Goal: Task Accomplishment & Management: Manage account settings

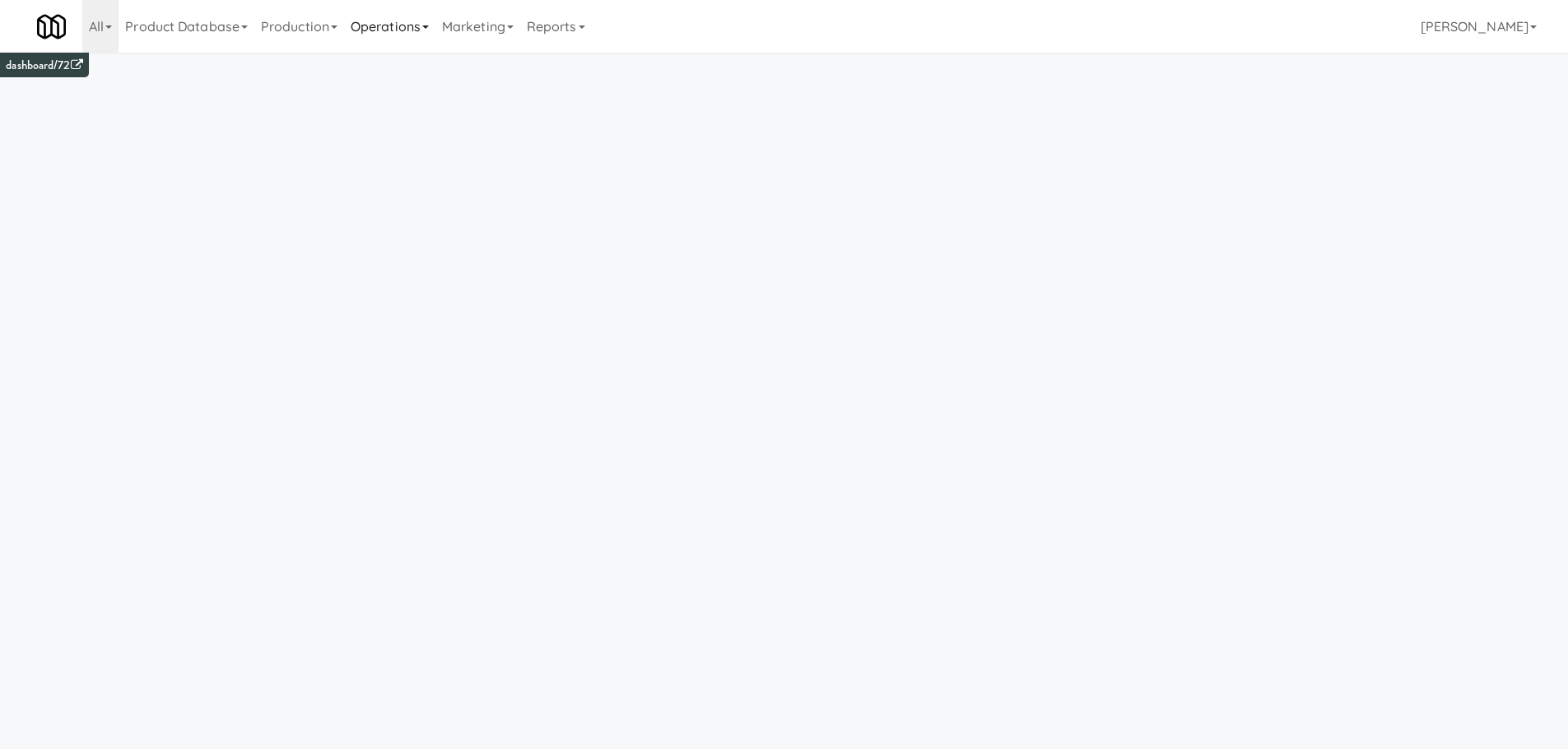
click at [381, 27] on link "Operations" at bounding box center [389, 26] width 91 height 53
click at [415, 336] on link "Vision Orders" at bounding box center [409, 341] width 131 height 30
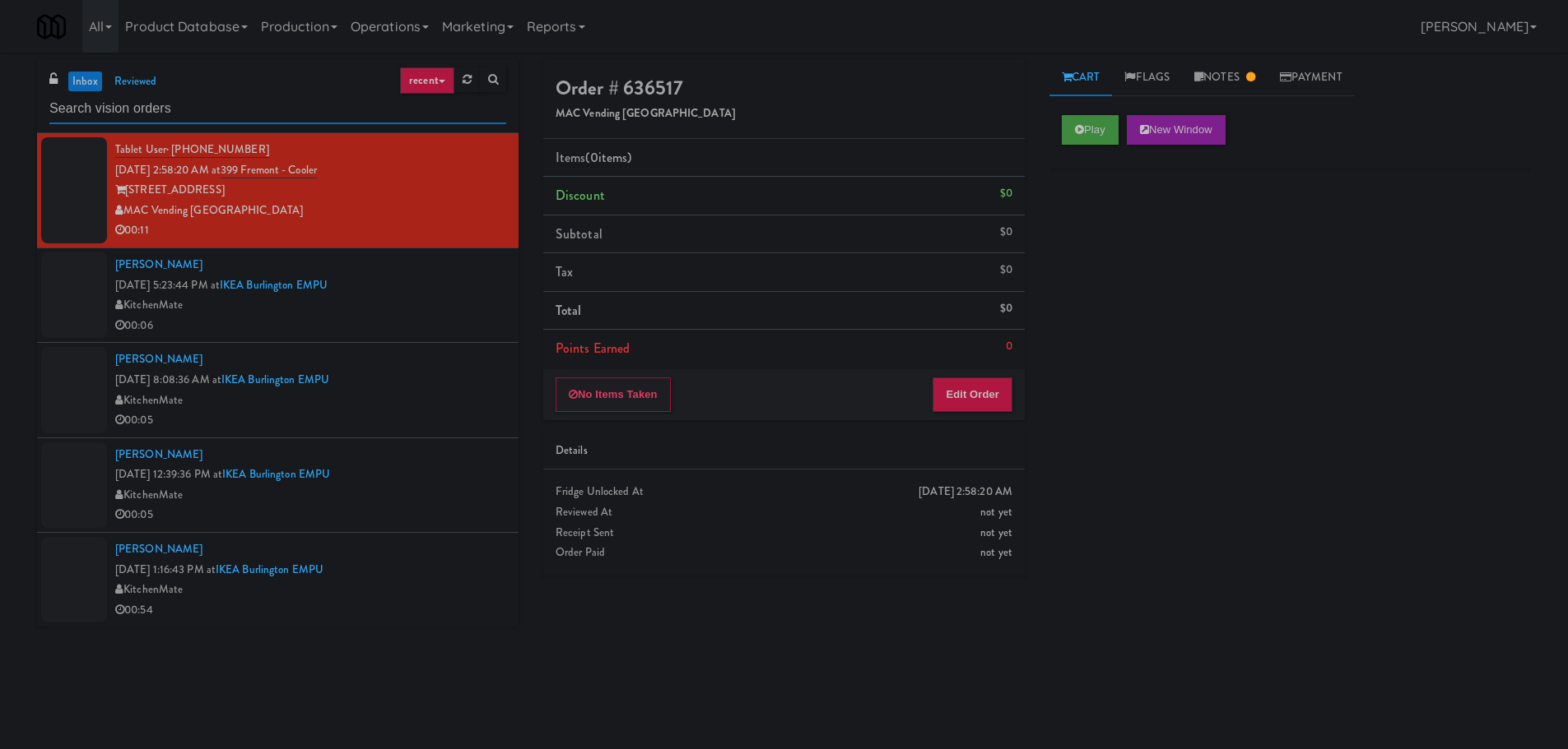
click at [224, 99] on input "text" at bounding box center [278, 109] width 457 height 31
type input "Fridge"
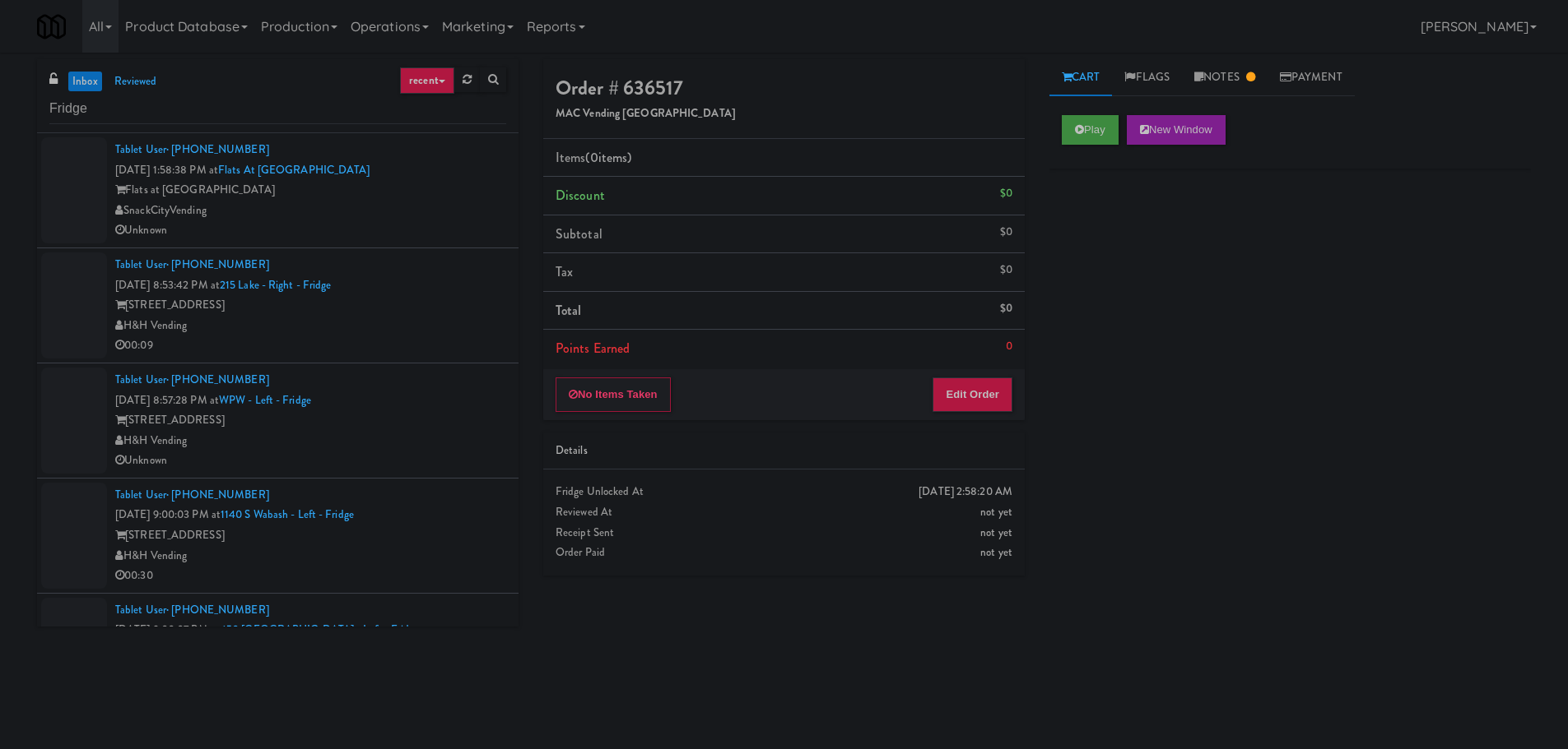
click at [435, 192] on div "Flats at [GEOGRAPHIC_DATA]" at bounding box center [311, 190] width 391 height 20
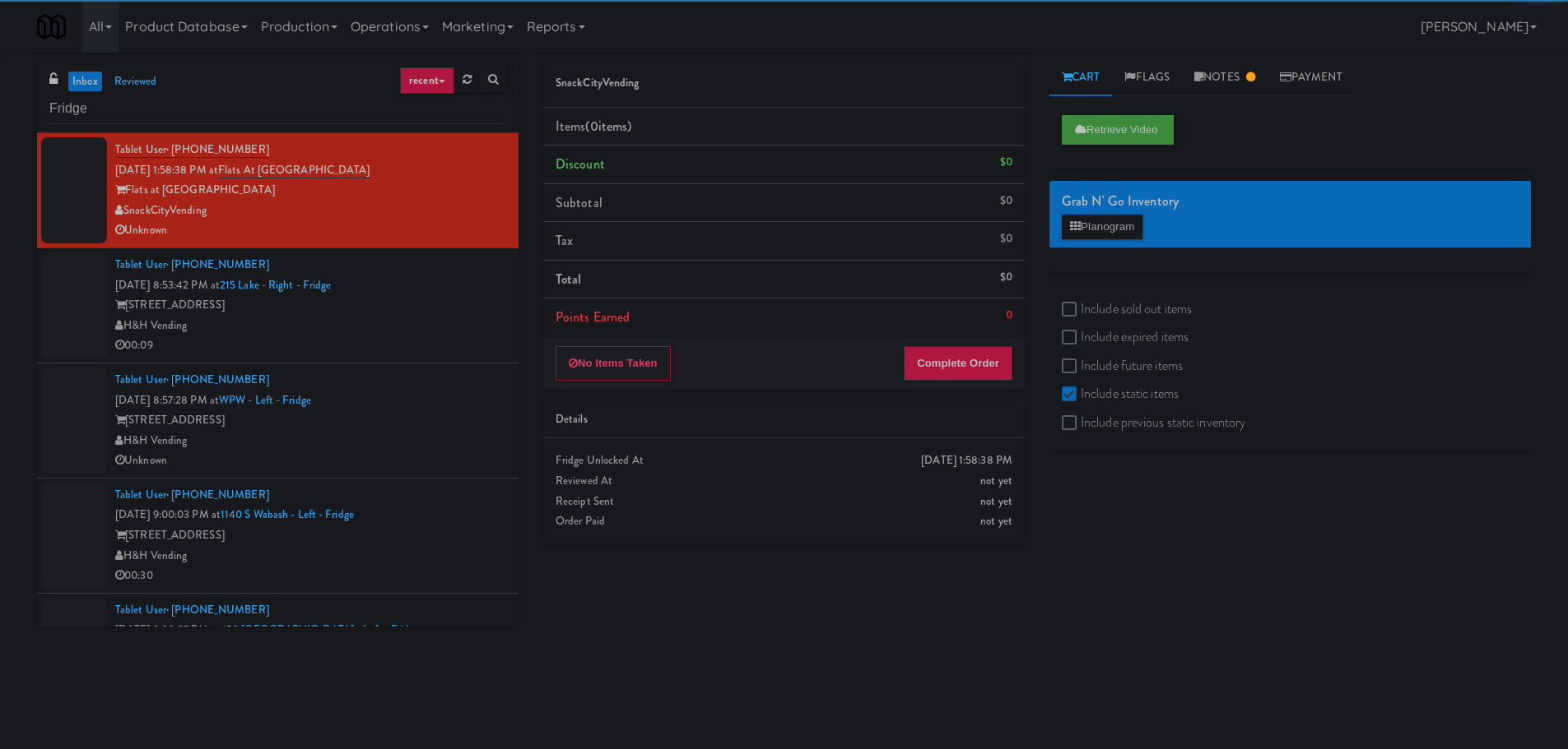
click at [455, 289] on div "Tablet User · (219) 508-3247 [DATE] 8:53:42 PM at [GEOGRAPHIC_DATA] - Right - F…" at bounding box center [311, 306] width 391 height 102
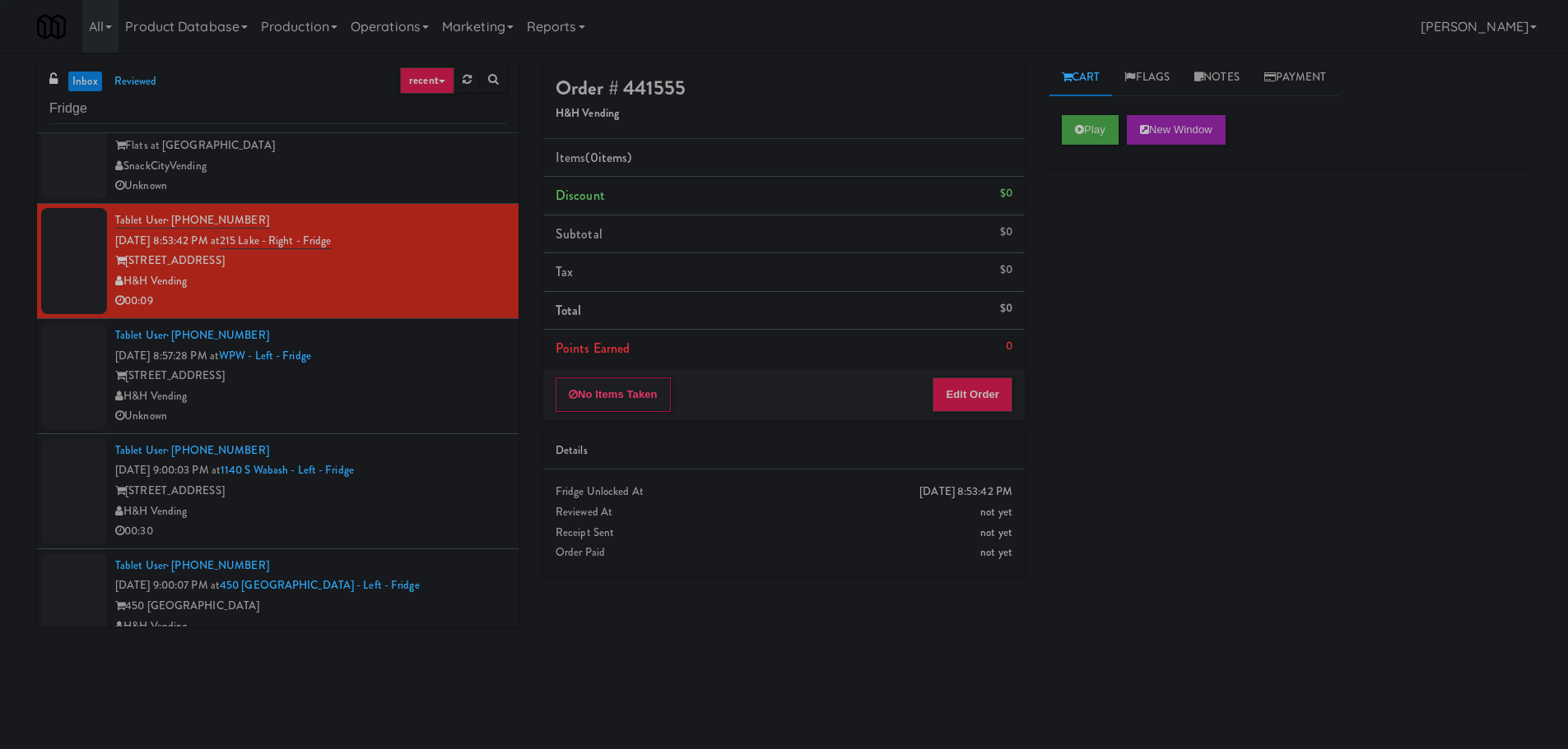
scroll to position [81, 0]
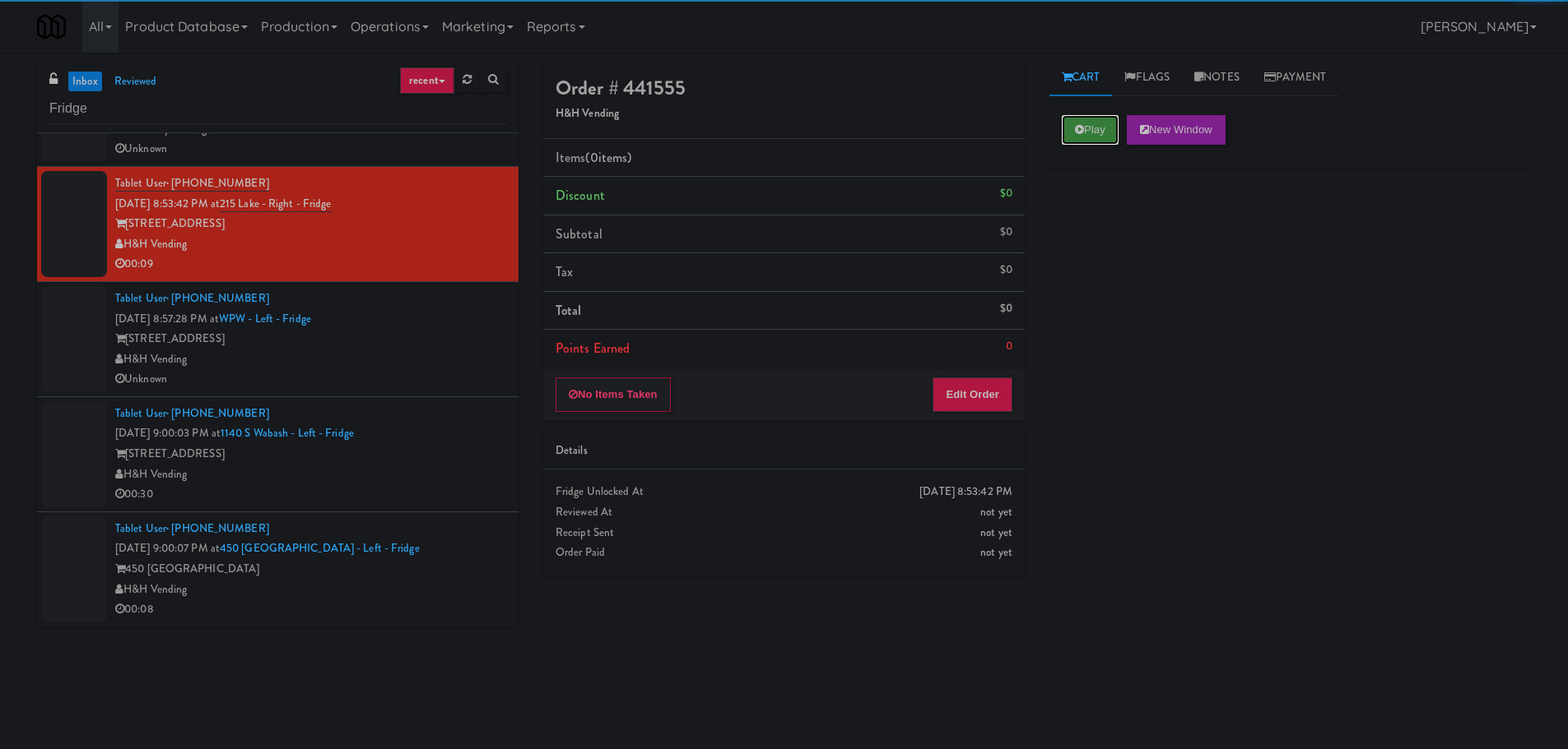
click at [1088, 134] on button "Play" at bounding box center [1090, 129] width 57 height 30
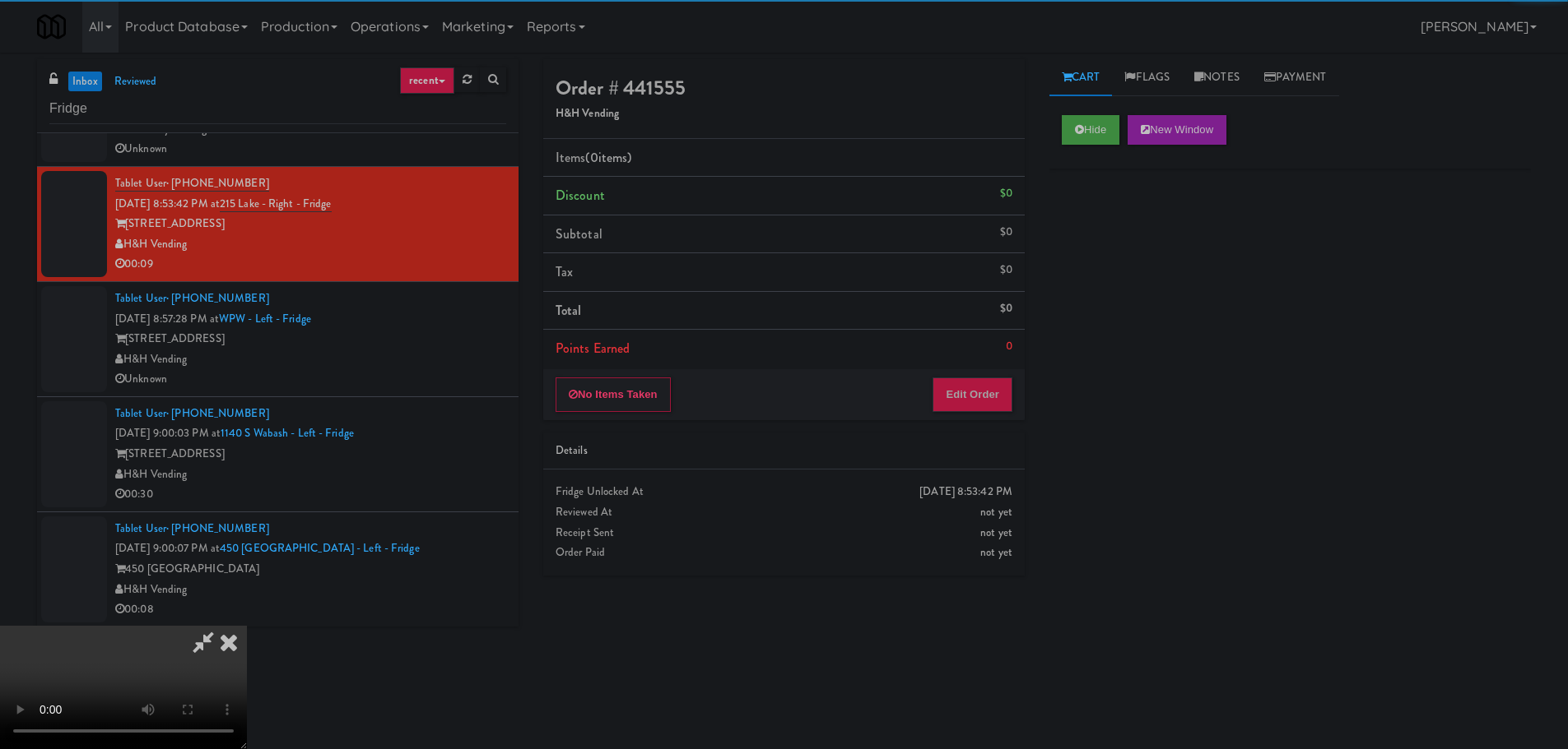
click at [971, 376] on div "No Items Taken Edit Order" at bounding box center [784, 395] width 481 height 51
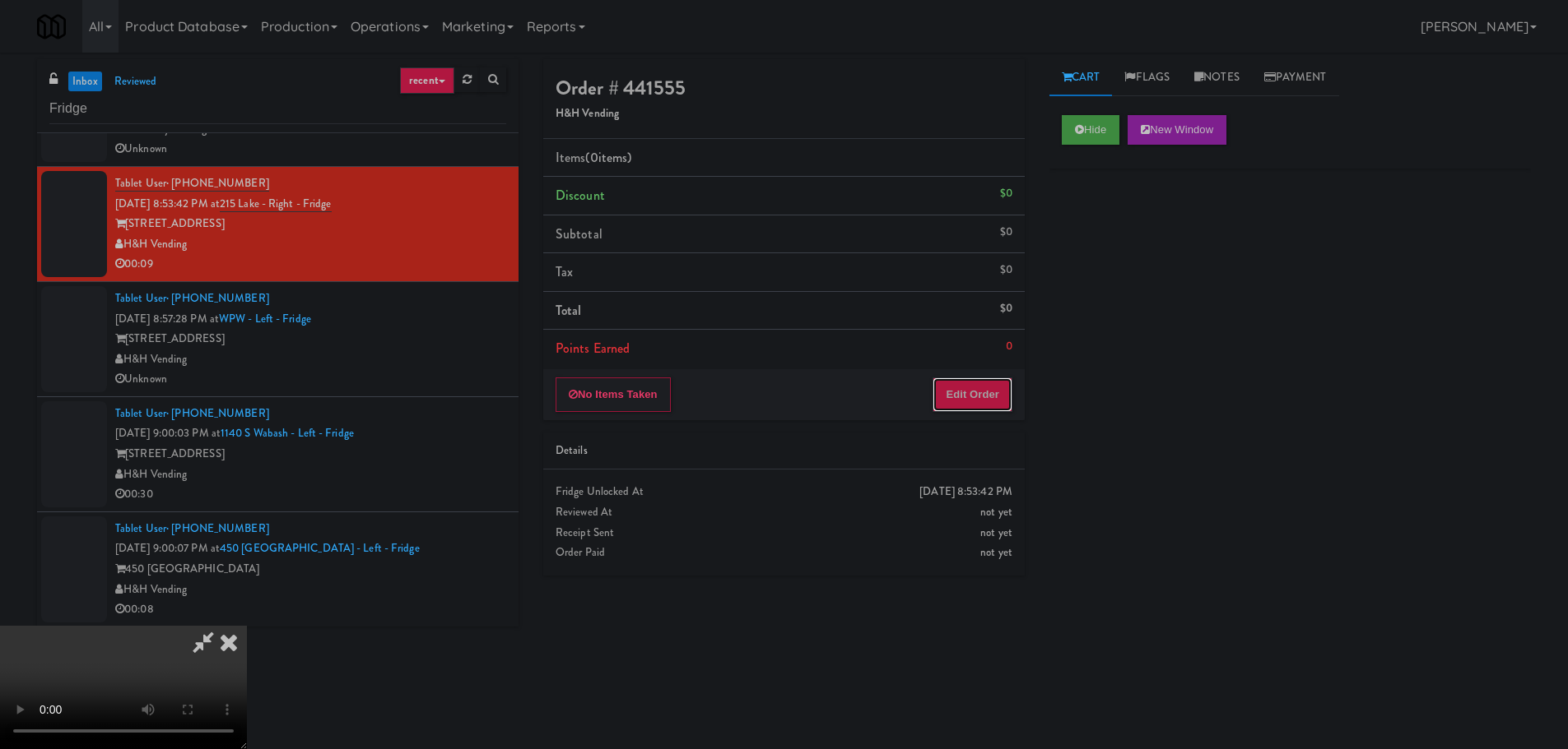
click at [970, 390] on button "Edit Order" at bounding box center [972, 395] width 80 height 34
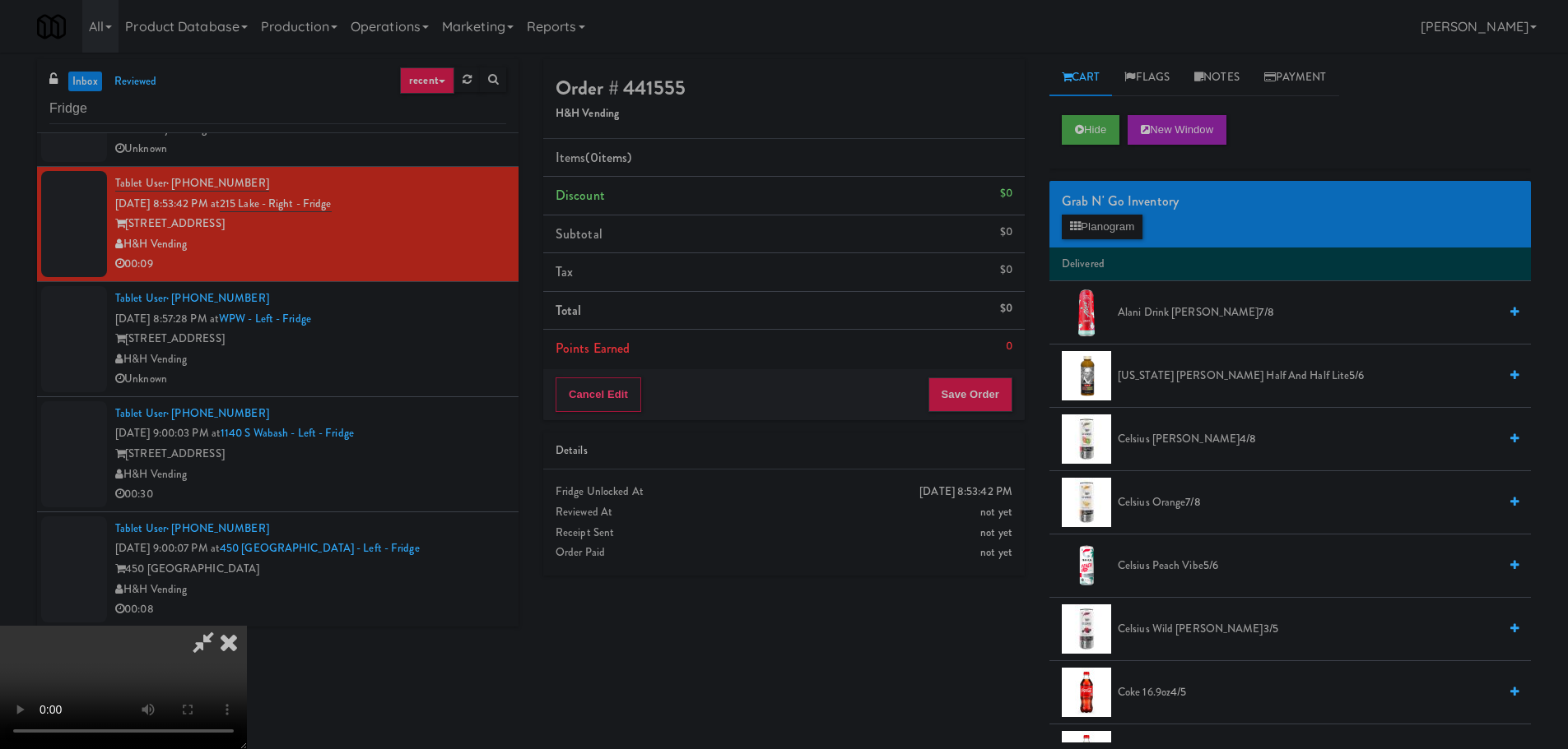
click at [247, 626] on video at bounding box center [124, 688] width 247 height 124
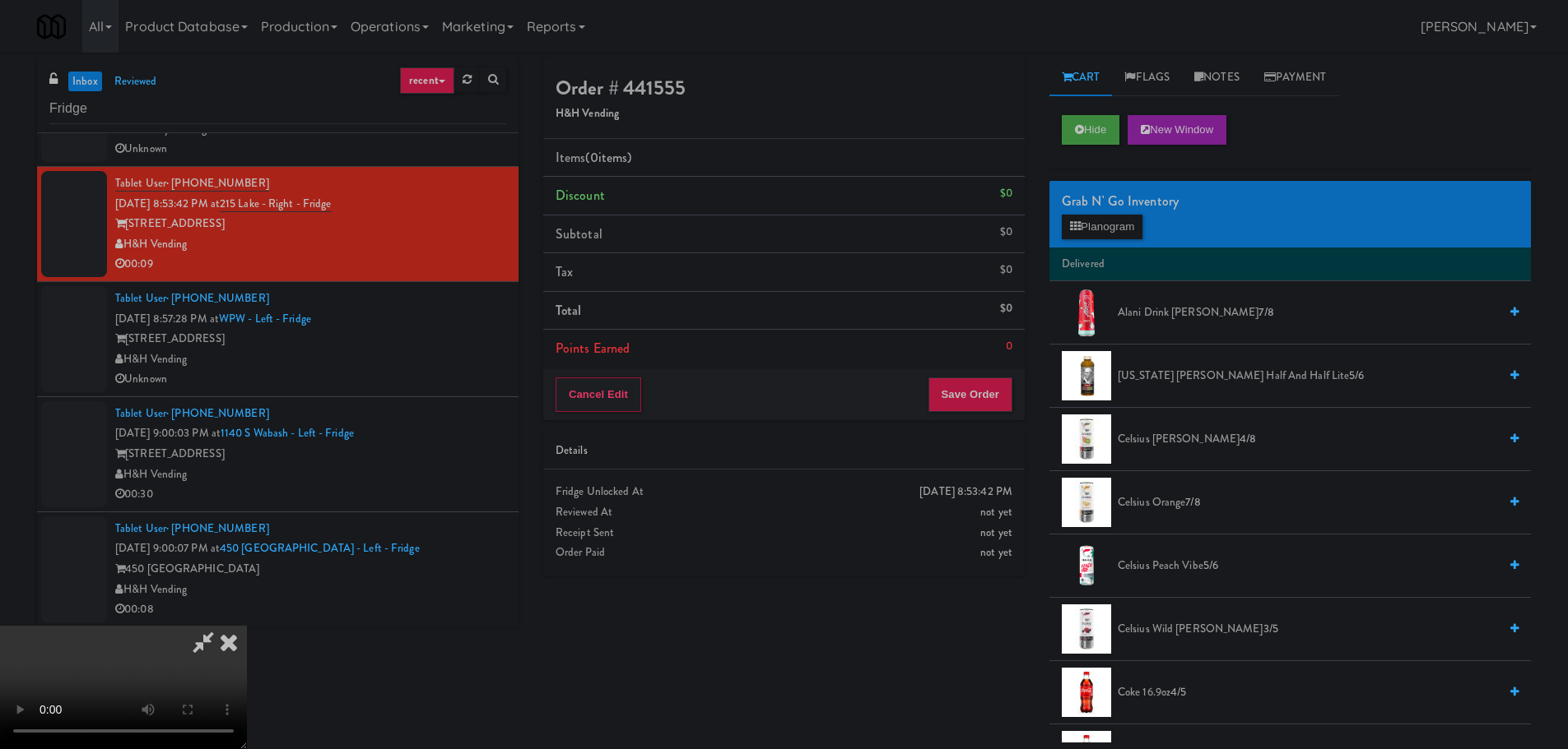
click at [247, 626] on video at bounding box center [124, 688] width 247 height 124
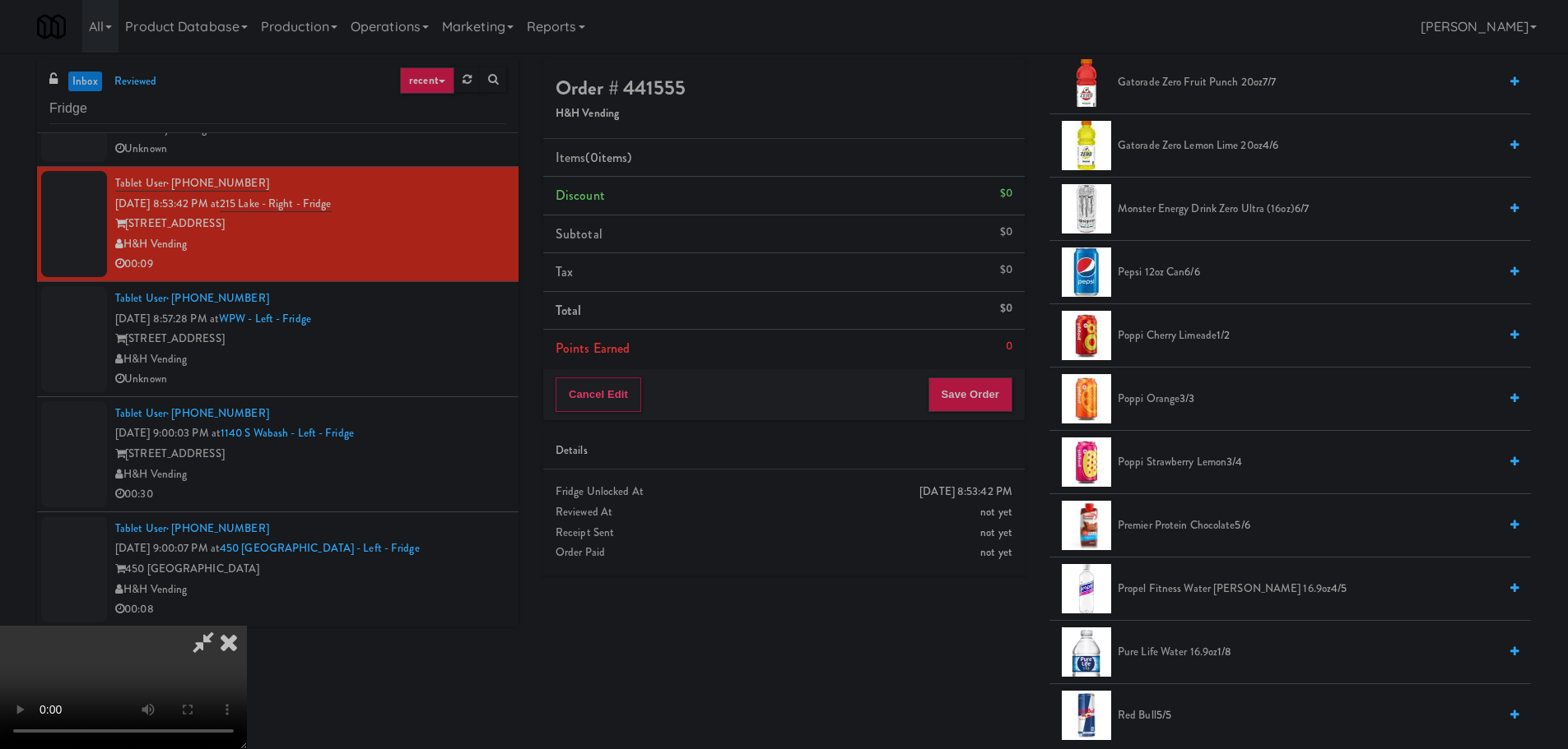
scroll to position [1563, 0]
click at [1173, 460] on span "Poppi Strawberry Lemon 3/4" at bounding box center [1307, 460] width 380 height 20
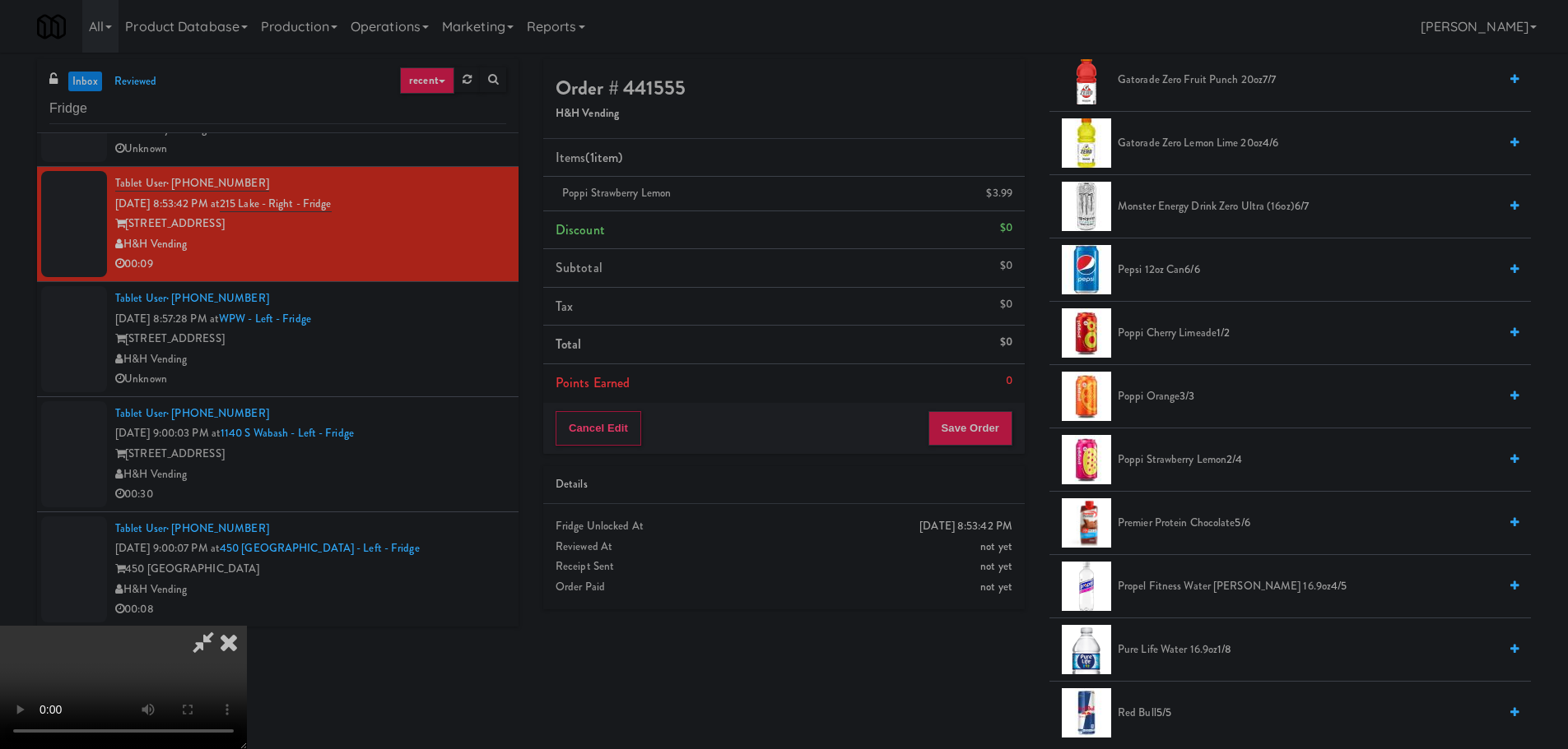
click at [247, 626] on video at bounding box center [124, 688] width 247 height 124
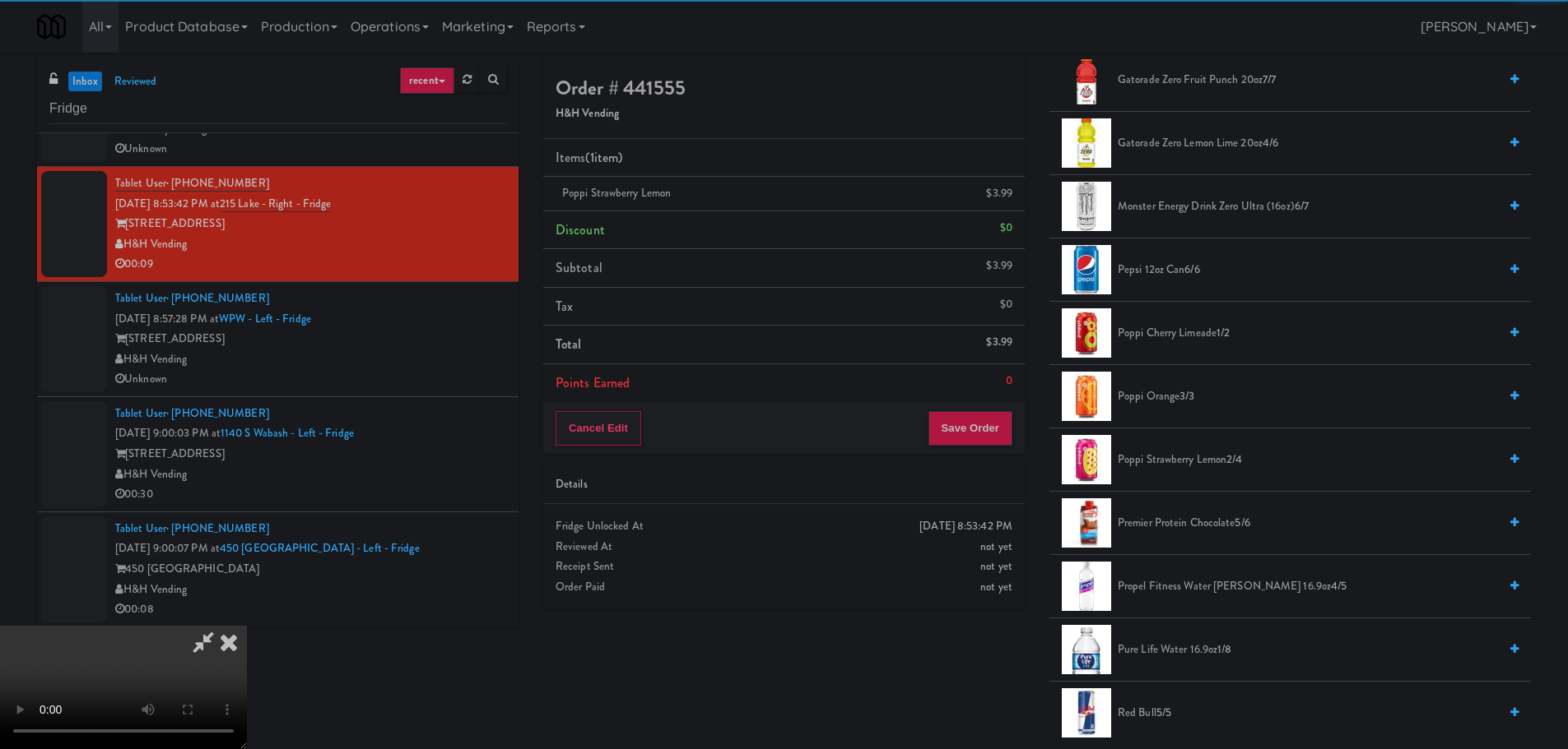
click at [247, 626] on video at bounding box center [124, 688] width 247 height 124
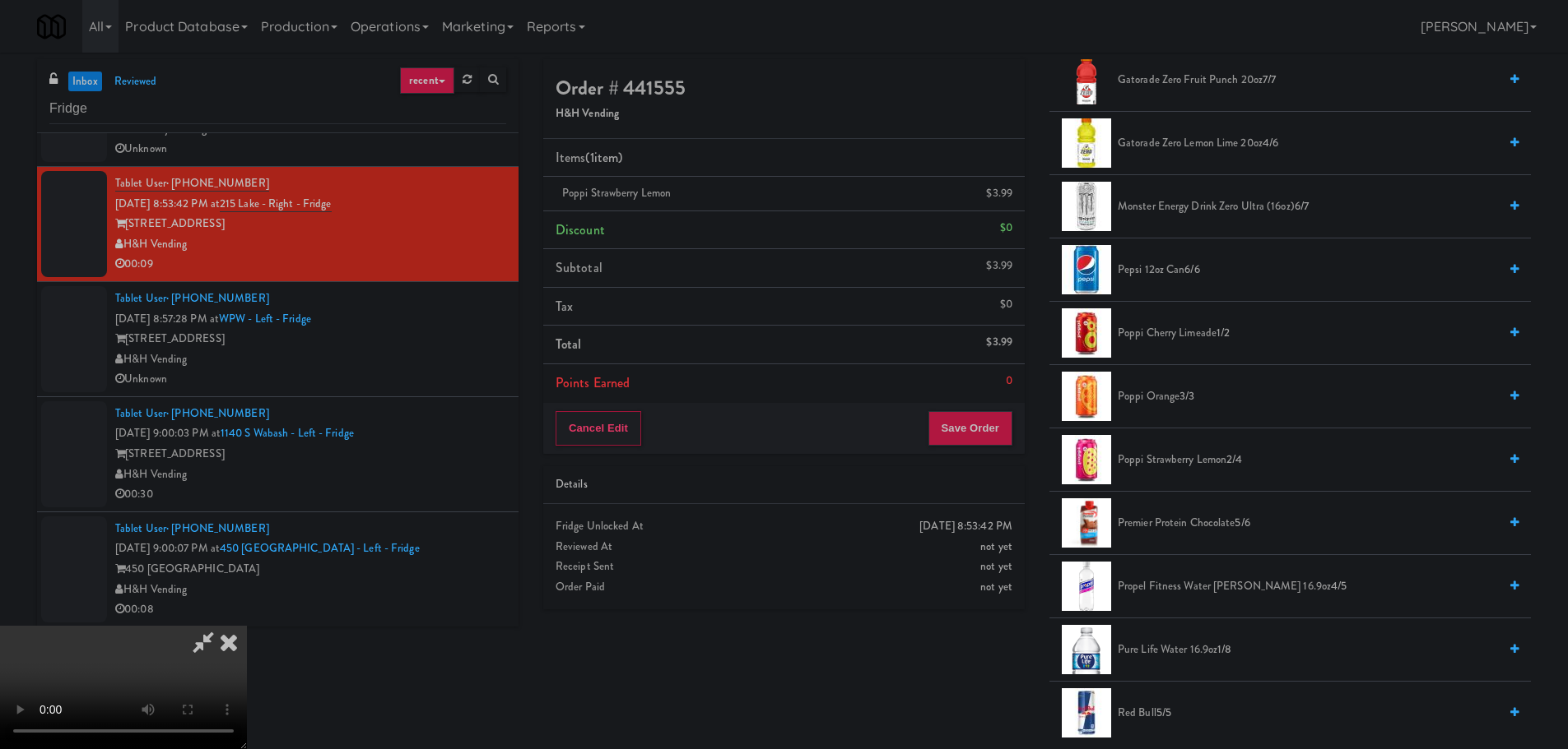
click at [247, 626] on video at bounding box center [124, 688] width 247 height 124
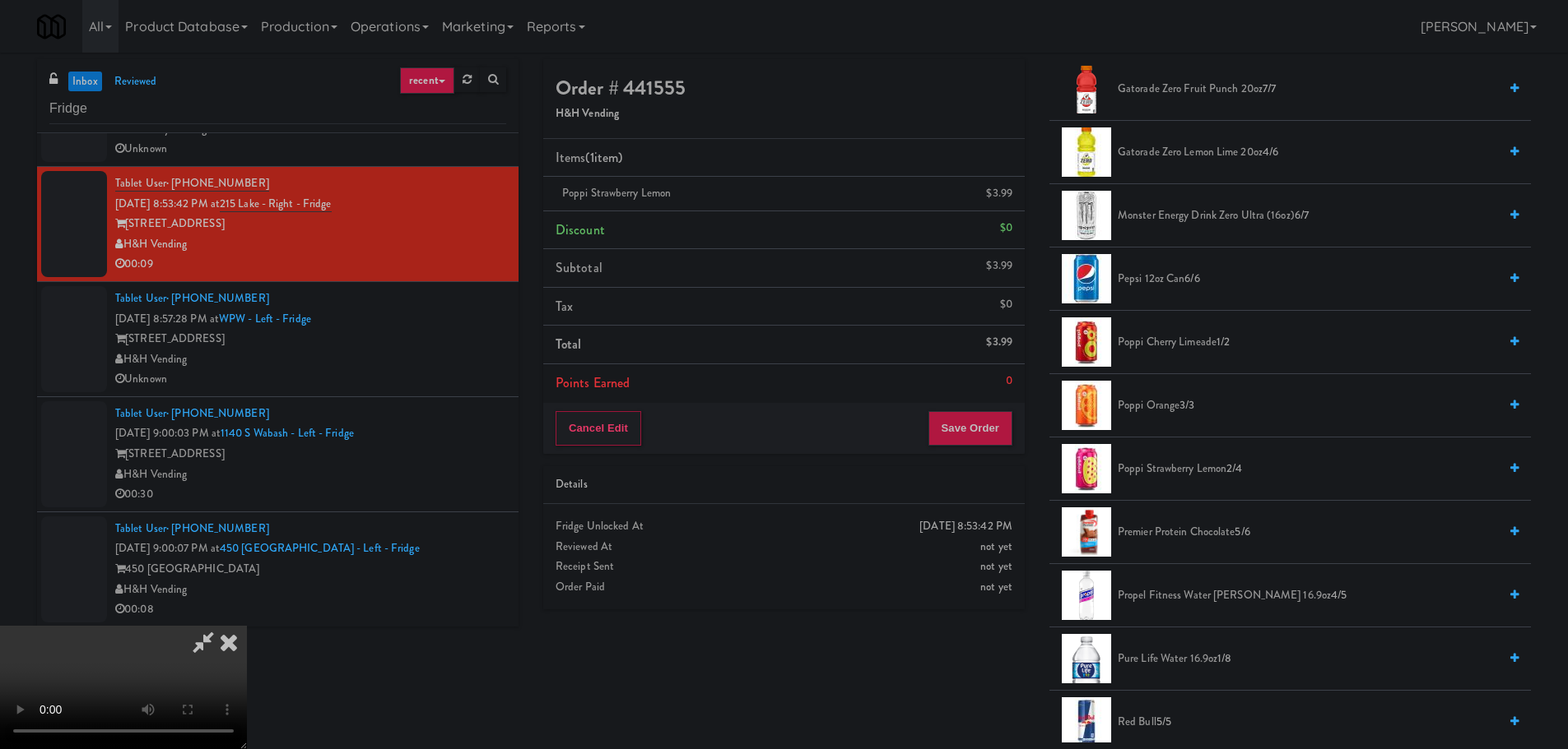
scroll to position [1541, 0]
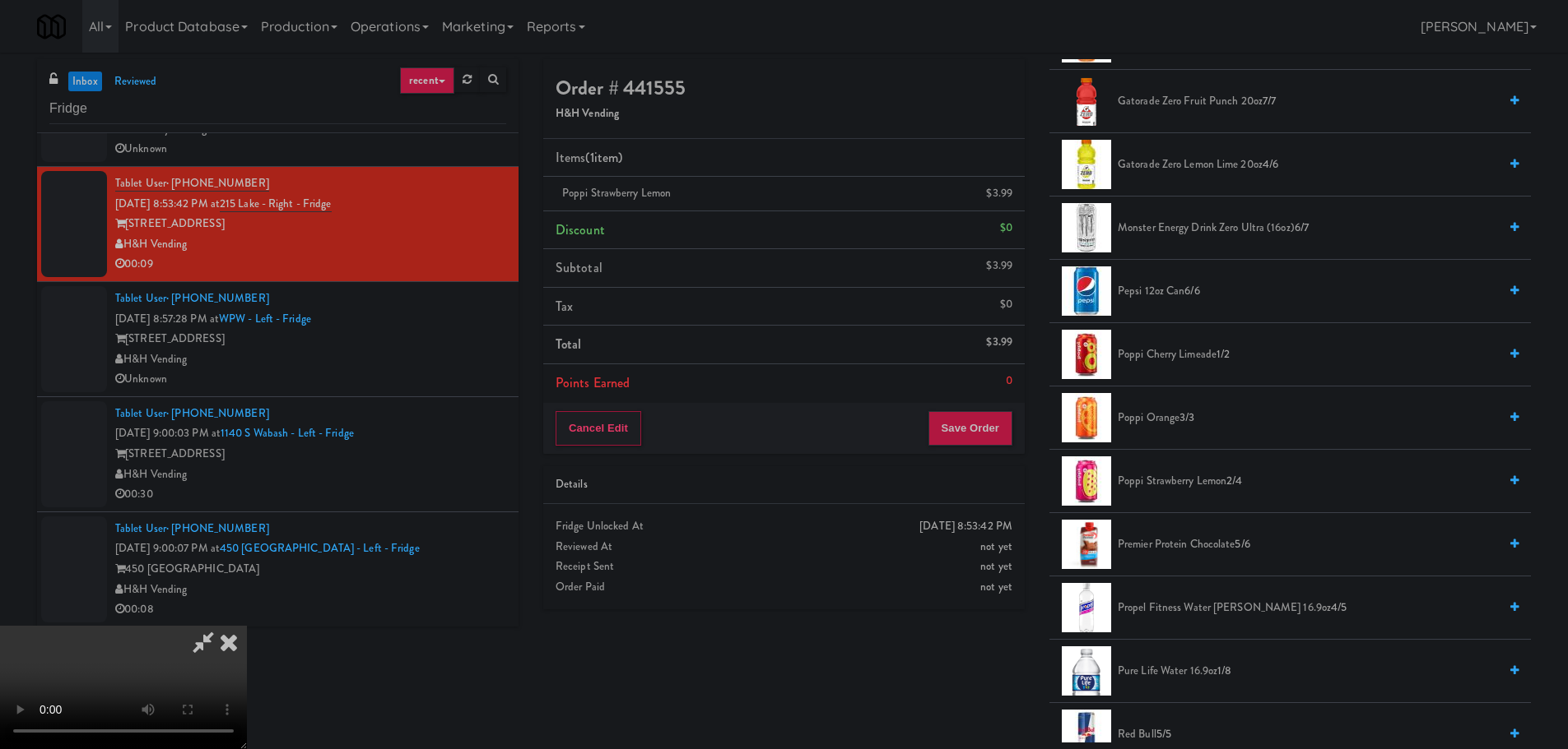
click at [1156, 299] on span "Pepsi 12oz can 6/6" at bounding box center [1307, 291] width 380 height 20
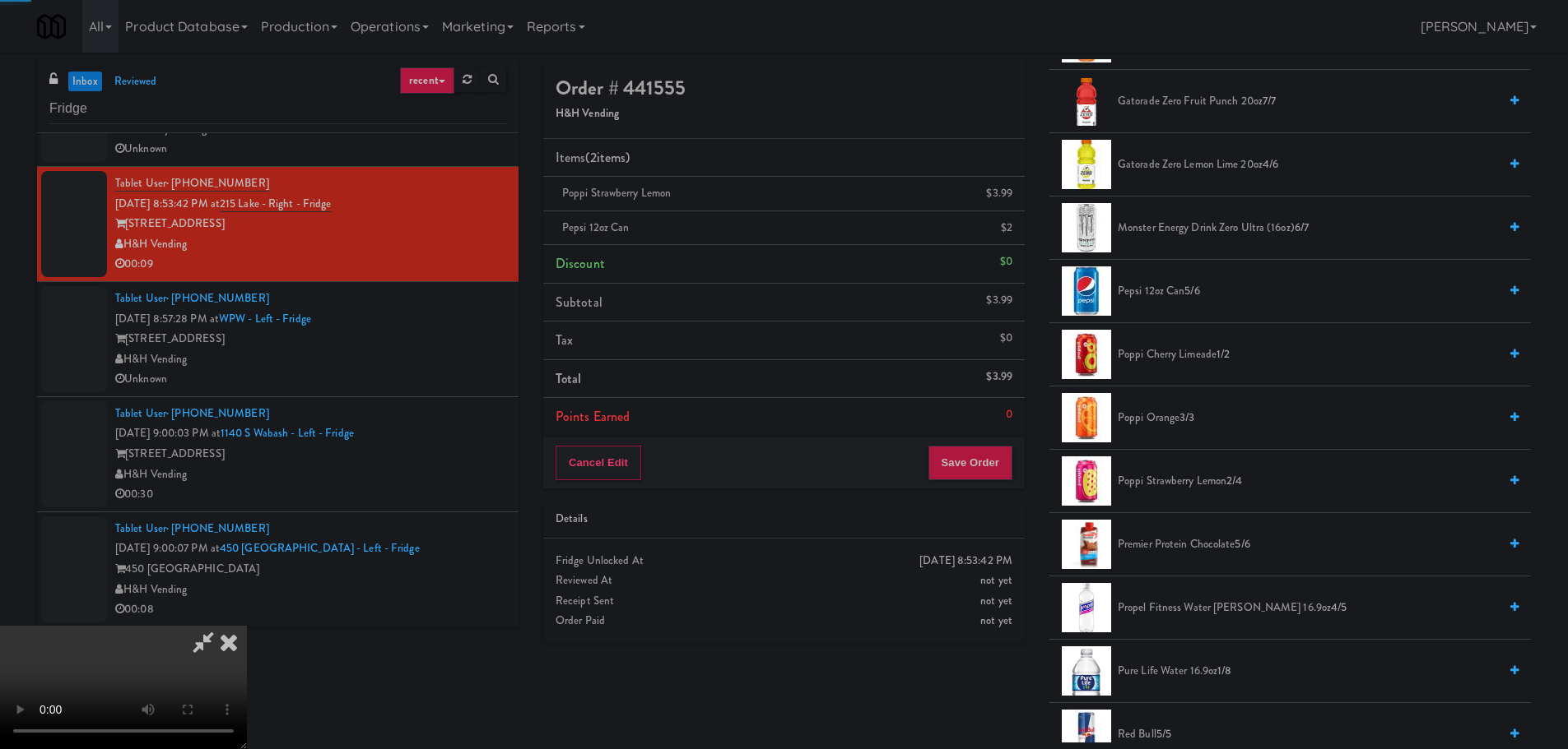
click at [247, 626] on video at bounding box center [124, 688] width 247 height 124
click at [977, 465] on button "Save Order" at bounding box center [971, 463] width 84 height 34
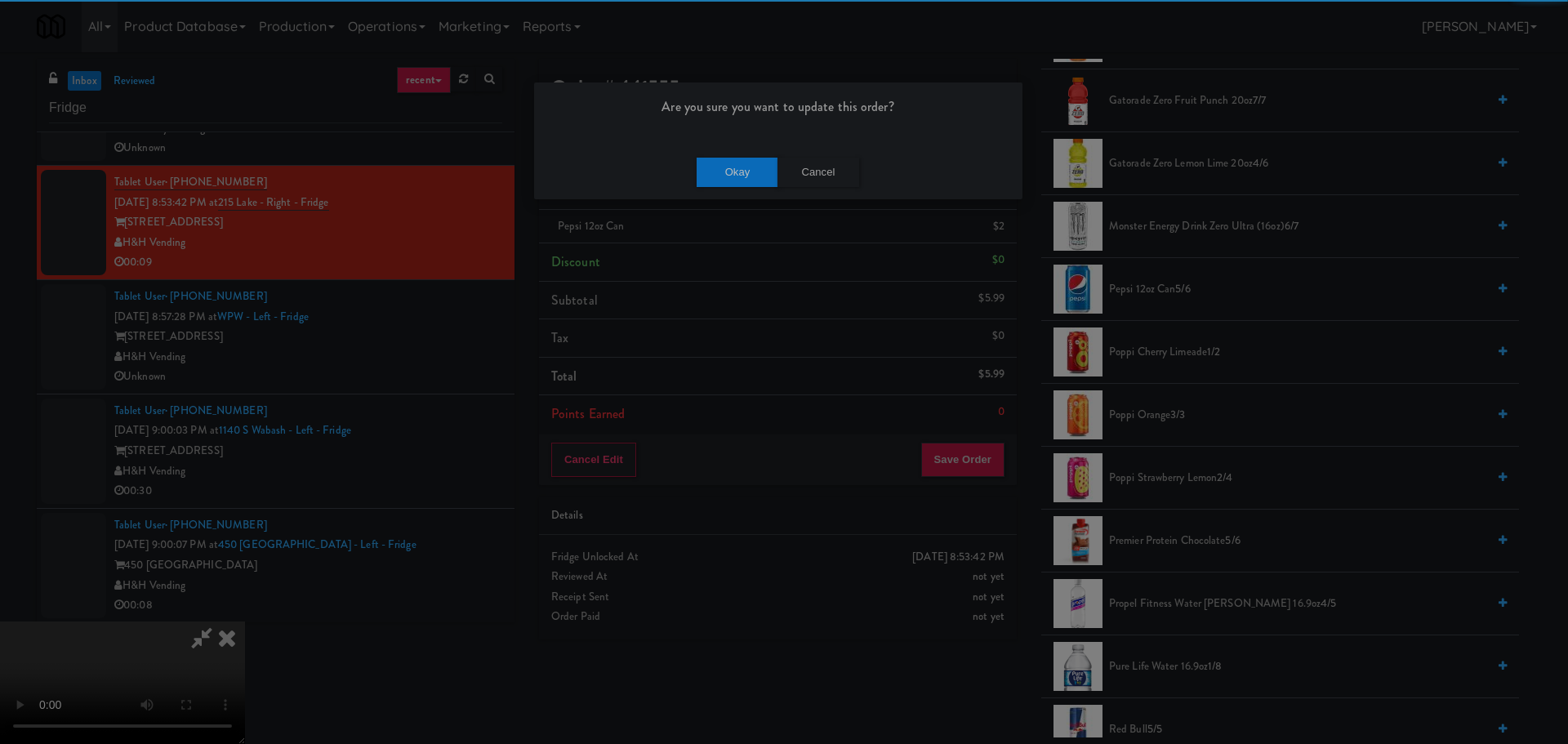
click at [691, 169] on div "Okay Cancel" at bounding box center [779, 172] width 489 height 55
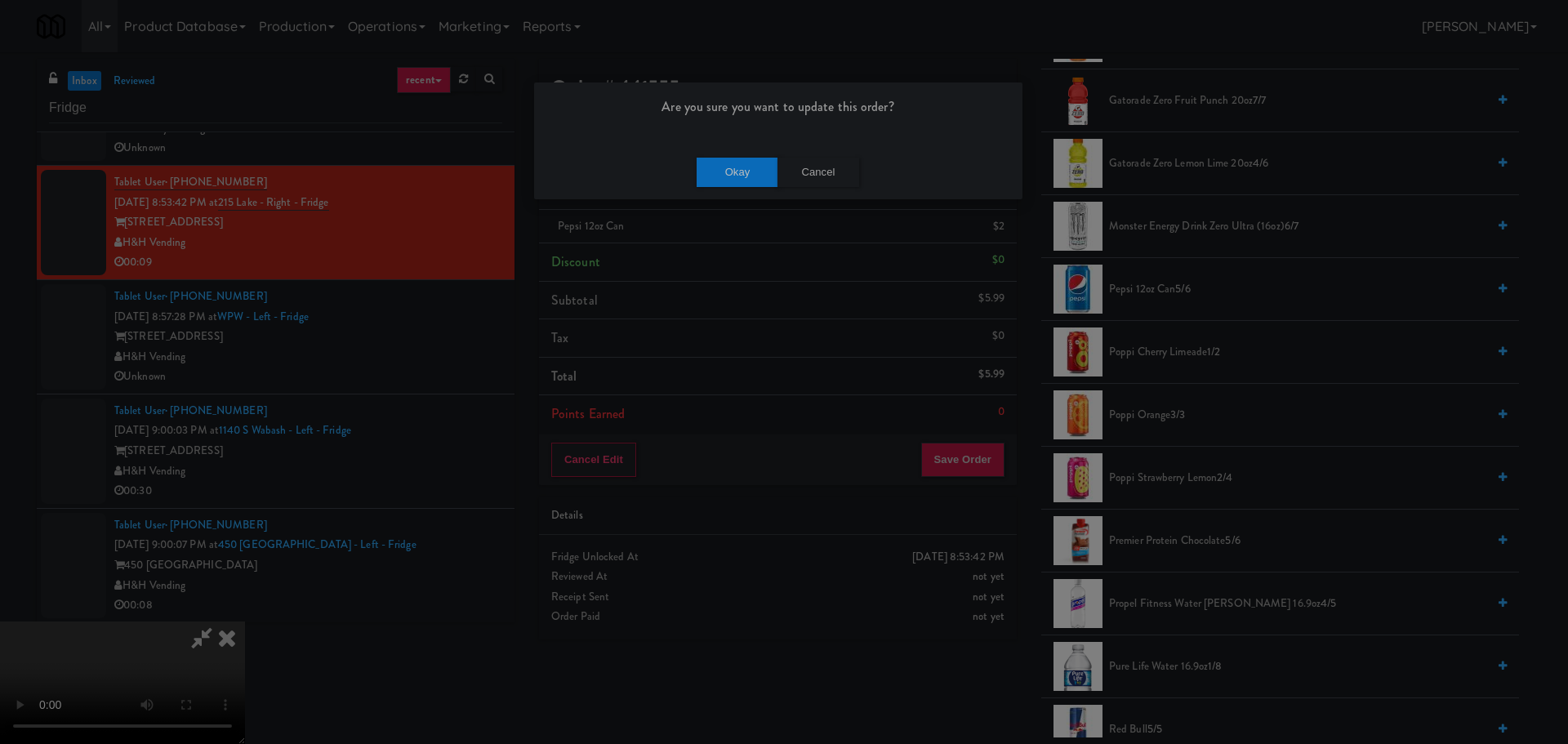
click at [692, 179] on div "Okay Cancel" at bounding box center [779, 172] width 489 height 55
click at [765, 155] on div "Okay Cancel" at bounding box center [779, 172] width 489 height 55
click at [745, 165] on button "Okay" at bounding box center [738, 172] width 82 height 29
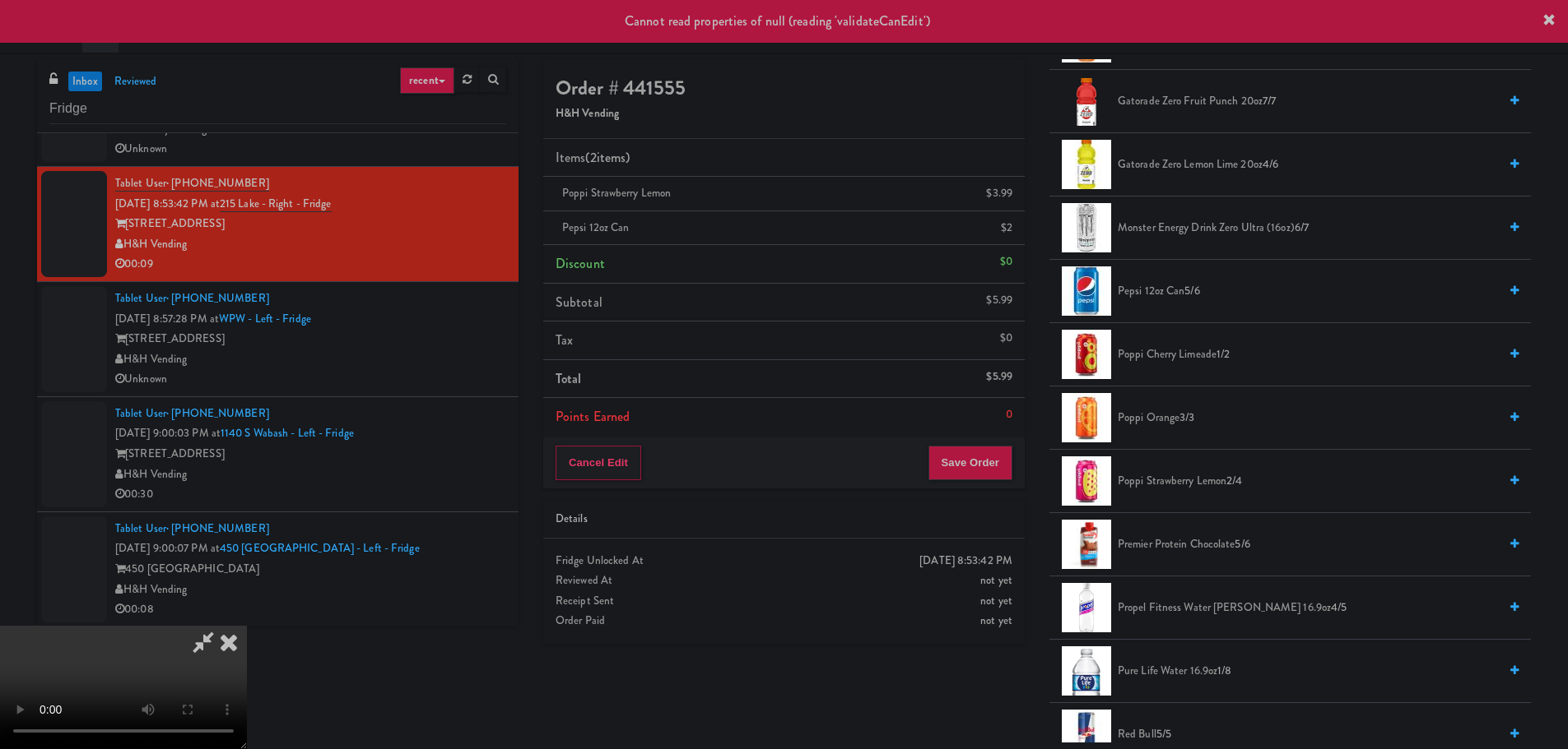
click at [247, 626] on icon at bounding box center [229, 643] width 36 height 33
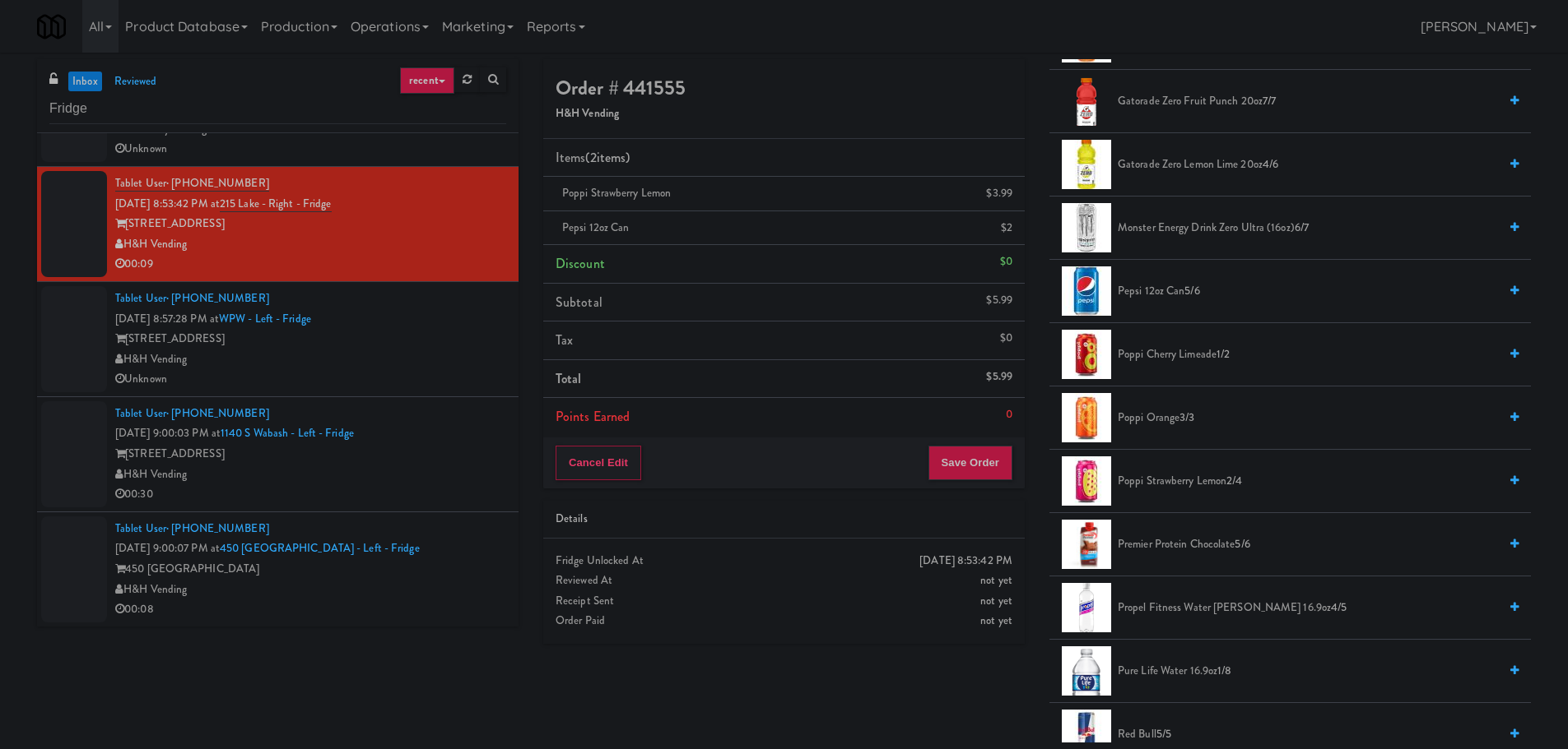
click at [458, 320] on div "Tablet User · (773) 703-7779 [DATE] 8:57:28 PM at WPW - Left - Fridge [STREET_A…" at bounding box center [311, 339] width 391 height 102
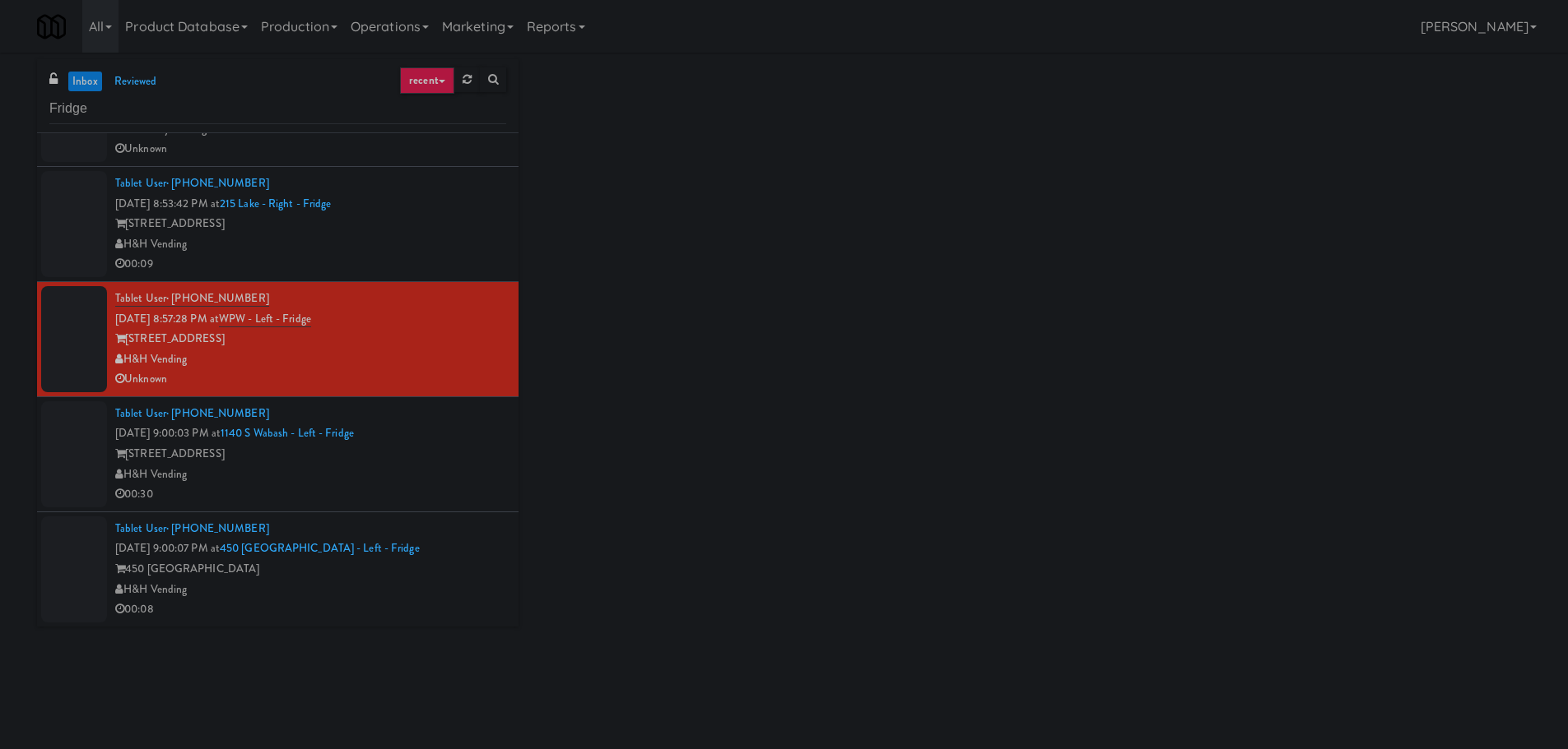
click at [460, 228] on div "[STREET_ADDRESS]" at bounding box center [311, 223] width 391 height 20
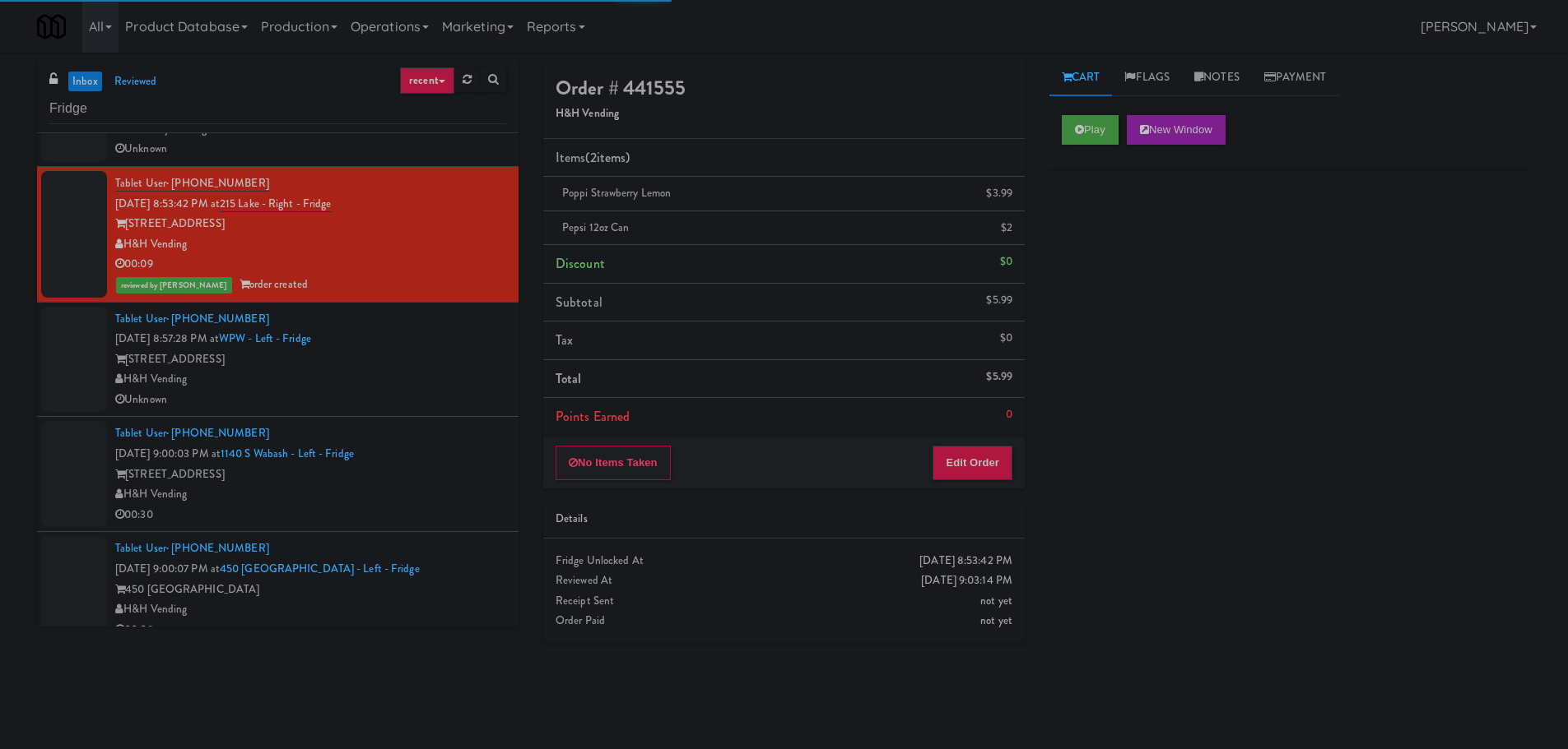
click at [451, 354] on div "[STREET_ADDRESS]" at bounding box center [311, 359] width 391 height 20
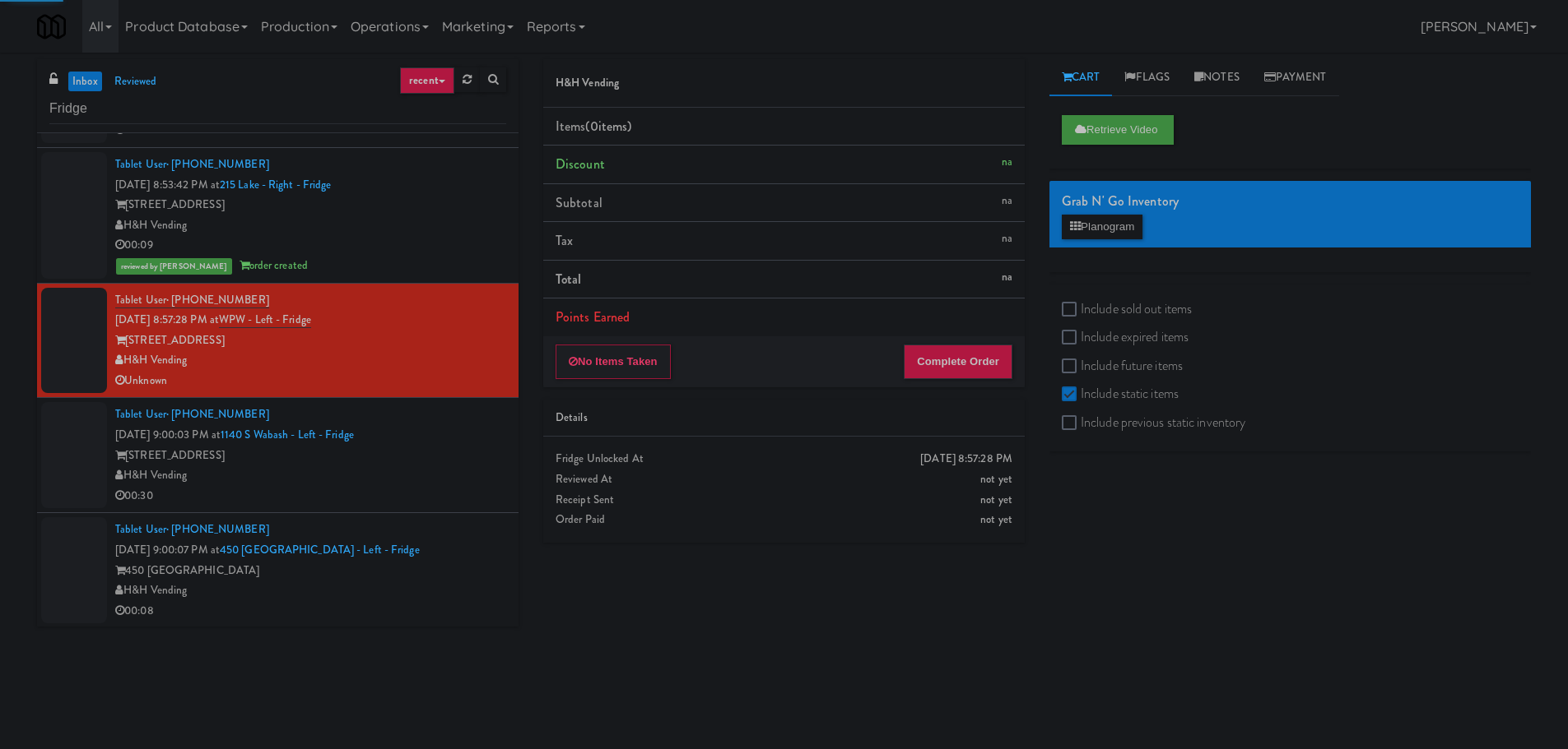
scroll to position [102, 0]
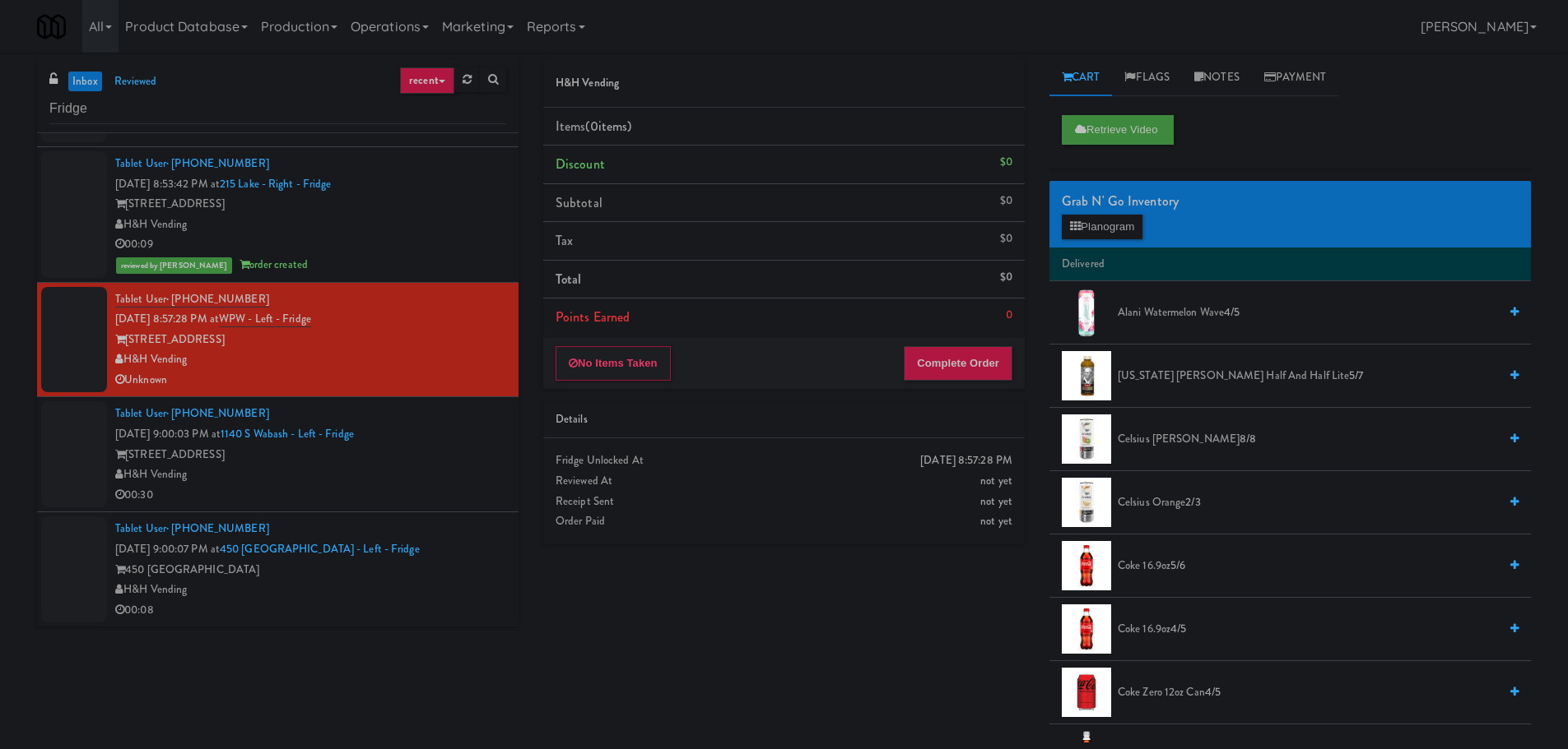
click at [478, 479] on div "H&H Vending" at bounding box center [311, 474] width 391 height 20
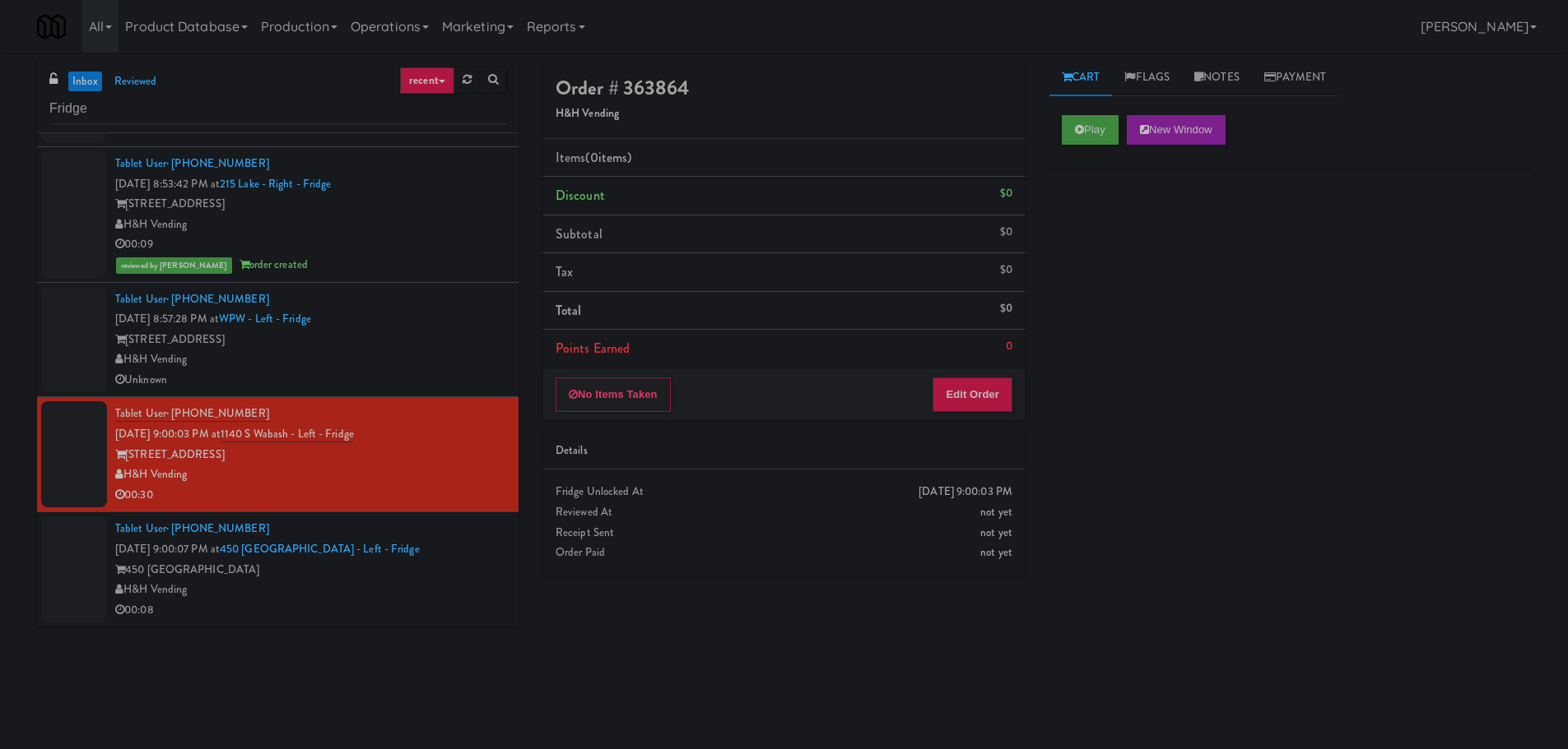
click at [388, 599] on div "H&H Vending" at bounding box center [311, 589] width 391 height 20
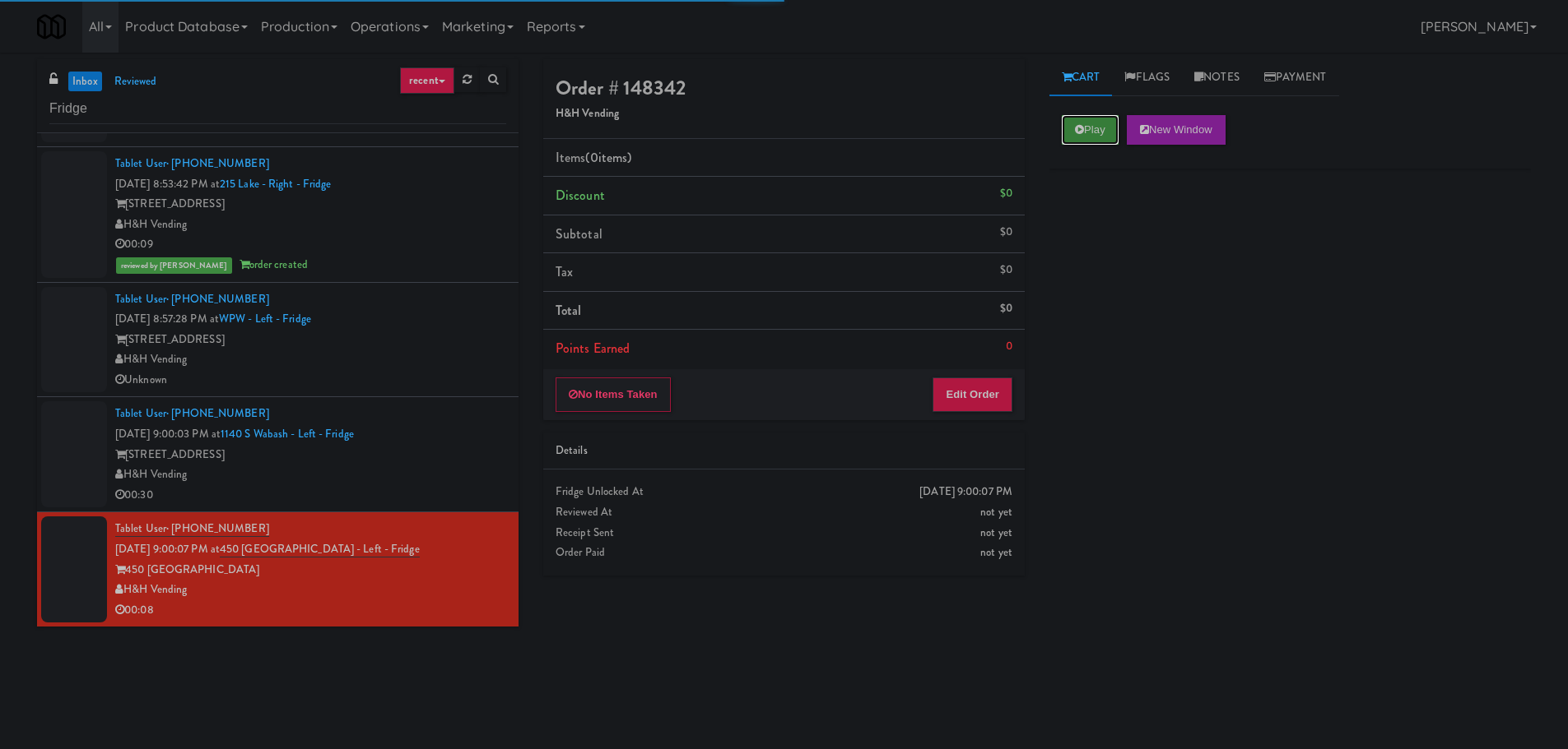
click at [1088, 129] on button "Play" at bounding box center [1090, 129] width 57 height 30
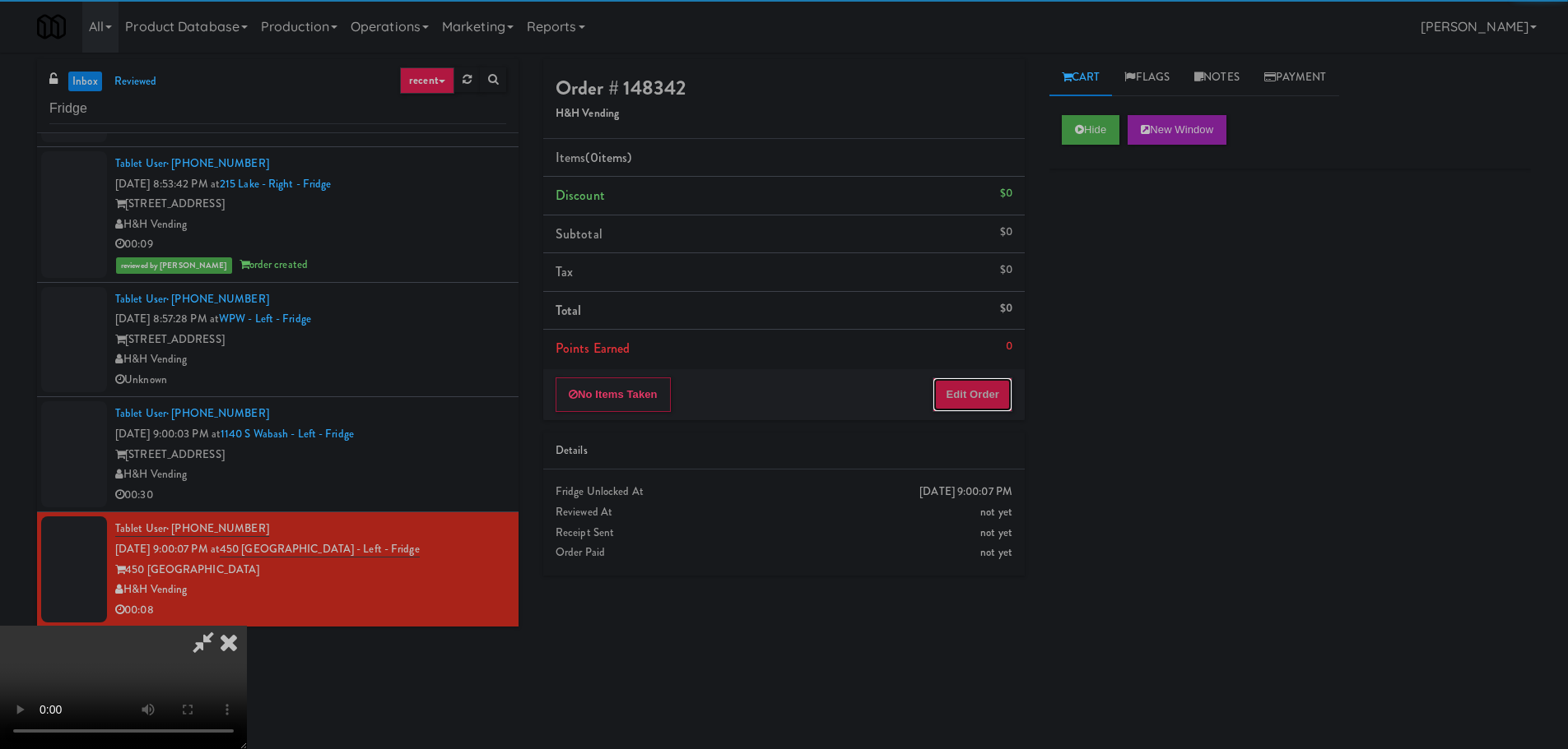
click at [955, 399] on button "Edit Order" at bounding box center [972, 395] width 80 height 34
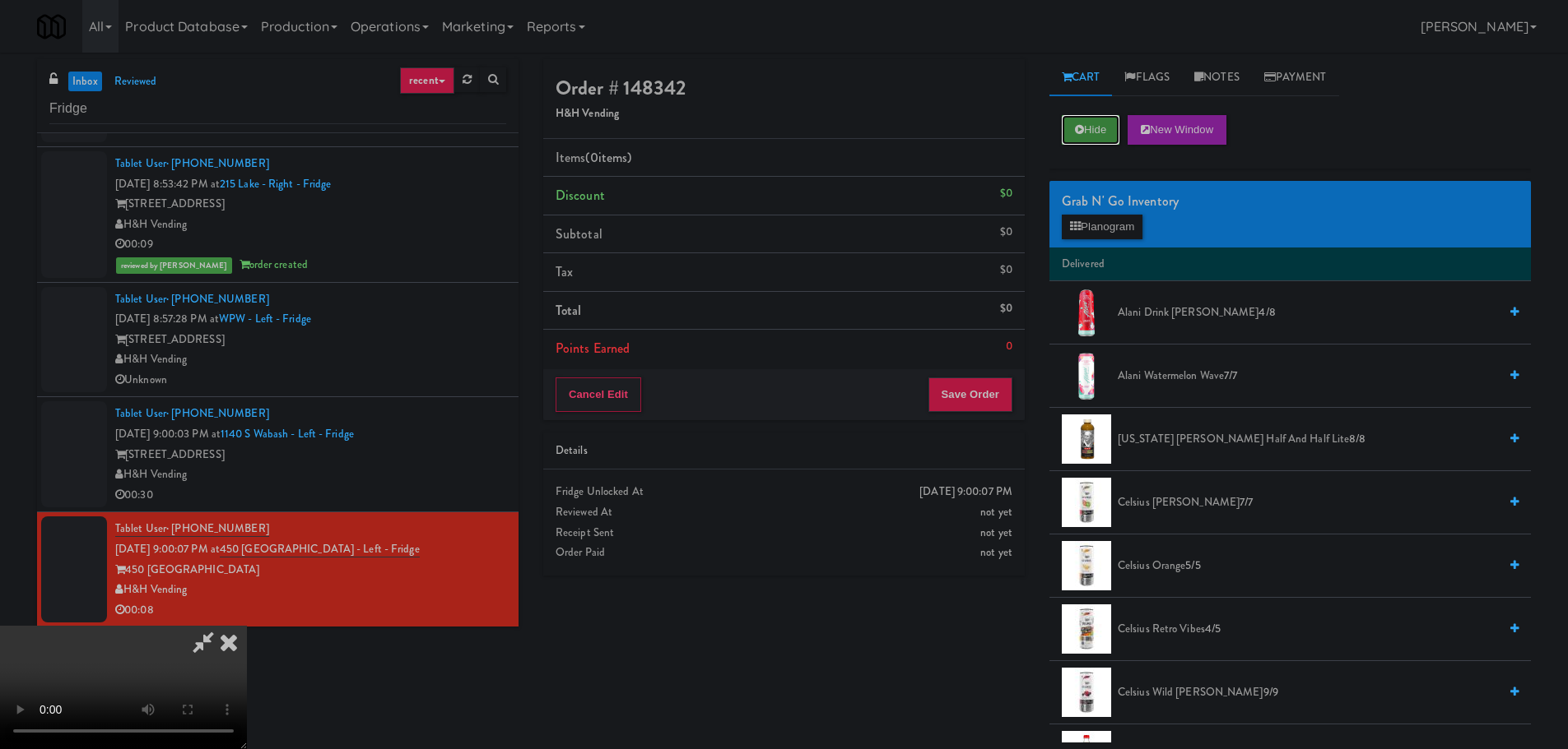
click at [1104, 132] on button "Hide" at bounding box center [1091, 129] width 58 height 30
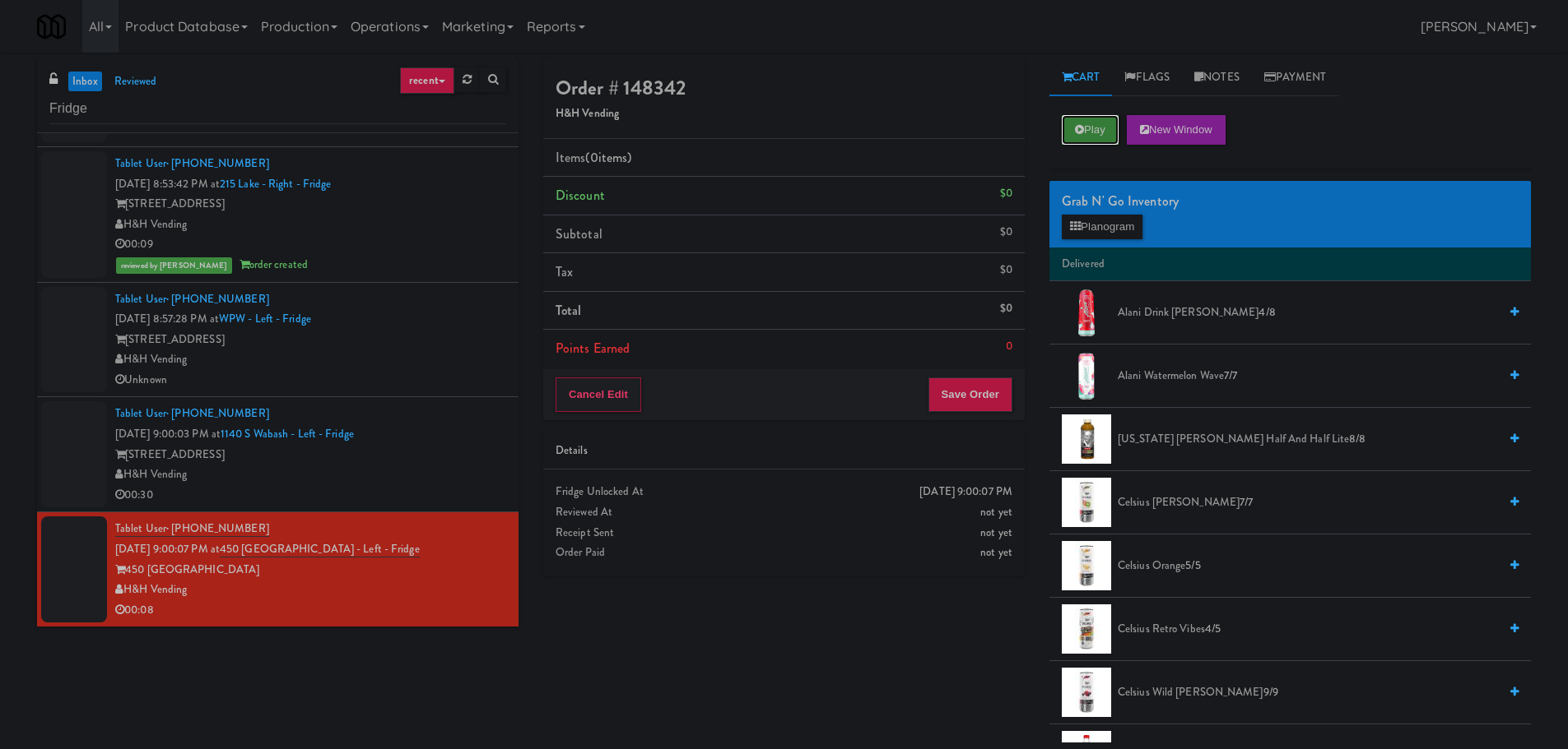
click at [1104, 132] on button "Play" at bounding box center [1090, 129] width 57 height 30
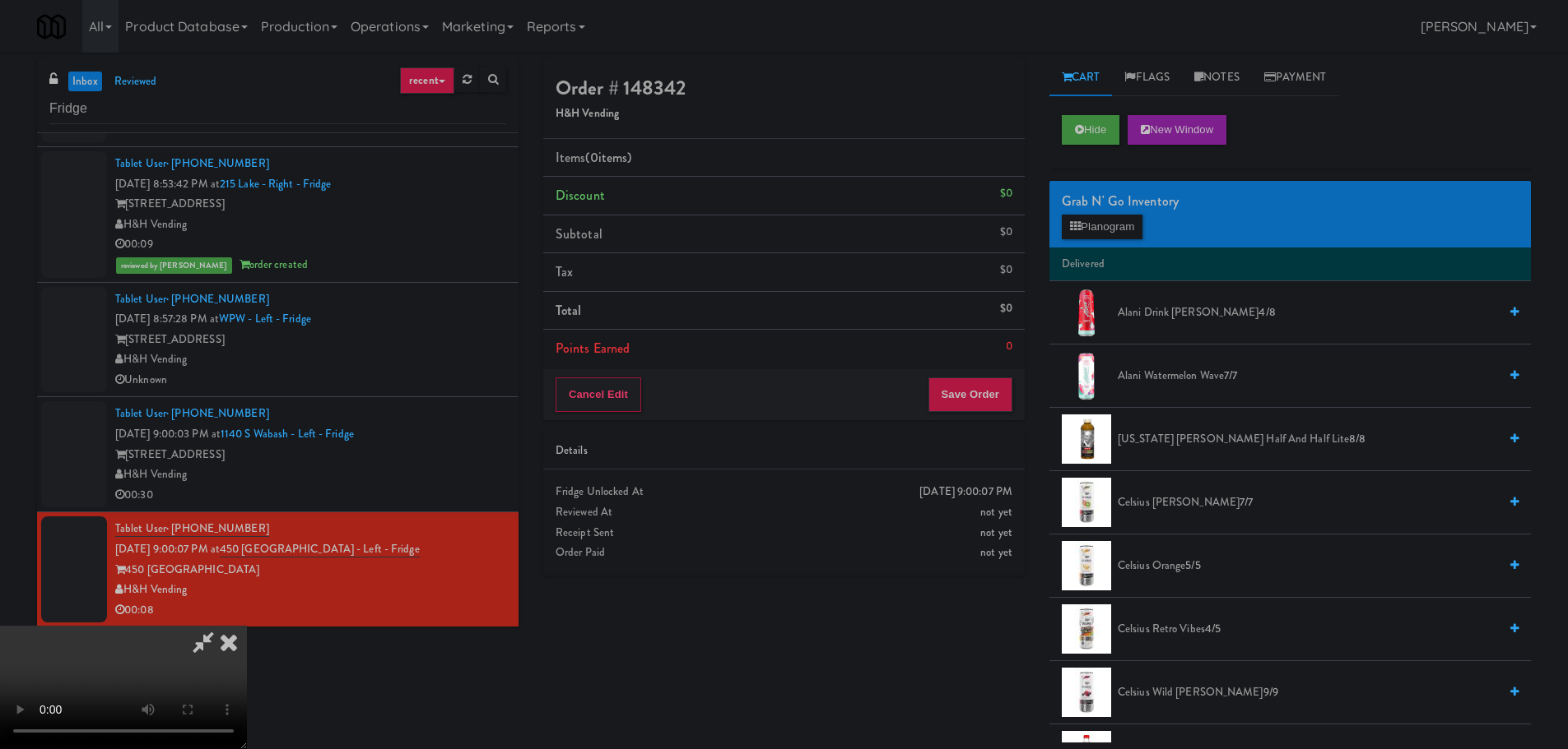
scroll to position [36, 0]
click at [247, 626] on video at bounding box center [124, 688] width 247 height 124
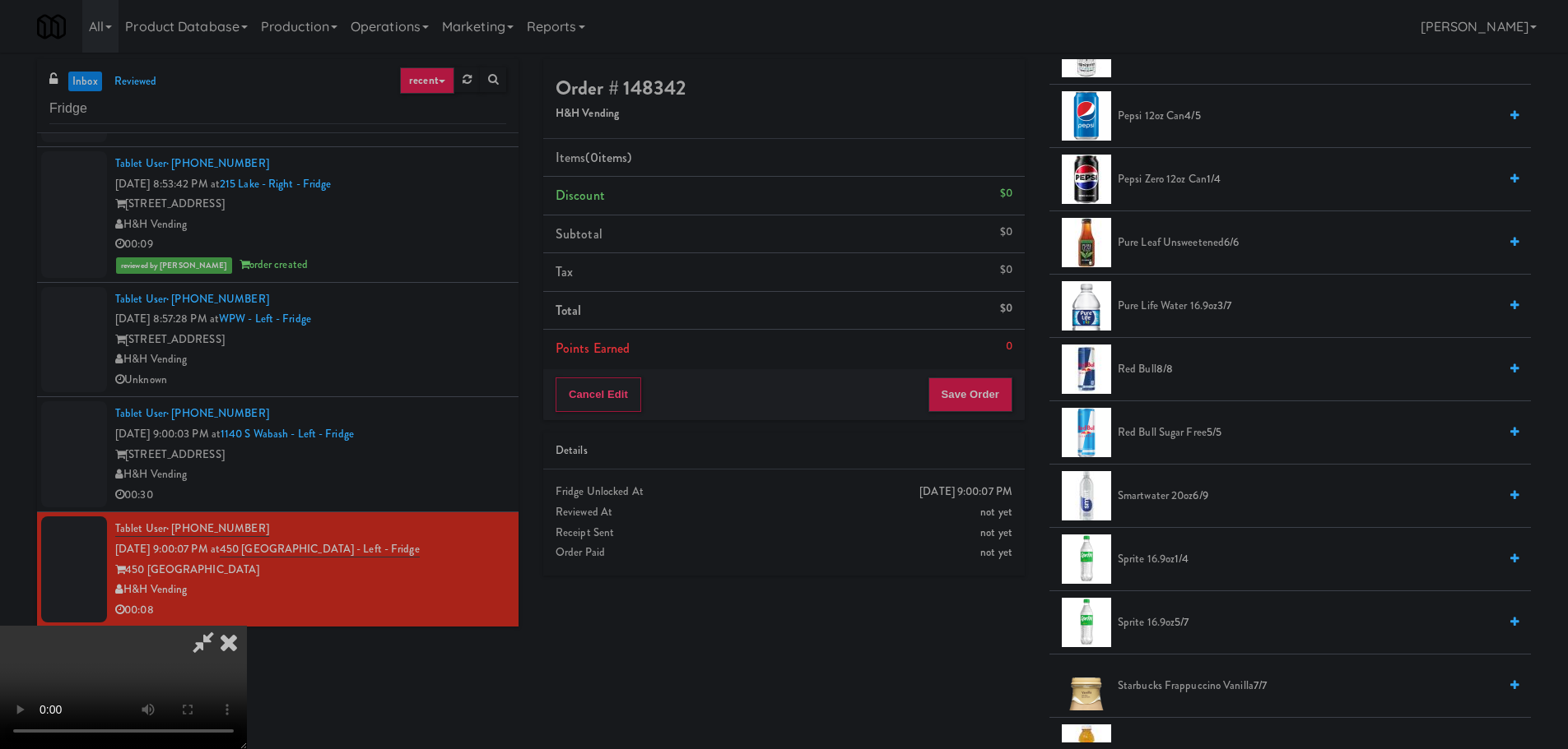
scroll to position [1974, 0]
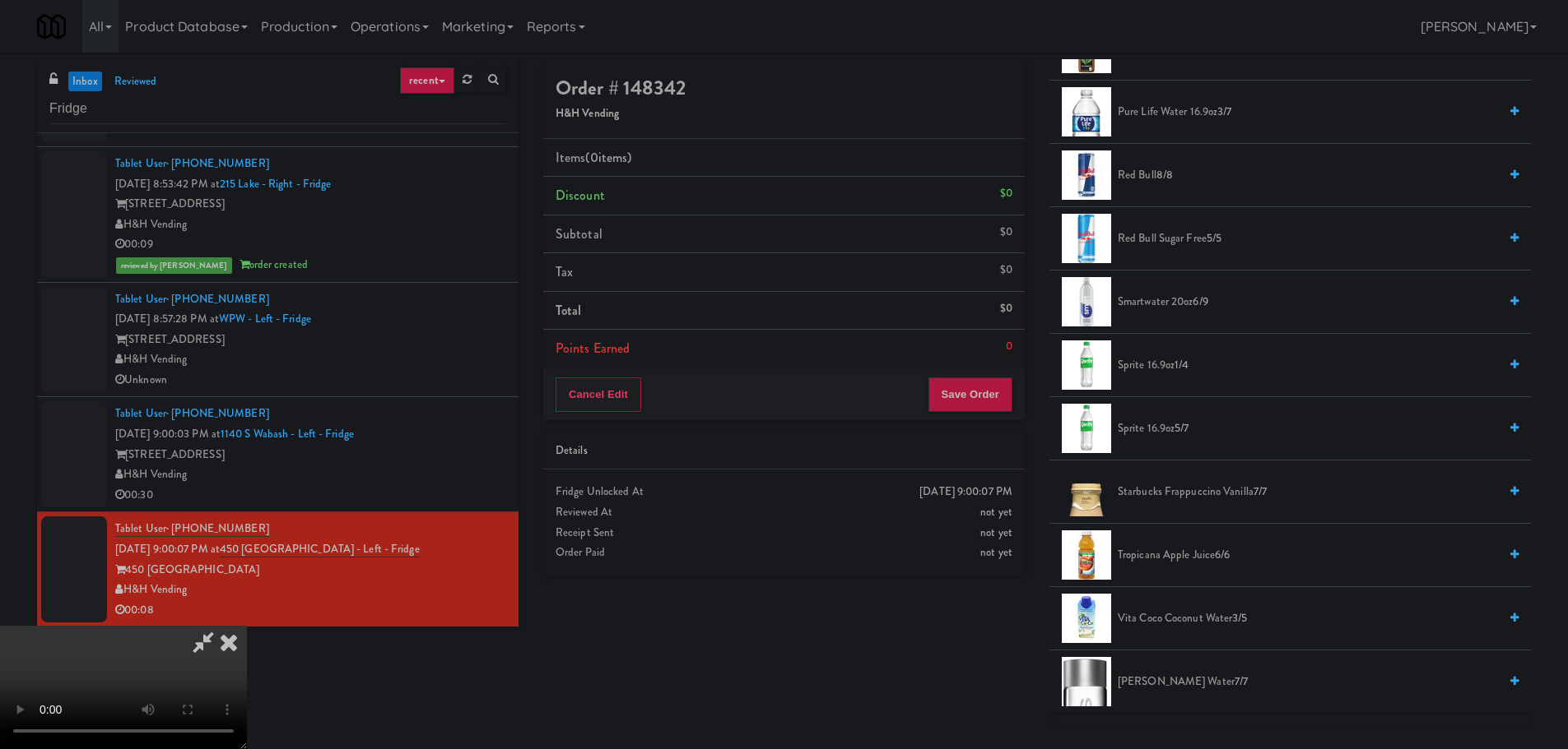
click at [1154, 360] on span "Sprite 16.9oz 1/4" at bounding box center [1307, 365] width 380 height 20
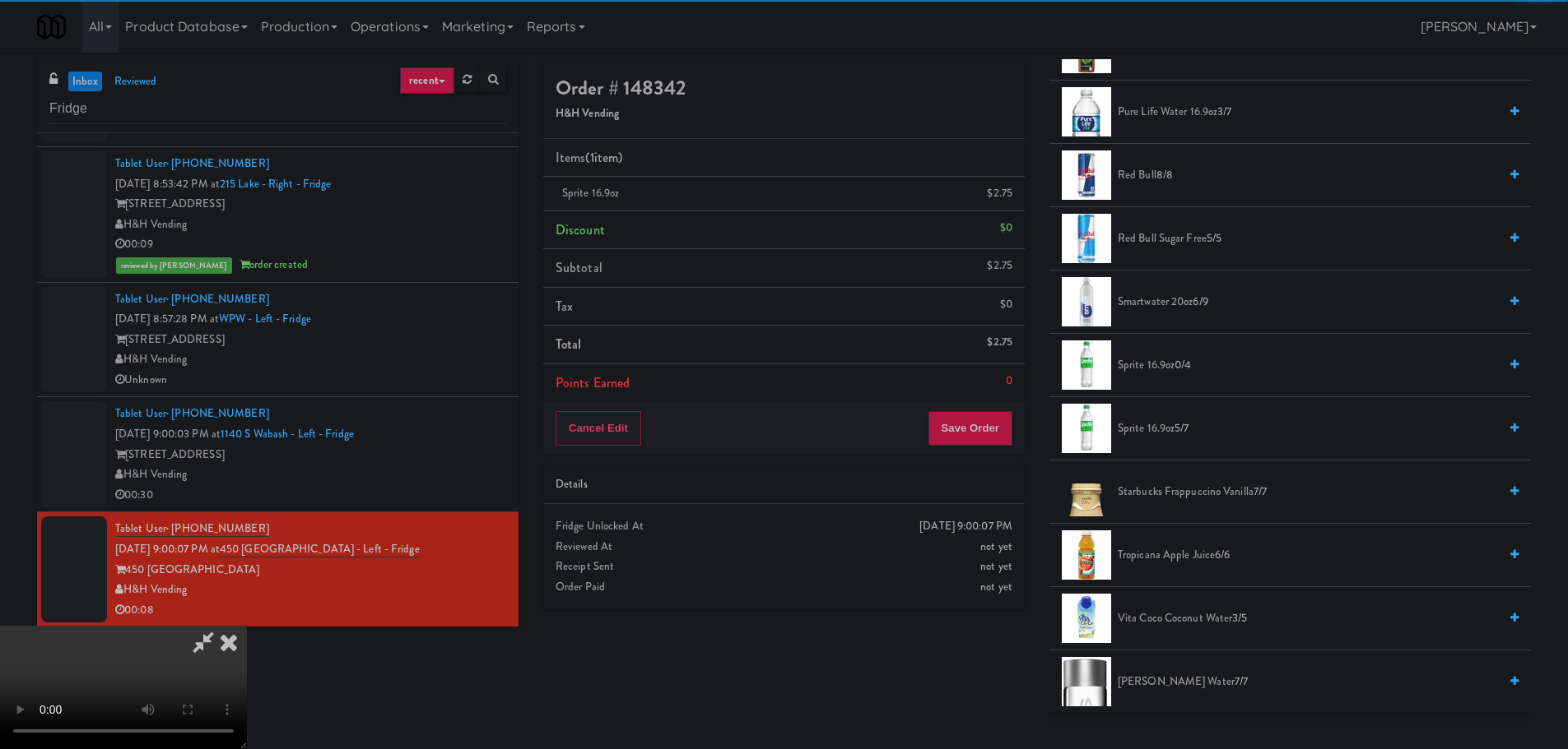
drag, startPoint x: 689, startPoint y: 432, endPoint x: 708, endPoint y: 443, distance: 22.0
click at [247, 626] on video at bounding box center [124, 688] width 247 height 124
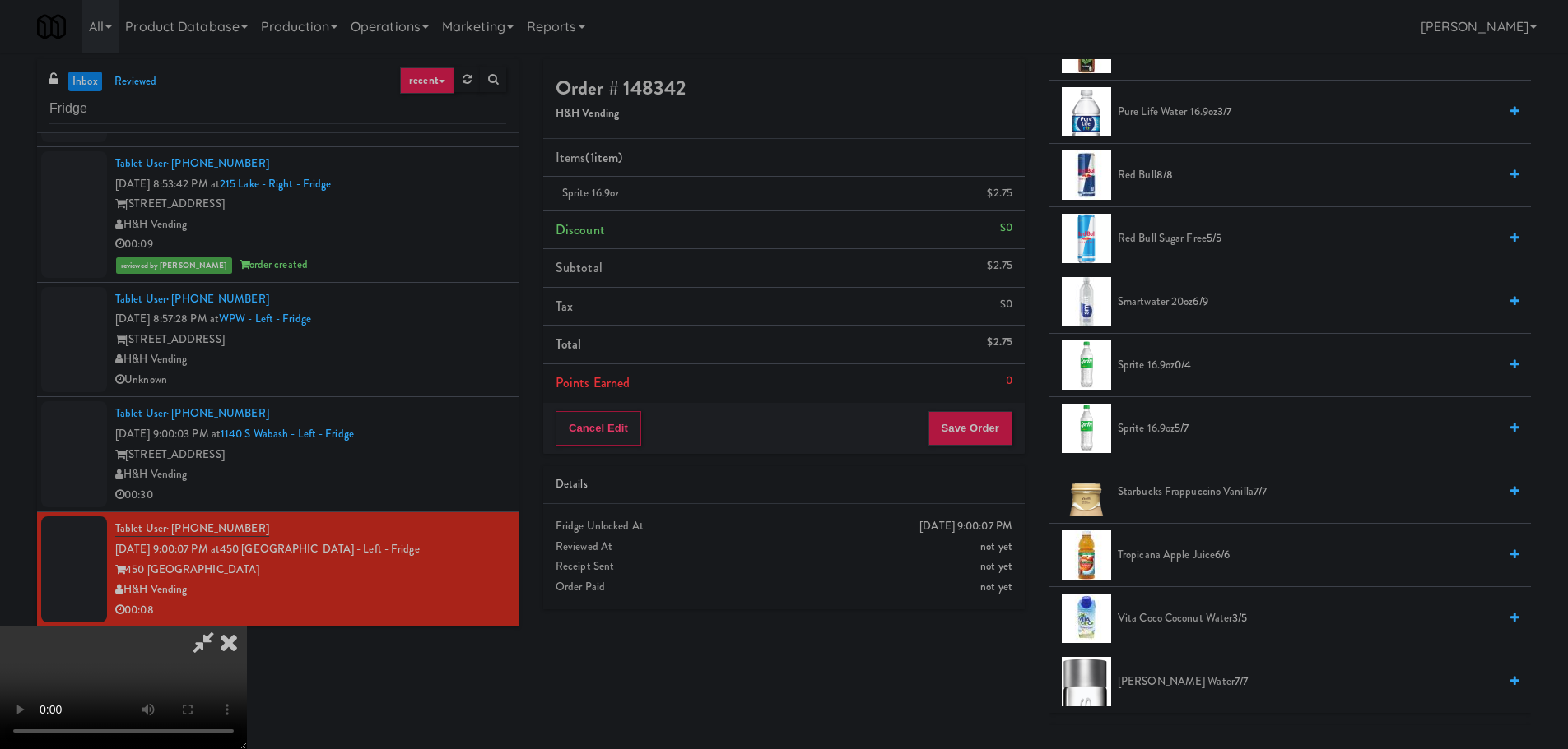
click at [247, 626] on video at bounding box center [124, 688] width 247 height 124
drag, startPoint x: 772, startPoint y: 481, endPoint x: 807, endPoint y: 451, distance: 46.1
click at [247, 626] on video at bounding box center [124, 688] width 247 height 124
click at [1160, 430] on span "Sprite 16.9oz 5/7" at bounding box center [1307, 428] width 380 height 20
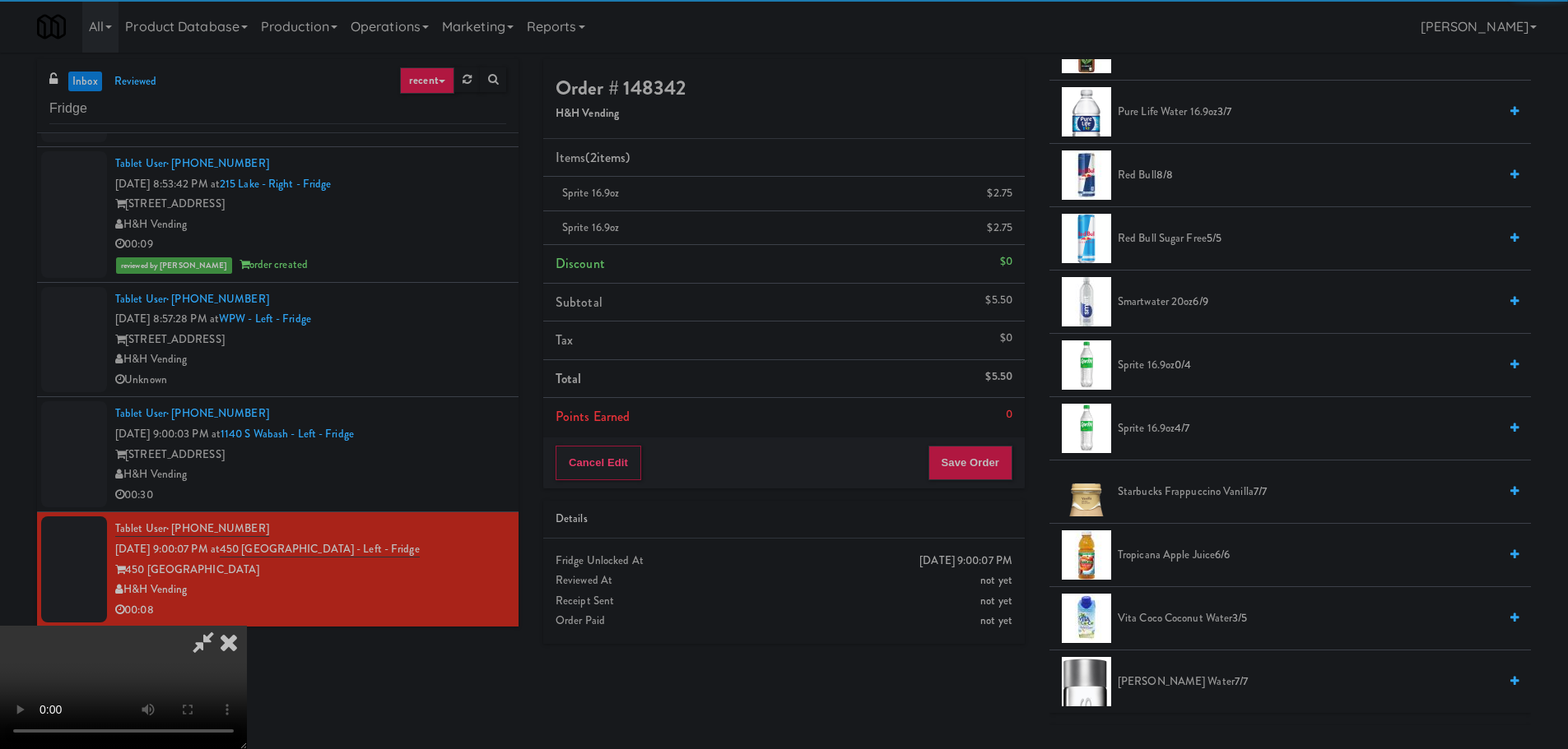
scroll to position [283, 0]
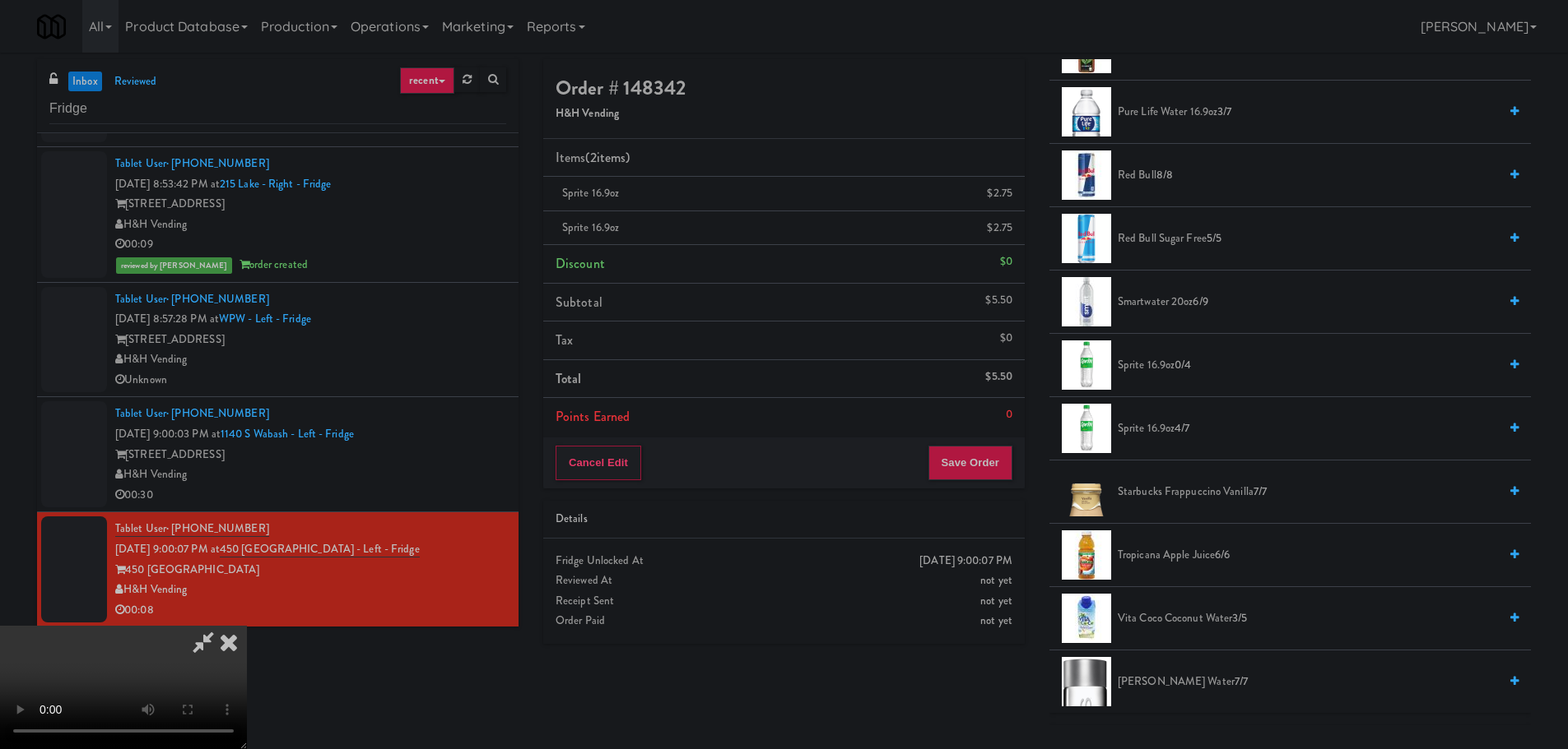
drag, startPoint x: 425, startPoint y: 574, endPoint x: 426, endPoint y: 521, distance: 53.0
click at [247, 626] on video at bounding box center [124, 688] width 247 height 124
click at [979, 475] on button "Save Order" at bounding box center [971, 463] width 84 height 34
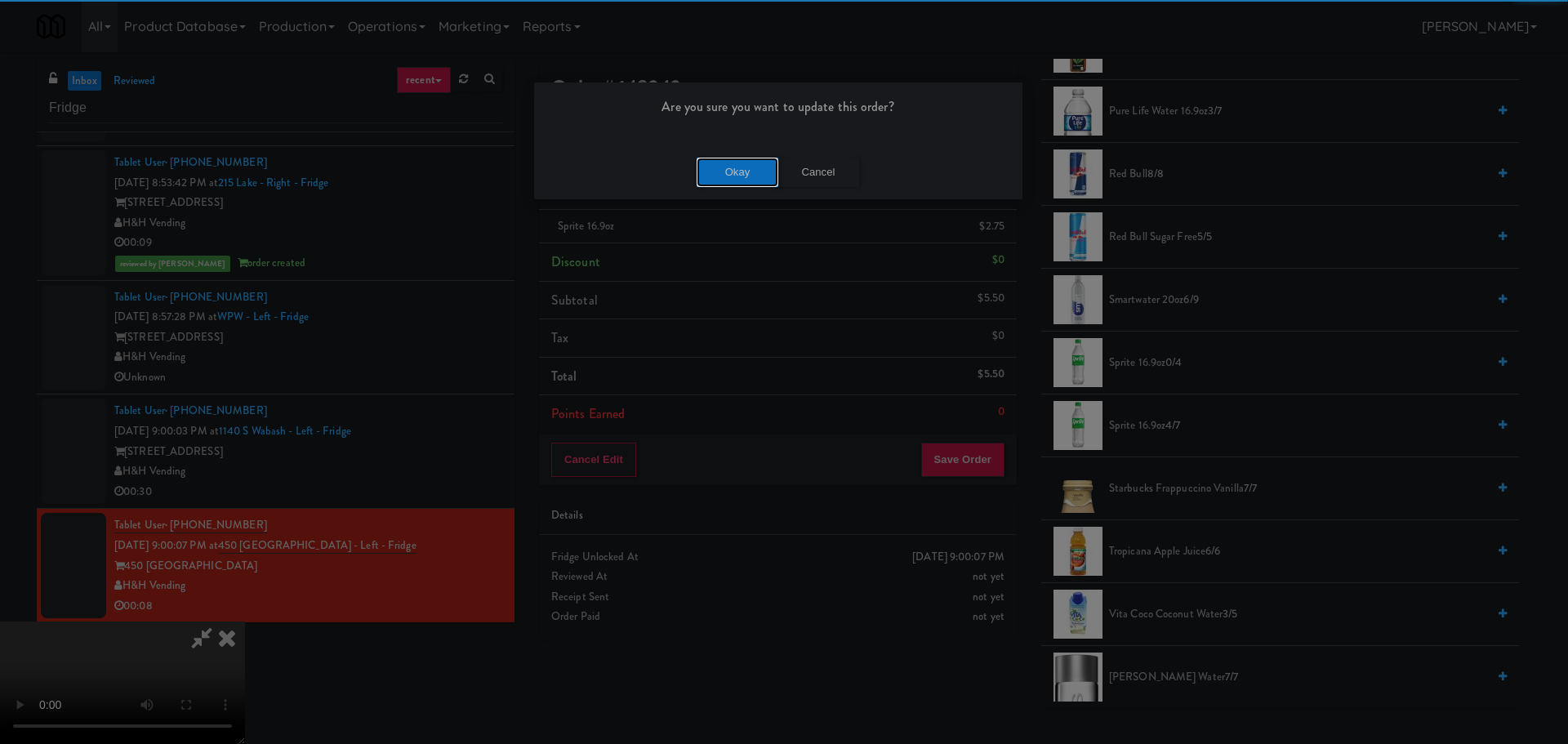
click at [726, 165] on button "Okay" at bounding box center [738, 172] width 82 height 29
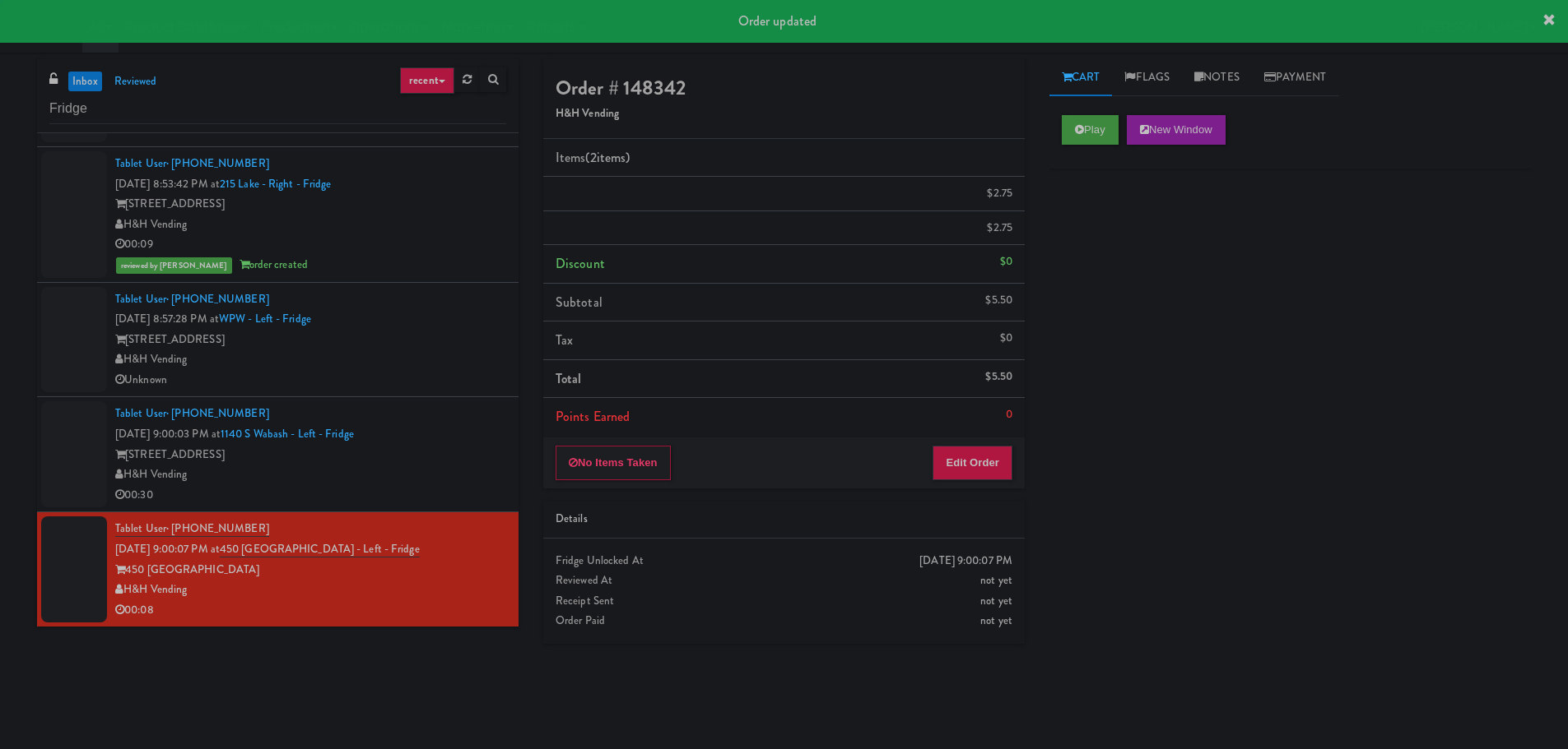
scroll to position [0, 0]
click at [459, 464] on div "[STREET_ADDRESS]" at bounding box center [311, 455] width 391 height 20
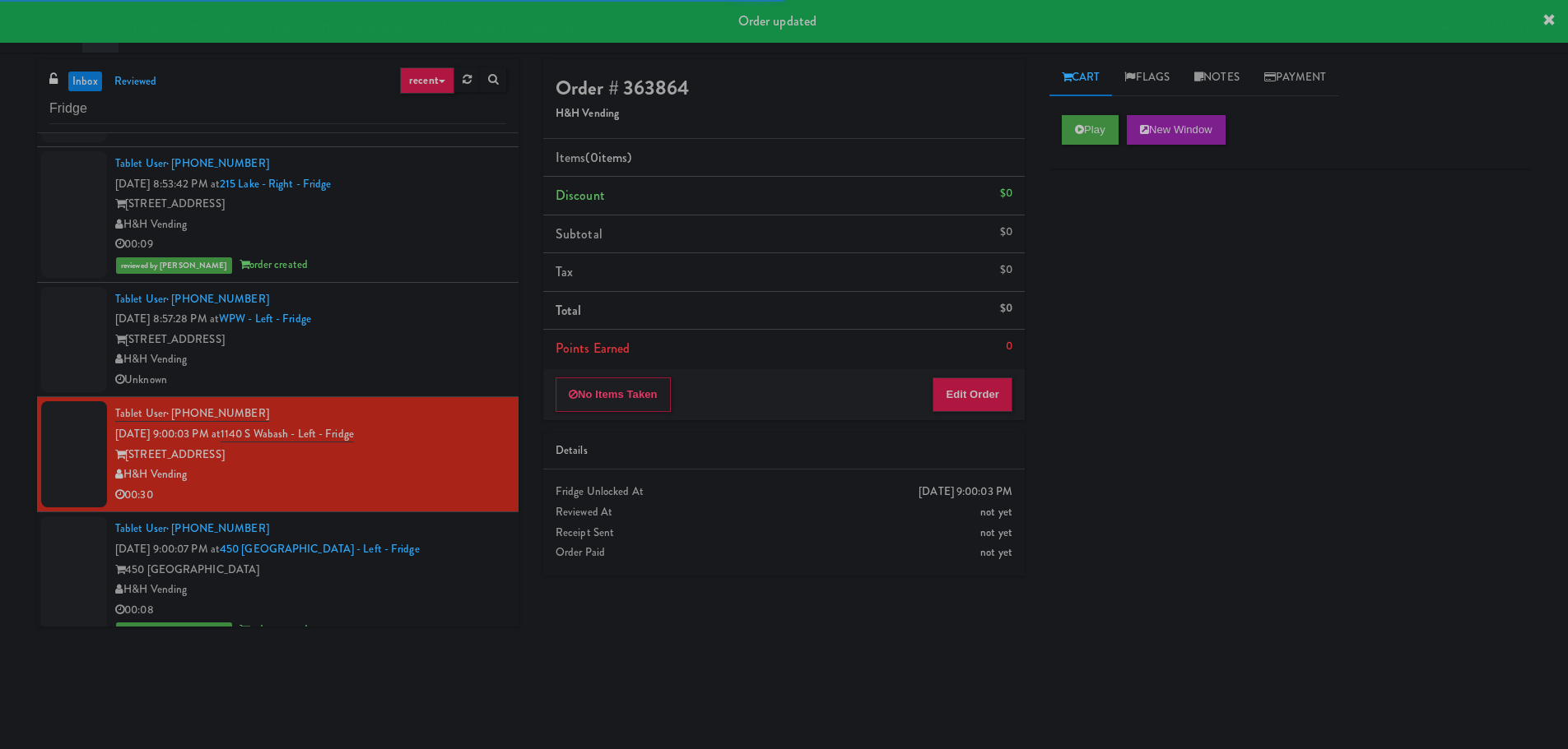
click at [1099, 113] on div "Play New Window" at bounding box center [1290, 135] width 481 height 66
click at [1082, 127] on icon at bounding box center [1079, 129] width 9 height 11
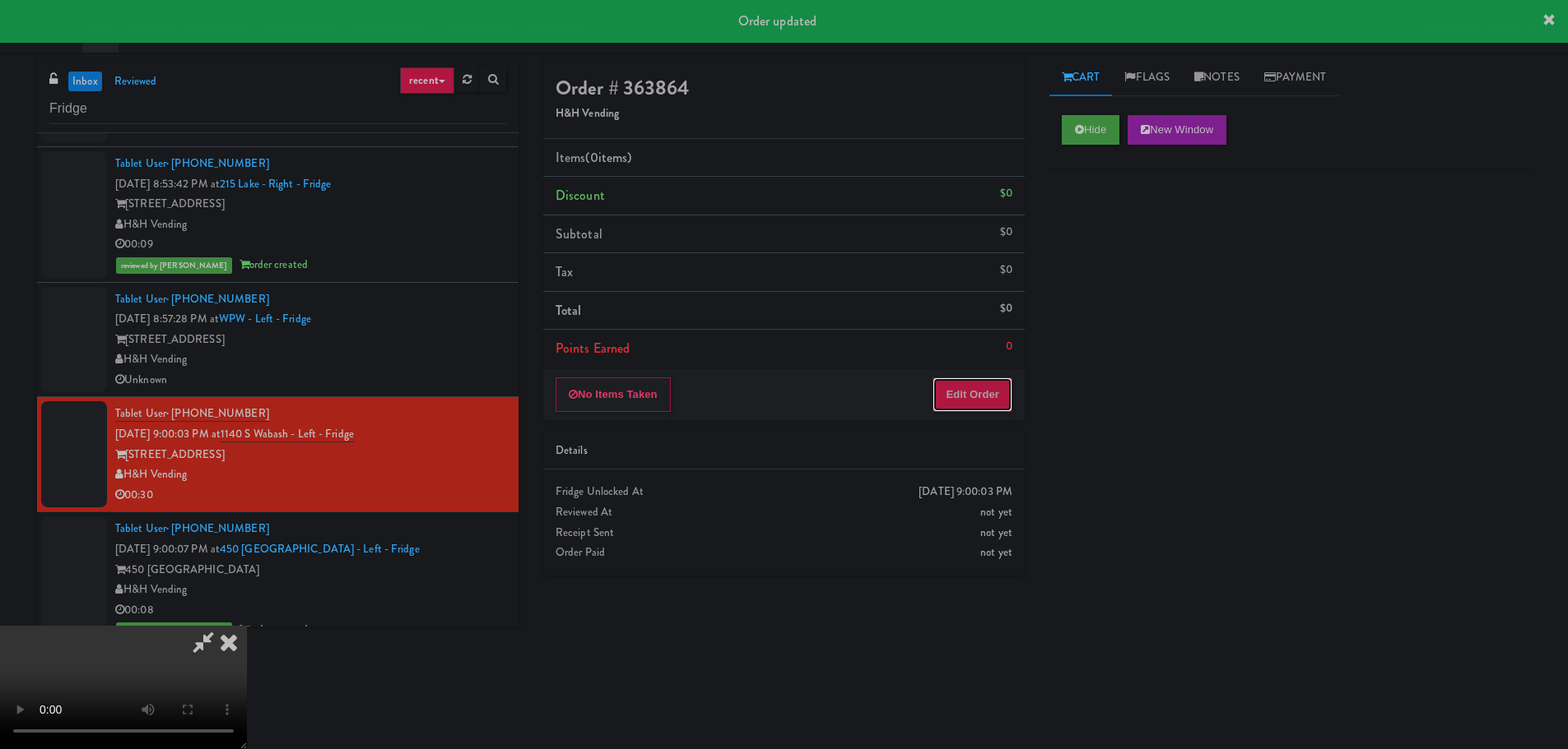
click at [949, 381] on button "Edit Order" at bounding box center [972, 395] width 80 height 34
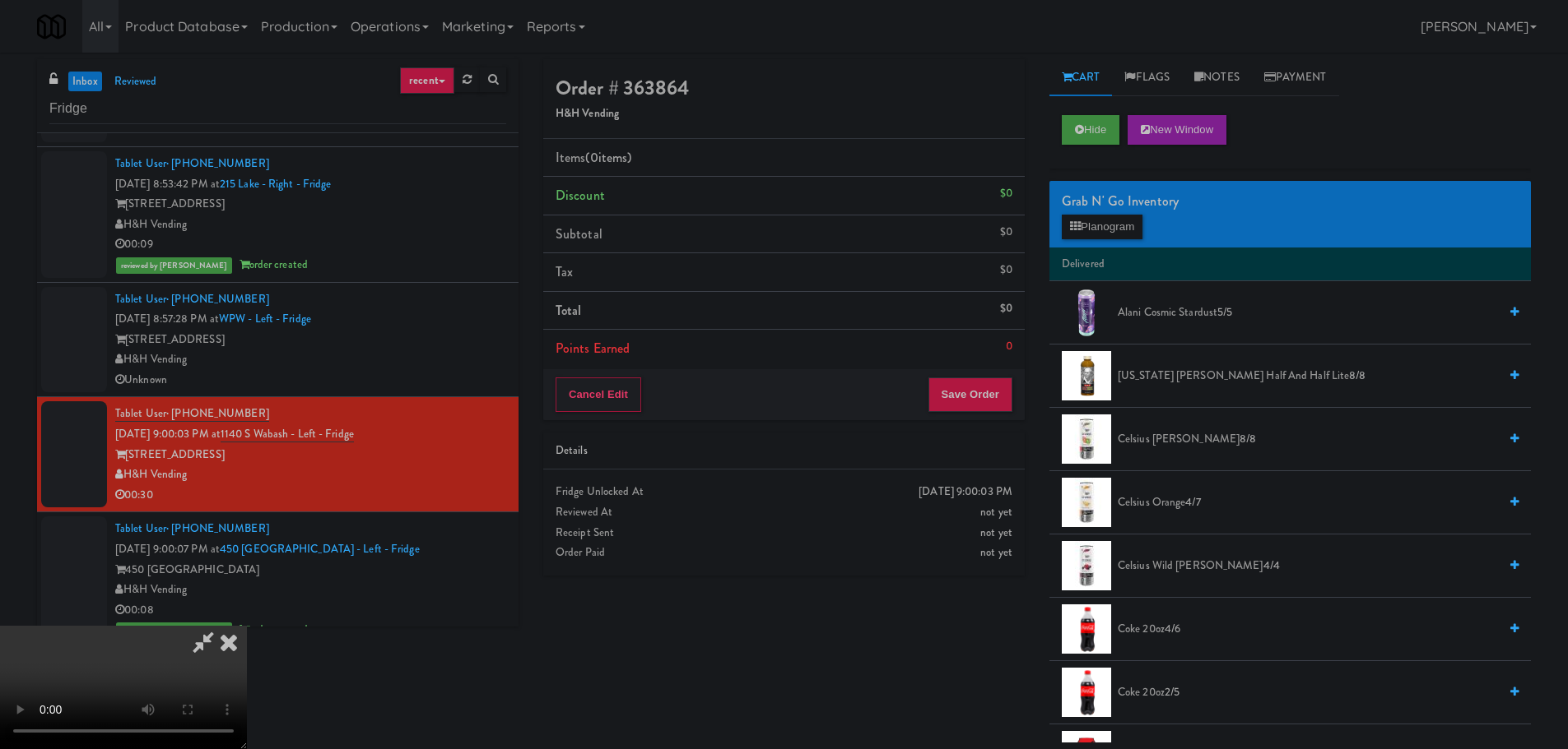
click at [247, 626] on video at bounding box center [124, 688] width 247 height 124
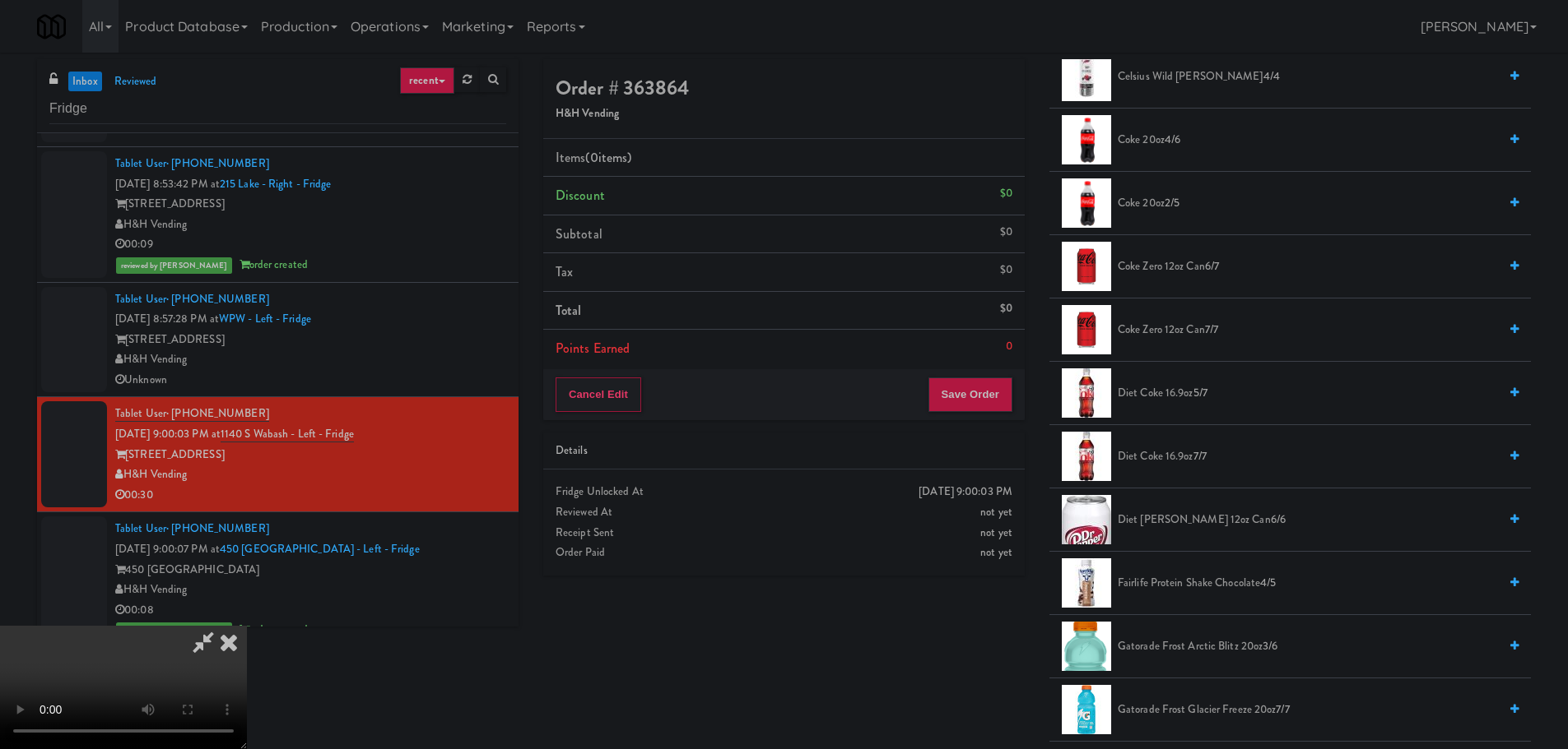
scroll to position [493, 0]
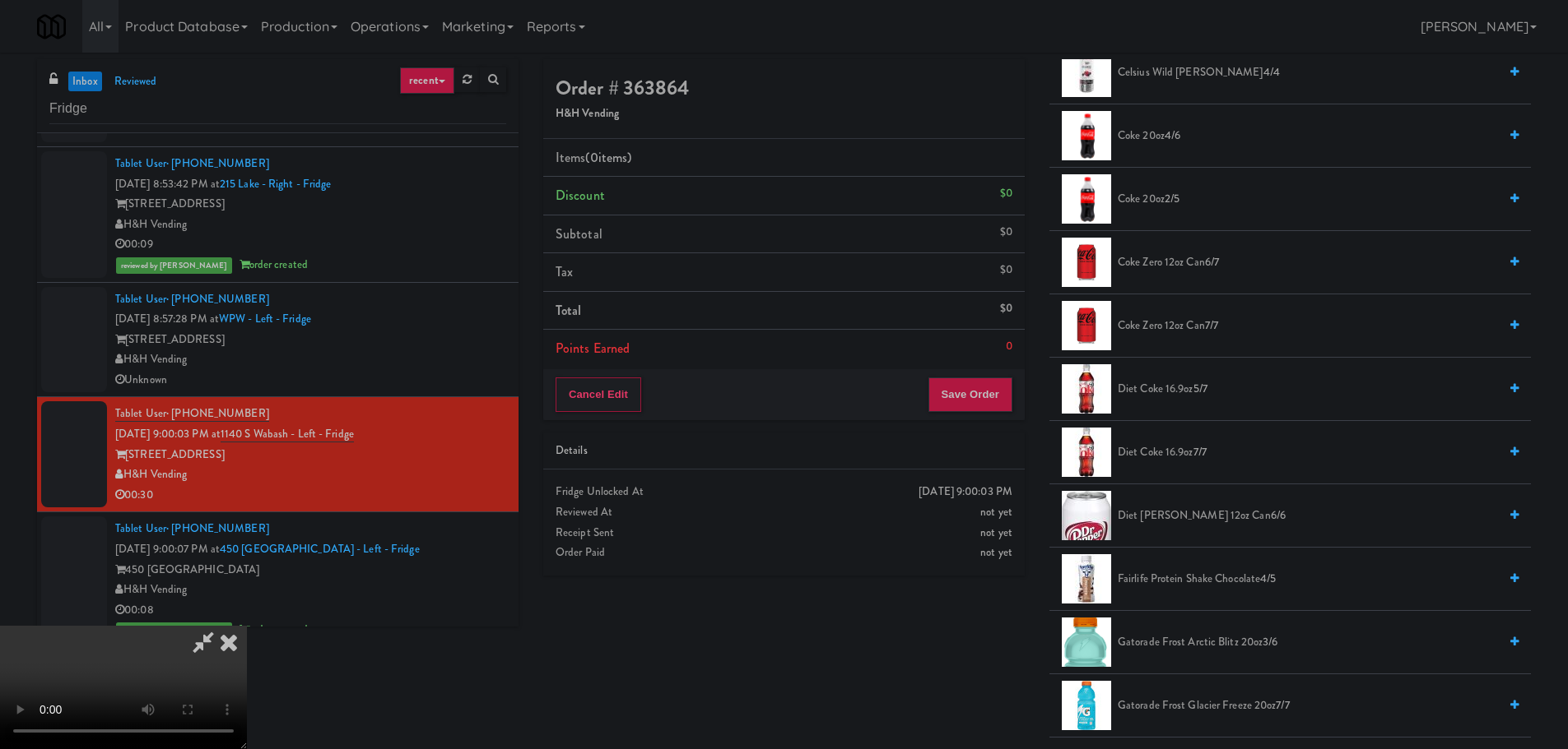
drag, startPoint x: 1136, startPoint y: 326, endPoint x: 903, endPoint y: 352, distance: 234.4
click at [1136, 327] on span "Coke Zero 12oz can 7/7" at bounding box center [1307, 326] width 380 height 20
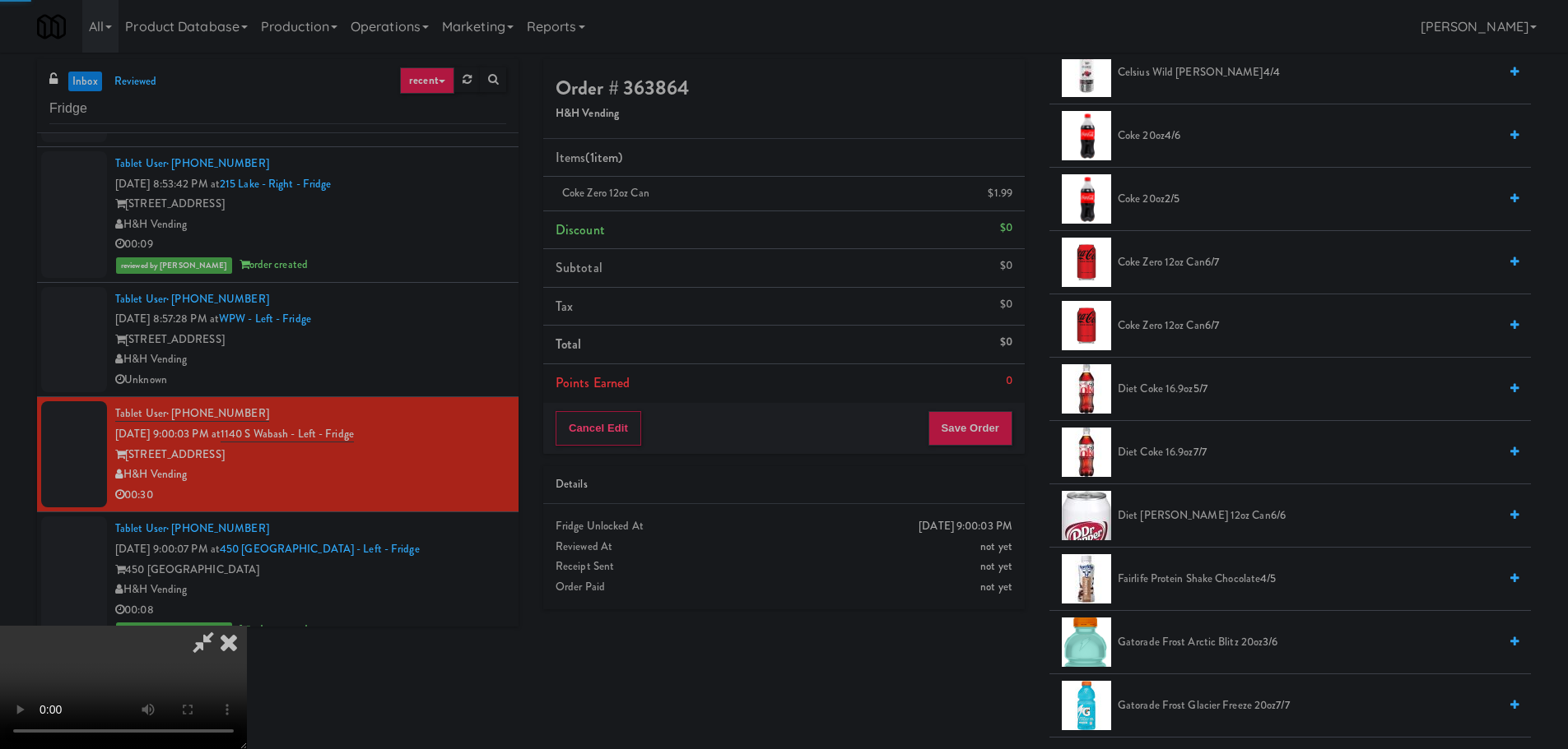
click at [247, 626] on video at bounding box center [124, 688] width 247 height 124
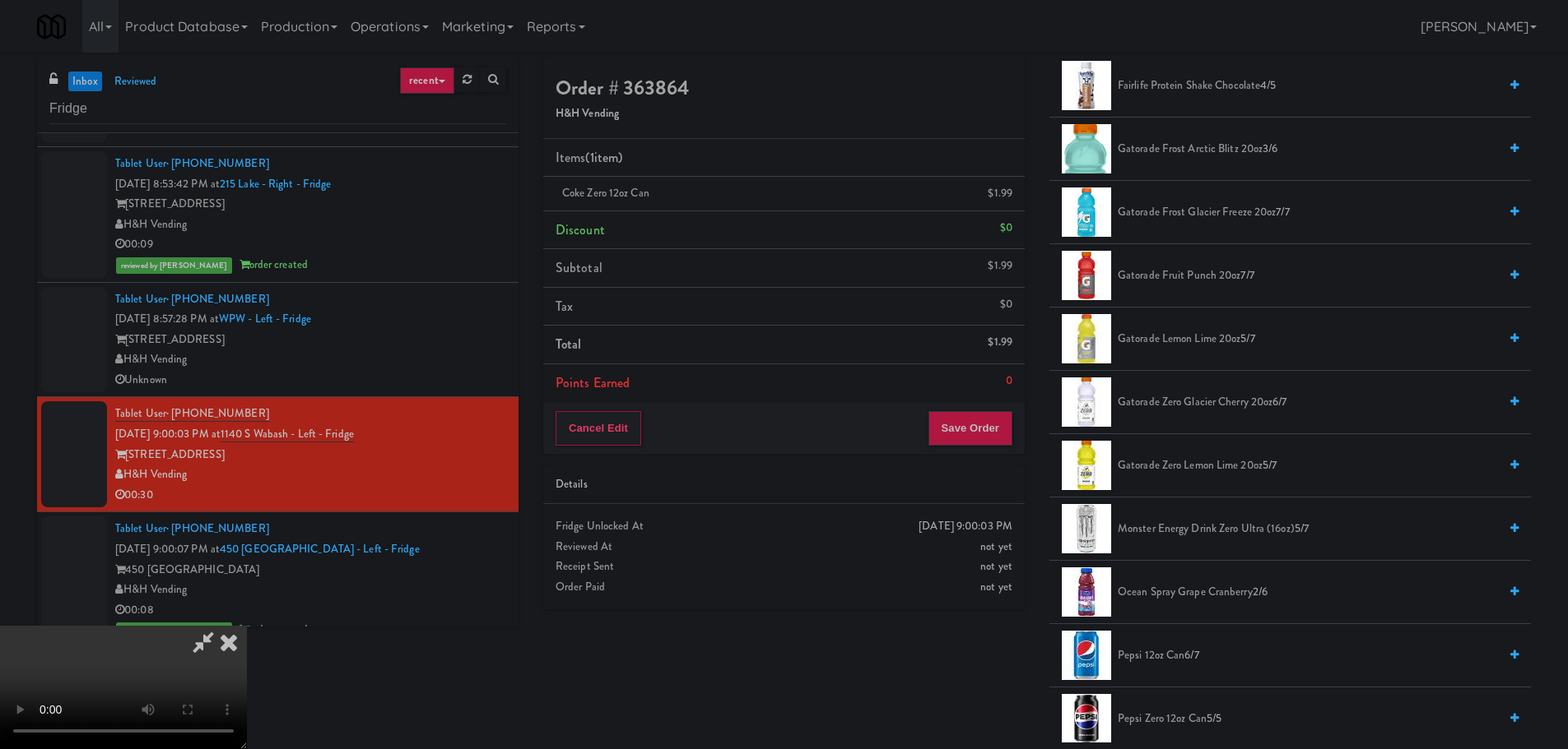
scroll to position [1481, 0]
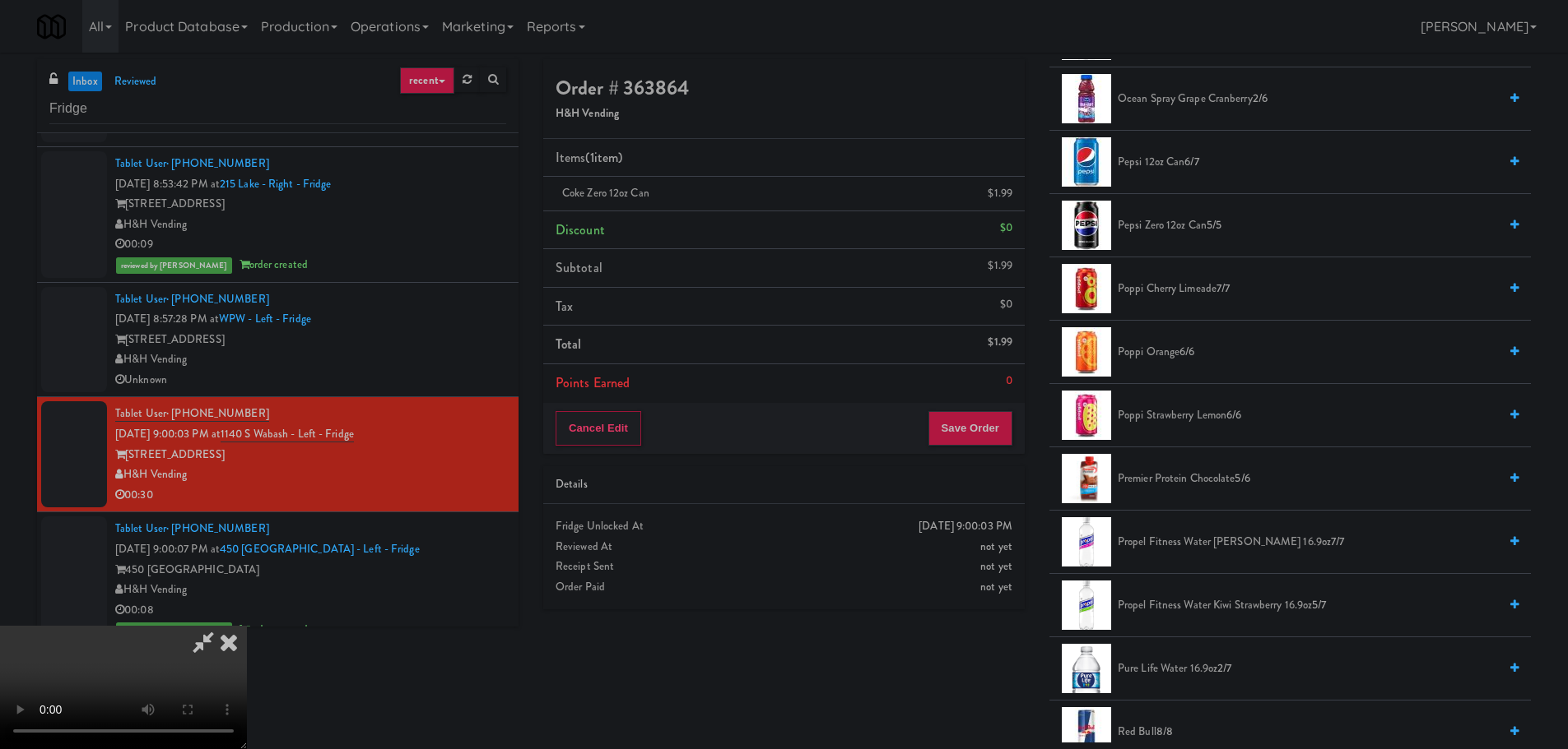
click at [1198, 223] on span "Pepsi Zero 12oz can 5/5" at bounding box center [1307, 225] width 380 height 20
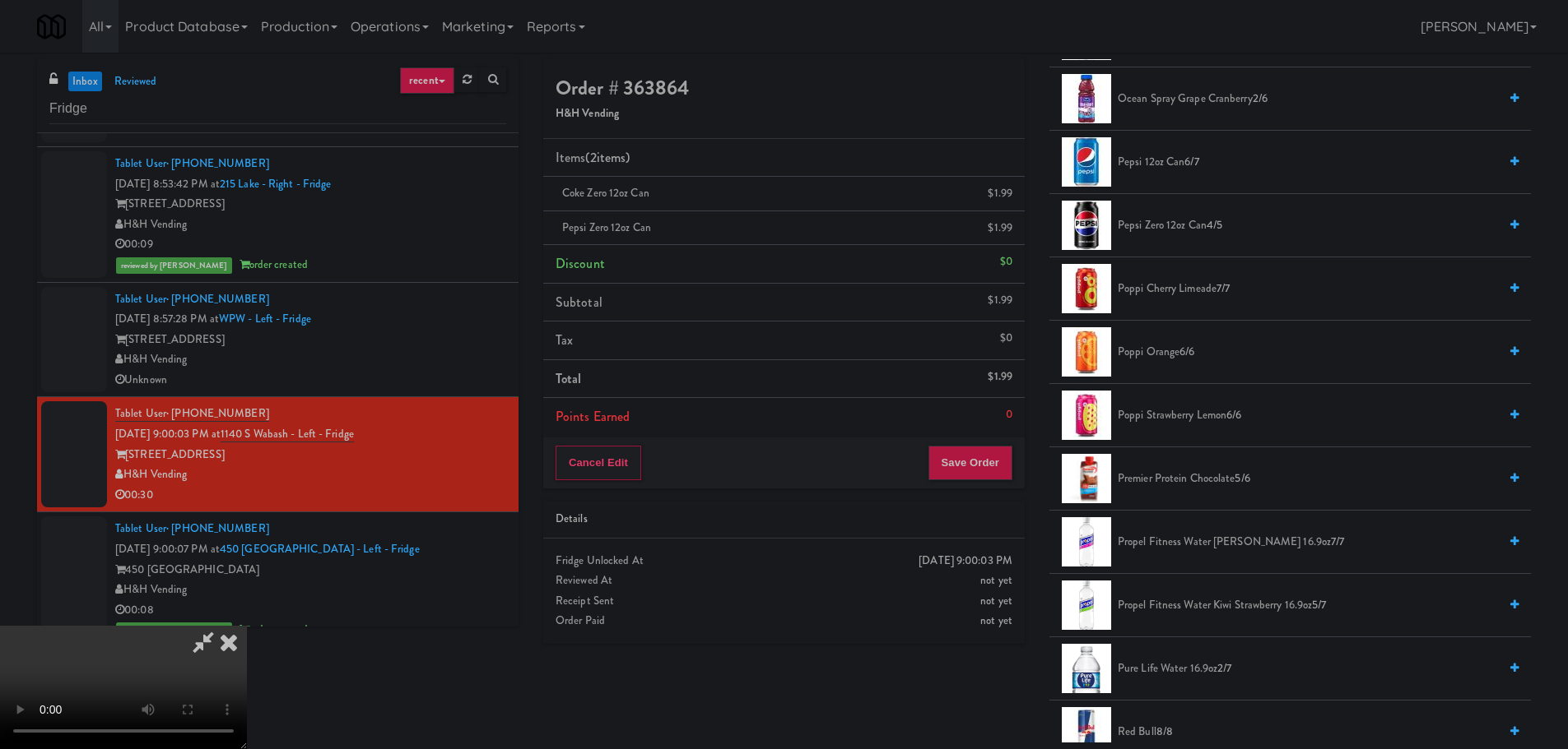
click at [247, 626] on video at bounding box center [124, 688] width 247 height 124
click at [984, 475] on button "Save Order" at bounding box center [971, 463] width 84 height 34
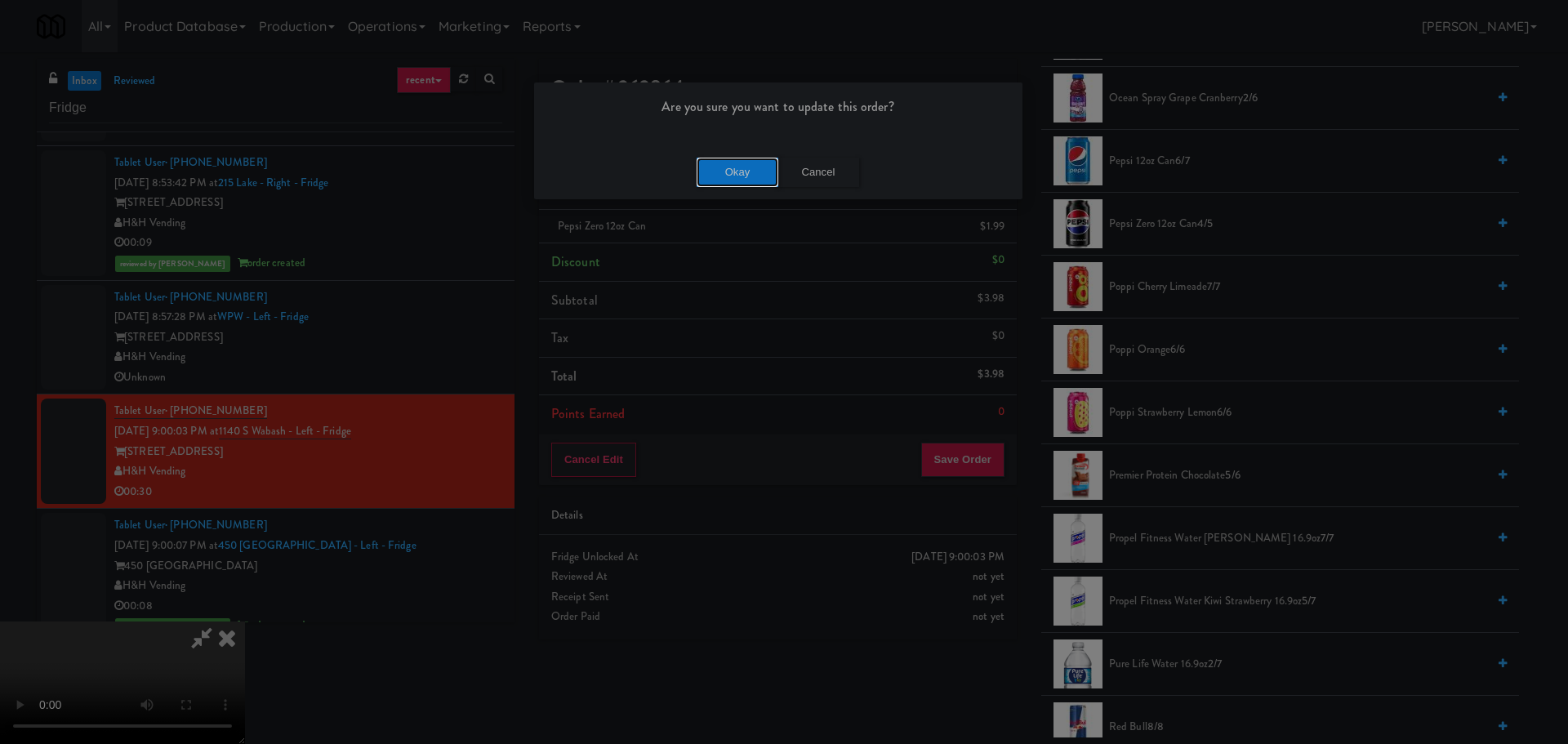
click at [745, 183] on button "Okay" at bounding box center [738, 172] width 82 height 29
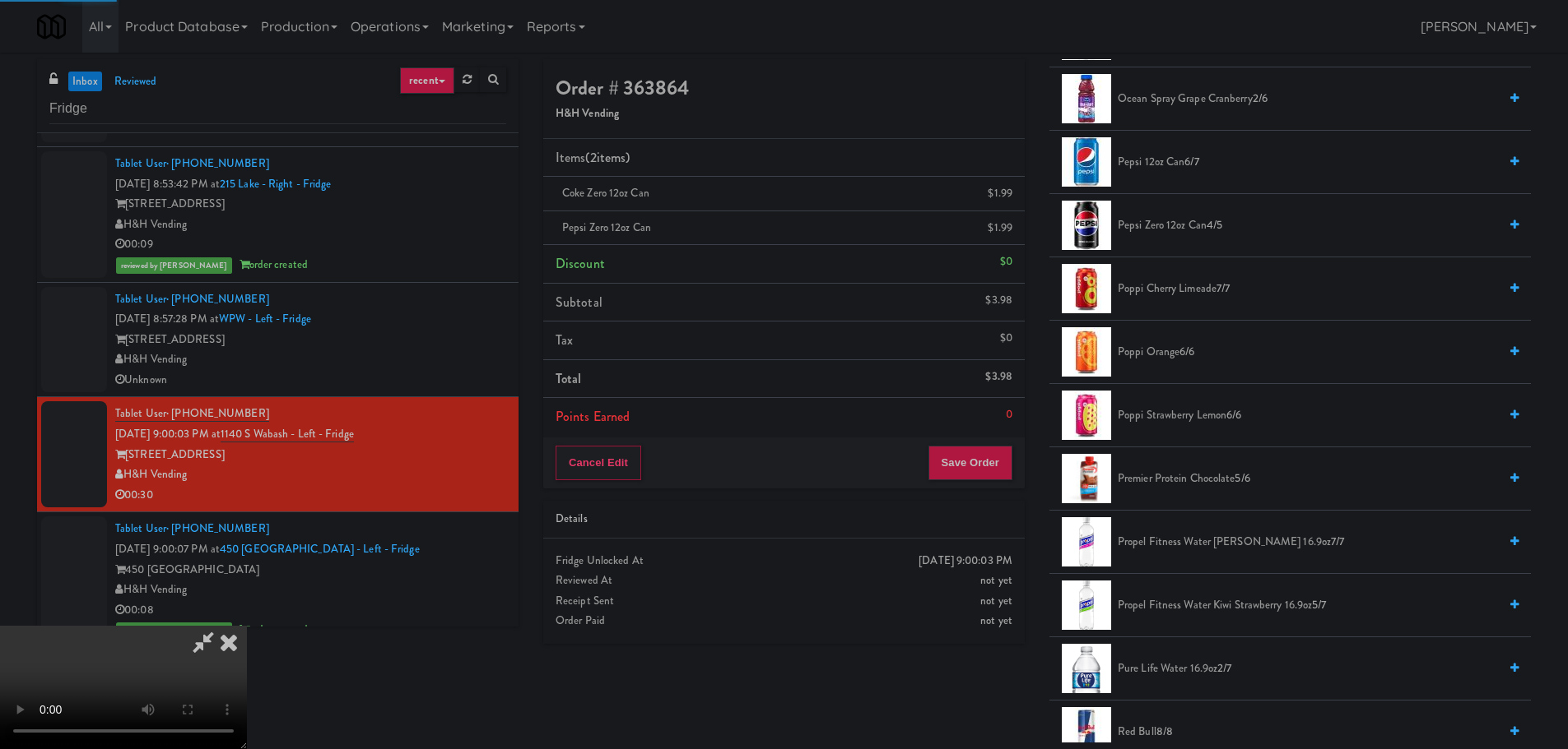
scroll to position [0, 0]
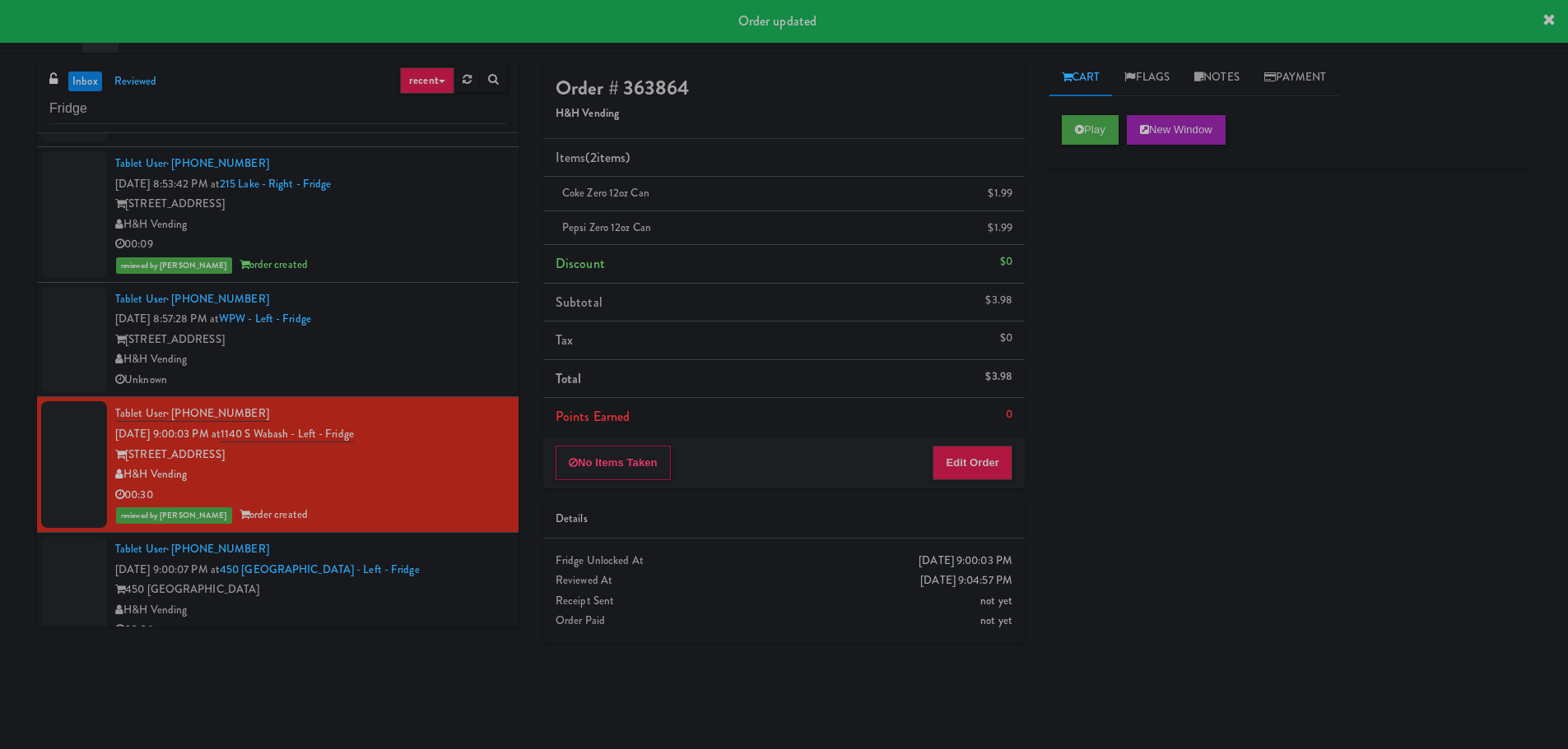
click at [479, 361] on div "H&H Vending" at bounding box center [311, 359] width 391 height 20
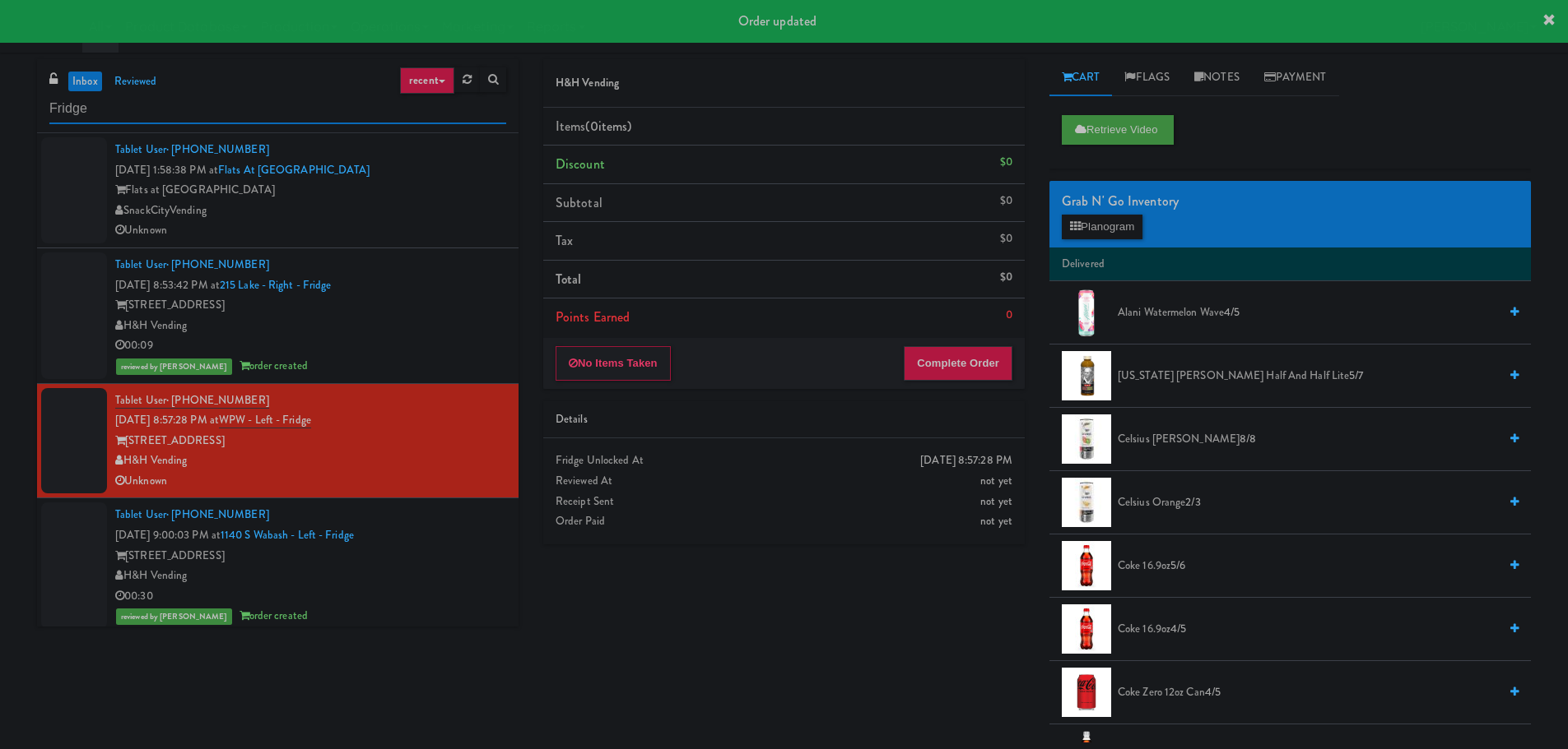
click at [164, 115] on input "Fridge" at bounding box center [278, 109] width 457 height 31
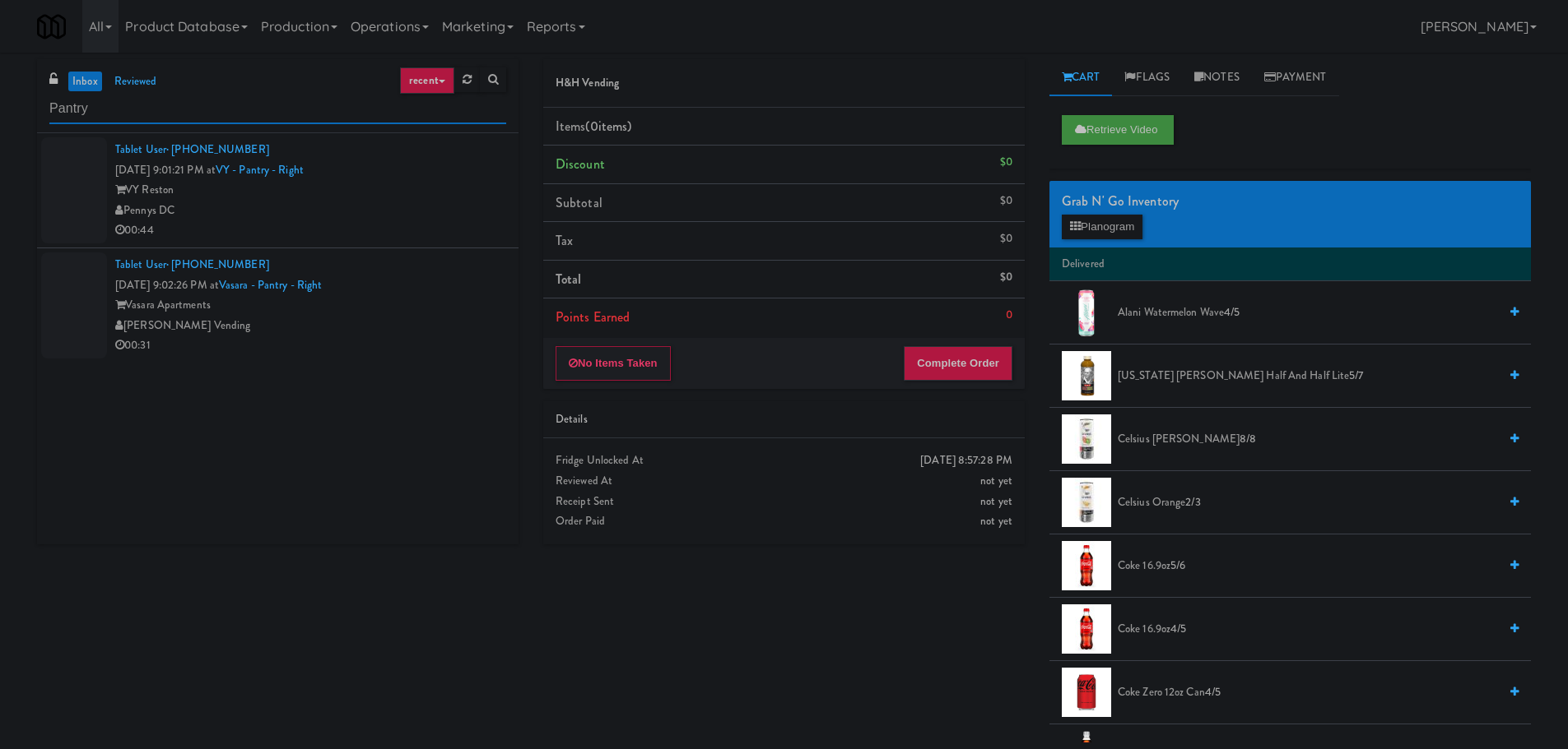
type input "Pantry"
click at [441, 235] on div "00:44" at bounding box center [311, 230] width 391 height 20
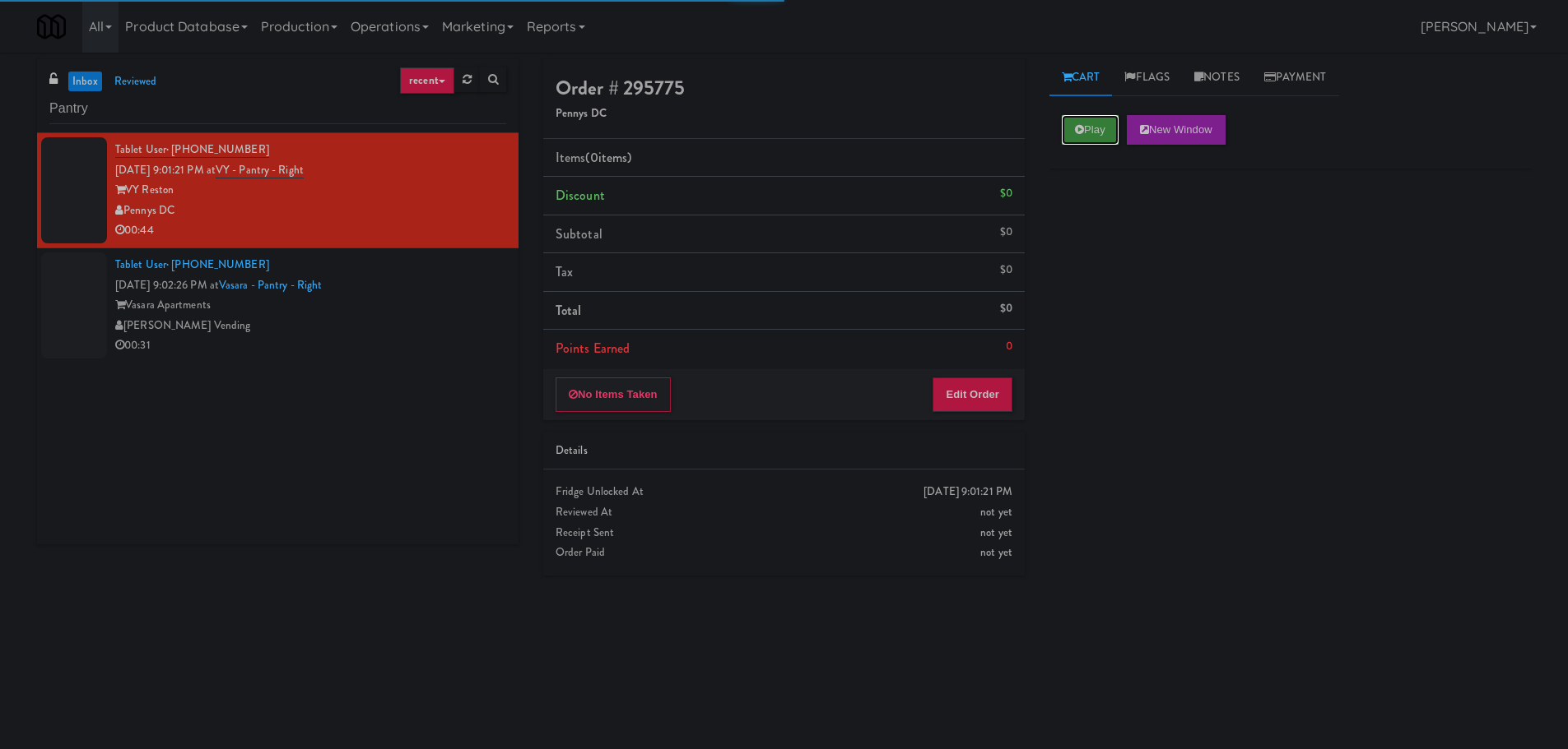
click at [1099, 130] on button "Play" at bounding box center [1090, 129] width 57 height 30
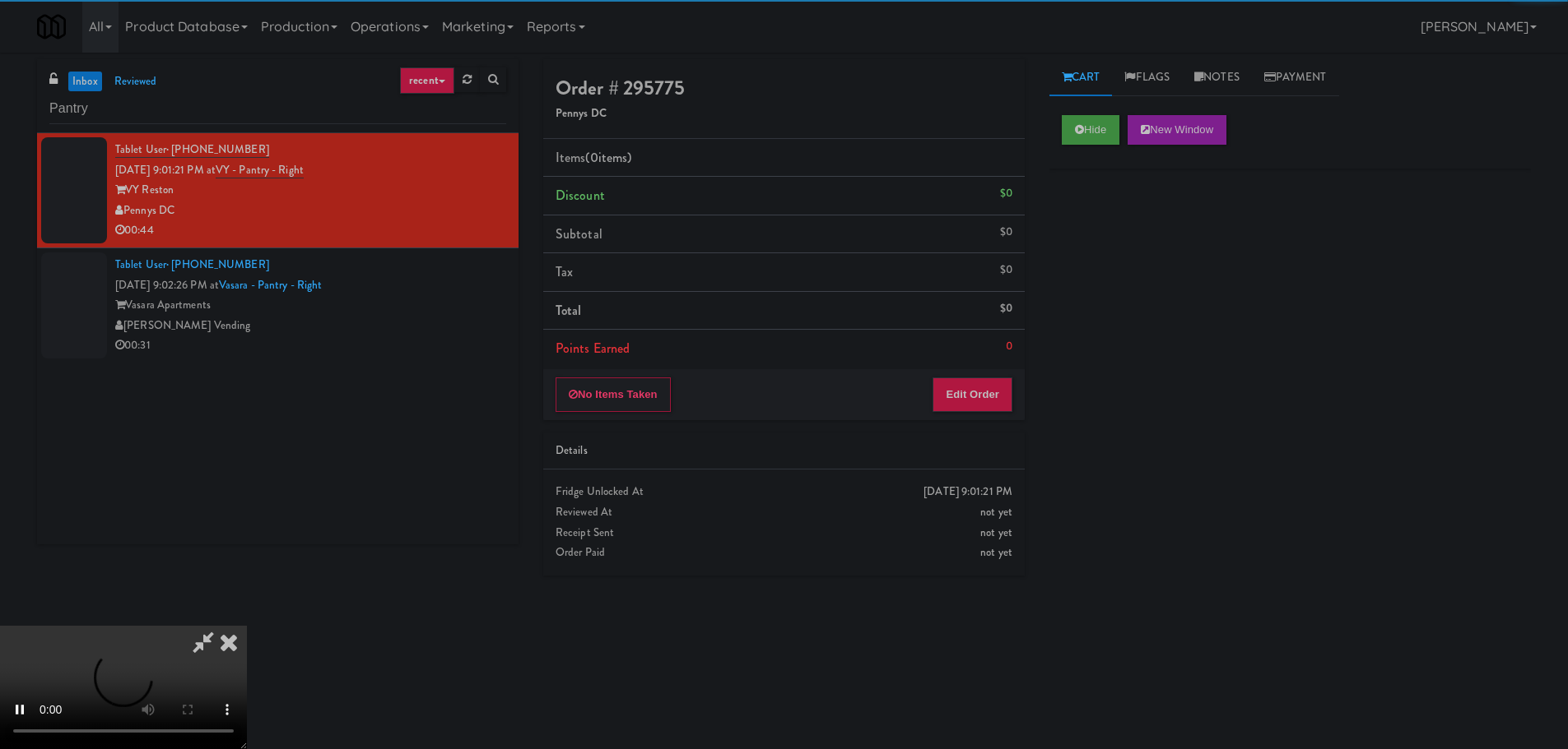
drag, startPoint x: 1030, startPoint y: 345, endPoint x: 1024, endPoint y: 358, distance: 14.3
click at [1029, 348] on div "Order # 295775 Pennys DC Items (0 items ) Discount $0 Subtotal $0 Tax $0 Total …" at bounding box center [784, 324] width 506 height 529
click at [1012, 380] on button "Edit Order" at bounding box center [972, 395] width 80 height 34
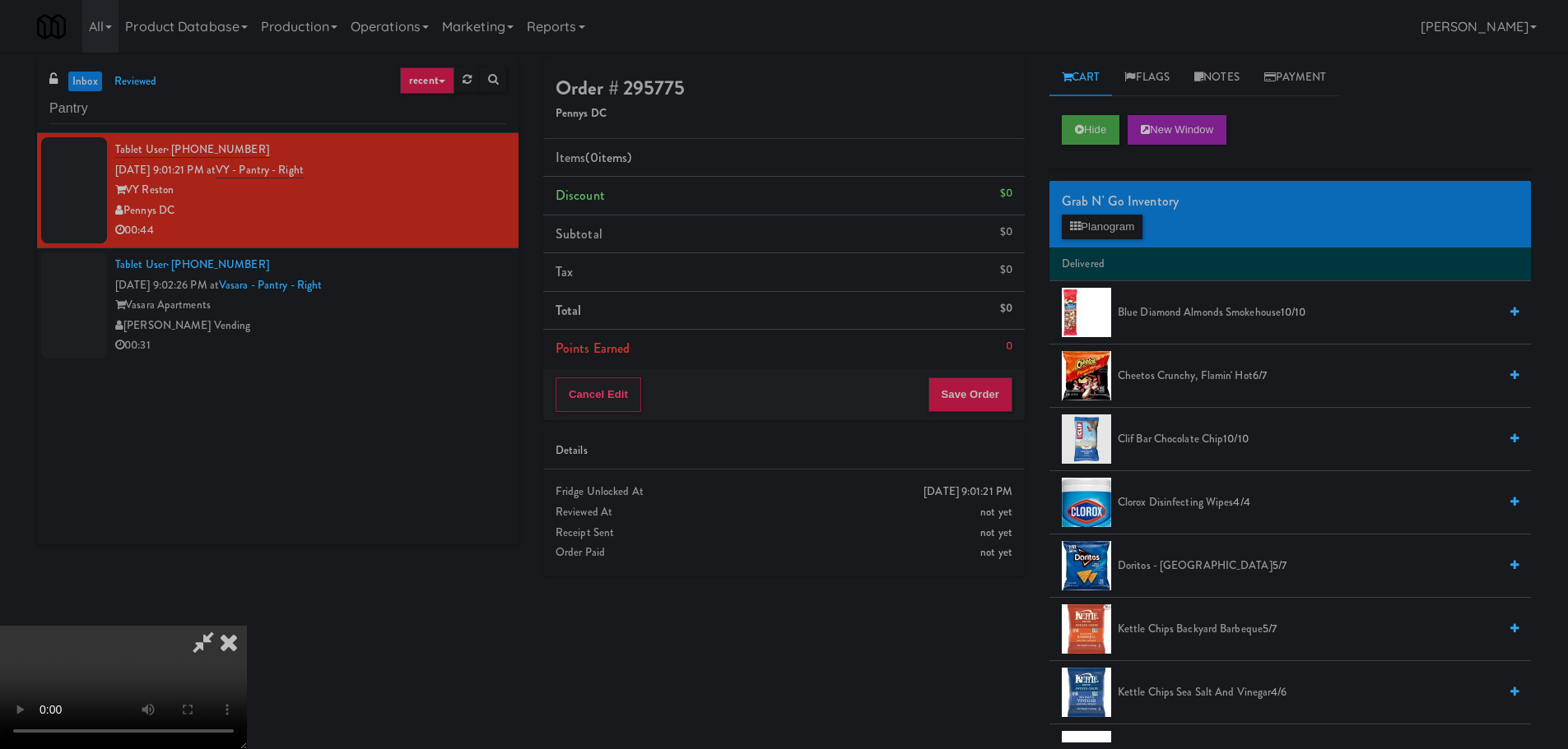
click at [247, 626] on video at bounding box center [124, 688] width 247 height 124
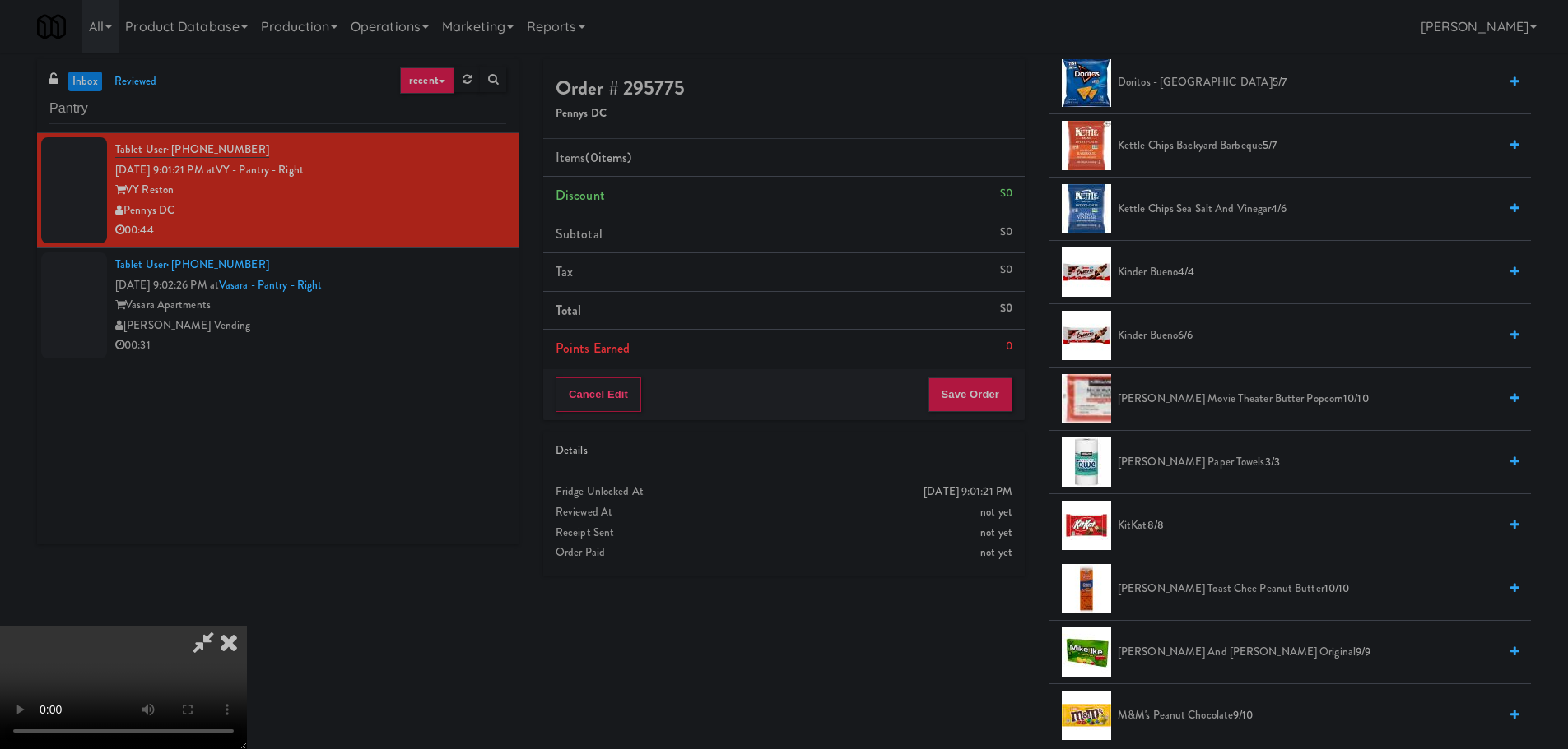
scroll to position [493, 0]
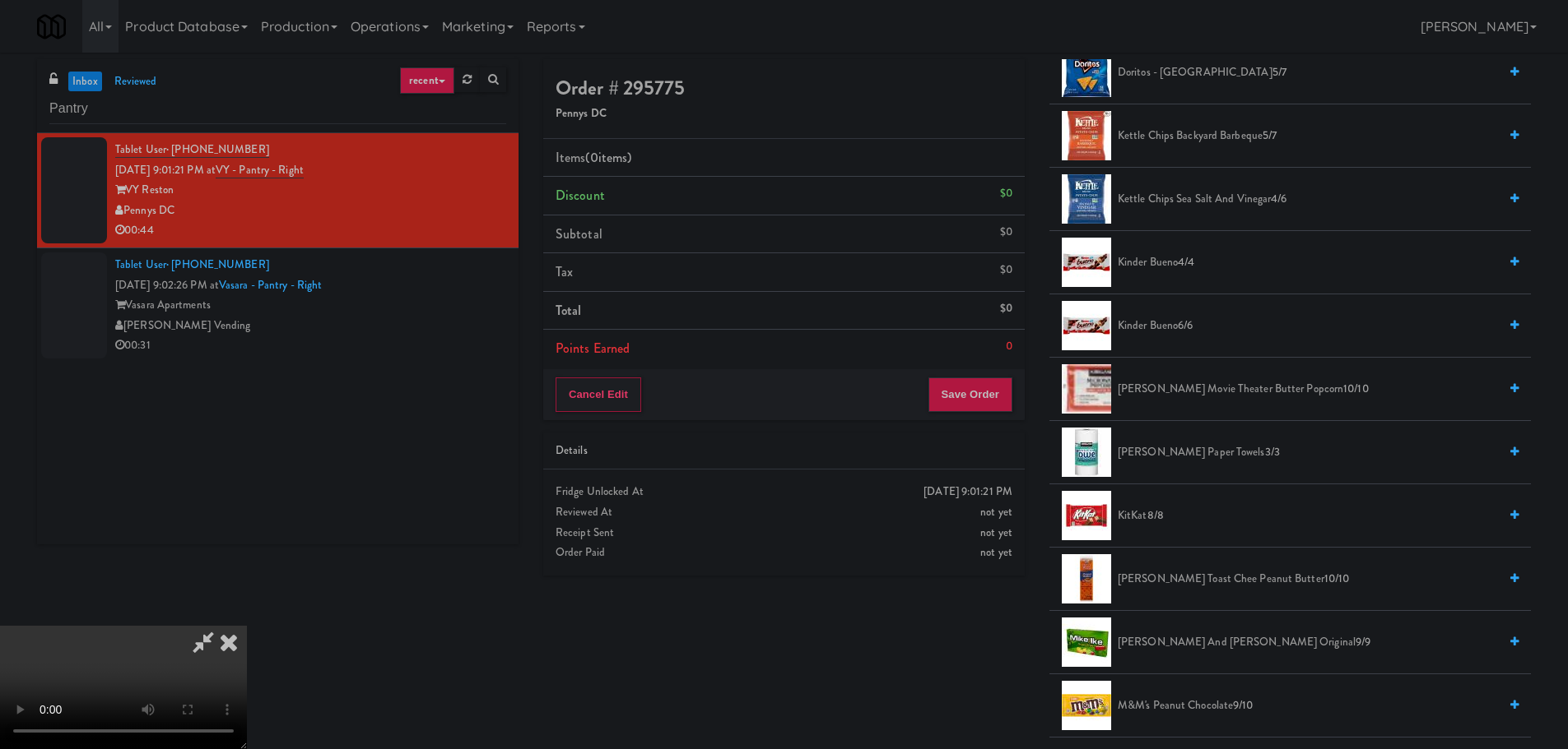
click at [1189, 393] on span "[PERSON_NAME] Movie Theater Butter Popcorn 10/10" at bounding box center [1307, 389] width 380 height 20
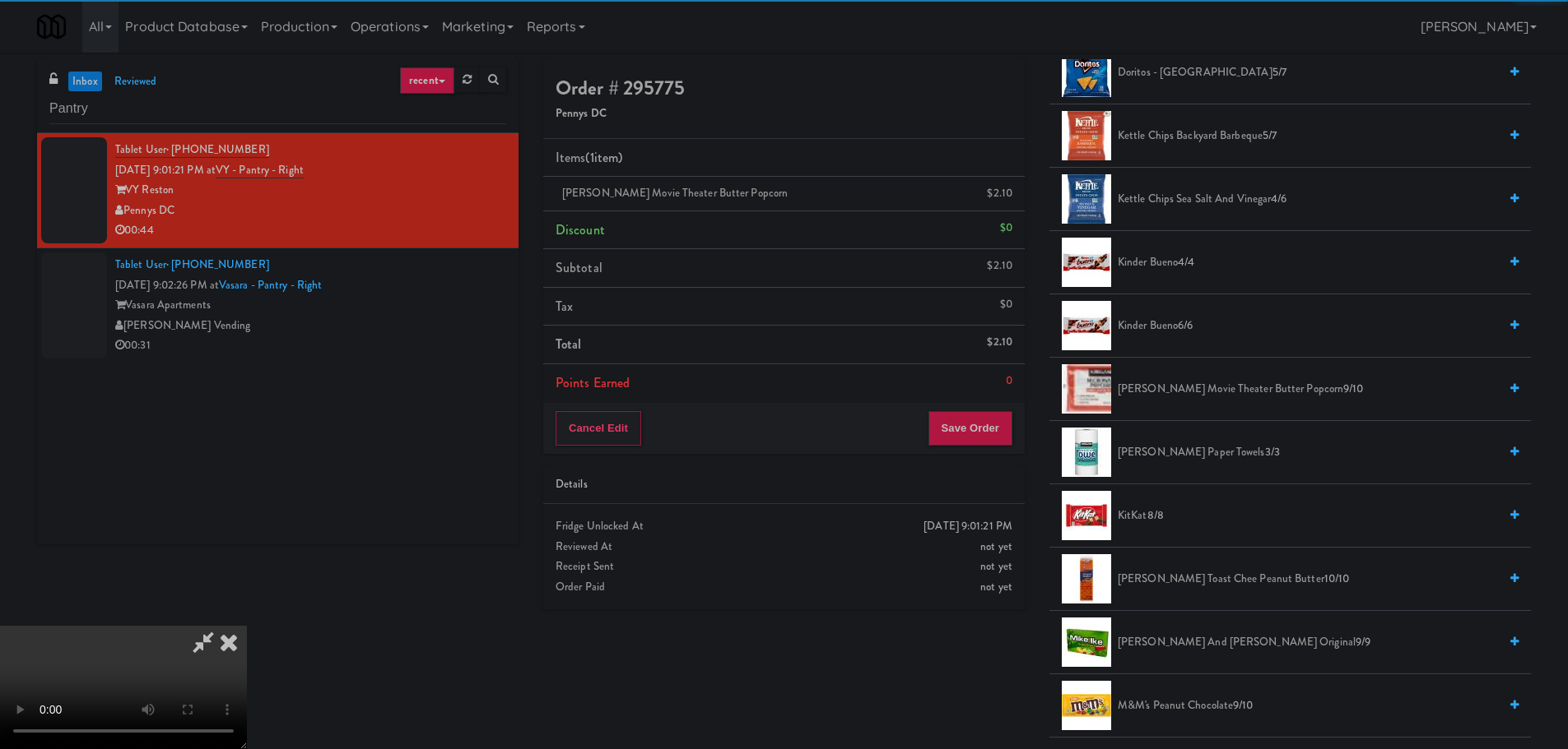
click at [247, 626] on video at bounding box center [124, 688] width 247 height 124
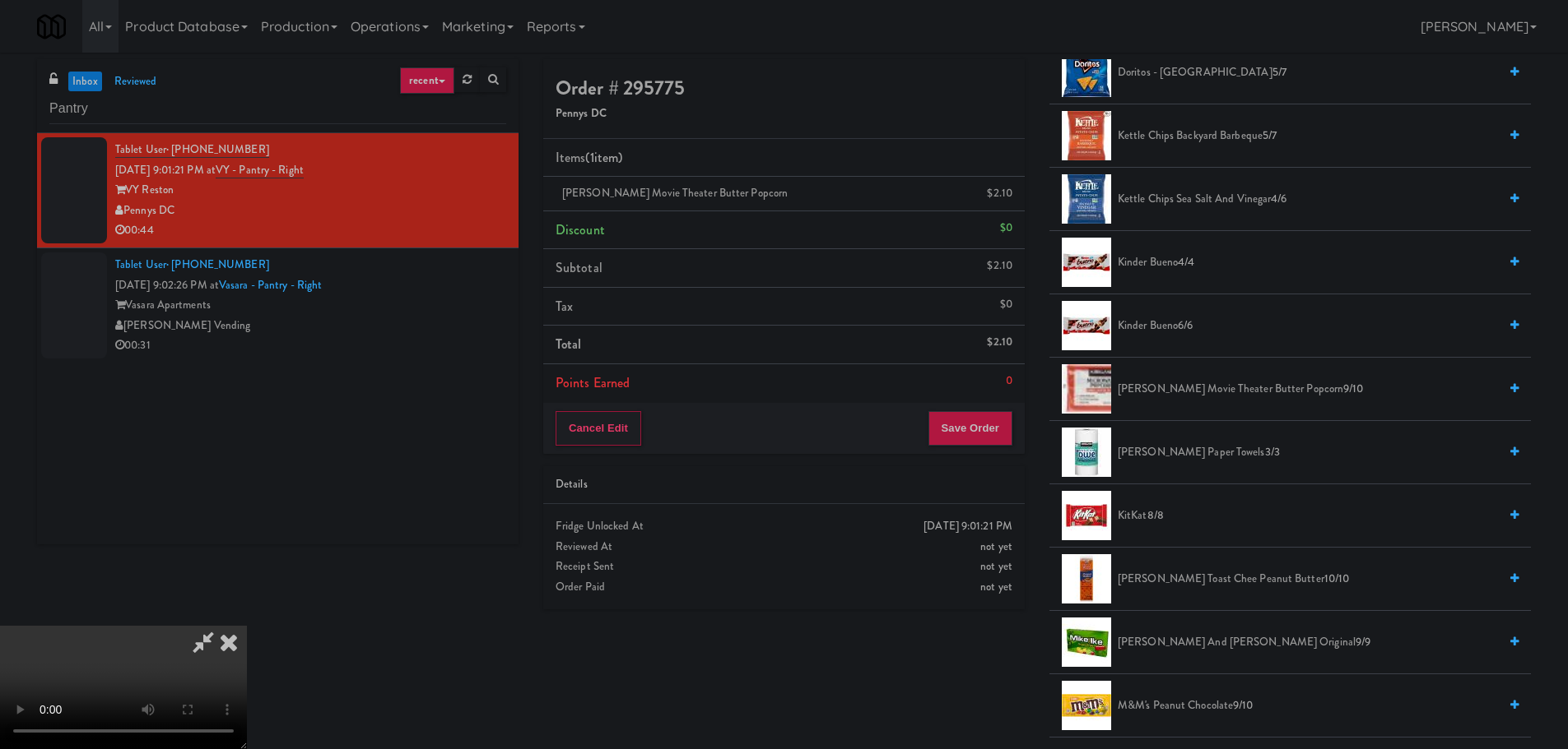
click at [247, 626] on video at bounding box center [124, 688] width 247 height 124
click at [1204, 202] on span "Kettle Chips Sea Salt and Vinegar 4/6" at bounding box center [1307, 199] width 380 height 20
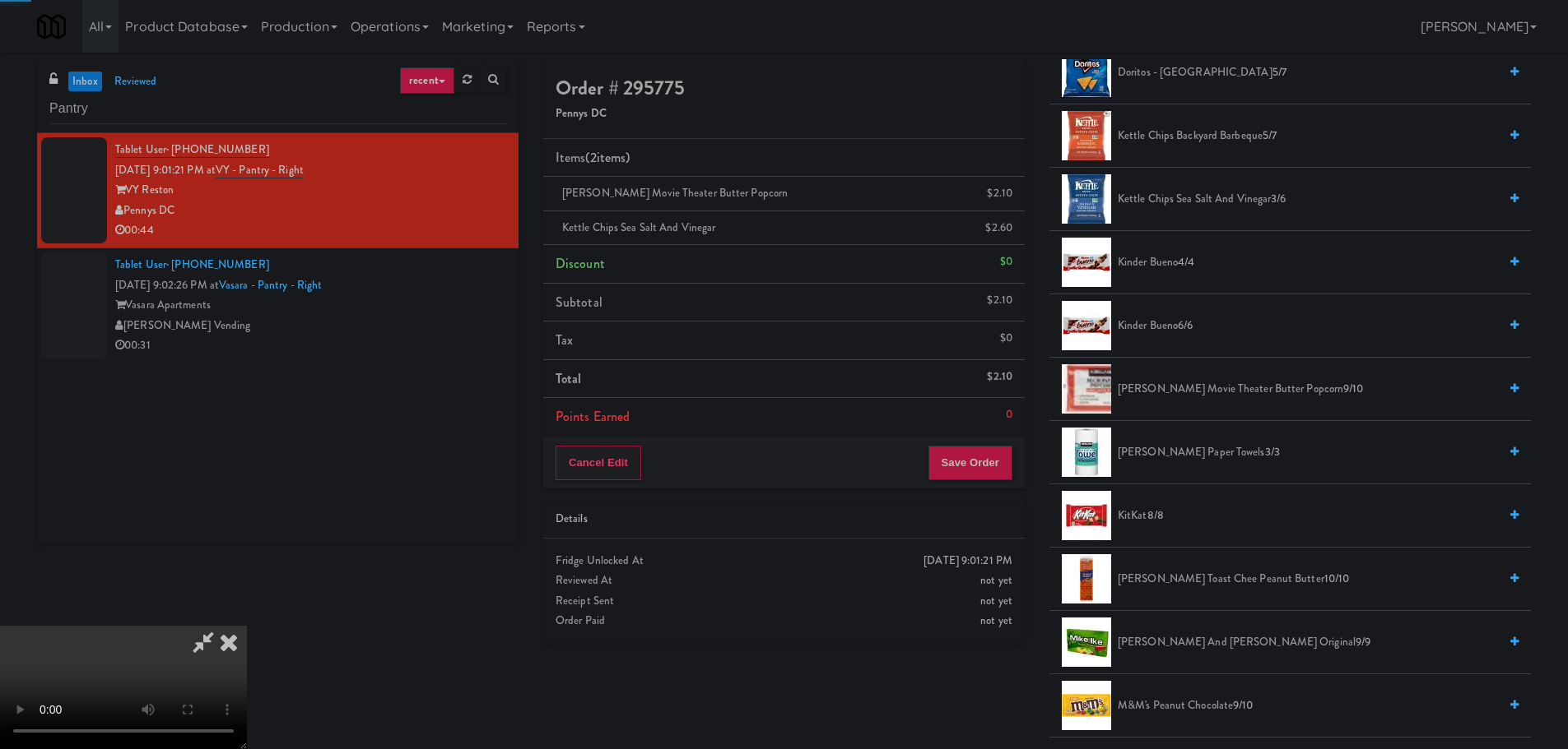
click at [247, 626] on video at bounding box center [124, 688] width 247 height 124
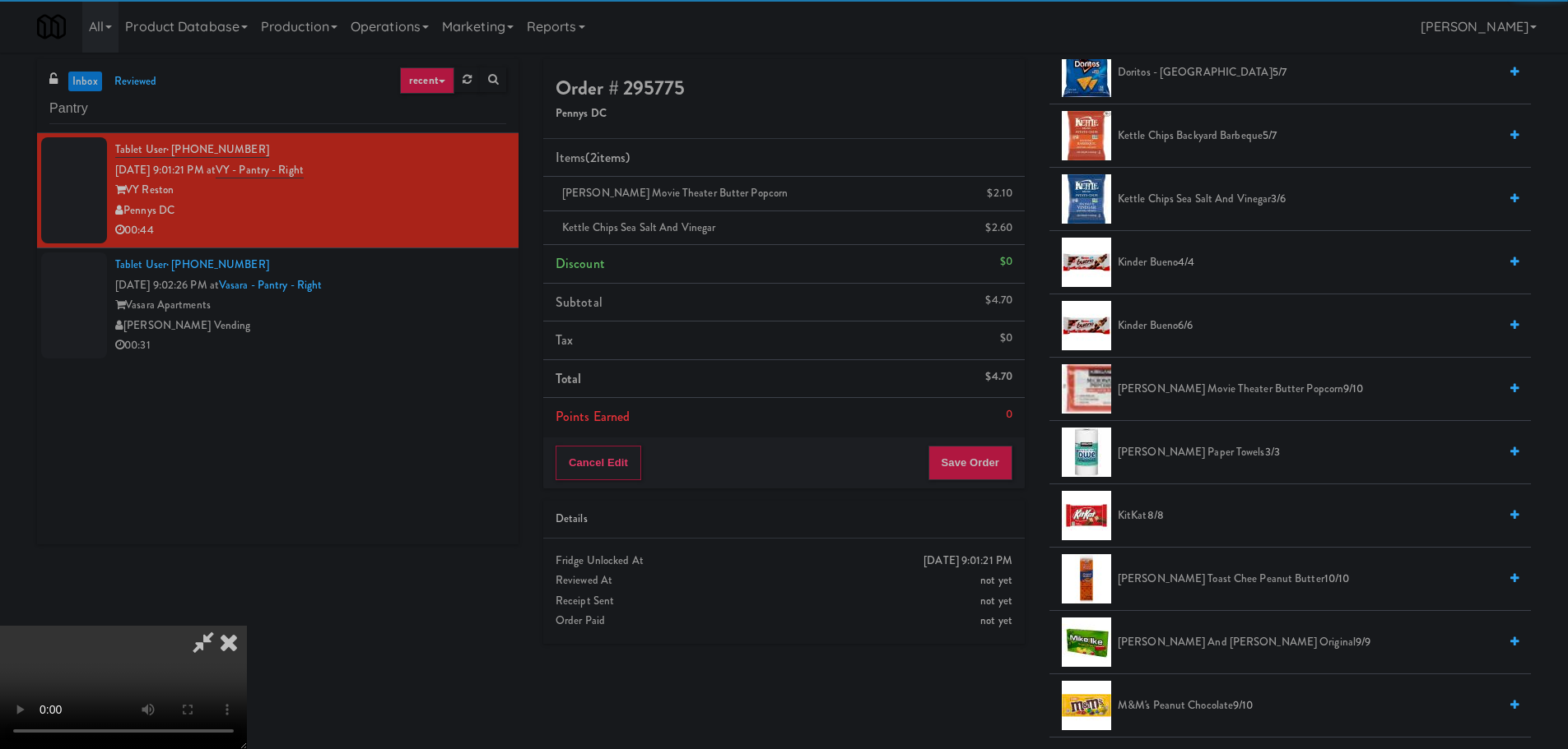
click at [247, 626] on video at bounding box center [124, 688] width 247 height 124
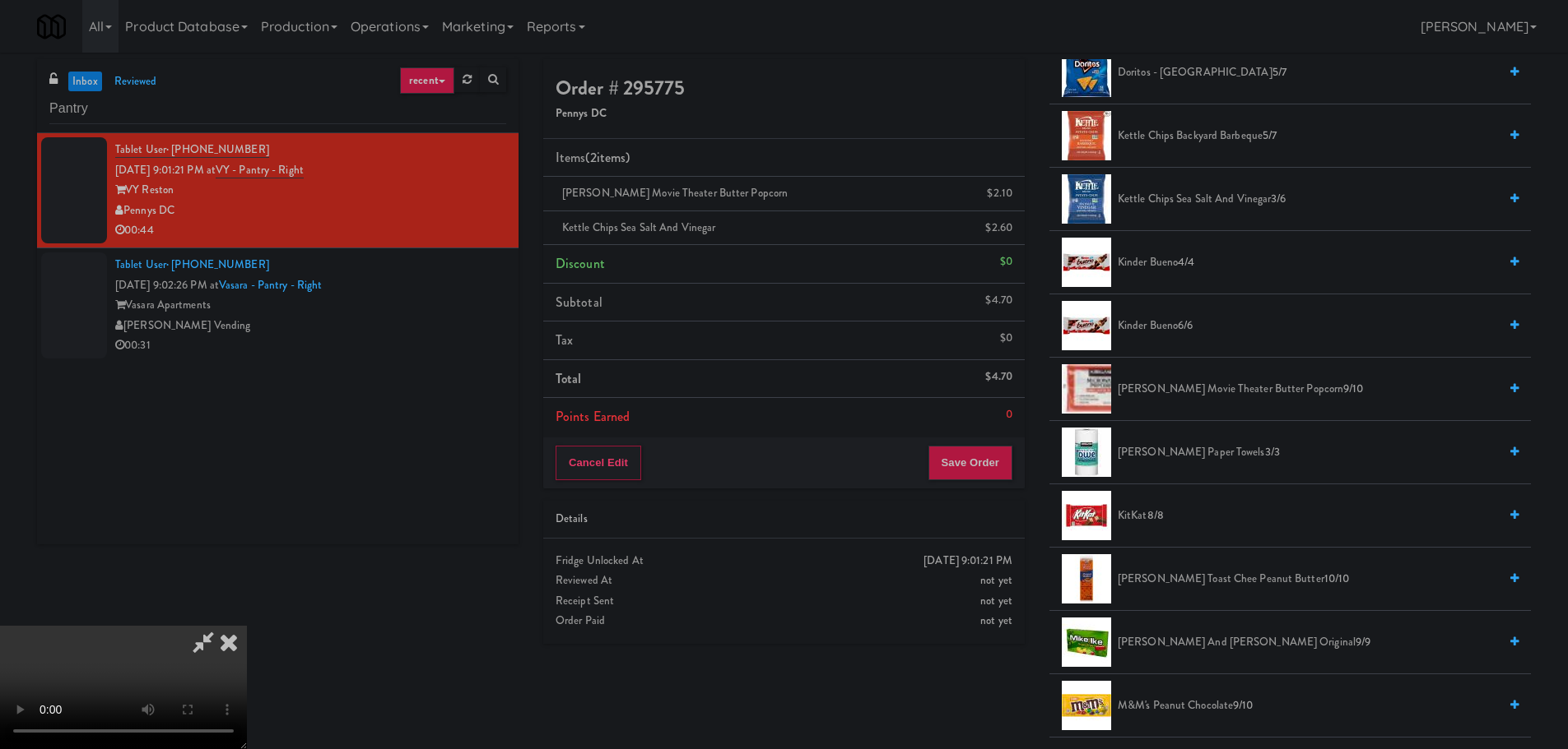
click at [247, 626] on video at bounding box center [124, 688] width 247 height 124
drag, startPoint x: 410, startPoint y: 580, endPoint x: 427, endPoint y: 571, distance: 19.2
click at [247, 626] on video at bounding box center [124, 688] width 247 height 124
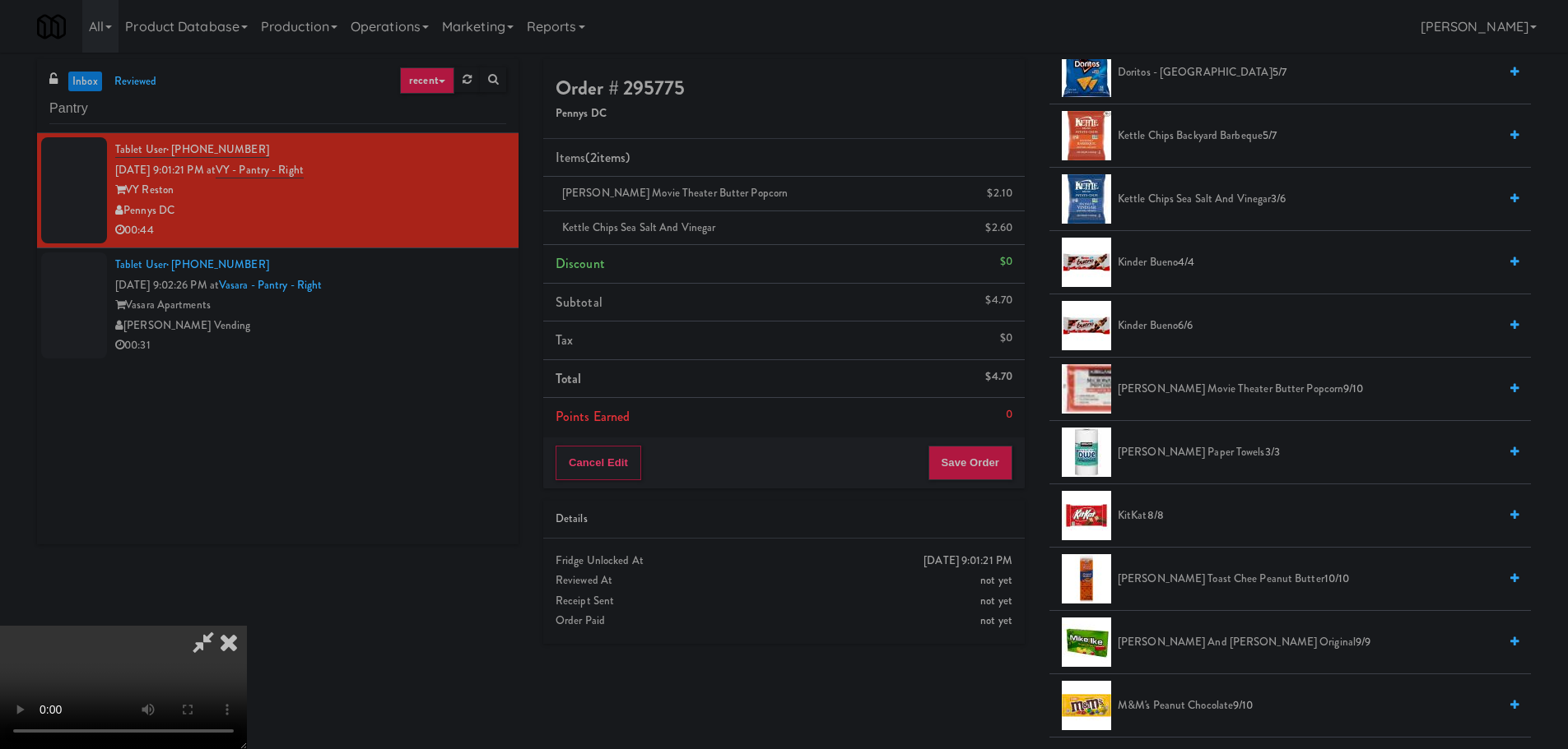
click at [247, 626] on video at bounding box center [124, 688] width 247 height 124
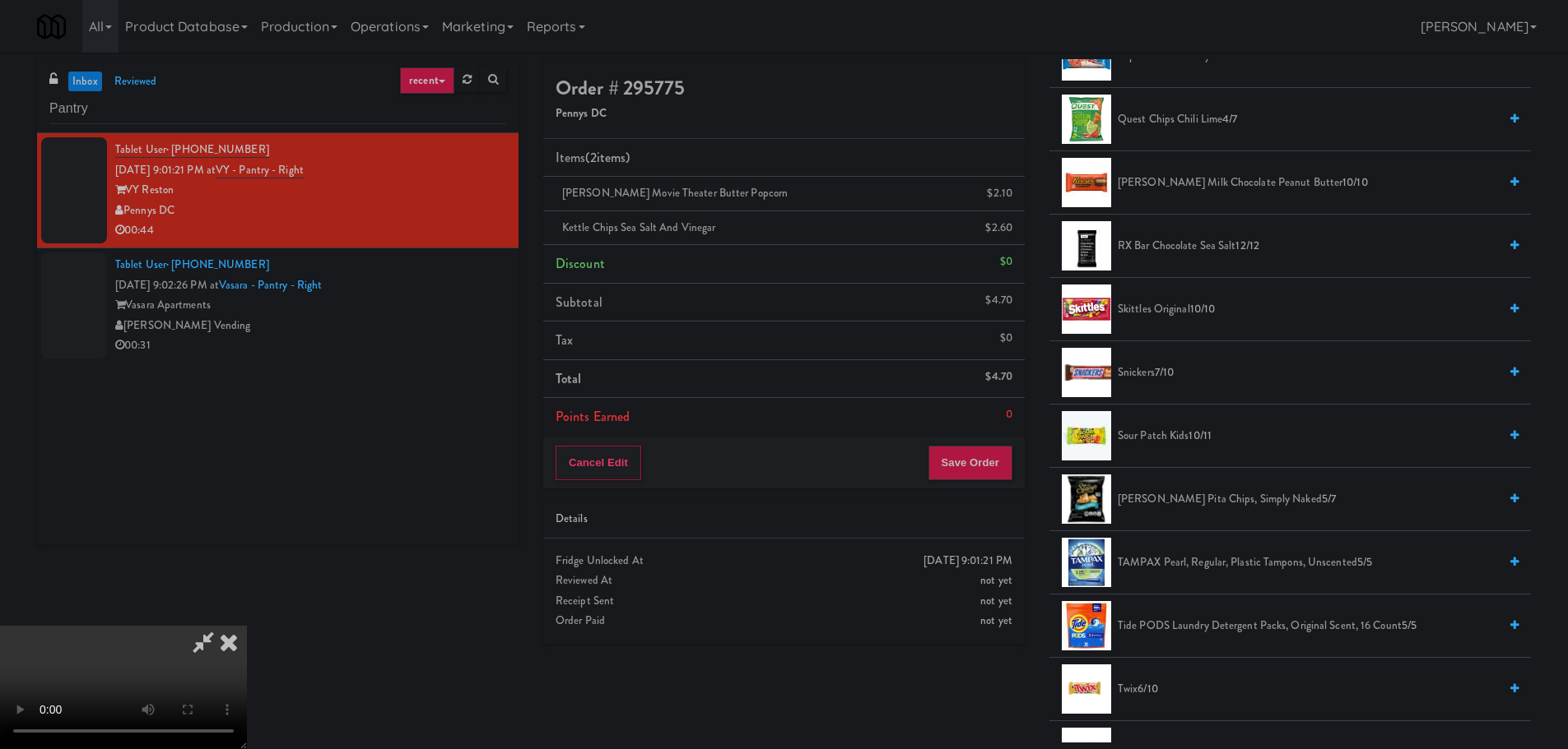
scroll to position [1481, 0]
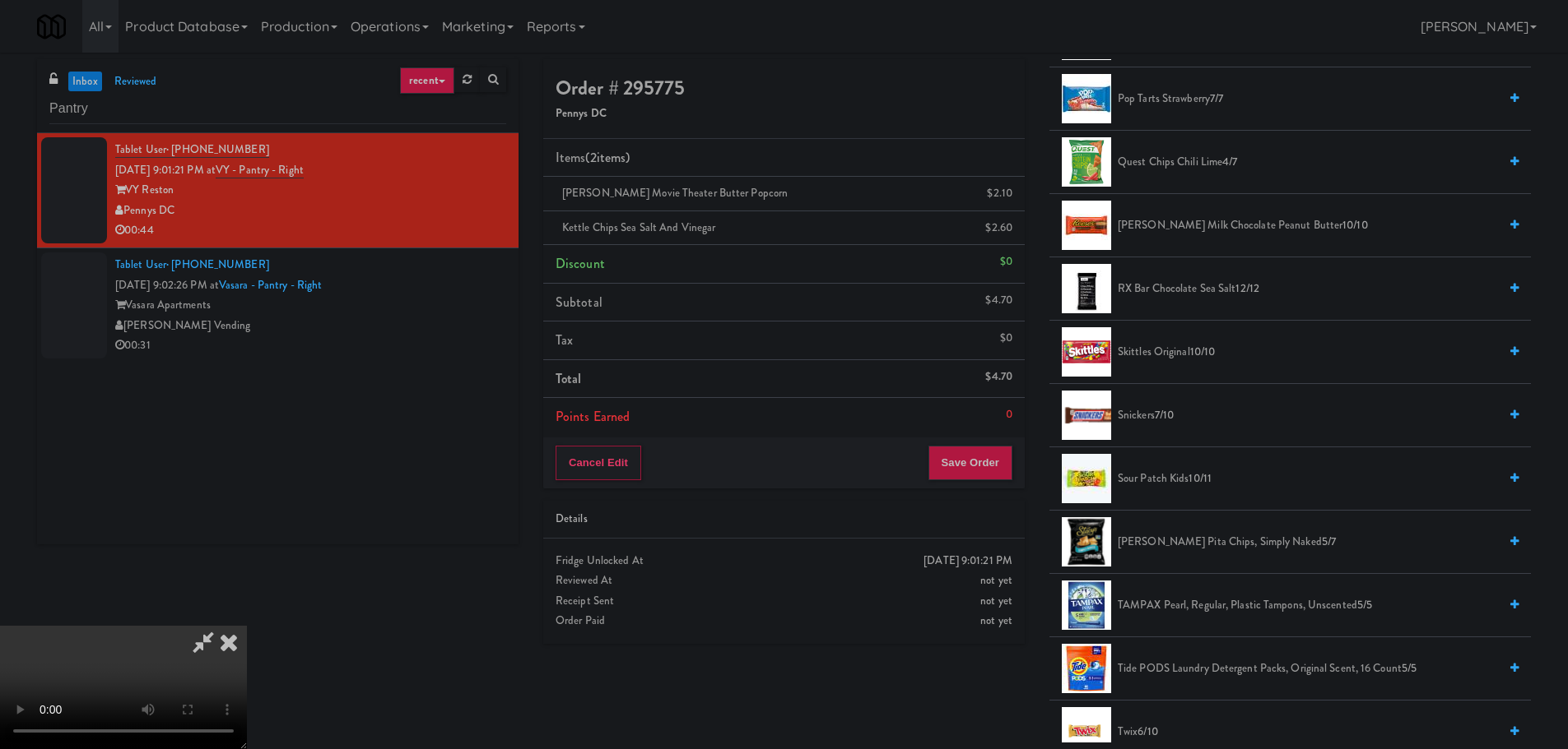
click at [1164, 414] on span "7/10" at bounding box center [1164, 415] width 19 height 15
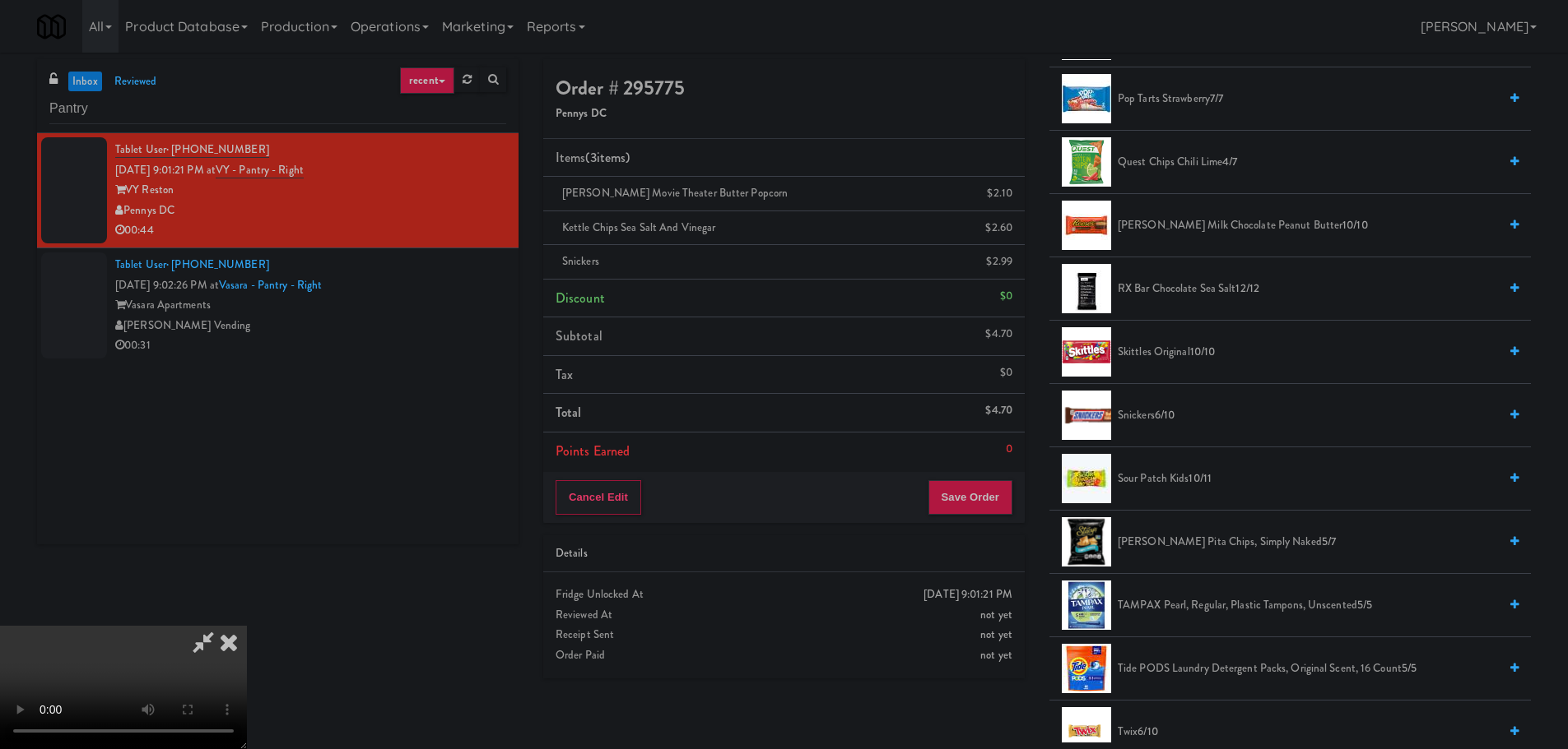
click at [247, 626] on video at bounding box center [124, 688] width 247 height 124
click at [962, 492] on button "Save Order" at bounding box center [971, 498] width 84 height 34
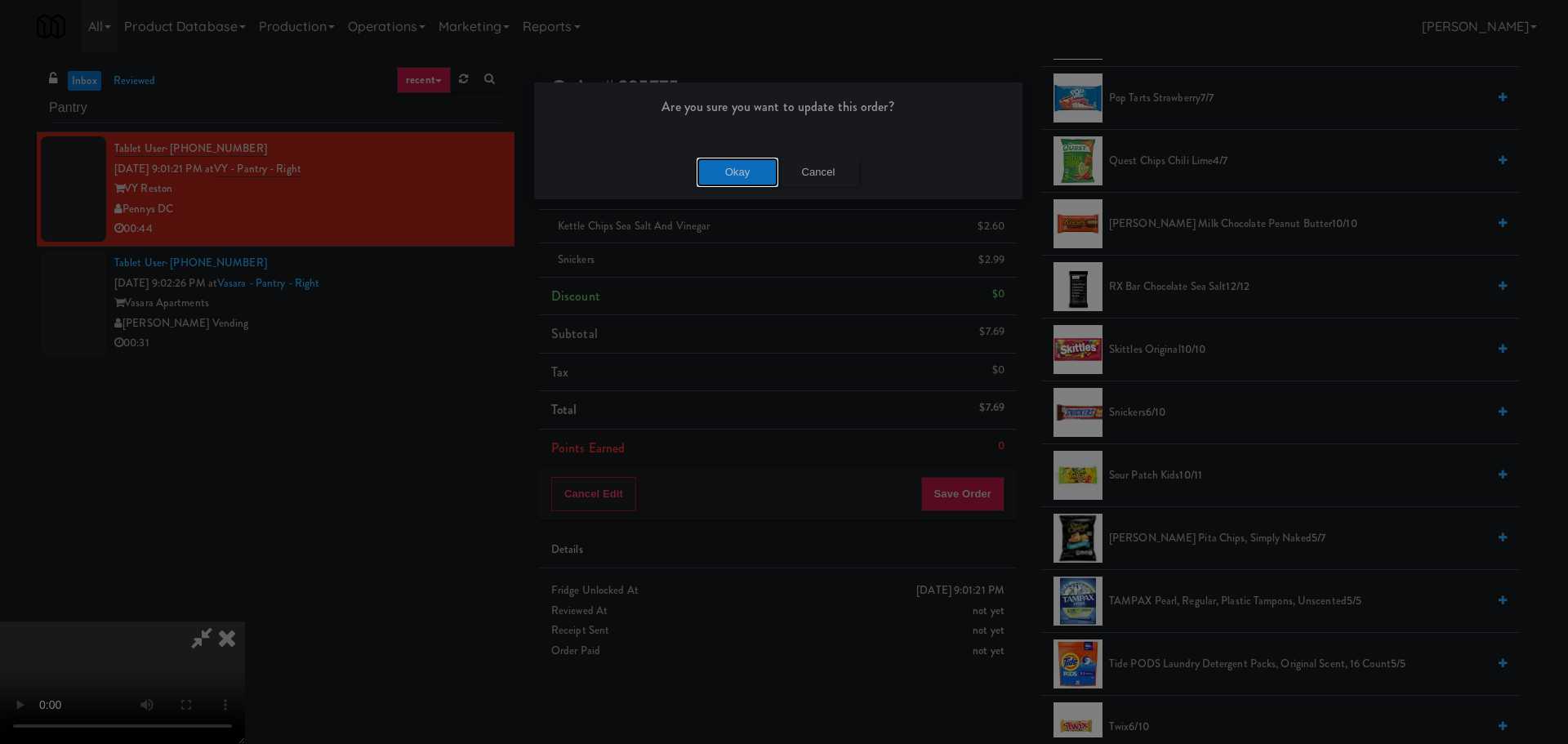
click at [734, 171] on button "Okay" at bounding box center [738, 172] width 82 height 29
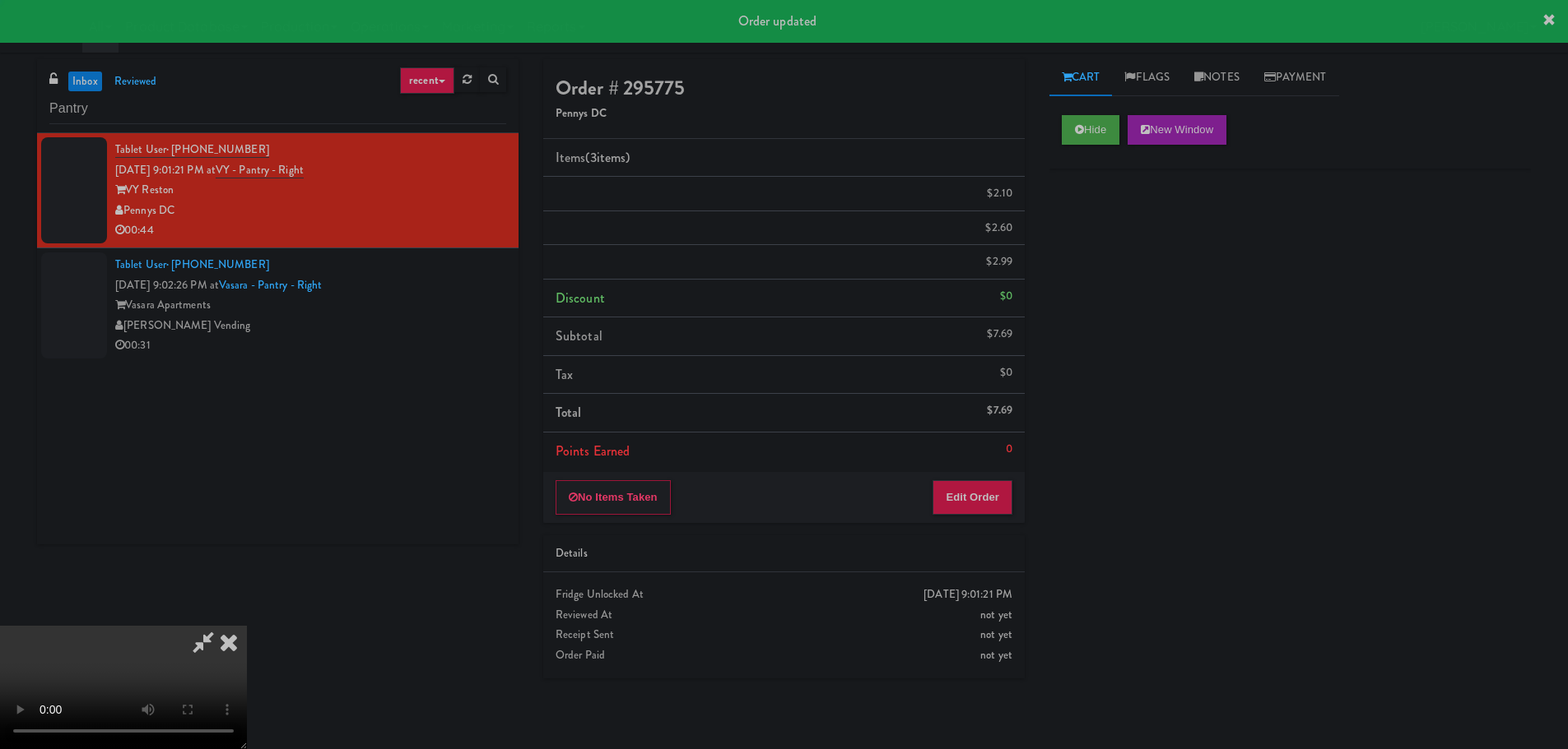
scroll to position [0, 0]
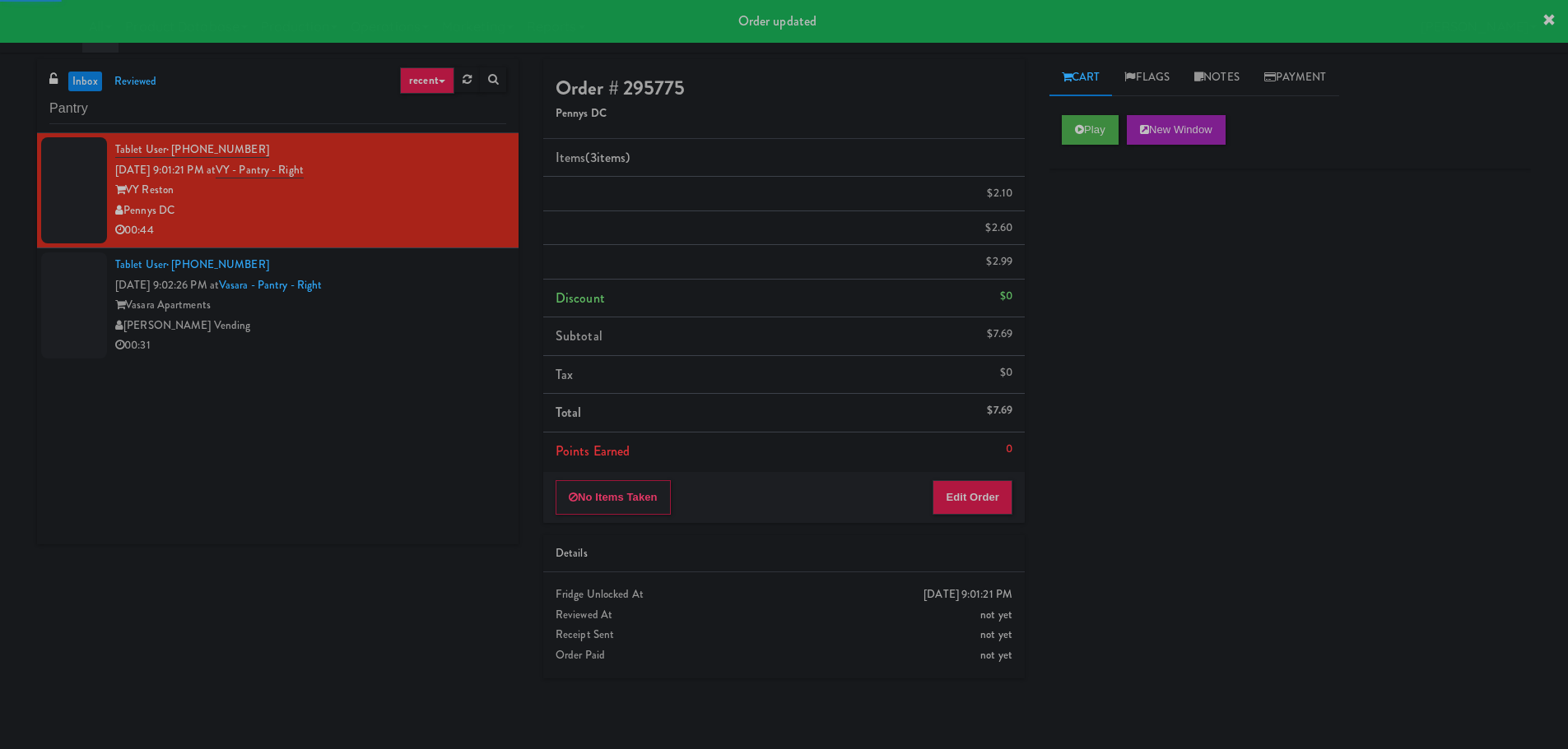
click at [445, 331] on div "[PERSON_NAME] Vending" at bounding box center [311, 326] width 391 height 20
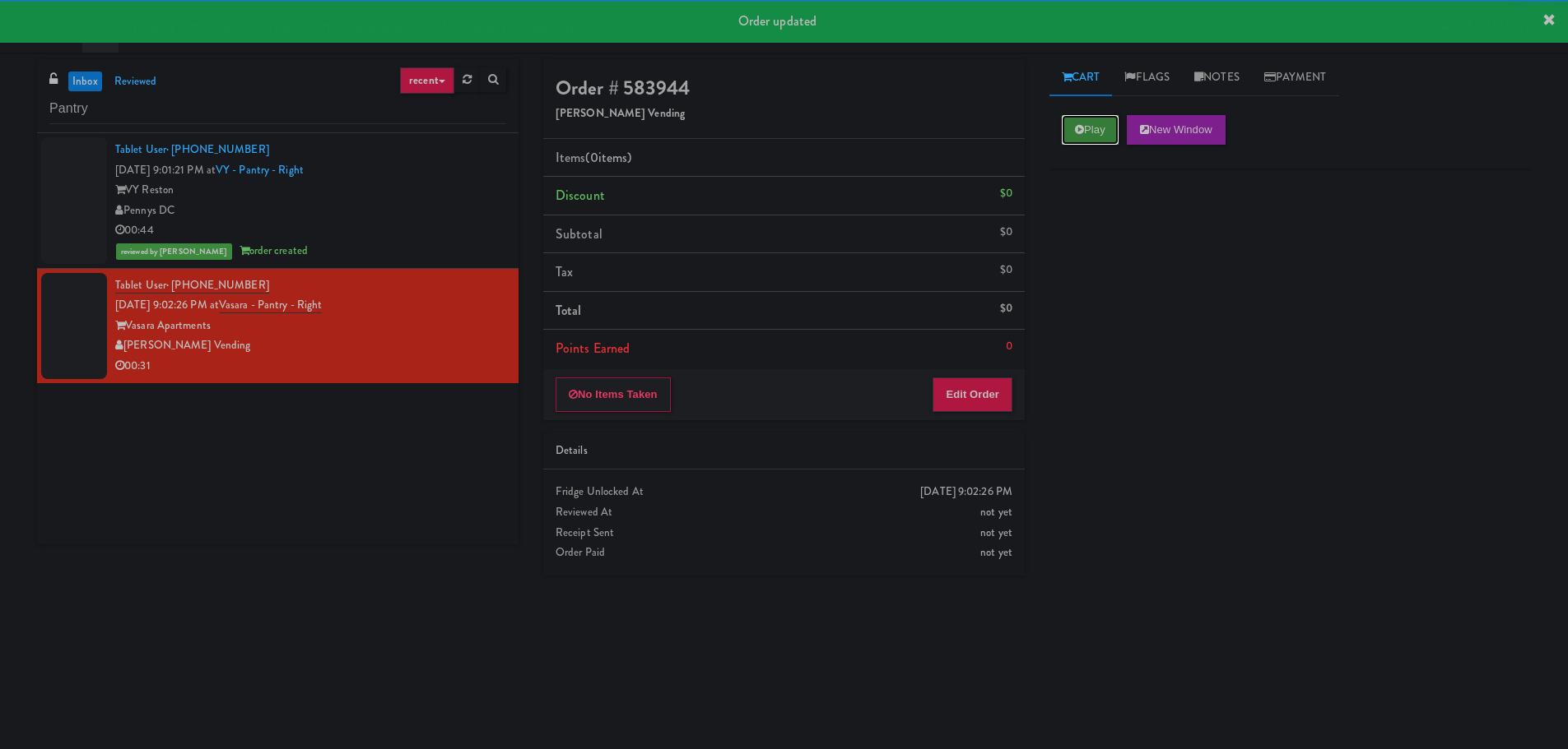
click at [1083, 120] on button "Play" at bounding box center [1090, 129] width 57 height 30
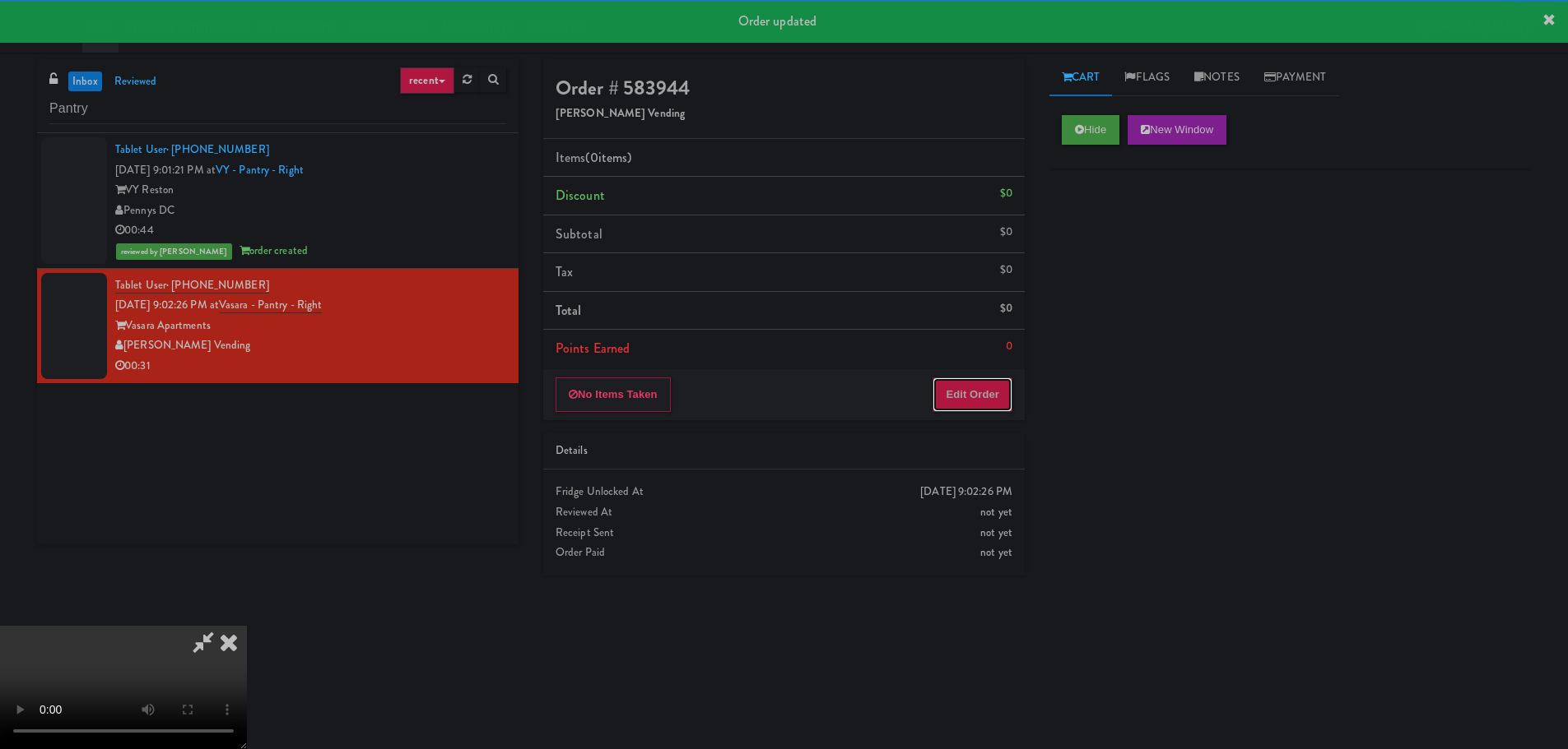
click at [980, 400] on button "Edit Order" at bounding box center [972, 395] width 80 height 34
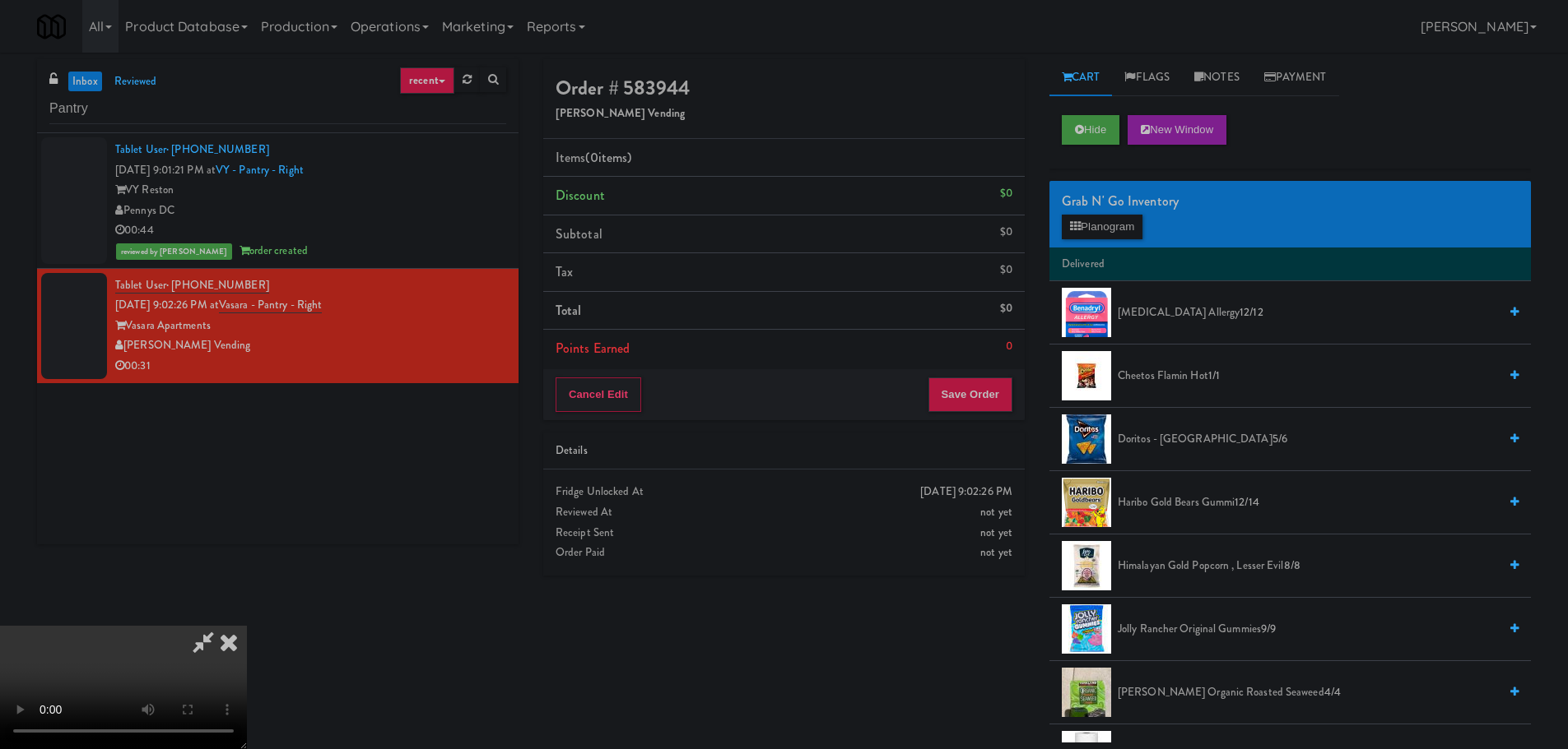
click at [1102, 105] on div "Hide New Window" at bounding box center [1290, 135] width 481 height 66
click at [1097, 124] on button "Hide" at bounding box center [1091, 129] width 58 height 30
click at [247, 626] on video at bounding box center [124, 688] width 247 height 124
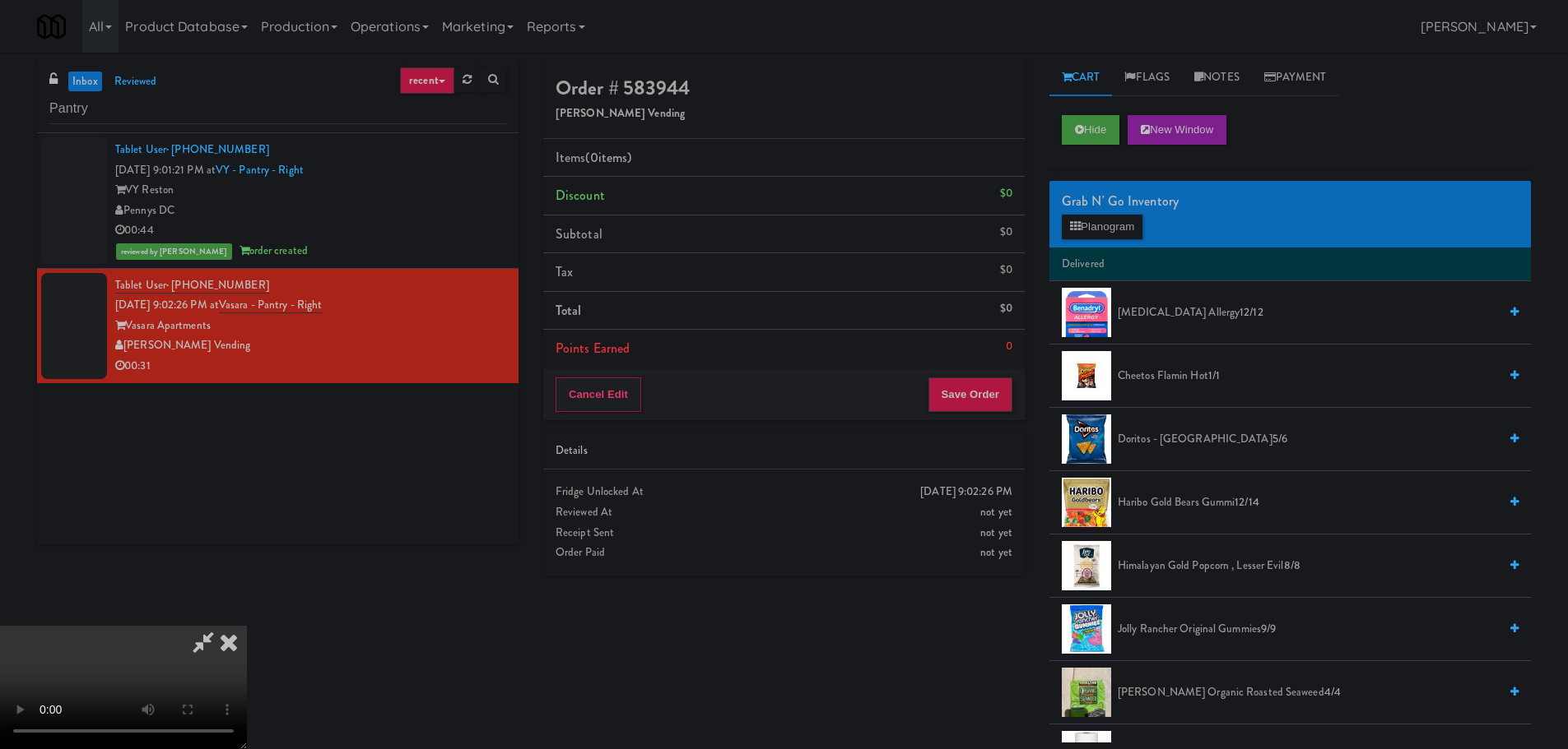
click at [247, 626] on video at bounding box center [124, 688] width 247 height 124
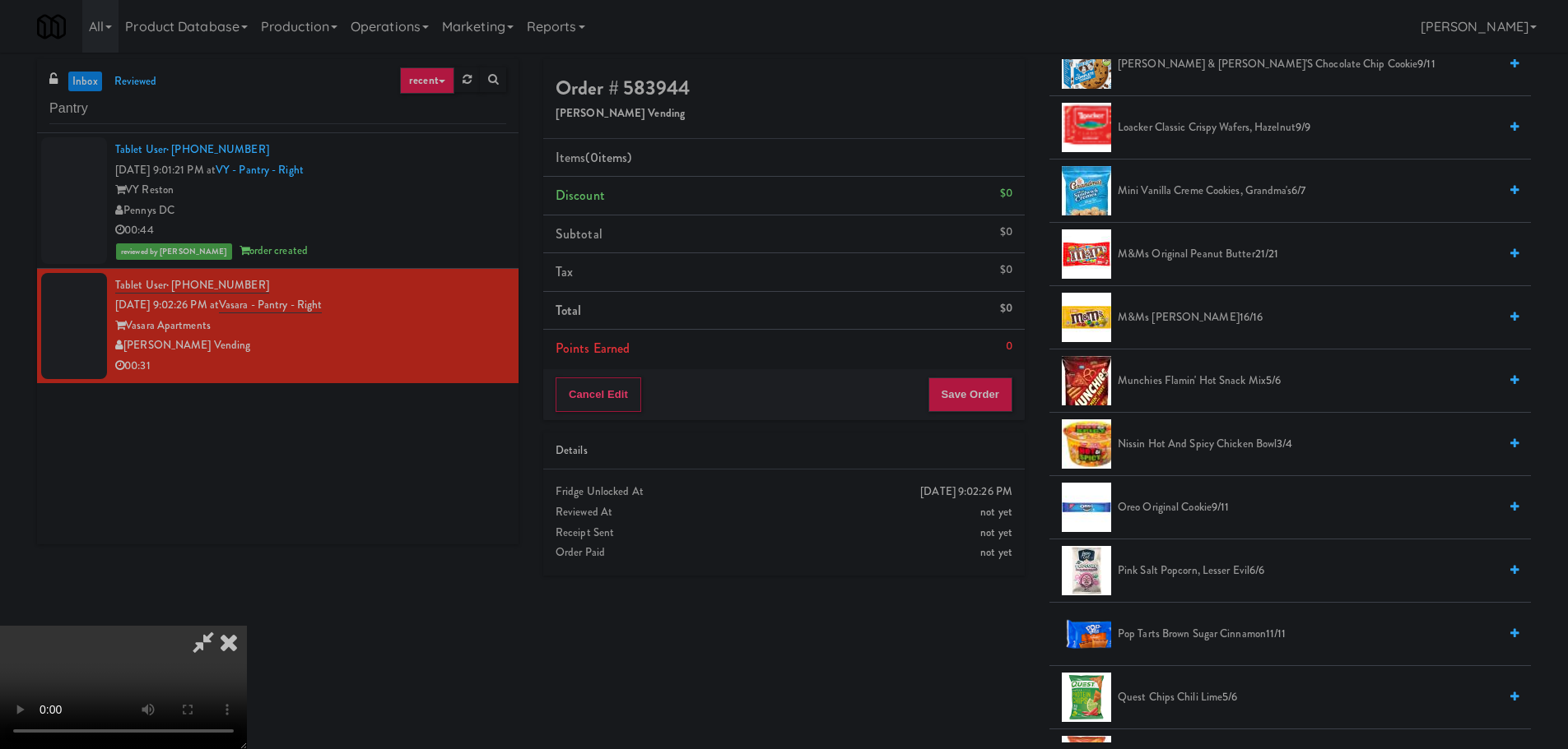
scroll to position [740, 0]
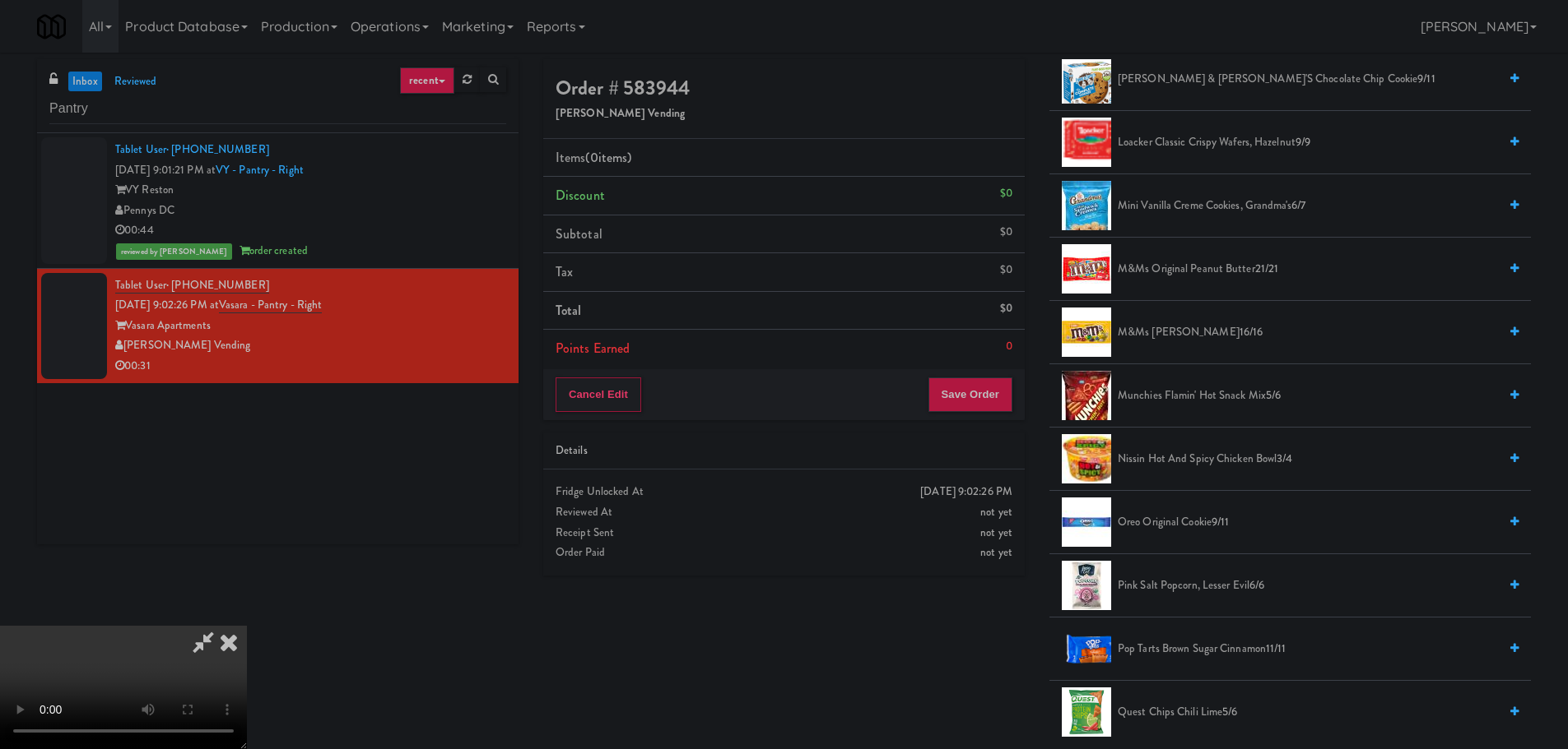
click at [1200, 403] on span "Munchies Flamin' Hot Snack Mix 5/6" at bounding box center [1307, 396] width 380 height 20
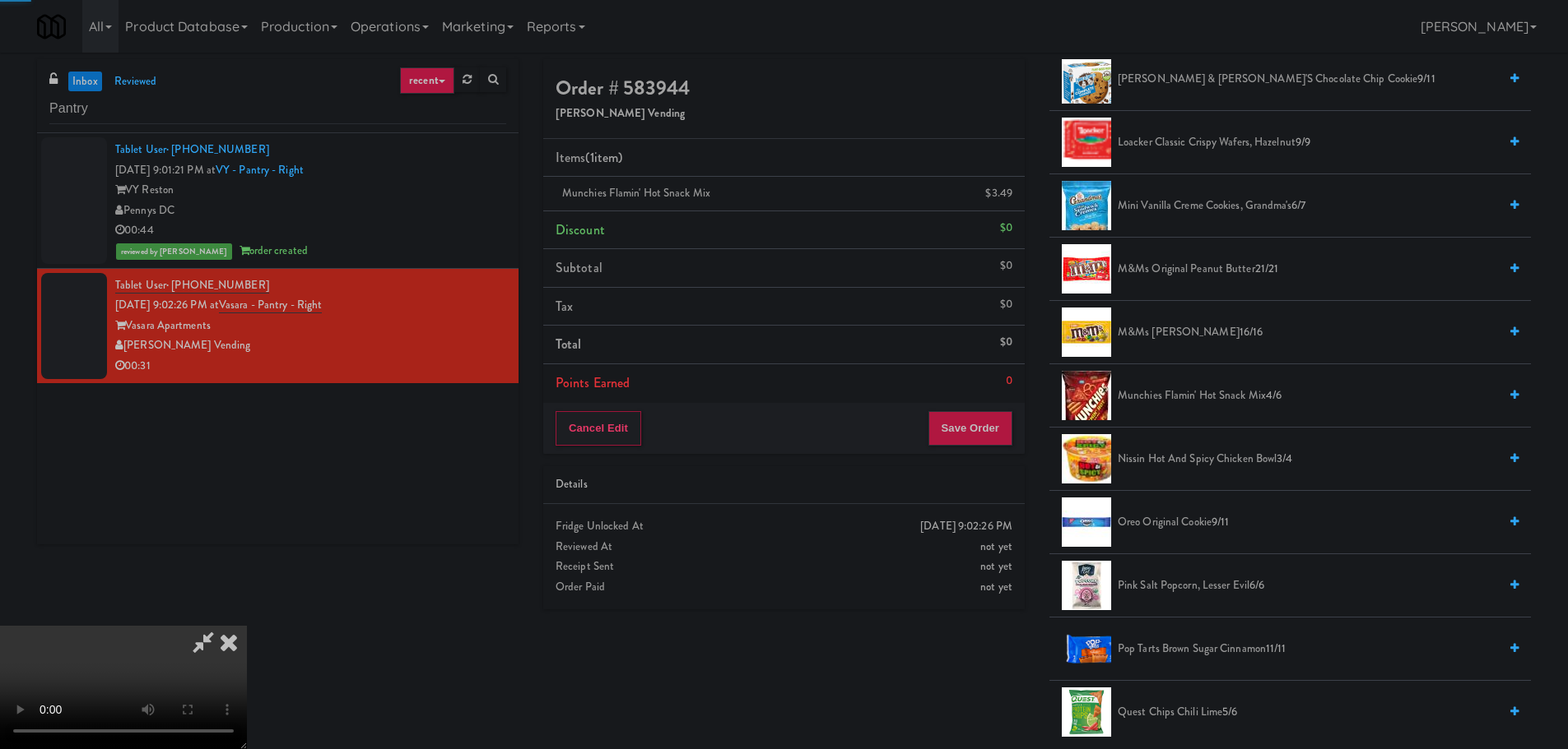
click at [247, 626] on video at bounding box center [124, 688] width 247 height 124
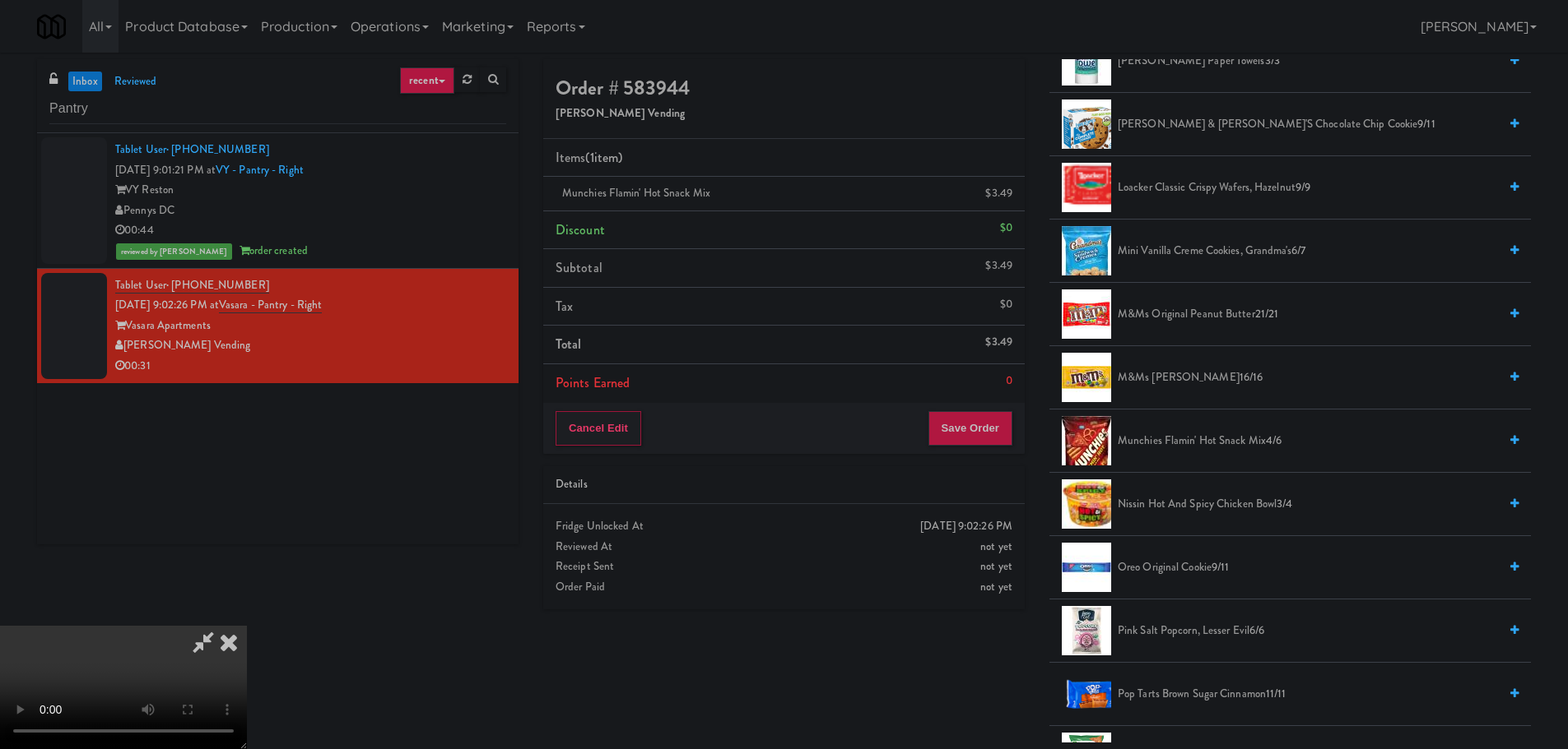
scroll to position [658, 0]
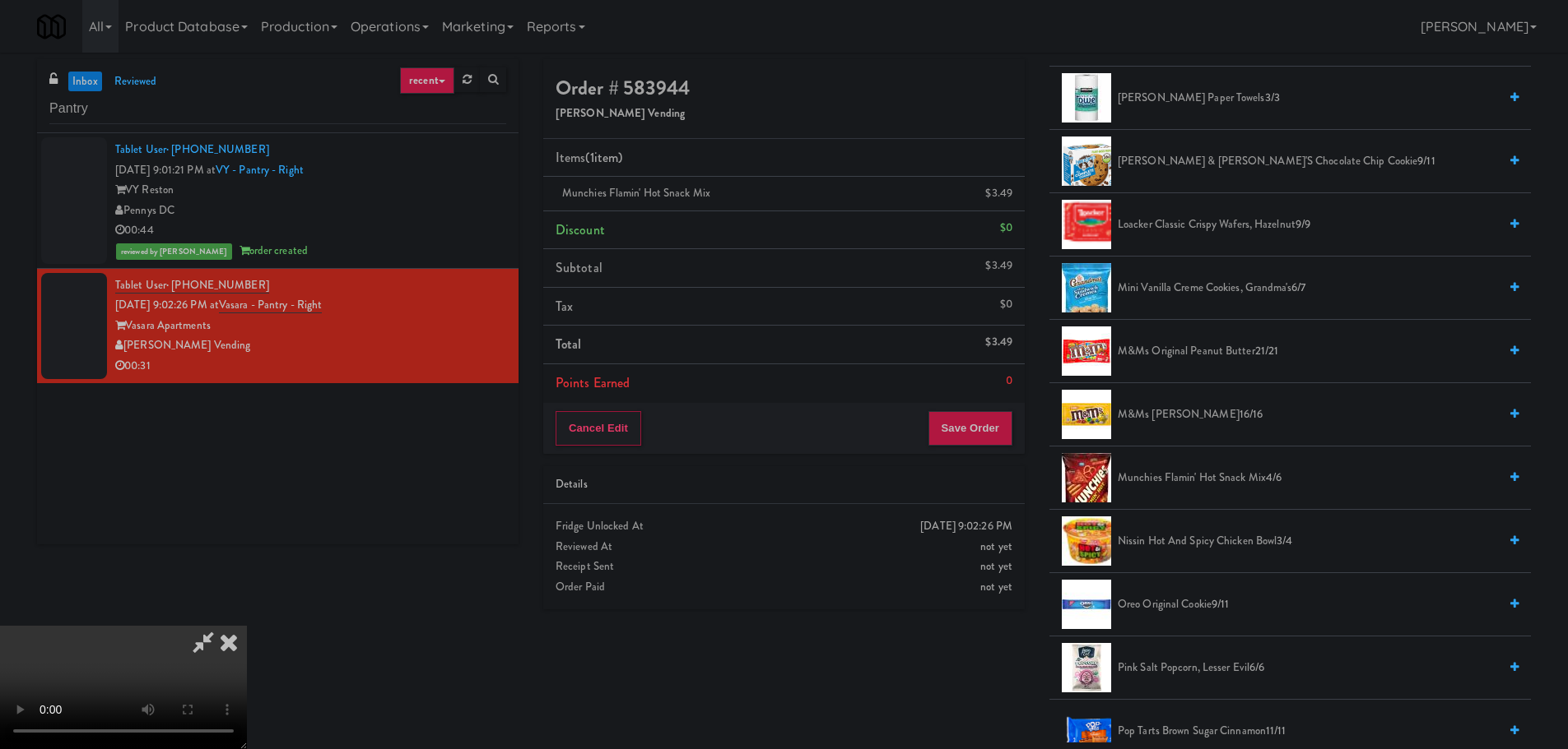
click at [1205, 349] on span "M&Ms Original Peanut Butter 21/21" at bounding box center [1307, 351] width 380 height 20
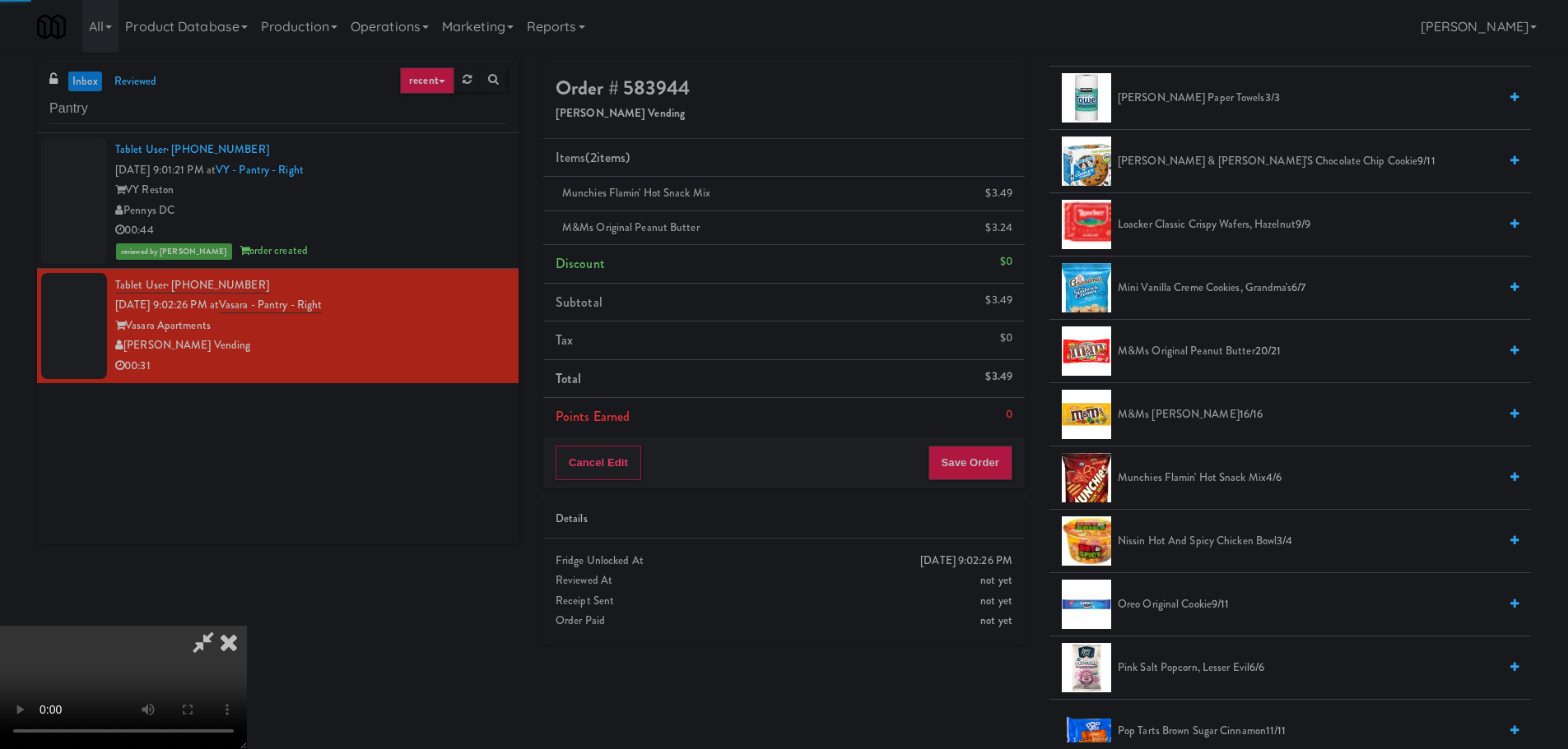
click at [247, 626] on video at bounding box center [124, 688] width 247 height 124
click at [1239, 420] on span "16/16" at bounding box center [1251, 414] width 24 height 15
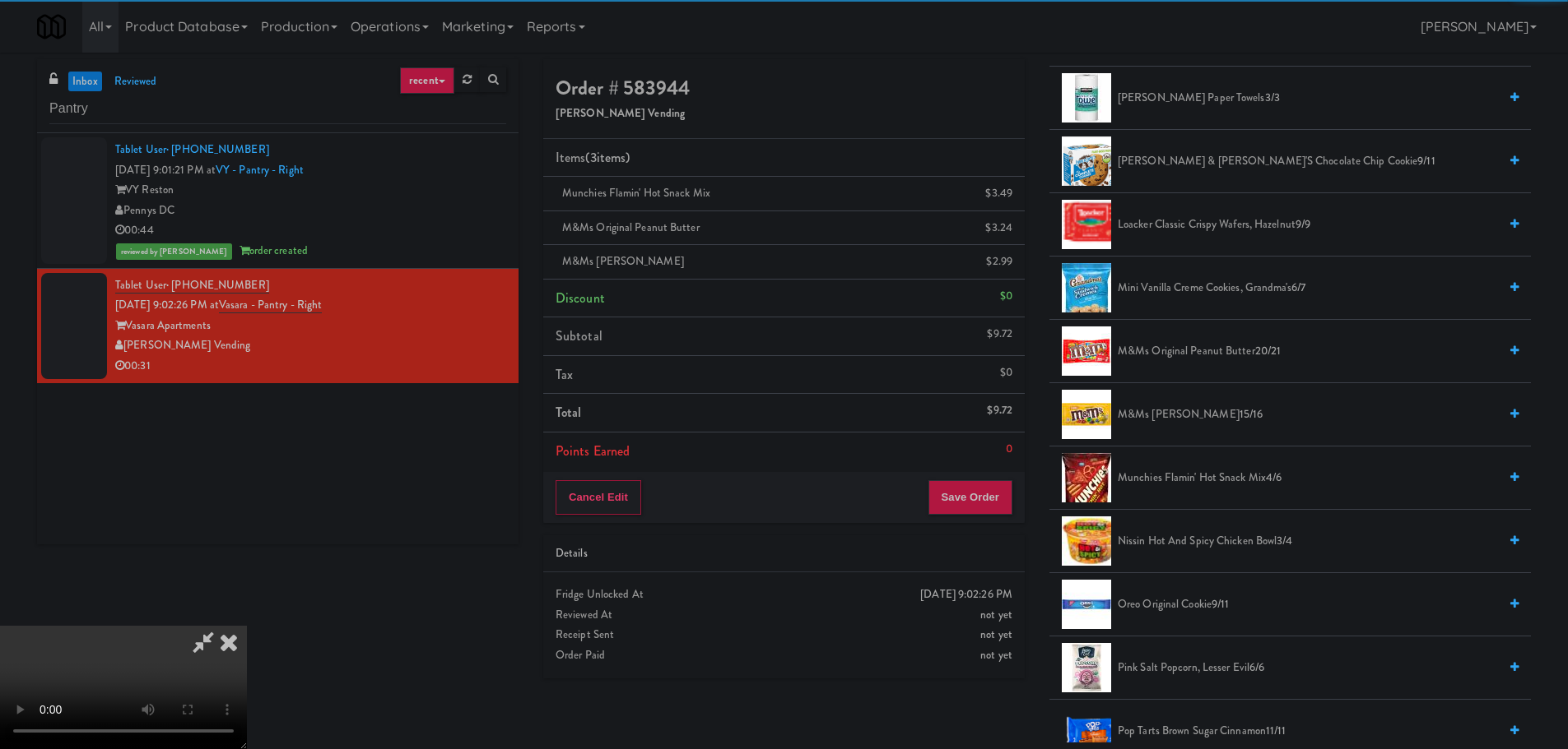
click at [247, 626] on video at bounding box center [124, 688] width 247 height 124
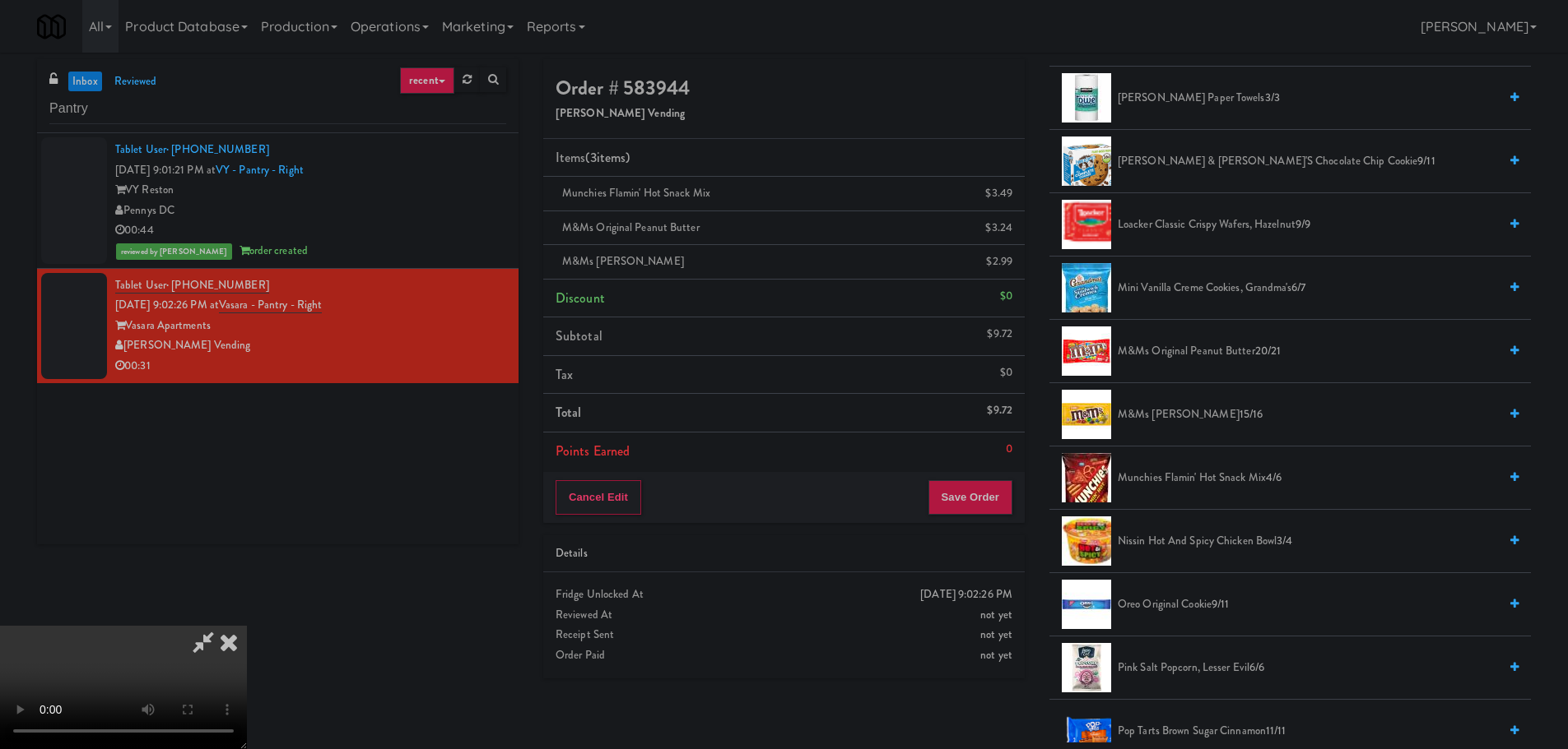
click at [247, 626] on video at bounding box center [124, 688] width 247 height 124
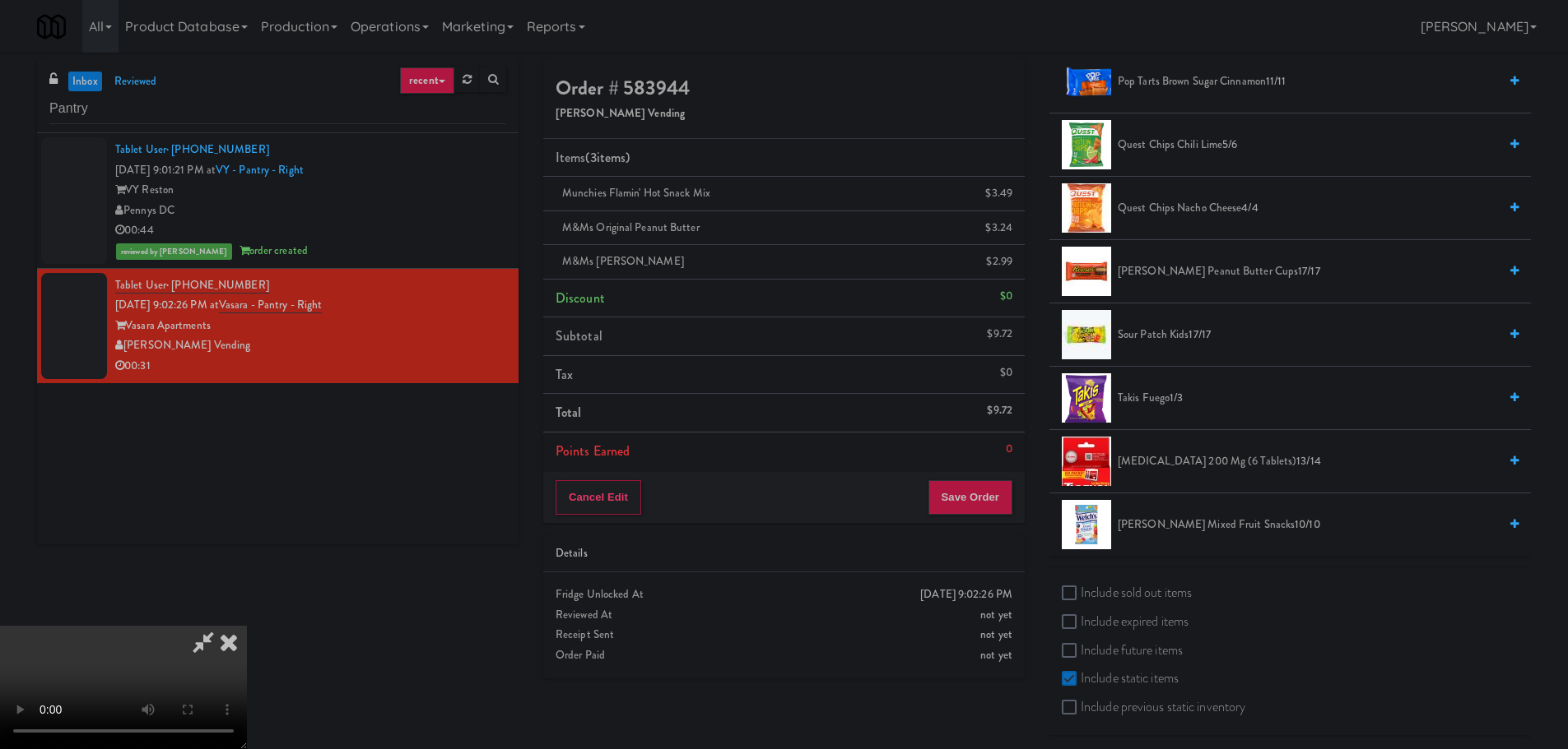
scroll to position [1313, 0]
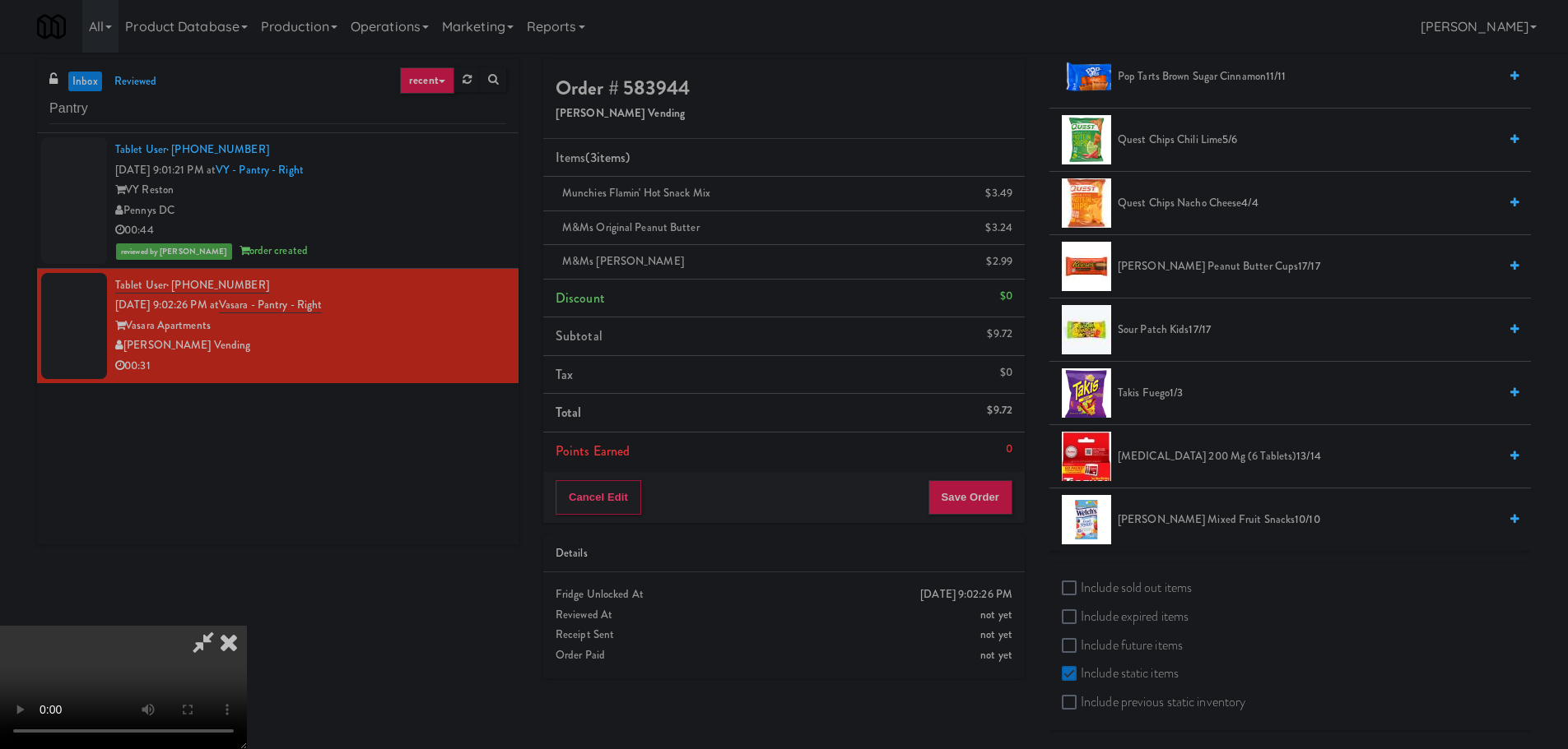
click at [1161, 395] on span "Takis Fuego 1/3" at bounding box center [1307, 393] width 380 height 20
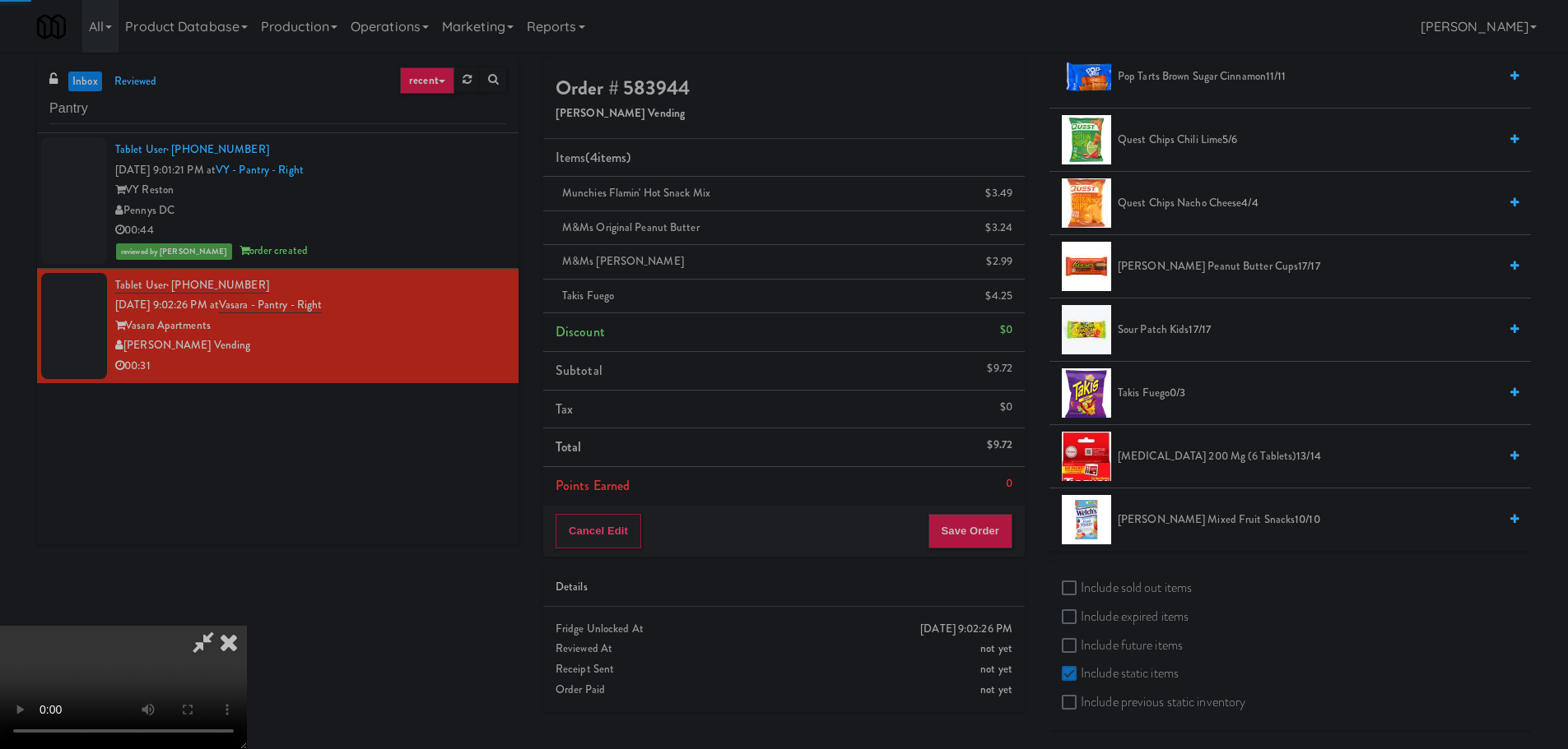
click at [247, 626] on video at bounding box center [124, 688] width 247 height 124
click at [984, 522] on button "Save Order" at bounding box center [971, 532] width 84 height 34
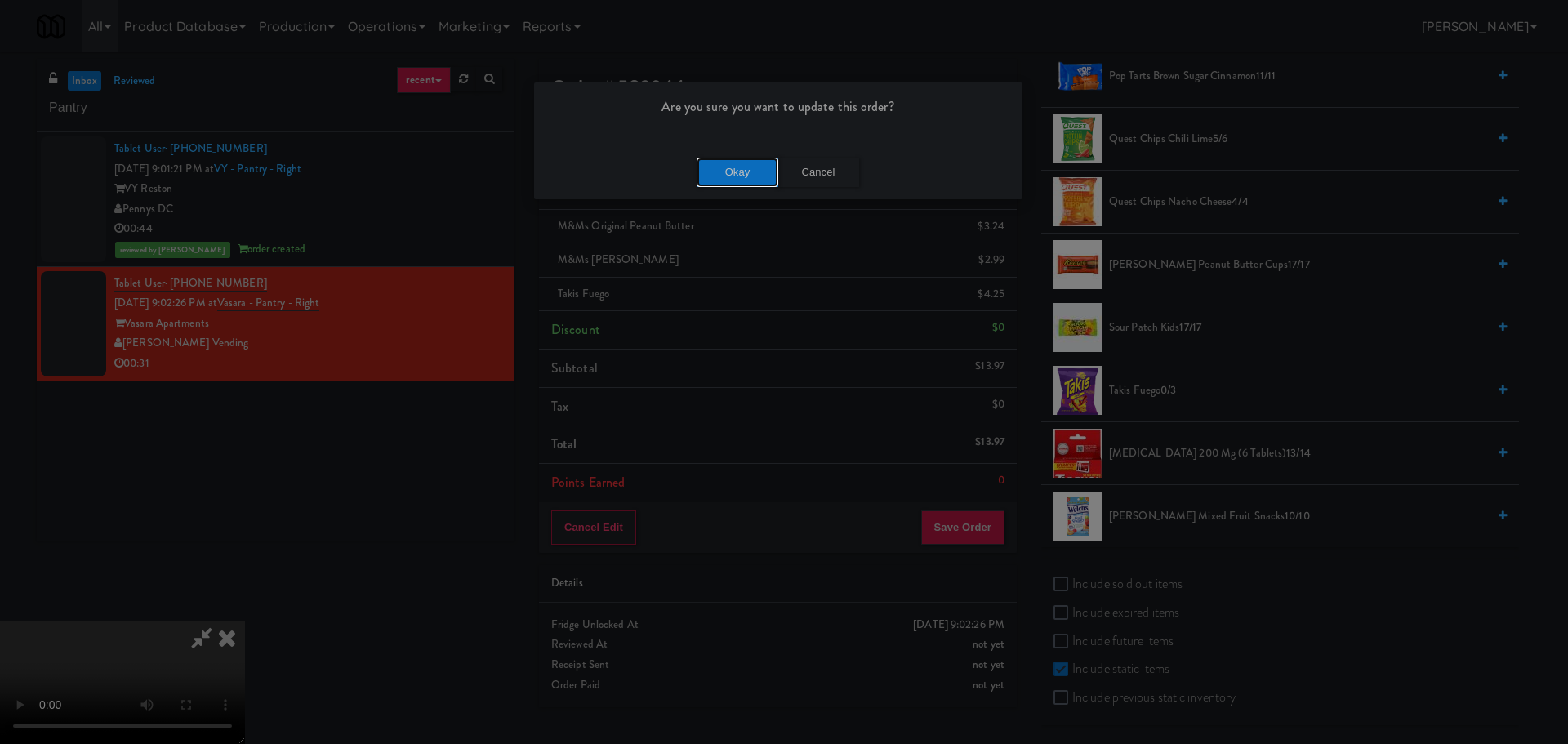
click at [747, 177] on button "Okay" at bounding box center [738, 172] width 82 height 29
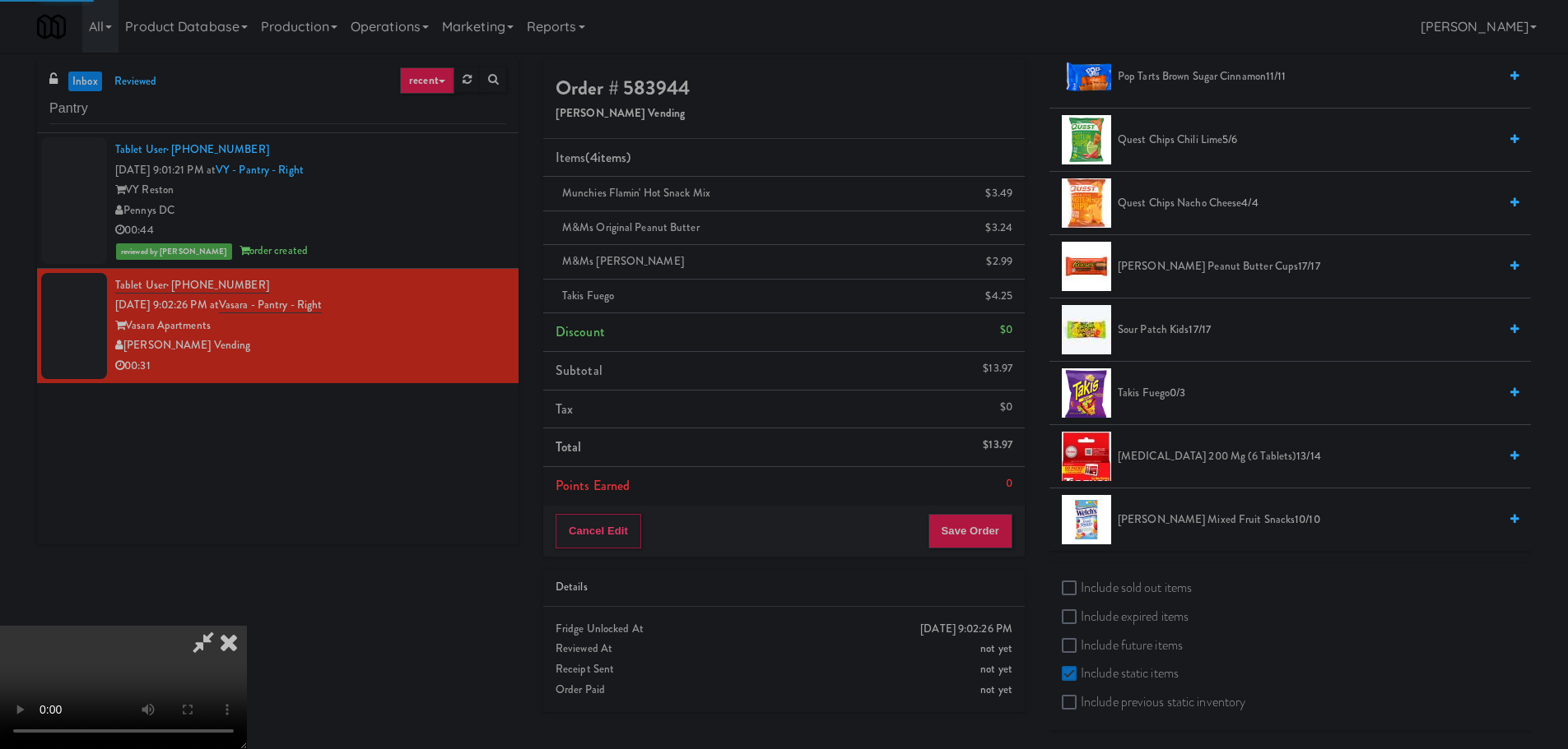
scroll to position [0, 0]
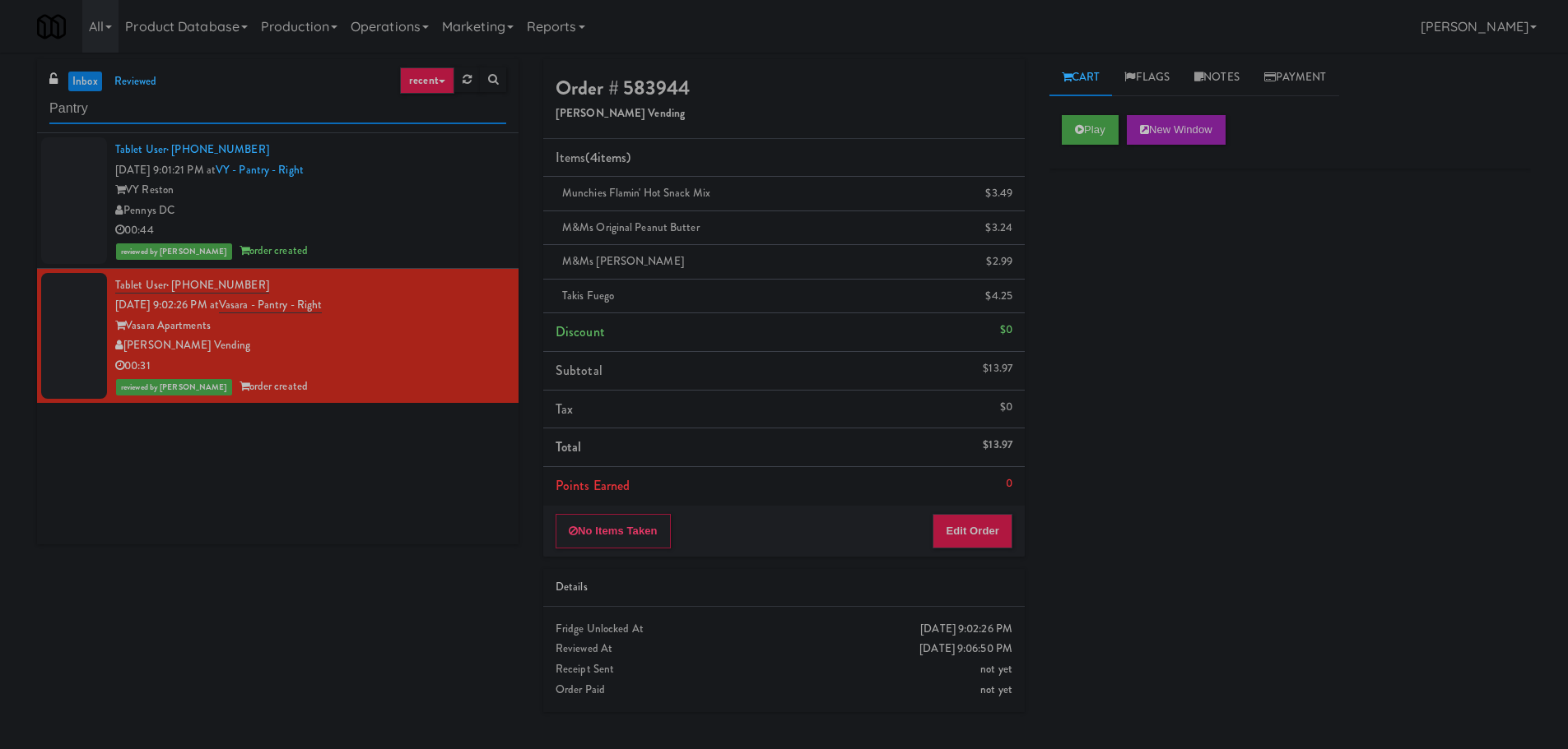
click at [95, 102] on input "Pantry" at bounding box center [278, 109] width 457 height 31
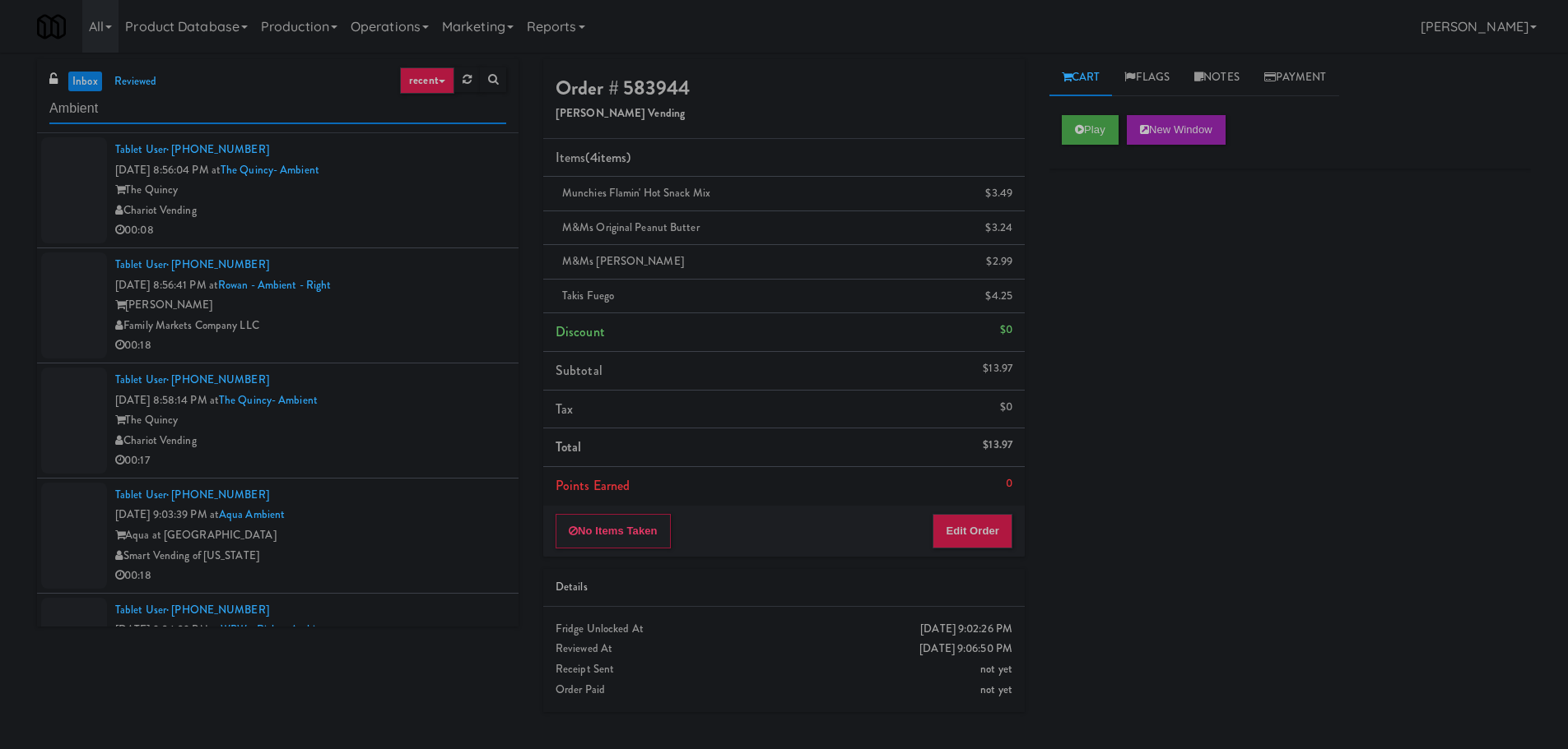
type input "Ambient"
click at [434, 213] on div "Chariot Vending" at bounding box center [311, 211] width 391 height 20
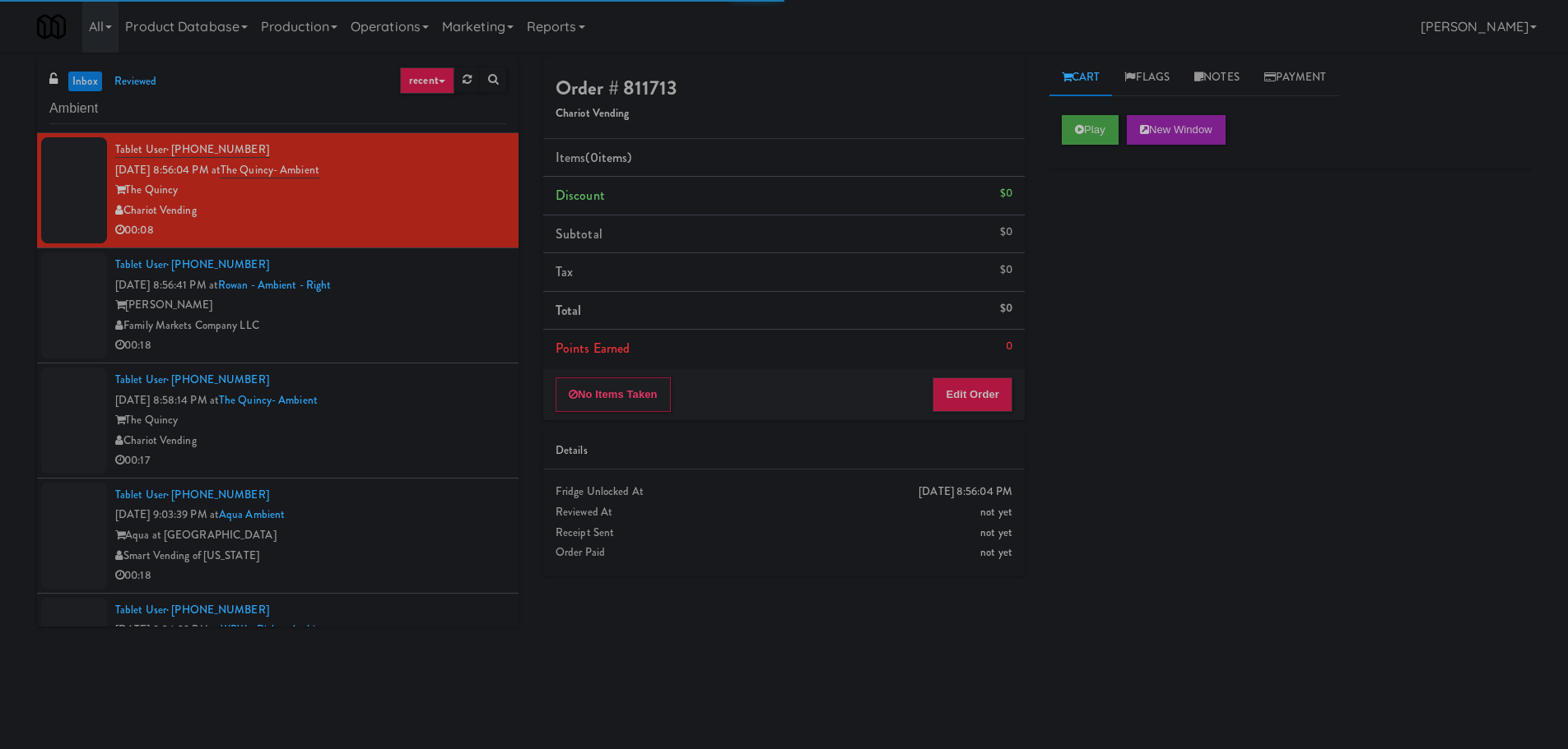
click at [1075, 148] on div "Play New Window" at bounding box center [1290, 135] width 481 height 66
click at [1087, 136] on button "Play" at bounding box center [1090, 129] width 57 height 30
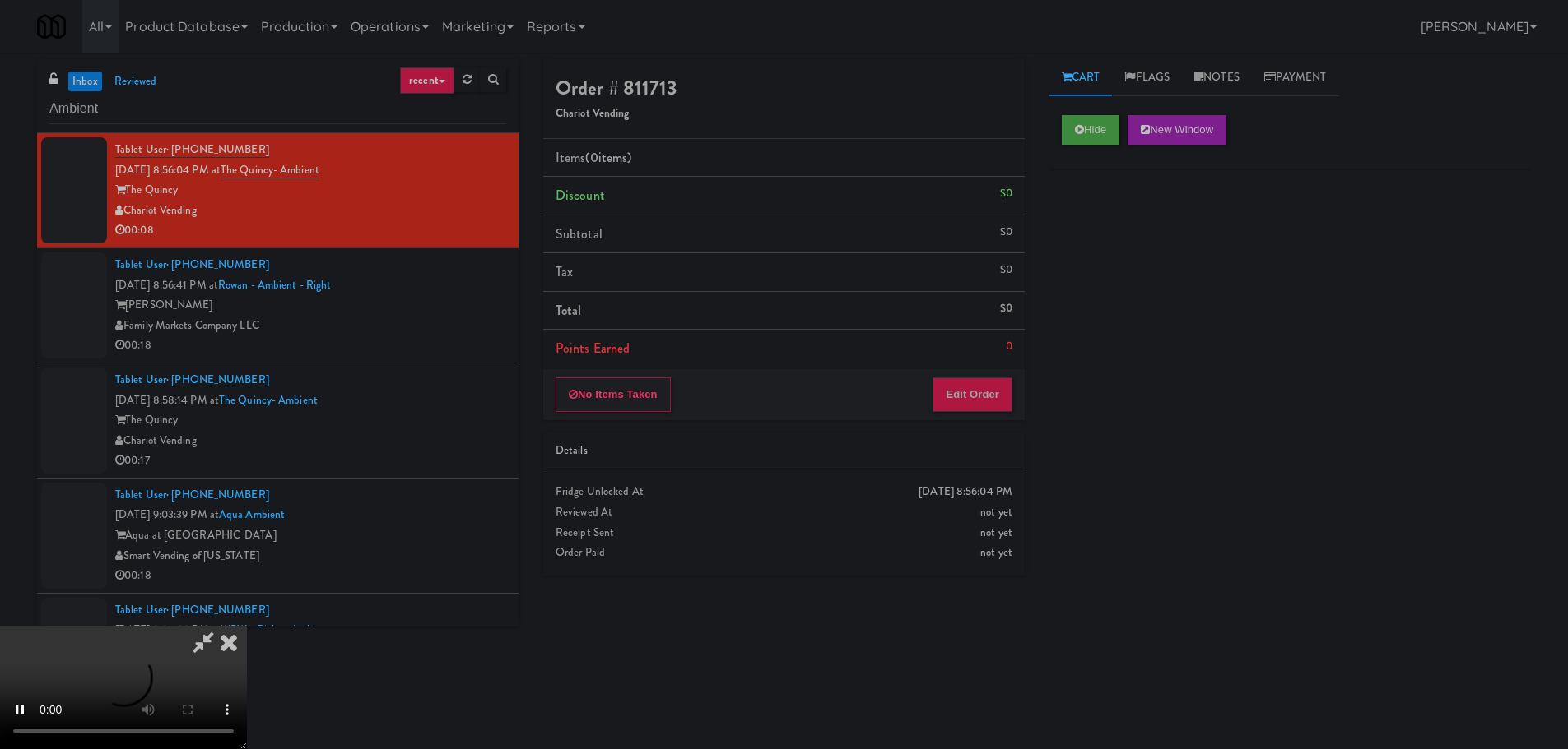
drag, startPoint x: 1021, startPoint y: 329, endPoint x: 980, endPoint y: 378, distance: 63.9
click at [1020, 329] on ul "Items (0 items ) Discount $0 Subtotal $0 Tax $0 Total $0 Points Earned 0" at bounding box center [784, 253] width 481 height 229
click at [980, 378] on button "Edit Order" at bounding box center [972, 395] width 80 height 34
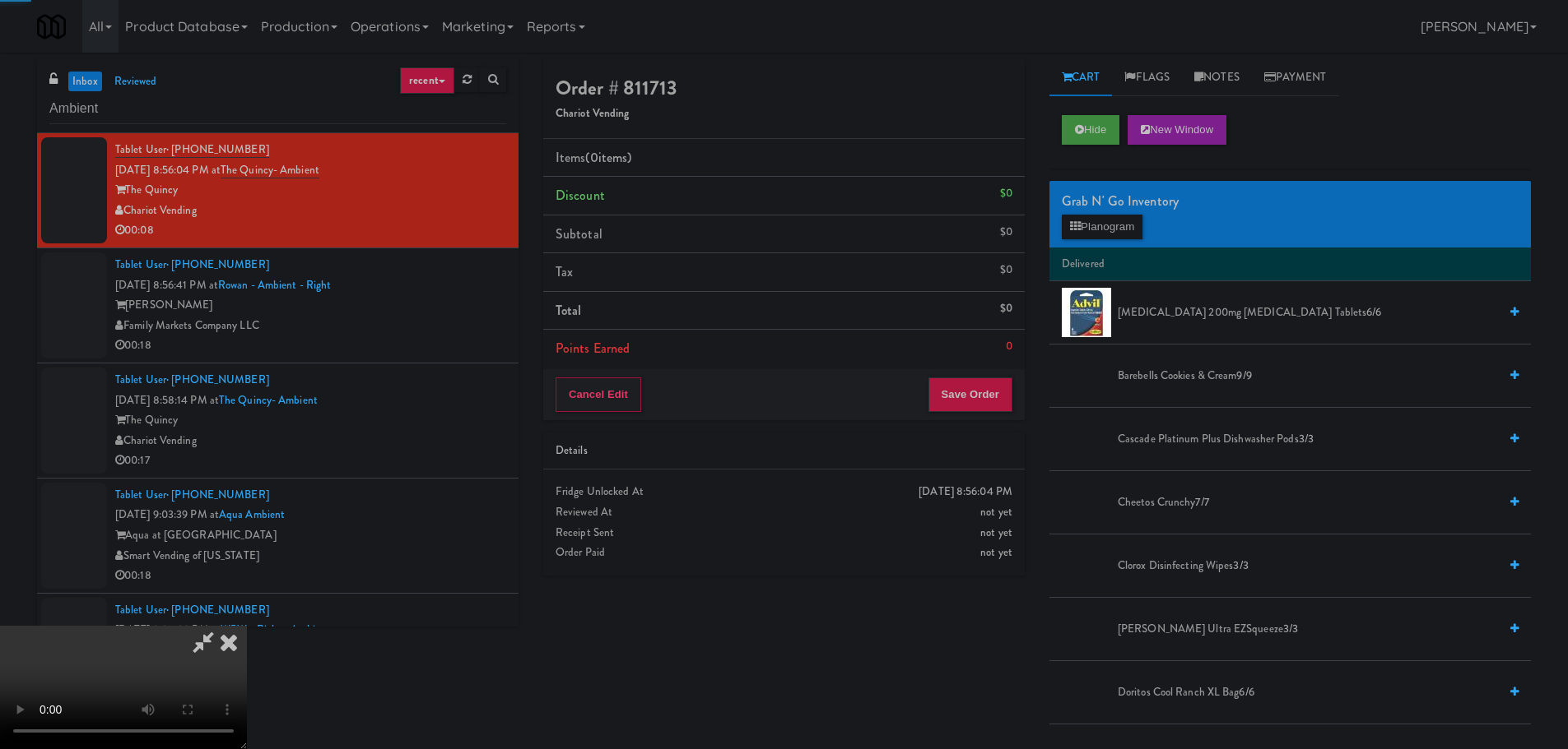
click at [895, 407] on div "Cancel Edit Save Order" at bounding box center [784, 395] width 481 height 51
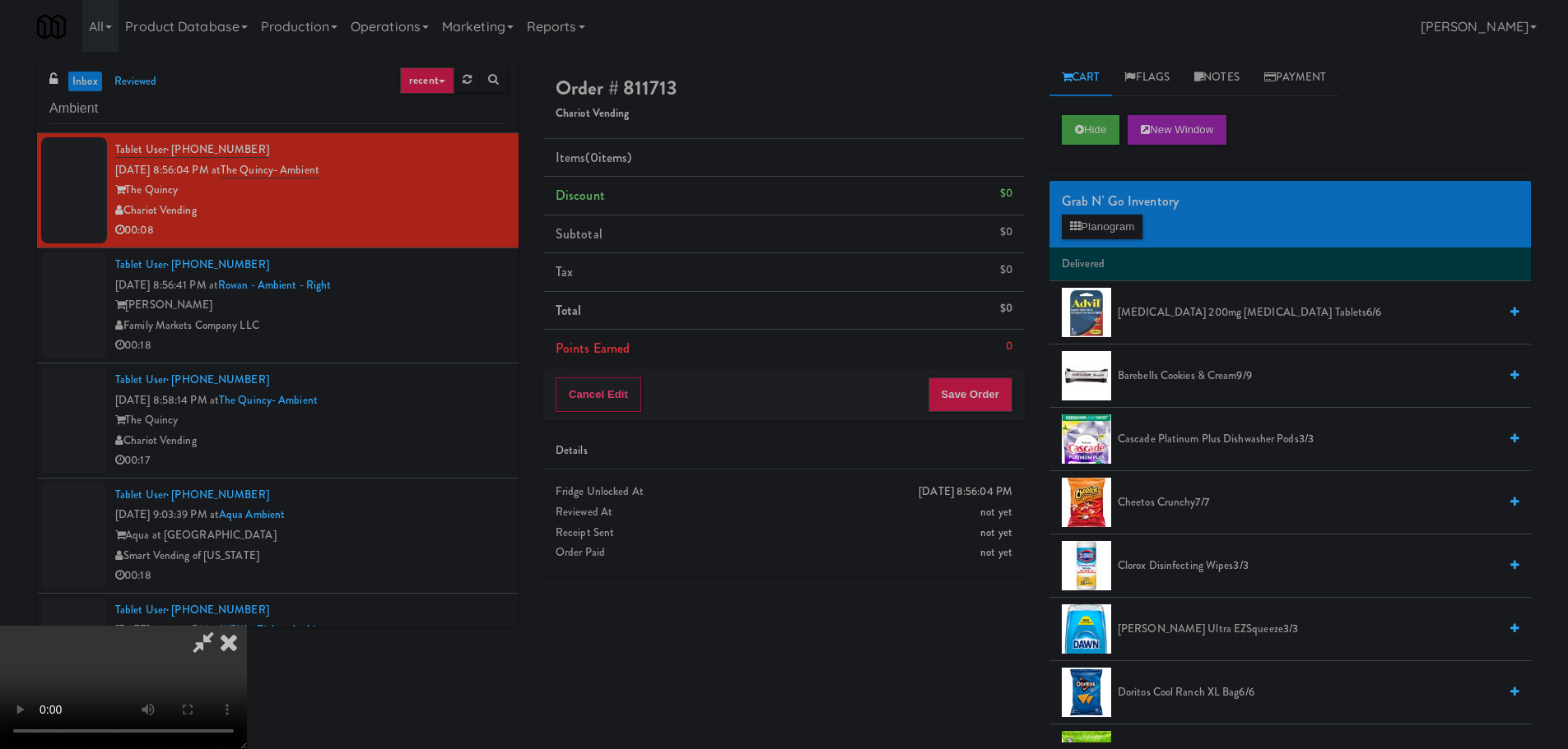
click at [247, 626] on video at bounding box center [124, 688] width 247 height 124
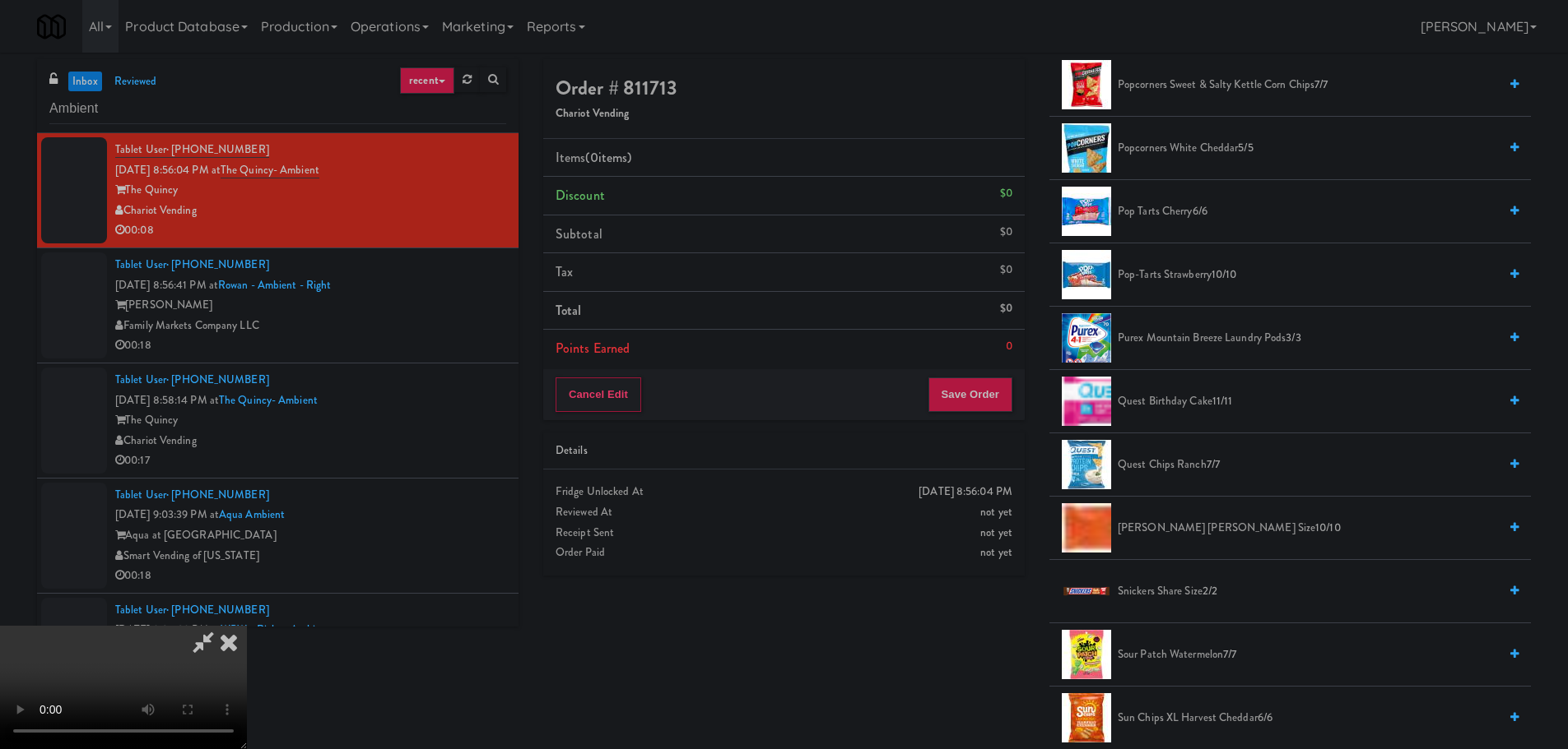
scroll to position [987, 0]
drag, startPoint x: 762, startPoint y: 487, endPoint x: 762, endPoint y: 475, distance: 12.0
click at [247, 626] on video at bounding box center [124, 688] width 247 height 124
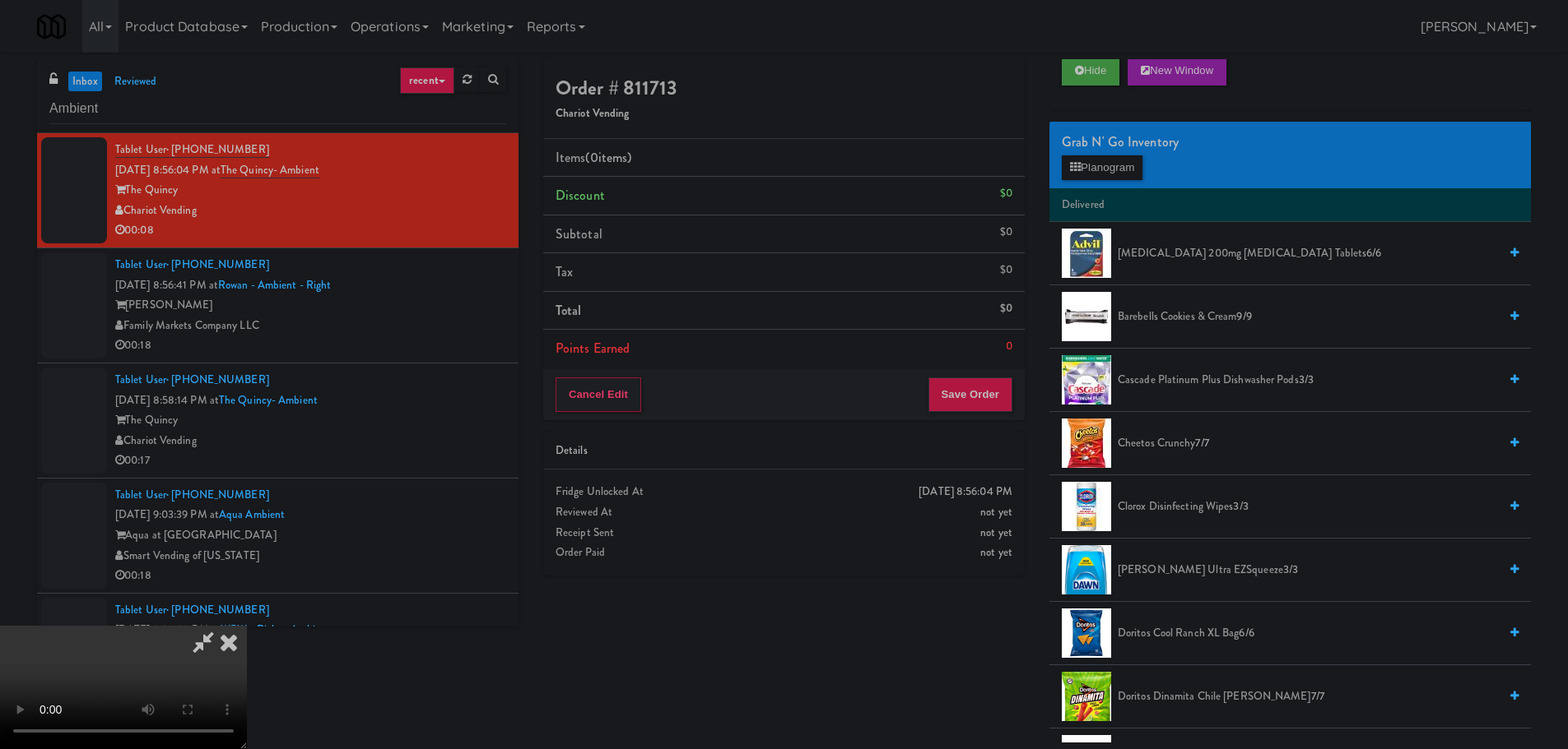
scroll to position [0, 0]
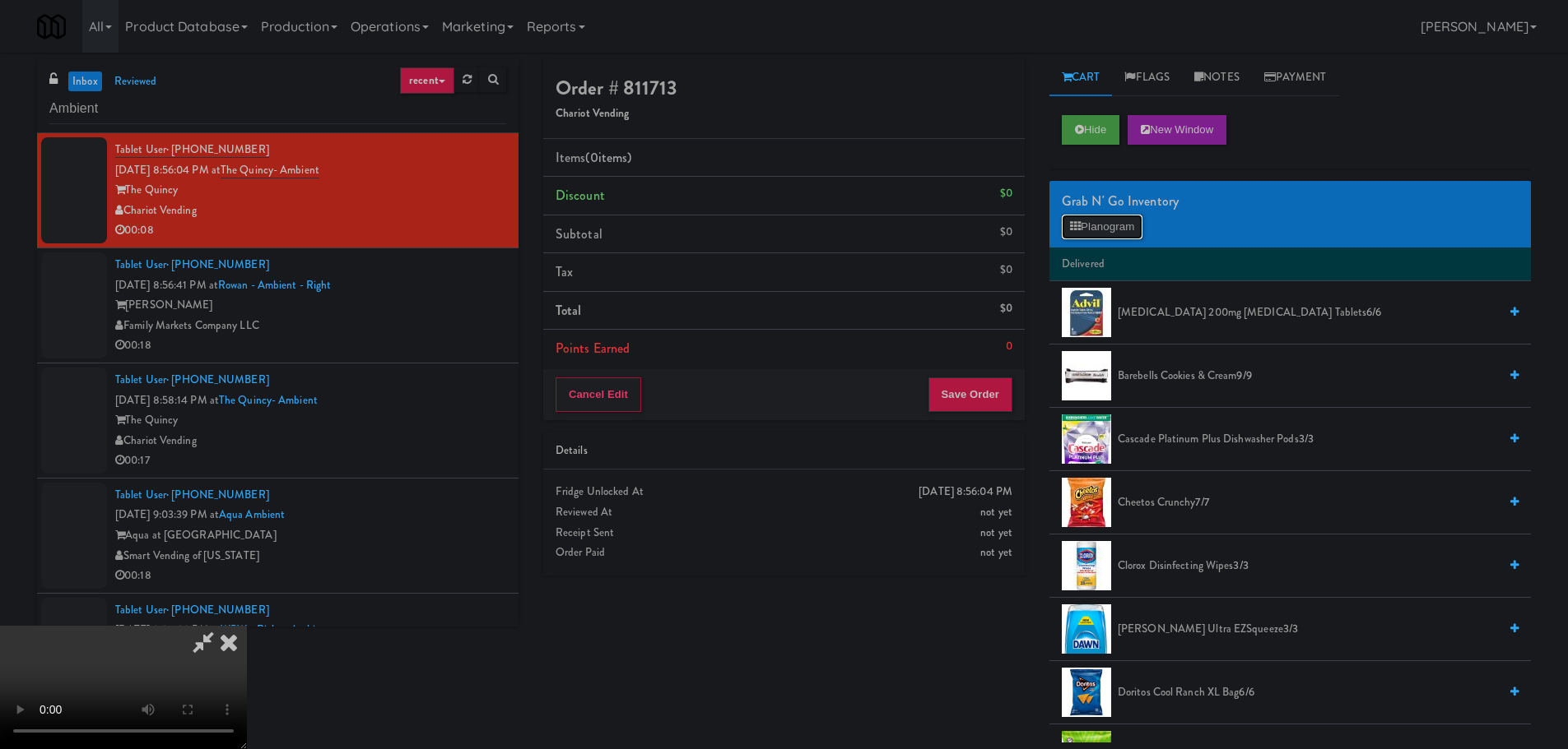
click at [1117, 236] on button "Planogram" at bounding box center [1102, 227] width 81 height 25
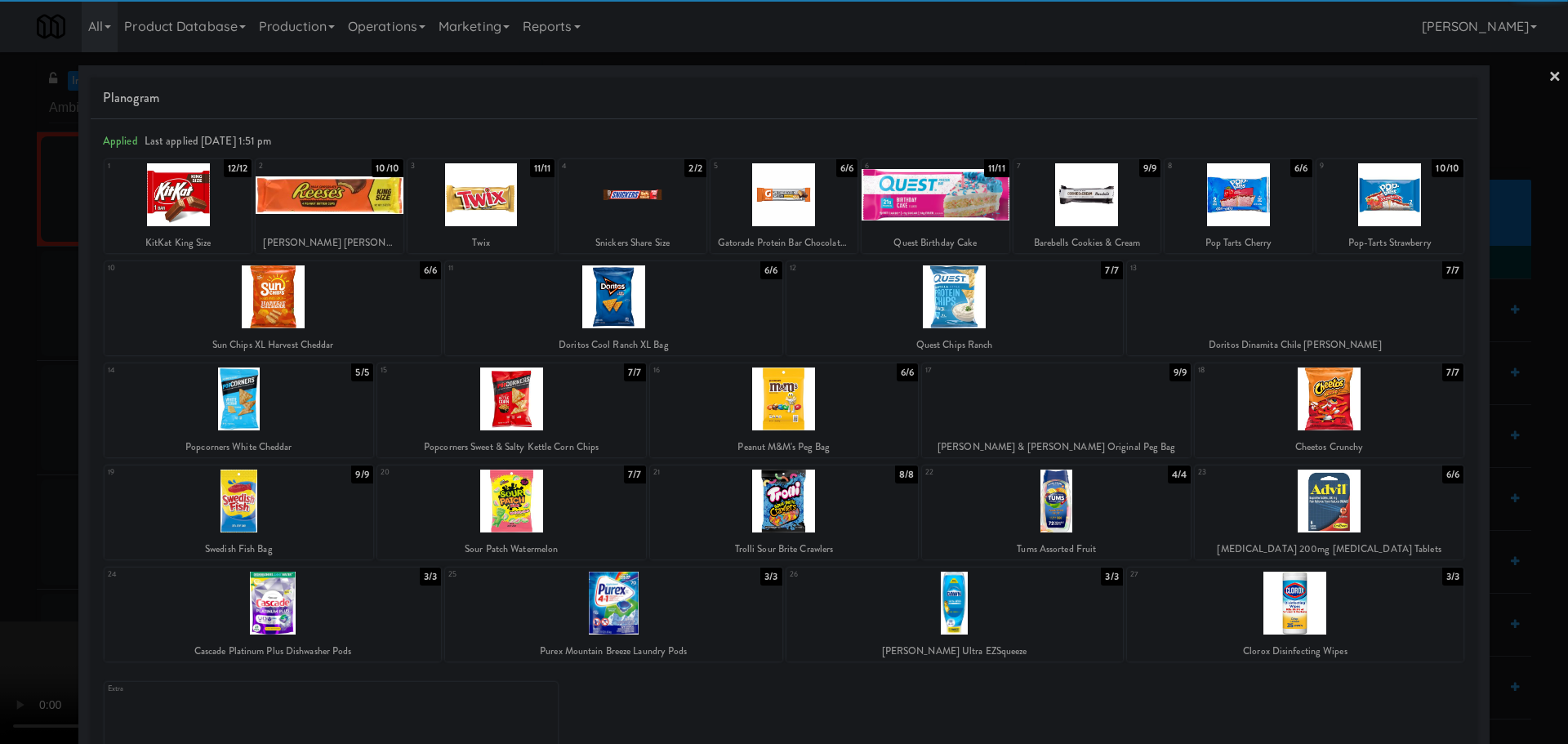
click at [1347, 204] on div at bounding box center [1389, 195] width 147 height 63
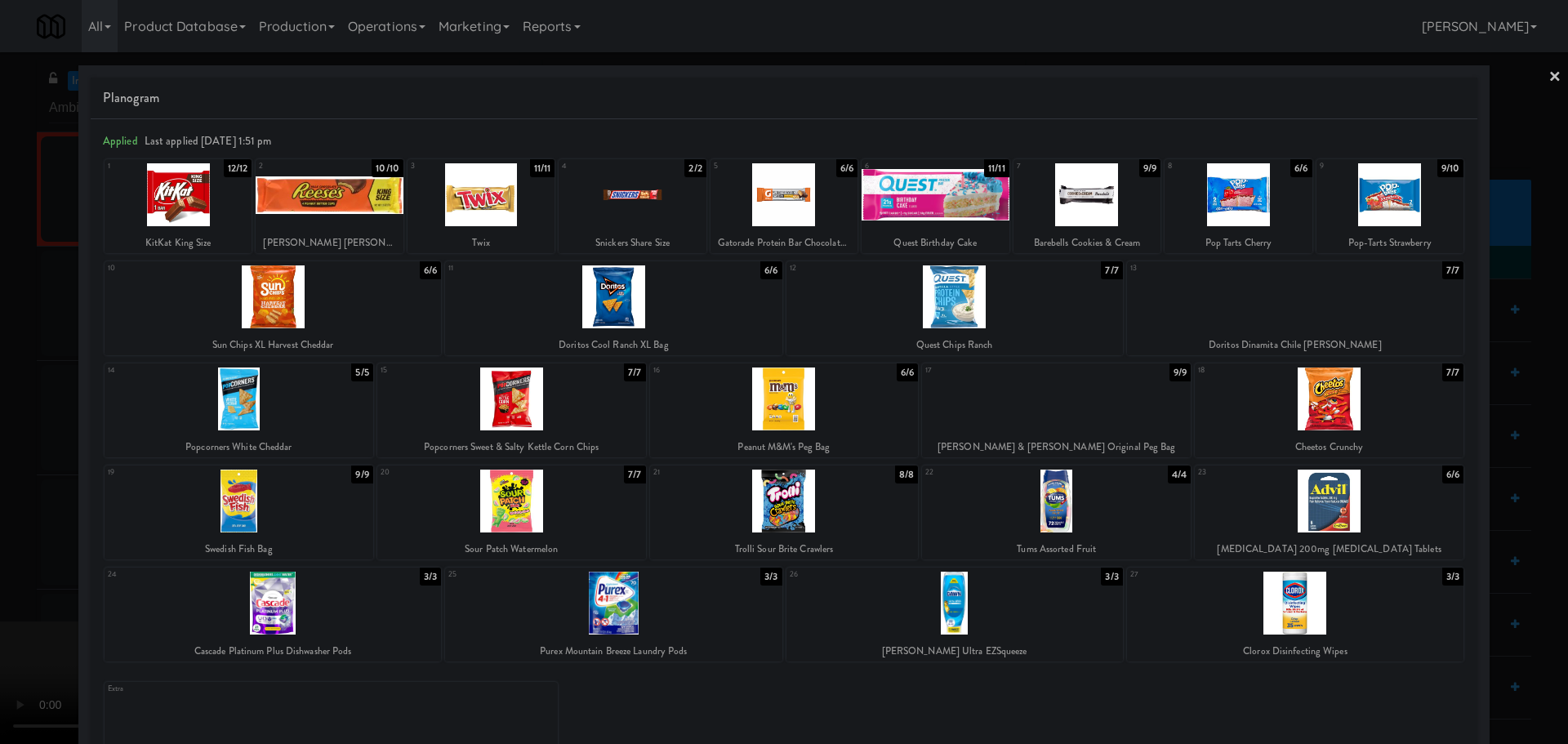
click at [0, 301] on div at bounding box center [784, 372] width 1568 height 744
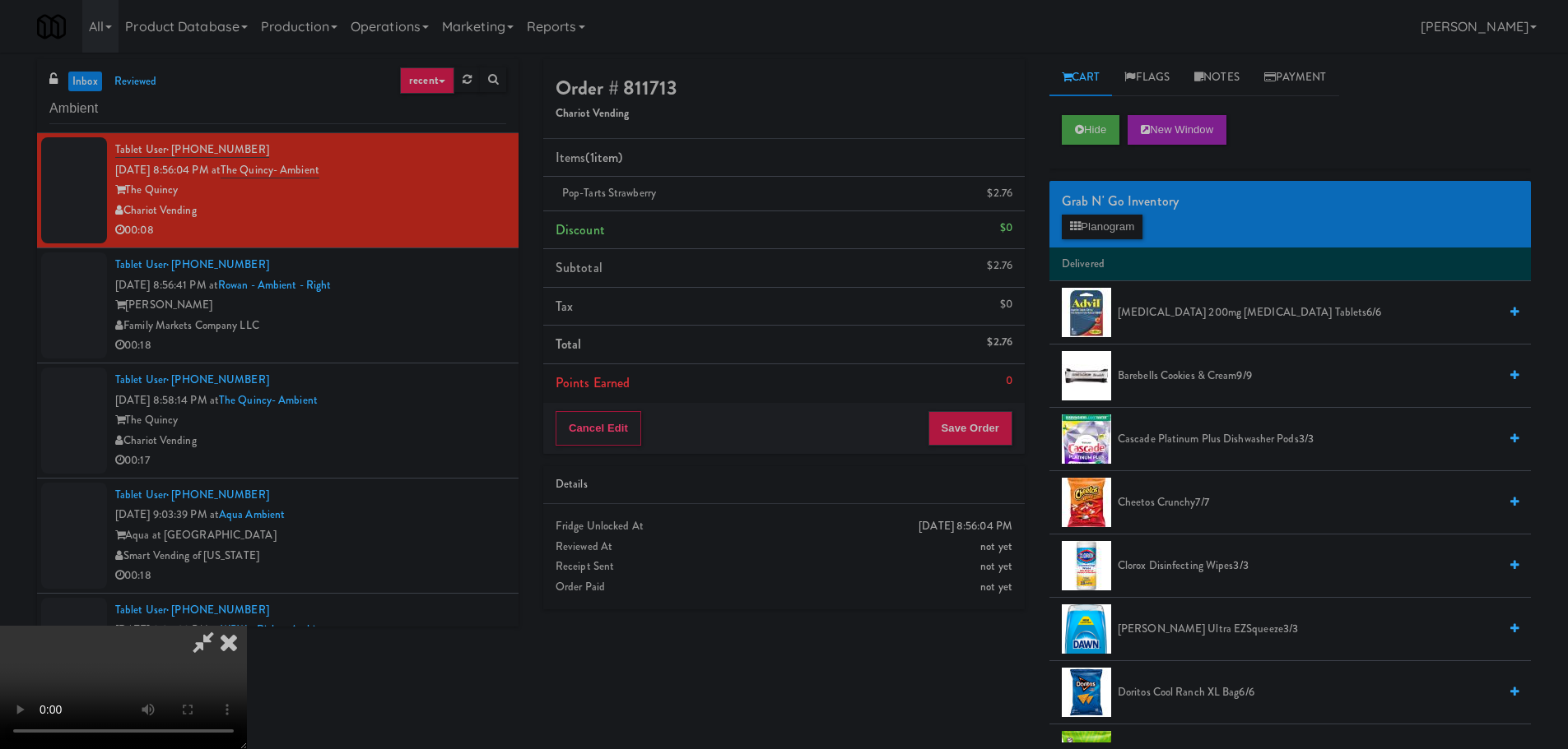
click at [247, 626] on video at bounding box center [124, 688] width 247 height 124
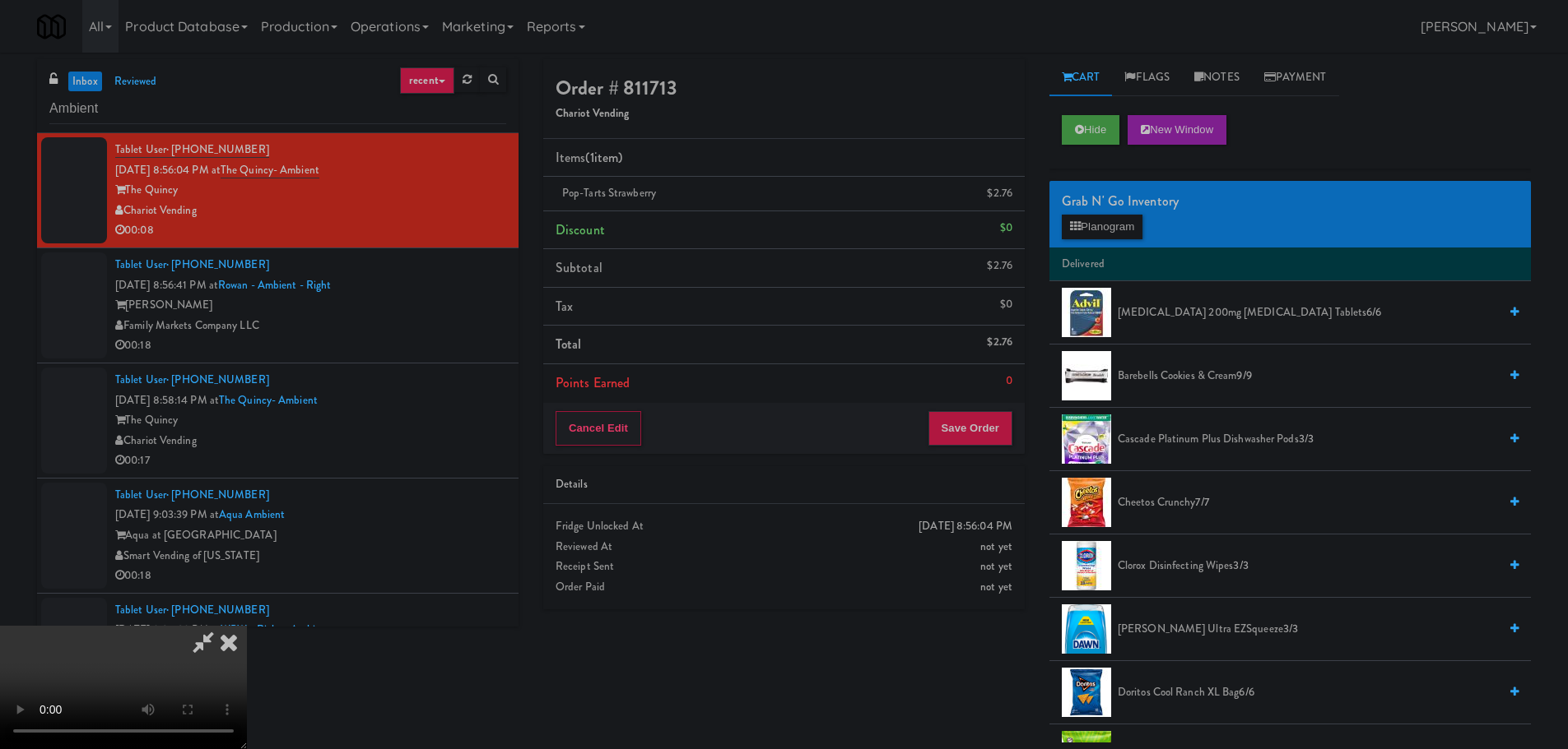
click at [247, 626] on video at bounding box center [124, 688] width 247 height 124
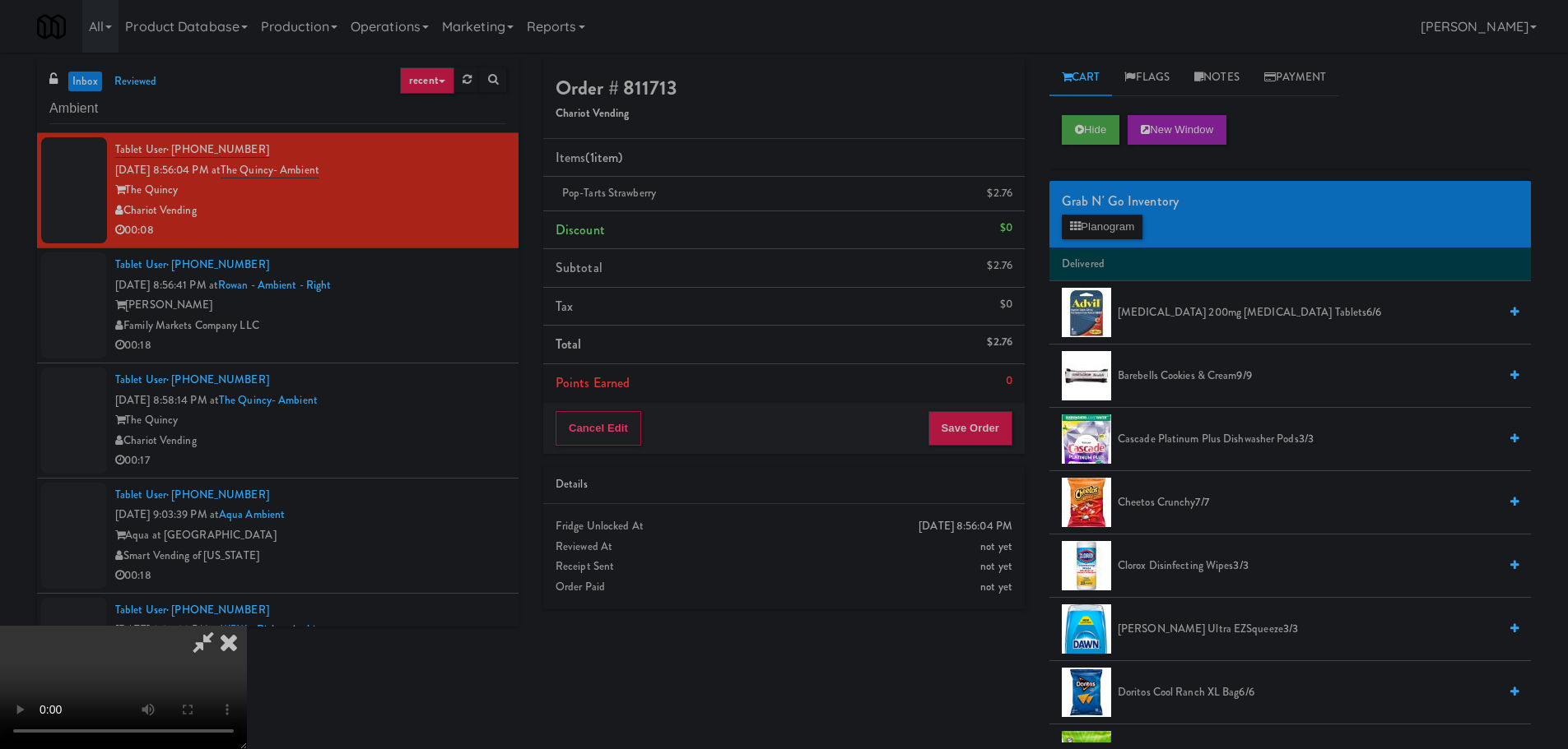
click at [247, 626] on video at bounding box center [124, 688] width 247 height 124
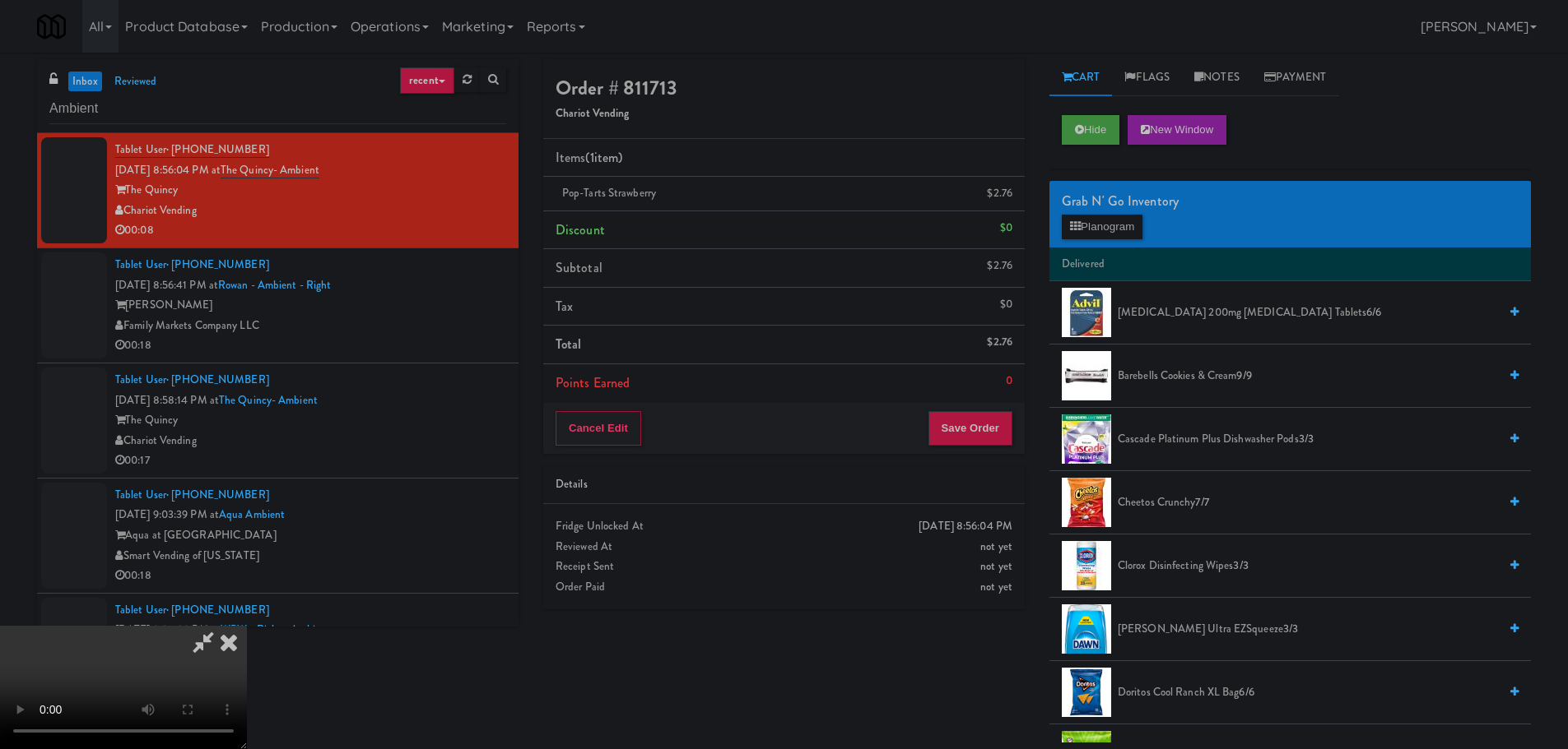
click at [247, 626] on video at bounding box center [124, 688] width 247 height 124
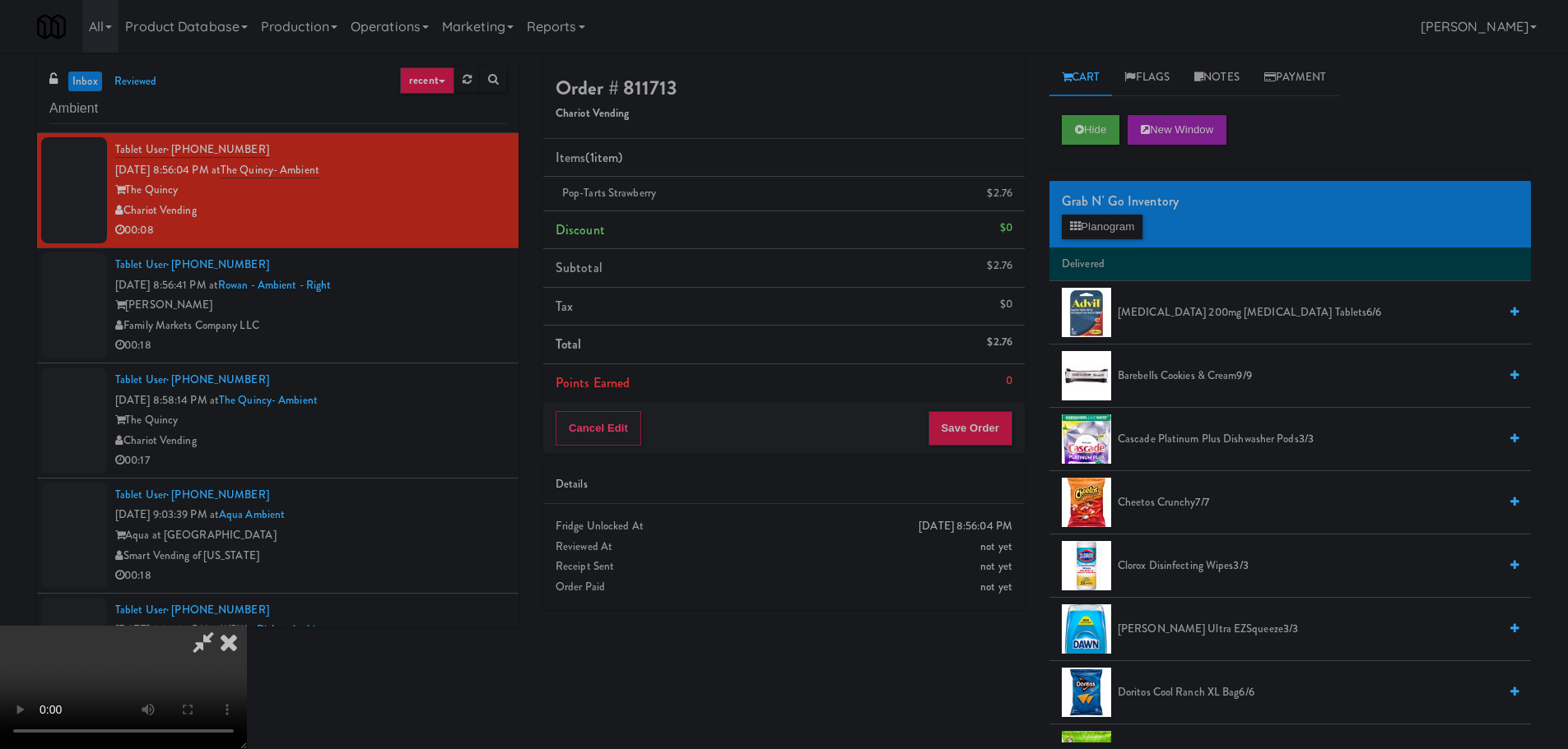
click at [247, 626] on video at bounding box center [124, 688] width 247 height 124
click at [1115, 226] on button "Planogram" at bounding box center [1102, 227] width 81 height 25
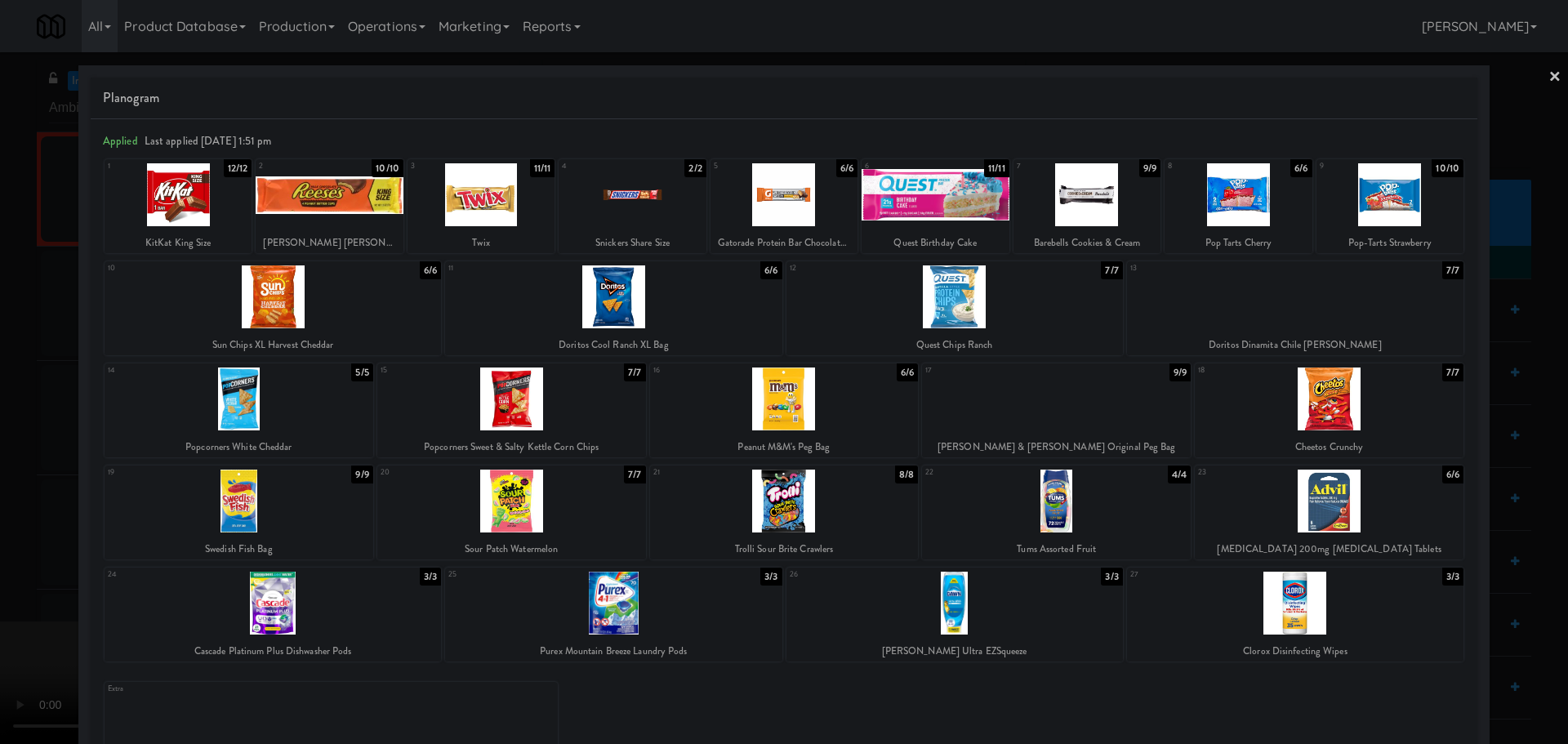
drag, startPoint x: 0, startPoint y: 365, endPoint x: 47, endPoint y: 377, distance: 48.5
click at [2, 365] on div at bounding box center [784, 372] width 1568 height 744
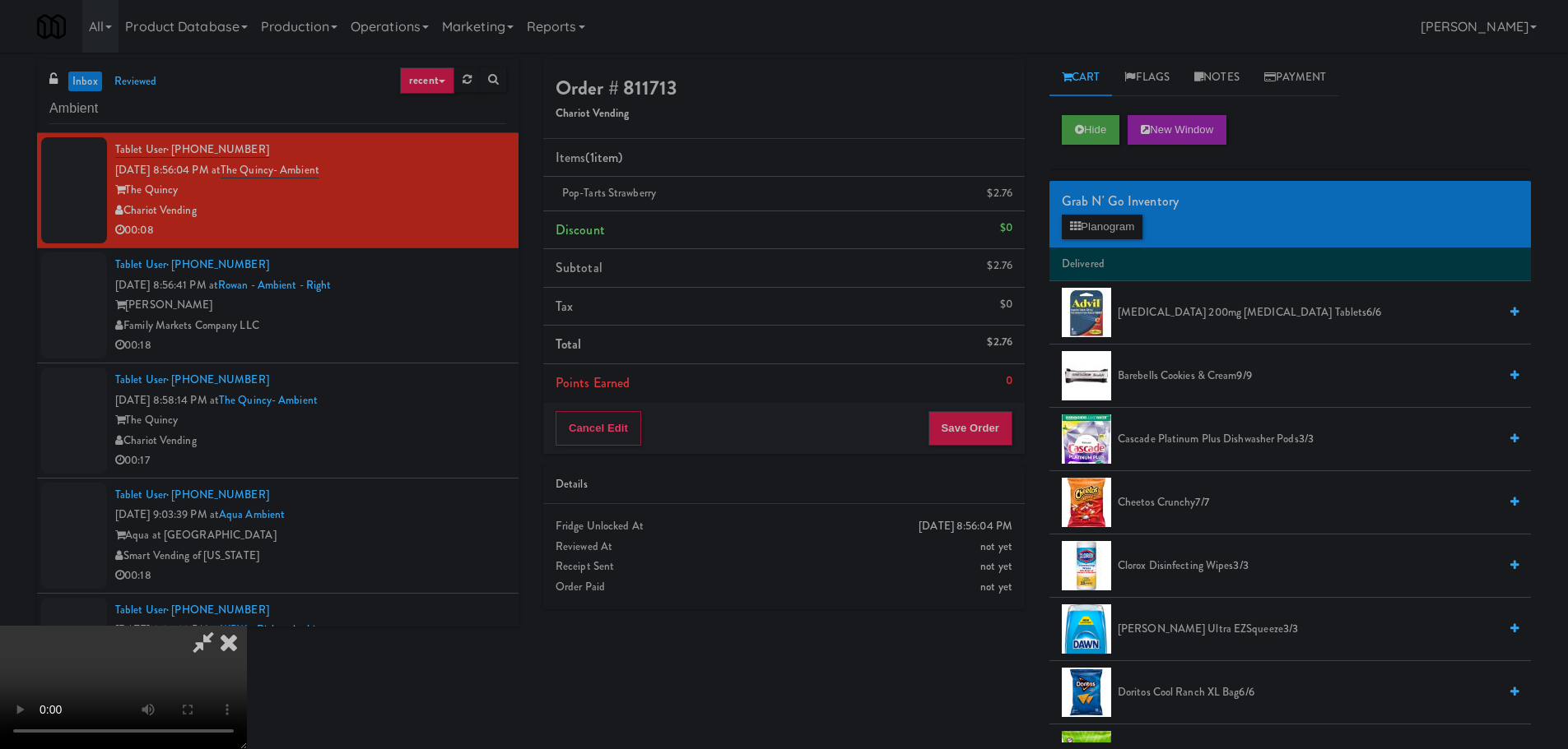
drag, startPoint x: 548, startPoint y: 440, endPoint x: 575, endPoint y: 408, distance: 41.9
click at [247, 626] on video at bounding box center [124, 688] width 247 height 124
click at [984, 433] on button "Save Order" at bounding box center [971, 428] width 84 height 34
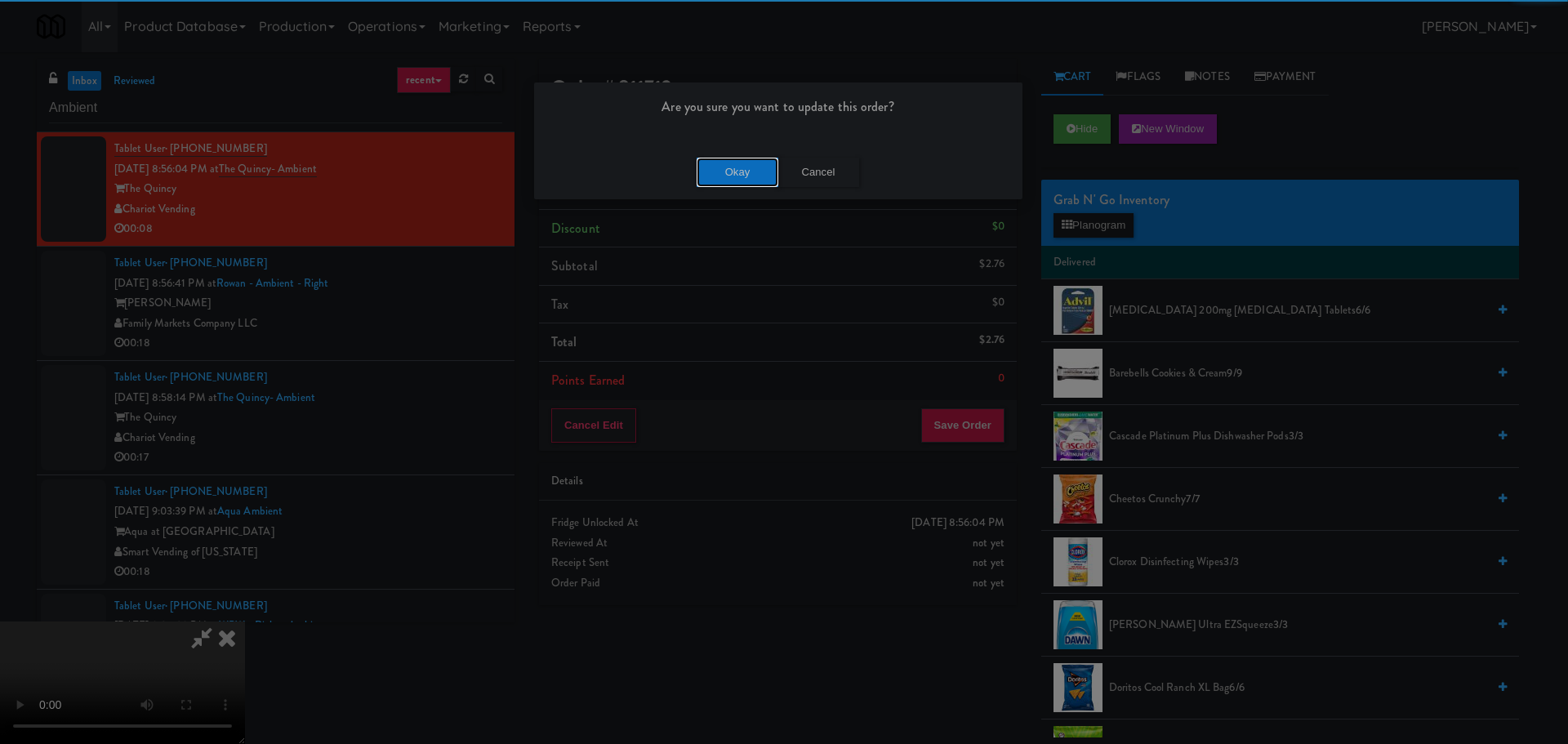
click at [742, 163] on button "Okay" at bounding box center [738, 172] width 82 height 29
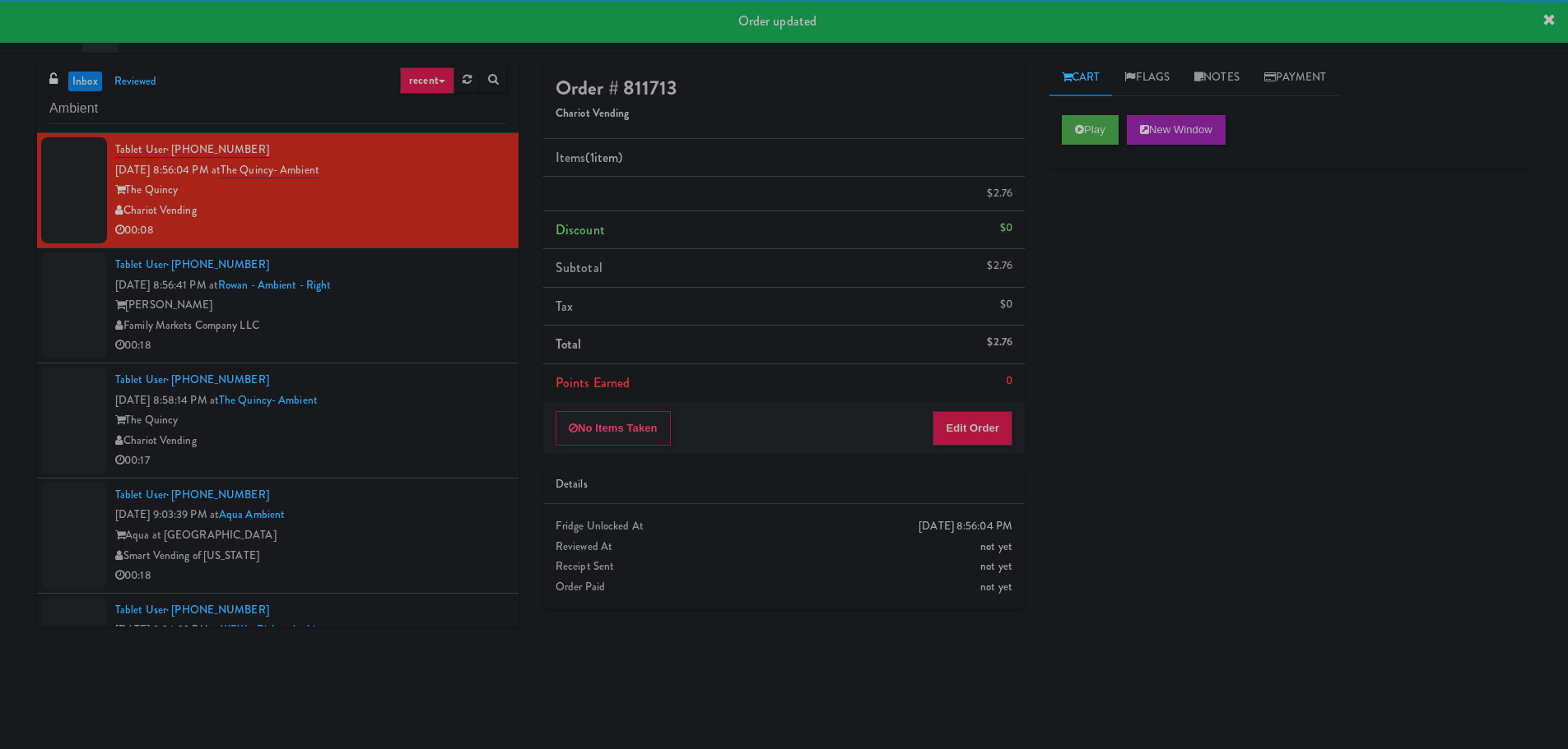
click at [464, 301] on div "[PERSON_NAME]" at bounding box center [311, 305] width 391 height 20
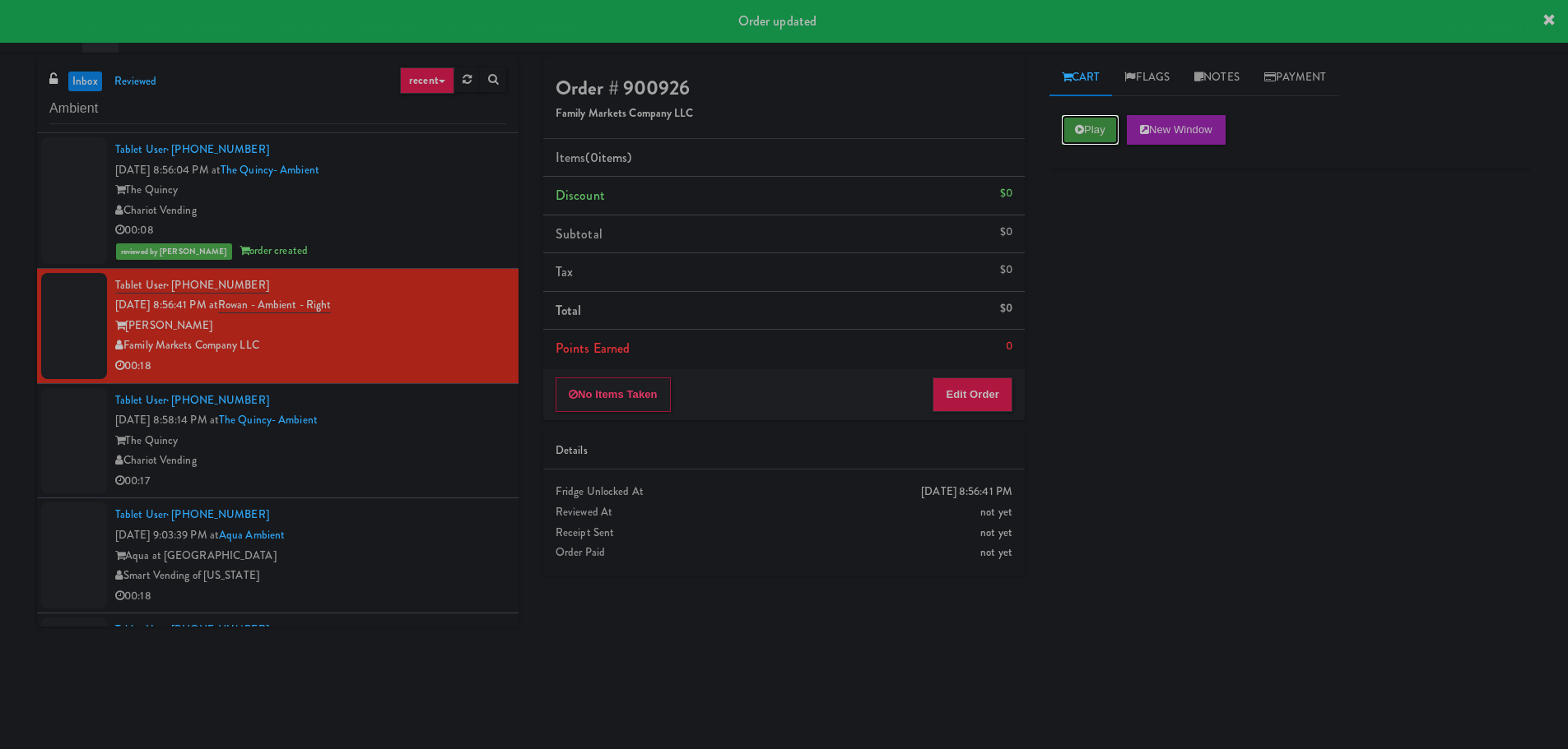
click at [1095, 120] on button "Play" at bounding box center [1090, 129] width 57 height 30
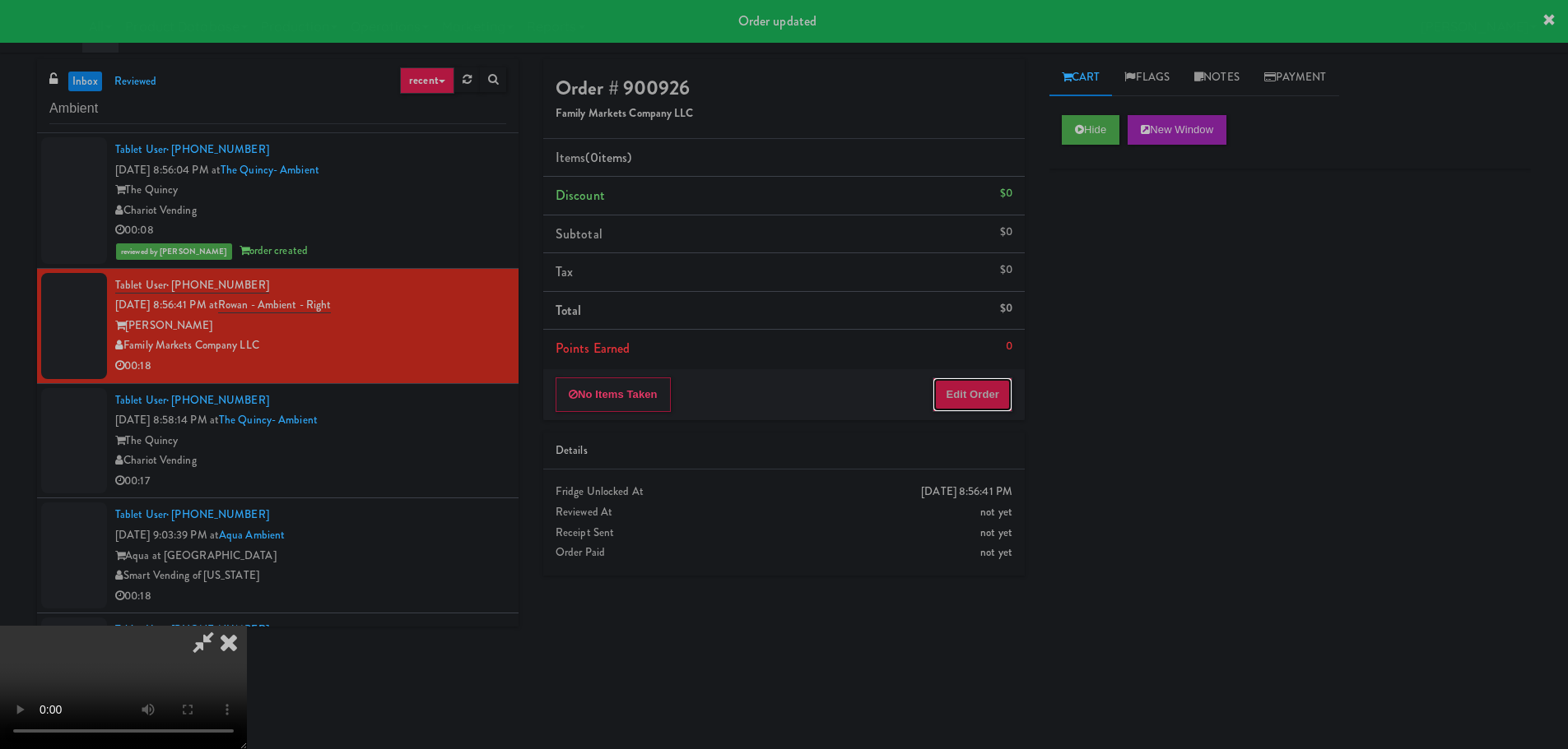
click at [963, 411] on button "Edit Order" at bounding box center [972, 395] width 80 height 34
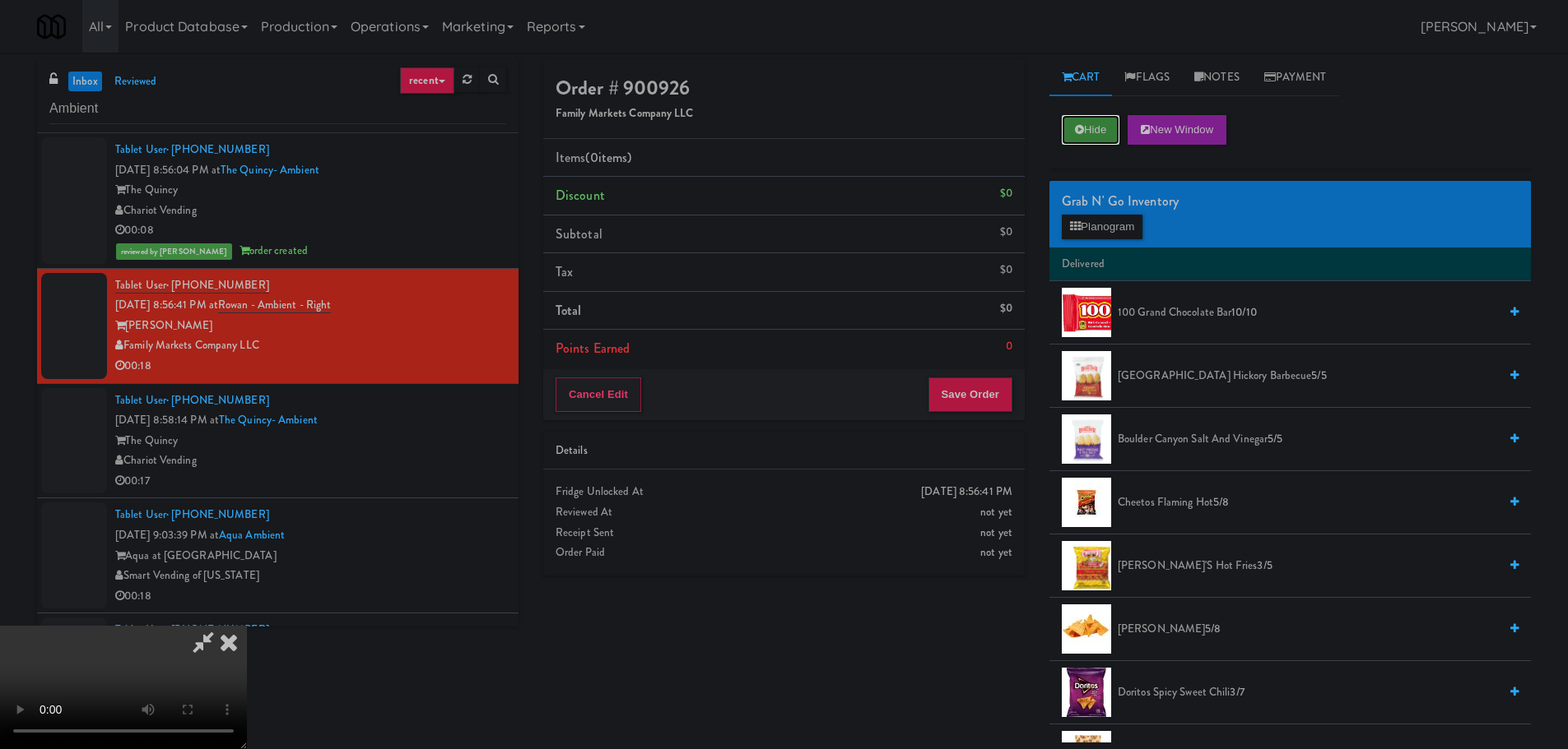
click at [1095, 131] on button "Hide" at bounding box center [1091, 129] width 58 height 30
drag, startPoint x: 660, startPoint y: 420, endPoint x: 664, endPoint y: 399, distance: 21.4
click at [247, 626] on video at bounding box center [124, 688] width 247 height 124
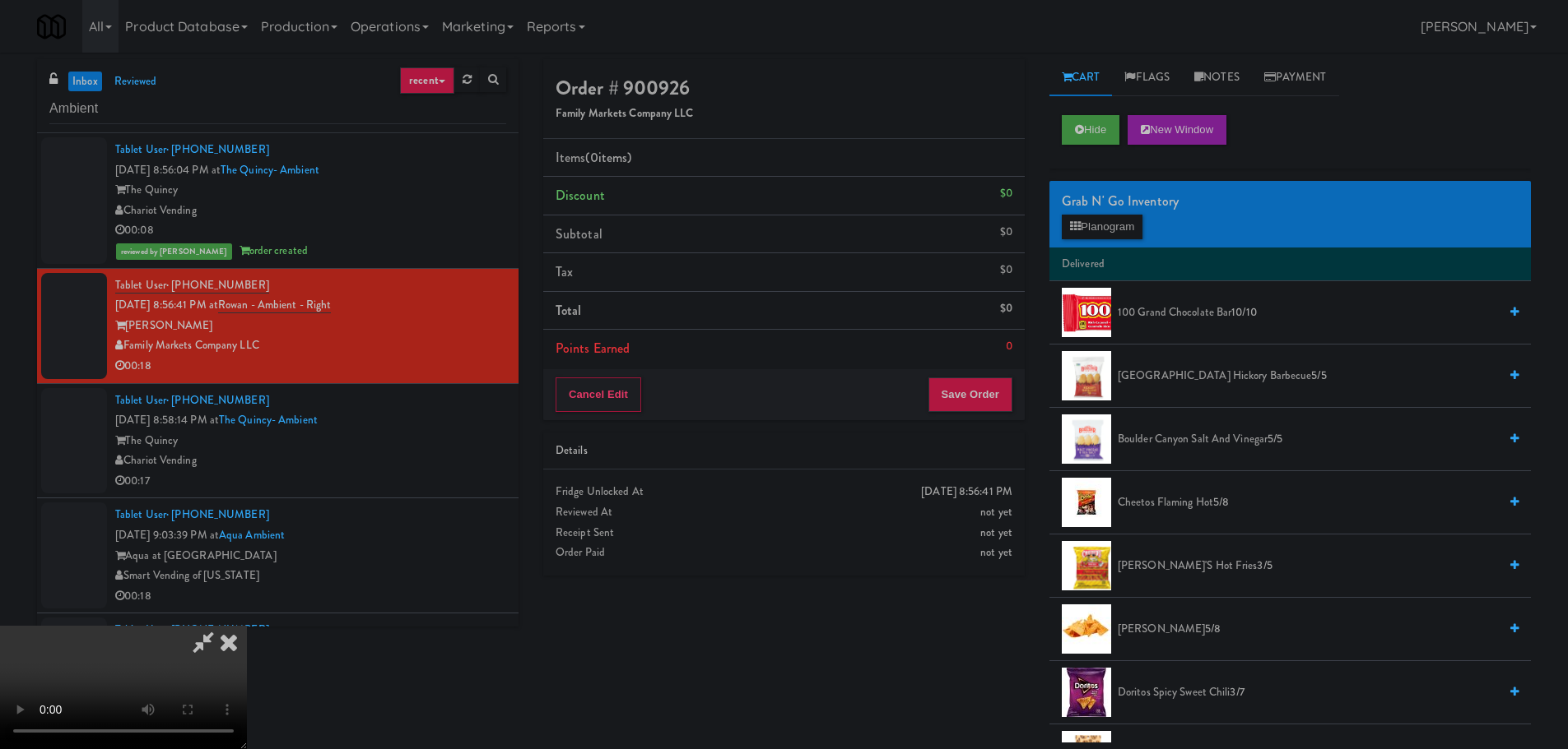
drag, startPoint x: 458, startPoint y: 487, endPoint x: 481, endPoint y: 481, distance: 23.8
click at [247, 626] on video at bounding box center [124, 688] width 247 height 124
drag, startPoint x: 733, startPoint y: 320, endPoint x: 757, endPoint y: 321, distance: 24.0
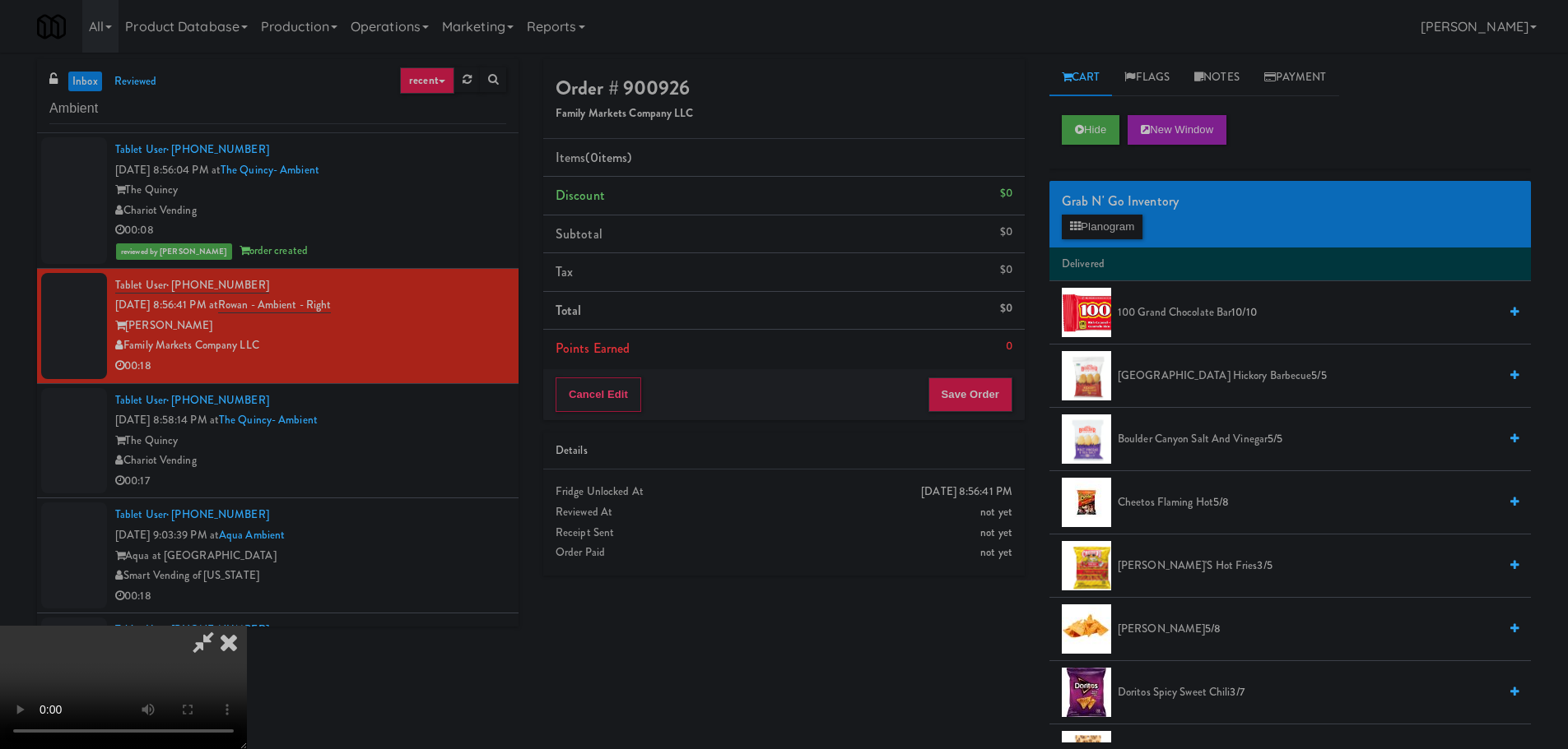
click at [247, 626] on video at bounding box center [124, 688] width 247 height 124
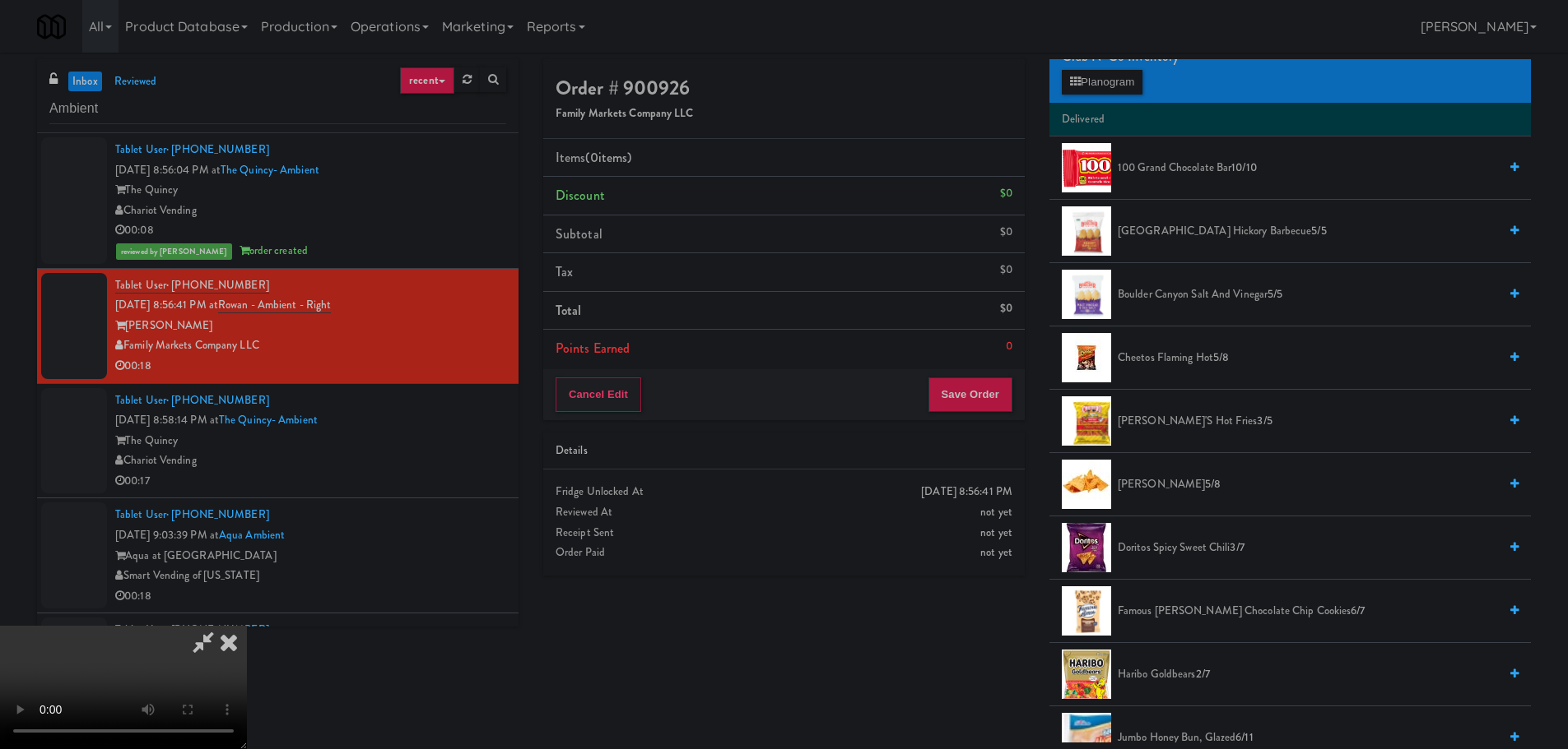
scroll to position [165, 0]
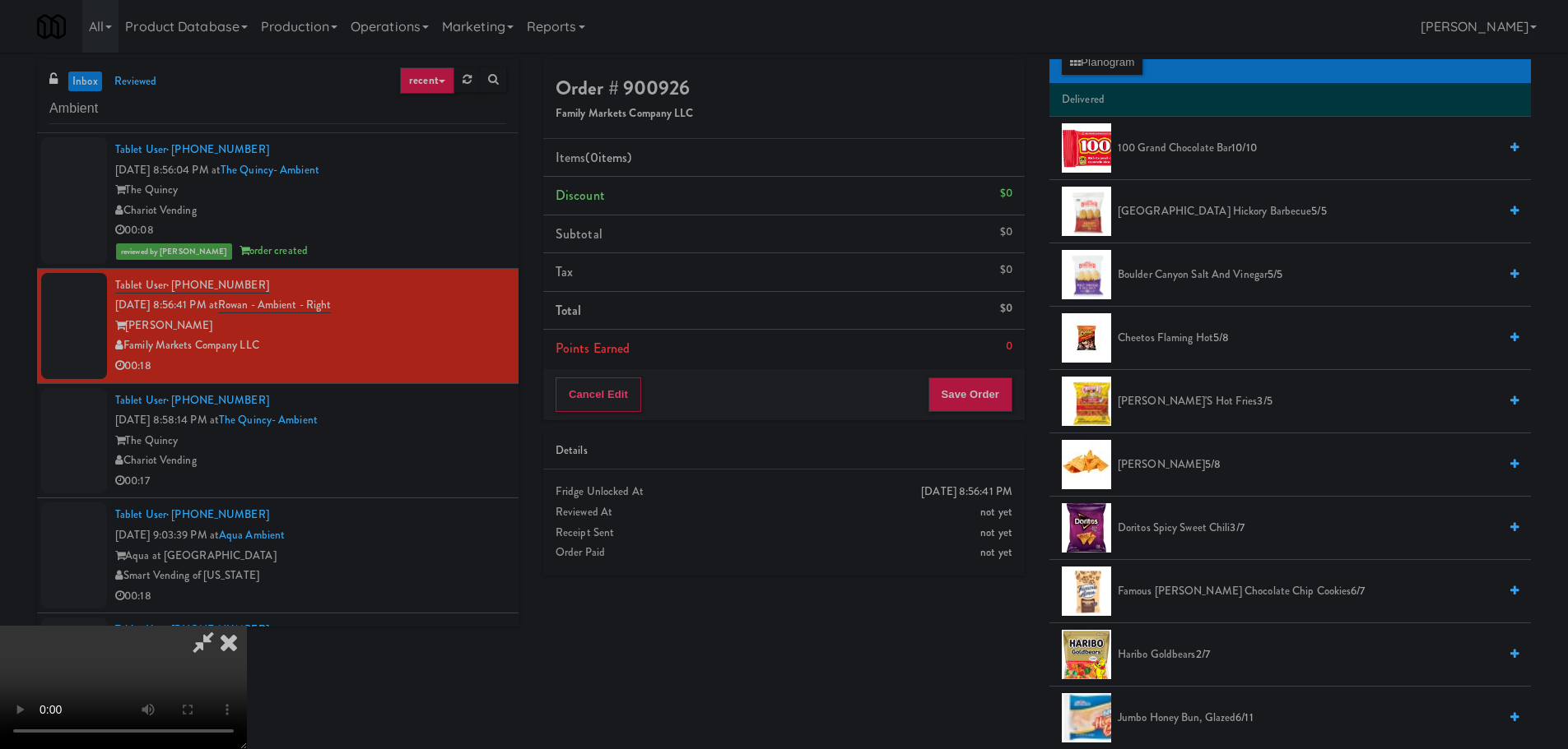
click at [1181, 350] on li "Cheetos Flaming Hot 5/8" at bounding box center [1290, 338] width 481 height 63
click at [1184, 338] on span "Cheetos Flaming Hot 5/8" at bounding box center [1307, 338] width 380 height 20
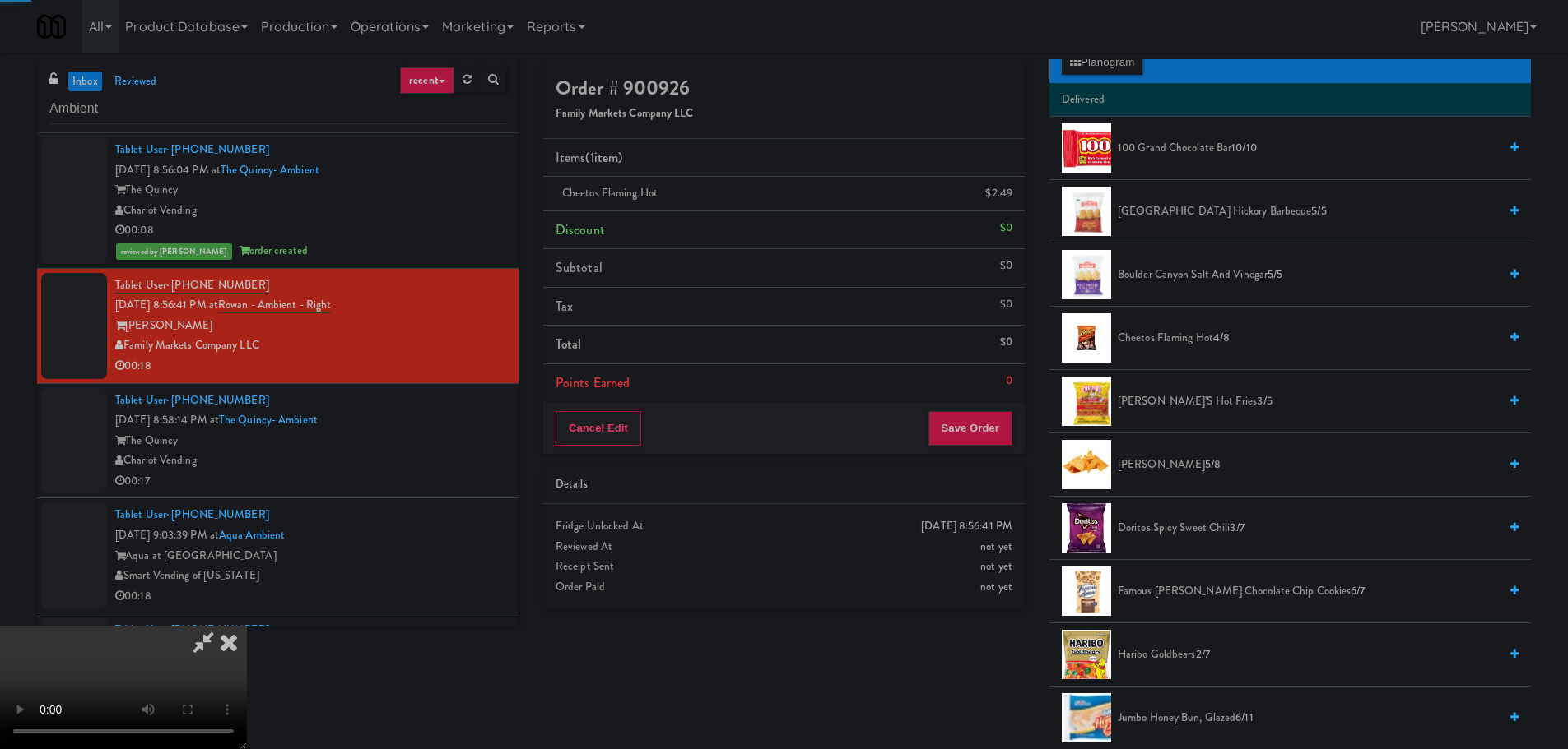
drag, startPoint x: 434, startPoint y: 367, endPoint x: 498, endPoint y: 380, distance: 65.3
click at [247, 626] on video at bounding box center [124, 688] width 247 height 124
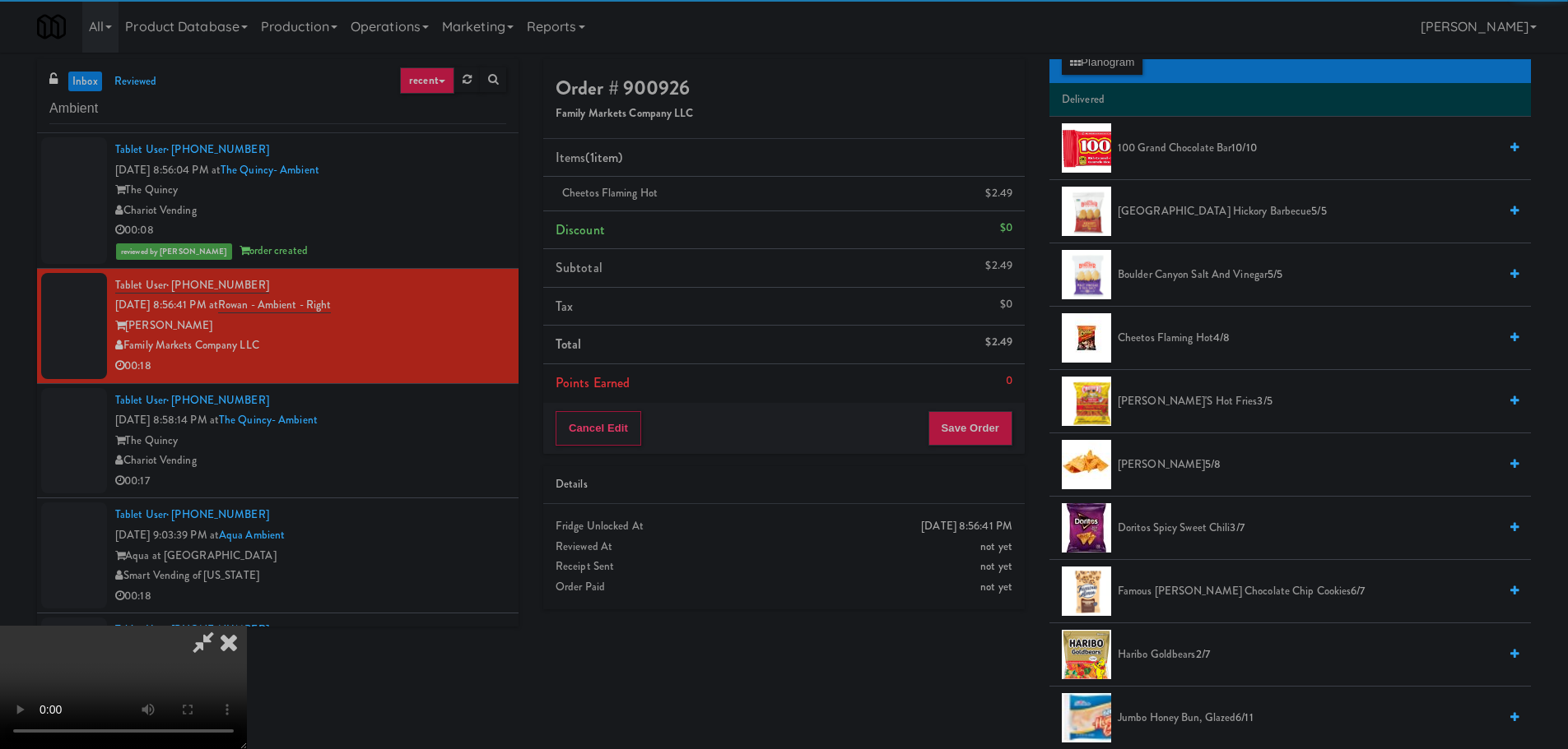
scroll to position [119, 0]
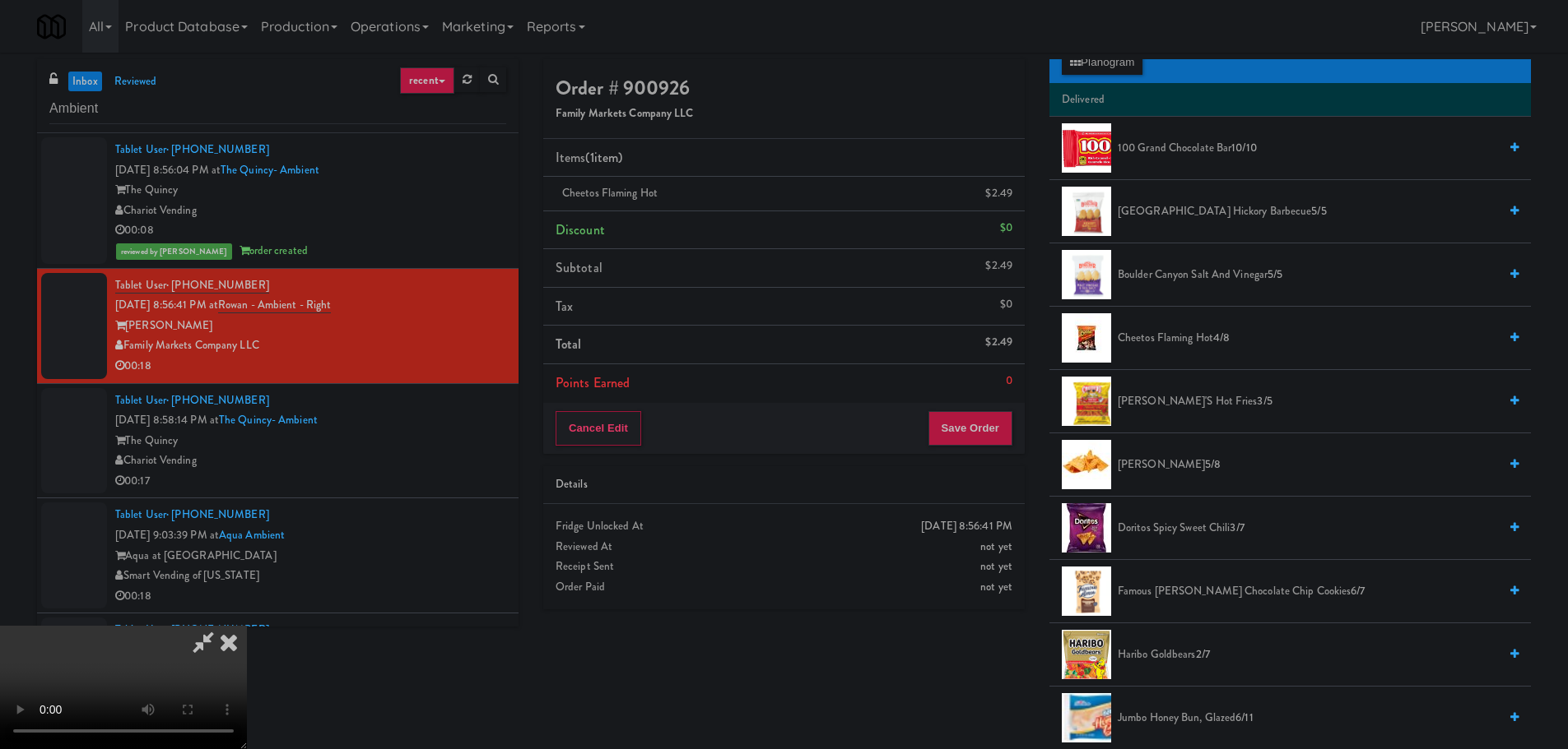
click at [247, 626] on video at bounding box center [124, 688] width 247 height 124
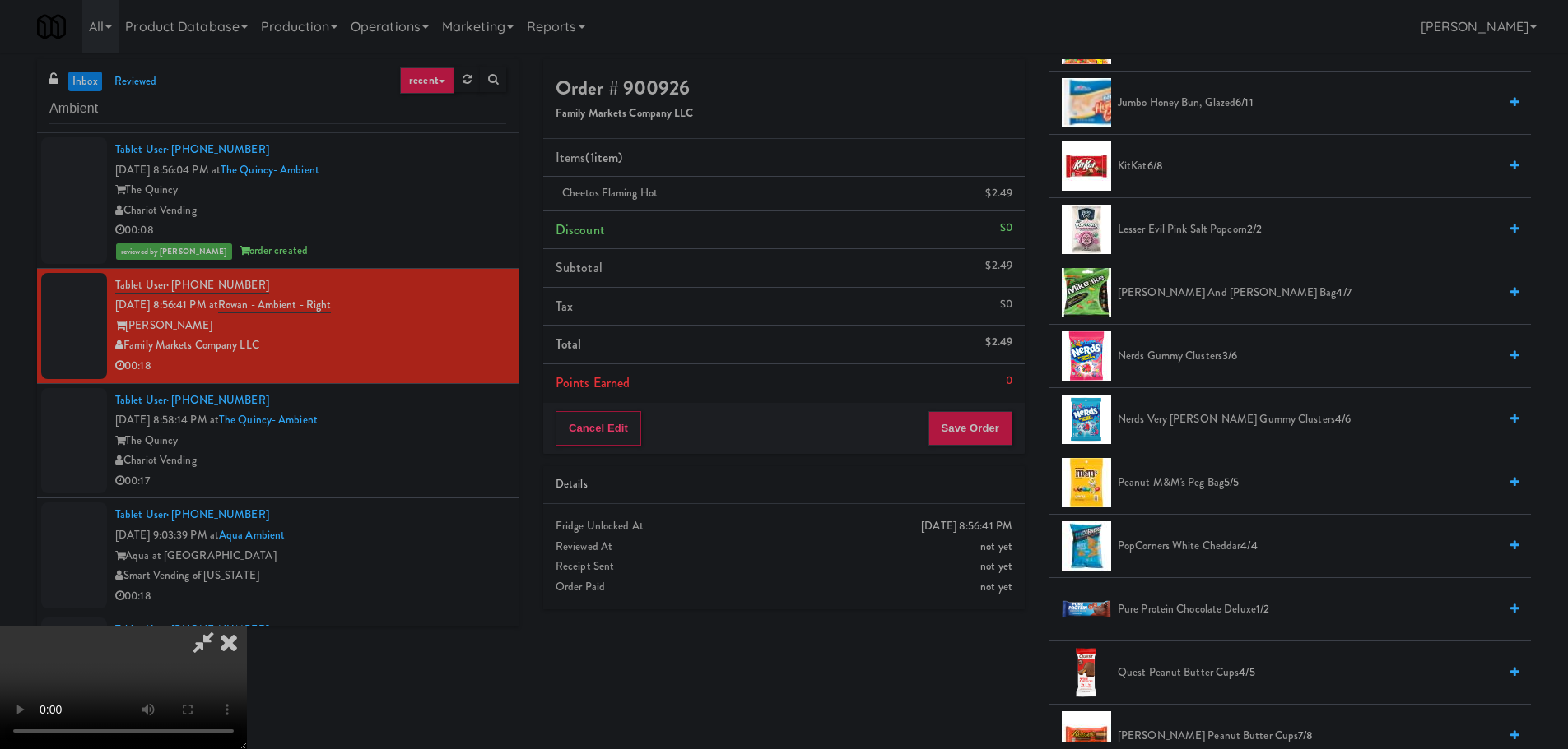
scroll to position [823, 0]
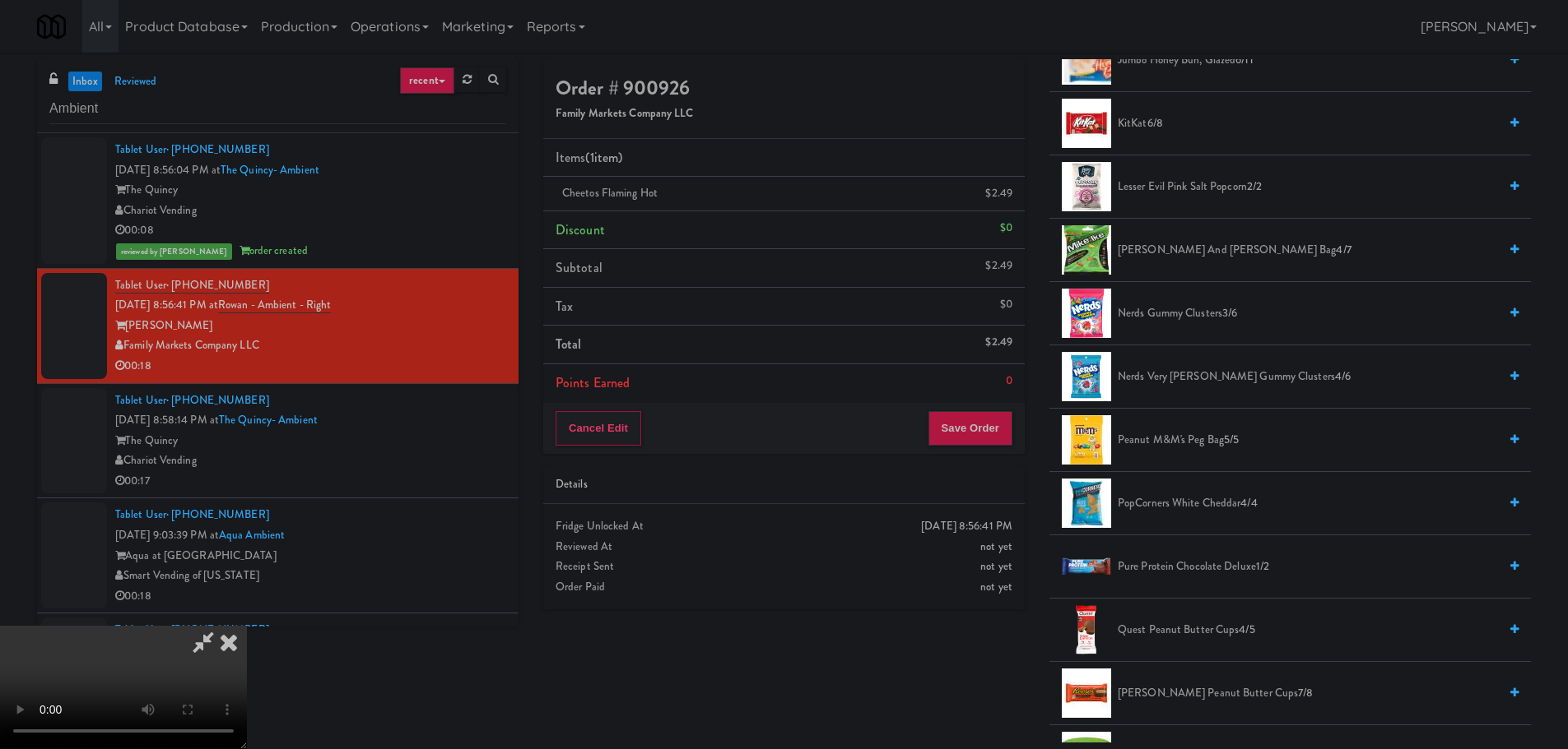
click at [1230, 374] on span "Nerds Very [PERSON_NAME] Gummy Clusters 4/6" at bounding box center [1307, 376] width 380 height 20
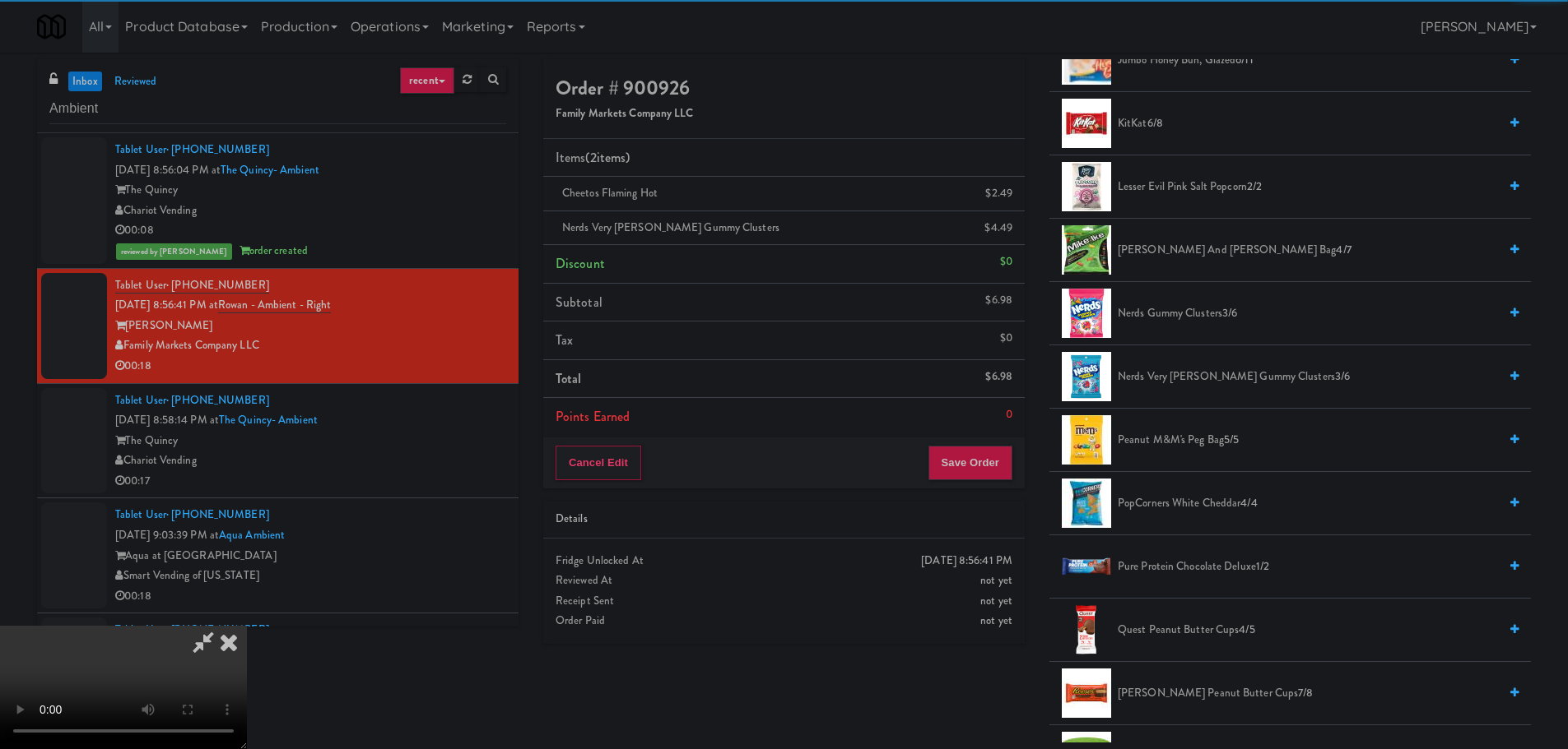
click at [247, 626] on video at bounding box center [124, 688] width 247 height 124
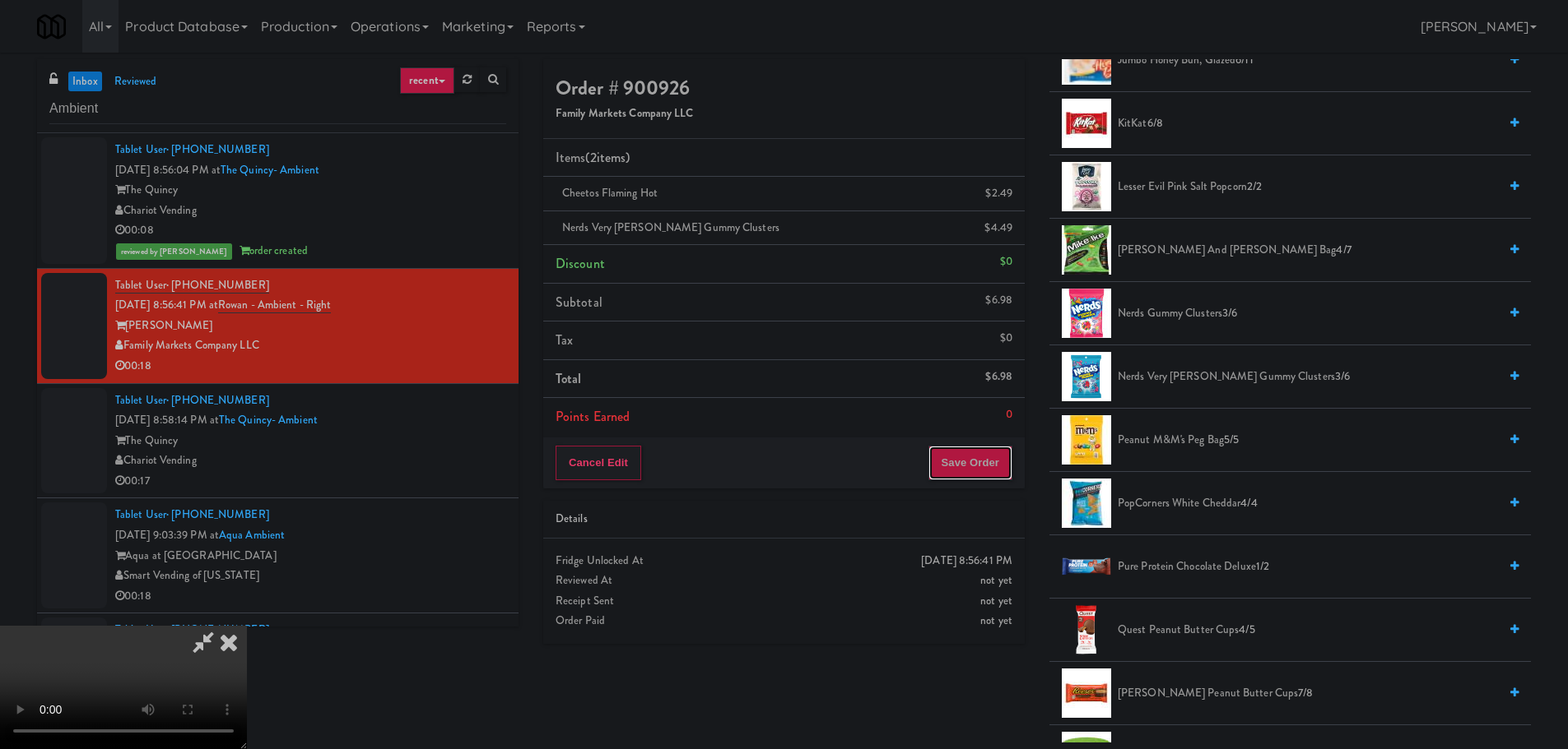
click at [970, 469] on button "Save Order" at bounding box center [971, 463] width 84 height 34
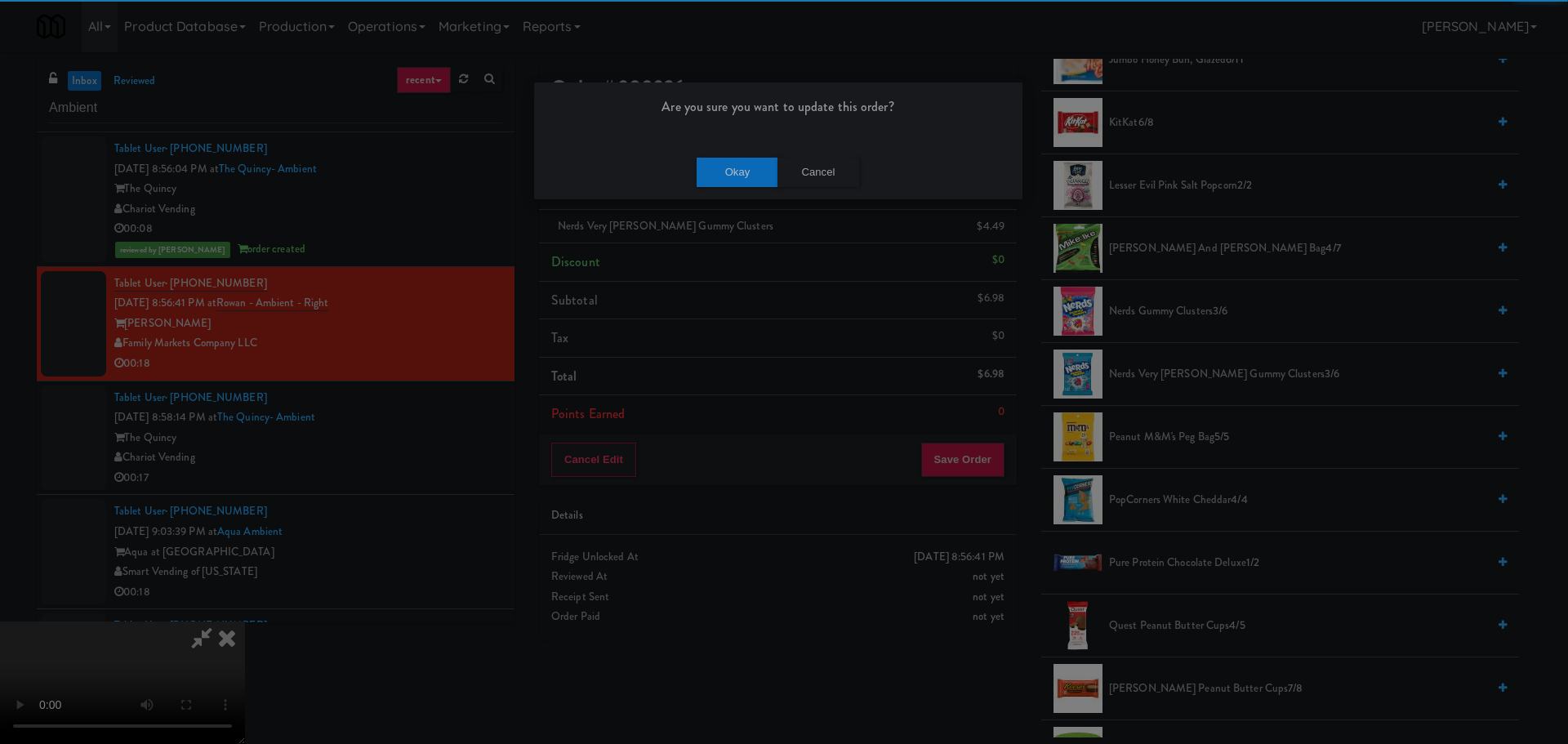
click at [748, 193] on div "Okay Cancel" at bounding box center [779, 172] width 489 height 55
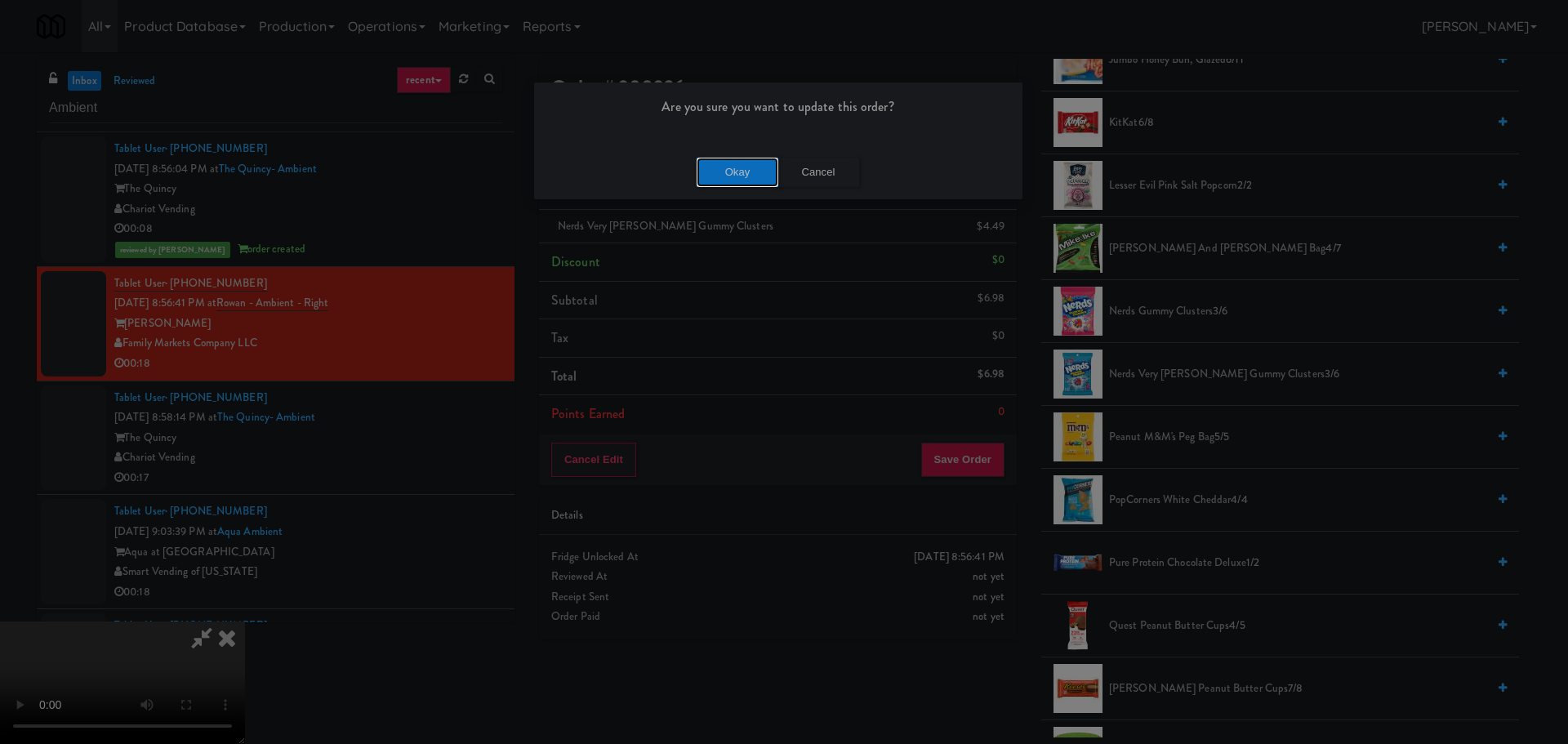
click at [753, 186] on button "Okay" at bounding box center [738, 172] width 82 height 29
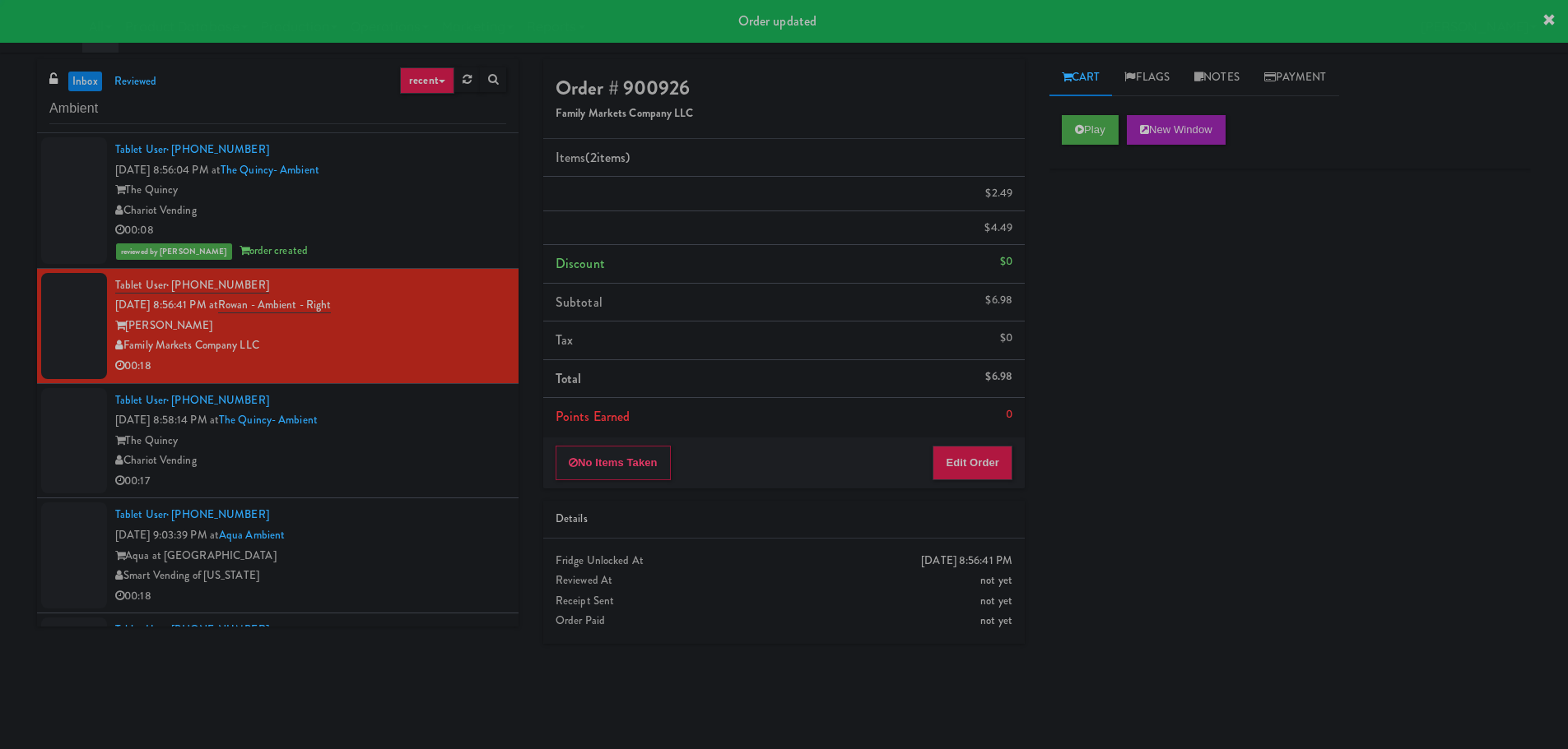
scroll to position [0, 0]
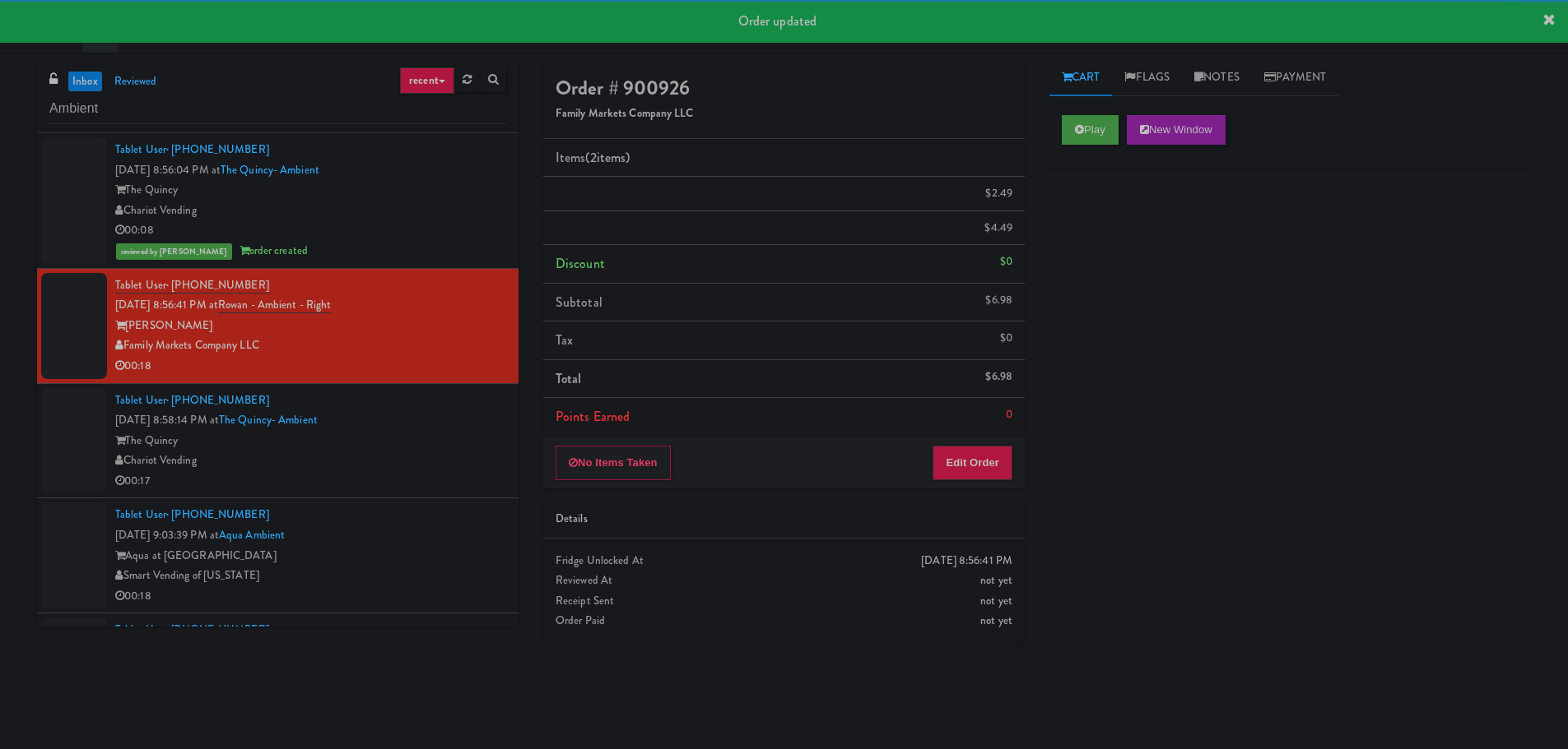
click at [457, 440] on div "Tablet User · (601) 613-5294 [DATE] 8:58:14 PM at [GEOGRAPHIC_DATA]- Ambient Th…" at bounding box center [311, 442] width 391 height 102
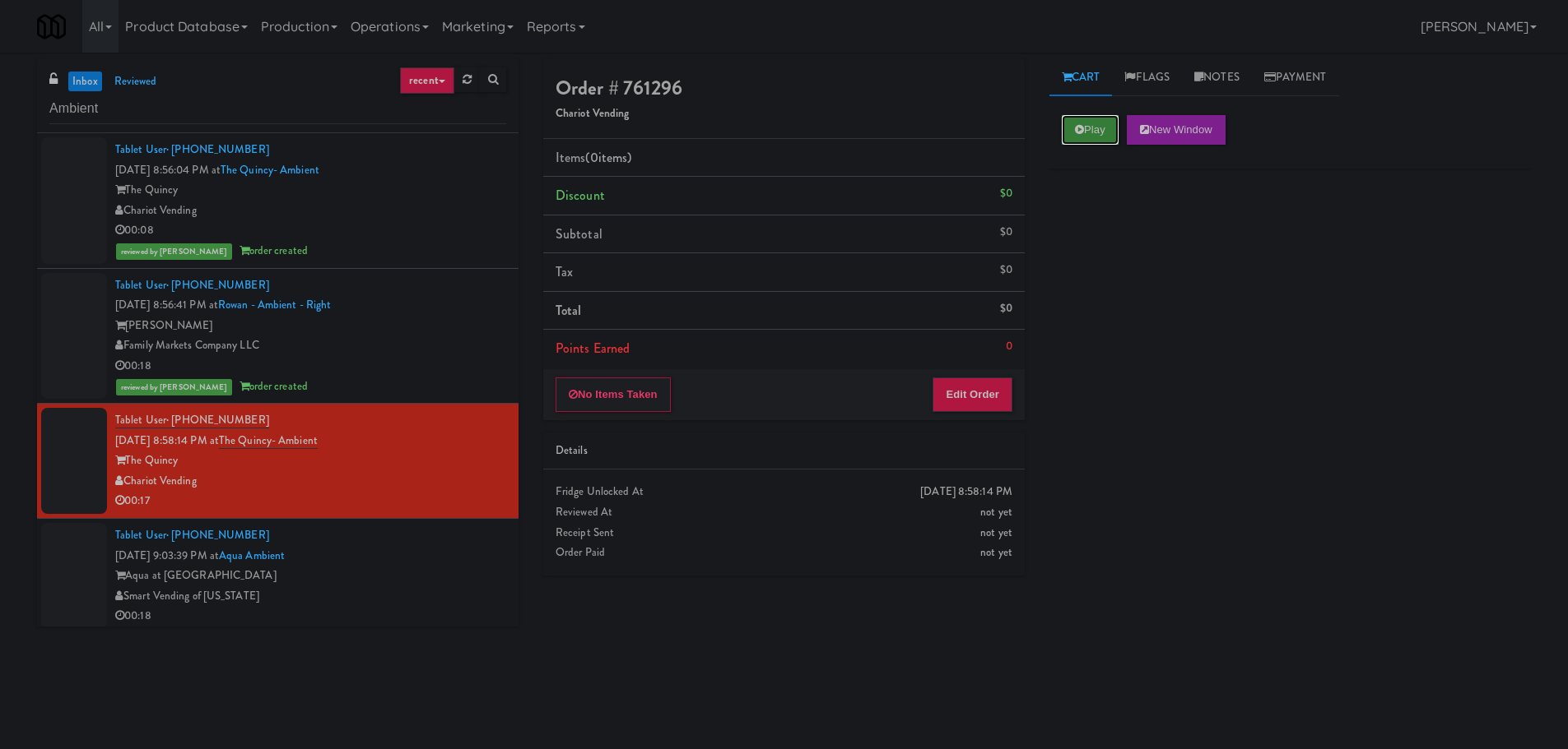
click at [1094, 135] on button "Play" at bounding box center [1090, 129] width 57 height 30
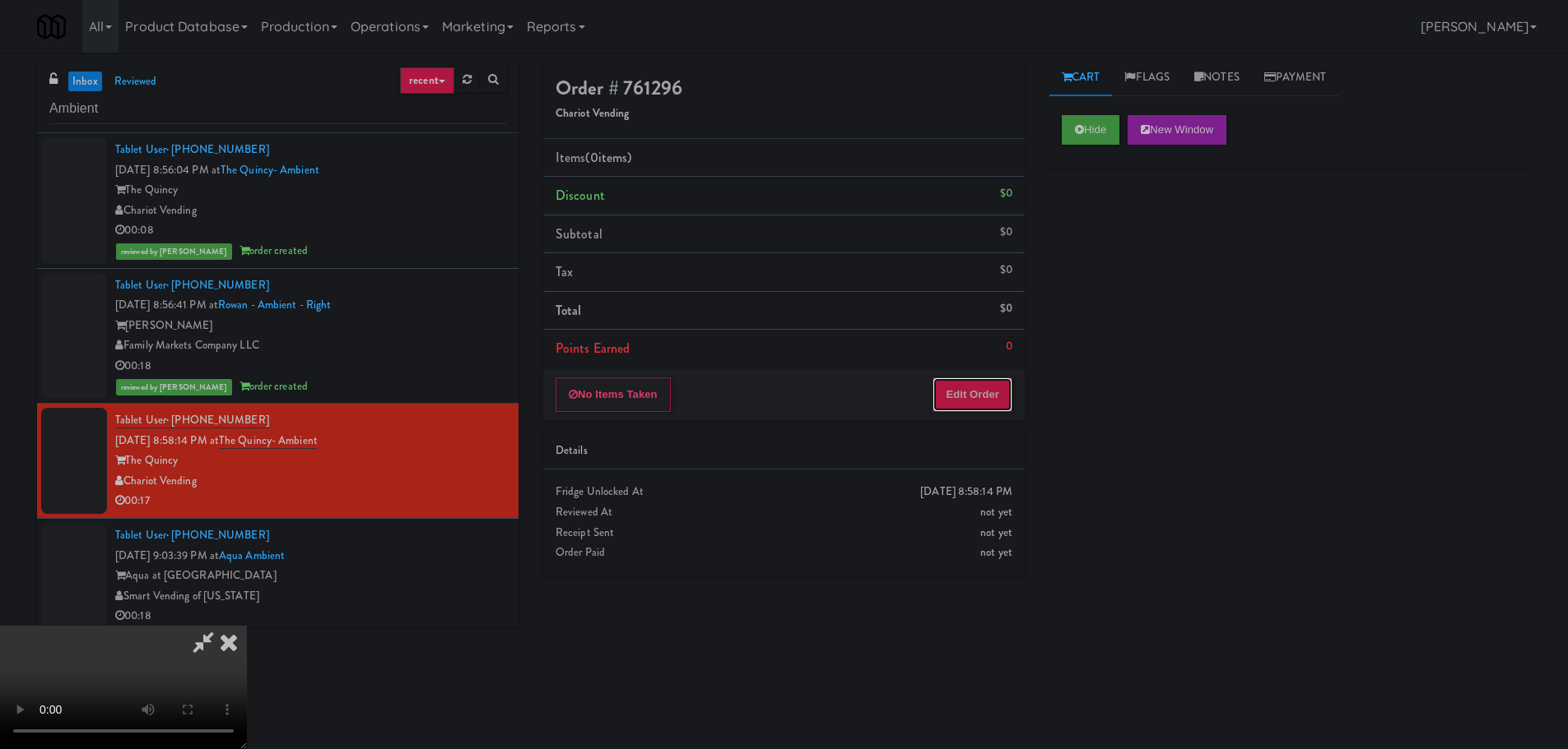
click at [991, 383] on button "Edit Order" at bounding box center [972, 395] width 80 height 34
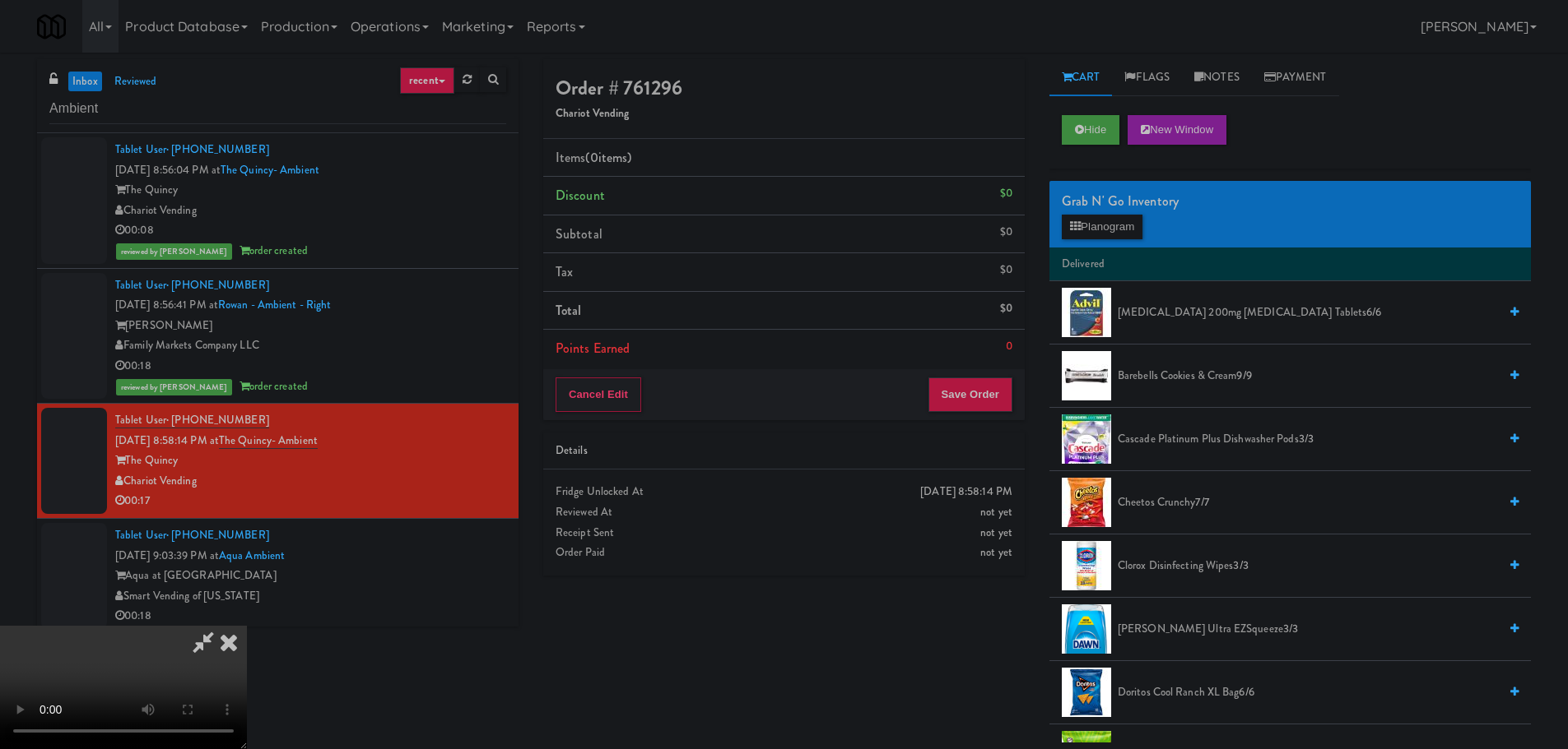
click at [247, 626] on video at bounding box center [124, 688] width 247 height 124
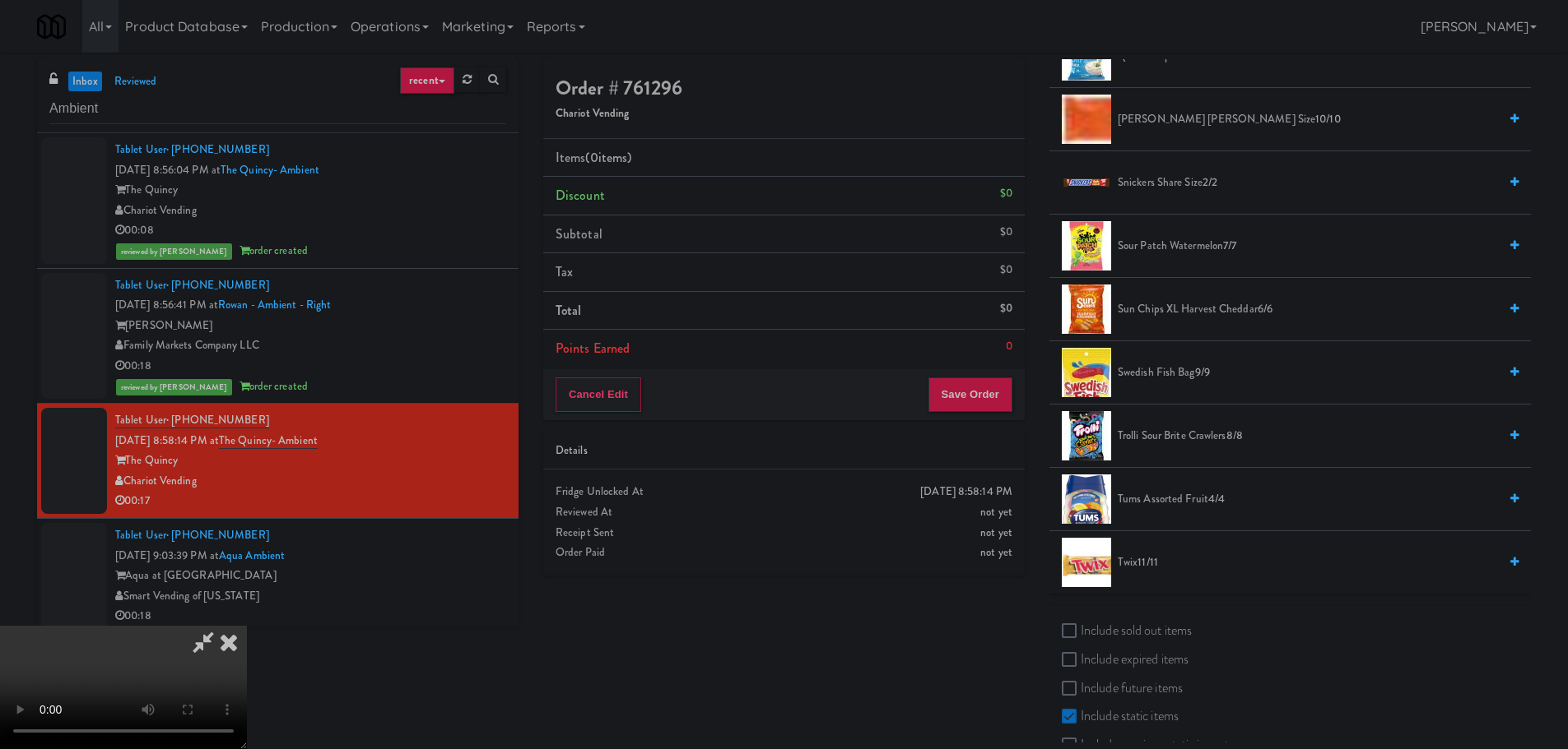
scroll to position [1440, 0]
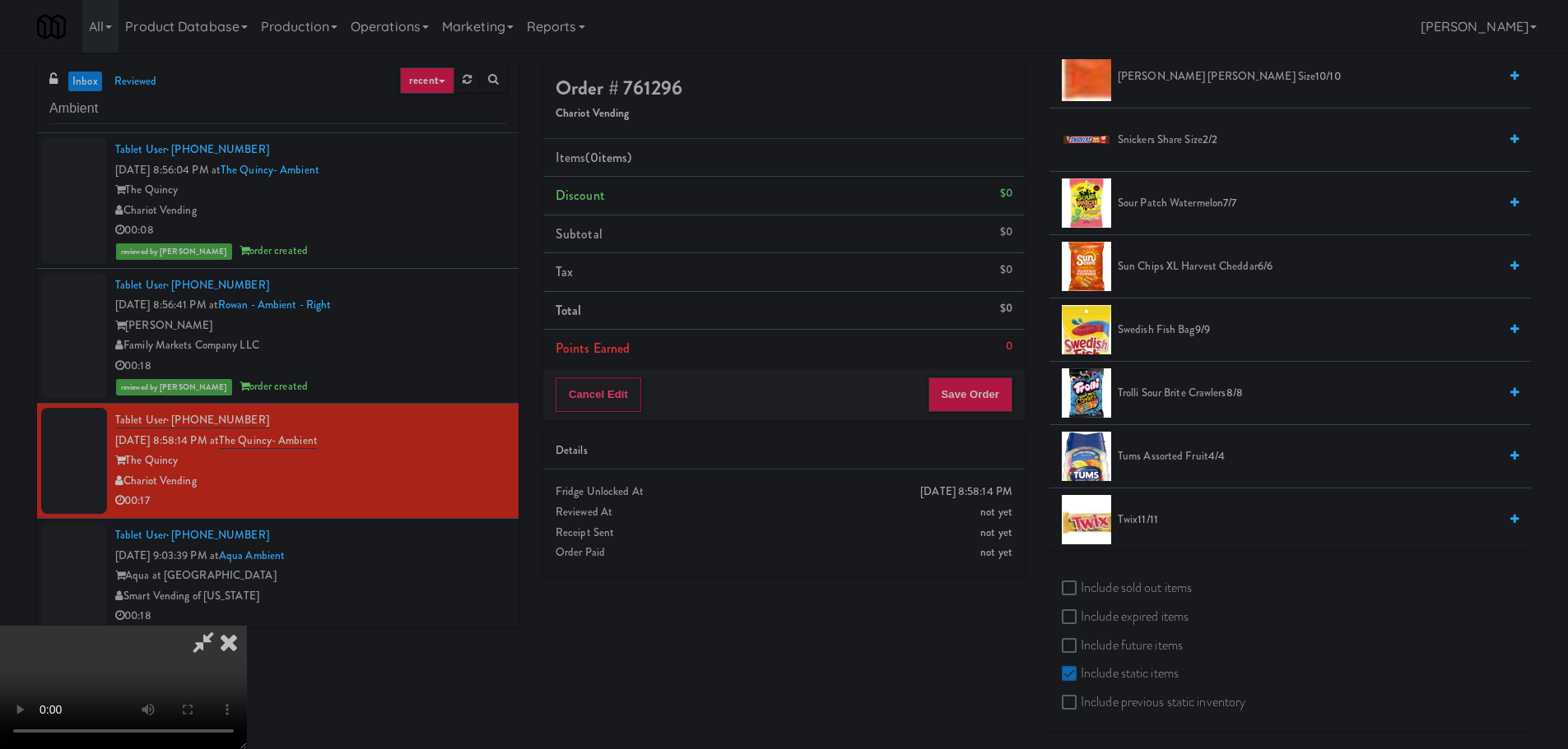
click at [1152, 533] on li "Twix 11/11" at bounding box center [1290, 519] width 481 height 62
click at [1152, 528] on span "Twix 11/11" at bounding box center [1307, 519] width 380 height 20
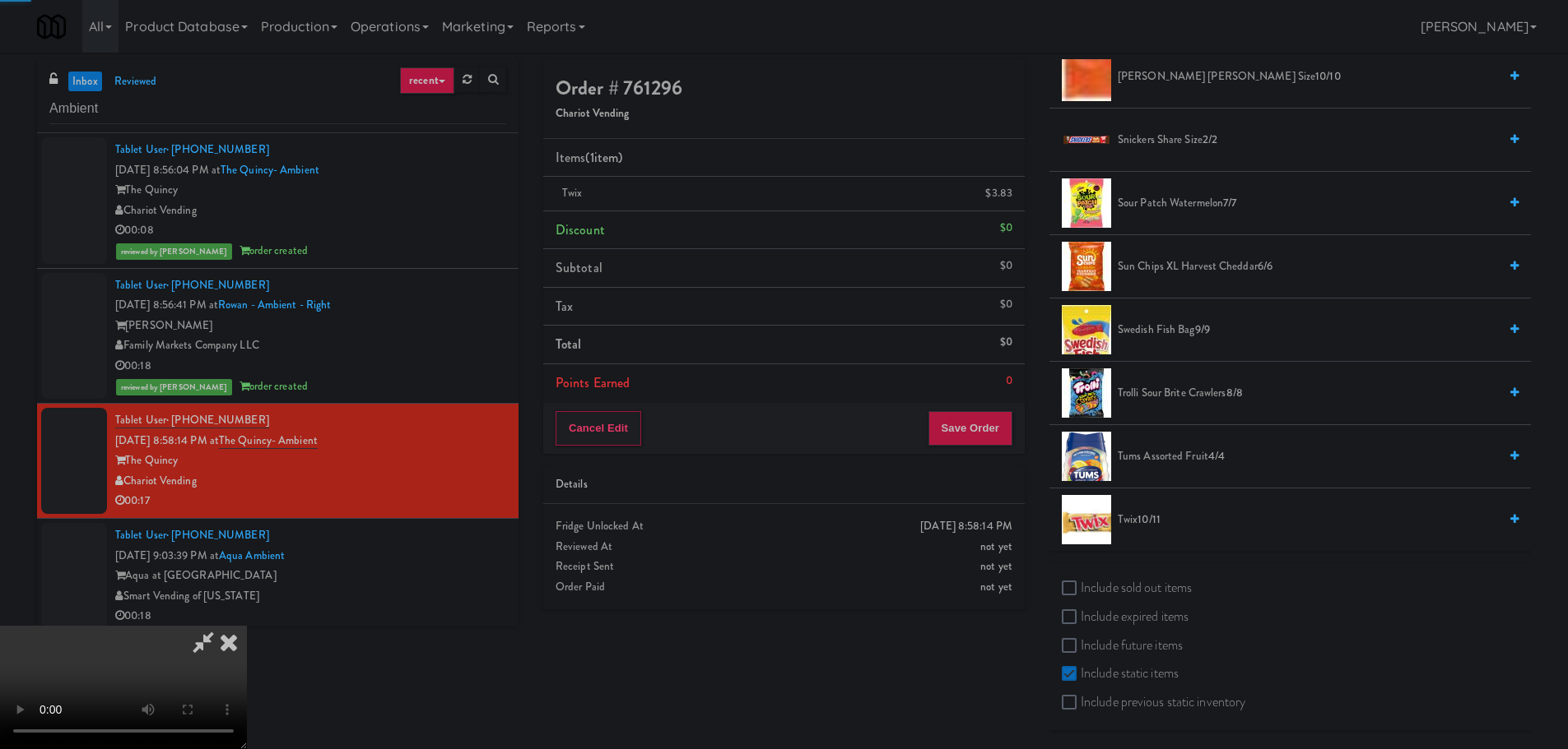
click at [247, 626] on video at bounding box center [124, 688] width 247 height 124
drag, startPoint x: 744, startPoint y: 479, endPoint x: 764, endPoint y: 423, distance: 59.5
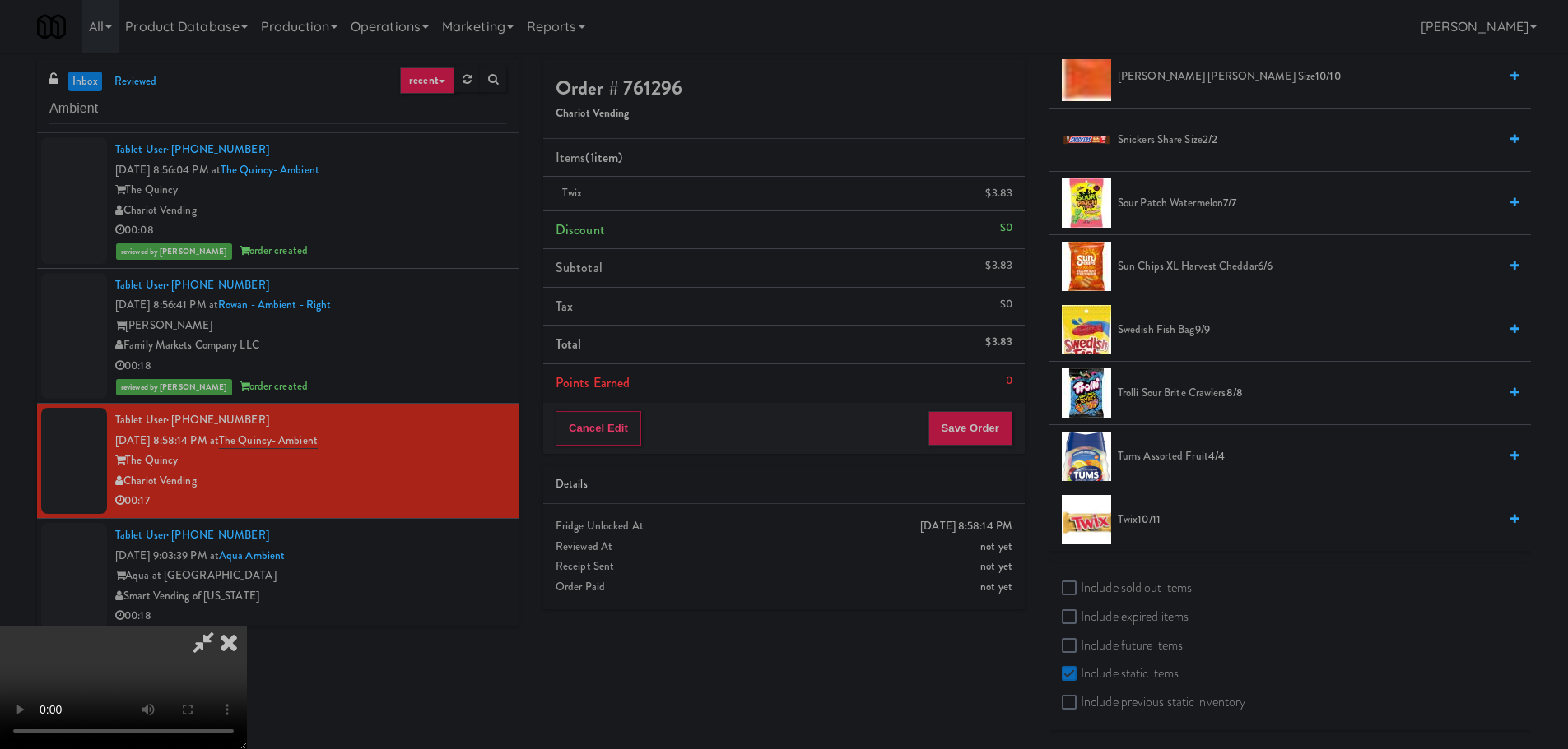
click at [247, 626] on video at bounding box center [124, 688] width 247 height 124
click at [1011, 199] on icon at bounding box center [1014, 199] width 9 height 11
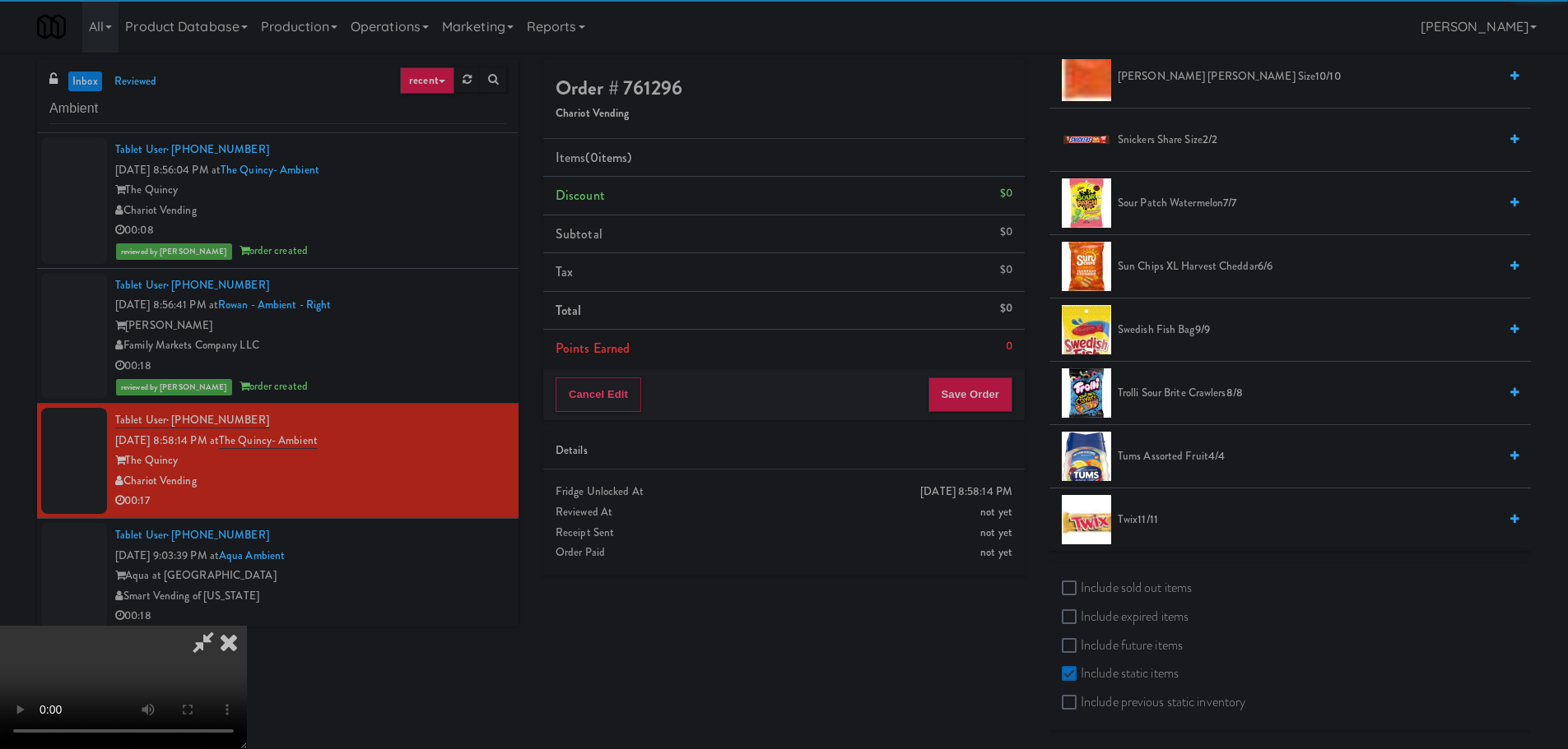
click at [247, 626] on video at bounding box center [124, 688] width 247 height 124
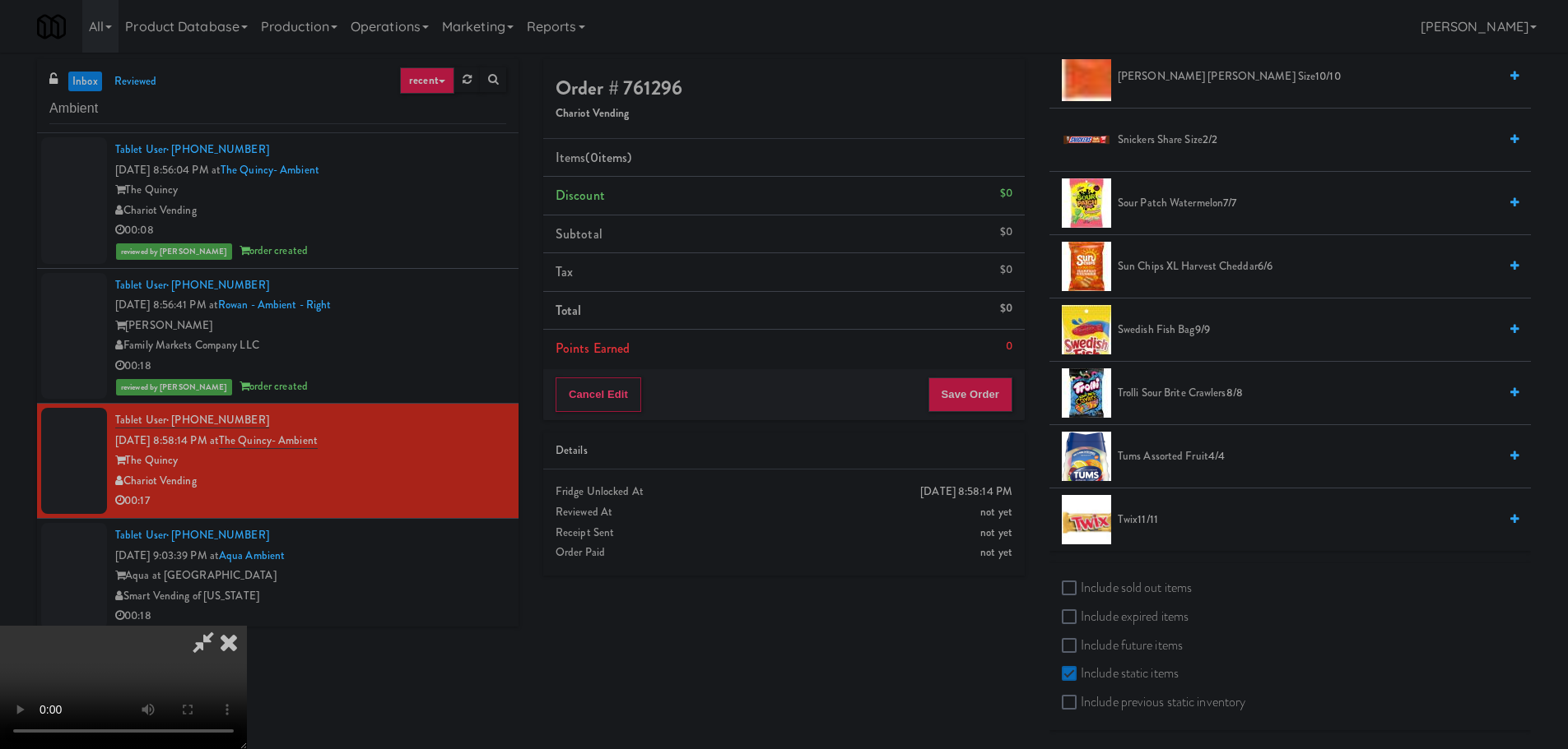
click at [247, 626] on video at bounding box center [124, 688] width 247 height 124
click at [1166, 515] on span "Twix 11/11" at bounding box center [1307, 519] width 380 height 20
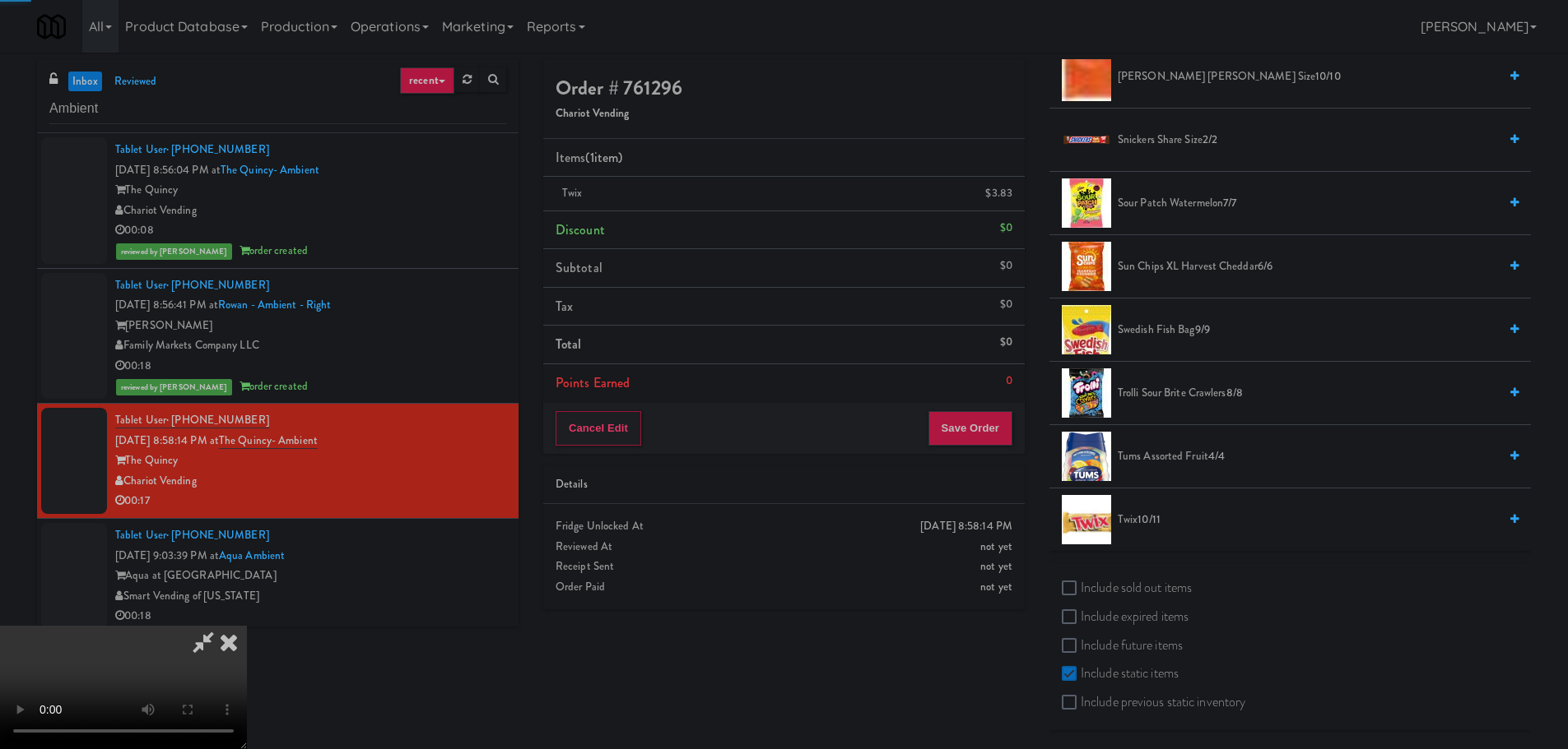
click at [247, 626] on video at bounding box center [124, 688] width 247 height 124
click at [1167, 330] on span "Swedish Fish Bag 9/9" at bounding box center [1307, 329] width 380 height 20
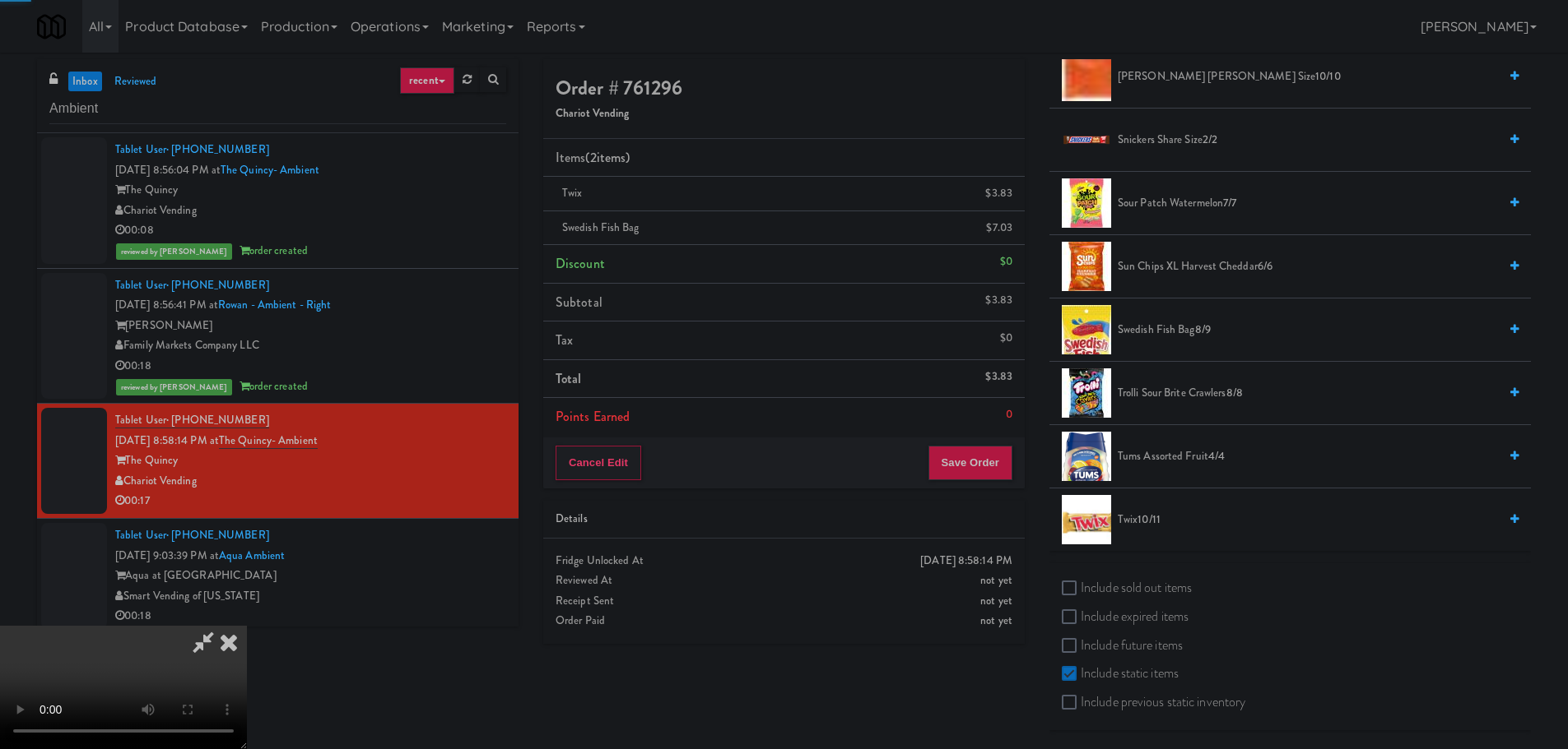
click at [247, 626] on video at bounding box center [124, 688] width 247 height 124
click at [971, 453] on div "Cancel Edit Save Order" at bounding box center [784, 463] width 481 height 51
click at [974, 455] on button "Save Order" at bounding box center [971, 463] width 84 height 34
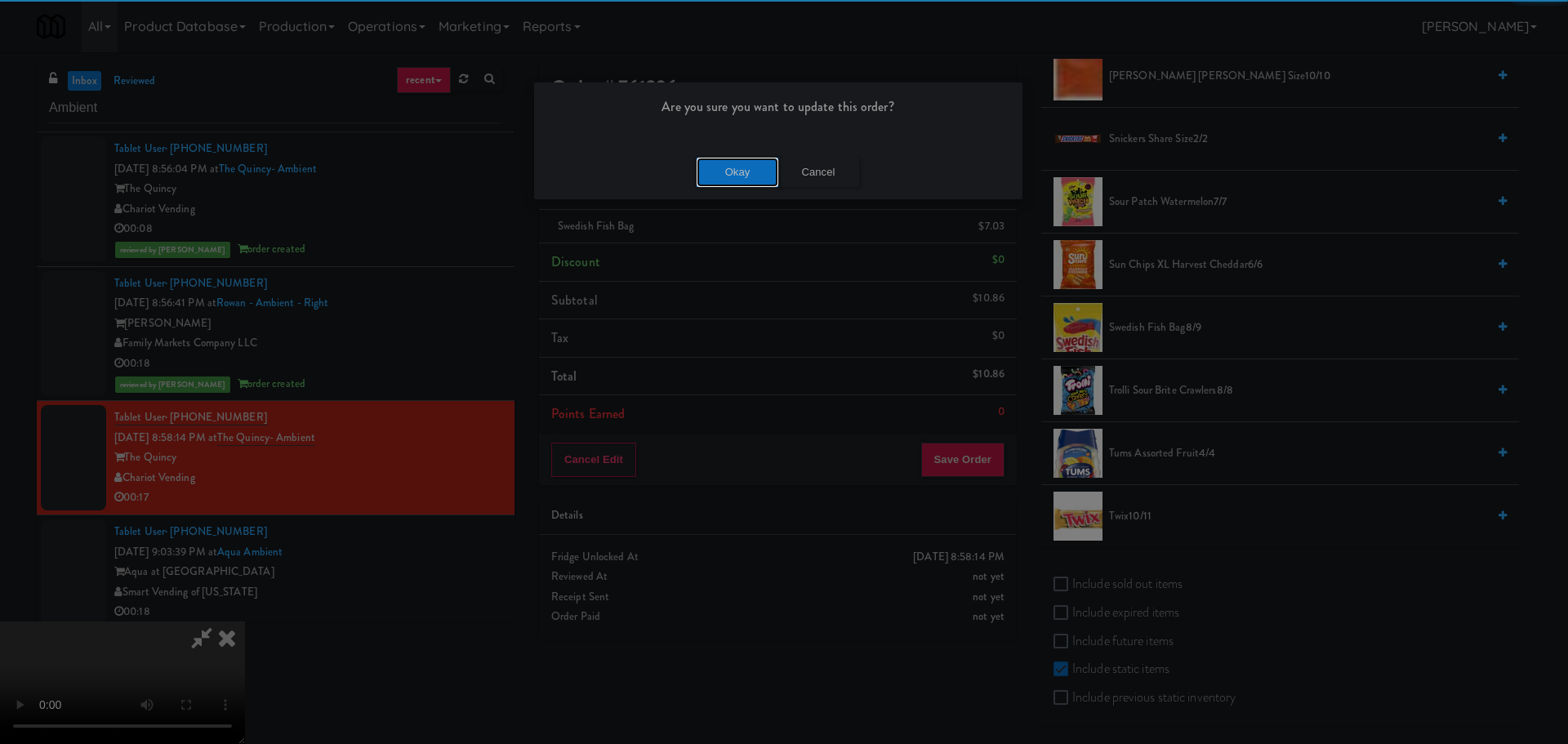
click at [772, 166] on button "Okay" at bounding box center [738, 172] width 82 height 29
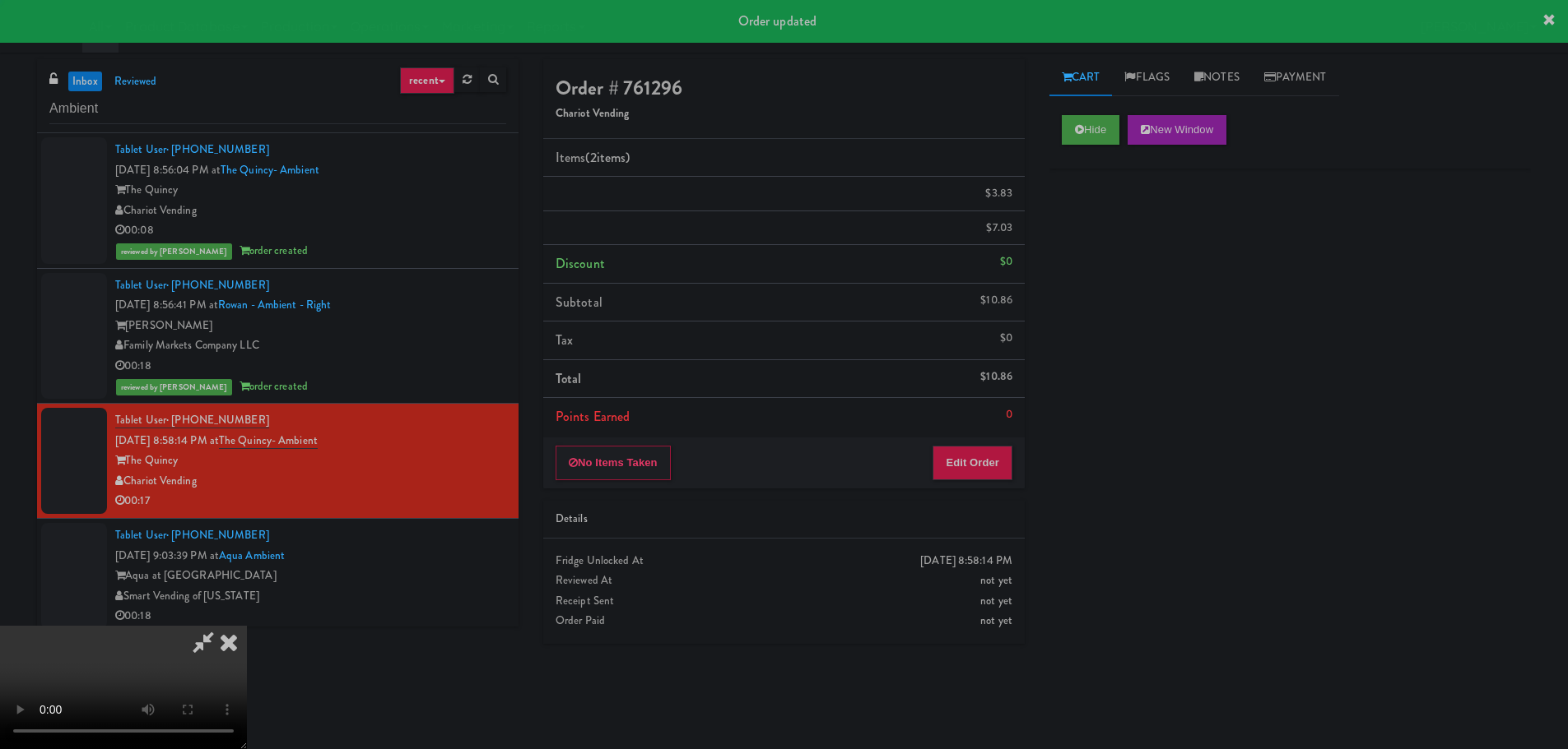
scroll to position [0, 0]
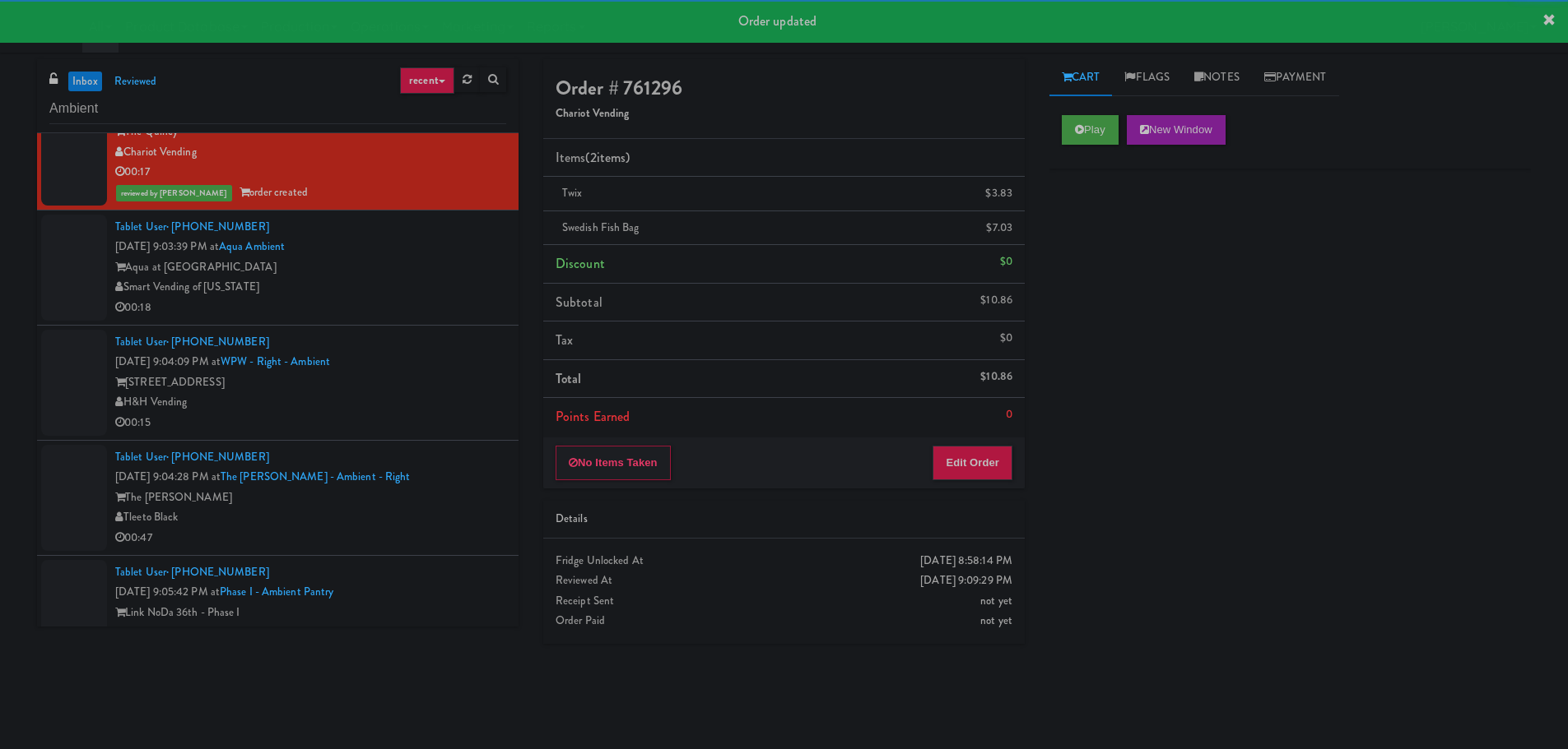
click at [464, 353] on div "Tablet User · (718) 309-5268 [DATE] 9:04:09 PM at WPW - Right - Ambient [STREET…" at bounding box center [311, 383] width 391 height 102
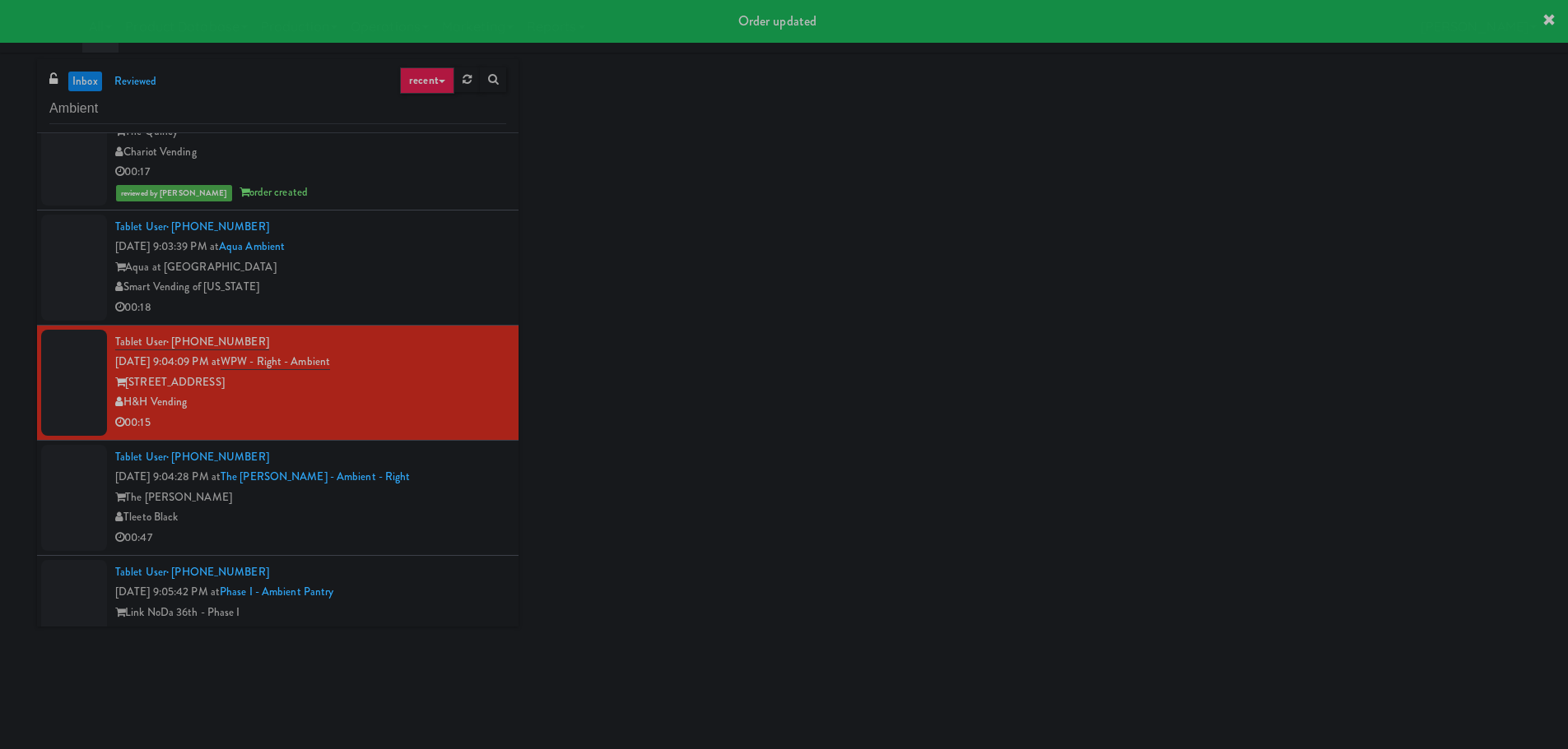
click at [468, 287] on div "Smart Vending of [US_STATE]" at bounding box center [311, 286] width 391 height 20
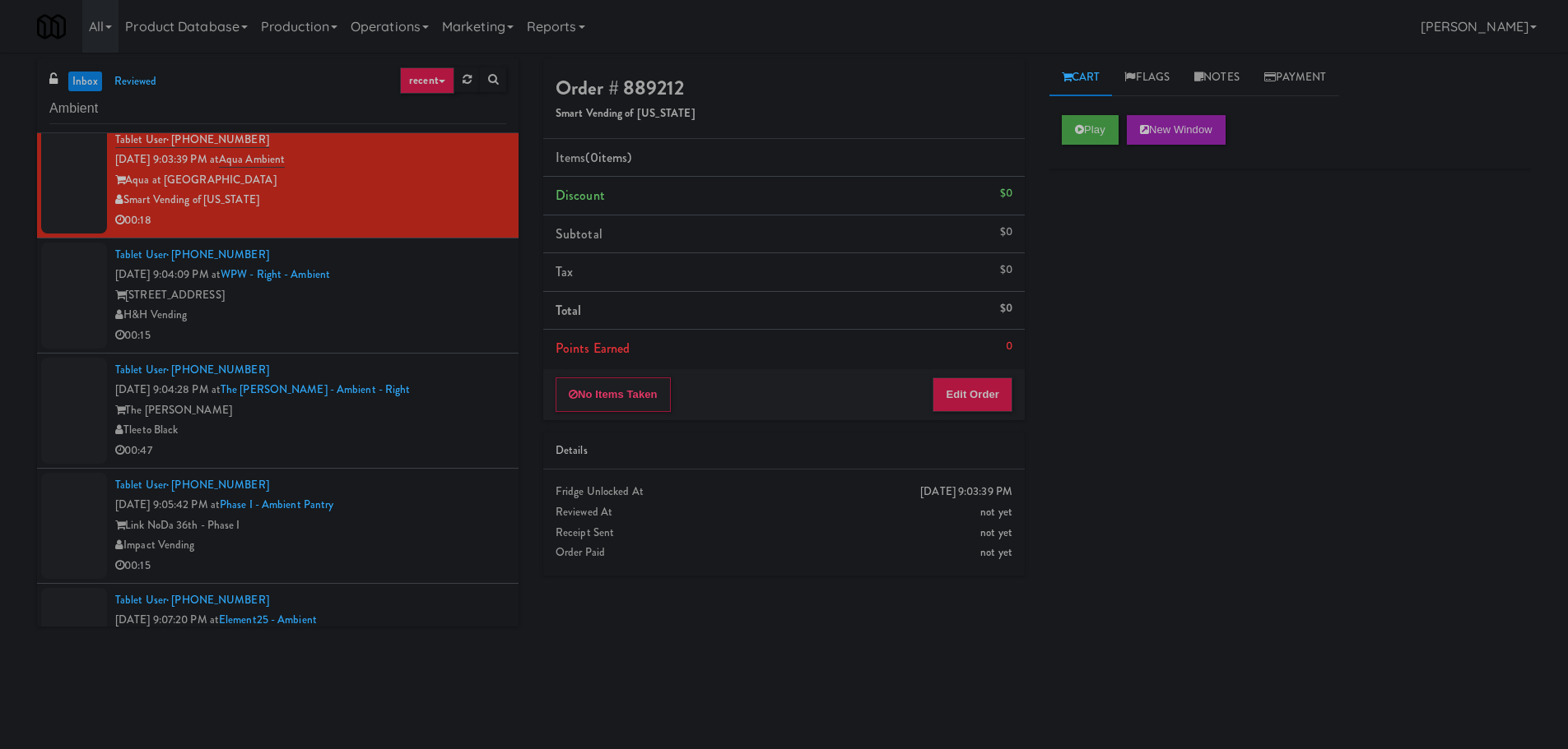
scroll to position [488, 0]
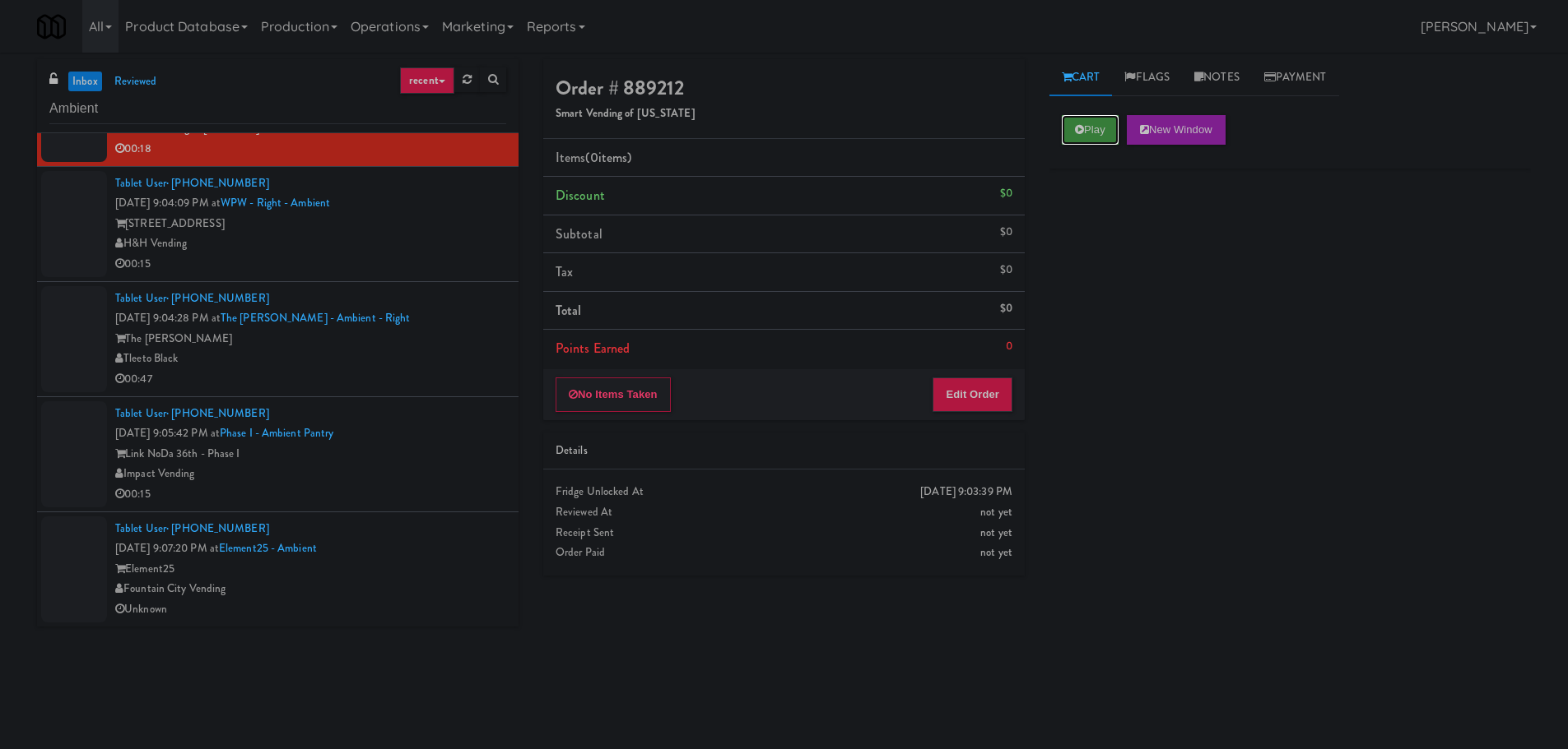
click at [1069, 136] on button "Play" at bounding box center [1090, 129] width 57 height 30
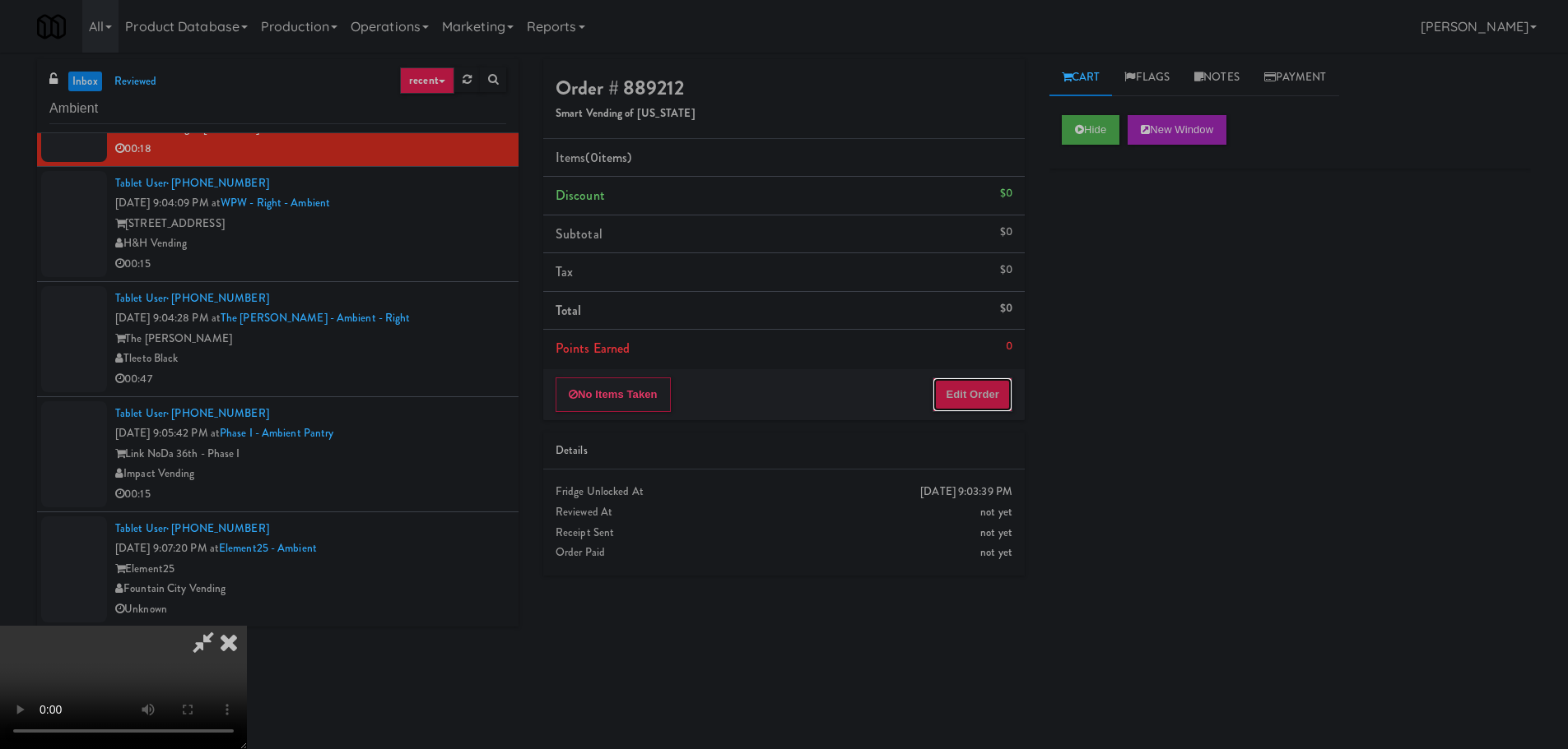
click at [936, 411] on button "Edit Order" at bounding box center [972, 395] width 80 height 34
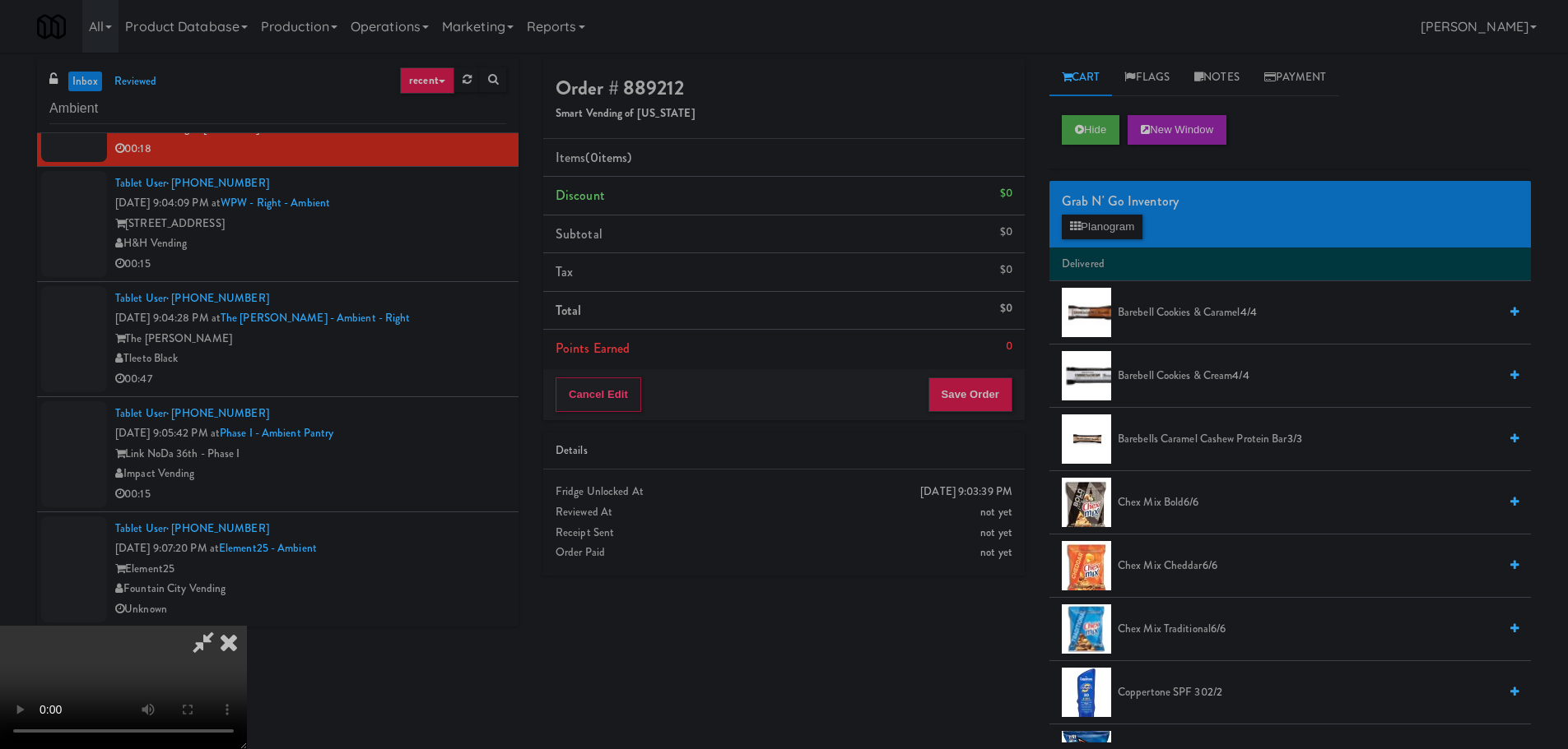
scroll to position [0, 0]
drag, startPoint x: 825, startPoint y: 440, endPoint x: 1036, endPoint y: 417, distance: 212.2
click at [247, 626] on video at bounding box center [124, 688] width 247 height 124
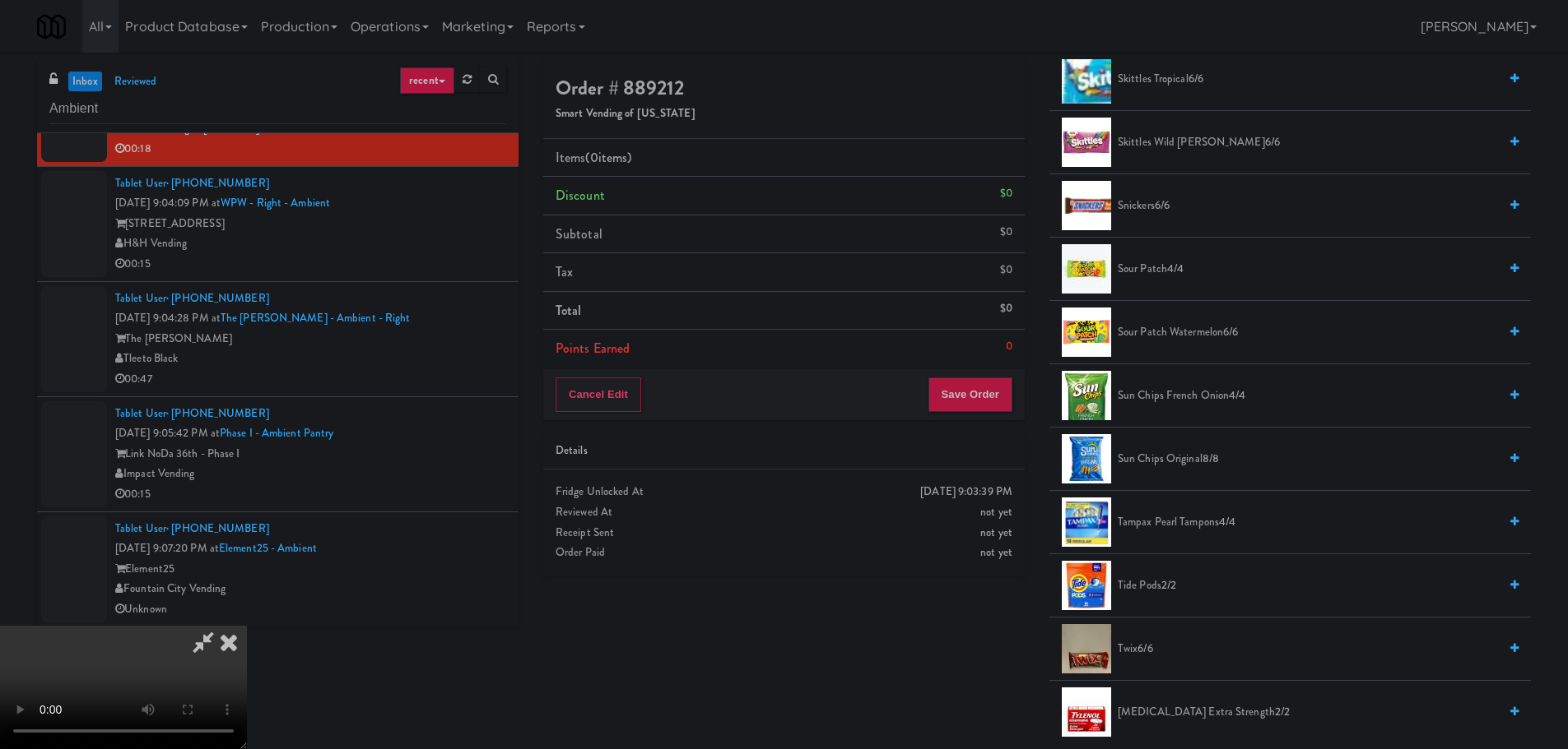
scroll to position [1946, 0]
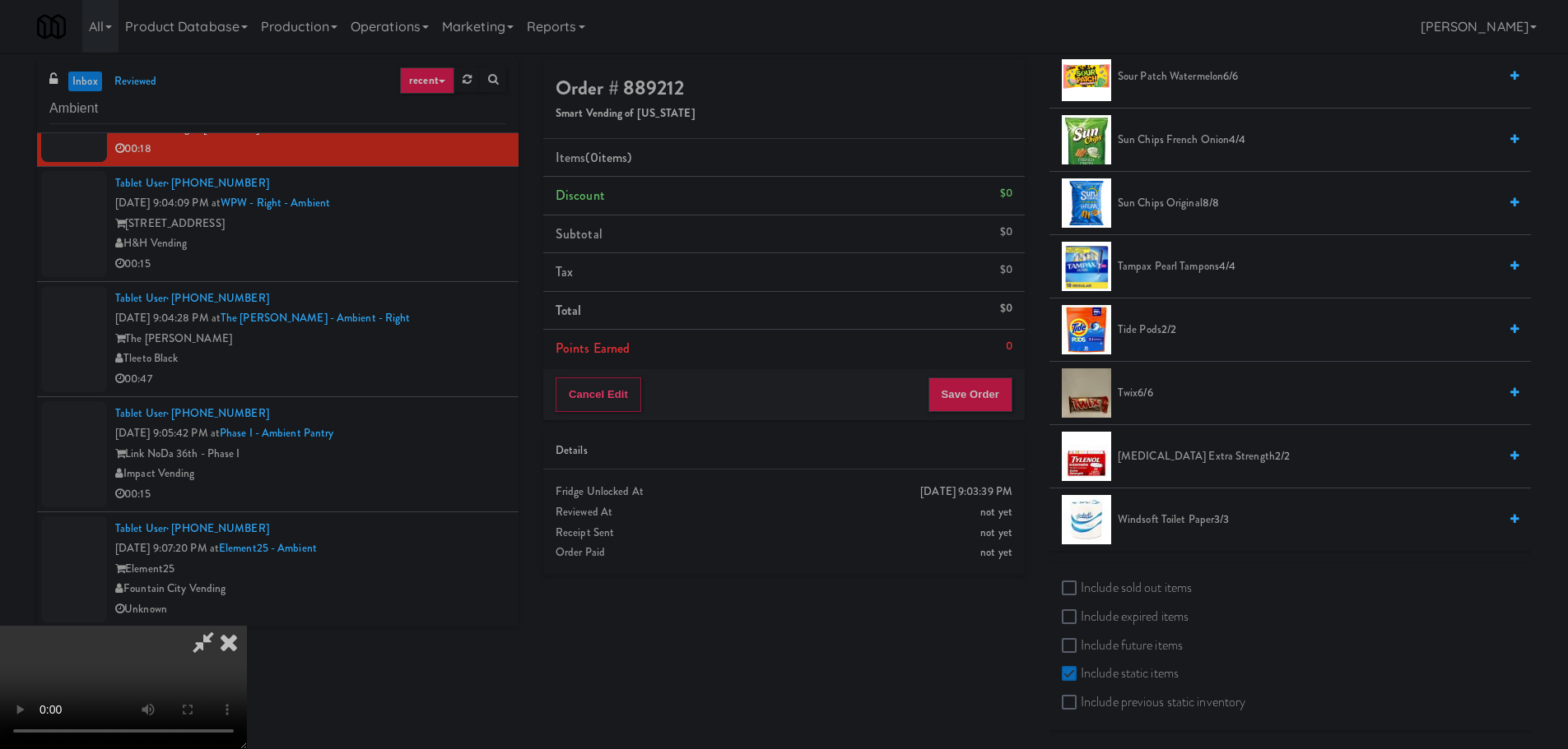
click at [1135, 388] on span "Twix 6/6" at bounding box center [1307, 393] width 380 height 20
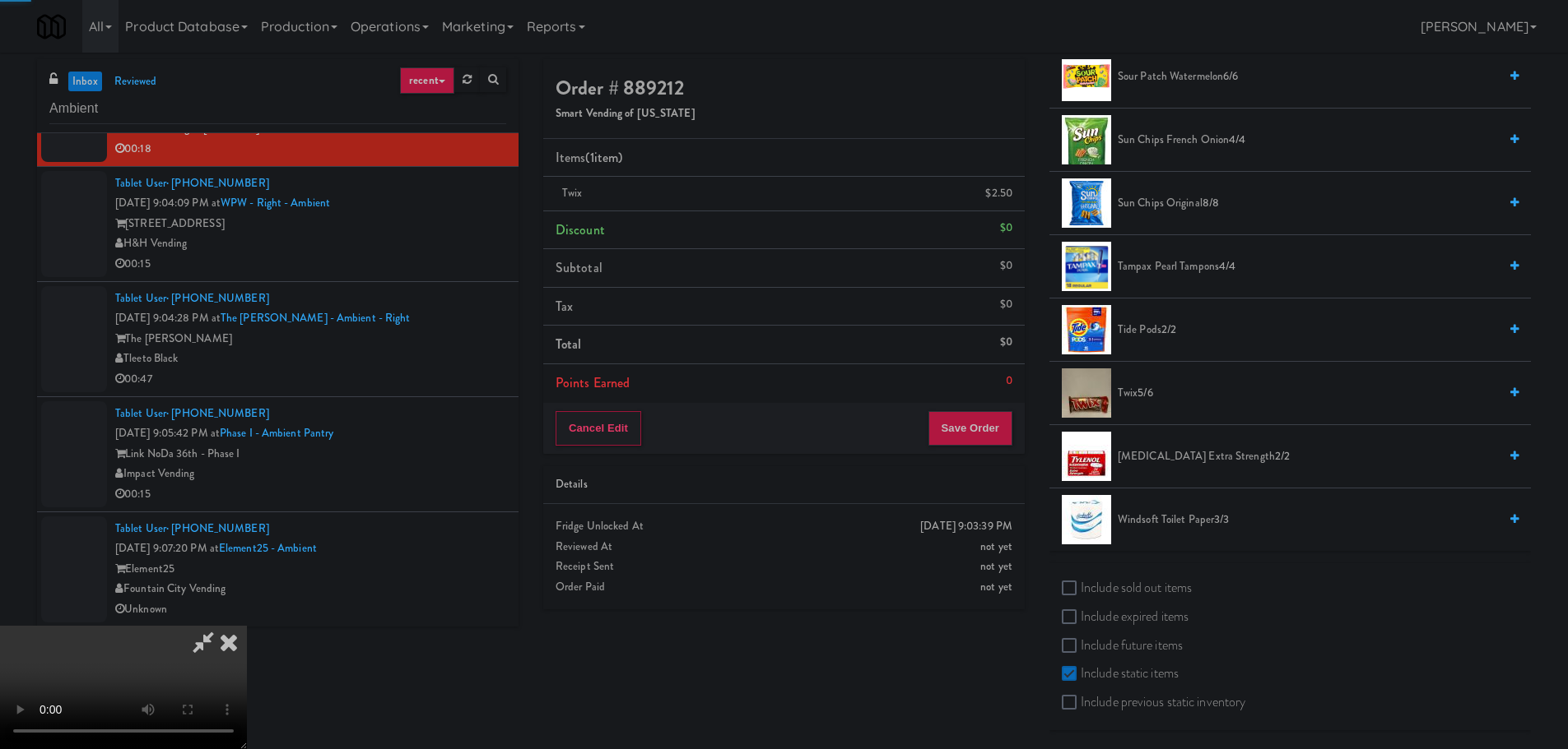
click at [247, 626] on video at bounding box center [124, 688] width 247 height 124
click at [980, 419] on button "Save Order" at bounding box center [971, 428] width 84 height 34
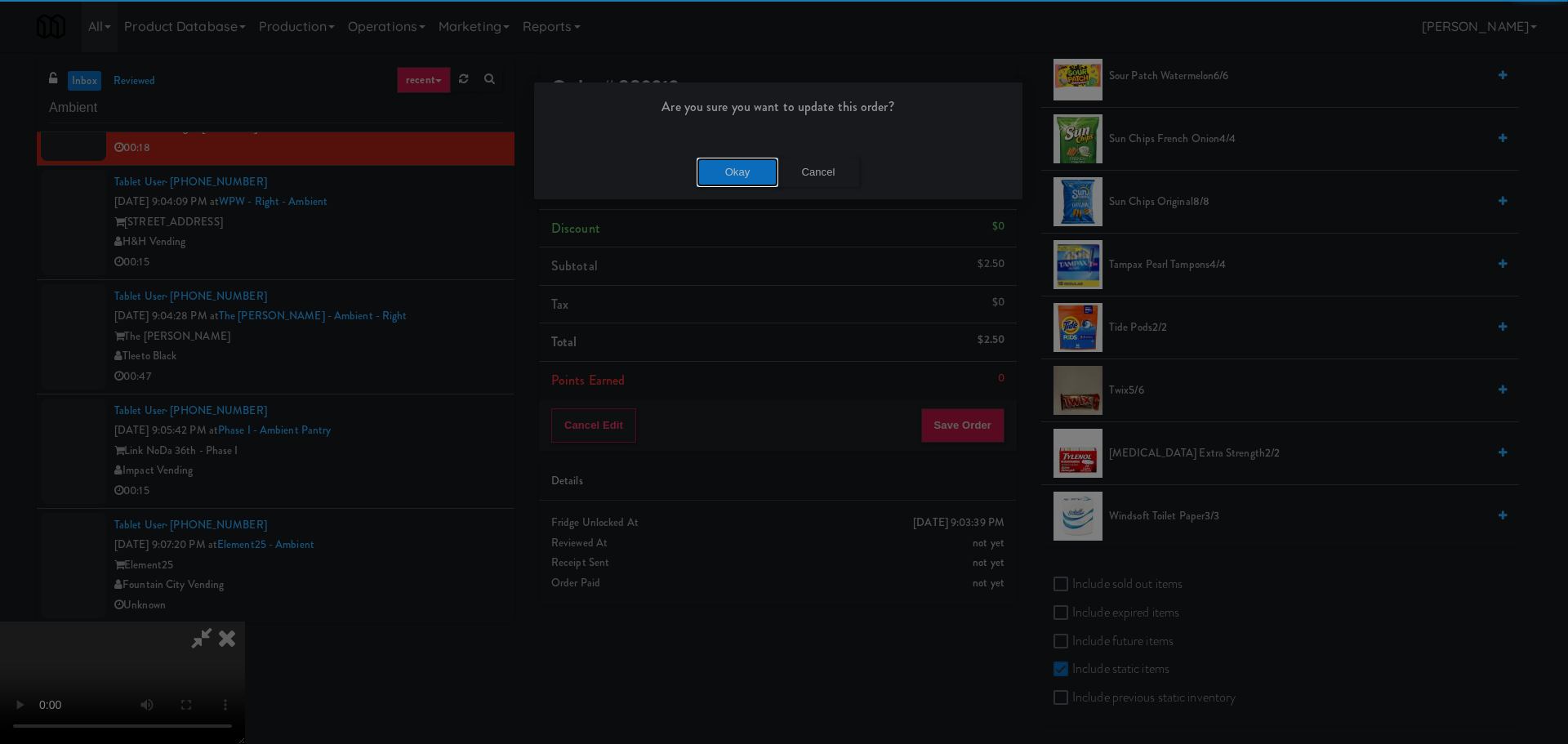
click at [768, 166] on button "Okay" at bounding box center [738, 172] width 82 height 29
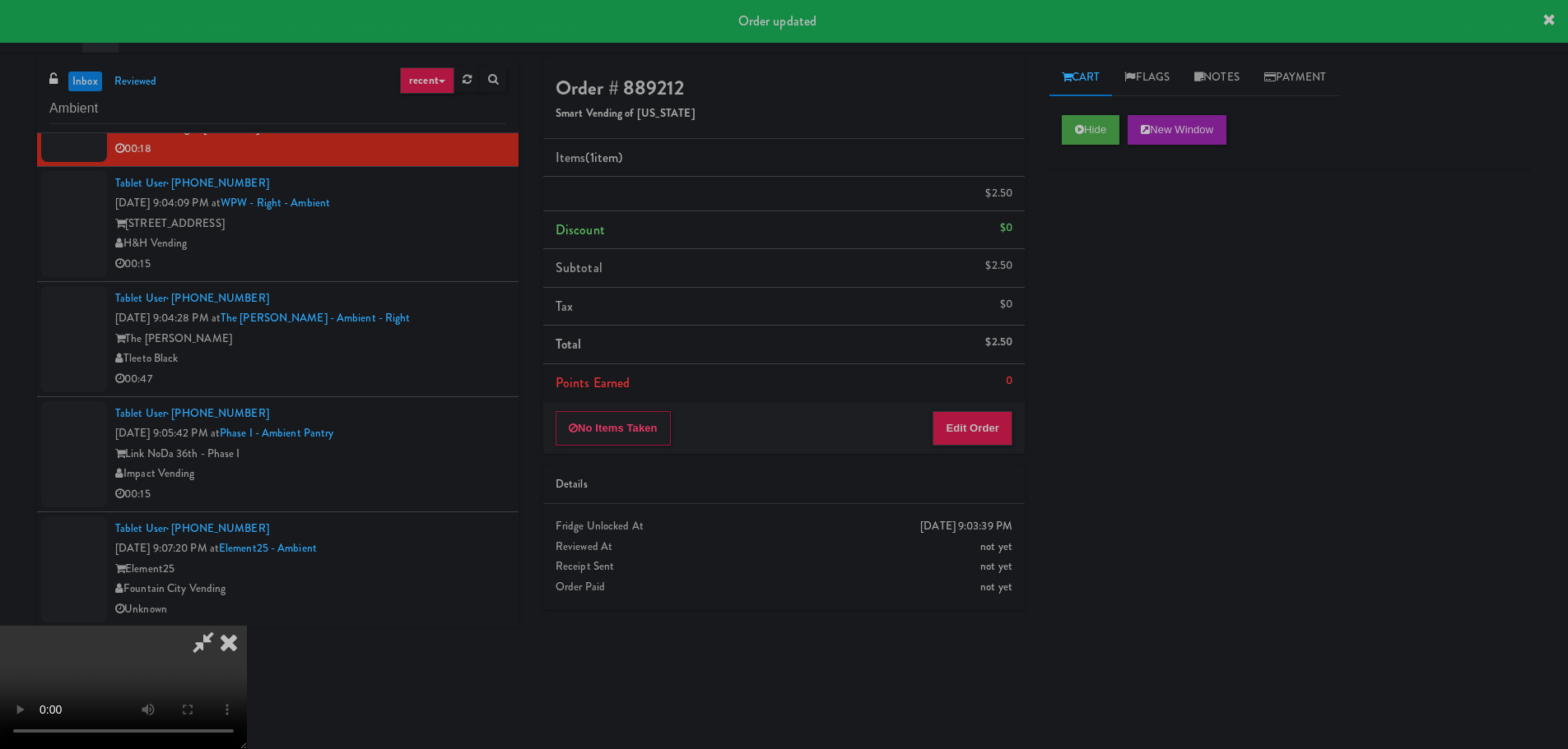
scroll to position [0, 0]
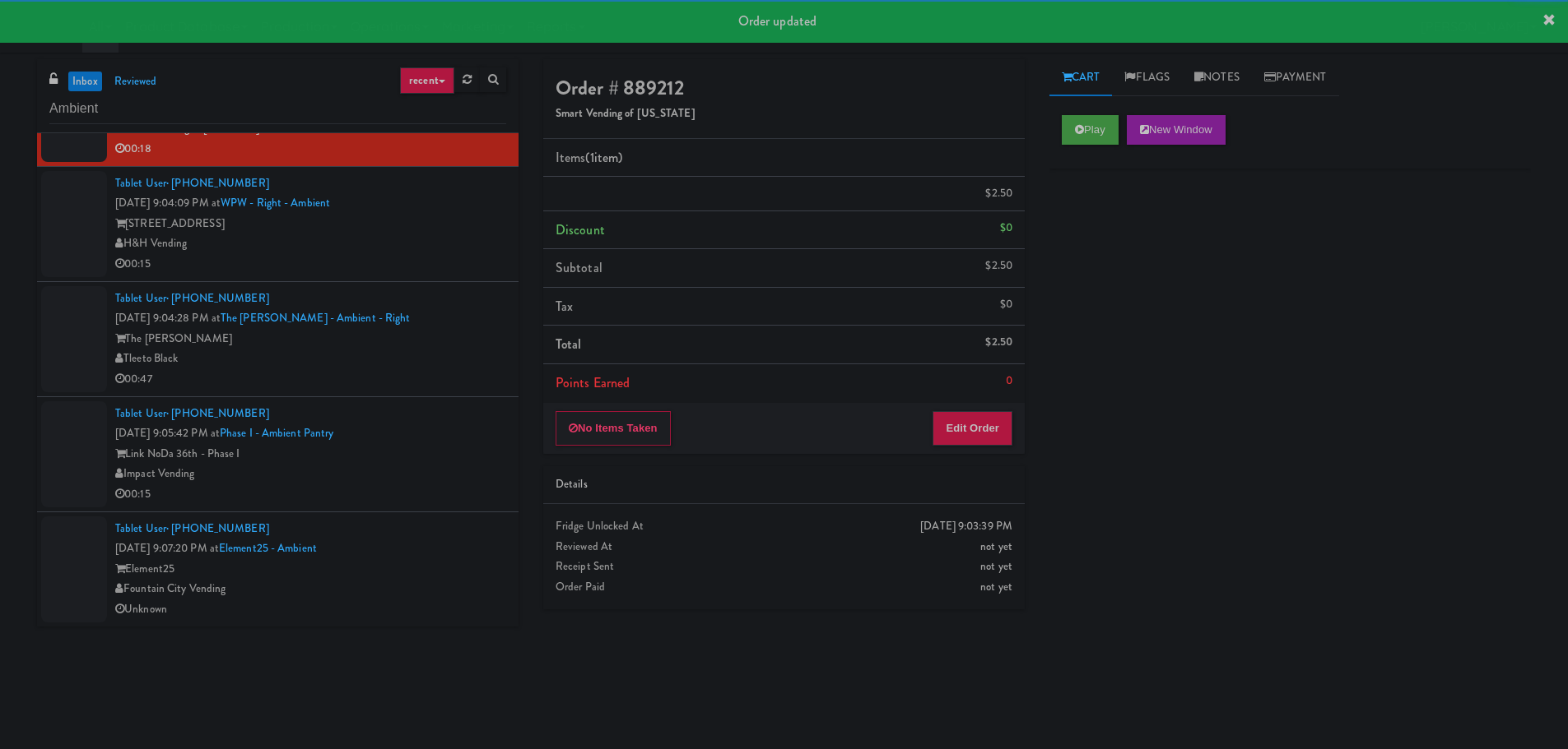
click at [444, 275] on div "00:15" at bounding box center [311, 263] width 391 height 20
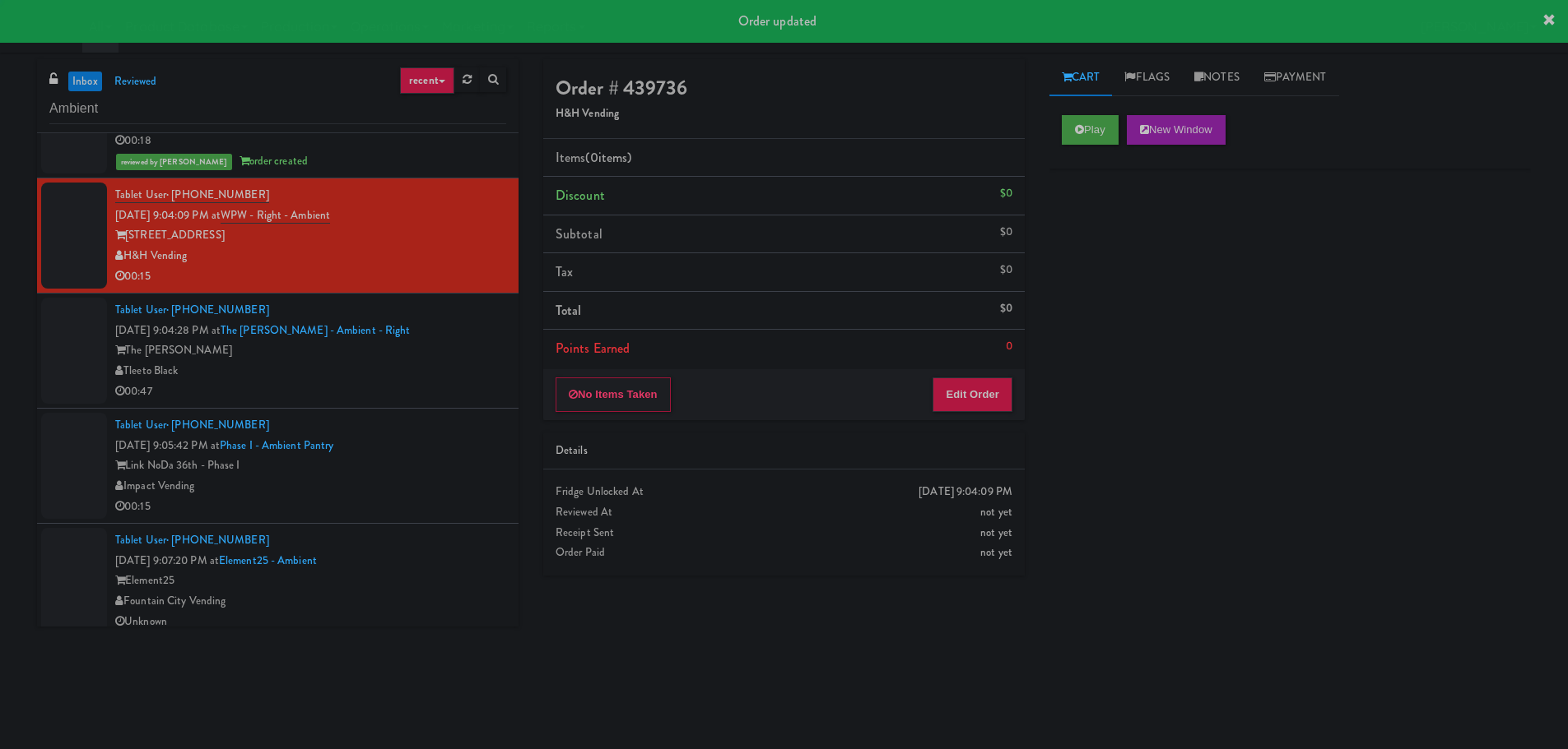
scroll to position [508, 0]
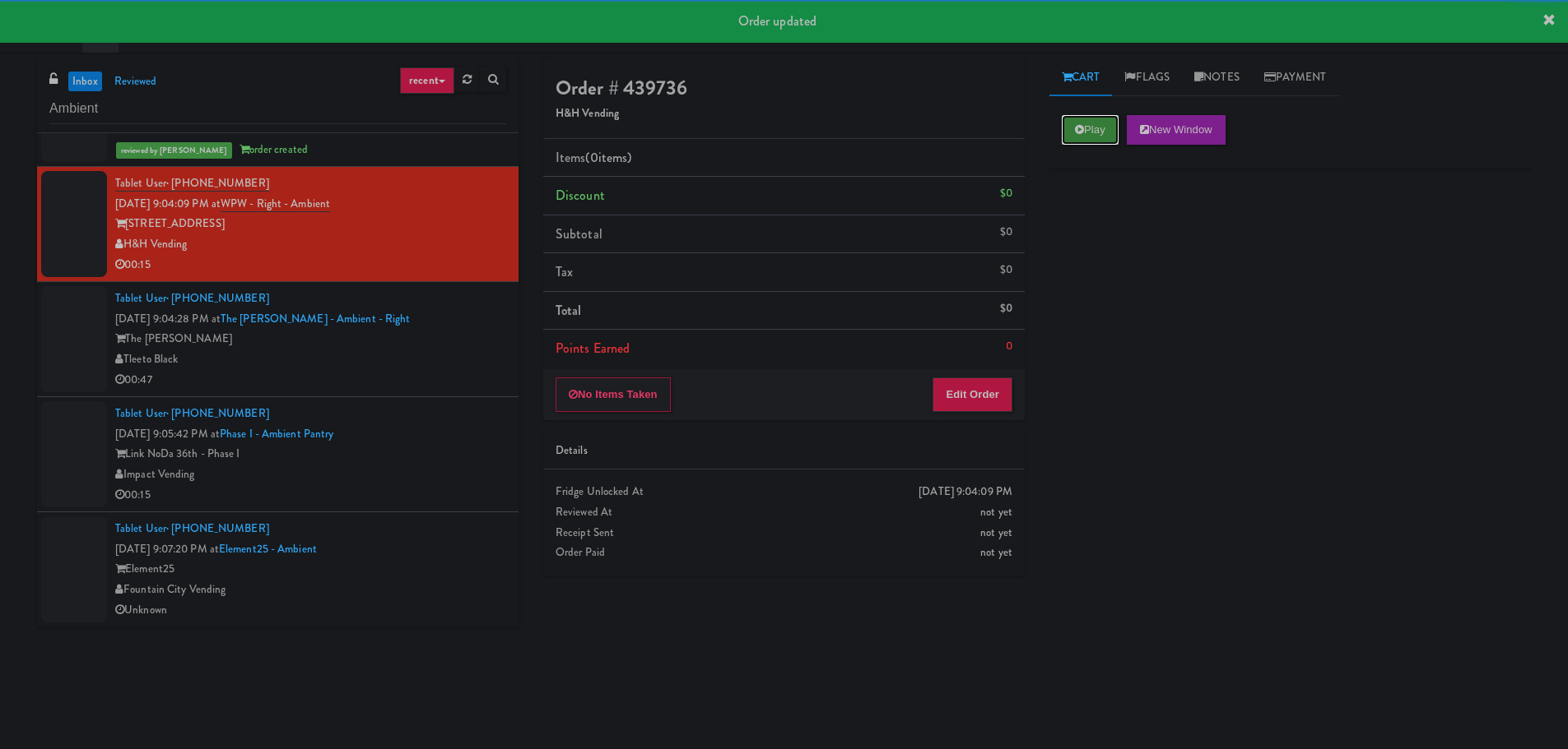
click at [1092, 128] on button "Play" at bounding box center [1090, 129] width 57 height 30
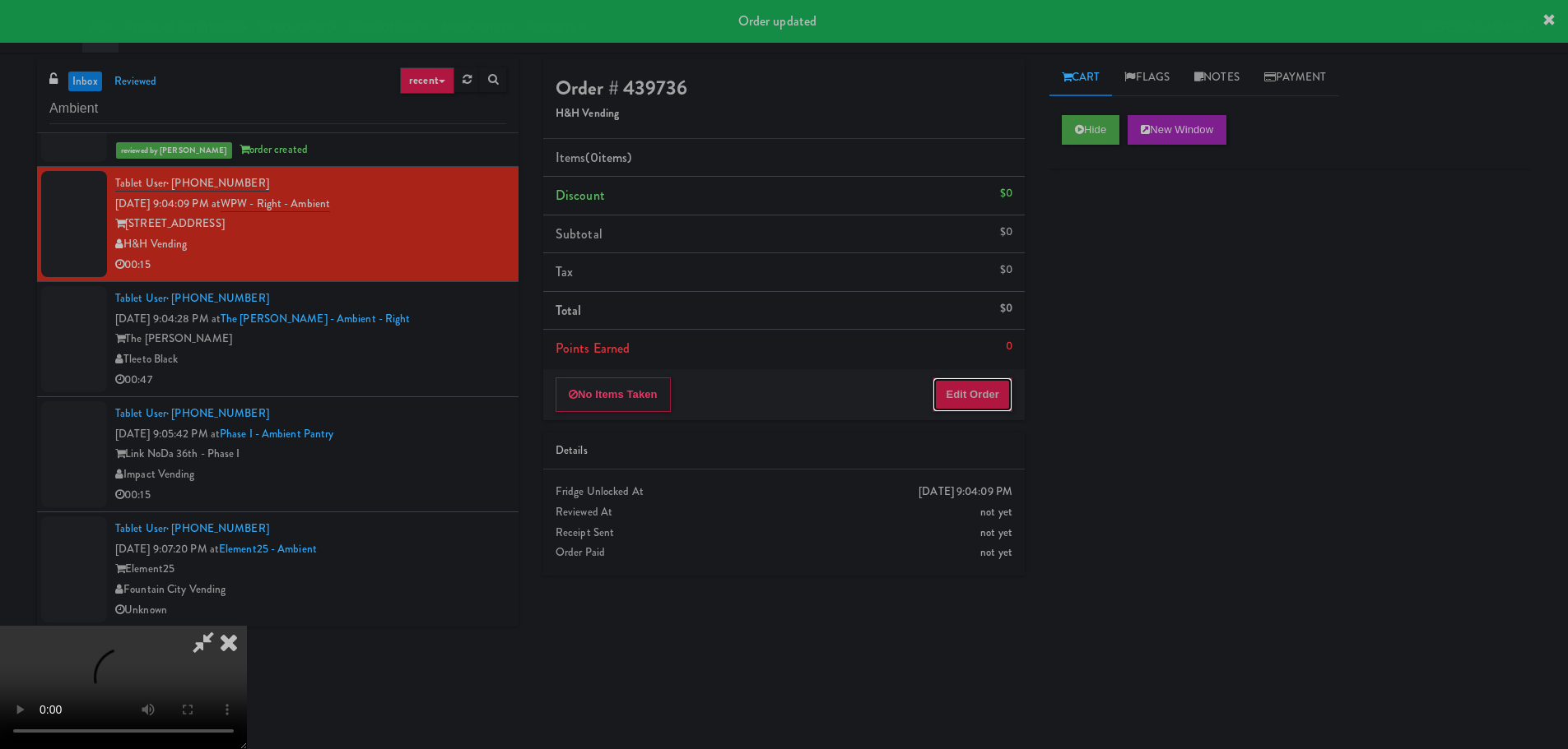
click at [962, 408] on button "Edit Order" at bounding box center [972, 395] width 80 height 34
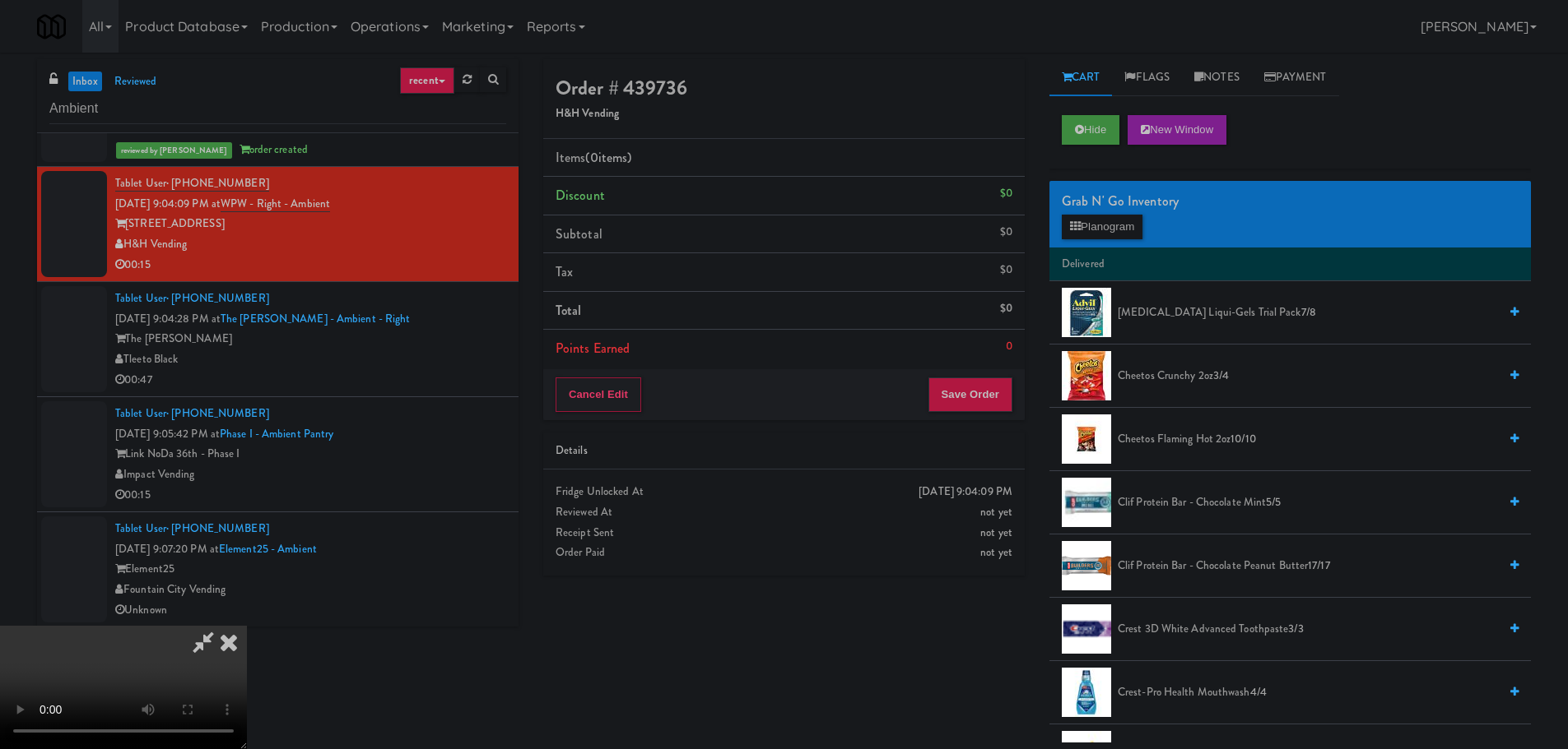
click at [247, 626] on video at bounding box center [124, 688] width 247 height 124
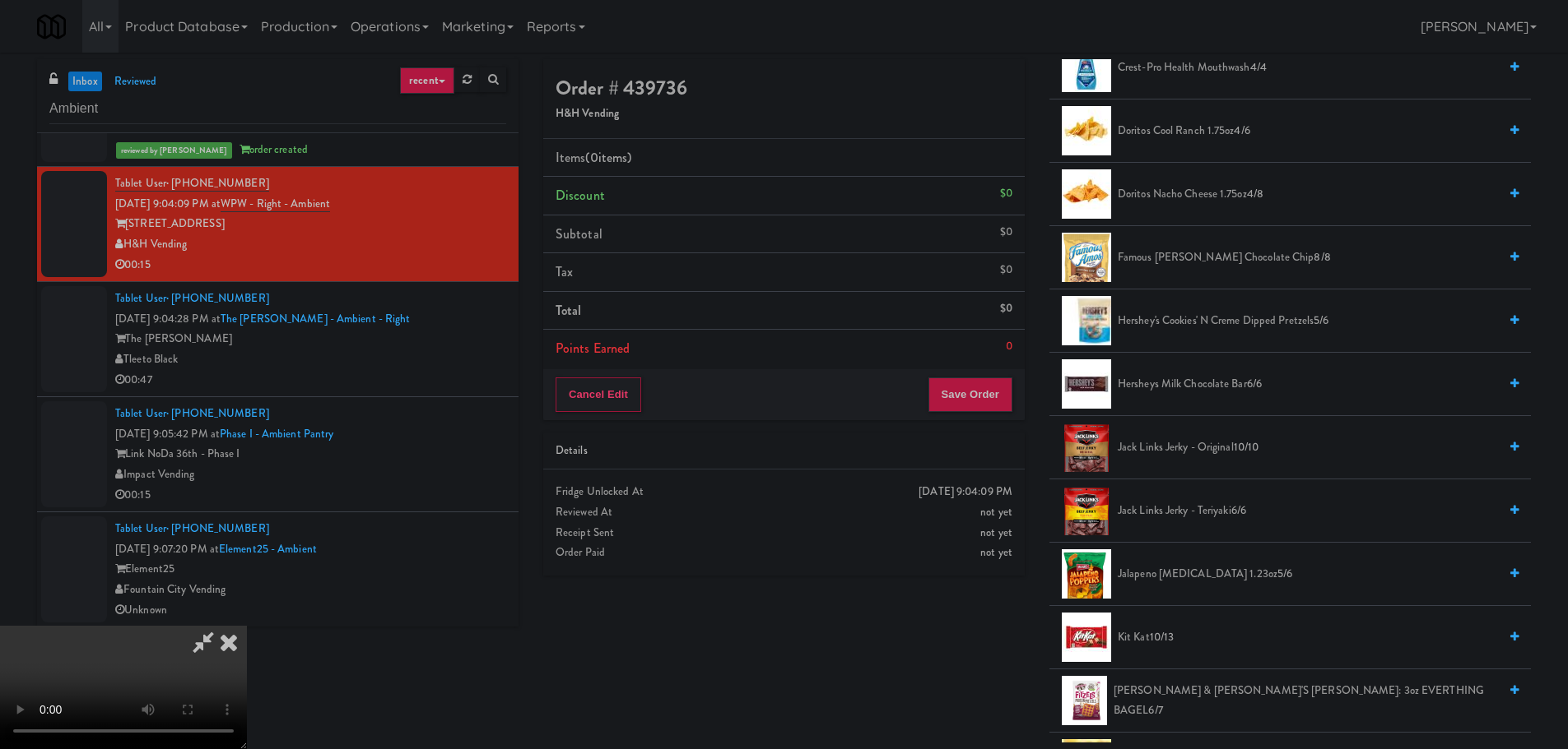
scroll to position [658, 0]
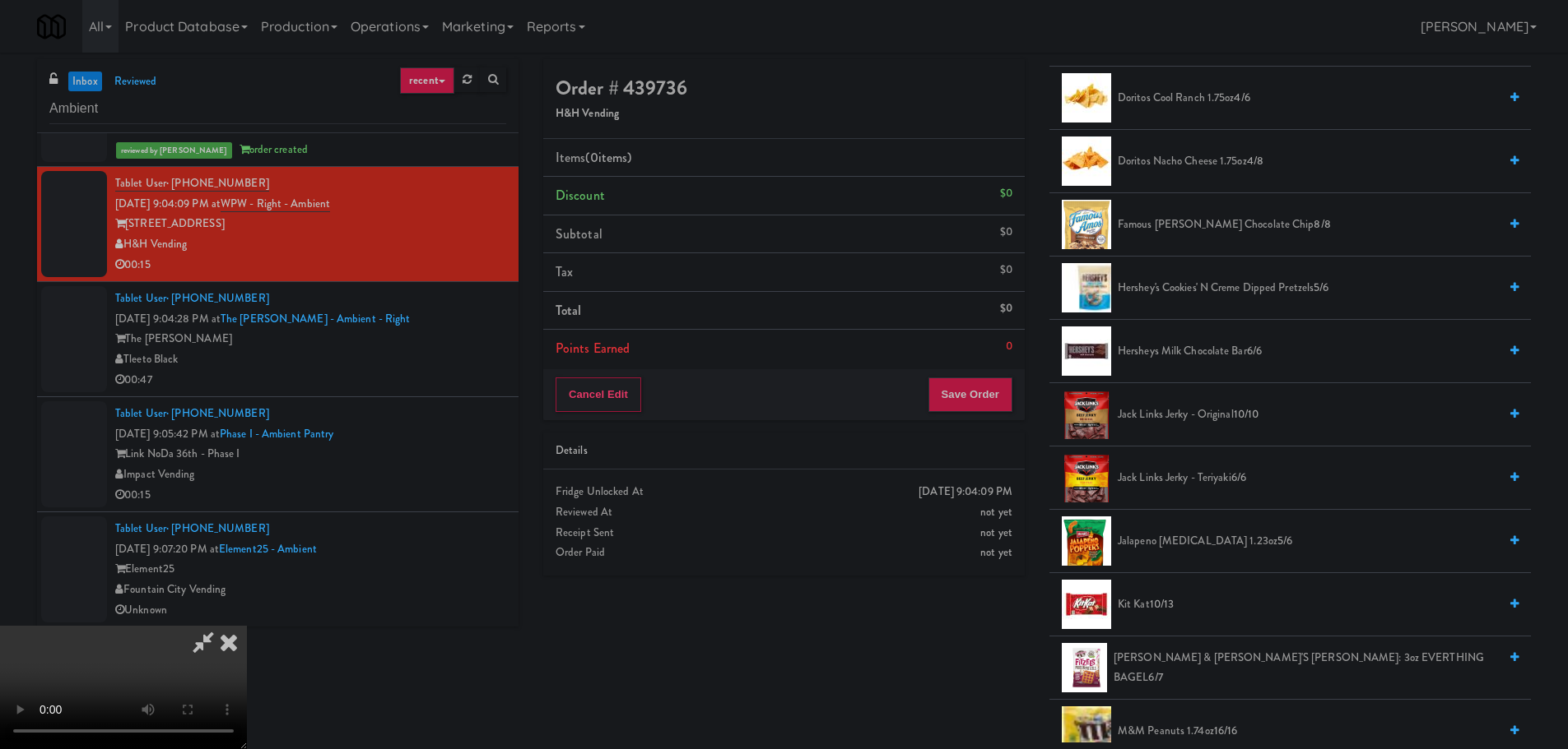
click at [1251, 292] on span "Hershey's Cookies' N Creme dipped pretzels 5/6" at bounding box center [1307, 287] width 380 height 20
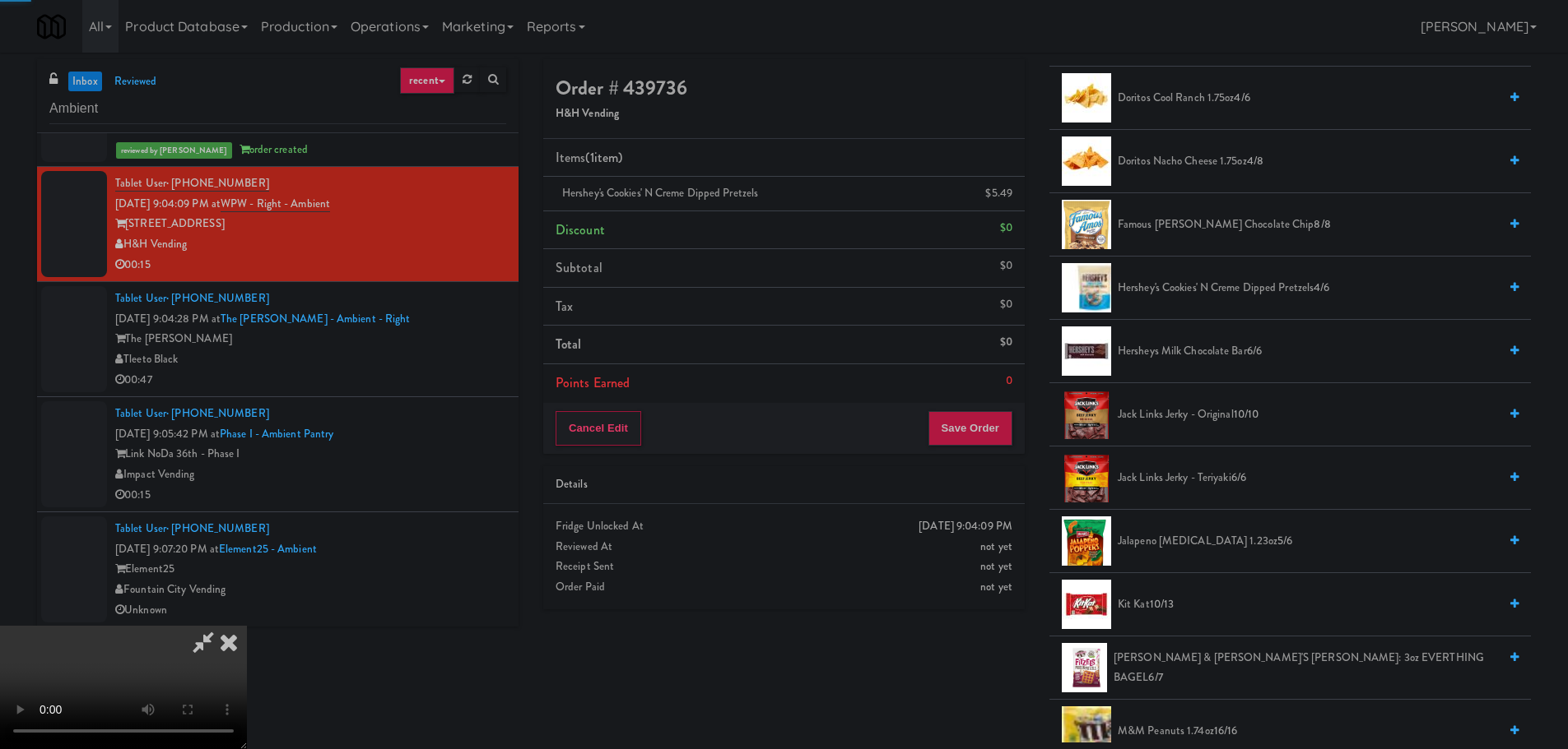
click at [247, 626] on video at bounding box center [124, 688] width 247 height 124
click at [1010, 206] on link at bounding box center [1010, 199] width 14 height 20
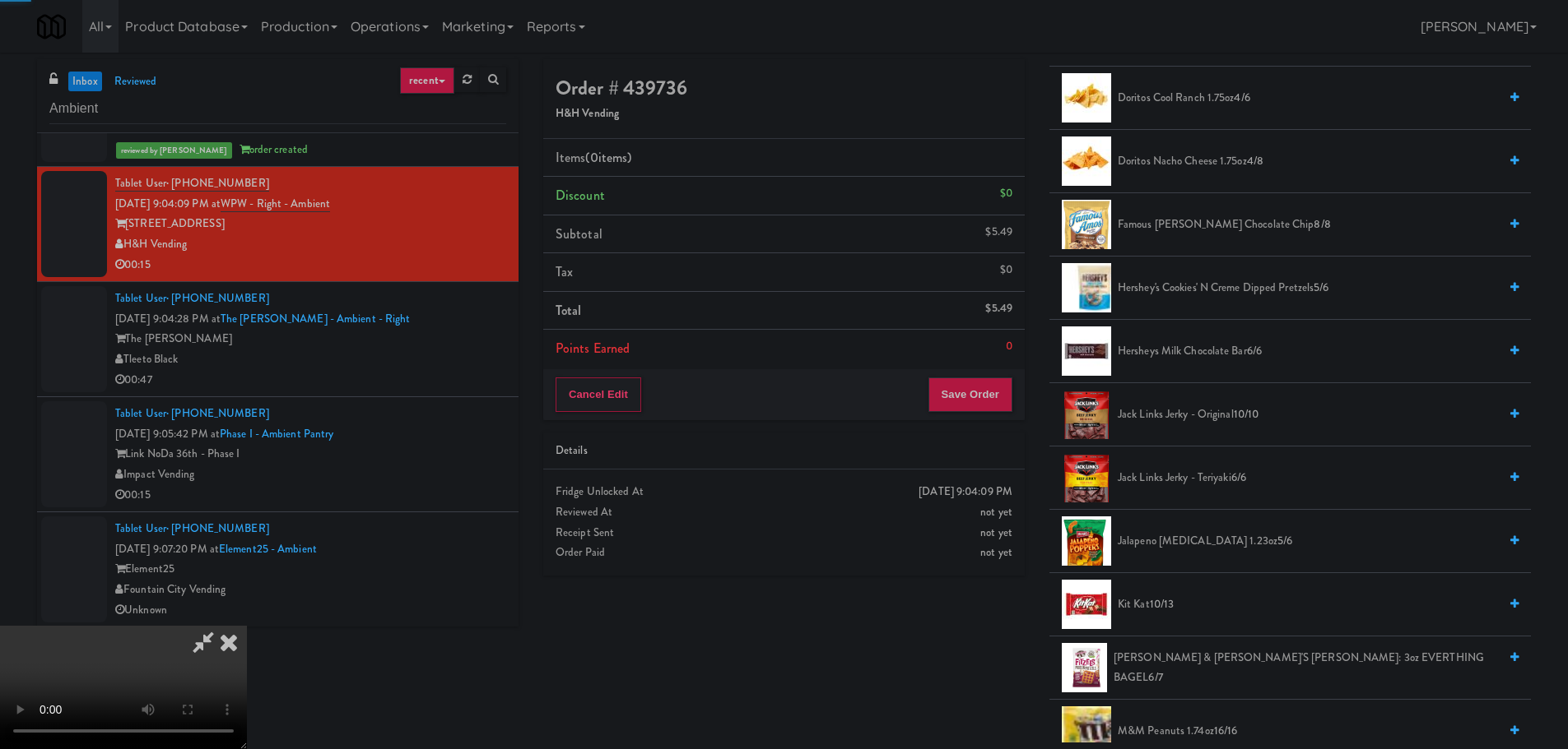
click at [247, 626] on video at bounding box center [124, 688] width 247 height 124
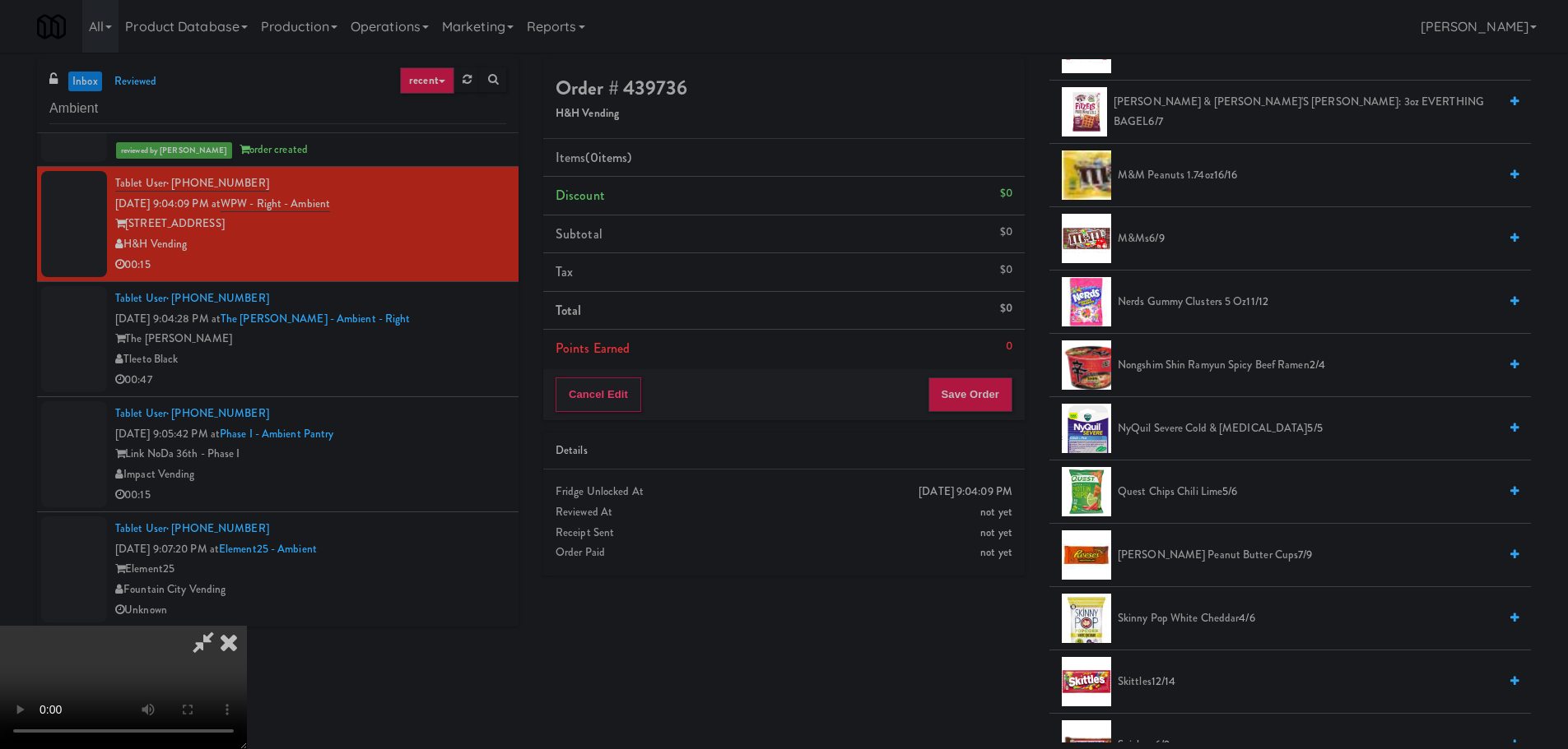
scroll to position [1234, 0]
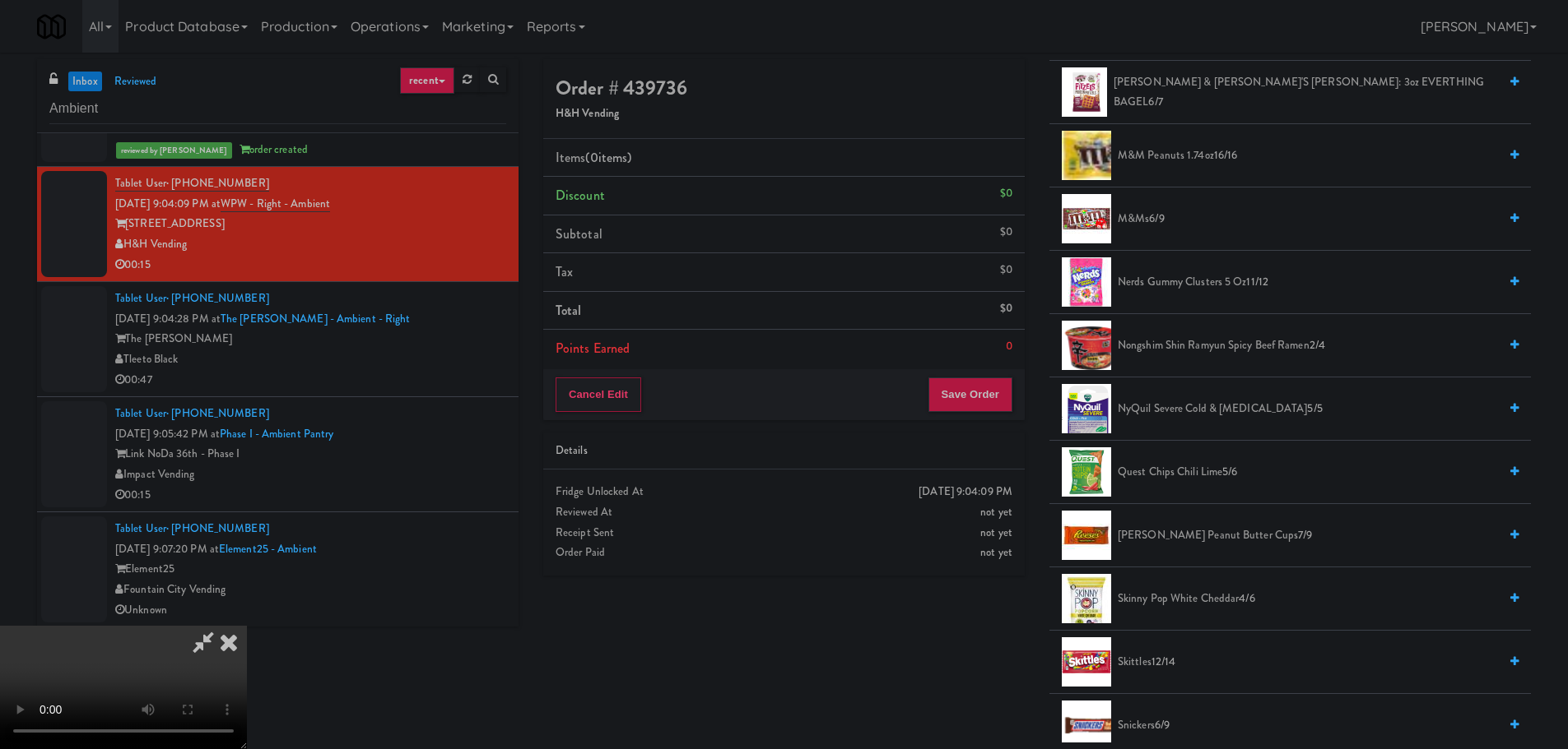
click at [1166, 539] on span "[PERSON_NAME] Peanut Butter Cups 7/9" at bounding box center [1307, 535] width 380 height 20
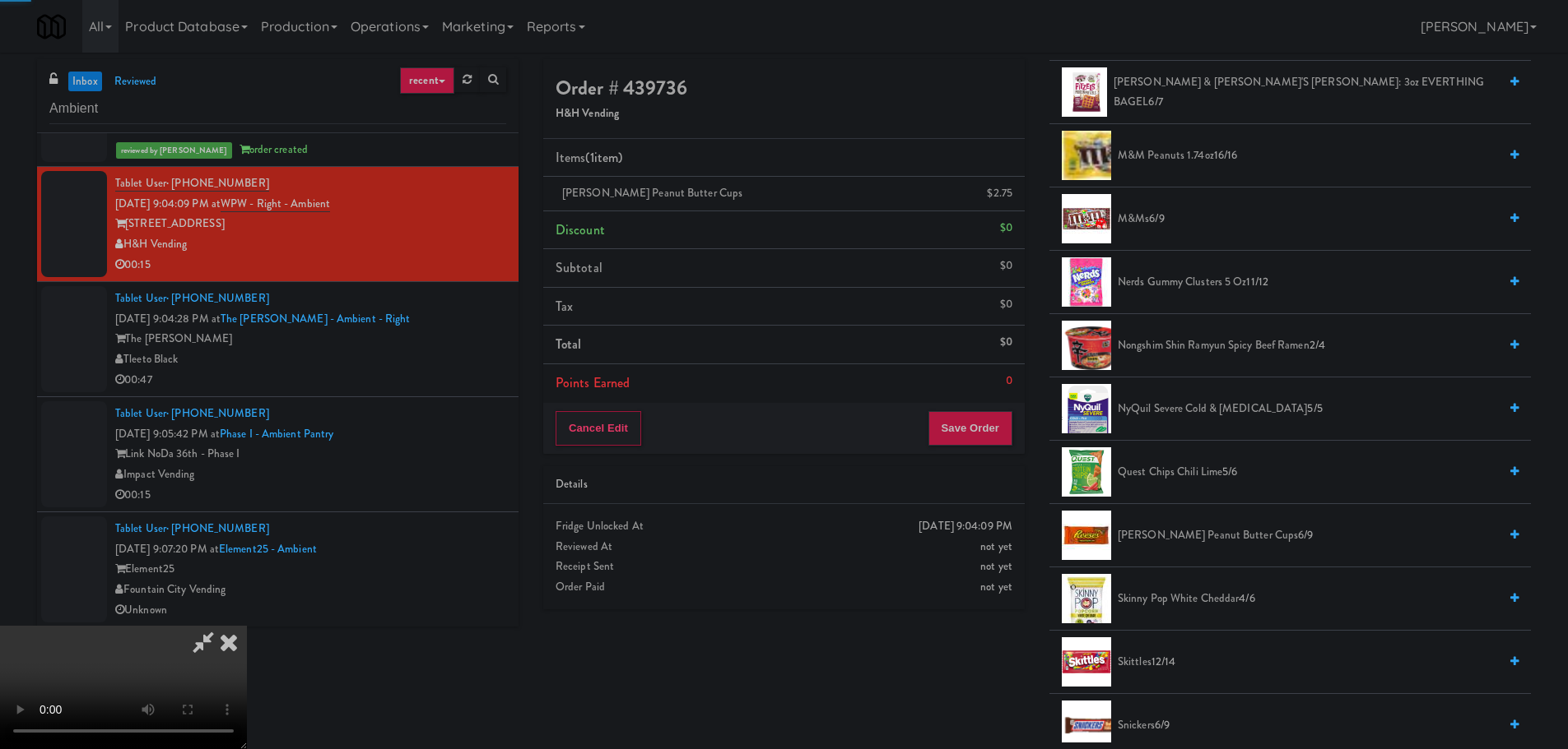
click at [247, 626] on video at bounding box center [124, 688] width 247 height 124
click at [963, 443] on button "Save Order" at bounding box center [971, 428] width 84 height 34
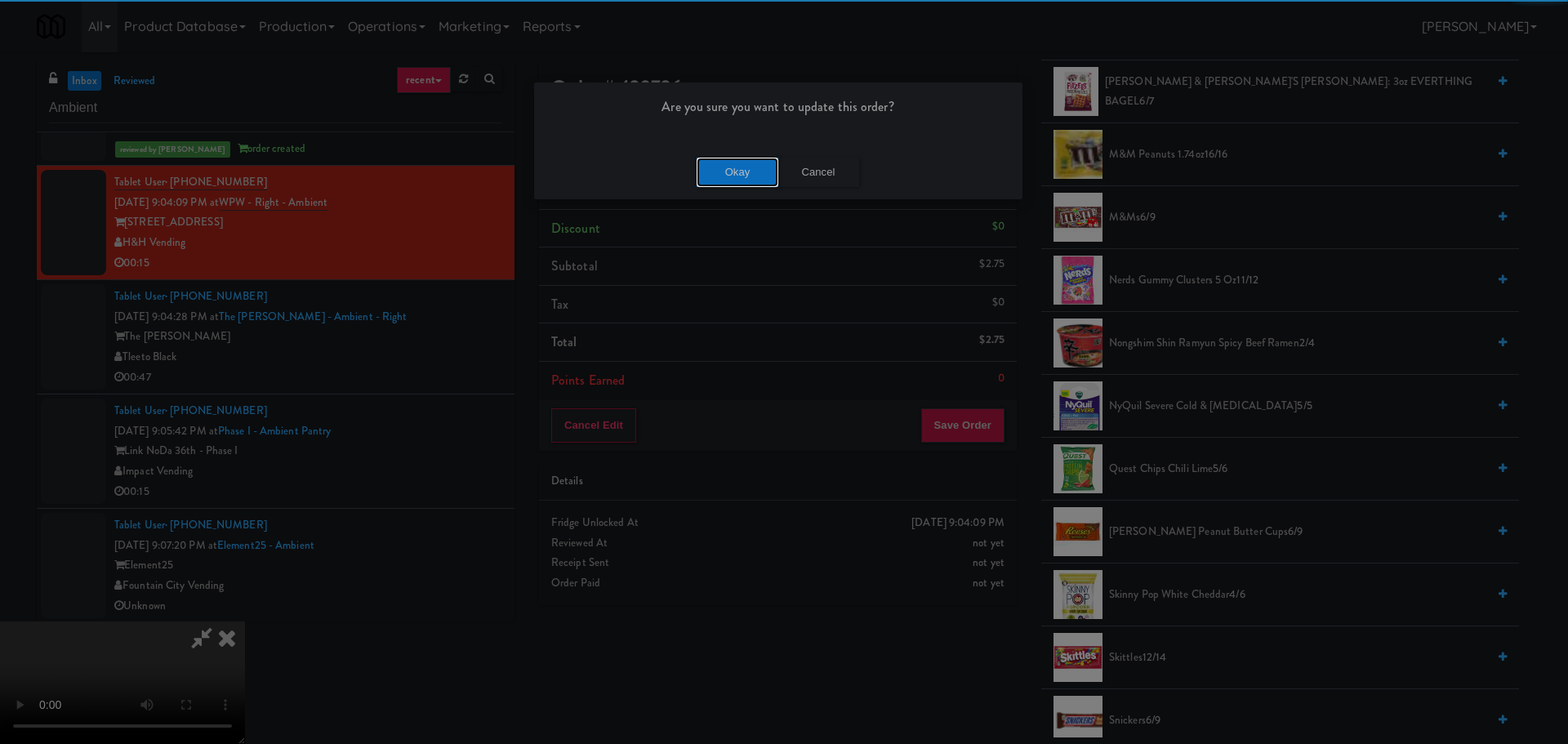
click at [744, 164] on button "Okay" at bounding box center [738, 172] width 82 height 29
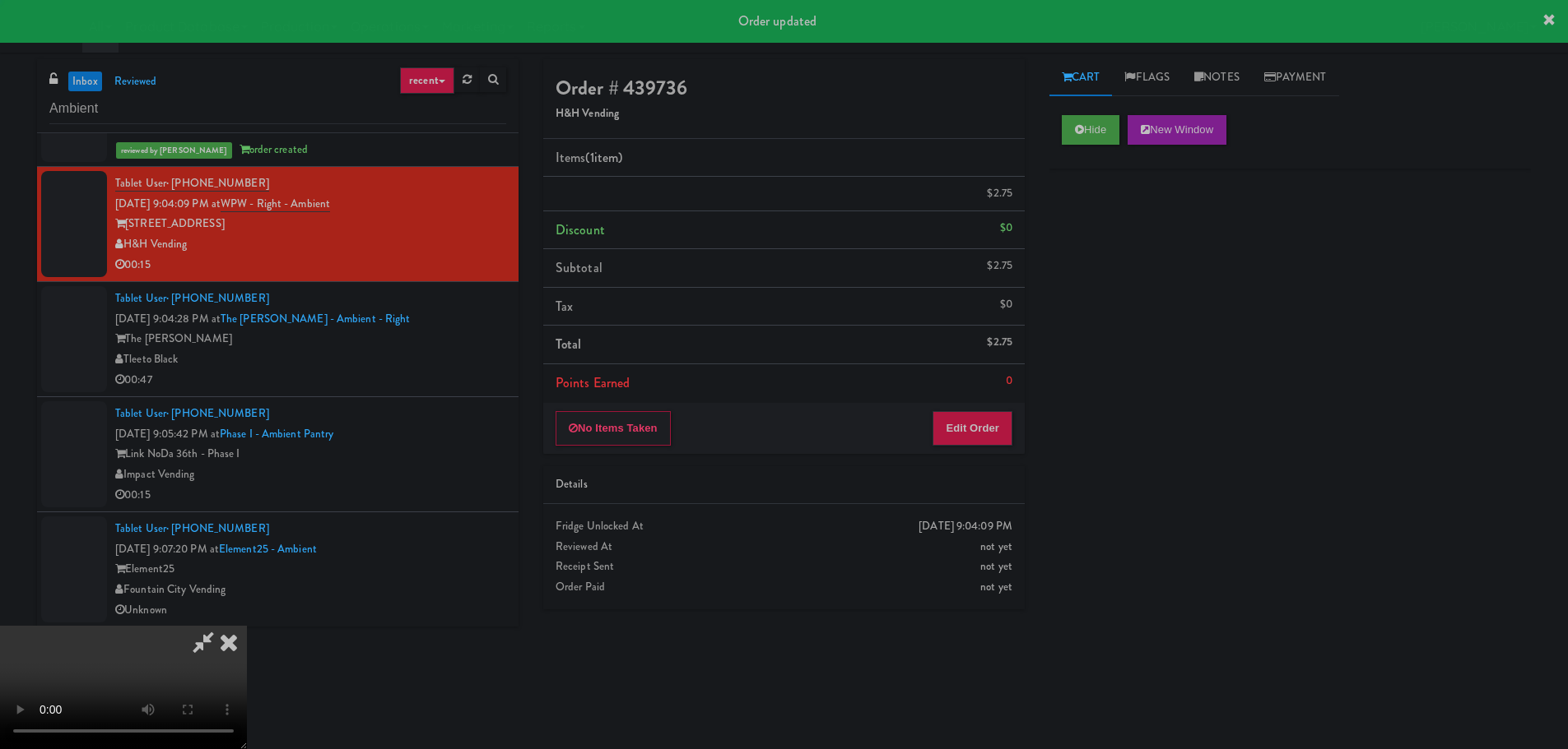
scroll to position [0, 0]
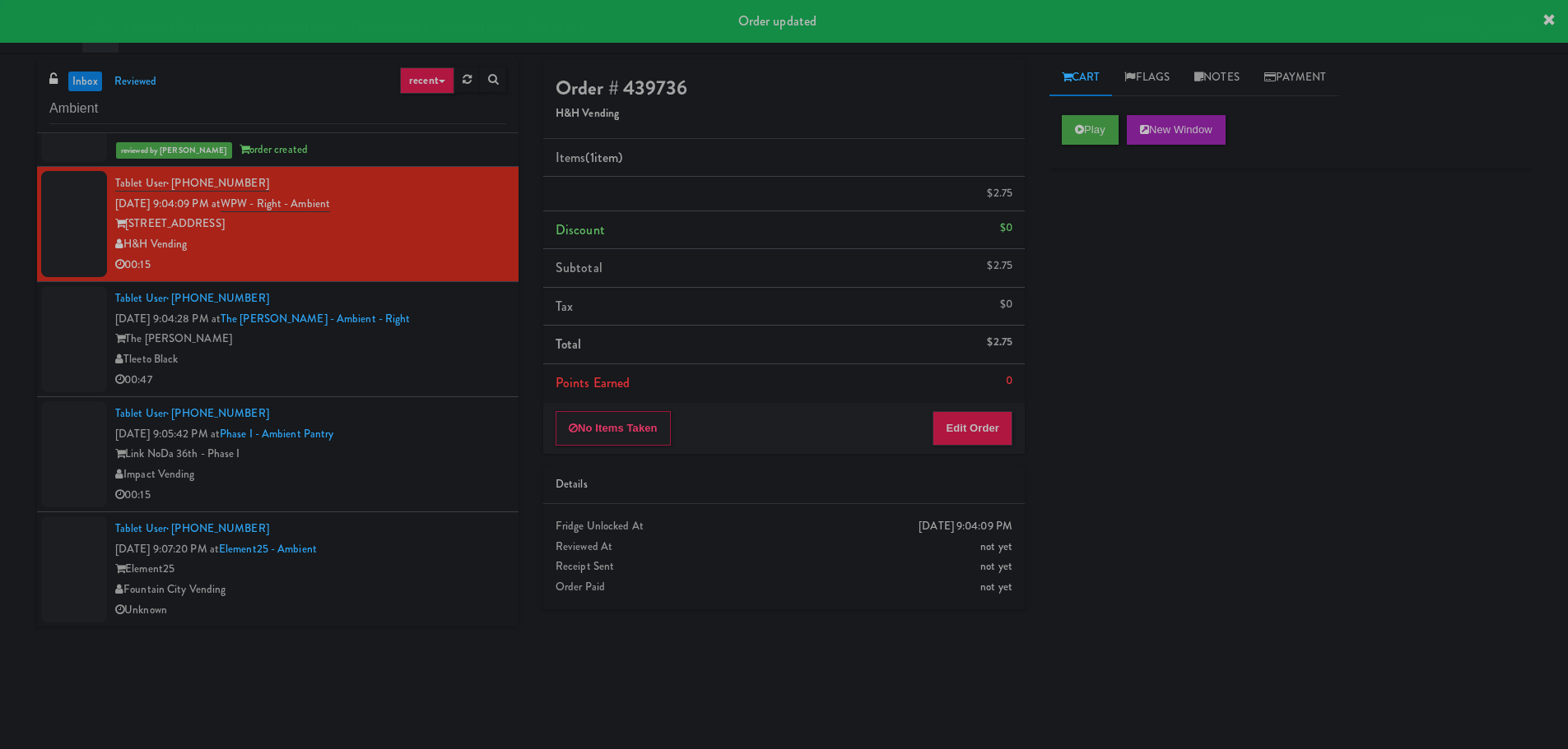
click at [487, 344] on div "The [PERSON_NAME]" at bounding box center [311, 339] width 391 height 20
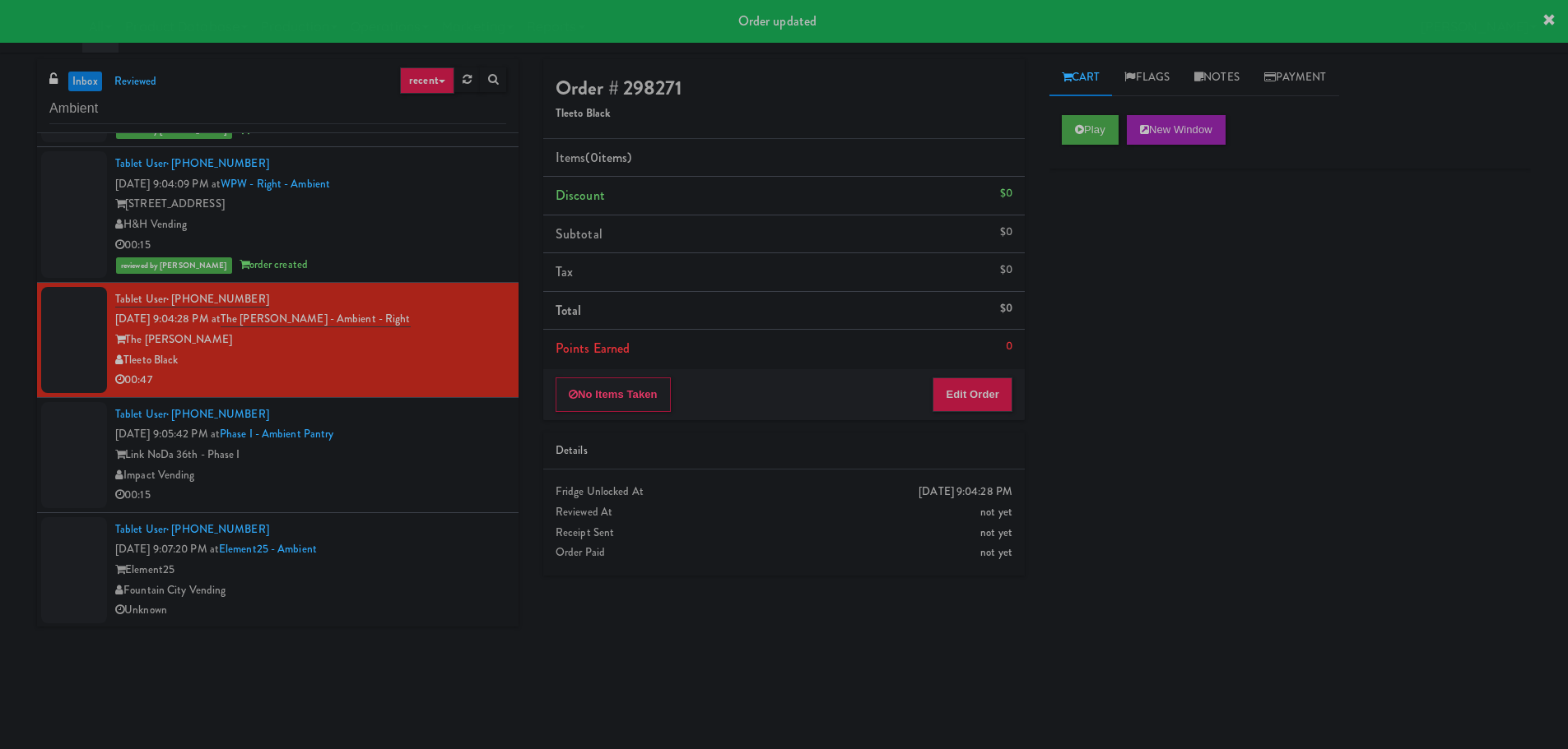
scroll to position [528, 0]
click at [1076, 128] on icon at bounding box center [1079, 129] width 9 height 11
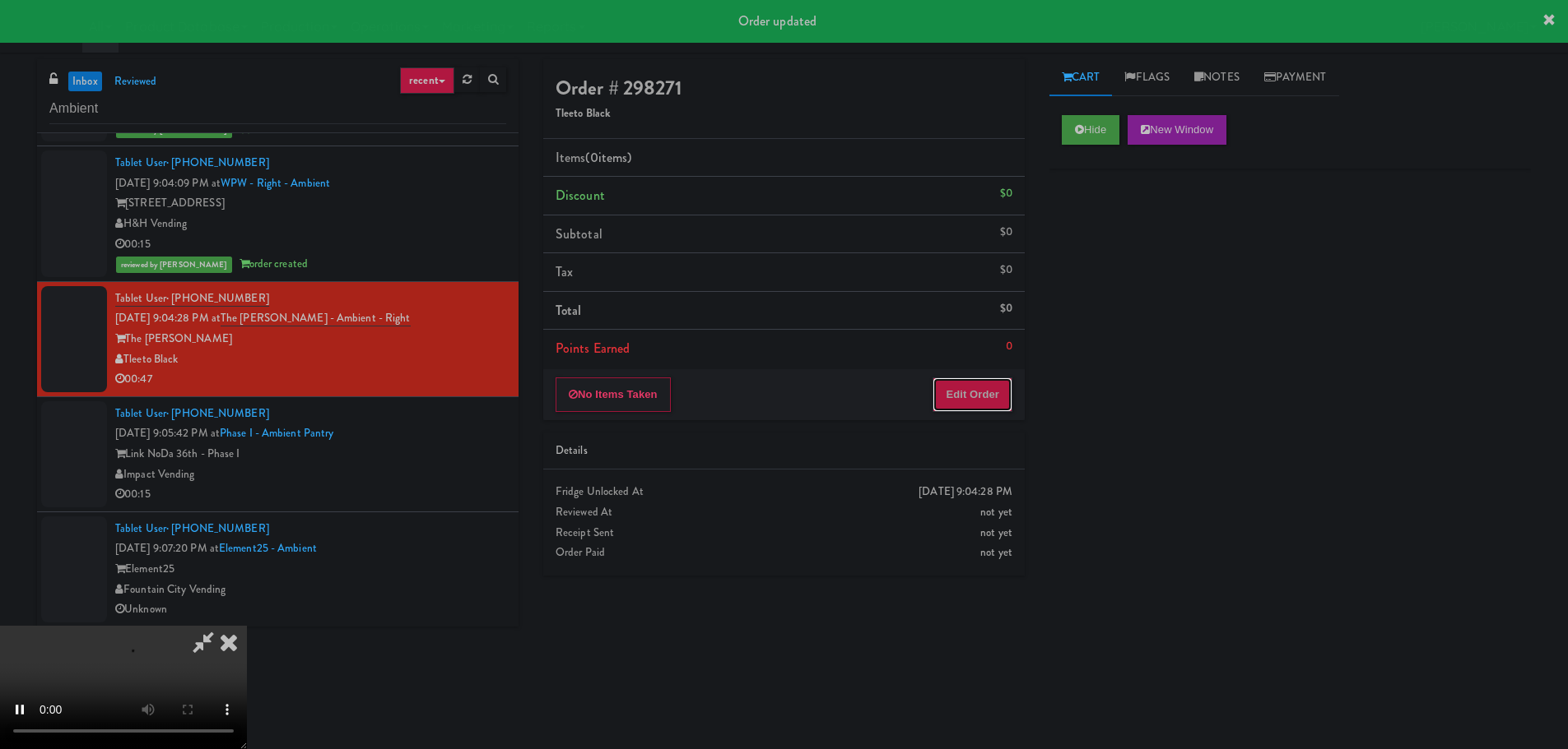
click at [990, 379] on button "Edit Order" at bounding box center [972, 395] width 80 height 34
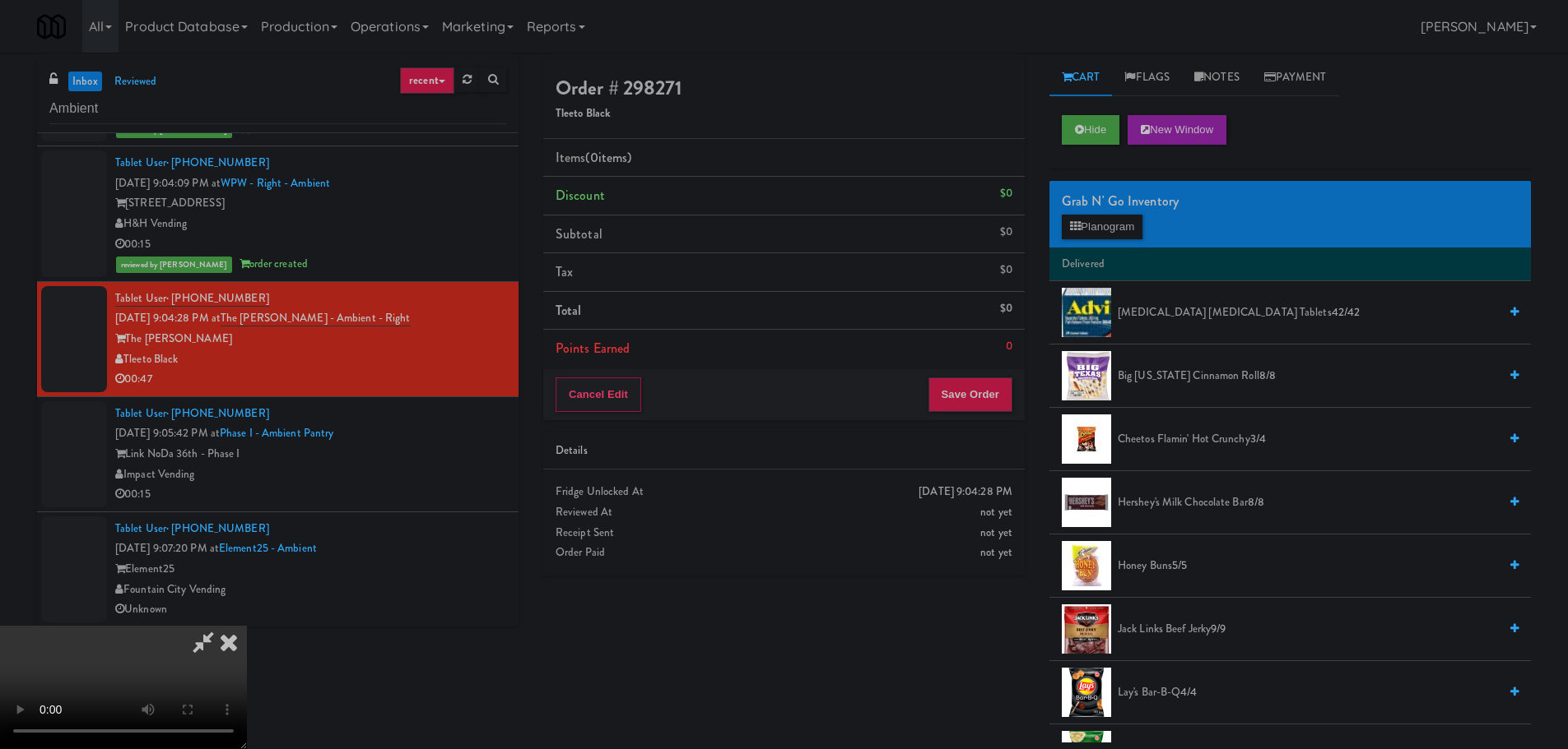
scroll to position [283, 0]
drag, startPoint x: 911, startPoint y: 681, endPoint x: 909, endPoint y: 696, distance: 15.1
click at [247, 681] on video at bounding box center [124, 688] width 247 height 124
click at [247, 626] on video at bounding box center [124, 688] width 247 height 124
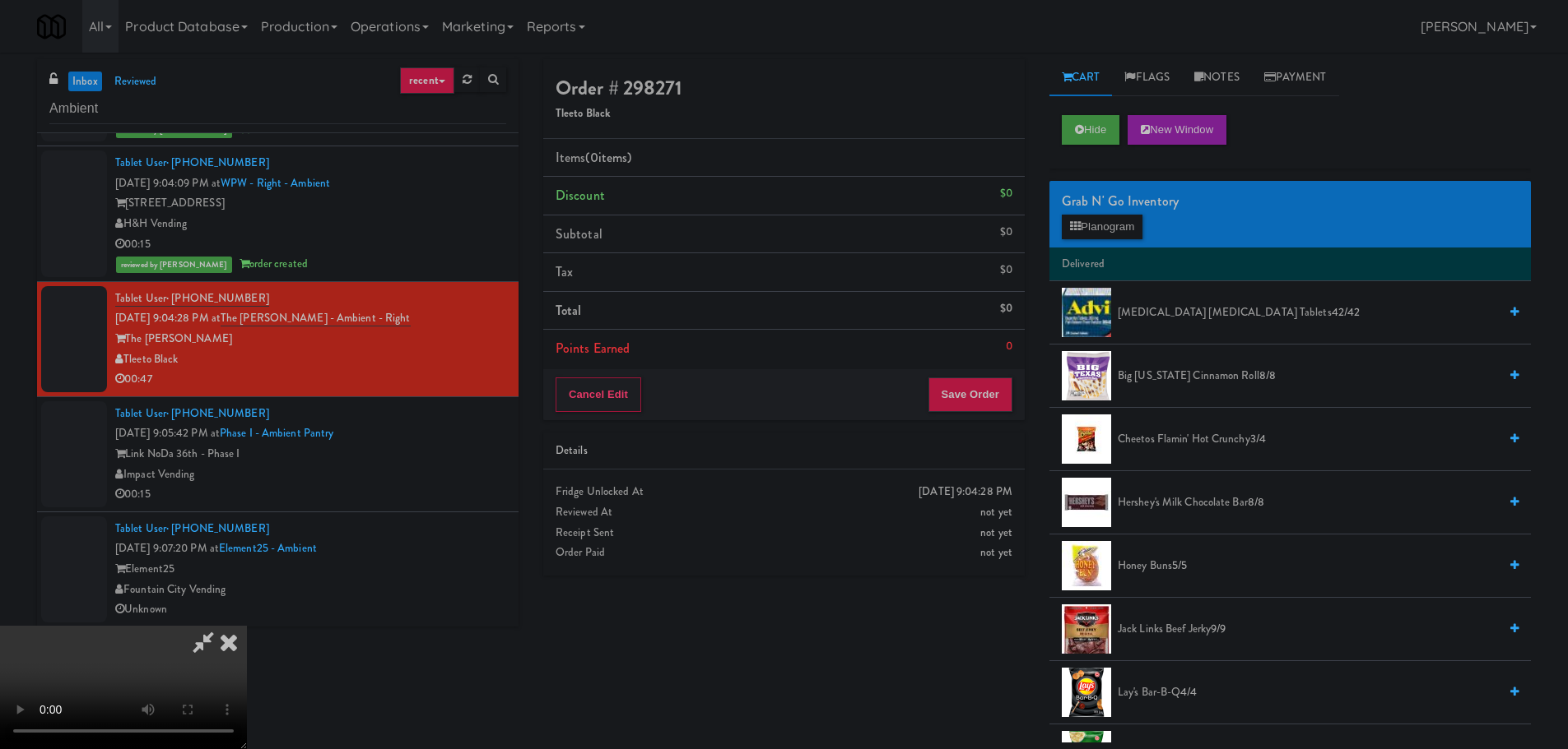
click at [247, 626] on video at bounding box center [124, 688] width 247 height 124
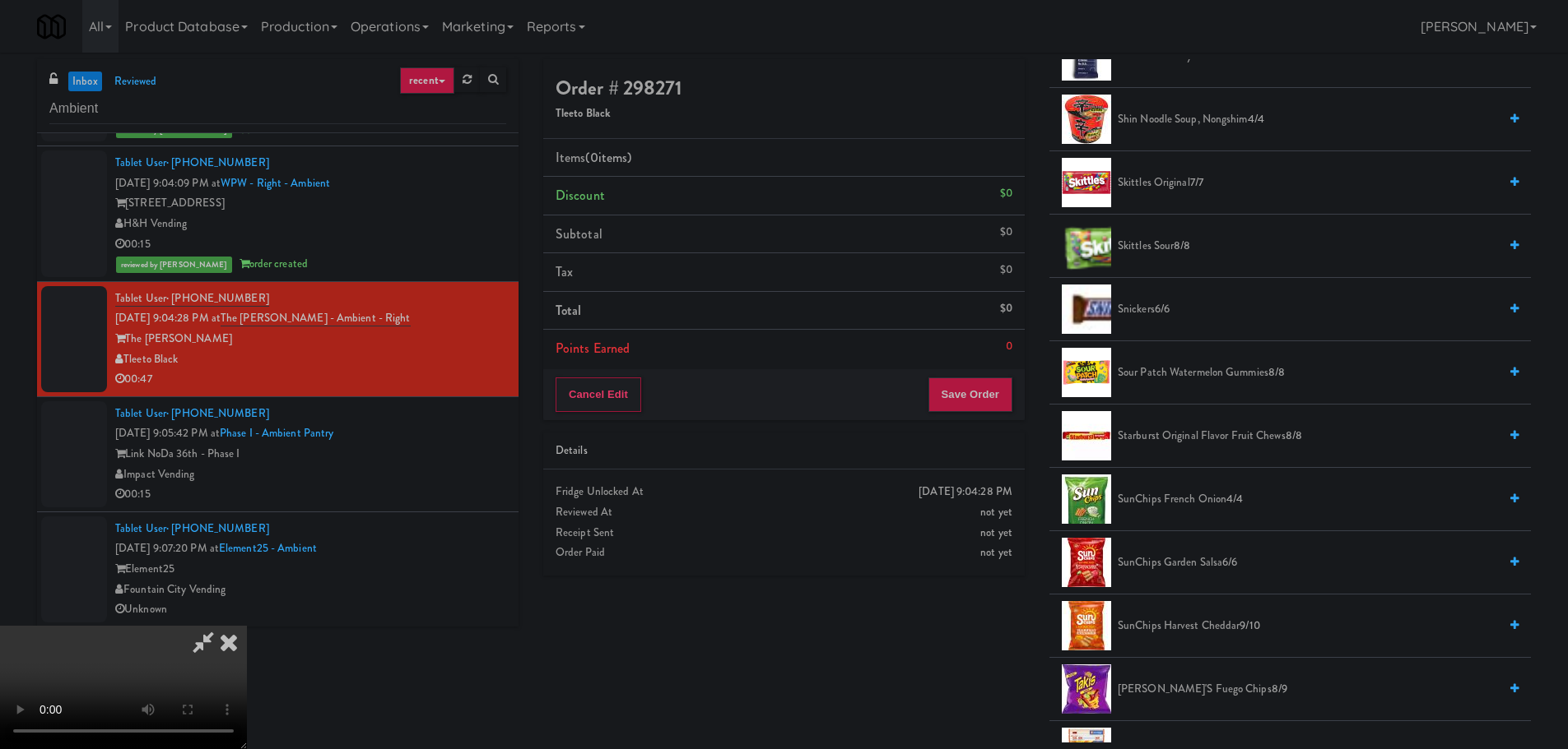
scroll to position [1282, 0]
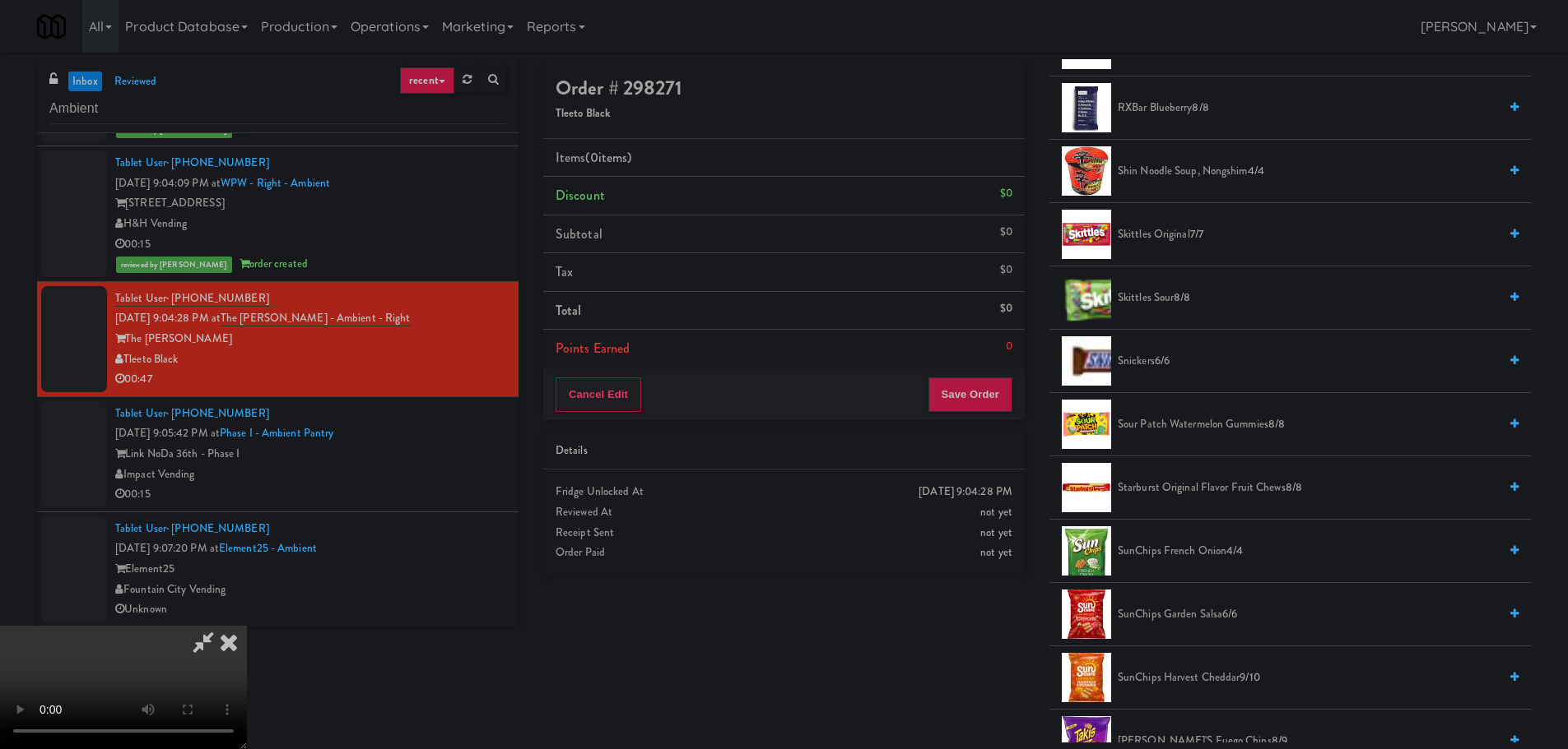
click at [1184, 234] on span "Skittles Original 7/7" at bounding box center [1307, 234] width 380 height 20
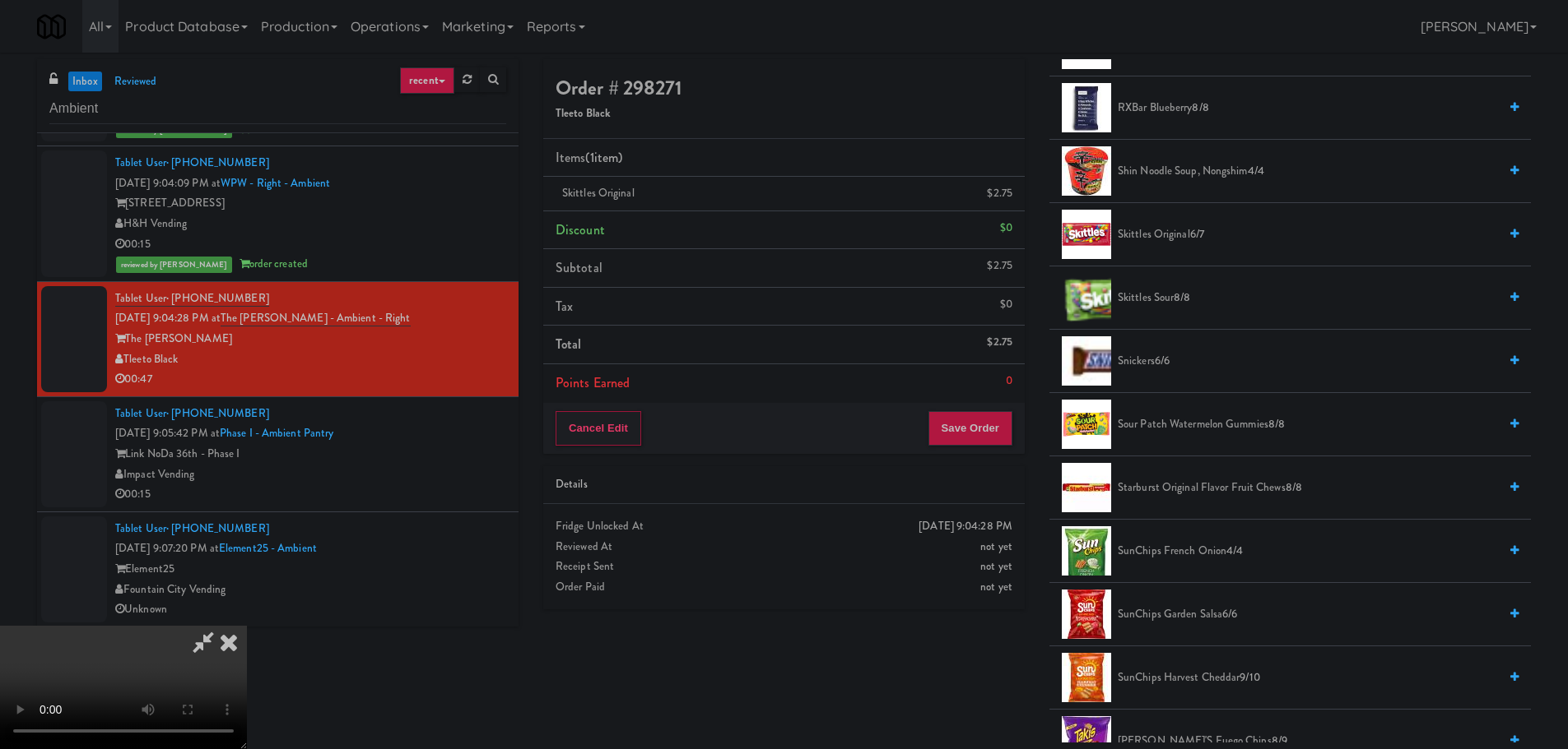
click at [247, 626] on video at bounding box center [124, 688] width 247 height 124
drag, startPoint x: 680, startPoint y: 371, endPoint x: 685, endPoint y: 391, distance: 20.6
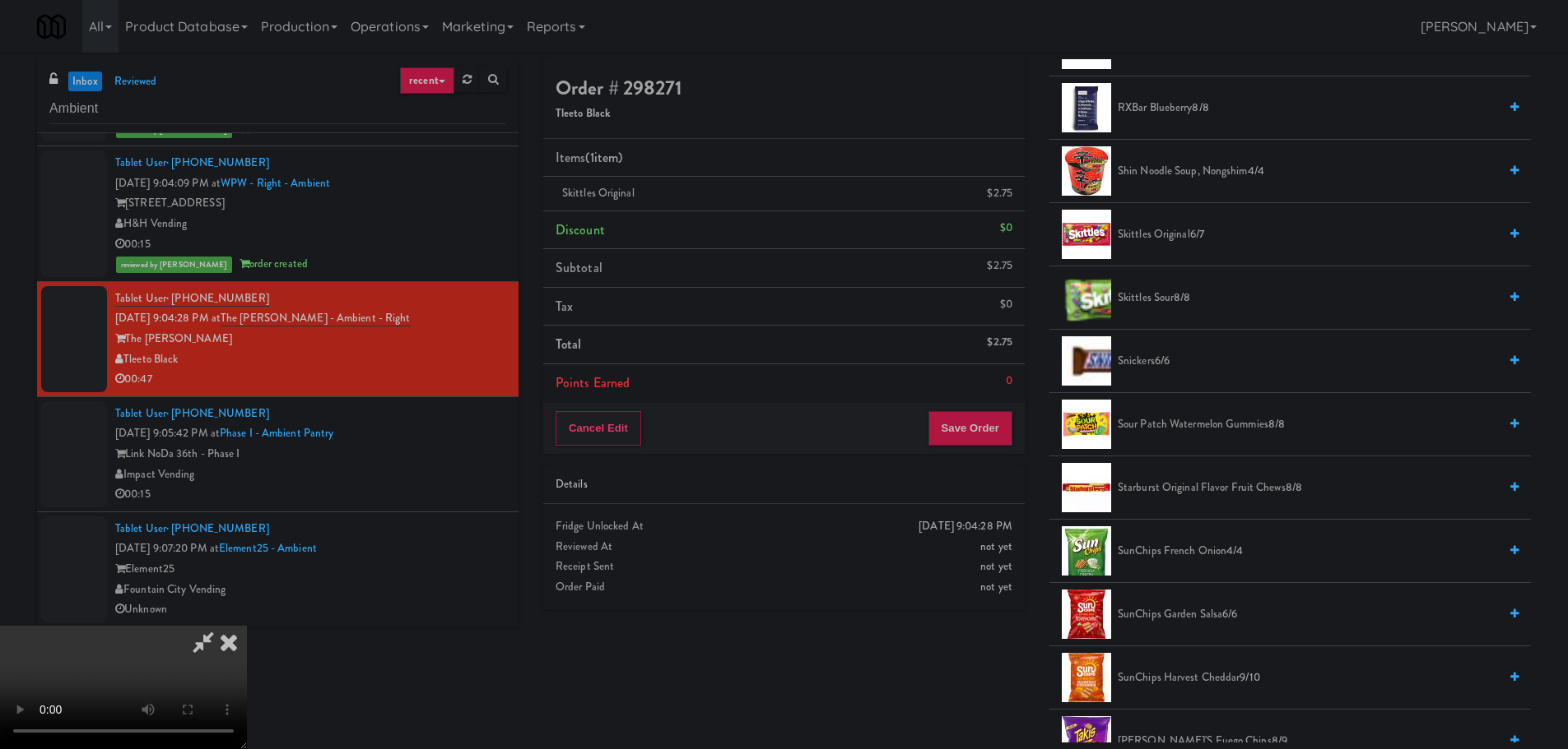
click at [247, 626] on video at bounding box center [124, 688] width 247 height 124
drag, startPoint x: 624, startPoint y: 422, endPoint x: 1079, endPoint y: 376, distance: 457.3
click at [247, 626] on video at bounding box center [124, 688] width 247 height 124
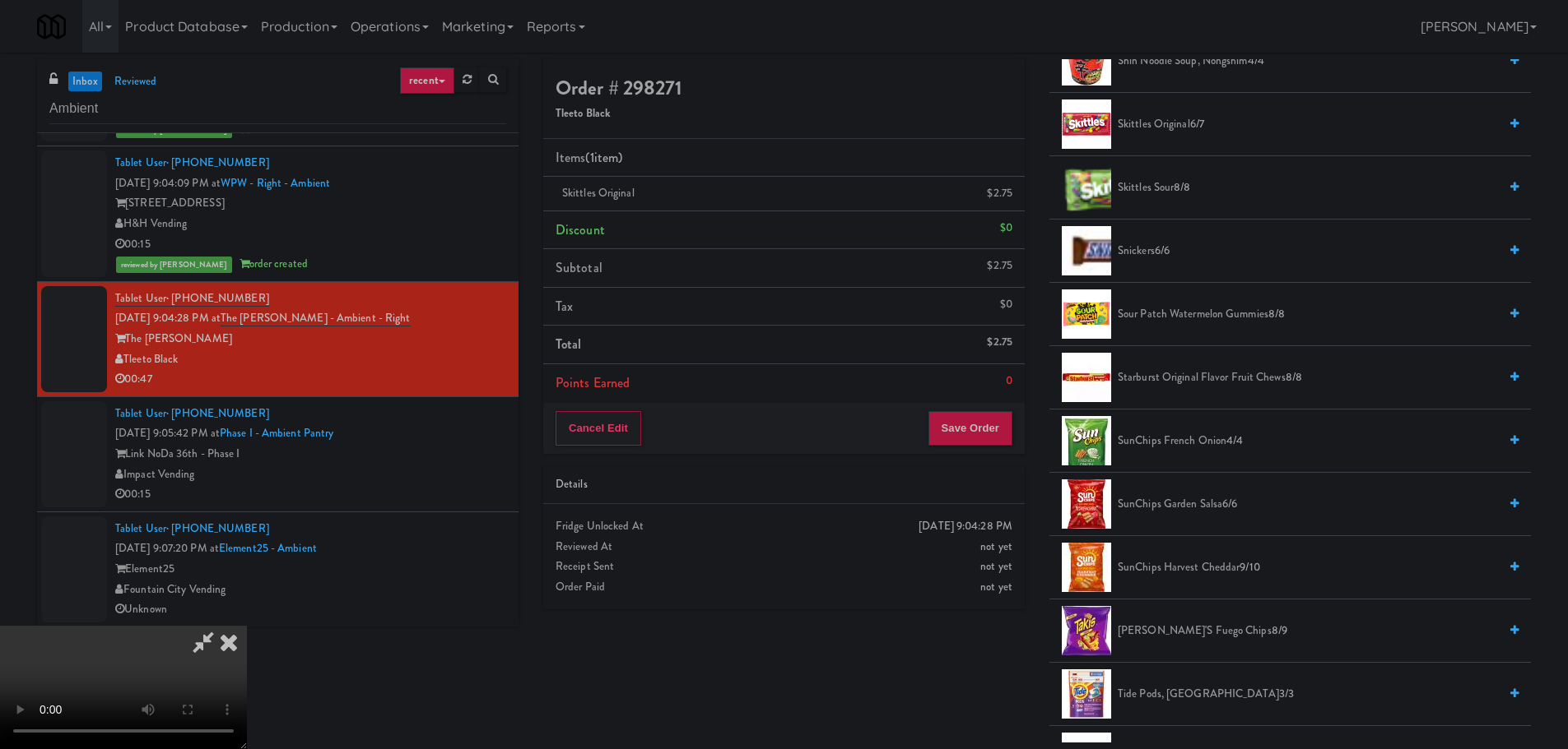
scroll to position [1693, 0]
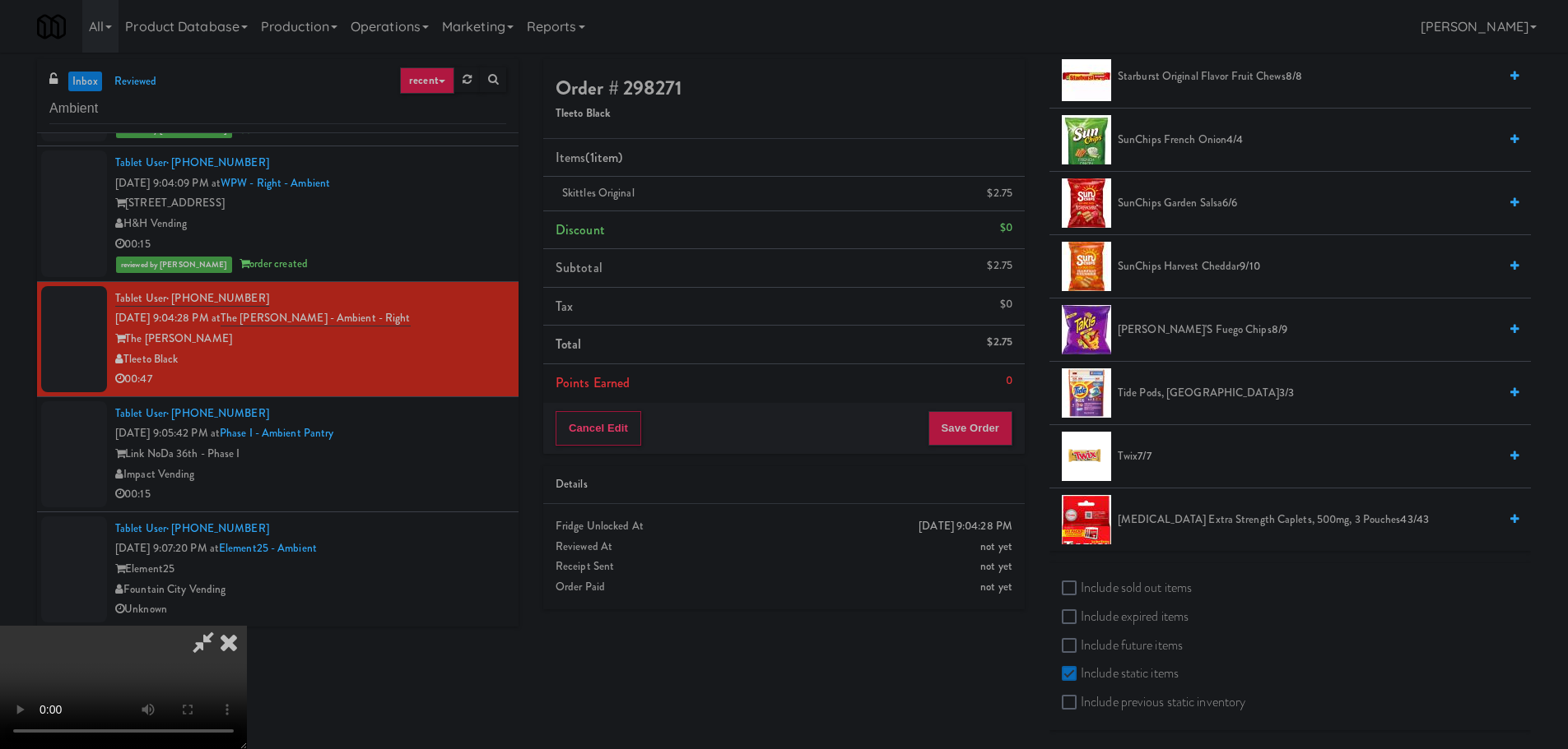
click at [1140, 453] on span "7/7" at bounding box center [1144, 456] width 13 height 15
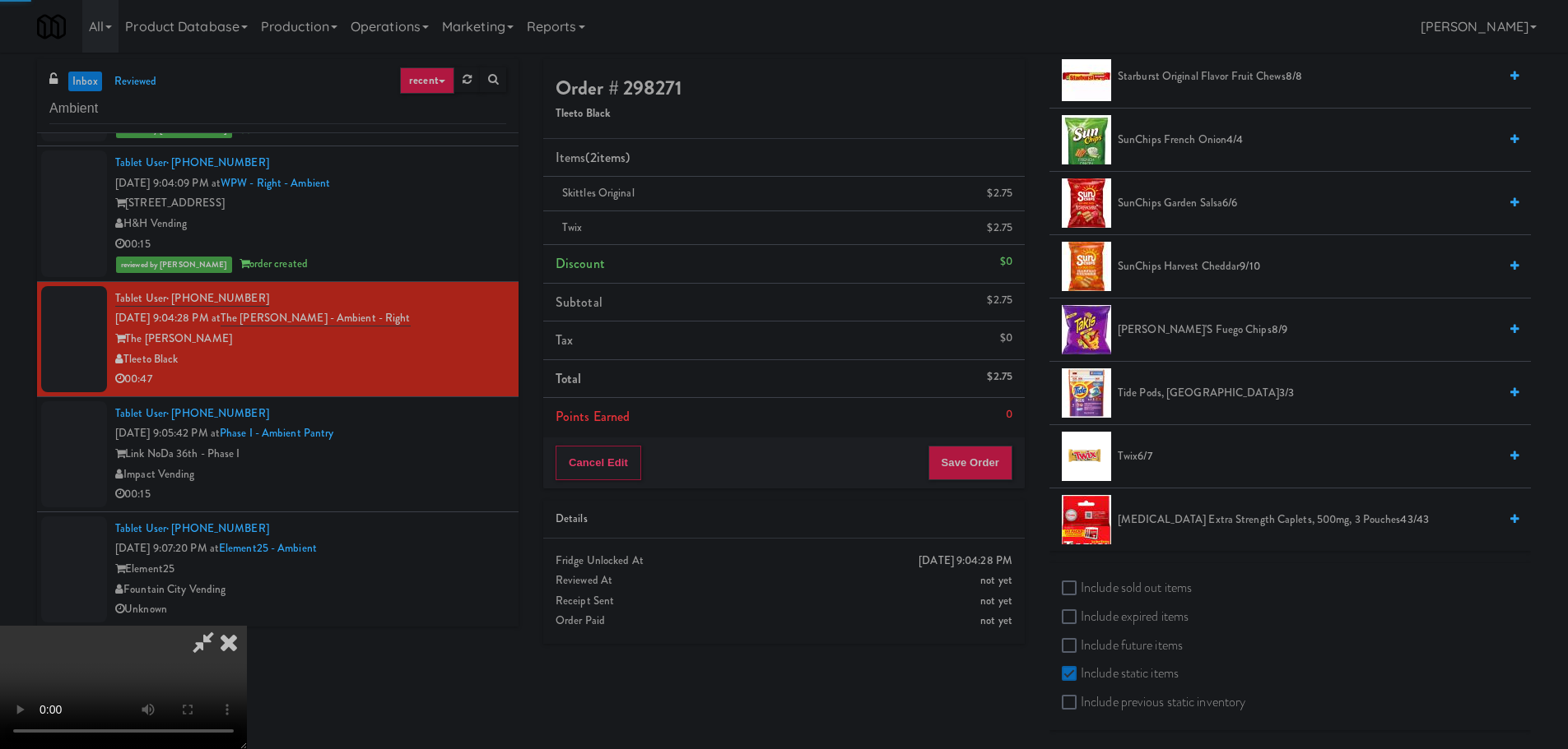
click at [247, 626] on video at bounding box center [124, 688] width 247 height 124
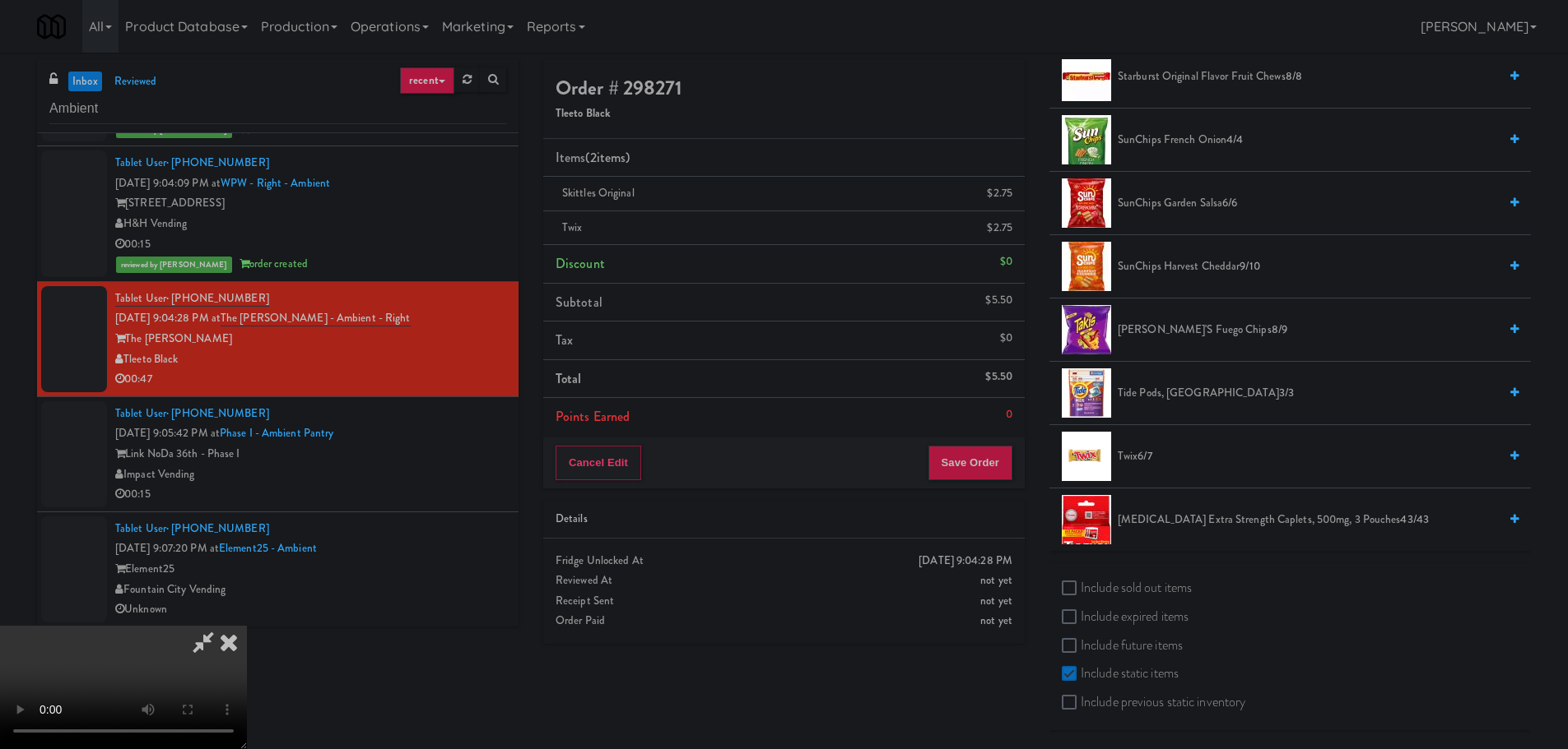
scroll to position [0, 0]
click at [222, 626] on icon at bounding box center [203, 643] width 38 height 33
click at [1010, 195] on icon at bounding box center [1014, 199] width 9 height 11
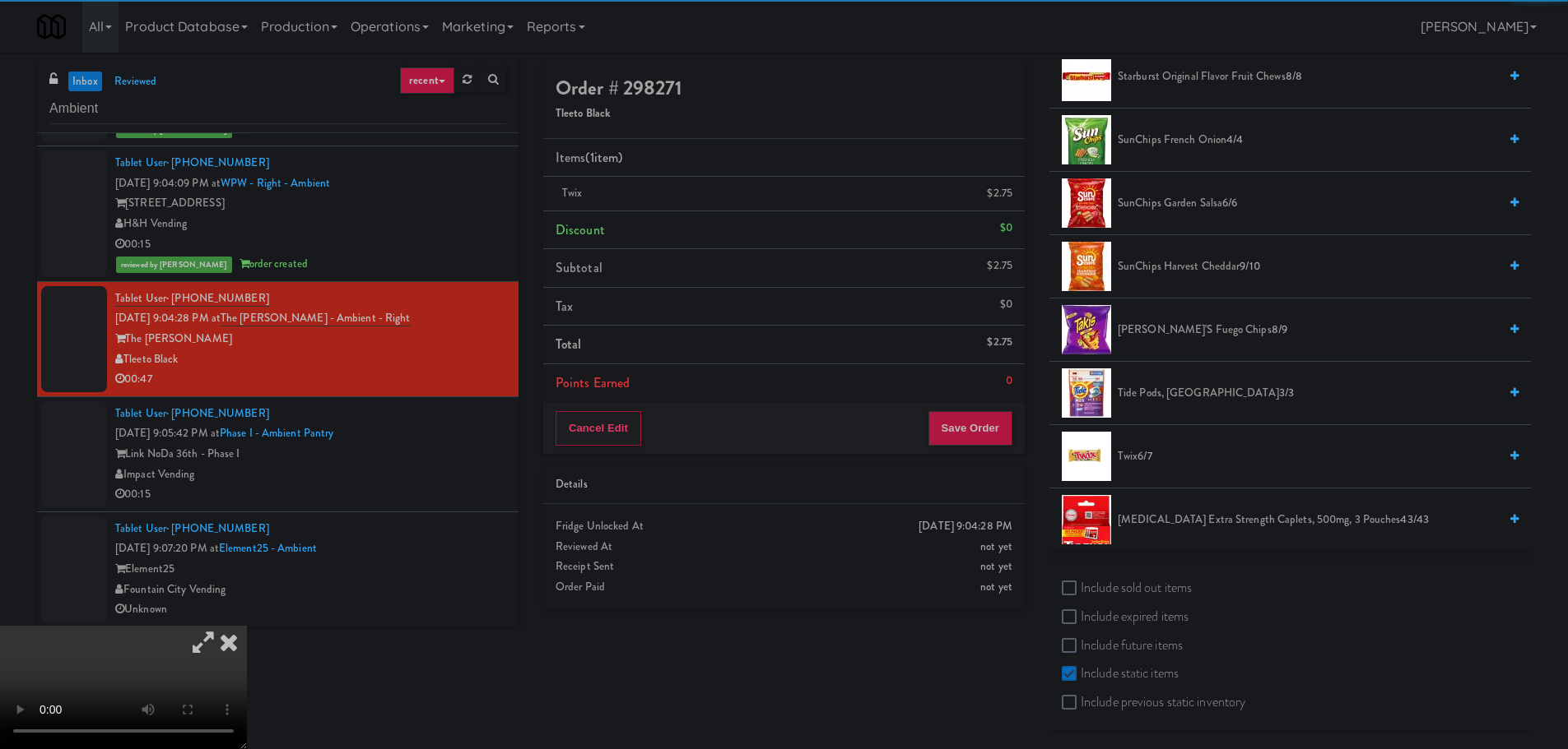
click at [222, 626] on icon at bounding box center [203, 643] width 38 height 33
click at [247, 626] on video at bounding box center [124, 688] width 247 height 124
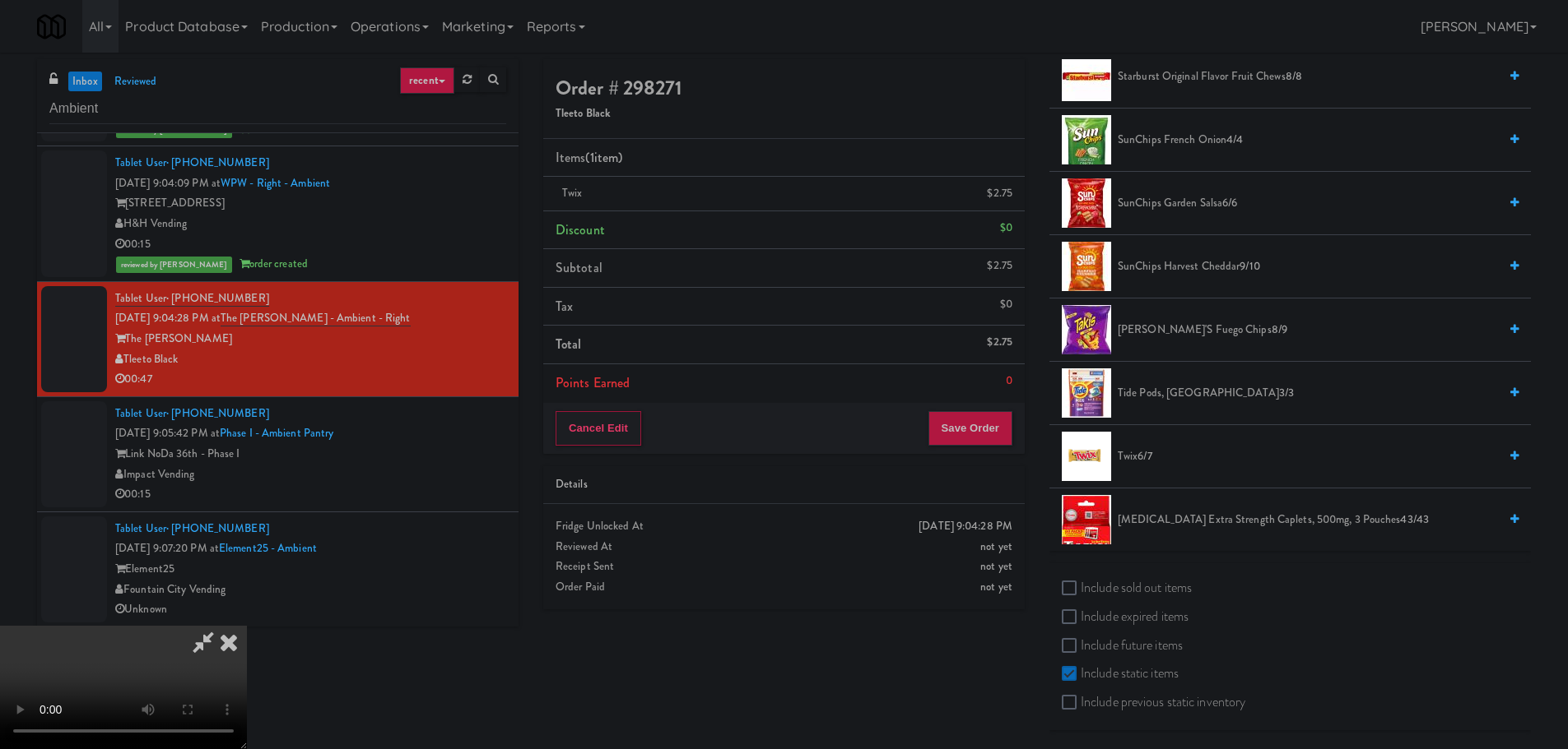
scroll to position [283, 0]
click at [963, 438] on button "Save Order" at bounding box center [971, 428] width 84 height 34
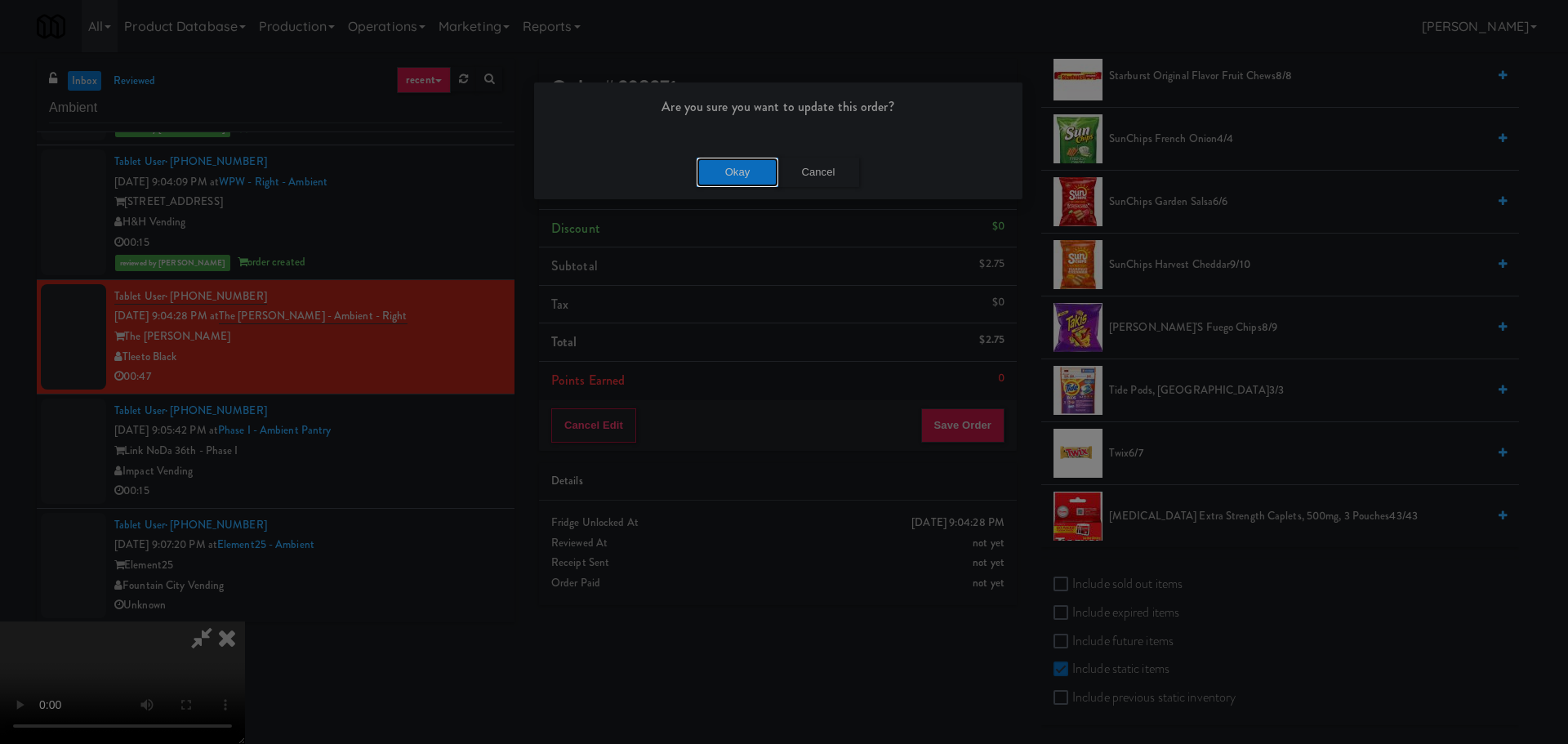
click at [724, 168] on button "Okay" at bounding box center [738, 172] width 82 height 29
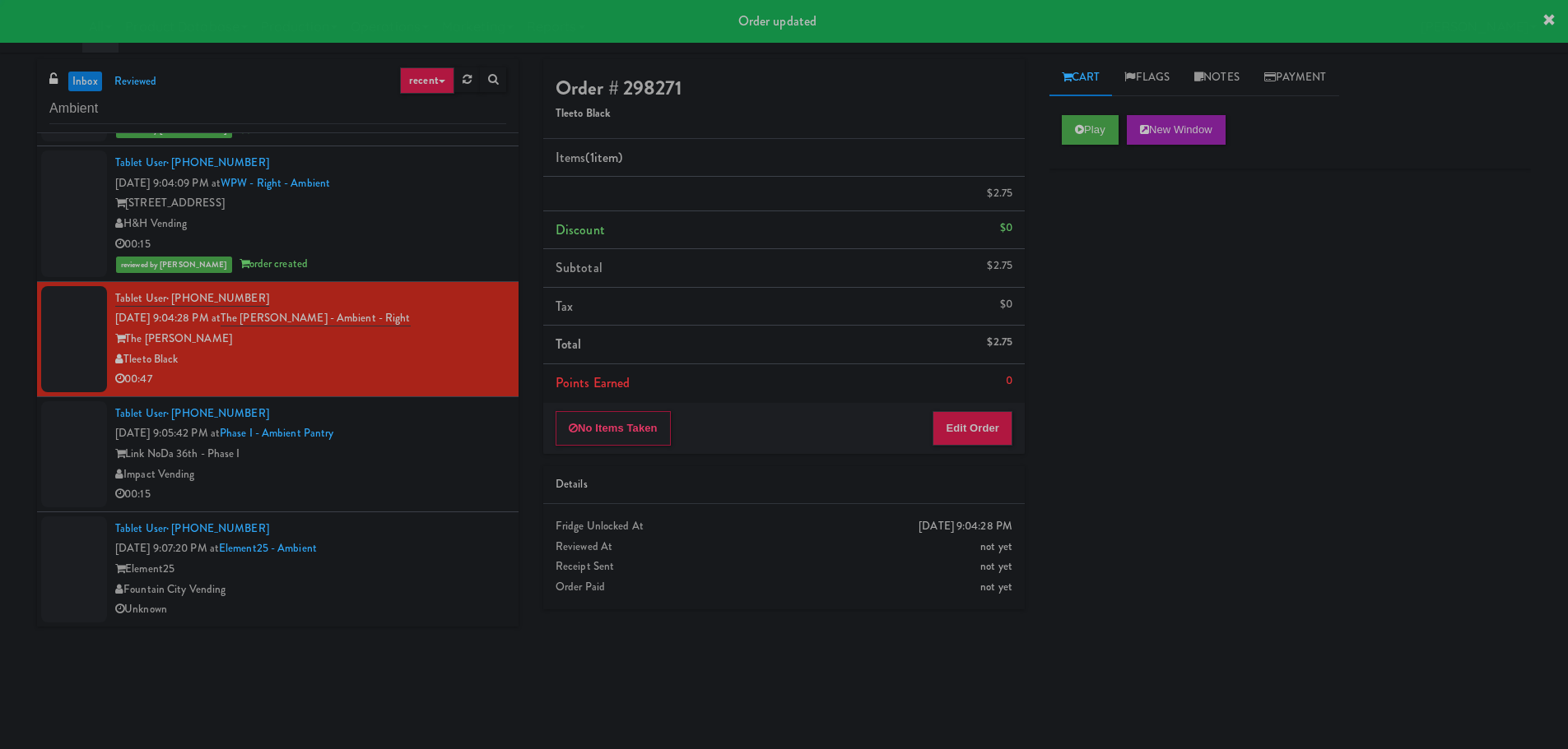
scroll to position [0, 0]
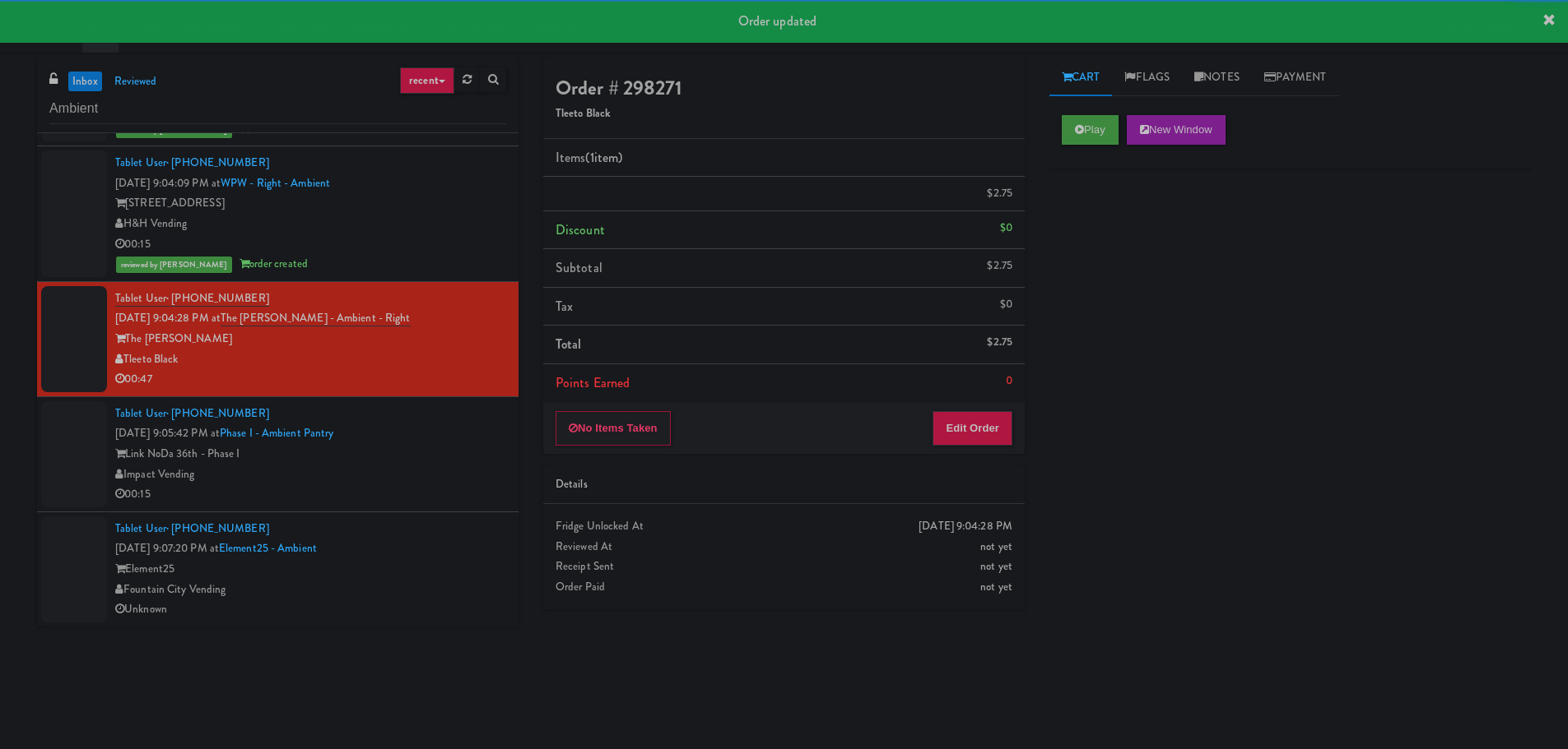
click at [450, 443] on div "Tablet User · (704) 900-7050 [DATE] 9:05:42 PM at Phase I - Ambient Pantry Link…" at bounding box center [311, 455] width 391 height 102
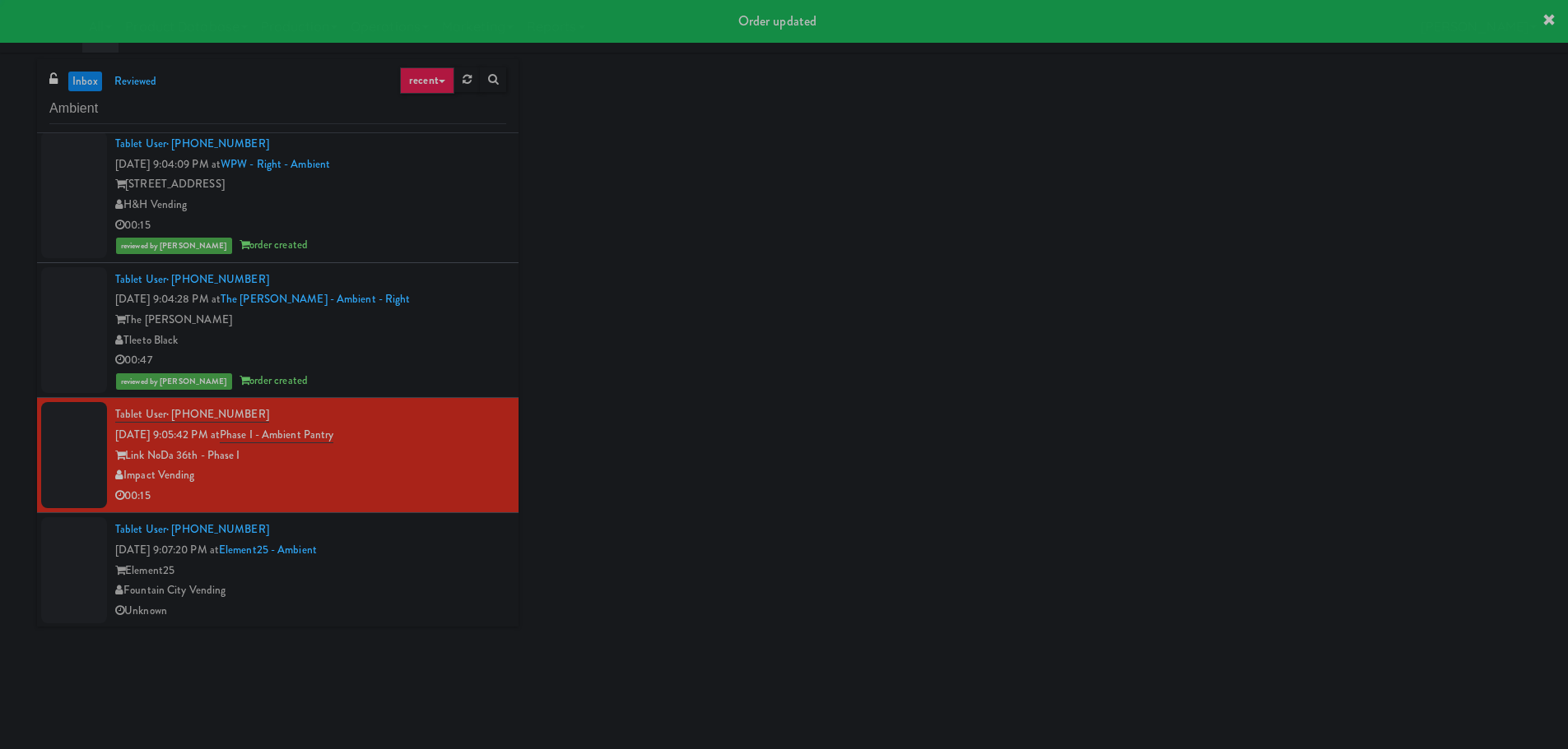
scroll to position [548, 0]
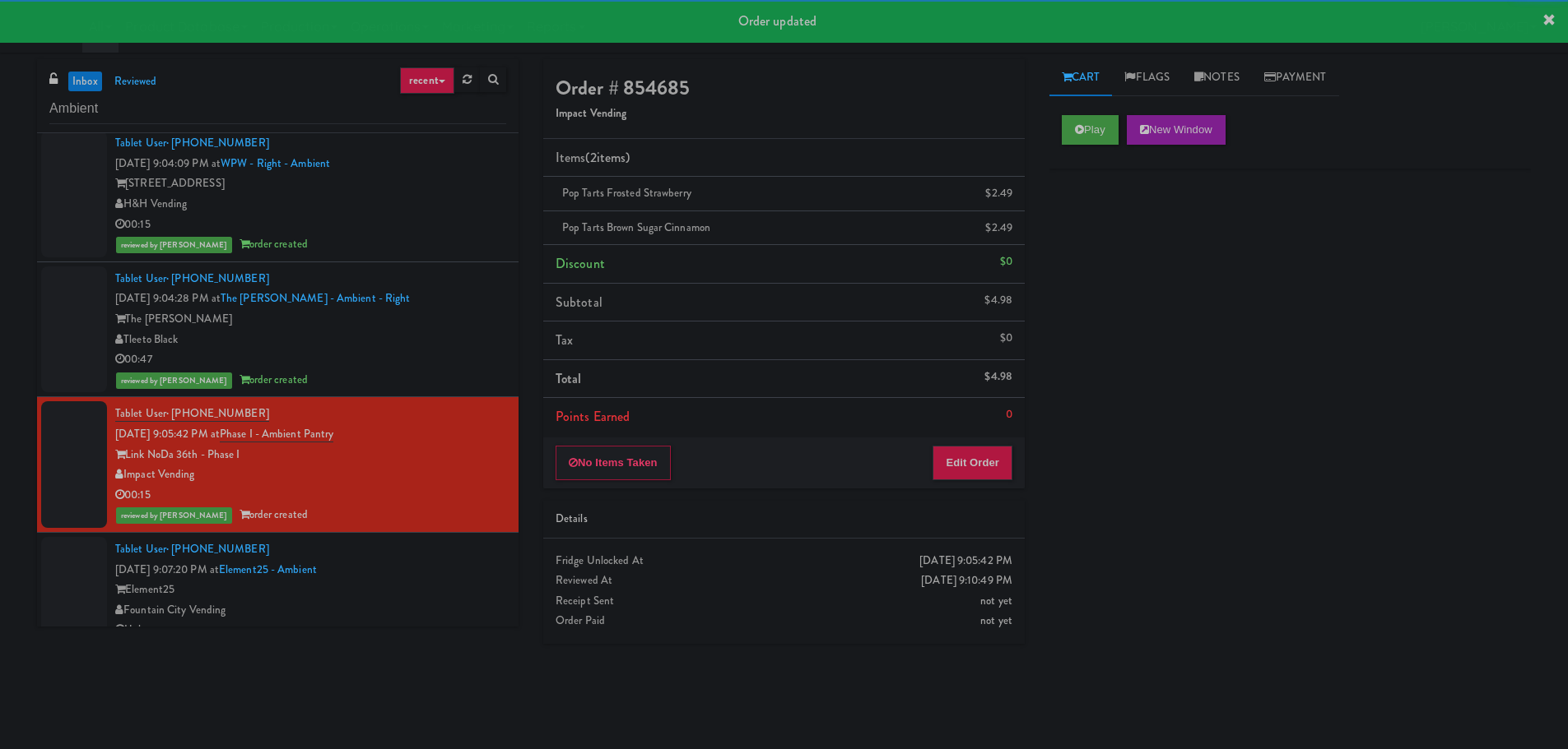
click at [448, 595] on div "Element25" at bounding box center [311, 589] width 391 height 20
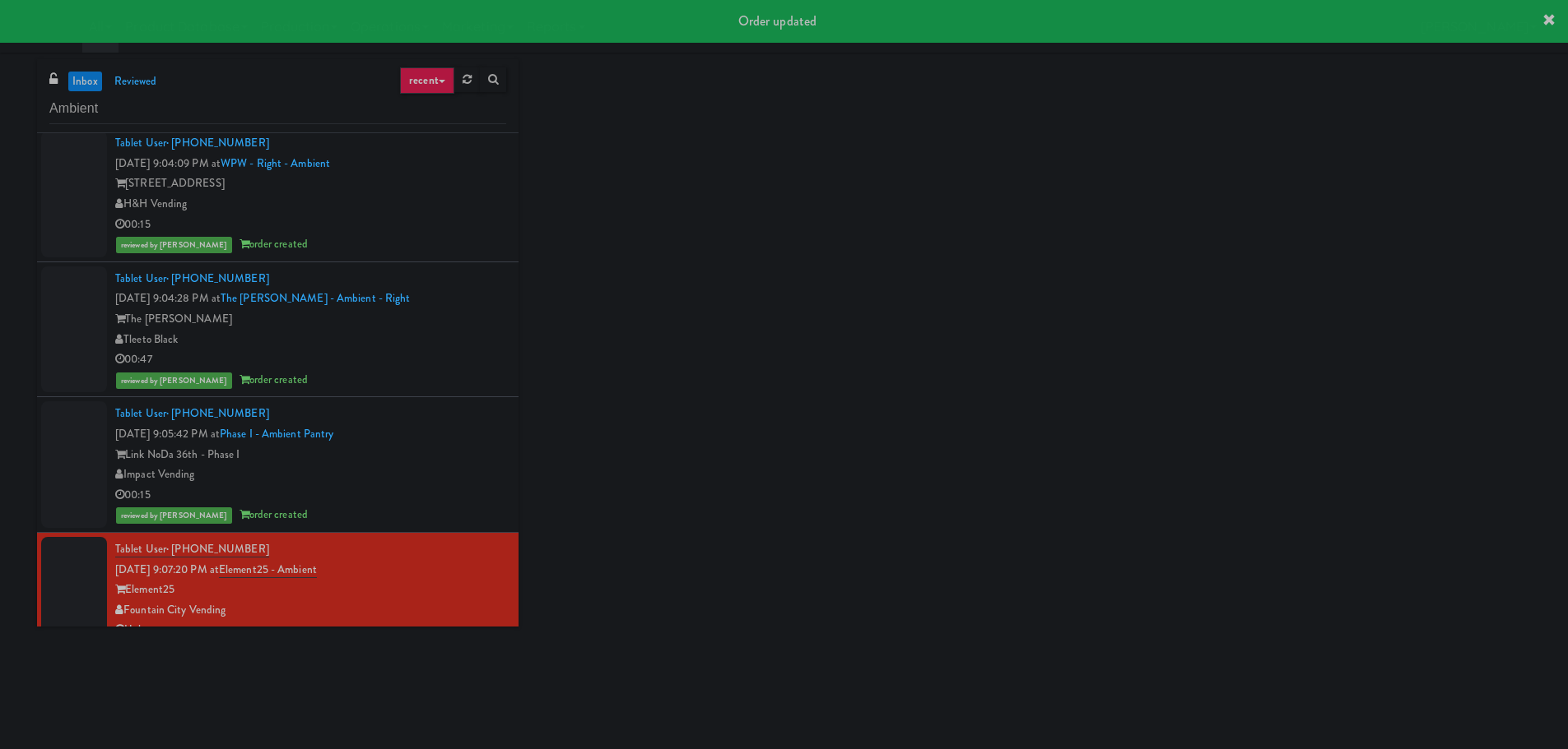
scroll to position [568, 0]
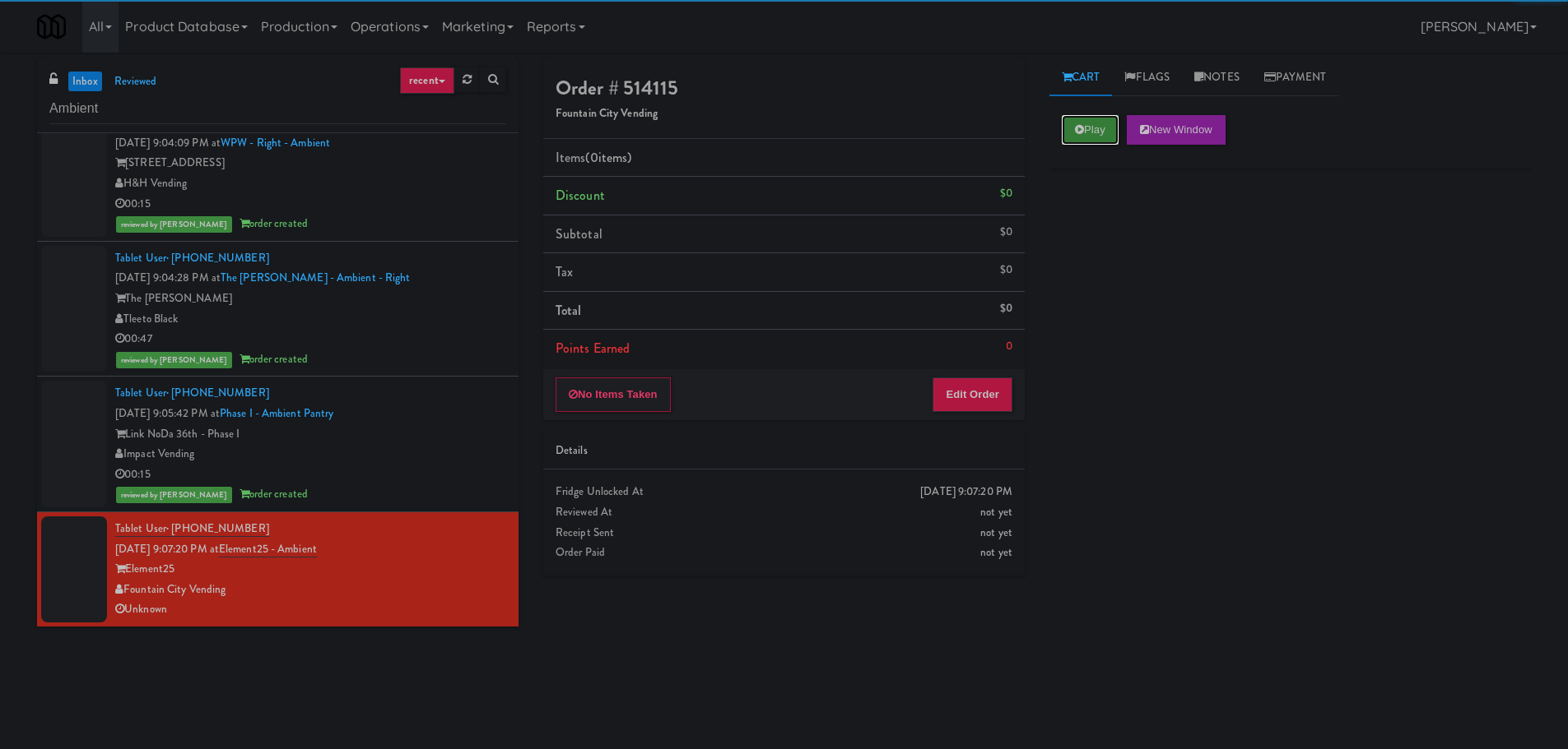
click at [1101, 142] on button "Play" at bounding box center [1090, 129] width 57 height 30
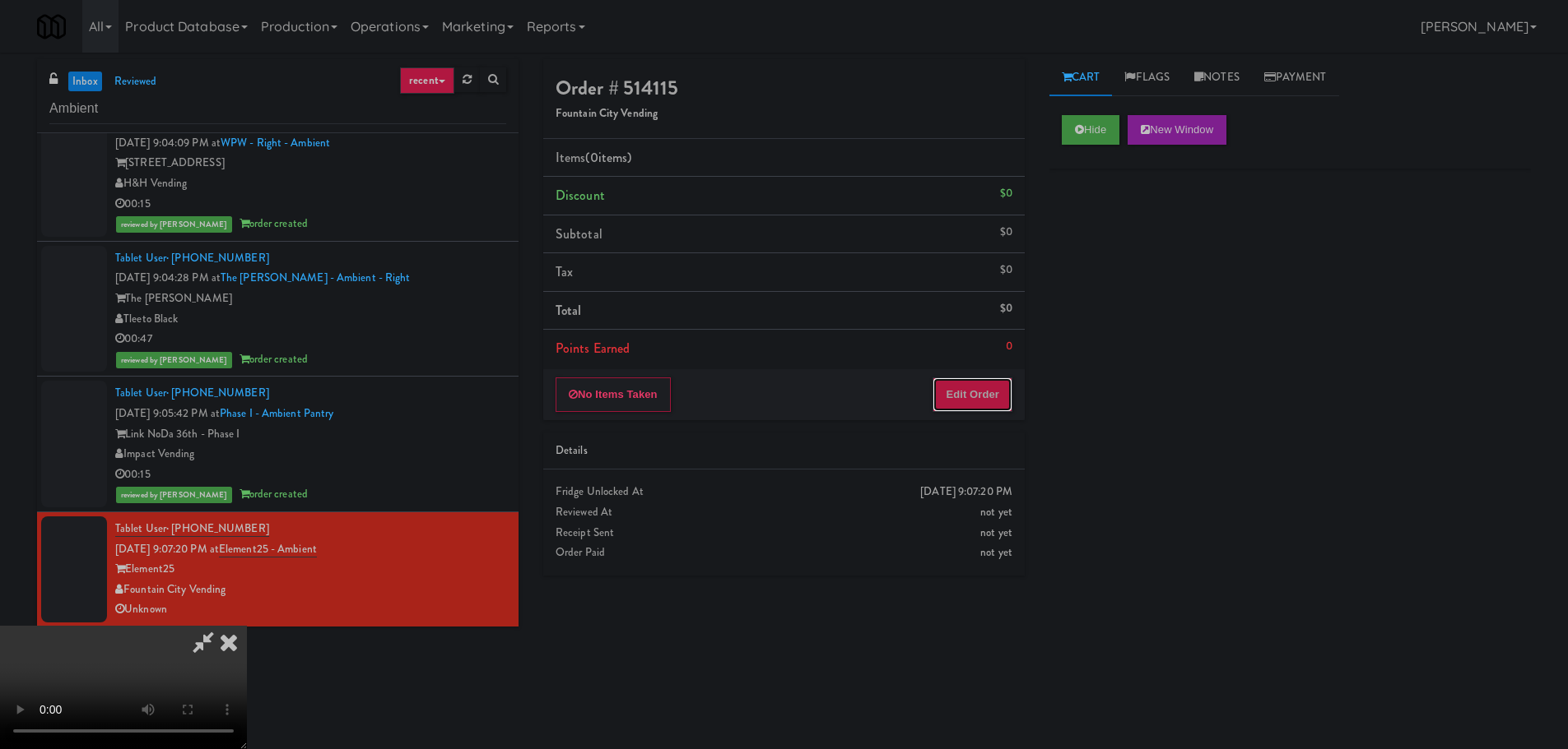
click at [977, 390] on button "Edit Order" at bounding box center [972, 395] width 80 height 34
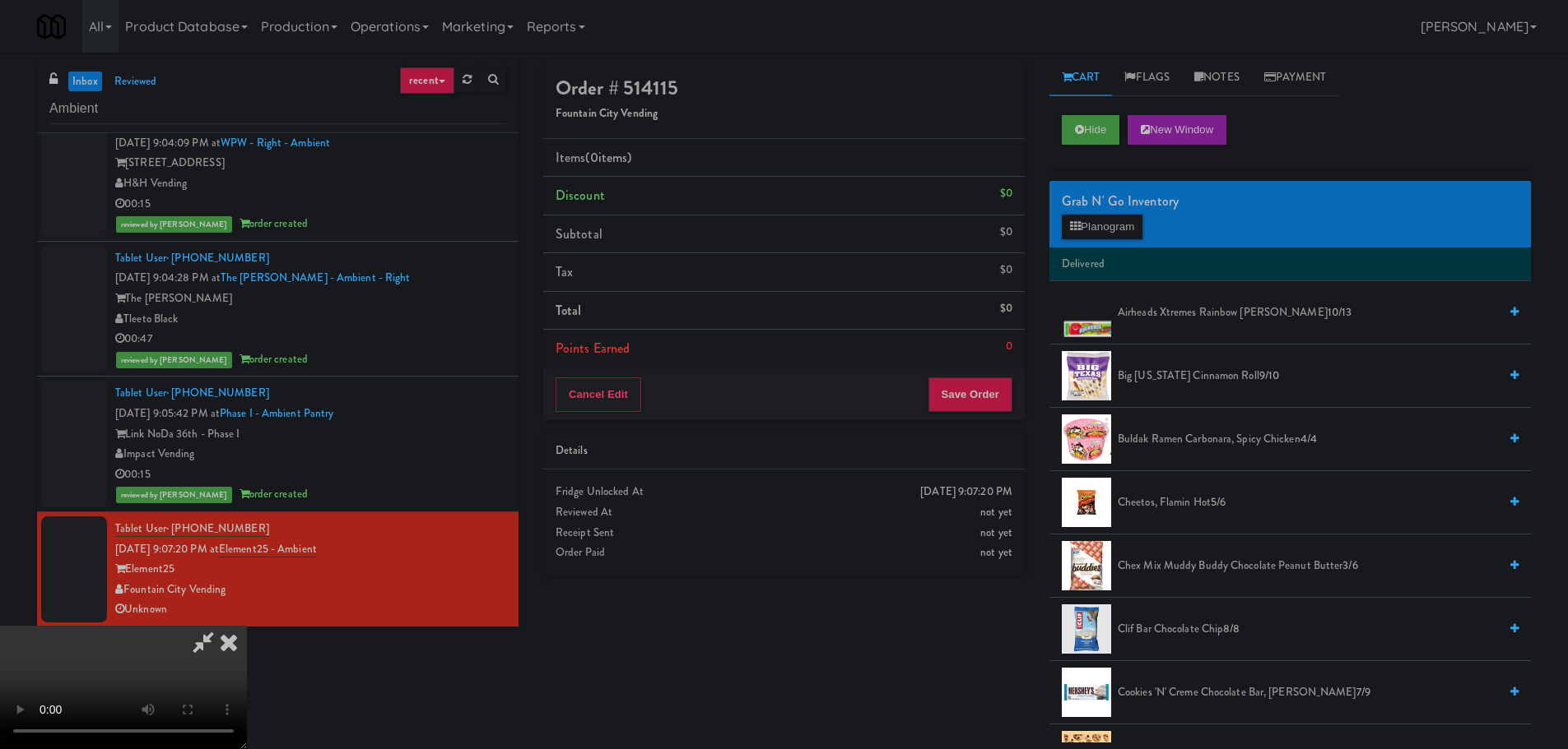
scroll to position [0, 0]
click at [247, 626] on video at bounding box center [124, 688] width 247 height 124
click at [1184, 312] on span "Airheads Xtremes Rainbow [PERSON_NAME] 10/13" at bounding box center [1307, 312] width 380 height 20
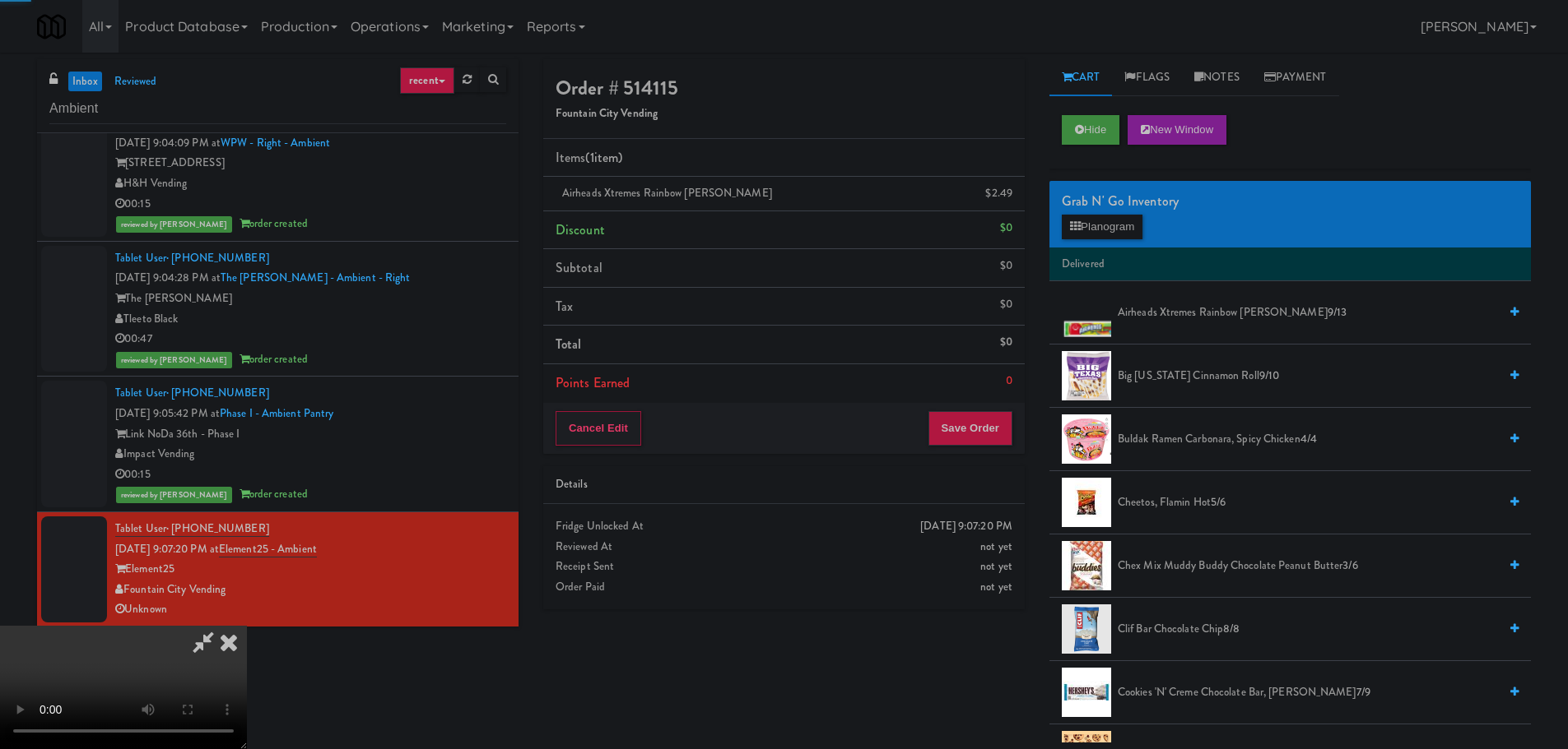
click at [247, 626] on video at bounding box center [124, 688] width 247 height 124
drag, startPoint x: 456, startPoint y: 556, endPoint x: 460, endPoint y: 544, distance: 12.6
click at [247, 626] on video at bounding box center [124, 688] width 247 height 124
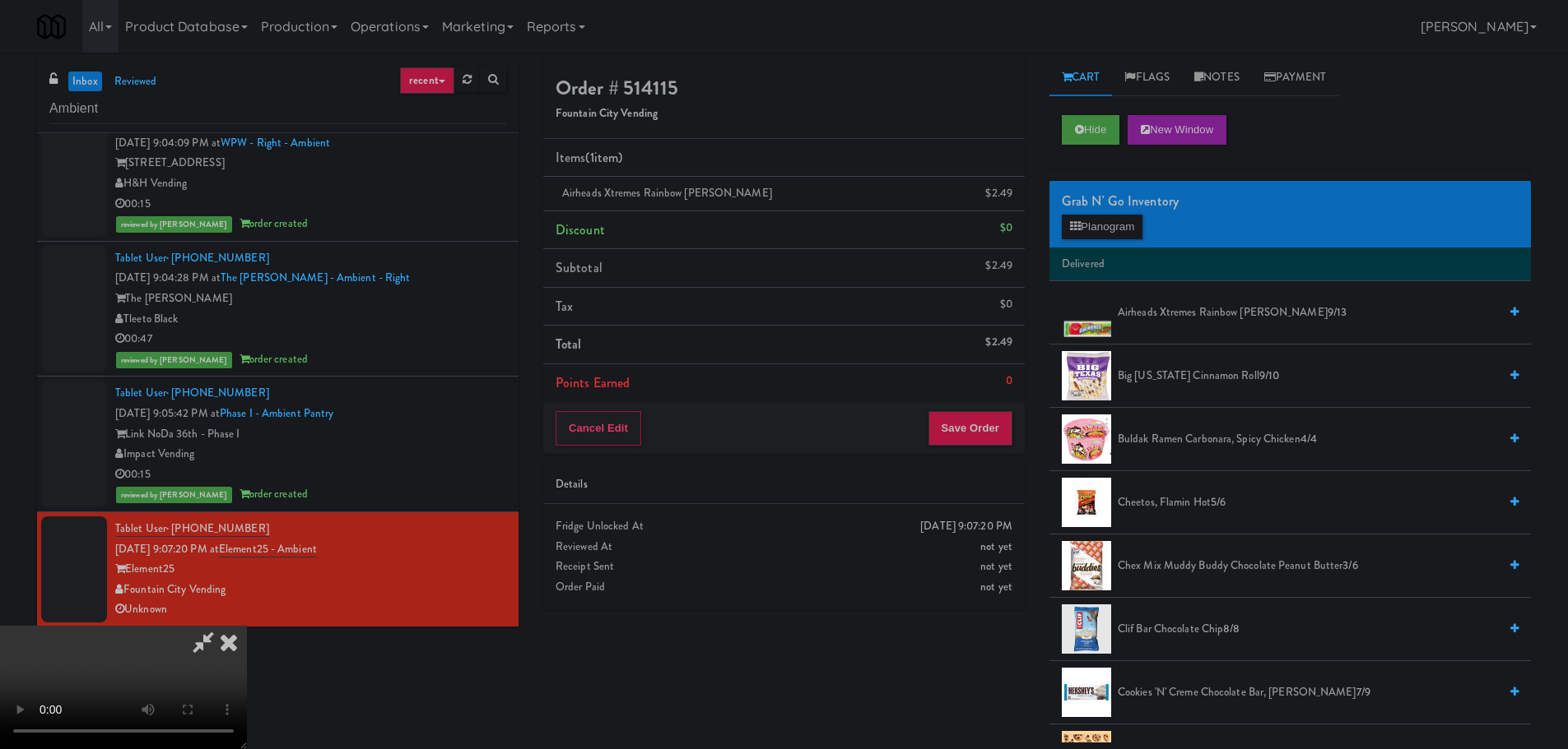
click at [247, 626] on video at bounding box center [124, 688] width 247 height 124
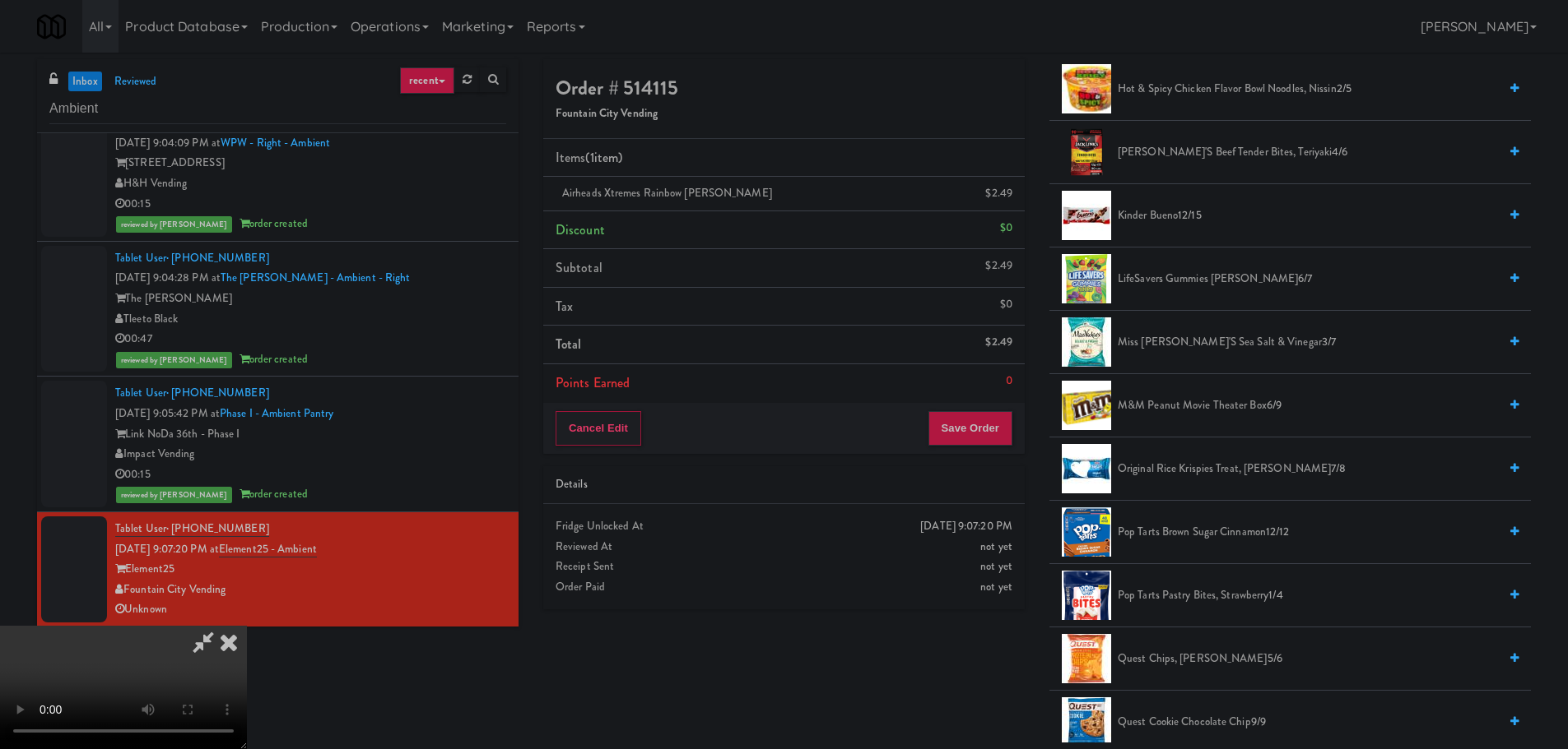
scroll to position [905, 0]
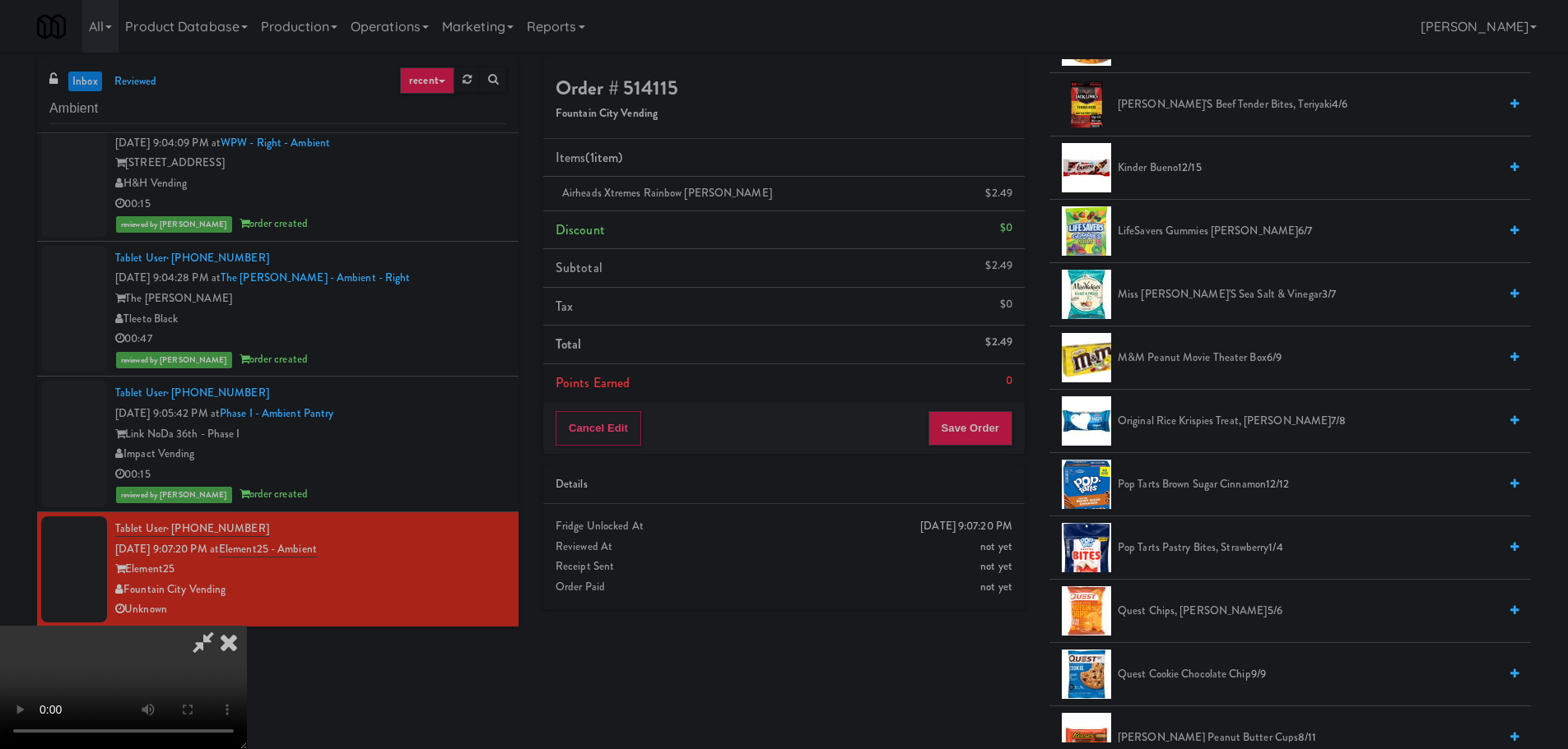
click at [1187, 354] on span "M&M Peanut Movie Theater Box 6/9" at bounding box center [1307, 357] width 380 height 20
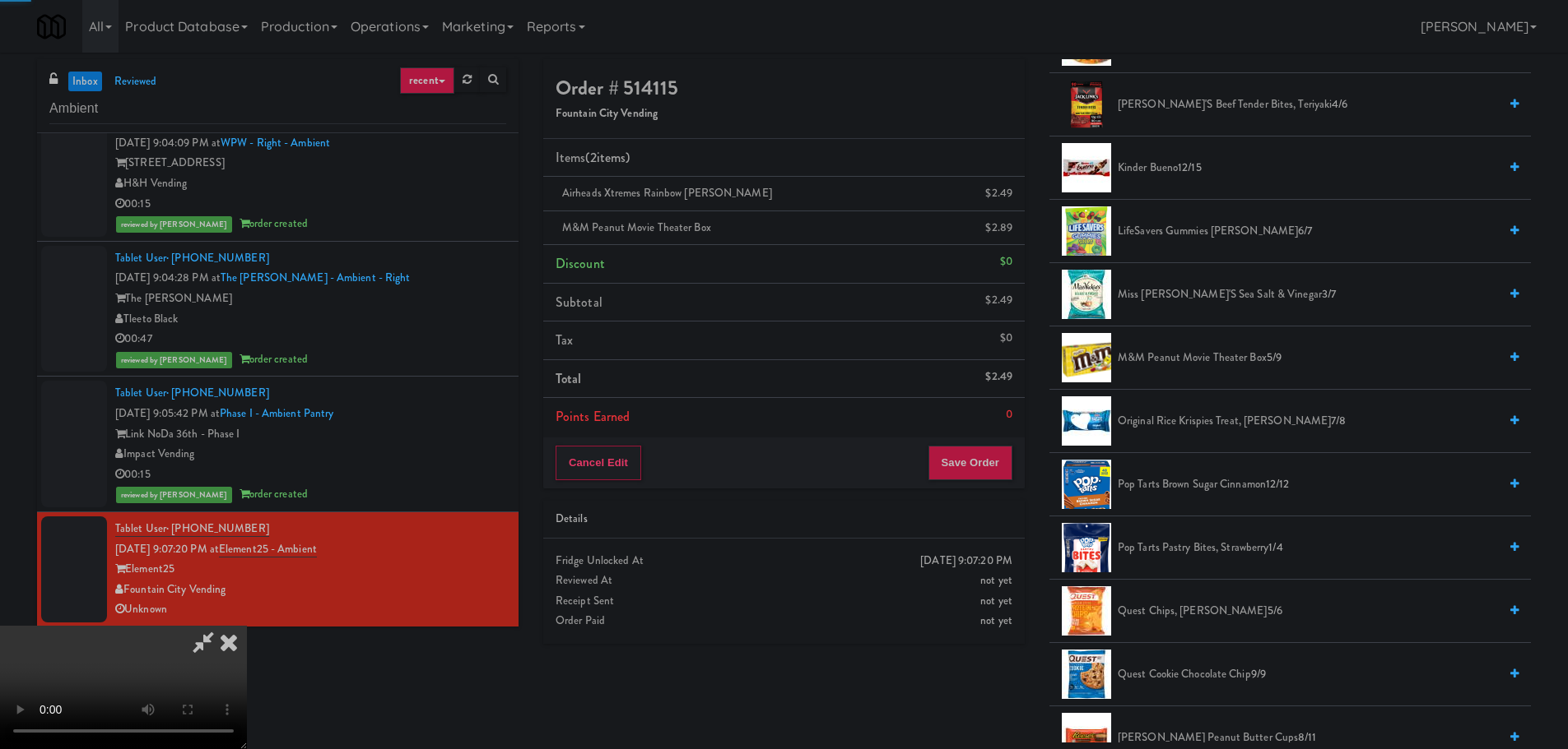
click at [247, 626] on video at bounding box center [124, 688] width 247 height 124
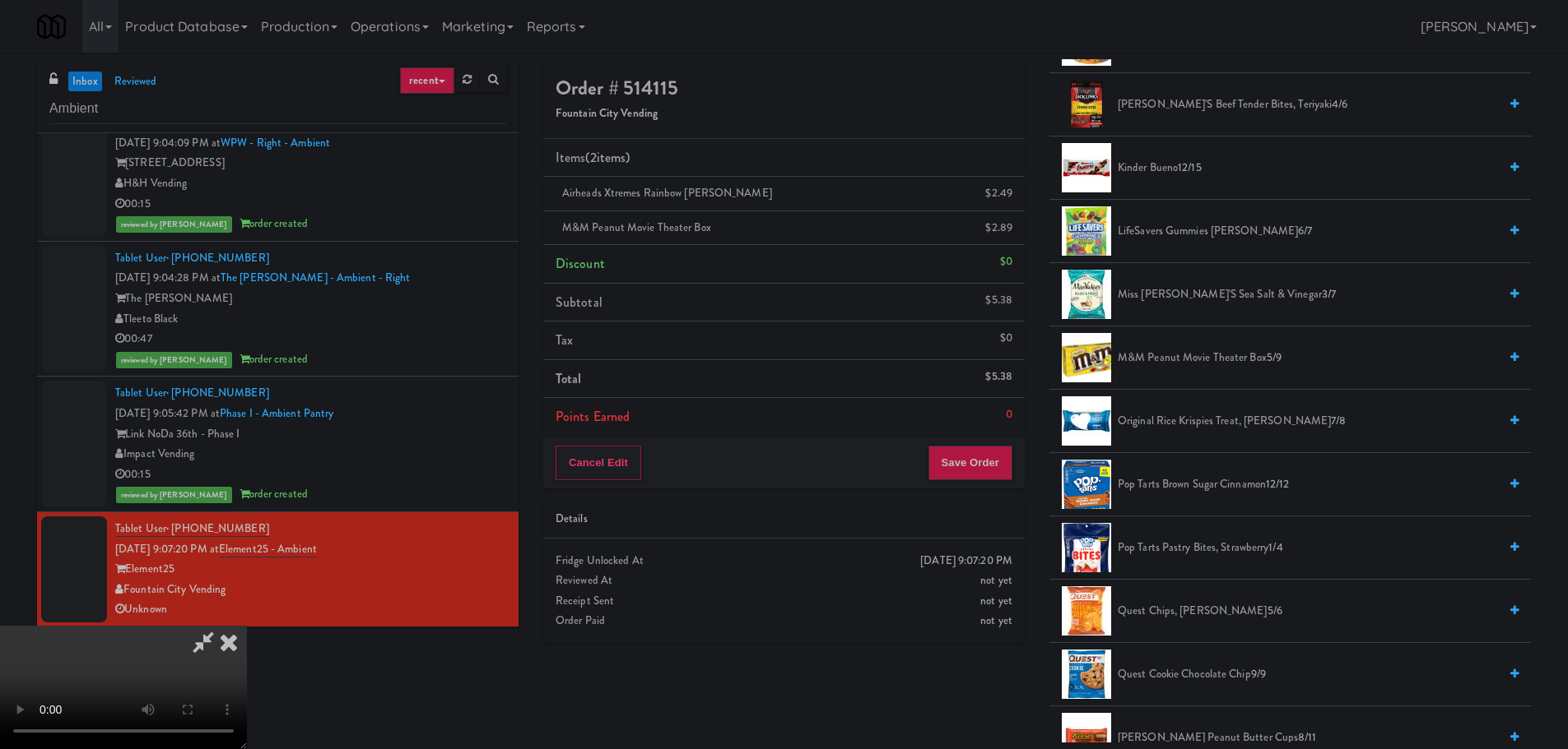
click at [247, 626] on video at bounding box center [124, 688] width 247 height 124
drag, startPoint x: 660, startPoint y: 459, endPoint x: 895, endPoint y: 493, distance: 237.4
click at [247, 626] on video at bounding box center [124, 688] width 247 height 124
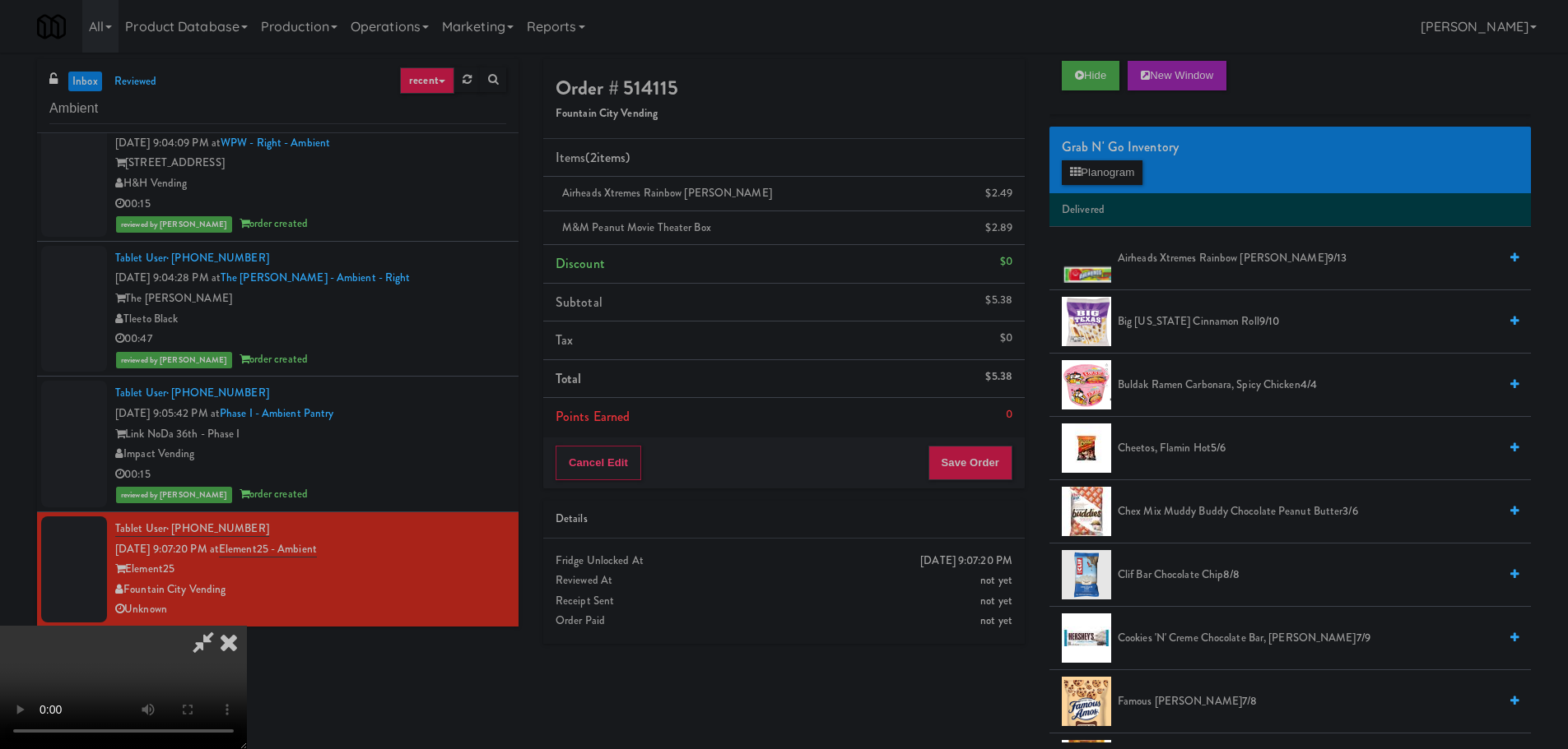
scroll to position [0, 0]
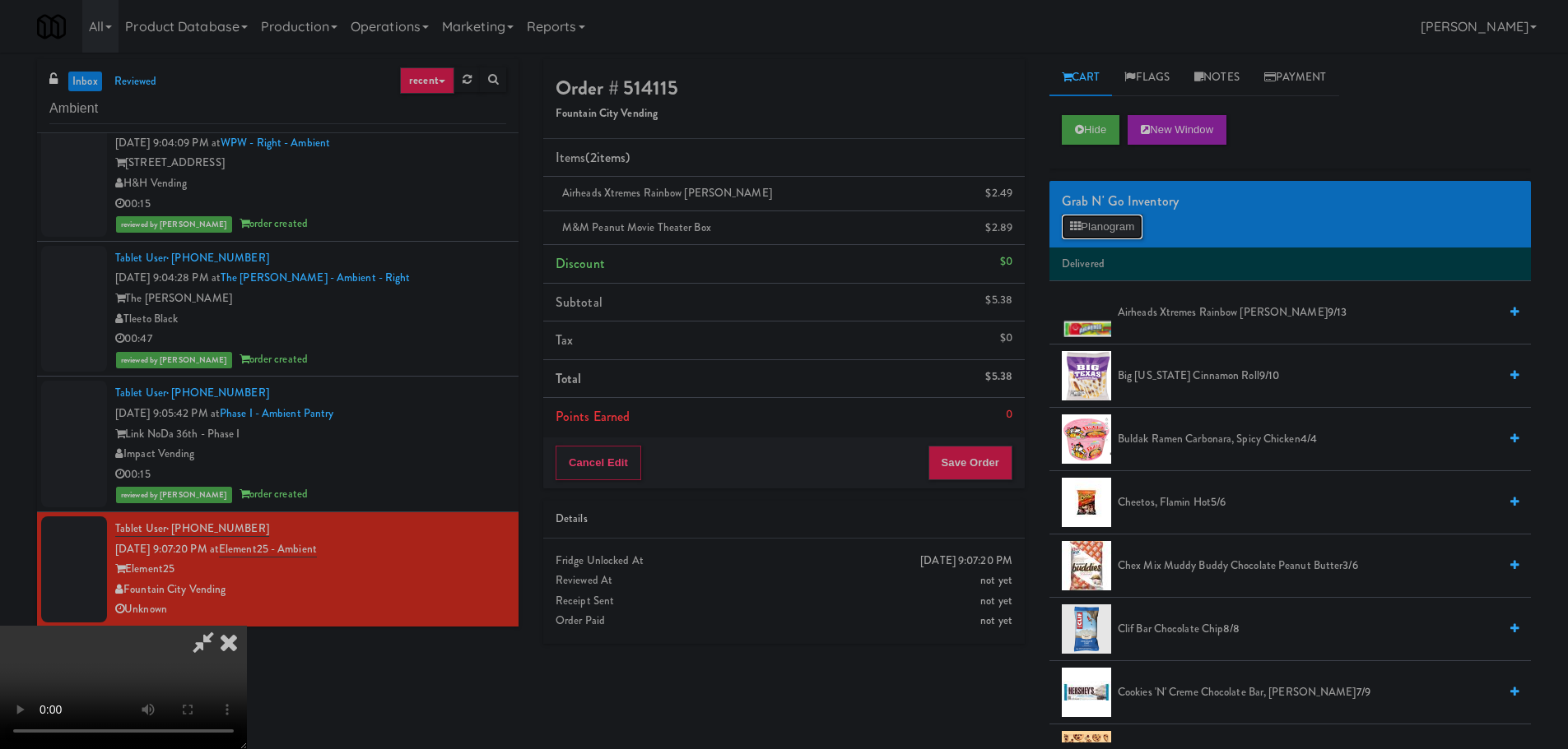
click at [1118, 231] on button "Planogram" at bounding box center [1102, 227] width 81 height 25
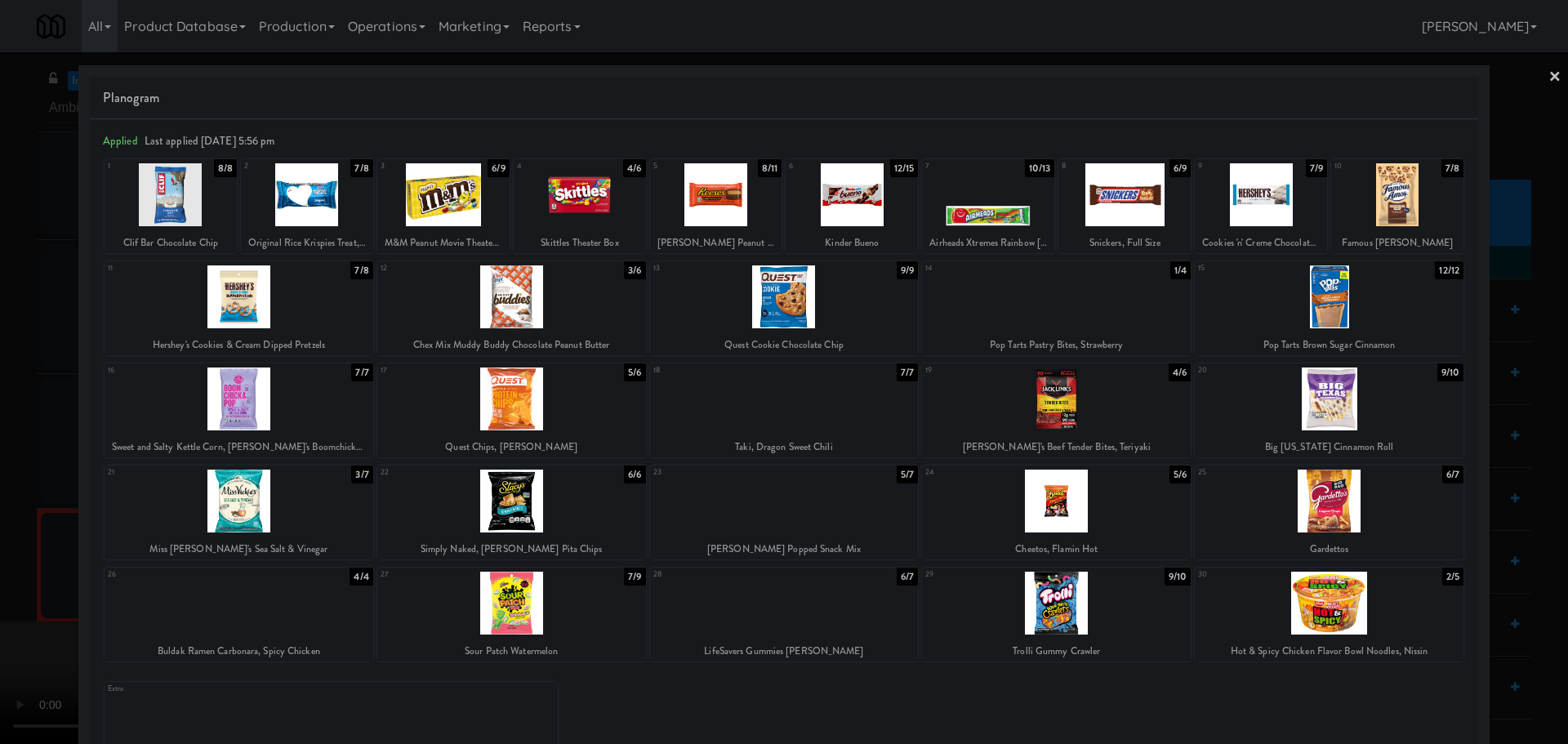
click at [742, 605] on div at bounding box center [784, 603] width 269 height 63
click at [0, 553] on div at bounding box center [784, 372] width 1568 height 744
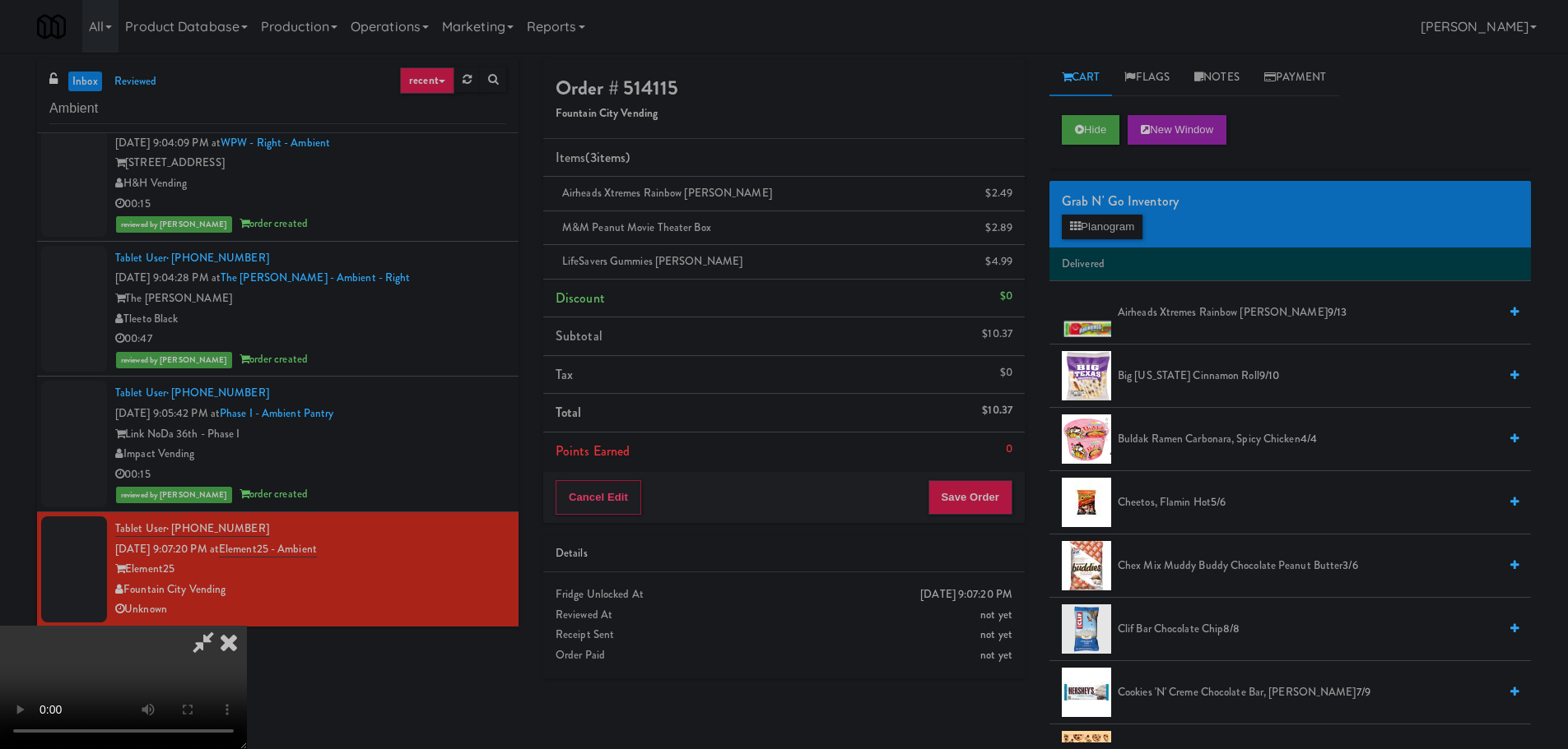
drag, startPoint x: 457, startPoint y: 446, endPoint x: 475, endPoint y: 456, distance: 20.6
click at [247, 626] on video at bounding box center [124, 688] width 247 height 124
drag, startPoint x: 601, startPoint y: 503, endPoint x: 685, endPoint y: 663, distance: 180.7
click at [247, 626] on video at bounding box center [124, 688] width 247 height 124
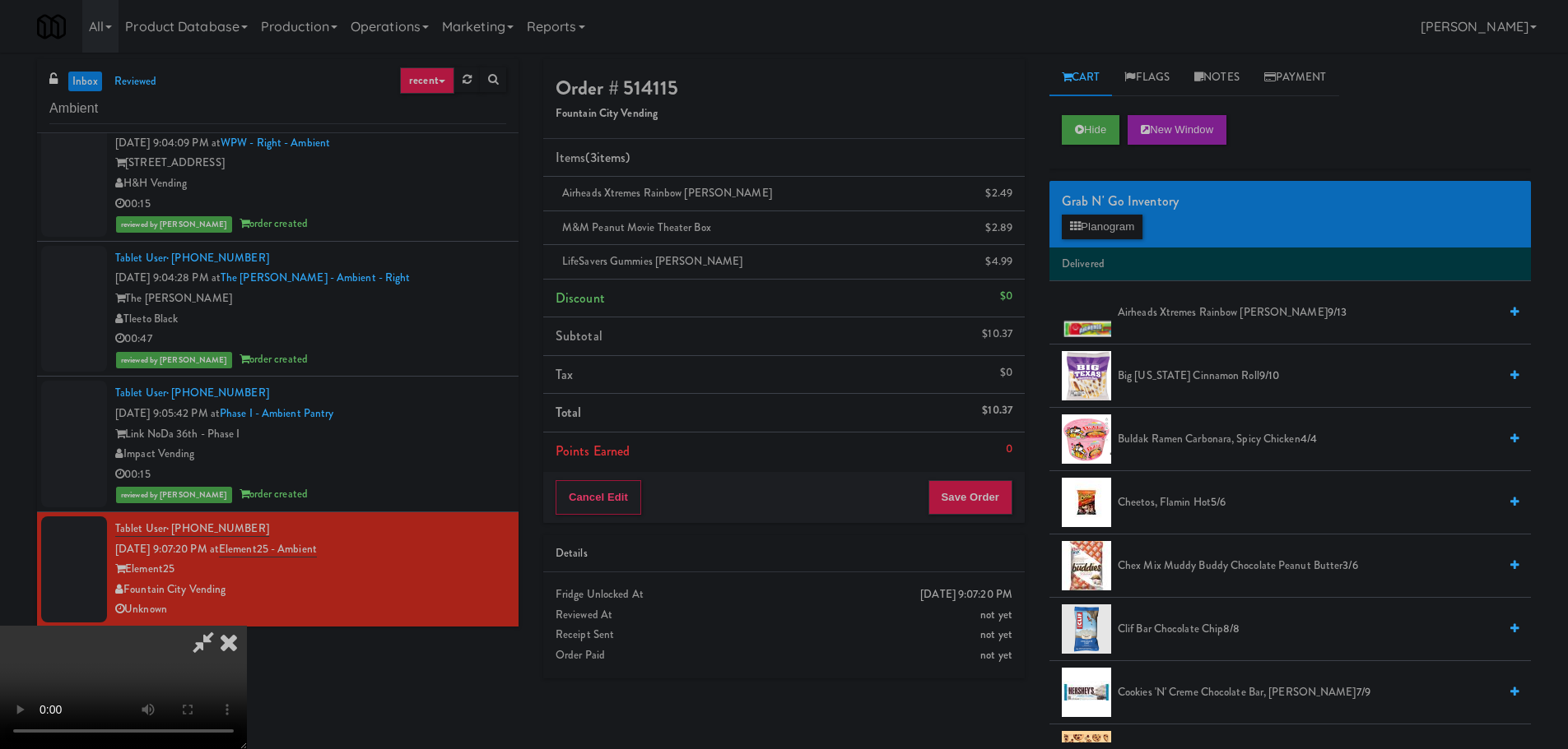
click at [247, 626] on video at bounding box center [124, 688] width 247 height 124
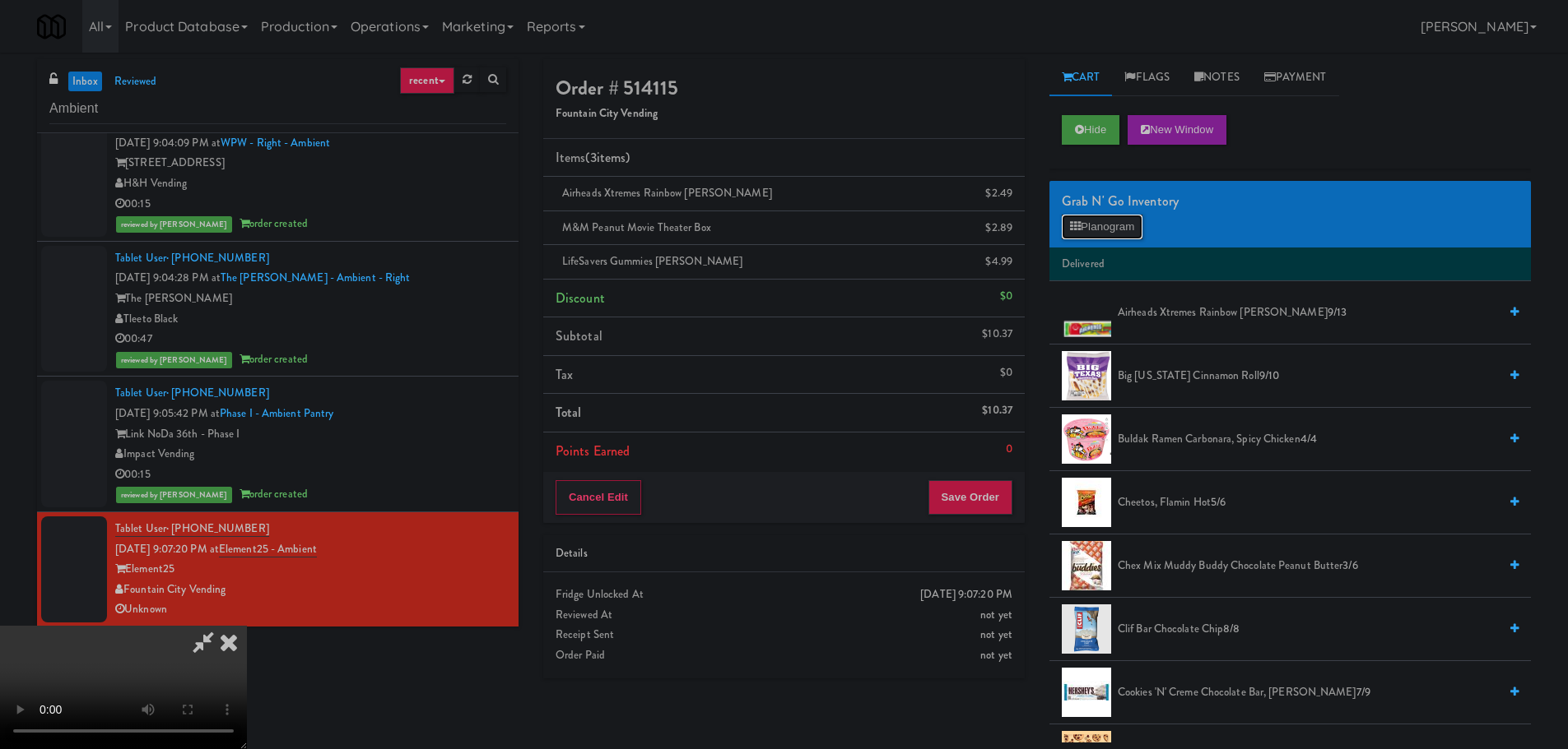
click at [1111, 224] on button "Planogram" at bounding box center [1102, 227] width 81 height 25
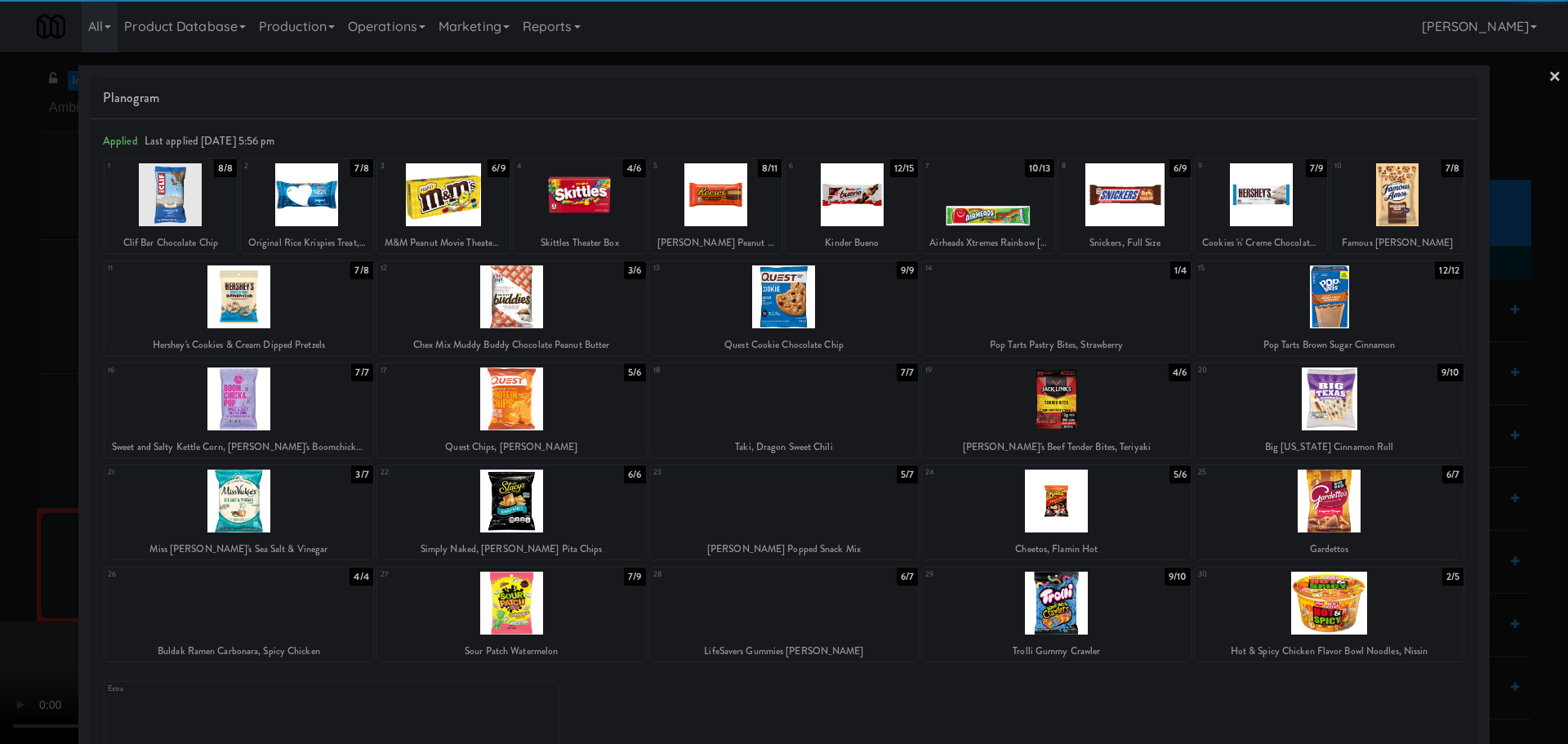
click at [1049, 620] on div at bounding box center [1056, 603] width 269 height 63
click at [0, 536] on div at bounding box center [784, 372] width 1568 height 744
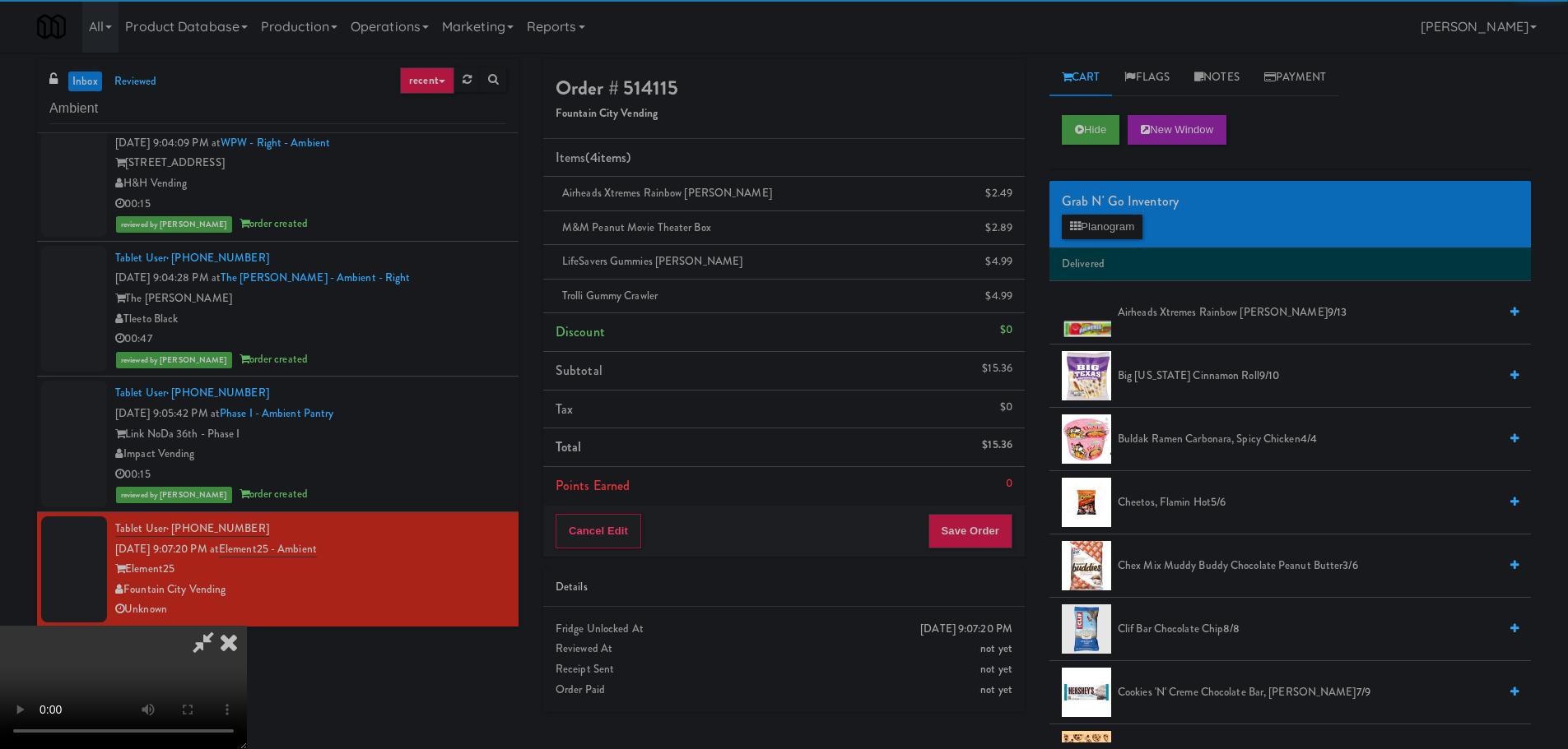
click at [247, 626] on video at bounding box center [124, 688] width 247 height 124
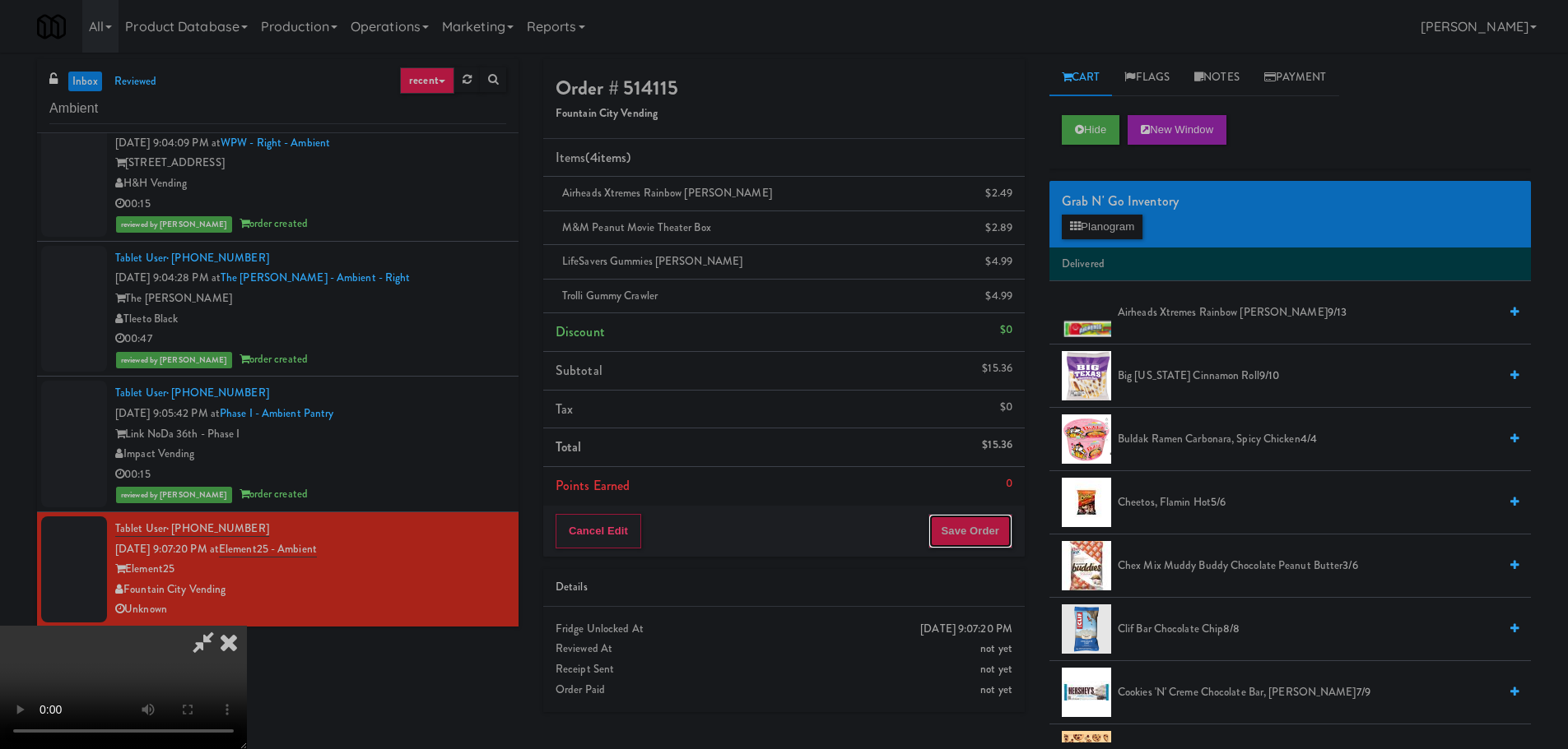
click at [987, 528] on button "Save Order" at bounding box center [971, 532] width 84 height 34
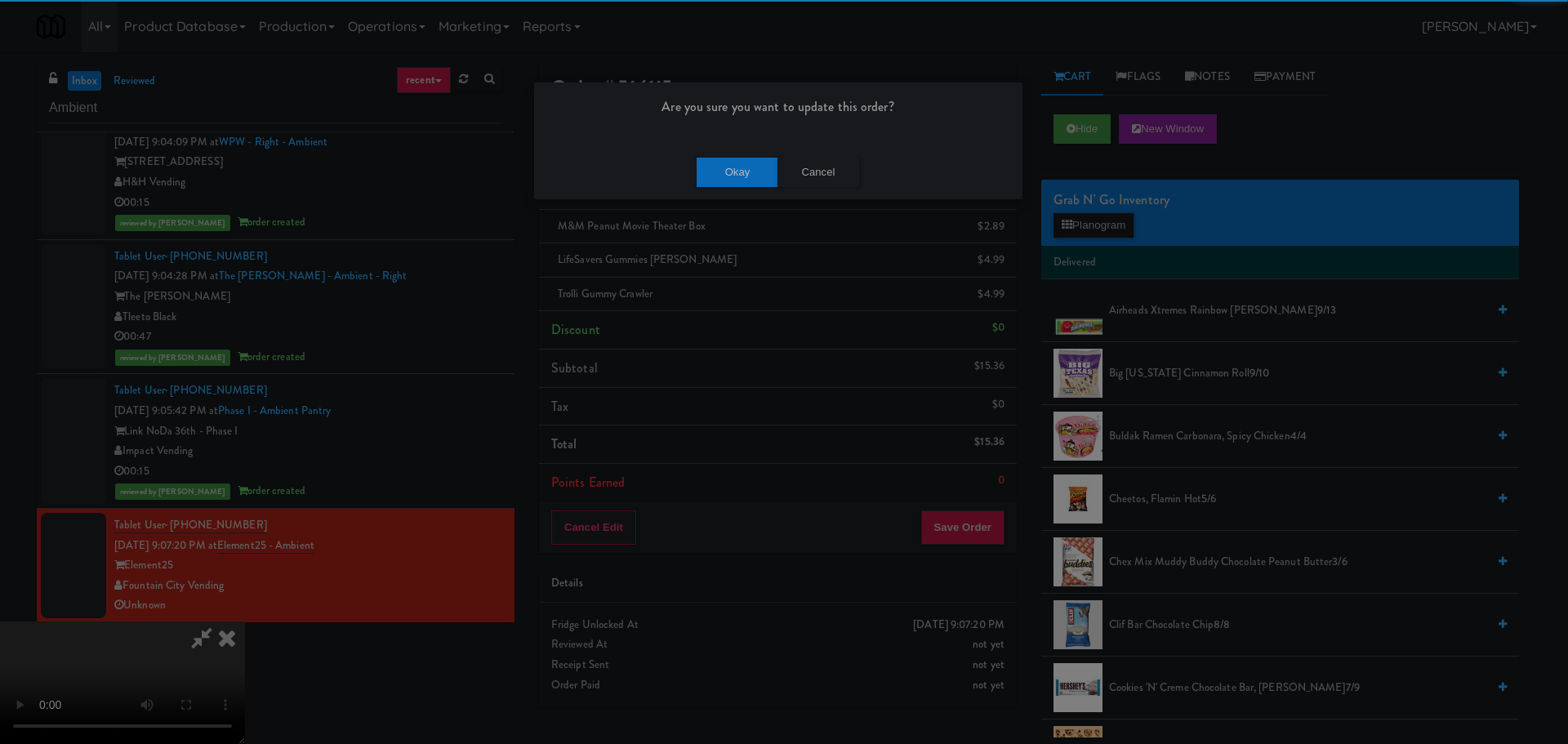
drag, startPoint x: 687, startPoint y: 168, endPoint x: 695, endPoint y: 170, distance: 8.2
click at [691, 169] on div "Okay Cancel" at bounding box center [779, 172] width 489 height 55
click at [732, 173] on button "Okay" at bounding box center [738, 172] width 82 height 29
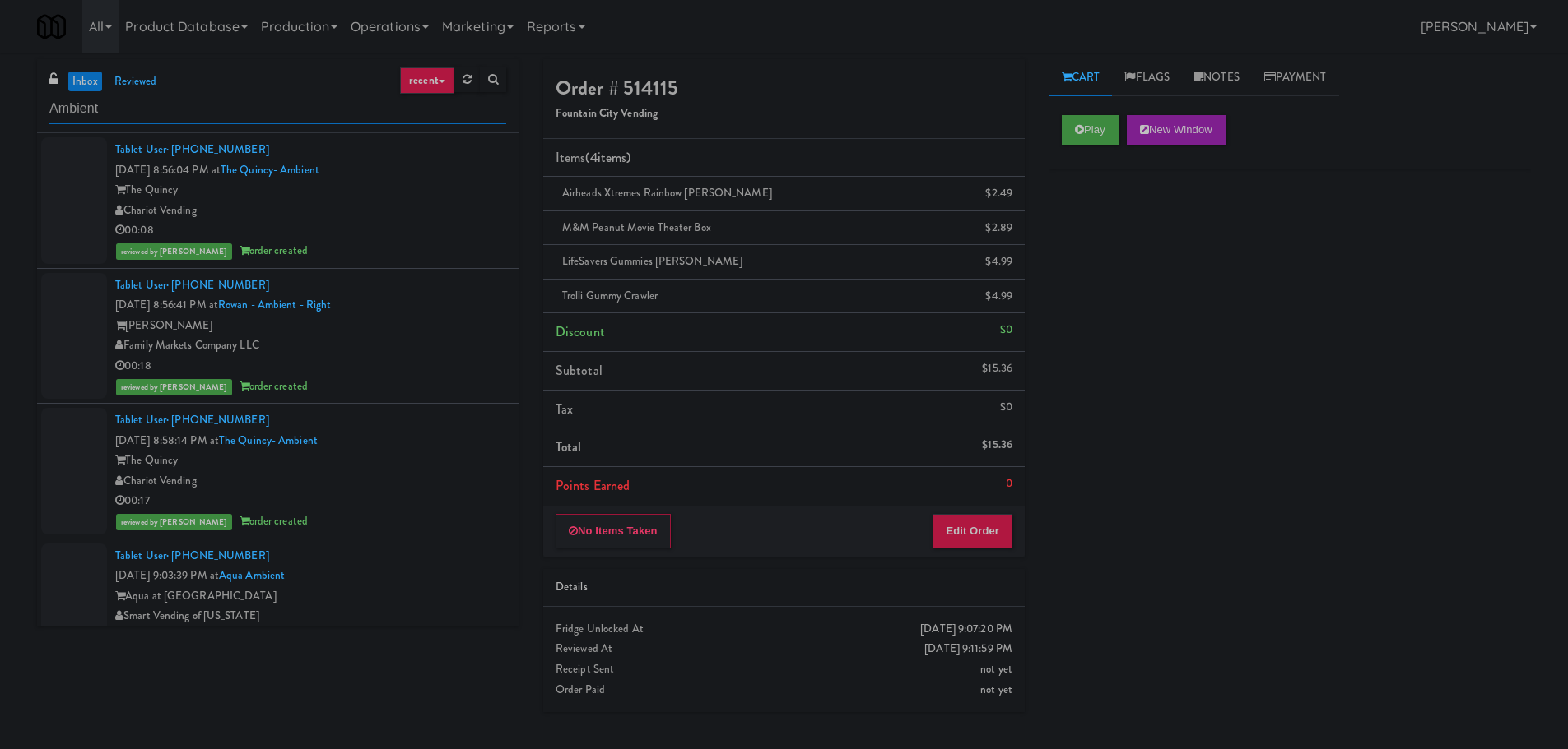
click at [216, 105] on input "Ambient" at bounding box center [278, 109] width 457 height 31
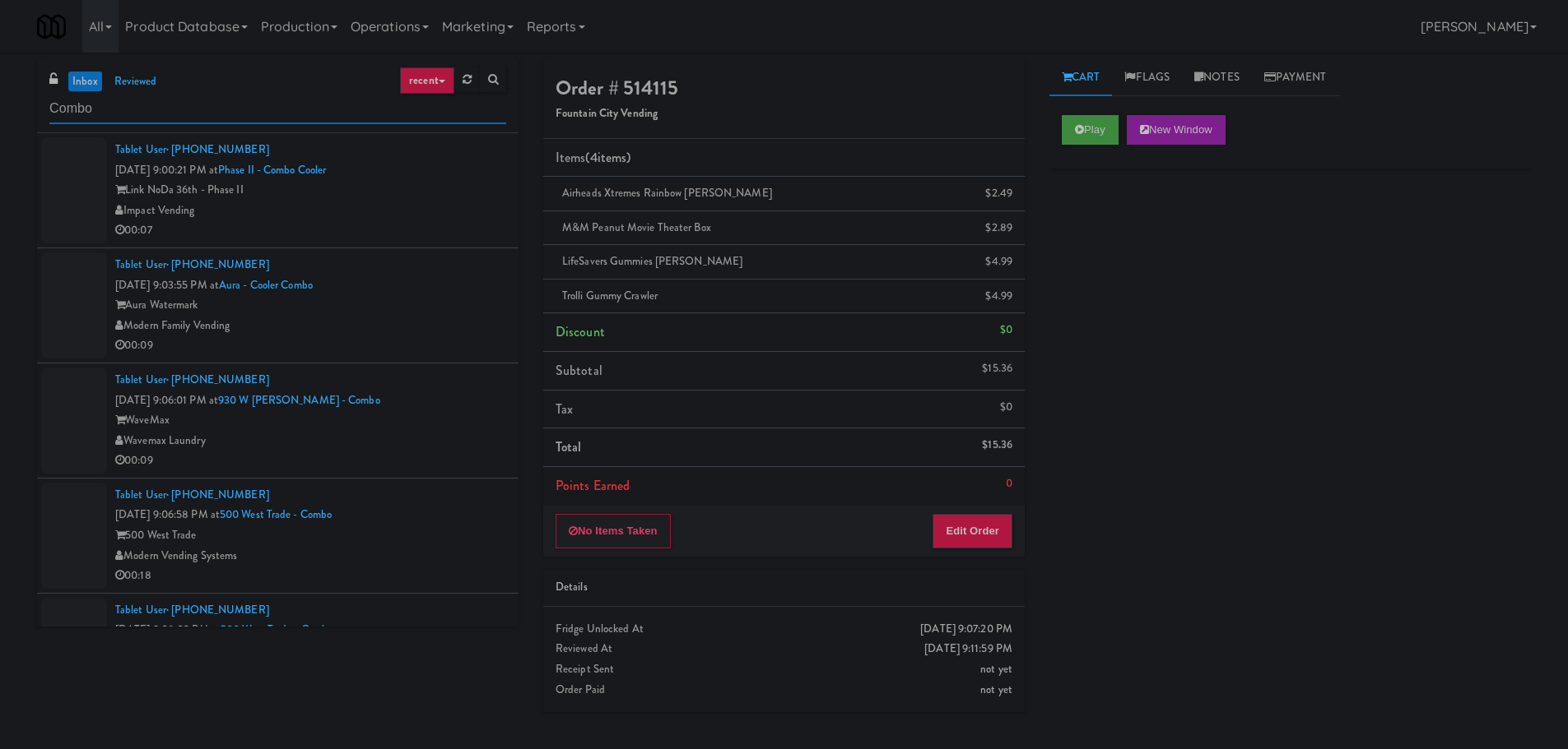
type input "Combo"
click at [427, 213] on div "Impact Vending" at bounding box center [311, 211] width 391 height 20
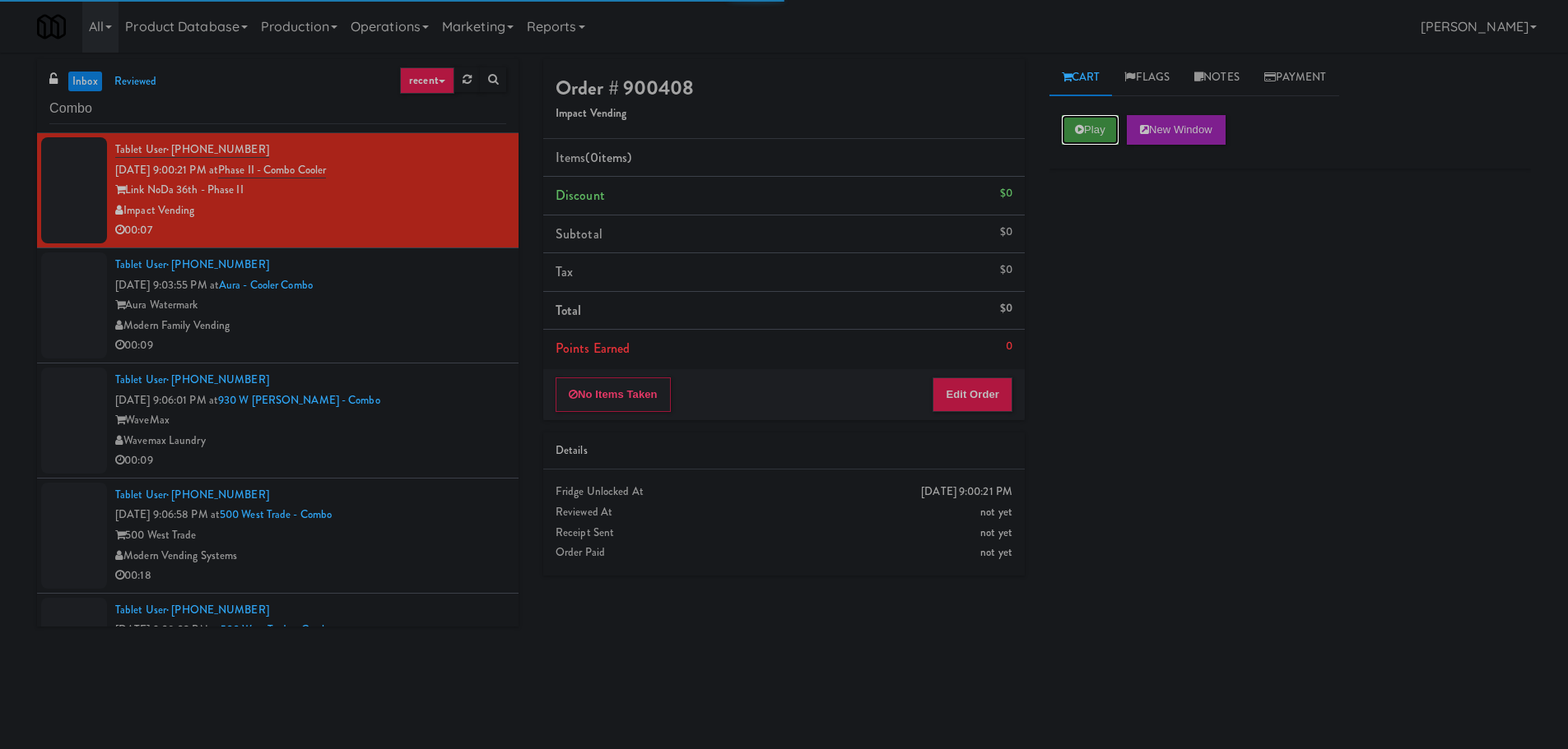
click at [1081, 139] on button "Play" at bounding box center [1090, 129] width 57 height 30
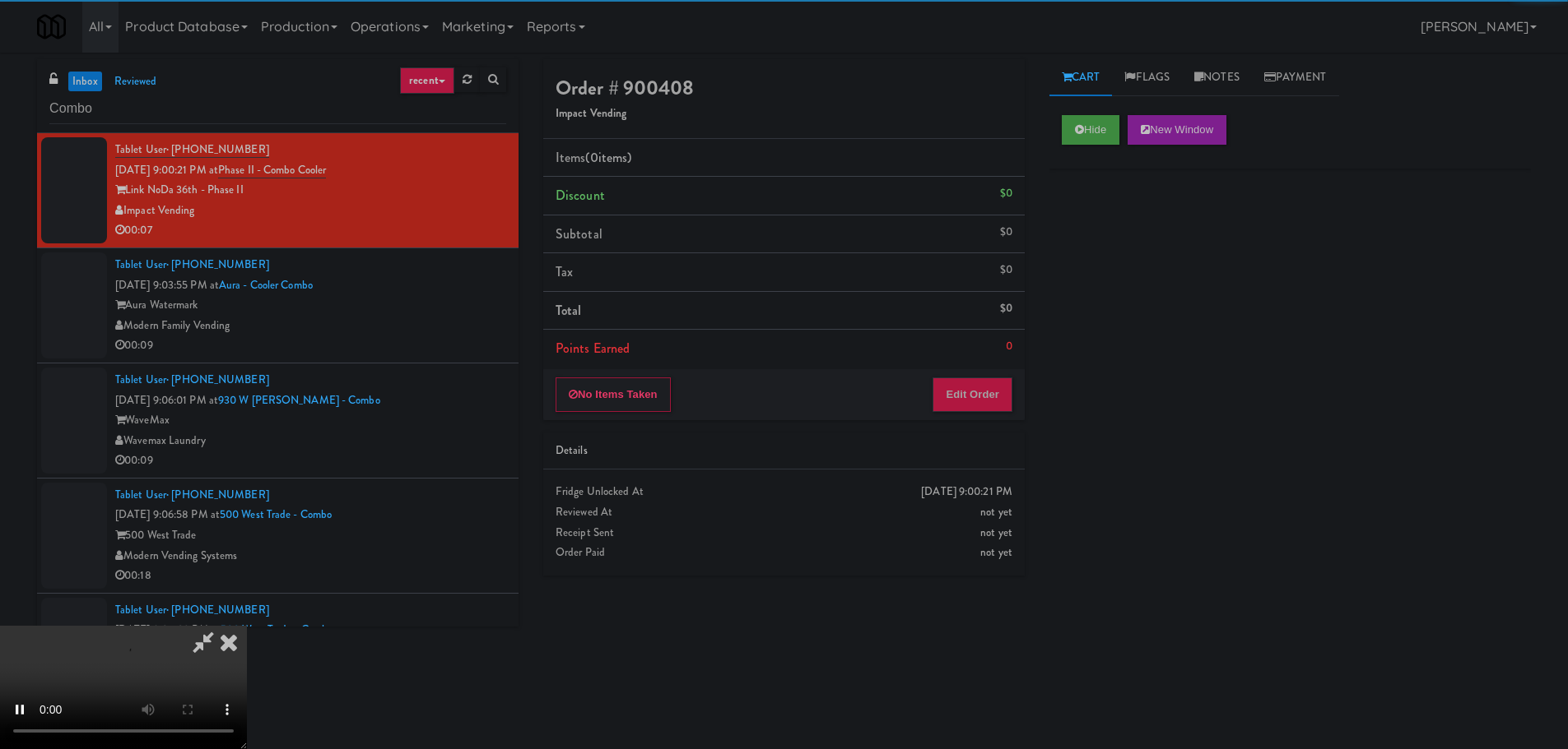
drag, startPoint x: 1015, startPoint y: 370, endPoint x: 1012, endPoint y: 377, distance: 7.6
click at [1014, 373] on div "No Items Taken Edit Order" at bounding box center [784, 395] width 481 height 51
click at [1011, 382] on button "Edit Order" at bounding box center [972, 395] width 80 height 34
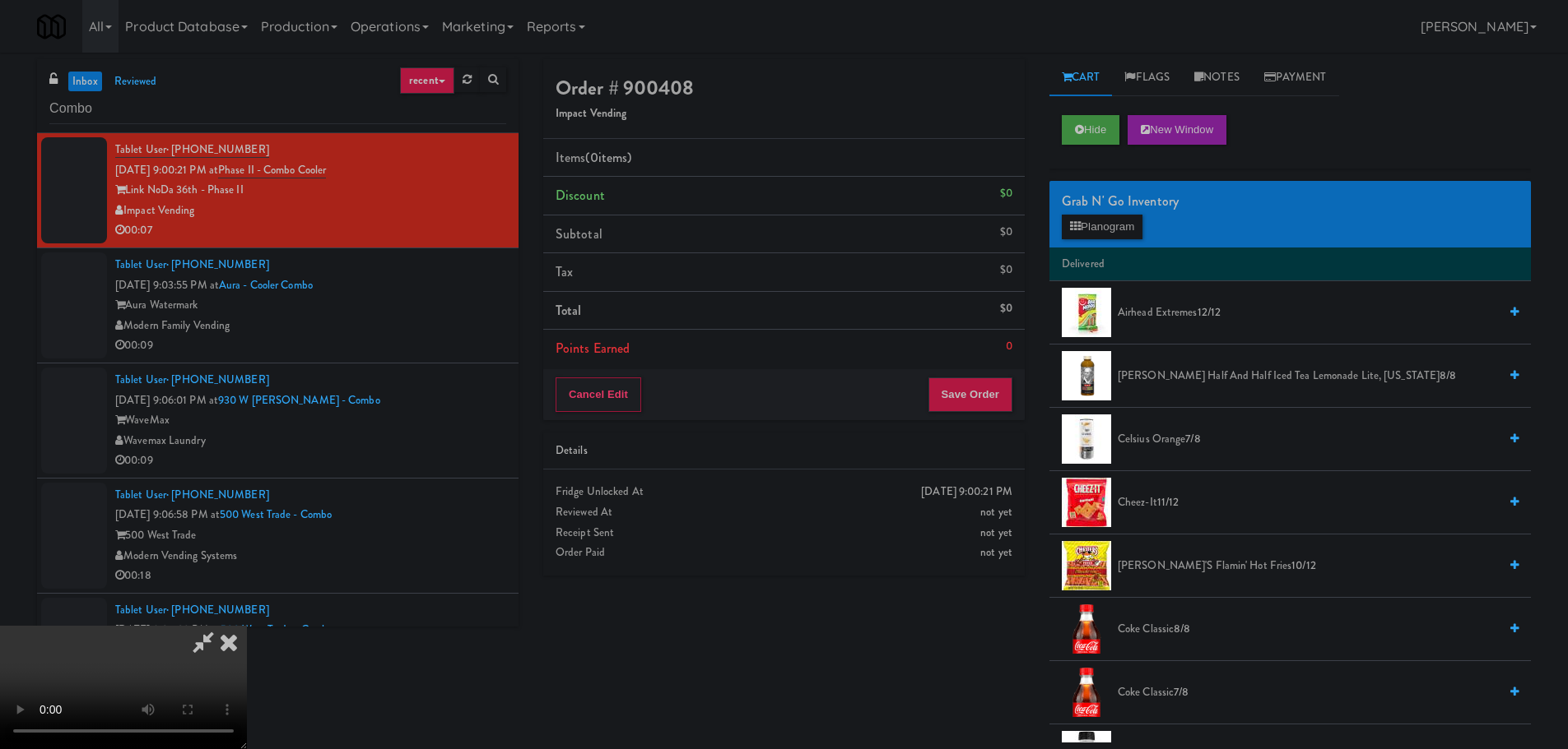
click at [247, 626] on video at bounding box center [124, 688] width 247 height 124
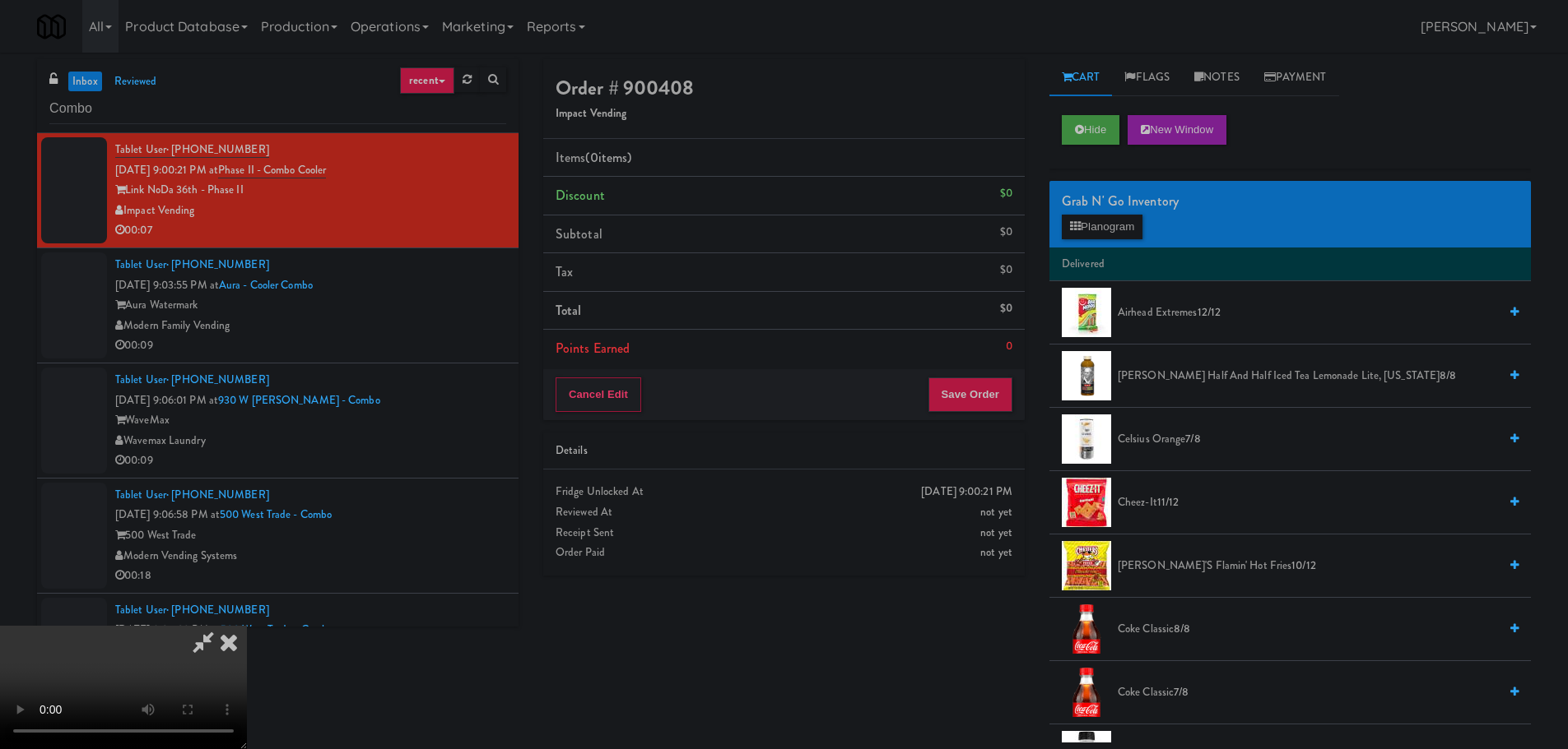
drag, startPoint x: 771, startPoint y: 380, endPoint x: 826, endPoint y: 394, distance: 56.8
click at [247, 626] on video at bounding box center [124, 688] width 247 height 124
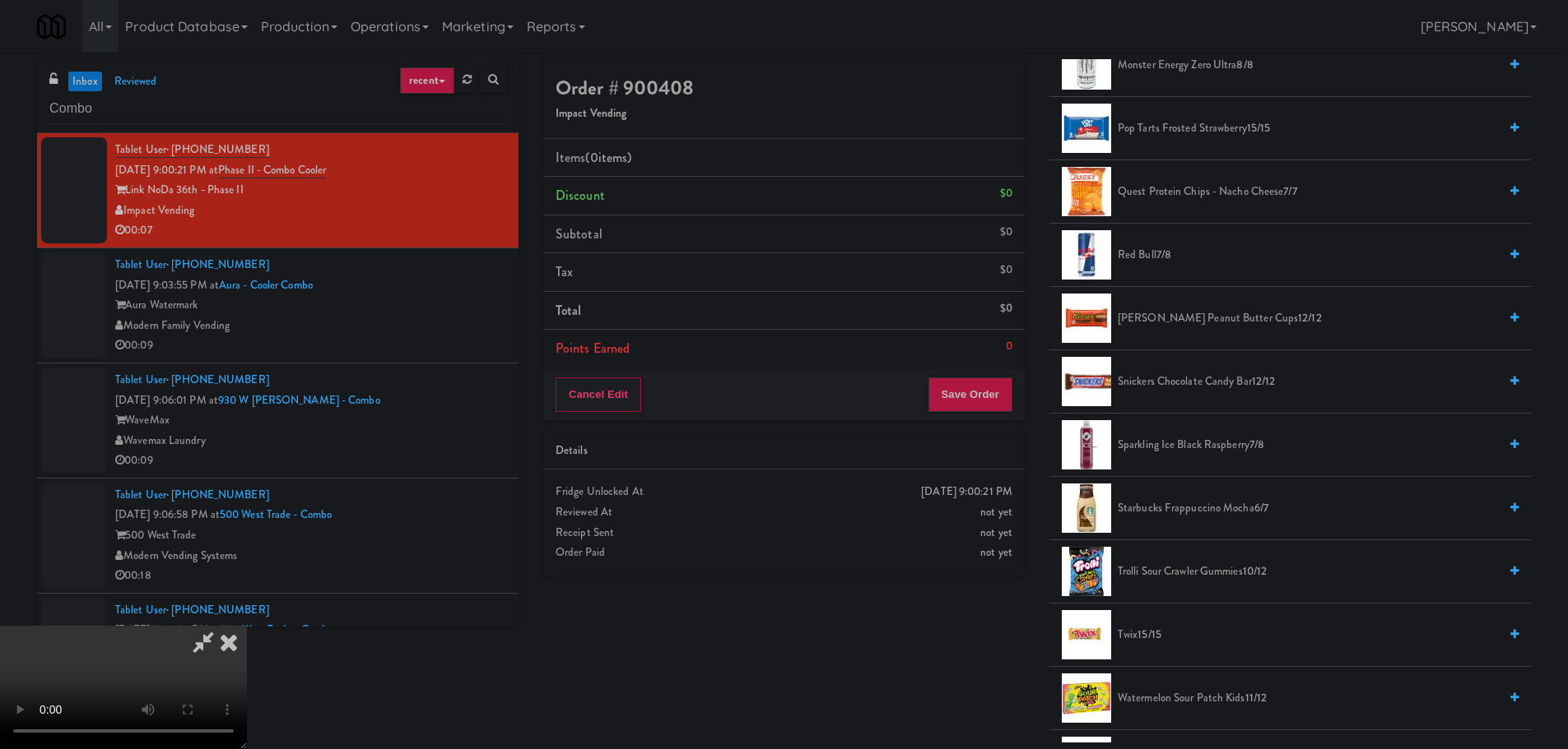
scroll to position [1646, 0]
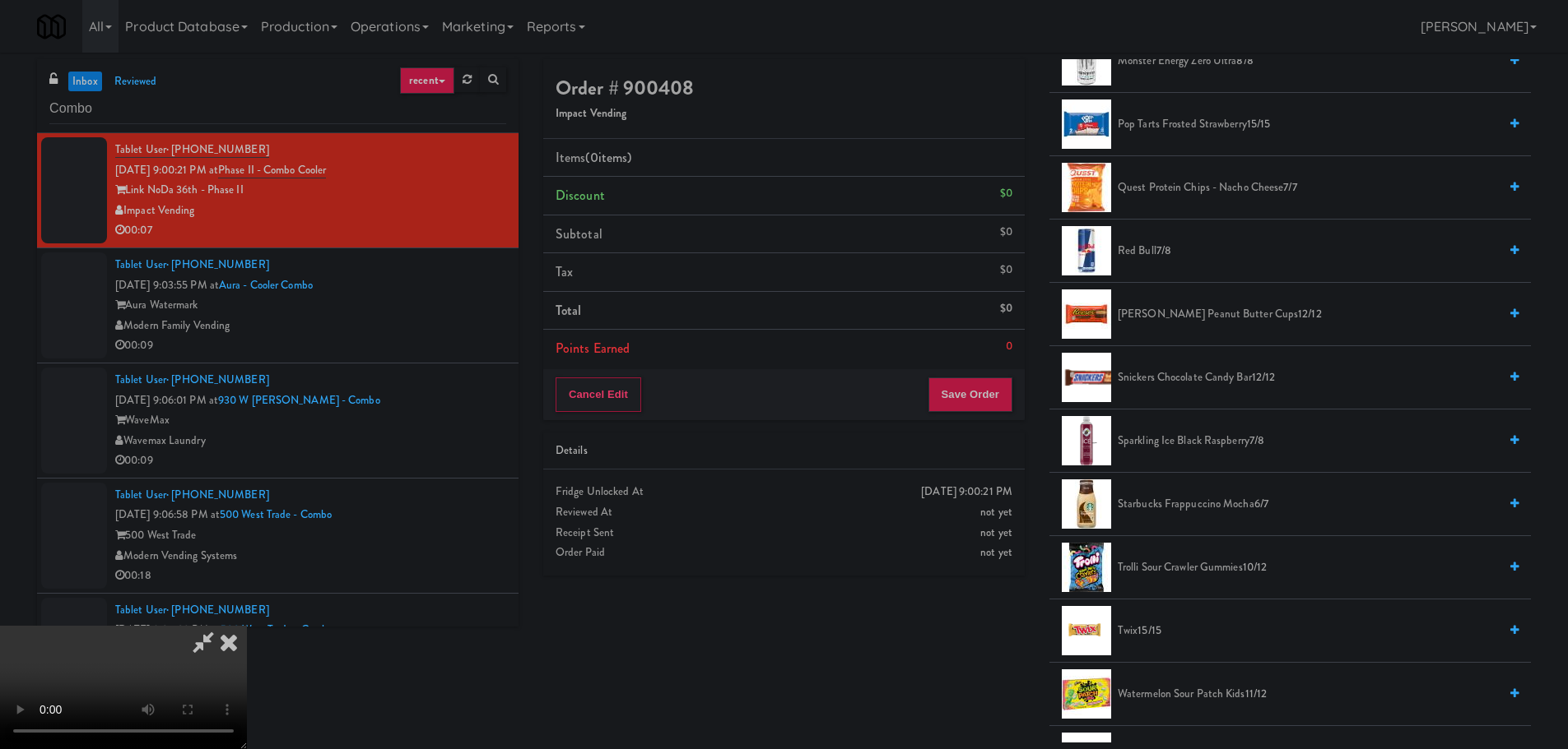
click at [1165, 258] on span "7/8" at bounding box center [1164, 250] width 14 height 15
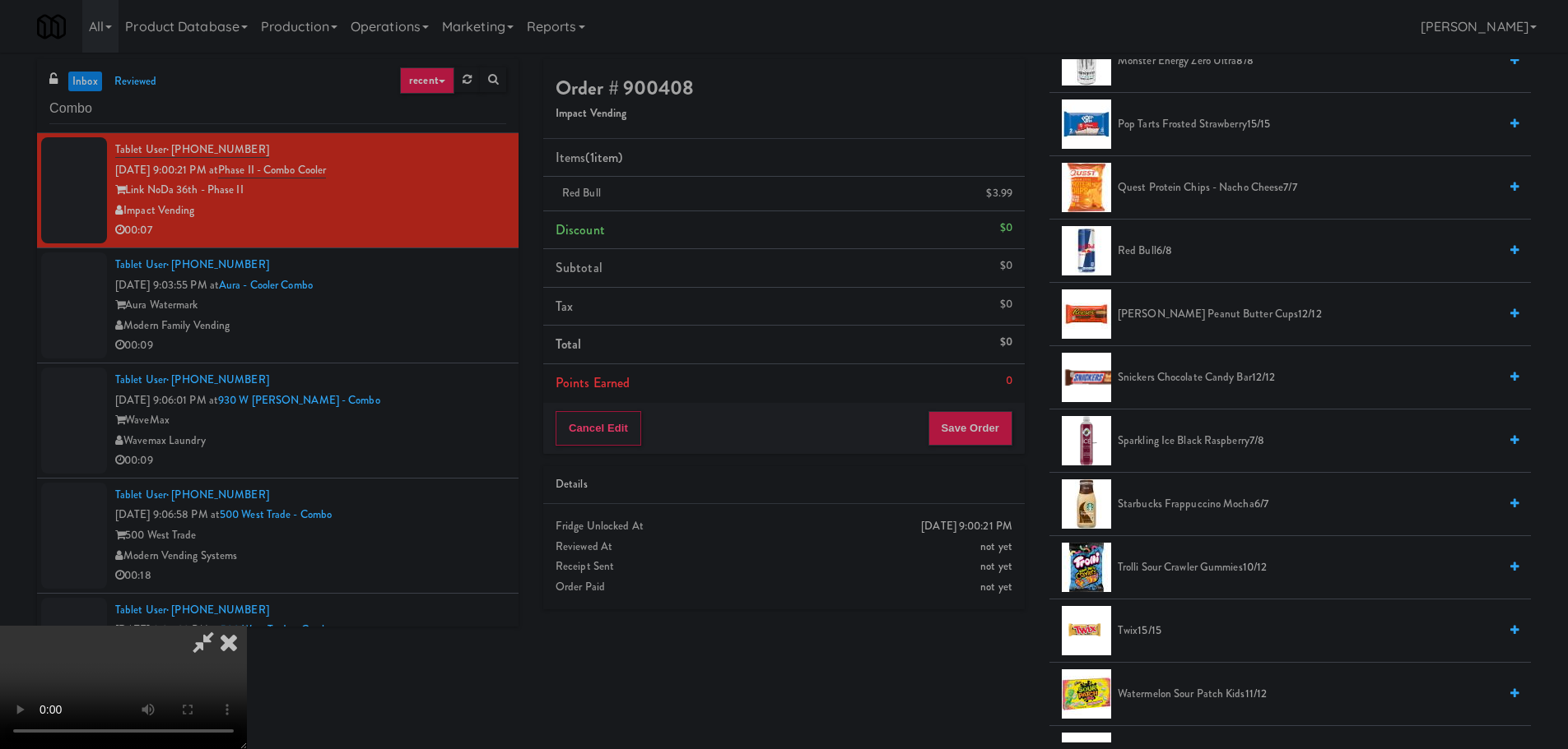
click at [247, 626] on video at bounding box center [124, 688] width 247 height 124
click at [982, 414] on button "Save Order" at bounding box center [971, 428] width 84 height 34
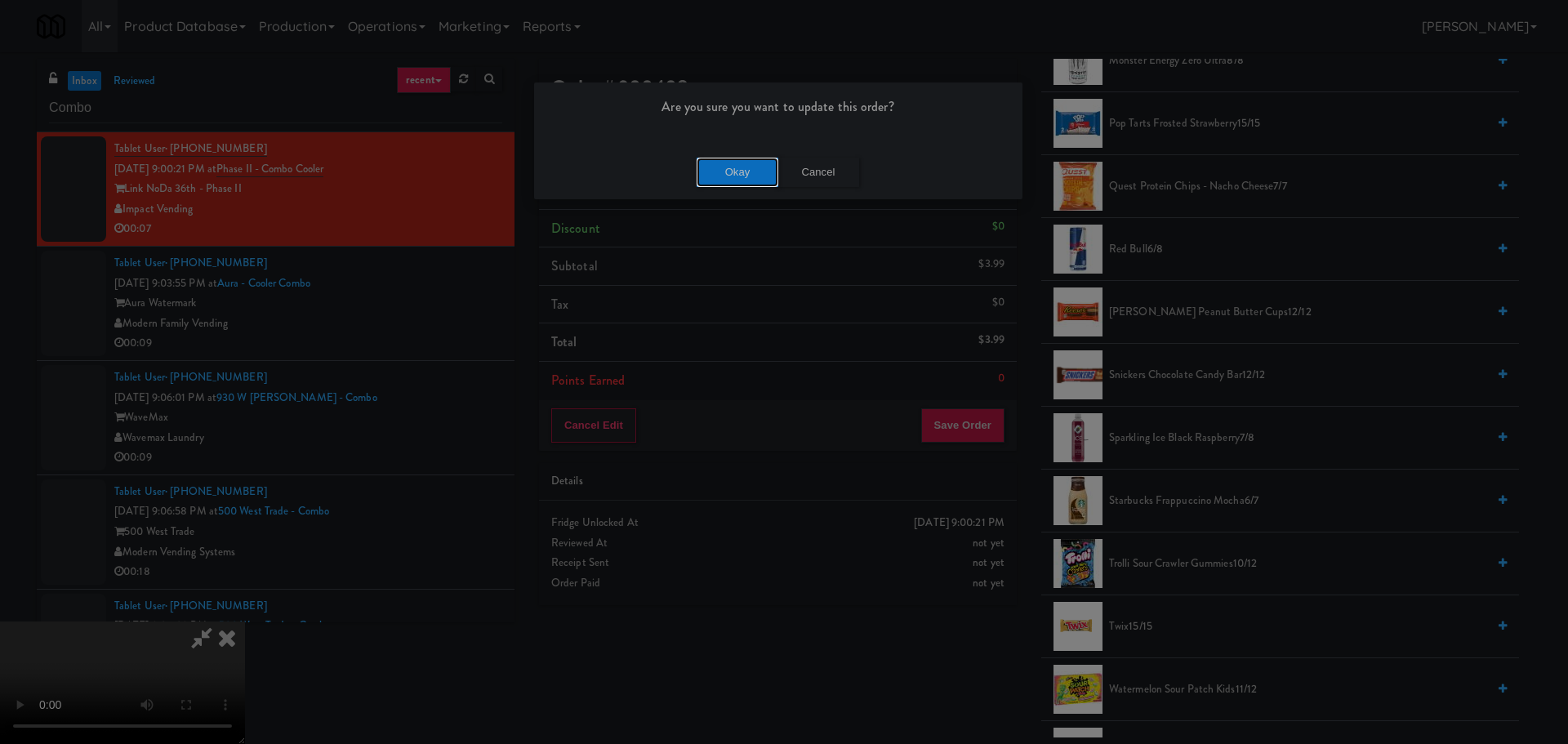
click at [705, 171] on button "Okay" at bounding box center [738, 172] width 82 height 29
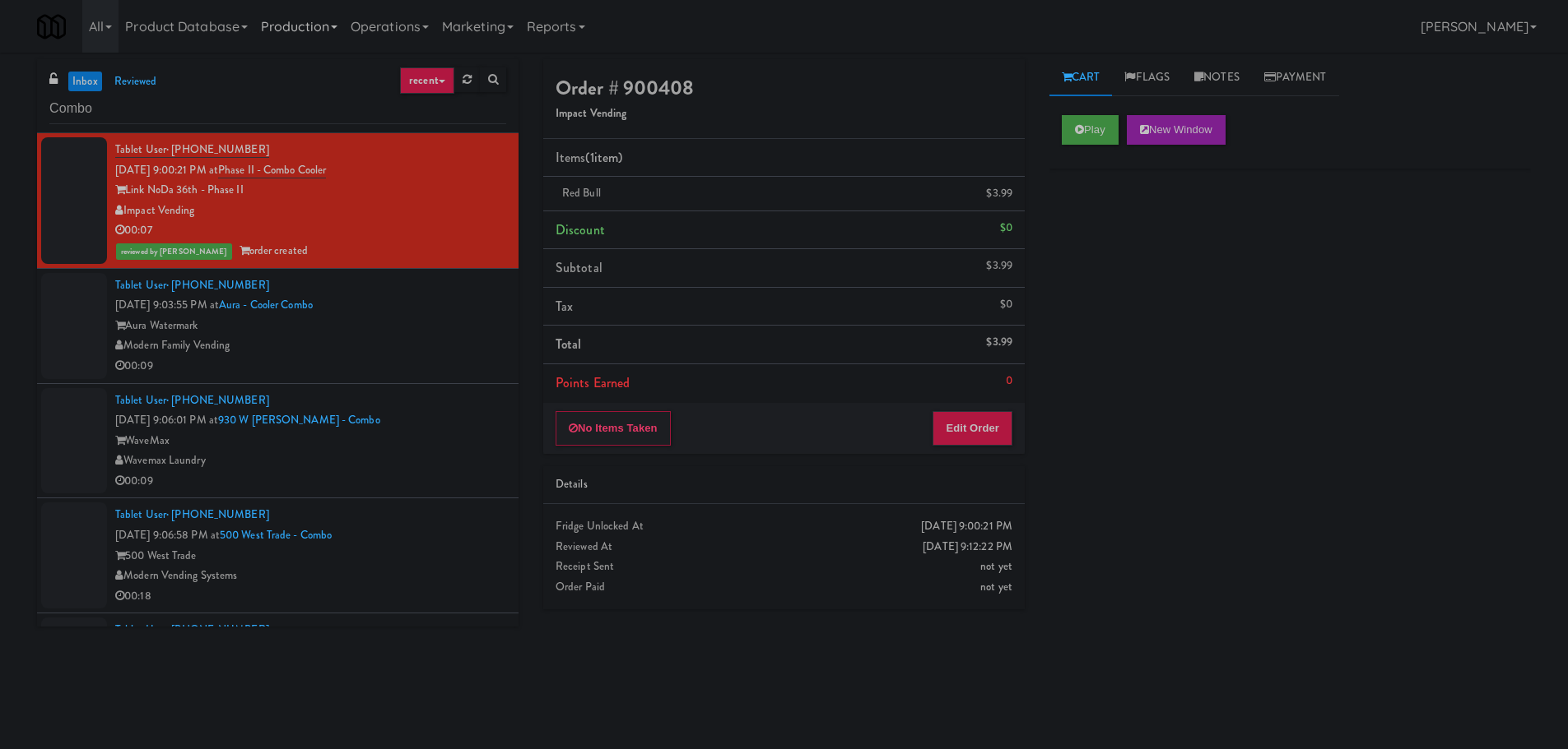
scroll to position [0, 0]
click at [402, 324] on div "Aura Watermark" at bounding box center [311, 326] width 391 height 20
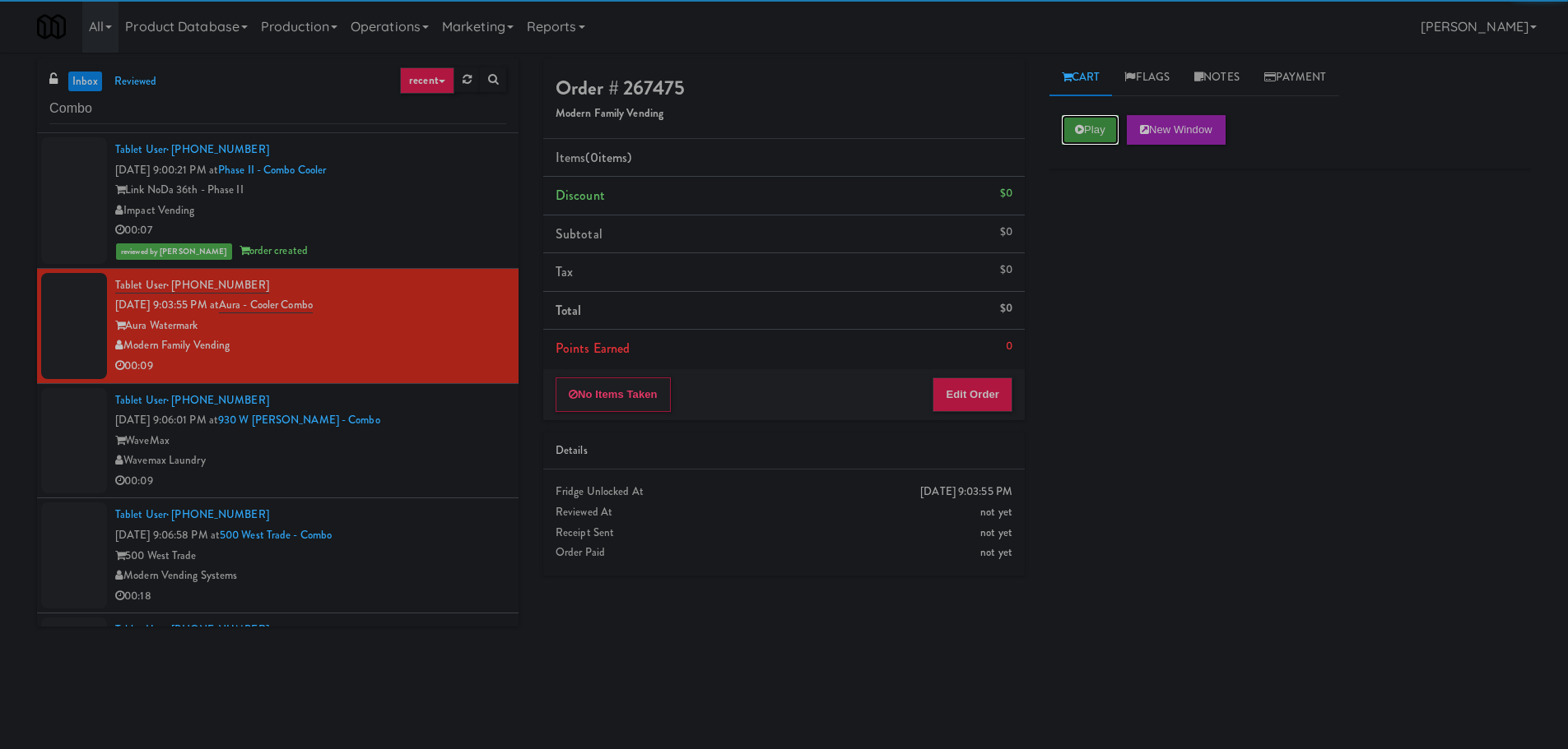
click at [1075, 128] on icon at bounding box center [1079, 129] width 9 height 11
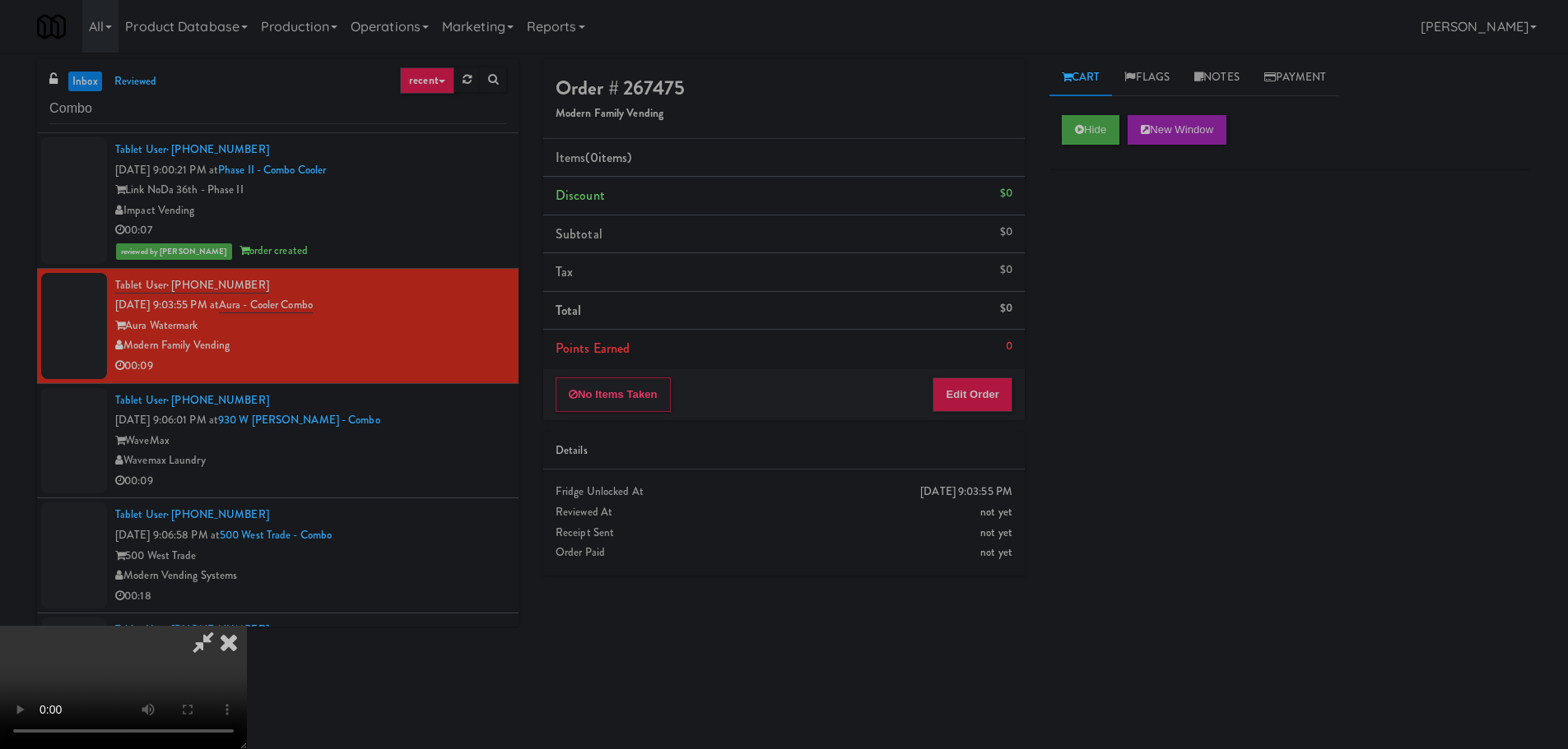
click at [973, 481] on div "[DATE] 9:03:55 PM Fridge Unlocked At not yet Reviewed At not yet Receipt Sent n…" at bounding box center [784, 522] width 481 height 105
click at [977, 413] on div "No Items Taken Edit Order" at bounding box center [784, 395] width 481 height 51
click at [980, 397] on button "Edit Order" at bounding box center [972, 395] width 80 height 34
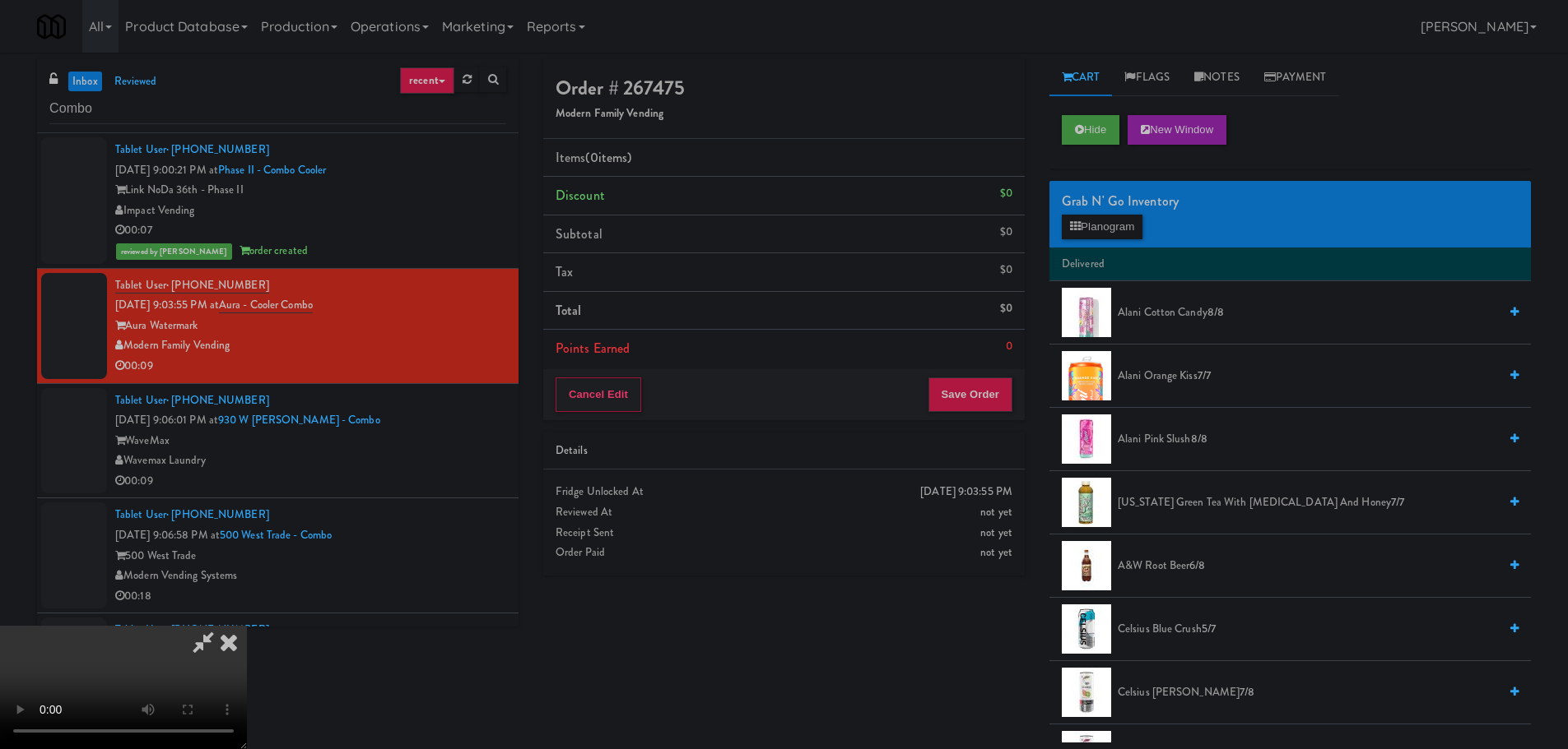
click at [247, 626] on video at bounding box center [124, 688] width 247 height 124
click at [1093, 216] on button "Planogram" at bounding box center [1102, 227] width 81 height 25
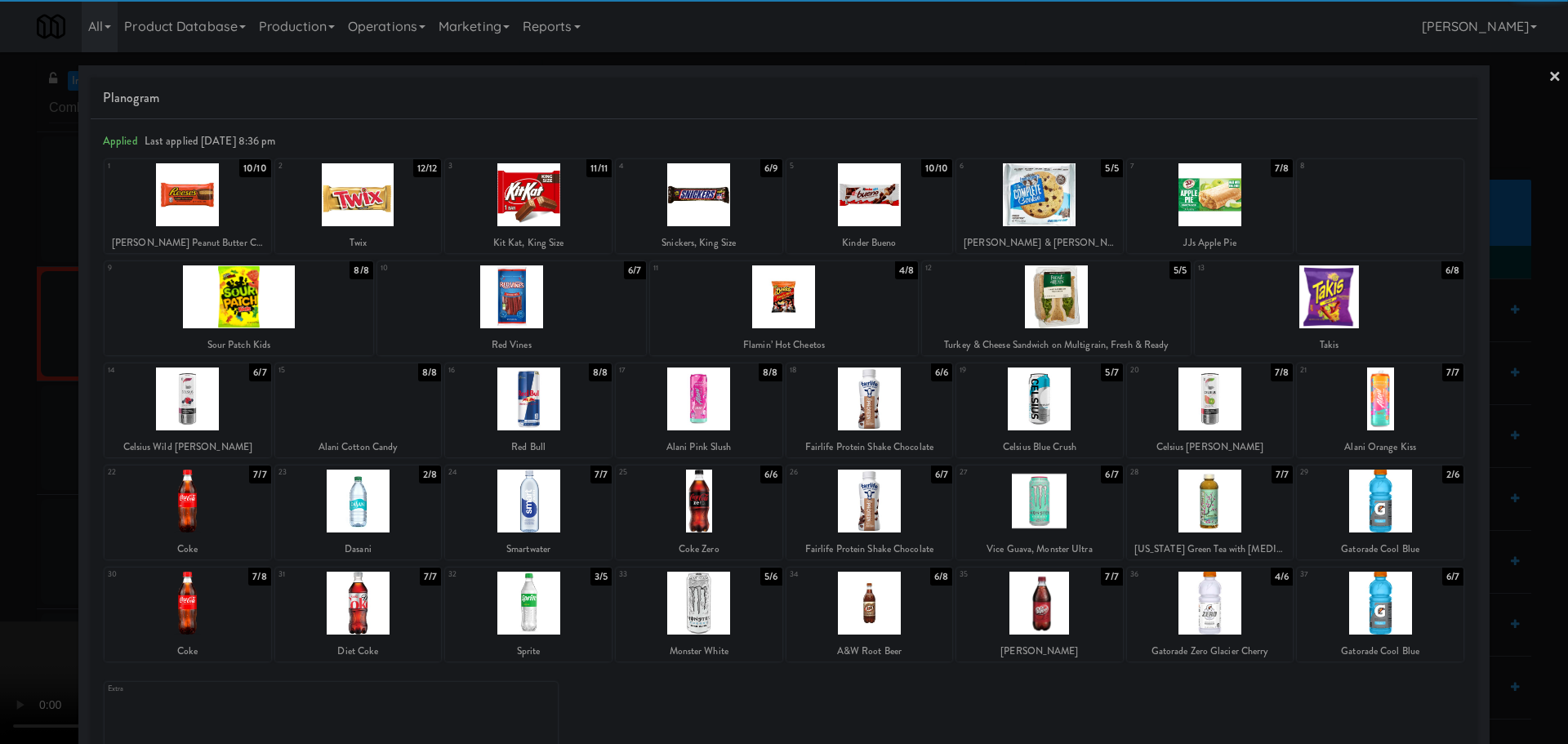
click at [377, 514] on div at bounding box center [358, 501] width 166 height 63
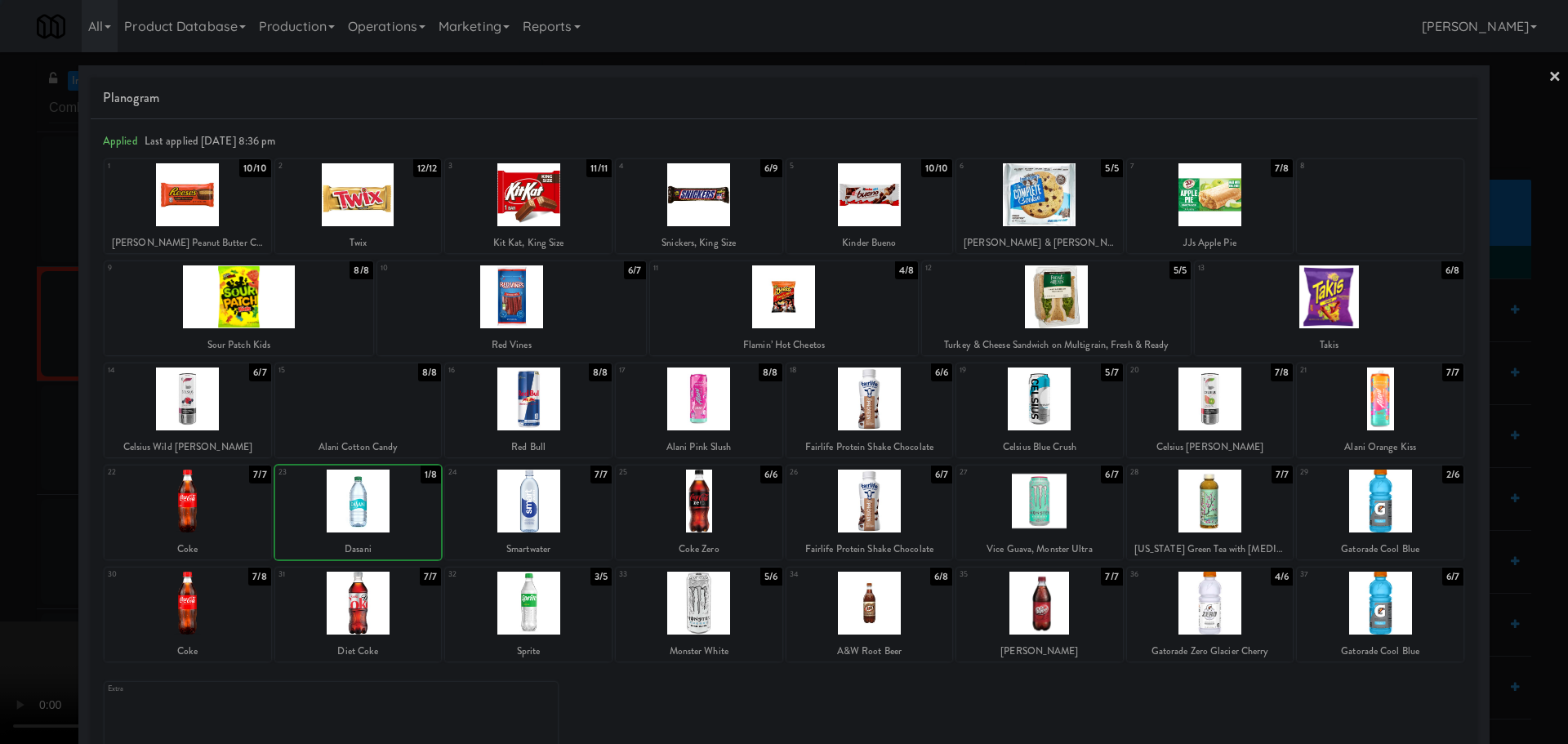
click at [2, 490] on div at bounding box center [784, 372] width 1568 height 744
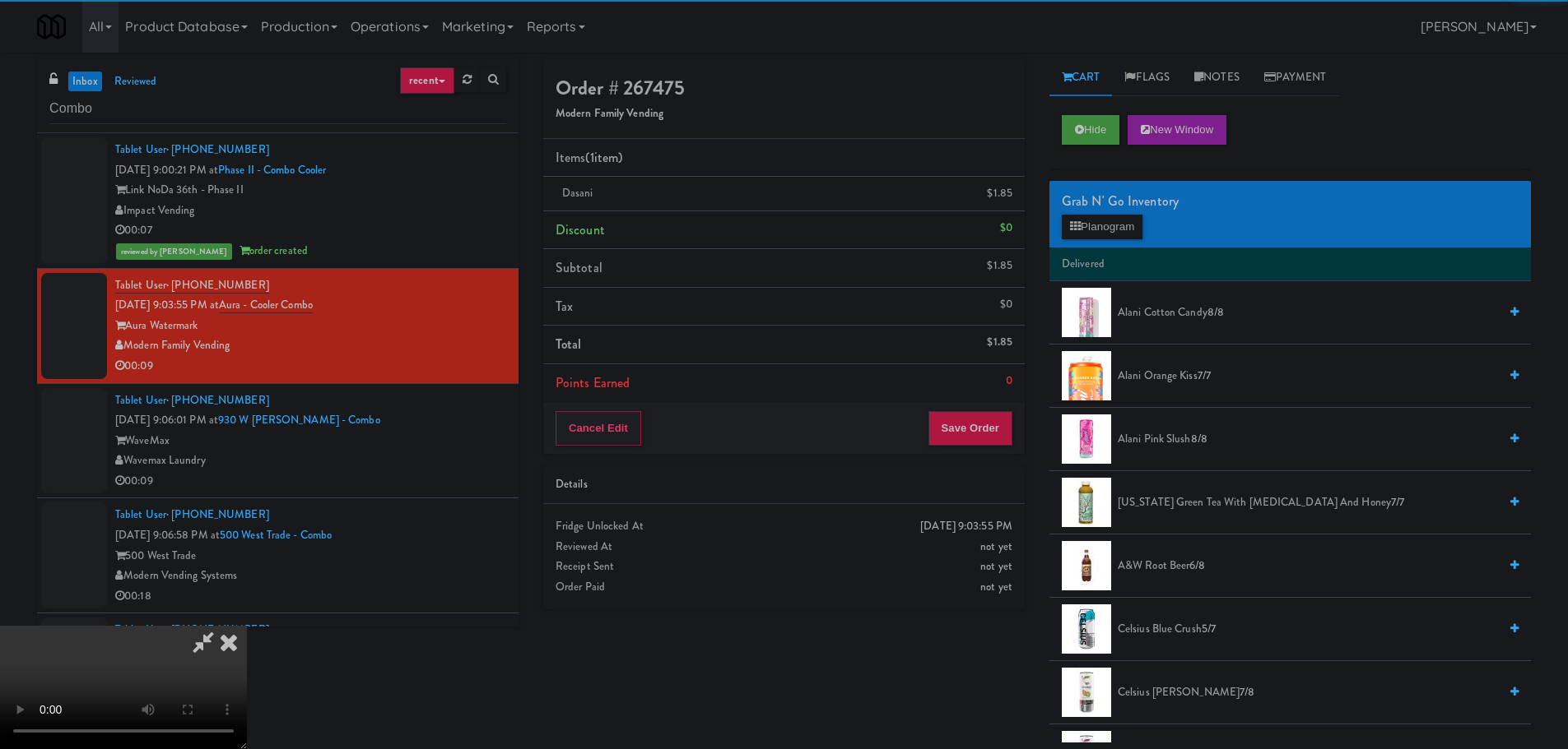
click at [247, 626] on video at bounding box center [124, 688] width 247 height 124
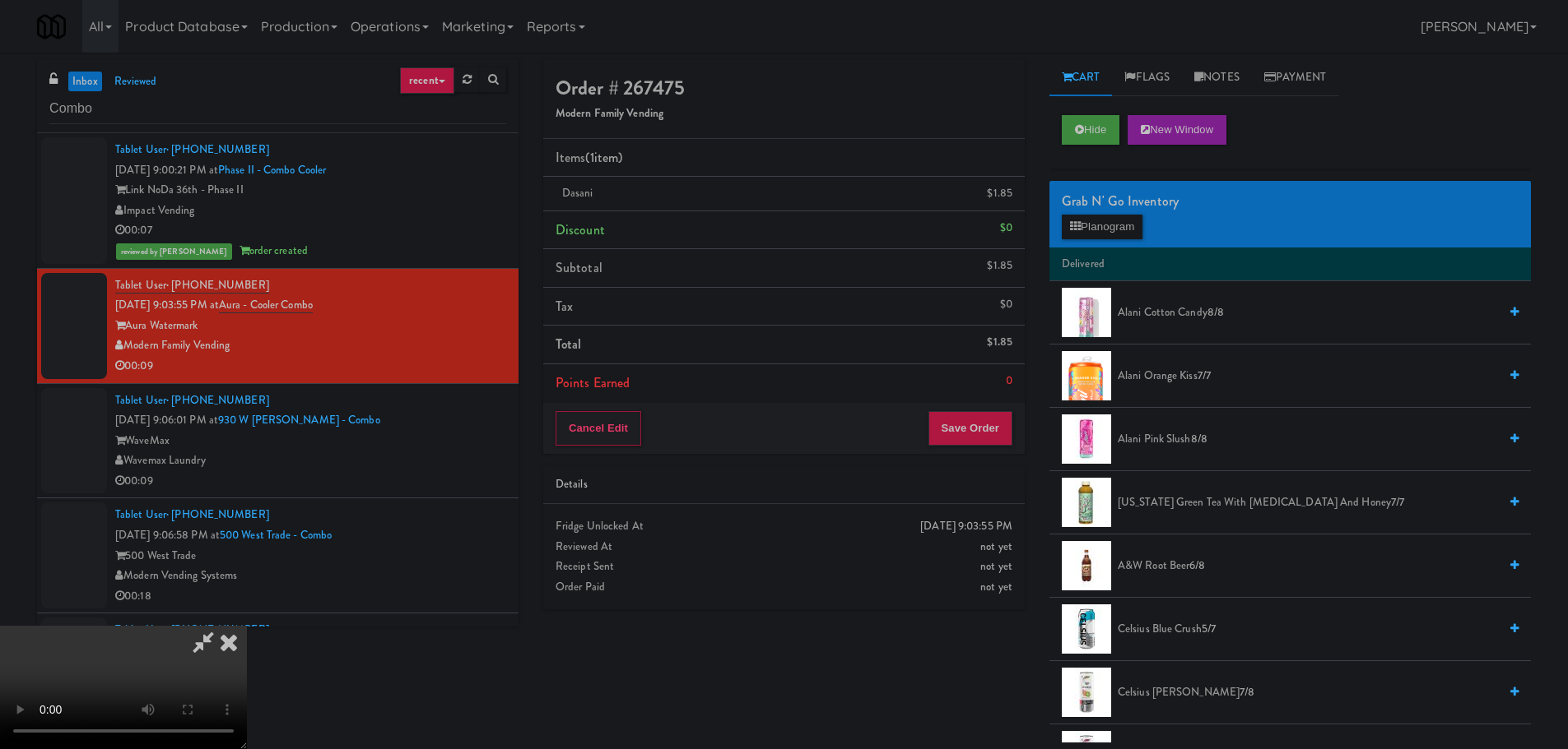
click at [247, 626] on video at bounding box center [124, 688] width 247 height 124
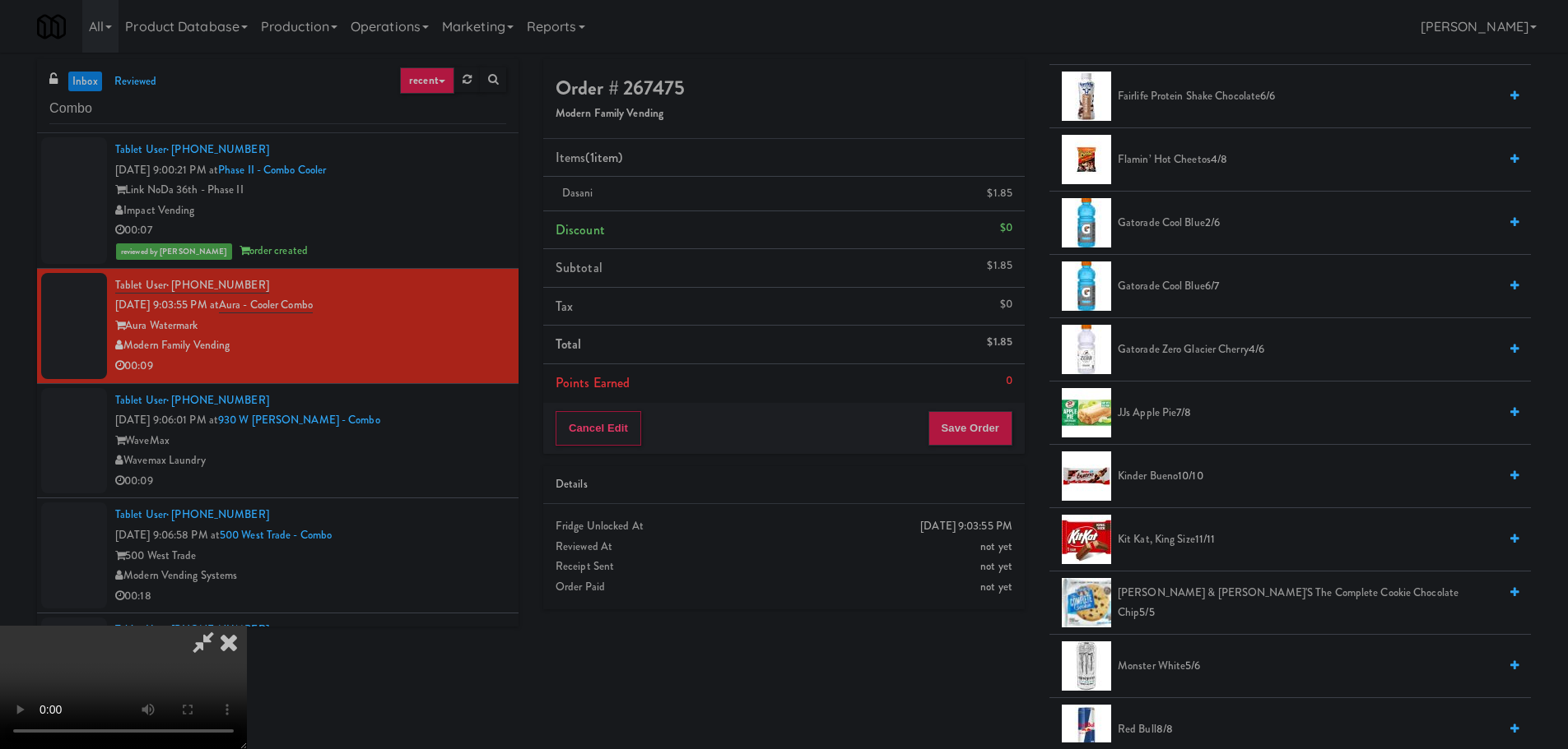
scroll to position [1316, 0]
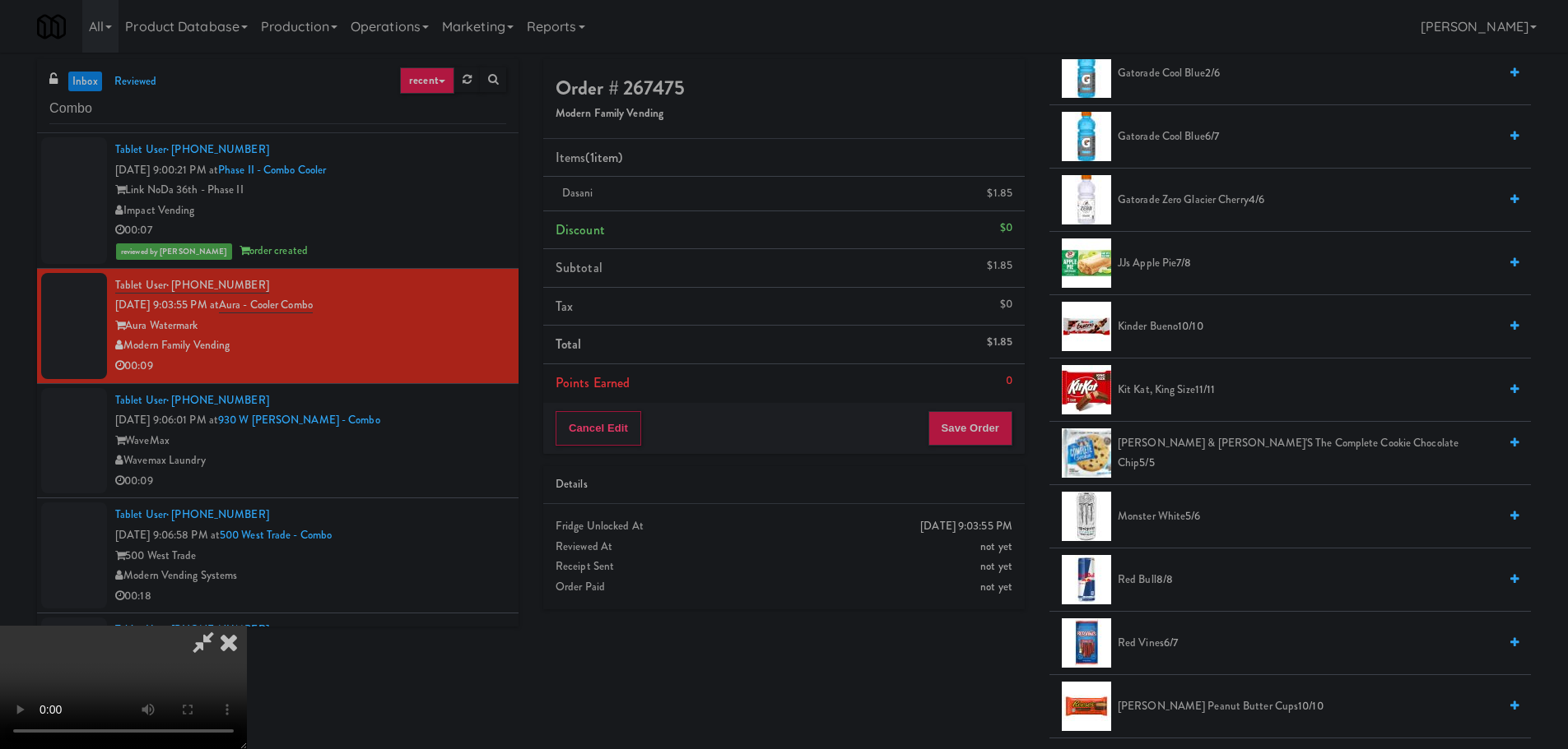
click at [1205, 201] on span "Gatorade Zero Glacier Cherry 4/6" at bounding box center [1307, 199] width 380 height 20
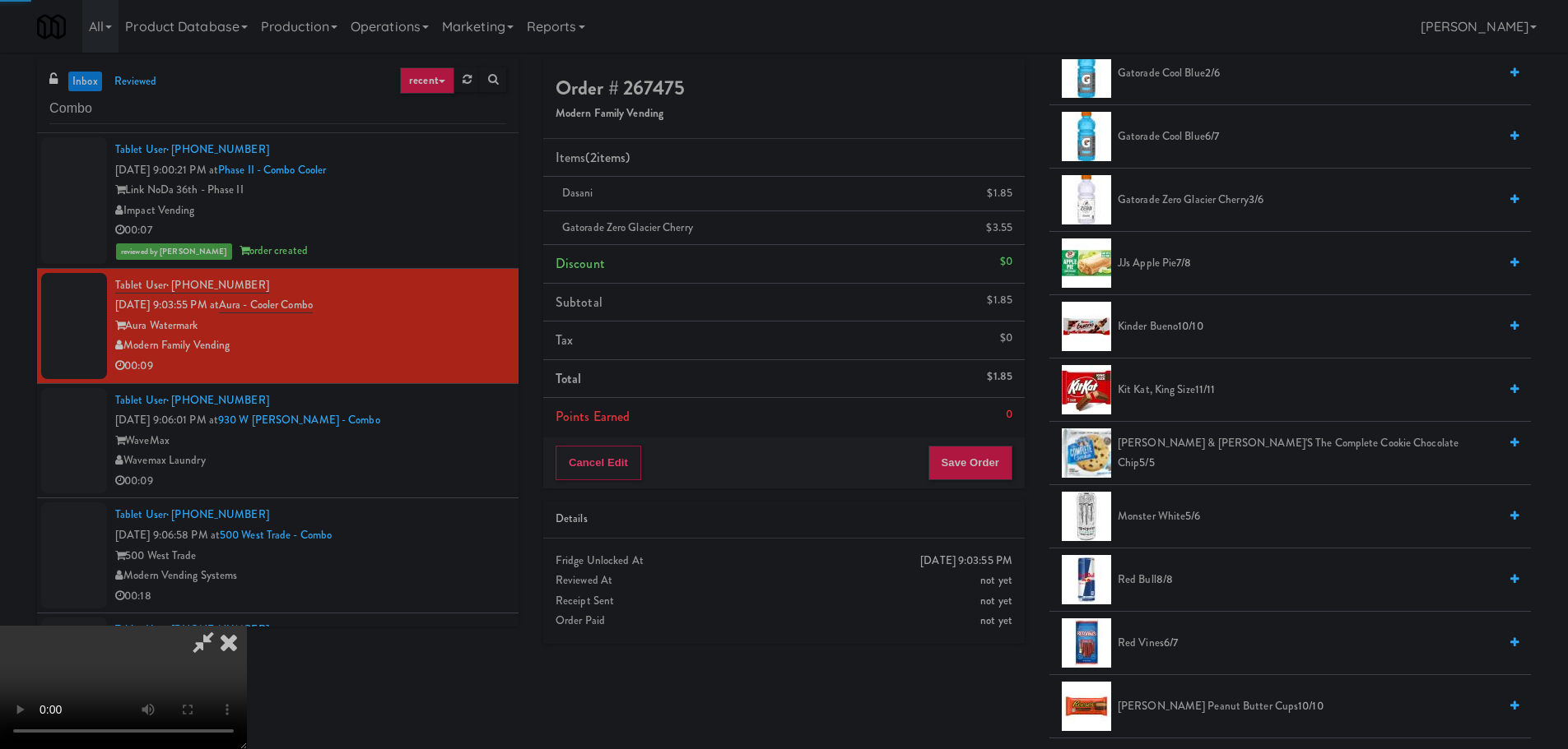
click at [247, 626] on video at bounding box center [124, 688] width 247 height 124
click at [941, 458] on div "Order # 267475 Modern Family Vending Items (2 items ) Dasani $1.85 Gatorade Zer…" at bounding box center [1037, 401] width 988 height 684
click at [941, 458] on button "Save Order" at bounding box center [971, 463] width 84 height 34
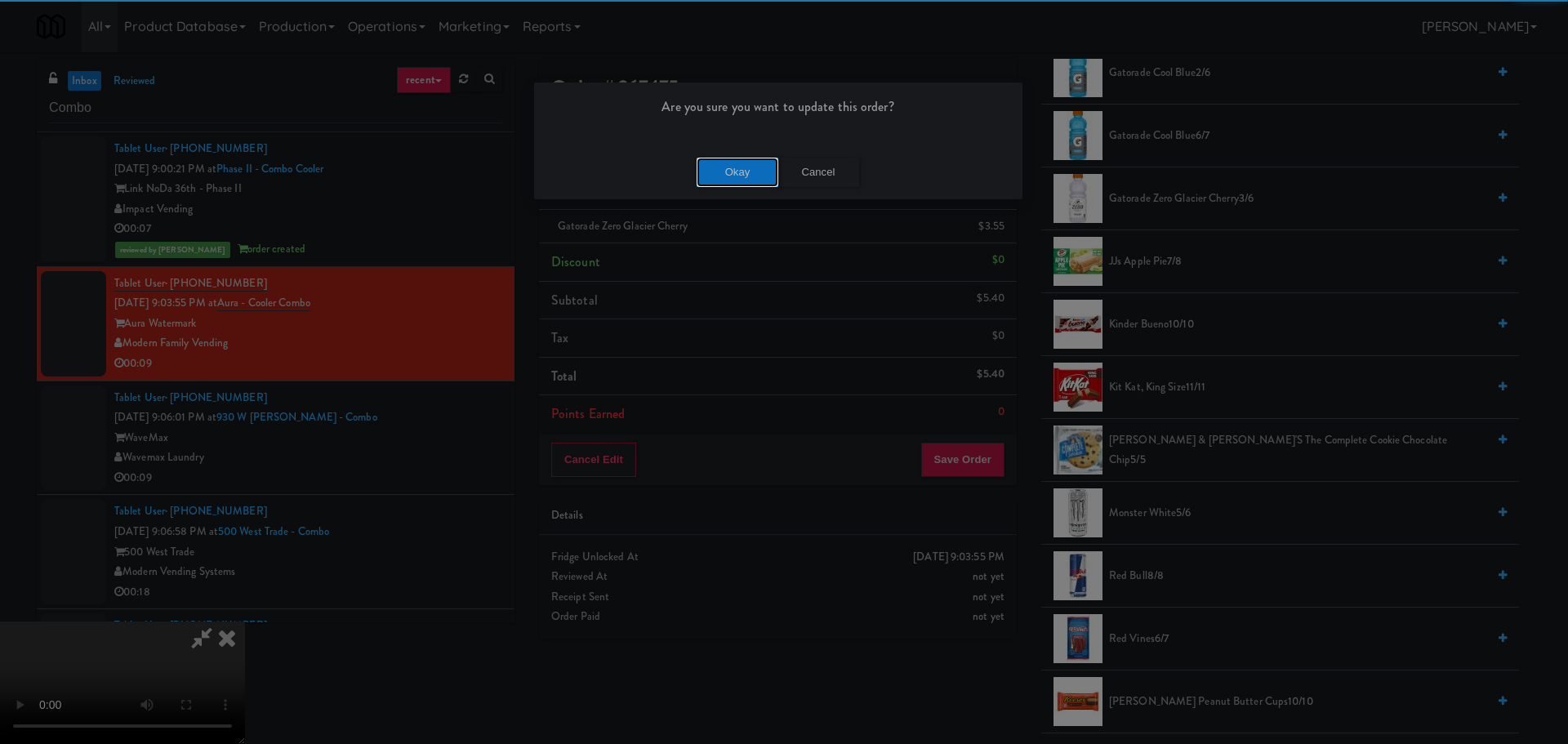
click at [735, 185] on button "Okay" at bounding box center [738, 172] width 82 height 29
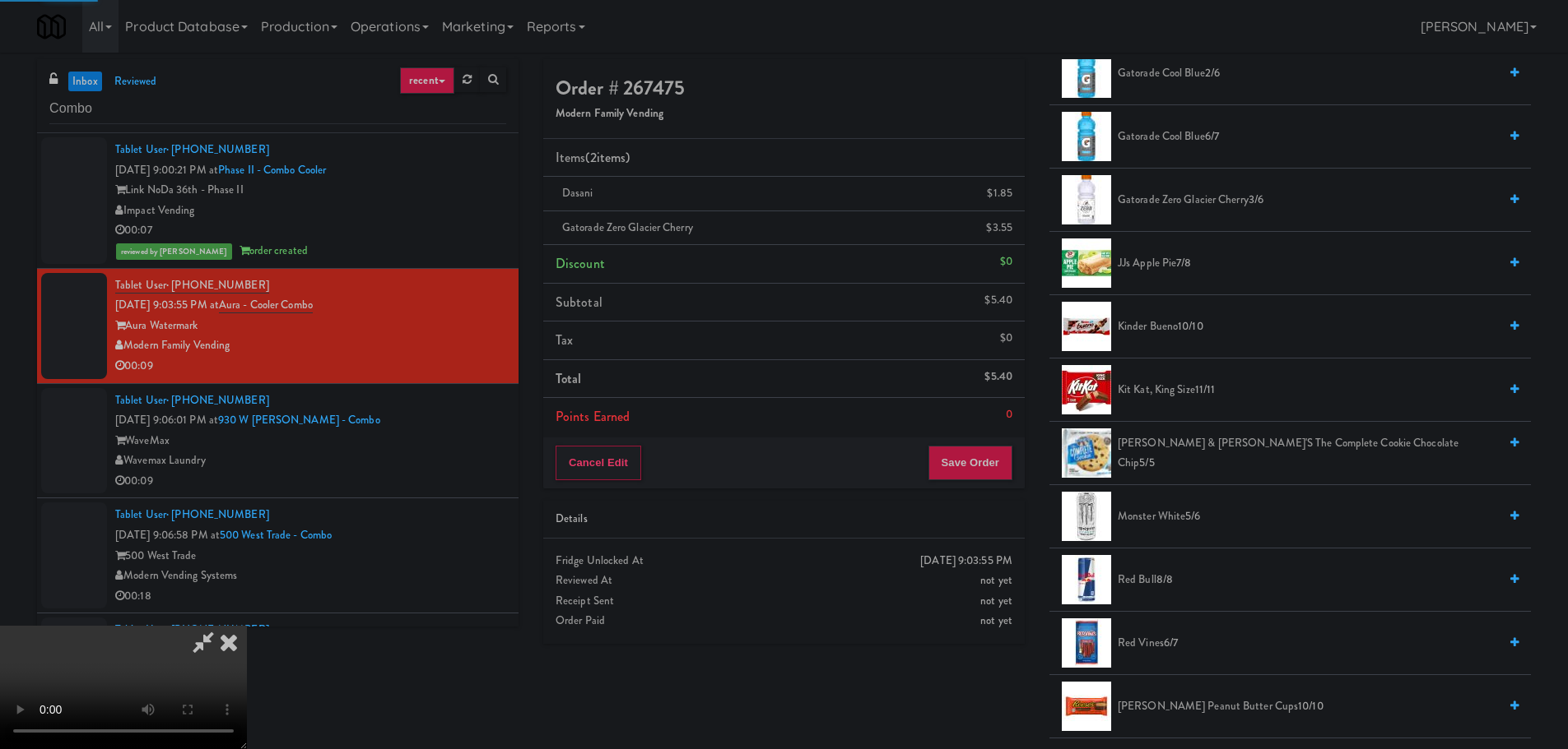
scroll to position [0, 0]
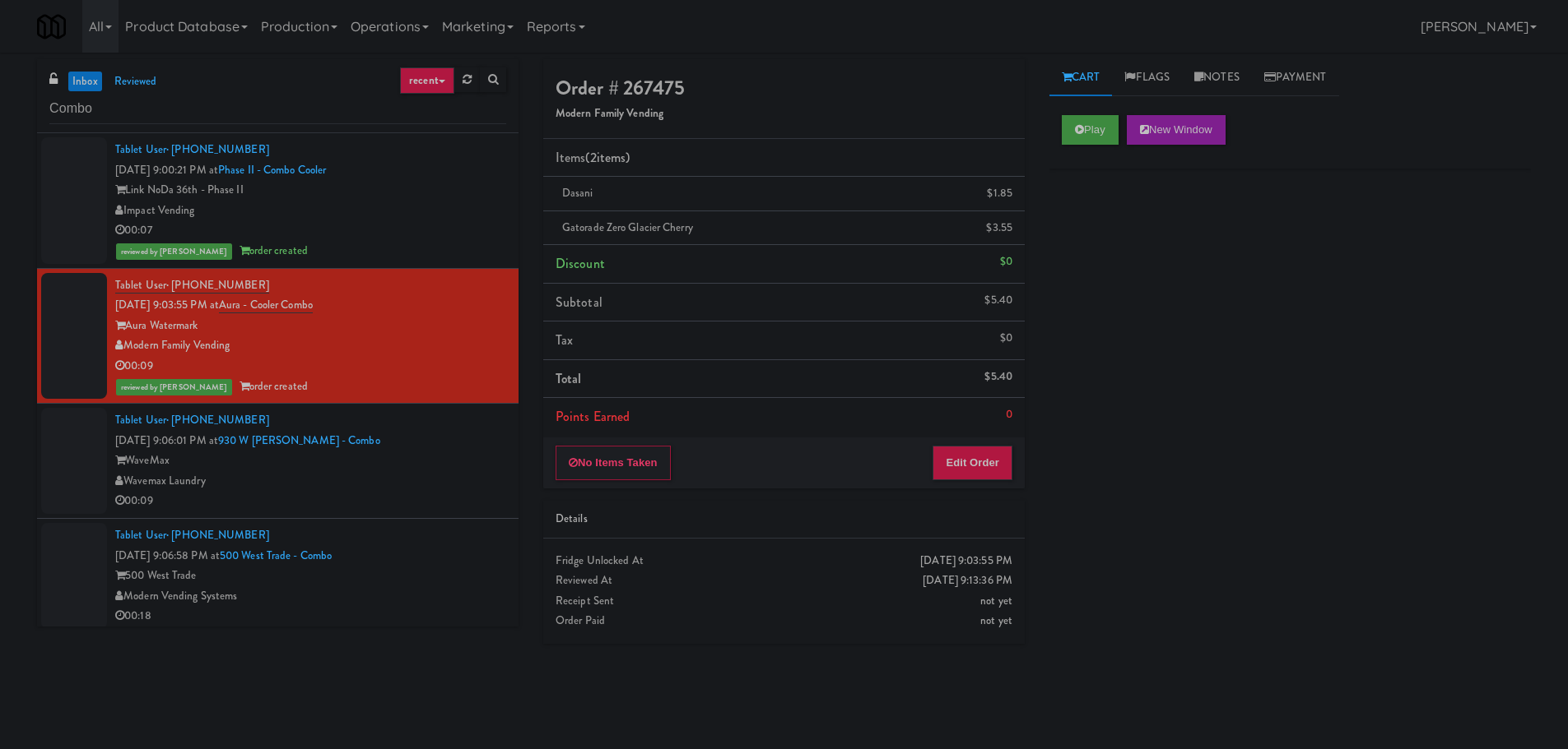
click at [450, 416] on div "Tablet User · (469) 472-6640 [DATE] 9:06:01 PM at 930 W [PERSON_NAME] - Combo W…" at bounding box center [311, 462] width 391 height 102
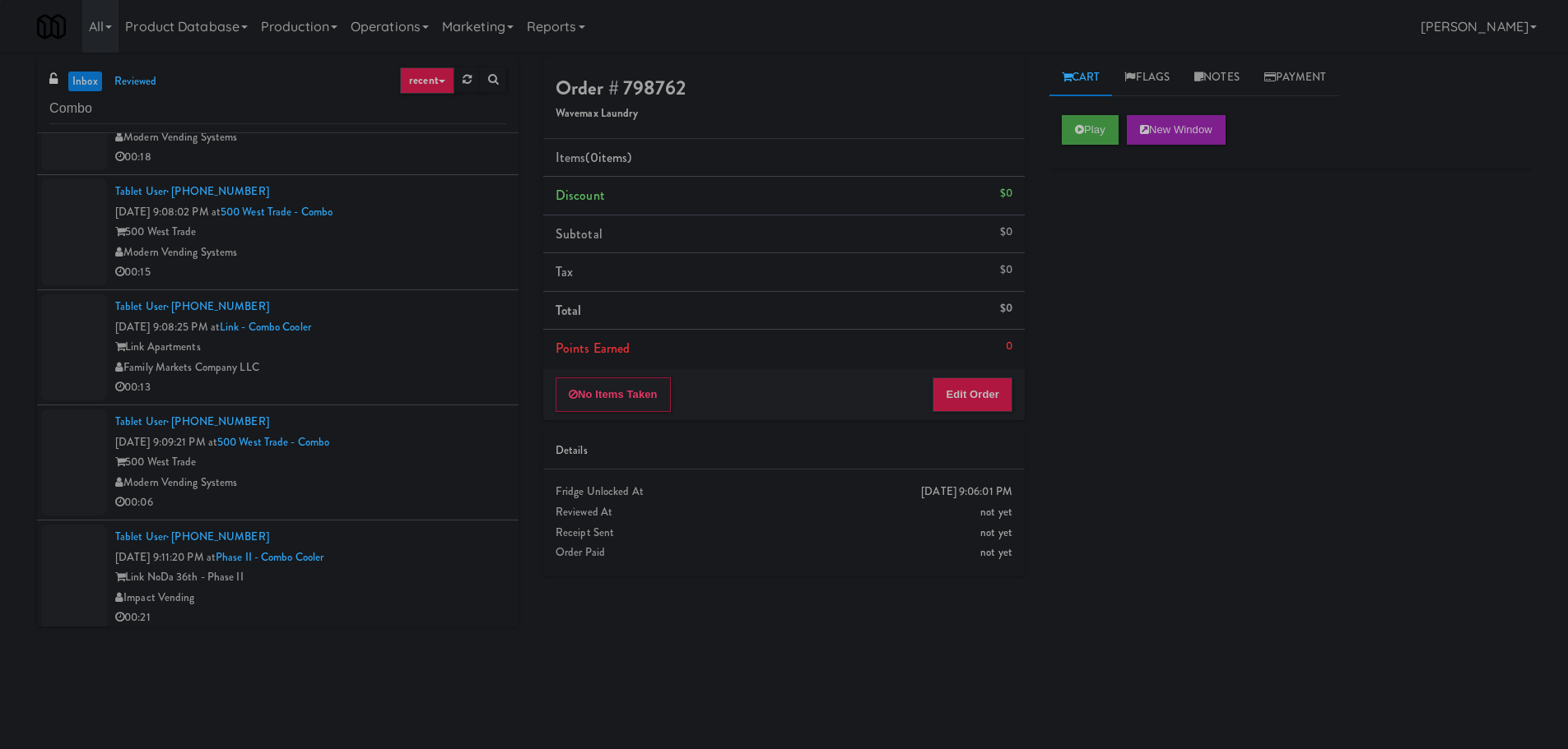
scroll to position [467, 0]
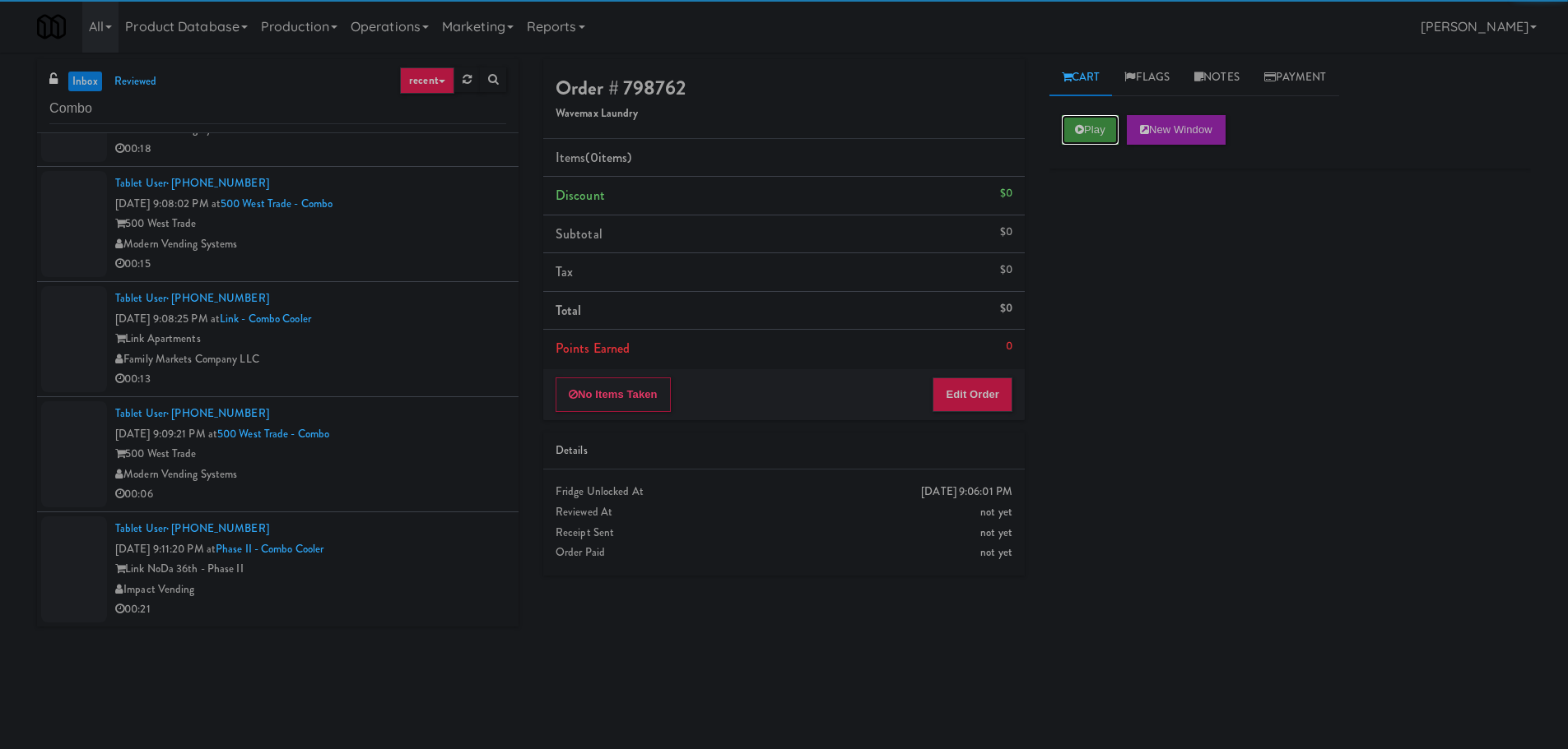
click at [1109, 138] on button "Play" at bounding box center [1090, 129] width 57 height 30
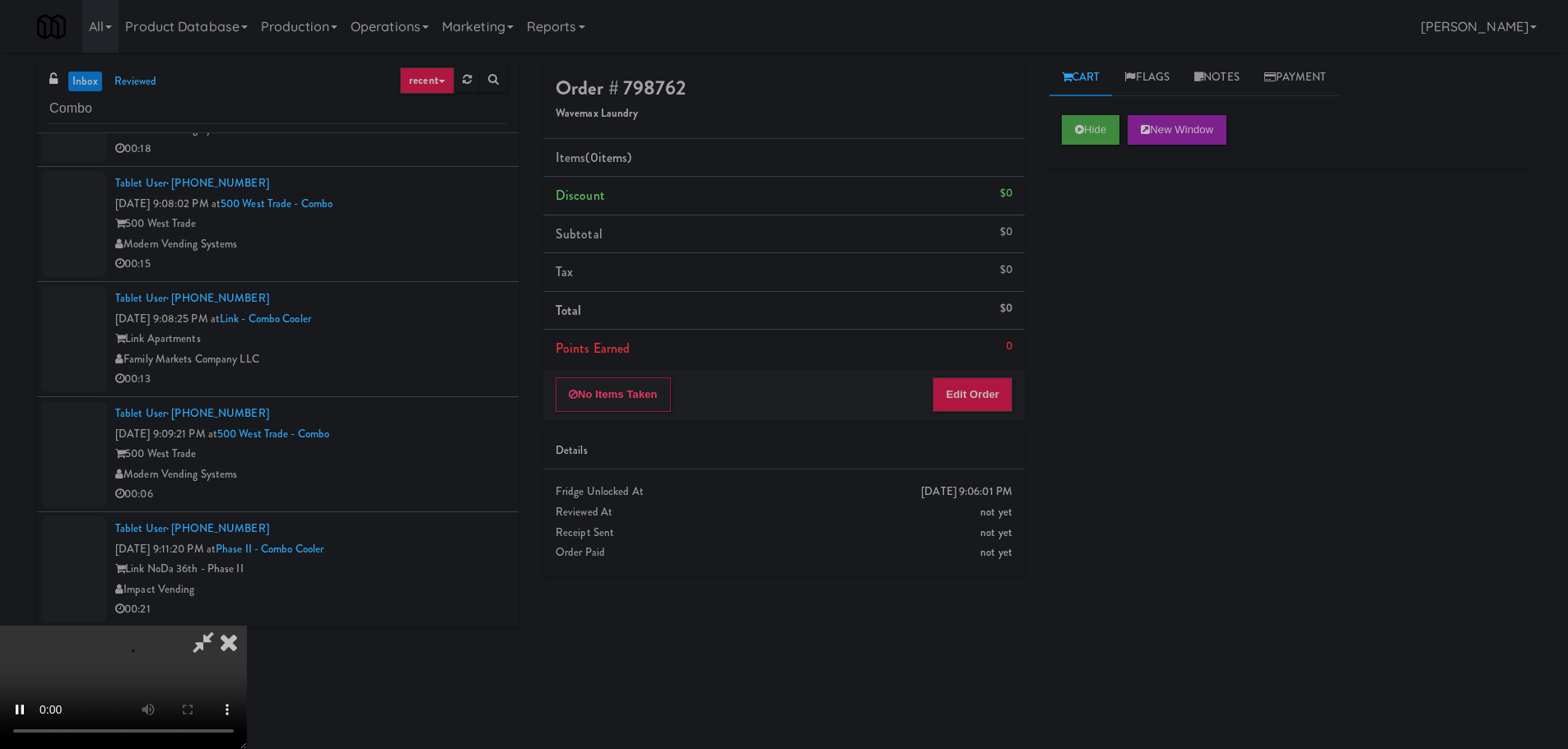
click at [1004, 371] on div "No Items Taken Edit Order" at bounding box center [784, 395] width 481 height 51
click at [1002, 375] on div "No Items Taken Edit Order" at bounding box center [784, 395] width 481 height 51
click at [994, 388] on button "Edit Order" at bounding box center [972, 395] width 80 height 34
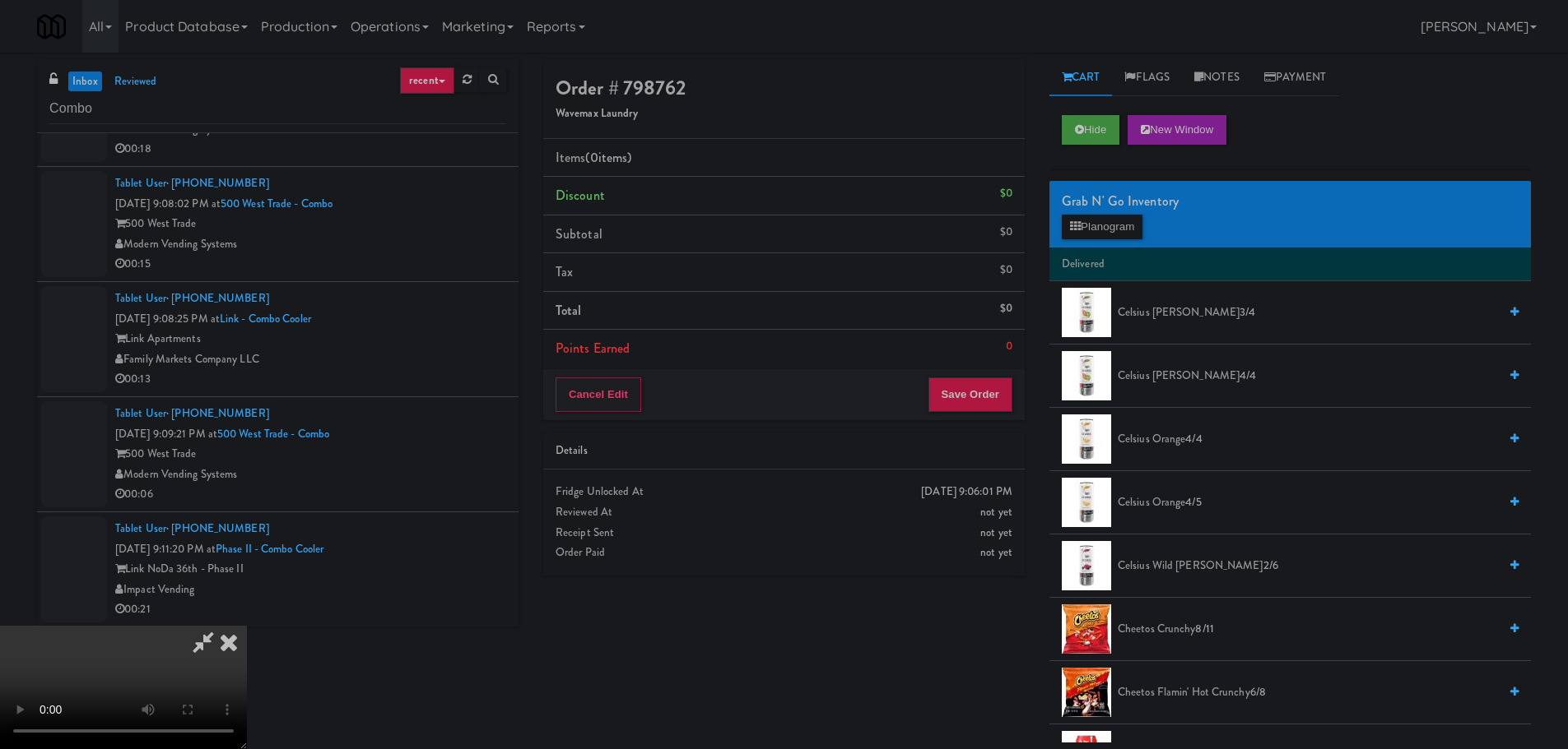
drag, startPoint x: 644, startPoint y: 438, endPoint x: 737, endPoint y: 456, distance: 94.7
click at [247, 626] on video at bounding box center [124, 688] width 247 height 124
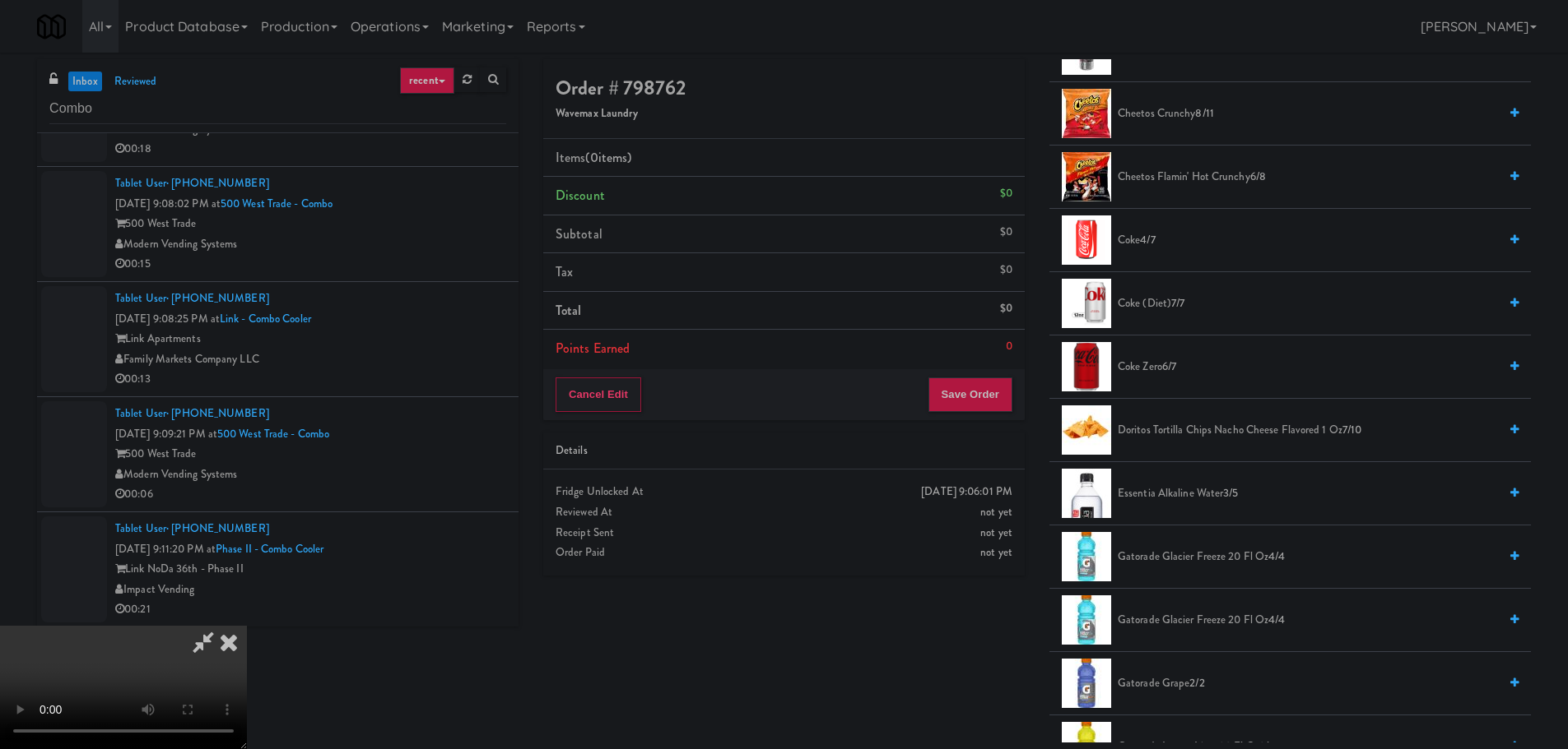
scroll to position [576, 0]
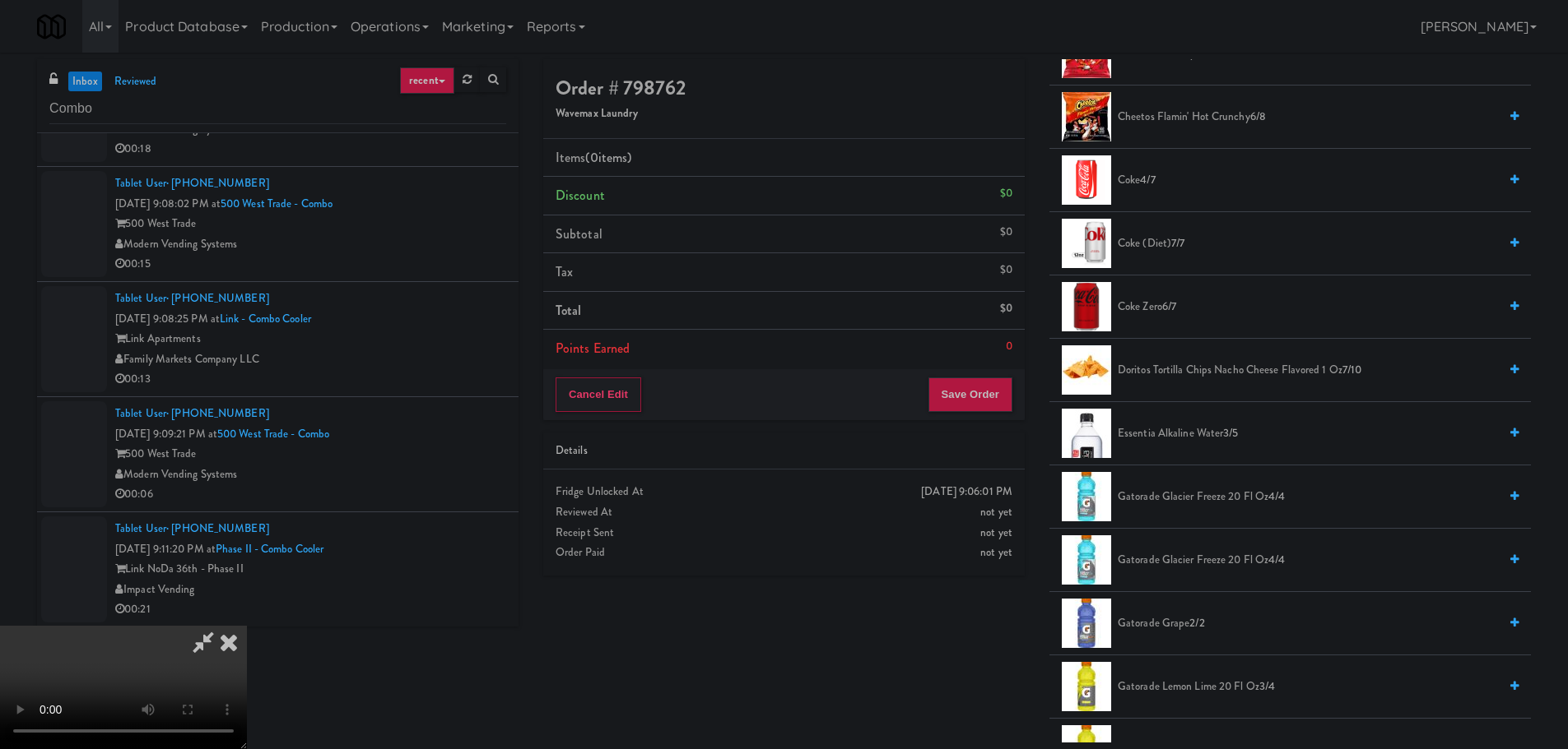
click at [1224, 377] on span "Doritos Tortilla Chips Nacho Cheese Flavored 1 Oz 7/10" at bounding box center [1307, 370] width 380 height 20
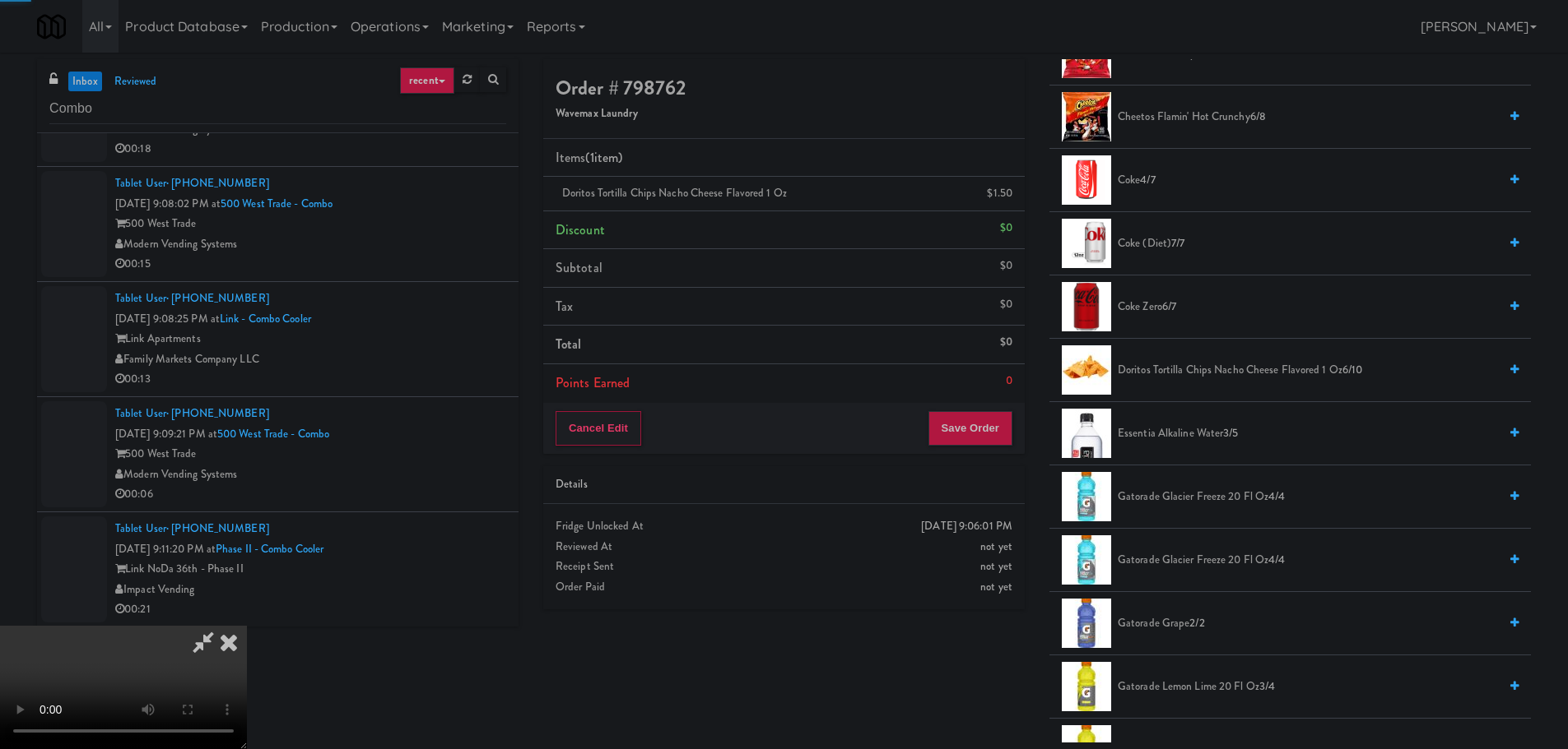
click at [1211, 375] on span "Doritos Tortilla Chips Nacho Cheese Flavored 1 Oz 6/10" at bounding box center [1307, 370] width 380 height 20
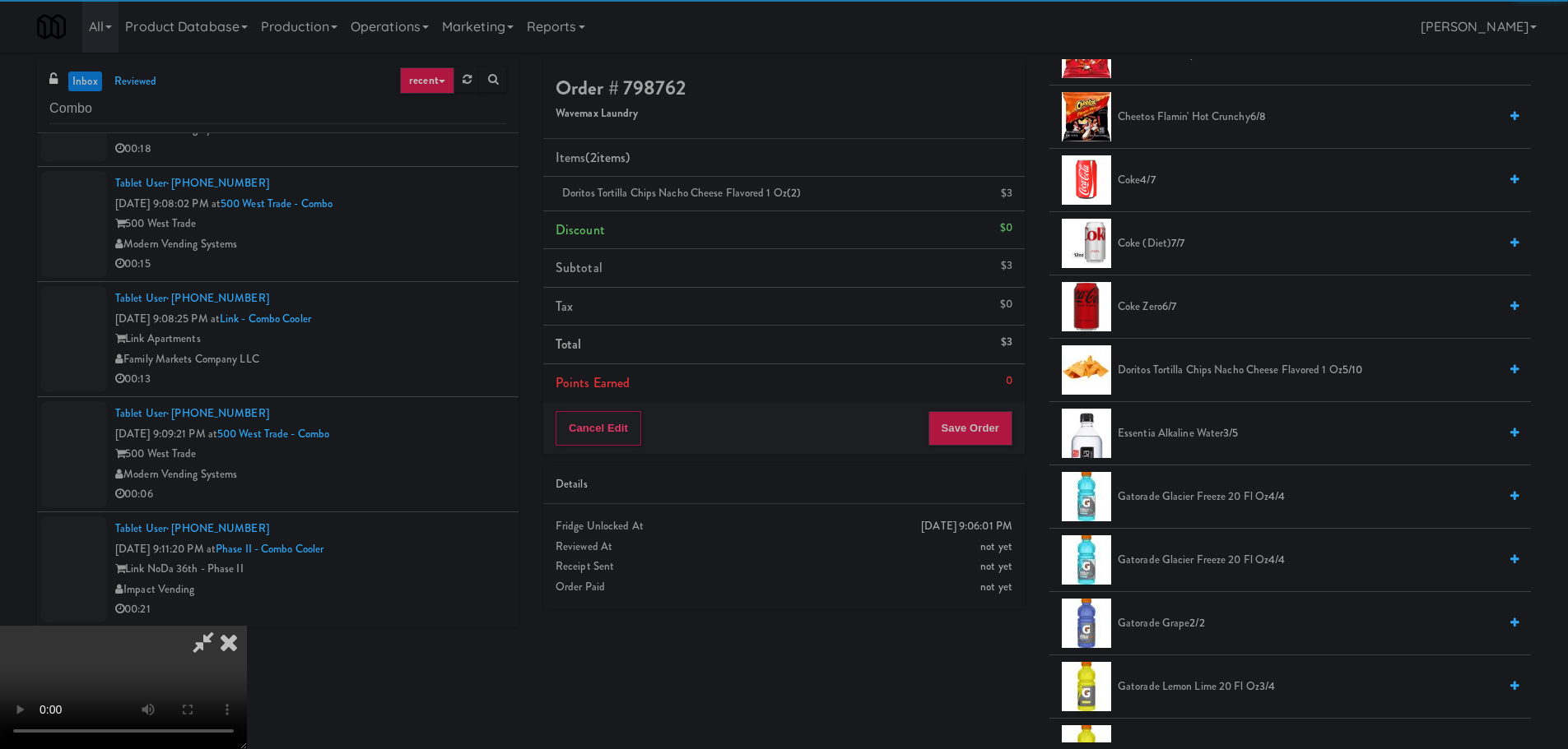
drag, startPoint x: 824, startPoint y: 385, endPoint x: 832, endPoint y: 391, distance: 10.0
click at [247, 626] on video at bounding box center [124, 688] width 247 height 124
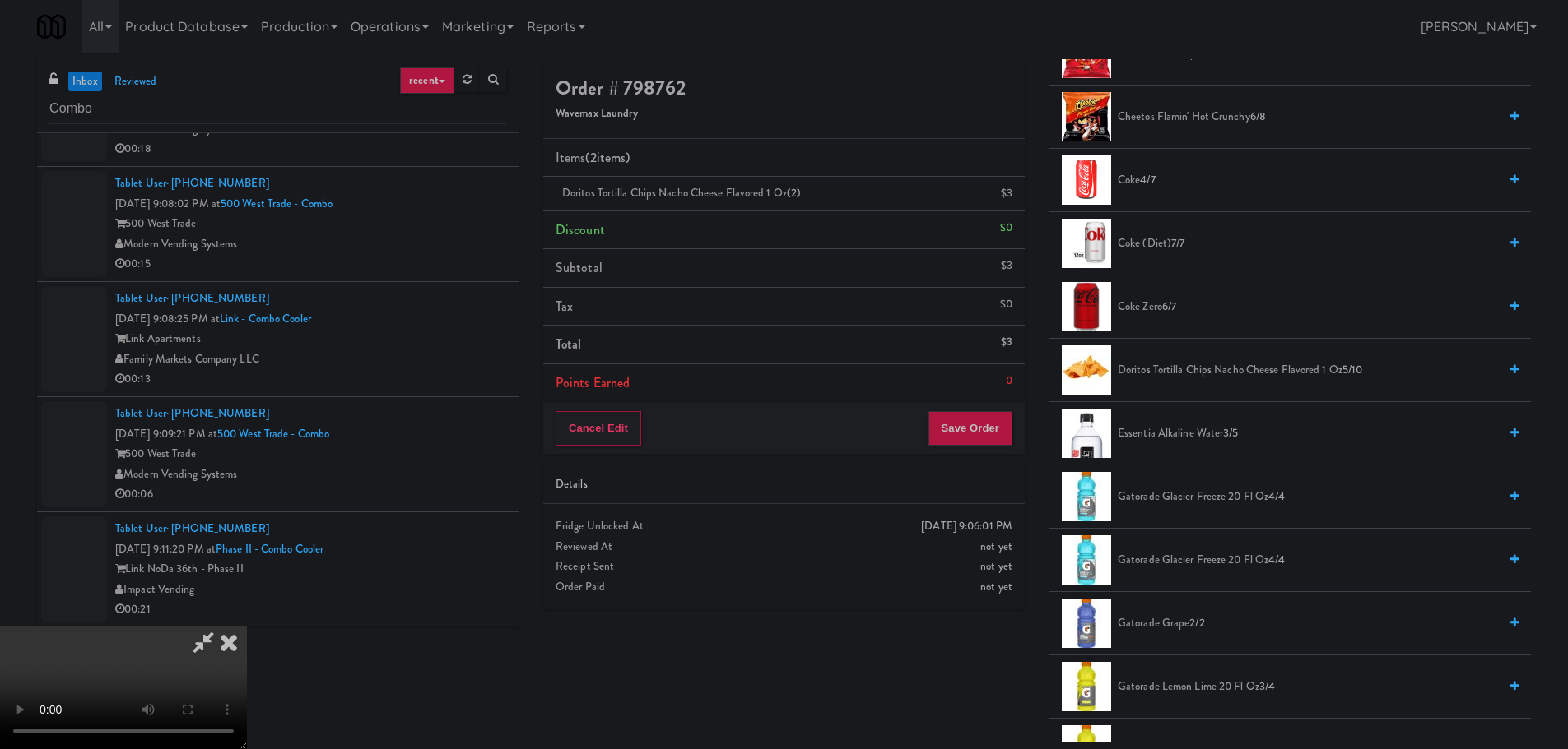
click at [247, 626] on video at bounding box center [124, 688] width 247 height 124
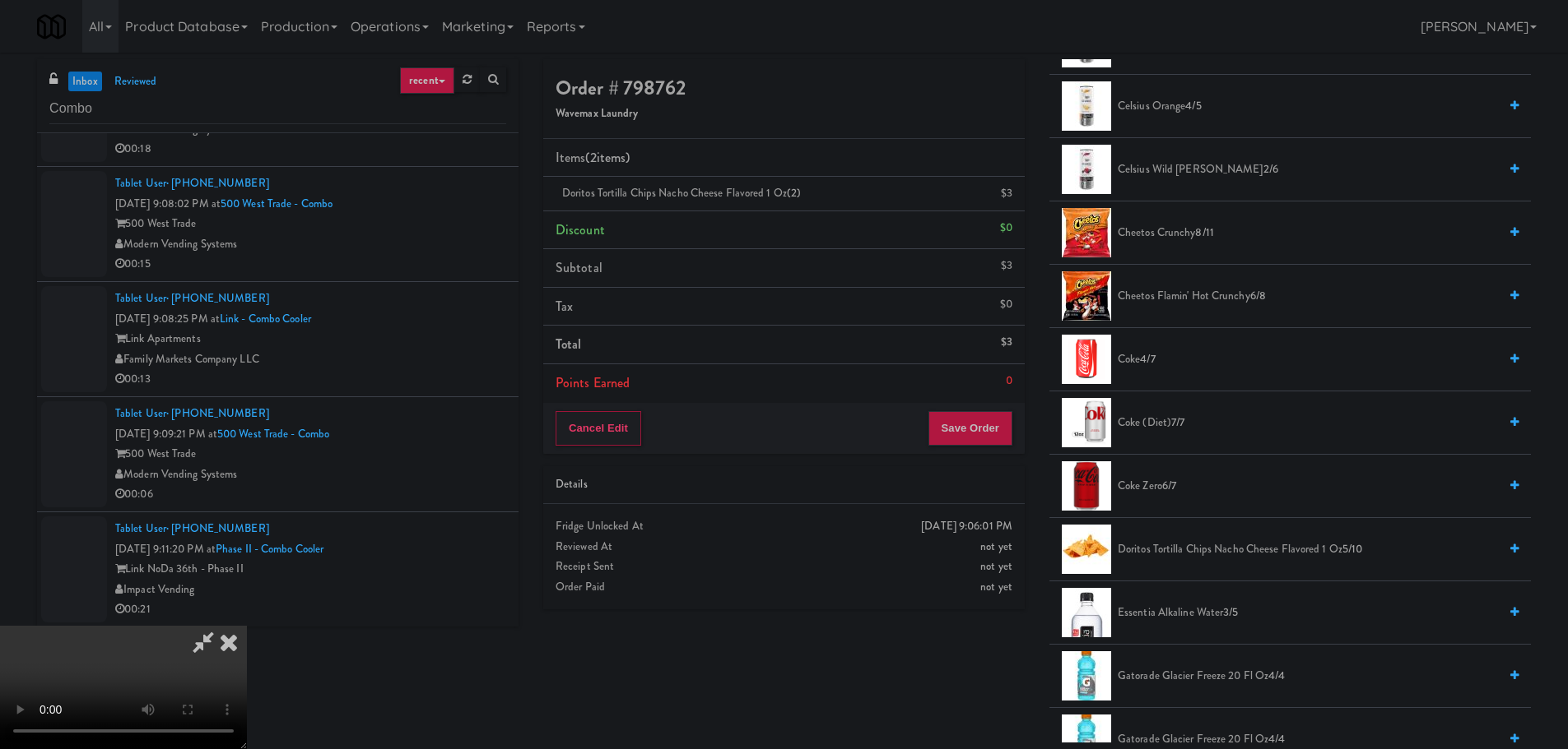
scroll to position [329, 0]
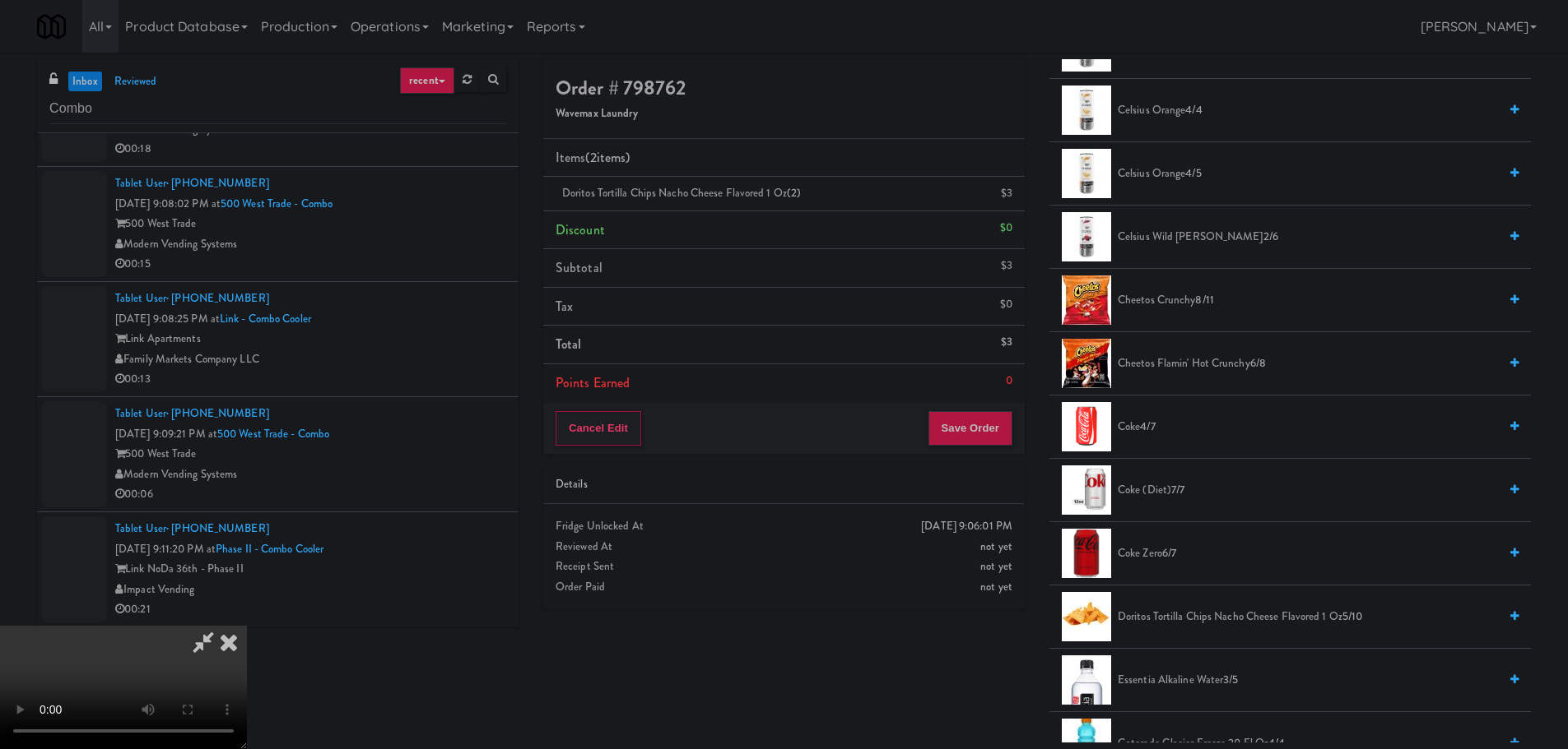
click at [1134, 427] on span "Coke 4/7" at bounding box center [1307, 426] width 380 height 20
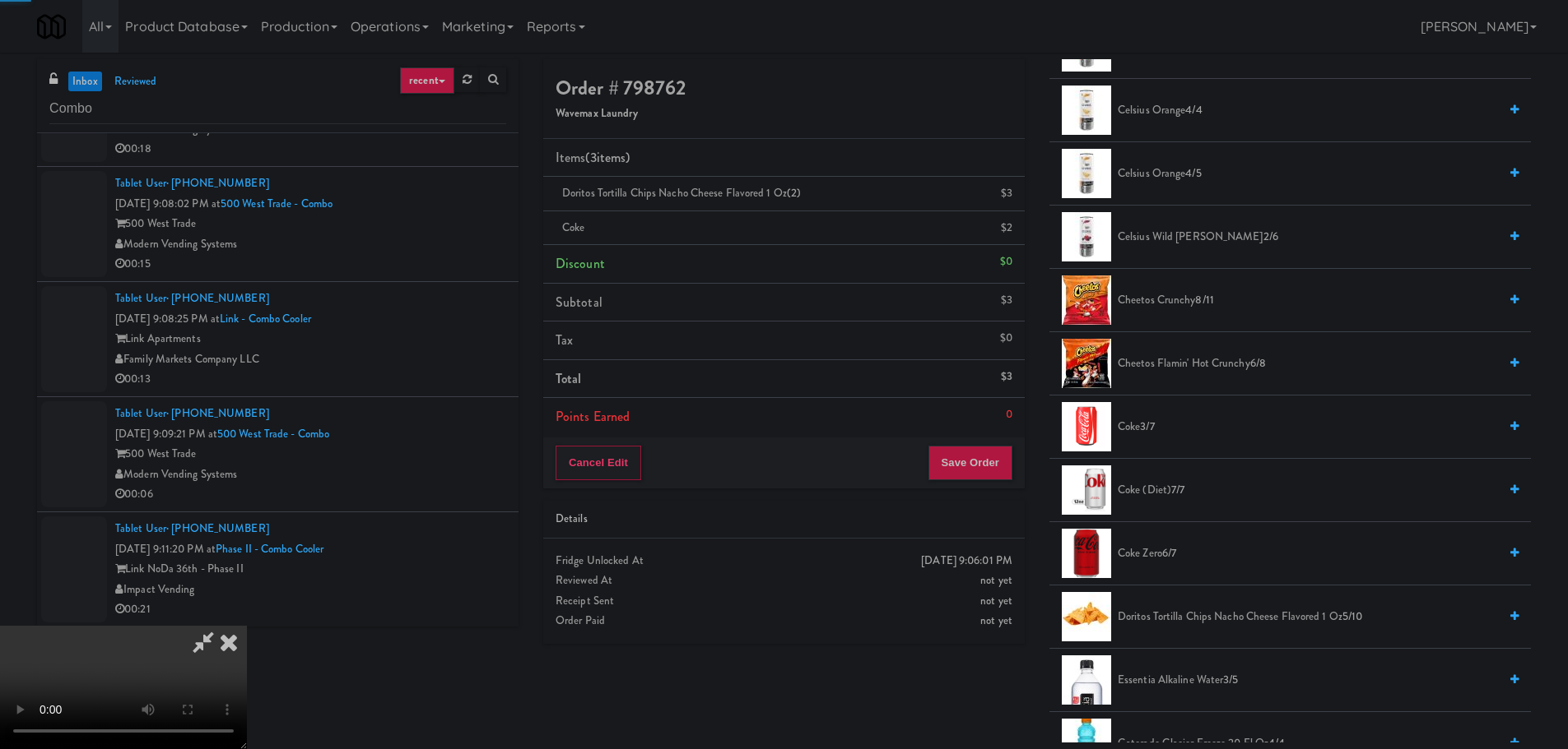
click at [1128, 428] on span "Coke 3/7" at bounding box center [1307, 426] width 380 height 20
click at [247, 626] on video at bounding box center [124, 688] width 247 height 124
click at [991, 476] on button "Save Order" at bounding box center [971, 463] width 84 height 34
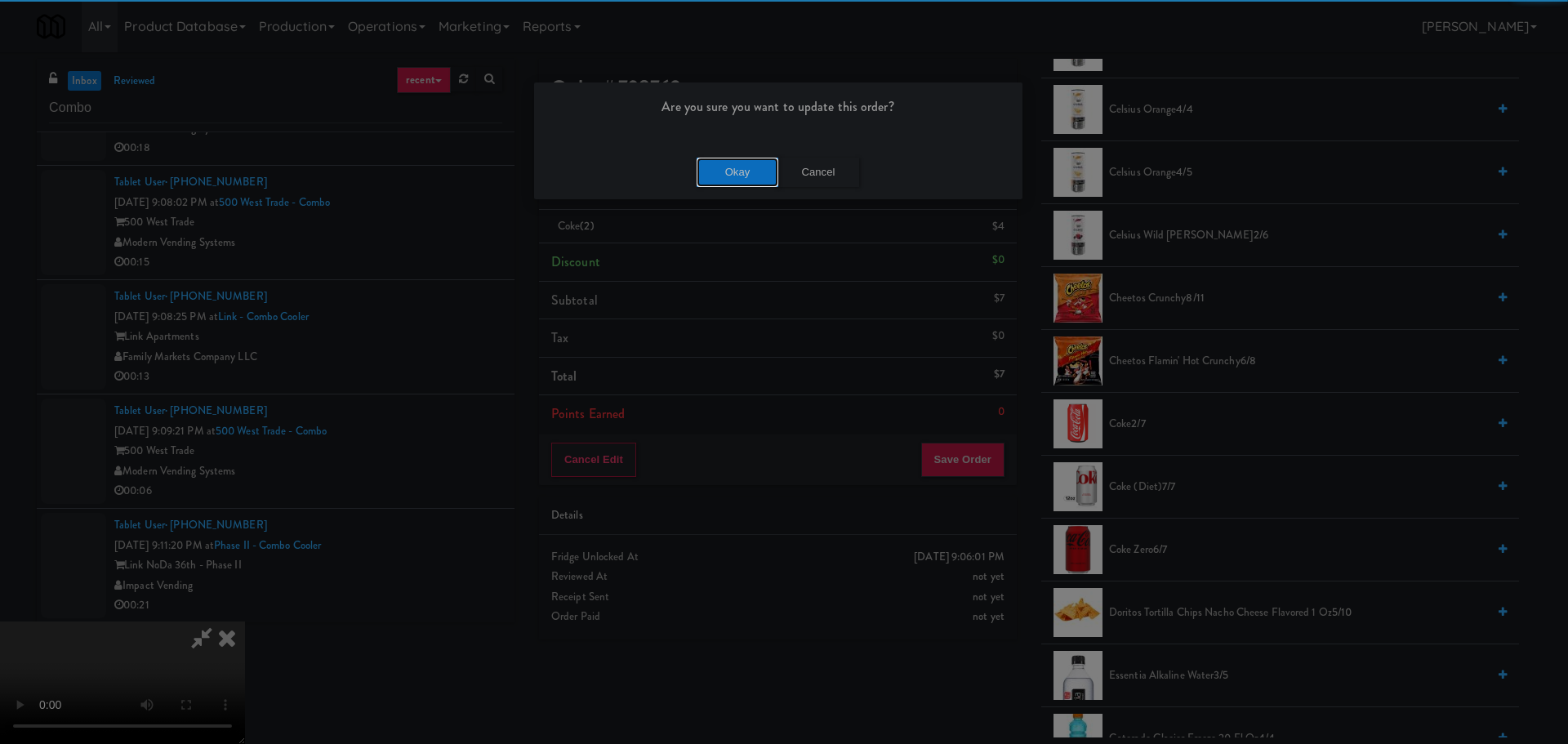
click at [721, 183] on button "Okay" at bounding box center [738, 172] width 82 height 29
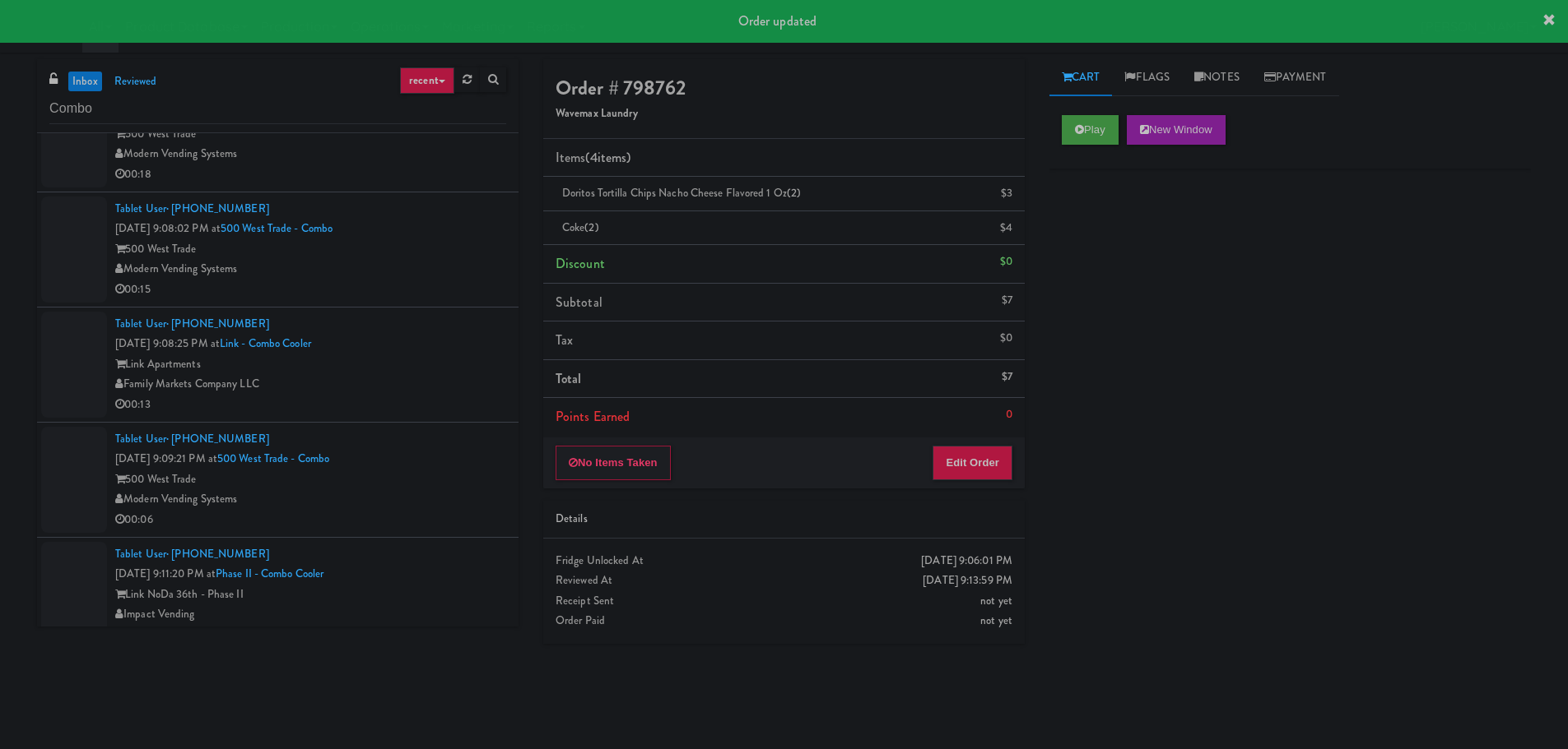
scroll to position [323, 0]
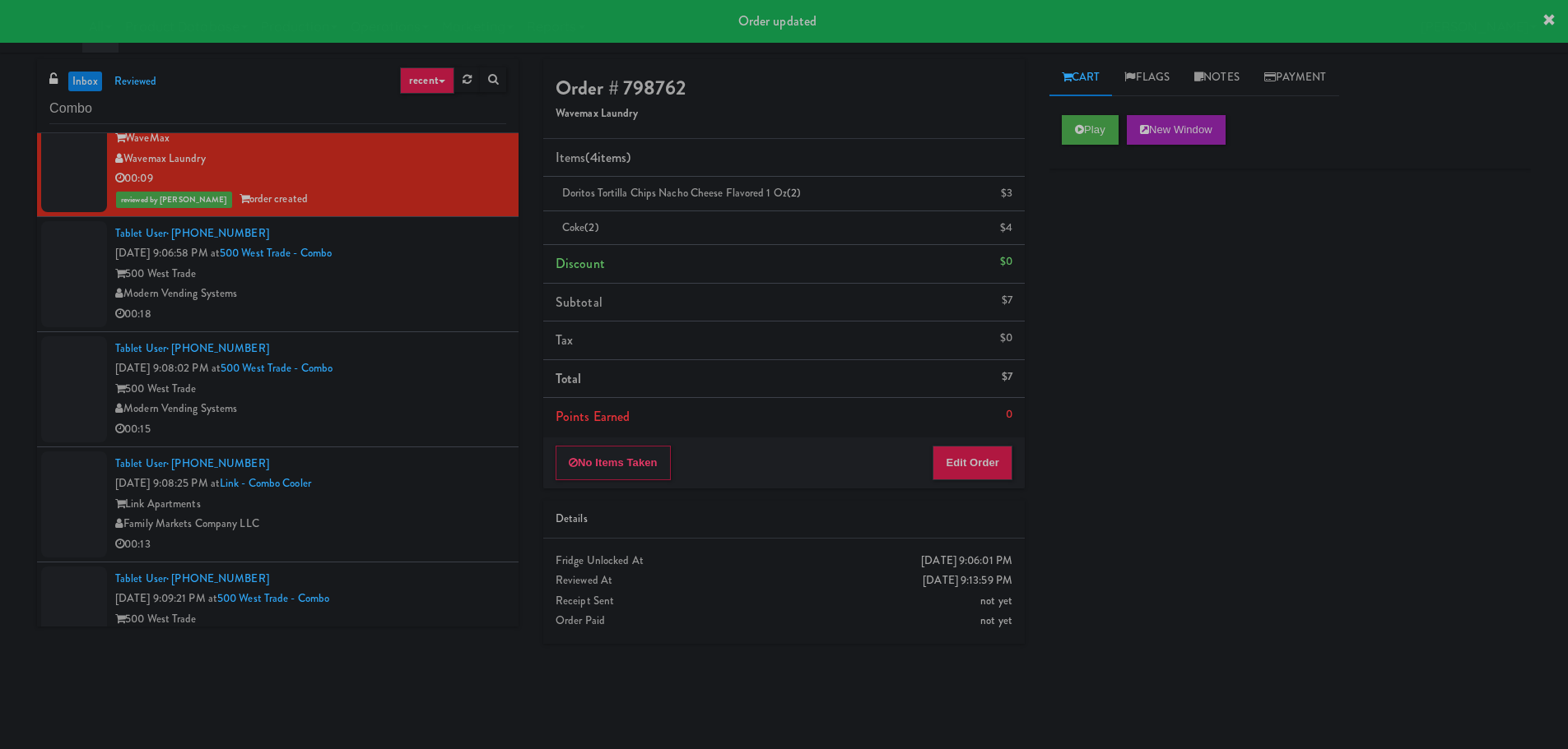
click at [459, 343] on div "Tablet User · (347) 684-9126 [DATE] 9:08:02 PM at 500 West Trade - Combo 500 We…" at bounding box center [311, 390] width 391 height 102
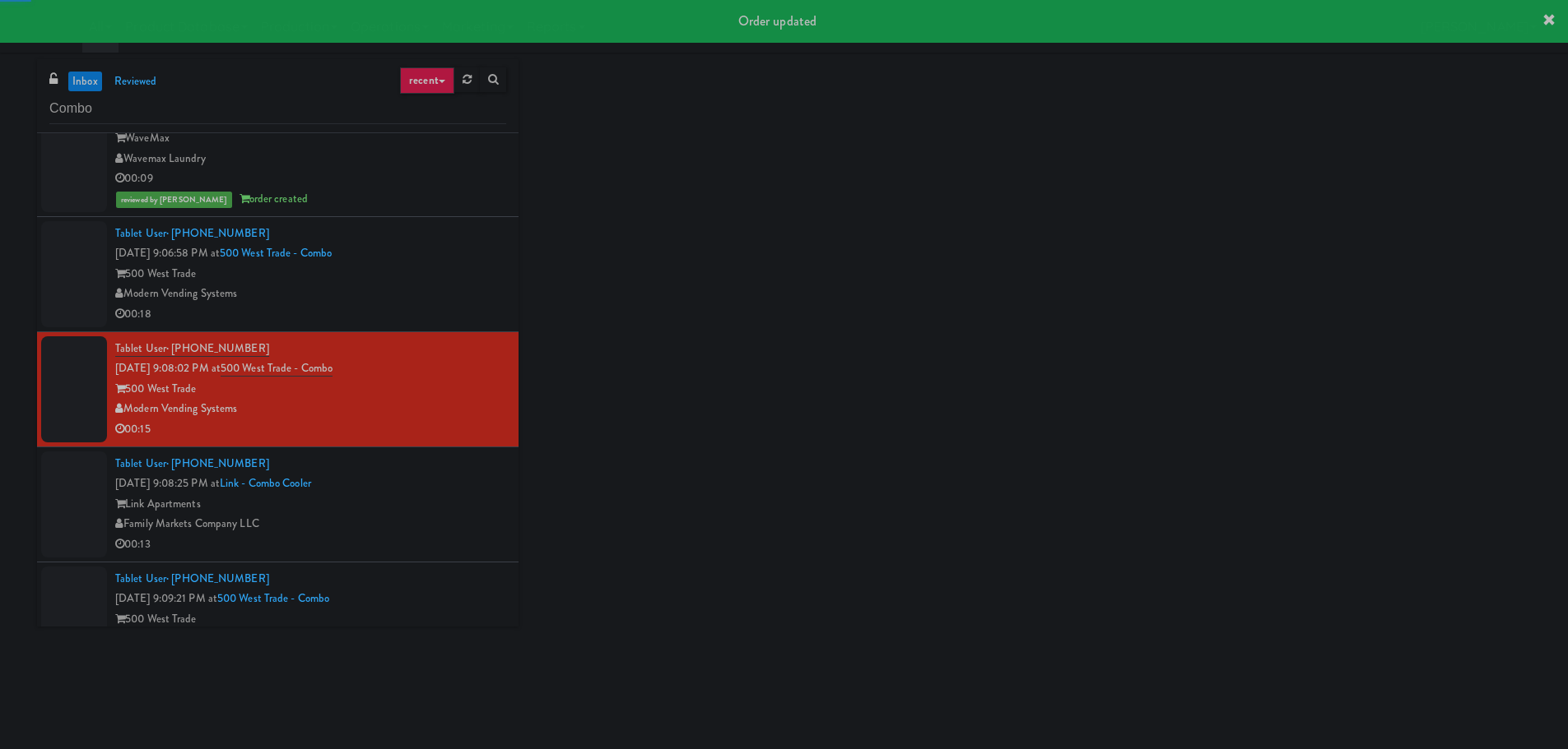
click at [462, 333] on li "Tablet User · (347) 684-9126 [DATE] 9:08:02 PM at 500 West Trade - Combo 500 We…" at bounding box center [278, 390] width 481 height 115
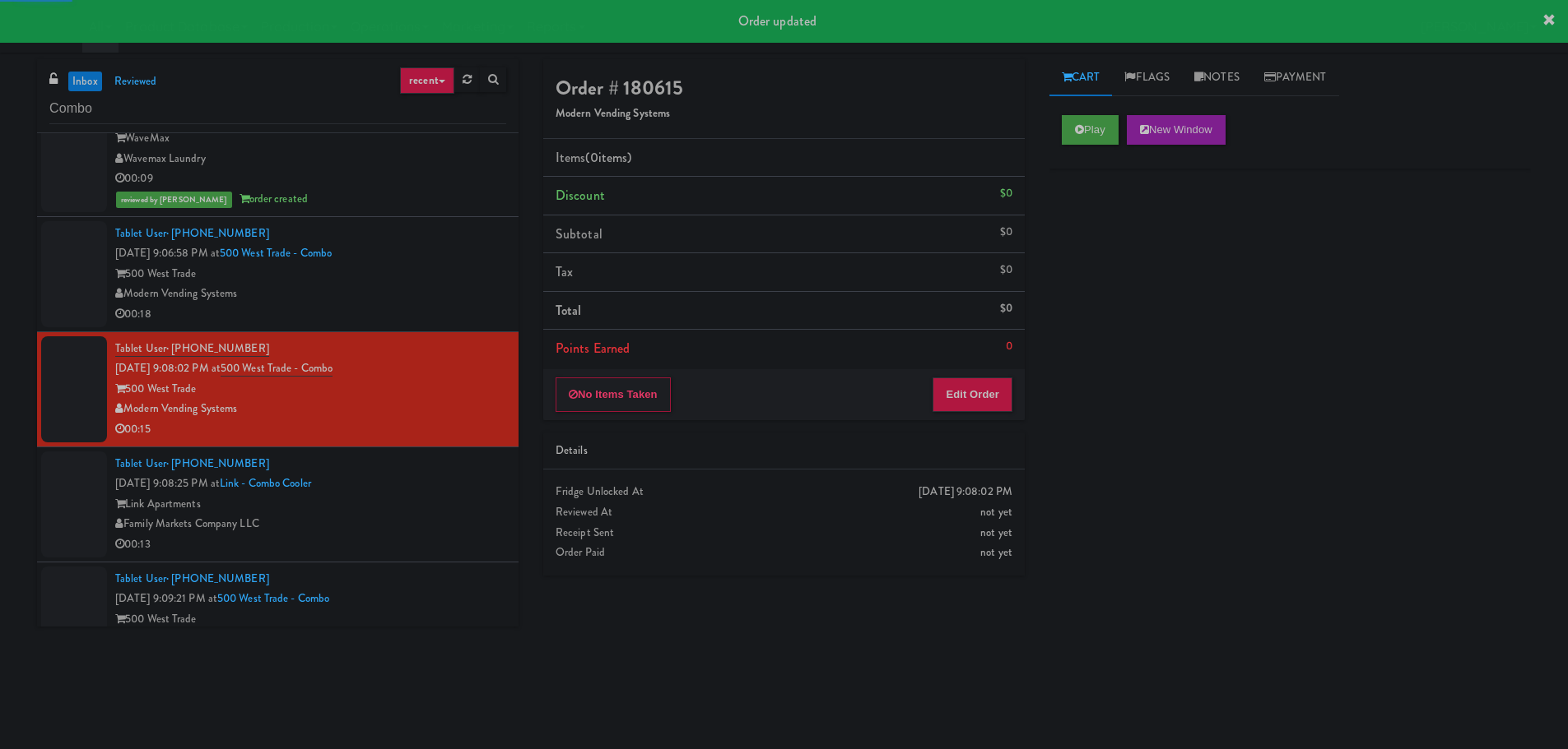
click at [462, 328] on li "Tablet User · (540) 239-3171 [DATE] 9:06:58 PM at [GEOGRAPHIC_DATA] - Combo 500…" at bounding box center [278, 275] width 481 height 115
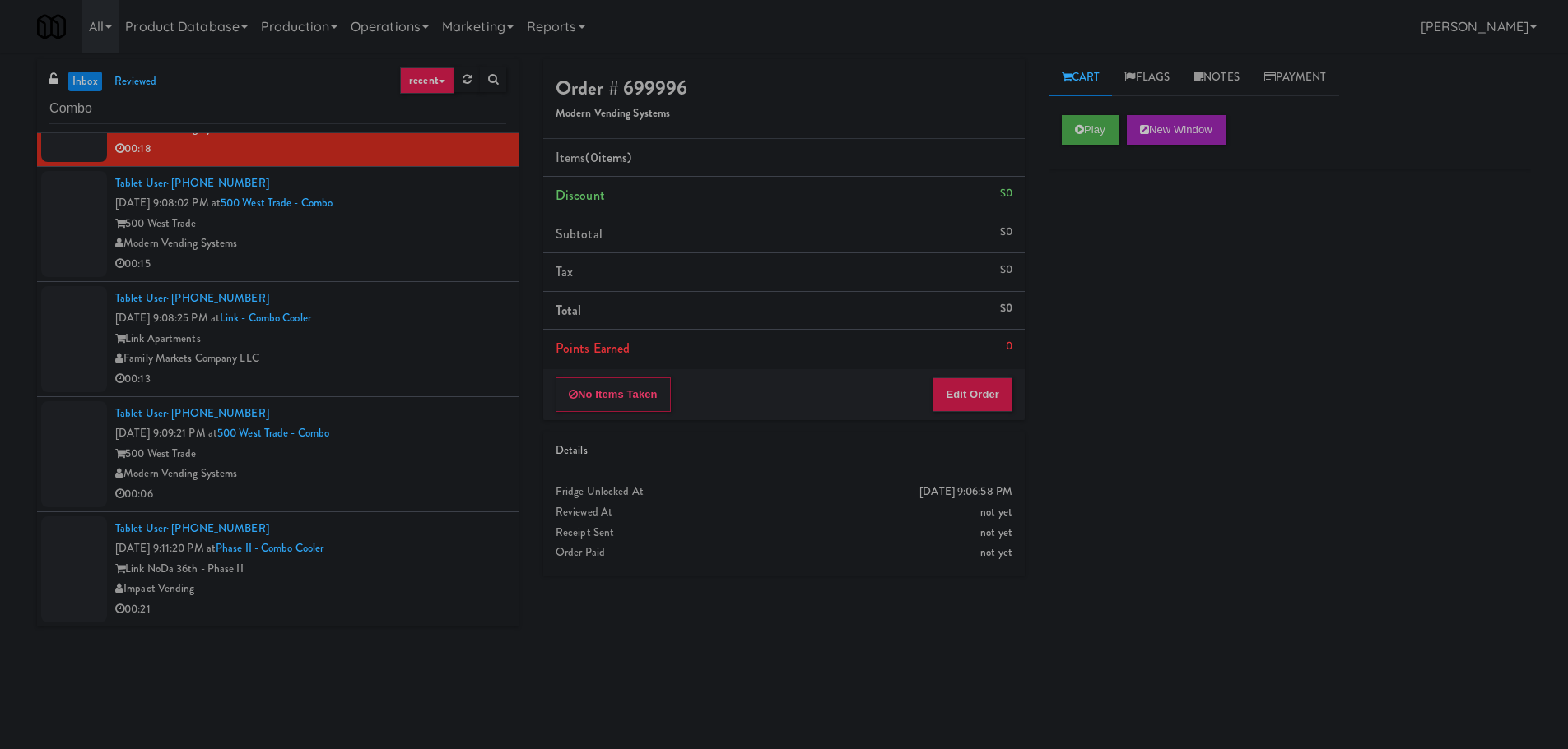
click at [1091, 151] on div "Play New Window" at bounding box center [1290, 135] width 481 height 66
click at [1089, 147] on div "Play New Window" at bounding box center [1290, 135] width 481 height 66
click at [1083, 143] on button "Play" at bounding box center [1090, 129] width 57 height 30
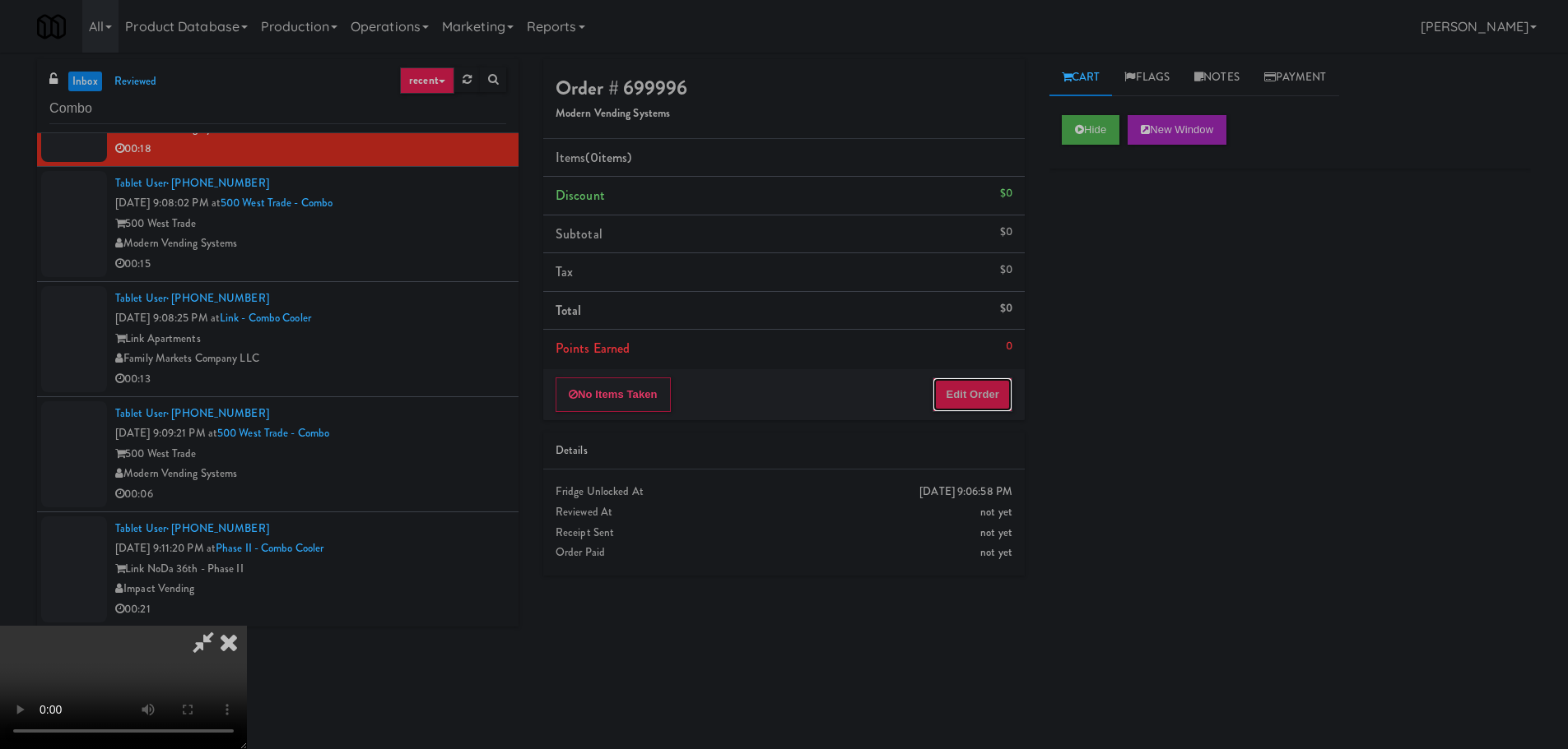
click at [961, 386] on button "Edit Order" at bounding box center [972, 395] width 80 height 34
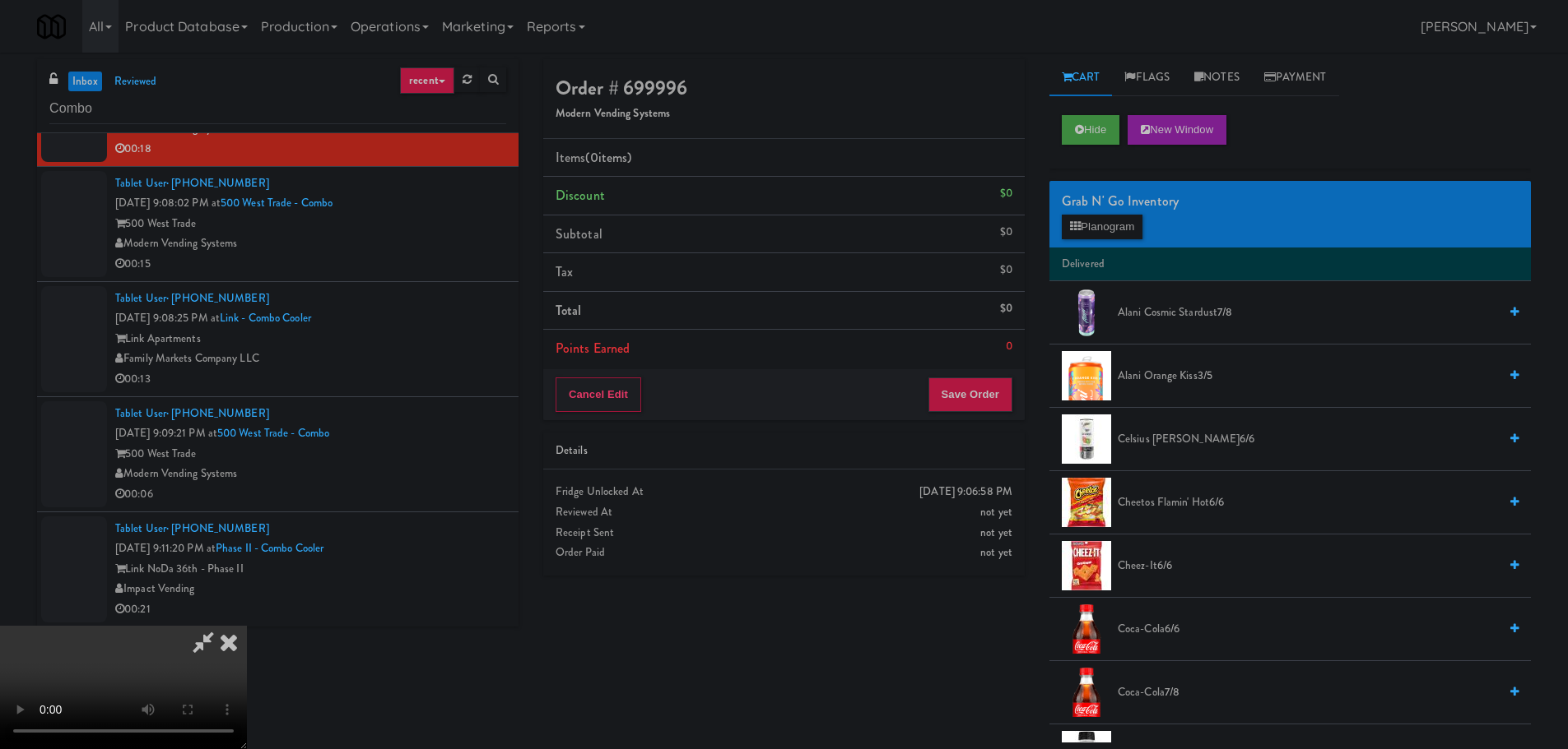
click at [247, 626] on video at bounding box center [124, 688] width 247 height 124
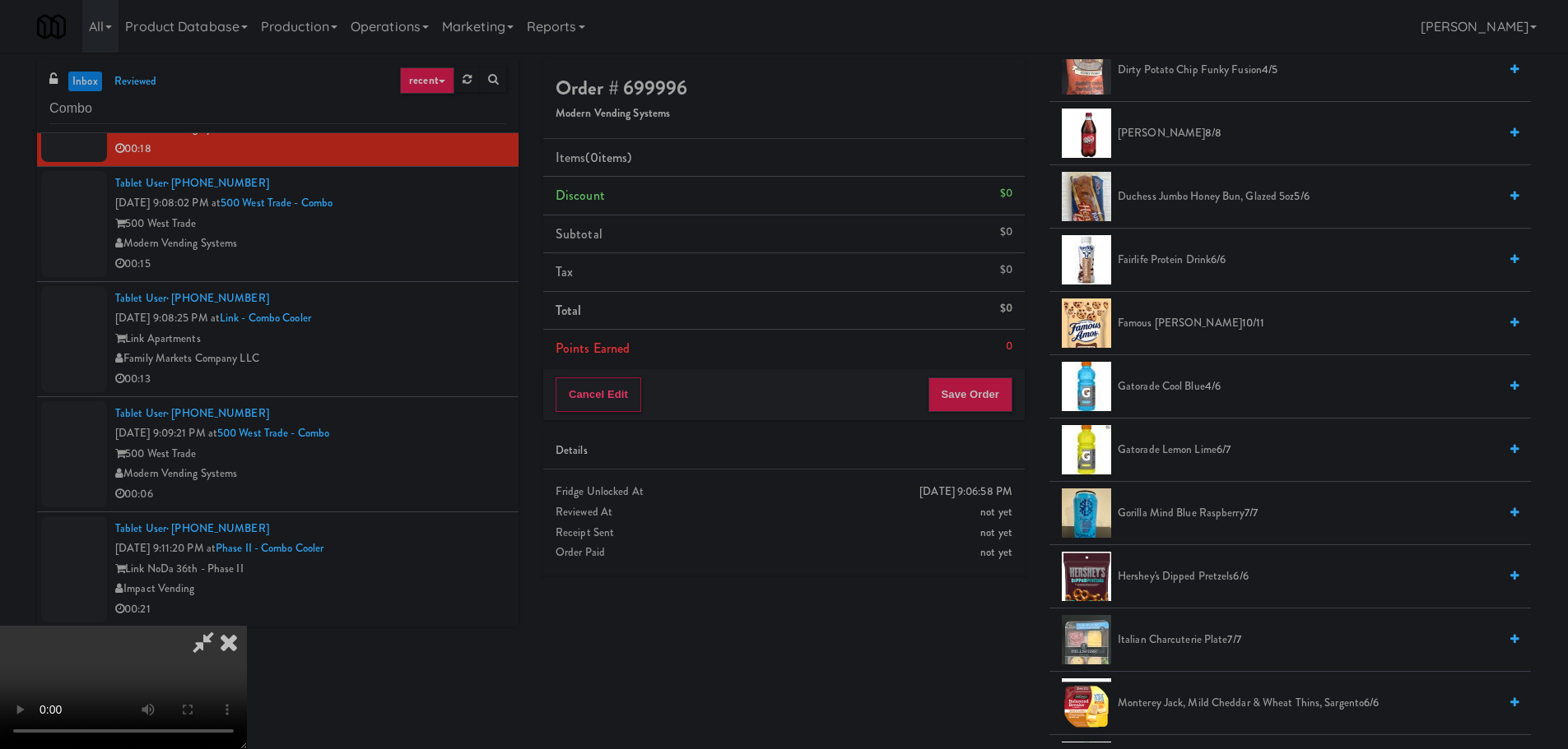
scroll to position [823, 0]
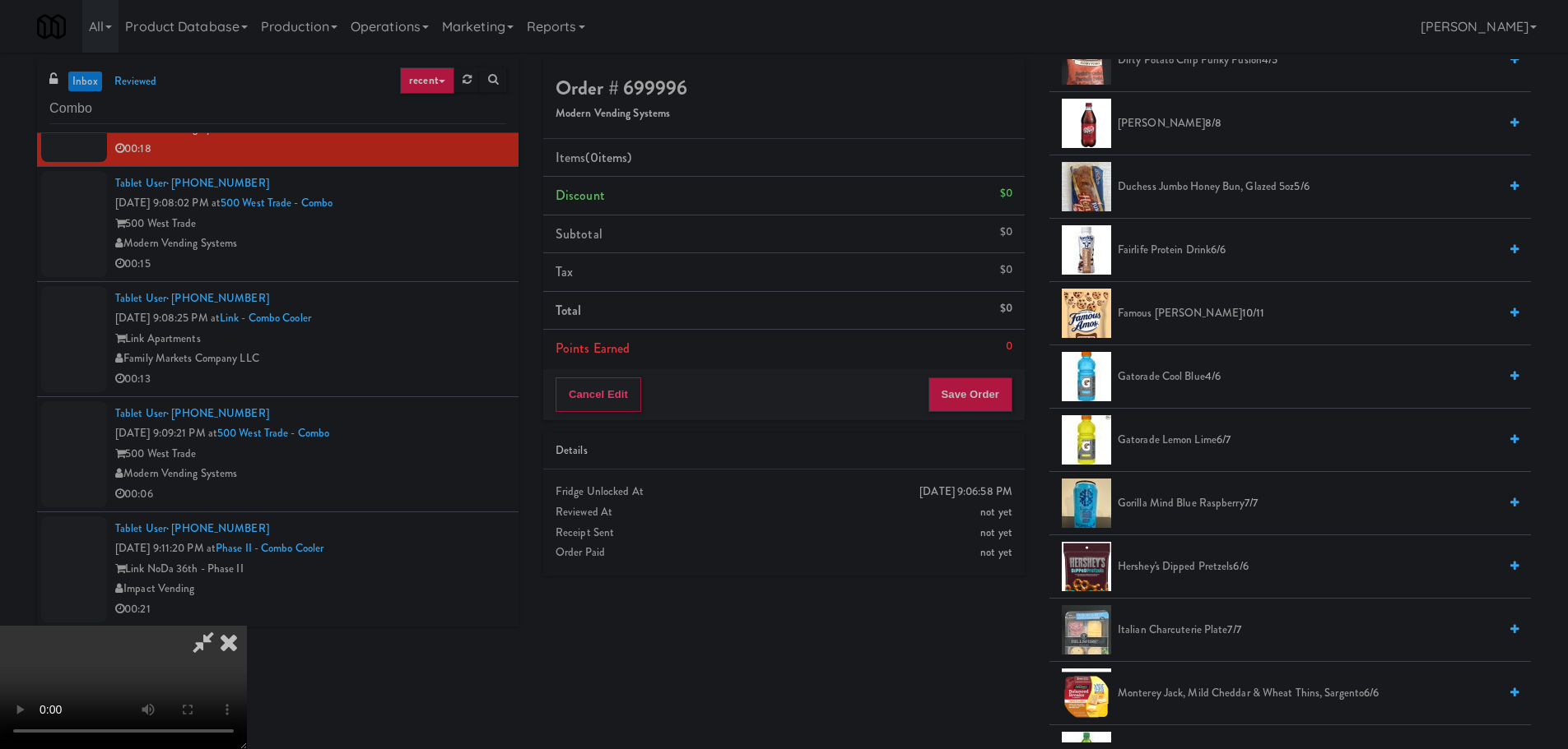
click at [1181, 434] on span "Gatorade Lemon Lime 6/7" at bounding box center [1307, 440] width 380 height 20
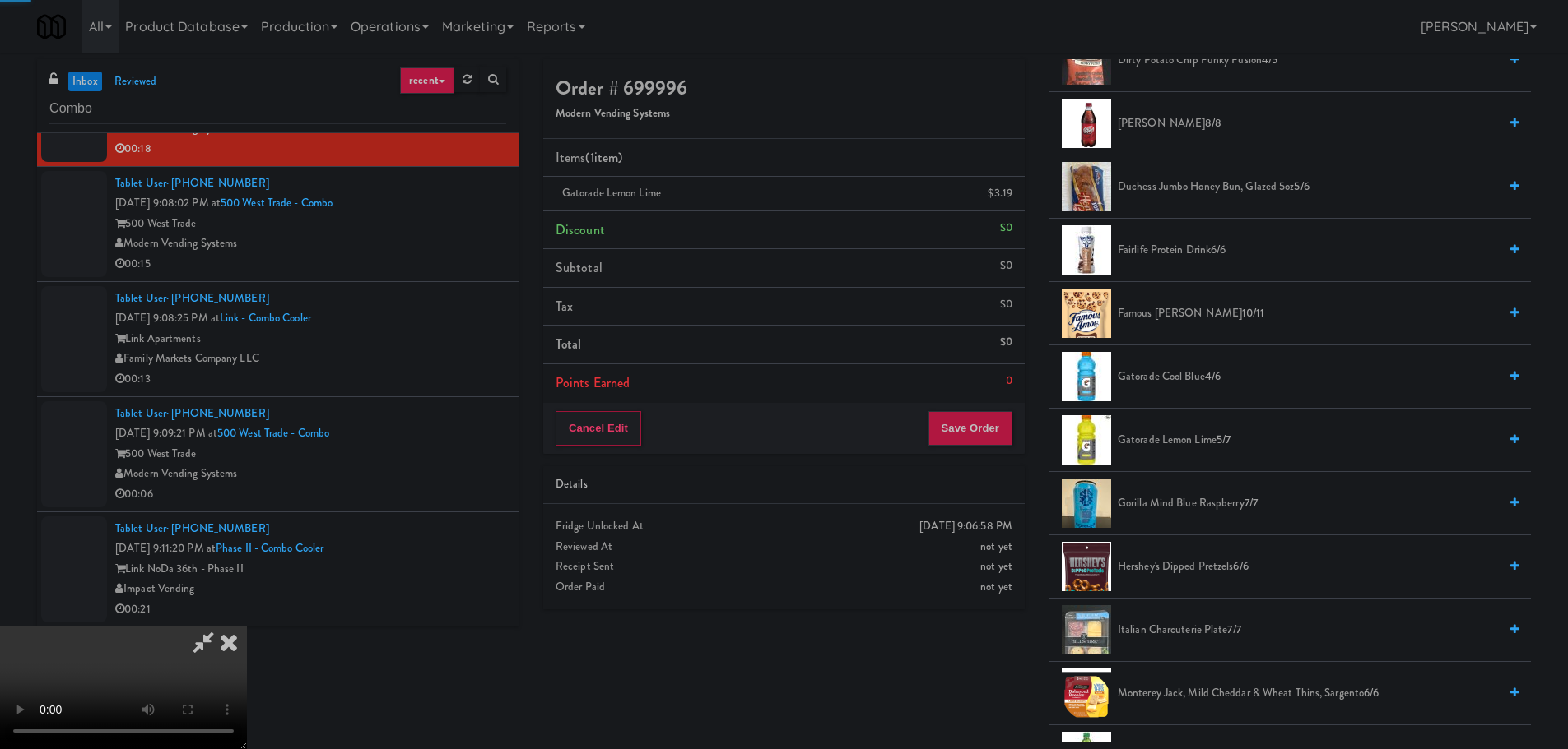
click at [247, 626] on video at bounding box center [124, 688] width 247 height 124
drag, startPoint x: 461, startPoint y: 596, endPoint x: 544, endPoint y: 560, distance: 90.5
click at [247, 626] on video at bounding box center [124, 688] width 247 height 124
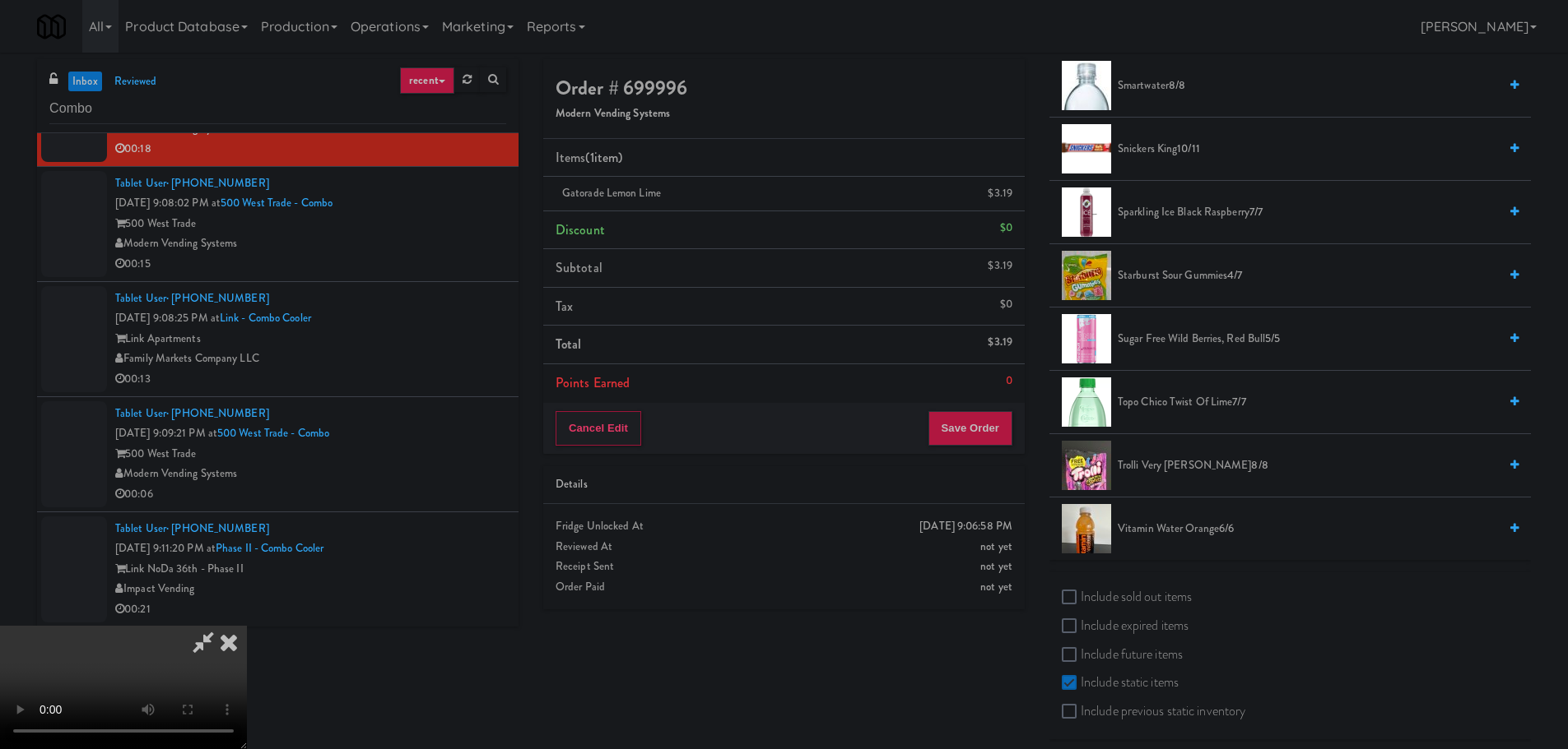
scroll to position [1820, 0]
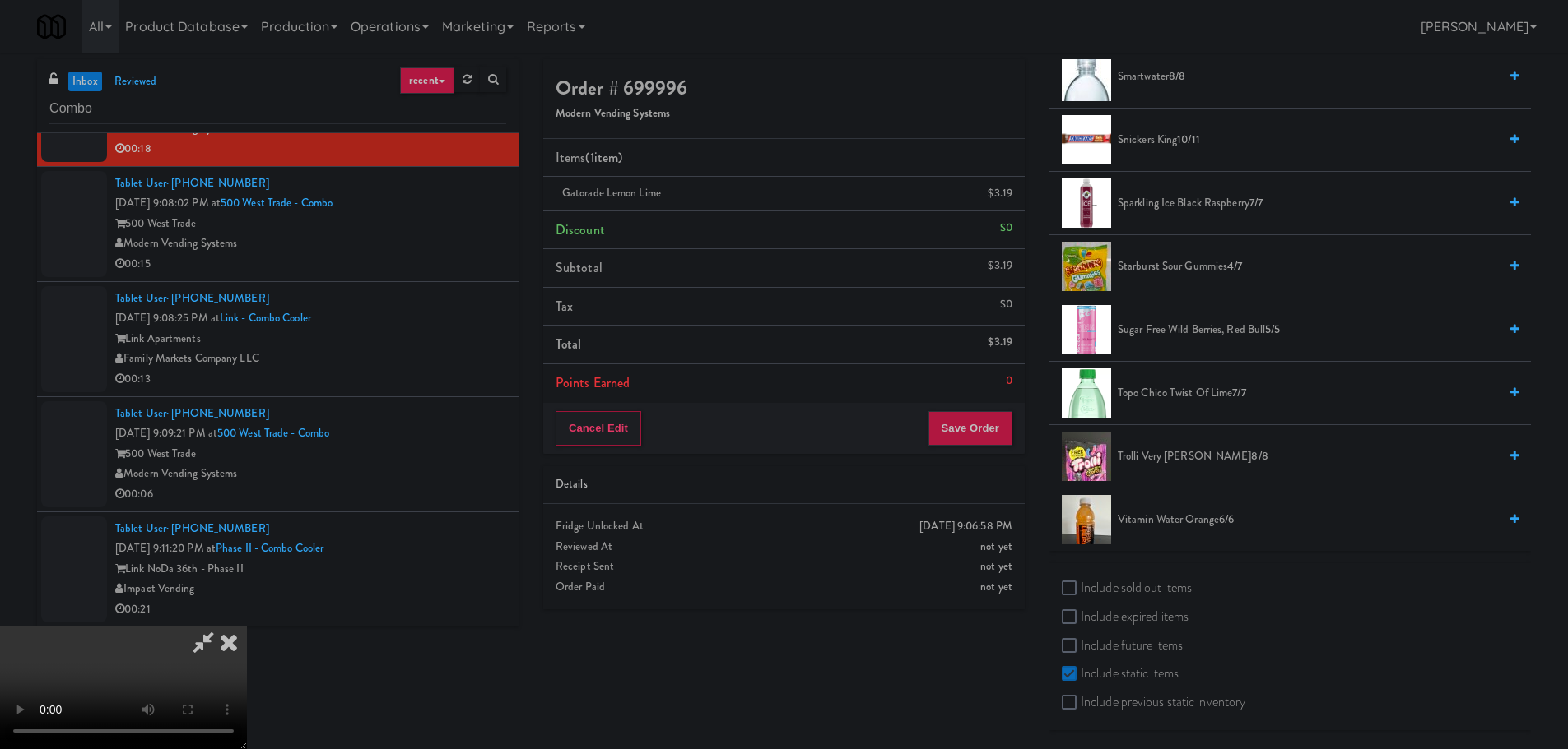
click at [1172, 456] on span "Trolli Very [PERSON_NAME] 8/8" at bounding box center [1307, 456] width 380 height 20
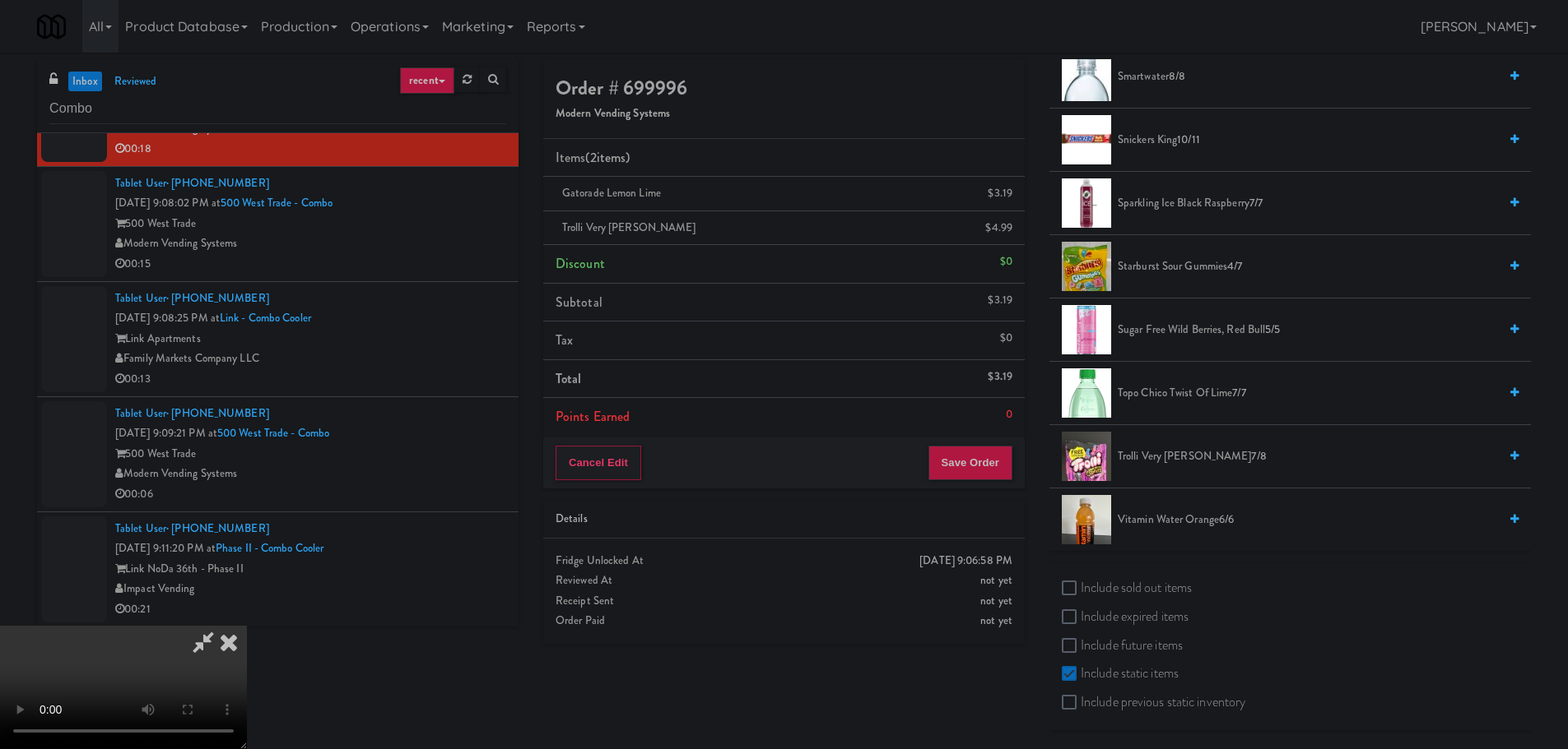
click at [247, 626] on video at bounding box center [124, 688] width 247 height 124
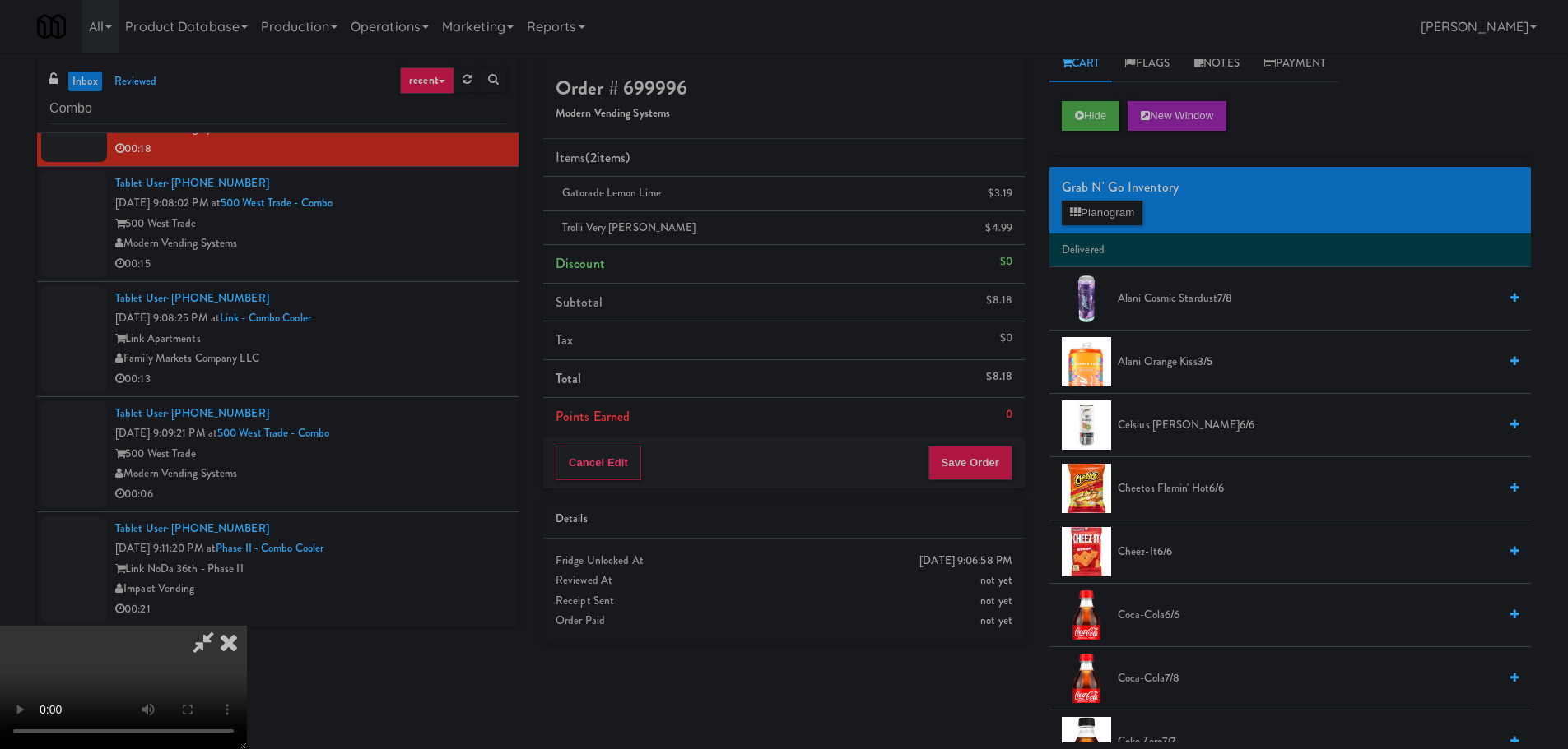
scroll to position [0, 0]
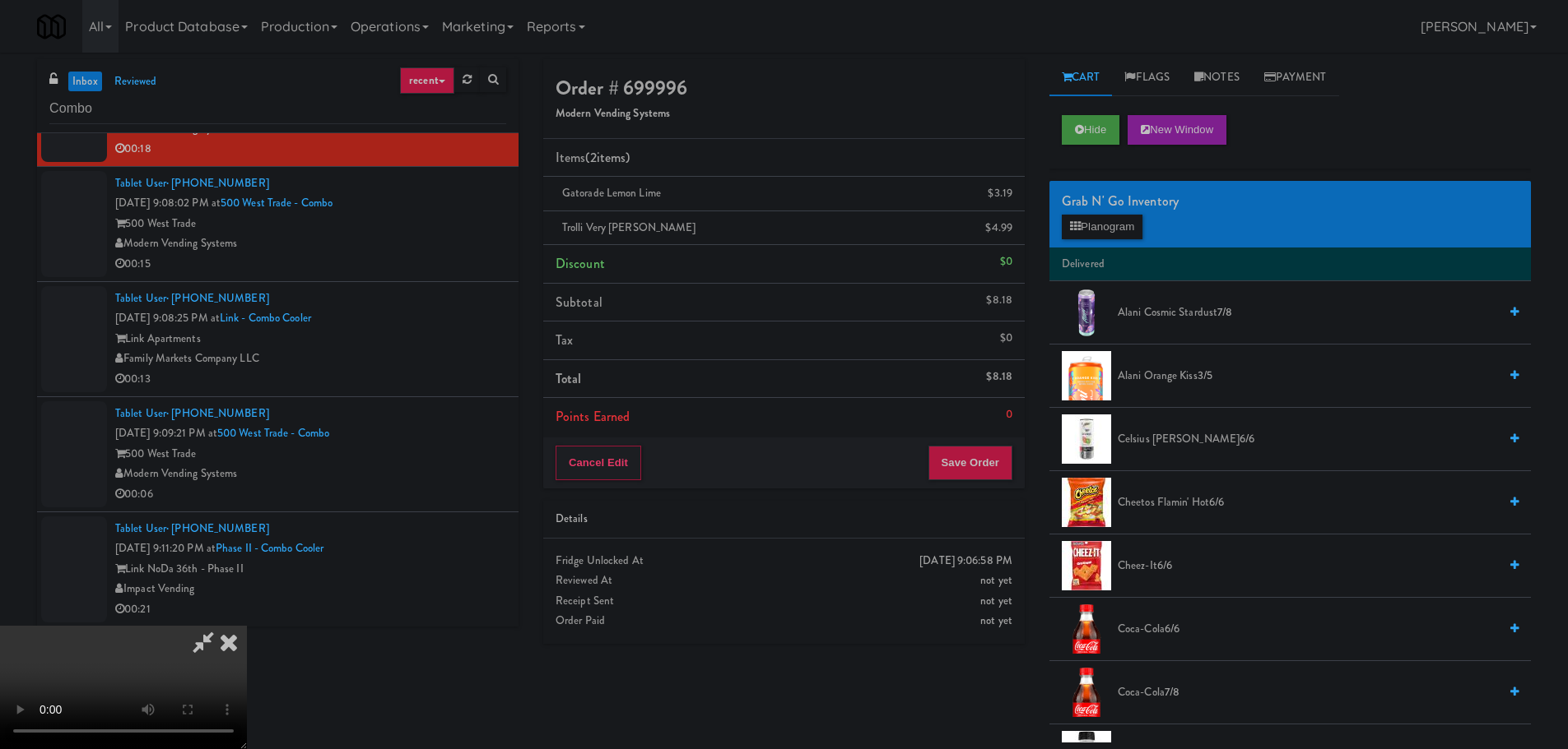
click at [1109, 208] on div "Grab N' Go Inventory" at bounding box center [1290, 202] width 457 height 25
click at [1110, 245] on div "Grab N' Go Inventory Planogram" at bounding box center [1290, 215] width 481 height 67
click at [1111, 234] on button "Planogram" at bounding box center [1102, 227] width 81 height 25
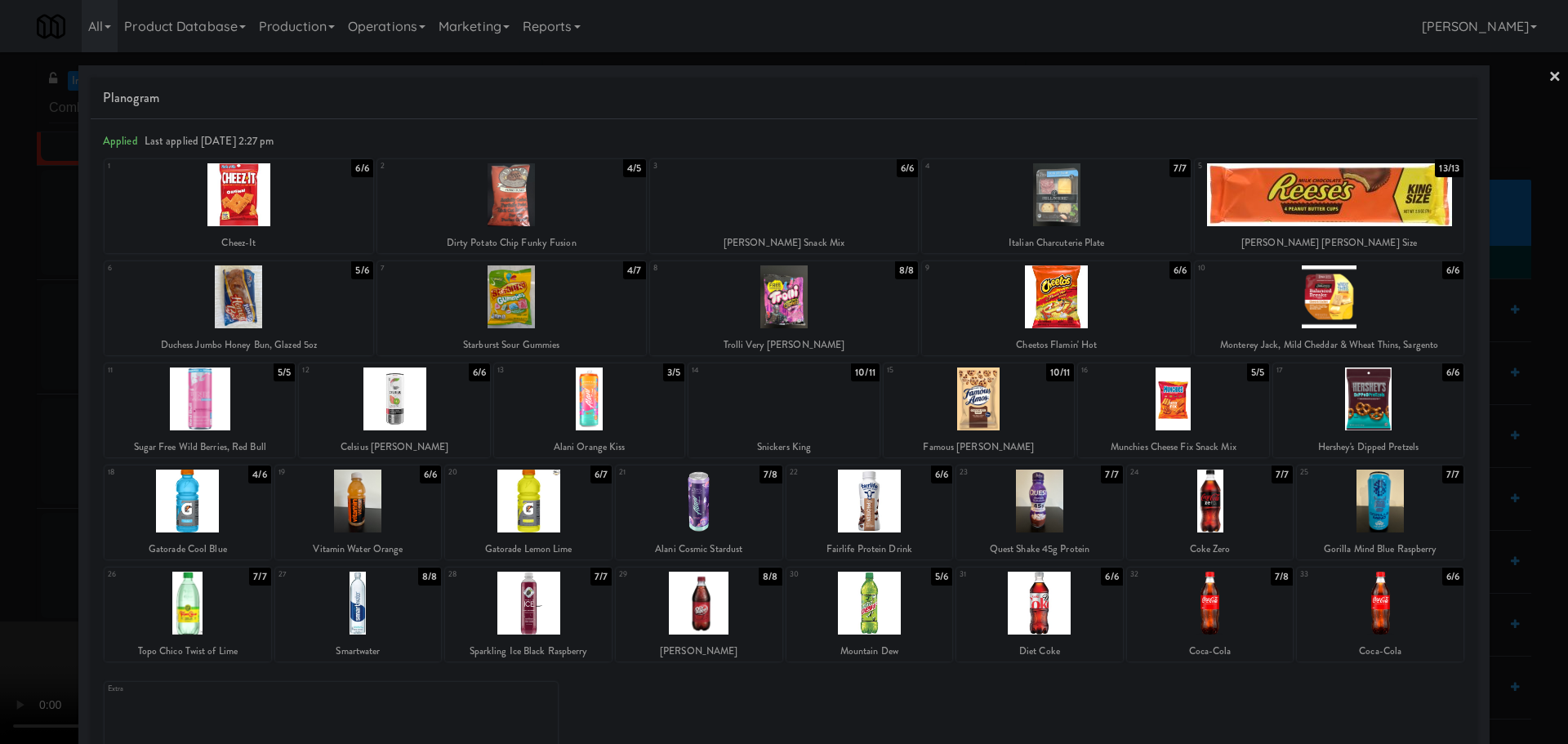
click at [1055, 192] on div at bounding box center [1056, 195] width 269 height 63
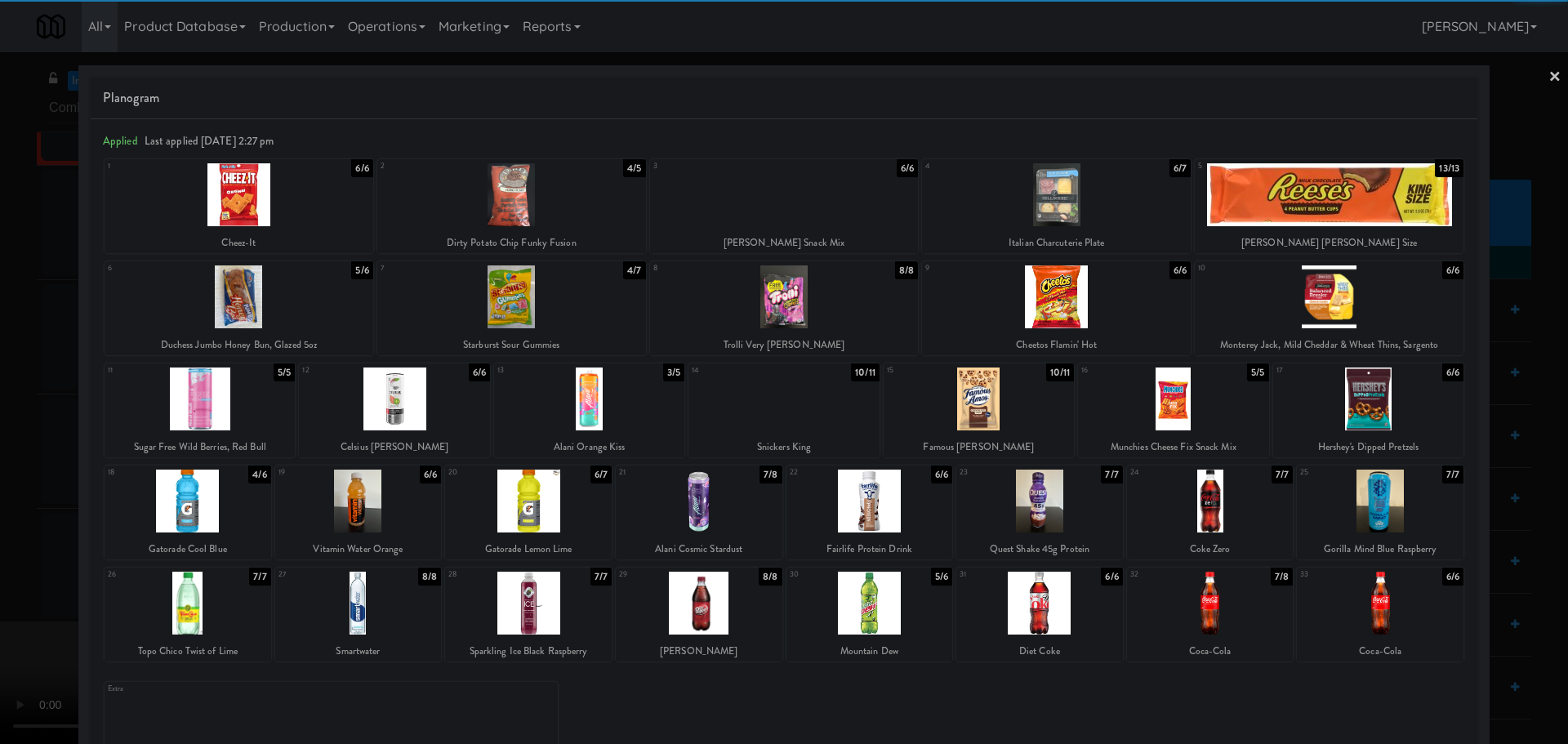
click at [0, 369] on div at bounding box center [784, 372] width 1568 height 744
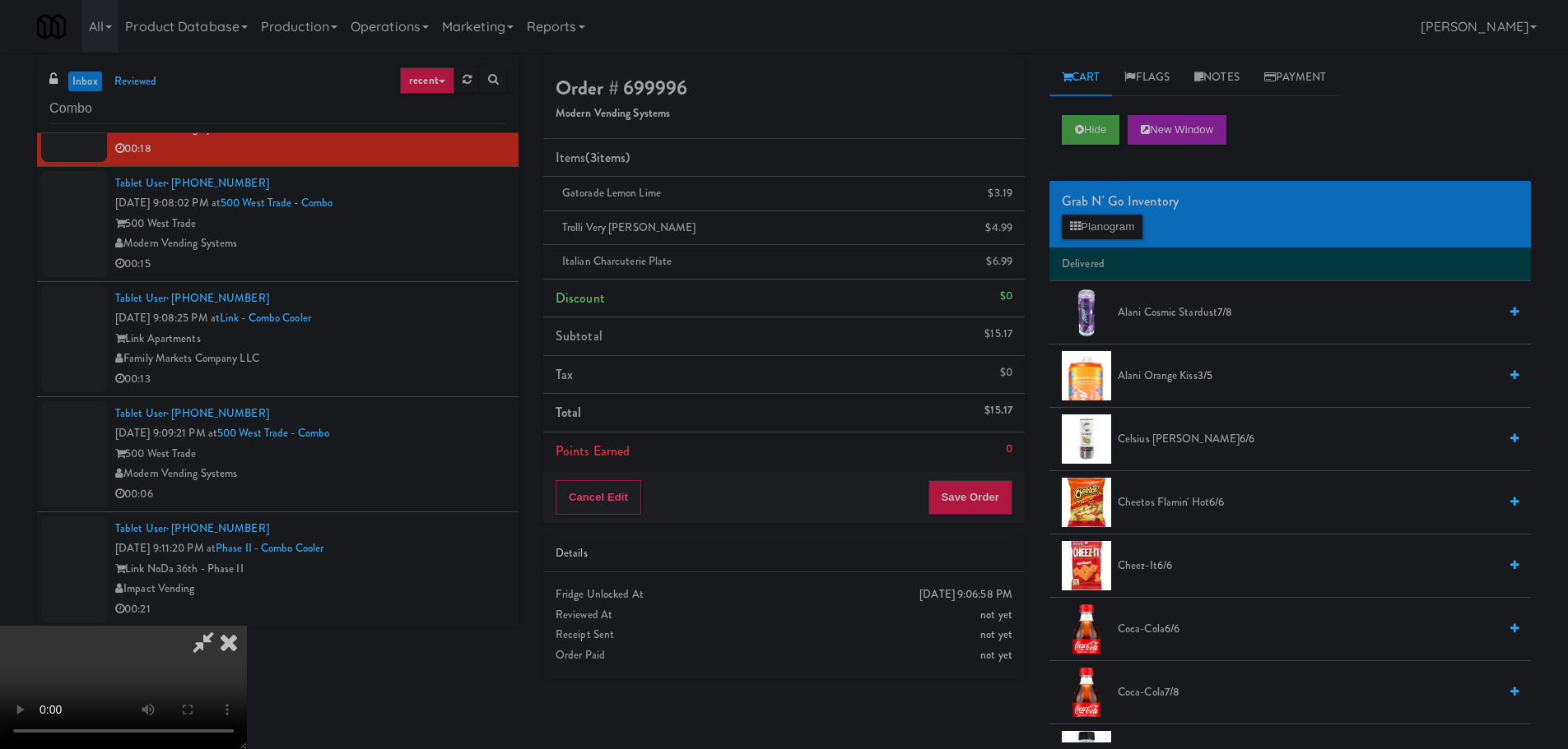
click at [247, 626] on video at bounding box center [124, 688] width 247 height 124
click at [963, 513] on button "Save Order" at bounding box center [971, 498] width 84 height 34
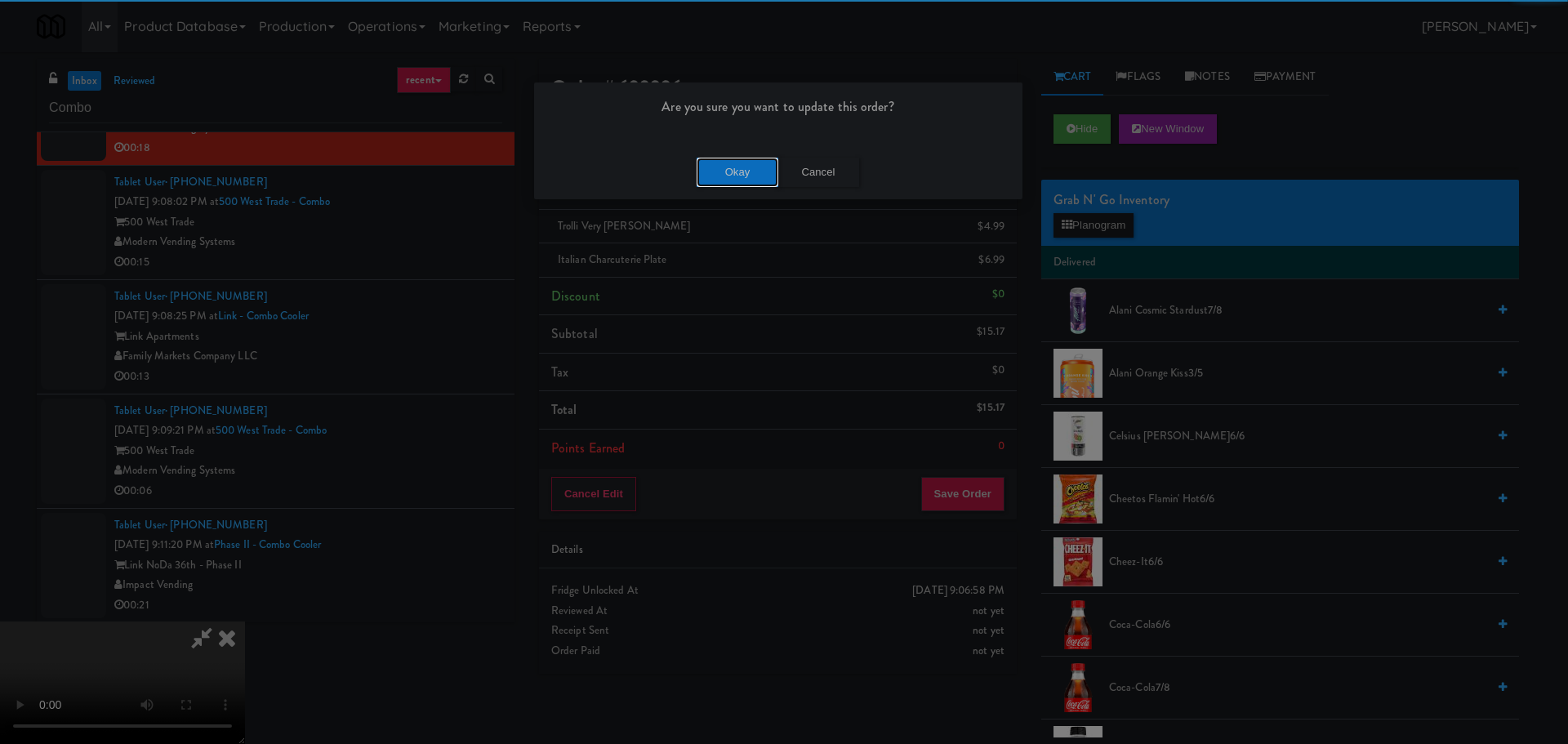
click at [718, 170] on button "Okay" at bounding box center [738, 172] width 82 height 29
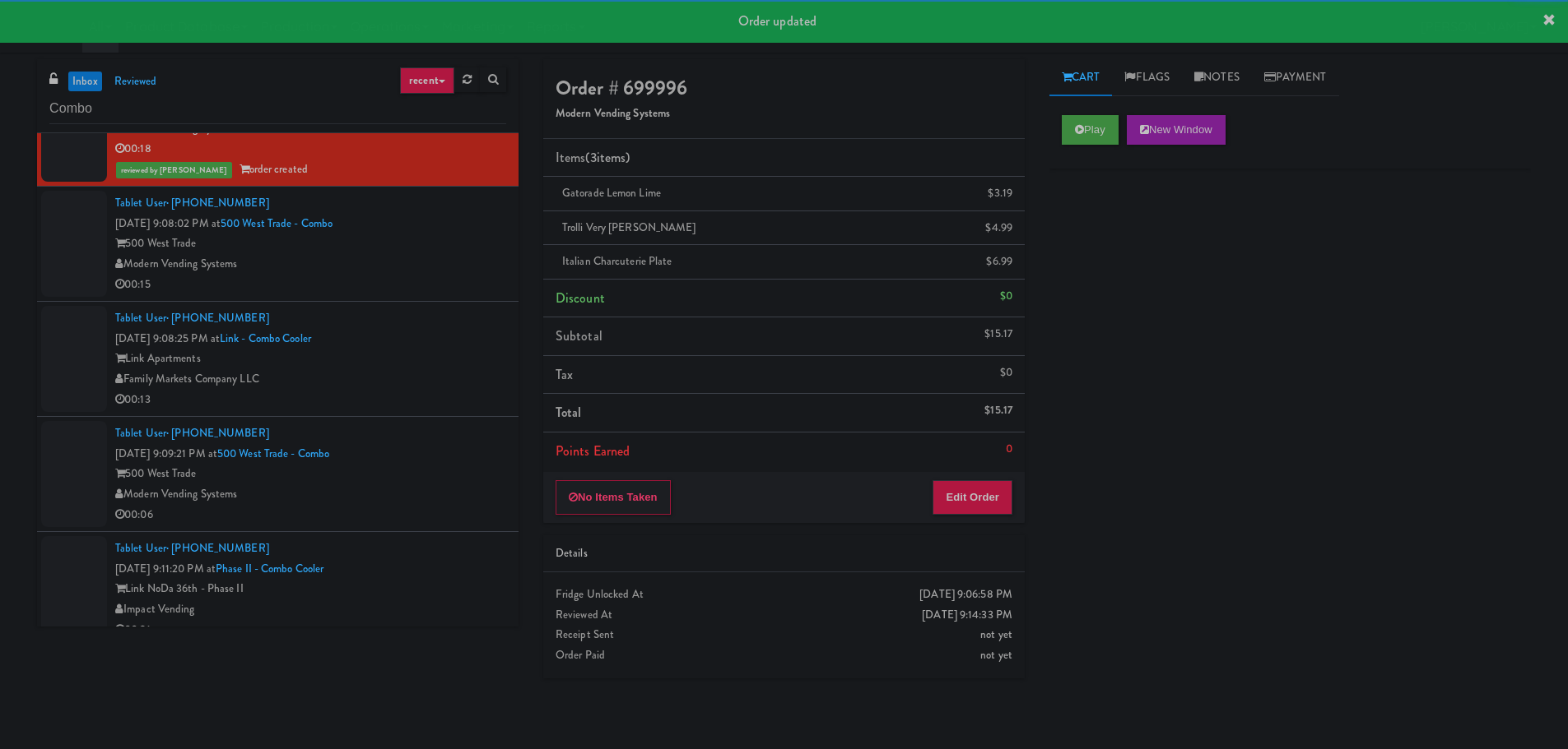
click at [452, 260] on div "Modern Vending Systems" at bounding box center [311, 263] width 391 height 20
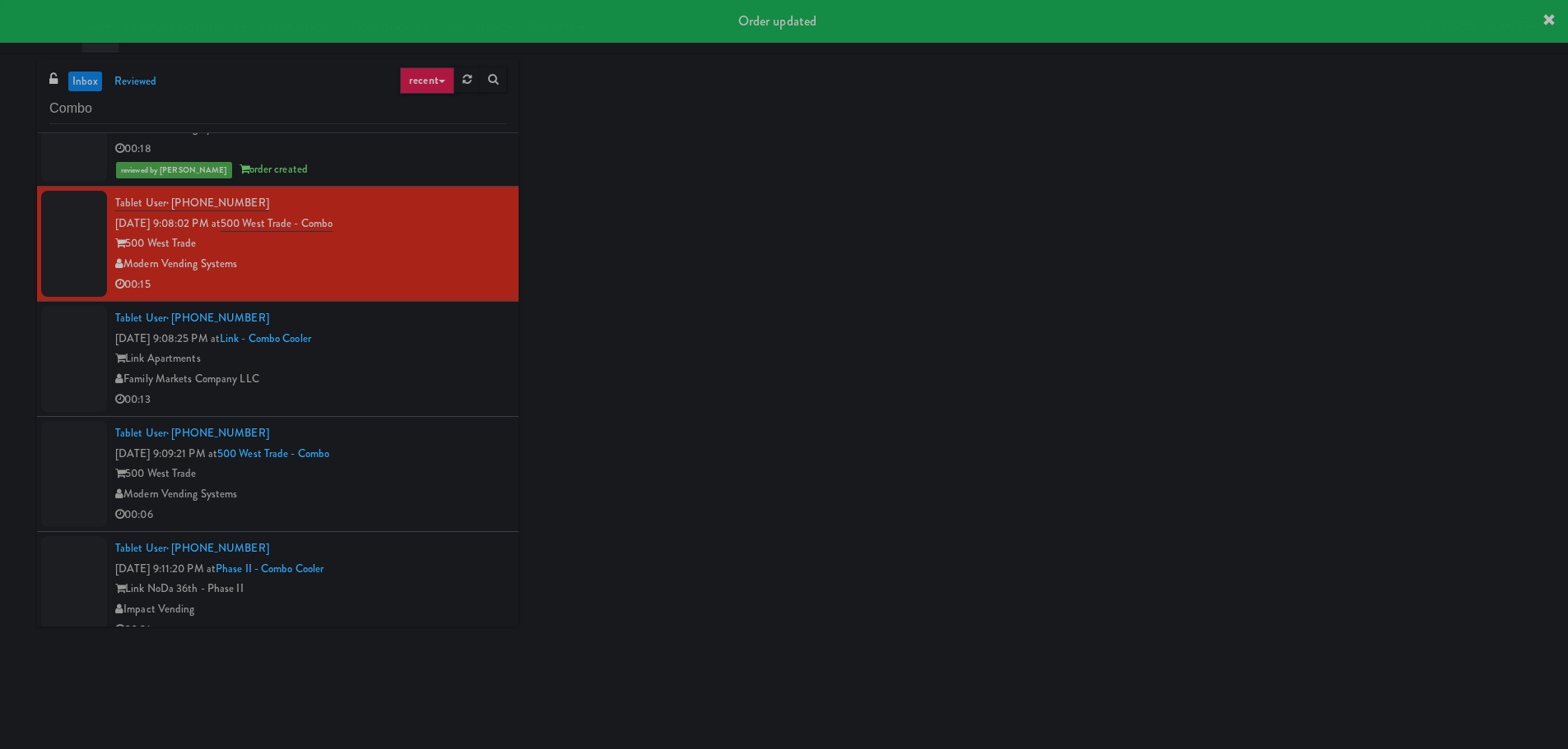
scroll to position [508, 0]
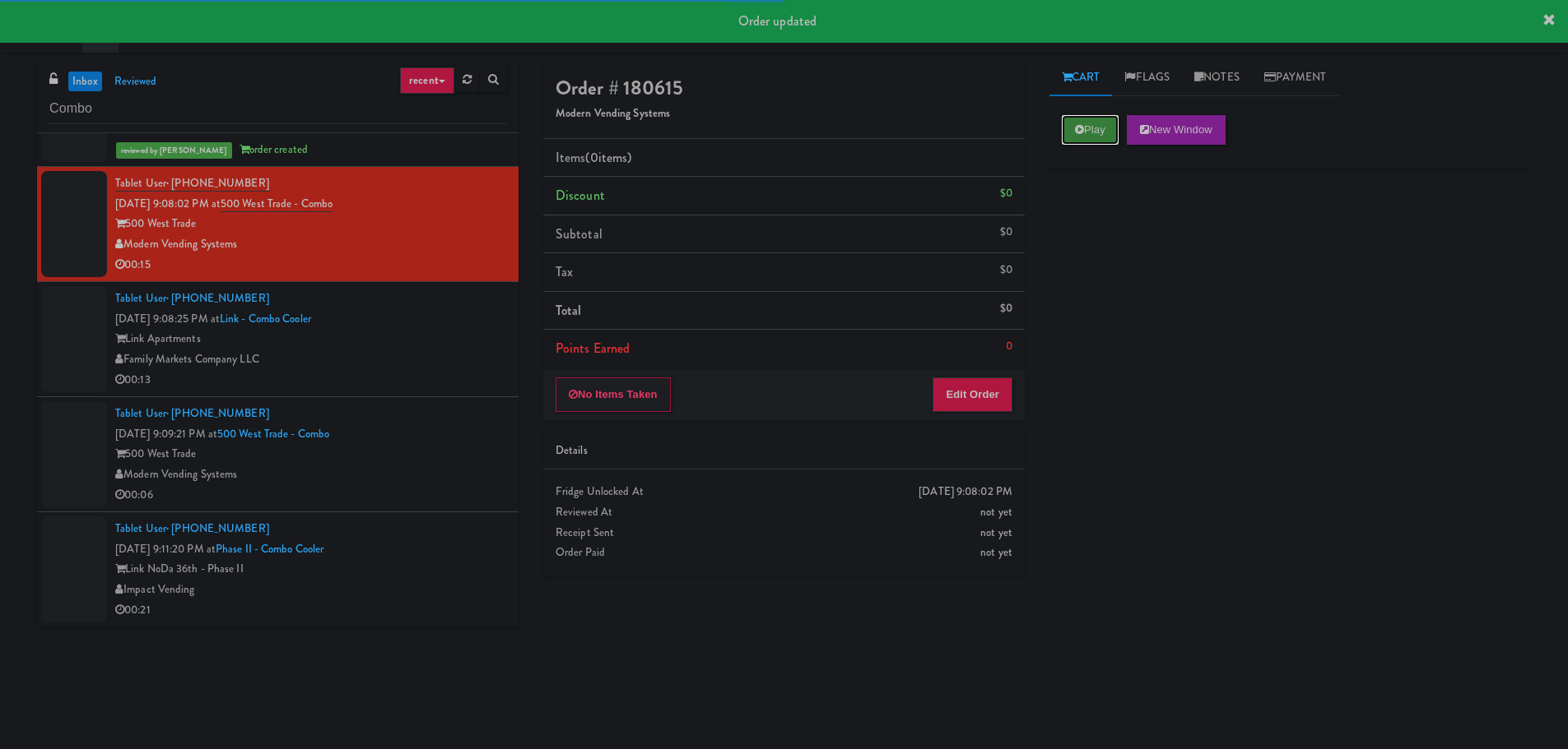
click at [1073, 137] on button "Play" at bounding box center [1090, 129] width 57 height 30
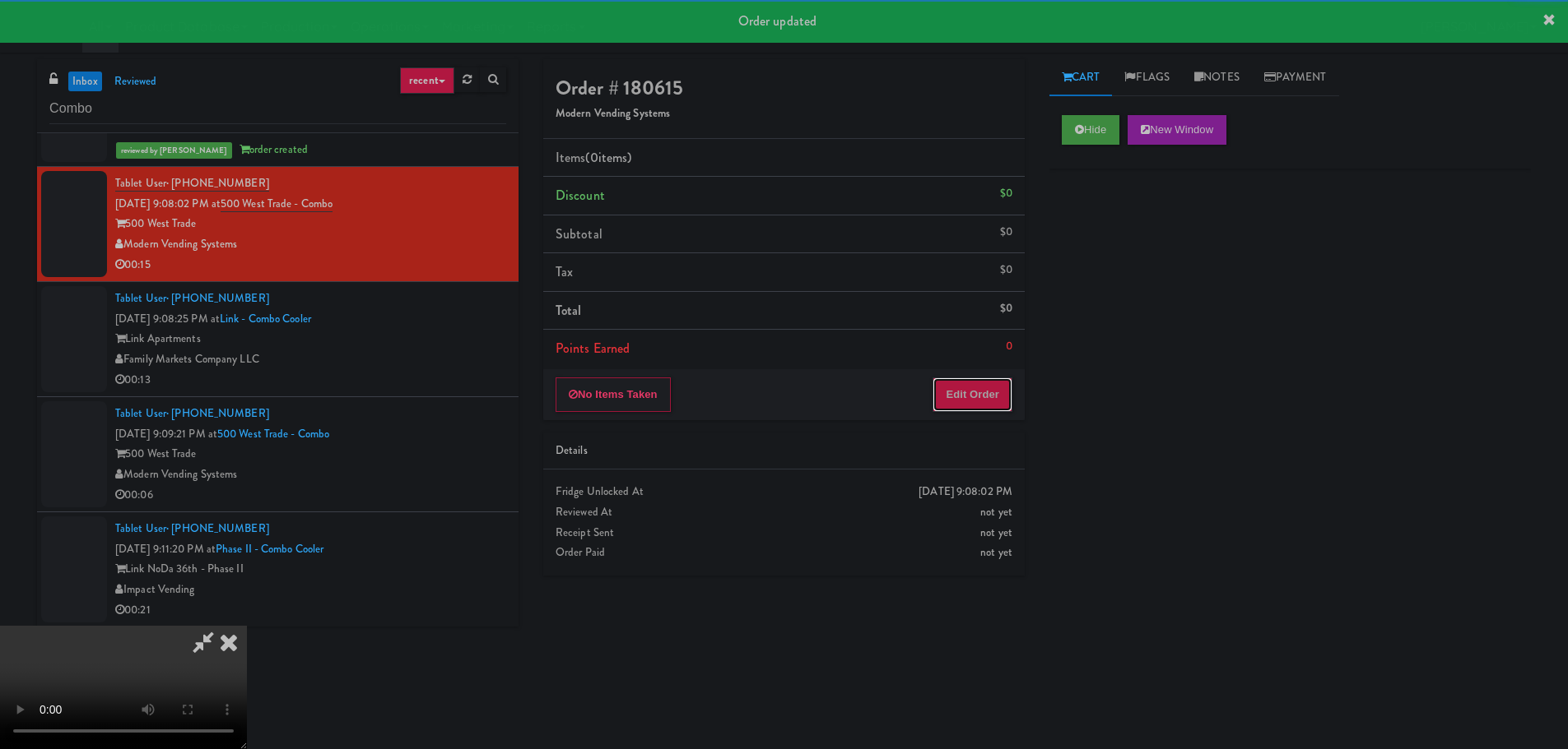
click at [948, 409] on button "Edit Order" at bounding box center [972, 395] width 80 height 34
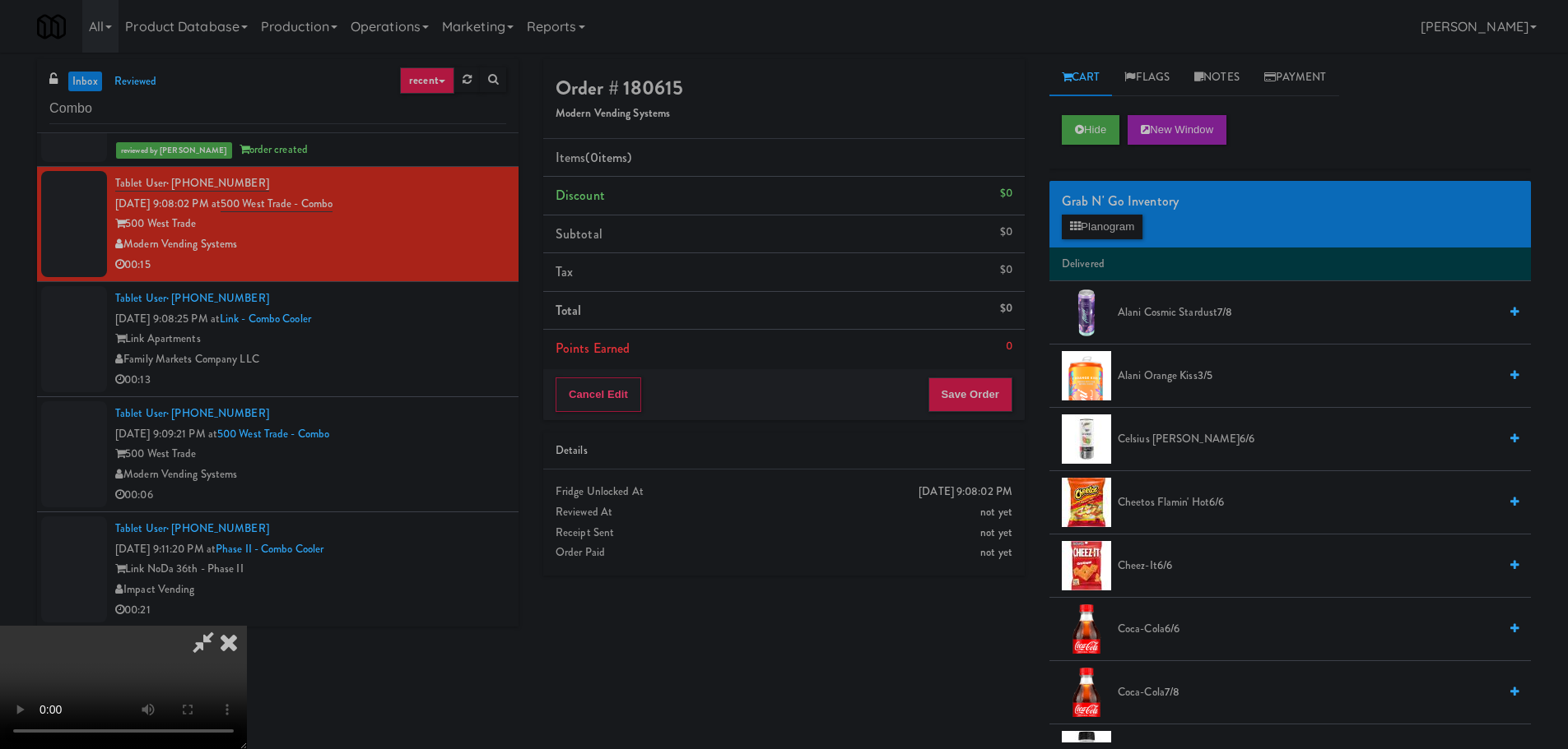
click at [247, 626] on video at bounding box center [124, 688] width 247 height 124
click at [1102, 209] on div "Grab N' Go Inventory" at bounding box center [1290, 202] width 457 height 25
click at [1097, 215] on button "Planogram" at bounding box center [1102, 227] width 81 height 25
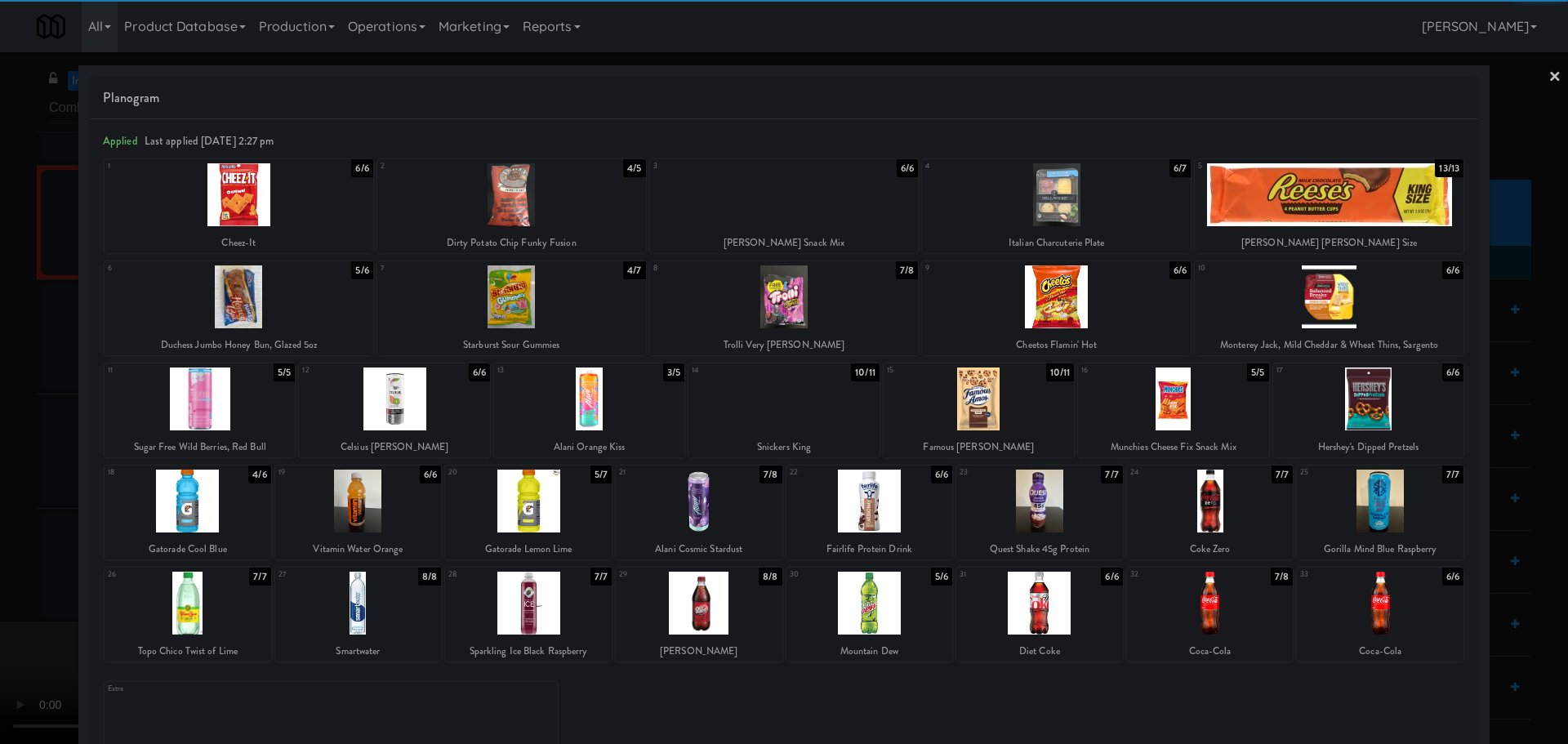
click at [1290, 321] on div at bounding box center [1329, 297] width 269 height 63
drag, startPoint x: 0, startPoint y: 352, endPoint x: 323, endPoint y: 315, distance: 325.1
click at [0, 356] on div at bounding box center [784, 372] width 1568 height 744
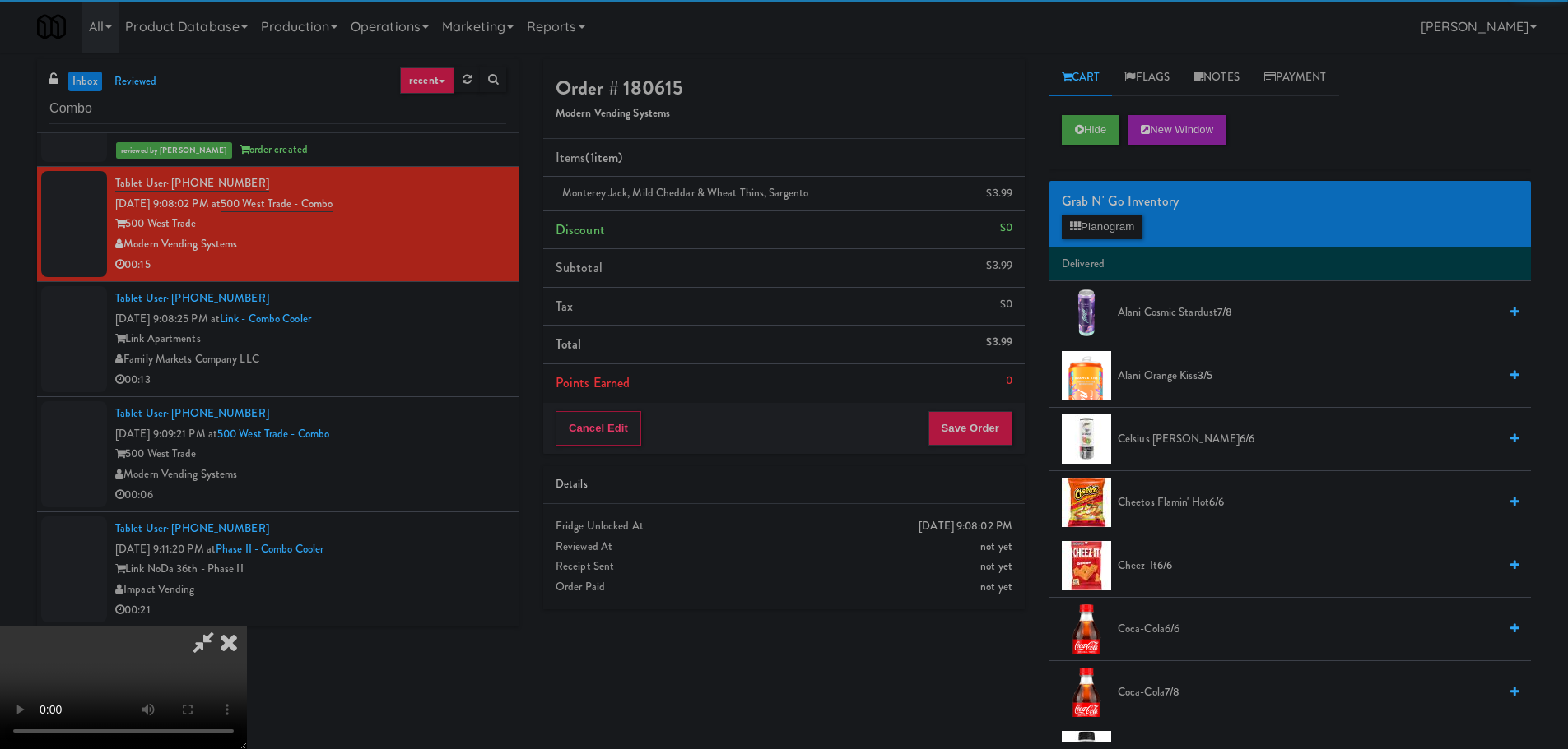
click at [247, 626] on video at bounding box center [124, 688] width 247 height 124
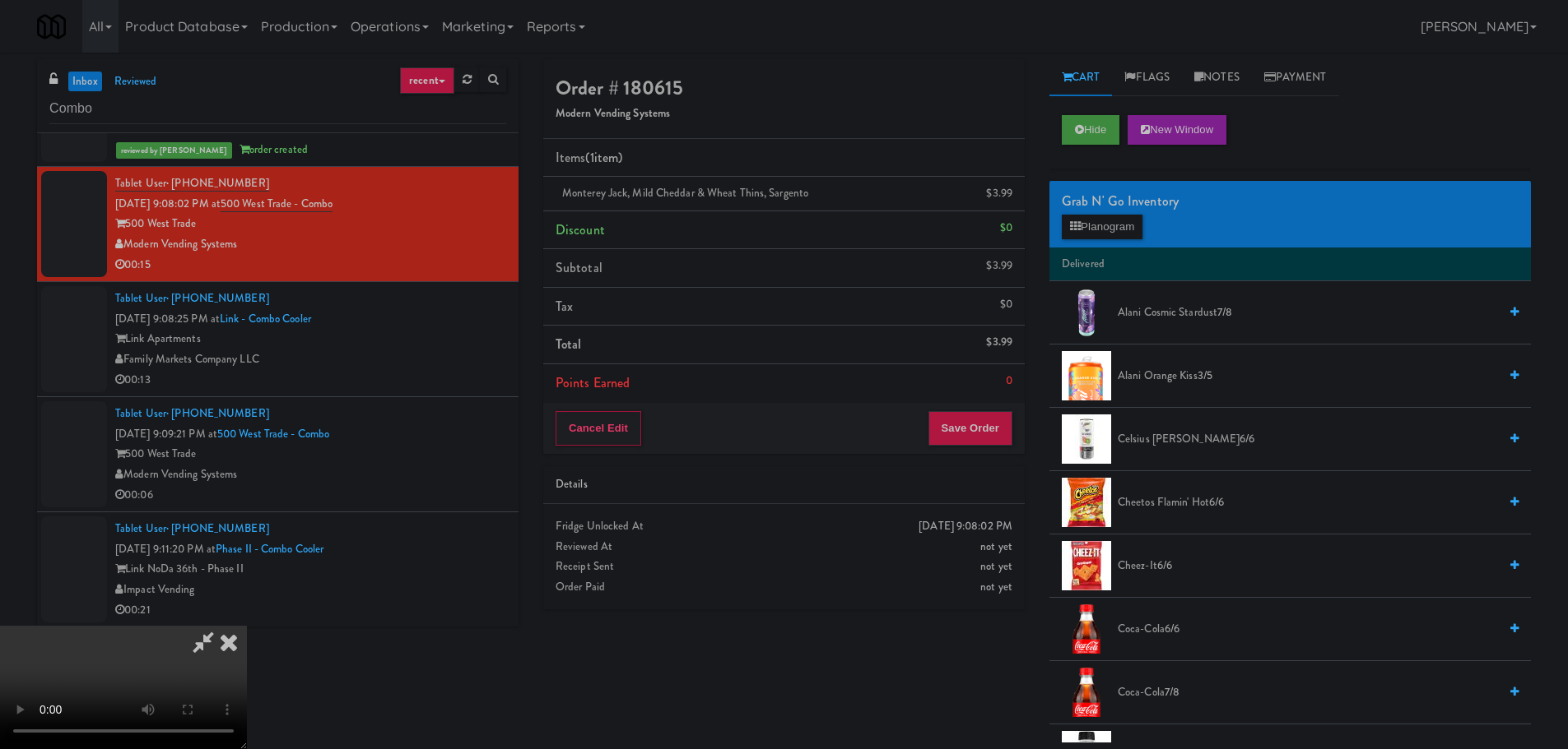
click at [247, 626] on video at bounding box center [124, 688] width 247 height 124
click at [1173, 379] on span "Alani Orange Kiss 3/5" at bounding box center [1307, 375] width 380 height 20
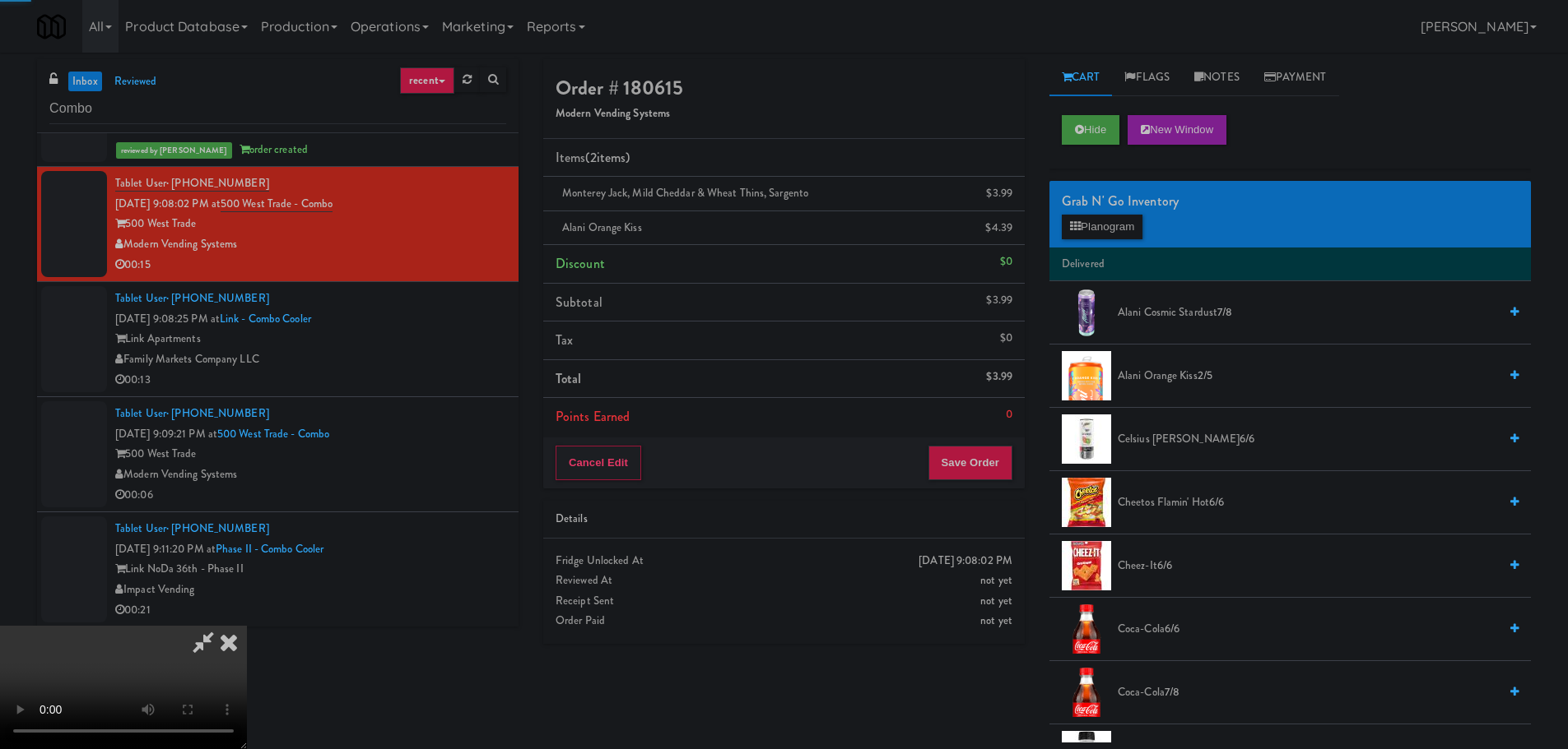
click at [247, 626] on video at bounding box center [124, 688] width 247 height 124
click at [996, 452] on button "Save Order" at bounding box center [971, 463] width 84 height 34
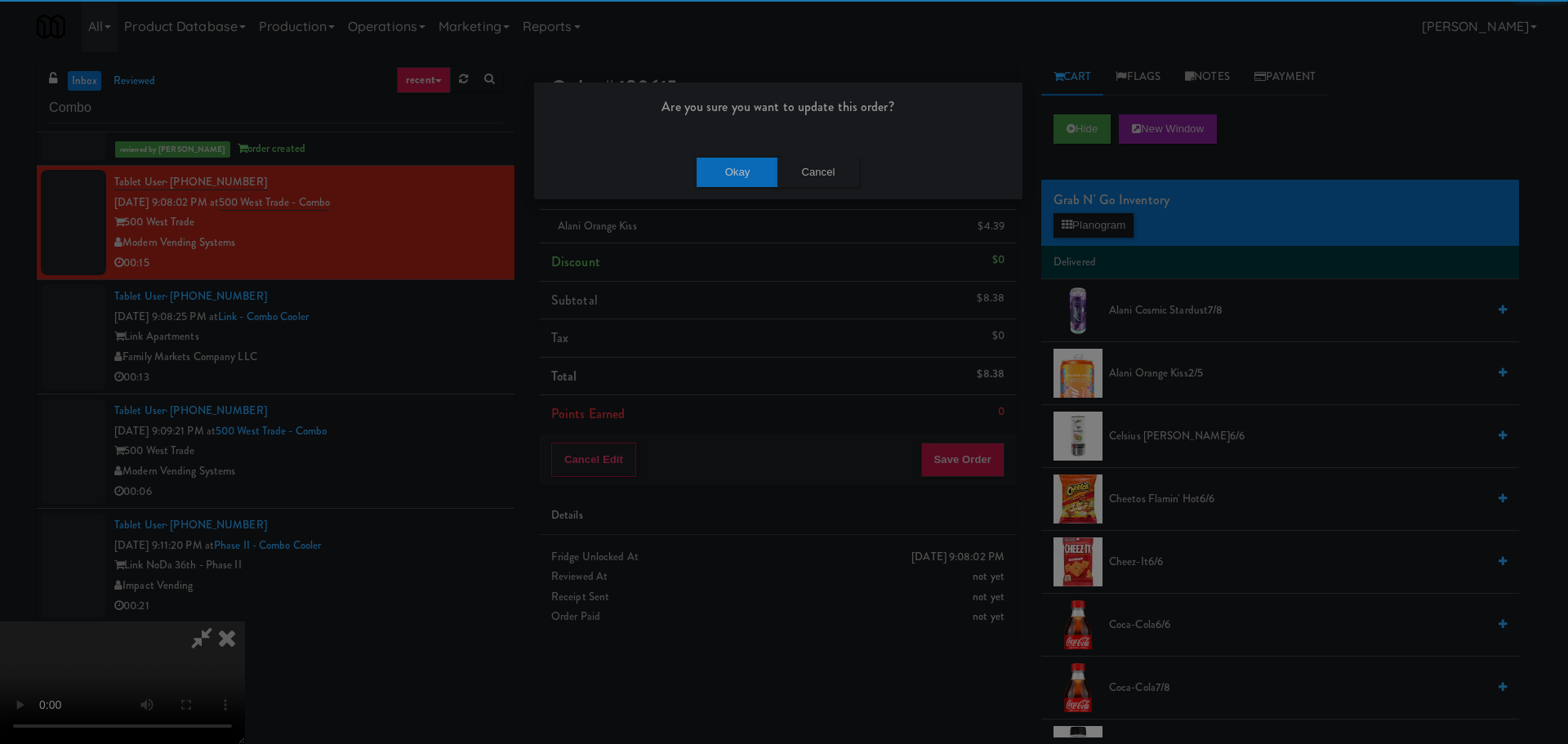
click at [714, 144] on div "Are you sure you want to update this order? Okay Cancel" at bounding box center [778, 141] width 490 height 119
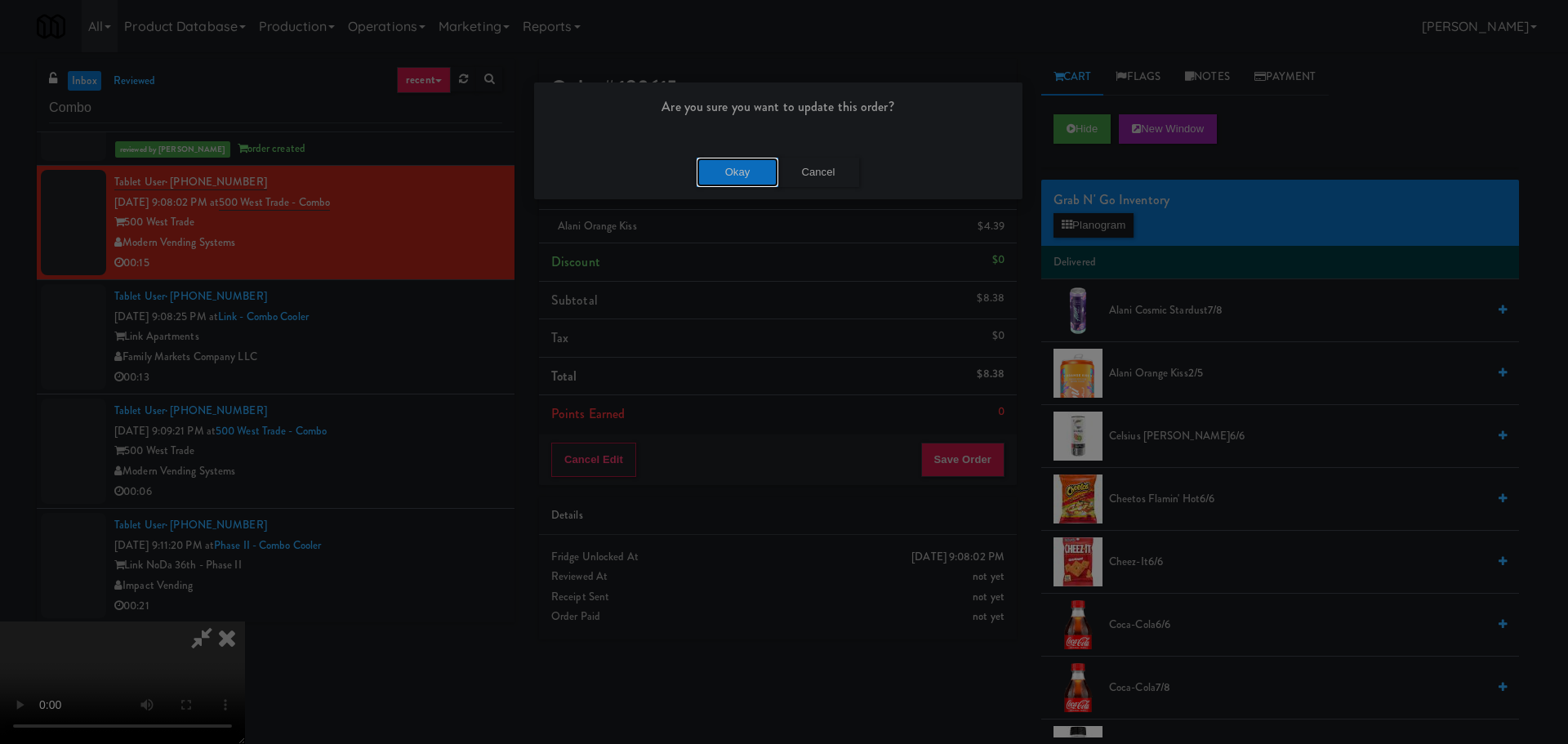
click at [711, 165] on button "Okay" at bounding box center [738, 172] width 82 height 29
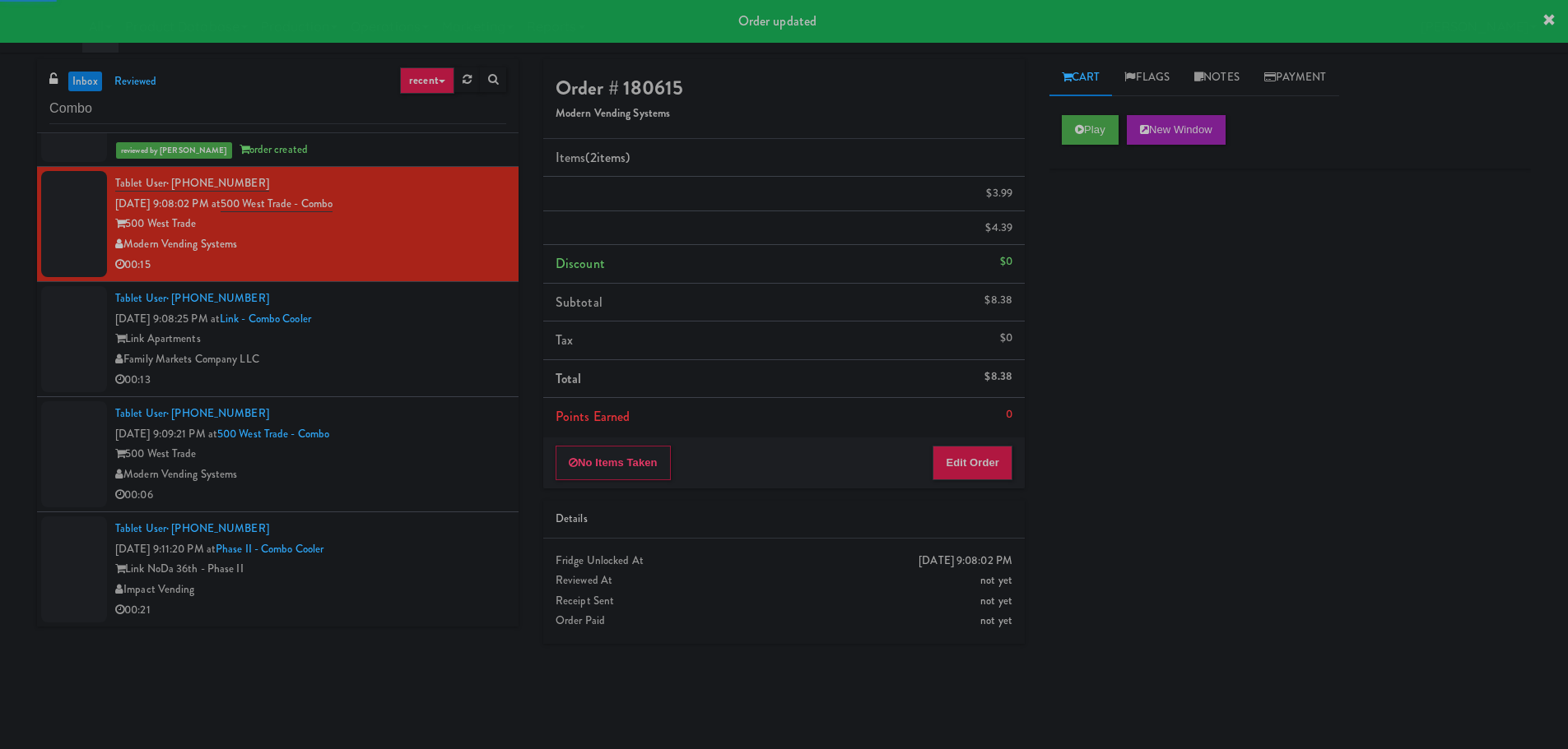
click at [454, 358] on div "Family Markets Company LLC" at bounding box center [311, 359] width 391 height 20
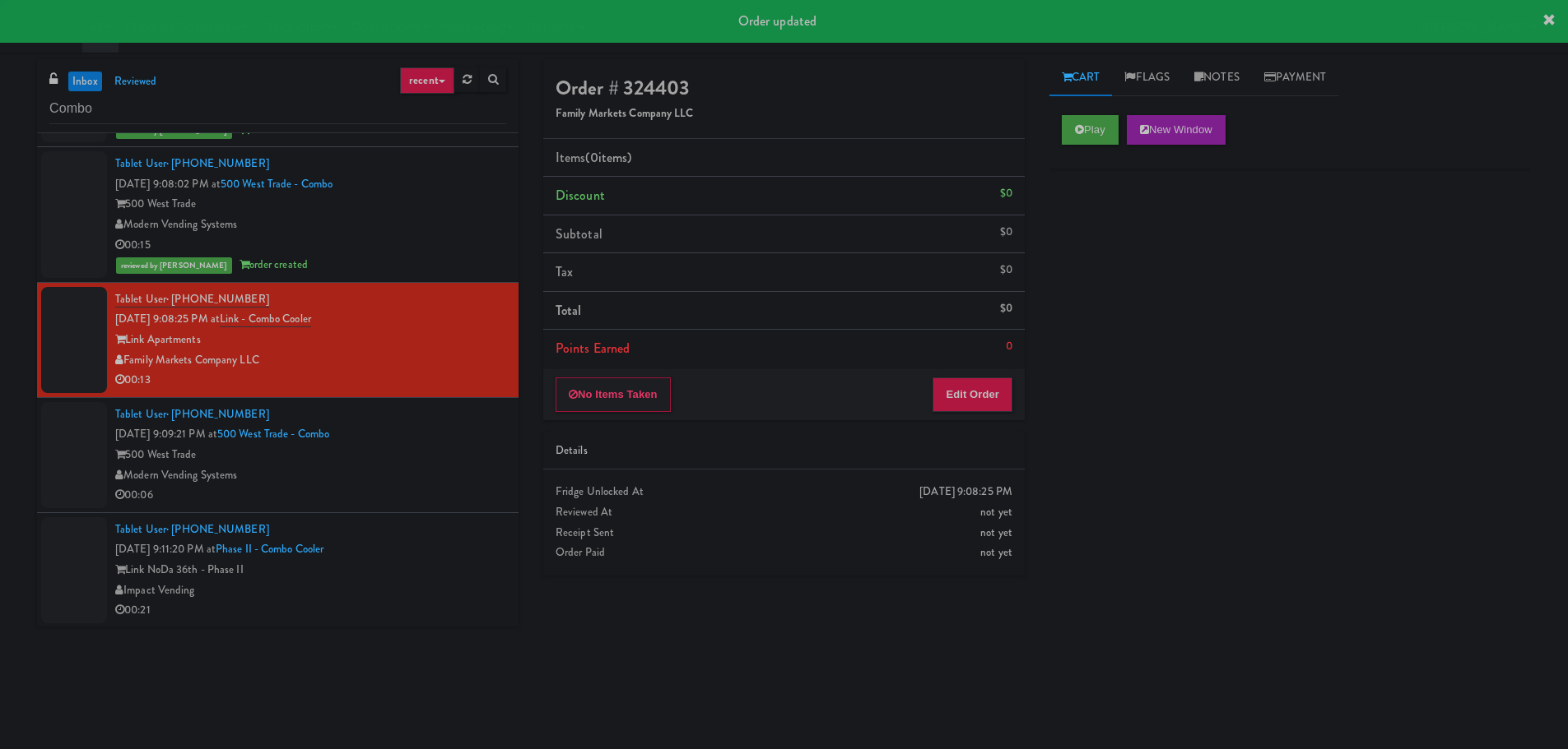
scroll to position [528, 0]
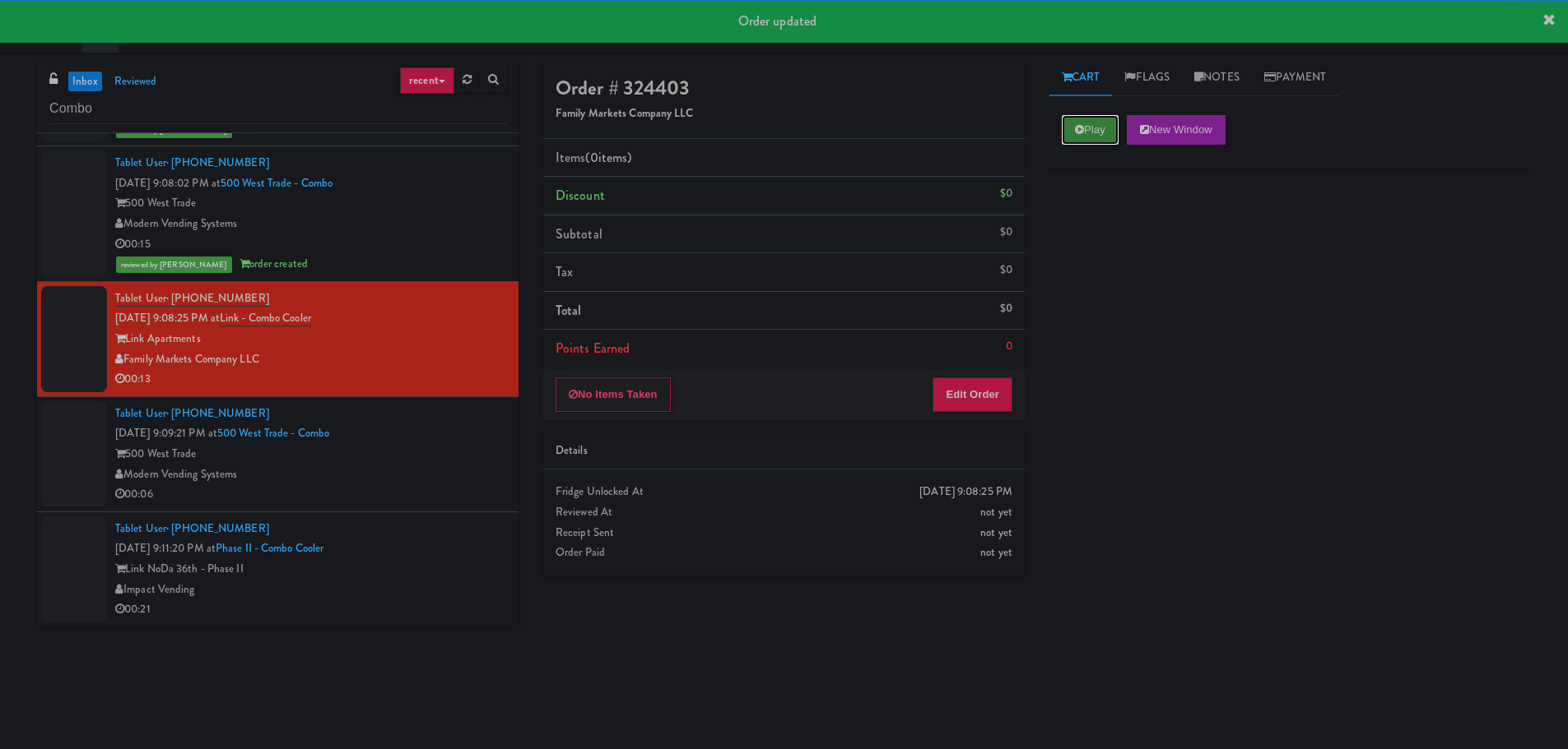
click at [1106, 117] on button "Play" at bounding box center [1090, 129] width 57 height 30
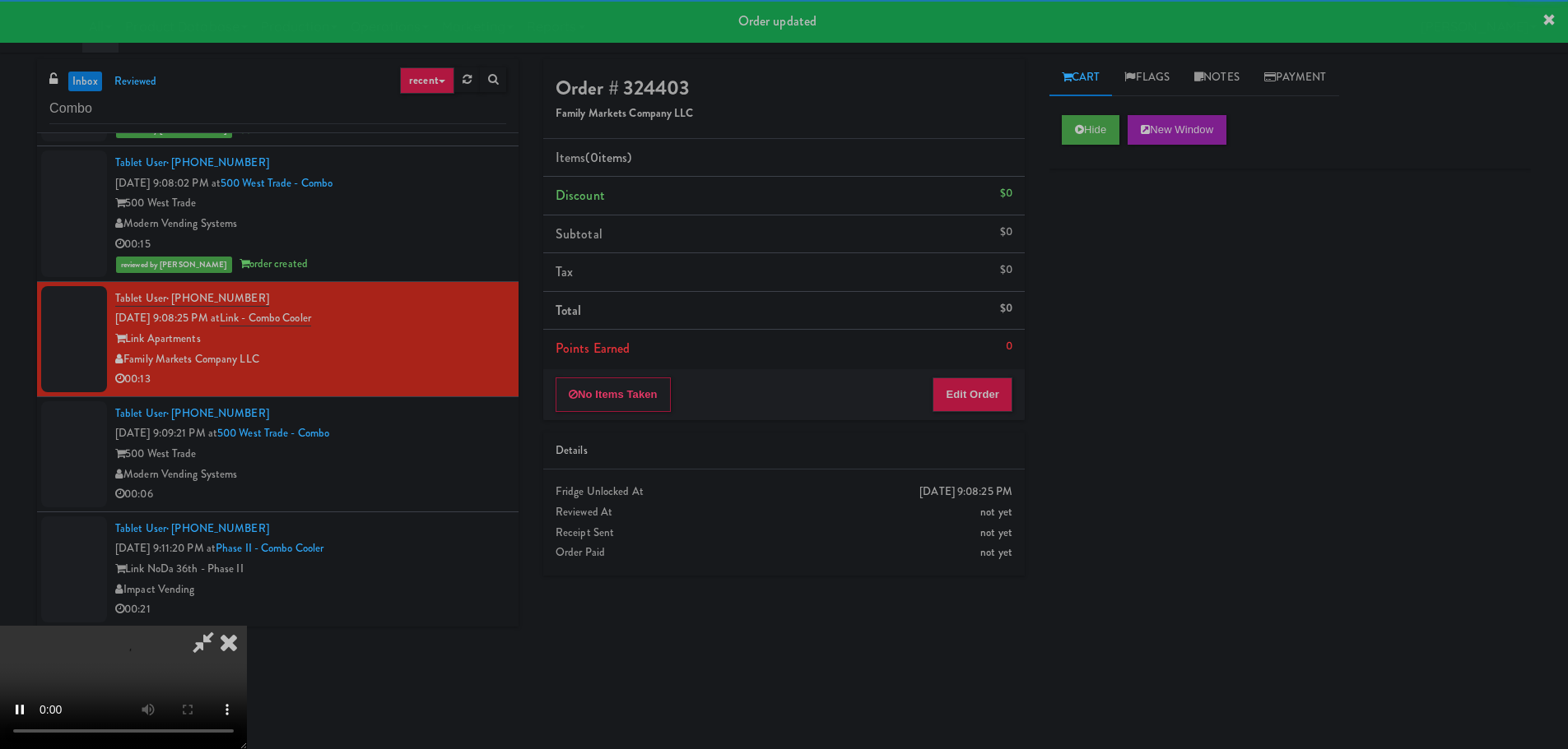
click at [973, 355] on li "Points Earned 0" at bounding box center [784, 349] width 481 height 38
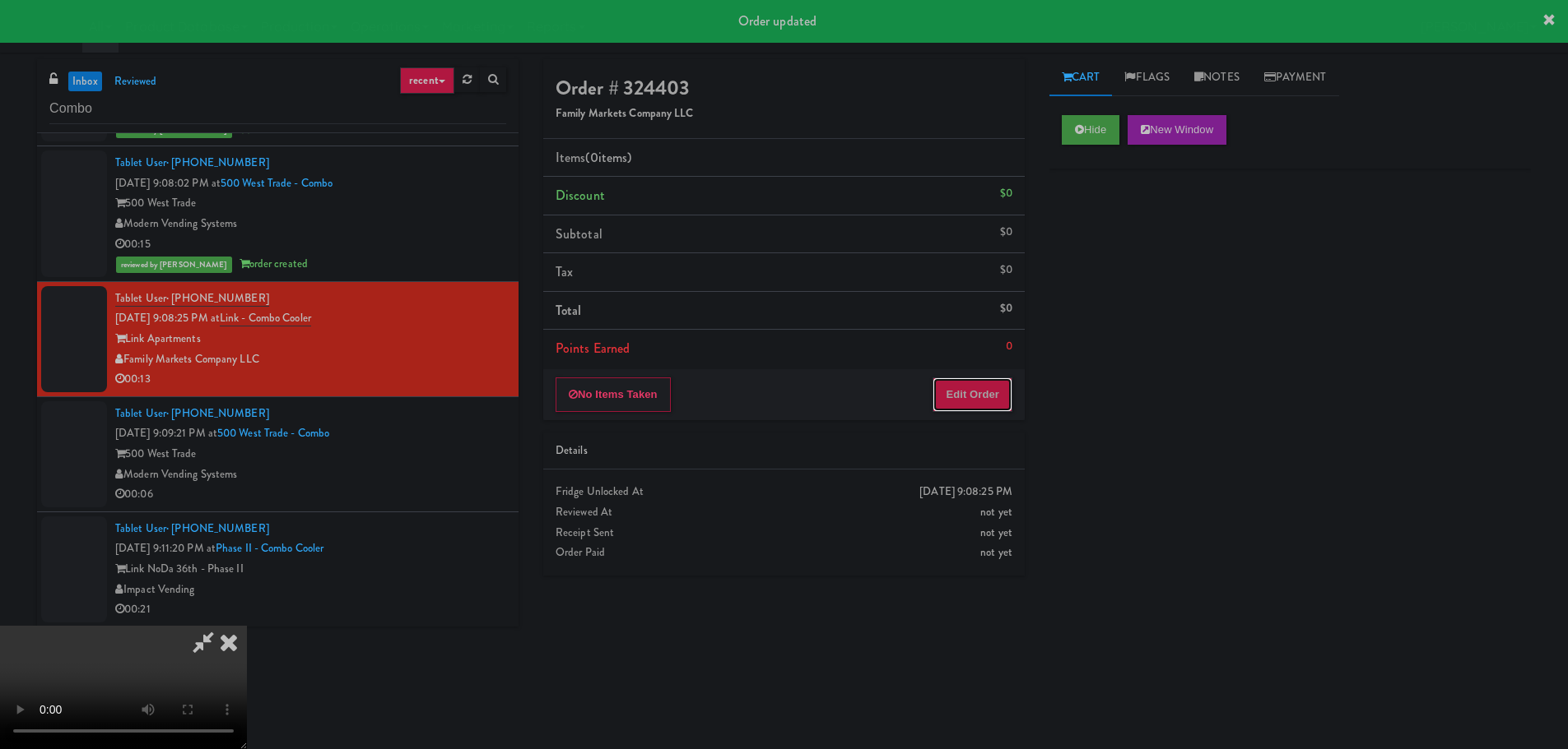
click at [972, 390] on button "Edit Order" at bounding box center [972, 395] width 80 height 34
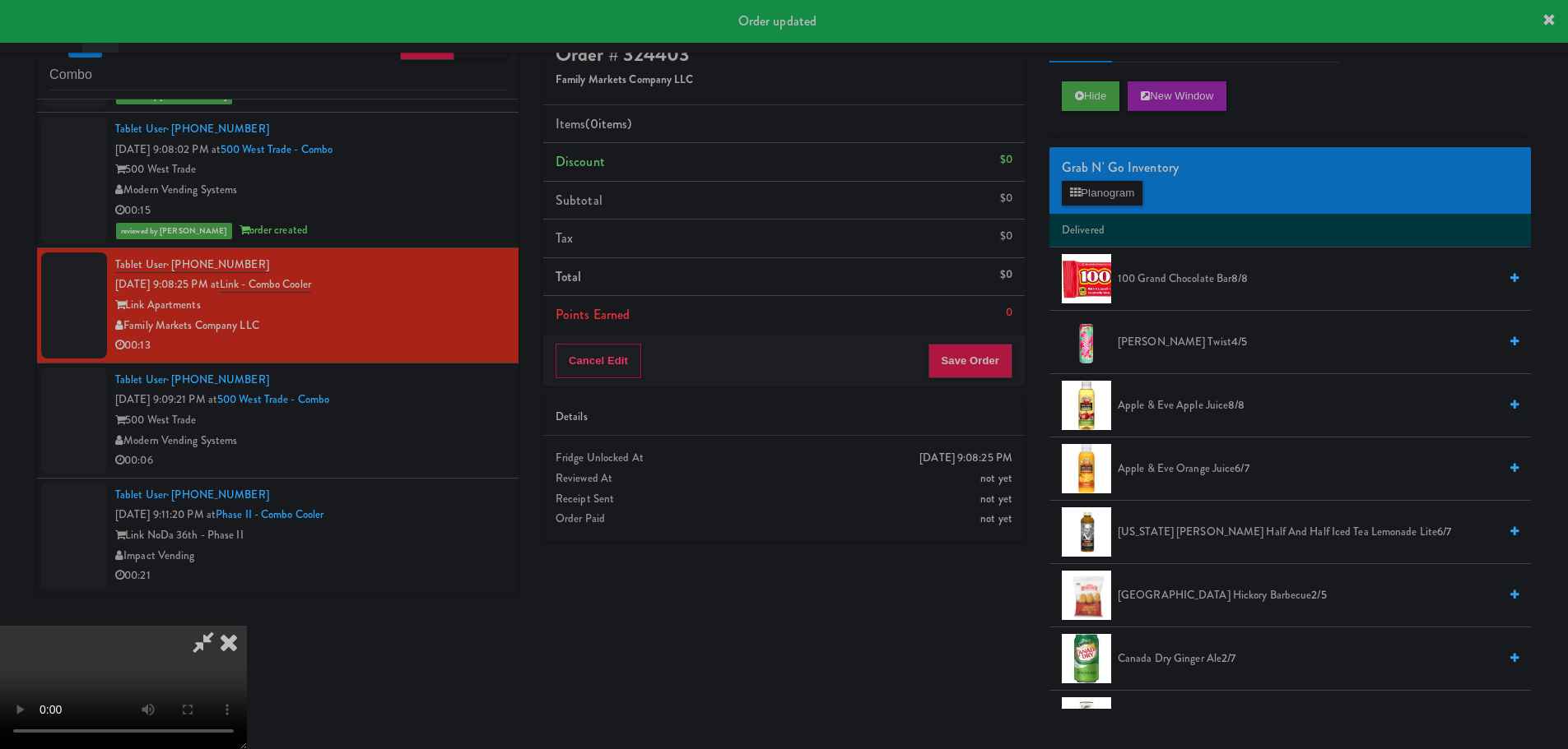
scroll to position [0, 0]
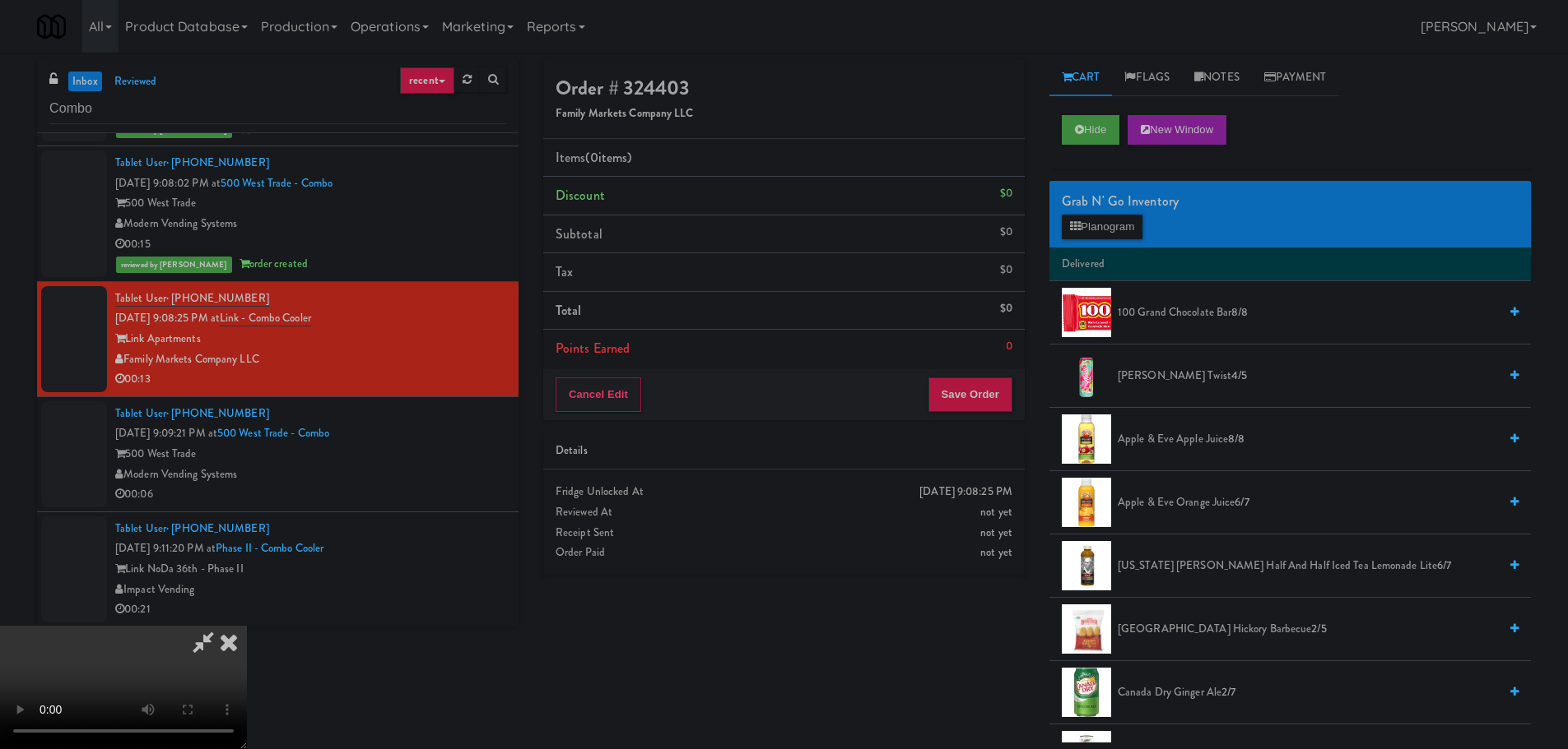
click at [247, 626] on video at bounding box center [124, 688] width 247 height 124
click at [1149, 567] on span "[US_STATE] [PERSON_NAME] Half and Half Iced Tea Lemonade Lite 6/7" at bounding box center [1307, 566] width 380 height 20
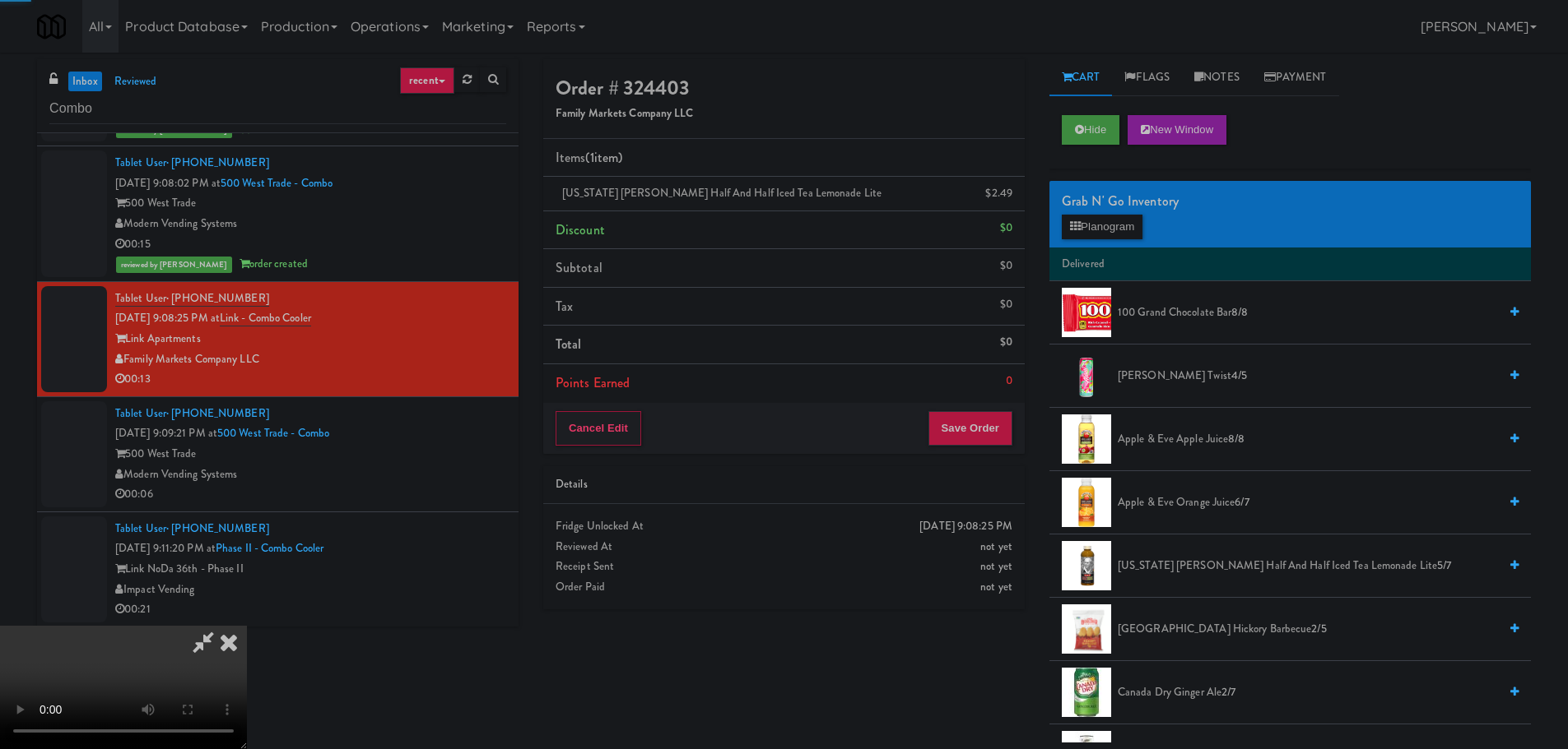
click at [247, 626] on video at bounding box center [124, 688] width 247 height 124
click at [1181, 568] on span "[US_STATE] [PERSON_NAME] Half and Half Iced Tea Lemonade Lite 5/7" at bounding box center [1307, 566] width 380 height 20
click at [247, 626] on video at bounding box center [124, 688] width 247 height 124
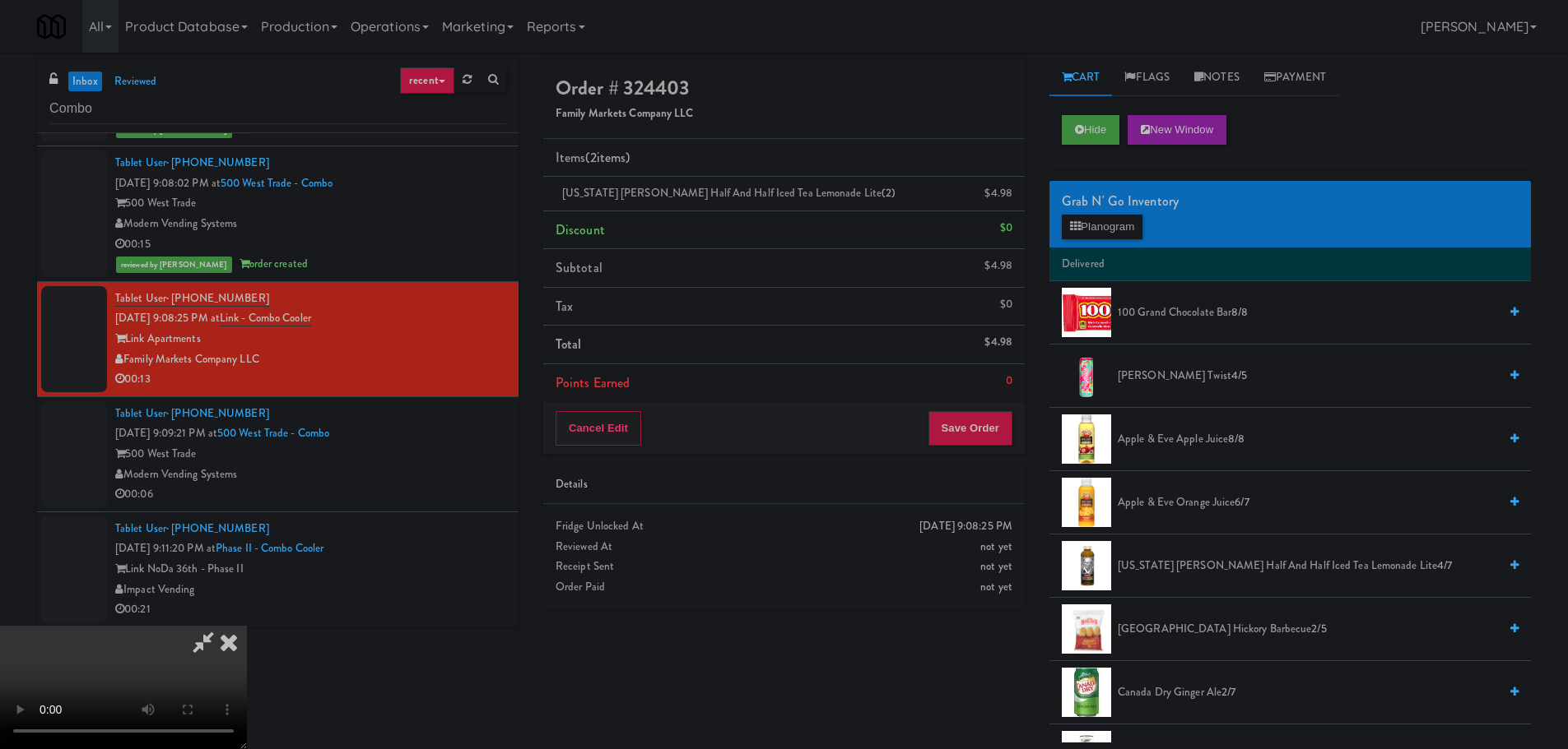
click at [247, 626] on video at bounding box center [124, 688] width 247 height 124
click at [1082, 201] on div "Grab N' Go Inventory" at bounding box center [1290, 202] width 457 height 25
click at [1097, 225] on button "Planogram" at bounding box center [1102, 227] width 81 height 25
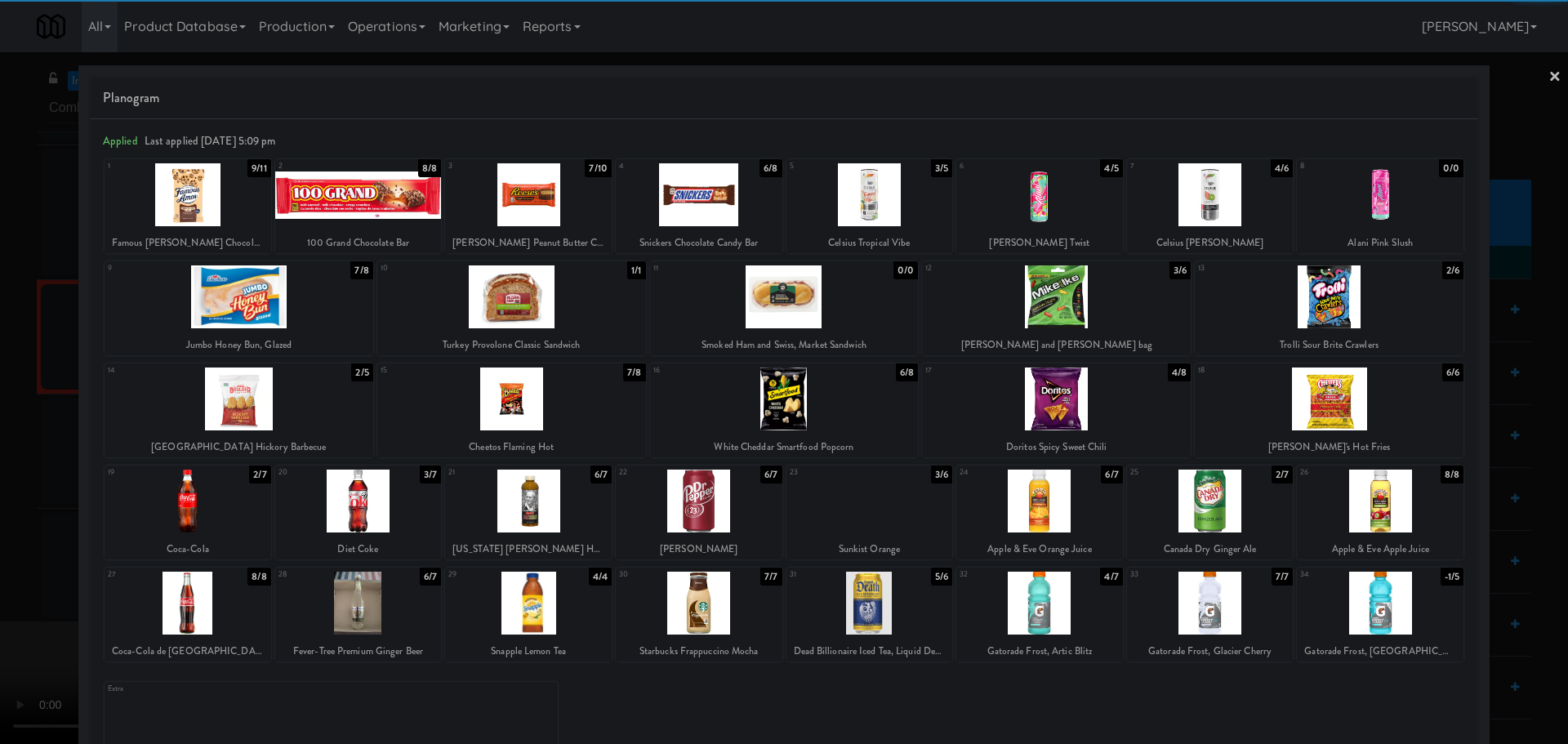
click at [1027, 307] on div at bounding box center [1056, 297] width 269 height 63
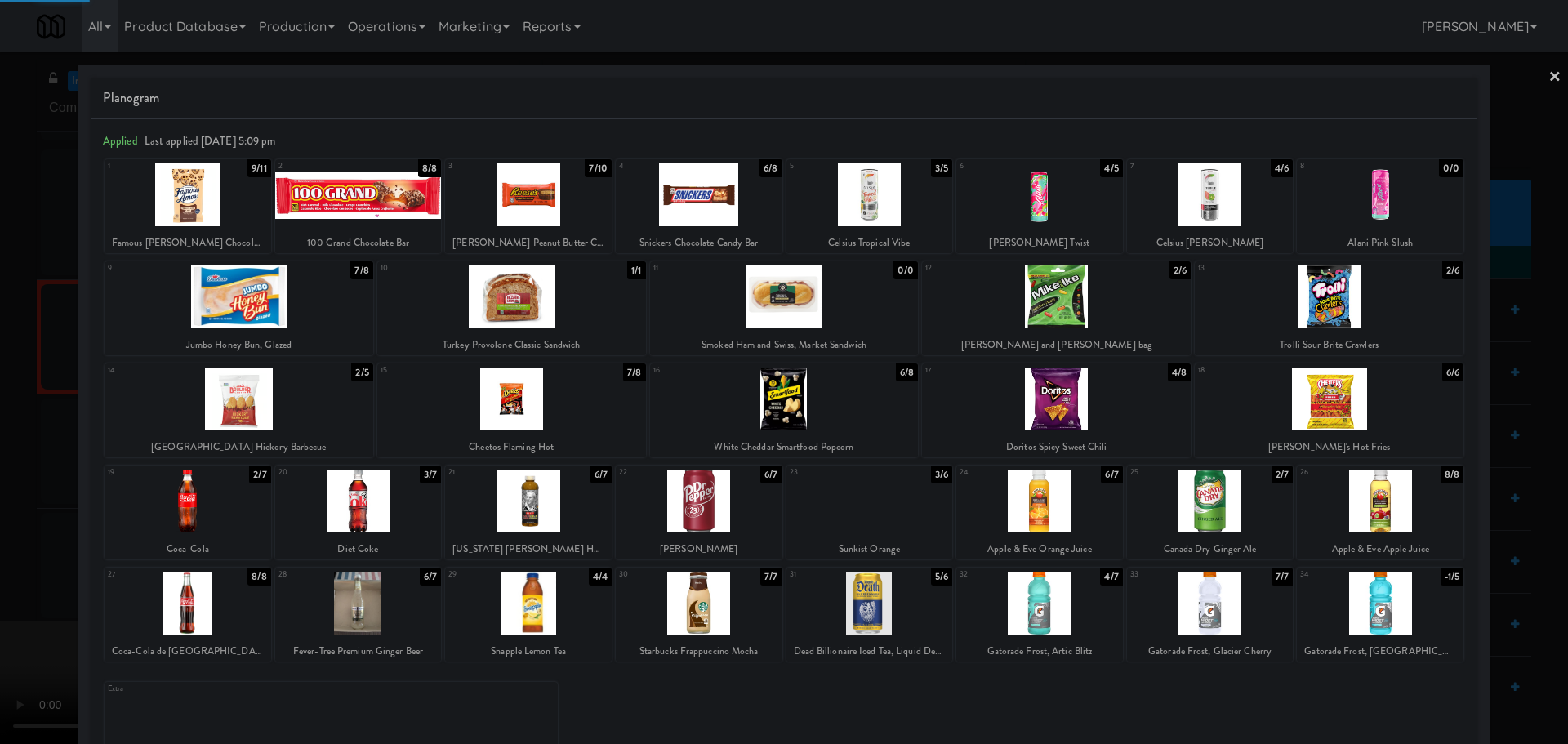
click at [0, 480] on div at bounding box center [784, 372] width 1568 height 744
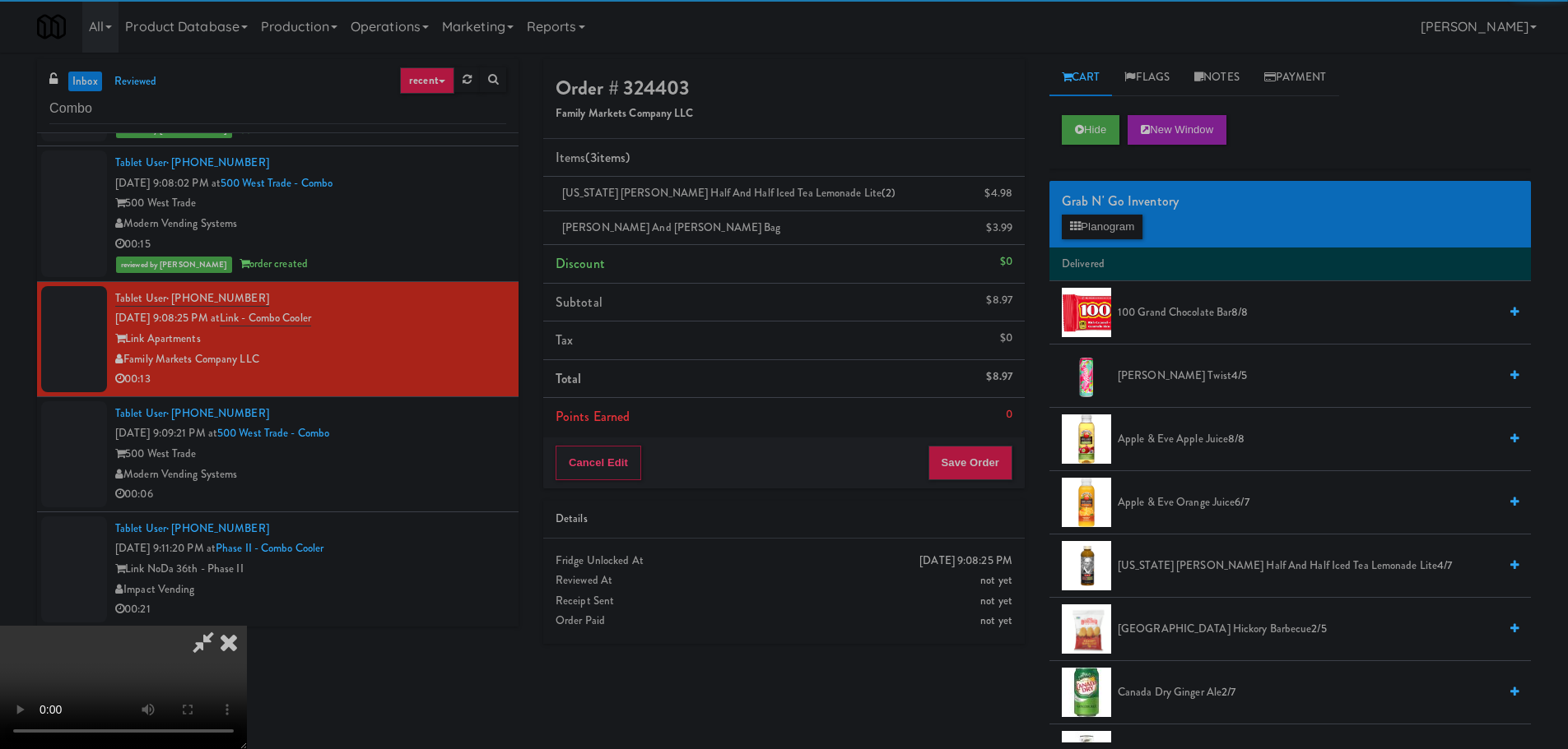
drag, startPoint x: 277, startPoint y: 457, endPoint x: 310, endPoint y: 461, distance: 33.2
click at [247, 626] on video at bounding box center [124, 688] width 247 height 124
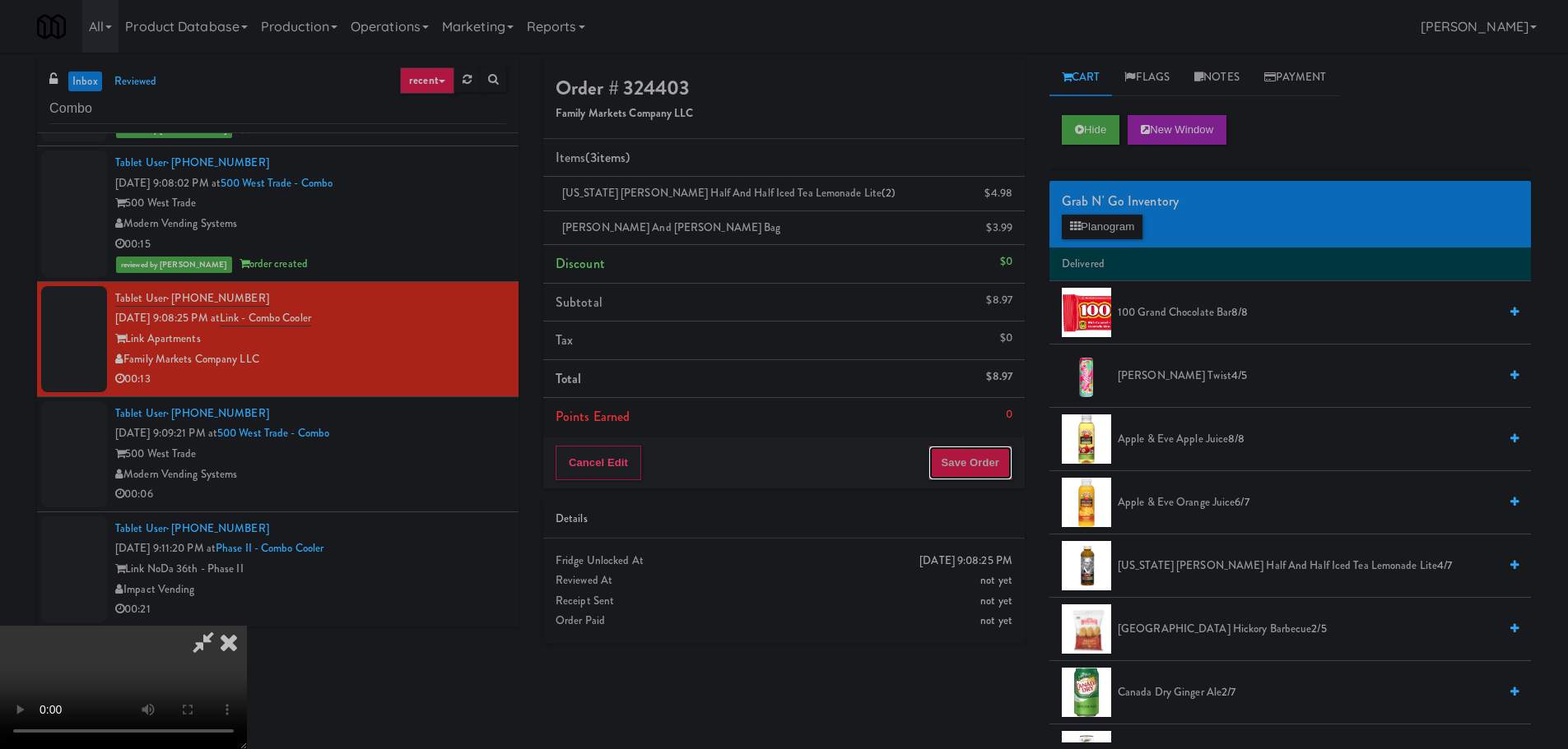
click at [992, 470] on button "Save Order" at bounding box center [971, 463] width 84 height 34
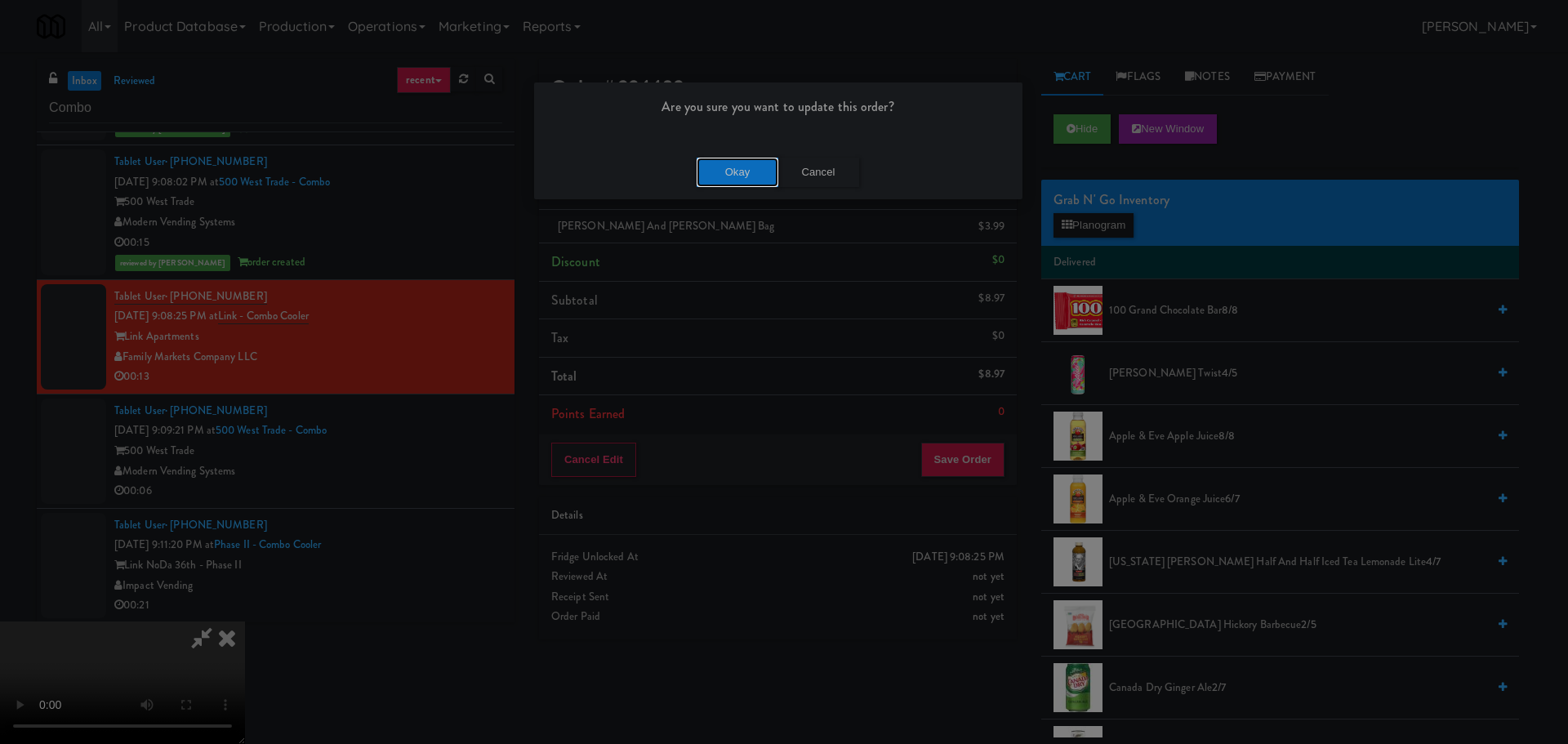
click at [736, 162] on button "Okay" at bounding box center [738, 172] width 82 height 29
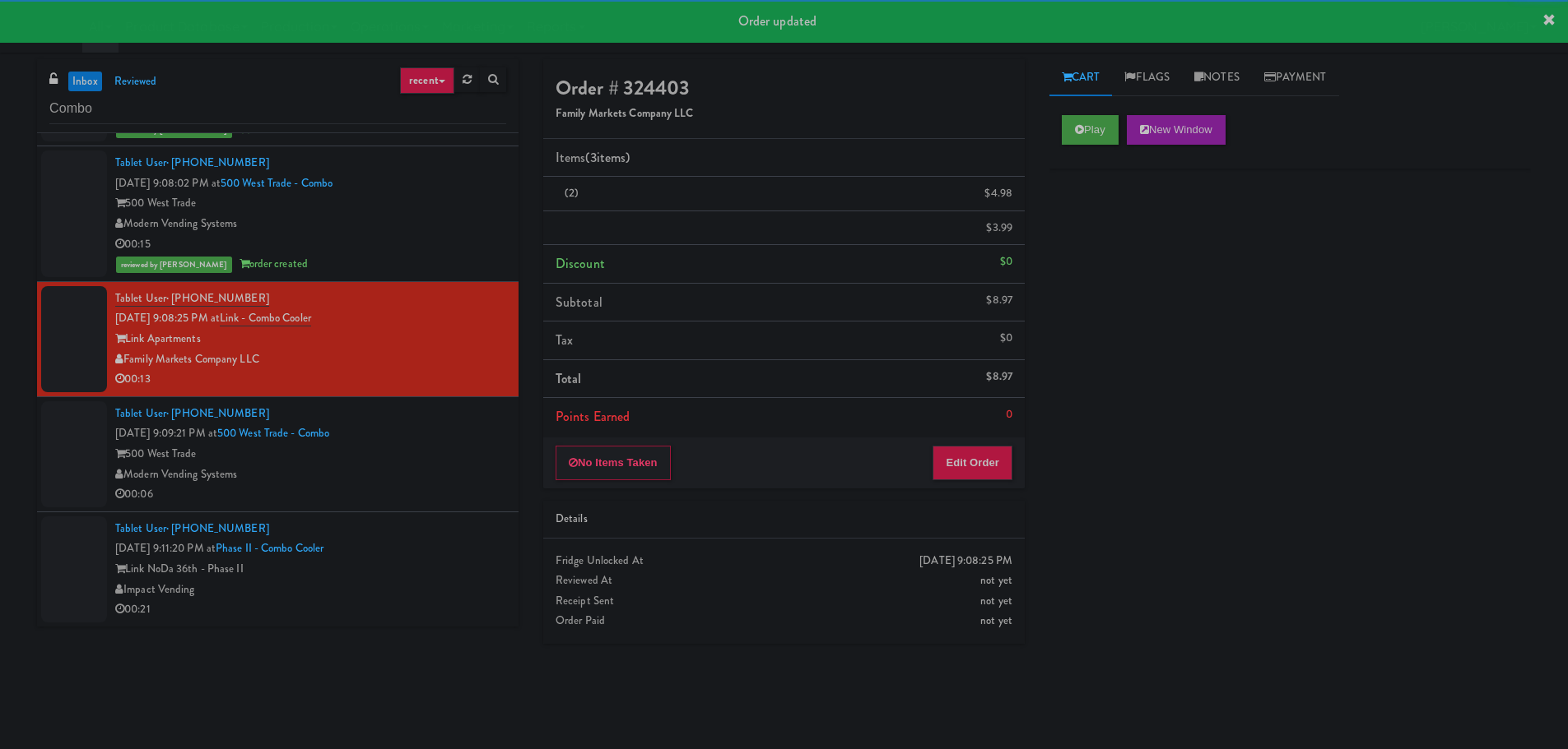
click at [443, 452] on div "Tablet User · (540) 835-3390 [DATE] 9:09:21 PM at [GEOGRAPHIC_DATA] - Combo 500…" at bounding box center [311, 455] width 391 height 102
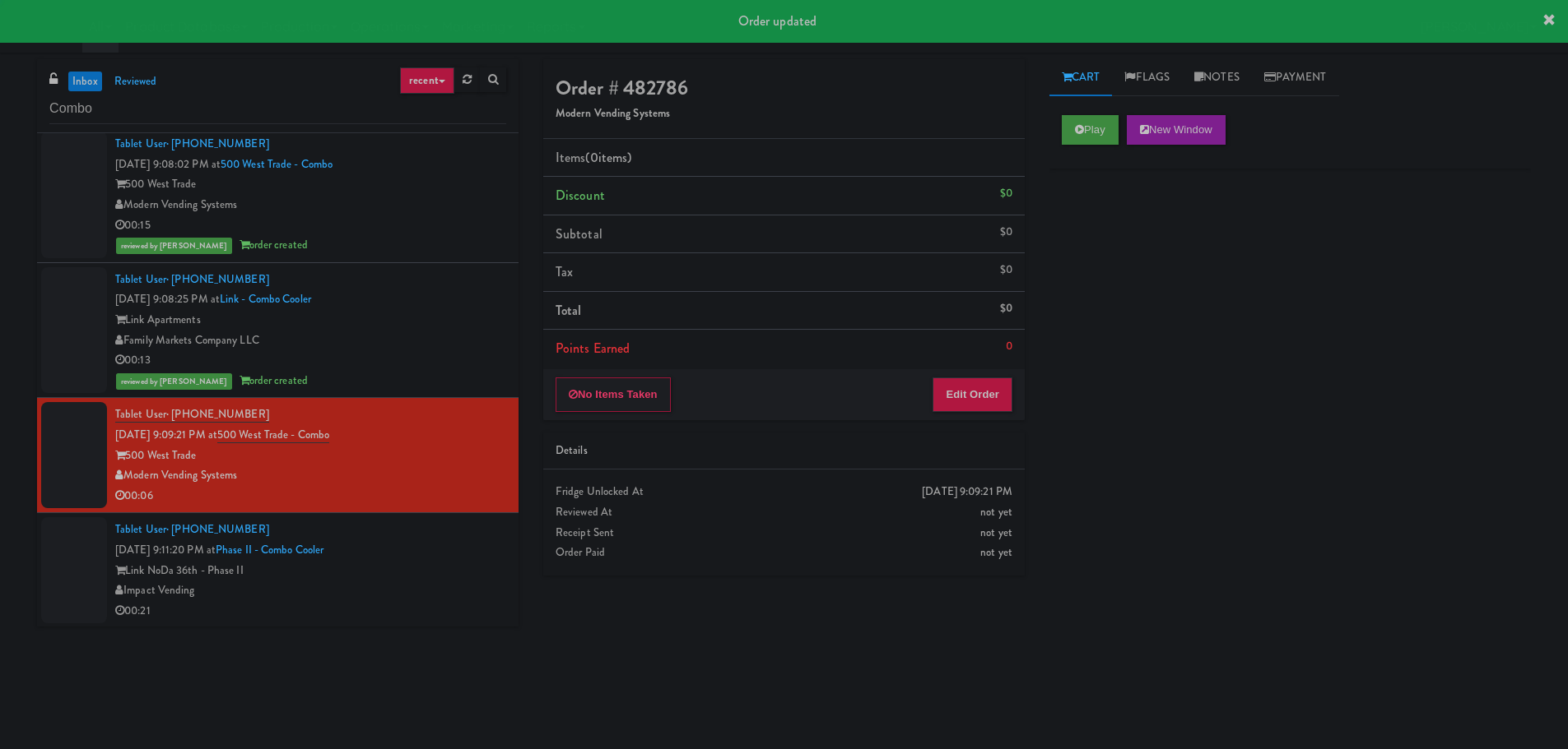
scroll to position [548, 0]
click at [1073, 137] on button "Play" at bounding box center [1090, 129] width 57 height 30
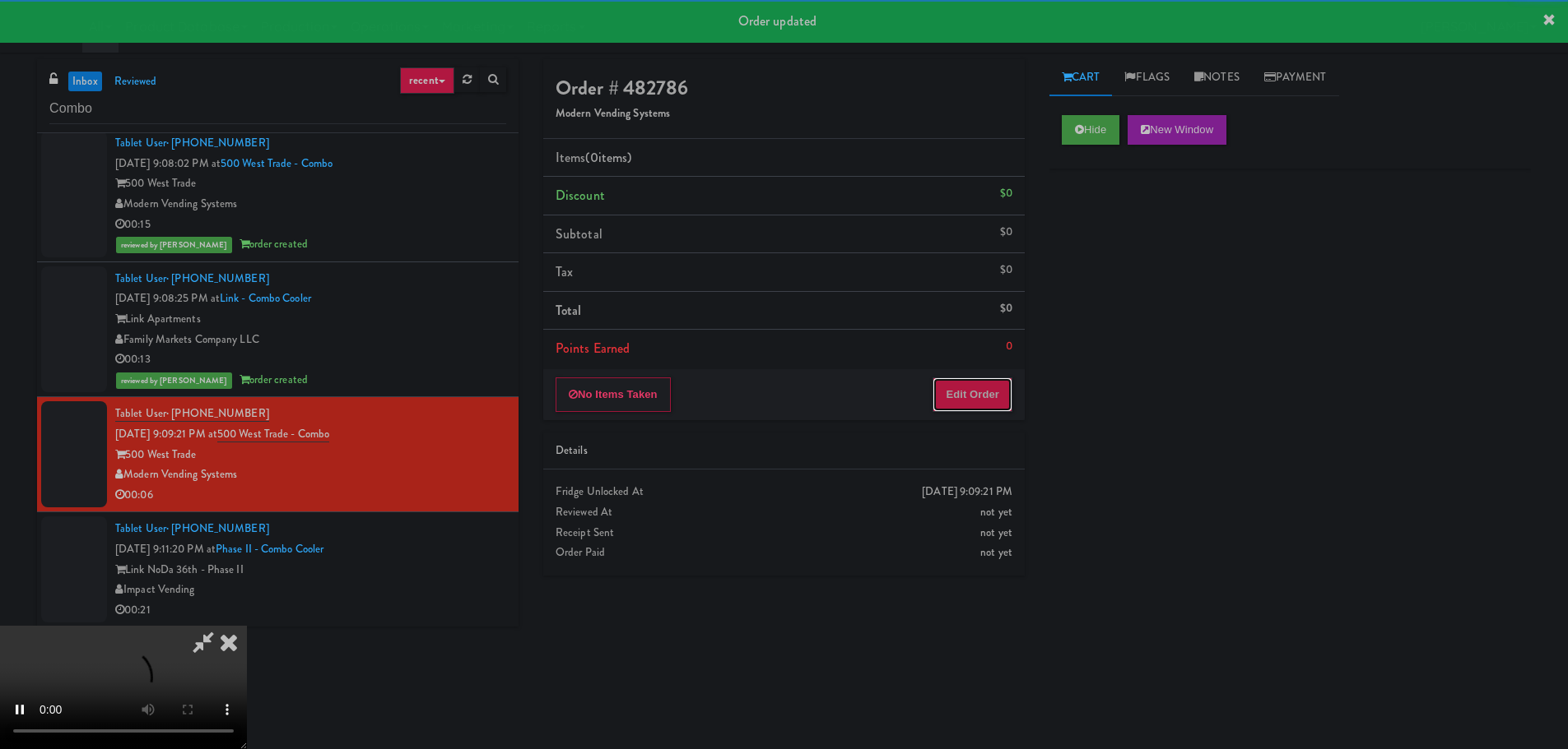
click at [976, 406] on button "Edit Order" at bounding box center [972, 395] width 80 height 34
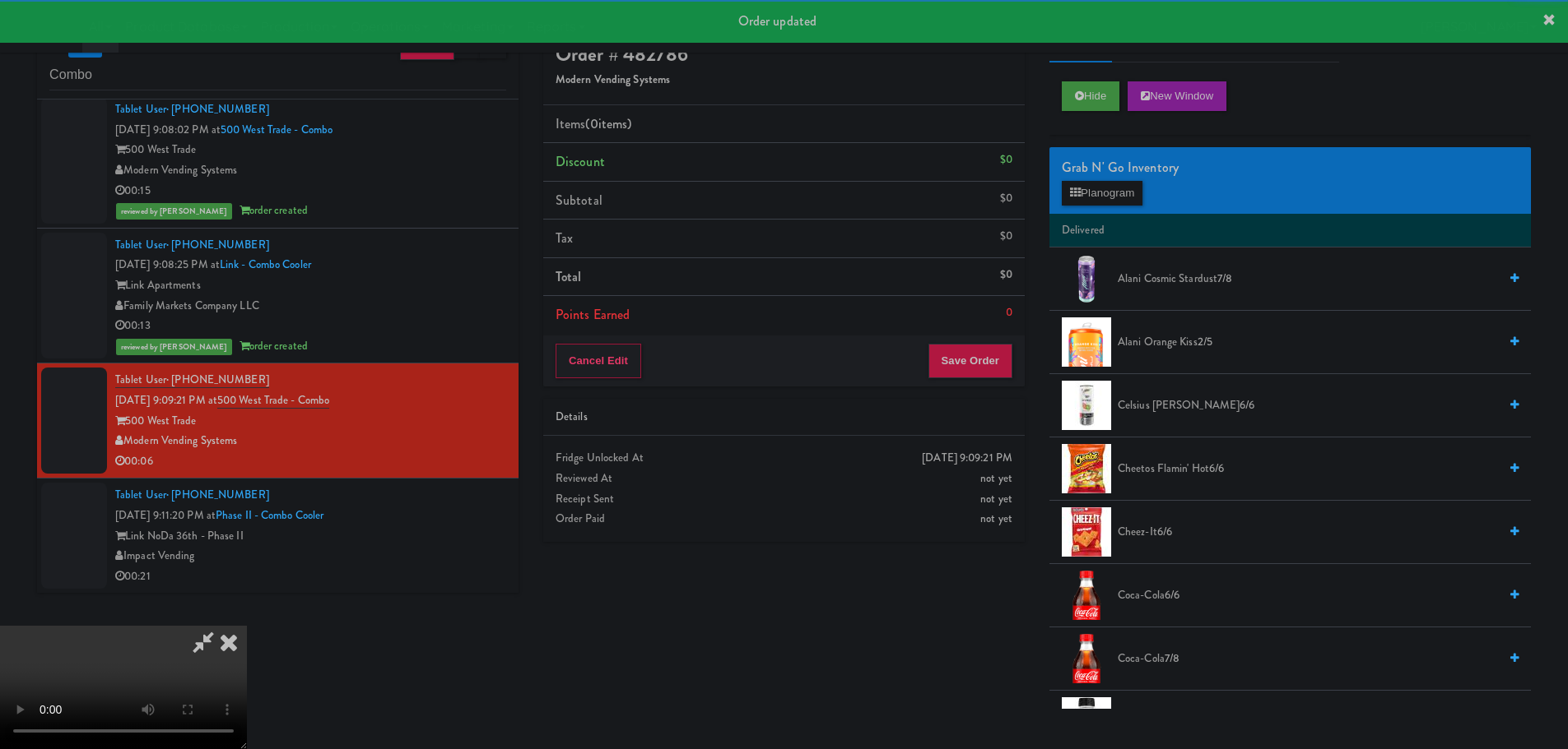
scroll to position [0, 0]
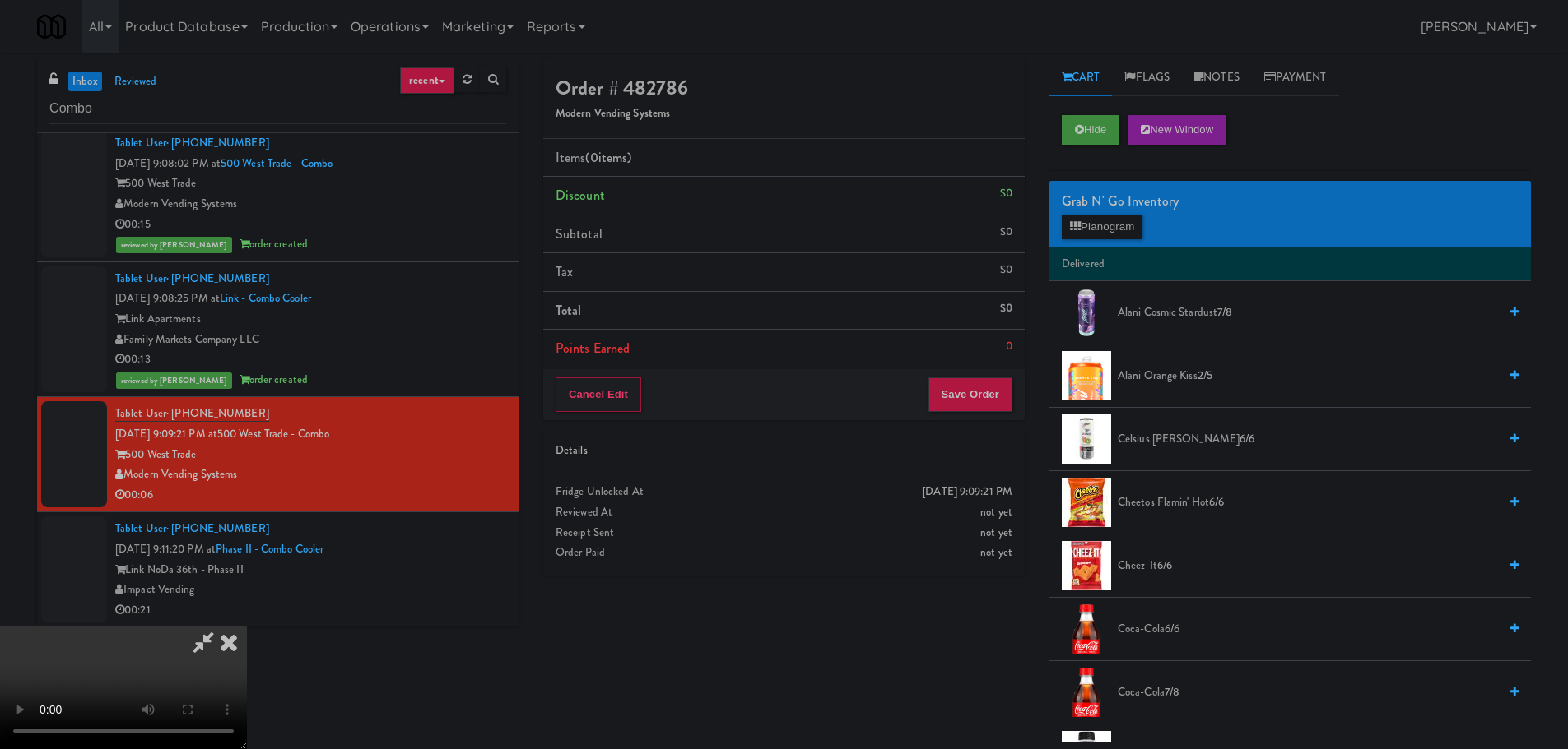
click at [247, 626] on video at bounding box center [124, 688] width 247 height 124
click at [1137, 224] on button "Planogram" at bounding box center [1102, 227] width 81 height 25
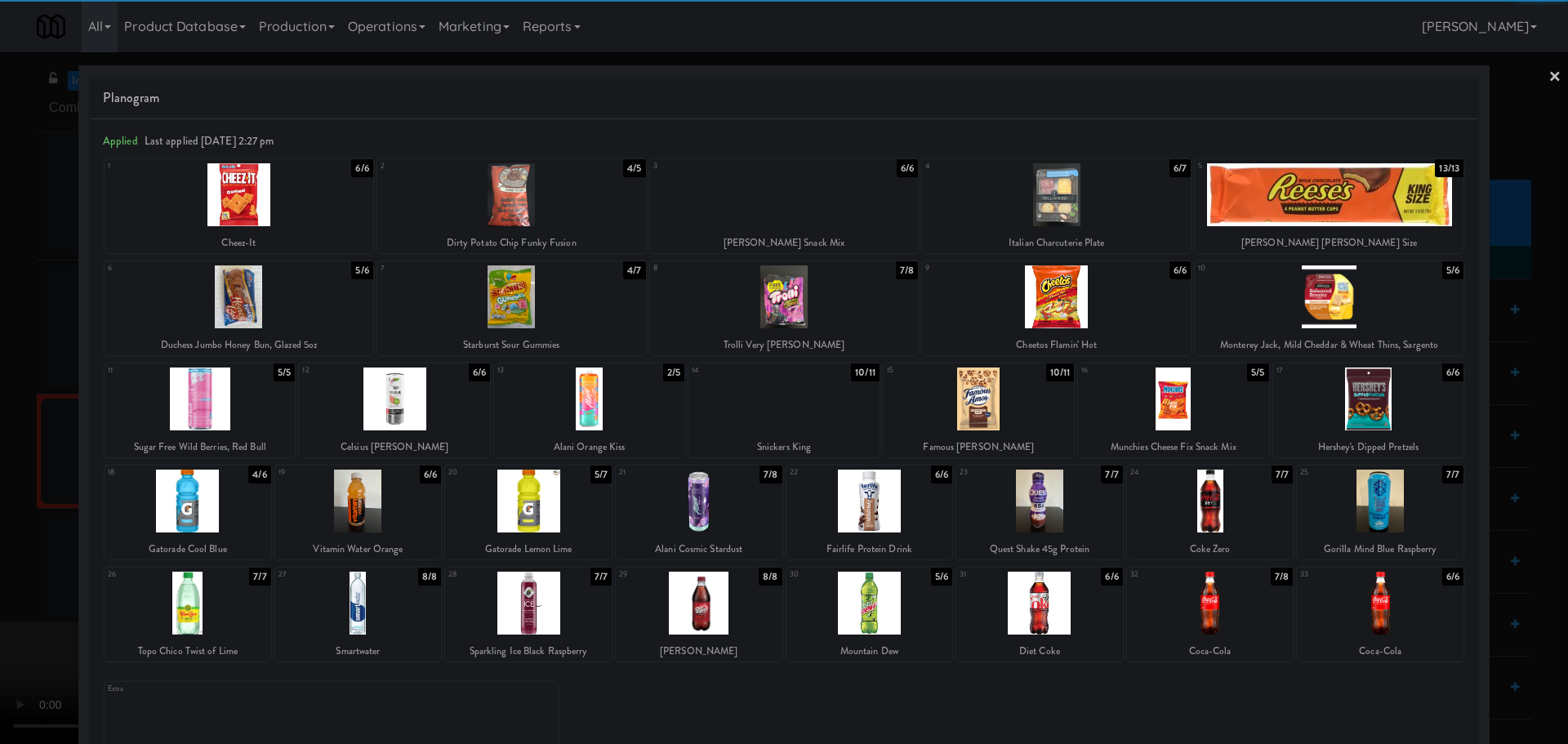
click at [1301, 299] on div at bounding box center [1329, 297] width 269 height 63
drag, startPoint x: 0, startPoint y: 368, endPoint x: 181, endPoint y: 385, distance: 181.8
click at [0, 369] on div at bounding box center [784, 372] width 1568 height 744
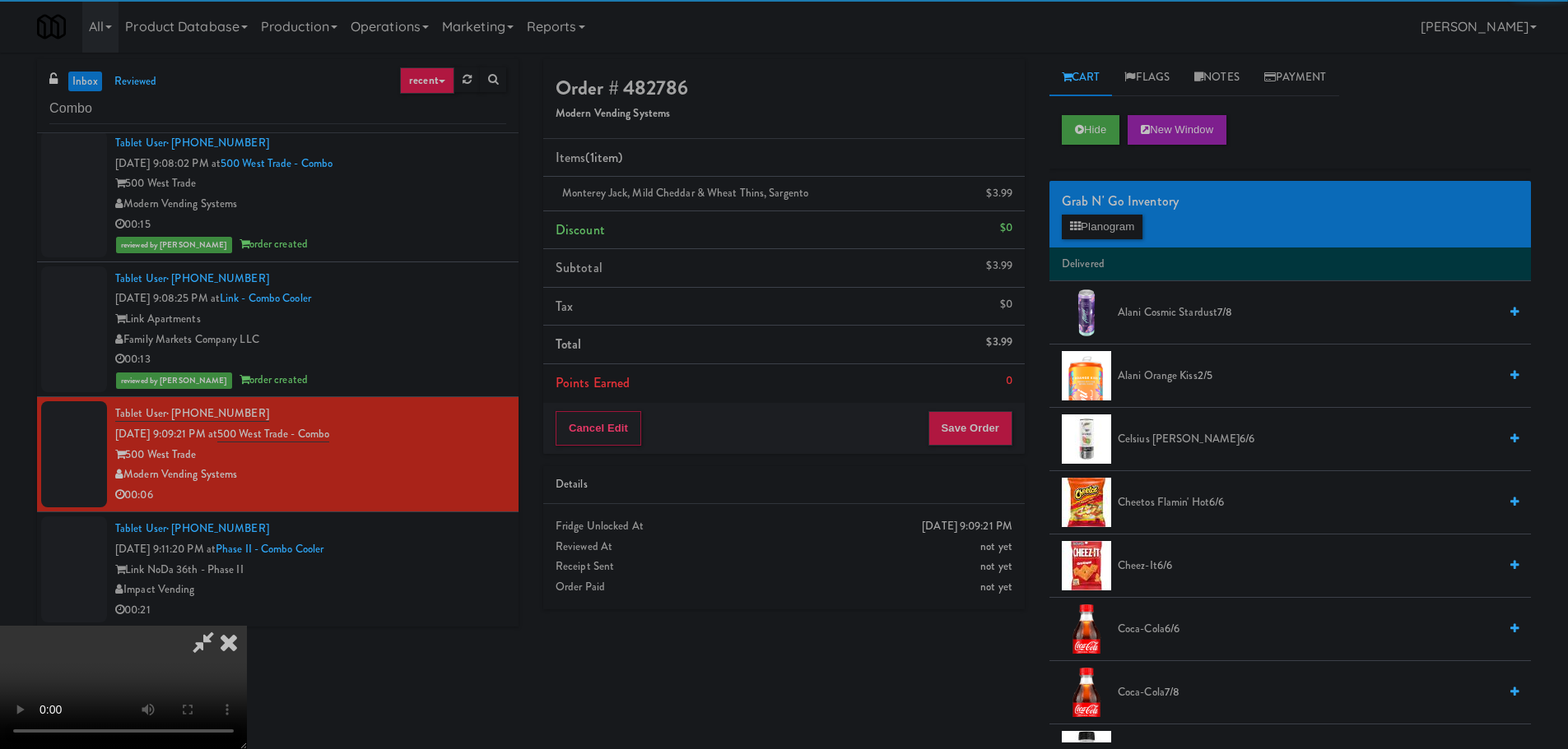
click at [204, 626] on video at bounding box center [124, 688] width 247 height 124
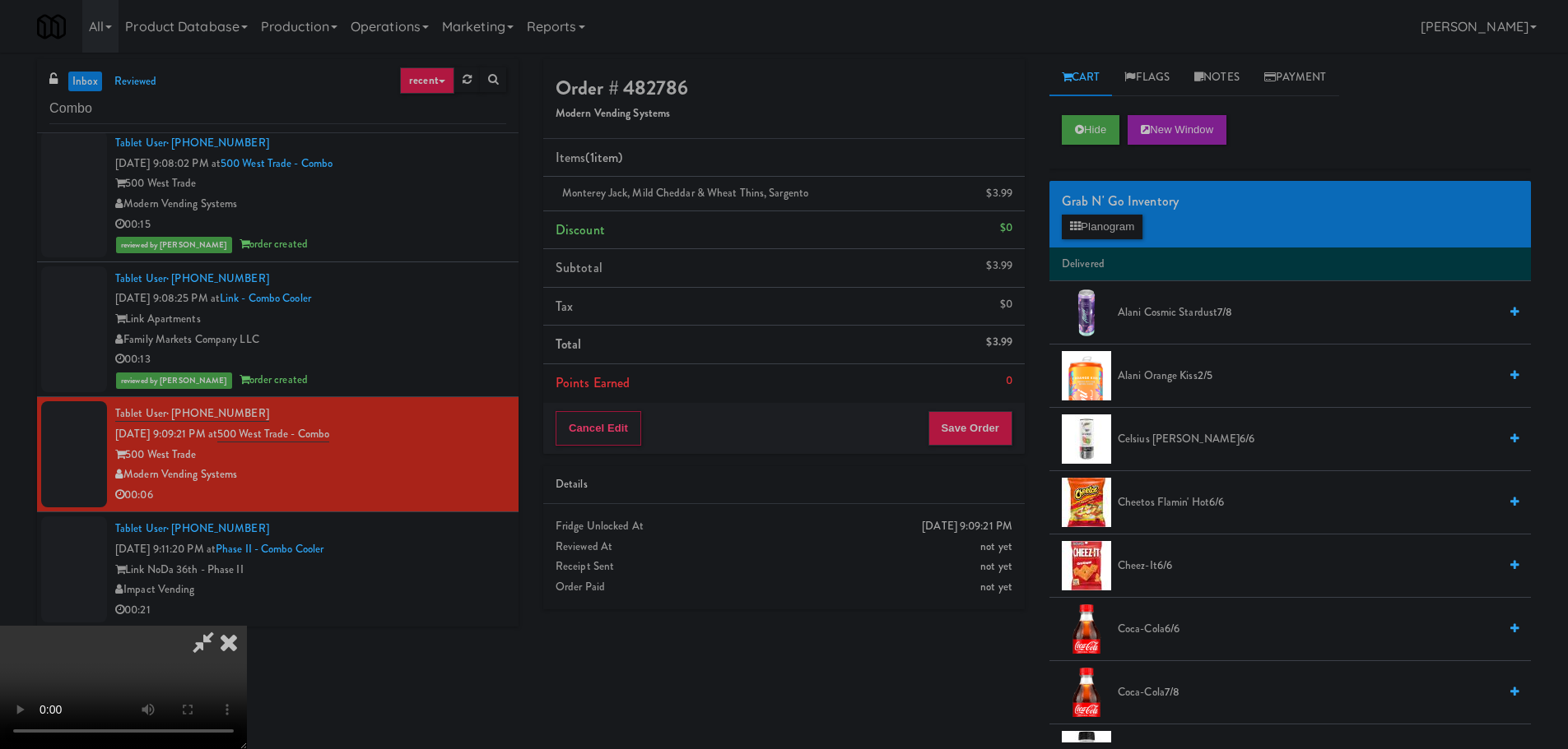
click at [247, 626] on video at bounding box center [124, 688] width 247 height 124
drag, startPoint x: 608, startPoint y: 328, endPoint x: 620, endPoint y: 326, distance: 12.2
click at [247, 626] on video at bounding box center [124, 688] width 247 height 124
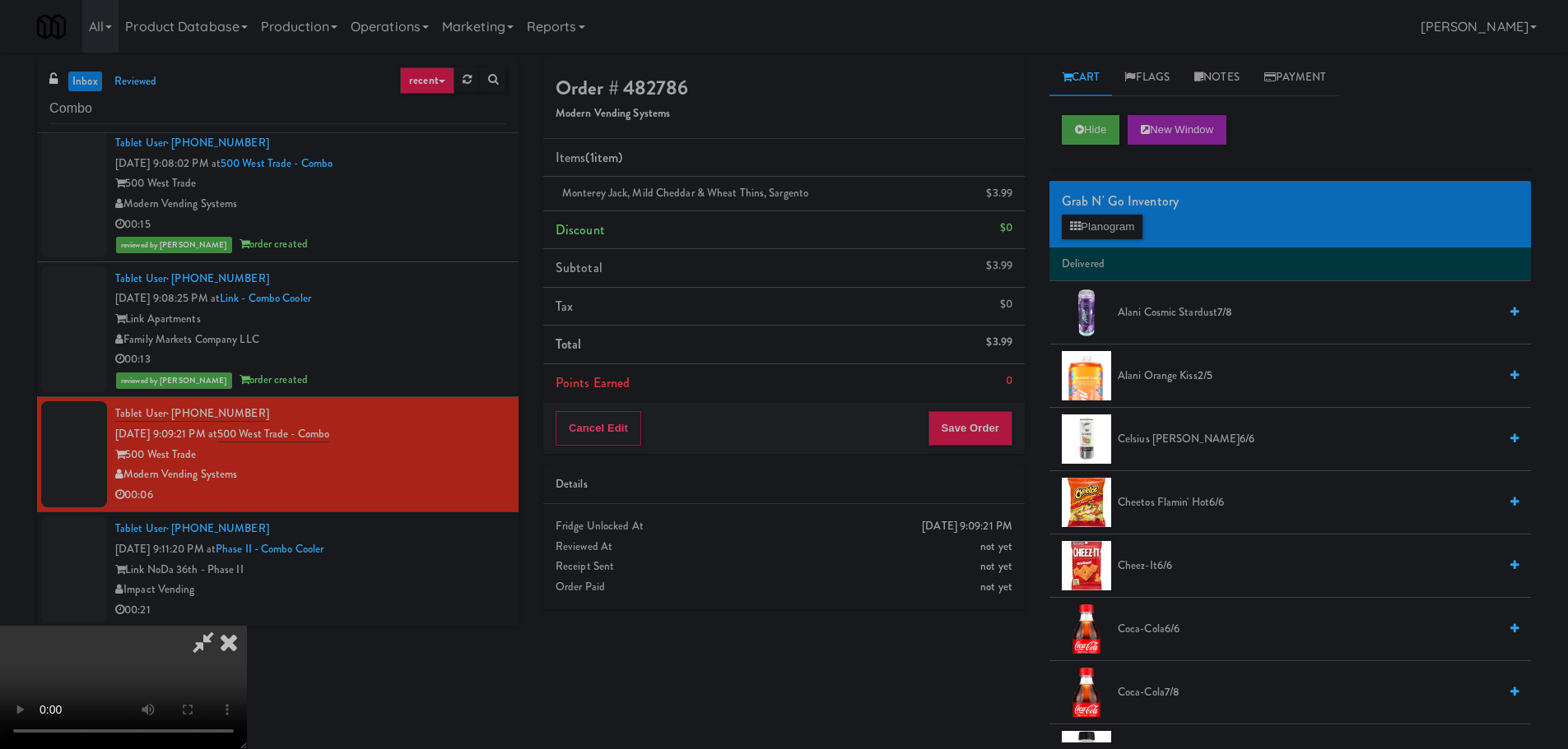
click at [247, 626] on video at bounding box center [124, 688] width 247 height 124
click at [1088, 228] on button "Planogram" at bounding box center [1102, 227] width 81 height 25
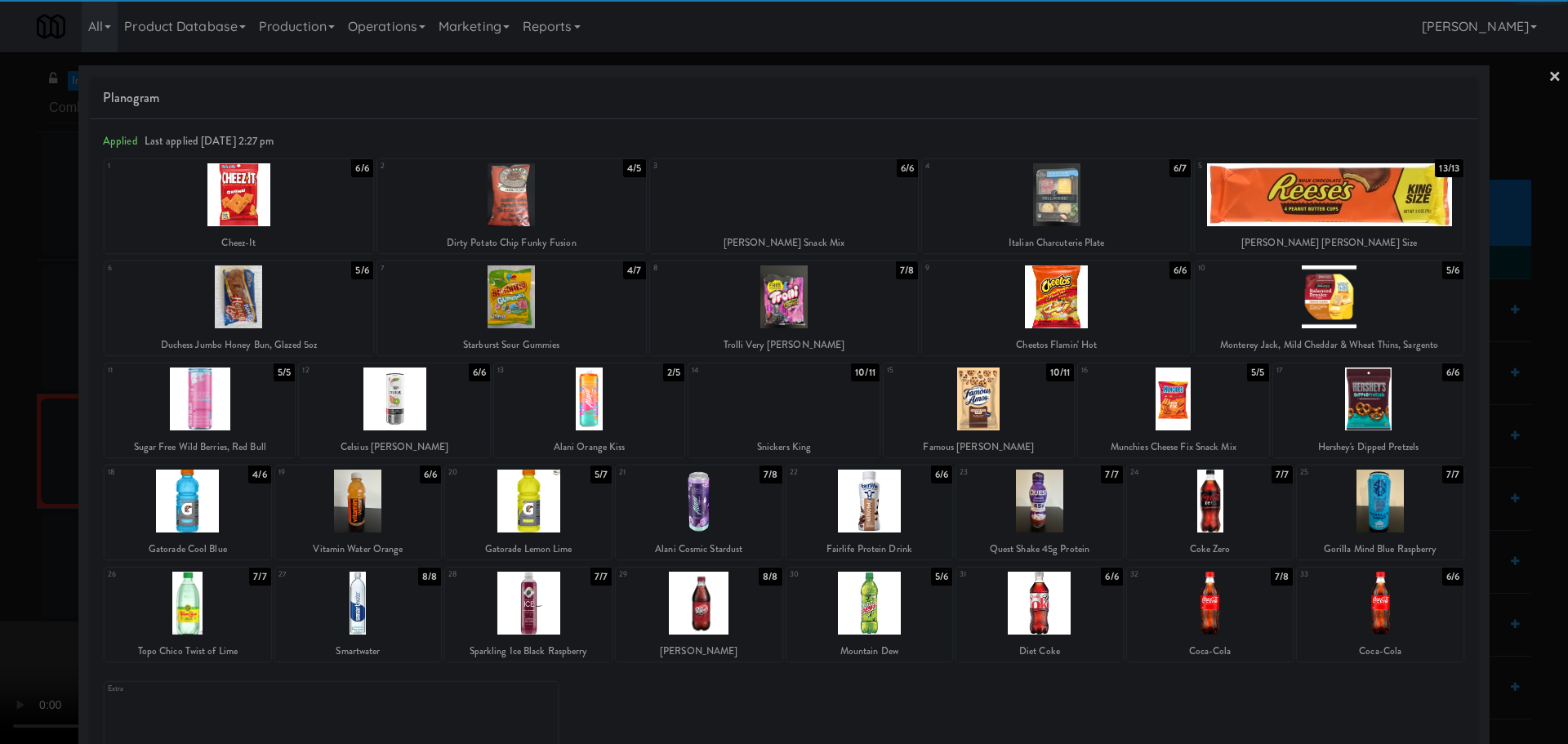
click at [417, 397] on div at bounding box center [394, 399] width 190 height 63
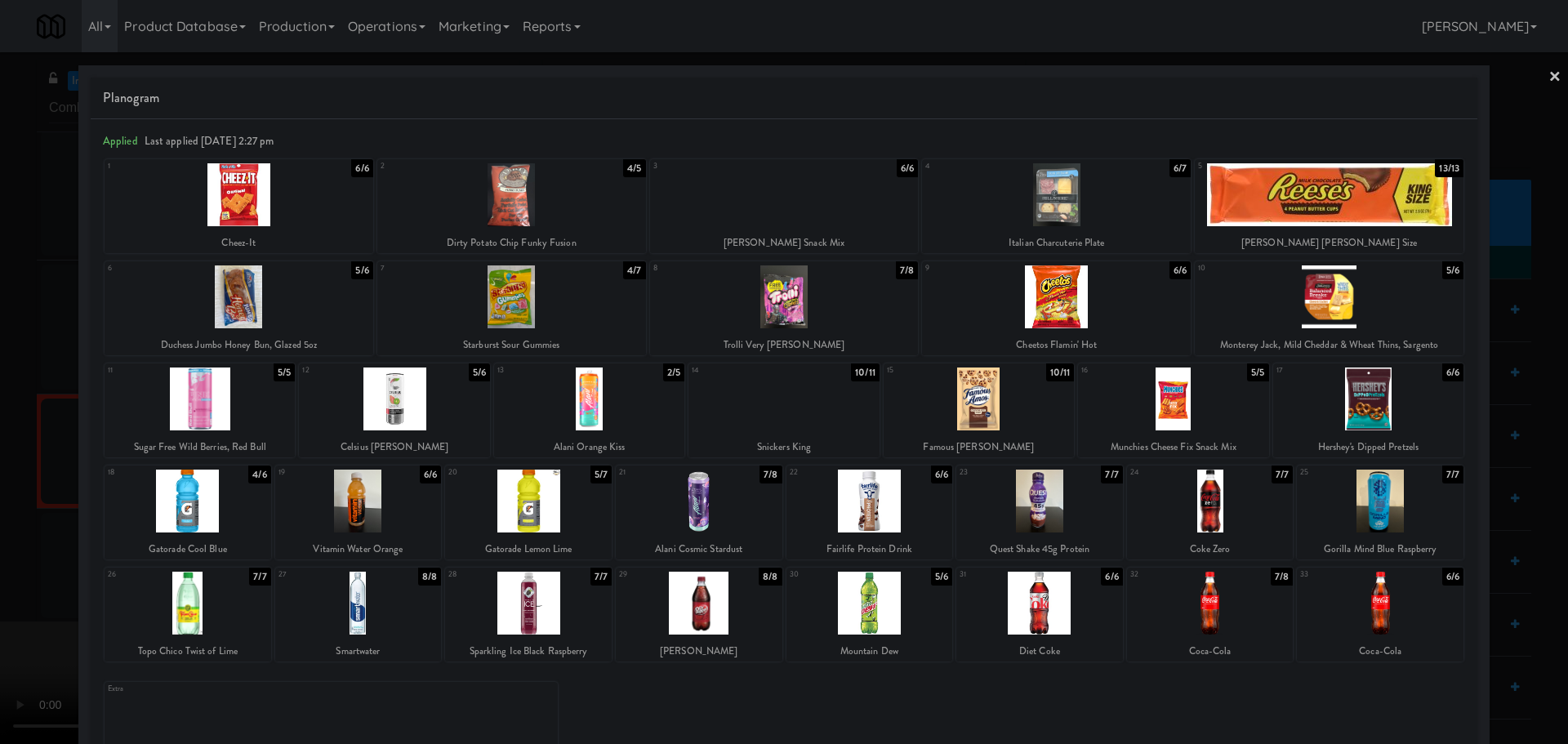
click at [0, 466] on div at bounding box center [784, 372] width 1568 height 744
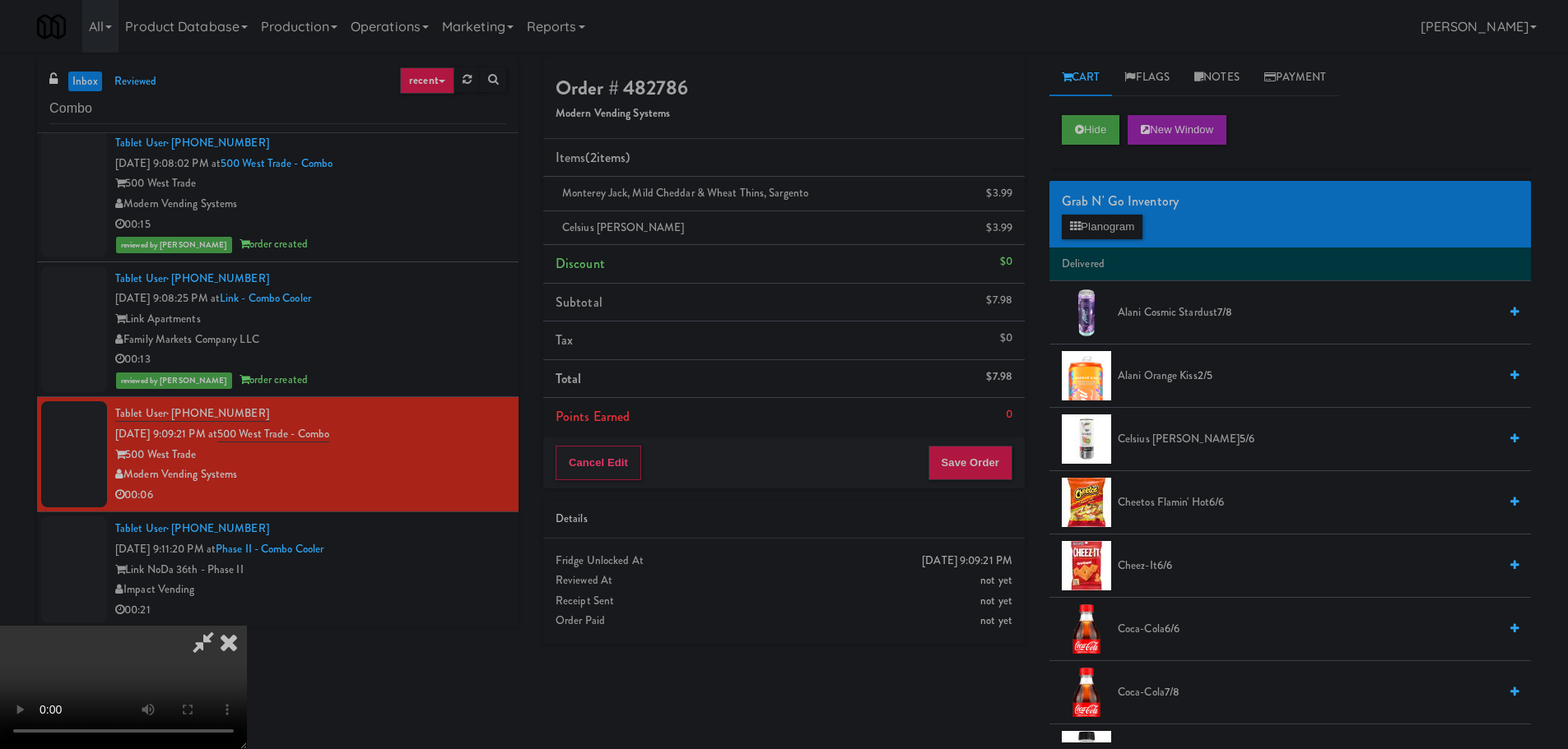
click at [247, 626] on video at bounding box center [124, 688] width 247 height 124
click at [1002, 460] on button "Save Order" at bounding box center [971, 463] width 84 height 34
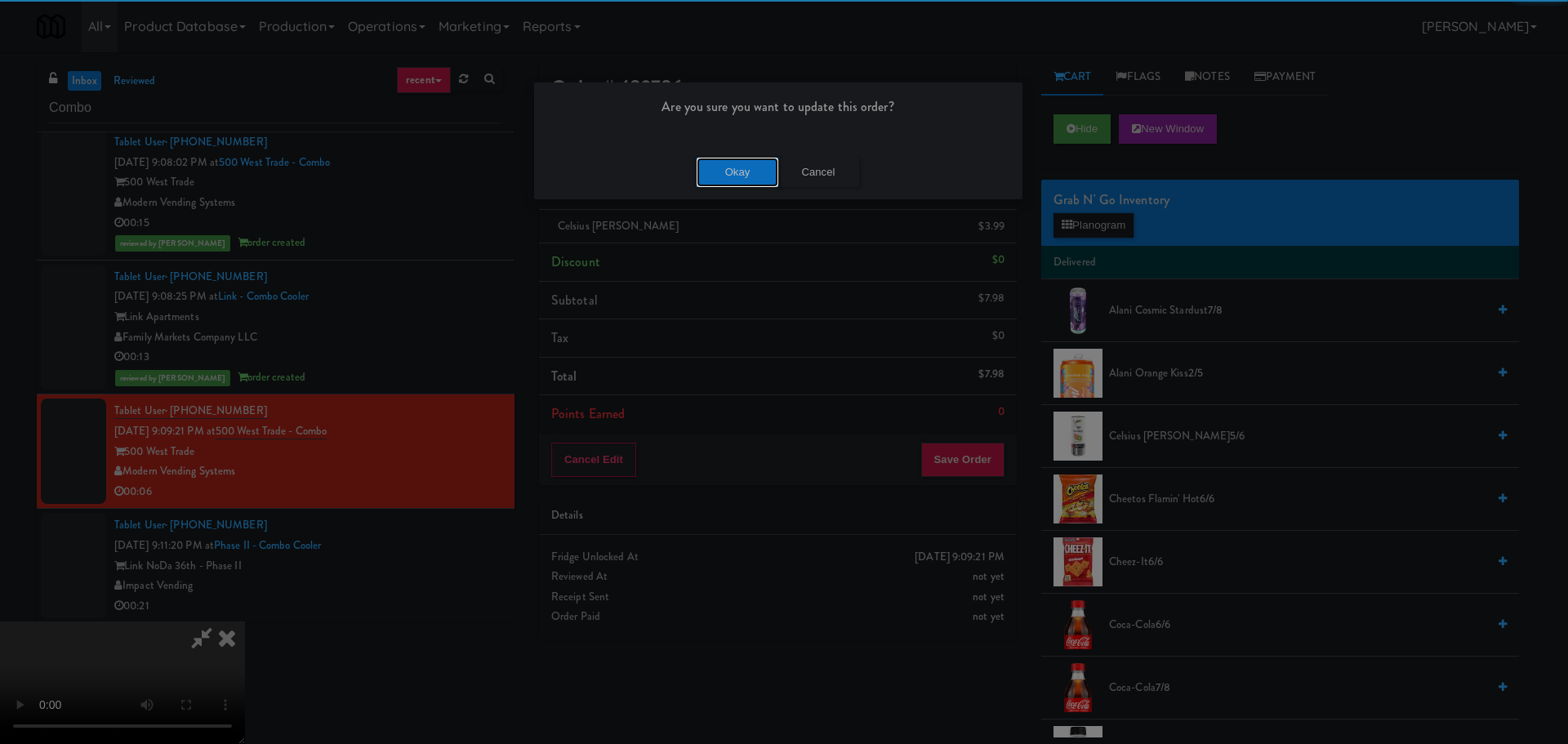
click at [744, 166] on button "Okay" at bounding box center [738, 172] width 82 height 29
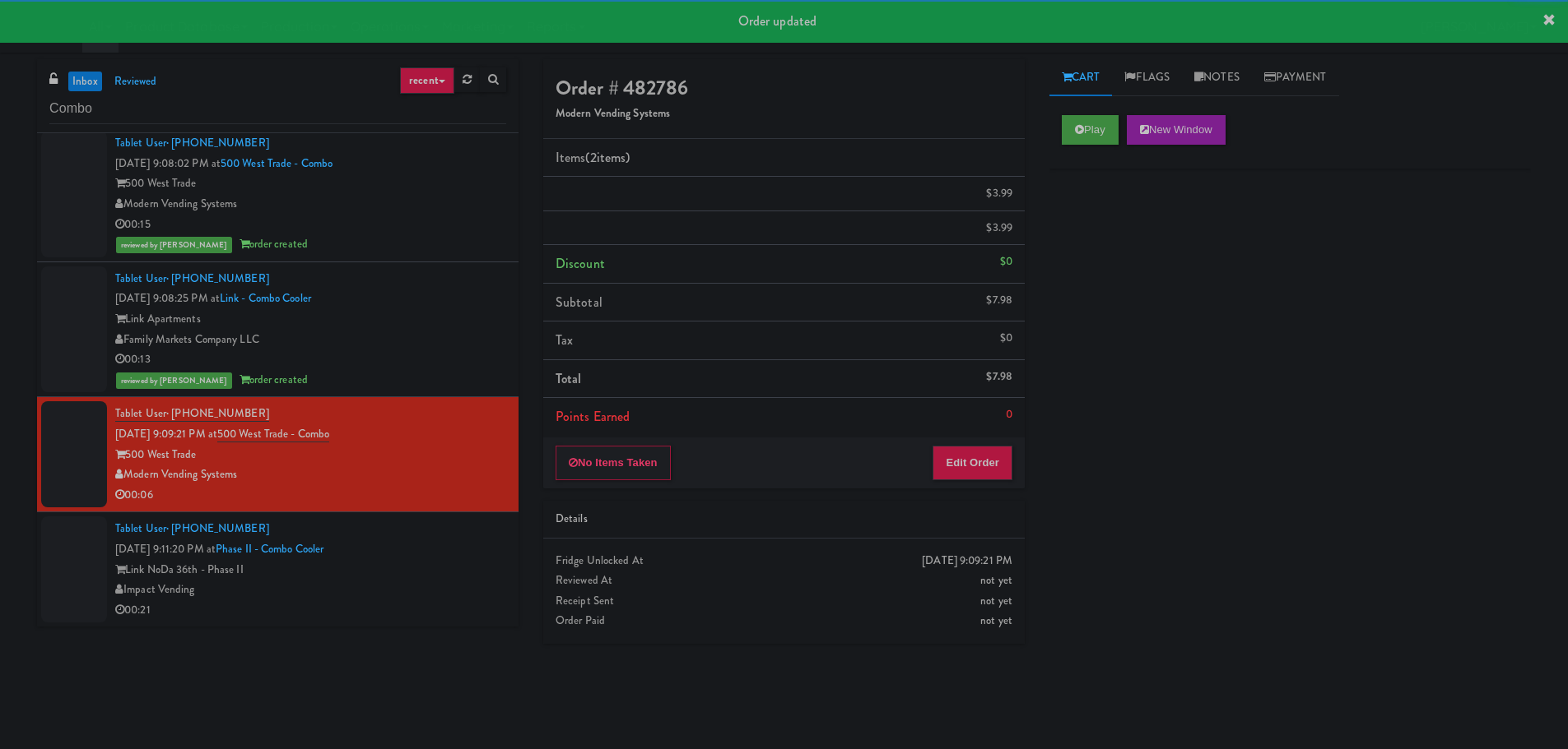
click at [460, 590] on div "Impact Vending" at bounding box center [311, 589] width 391 height 20
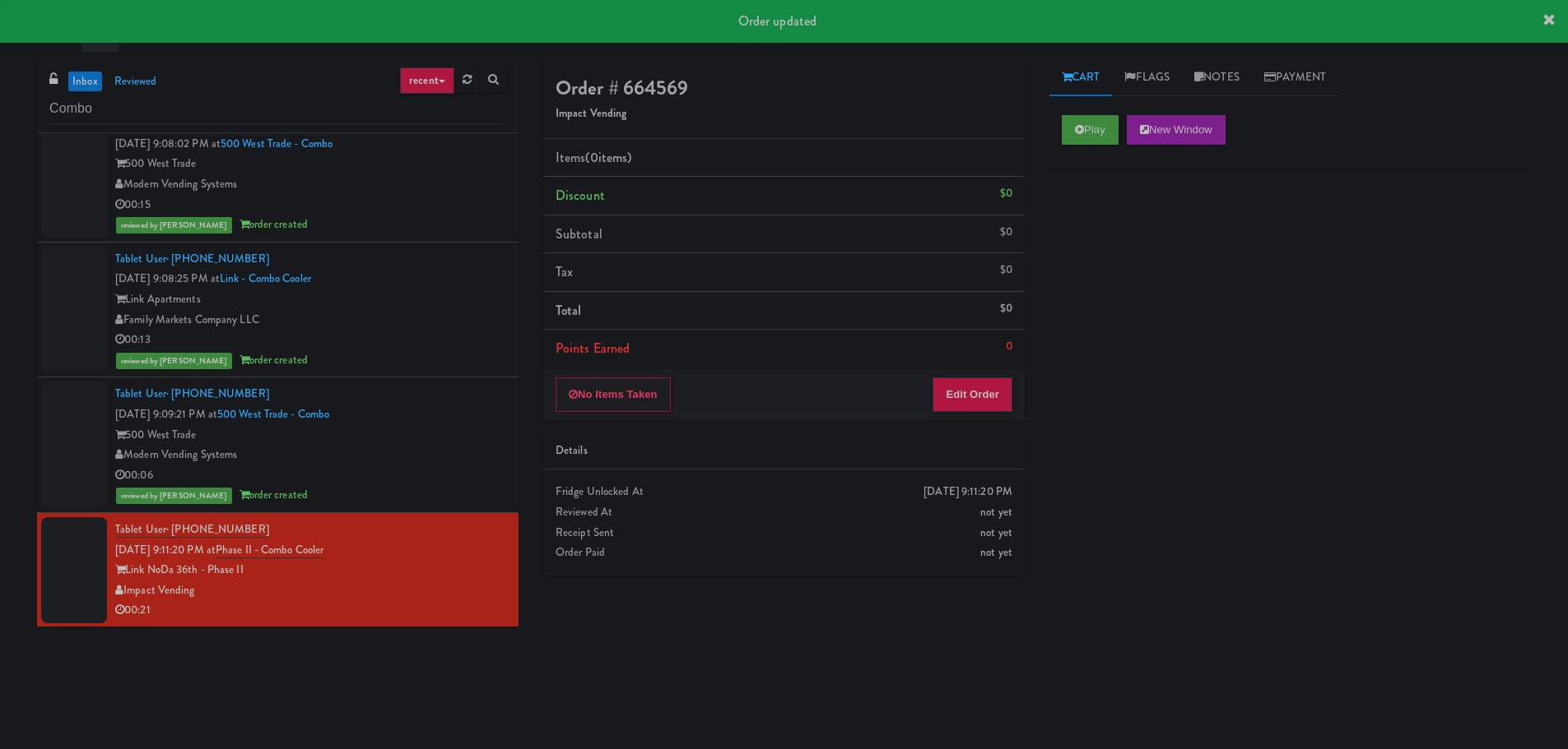
scroll to position [568, 0]
click at [1110, 131] on button "Play" at bounding box center [1090, 129] width 57 height 30
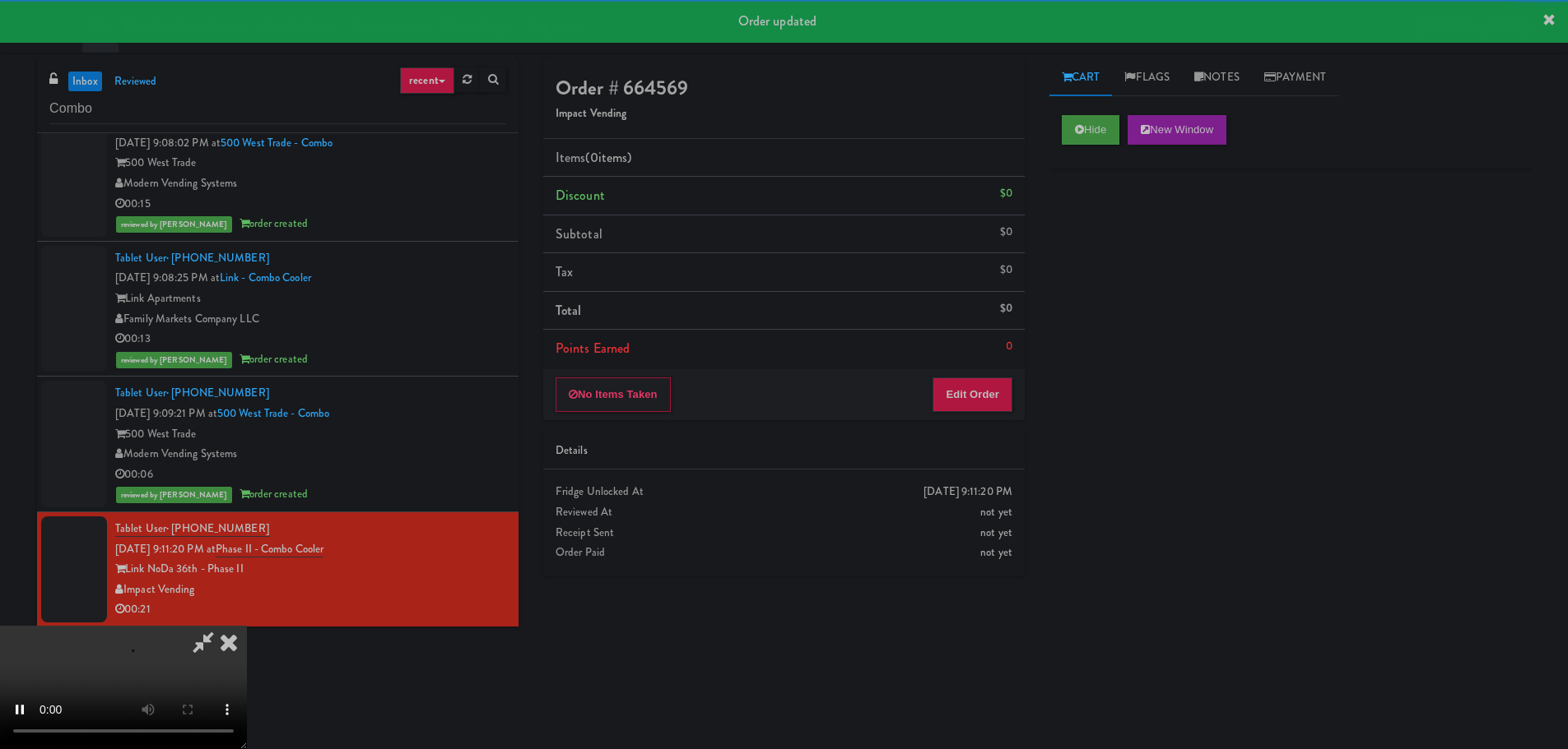
click at [973, 434] on div "Details" at bounding box center [784, 452] width 481 height 38
click at [986, 389] on button "Edit Order" at bounding box center [972, 395] width 80 height 34
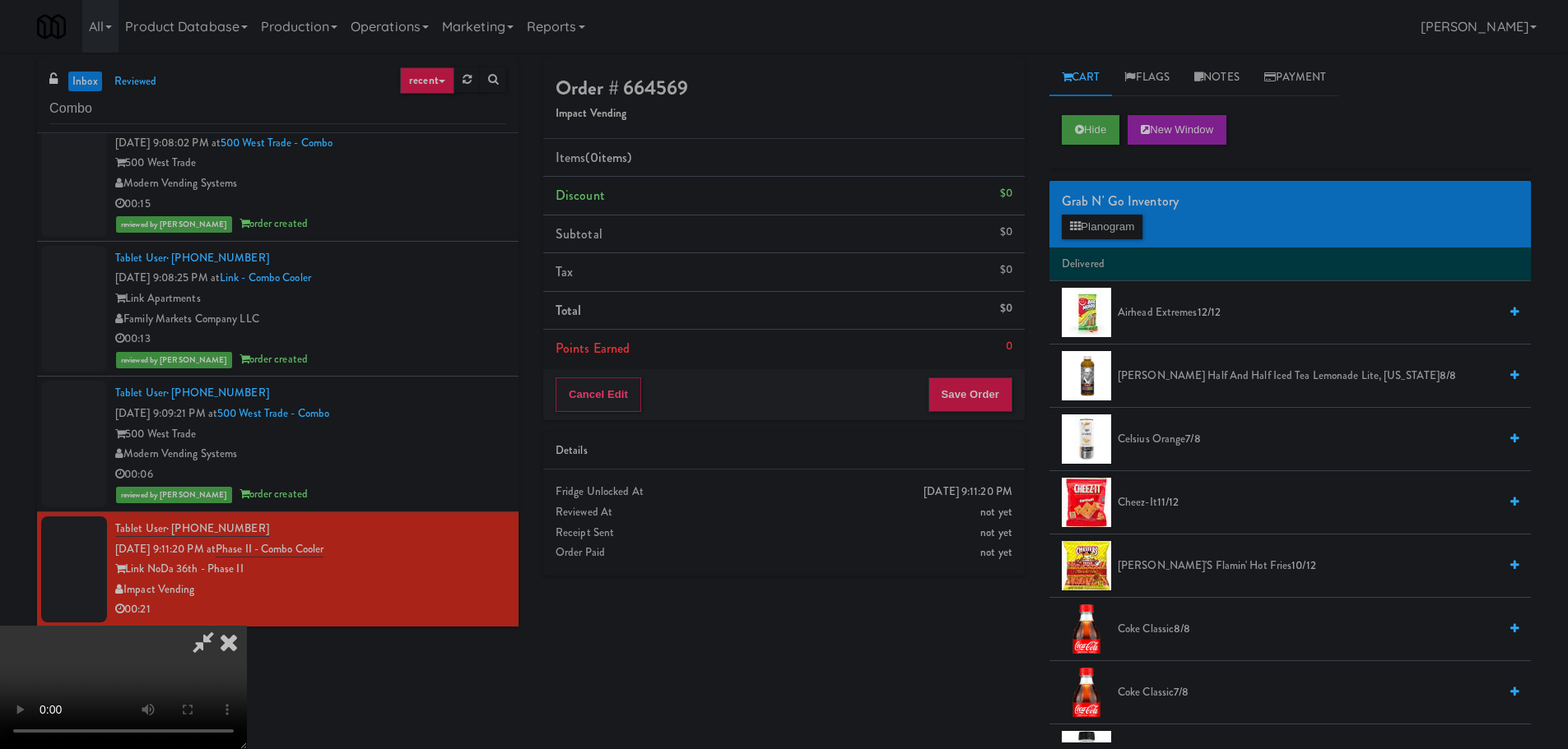
scroll to position [0, 0]
click at [247, 626] on video at bounding box center [124, 688] width 247 height 124
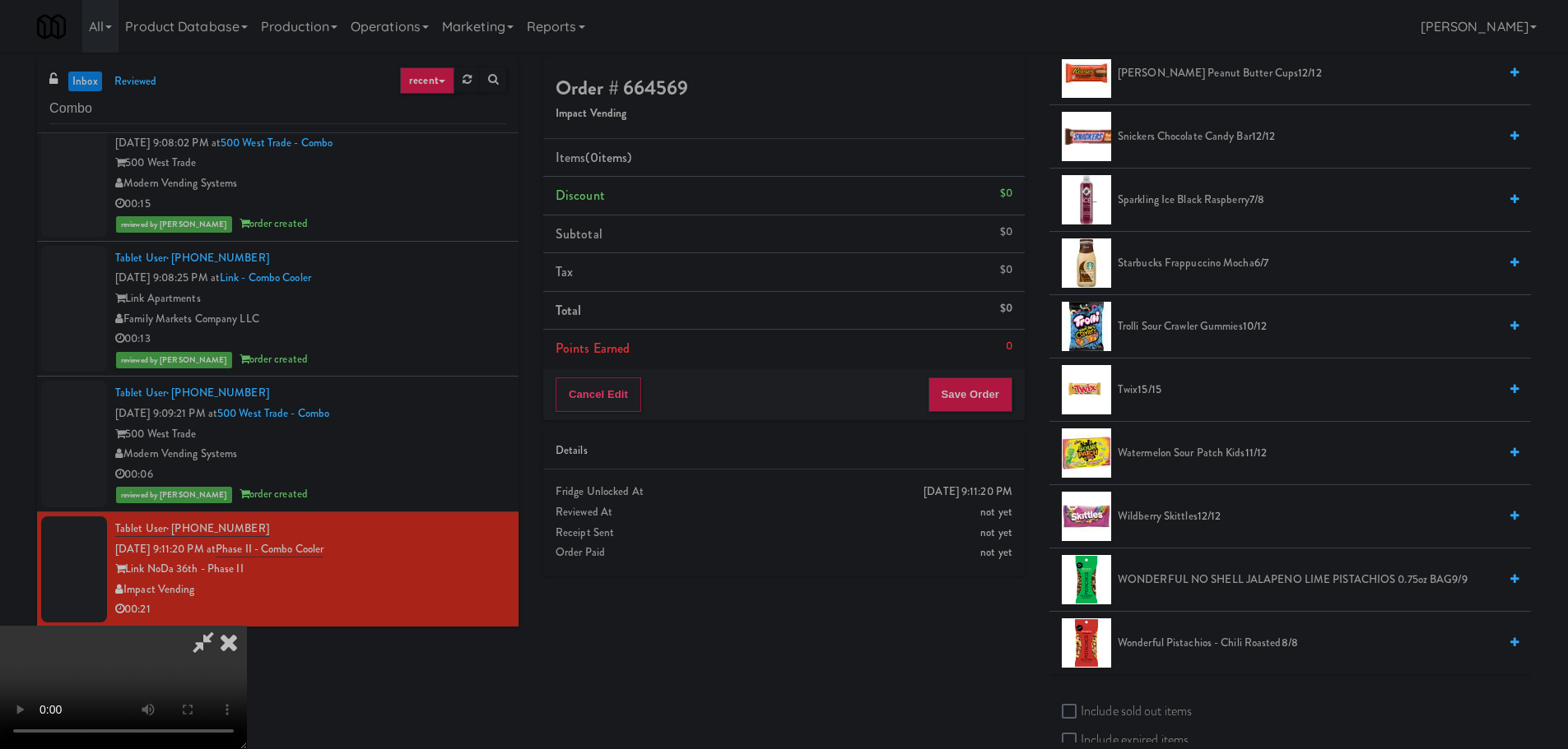
scroll to position [1892, 0]
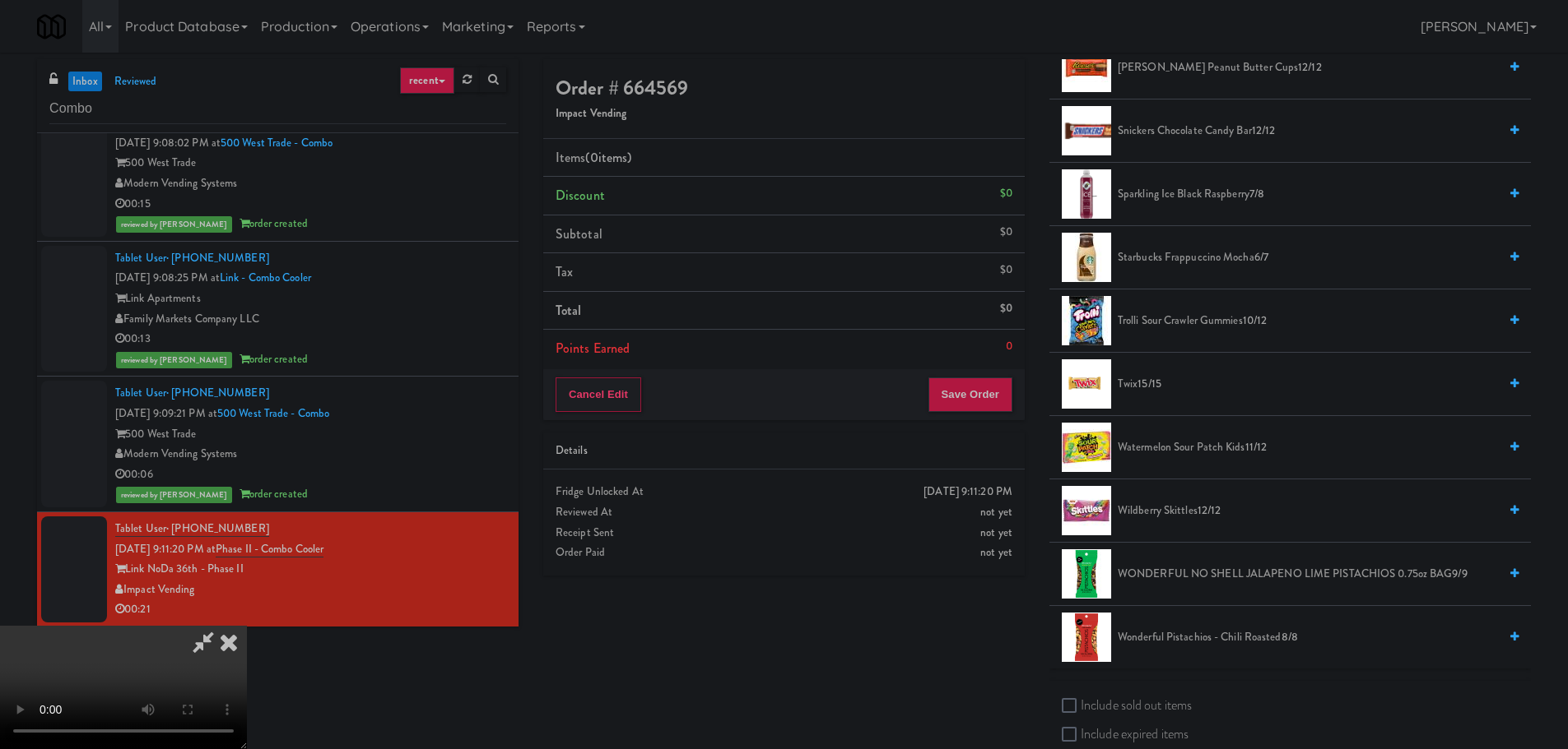
click at [1146, 383] on span "15/15" at bounding box center [1149, 383] width 24 height 15
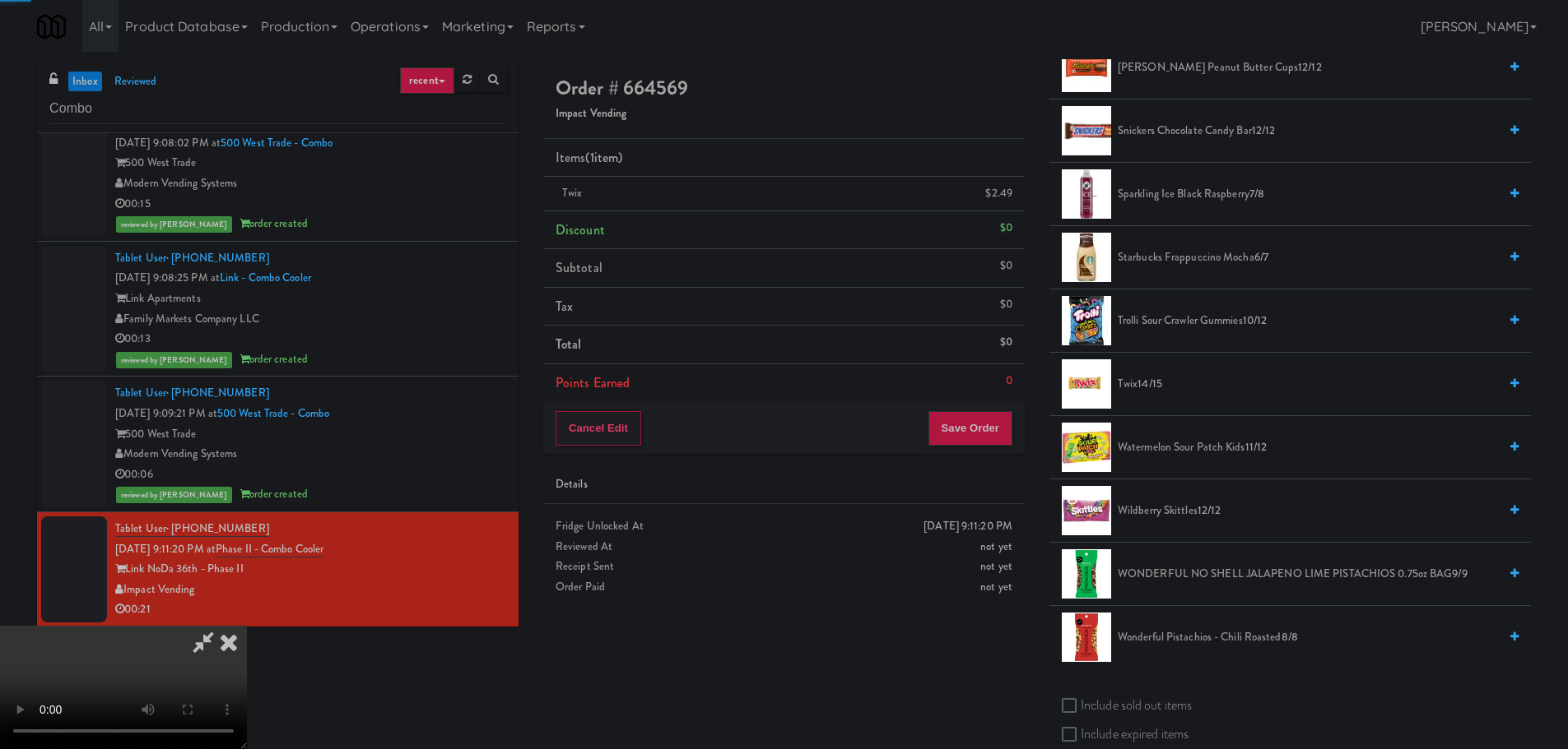
click at [247, 626] on video at bounding box center [124, 688] width 247 height 124
drag, startPoint x: 600, startPoint y: 366, endPoint x: 631, endPoint y: 366, distance: 31.0
click at [247, 626] on video at bounding box center [124, 688] width 247 height 124
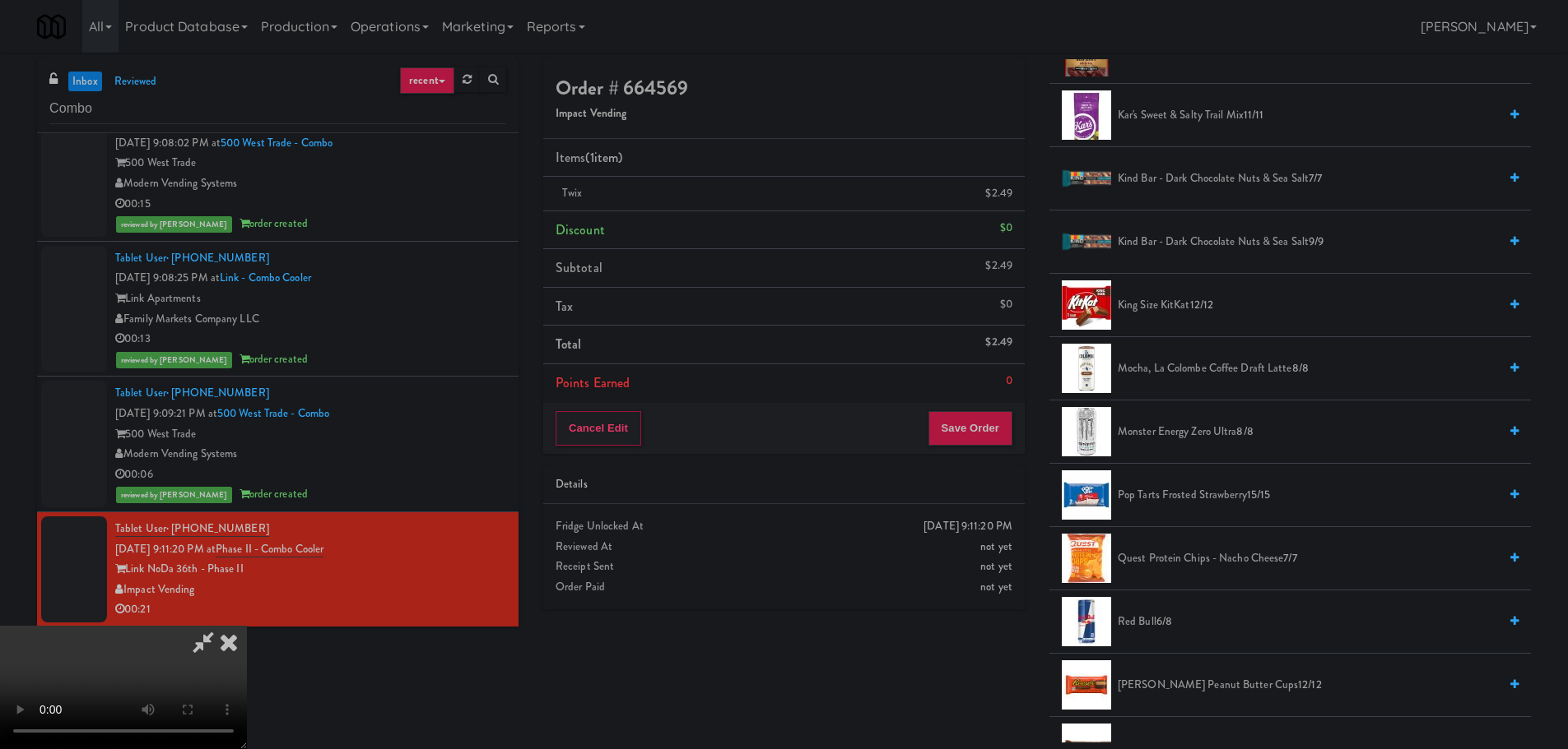
scroll to position [1151, 0]
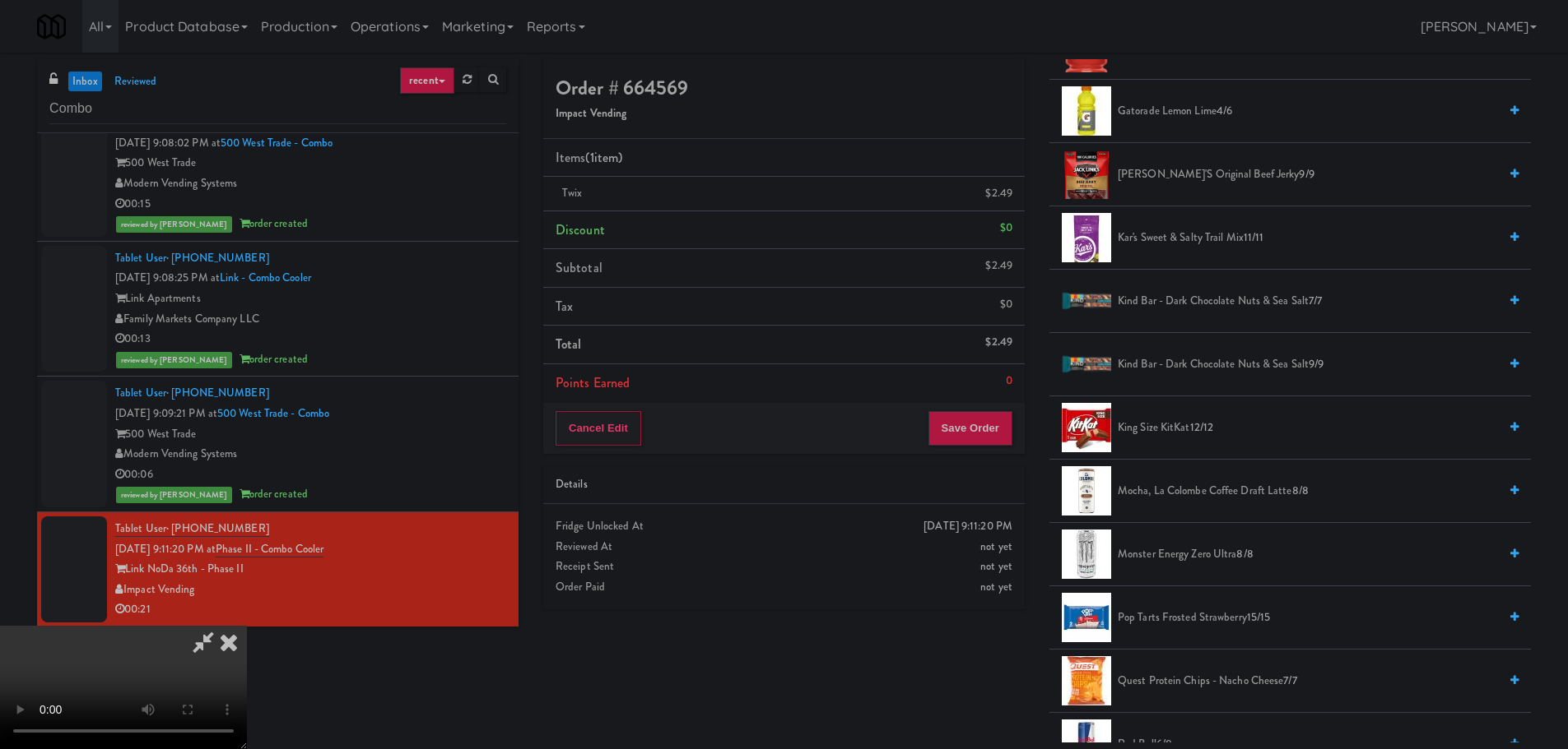
click at [1164, 426] on span "King Size KitKat 12/12" at bounding box center [1307, 427] width 380 height 20
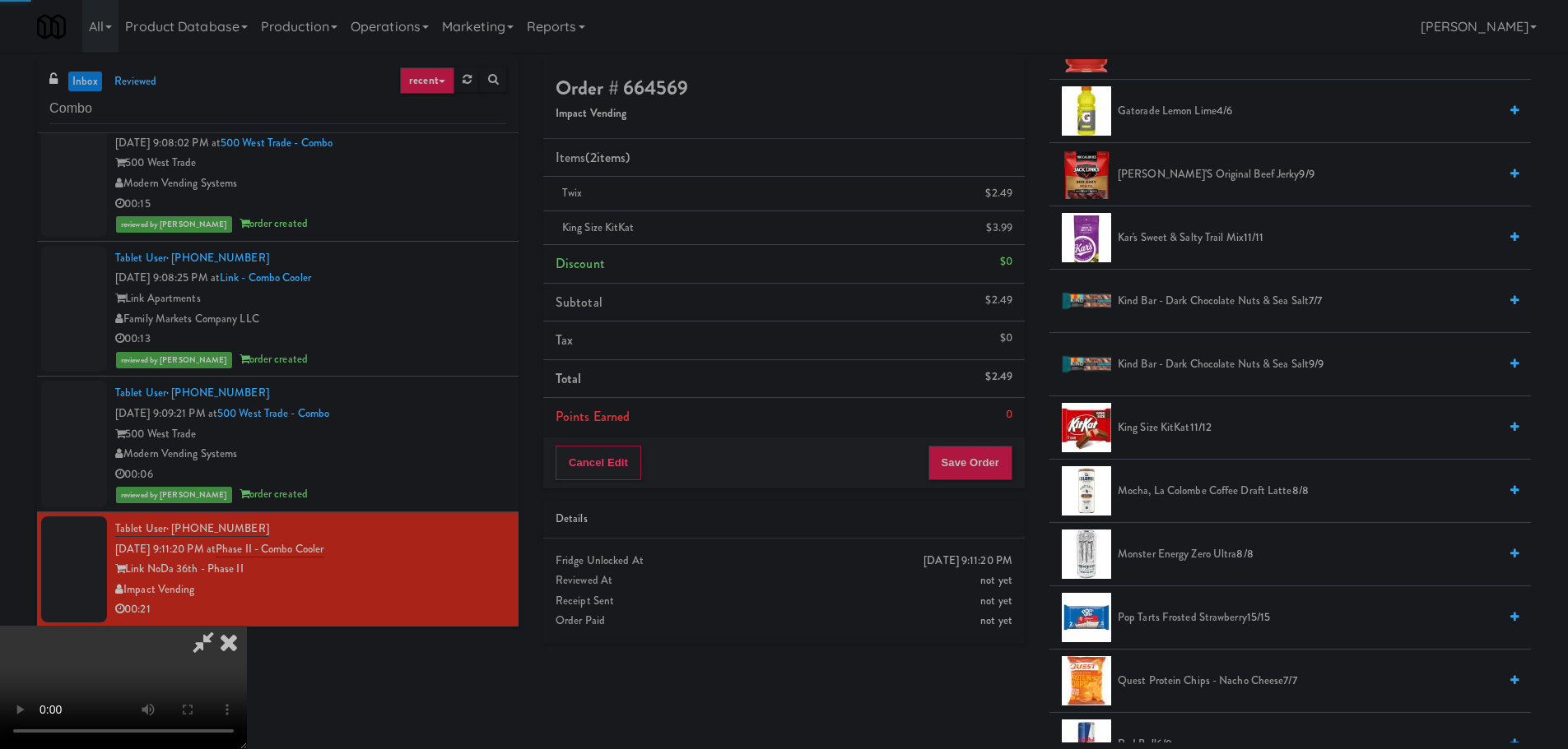
click at [247, 626] on video at bounding box center [124, 688] width 247 height 124
drag, startPoint x: 671, startPoint y: 335, endPoint x: 690, endPoint y: 354, distance: 26.9
click at [247, 626] on video at bounding box center [124, 688] width 247 height 124
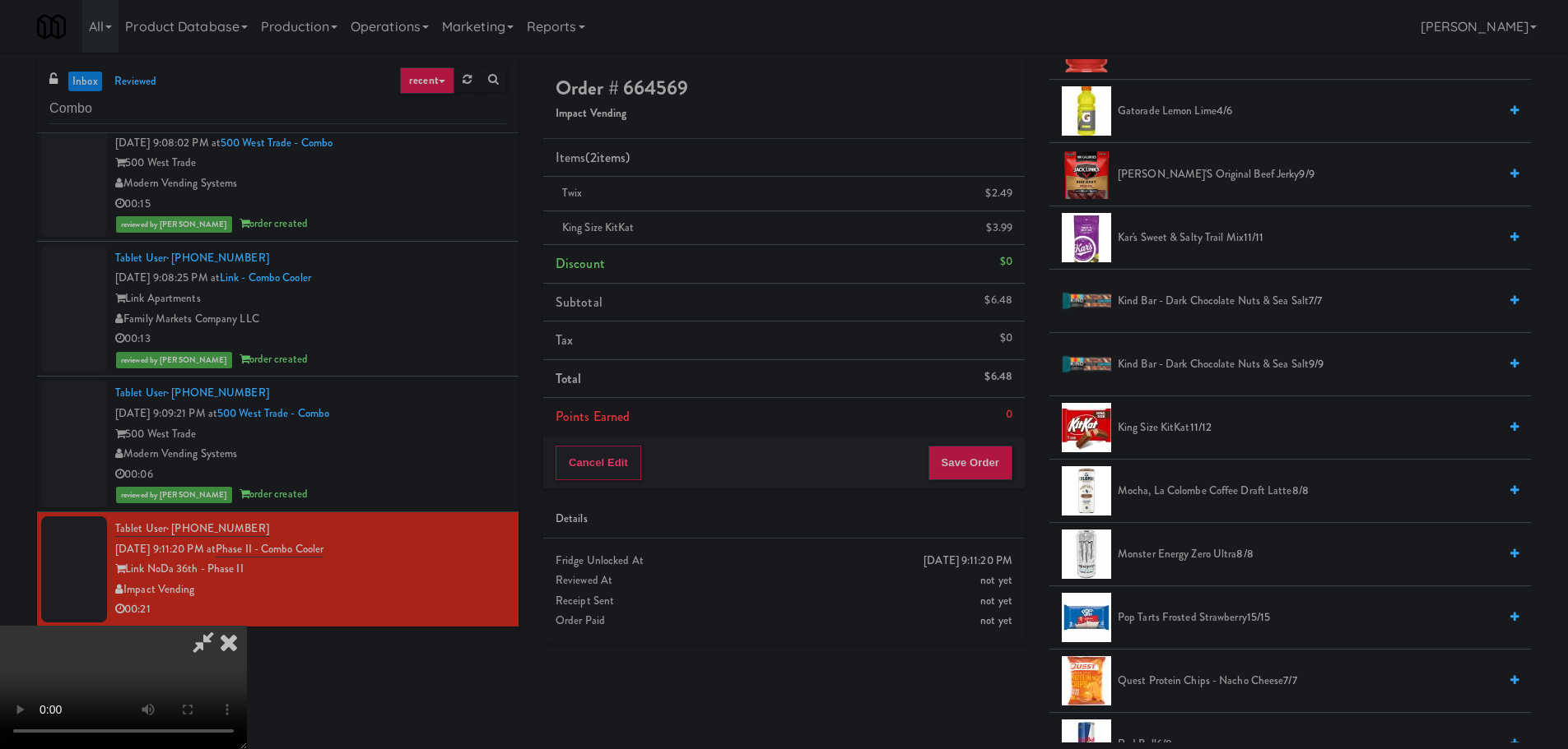
click at [247, 626] on video at bounding box center [124, 688] width 247 height 124
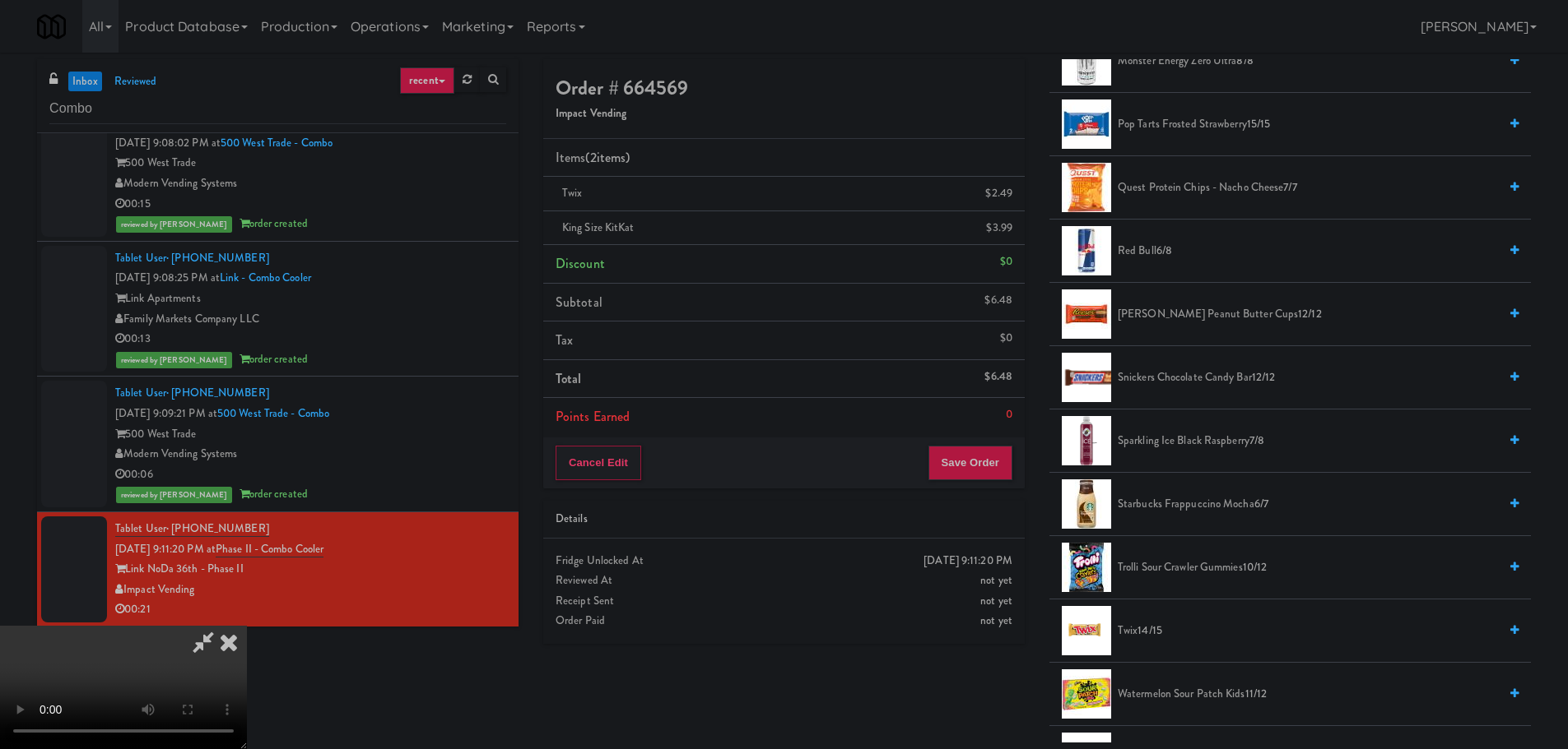
click at [1218, 560] on span "Trolli Sour Crawler Gummies 10/12" at bounding box center [1307, 567] width 380 height 20
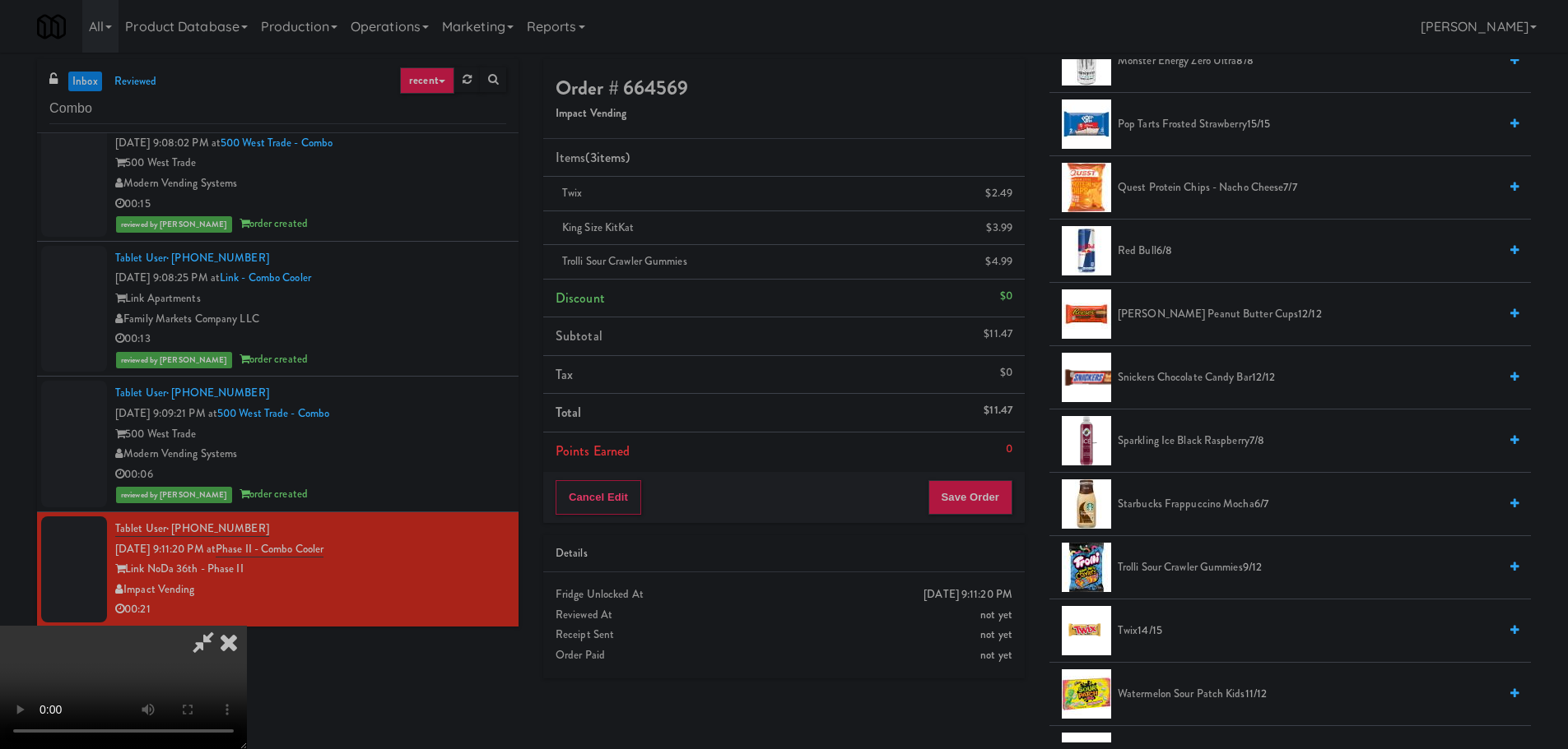
click at [247, 626] on video at bounding box center [124, 688] width 247 height 124
drag, startPoint x: 632, startPoint y: 399, endPoint x: 621, endPoint y: 407, distance: 13.6
click at [247, 626] on video at bounding box center [124, 688] width 247 height 124
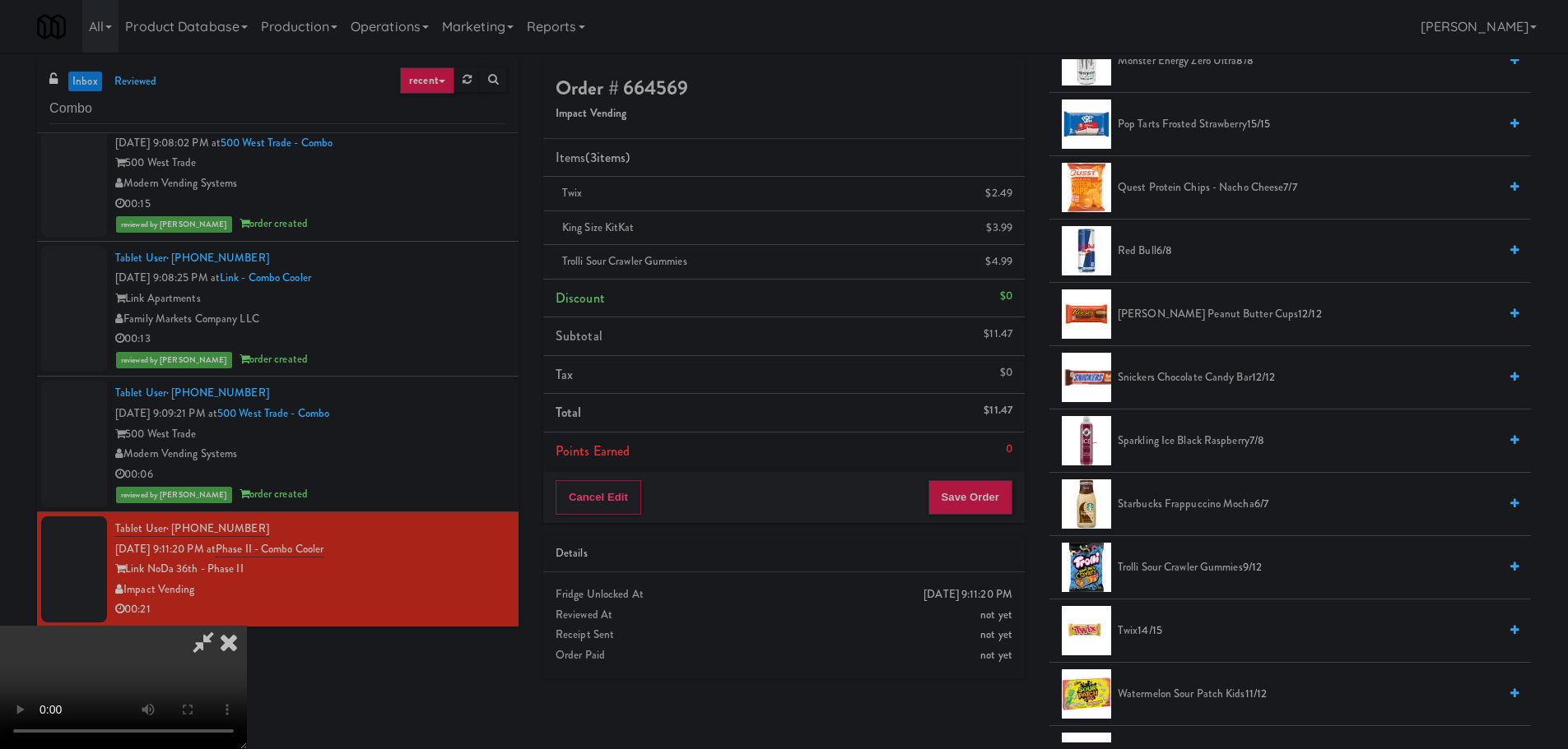
click at [247, 626] on video at bounding box center [124, 688] width 247 height 124
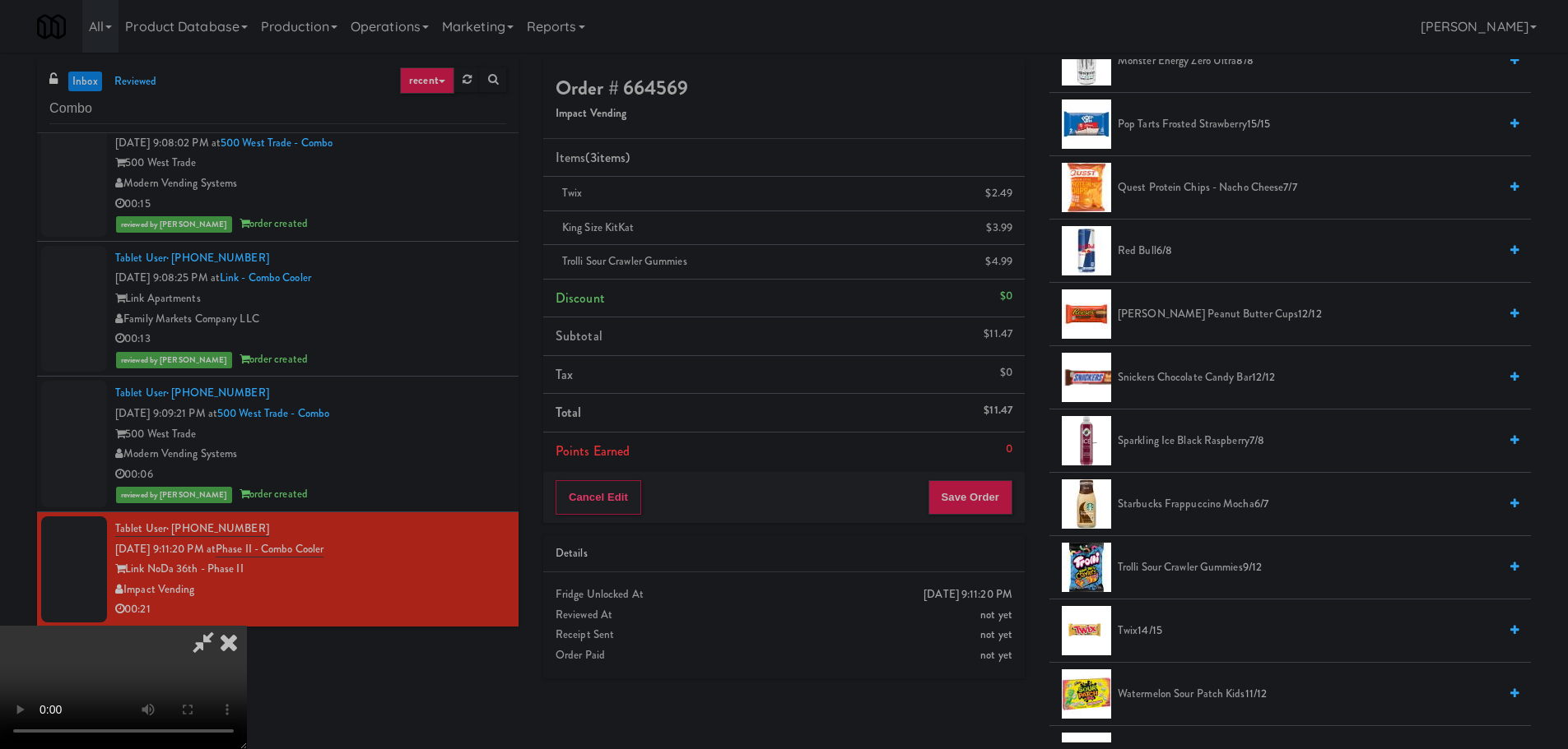
click at [247, 626] on video at bounding box center [124, 688] width 247 height 124
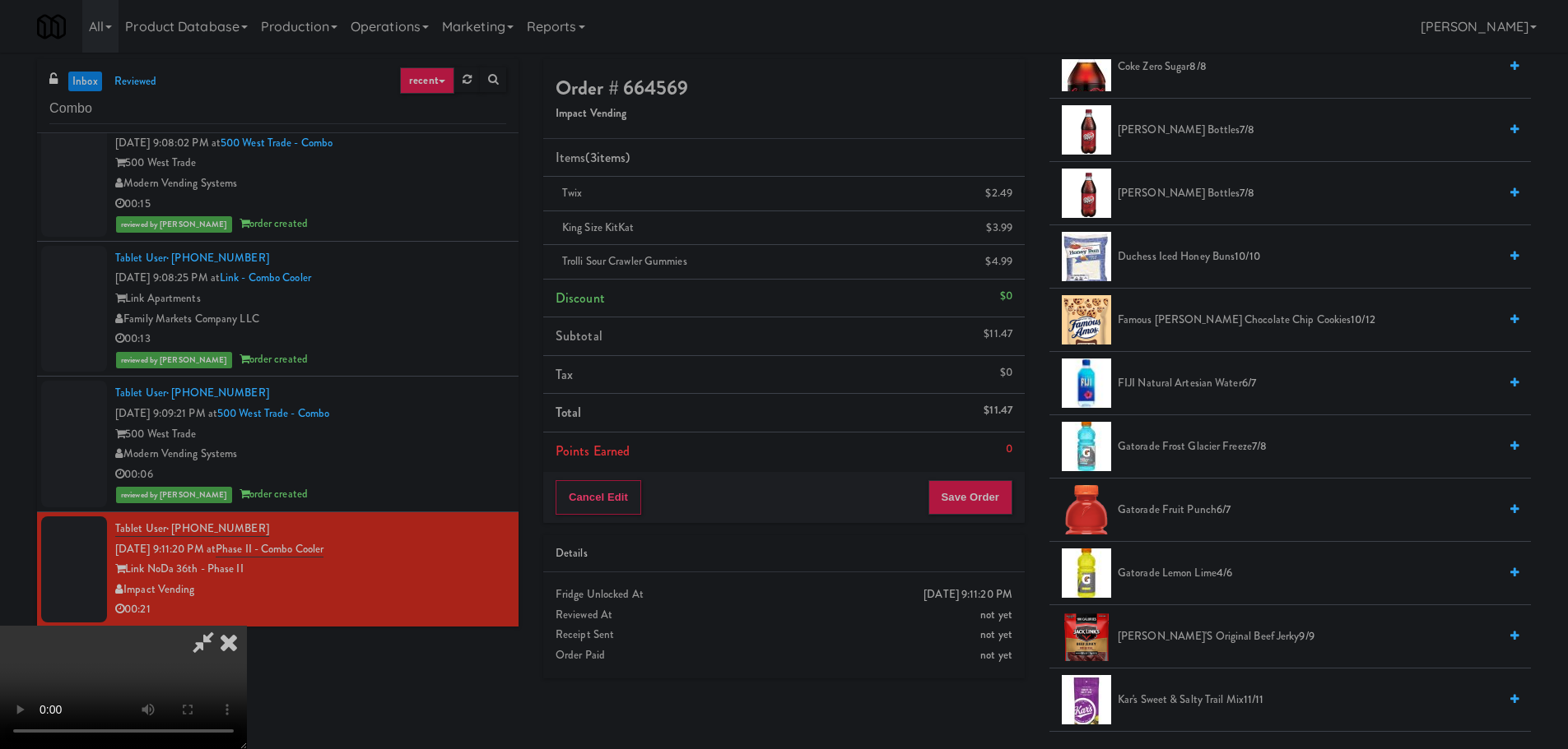
scroll to position [658, 0]
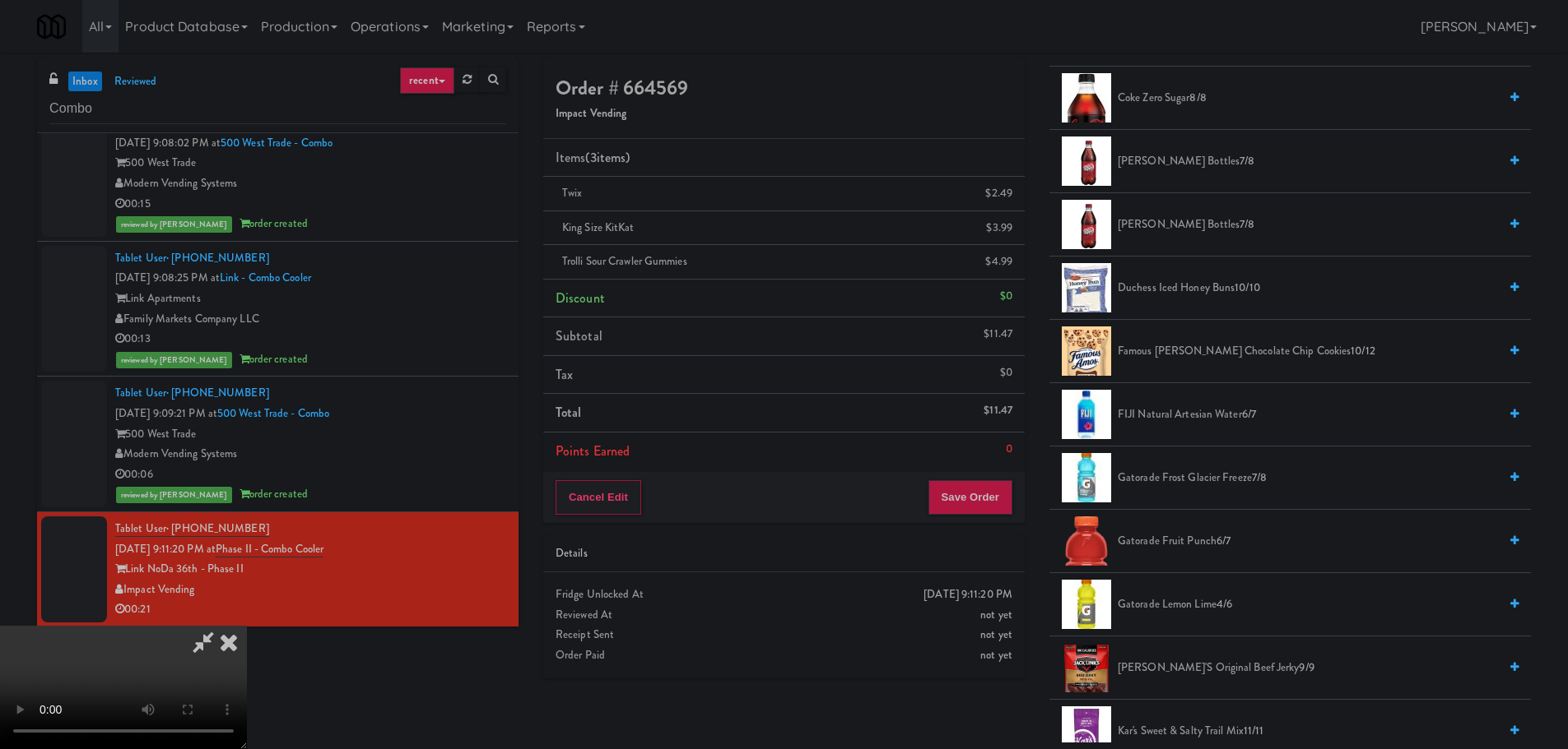
click at [1189, 345] on span "Famous [PERSON_NAME] Chocolate Chip Cookies 10/12" at bounding box center [1307, 351] width 380 height 20
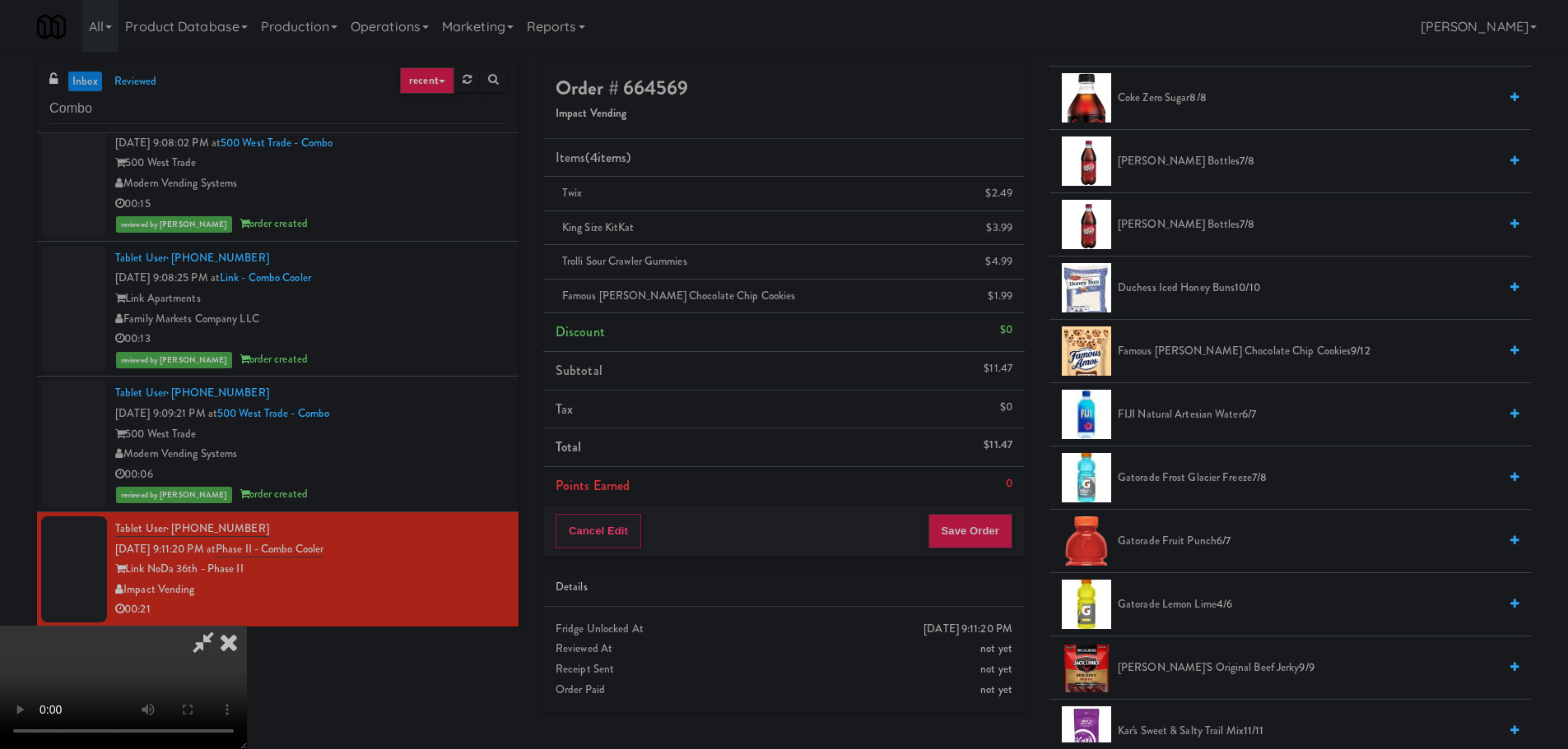
click at [1160, 349] on span "Famous [PERSON_NAME] Chocolate Chip Cookies 9/12" at bounding box center [1307, 351] width 380 height 20
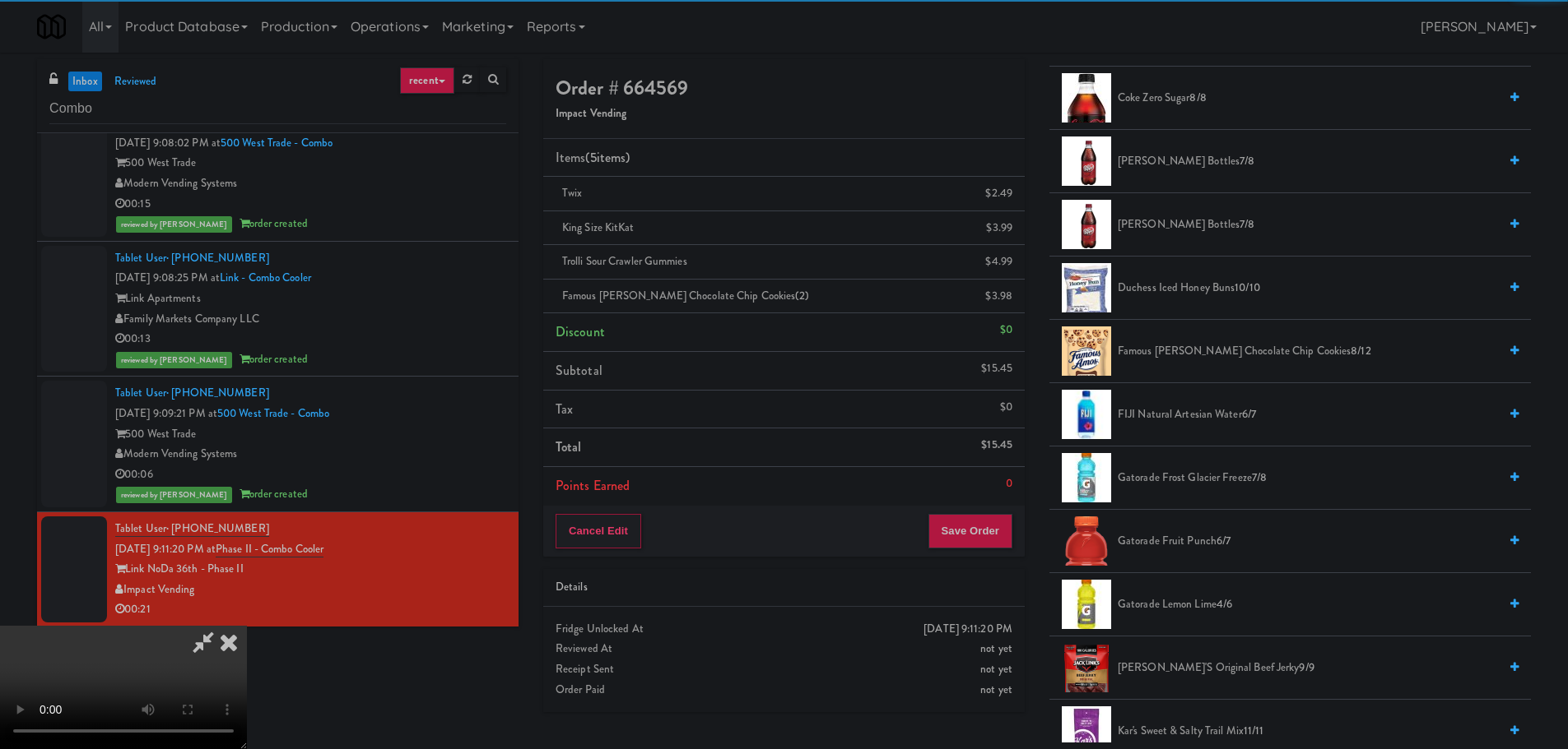
scroll to position [36, 0]
click at [247, 626] on video at bounding box center [124, 688] width 247 height 124
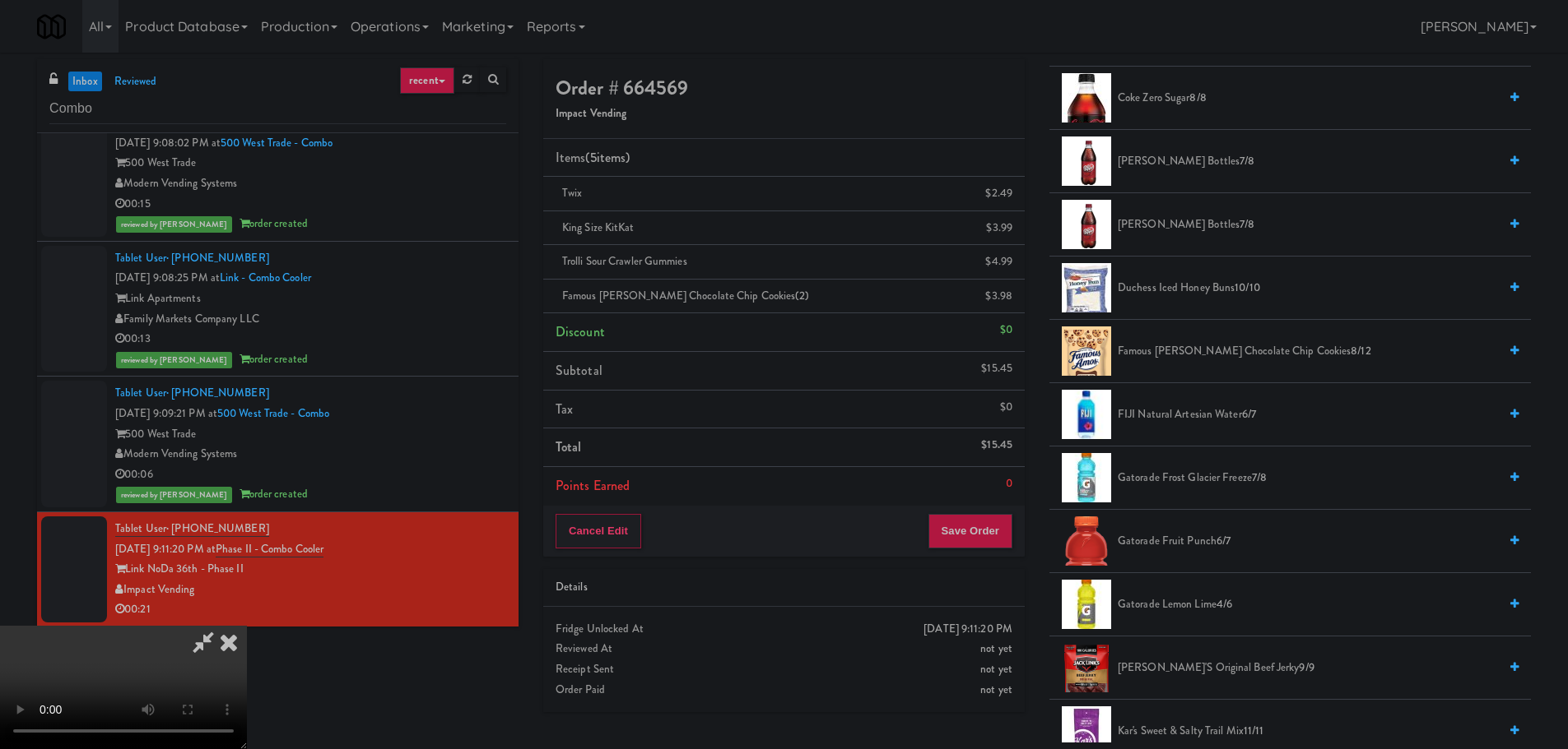
click at [247, 626] on video at bounding box center [124, 688] width 247 height 124
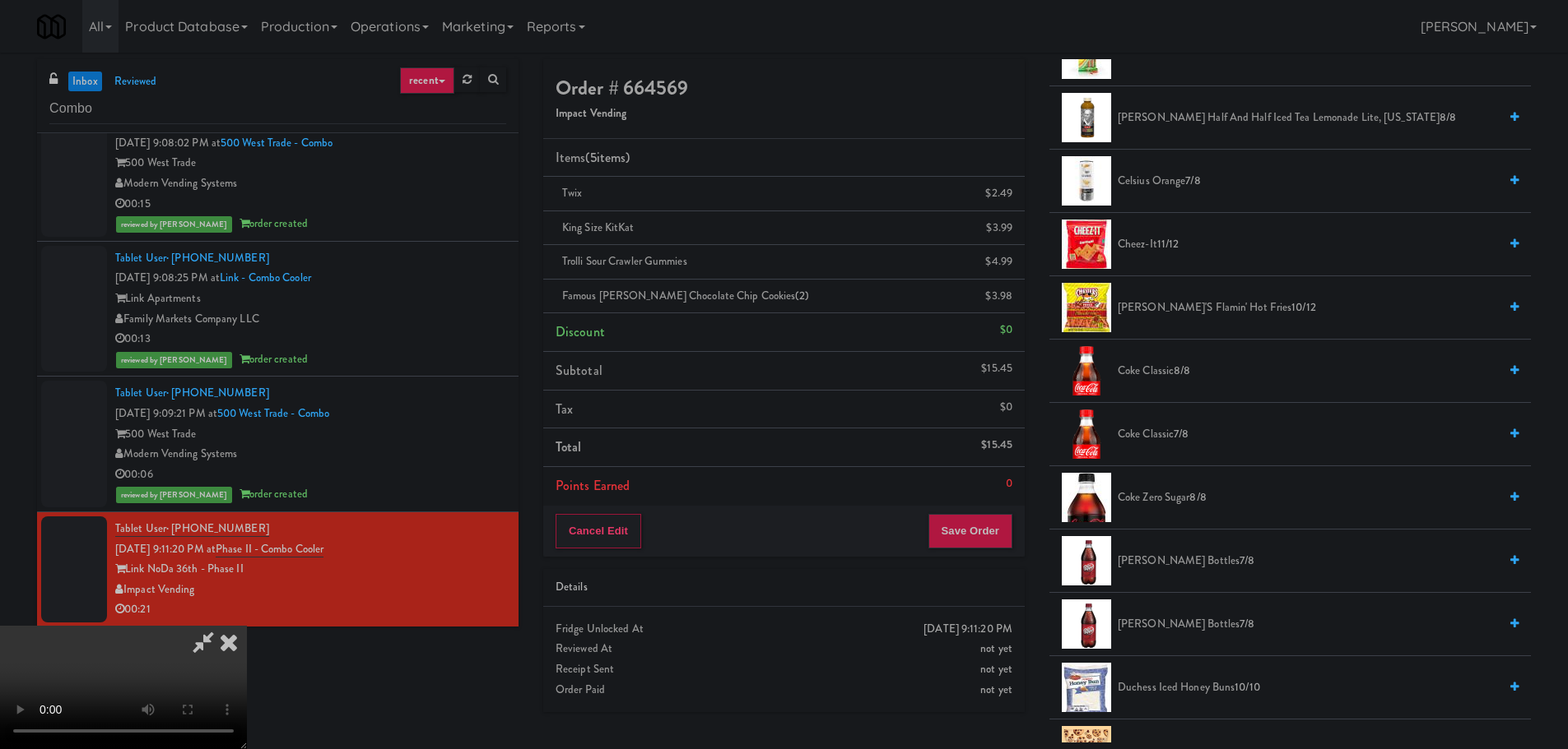
scroll to position [247, 0]
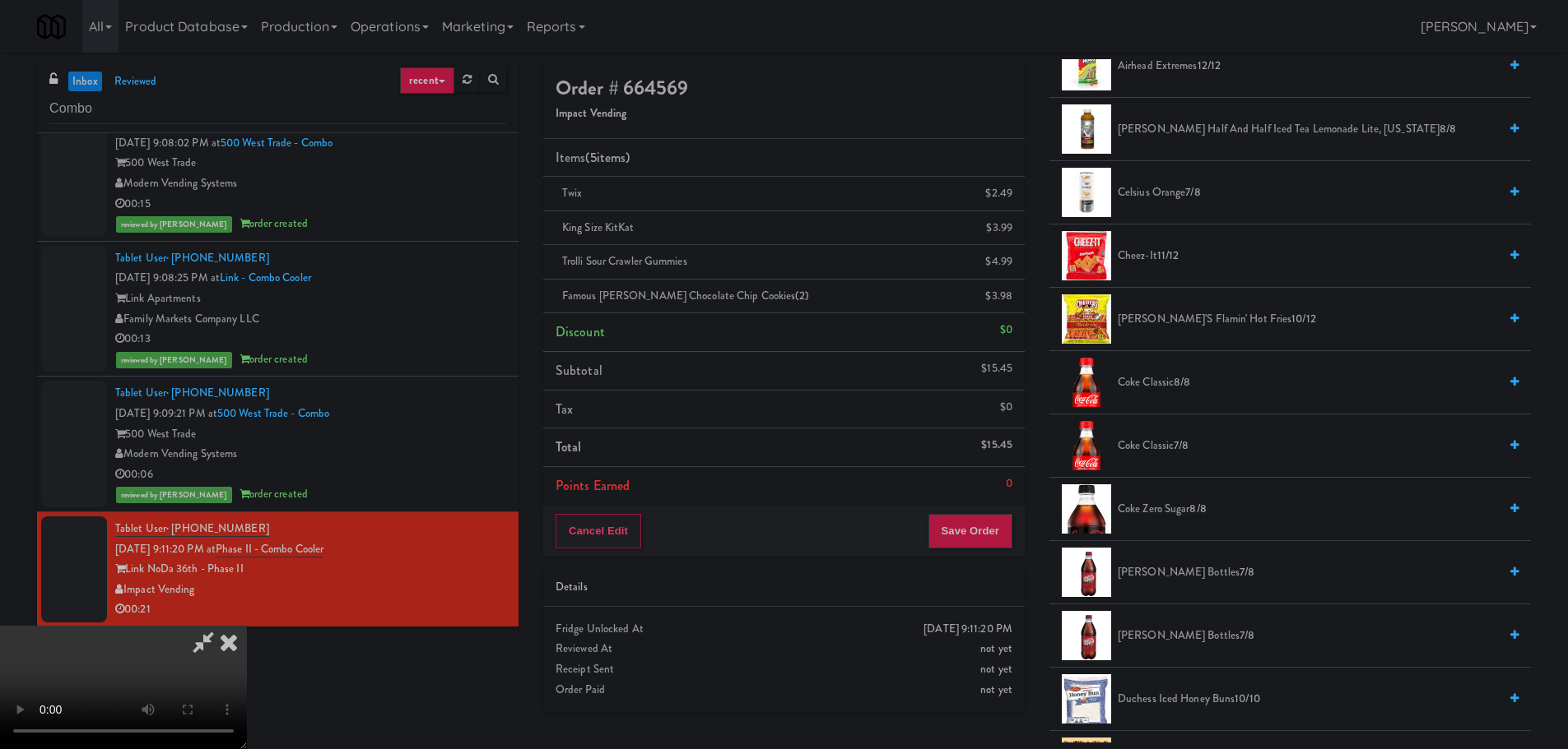
click at [1146, 504] on span "Coke Zero Sugar 8/8" at bounding box center [1307, 509] width 380 height 20
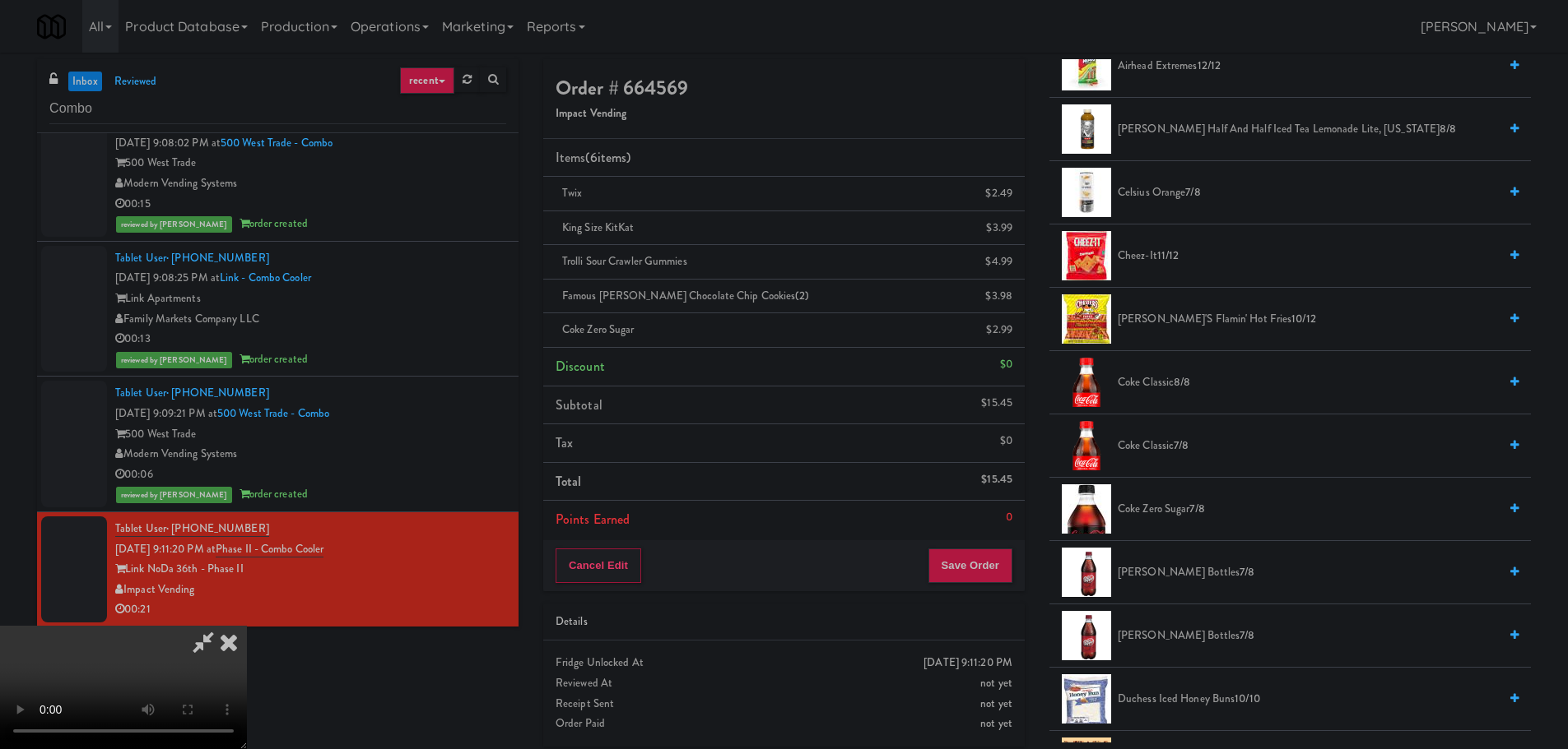
click at [247, 626] on video at bounding box center [124, 688] width 247 height 124
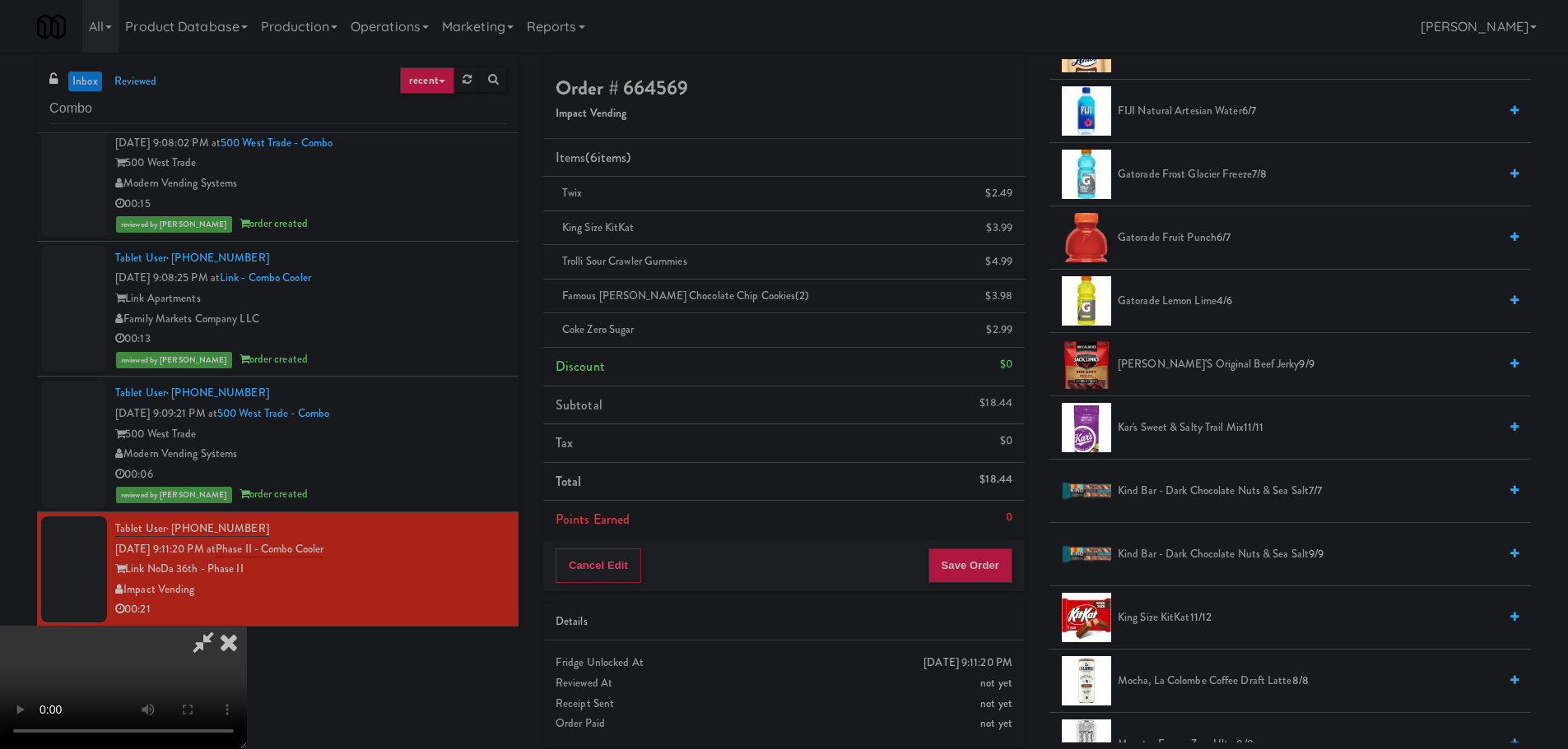
scroll to position [987, 0]
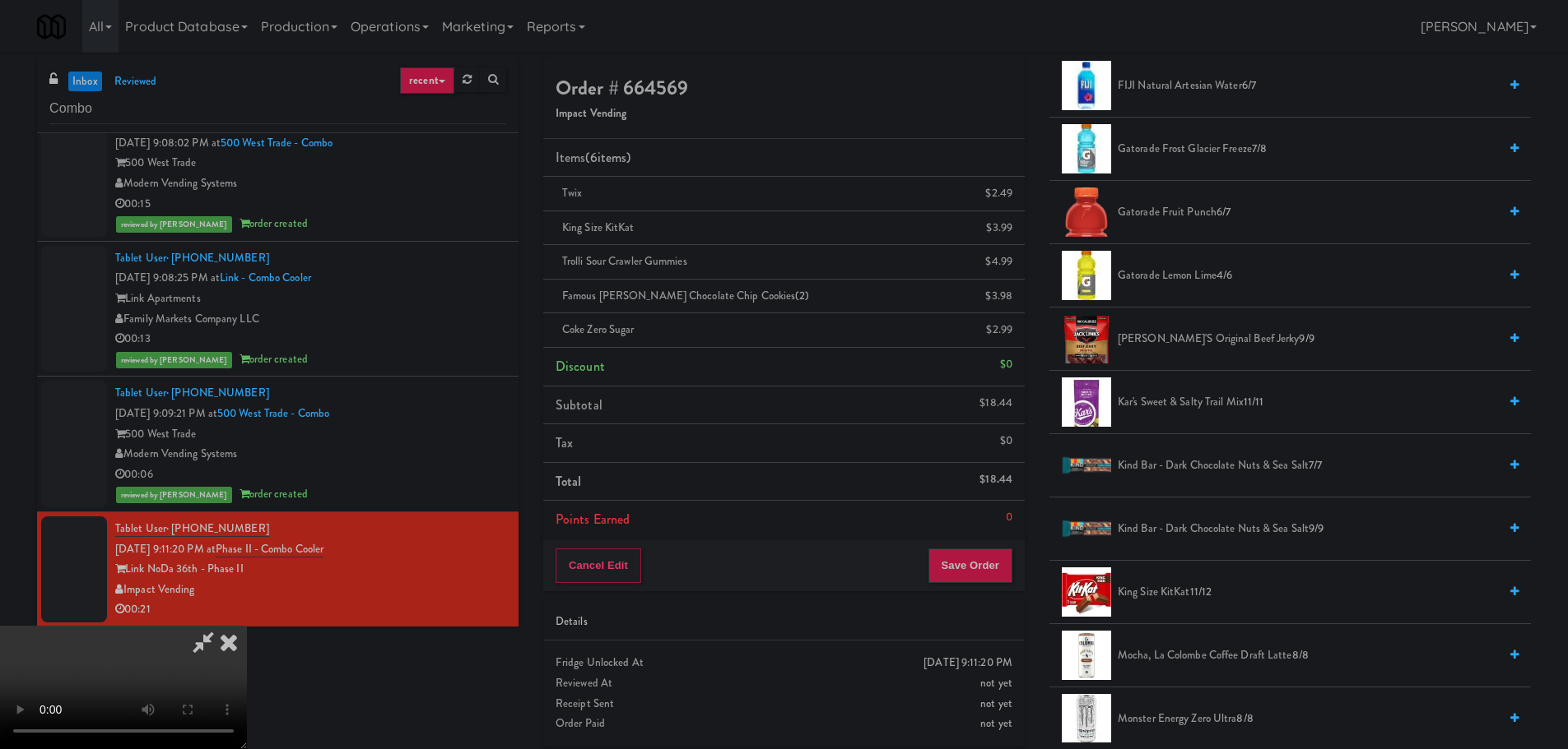
click at [1221, 283] on span "4/6" at bounding box center [1224, 275] width 15 height 15
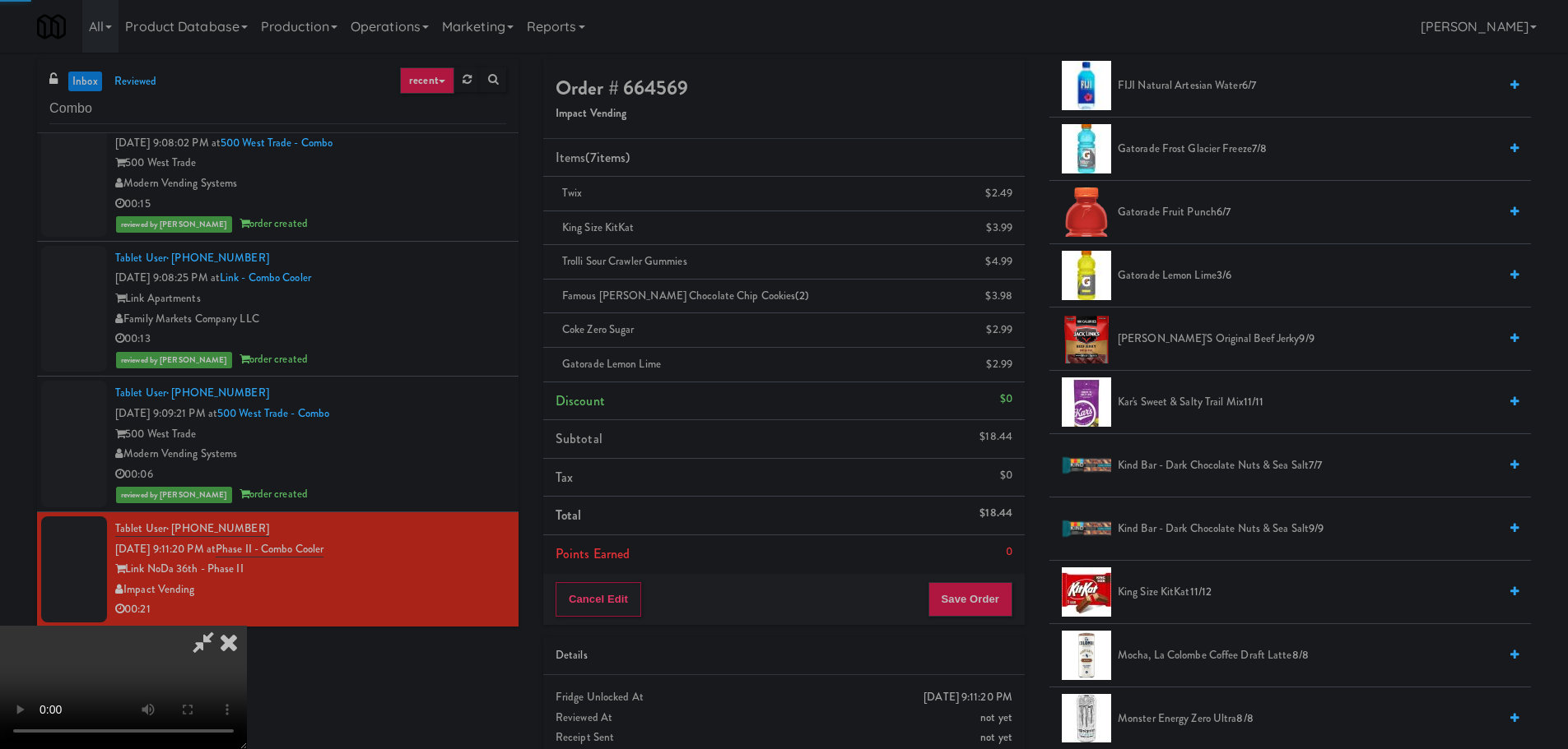
click at [247, 626] on video at bounding box center [124, 688] width 247 height 124
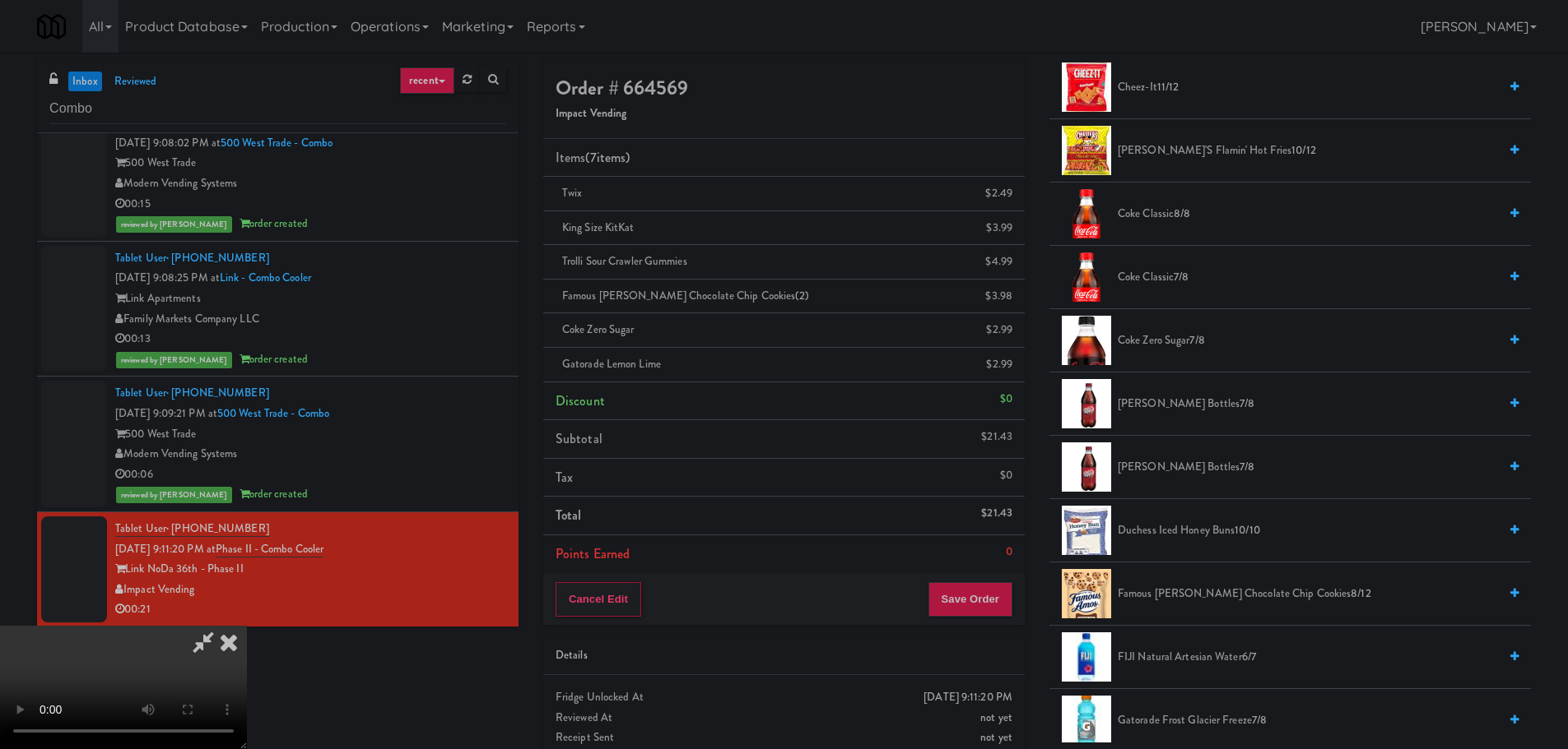
scroll to position [411, 0]
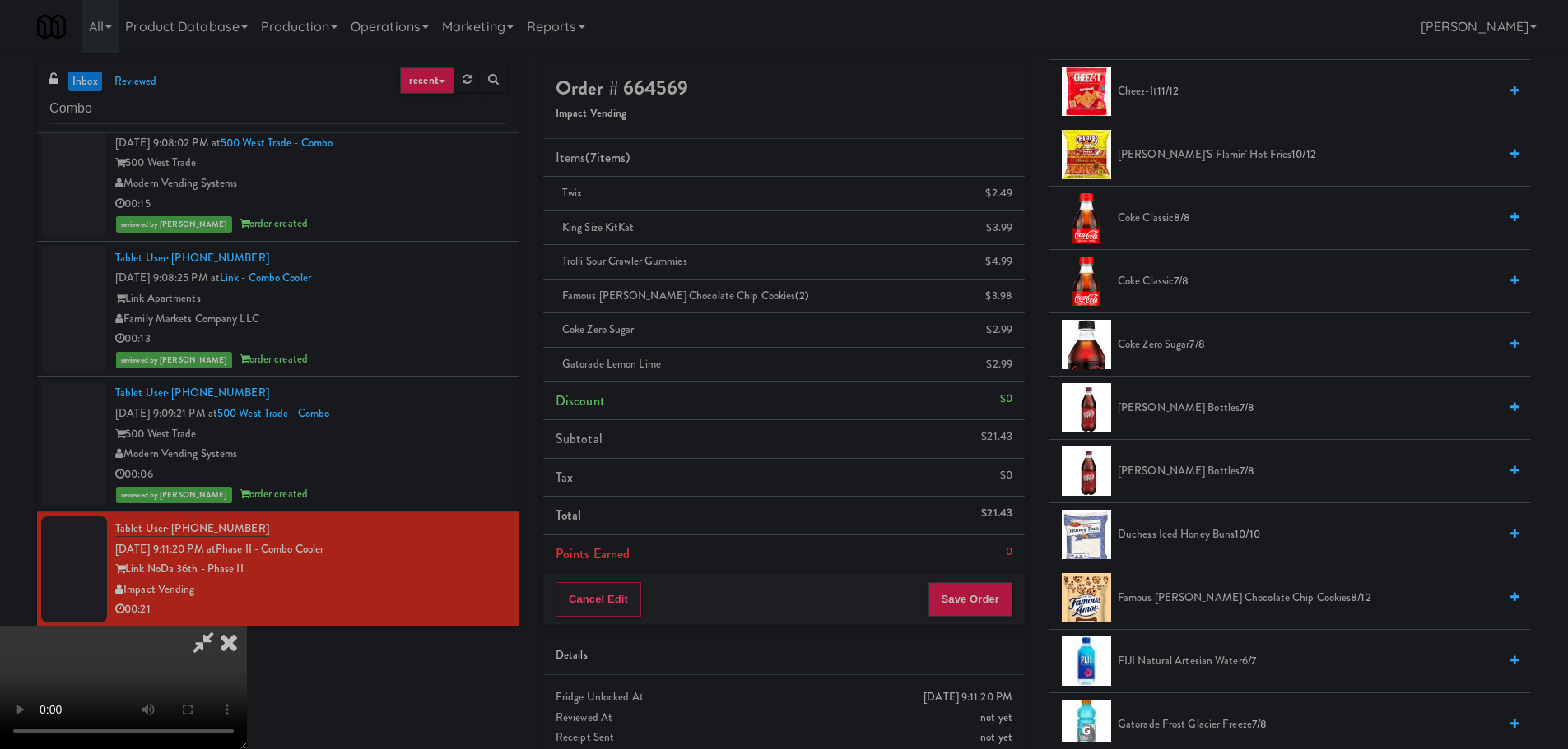
click at [1187, 347] on span "Coke Zero Sugar 7/8" at bounding box center [1307, 345] width 380 height 20
click at [247, 626] on video at bounding box center [124, 688] width 247 height 124
click at [960, 592] on button "Save Order" at bounding box center [971, 600] width 84 height 34
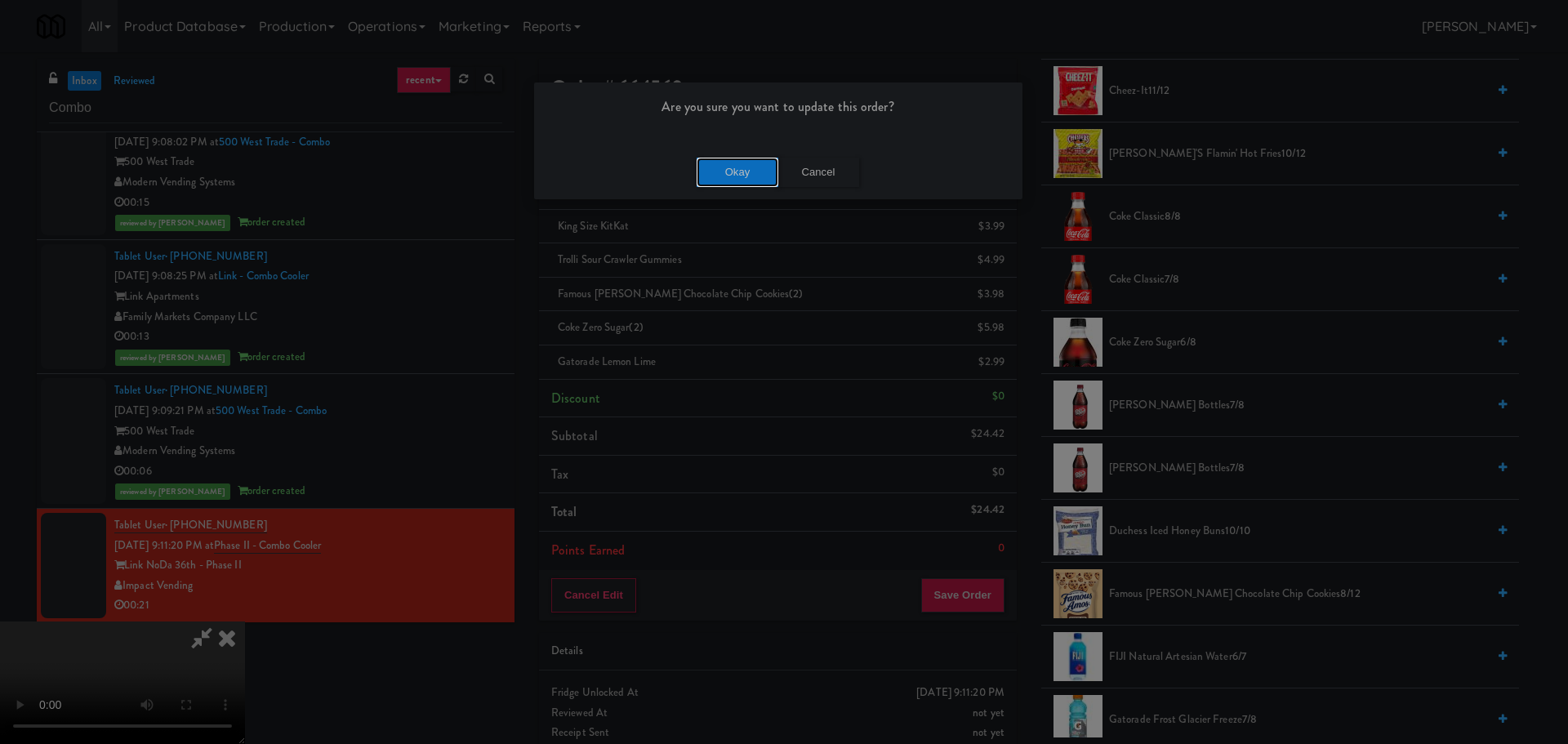
click at [775, 176] on button "Okay" at bounding box center [738, 172] width 82 height 29
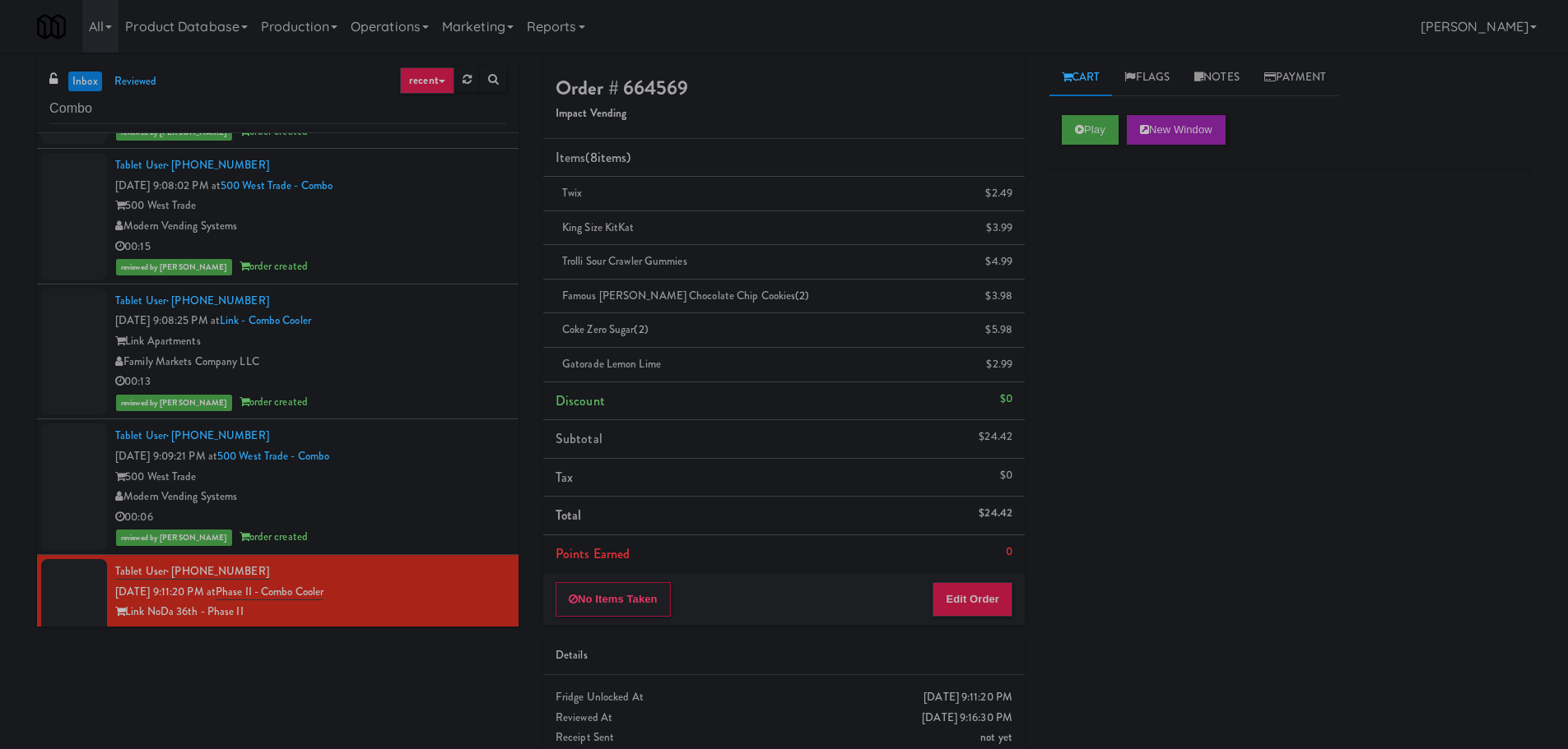
scroll to position [588, 0]
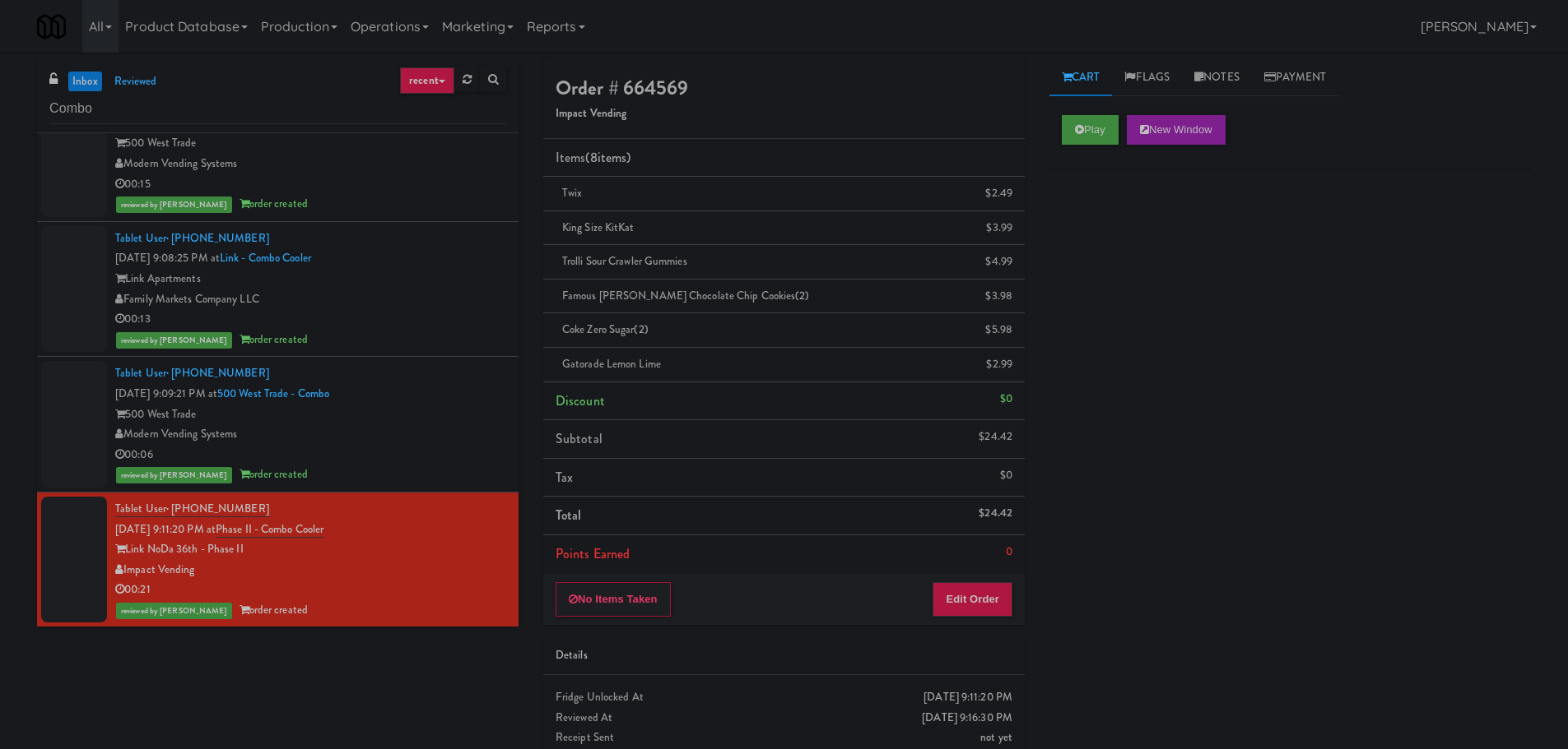
click at [90, 88] on link "inbox" at bounding box center [84, 81] width 34 height 20
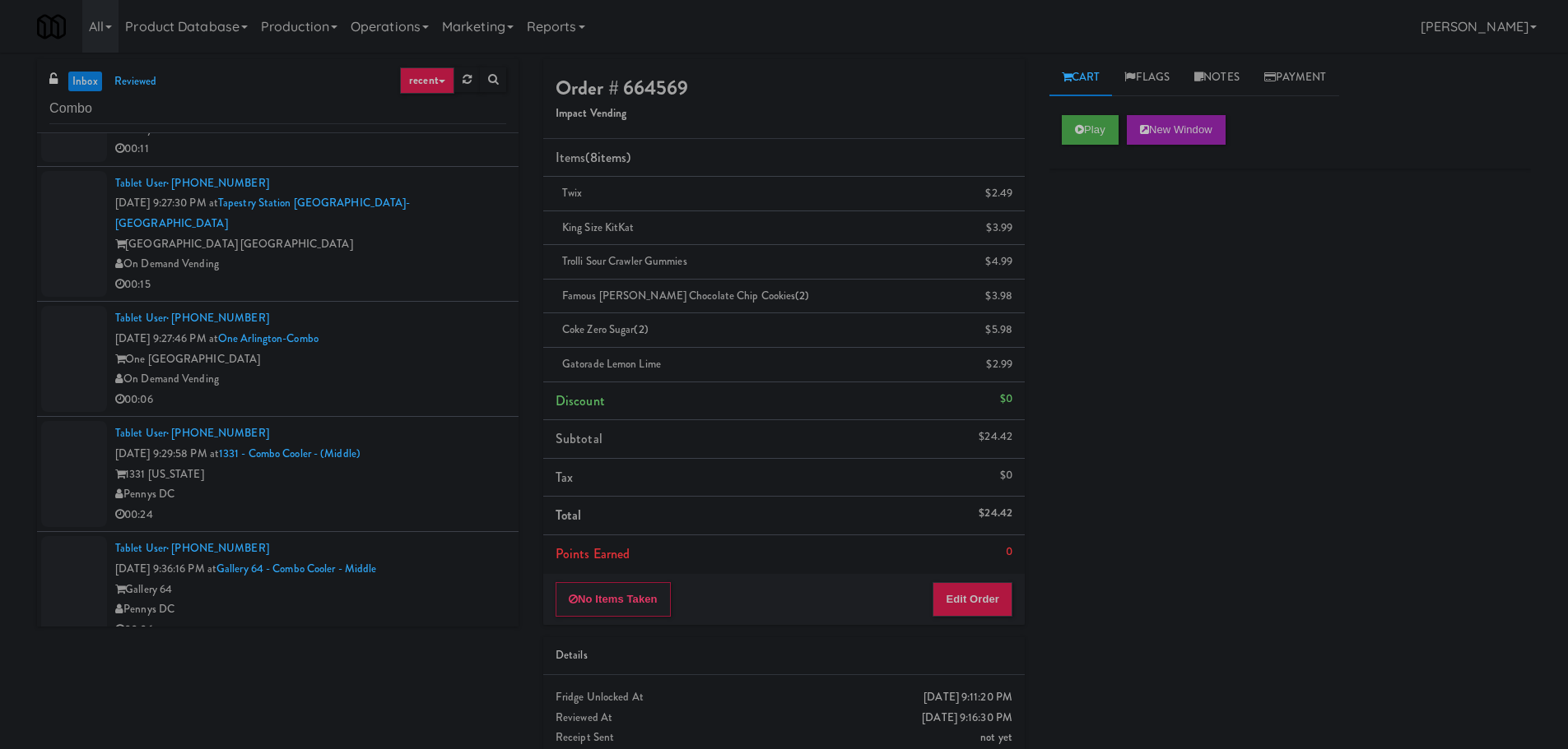
scroll to position [0, 0]
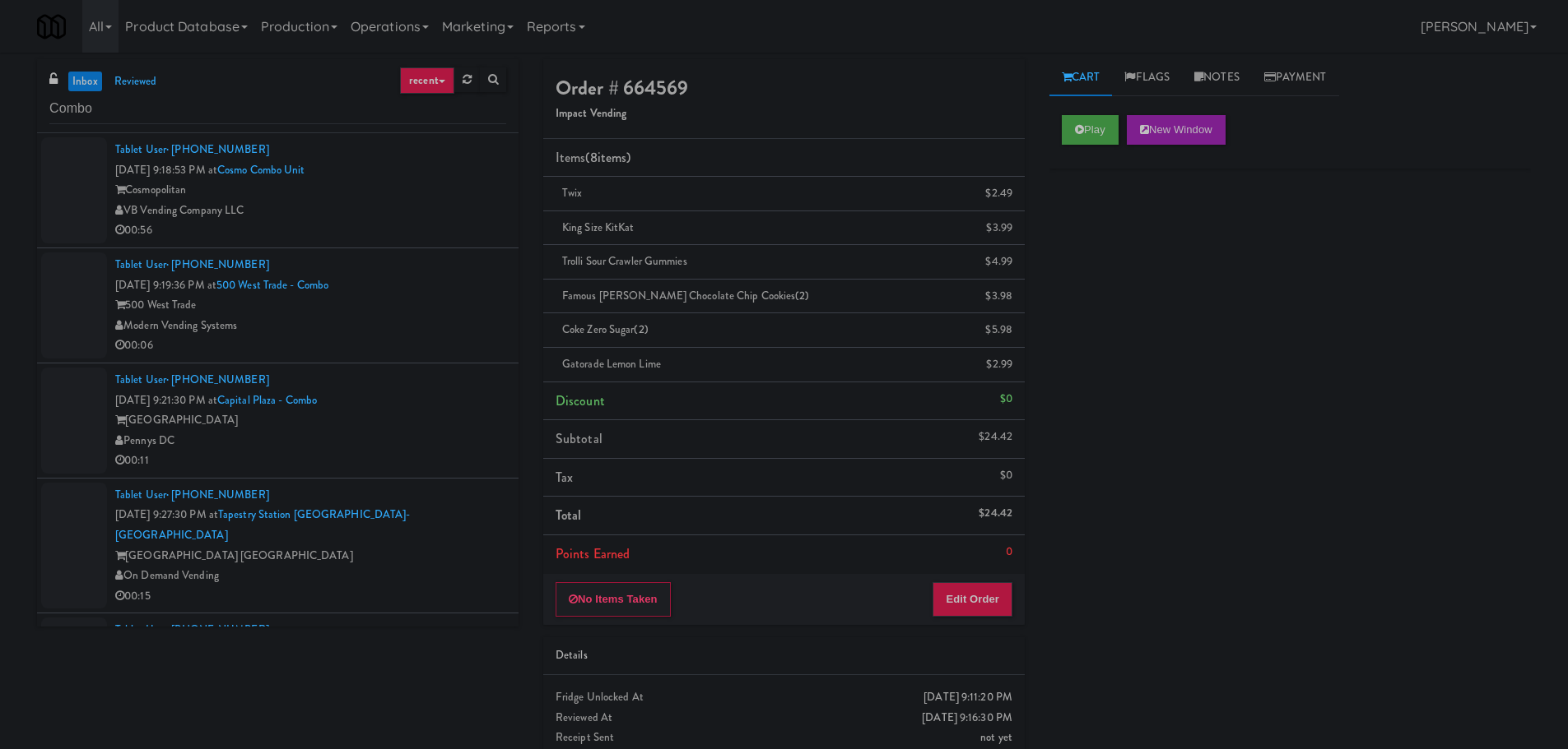
click at [423, 217] on div "VB Vending Company LLC" at bounding box center [311, 211] width 391 height 20
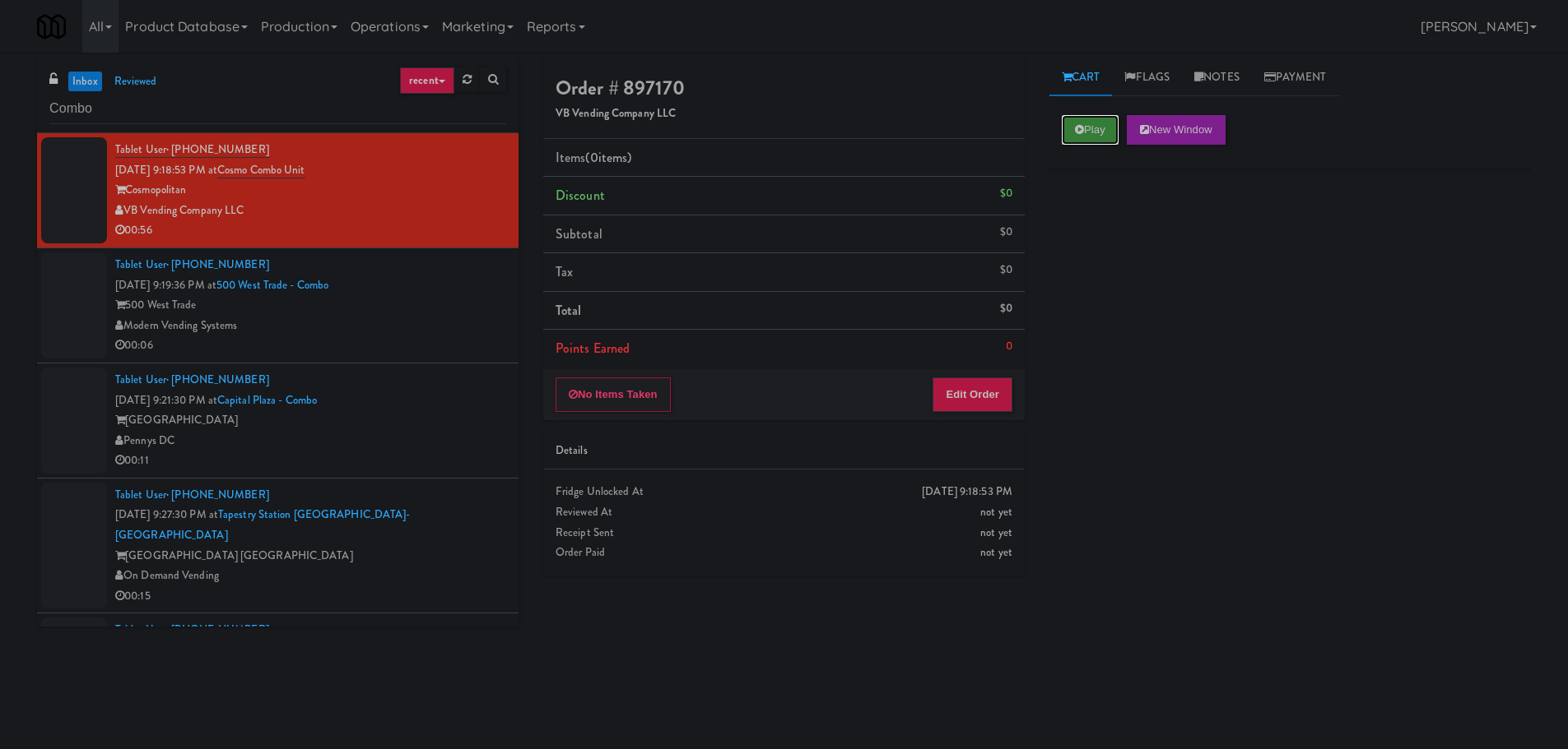
click at [1109, 139] on button "Play" at bounding box center [1090, 129] width 57 height 30
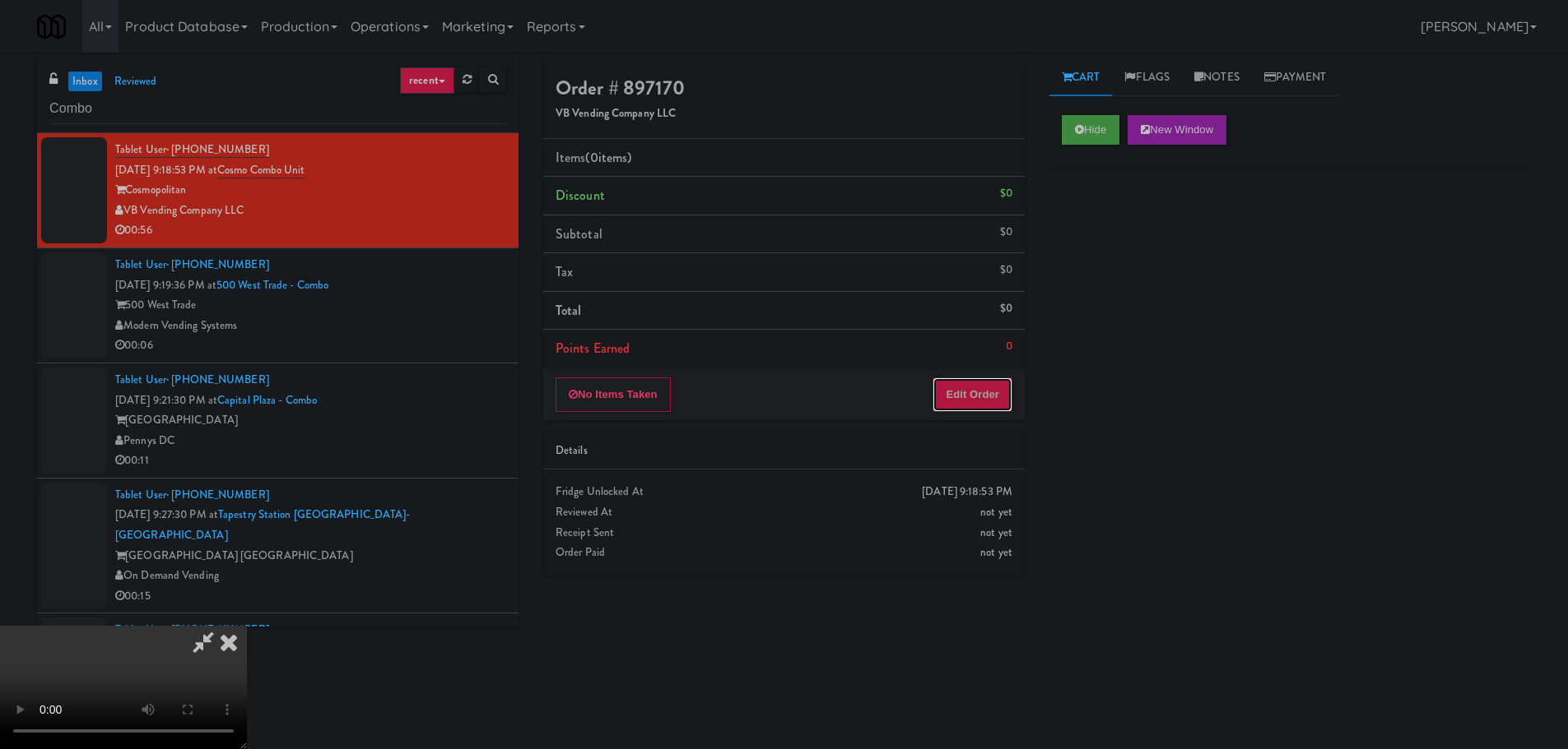
click at [984, 394] on button "Edit Order" at bounding box center [972, 395] width 80 height 34
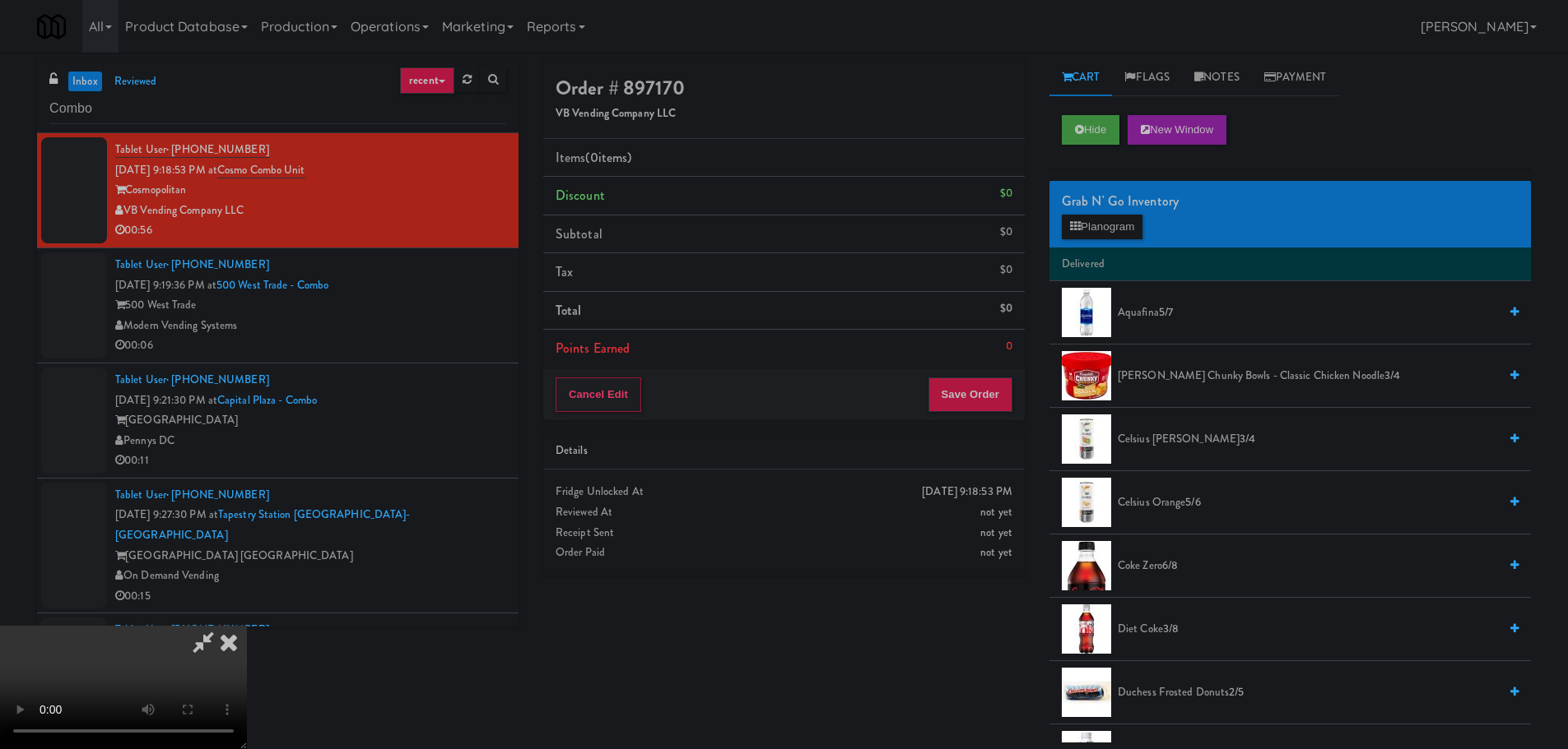
drag, startPoint x: 644, startPoint y: 411, endPoint x: 674, endPoint y: 424, distance: 32.7
click at [247, 626] on video at bounding box center [124, 688] width 247 height 124
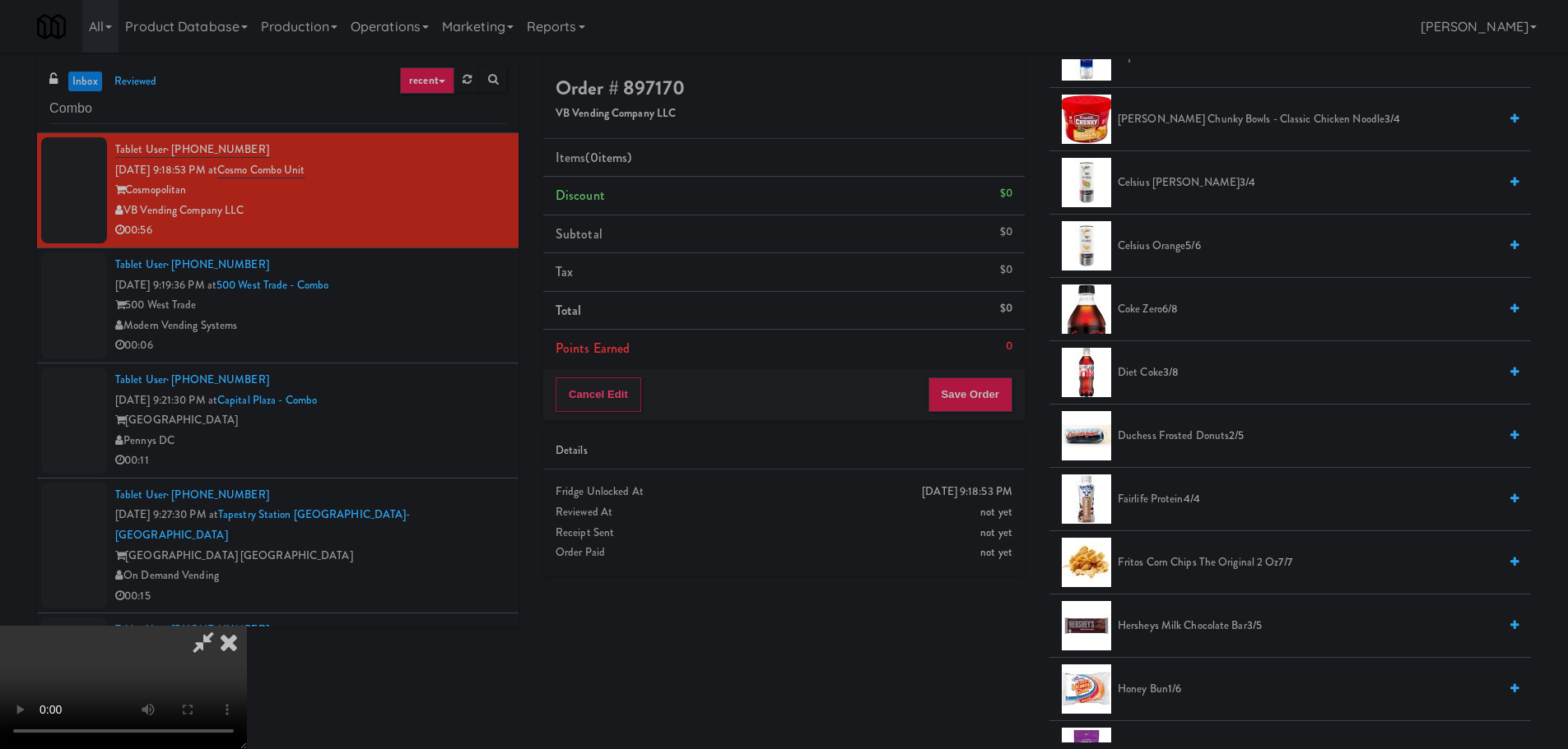
scroll to position [247, 0]
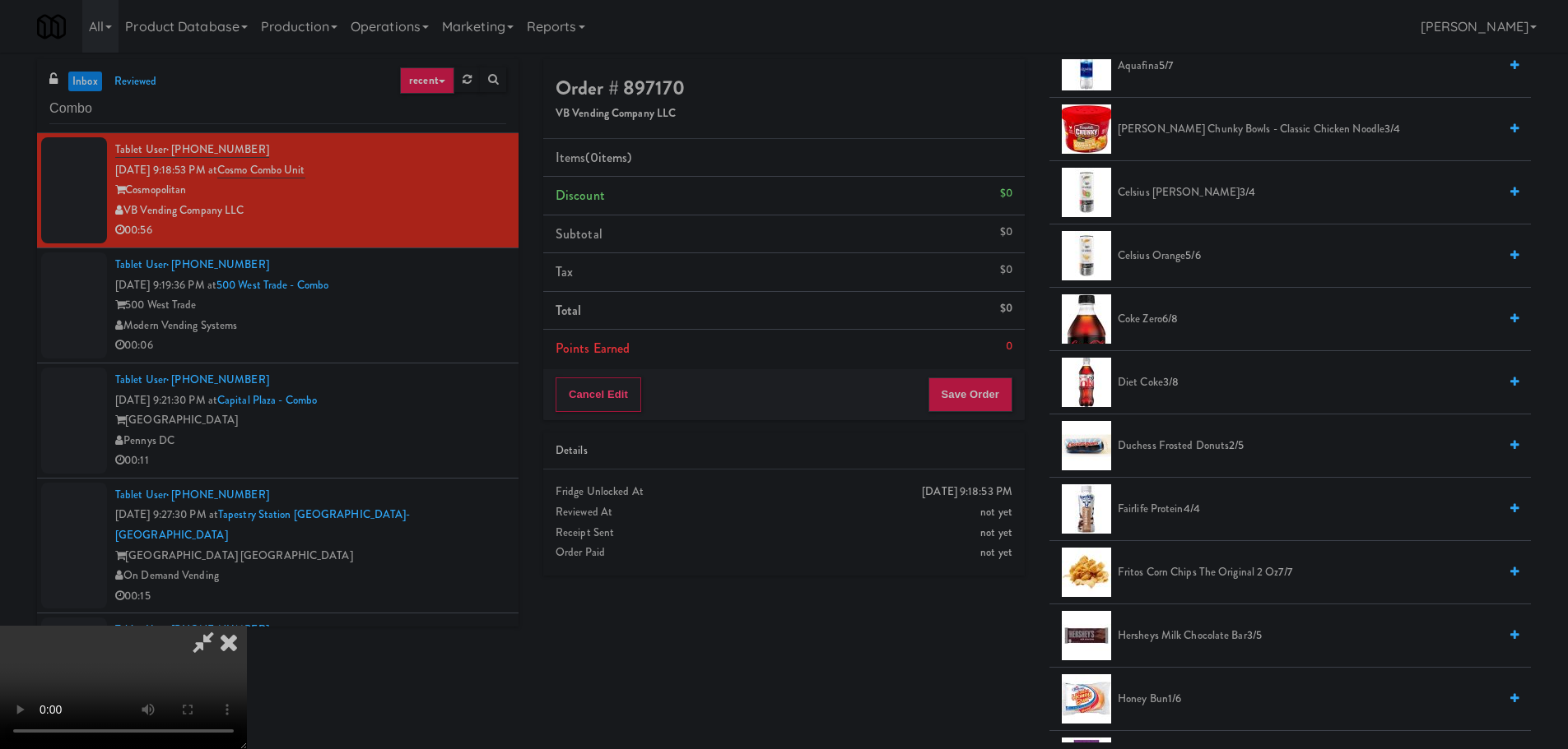
click at [1135, 373] on span "Diet coke 3/8" at bounding box center [1307, 382] width 380 height 20
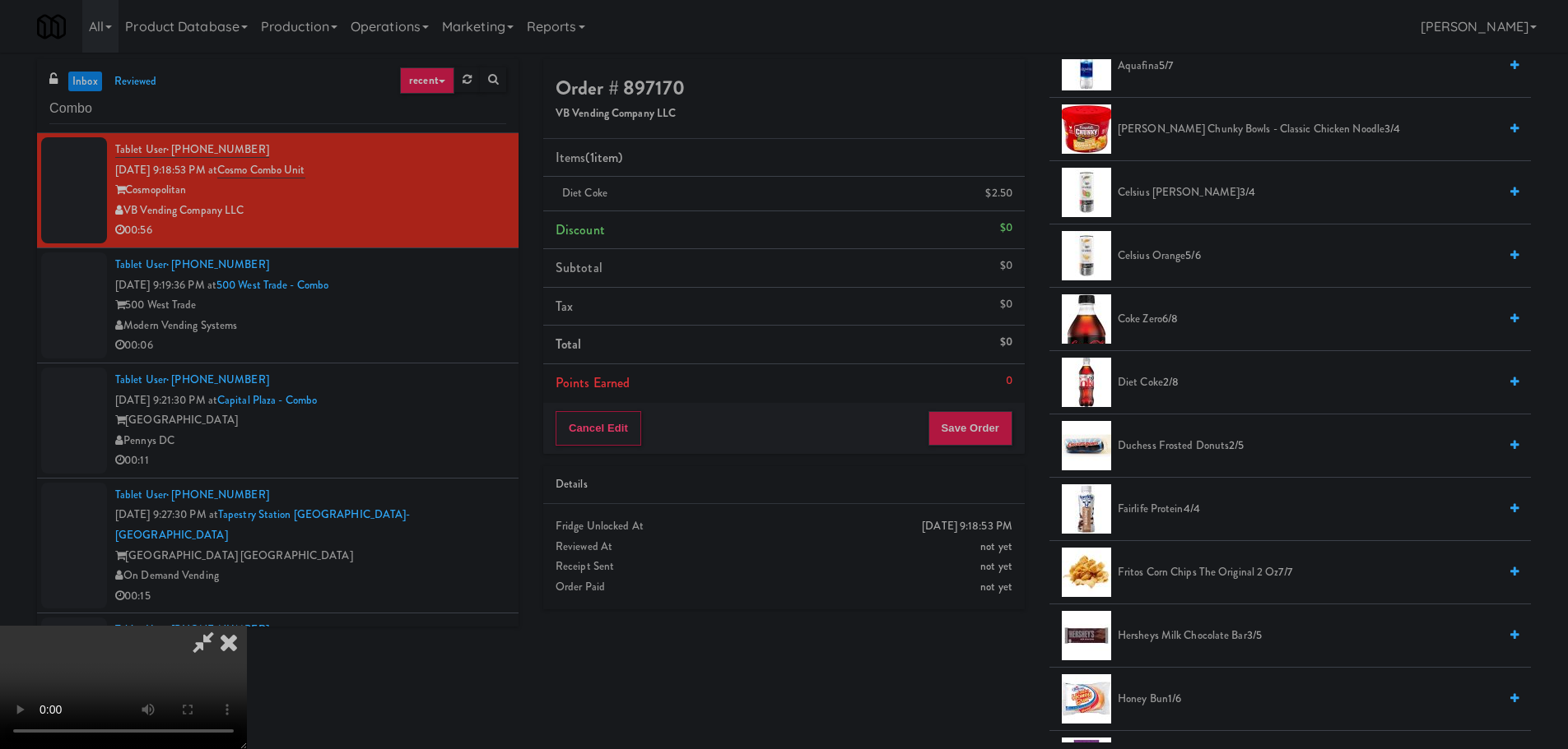
click at [247, 626] on video at bounding box center [124, 688] width 247 height 124
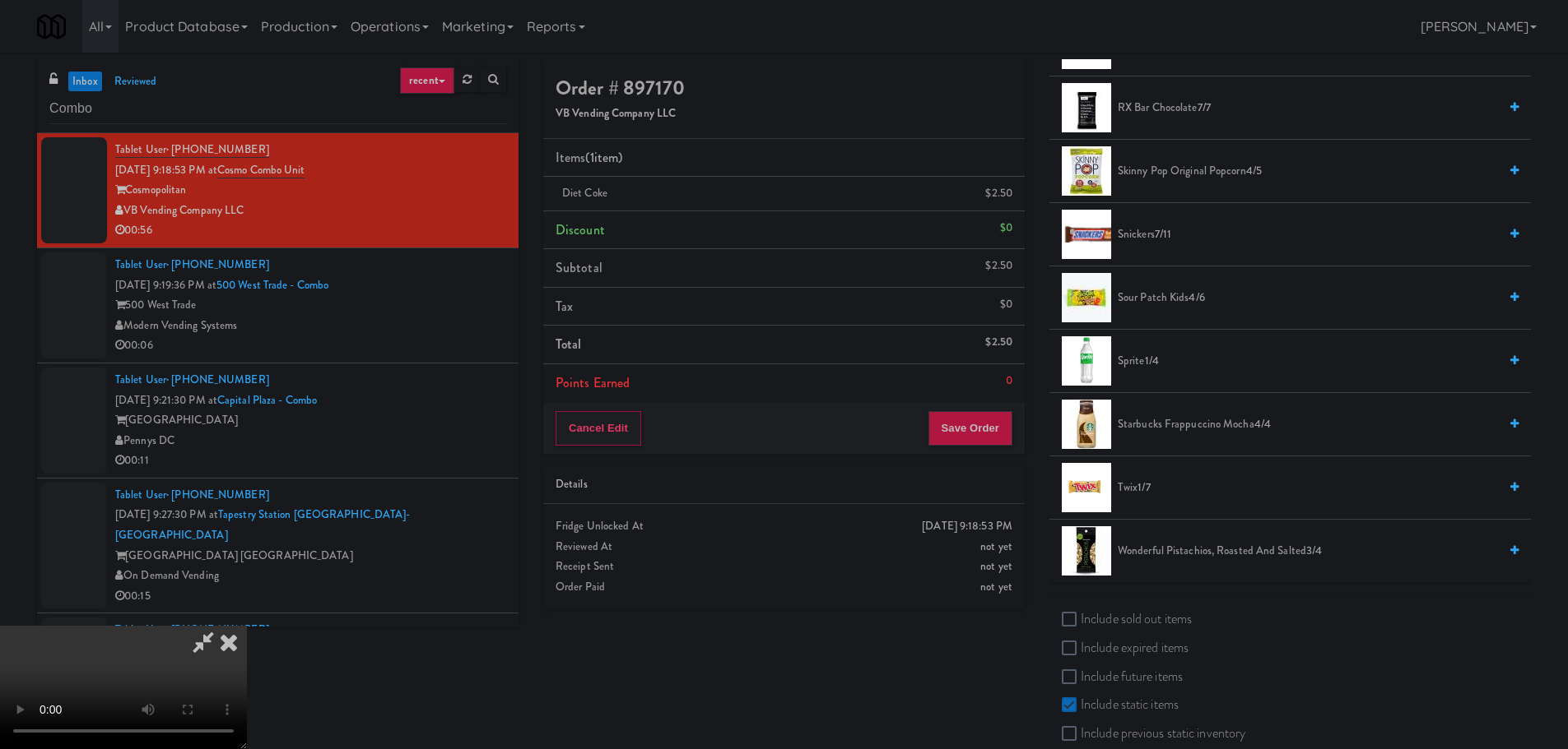
scroll to position [1481, 0]
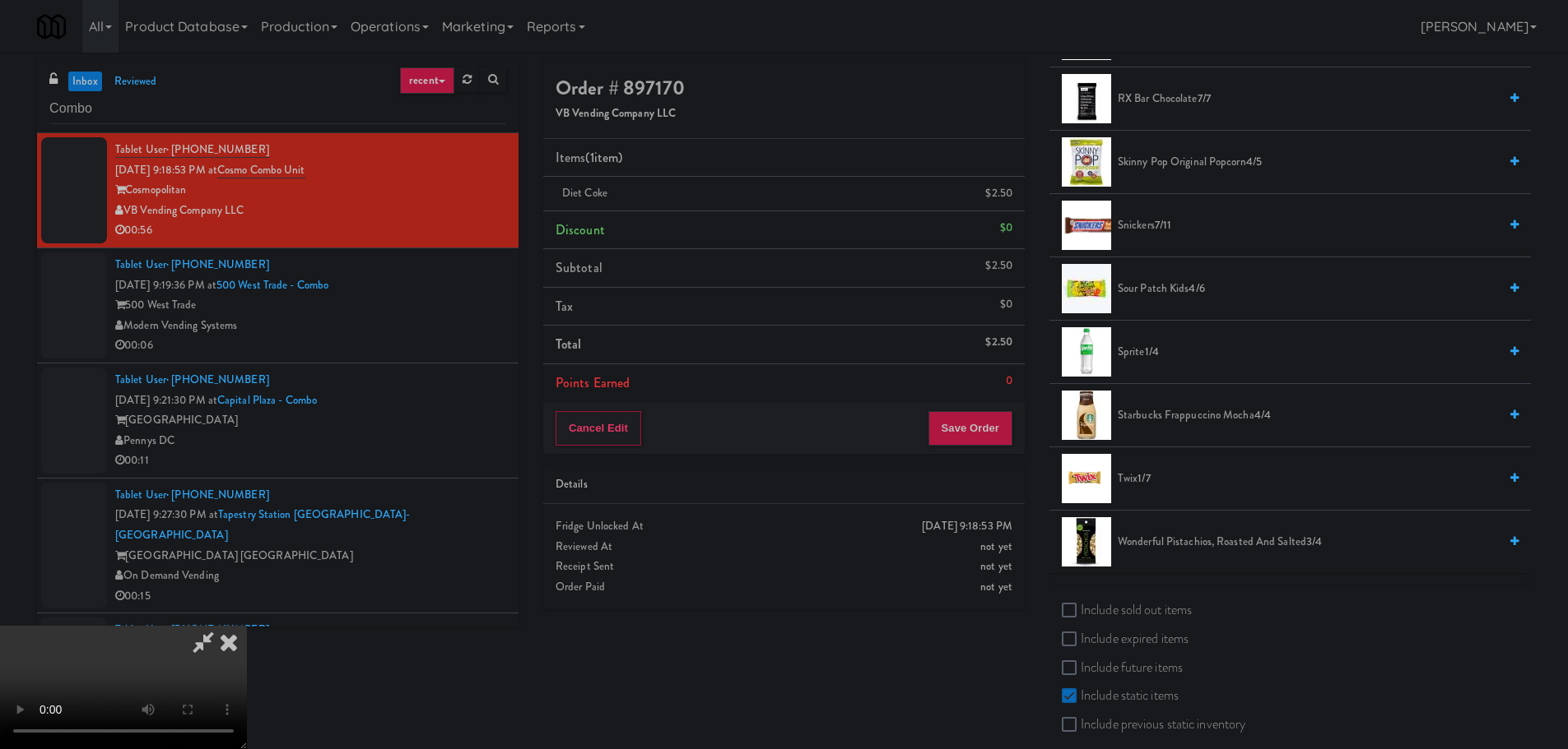
click at [1187, 405] on span "Starbucks Frappuccino Mocha 4/4" at bounding box center [1307, 415] width 380 height 20
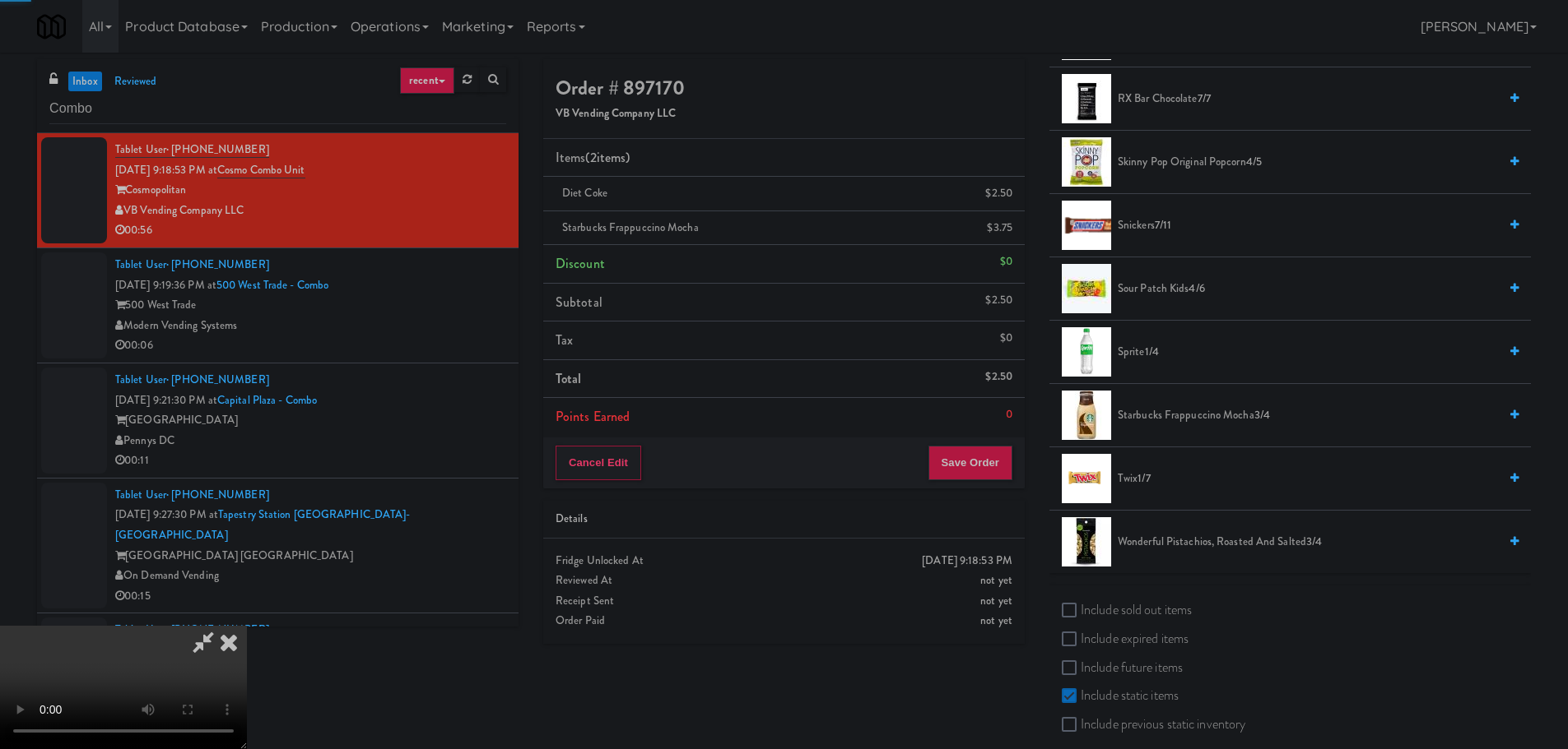
drag, startPoint x: 656, startPoint y: 382, endPoint x: 670, endPoint y: 385, distance: 14.3
click at [247, 626] on video at bounding box center [124, 688] width 247 height 124
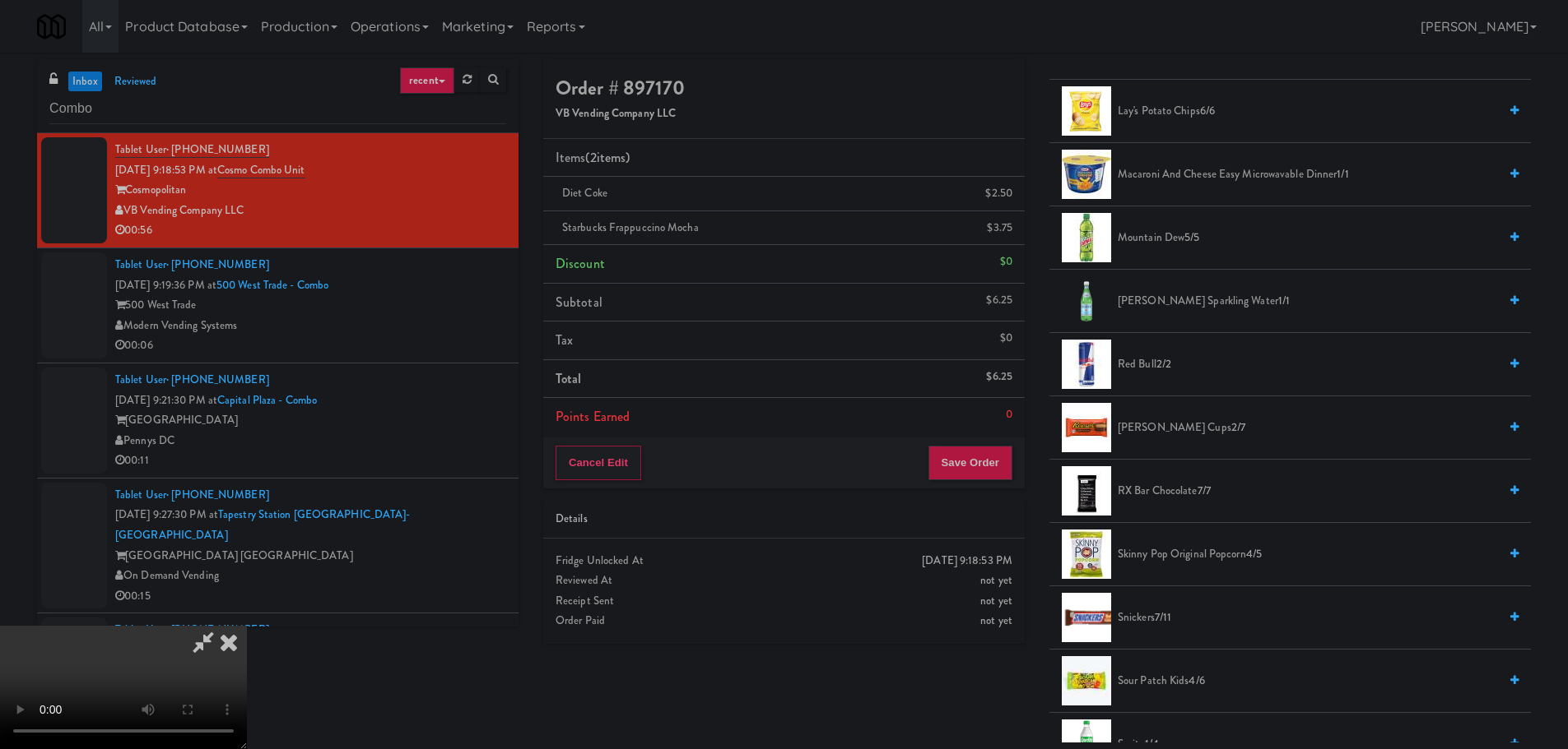
scroll to position [905, 0]
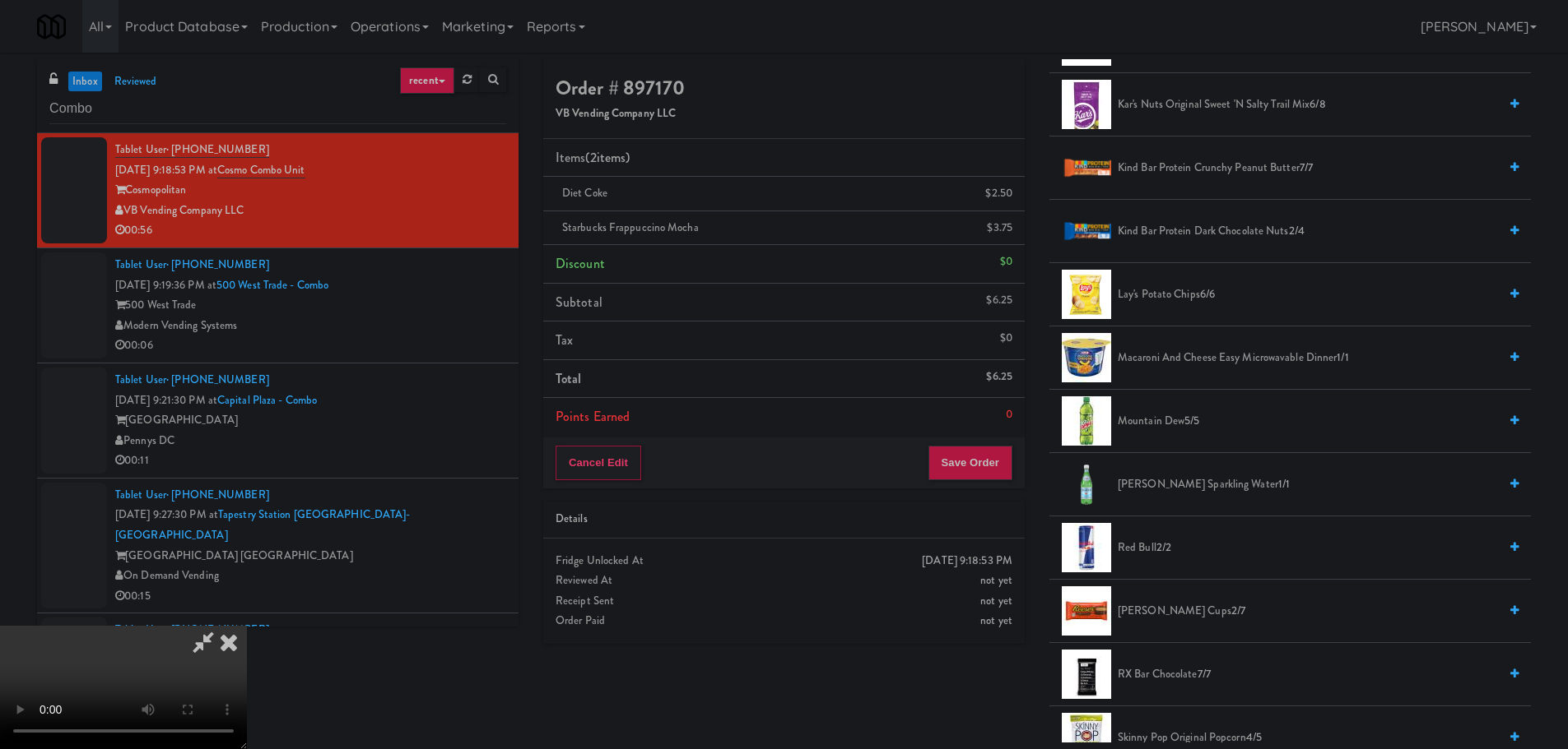
click at [1175, 420] on span "Mountain Dew 5/5" at bounding box center [1307, 420] width 380 height 20
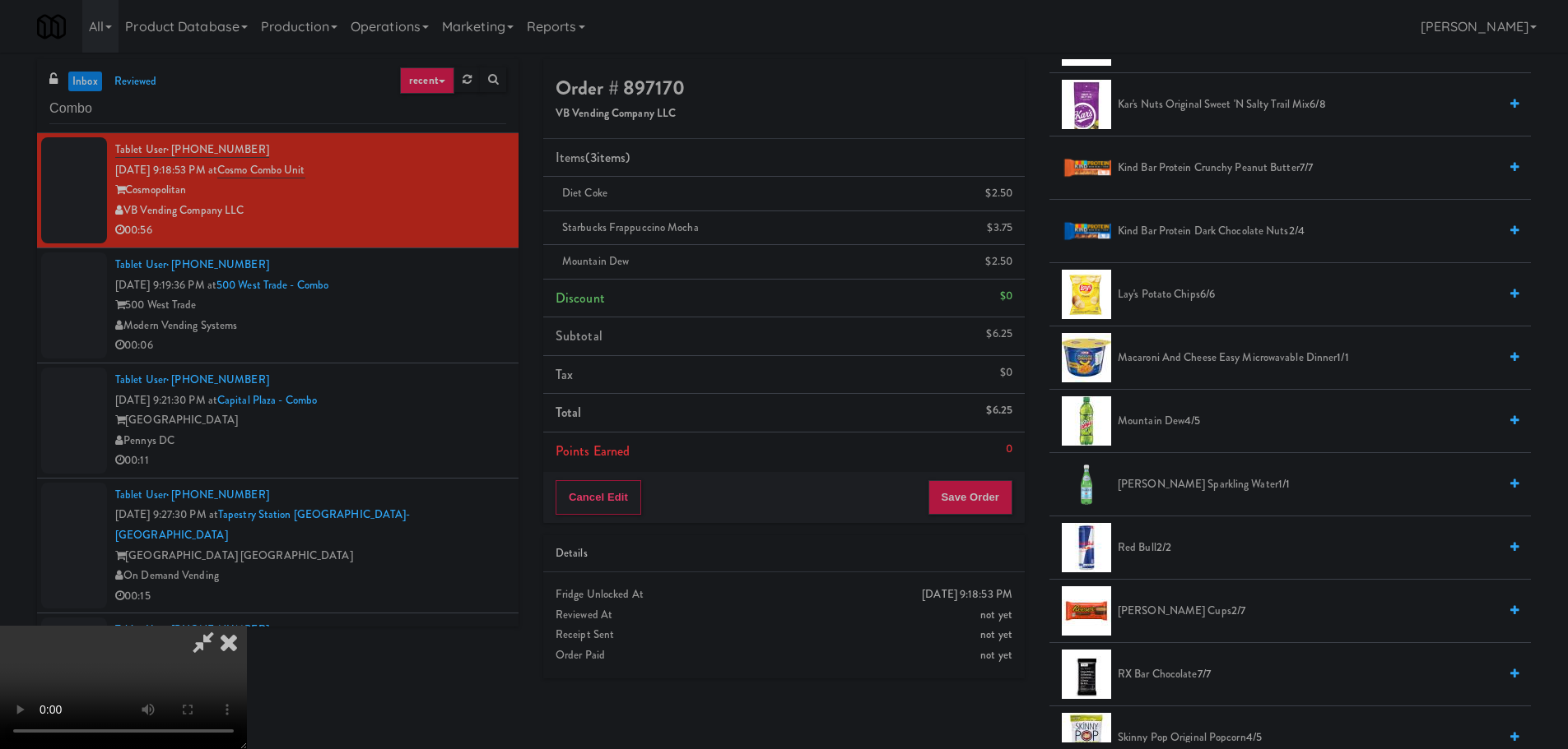
click at [247, 626] on video at bounding box center [124, 688] width 247 height 124
drag, startPoint x: 761, startPoint y: 476, endPoint x: 777, endPoint y: 492, distance: 22.6
click at [247, 626] on video at bounding box center [124, 688] width 247 height 124
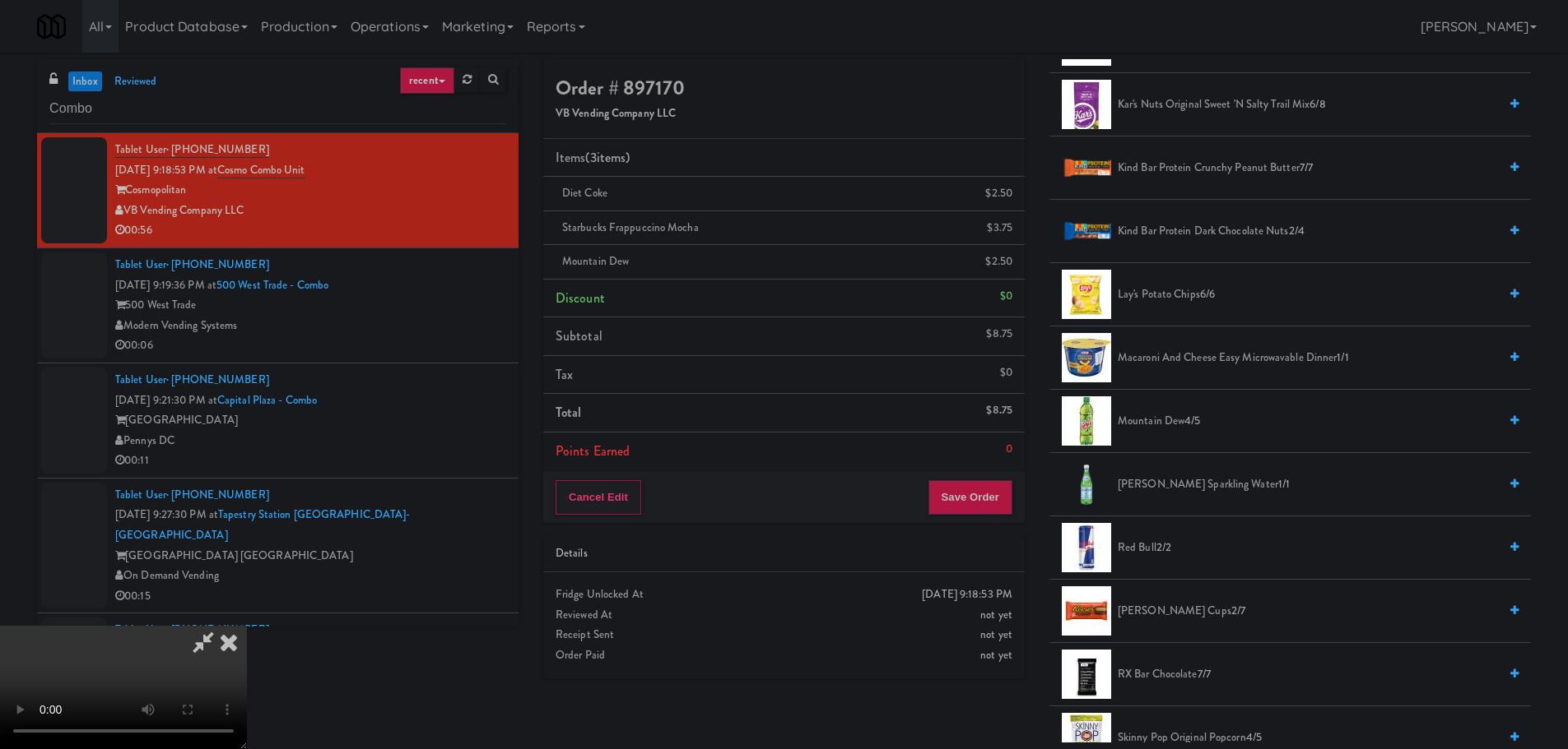
click at [247, 626] on video at bounding box center [124, 688] width 247 height 124
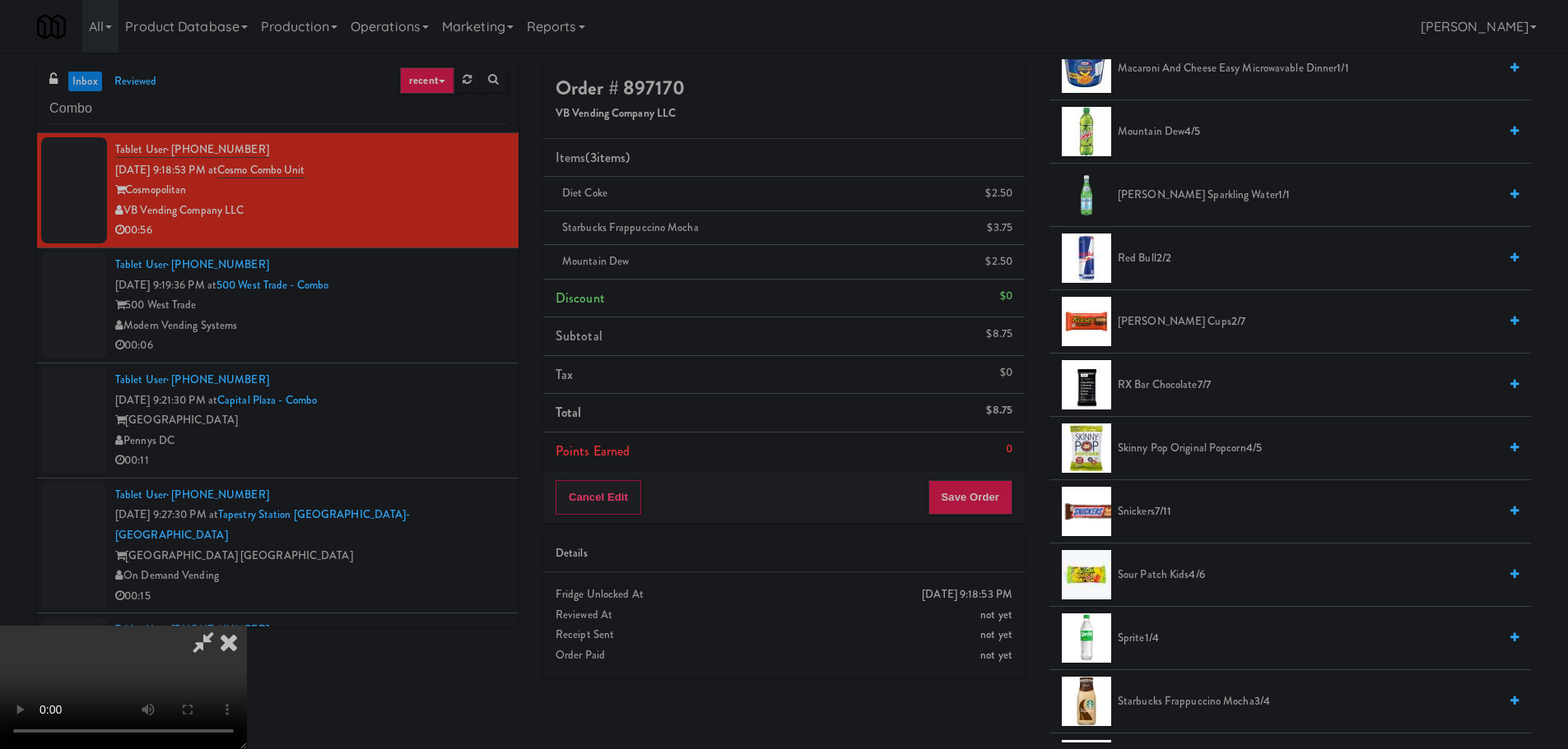
scroll to position [1234, 0]
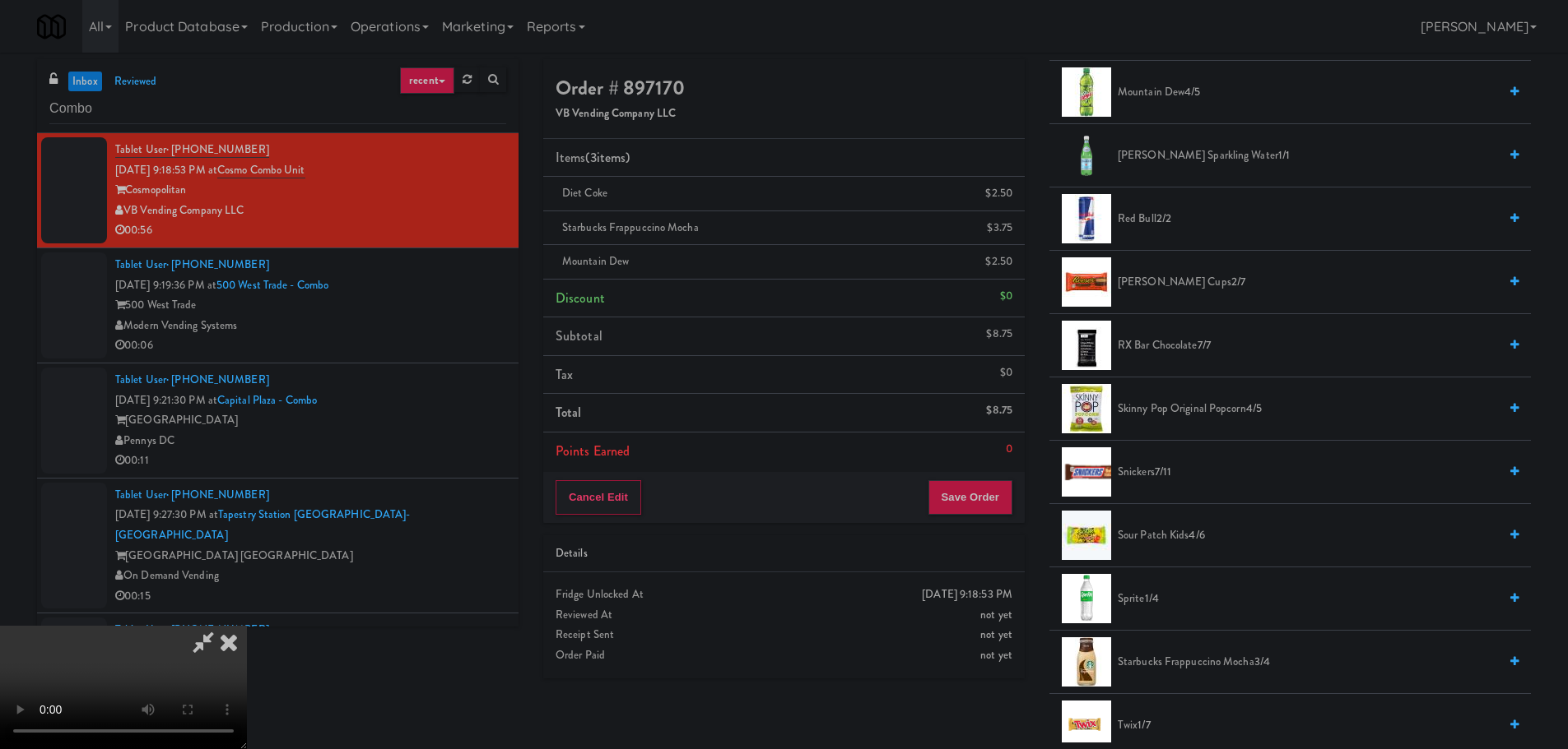
click at [1161, 285] on span "[PERSON_NAME] Cups 2/7" at bounding box center [1307, 282] width 380 height 20
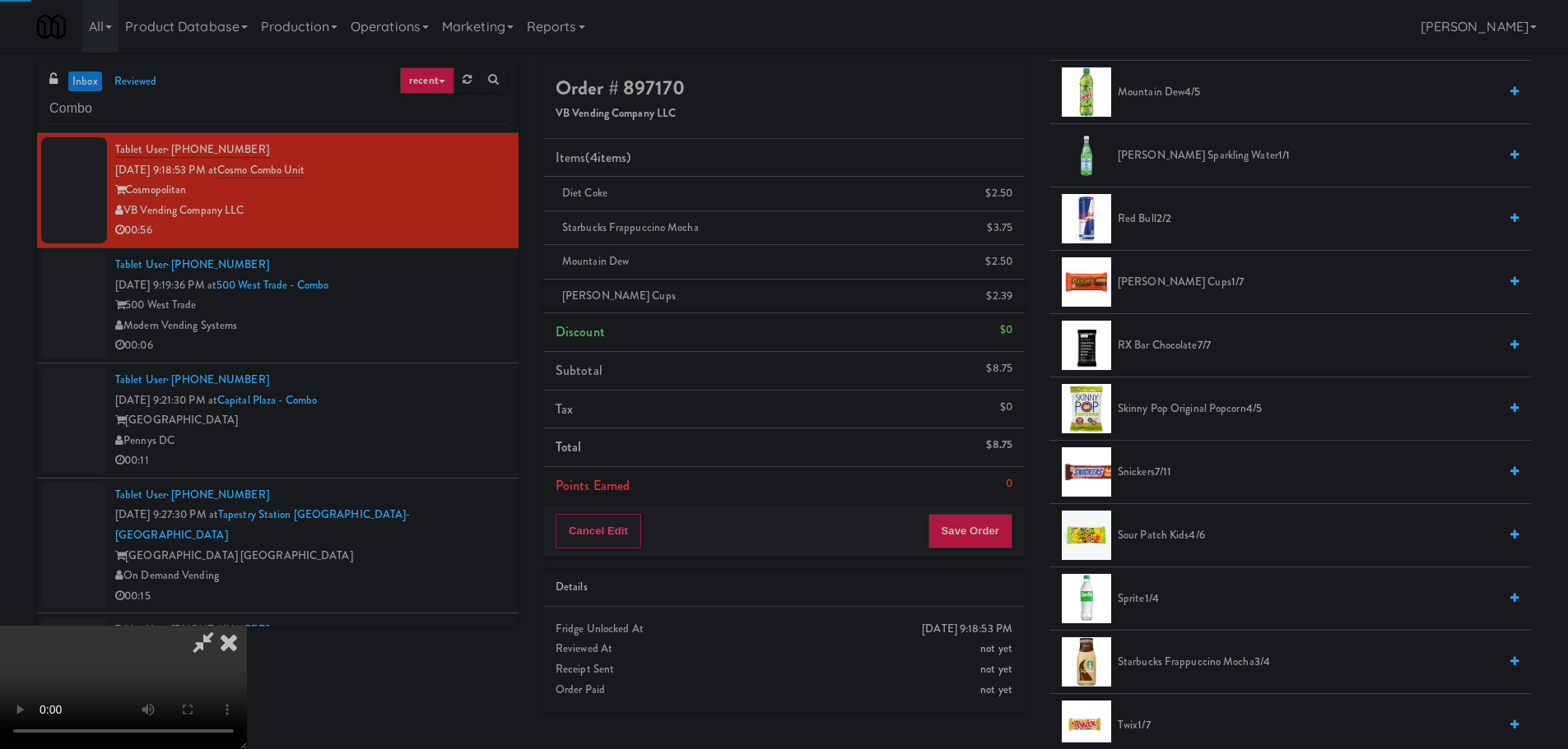
click at [247, 626] on video at bounding box center [124, 688] width 247 height 124
click at [965, 521] on button "Save Order" at bounding box center [971, 532] width 84 height 34
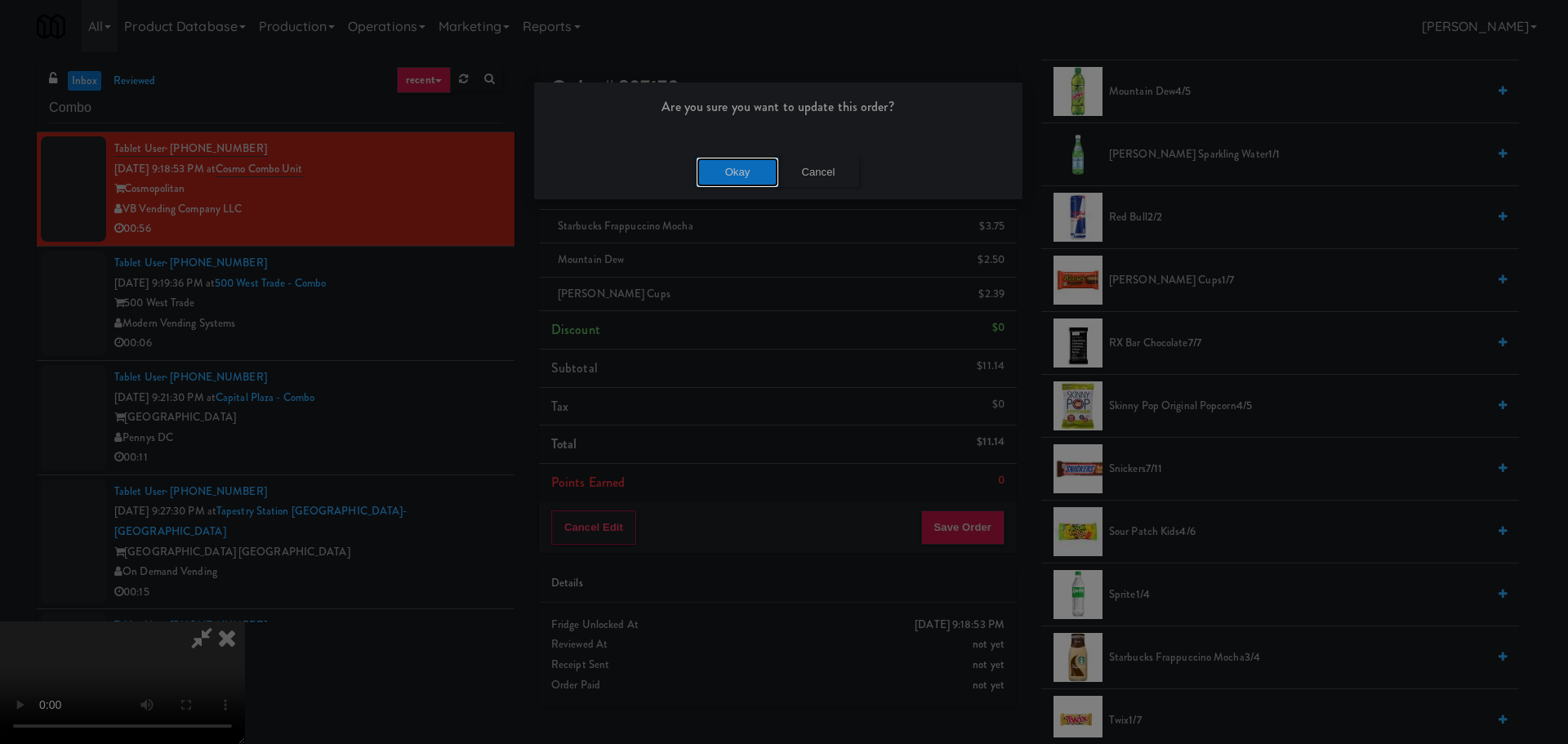
click at [755, 186] on button "Okay" at bounding box center [738, 172] width 82 height 29
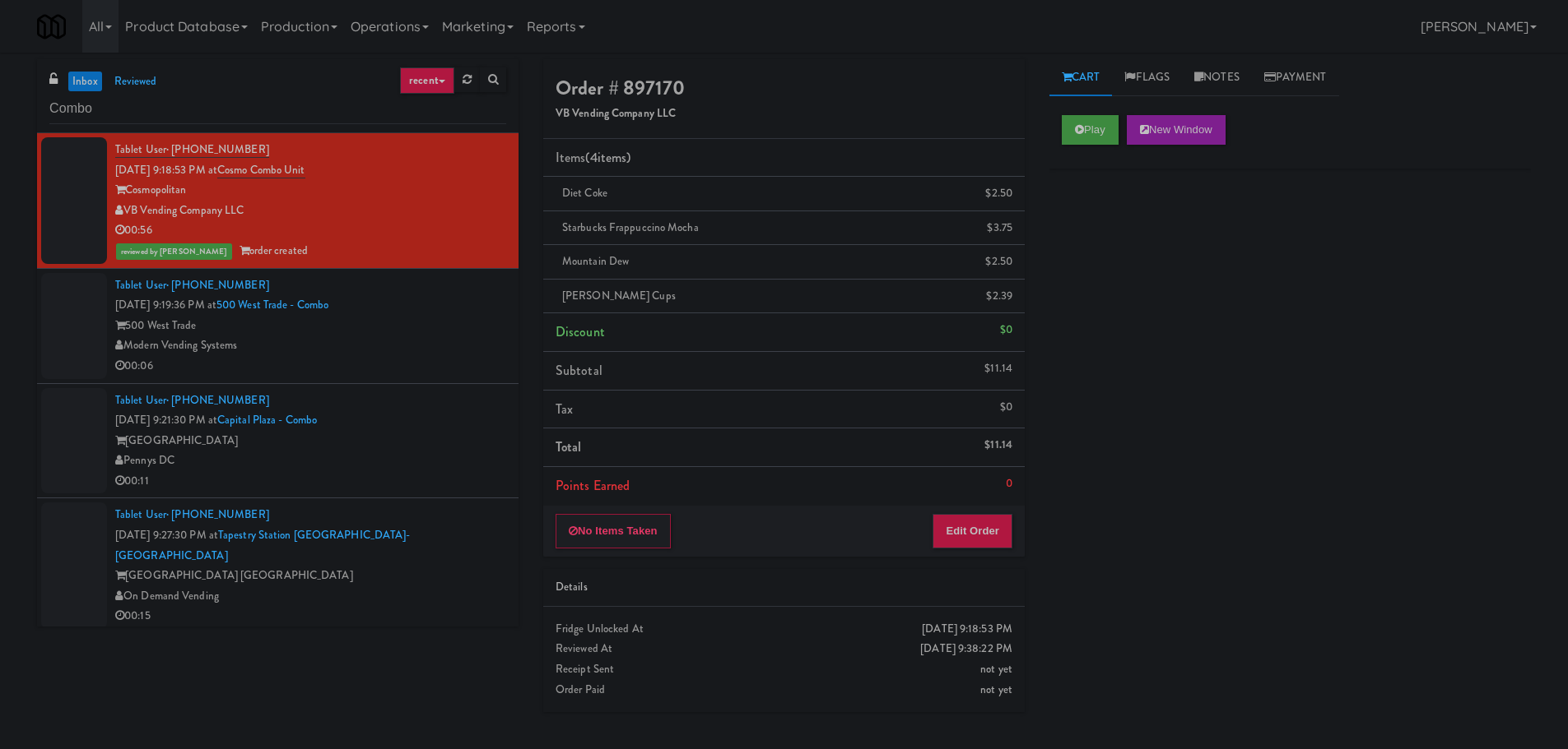
scroll to position [0, 0]
click at [470, 364] on div "00:06" at bounding box center [311, 366] width 391 height 20
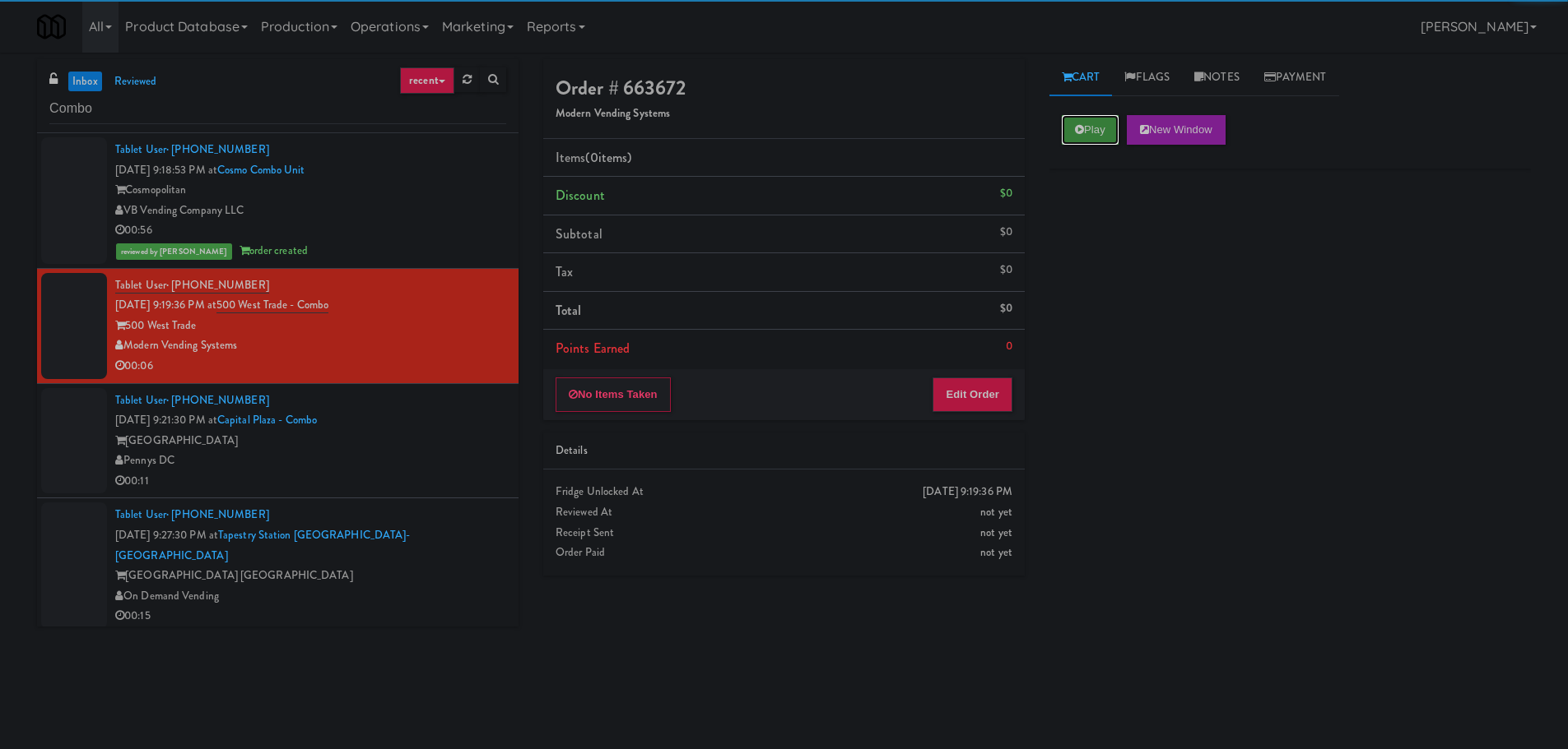
click at [1069, 143] on button "Play" at bounding box center [1090, 129] width 57 height 30
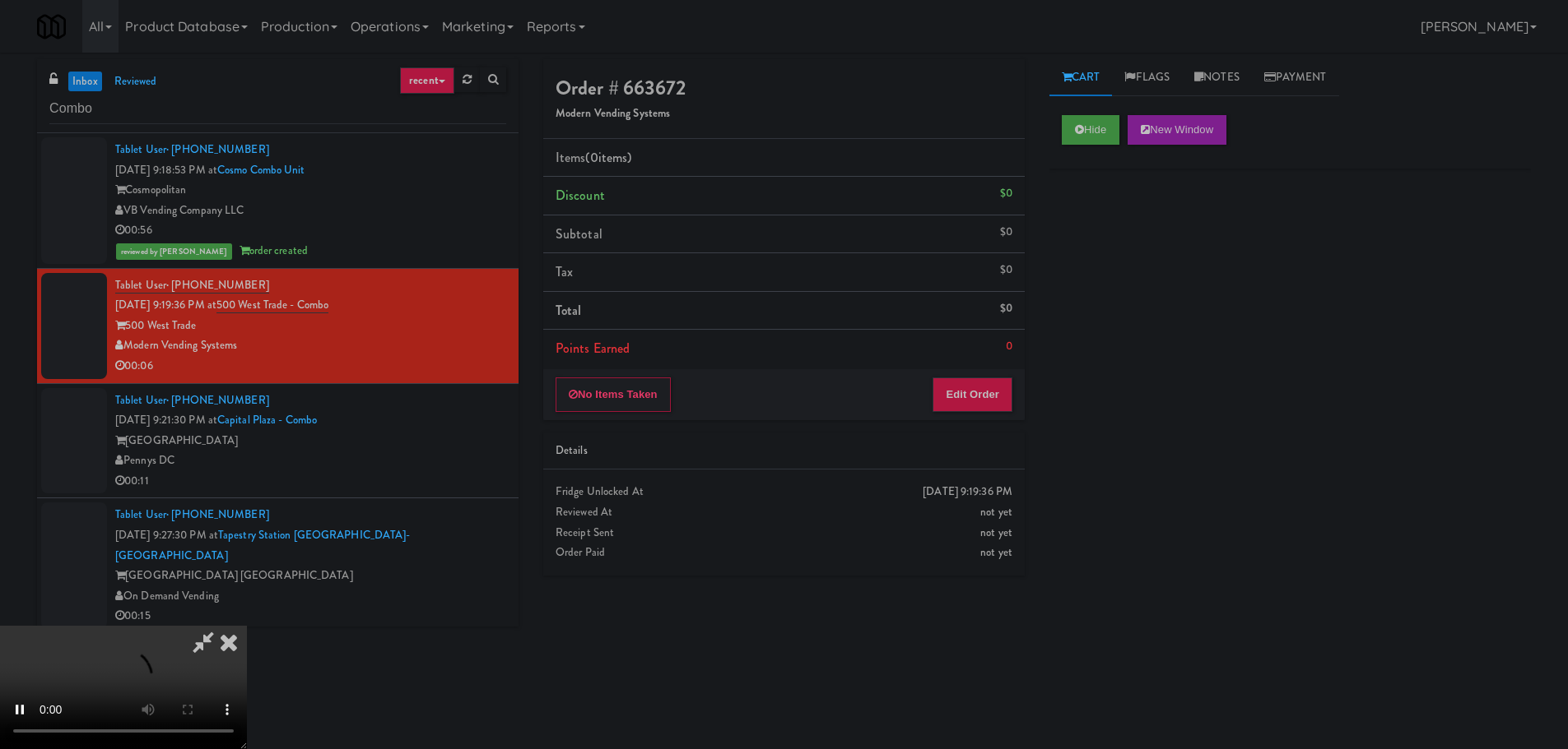
click at [992, 365] on li "Points Earned 0" at bounding box center [784, 349] width 481 height 38
click at [989, 374] on div "No Items Taken Edit Order" at bounding box center [784, 395] width 481 height 51
click at [989, 375] on div "No Items Taken Edit Order" at bounding box center [784, 395] width 481 height 51
click at [977, 395] on button "Edit Order" at bounding box center [972, 395] width 80 height 34
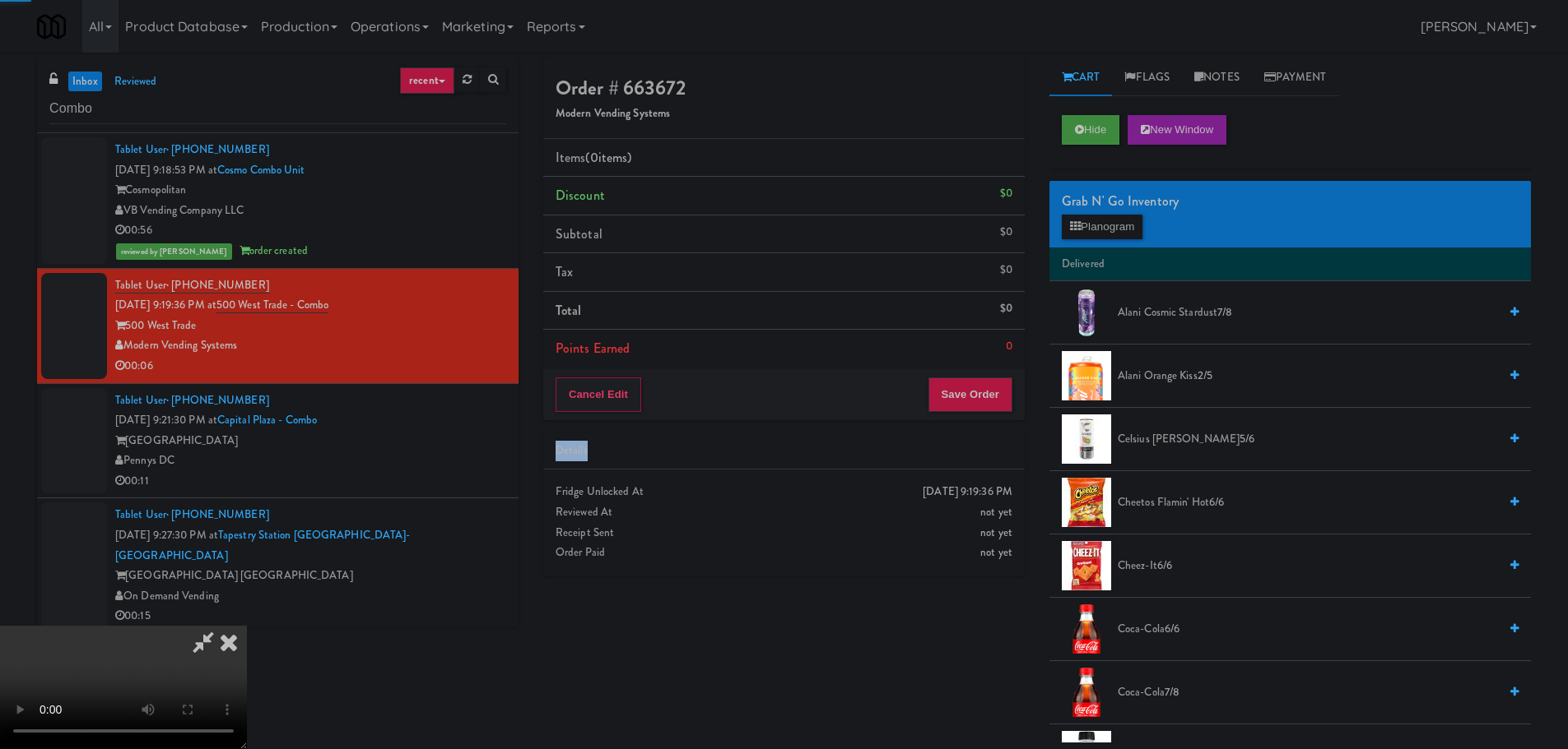
click at [767, 458] on div "Details" at bounding box center [784, 450] width 457 height 20
click at [247, 626] on video at bounding box center [124, 688] width 247 height 124
click at [1097, 234] on button "Planogram" at bounding box center [1102, 227] width 81 height 25
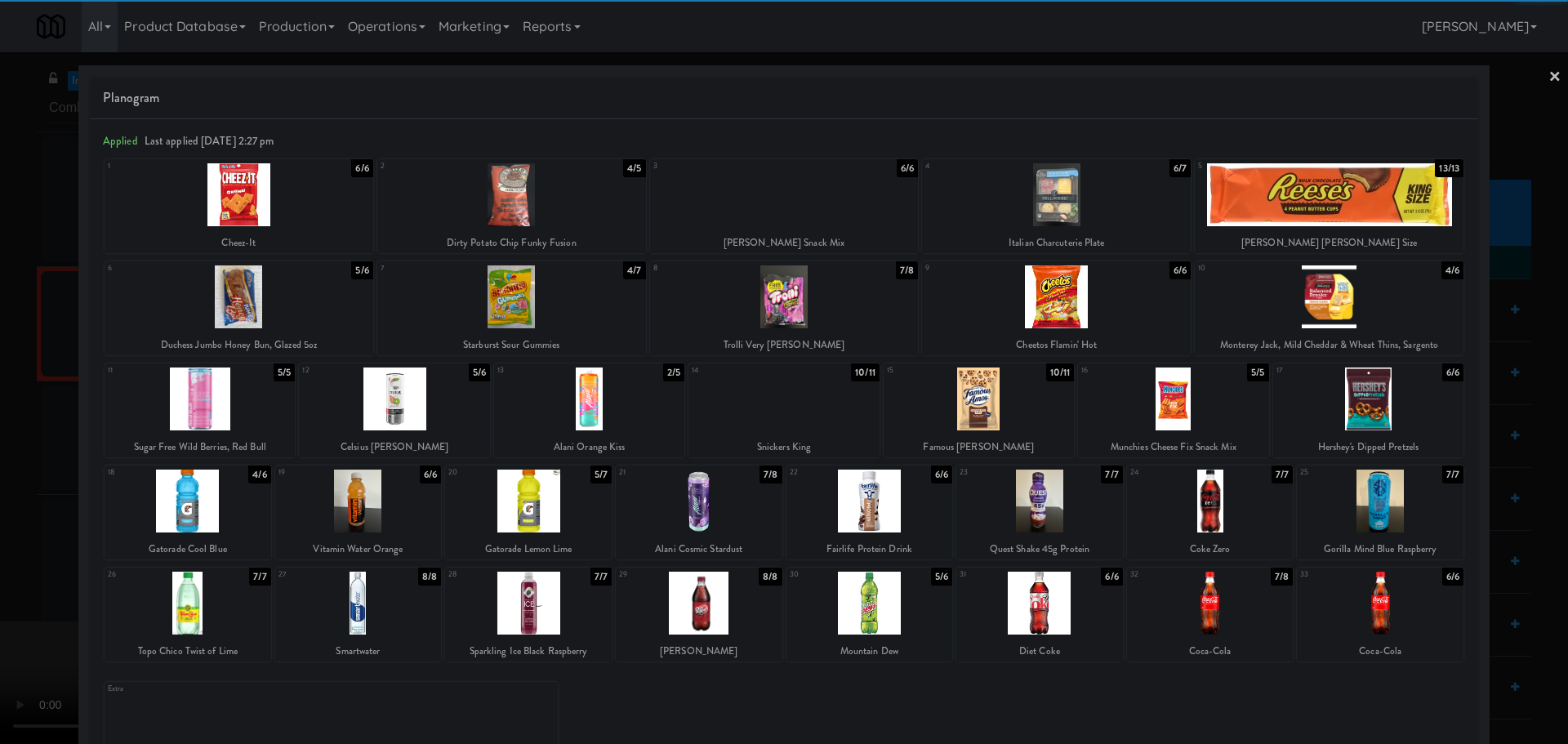
click at [1214, 628] on div at bounding box center [1210, 603] width 166 height 63
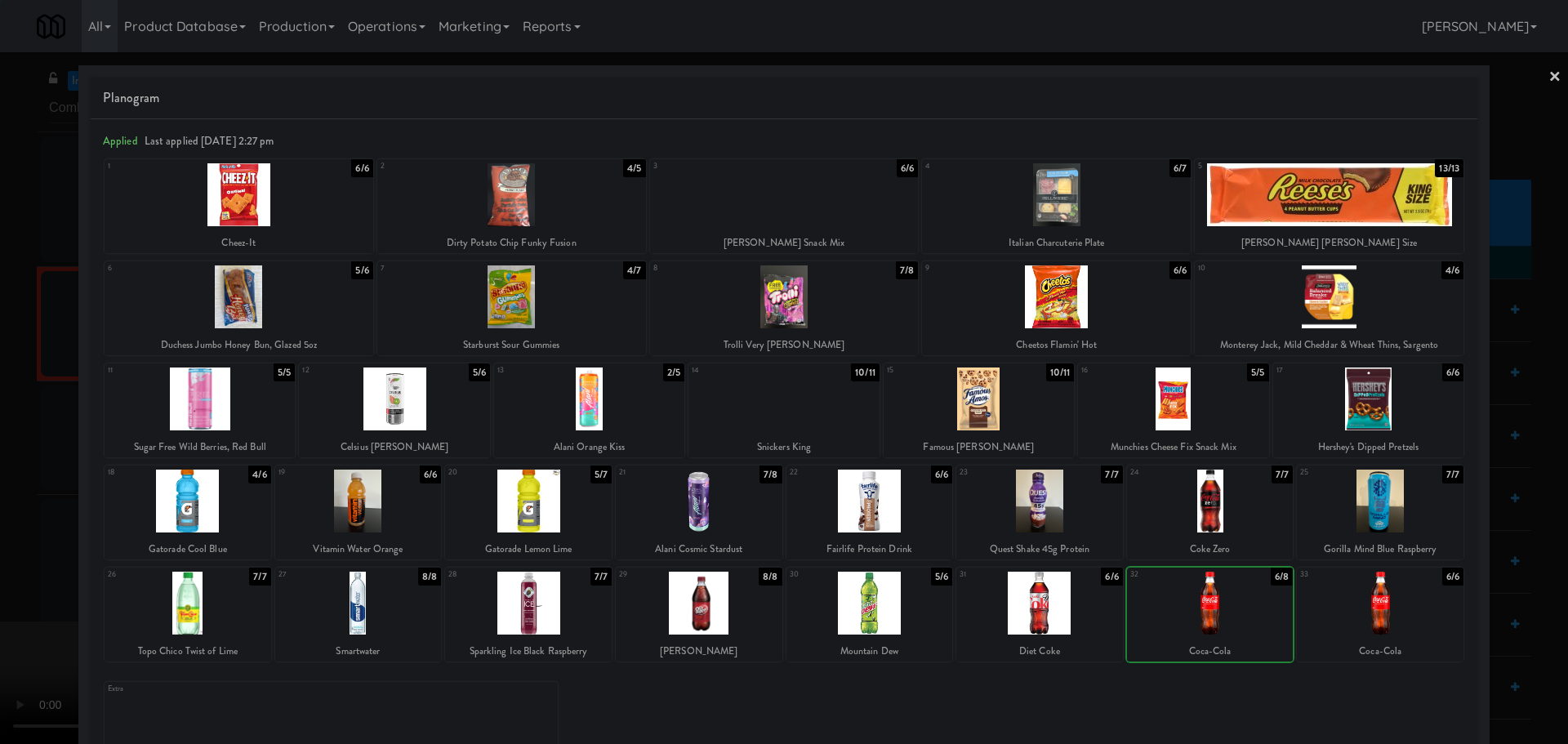
click at [1367, 617] on div at bounding box center [1380, 603] width 166 height 63
click at [0, 424] on div at bounding box center [784, 372] width 1568 height 744
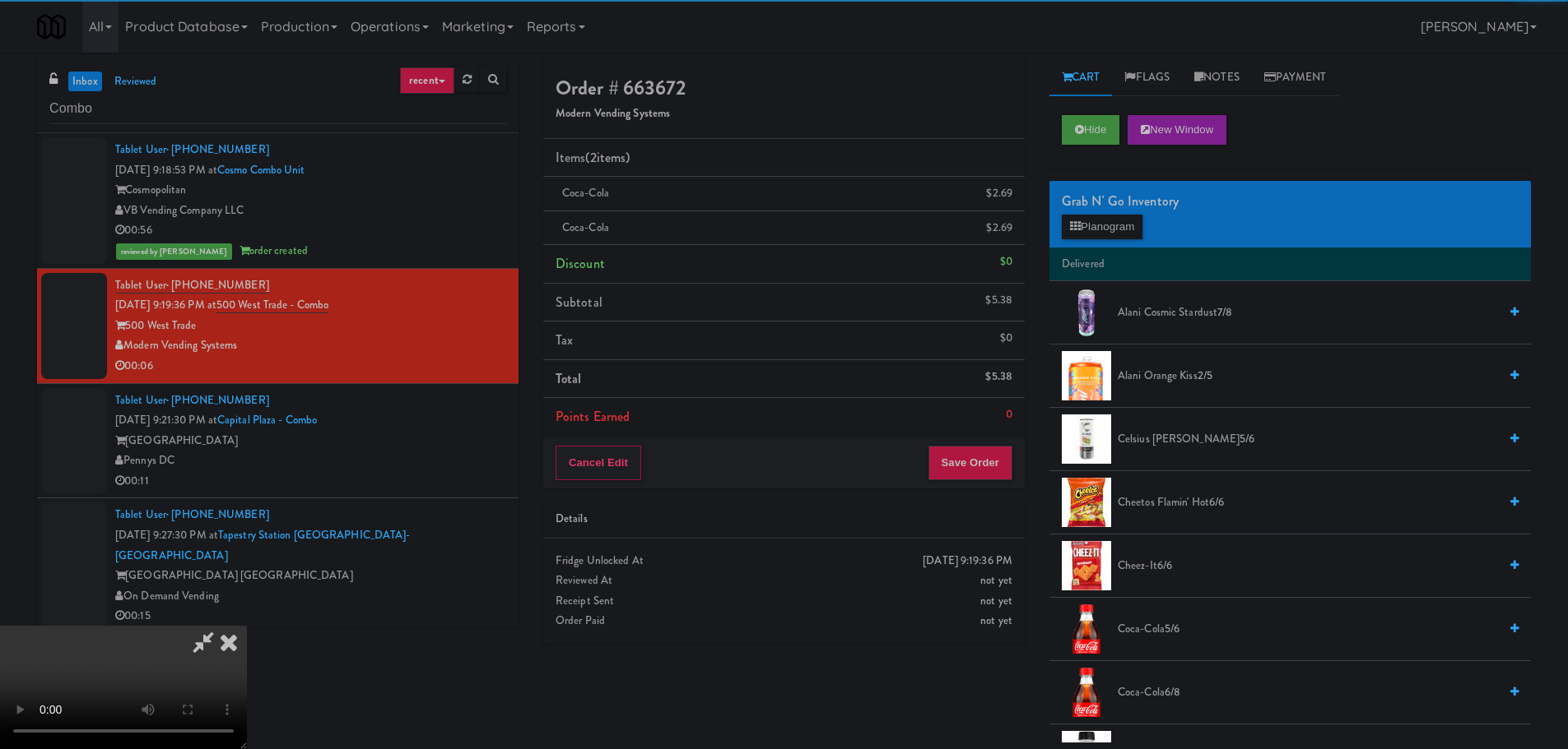
click at [247, 626] on video at bounding box center [124, 688] width 247 height 124
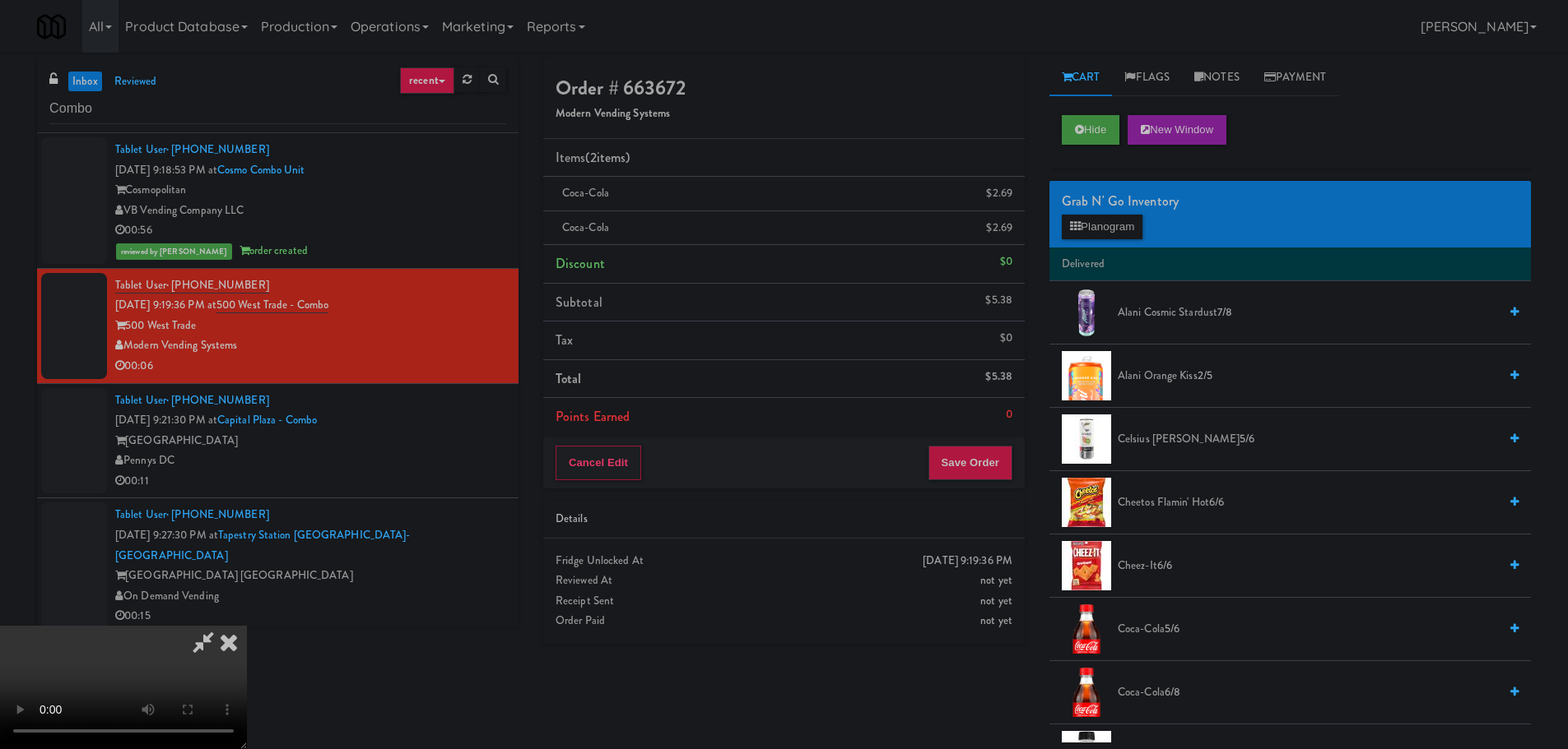
click at [247, 626] on video at bounding box center [124, 688] width 247 height 124
click at [1011, 452] on div "Cancel Edit Save Order" at bounding box center [784, 463] width 481 height 51
click at [1000, 468] on button "Save Order" at bounding box center [971, 463] width 84 height 34
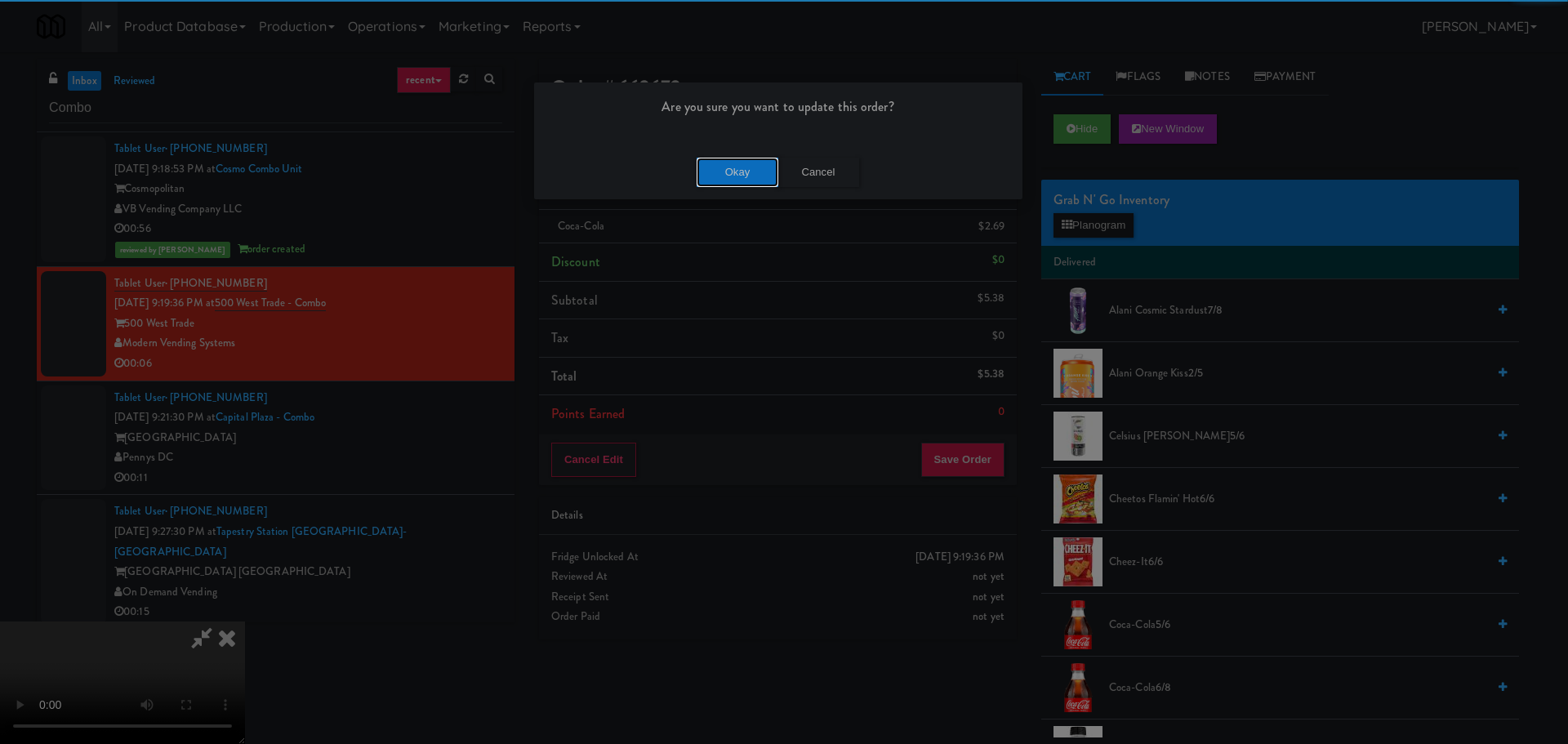
click at [714, 159] on button "Okay" at bounding box center [738, 172] width 82 height 29
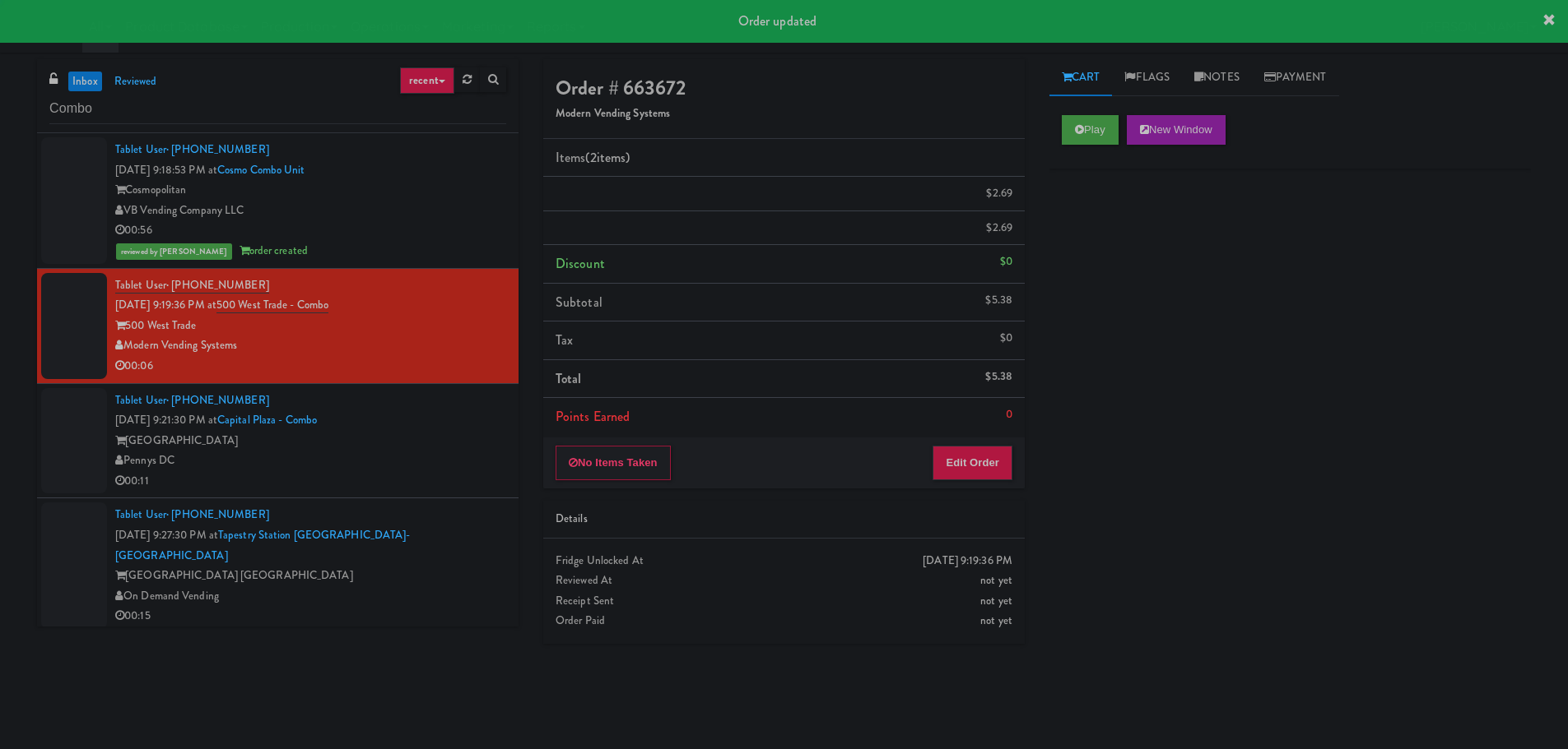
click at [483, 412] on div "Tablet User · (502) 608-8481 [DATE] 9:21:30 PM at [GEOGRAPHIC_DATA] [GEOGRAPHIC…" at bounding box center [311, 442] width 391 height 102
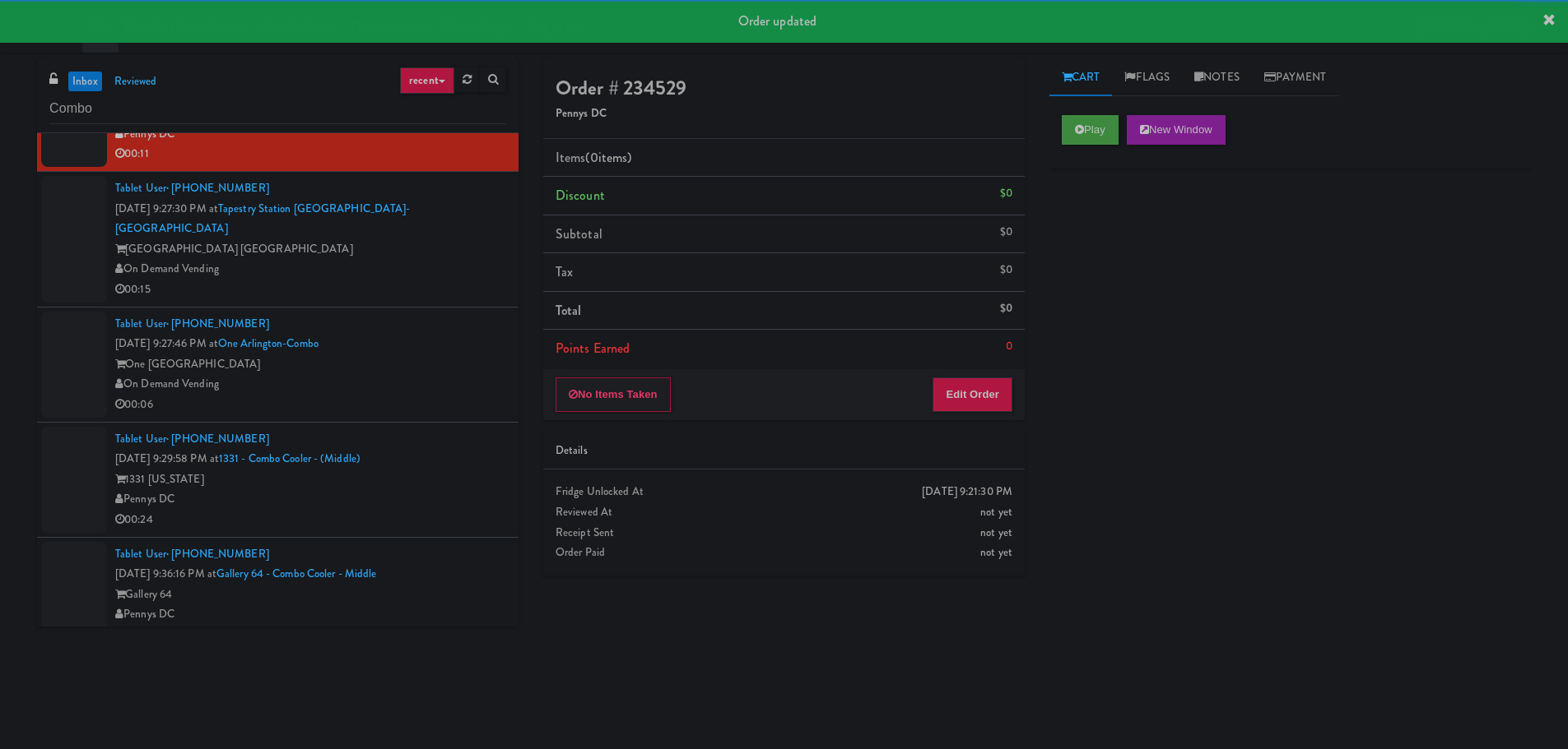
scroll to position [352, 0]
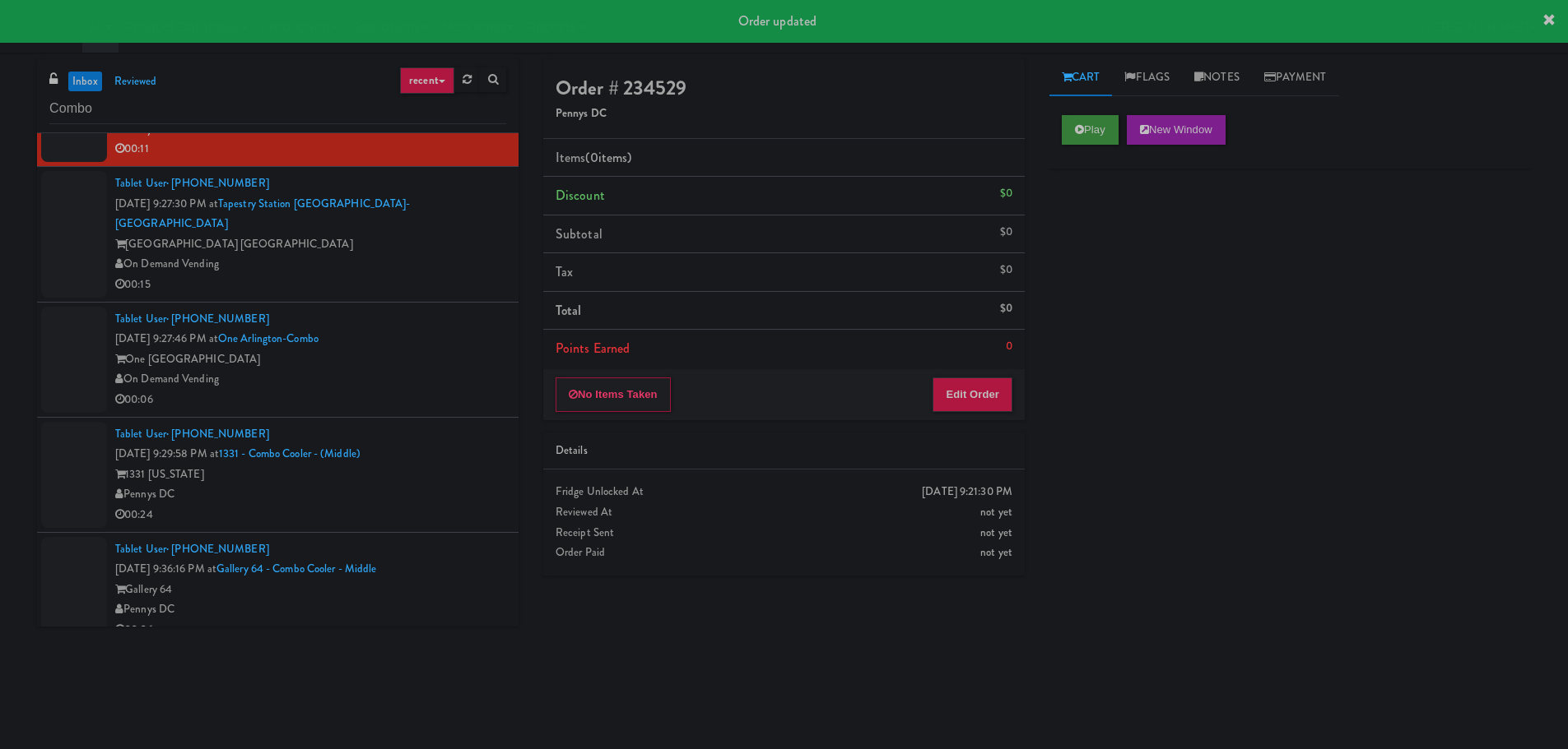
drag, startPoint x: 1094, startPoint y: 111, endPoint x: 1094, endPoint y: 120, distance: 9.0
click at [1094, 112] on div "Play New Window" at bounding box center [1290, 135] width 481 height 66
click at [1097, 133] on button "Play" at bounding box center [1090, 129] width 57 height 30
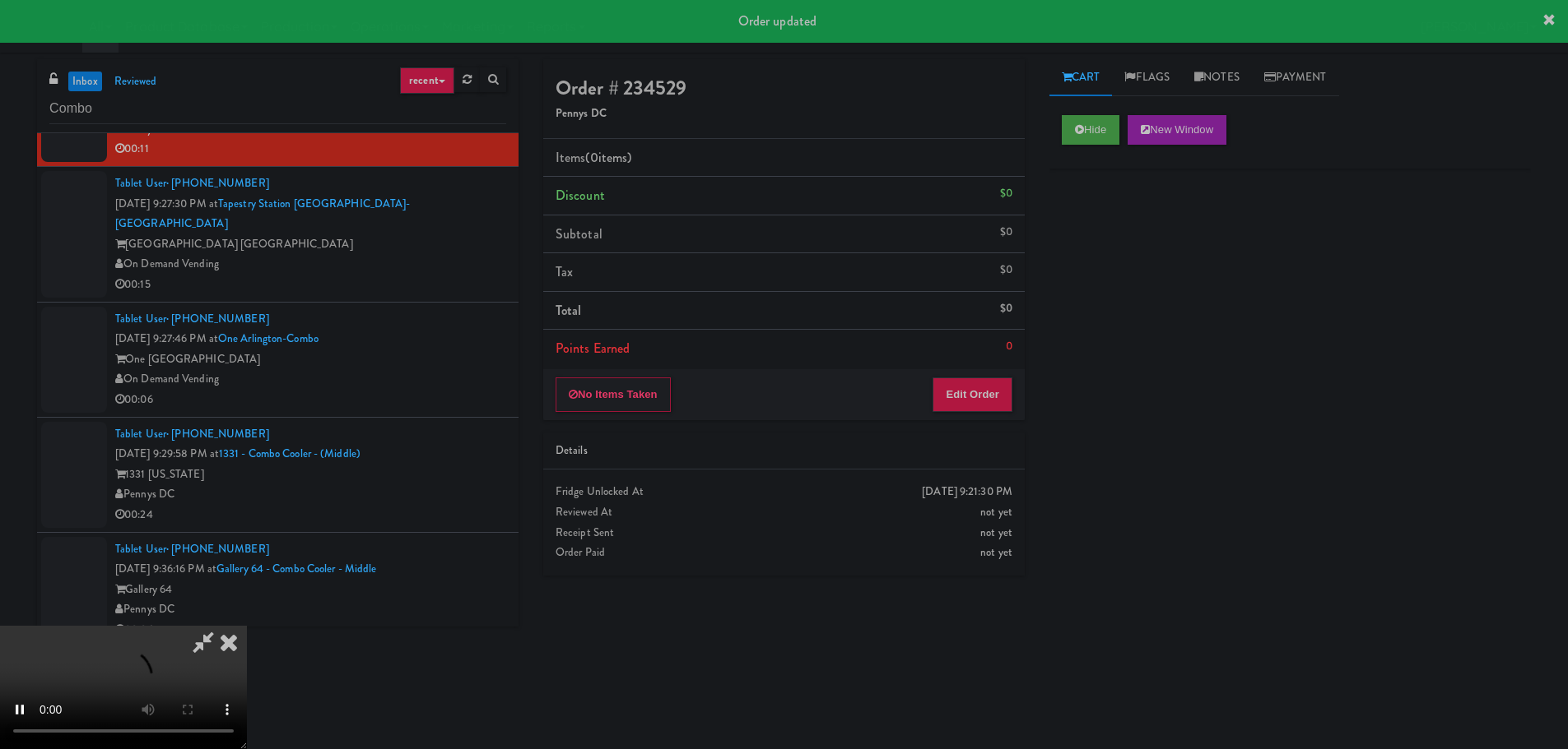
click at [952, 426] on div "Order # 234529 Pennys DC Items (0 items ) Discount $0 Subtotal $0 Tax $0 Total …" at bounding box center [784, 324] width 506 height 529
click at [978, 403] on button "Edit Order" at bounding box center [972, 395] width 80 height 34
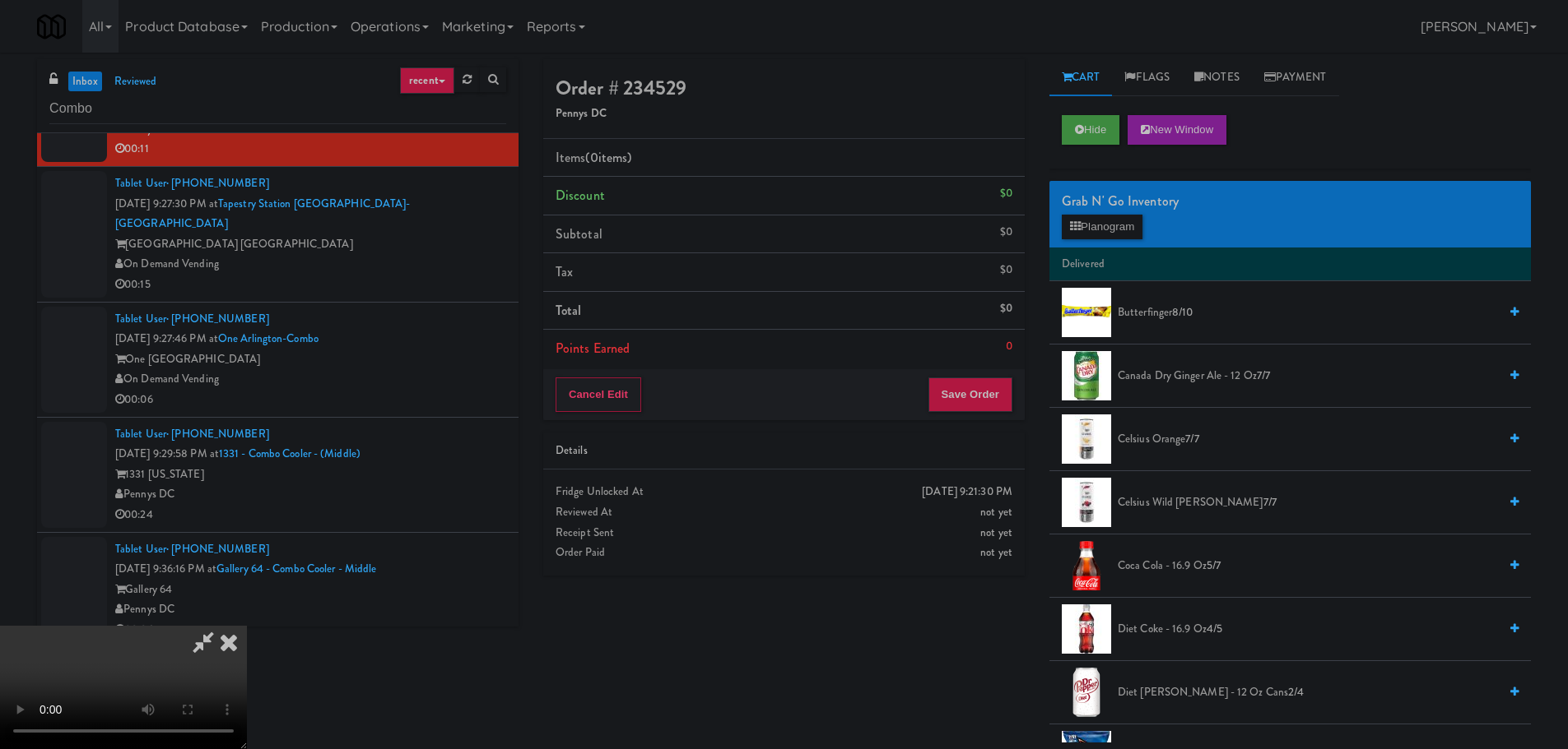
click at [247, 626] on video at bounding box center [124, 688] width 247 height 124
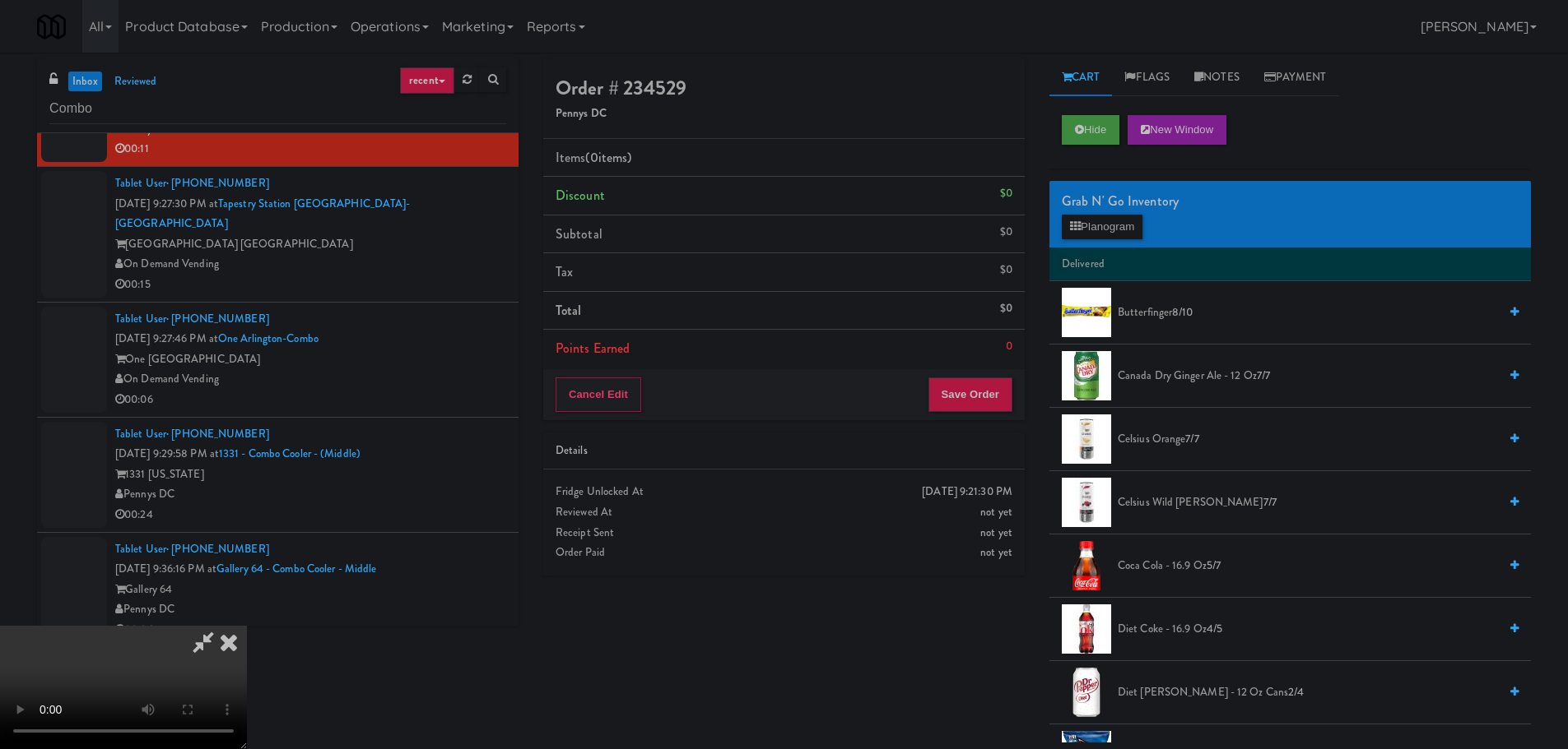
click at [247, 626] on video at bounding box center [124, 688] width 247 height 124
drag, startPoint x: 650, startPoint y: 507, endPoint x: 585, endPoint y: 533, distance: 70.0
click at [247, 626] on video at bounding box center [124, 688] width 247 height 124
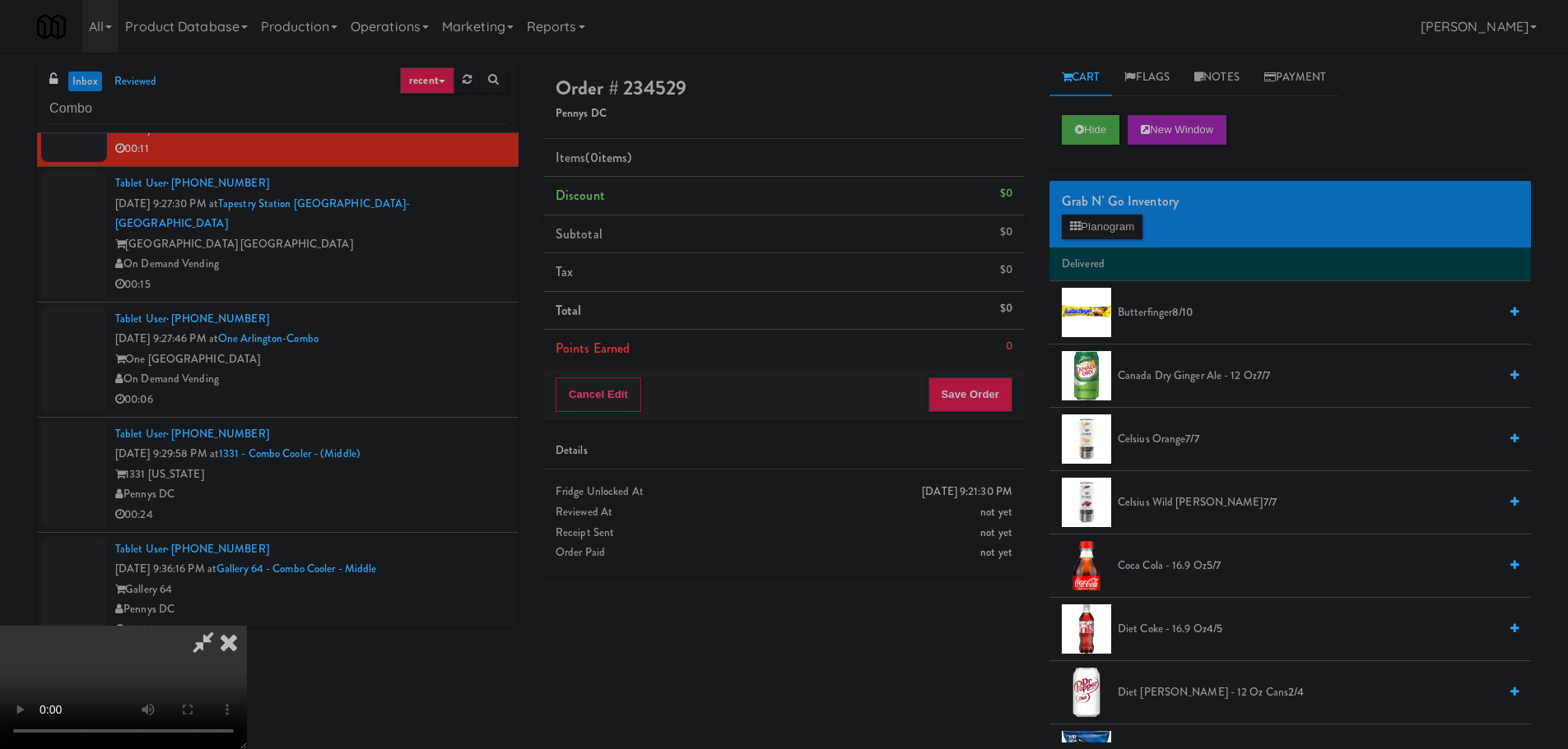
click at [1169, 316] on span "Butterfinger 8/10" at bounding box center [1307, 312] width 380 height 20
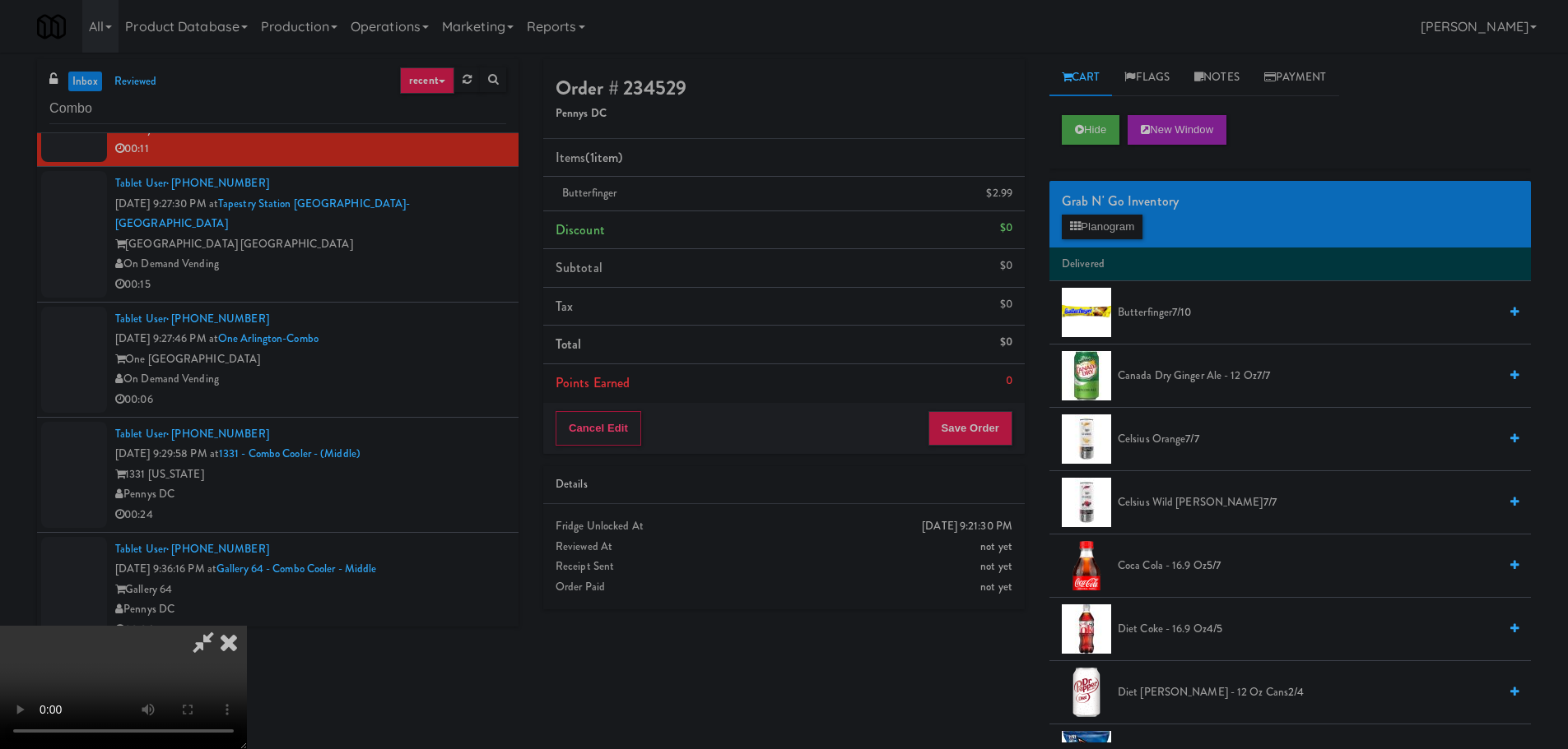
click at [1164, 314] on span "Butterfinger 7/10" at bounding box center [1307, 312] width 380 height 20
click at [247, 626] on video at bounding box center [124, 688] width 247 height 124
click at [973, 440] on button "Save Order" at bounding box center [971, 428] width 84 height 34
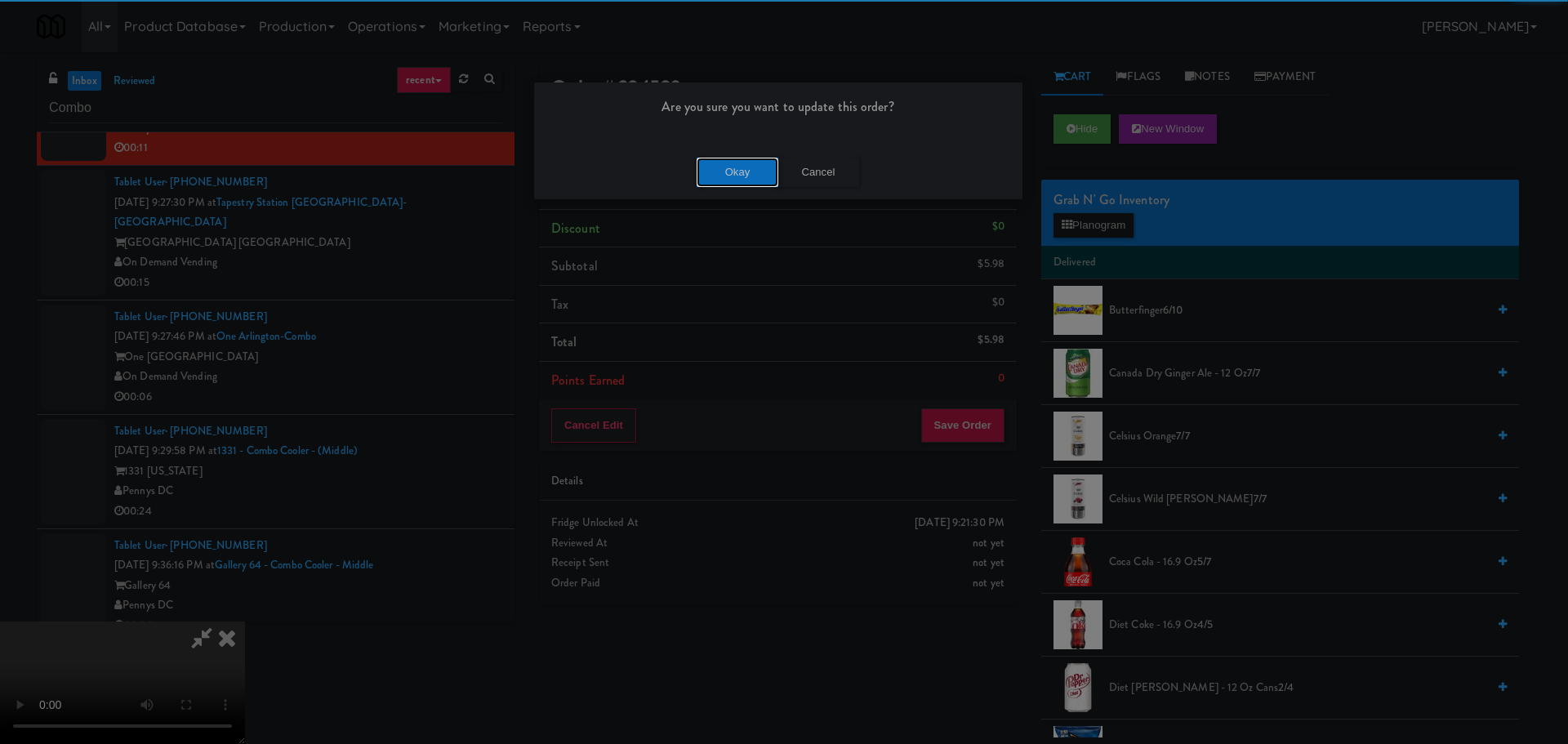
click at [742, 158] on button "Okay" at bounding box center [738, 172] width 82 height 29
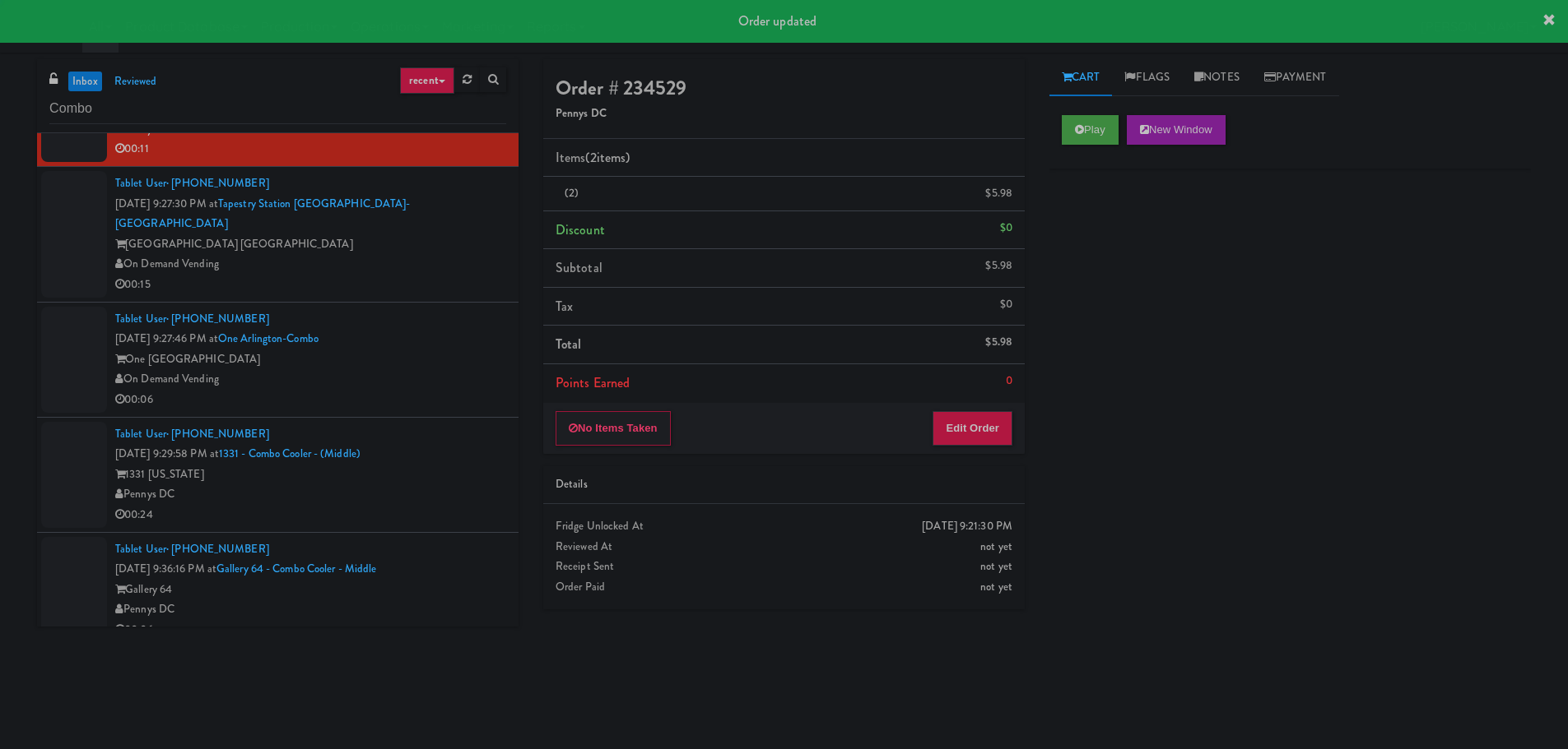
click at [463, 275] on div "00:15" at bounding box center [311, 284] width 391 height 20
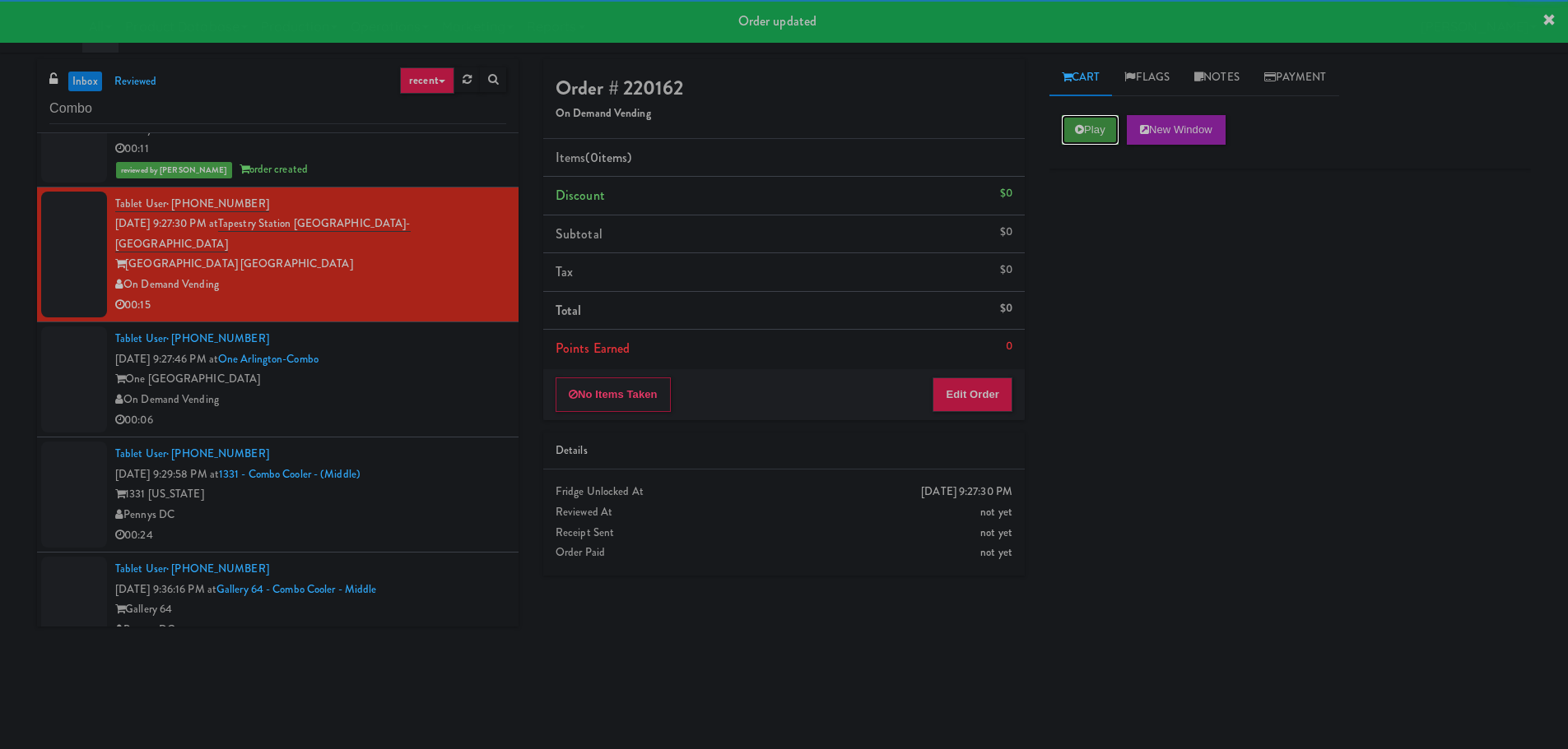
click at [1103, 128] on button "Play" at bounding box center [1090, 129] width 57 height 30
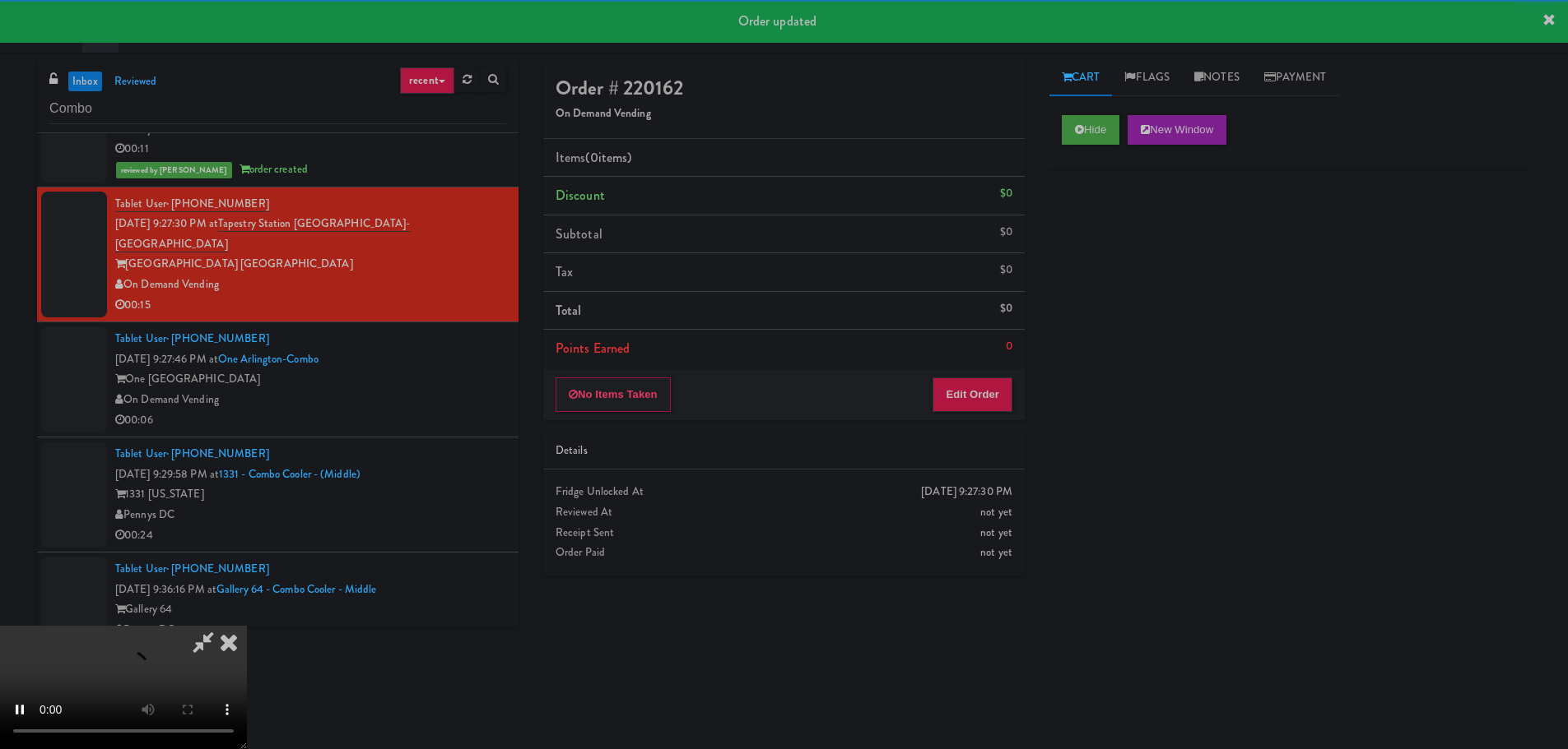
click at [985, 413] on div "No Items Taken Edit Order" at bounding box center [784, 395] width 481 height 51
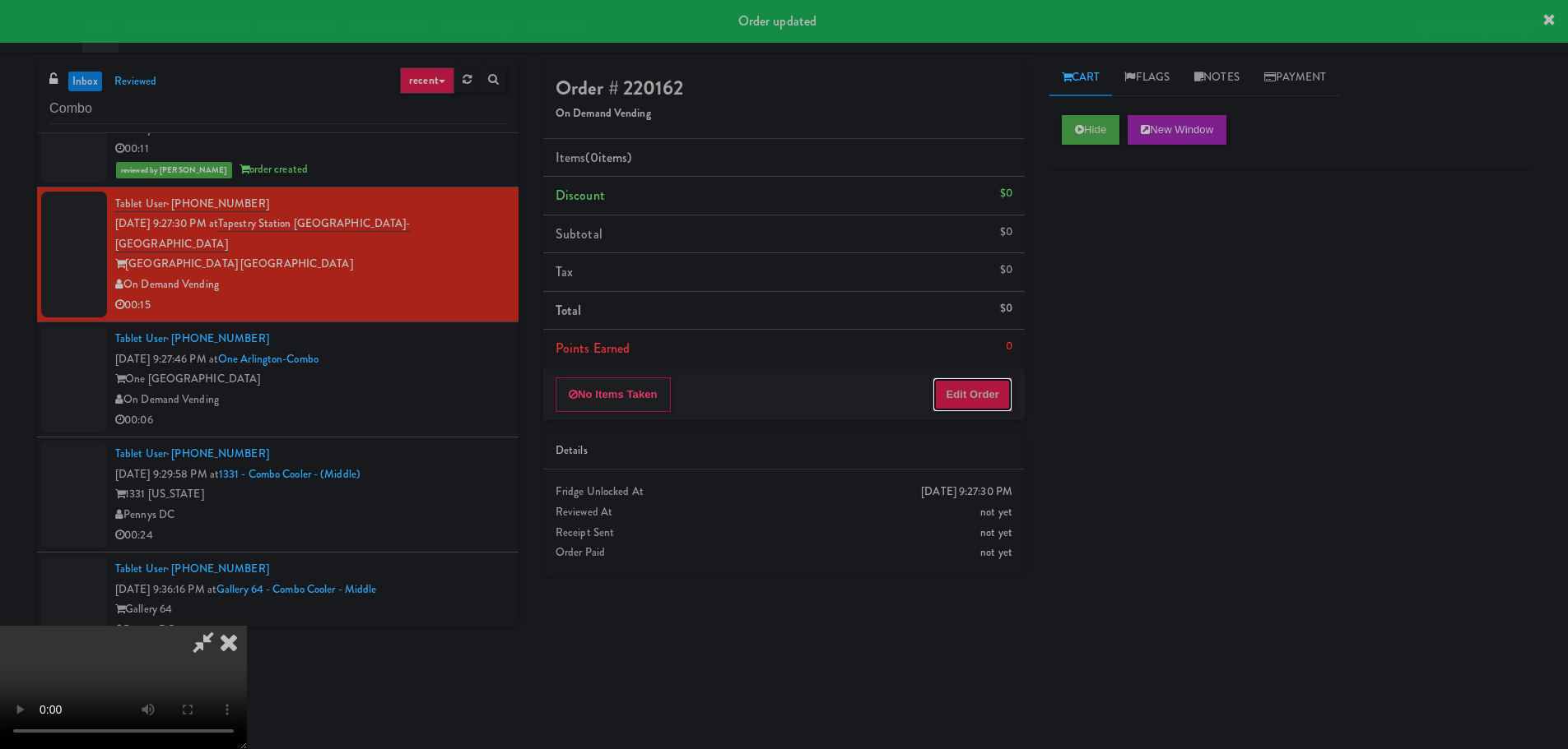
click at [989, 403] on button "Edit Order" at bounding box center [972, 395] width 80 height 34
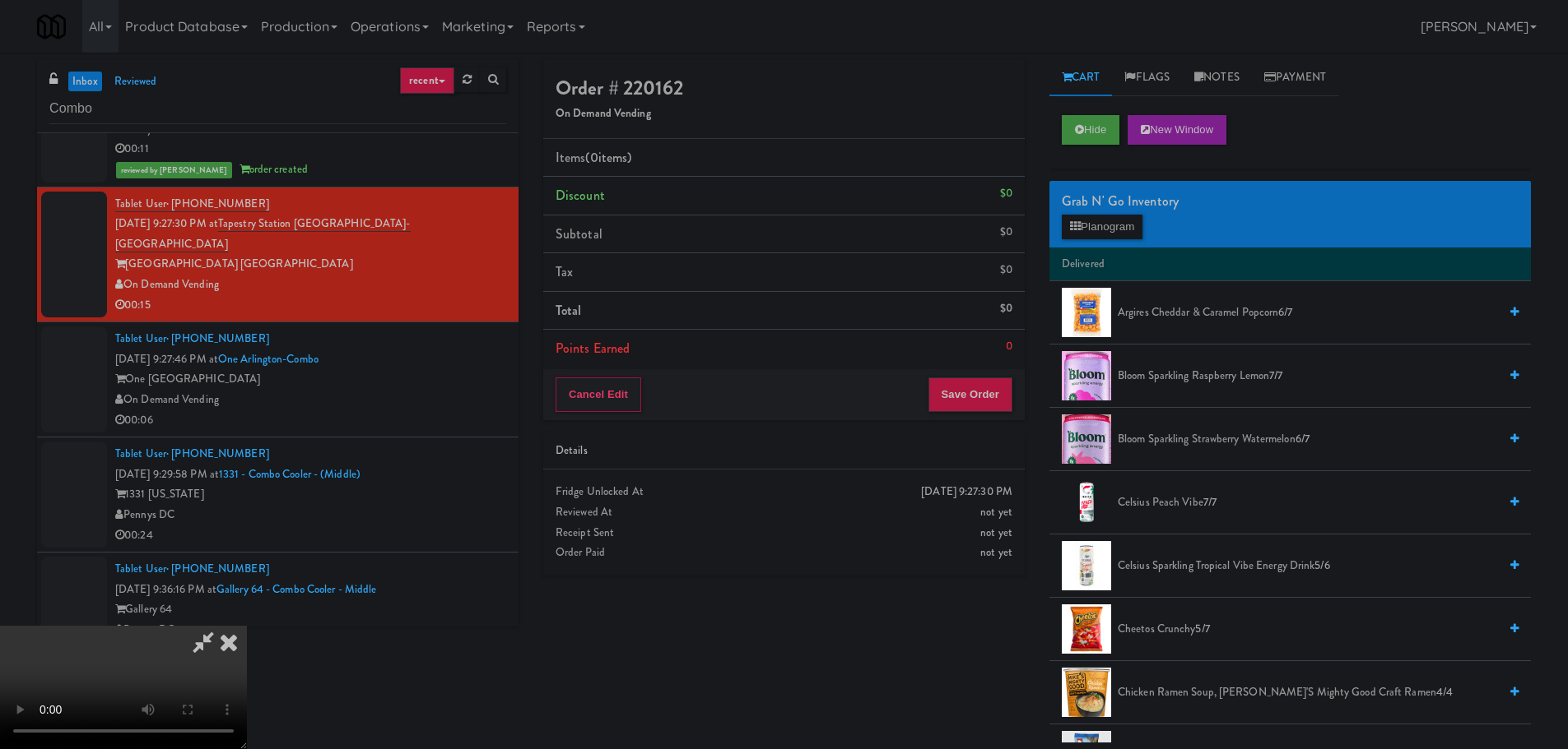
scroll to position [283, 0]
click at [247, 626] on video at bounding box center [124, 688] width 247 height 124
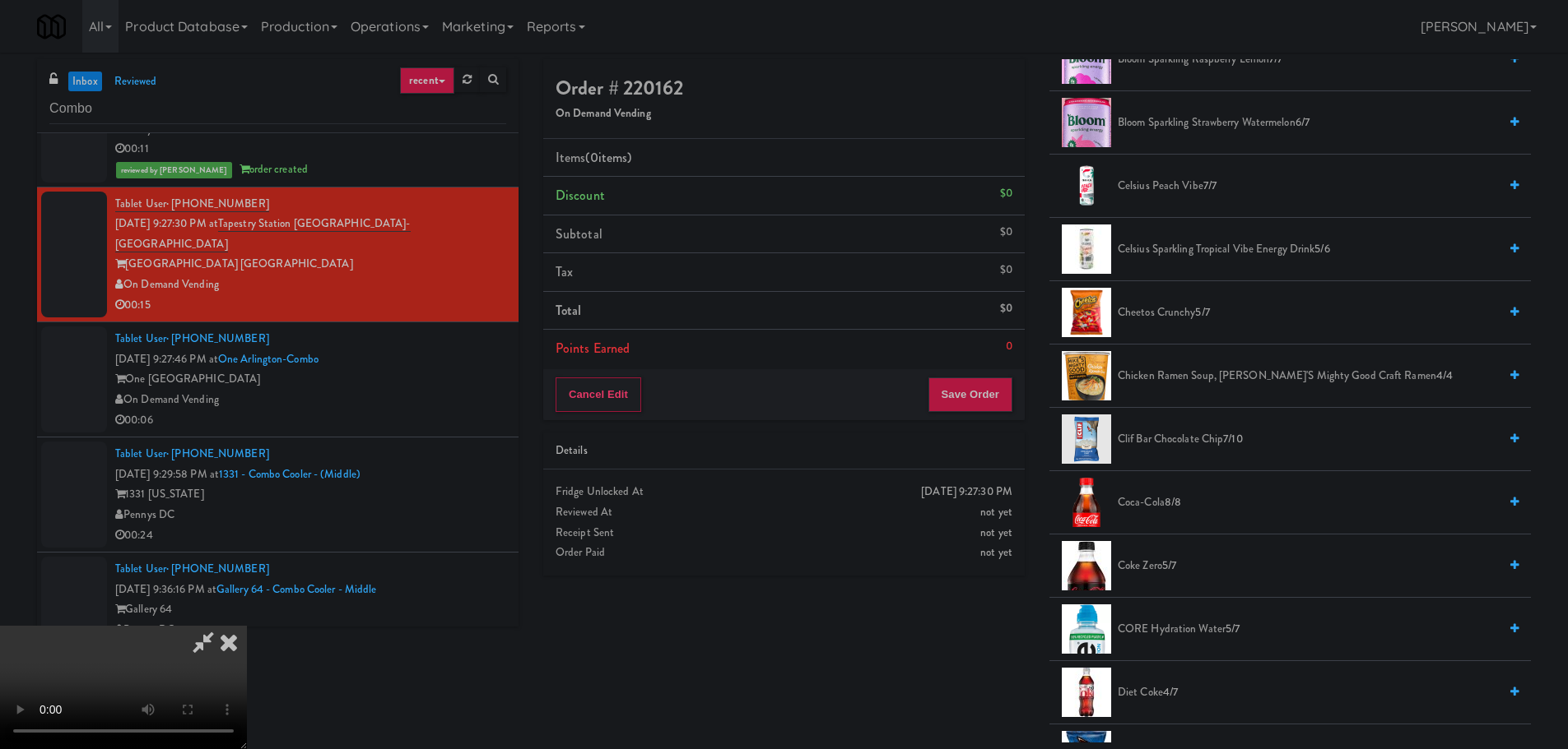
scroll to position [329, 0]
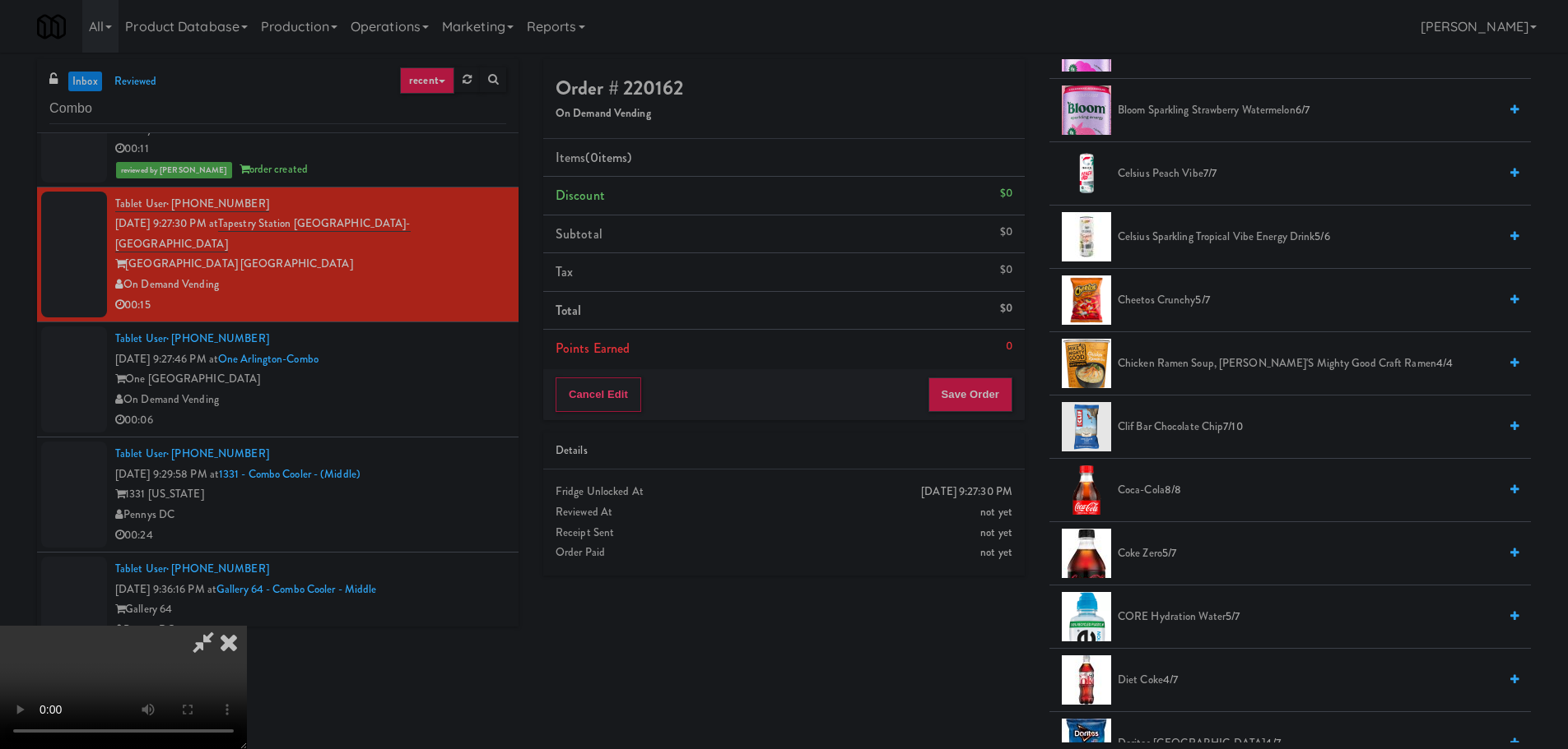
click at [1141, 549] on span "Coke Zero 5/7" at bounding box center [1307, 554] width 380 height 20
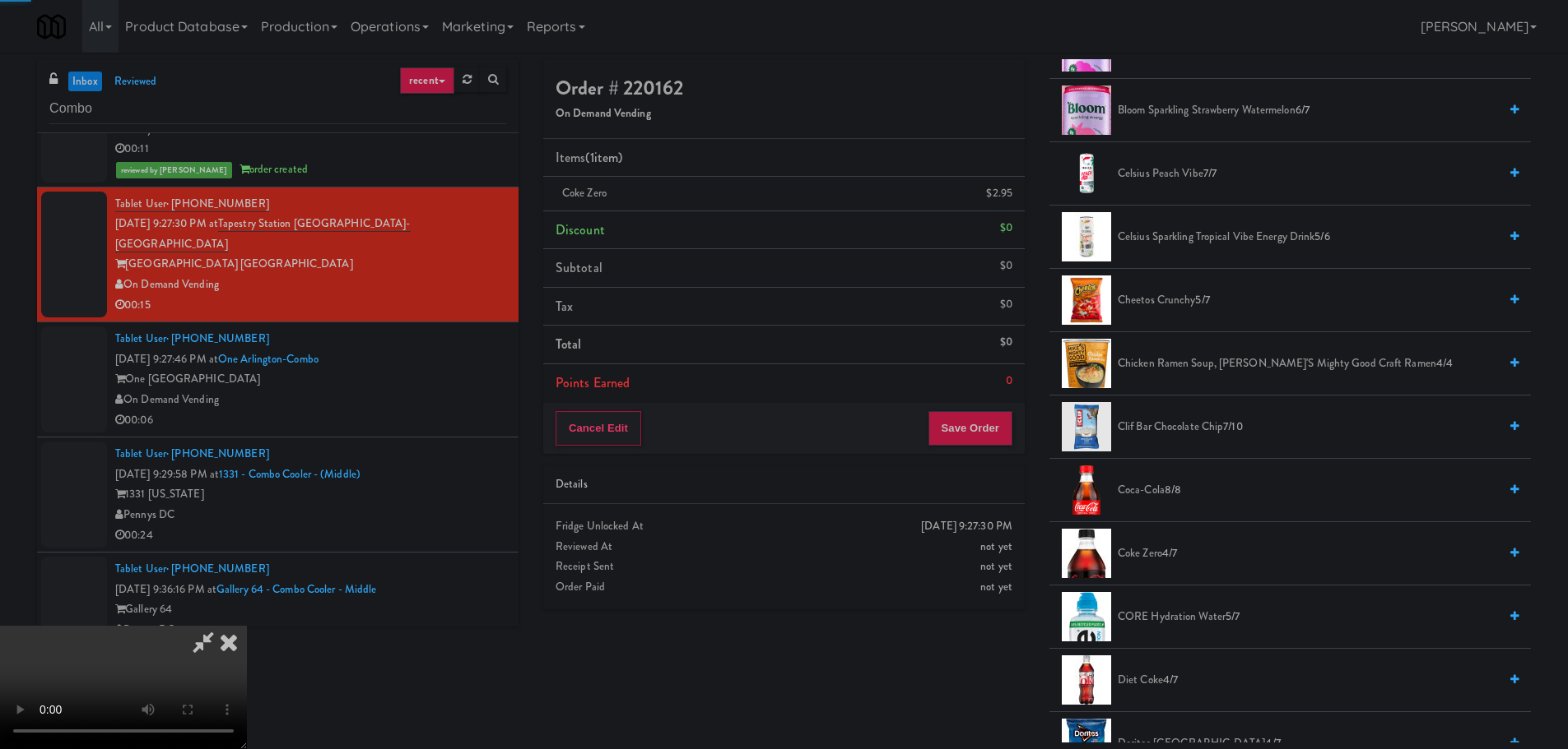
click at [247, 626] on video at bounding box center [124, 688] width 247 height 124
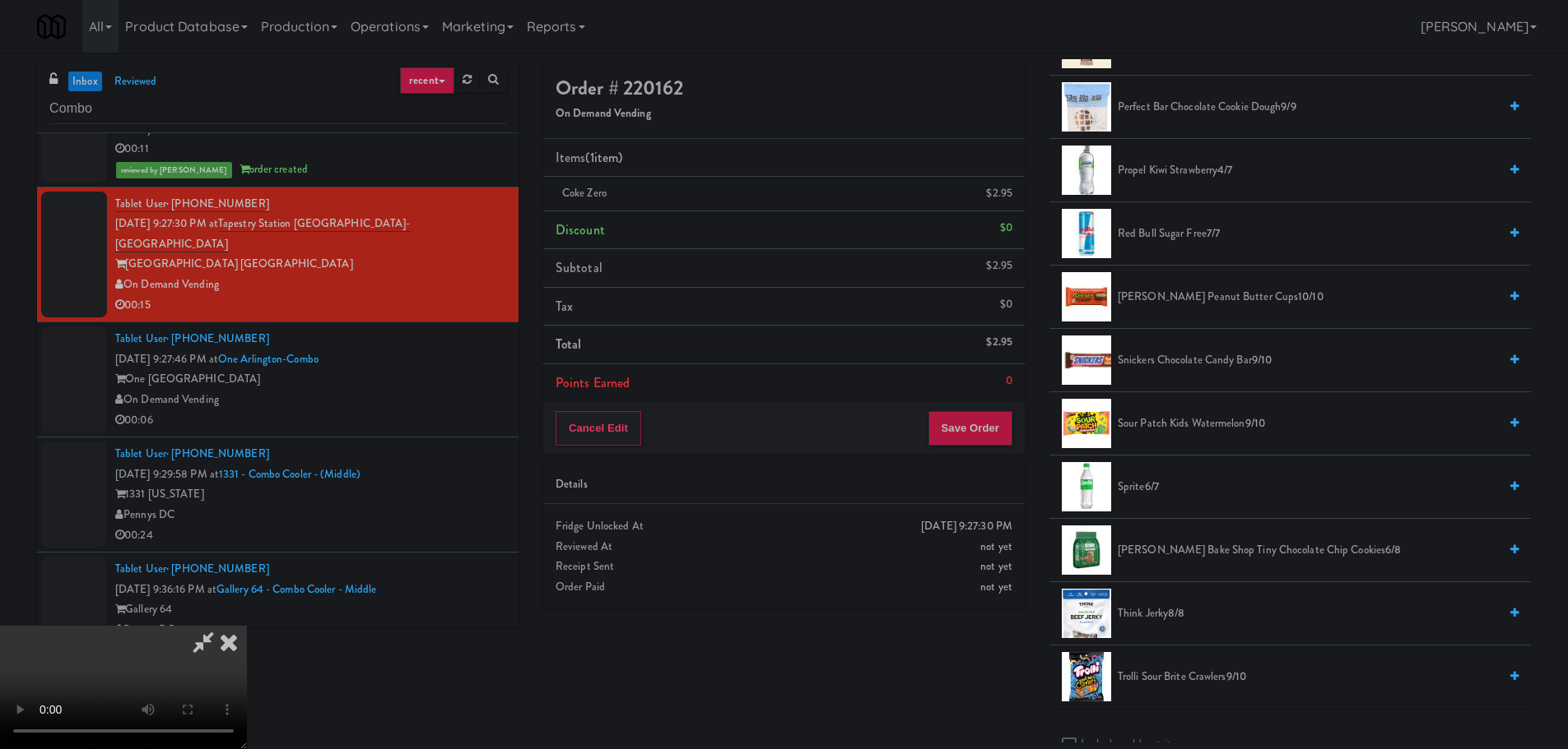
scroll to position [1809, 0]
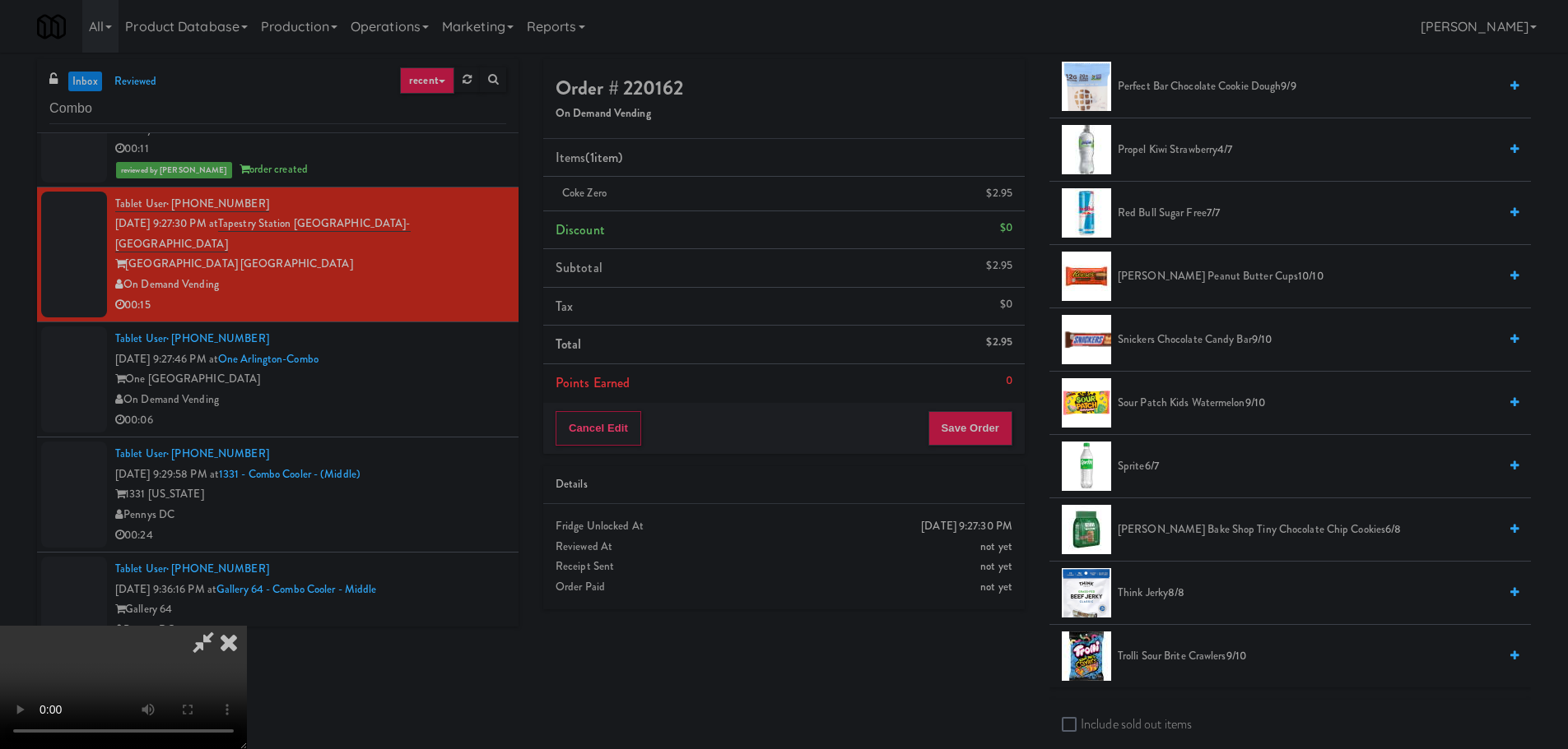
click at [1164, 340] on span "Snickers Chocolate Candy Bar 9/10" at bounding box center [1307, 339] width 380 height 20
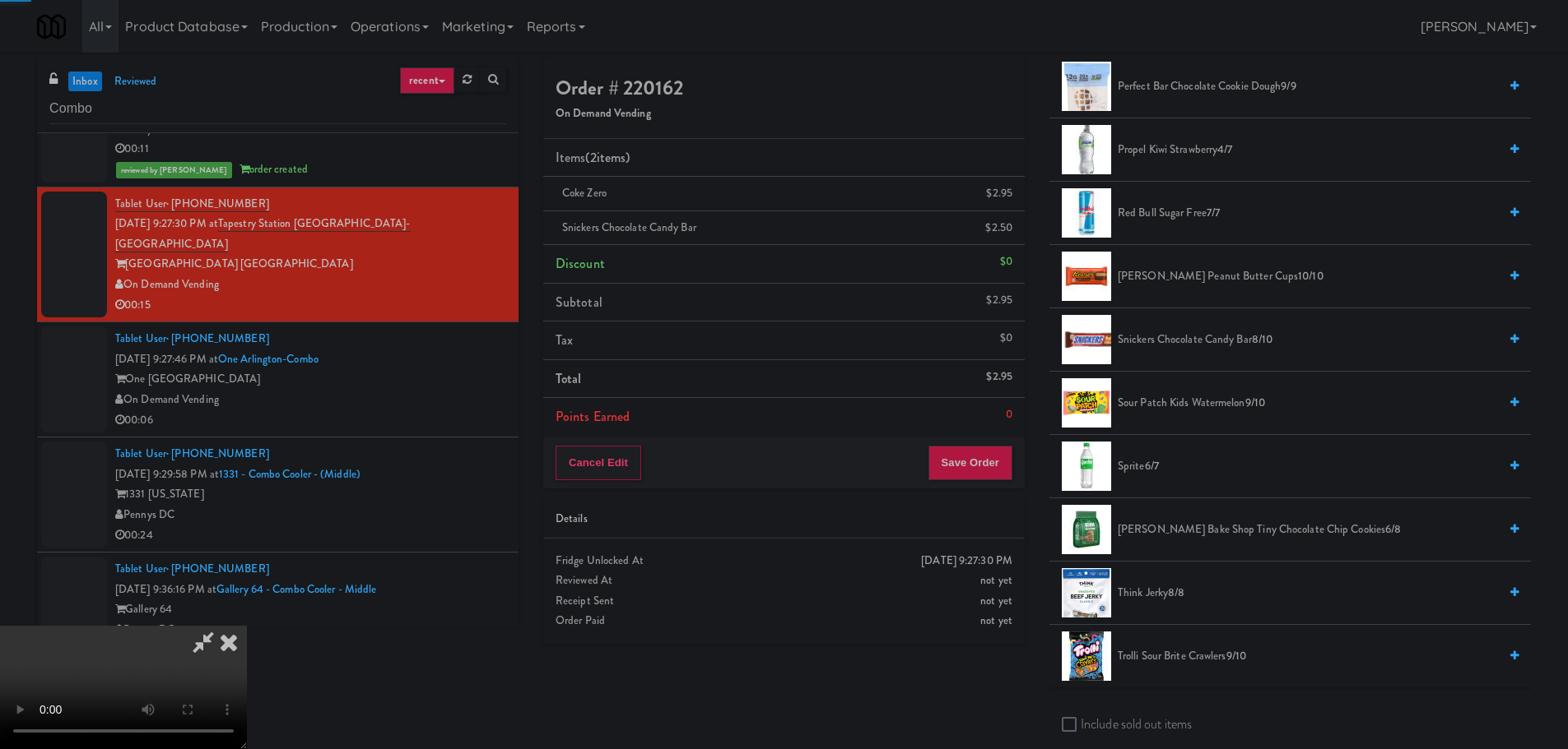
click at [247, 626] on video at bounding box center [124, 688] width 247 height 124
click at [959, 466] on button "Save Order" at bounding box center [971, 463] width 84 height 34
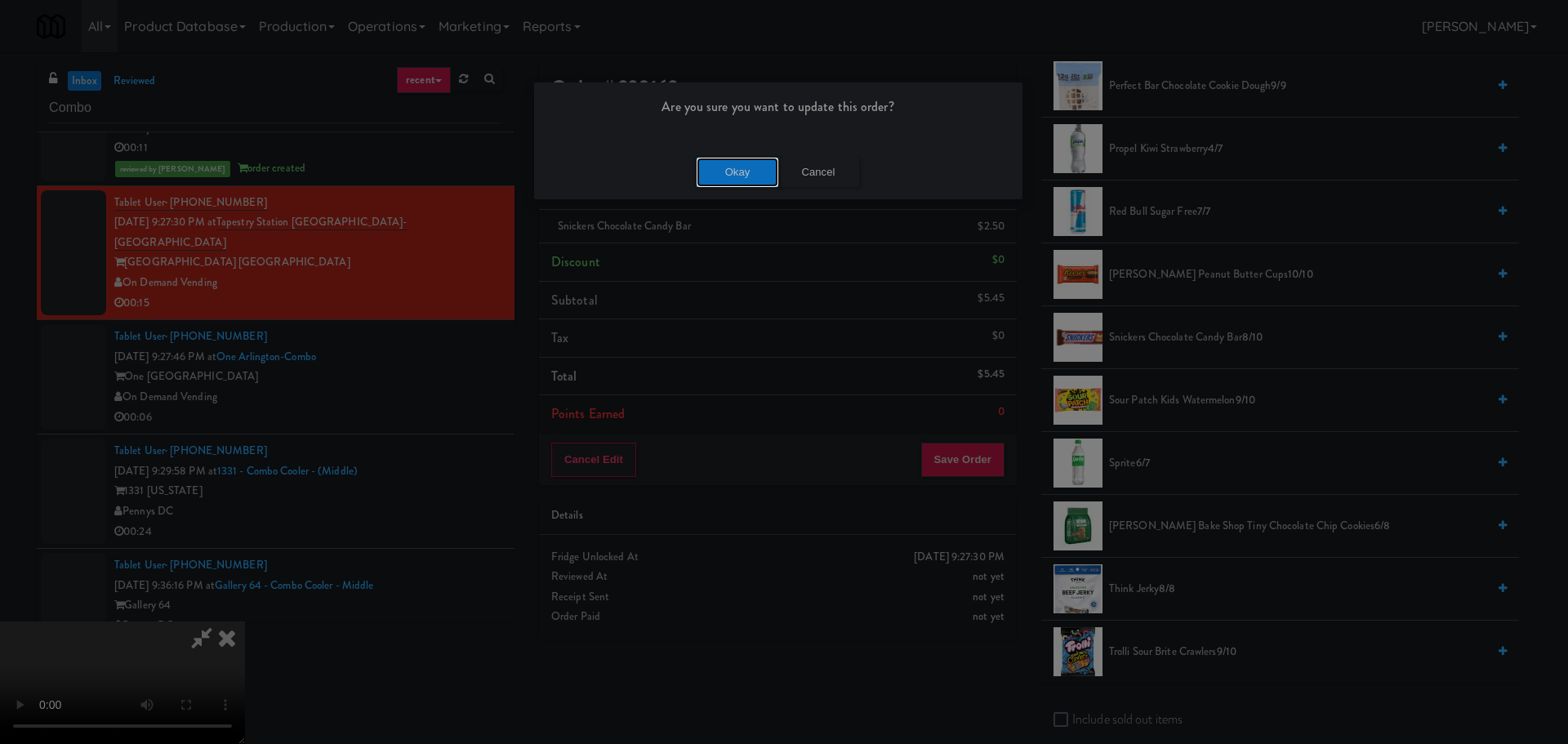
click at [746, 172] on button "Okay" at bounding box center [738, 172] width 82 height 29
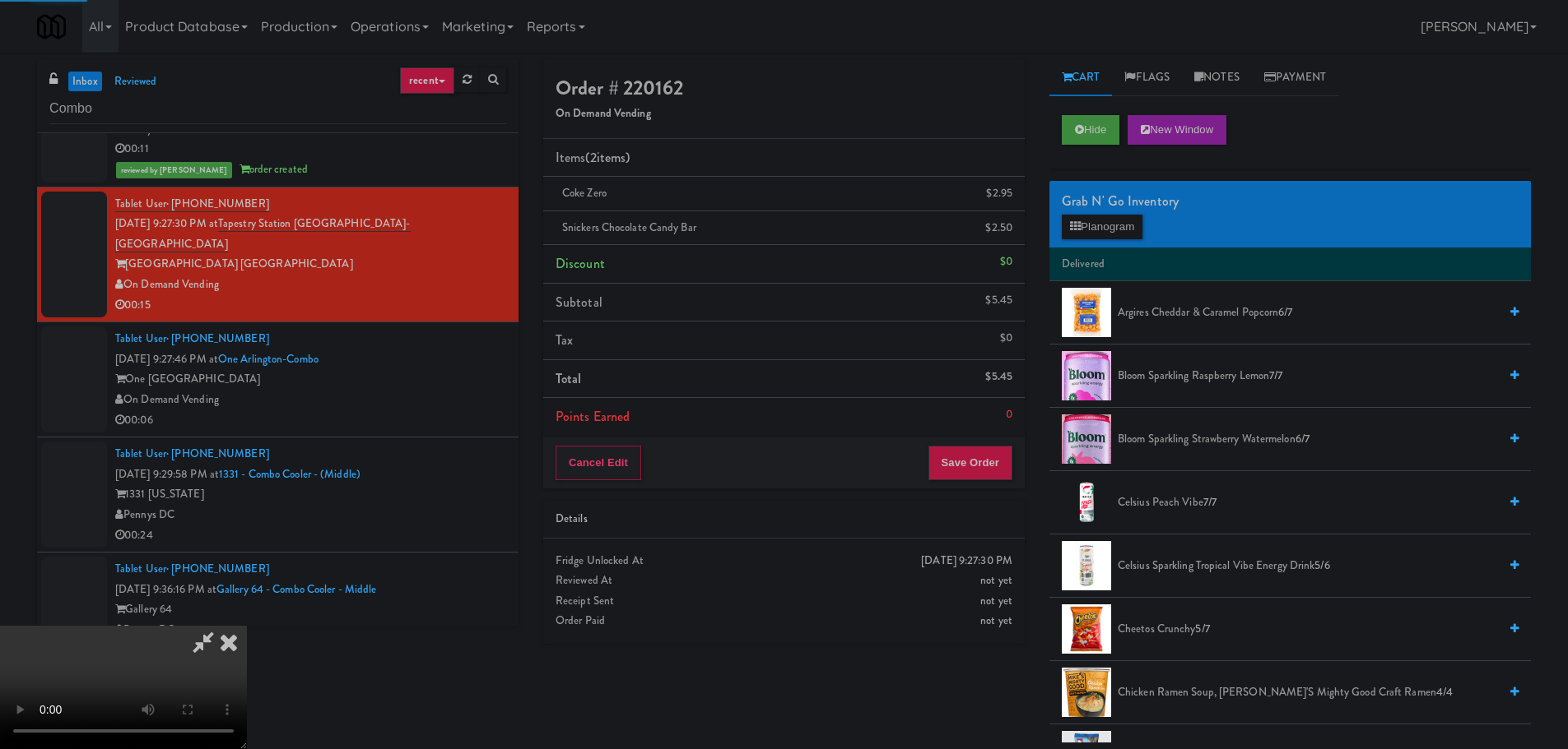
scroll to position [0, 0]
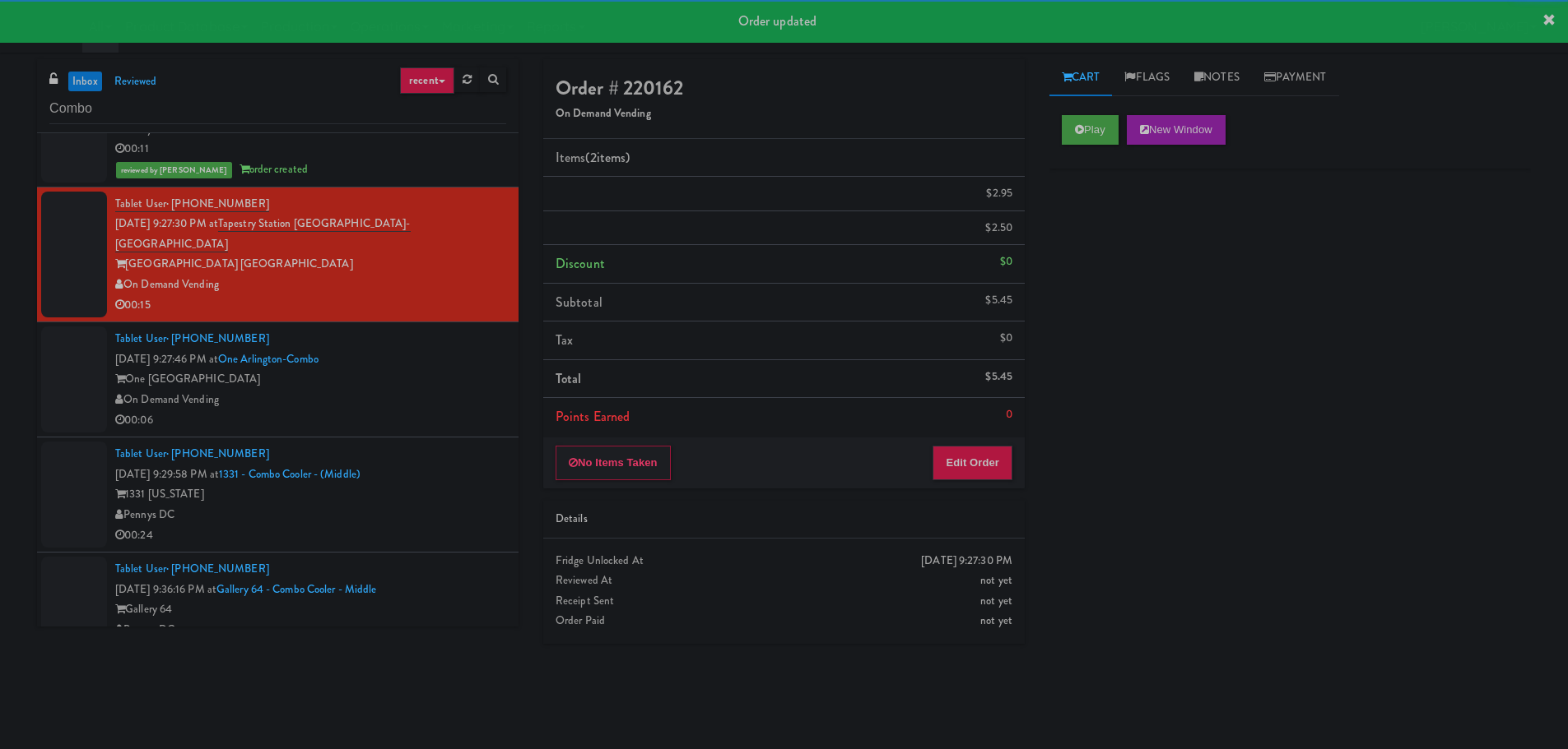
click at [452, 390] on div "On Demand Vending" at bounding box center [311, 399] width 391 height 20
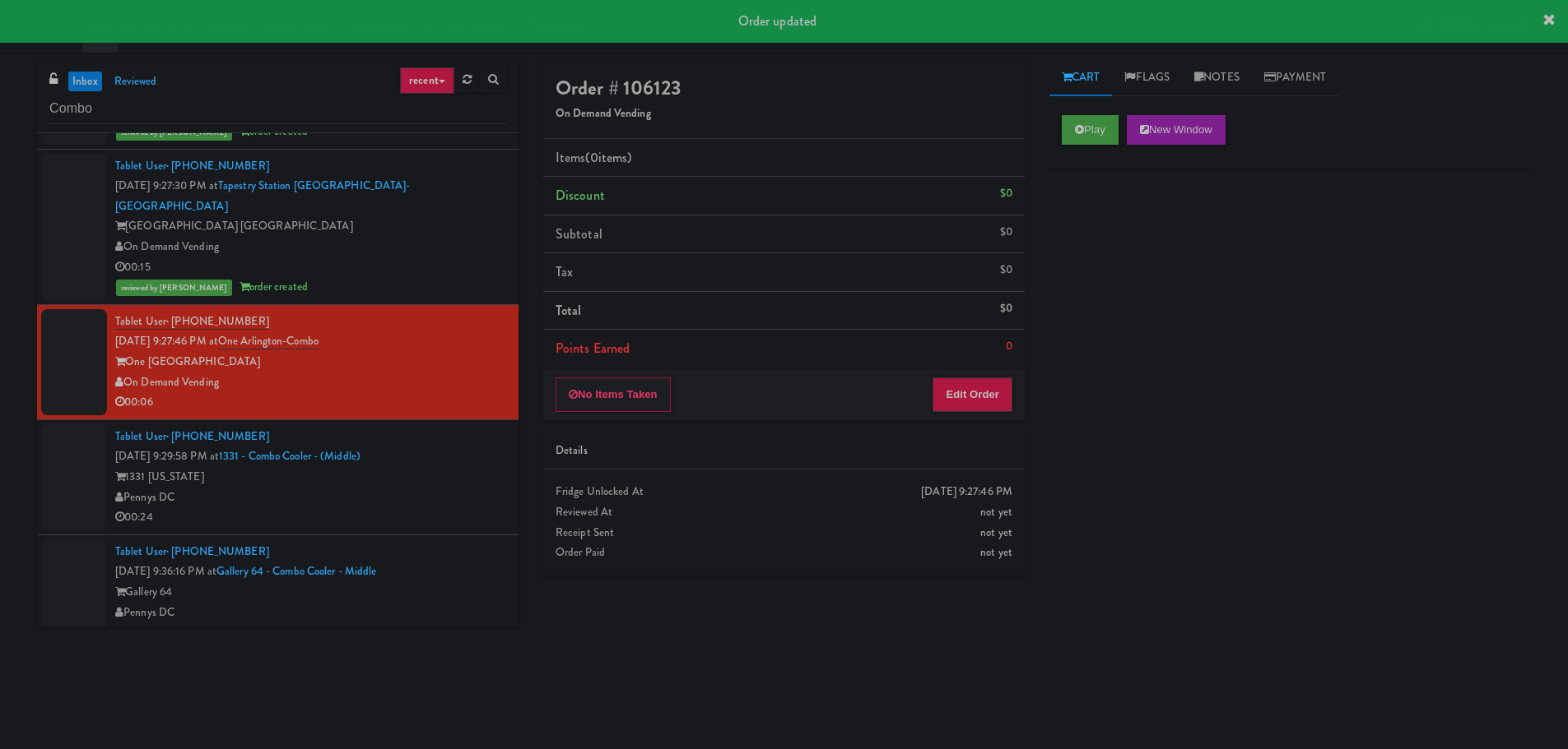
scroll to position [393, 0]
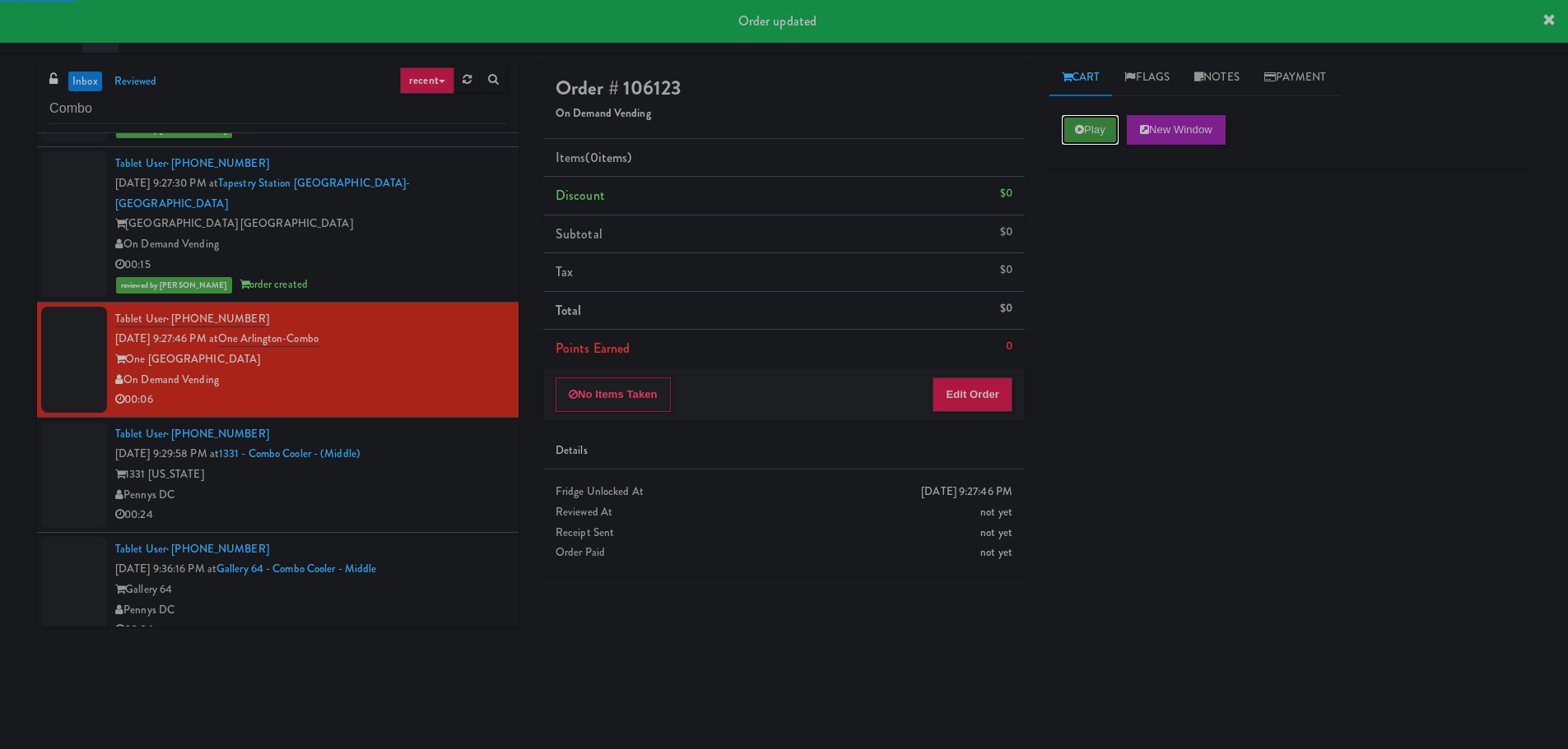
click at [1093, 130] on button "Play" at bounding box center [1090, 129] width 57 height 30
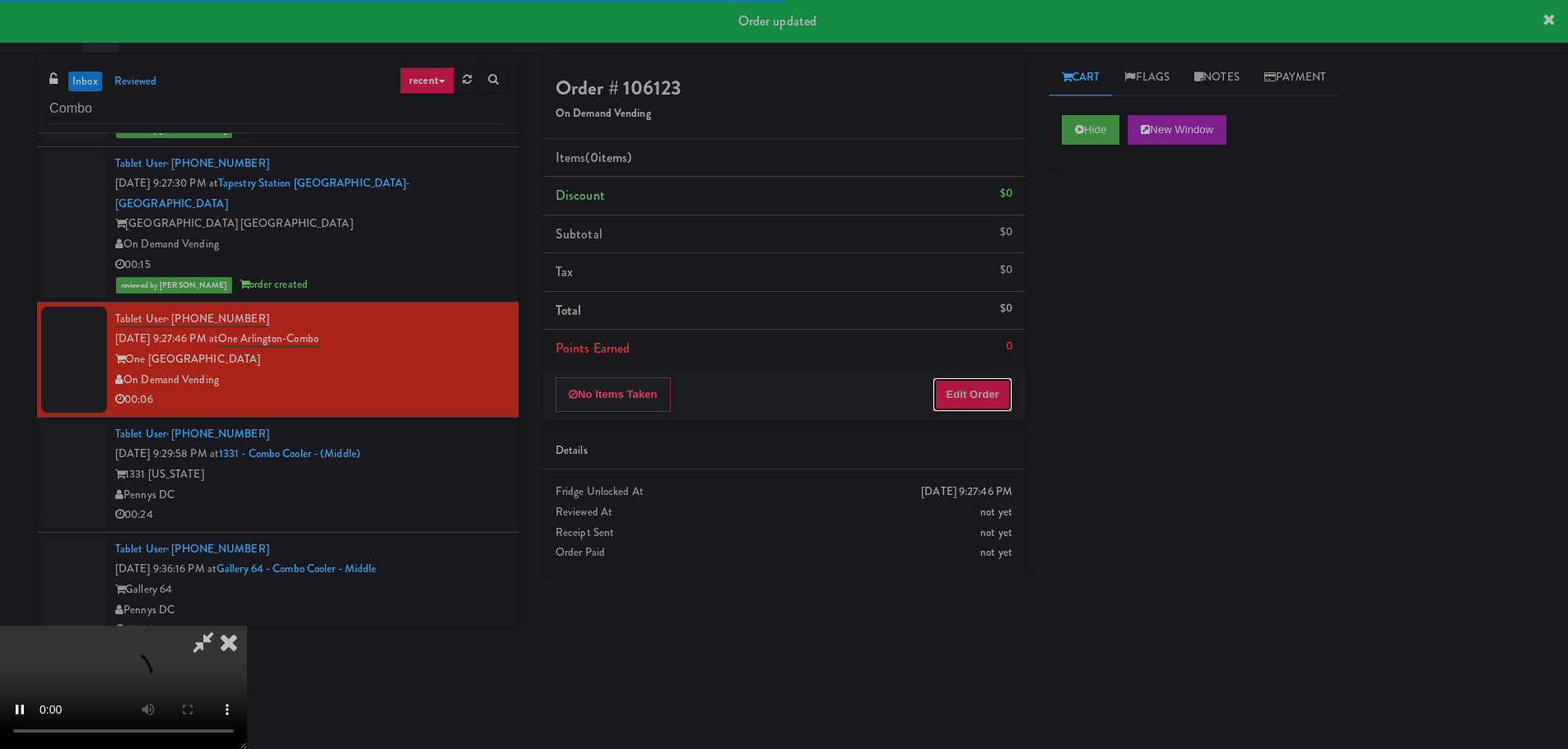
click at [995, 397] on button "Edit Order" at bounding box center [972, 395] width 80 height 34
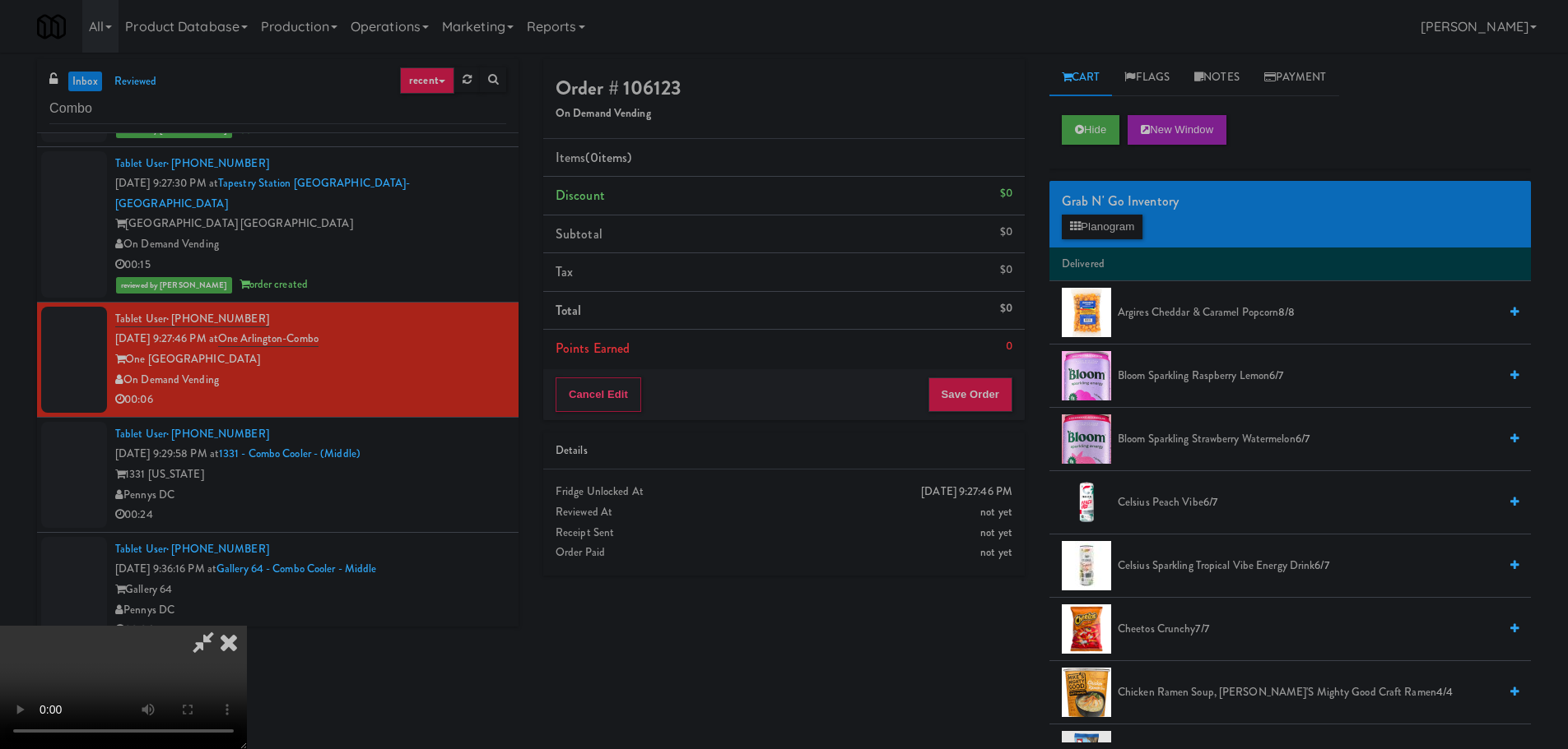
scroll to position [0, 0]
click at [247, 626] on video at bounding box center [124, 688] width 247 height 124
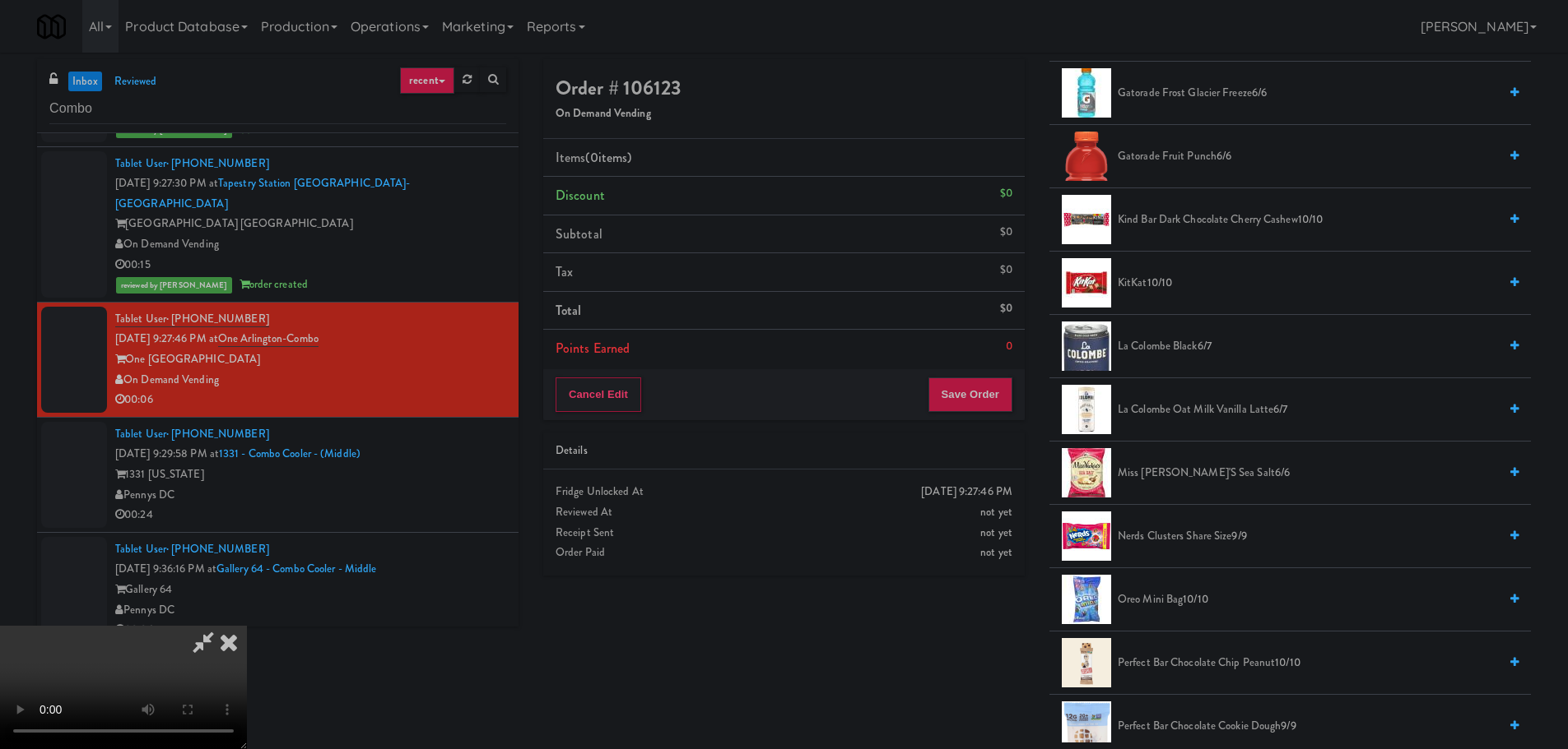
scroll to position [1809, 0]
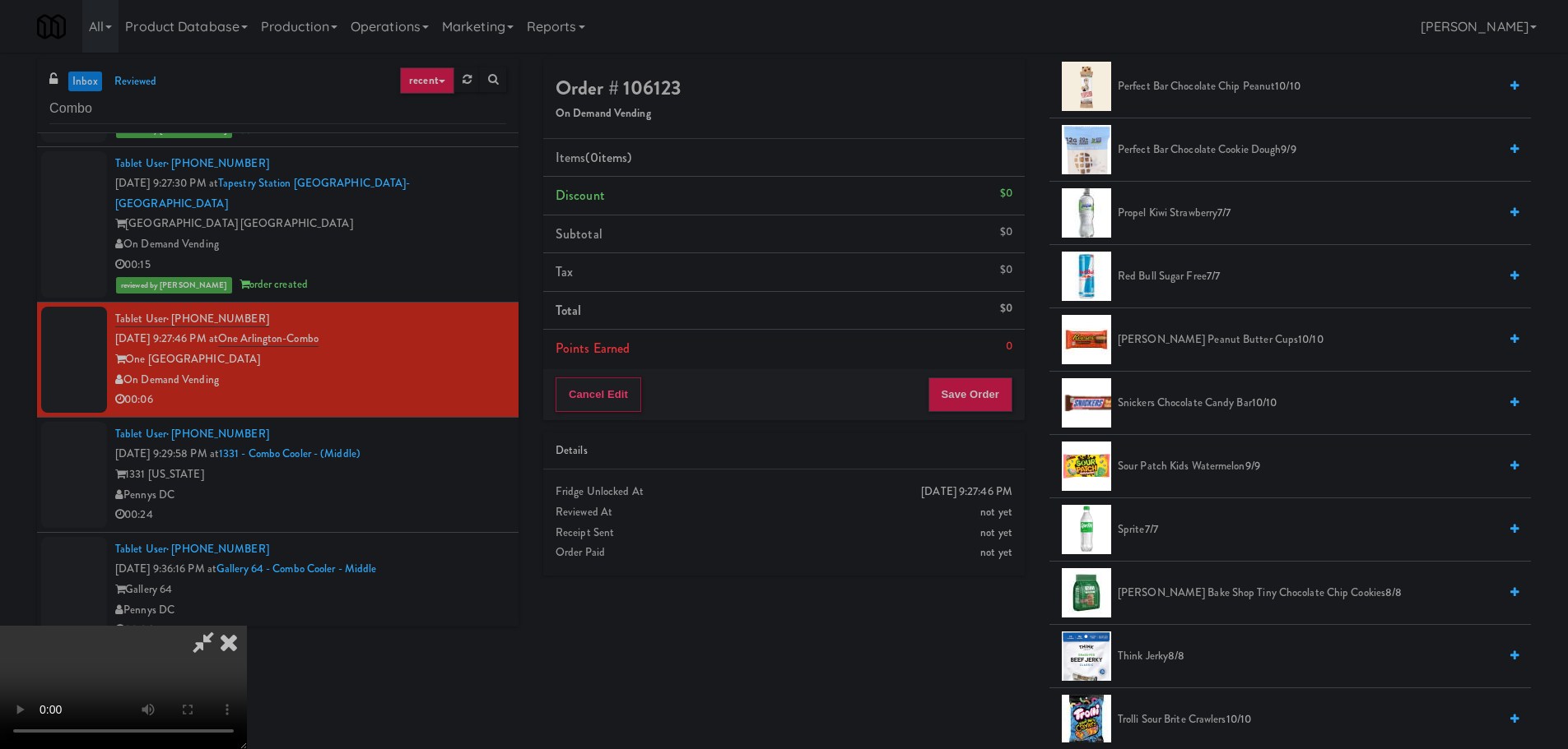
click at [1156, 214] on span "Propel Kiwi Strawberry 7/7" at bounding box center [1307, 213] width 380 height 20
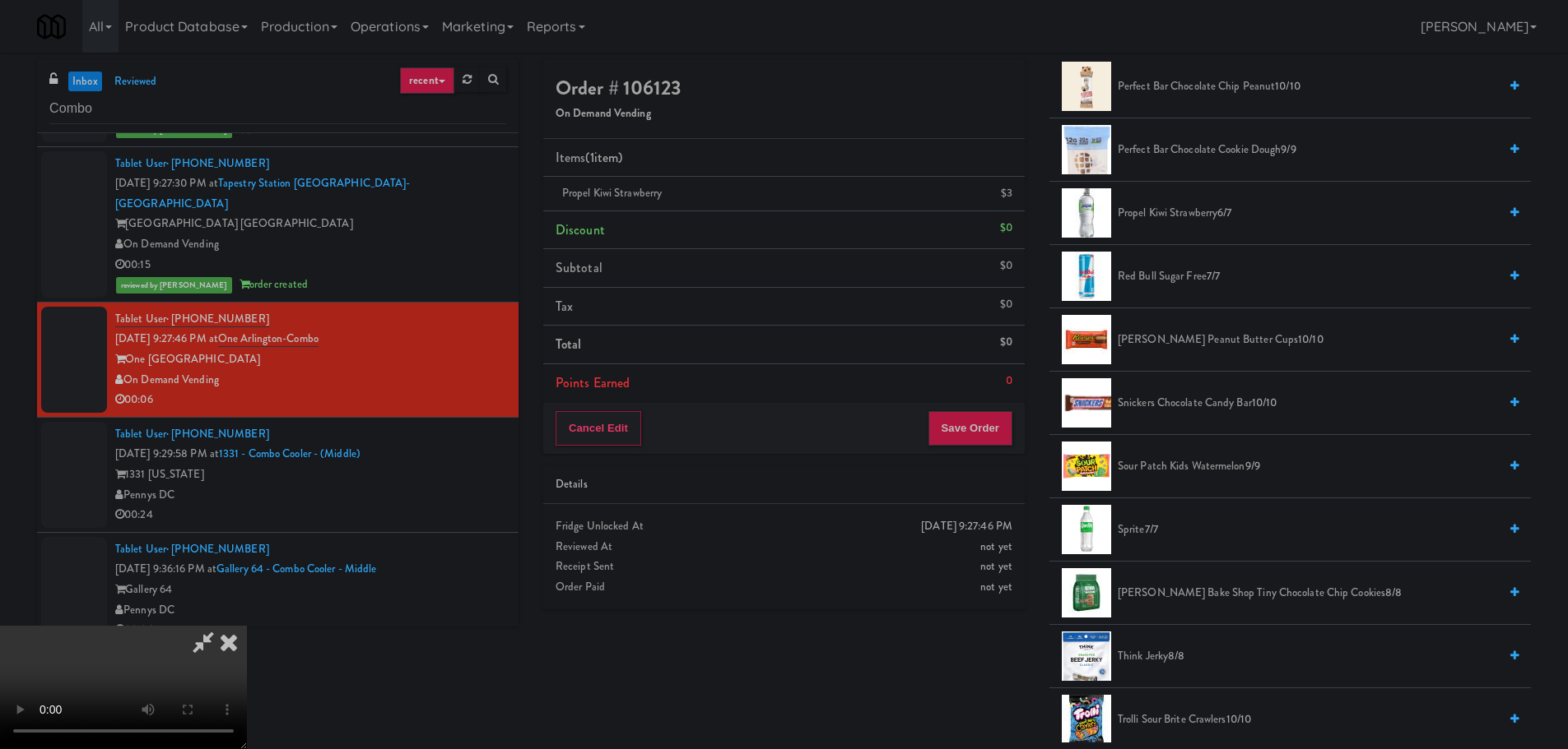
click at [247, 626] on video at bounding box center [124, 688] width 247 height 124
click at [1198, 216] on span "Propel Kiwi Strawberry 6/7" at bounding box center [1307, 213] width 380 height 20
click at [247, 626] on video at bounding box center [124, 688] width 247 height 124
click at [952, 428] on button "Save Order" at bounding box center [971, 428] width 84 height 34
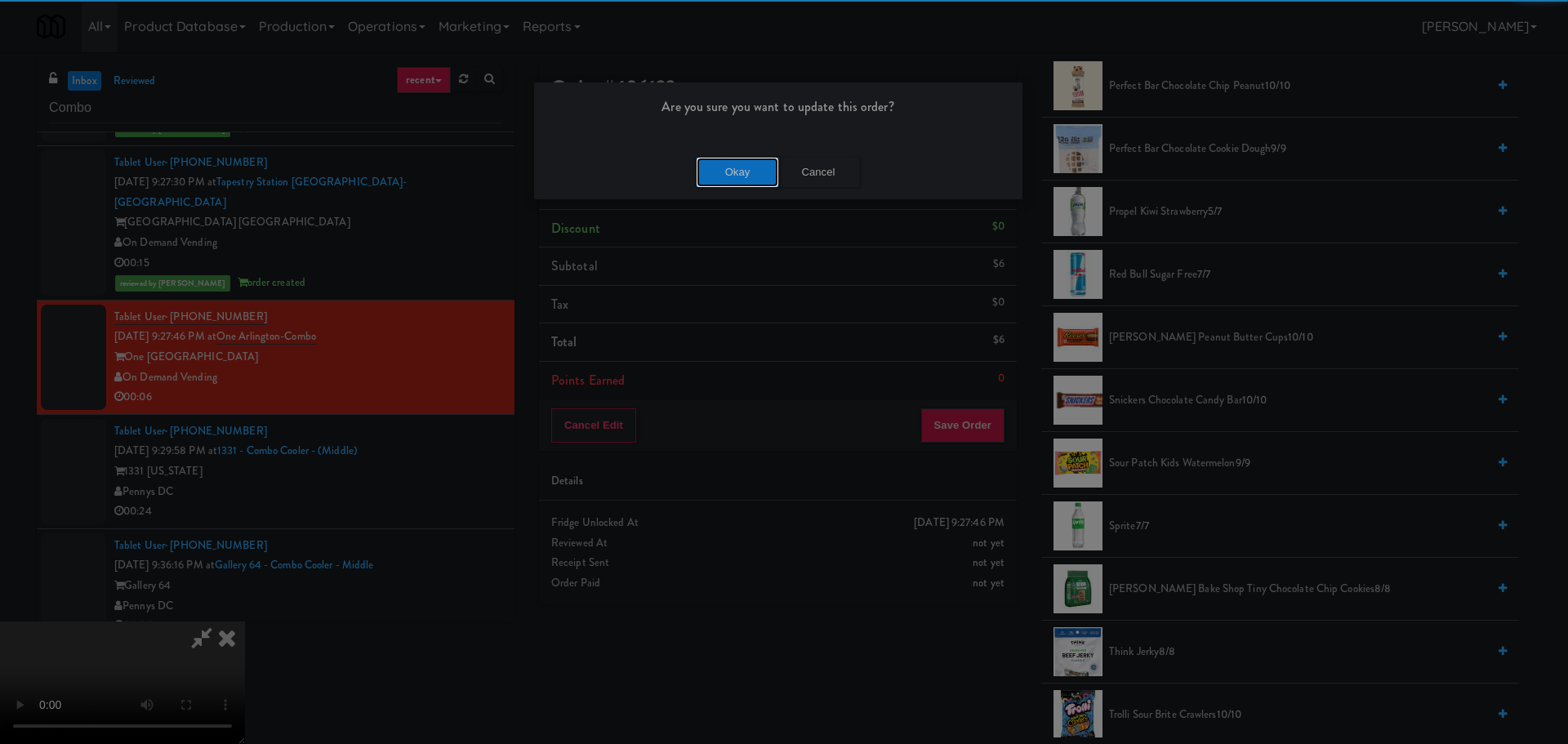
click at [752, 182] on button "Okay" at bounding box center [738, 172] width 82 height 29
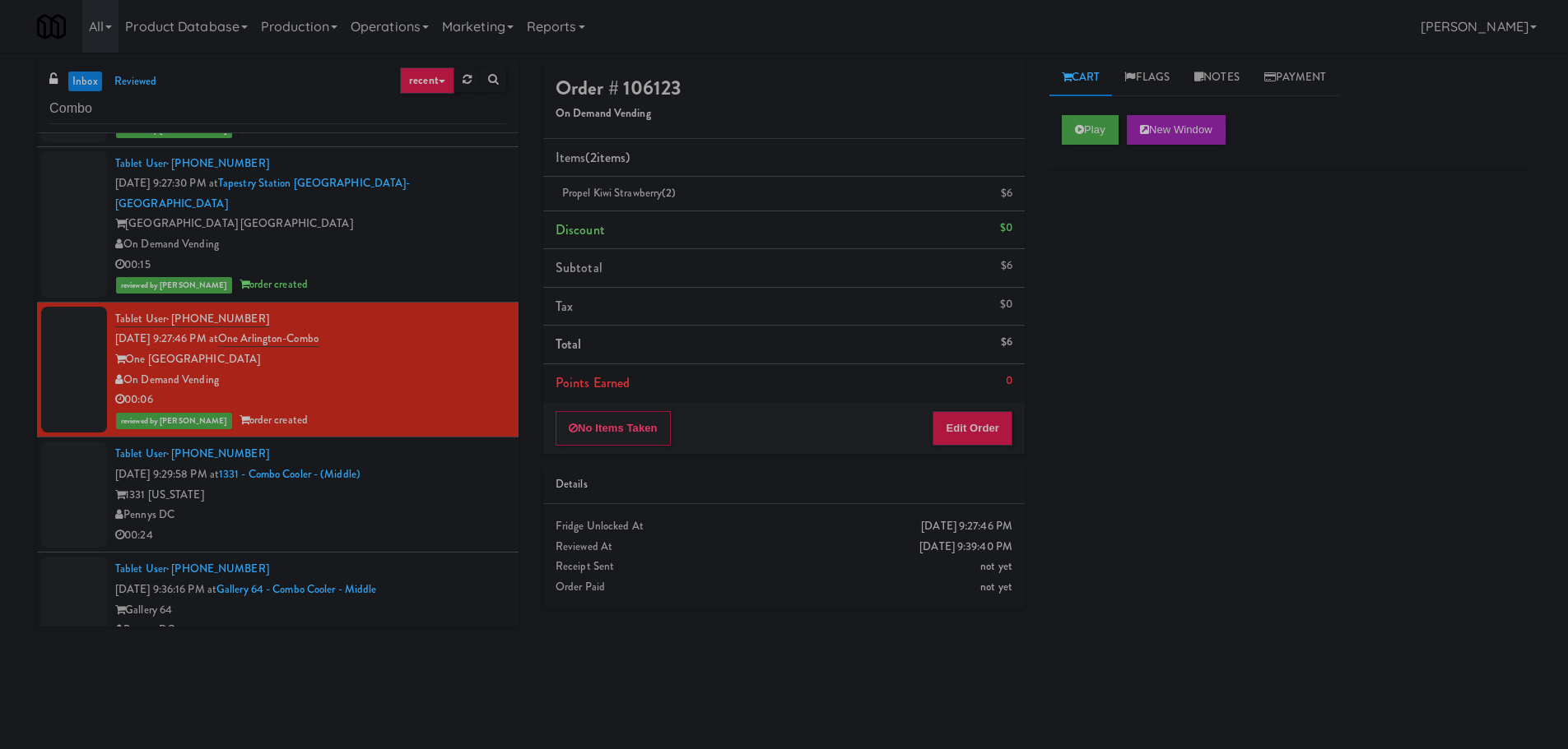
scroll to position [0, 0]
click at [464, 486] on div "1331 [US_STATE]" at bounding box center [311, 495] width 391 height 20
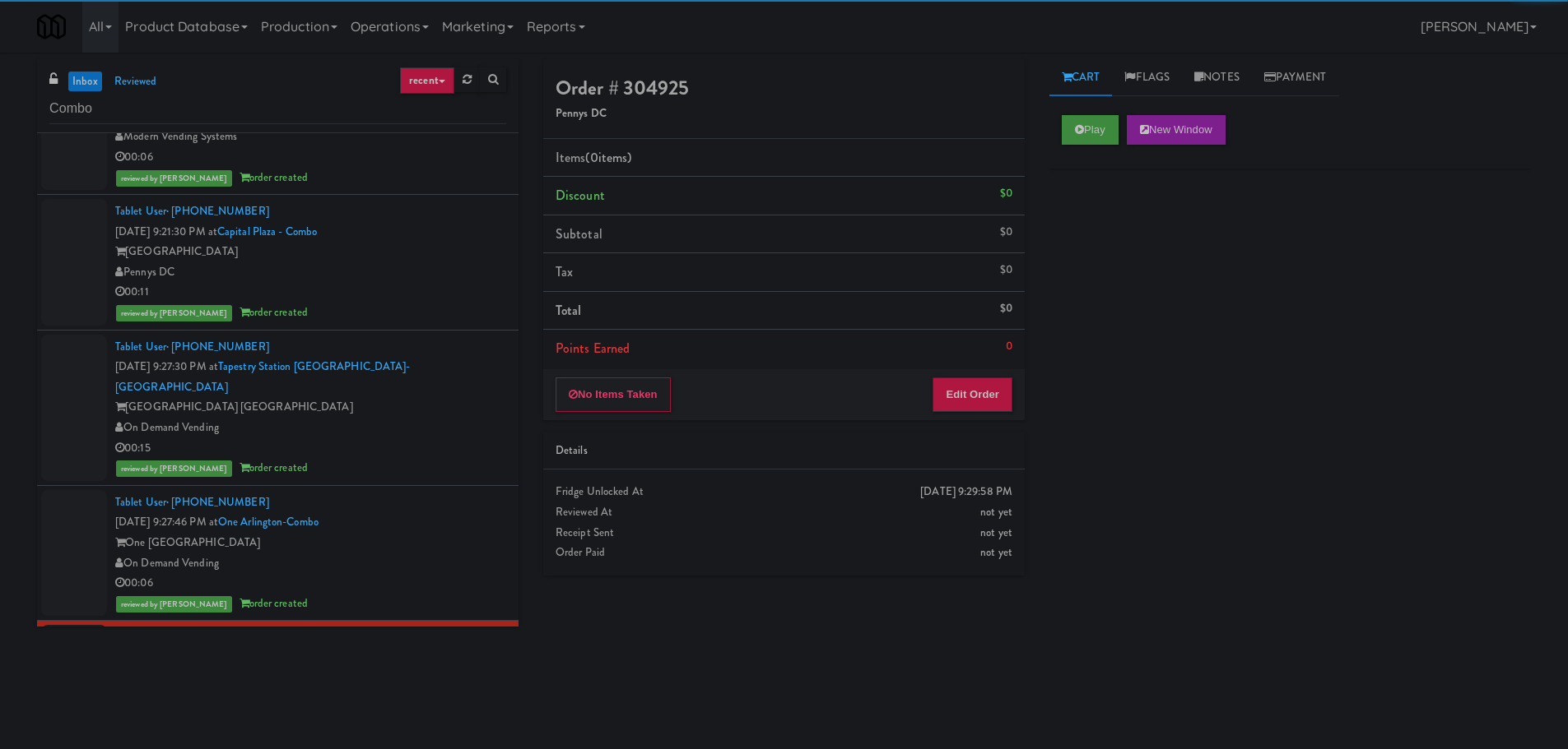
scroll to position [413, 0]
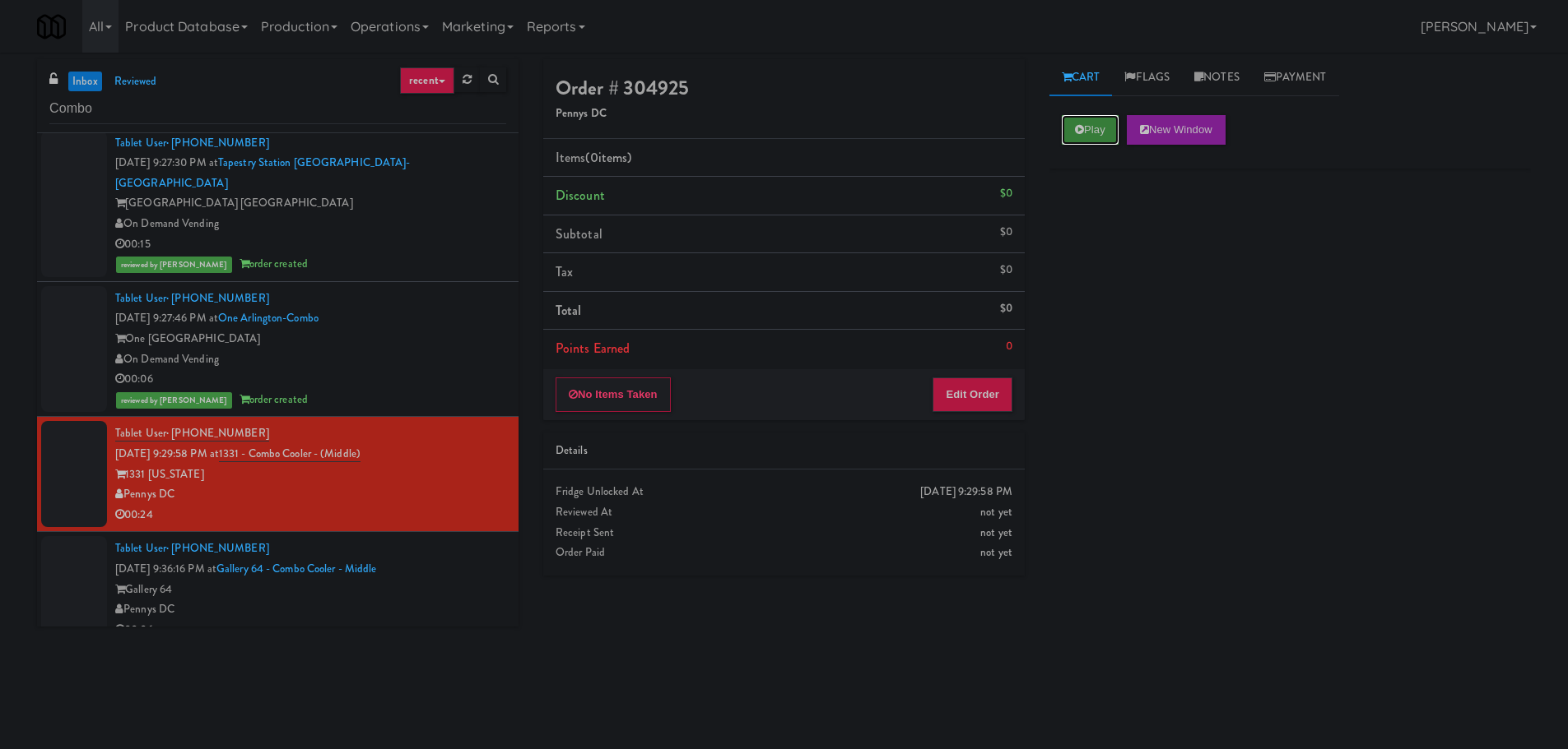
click at [1072, 125] on button "Play" at bounding box center [1090, 129] width 57 height 30
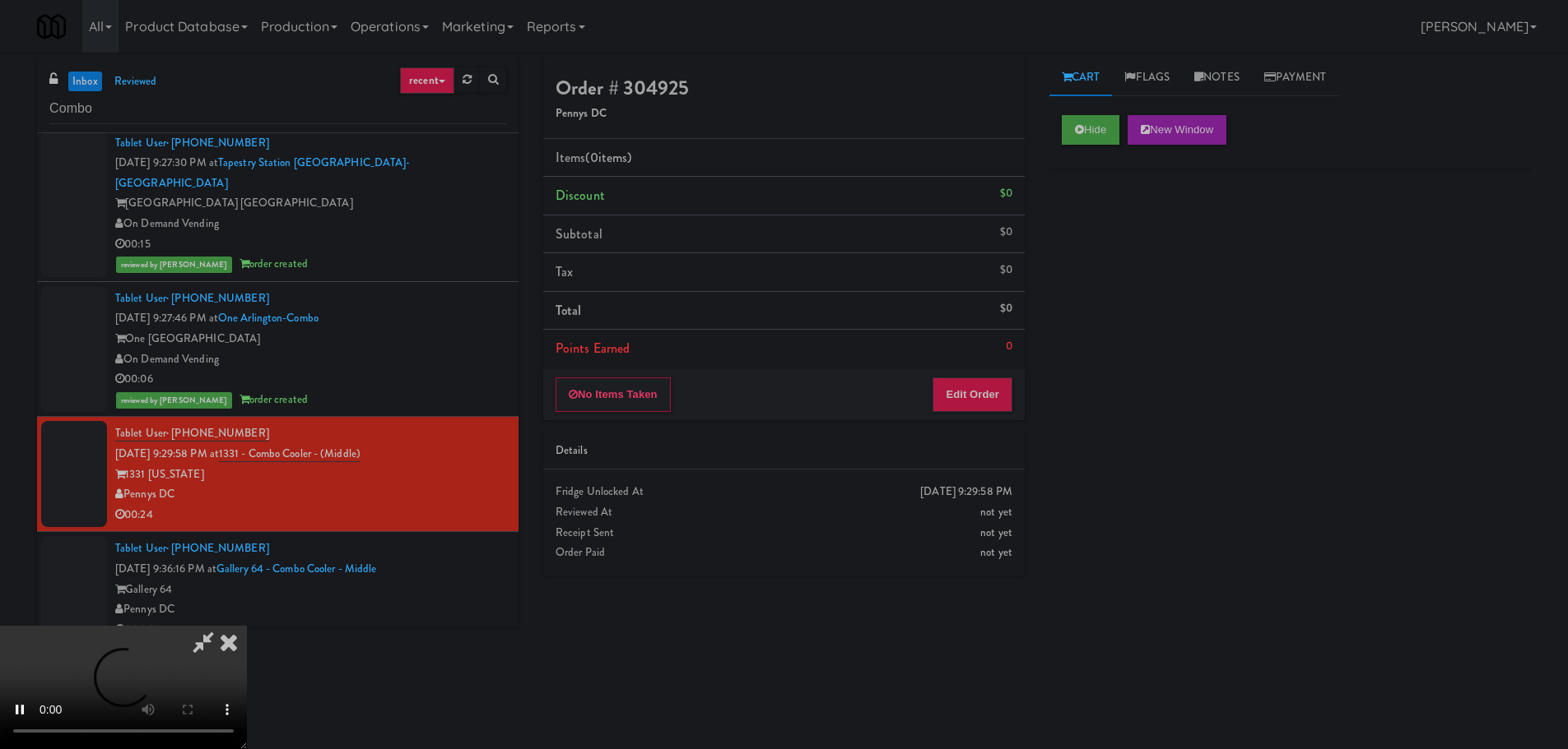
click at [1020, 348] on li "Points Earned 0" at bounding box center [784, 349] width 481 height 38
click at [989, 379] on button "Edit Order" at bounding box center [972, 395] width 80 height 34
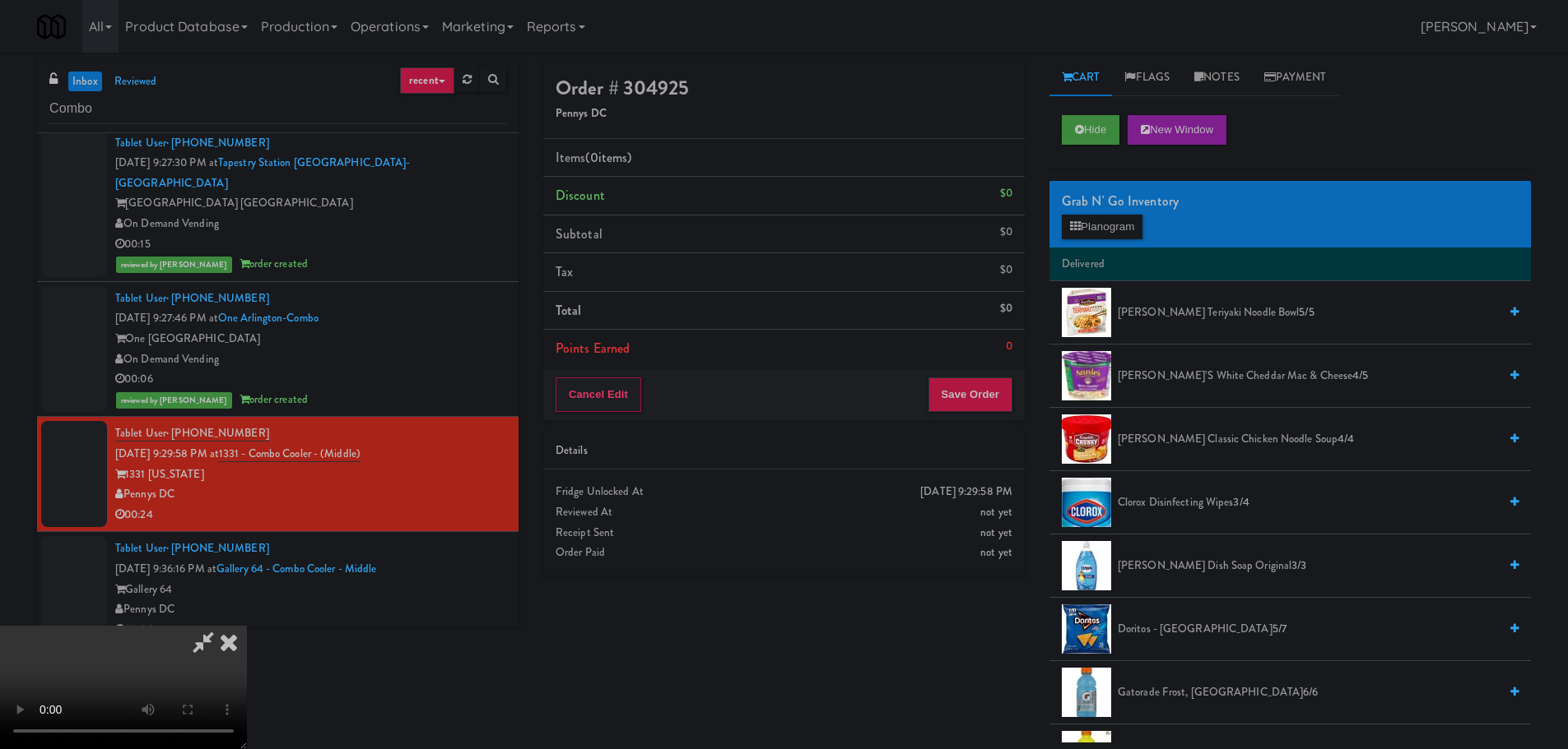
scroll to position [283, 0]
click at [247, 626] on video at bounding box center [124, 688] width 247 height 124
drag, startPoint x: 650, startPoint y: 521, endPoint x: 660, endPoint y: 521, distance: 10.0
click at [247, 626] on video at bounding box center [124, 688] width 247 height 124
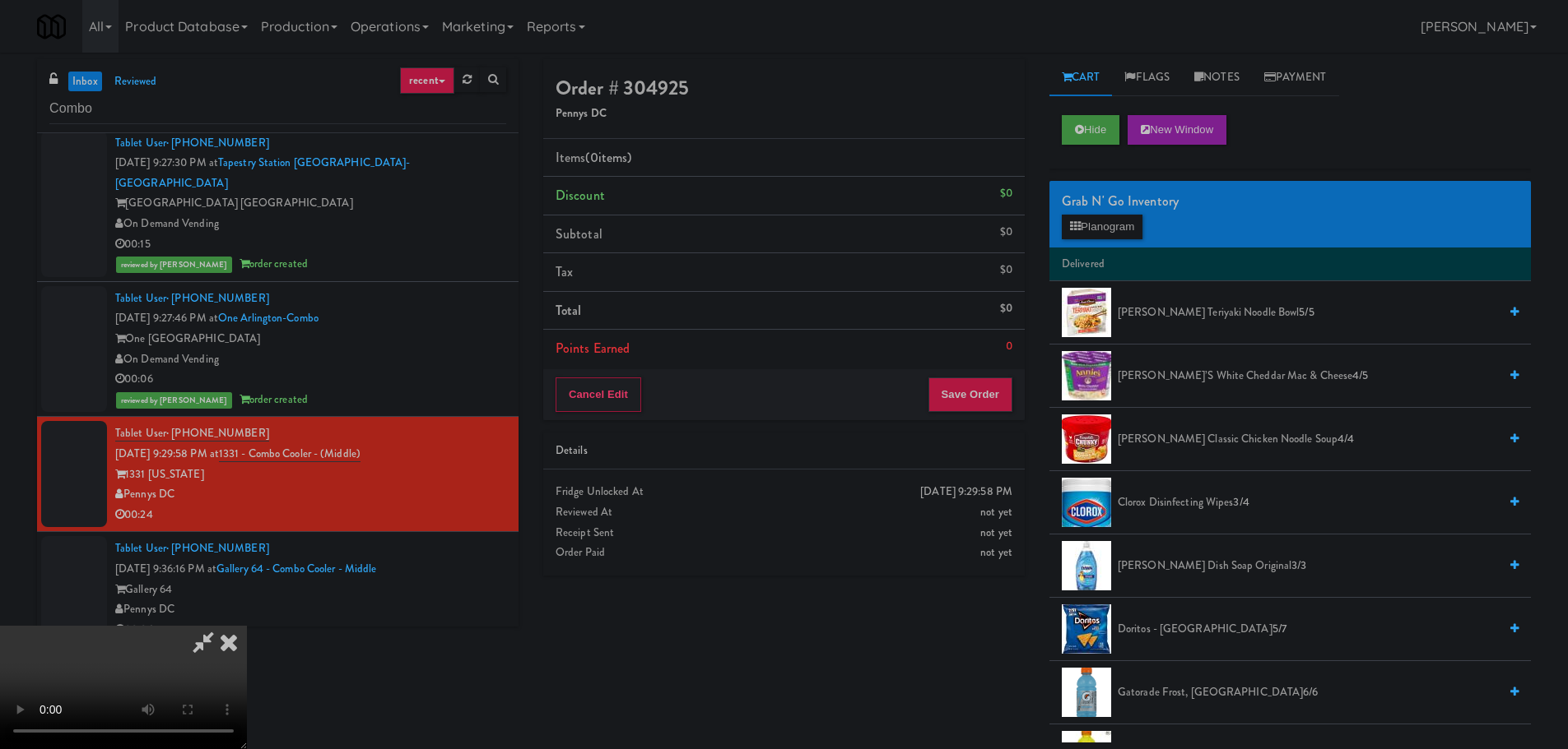
click at [247, 626] on video at bounding box center [124, 688] width 247 height 124
click at [1095, 224] on button "Planogram" at bounding box center [1102, 227] width 81 height 25
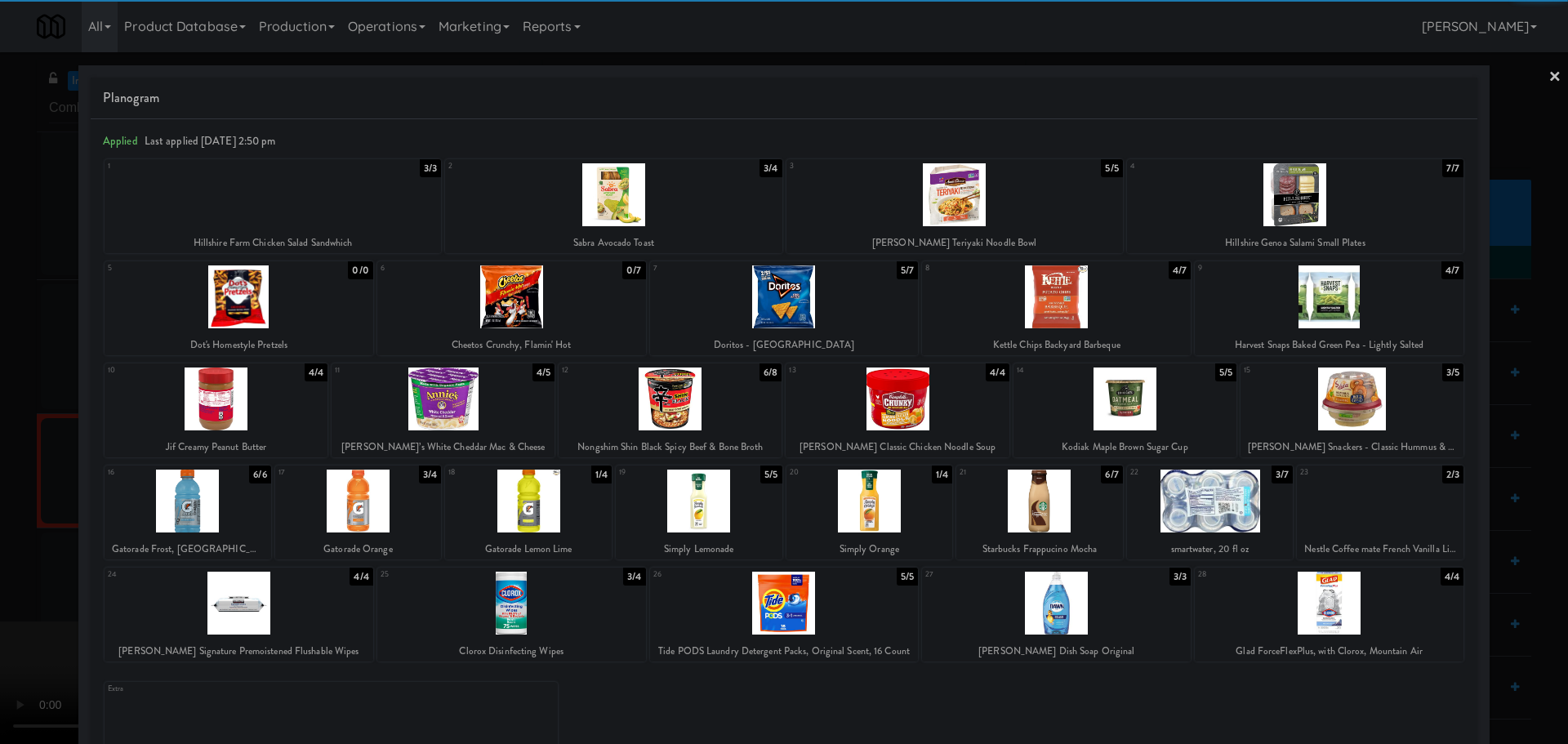
click at [1293, 420] on div at bounding box center [1352, 399] width 223 height 63
click at [0, 485] on div at bounding box center [784, 372] width 1568 height 744
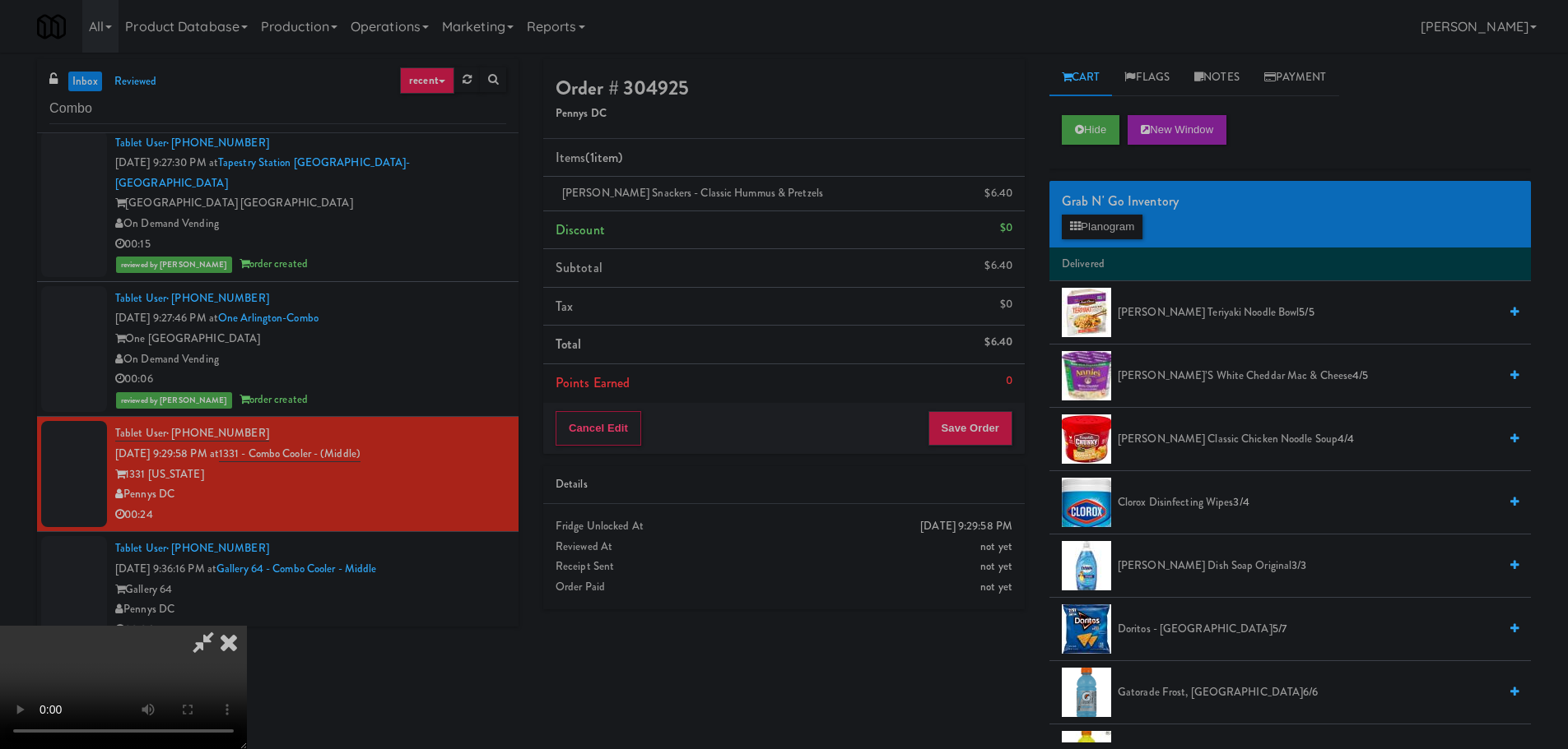
scroll to position [283, 0]
click at [247, 626] on video at bounding box center [124, 688] width 247 height 124
click at [949, 427] on button "Save Order" at bounding box center [971, 428] width 84 height 34
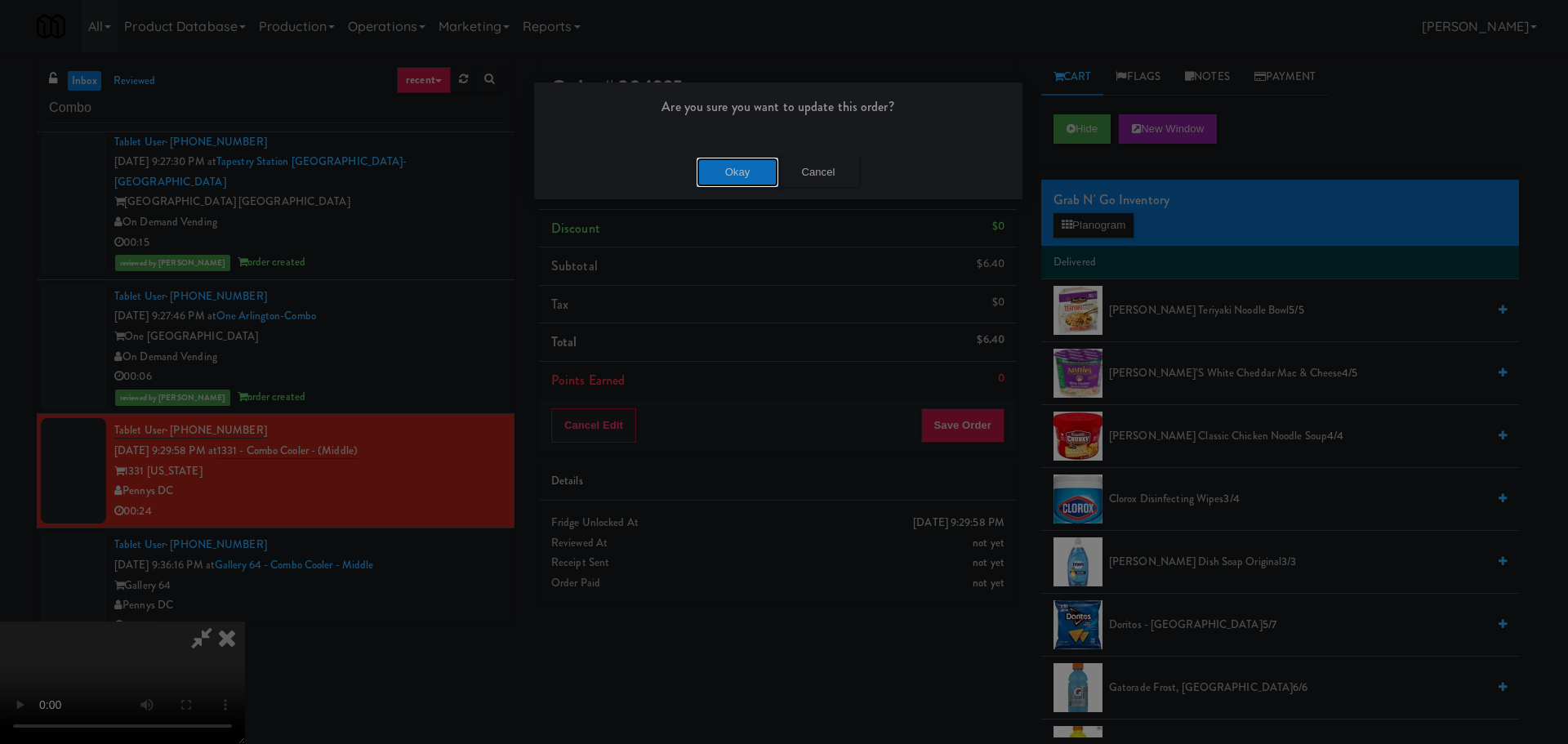
click at [763, 173] on button "Okay" at bounding box center [738, 172] width 82 height 29
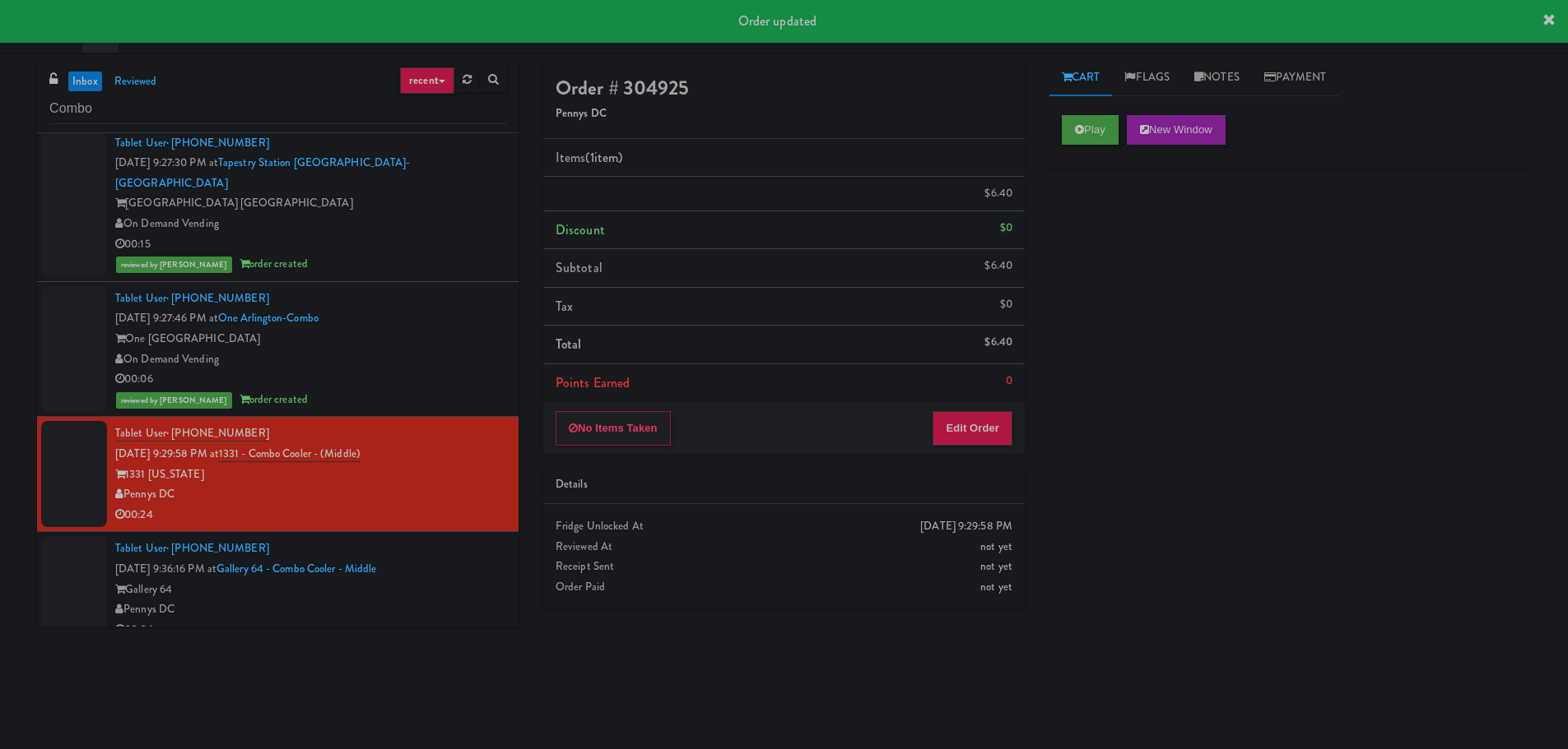
scroll to position [0, 0]
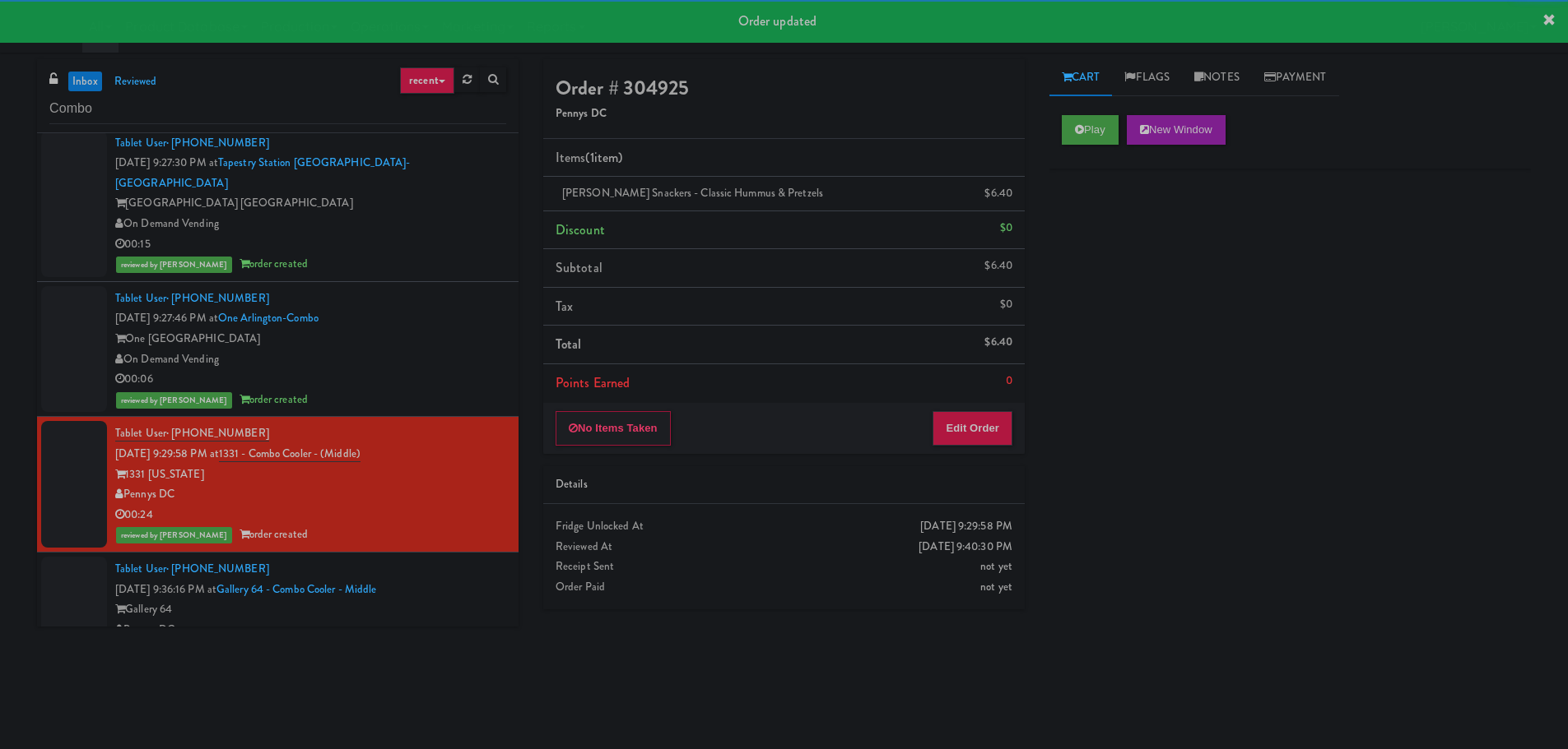
click at [469, 559] on div "Tablet User · (860) 319-9558 [DATE] 9:36:16 PM at Gallery 64 - Combo Cooler - M…" at bounding box center [311, 610] width 391 height 102
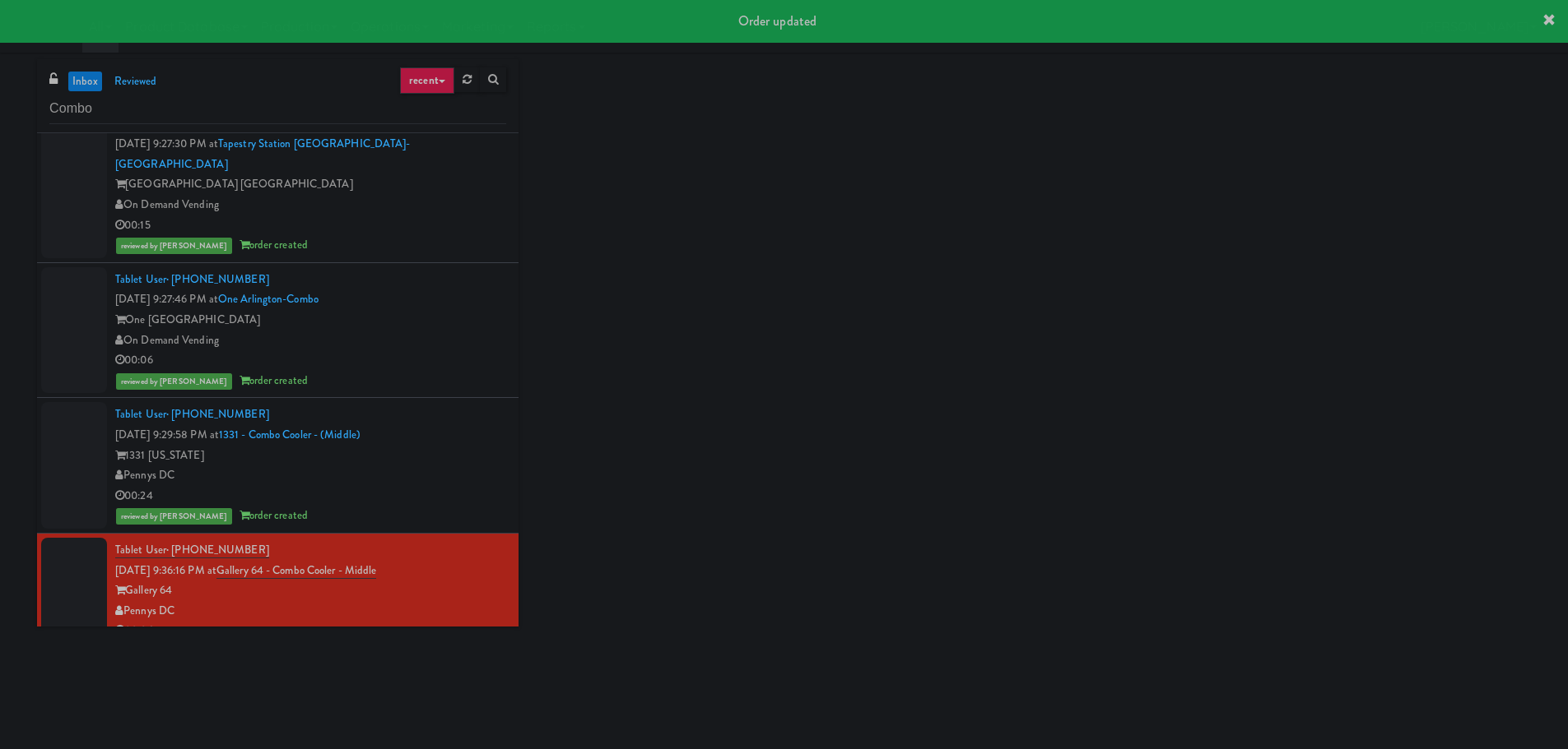
scroll to position [433, 0]
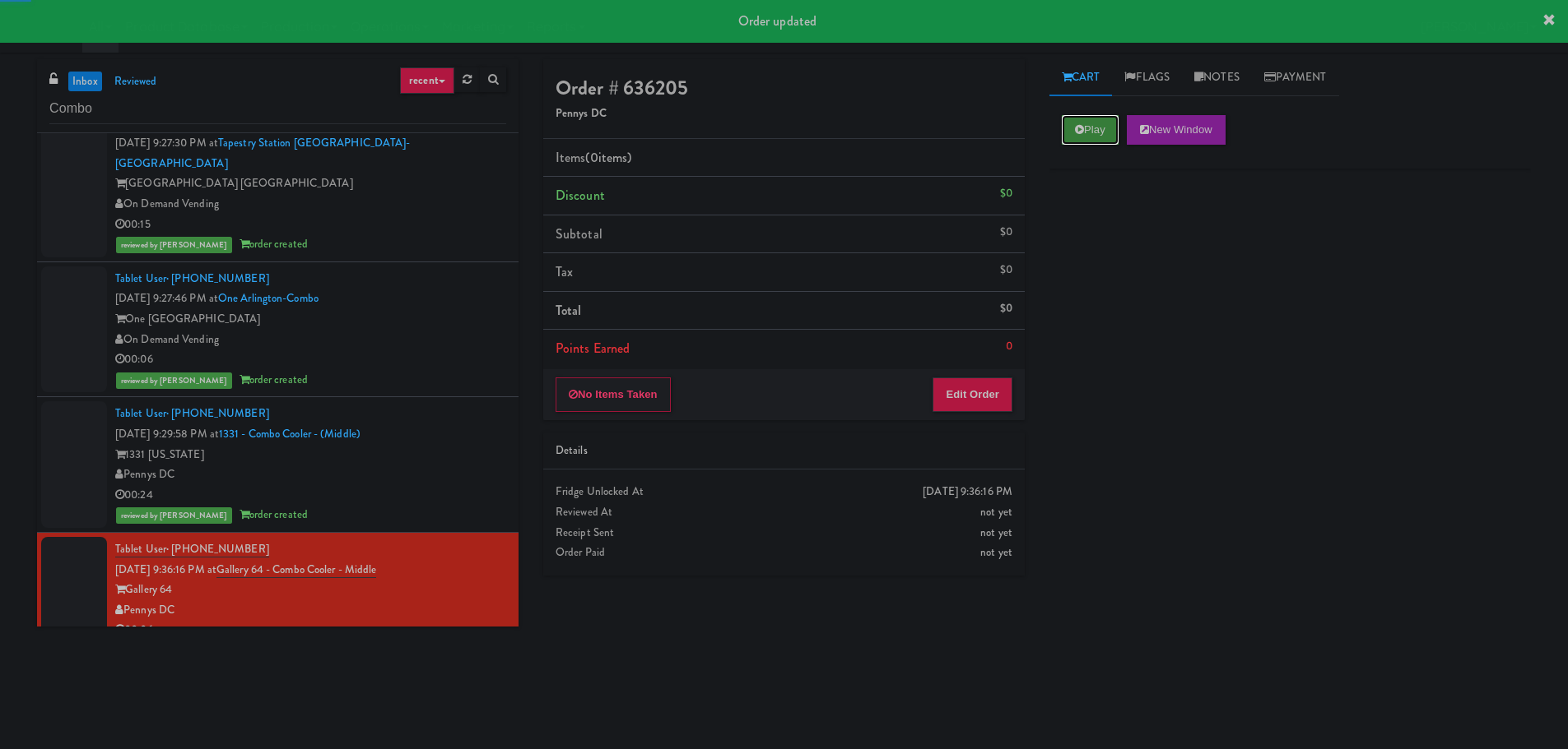
click at [1089, 131] on button "Play" at bounding box center [1090, 129] width 57 height 30
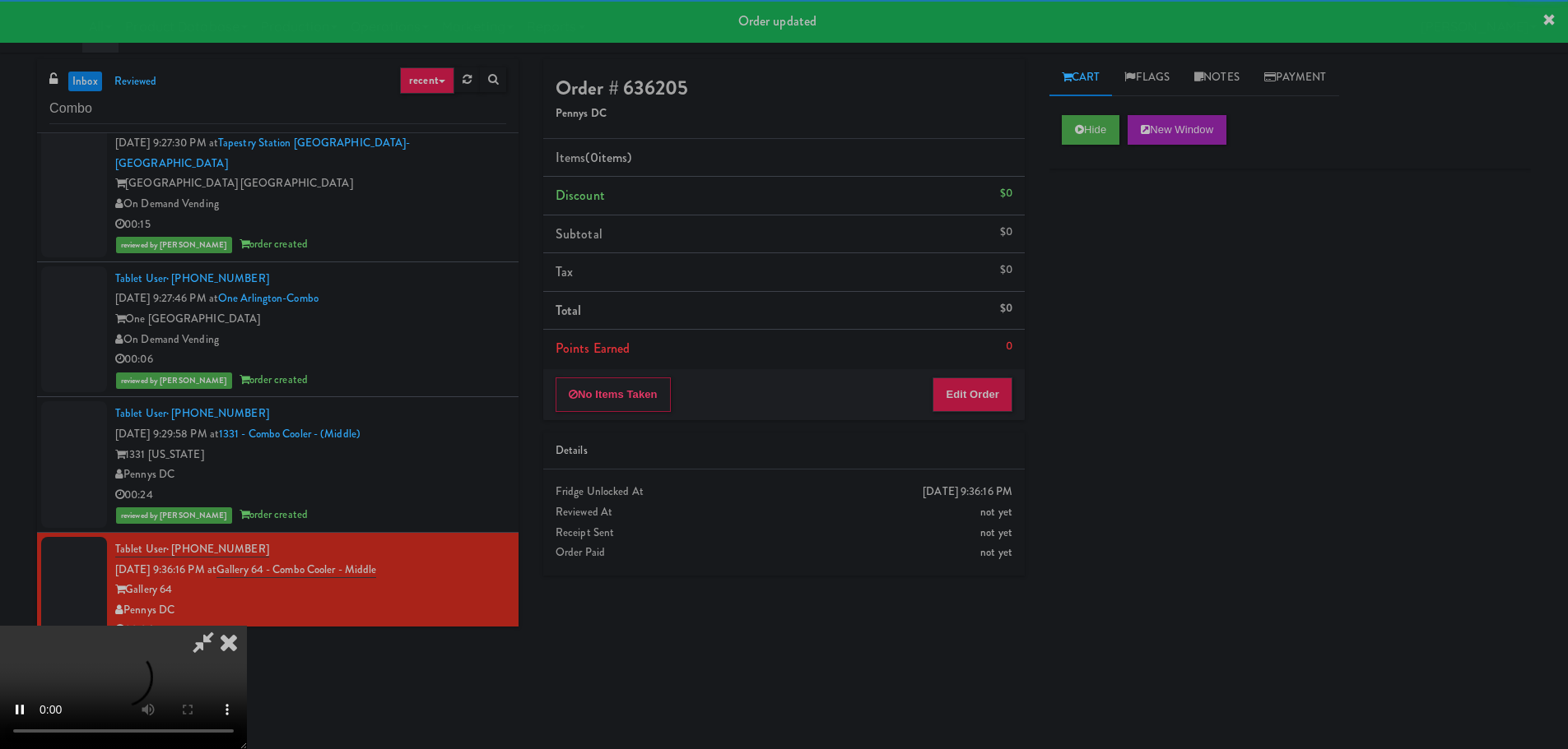
click at [1012, 375] on div "No Items Taken Edit Order" at bounding box center [784, 395] width 481 height 51
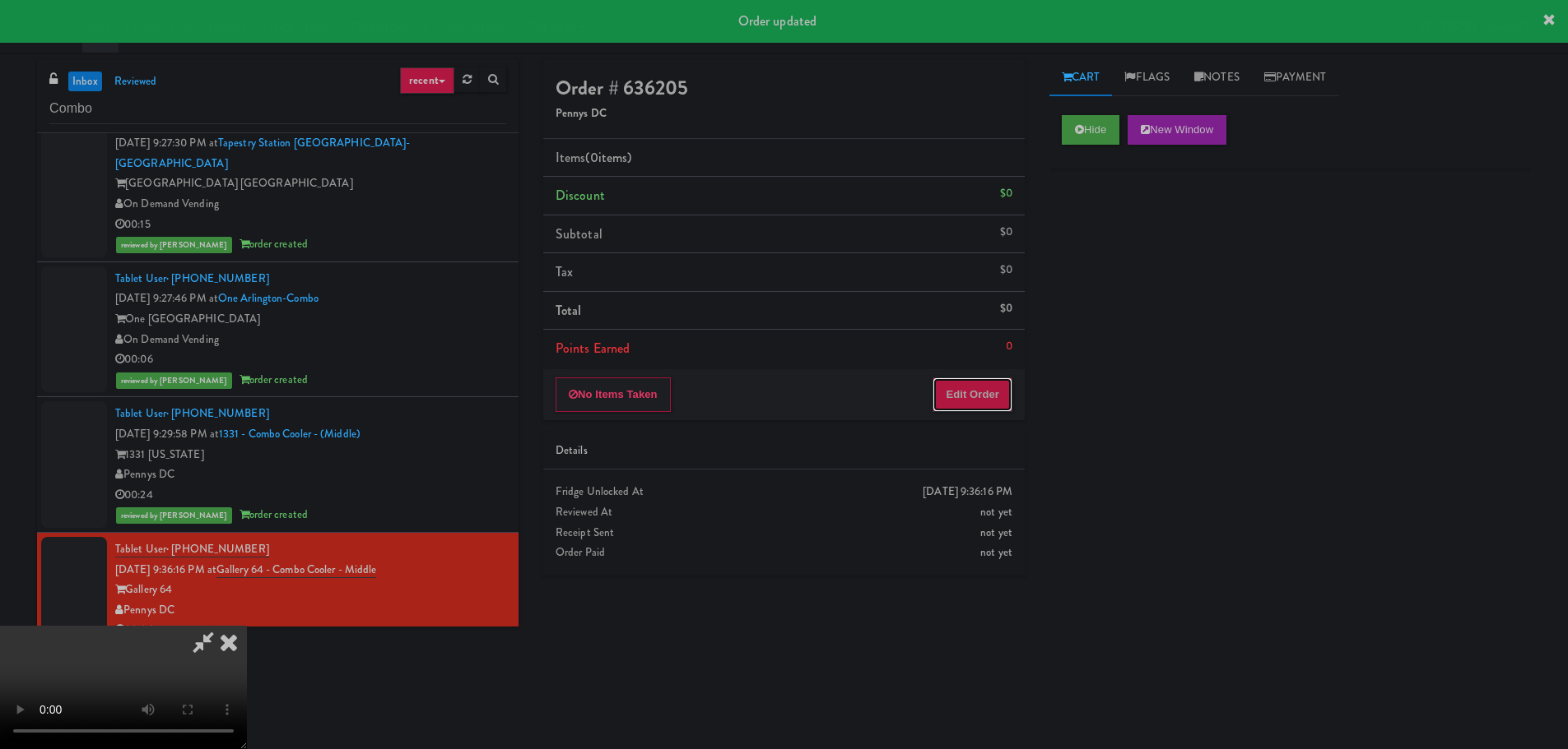
click at [1009, 380] on button "Edit Order" at bounding box center [972, 395] width 80 height 34
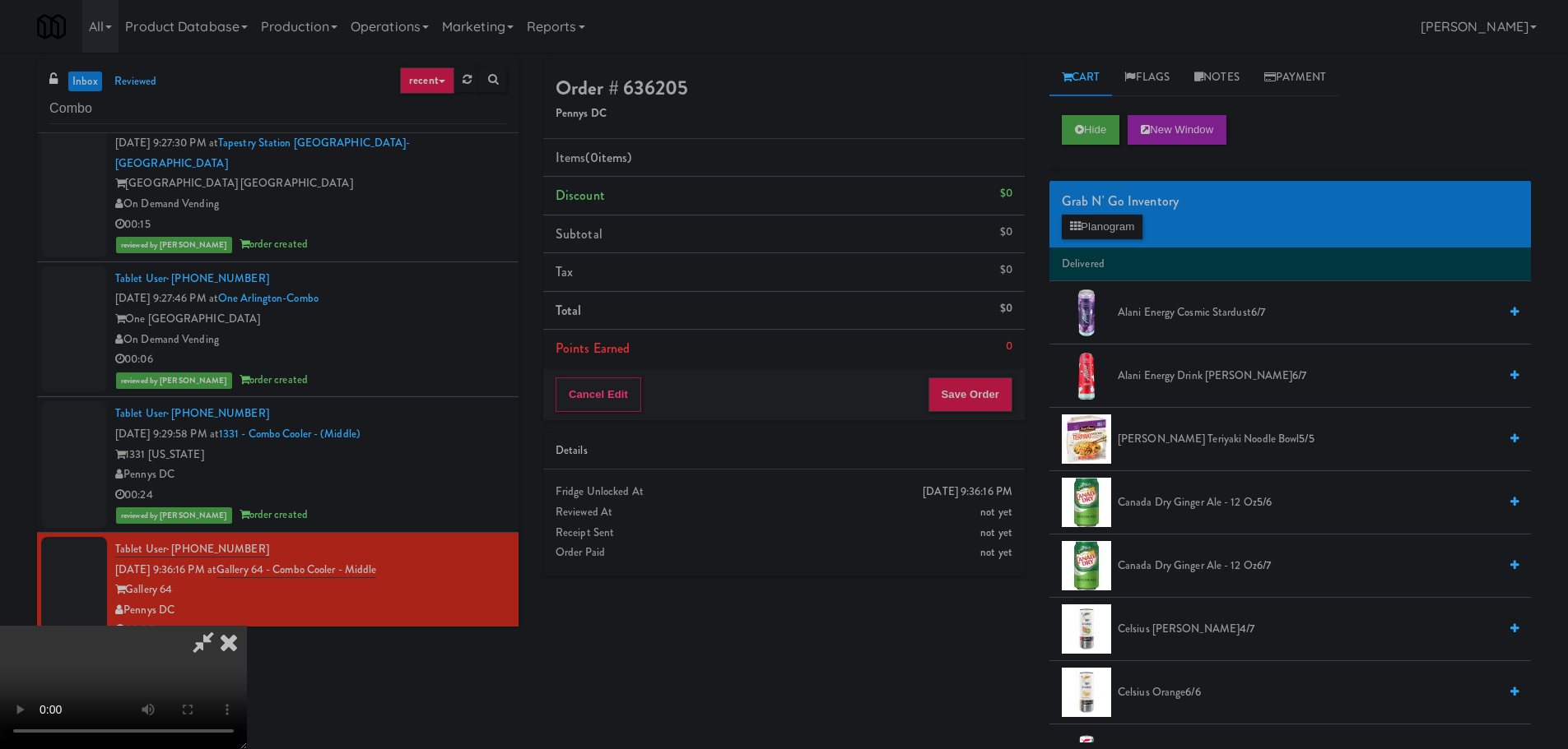
scroll to position [0, 0]
click at [247, 626] on video at bounding box center [124, 688] width 247 height 124
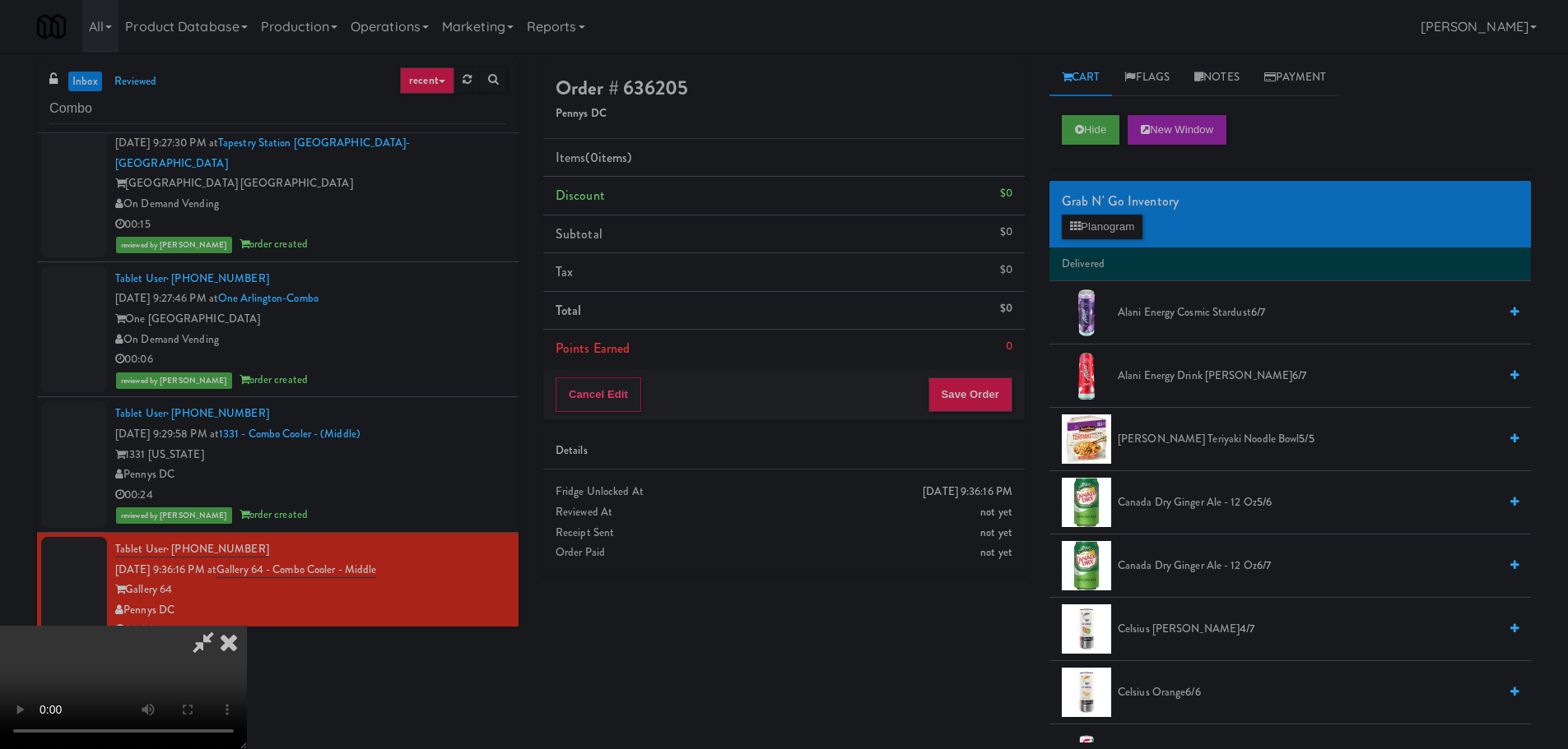
click at [247, 626] on video at bounding box center [124, 688] width 247 height 124
drag, startPoint x: 640, startPoint y: 319, endPoint x: 648, endPoint y: 325, distance: 10.0
click at [247, 626] on video at bounding box center [124, 688] width 247 height 124
click at [1111, 220] on button "Planogram" at bounding box center [1102, 227] width 81 height 25
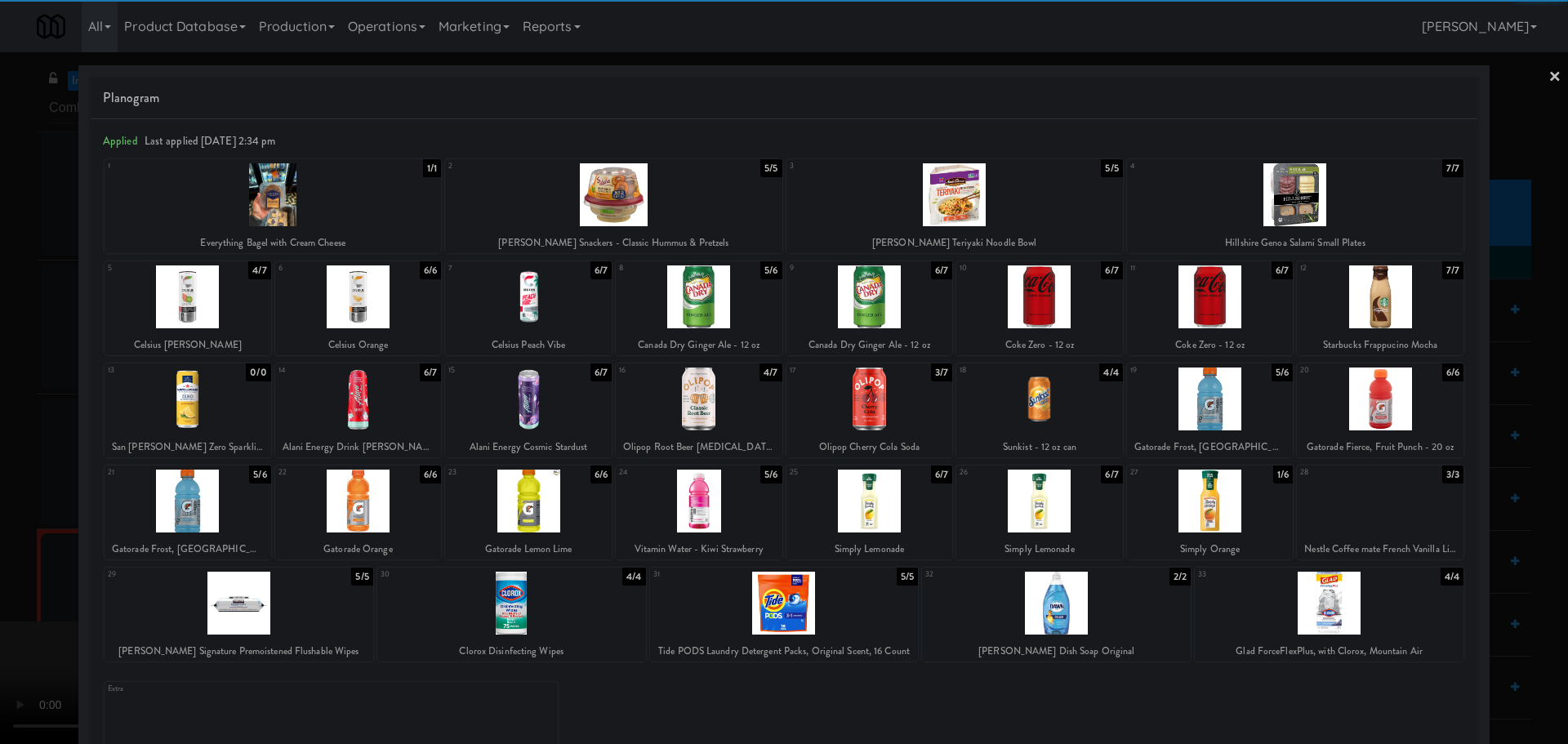
click at [1051, 507] on div at bounding box center [1039, 501] width 166 height 63
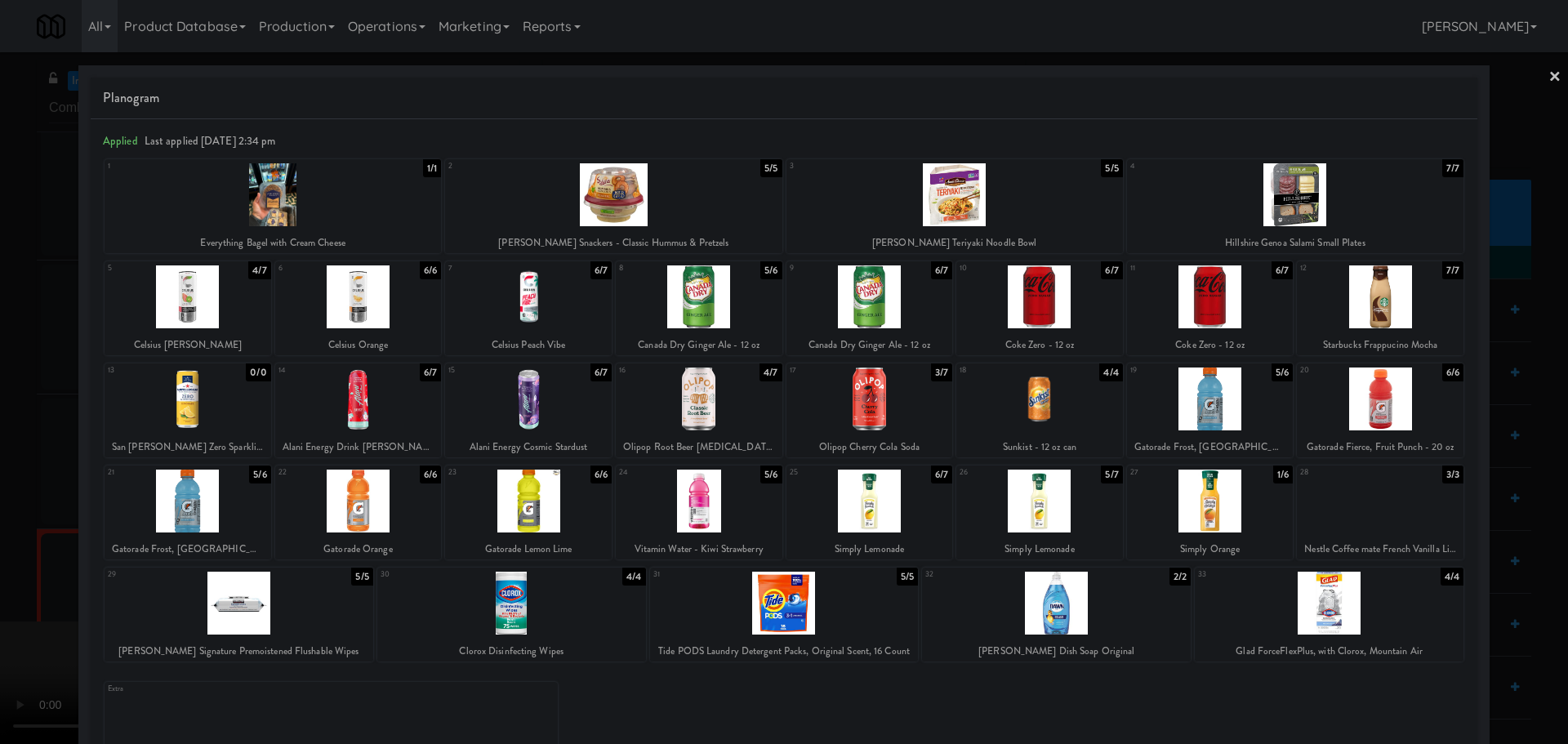
click at [1229, 512] on div at bounding box center [1210, 501] width 166 height 63
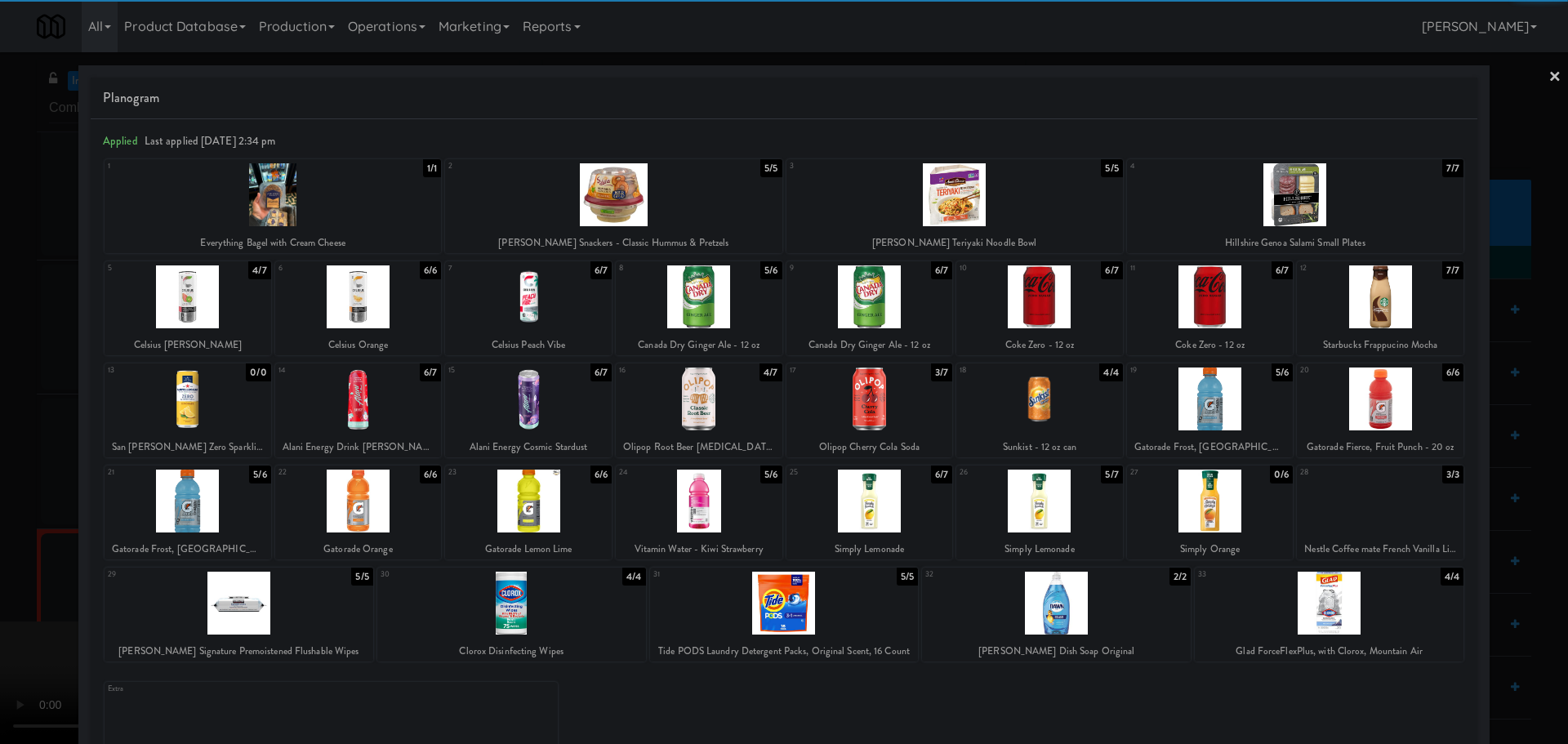
click at [0, 414] on div at bounding box center [784, 372] width 1568 height 744
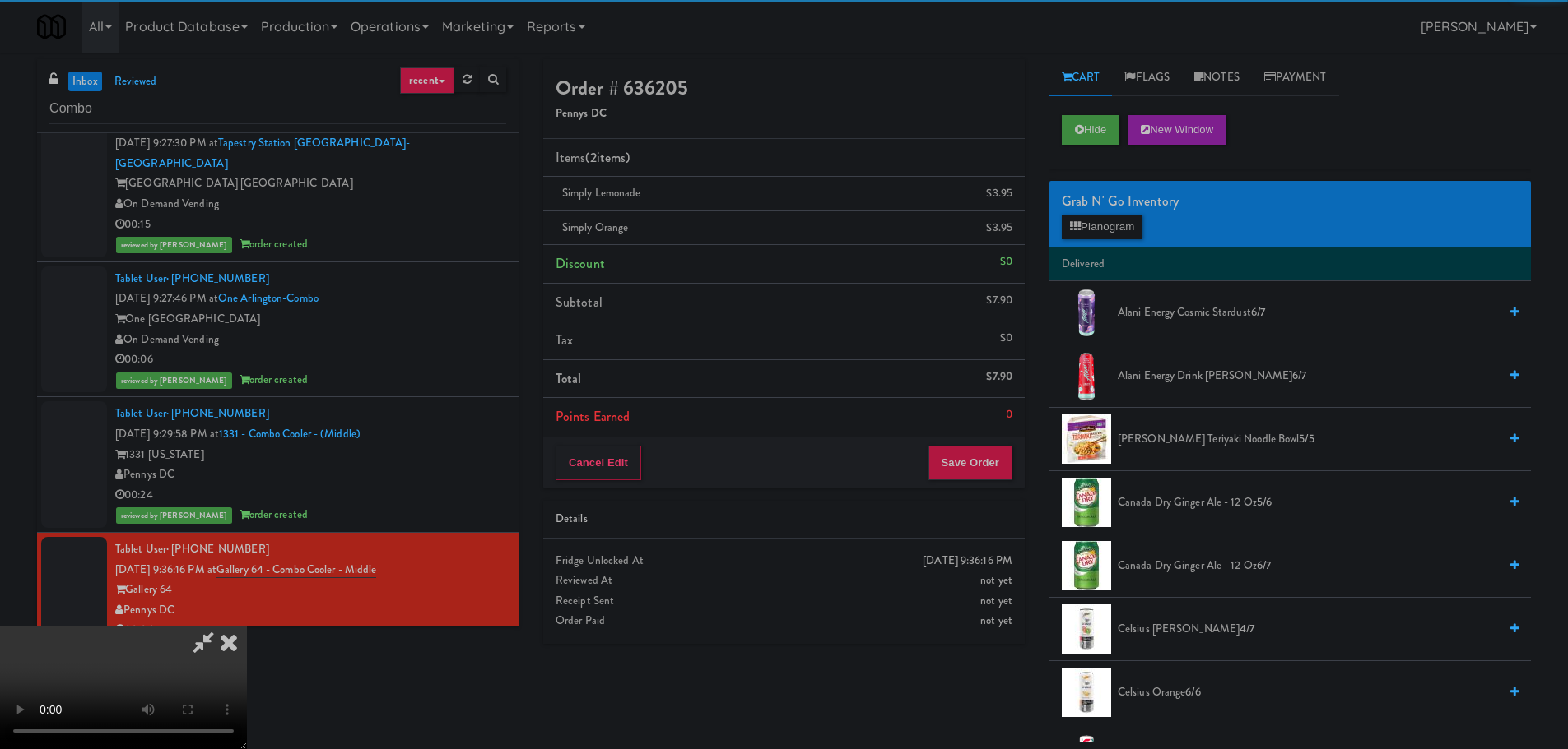
click at [247, 626] on video at bounding box center [124, 688] width 247 height 124
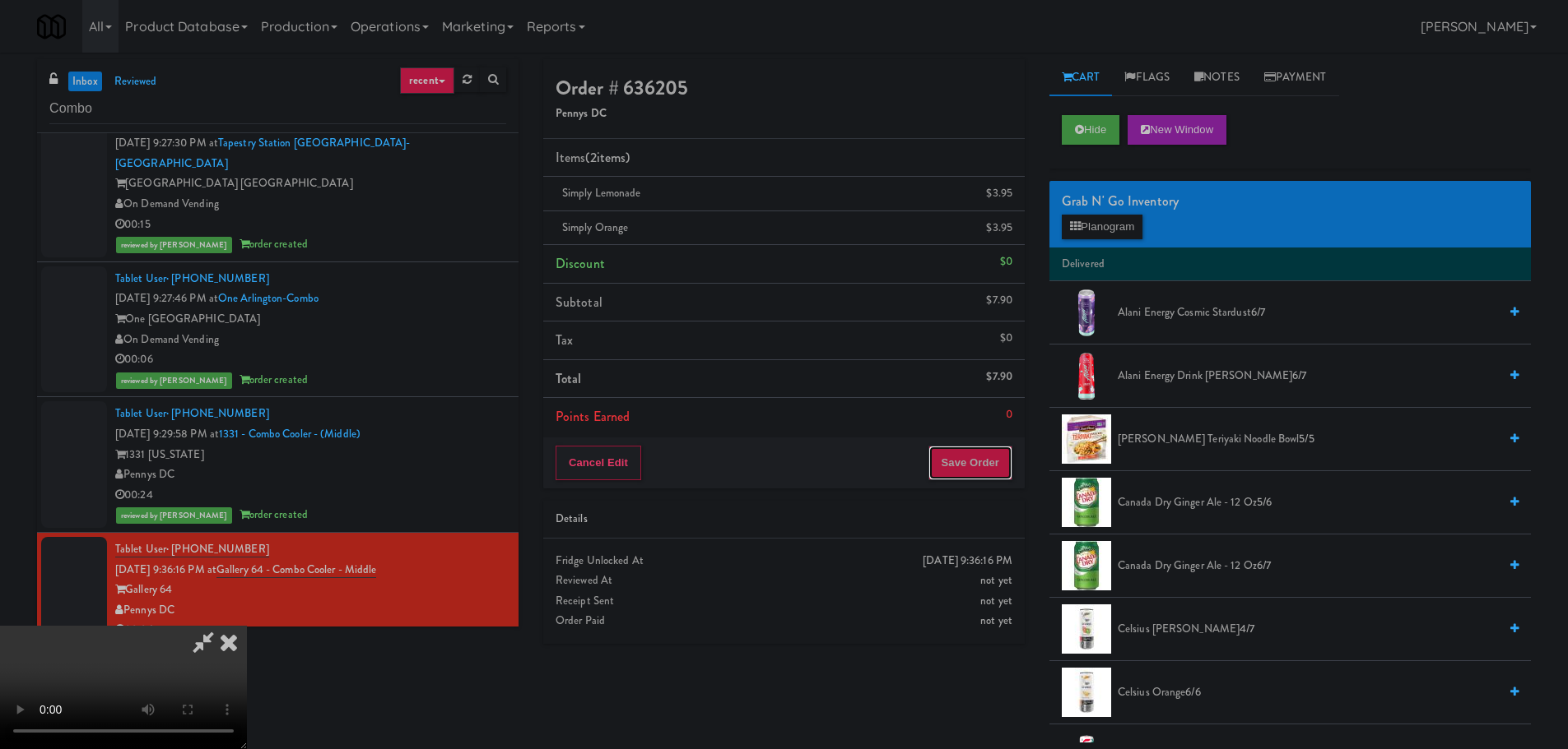
click at [985, 447] on button "Save Order" at bounding box center [971, 463] width 84 height 34
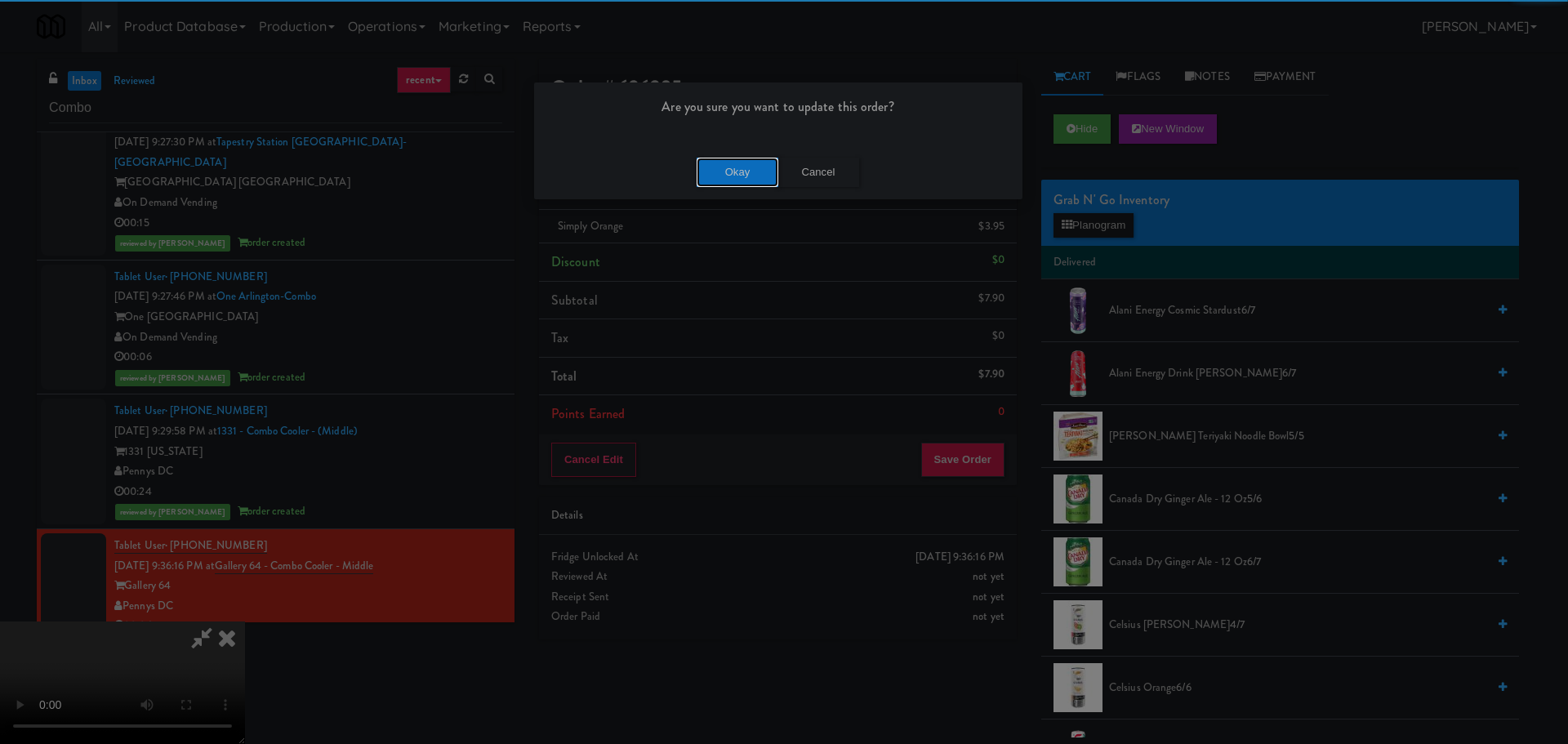
click at [734, 165] on button "Okay" at bounding box center [738, 172] width 82 height 29
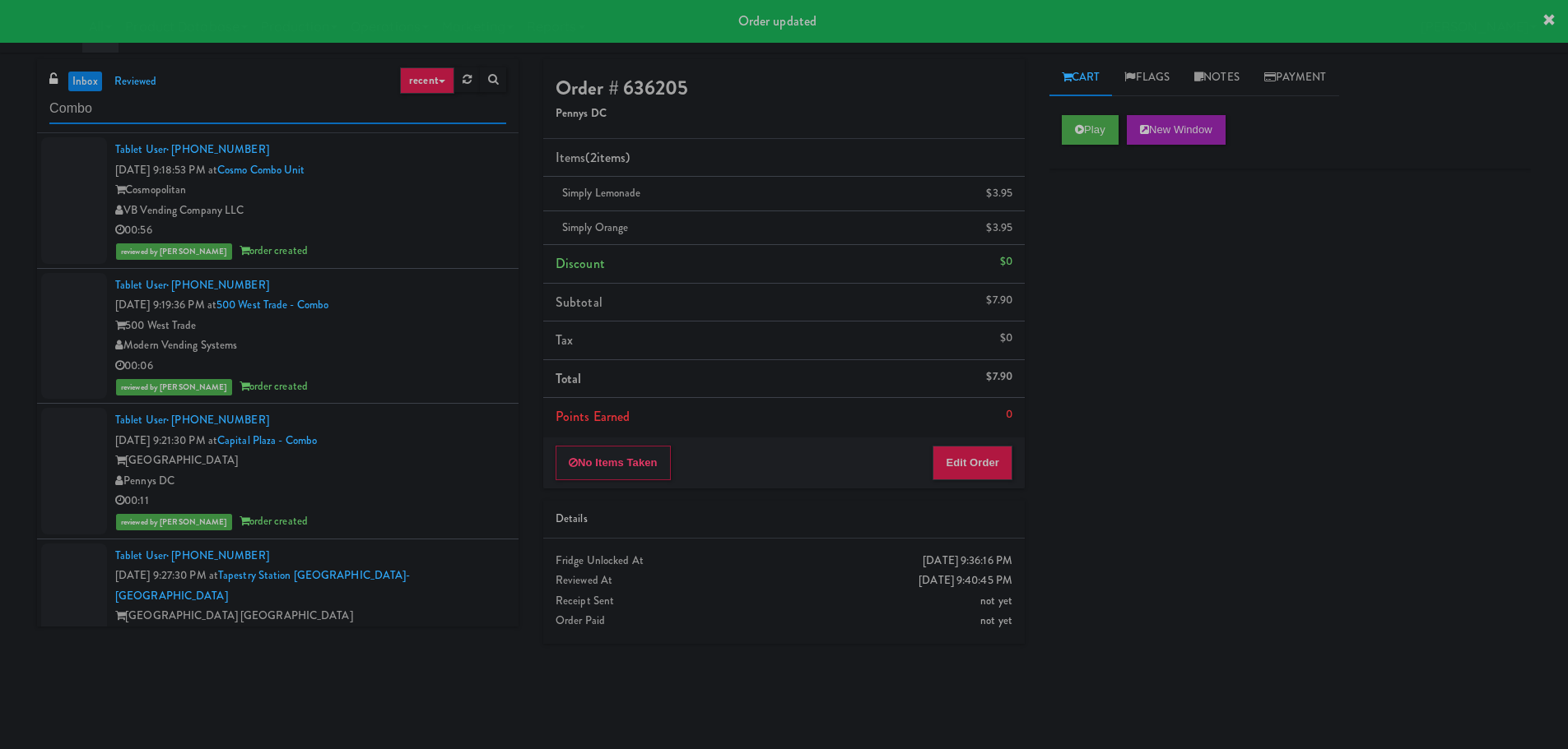
click at [178, 113] on input "Combo" at bounding box center [278, 109] width 457 height 31
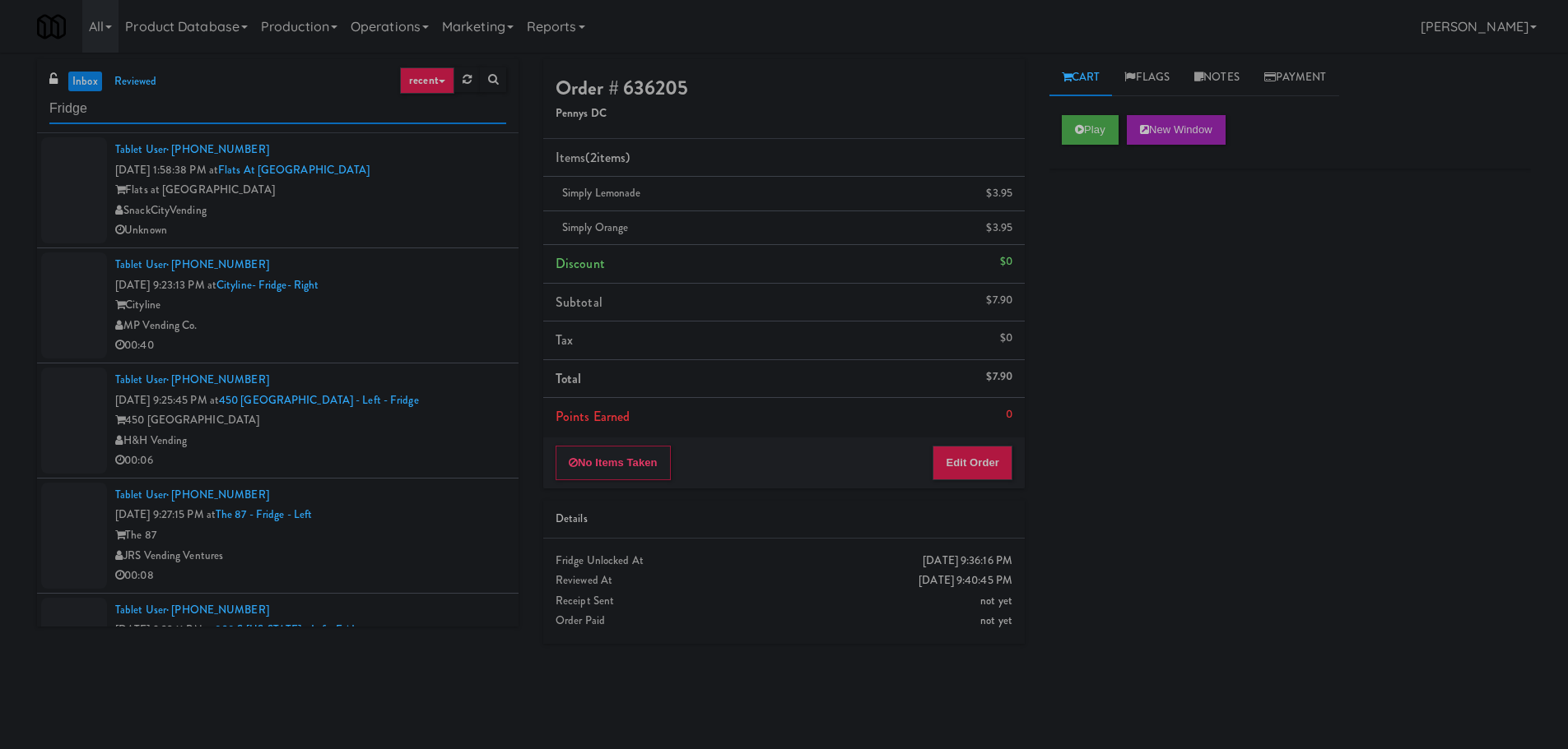
type input "Fridge"
click at [474, 223] on div "Unknown" at bounding box center [311, 230] width 391 height 20
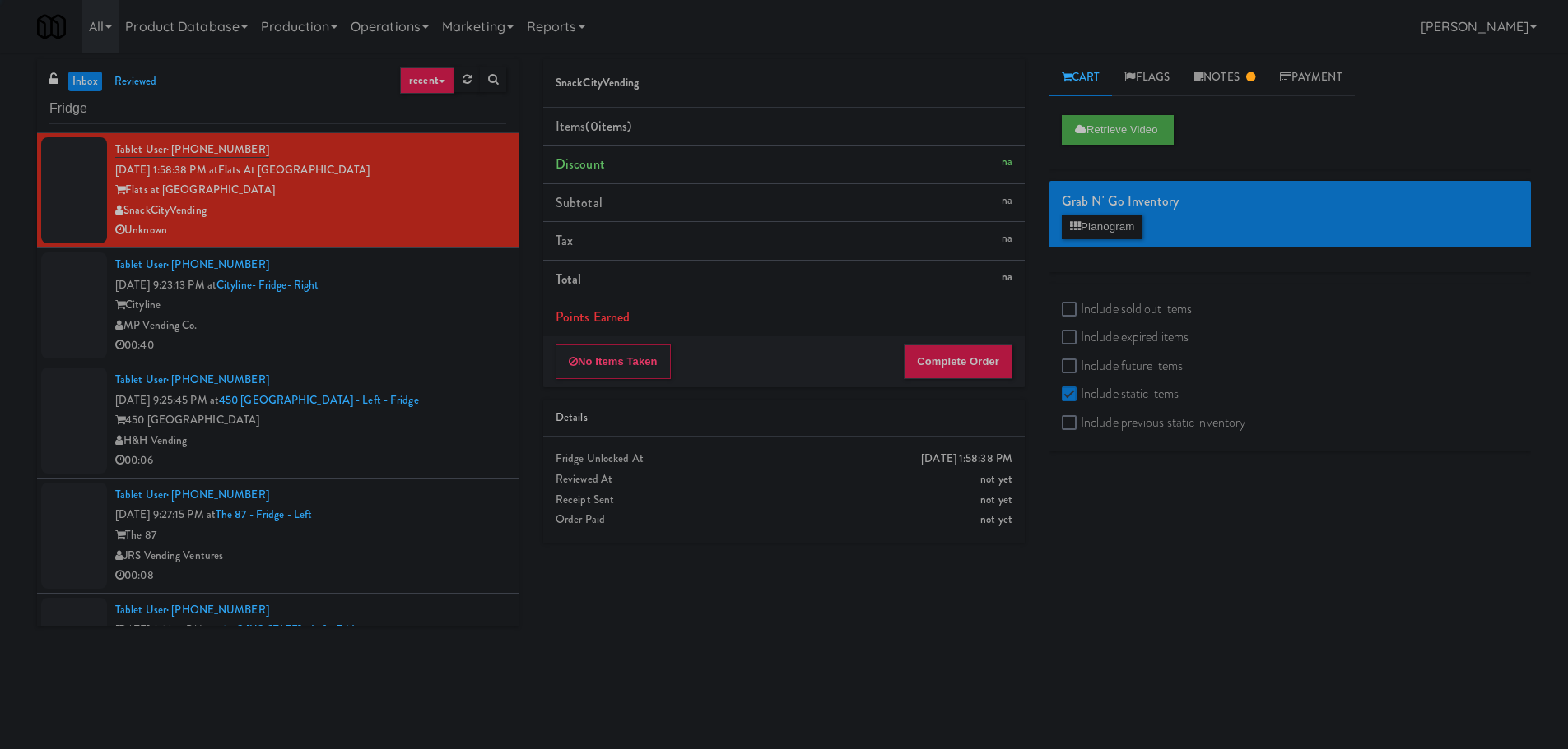
click at [452, 306] on div "Cityline" at bounding box center [311, 305] width 391 height 20
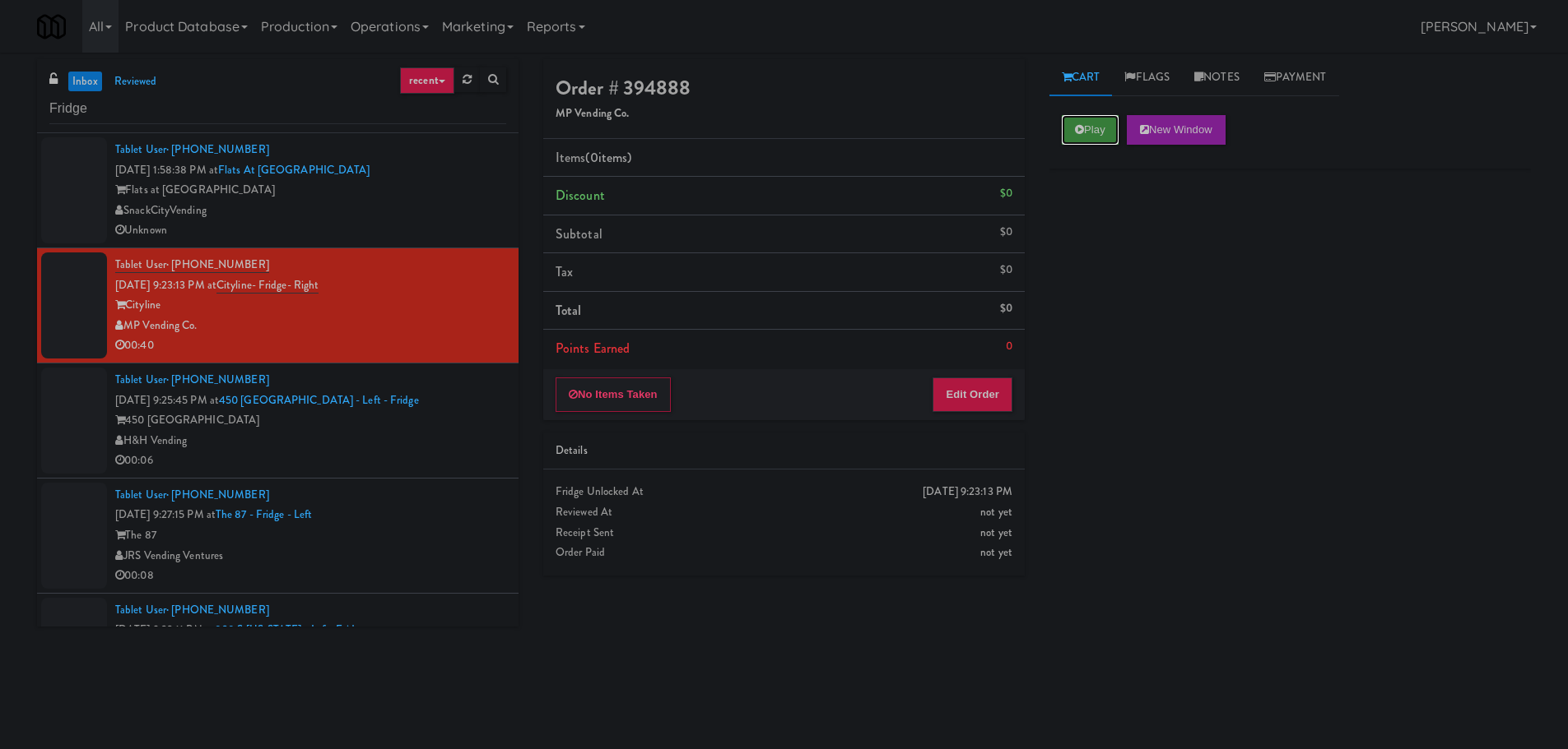
click at [1107, 137] on button "Play" at bounding box center [1090, 129] width 57 height 30
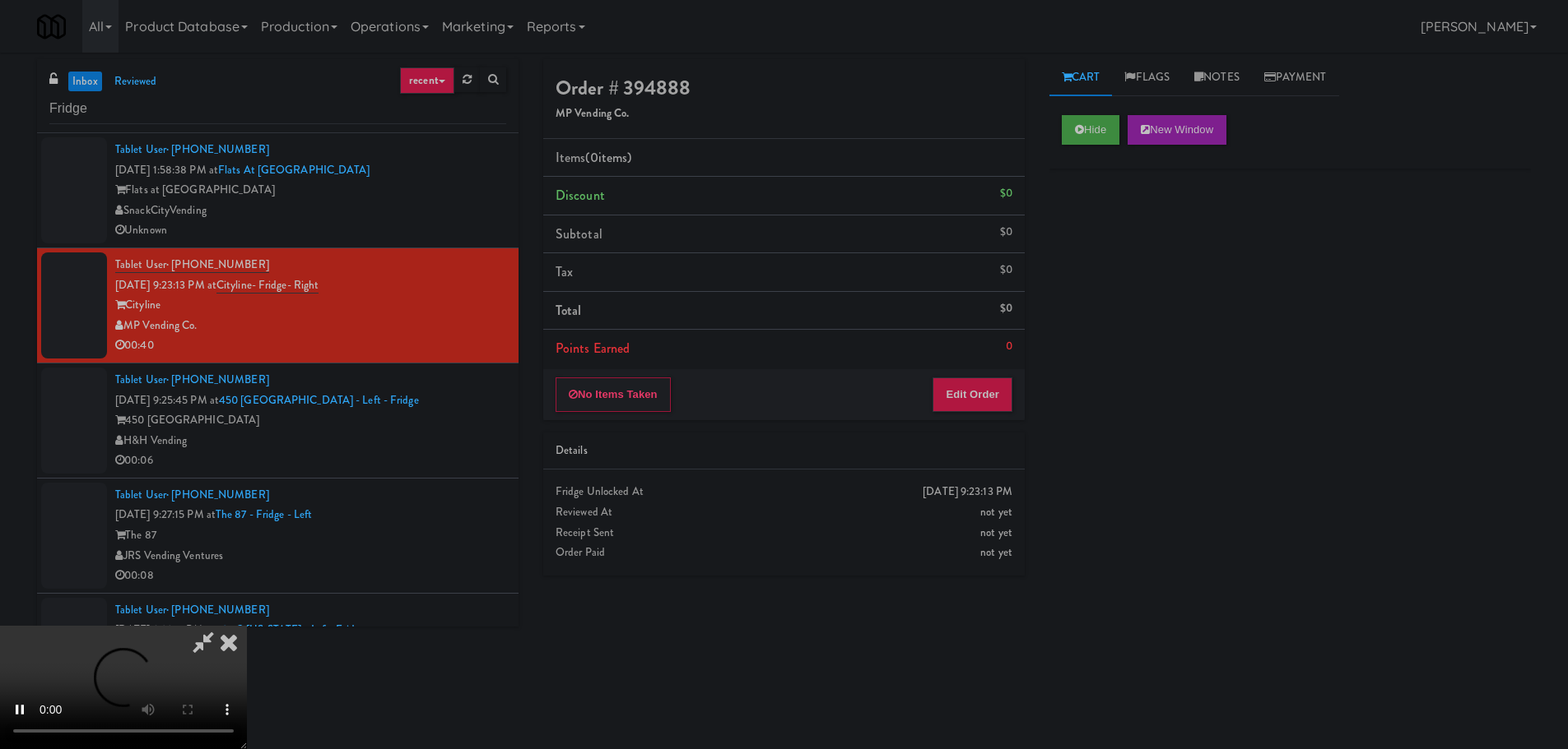
click at [984, 439] on div "Details" at bounding box center [784, 452] width 481 height 38
click at [993, 405] on button "Edit Order" at bounding box center [972, 395] width 80 height 34
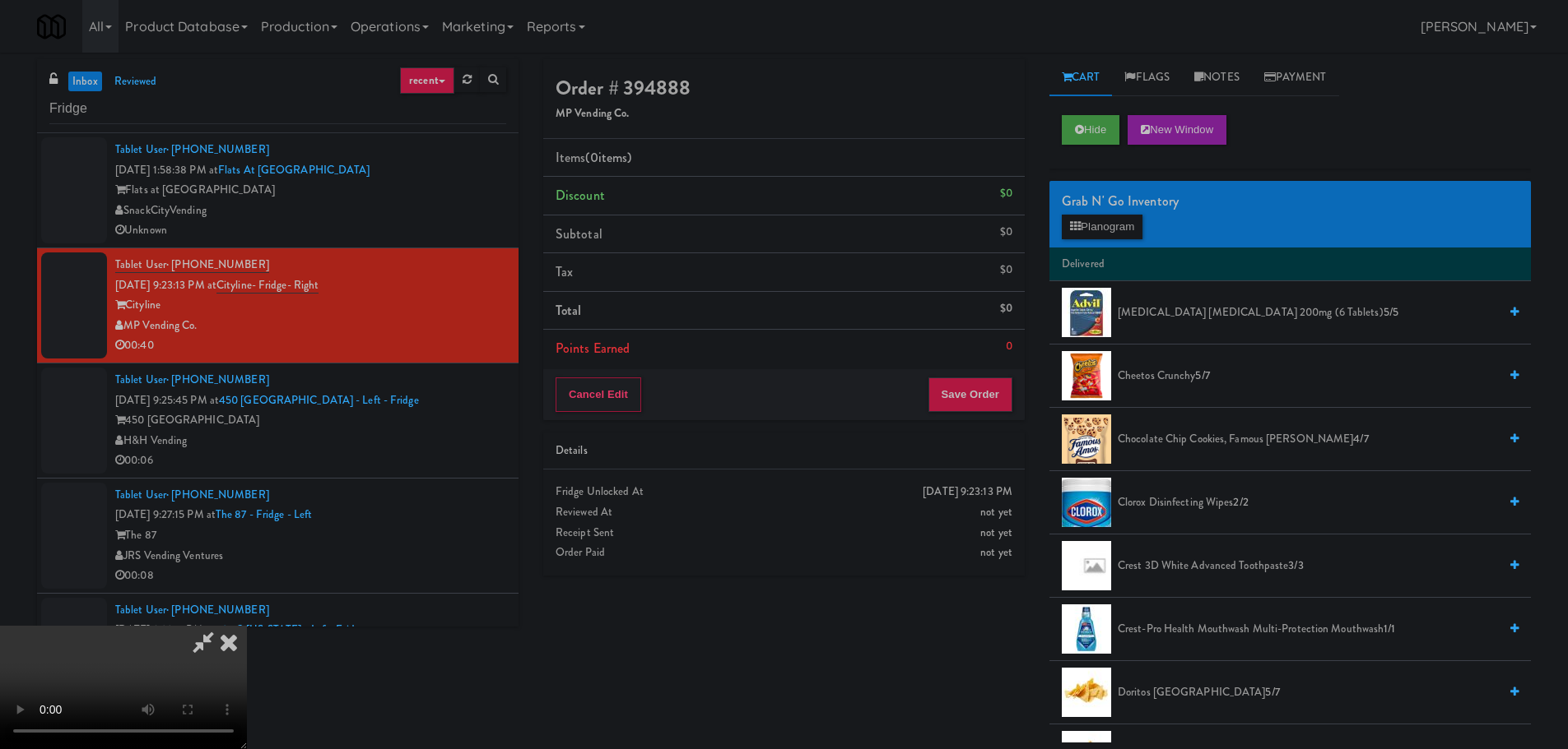
click at [247, 626] on video at bounding box center [124, 688] width 247 height 124
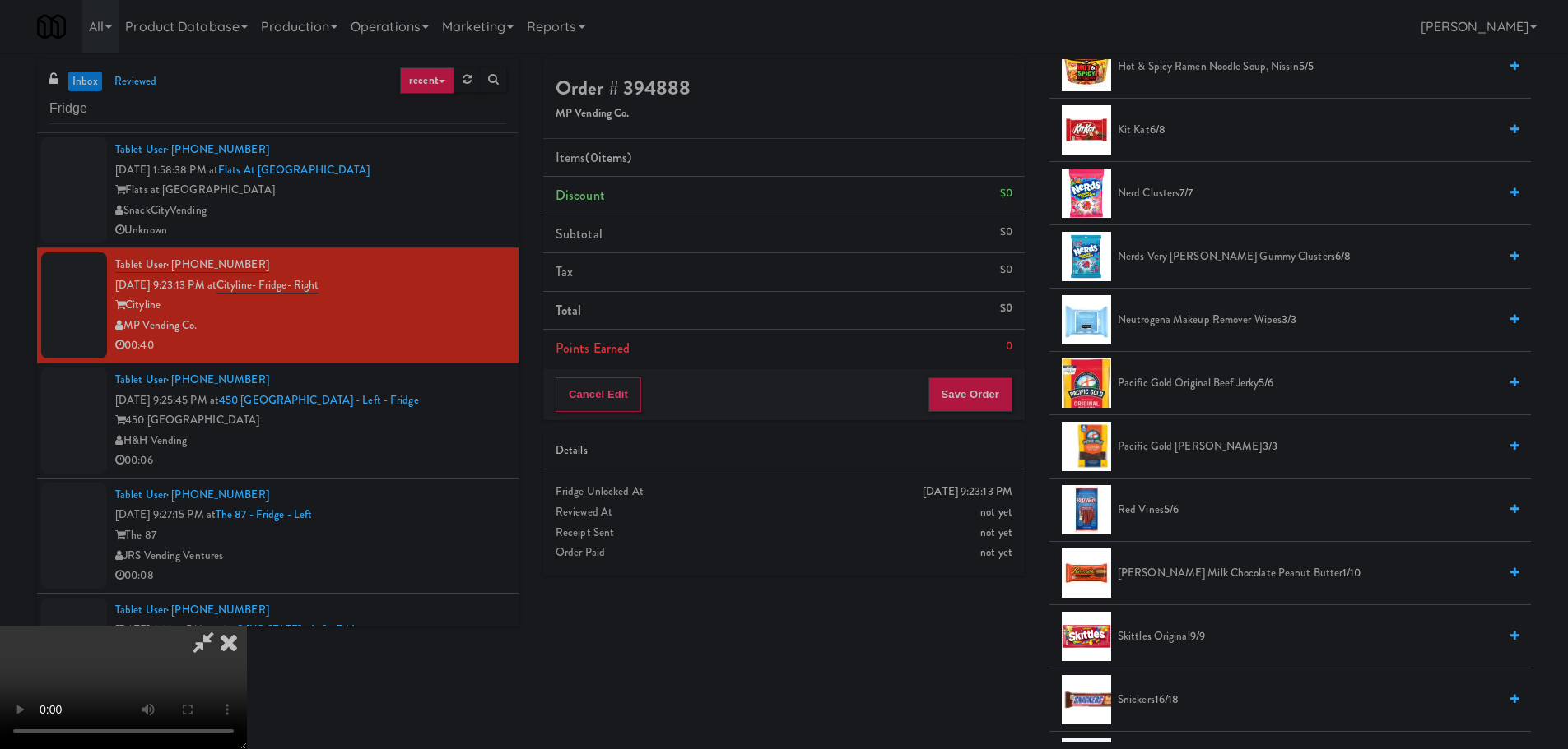
scroll to position [1503, 0]
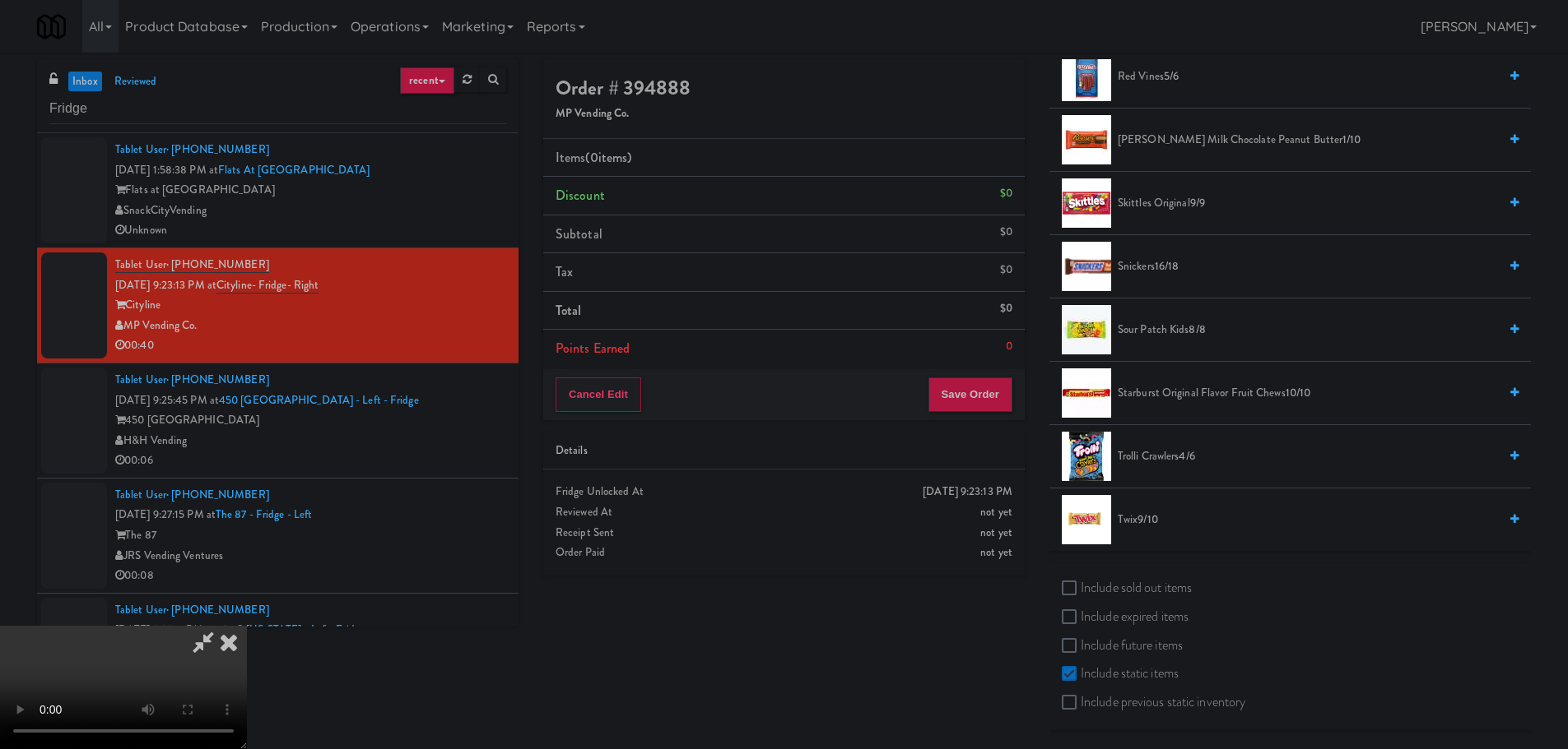
click at [1177, 448] on span "Trolli Crawlers 4/6" at bounding box center [1307, 456] width 380 height 20
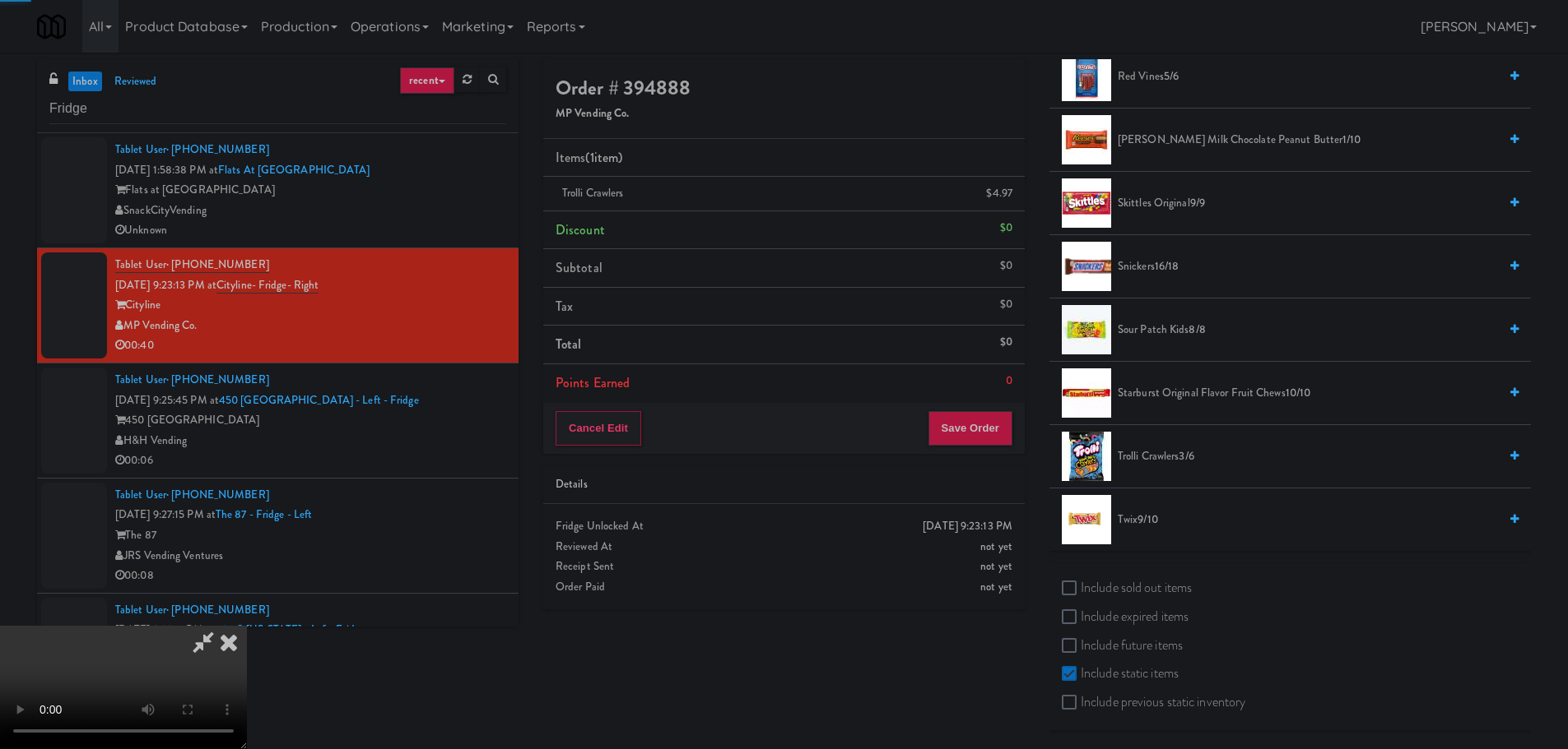
click at [247, 626] on video at bounding box center [124, 688] width 247 height 124
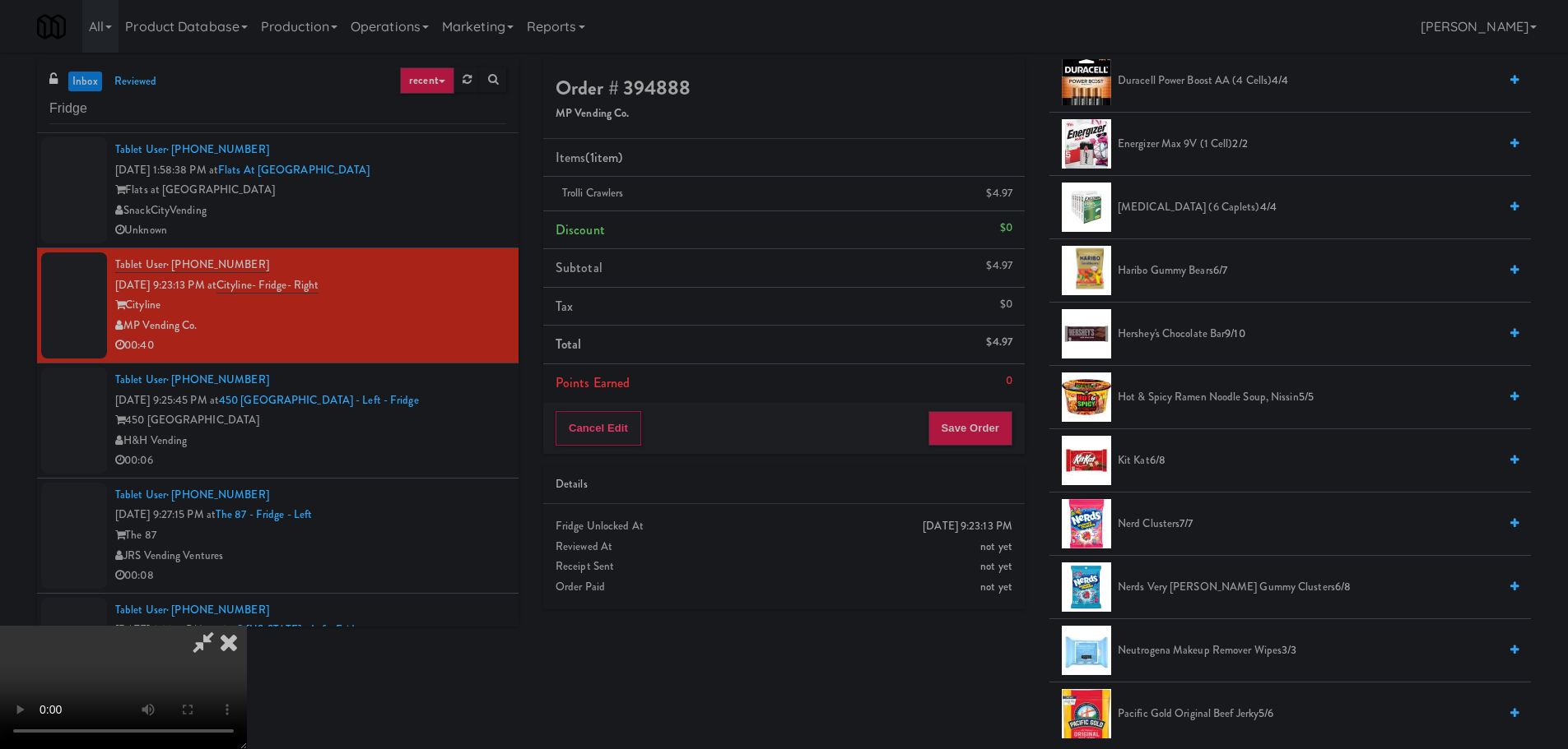
scroll to position [762, 0]
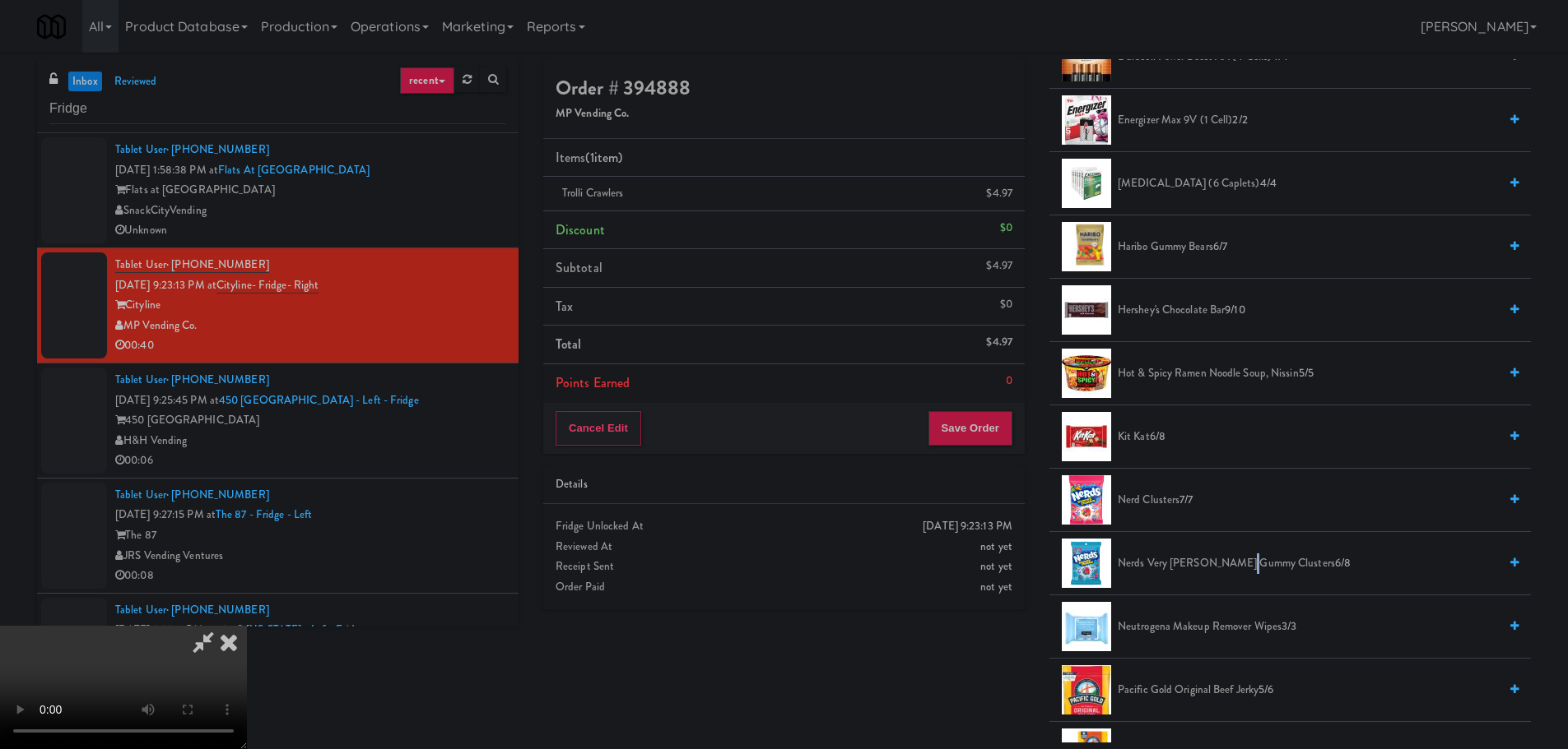
drag, startPoint x: 1245, startPoint y: 570, endPoint x: 988, endPoint y: 562, distance: 257.1
click at [1243, 570] on span "Nerds Very [PERSON_NAME] Gummy Clusters 6/8" at bounding box center [1307, 563] width 380 height 20
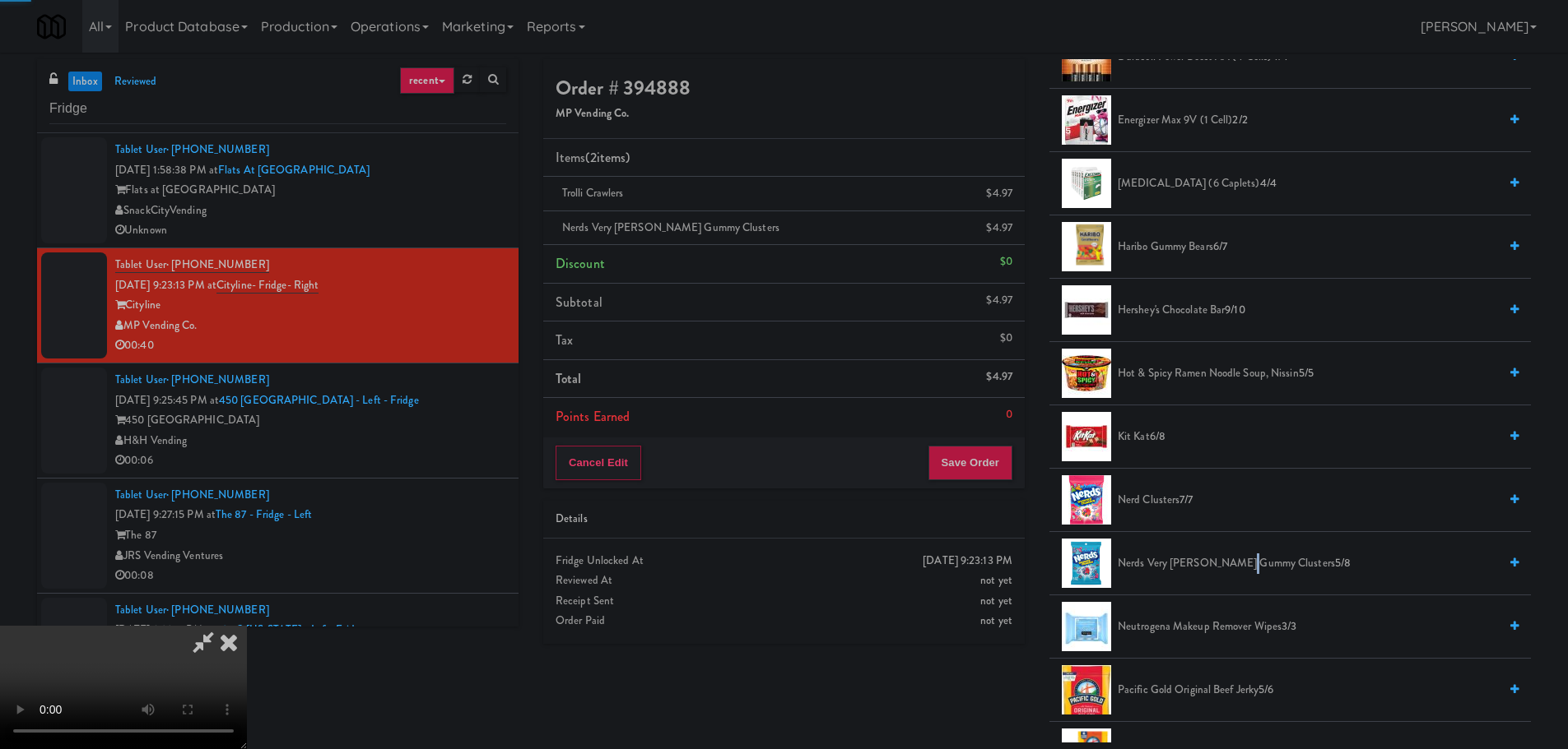
click at [247, 626] on video at bounding box center [124, 688] width 247 height 124
drag, startPoint x: 983, startPoint y: 638, endPoint x: 1003, endPoint y: 656, distance: 26.9
click at [990, 644] on div "[DATE] 9:23:13 PM Fridge Unlocked At not yet Reviewed At not yet Receipt Sent n…" at bounding box center [784, 592] width 481 height 105
click at [247, 626] on video at bounding box center [124, 688] width 247 height 124
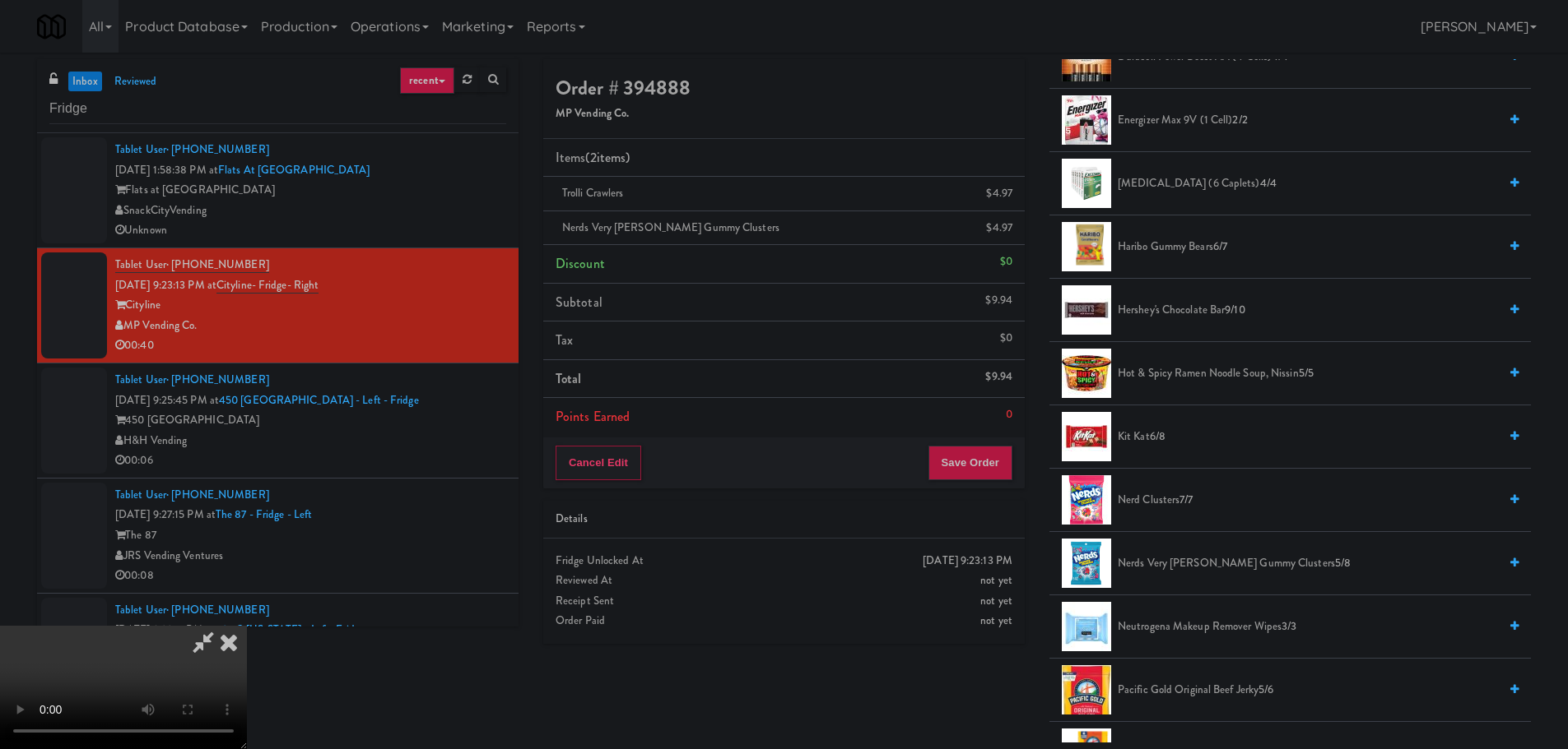
click at [247, 626] on video at bounding box center [124, 688] width 247 height 124
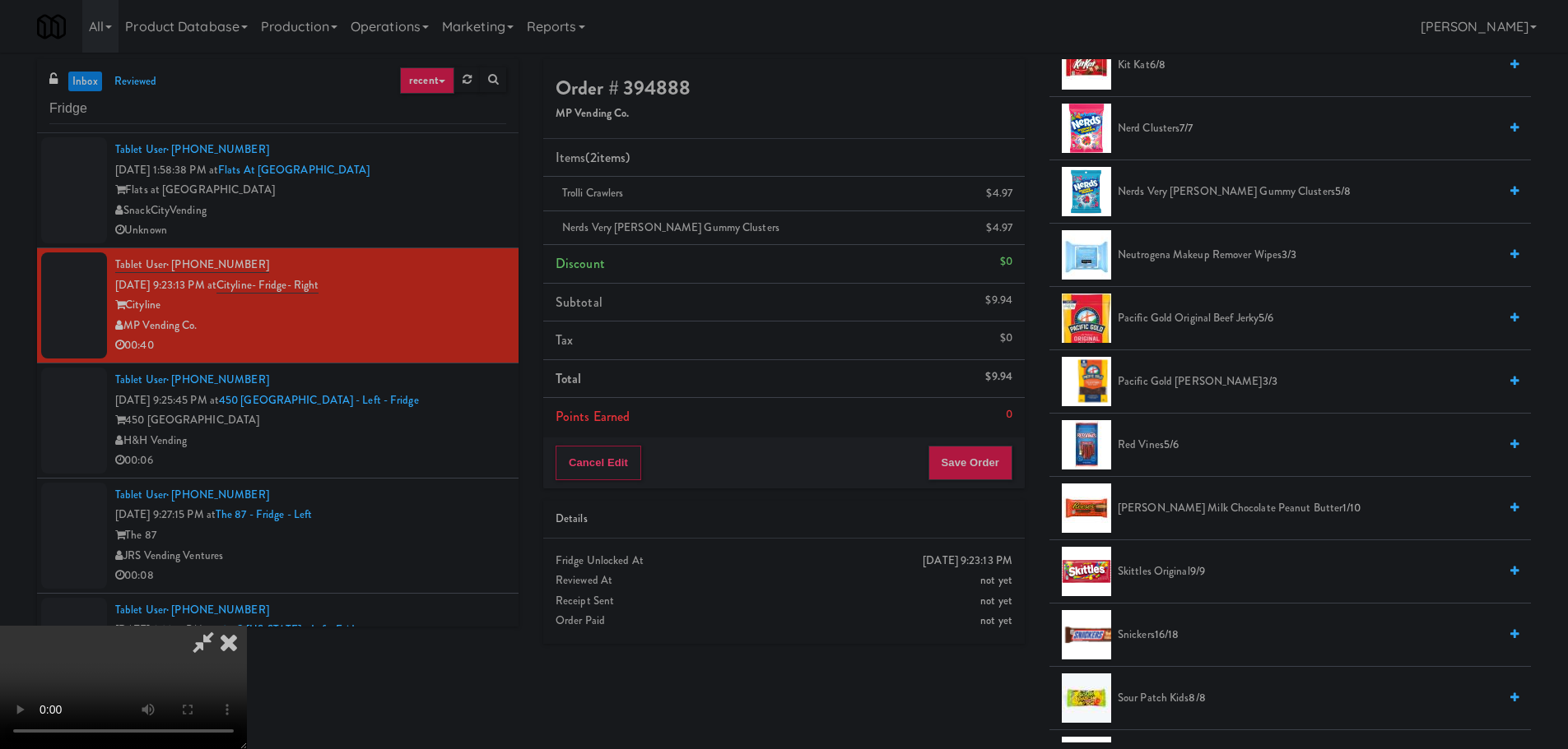
scroll to position [1174, 0]
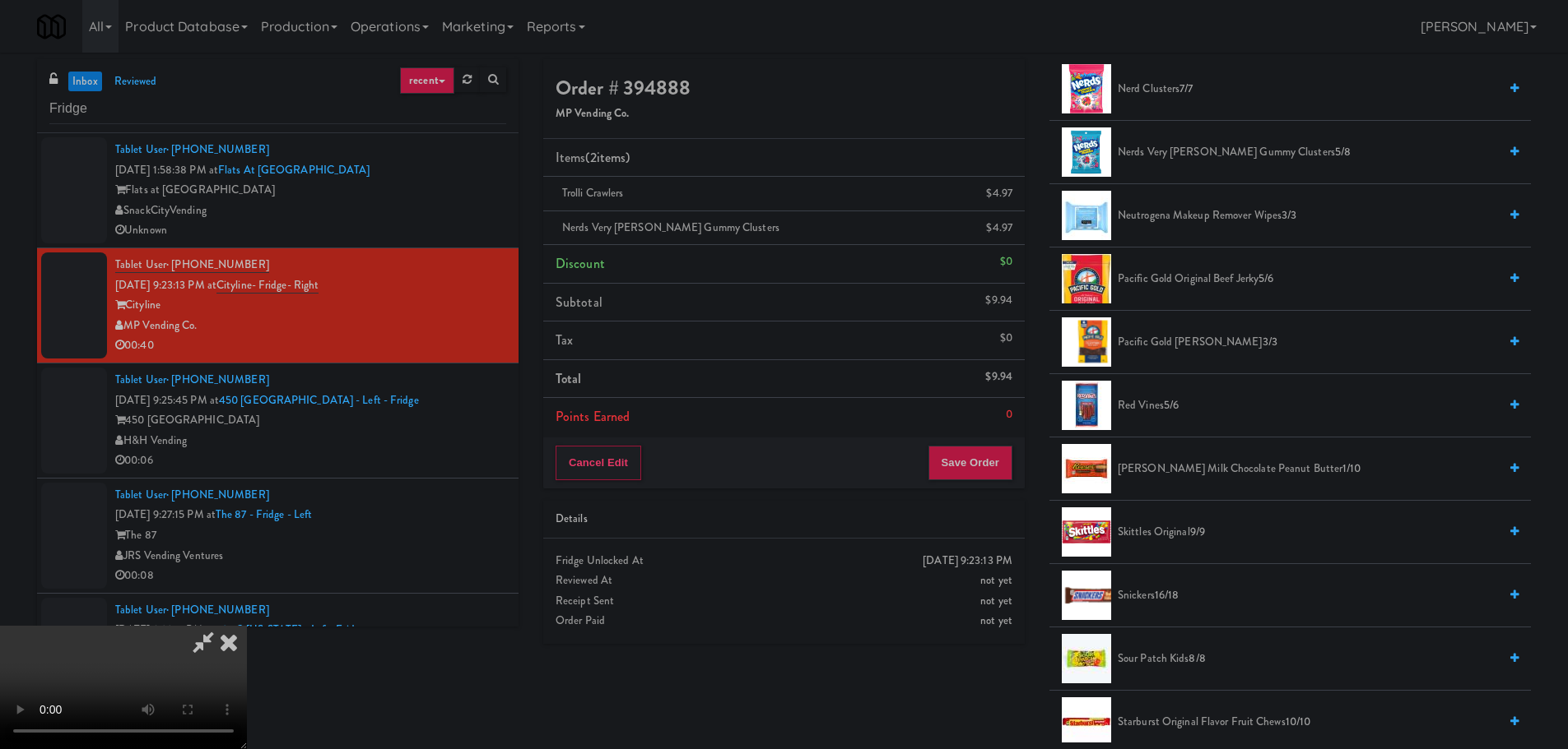
click at [1196, 458] on li "[PERSON_NAME] Milk Chocolate Peanut Butter 1/10" at bounding box center [1290, 469] width 481 height 63
click at [1190, 466] on span "[PERSON_NAME] Milk Chocolate Peanut Butter 1/10" at bounding box center [1307, 468] width 380 height 20
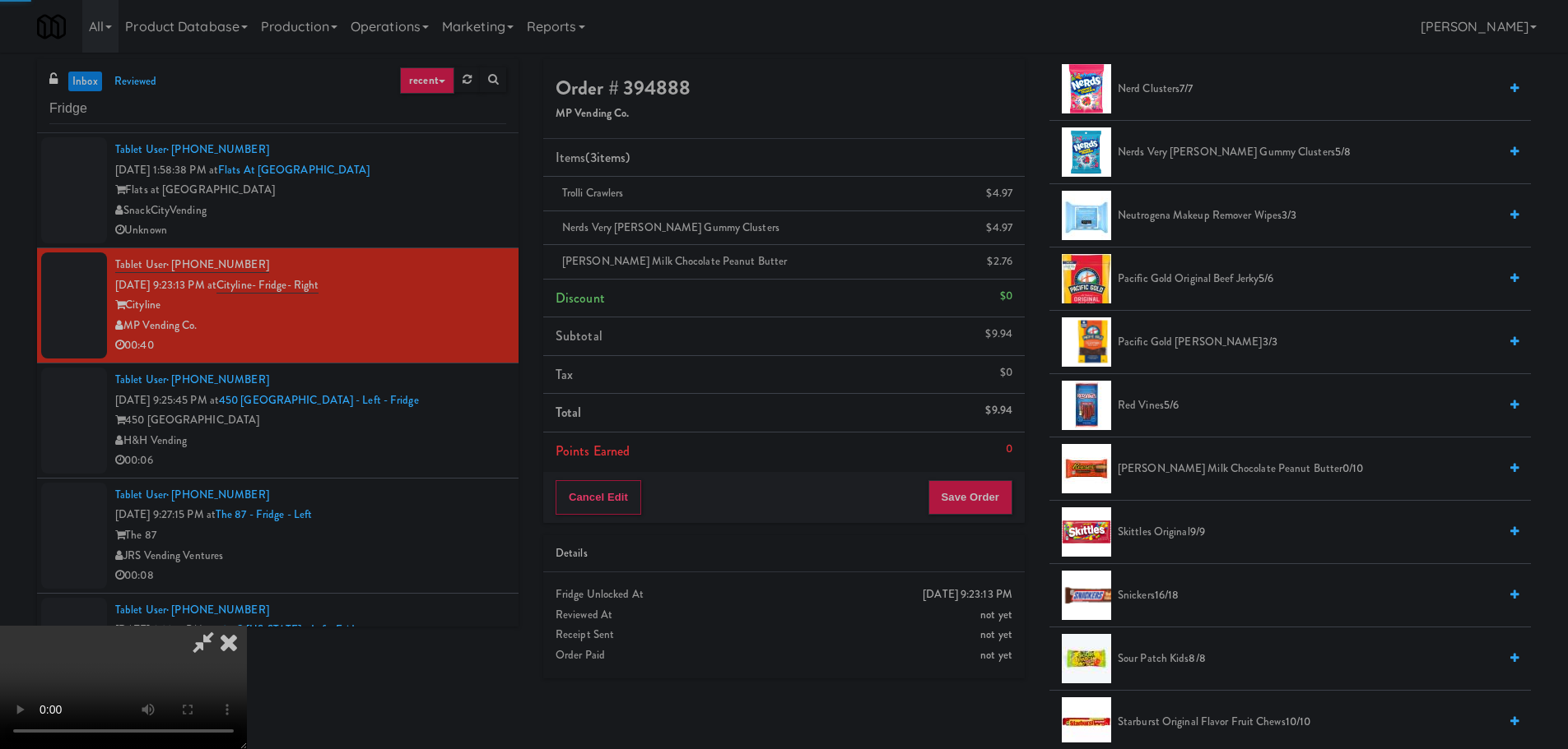
click at [247, 626] on video at bounding box center [124, 688] width 247 height 124
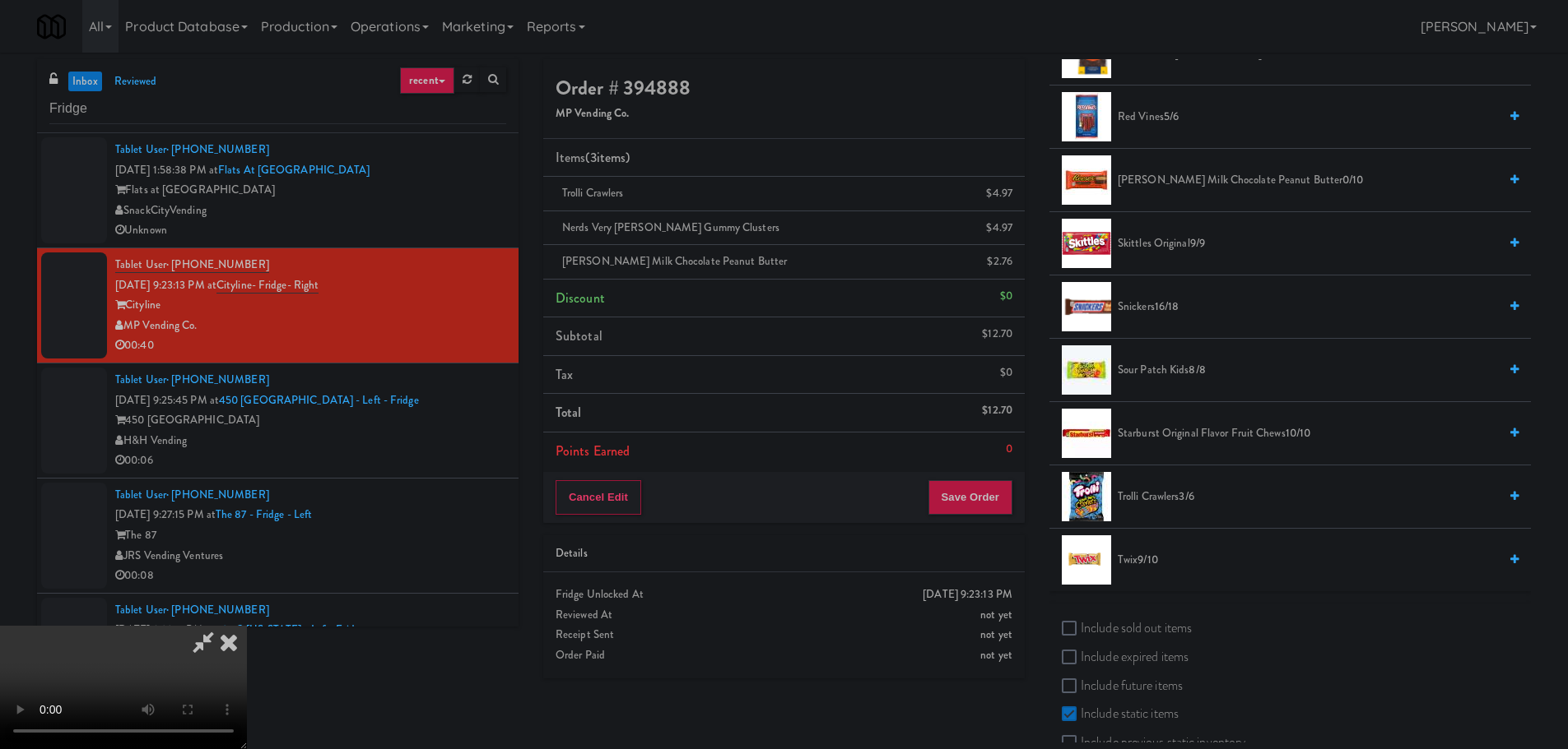
scroll to position [1503, 0]
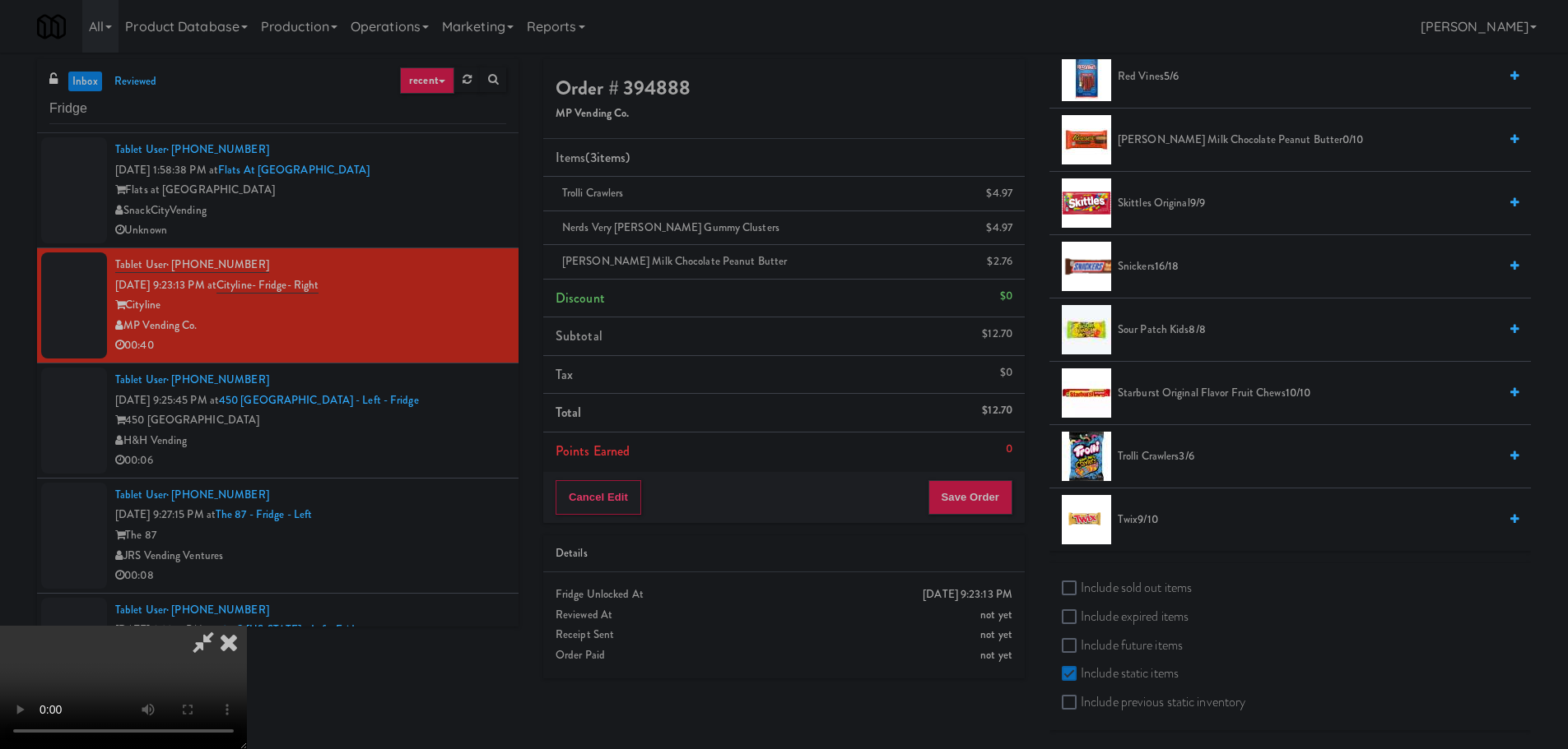
click at [1141, 519] on span "9/10" at bounding box center [1147, 519] width 20 height 15
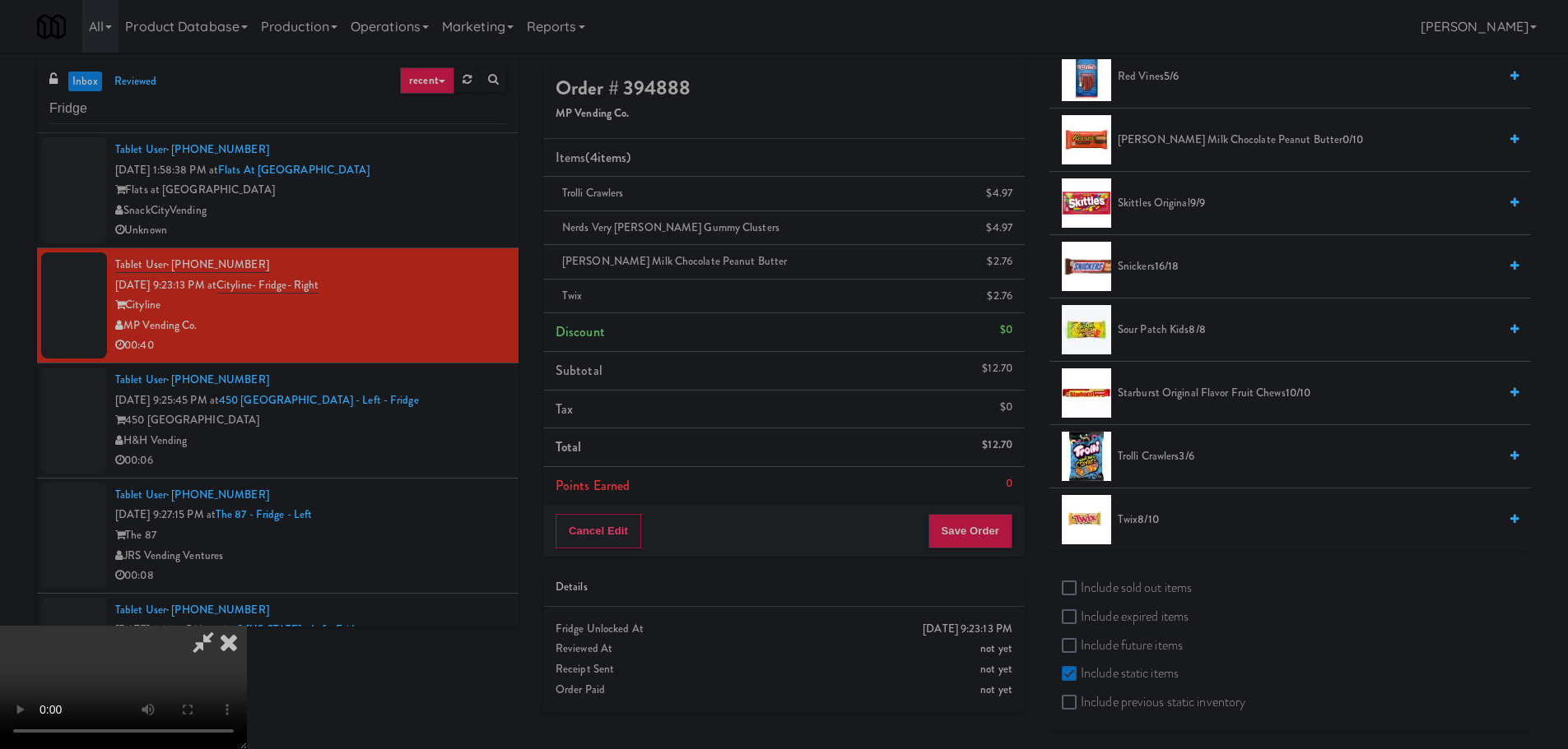
click at [247, 626] on video at bounding box center [124, 688] width 247 height 124
drag, startPoint x: 633, startPoint y: 594, endPoint x: 655, endPoint y: 568, distance: 34.1
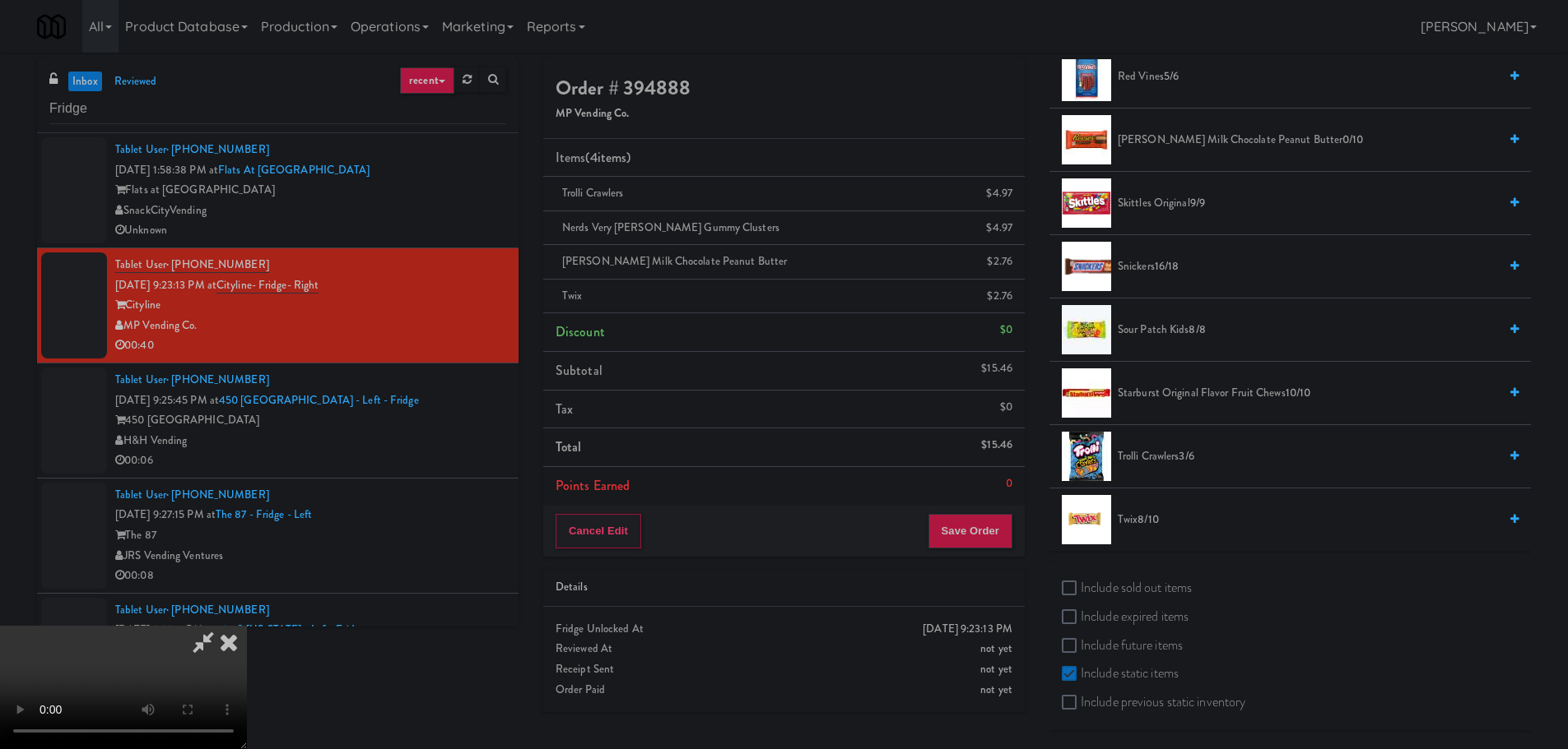
click at [247, 626] on video at bounding box center [124, 688] width 247 height 124
drag, startPoint x: 660, startPoint y: 565, endPoint x: 720, endPoint y: 558, distance: 60.4
click at [247, 626] on video at bounding box center [124, 688] width 247 height 124
click at [1162, 267] on span "16/18" at bounding box center [1167, 266] width 25 height 15
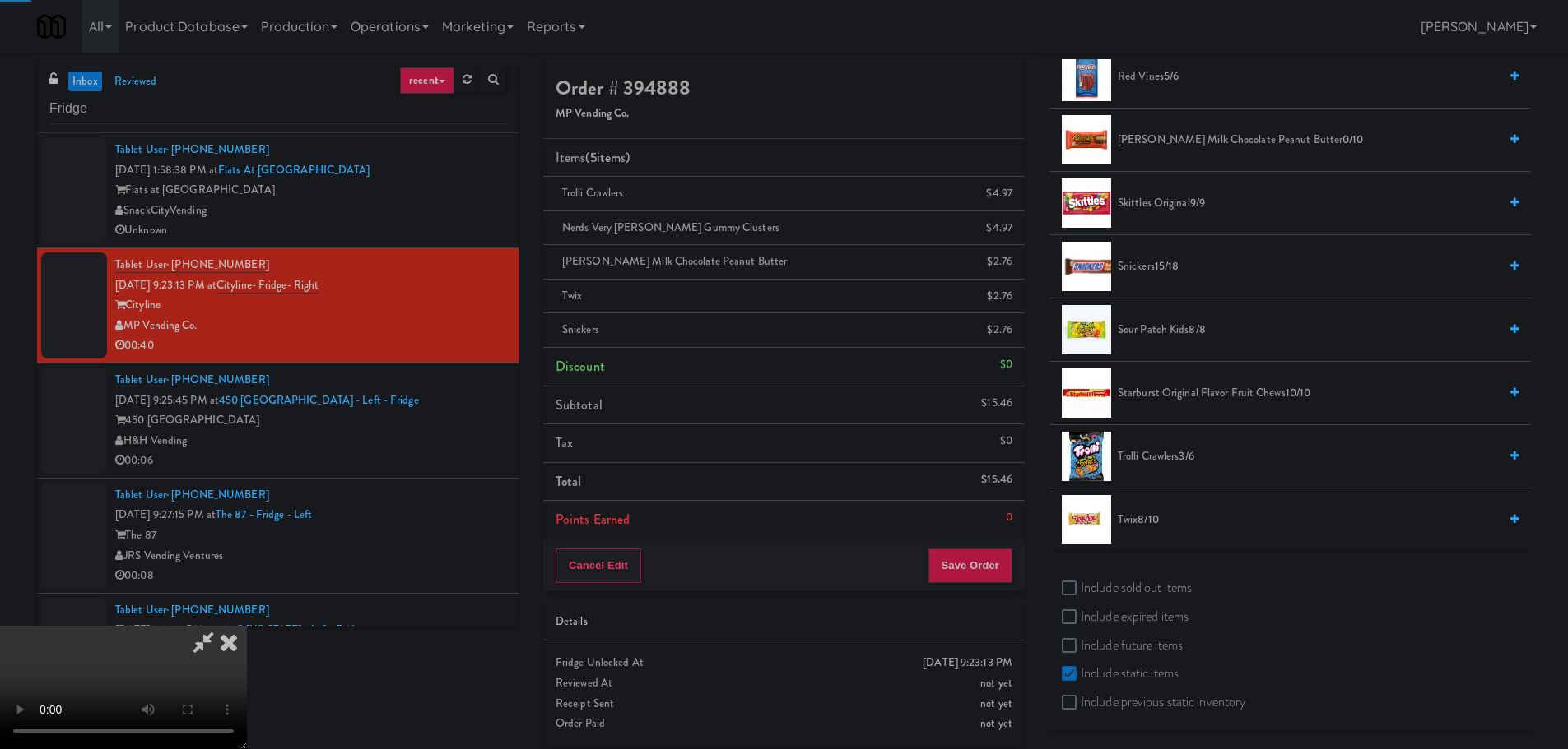
click at [247, 626] on video at bounding box center [124, 688] width 247 height 124
click at [1149, 520] on span "8/10" at bounding box center [1147, 519] width 20 height 15
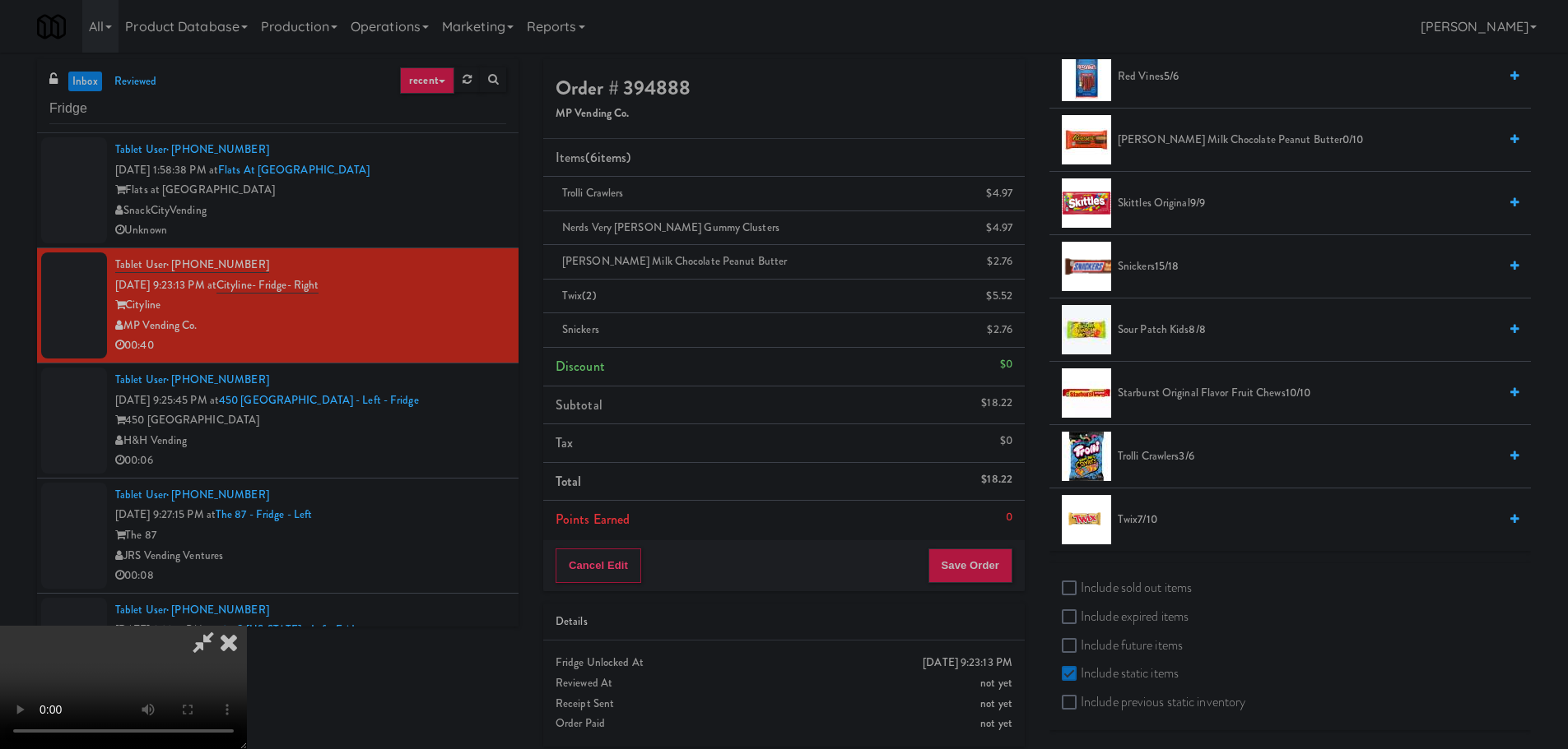
click at [247, 626] on video at bounding box center [124, 688] width 247 height 124
click at [966, 539] on div "Items (6 items ) Trolli Crawlers $4.97 Nerds Very [PERSON_NAME] Gummy Clusters …" at bounding box center [784, 339] width 481 height 401
click at [971, 551] on button "Save Order" at bounding box center [971, 566] width 84 height 34
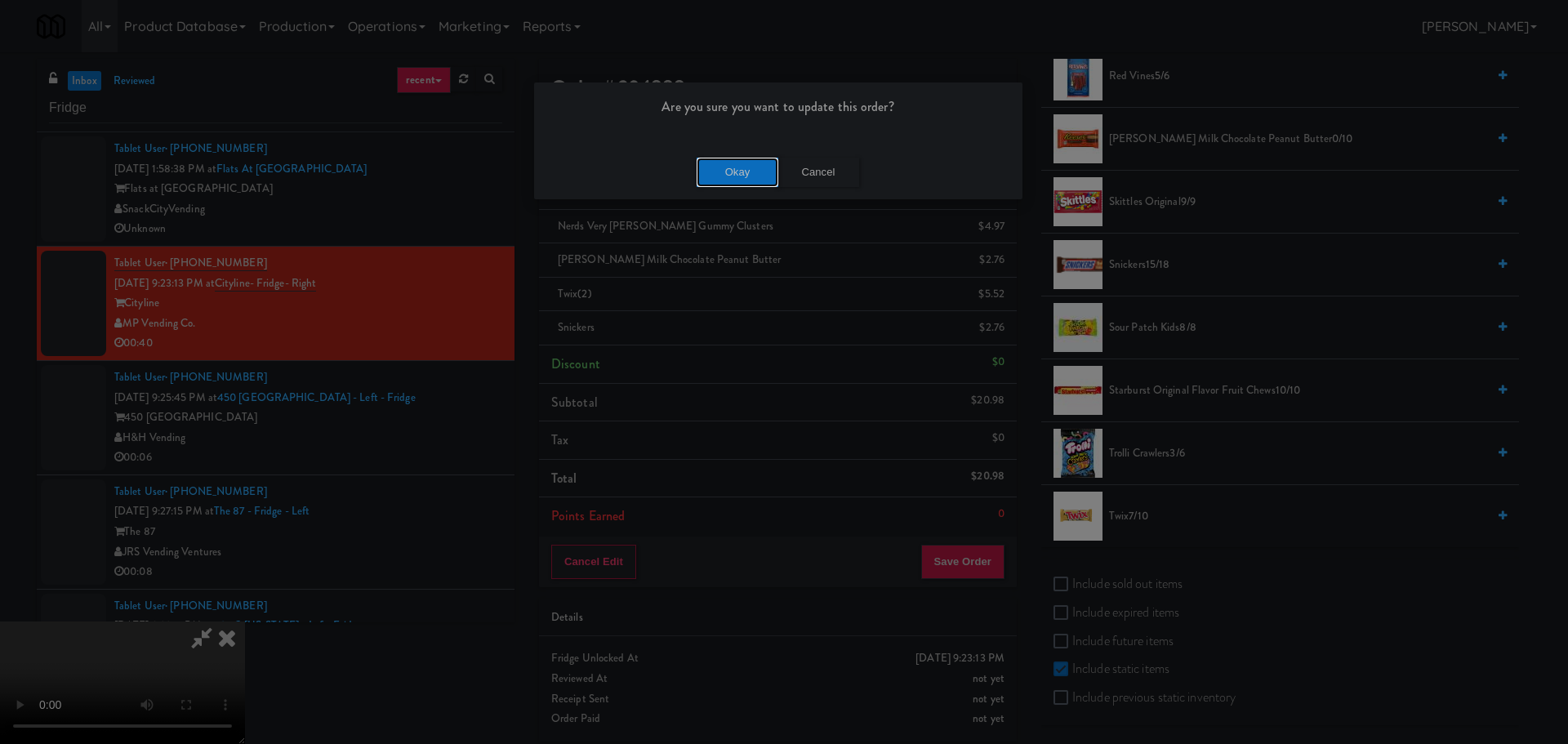
click at [745, 167] on button "Okay" at bounding box center [738, 172] width 82 height 29
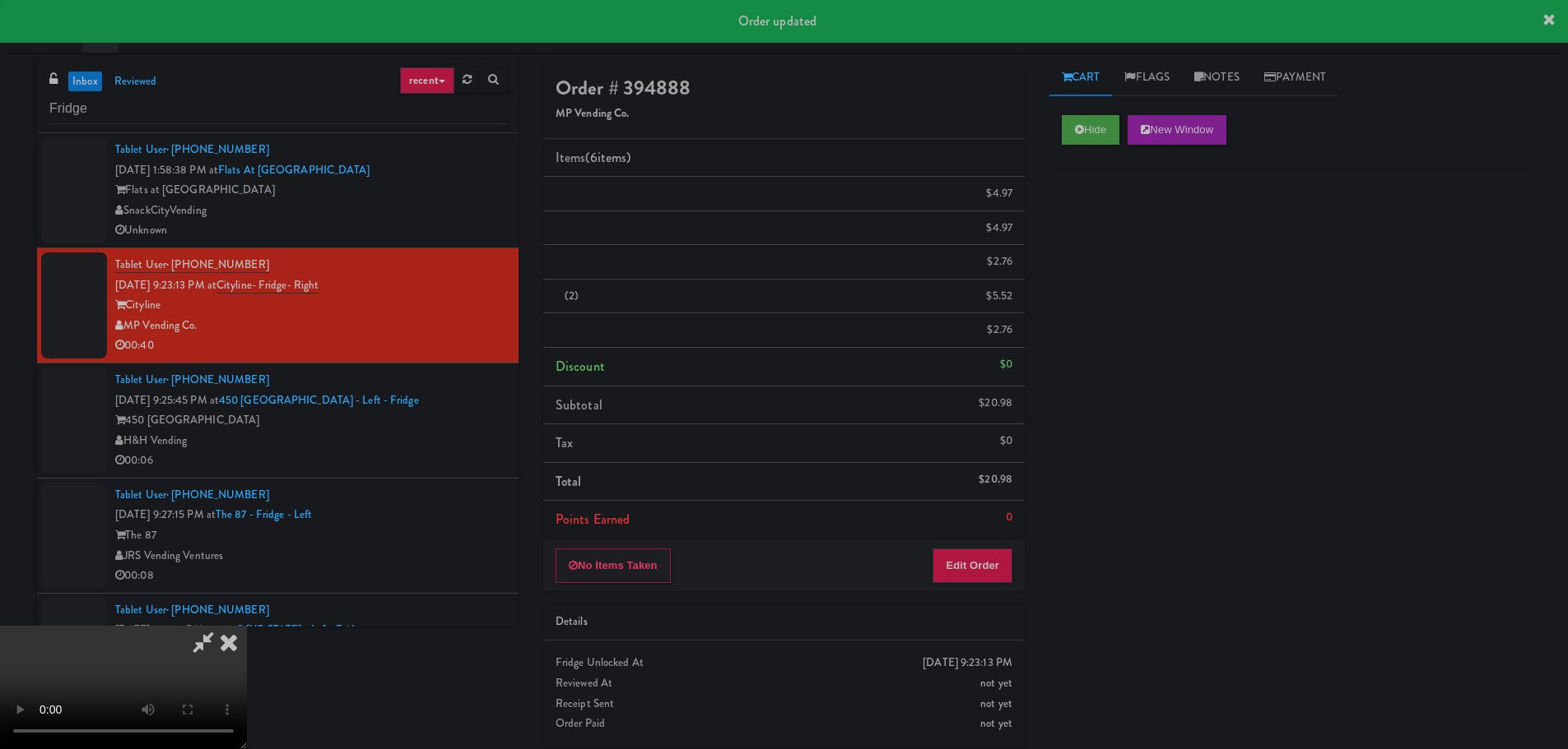
scroll to position [0, 0]
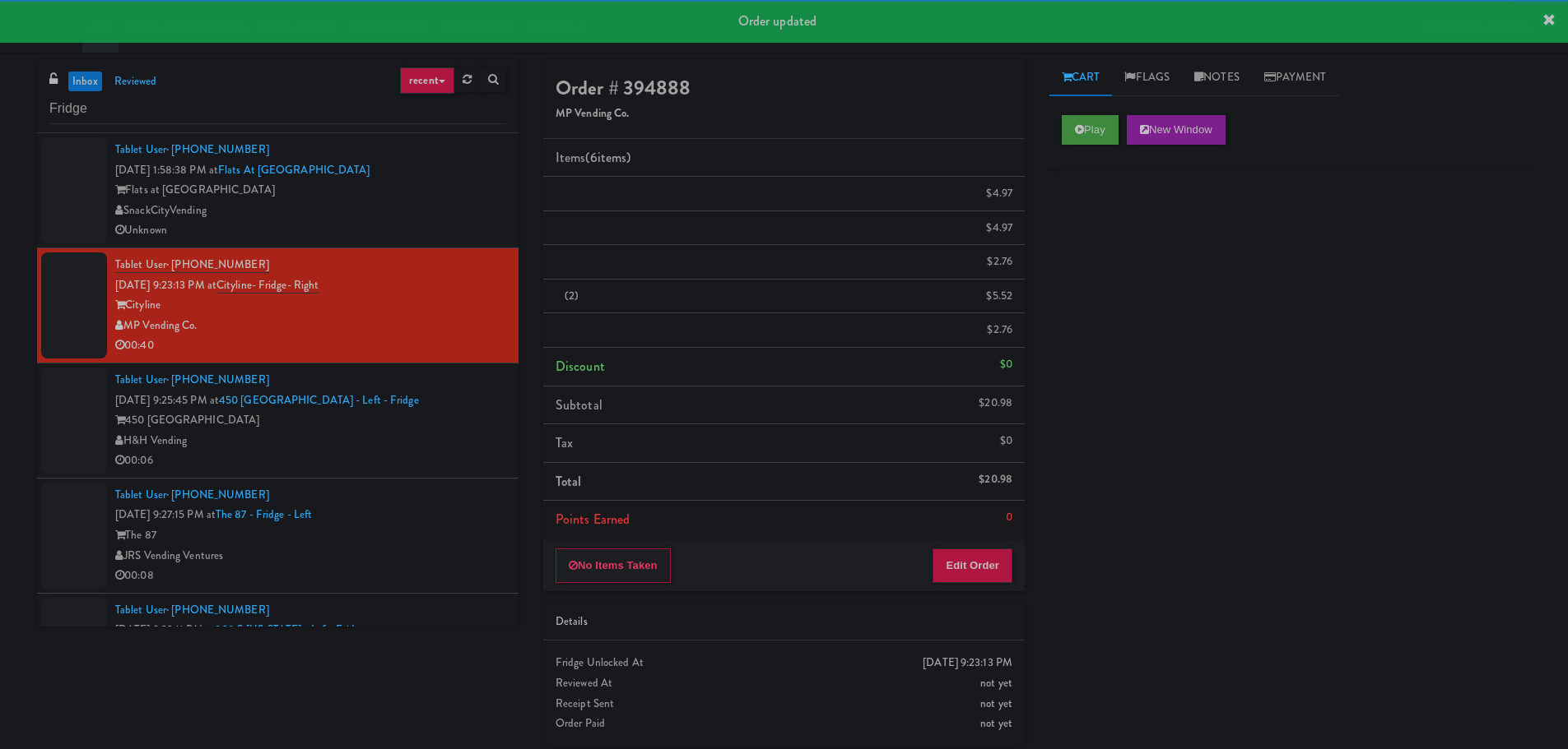
click at [470, 449] on div "H&H Vending" at bounding box center [311, 441] width 391 height 20
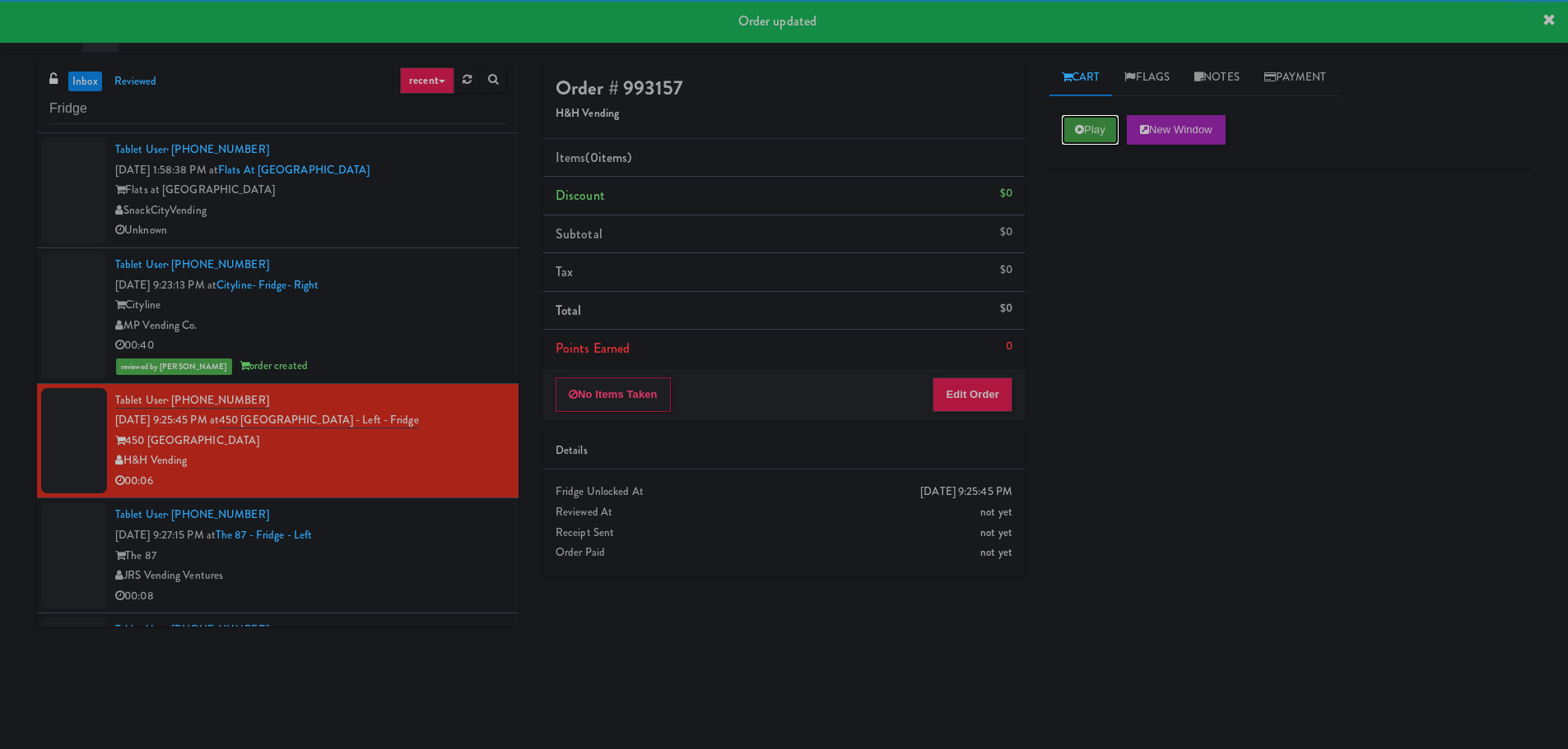
click at [1064, 128] on button "Play" at bounding box center [1090, 129] width 57 height 30
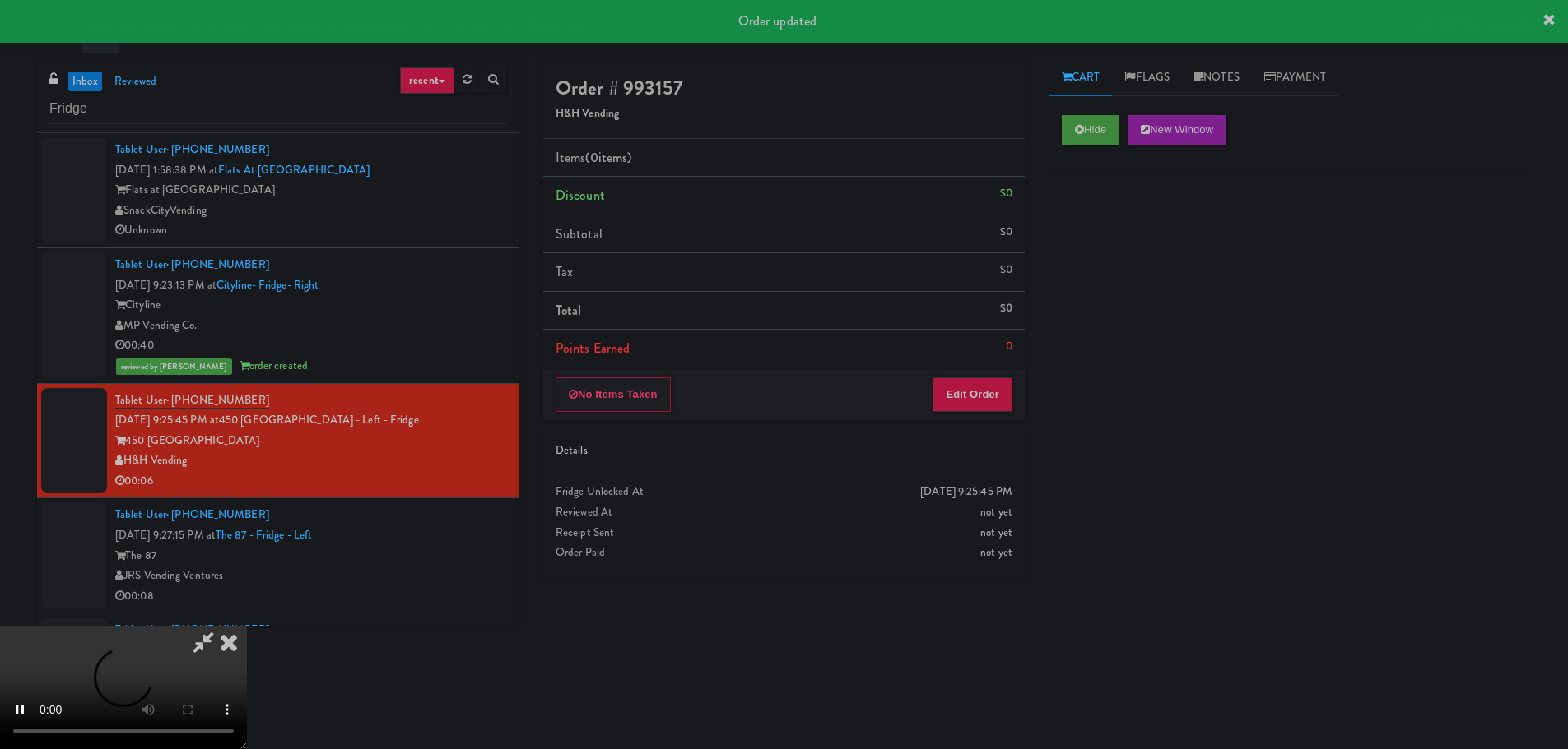
click at [946, 435] on div "Details" at bounding box center [784, 452] width 481 height 38
click at [963, 404] on button "Edit Order" at bounding box center [972, 395] width 80 height 34
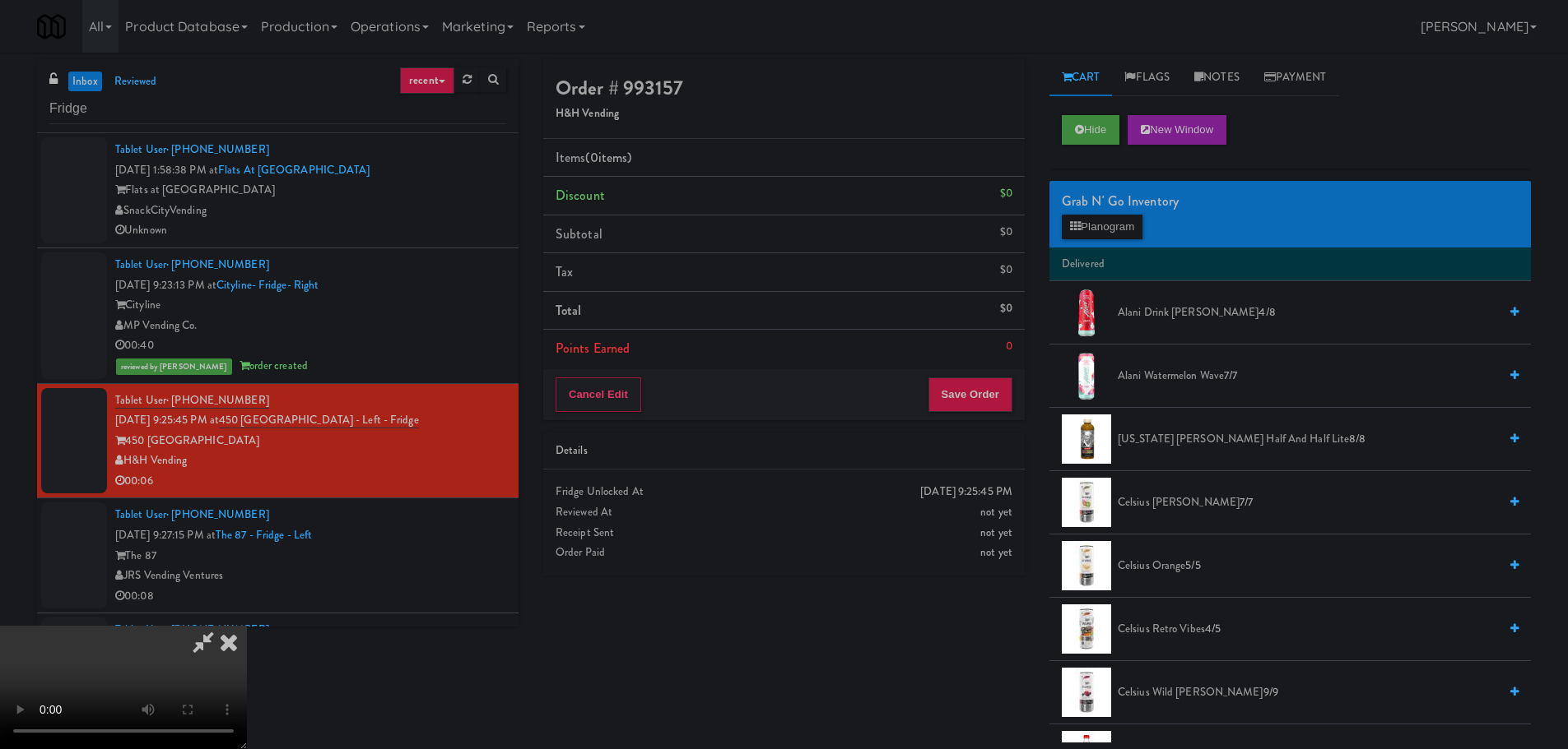
click at [247, 626] on video at bounding box center [124, 688] width 247 height 124
click at [1130, 223] on button "Planogram" at bounding box center [1102, 227] width 81 height 25
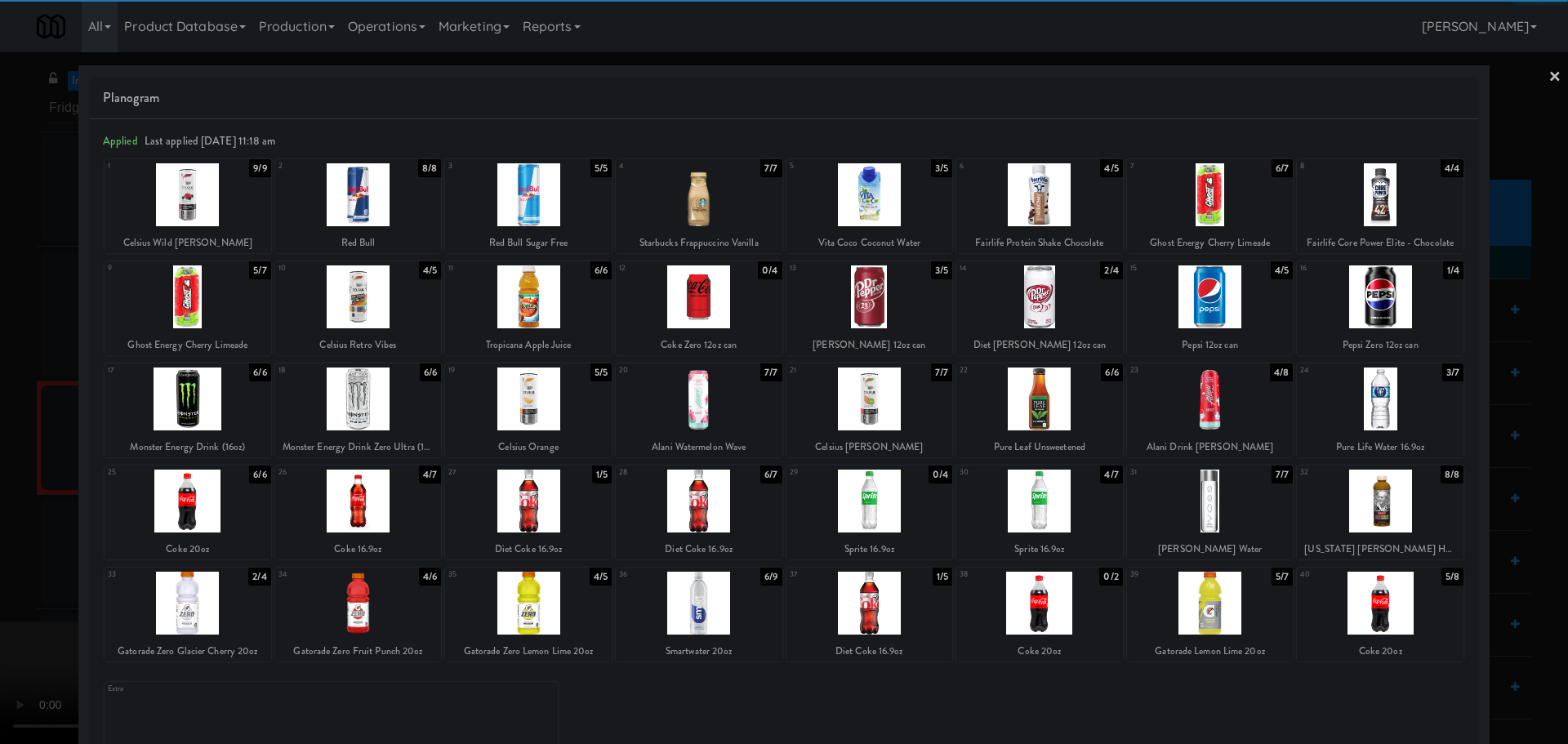
click at [205, 597] on div at bounding box center [187, 603] width 166 height 63
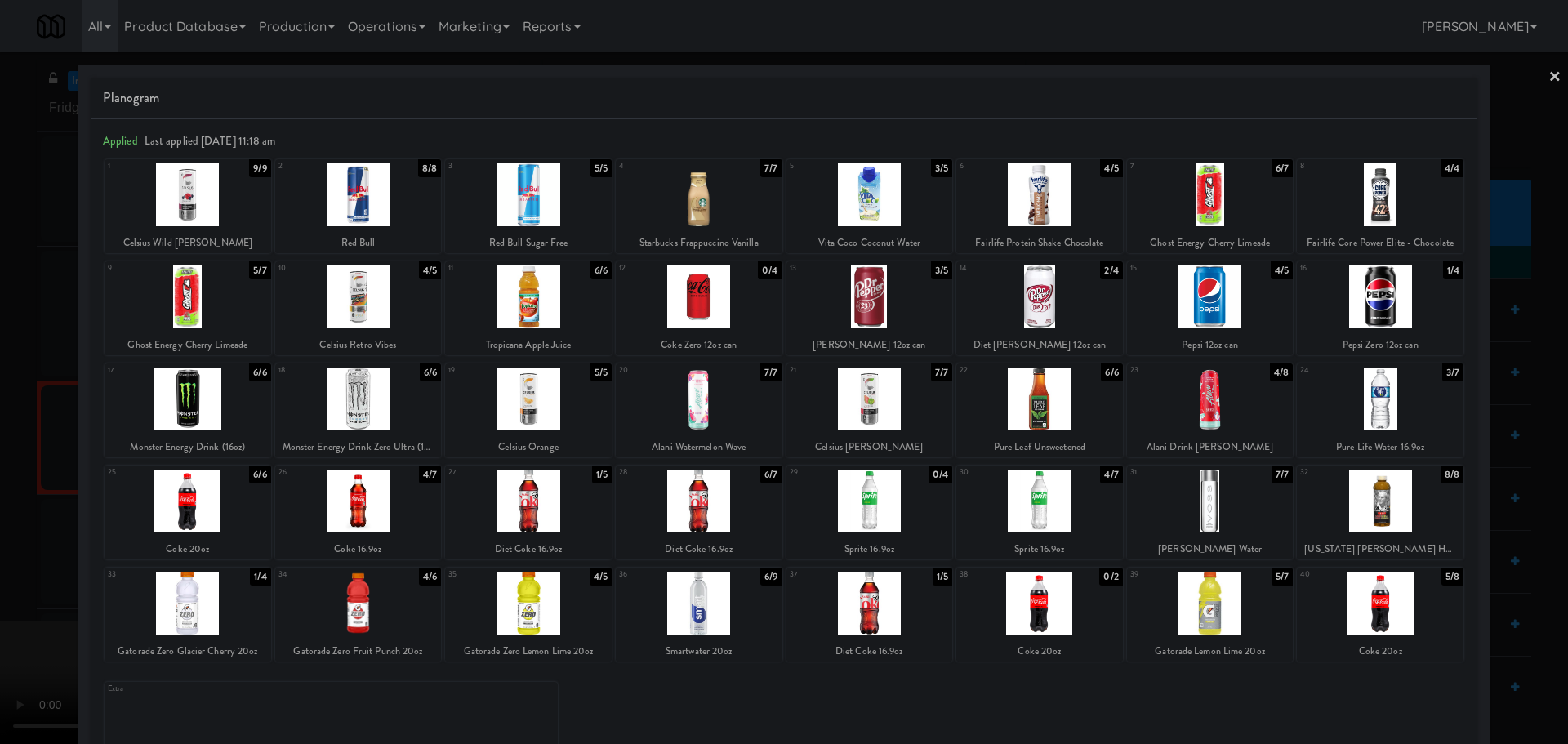
click at [712, 605] on div at bounding box center [699, 603] width 166 height 63
click at [0, 515] on div at bounding box center [784, 372] width 1568 height 744
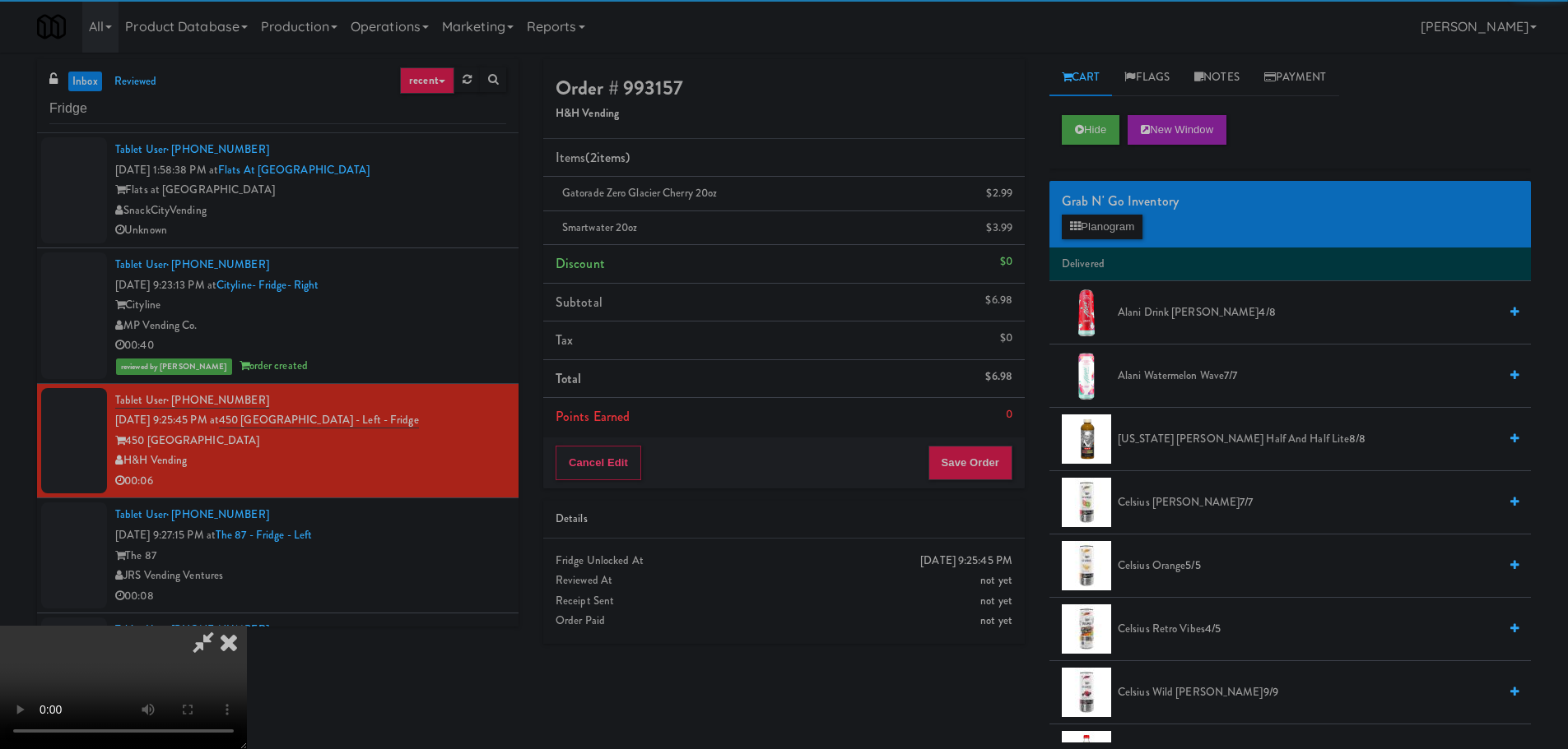
click at [247, 626] on video at bounding box center [124, 688] width 247 height 124
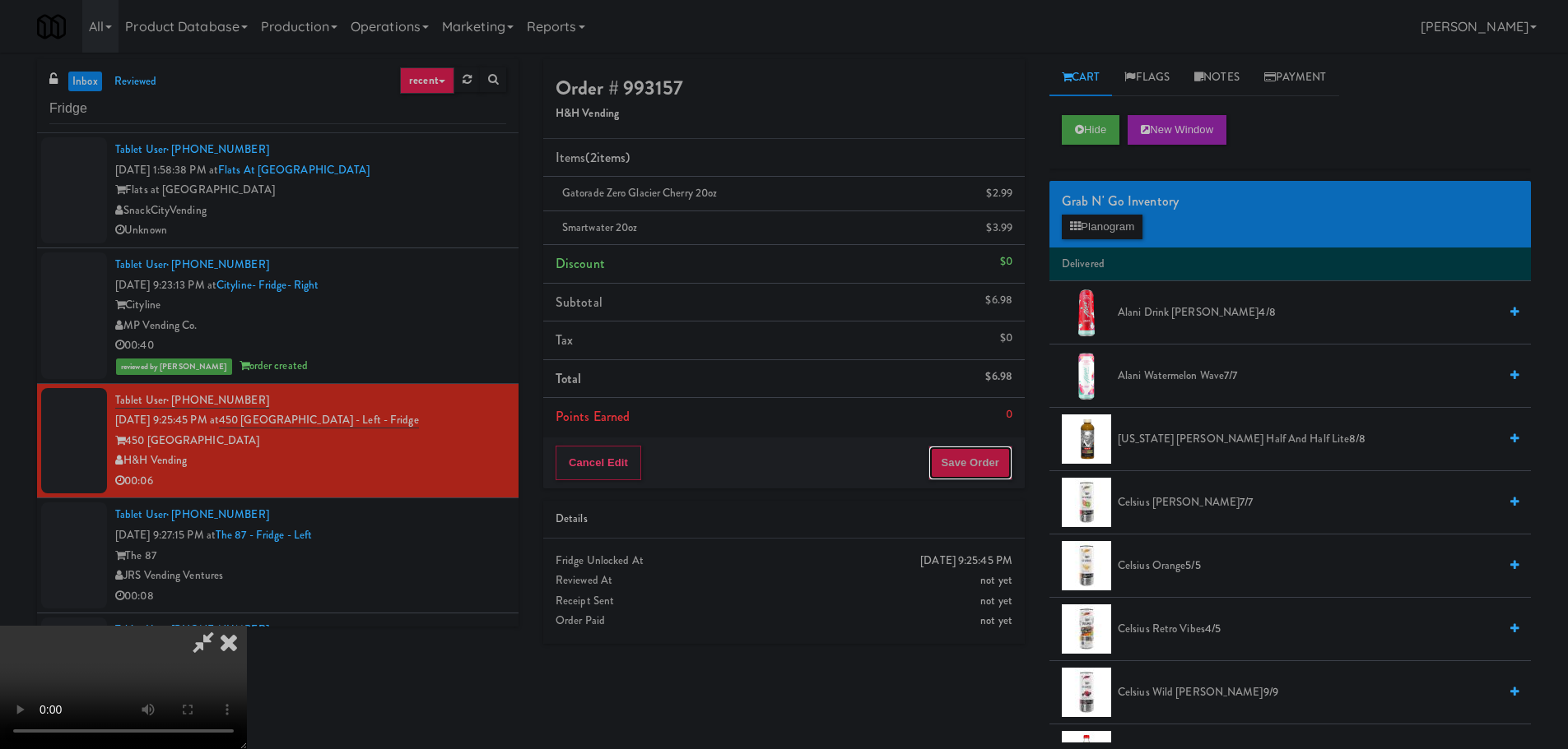
click at [988, 455] on button "Save Order" at bounding box center [971, 463] width 84 height 34
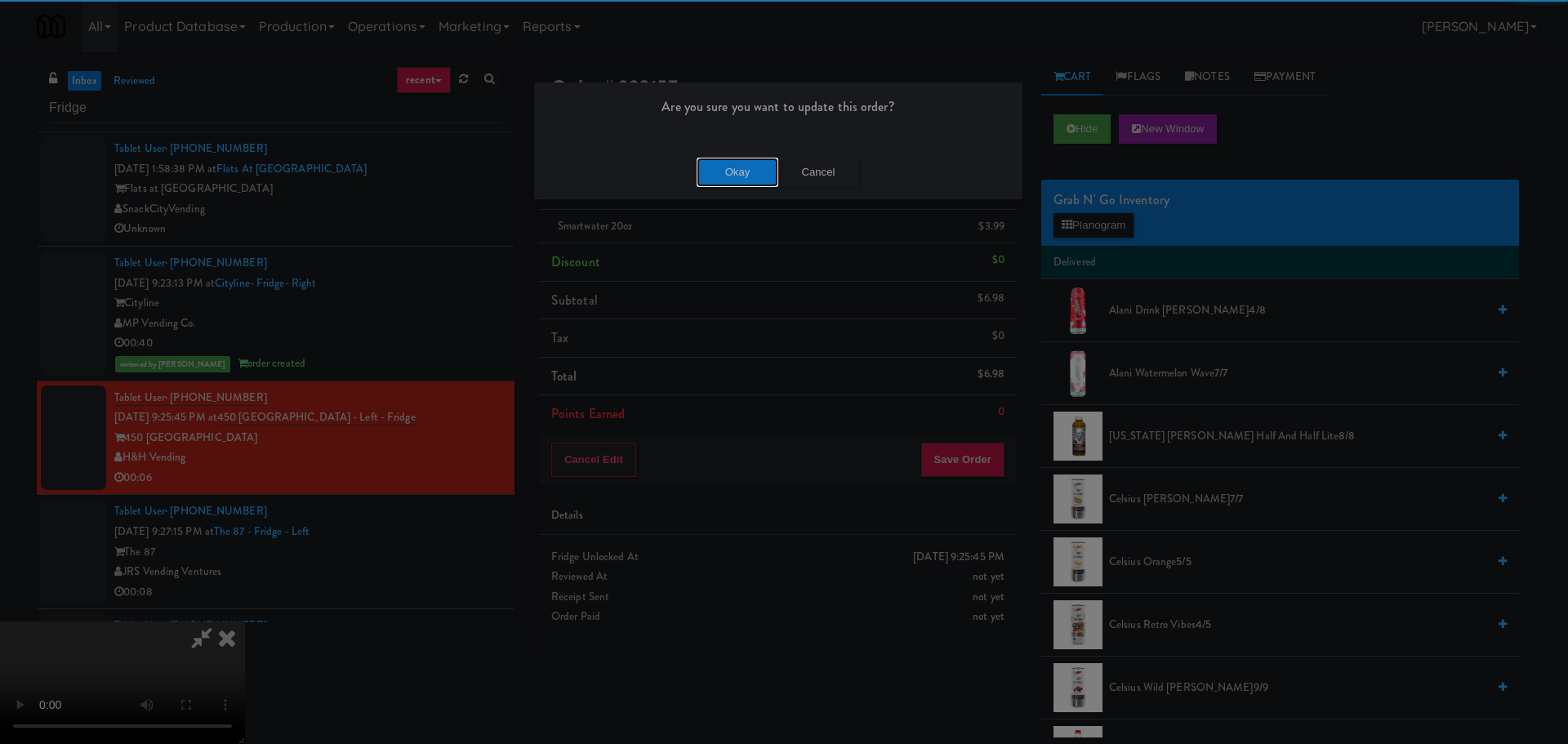
click at [751, 177] on button "Okay" at bounding box center [738, 172] width 82 height 29
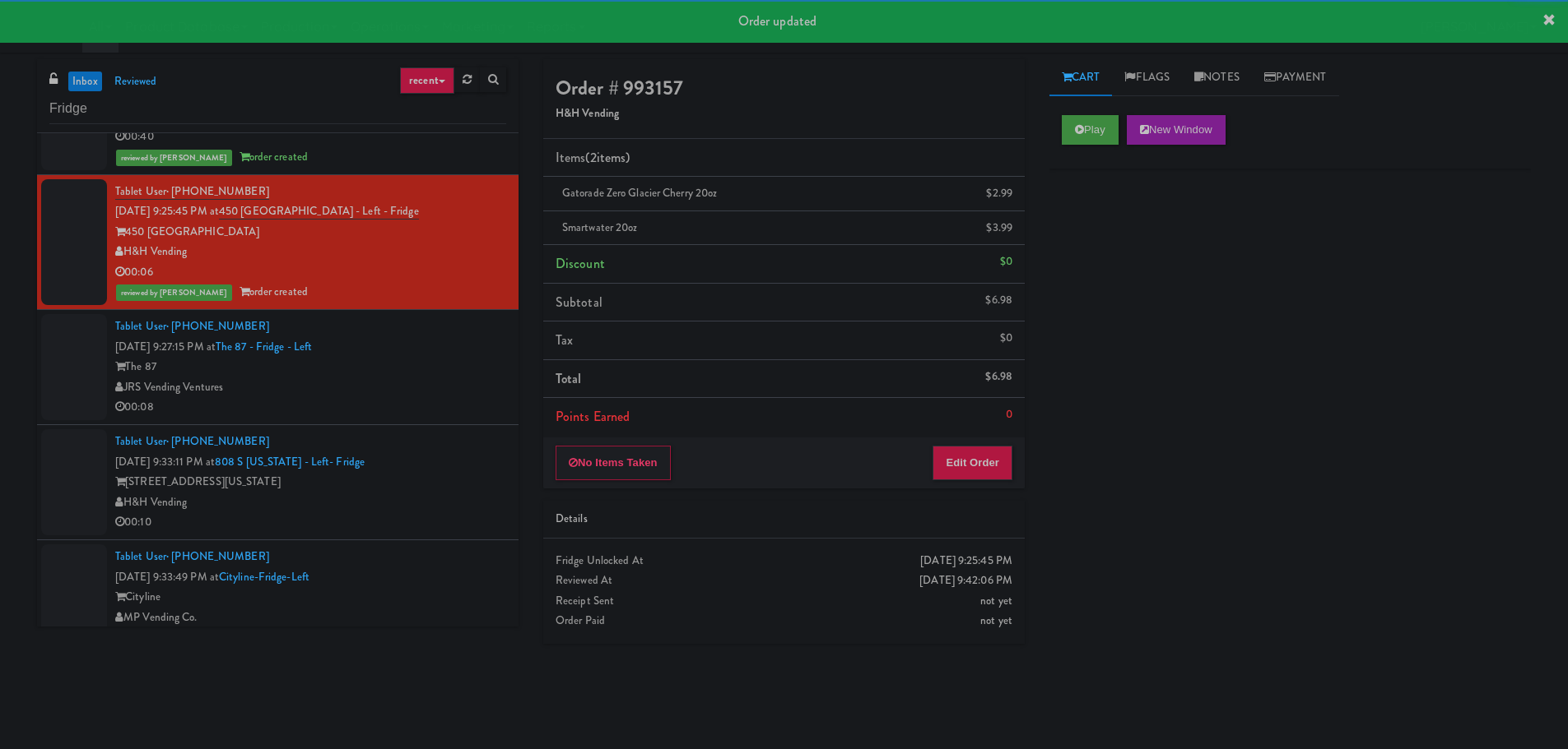
scroll to position [329, 0]
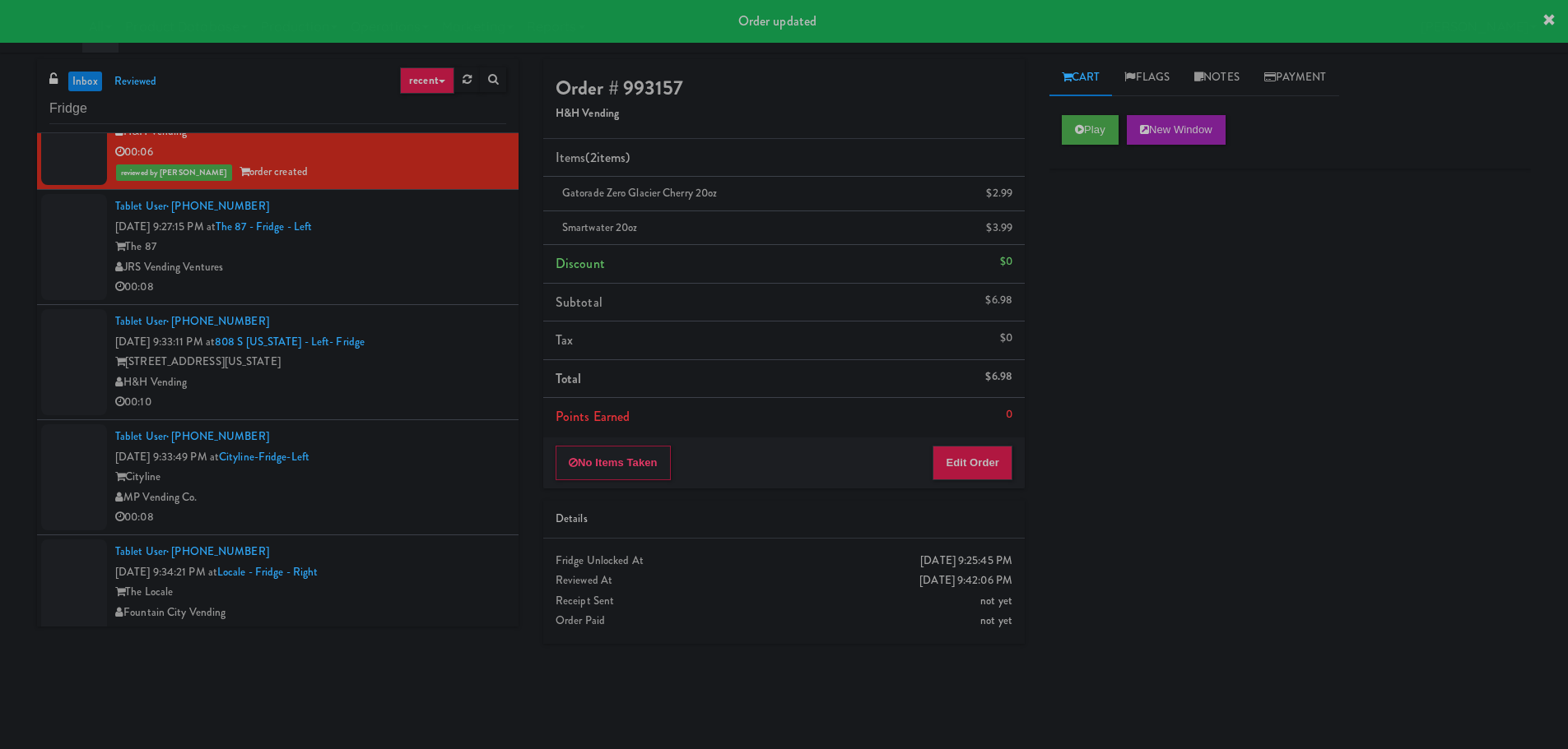
click at [438, 324] on div "Tablet User · (917) 715-5963 [DATE] 9:33:11 PM at 808 S [US_STATE] - Left- Frid…" at bounding box center [311, 363] width 391 height 102
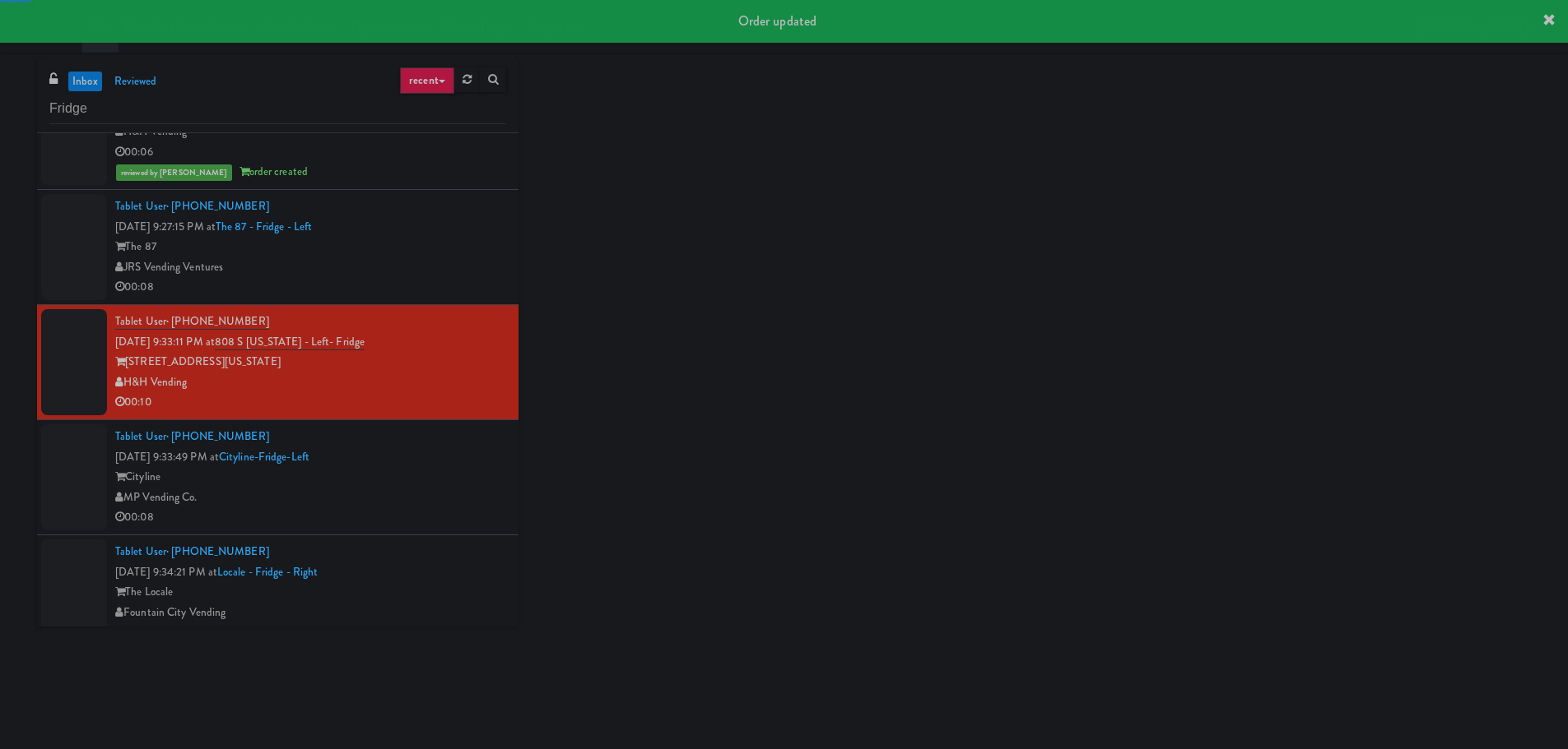
click at [440, 283] on div "00:08" at bounding box center [311, 286] width 391 height 20
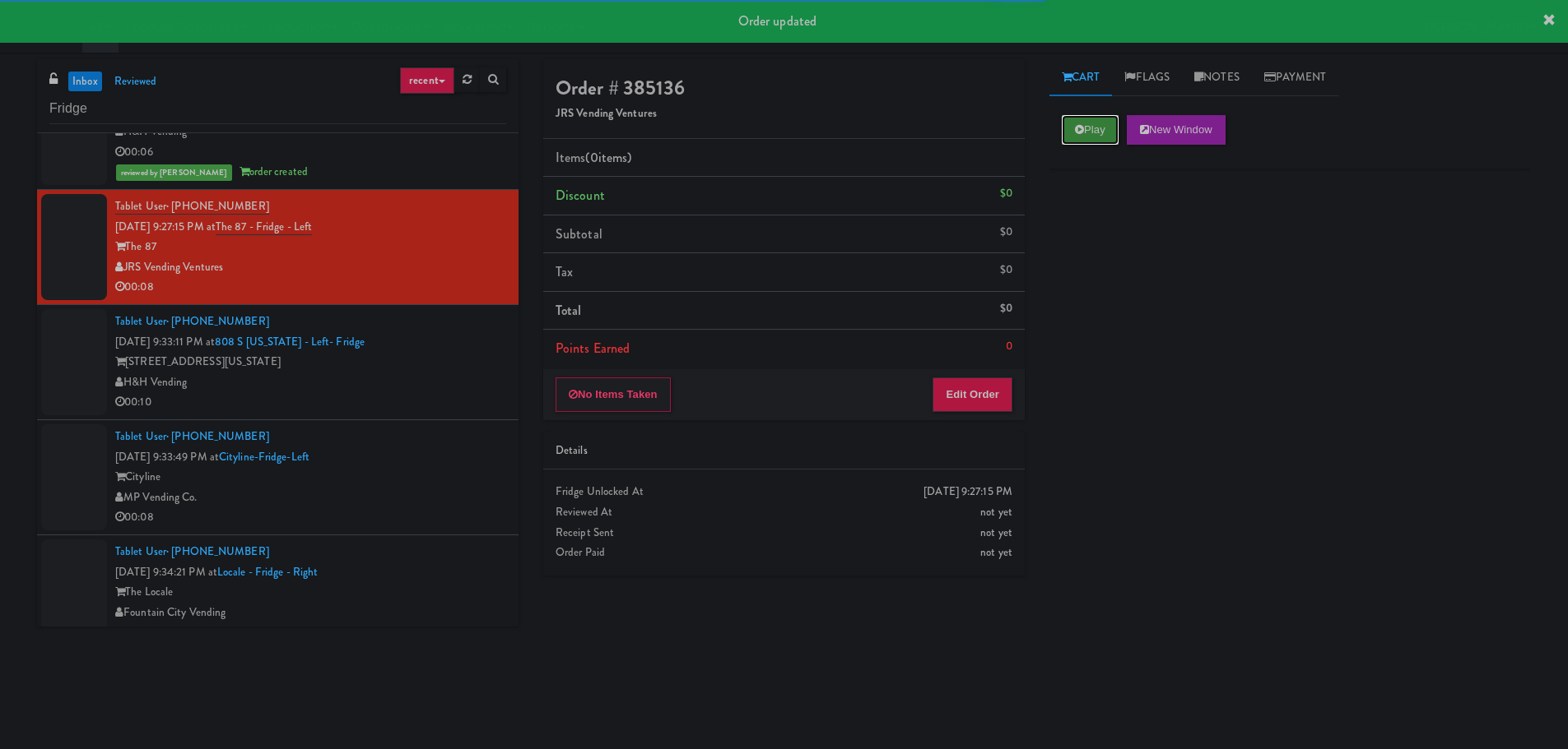
click at [1110, 131] on button "Play" at bounding box center [1090, 129] width 57 height 30
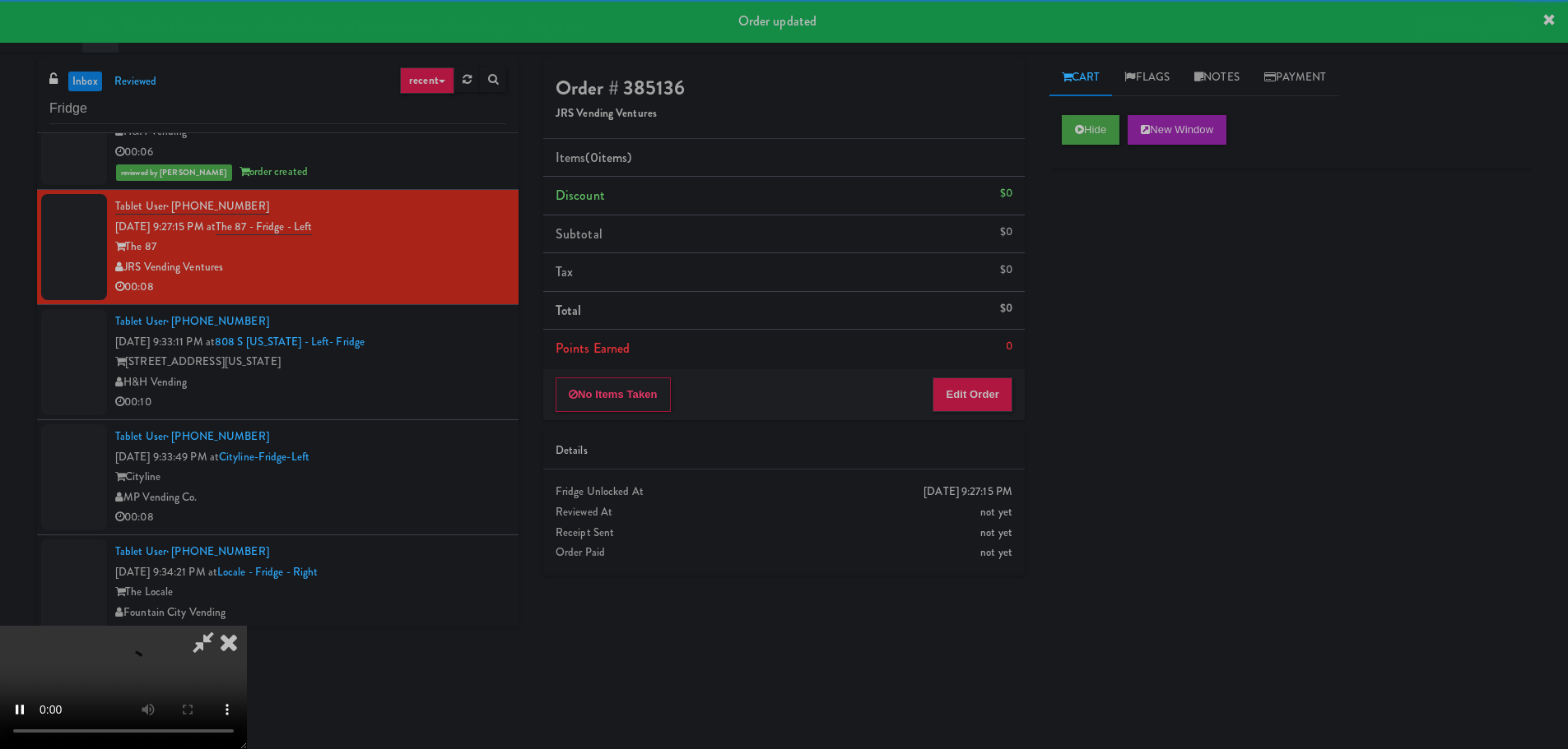
click at [946, 430] on div "Order # 385136 JRS Vending Ventures Items (0 items ) Discount $0 Subtotal $0 Ta…" at bounding box center [784, 324] width 506 height 529
click at [964, 394] on button "Edit Order" at bounding box center [972, 395] width 80 height 34
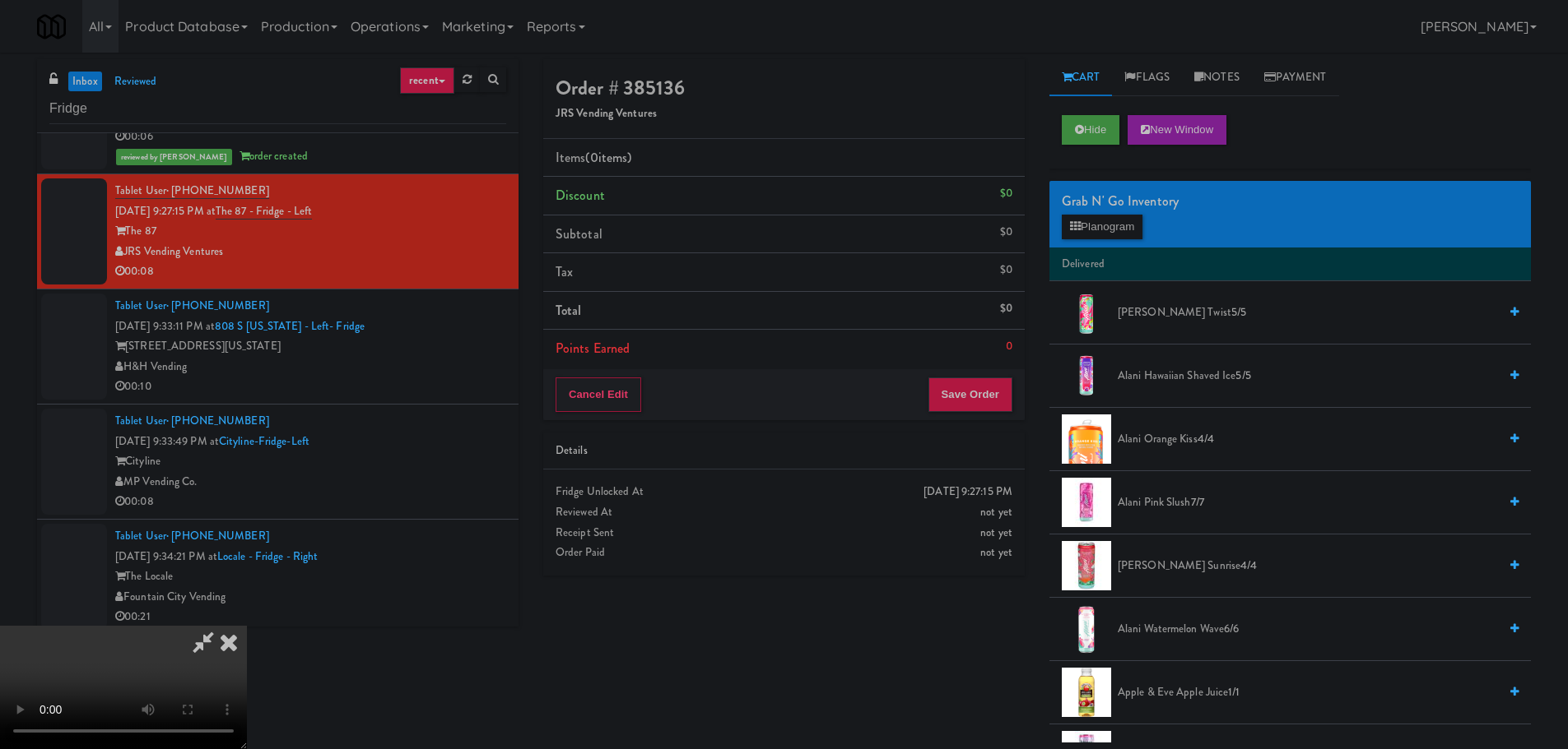
scroll to position [329, 0]
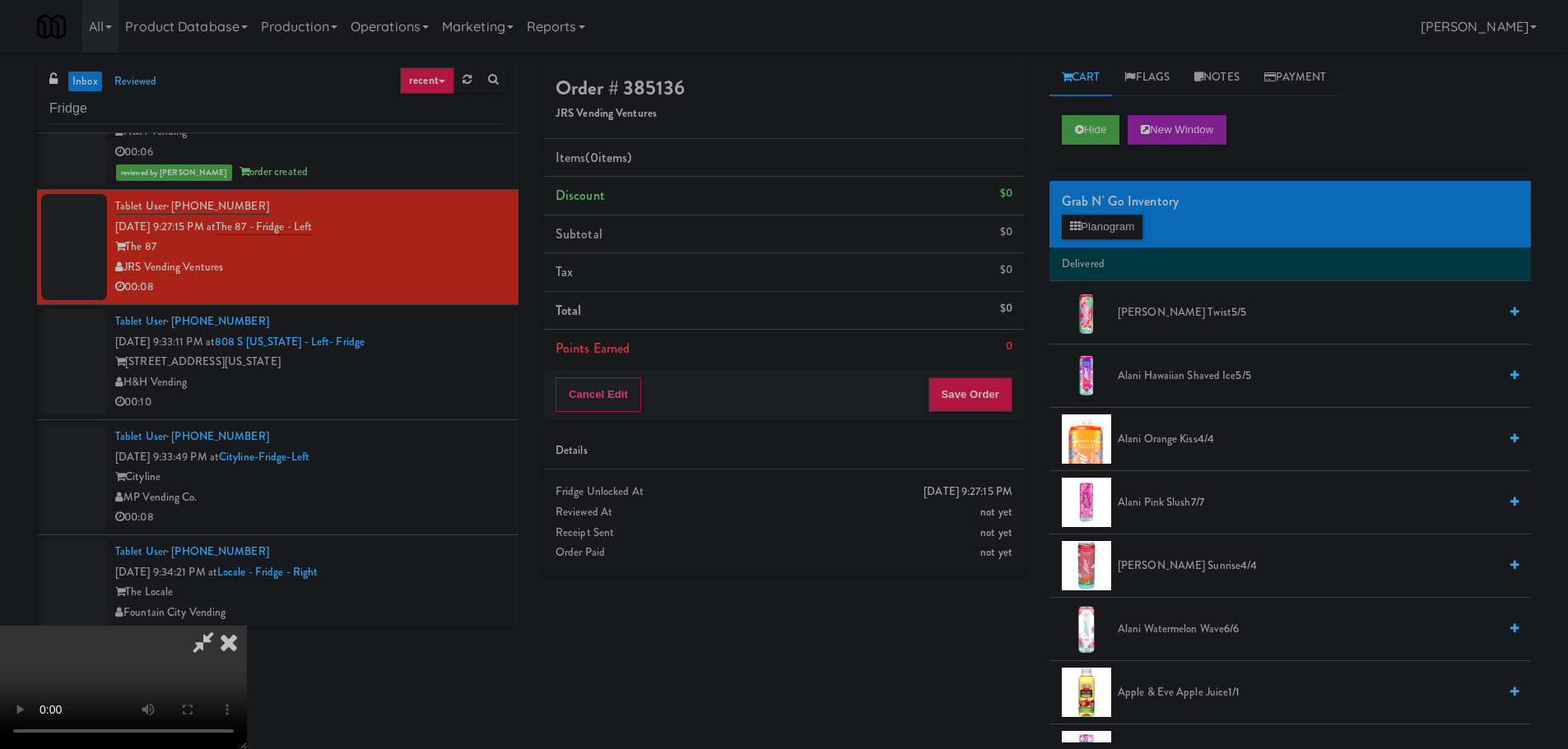
click at [941, 706] on div "Order # 385136 JRS Vending Ventures Items (0 items ) Discount $0 Subtotal $0 Ta…" at bounding box center [1037, 401] width 1012 height 684
click at [247, 626] on video at bounding box center [124, 688] width 247 height 124
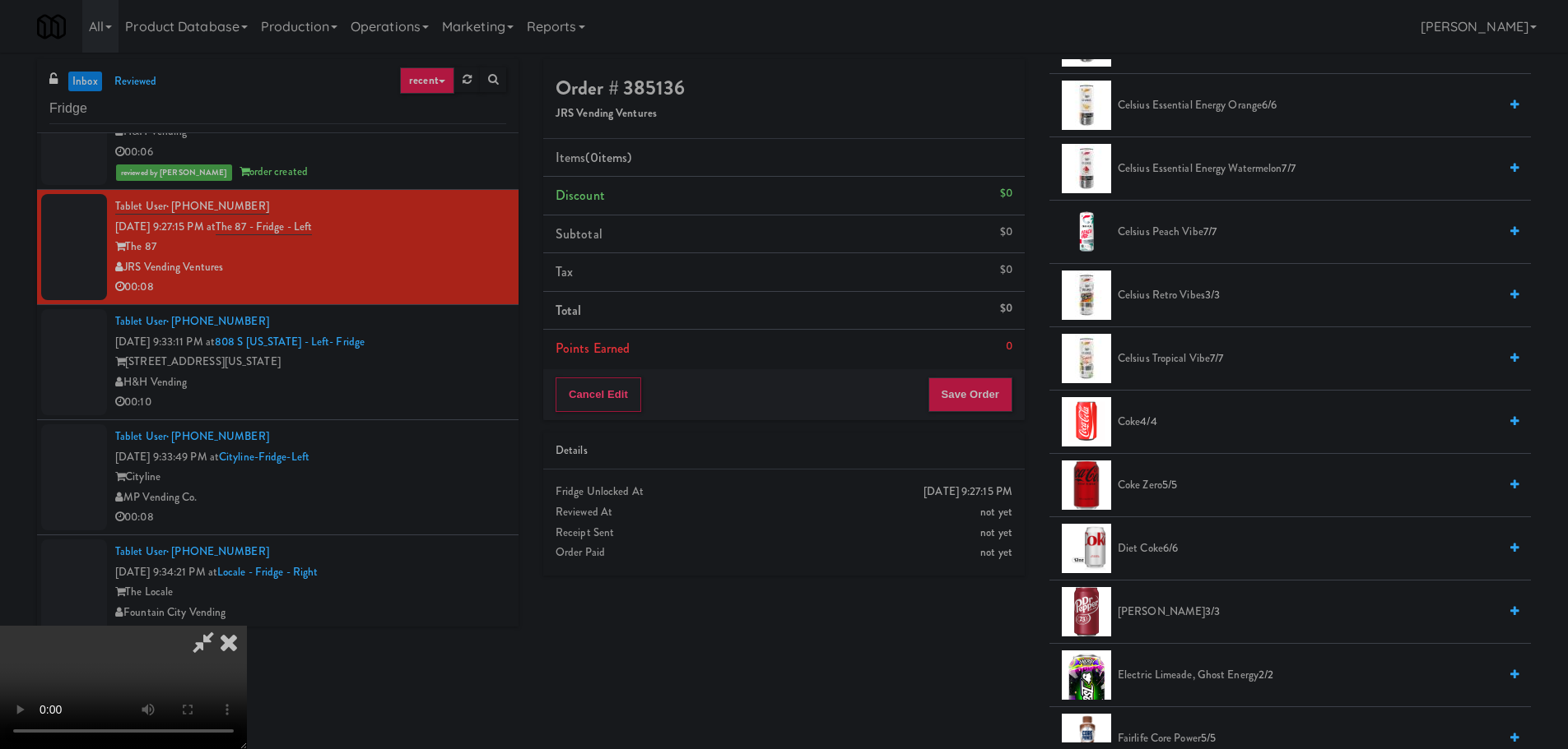
scroll to position [905, 0]
click at [1130, 608] on span "[PERSON_NAME] 3/3" at bounding box center [1307, 611] width 380 height 20
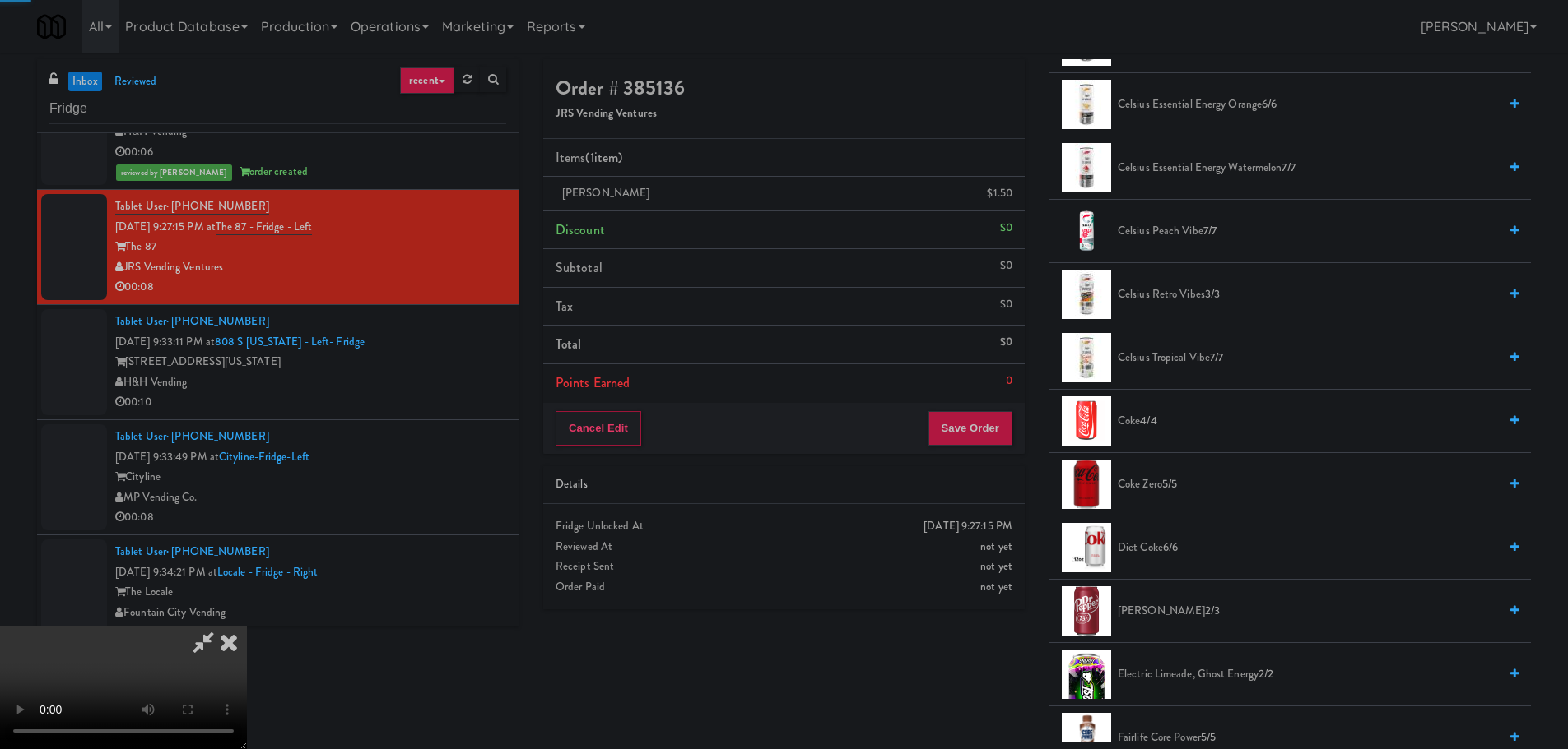
click at [247, 626] on video at bounding box center [124, 688] width 247 height 124
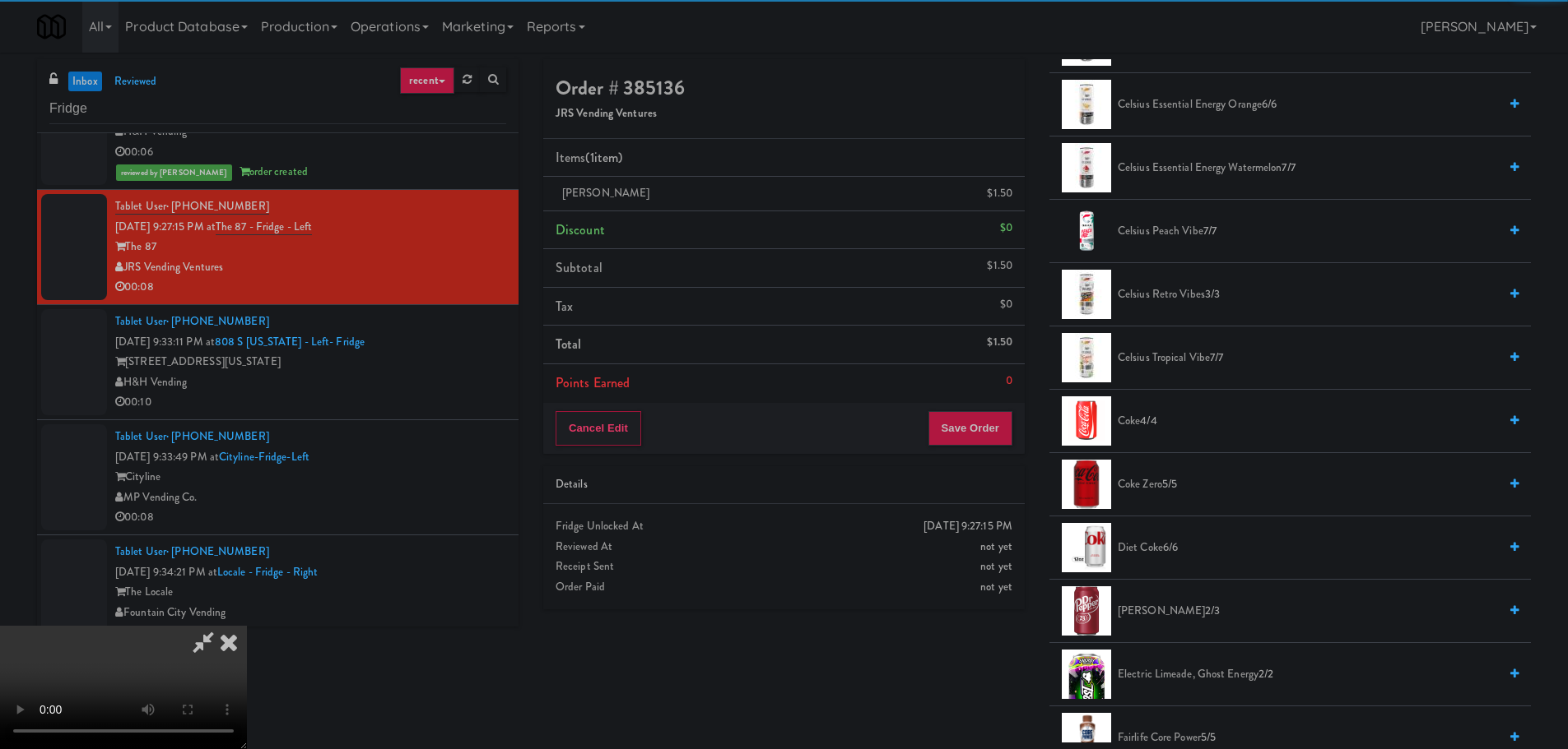
drag, startPoint x: 727, startPoint y: 531, endPoint x: 726, endPoint y: 517, distance: 14.0
click at [247, 626] on video at bounding box center [124, 688] width 247 height 124
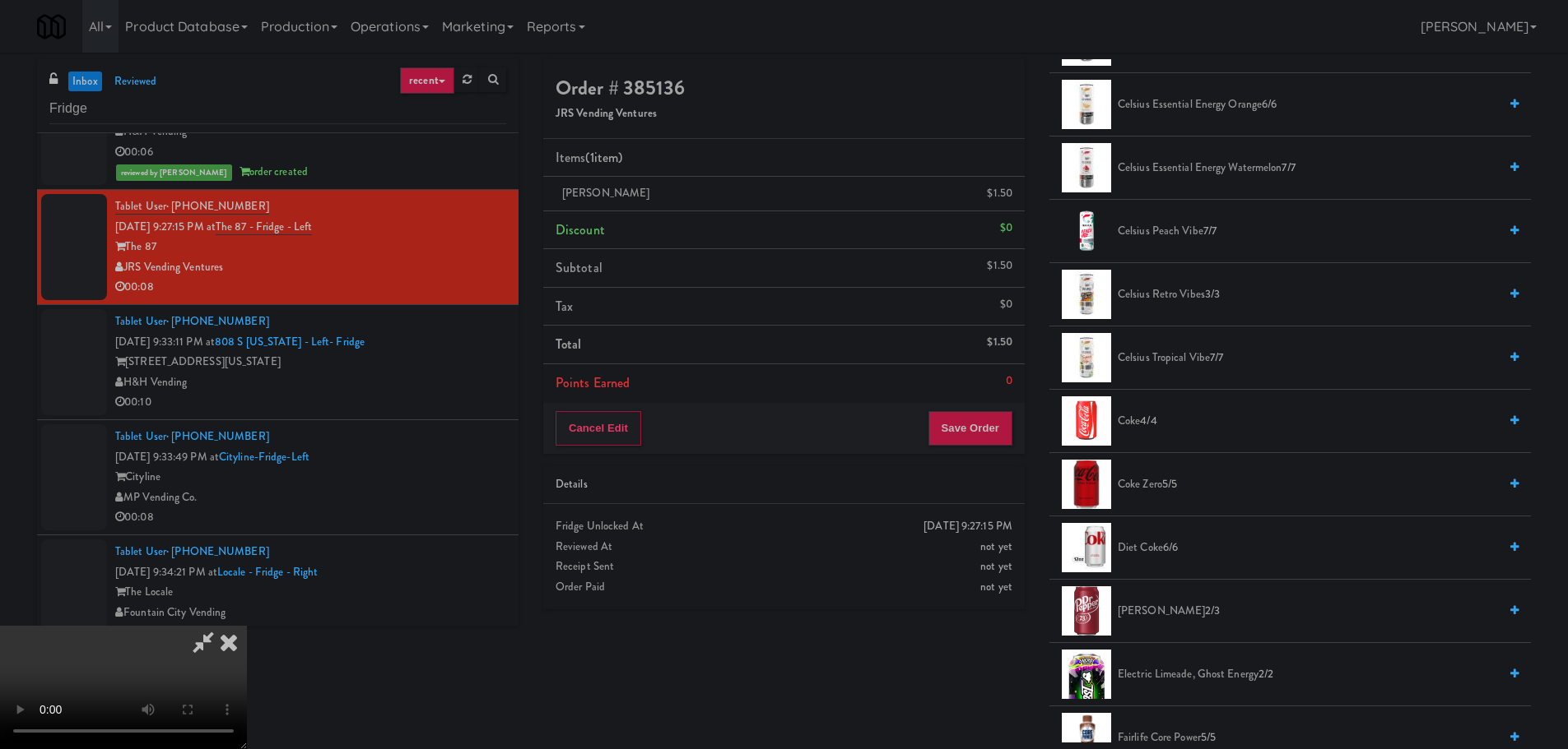
click at [247, 626] on video at bounding box center [124, 688] width 247 height 124
click at [1152, 613] on span "[PERSON_NAME] 2/3" at bounding box center [1307, 611] width 380 height 20
click at [247, 626] on video at bounding box center [124, 688] width 247 height 124
click at [961, 443] on button "Save Order" at bounding box center [971, 428] width 84 height 34
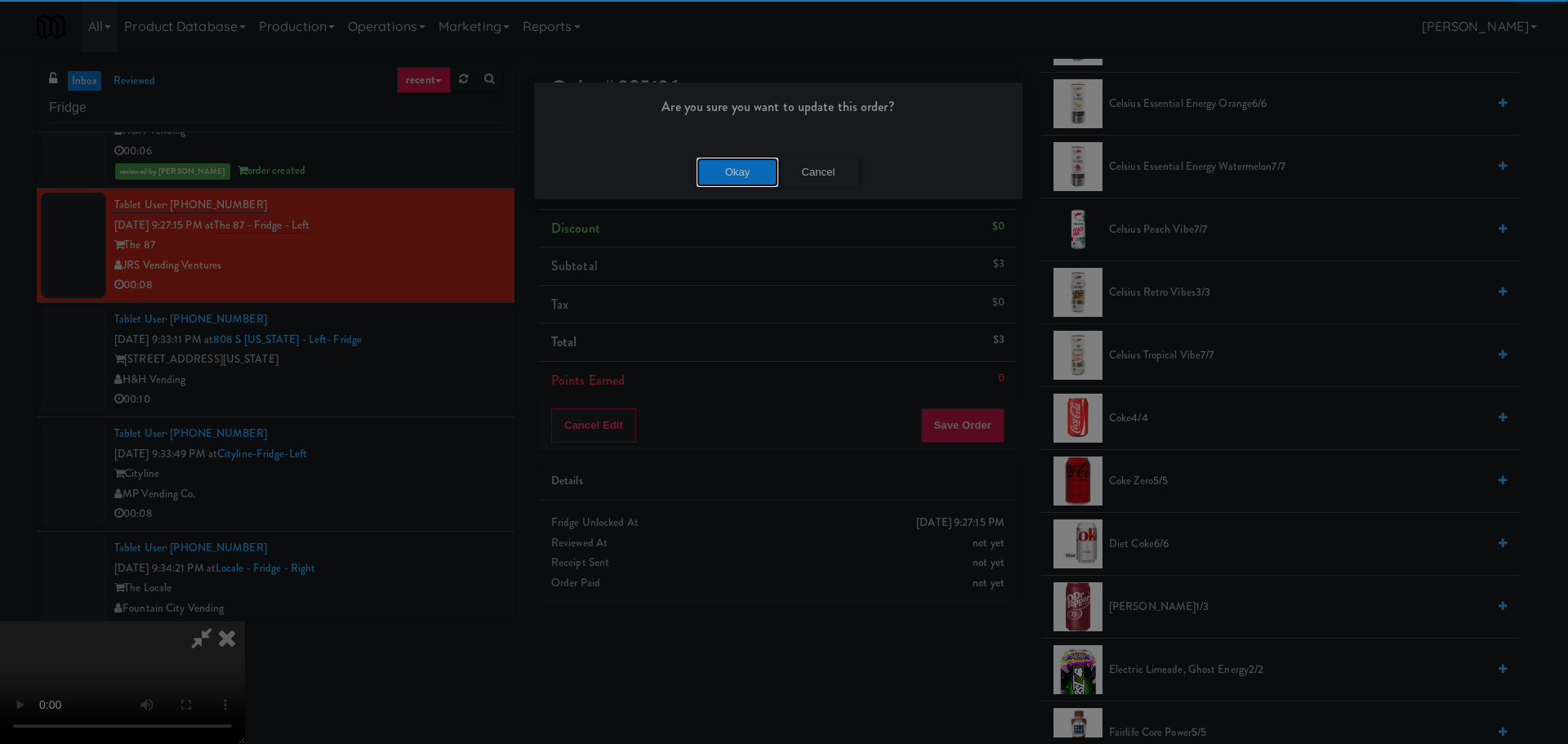
click at [754, 186] on button "Okay" at bounding box center [738, 172] width 82 height 29
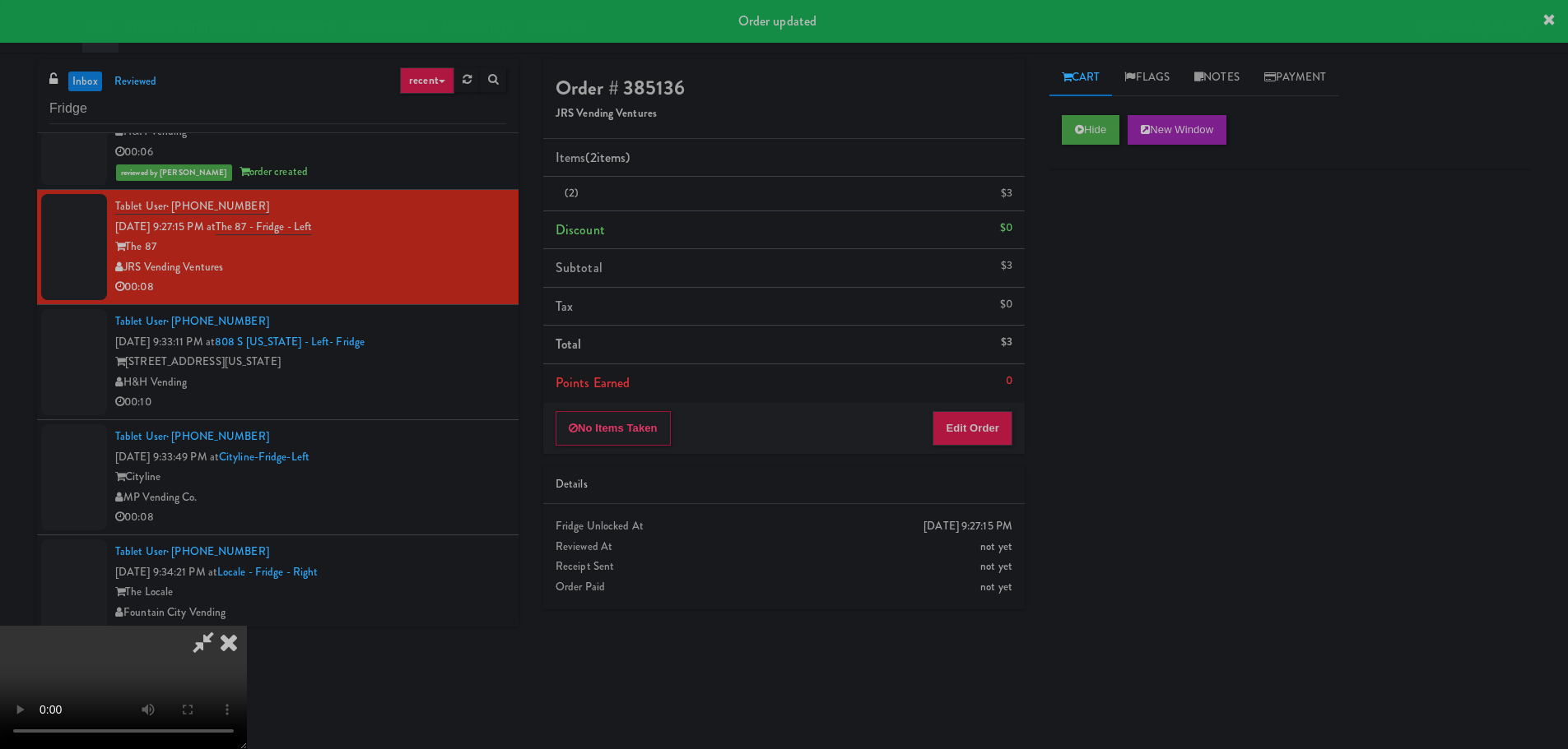
scroll to position [0, 0]
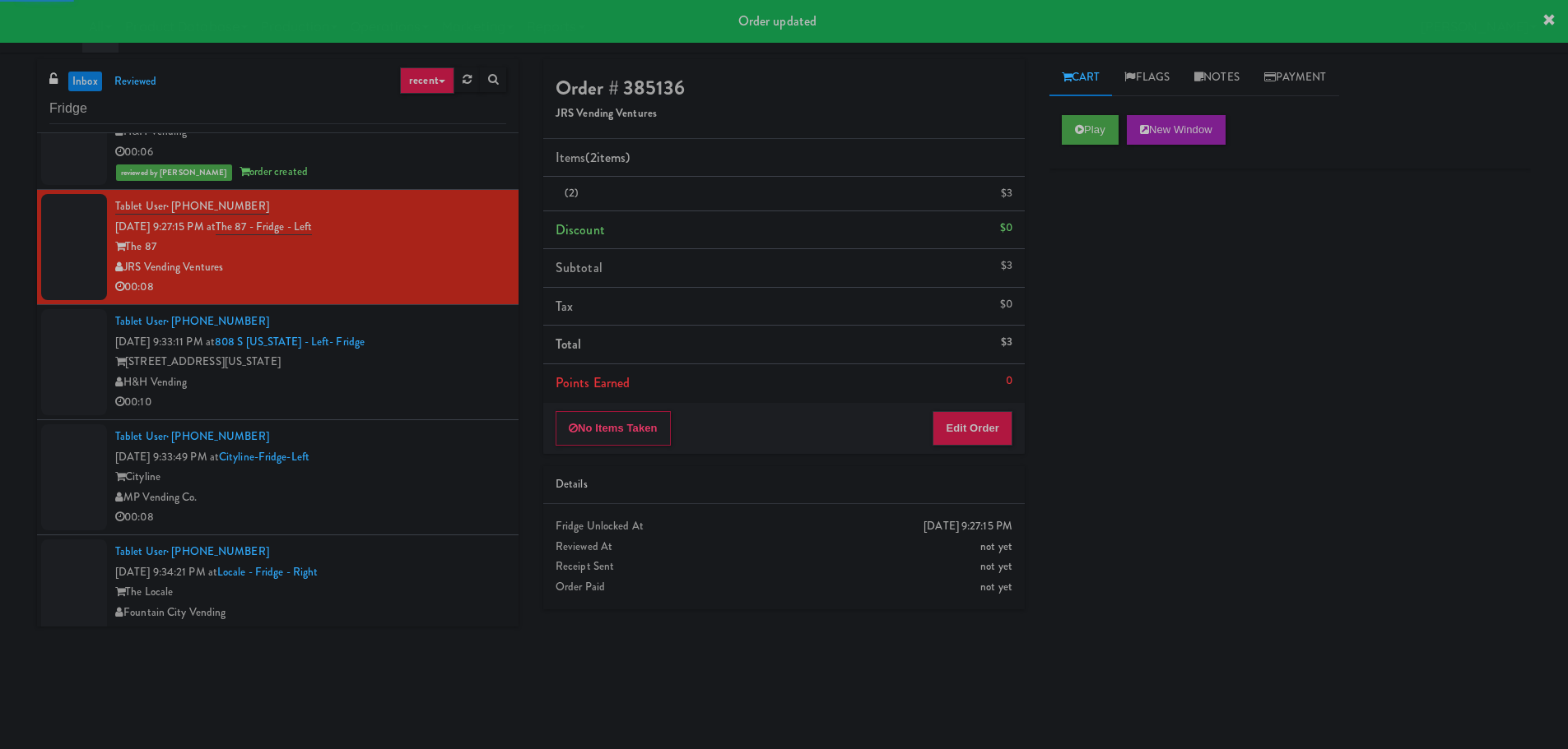
click at [471, 379] on div "H&H Vending" at bounding box center [311, 382] width 391 height 20
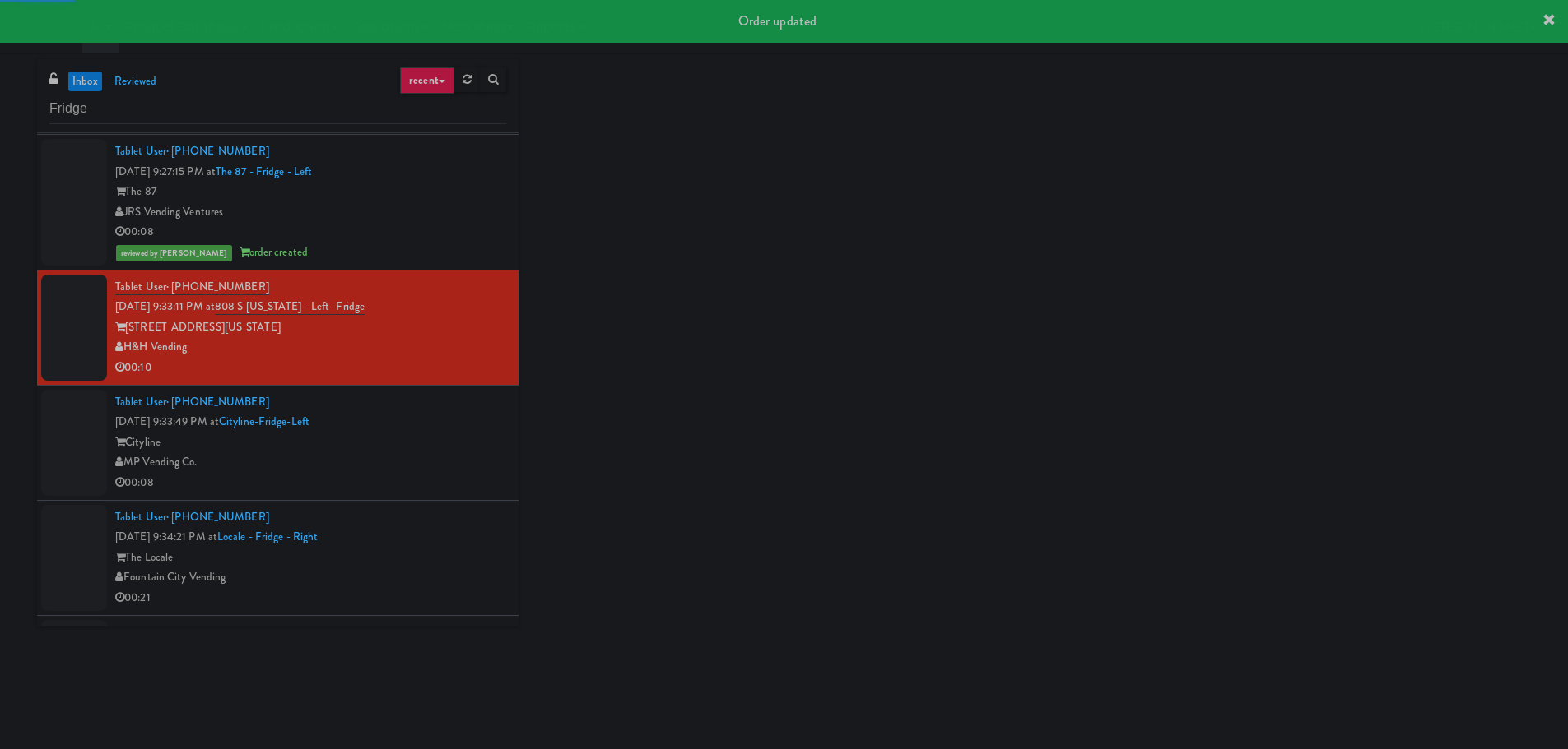
scroll to position [493, 0]
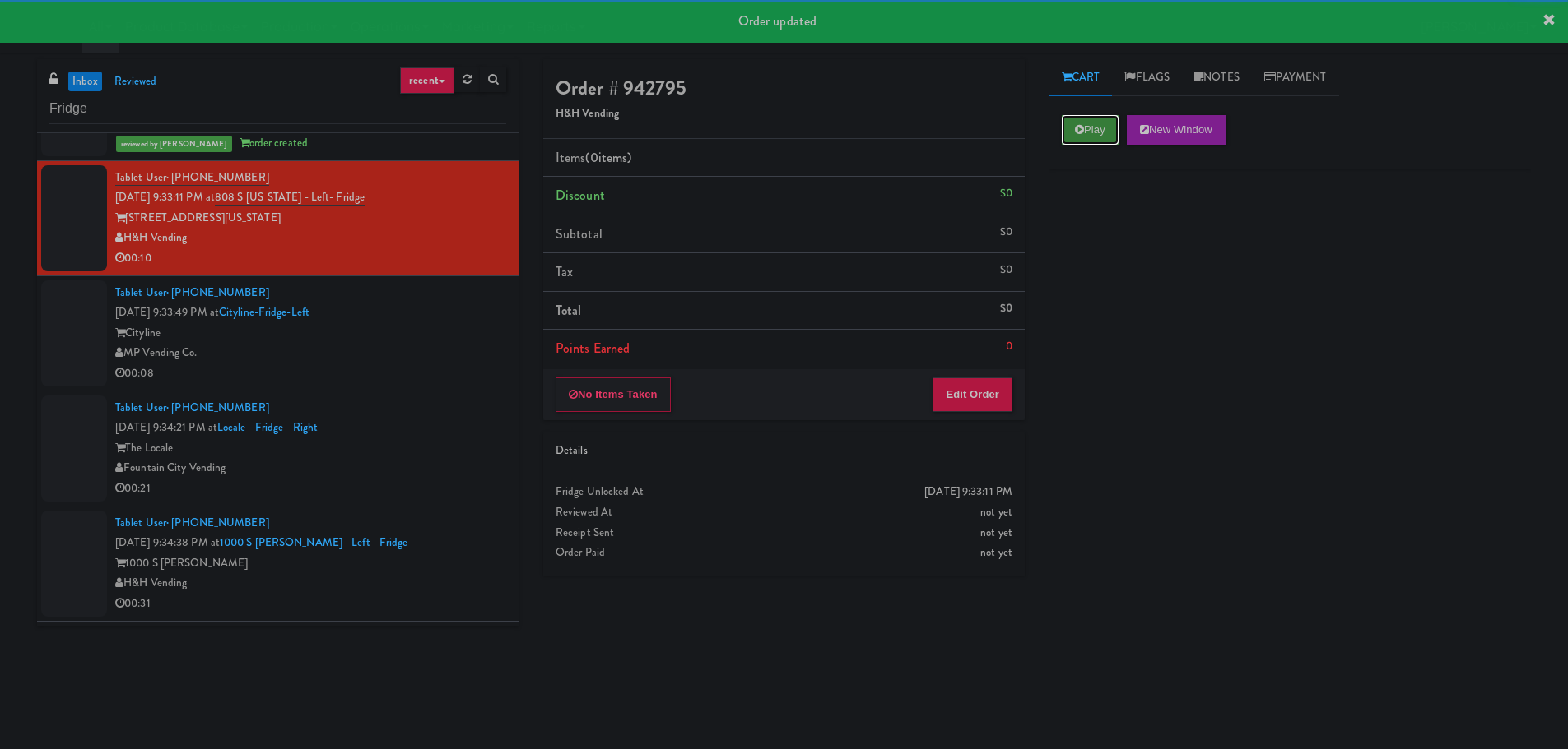
click at [1094, 131] on button "Play" at bounding box center [1090, 129] width 57 height 30
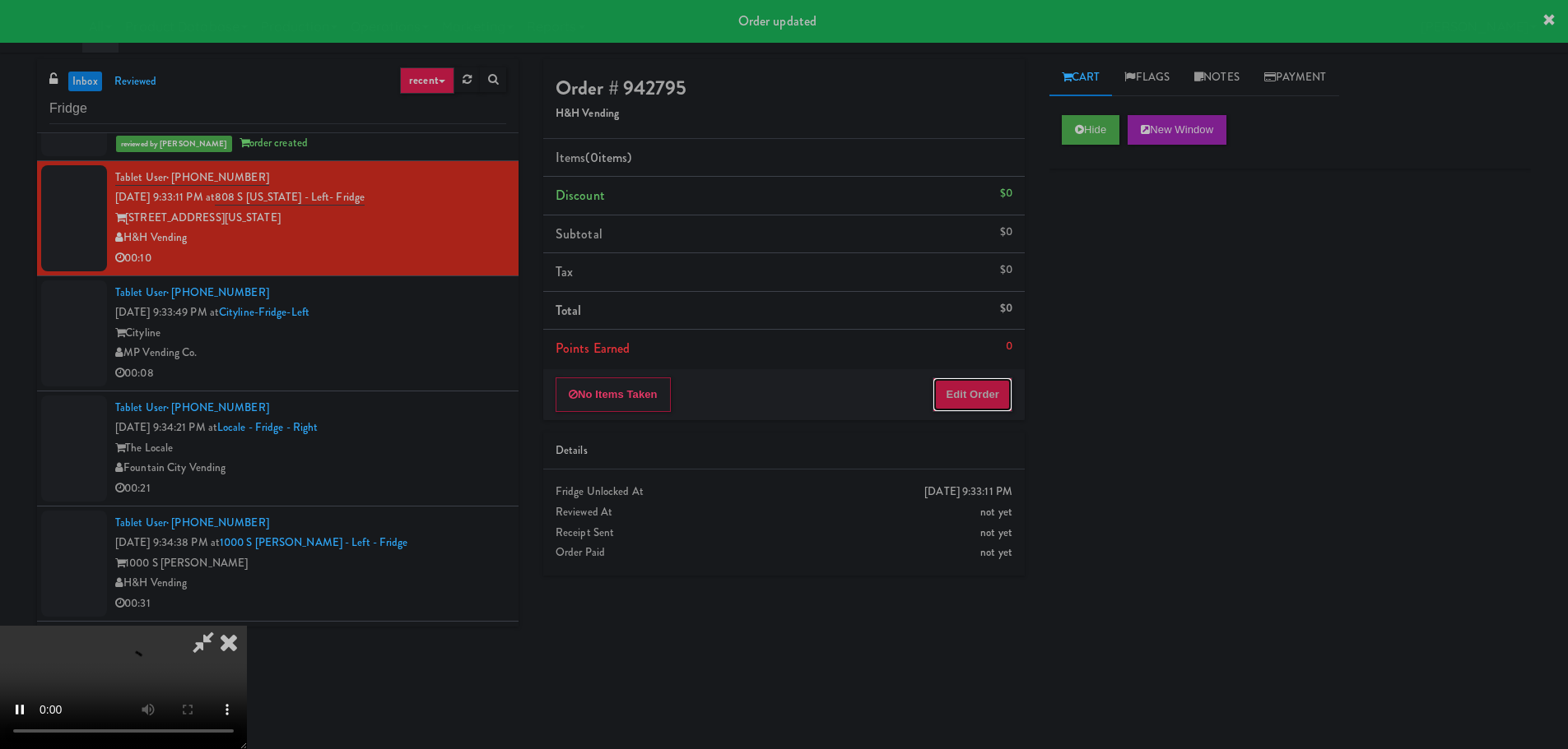
click at [984, 392] on button "Edit Order" at bounding box center [972, 395] width 80 height 34
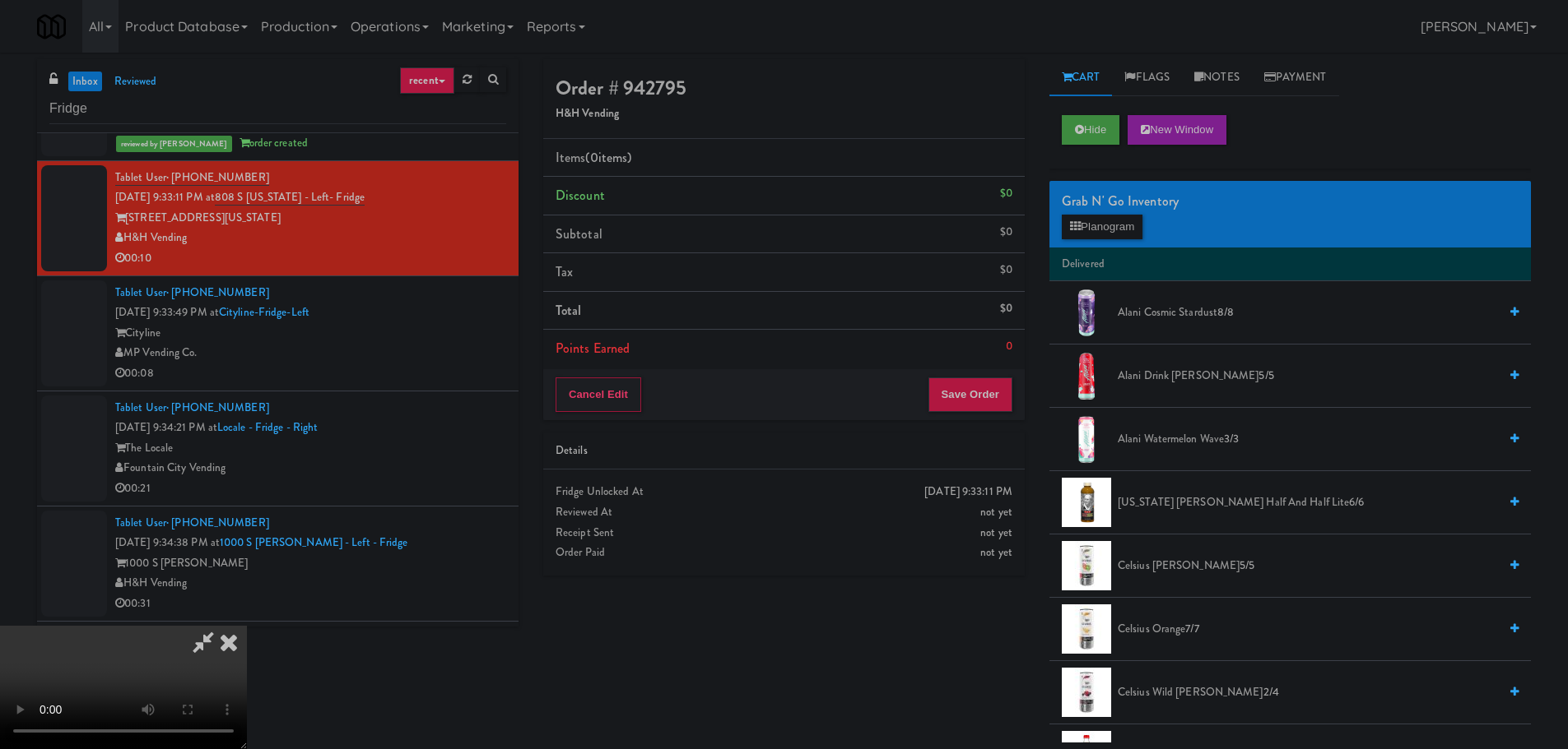
scroll to position [283, 0]
click at [247, 626] on video at bounding box center [124, 688] width 247 height 124
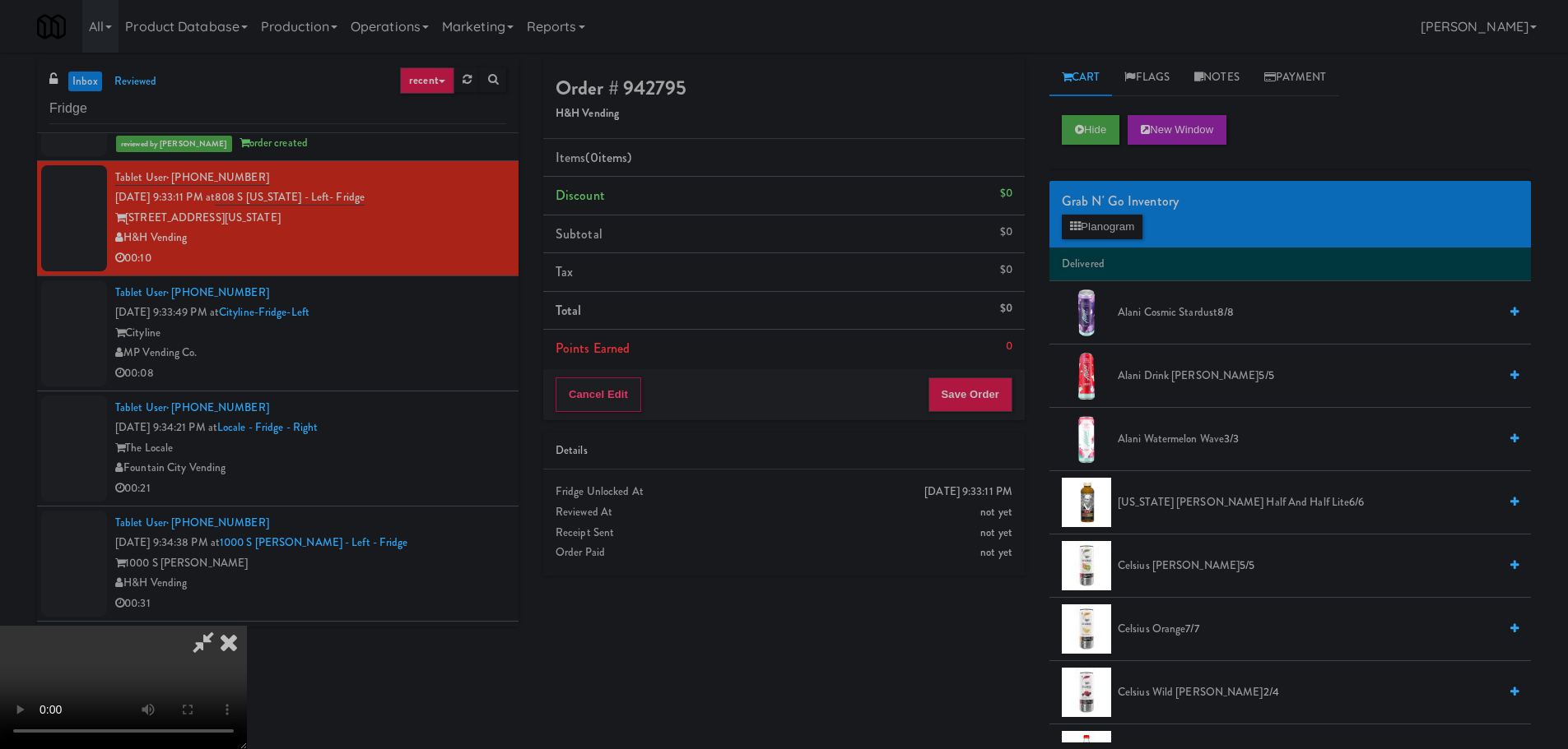
click at [247, 626] on video at bounding box center [124, 688] width 247 height 124
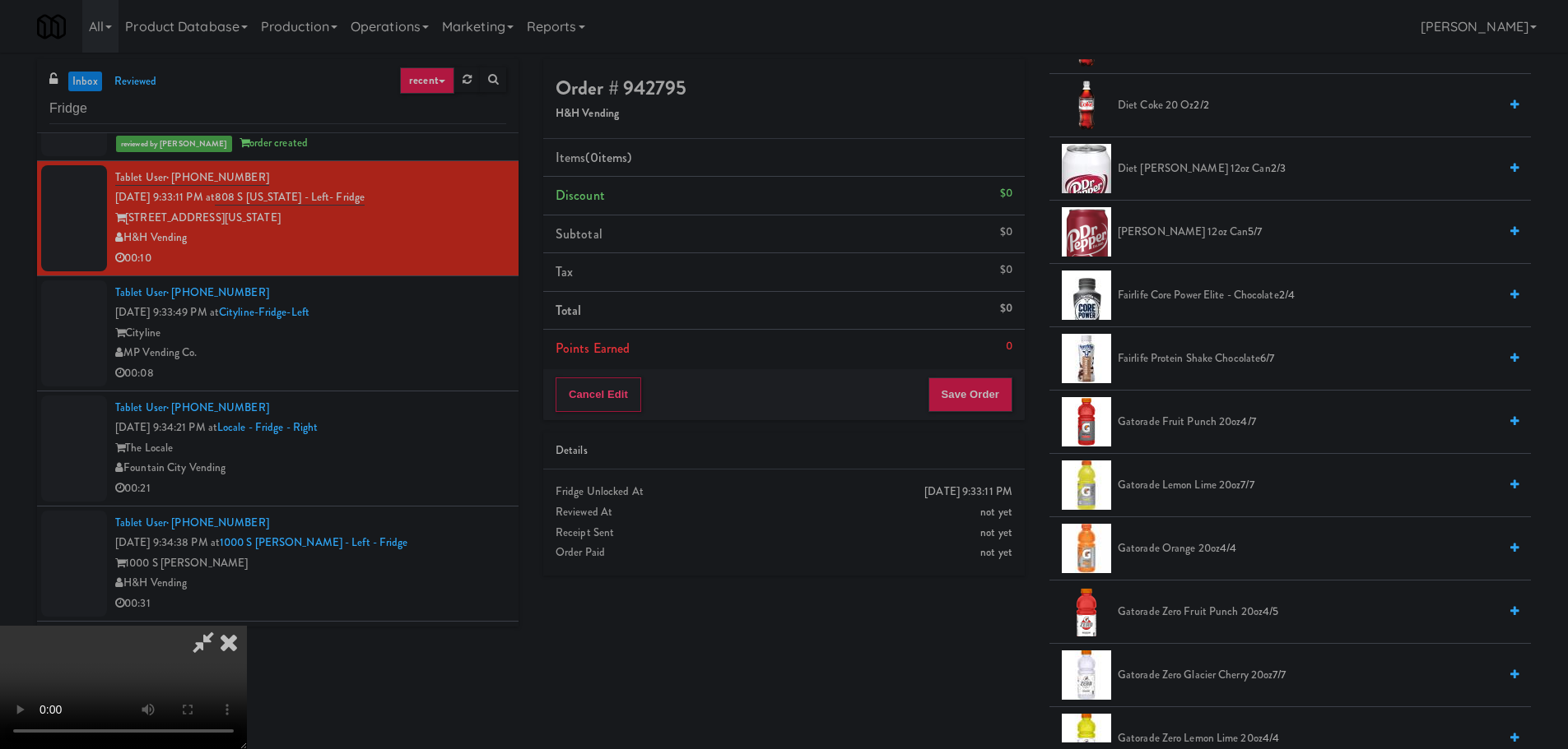
scroll to position [1151, 0]
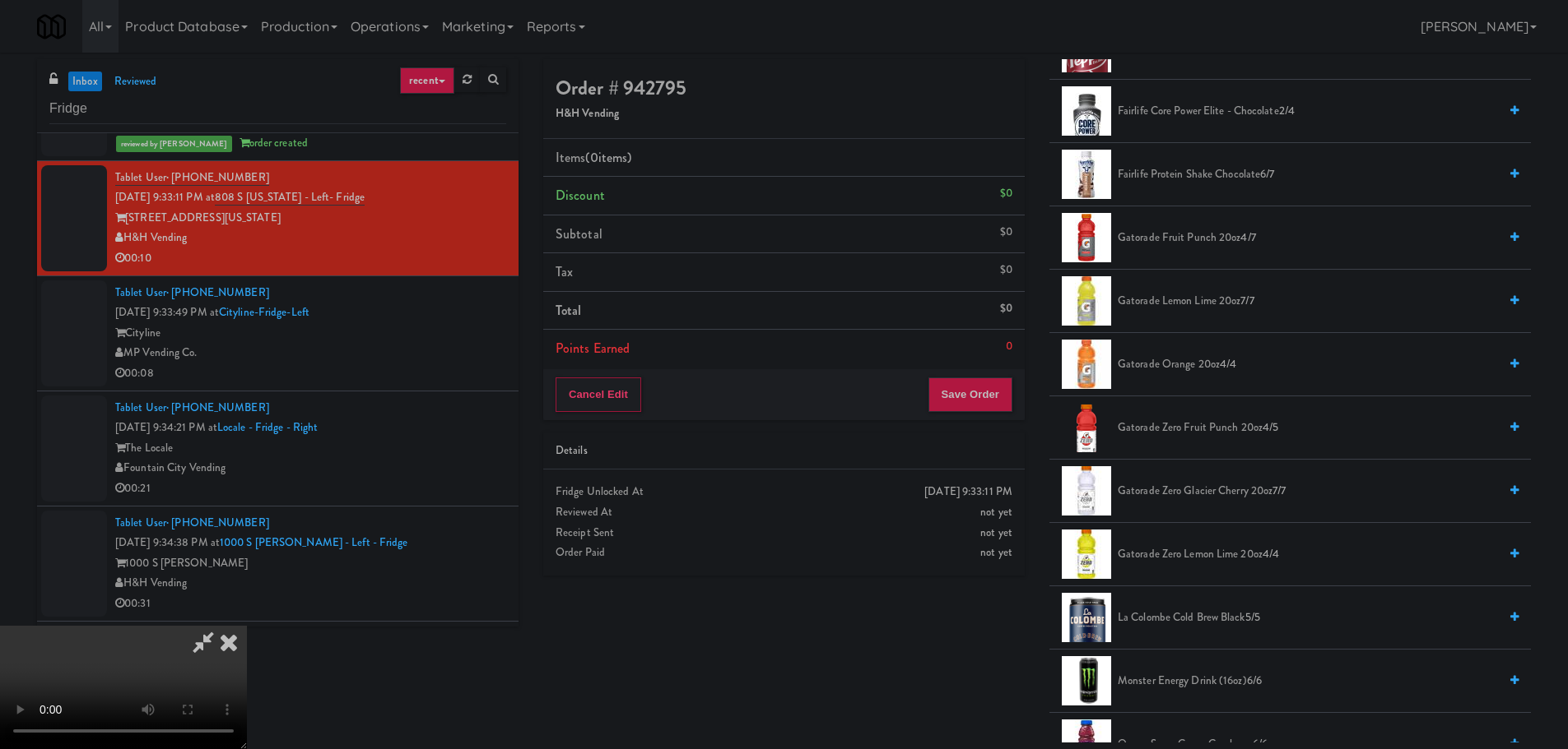
click at [1168, 434] on span "Gatorade Zero Fruit Punch 20oz 4/5" at bounding box center [1307, 427] width 380 height 20
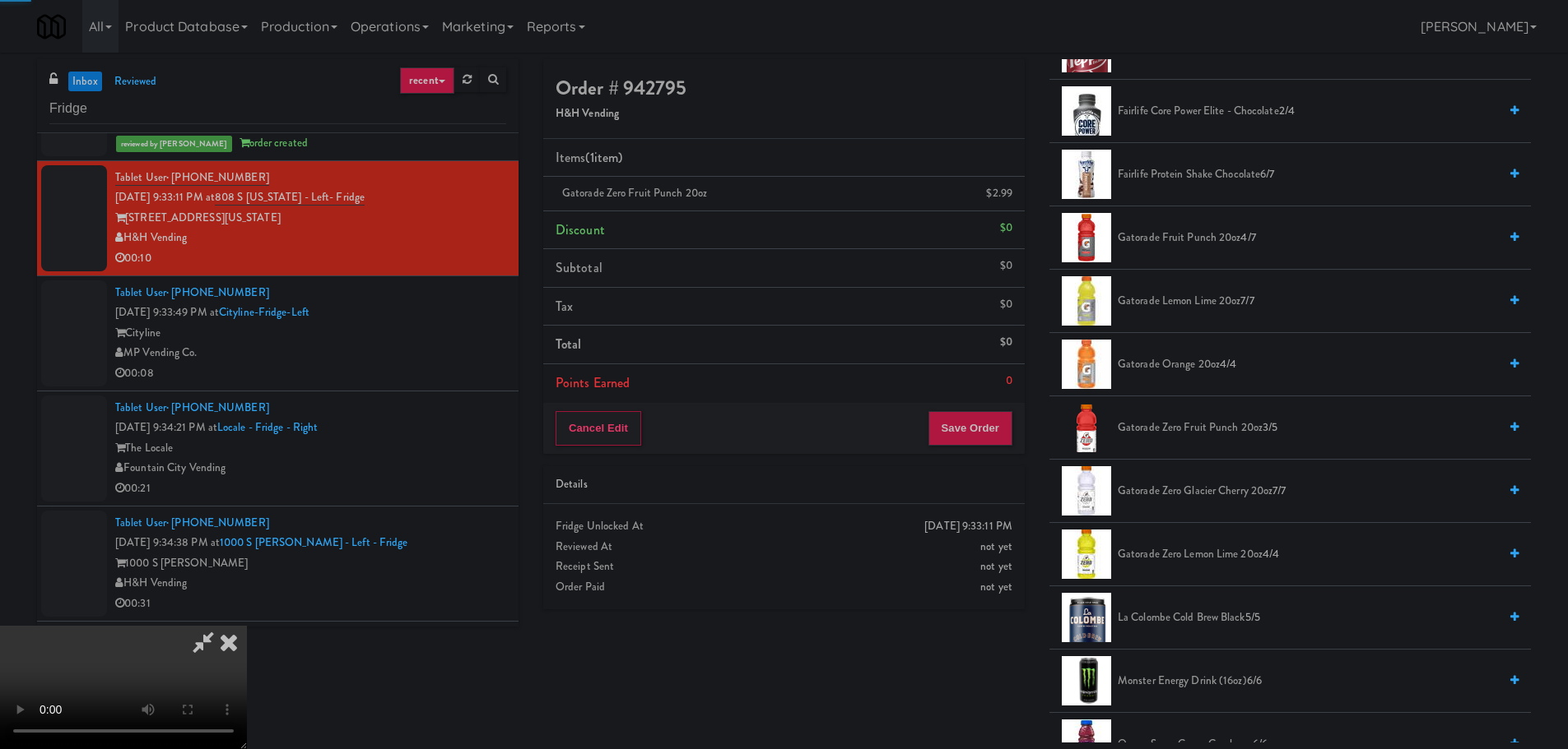
click at [247, 626] on video at bounding box center [124, 688] width 247 height 124
click at [983, 443] on button "Save Order" at bounding box center [971, 428] width 84 height 34
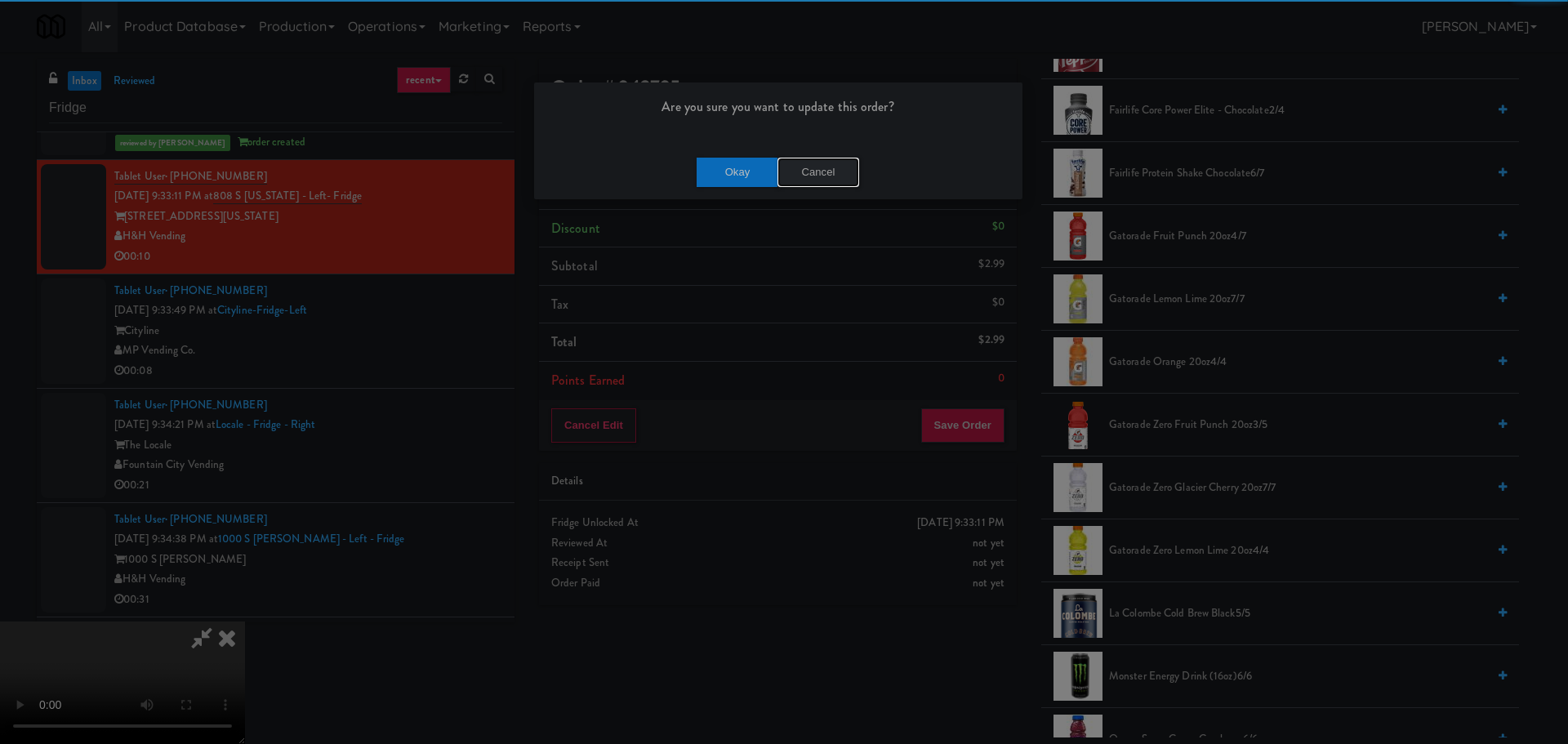
click at [811, 171] on button "Cancel" at bounding box center [819, 172] width 82 height 29
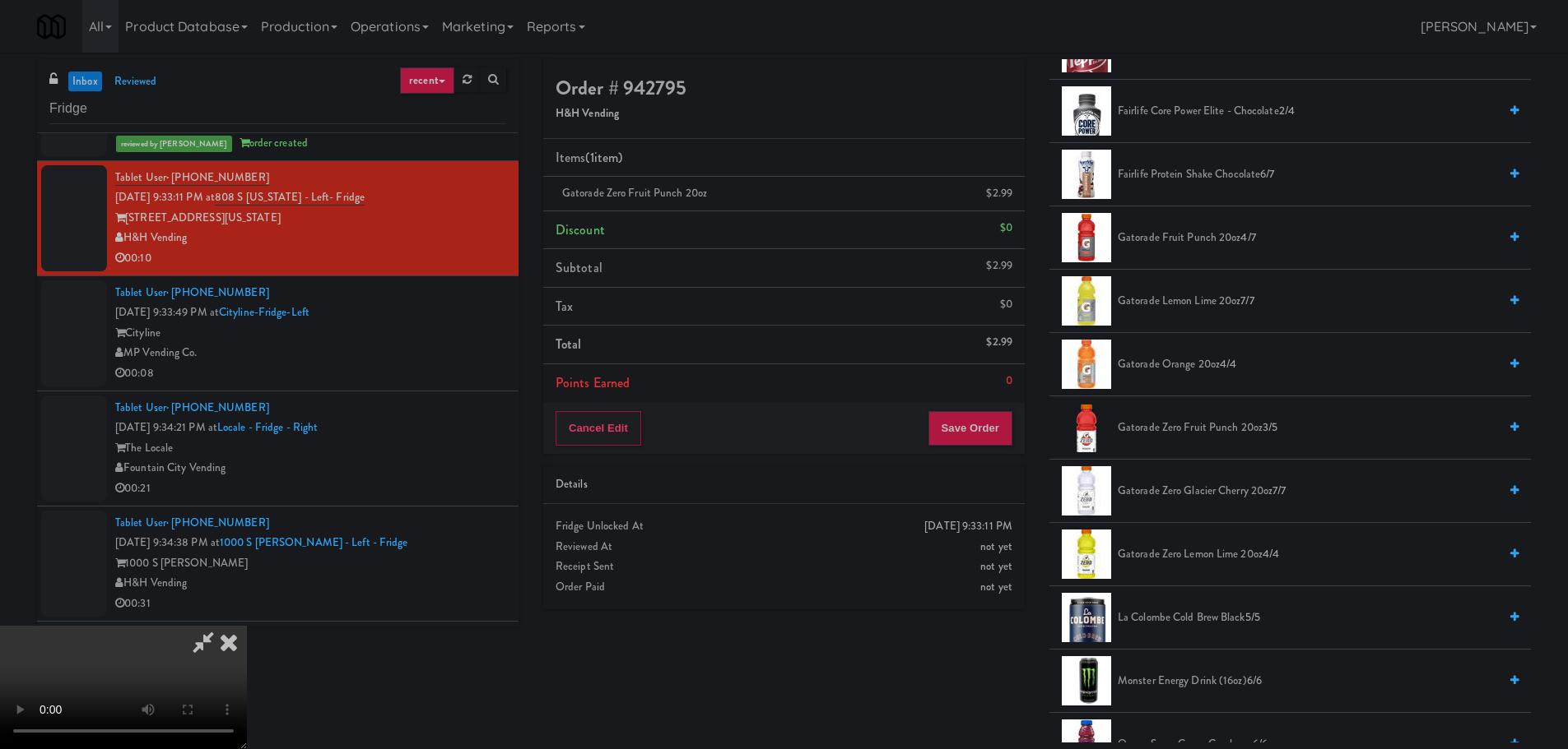
click at [247, 626] on video at bounding box center [124, 688] width 247 height 124
click at [992, 439] on button "Save Order" at bounding box center [971, 428] width 84 height 34
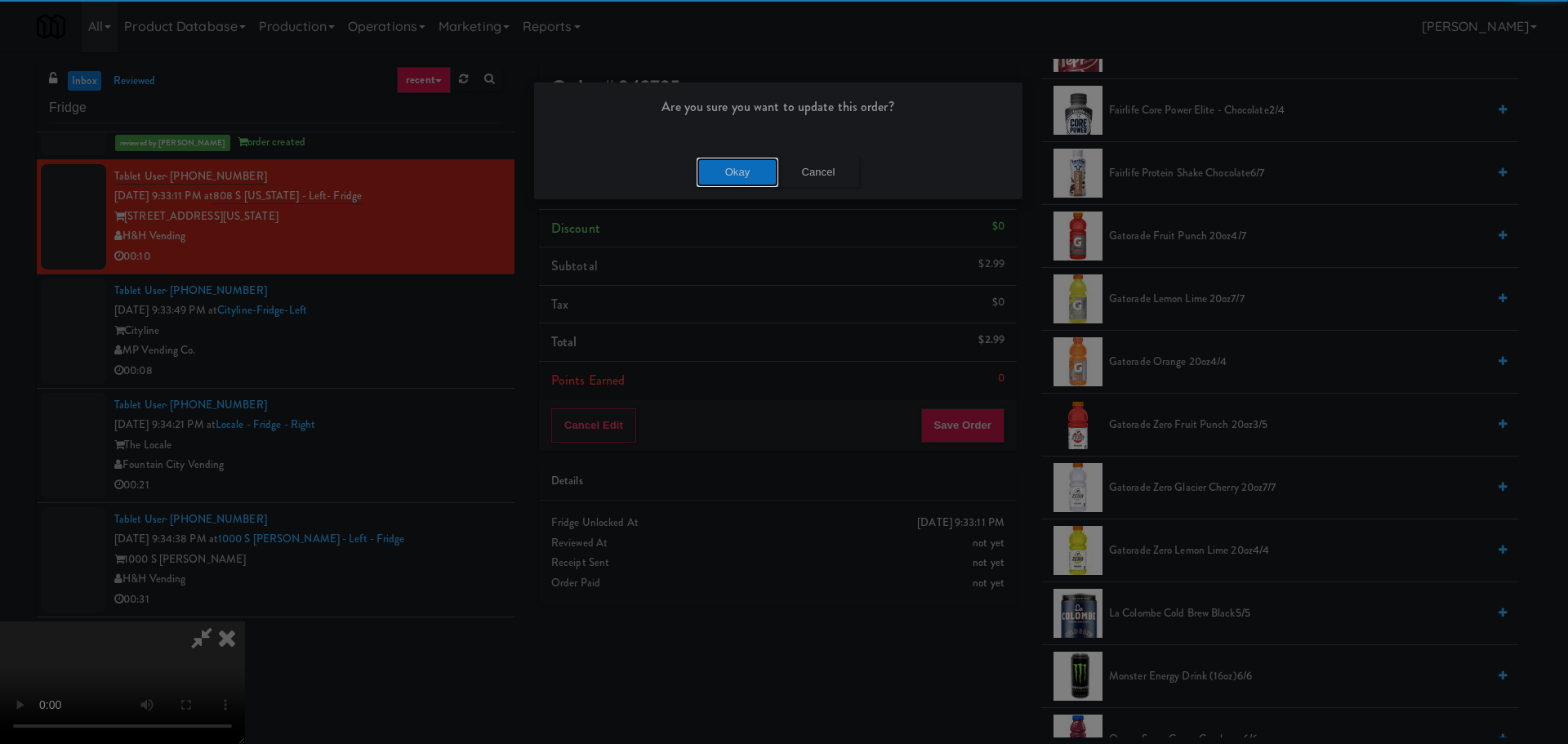
click at [719, 179] on button "Okay" at bounding box center [738, 172] width 82 height 29
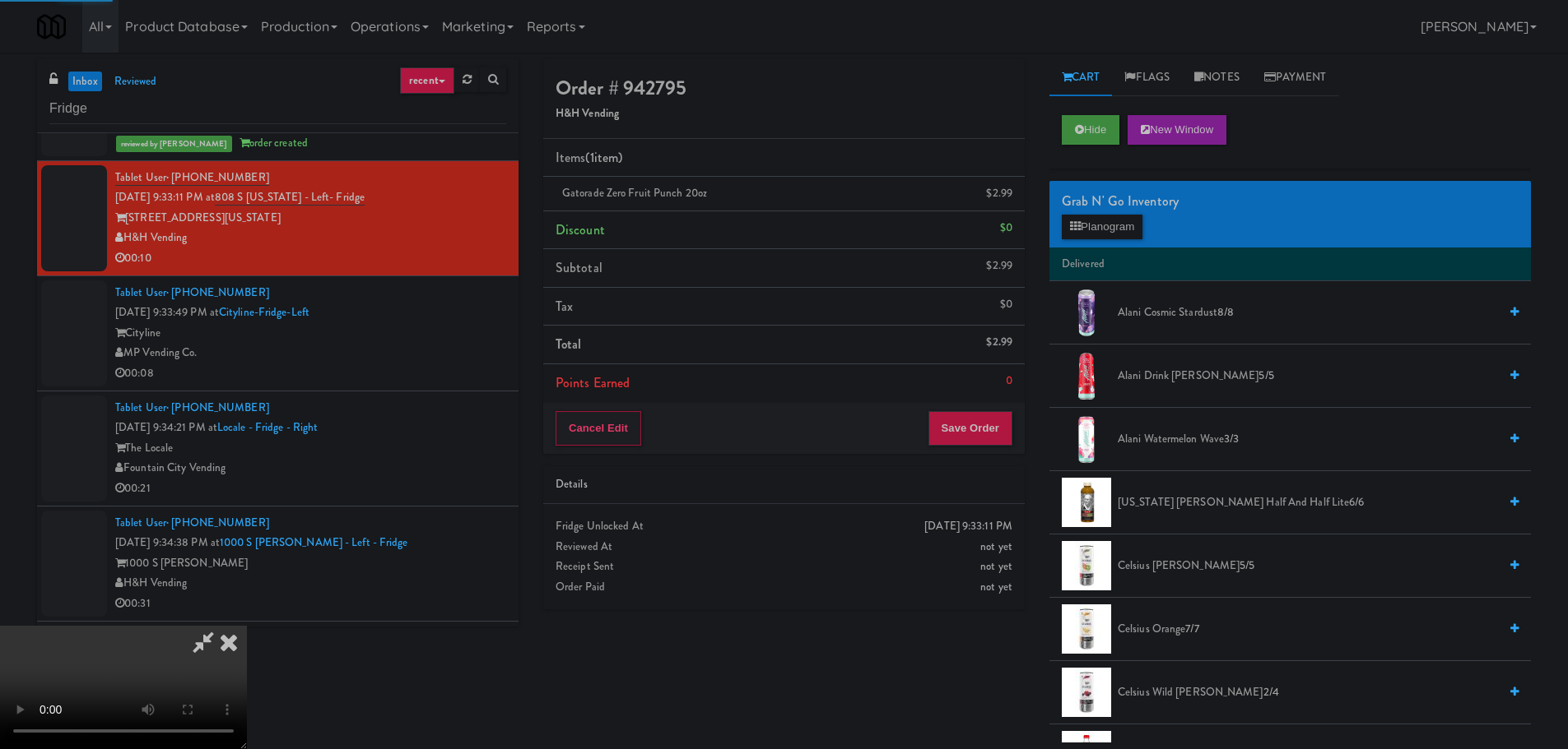
scroll to position [0, 0]
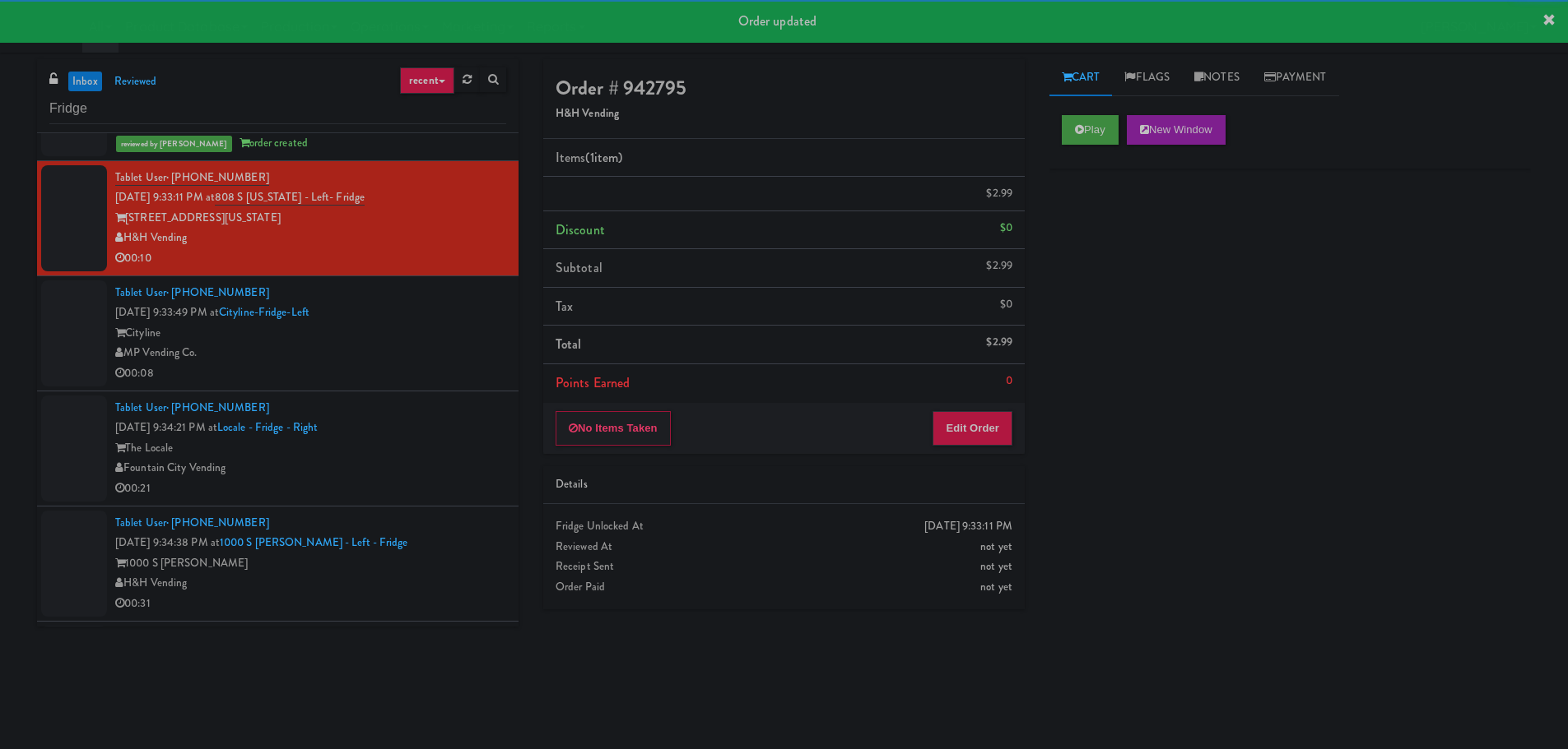
click at [418, 374] on div "Tablet User · (206) 591-3175 [DATE] 9:33:49 PM at [GEOGRAPHIC_DATA]-Fridge-Left…" at bounding box center [311, 333] width 391 height 102
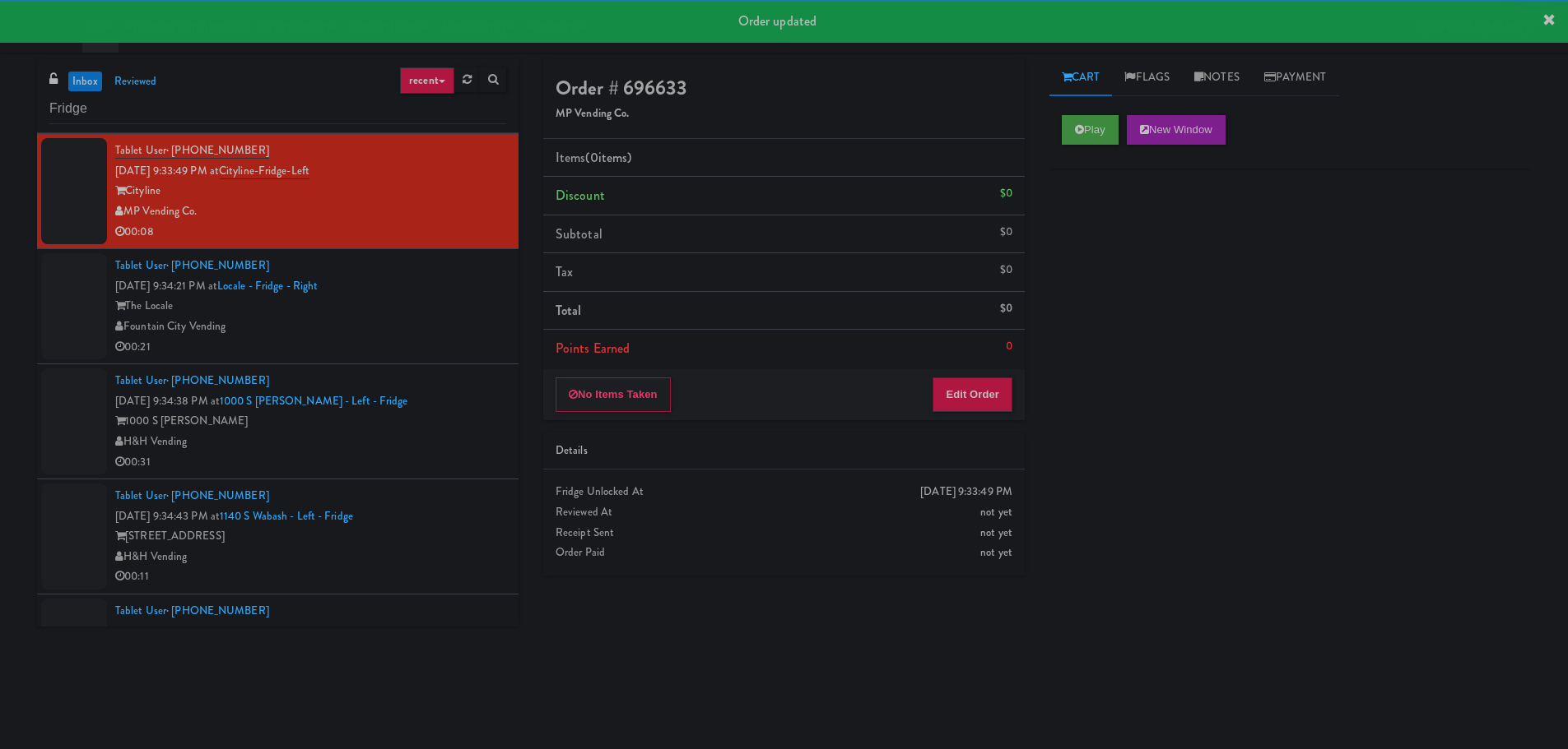
scroll to position [658, 0]
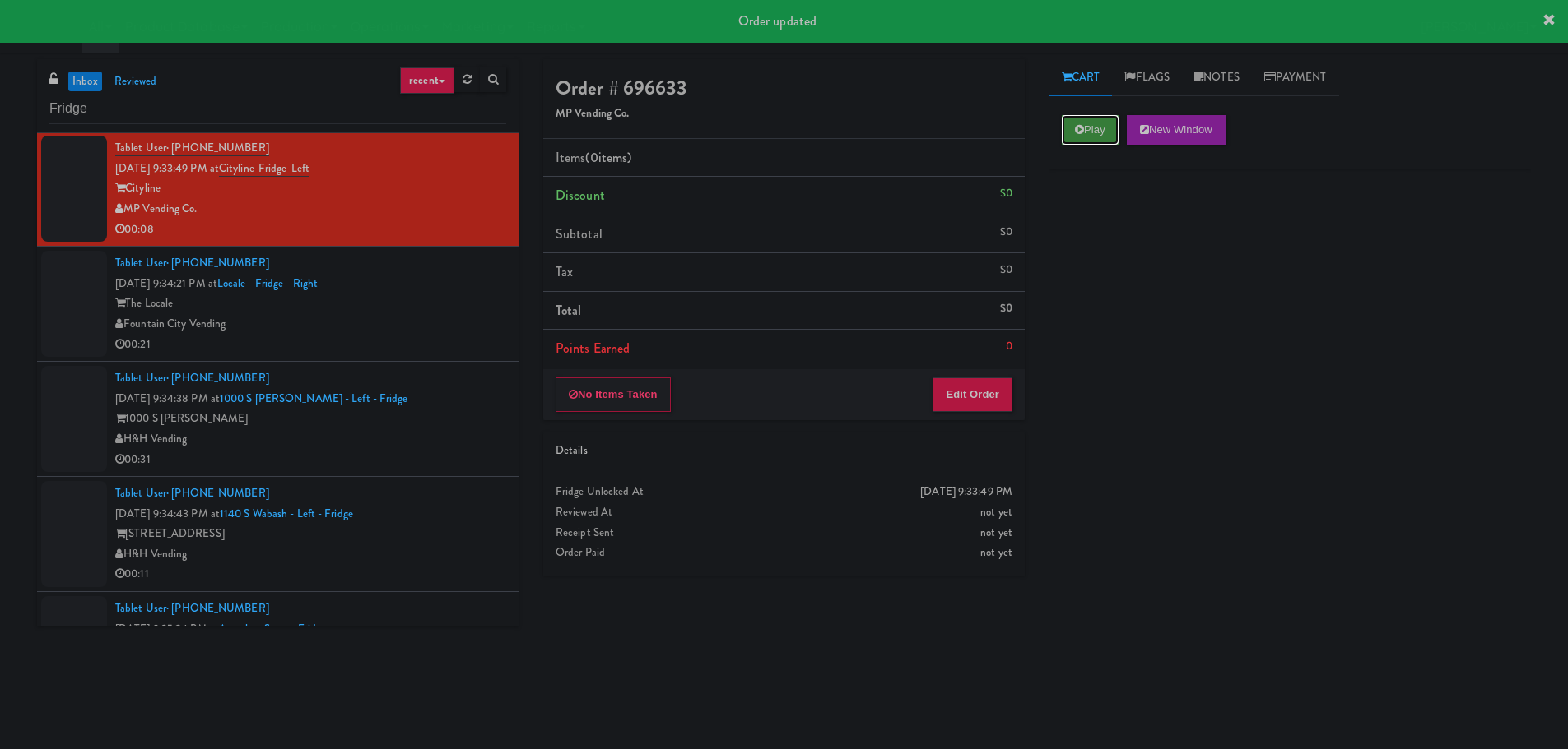
click at [1073, 143] on button "Play" at bounding box center [1090, 129] width 57 height 30
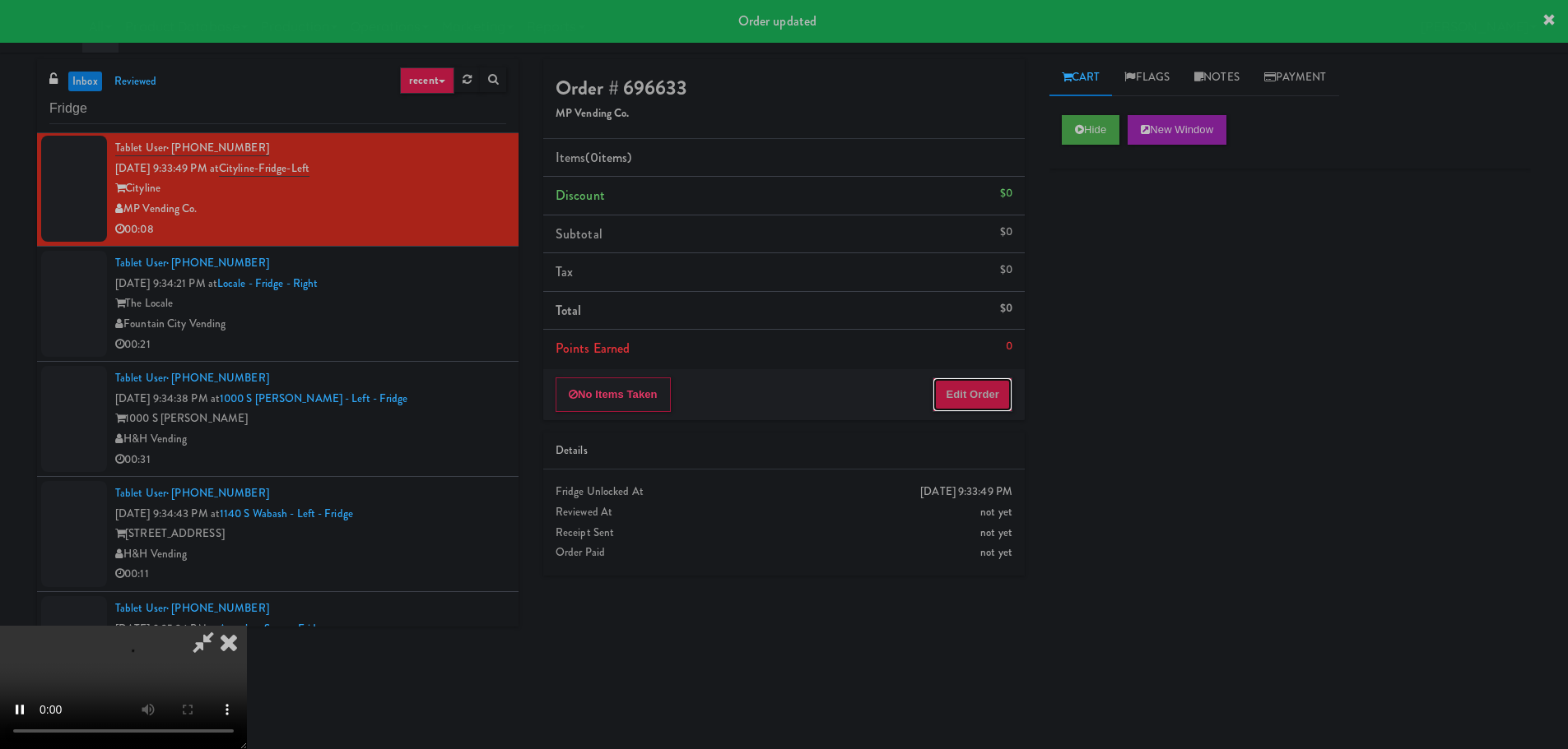
click at [941, 377] on button "Edit Order" at bounding box center [972, 395] width 80 height 34
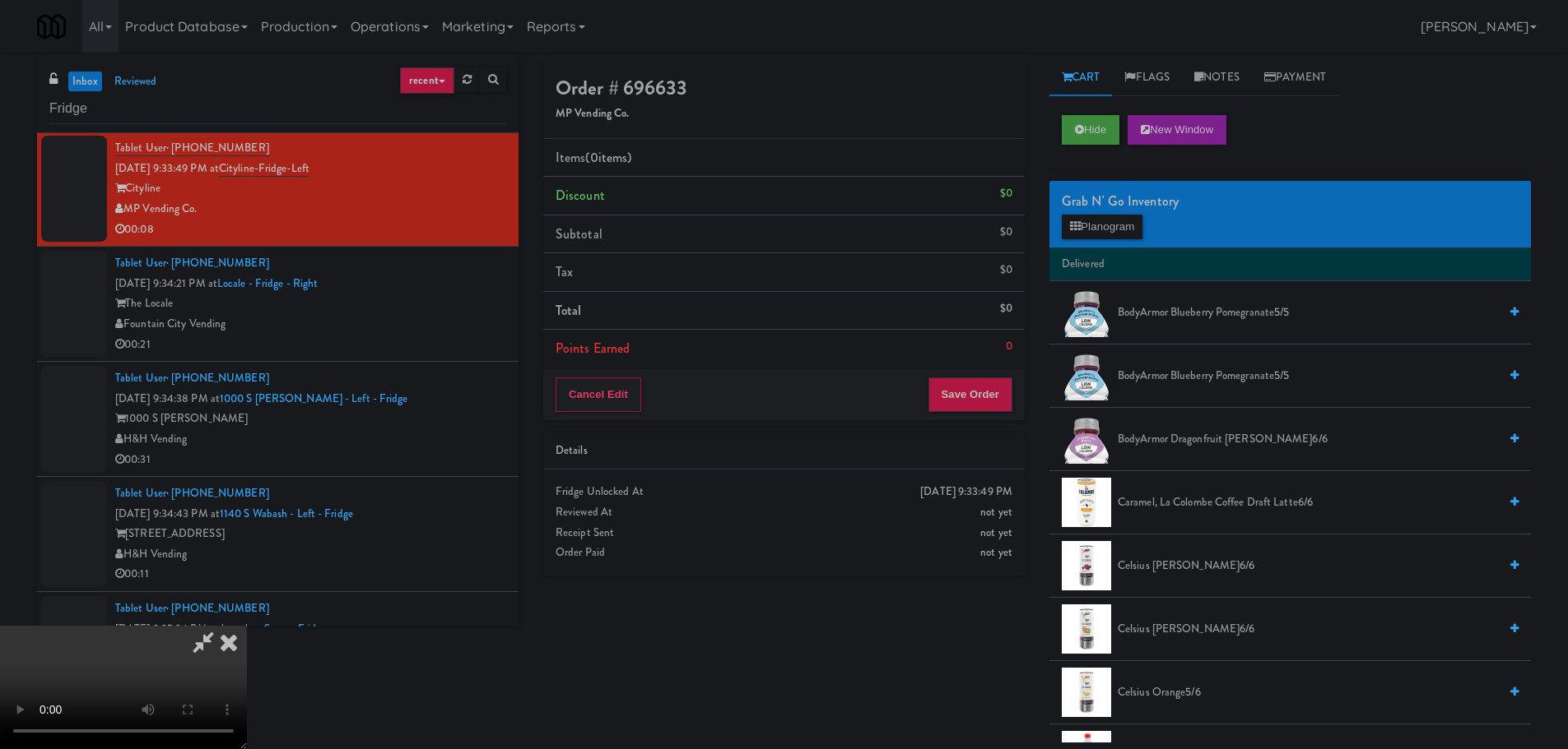
click at [247, 626] on video at bounding box center [124, 688] width 247 height 124
drag, startPoint x: 651, startPoint y: 451, endPoint x: 902, endPoint y: 376, distance: 262.0
click at [247, 626] on video at bounding box center [124, 688] width 247 height 124
click at [1099, 232] on button "Planogram" at bounding box center [1102, 227] width 81 height 25
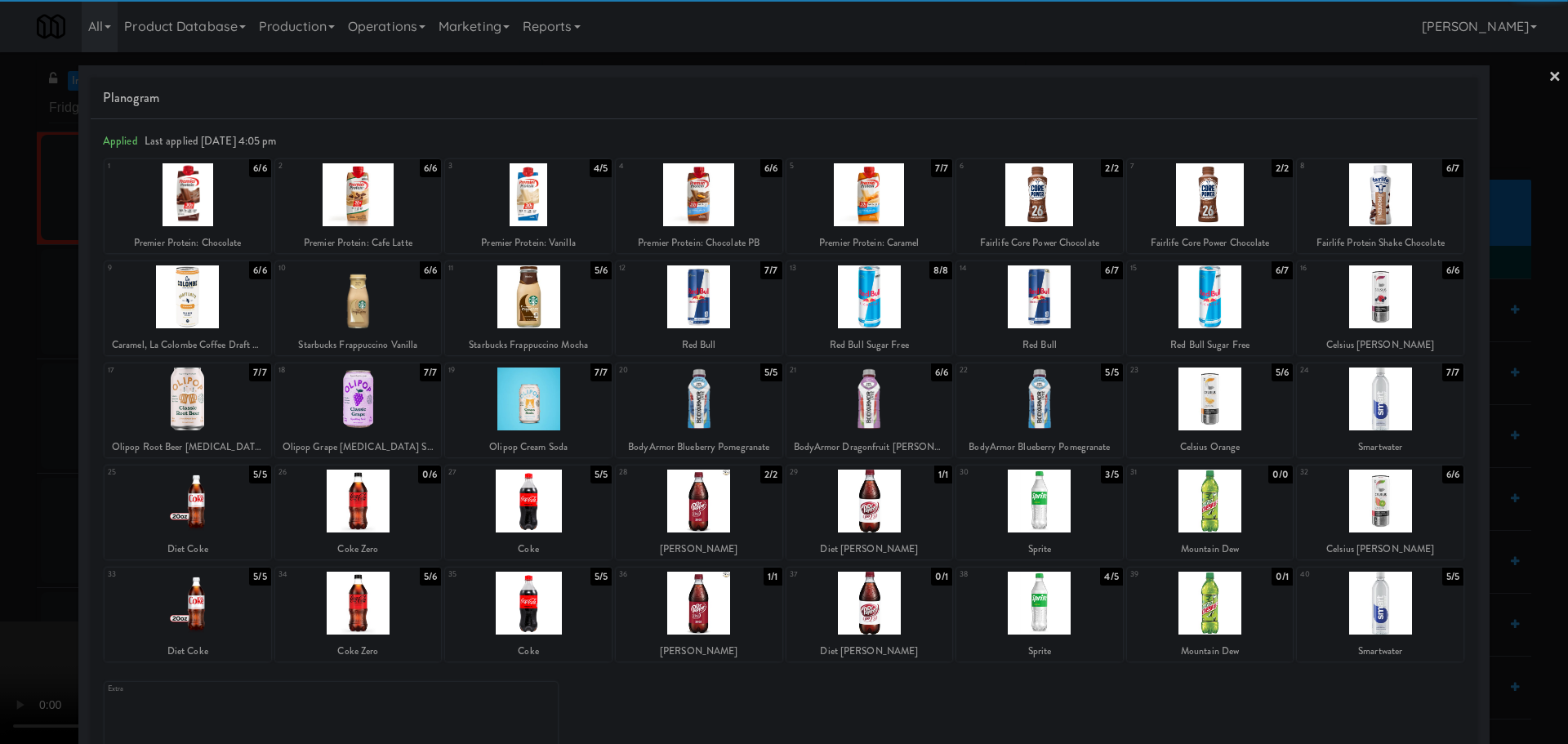
click at [351, 603] on div at bounding box center [358, 603] width 166 height 63
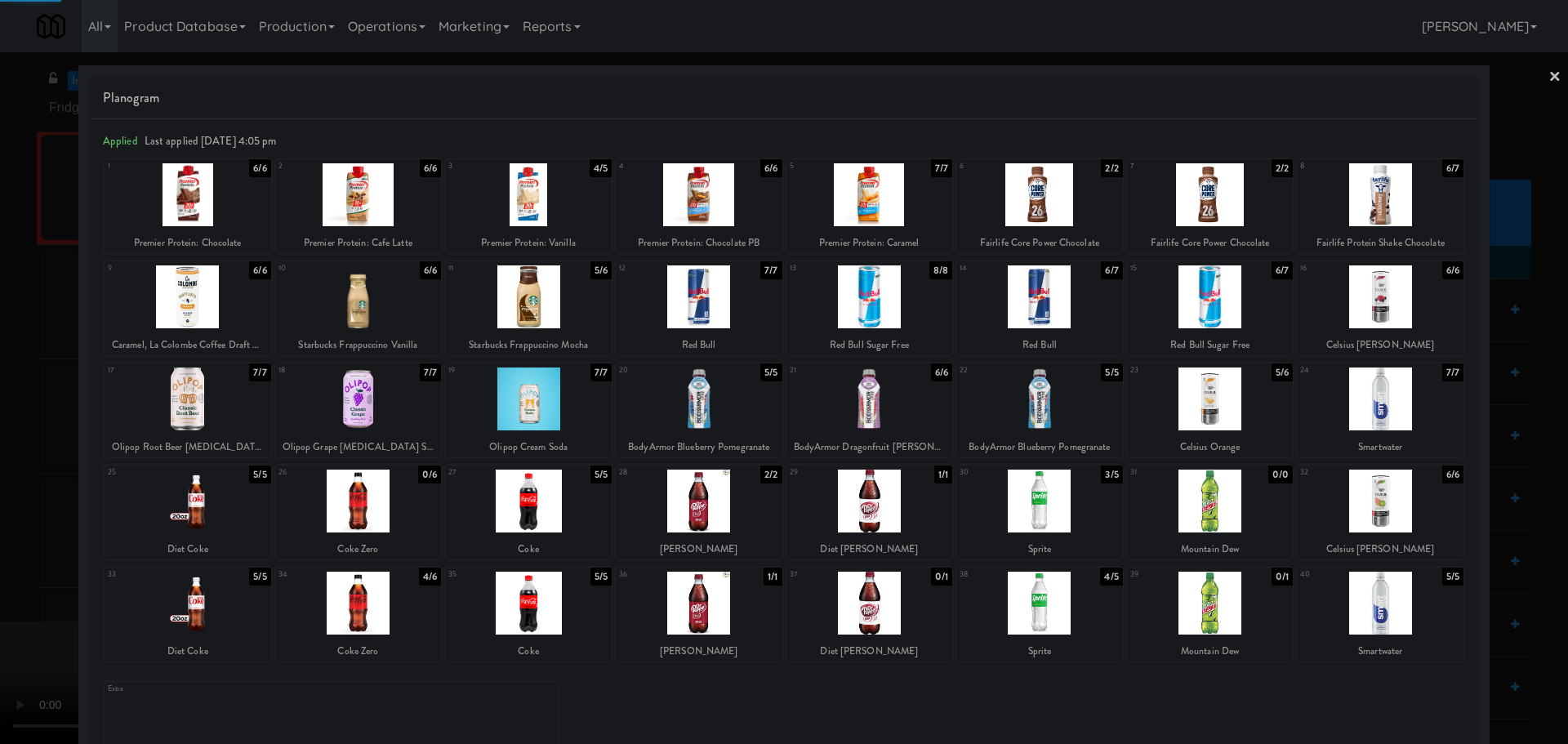
click at [0, 567] on div at bounding box center [784, 372] width 1568 height 744
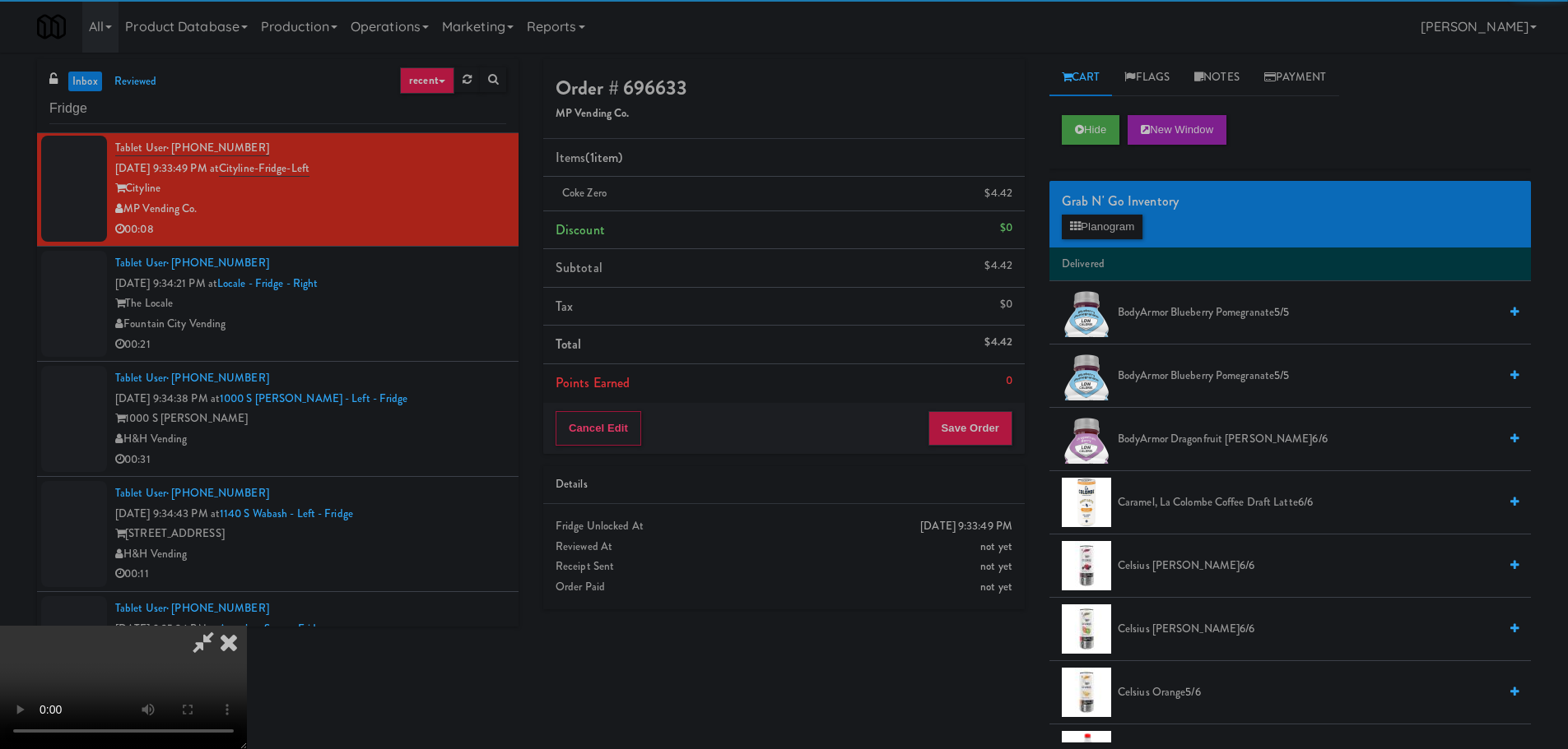
click at [247, 626] on video at bounding box center [124, 688] width 247 height 124
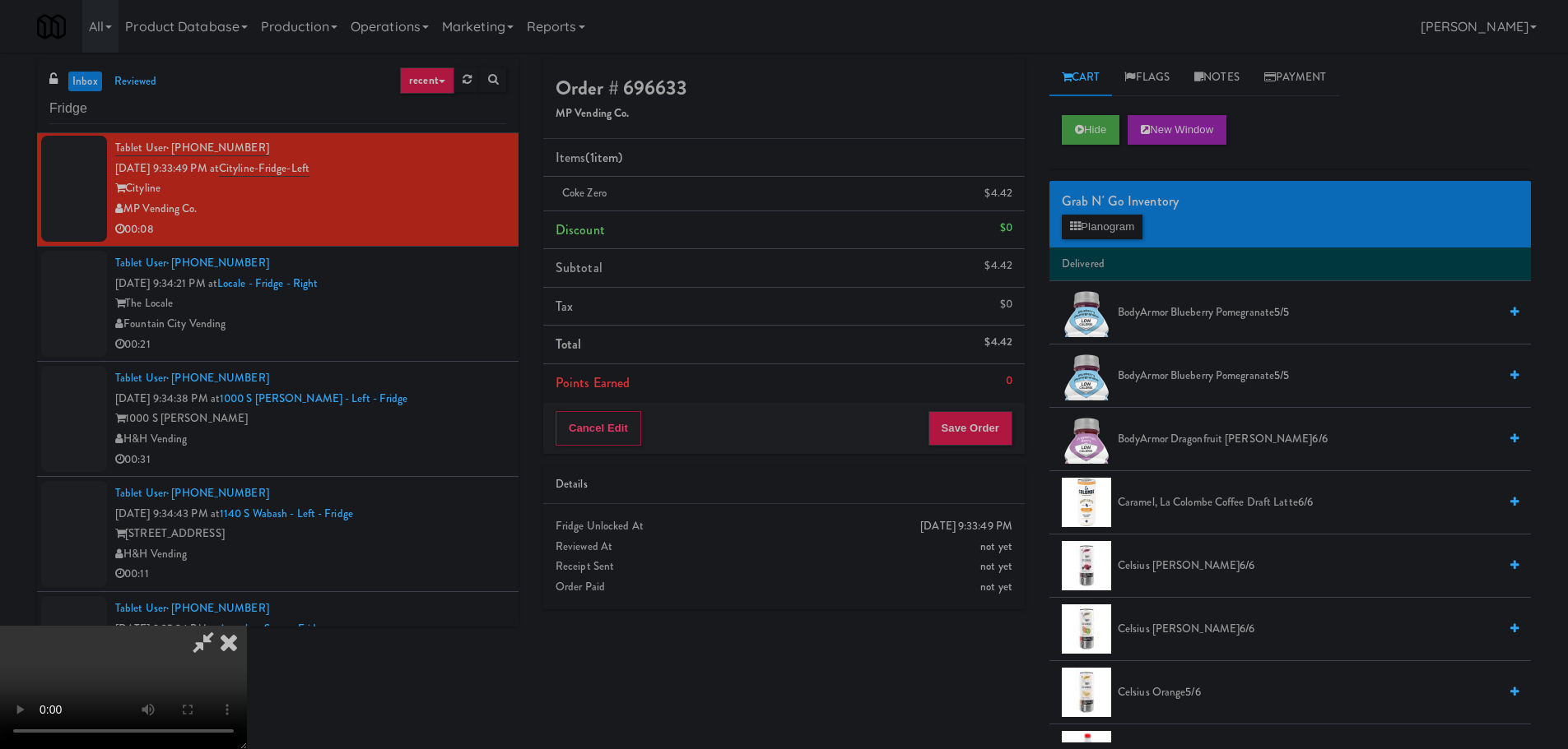
drag, startPoint x: 588, startPoint y: 407, endPoint x: 606, endPoint y: 405, distance: 18.1
click at [247, 626] on video at bounding box center [124, 688] width 247 height 124
click at [1086, 240] on div "Grab N' Go Inventory Planogram" at bounding box center [1290, 215] width 481 height 67
click at [1092, 234] on button "Planogram" at bounding box center [1102, 227] width 81 height 25
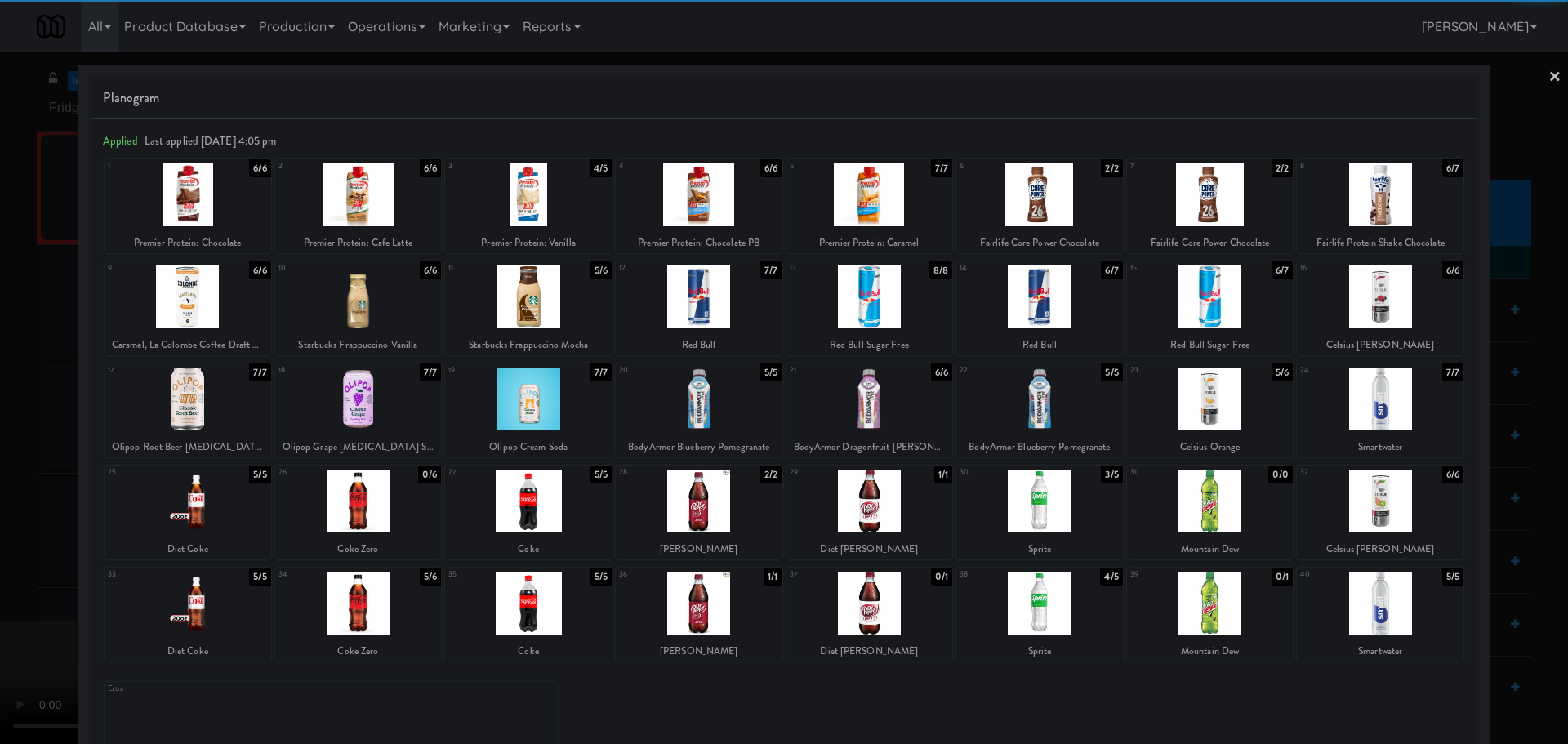
click at [383, 607] on div at bounding box center [358, 603] width 166 height 63
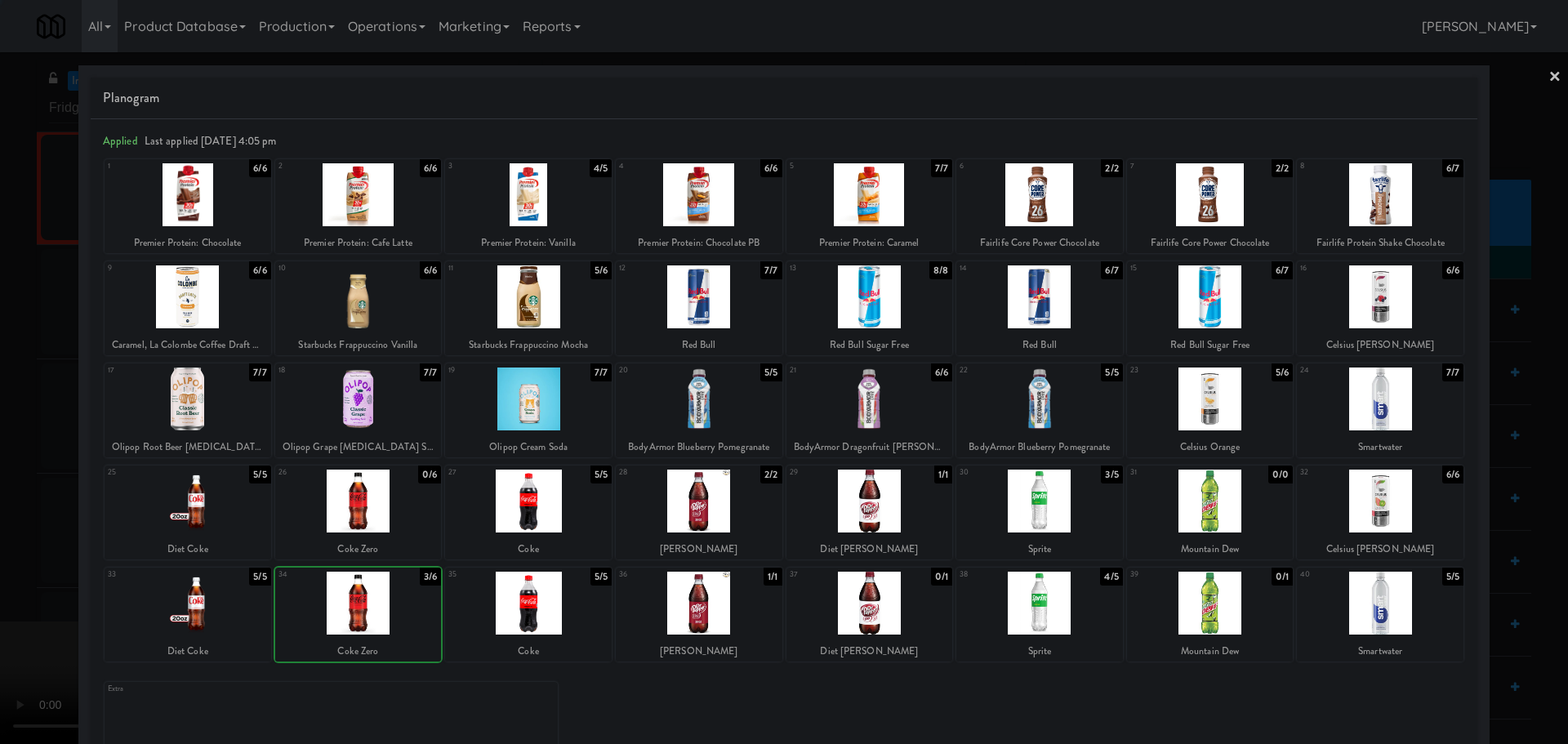
click at [3, 592] on div at bounding box center [784, 372] width 1568 height 744
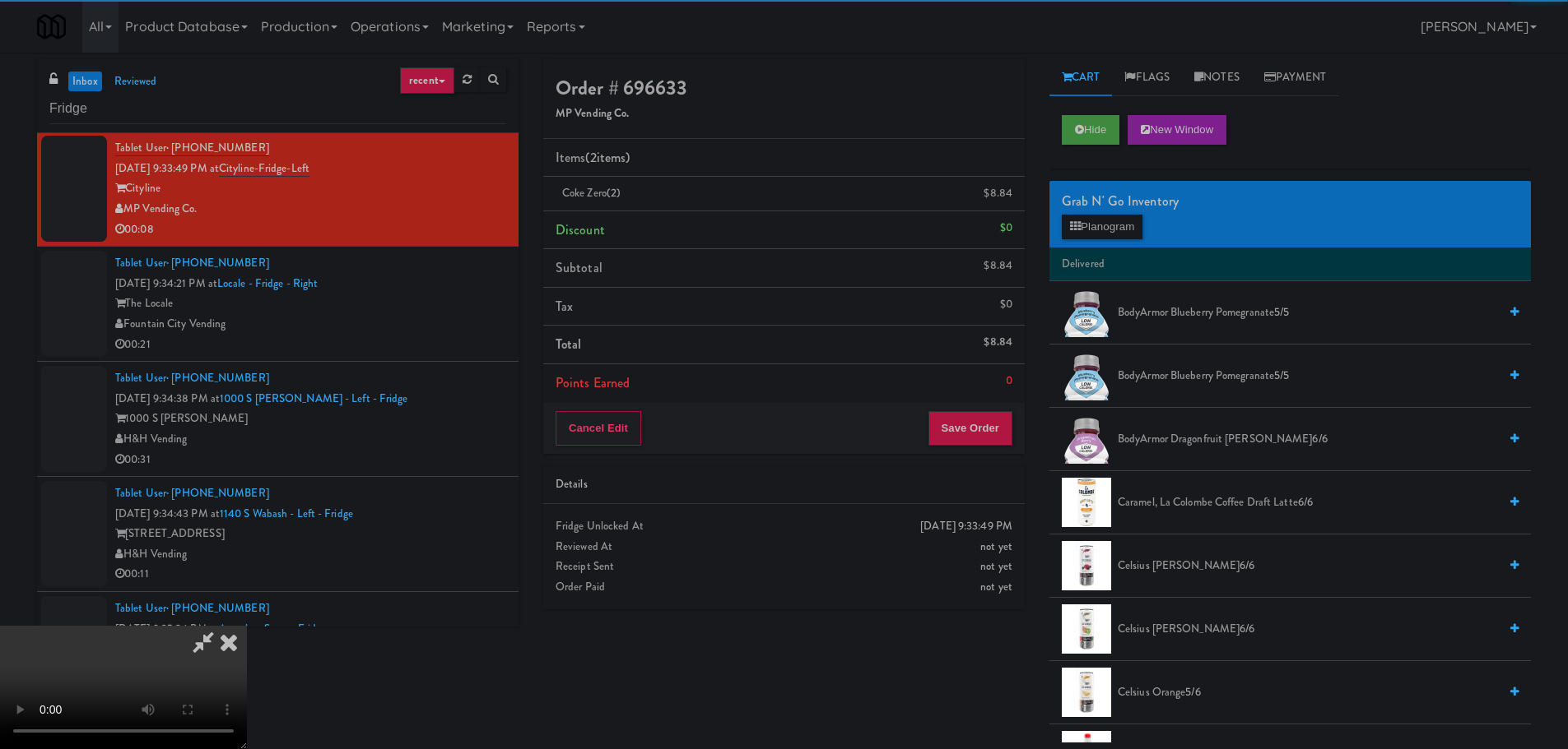
click at [247, 626] on video at bounding box center [124, 688] width 247 height 124
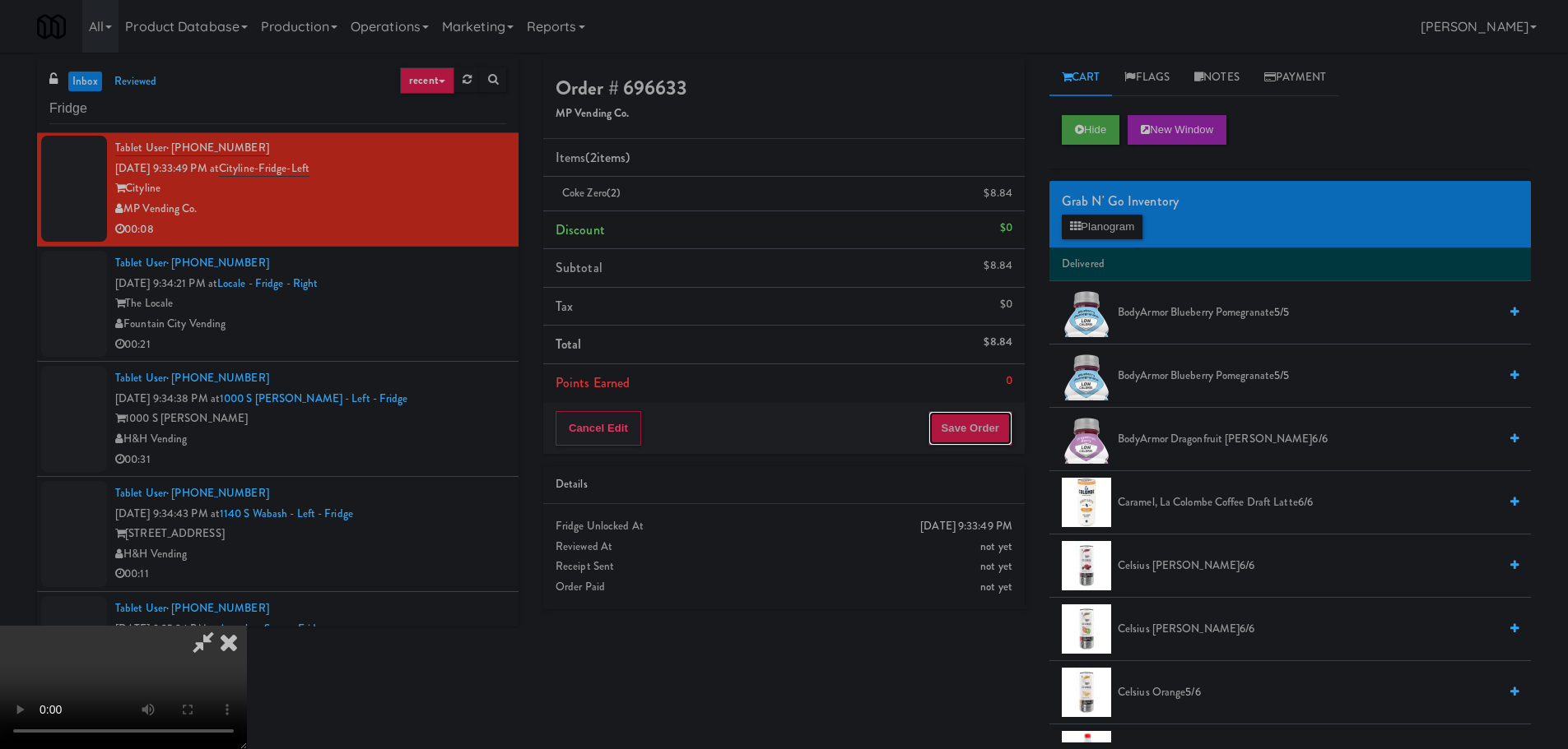
click at [1001, 431] on button "Save Order" at bounding box center [971, 428] width 84 height 34
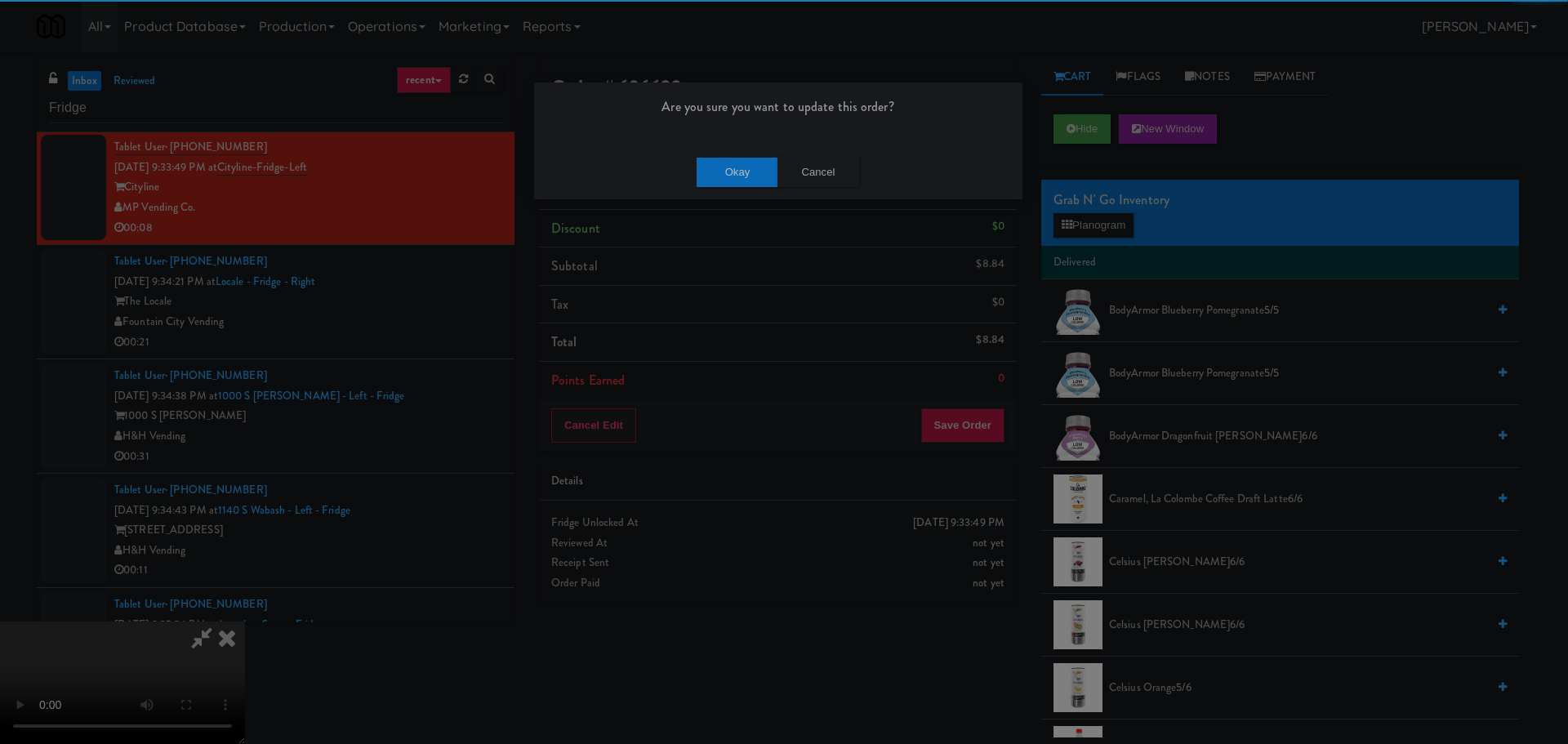
click at [739, 148] on div "Okay Cancel" at bounding box center [779, 172] width 489 height 55
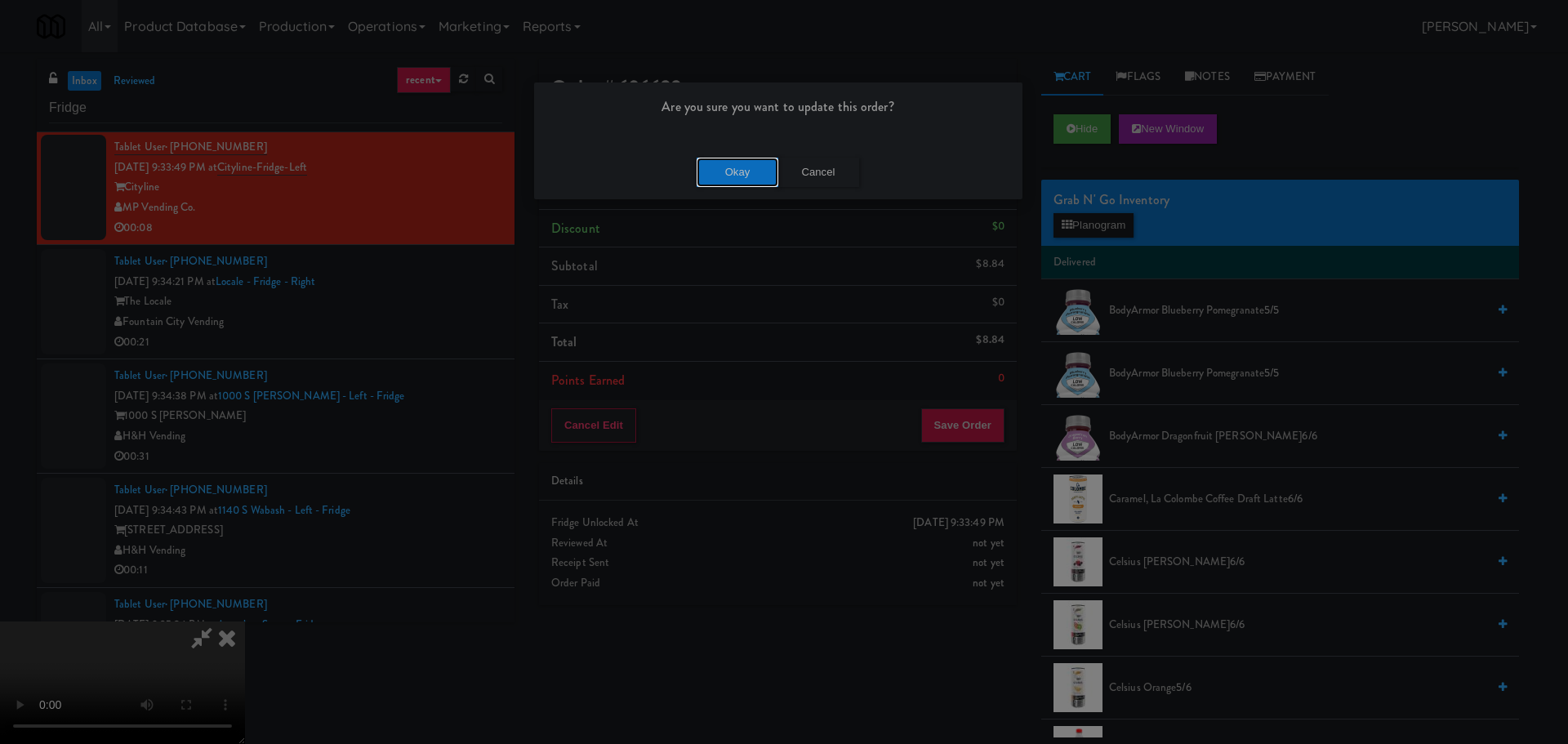
click at [732, 177] on button "Okay" at bounding box center [738, 172] width 82 height 29
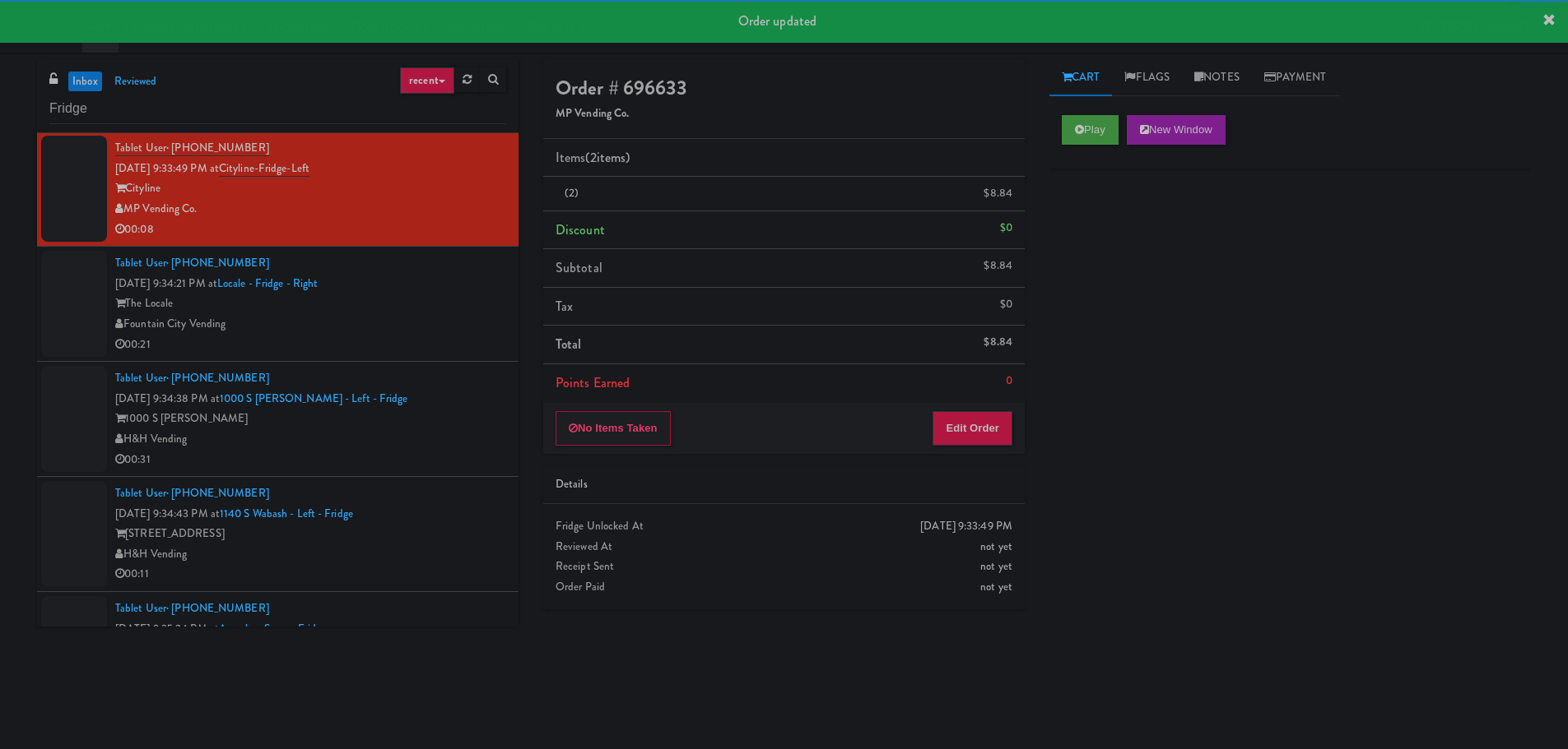
click at [445, 363] on li "Tablet User · (361) 215-4300 [DATE] 9:34:38 PM at 1000 S [PERSON_NAME] - Left -…" at bounding box center [278, 420] width 481 height 115
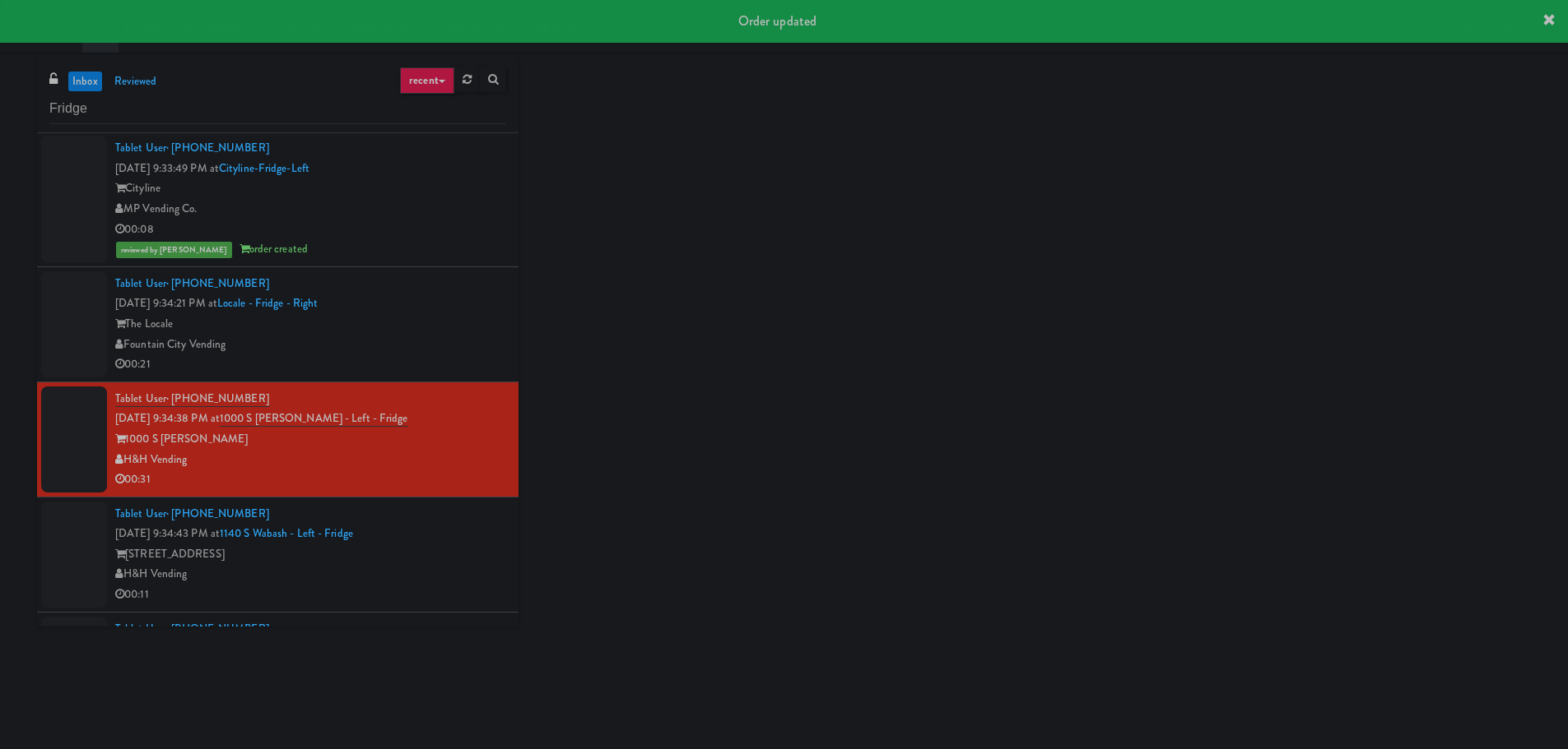
drag, startPoint x: 450, startPoint y: 332, endPoint x: 453, endPoint y: 342, distance: 10.4
click at [451, 332] on div "The Locale" at bounding box center [311, 324] width 391 height 20
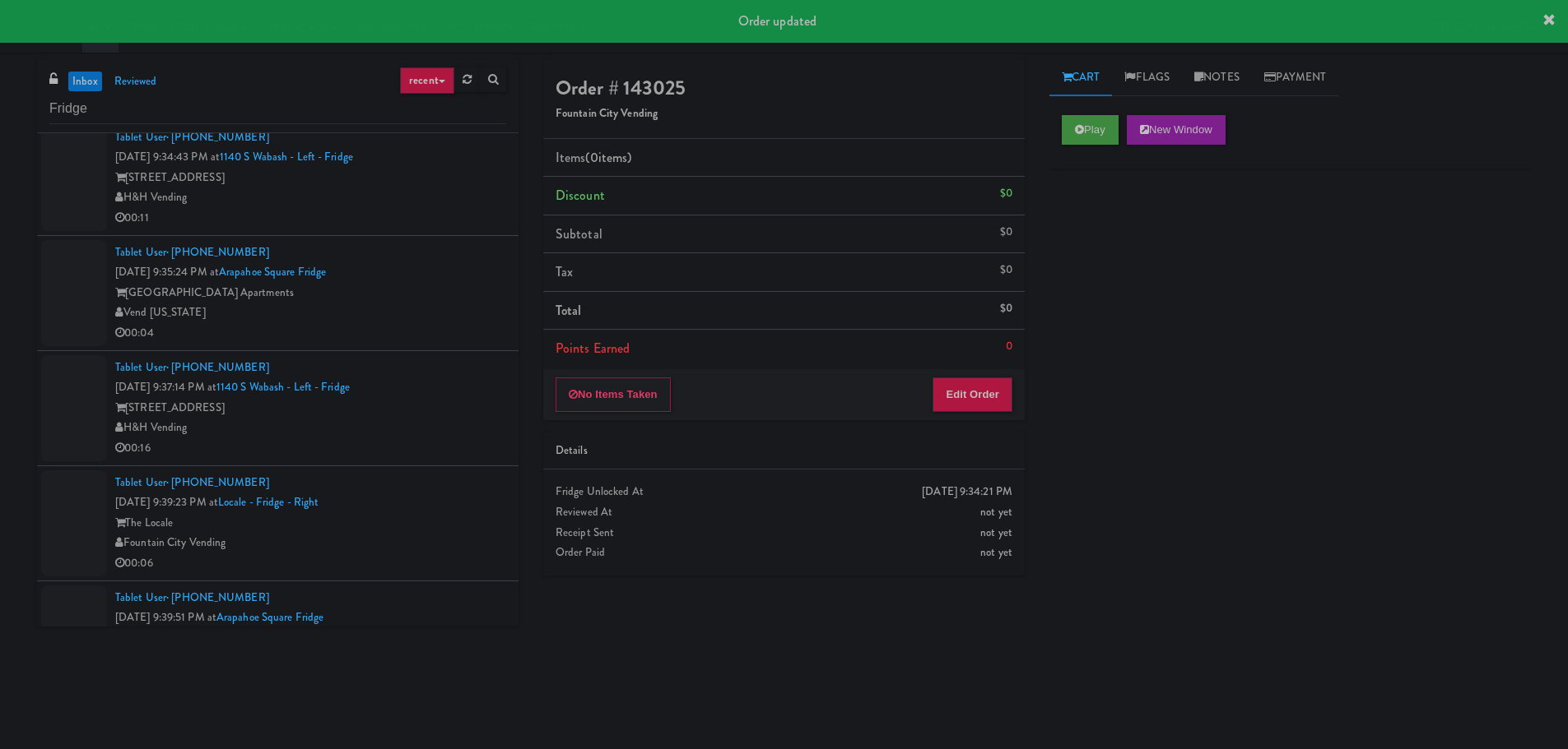
scroll to position [775, 0]
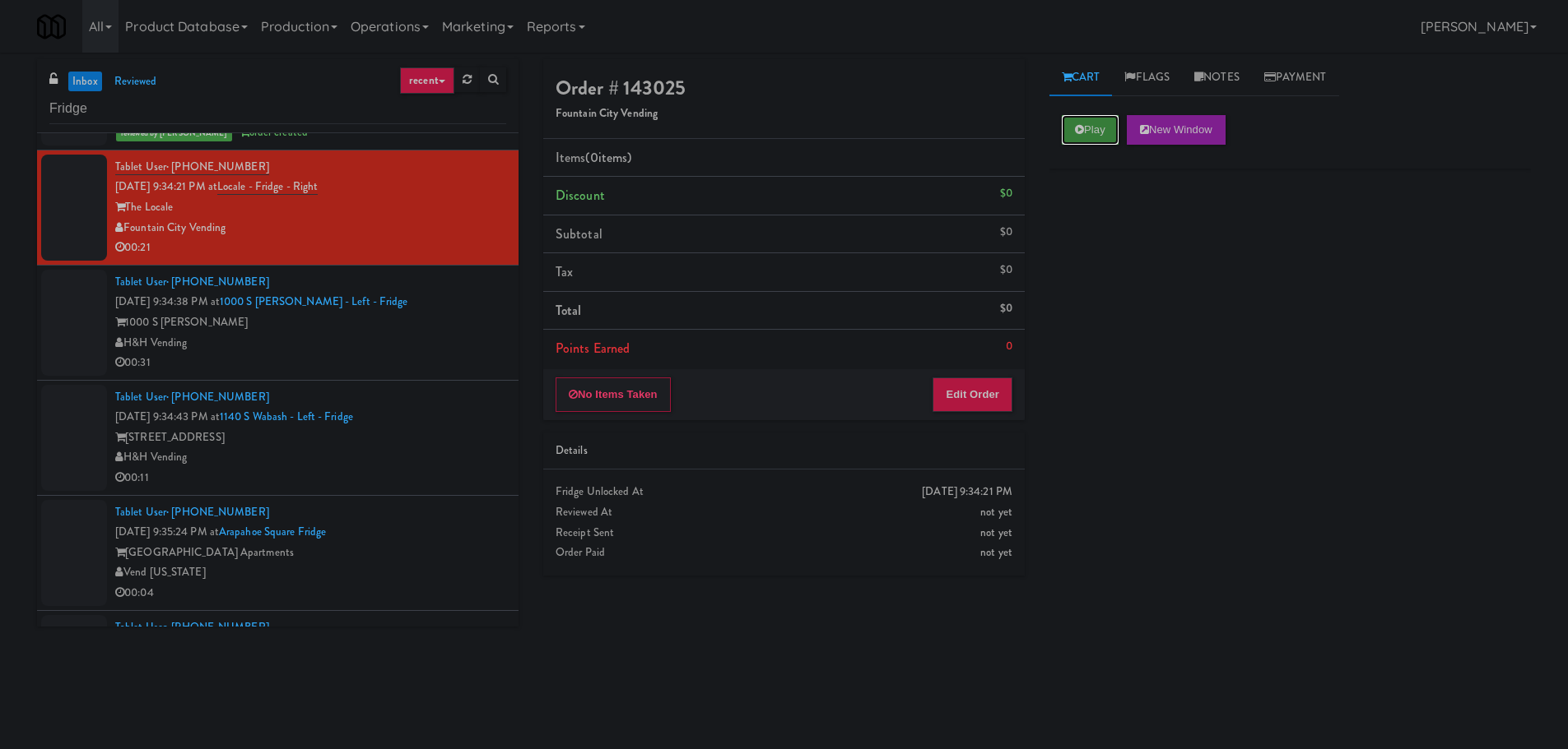
click at [1079, 132] on icon at bounding box center [1079, 129] width 9 height 11
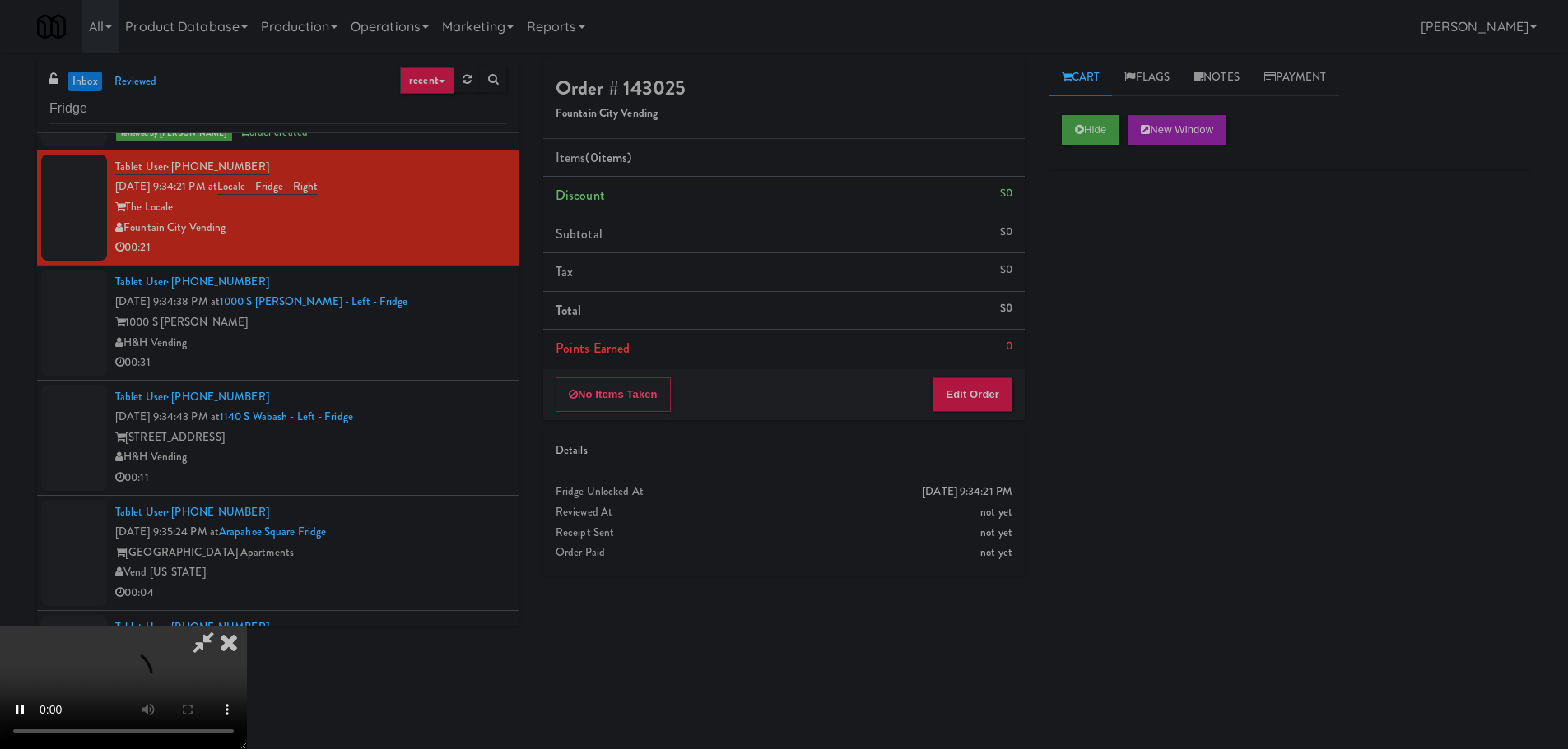
click at [948, 440] on div "Details" at bounding box center [784, 452] width 481 height 38
click at [980, 389] on button "Edit Order" at bounding box center [972, 395] width 80 height 34
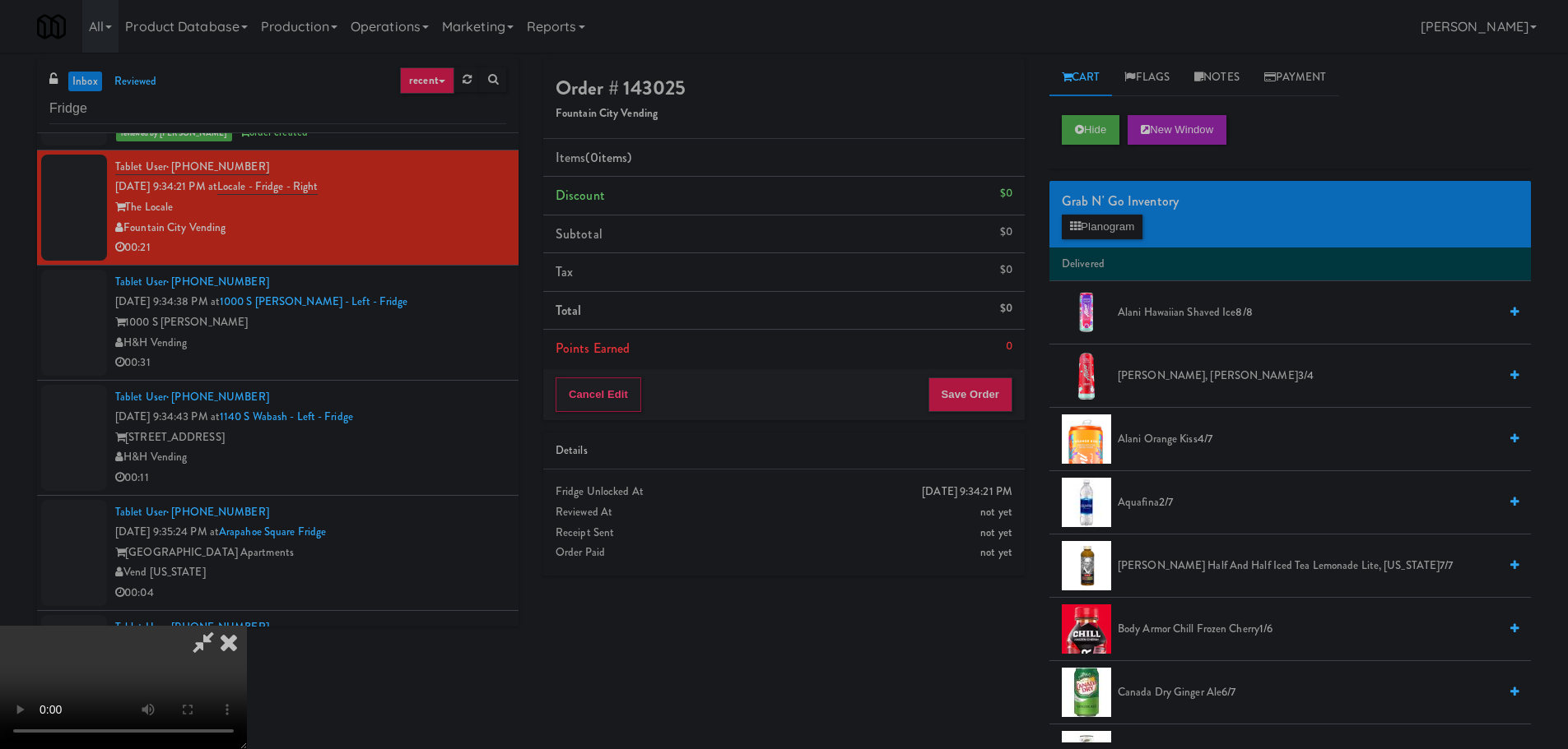
scroll to position [0, 0]
click at [247, 626] on video at bounding box center [124, 688] width 247 height 124
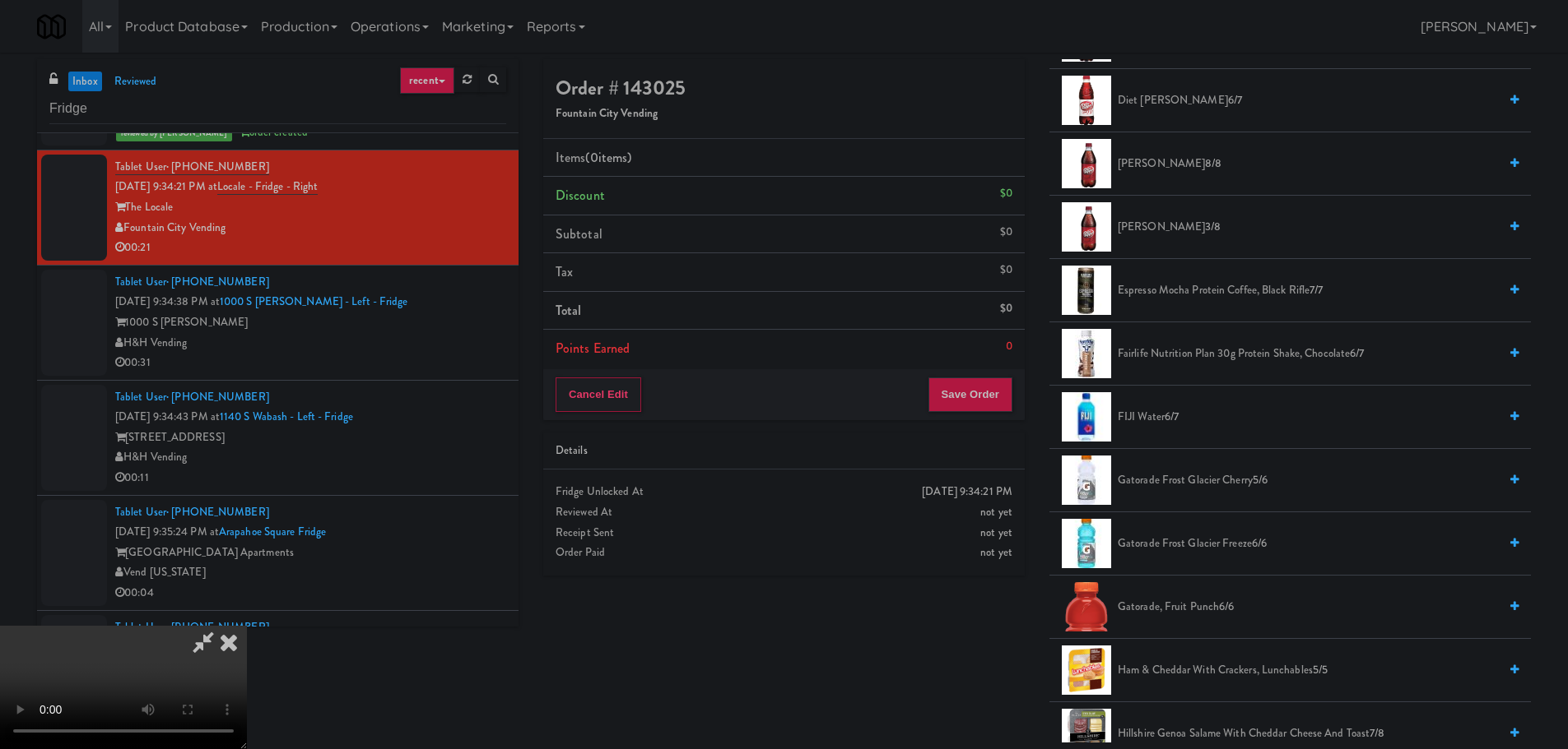
scroll to position [987, 0]
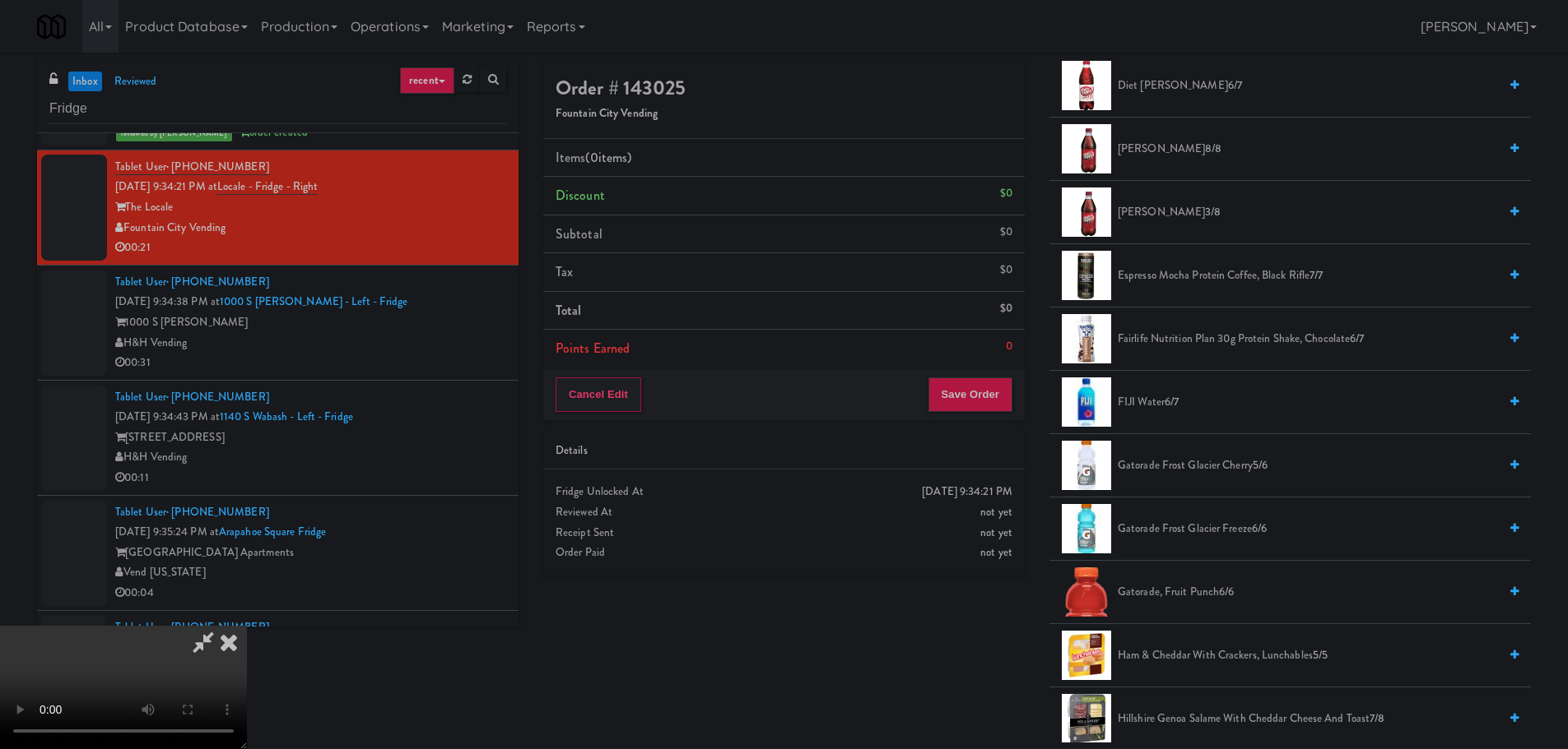
click at [1166, 333] on span "Fairlife Nutrition Plan 30g Protein Shake, Chocolate 6/7" at bounding box center [1307, 339] width 380 height 20
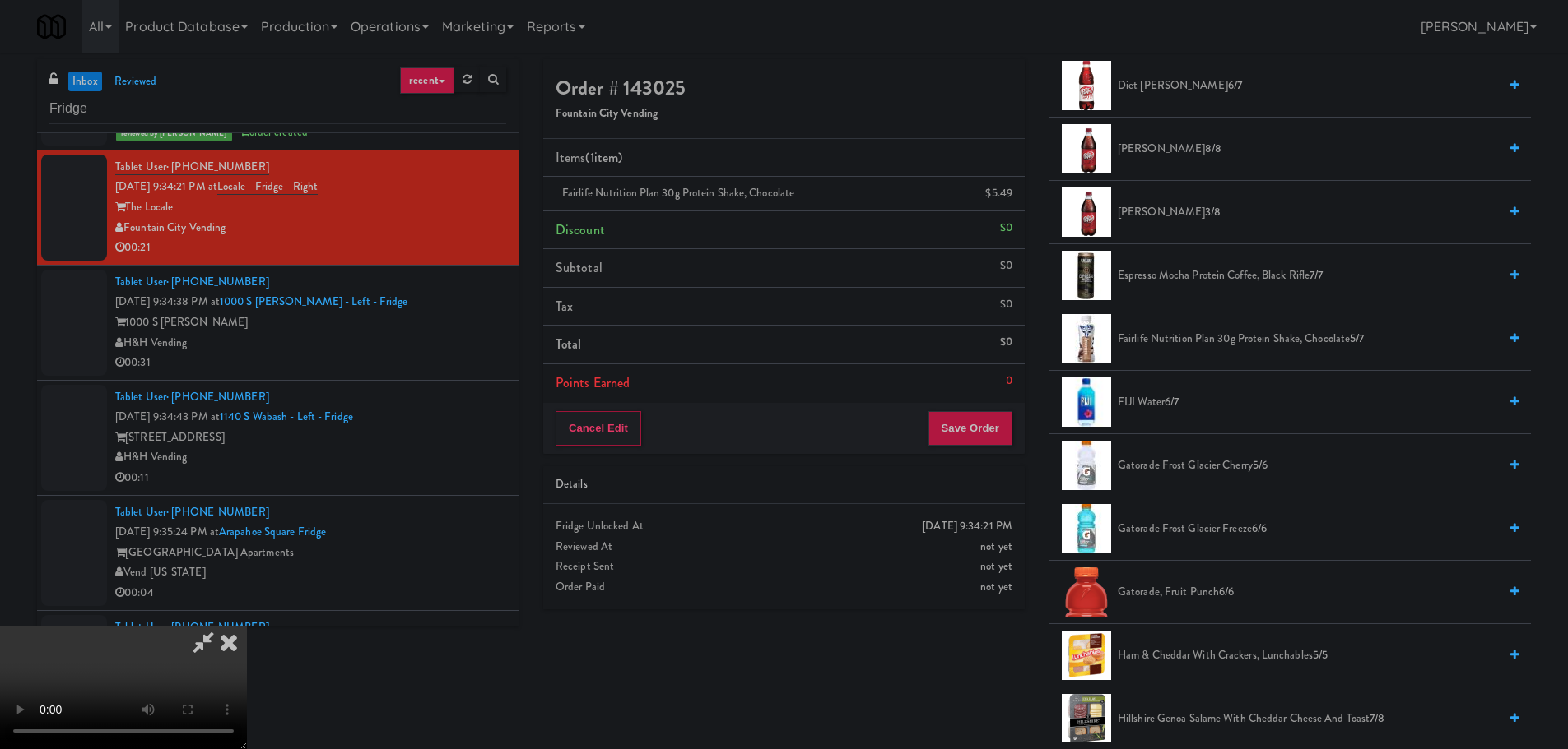
click at [247, 626] on video at bounding box center [124, 688] width 247 height 124
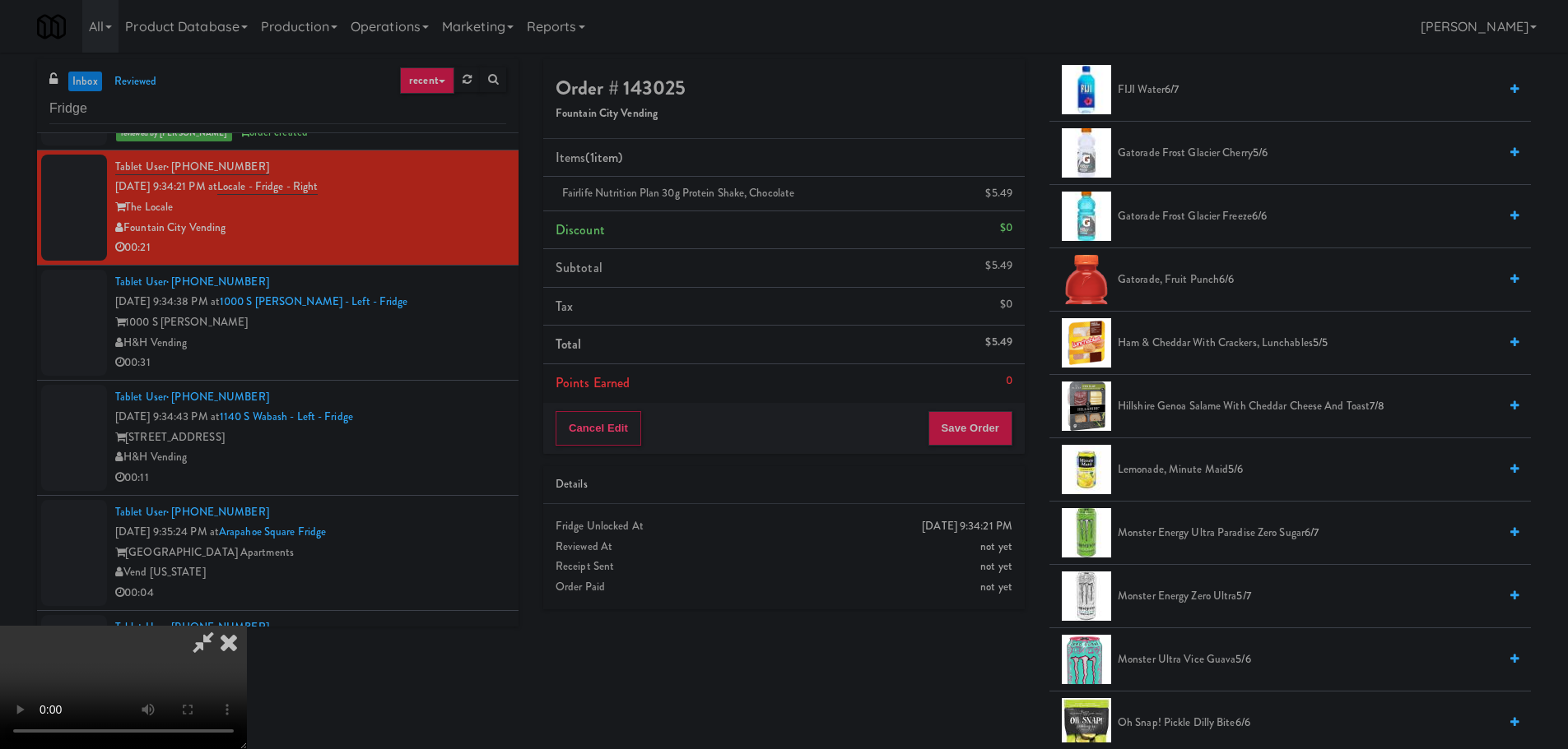
scroll to position [1234, 0]
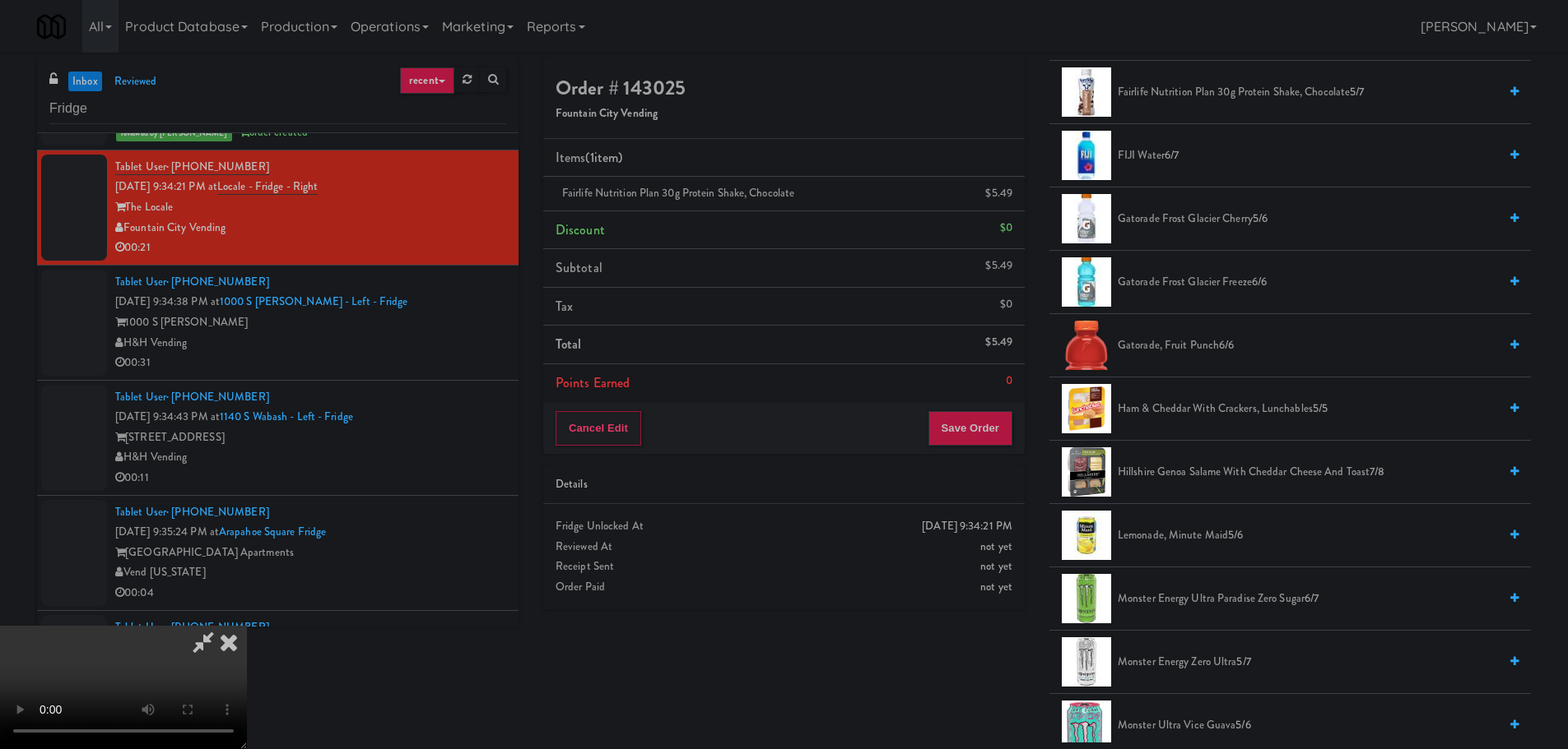
click at [1199, 465] on span "Hillshire Genoa Salame with Cheddar Cheese and Toast 7/8" at bounding box center [1307, 472] width 380 height 20
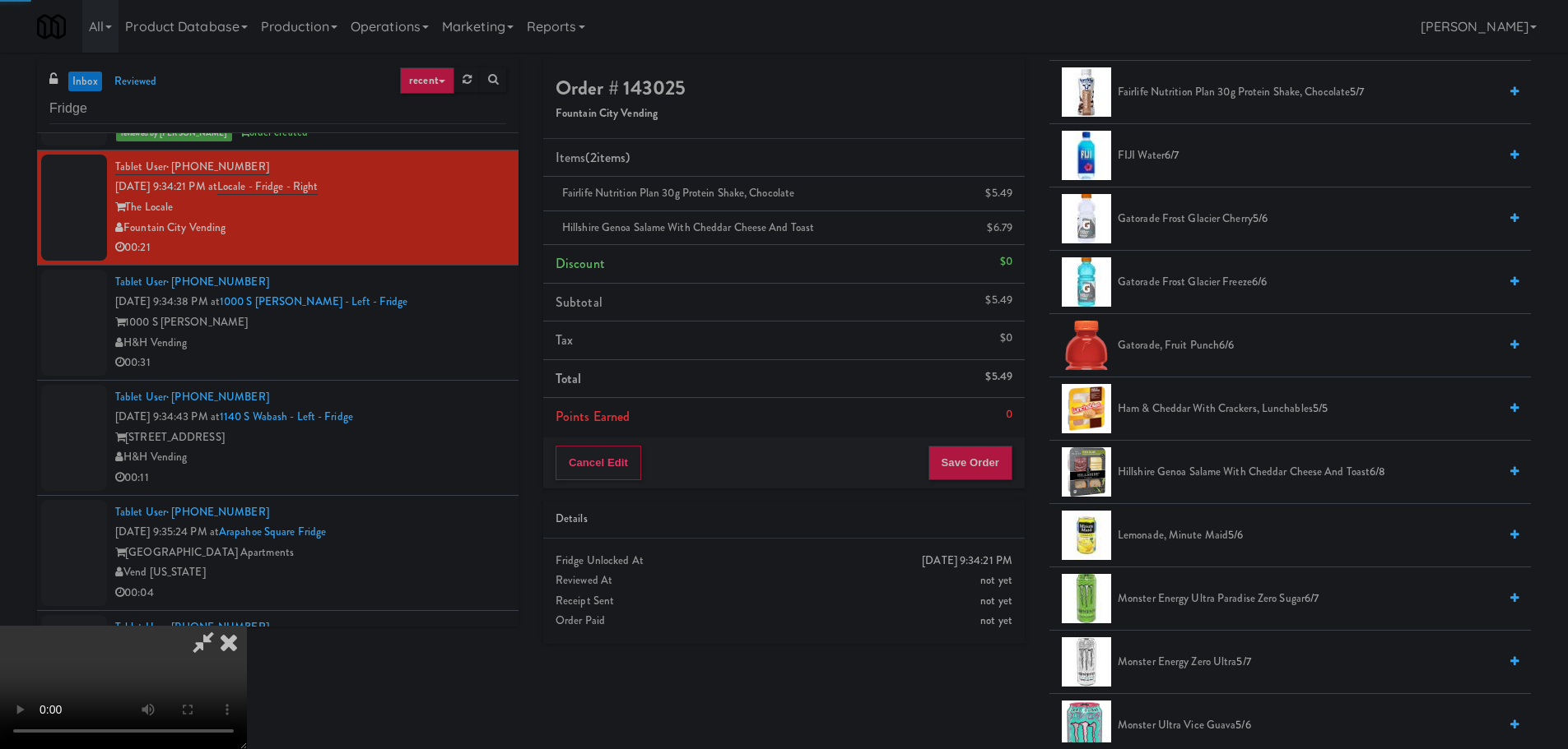
click at [247, 626] on video at bounding box center [124, 688] width 247 height 124
click at [247, 657] on video at bounding box center [124, 688] width 247 height 124
click at [247, 626] on video at bounding box center [124, 688] width 247 height 124
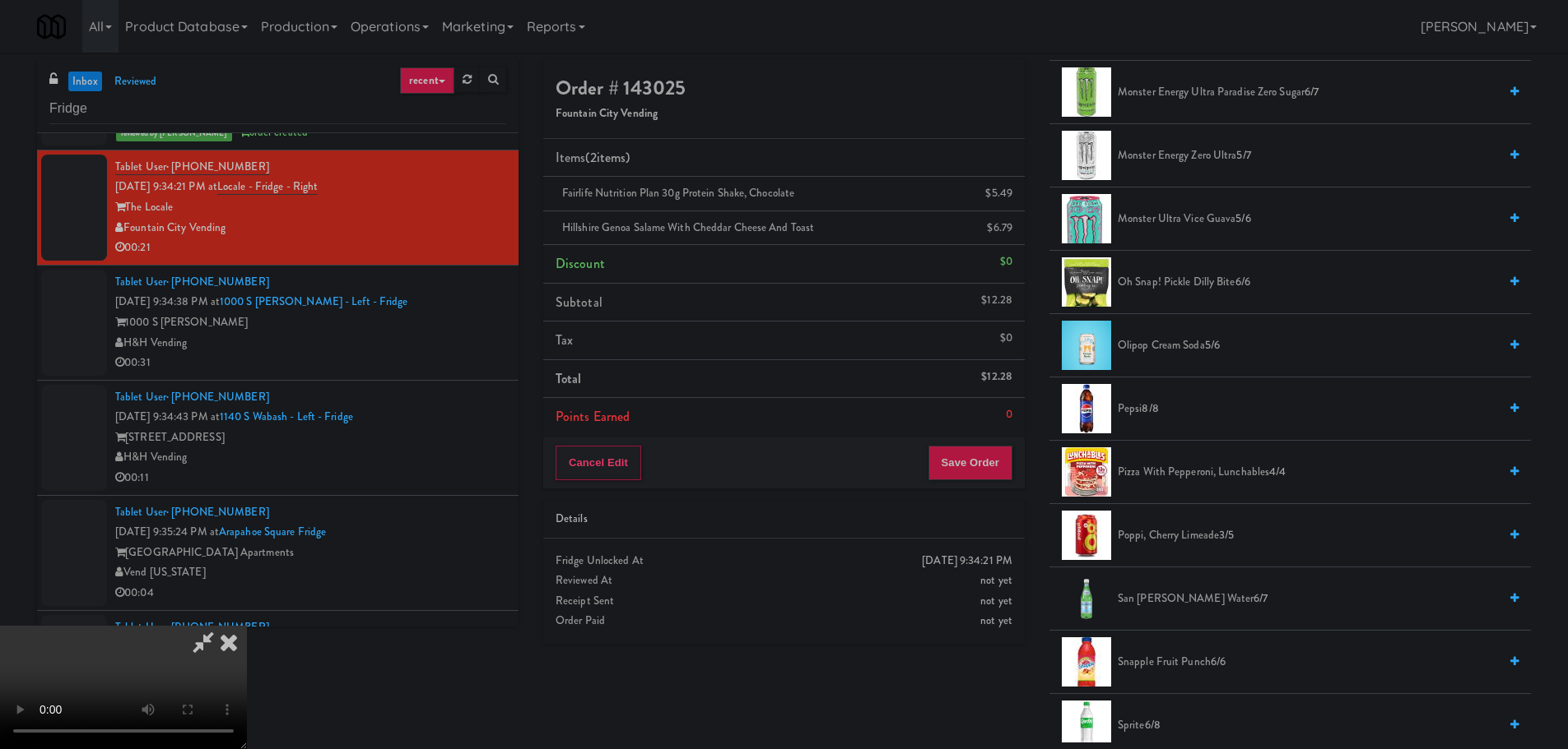
scroll to position [1728, 0]
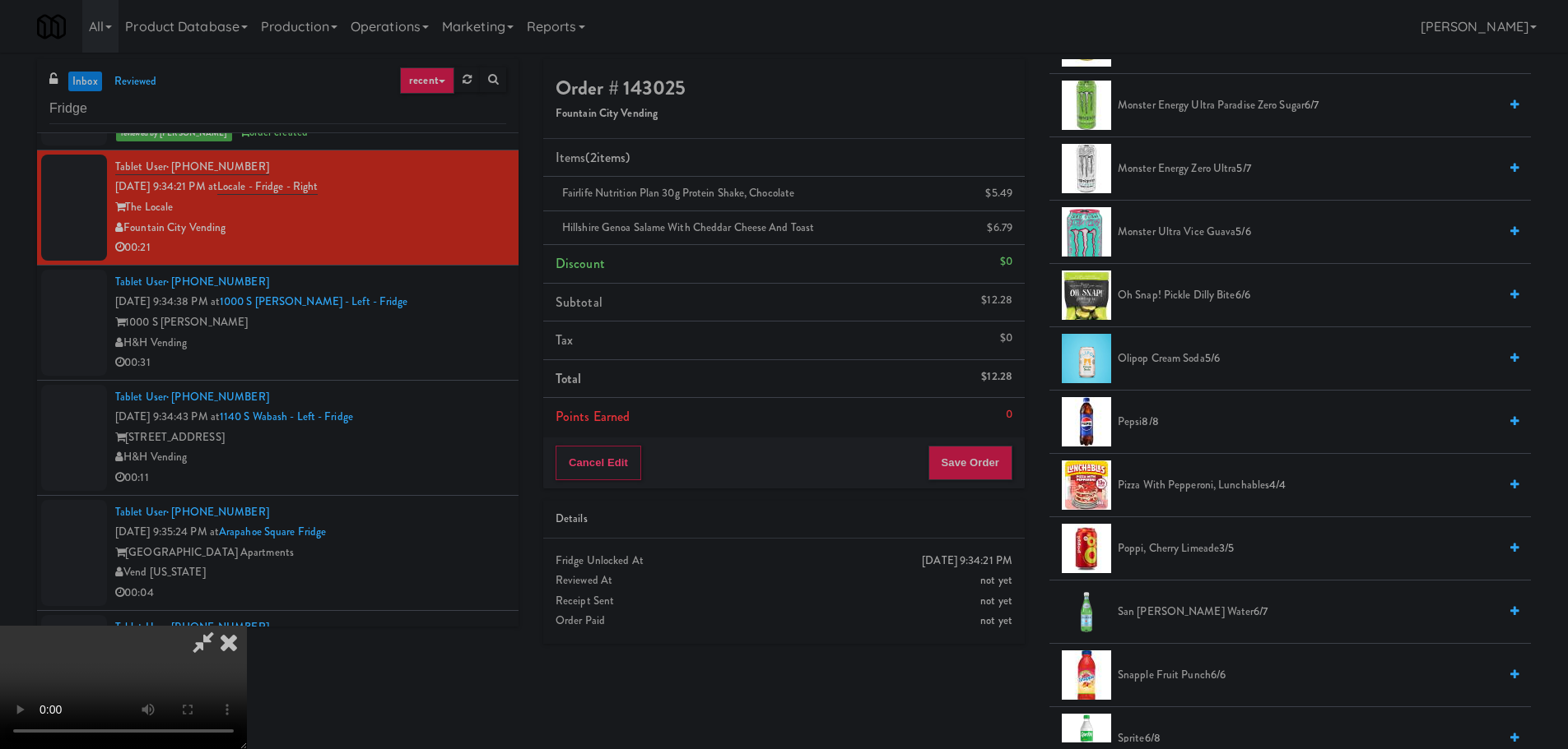
click at [1195, 290] on span "Oh Snap! Pickle Dilly Bite 6/6" at bounding box center [1307, 295] width 380 height 20
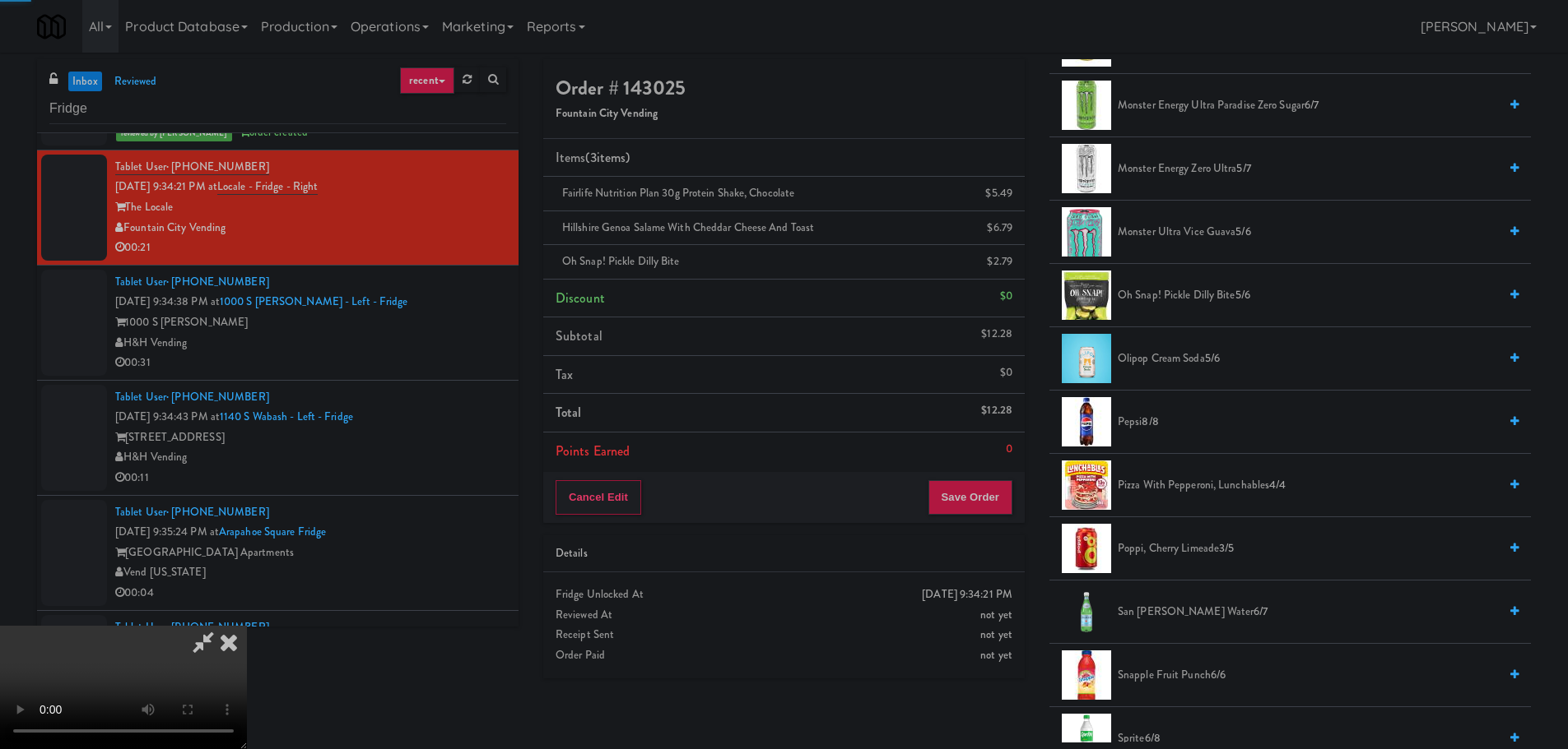
click at [247, 626] on video at bounding box center [124, 688] width 247 height 124
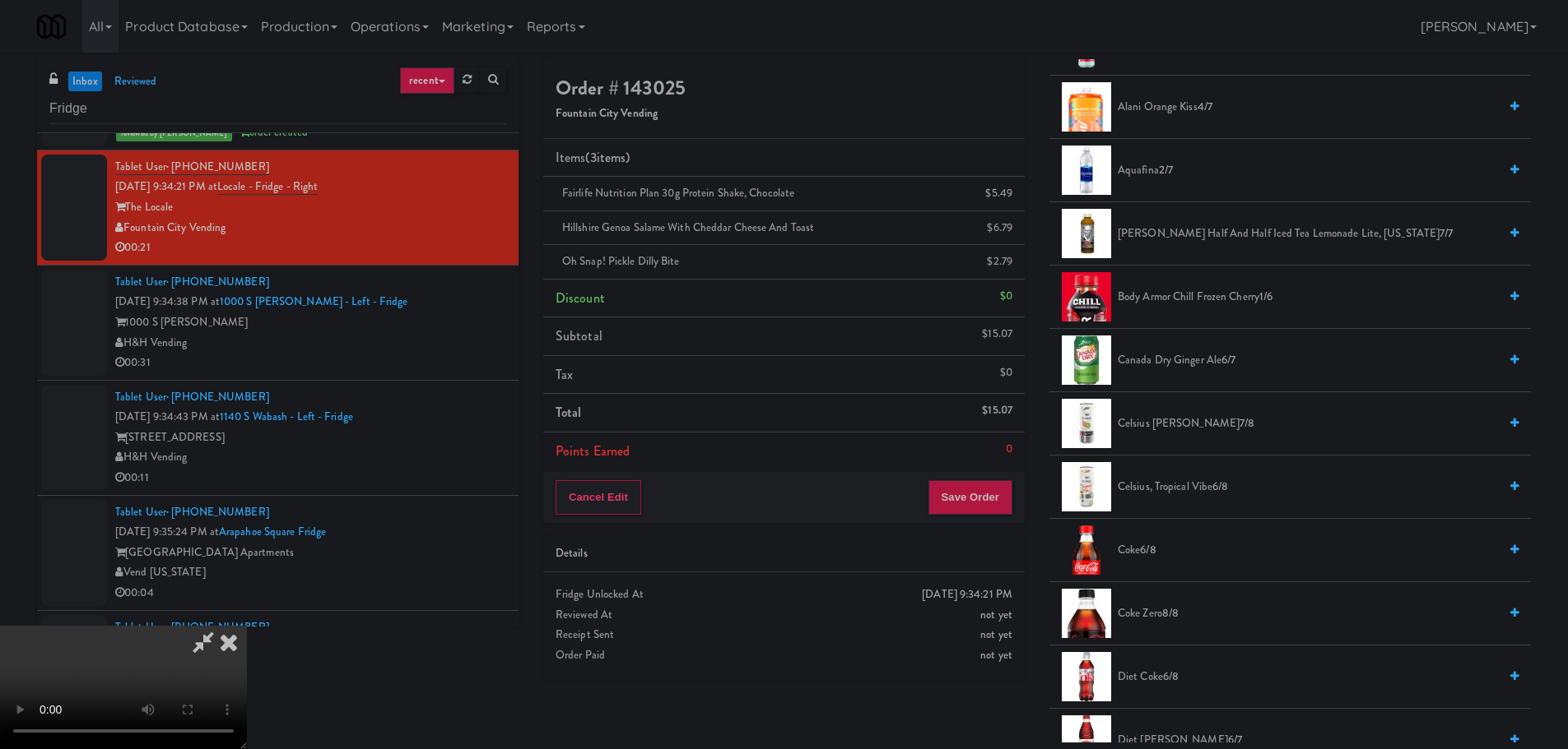
scroll to position [0, 0]
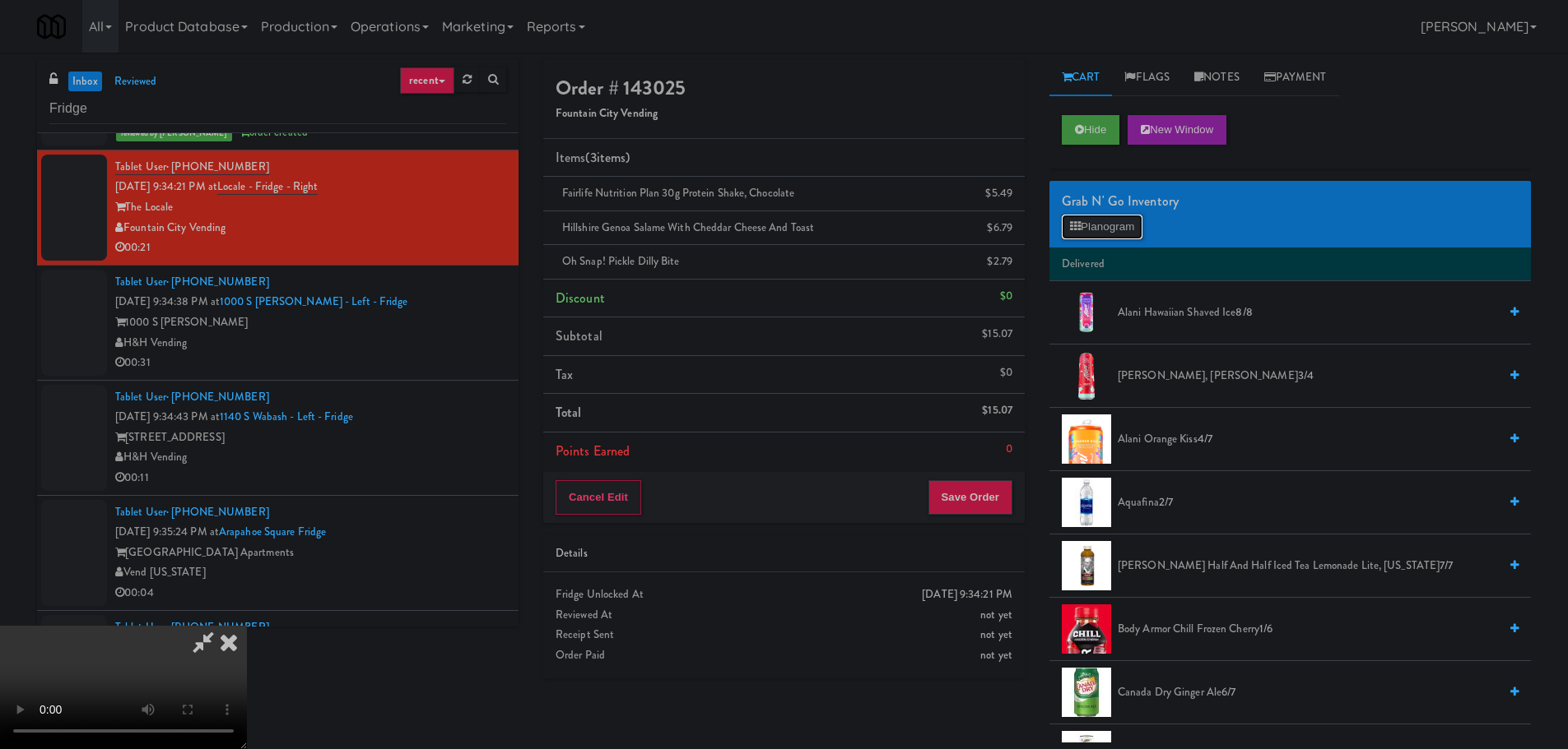
click at [1094, 221] on button "Planogram" at bounding box center [1102, 227] width 81 height 25
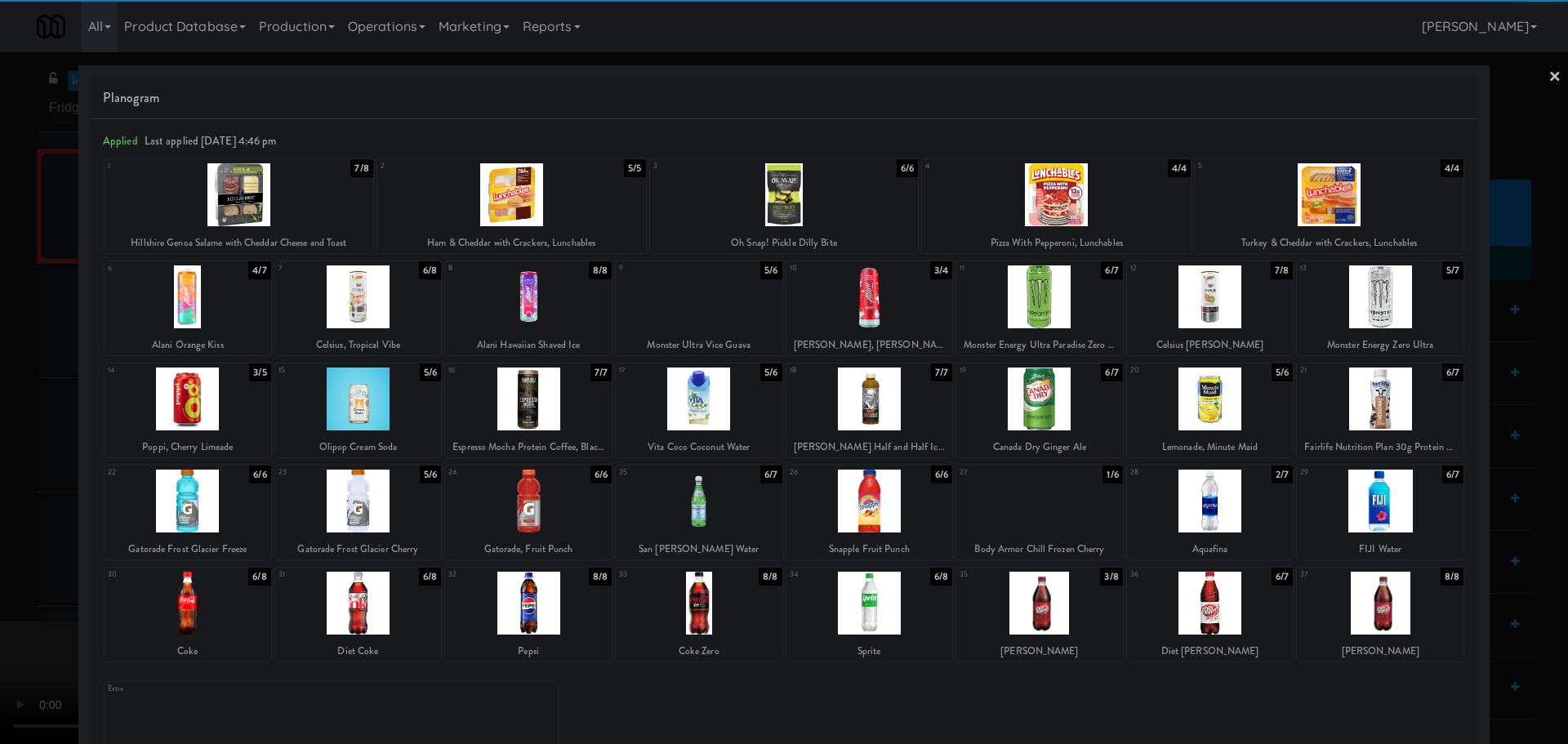
click at [378, 414] on div at bounding box center [358, 399] width 166 height 63
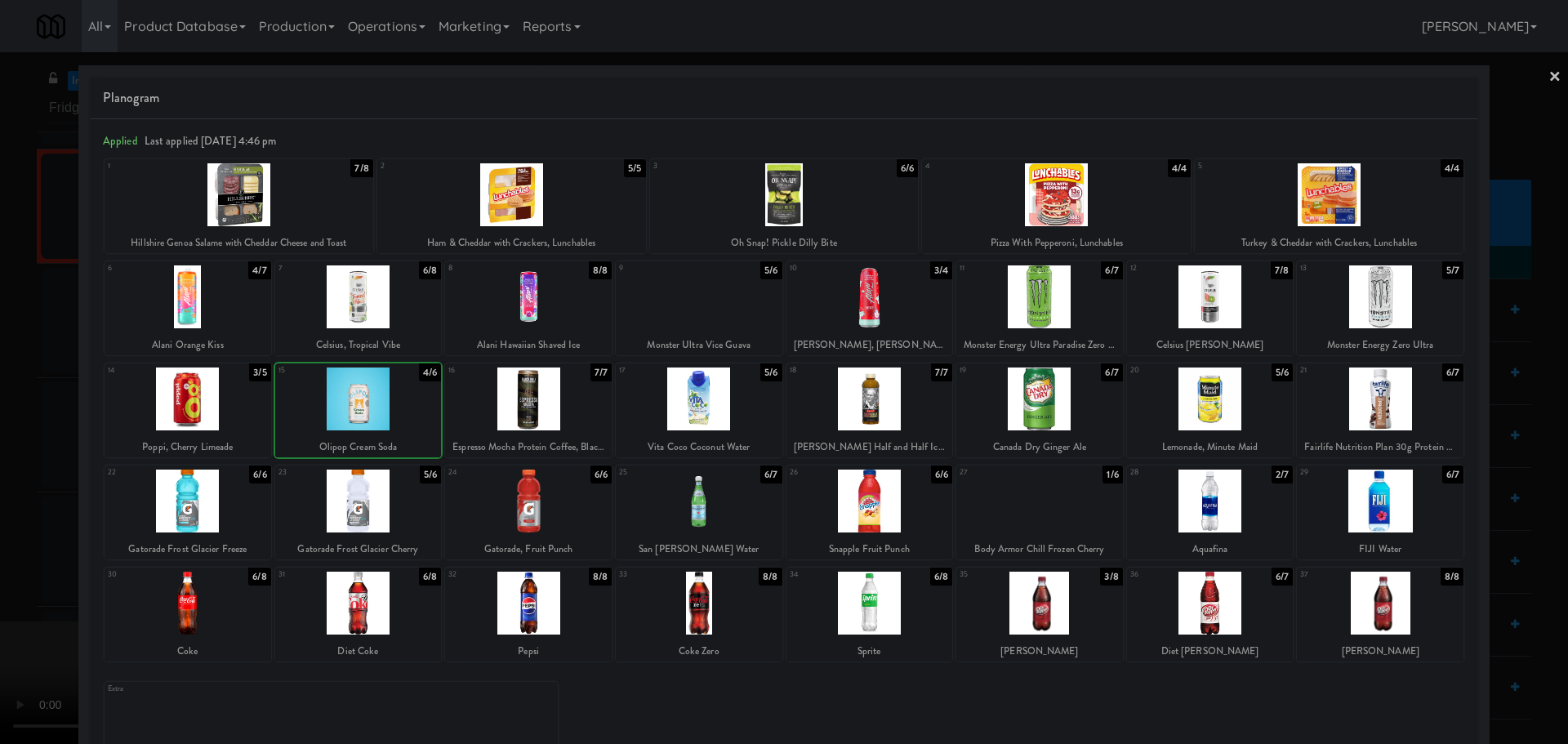
click at [0, 425] on div at bounding box center [784, 372] width 1568 height 744
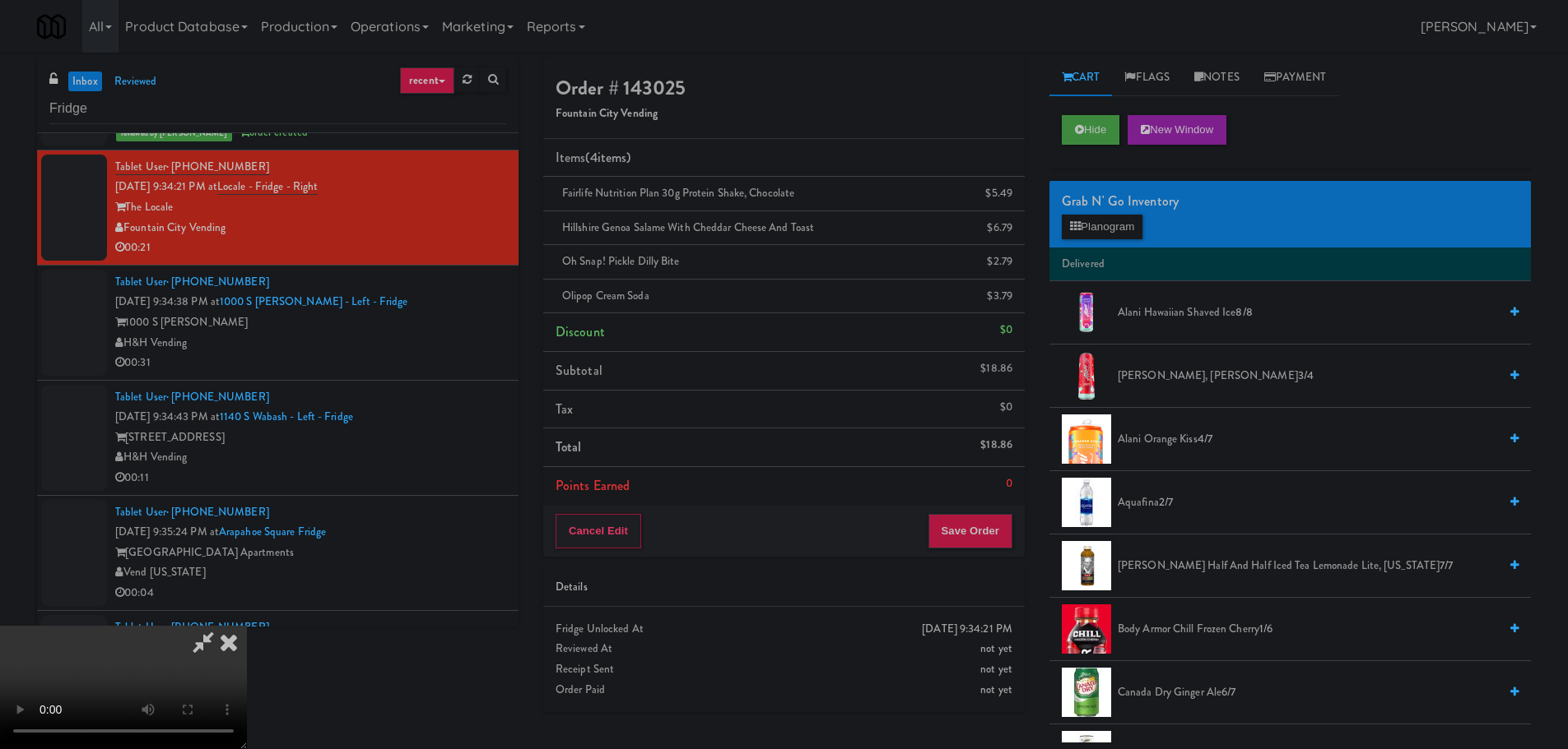
click at [247, 626] on video at bounding box center [124, 688] width 247 height 124
click at [951, 526] on button "Save Order" at bounding box center [971, 532] width 84 height 34
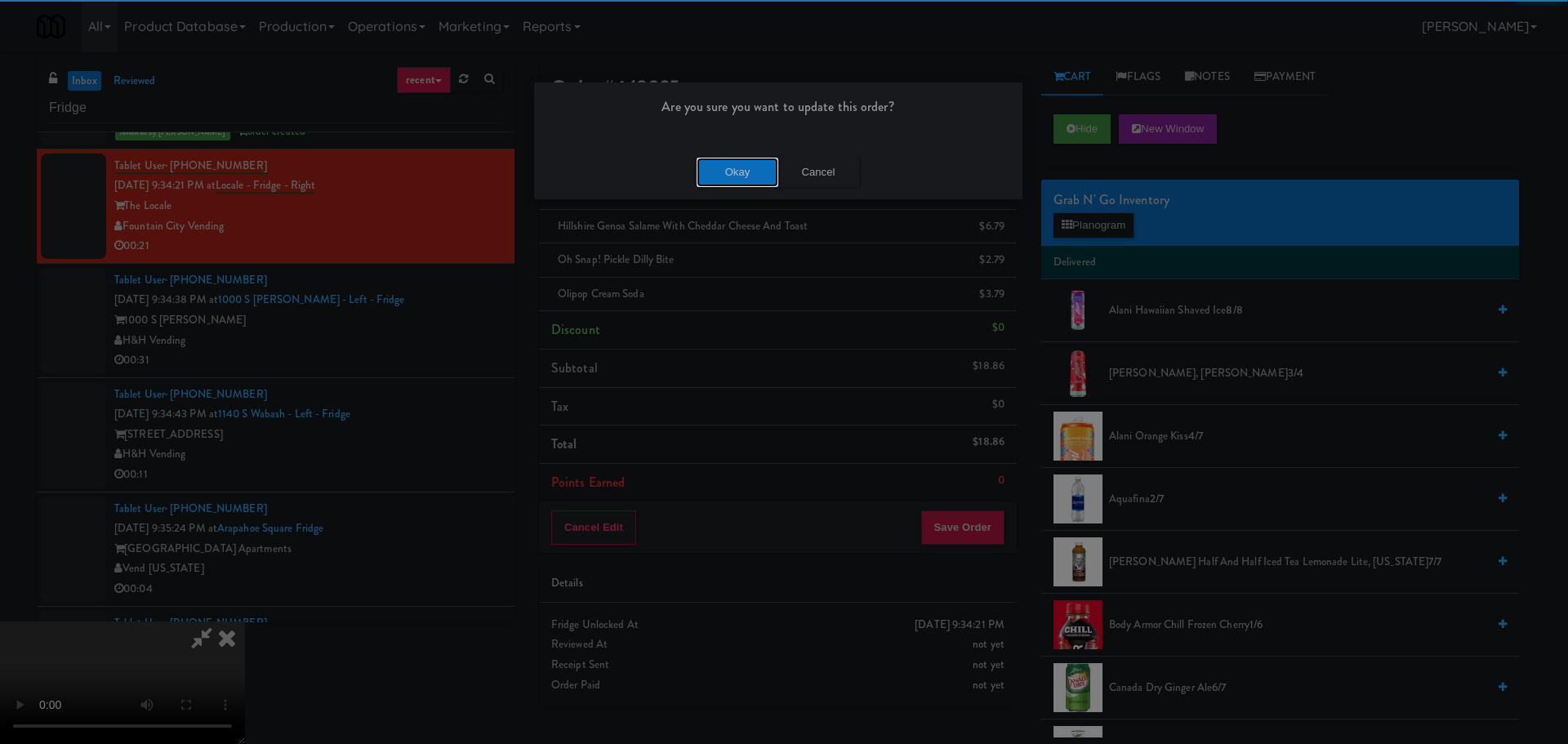
click at [718, 158] on button "Okay" at bounding box center [738, 172] width 82 height 29
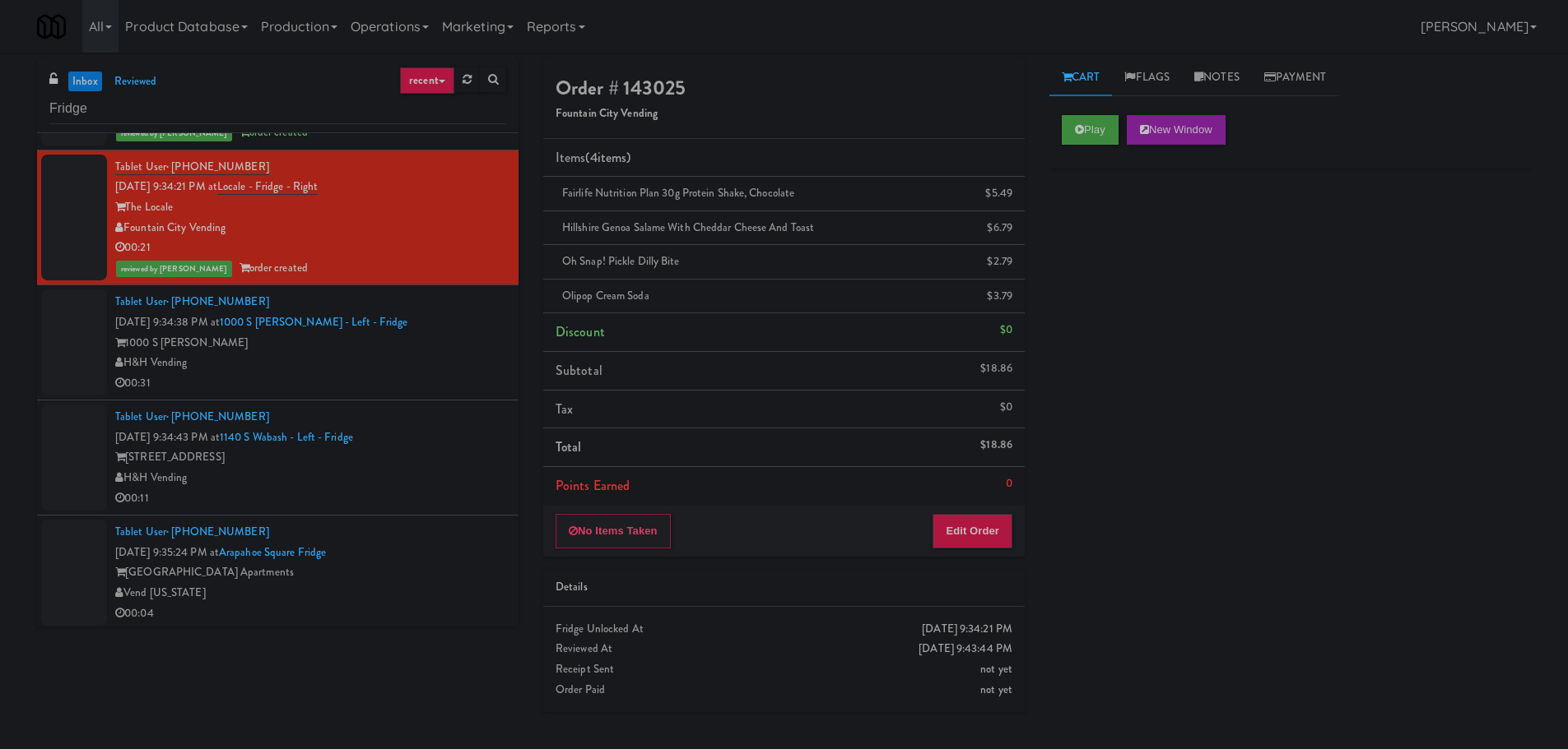
scroll to position [0, 0]
click at [419, 383] on div "00:31" at bounding box center [311, 383] width 391 height 20
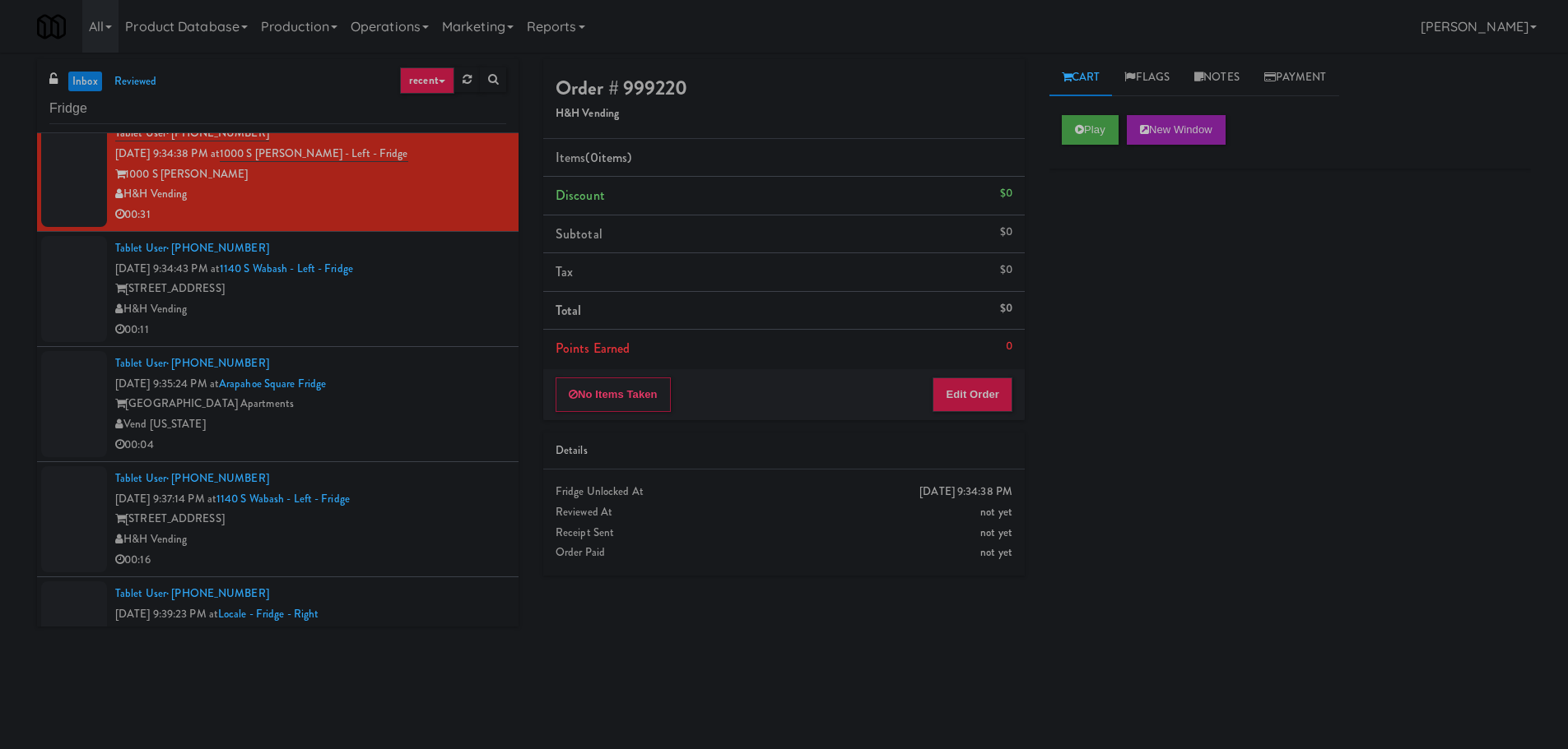
scroll to position [959, 0]
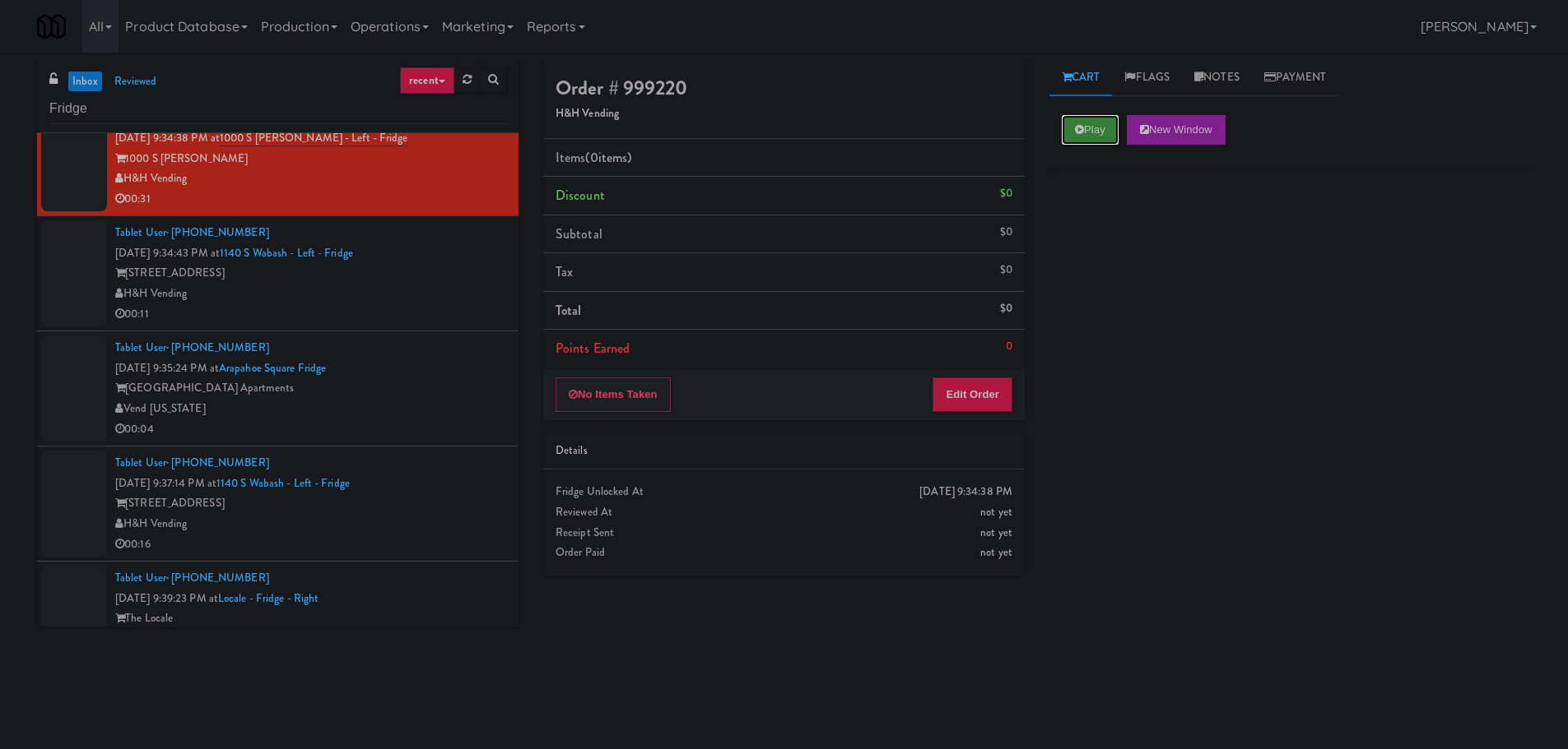
click at [1088, 141] on button "Play" at bounding box center [1090, 129] width 57 height 30
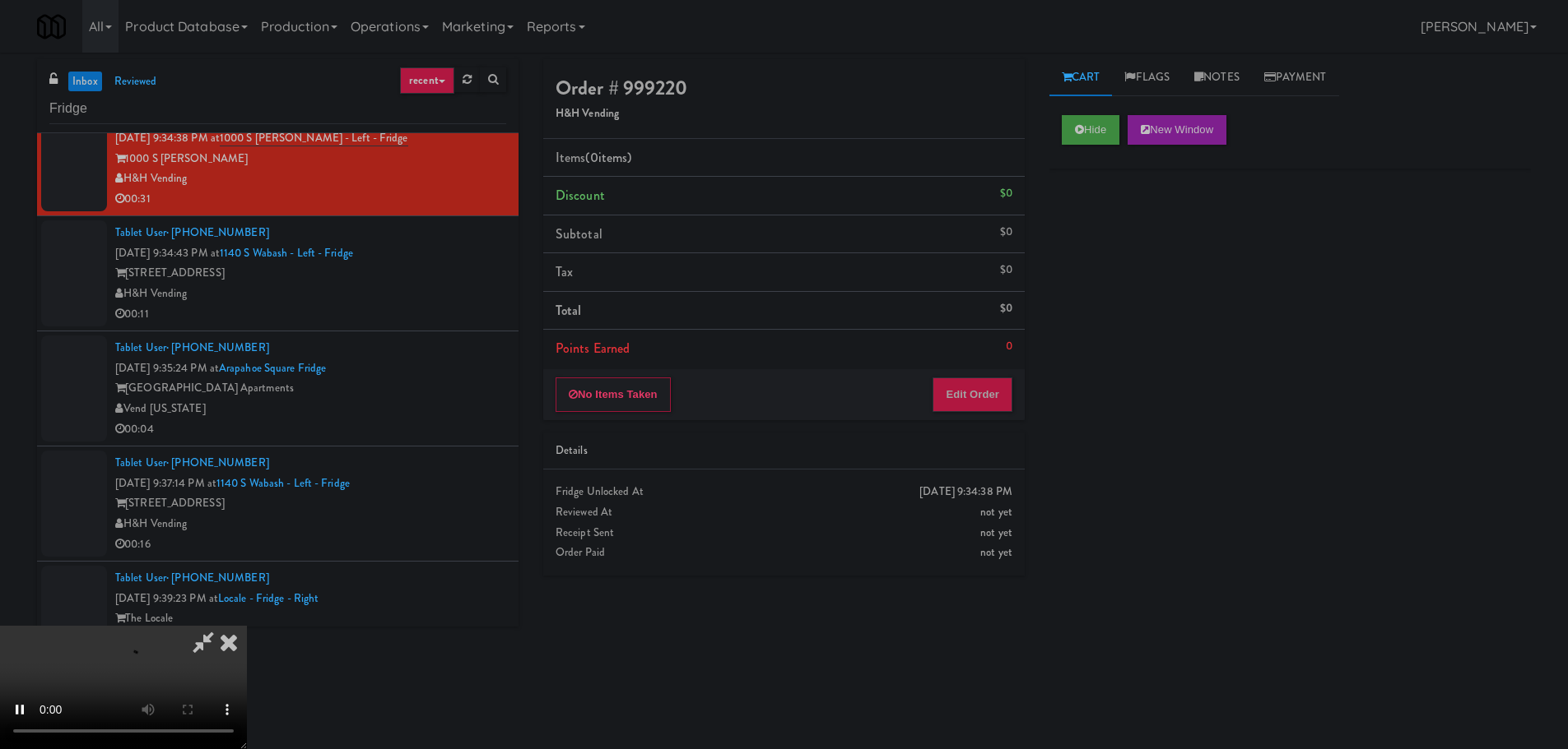
drag, startPoint x: 982, startPoint y: 423, endPoint x: 984, endPoint y: 407, distance: 16.1
click at [983, 423] on div "Order # 999220 H&H Vending Items (0 items ) Discount $0 Subtotal $0 Tax $0 Tota…" at bounding box center [784, 324] width 506 height 529
click at [984, 407] on button "Edit Order" at bounding box center [972, 395] width 80 height 34
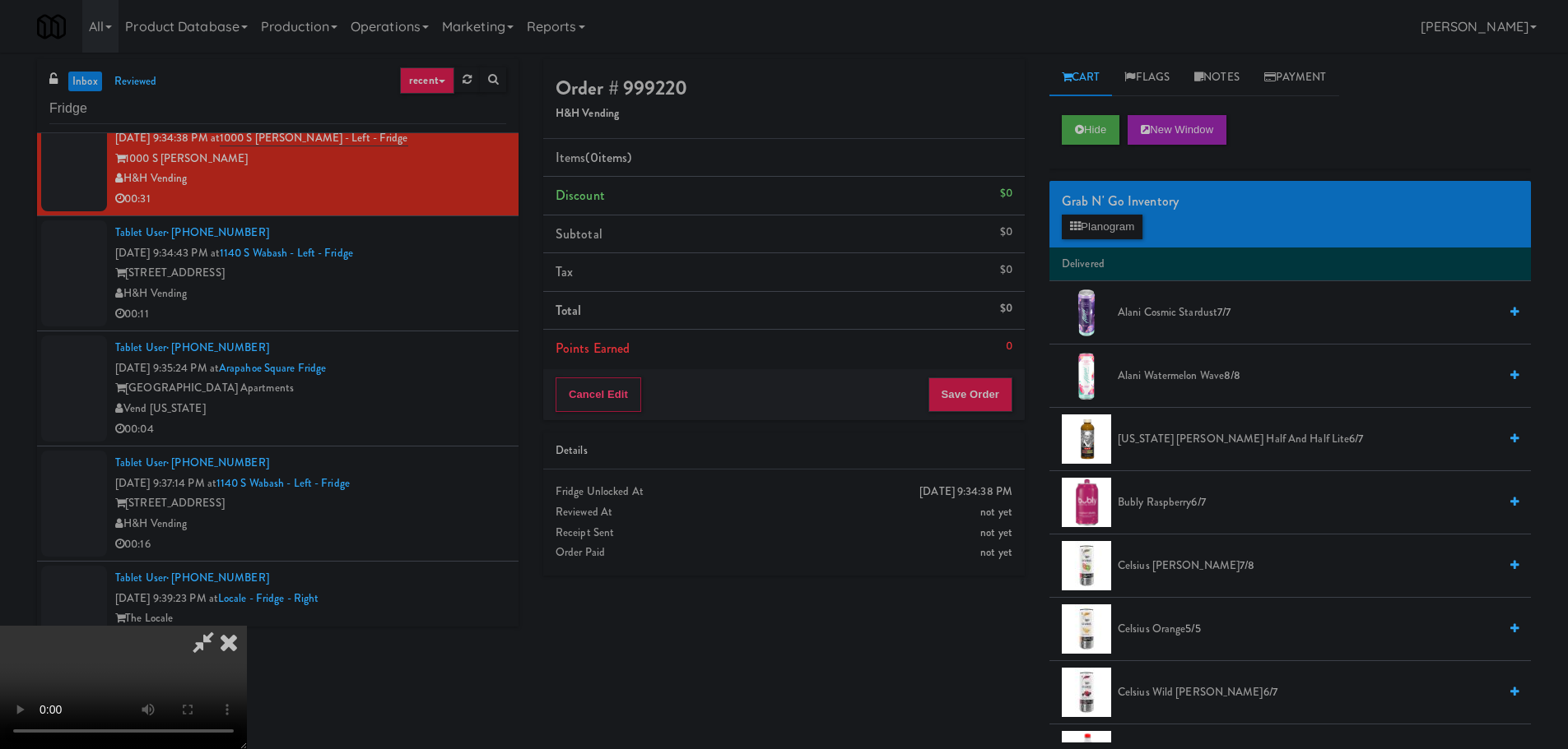
click at [247, 626] on video at bounding box center [124, 688] width 247 height 124
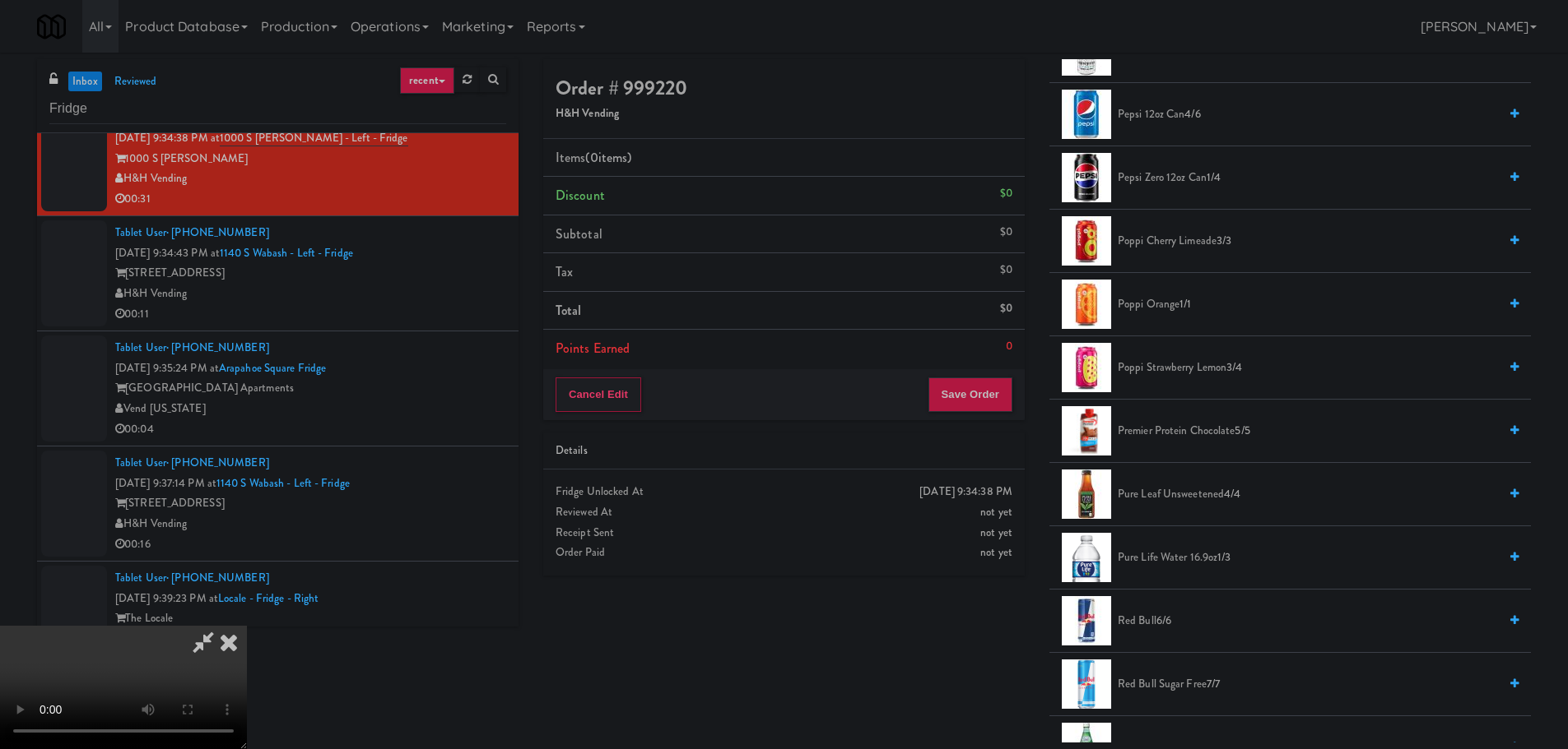
scroll to position [1809, 0]
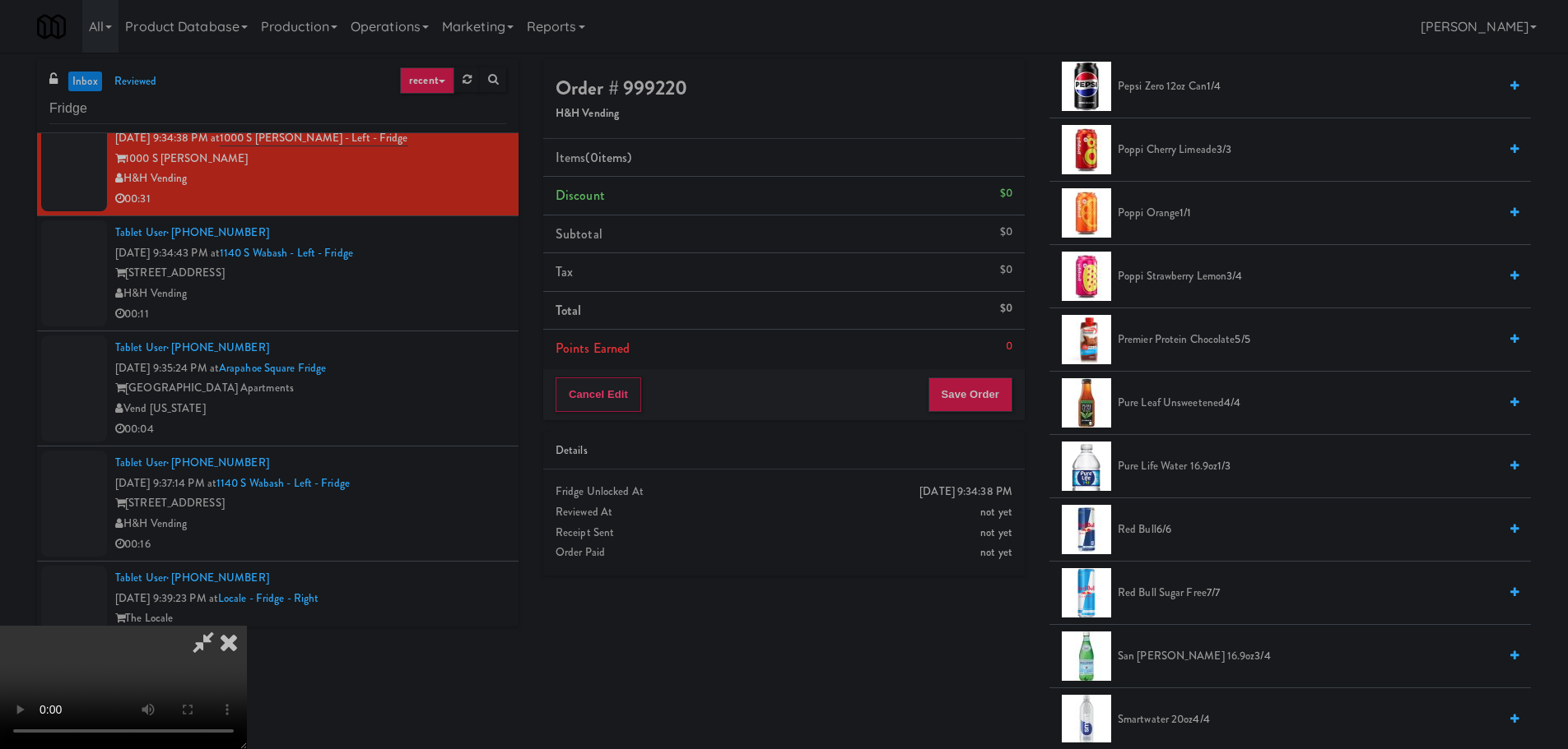
click at [1162, 656] on span "San [PERSON_NAME] 16.9oz 3/4" at bounding box center [1307, 656] width 380 height 20
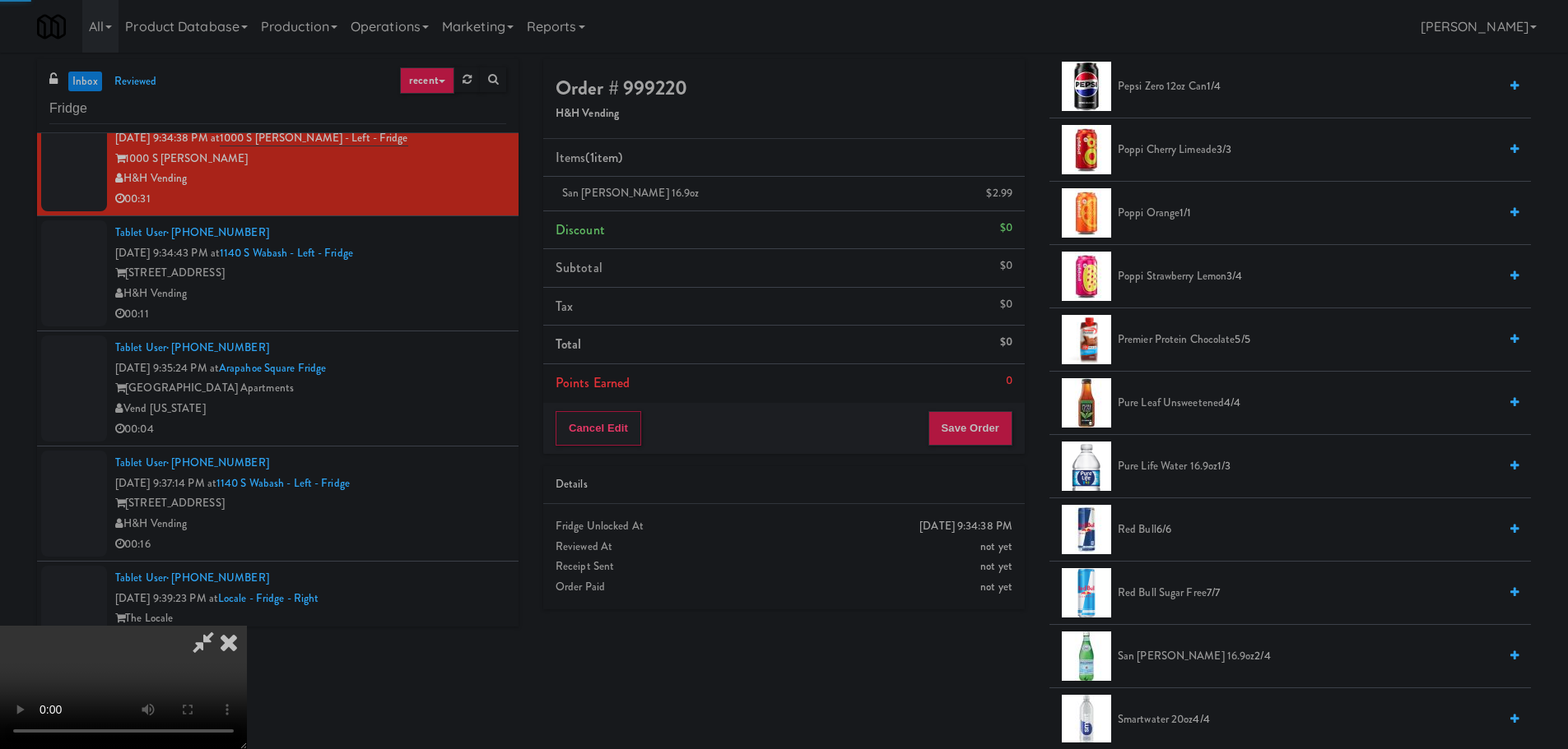
click at [247, 626] on video at bounding box center [124, 688] width 247 height 124
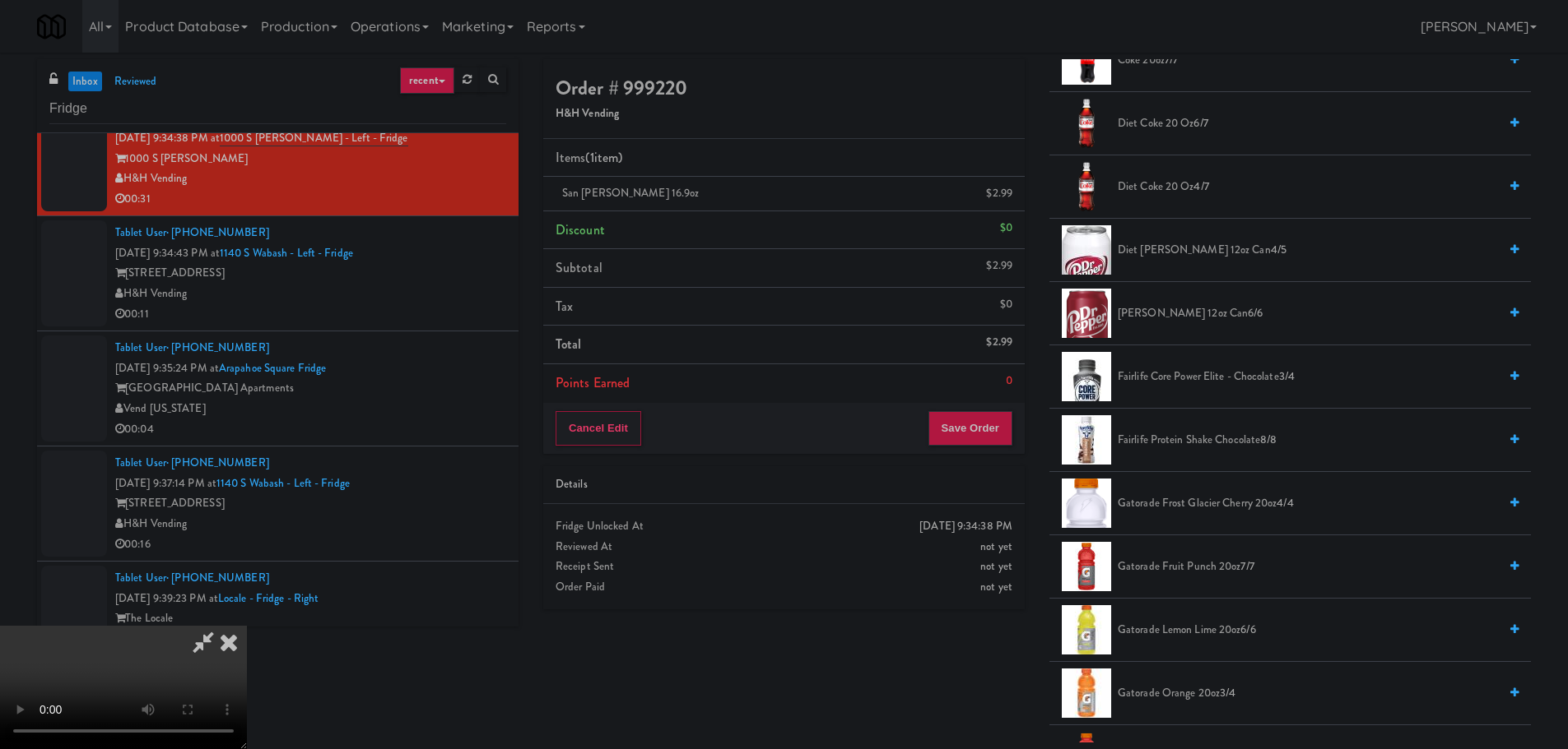
scroll to position [740, 0]
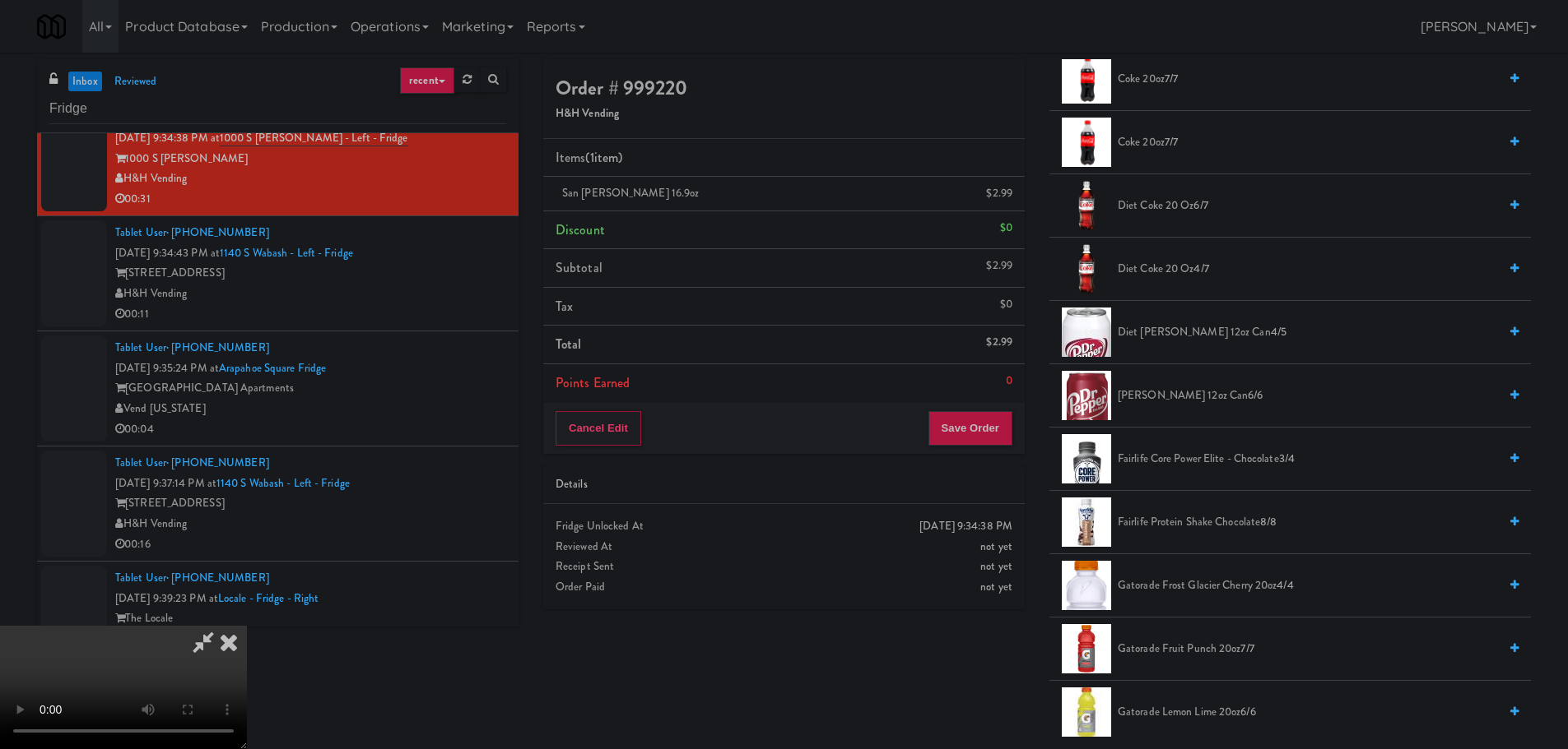
click at [1179, 339] on span "Diet [PERSON_NAME] 12oz can 4/5" at bounding box center [1307, 332] width 380 height 20
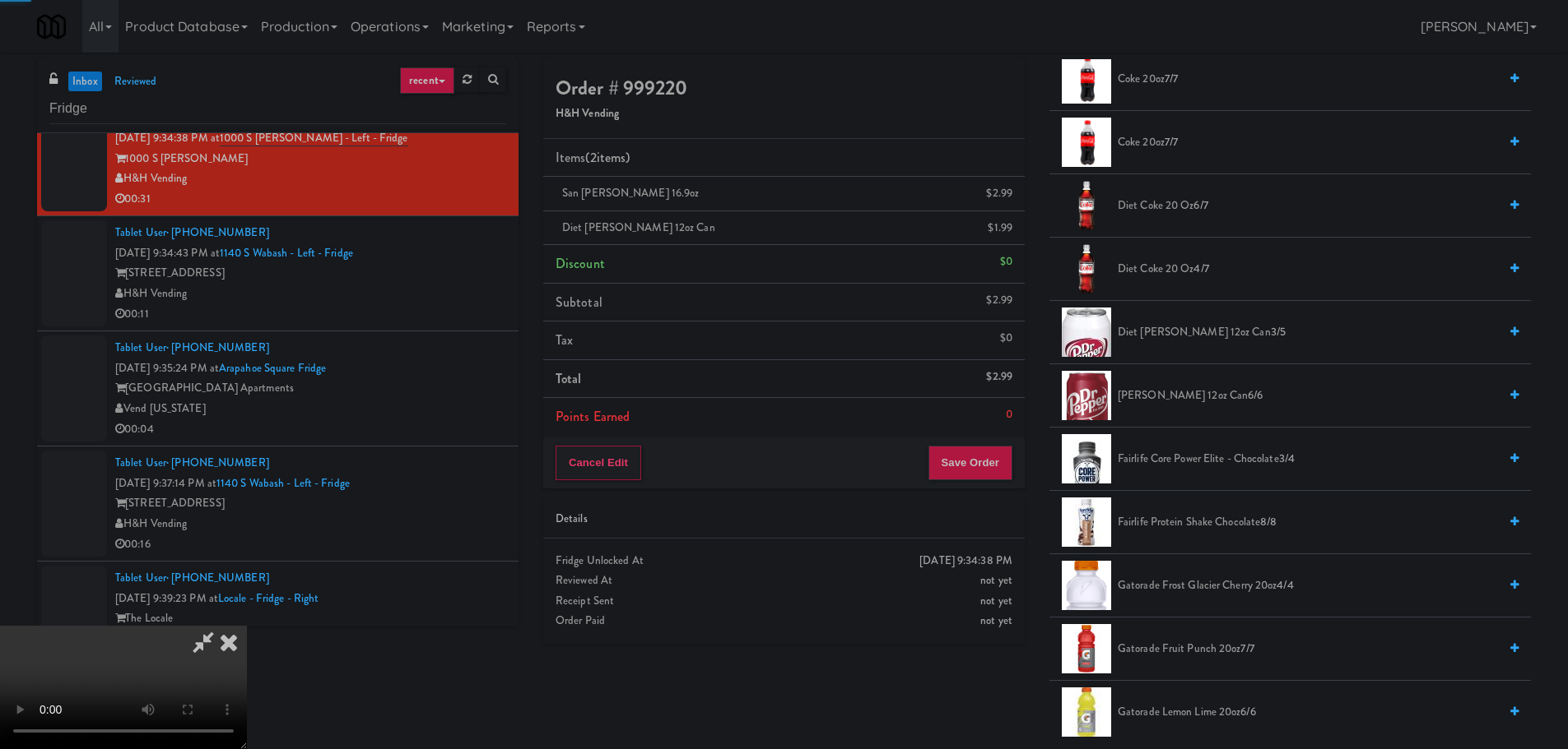
click at [247, 626] on video at bounding box center [124, 688] width 247 height 124
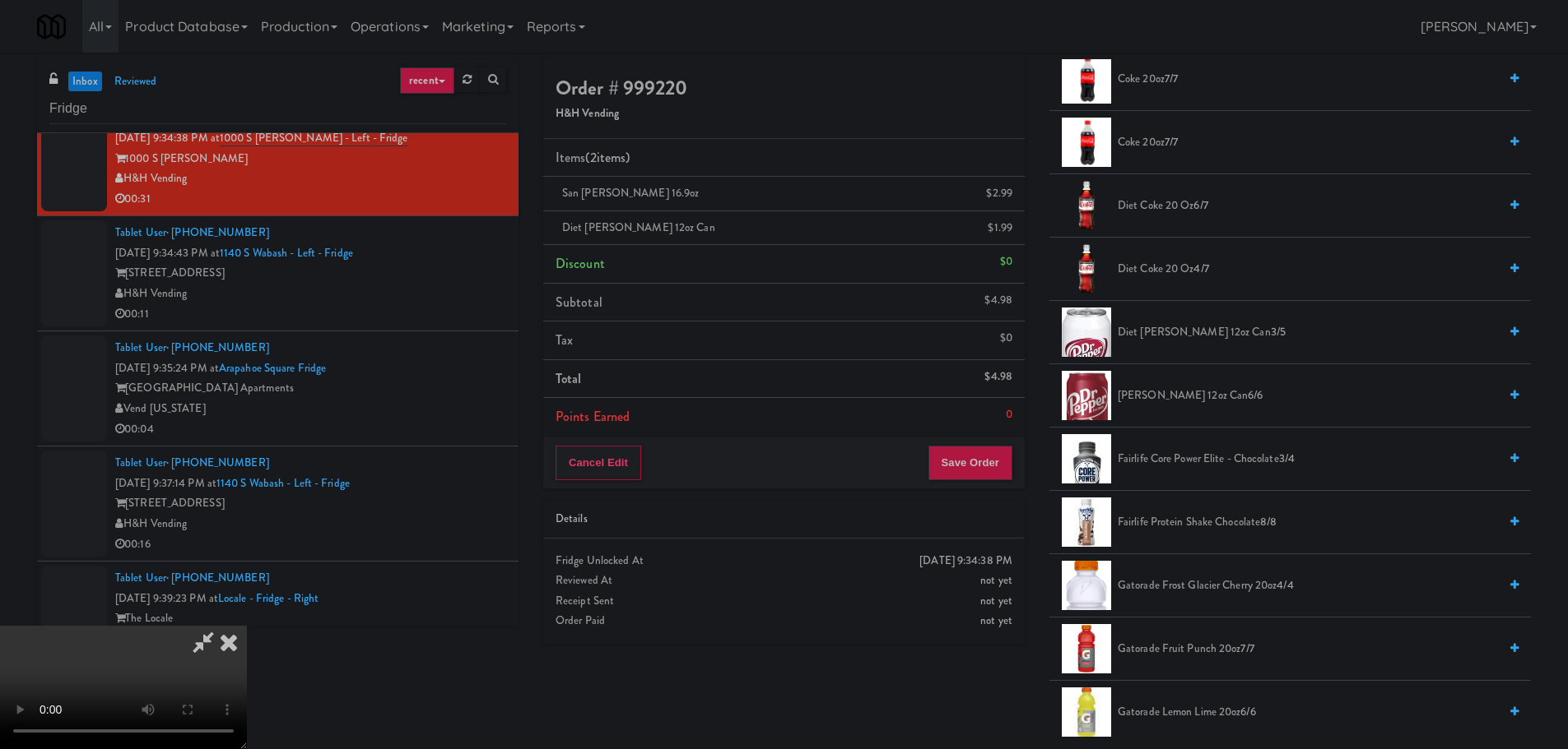
click at [247, 626] on video at bounding box center [124, 688] width 247 height 124
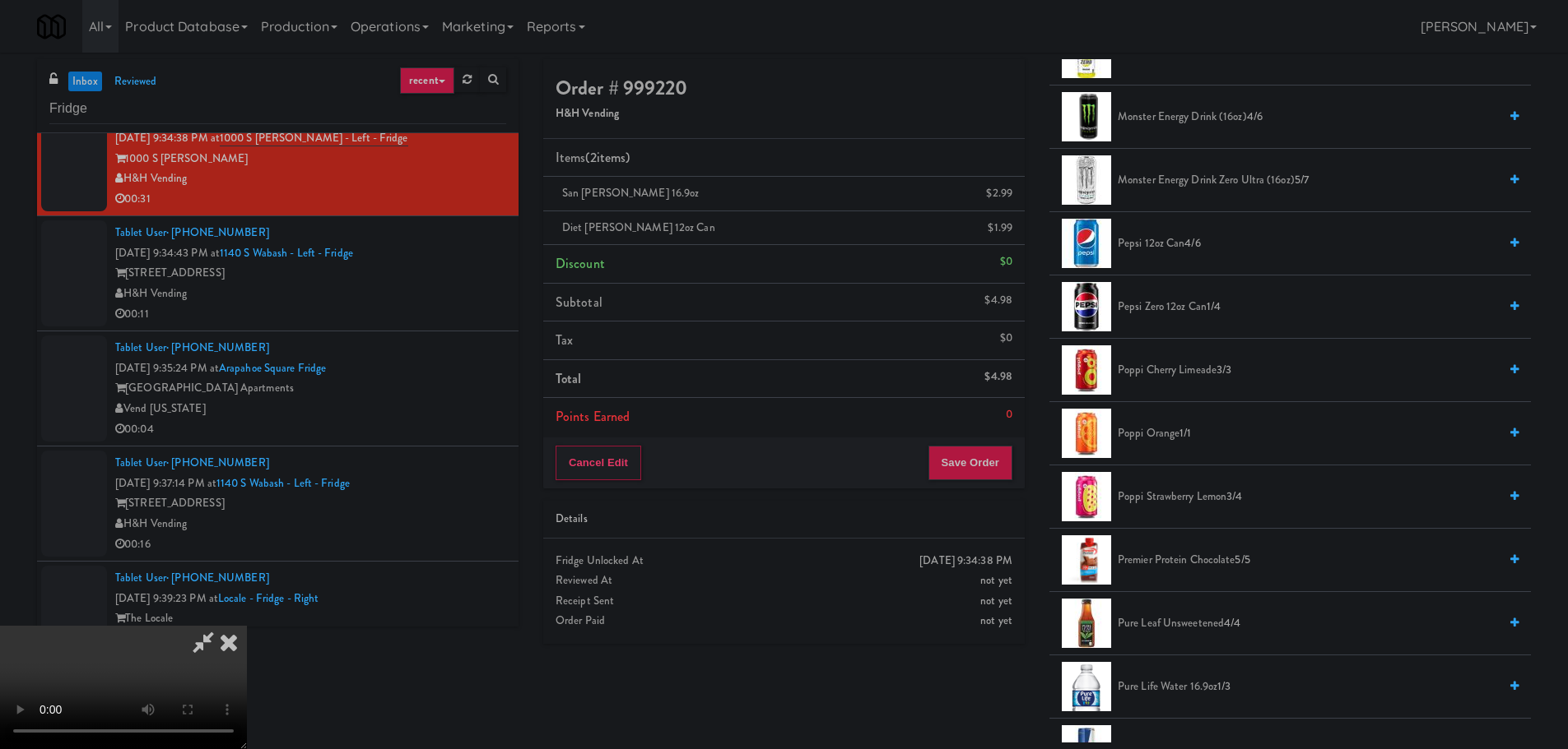
scroll to position [1563, 0]
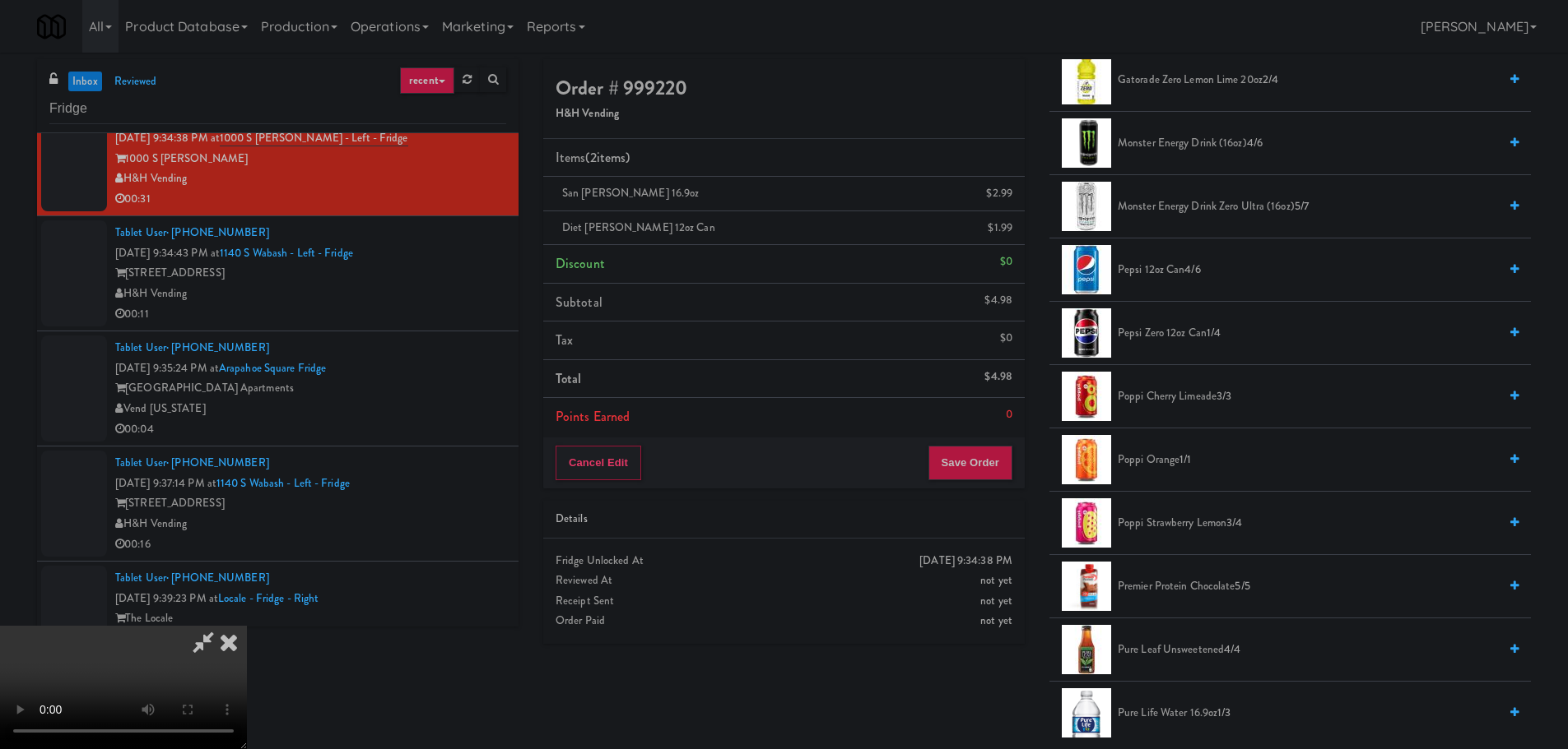
click at [1192, 325] on span "Pepsi Zero 12oz can 1/4" at bounding box center [1307, 333] width 380 height 20
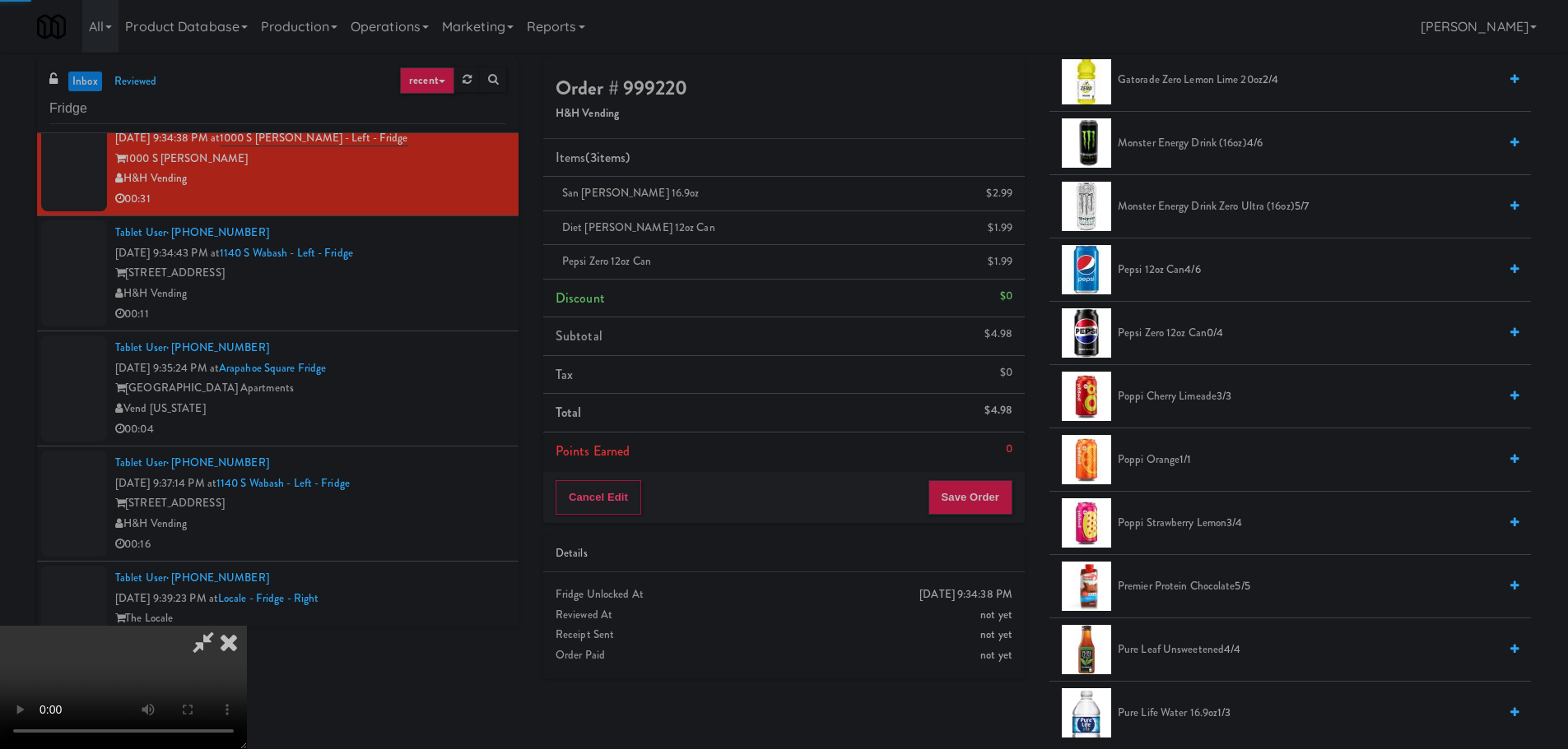
click at [247, 626] on video at bounding box center [124, 688] width 247 height 124
click at [982, 502] on button "Save Order" at bounding box center [971, 498] width 84 height 34
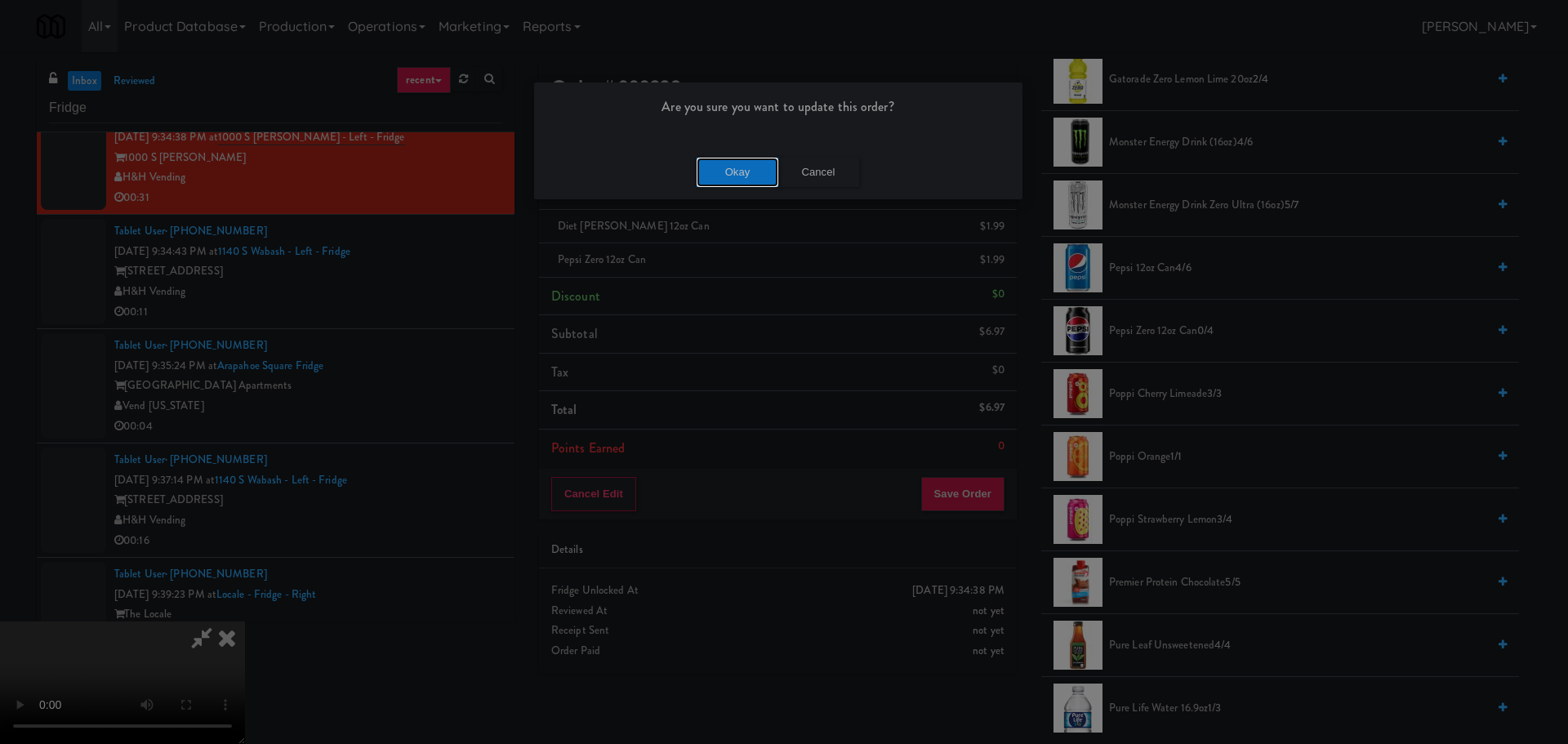
click at [727, 183] on button "Okay" at bounding box center [738, 172] width 82 height 29
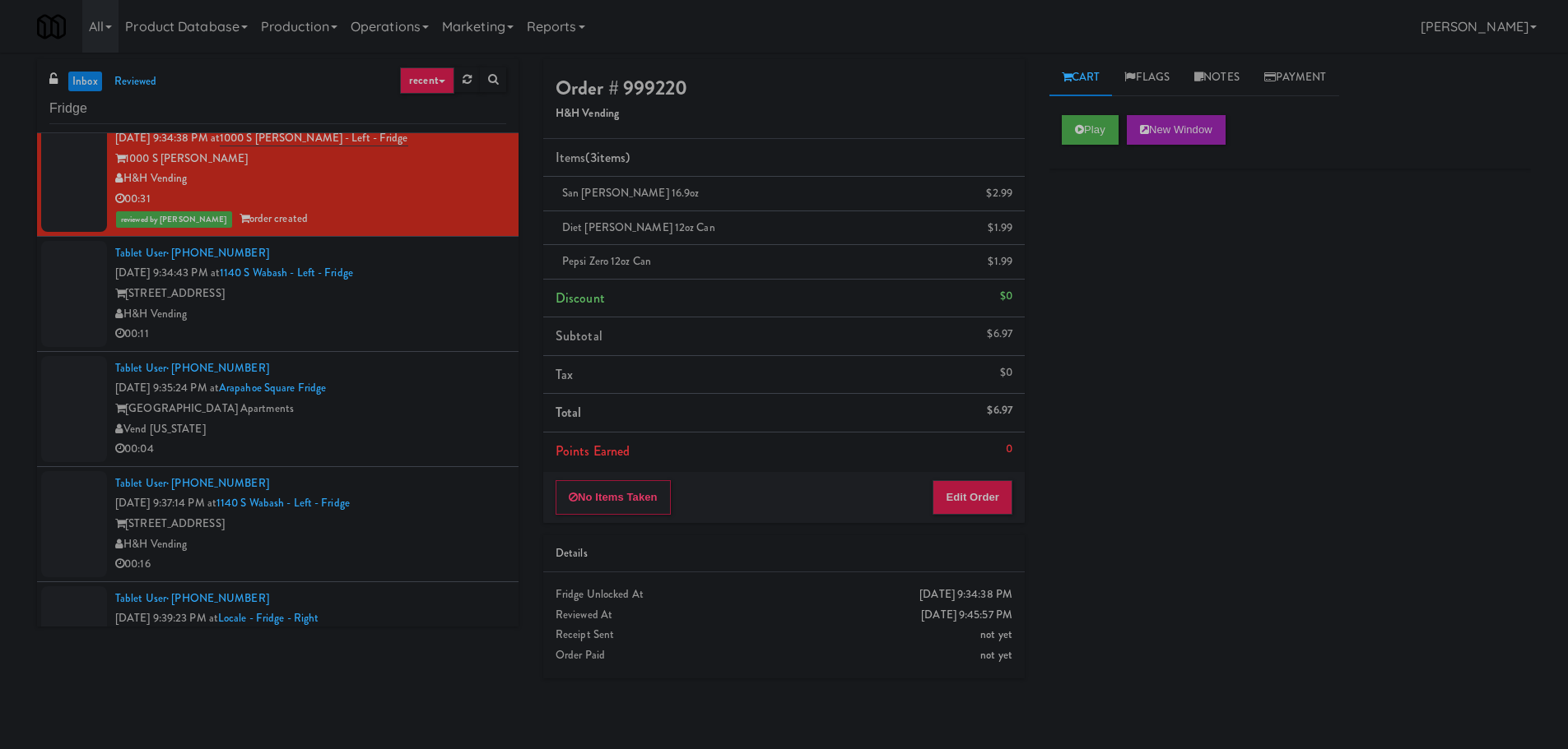
scroll to position [0, 0]
click at [446, 354] on li "Tablet User · (720) 965-0115 [DATE] 9:35:24 PM at [GEOGRAPHIC_DATA] [GEOGRAPHIC…" at bounding box center [278, 410] width 481 height 115
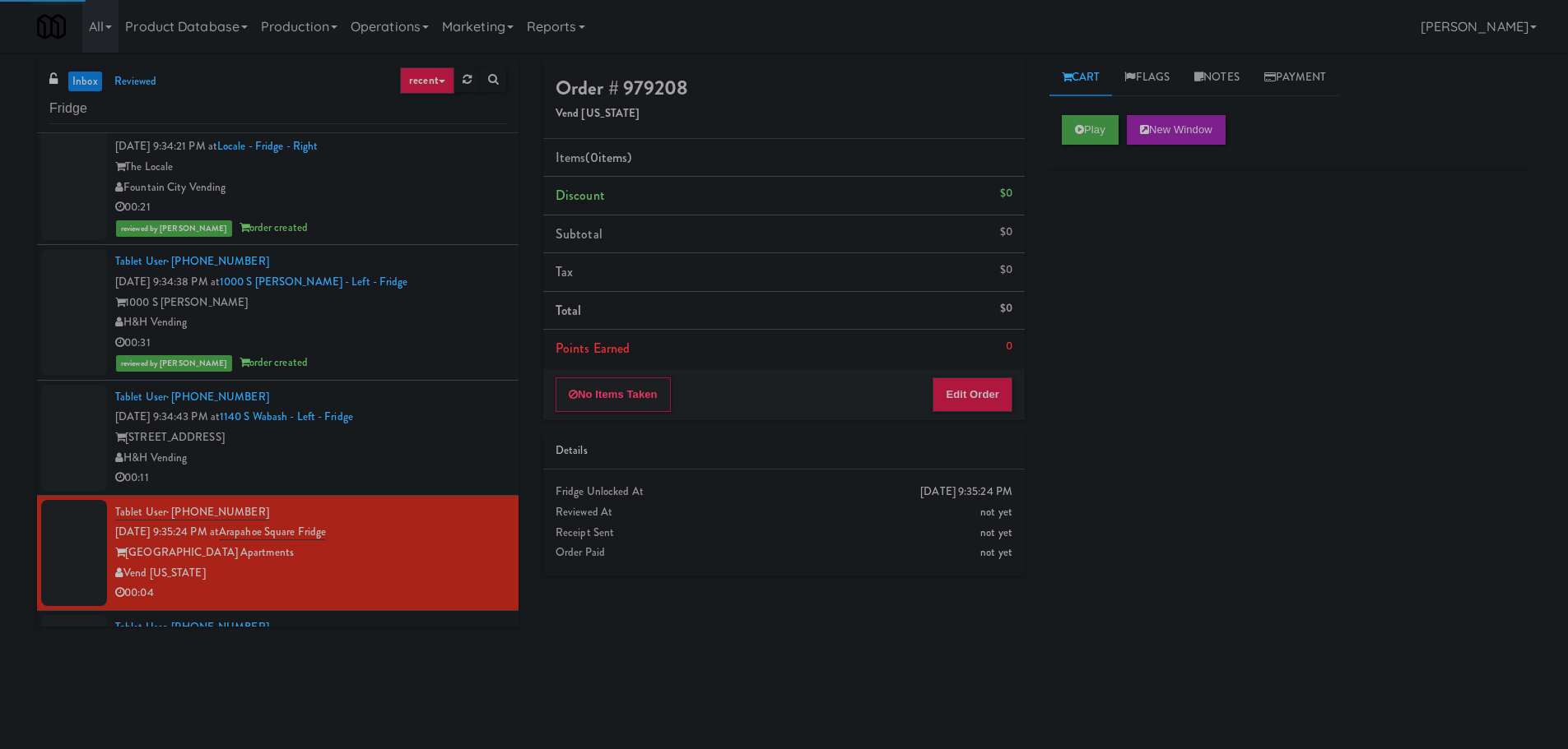
click at [446, 354] on div "reviewed by [PERSON_NAME] order created" at bounding box center [311, 362] width 391 height 20
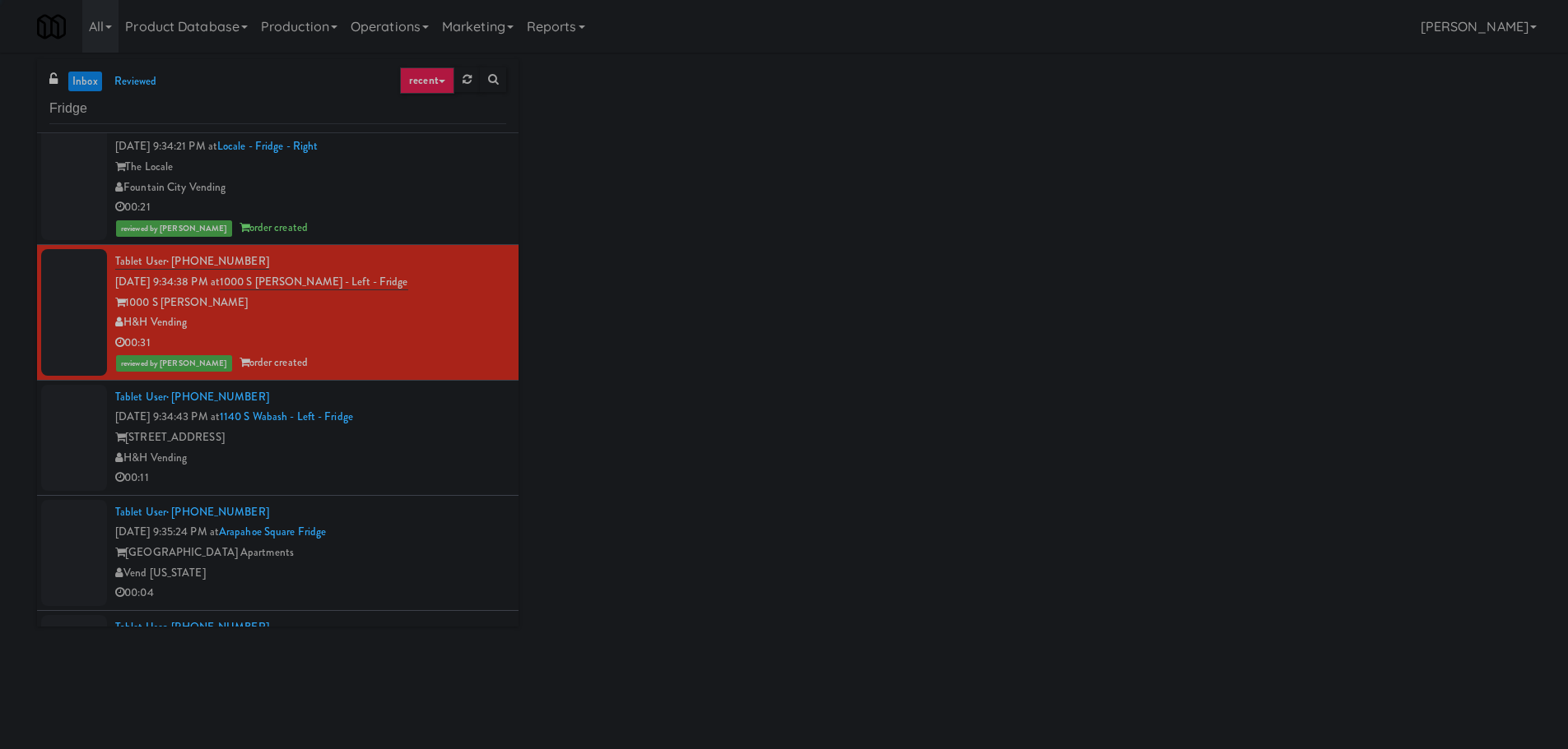
click at [451, 394] on div "Tablet User · (781) 471-8211 [DATE] 9:34:43 PM at [STREET_ADDRESS] - Left - Fri…" at bounding box center [311, 439] width 391 height 102
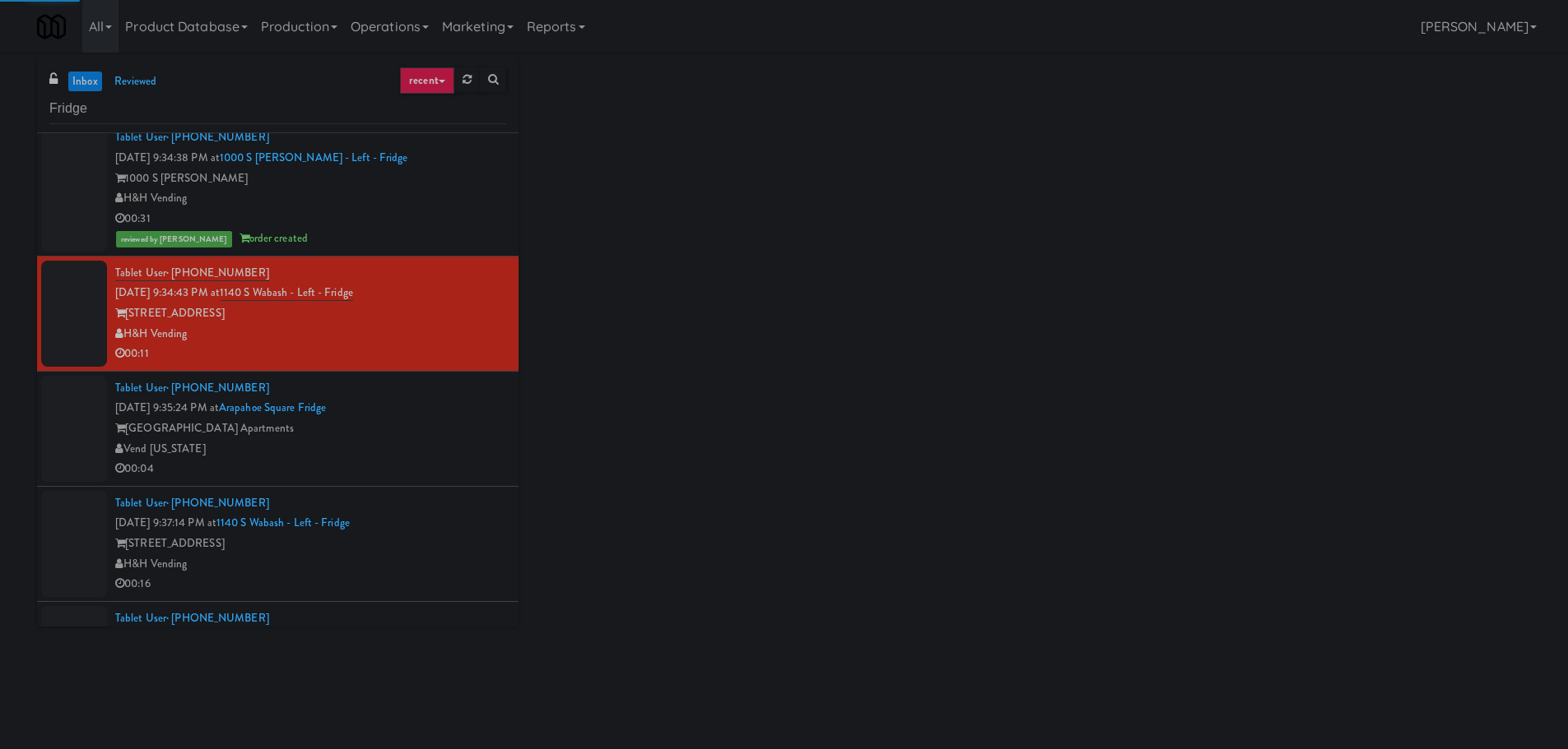
scroll to position [1145, 0]
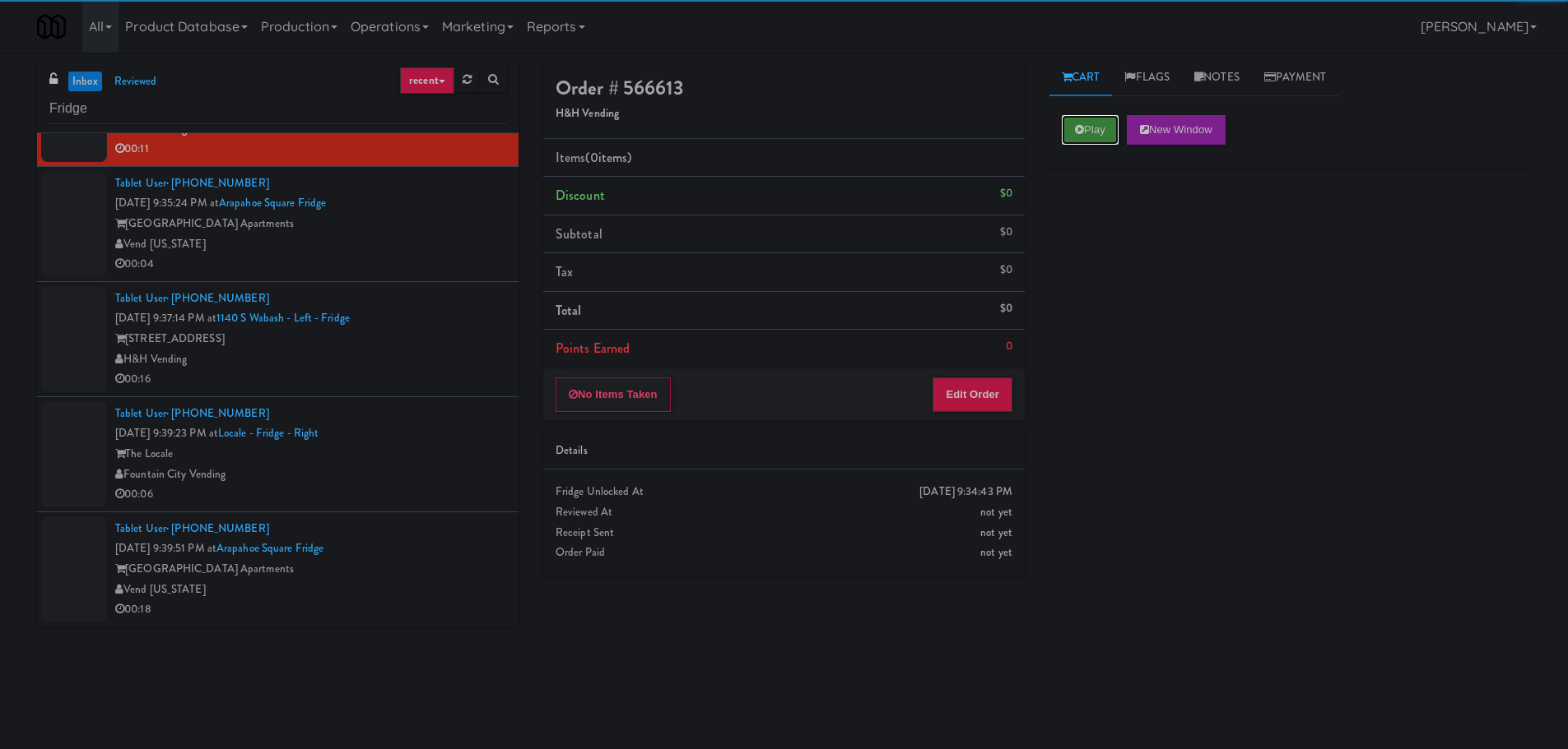
click at [1109, 122] on button "Play" at bounding box center [1090, 129] width 57 height 30
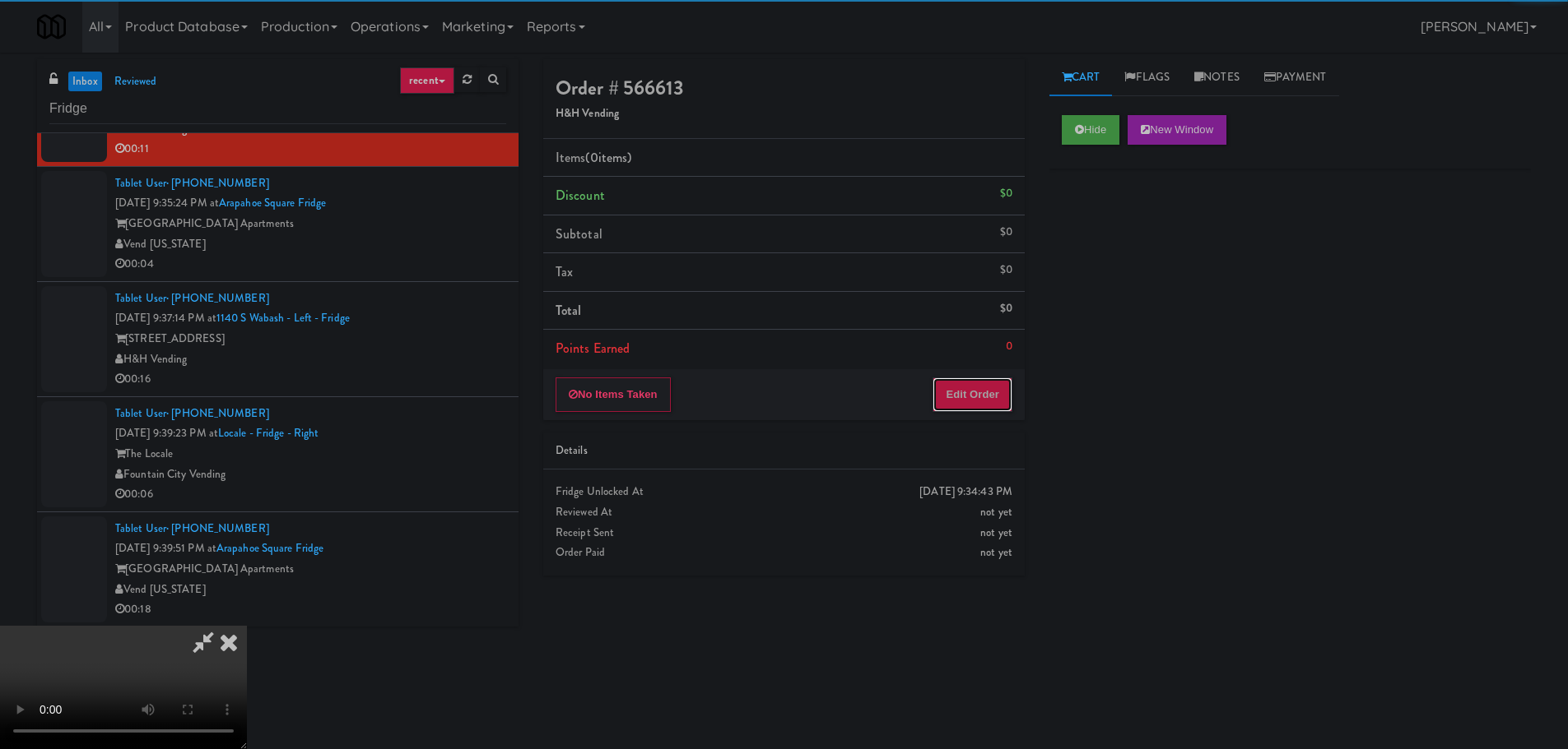
click at [985, 388] on button "Edit Order" at bounding box center [972, 395] width 80 height 34
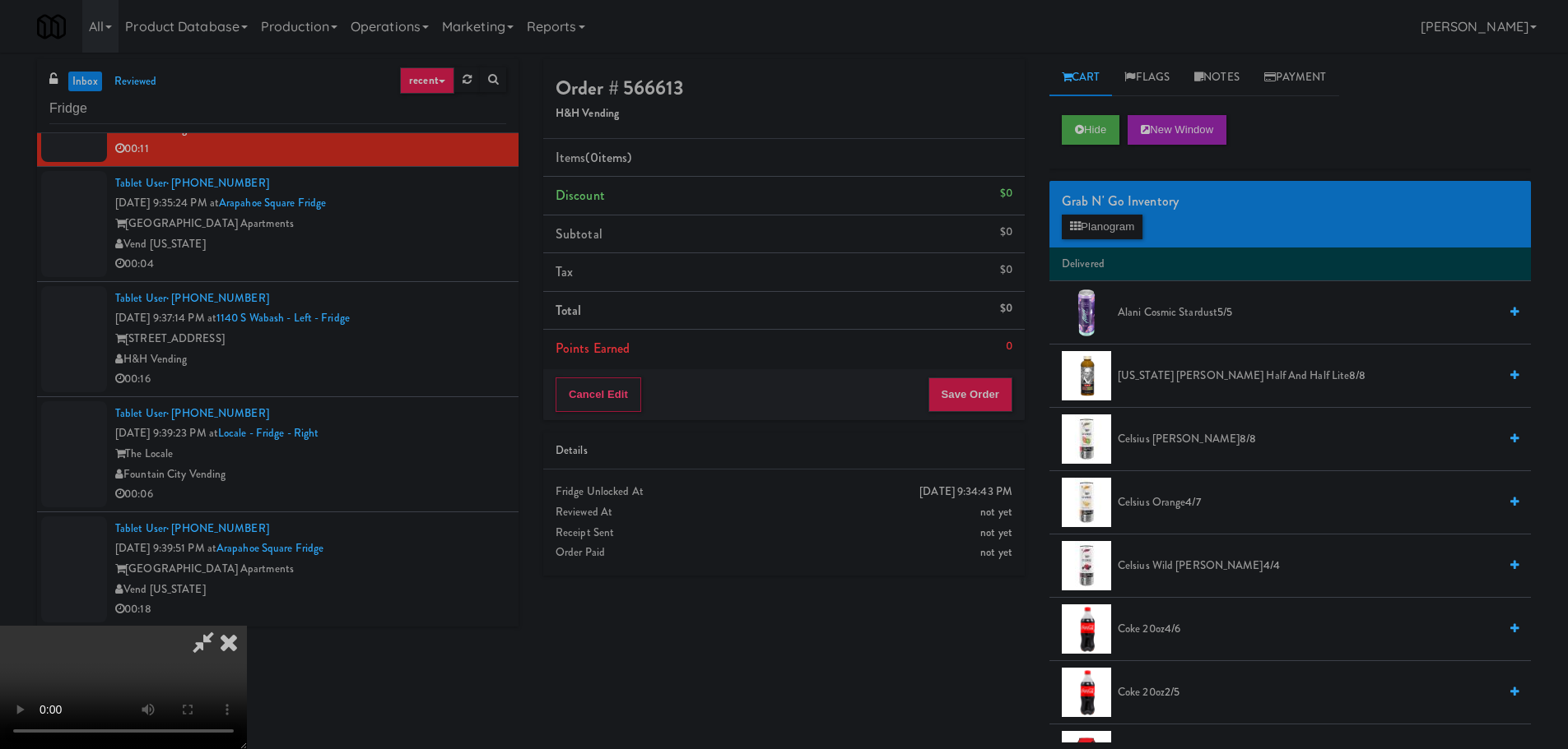
click at [247, 626] on video at bounding box center [124, 688] width 247 height 124
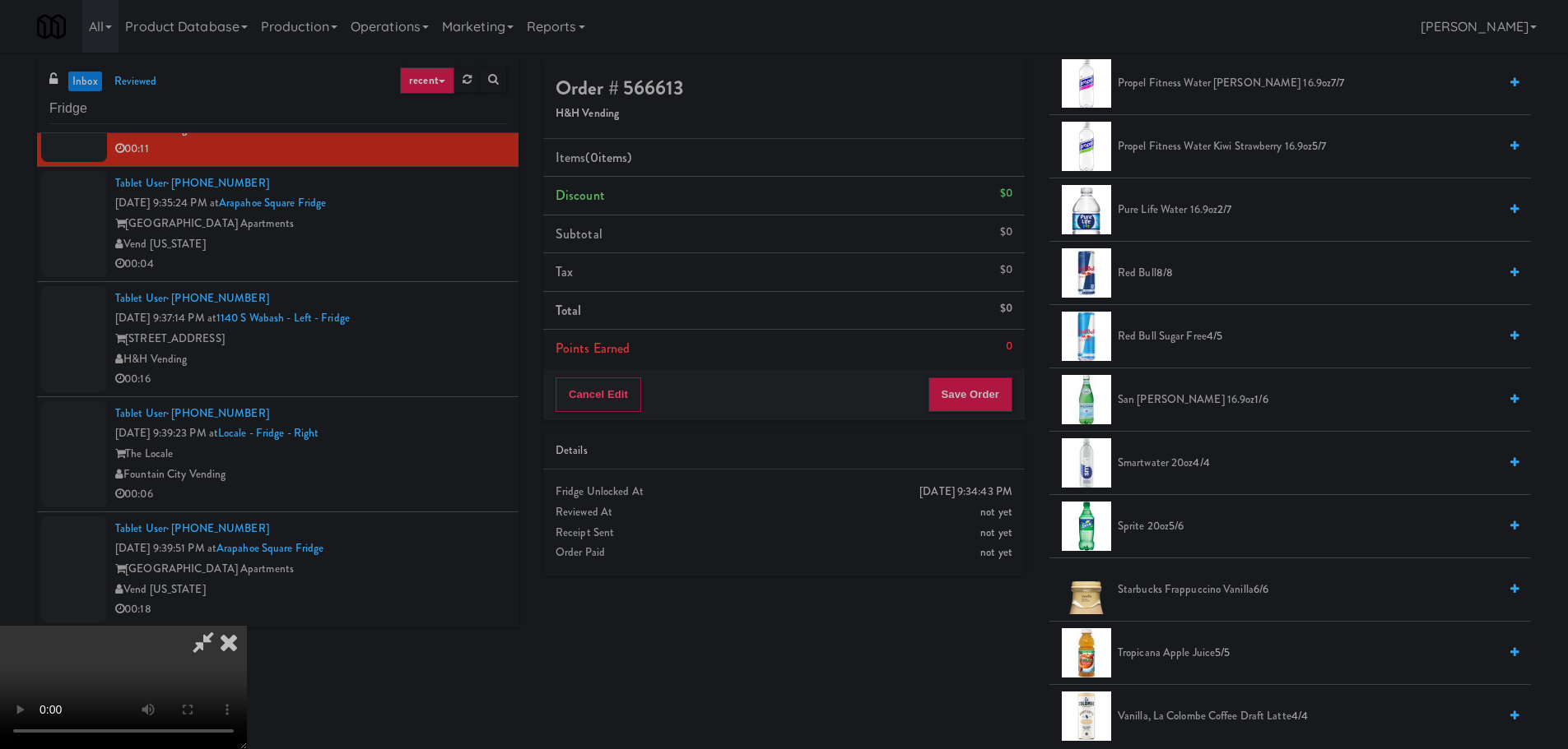
scroll to position [2221, 0]
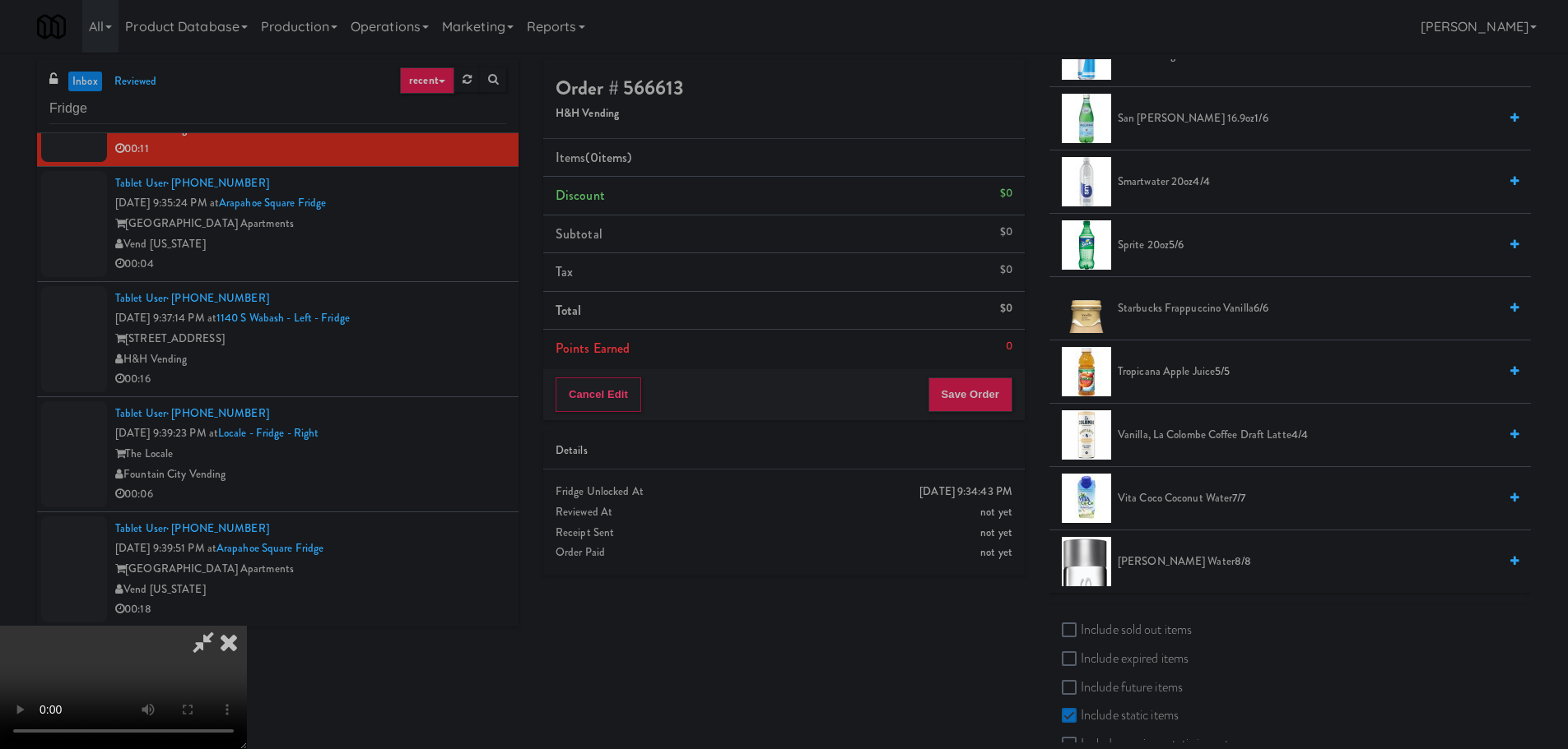
click at [1178, 130] on li "San [PERSON_NAME] 16.9oz 1/6" at bounding box center [1290, 119] width 481 height 63
click at [1185, 125] on span "San [PERSON_NAME] 16.9oz 1/6" at bounding box center [1307, 118] width 380 height 20
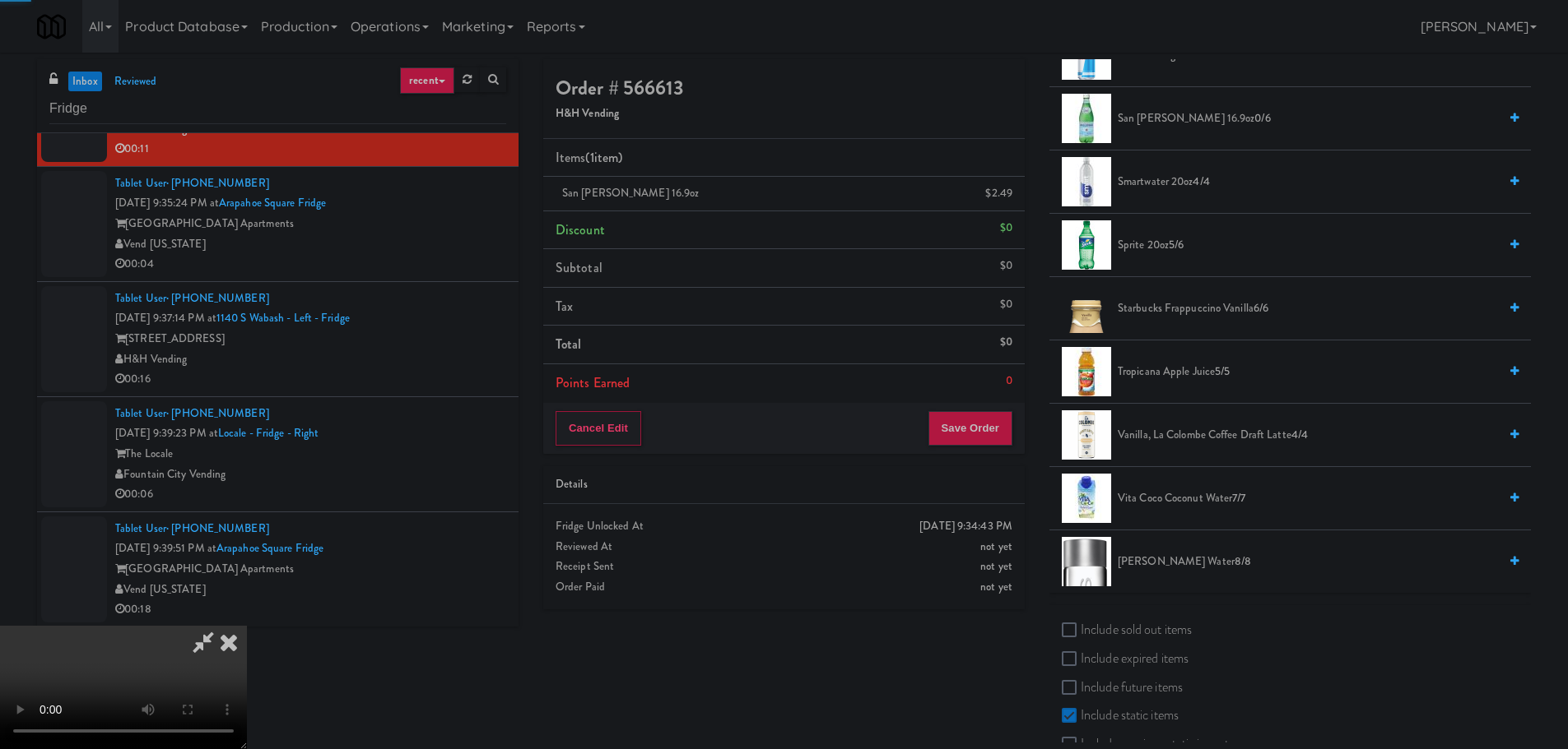
click at [247, 626] on video at bounding box center [124, 688] width 247 height 124
click at [954, 422] on button "Save Order" at bounding box center [971, 428] width 84 height 34
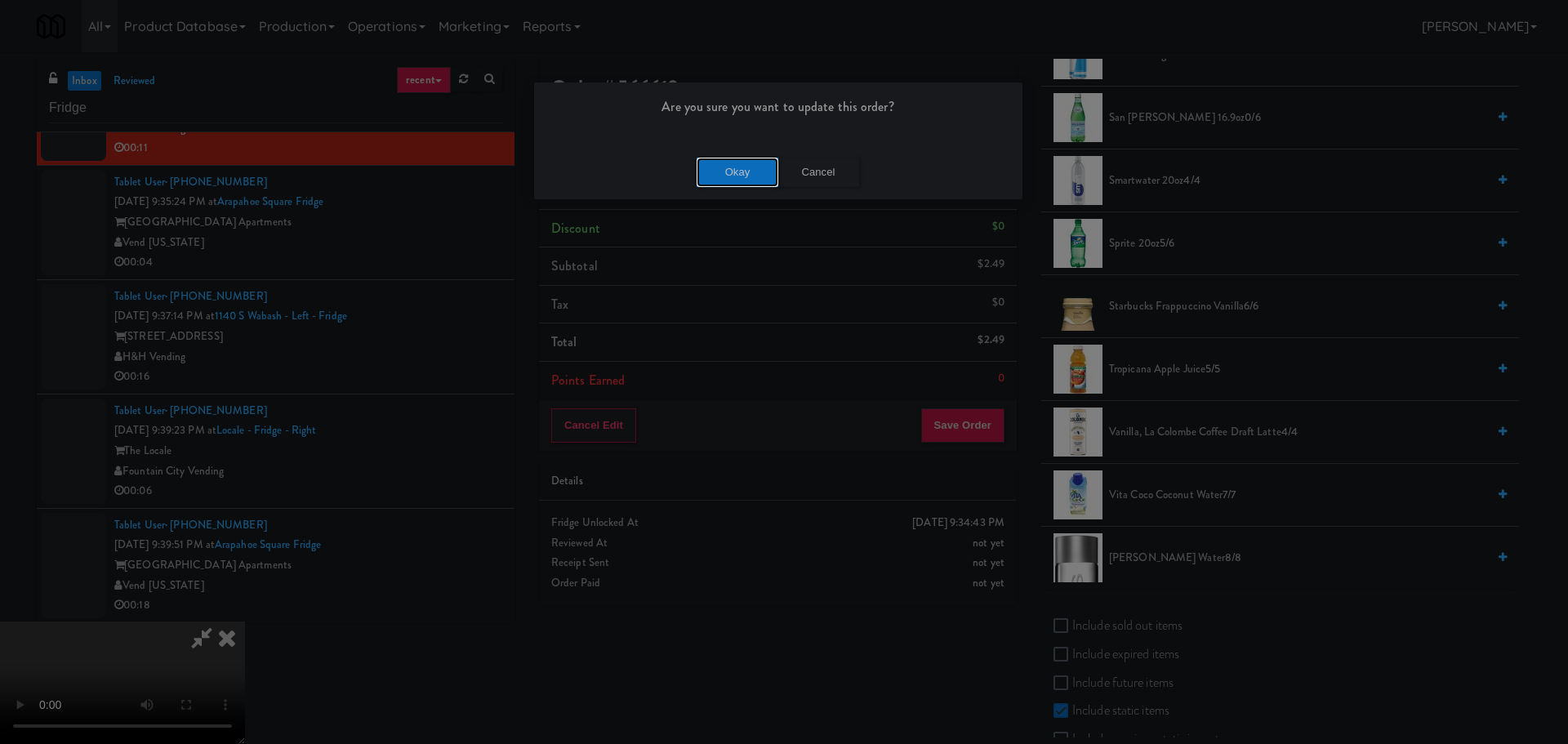
click at [754, 175] on button "Okay" at bounding box center [738, 172] width 82 height 29
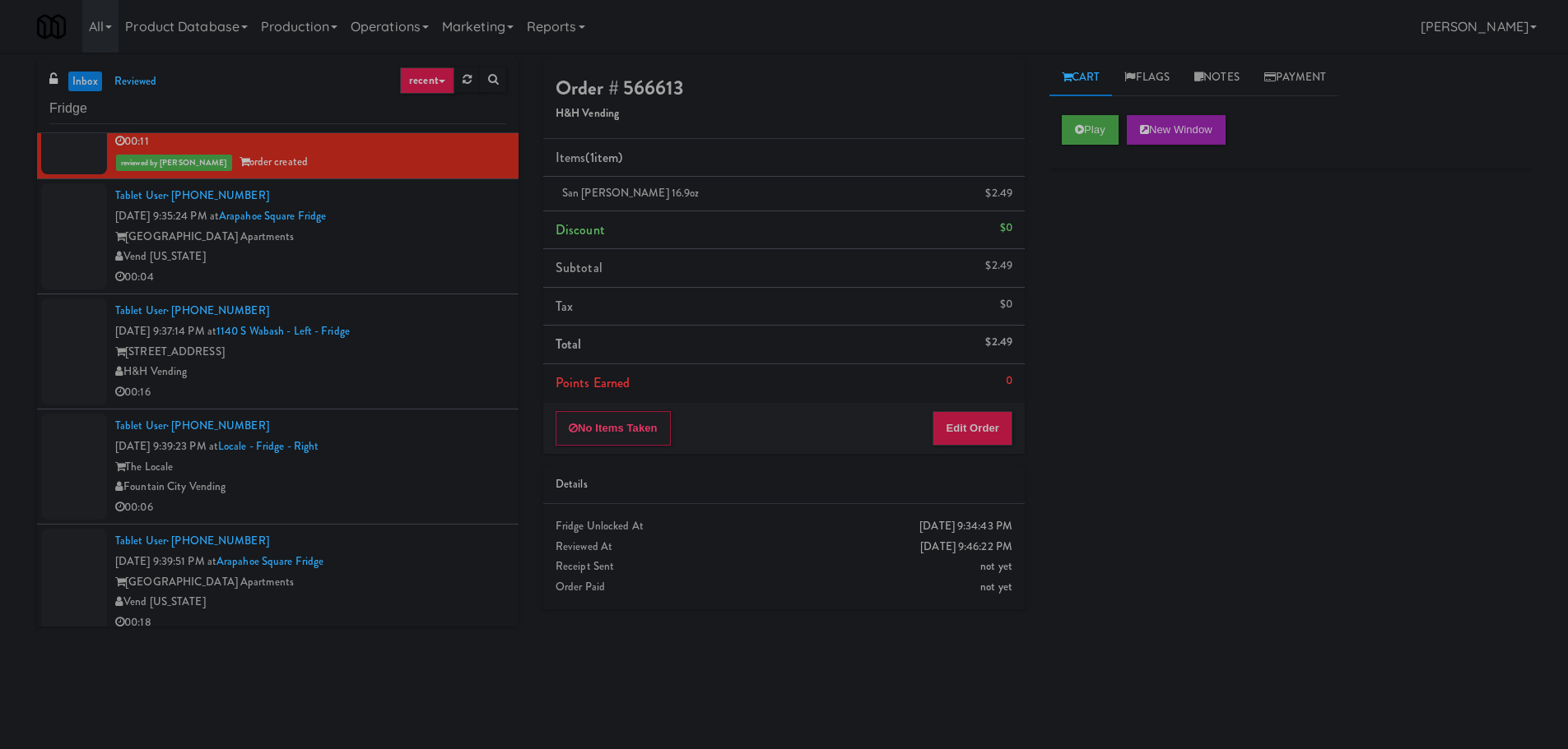
scroll to position [1164, 0]
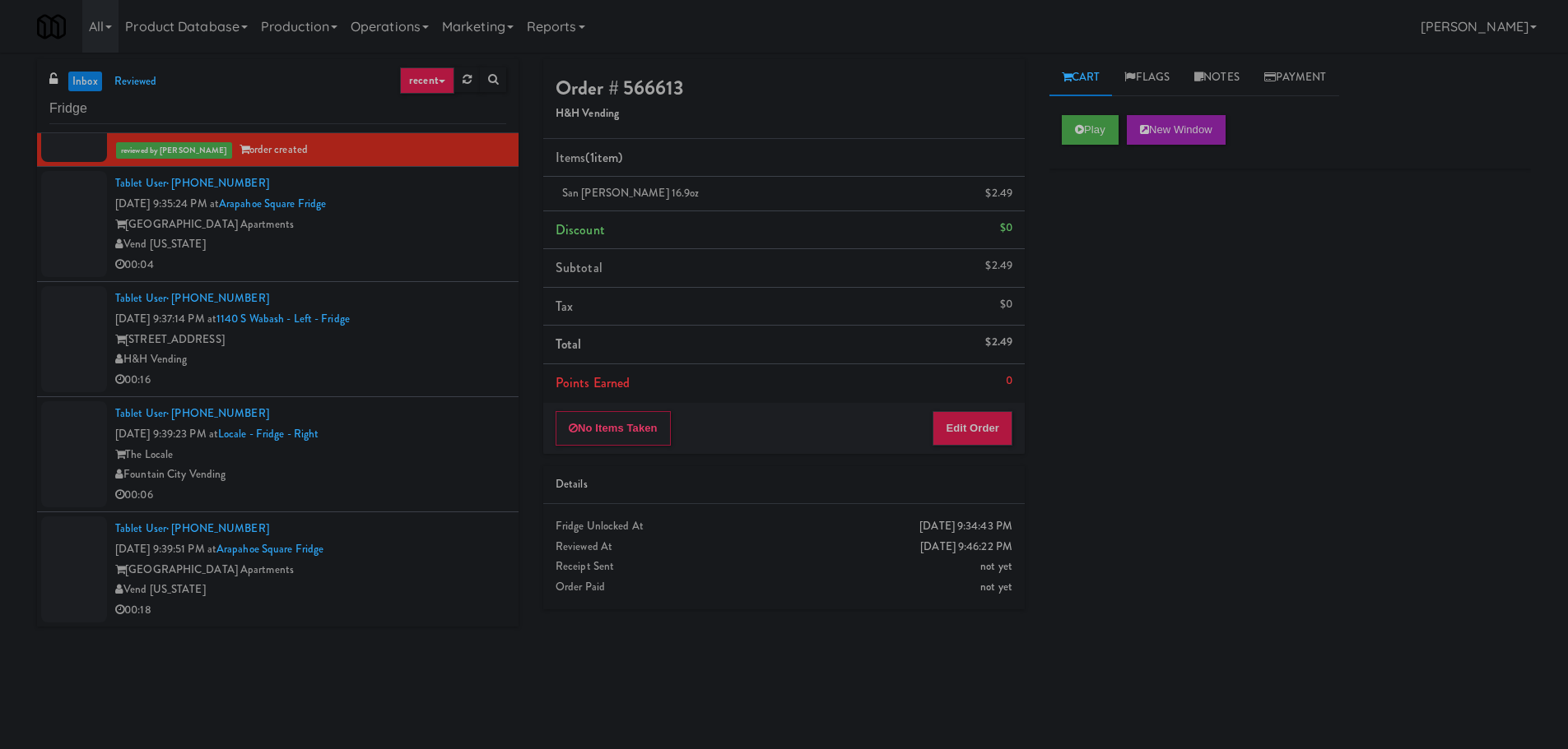
click at [428, 232] on div "[GEOGRAPHIC_DATA] Apartments" at bounding box center [311, 224] width 391 height 20
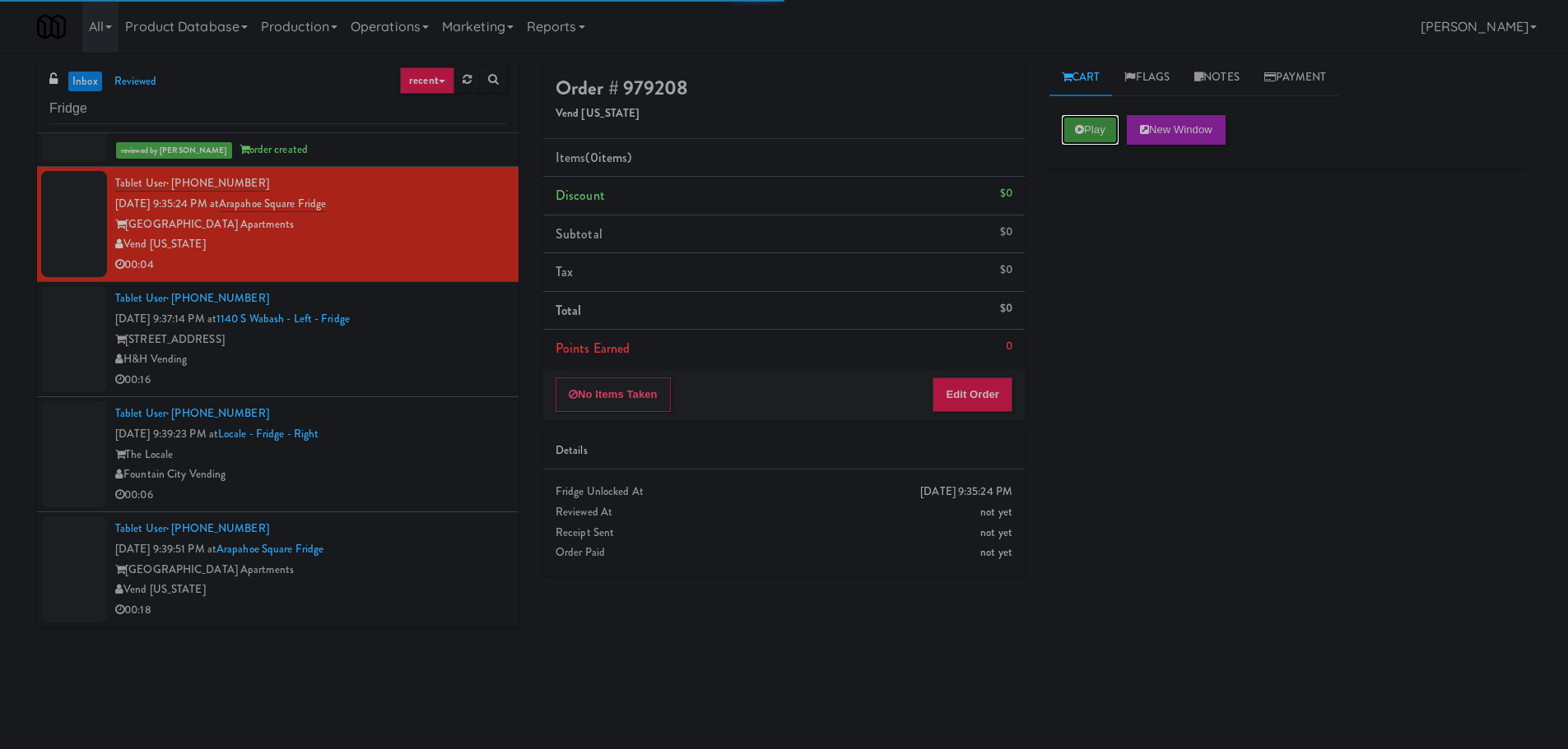
click at [1104, 137] on button "Play" at bounding box center [1090, 129] width 57 height 30
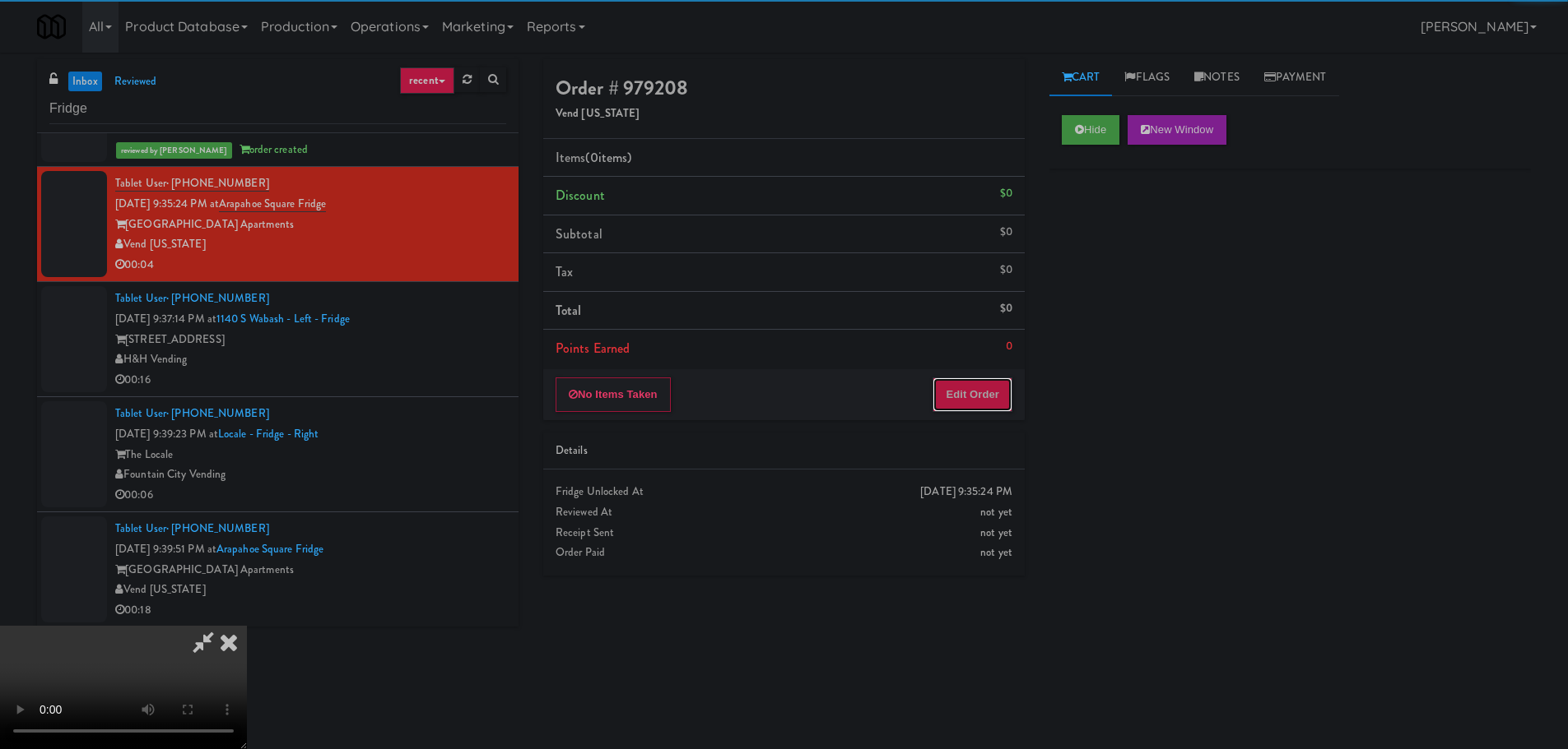
click at [1001, 381] on button "Edit Order" at bounding box center [972, 395] width 80 height 34
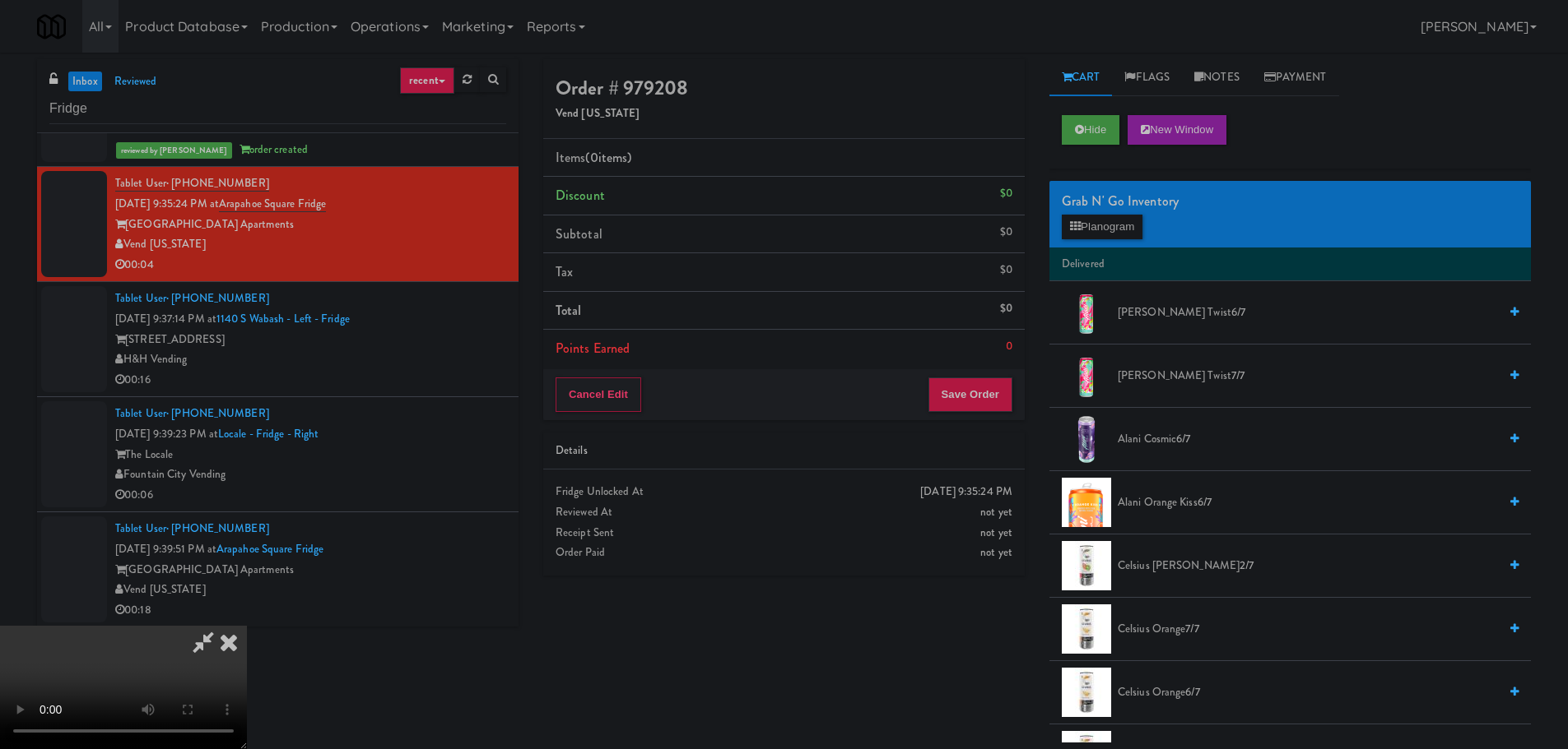
scroll to position [283, 0]
click at [247, 626] on video at bounding box center [124, 688] width 247 height 124
drag, startPoint x: 593, startPoint y: 499, endPoint x: 603, endPoint y: 492, distance: 12.2
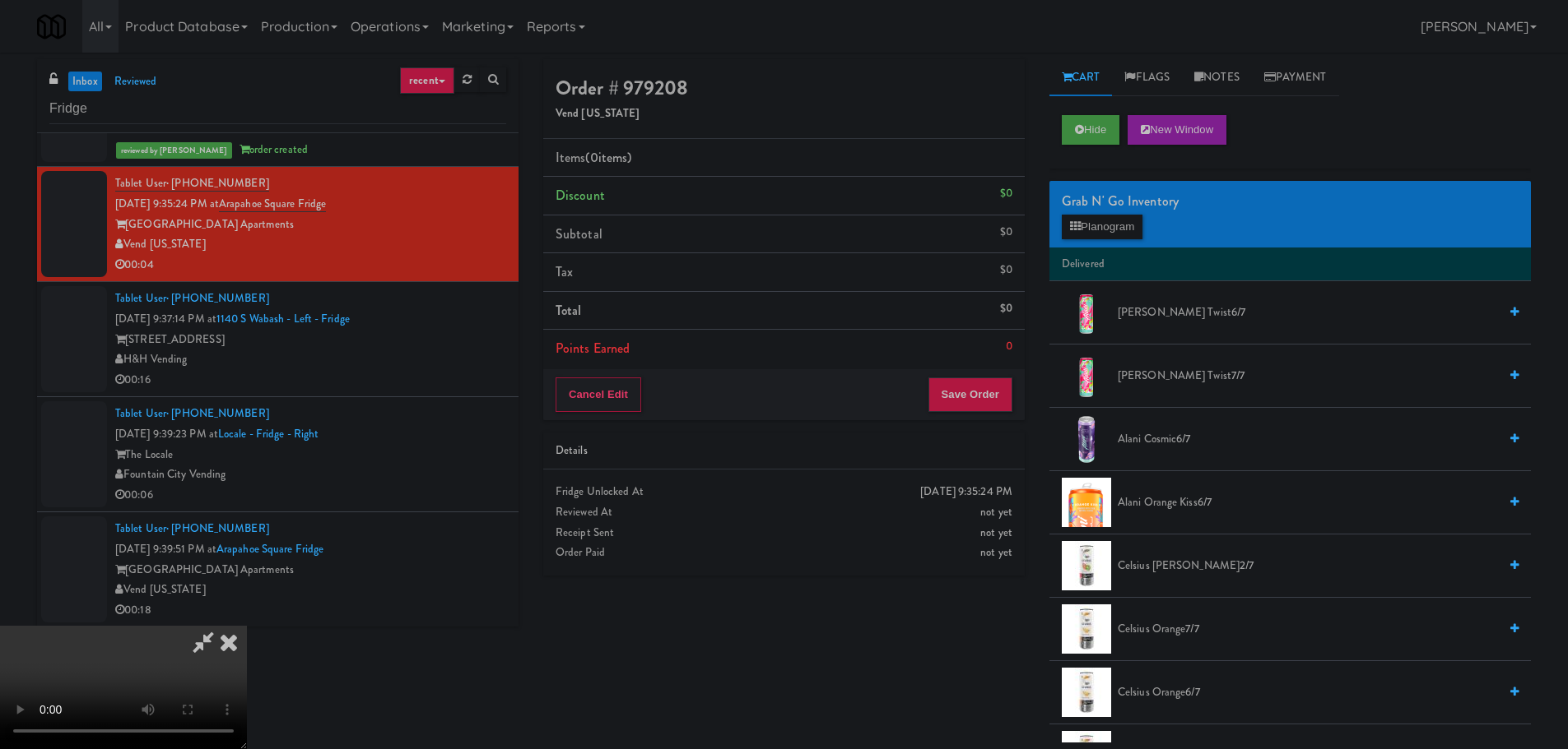
click at [247, 626] on video at bounding box center [124, 688] width 247 height 124
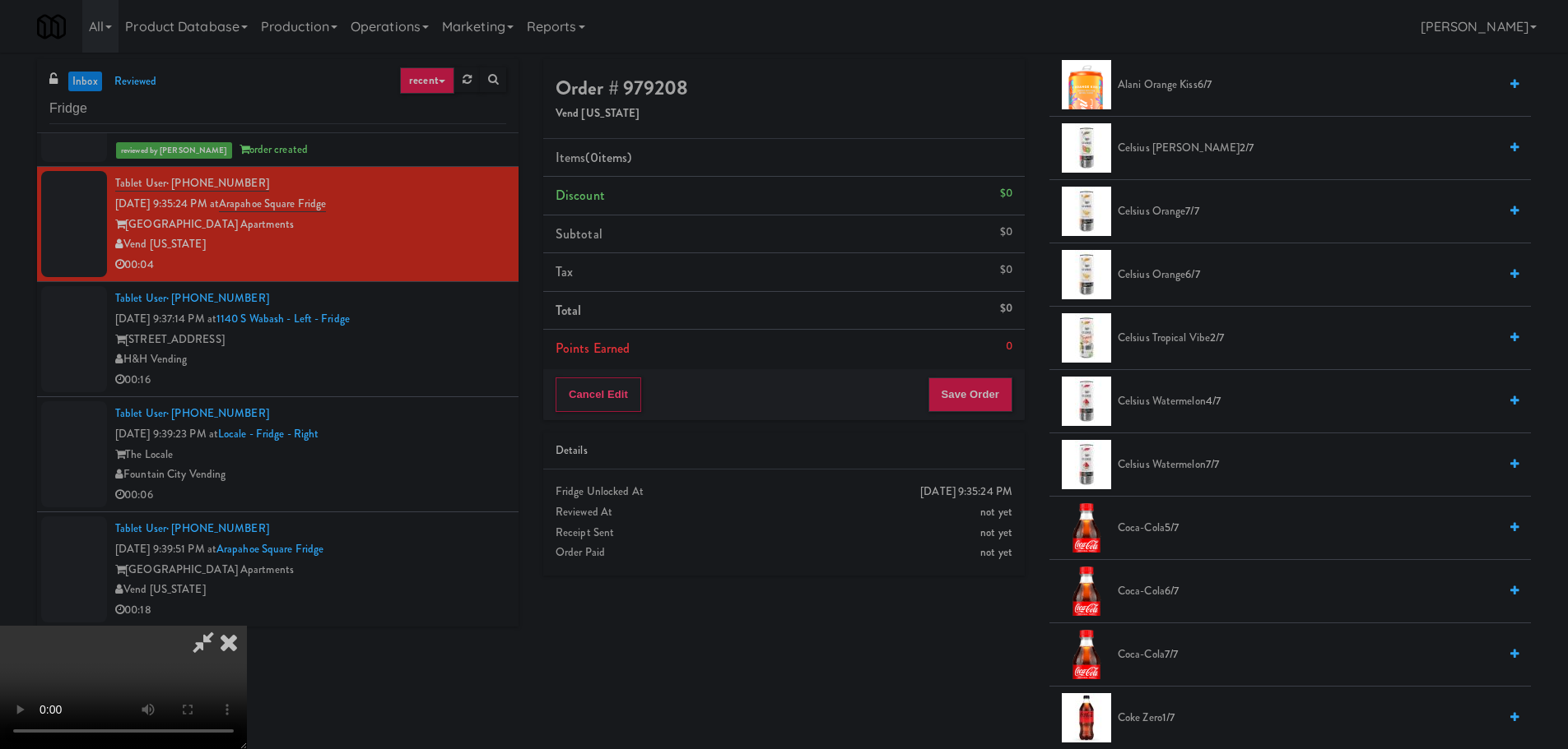
scroll to position [493, 0]
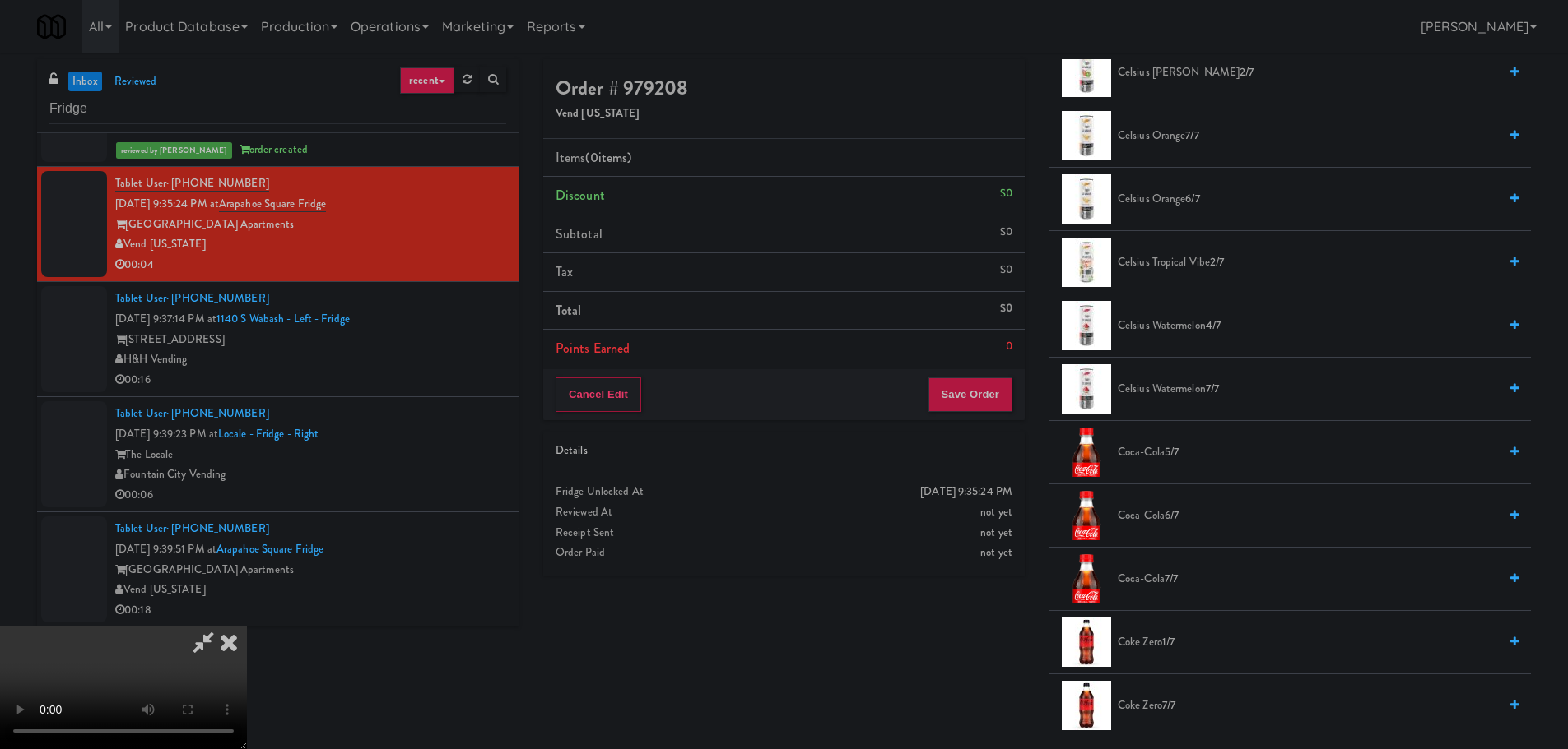
click at [1137, 452] on span "Coca-Cola 5/7" at bounding box center [1307, 452] width 380 height 20
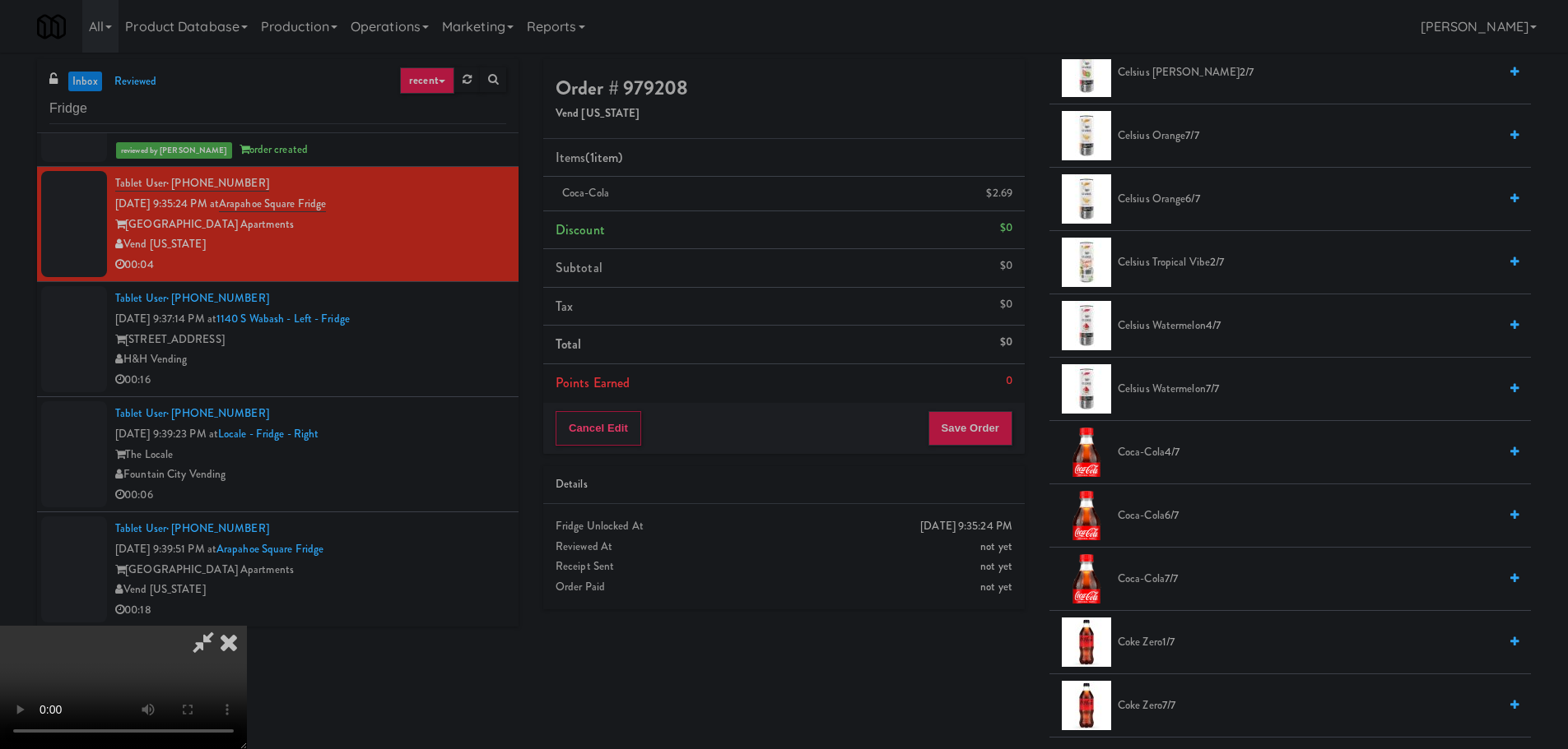
click at [247, 626] on video at bounding box center [124, 688] width 247 height 124
click at [995, 440] on button "Save Order" at bounding box center [971, 428] width 84 height 34
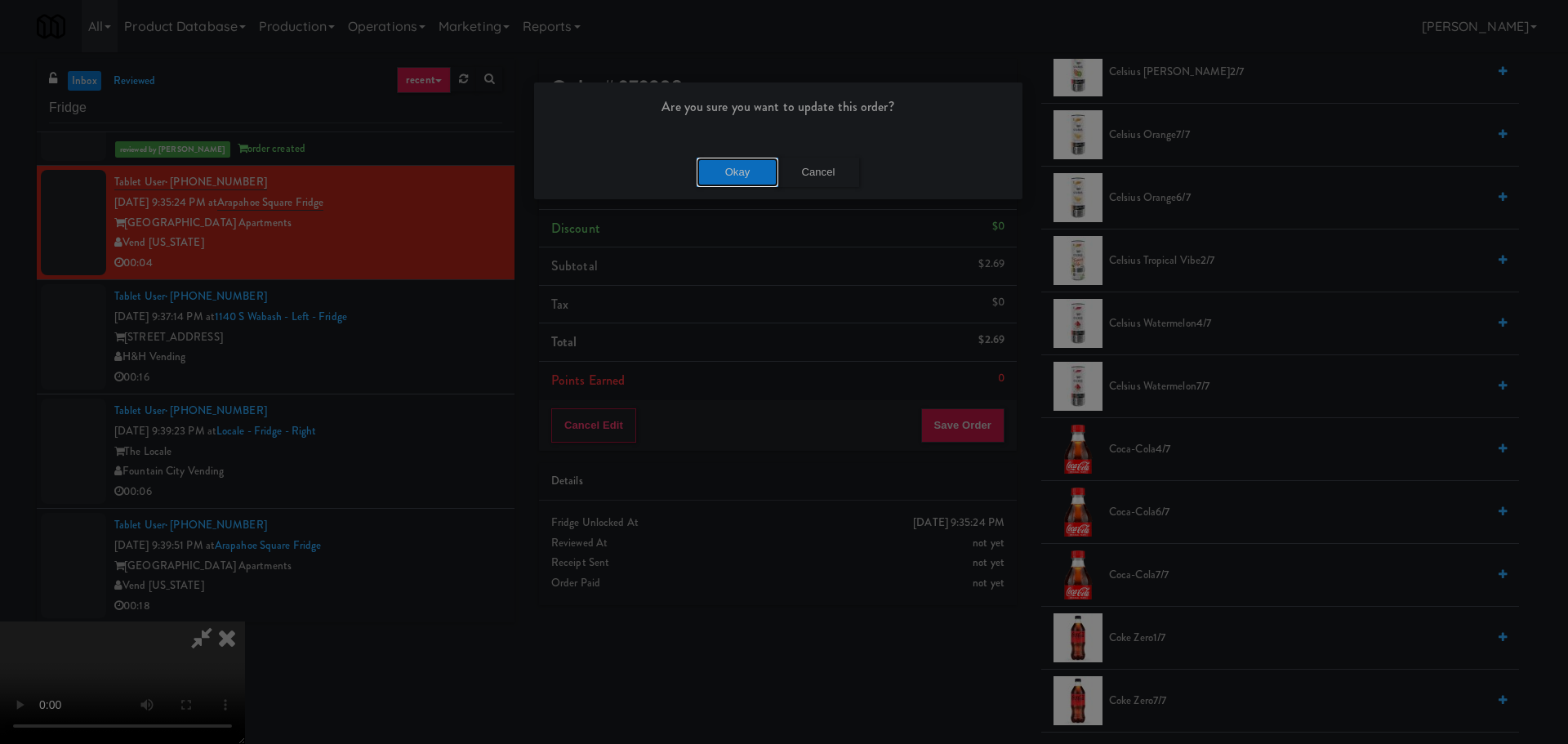
click at [753, 179] on button "Okay" at bounding box center [738, 172] width 82 height 29
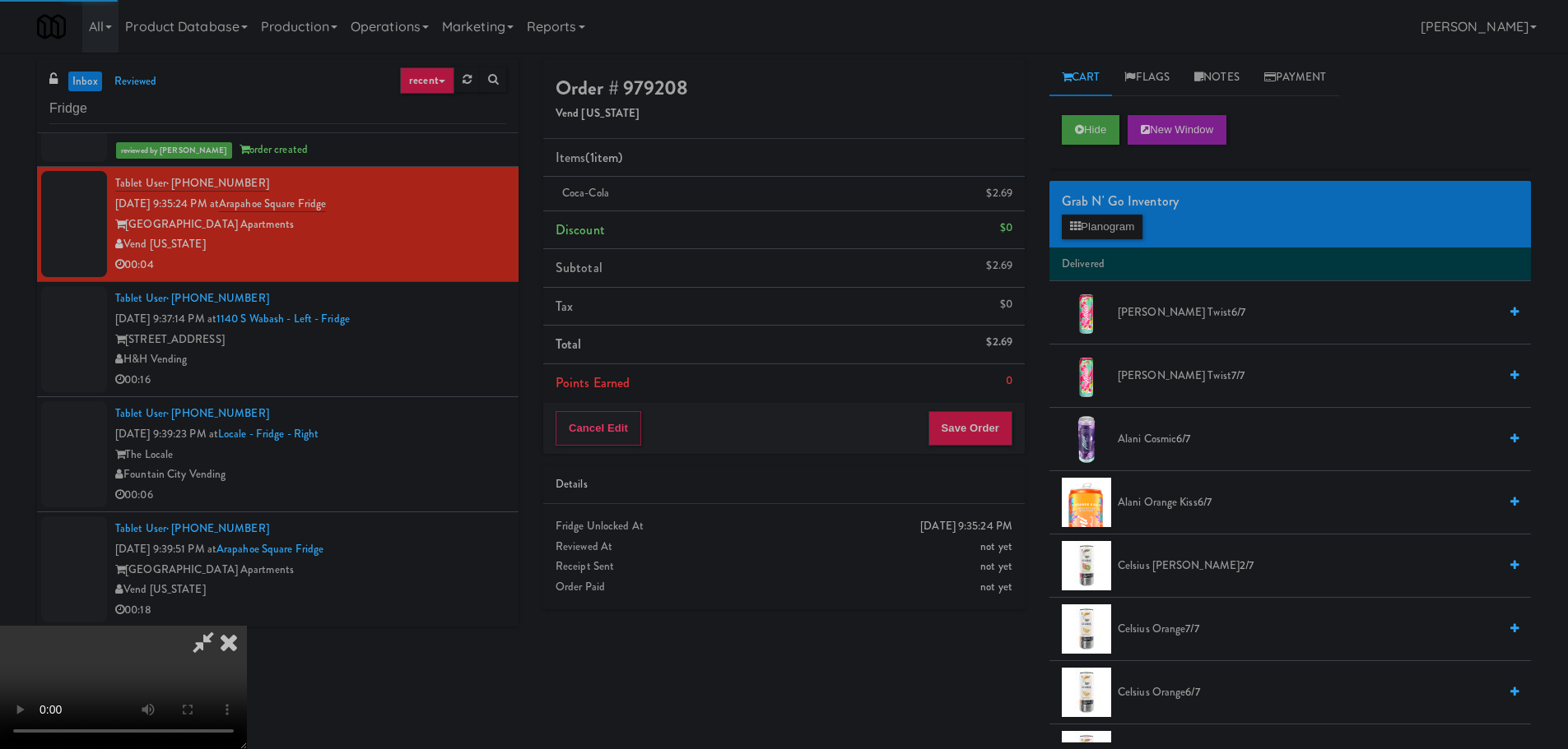
scroll to position [0, 0]
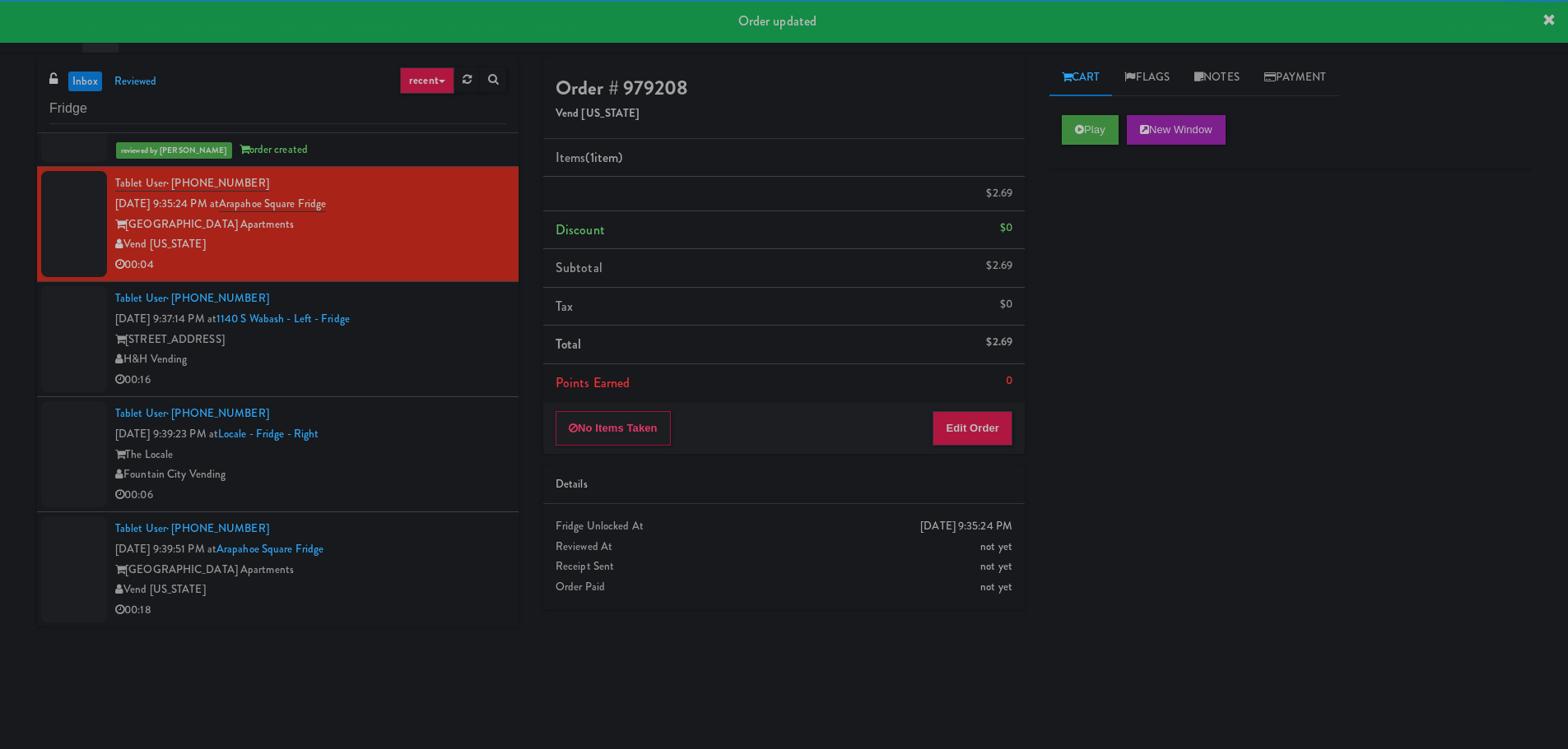
click at [411, 353] on div "H&H Vending" at bounding box center [311, 359] width 391 height 20
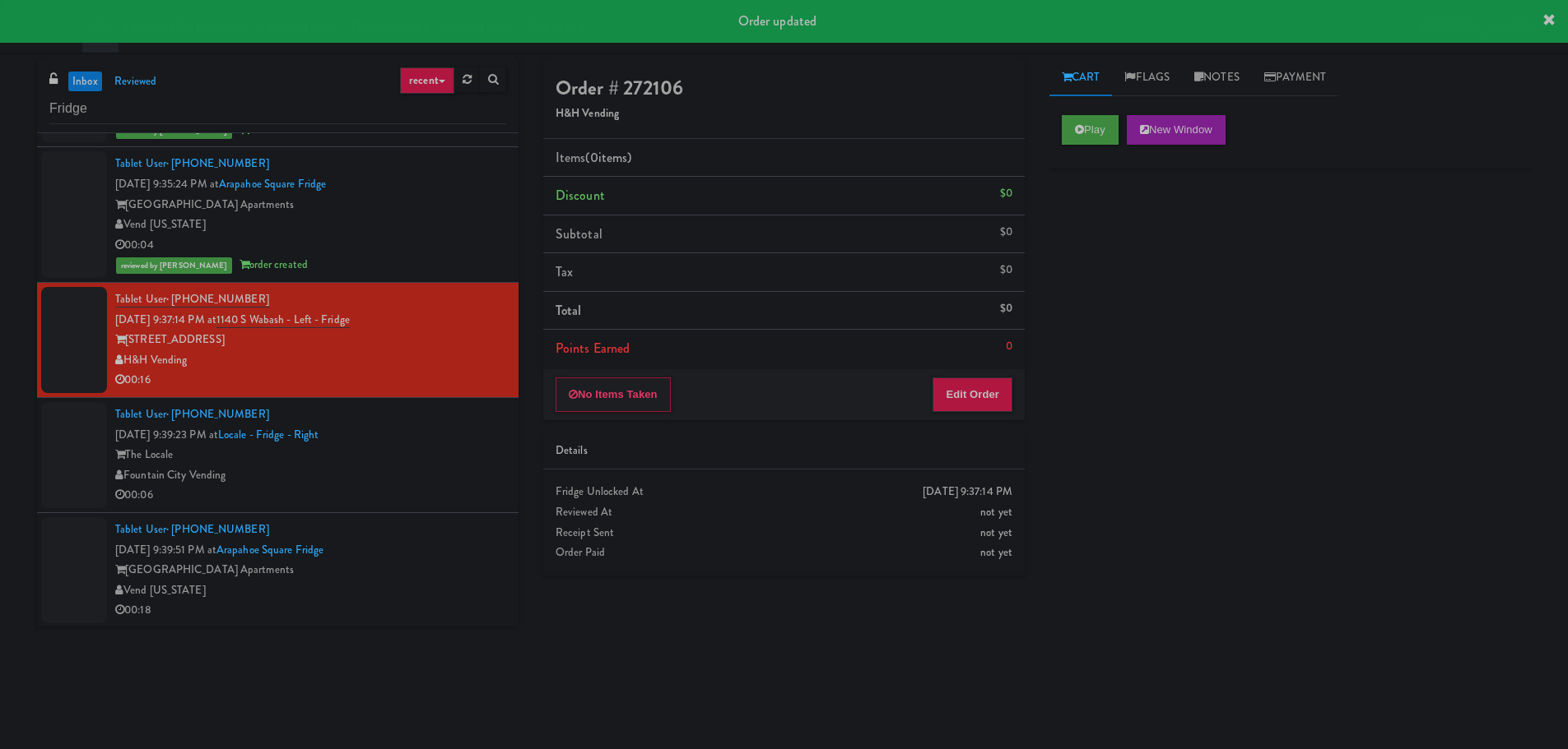
scroll to position [1185, 0]
click at [1079, 132] on icon at bounding box center [1079, 129] width 9 height 11
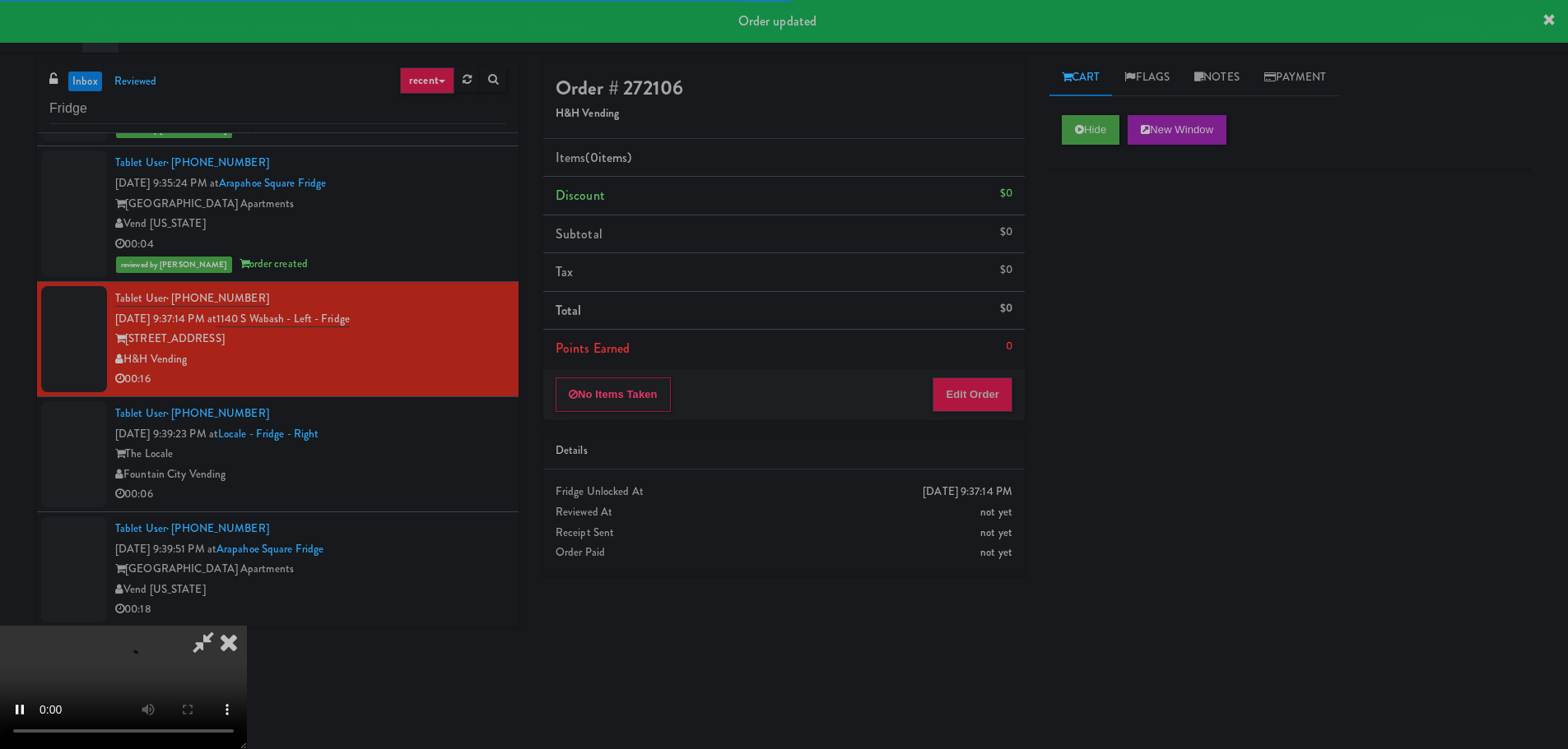
click at [1012, 375] on div "No Items Taken Edit Order" at bounding box center [784, 395] width 481 height 51
click at [998, 390] on button "Edit Order" at bounding box center [972, 395] width 80 height 34
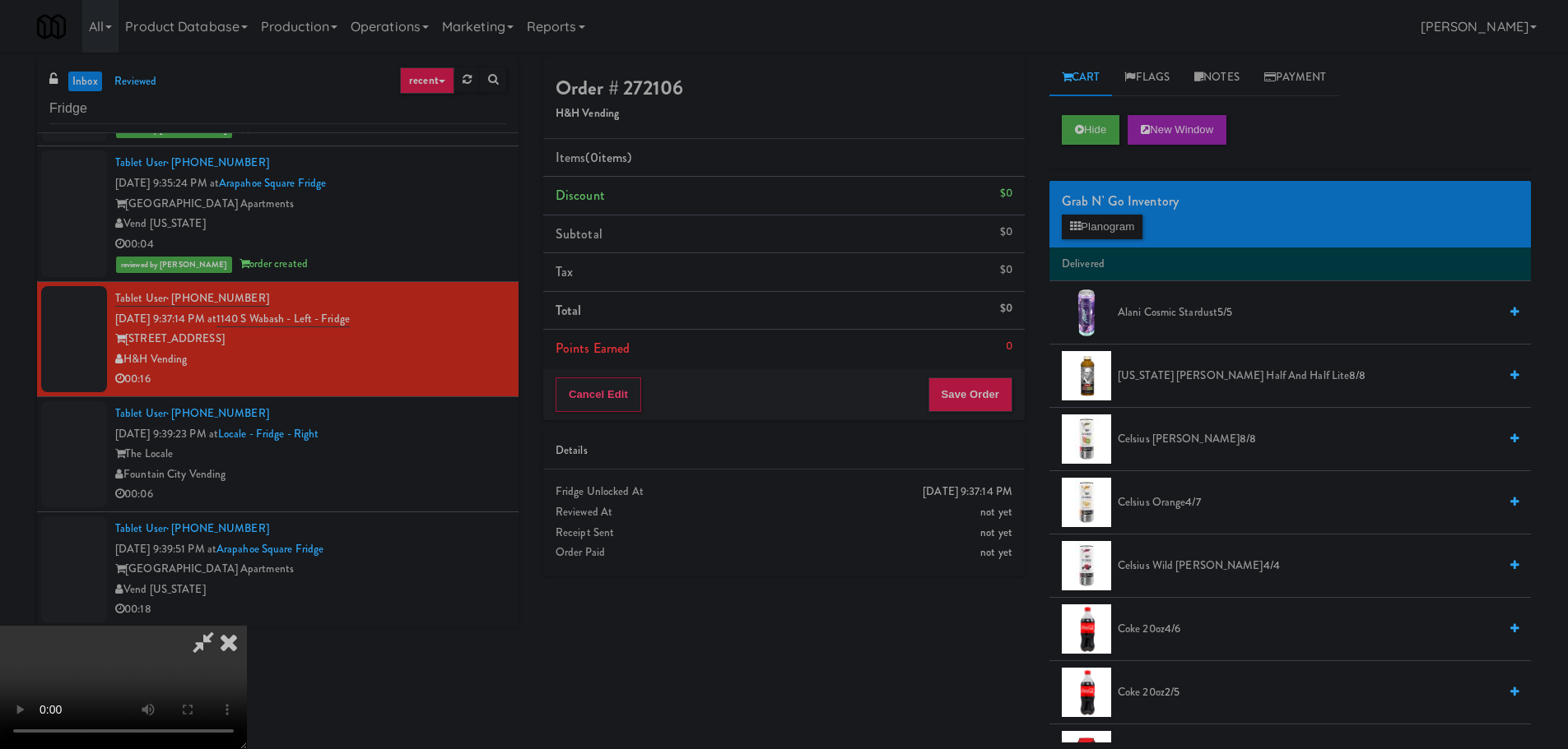
drag, startPoint x: 685, startPoint y: 429, endPoint x: 696, endPoint y: 440, distance: 15.6
click at [247, 626] on video at bounding box center [124, 688] width 247 height 124
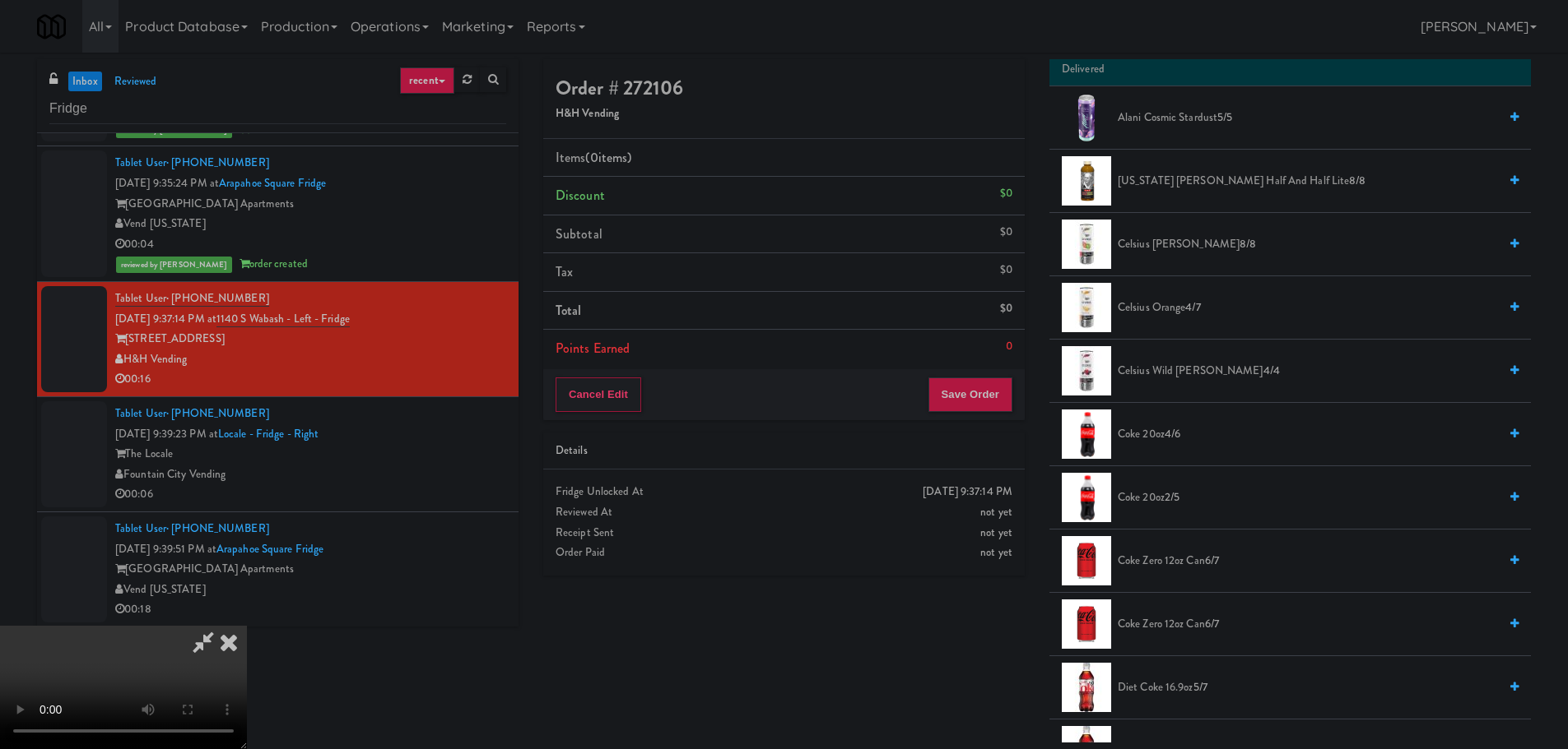
scroll to position [247, 0]
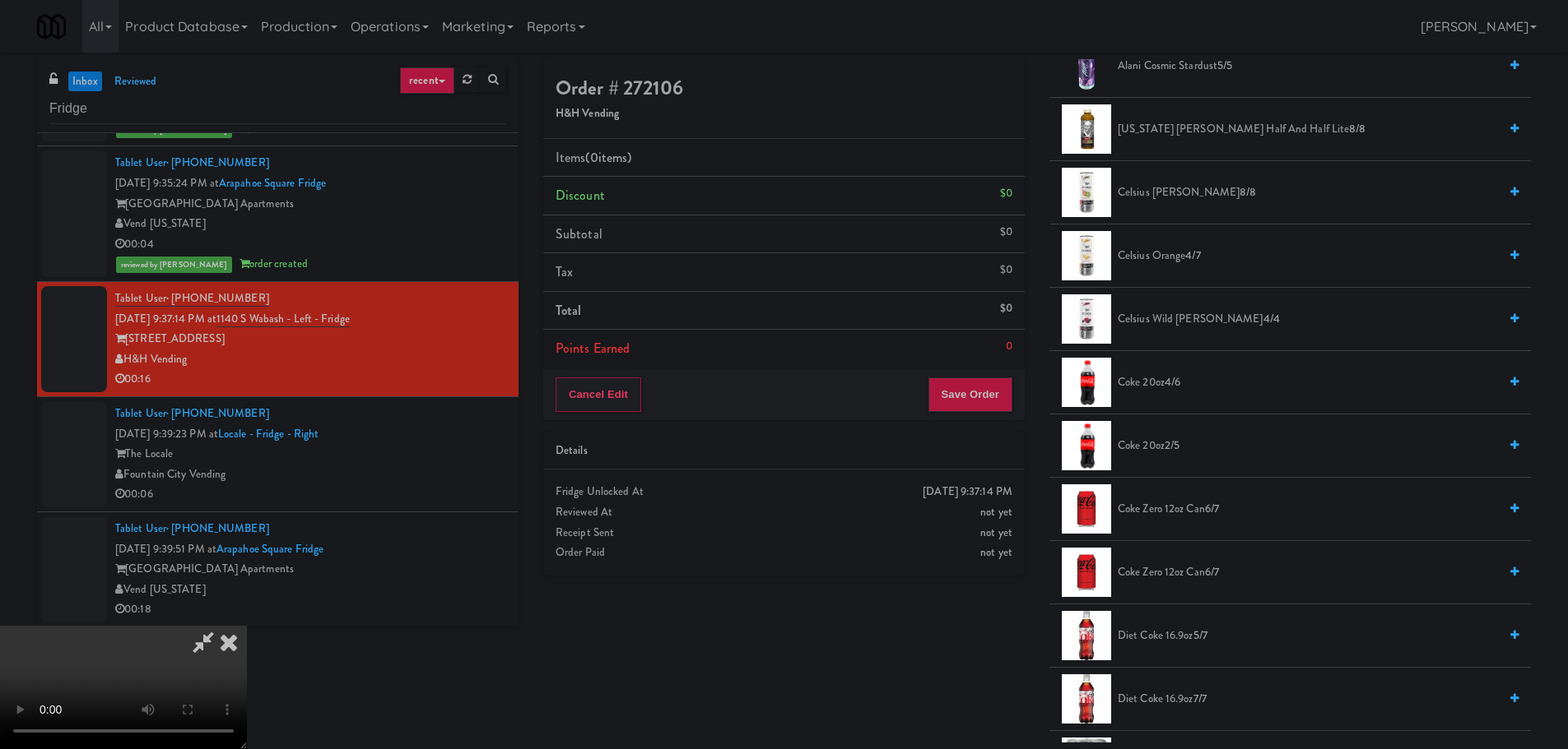
click at [1181, 383] on span "4/6" at bounding box center [1172, 382] width 15 height 15
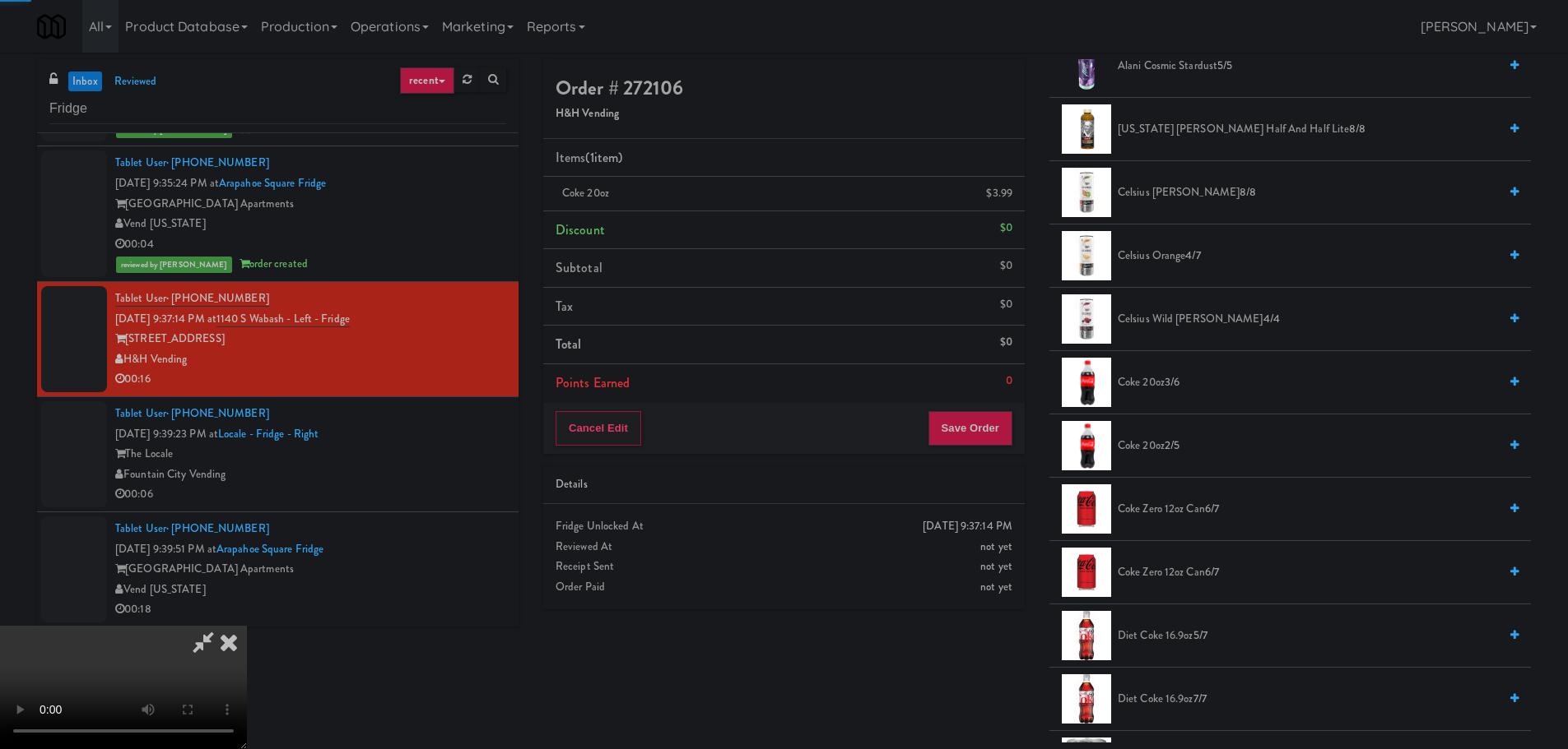
click at [247, 626] on video at bounding box center [124, 688] width 247 height 124
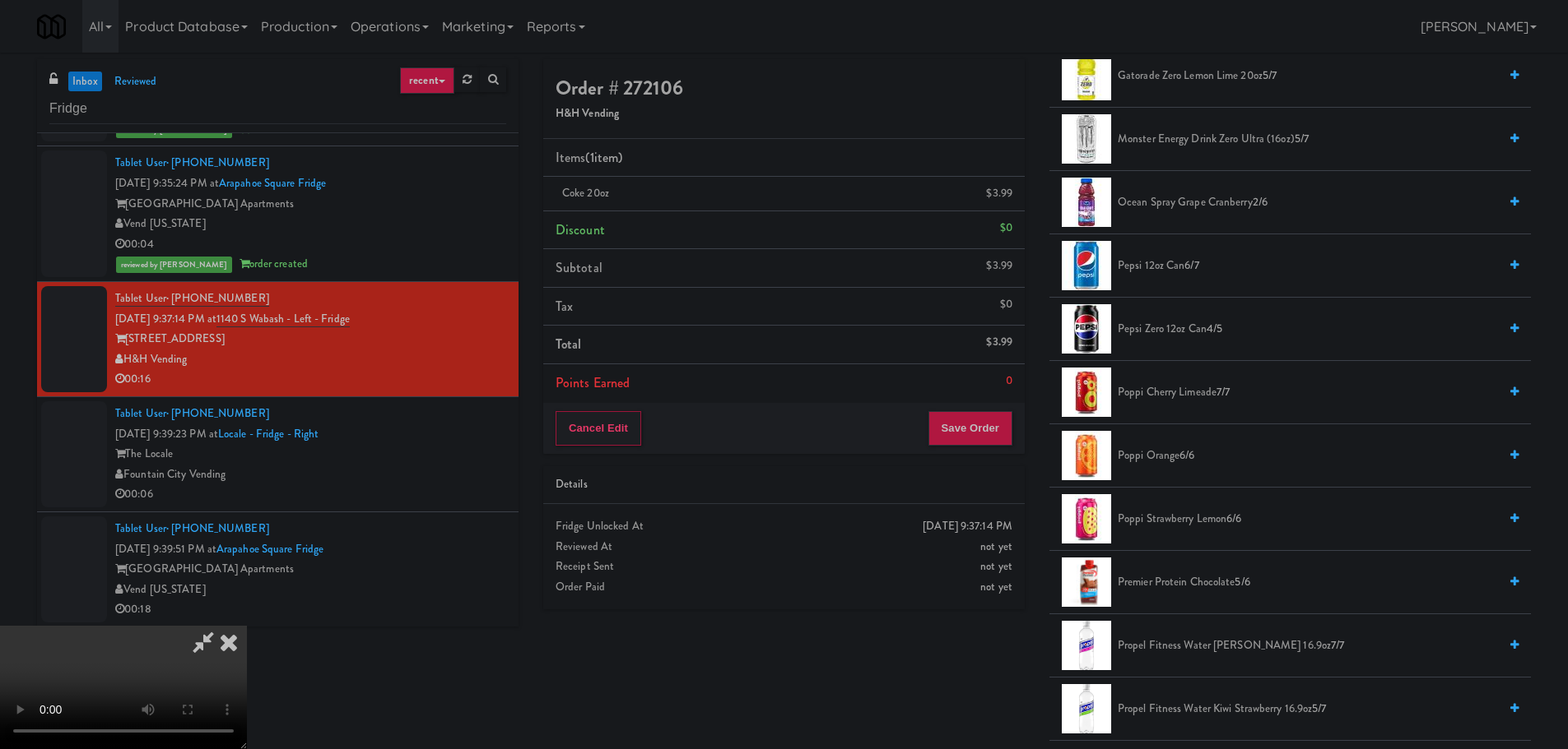
scroll to position [1316, 0]
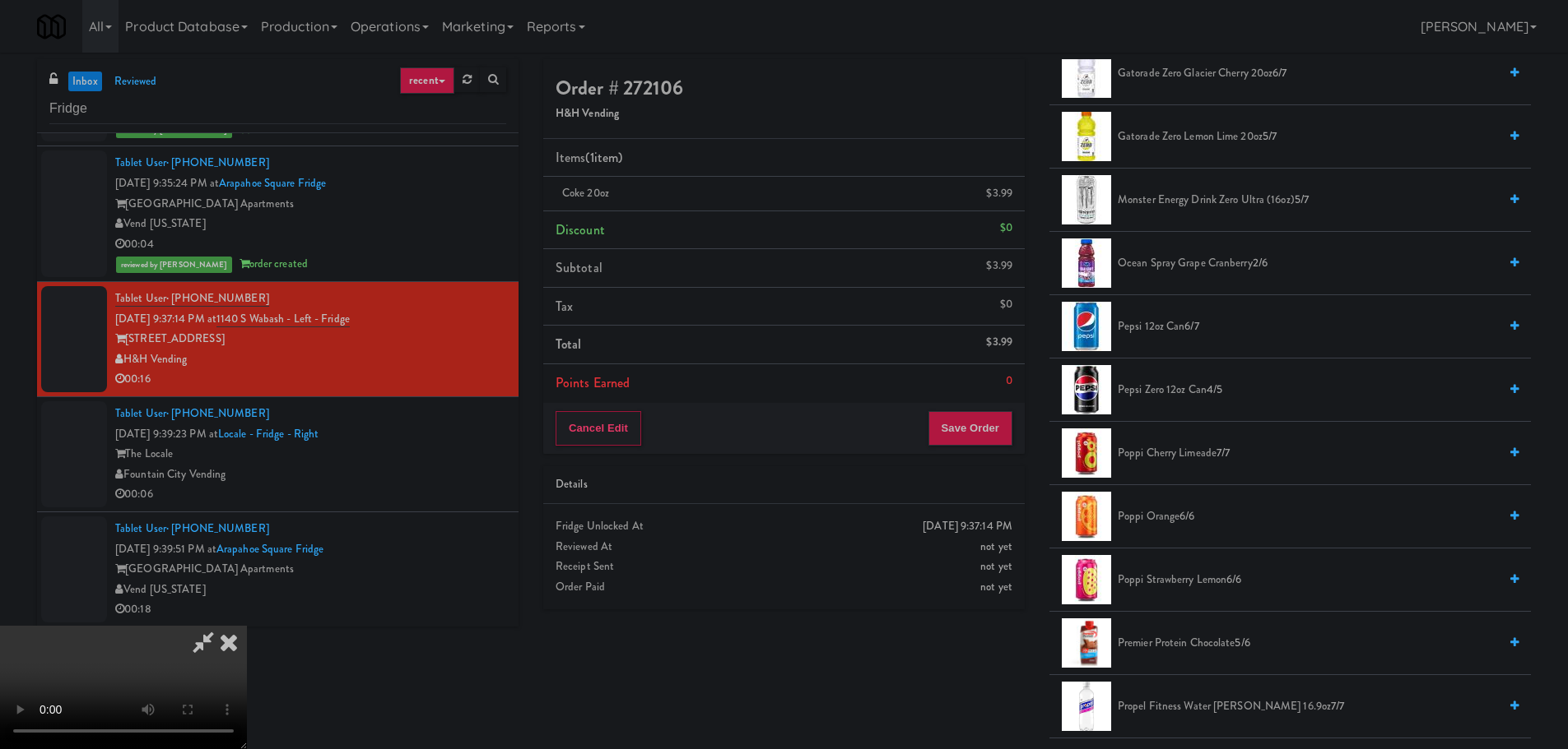
click at [1177, 340] on li "Pepsi 12oz can 6/7" at bounding box center [1290, 327] width 481 height 63
click at [1183, 330] on span "Pepsi 12oz can 6/7" at bounding box center [1307, 327] width 380 height 20
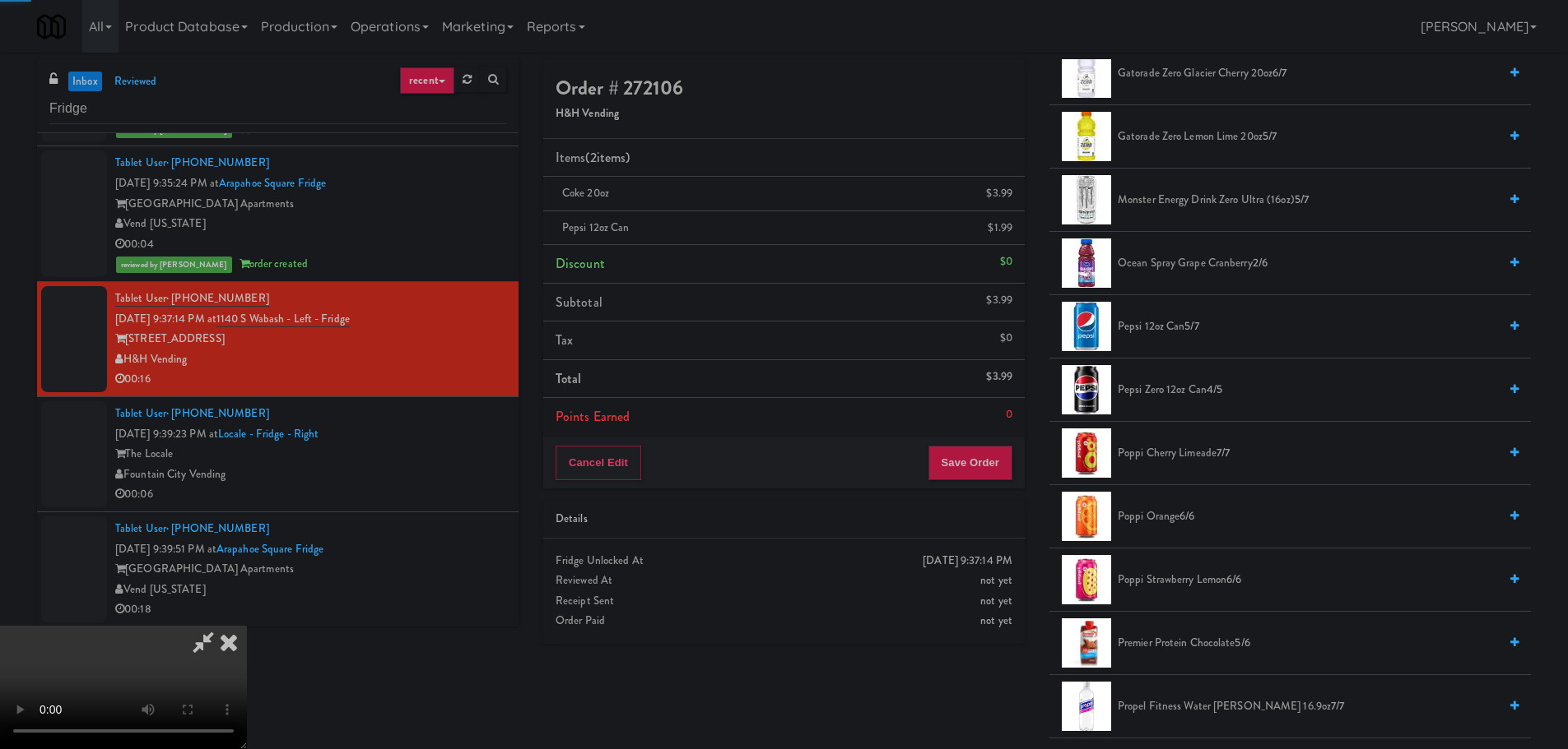
click at [247, 626] on video at bounding box center [124, 688] width 247 height 124
click at [950, 454] on button "Save Order" at bounding box center [971, 463] width 84 height 34
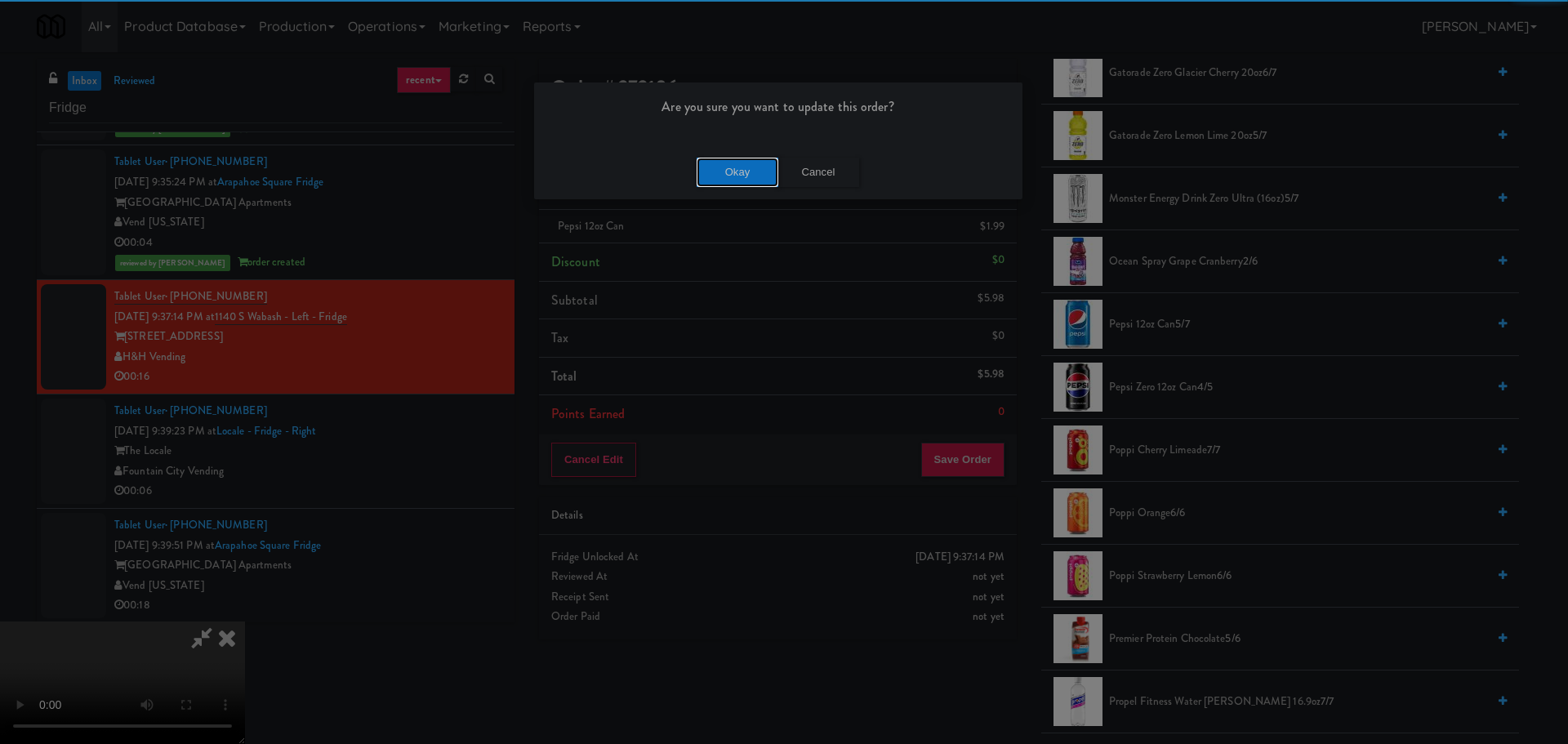
click at [731, 169] on button "Okay" at bounding box center [738, 172] width 82 height 29
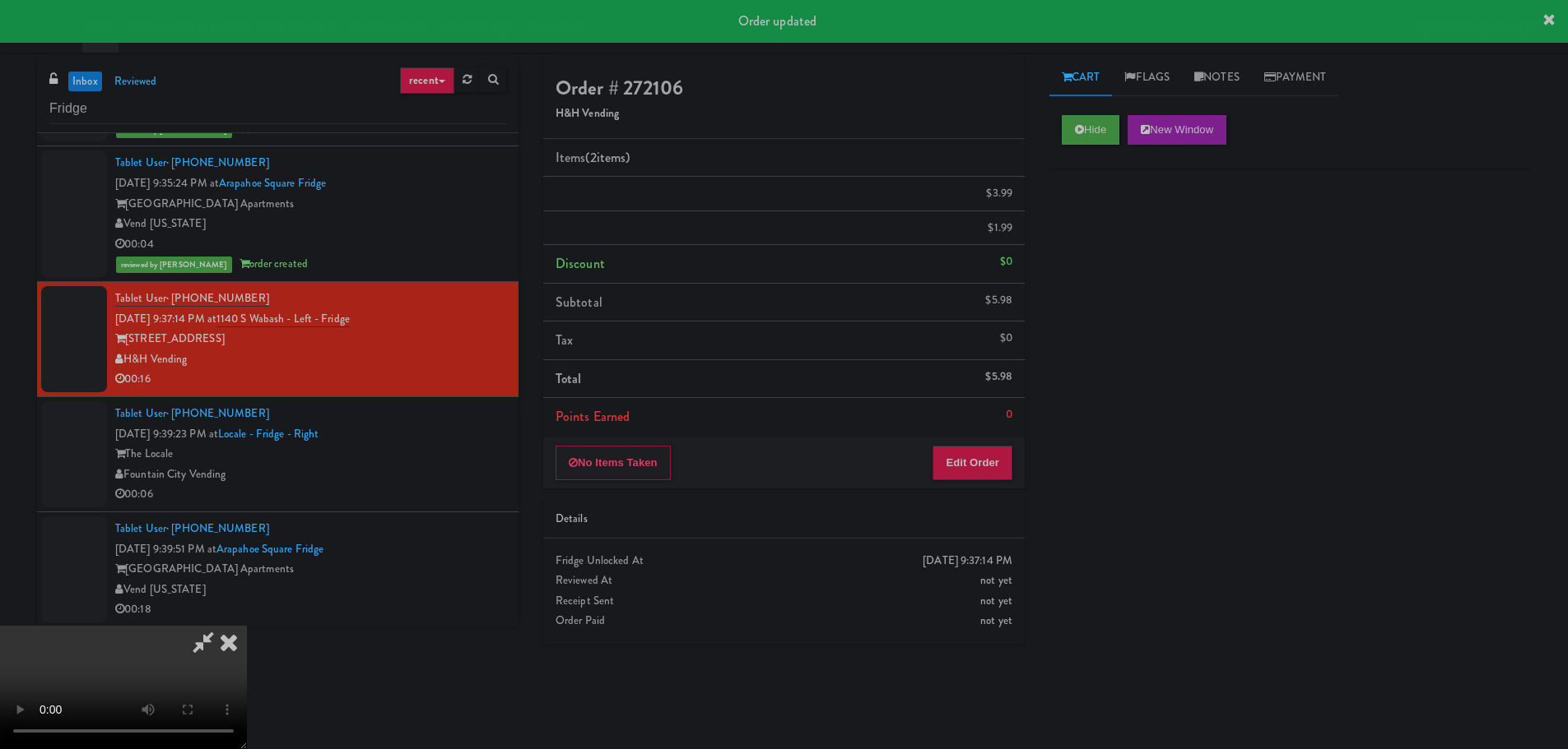
scroll to position [0, 0]
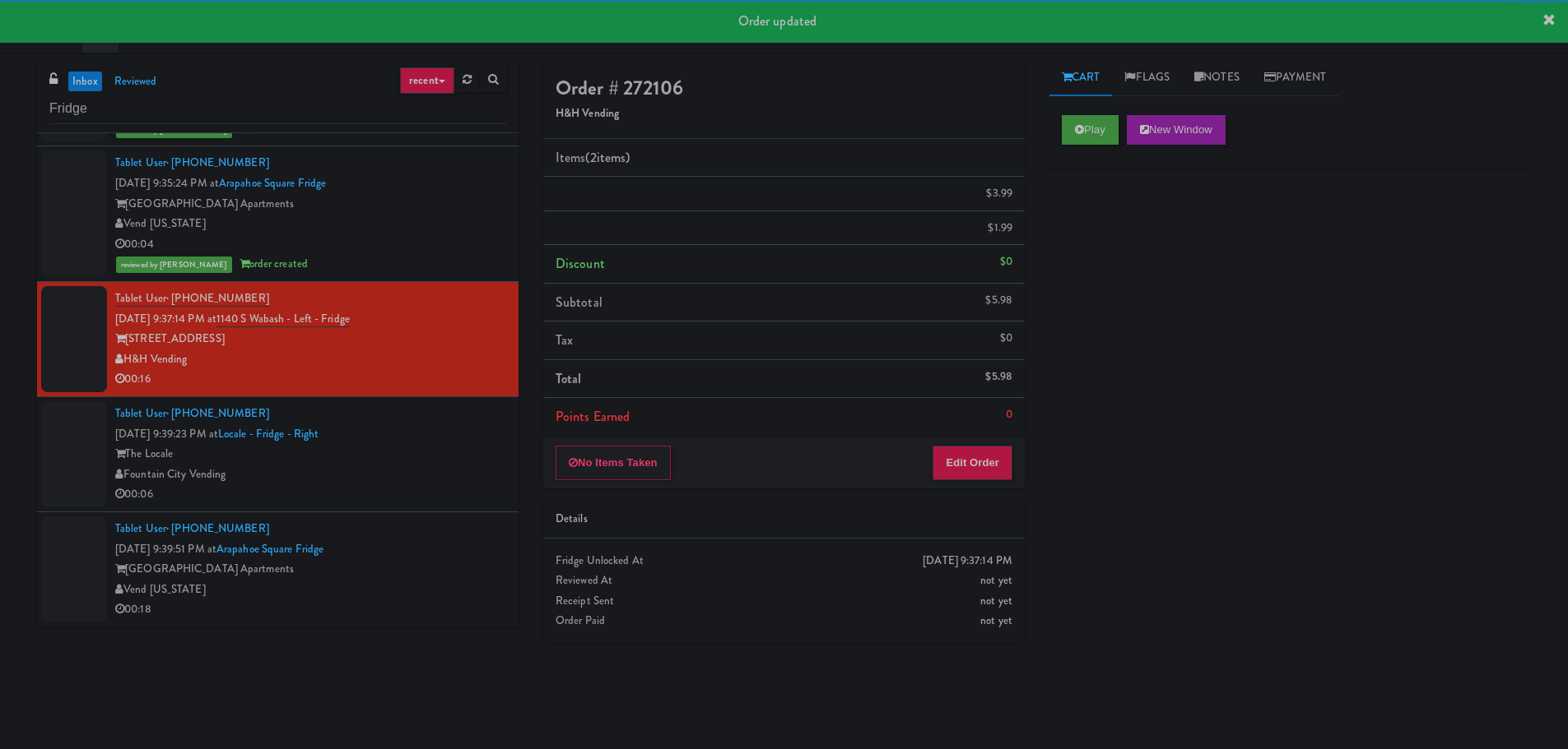
click at [461, 506] on li "Tablet User · (620) 215-5750 [DATE] 9:39:23 PM at Locale - Fridge - Right The L…" at bounding box center [278, 455] width 481 height 115
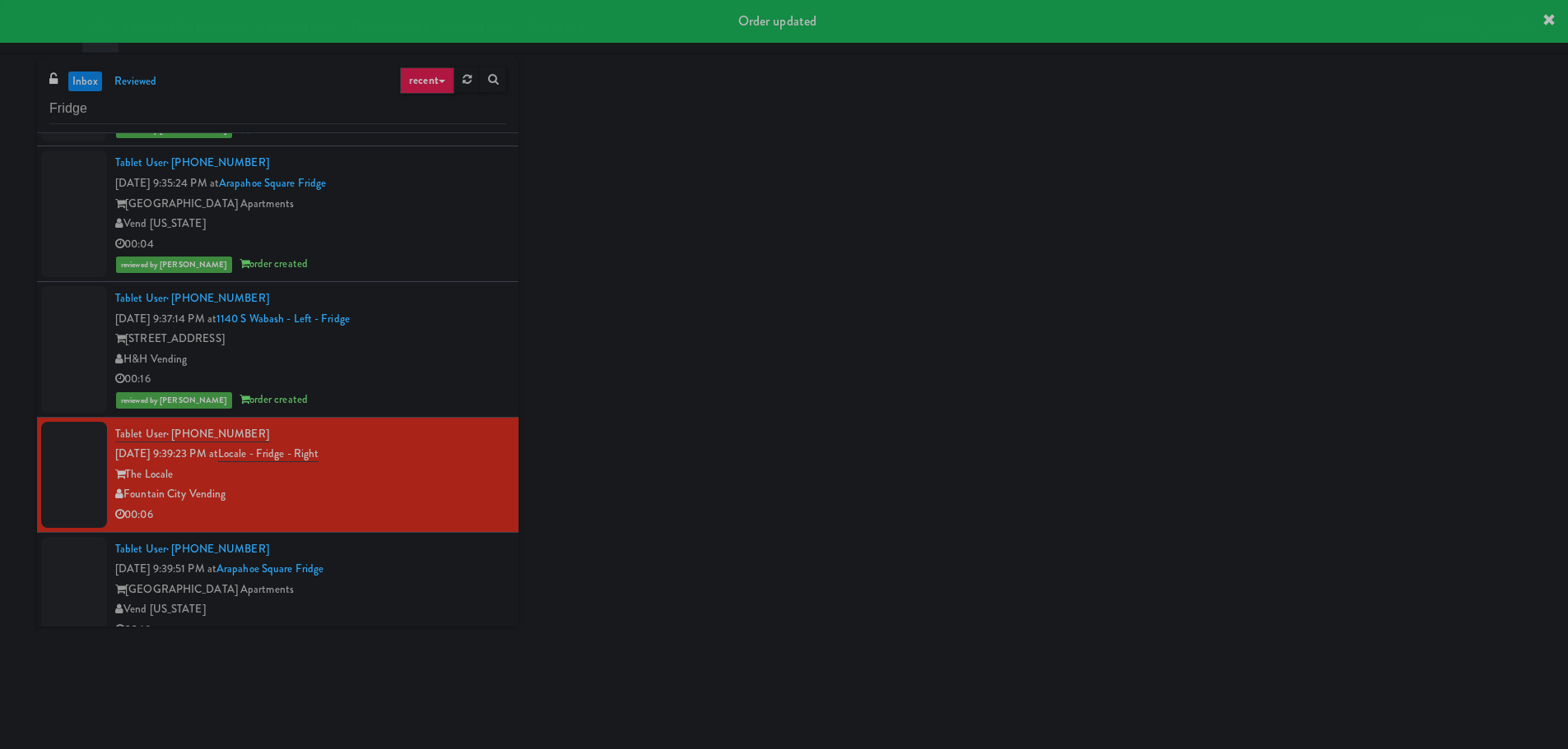
scroll to position [1205, 0]
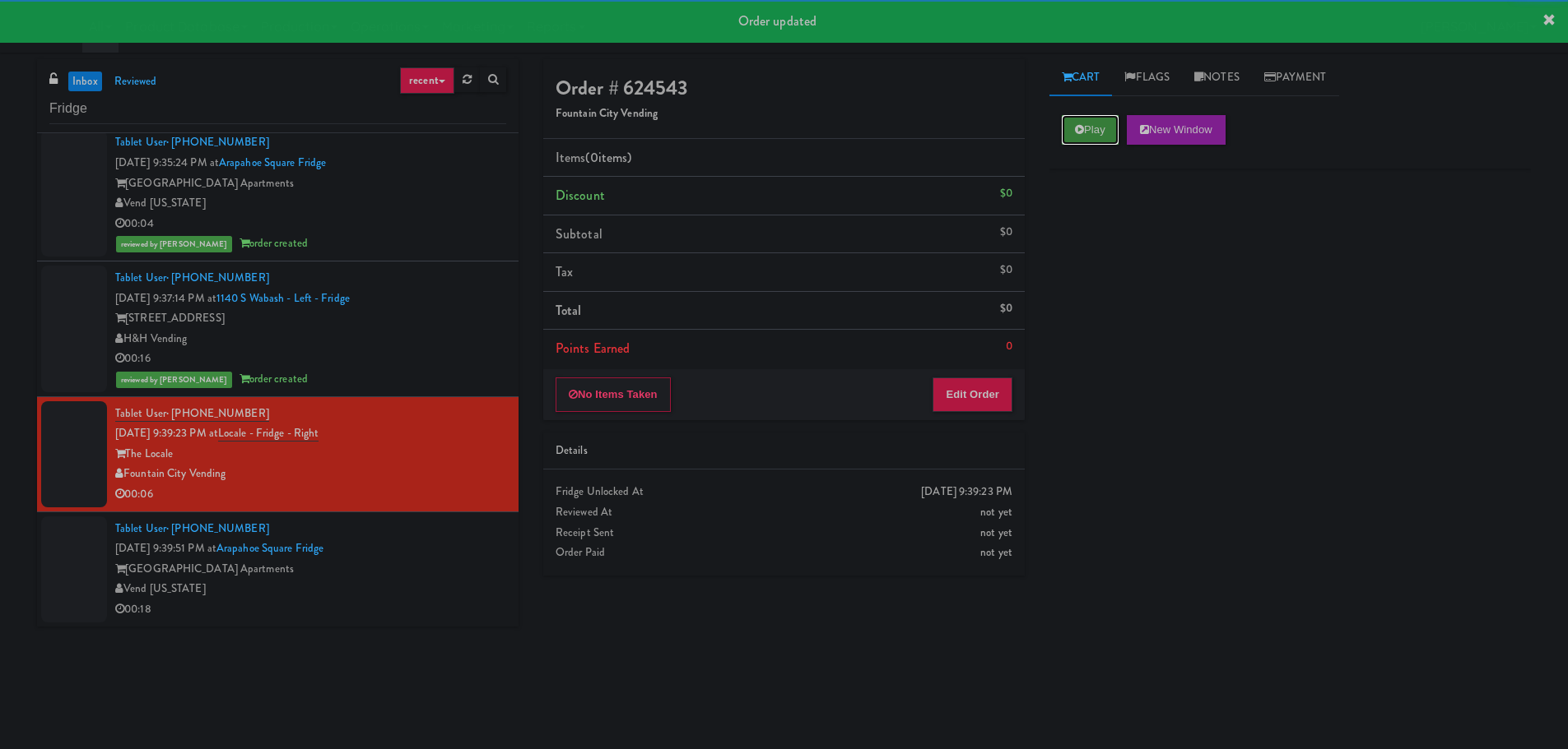
click at [1102, 137] on button "Play" at bounding box center [1090, 129] width 57 height 30
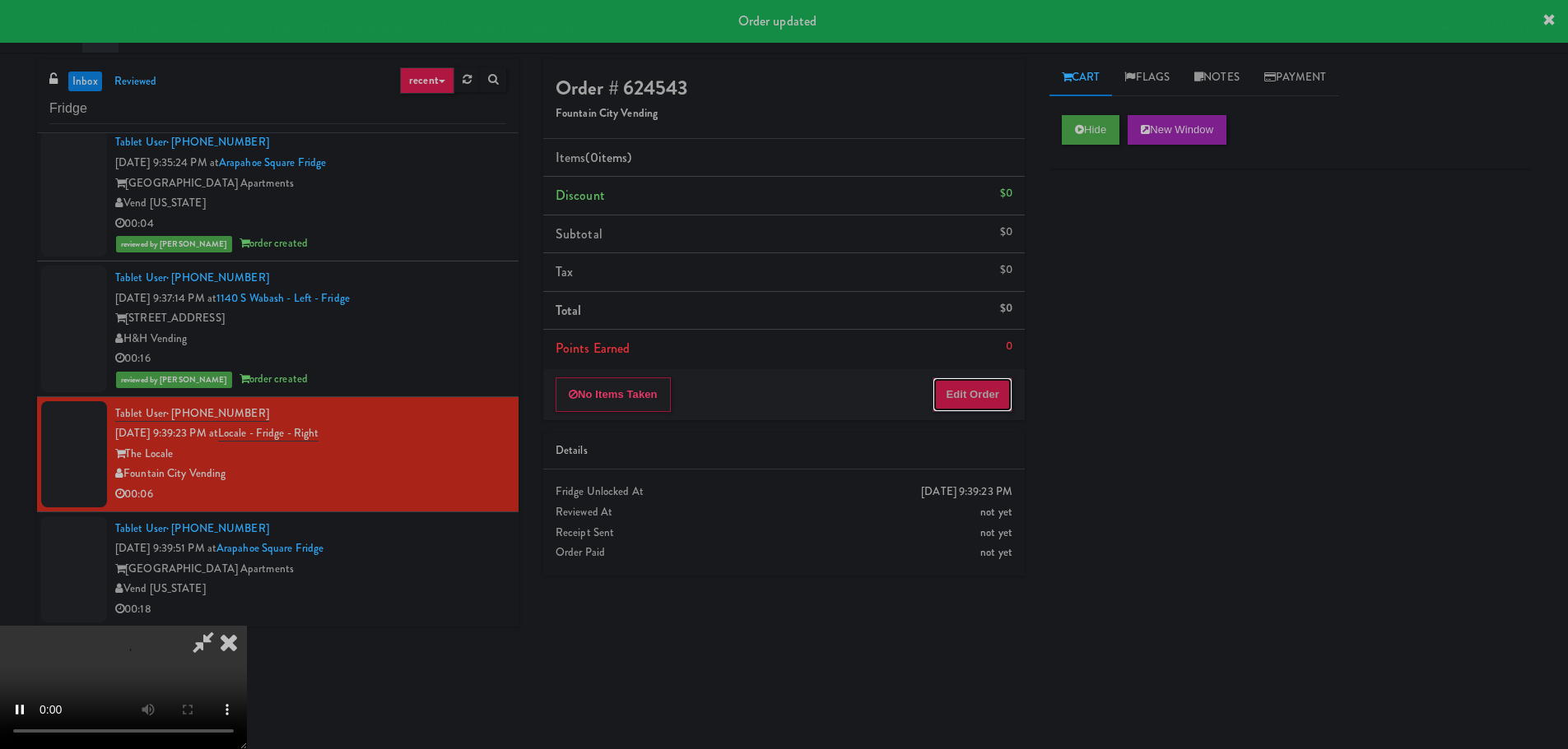
click at [957, 393] on button "Edit Order" at bounding box center [972, 395] width 80 height 34
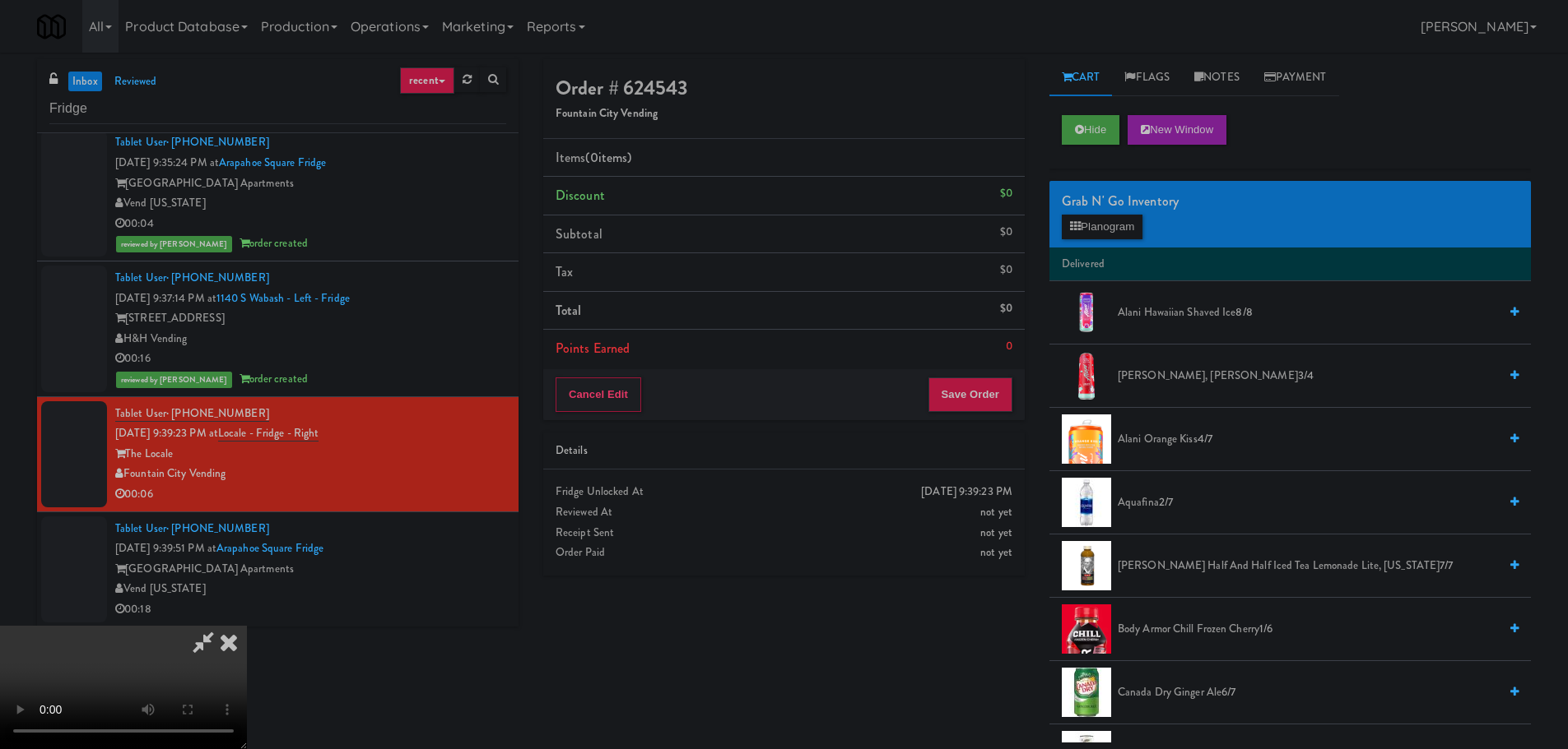
scroll to position [0, 0]
click at [247, 626] on video at bounding box center [124, 688] width 247 height 124
drag, startPoint x: 770, startPoint y: 469, endPoint x: 901, endPoint y: 475, distance: 131.1
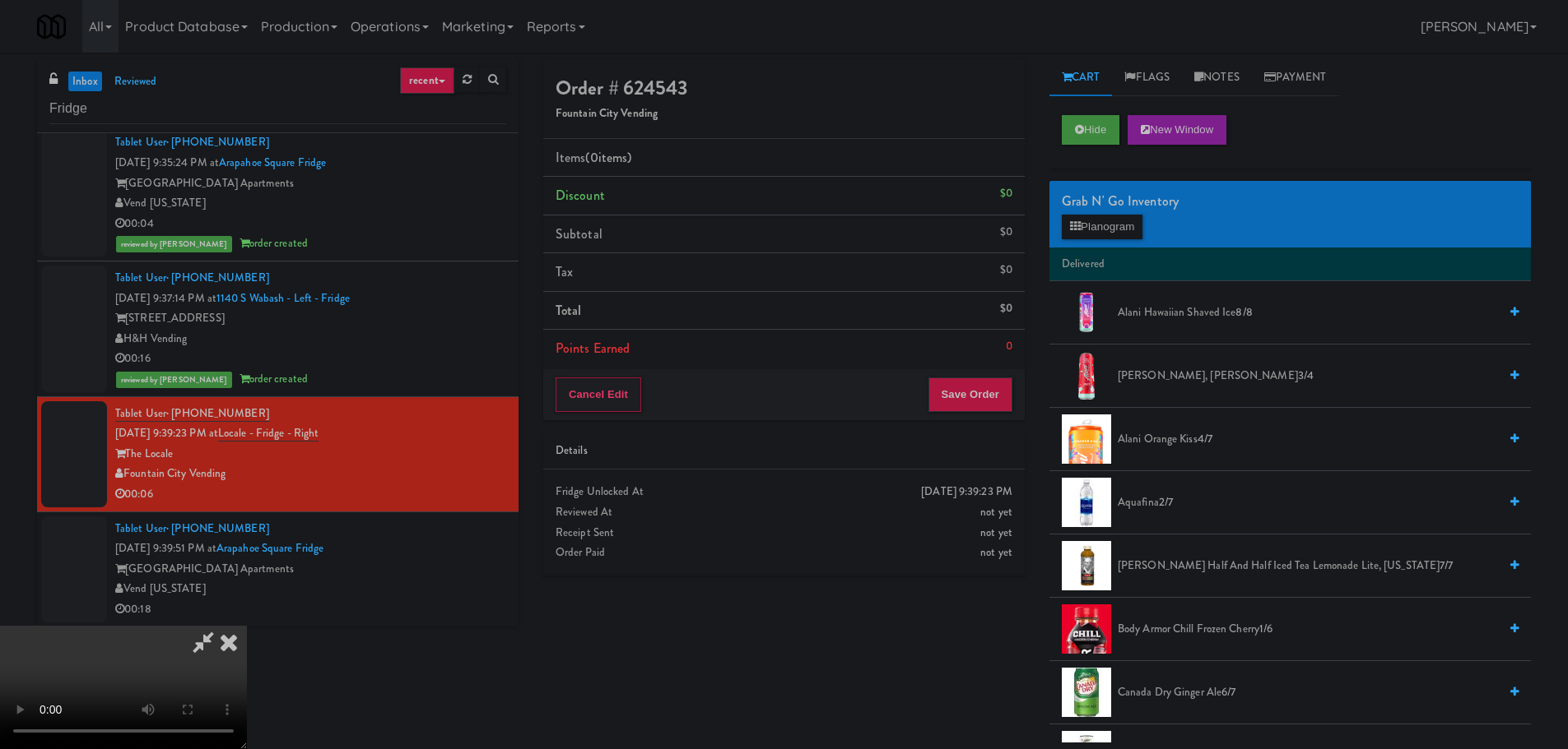
click at [247, 626] on video at bounding box center [124, 688] width 247 height 124
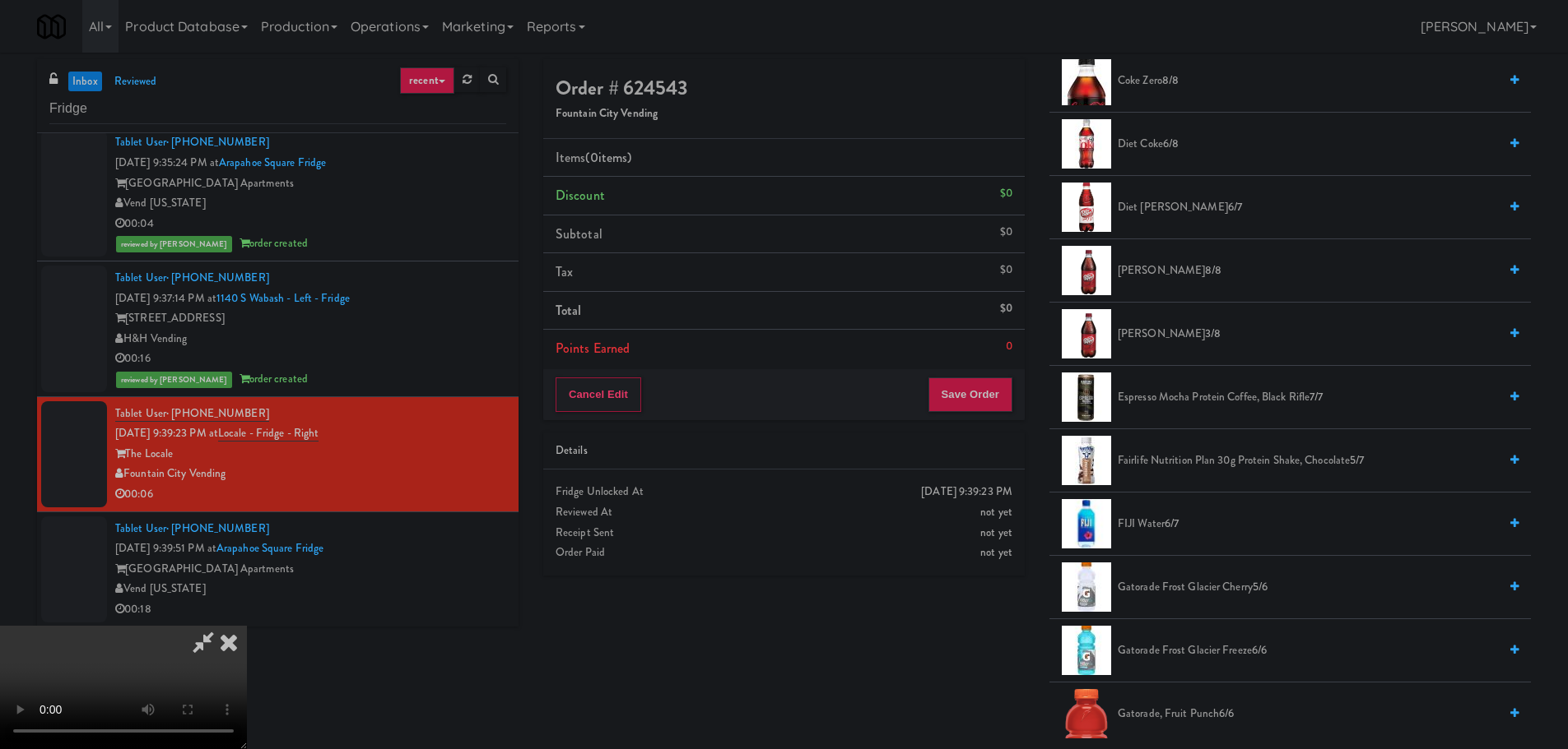
scroll to position [823, 0]
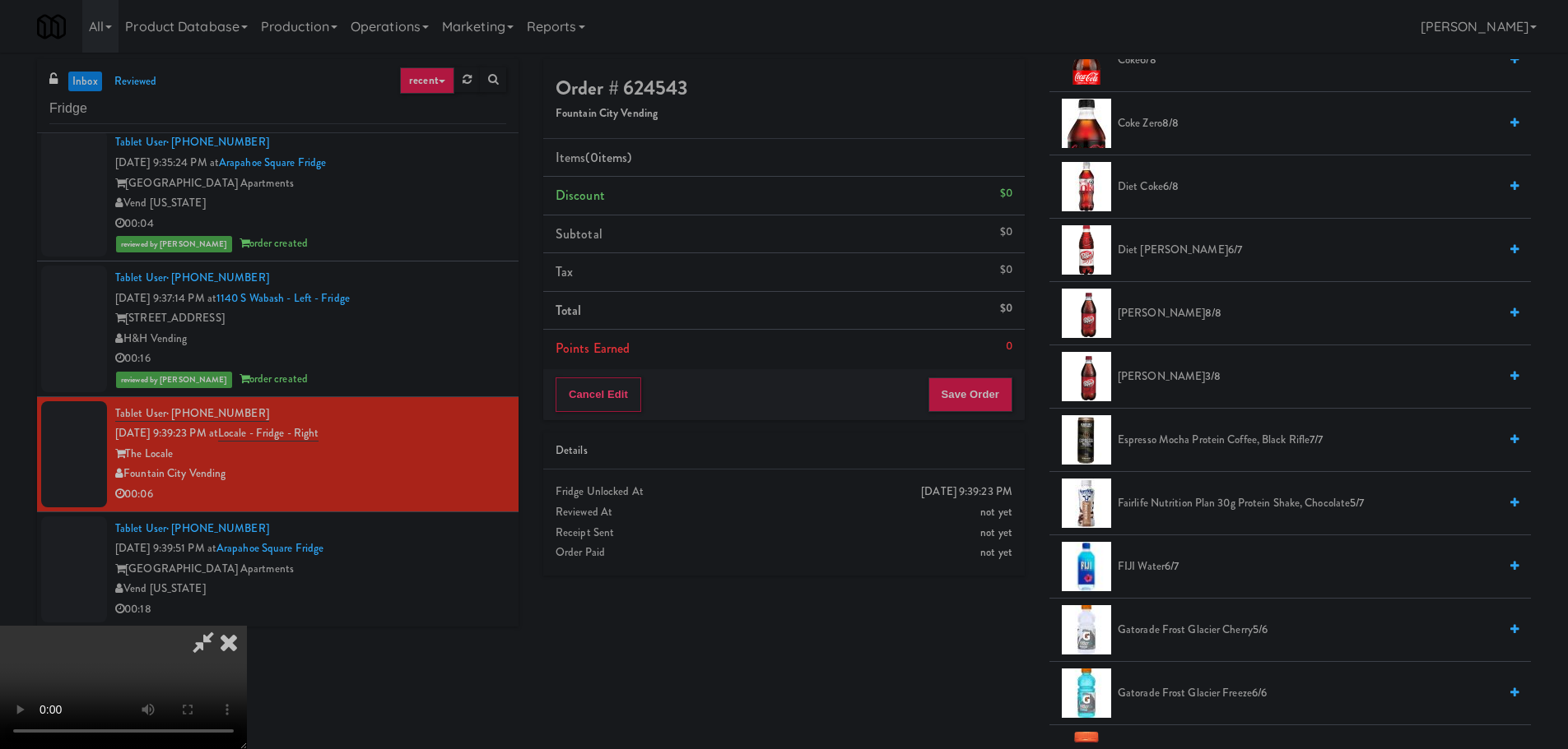
click at [1169, 201] on li "Diet Coke 6/8" at bounding box center [1290, 187] width 481 height 63
click at [1173, 192] on span "6/8" at bounding box center [1171, 186] width 15 height 15
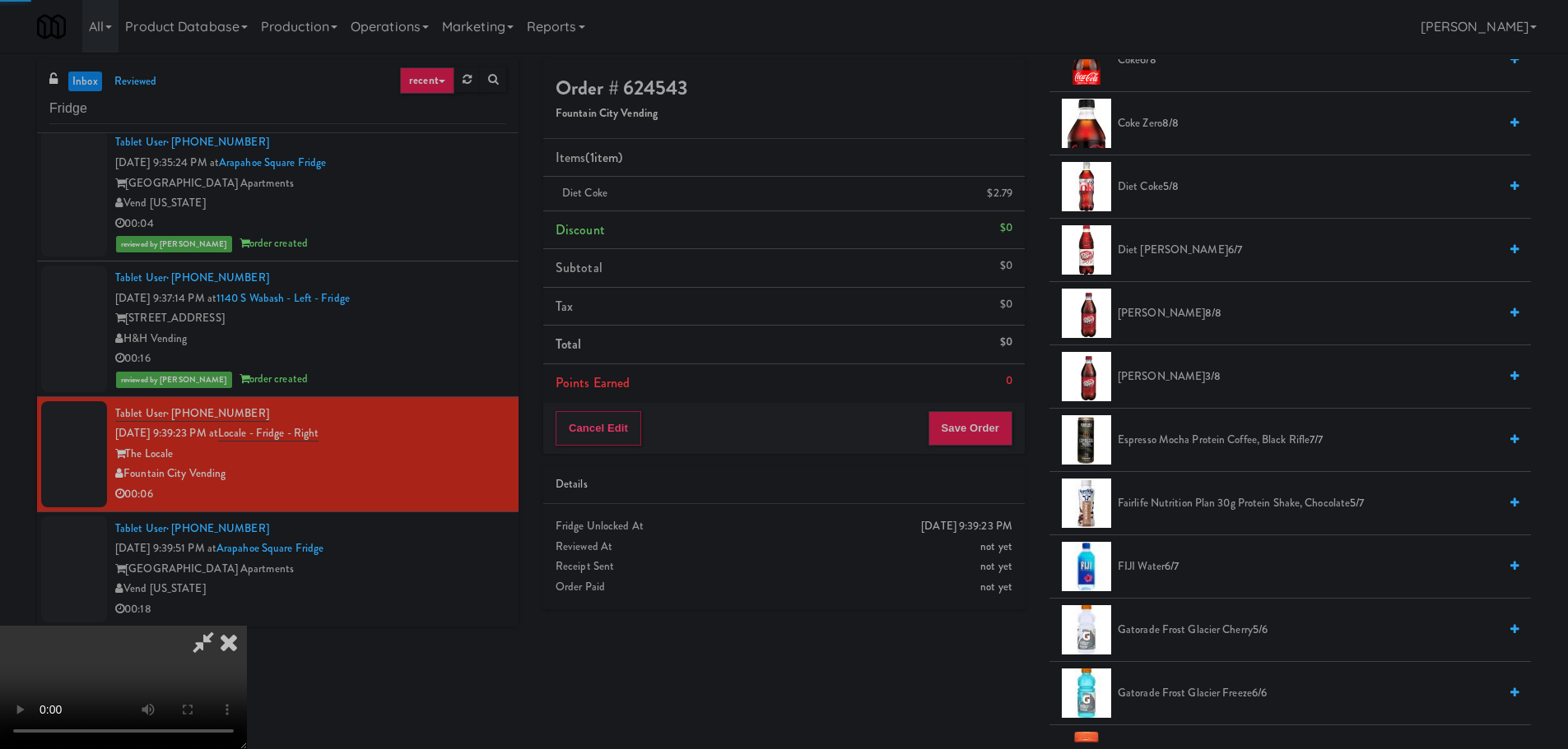
click at [247, 626] on video at bounding box center [124, 688] width 247 height 124
click at [1002, 429] on button "Save Order" at bounding box center [971, 428] width 84 height 34
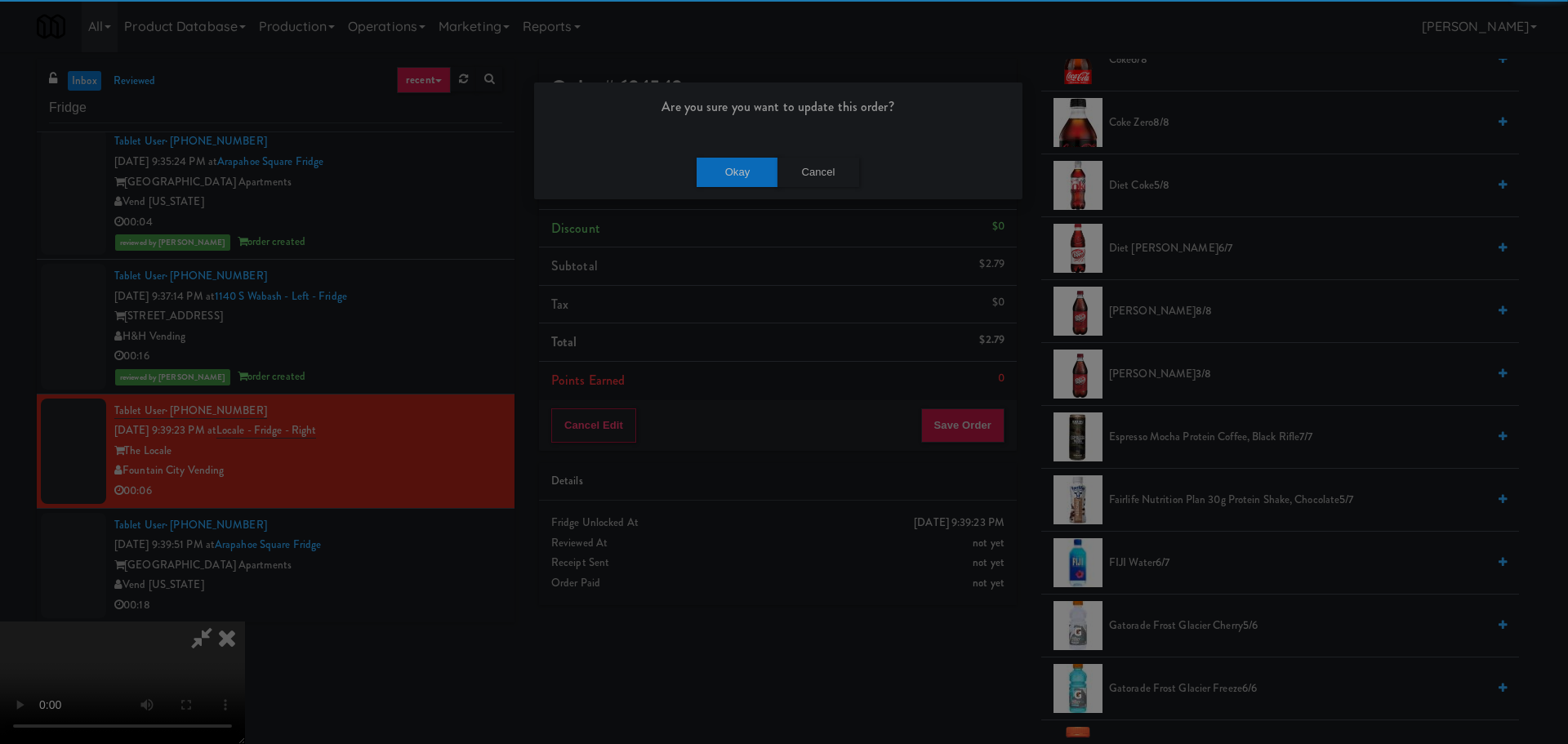
click at [725, 147] on div "Okay Cancel" at bounding box center [779, 172] width 489 height 55
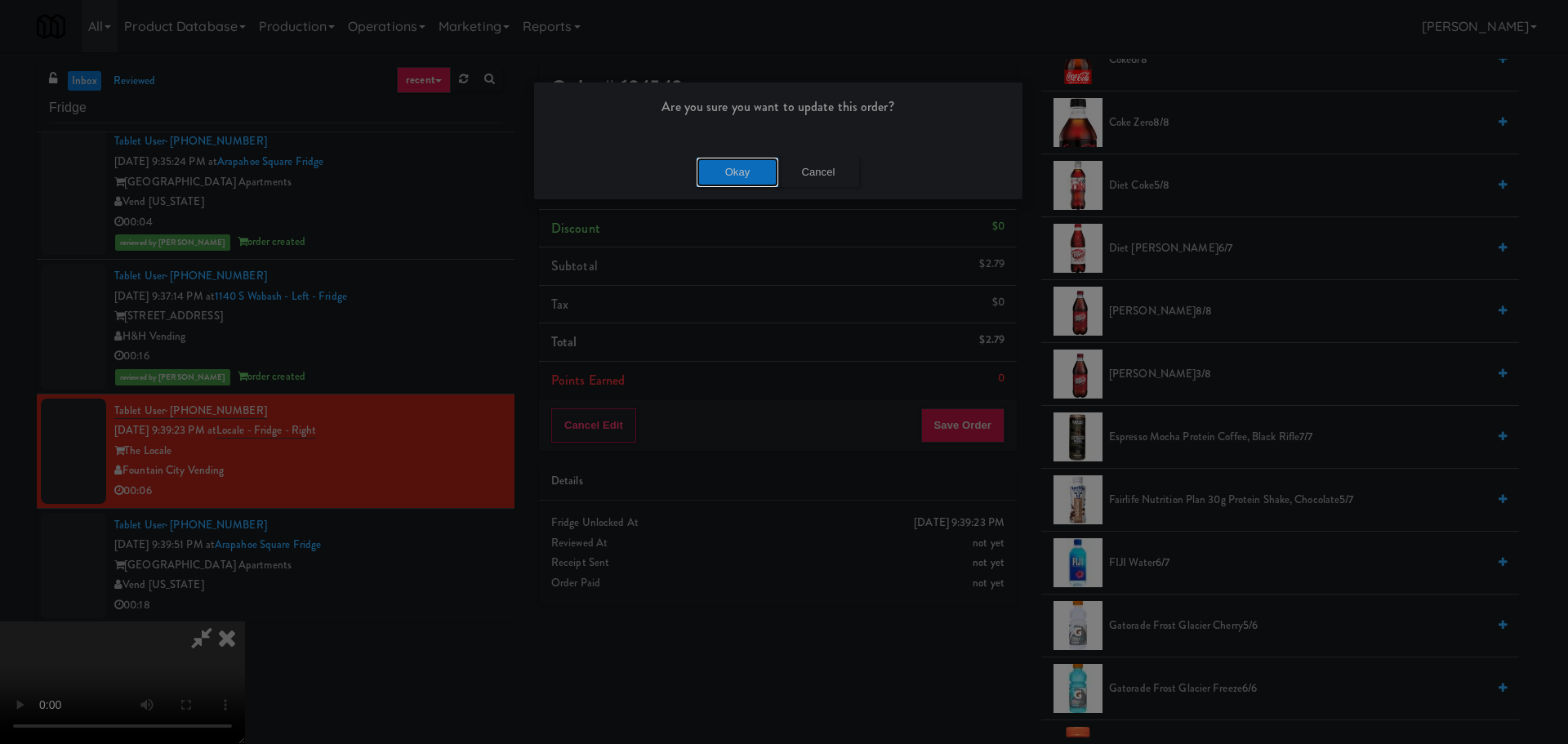
click at [726, 175] on button "Okay" at bounding box center [738, 172] width 82 height 29
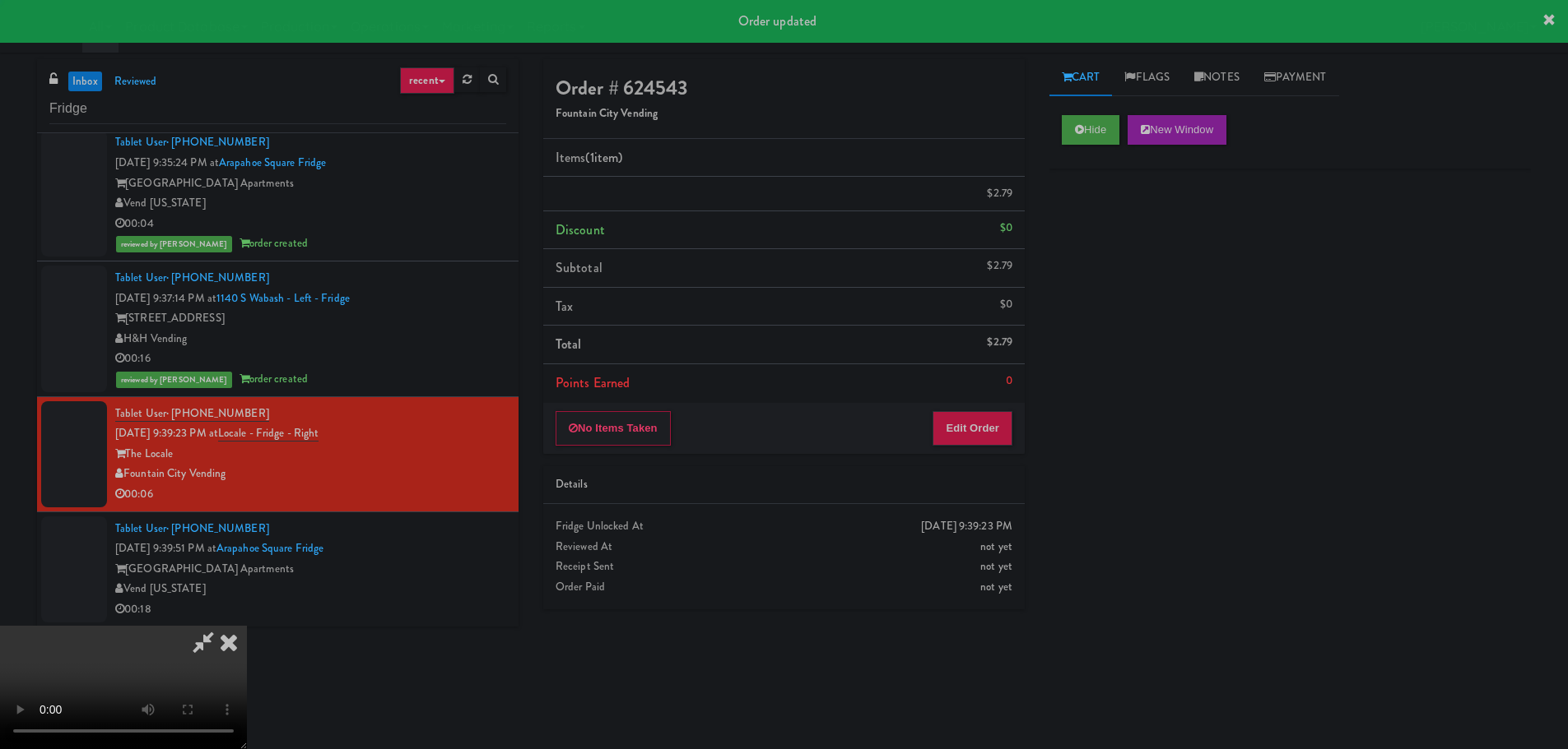
scroll to position [0, 0]
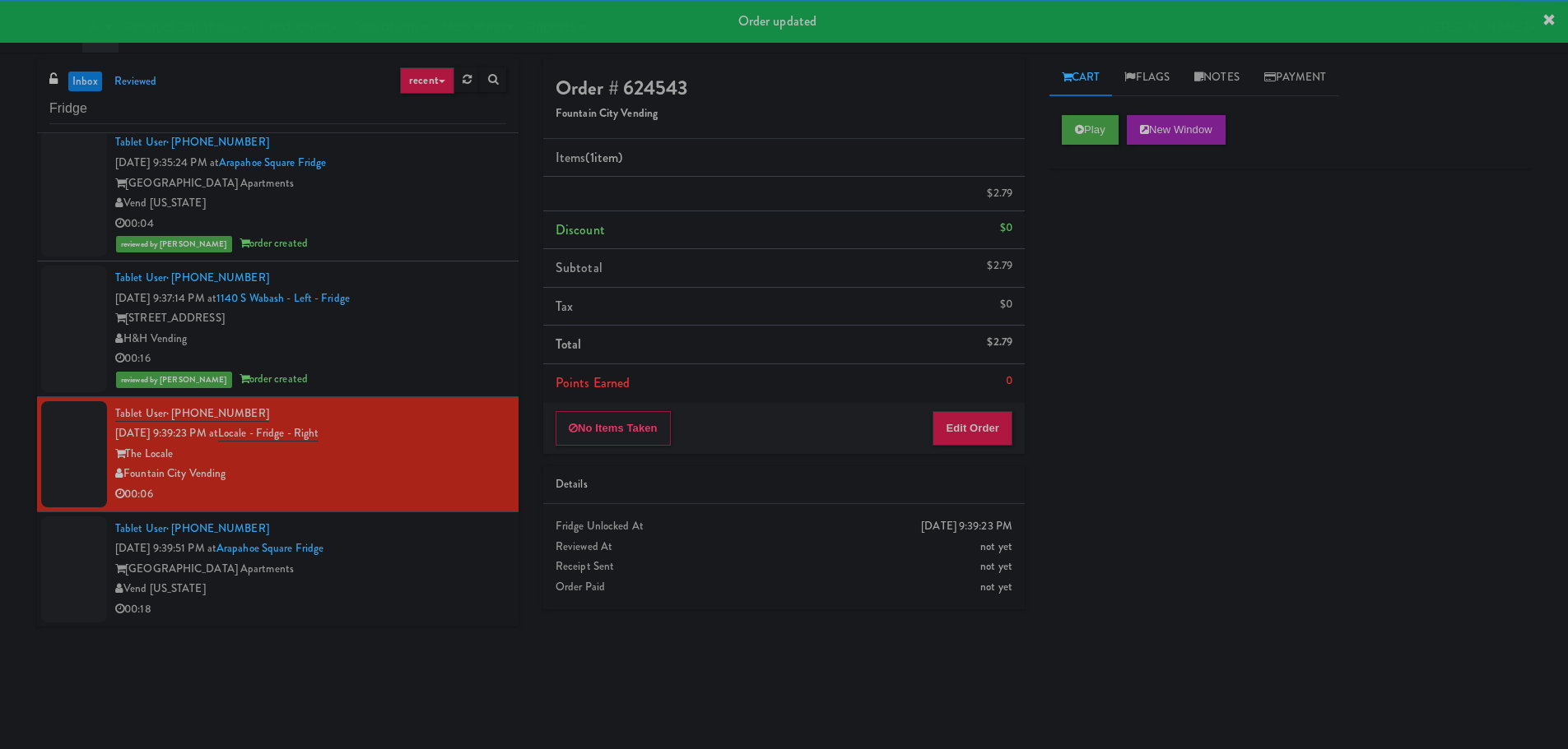
click at [470, 586] on div "Tablet User · (817) 823-8204 [DATE] 9:39:51 PM at [GEOGRAPHIC_DATA] [GEOGRAPHIC…" at bounding box center [311, 570] width 391 height 102
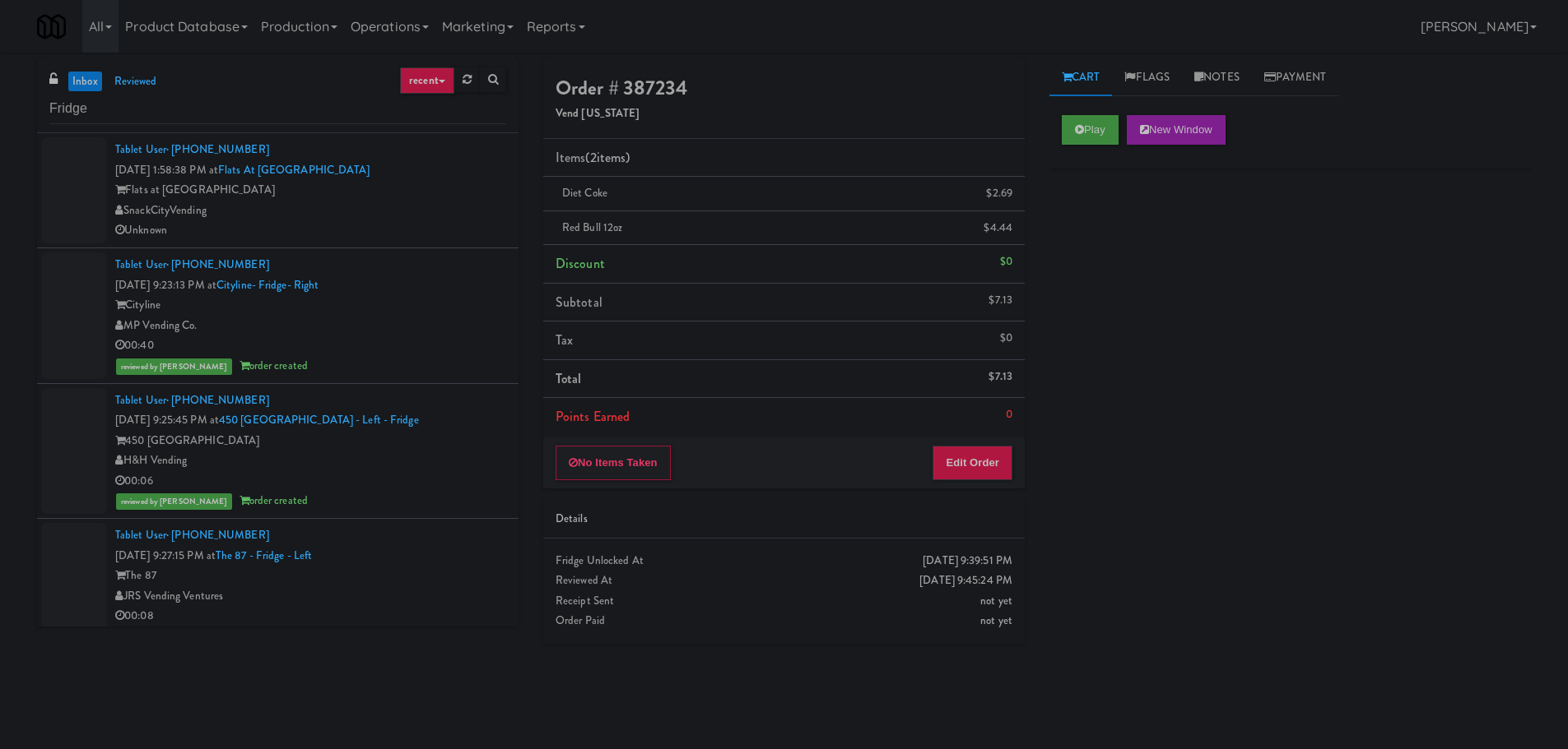
click at [72, 86] on link "inbox" at bounding box center [84, 81] width 34 height 20
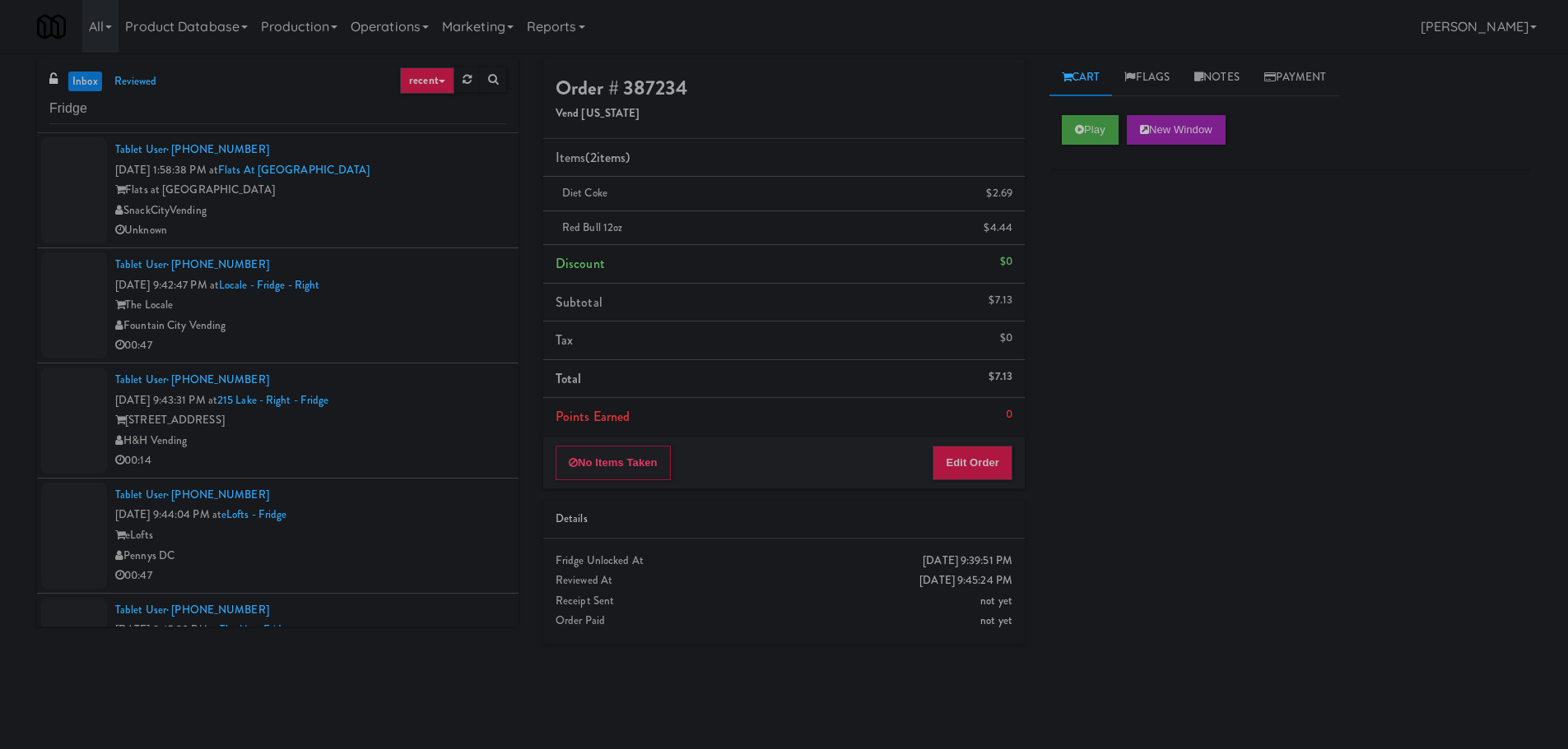
click at [455, 232] on div "Unknown" at bounding box center [311, 230] width 391 height 20
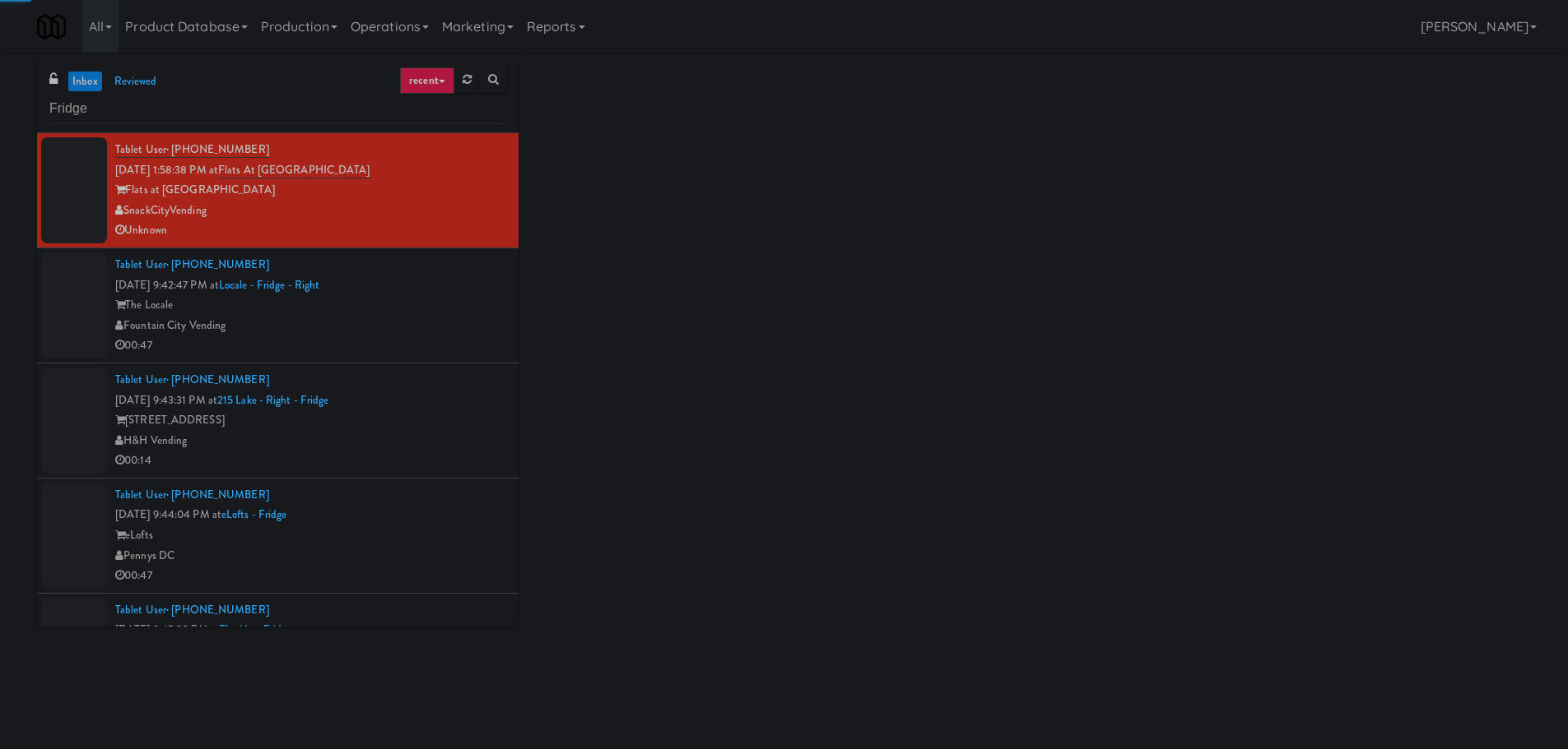
click at [457, 330] on div "Fountain City Vending" at bounding box center [311, 326] width 391 height 20
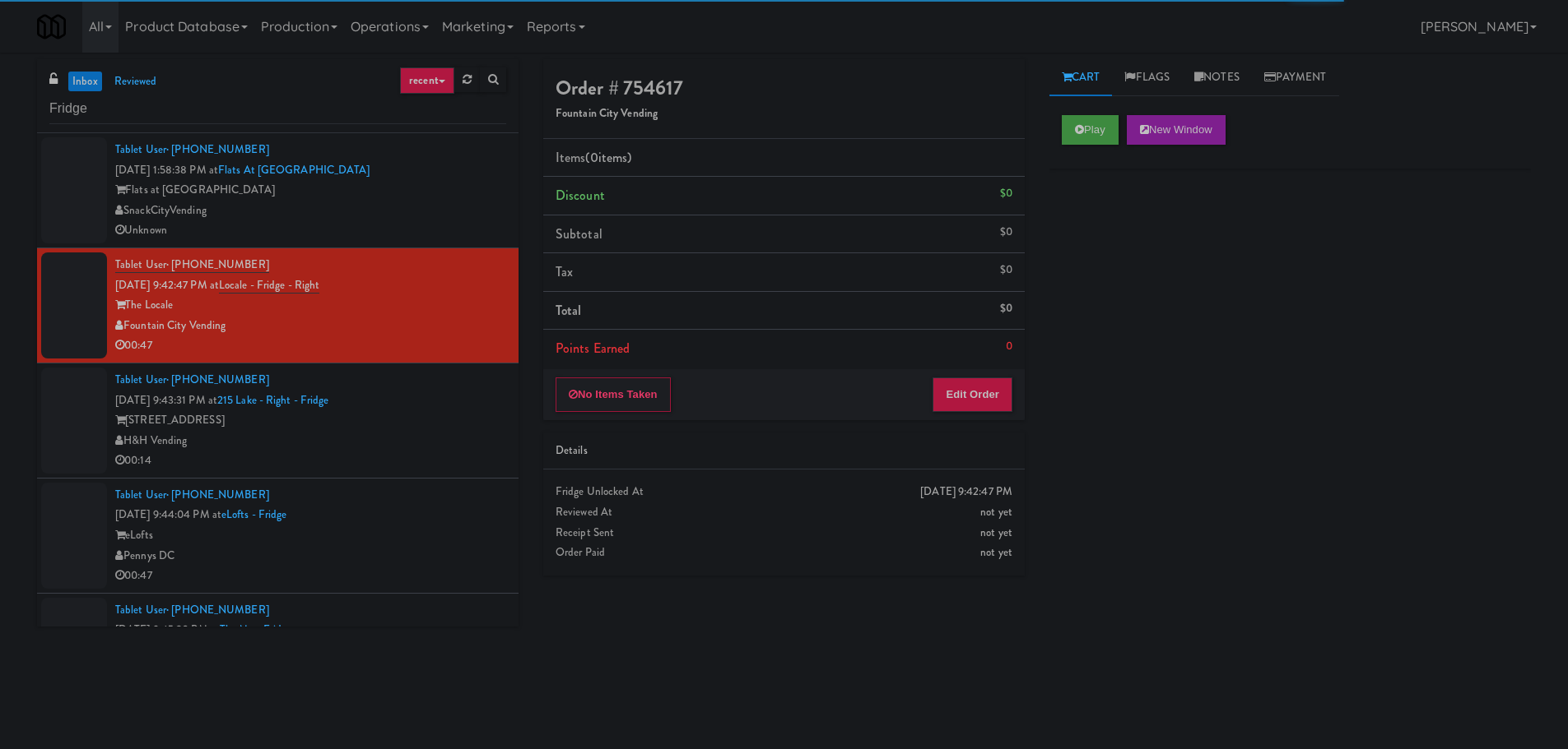
click at [449, 224] on div "Unknown" at bounding box center [311, 230] width 391 height 20
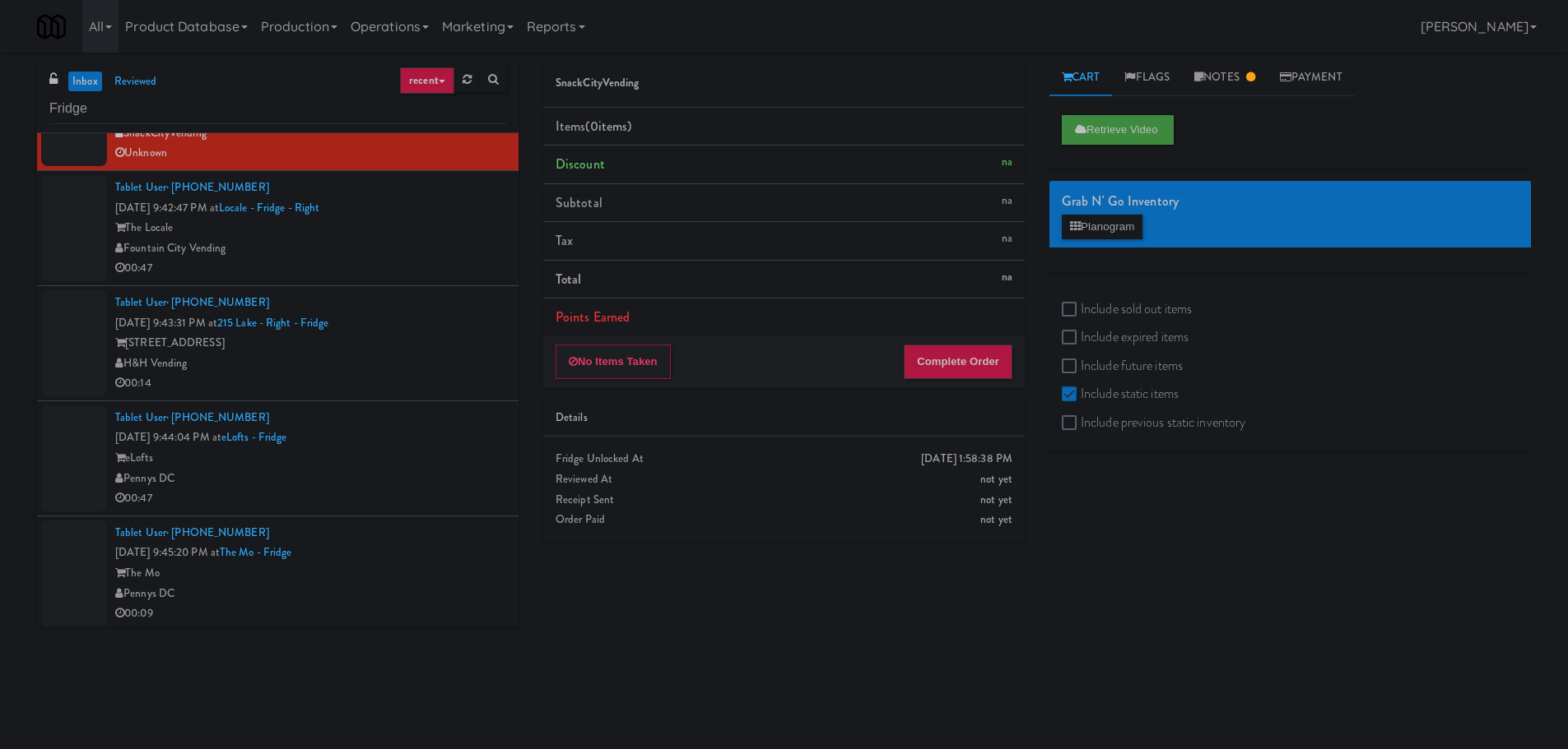
scroll to position [81, 0]
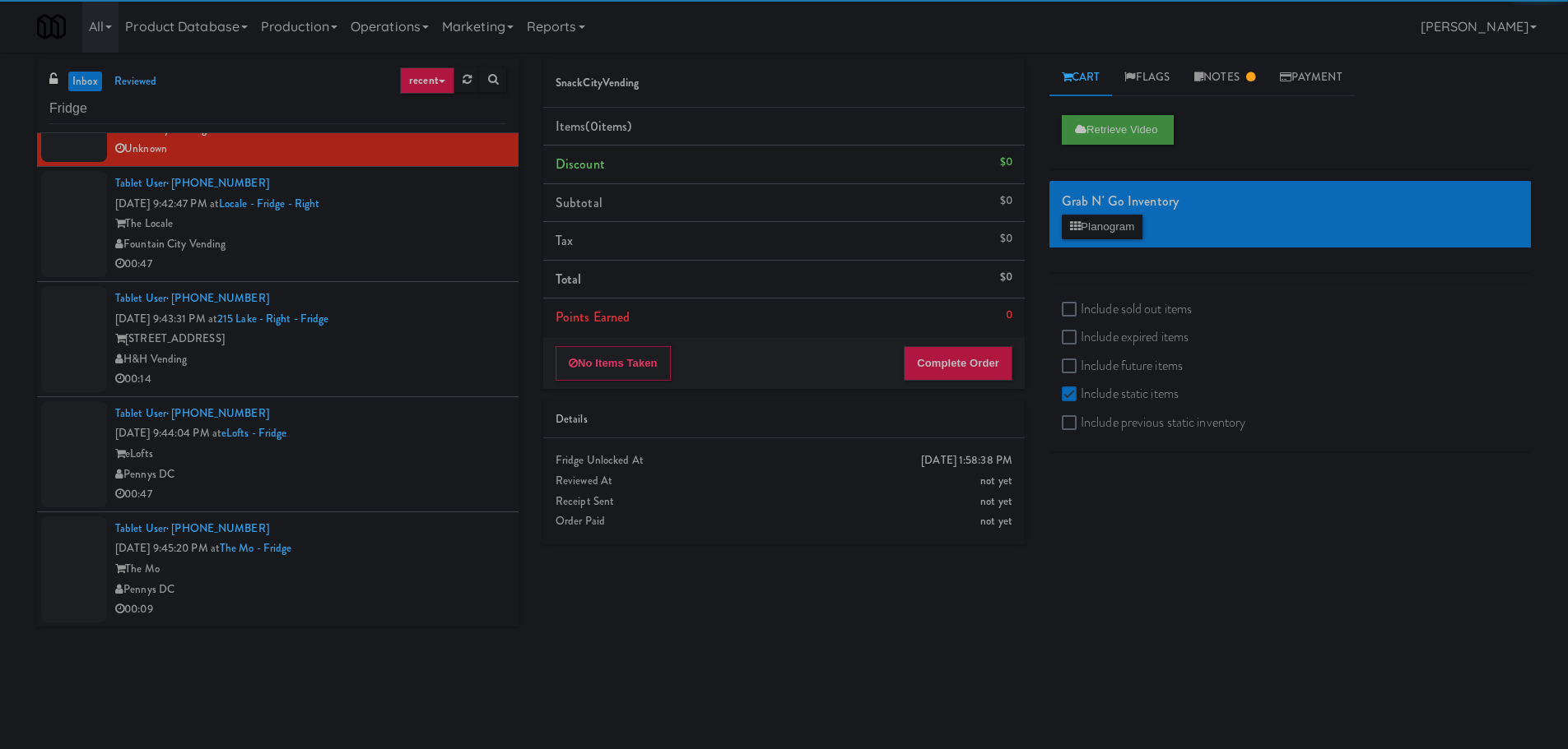
click at [446, 279] on li "Tablet User · (816) 423-3595 [DATE] 9:42:47 PM at Locale - Fridge - Right The L…" at bounding box center [278, 224] width 481 height 115
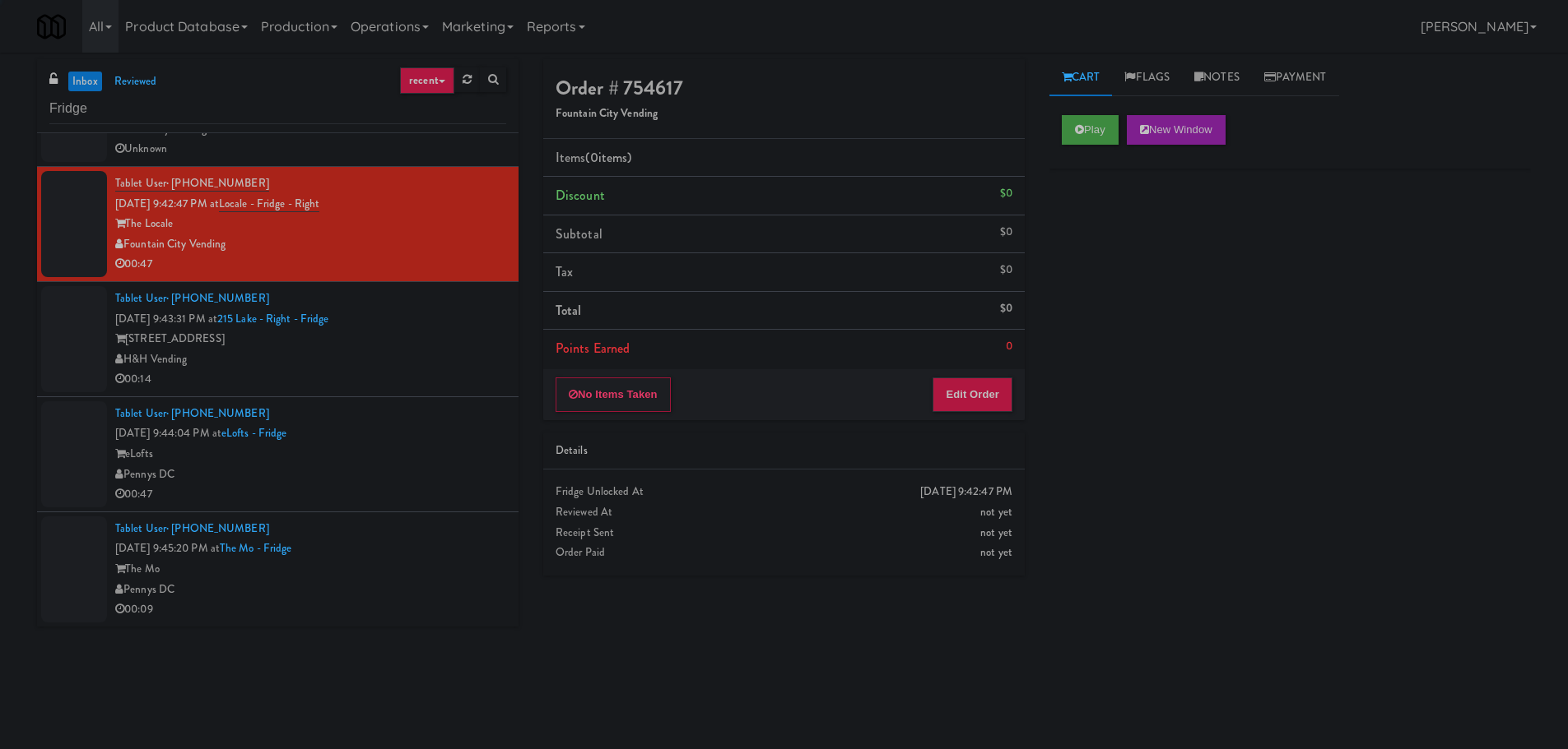
click at [457, 362] on div "H&H Vending" at bounding box center [311, 359] width 391 height 20
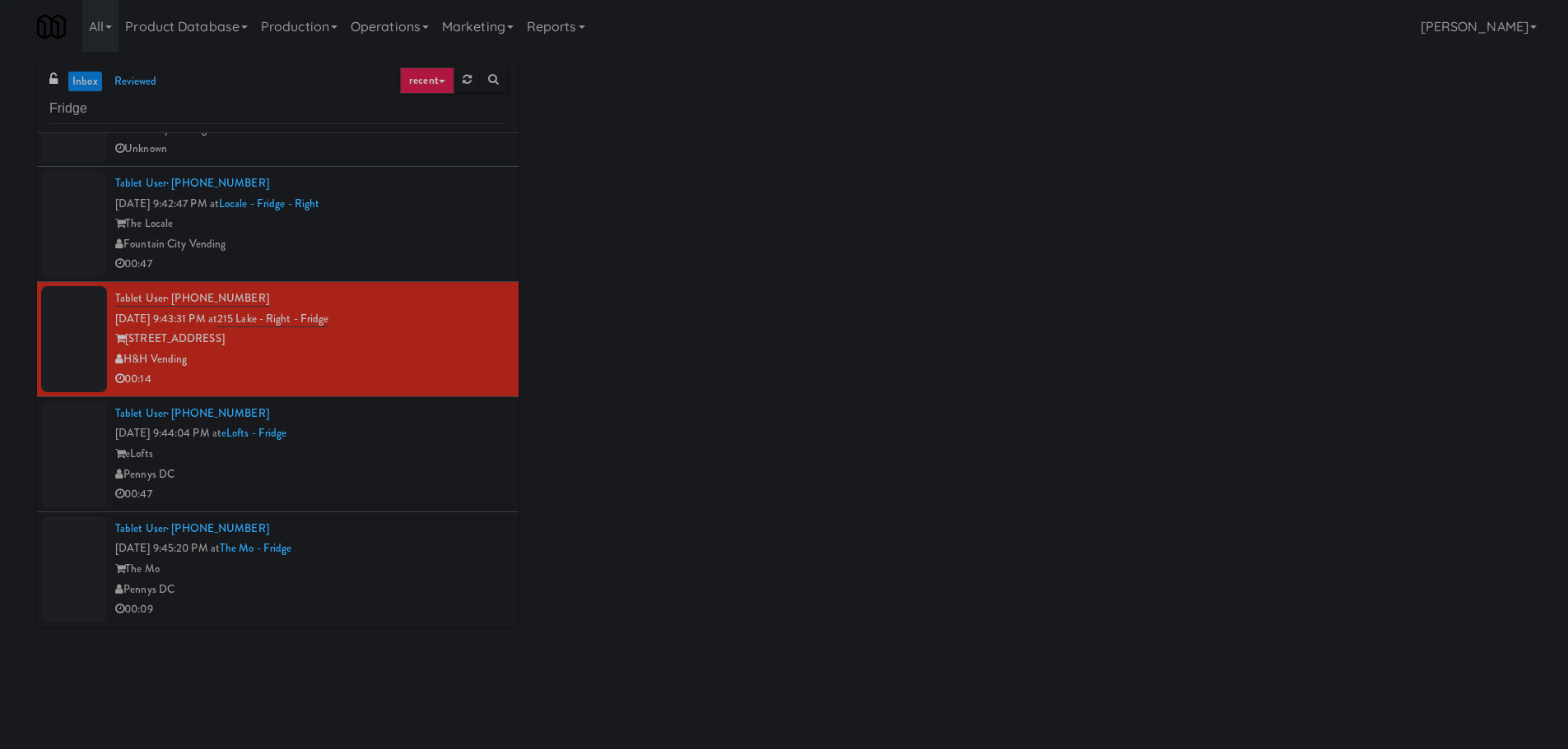
click at [470, 452] on div "eLofts" at bounding box center [311, 454] width 391 height 20
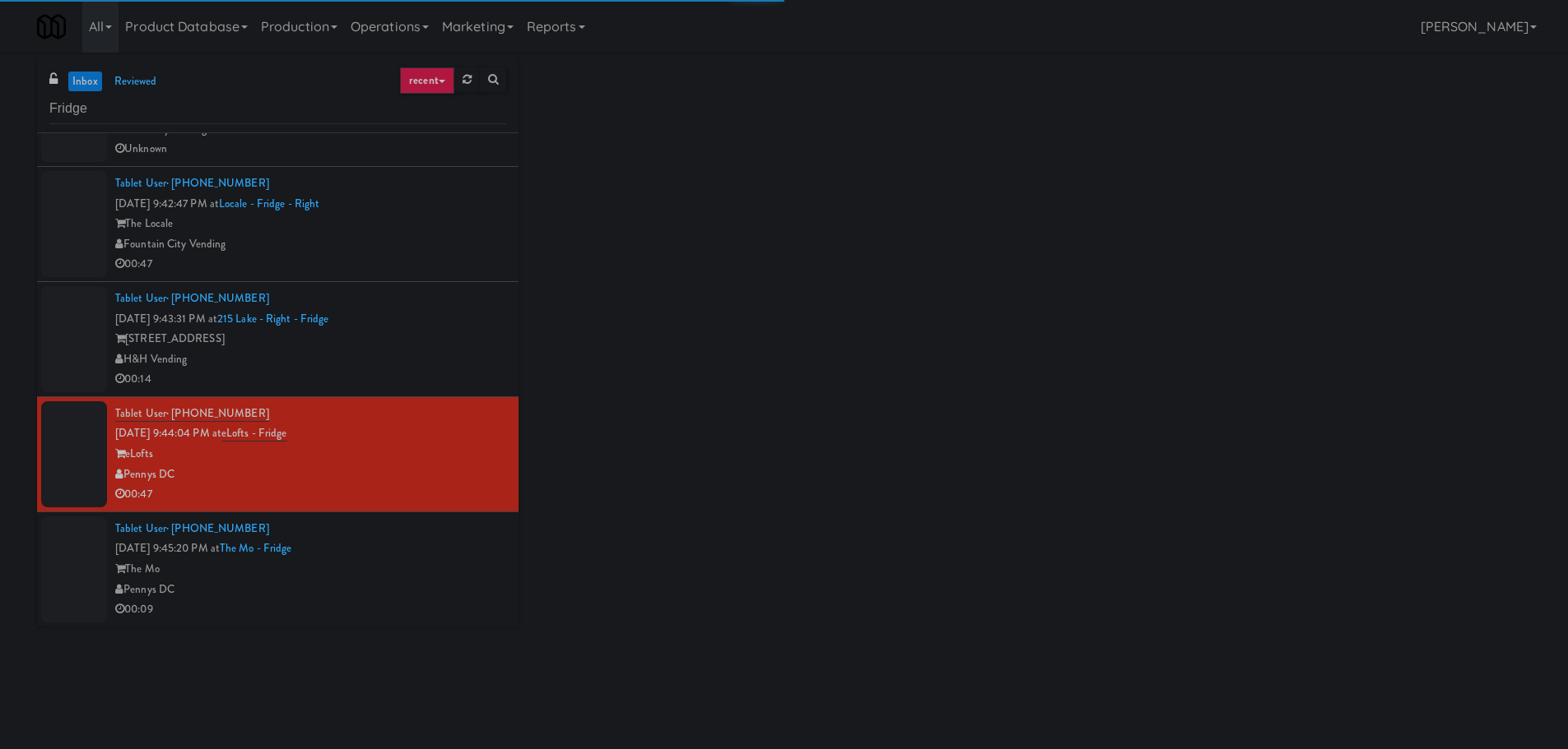
drag, startPoint x: 467, startPoint y: 528, endPoint x: 464, endPoint y: 576, distance: 48.1
click at [468, 533] on div "Tablet User · (661) 992-1153 [DATE] 9:45:20 PM at The Mo - Fridge The Mo Pennys…" at bounding box center [311, 570] width 391 height 102
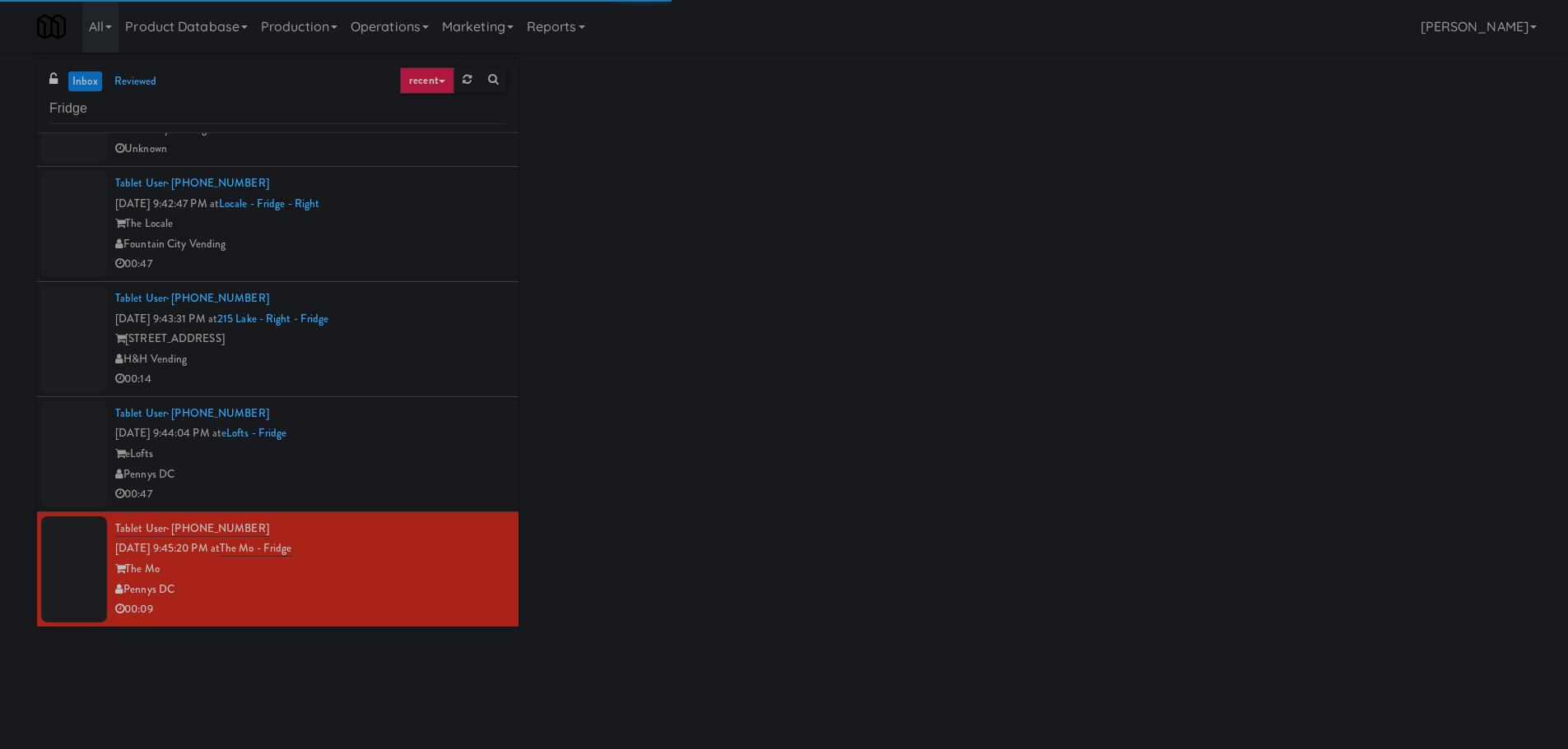
click at [464, 578] on div "The Mo" at bounding box center [311, 569] width 391 height 20
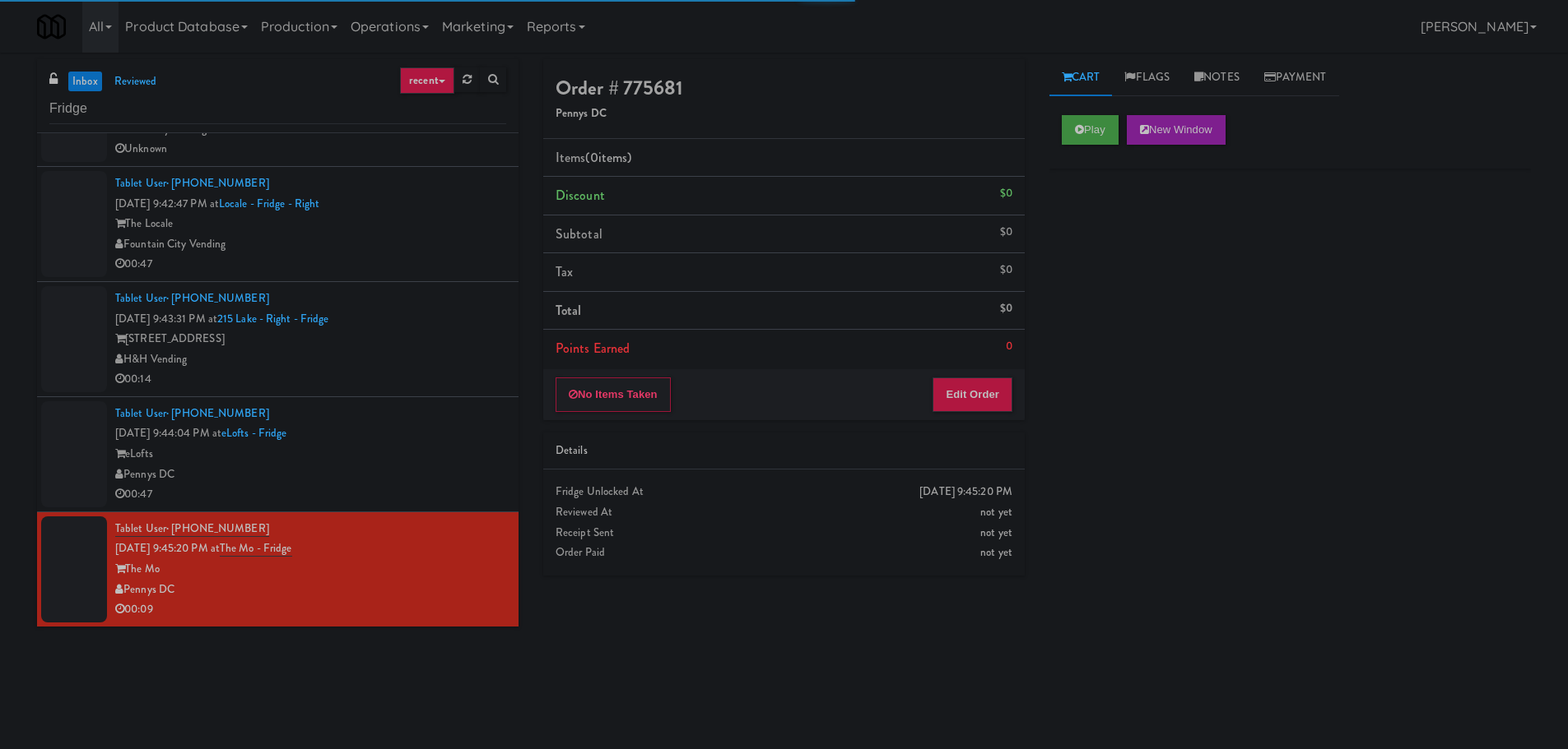
click at [473, 250] on div "Fountain City Vending" at bounding box center [311, 244] width 391 height 20
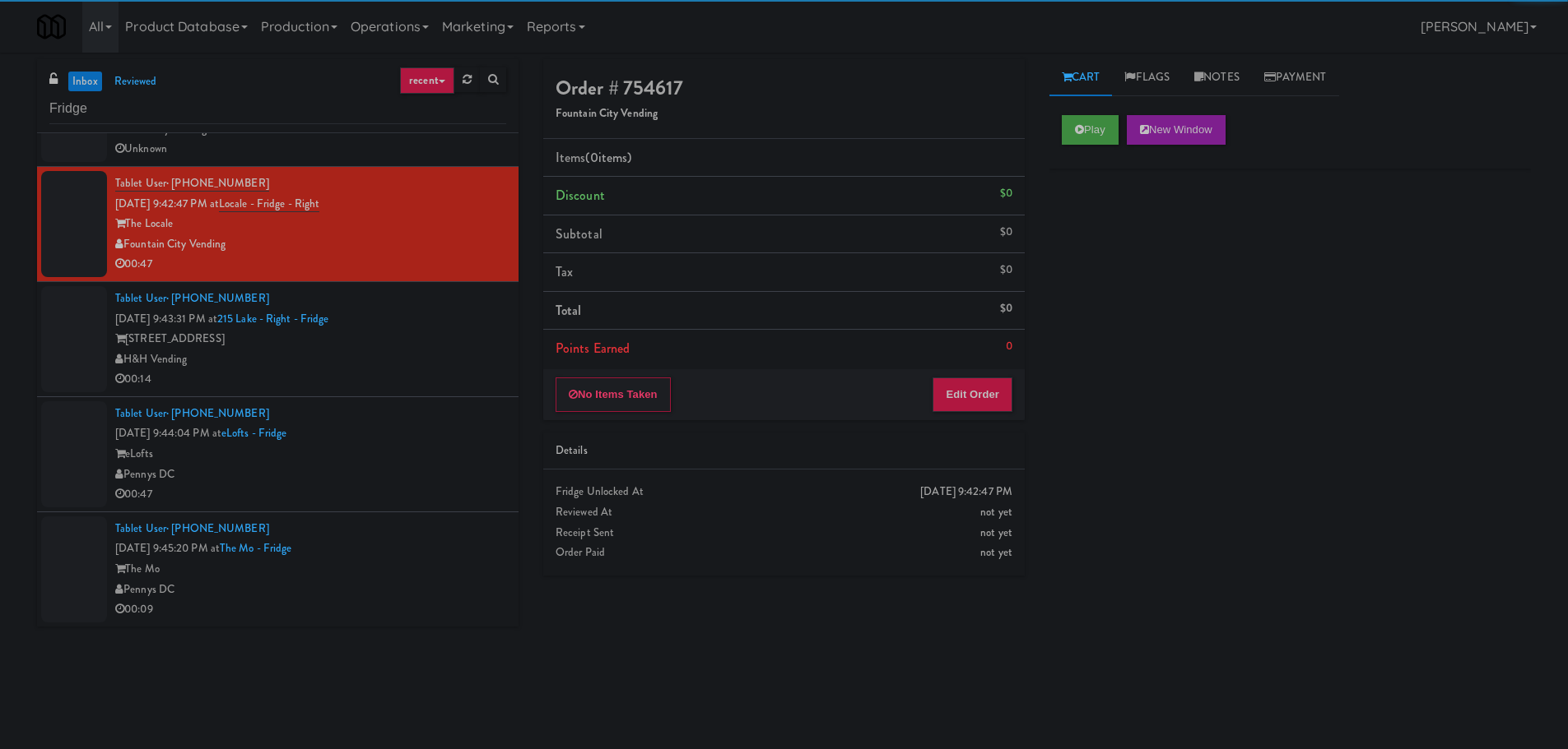
click at [1058, 146] on div "Play New Window" at bounding box center [1290, 135] width 481 height 66
click at [1069, 140] on button "Play" at bounding box center [1090, 129] width 57 height 30
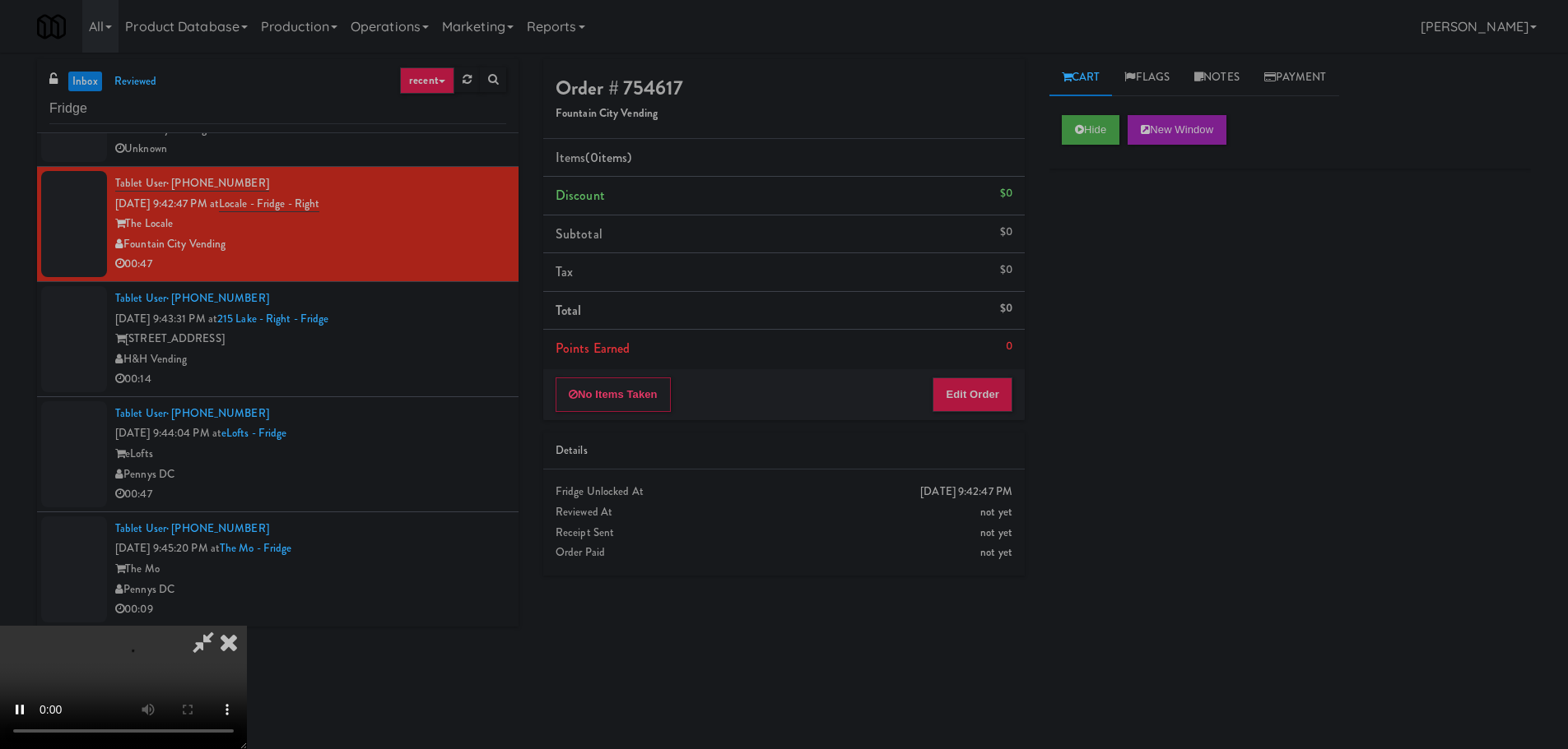
click at [976, 368] on div "Items (0 items ) Discount $0 Subtotal $0 Tax $0 Total $0 Points Earned 0" at bounding box center [784, 254] width 481 height 230
click at [973, 382] on button "Edit Order" at bounding box center [972, 395] width 80 height 34
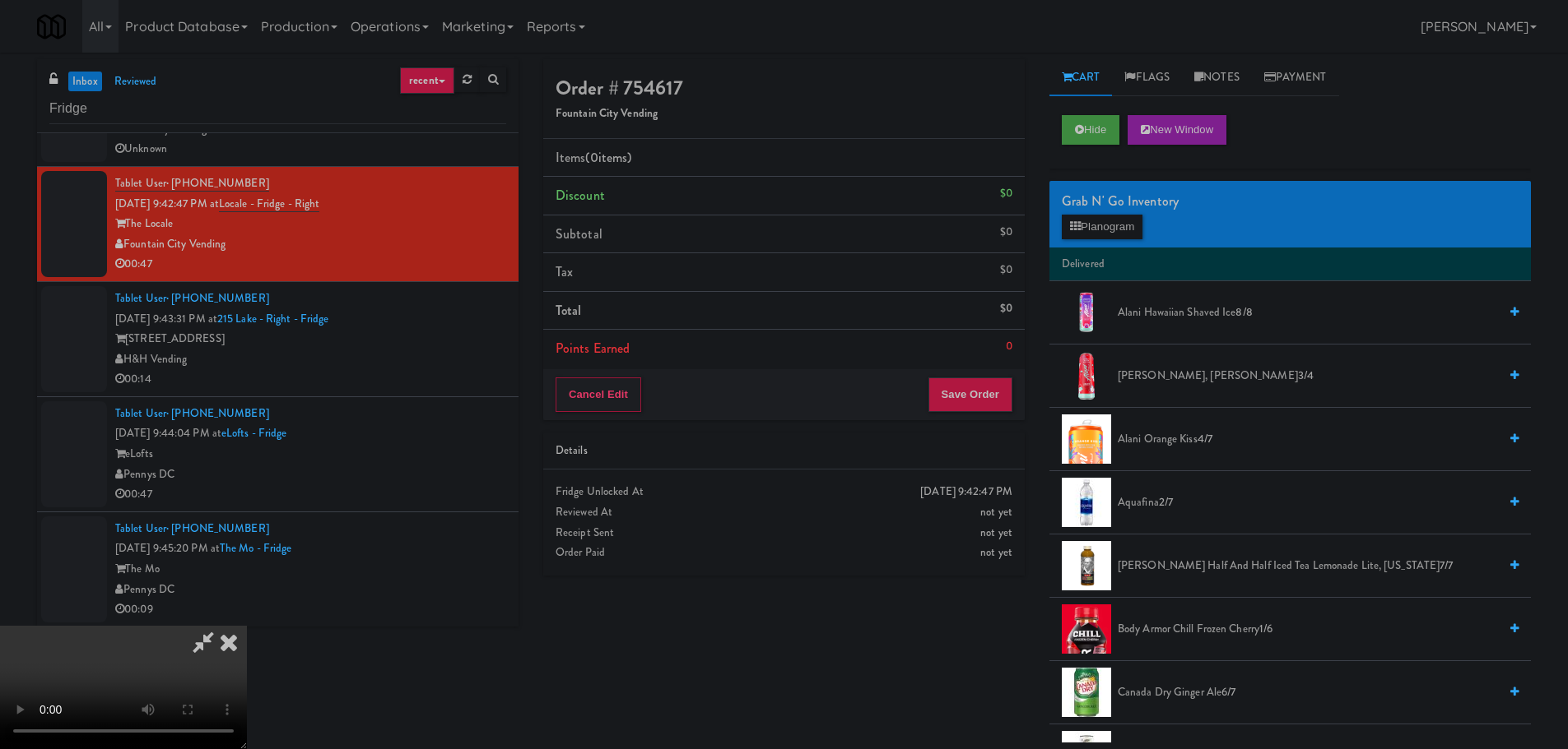
click at [247, 626] on video at bounding box center [124, 688] width 247 height 124
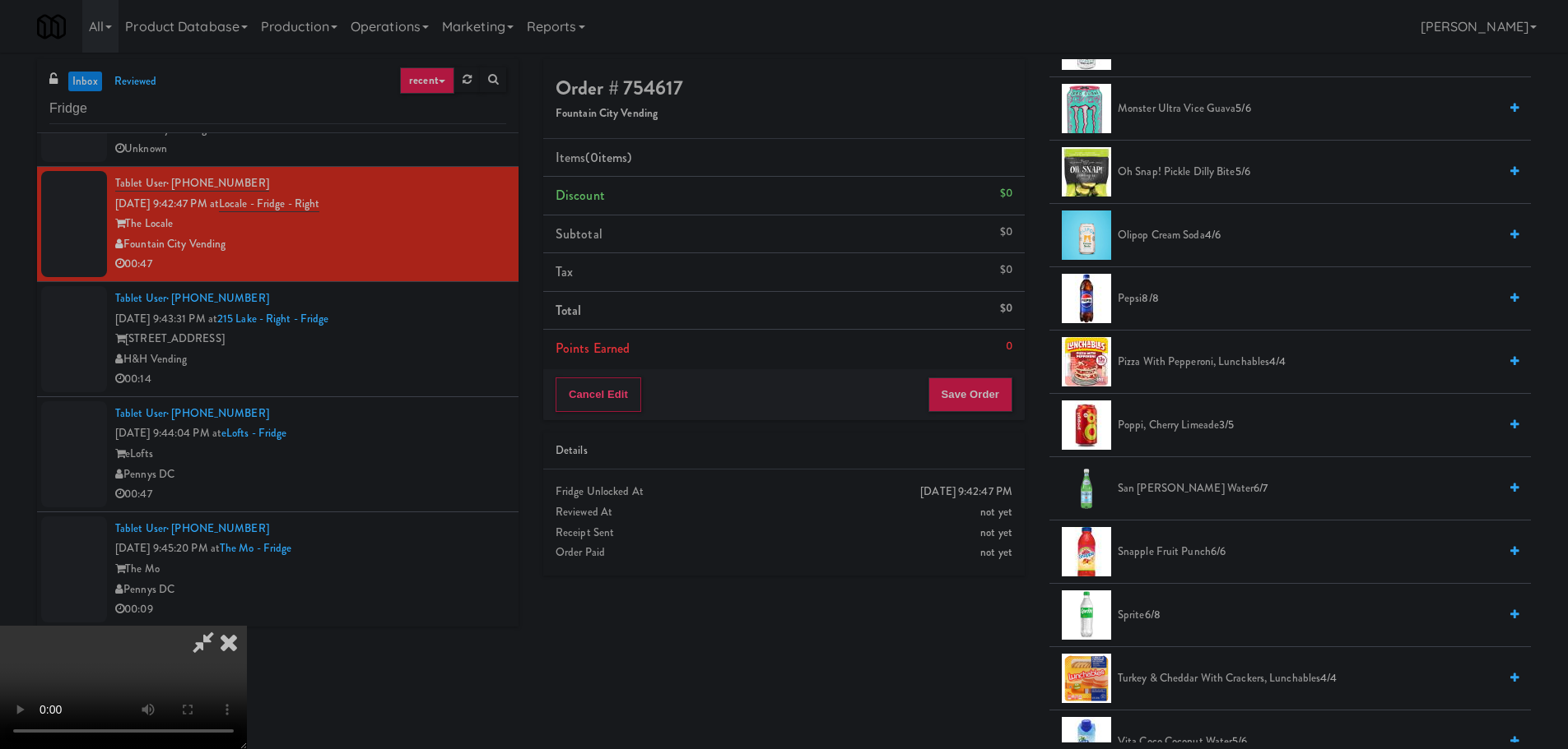
scroll to position [1892, 0]
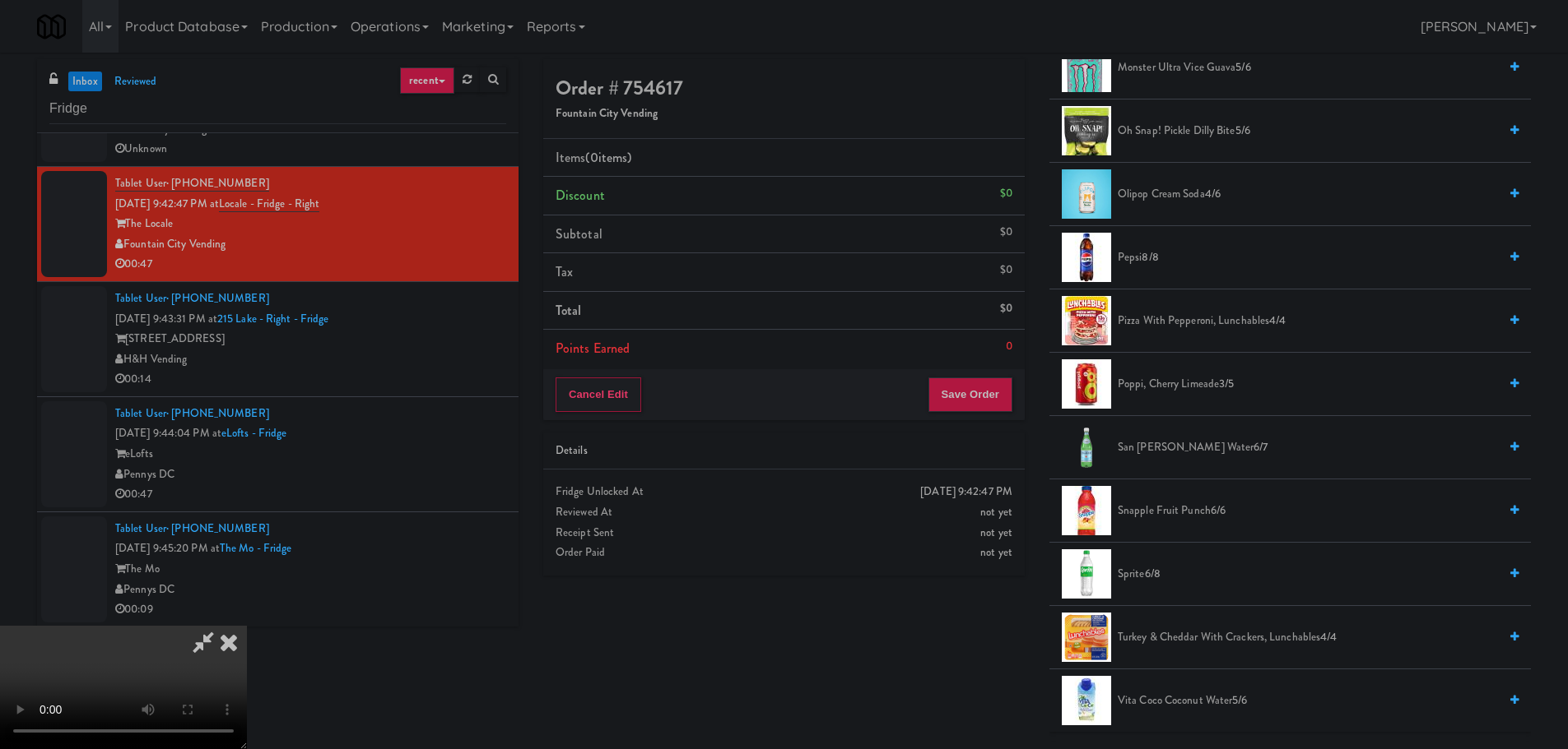
click at [1135, 564] on li "Sprite 6/8" at bounding box center [1290, 575] width 481 height 63
drag, startPoint x: 1135, startPoint y: 570, endPoint x: 1042, endPoint y: 568, distance: 93.0
click at [1135, 570] on span "Sprite 6/8" at bounding box center [1307, 574] width 380 height 20
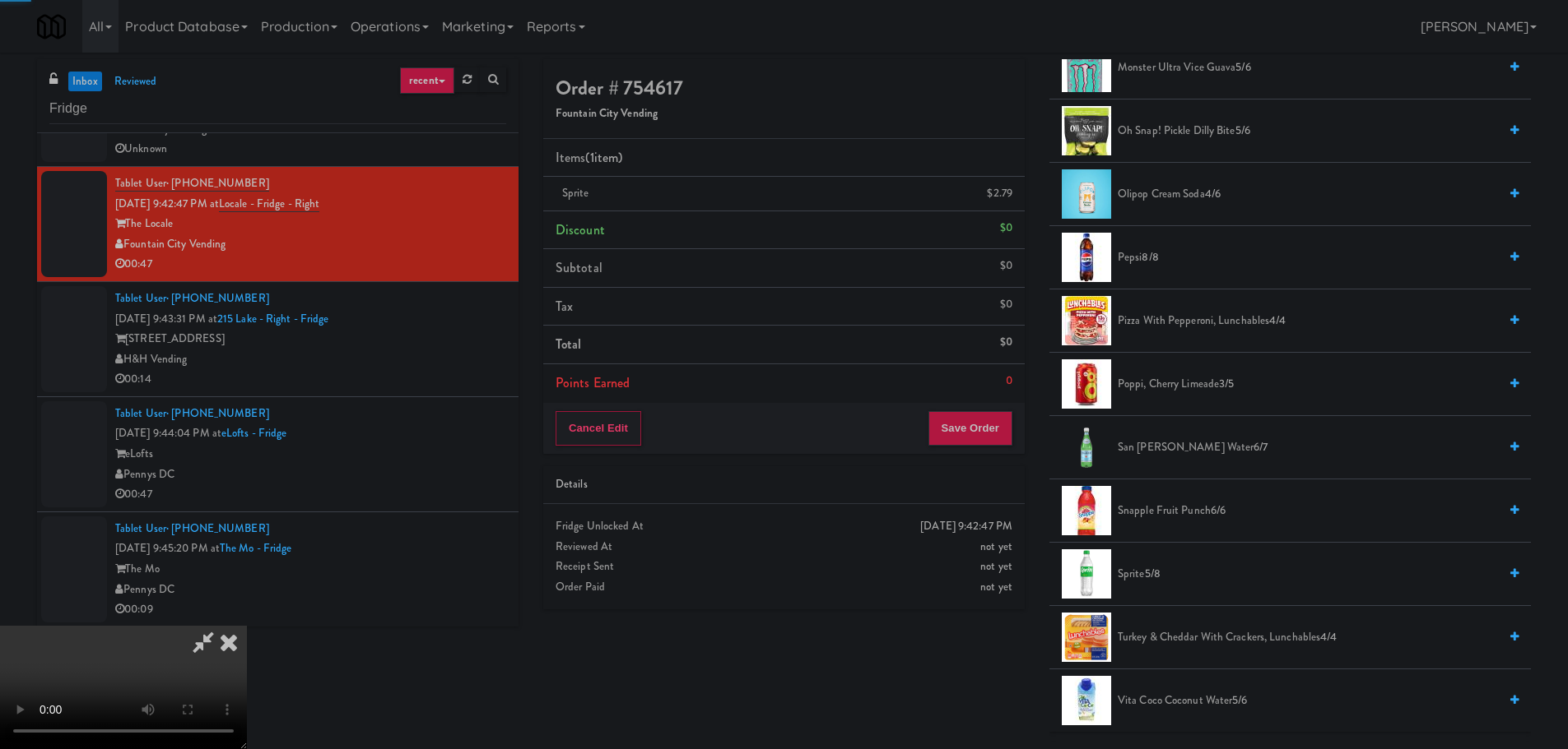
click at [247, 626] on video at bounding box center [124, 688] width 247 height 124
click at [1137, 577] on span "Sprite 5/8" at bounding box center [1307, 574] width 380 height 20
click at [247, 626] on video at bounding box center [124, 688] width 247 height 124
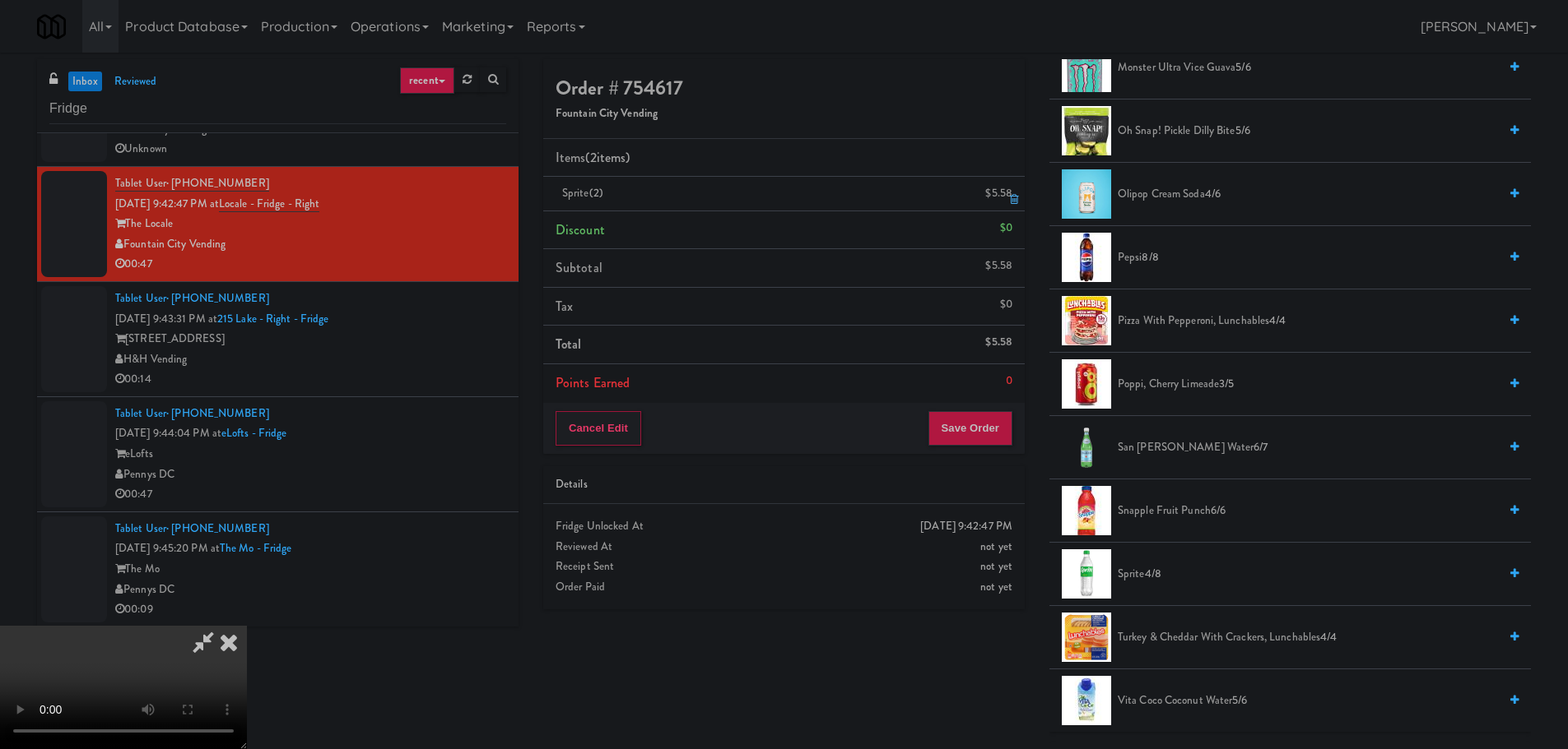
click at [1007, 201] on link at bounding box center [1010, 199] width 14 height 20
click at [247, 626] on video at bounding box center [124, 688] width 247 height 124
click at [247, 626] on icon at bounding box center [229, 643] width 36 height 33
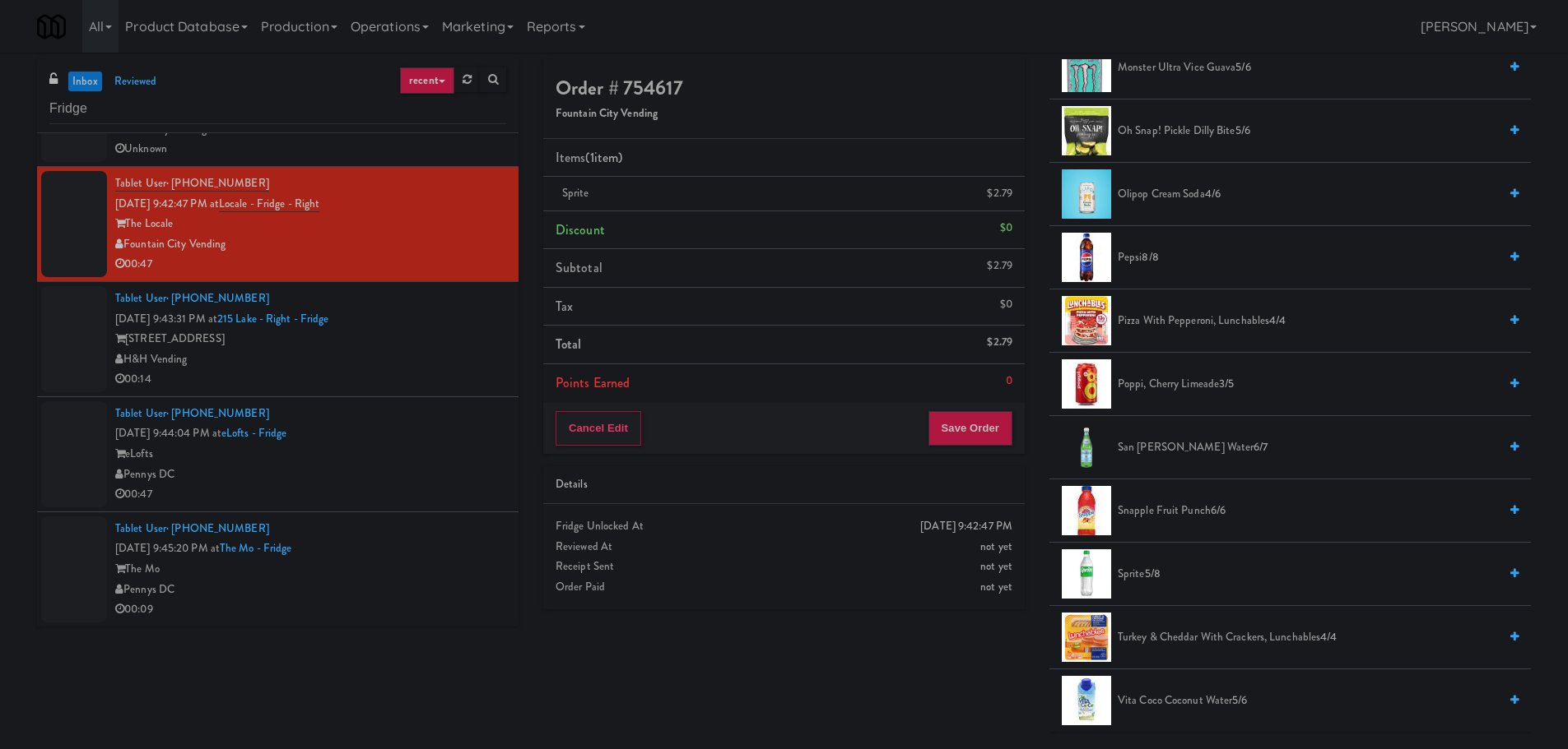
drag, startPoint x: 381, startPoint y: 358, endPoint x: 462, endPoint y: 251, distance: 134.2
click at [382, 358] on div "H&H Vending" at bounding box center [311, 359] width 391 height 20
click at [462, 251] on div "Fountain City Vending" at bounding box center [311, 244] width 391 height 20
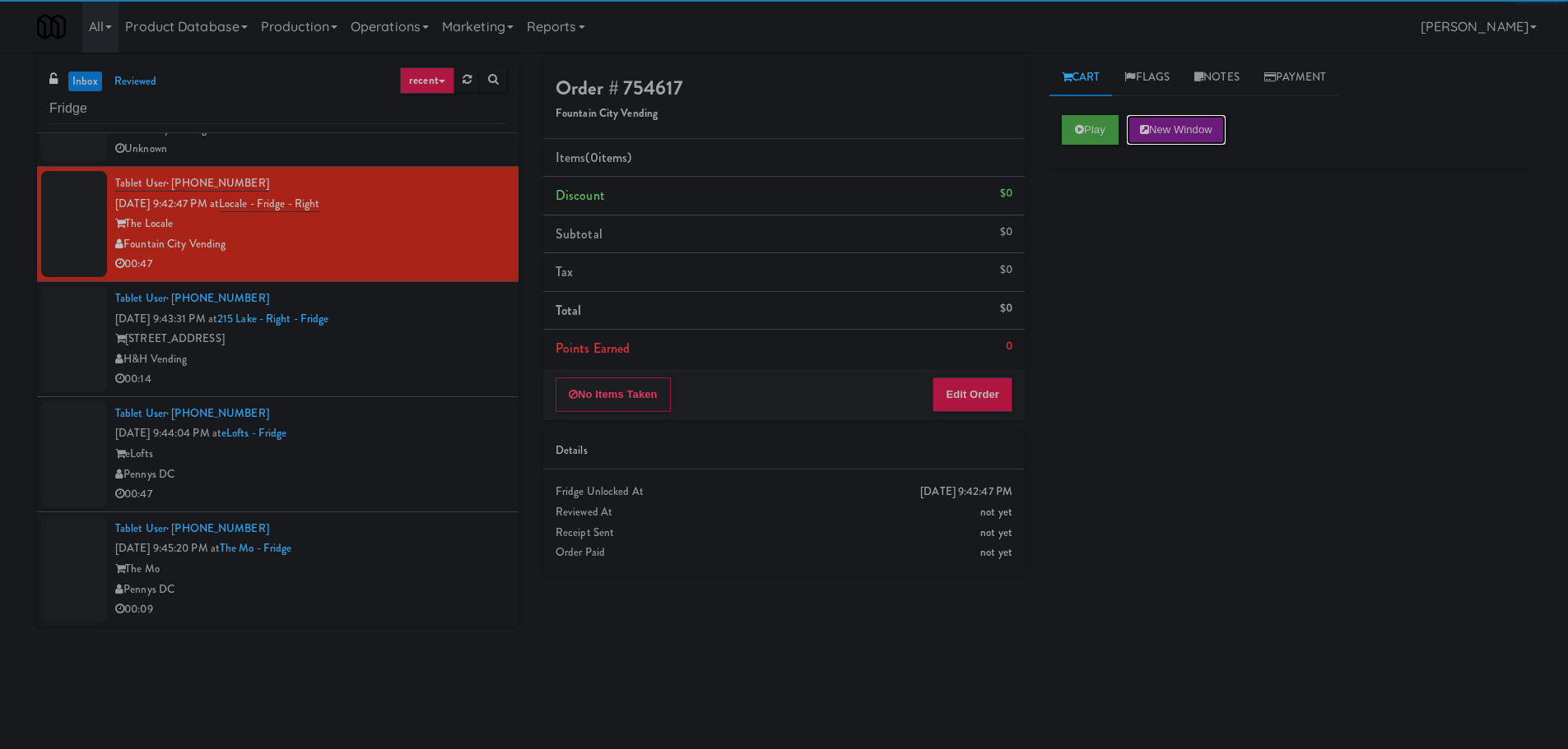
click at [1141, 115] on button "New Window" at bounding box center [1176, 129] width 99 height 30
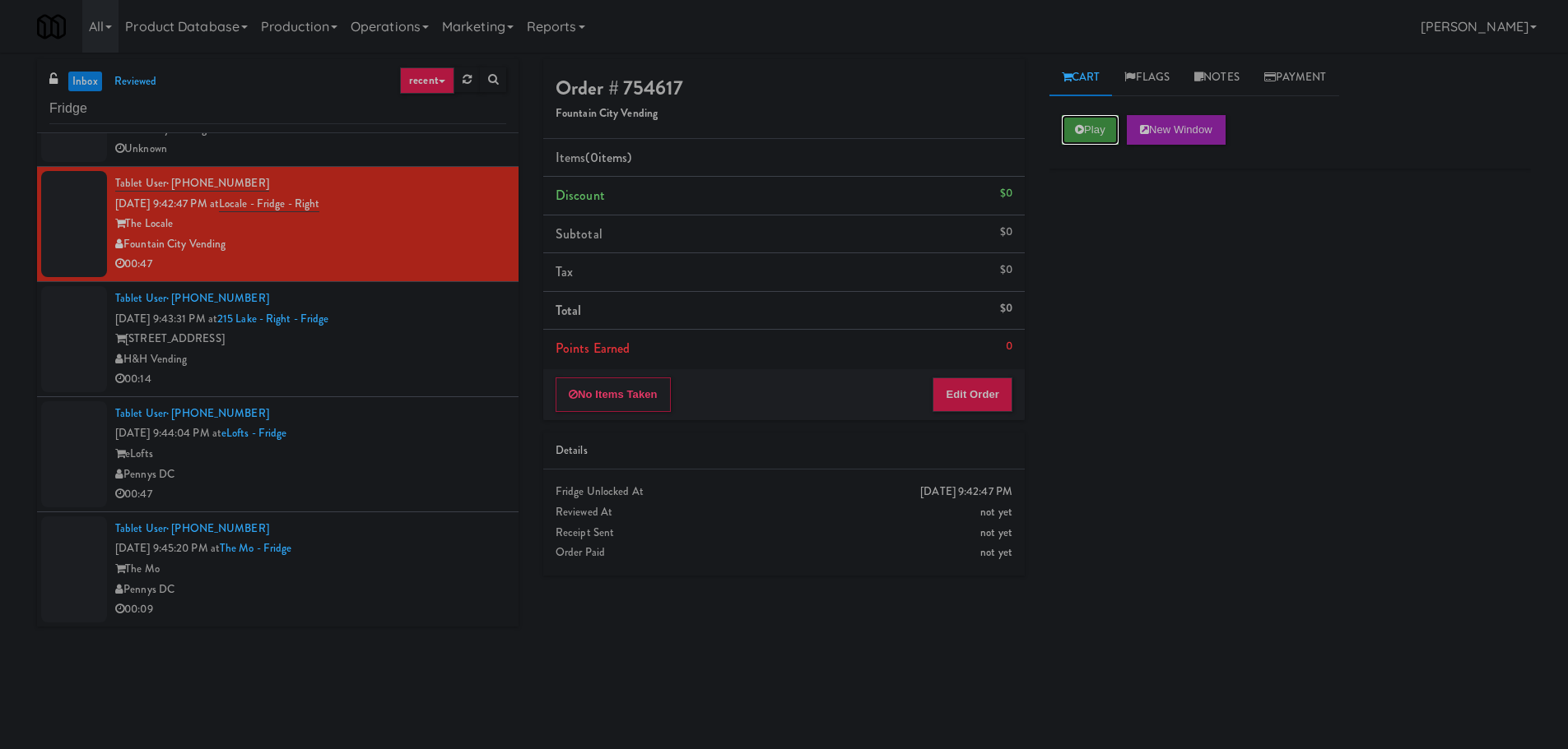
click at [1084, 137] on button "Play" at bounding box center [1090, 129] width 57 height 30
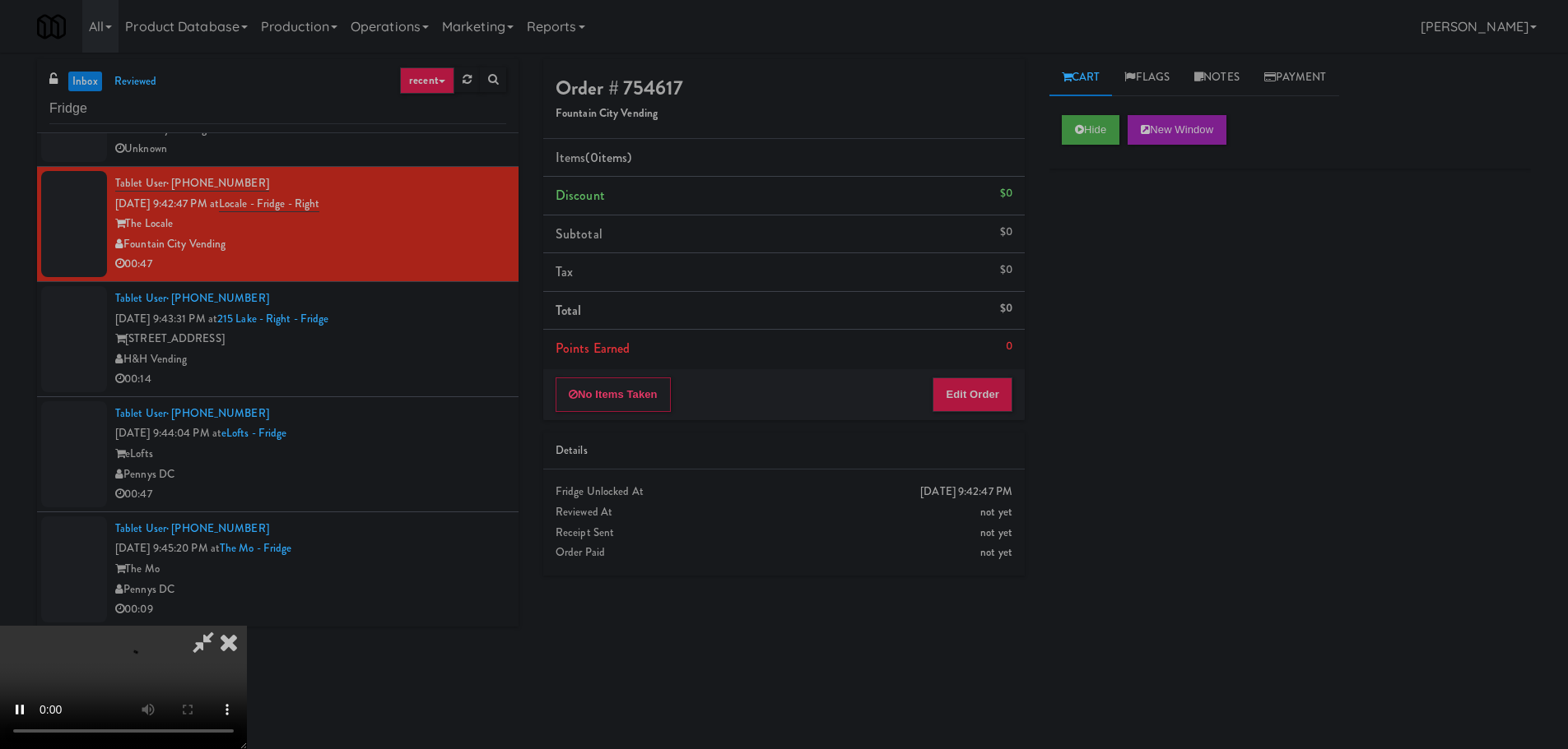
click at [988, 430] on div "Order # 754617 Fountain City Vending Items (0 items ) Discount $0 Subtotal $0 T…" at bounding box center [784, 324] width 506 height 529
click at [988, 424] on div "Order # 754617 Fountain City Vending Items (0 items ) Discount $0 Subtotal $0 T…" at bounding box center [784, 324] width 506 height 529
click at [992, 409] on button "Edit Order" at bounding box center [972, 395] width 80 height 34
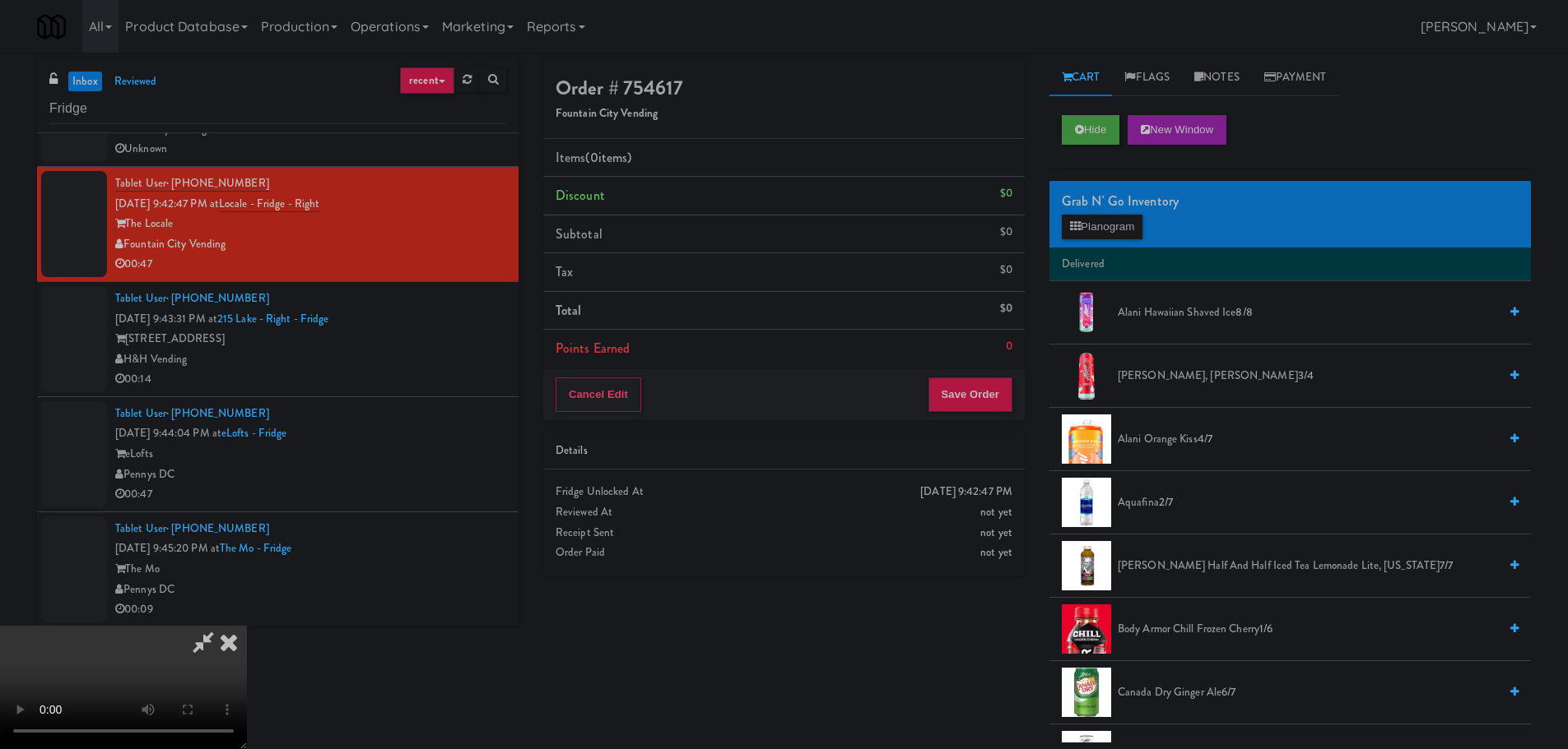
click at [247, 626] on video at bounding box center [124, 688] width 247 height 124
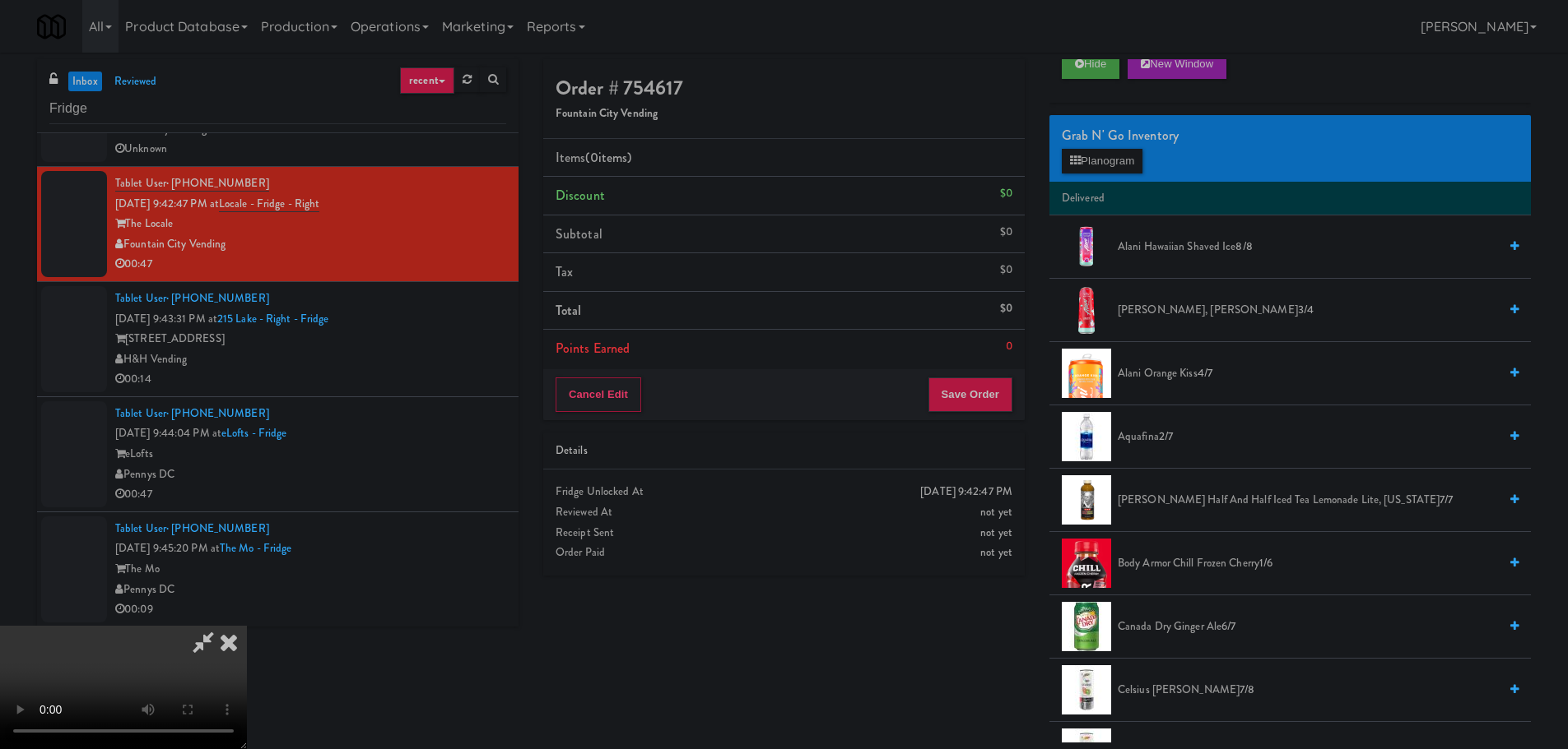
scroll to position [247, 0]
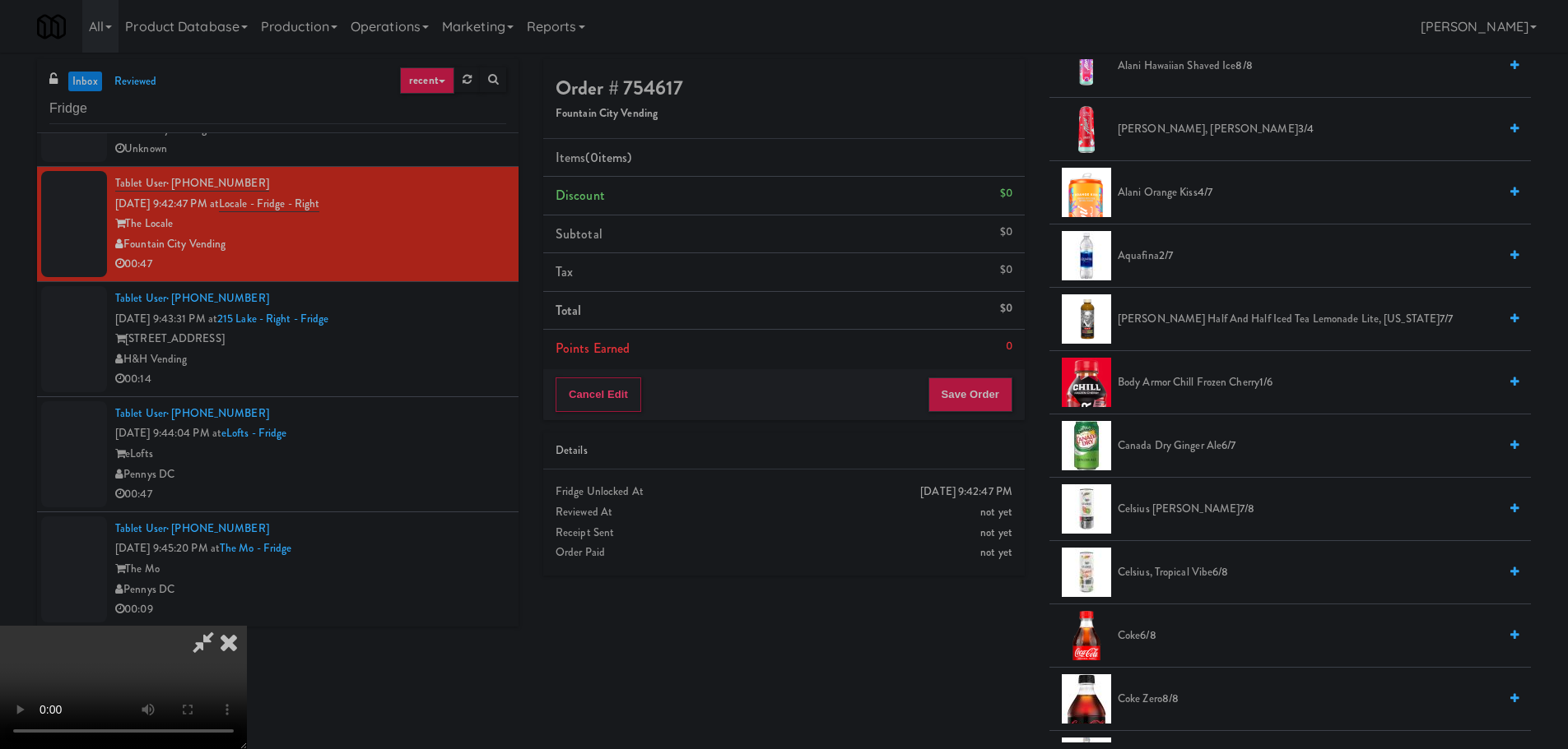
click at [1209, 440] on span "Canada Dry Ginger Ale 6/7" at bounding box center [1307, 445] width 380 height 20
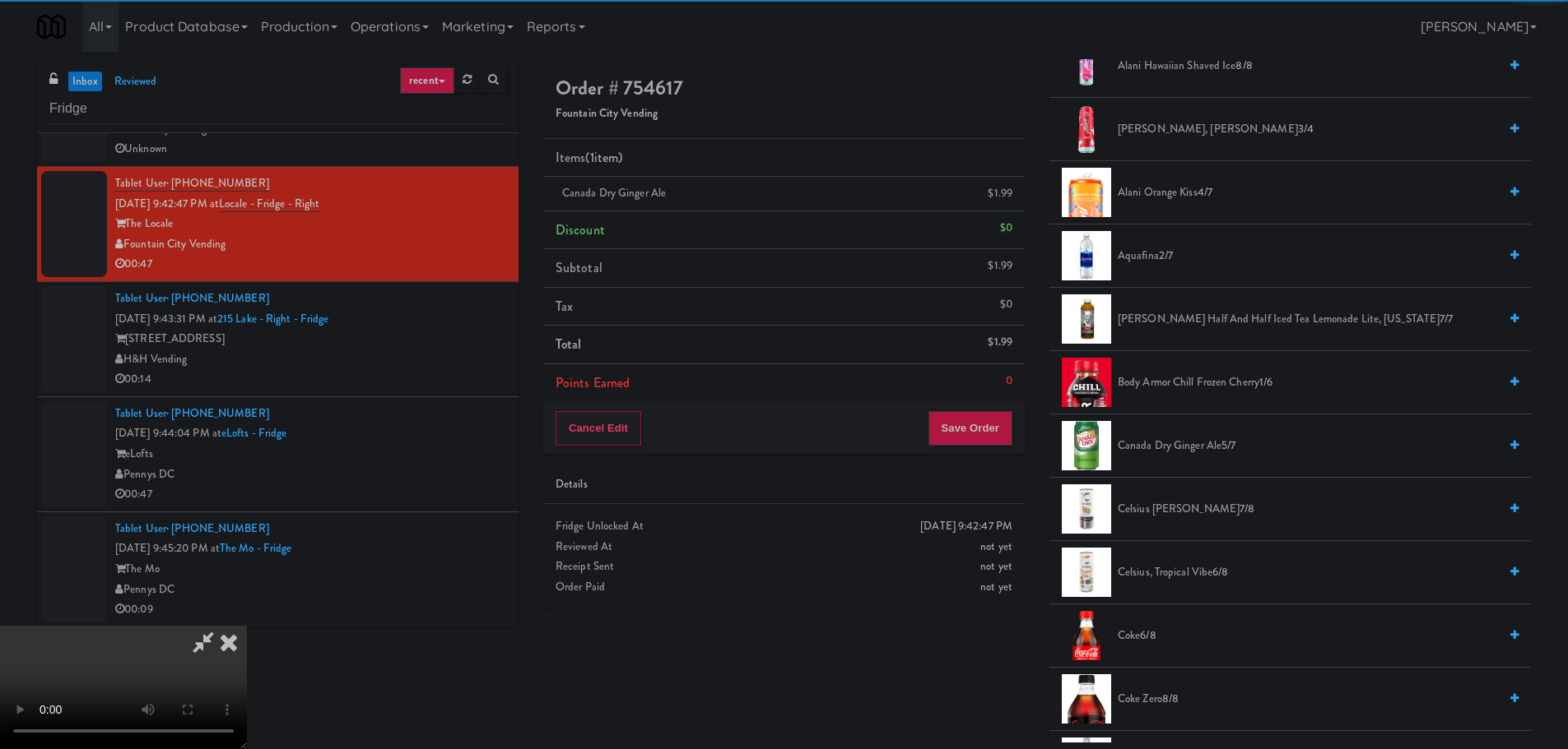
scroll to position [0, 0]
click at [247, 626] on video at bounding box center [124, 688] width 247 height 124
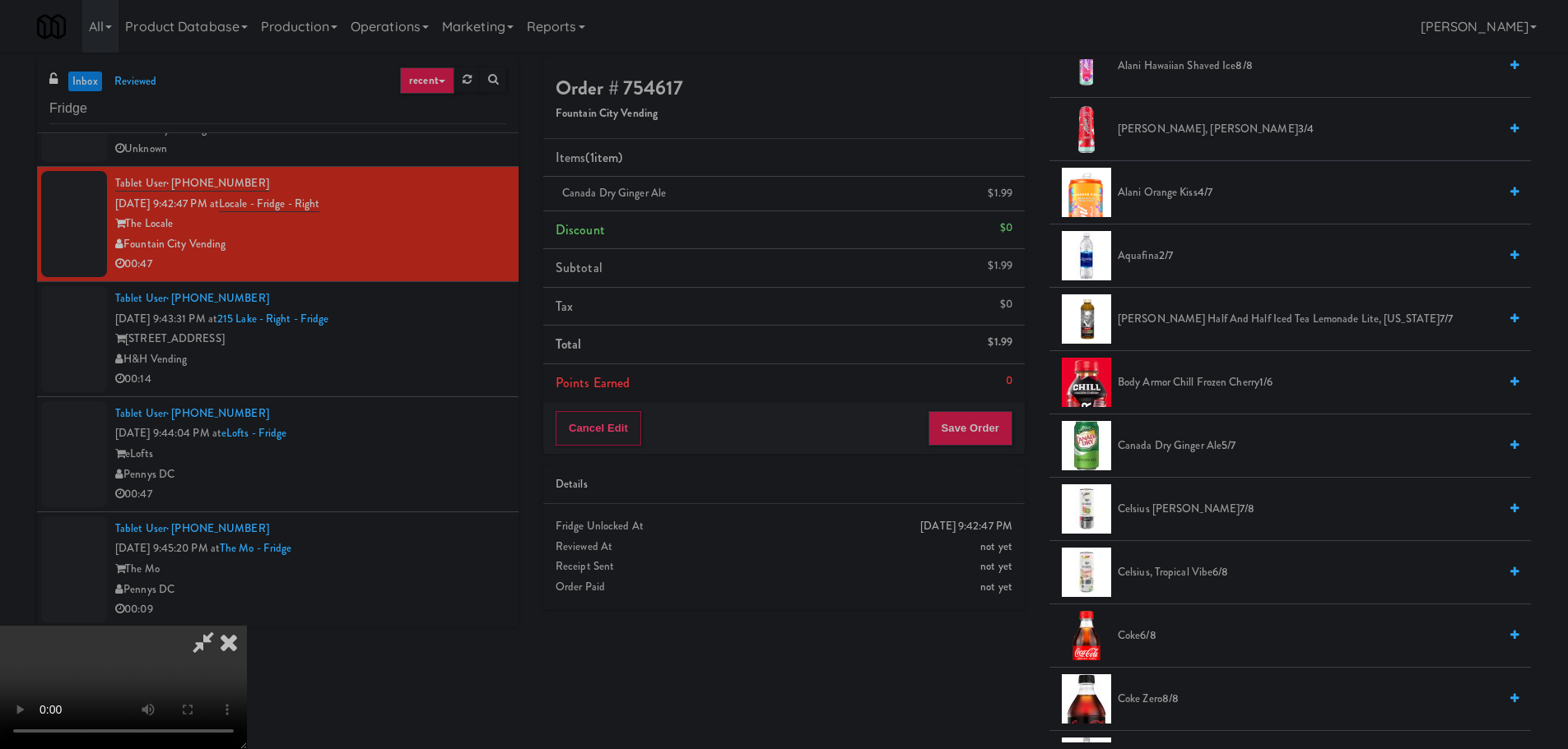
click at [247, 626] on video at bounding box center [124, 688] width 247 height 124
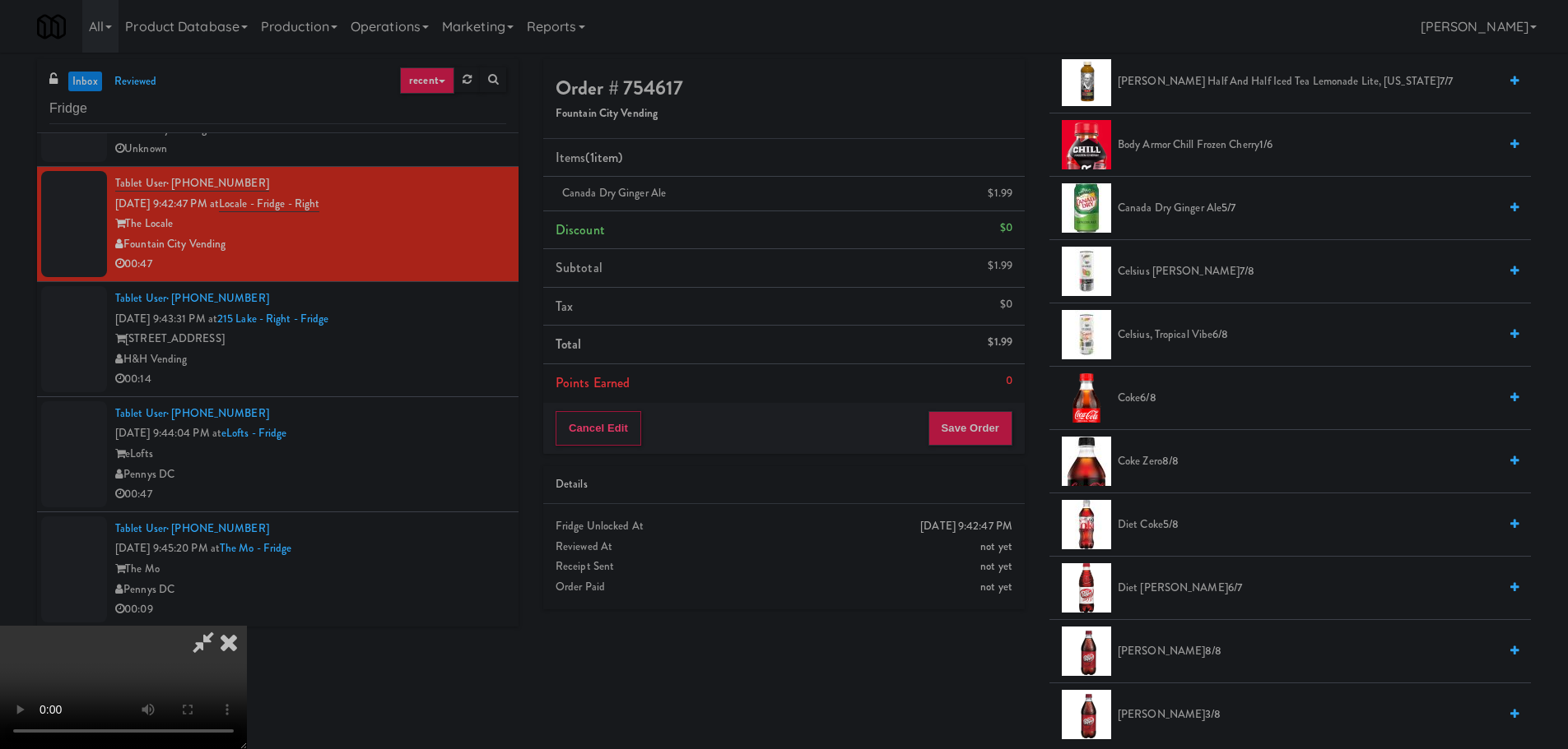
scroll to position [493, 0]
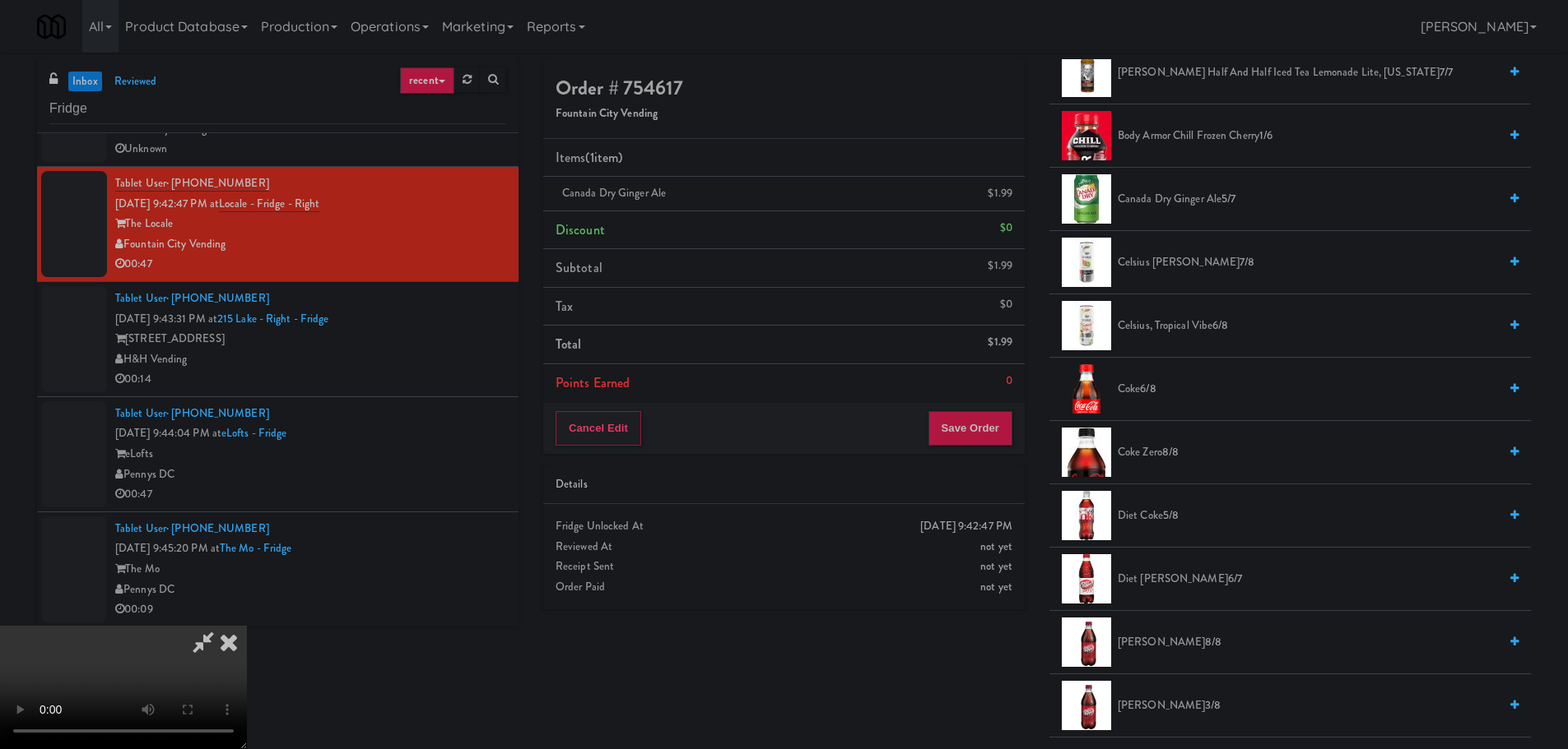
click at [1172, 464] on li "Coke Zero 8/8" at bounding box center [1290, 453] width 481 height 63
click at [1174, 459] on span "8/8" at bounding box center [1170, 452] width 16 height 15
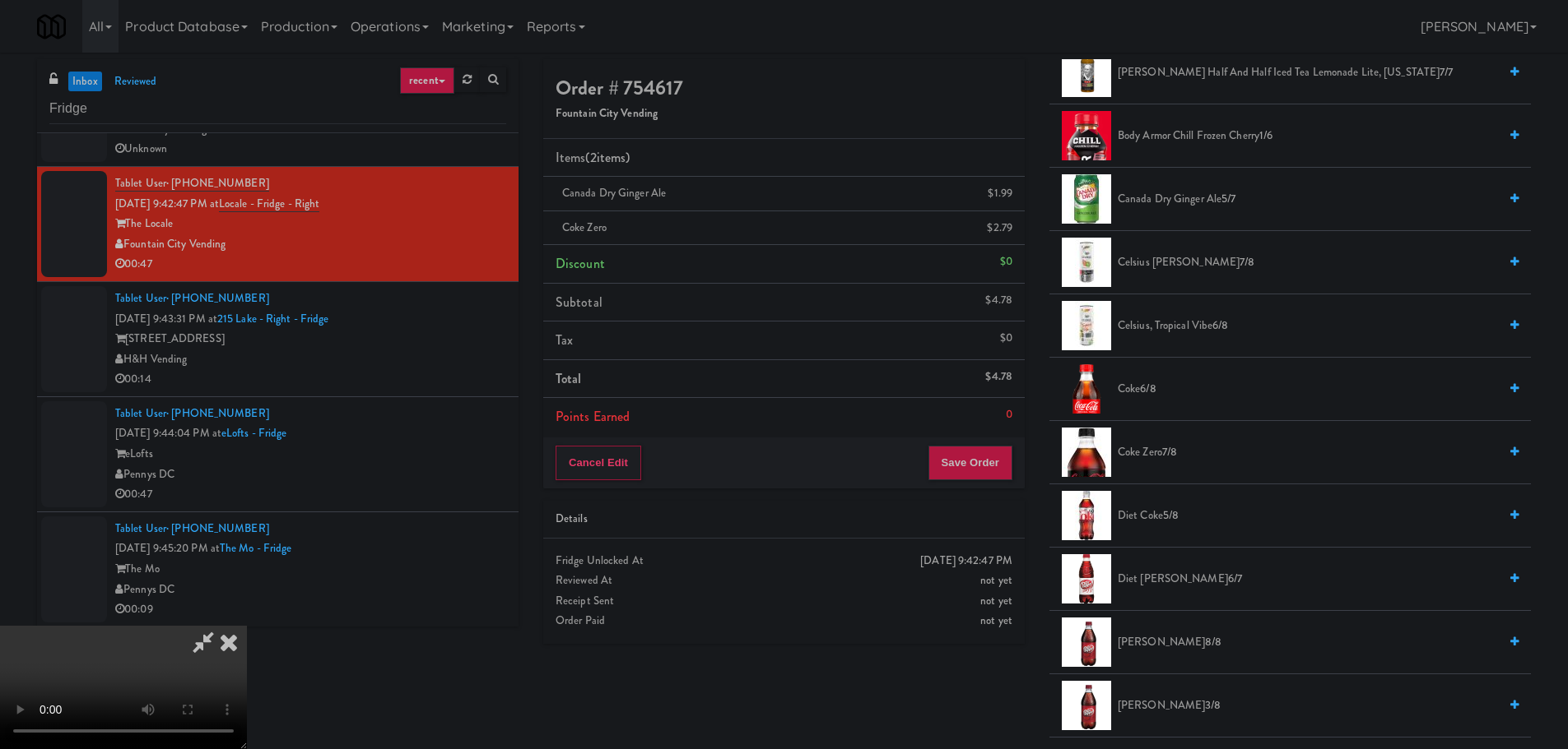
scroll to position [0, 0]
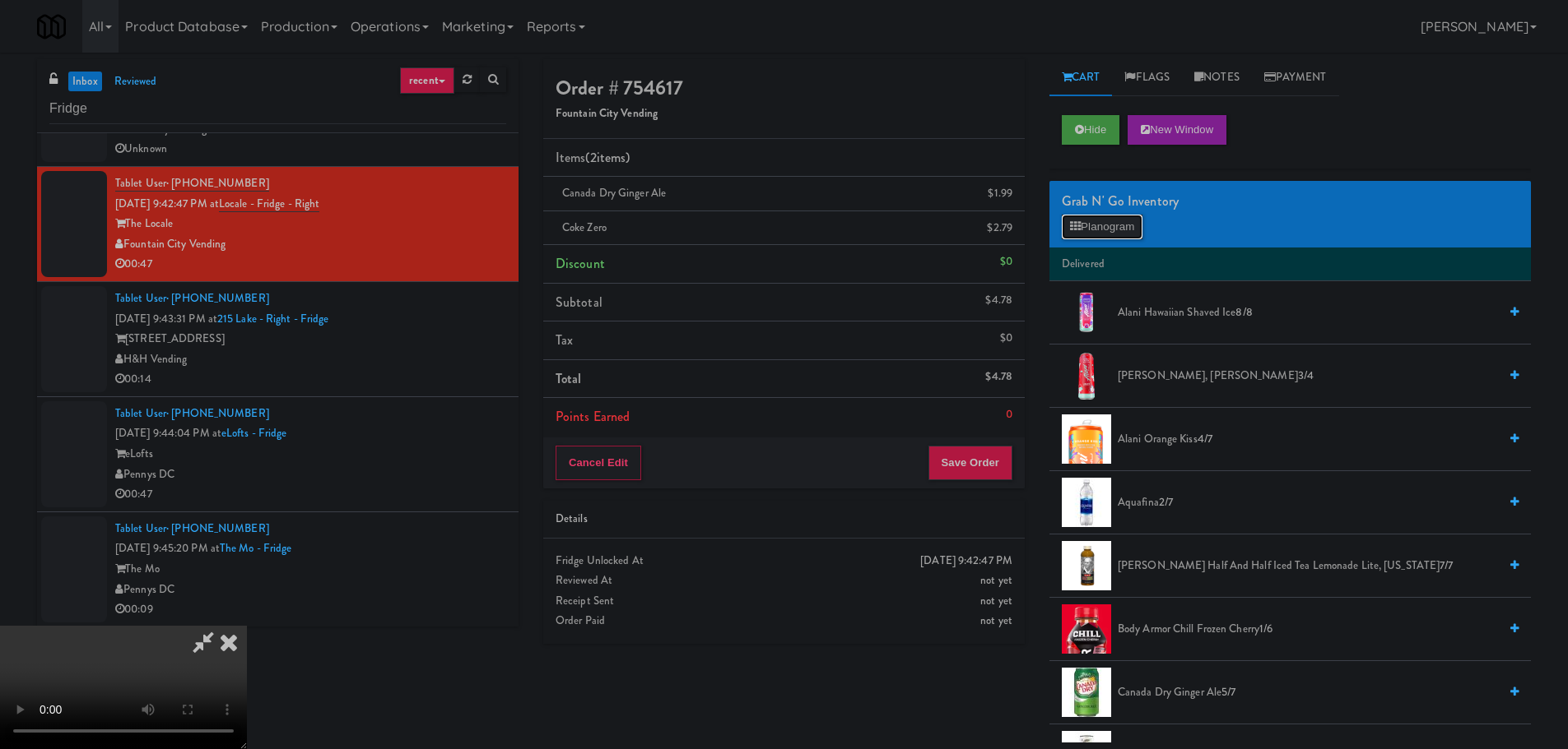
click at [1121, 222] on button "Planogram" at bounding box center [1102, 227] width 81 height 25
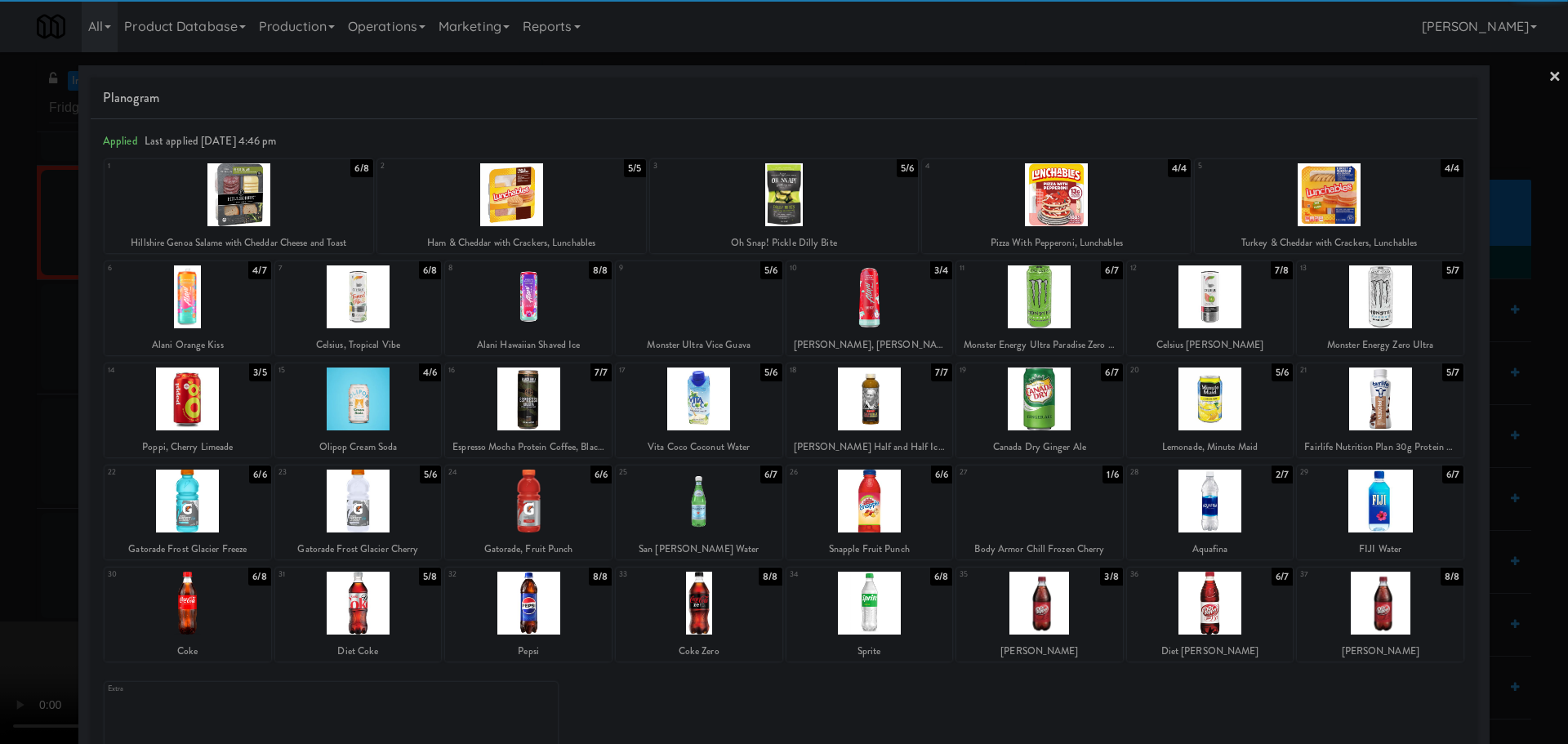
click at [2, 563] on div at bounding box center [784, 372] width 1568 height 744
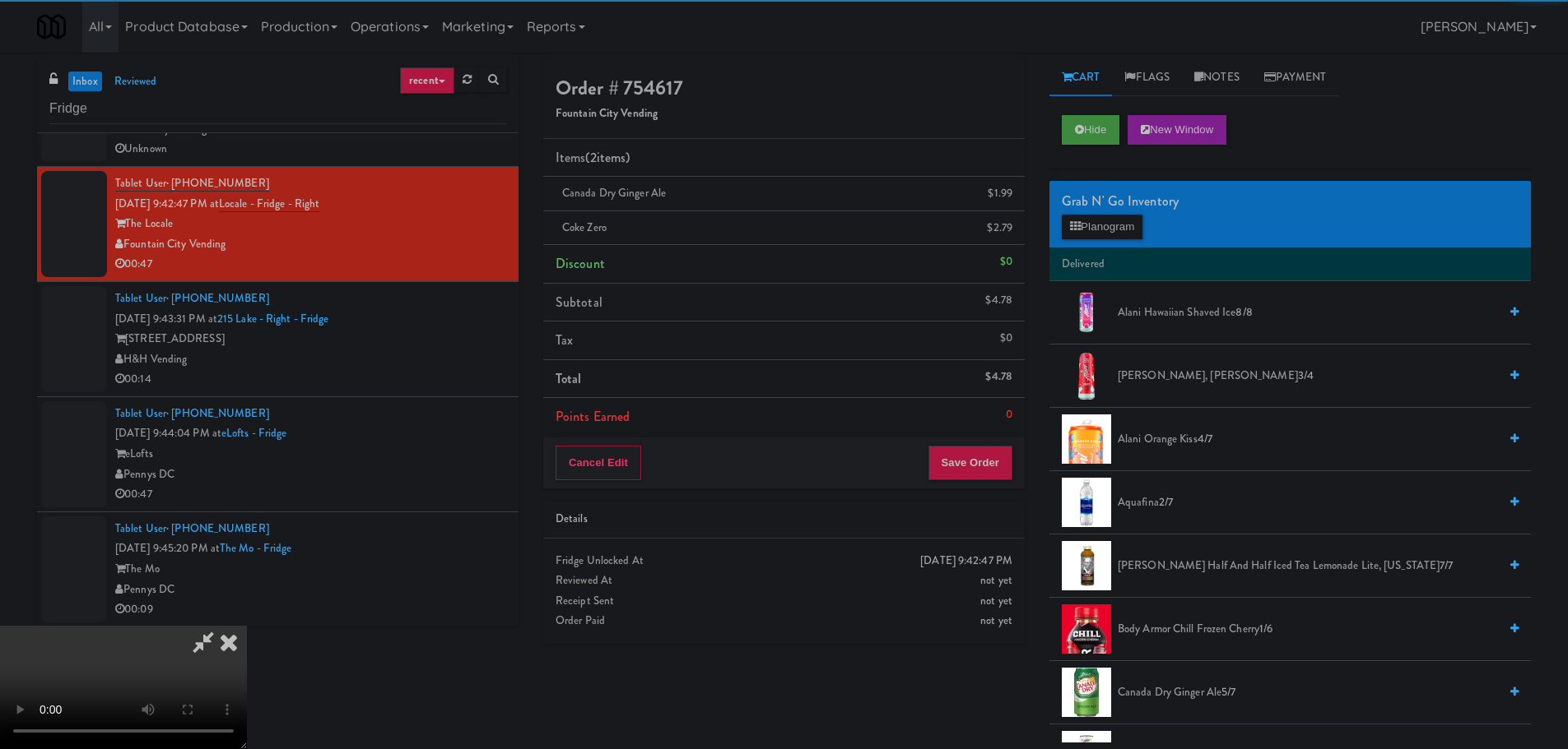
click at [247, 626] on video at bounding box center [124, 688] width 247 height 124
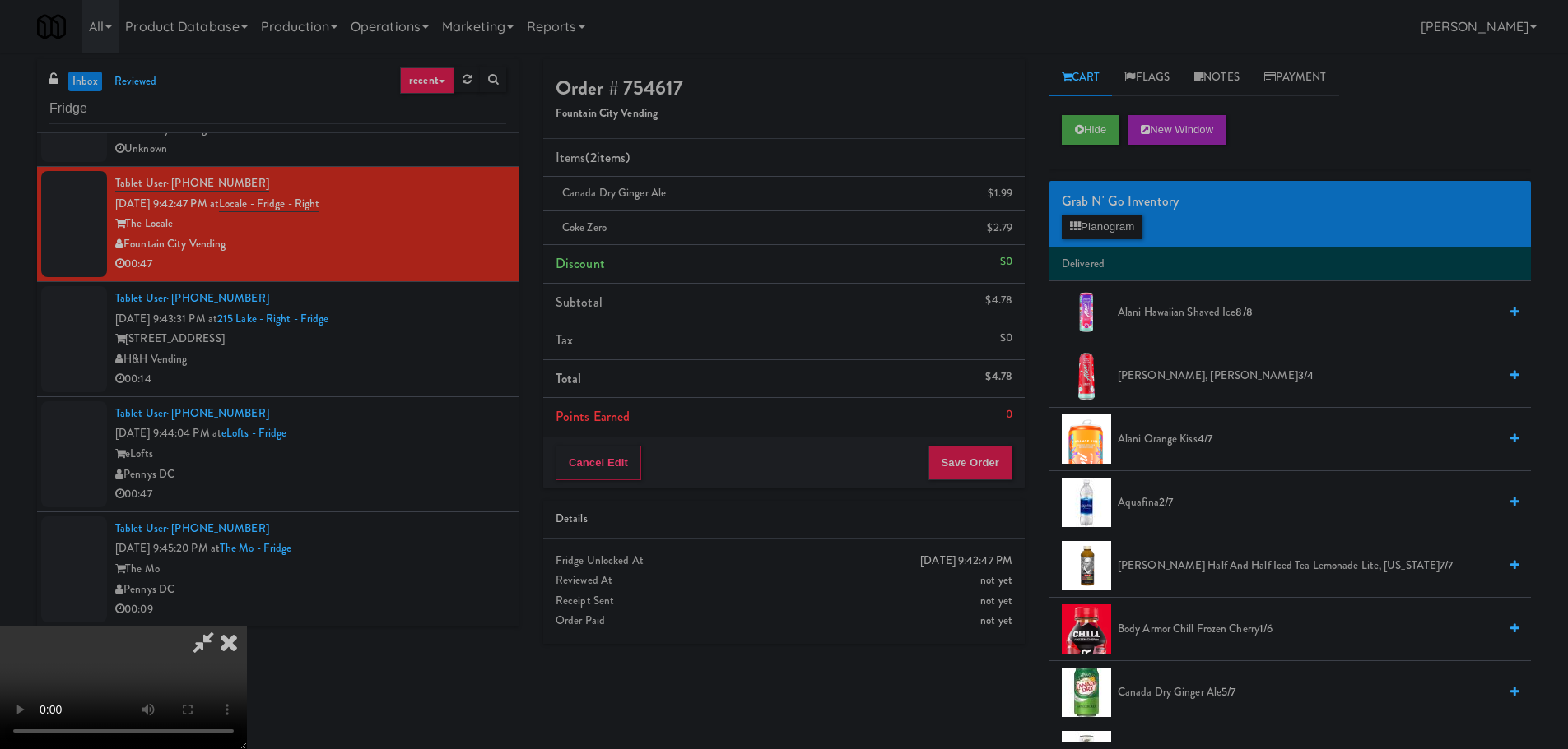
scroll to position [283, 0]
click at [972, 482] on div "Cancel Edit Save Order" at bounding box center [784, 463] width 481 height 51
click at [989, 468] on button "Save Order" at bounding box center [971, 463] width 84 height 34
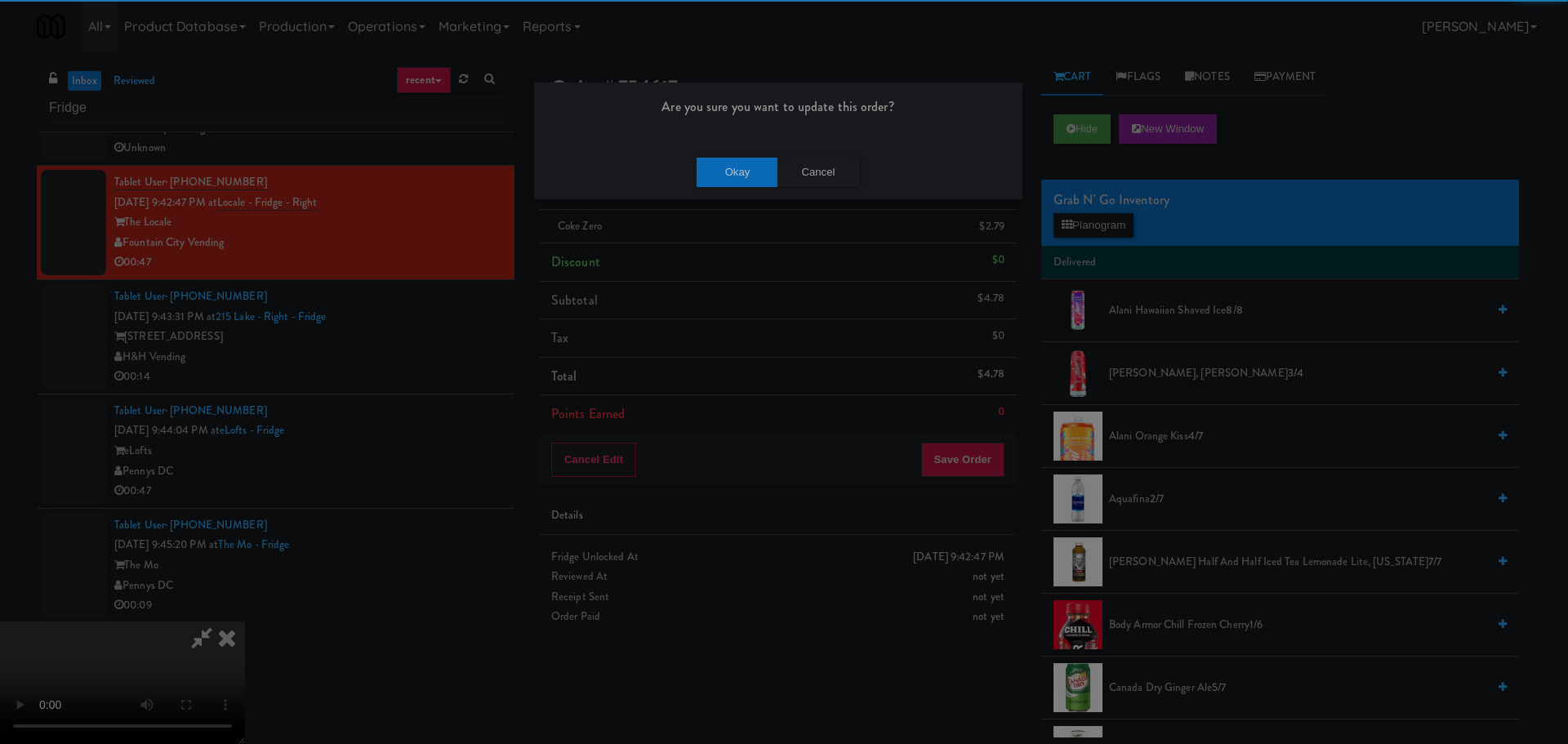
click at [750, 189] on div "Okay Cancel" at bounding box center [779, 172] width 489 height 55
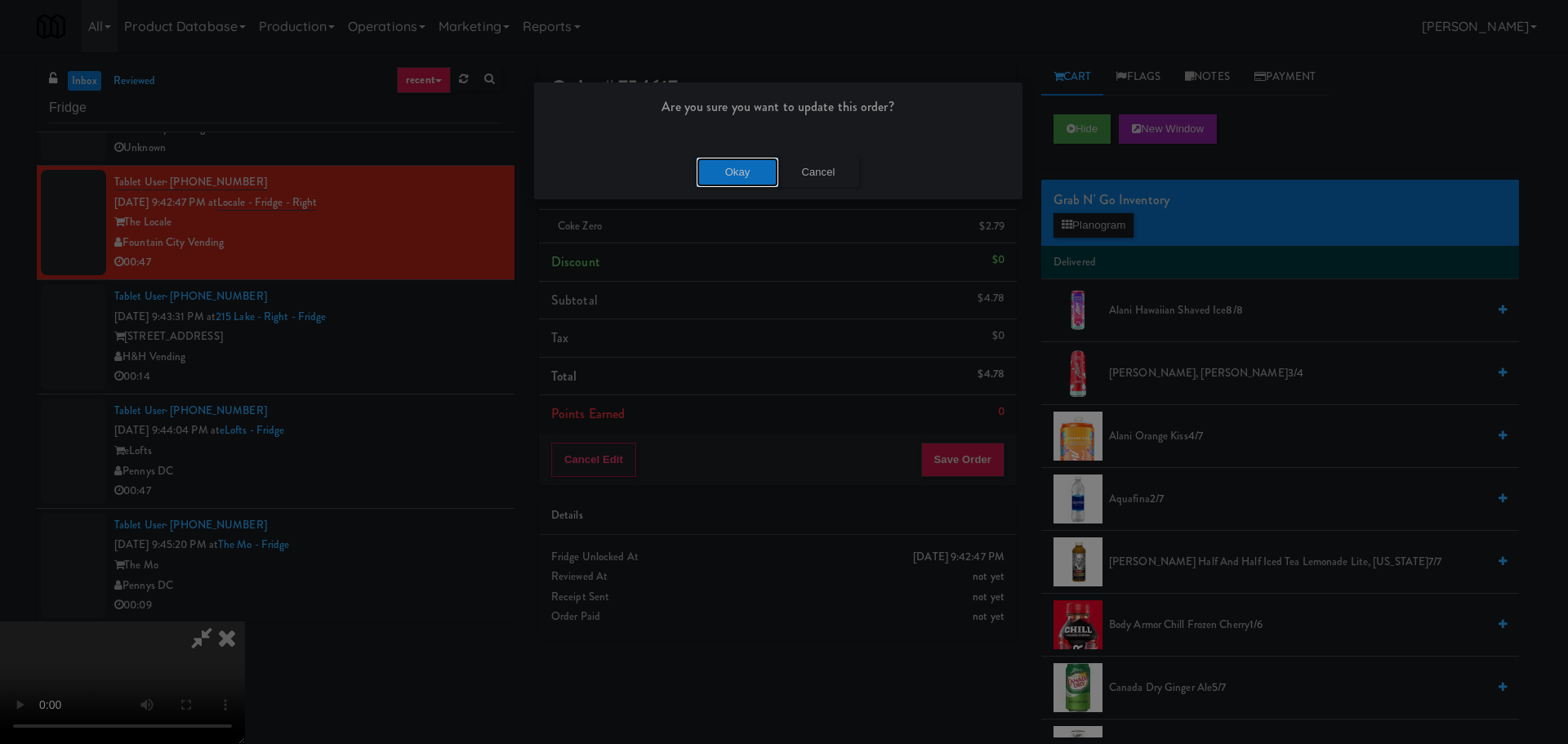
click at [751, 186] on button "Okay" at bounding box center [738, 172] width 82 height 29
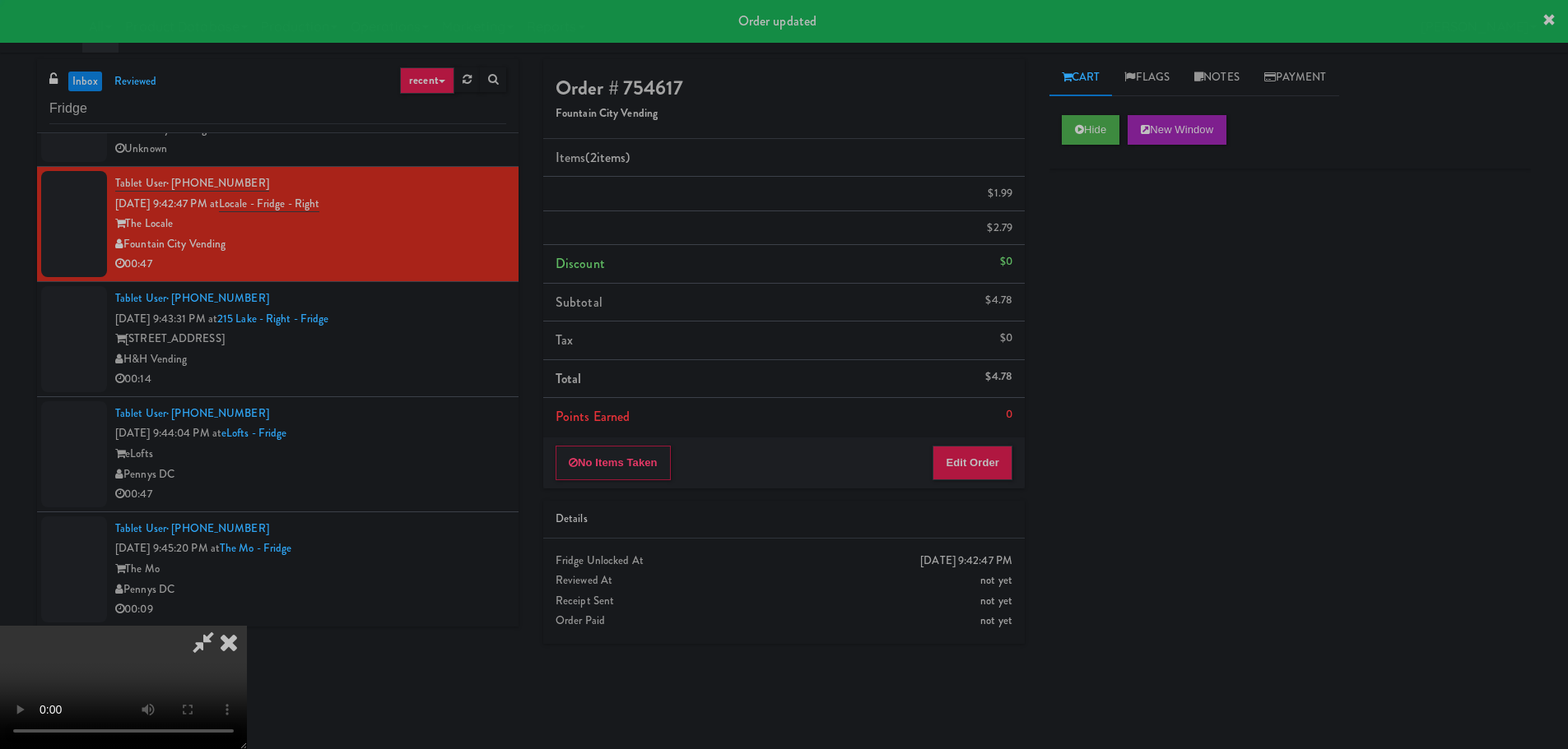
scroll to position [0, 0]
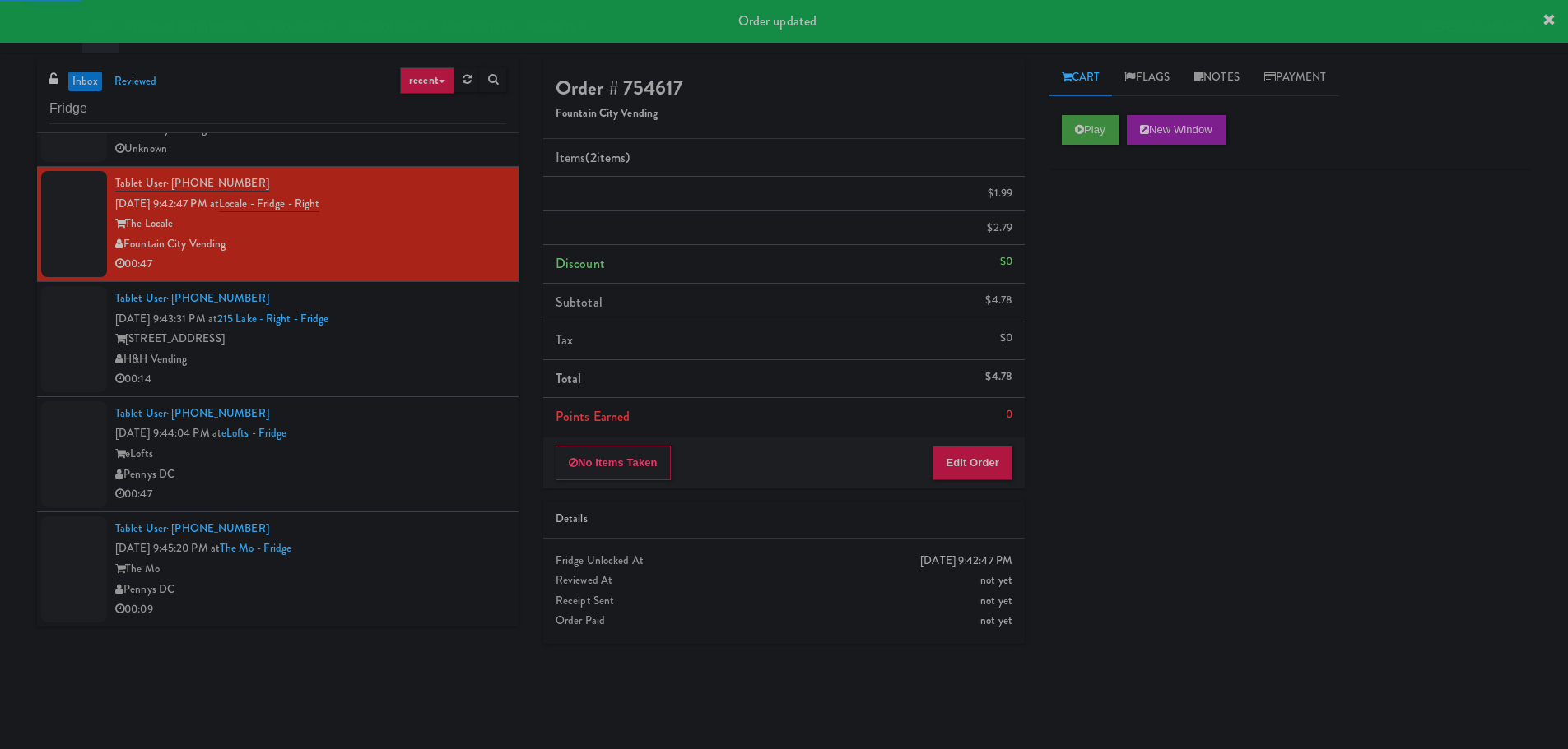
click at [452, 339] on div "[STREET_ADDRESS]" at bounding box center [311, 339] width 391 height 20
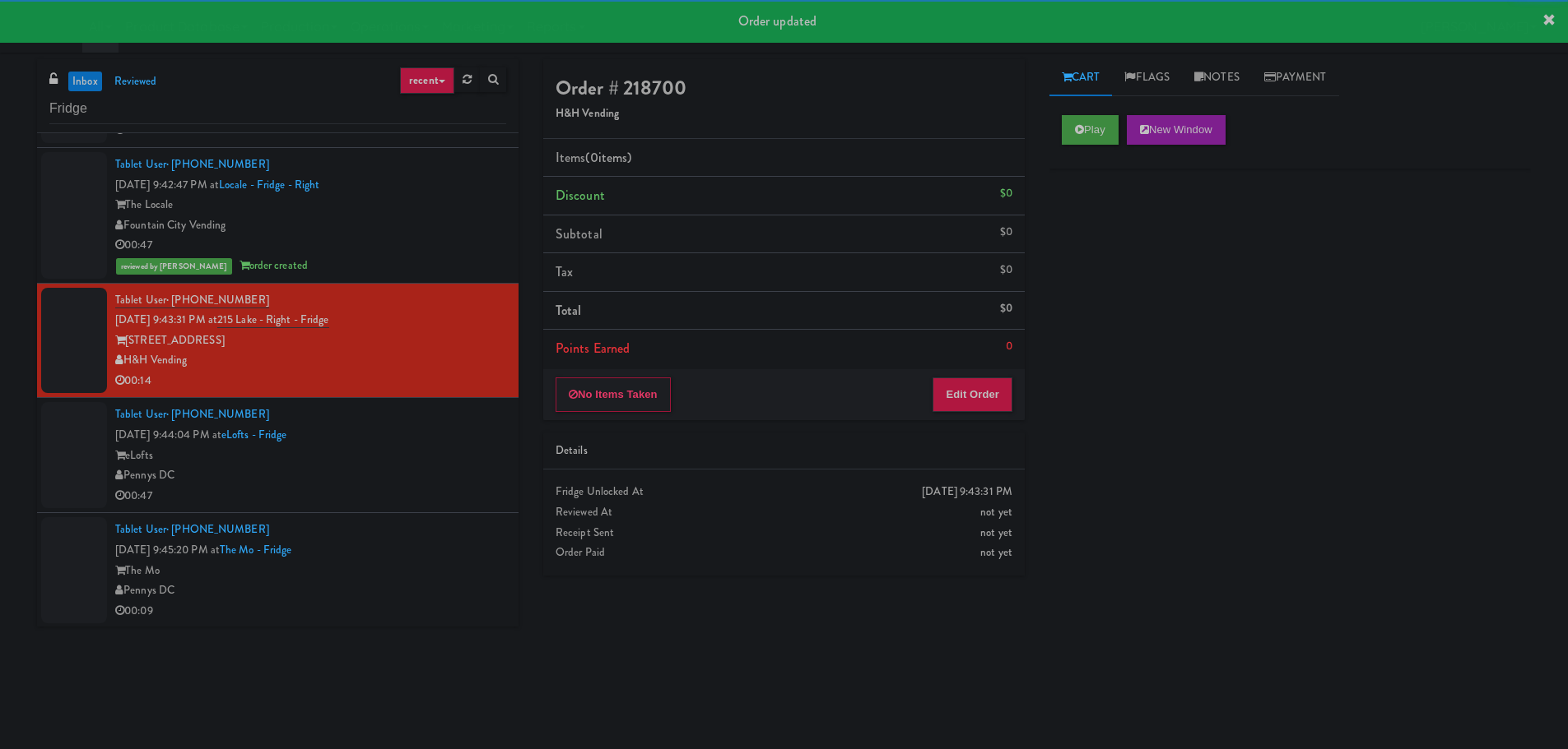
scroll to position [102, 0]
click at [1108, 135] on button "Play" at bounding box center [1090, 129] width 57 height 30
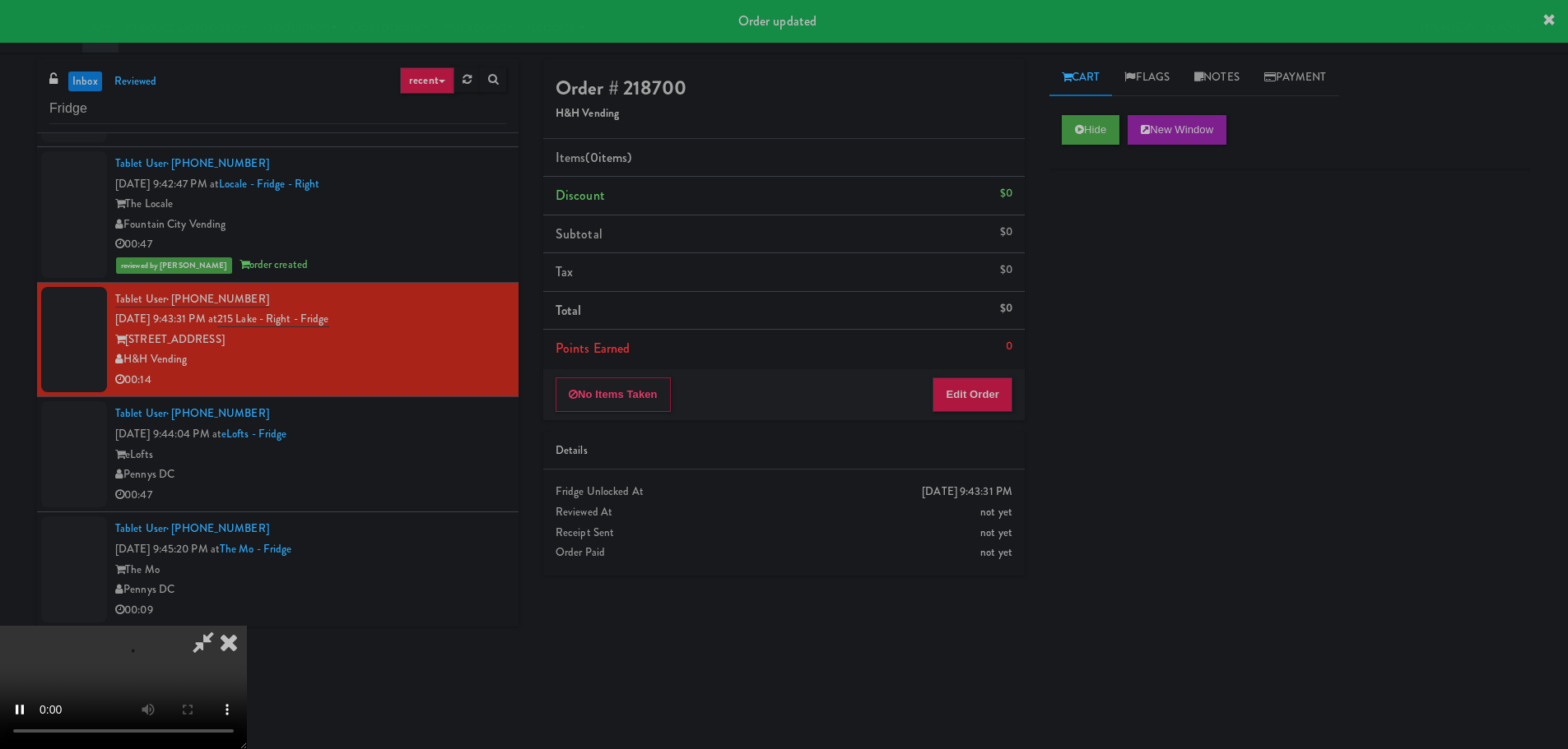
click at [1003, 364] on li "Points Earned 0" at bounding box center [784, 349] width 481 height 38
click at [1002, 368] on div "Items (0 items ) Discount $0 Subtotal $0 Tax $0 Total $0 Points Earned 0" at bounding box center [784, 254] width 481 height 230
click at [1001, 387] on button "Edit Order" at bounding box center [972, 395] width 80 height 34
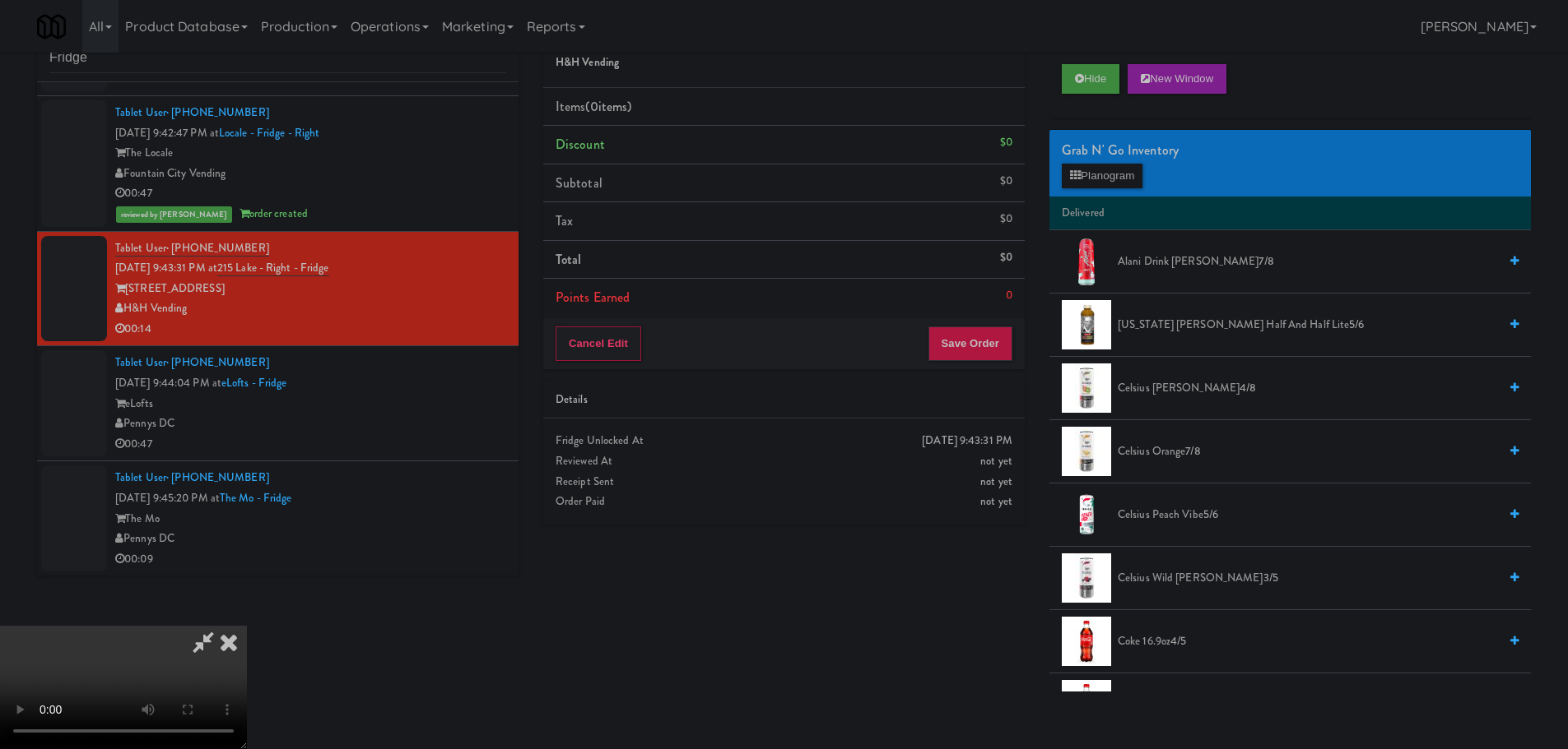
scroll to position [53, 0]
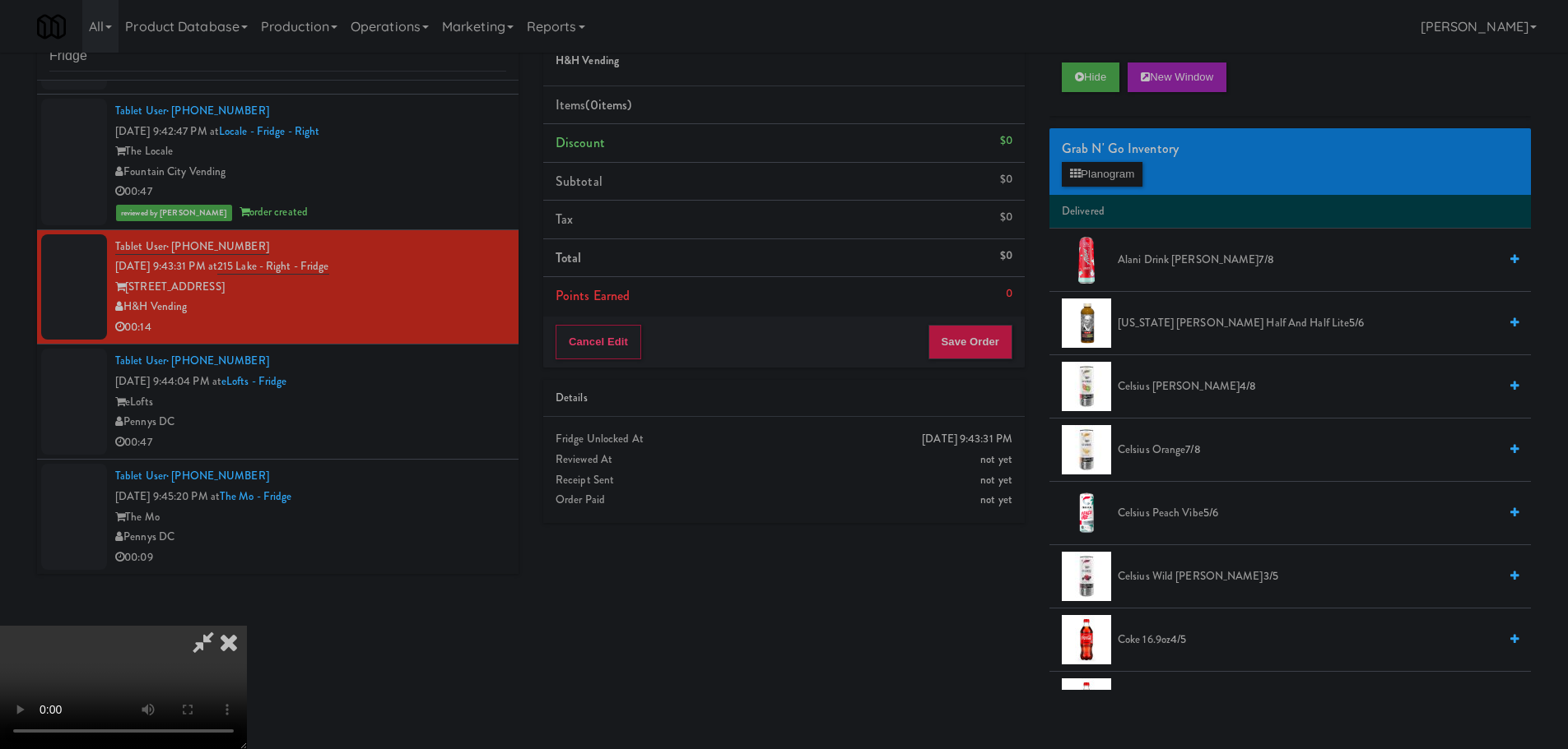
click at [944, 698] on body "Are you sure you want to update this order? Okay Cancel Okay Are you sure you w…" at bounding box center [784, 374] width 1568 height 749
click at [247, 626] on video at bounding box center [124, 688] width 247 height 124
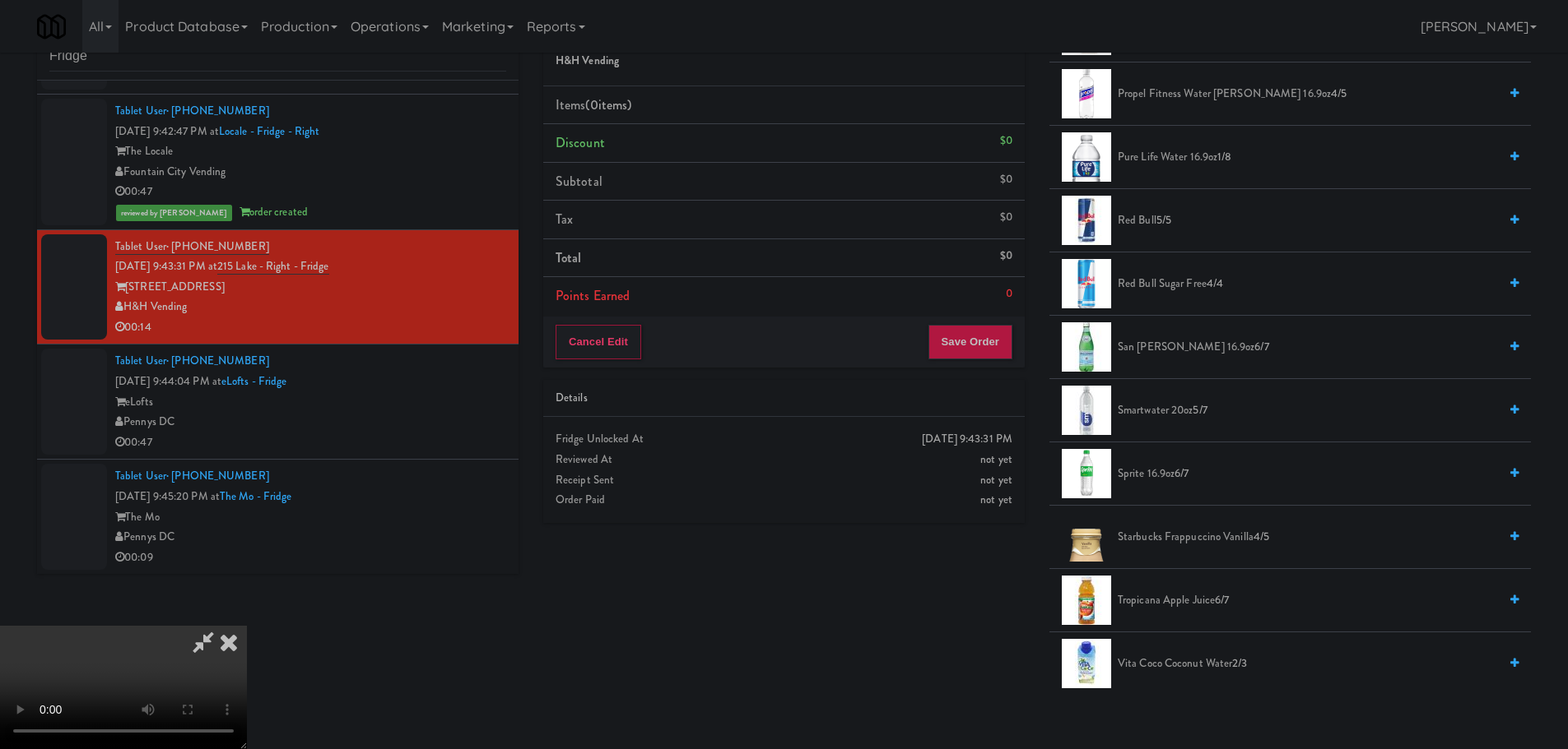
scroll to position [2056, 0]
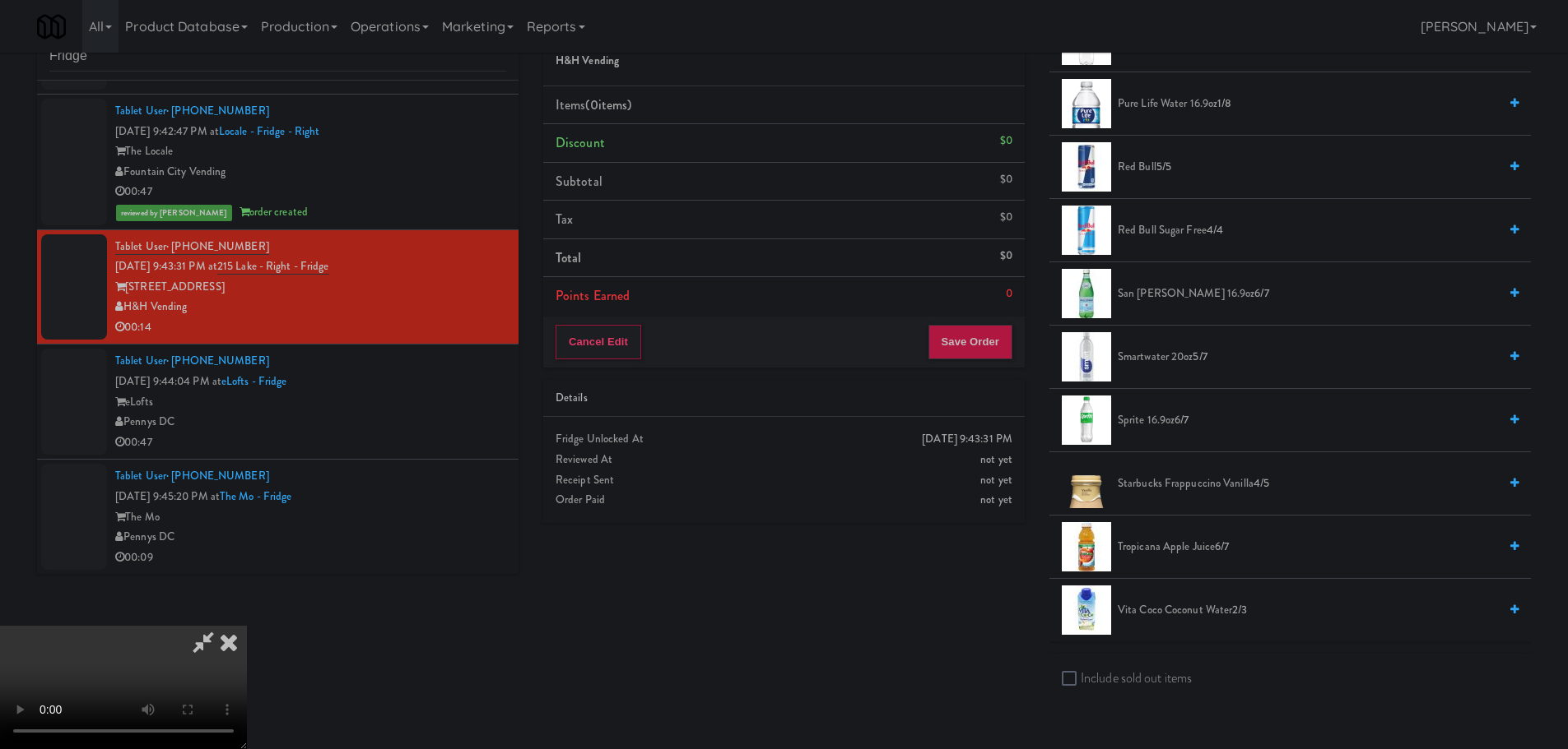
click at [1164, 405] on li "Sprite 16.9oz 6/7" at bounding box center [1290, 420] width 481 height 63
click at [1164, 417] on span "Sprite 16.9oz 6/7" at bounding box center [1307, 420] width 380 height 20
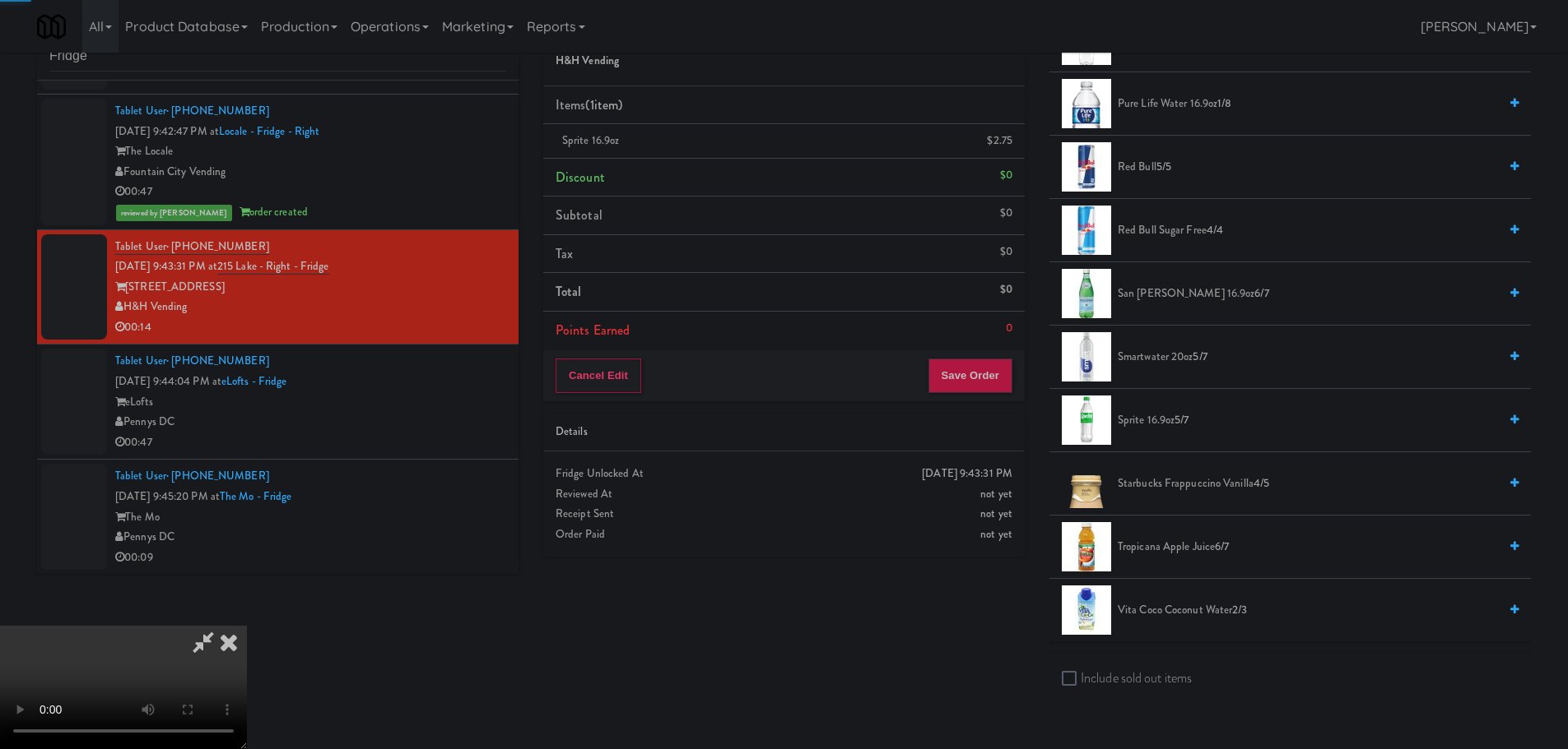
click at [247, 626] on video at bounding box center [124, 688] width 247 height 124
click at [960, 399] on div "Cancel Edit Save Order" at bounding box center [784, 375] width 481 height 51
click at [972, 388] on button "Save Order" at bounding box center [971, 375] width 84 height 34
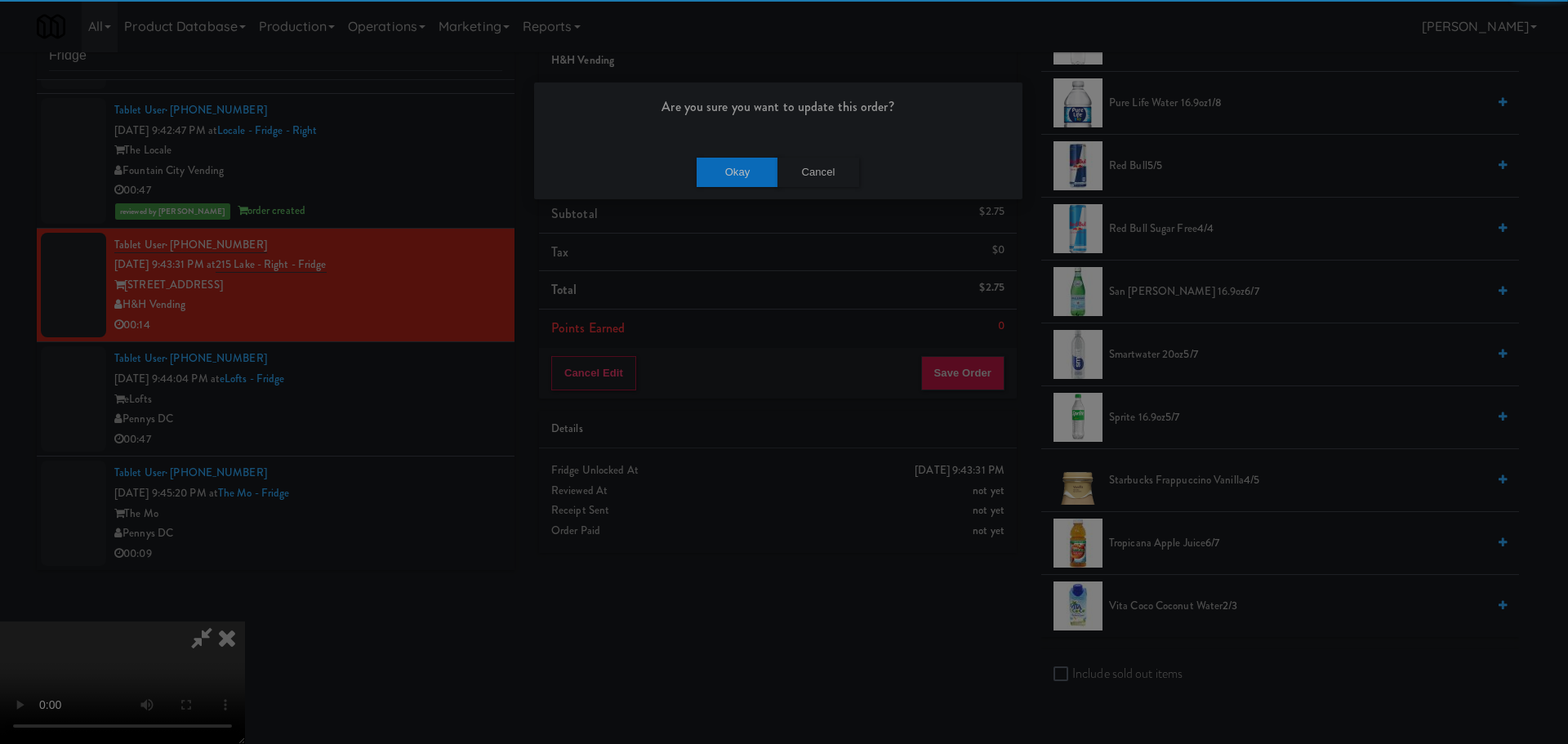
click at [732, 147] on div "Okay Cancel" at bounding box center [779, 172] width 489 height 55
click at [737, 164] on button "Okay" at bounding box center [738, 172] width 82 height 29
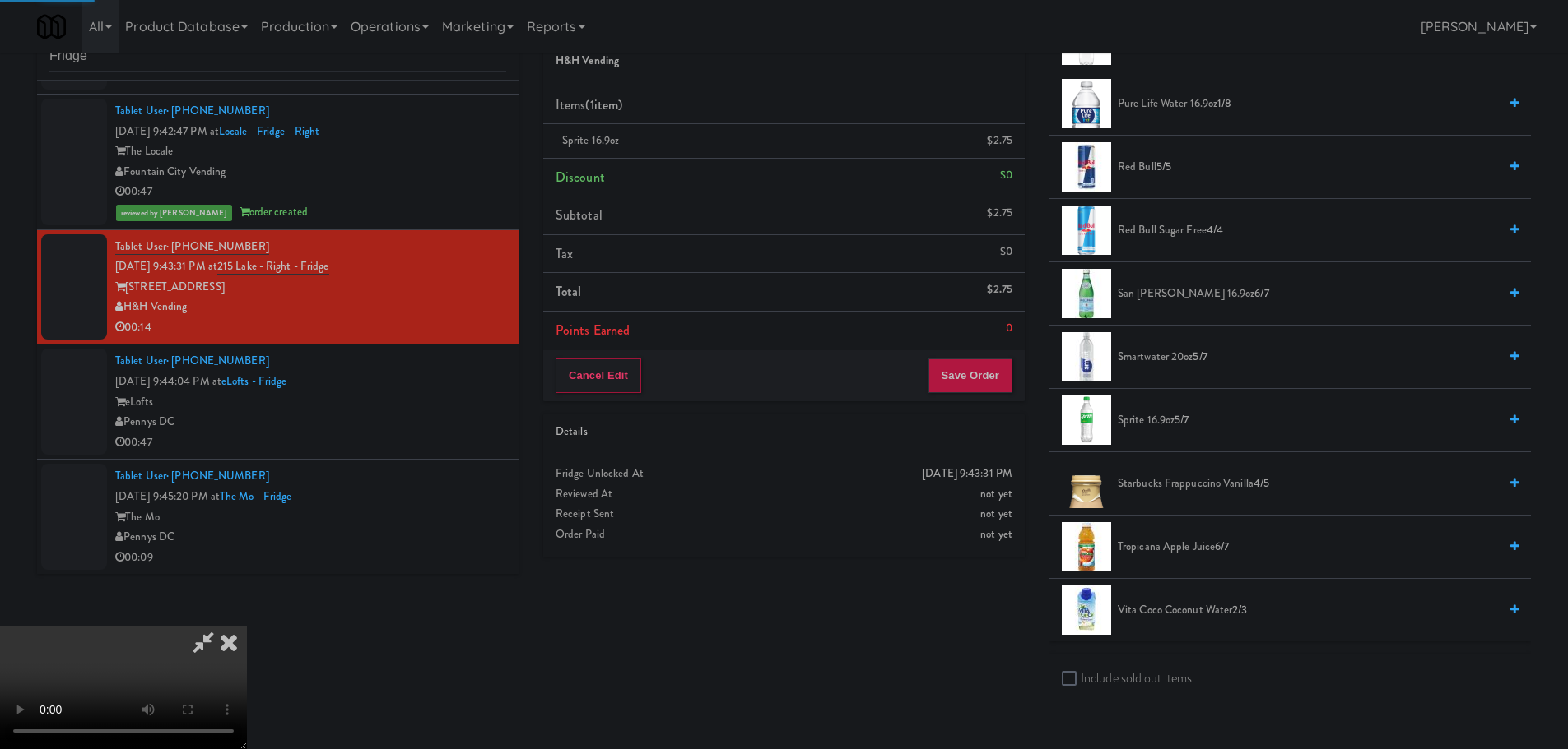
scroll to position [0, 0]
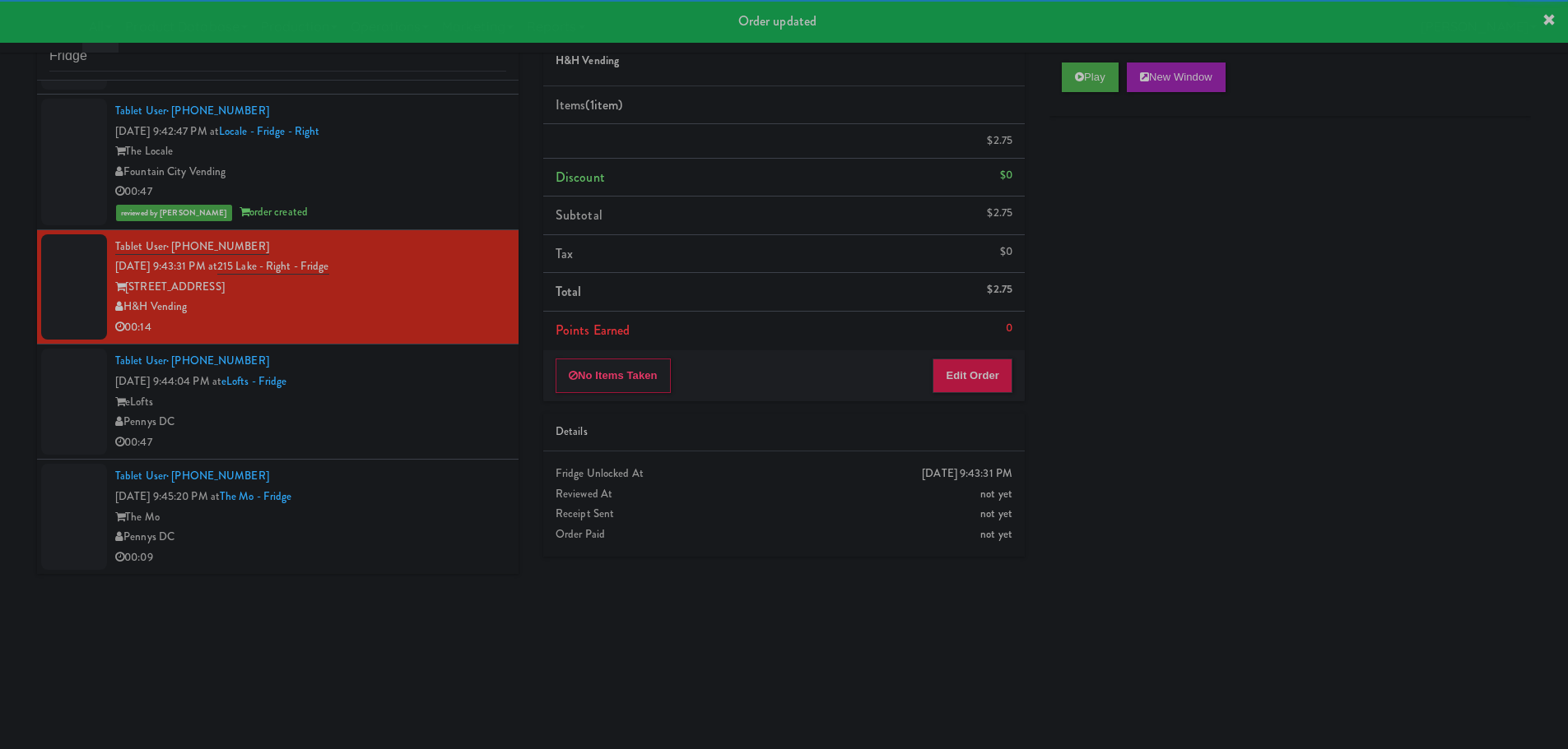
click at [439, 441] on div "00:47" at bounding box center [311, 443] width 391 height 20
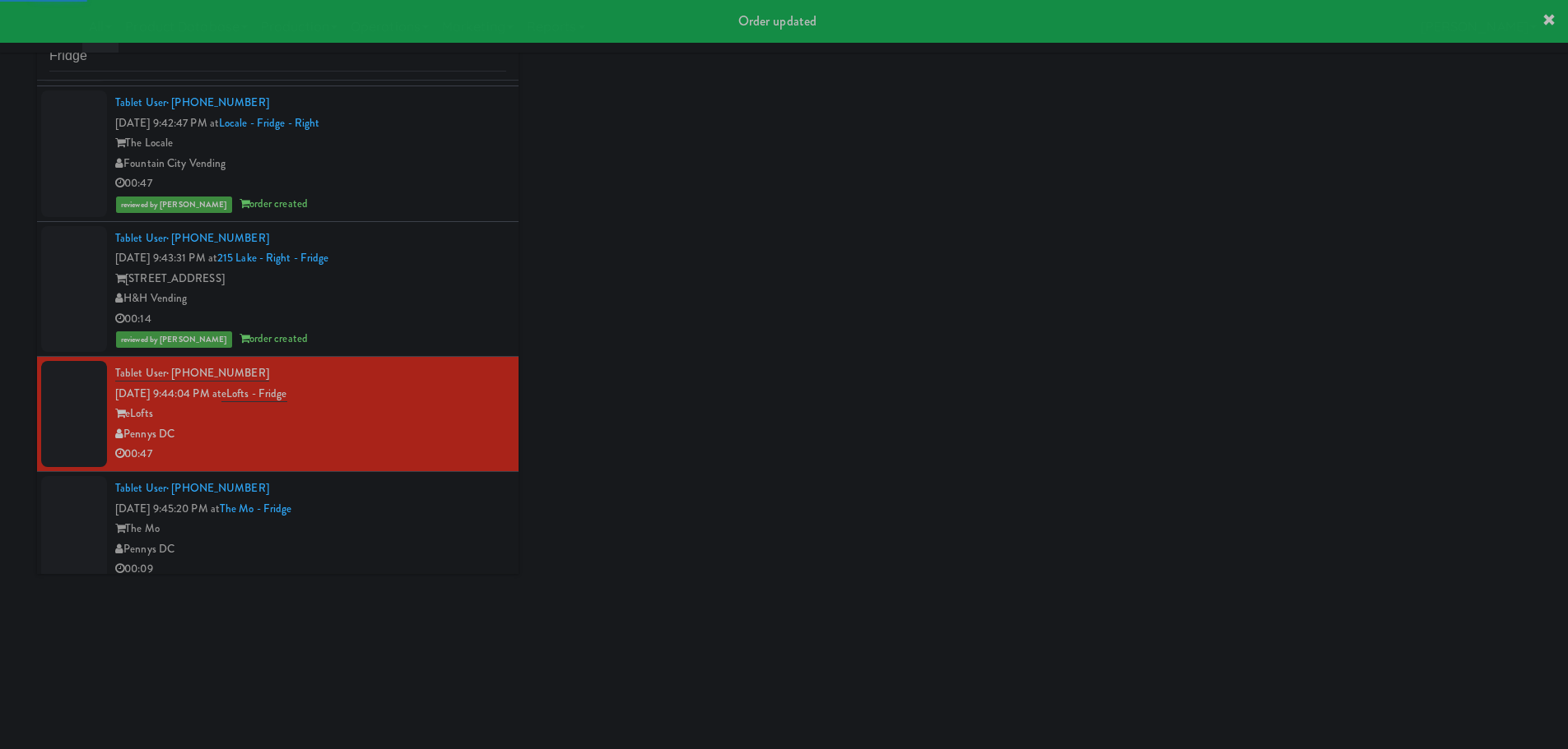
scroll to position [122, 0]
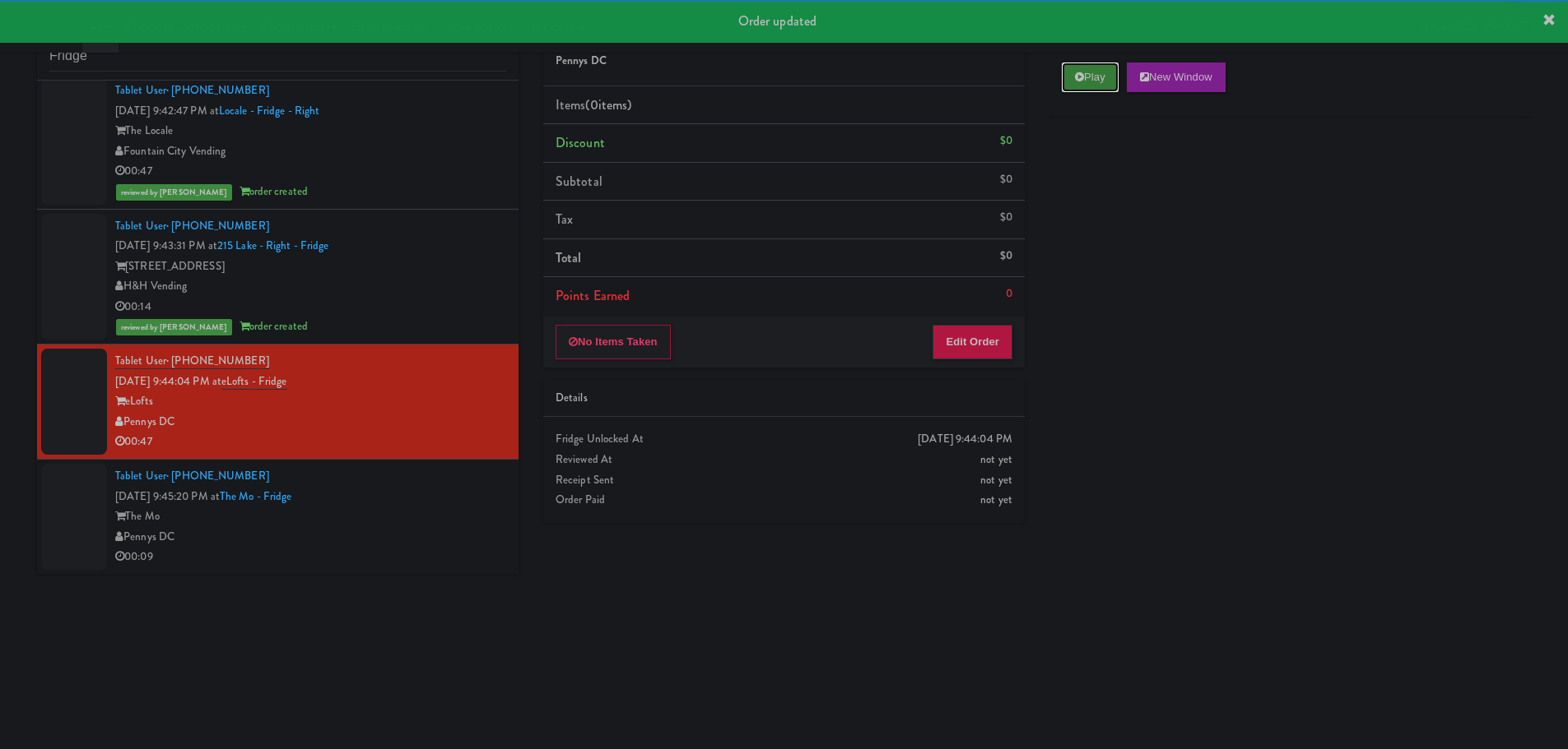
click at [1069, 74] on button "Play" at bounding box center [1090, 77] width 57 height 30
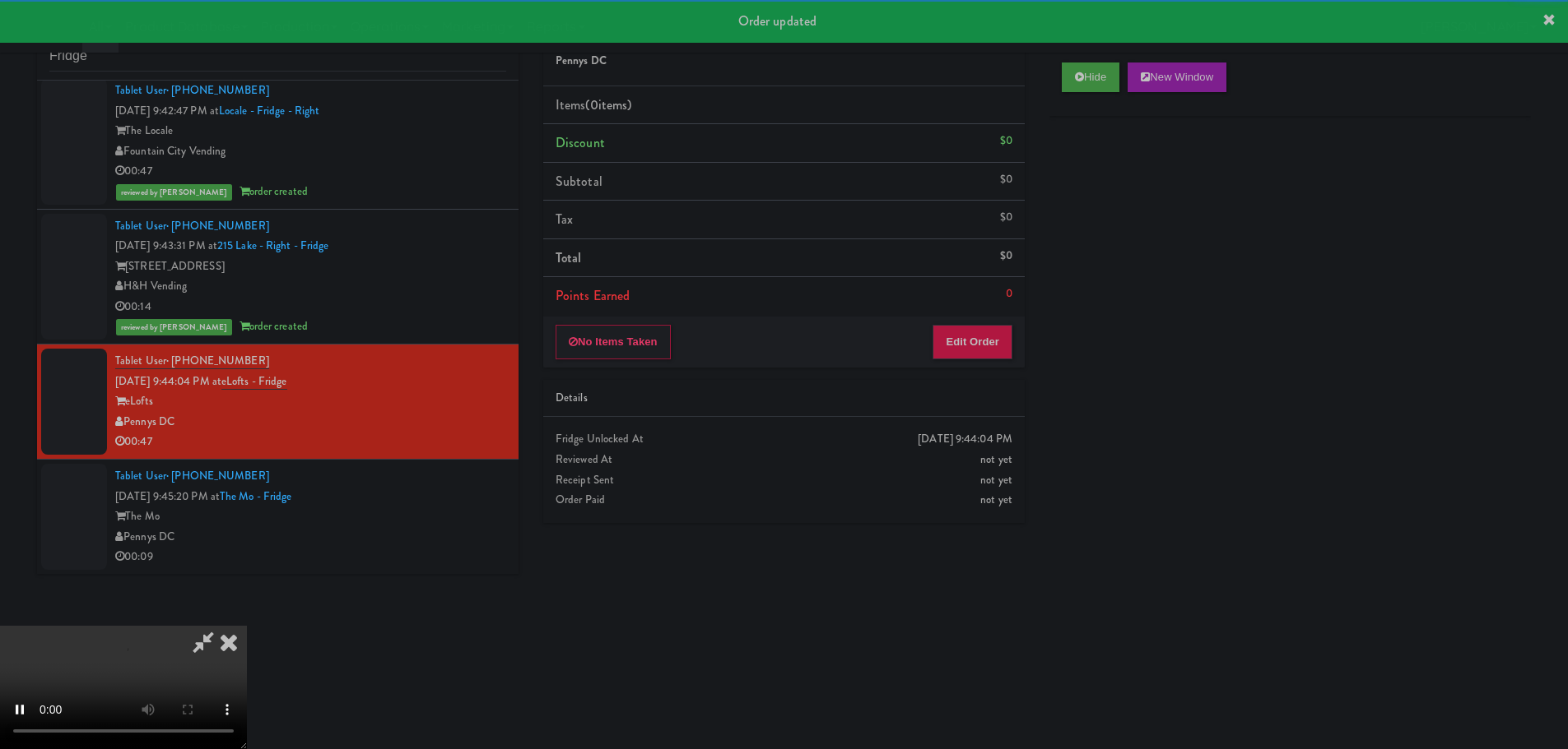
click at [968, 322] on div "No Items Taken Edit Order" at bounding box center [784, 342] width 481 height 51
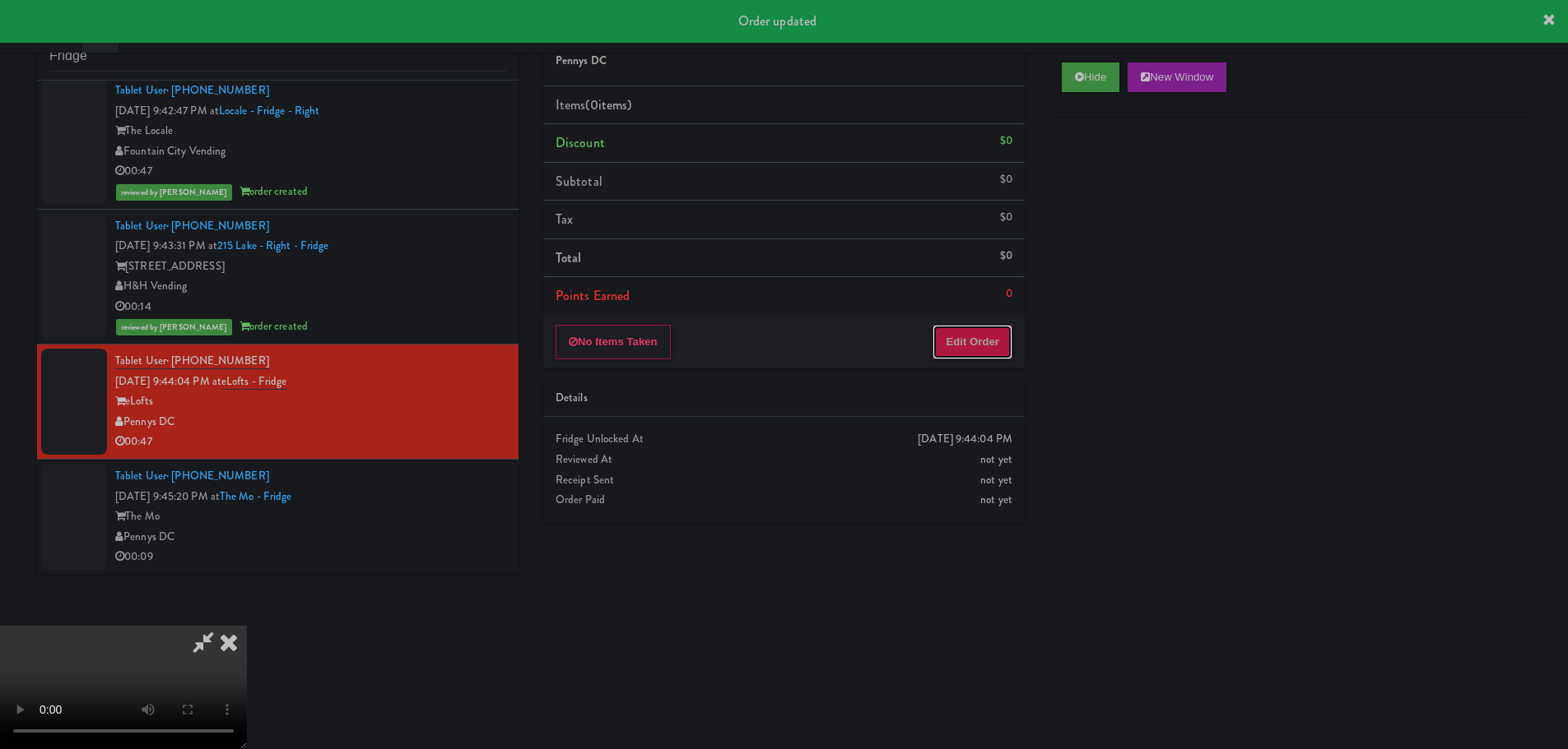
click at [968, 338] on button "Edit Order" at bounding box center [972, 342] width 80 height 34
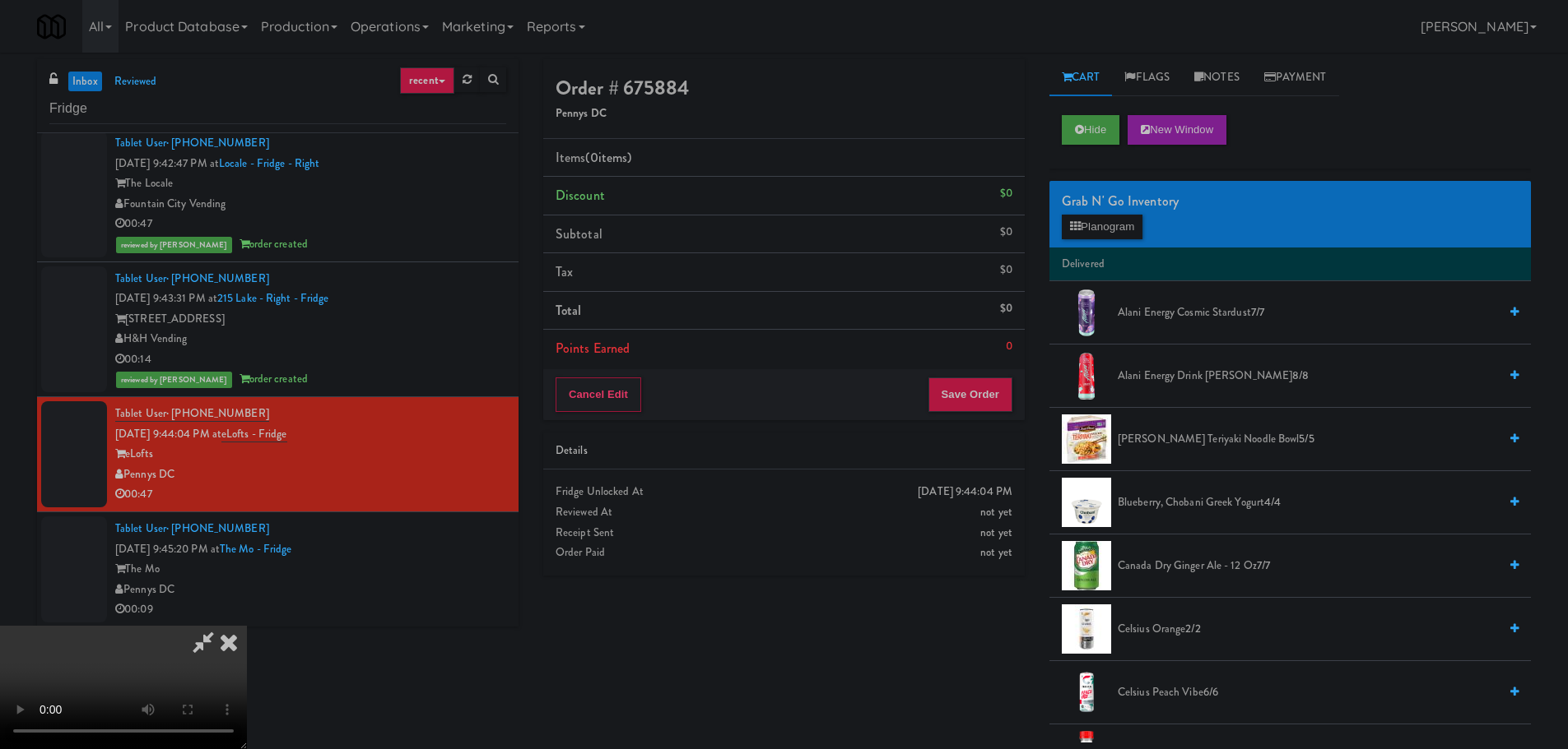
scroll to position [283, 0]
click at [247, 626] on video at bounding box center [124, 688] width 247 height 124
drag, startPoint x: 674, startPoint y: 417, endPoint x: 756, endPoint y: 450, distance: 88.4
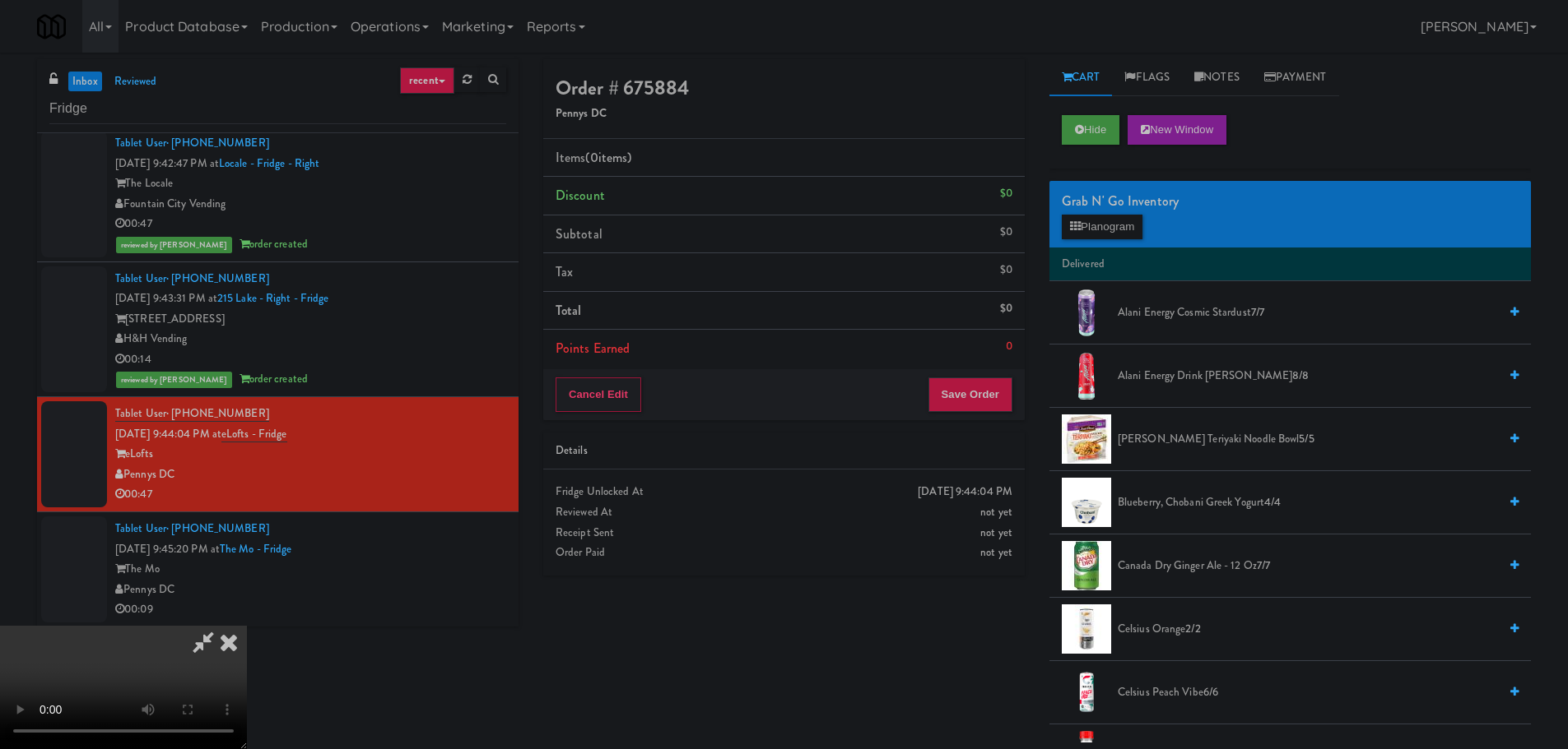
click at [247, 626] on video at bounding box center [124, 688] width 247 height 124
drag, startPoint x: 572, startPoint y: 571, endPoint x: 982, endPoint y: 423, distance: 435.9
click at [247, 626] on video at bounding box center [124, 688] width 247 height 124
click at [1112, 231] on button "Planogram" at bounding box center [1102, 227] width 81 height 25
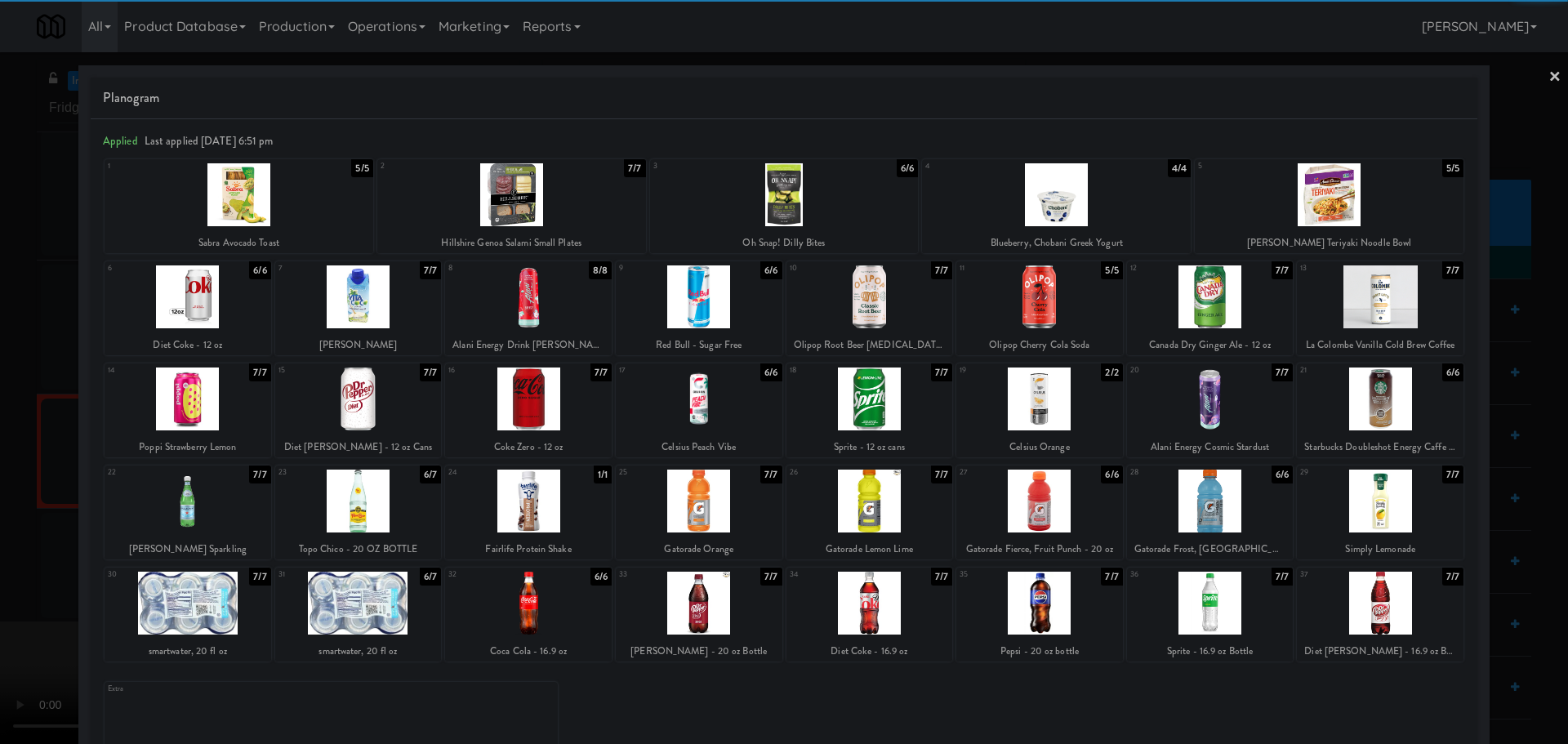
click at [1017, 406] on div at bounding box center [1039, 399] width 166 height 63
drag, startPoint x: 0, startPoint y: 396, endPoint x: 251, endPoint y: 365, distance: 252.9
click at [0, 397] on div at bounding box center [784, 372] width 1568 height 744
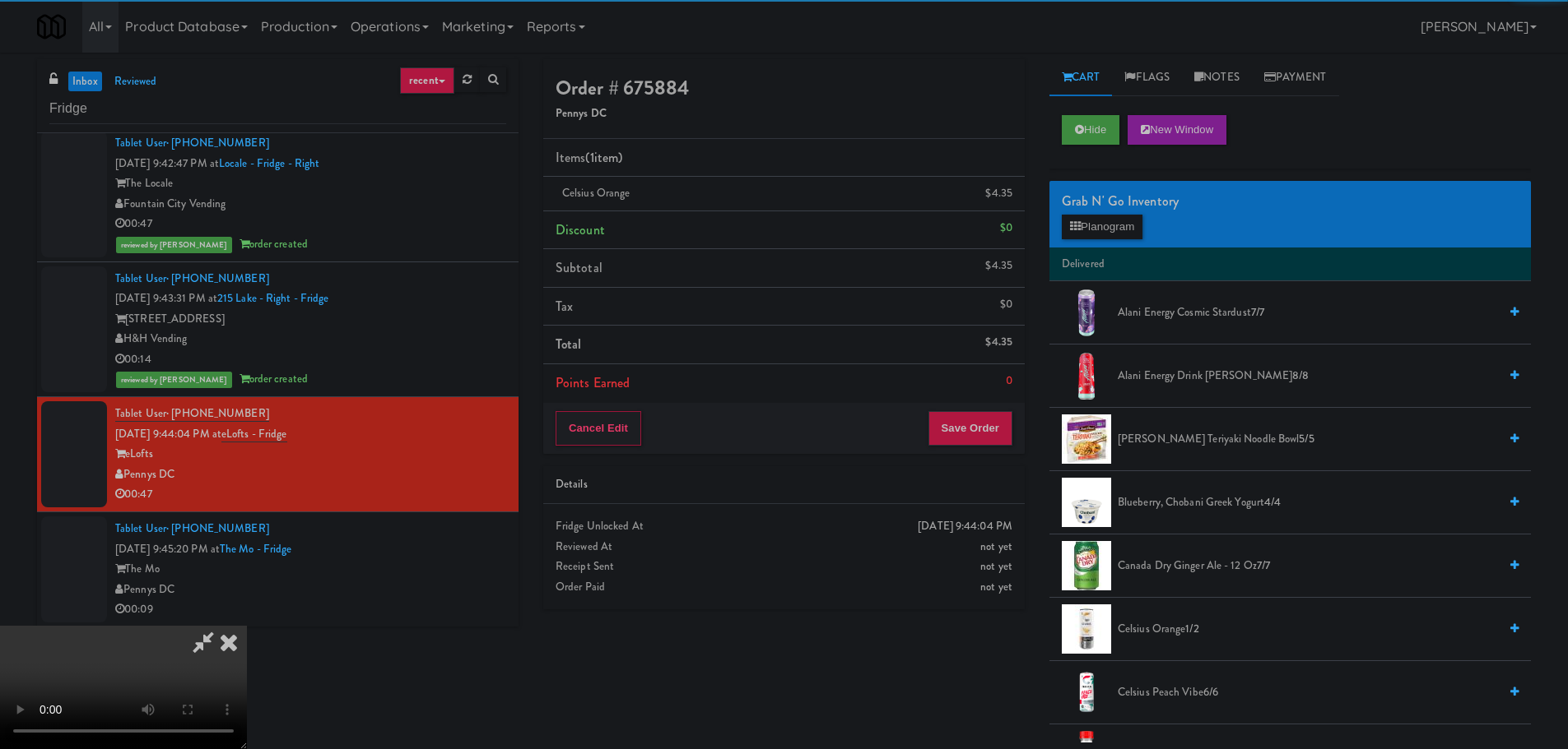
click at [247, 626] on video at bounding box center [124, 688] width 247 height 124
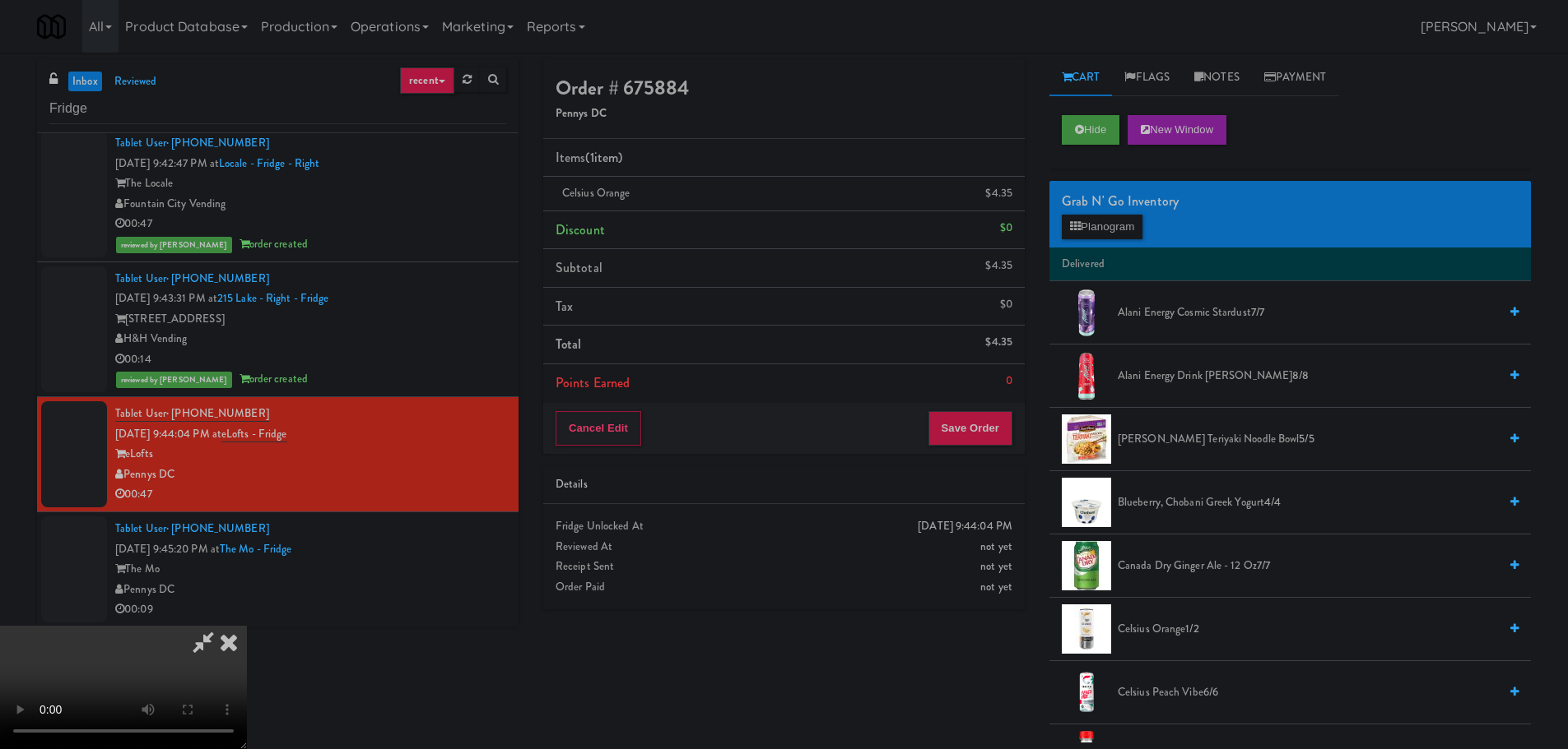
click at [247, 626] on video at bounding box center [124, 688] width 247 height 124
click at [1175, 433] on span "[PERSON_NAME] Teriyaki Noodle Bowl 5/5" at bounding box center [1307, 439] width 380 height 20
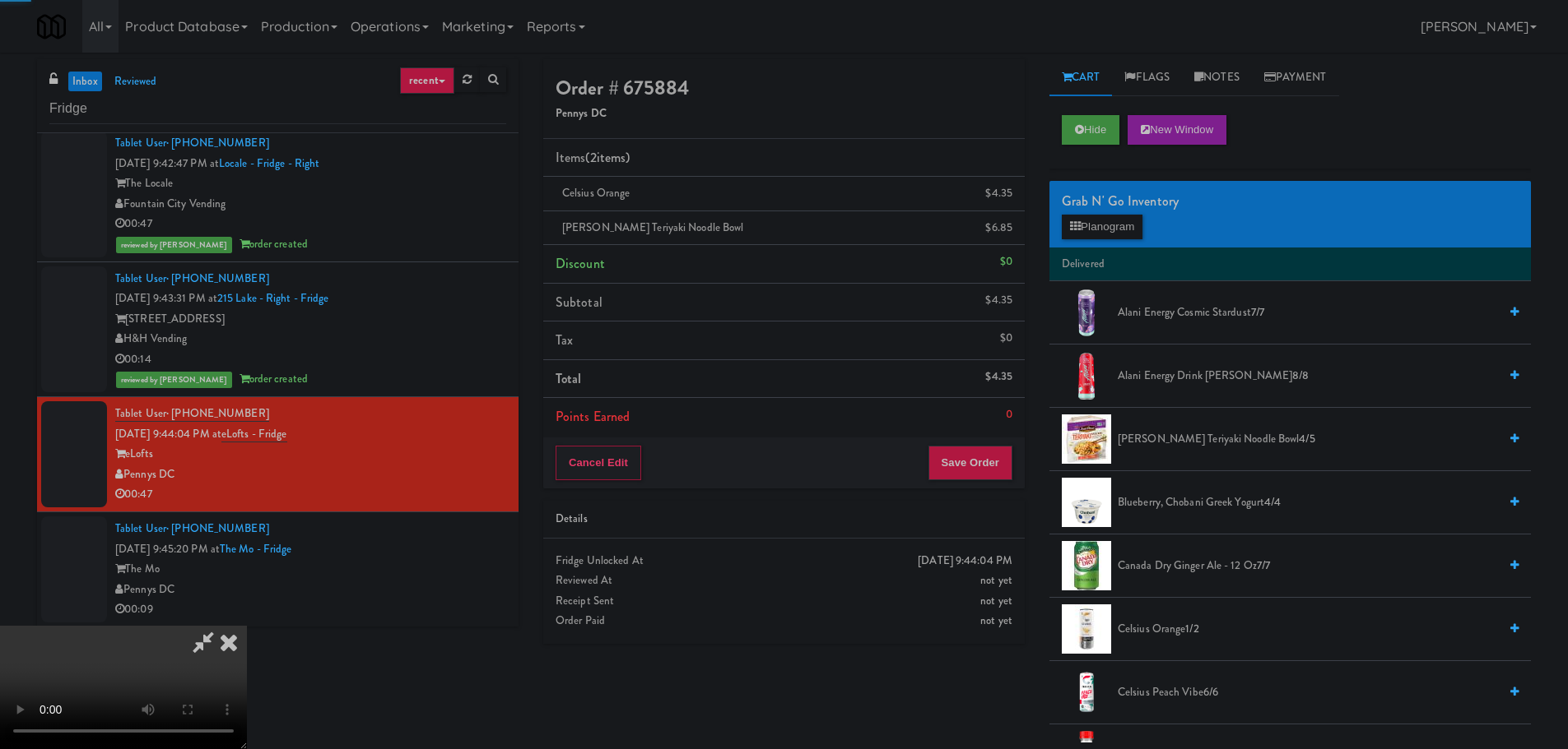
click at [247, 626] on video at bounding box center [124, 688] width 247 height 124
click at [957, 468] on button "Save Order" at bounding box center [971, 463] width 84 height 34
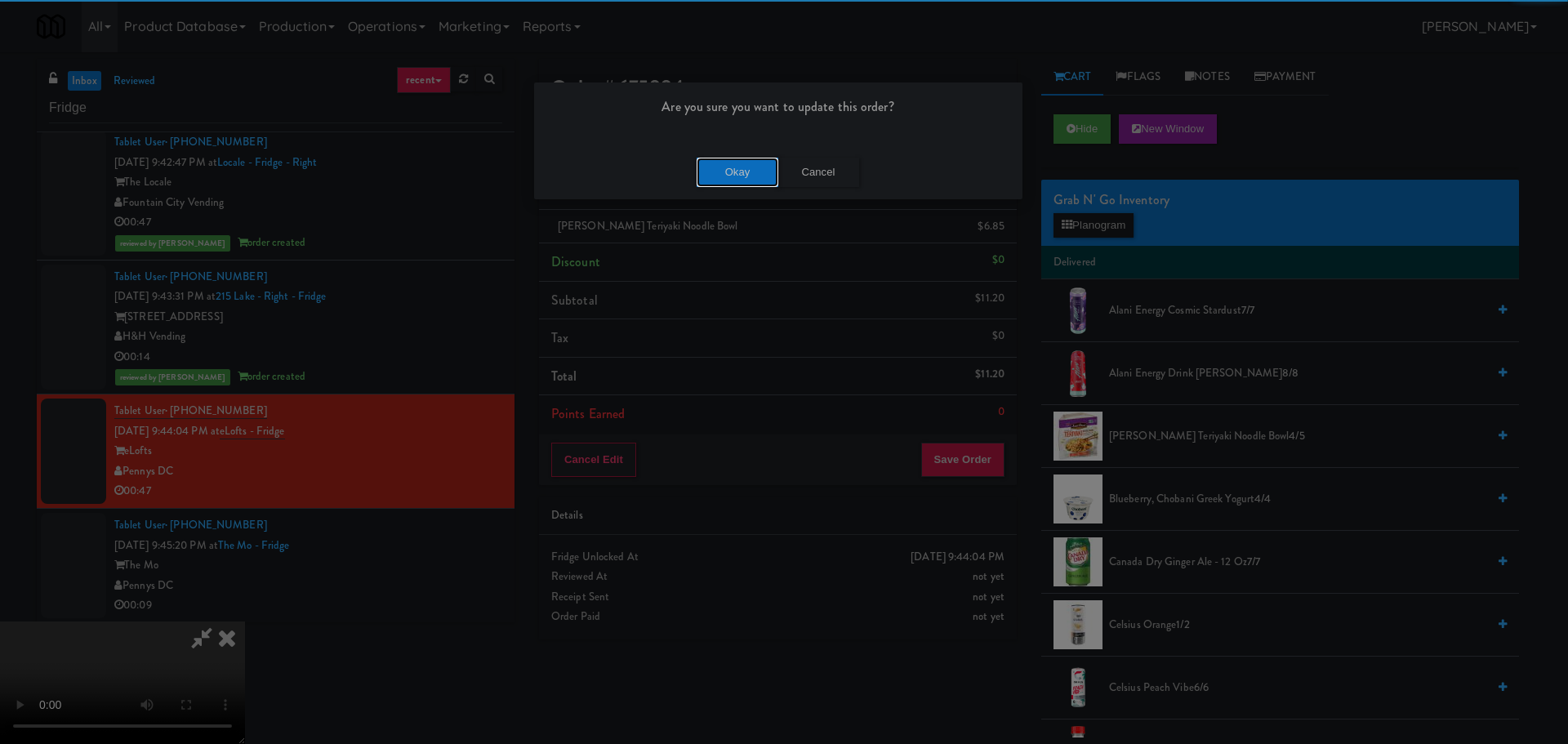
click at [743, 165] on button "Okay" at bounding box center [738, 172] width 82 height 29
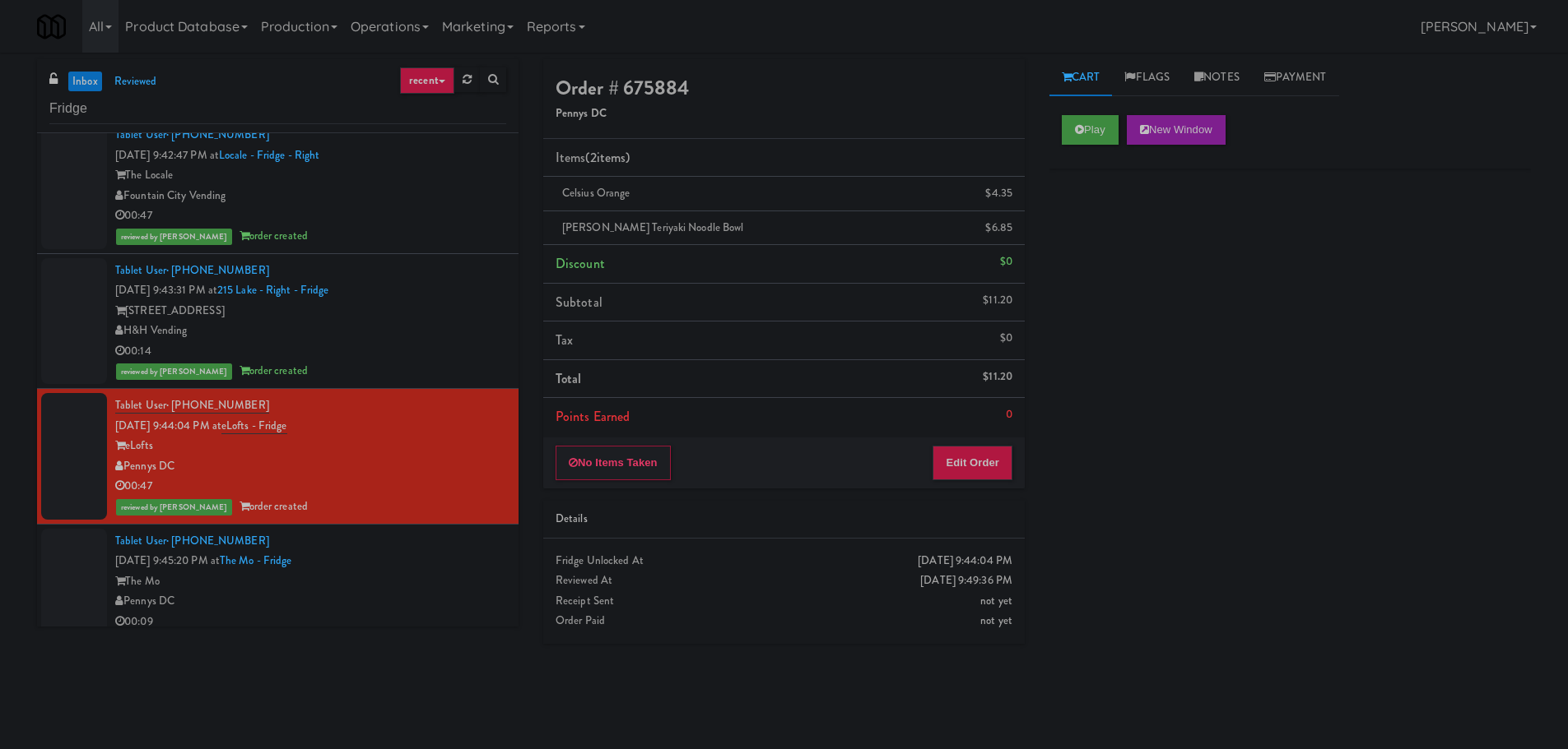
scroll to position [143, 0]
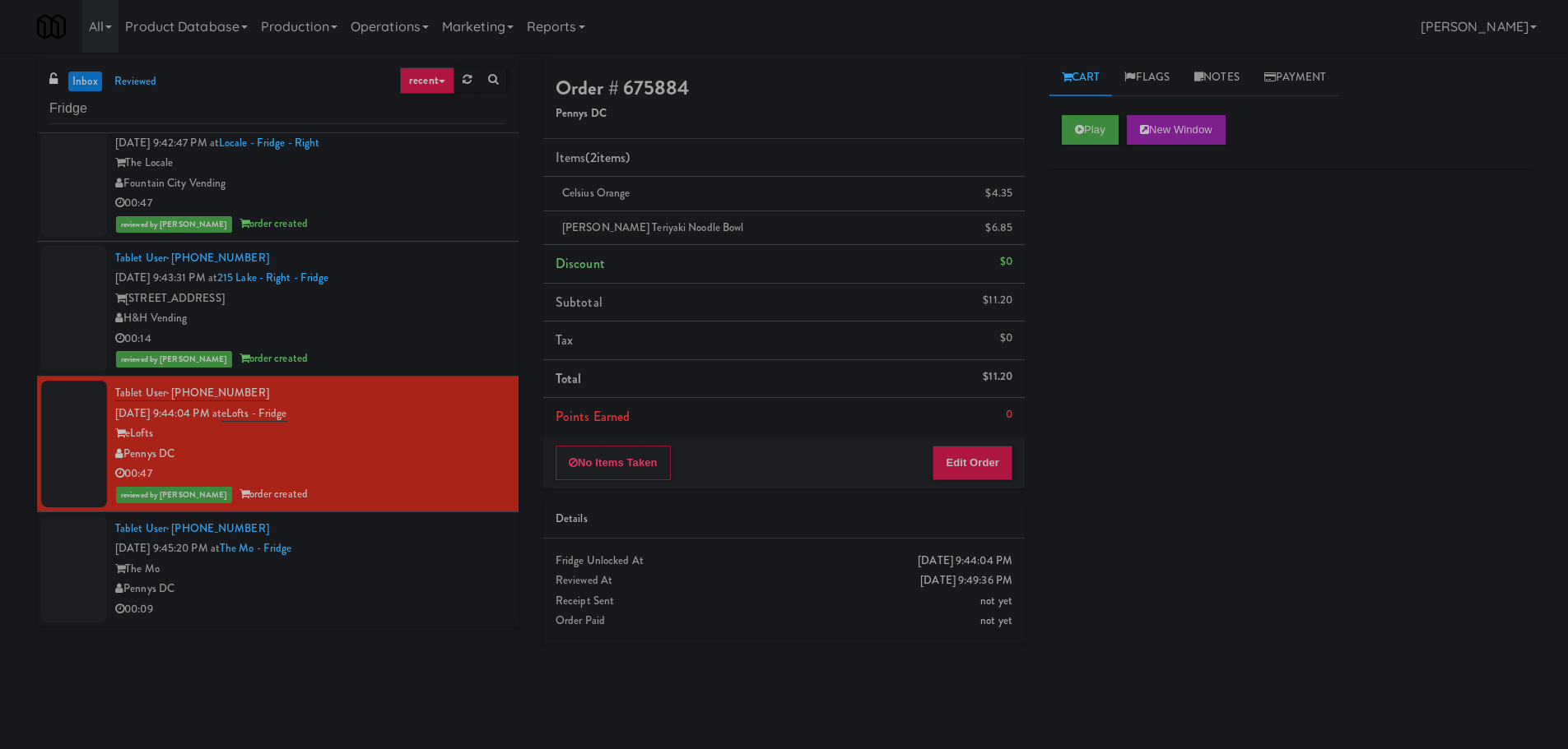
click at [438, 592] on div "Pennys DC" at bounding box center [311, 589] width 391 height 20
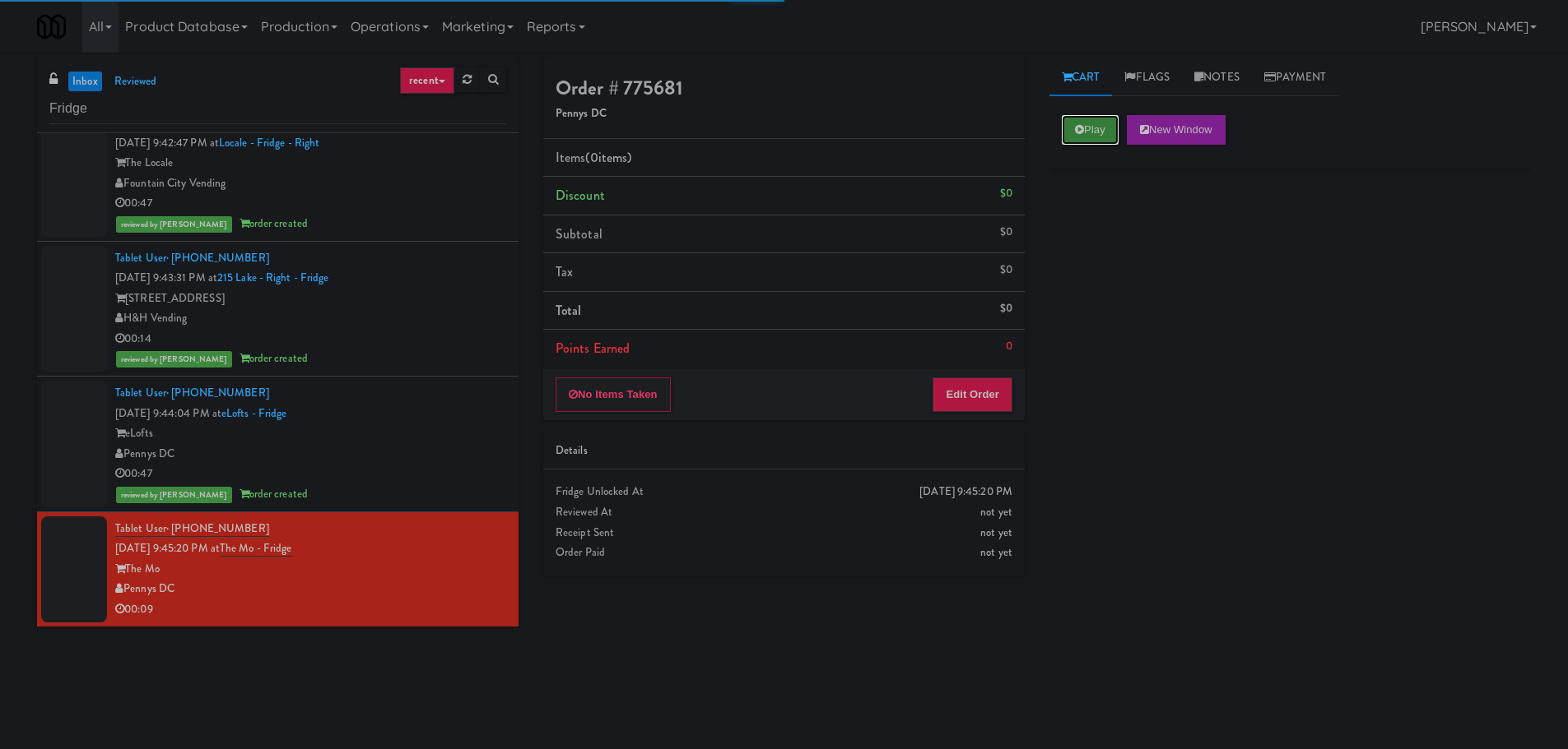
click at [1077, 125] on icon at bounding box center [1079, 129] width 9 height 11
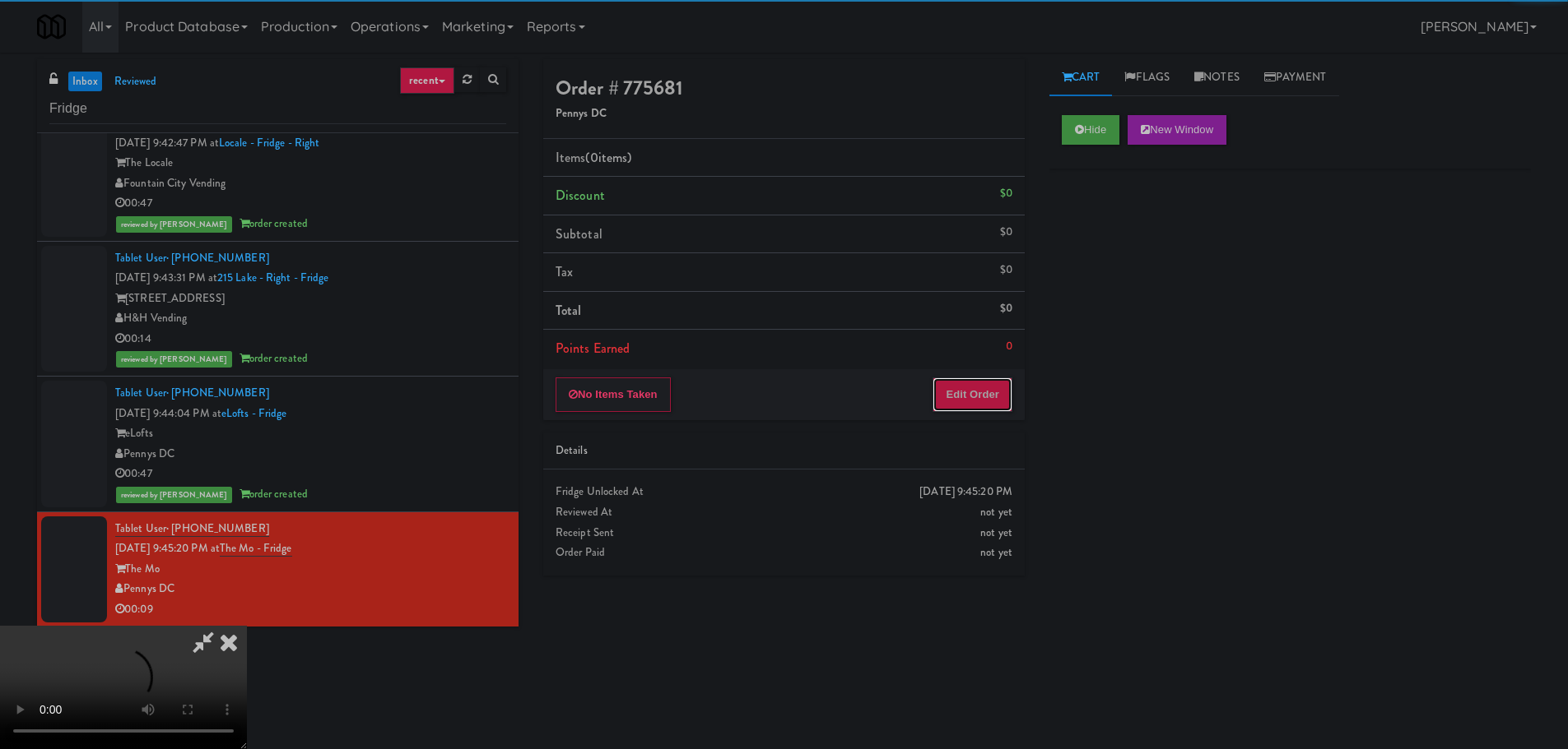
click at [988, 394] on button "Edit Order" at bounding box center [972, 395] width 80 height 34
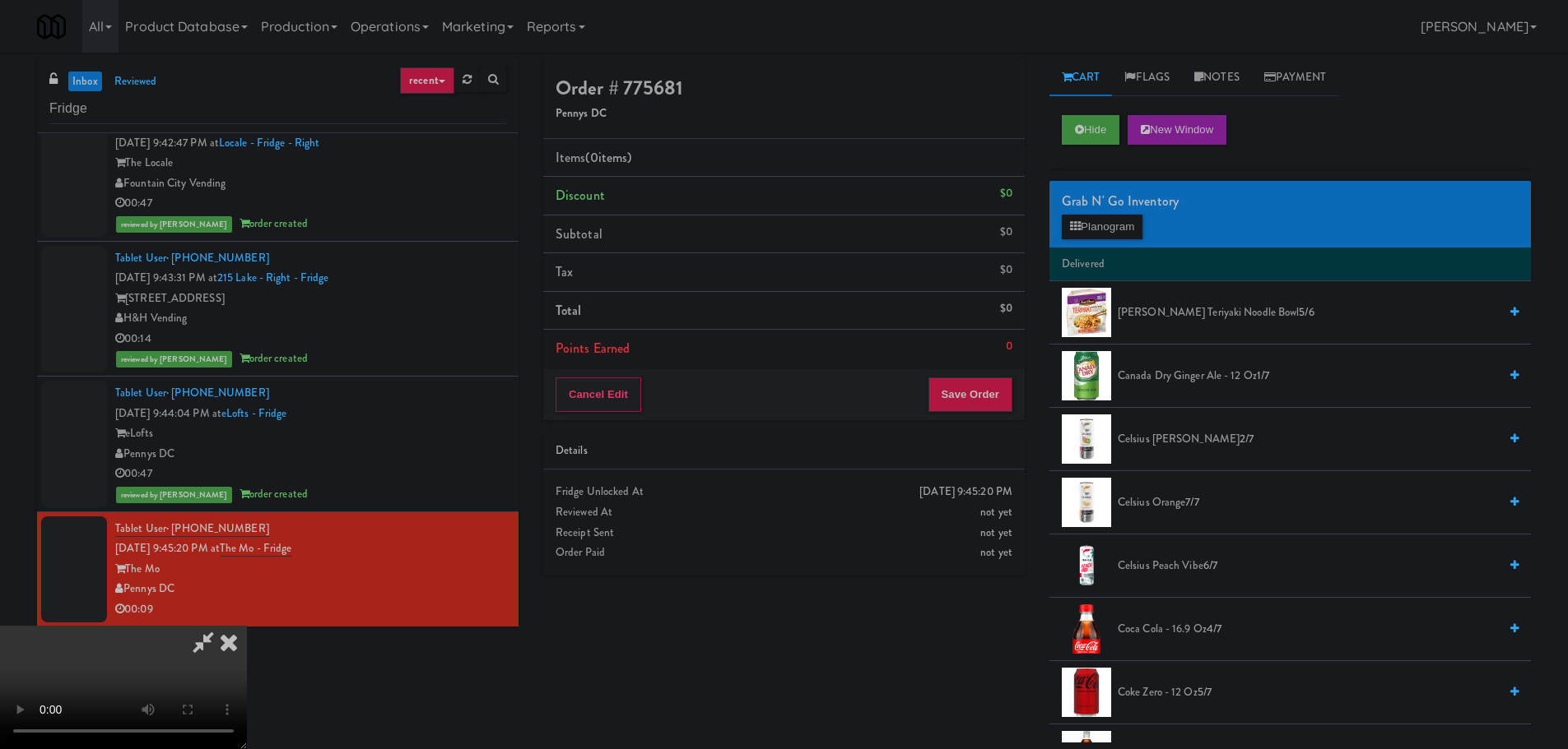
click at [247, 626] on video at bounding box center [124, 688] width 247 height 124
click at [1119, 219] on button "Planogram" at bounding box center [1102, 227] width 81 height 25
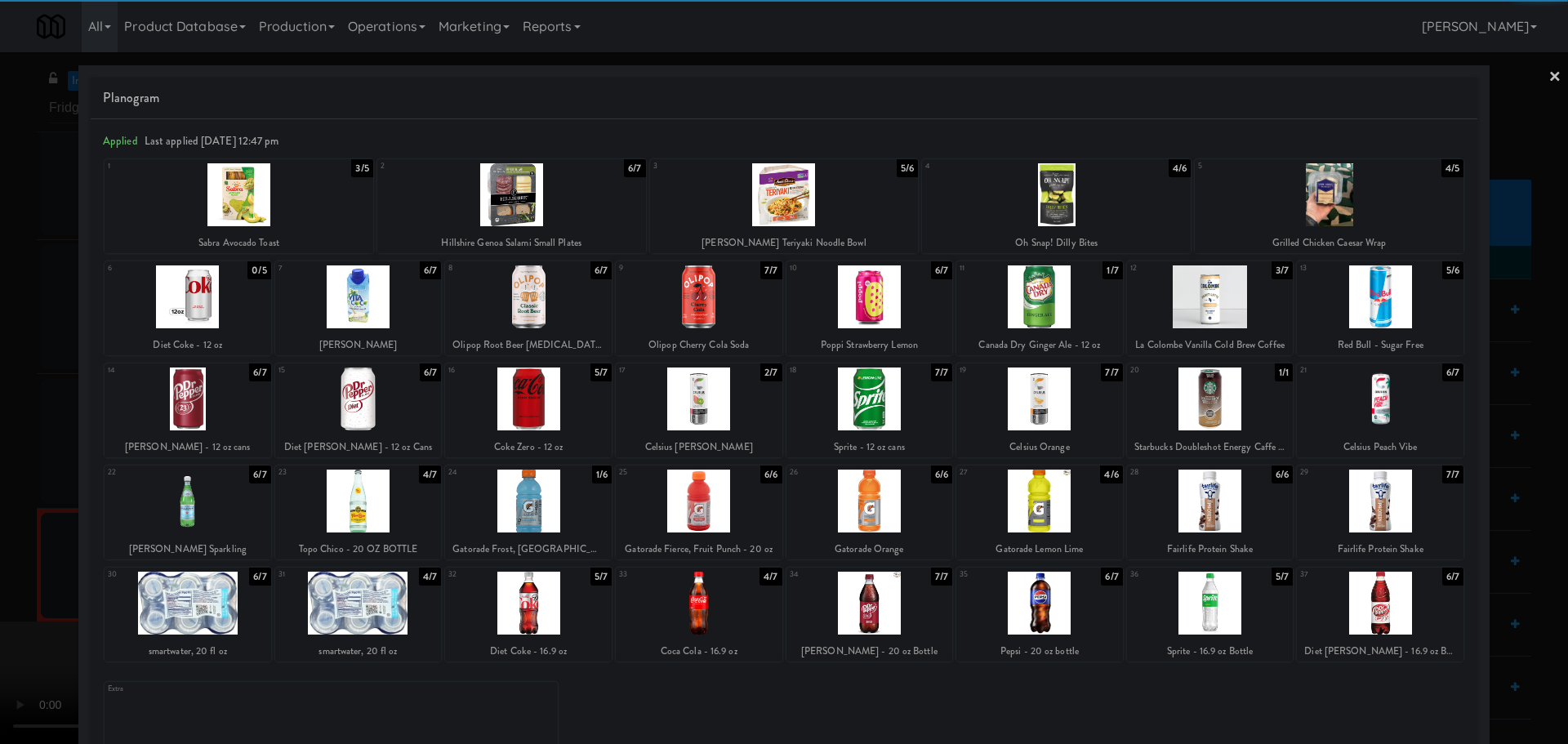
click at [895, 314] on div at bounding box center [869, 297] width 166 height 63
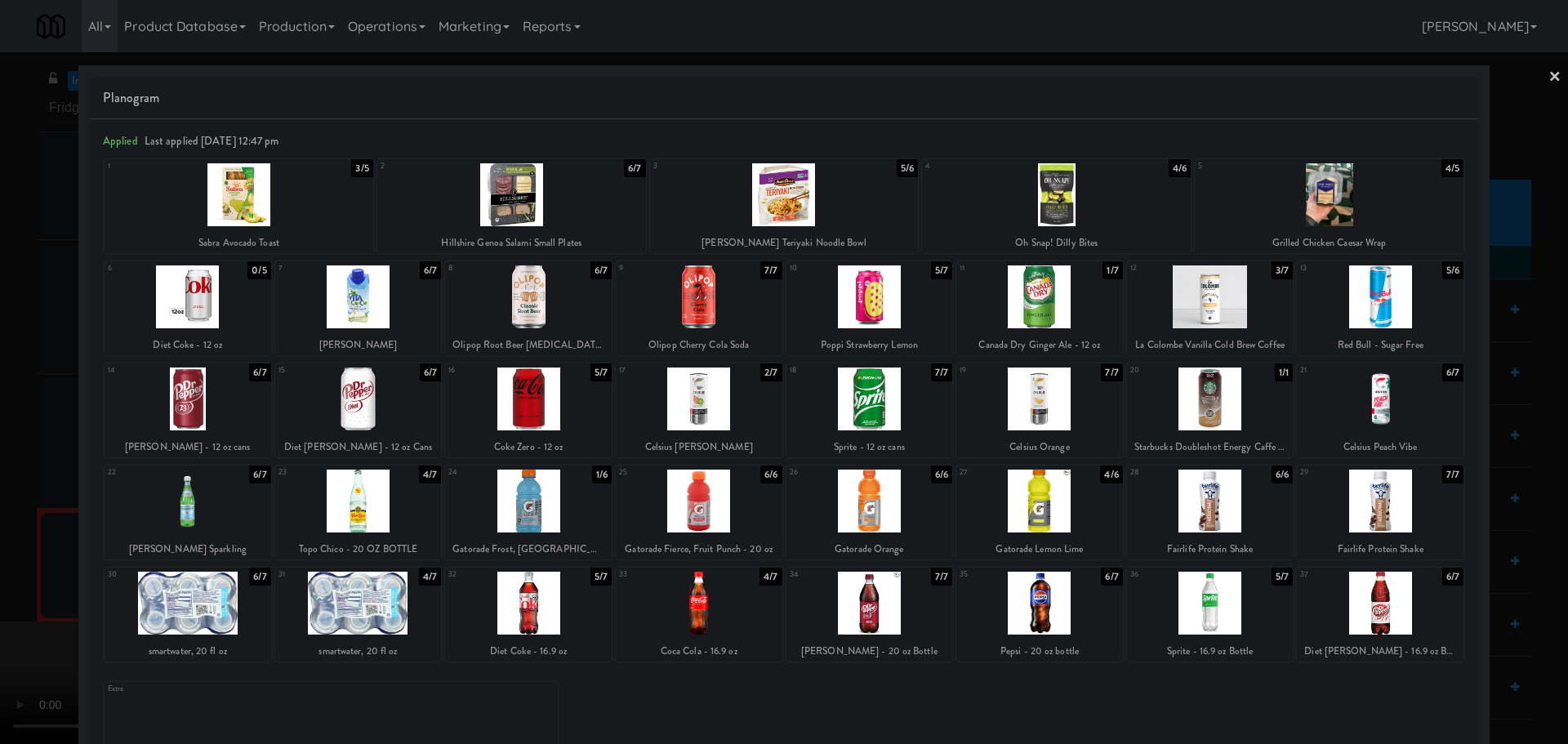
click at [0, 529] on div at bounding box center [784, 372] width 1568 height 744
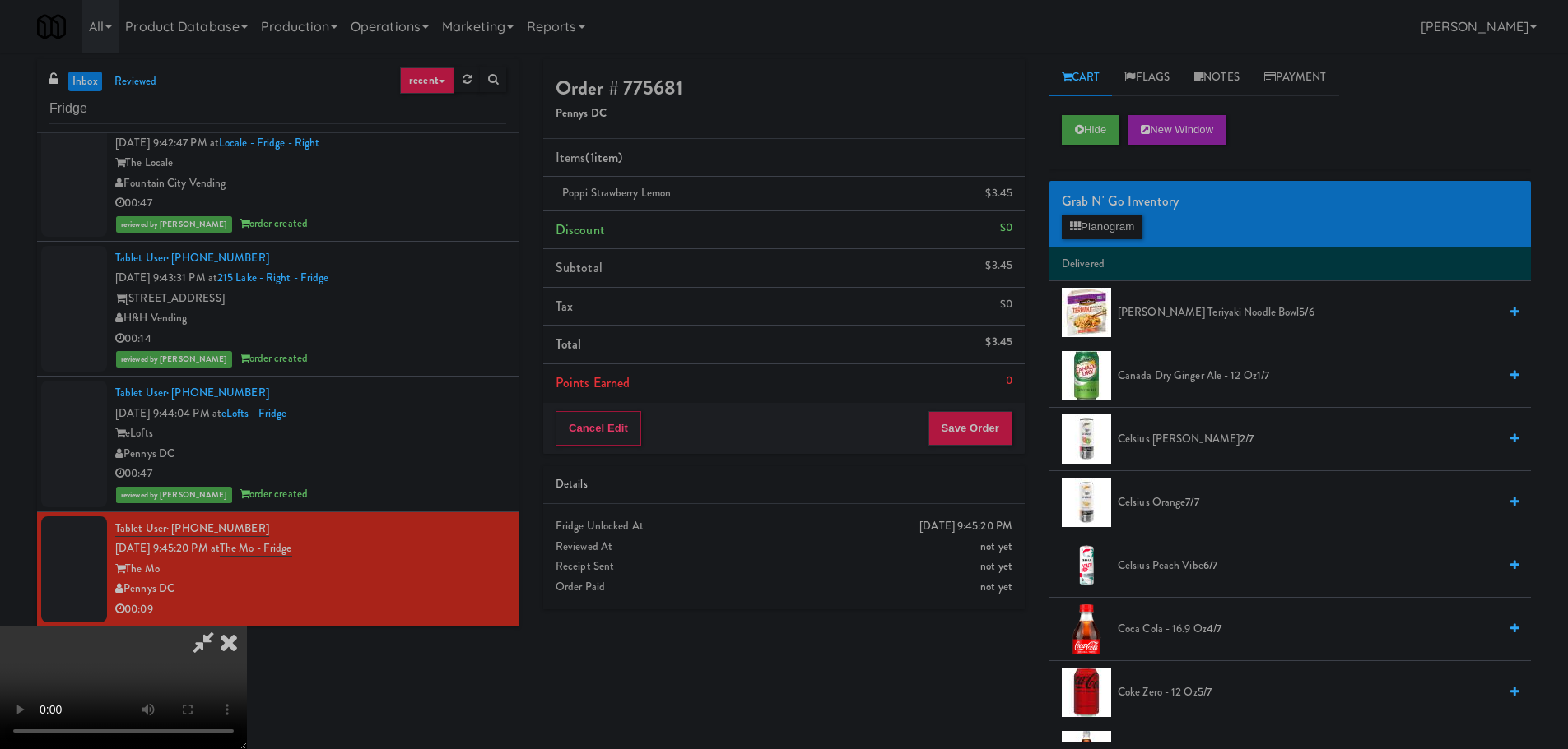
click at [247, 666] on video at bounding box center [124, 688] width 247 height 124
click at [247, 626] on video at bounding box center [124, 688] width 247 height 124
click at [1003, 434] on button "Save Order" at bounding box center [971, 428] width 84 height 34
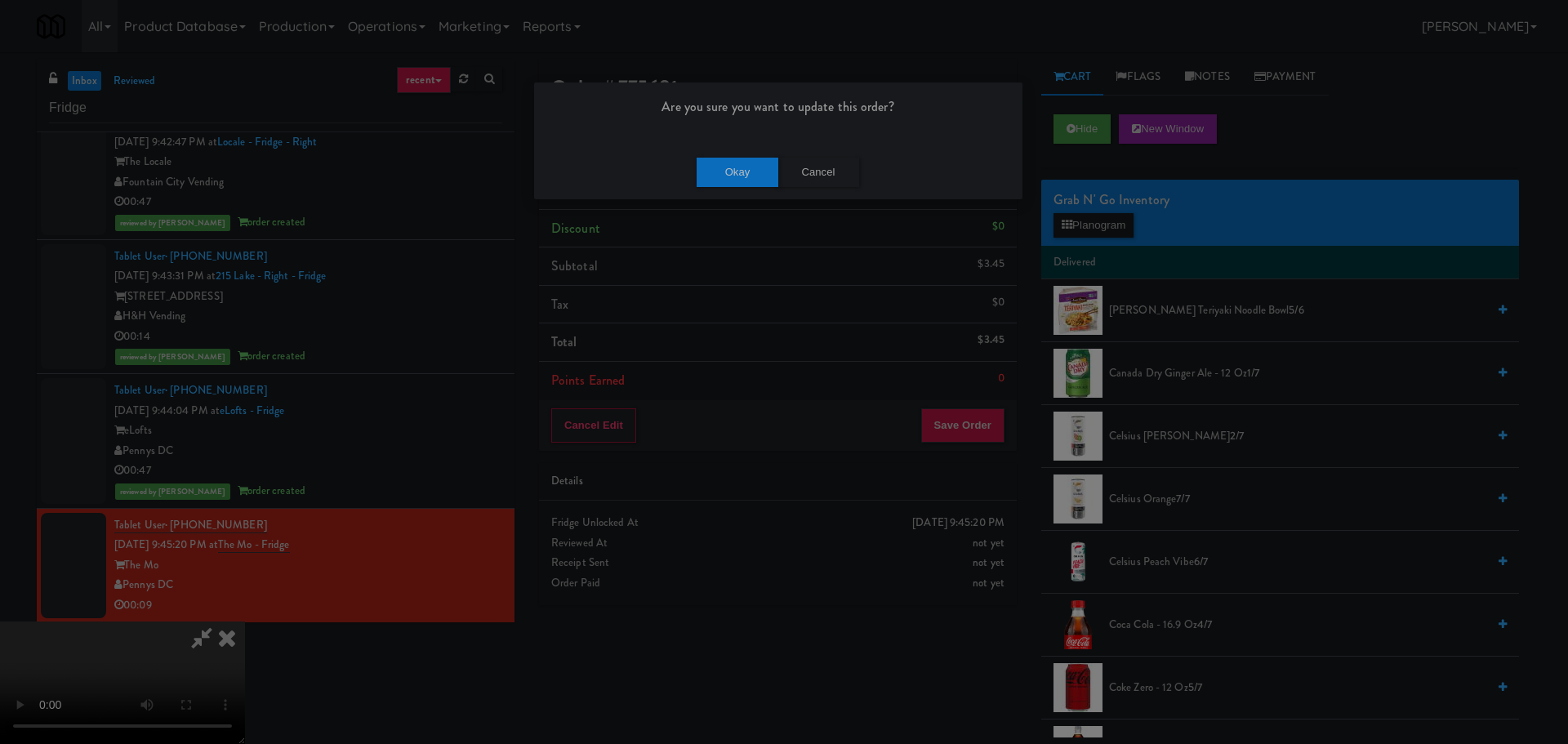
drag, startPoint x: 746, startPoint y: 149, endPoint x: 741, endPoint y: 178, distance: 29.4
click at [745, 159] on div "Okay Cancel" at bounding box center [779, 172] width 489 height 55
click at [742, 183] on button "Okay" at bounding box center [738, 172] width 82 height 29
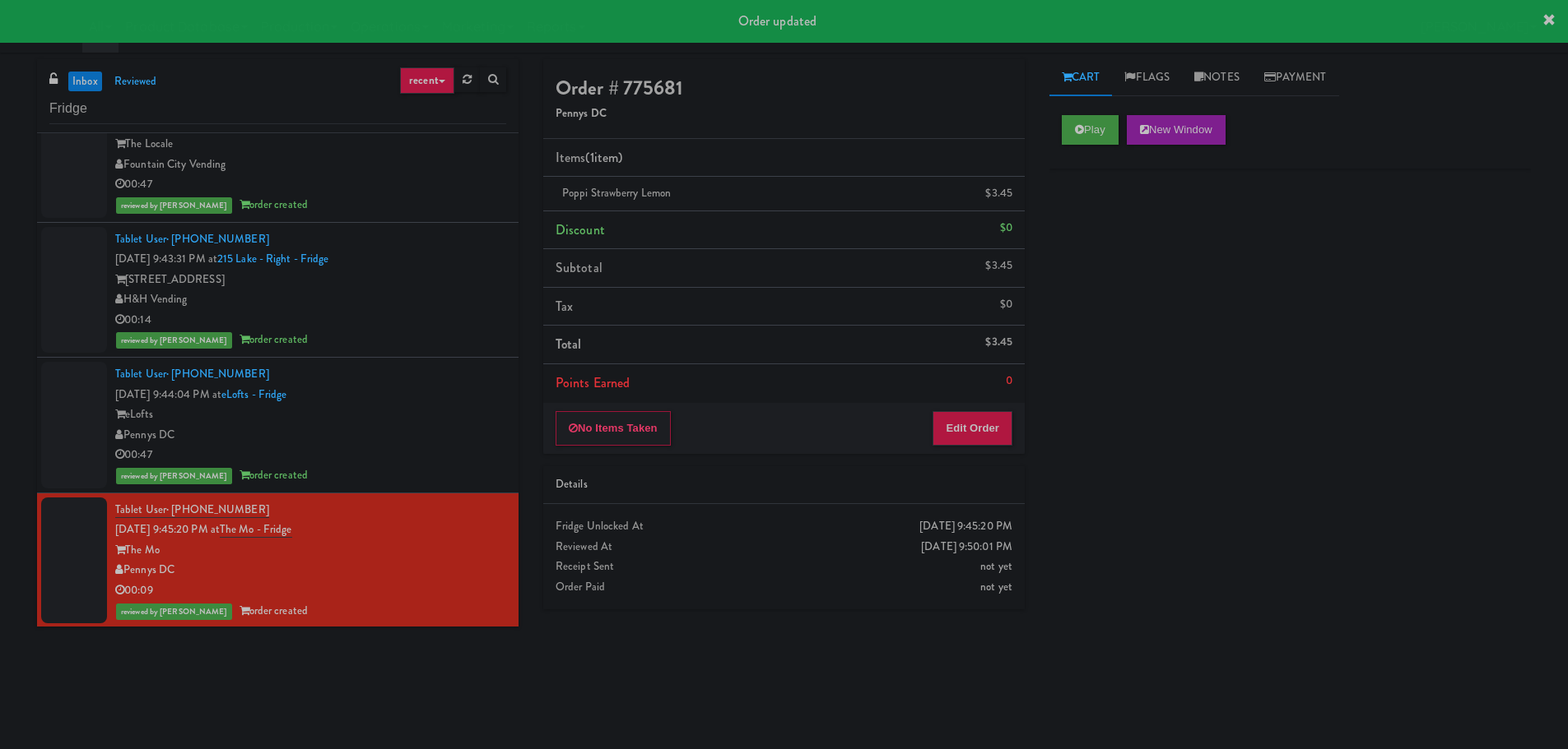
scroll to position [162, 0]
click at [84, 88] on link "inbox" at bounding box center [84, 81] width 34 height 20
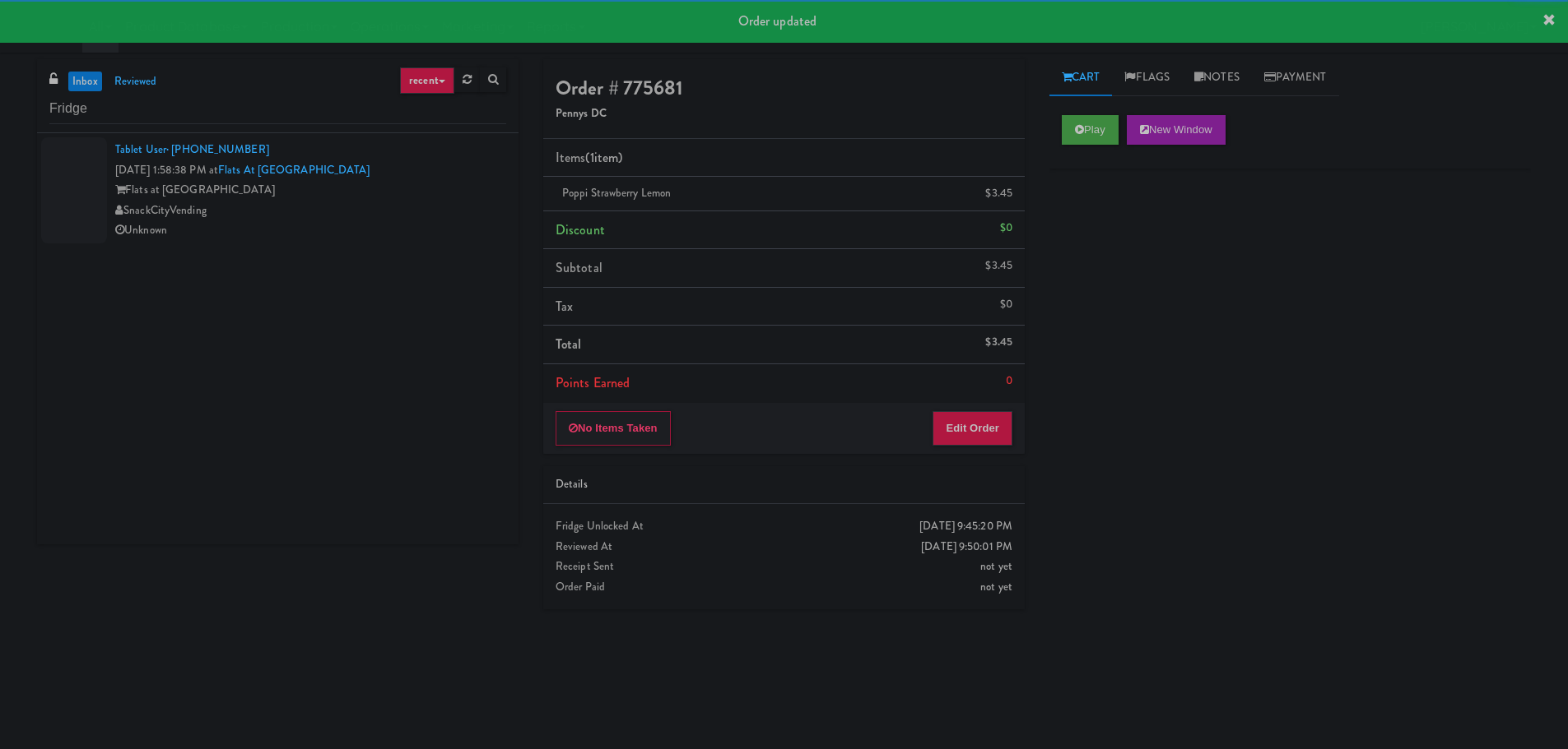
click at [360, 225] on div "Unknown" at bounding box center [311, 230] width 391 height 20
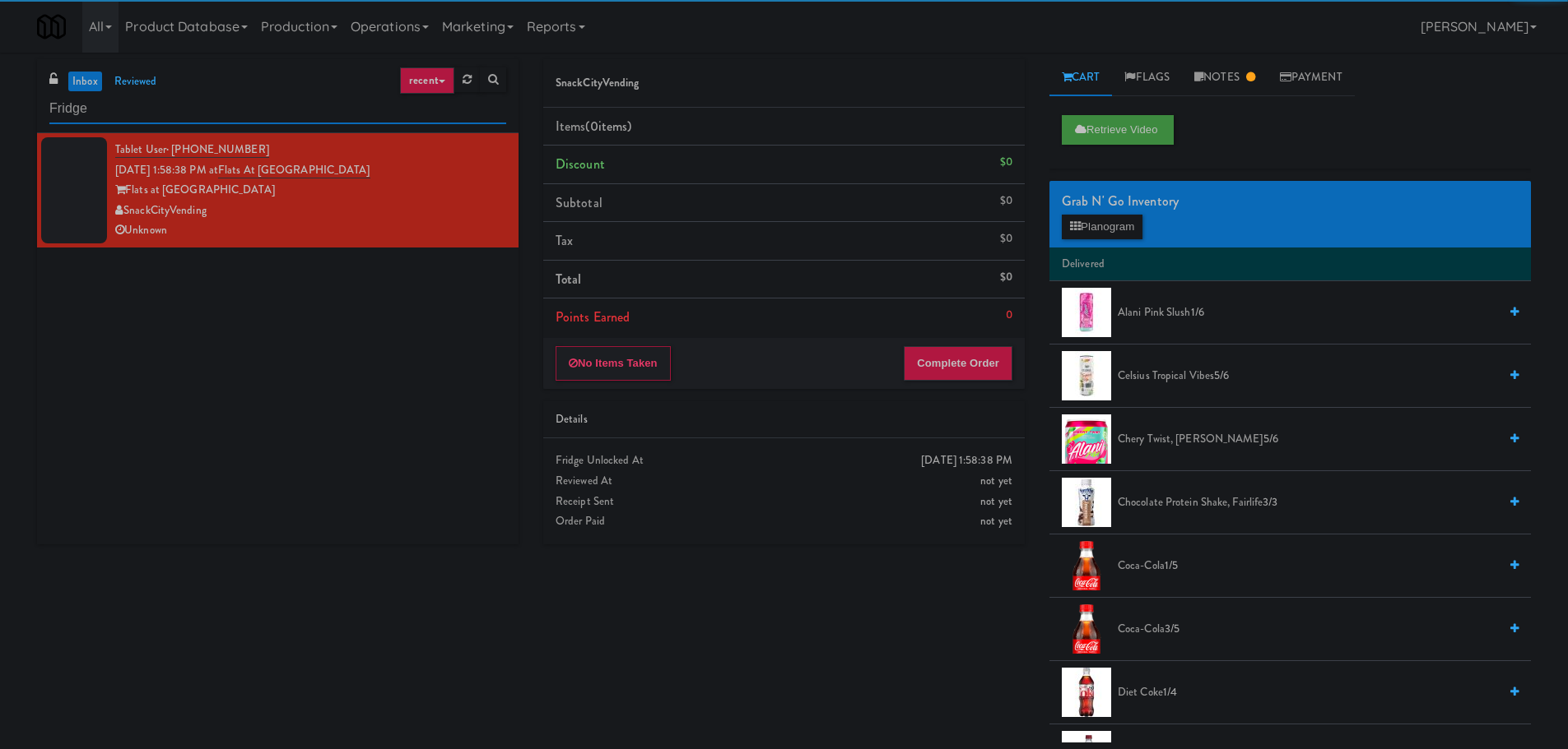
click at [301, 114] on input "Fridge" at bounding box center [278, 109] width 457 height 31
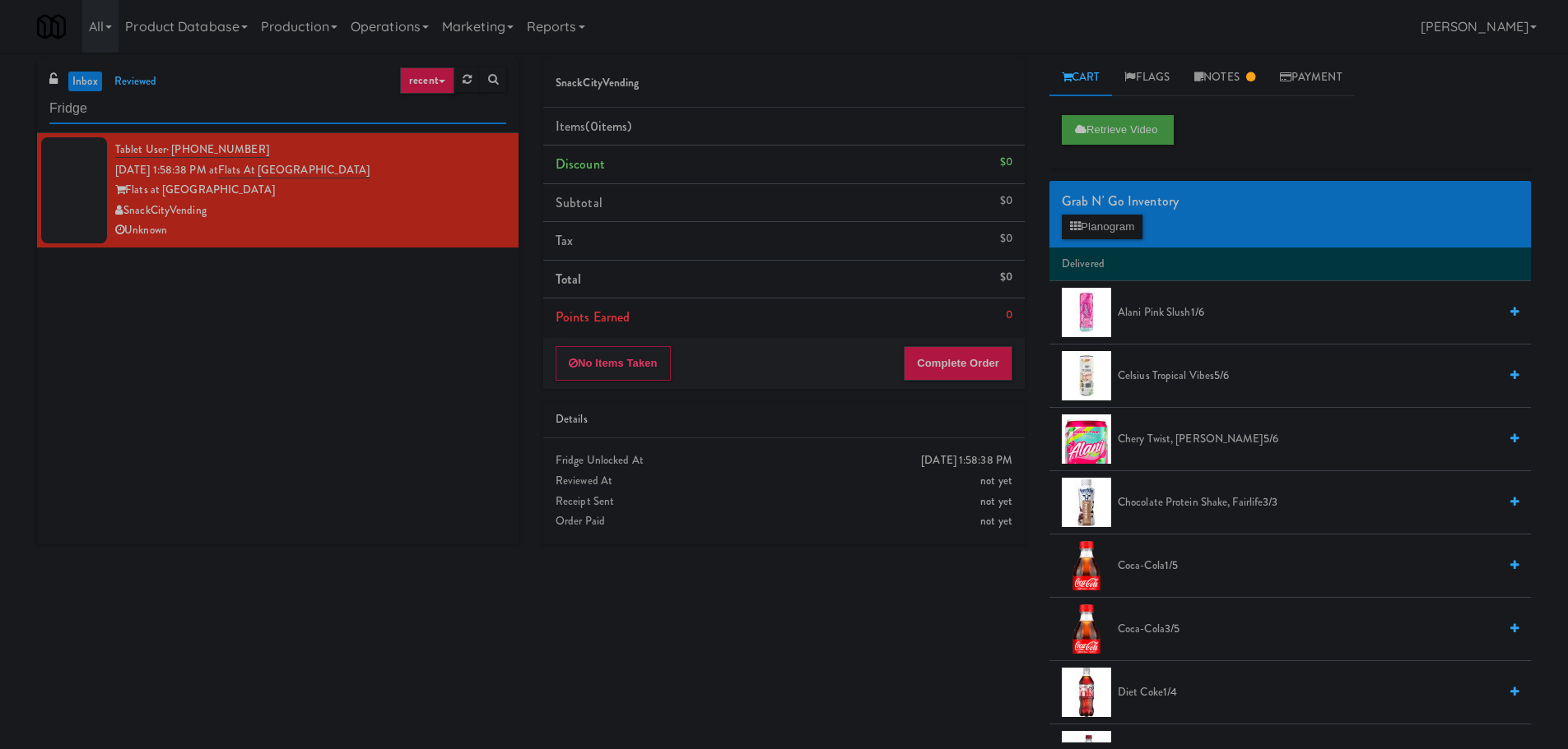
click at [301, 114] on input "Fridge" at bounding box center [278, 109] width 457 height 31
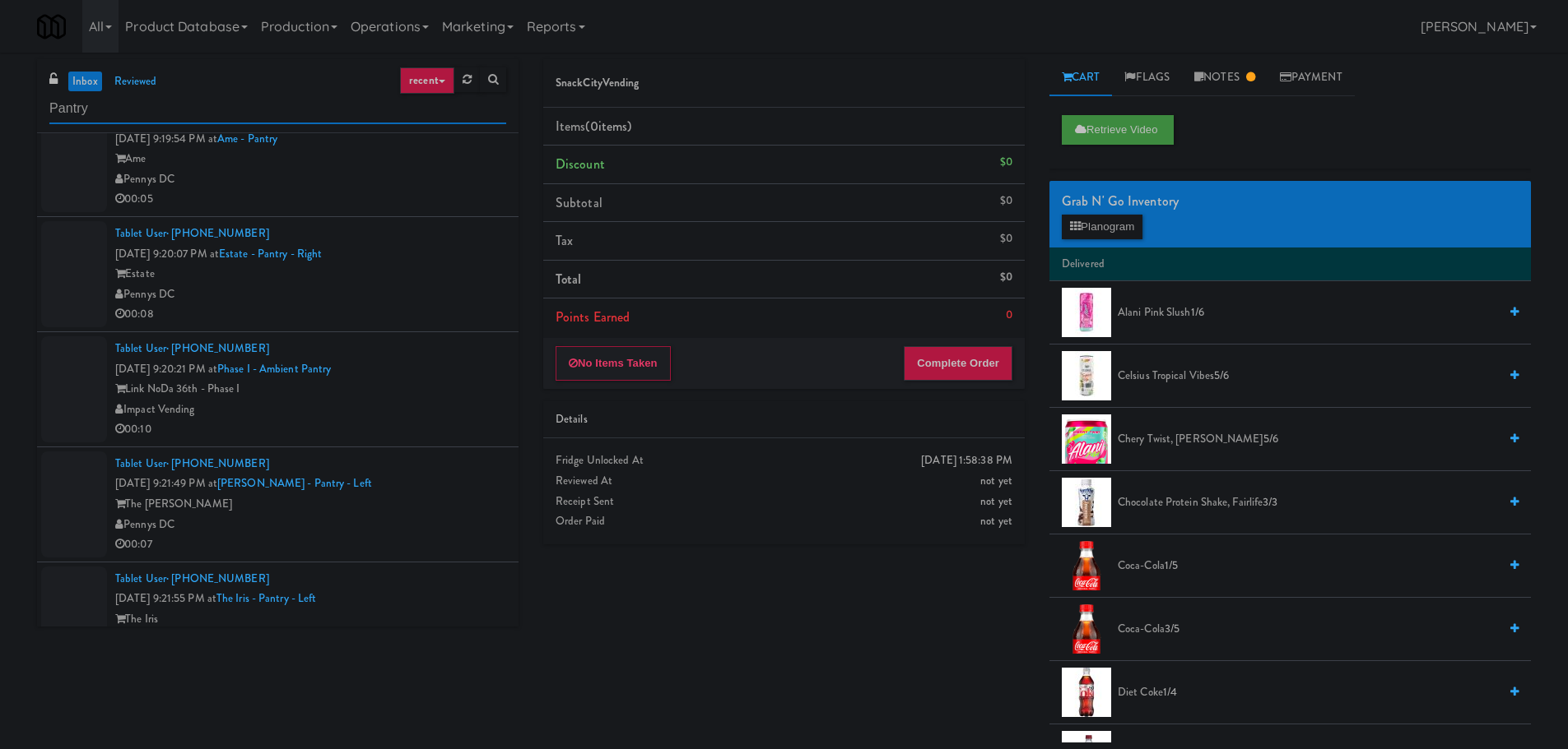
type input "Pantry"
click at [415, 221] on li "Tablet User · (626) 646-3371 [DATE] 9:20:07 PM at Estate - Pantry - Right Estat…" at bounding box center [278, 275] width 481 height 115
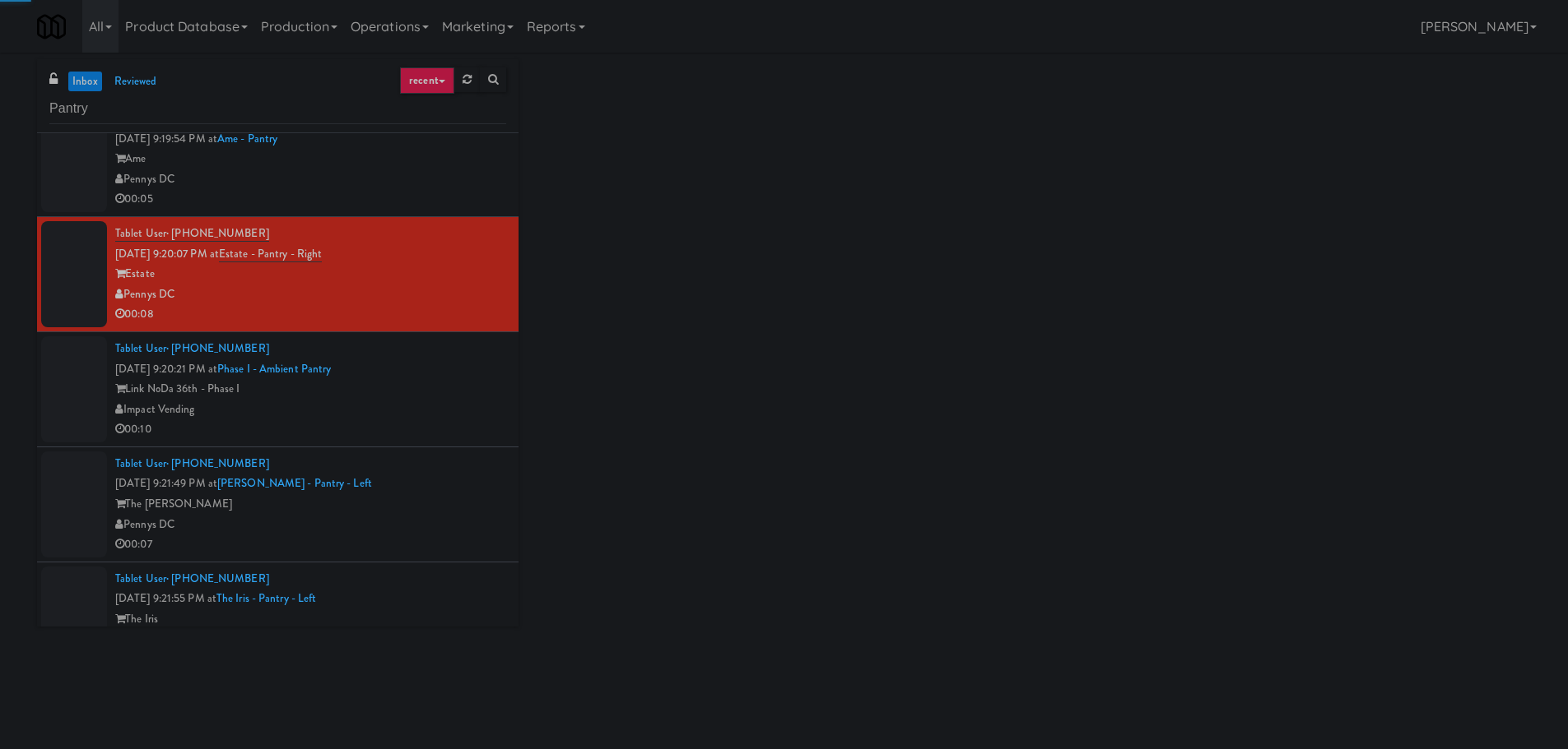
click at [443, 181] on div "Pennys DC" at bounding box center [311, 179] width 391 height 20
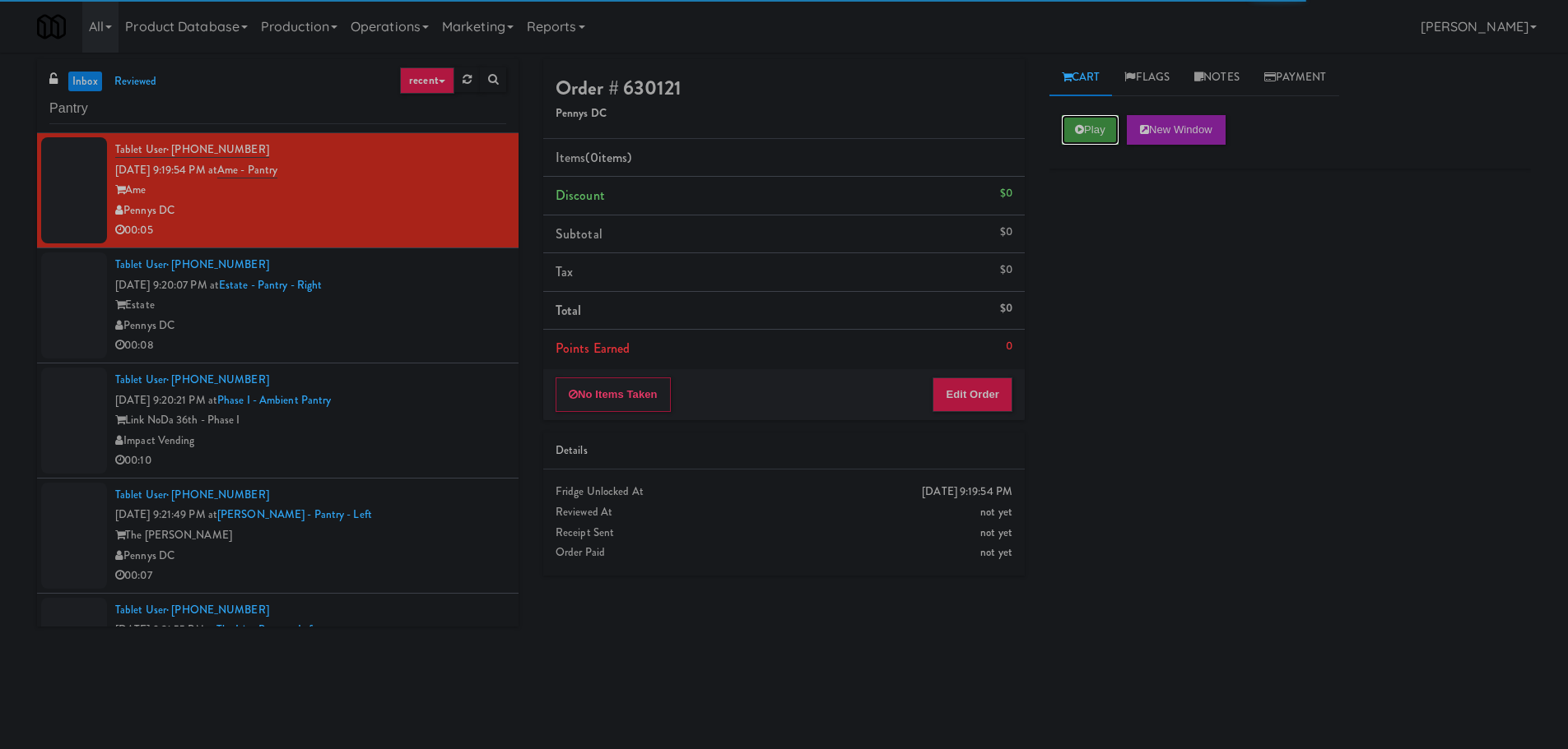
click at [1071, 135] on button "Play" at bounding box center [1090, 129] width 57 height 30
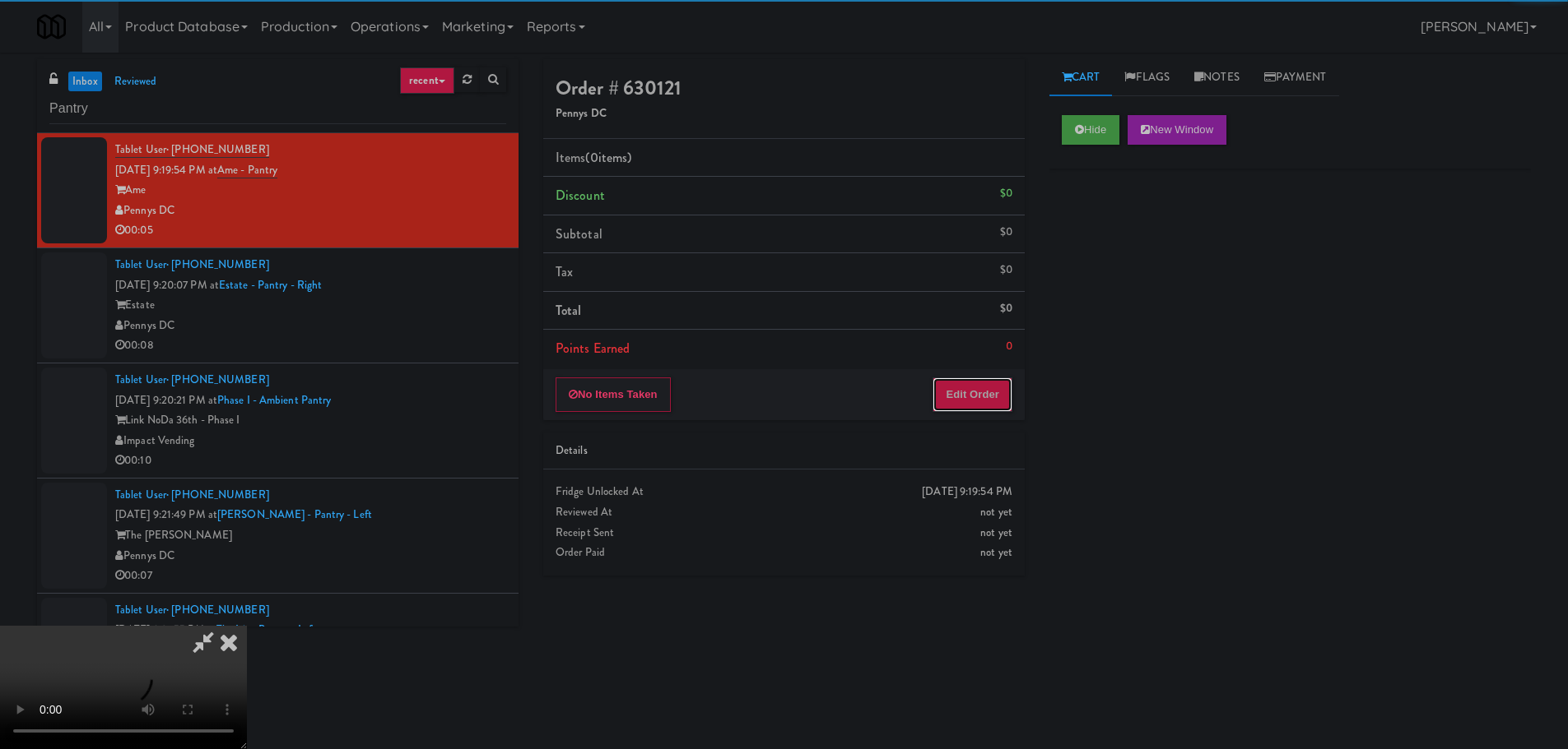
click at [998, 384] on button "Edit Order" at bounding box center [972, 395] width 80 height 34
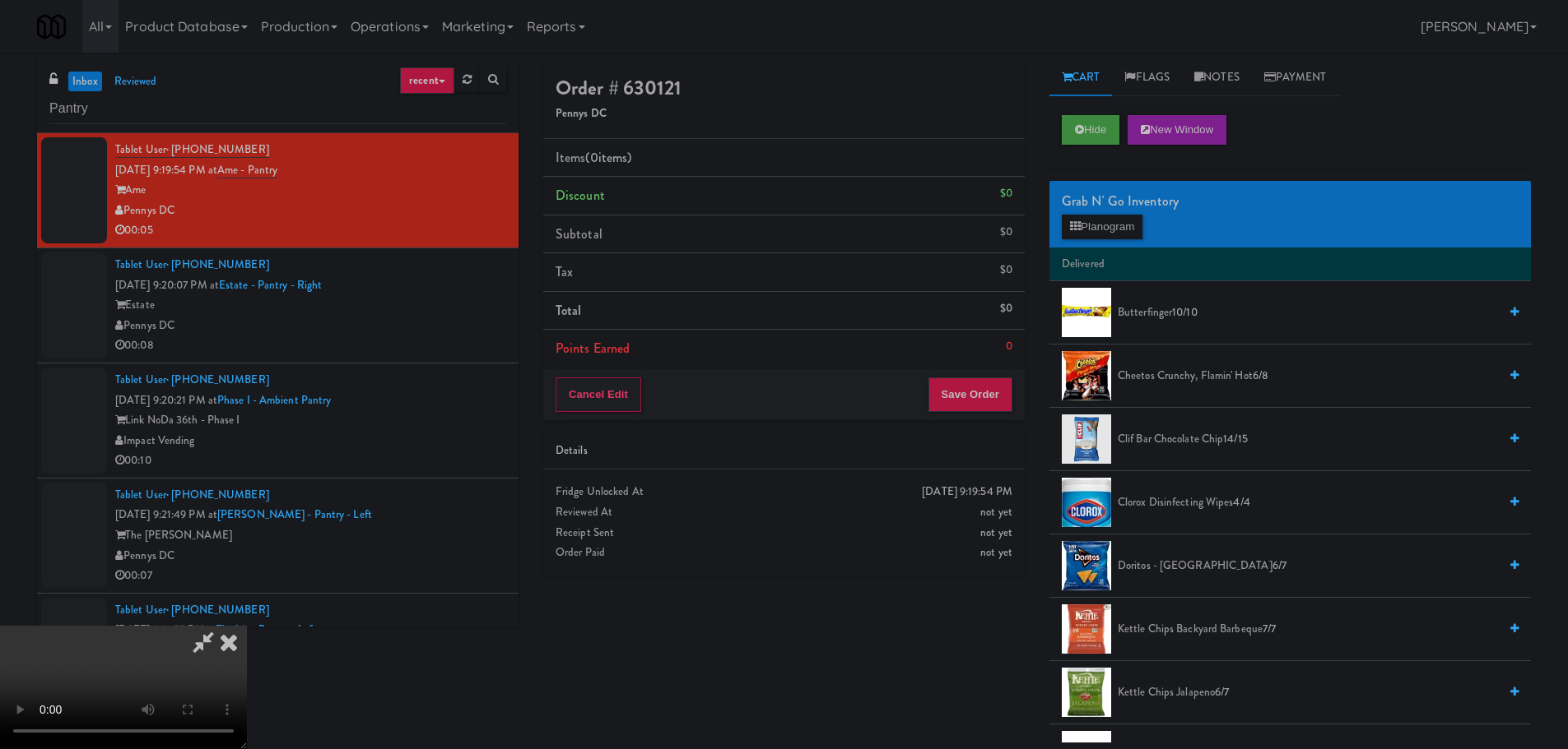
click at [247, 626] on video at bounding box center [124, 688] width 247 height 124
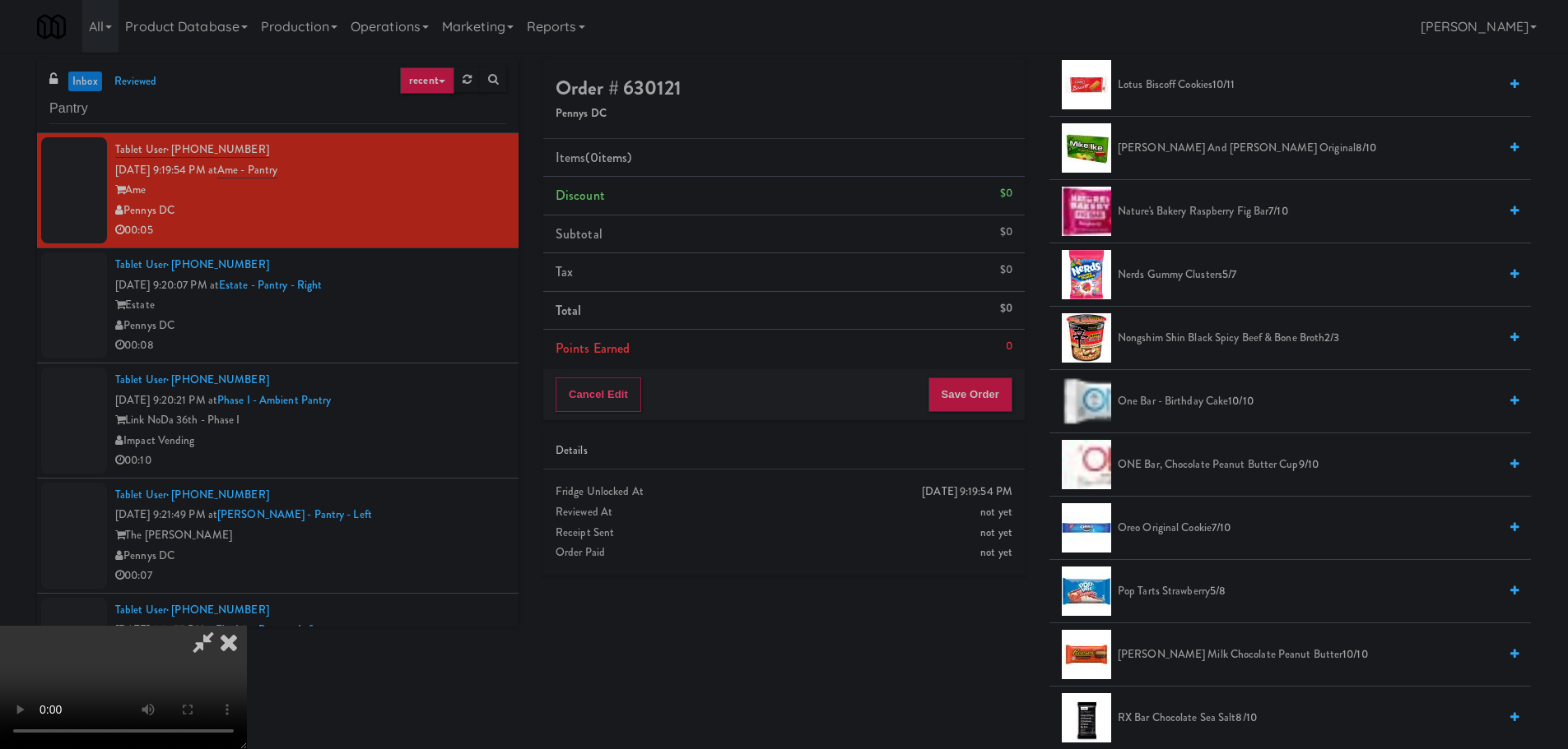
scroll to position [1070, 0]
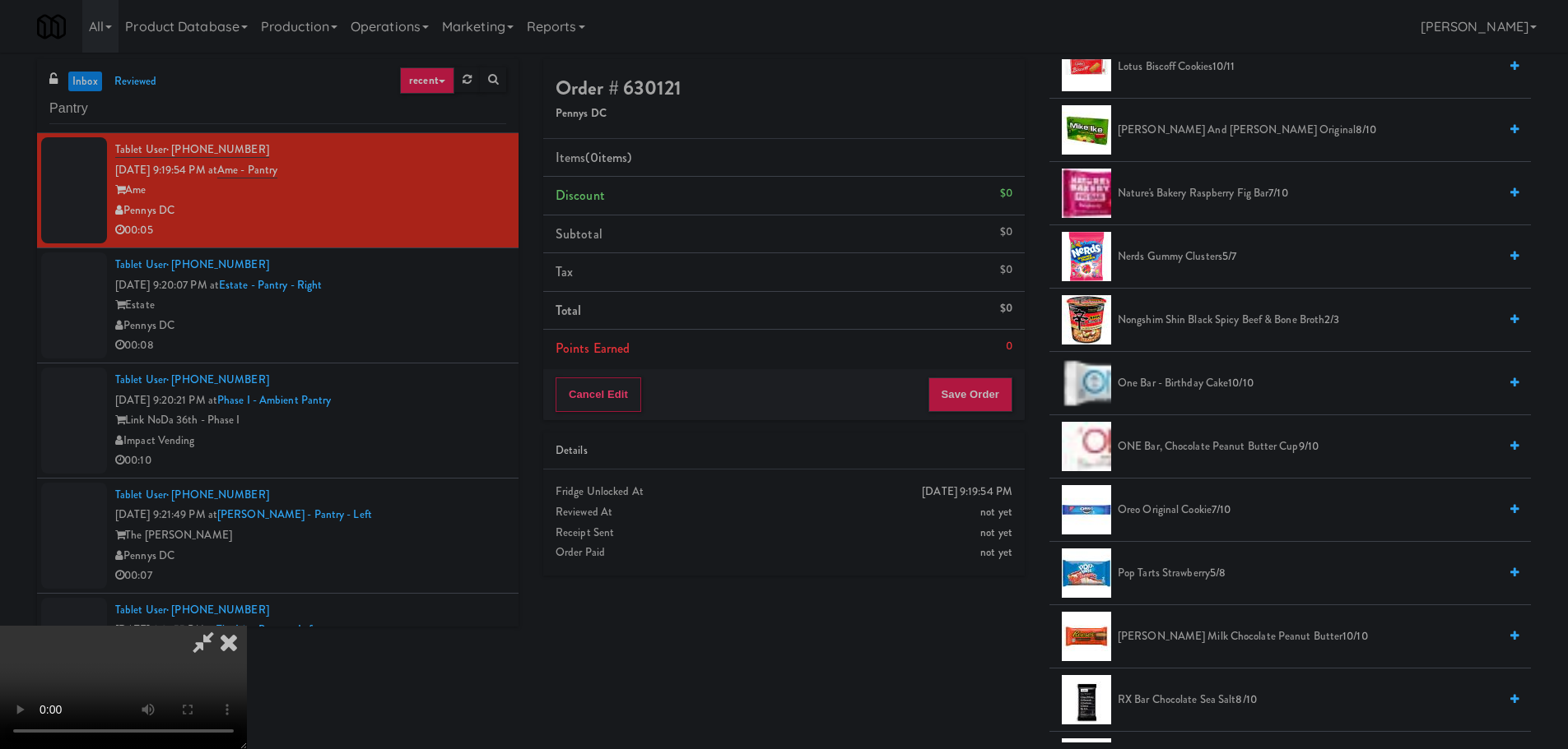
click at [1215, 383] on span "One Bar - Birthday Cake 10/10" at bounding box center [1307, 383] width 380 height 20
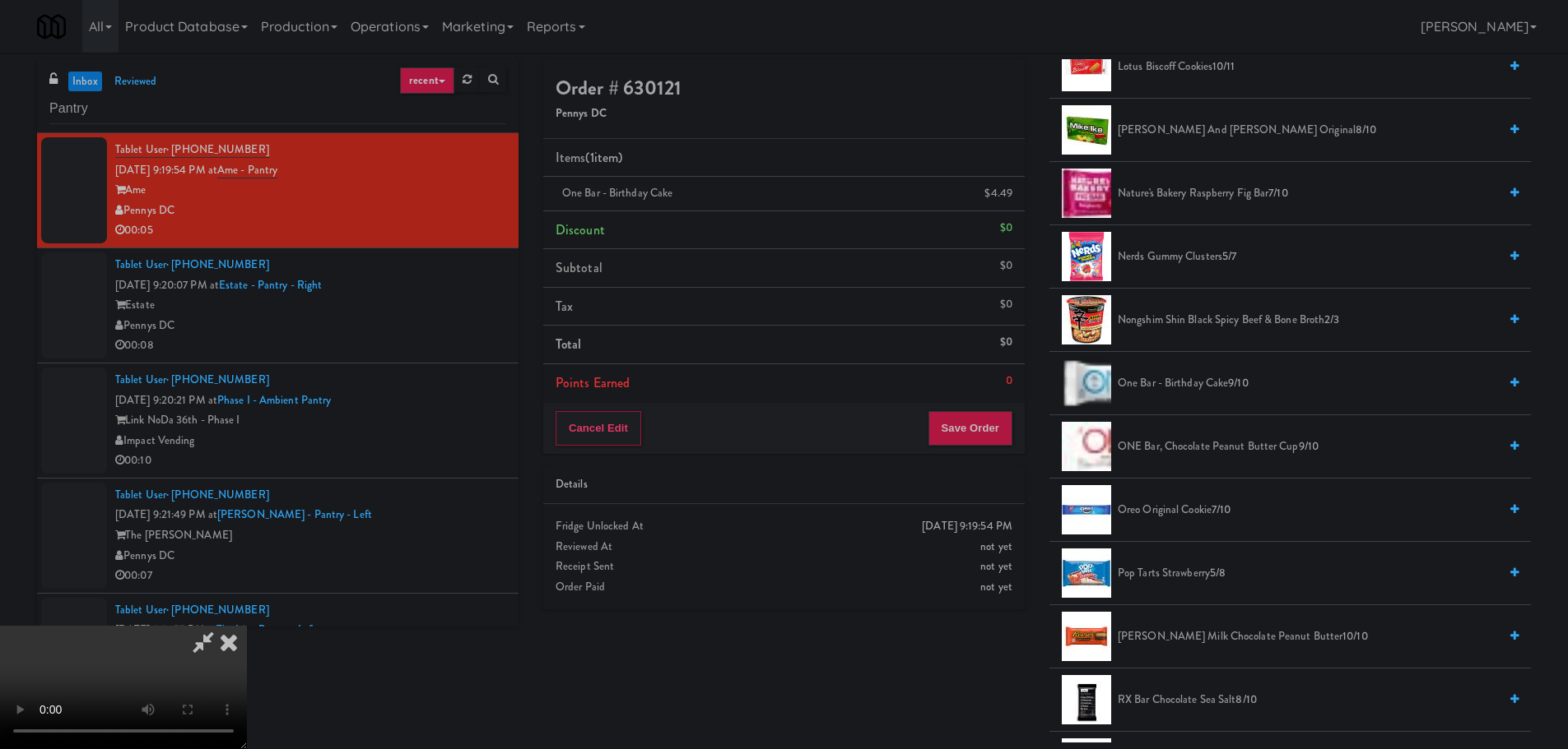
click at [247, 626] on video at bounding box center [124, 688] width 247 height 124
click at [987, 422] on button "Save Order" at bounding box center [971, 428] width 84 height 34
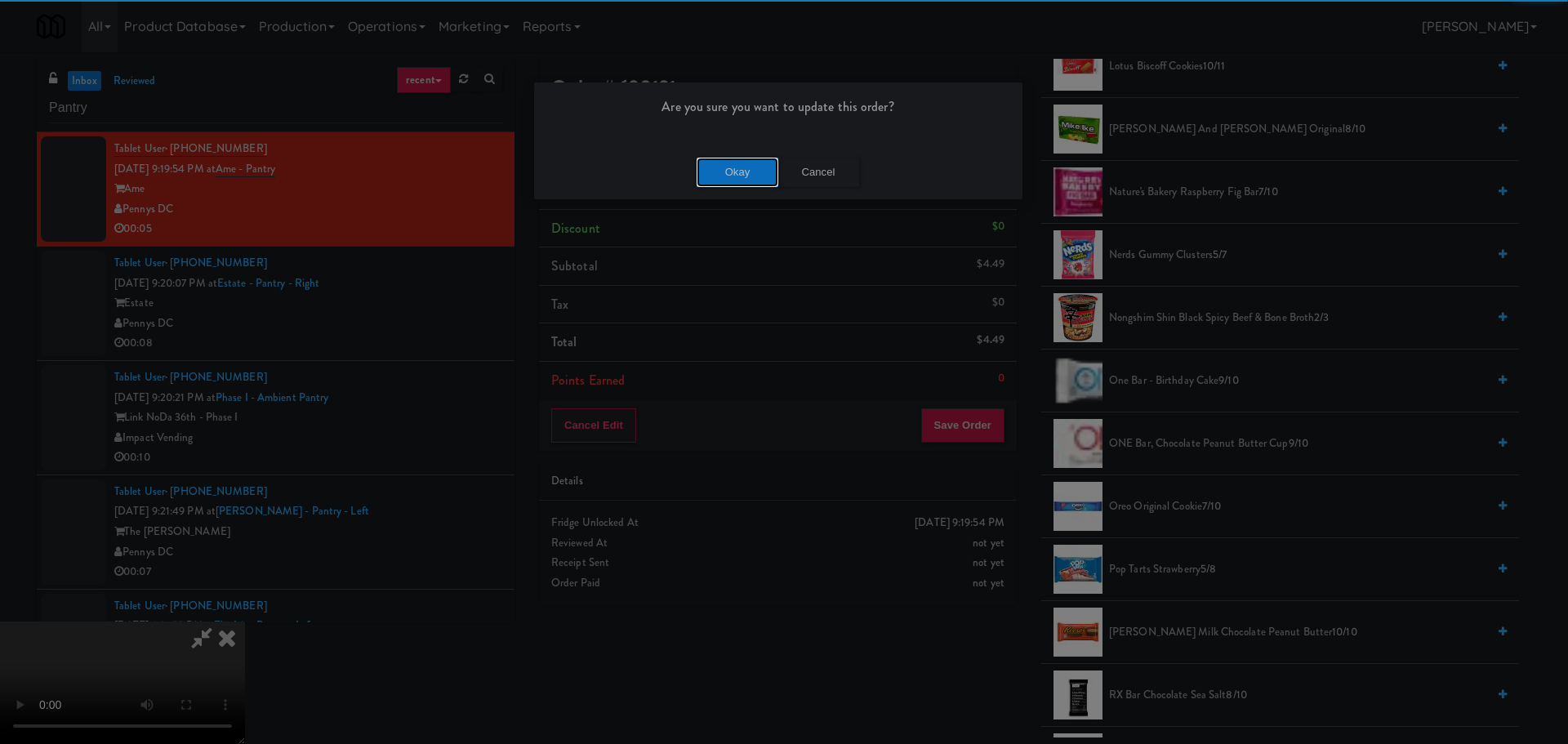
click at [720, 171] on button "Okay" at bounding box center [738, 172] width 82 height 29
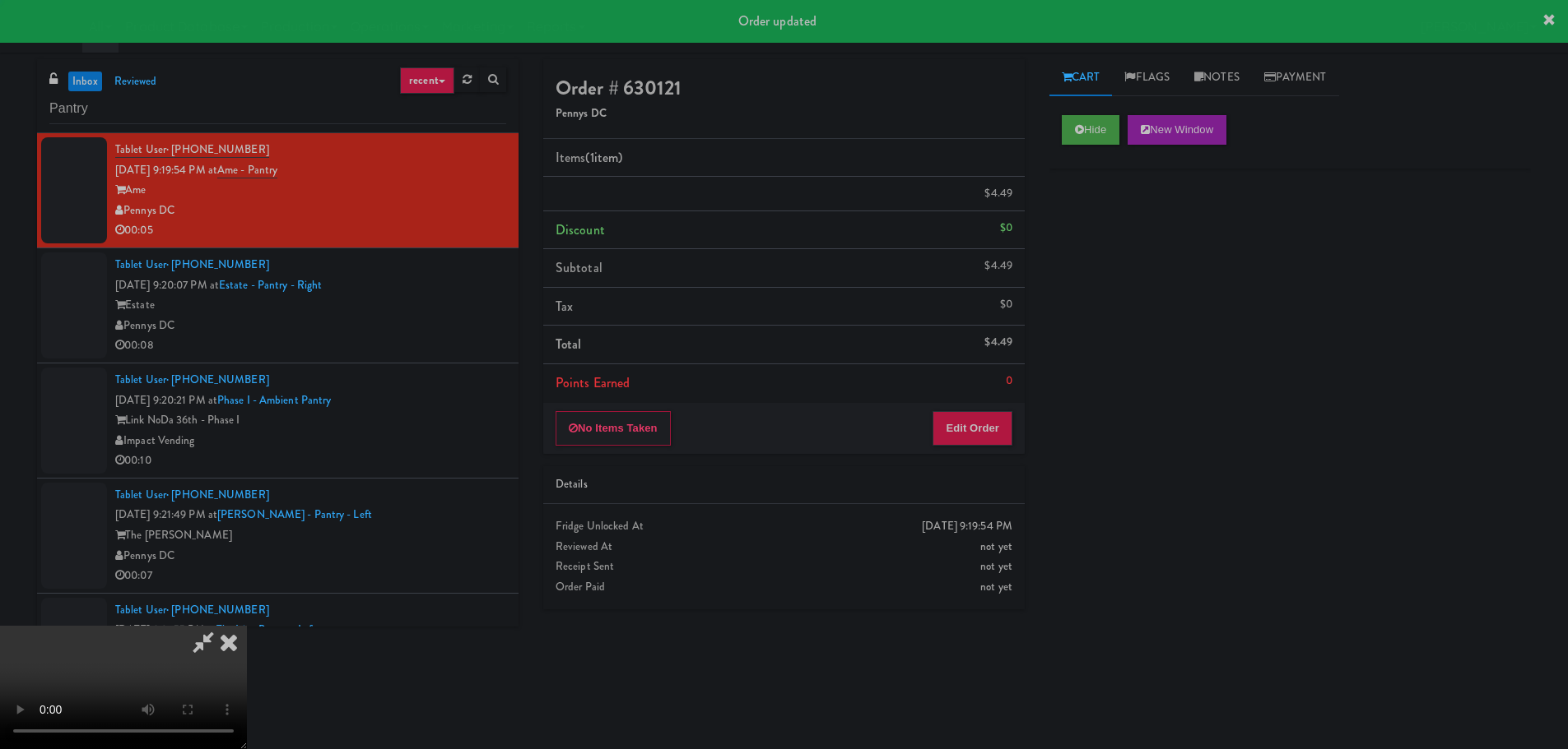
scroll to position [0, 0]
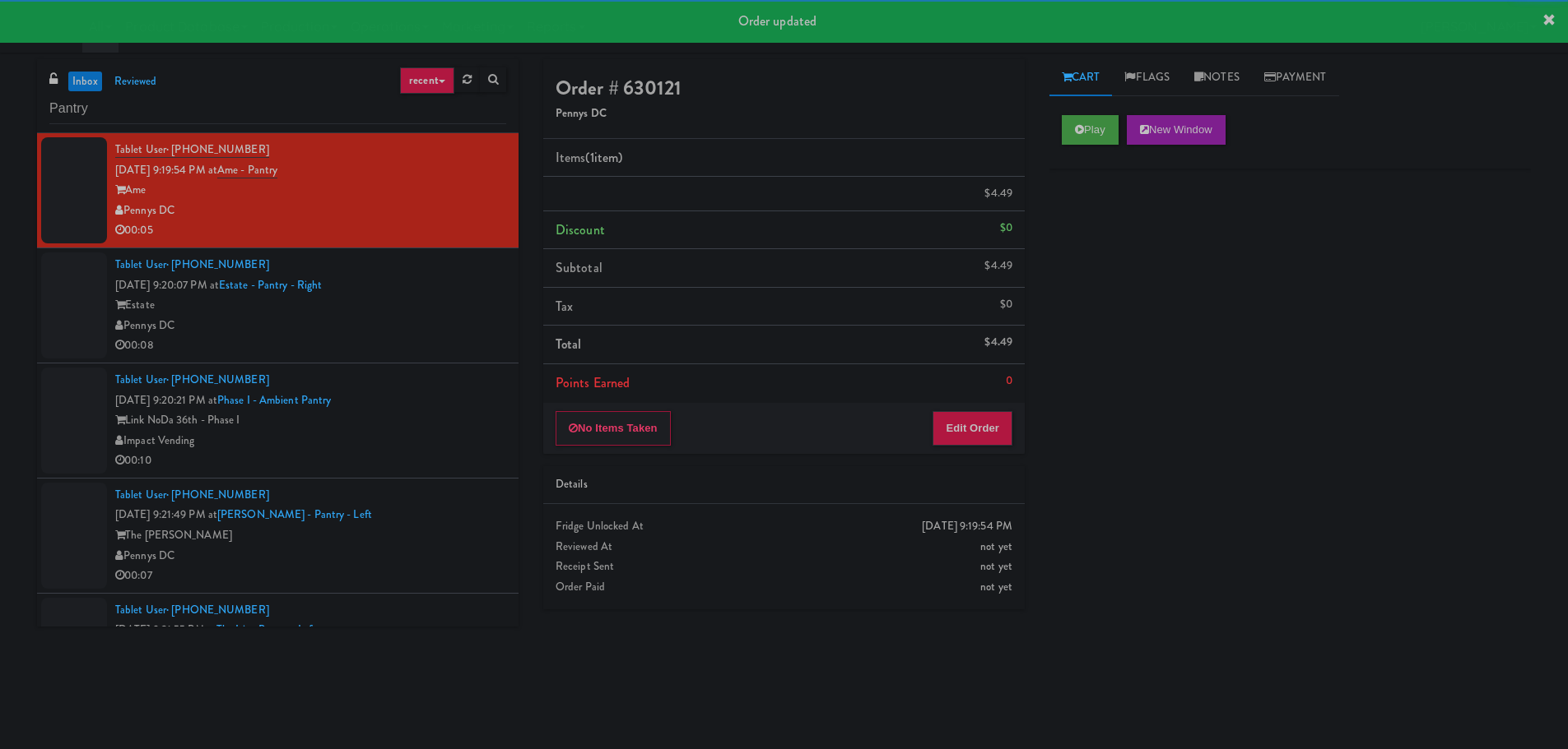
click at [407, 312] on div "Tablet User · (626) 646-3371 [DATE] 9:20:07 PM at Estate - Pantry - Right Estat…" at bounding box center [311, 306] width 391 height 102
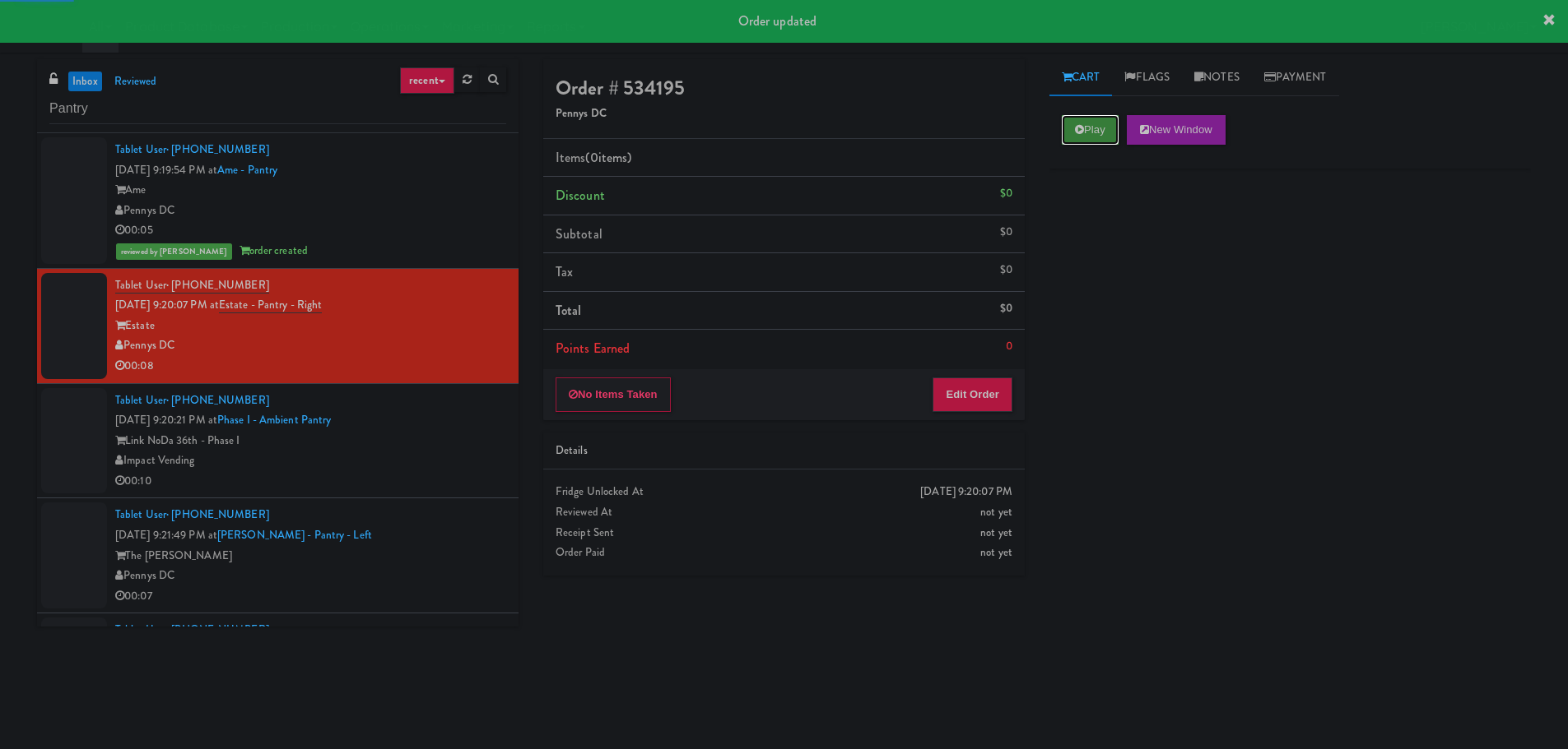
click at [1091, 129] on button "Play" at bounding box center [1090, 129] width 57 height 30
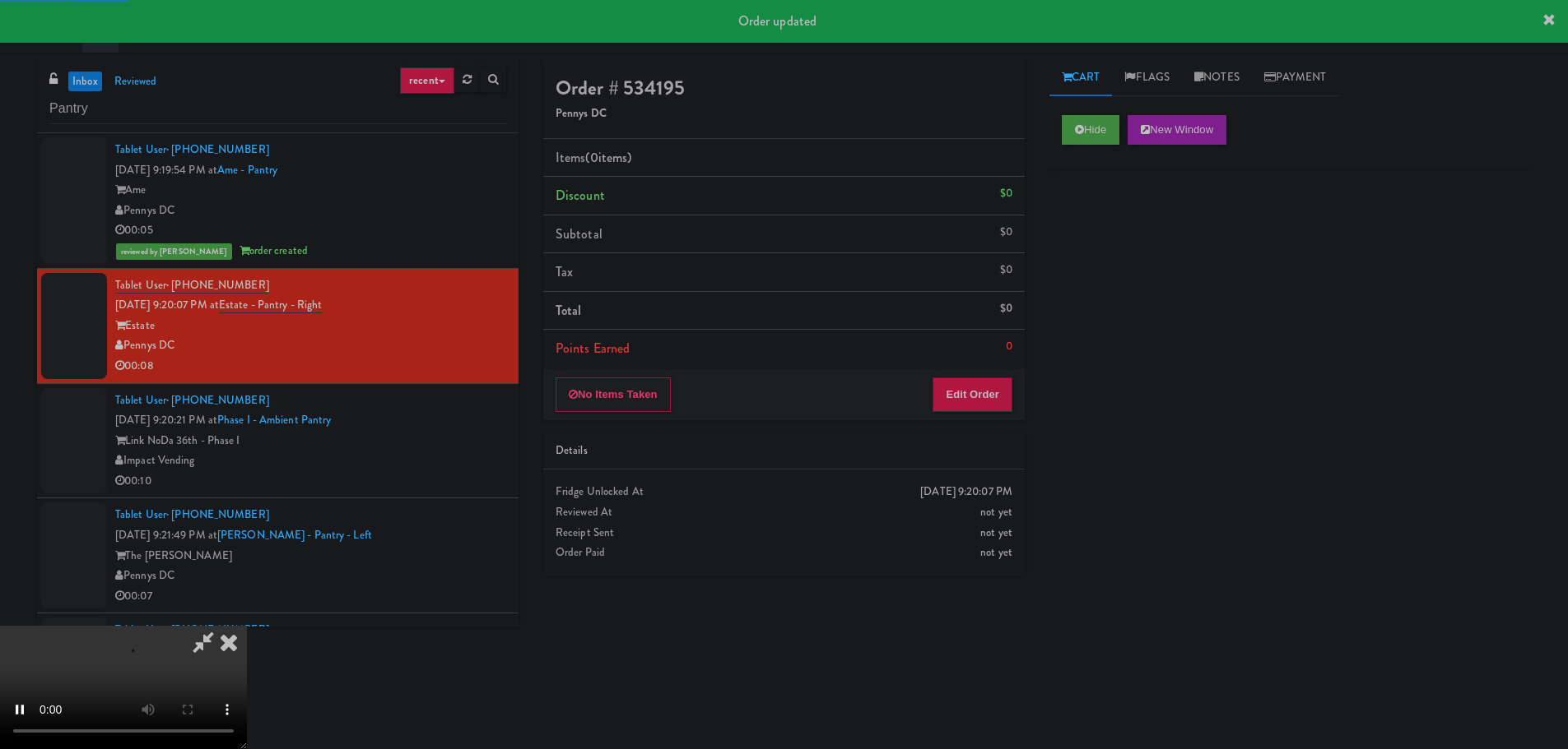
click at [1002, 355] on li "Points Earned 0" at bounding box center [784, 349] width 481 height 38
click at [993, 382] on button "Edit Order" at bounding box center [972, 395] width 80 height 34
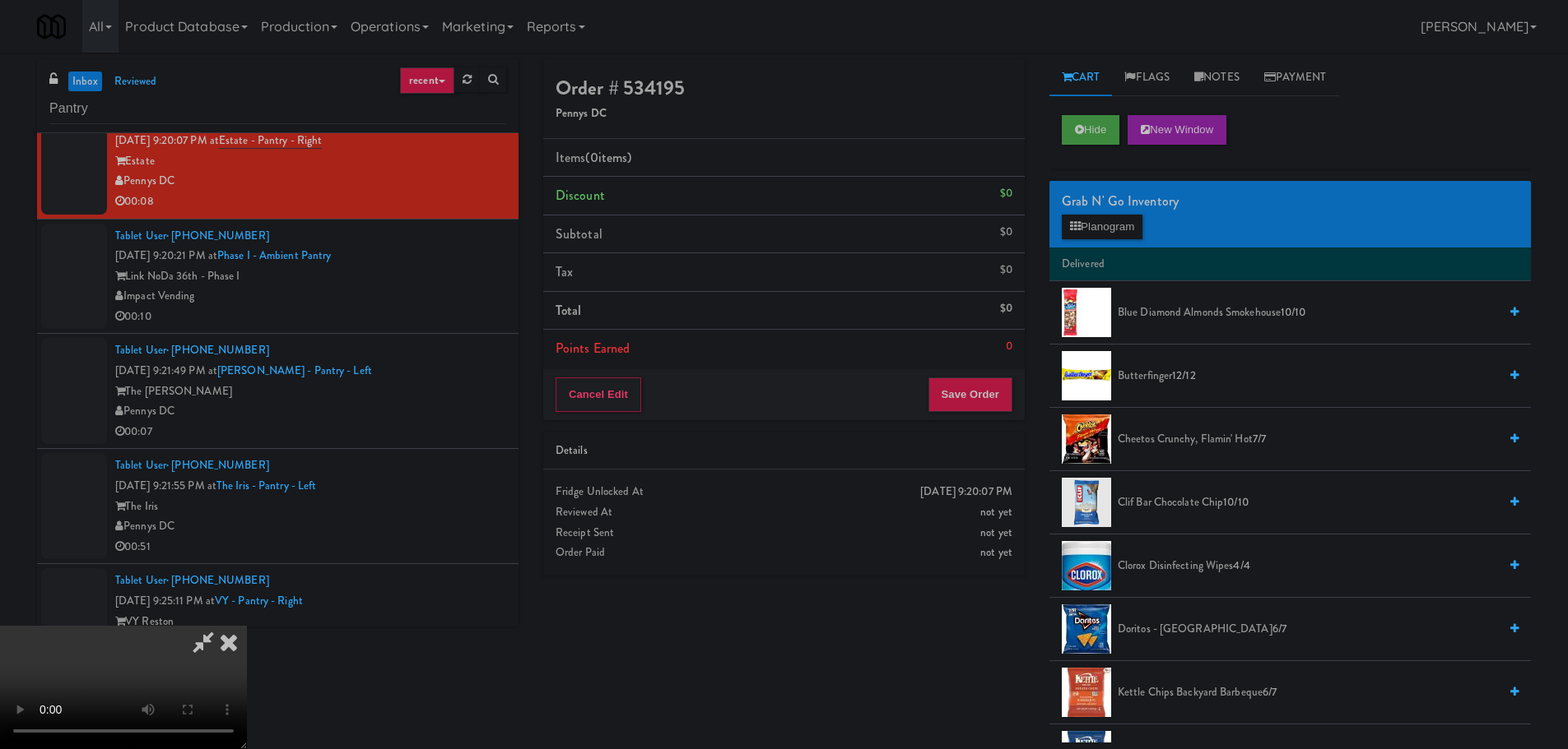
click at [247, 626] on video at bounding box center [124, 688] width 247 height 124
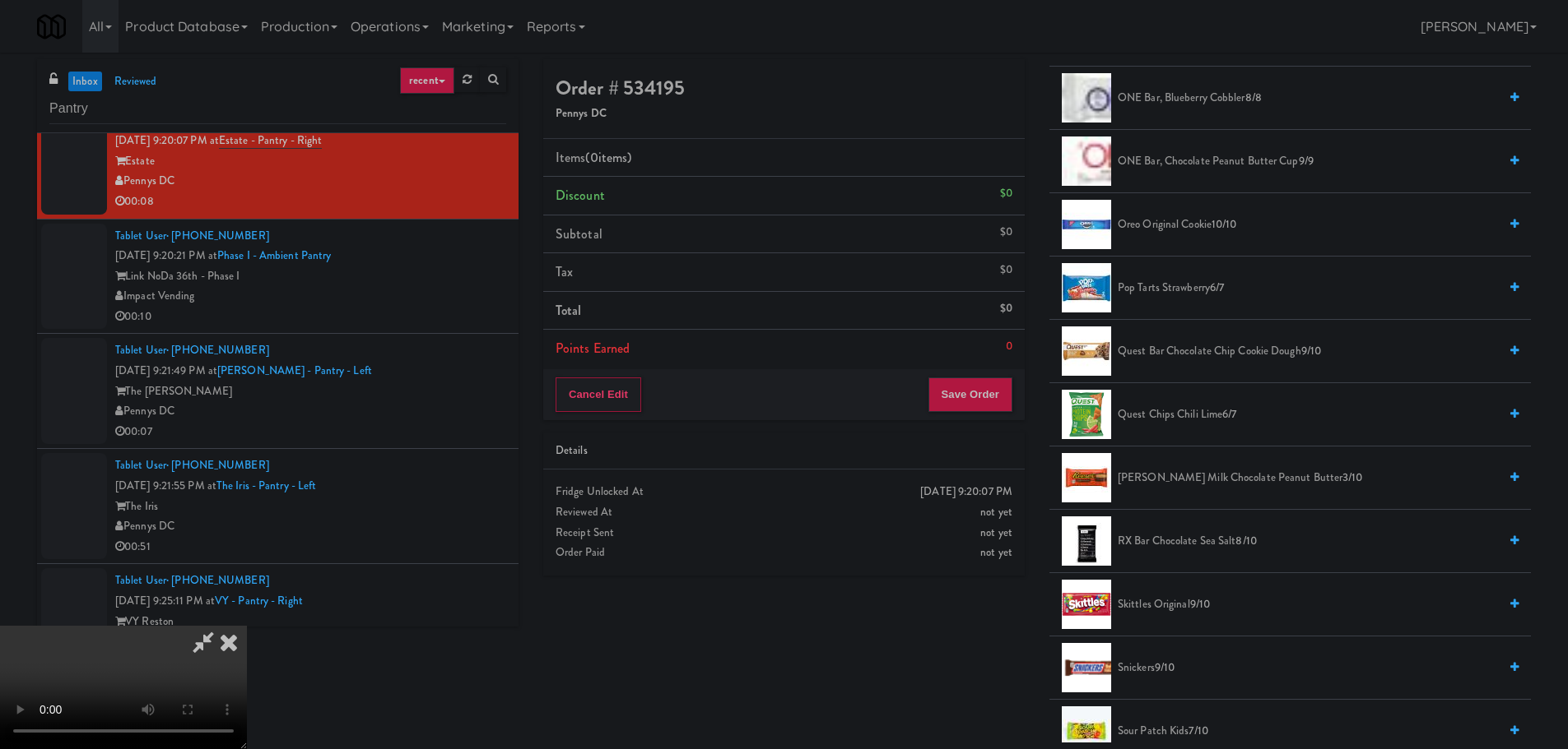
scroll to position [1234, 0]
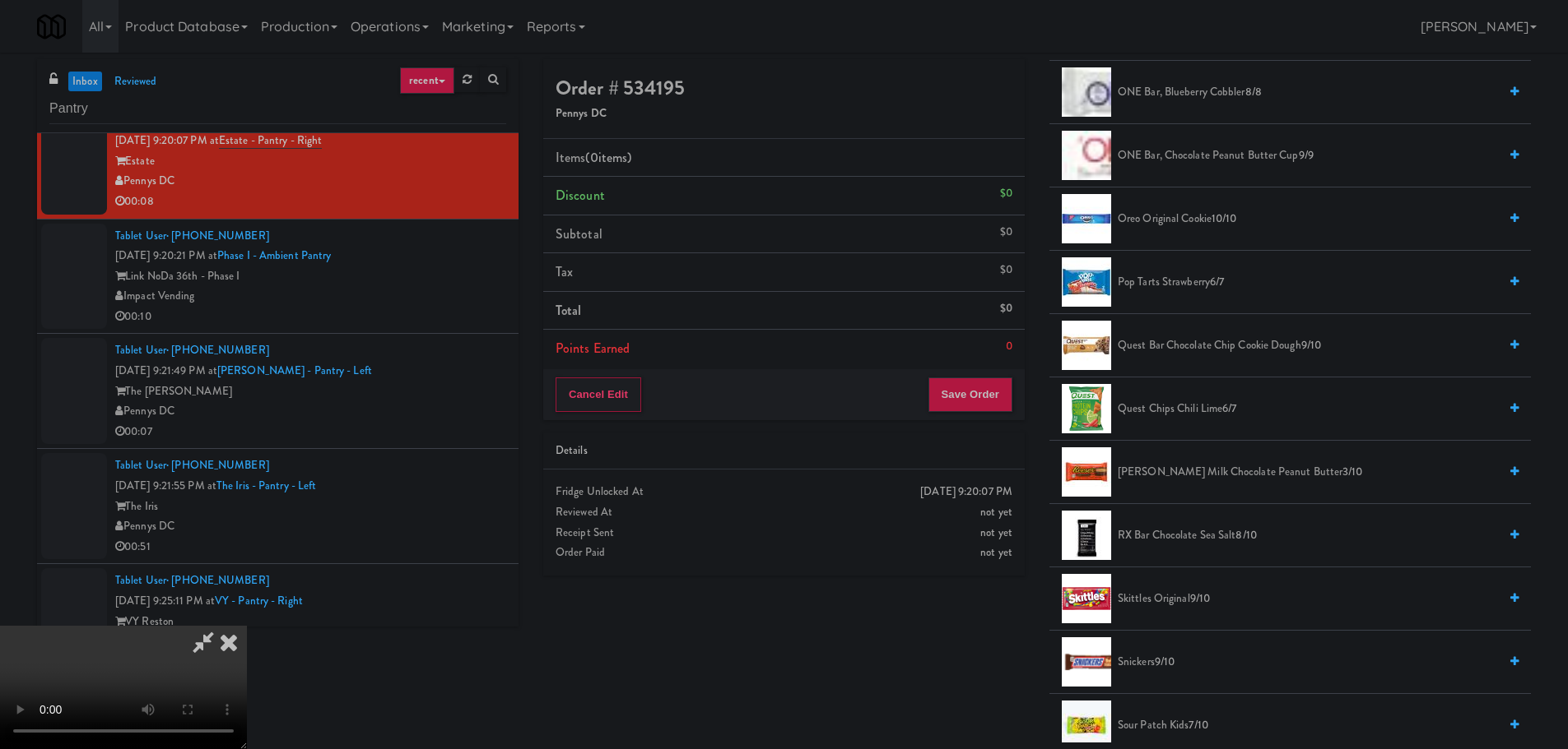
click at [1189, 231] on li "Oreo Original Cookie 10/10" at bounding box center [1290, 219] width 481 height 63
click at [1192, 221] on span "Oreo Original Cookie 10/10" at bounding box center [1307, 218] width 380 height 20
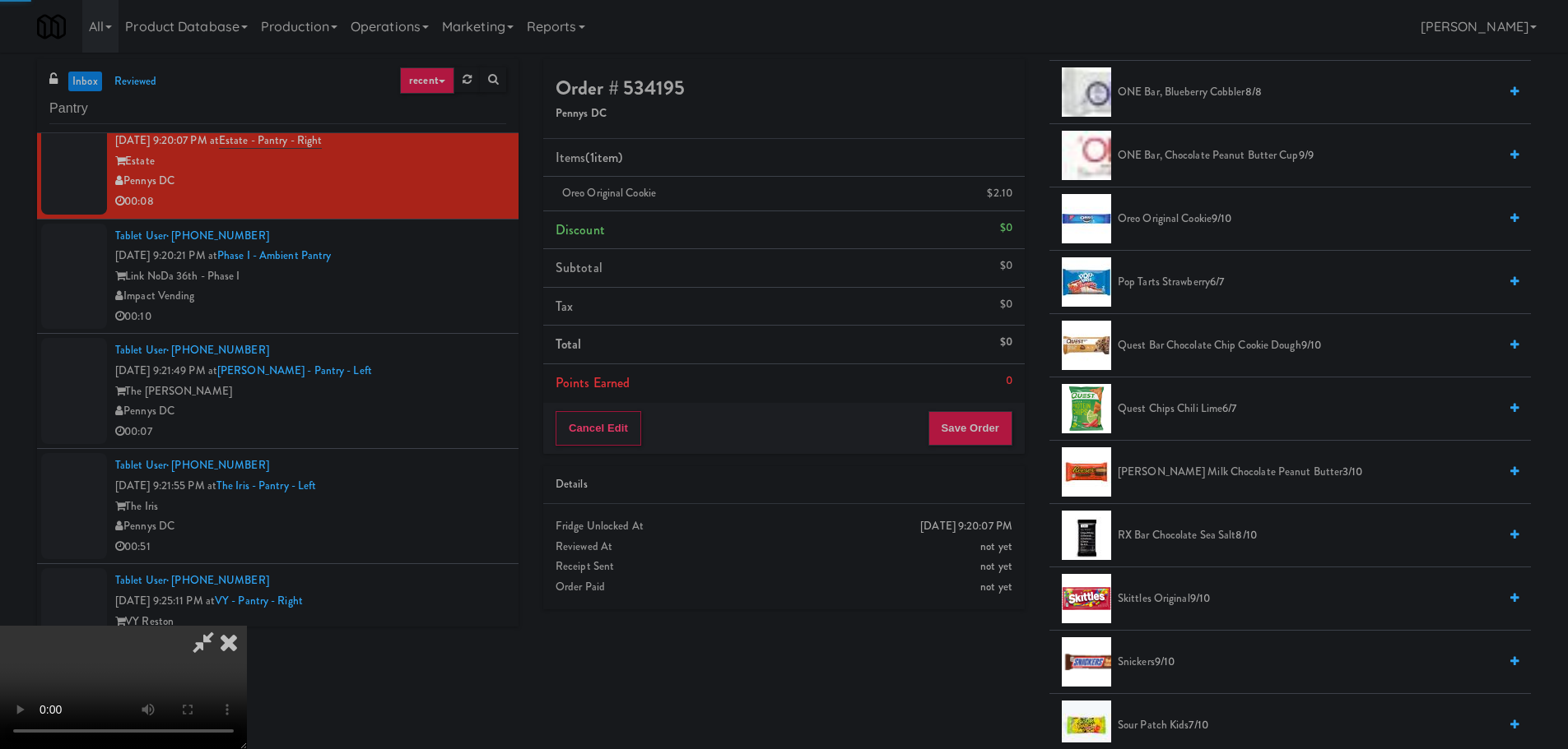
click at [247, 626] on video at bounding box center [124, 688] width 247 height 124
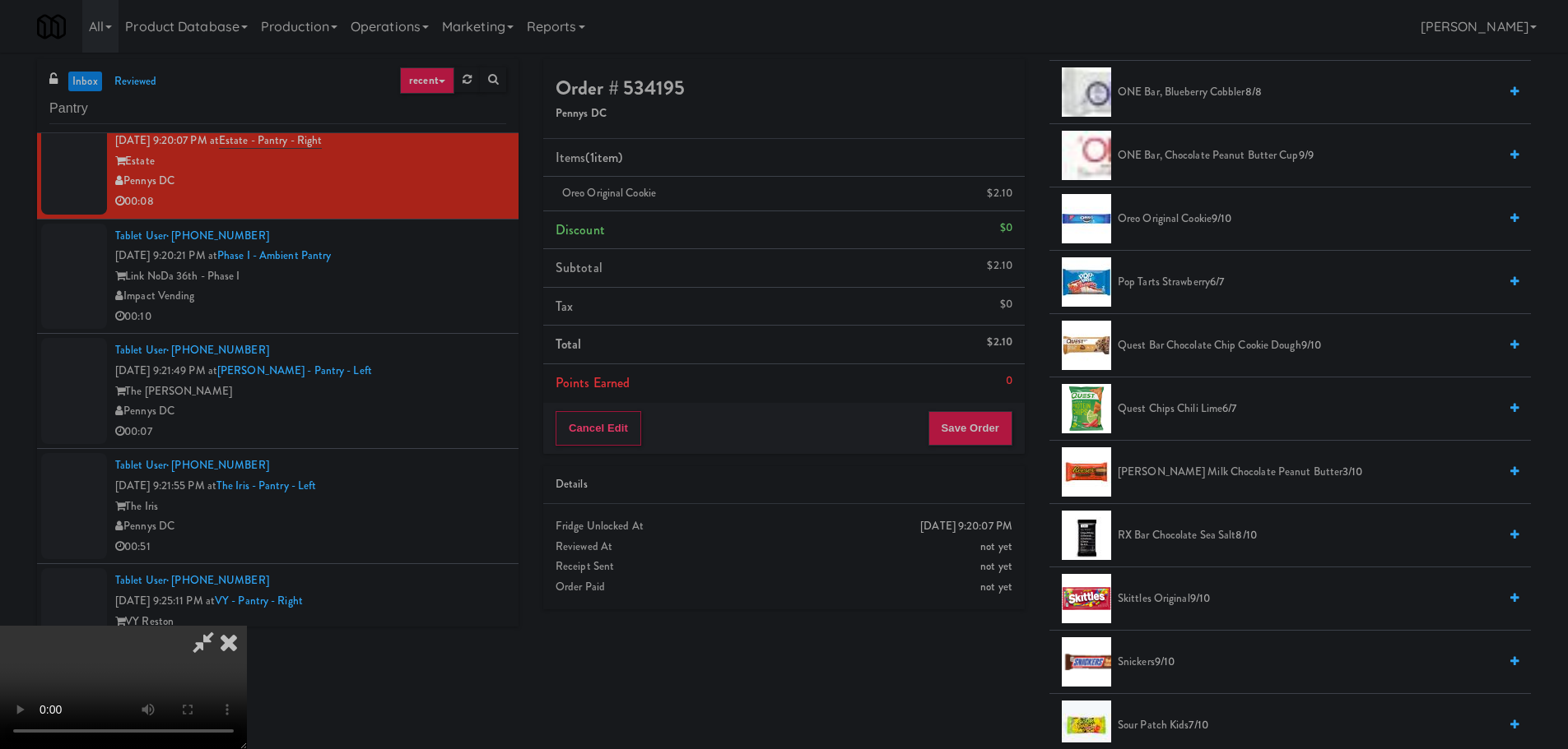
drag, startPoint x: 628, startPoint y: 432, endPoint x: 644, endPoint y: 428, distance: 16.5
click at [247, 626] on video at bounding box center [124, 688] width 247 height 124
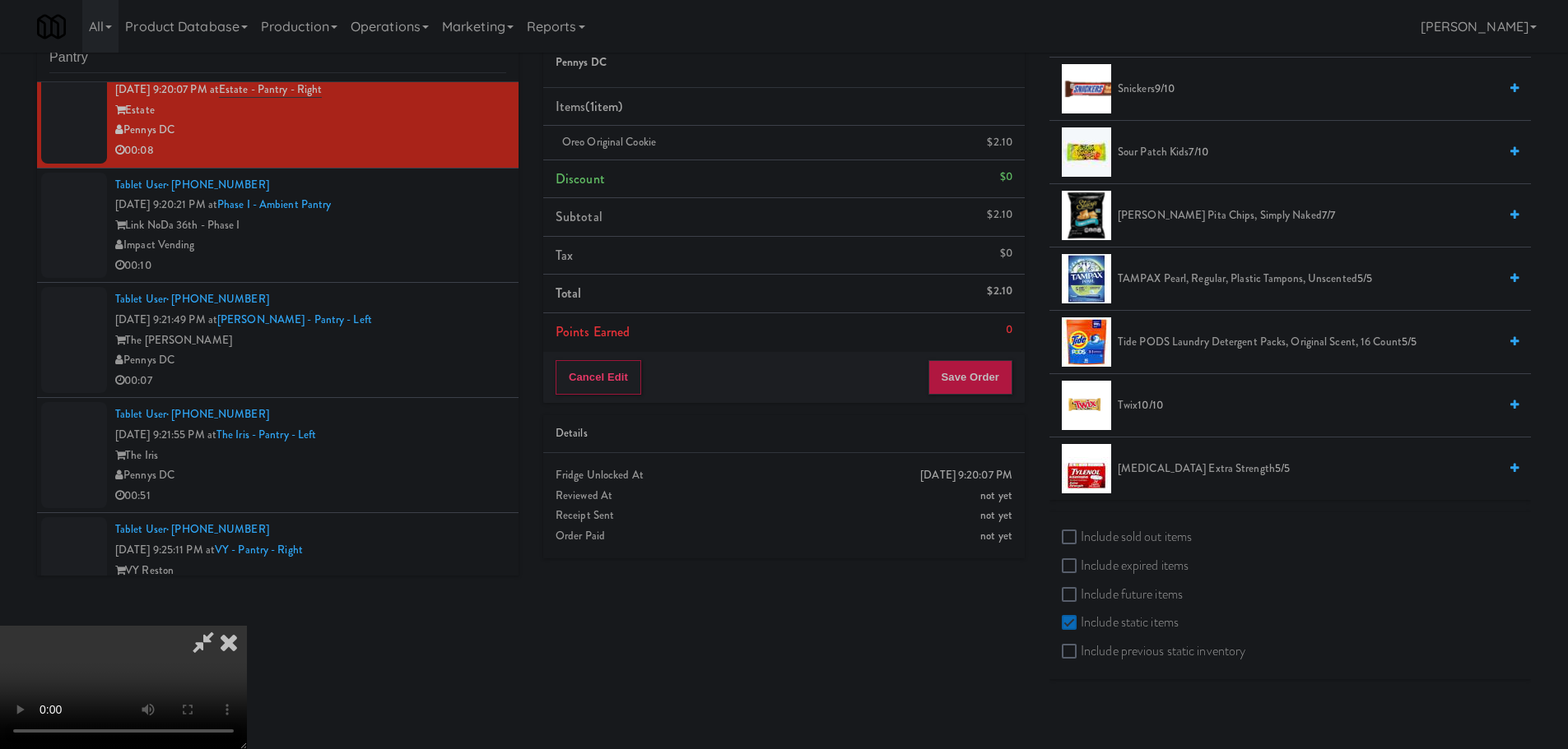
scroll to position [53, 0]
click at [1151, 415] on li "Twix 10/10" at bounding box center [1290, 404] width 481 height 63
click at [1151, 408] on span "10/10" at bounding box center [1150, 403] width 26 height 15
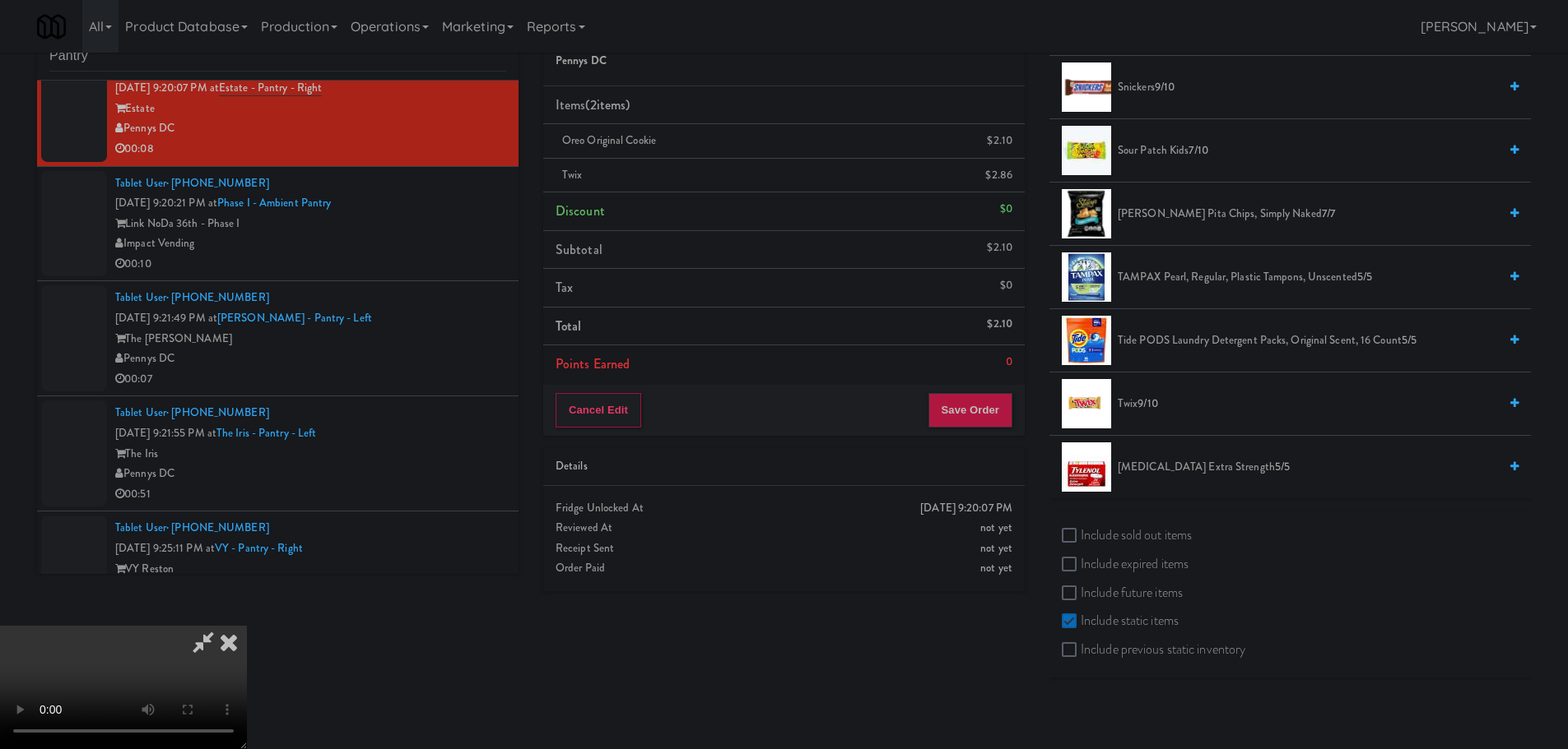
click at [247, 626] on video at bounding box center [124, 688] width 247 height 124
click at [958, 420] on button "Save Order" at bounding box center [971, 411] width 84 height 34
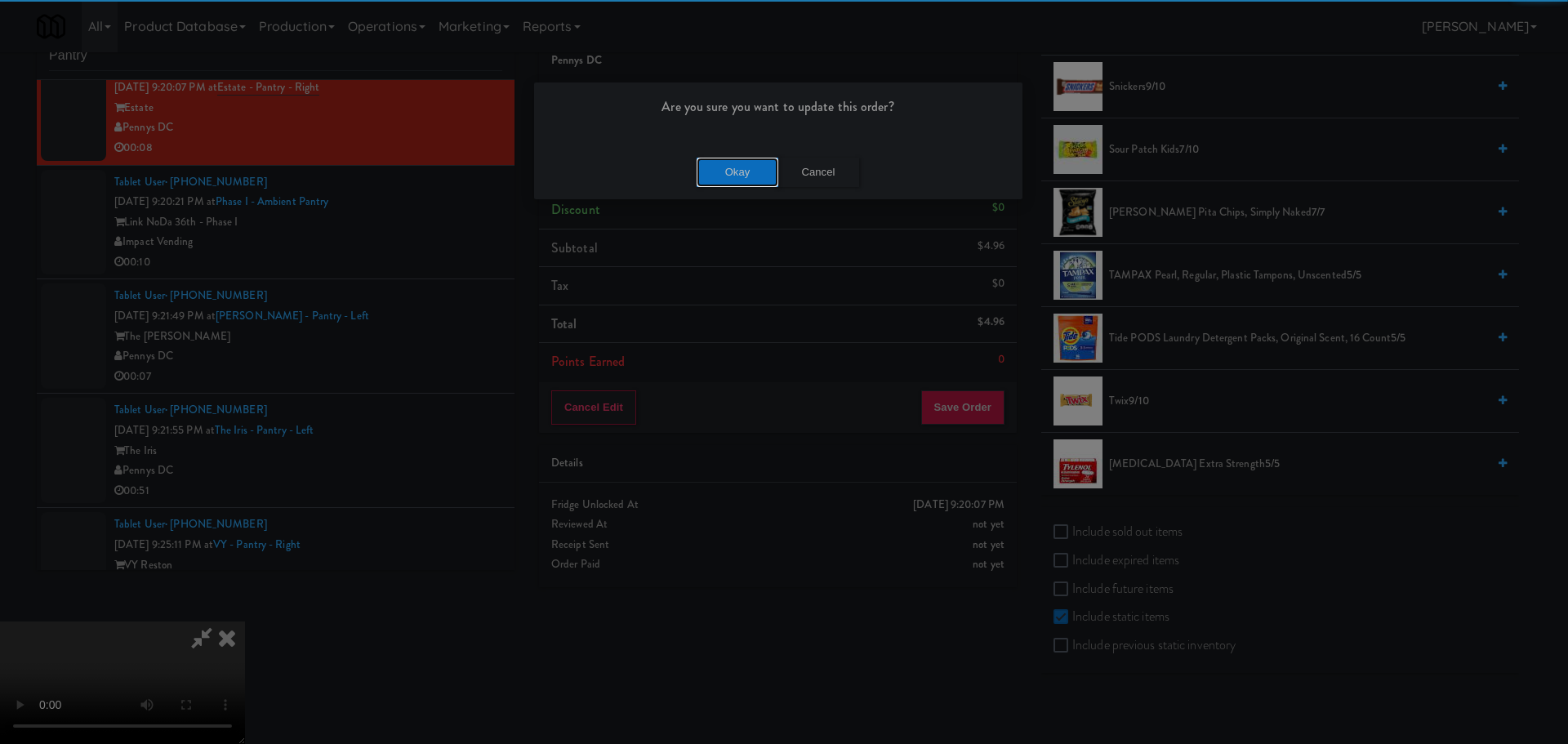
click at [745, 166] on button "Okay" at bounding box center [738, 172] width 82 height 29
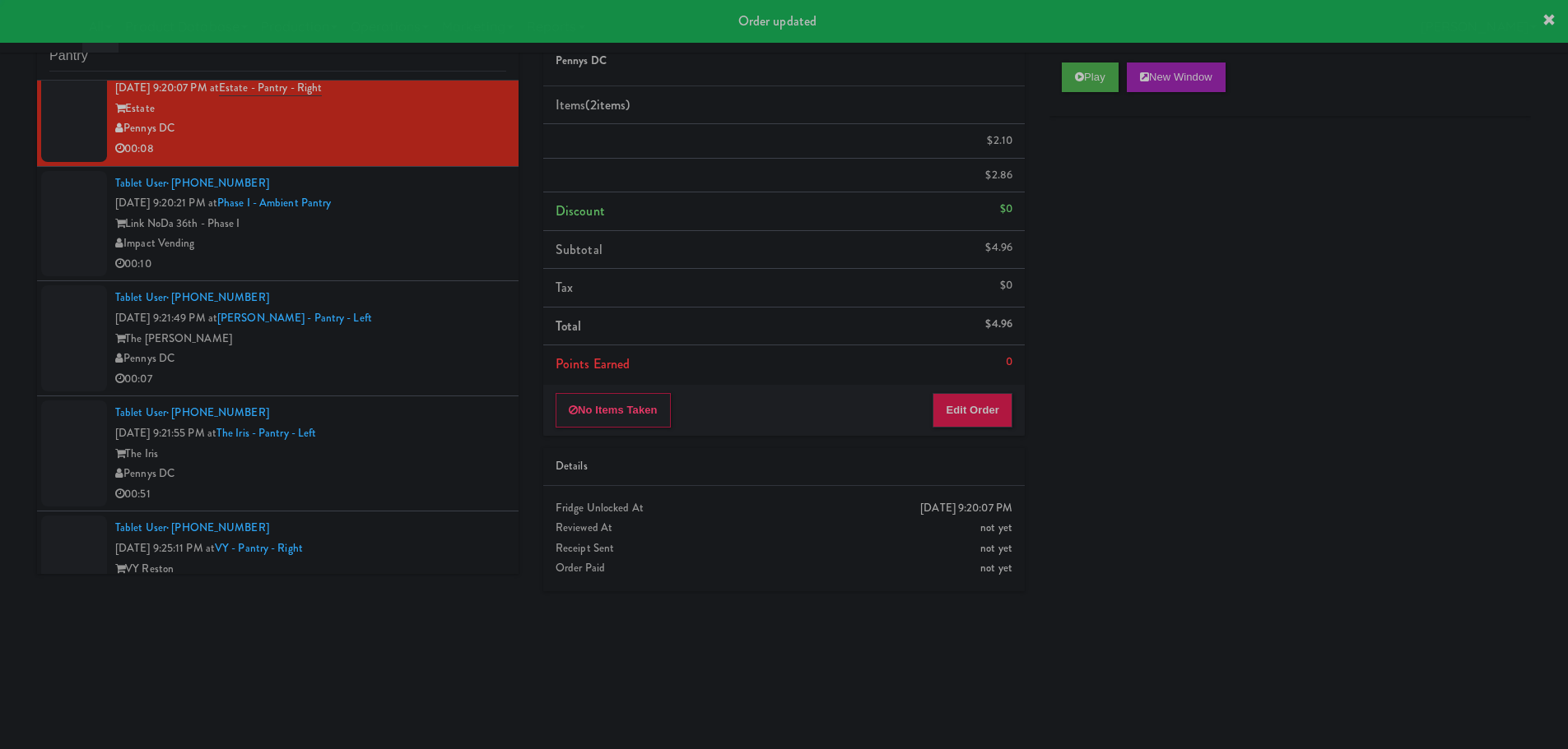
scroll to position [0, 0]
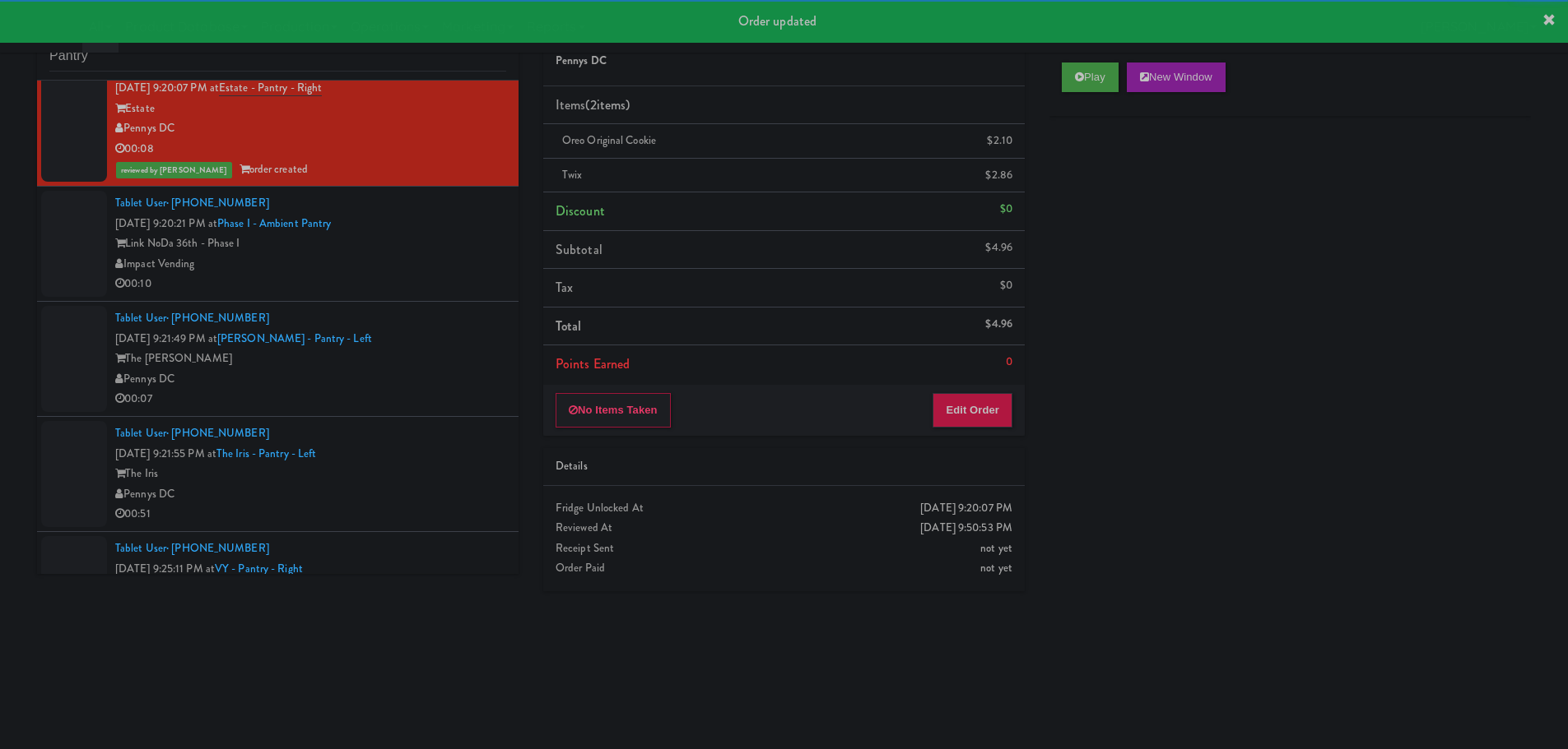
drag, startPoint x: 434, startPoint y: 269, endPoint x: 443, endPoint y: 273, distance: 9.8
click at [438, 269] on div "Impact Vending" at bounding box center [311, 263] width 391 height 20
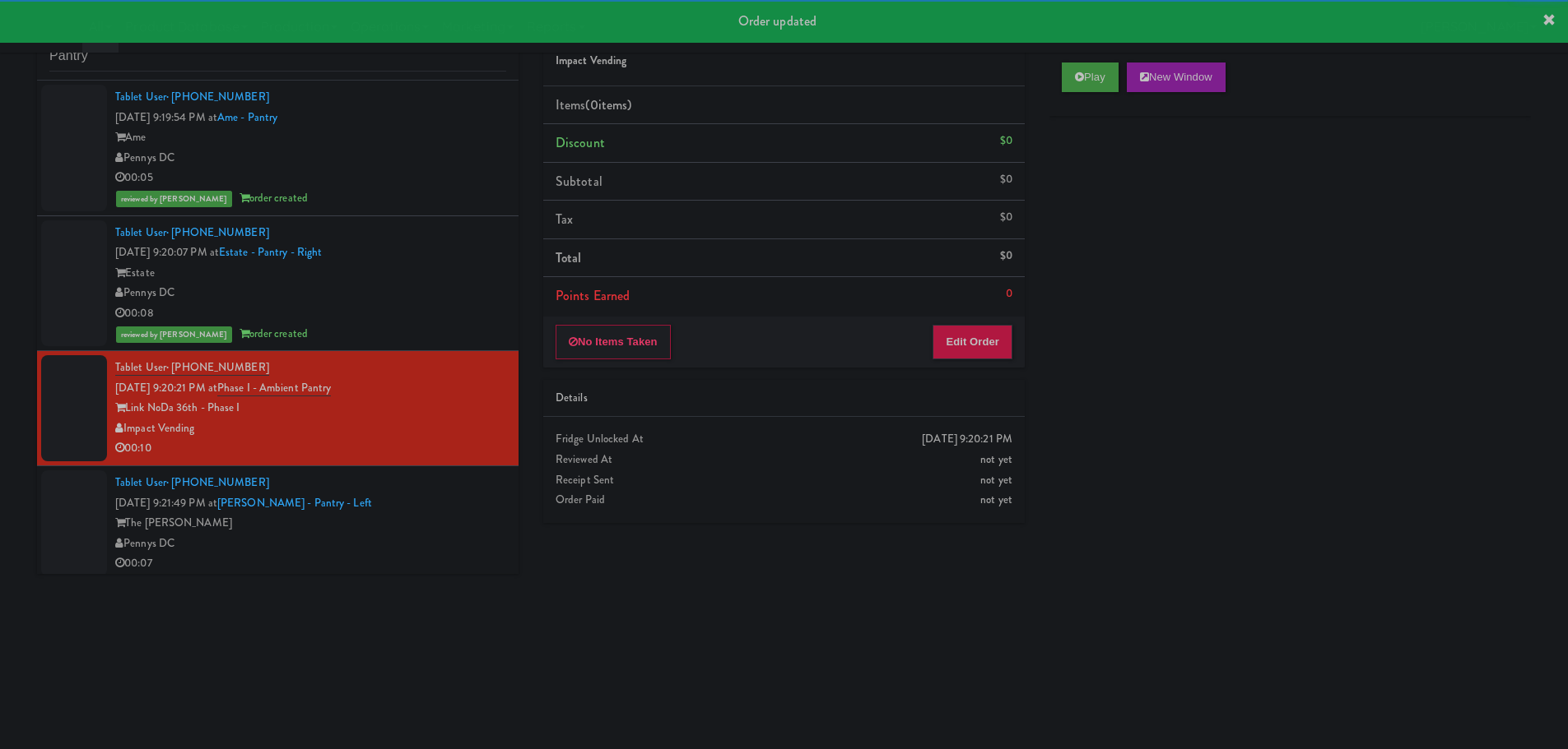
click at [1128, 82] on div "Play New Window" at bounding box center [1290, 77] width 457 height 30
click at [1106, 84] on button "Play" at bounding box center [1090, 77] width 57 height 30
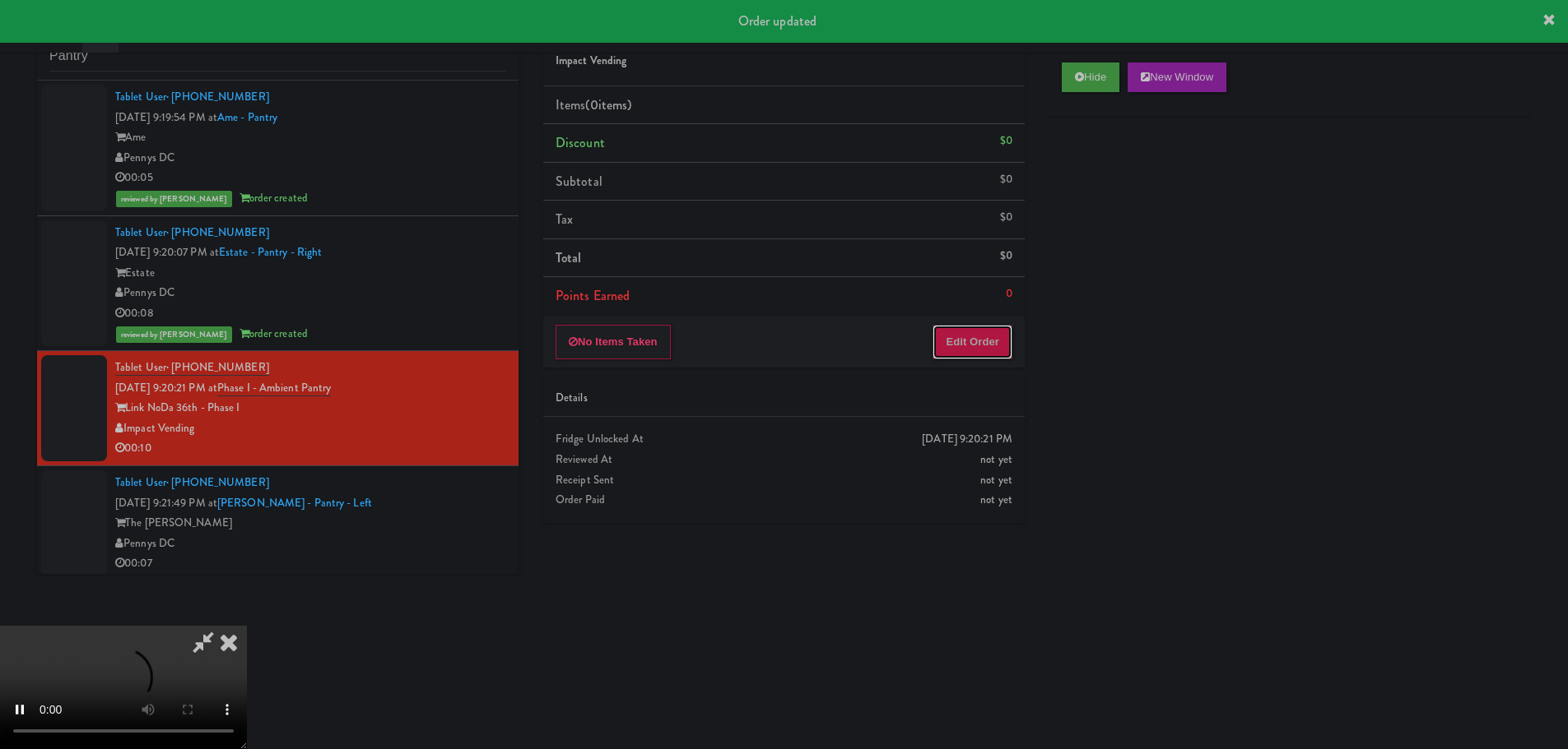
click at [952, 348] on button "Edit Order" at bounding box center [972, 342] width 80 height 34
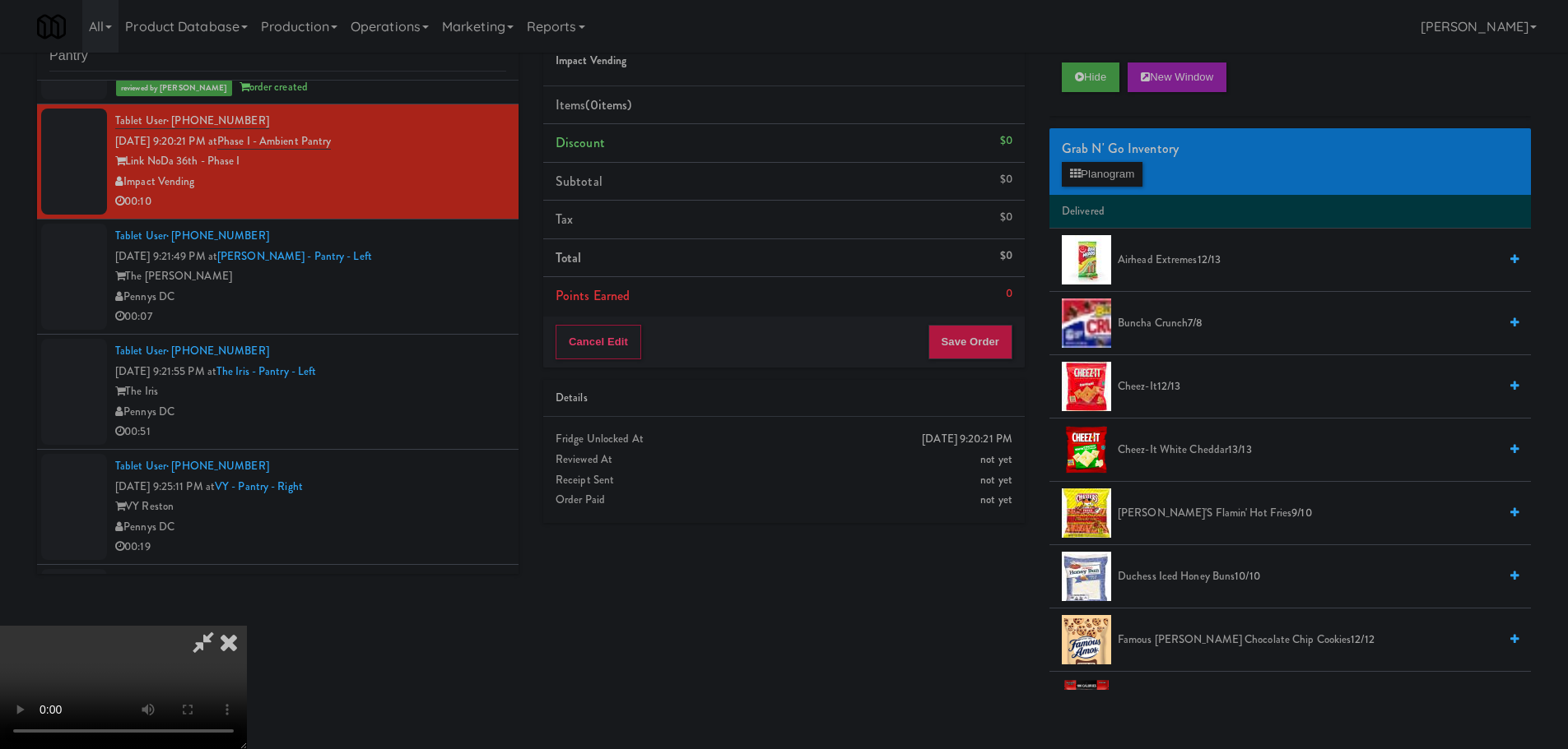
click at [247, 626] on video at bounding box center [124, 688] width 247 height 124
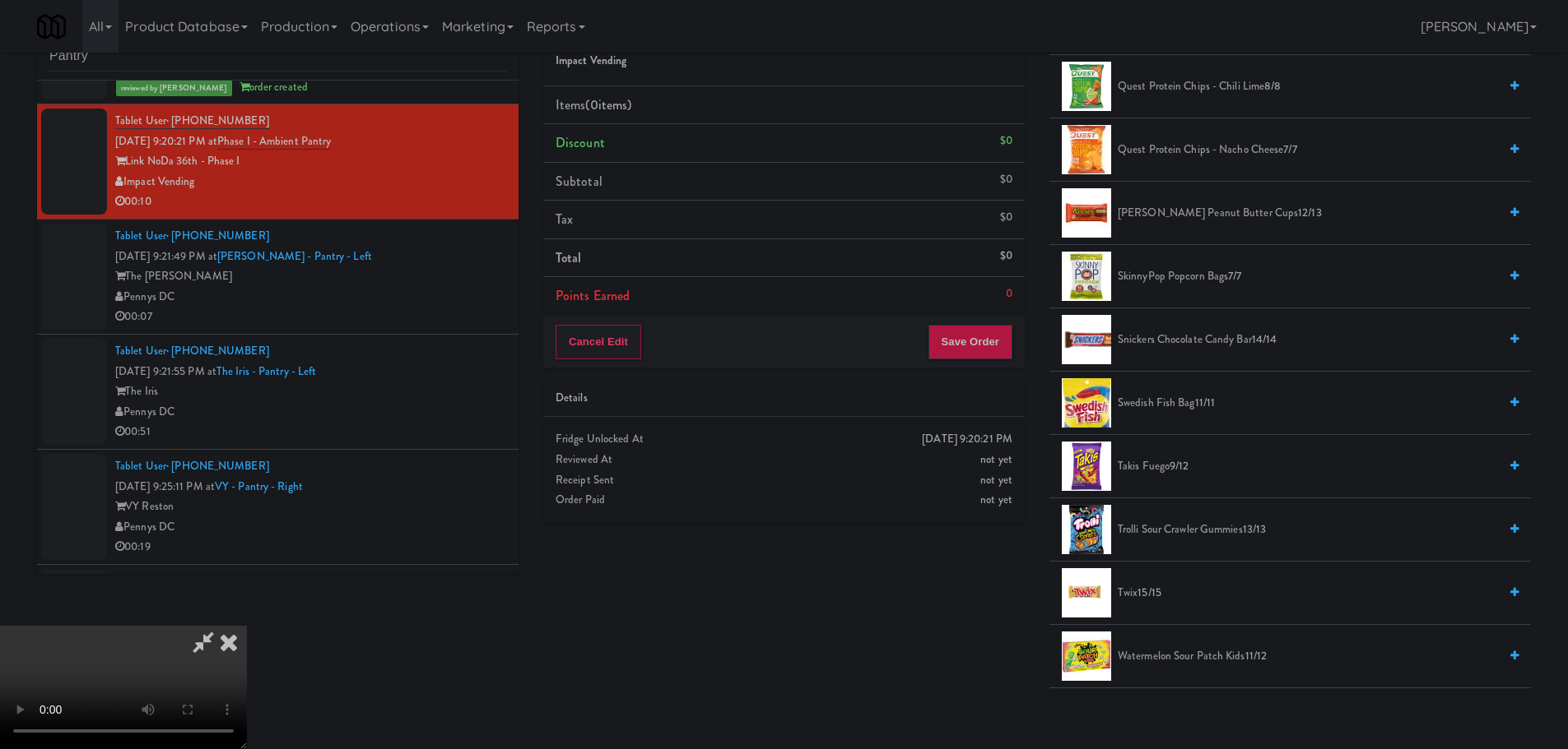
scroll to position [1234, 0]
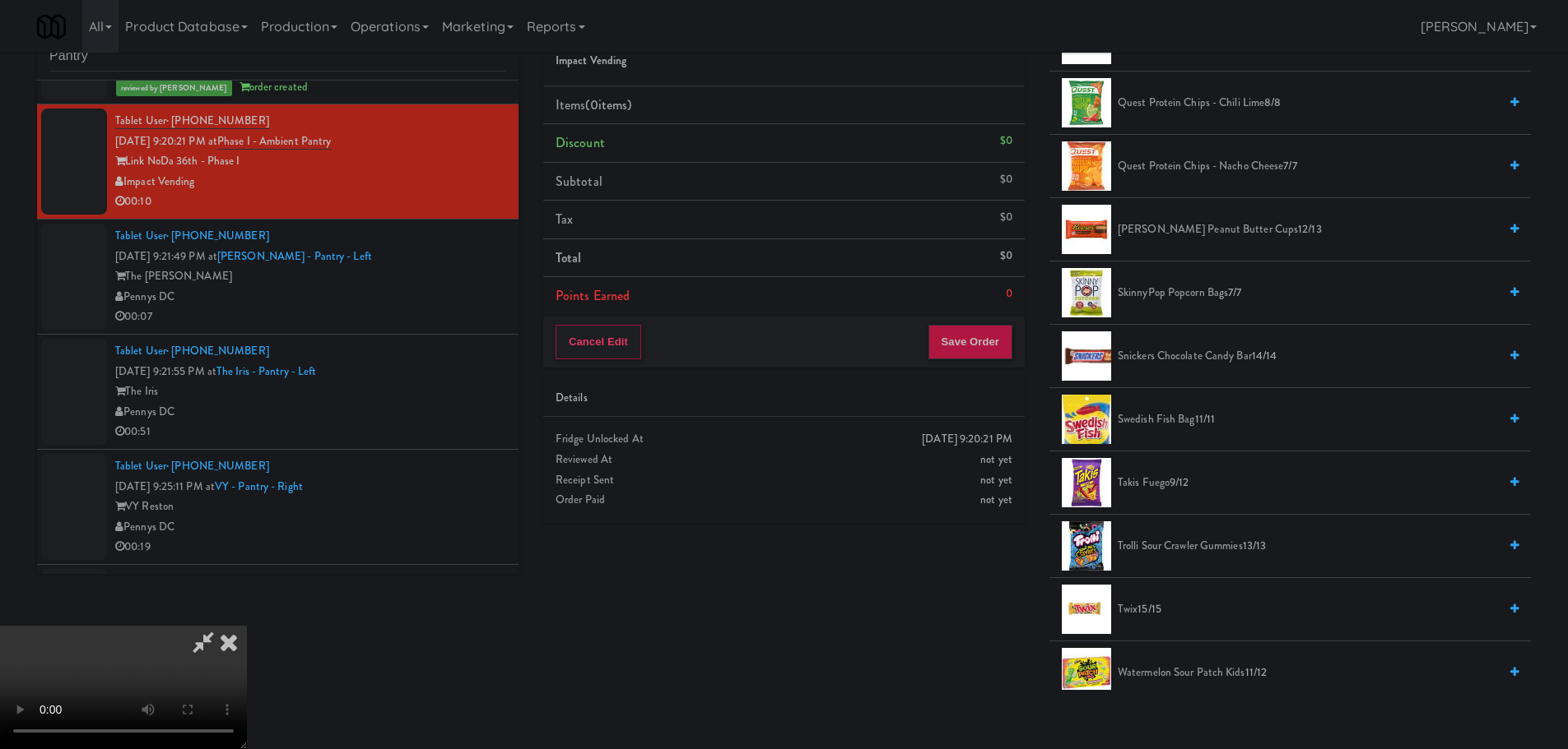
click at [1220, 294] on span "SkinnyPop Popcorn Bags 7/7" at bounding box center [1307, 292] width 380 height 20
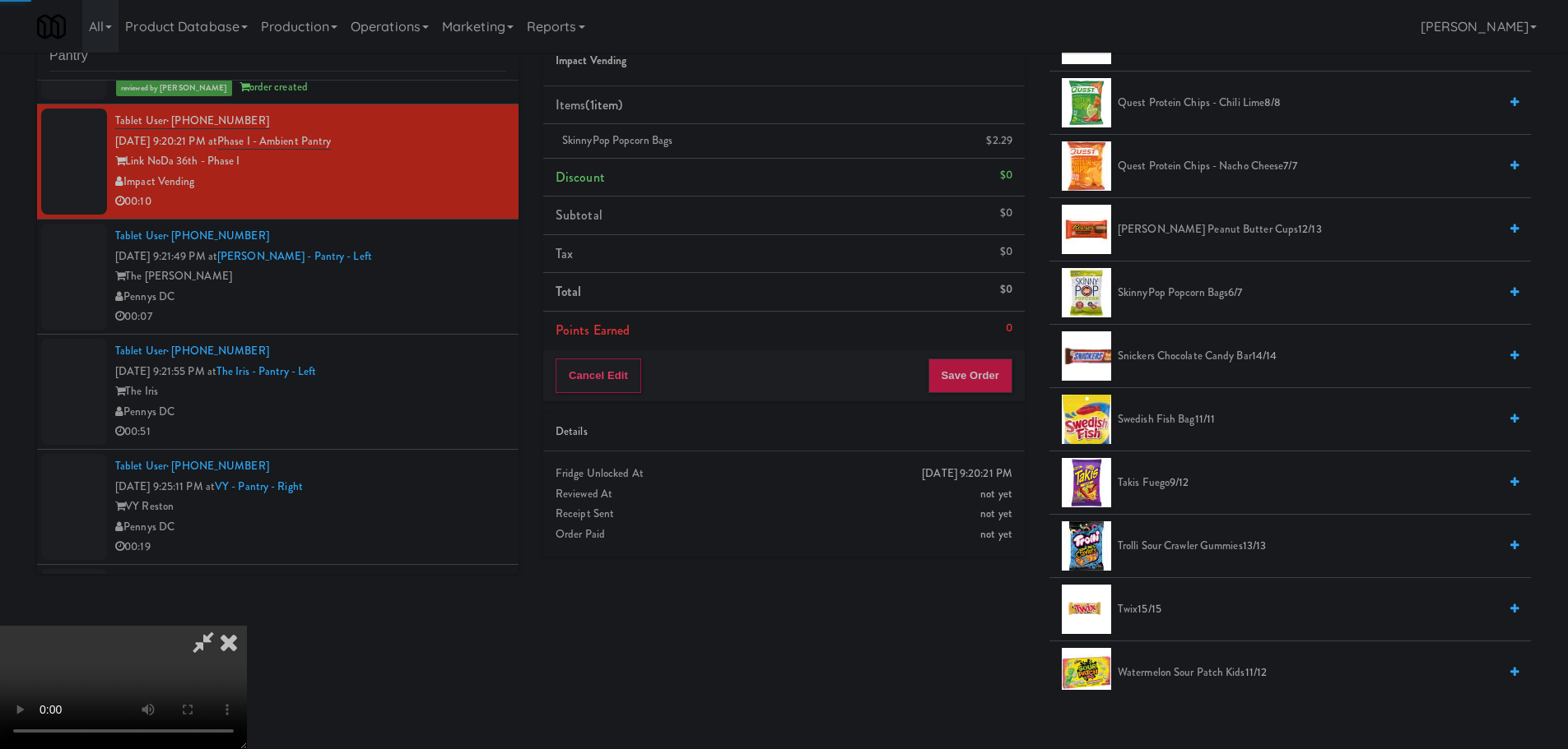
click at [247, 626] on video at bounding box center [124, 688] width 247 height 124
click at [1187, 294] on span "SkinnyPop Popcorn Bags 6/7" at bounding box center [1307, 292] width 380 height 20
click at [247, 626] on video at bounding box center [124, 688] width 247 height 124
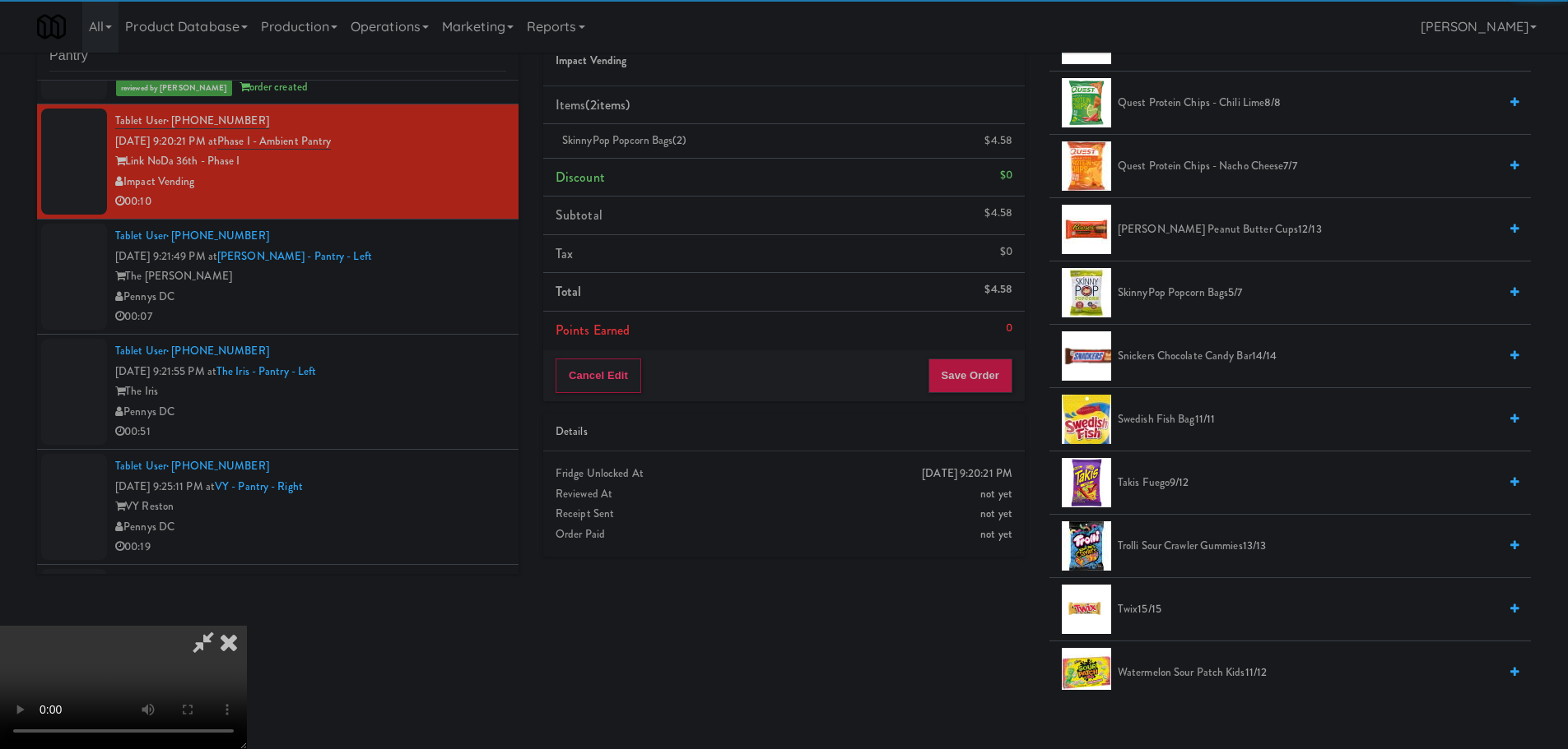
click at [247, 626] on video at bounding box center [124, 688] width 247 height 124
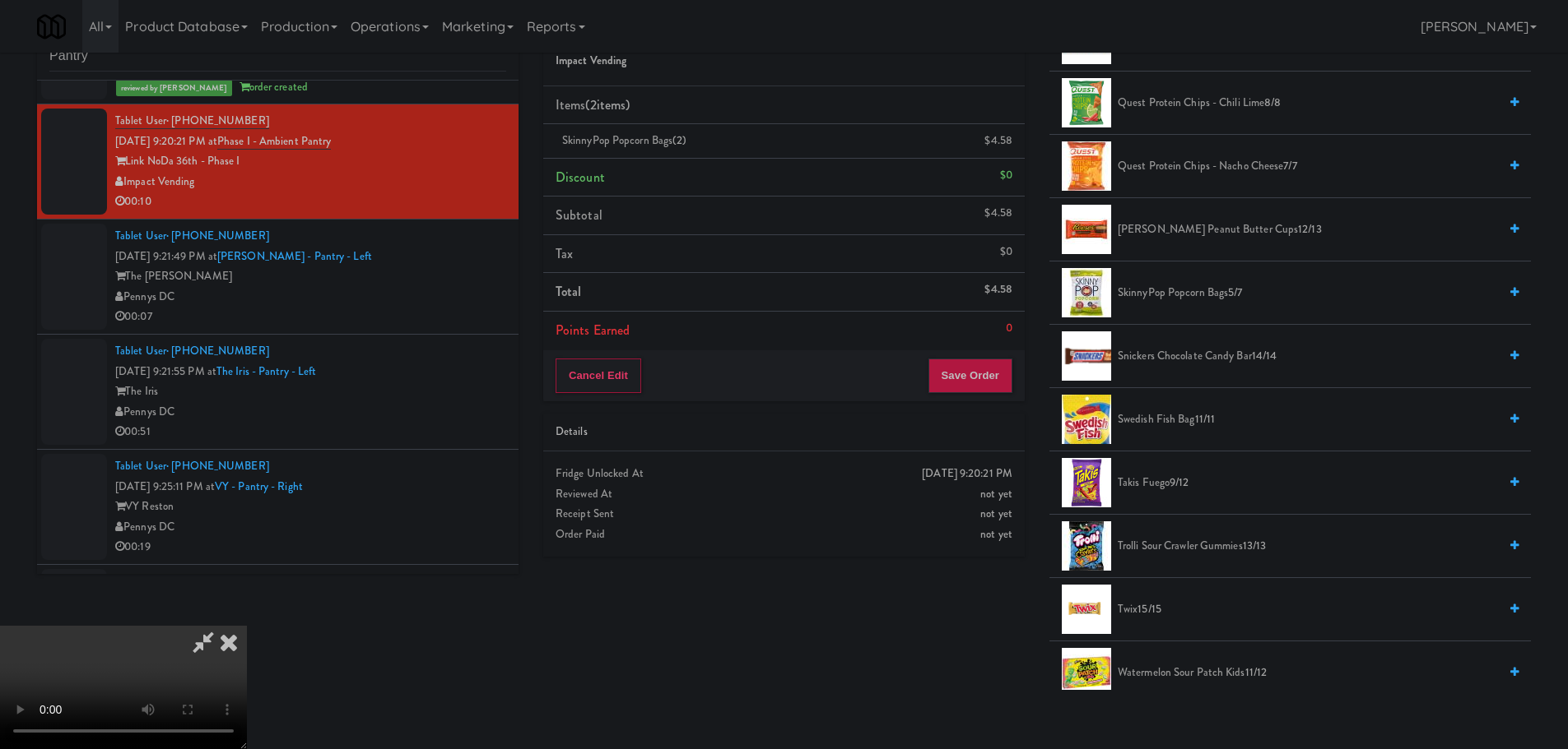
scroll to position [283, 0]
click at [247, 626] on video at bounding box center [124, 688] width 247 height 124
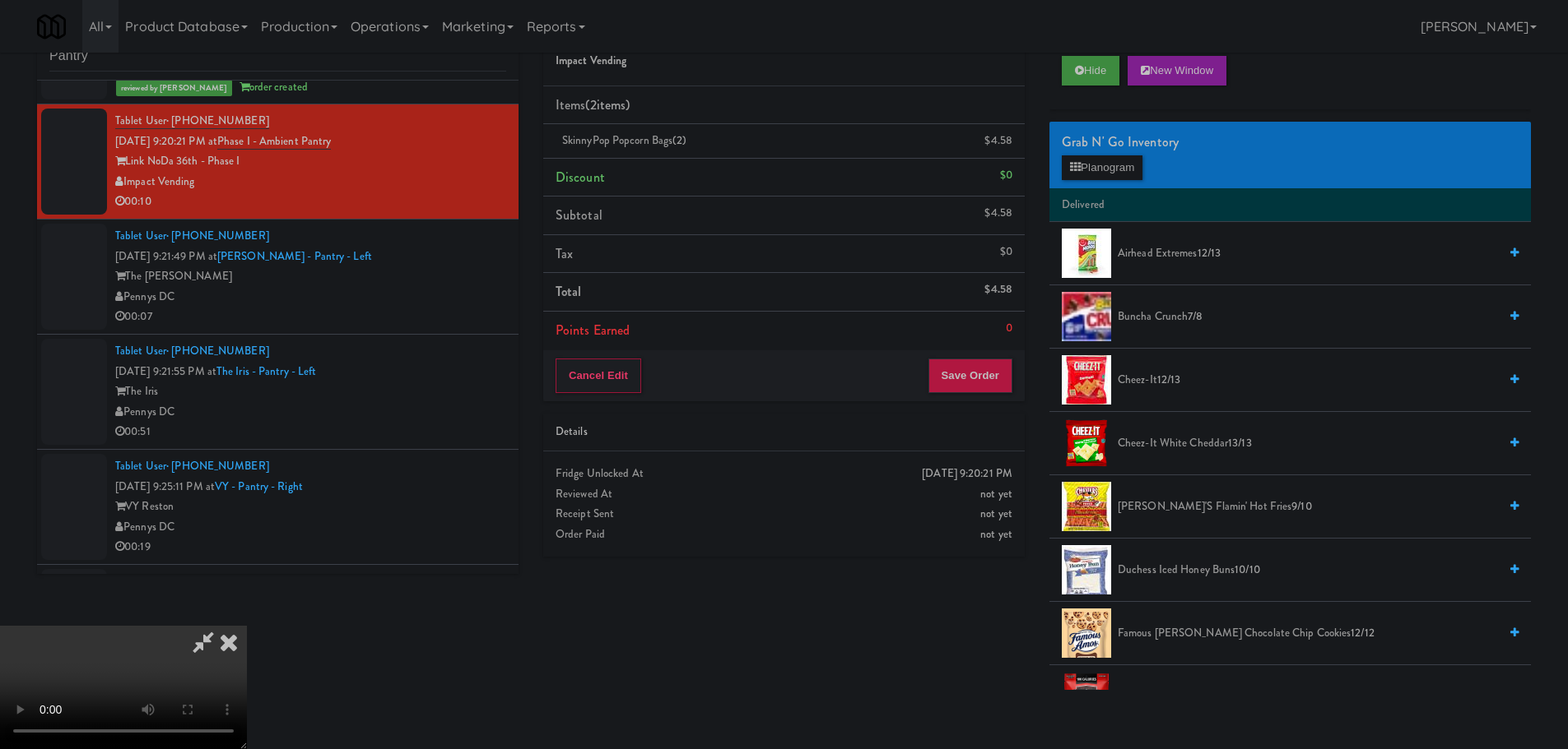
scroll to position [0, 0]
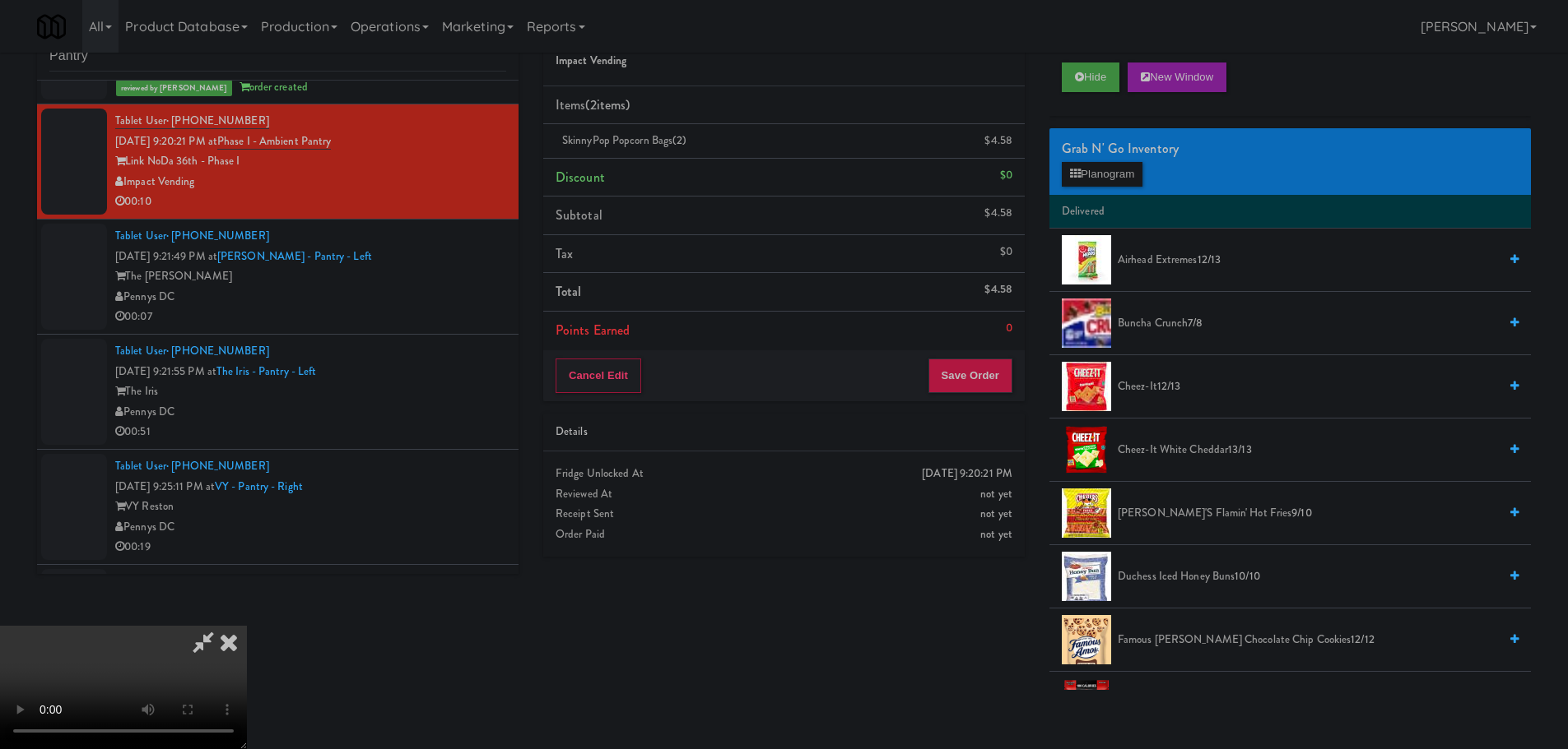
click at [1176, 324] on span "Buncha Crunch 7/8" at bounding box center [1307, 323] width 380 height 20
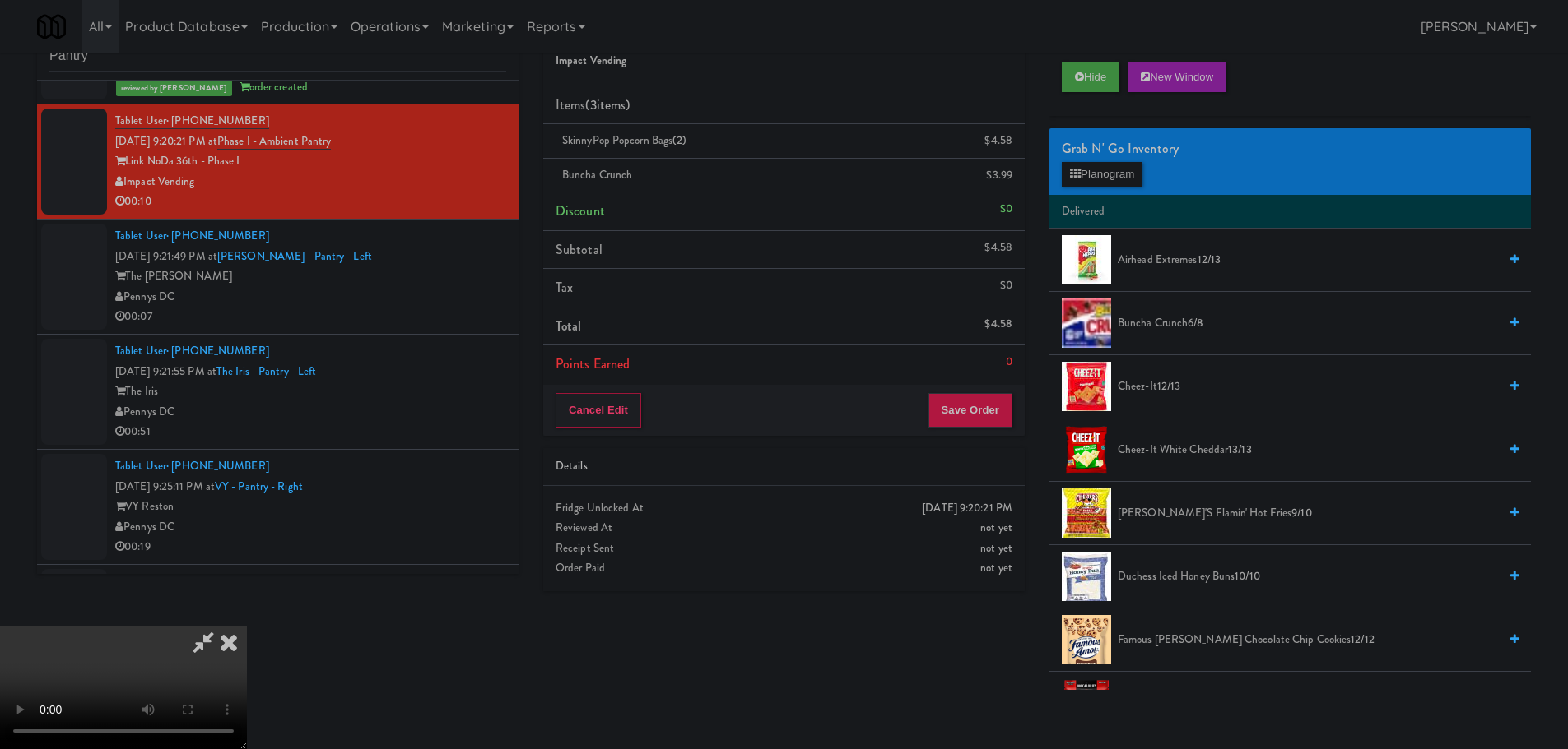
click at [247, 626] on video at bounding box center [124, 688] width 247 height 124
click at [959, 420] on button "Save Order" at bounding box center [971, 411] width 84 height 34
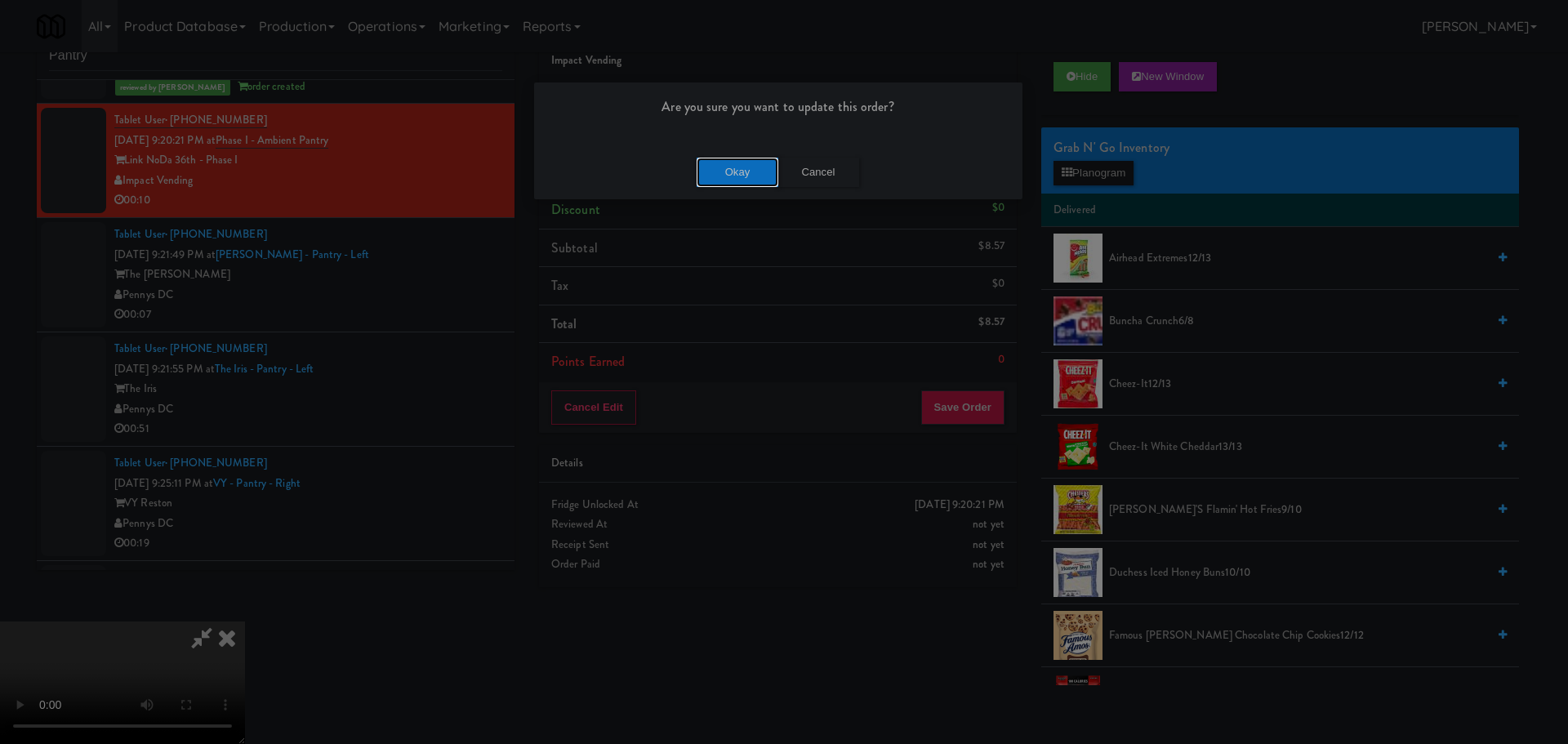
click at [749, 183] on button "Okay" at bounding box center [738, 172] width 82 height 29
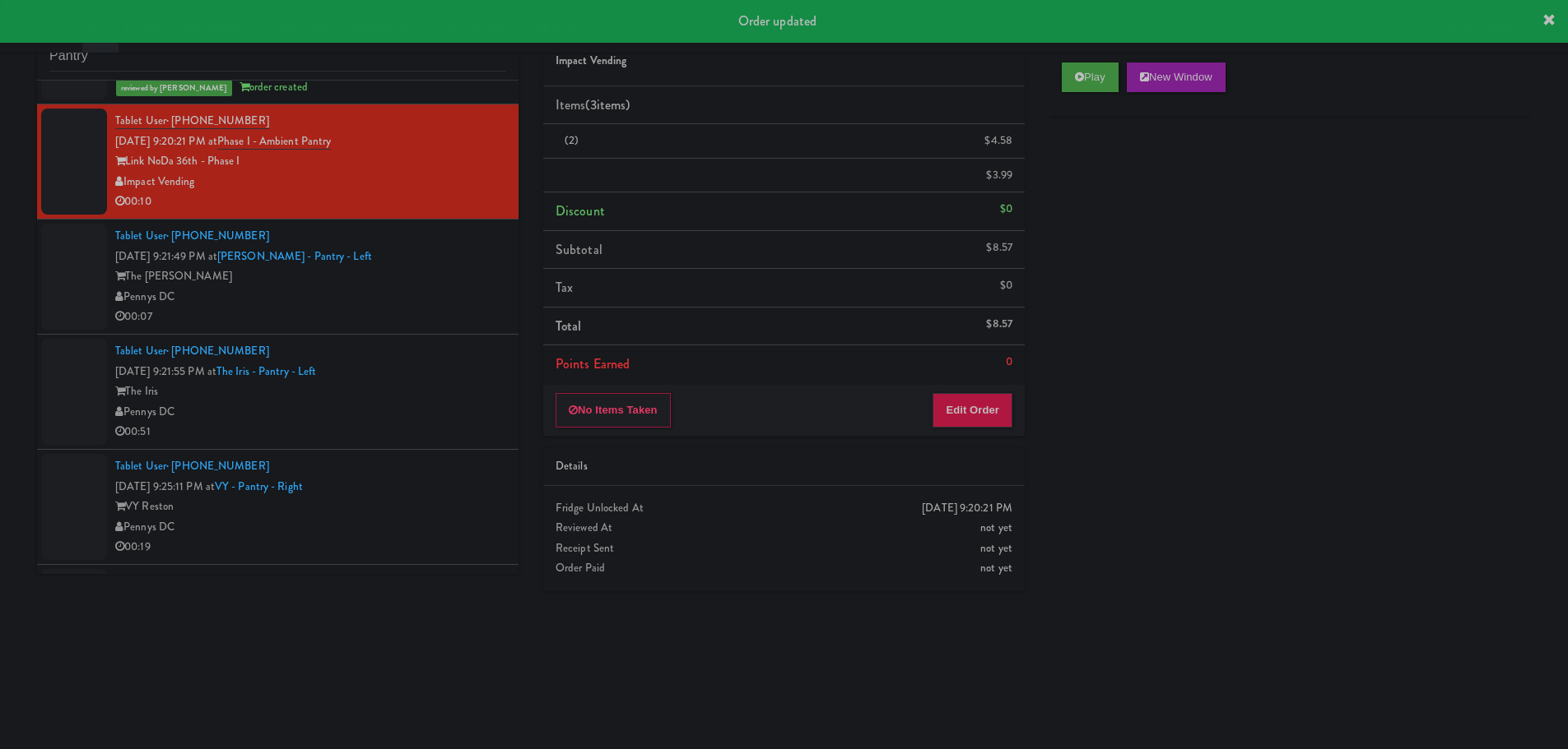
scroll to position [0, 0]
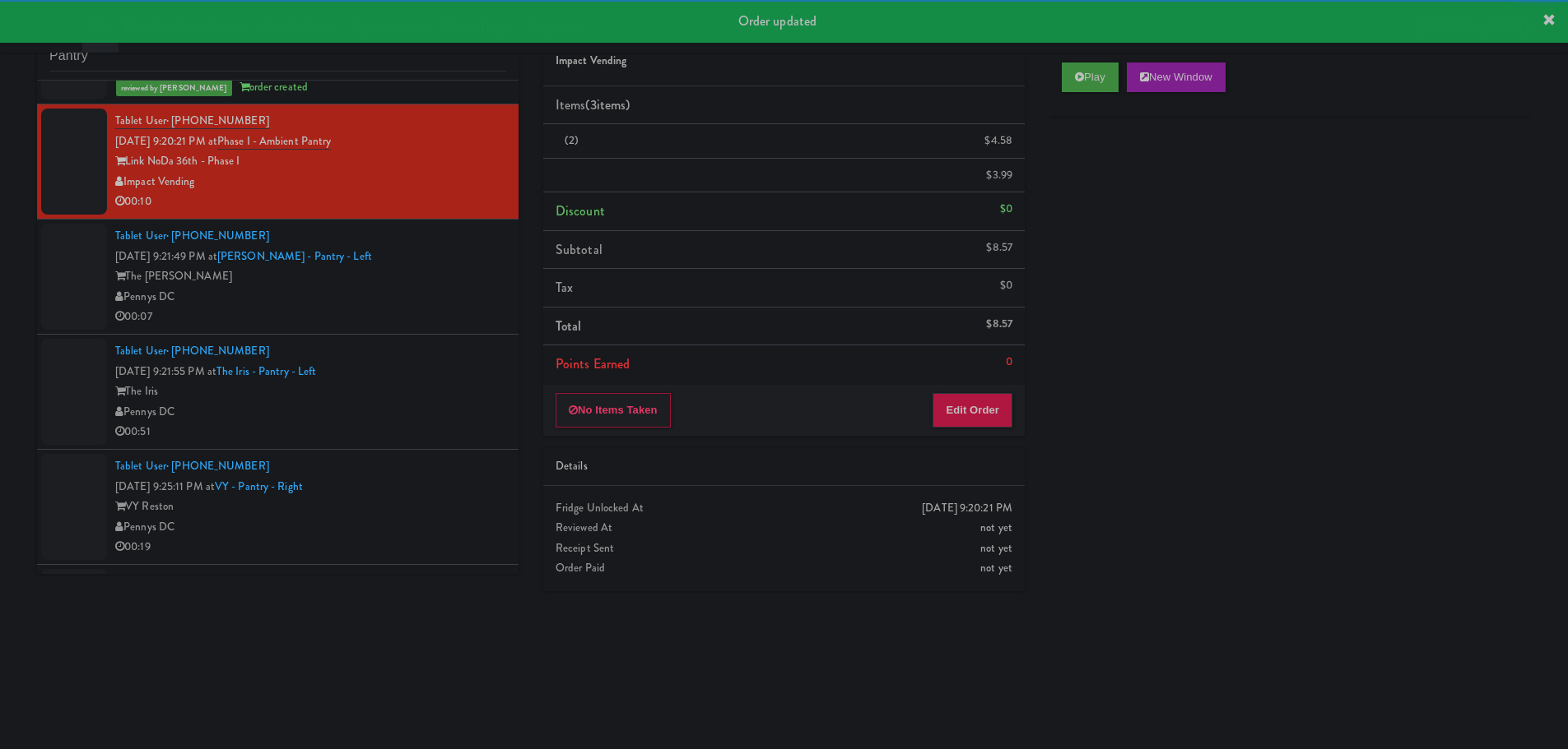
click at [469, 318] on div "00:07" at bounding box center [311, 316] width 391 height 20
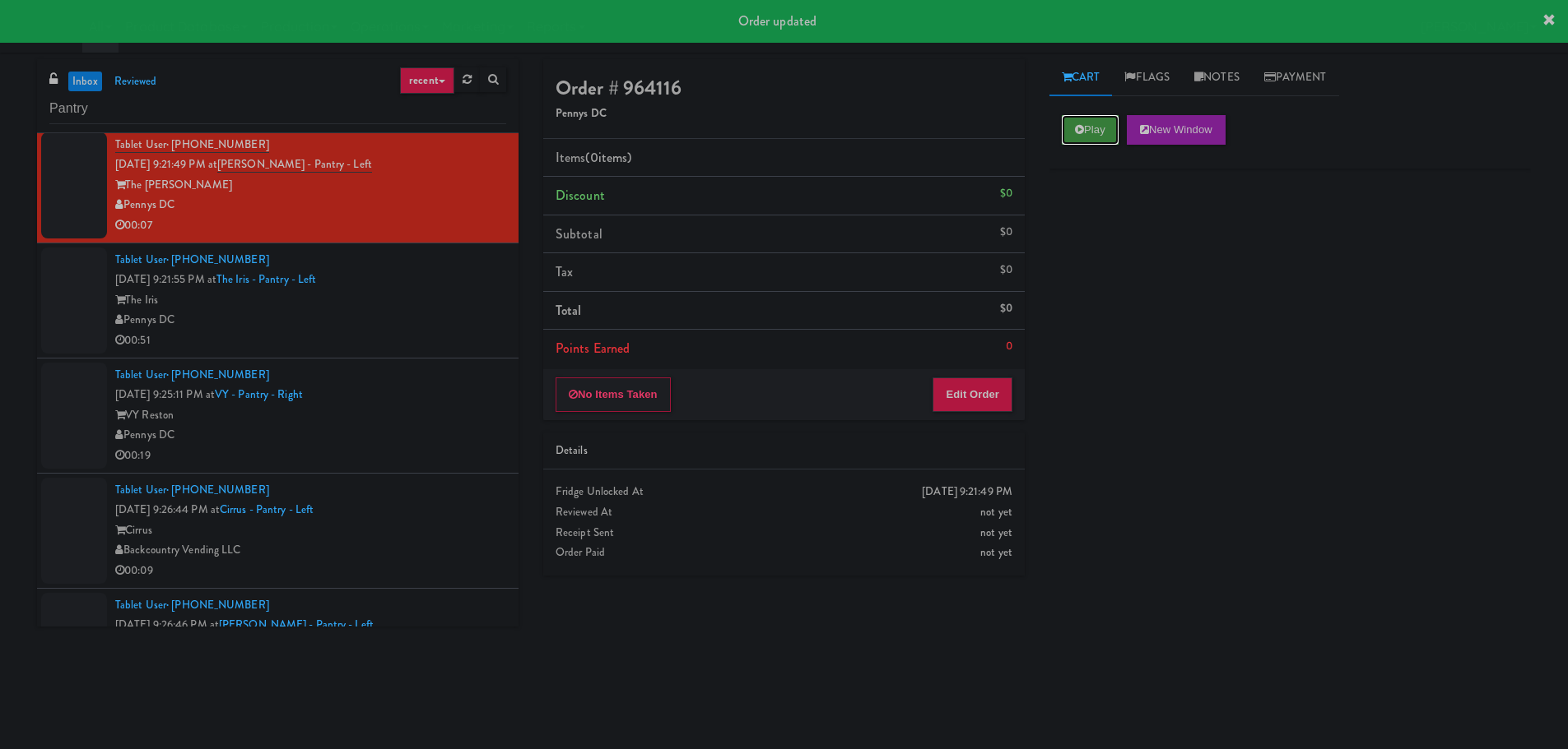
click at [1082, 125] on icon at bounding box center [1079, 129] width 9 height 11
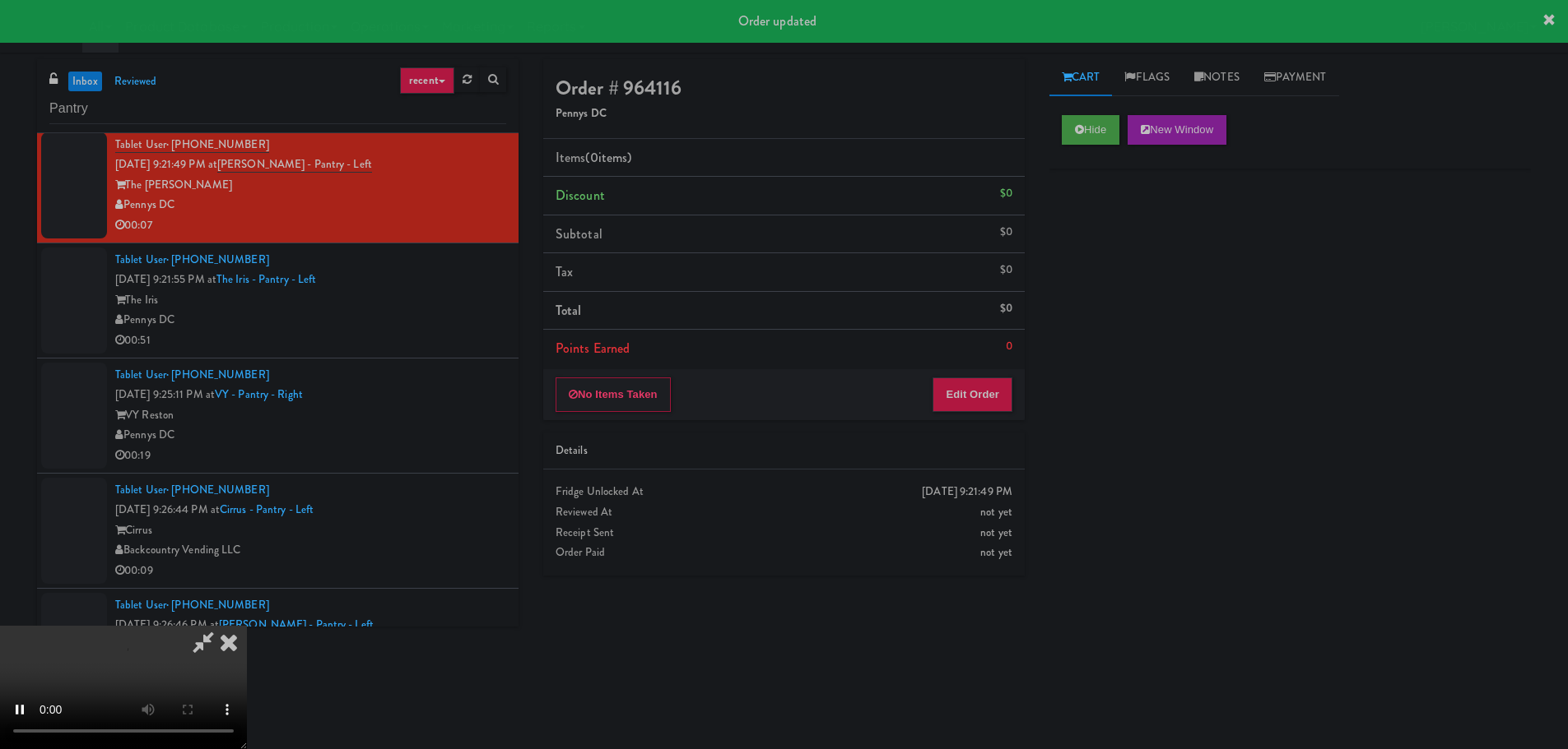
click at [926, 408] on div "No Items Taken Edit Order" at bounding box center [784, 395] width 481 height 51
click at [942, 394] on button "Edit Order" at bounding box center [972, 395] width 80 height 34
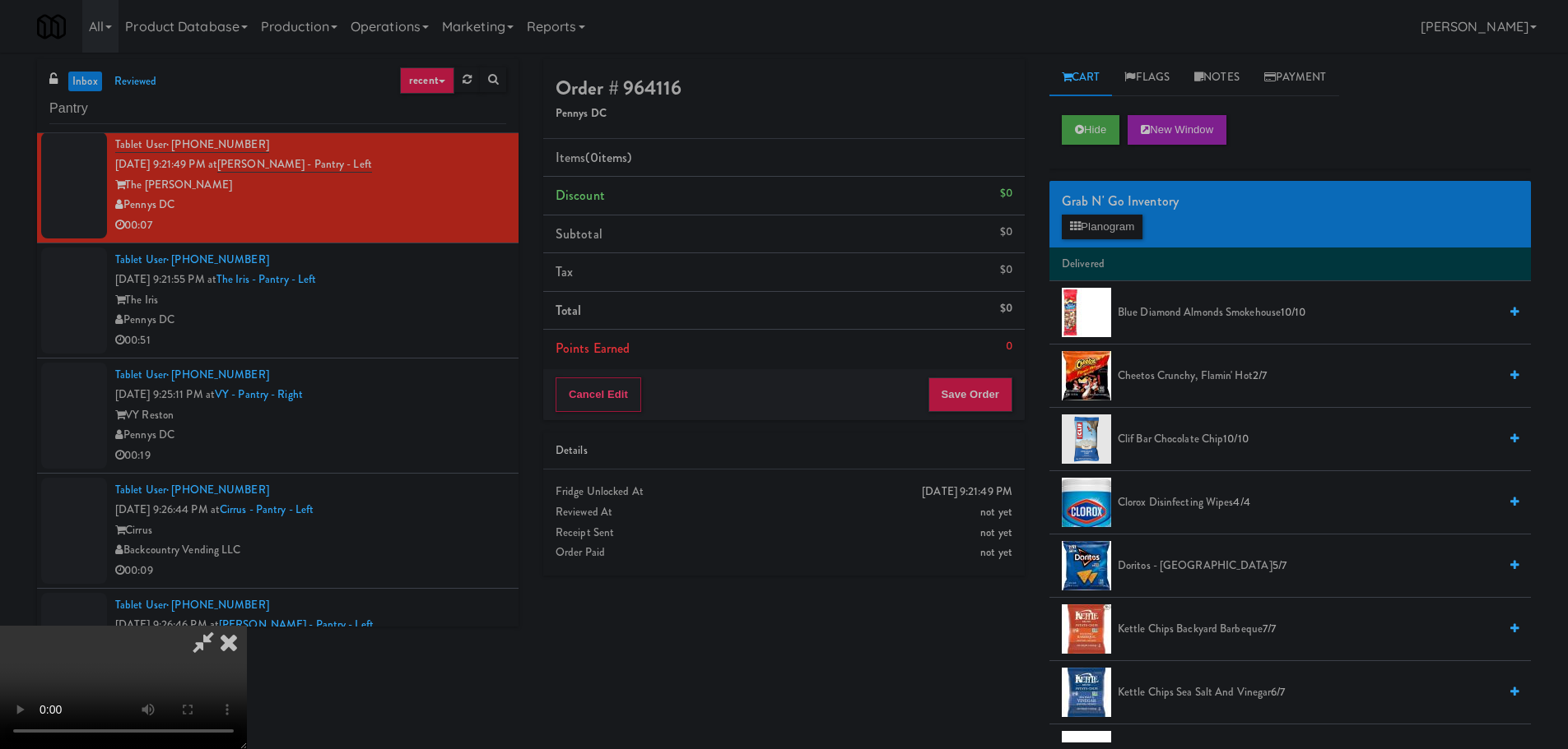
click at [247, 626] on video at bounding box center [124, 688] width 247 height 124
drag, startPoint x: 645, startPoint y: 560, endPoint x: 662, endPoint y: 572, distance: 20.8
click at [247, 626] on video at bounding box center [124, 688] width 247 height 124
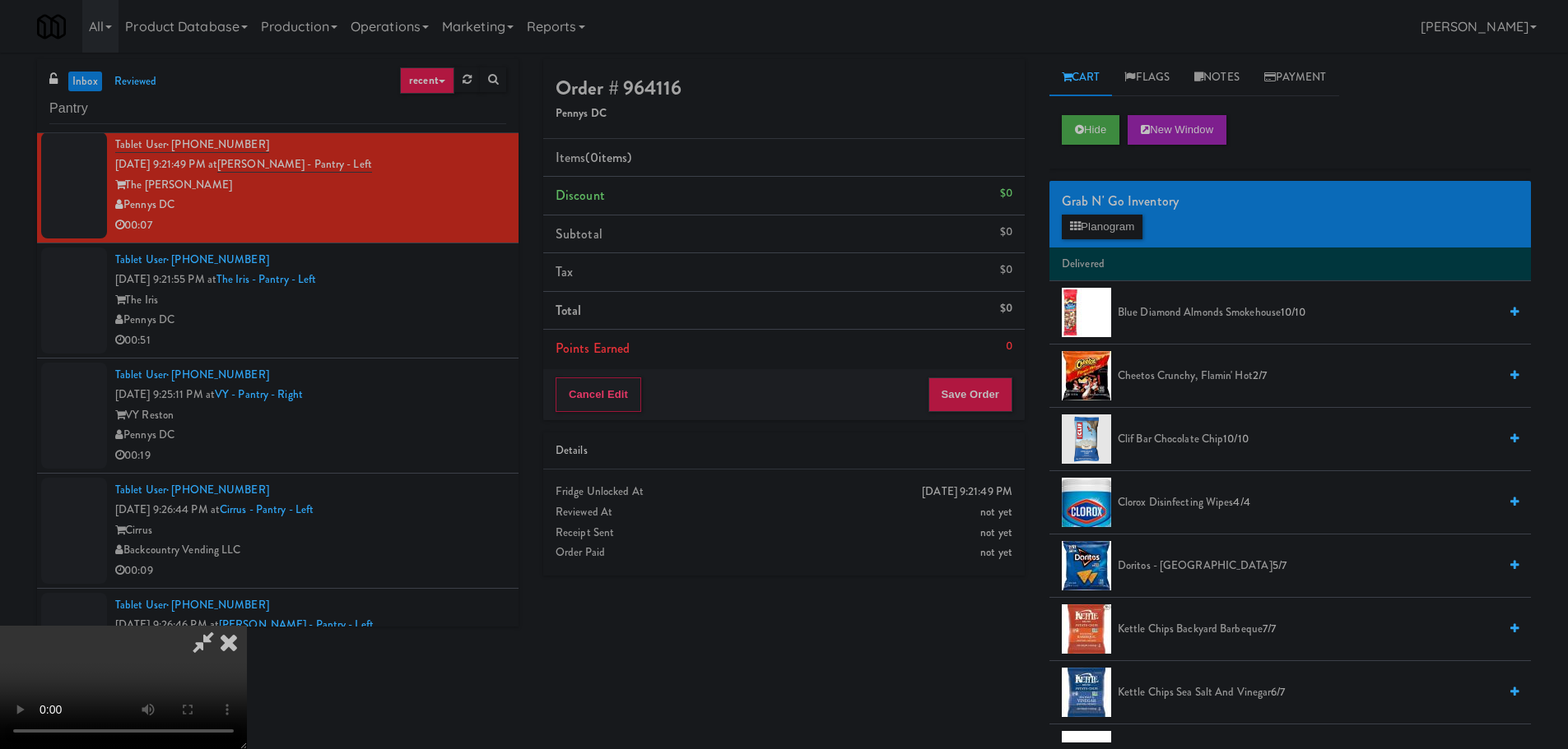
click at [247, 626] on video at bounding box center [124, 688] width 247 height 124
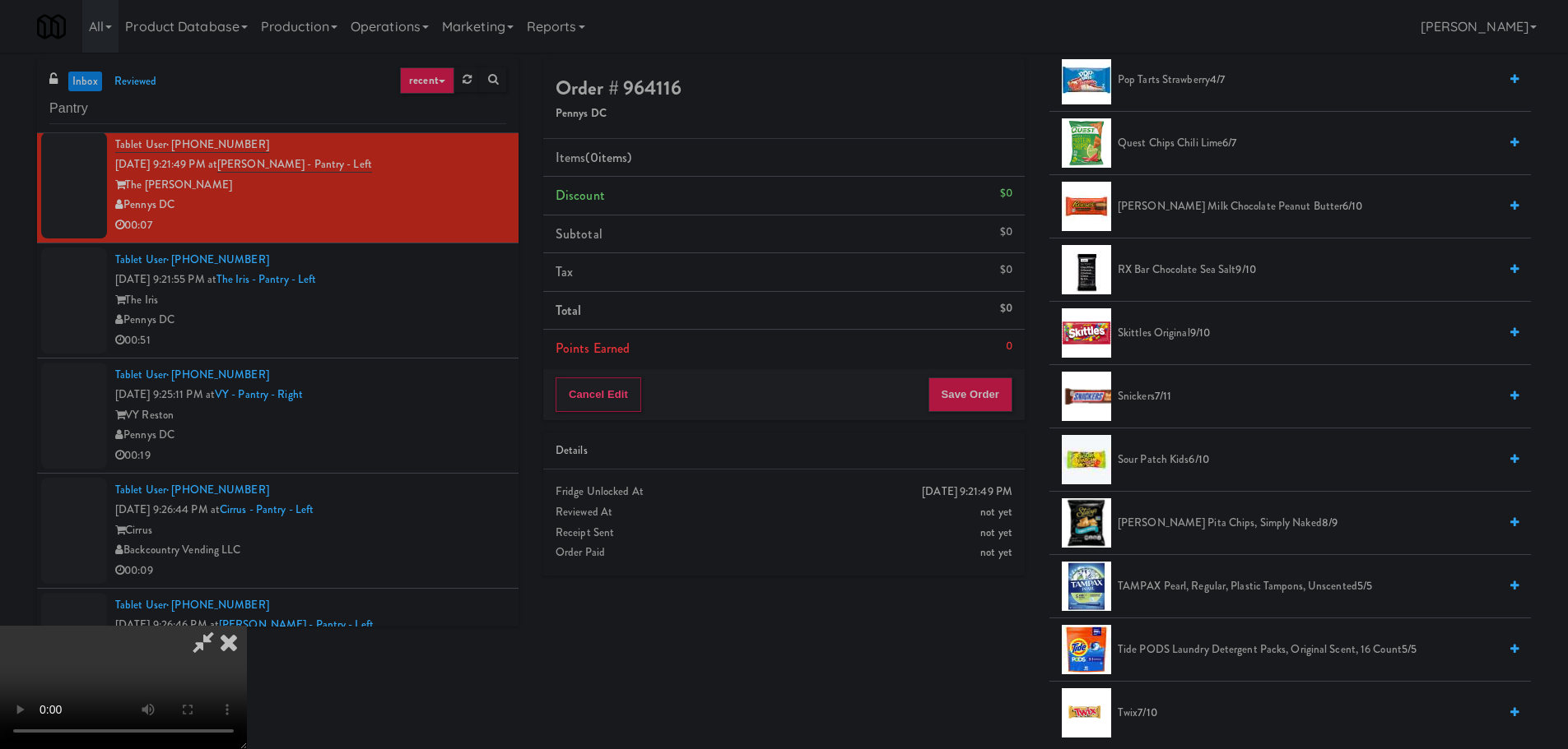
click at [1157, 404] on span "7/11" at bounding box center [1163, 396] width 16 height 15
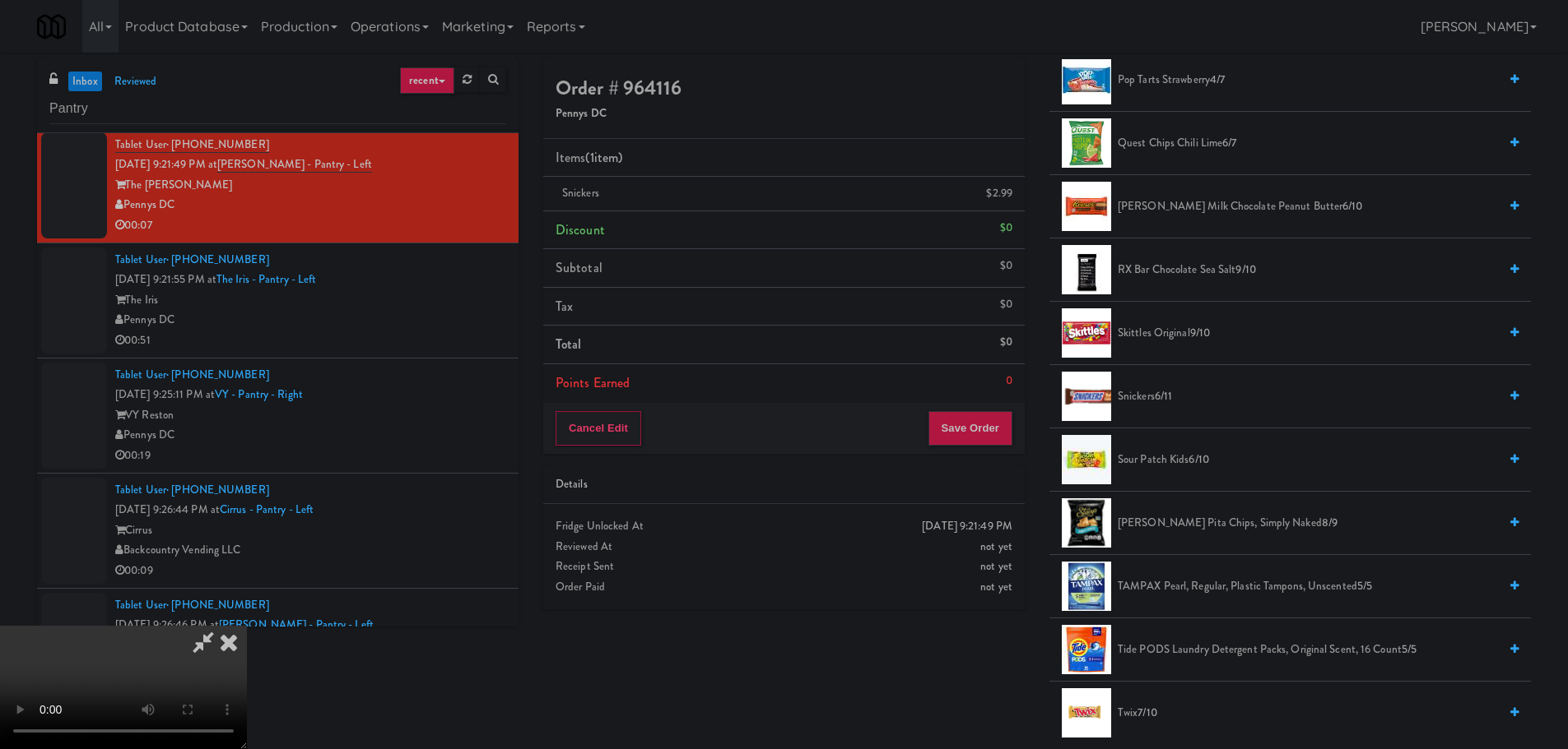
click at [247, 626] on video at bounding box center [124, 688] width 247 height 124
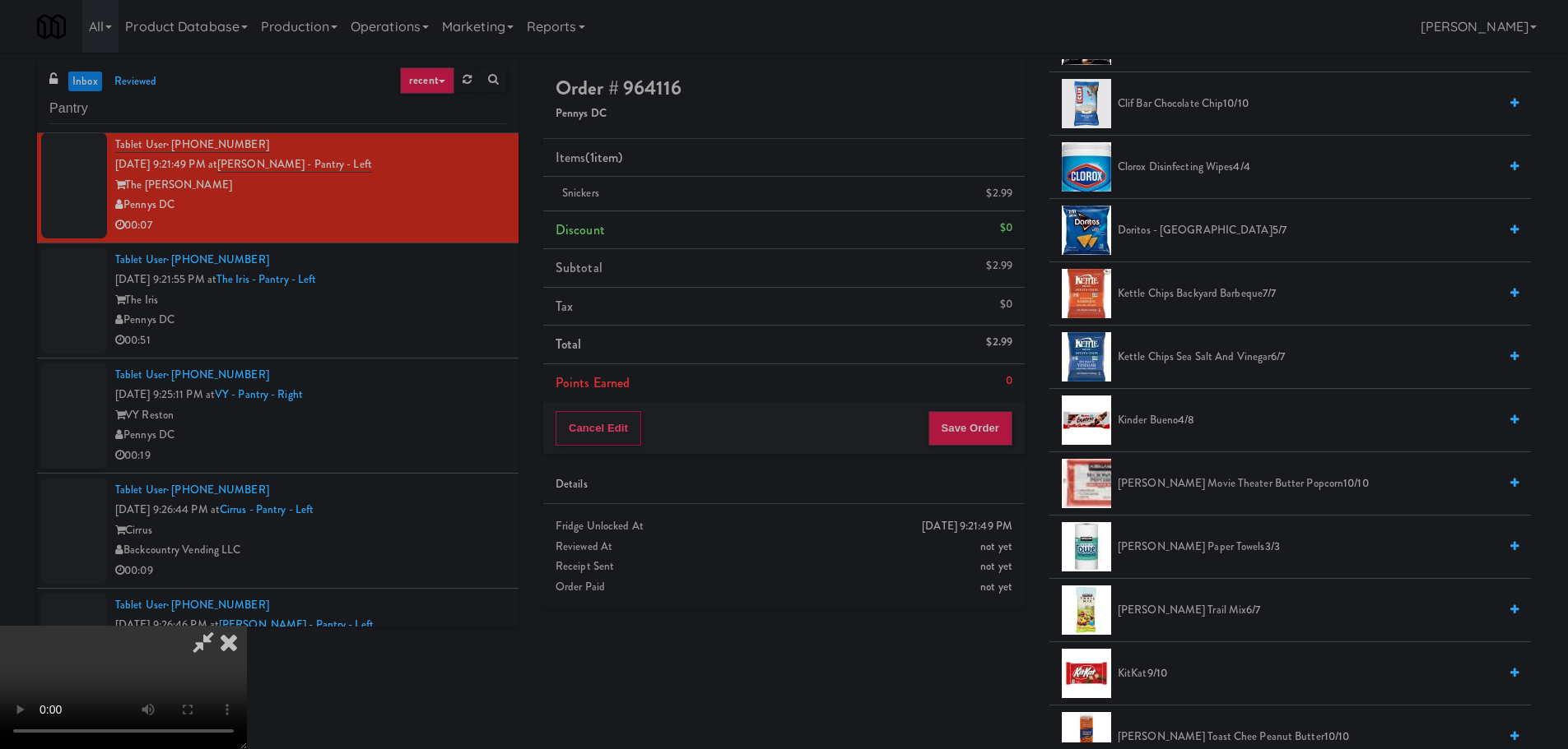
scroll to position [329, 0]
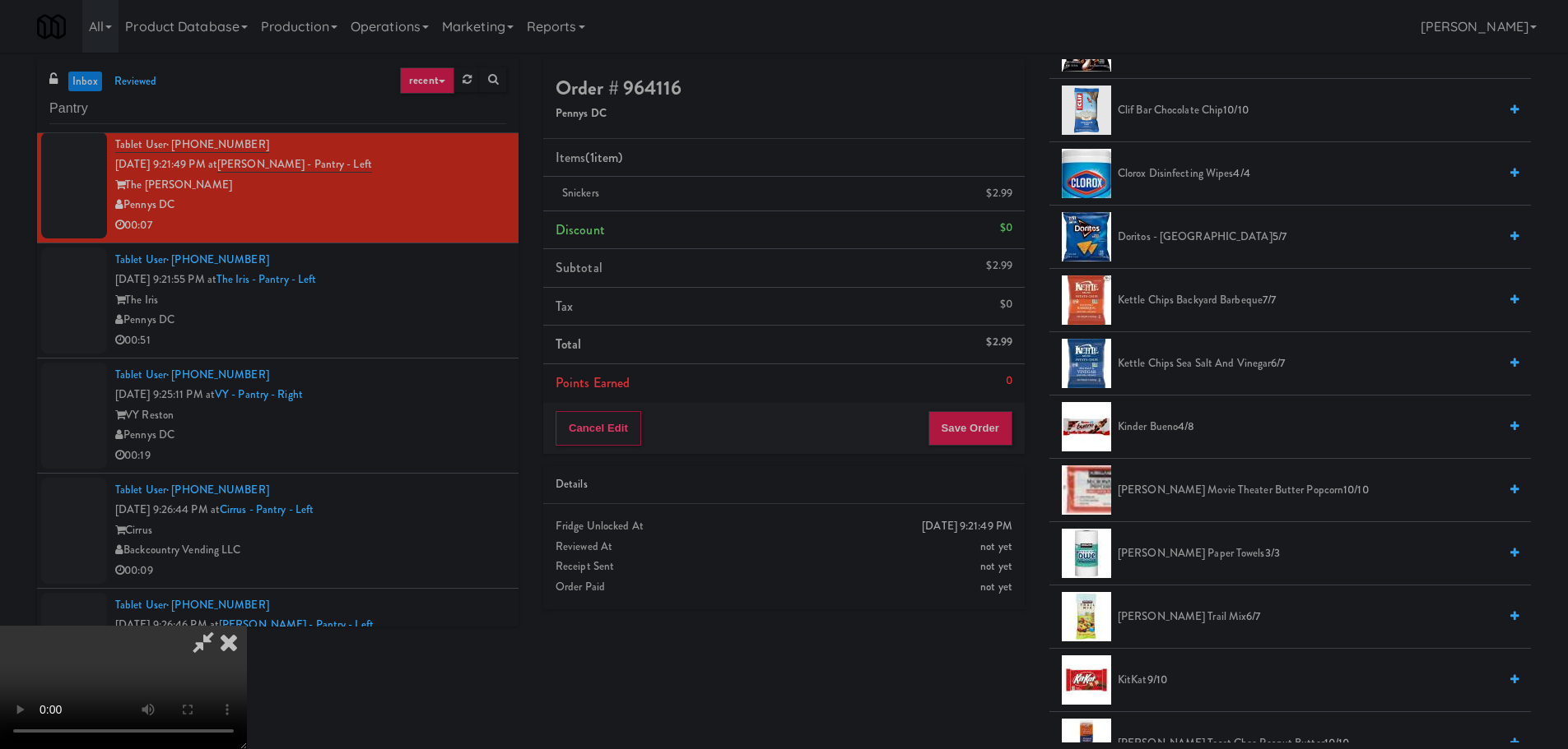
click at [1201, 241] on span "Doritos - Cool Ranch 5/7" at bounding box center [1307, 237] width 380 height 20
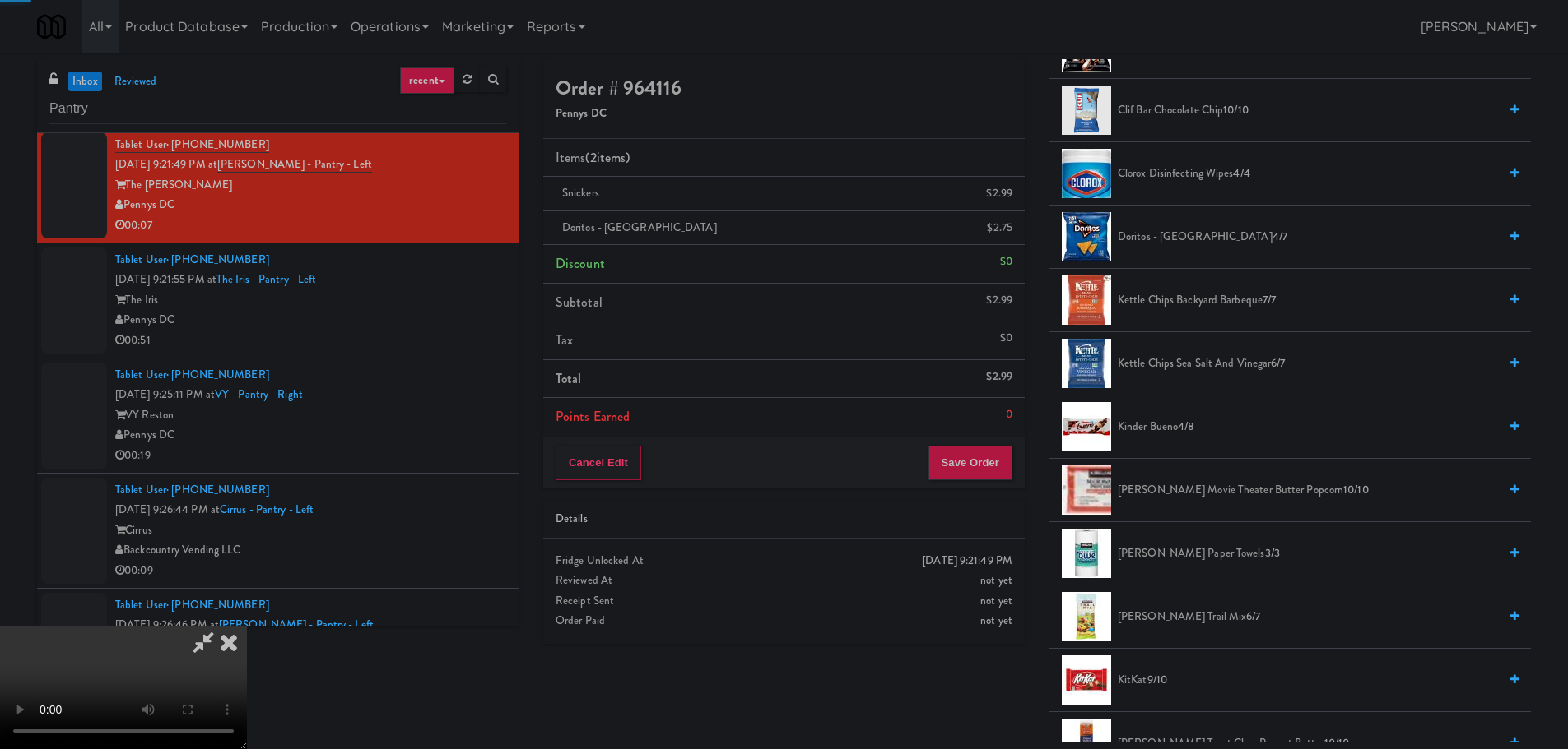
click at [247, 626] on video at bounding box center [124, 688] width 247 height 124
click at [1016, 458] on div "Cancel Edit Save Order" at bounding box center [784, 463] width 481 height 51
click at [1011, 458] on button "Save Order" at bounding box center [971, 463] width 84 height 34
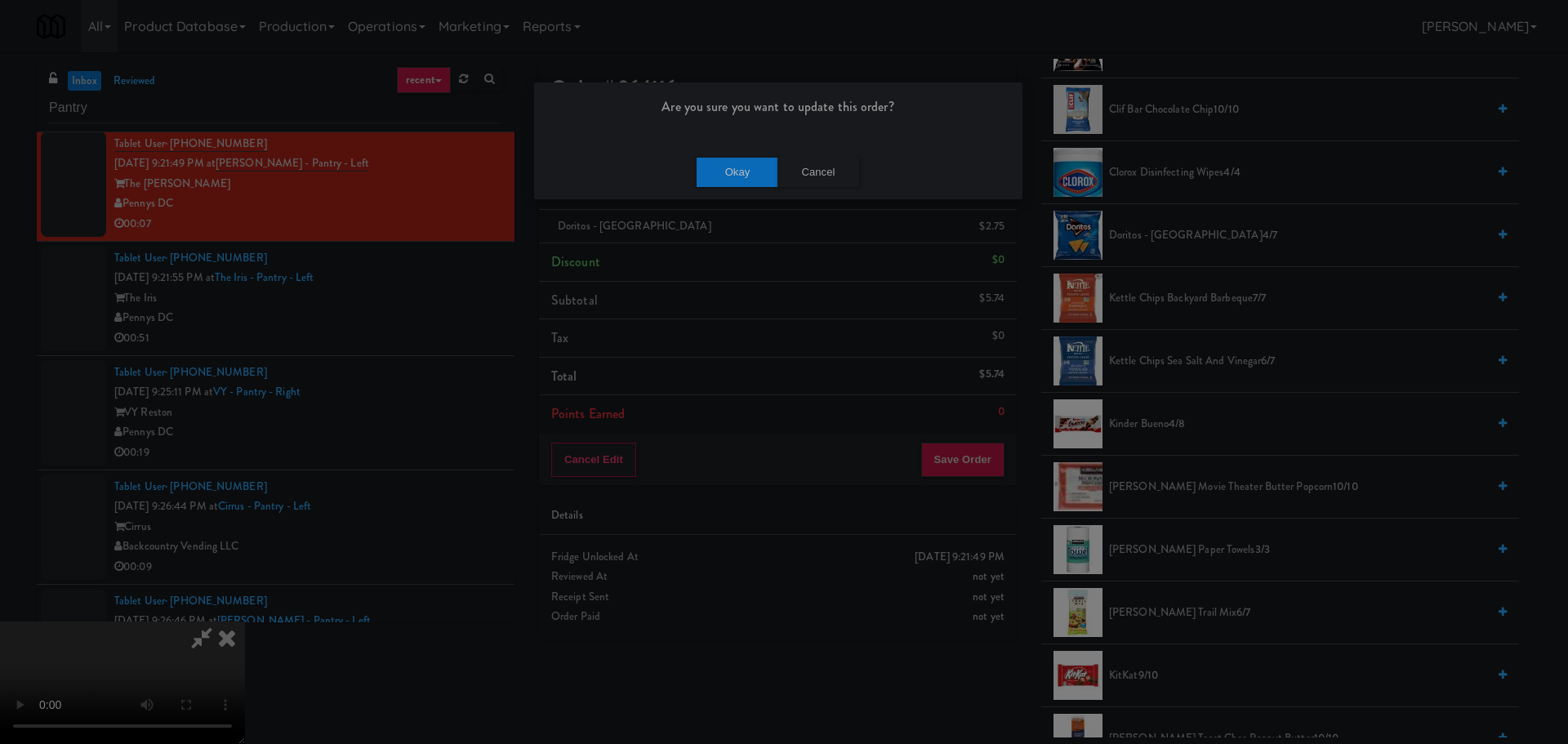
click at [726, 156] on div "Okay Cancel" at bounding box center [779, 172] width 489 height 55
click at [730, 169] on button "Okay" at bounding box center [738, 172] width 82 height 29
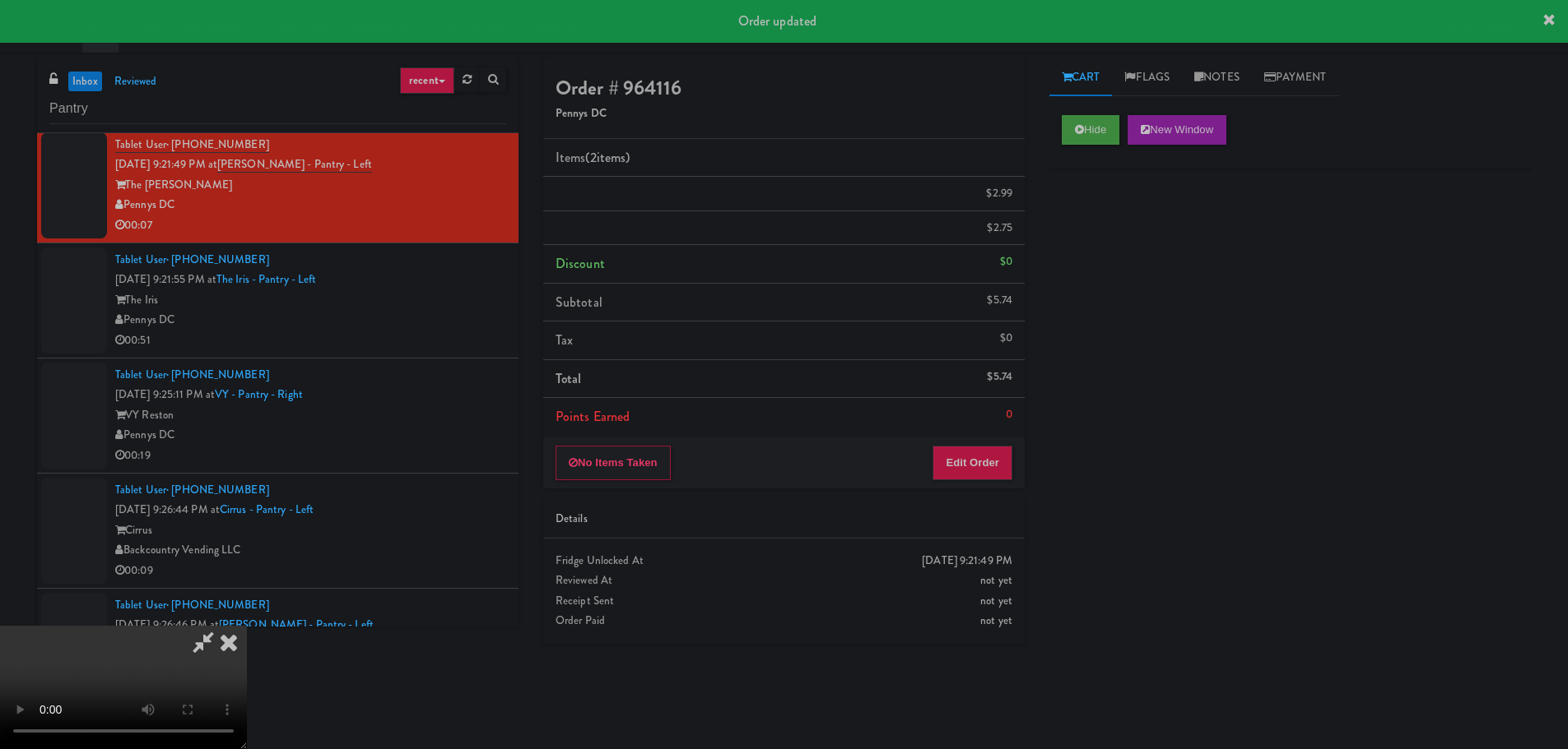
scroll to position [0, 0]
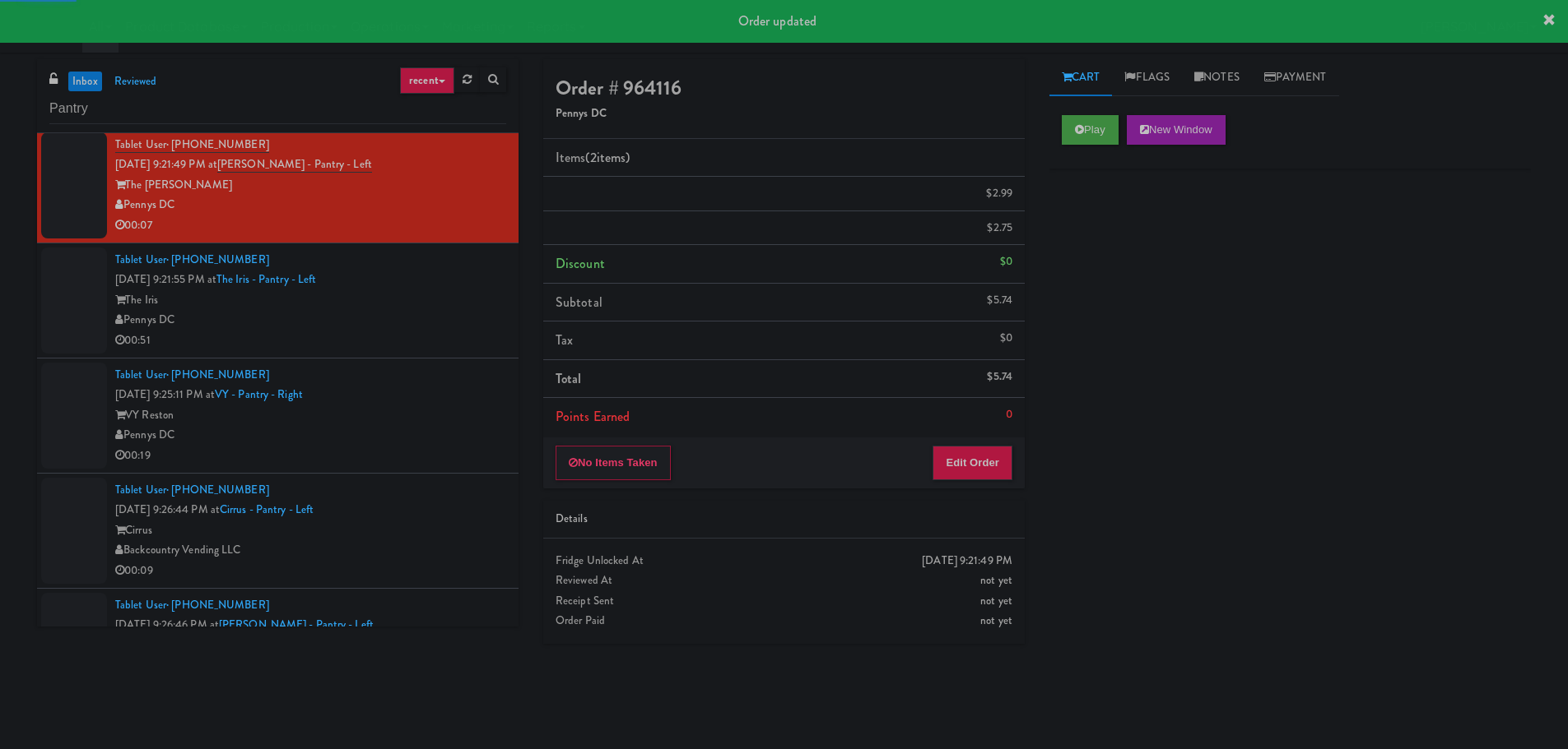
click at [450, 324] on div "Pennys DC" at bounding box center [311, 320] width 391 height 20
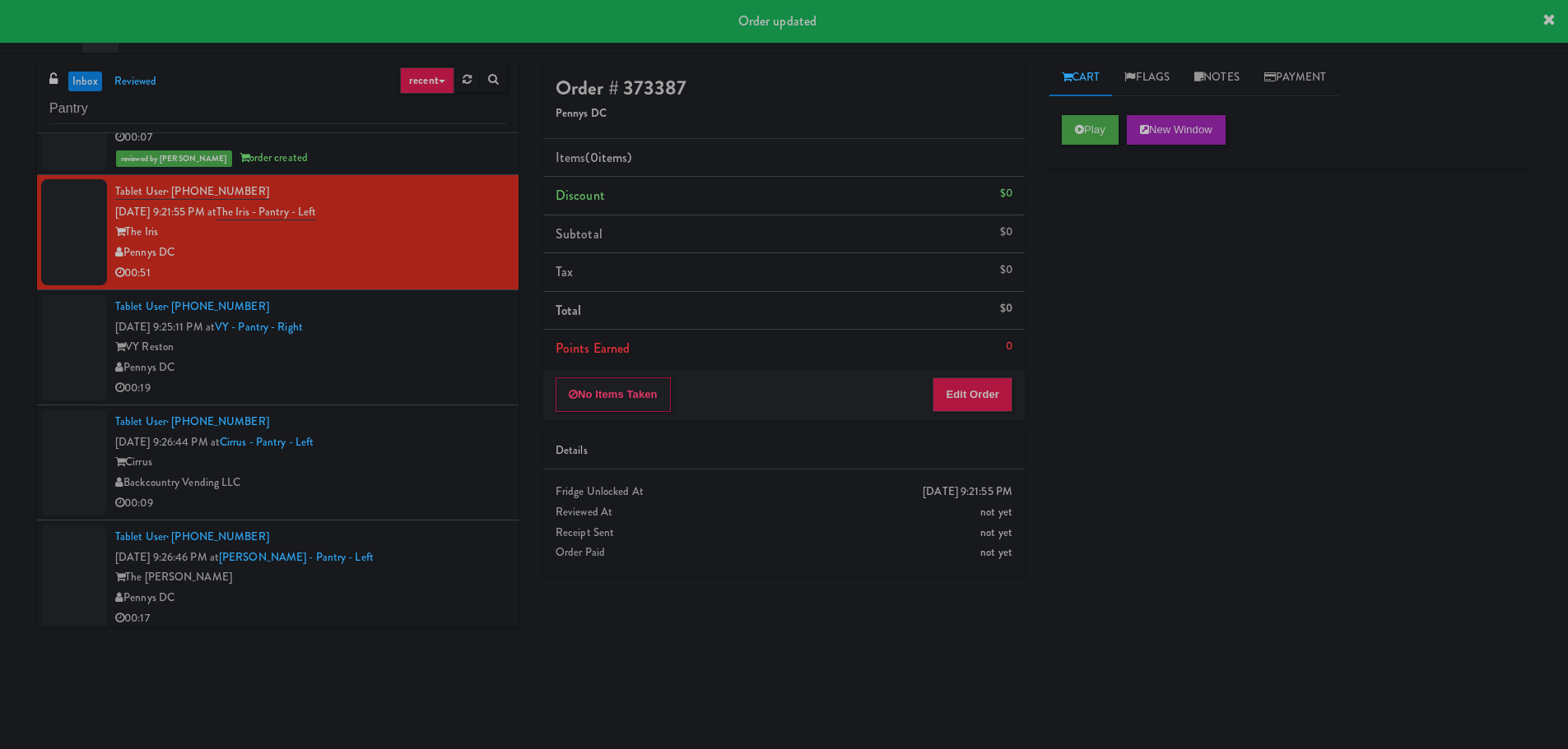
scroll to position [493, 0]
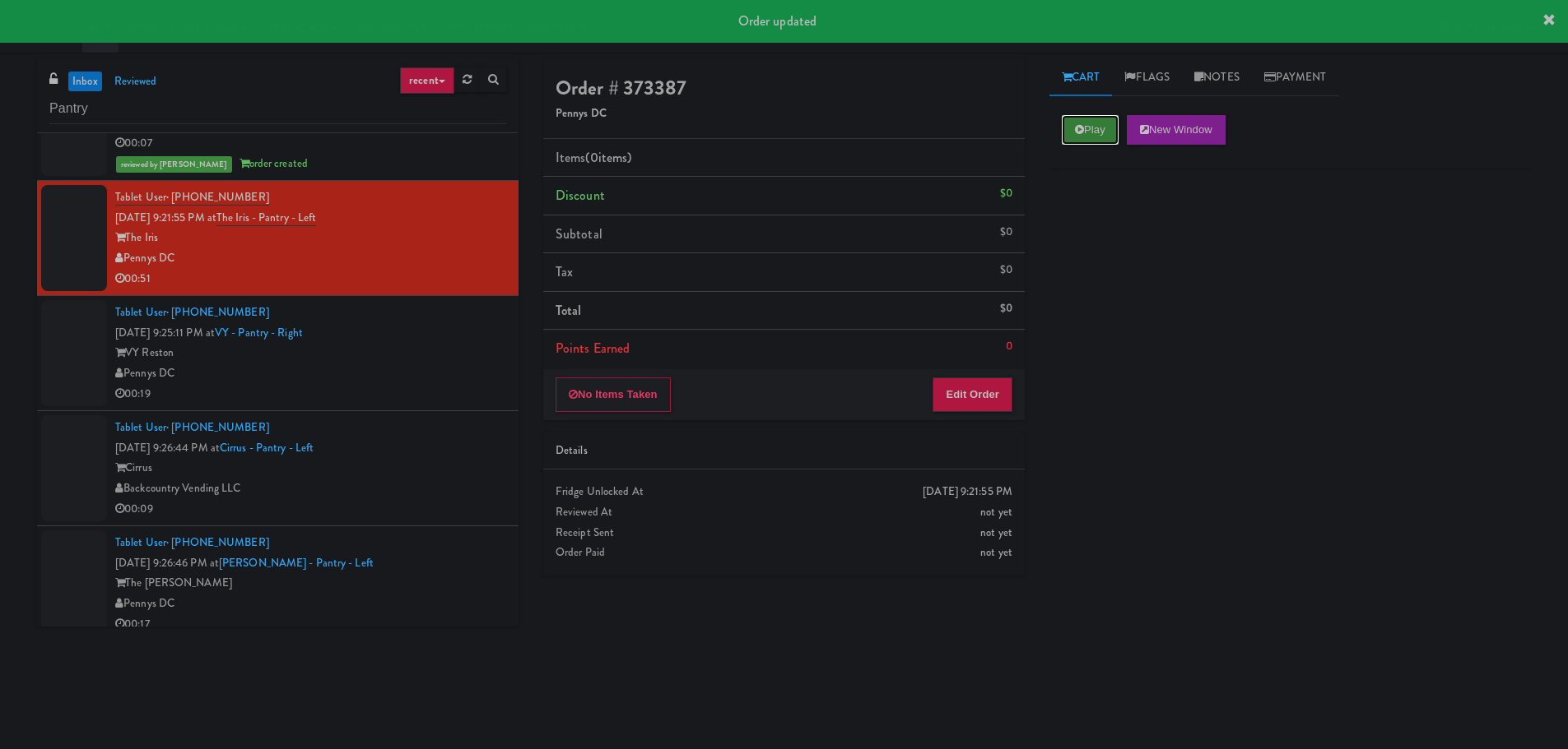
click at [1110, 130] on button "Play" at bounding box center [1090, 129] width 57 height 30
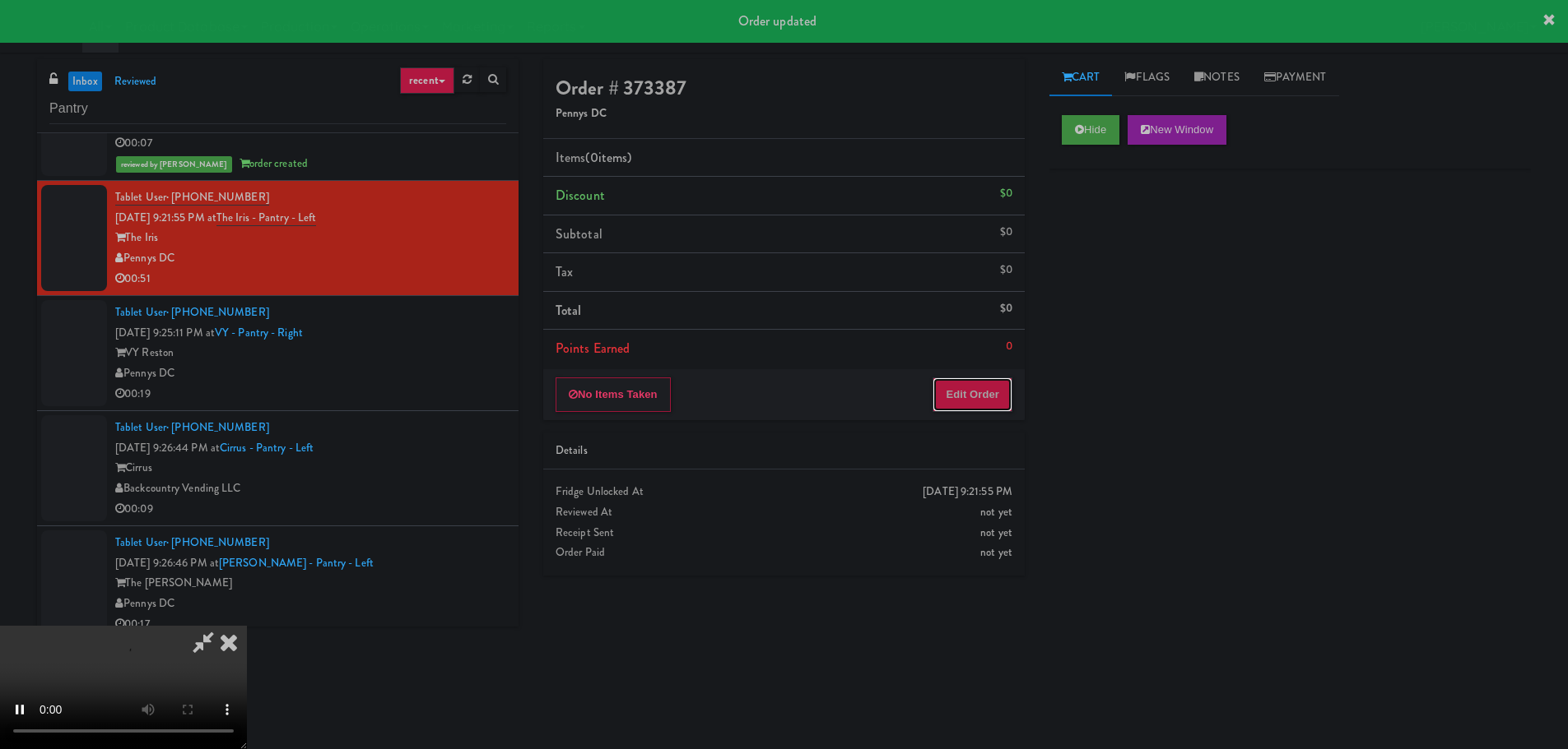
click at [943, 387] on button "Edit Order" at bounding box center [972, 395] width 80 height 34
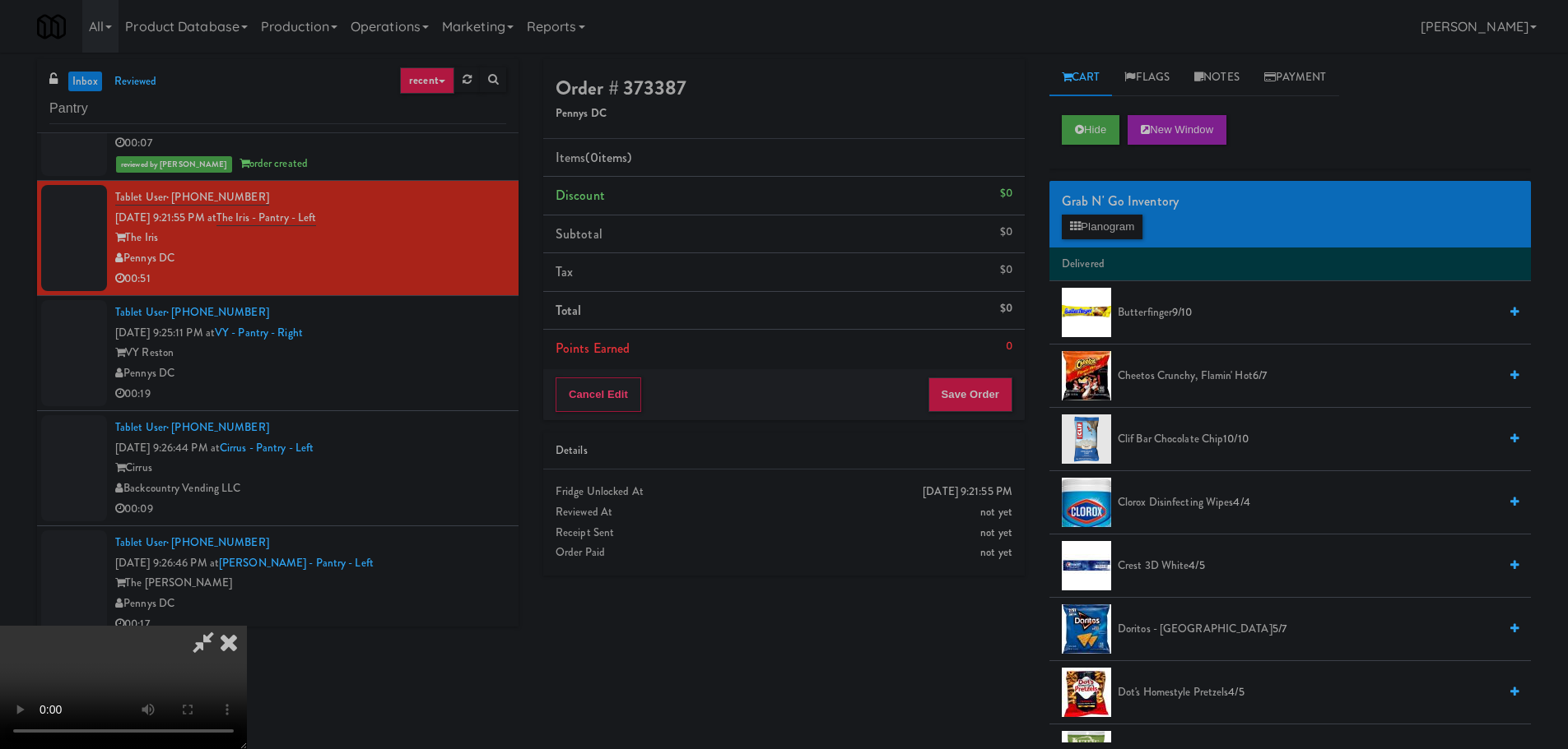
click at [247, 626] on video at bounding box center [124, 688] width 247 height 124
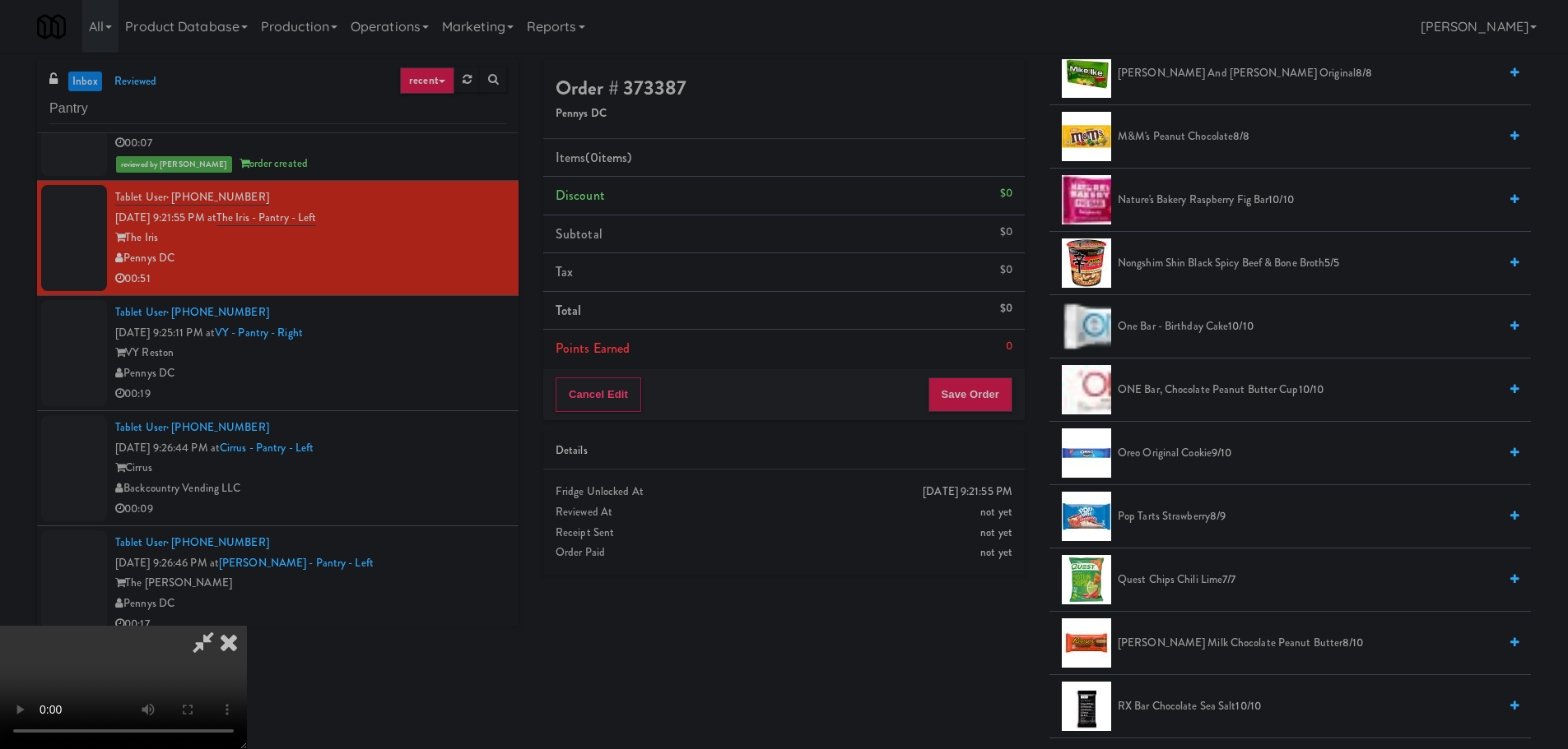
scroll to position [1809, 0]
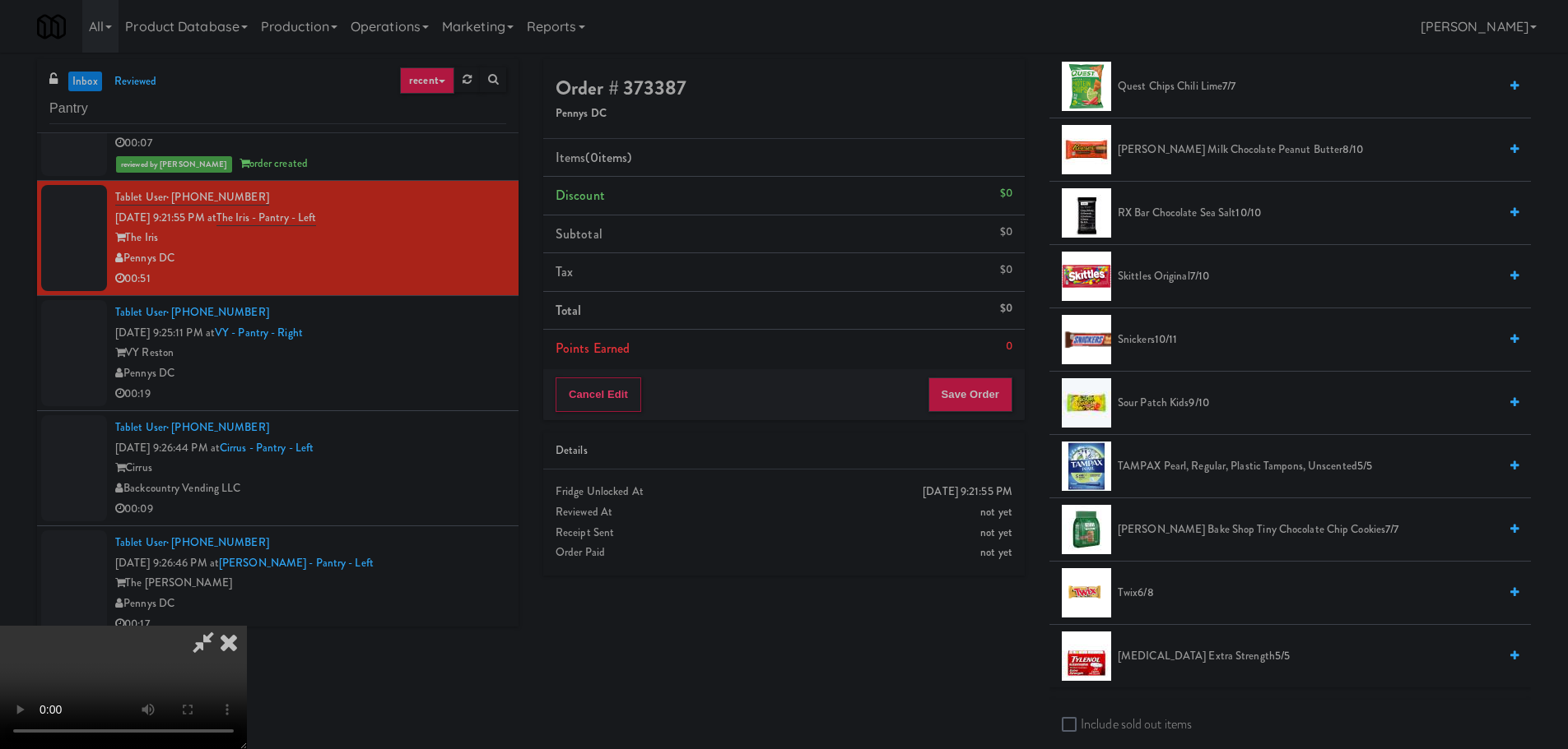
click at [1146, 332] on span "Snickers 10/11" at bounding box center [1307, 339] width 380 height 20
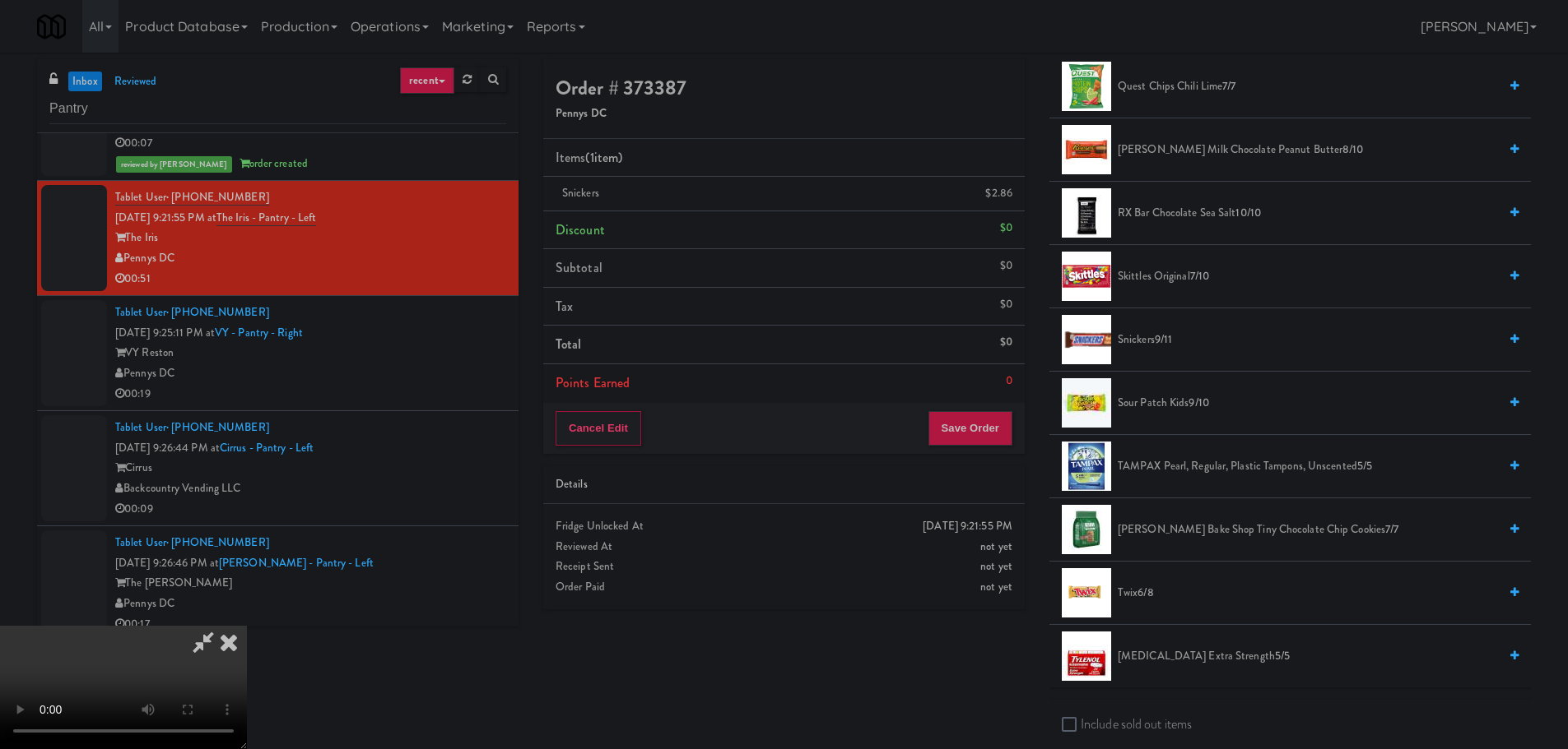
click at [247, 626] on video at bounding box center [124, 688] width 247 height 124
click at [961, 420] on button "Save Order" at bounding box center [971, 428] width 84 height 34
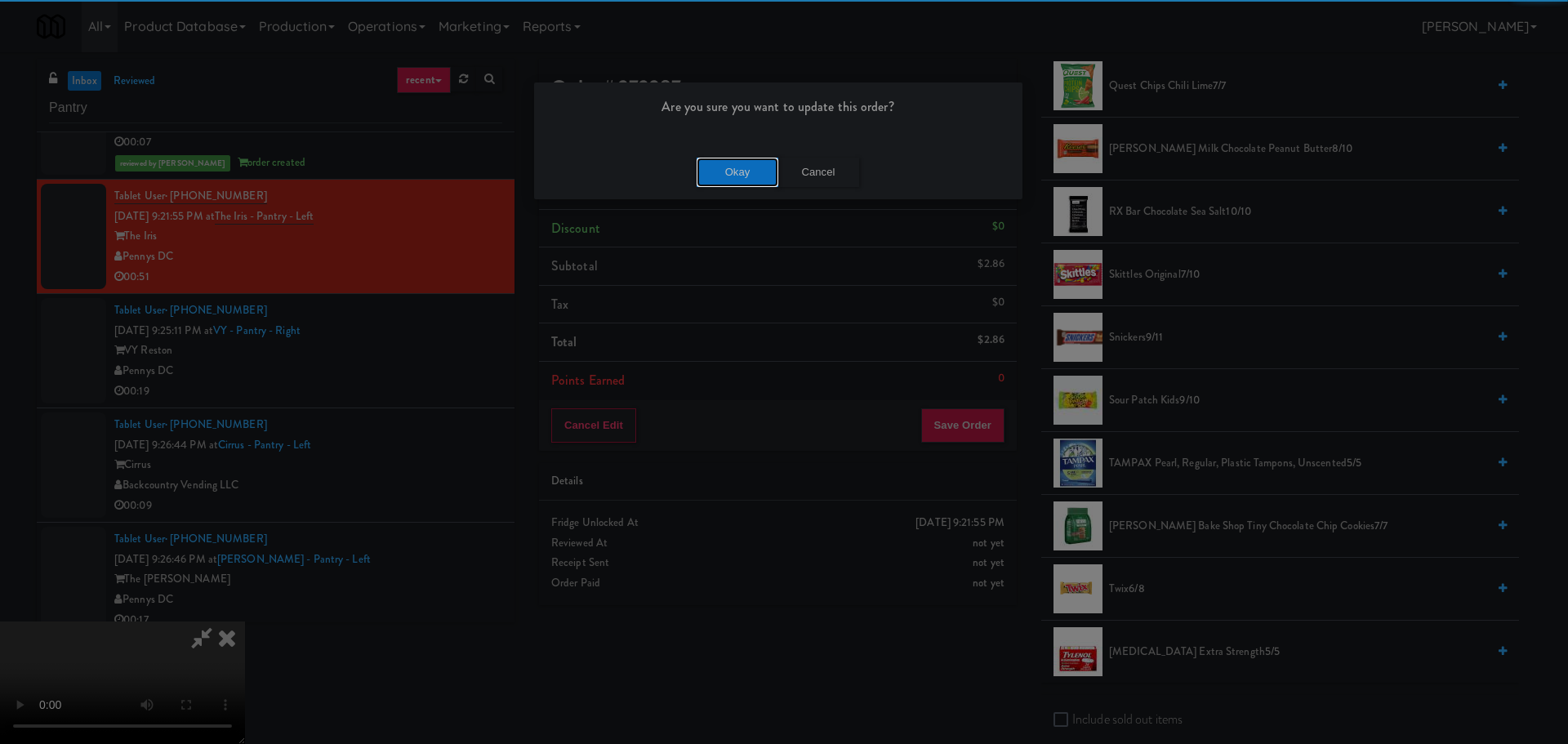
click at [704, 166] on button "Okay" at bounding box center [738, 172] width 82 height 29
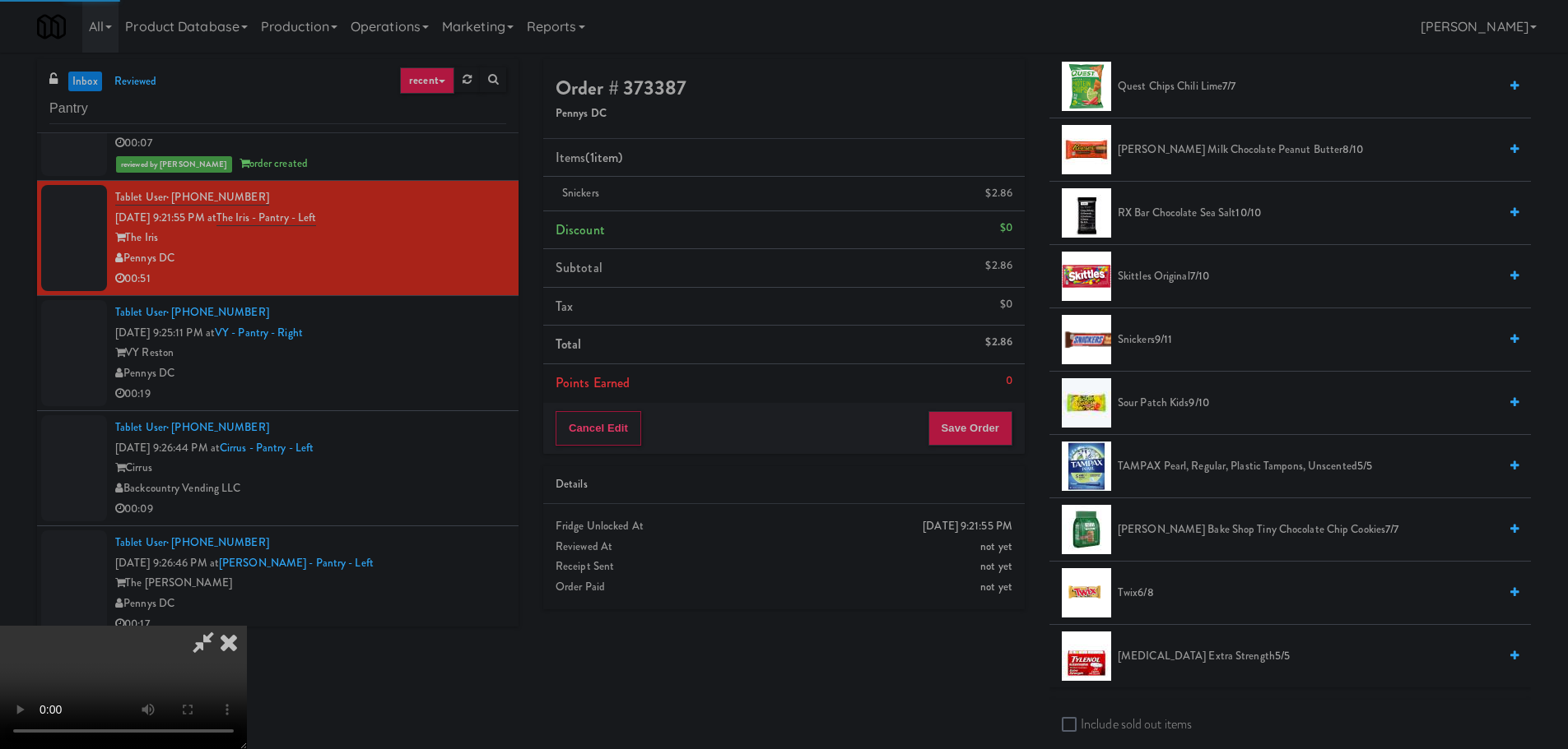
scroll to position [0, 0]
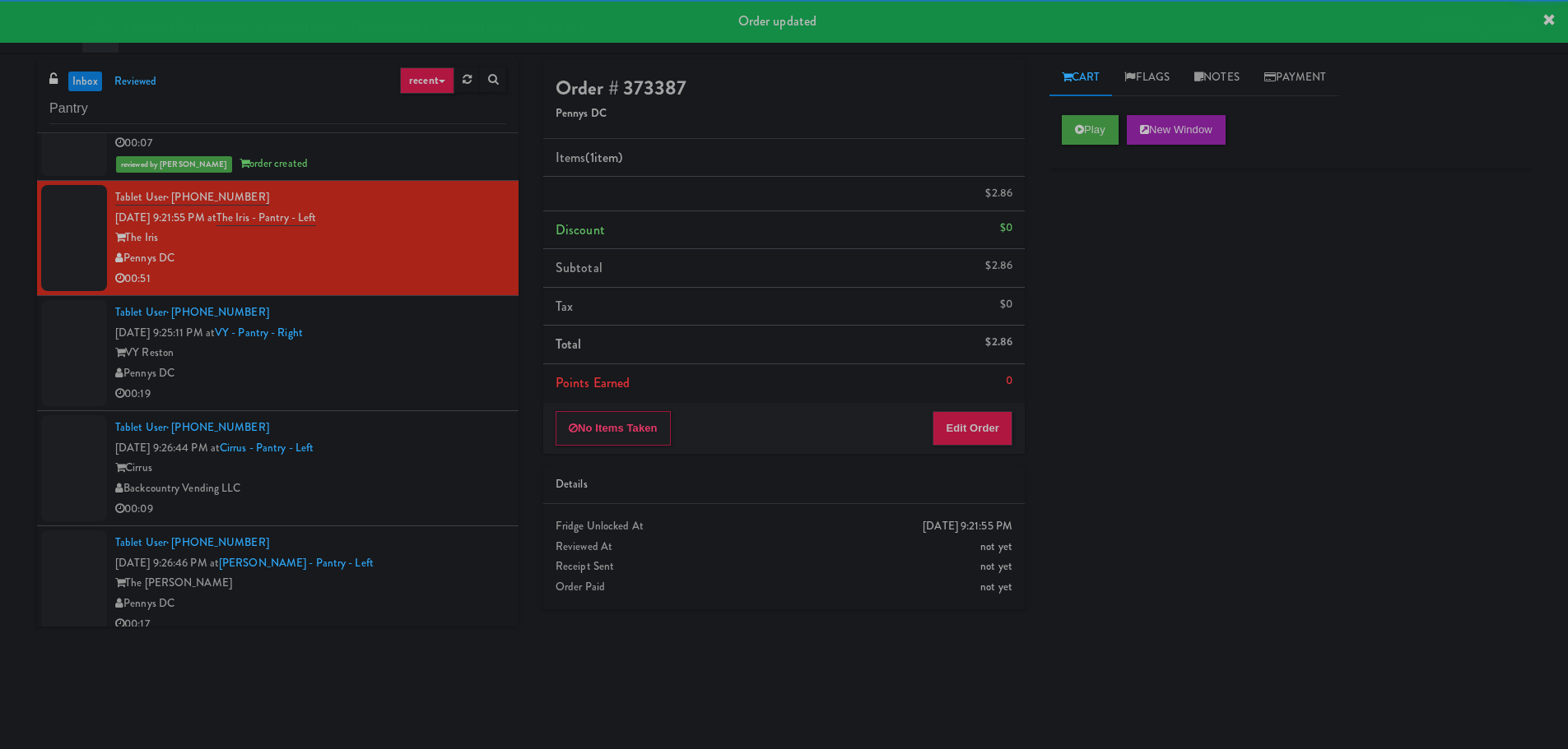
click at [440, 347] on div "VY Reston" at bounding box center [311, 352] width 391 height 20
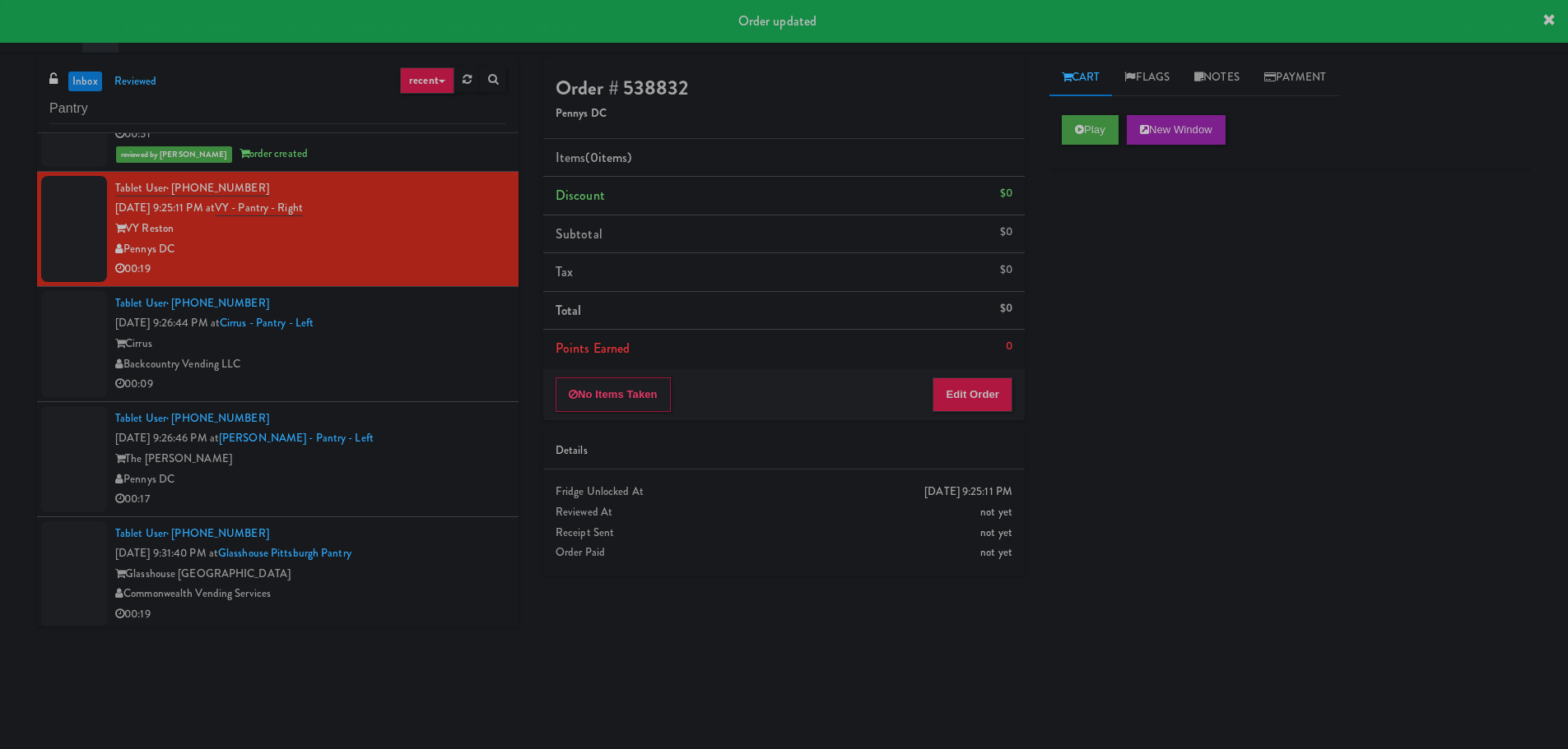
scroll to position [658, 0]
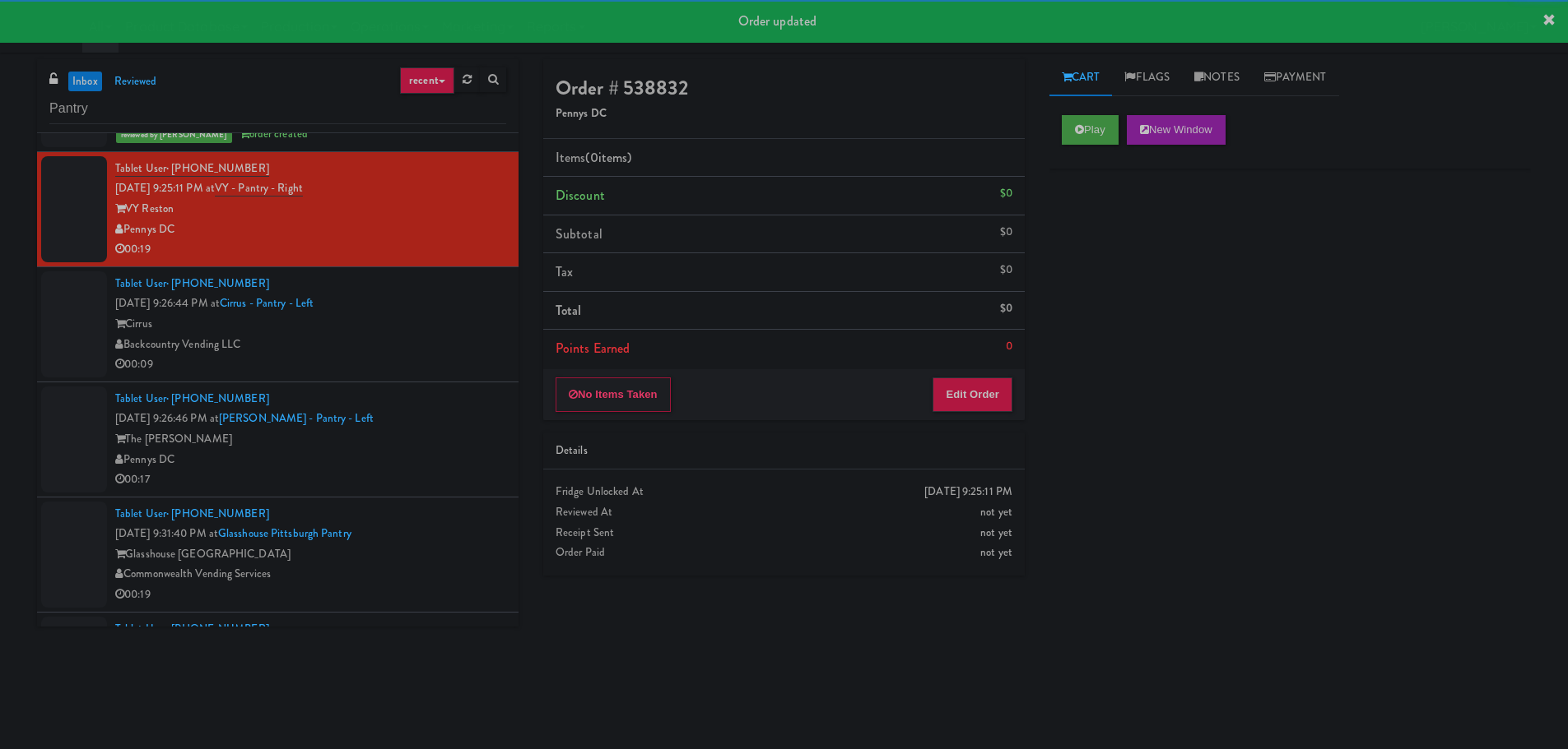
click at [1058, 125] on div "Play New Window" at bounding box center [1290, 135] width 481 height 66
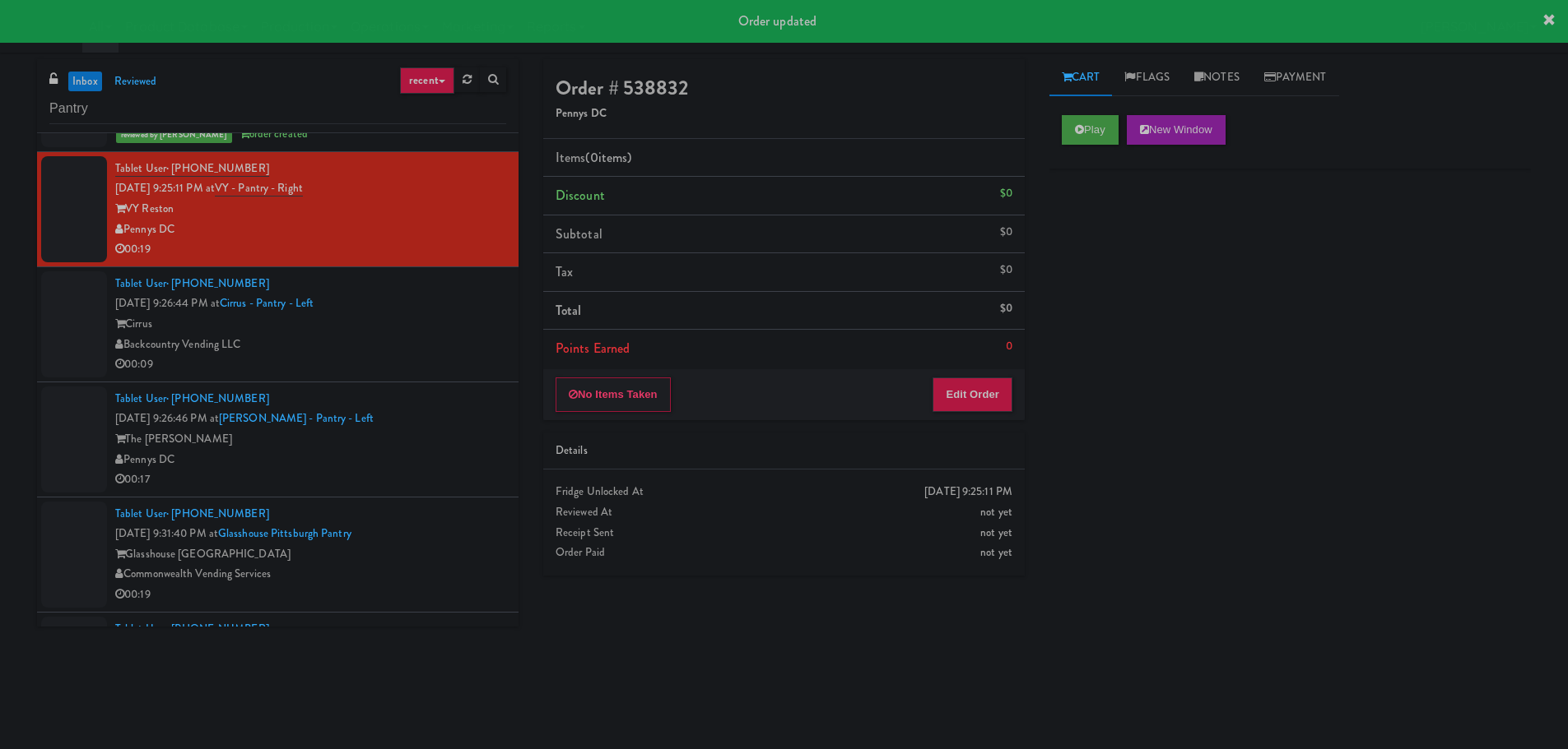
click at [1141, 111] on div "Play New Window" at bounding box center [1290, 135] width 481 height 66
click at [1076, 131] on icon at bounding box center [1079, 129] width 9 height 11
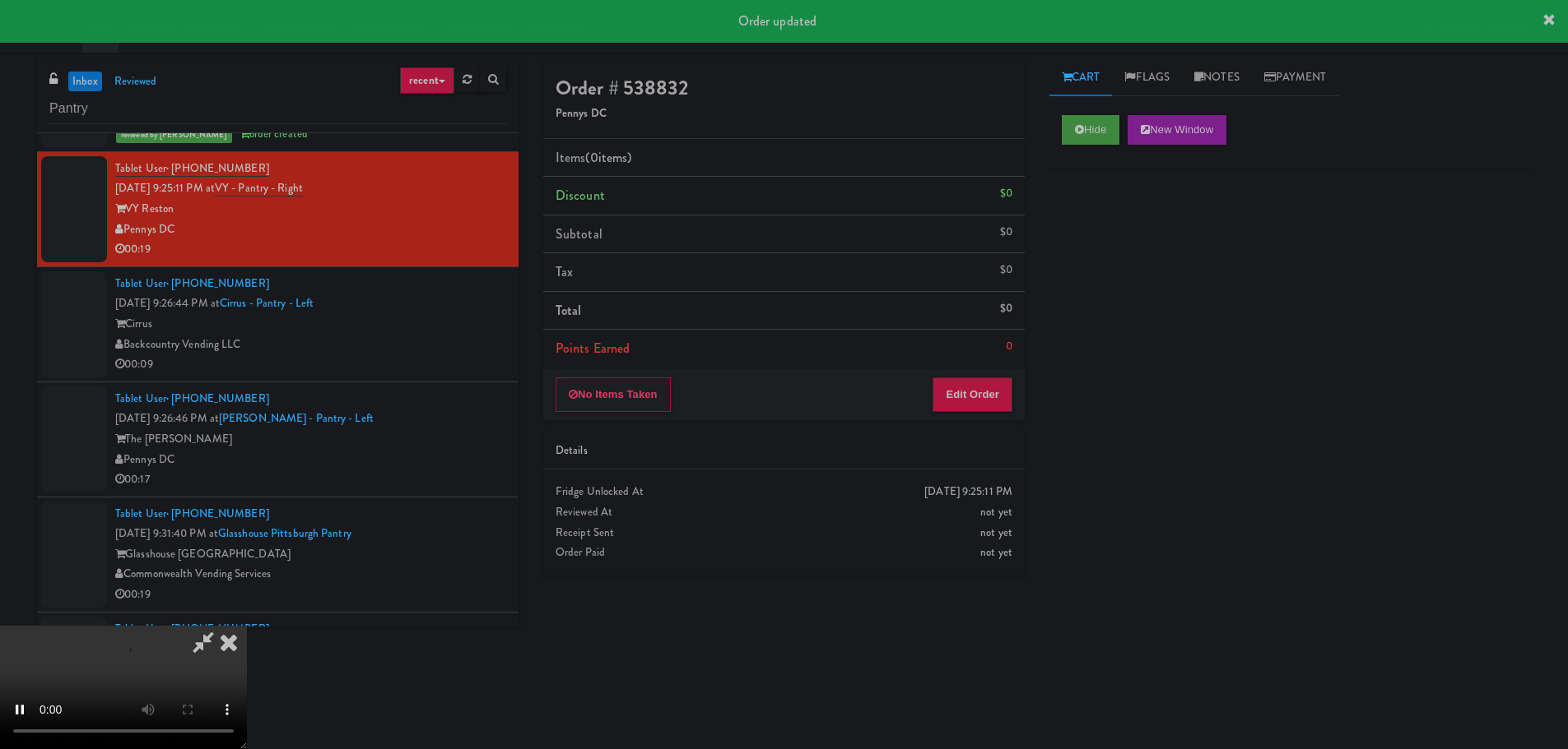
click at [962, 364] on li "Points Earned 0" at bounding box center [784, 349] width 481 height 38
click at [955, 398] on button "Edit Order" at bounding box center [972, 395] width 80 height 34
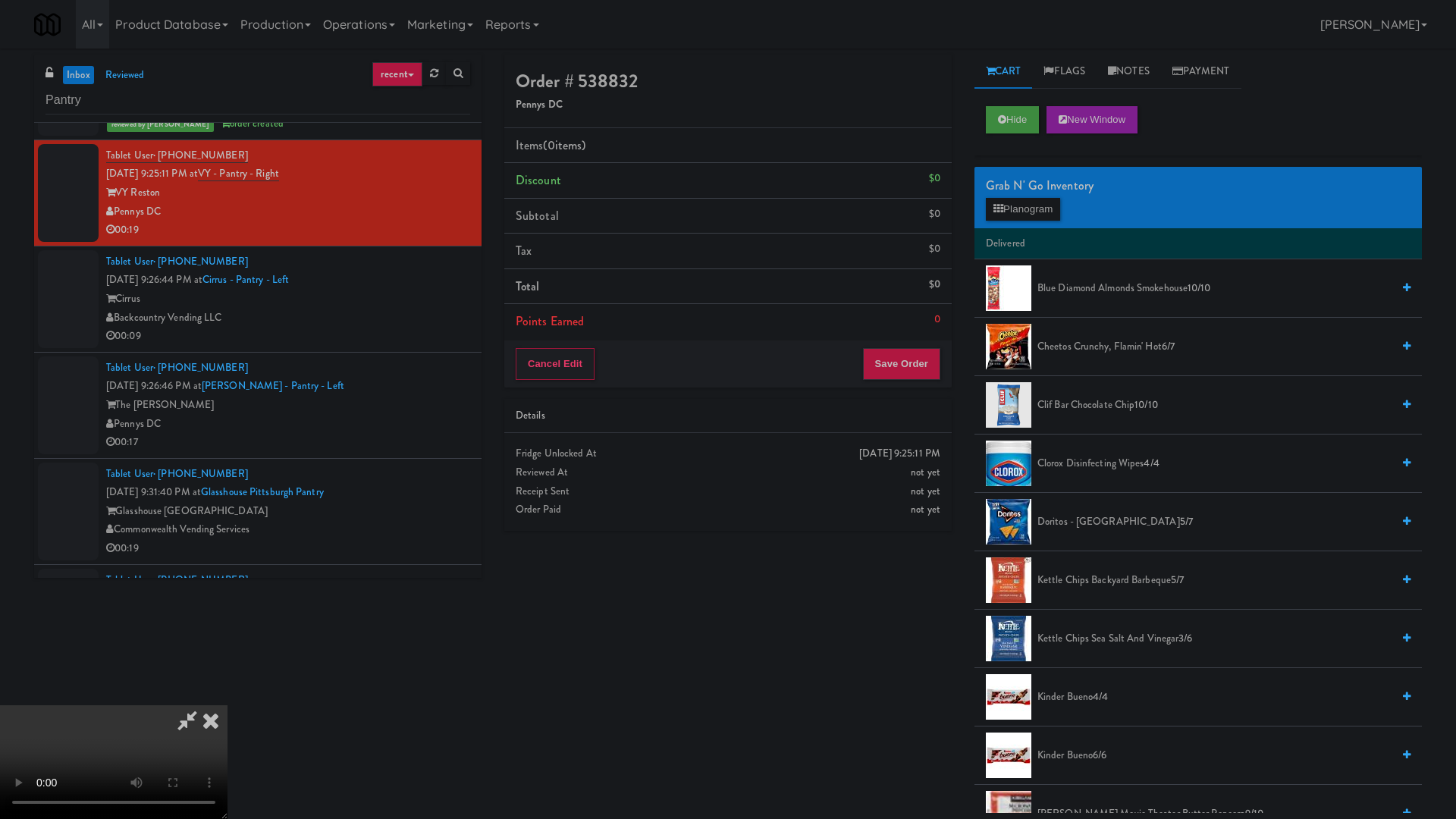
click at [228, 690] on video at bounding box center [114, 762] width 228 height 114
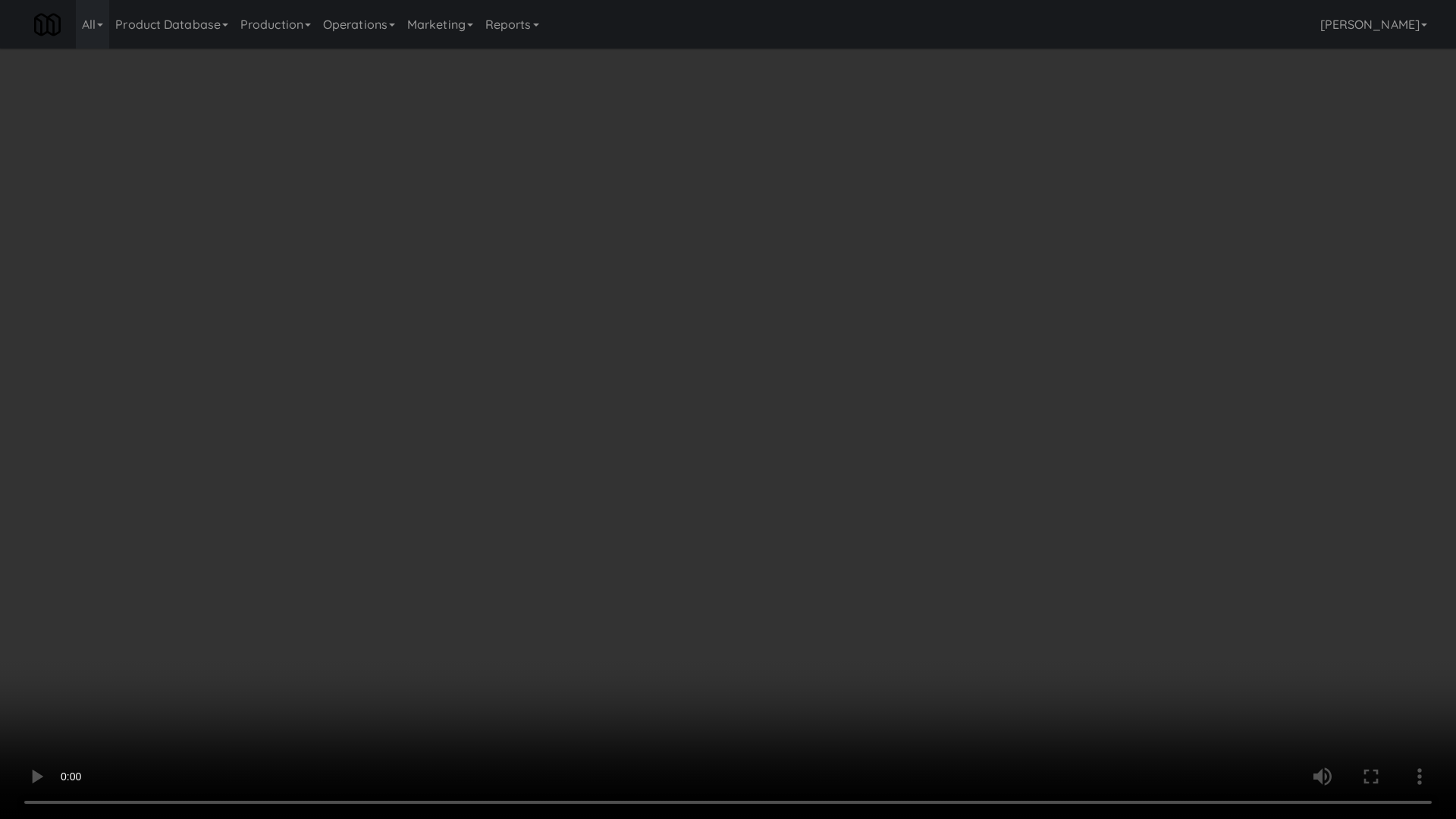
click at [1182, 551] on video at bounding box center [728, 410] width 1456 height 819
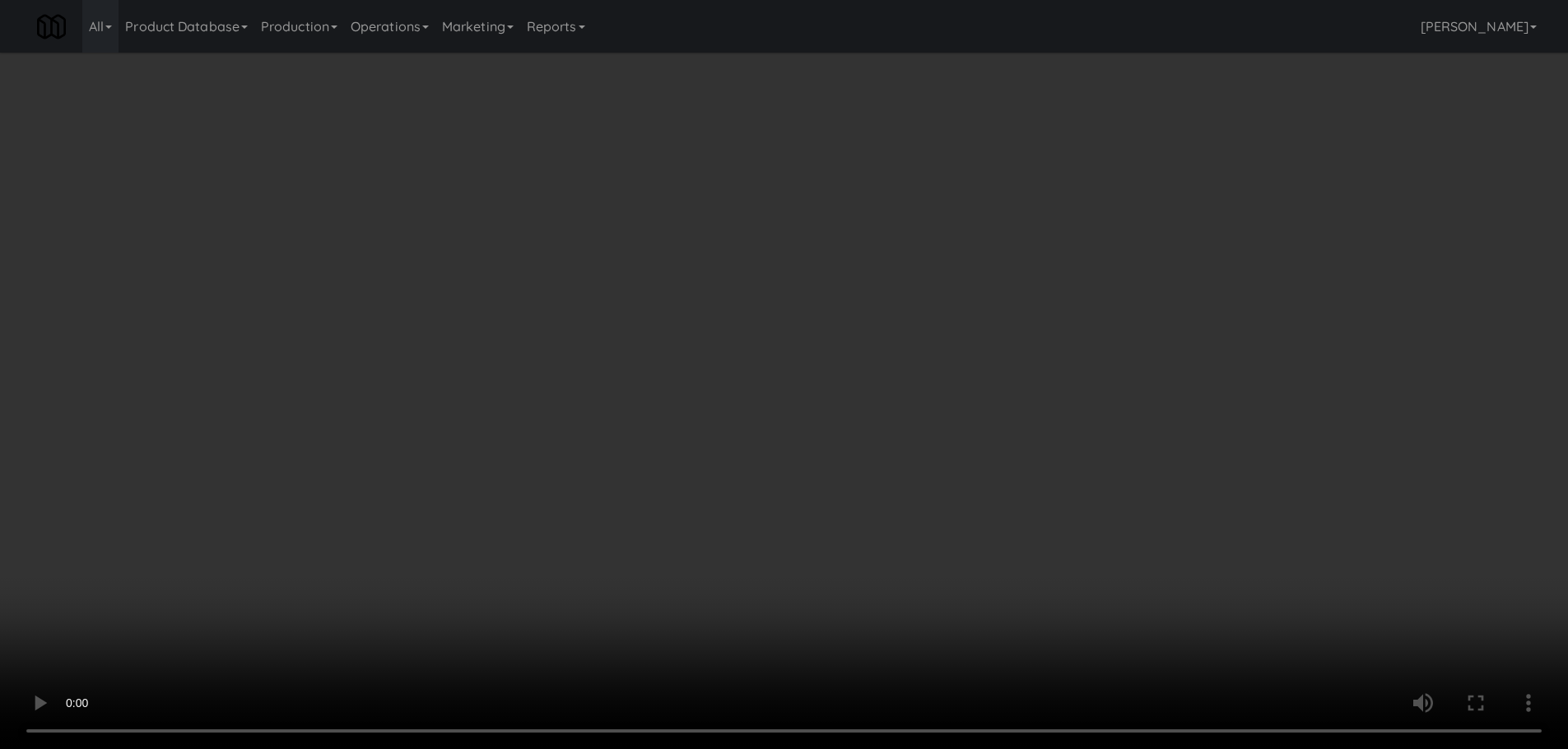
click at [932, 684] on video at bounding box center [784, 374] width 1568 height 749
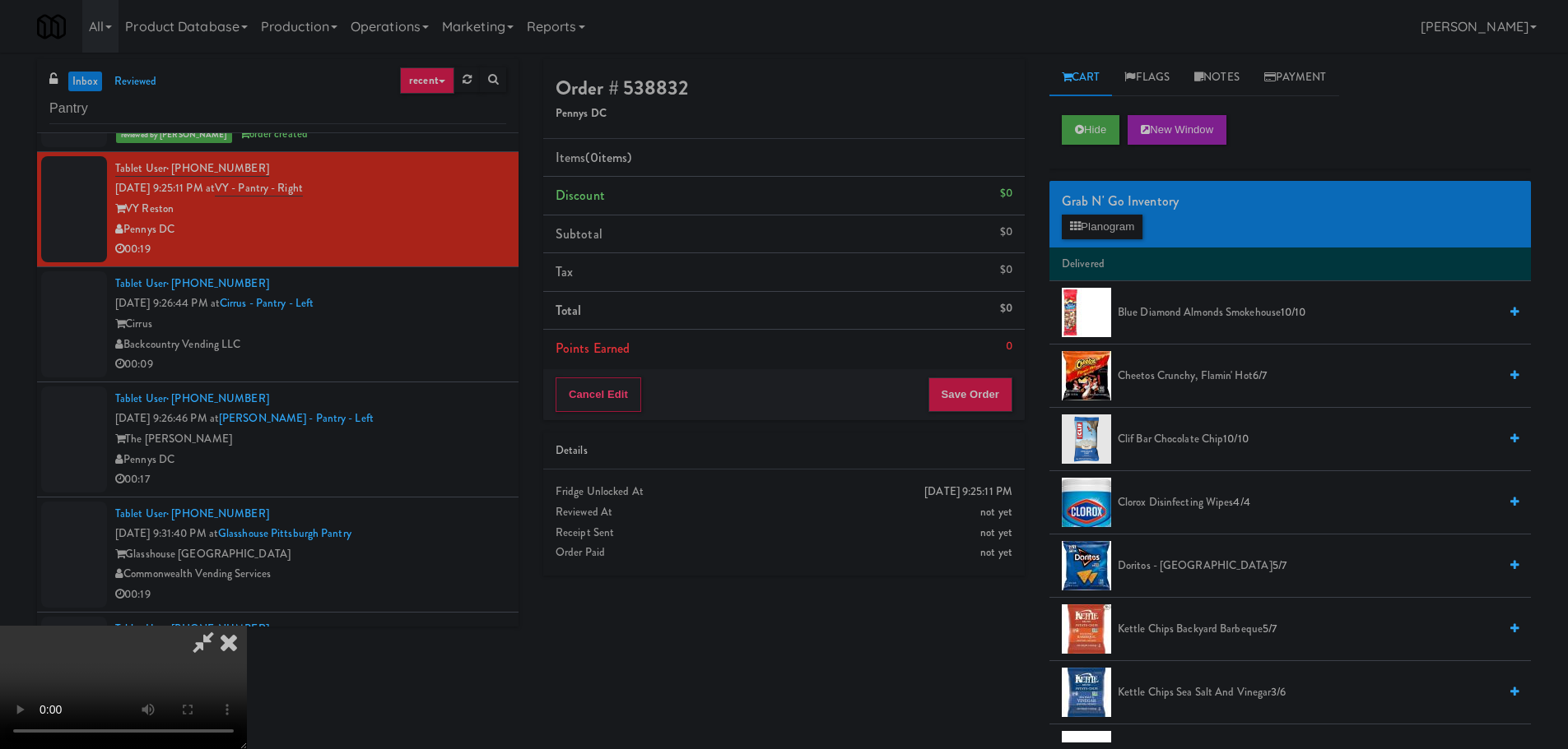
drag, startPoint x: 793, startPoint y: 577, endPoint x: 786, endPoint y: 565, distance: 13.9
click at [247, 626] on video at bounding box center [124, 688] width 247 height 124
click at [1136, 376] on span "Cheetos Crunchy, Flamin' Hot 6/7" at bounding box center [1307, 375] width 380 height 20
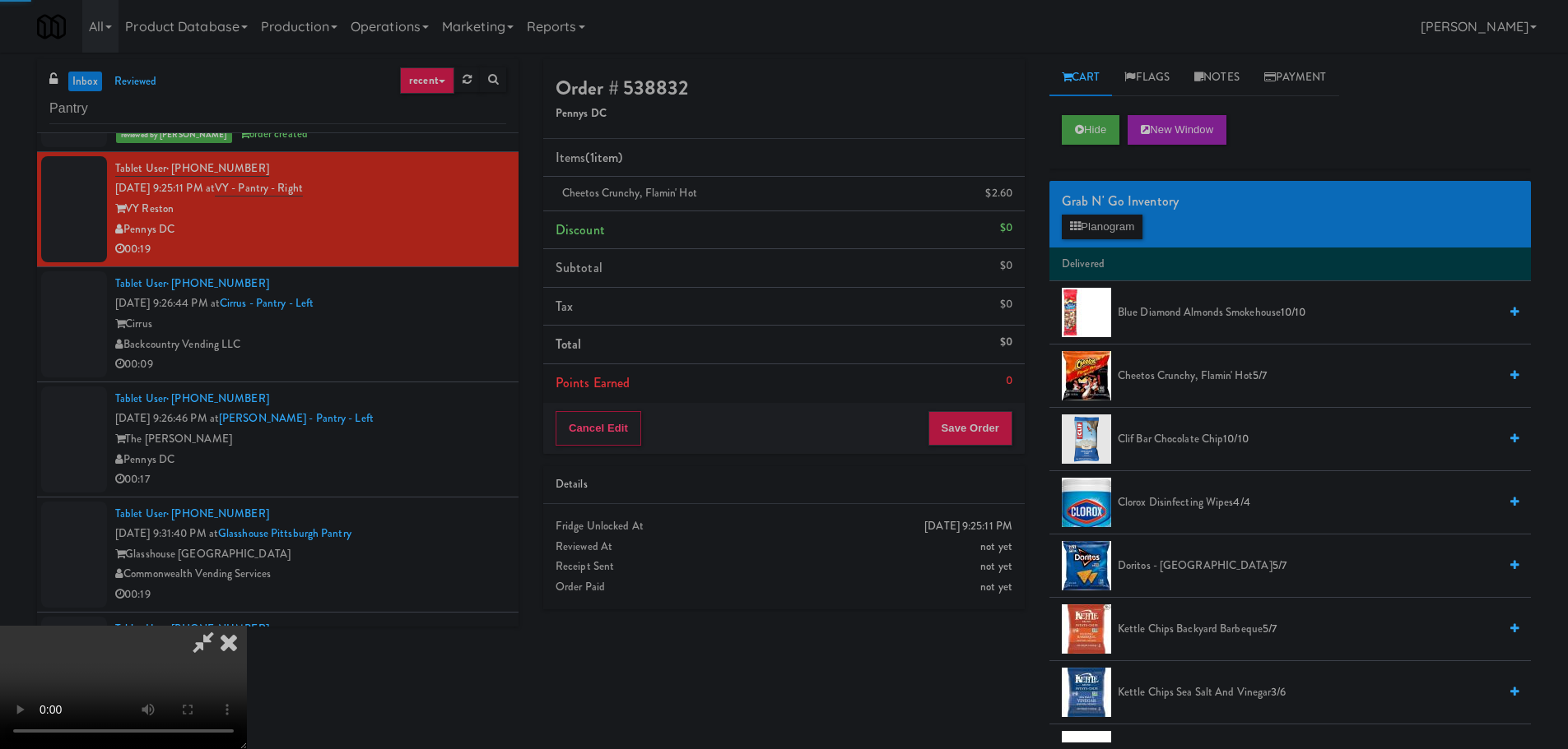
click at [247, 626] on video at bounding box center [124, 688] width 247 height 124
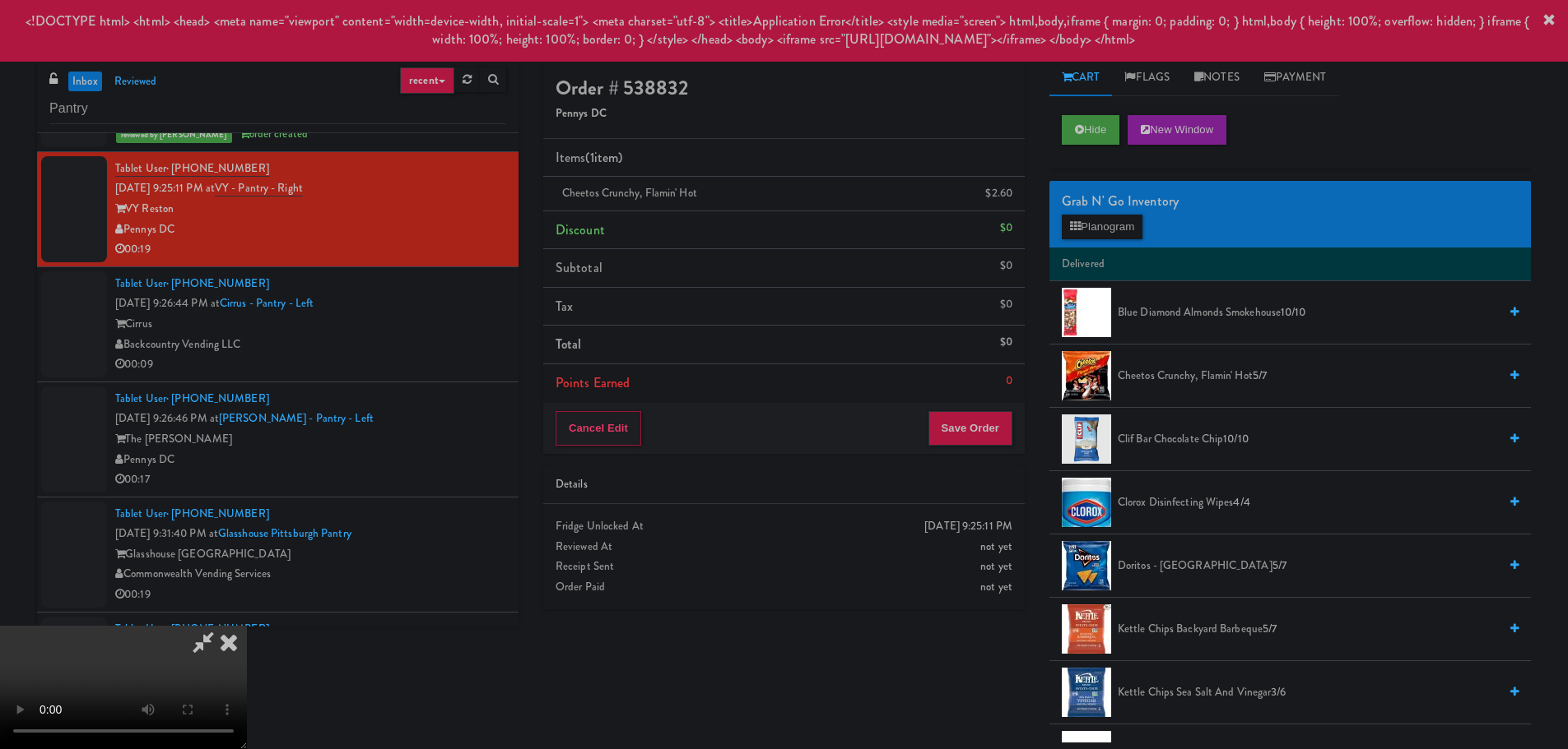
click at [247, 626] on video at bounding box center [124, 688] width 247 height 124
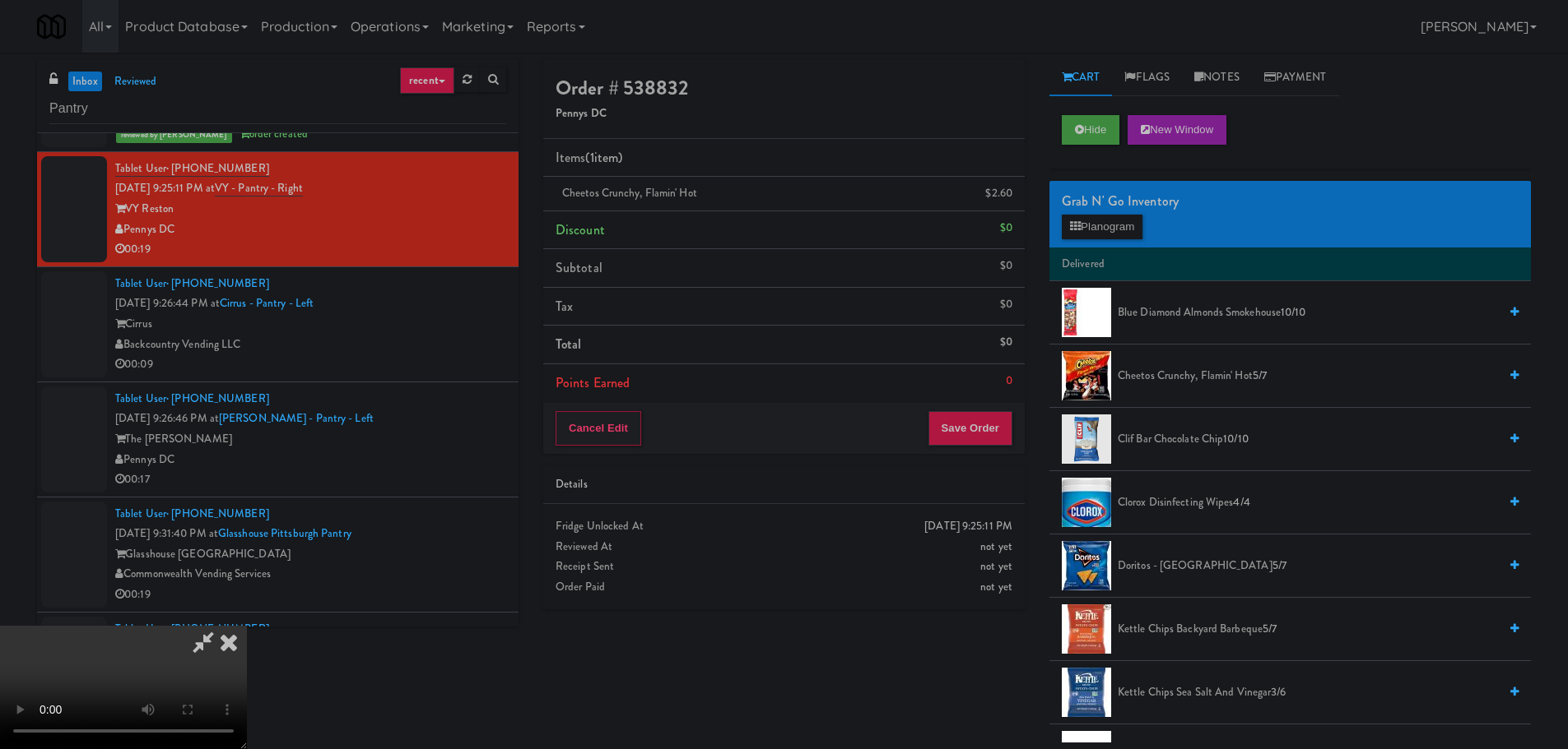
click at [247, 626] on video at bounding box center [124, 688] width 247 height 124
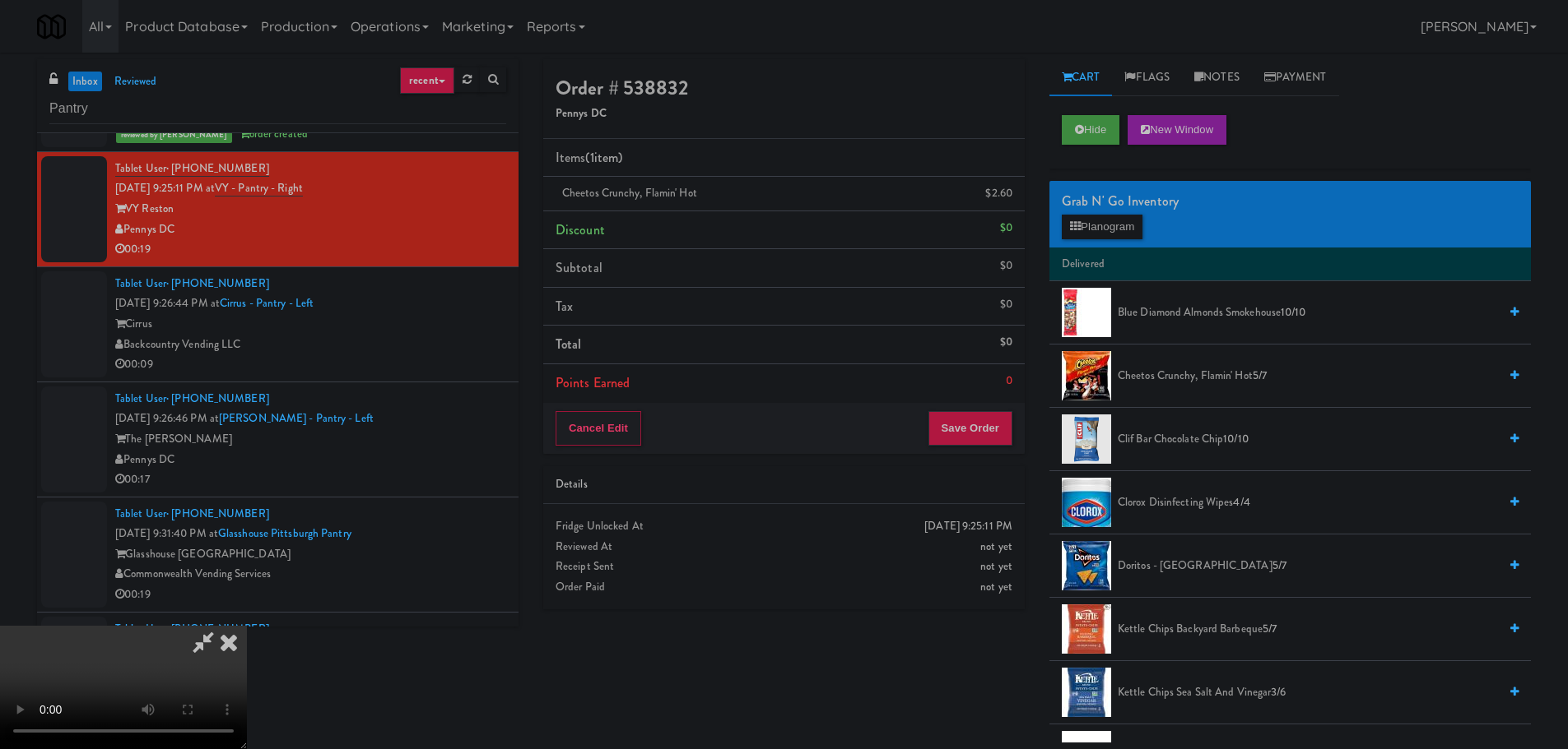
click at [247, 626] on video at bounding box center [124, 688] width 247 height 124
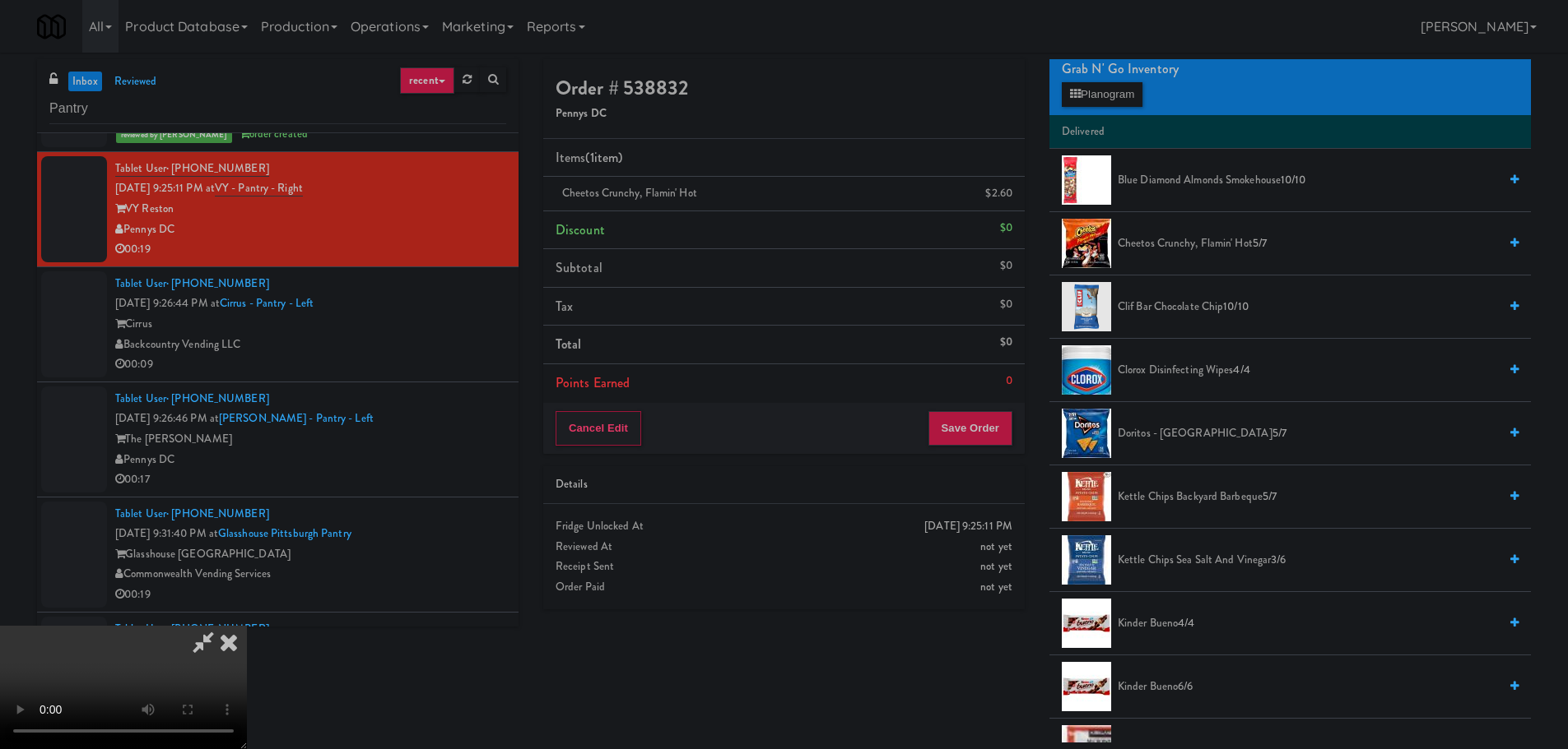
scroll to position [411, 0]
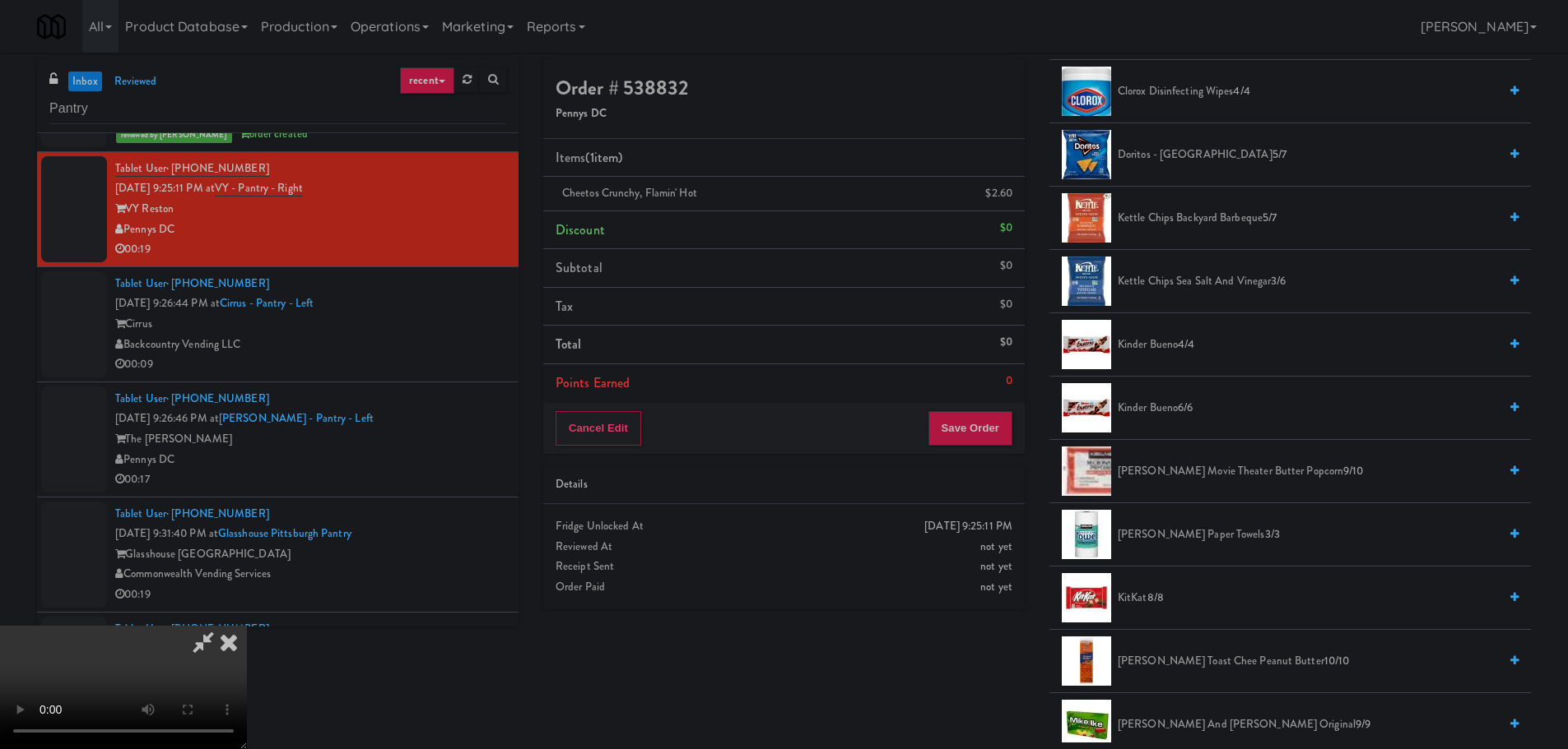
click at [1148, 338] on span "Kinder Bueno 4/4" at bounding box center [1307, 345] width 380 height 20
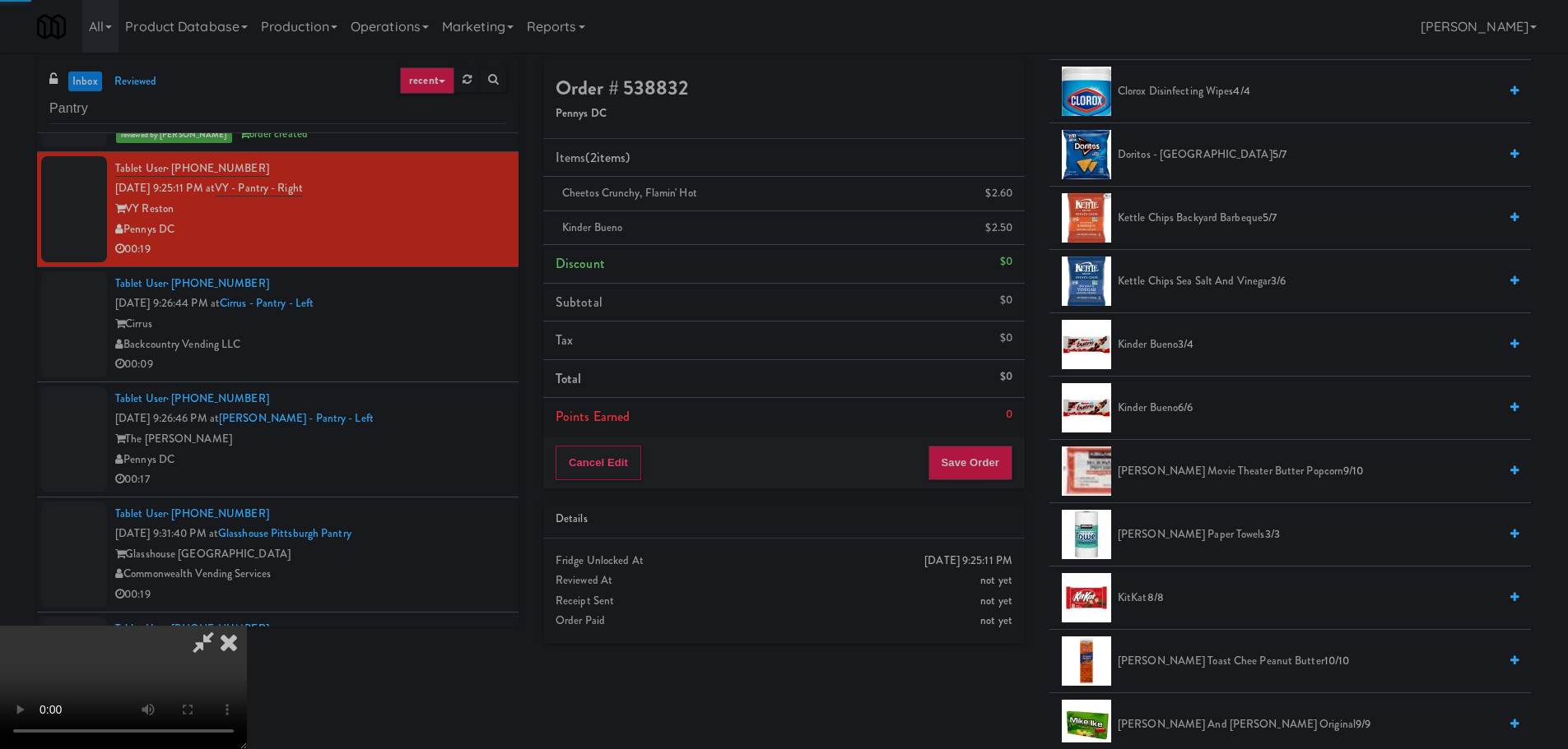
click at [247, 626] on video at bounding box center [124, 688] width 247 height 124
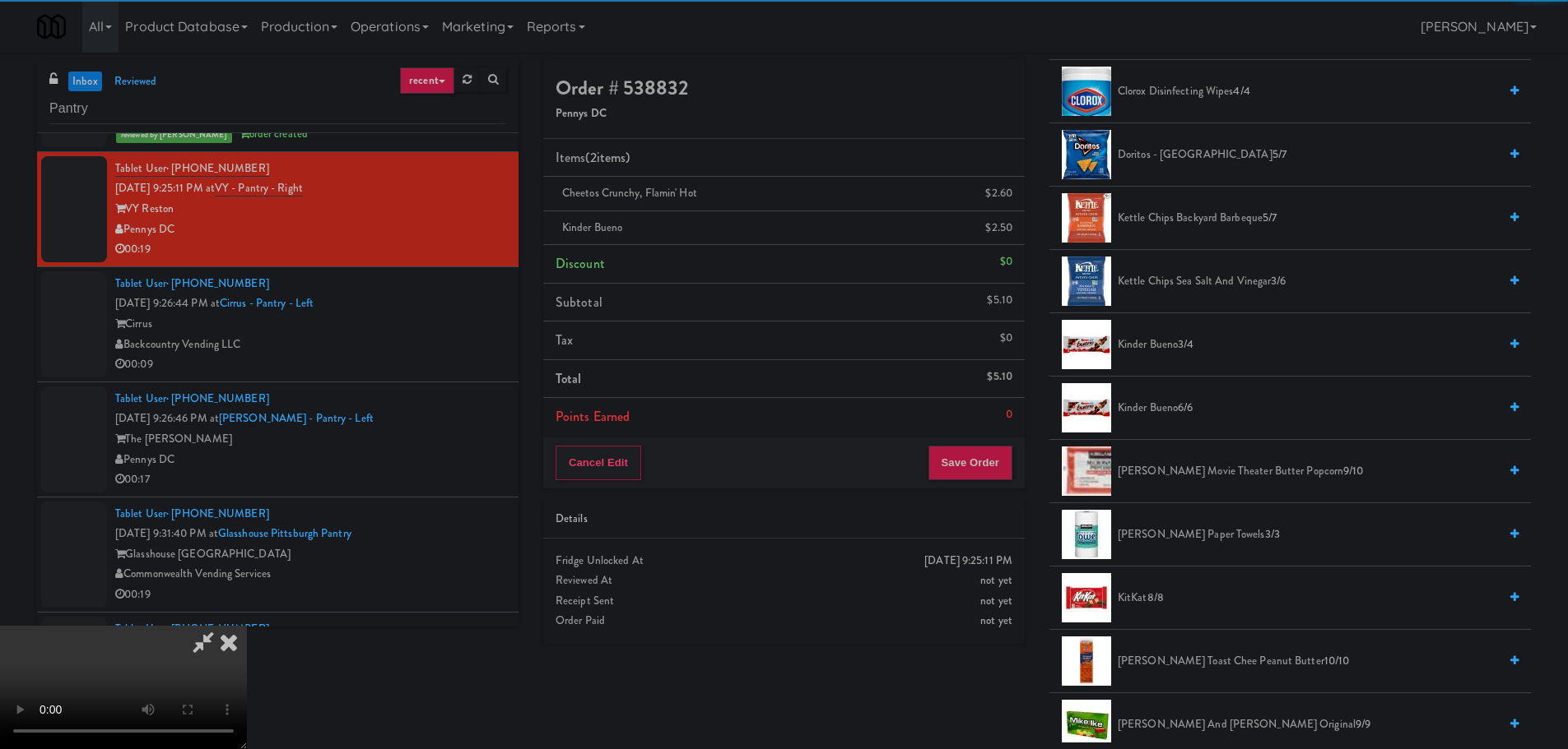
click at [247, 626] on video at bounding box center [124, 688] width 247 height 124
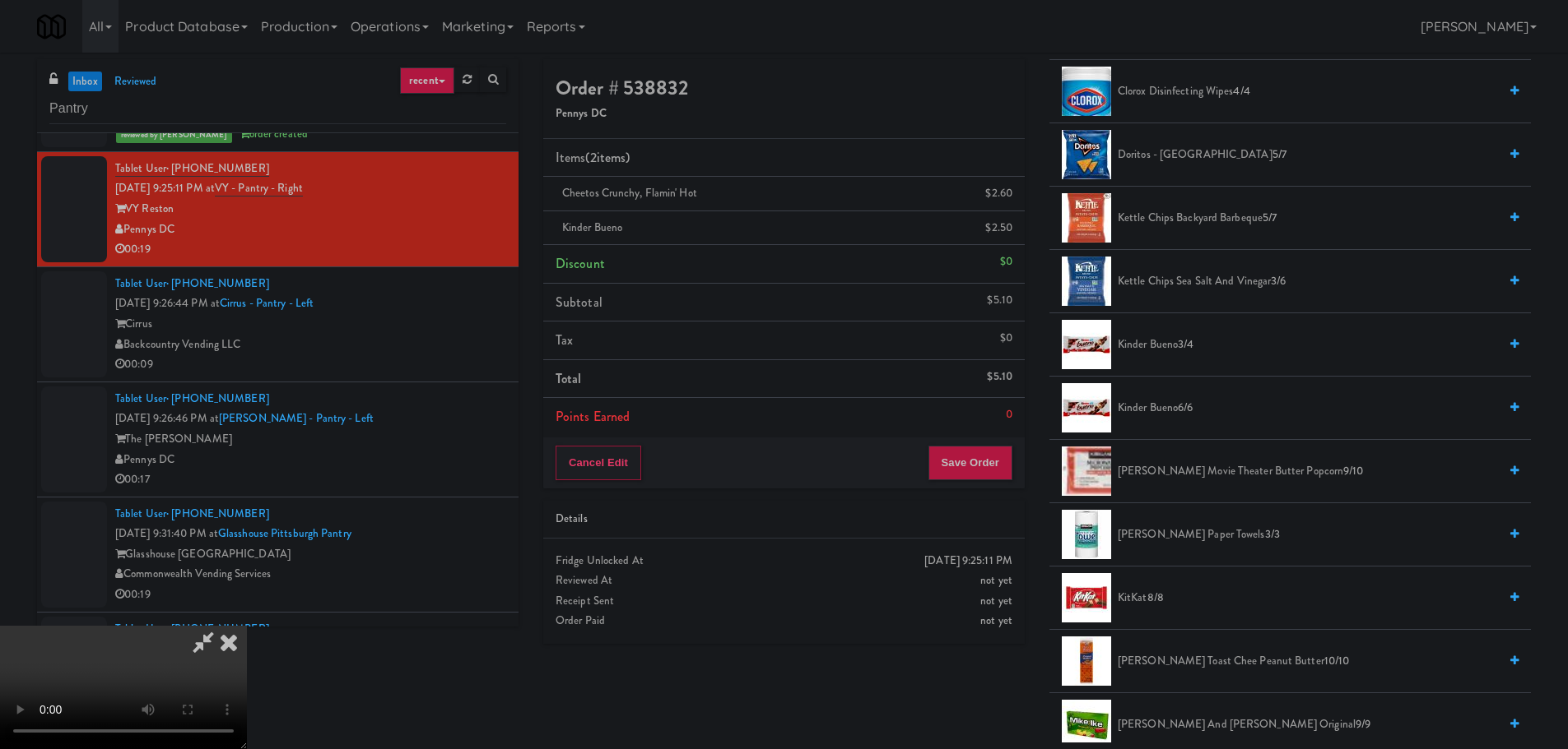
click at [247, 626] on video at bounding box center [124, 688] width 247 height 124
click at [979, 469] on button "Save Order" at bounding box center [971, 463] width 84 height 34
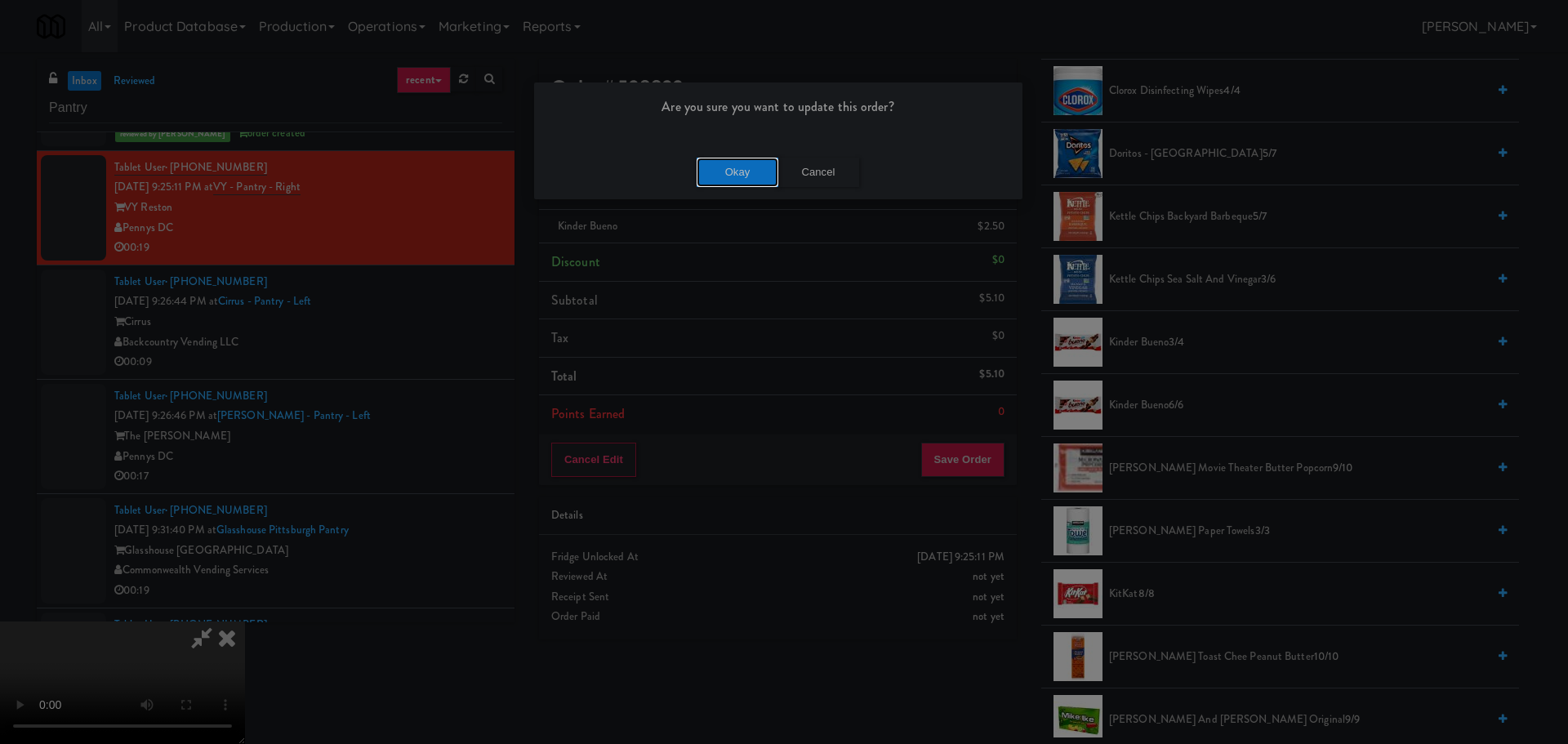
click at [764, 185] on button "Okay" at bounding box center [738, 172] width 82 height 29
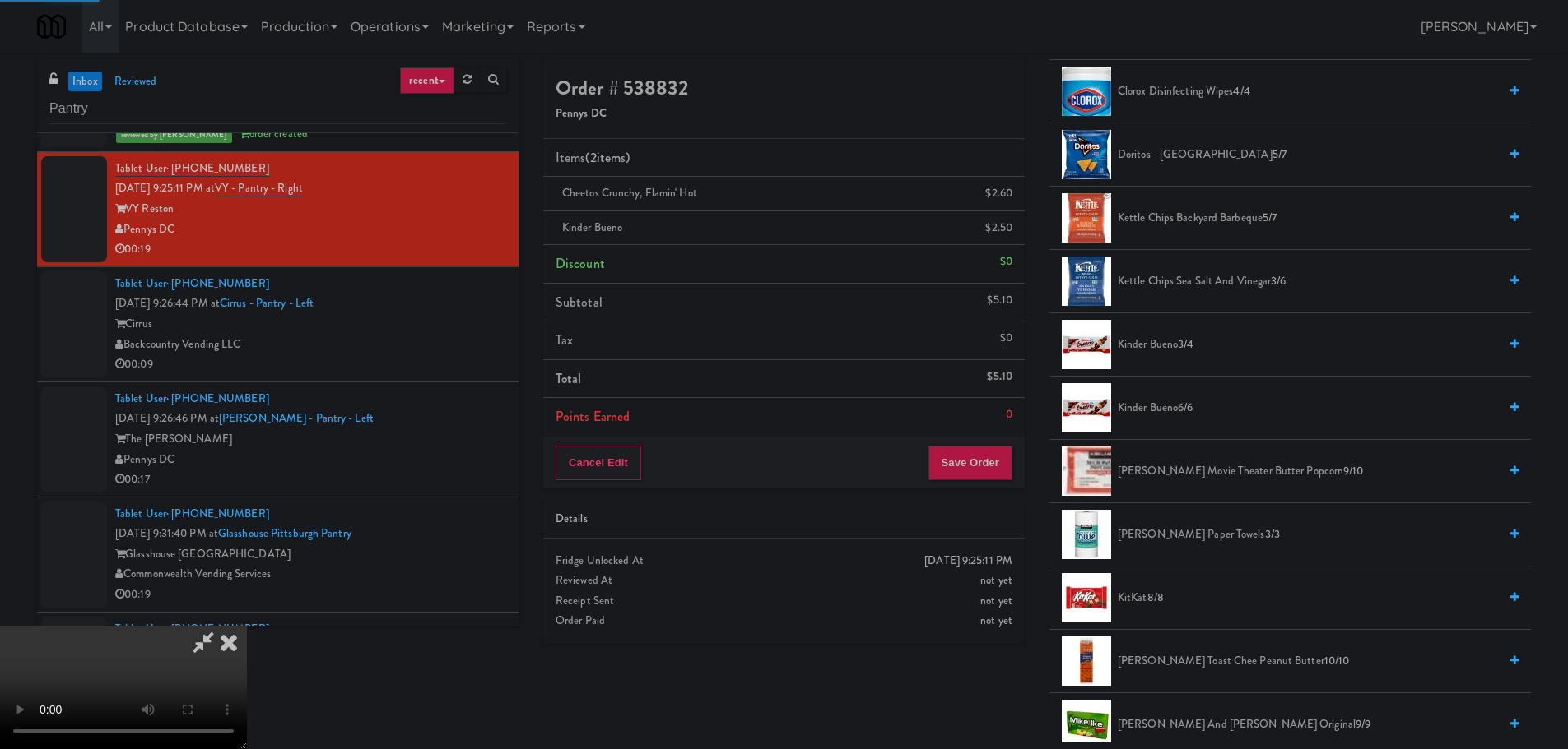
scroll to position [0, 0]
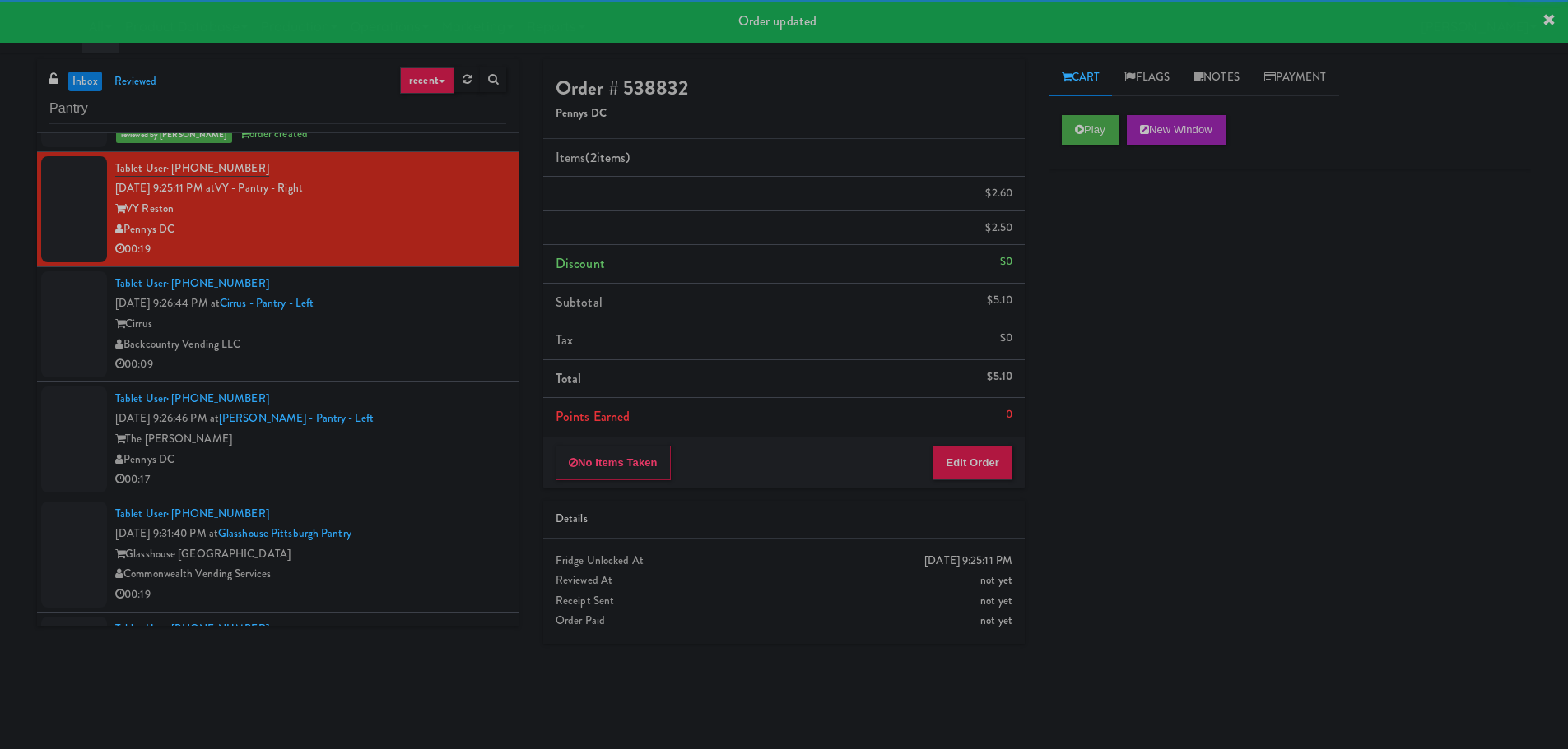
click at [422, 337] on div "Tablet User · (913) 237-5733 [DATE] 9:26:44 PM at Cirrus - Pantry - Left Cirrus…" at bounding box center [311, 325] width 391 height 102
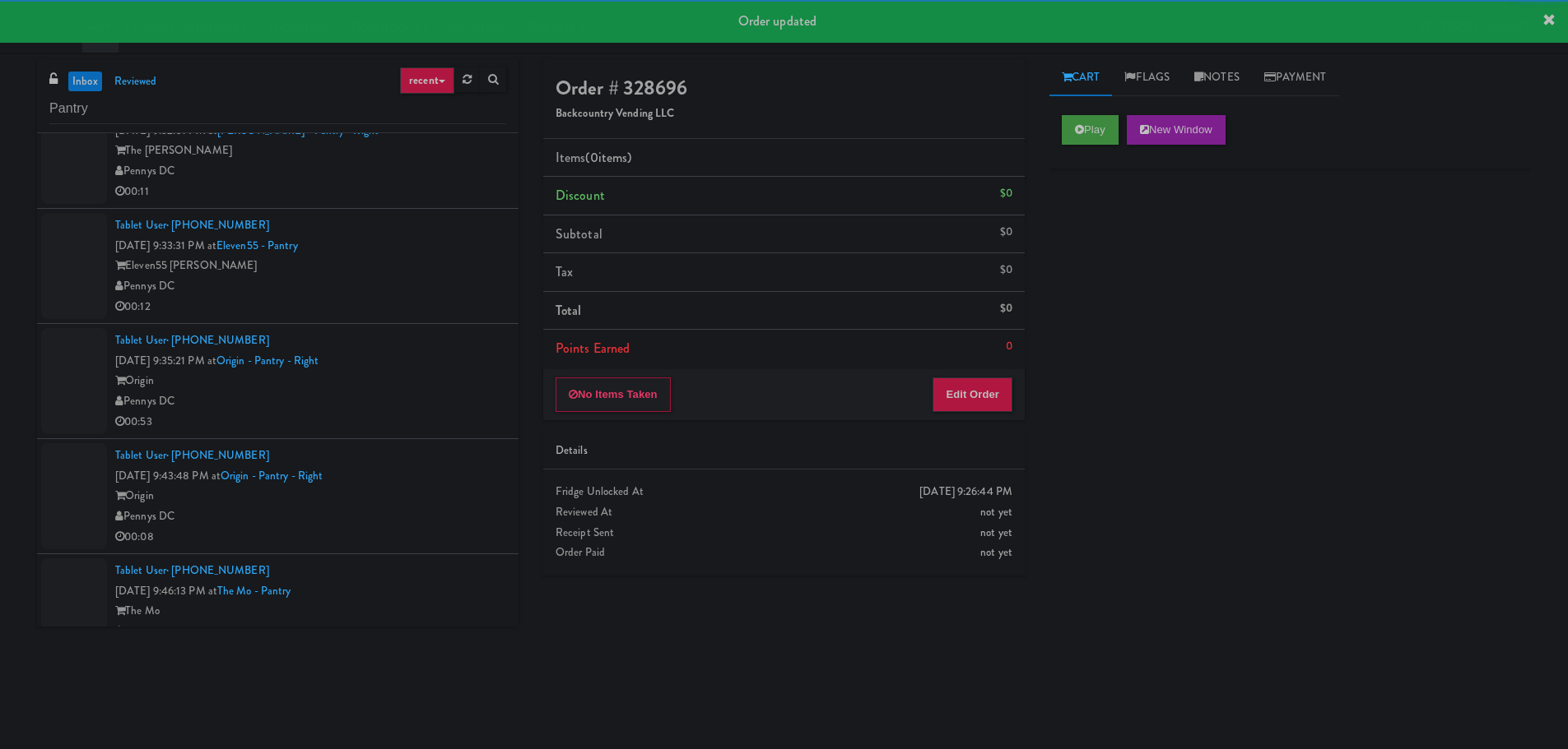
scroll to position [811, 0]
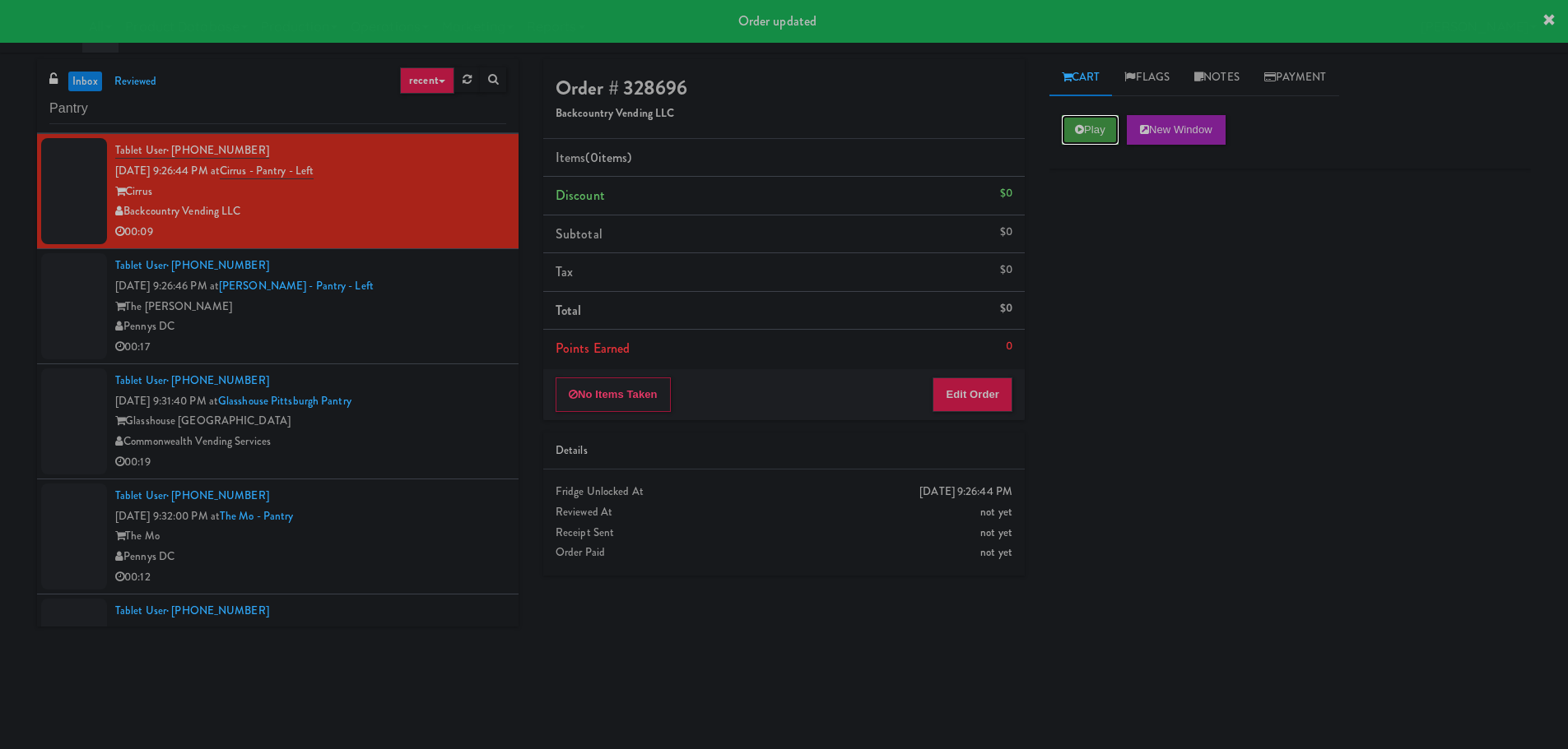
click at [1091, 128] on button "Play" at bounding box center [1090, 129] width 57 height 30
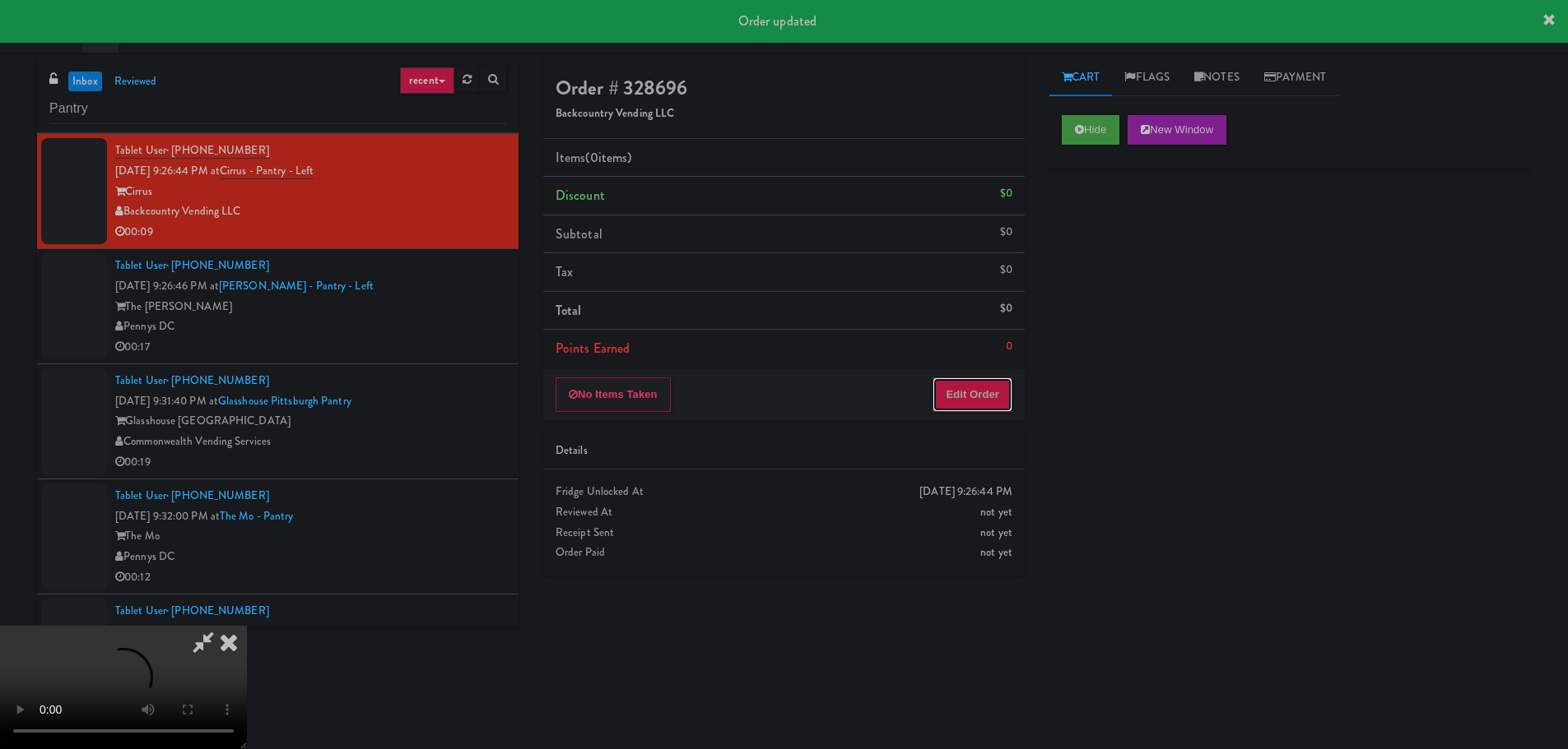
click at [977, 382] on button "Edit Order" at bounding box center [972, 395] width 80 height 34
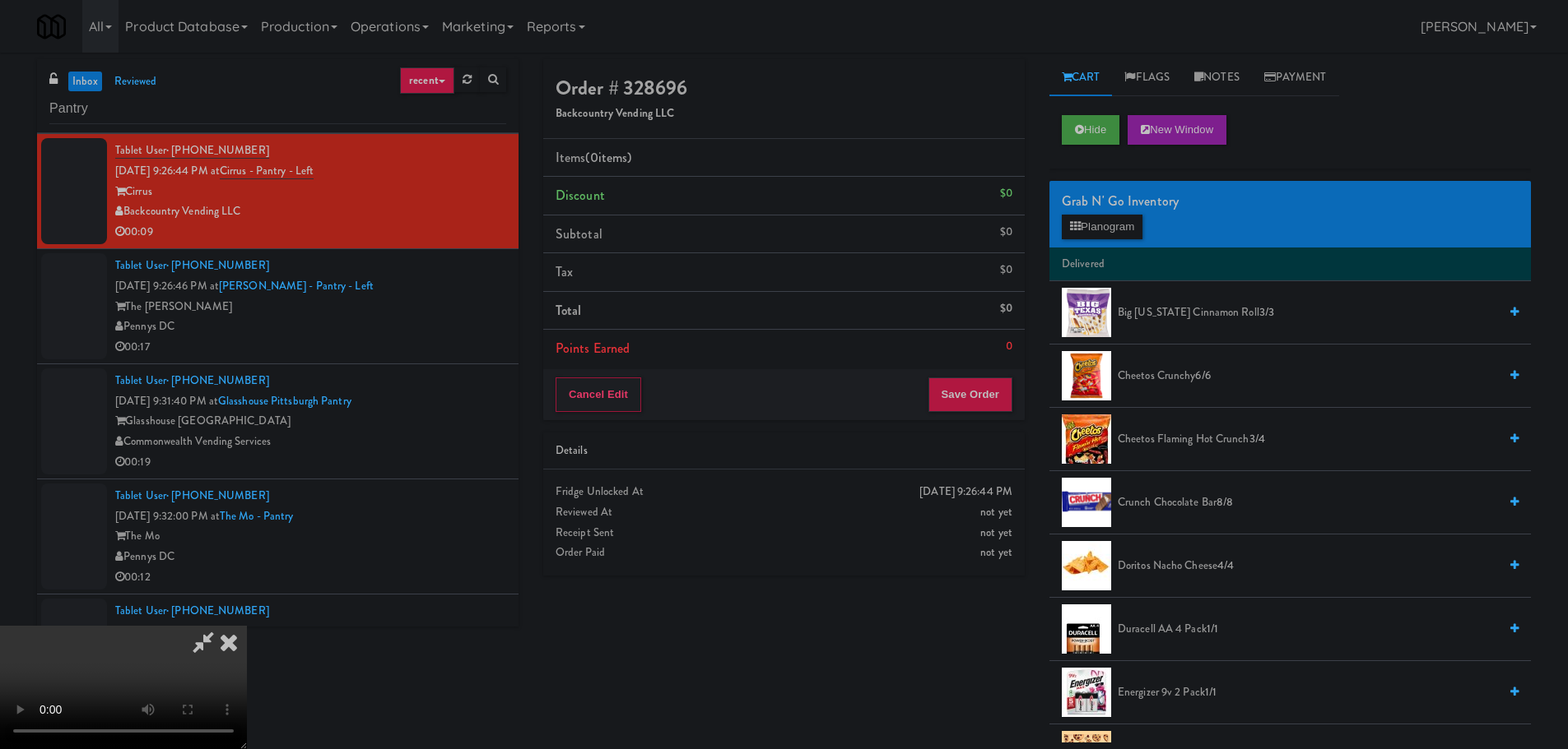
click at [247, 626] on video at bounding box center [124, 688] width 247 height 124
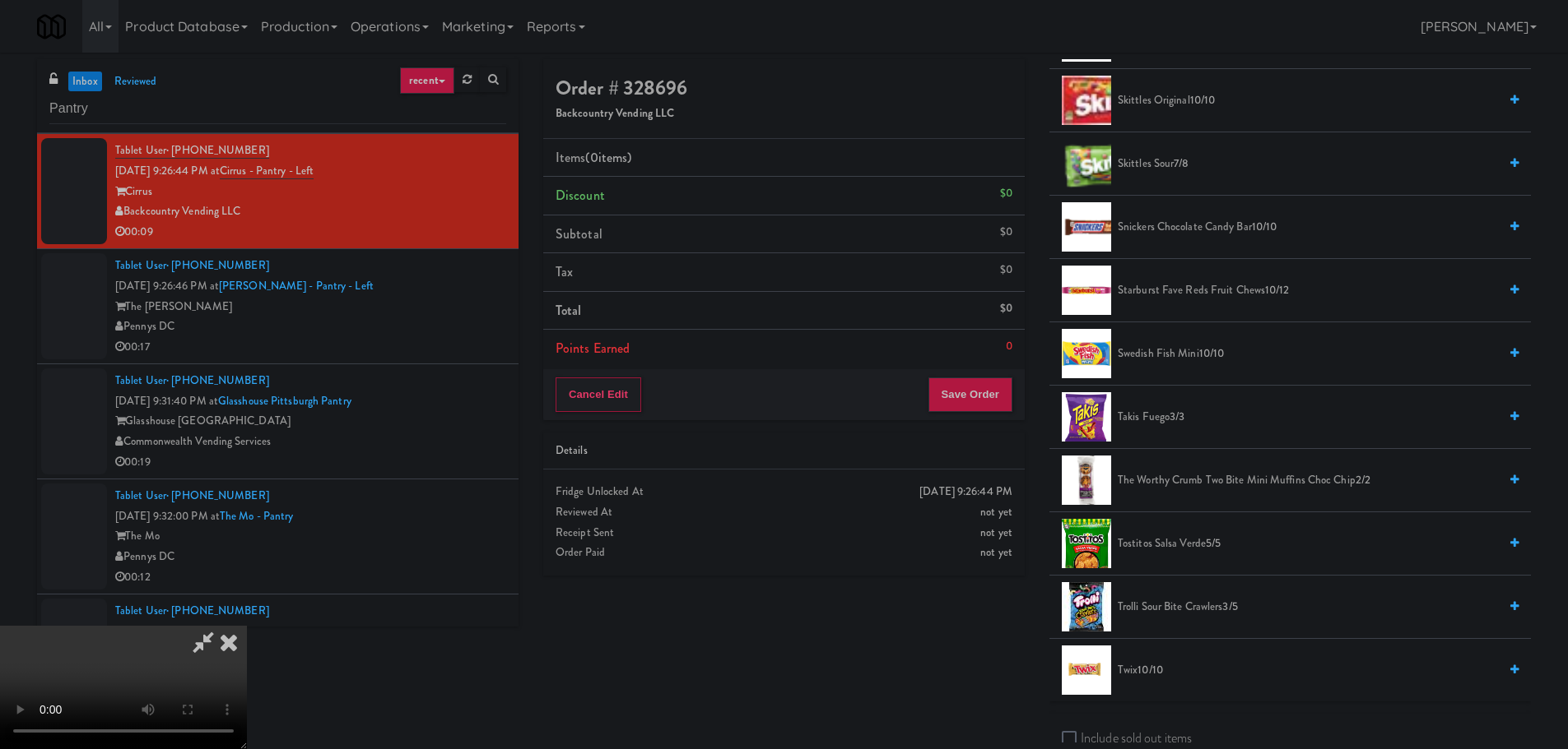
scroll to position [1529, 0]
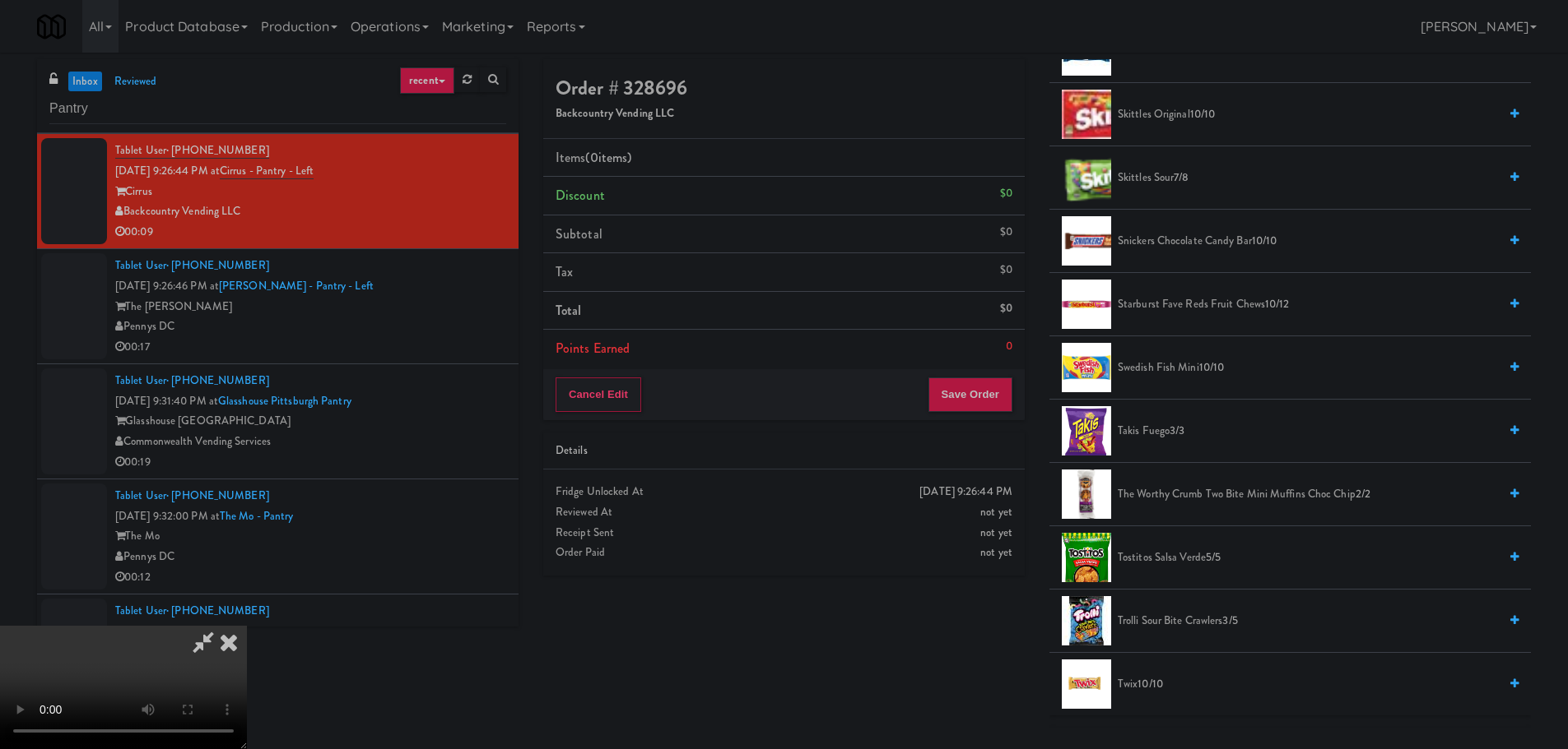
click at [1169, 242] on span "Snickers Chocolate Candy Bar 10/10" at bounding box center [1307, 240] width 380 height 20
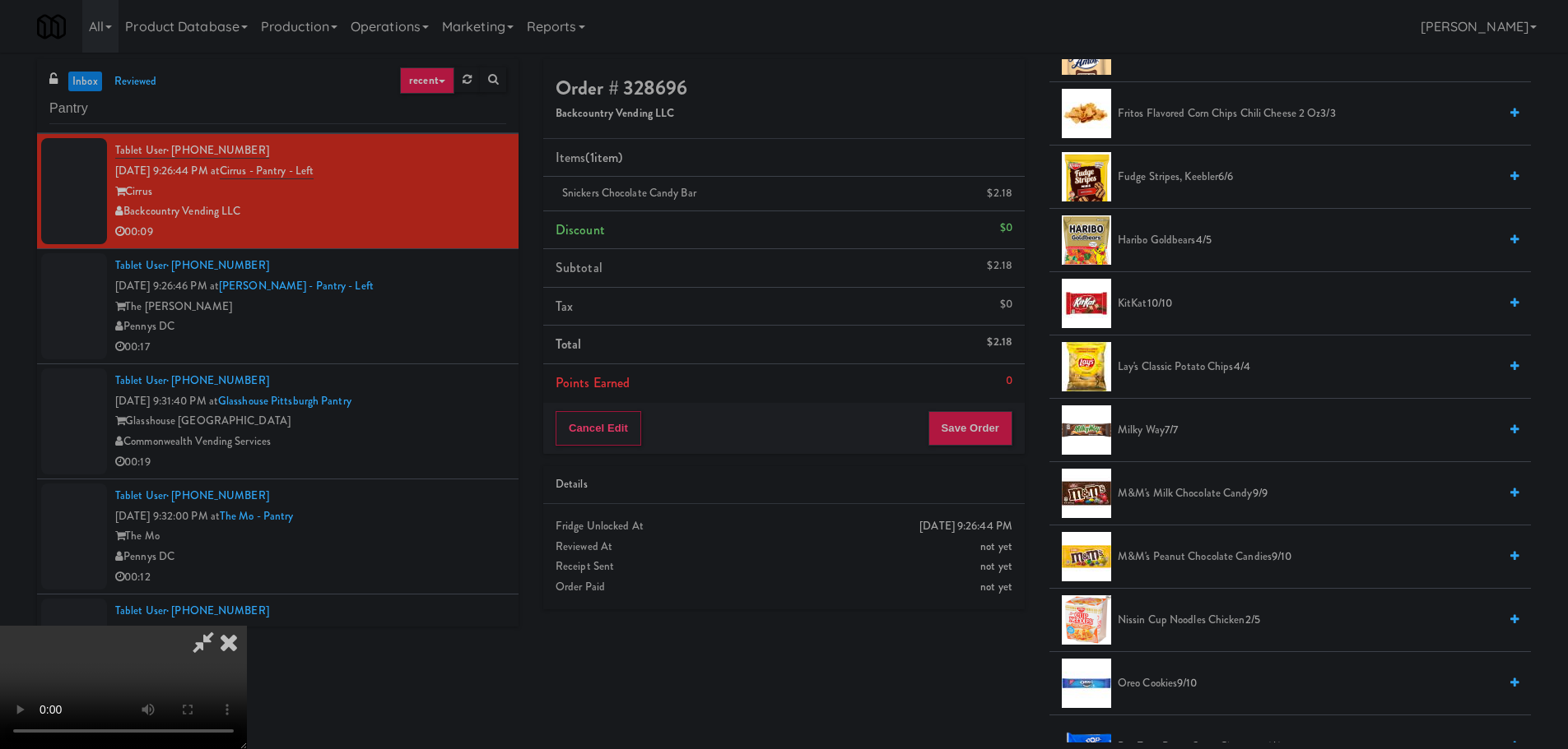
scroll to position [294, 0]
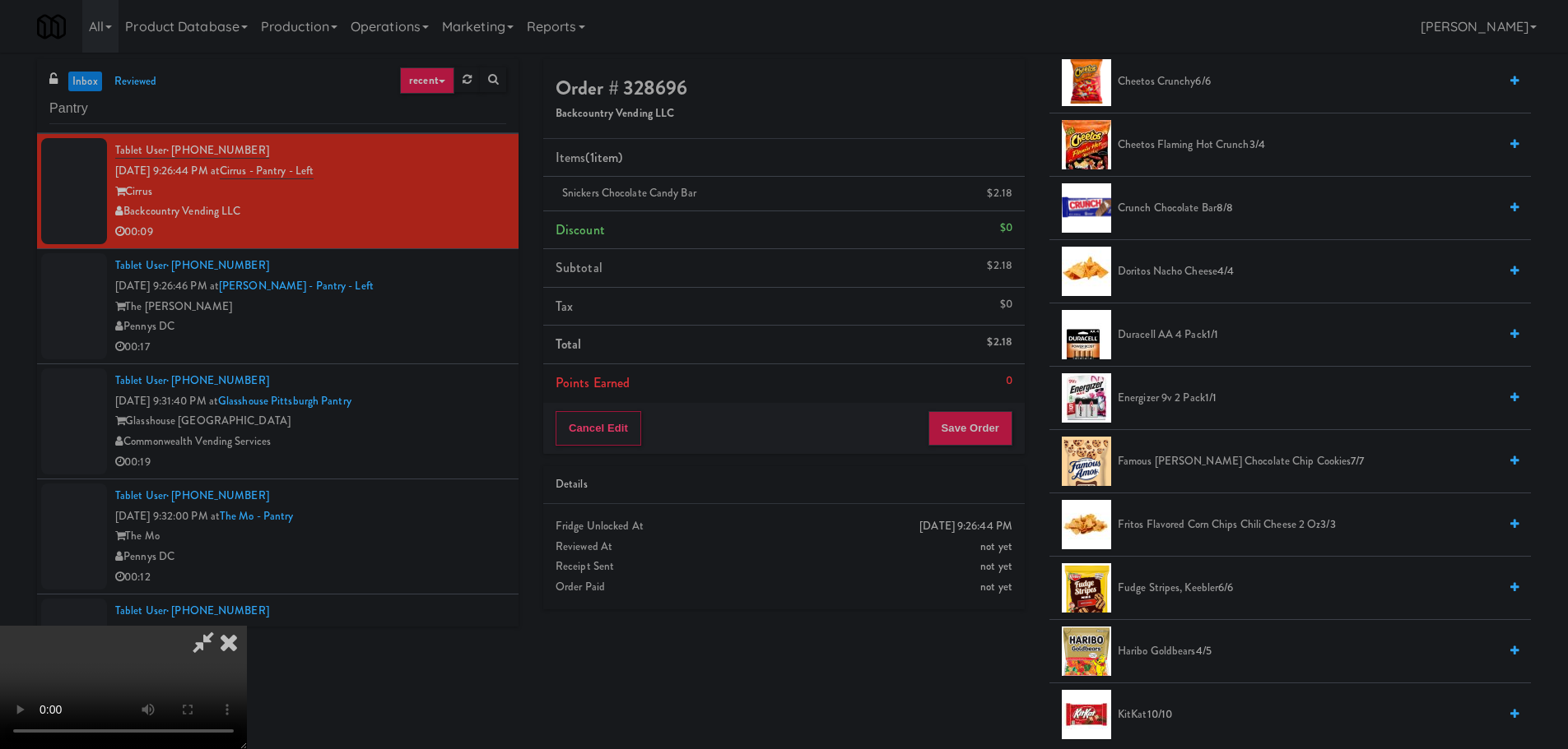
click at [247, 626] on video at bounding box center [124, 688] width 247 height 124
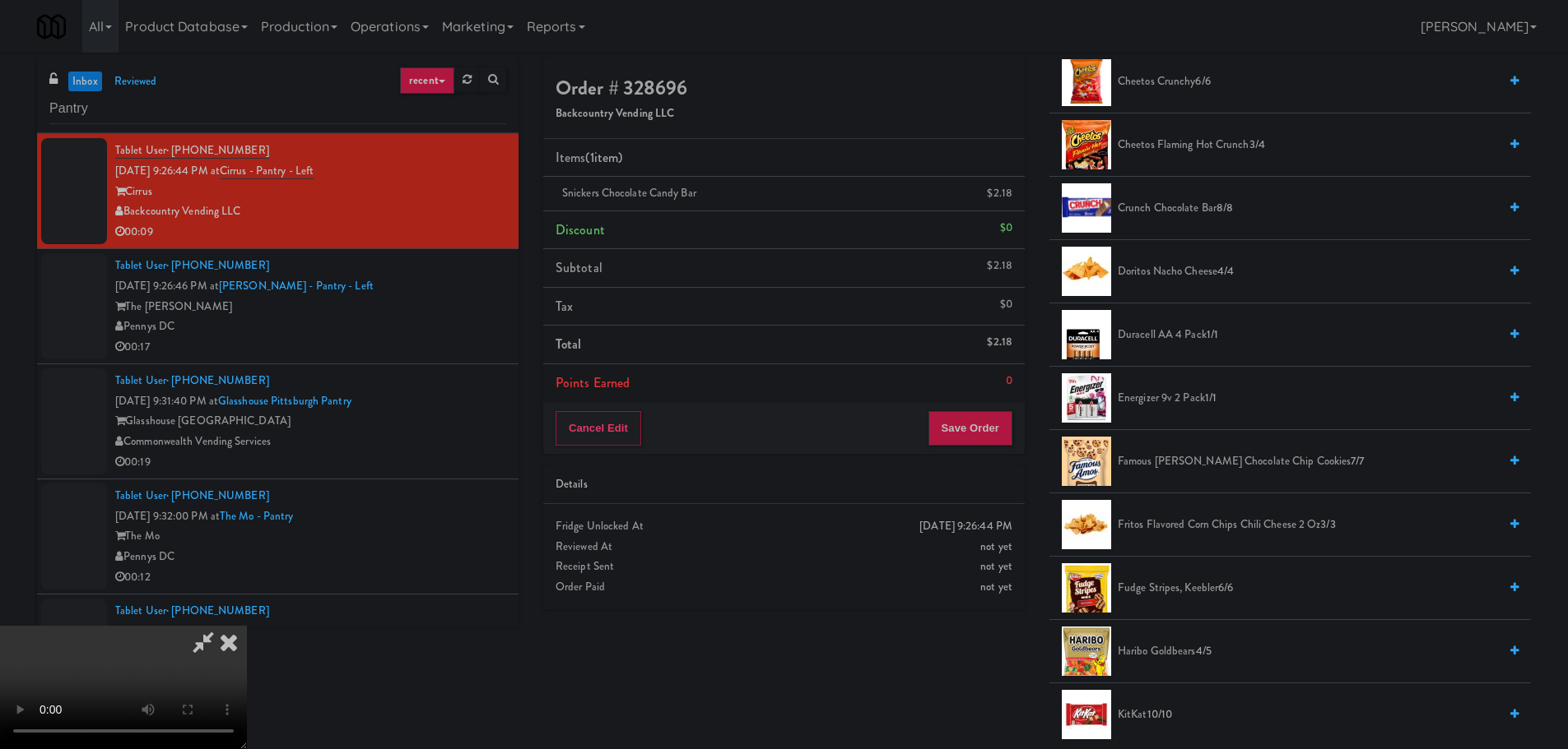
click at [247, 626] on video at bounding box center [124, 688] width 247 height 124
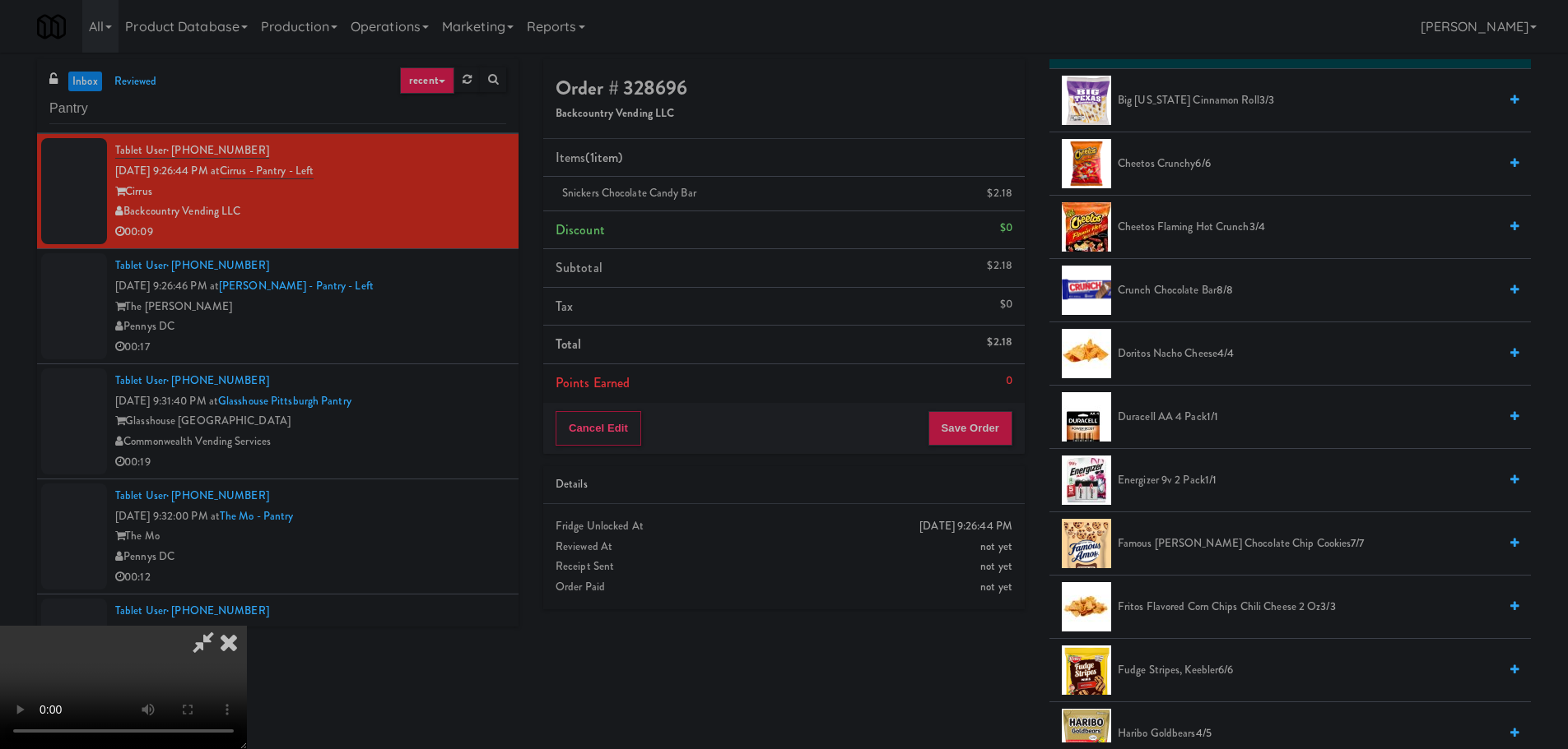
scroll to position [0, 0]
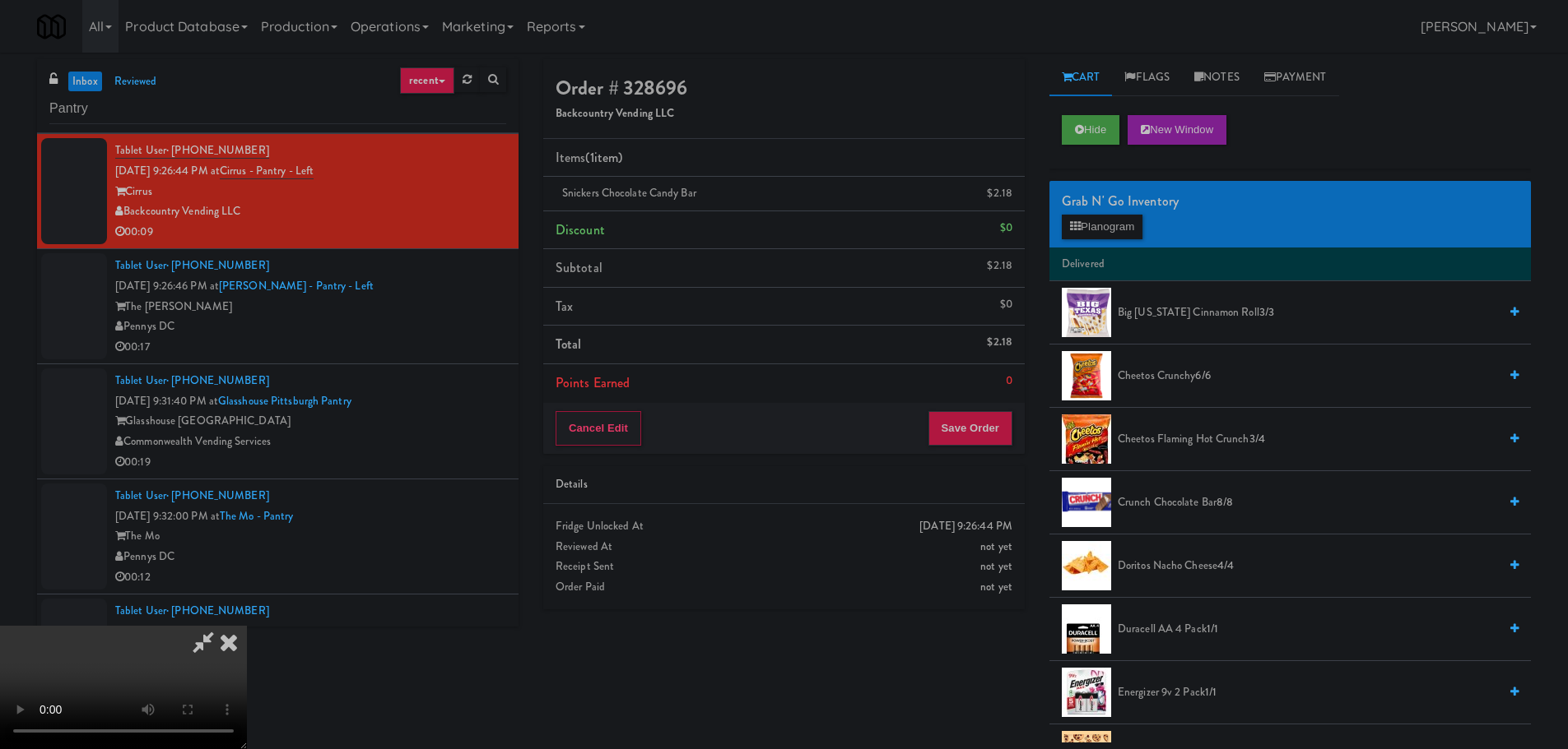
click at [1157, 219] on div "Grab N' Go Inventory Planogram" at bounding box center [1290, 215] width 481 height 67
click at [1142, 220] on button "Planogram" at bounding box center [1102, 227] width 81 height 25
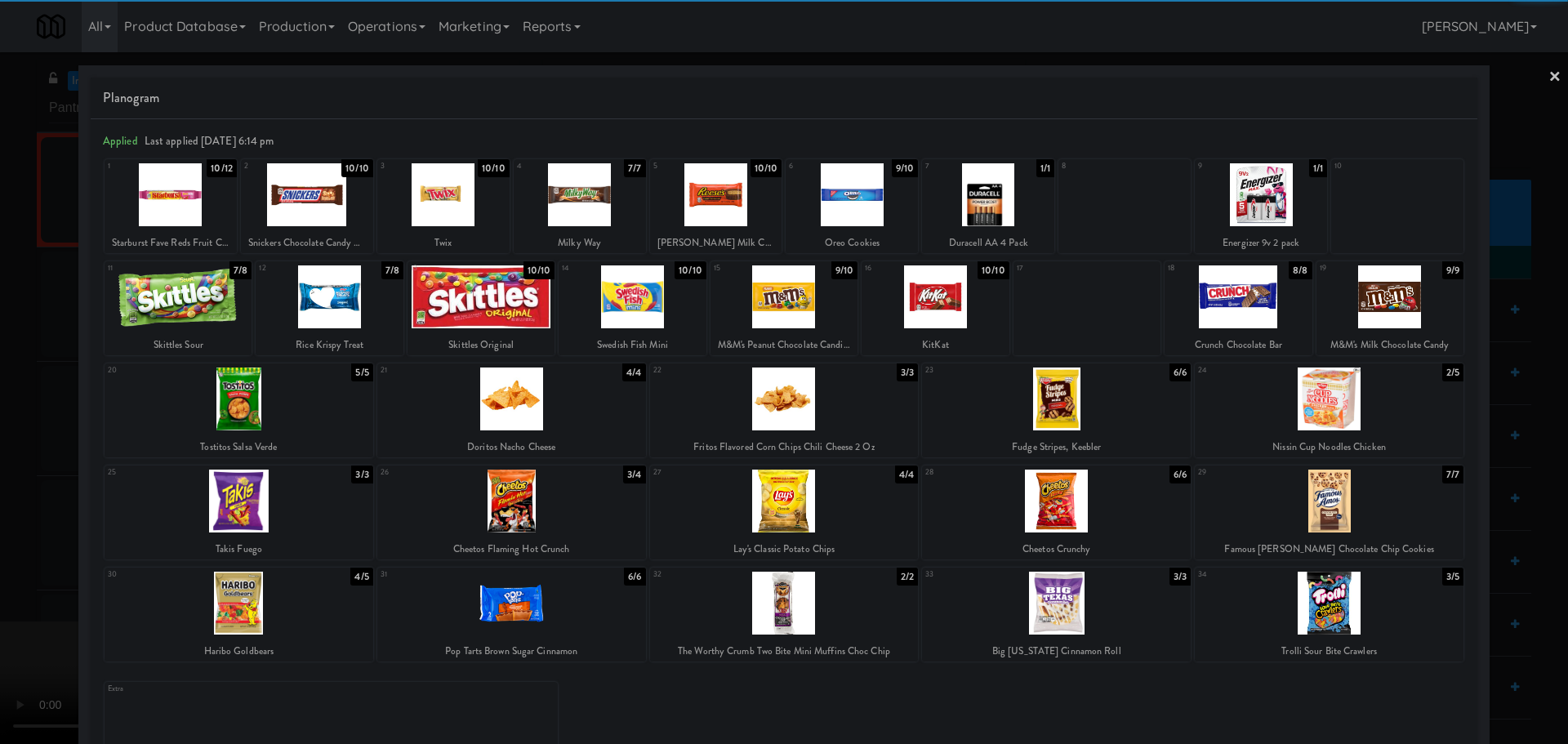
click at [0, 317] on div at bounding box center [784, 372] width 1568 height 744
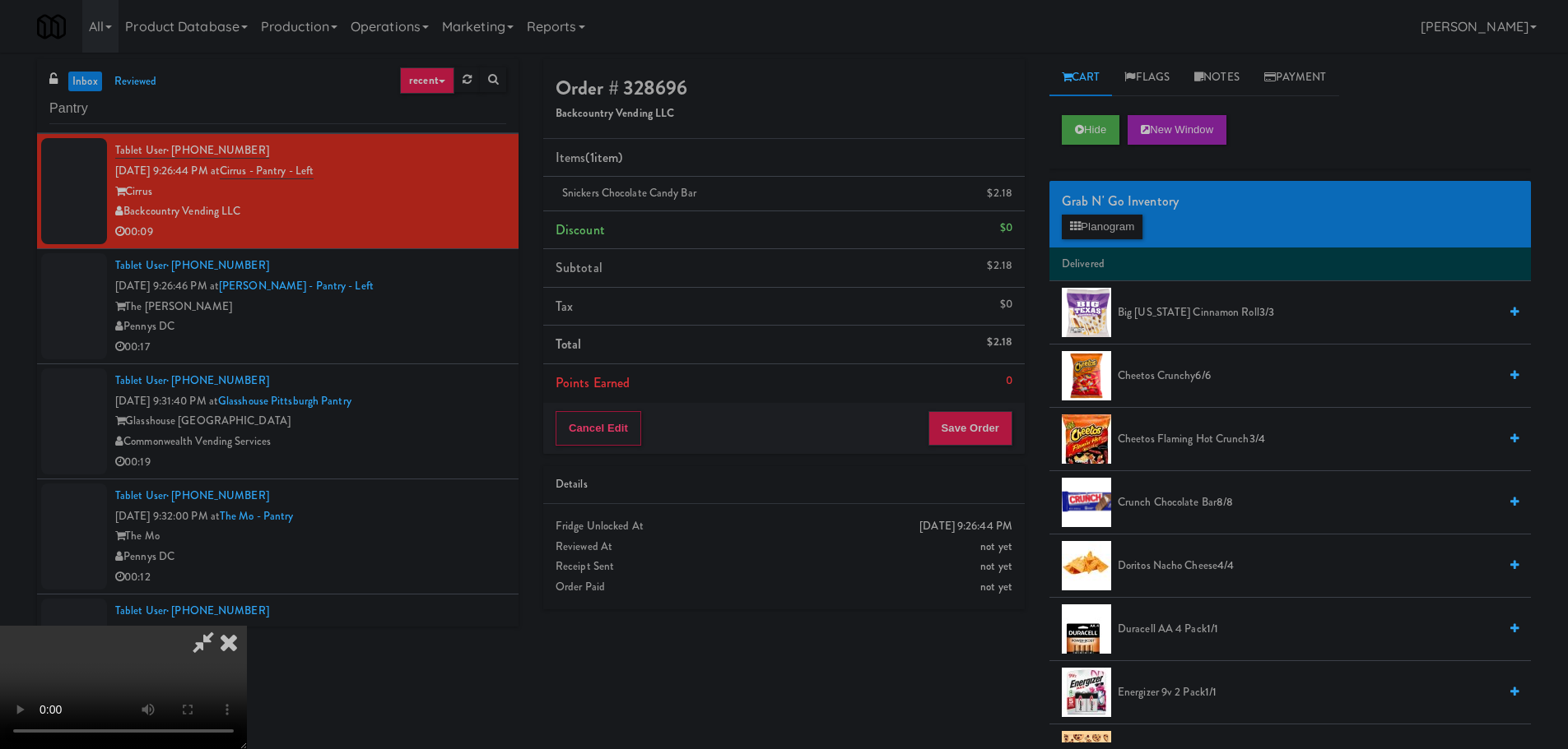
click at [247, 626] on video at bounding box center [124, 688] width 247 height 124
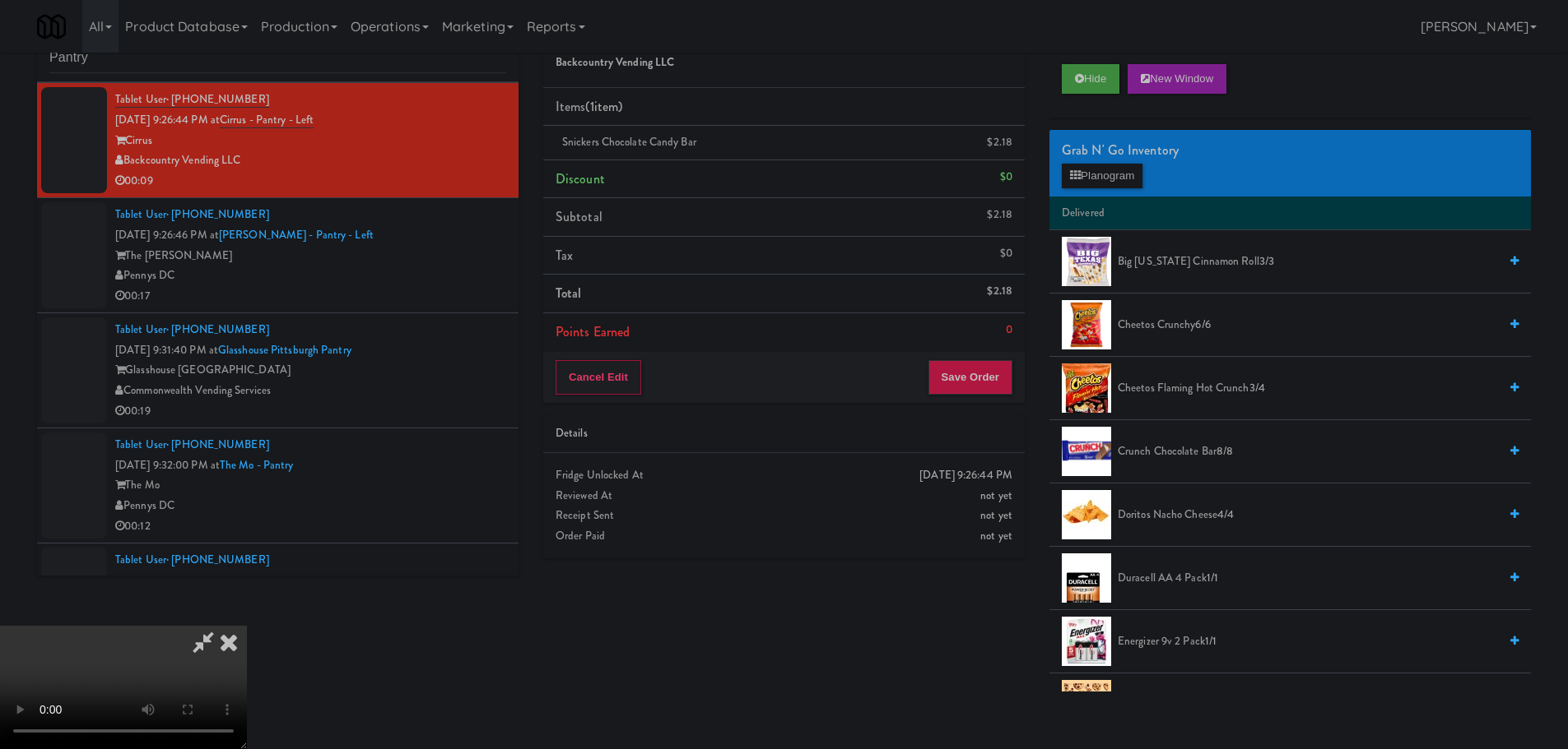
scroll to position [53, 0]
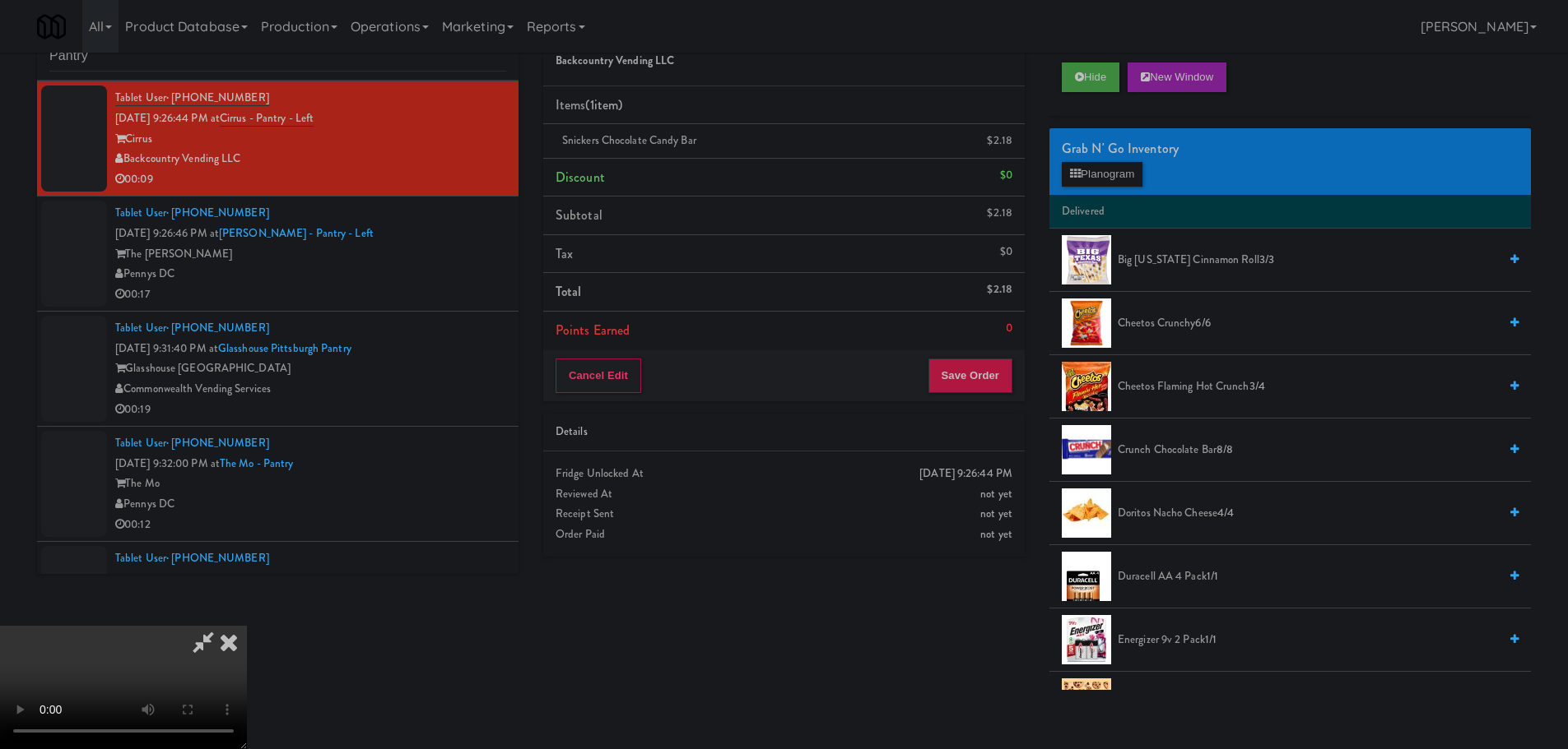
click at [247, 626] on video at bounding box center [124, 688] width 247 height 124
click at [1079, 159] on div "Grab N' Go Inventory" at bounding box center [1290, 149] width 457 height 25
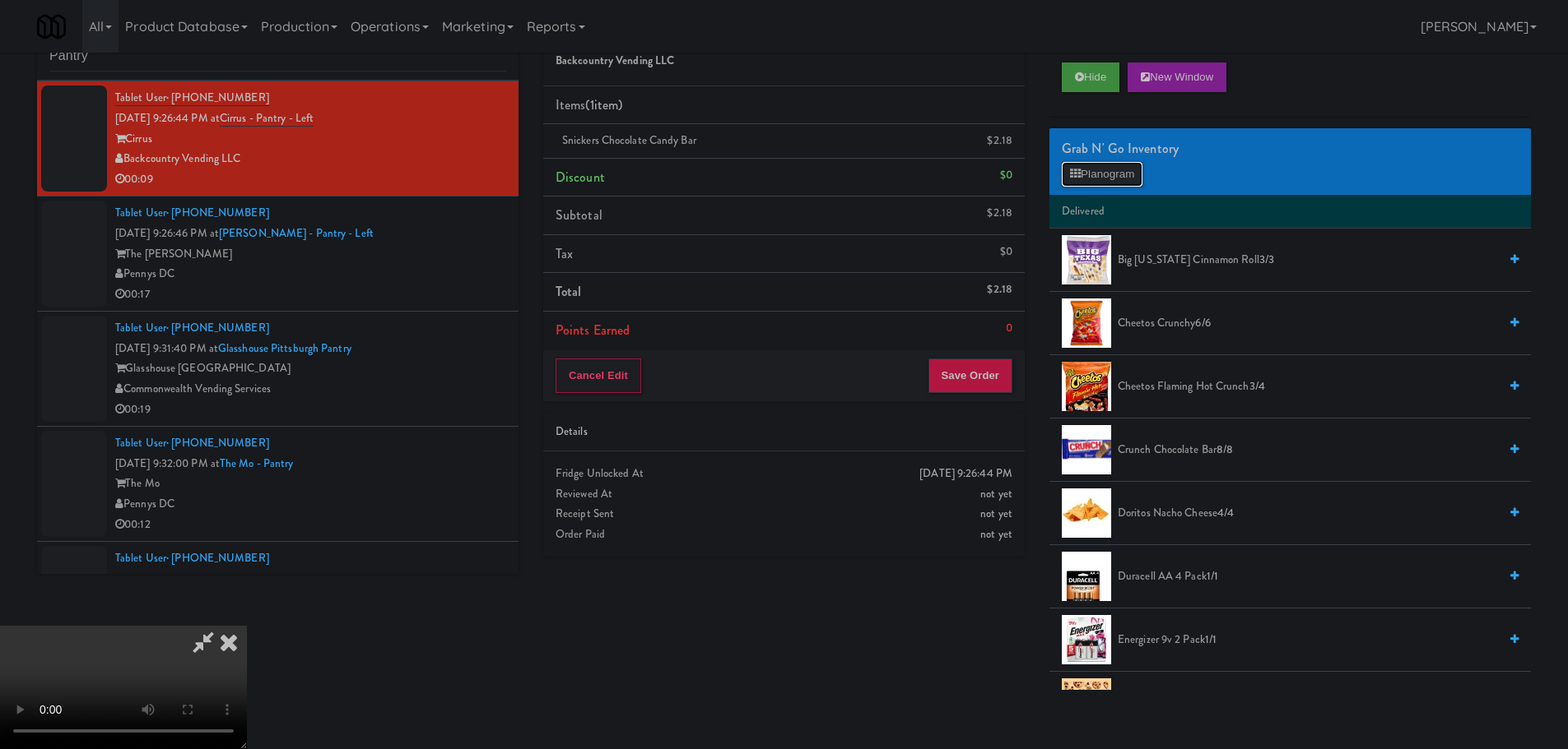
click at [1078, 168] on button "Planogram" at bounding box center [1102, 174] width 81 height 25
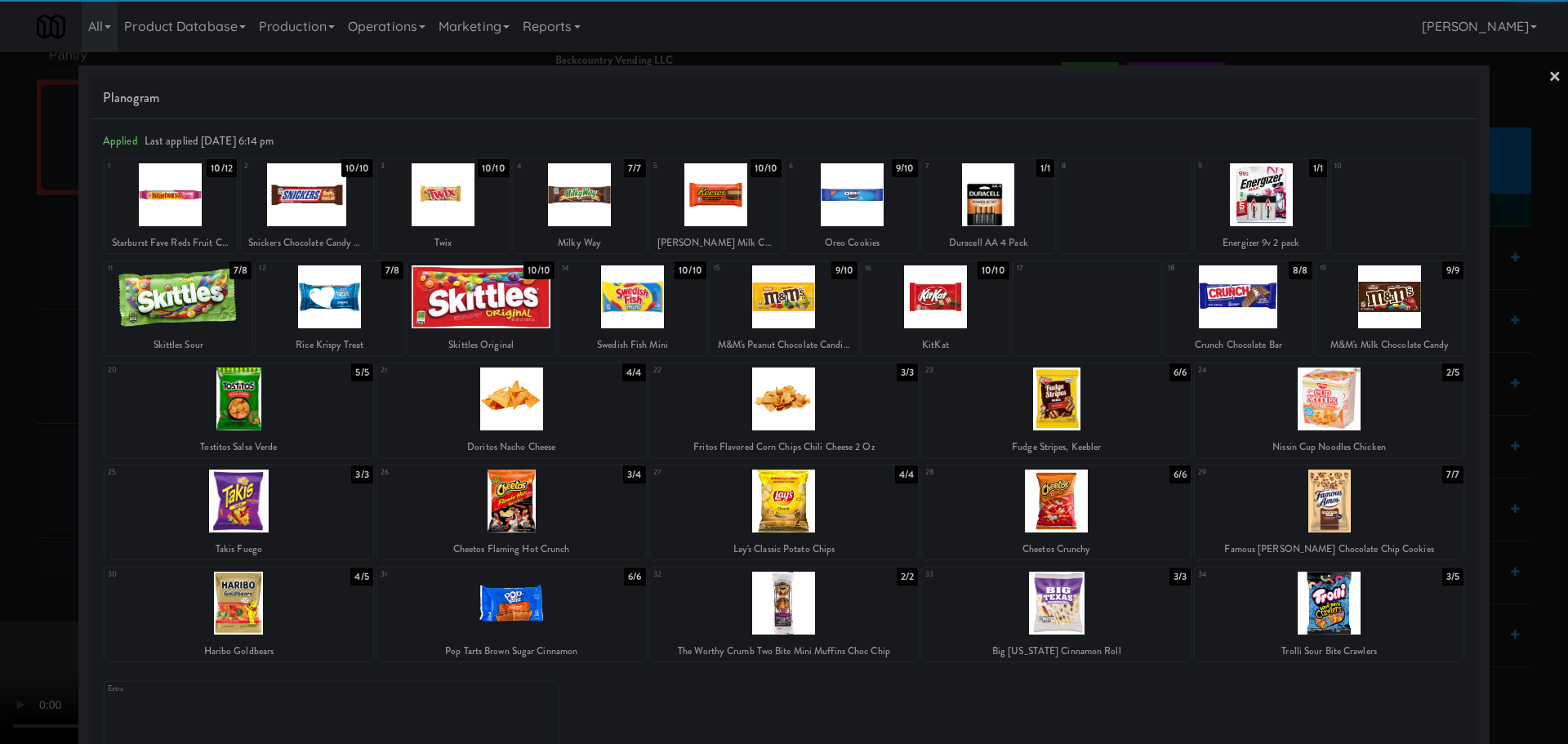
click at [1282, 594] on div at bounding box center [1329, 603] width 269 height 63
click at [0, 422] on div at bounding box center [784, 372] width 1568 height 744
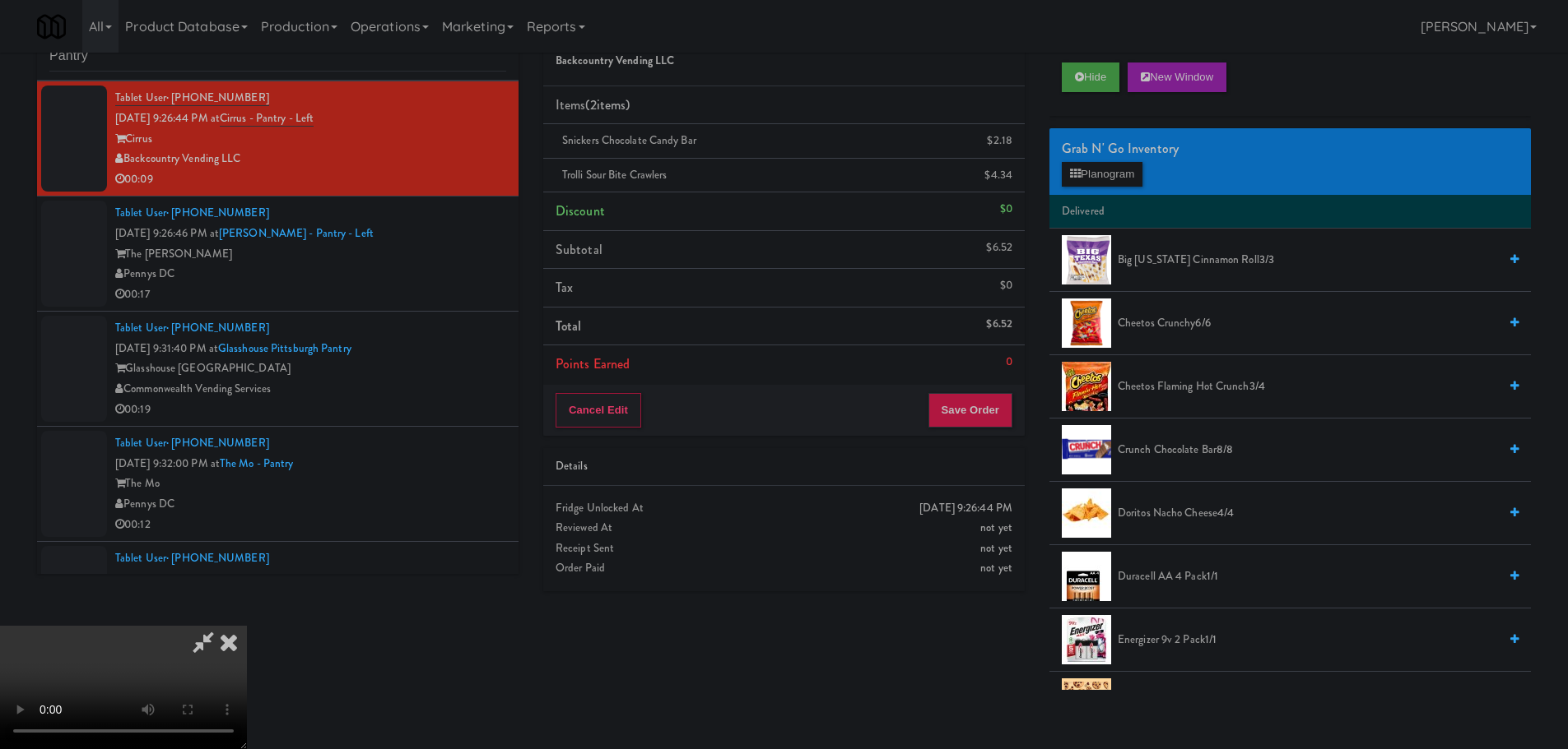
click at [247, 626] on video at bounding box center [124, 688] width 247 height 124
click at [1033, 434] on div "Order # 328696 Backcountry Vending LLC Items (2 items ) Snickers Chocolate Cand…" at bounding box center [784, 306] width 506 height 598
click at [1020, 428] on div "Cancel Edit Save Order" at bounding box center [784, 410] width 481 height 51
click at [999, 419] on button "Save Order" at bounding box center [971, 411] width 84 height 34
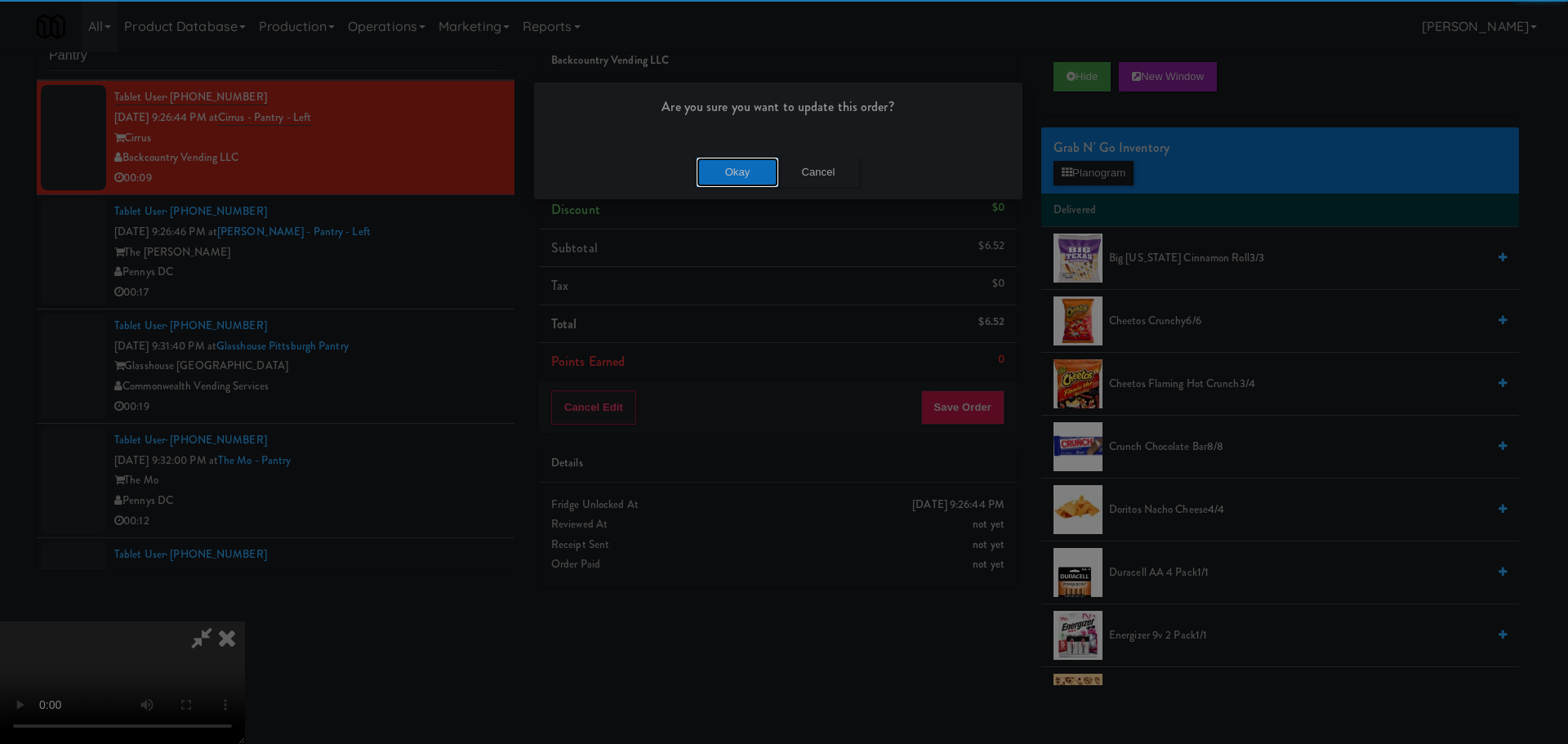
click at [719, 167] on button "Okay" at bounding box center [738, 172] width 82 height 29
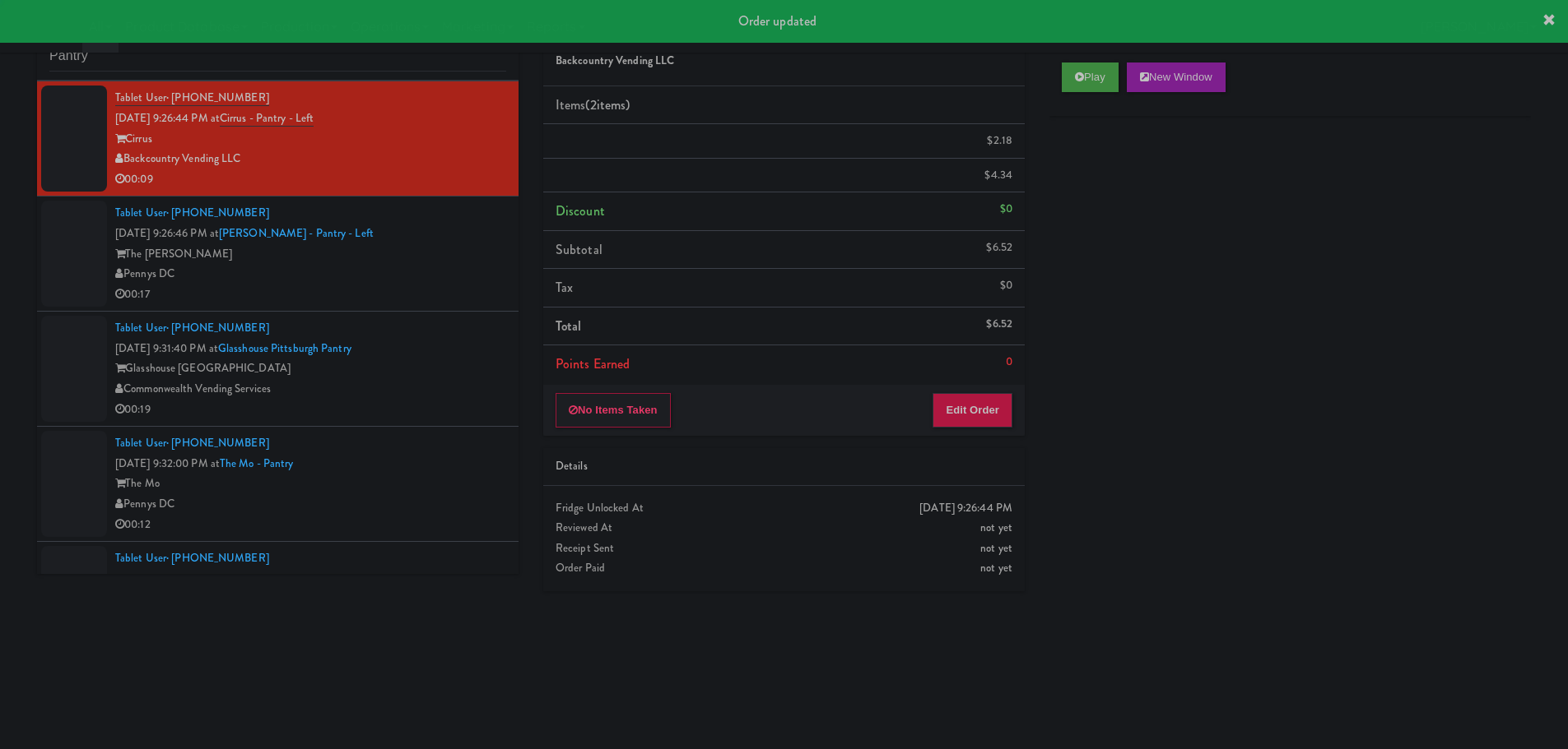
click at [479, 289] on div "00:17" at bounding box center [311, 294] width 391 height 20
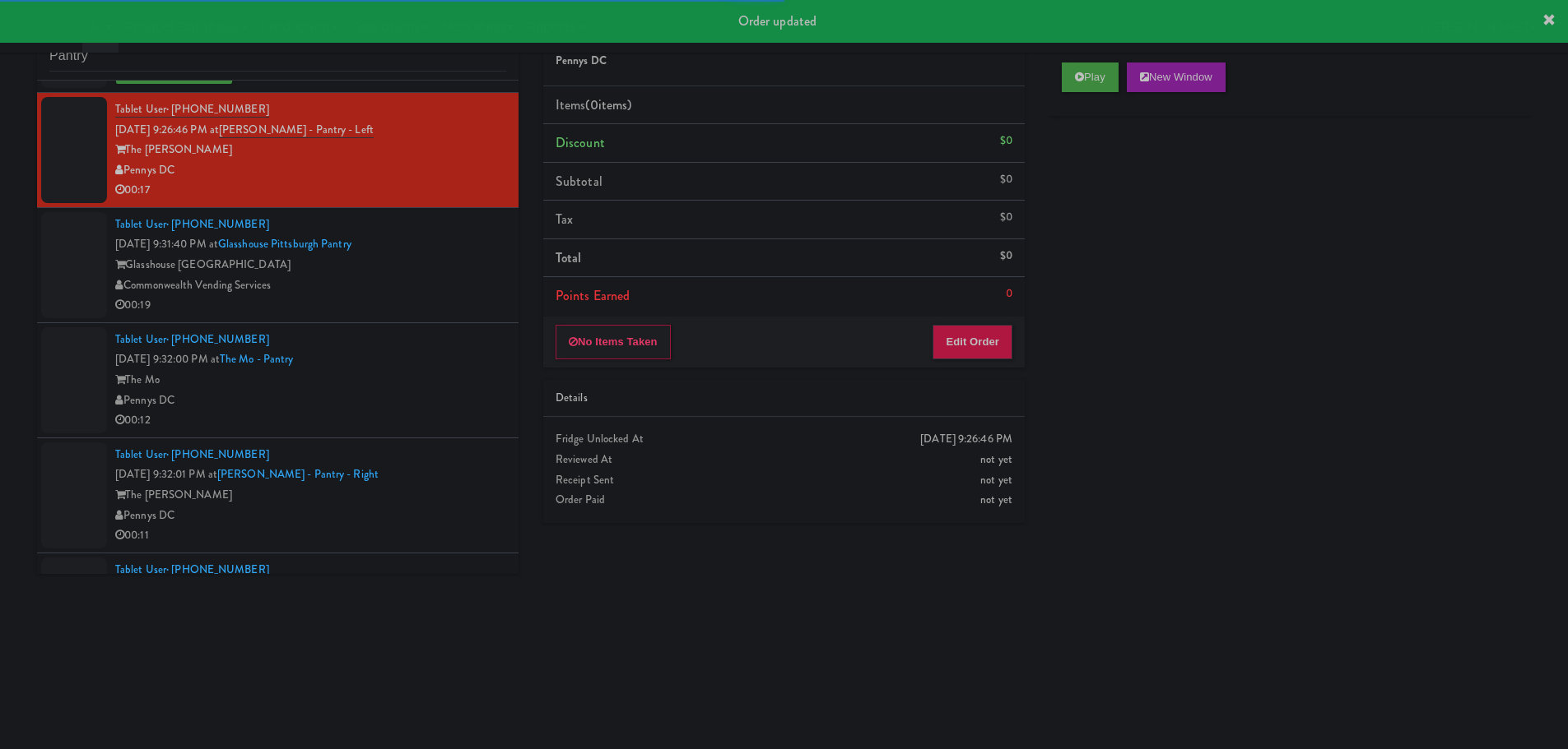
scroll to position [976, 0]
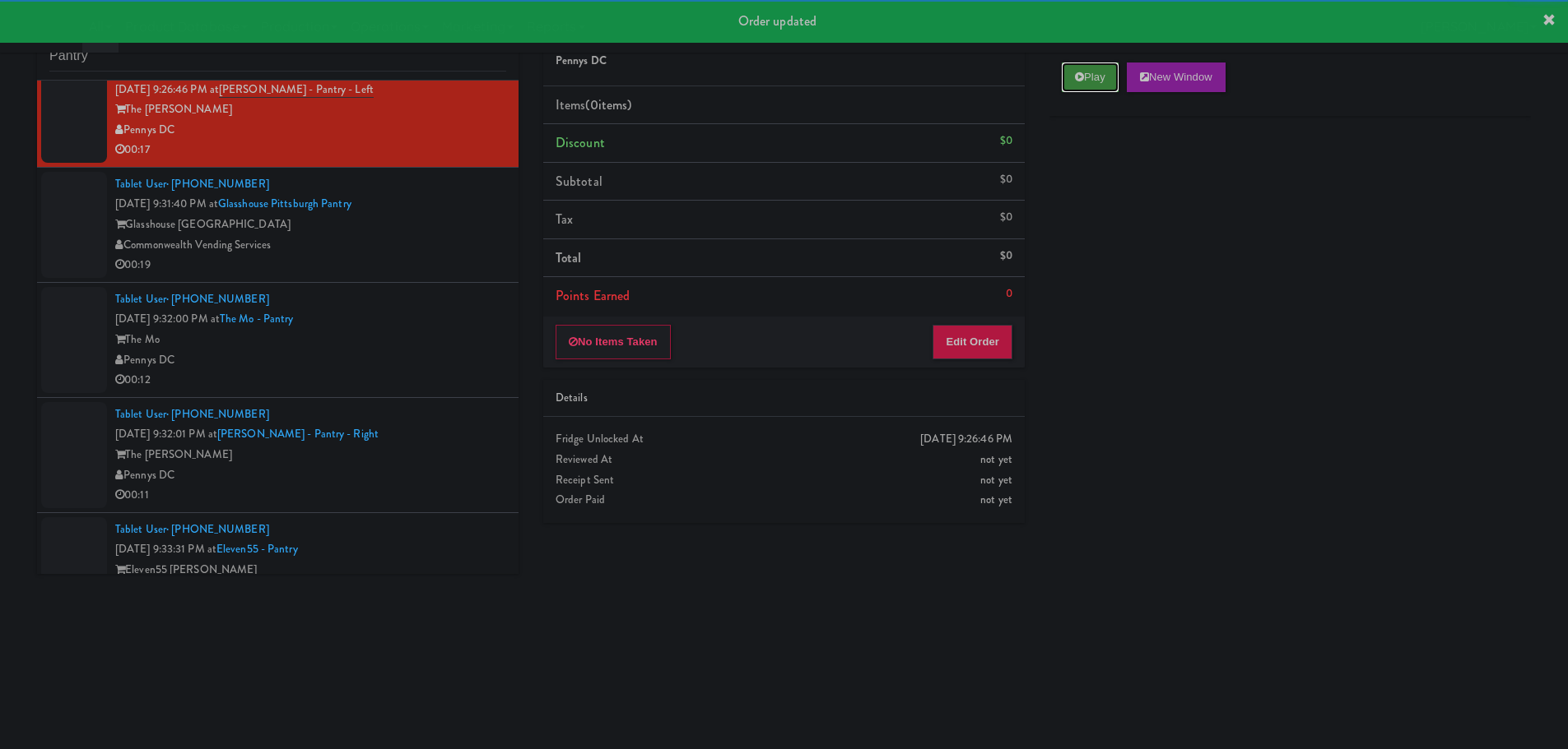
click at [1109, 64] on button "Play" at bounding box center [1090, 77] width 57 height 30
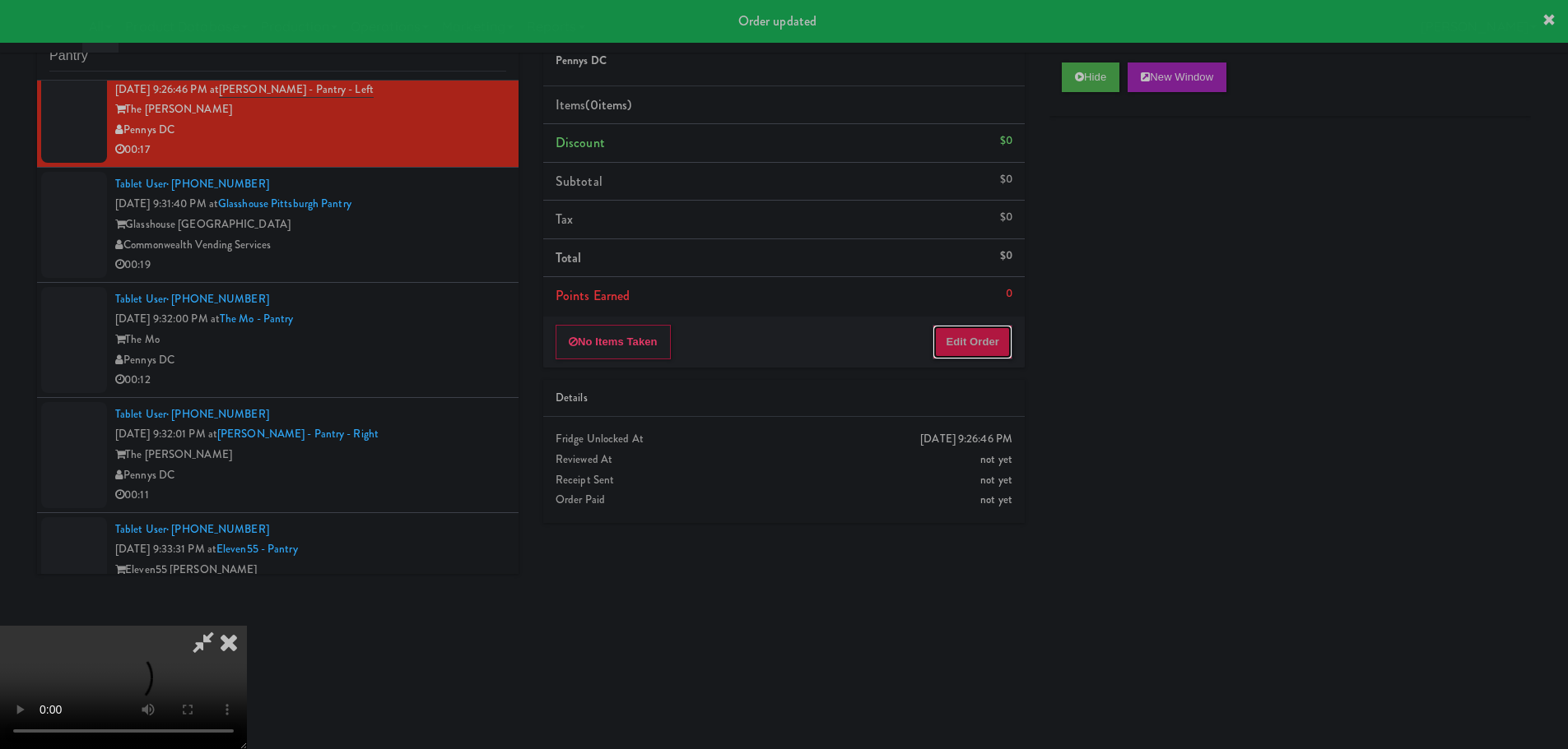
click at [972, 341] on button "Edit Order" at bounding box center [972, 342] width 80 height 34
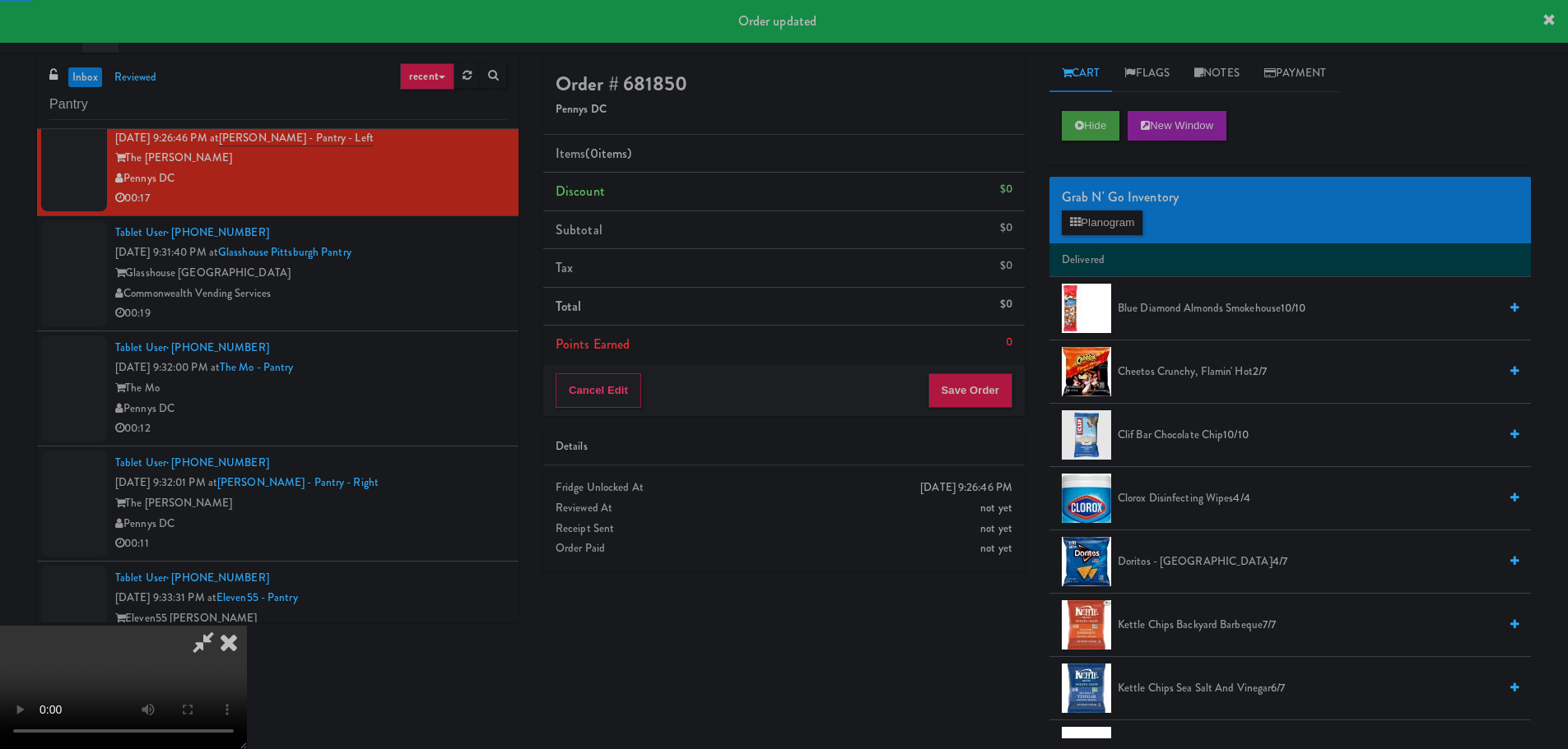
scroll to position [0, 0]
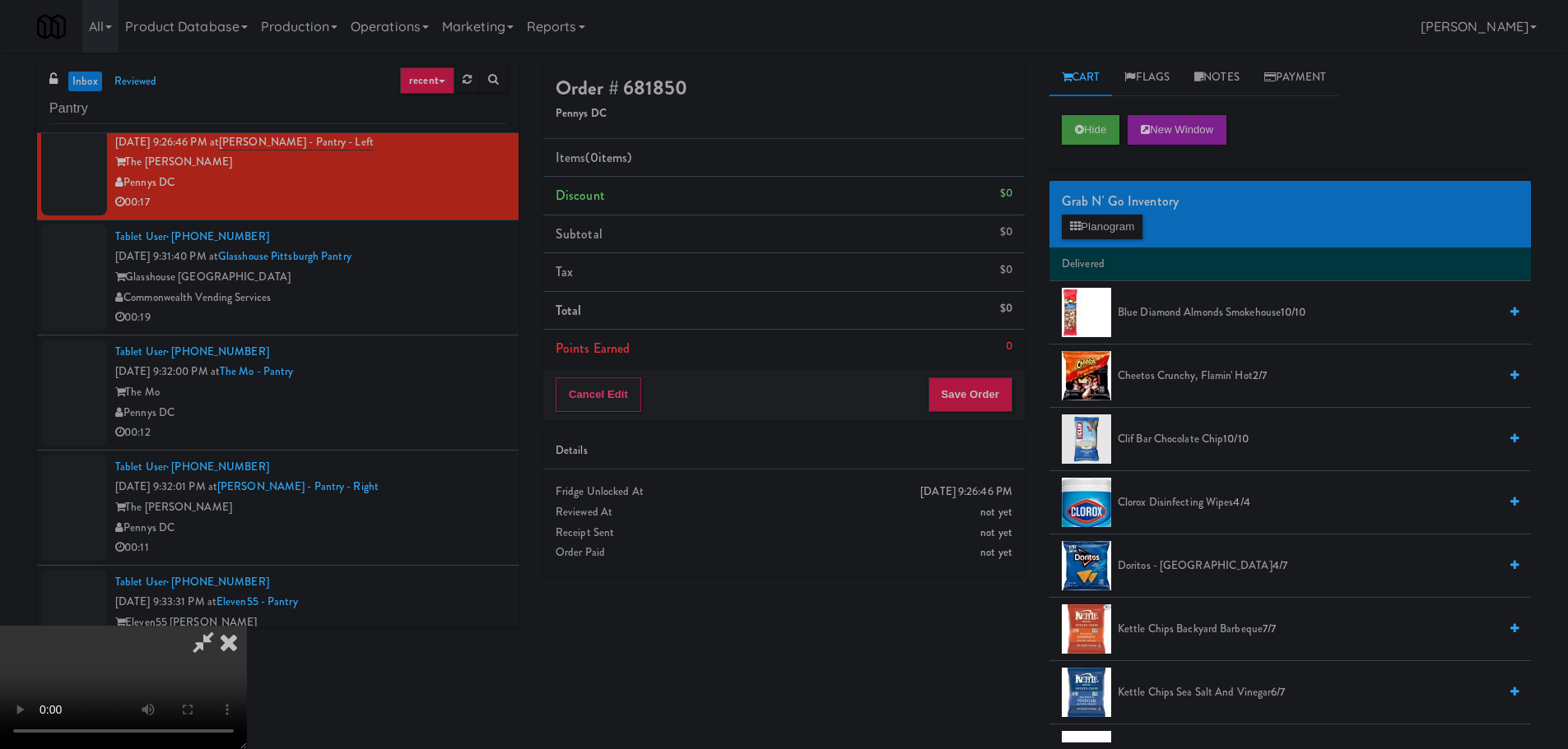
click at [247, 626] on video at bounding box center [124, 688] width 247 height 124
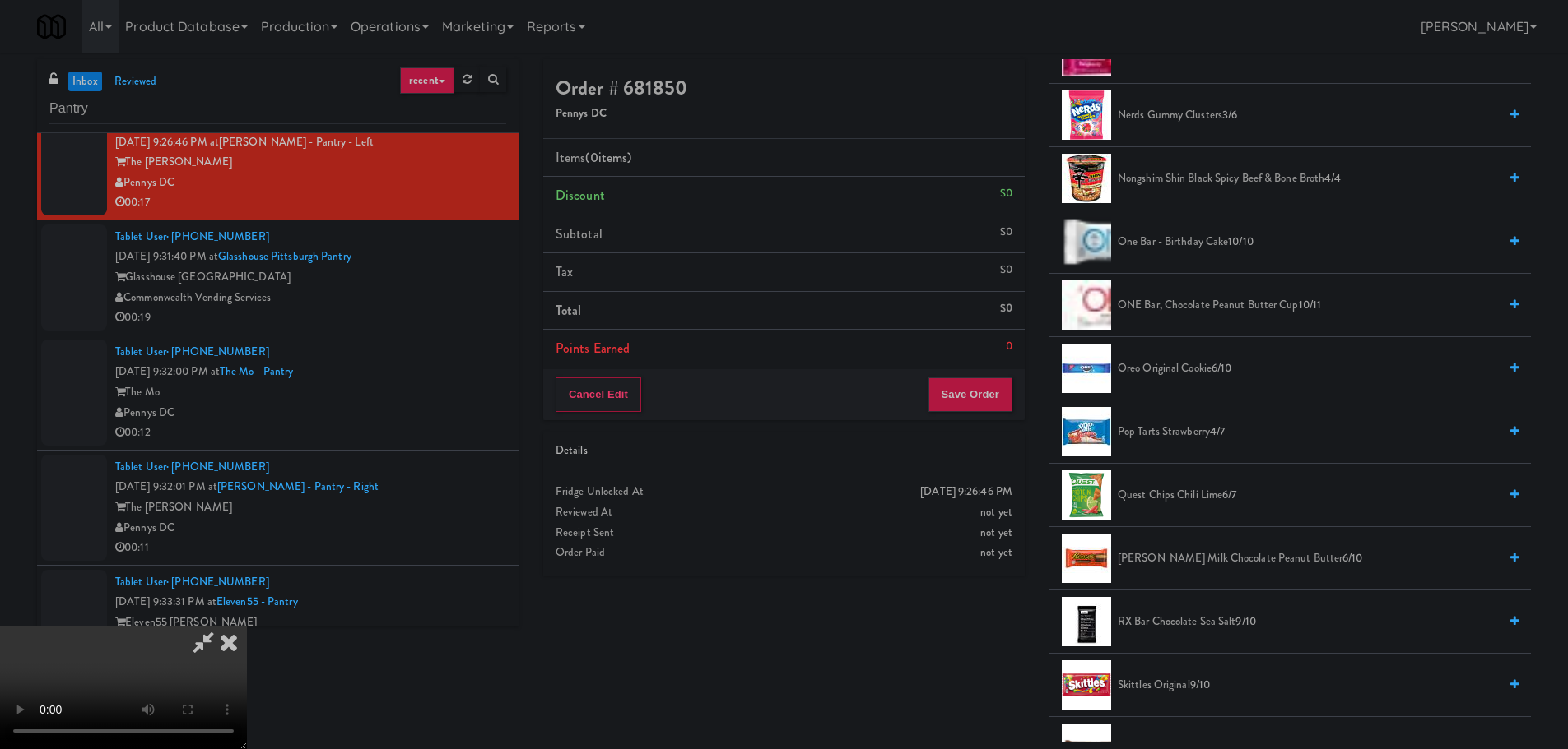
scroll to position [1234, 0]
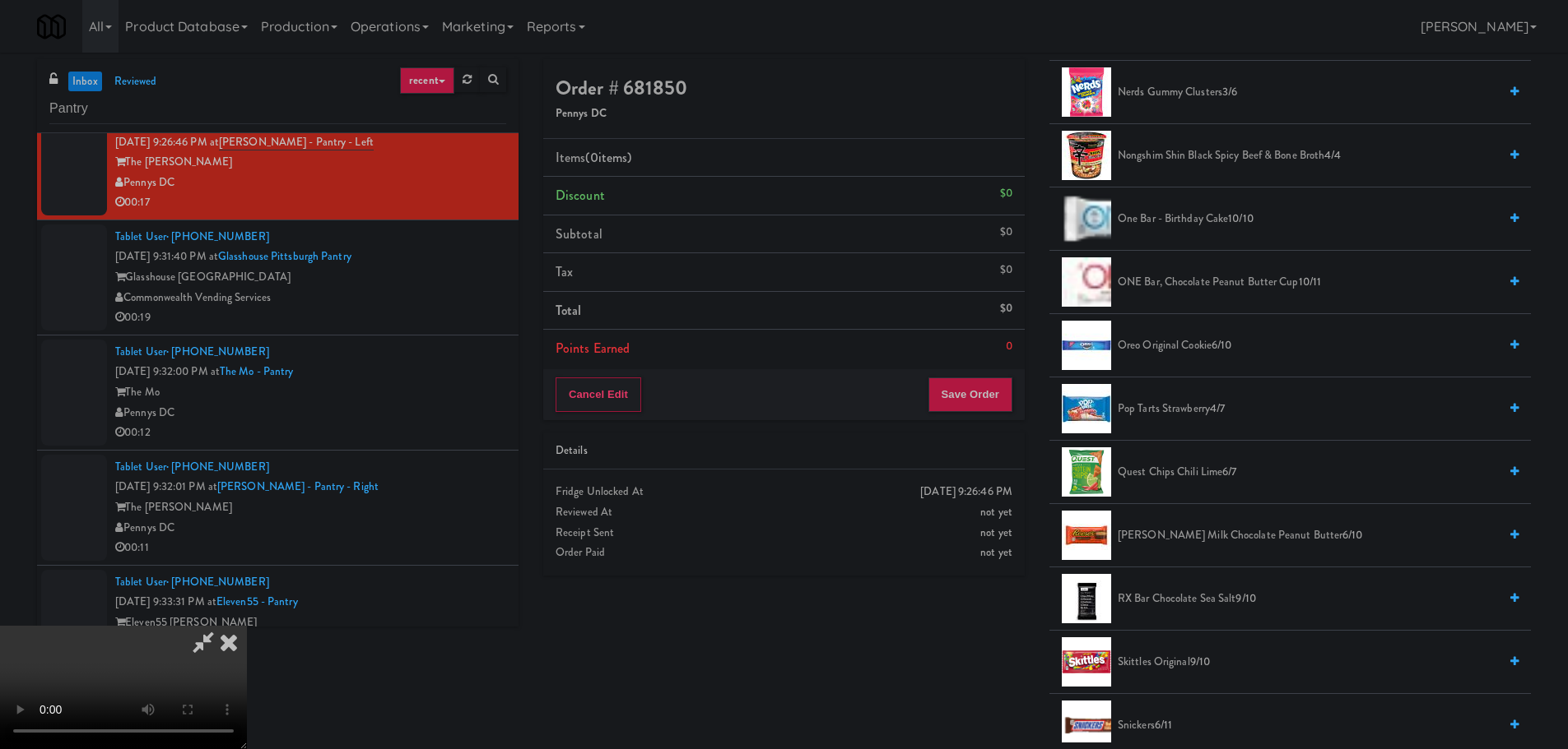
click at [1179, 358] on li "Oreo Original Cookie 6/10" at bounding box center [1290, 346] width 481 height 63
click at [1185, 352] on span "Oreo Original Cookie 6/10" at bounding box center [1307, 345] width 380 height 20
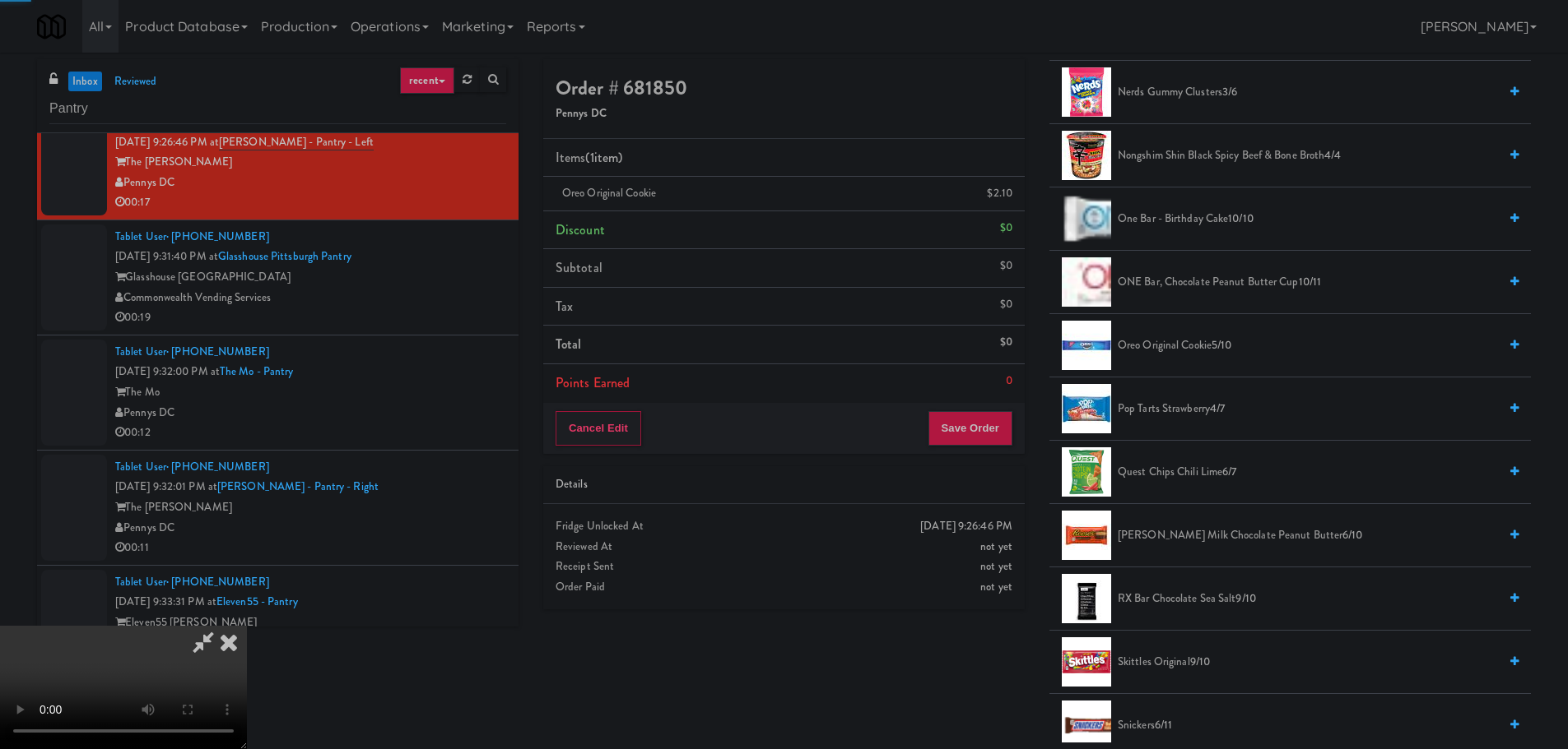
click at [247, 626] on video at bounding box center [124, 688] width 247 height 124
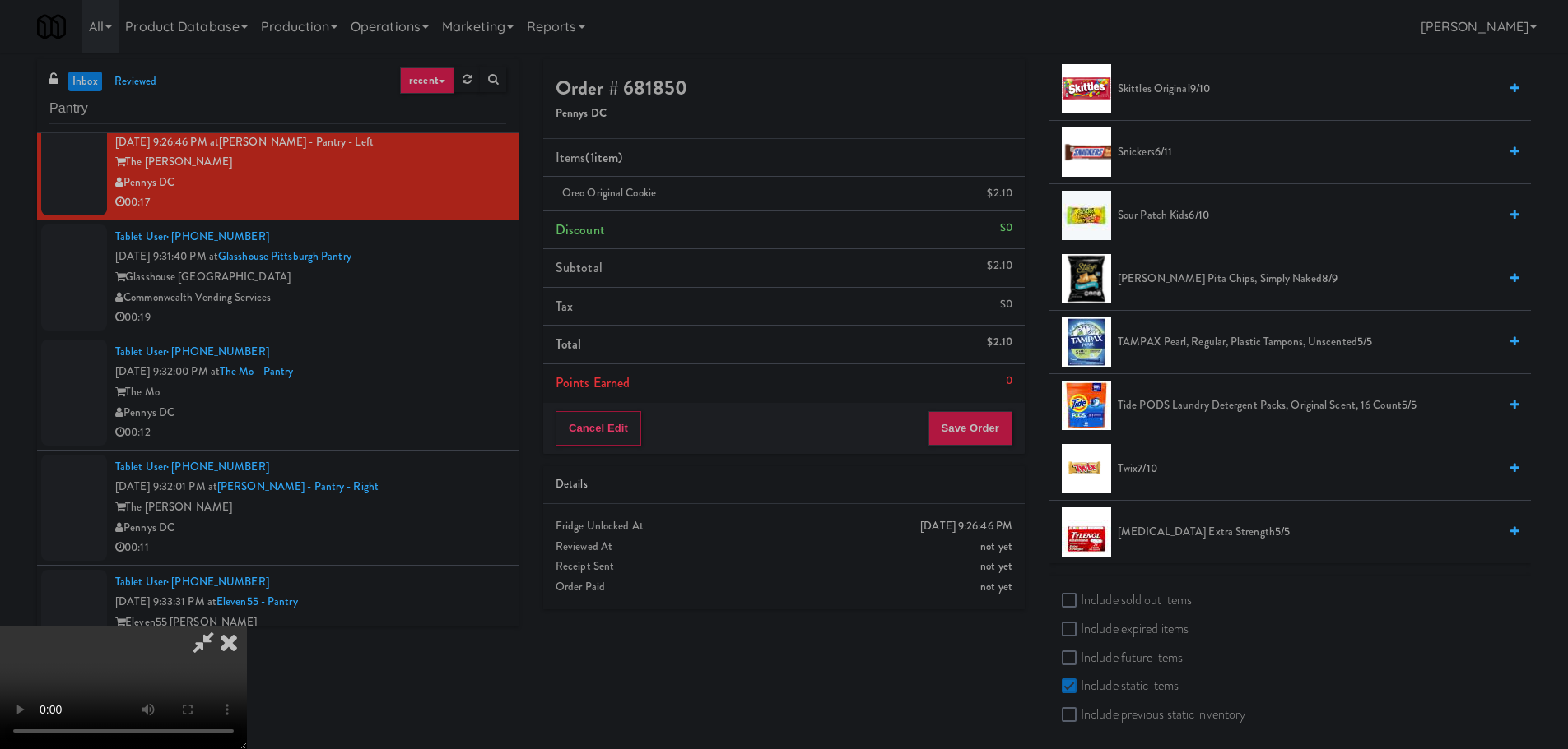
scroll to position [1809, 0]
click at [1122, 468] on span "Twix 7/10" at bounding box center [1307, 466] width 380 height 20
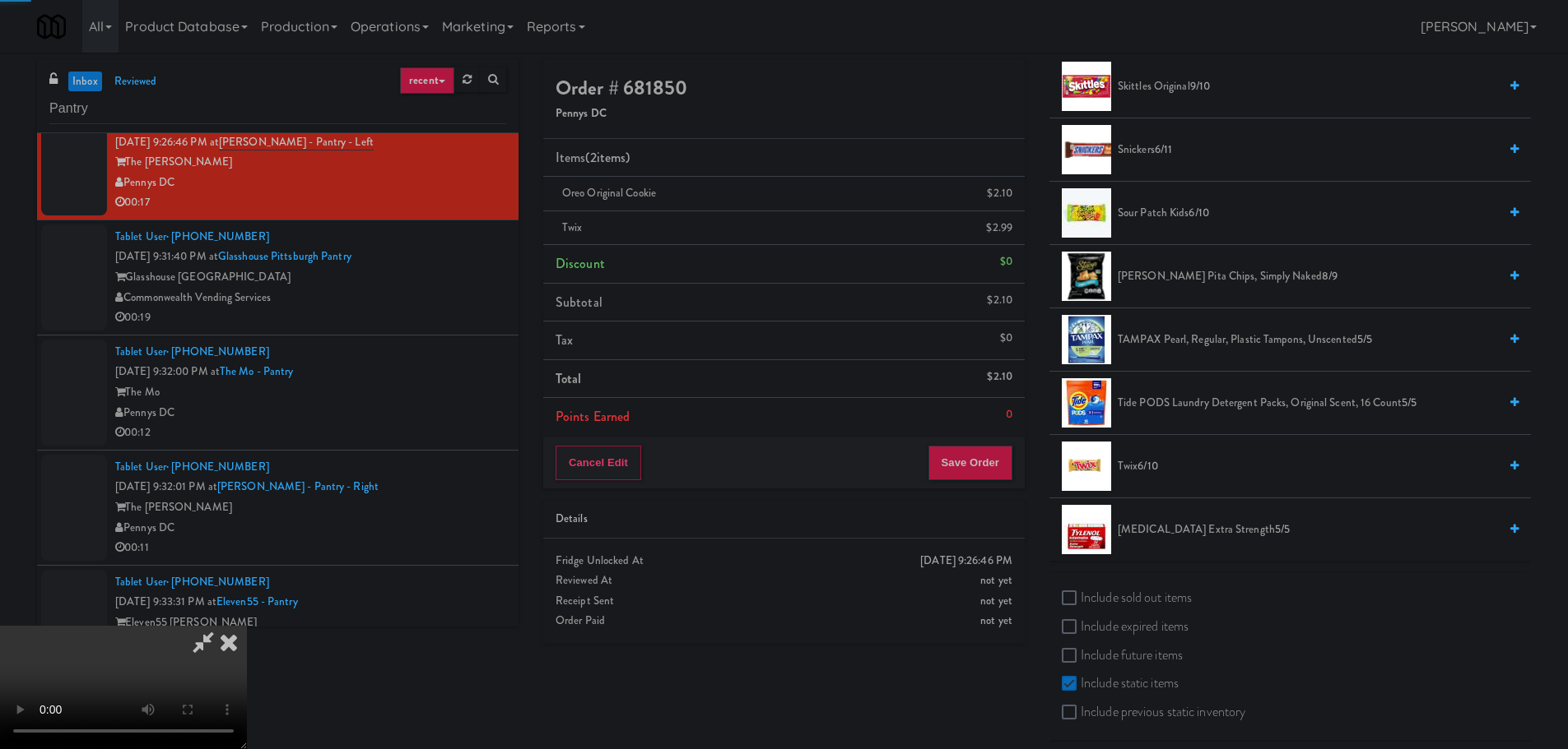
click at [247, 626] on video at bounding box center [124, 688] width 247 height 124
click at [977, 452] on button "Save Order" at bounding box center [971, 463] width 84 height 34
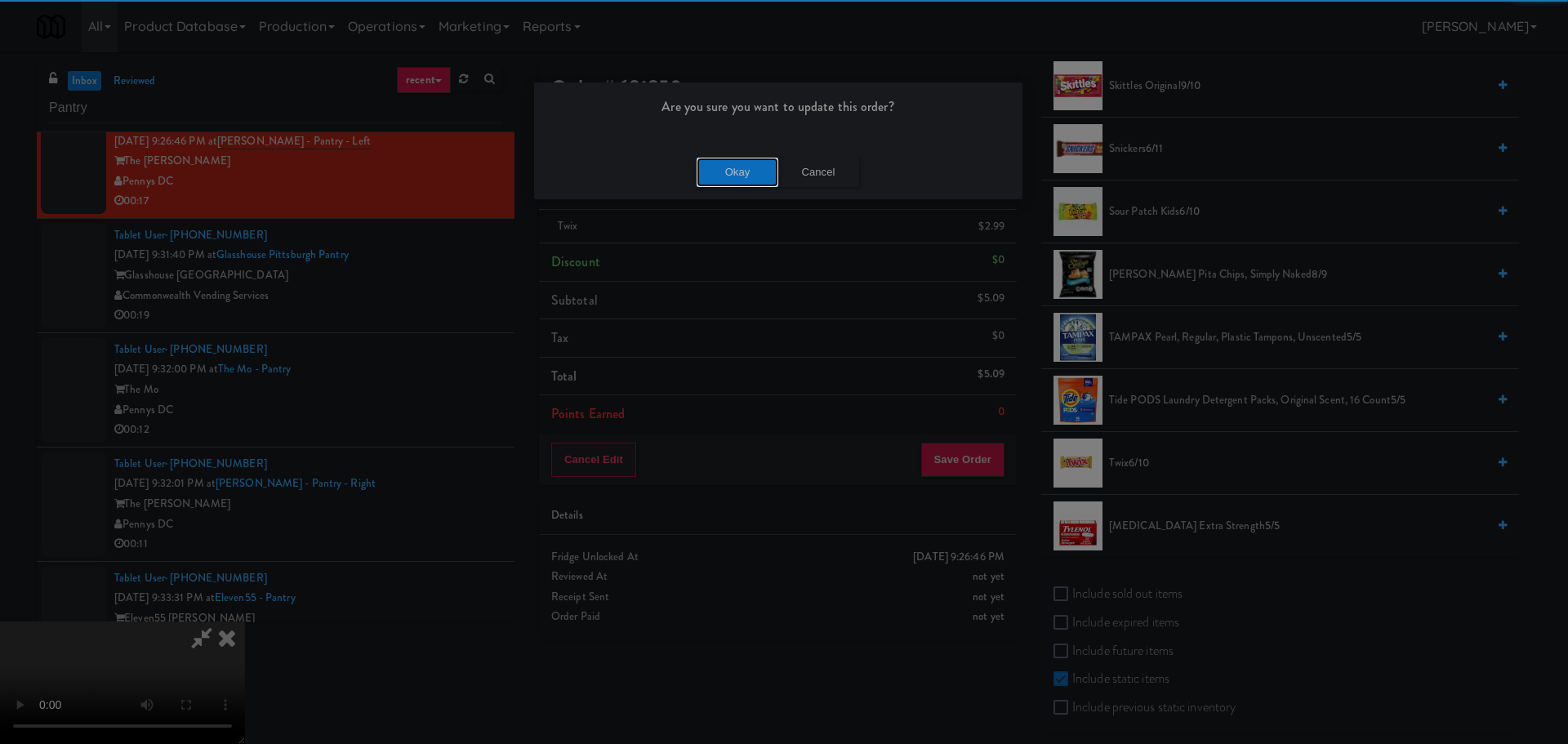
click at [714, 174] on button "Okay" at bounding box center [738, 172] width 82 height 29
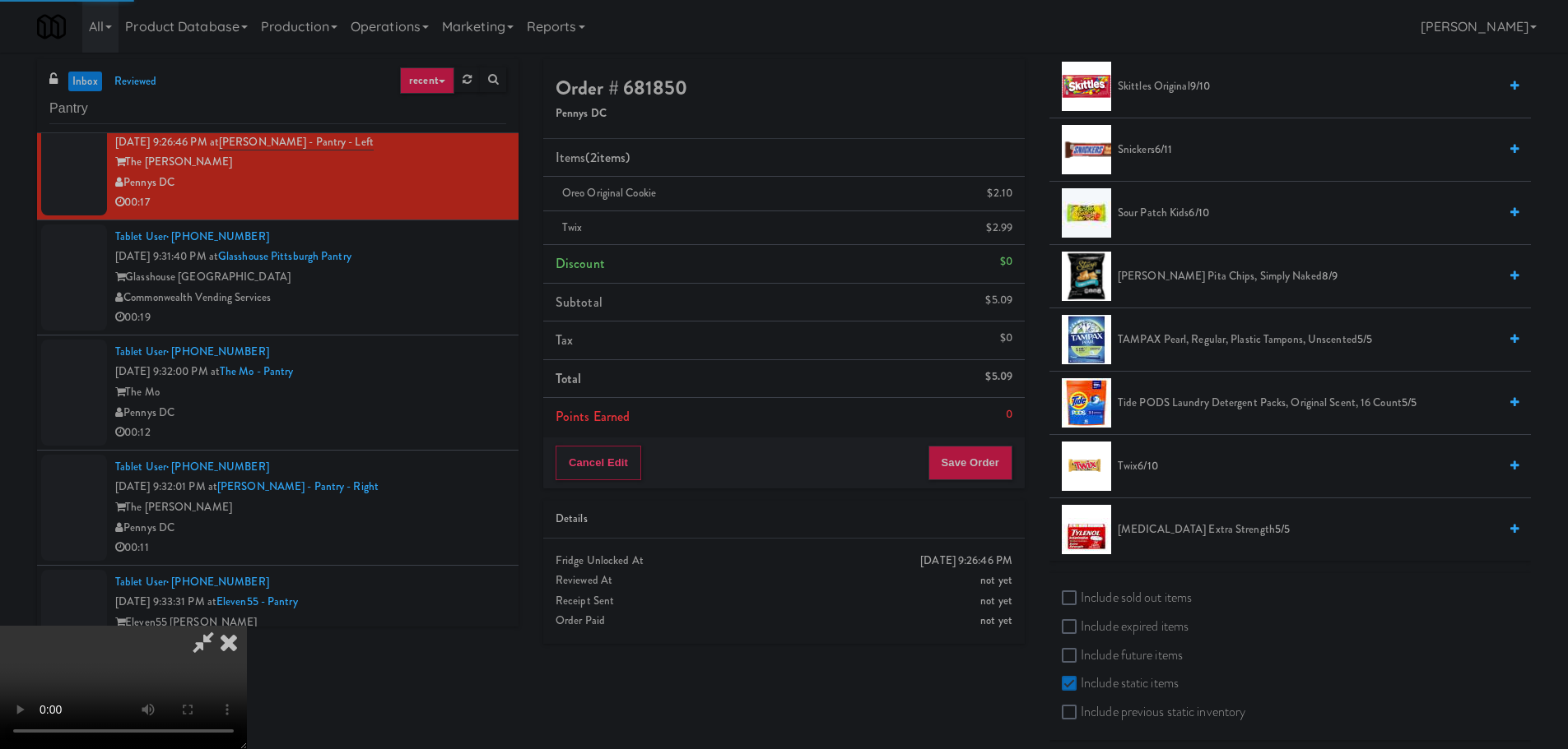
scroll to position [0, 0]
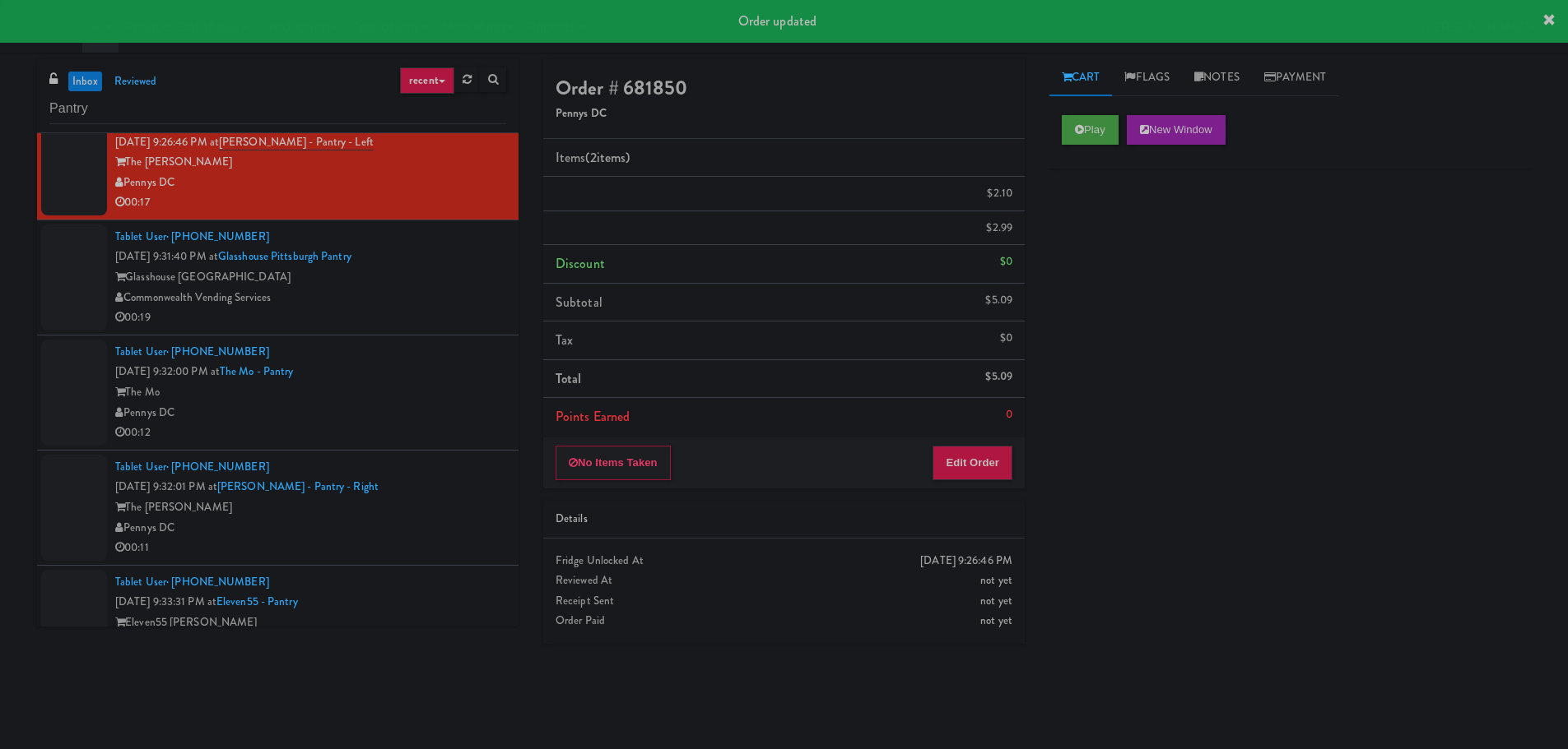
click at [461, 303] on div "Commonwealth Vending Services" at bounding box center [311, 298] width 391 height 20
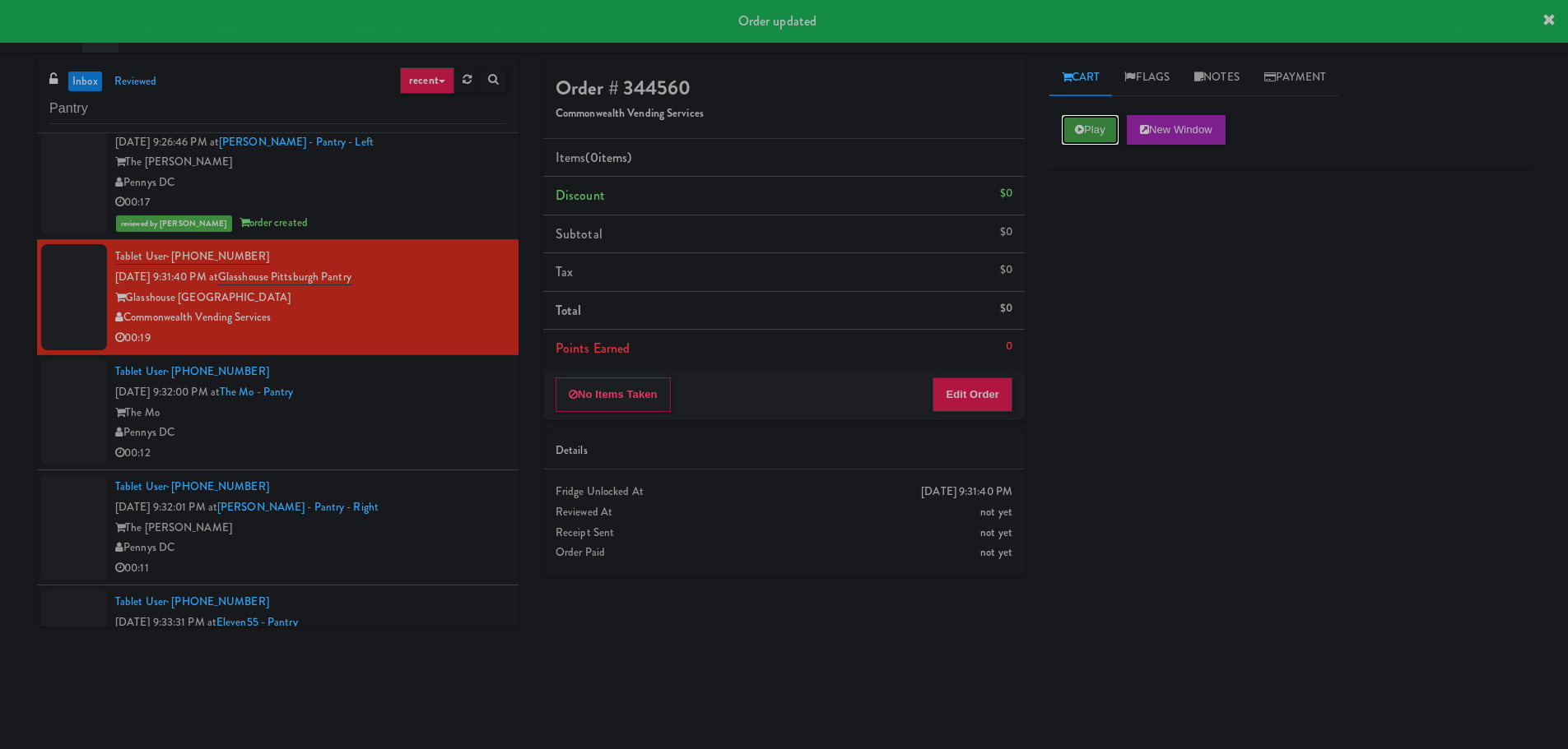
click at [1115, 131] on button "Play" at bounding box center [1090, 129] width 57 height 30
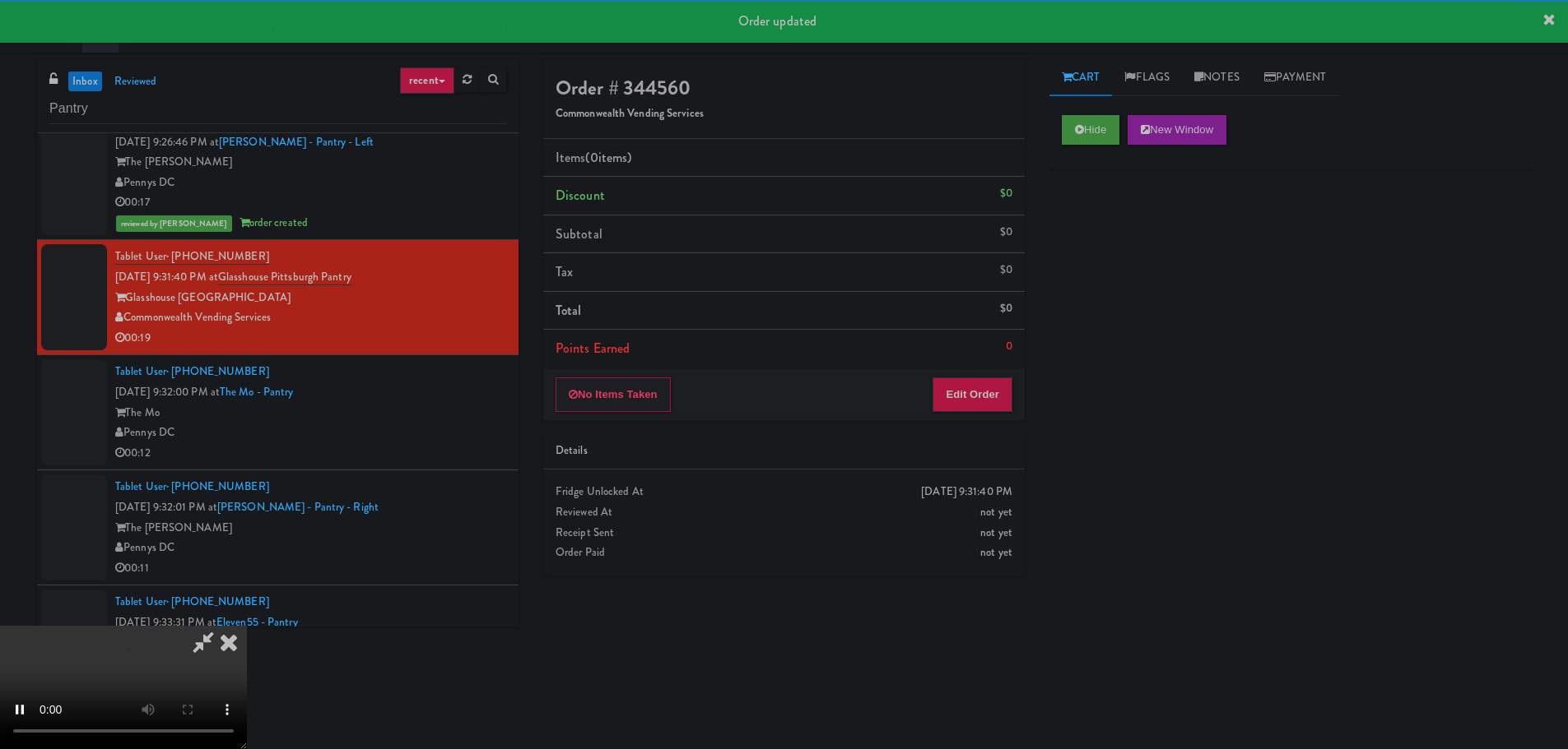
drag, startPoint x: 989, startPoint y: 347, endPoint x: 975, endPoint y: 373, distance: 29.5
click at [988, 349] on li "Points Earned 0" at bounding box center [784, 349] width 481 height 38
click at [975, 373] on div "No Items Taken Edit Order" at bounding box center [784, 395] width 481 height 51
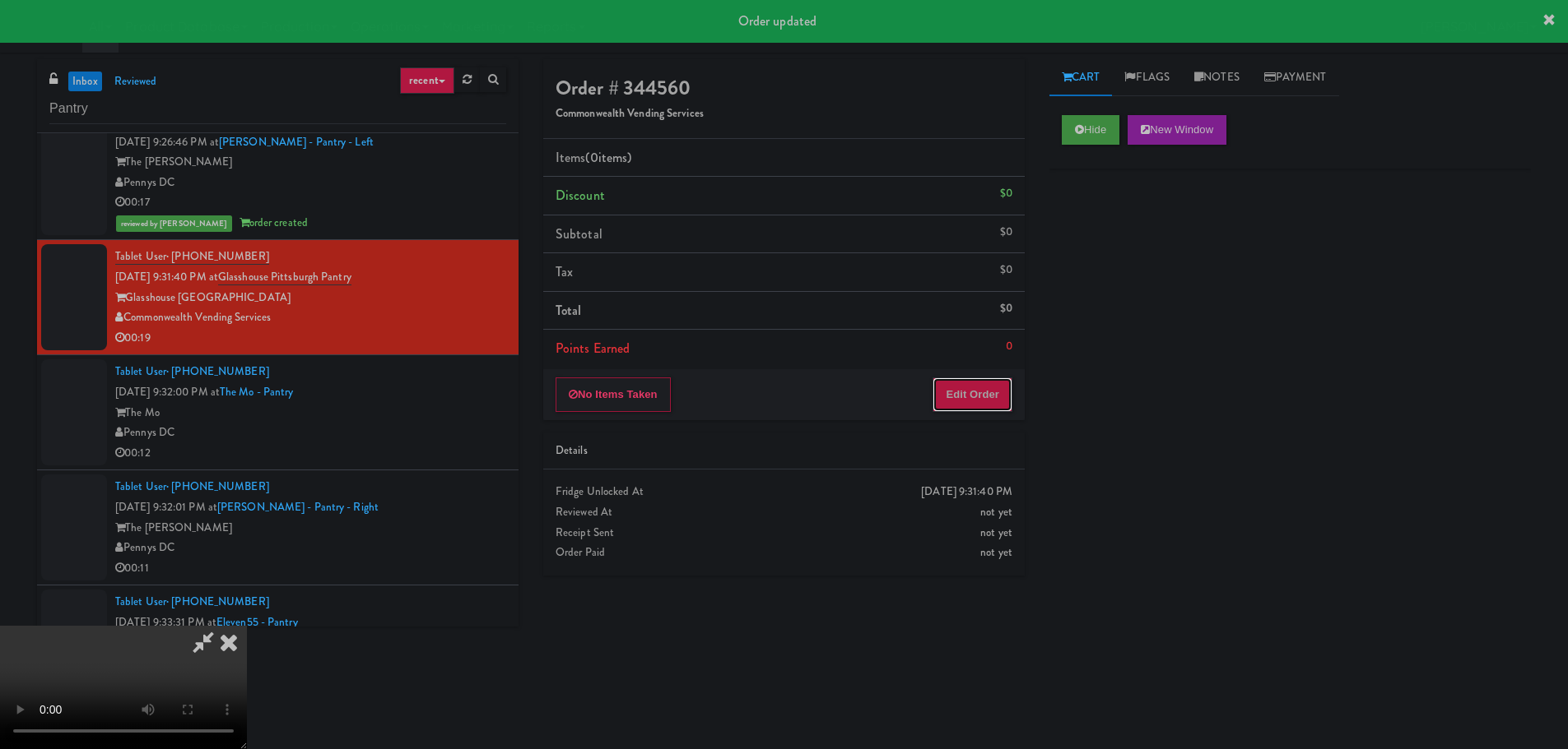
click at [968, 399] on button "Edit Order" at bounding box center [972, 395] width 80 height 34
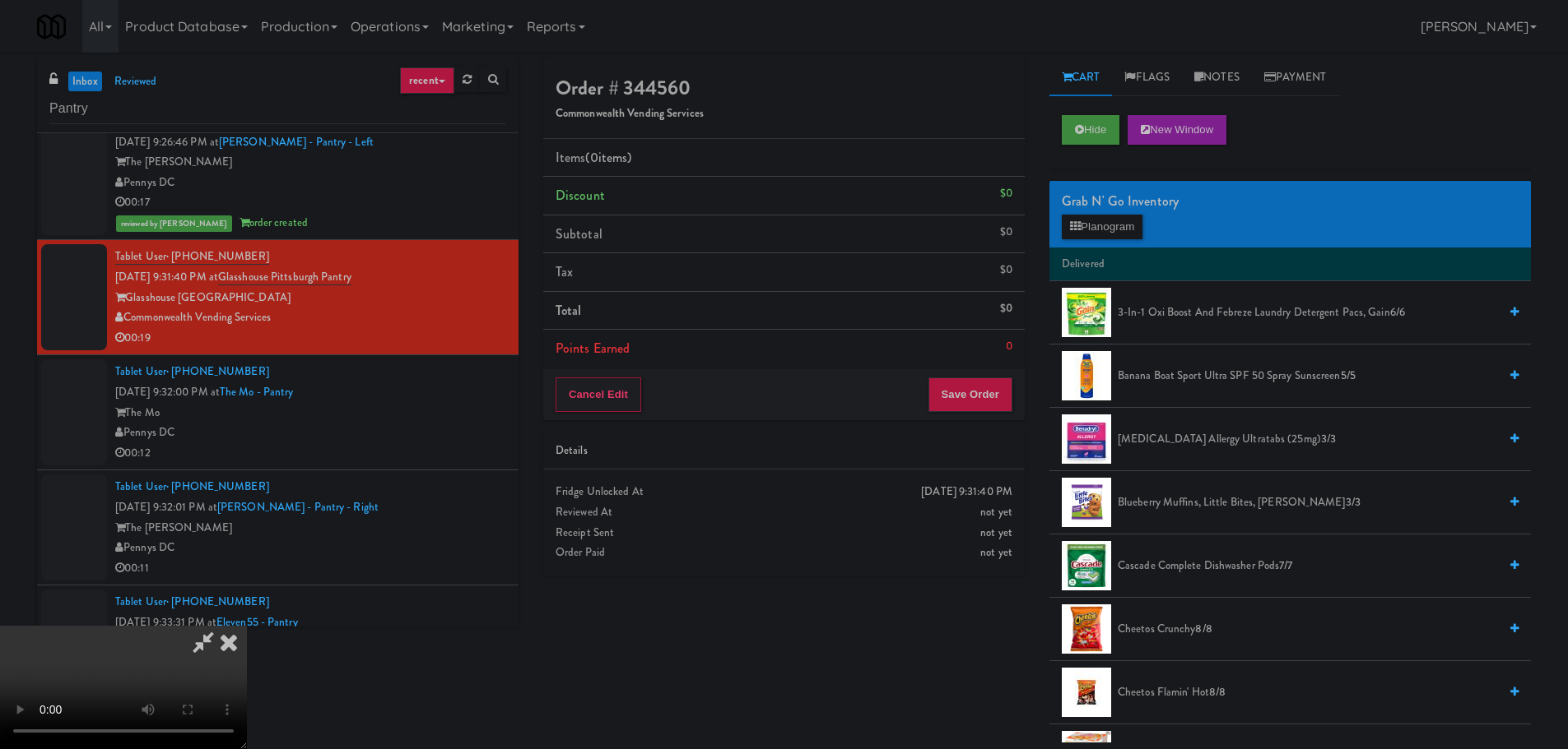
scroll to position [283, 0]
click at [247, 626] on video at bounding box center [124, 688] width 247 height 124
drag, startPoint x: 496, startPoint y: 560, endPoint x: 576, endPoint y: 496, distance: 102.4
click at [247, 626] on video at bounding box center [124, 688] width 247 height 124
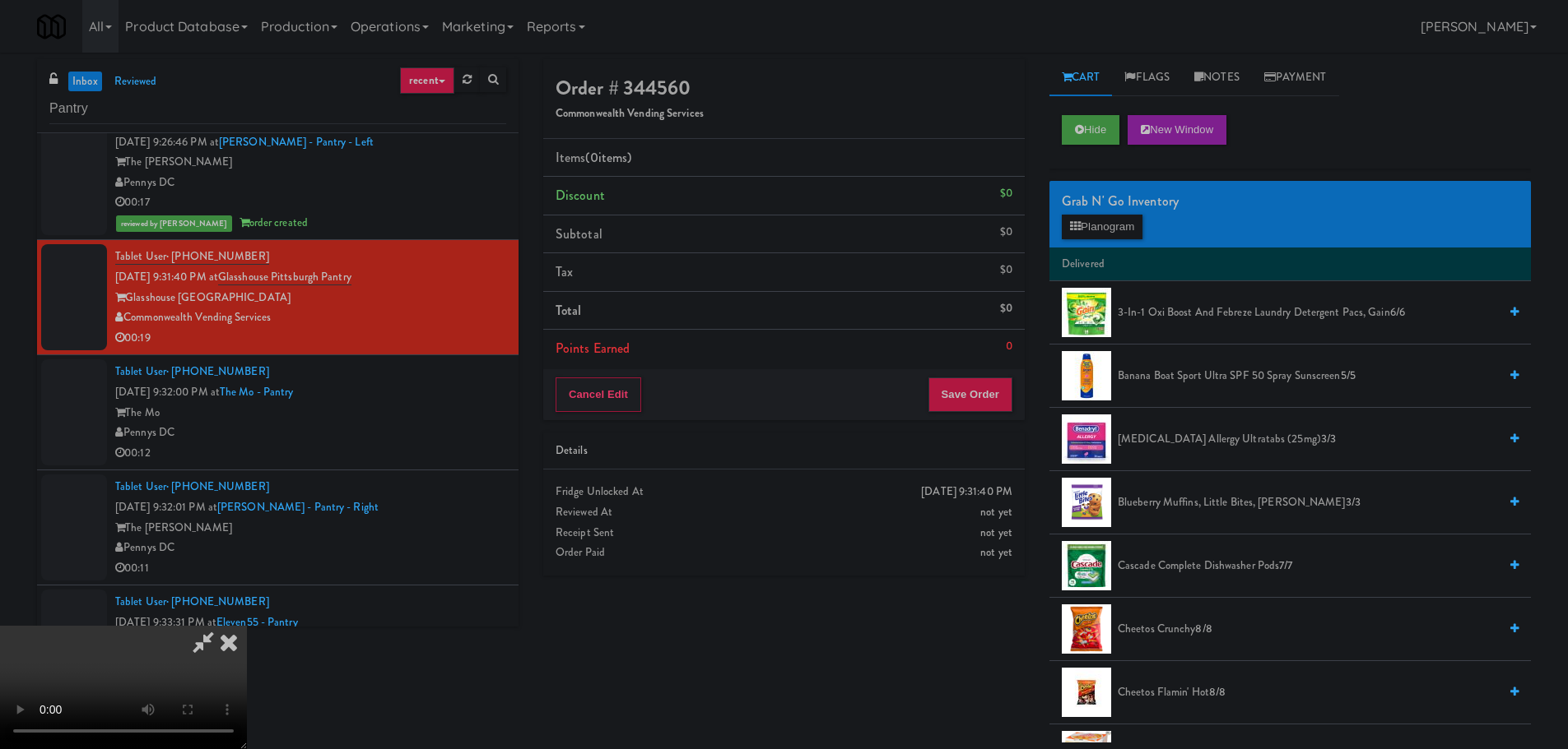
click at [247, 626] on video at bounding box center [124, 688] width 247 height 124
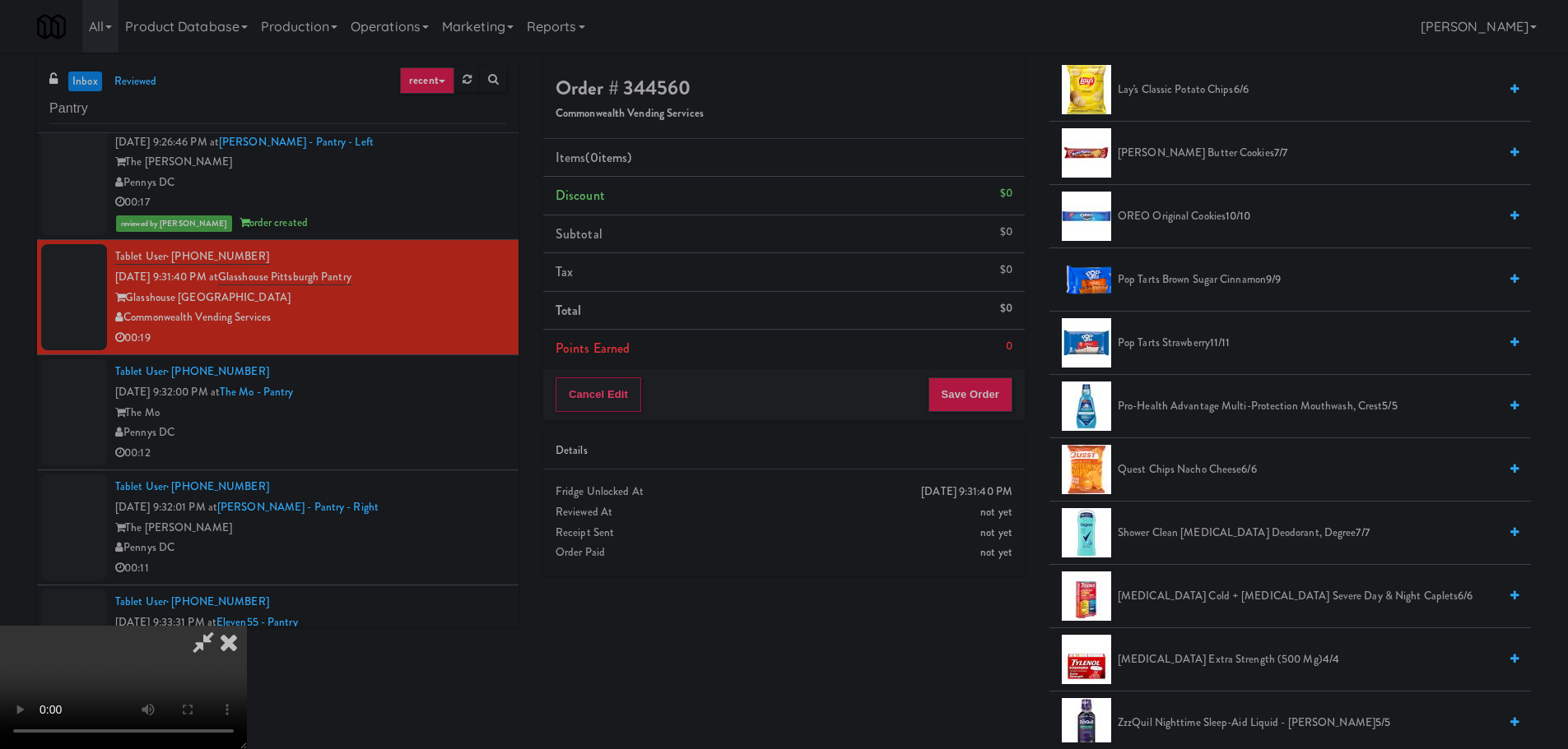
scroll to position [1256, 0]
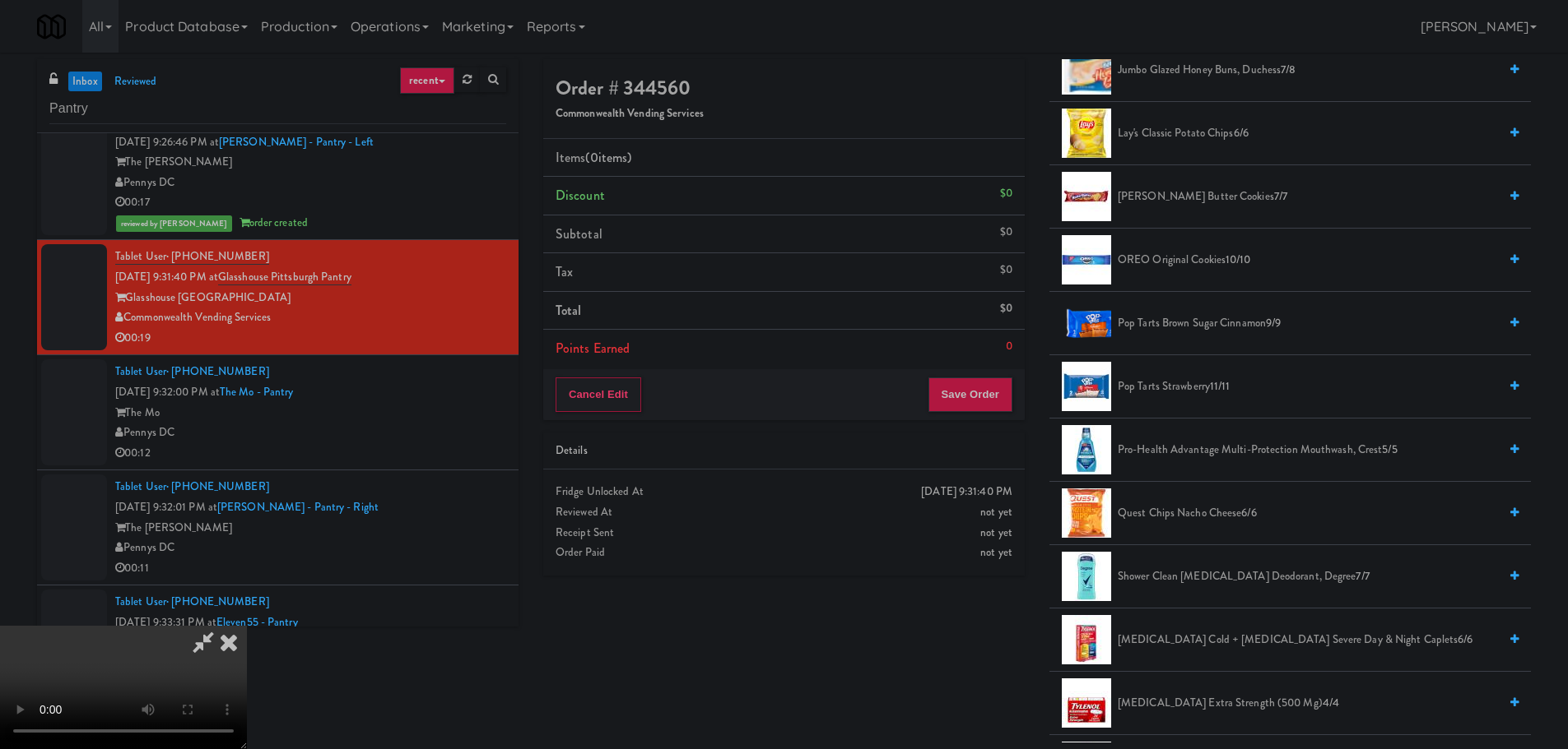
click at [1169, 508] on span "Quest Chips Nacho Cheese 6/6" at bounding box center [1307, 513] width 380 height 20
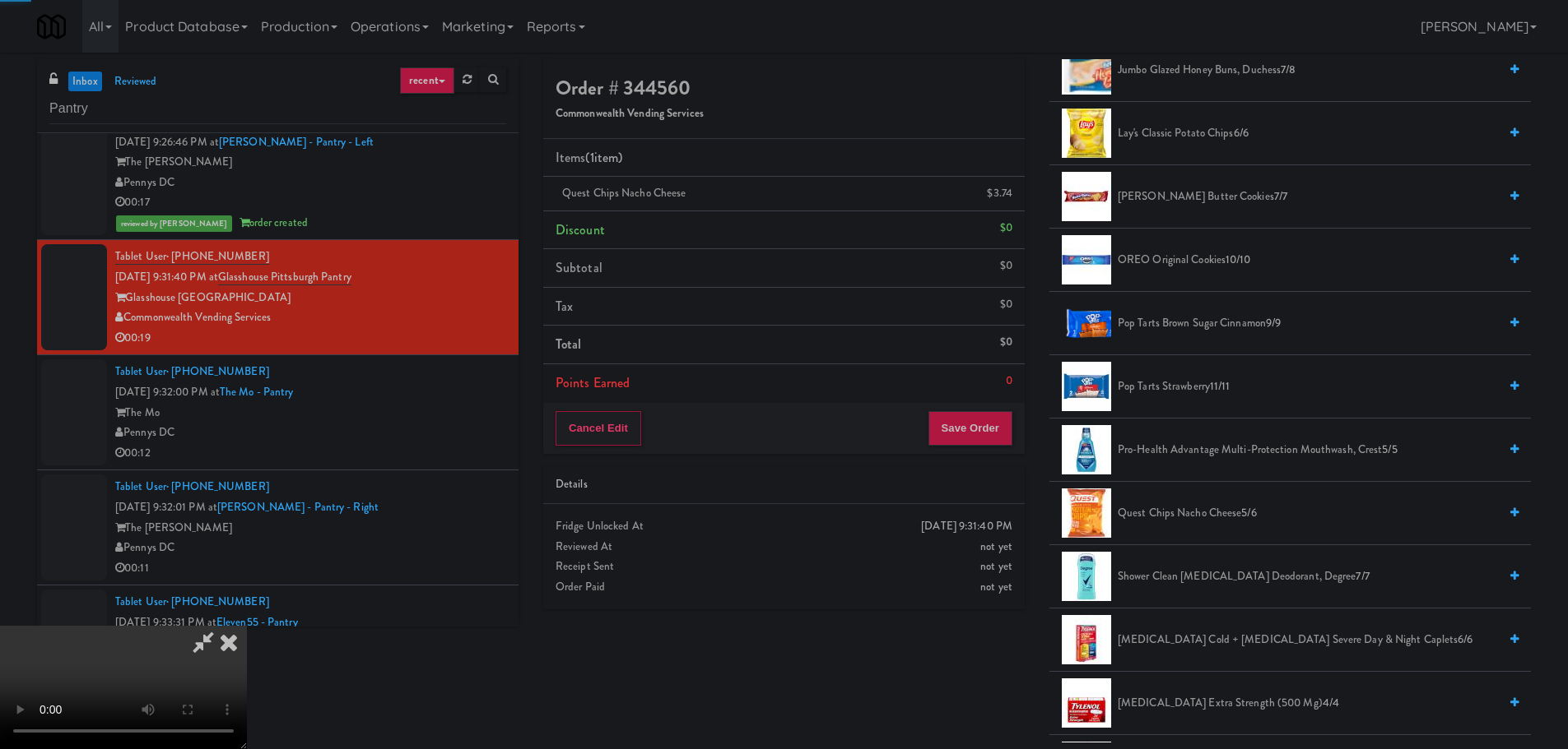
click at [247, 626] on video at bounding box center [124, 688] width 247 height 124
drag, startPoint x: 618, startPoint y: 356, endPoint x: 627, endPoint y: 368, distance: 15.0
click at [247, 626] on video at bounding box center [124, 688] width 247 height 124
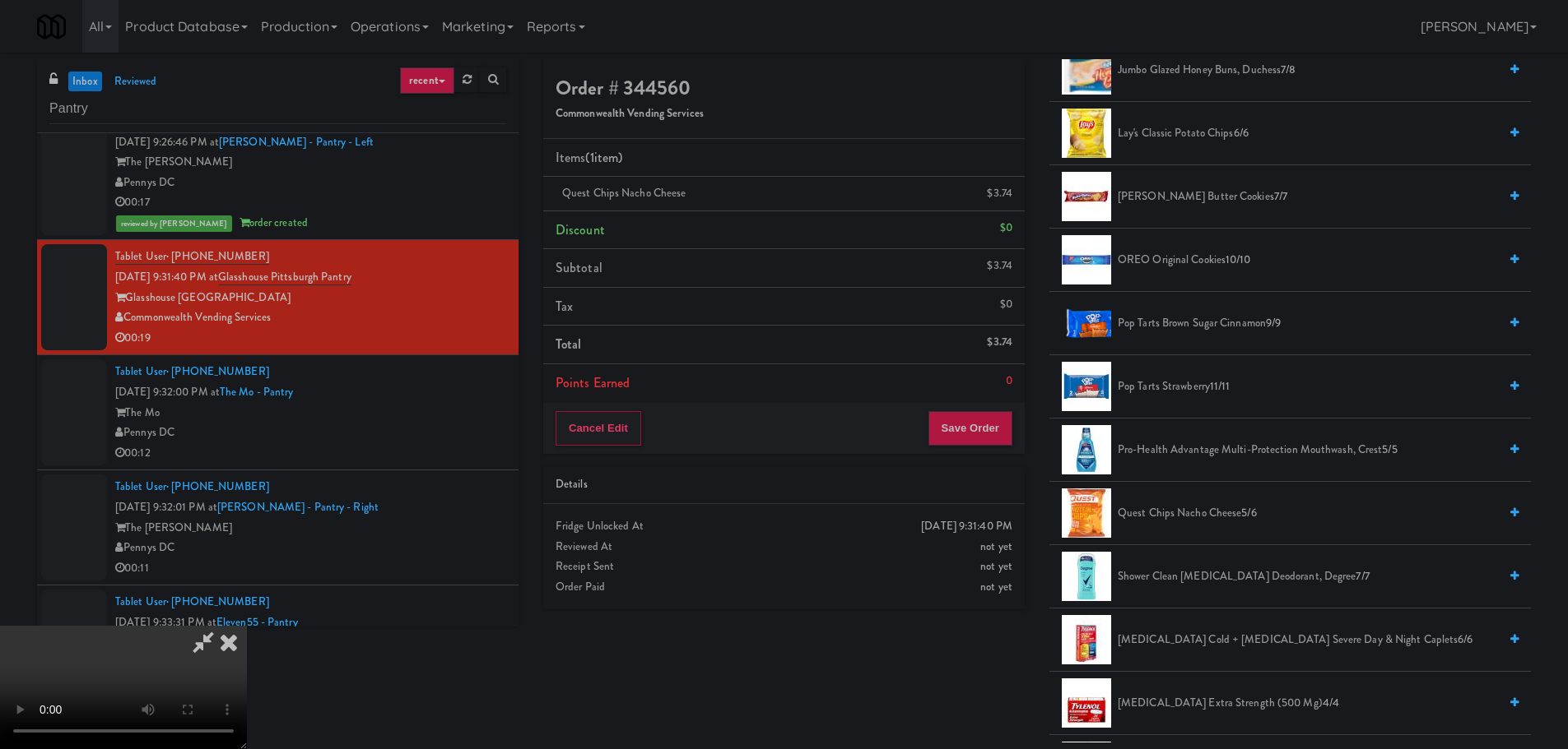
scroll to position [283, 0]
click at [967, 432] on button "Save Order" at bounding box center [971, 428] width 84 height 34
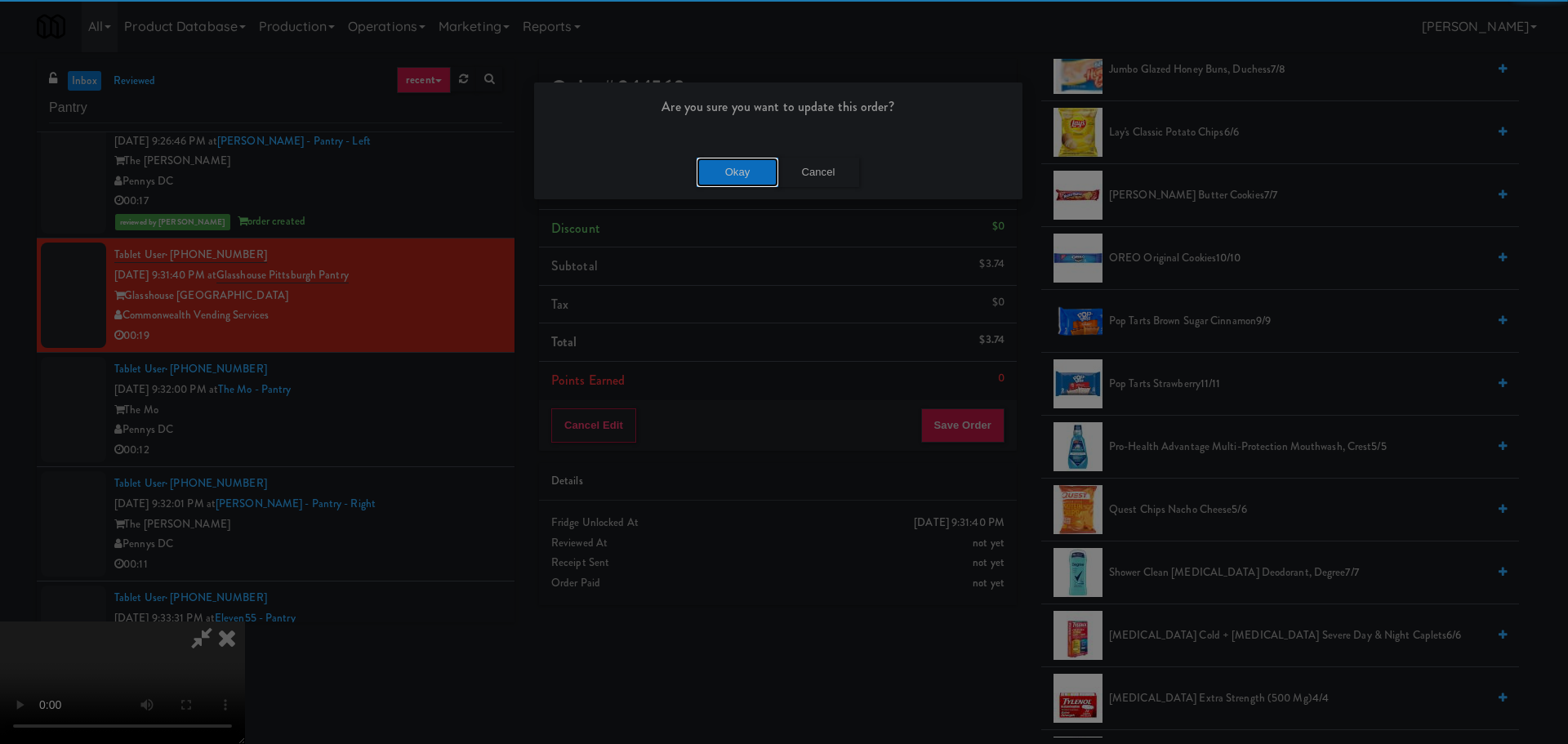
click at [753, 164] on button "Okay" at bounding box center [738, 172] width 82 height 29
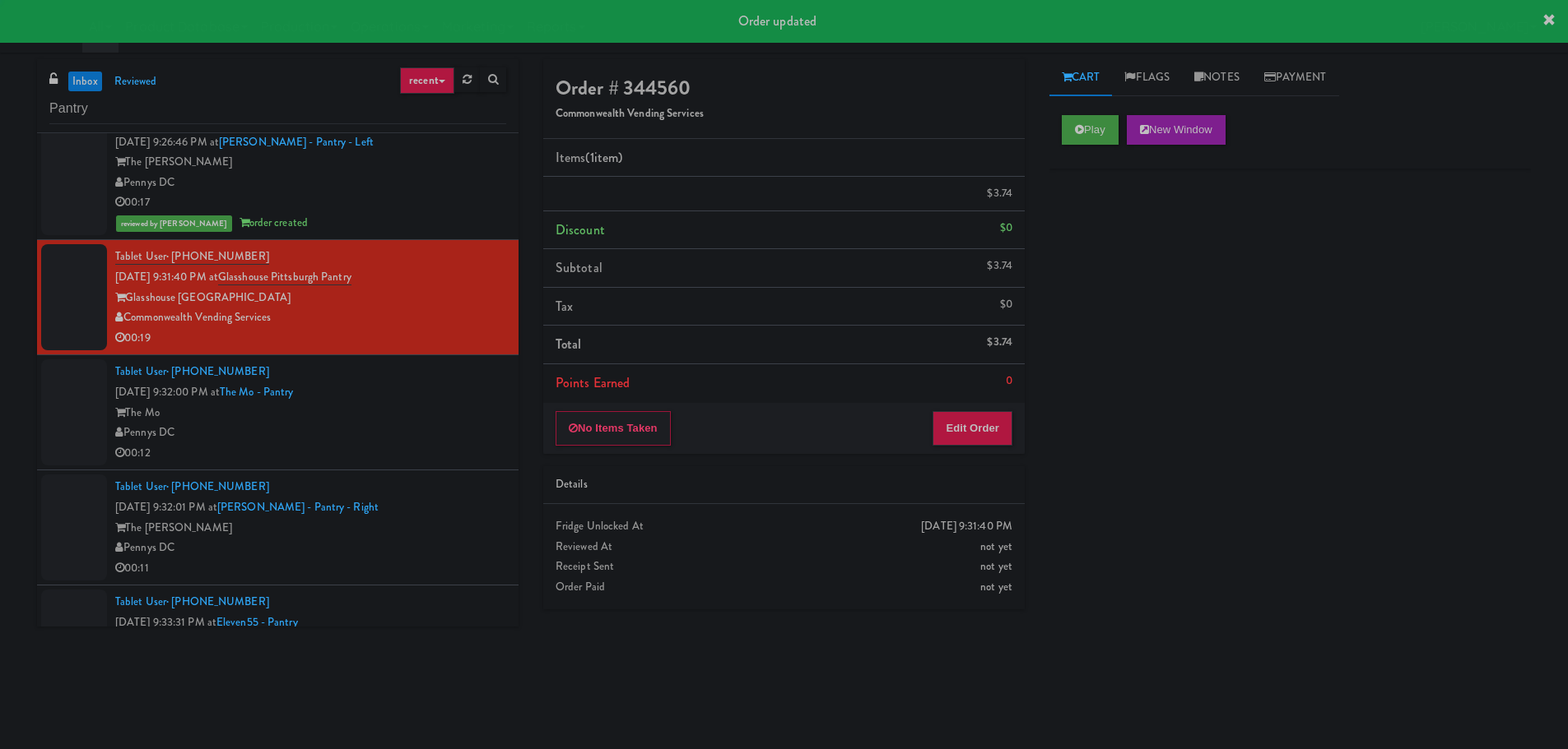
scroll to position [0, 0]
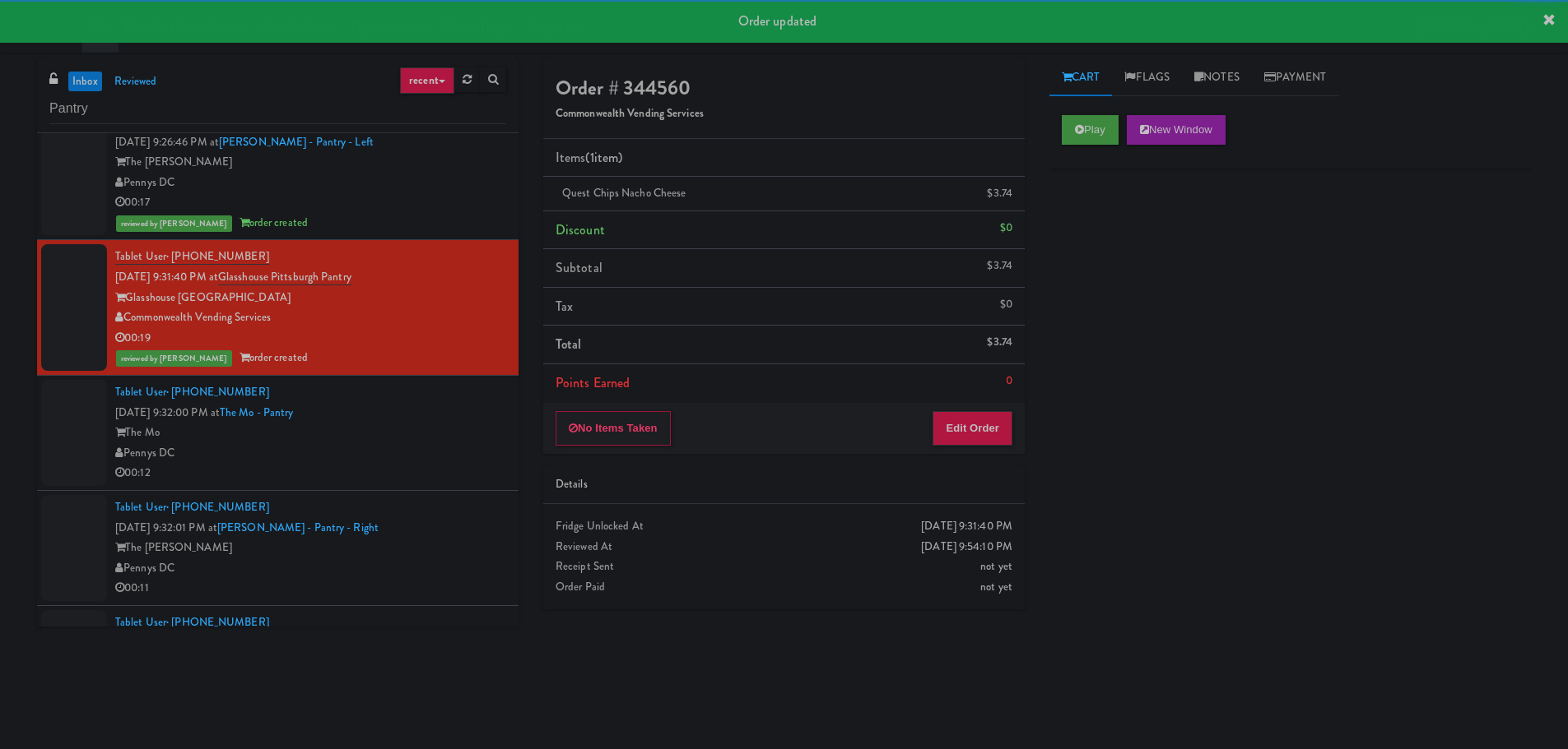
click at [421, 477] on div "00:12" at bounding box center [311, 473] width 391 height 20
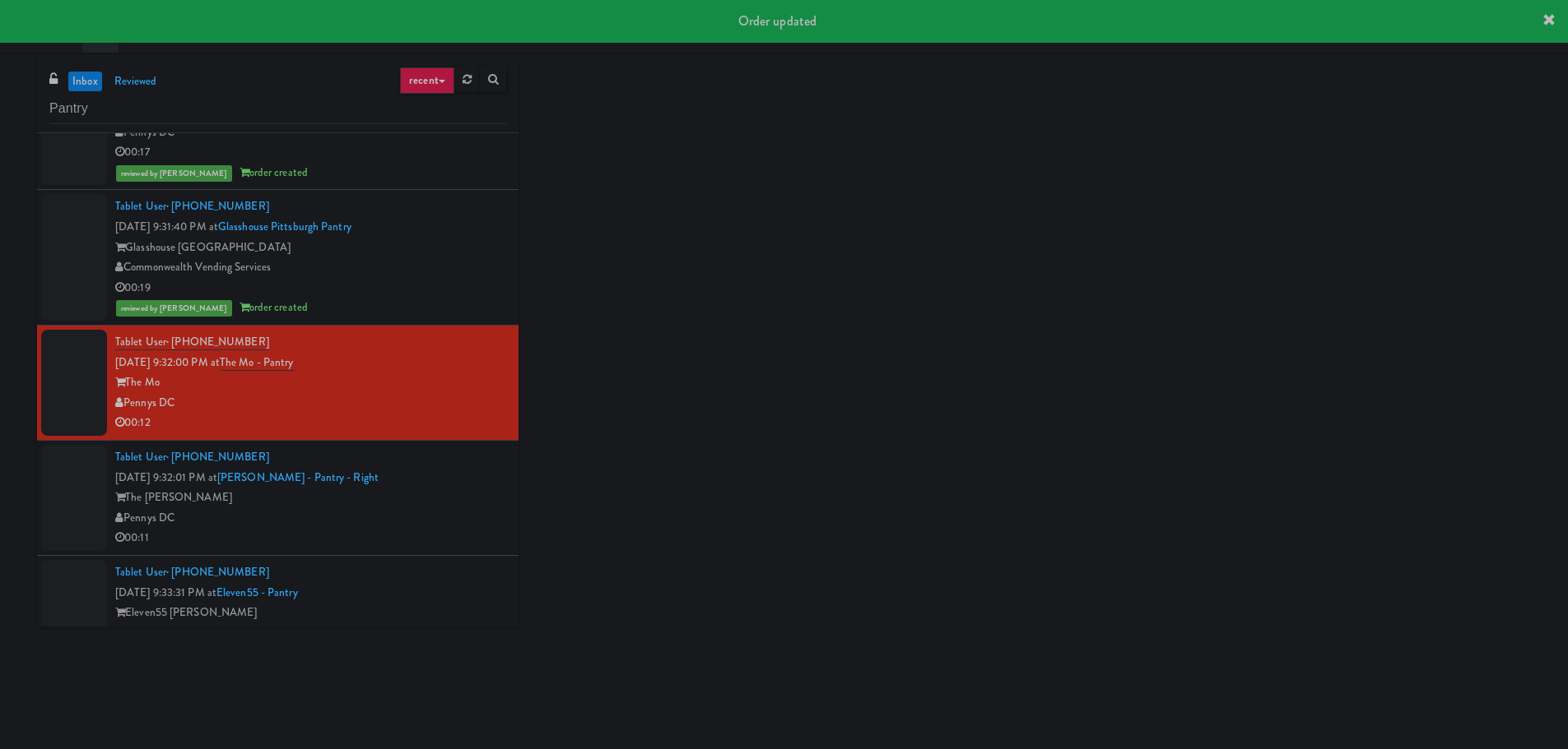
scroll to position [1222, 0]
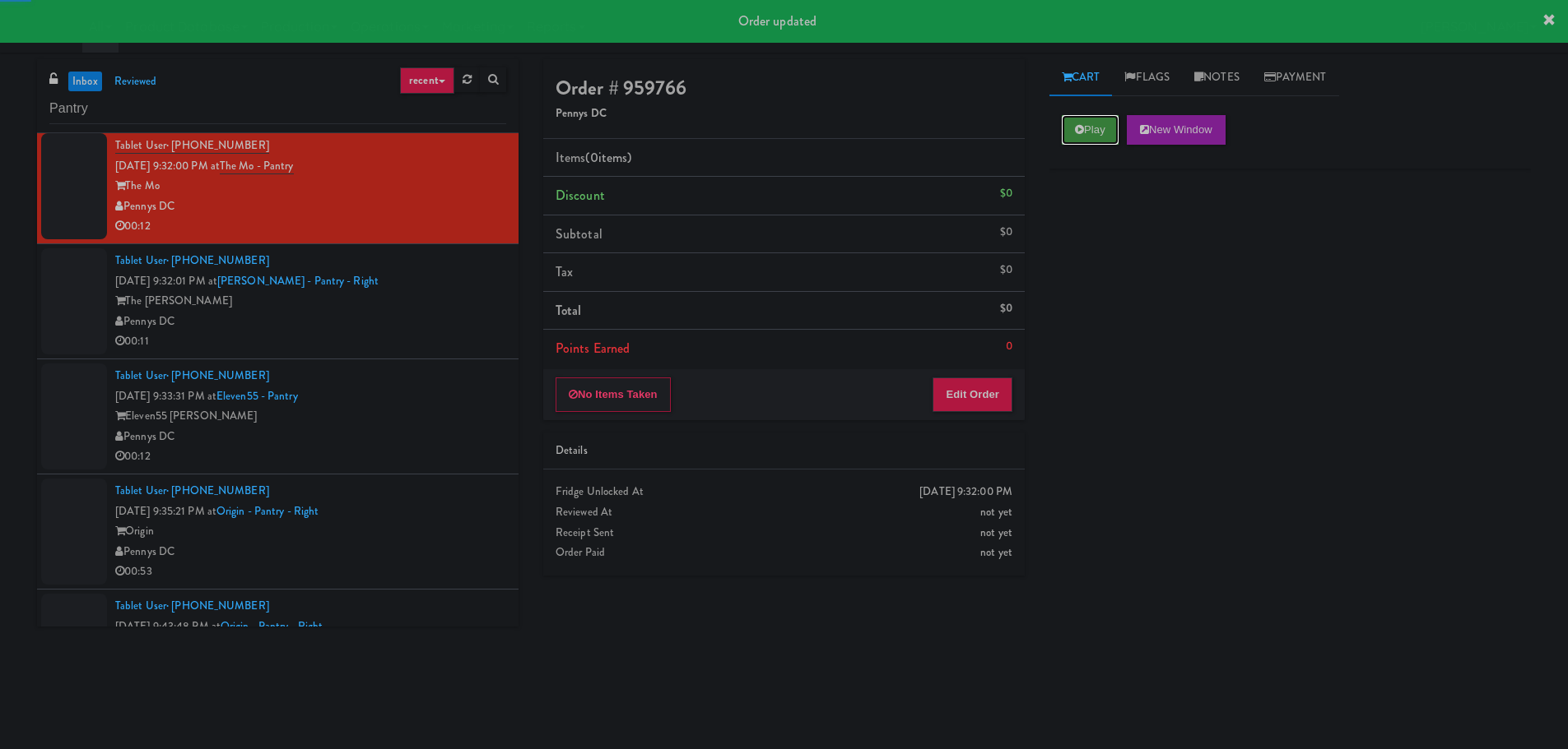
click at [1086, 136] on button "Play" at bounding box center [1090, 129] width 57 height 30
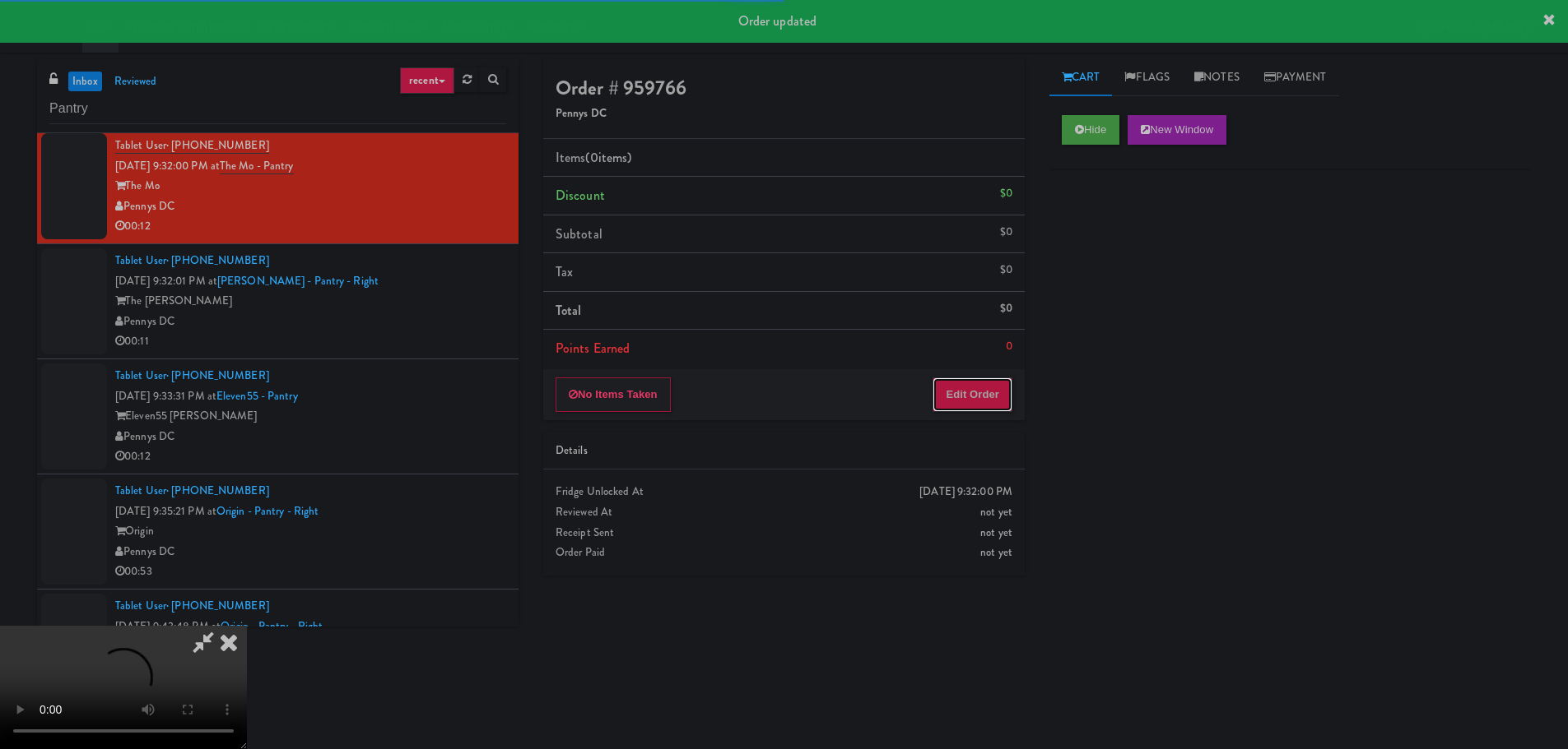
click at [988, 405] on button "Edit Order" at bounding box center [972, 395] width 80 height 34
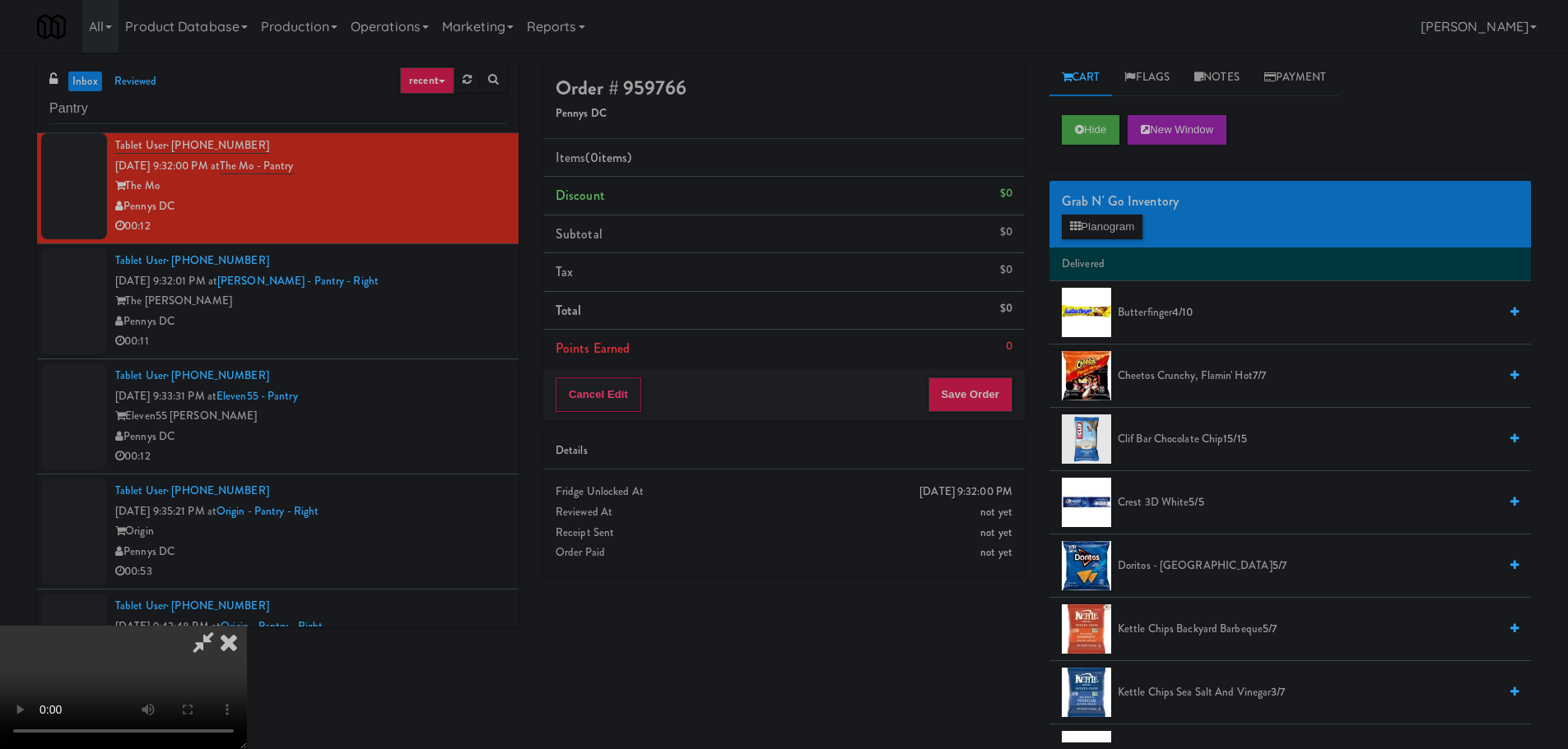
scroll to position [0, 0]
click at [247, 626] on video at bounding box center [124, 688] width 247 height 124
click at [1117, 225] on button "Planogram" at bounding box center [1102, 227] width 81 height 25
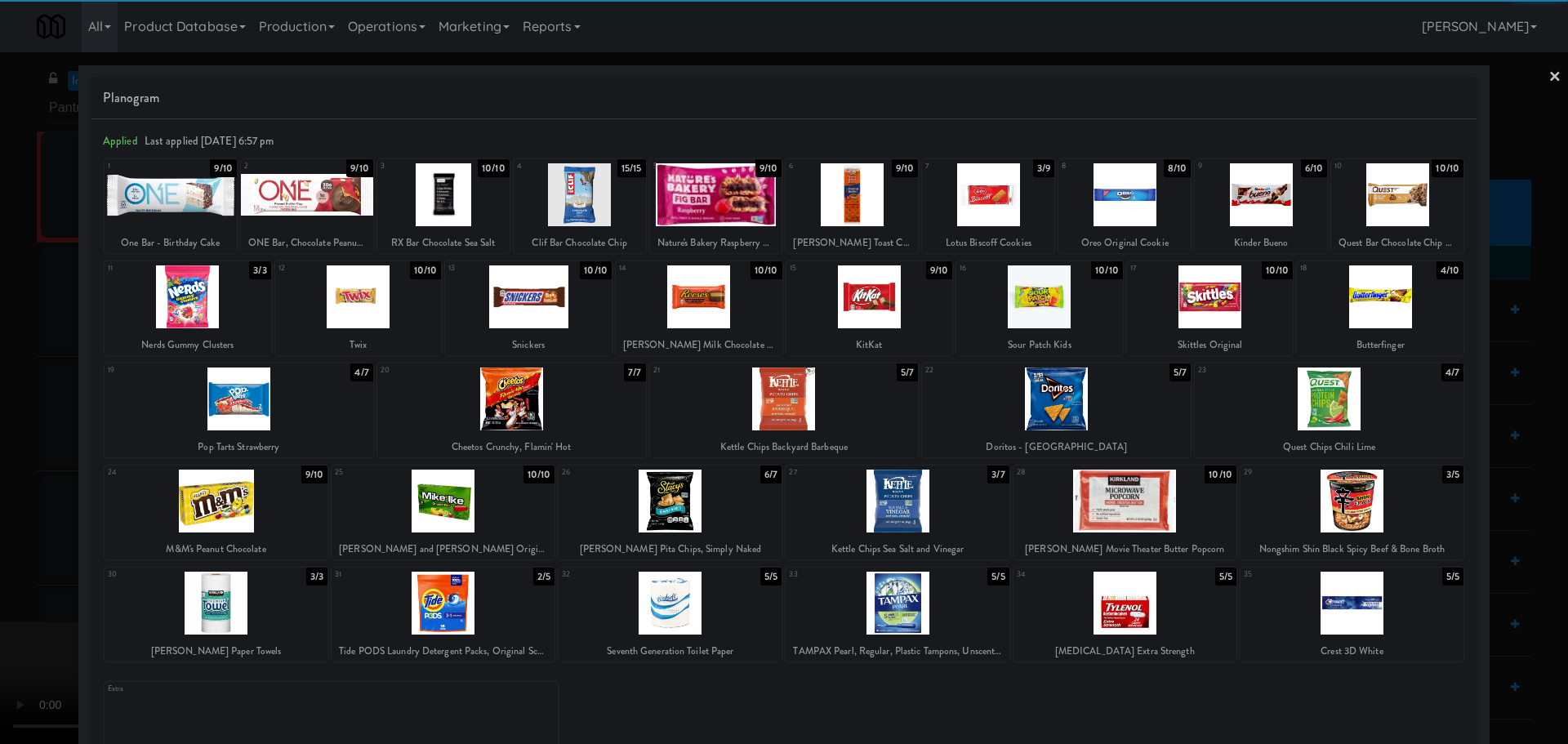
click at [1357, 196] on div at bounding box center [1397, 195] width 132 height 63
drag, startPoint x: 0, startPoint y: 438, endPoint x: 298, endPoint y: 394, distance: 301.2
click at [3, 438] on div at bounding box center [784, 372] width 1568 height 744
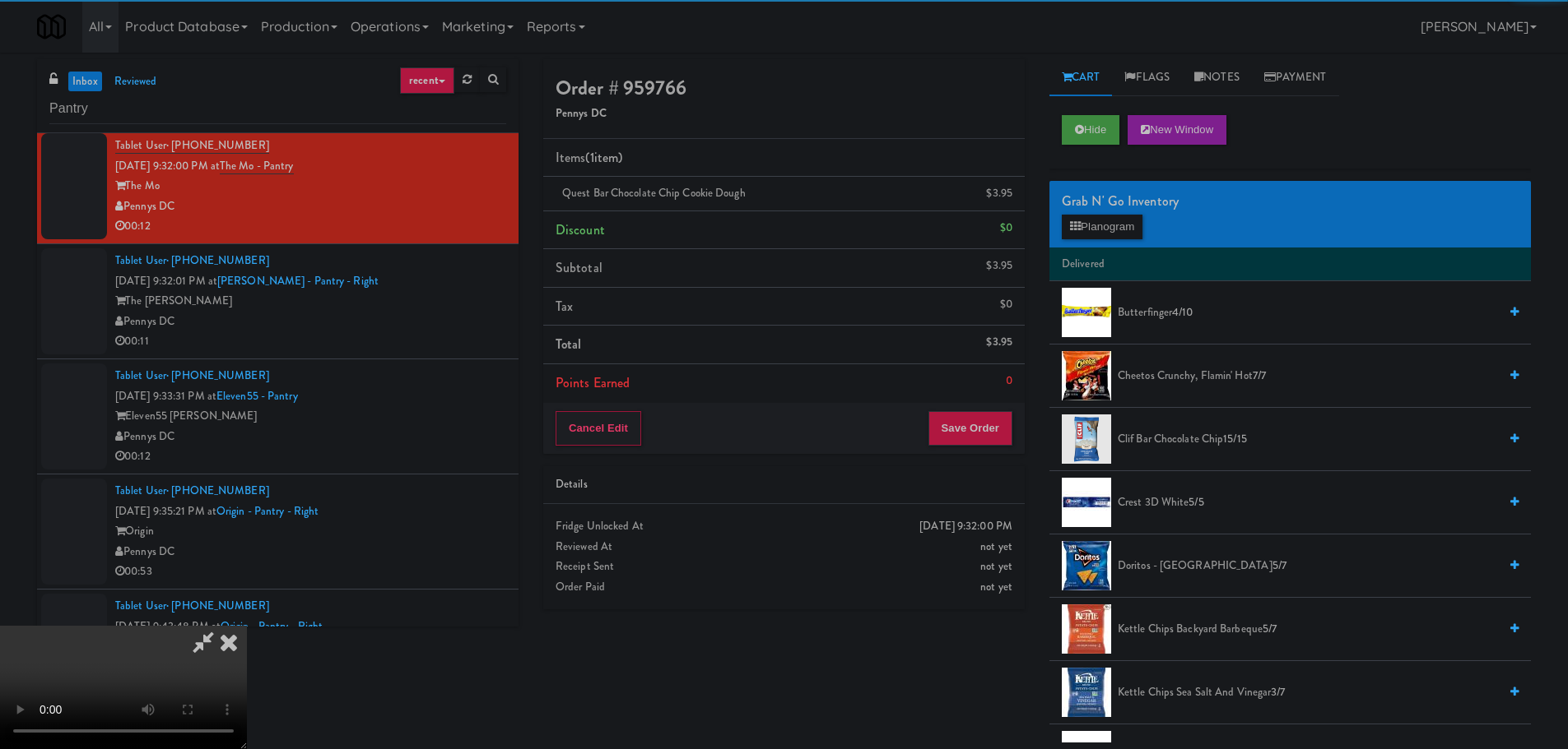
drag, startPoint x: 384, startPoint y: 391, endPoint x: 423, endPoint y: 390, distance: 39.0
click at [247, 626] on video at bounding box center [124, 688] width 247 height 124
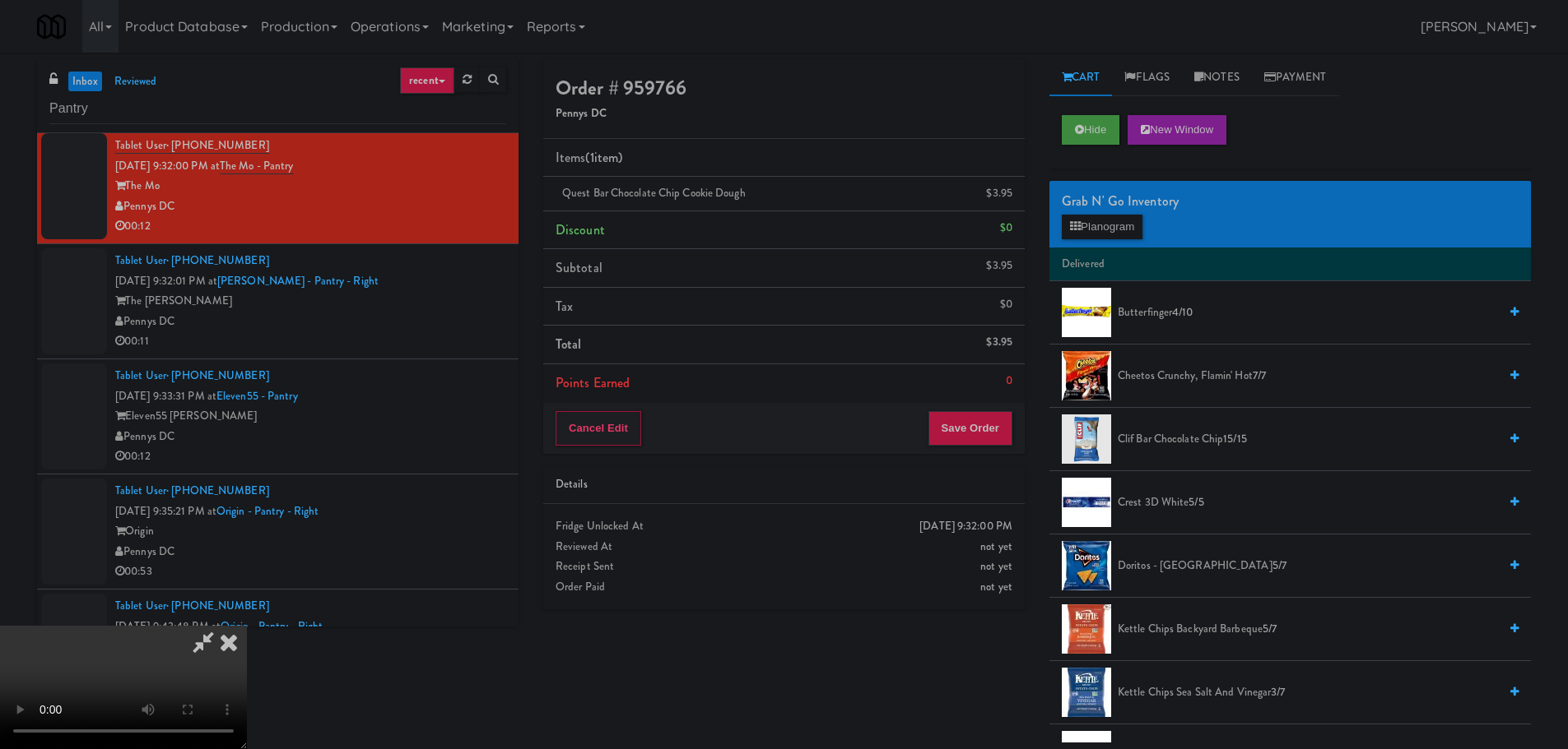
click at [247, 626] on video at bounding box center [124, 688] width 247 height 124
drag, startPoint x: 674, startPoint y: 343, endPoint x: 674, endPoint y: 354, distance: 11.0
click at [247, 626] on video at bounding box center [124, 688] width 247 height 124
click at [1083, 226] on button "Planogram" at bounding box center [1102, 227] width 81 height 25
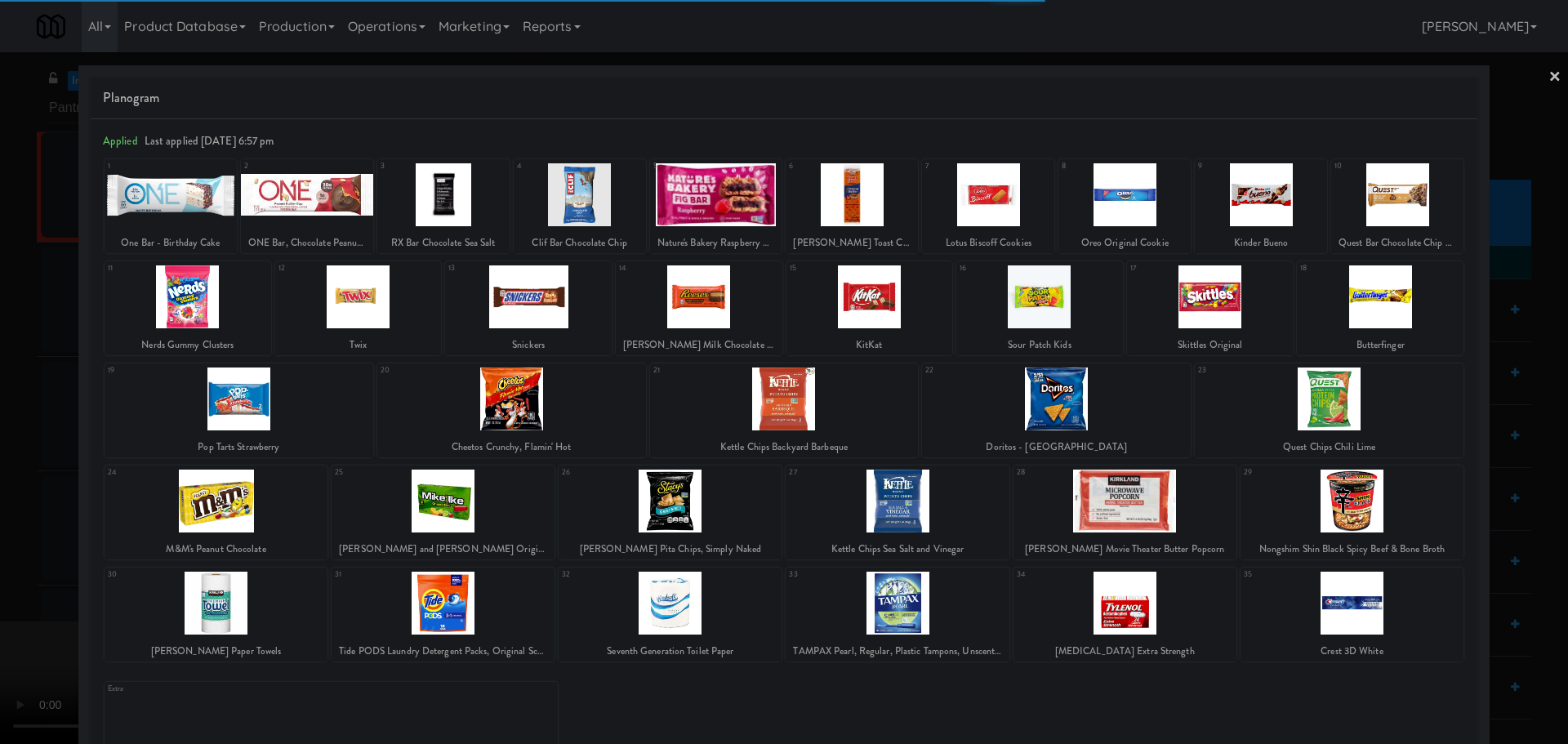
click at [1401, 211] on div at bounding box center [1397, 195] width 132 height 63
click at [0, 228] on div at bounding box center [784, 372] width 1568 height 744
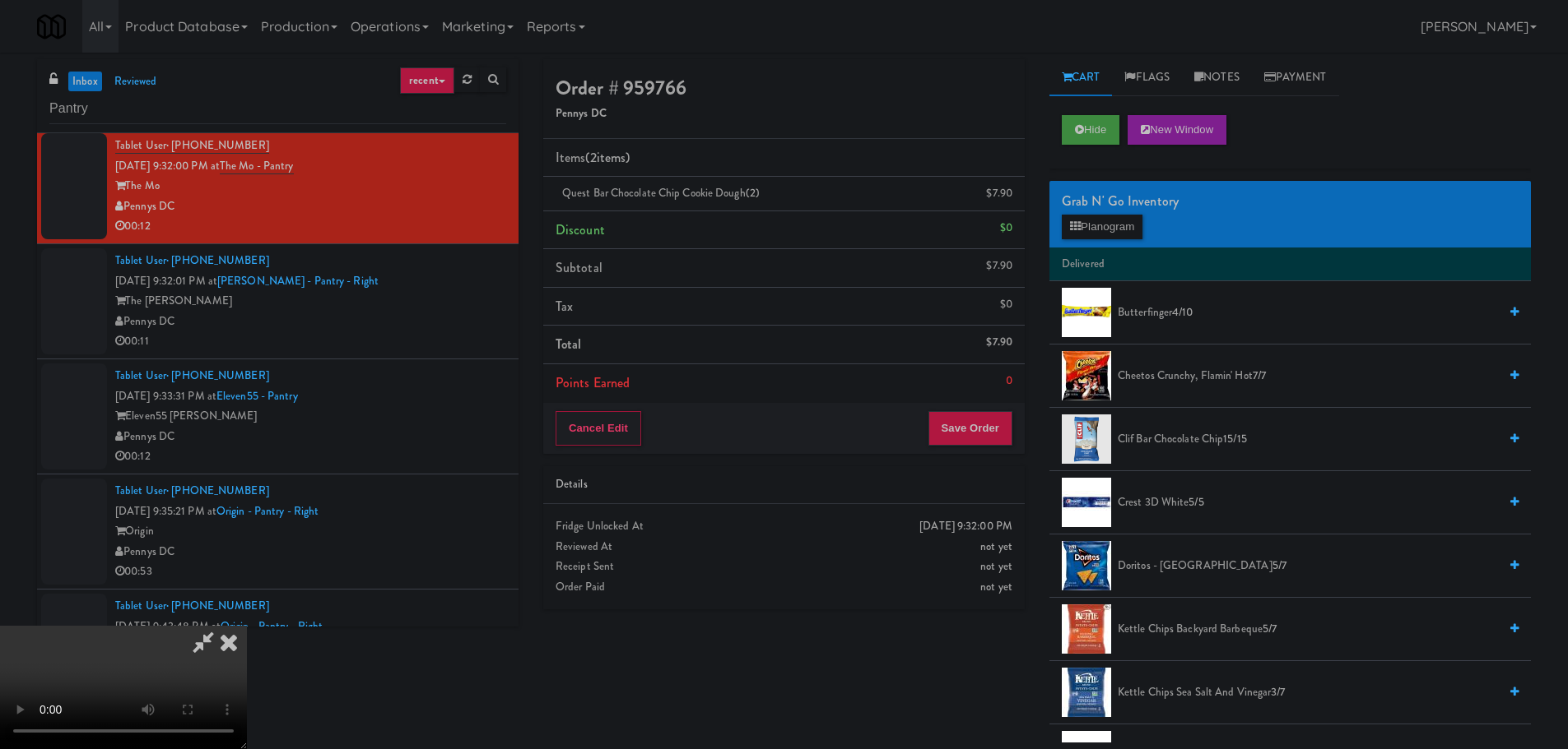
click at [247, 626] on video at bounding box center [124, 688] width 247 height 124
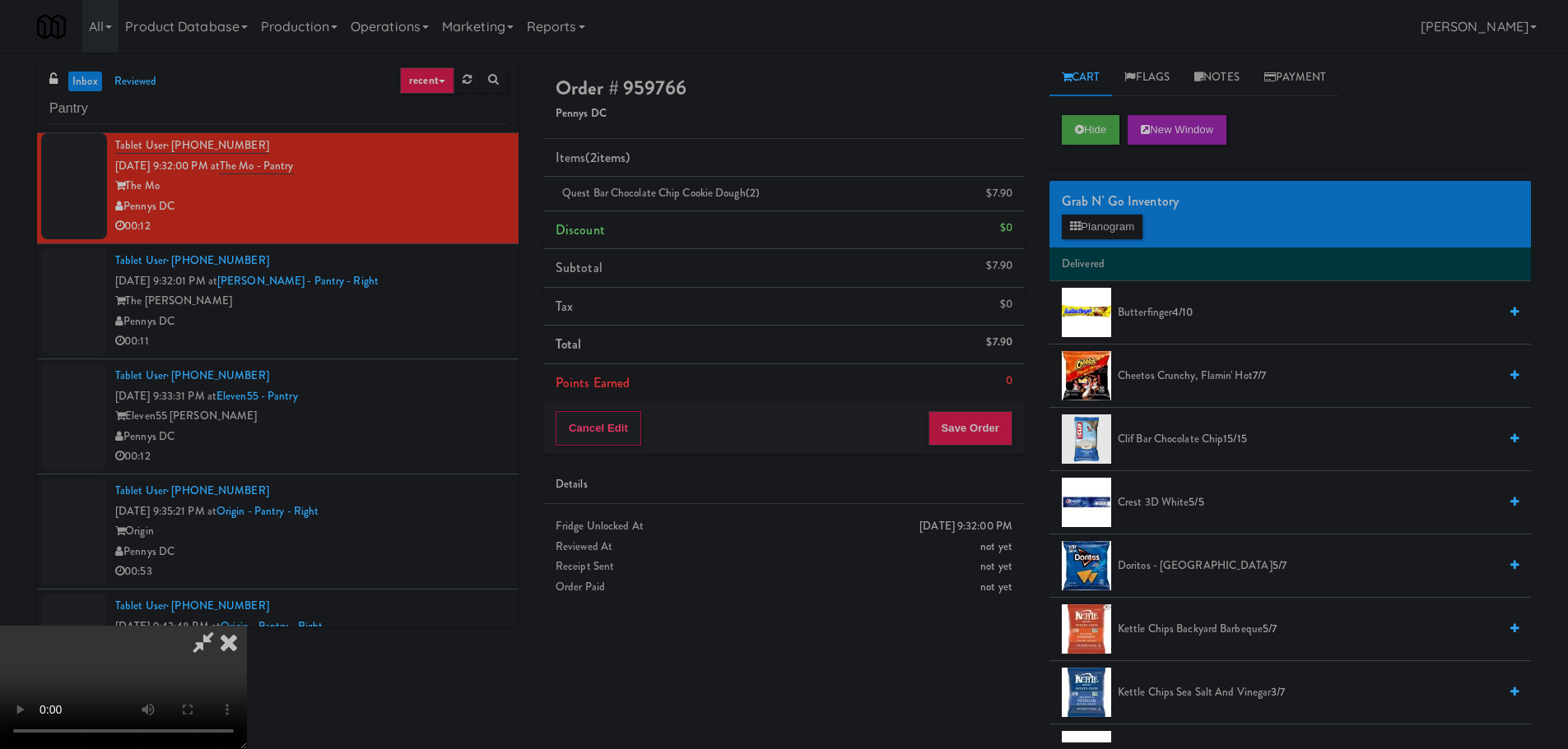
drag, startPoint x: 447, startPoint y: 518, endPoint x: 452, endPoint y: 510, distance: 9.4
click at [247, 626] on video at bounding box center [124, 688] width 247 height 124
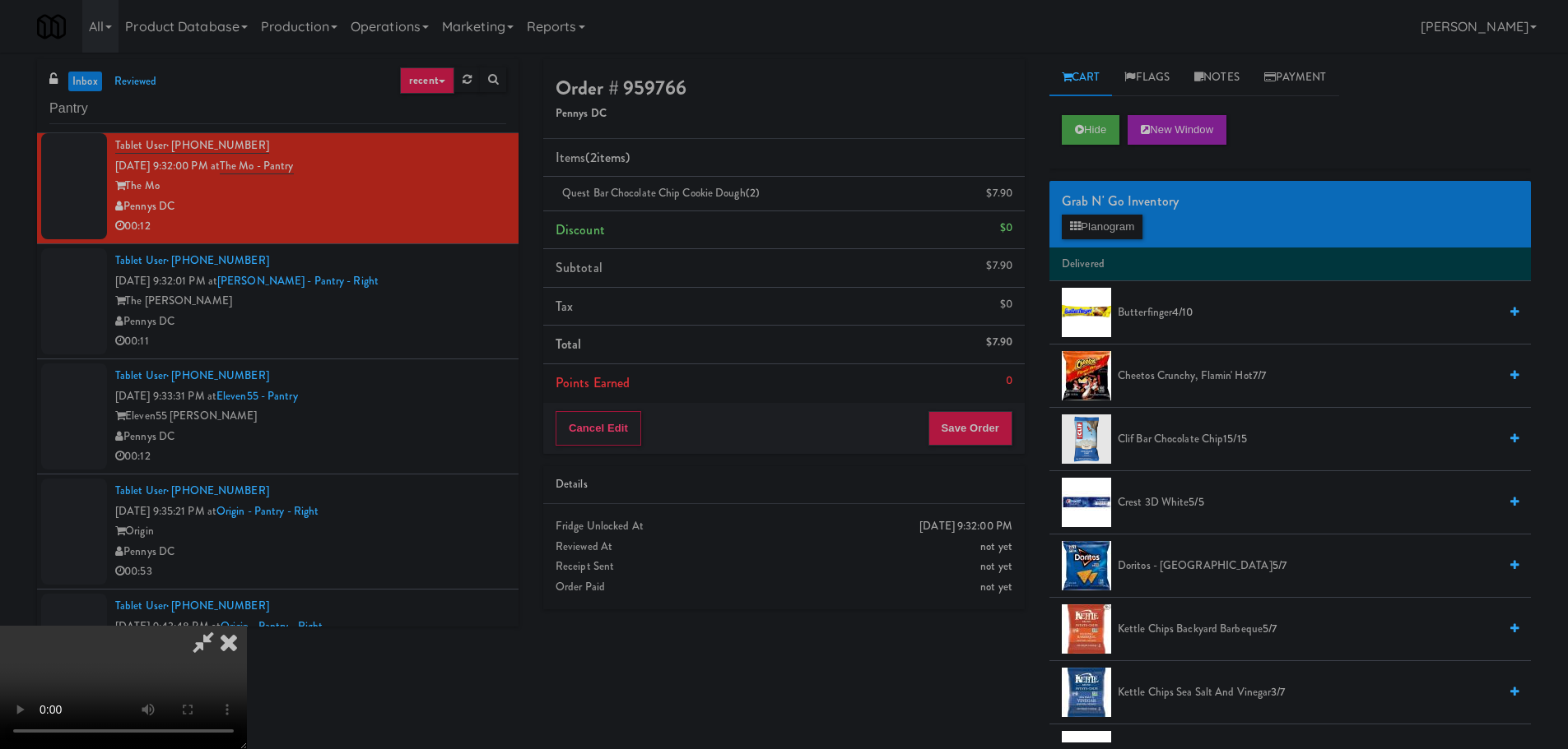
click at [247, 626] on video at bounding box center [124, 688] width 247 height 124
drag, startPoint x: 520, startPoint y: 472, endPoint x: 528, endPoint y: 467, distance: 9.4
click at [247, 626] on video at bounding box center [124, 688] width 247 height 124
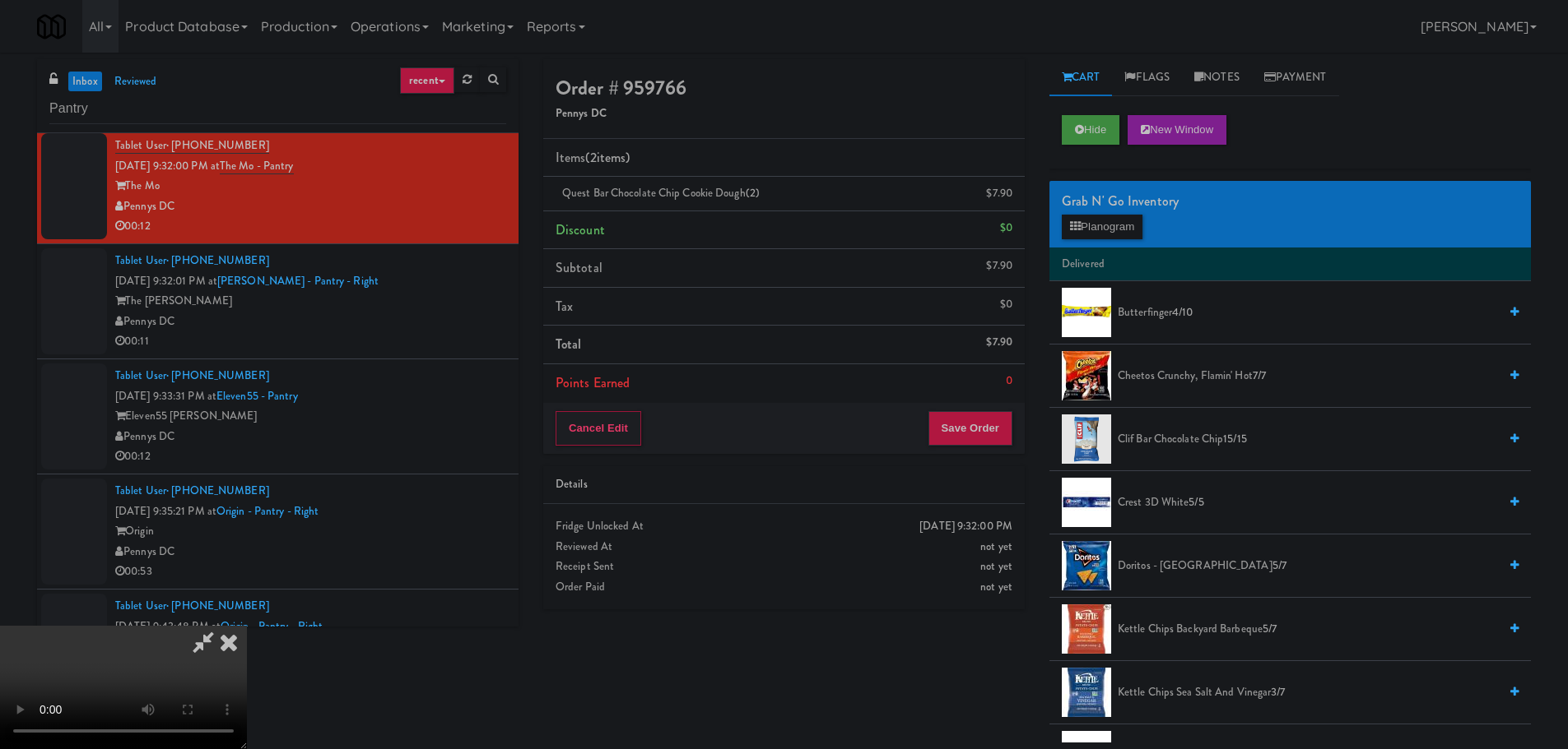
click at [247, 626] on video at bounding box center [124, 688] width 247 height 124
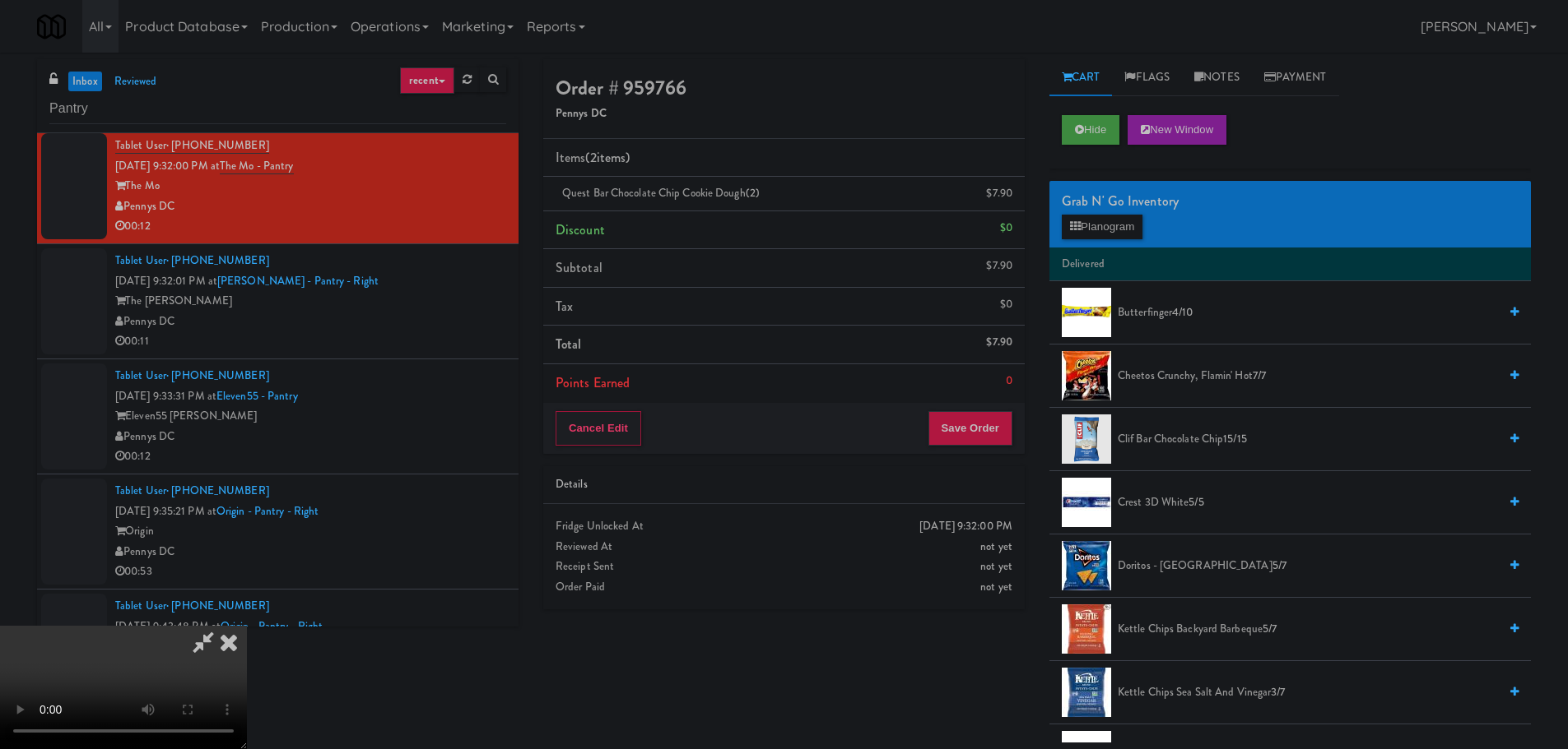
click at [247, 626] on video at bounding box center [124, 688] width 247 height 124
drag, startPoint x: 551, startPoint y: 485, endPoint x: 564, endPoint y: 486, distance: 13.0
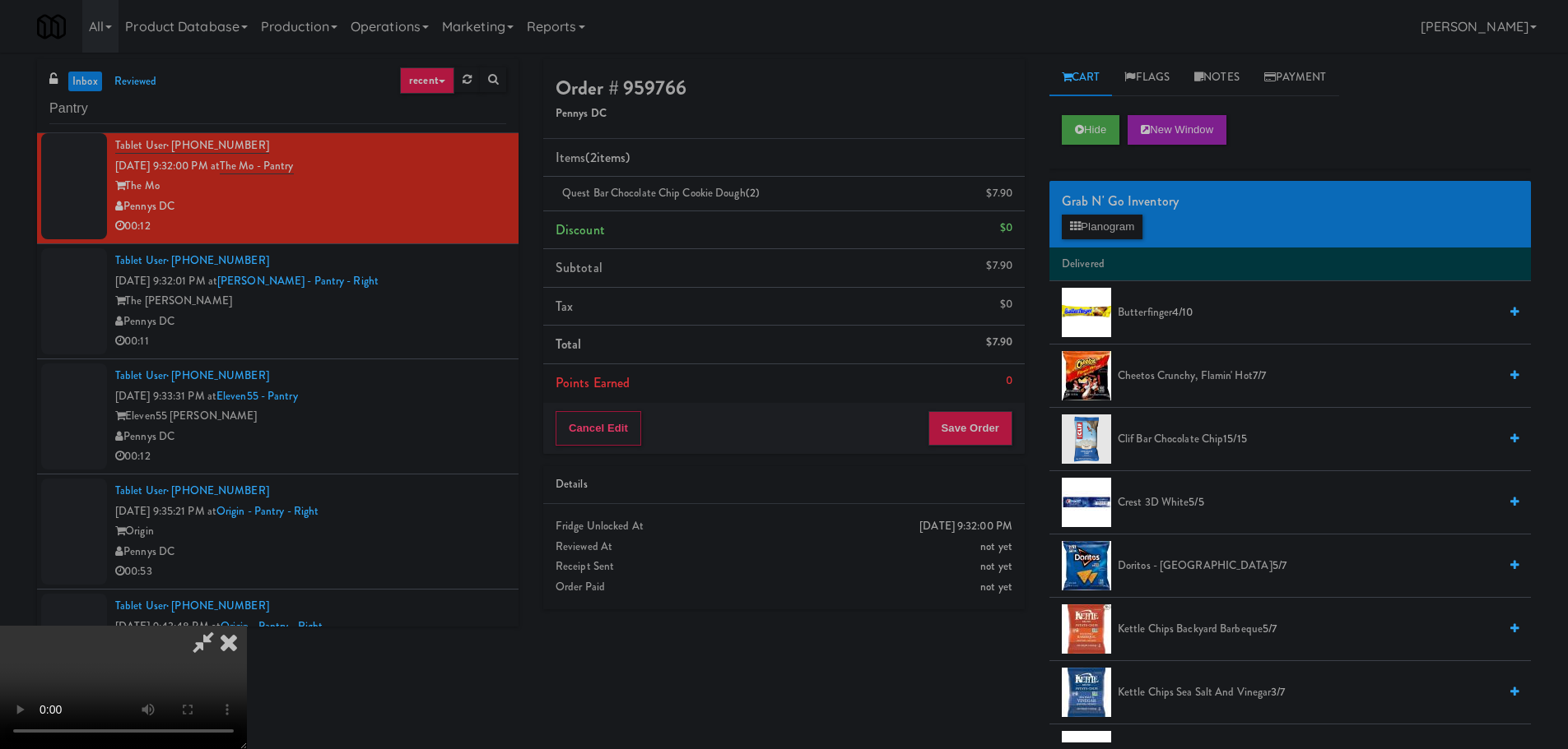
click at [247, 626] on video at bounding box center [124, 688] width 247 height 124
click at [1124, 315] on span "Butterfinger 4/10" at bounding box center [1307, 312] width 380 height 20
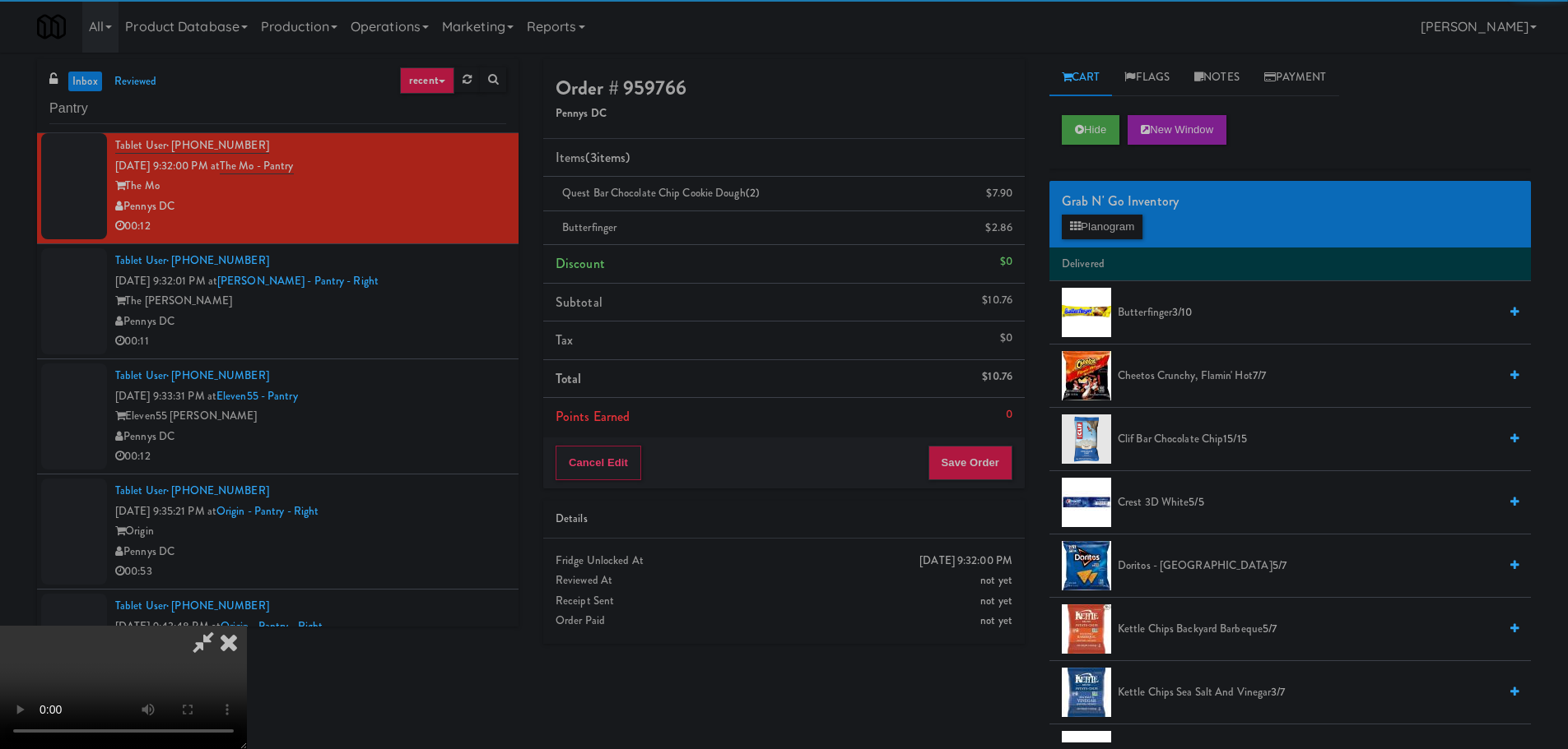
click at [247, 626] on video at bounding box center [124, 688] width 247 height 124
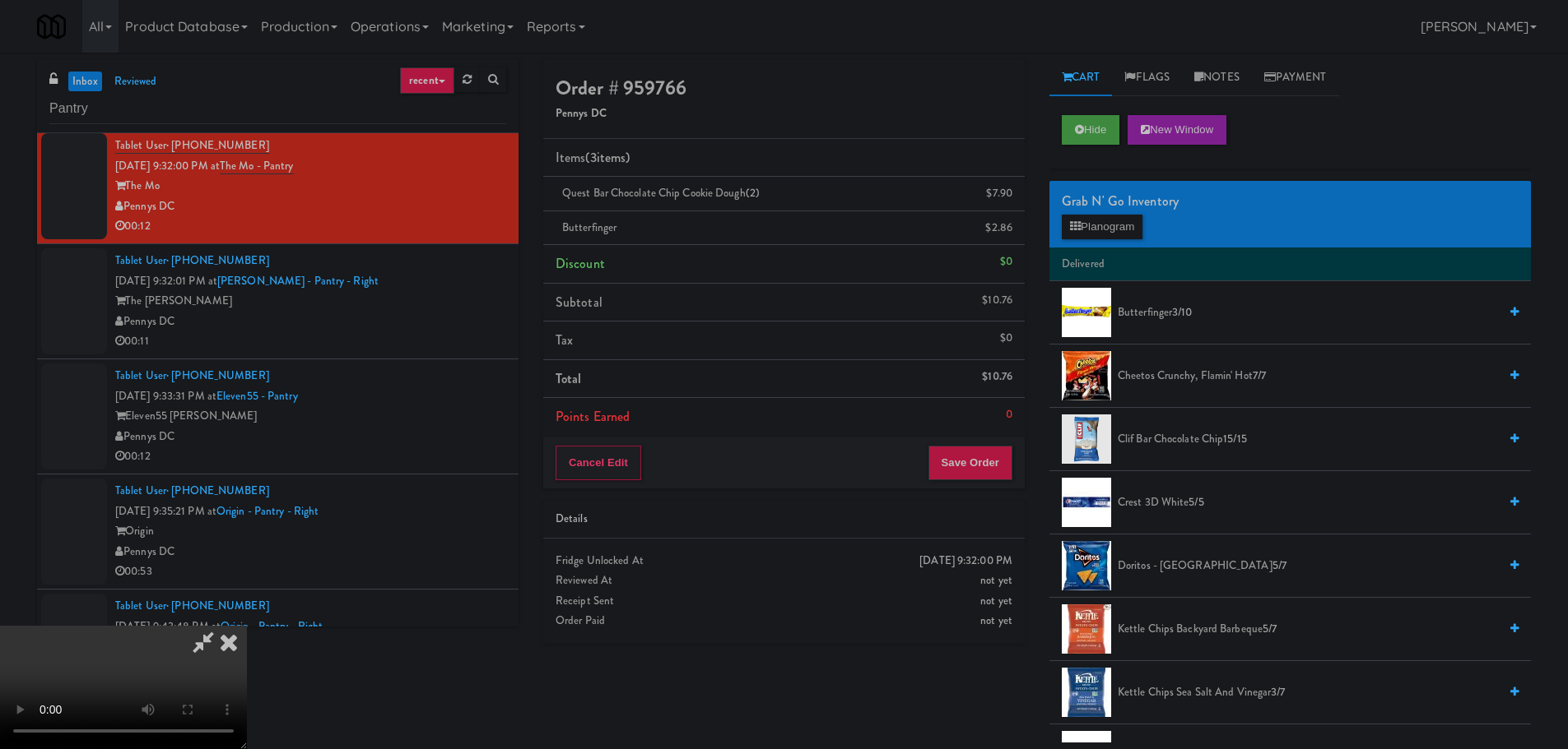
click at [247, 626] on video at bounding box center [124, 688] width 247 height 124
drag, startPoint x: 412, startPoint y: 512, endPoint x: 415, endPoint y: 501, distance: 11.4
click at [247, 626] on video at bounding box center [124, 688] width 247 height 124
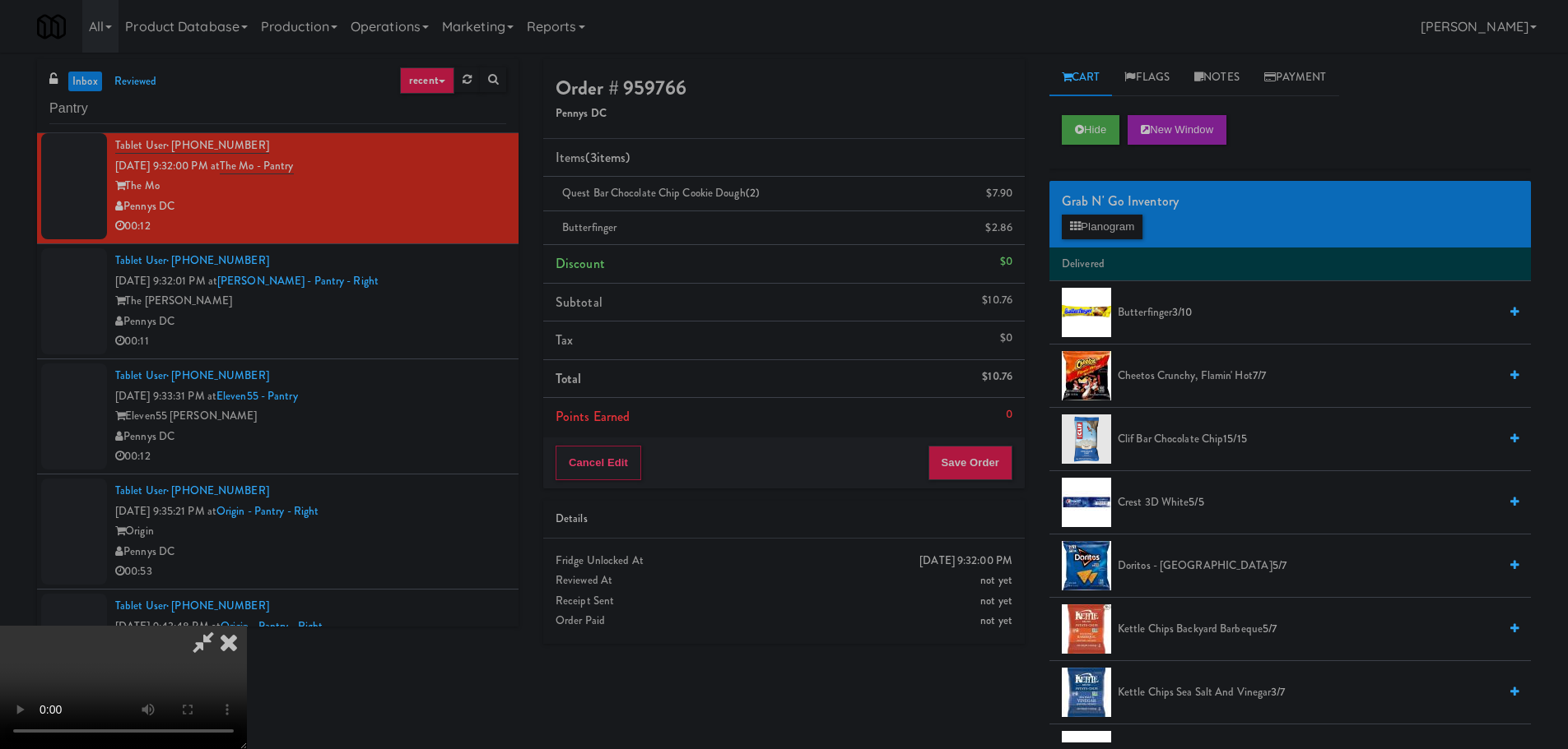
click at [247, 626] on video at bounding box center [124, 688] width 247 height 124
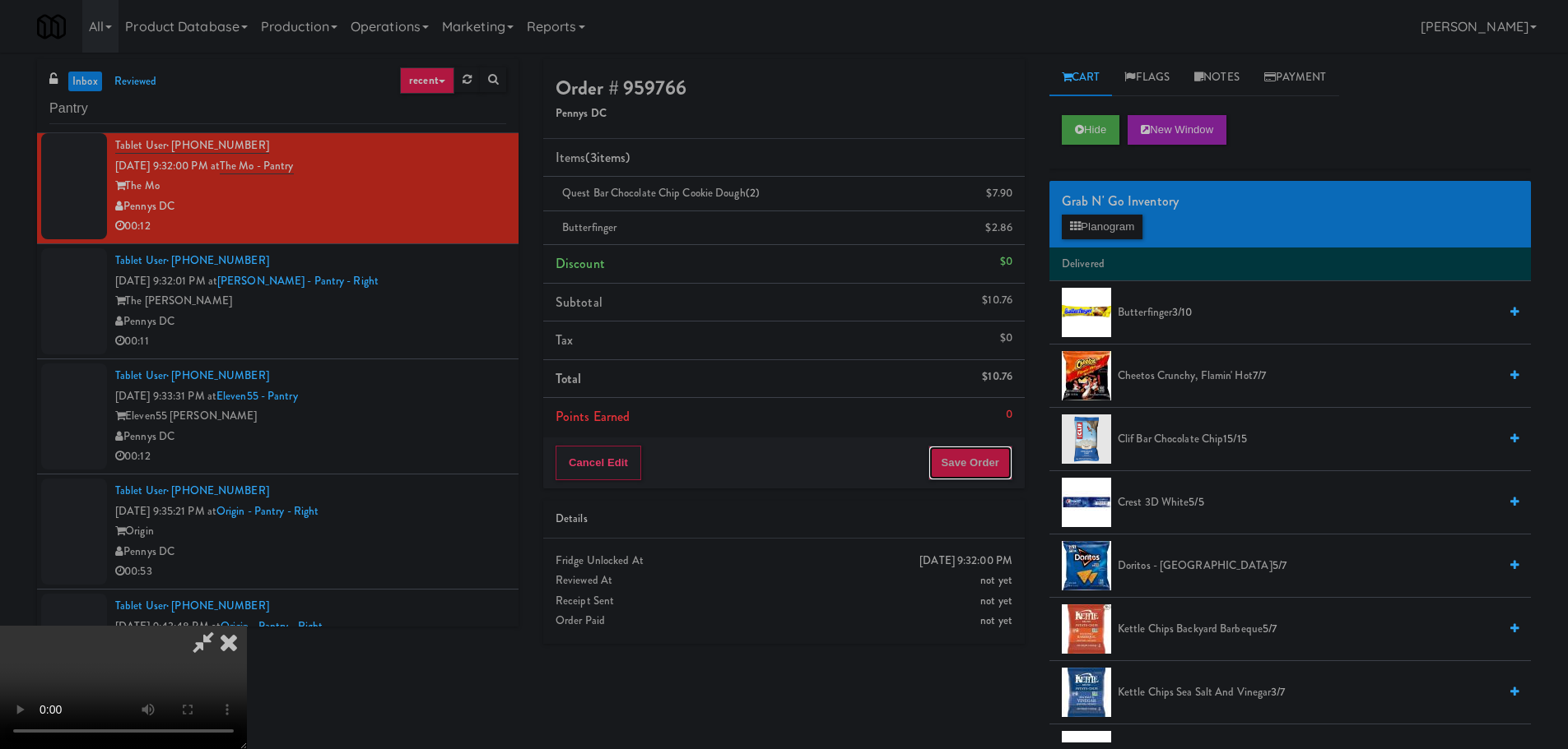
click at [967, 469] on button "Save Order" at bounding box center [971, 463] width 84 height 34
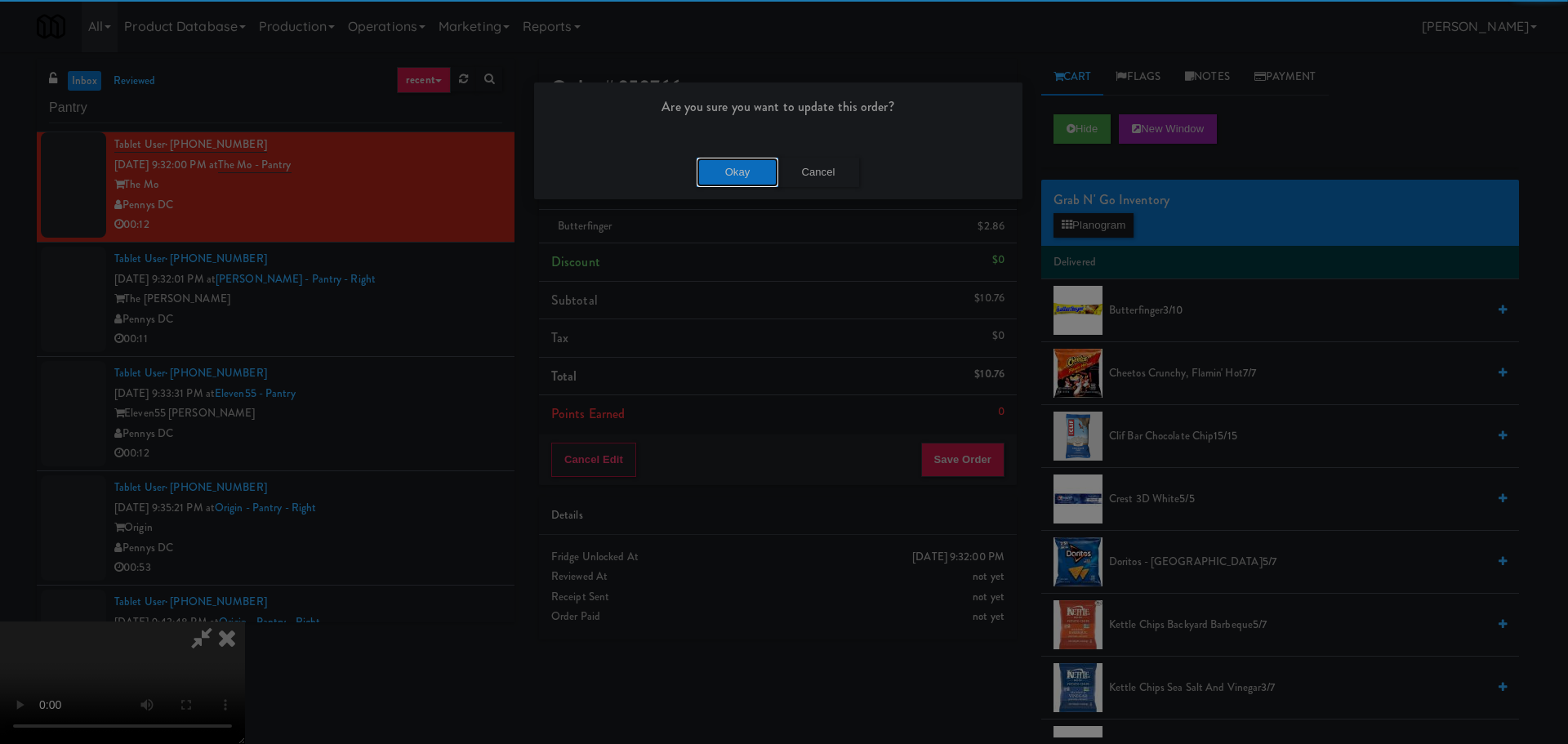
click at [728, 173] on button "Okay" at bounding box center [738, 172] width 82 height 29
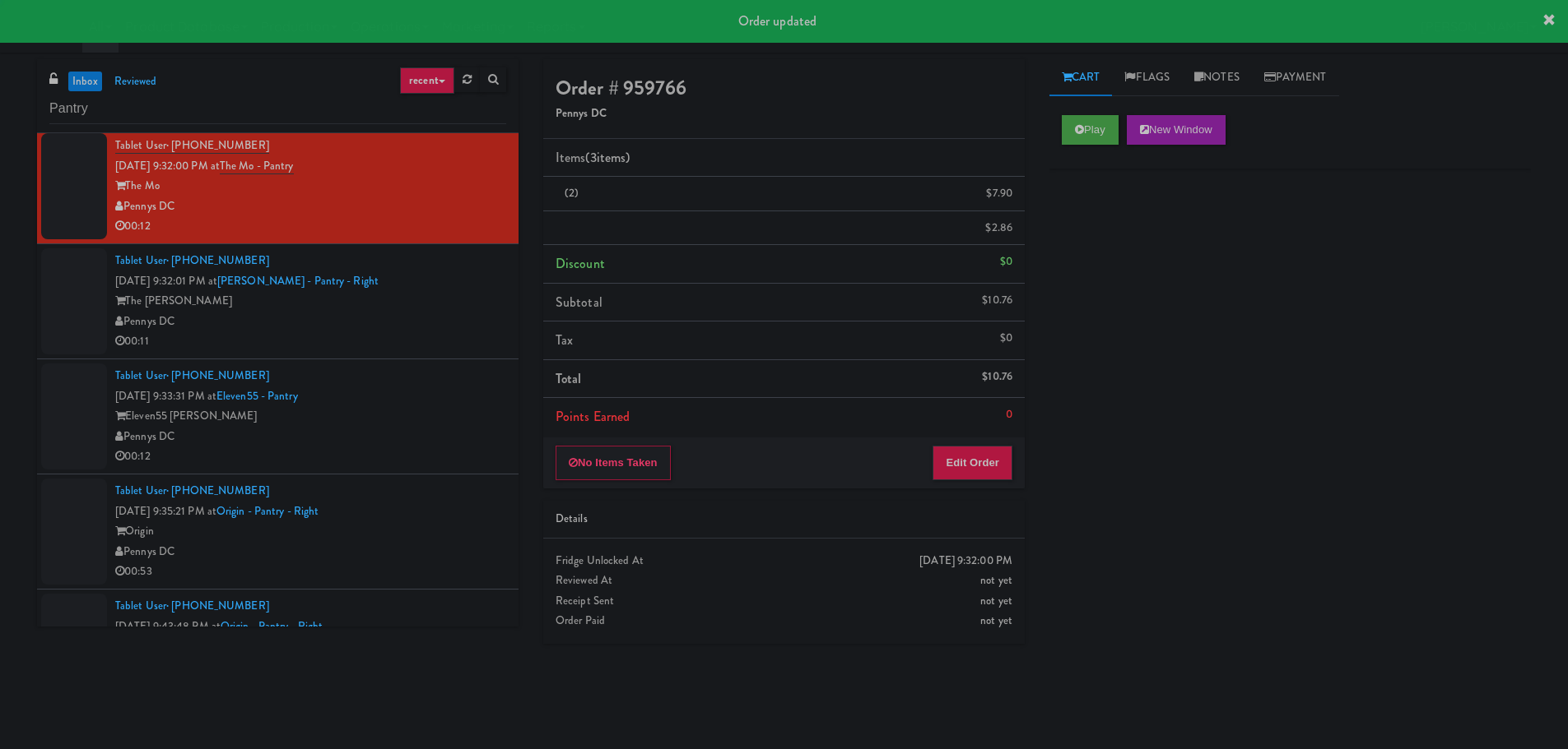
scroll to position [0, 0]
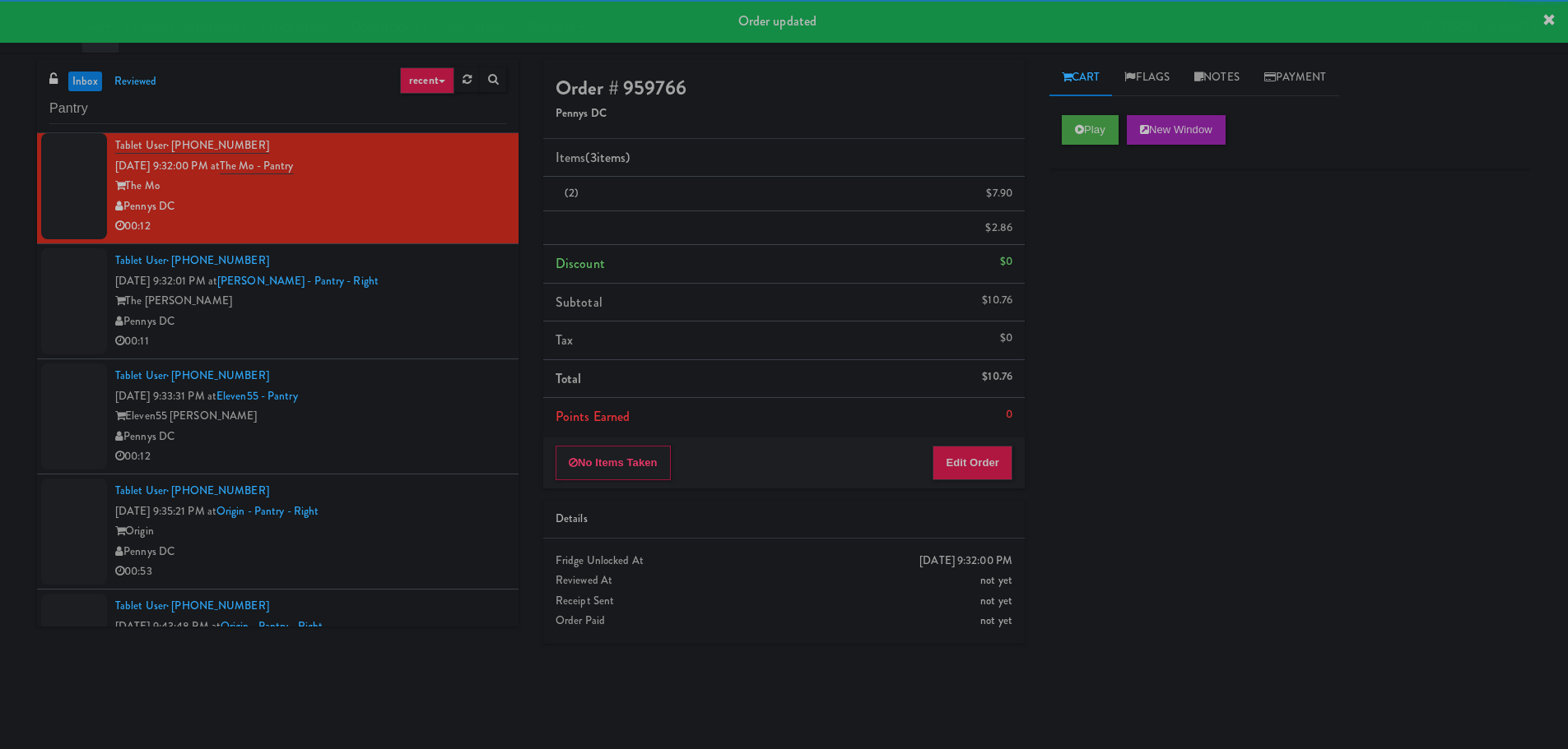
click at [437, 312] on div "Pennys DC" at bounding box center [311, 322] width 391 height 20
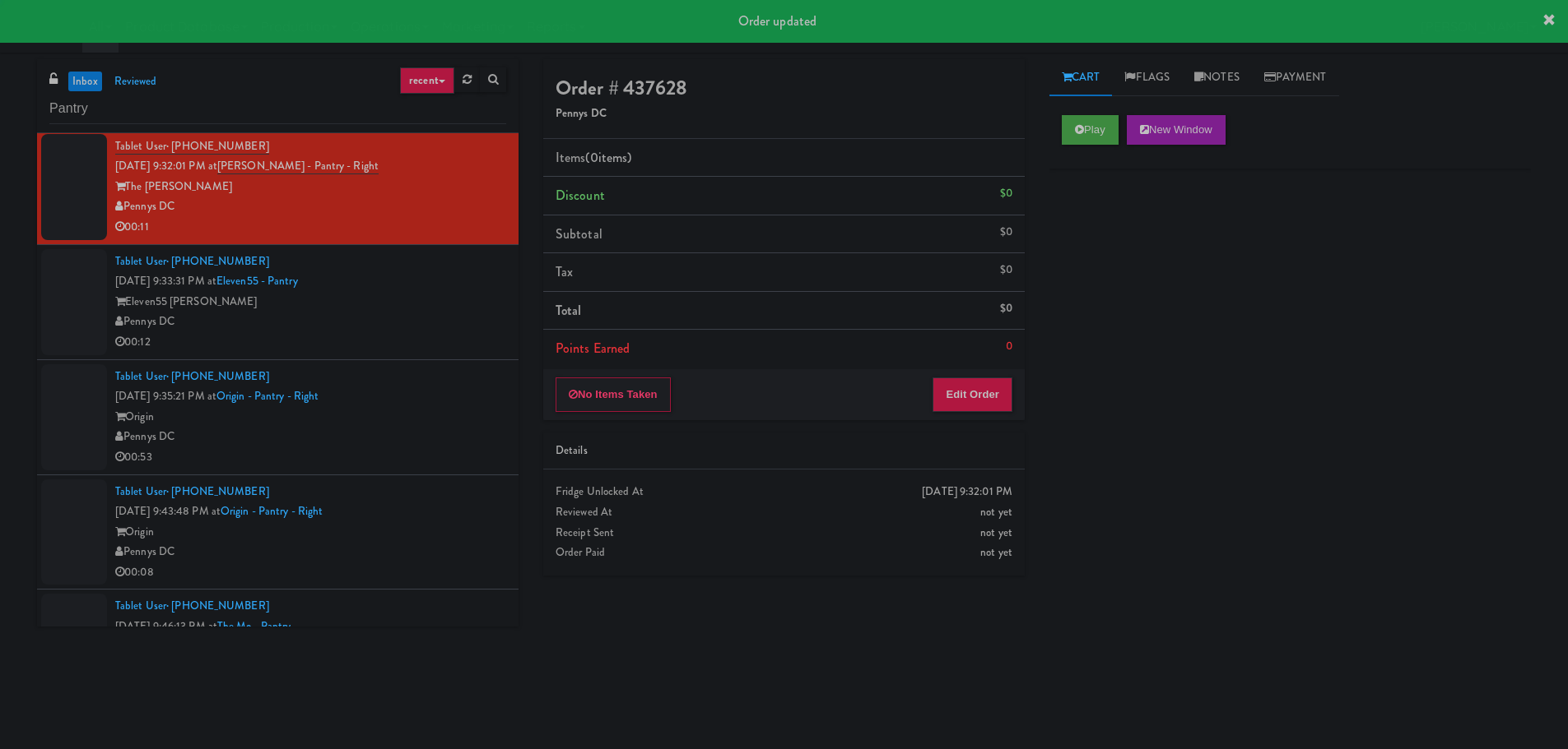
scroll to position [1305, 0]
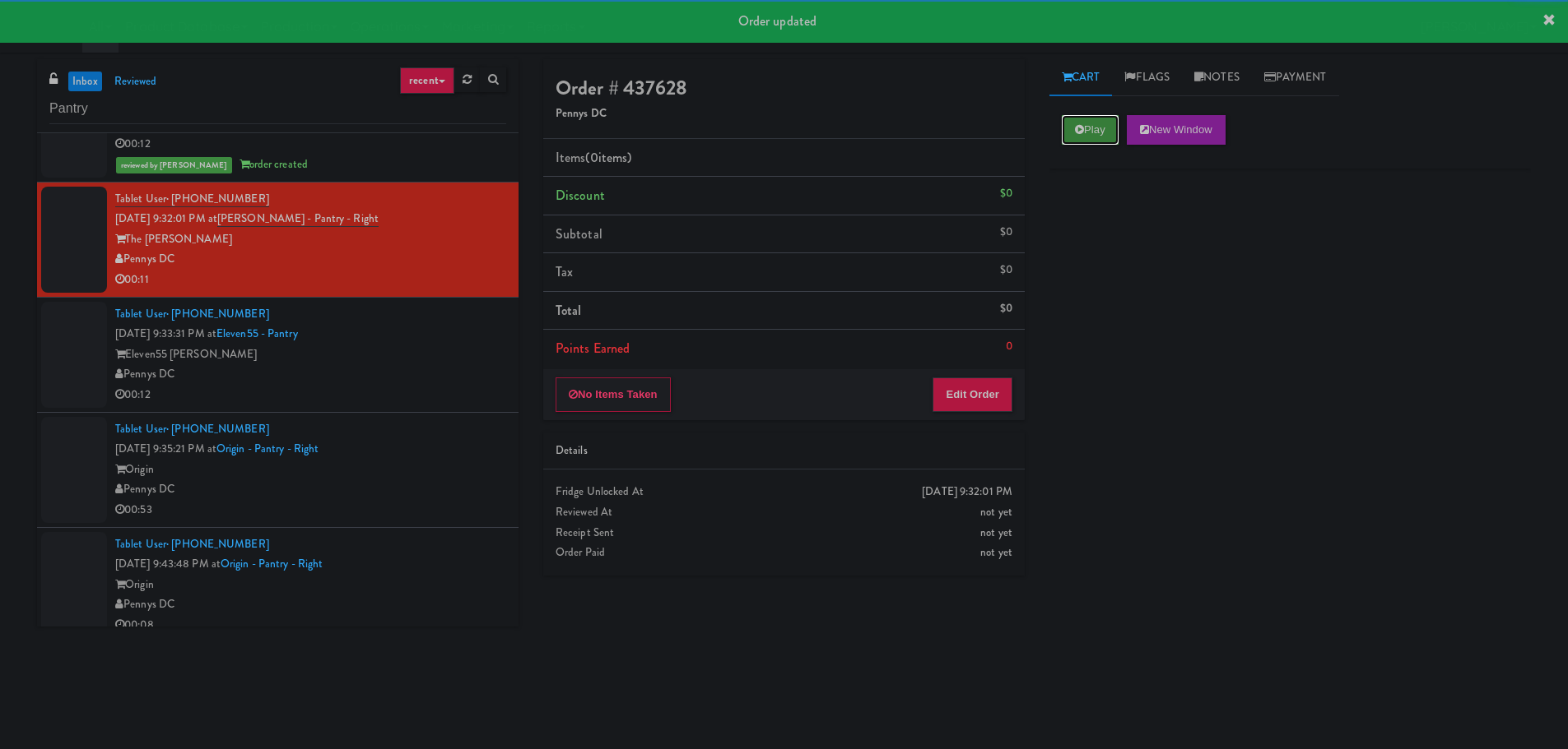
click at [1084, 126] on button "Play" at bounding box center [1090, 129] width 57 height 30
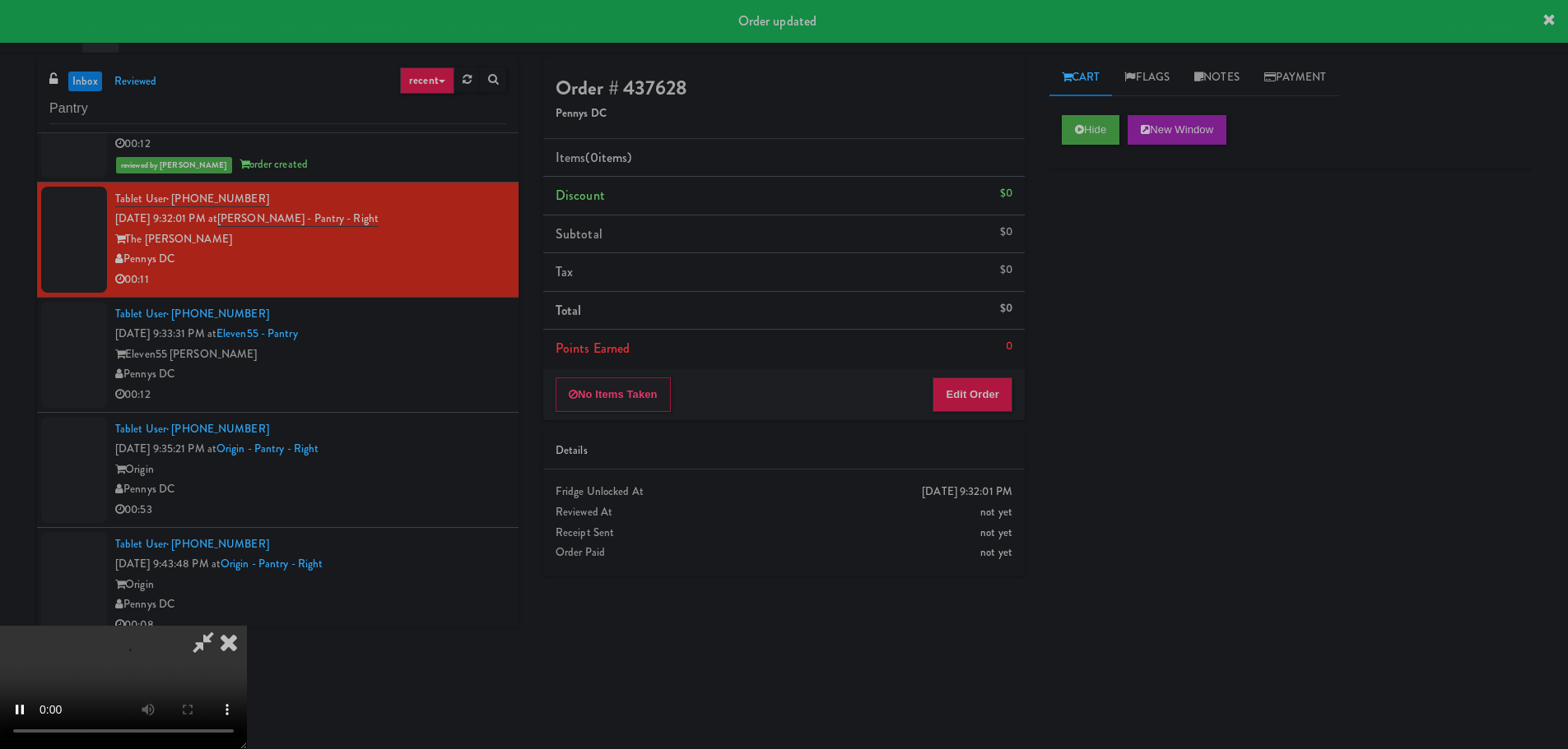
click at [954, 420] on div "No Items Taken Edit Order" at bounding box center [784, 395] width 481 height 51
click at [956, 417] on div "No Items Taken Edit Order" at bounding box center [784, 395] width 481 height 51
click at [959, 410] on button "Edit Order" at bounding box center [972, 395] width 80 height 34
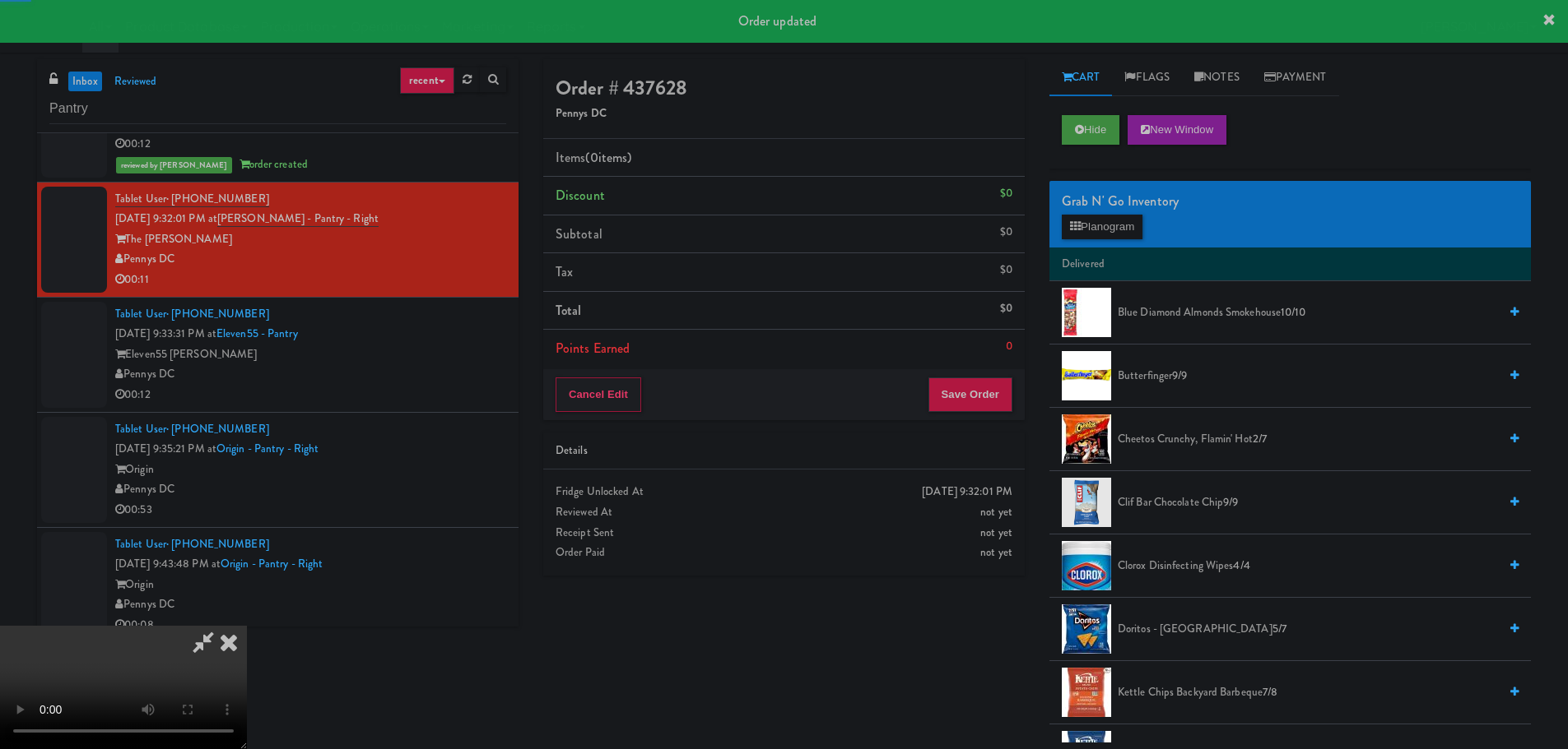
click at [746, 487] on div "Fridge Unlocked At" at bounding box center [784, 491] width 457 height 20
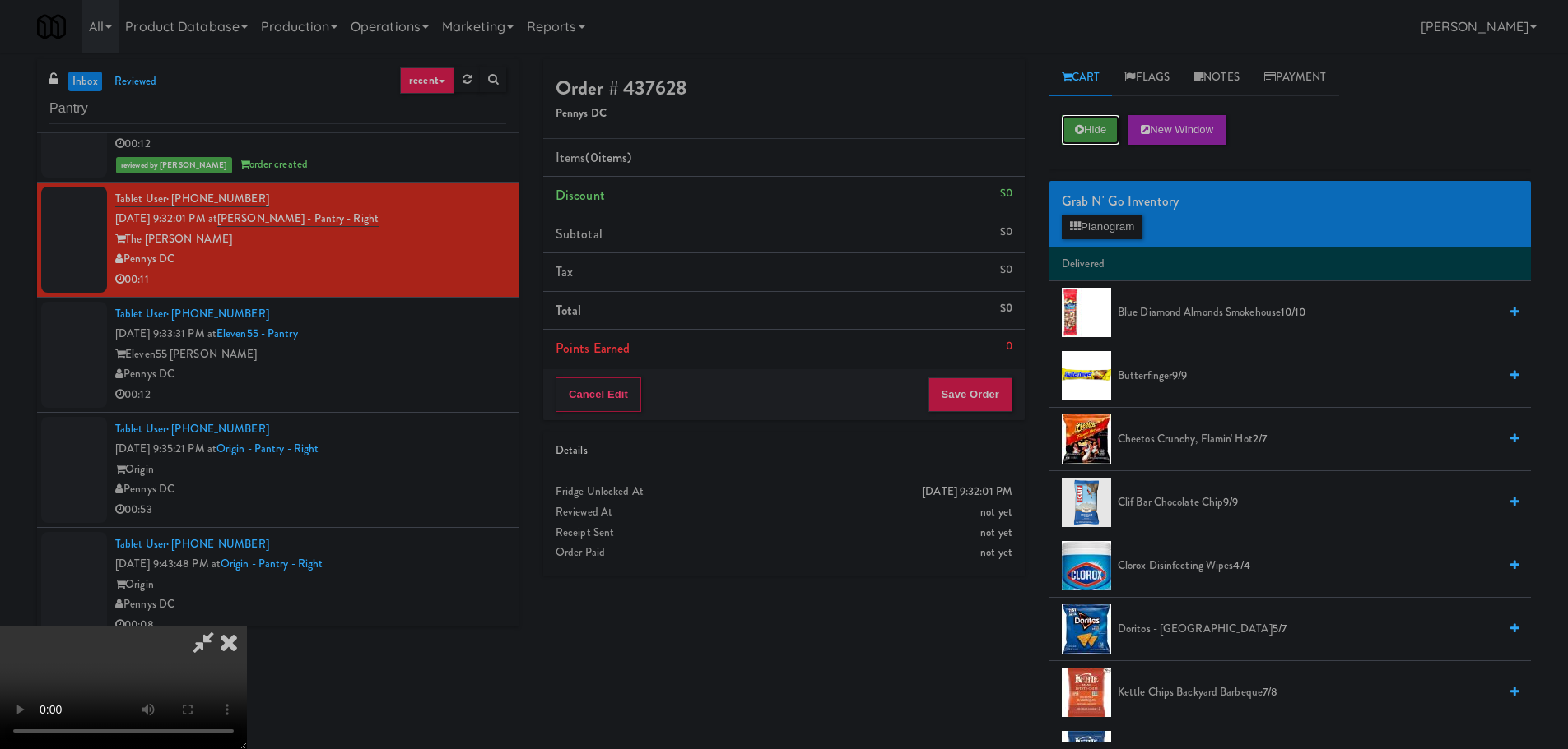
click at [1064, 125] on button "Hide" at bounding box center [1091, 129] width 58 height 30
click at [247, 626] on video at bounding box center [124, 688] width 247 height 124
click at [1174, 378] on span "Butterfinger 9/9" at bounding box center [1307, 375] width 380 height 20
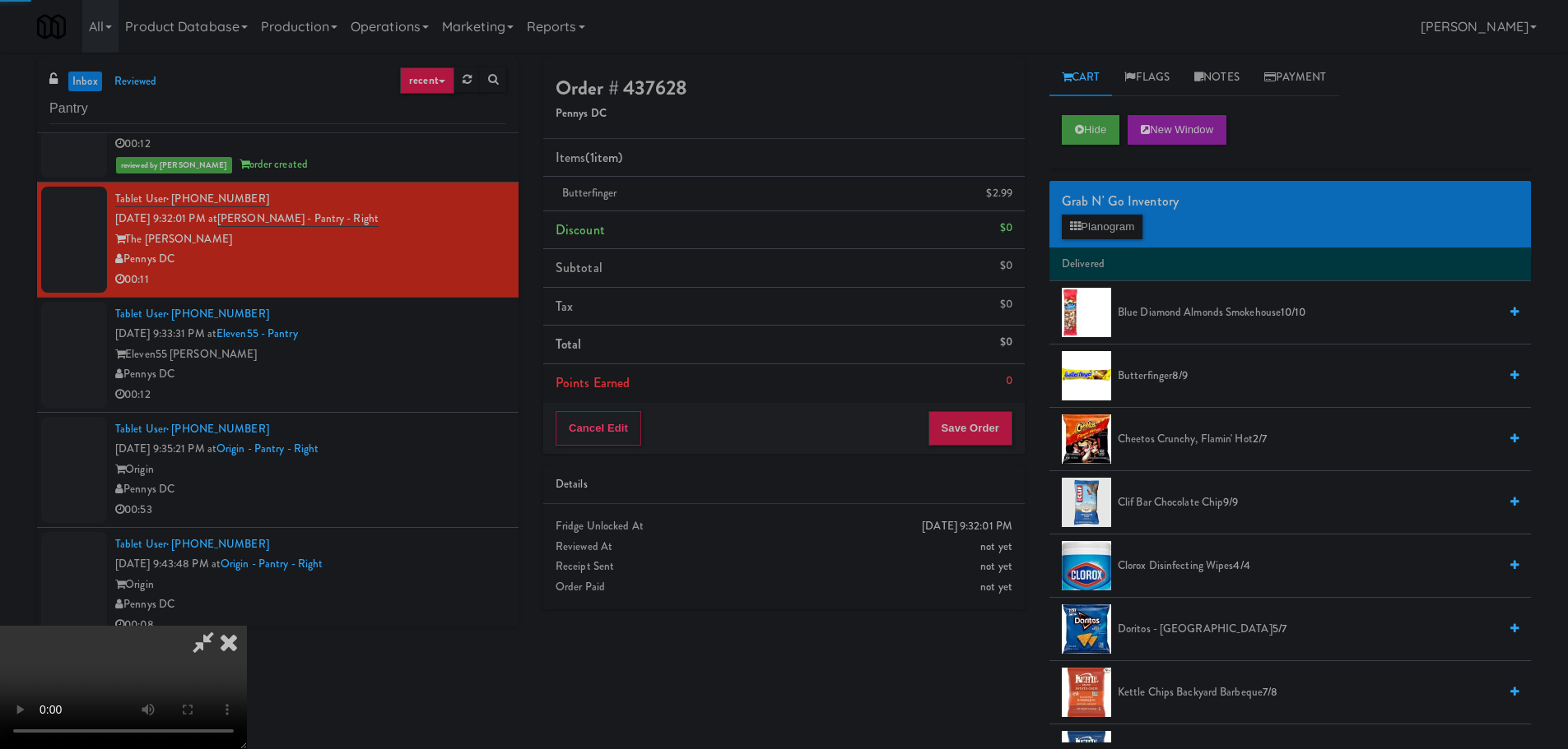
click at [247, 626] on video at bounding box center [124, 688] width 247 height 124
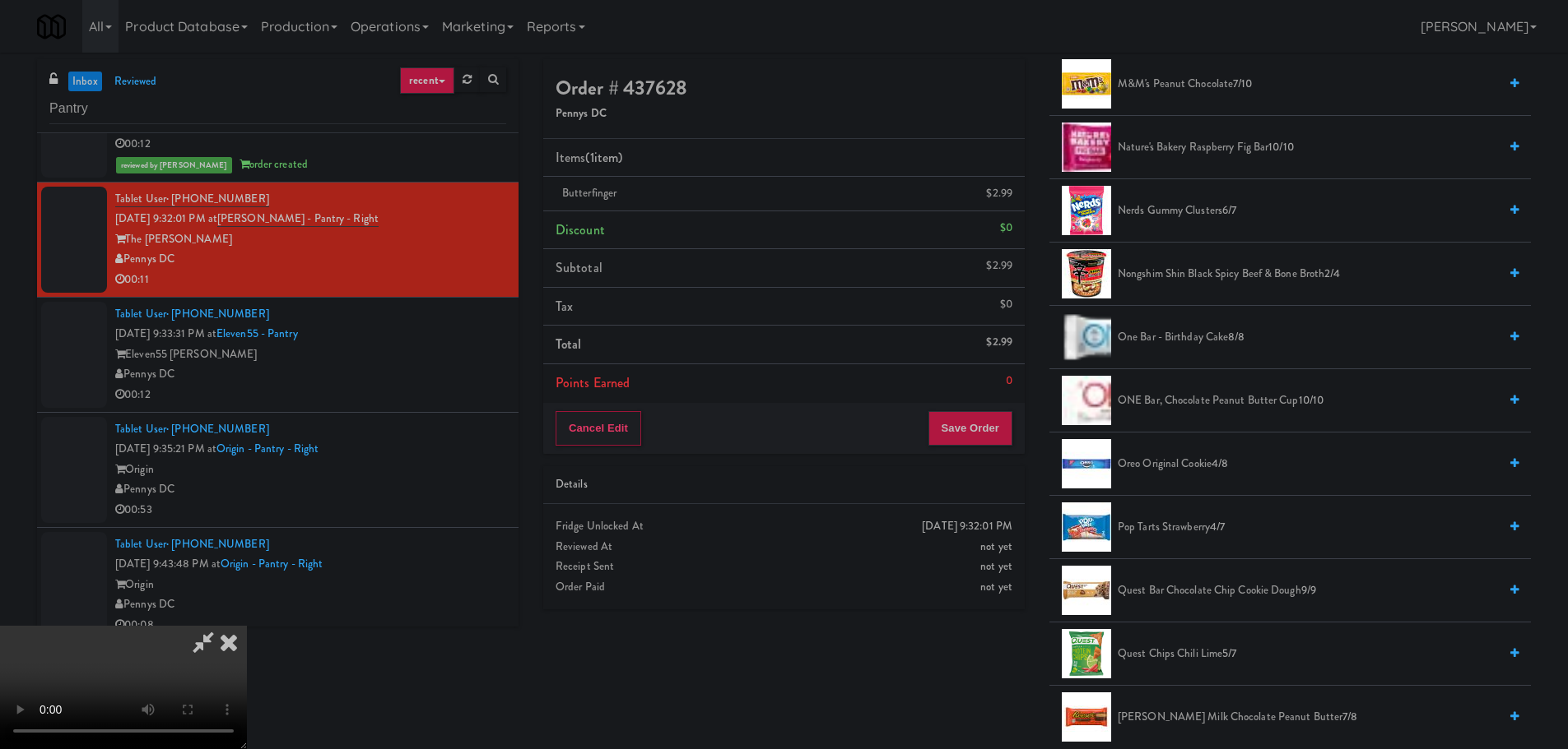
scroll to position [1234, 0]
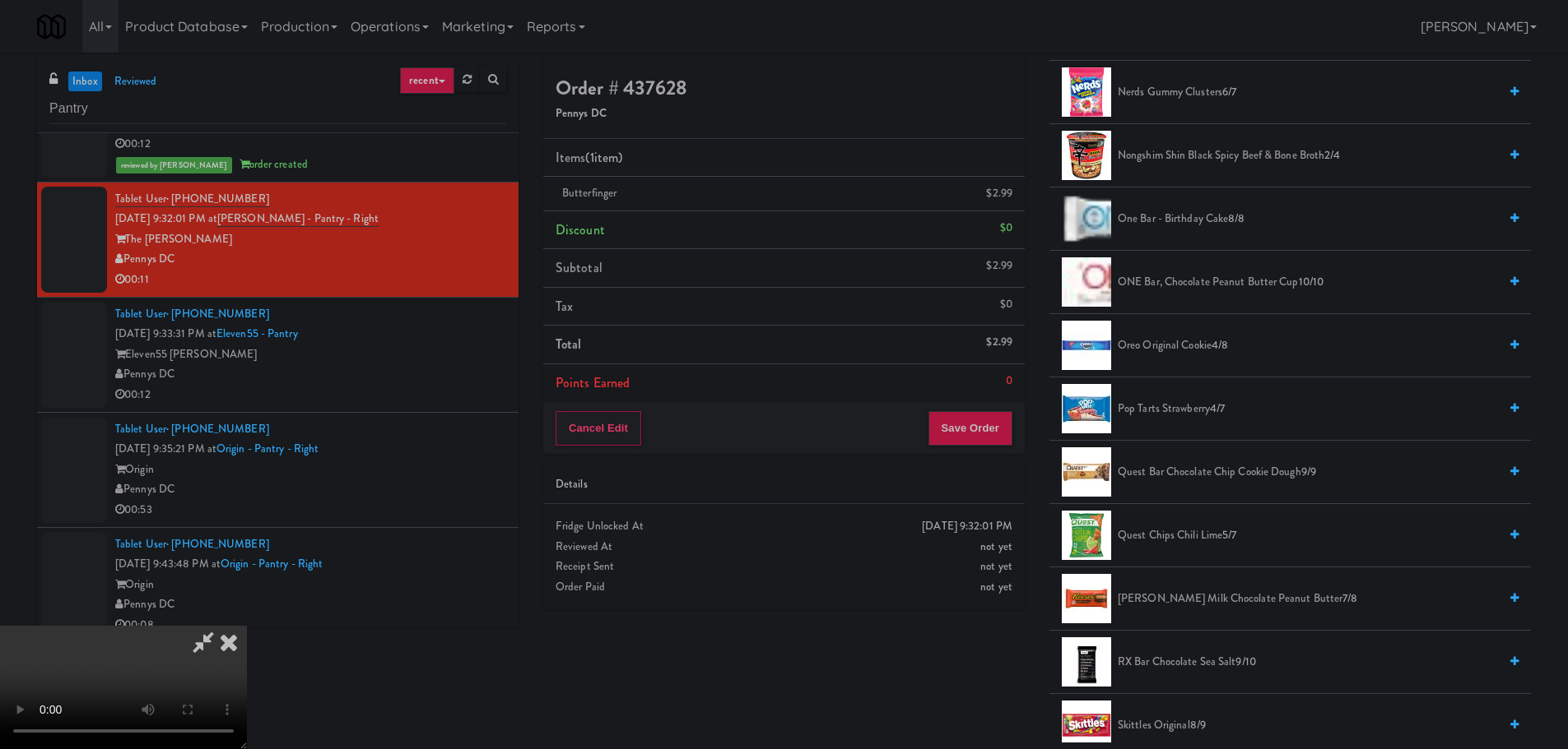
click at [1164, 339] on span "Oreo Original Cookie 4/8" at bounding box center [1307, 345] width 380 height 20
click at [247, 626] on video at bounding box center [124, 688] width 247 height 124
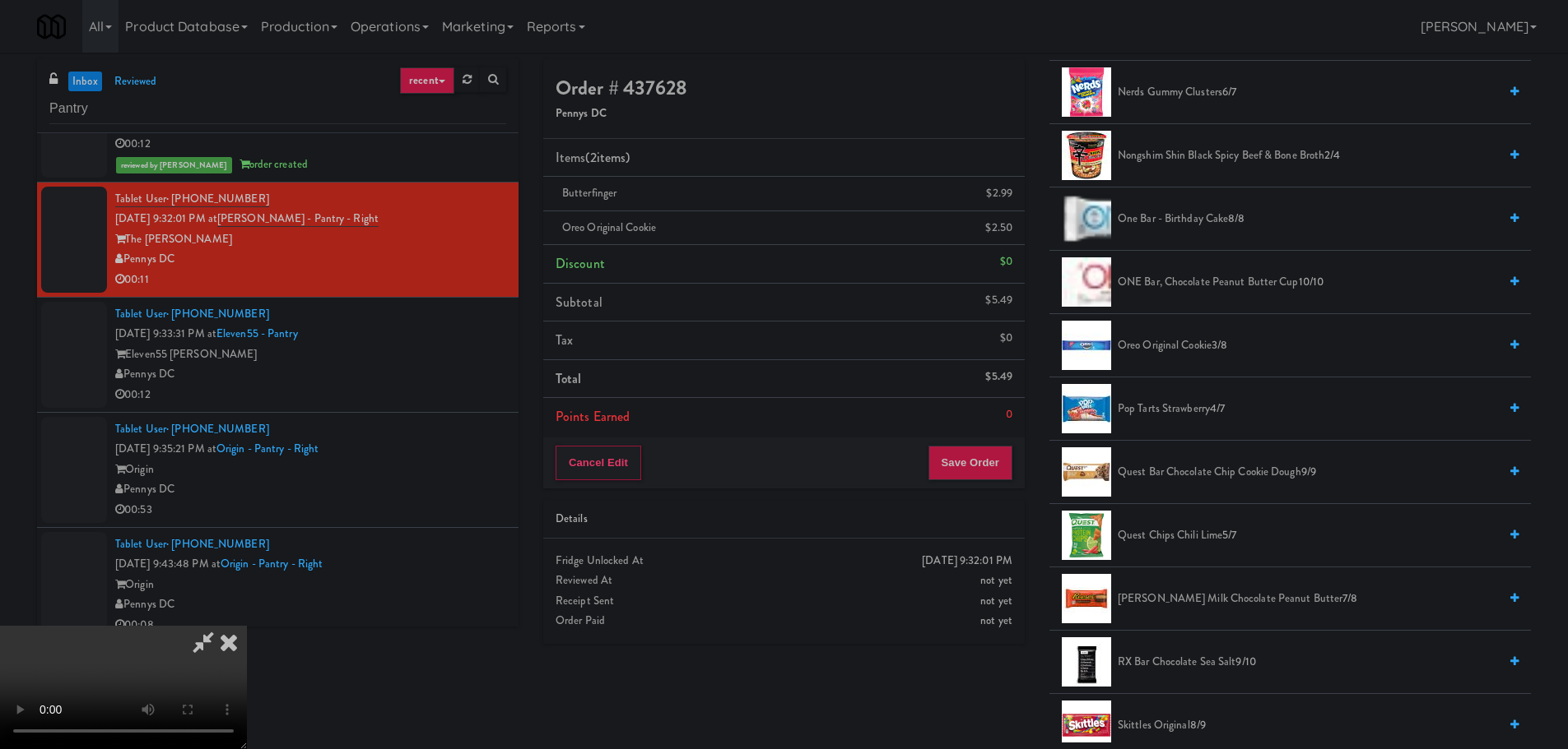
click at [247, 626] on video at bounding box center [124, 688] width 247 height 124
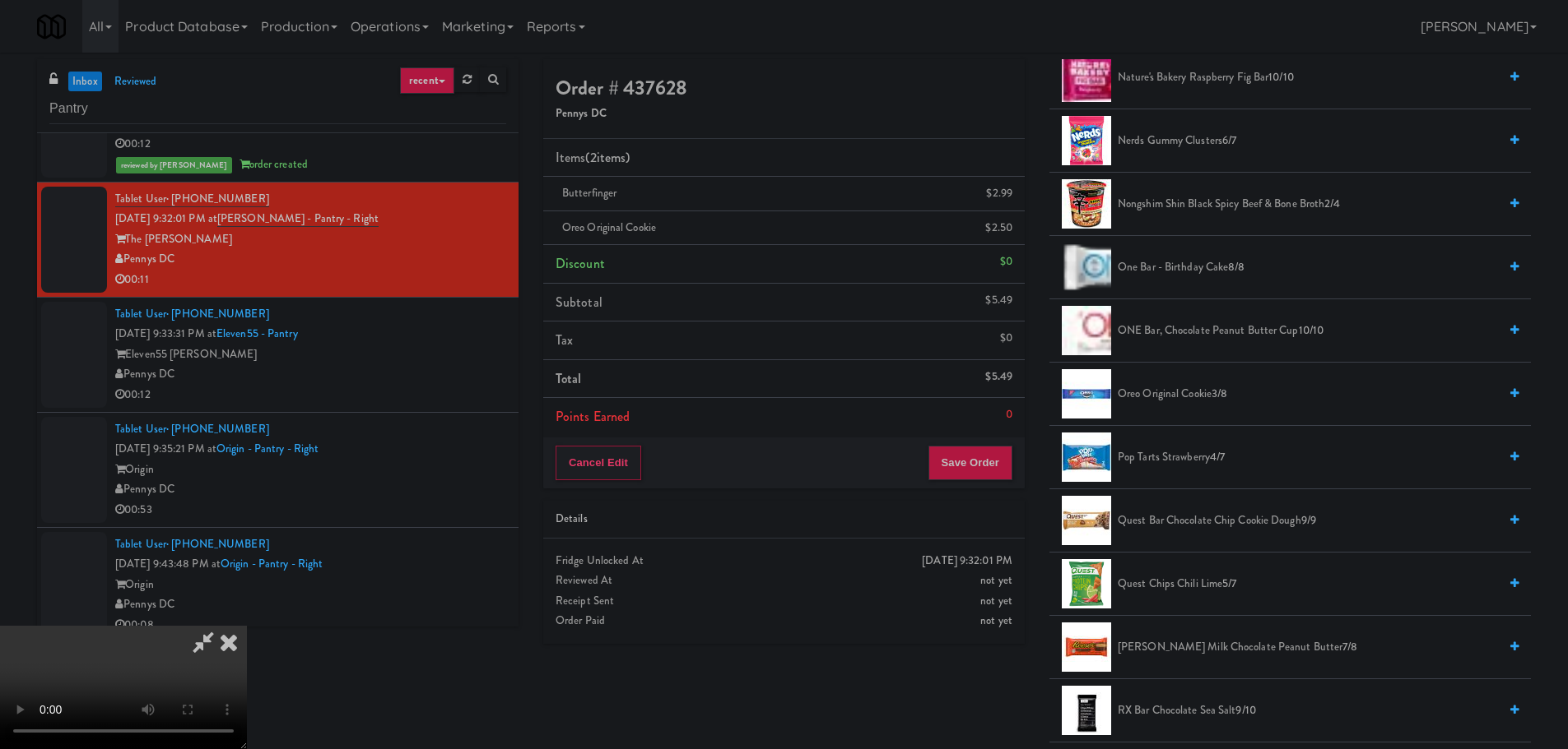
scroll to position [1143, 0]
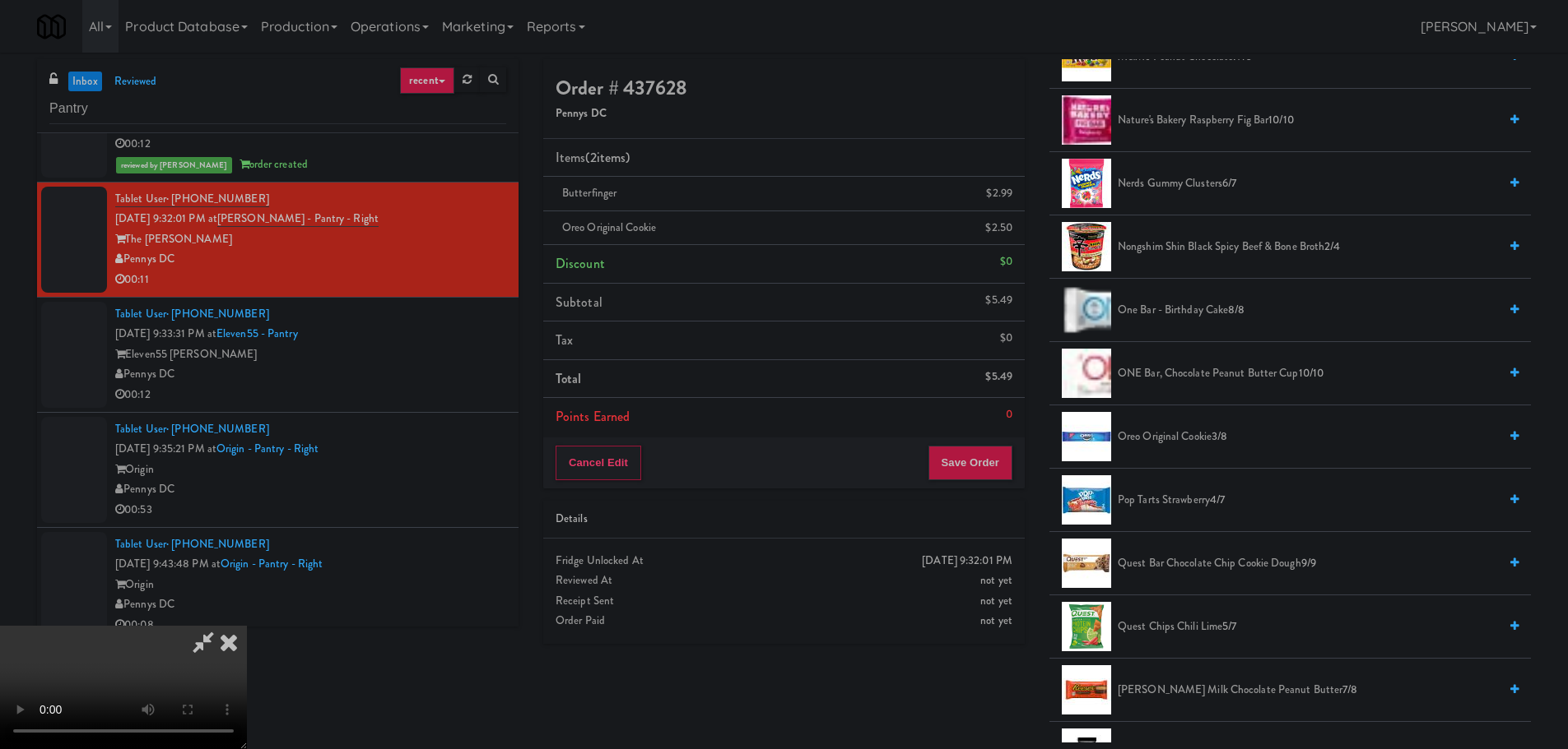
click at [1166, 183] on span "Nerds Gummy Clusters 6/7" at bounding box center [1307, 183] width 380 height 20
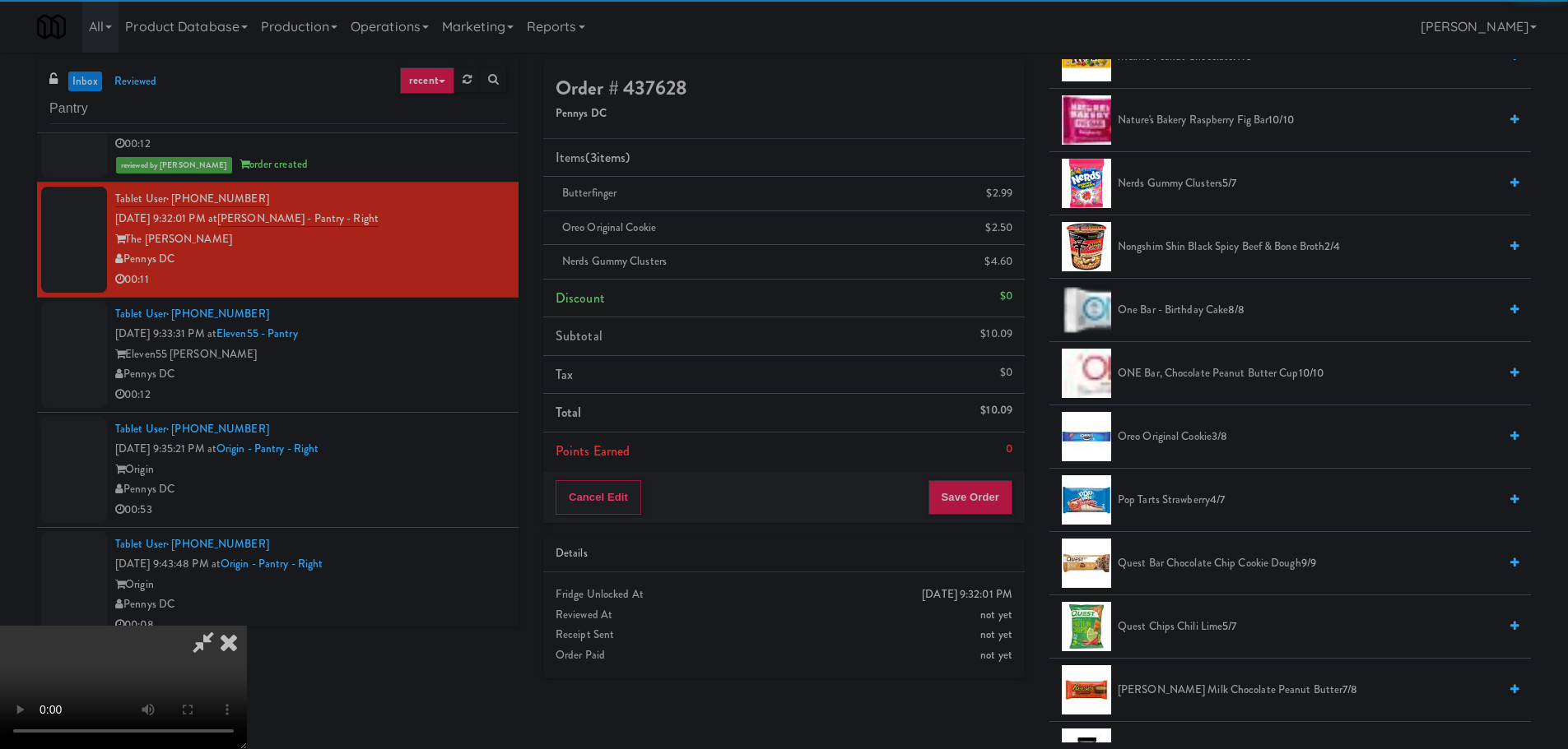
click at [247, 626] on video at bounding box center [124, 688] width 247 height 124
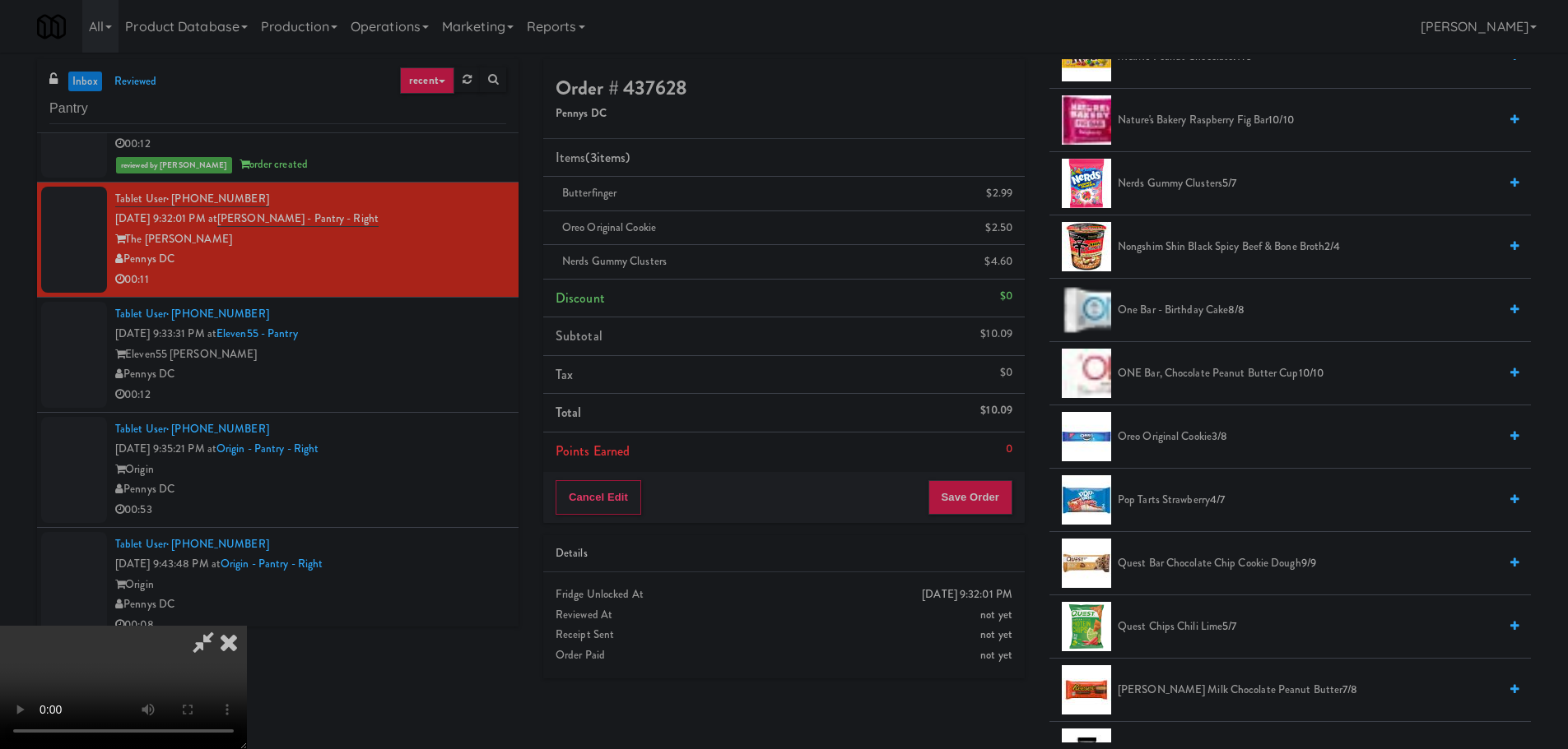
click at [247, 626] on video at bounding box center [124, 688] width 247 height 124
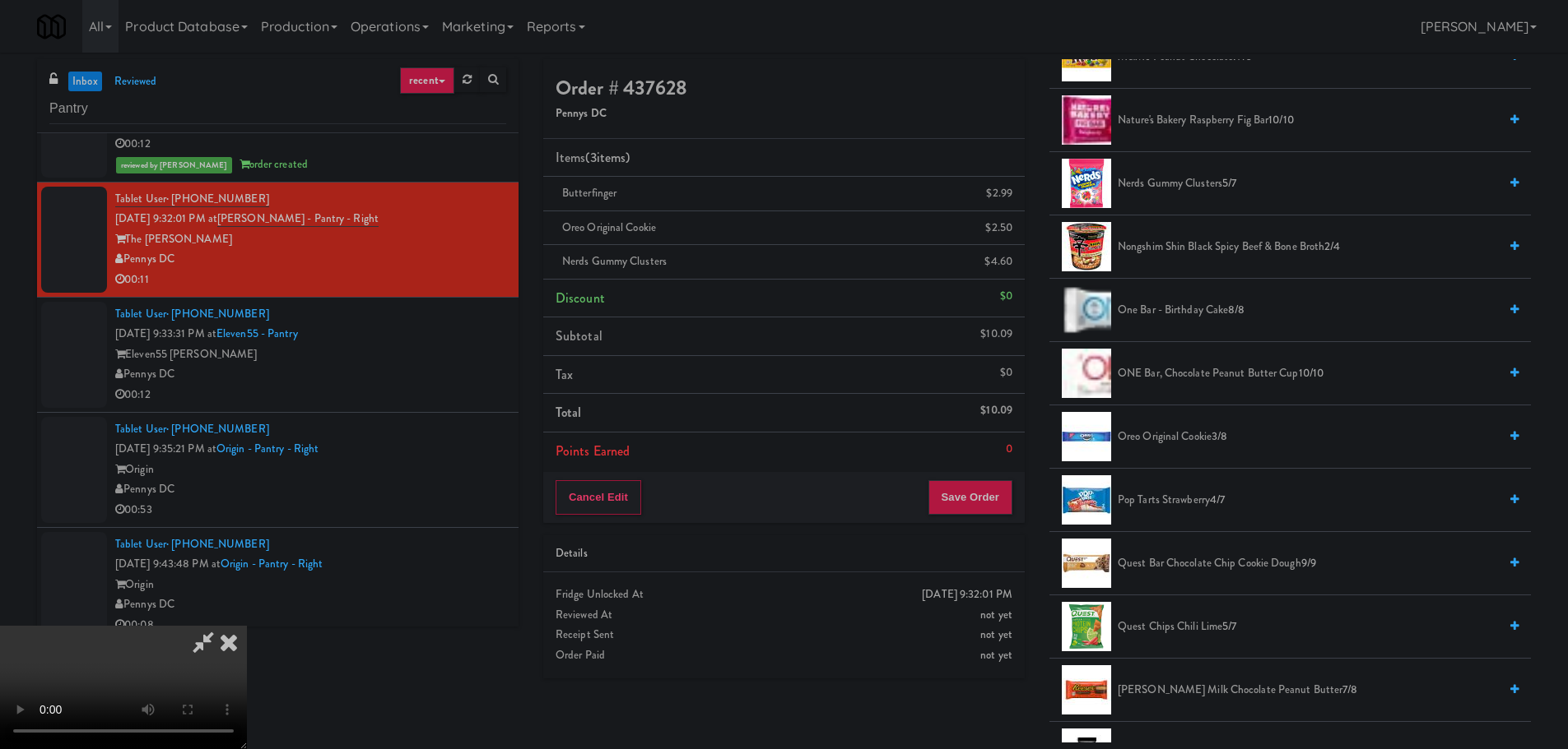
drag, startPoint x: 657, startPoint y: 585, endPoint x: 659, endPoint y: 576, distance: 9.2
click at [247, 626] on video at bounding box center [124, 688] width 247 height 124
click at [964, 494] on button "Save Order" at bounding box center [971, 498] width 84 height 34
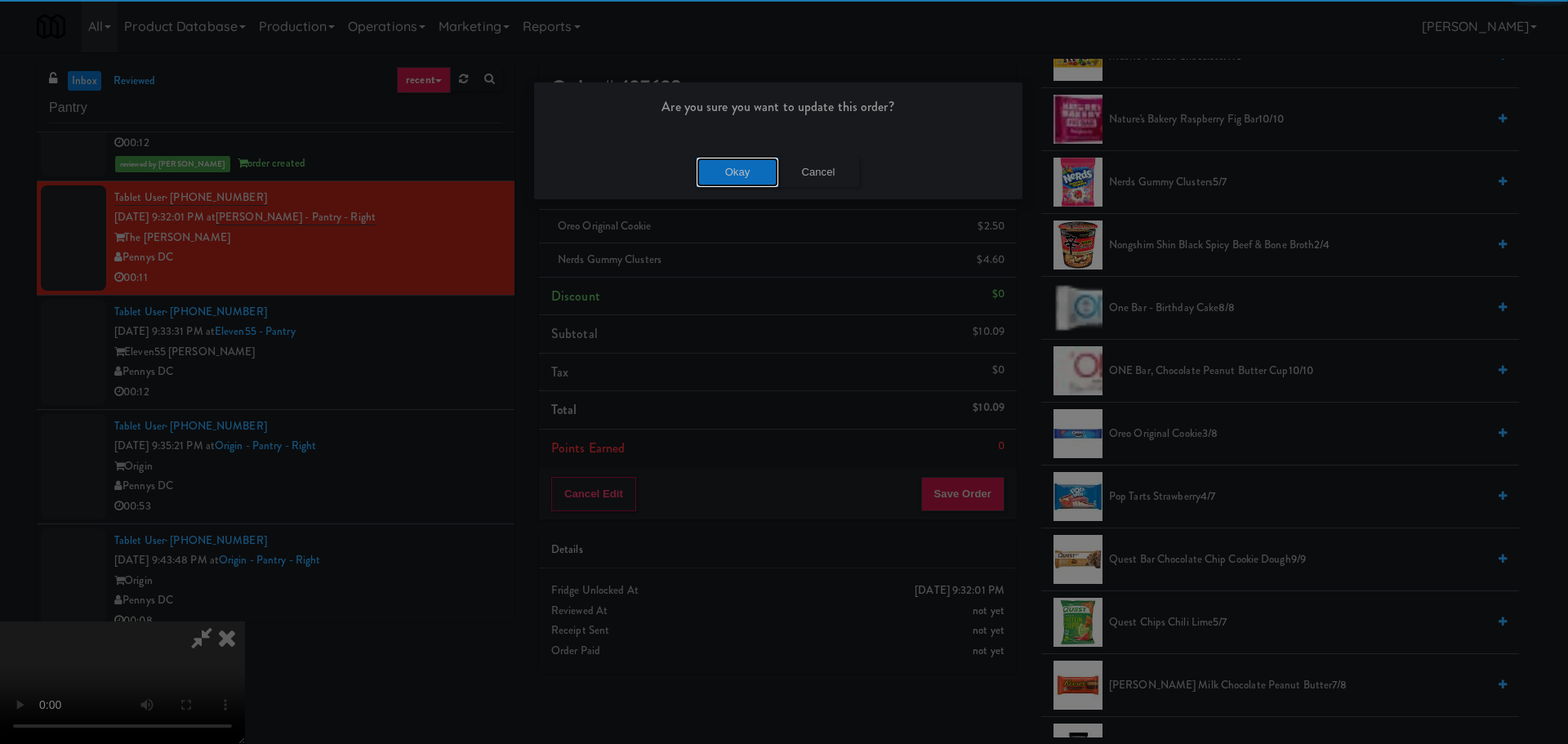
click at [711, 173] on button "Okay" at bounding box center [738, 172] width 82 height 29
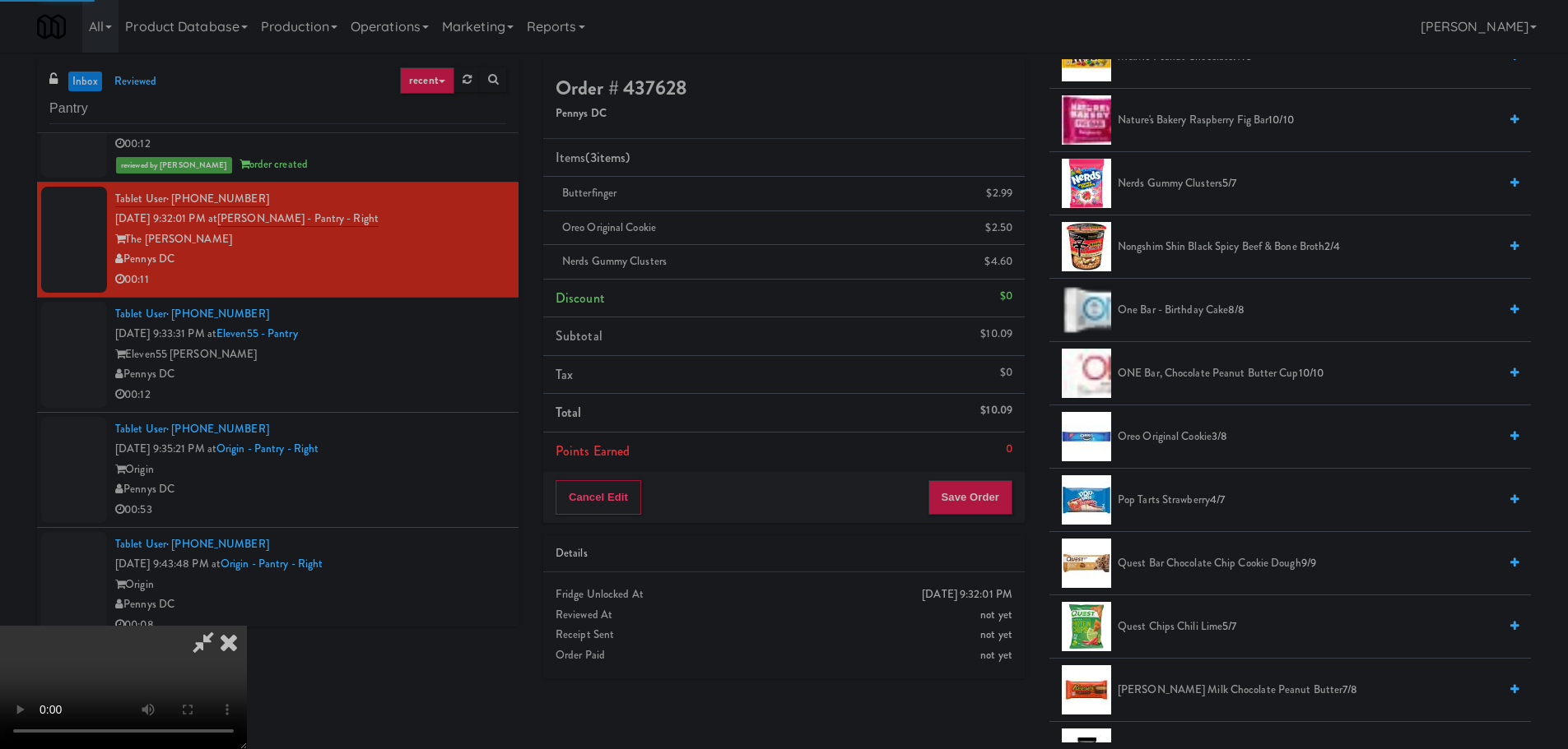
scroll to position [0, 0]
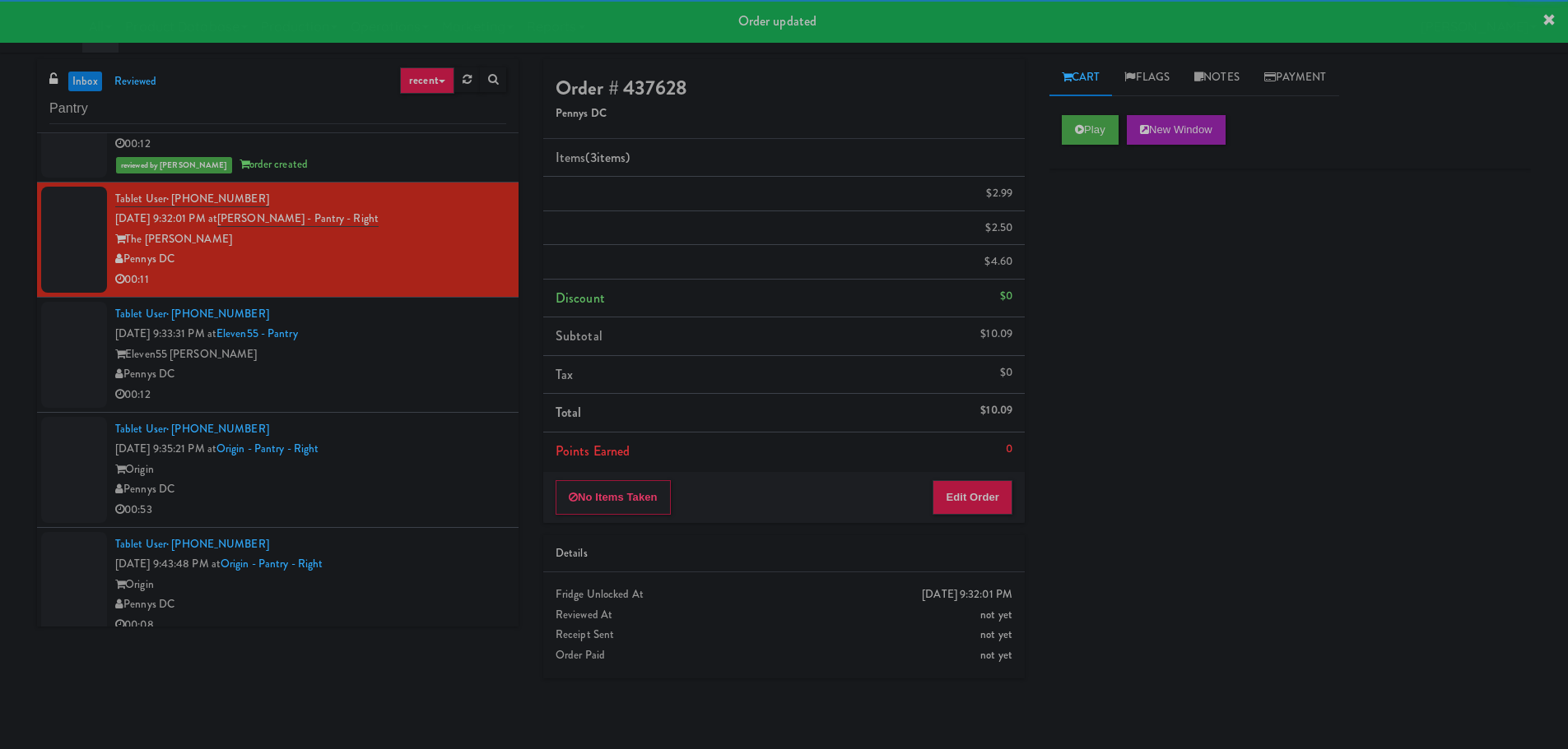
click at [436, 388] on div "00:12" at bounding box center [311, 395] width 391 height 20
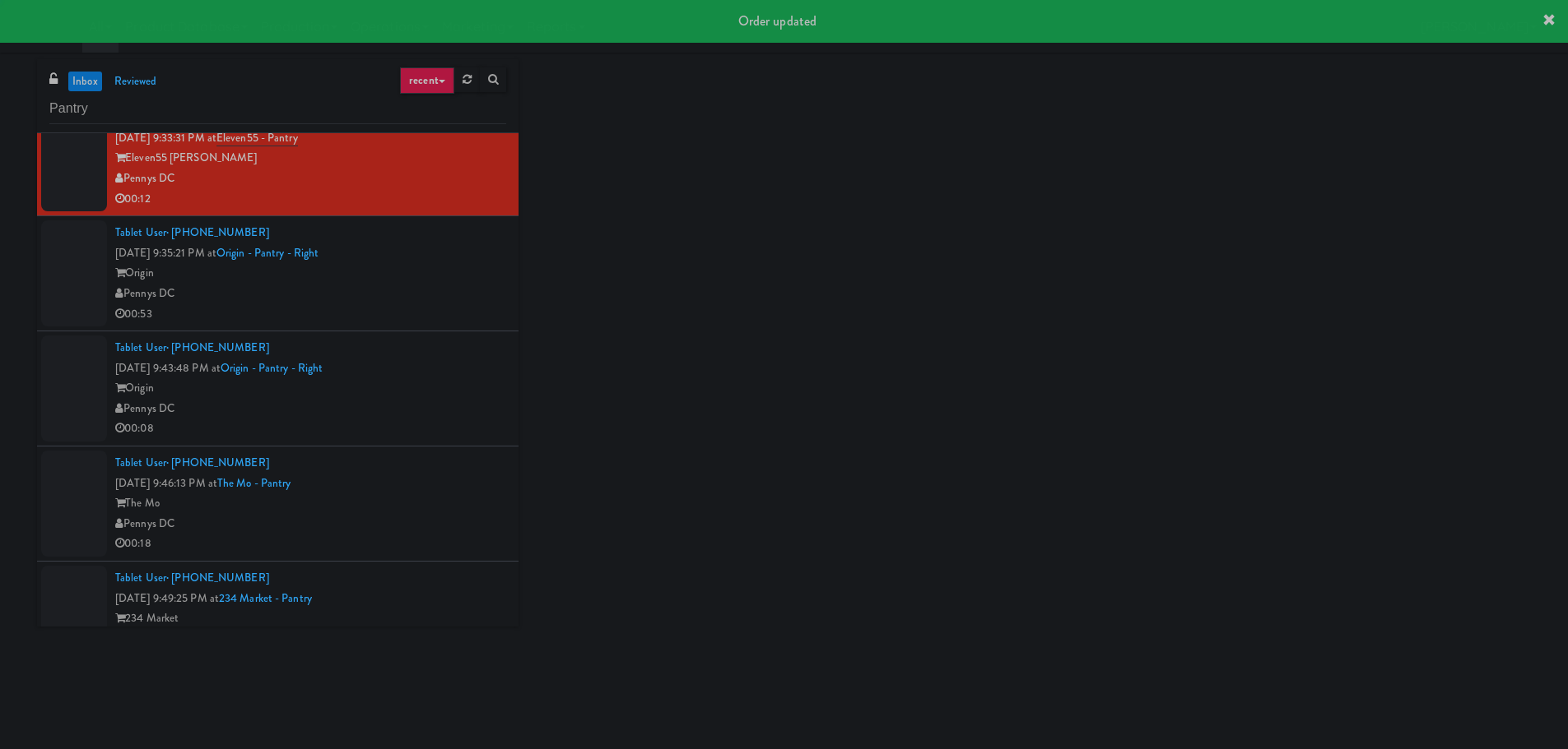
scroll to position [1552, 0]
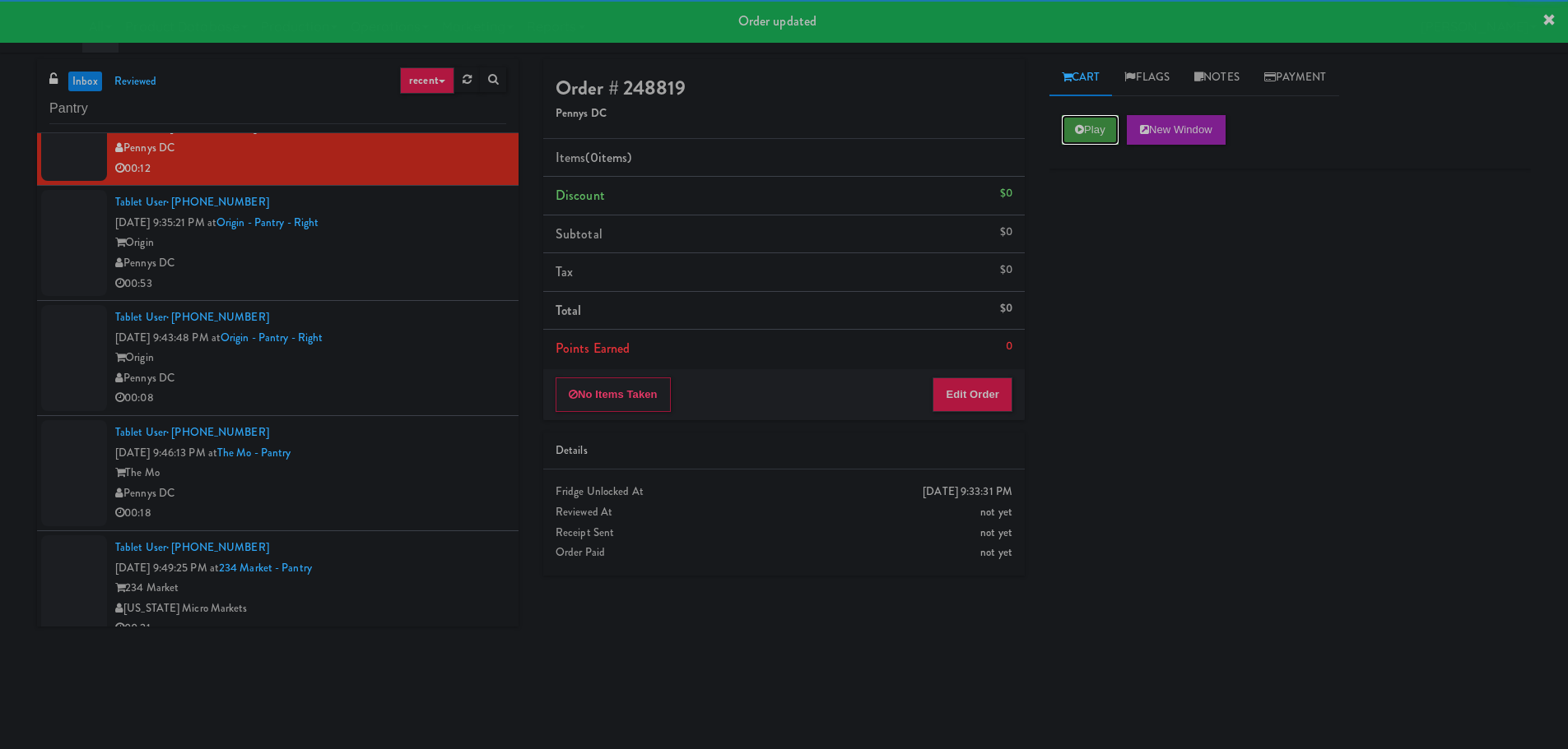
click at [1082, 141] on button "Play" at bounding box center [1090, 129] width 57 height 30
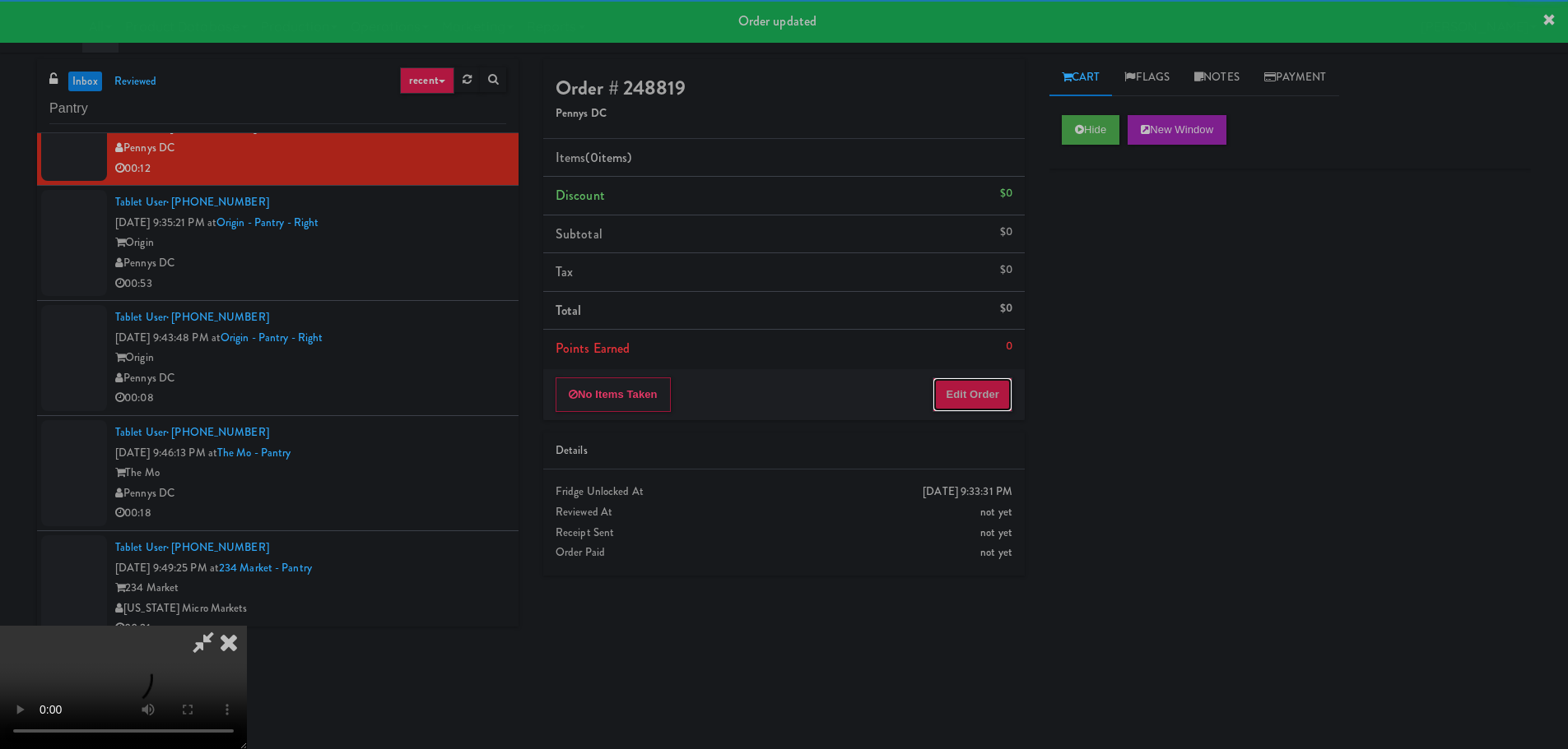
click at [969, 388] on button "Edit Order" at bounding box center [972, 395] width 80 height 34
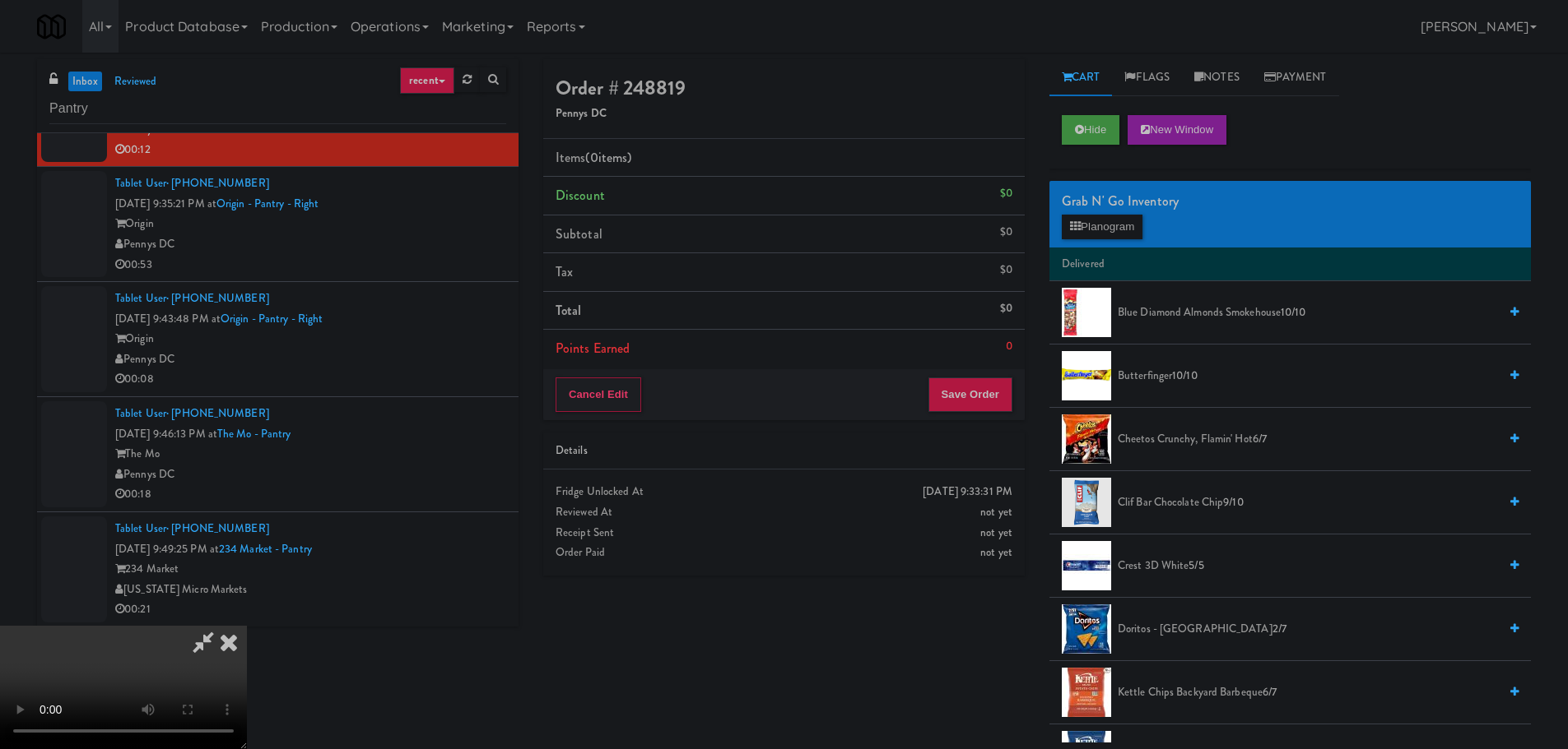
scroll to position [0, 0]
click at [247, 626] on video at bounding box center [124, 688] width 247 height 124
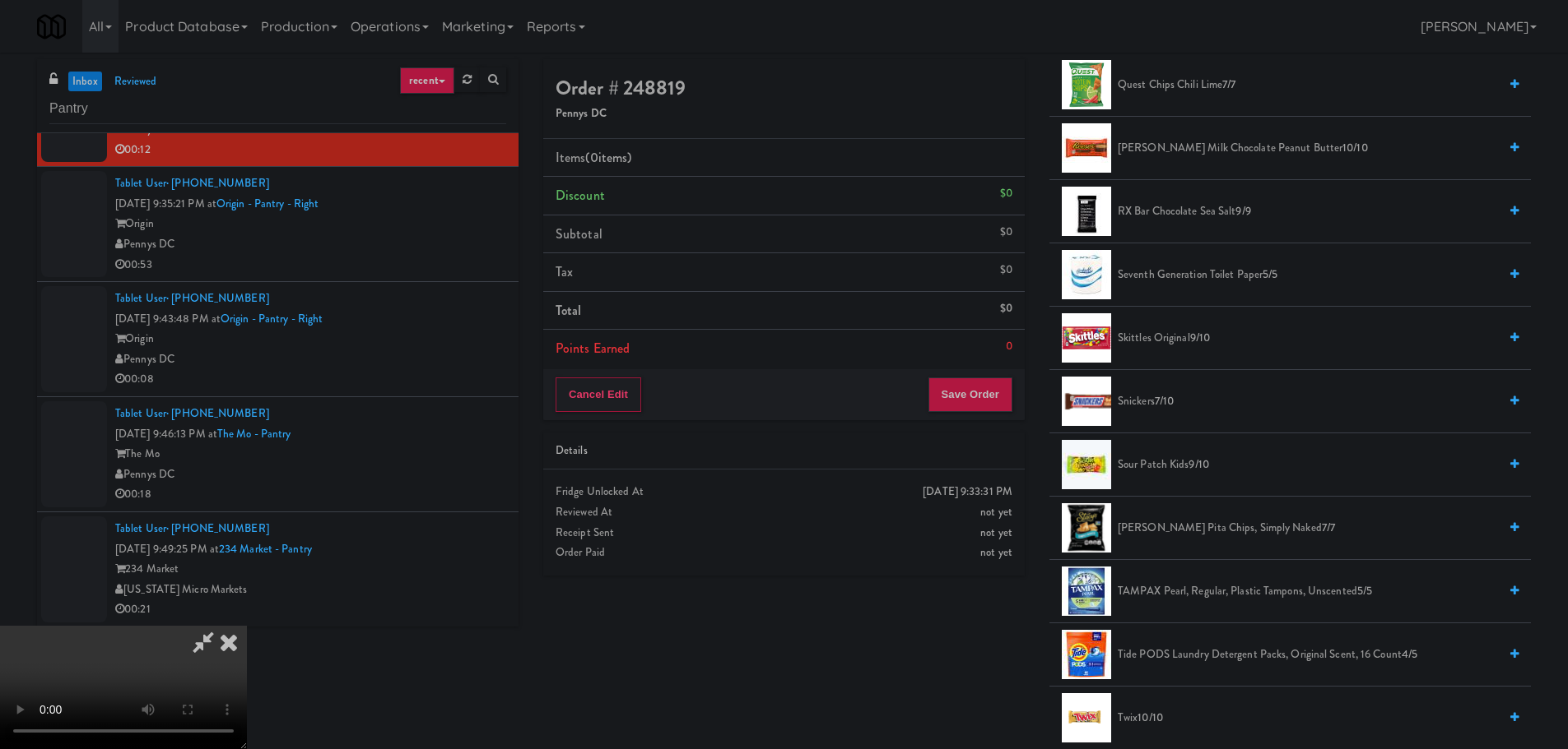
scroll to position [1646, 0]
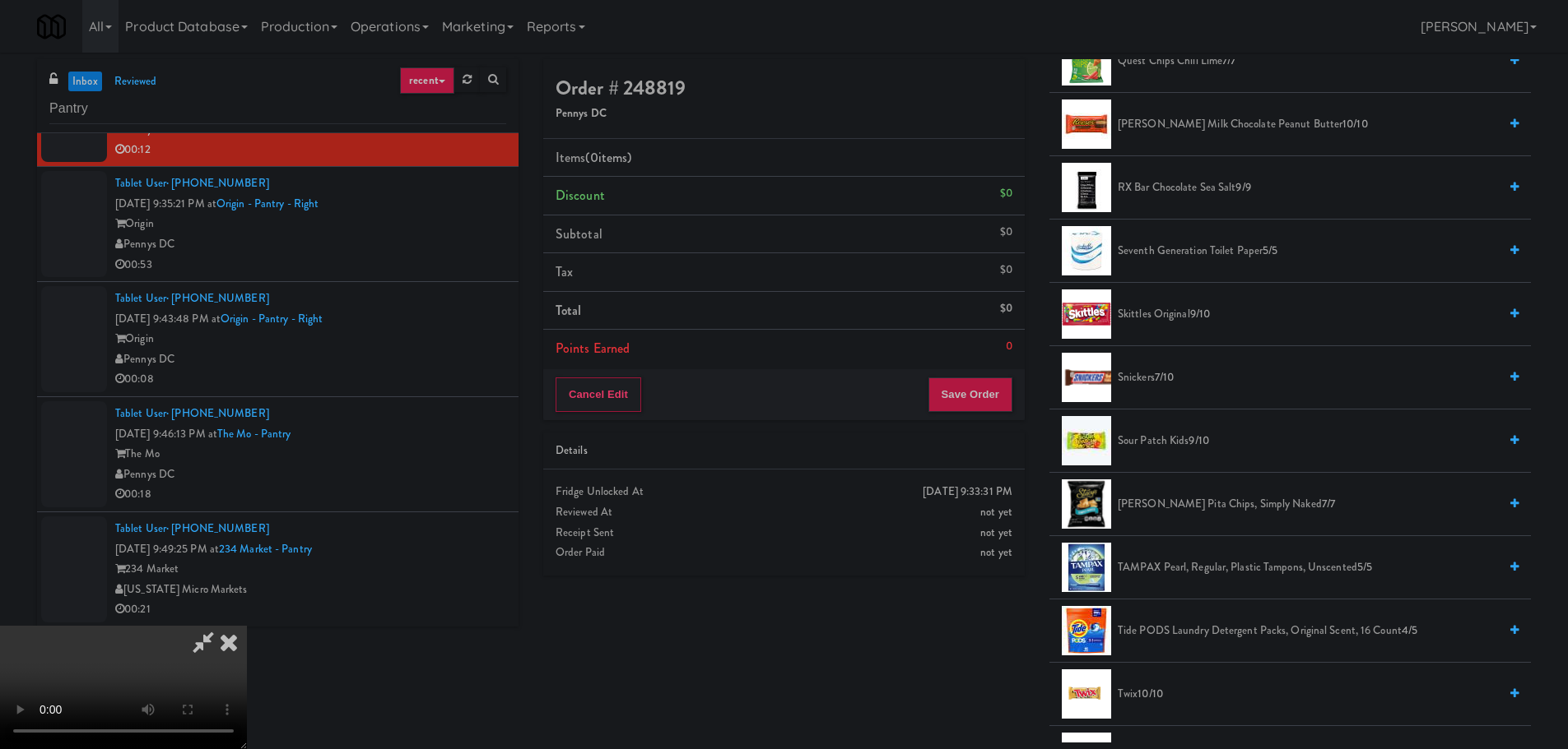
click at [1133, 318] on span "Skittles Original 9/10" at bounding box center [1307, 314] width 380 height 20
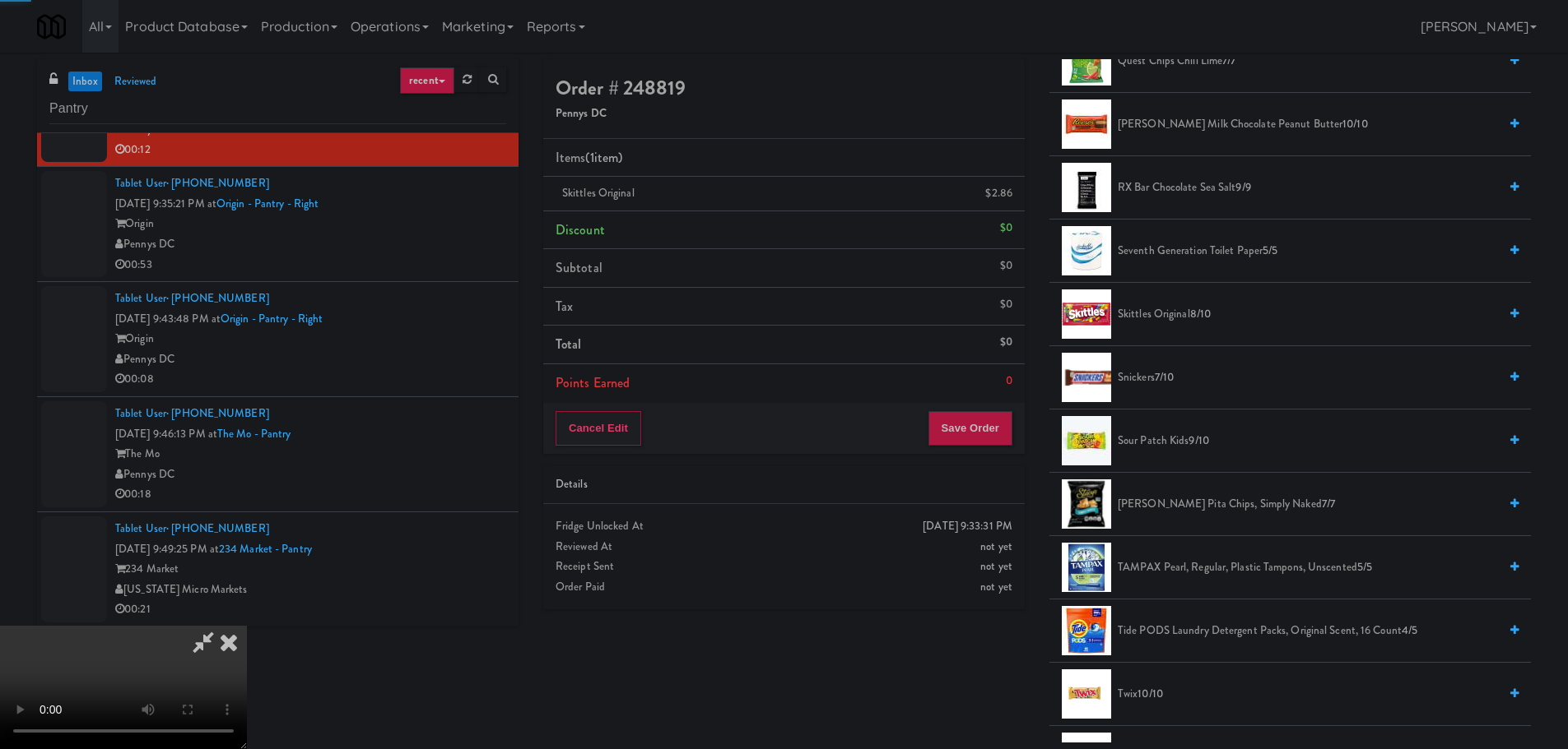
click at [247, 626] on video at bounding box center [124, 688] width 247 height 124
click at [1016, 422] on div "Cancel Edit Save Order" at bounding box center [784, 428] width 481 height 51
click at [996, 412] on button "Save Order" at bounding box center [971, 428] width 84 height 34
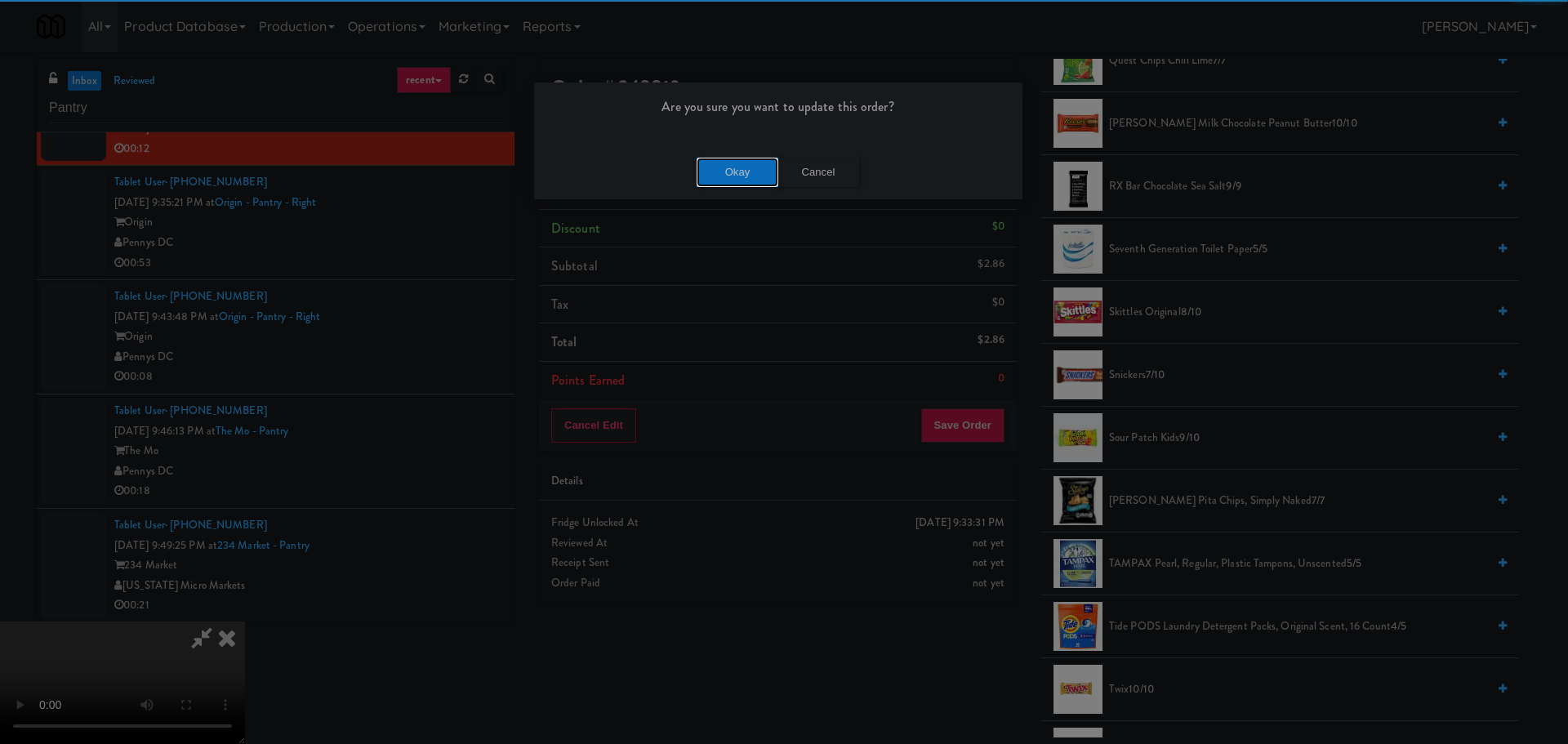
click at [741, 177] on button "Okay" at bounding box center [738, 172] width 82 height 29
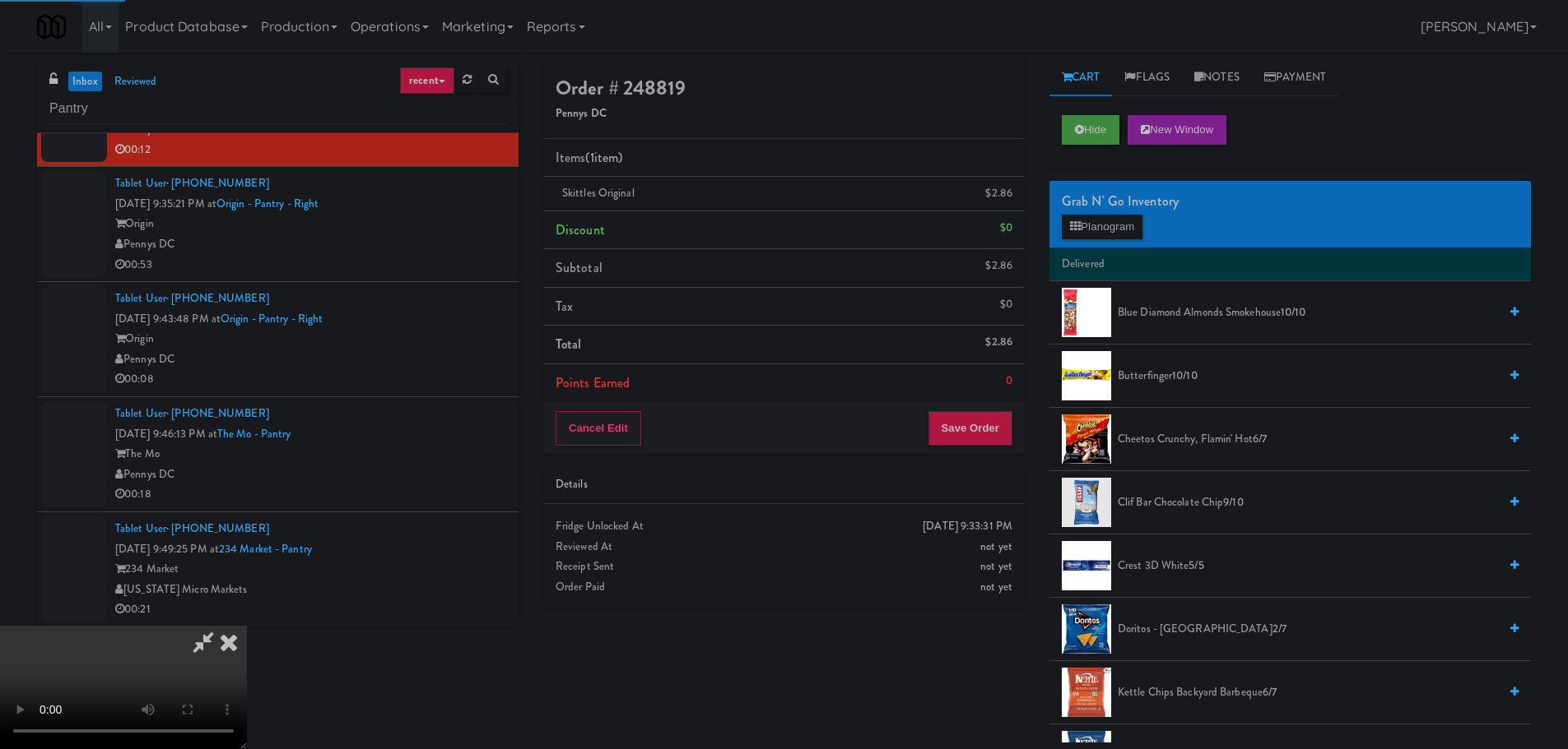
scroll to position [0, 0]
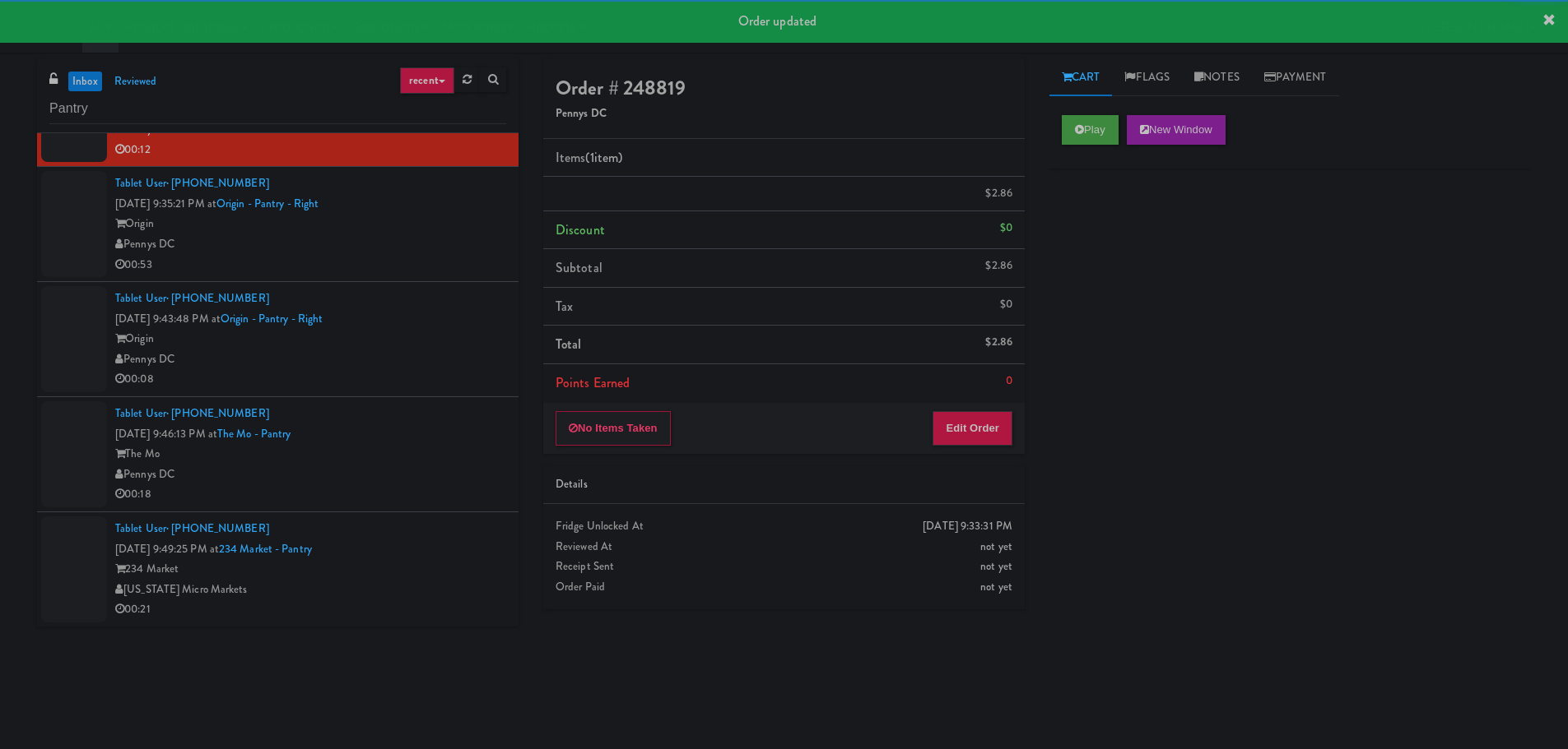
click at [439, 261] on div "Tablet User · (571) 481-0095 [DATE] 9:35:21 PM at Origin - Pantry - Right Origi…" at bounding box center [311, 224] width 391 height 102
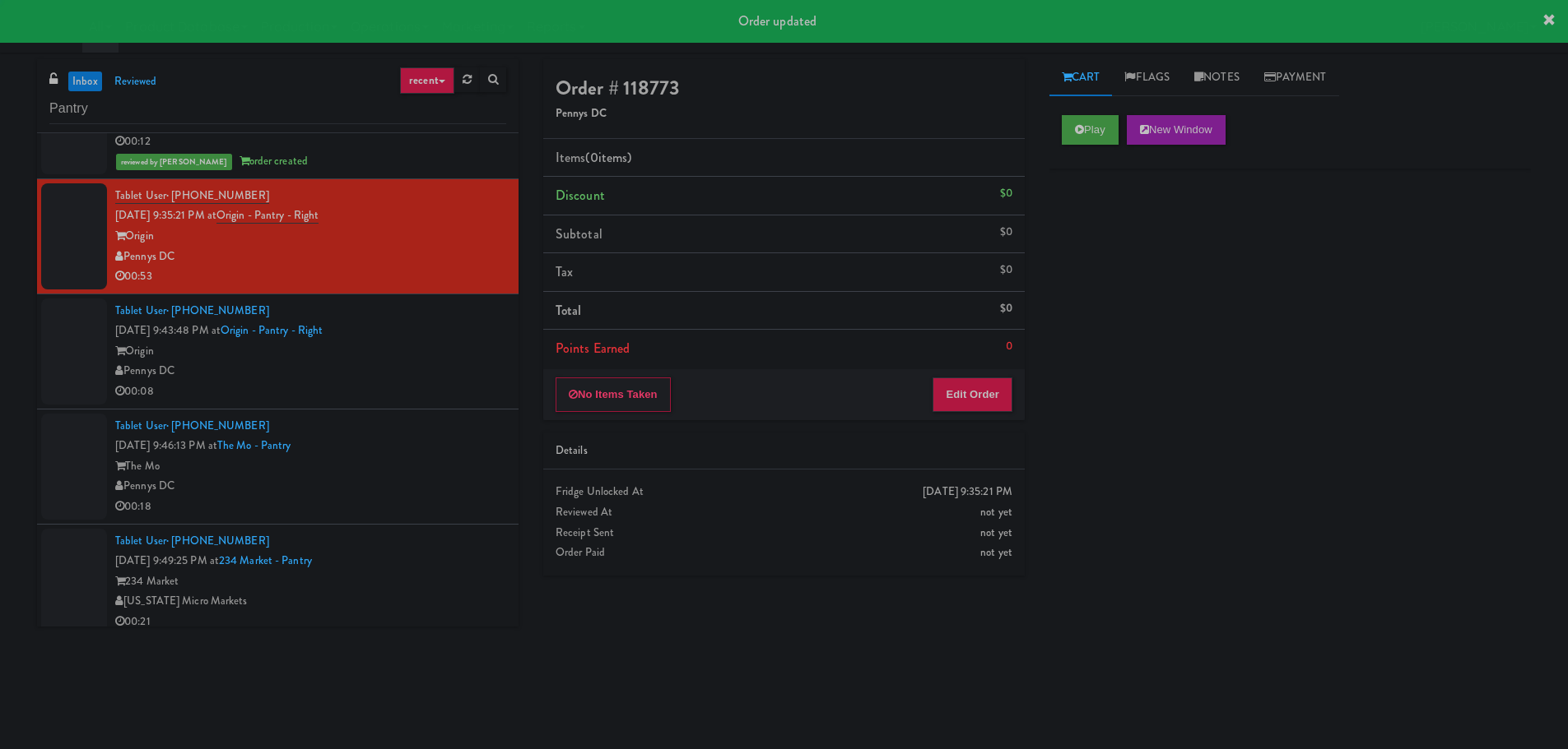
scroll to position [1591, 0]
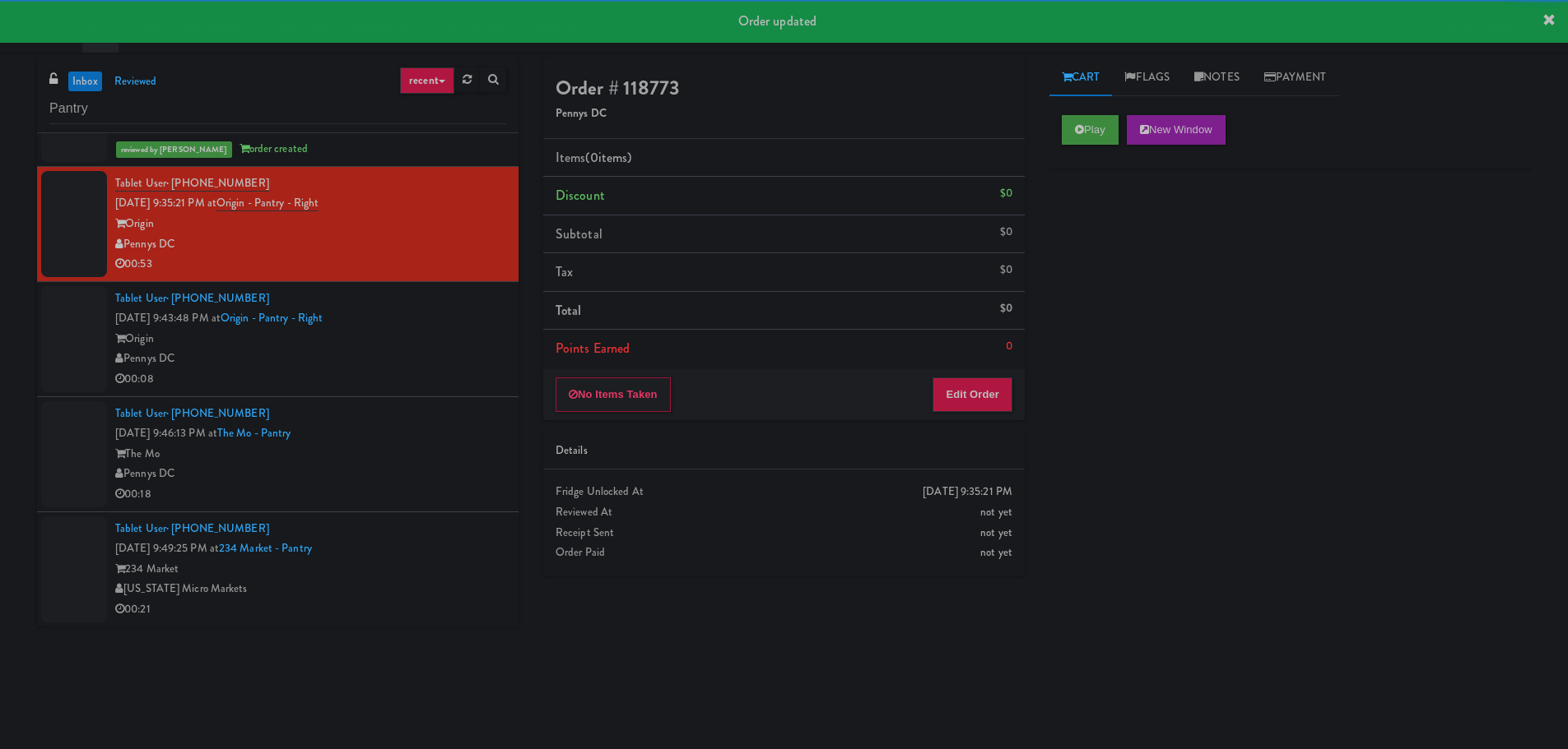
click at [1081, 146] on div "Play New Window" at bounding box center [1290, 135] width 481 height 66
click at [1082, 145] on div "Play New Window" at bounding box center [1290, 135] width 481 height 66
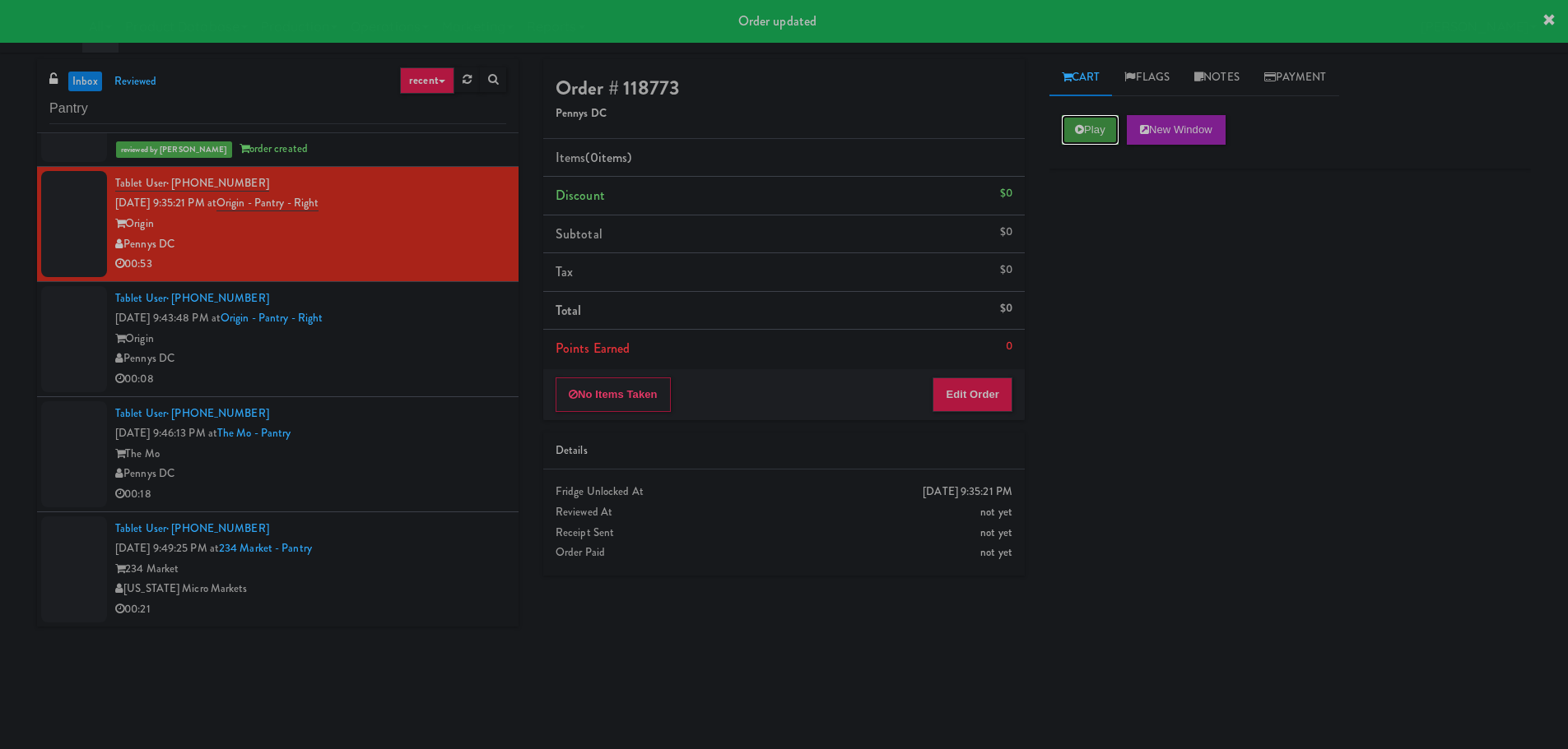
click at [1088, 136] on button "Play" at bounding box center [1090, 129] width 57 height 30
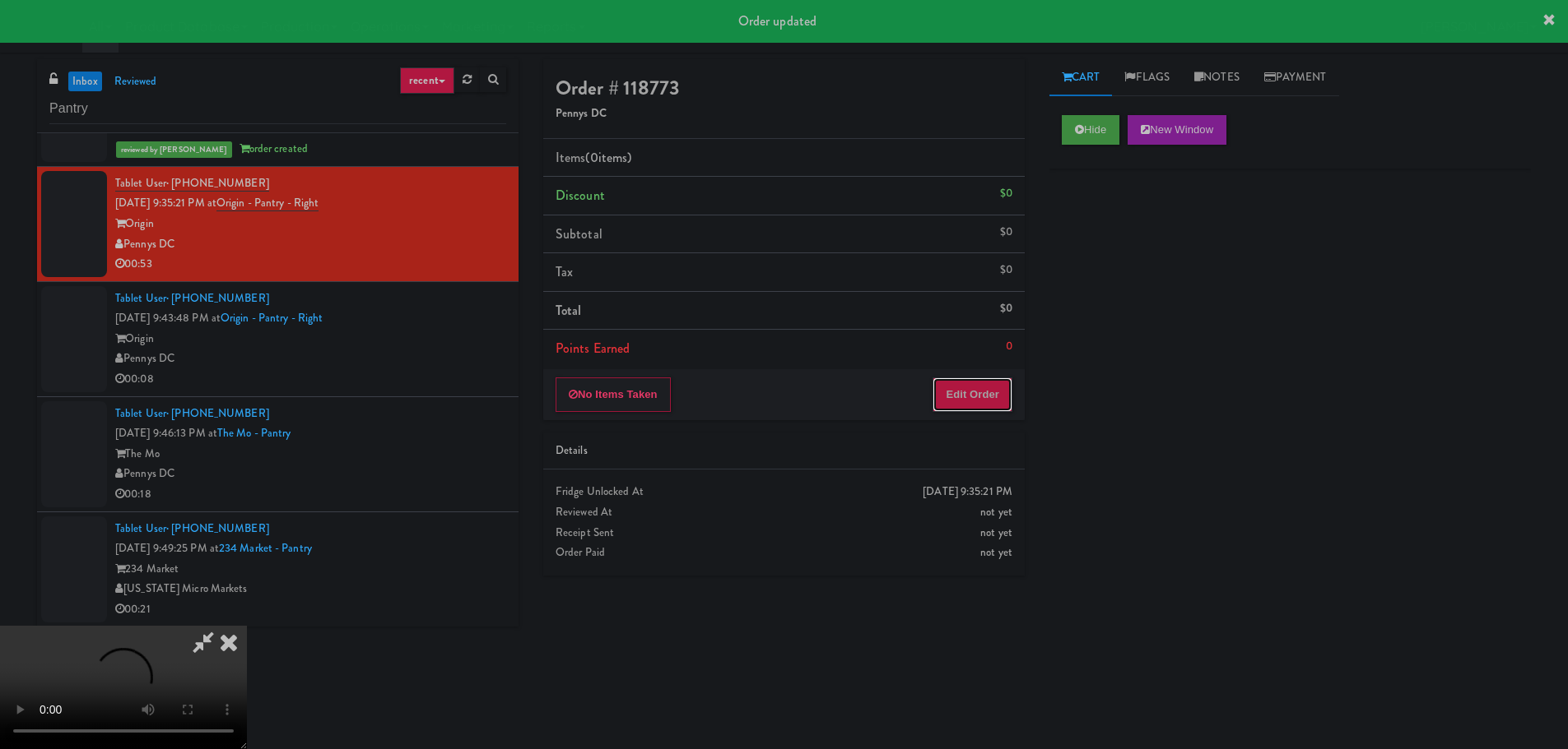
click at [987, 378] on button "Edit Order" at bounding box center [972, 395] width 80 height 34
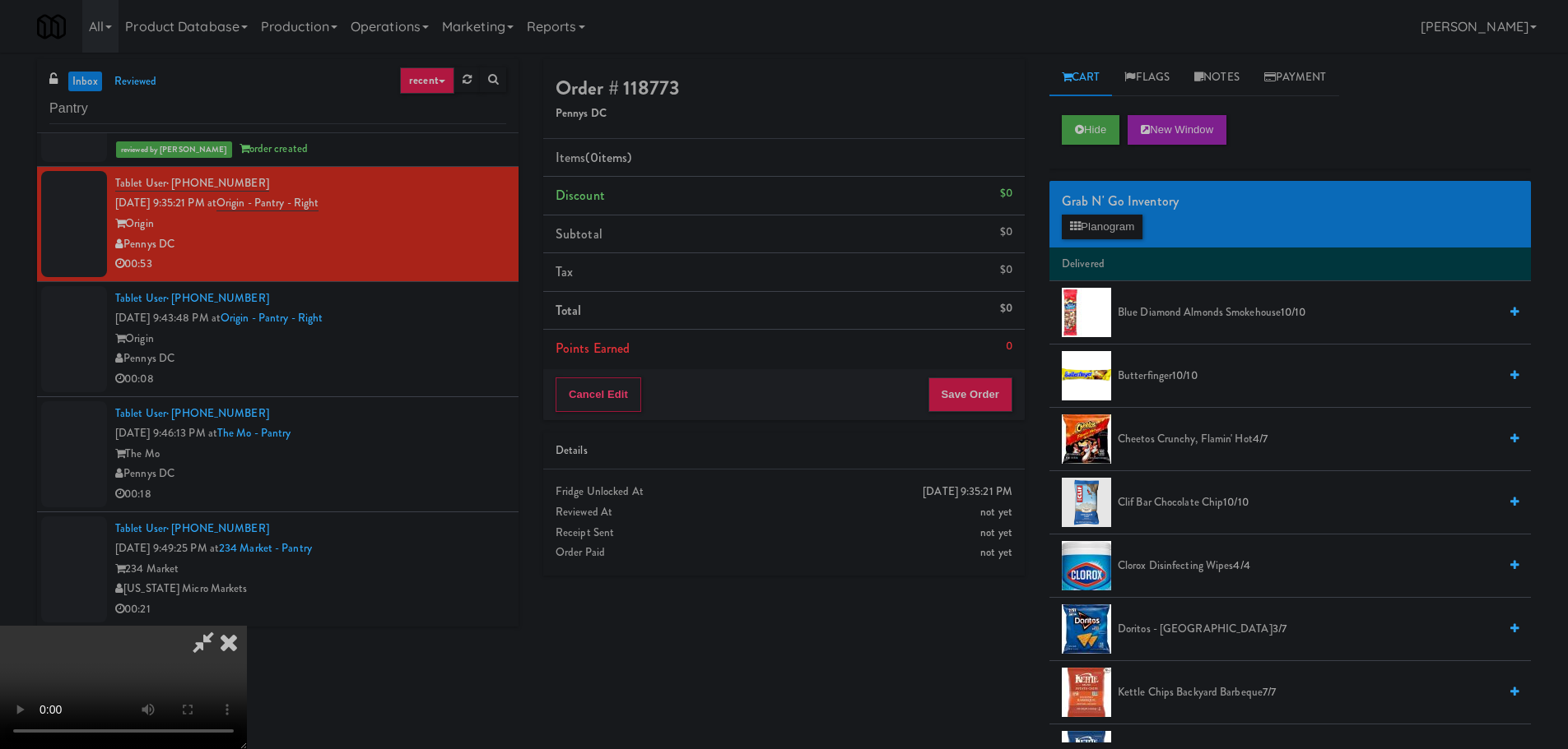
scroll to position [283, 0]
click at [247, 687] on video at bounding box center [124, 688] width 247 height 124
click at [247, 626] on video at bounding box center [124, 688] width 247 height 124
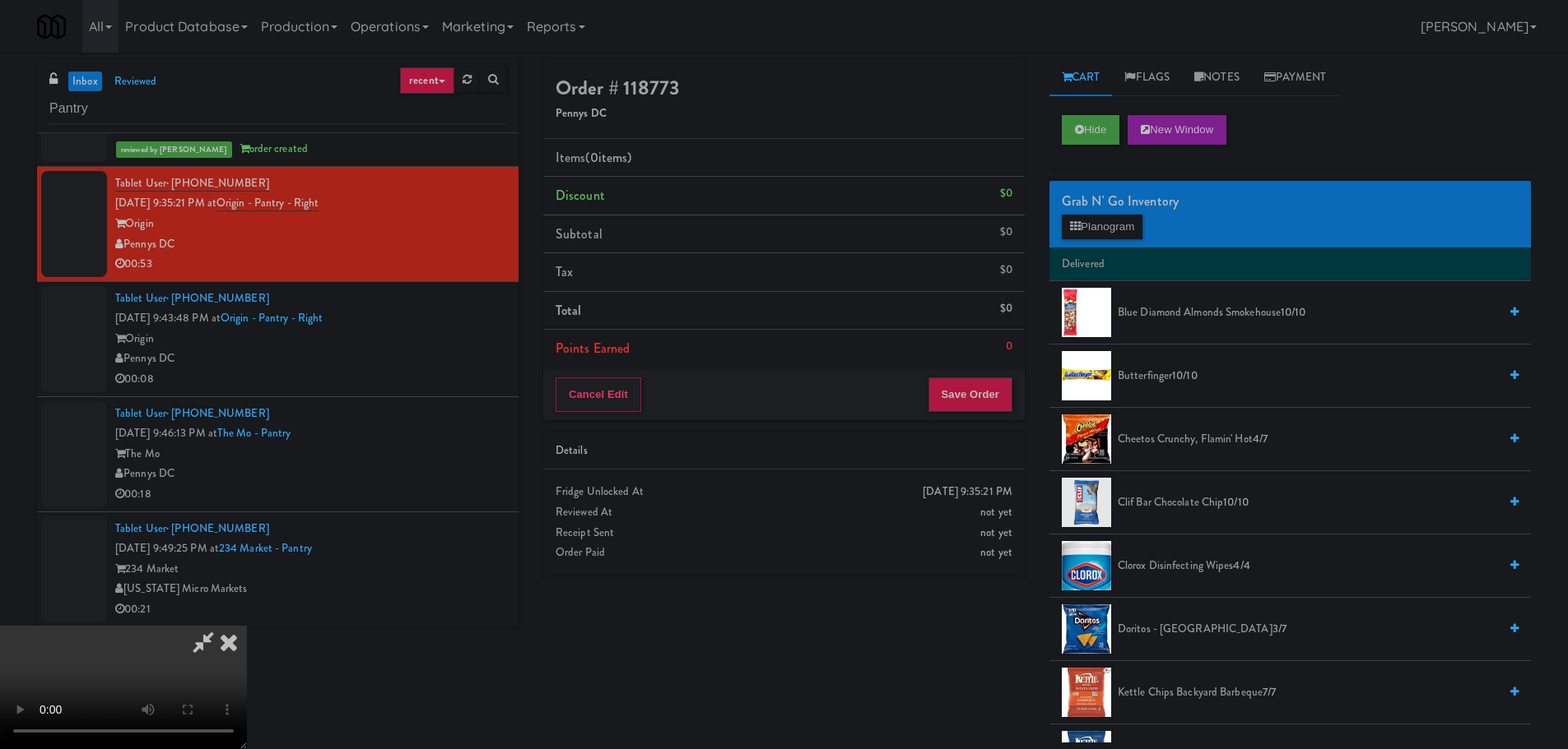
click at [247, 626] on video at bounding box center [124, 688] width 247 height 124
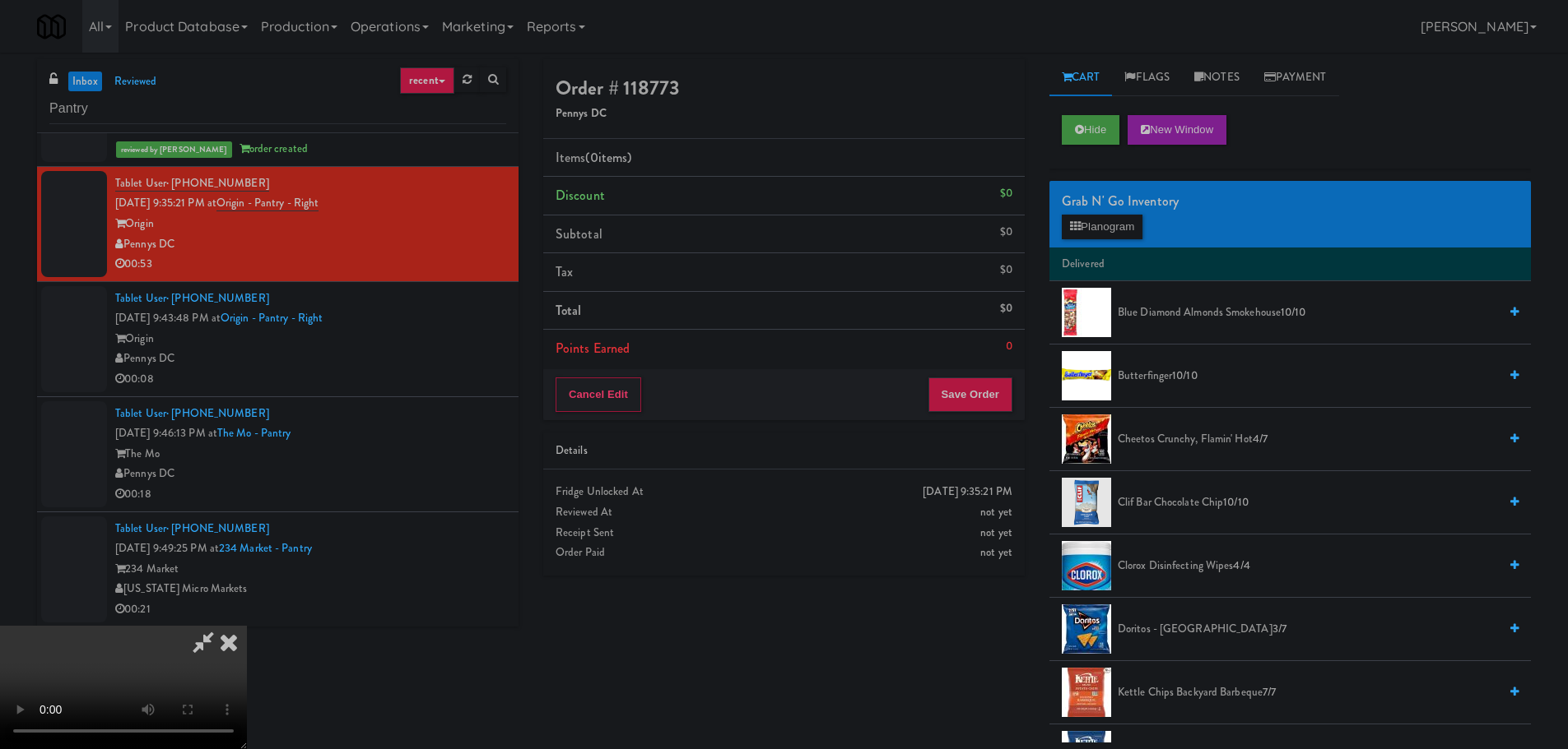
click at [247, 626] on video at bounding box center [124, 688] width 247 height 124
click at [1117, 236] on button "Planogram" at bounding box center [1102, 227] width 81 height 25
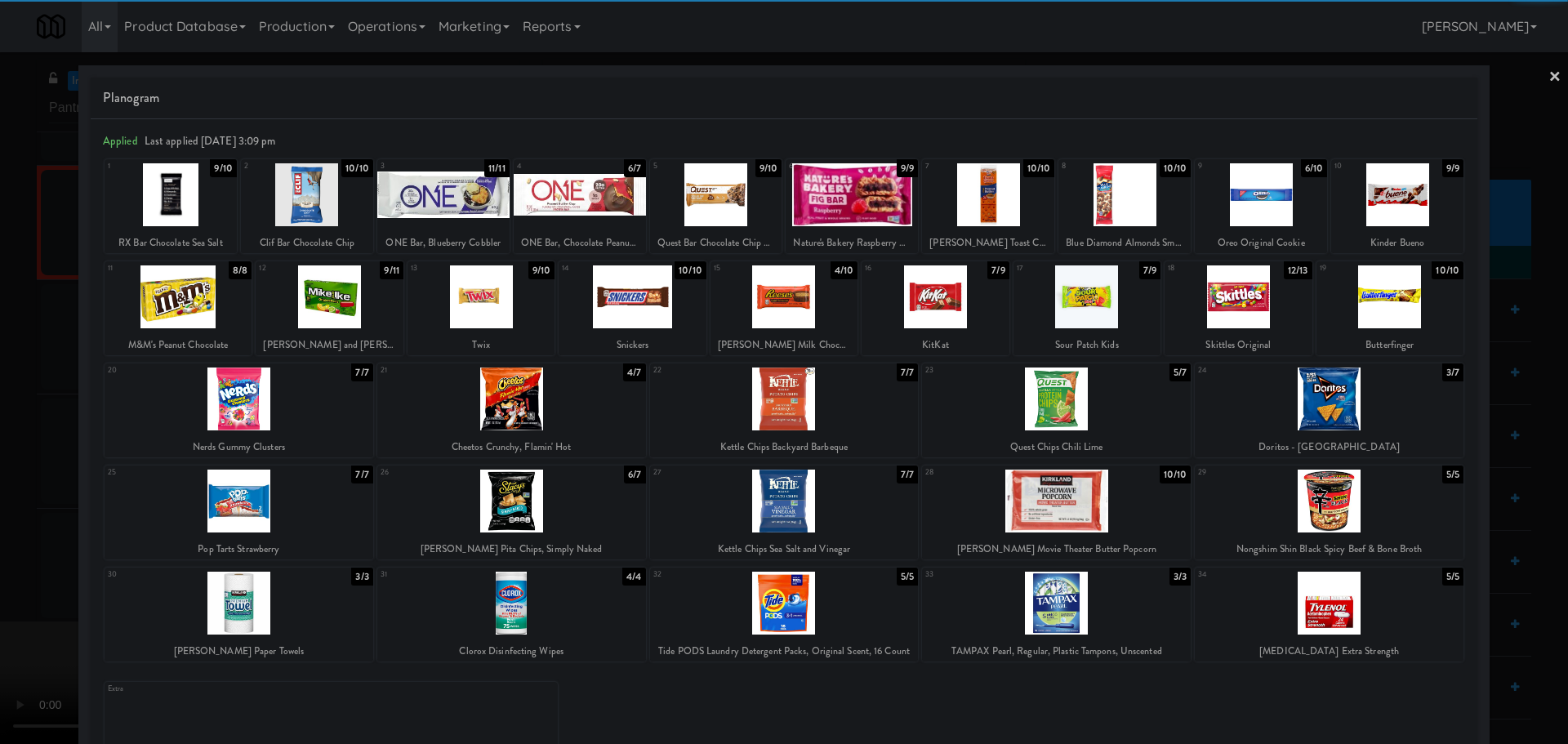
click at [1300, 411] on div at bounding box center [1329, 399] width 269 height 63
click at [0, 446] on div at bounding box center [784, 372] width 1568 height 744
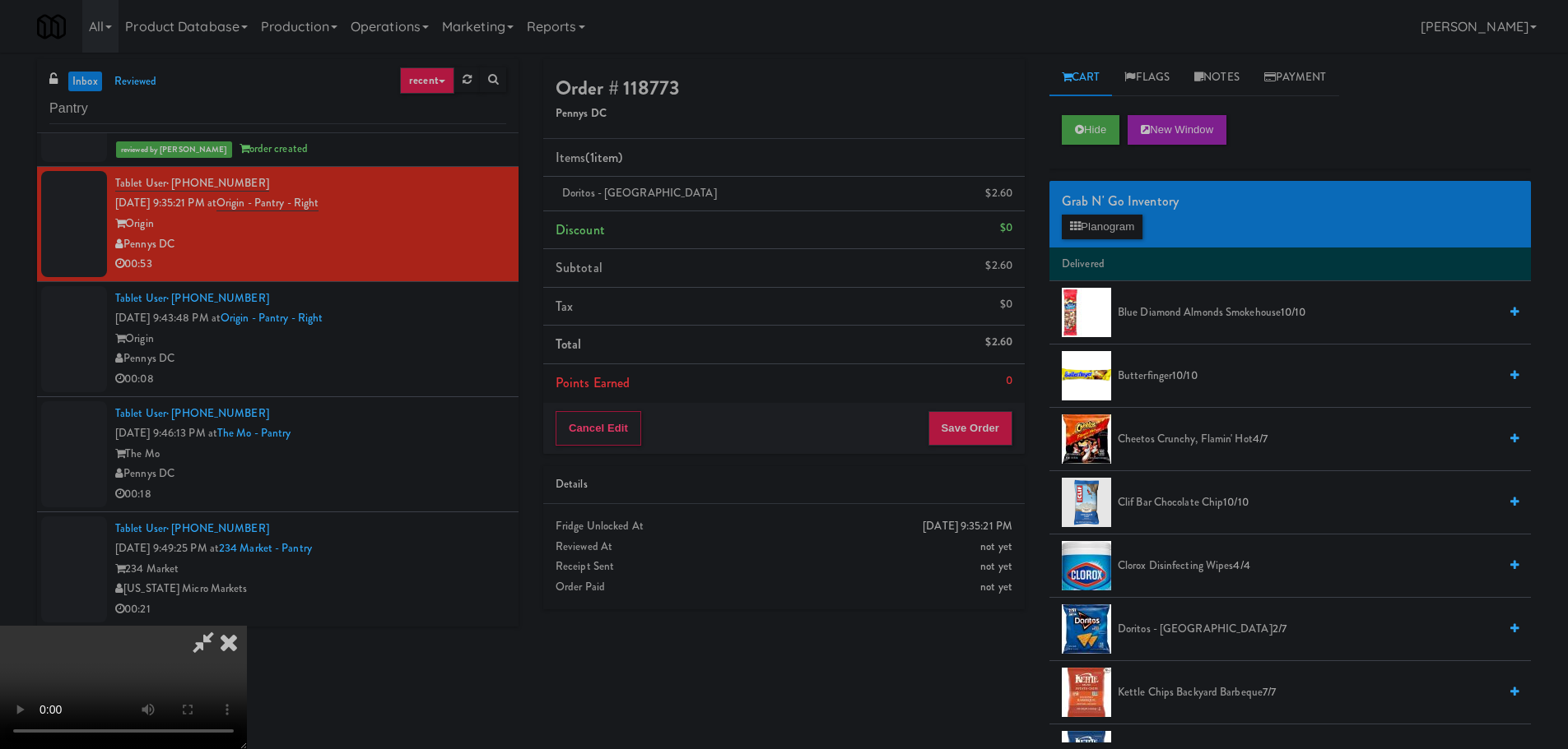
scroll to position [283, 0]
click at [247, 626] on video at bounding box center [124, 688] width 247 height 124
drag, startPoint x: 744, startPoint y: 411, endPoint x: 761, endPoint y: 408, distance: 17.3
click at [247, 626] on video at bounding box center [124, 688] width 247 height 124
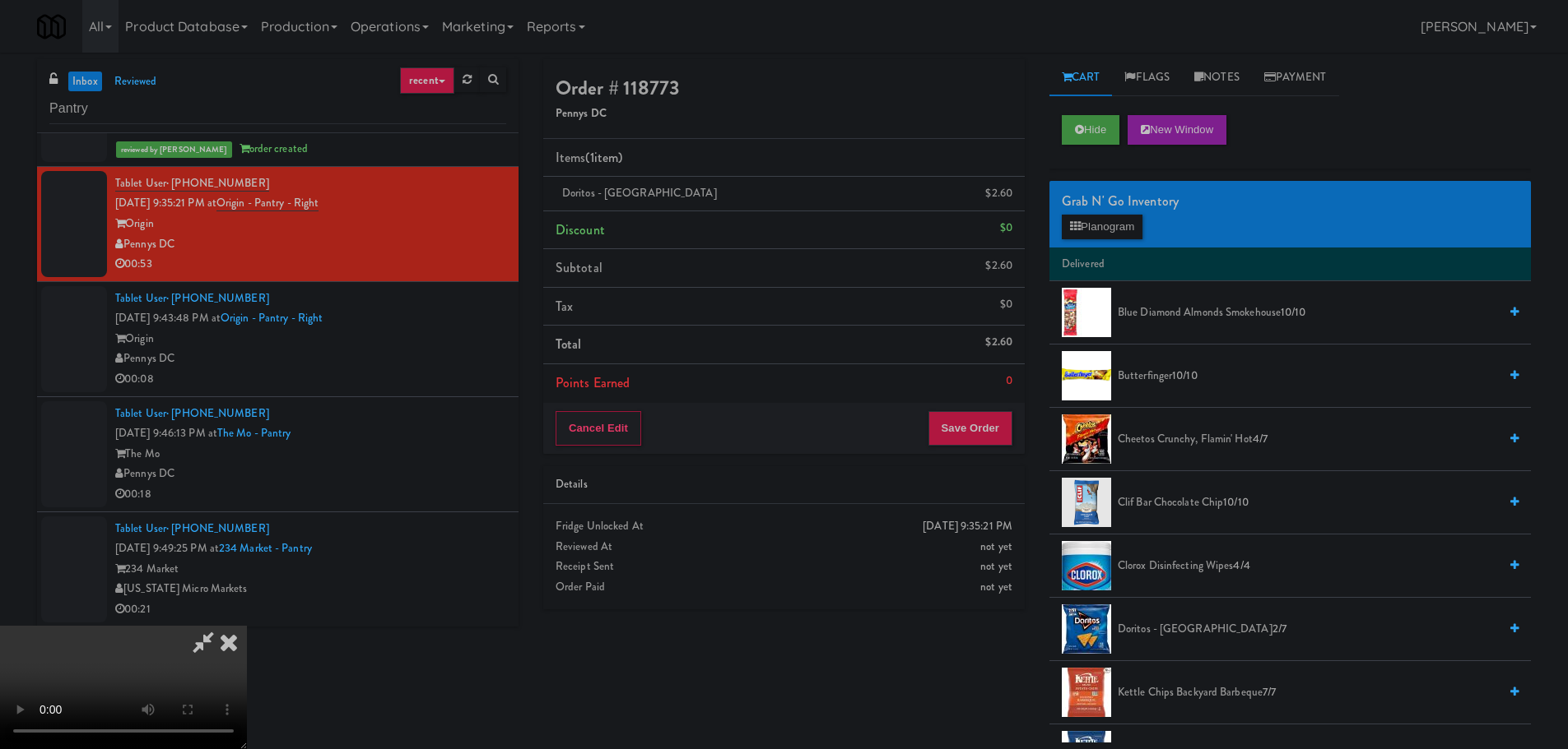
click at [247, 626] on video at bounding box center [124, 688] width 247 height 124
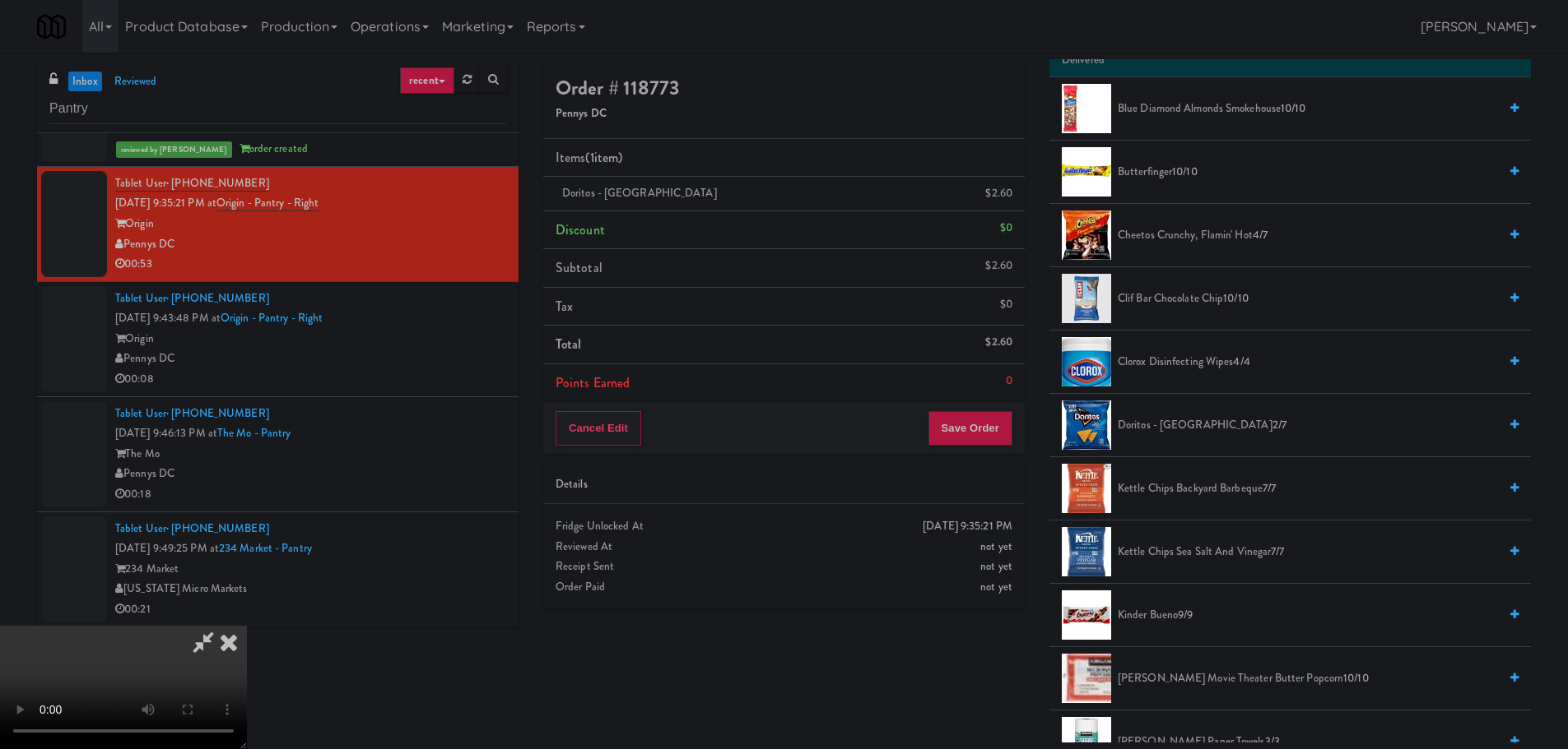
scroll to position [247, 0]
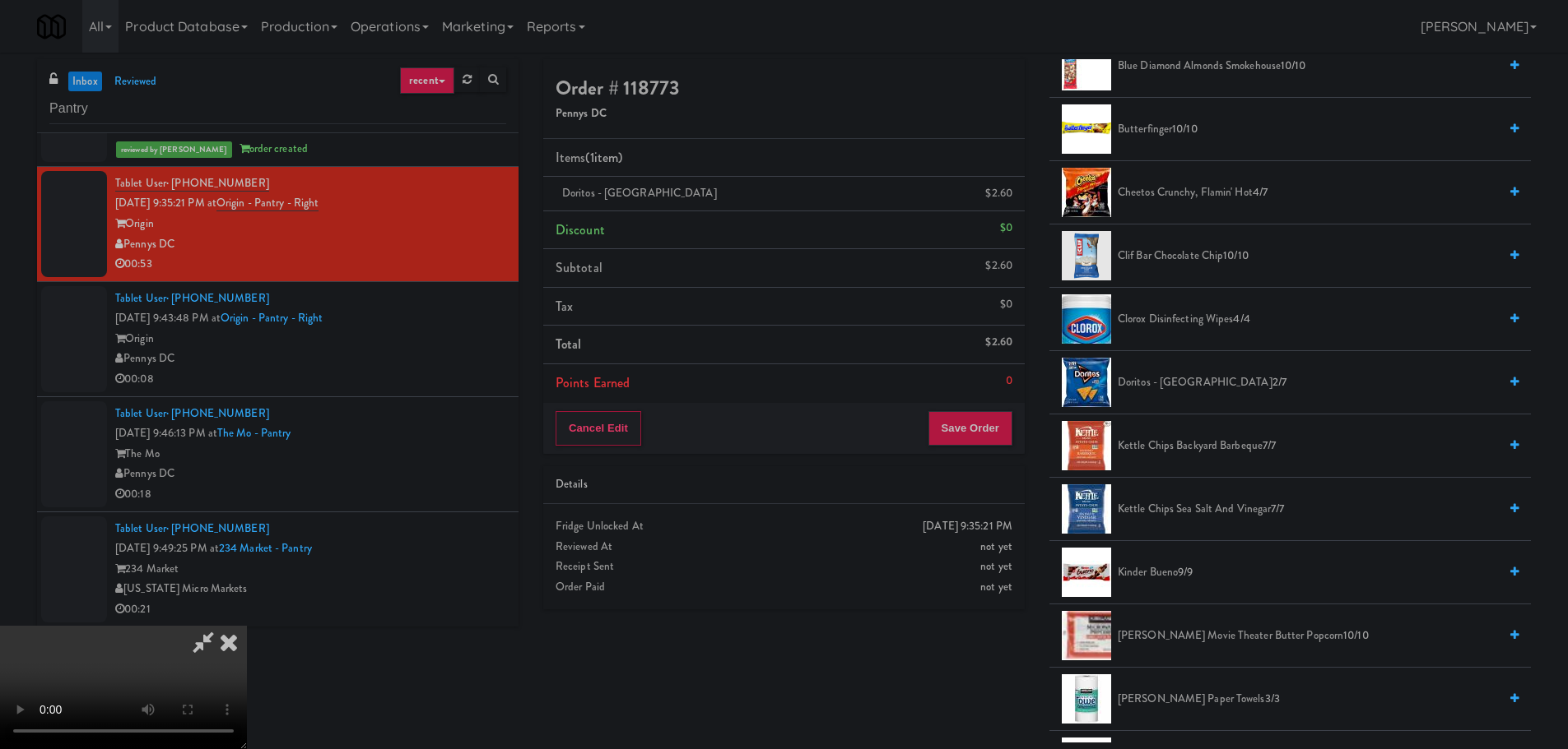
click at [1169, 450] on span "Kettle Chips Backyard Barbeque 7/7" at bounding box center [1307, 445] width 380 height 20
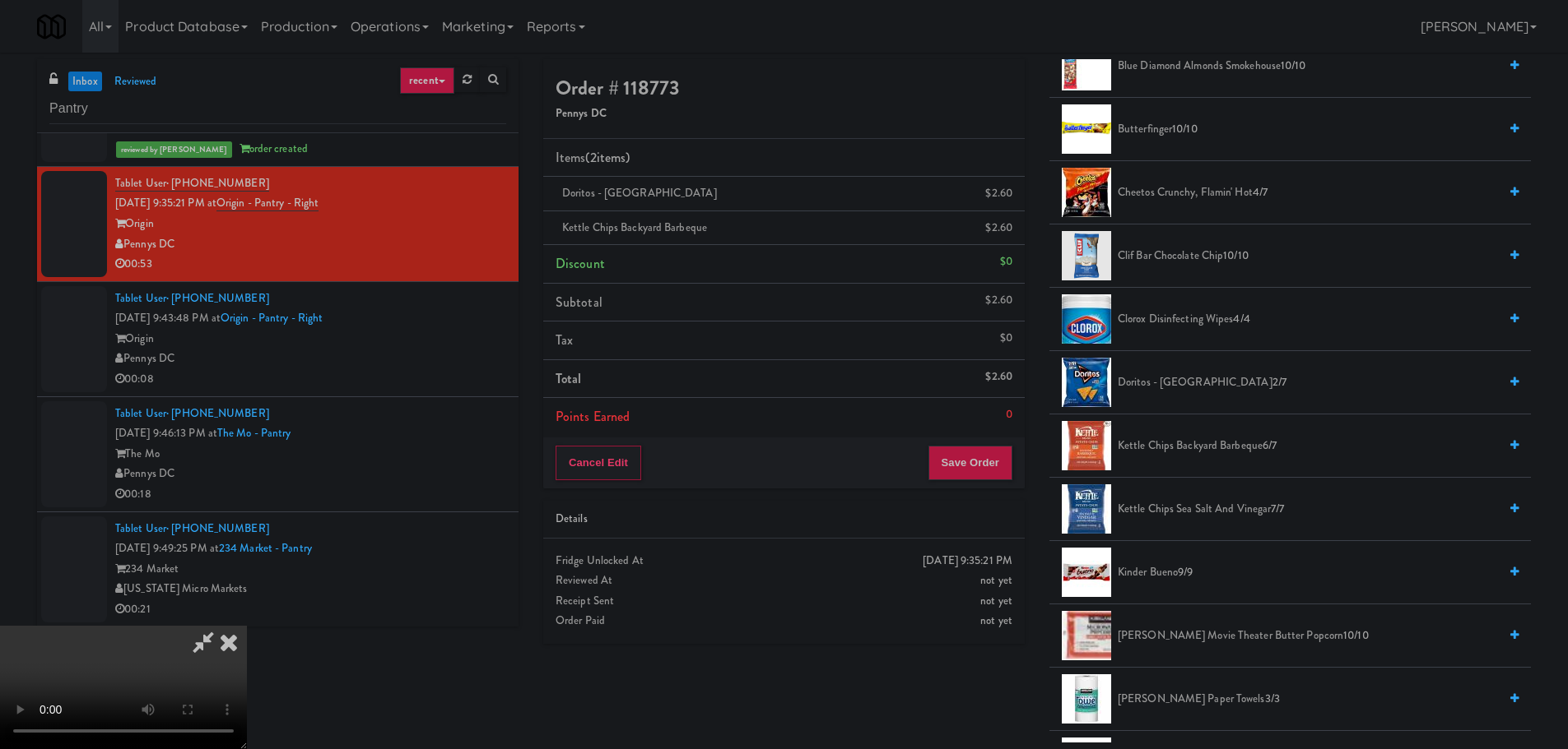
click at [247, 626] on video at bounding box center [124, 688] width 247 height 124
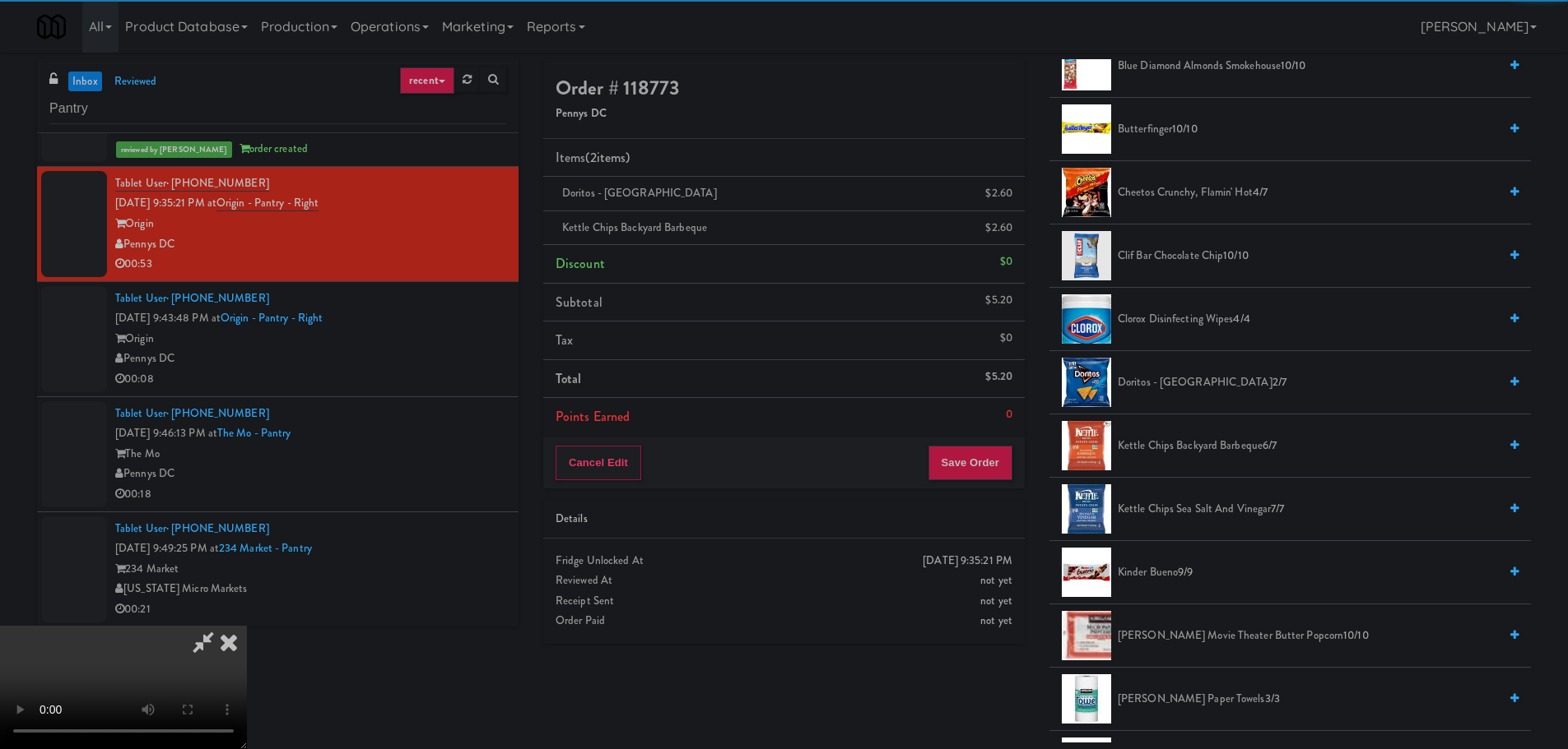
scroll to position [201, 0]
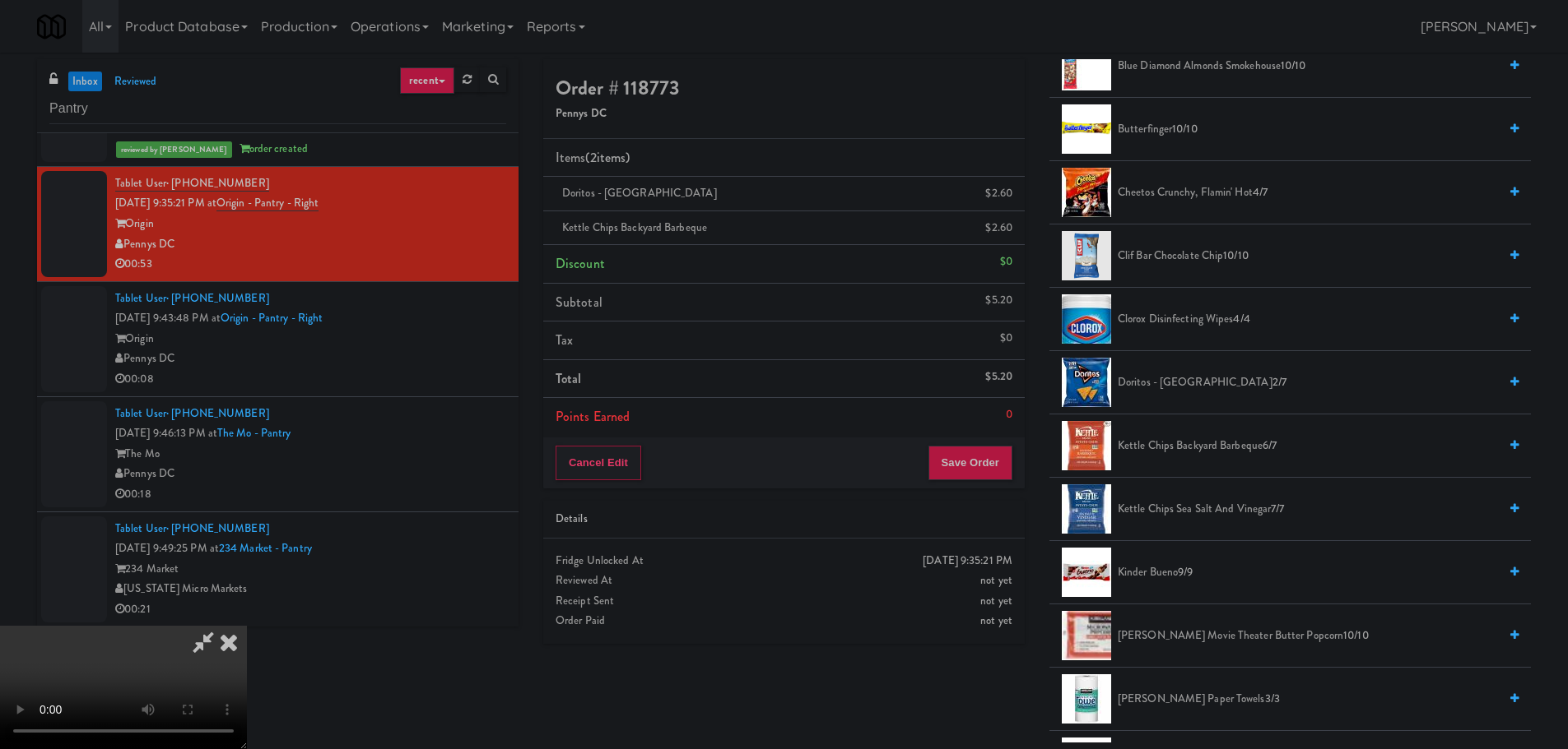
click at [247, 626] on video at bounding box center [124, 688] width 247 height 124
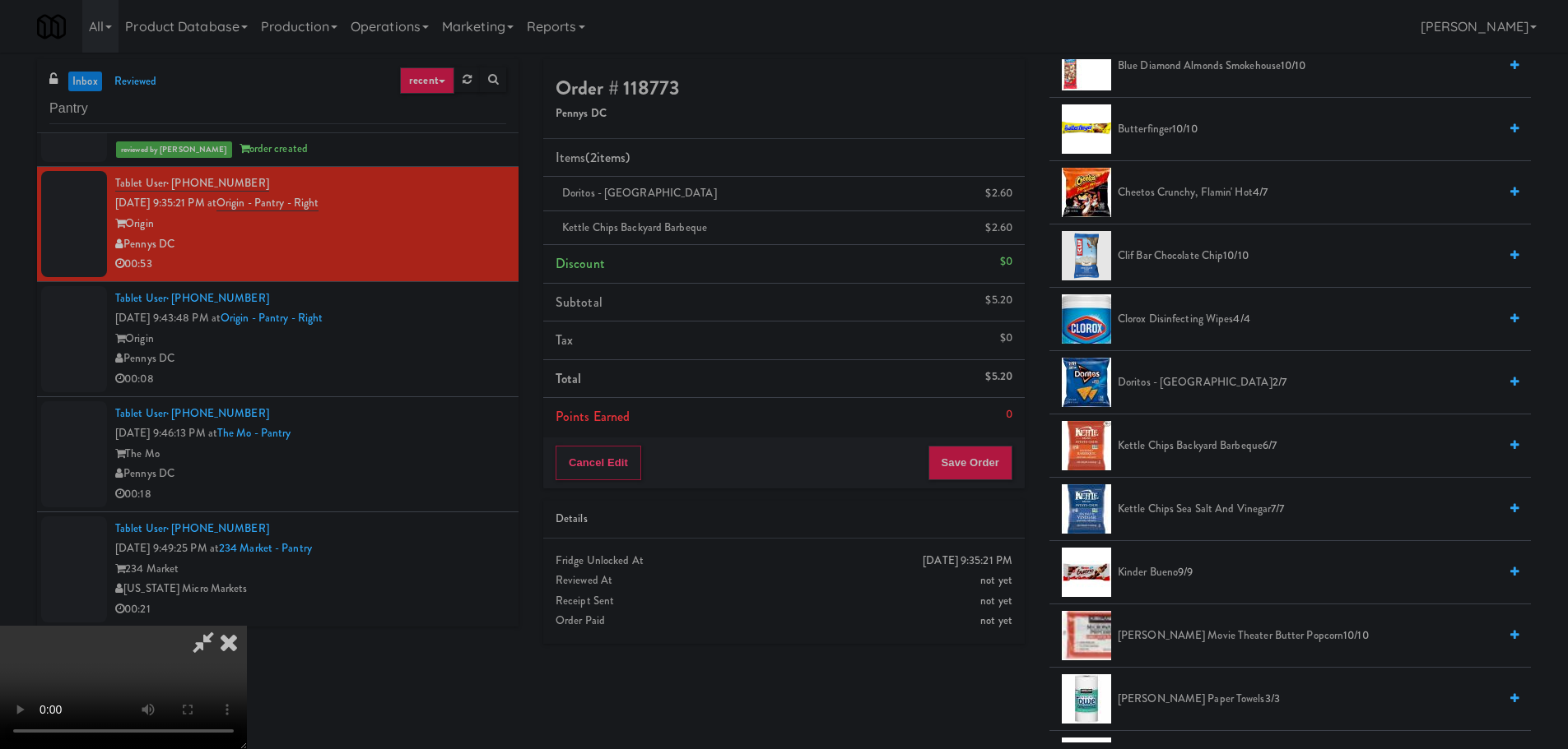
click at [247, 626] on video at bounding box center [124, 688] width 247 height 124
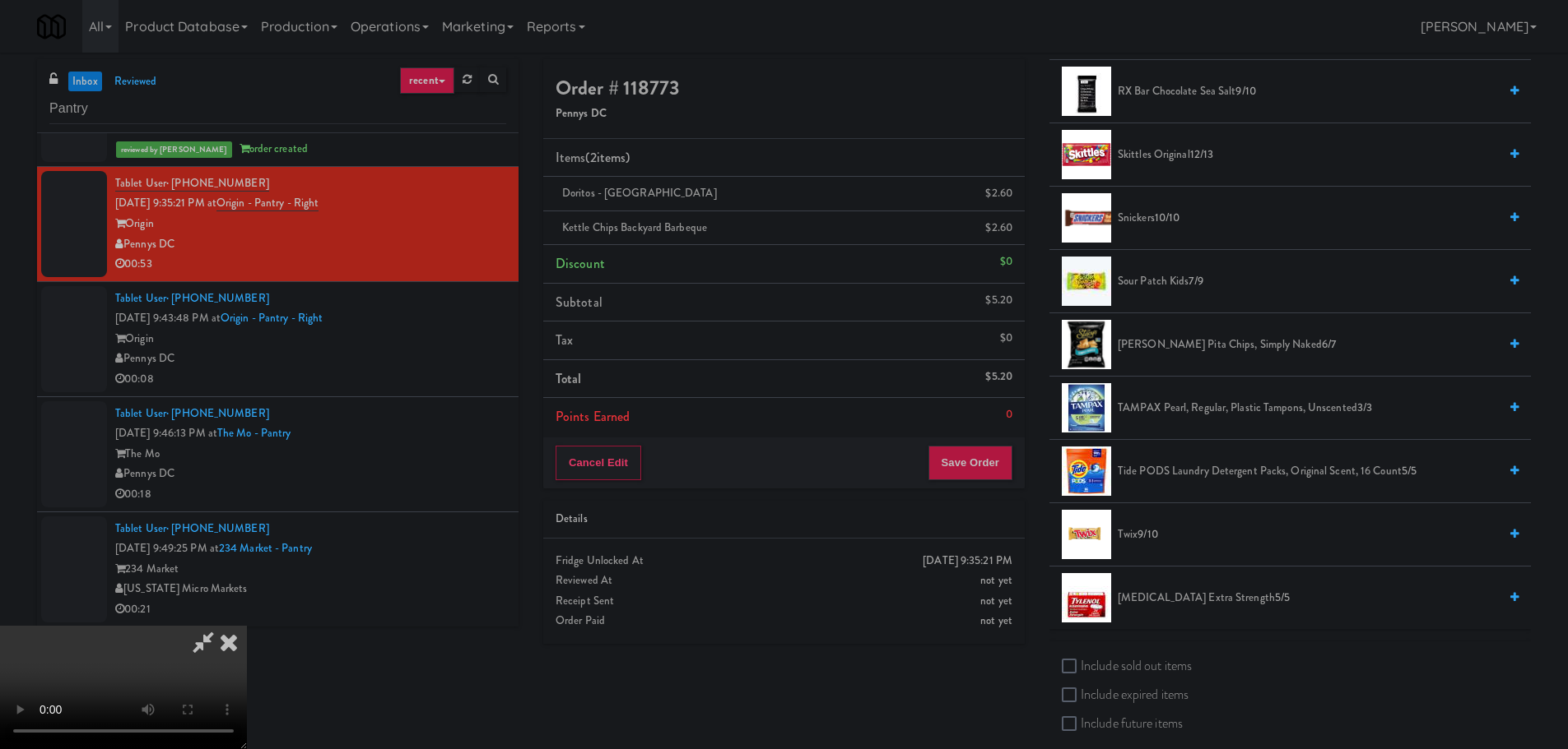
scroll to position [1809, 0]
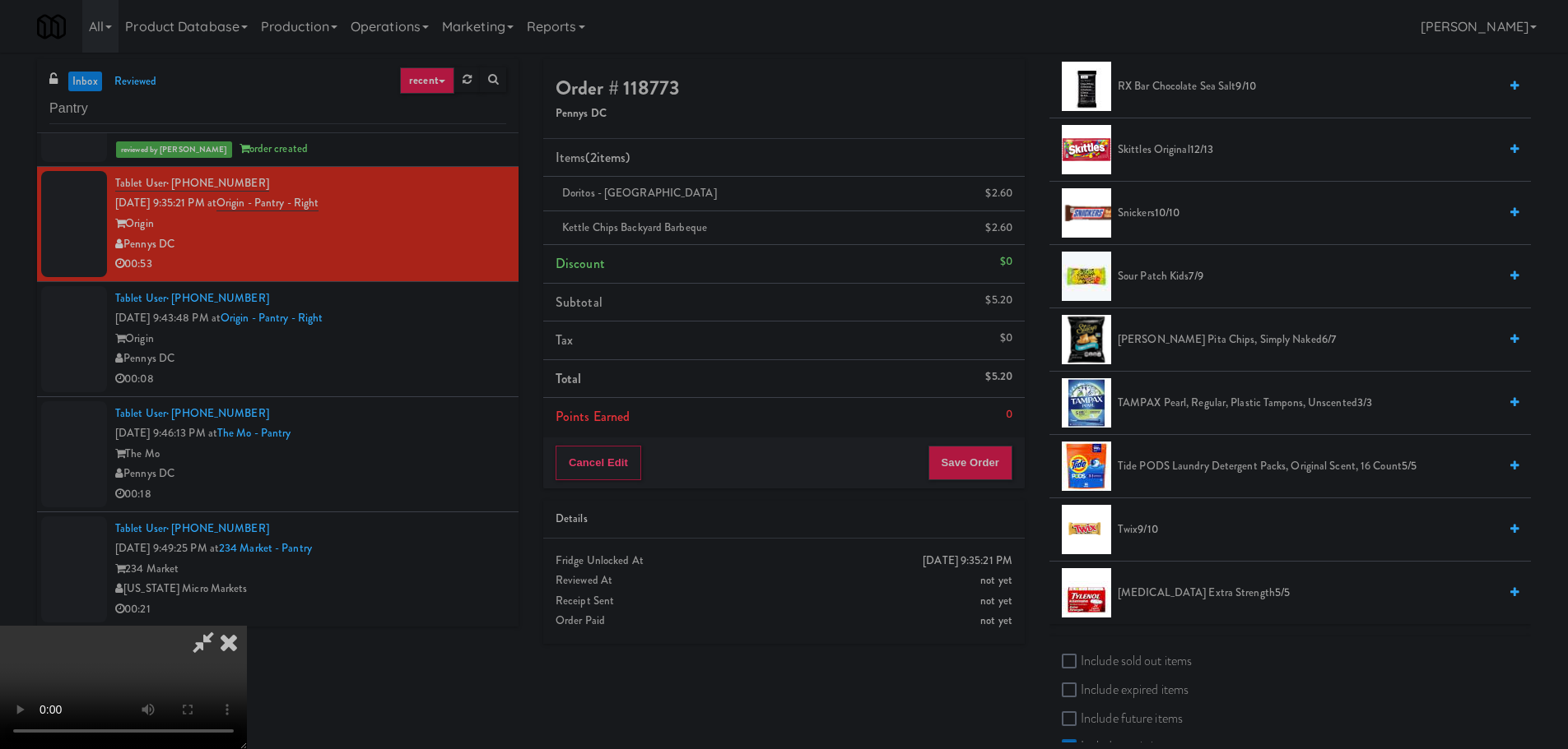
click at [1149, 216] on span "Snickers 10/10" at bounding box center [1307, 213] width 380 height 20
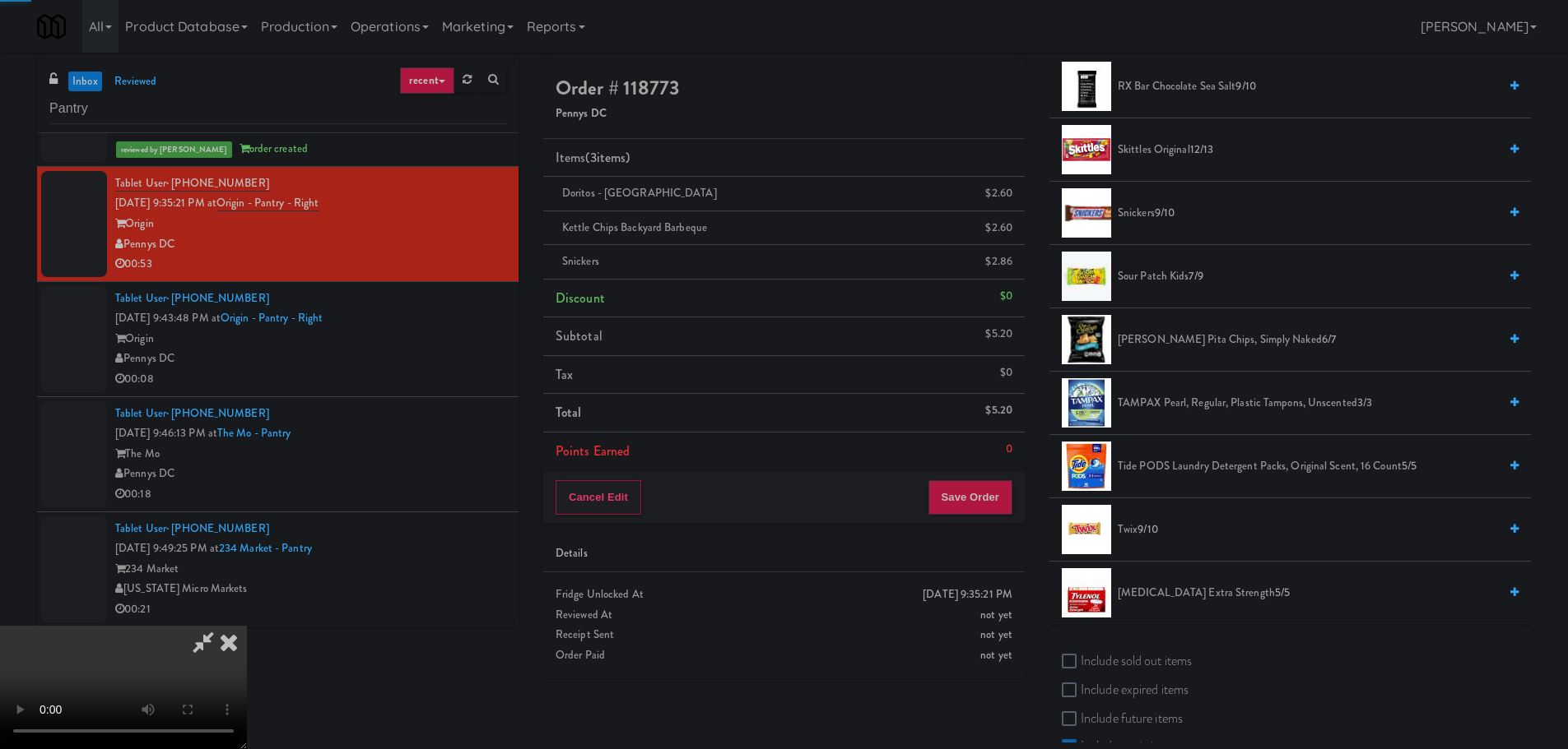
click at [247, 626] on video at bounding box center [124, 688] width 247 height 124
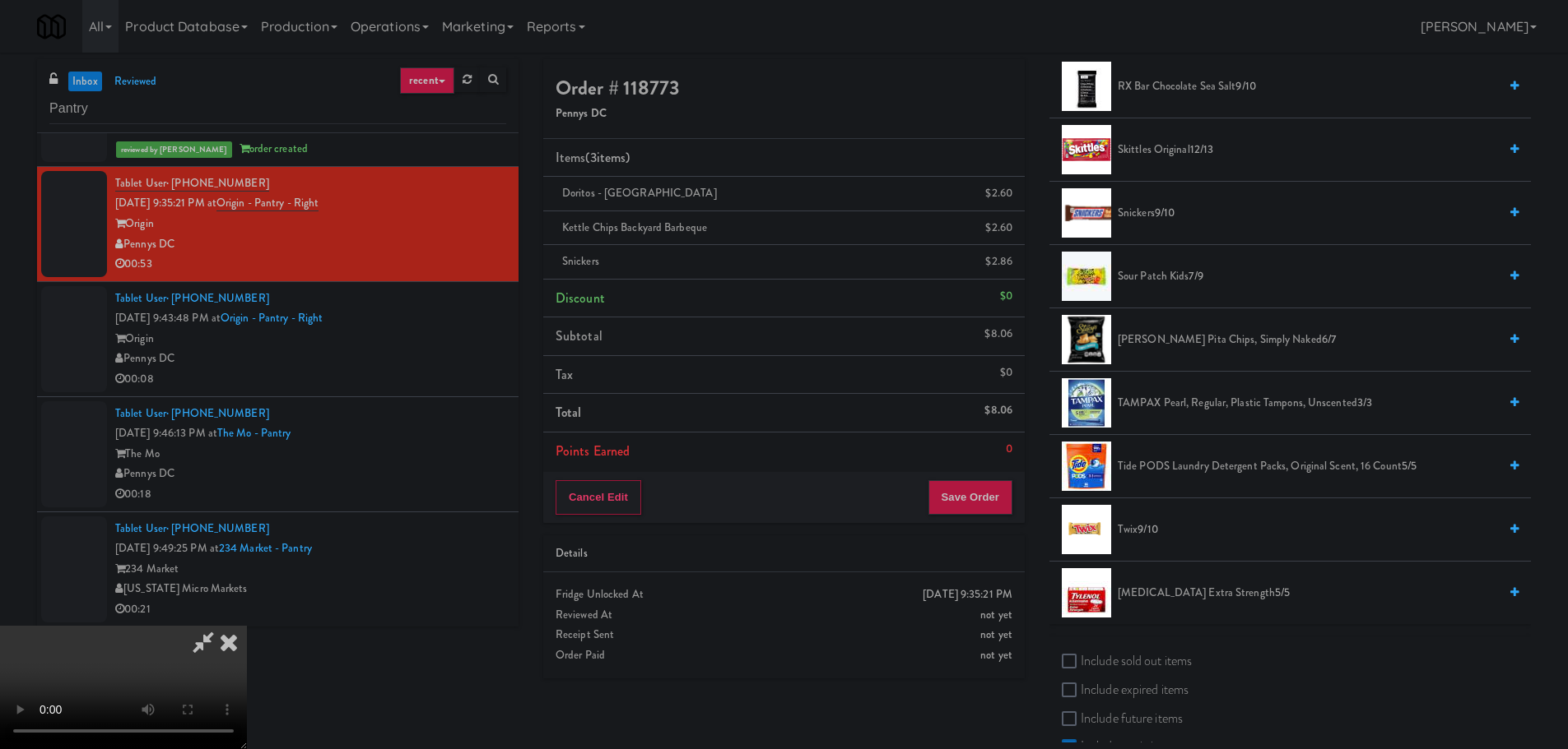
click at [247, 626] on video at bounding box center [124, 688] width 247 height 124
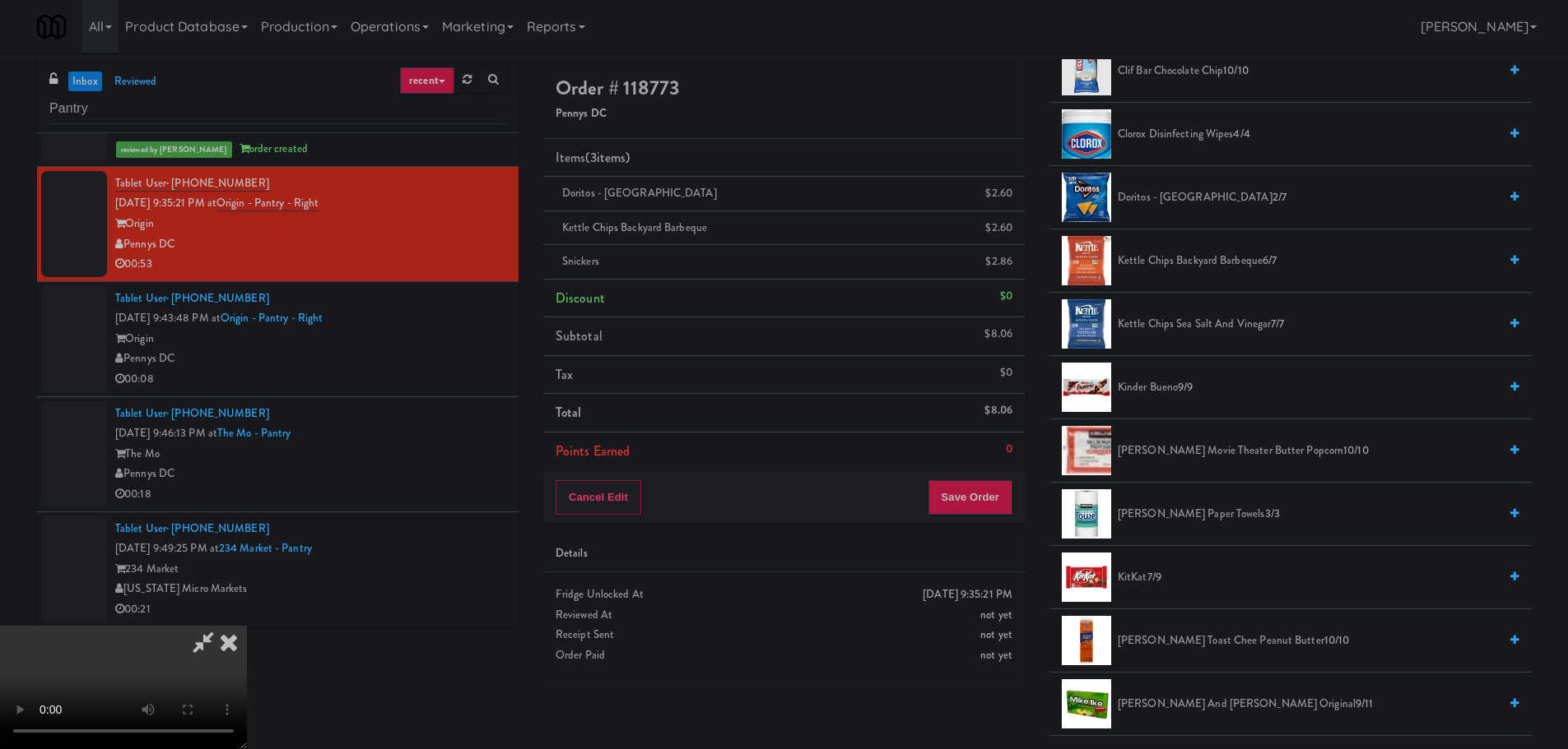
scroll to position [82, 0]
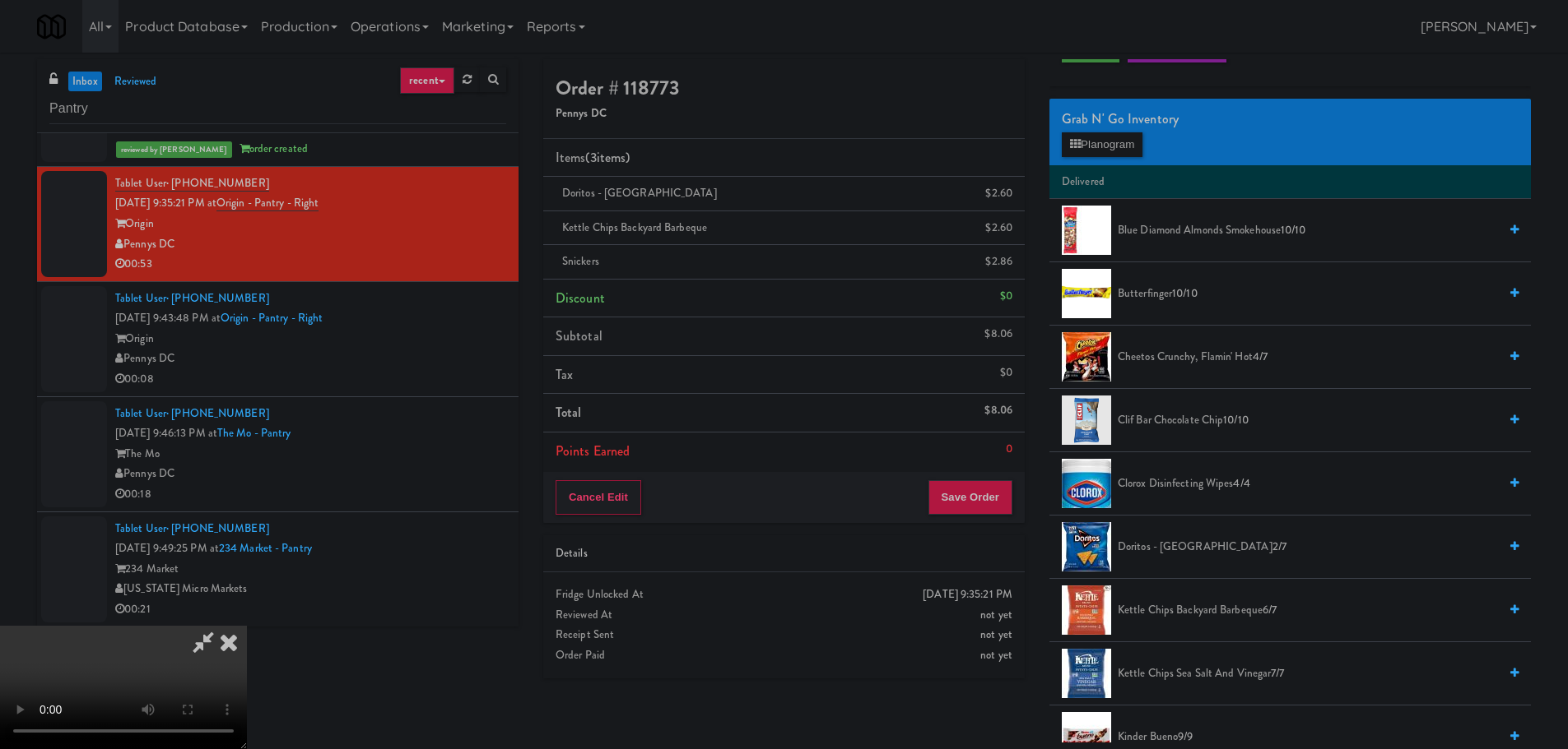
click at [1217, 232] on span "Blue Diamond Almonds Smokehouse 10/10" at bounding box center [1307, 230] width 380 height 20
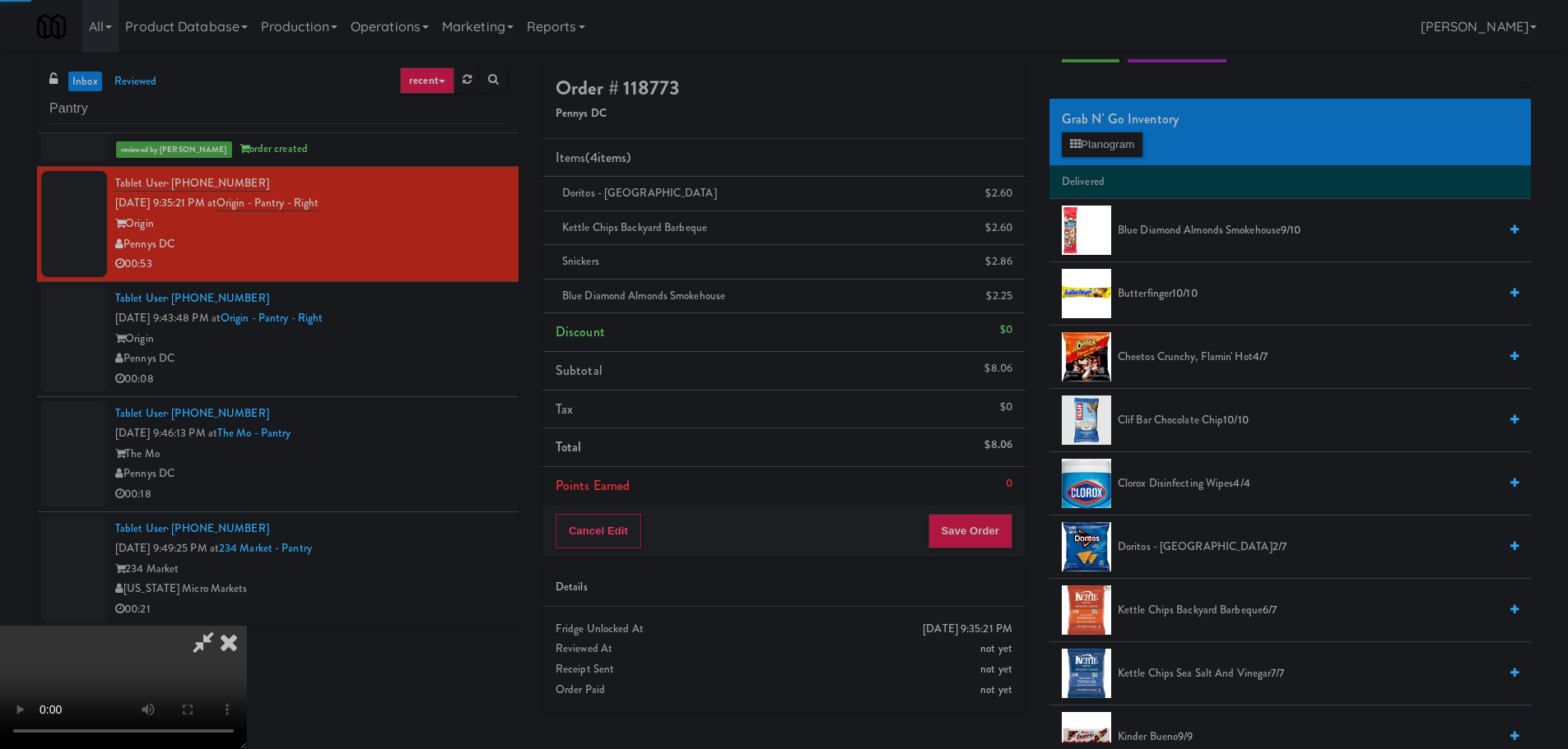
drag, startPoint x: 726, startPoint y: 291, endPoint x: 736, endPoint y: 293, distance: 10.2
click at [247, 626] on video at bounding box center [124, 688] width 247 height 124
click at [977, 527] on button "Save Order" at bounding box center [971, 532] width 84 height 34
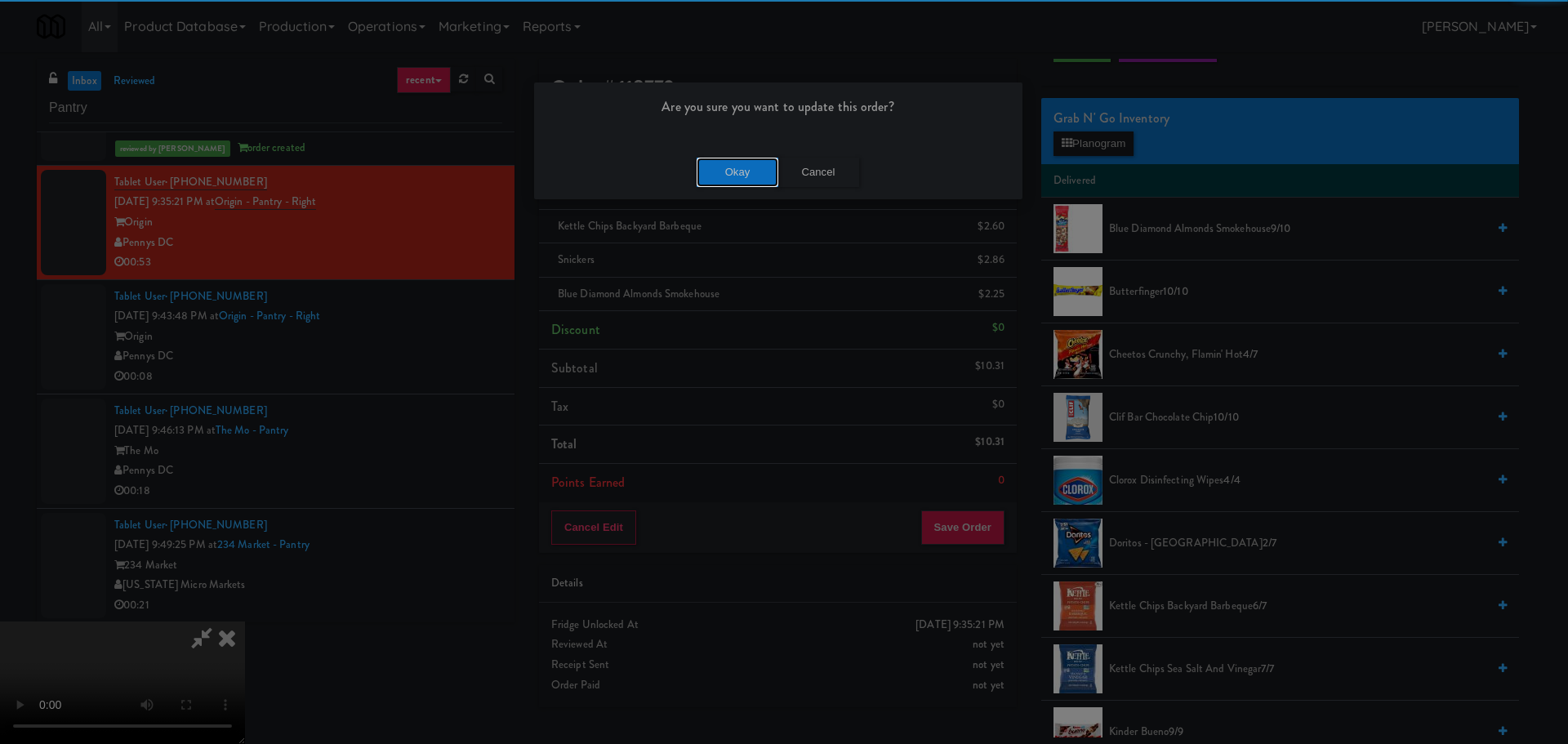
click at [744, 166] on button "Okay" at bounding box center [738, 172] width 82 height 29
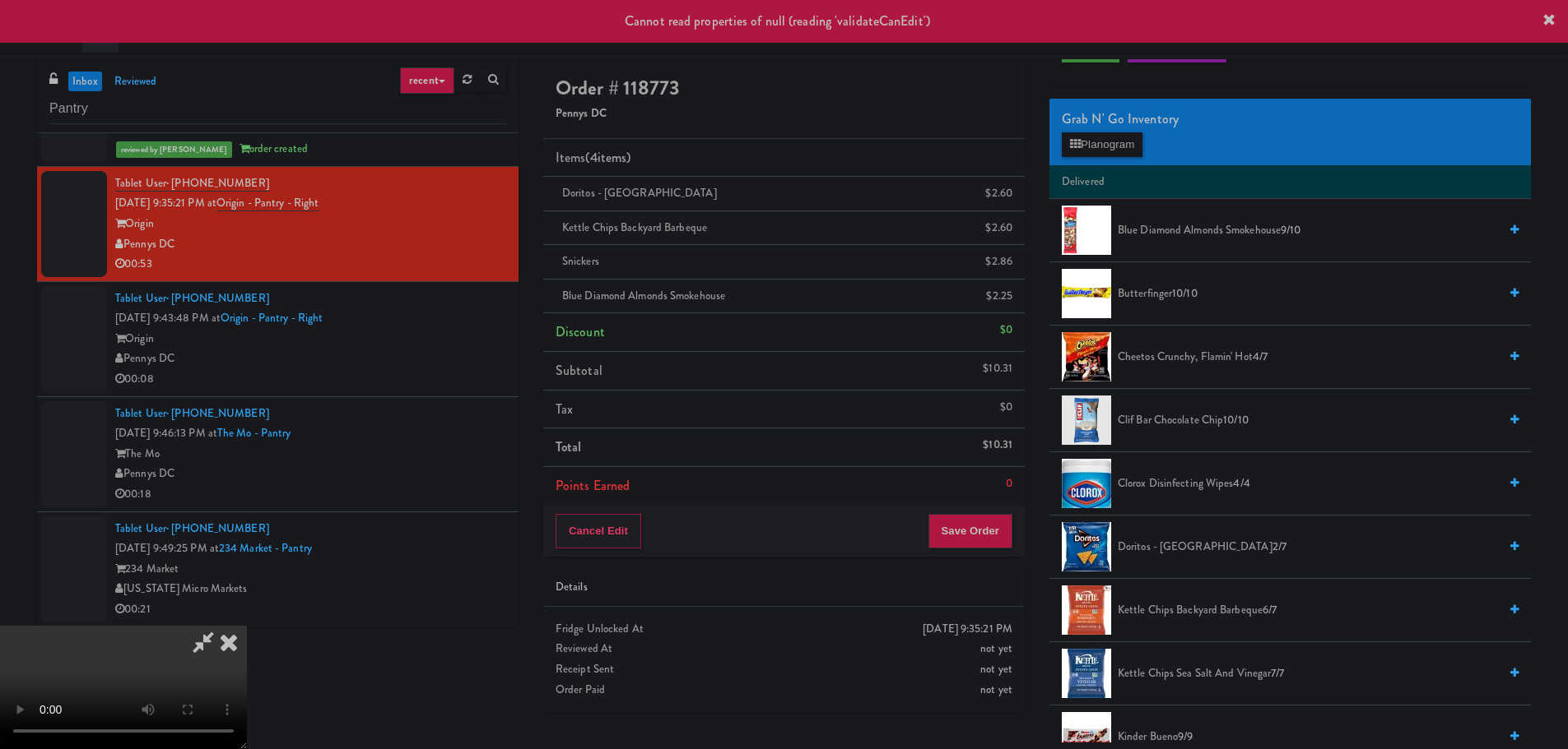
scroll to position [0, 0]
click at [247, 626] on icon at bounding box center [229, 643] width 36 height 33
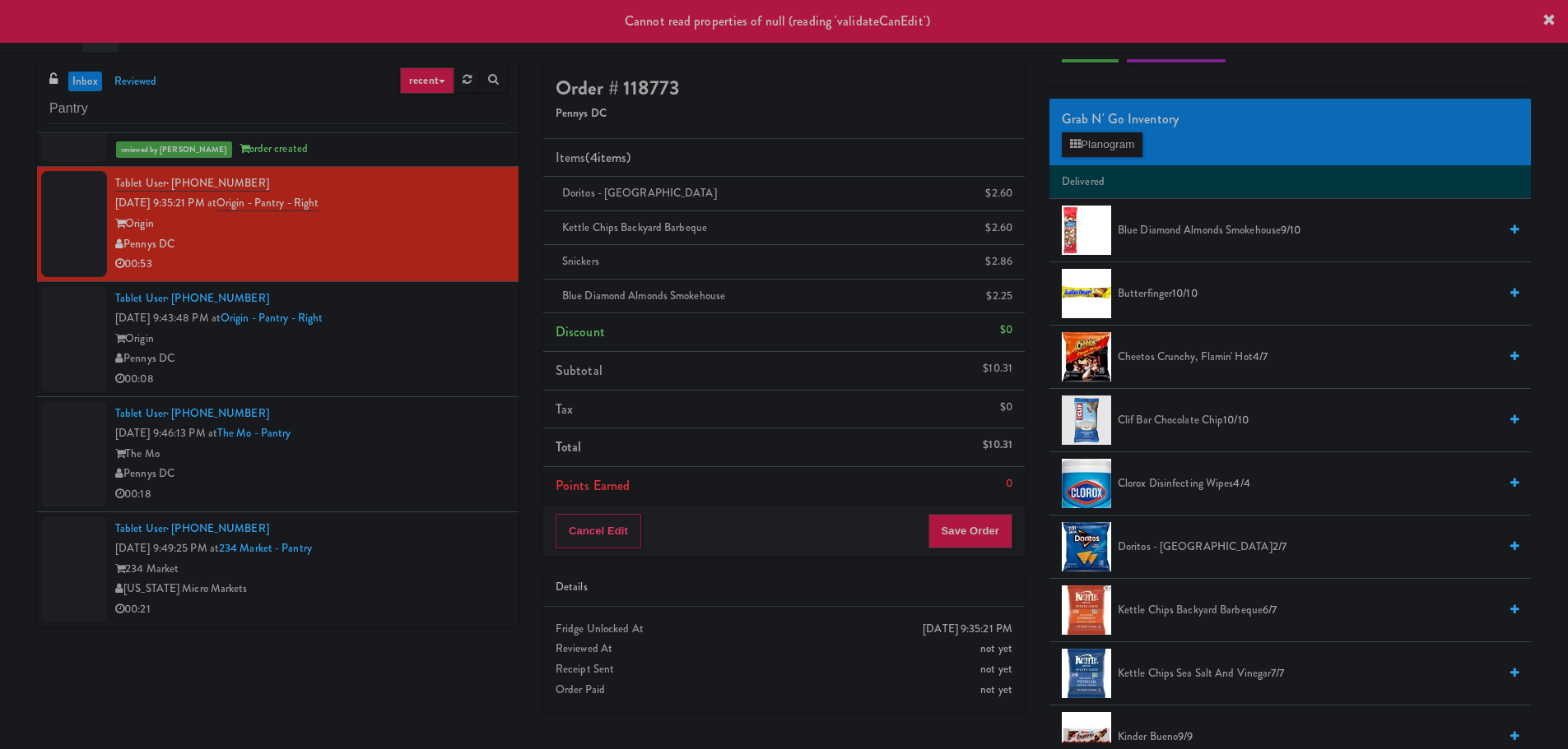
click at [417, 366] on div "Pennys DC" at bounding box center [311, 358] width 391 height 20
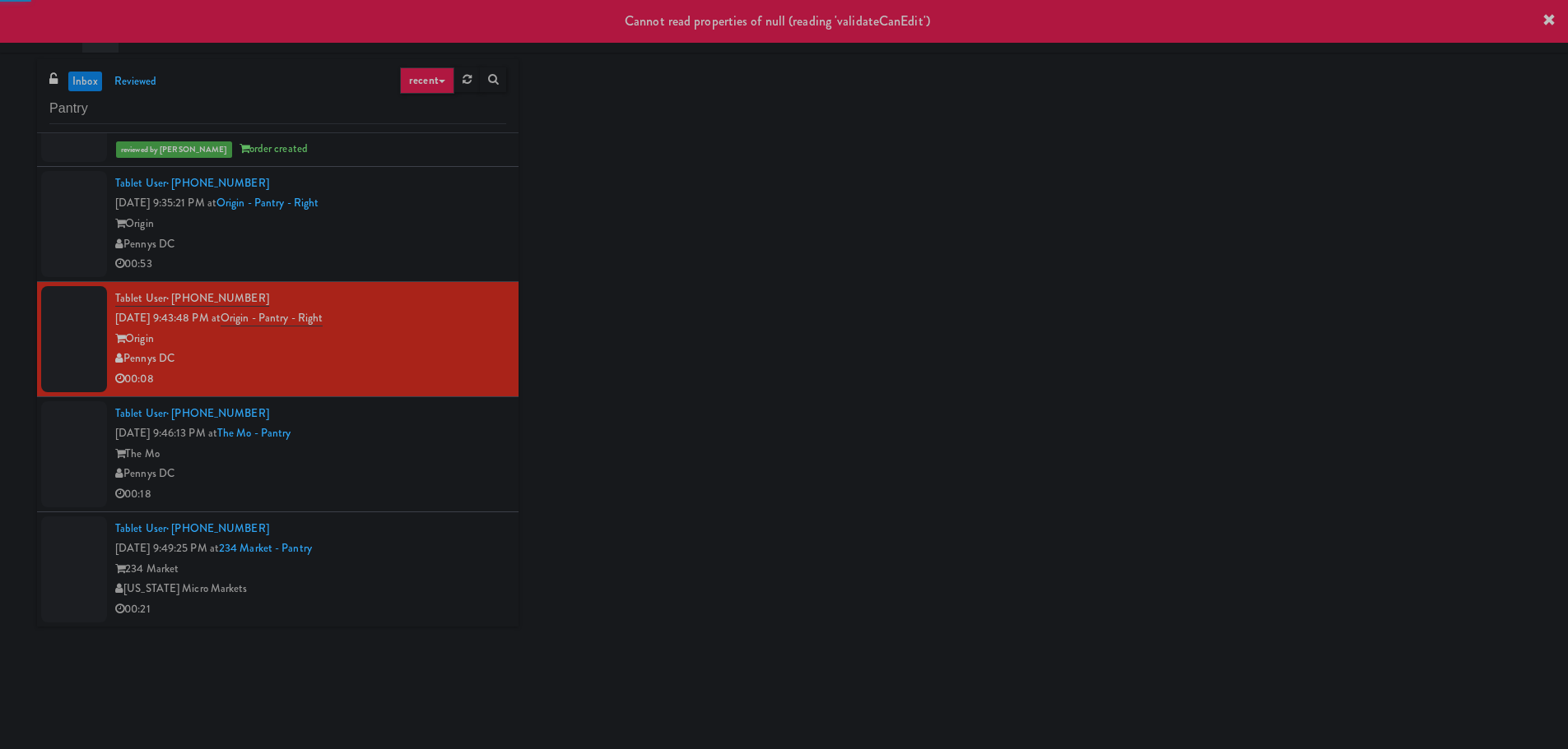
click at [451, 262] on div "00:53" at bounding box center [311, 263] width 391 height 20
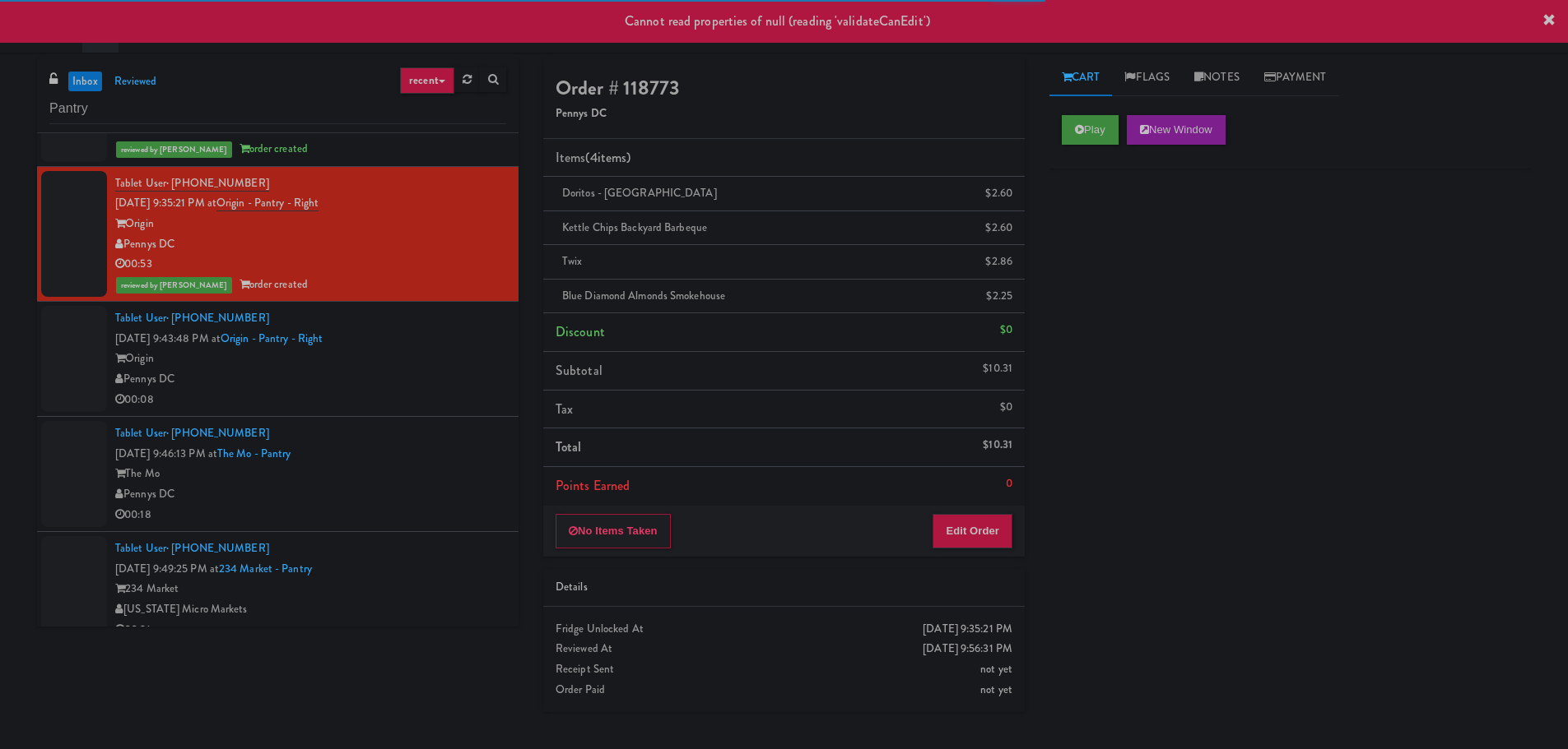
click at [457, 365] on div "Origin" at bounding box center [311, 358] width 391 height 20
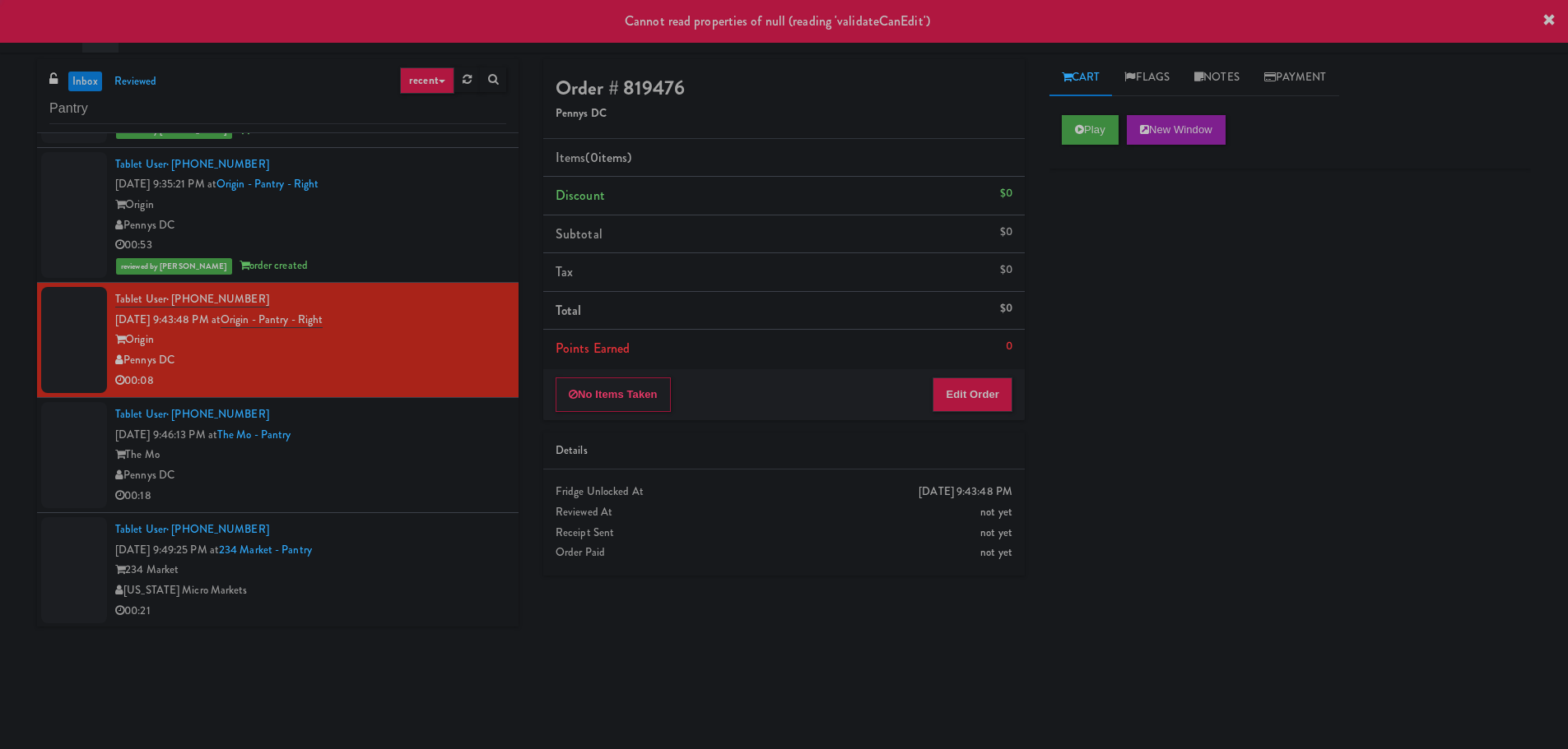
scroll to position [1611, 0]
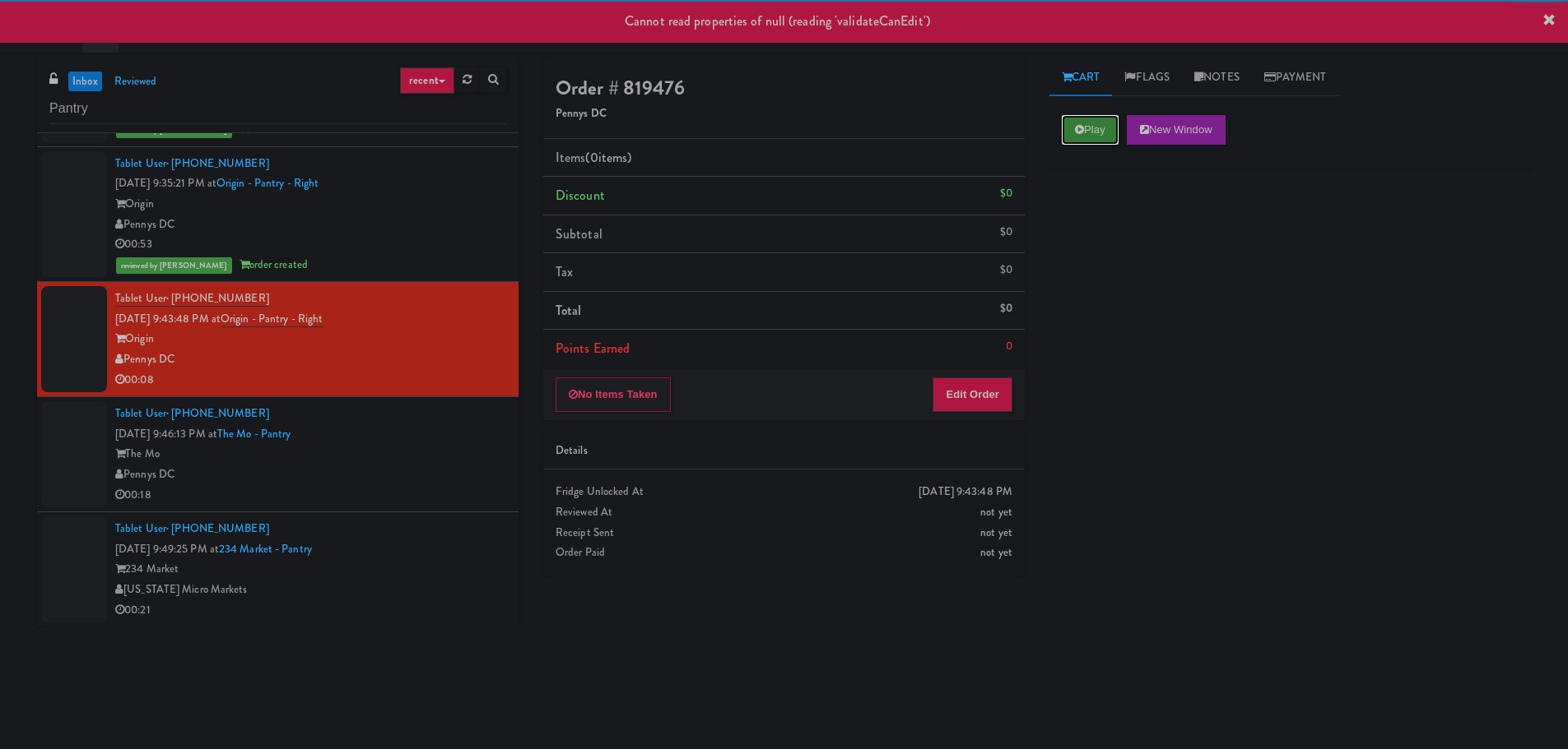
click at [1065, 137] on button "Play" at bounding box center [1090, 129] width 57 height 30
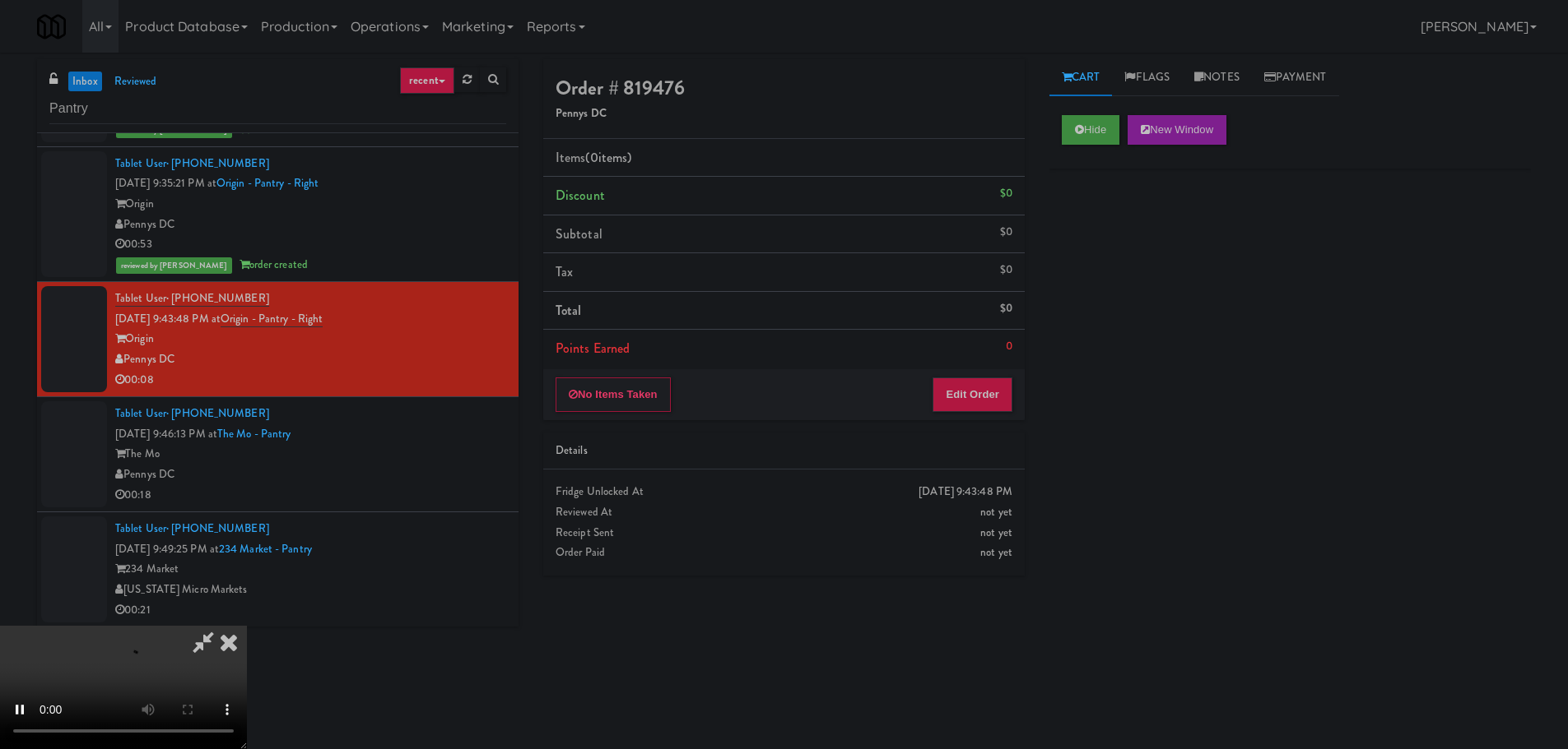
click at [983, 358] on li "Points Earned 0" at bounding box center [784, 349] width 481 height 38
click at [974, 374] on div "No Items Taken Edit Order" at bounding box center [784, 395] width 481 height 51
click at [973, 388] on button "Edit Order" at bounding box center [972, 395] width 80 height 34
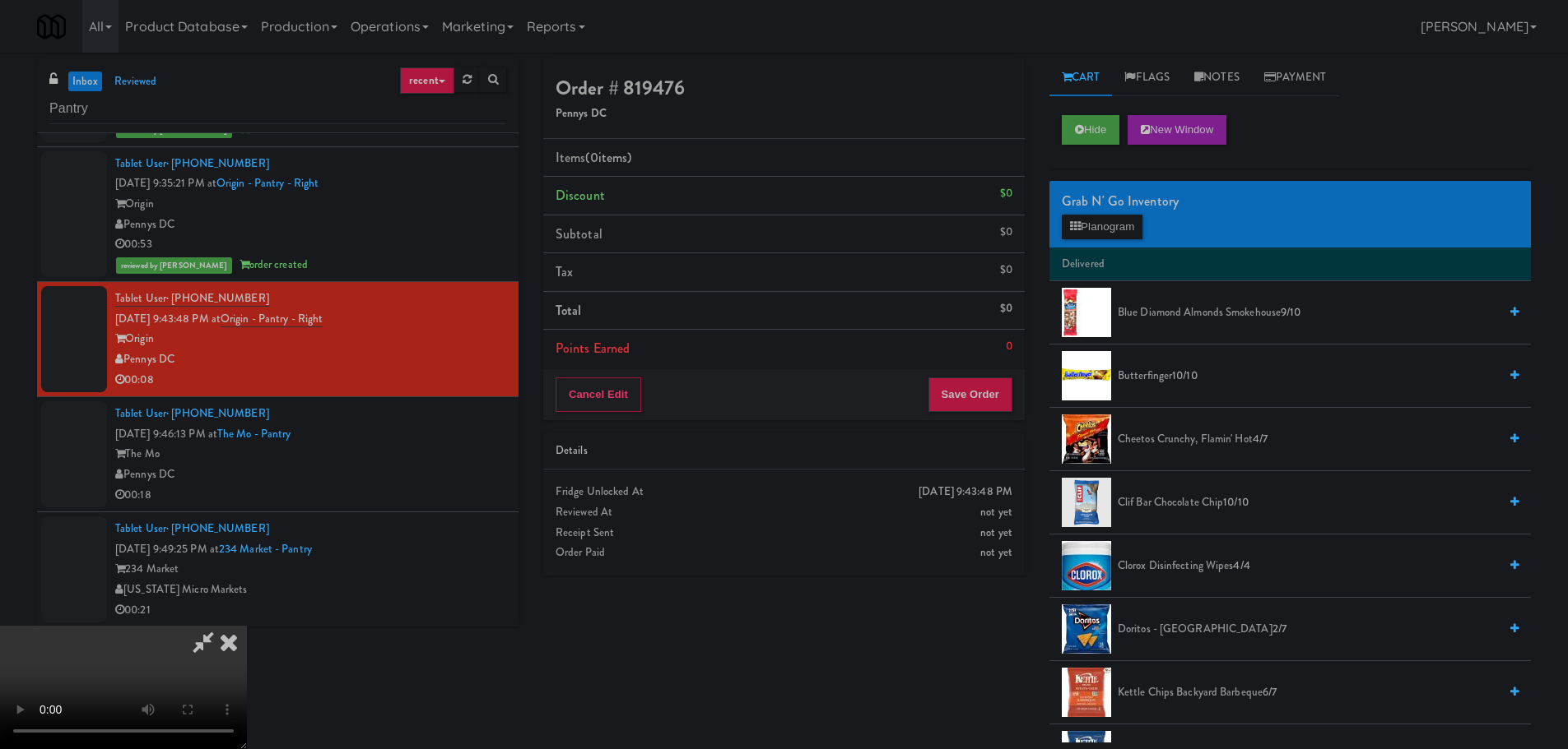
scroll to position [0, 0]
click at [247, 626] on video at bounding box center [124, 688] width 247 height 124
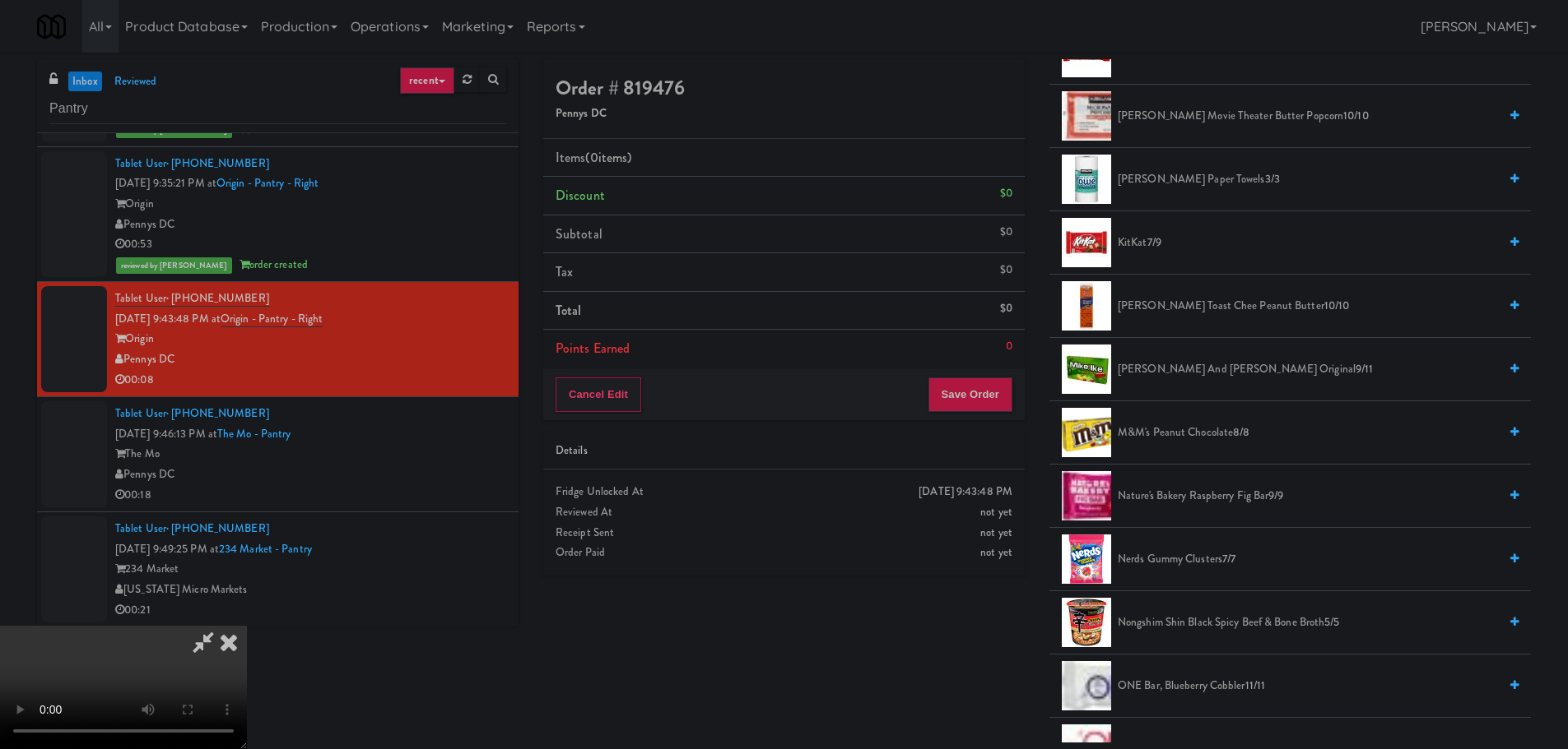
scroll to position [740, 0]
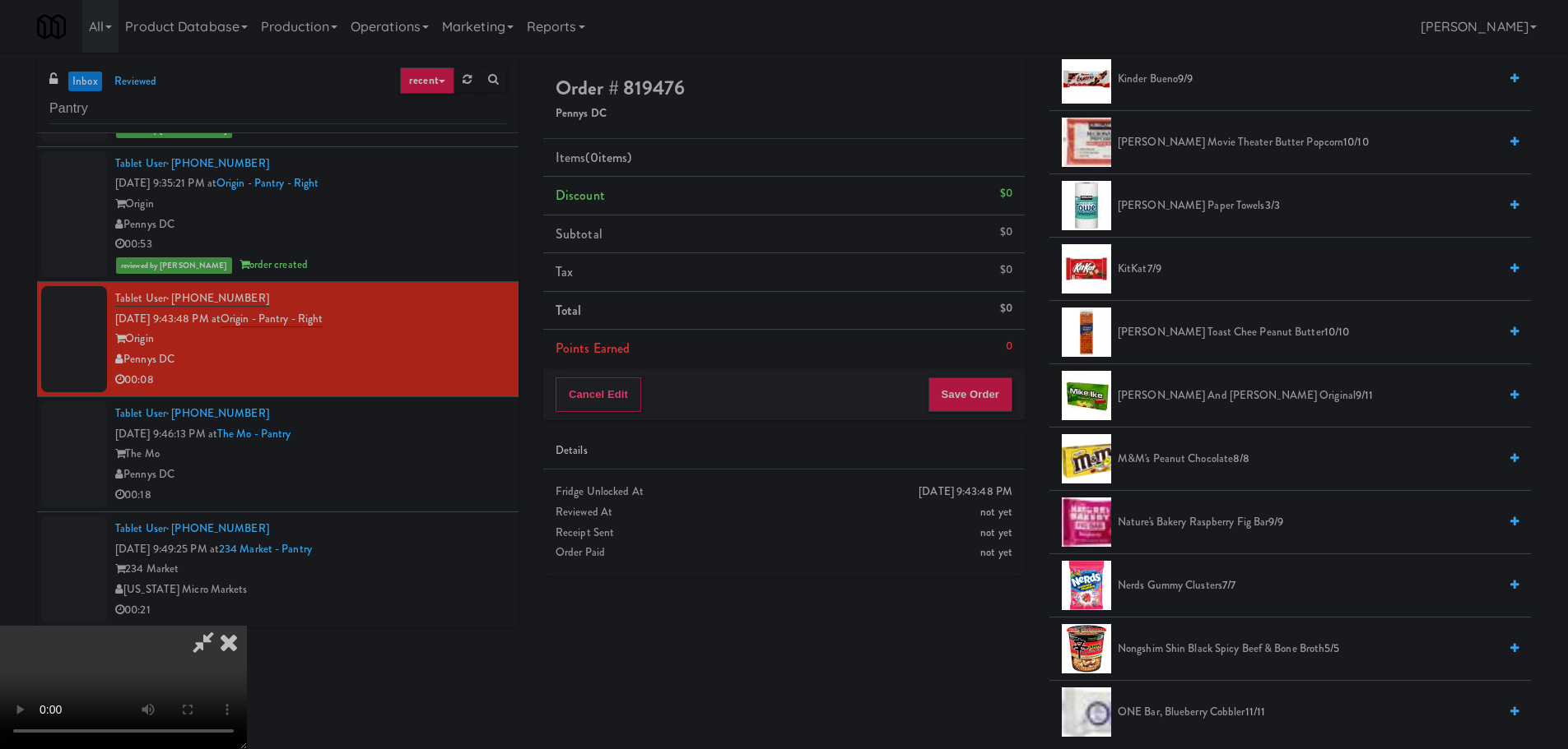
click at [1228, 336] on span "[PERSON_NAME] Toast Chee Peanut Butter 10/10" at bounding box center [1307, 332] width 380 height 20
click at [247, 626] on video at bounding box center [124, 688] width 247 height 124
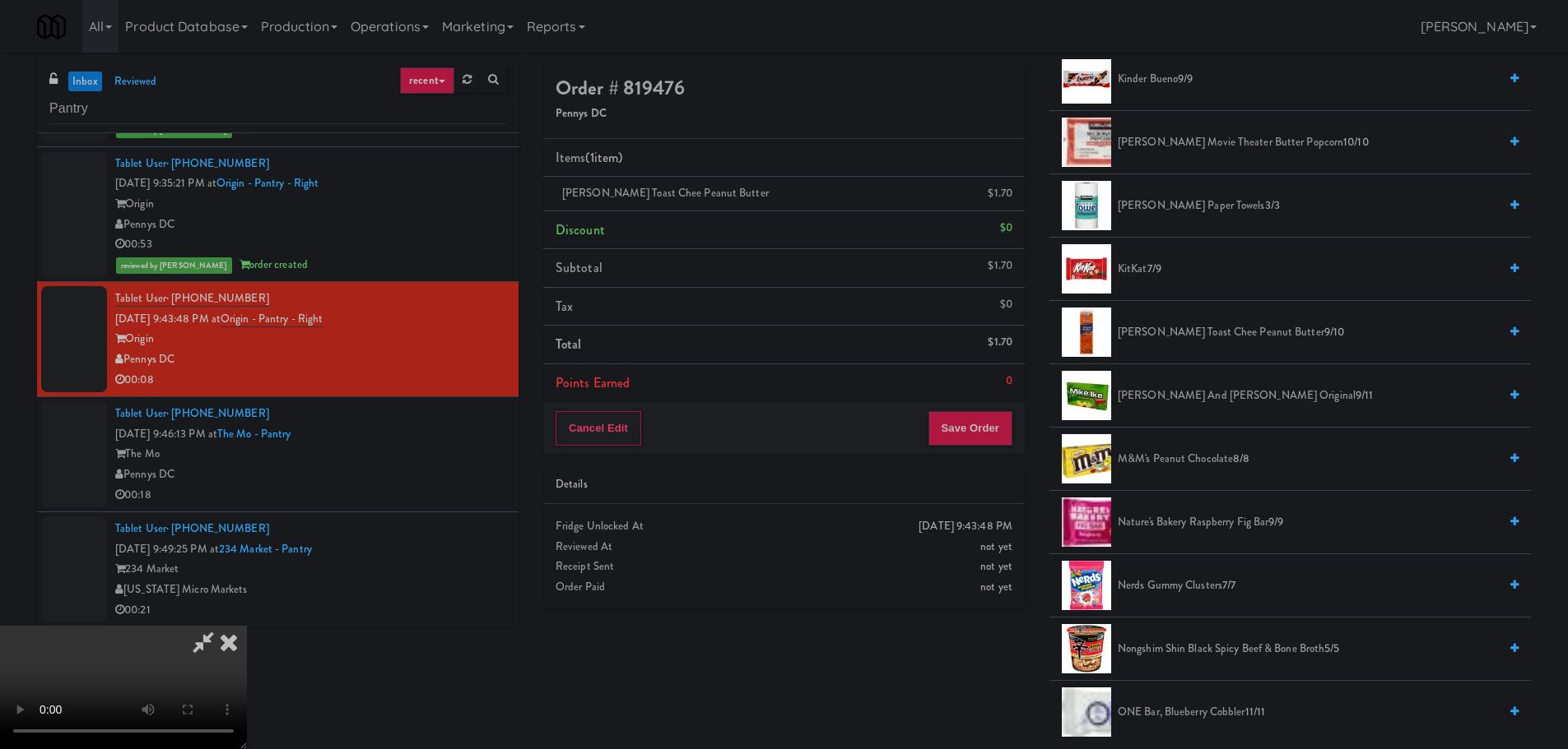
scroll to position [283, 0]
click at [998, 415] on button "Save Order" at bounding box center [971, 428] width 84 height 34
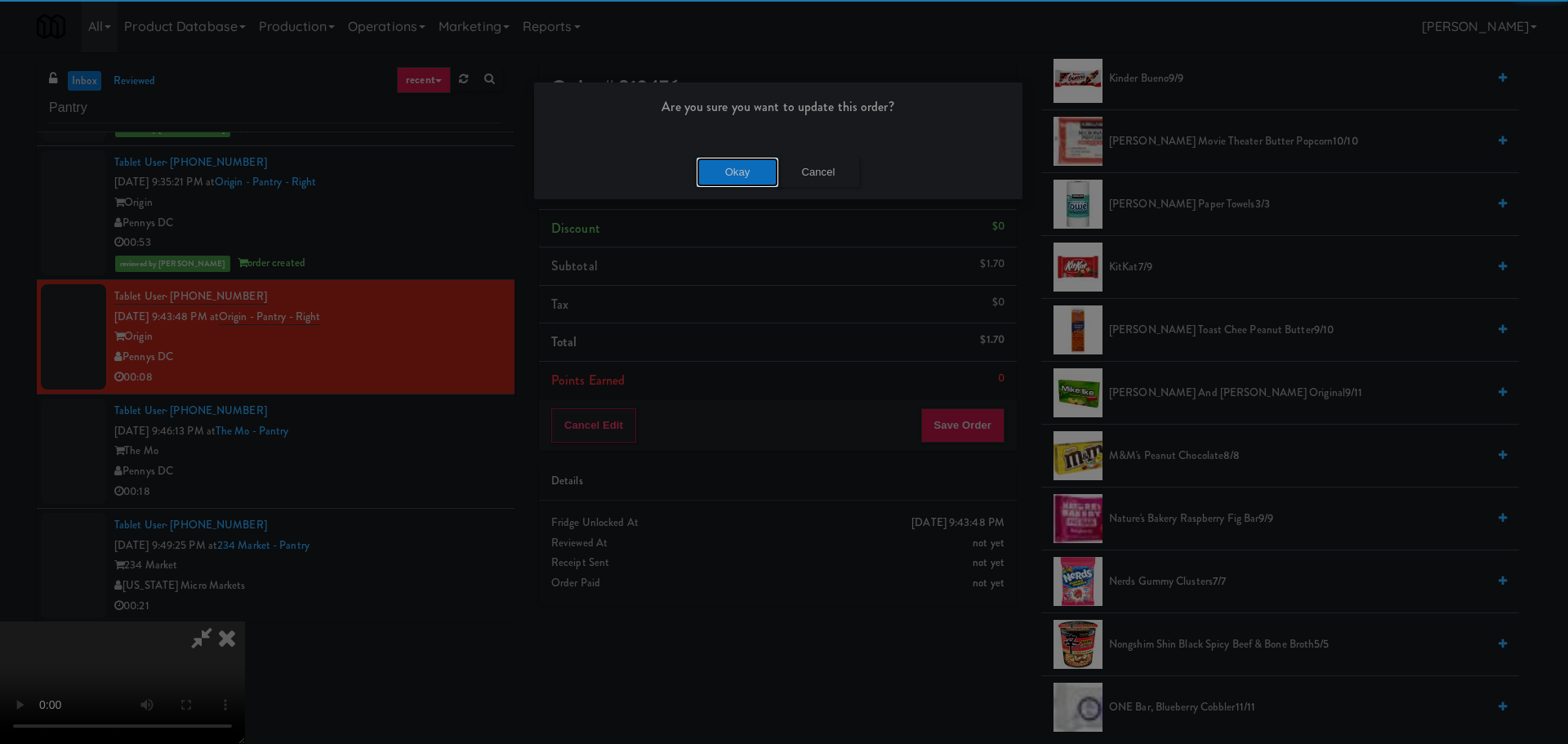
click at [710, 159] on button "Okay" at bounding box center [738, 172] width 82 height 29
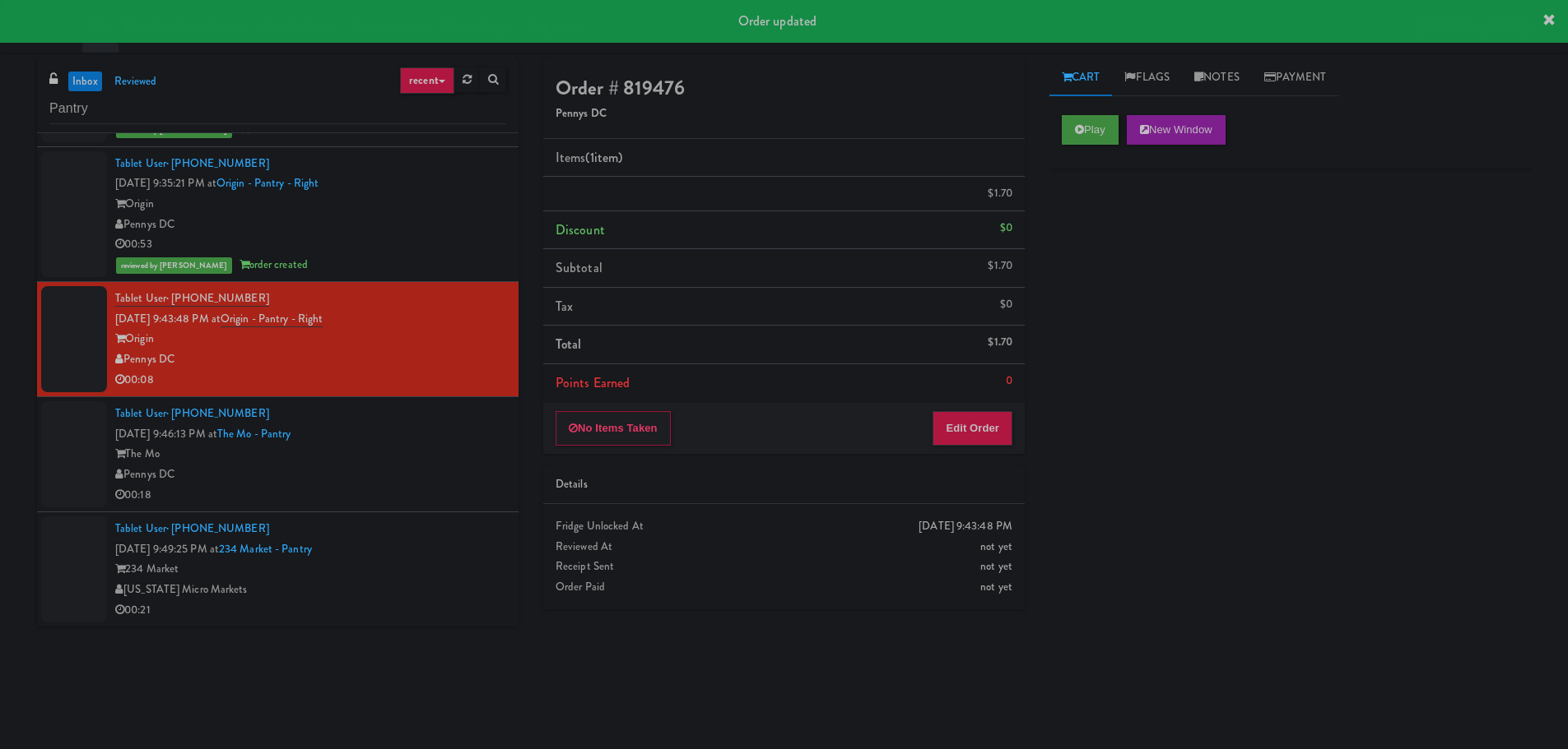
scroll to position [0, 0]
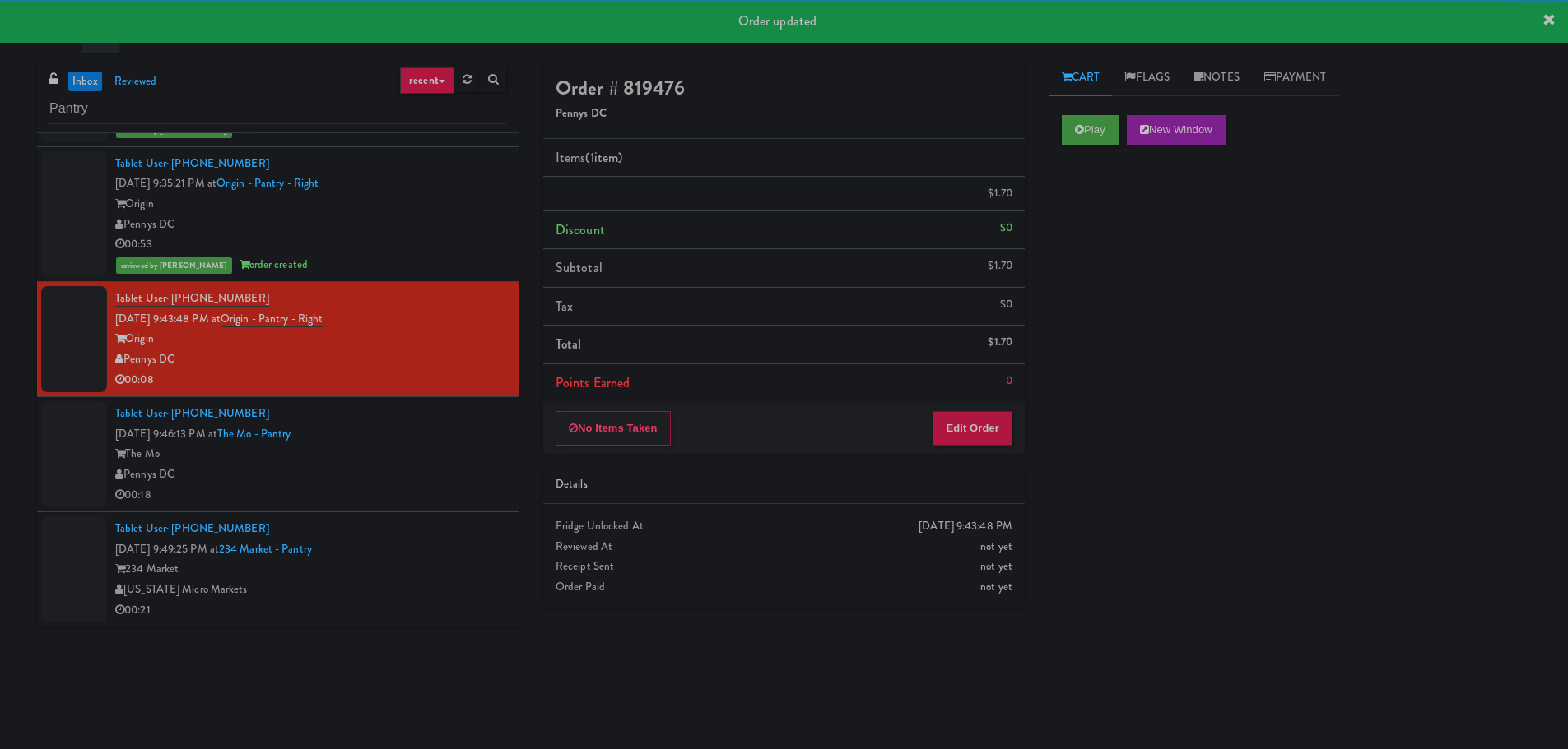
click at [450, 465] on div "Tablet User · (661) 992-1153 [DATE] 9:46:13 PM at [GEOGRAPHIC_DATA] The Mo Penn…" at bounding box center [311, 455] width 391 height 102
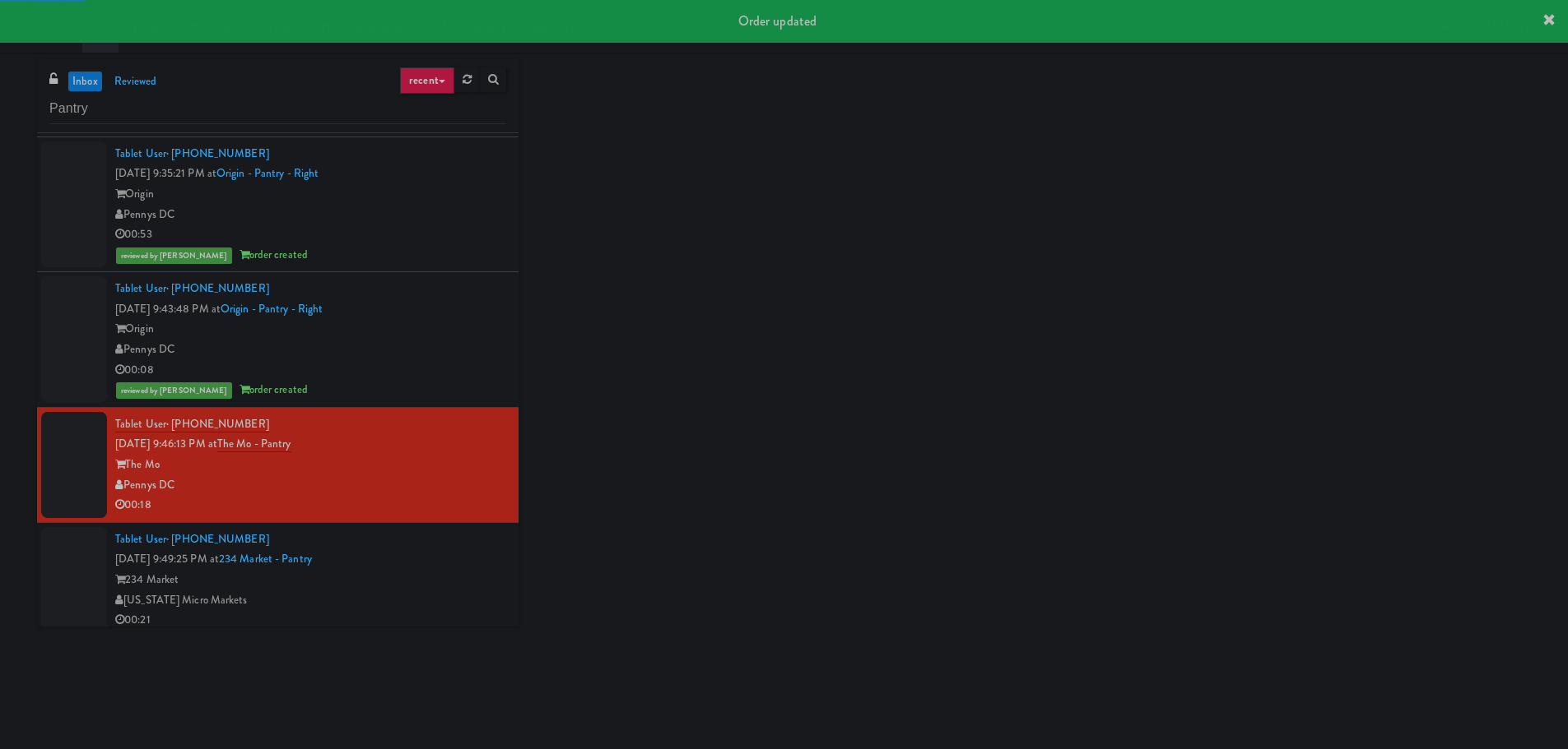
scroll to position [1631, 0]
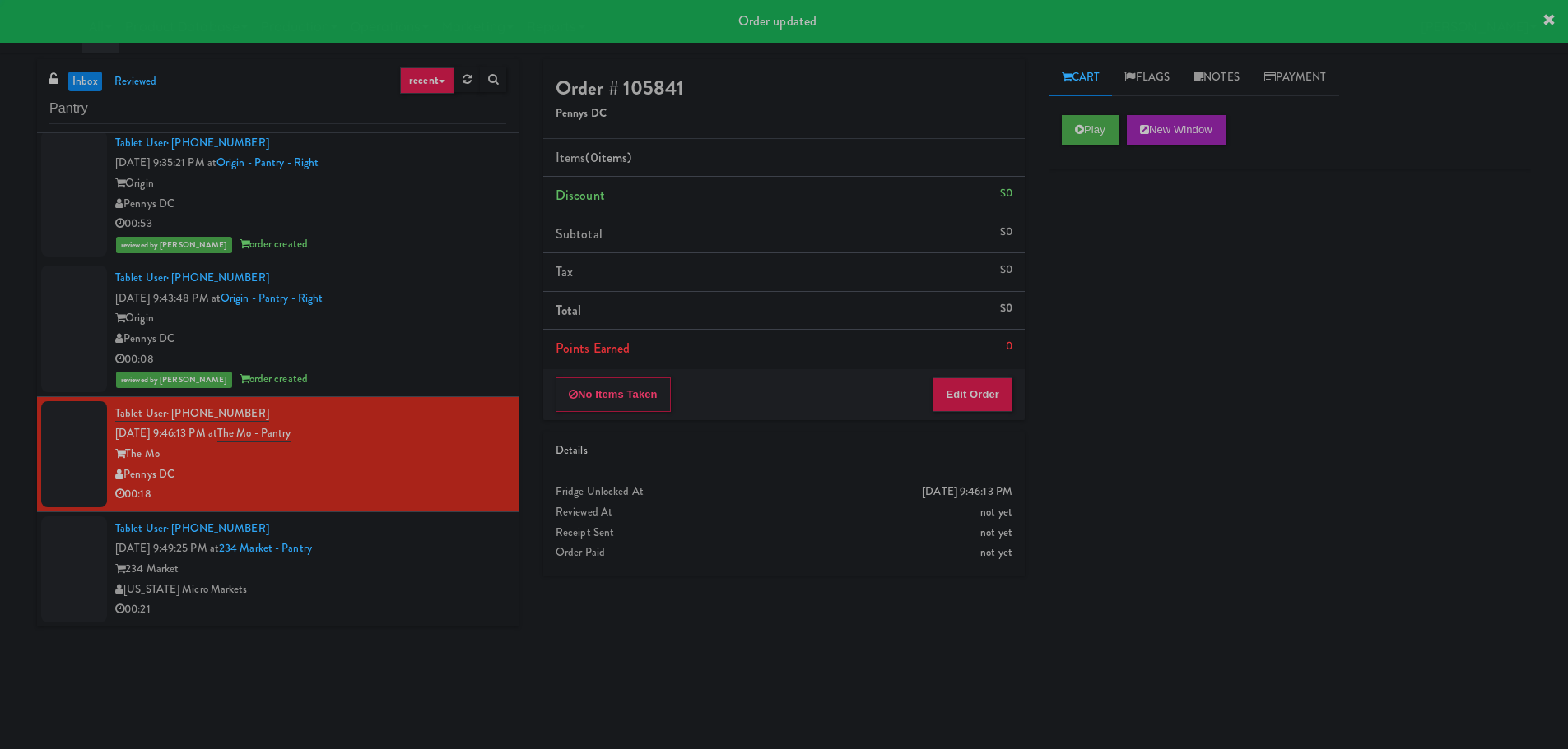
click at [459, 542] on div "Tablet User · (602) 384-1803 [DATE] 9:49:25 PM at 234 Market - Pantry 234 Marke…" at bounding box center [311, 570] width 391 height 102
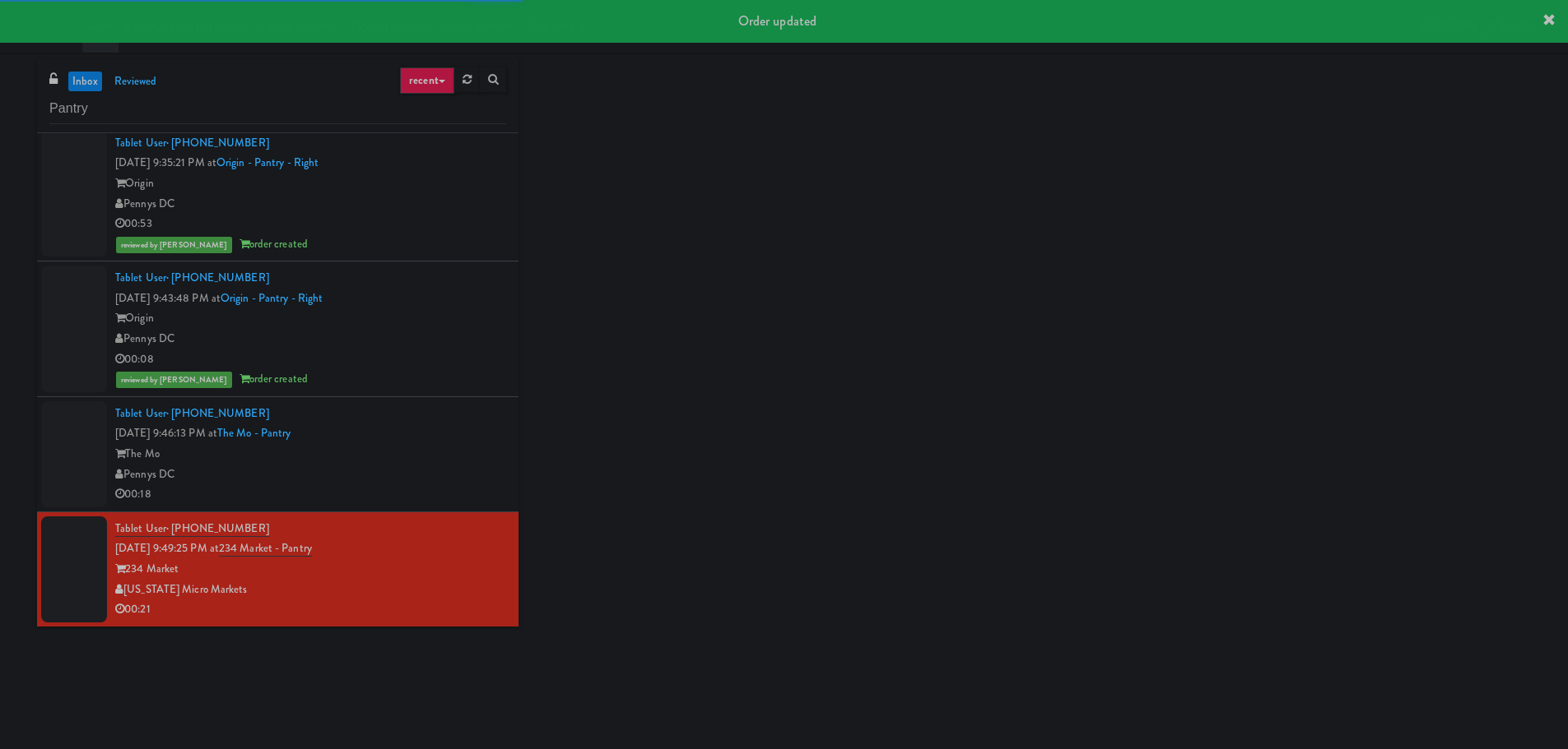
click at [477, 475] on div "Pennys DC" at bounding box center [311, 474] width 391 height 20
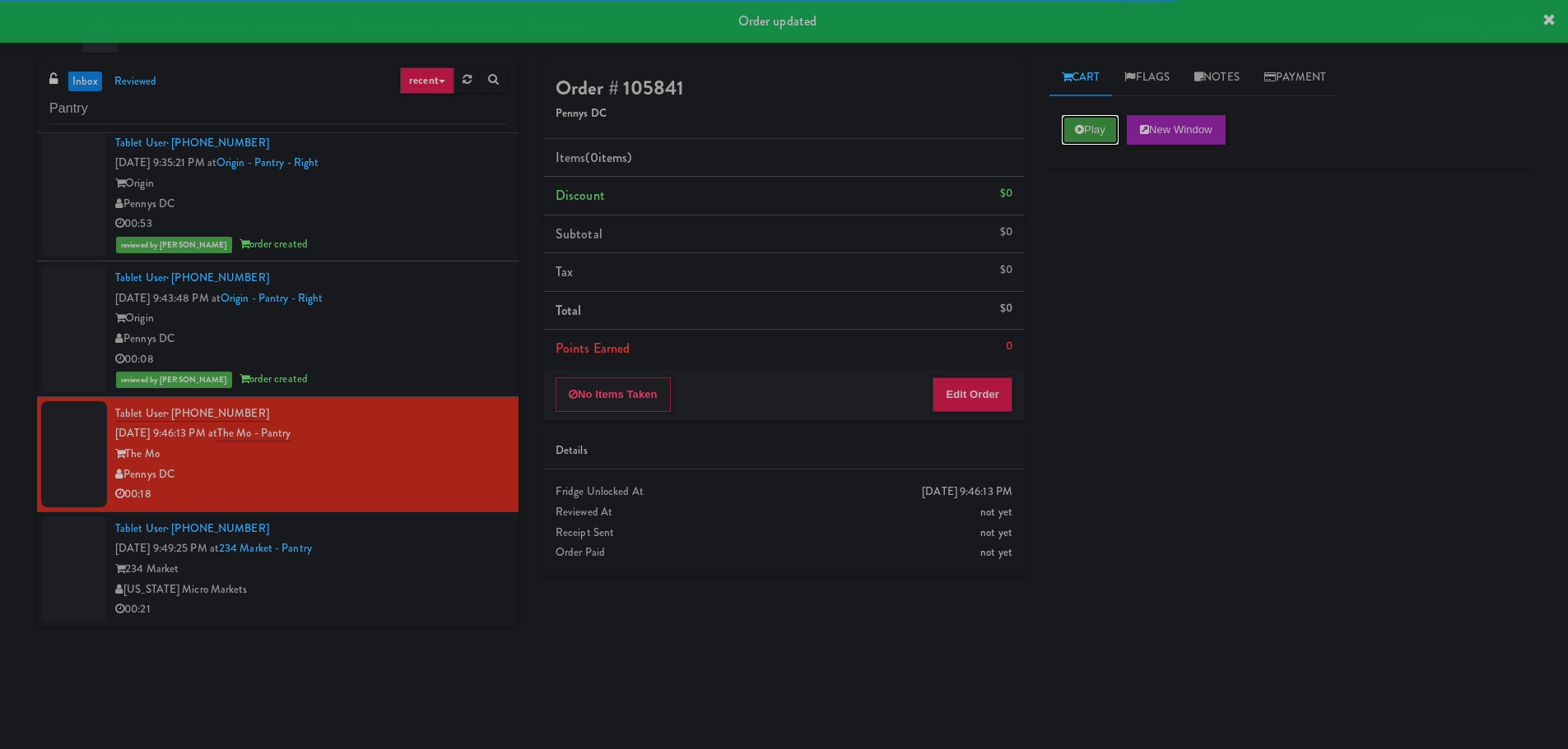
click at [1082, 137] on button "Play" at bounding box center [1090, 129] width 57 height 30
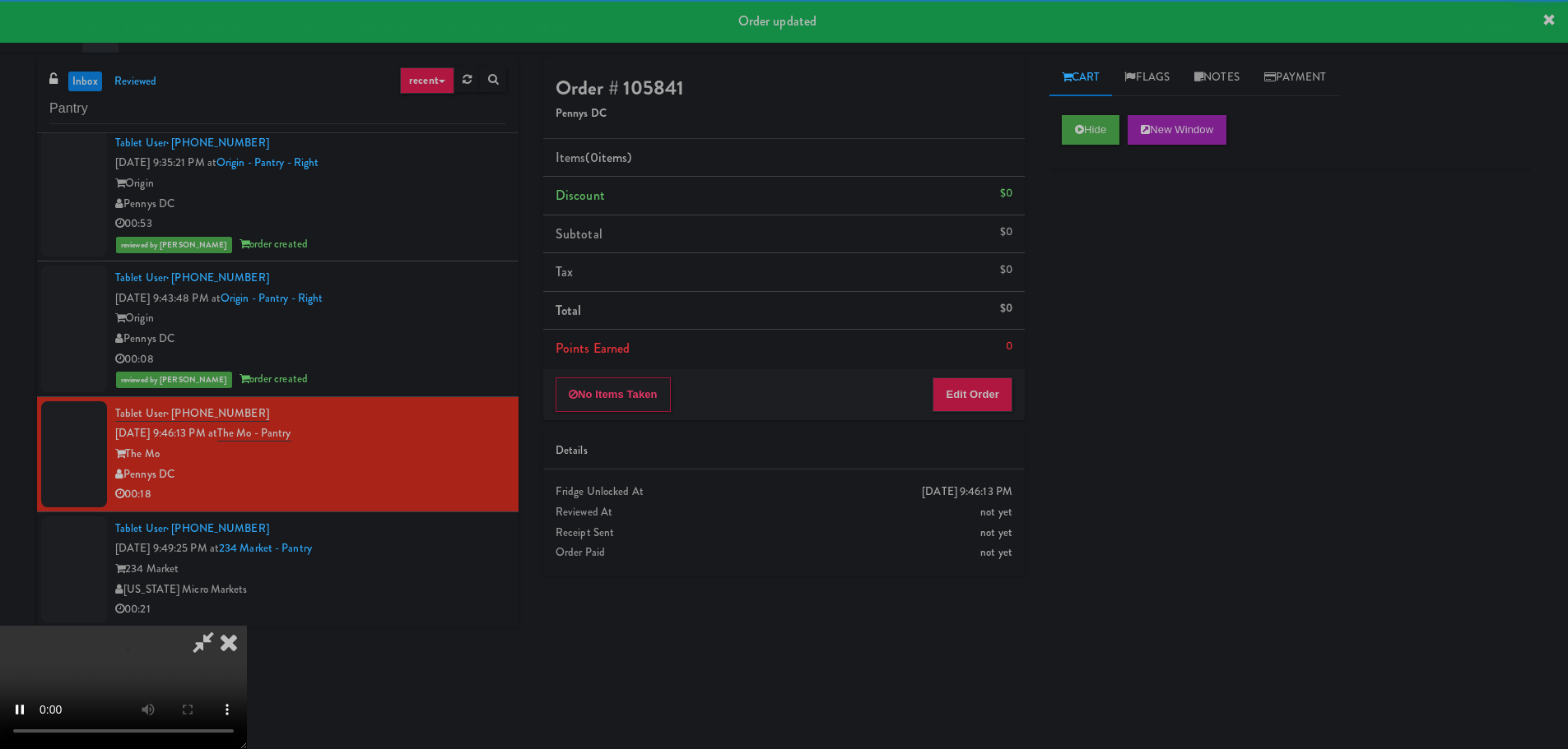
drag, startPoint x: 1028, startPoint y: 378, endPoint x: 1020, endPoint y: 396, distance: 19.7
click at [1027, 381] on div "Order # 105841 Pennys DC Items (0 items ) Discount $0 Subtotal $0 Tax $0 Total …" at bounding box center [784, 324] width 506 height 529
click at [1010, 397] on button "Edit Order" at bounding box center [972, 395] width 80 height 34
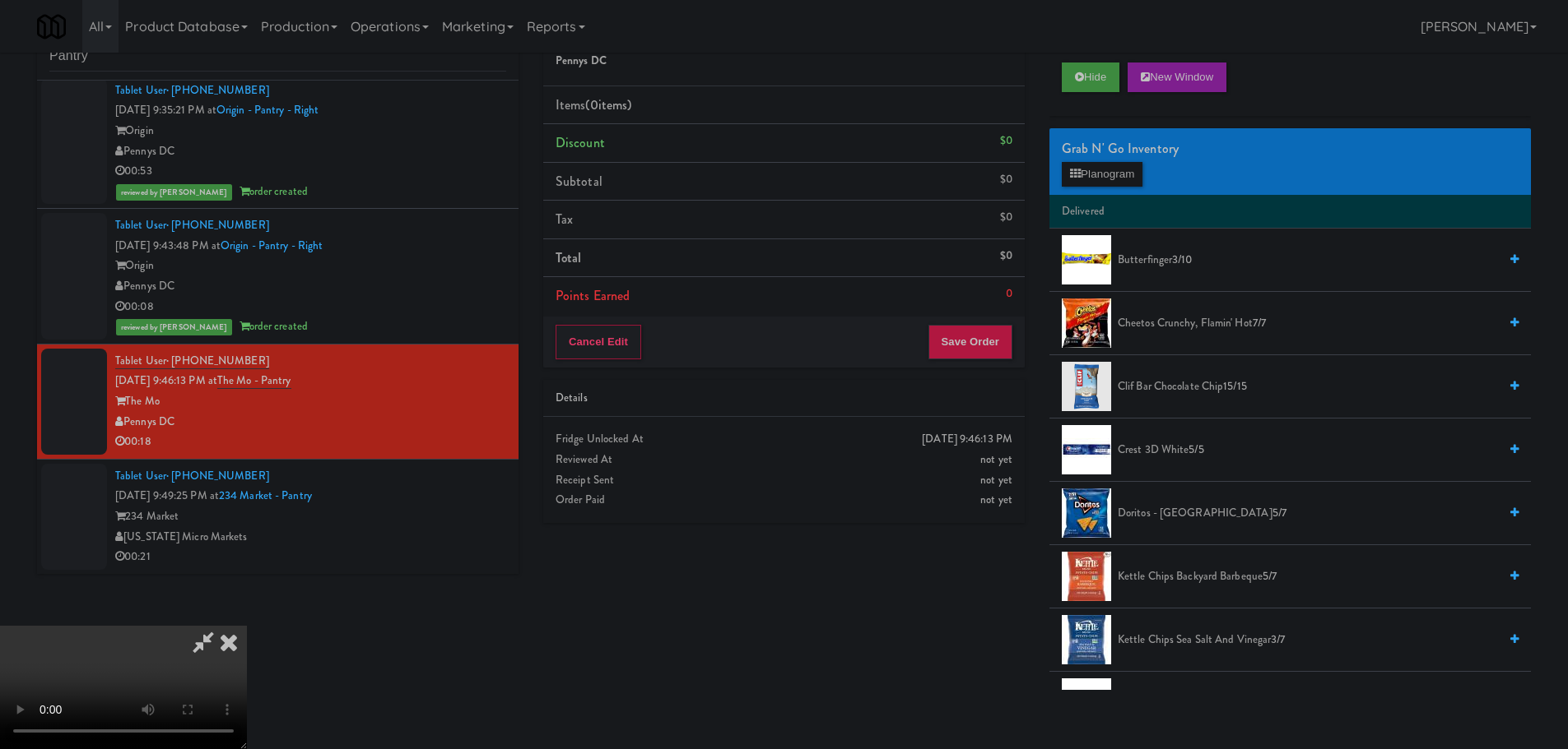
click at [247, 626] on video at bounding box center [124, 688] width 247 height 124
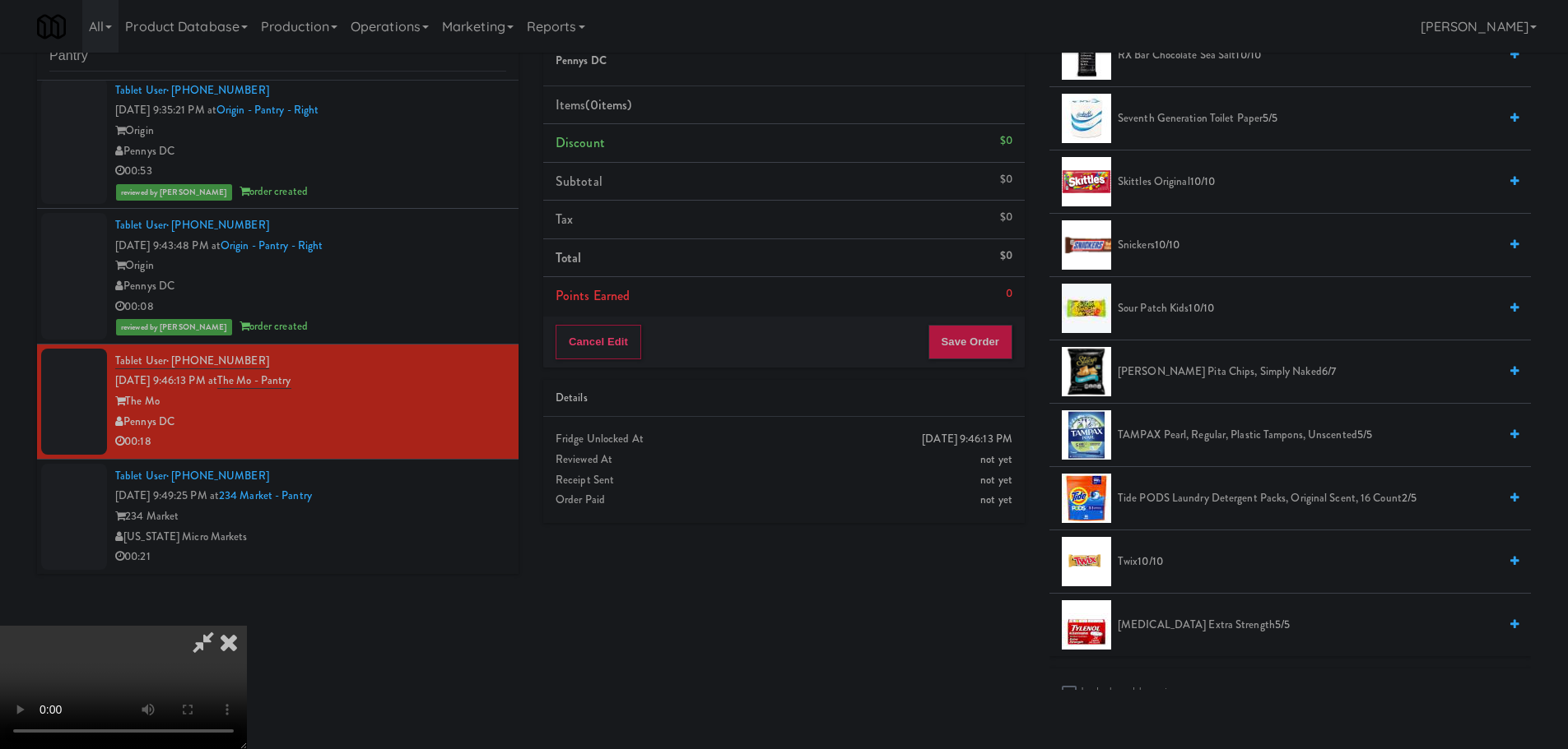
scroll to position [1809, 0]
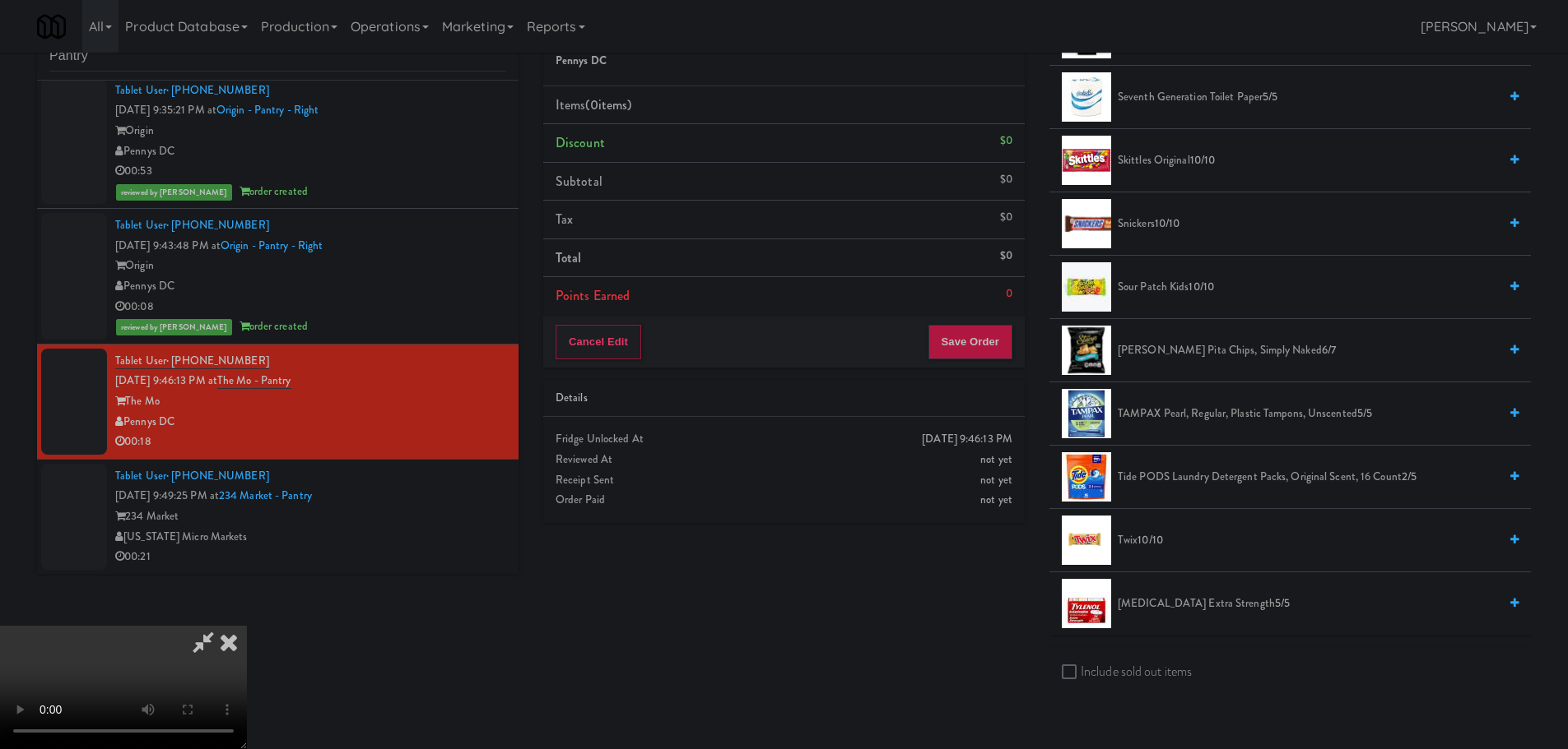
click at [1200, 347] on span "[PERSON_NAME] Pita Chips, Simply Naked 6/7" at bounding box center [1307, 351] width 380 height 20
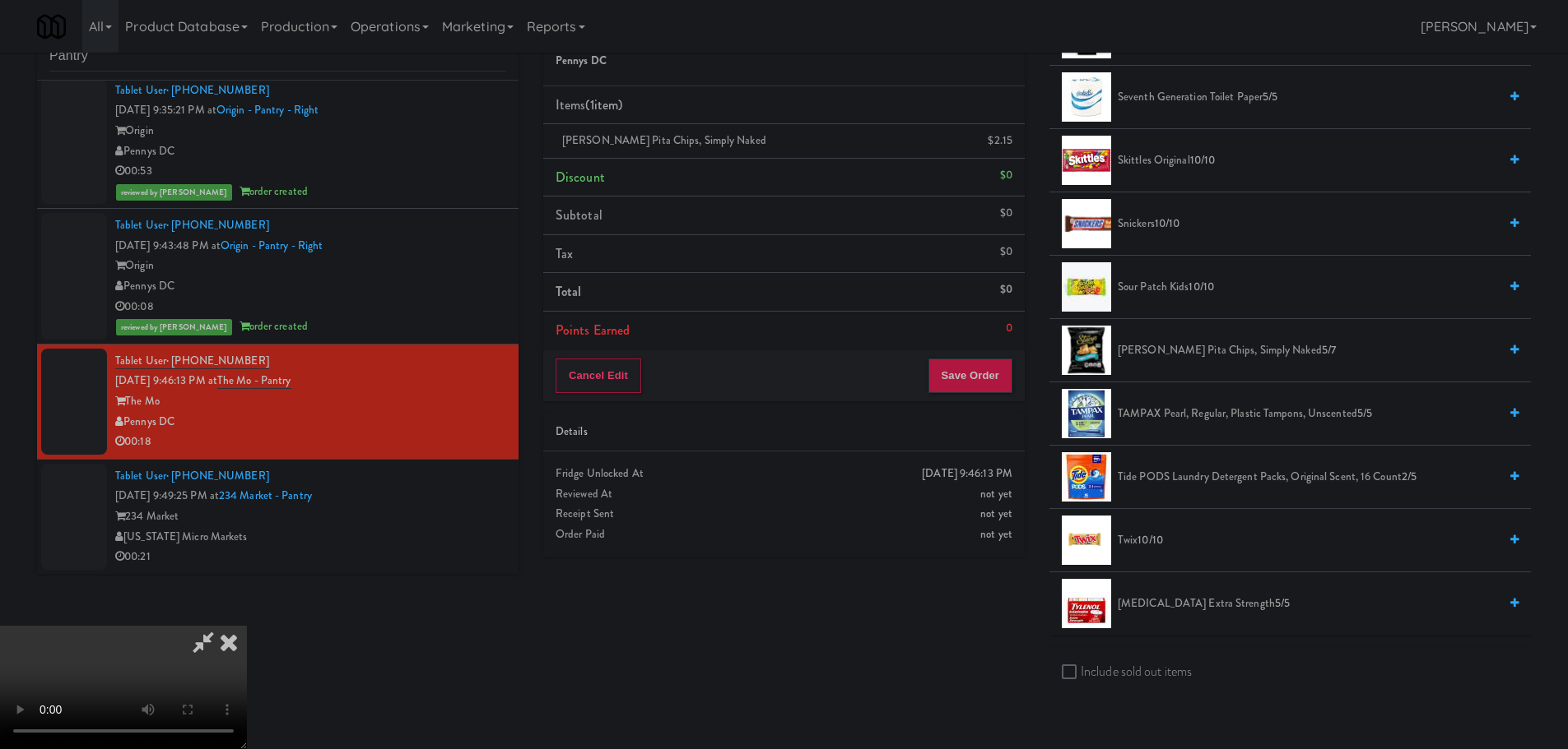
drag, startPoint x: 522, startPoint y: 393, endPoint x: 540, endPoint y: 391, distance: 18.1
click at [247, 626] on video at bounding box center [124, 688] width 247 height 124
click at [1000, 381] on button "Save Order" at bounding box center [971, 375] width 84 height 34
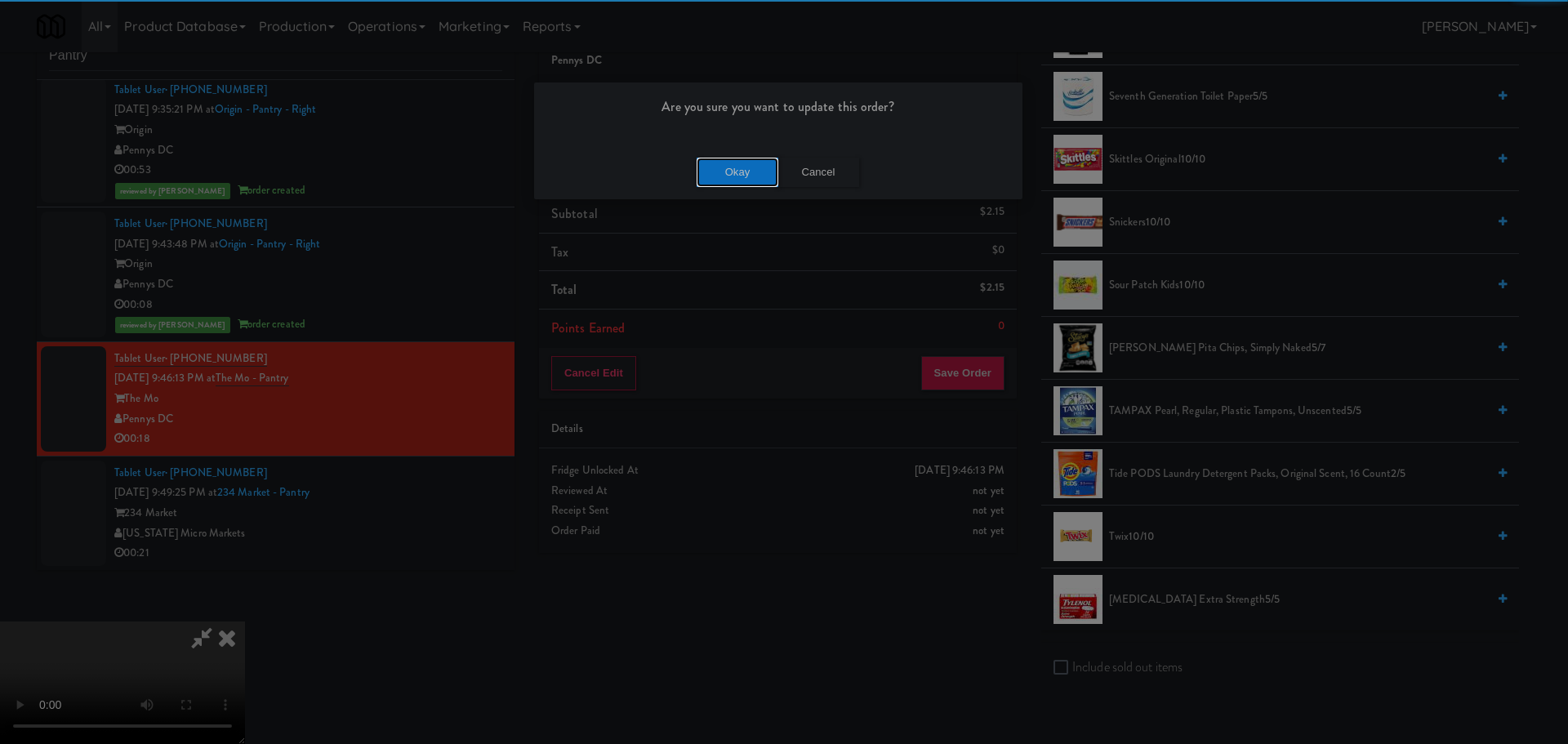
click at [723, 166] on button "Okay" at bounding box center [738, 172] width 82 height 29
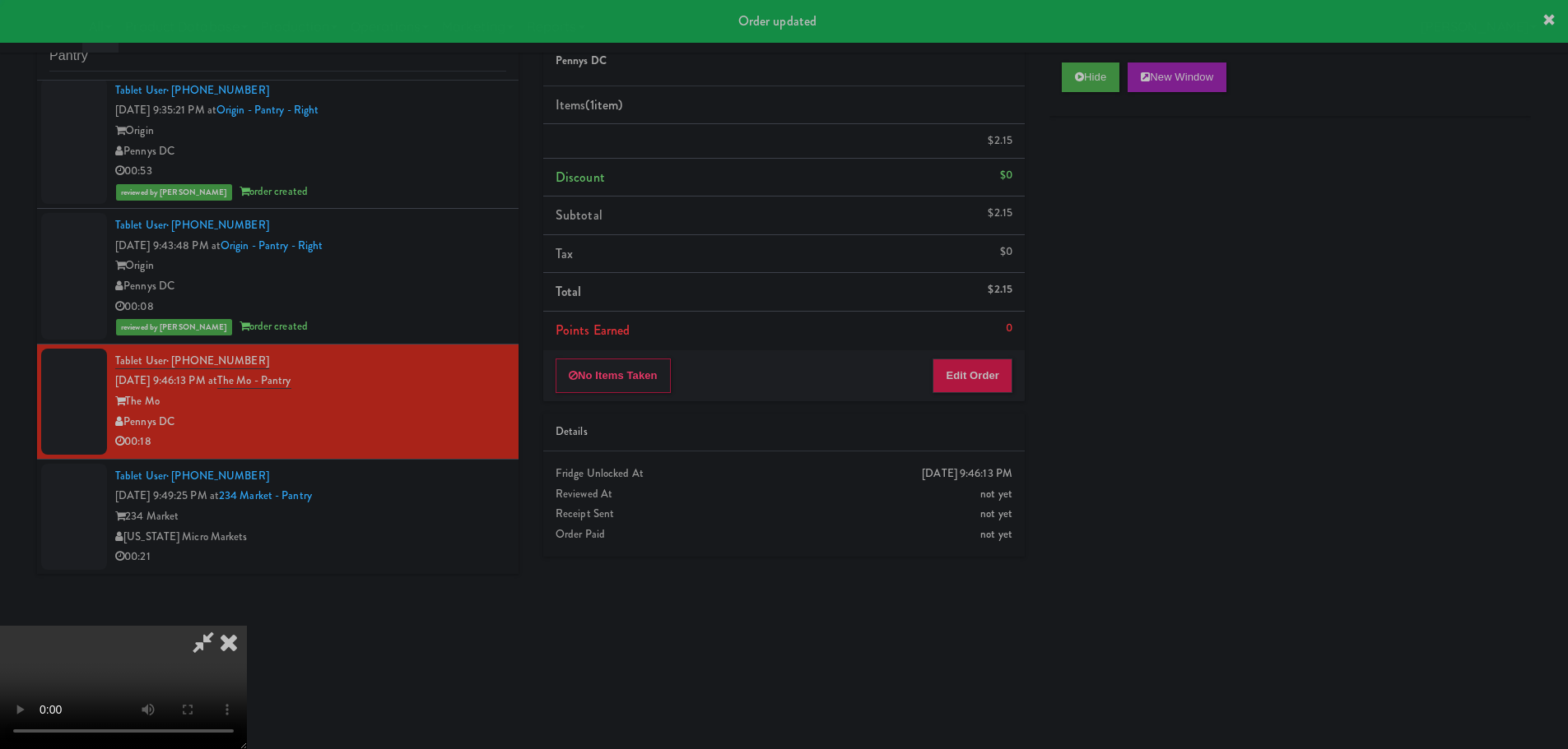
scroll to position [0, 0]
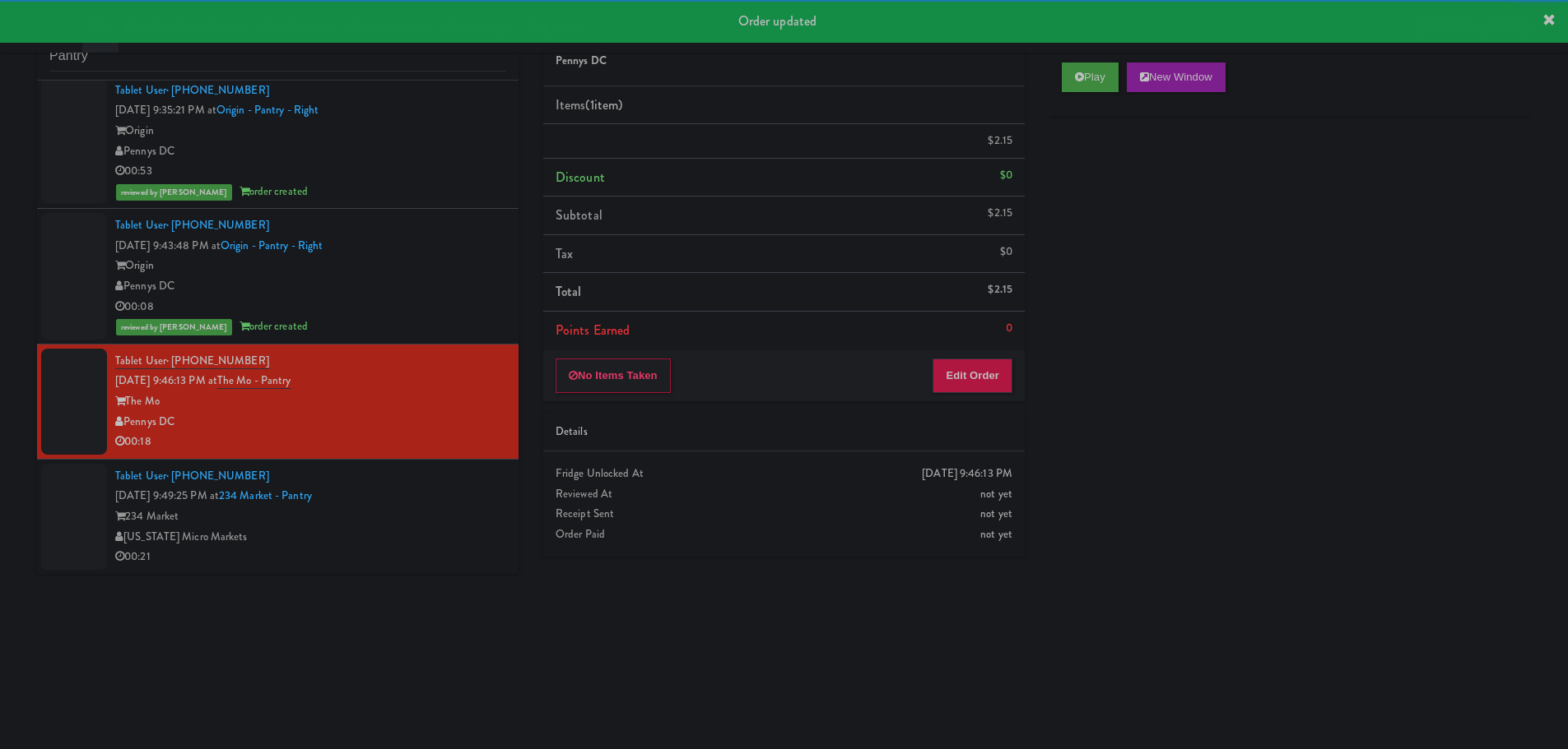
click at [430, 521] on div "234 Market" at bounding box center [311, 516] width 391 height 20
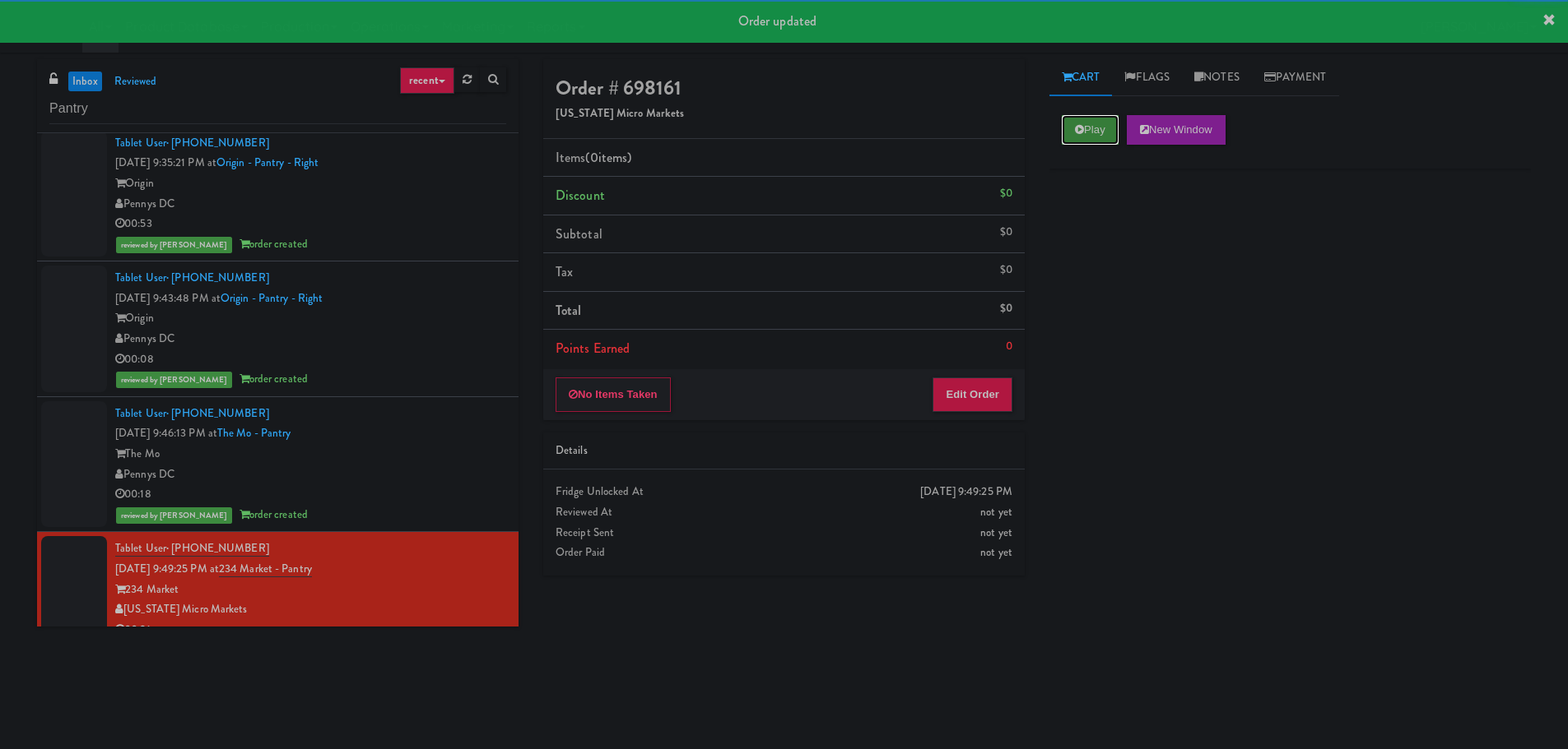
click at [1096, 120] on button "Play" at bounding box center [1090, 129] width 57 height 30
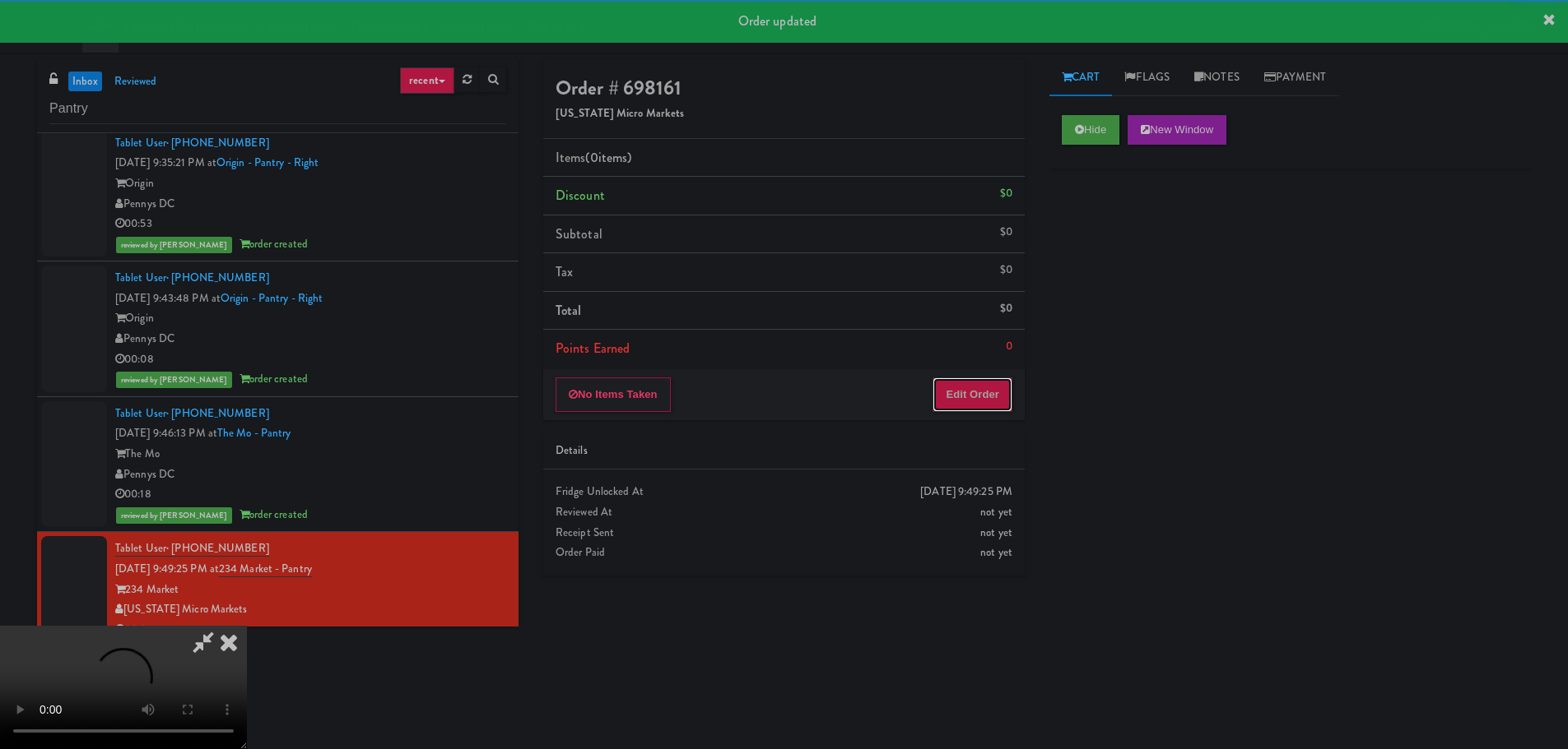
click at [996, 401] on button "Edit Order" at bounding box center [972, 395] width 80 height 34
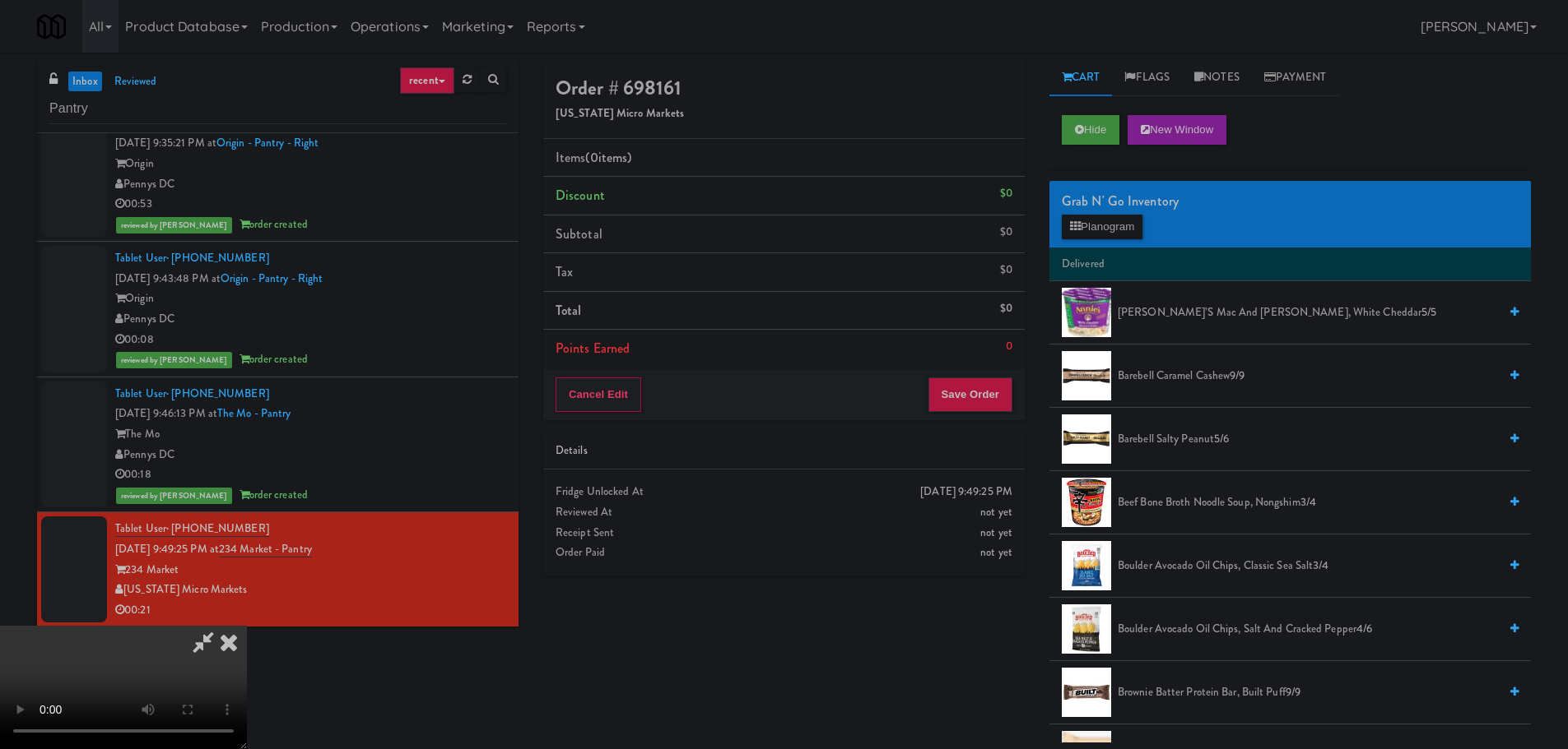
scroll to position [283, 0]
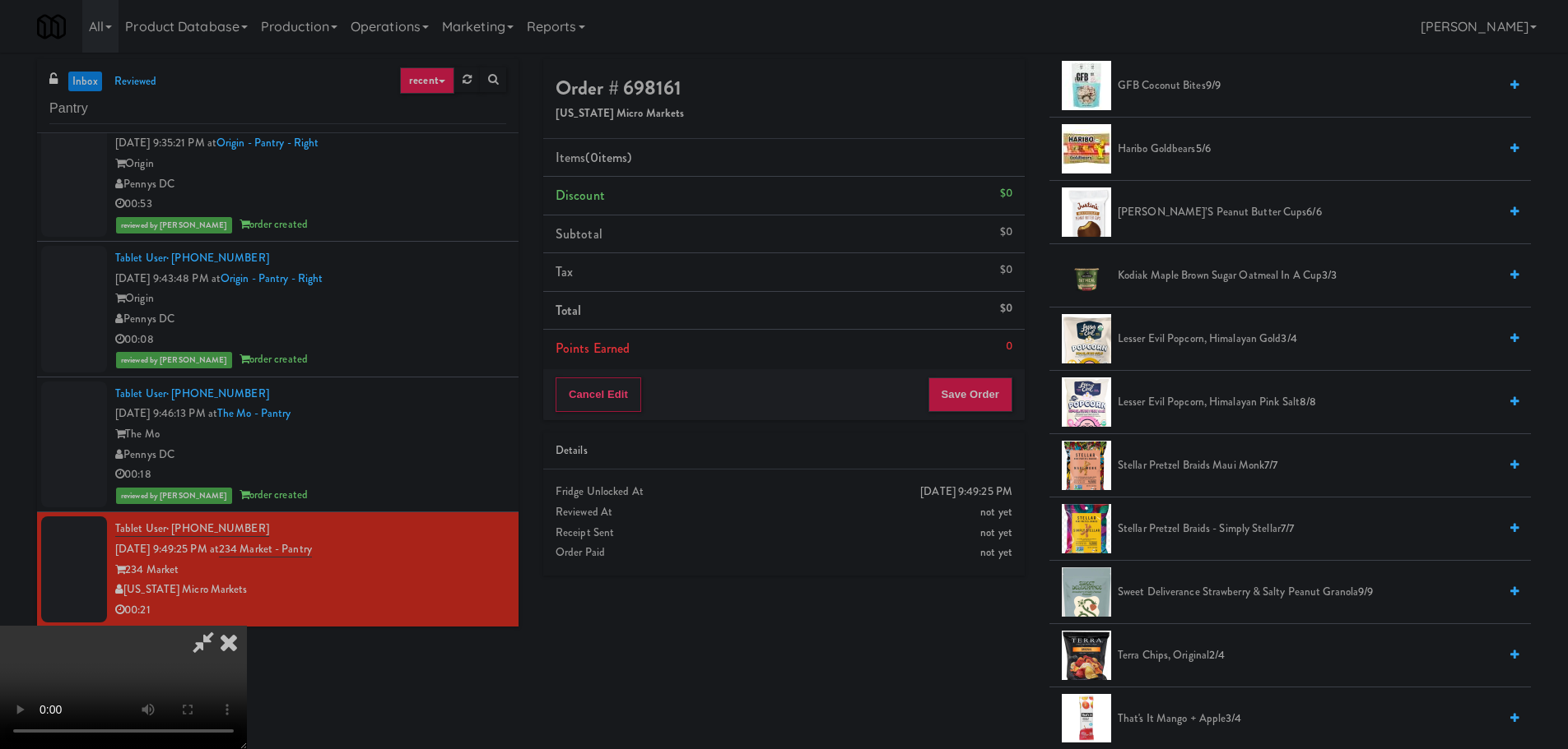
click at [247, 626] on video at bounding box center [124, 688] width 247 height 124
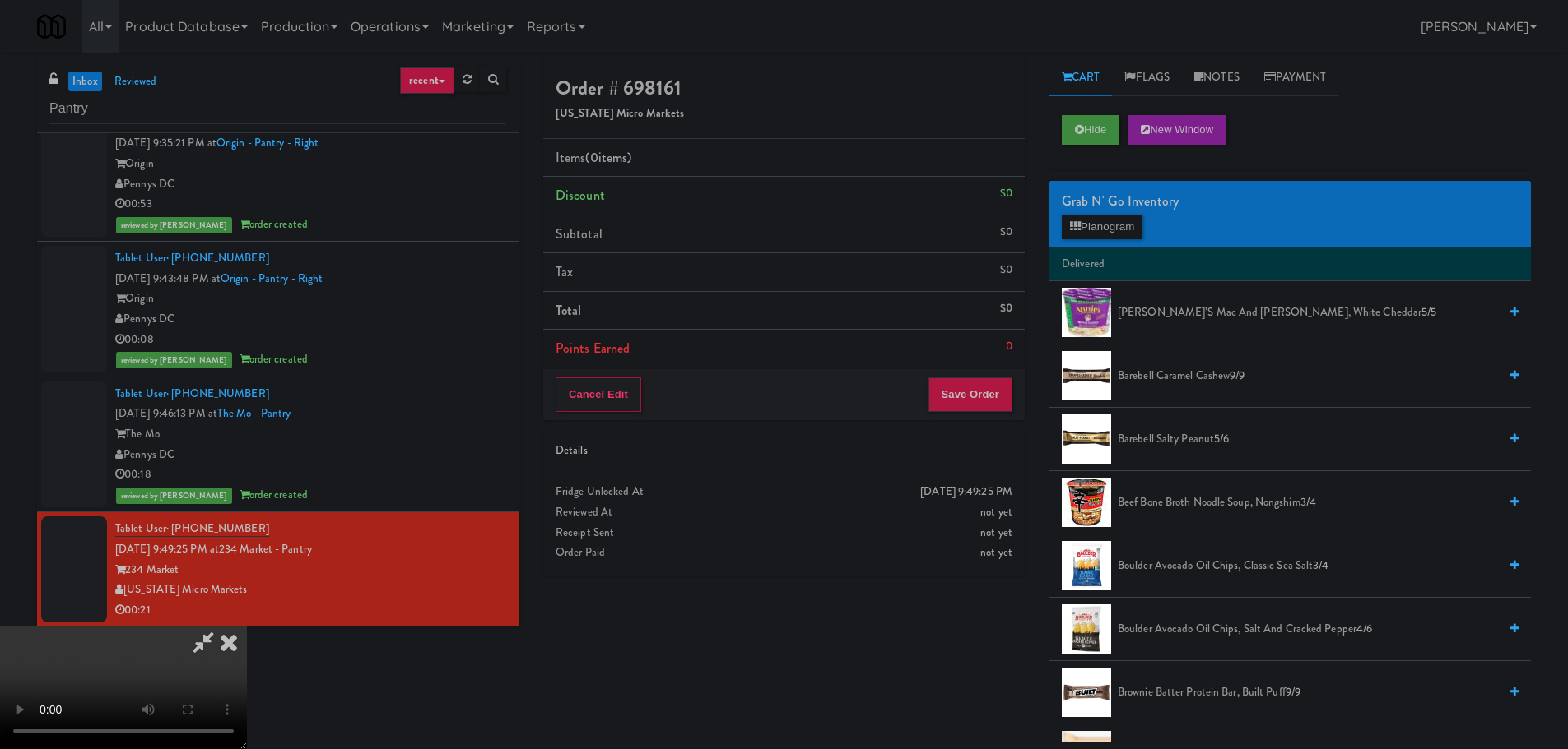
click at [247, 626] on video at bounding box center [124, 688] width 247 height 124
click at [1086, 210] on div "Grab N' Go Inventory" at bounding box center [1290, 202] width 457 height 25
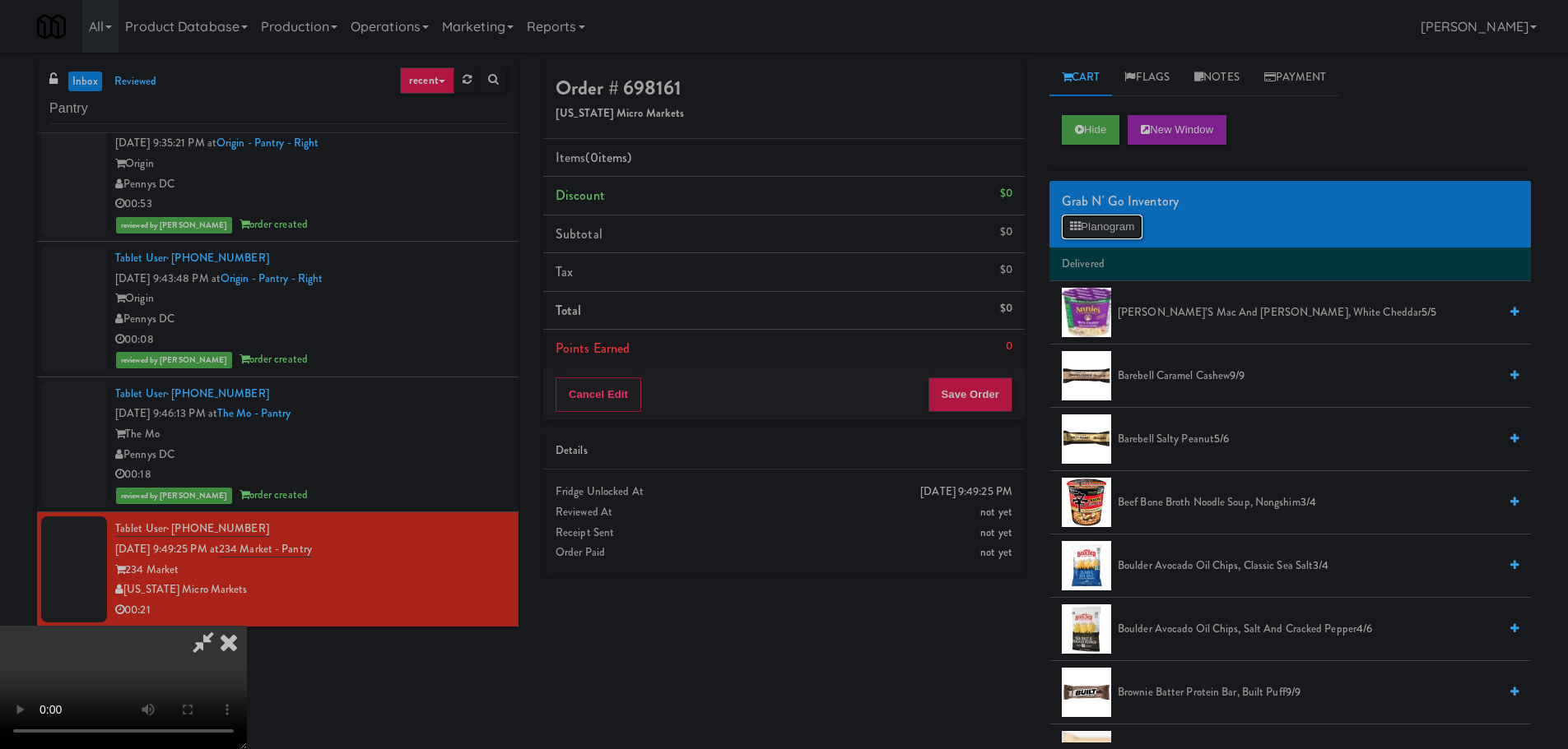
click at [1089, 224] on button "Planogram" at bounding box center [1102, 227] width 81 height 25
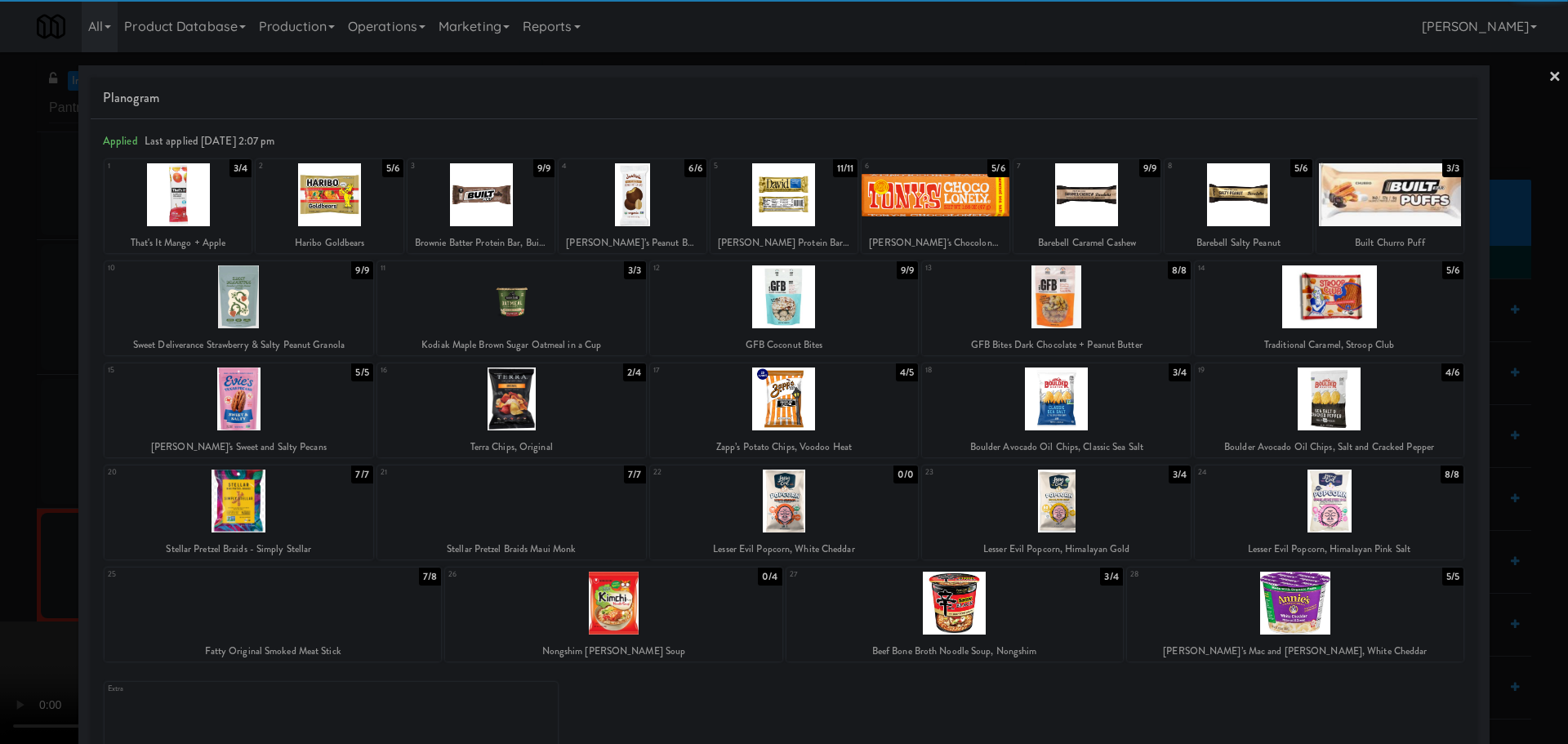
click at [1033, 394] on div at bounding box center [1056, 399] width 269 height 63
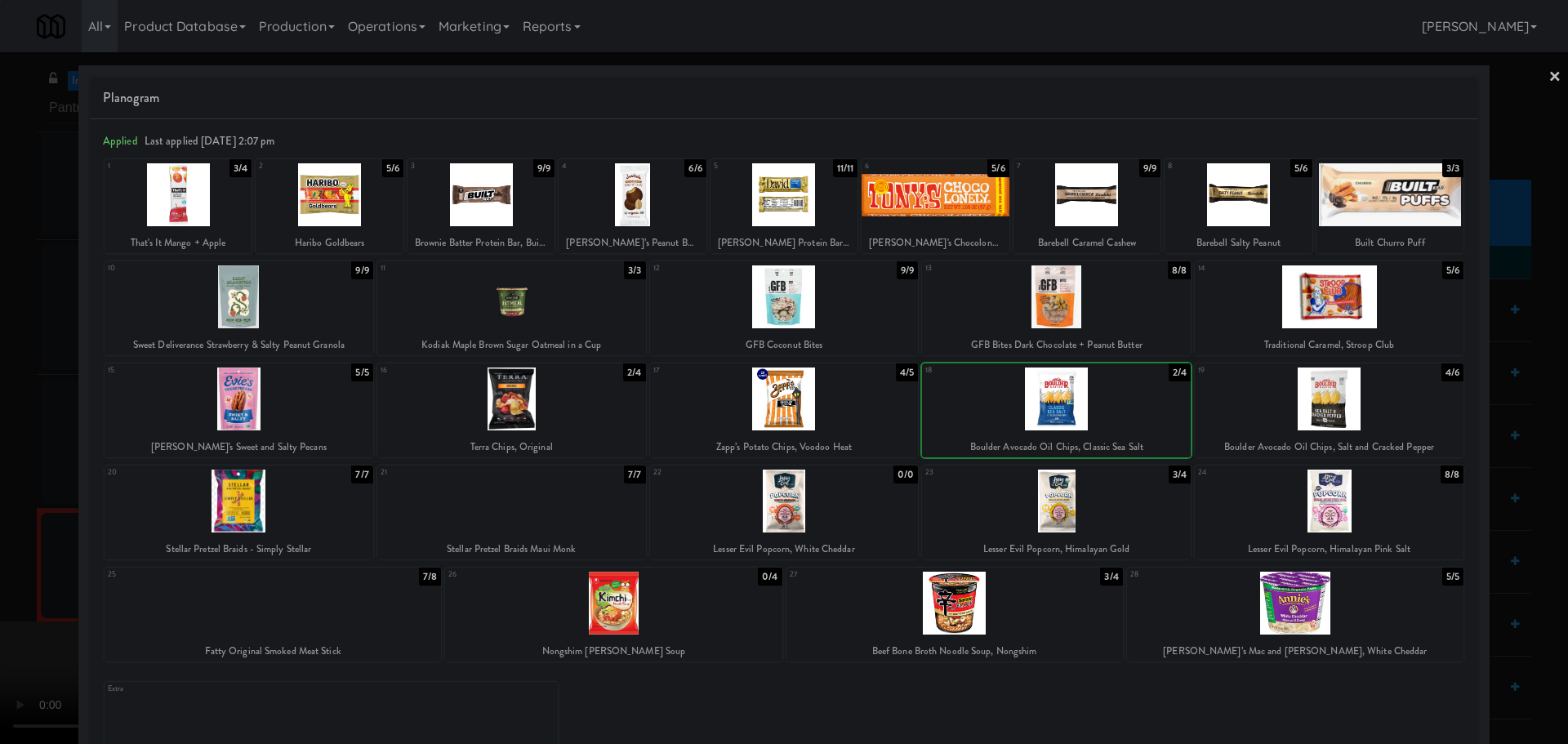
click at [0, 489] on div at bounding box center [784, 372] width 1568 height 744
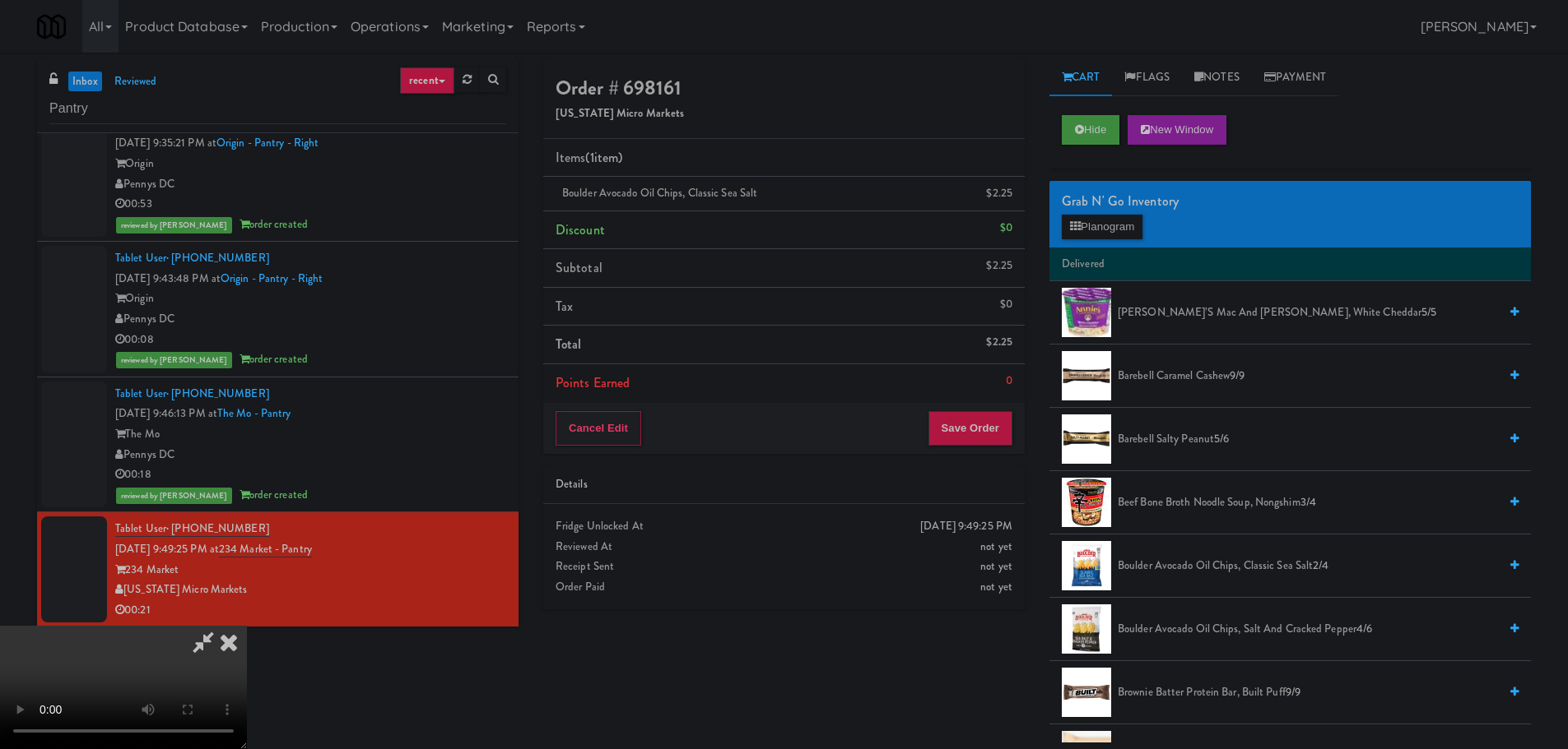
scroll to position [119, 0]
click at [247, 626] on video at bounding box center [124, 688] width 247 height 124
click at [963, 454] on div "Cancel Edit Save Order" at bounding box center [784, 428] width 481 height 51
click at [971, 444] on button "Save Order" at bounding box center [971, 428] width 84 height 34
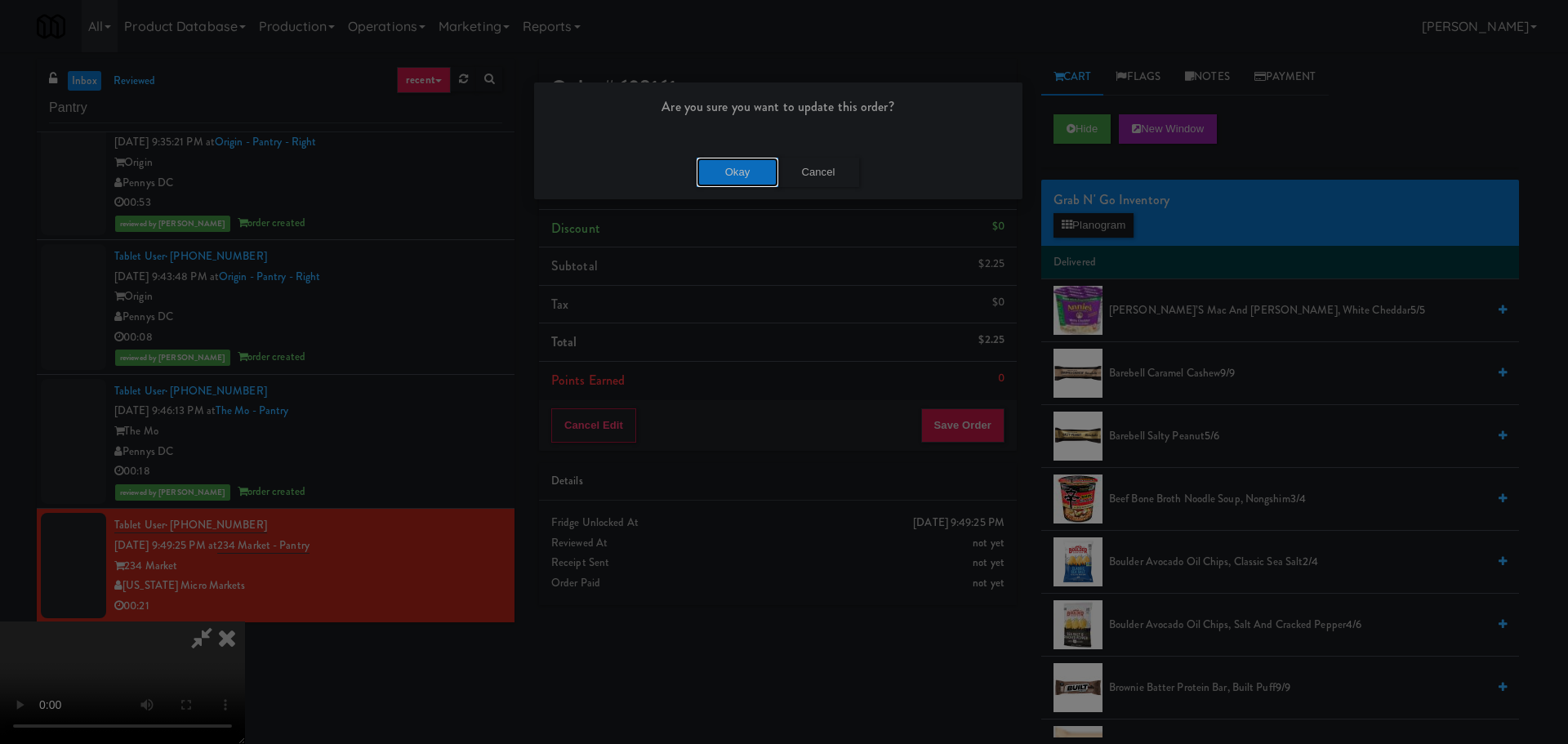
click at [738, 177] on button "Okay" at bounding box center [738, 172] width 82 height 29
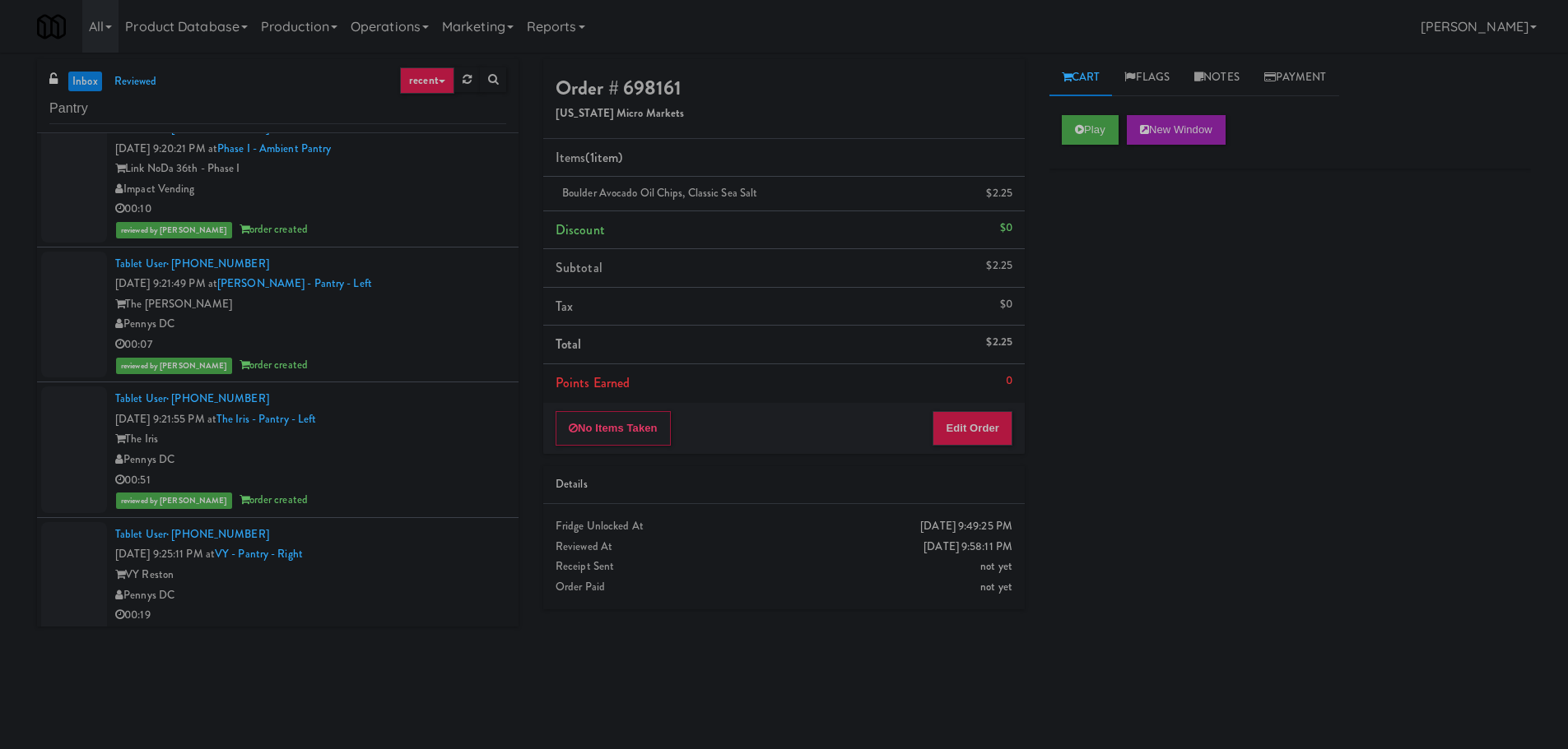
scroll to position [0, 0]
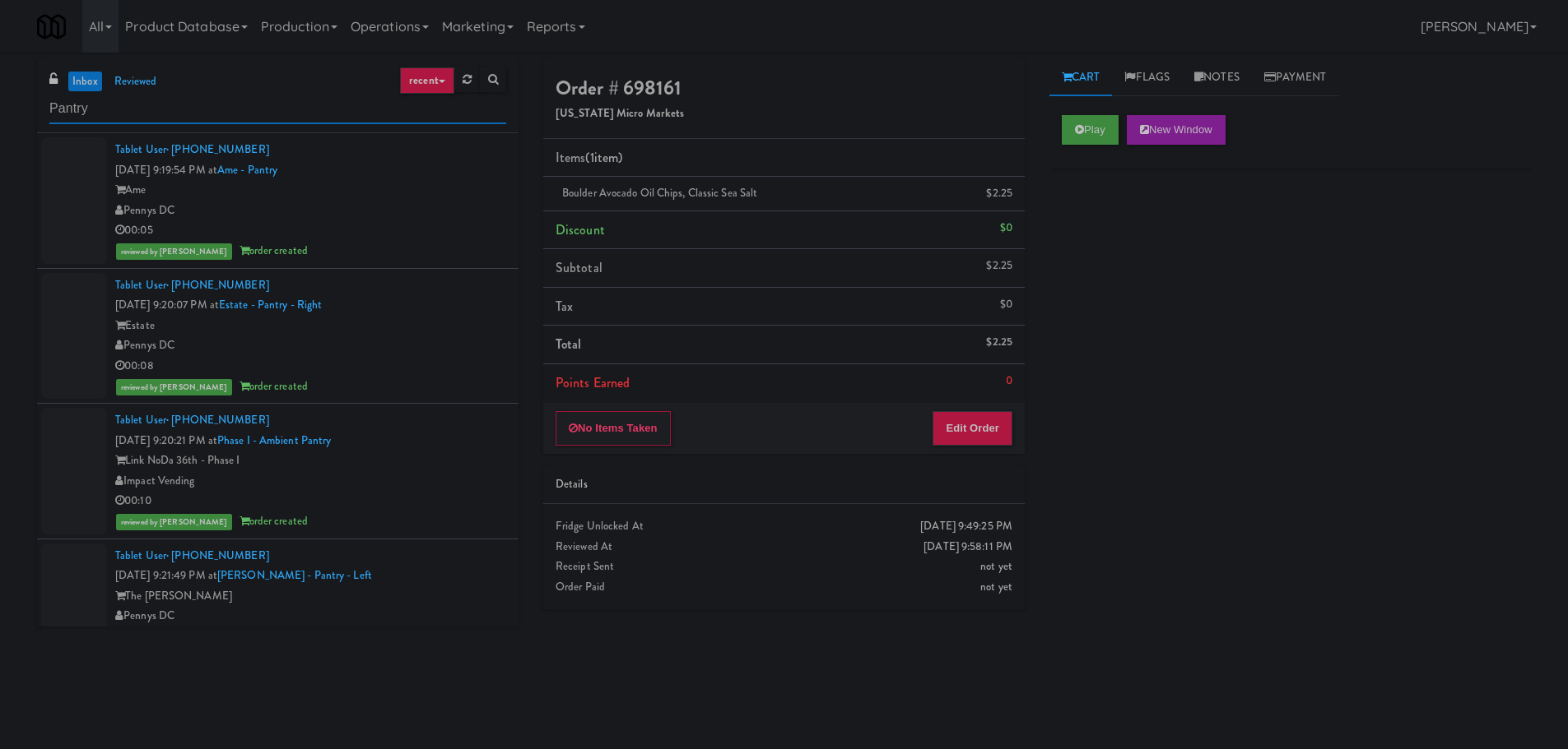
click at [109, 108] on input "Pantry" at bounding box center [278, 109] width 457 height 31
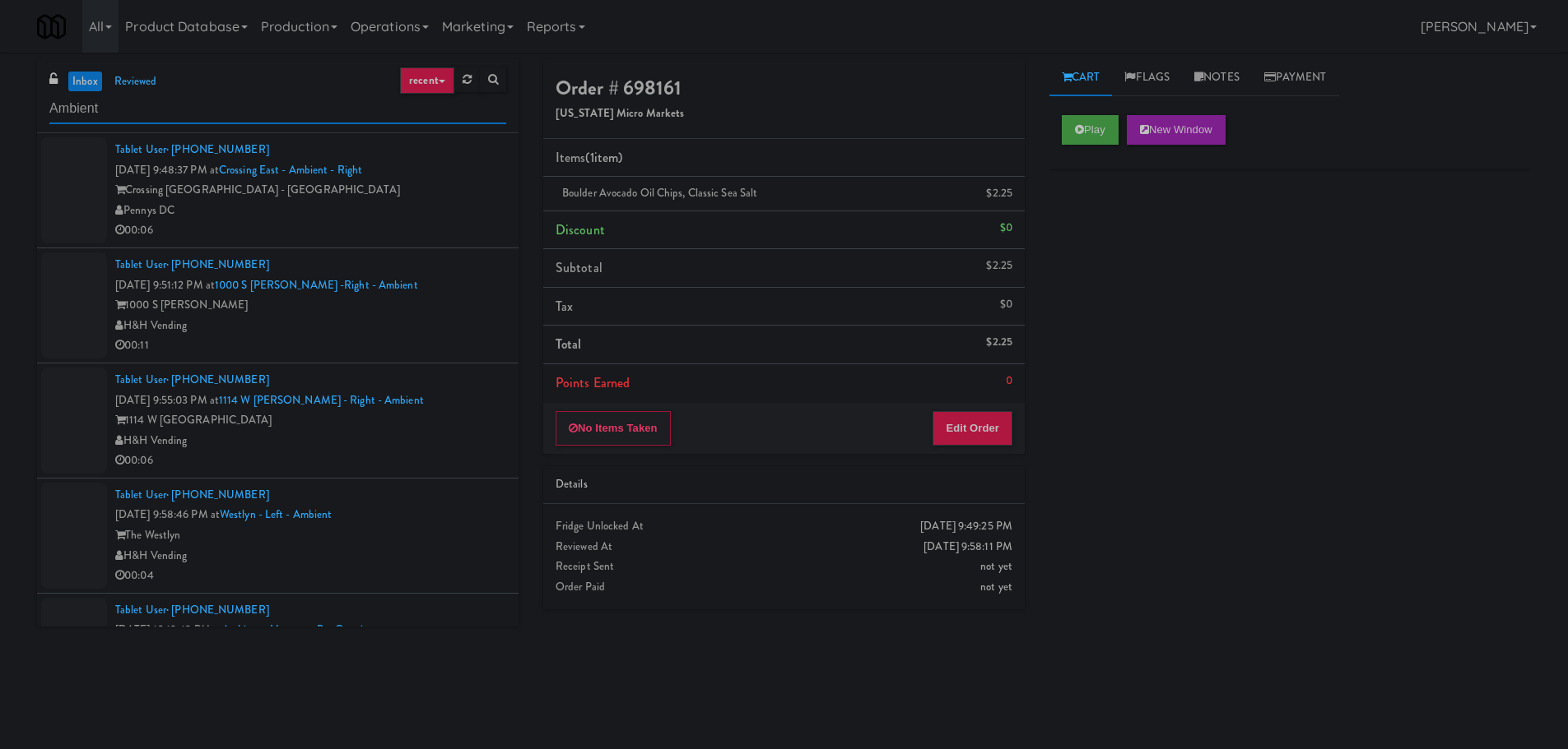
type input "Ambient"
click at [466, 198] on div "Crossing [GEOGRAPHIC_DATA] - [GEOGRAPHIC_DATA]" at bounding box center [311, 190] width 391 height 20
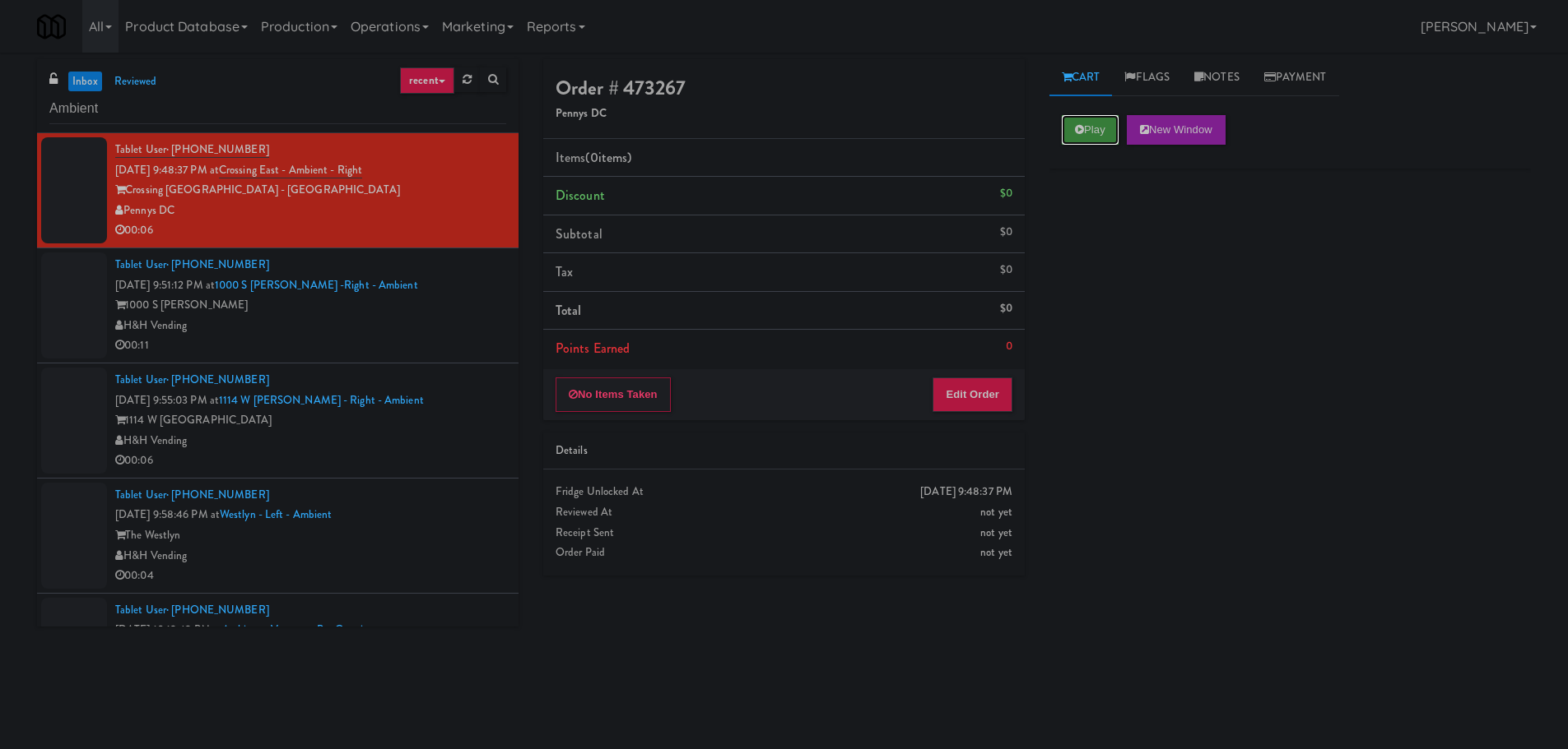
click at [1097, 125] on button "Play" at bounding box center [1090, 129] width 57 height 30
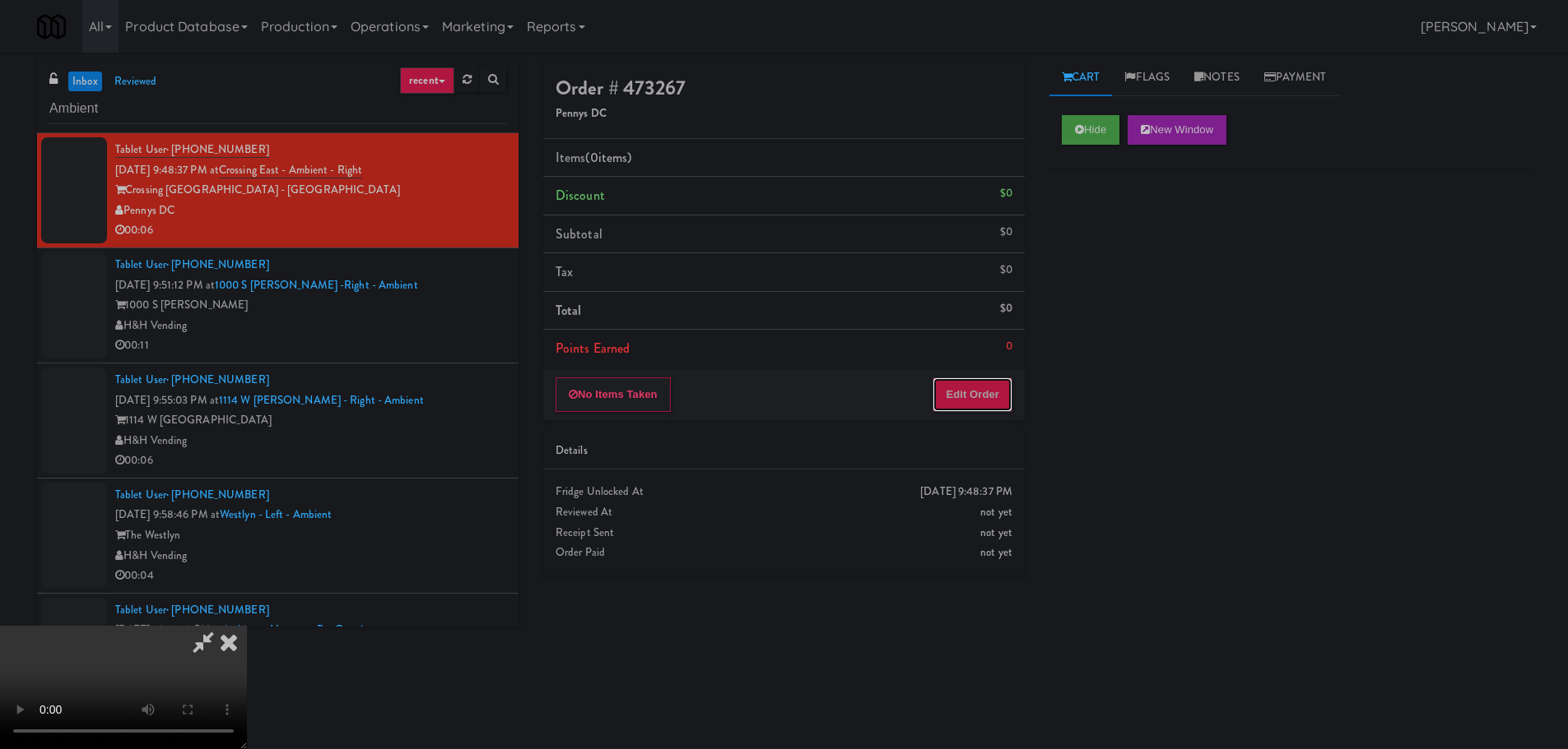
click at [956, 406] on button "Edit Order" at bounding box center [972, 395] width 80 height 34
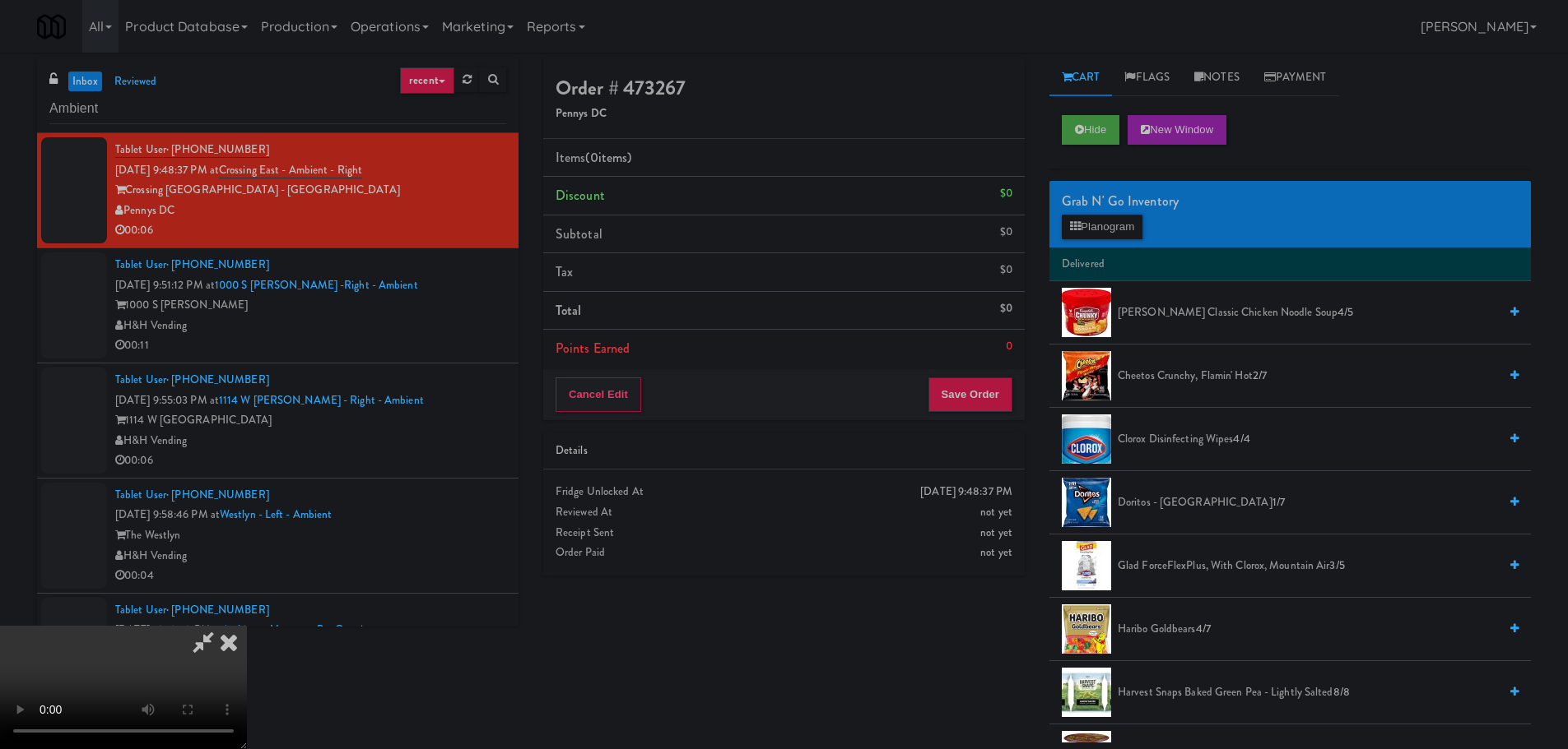
click at [247, 626] on video at bounding box center [124, 688] width 247 height 124
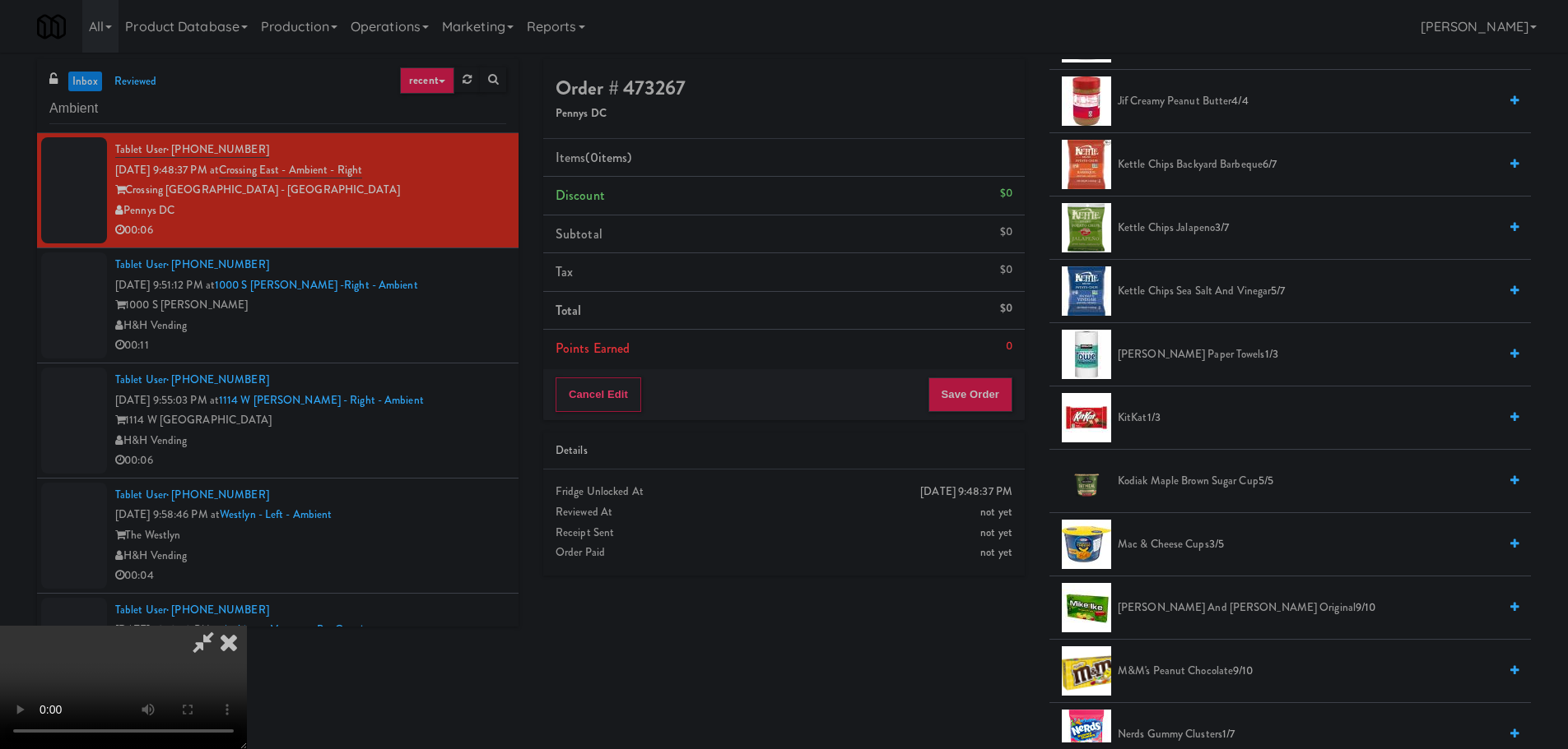
scroll to position [987, 0]
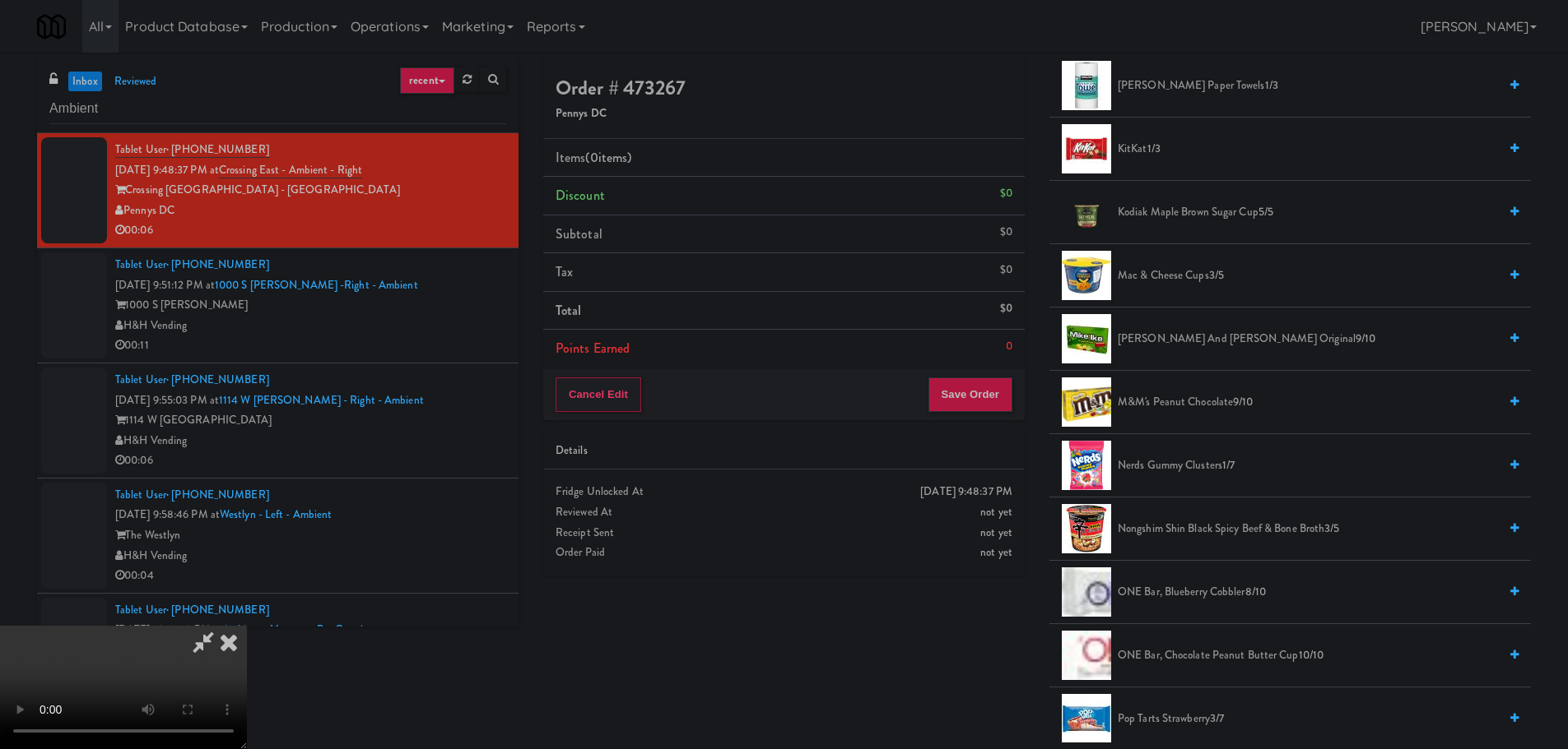
click at [1164, 458] on span "Nerds Gummy Clusters 1/7" at bounding box center [1307, 465] width 380 height 20
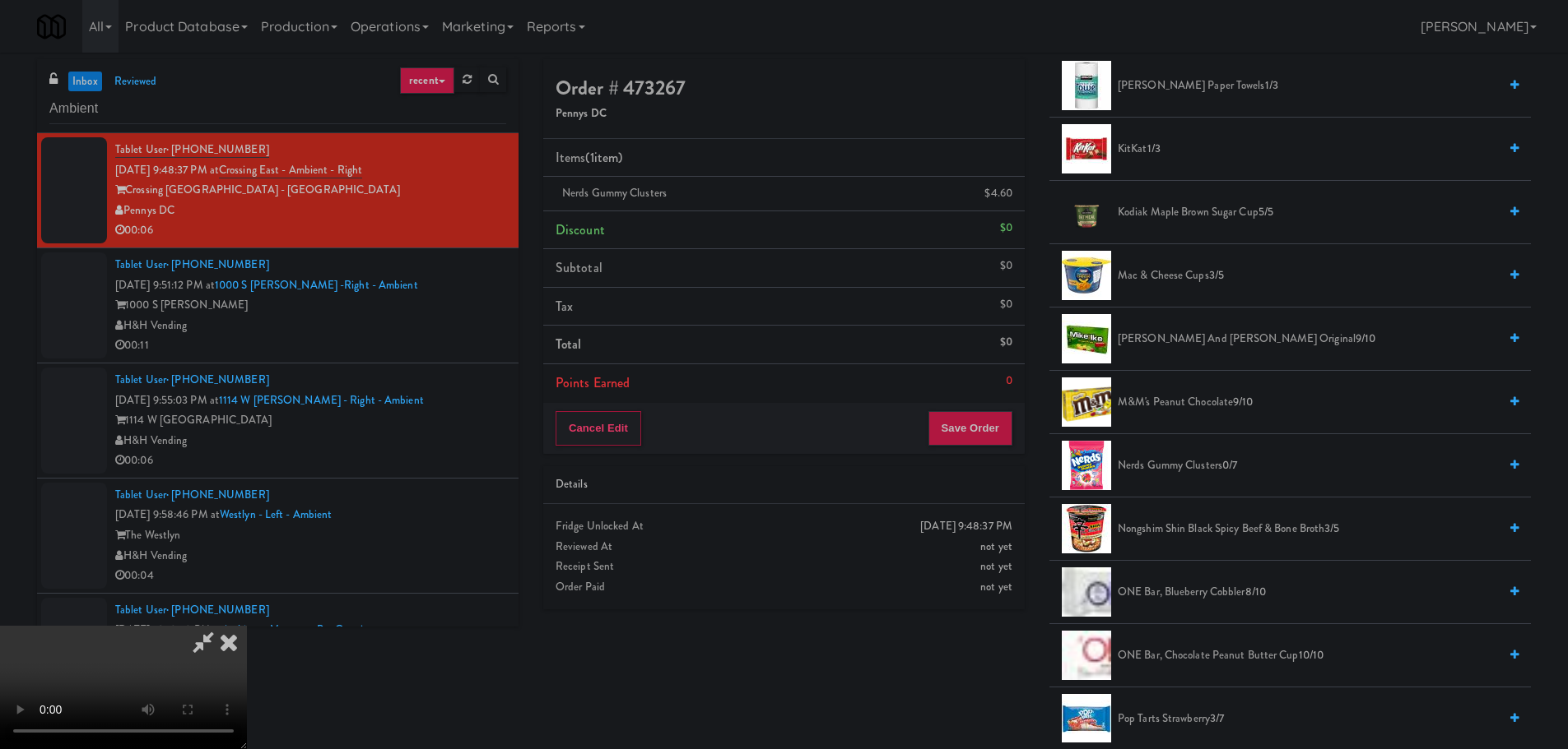
click at [247, 626] on video at bounding box center [124, 688] width 247 height 124
click at [962, 422] on button "Save Order" at bounding box center [971, 428] width 84 height 34
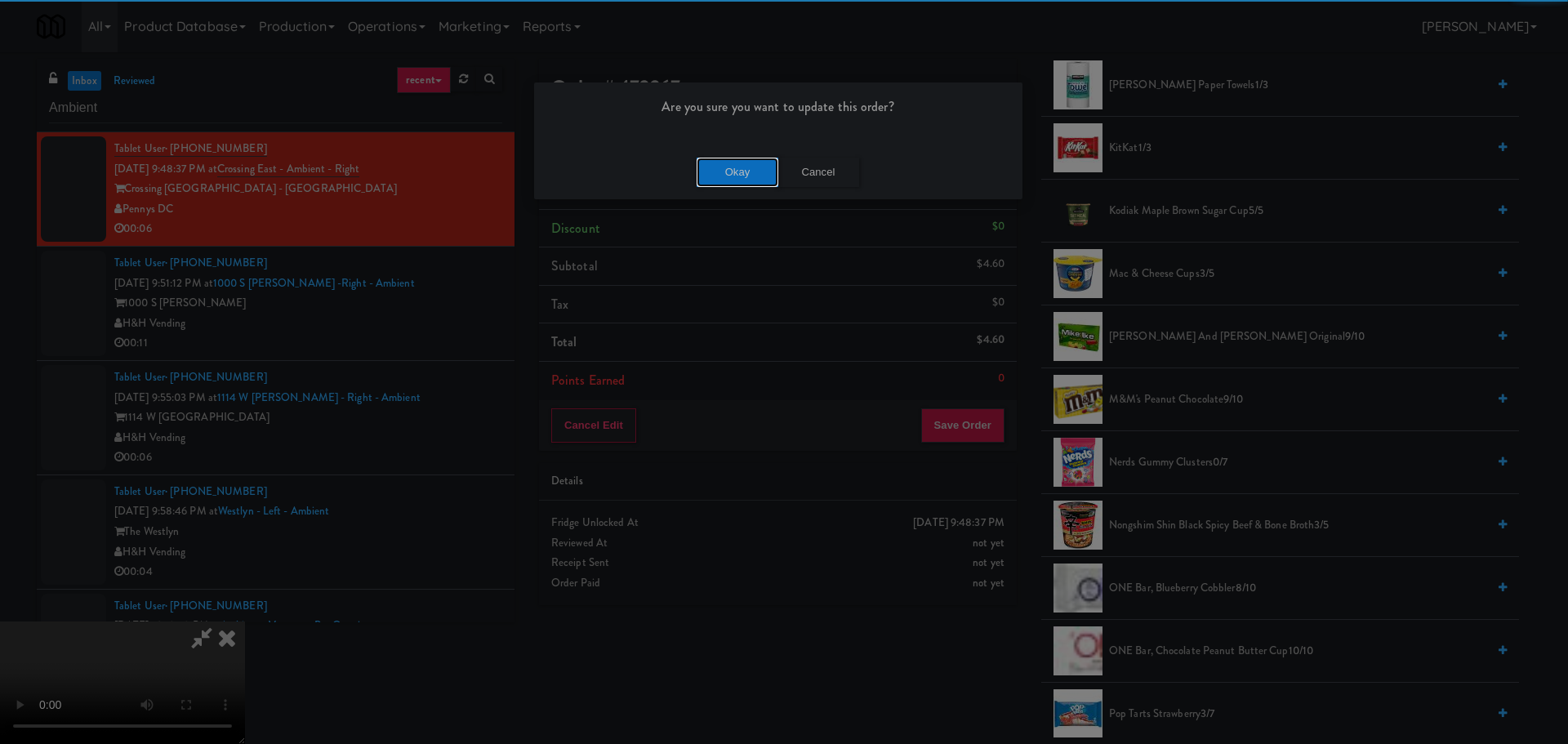
click at [744, 170] on button "Okay" at bounding box center [738, 172] width 82 height 29
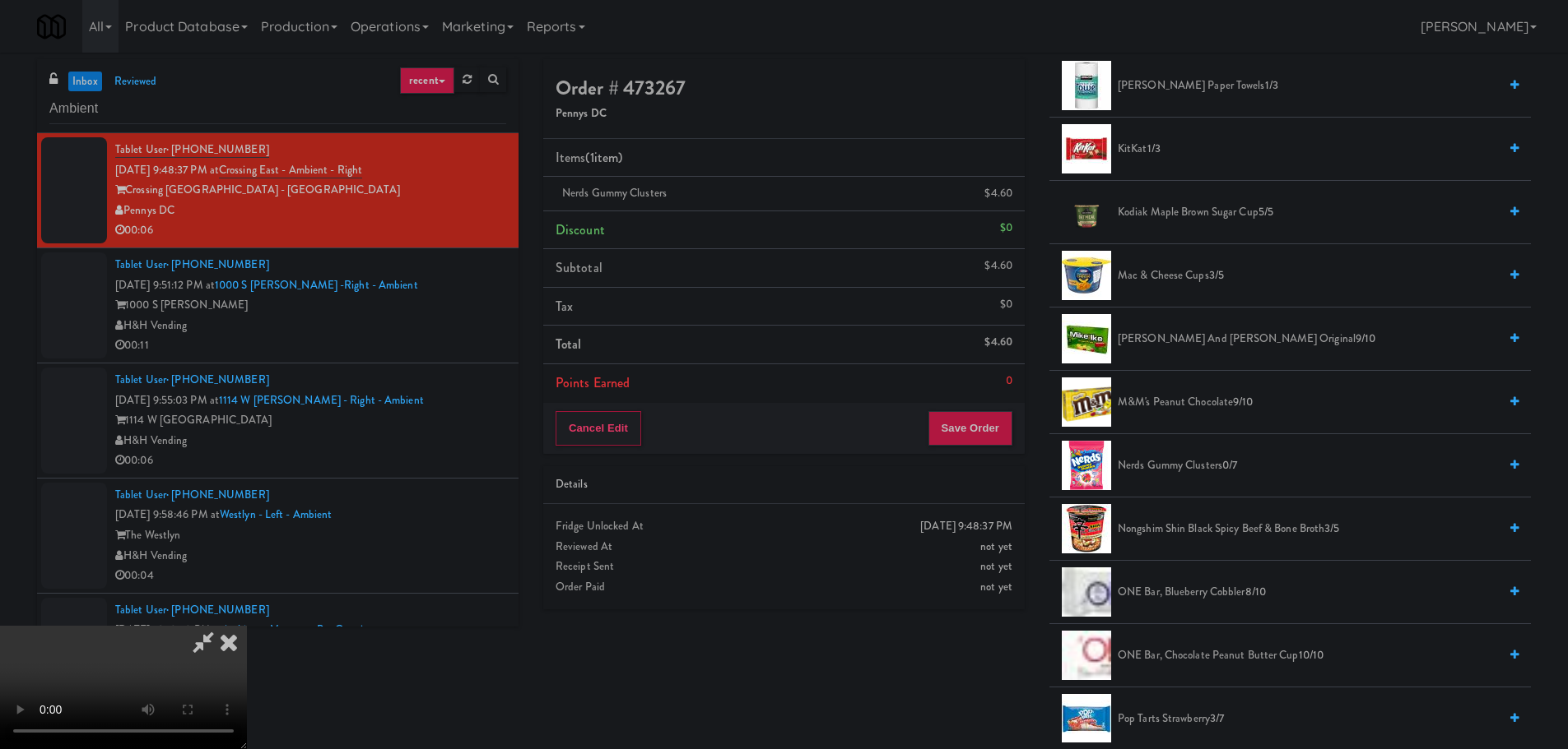
scroll to position [0, 0]
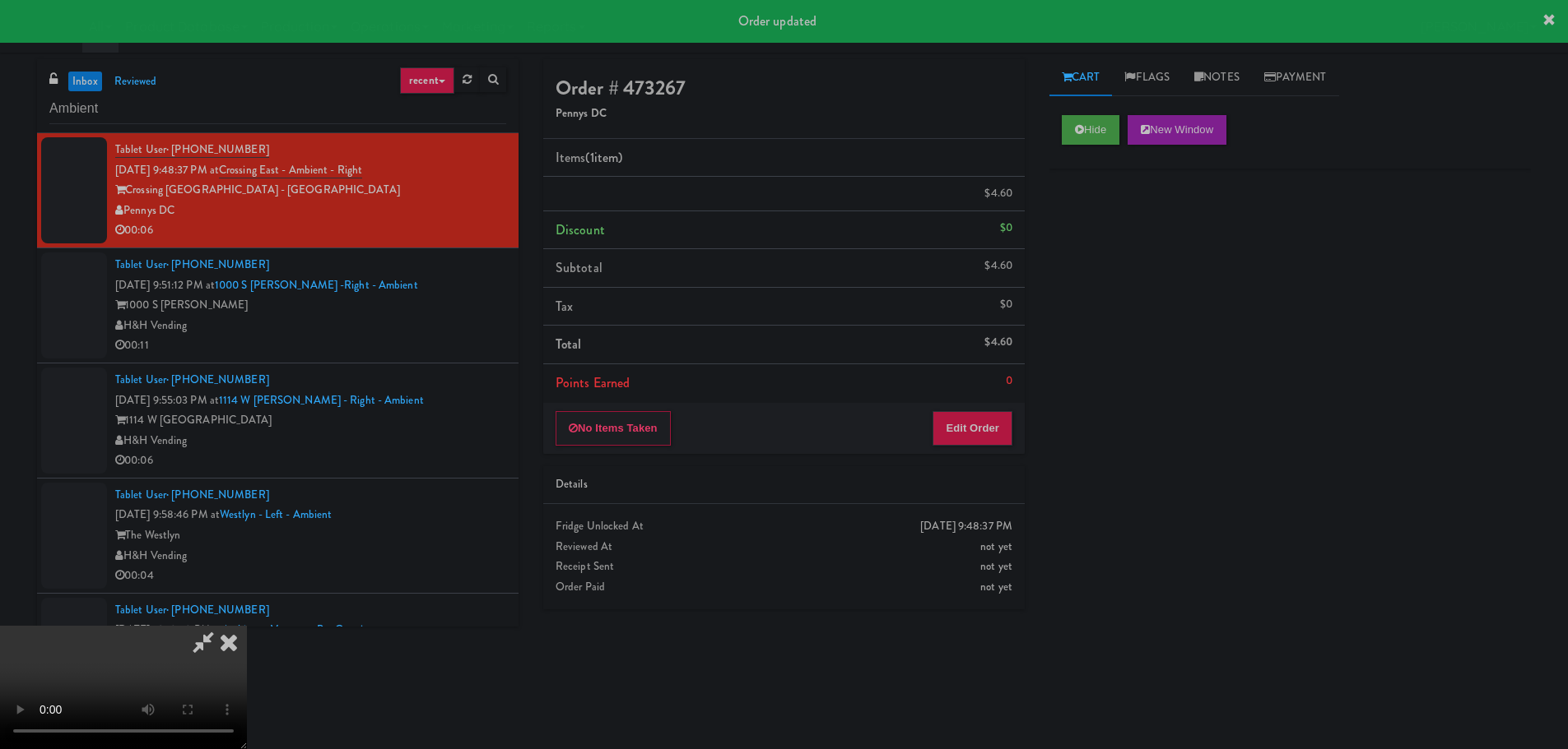
click at [430, 312] on div "1000 S [PERSON_NAME]" at bounding box center [311, 305] width 391 height 20
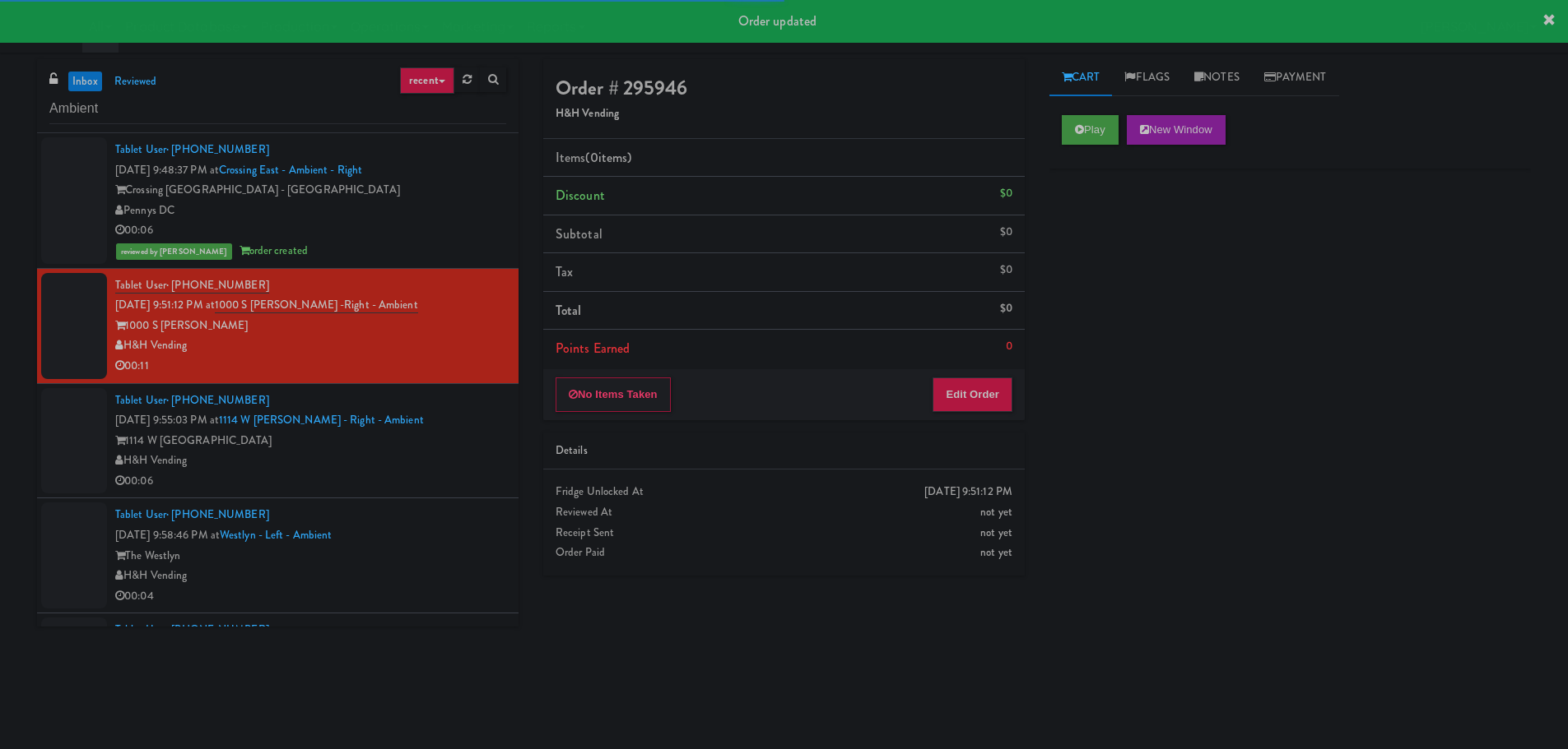
click at [855, 311] on li "Total $0" at bounding box center [784, 311] width 481 height 38
click at [1095, 129] on button "Play" at bounding box center [1090, 129] width 57 height 30
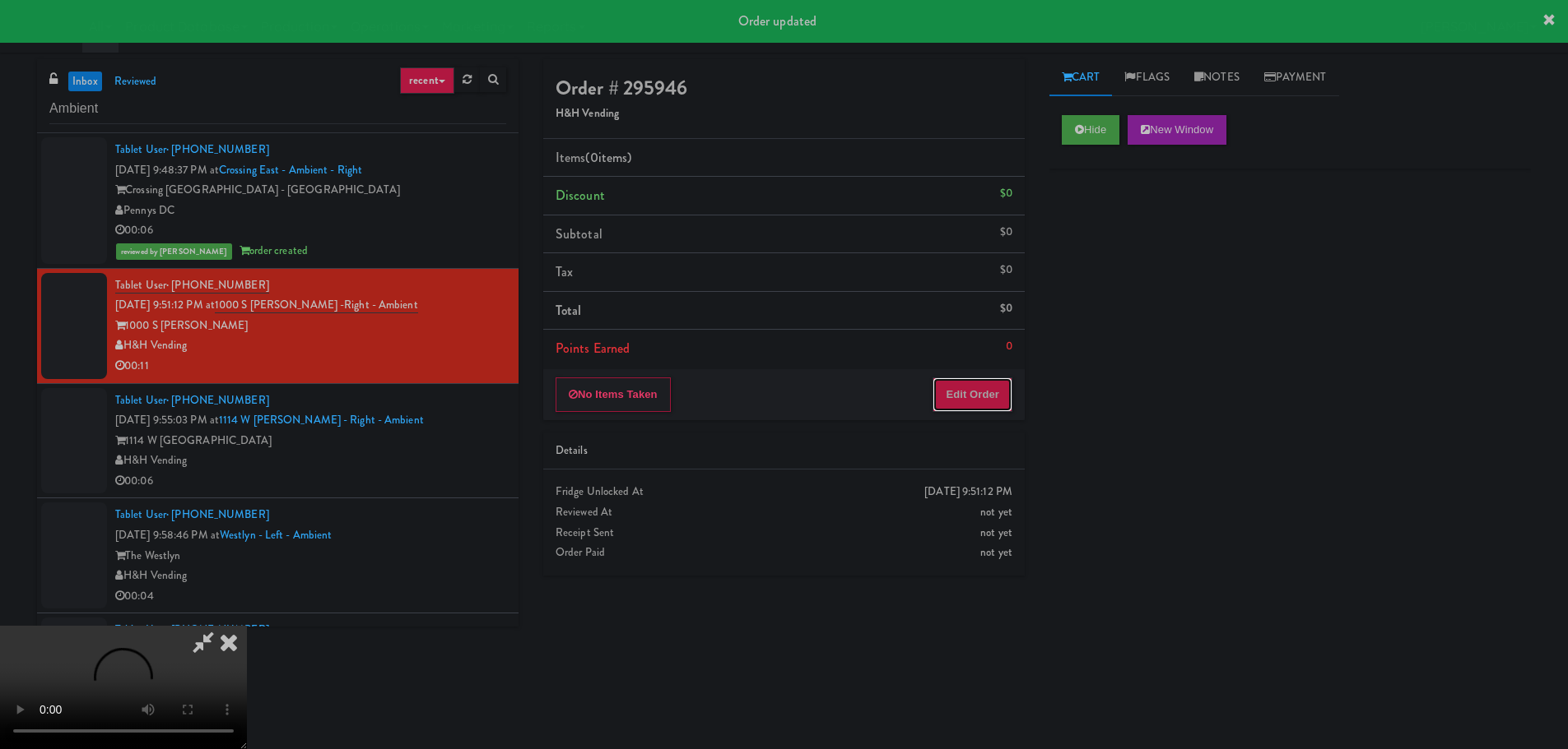
click at [994, 406] on button "Edit Order" at bounding box center [972, 395] width 80 height 34
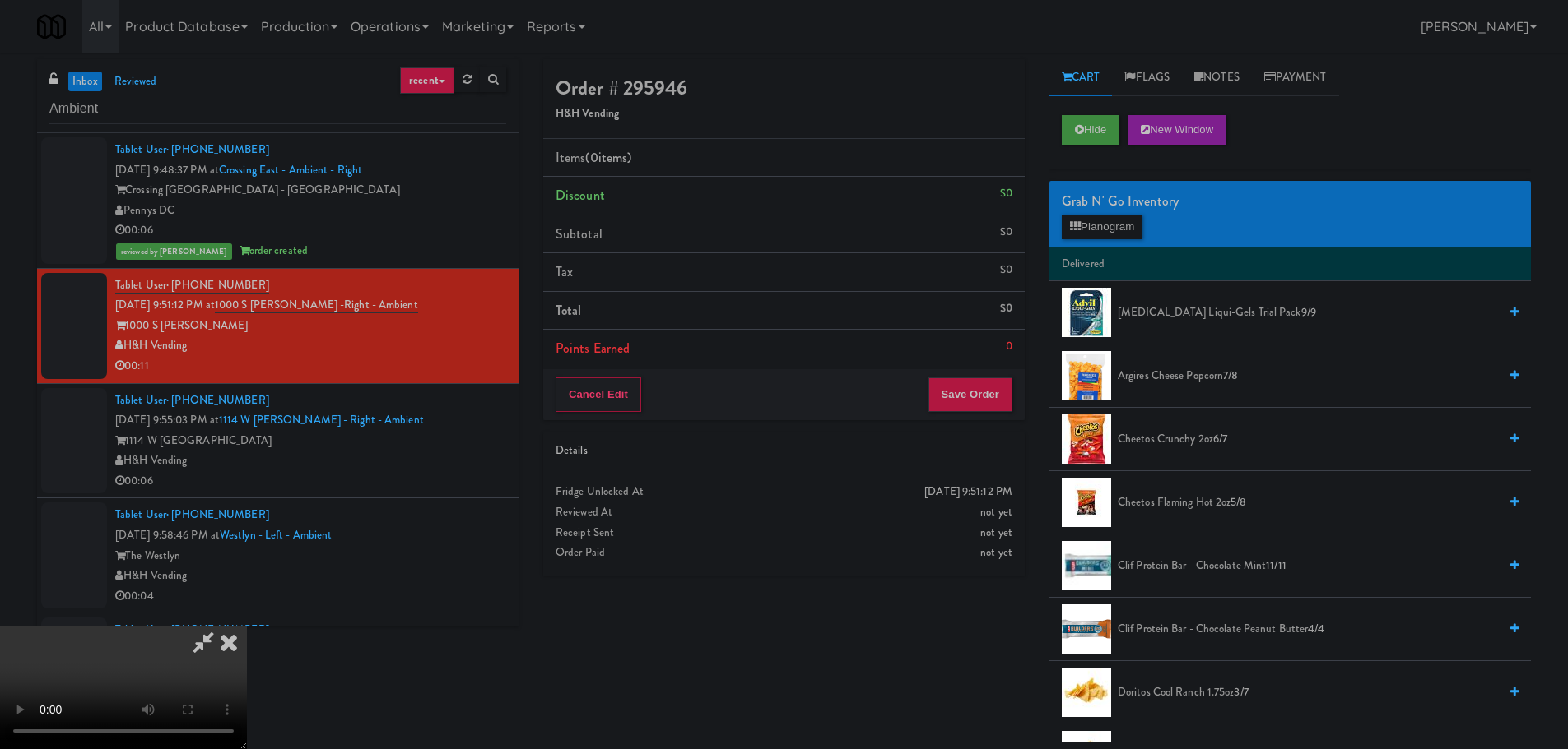
click at [247, 626] on video at bounding box center [124, 688] width 247 height 124
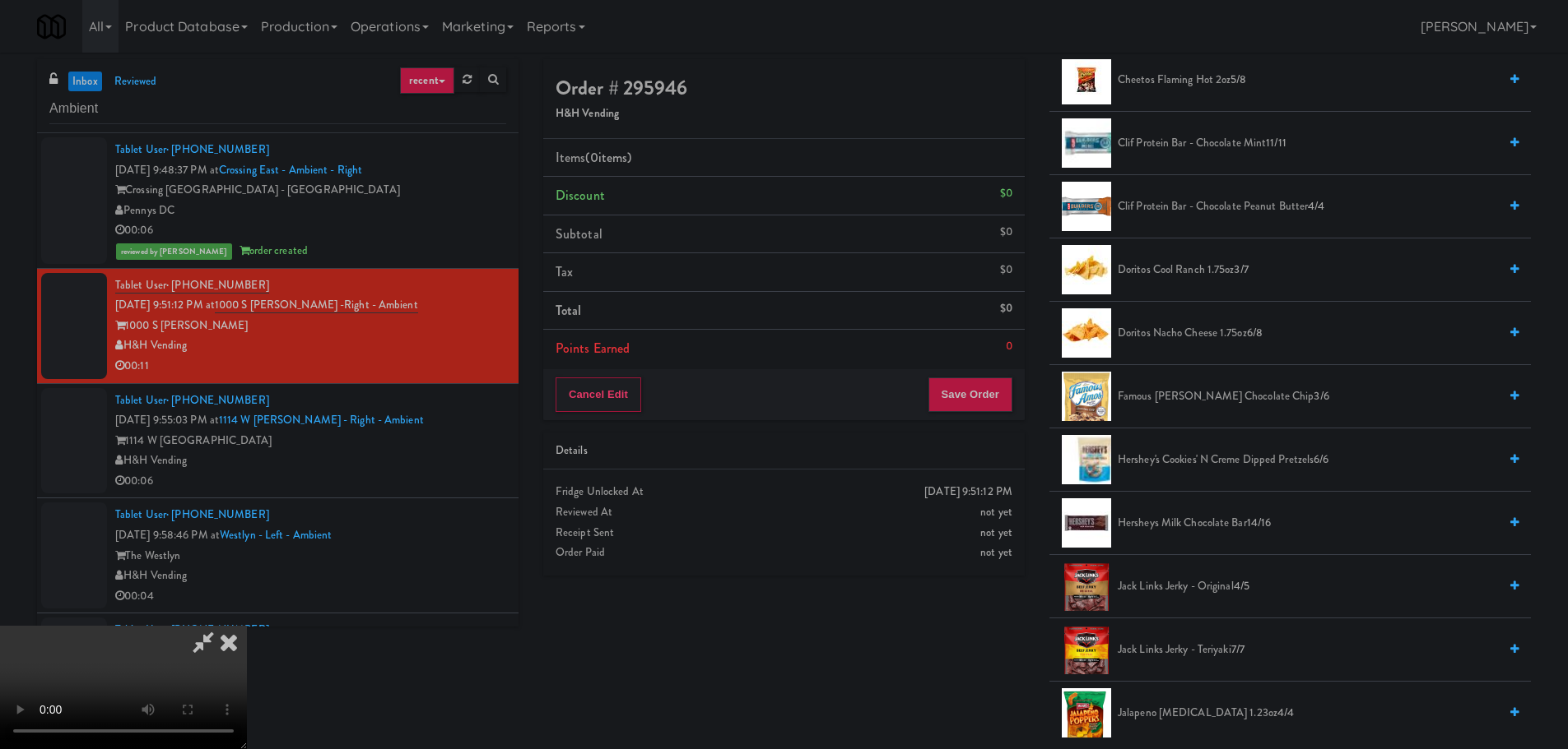
scroll to position [411, 0]
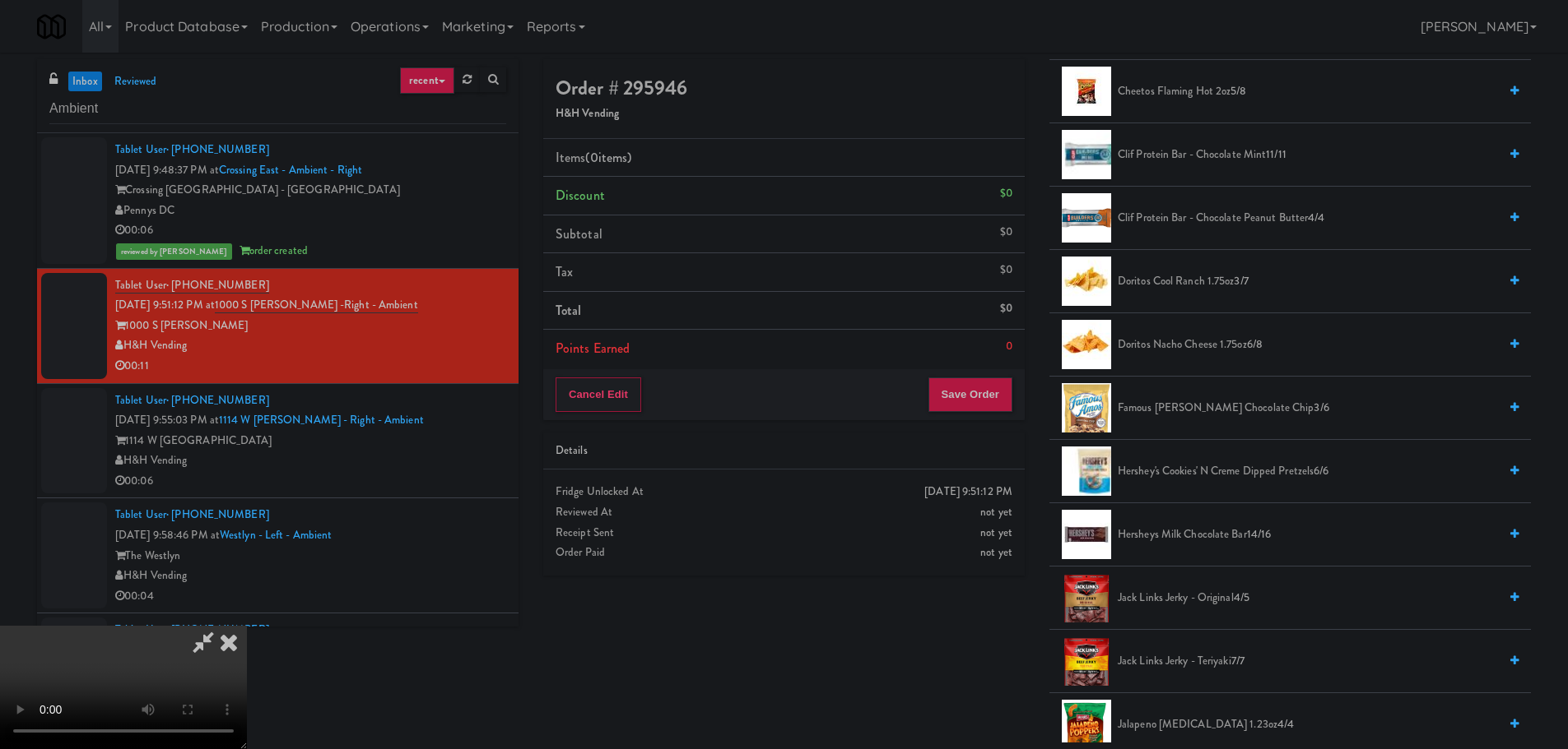
click at [1194, 352] on span "Doritos Nacho Cheese 1.75oz 6/8" at bounding box center [1307, 345] width 380 height 20
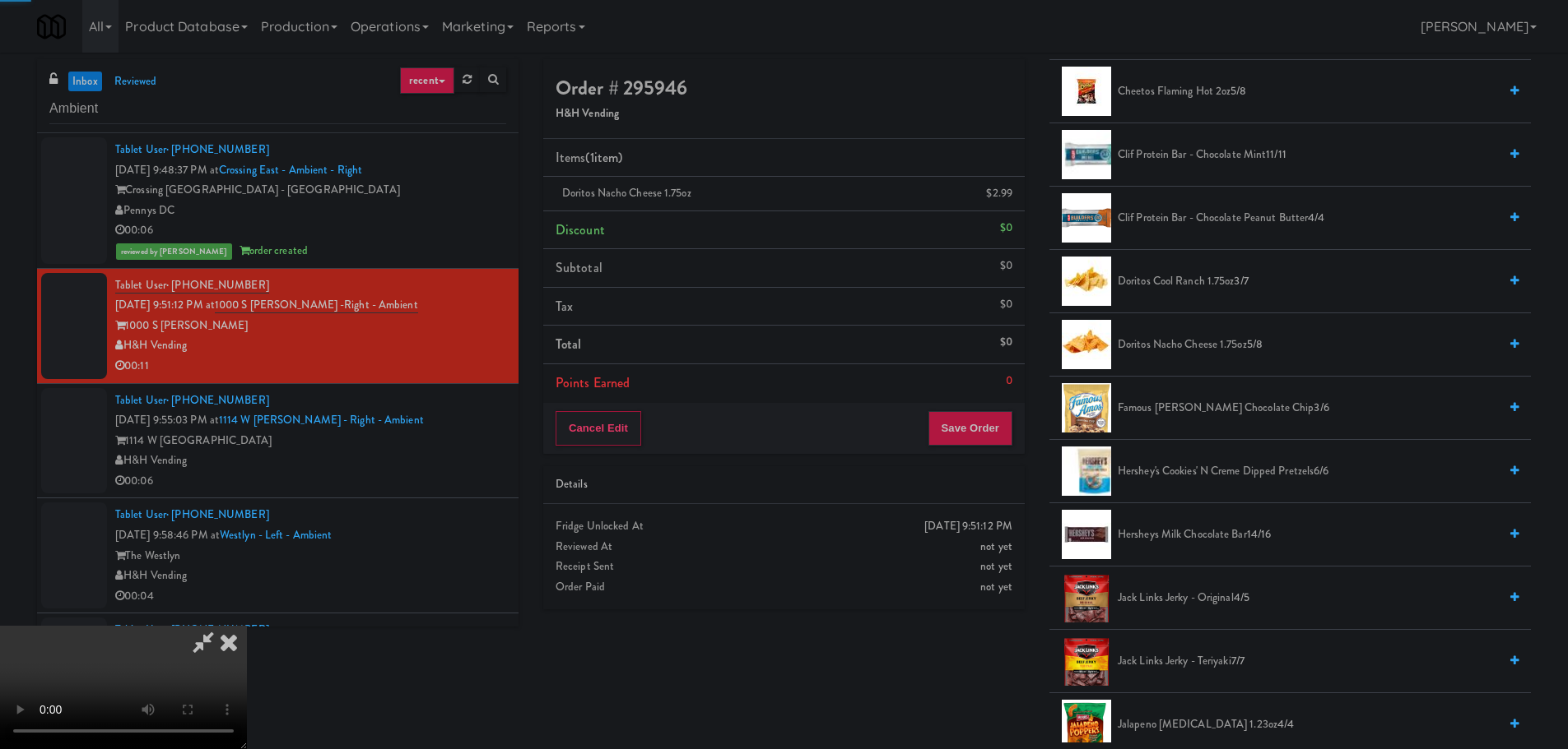
click at [247, 626] on video at bounding box center [124, 688] width 247 height 124
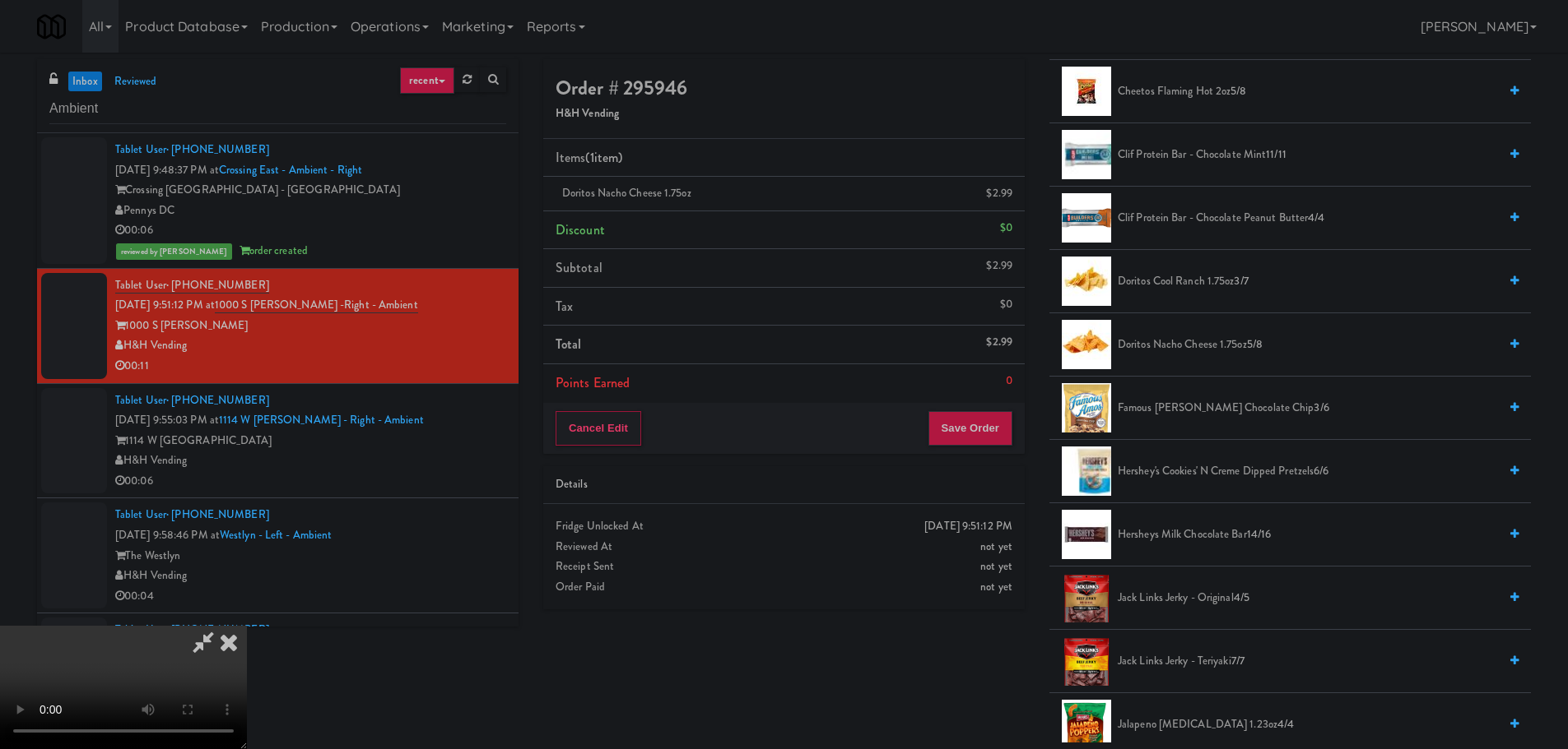
click at [247, 626] on video at bounding box center [124, 688] width 247 height 124
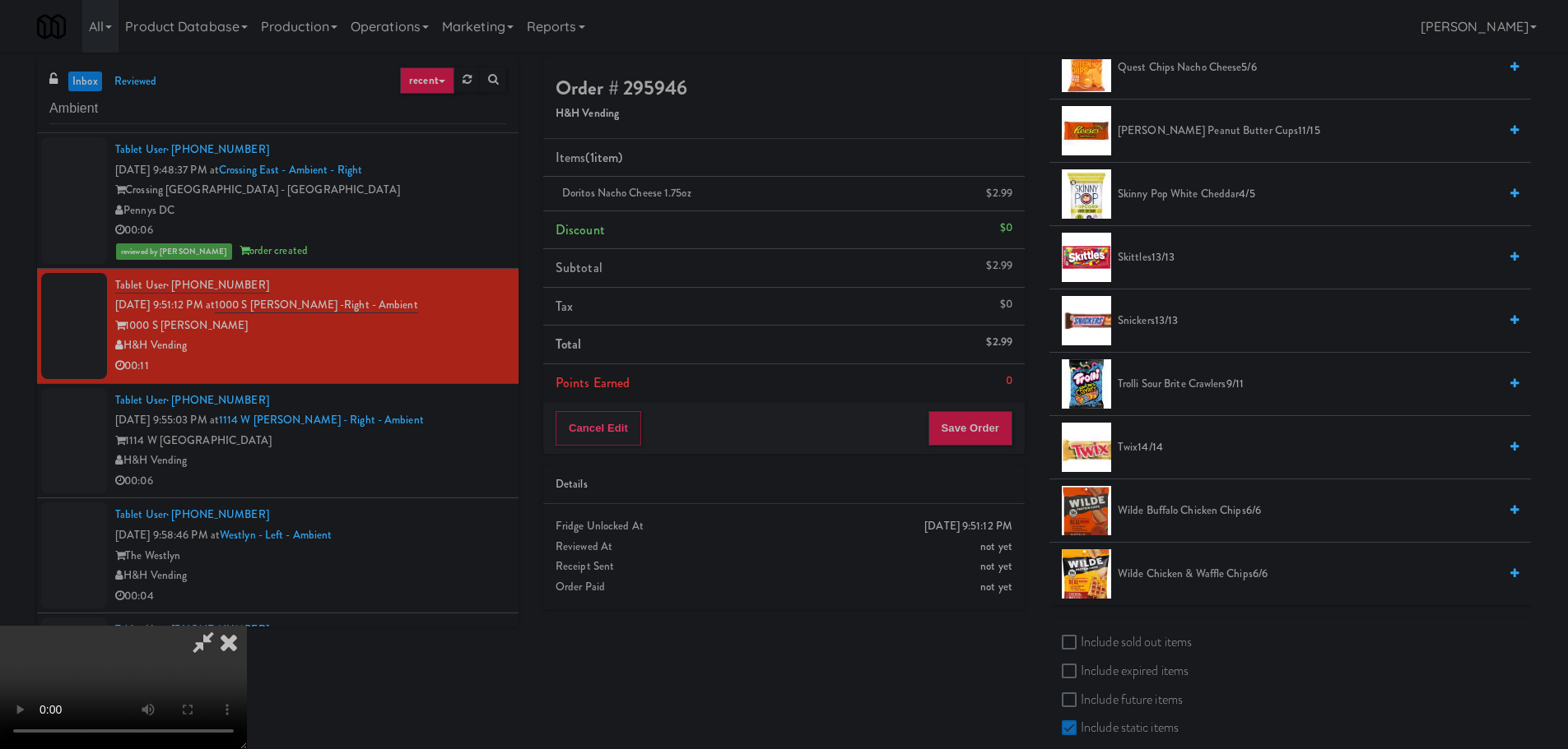
scroll to position [1646, 0]
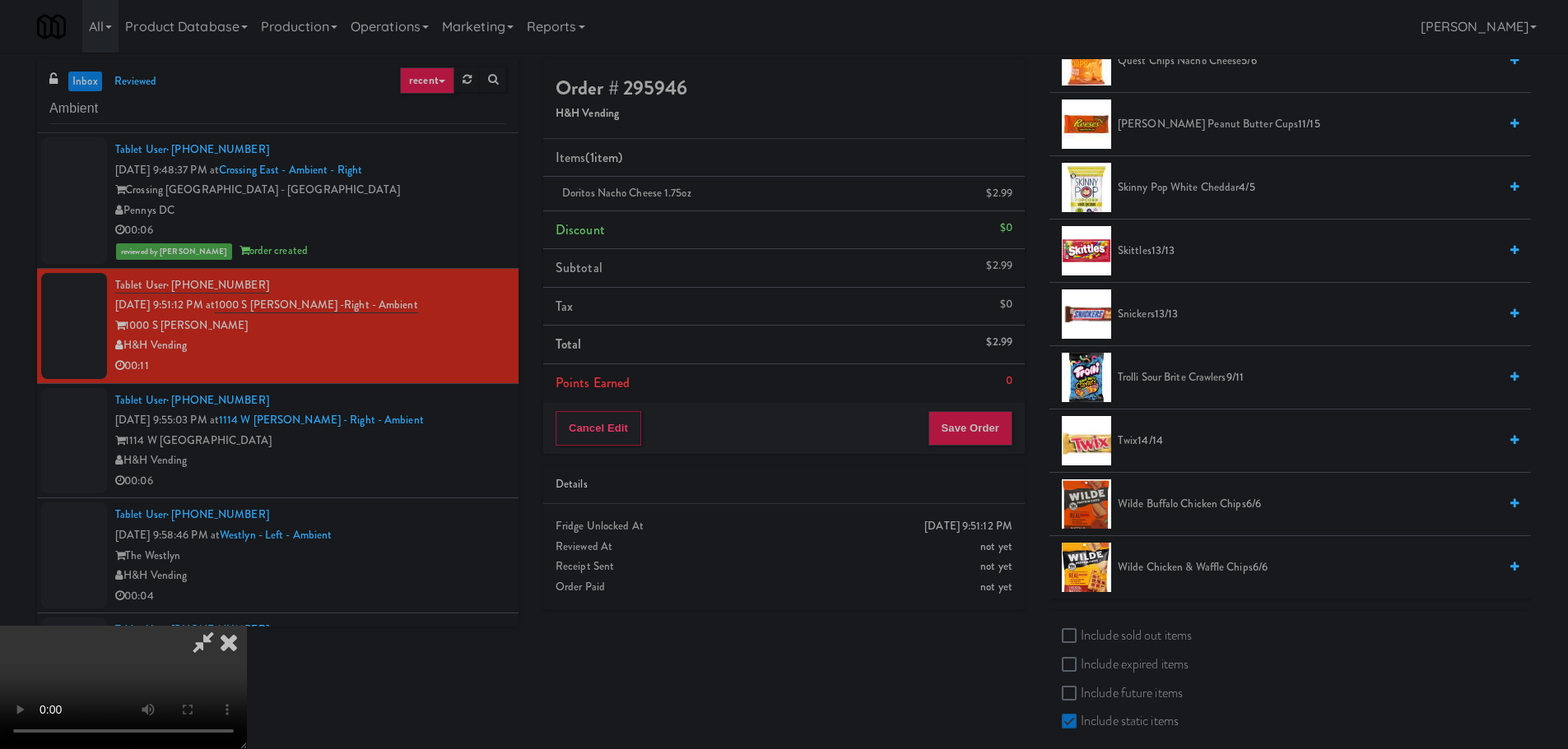
click at [1146, 253] on span "Skittles 13/13" at bounding box center [1307, 251] width 380 height 20
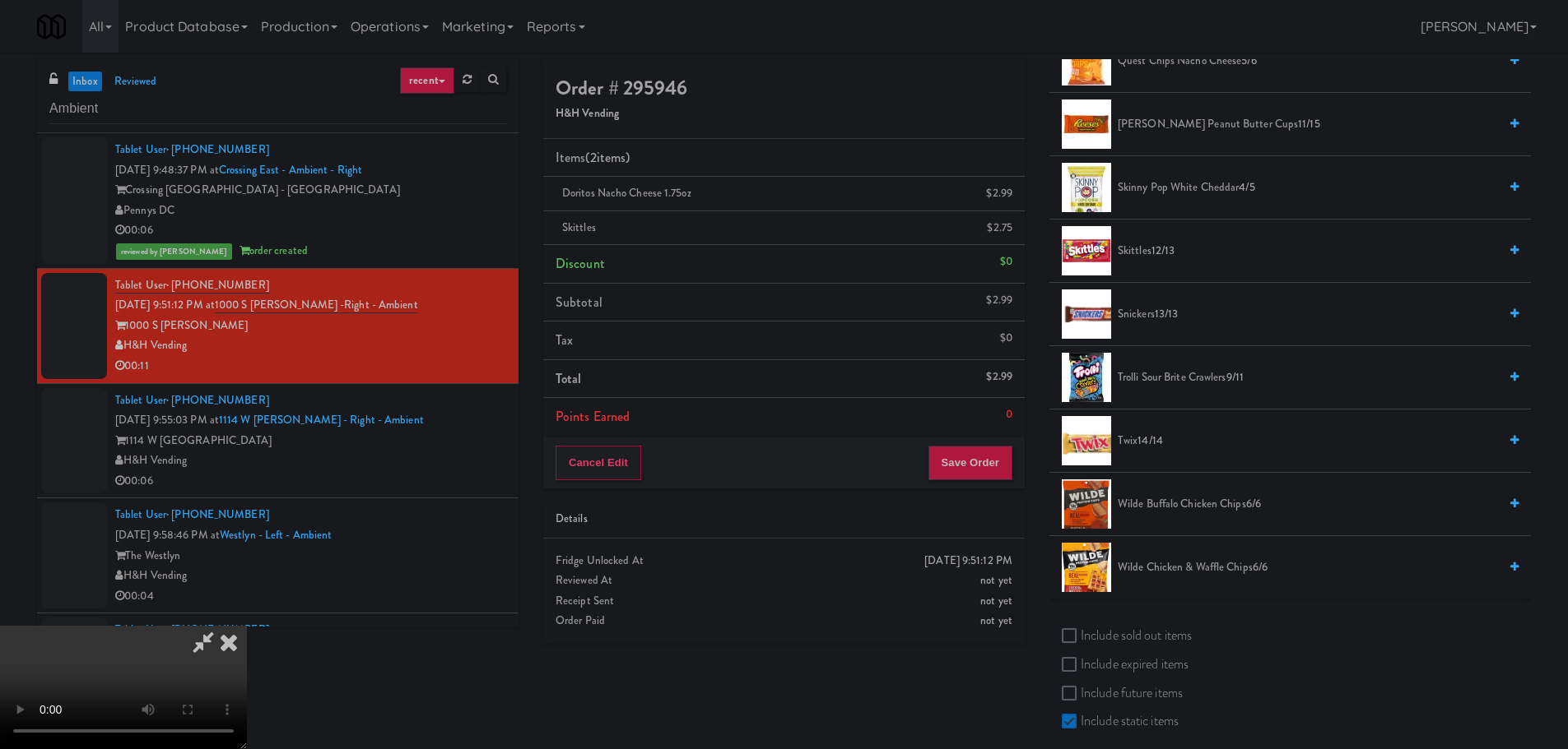
click at [247, 626] on video at bounding box center [124, 688] width 247 height 124
click at [973, 458] on button "Save Order" at bounding box center [971, 463] width 84 height 34
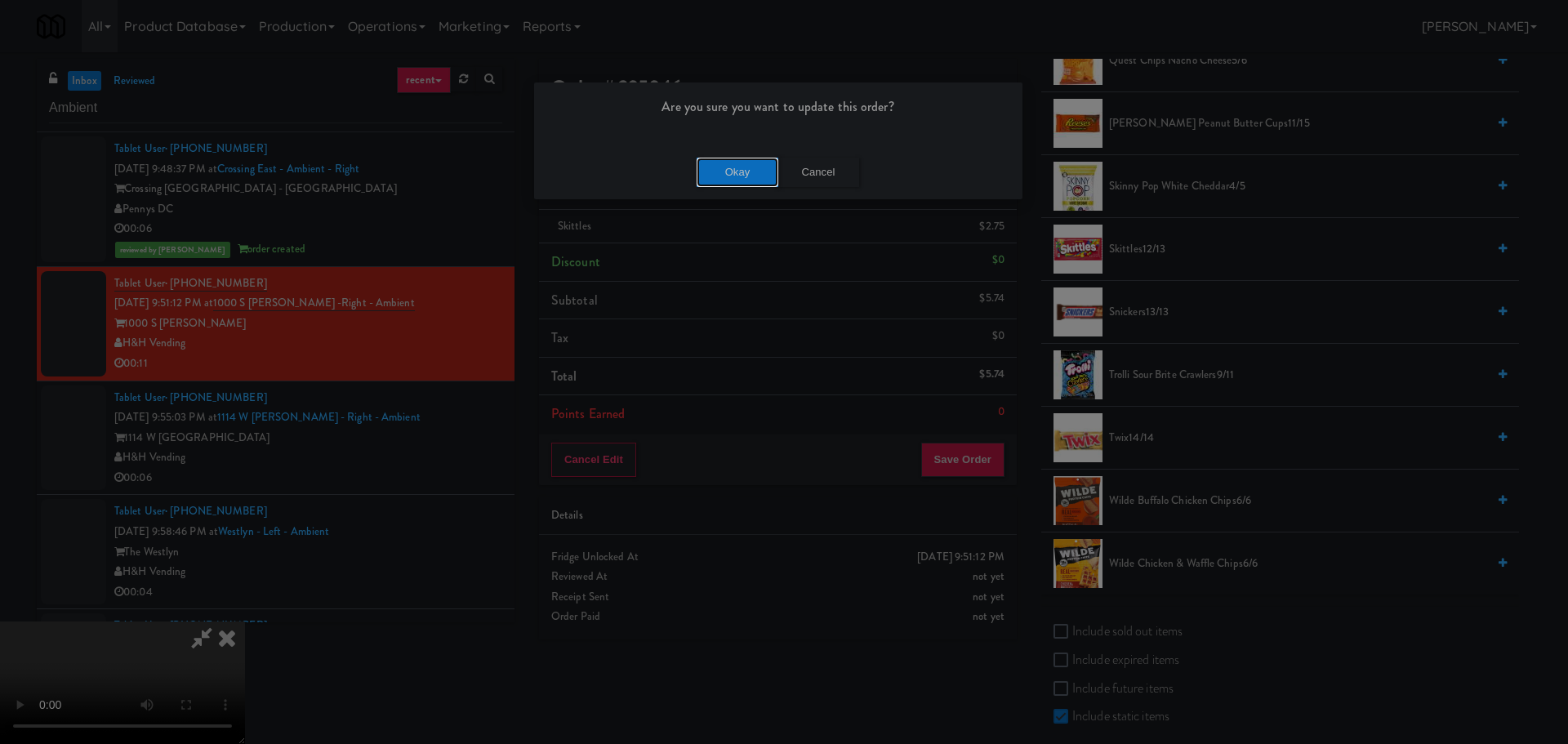
click at [711, 177] on button "Okay" at bounding box center [738, 172] width 82 height 29
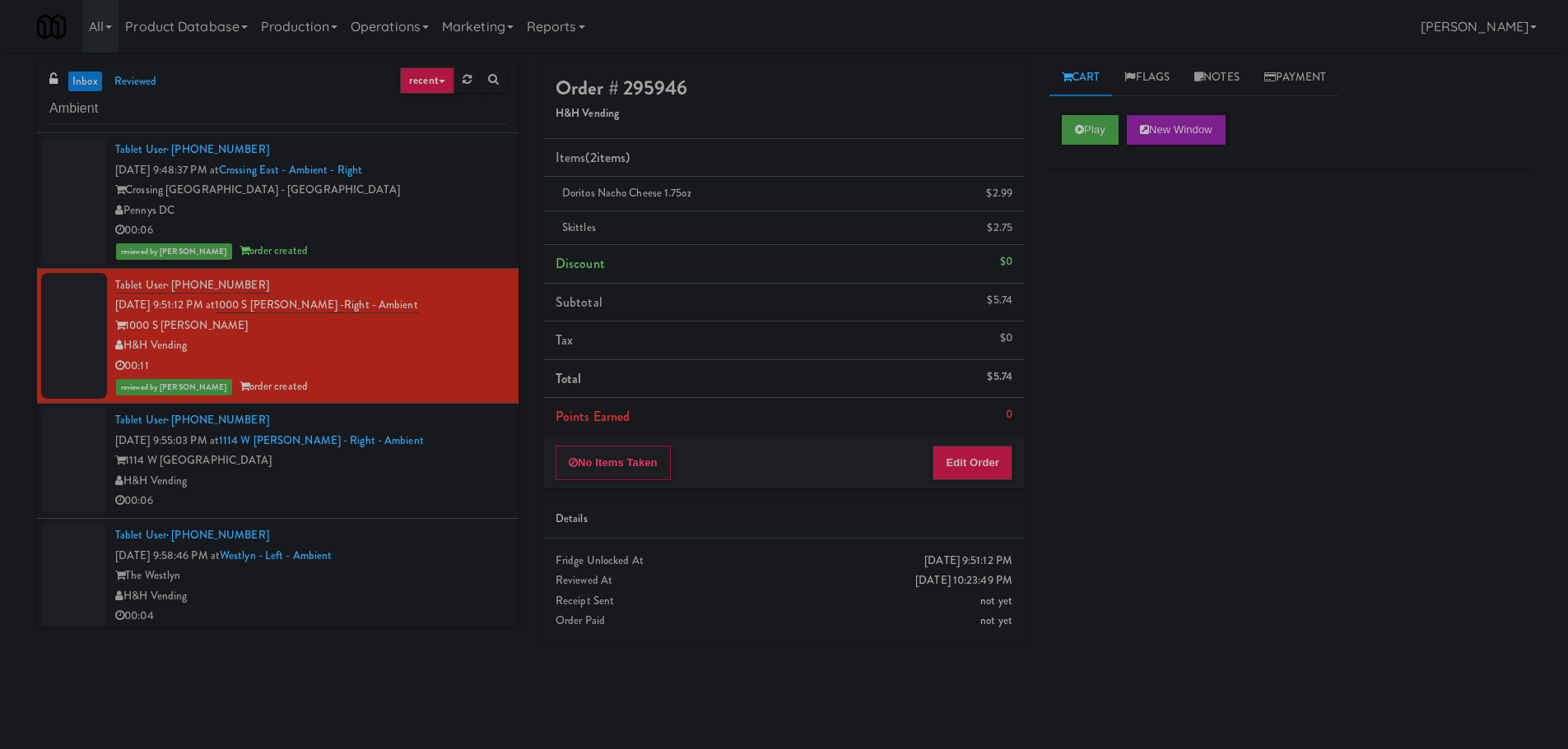
scroll to position [0, 0]
click at [430, 440] on div "Tablet User · (847) 558-9505 [DATE] 9:55:03 PM at 1114 W [PERSON_NAME] - Right …" at bounding box center [311, 462] width 391 height 102
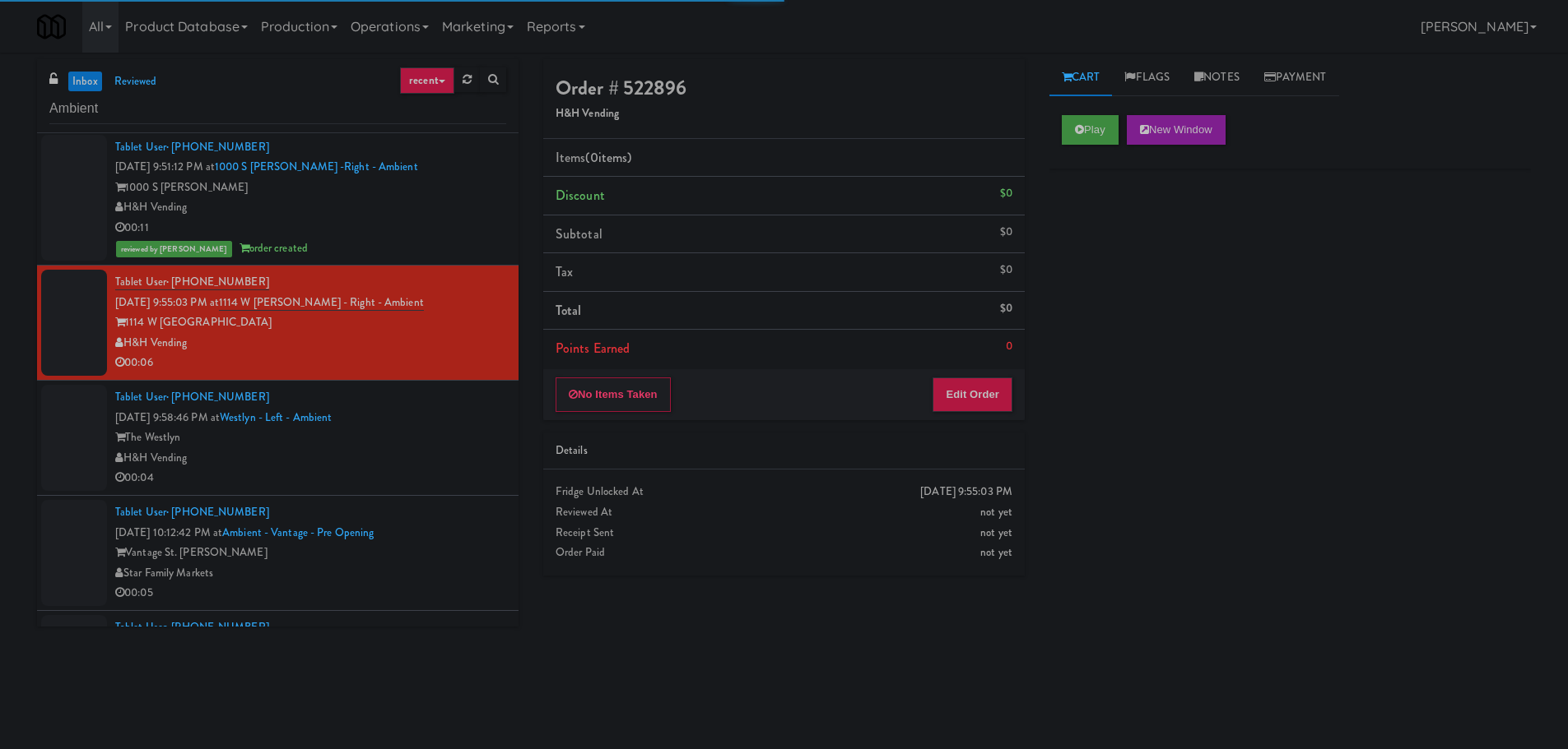
scroll to position [82, 0]
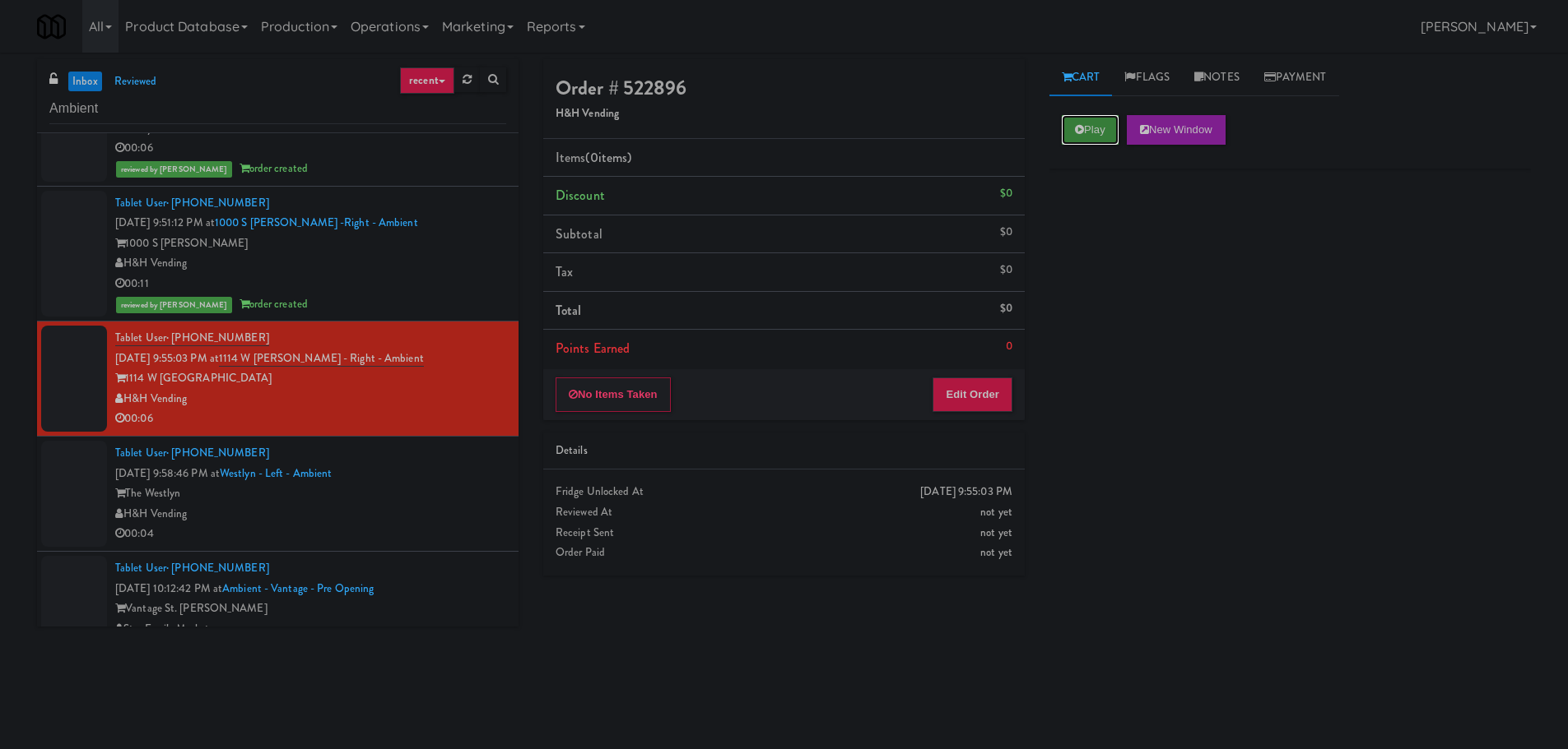
click at [1090, 136] on button "Play" at bounding box center [1090, 129] width 57 height 30
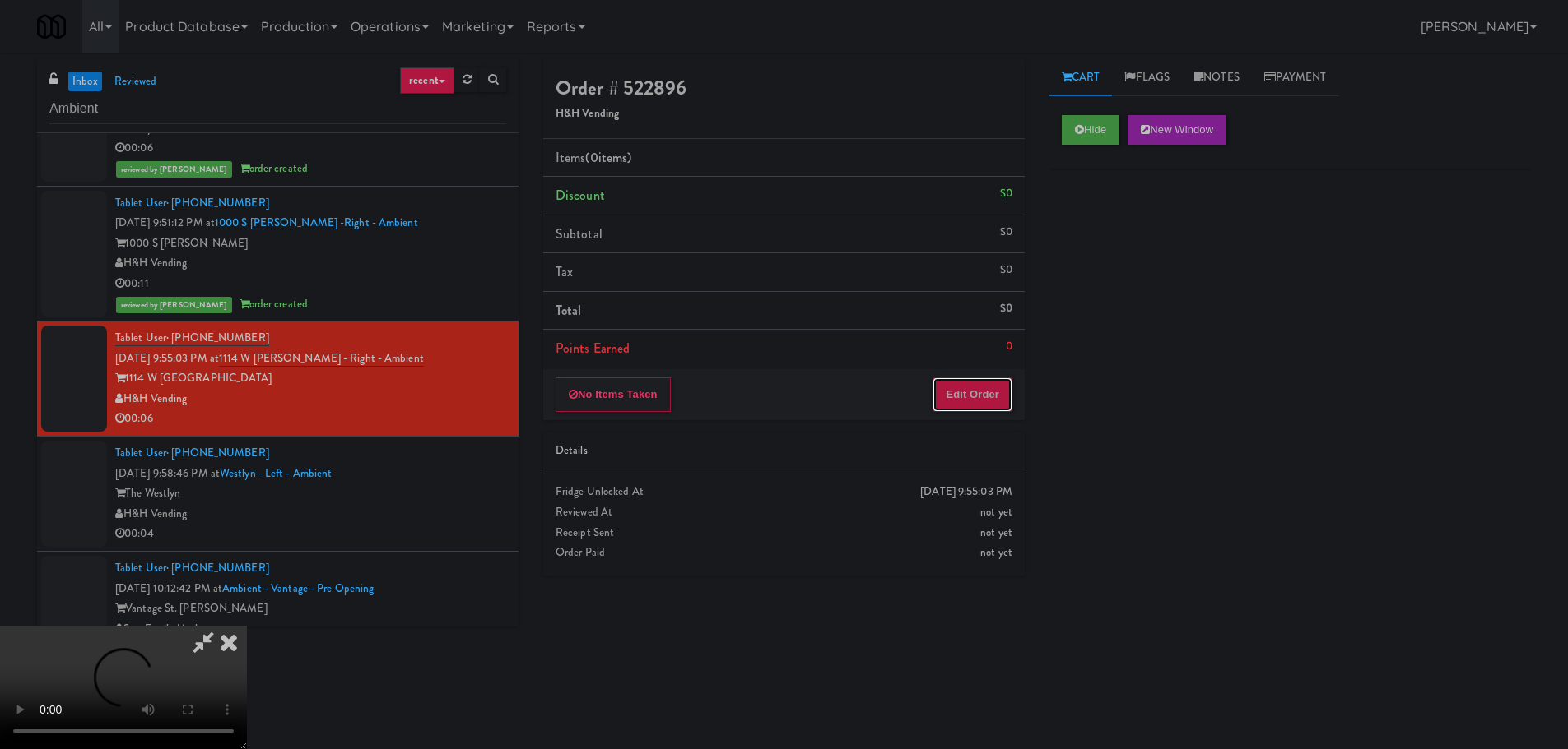
click at [995, 383] on button "Edit Order" at bounding box center [972, 395] width 80 height 34
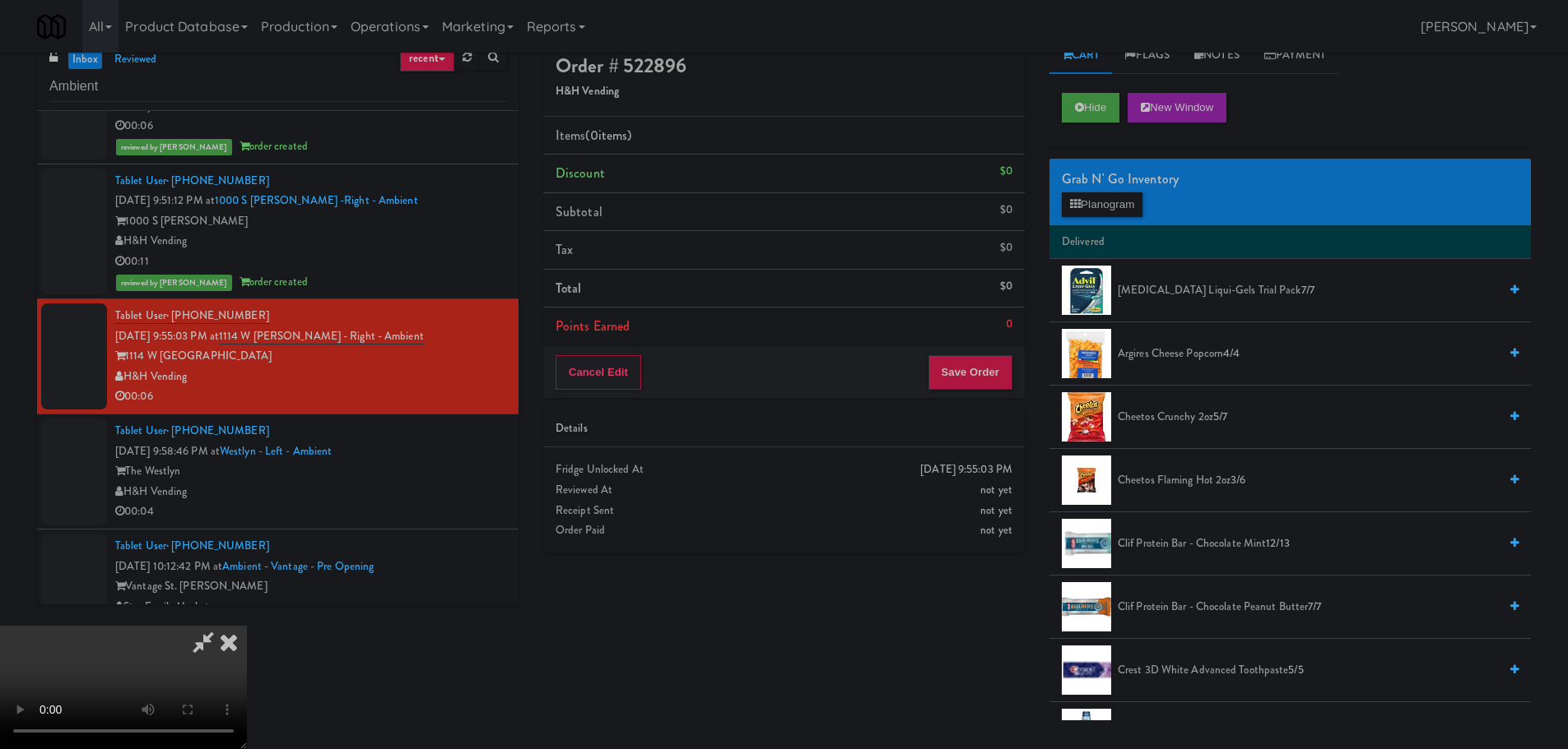
scroll to position [53, 0]
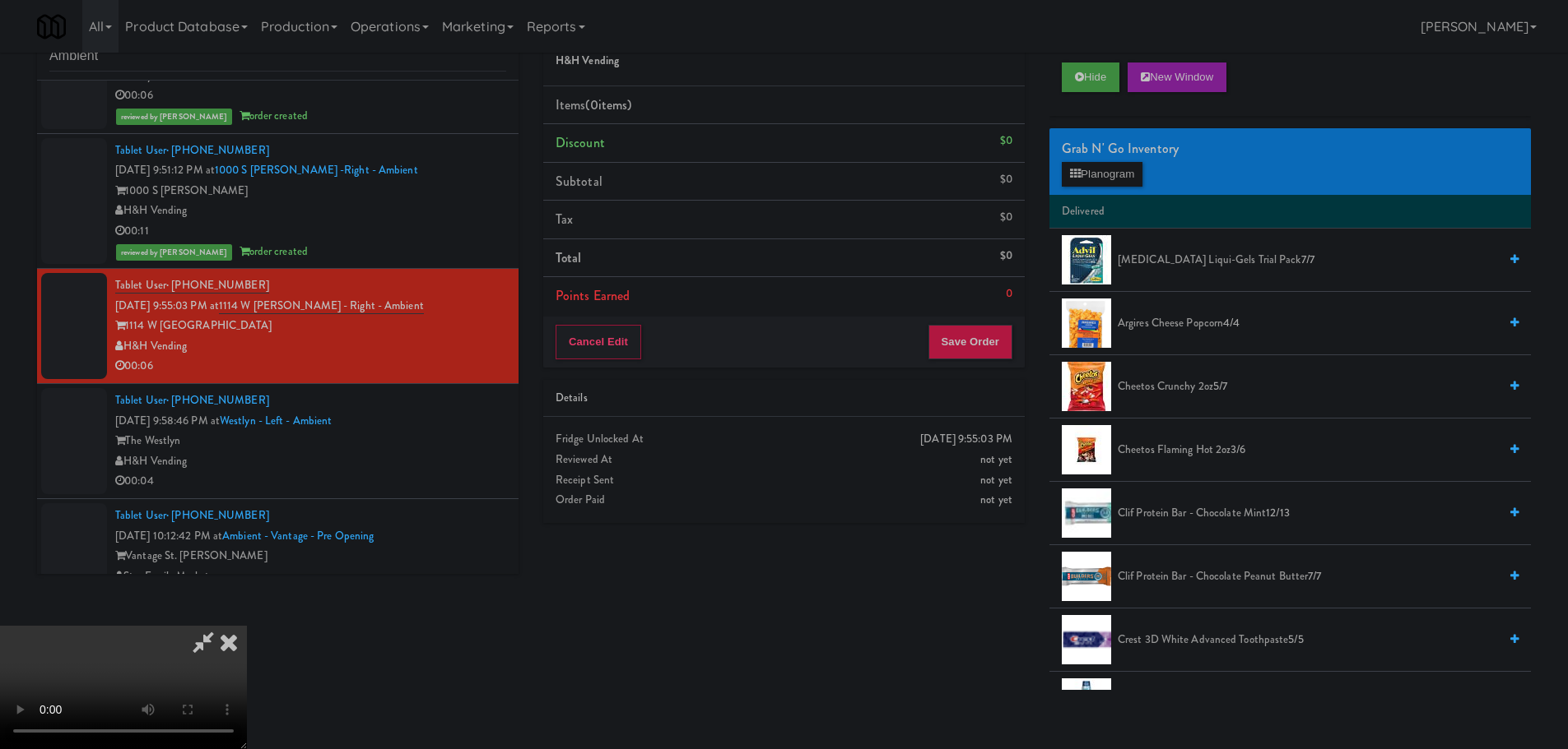
click at [247, 626] on video at bounding box center [124, 688] width 247 height 124
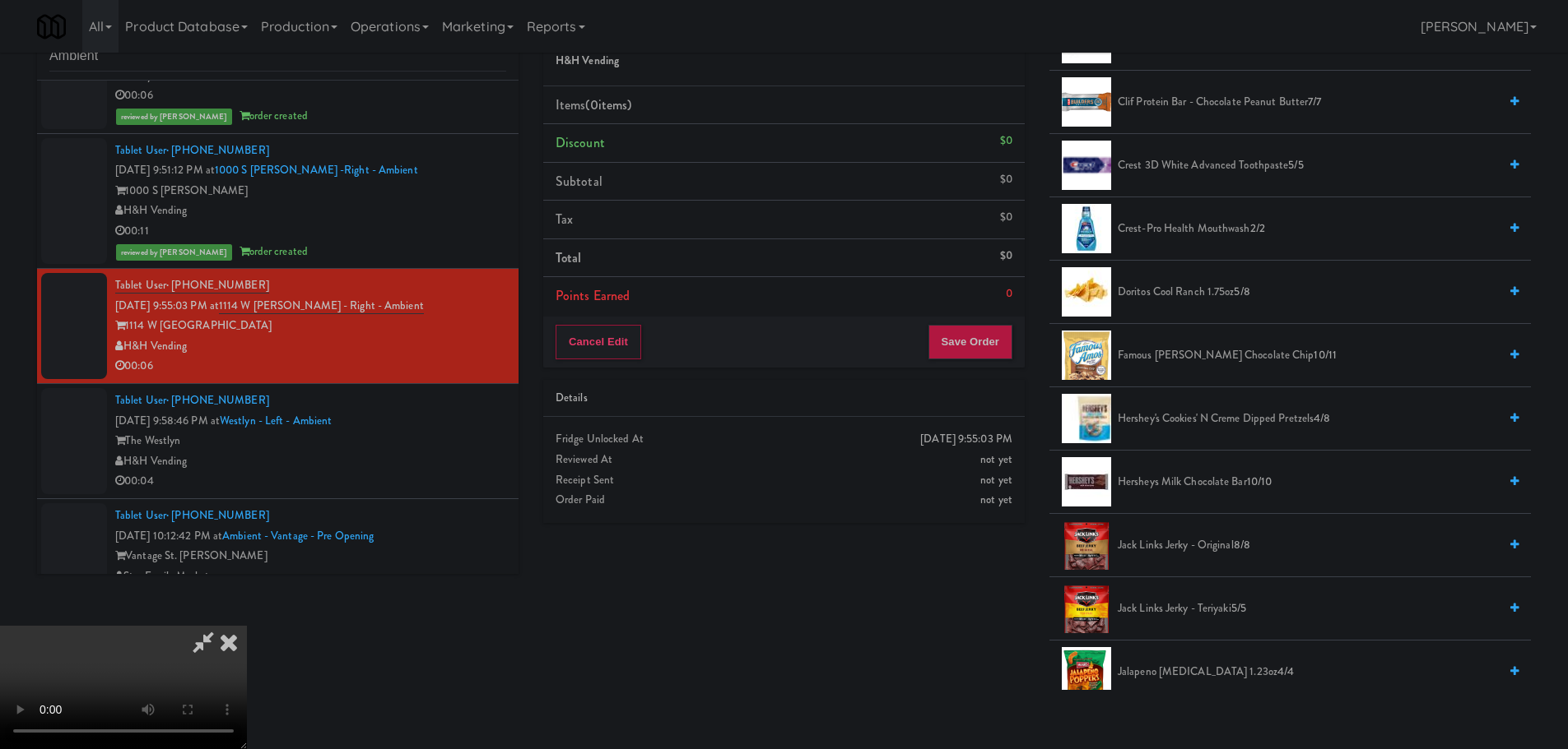
scroll to position [740, 0]
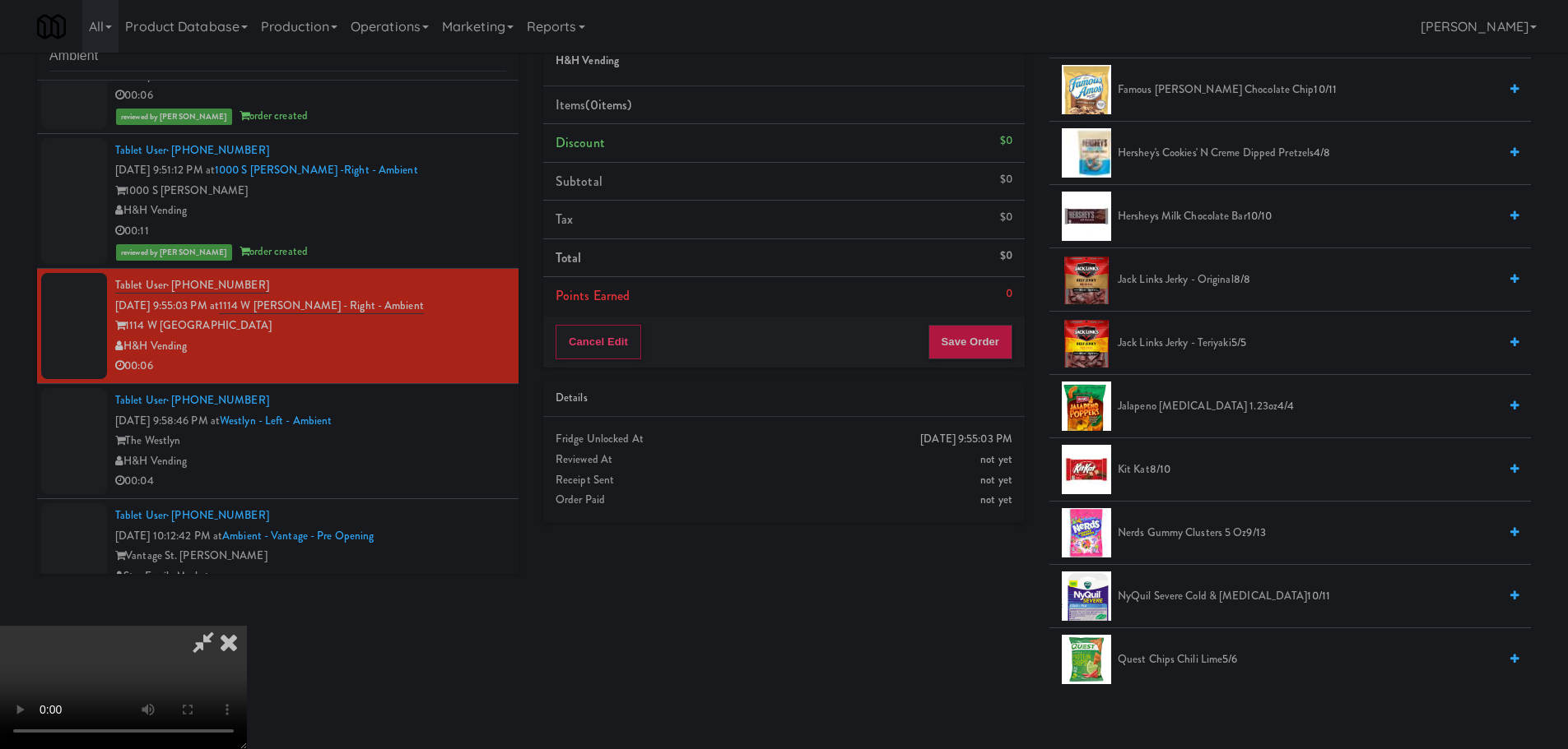
click at [1213, 332] on li "Jack Links Jerky - Teriyaki 5/5" at bounding box center [1290, 344] width 481 height 63
click at [1205, 343] on span "Jack Links Jerky - Teriyaki 5/5" at bounding box center [1307, 343] width 380 height 20
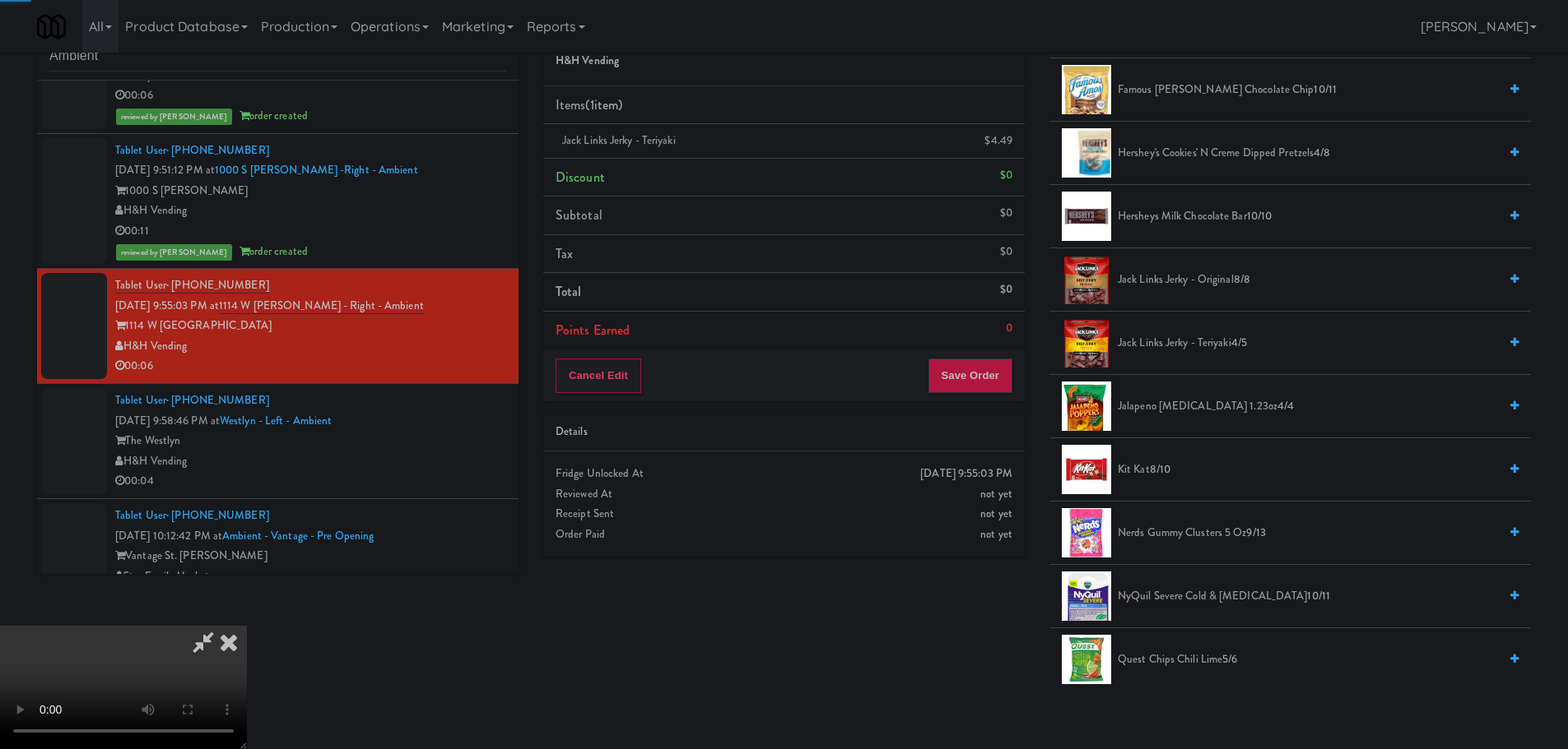
click at [247, 626] on video at bounding box center [124, 688] width 247 height 124
click at [977, 424] on div "Details" at bounding box center [784, 432] width 457 height 20
click at [985, 394] on div "Cancel Edit Save Order" at bounding box center [784, 375] width 481 height 51
click at [988, 383] on button "Save Order" at bounding box center [971, 375] width 84 height 34
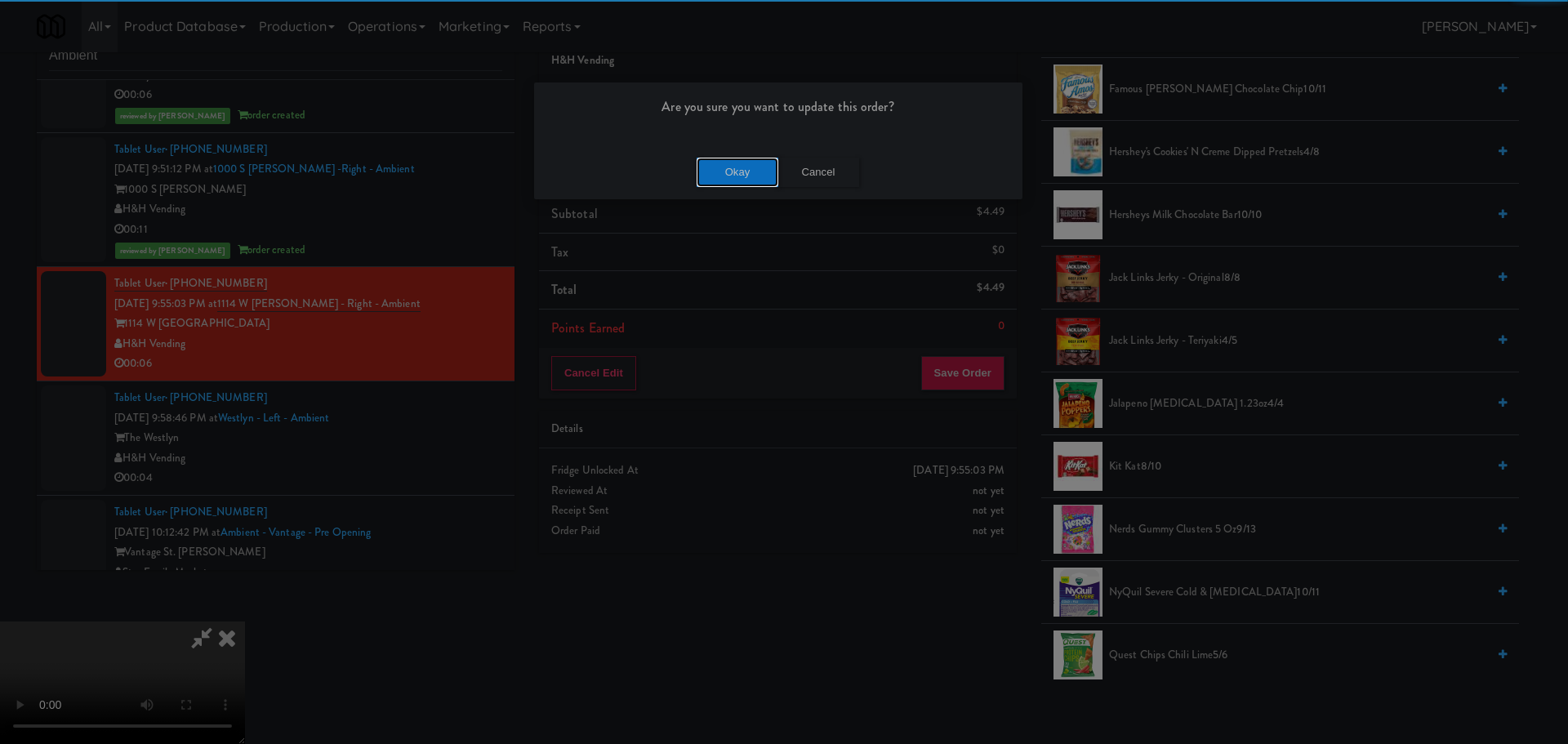
click at [755, 172] on button "Okay" at bounding box center [738, 172] width 82 height 29
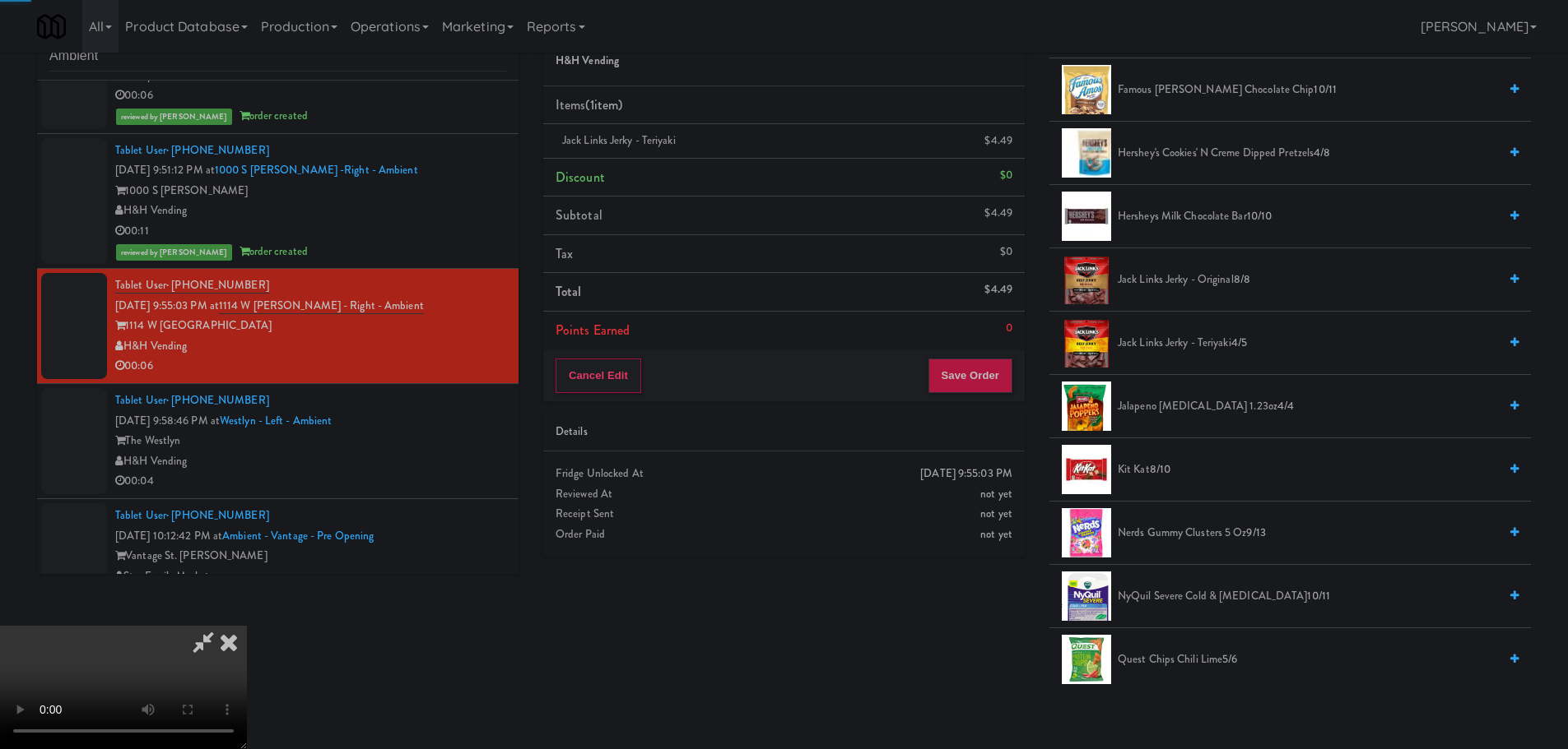
scroll to position [0, 0]
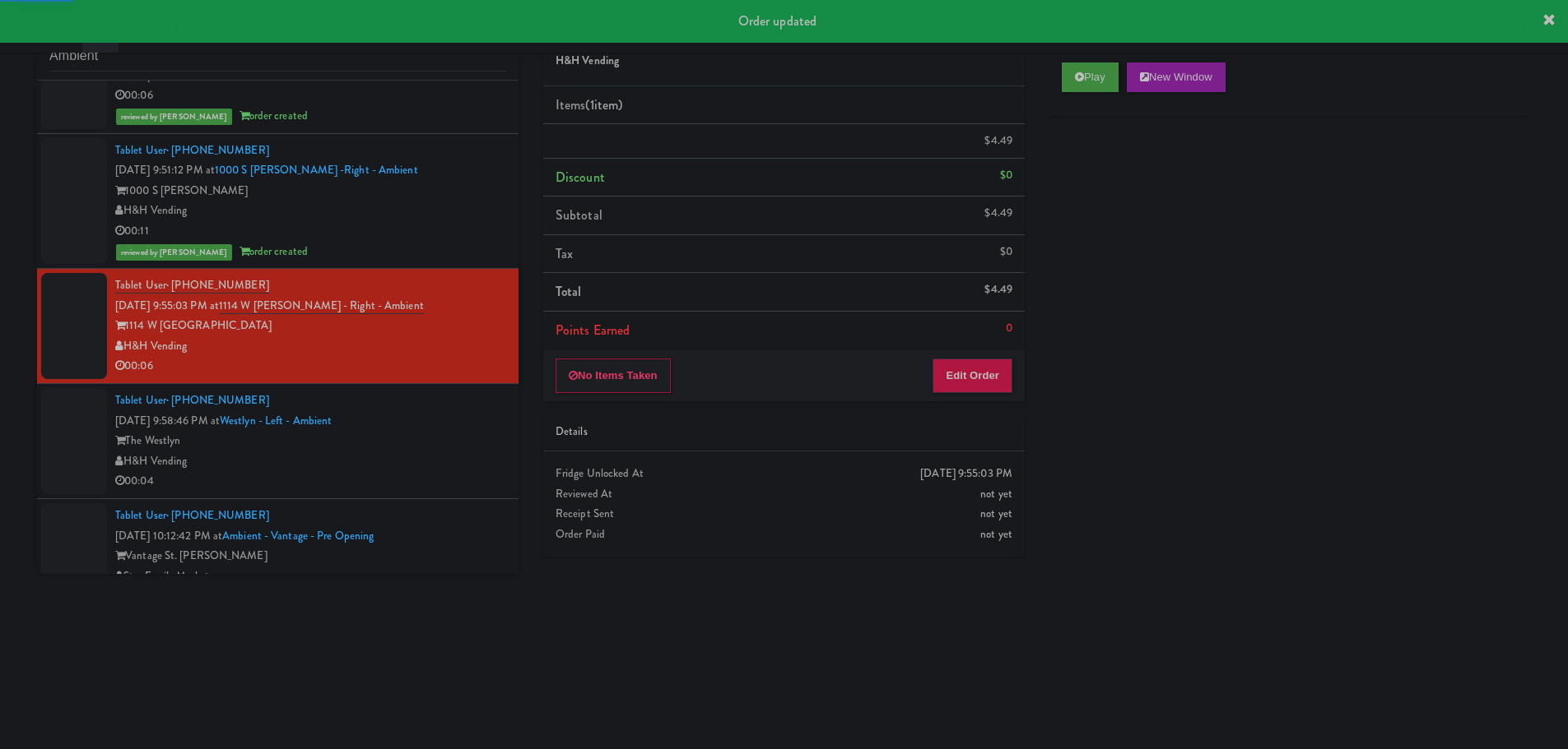
click at [434, 399] on div "Tablet User · (718) 473-6532 [DATE] 9:58:46 PM at [GEOGRAPHIC_DATA] - Left - Am…" at bounding box center [311, 442] width 391 height 102
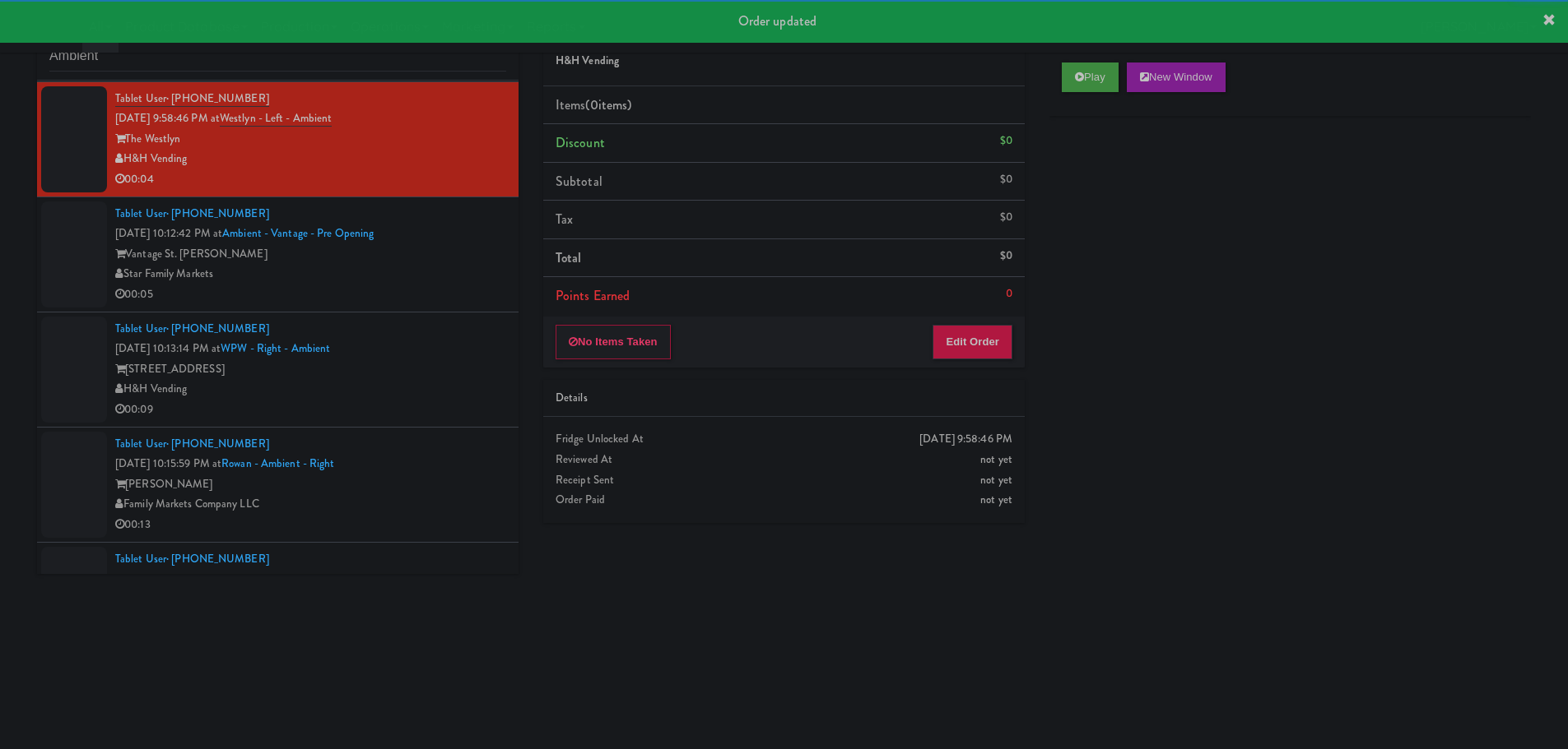
scroll to position [411, 0]
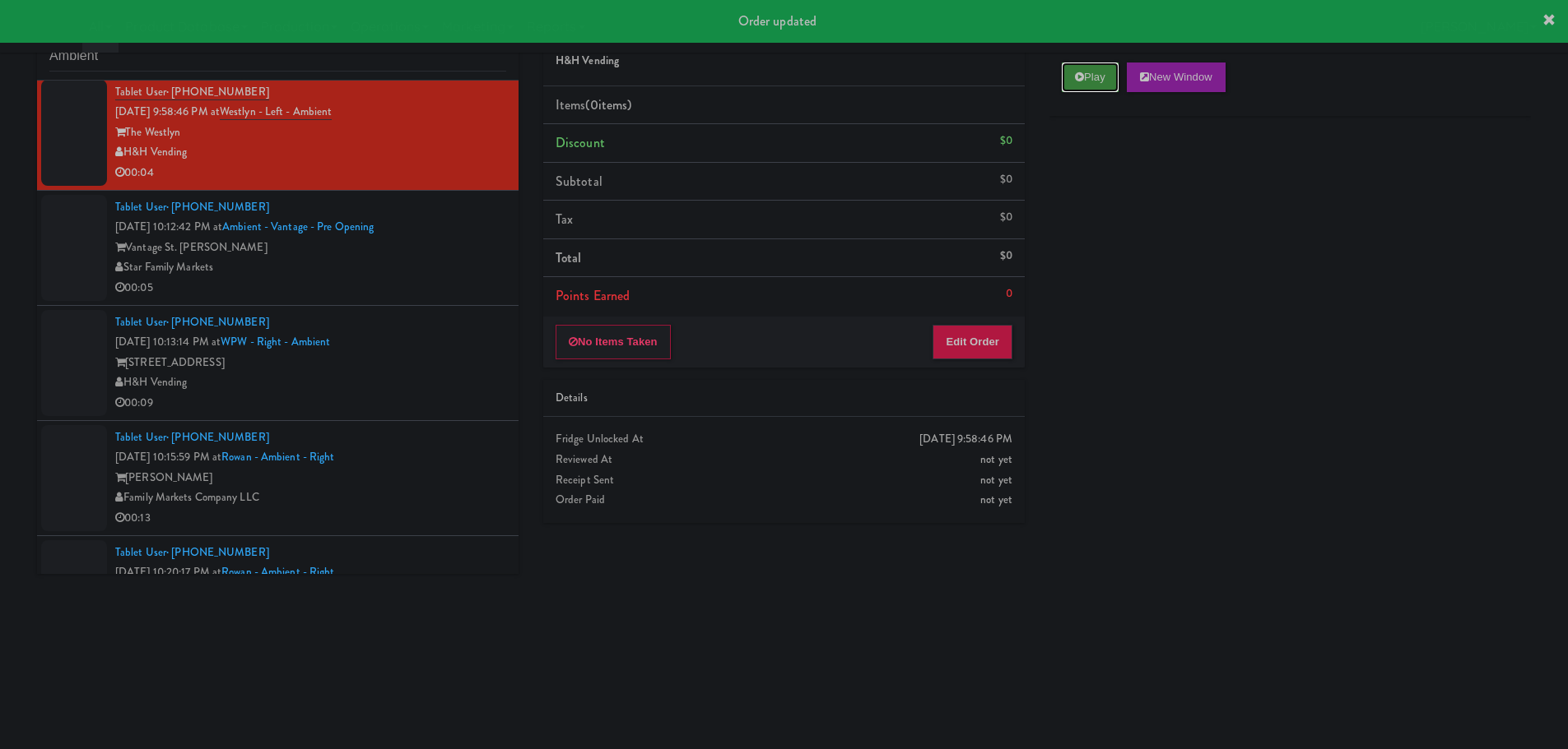
click at [1100, 77] on button "Play" at bounding box center [1090, 77] width 57 height 30
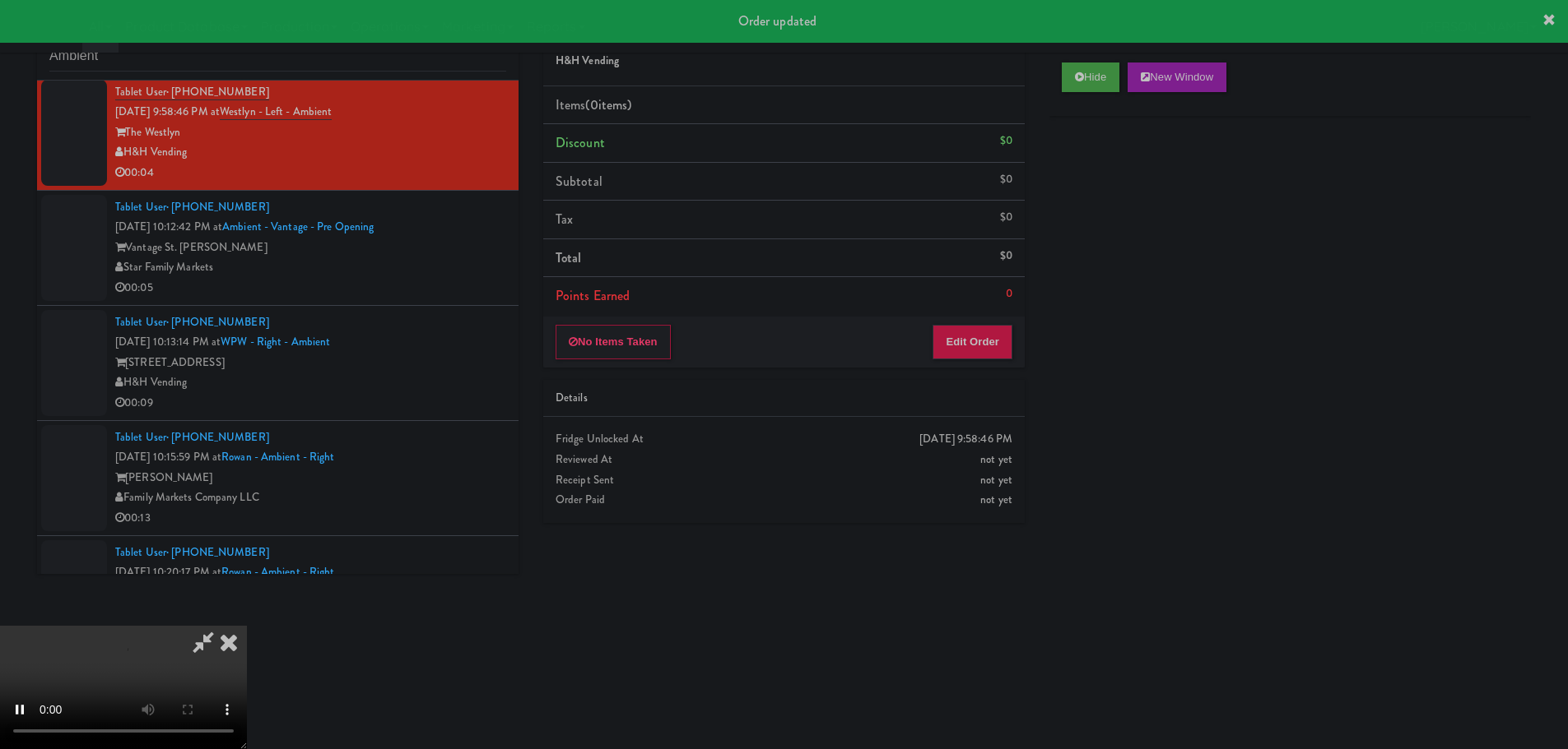
click at [984, 381] on div "Details" at bounding box center [784, 399] width 481 height 38
click at [990, 328] on button "Edit Order" at bounding box center [972, 342] width 80 height 34
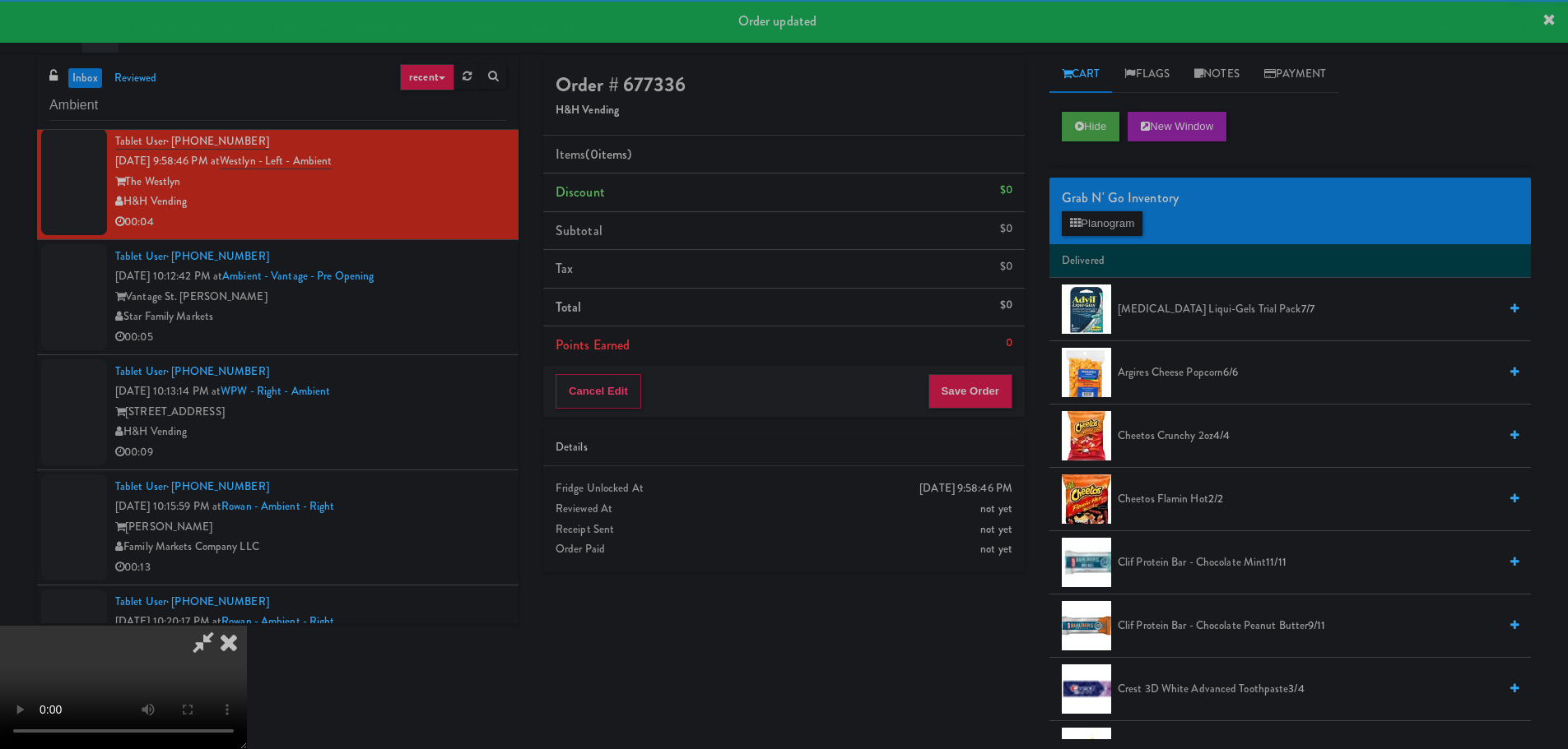
scroll to position [0, 0]
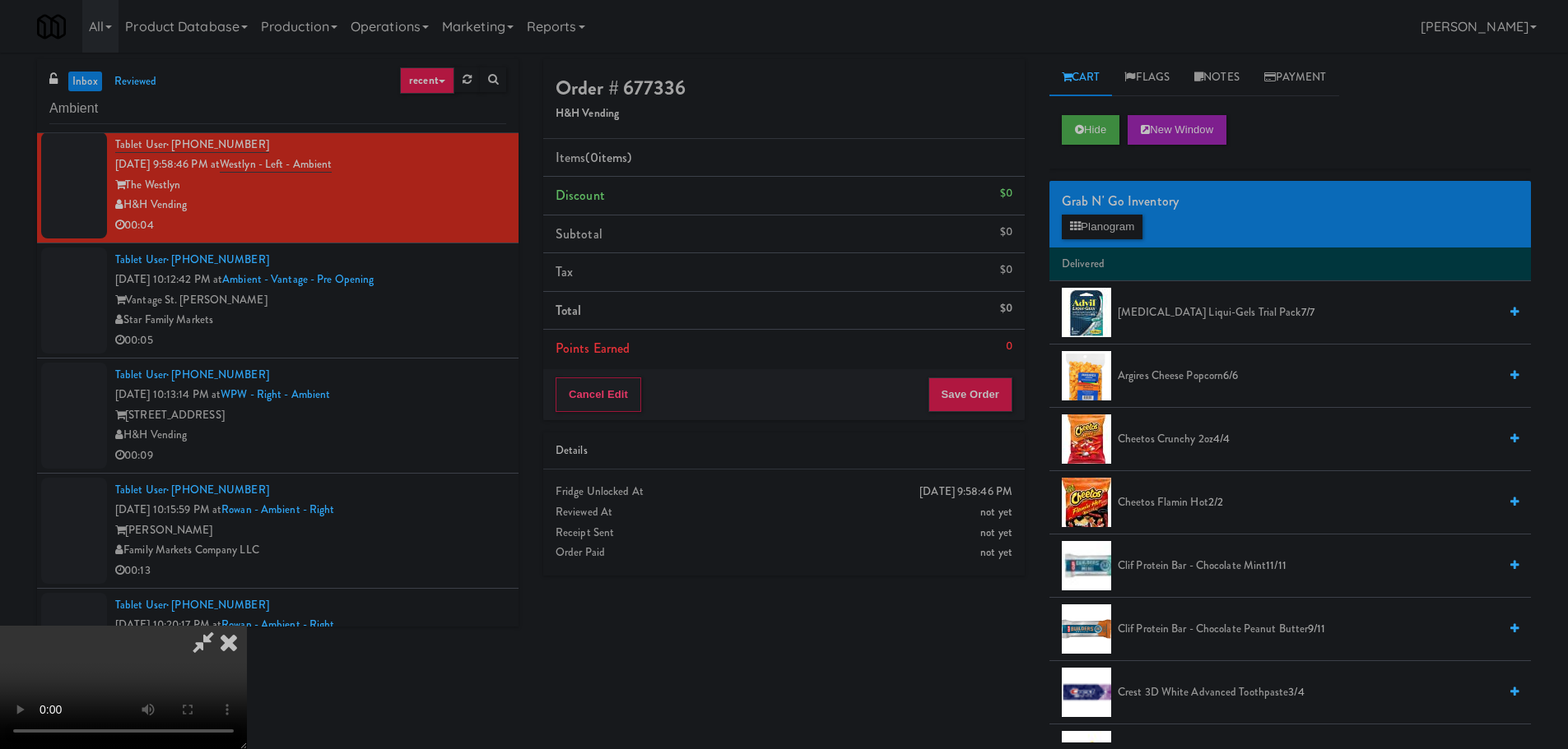
click at [247, 626] on video at bounding box center [124, 688] width 247 height 124
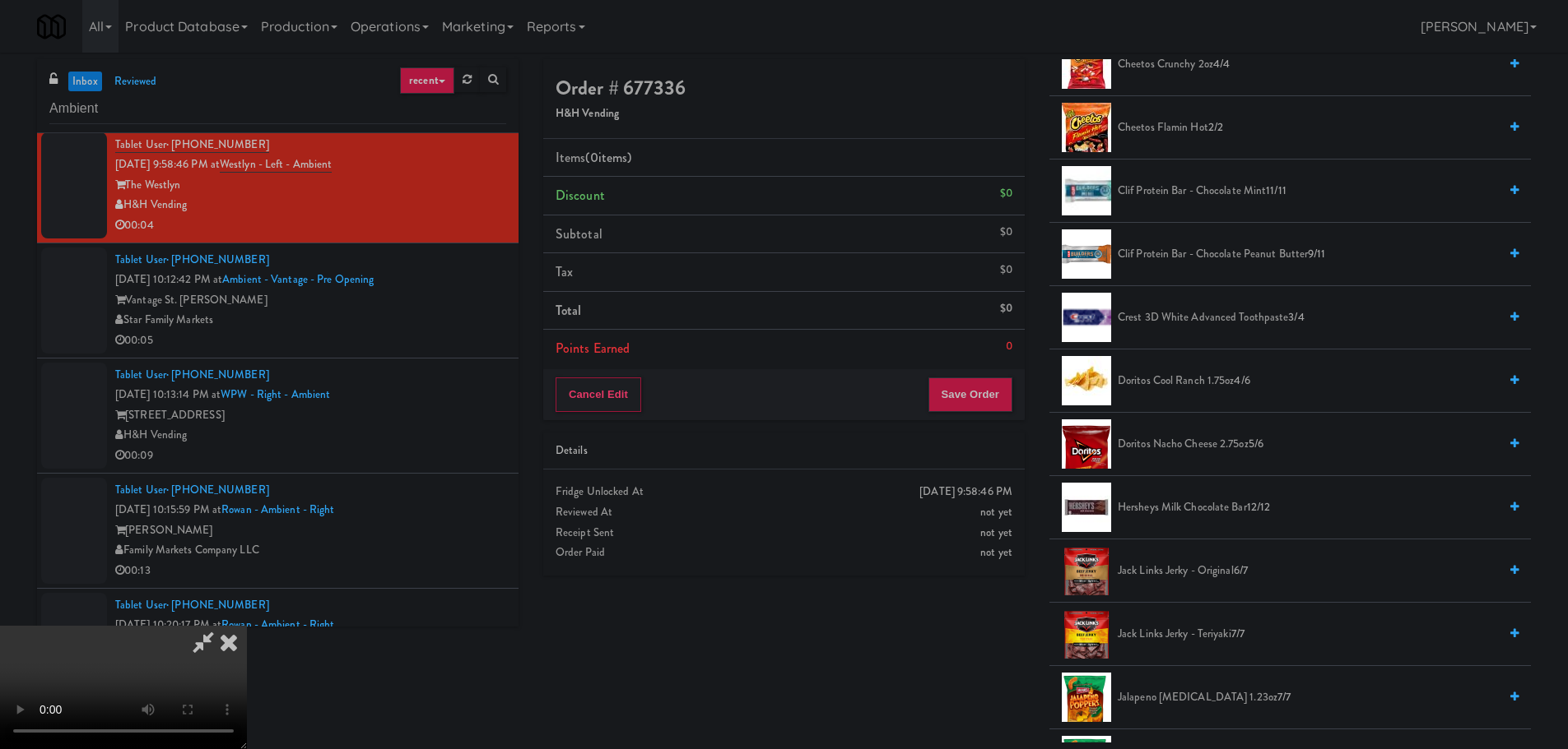
scroll to position [411, 0]
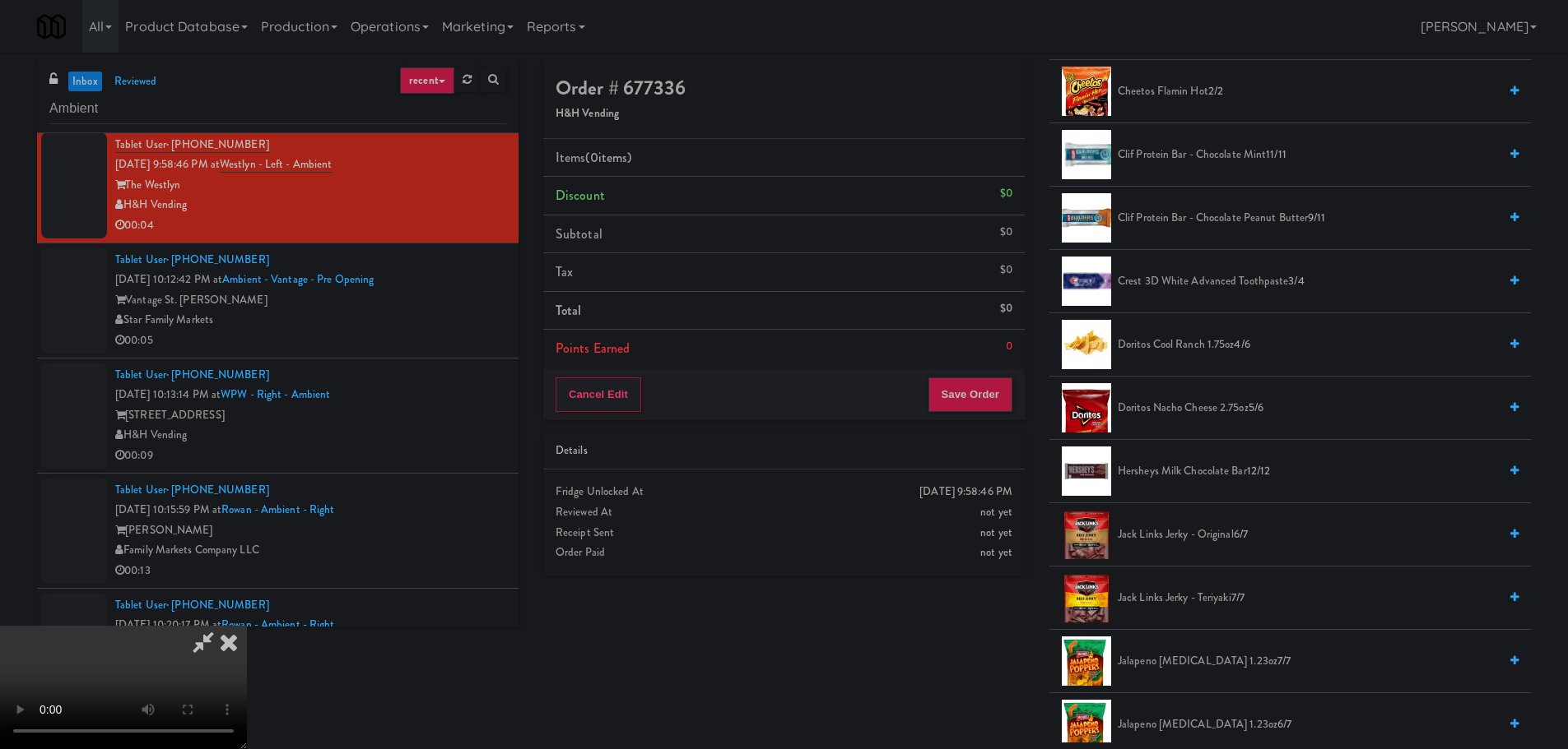
click at [1156, 422] on li "Doritos Nacho Cheese 2.75oz 5/6" at bounding box center [1290, 408] width 481 height 63
click at [1158, 417] on span "Doritos Nacho Cheese 2.75oz 5/6" at bounding box center [1307, 408] width 380 height 20
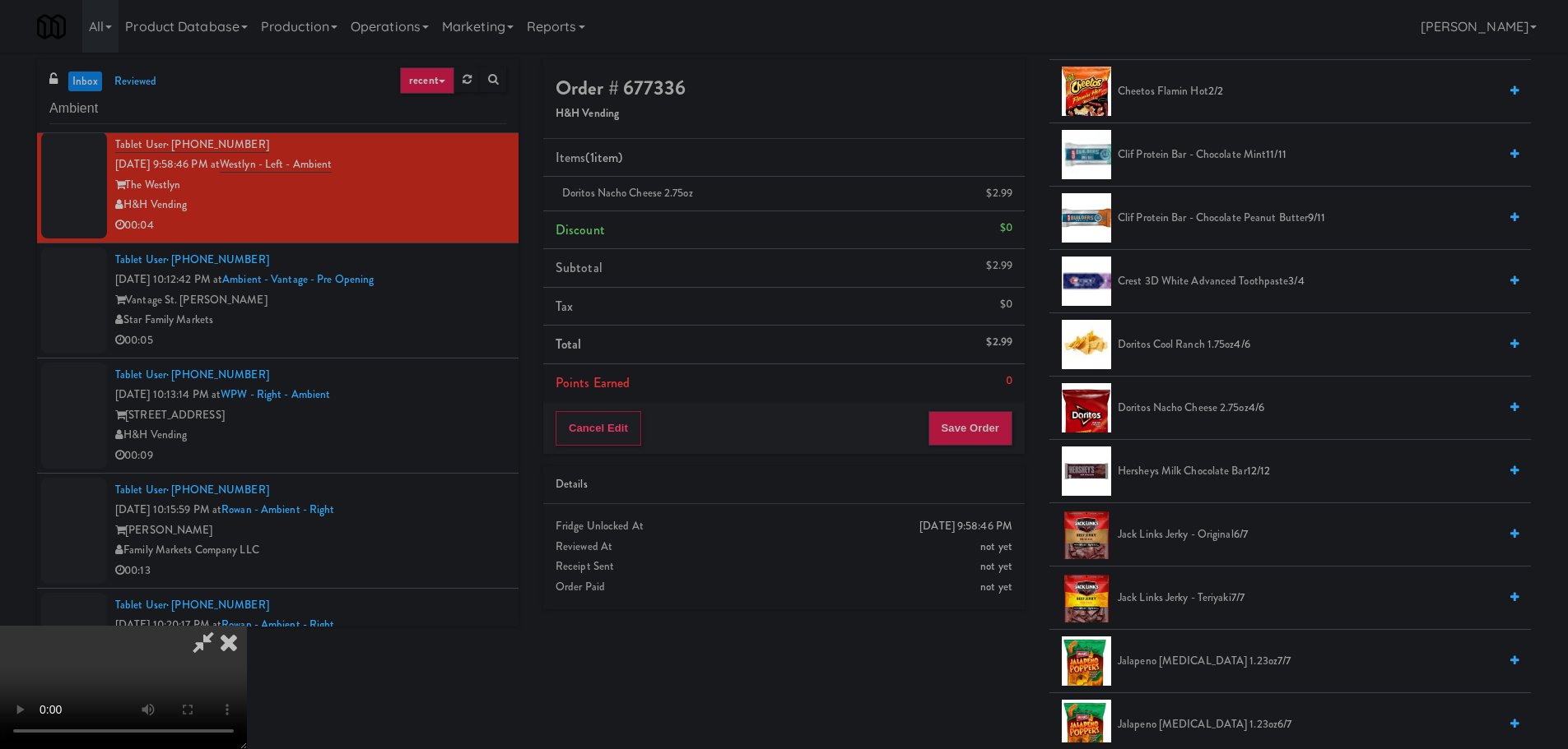
click at [247, 626] on video at bounding box center [124, 688] width 247 height 124
click at [941, 428] on div "Order # 677336 H&H Vending Items (1 item ) Doritos Nacho Cheese 2.75oz $2.99 Di…" at bounding box center [1037, 401] width 988 height 684
click at [942, 428] on button "Save Order" at bounding box center [971, 428] width 84 height 34
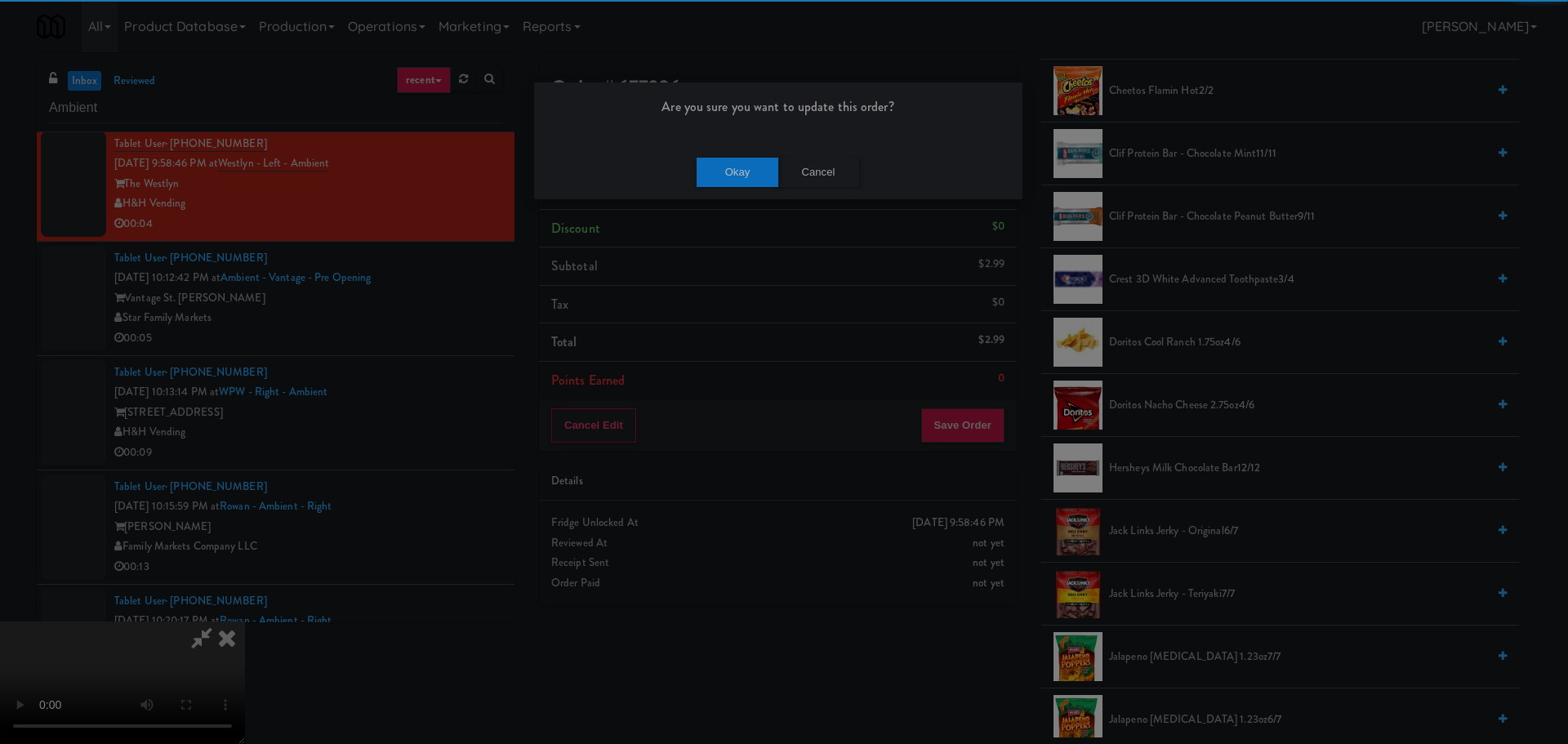
drag, startPoint x: 718, startPoint y: 188, endPoint x: 722, endPoint y: 179, distance: 9.8
click at [719, 186] on div "Okay Cancel" at bounding box center [779, 172] width 489 height 55
click at [724, 177] on button "Okay" at bounding box center [738, 172] width 82 height 29
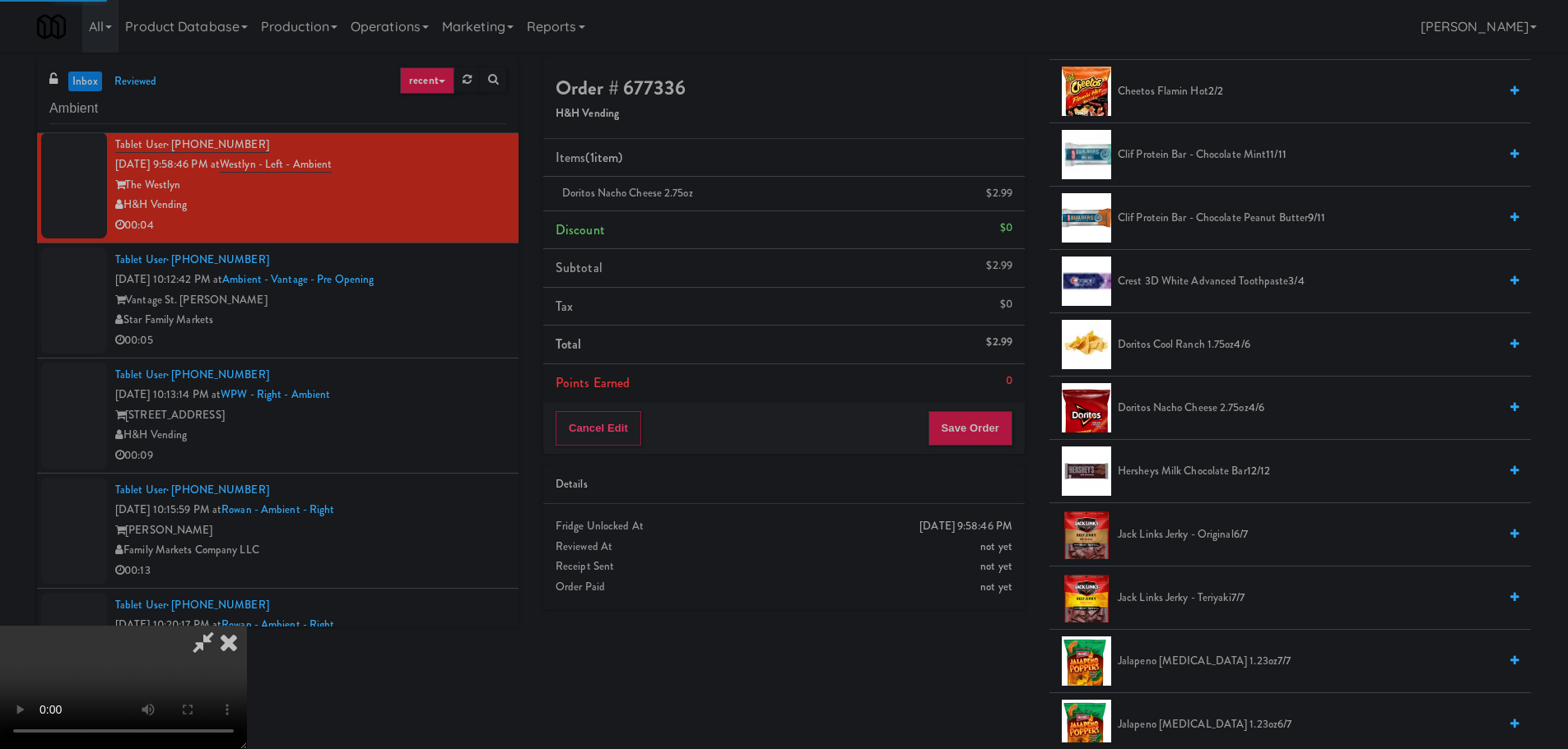
scroll to position [0, 0]
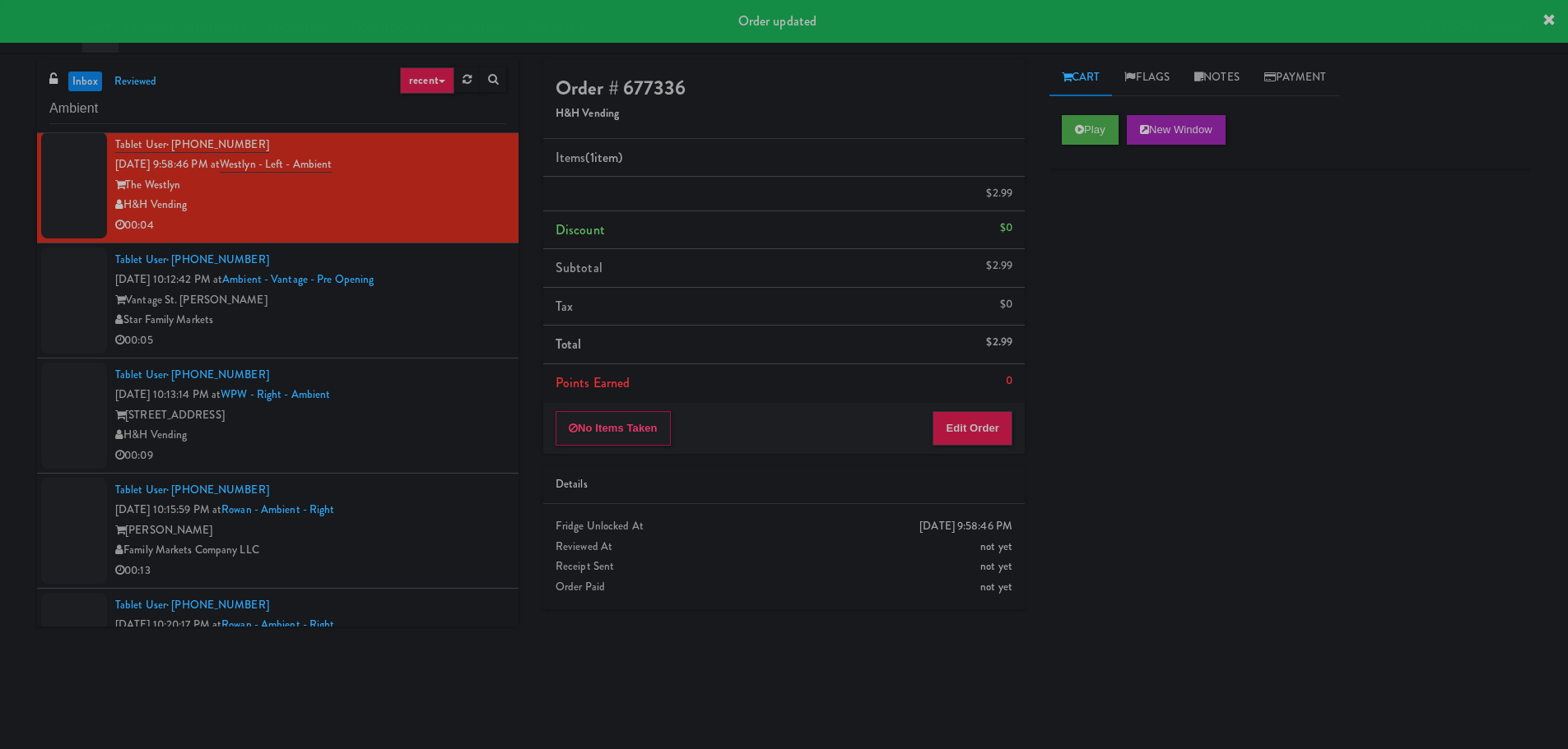
click at [474, 331] on div "00:05" at bounding box center [311, 340] width 391 height 20
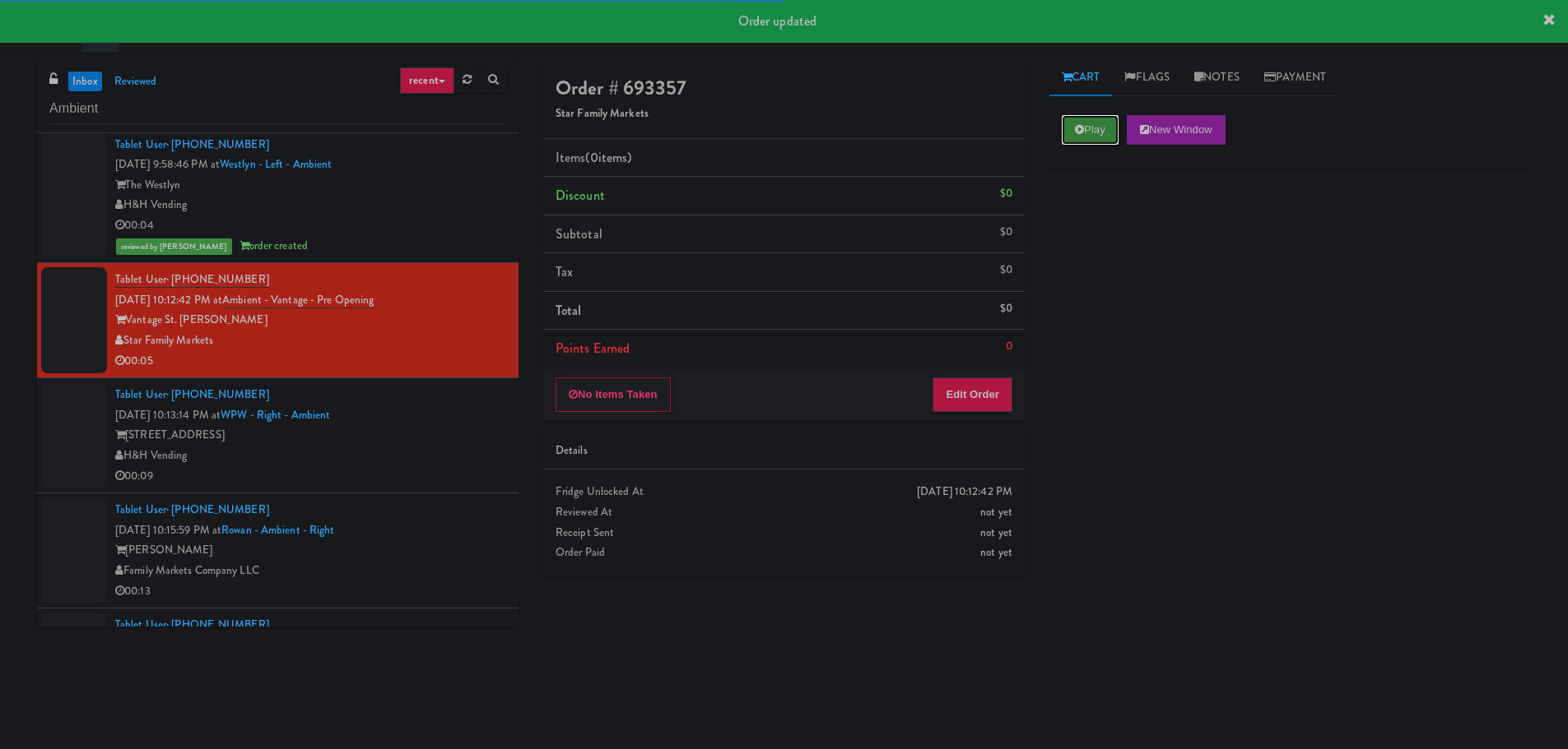
click at [1065, 136] on button "Play" at bounding box center [1090, 129] width 57 height 30
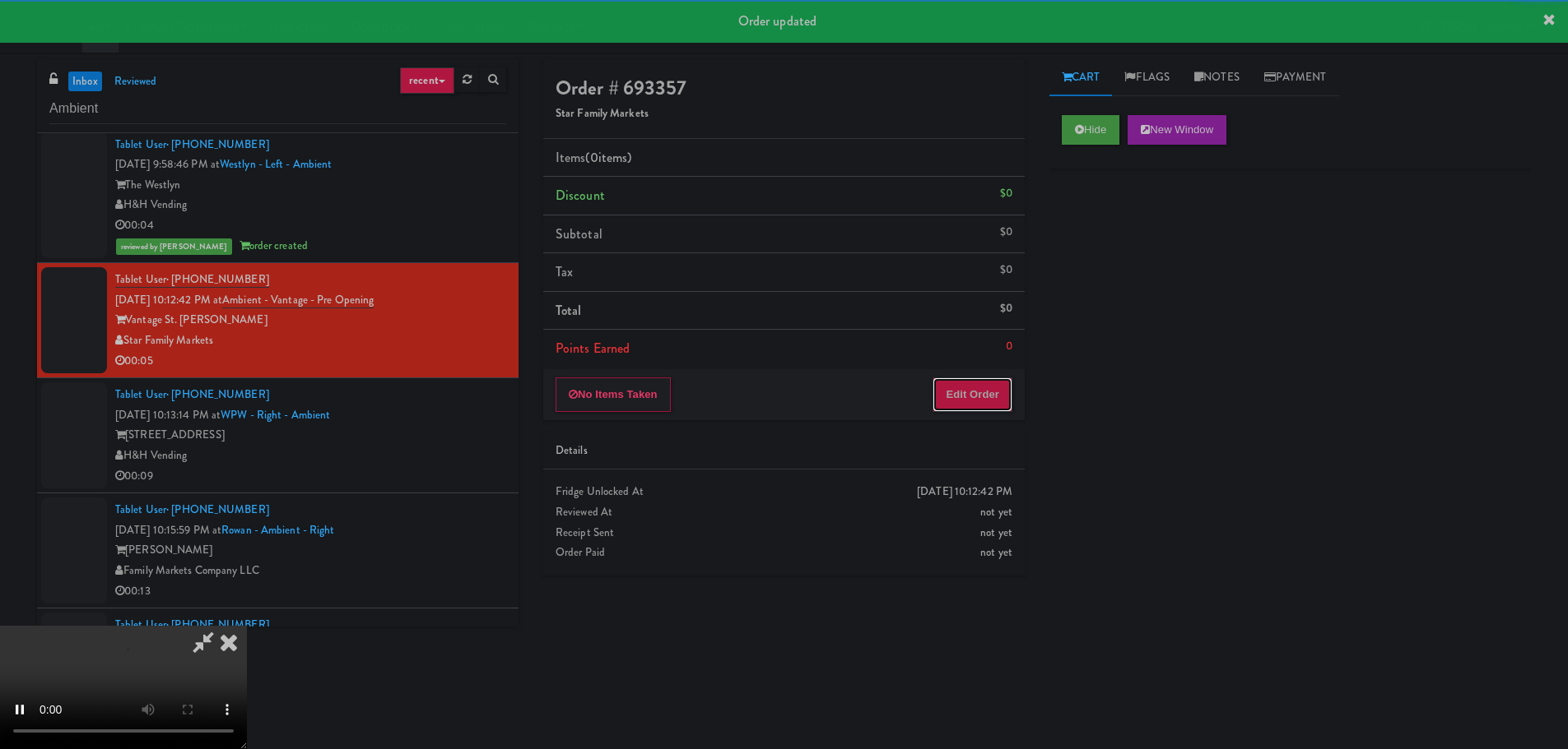
click at [975, 382] on button "Edit Order" at bounding box center [972, 395] width 80 height 34
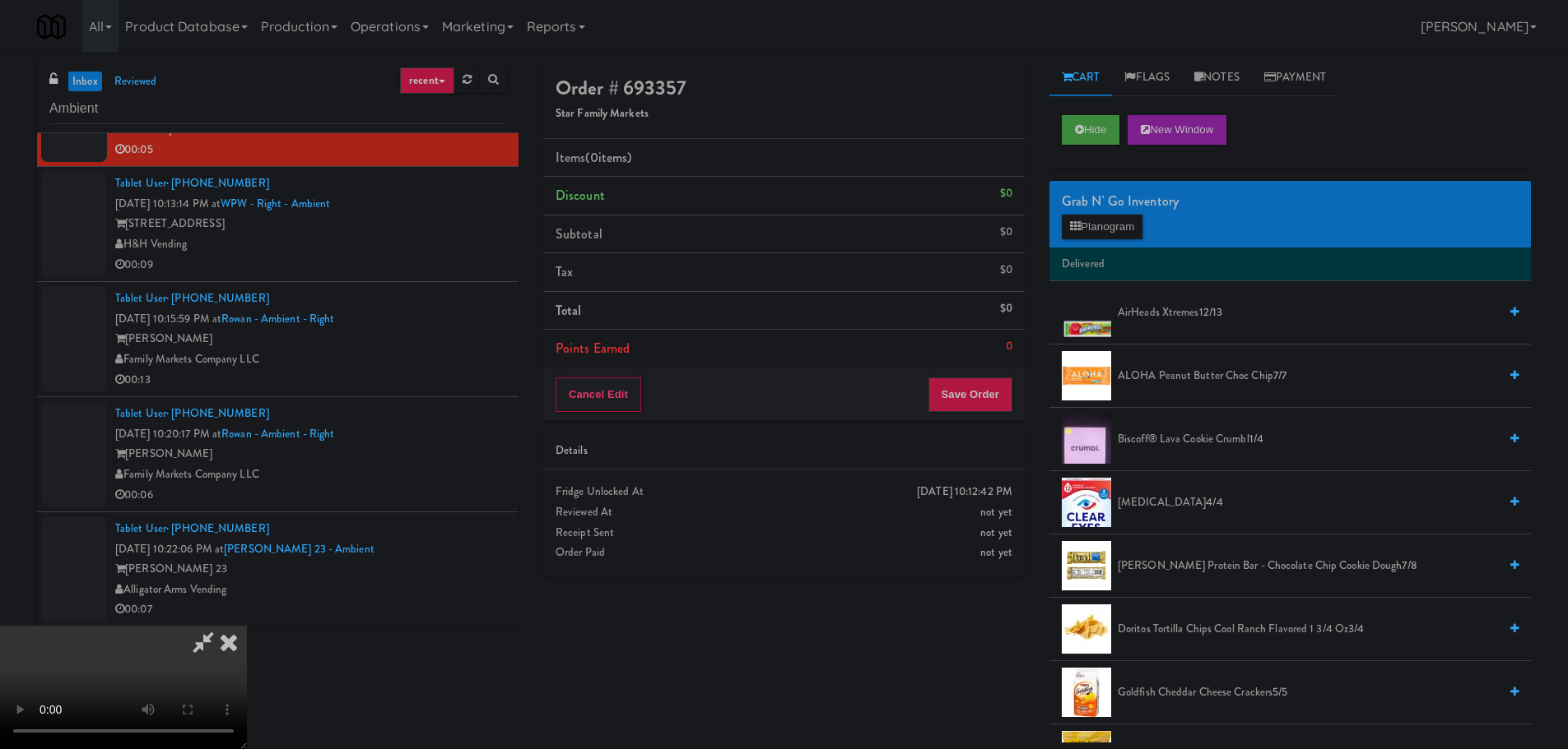
click at [247, 626] on video at bounding box center [124, 688] width 247 height 124
drag, startPoint x: 574, startPoint y: 553, endPoint x: 580, endPoint y: 539, distance: 15.2
click at [247, 626] on video at bounding box center [124, 688] width 247 height 124
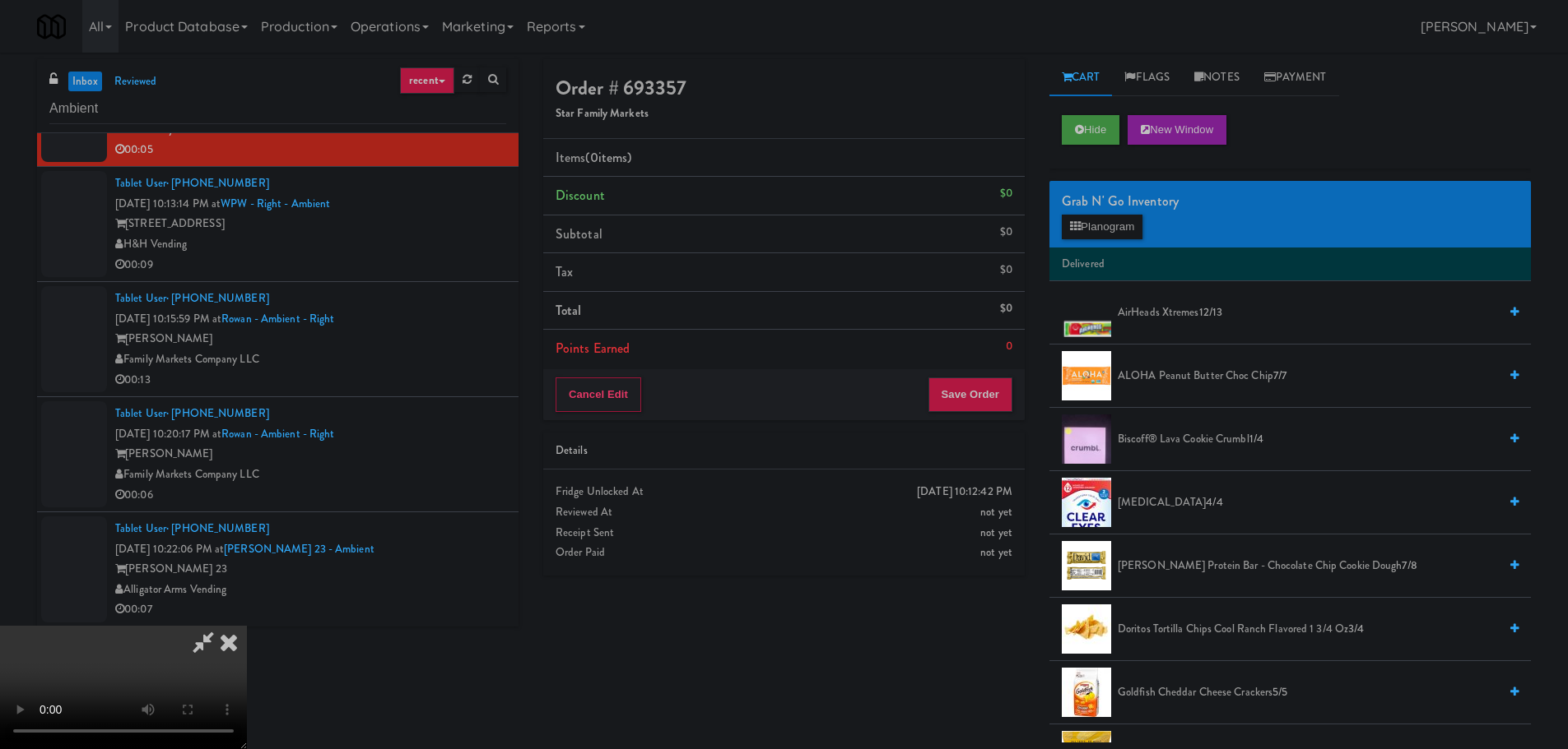
click at [1094, 239] on div "Grab N' Go Inventory Planogram" at bounding box center [1290, 215] width 481 height 67
click at [1098, 232] on button "Planogram" at bounding box center [1102, 227] width 81 height 25
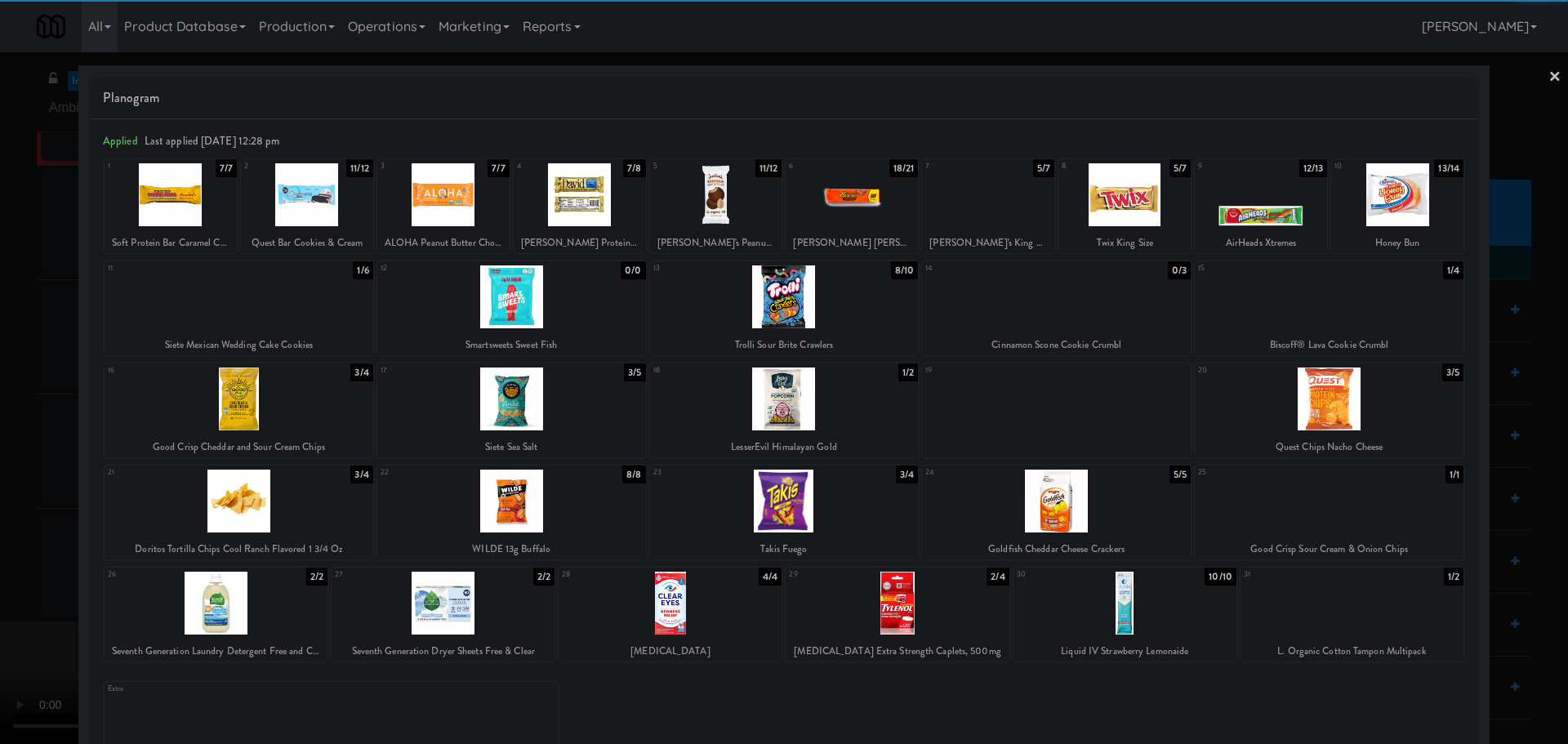
click at [1293, 400] on div at bounding box center [1329, 399] width 269 height 63
click at [0, 513] on div at bounding box center [784, 372] width 1568 height 744
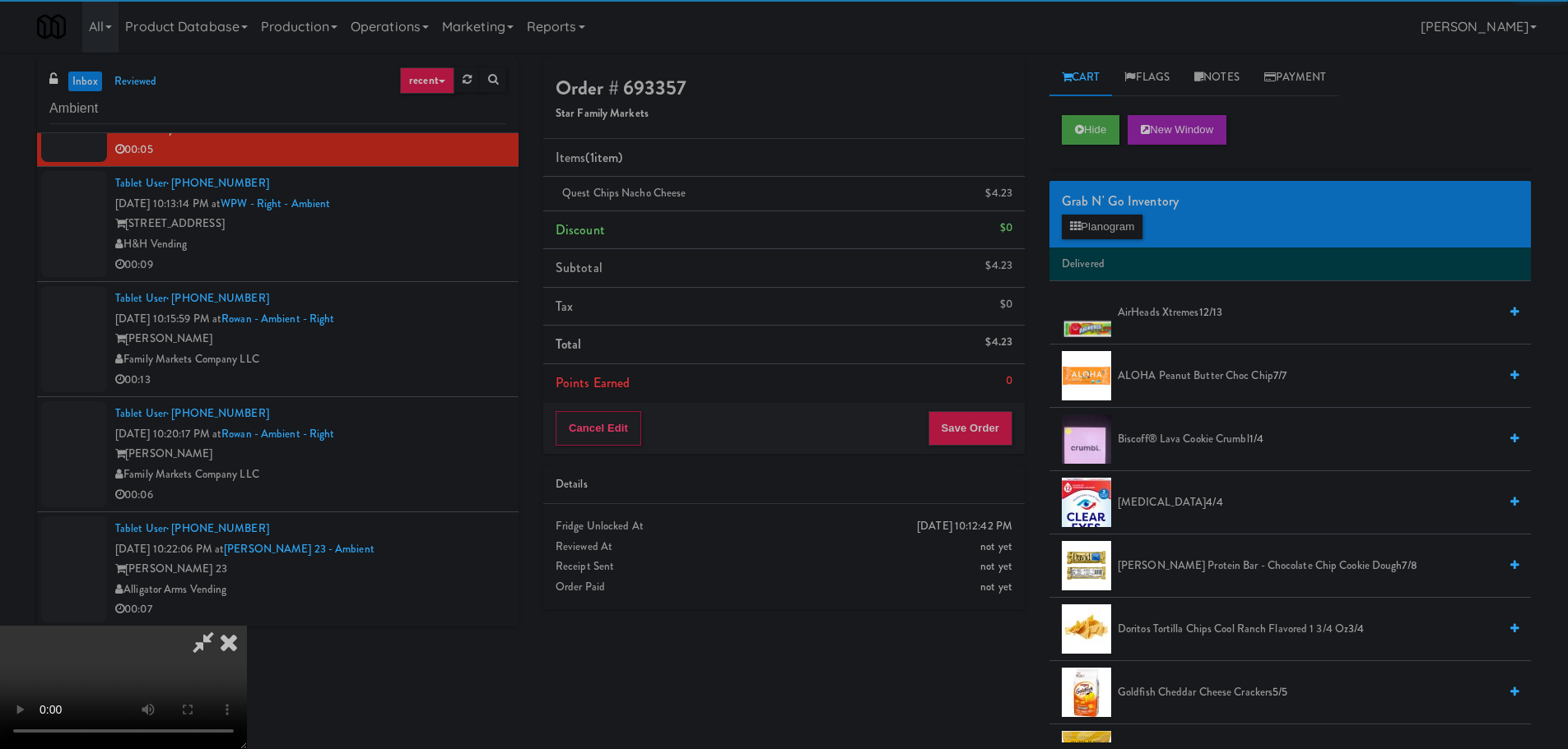
click at [247, 626] on video at bounding box center [124, 688] width 247 height 124
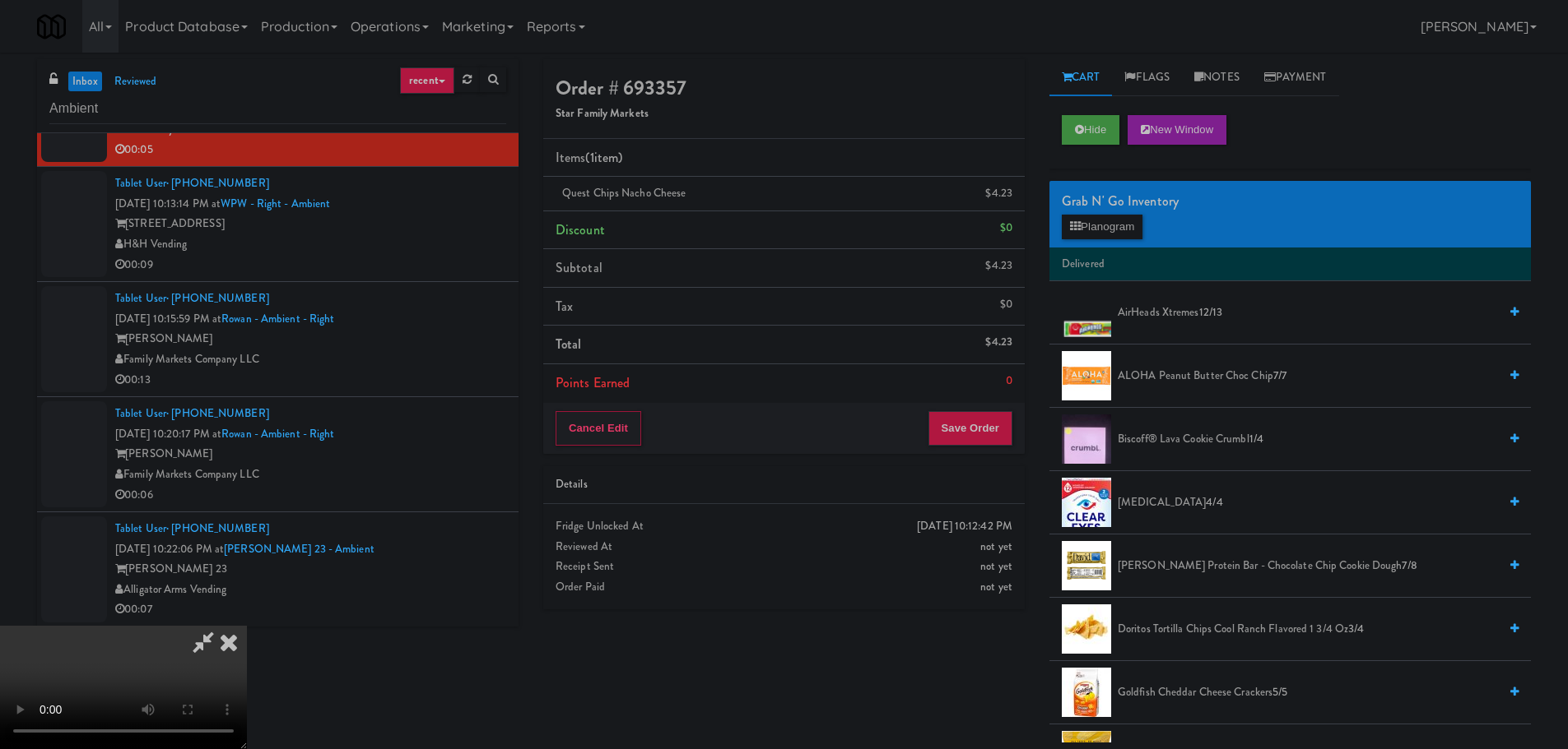
click at [987, 631] on div "Order # 693357 Star Family Markets Items (1 item ) Quest Chips Nacho Cheese $4.…" at bounding box center [1037, 401] width 1012 height 684
click at [971, 436] on button "Save Order" at bounding box center [971, 428] width 84 height 34
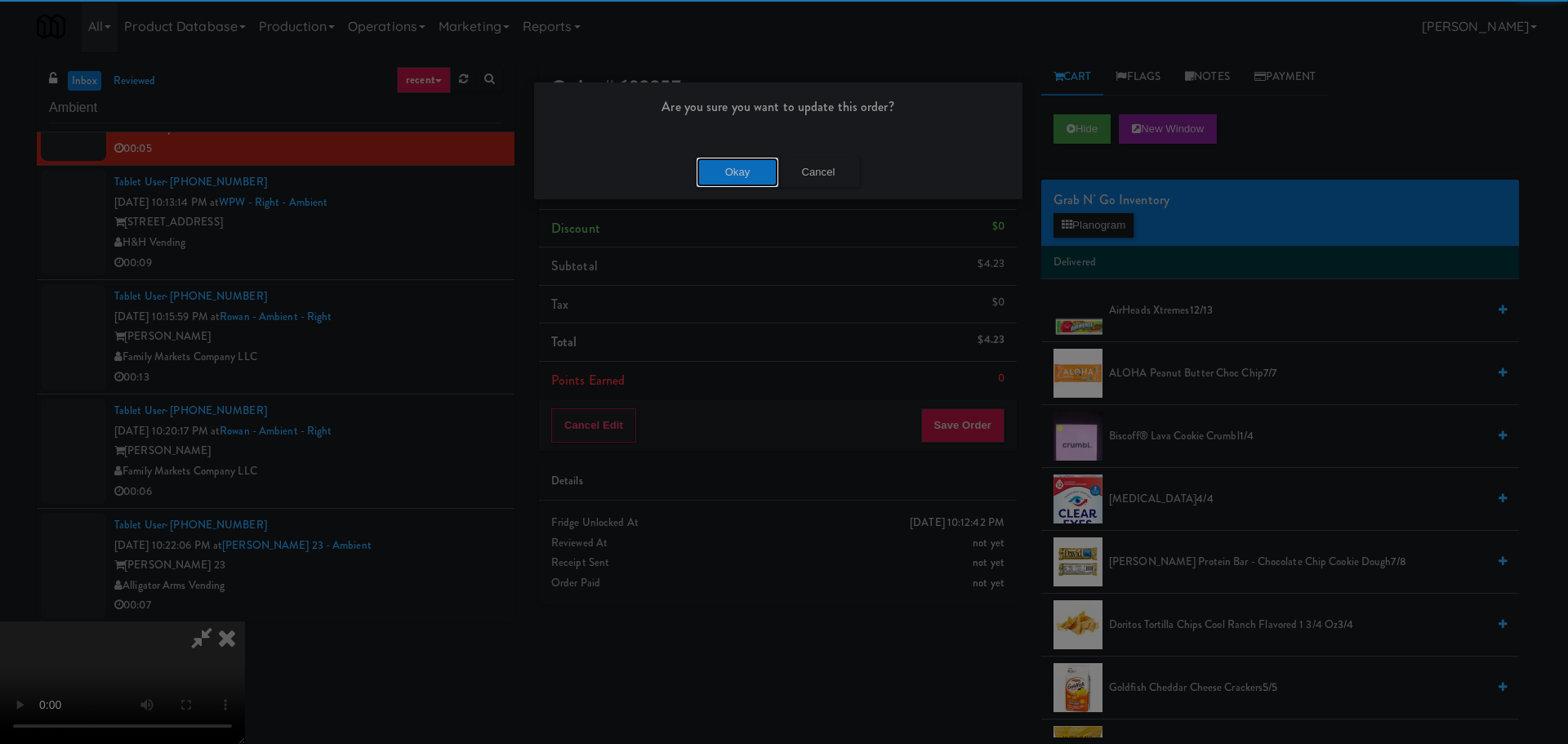
click at [726, 179] on button "Okay" at bounding box center [738, 172] width 82 height 29
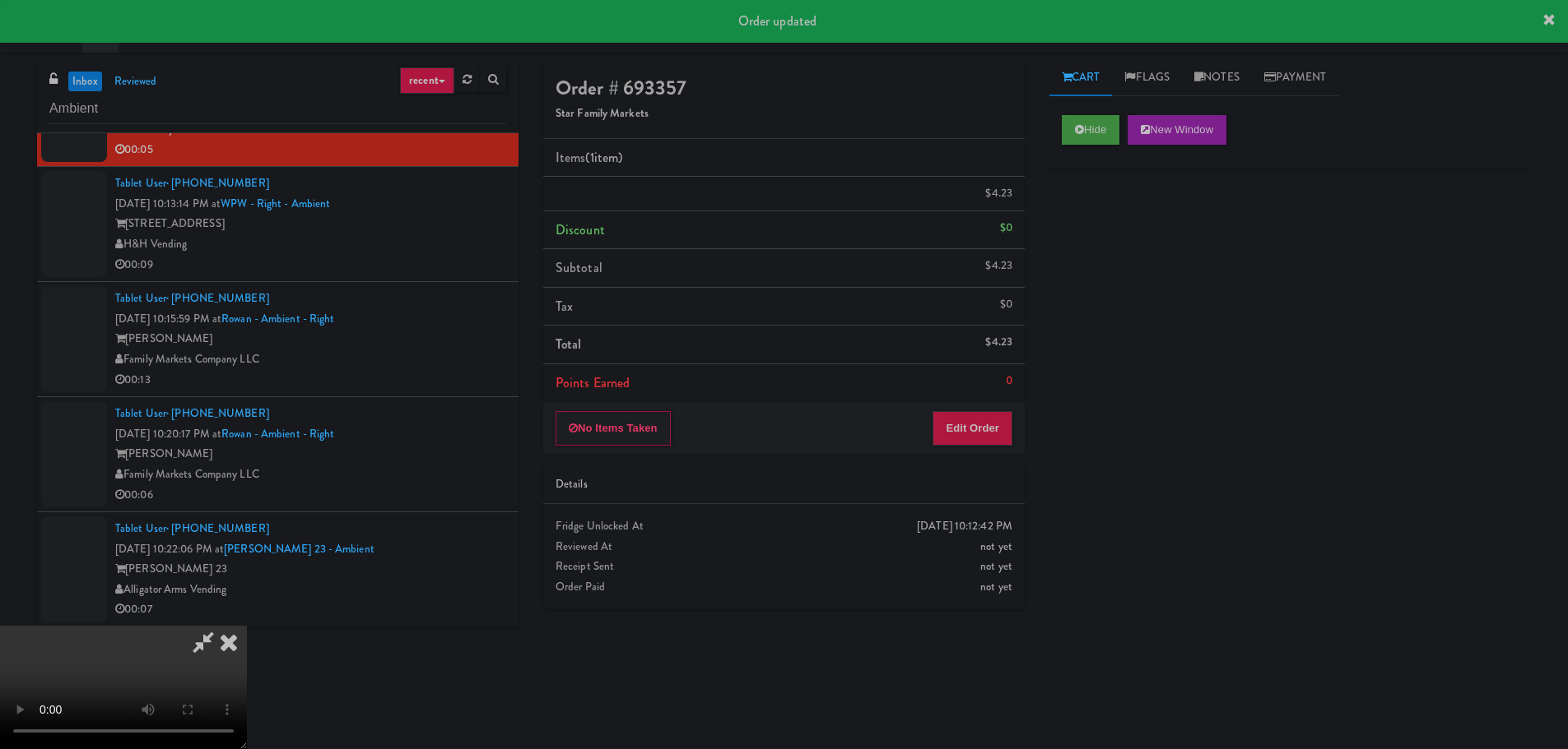
scroll to position [0, 0]
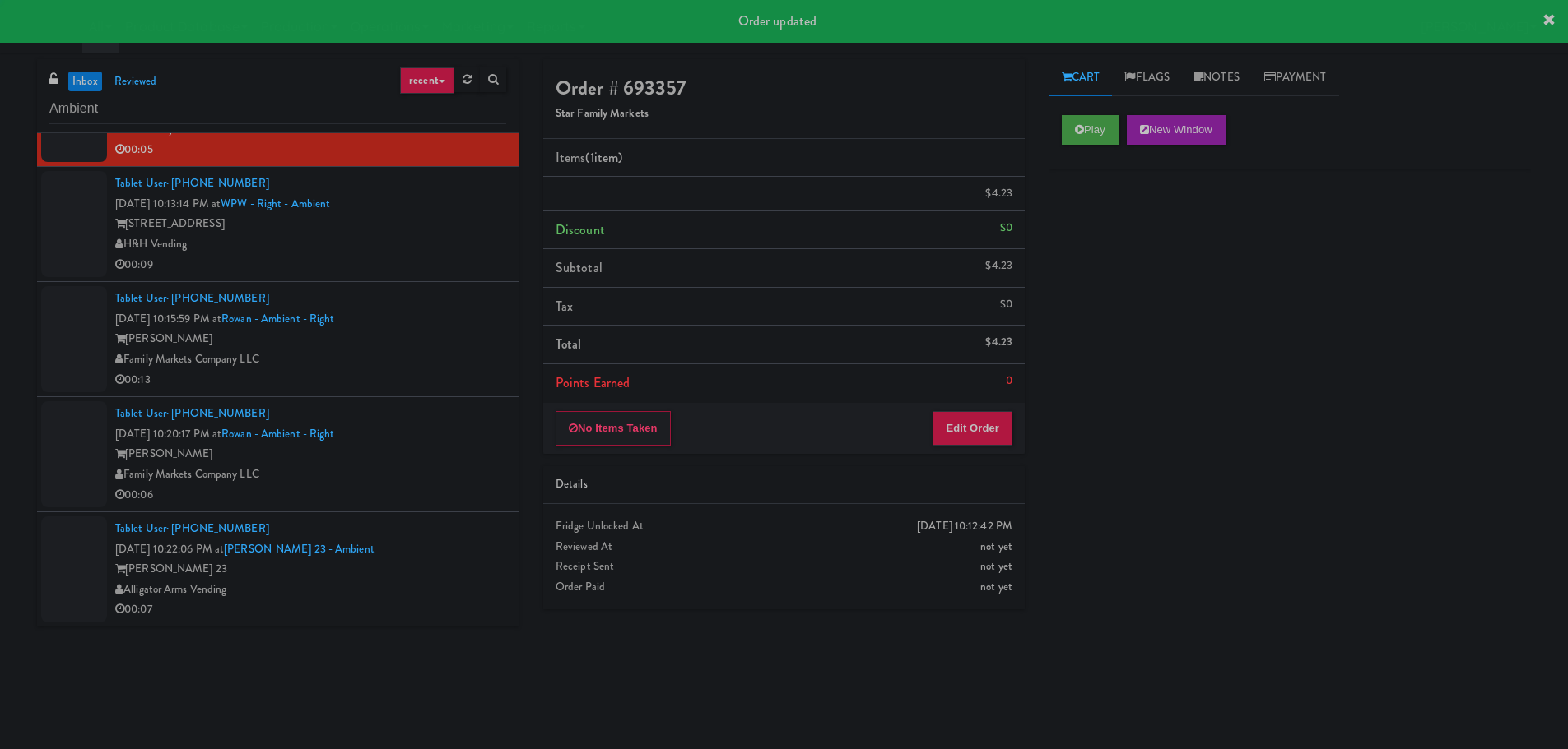
click at [450, 365] on div "Family Markets Company LLC" at bounding box center [311, 359] width 391 height 20
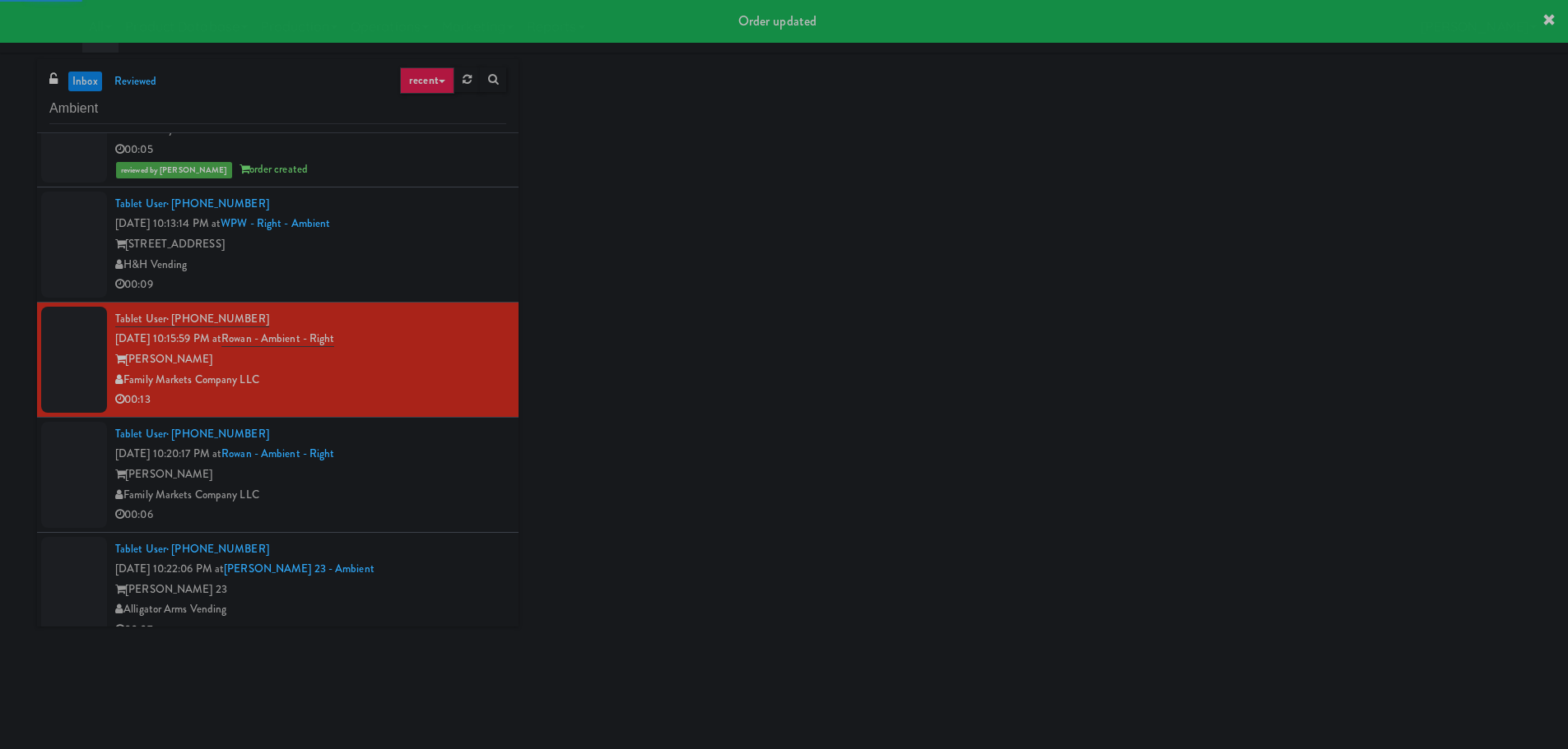
click at [450, 255] on div "H&H Vending" at bounding box center [311, 264] width 391 height 20
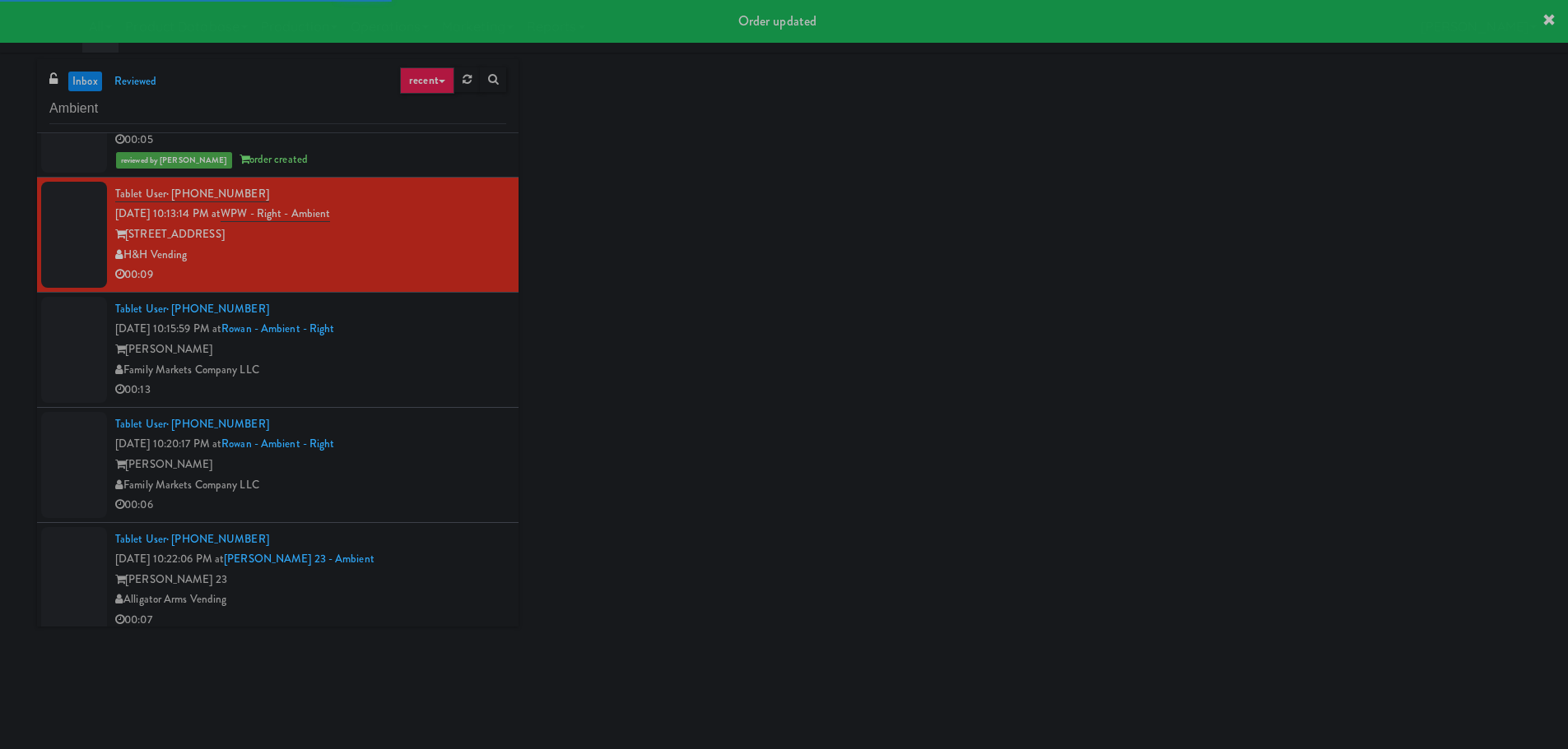
scroll to position [644, 0]
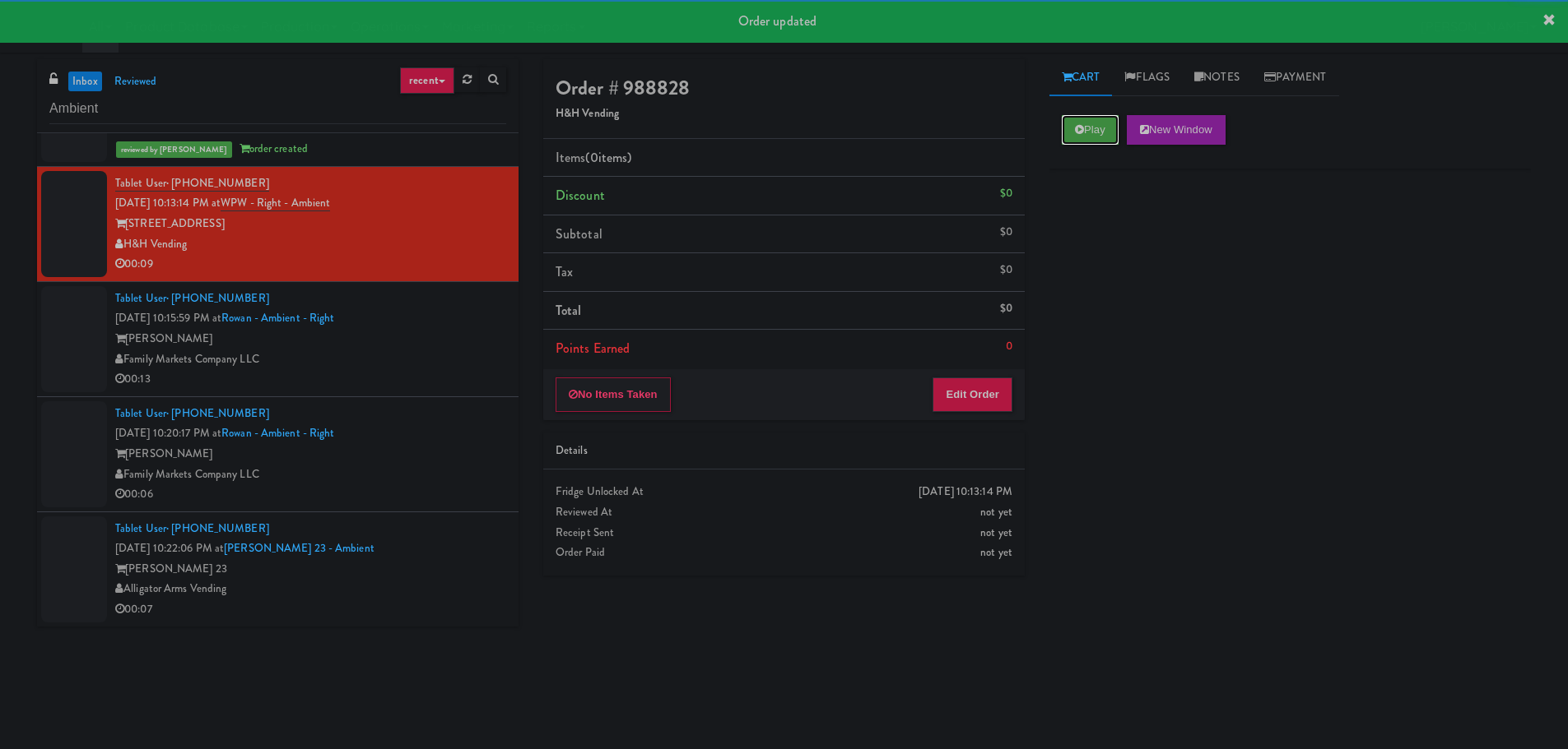
click at [1094, 130] on button "Play" at bounding box center [1090, 129] width 57 height 30
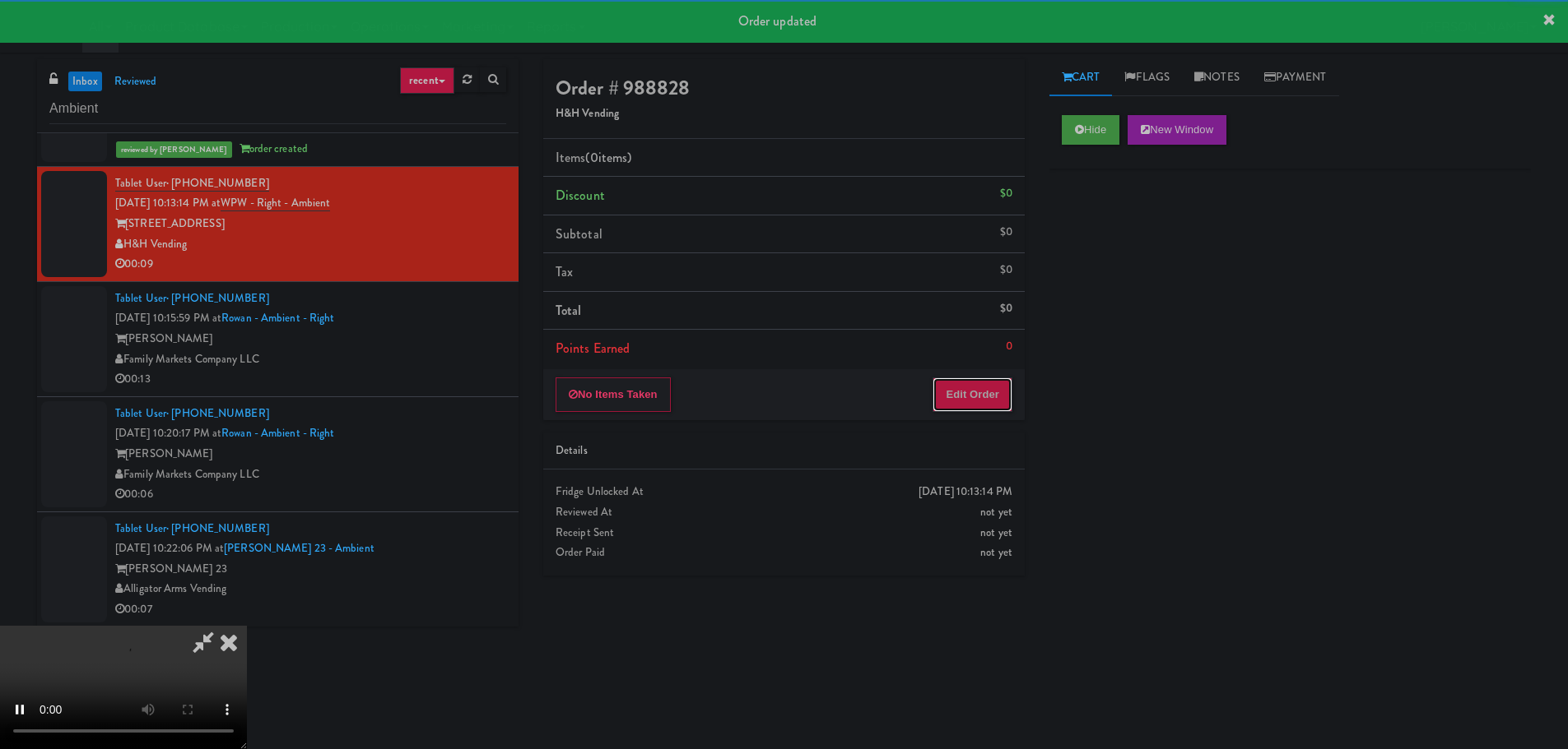
click at [971, 403] on button "Edit Order" at bounding box center [972, 395] width 80 height 34
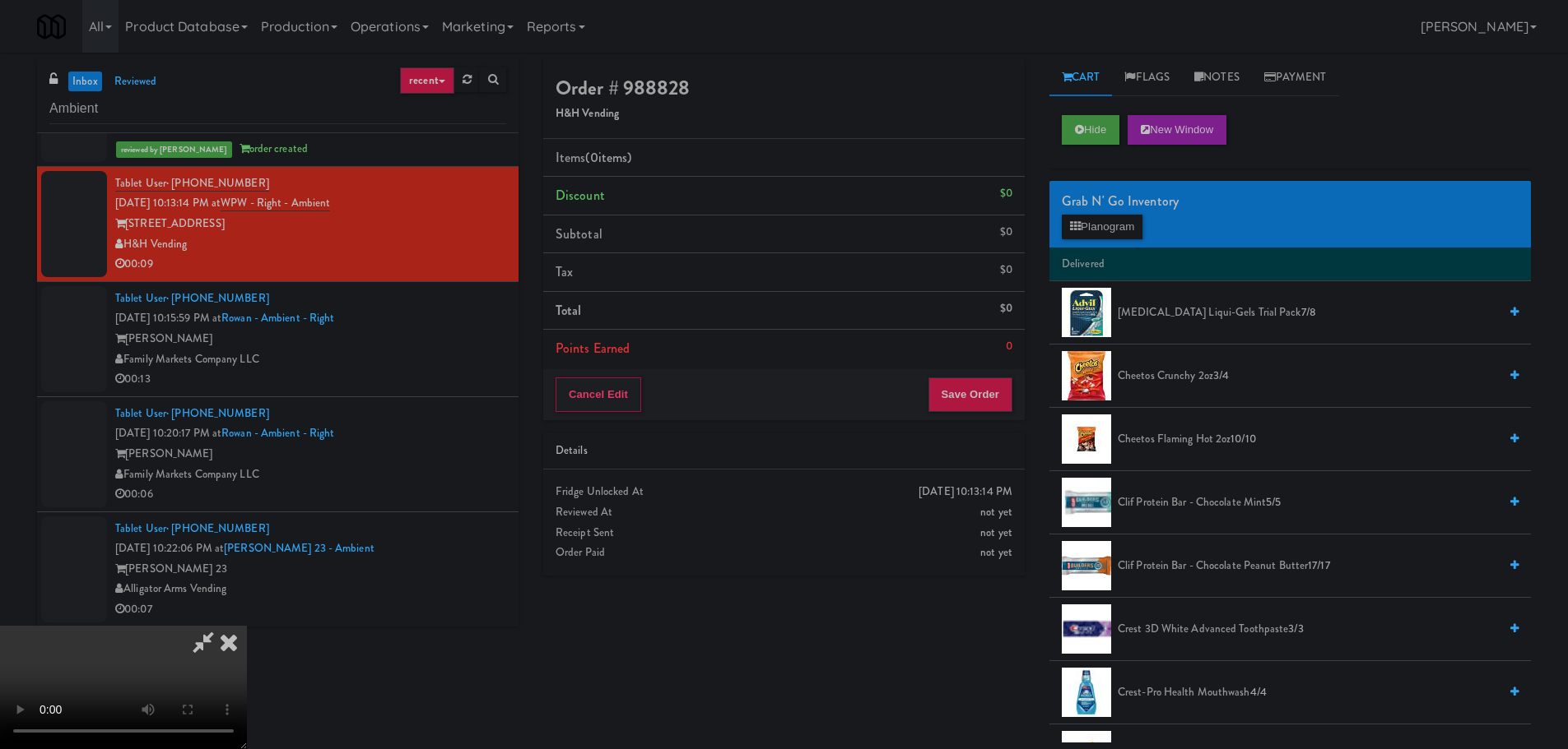
click at [247, 626] on video at bounding box center [124, 688] width 247 height 124
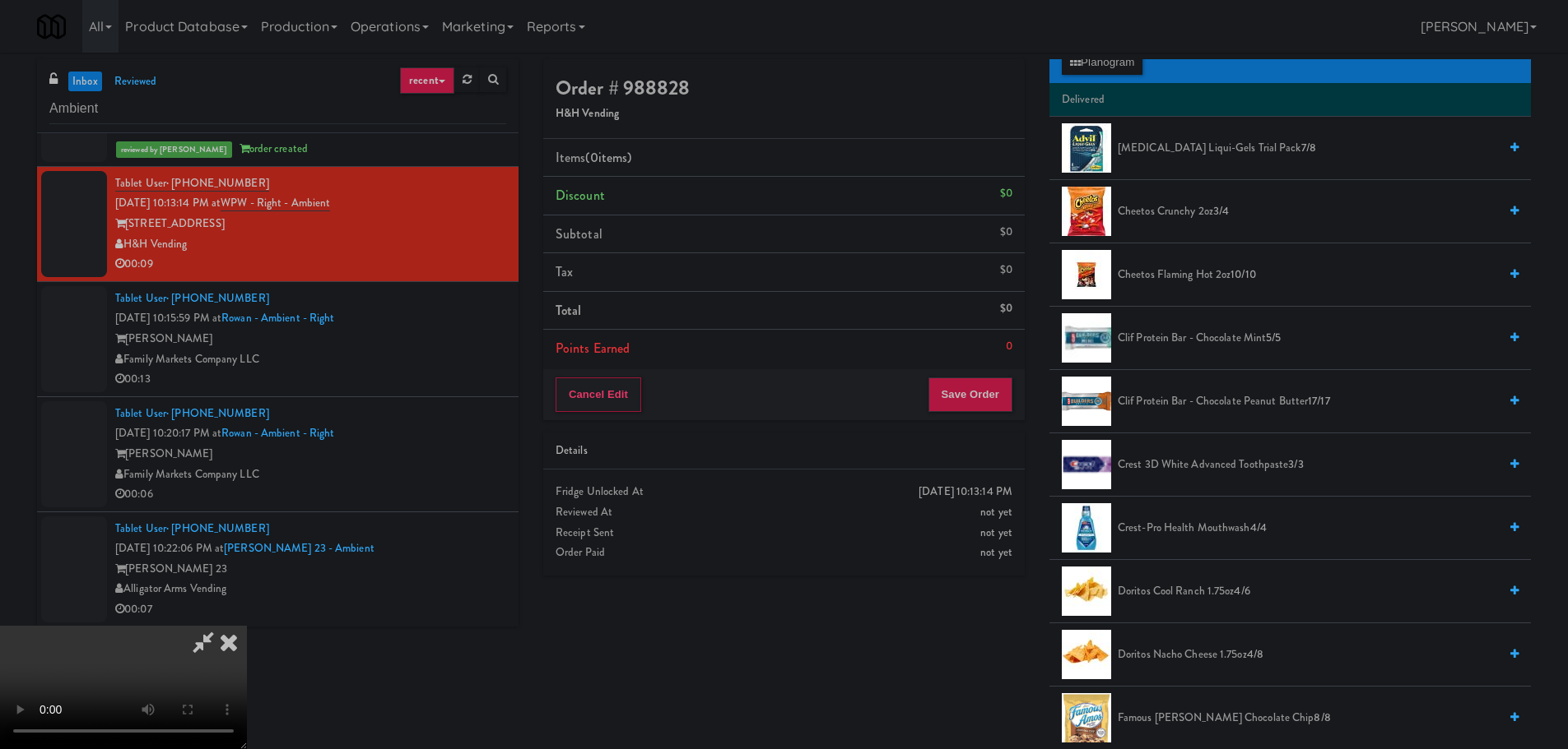
scroll to position [247, 0]
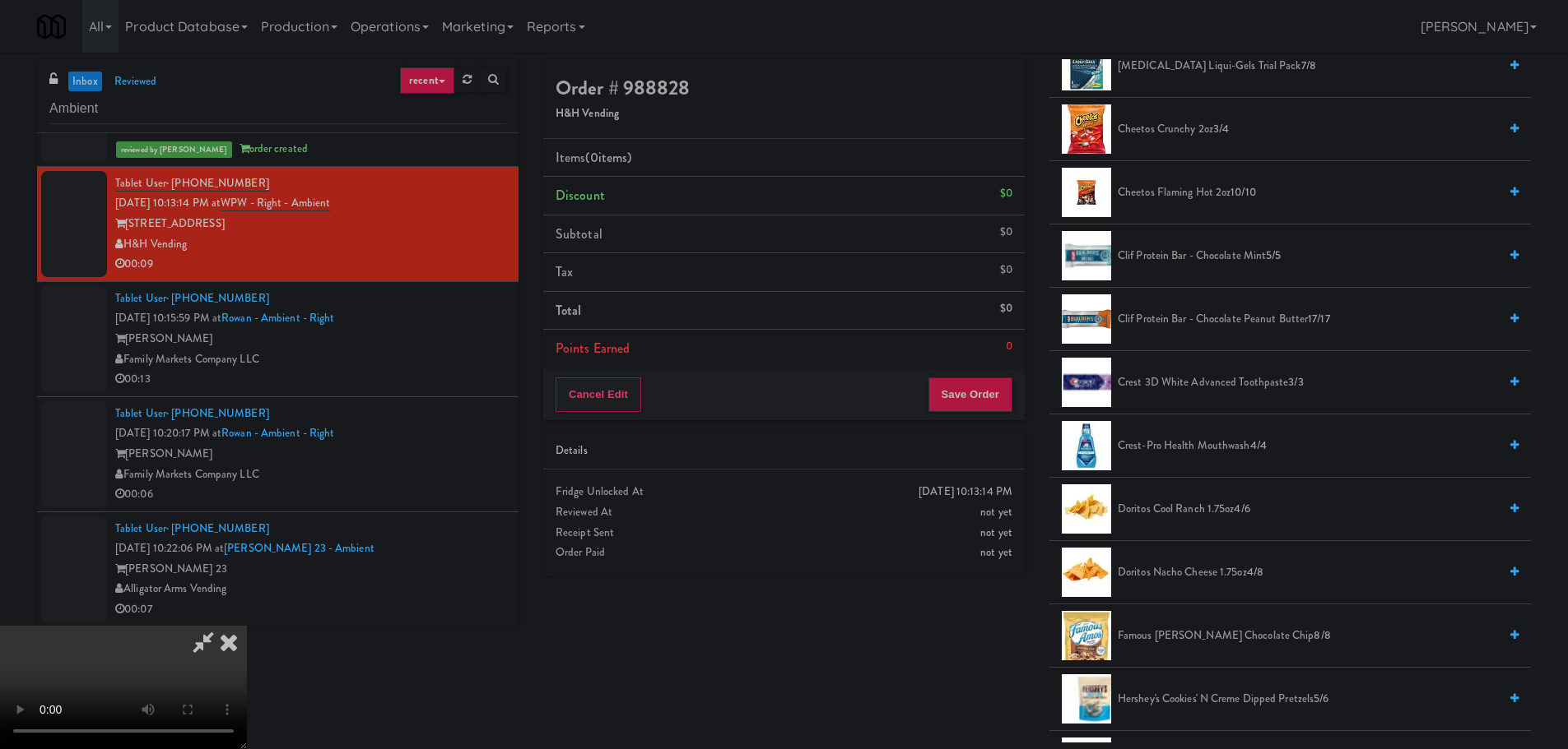
click at [1194, 193] on span "Cheetos Flaming Hot 2oz 10/10" at bounding box center [1307, 193] width 380 height 20
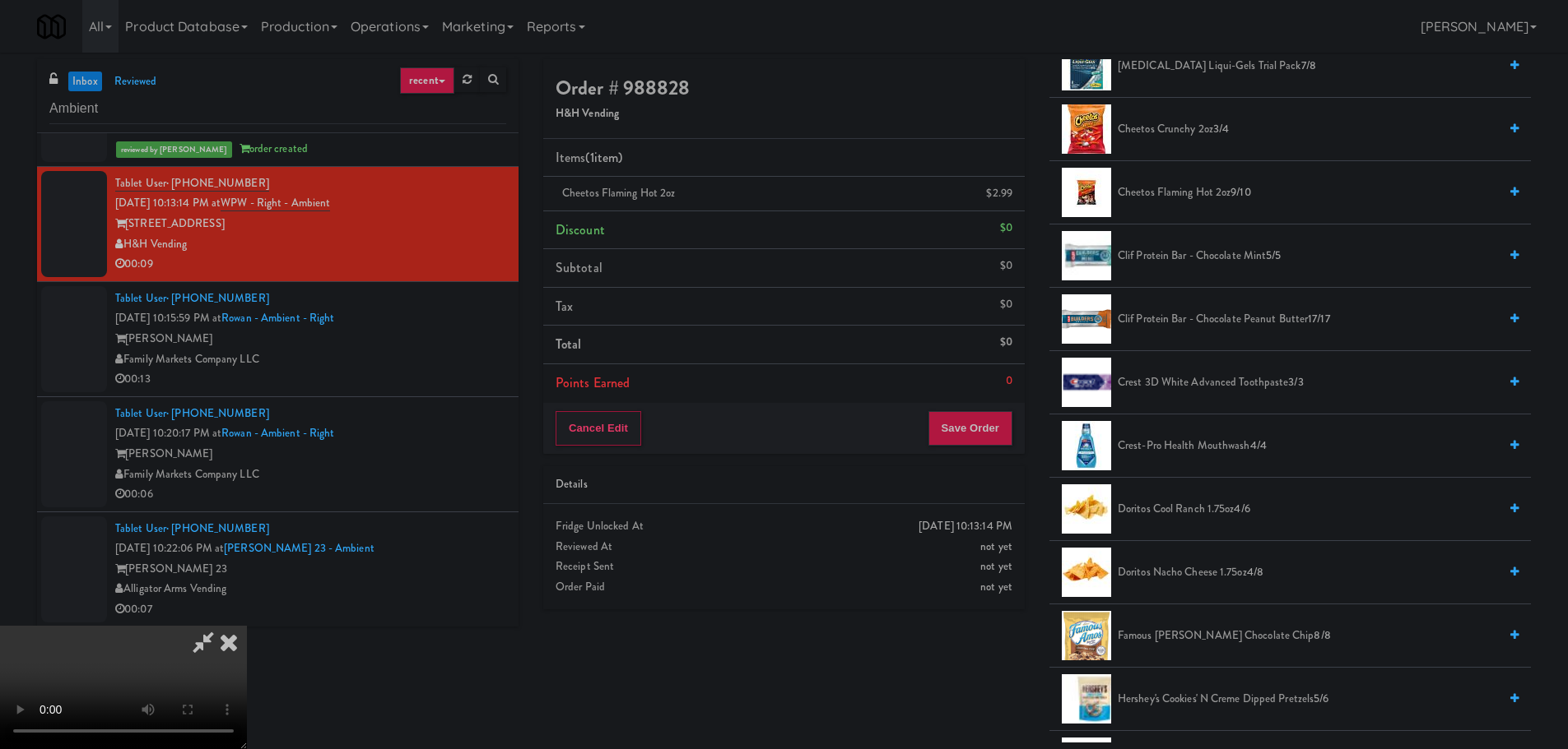
click at [1166, 193] on span "Cheetos Flaming Hot 2oz 9/10" at bounding box center [1307, 193] width 380 height 20
click at [247, 626] on video at bounding box center [124, 688] width 247 height 124
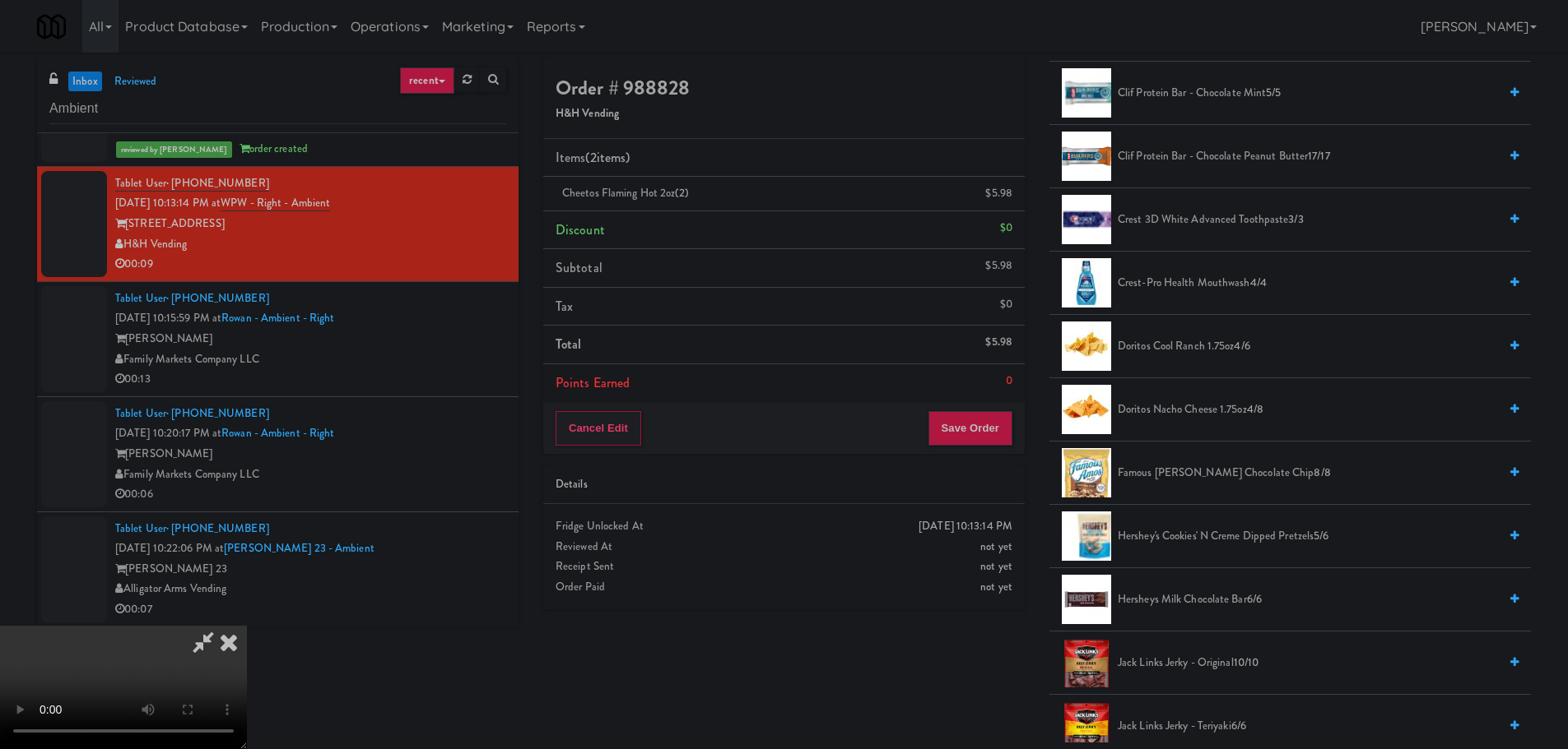
scroll to position [411, 0]
click at [1172, 464] on span "Famous [PERSON_NAME] Chocolate Chip 8/8" at bounding box center [1307, 471] width 380 height 20
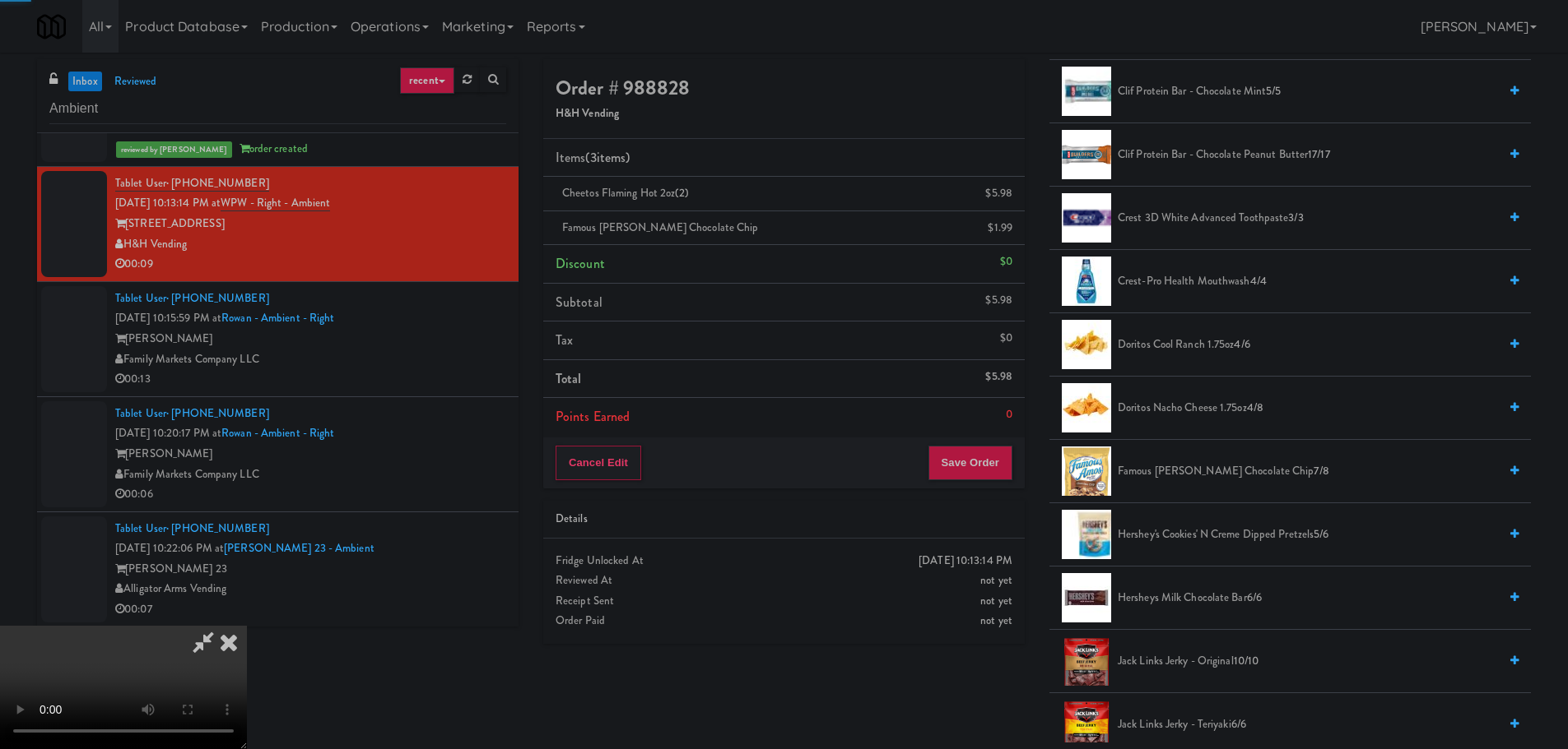
click at [247, 626] on video at bounding box center [124, 688] width 247 height 124
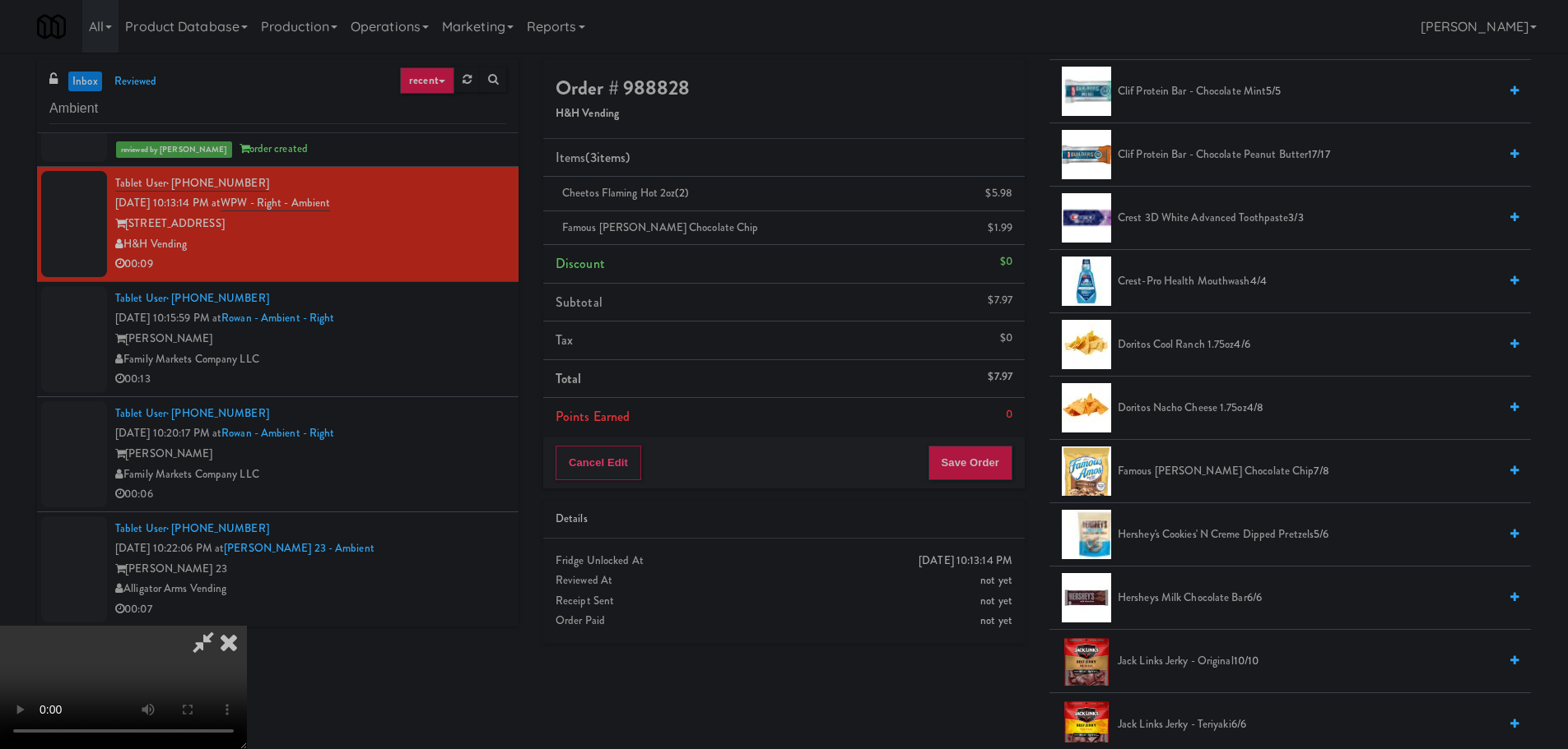
click at [247, 626] on video at bounding box center [124, 688] width 247 height 124
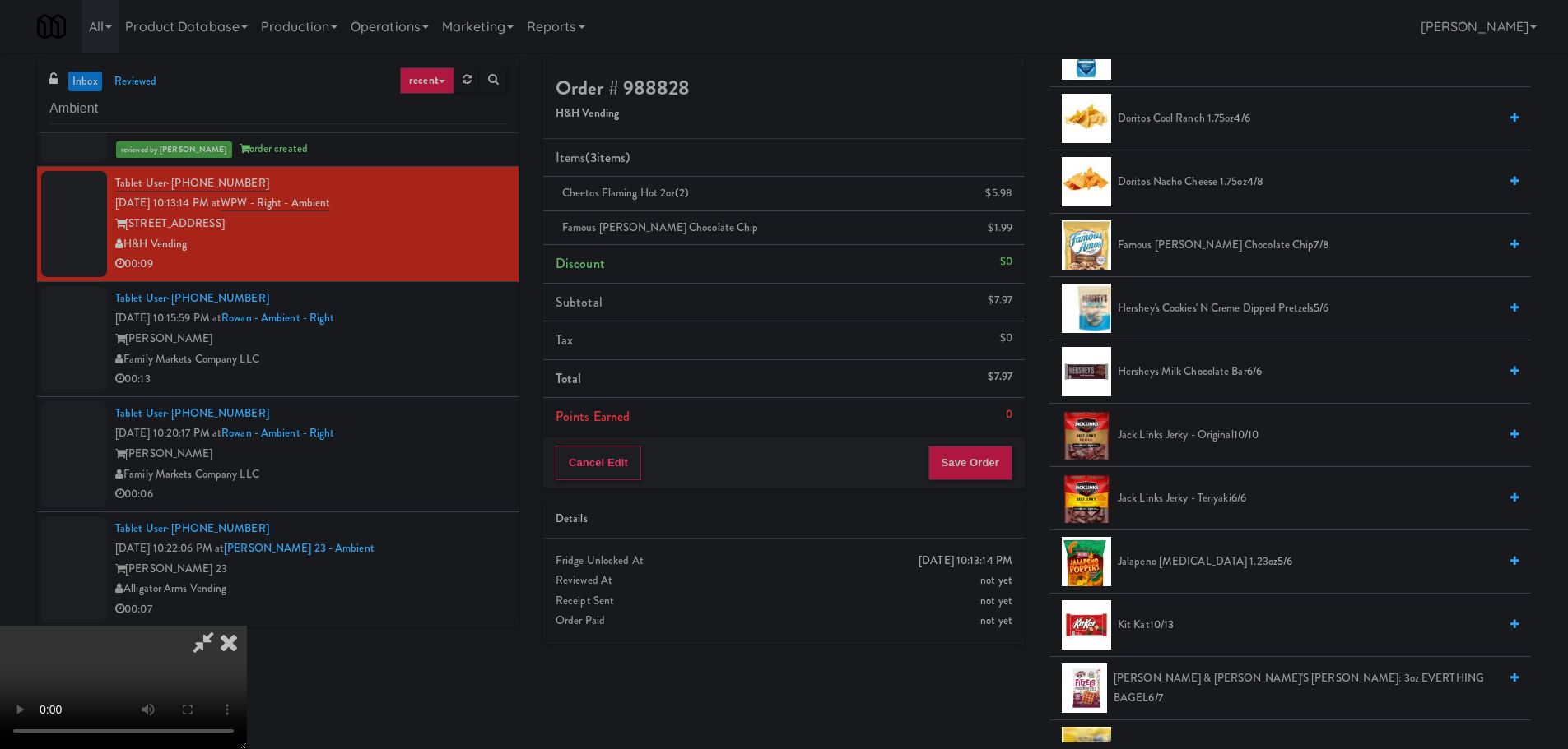
scroll to position [658, 0]
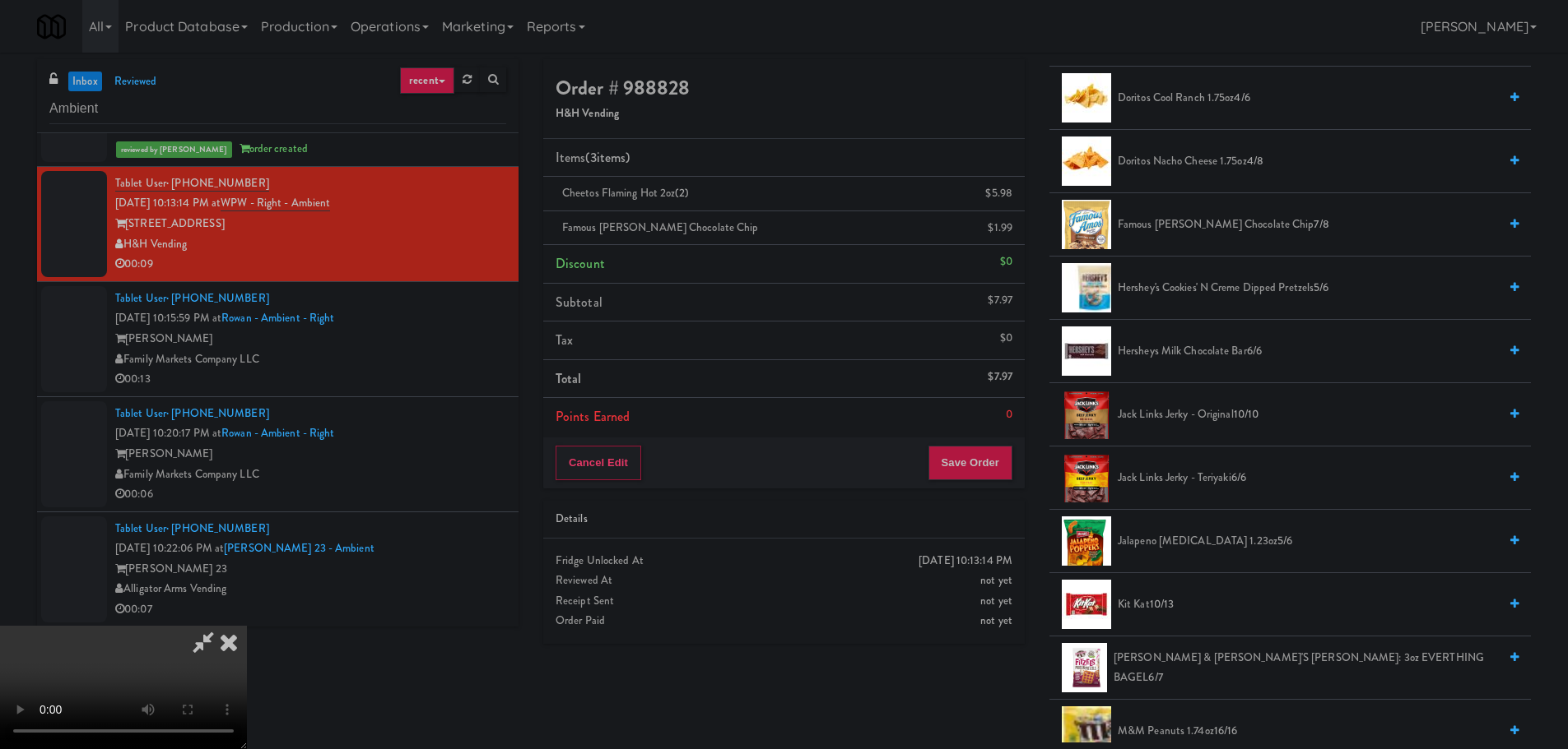
click at [1190, 343] on span "Hersheys Milk Chocolate Bar 6/6" at bounding box center [1307, 351] width 380 height 20
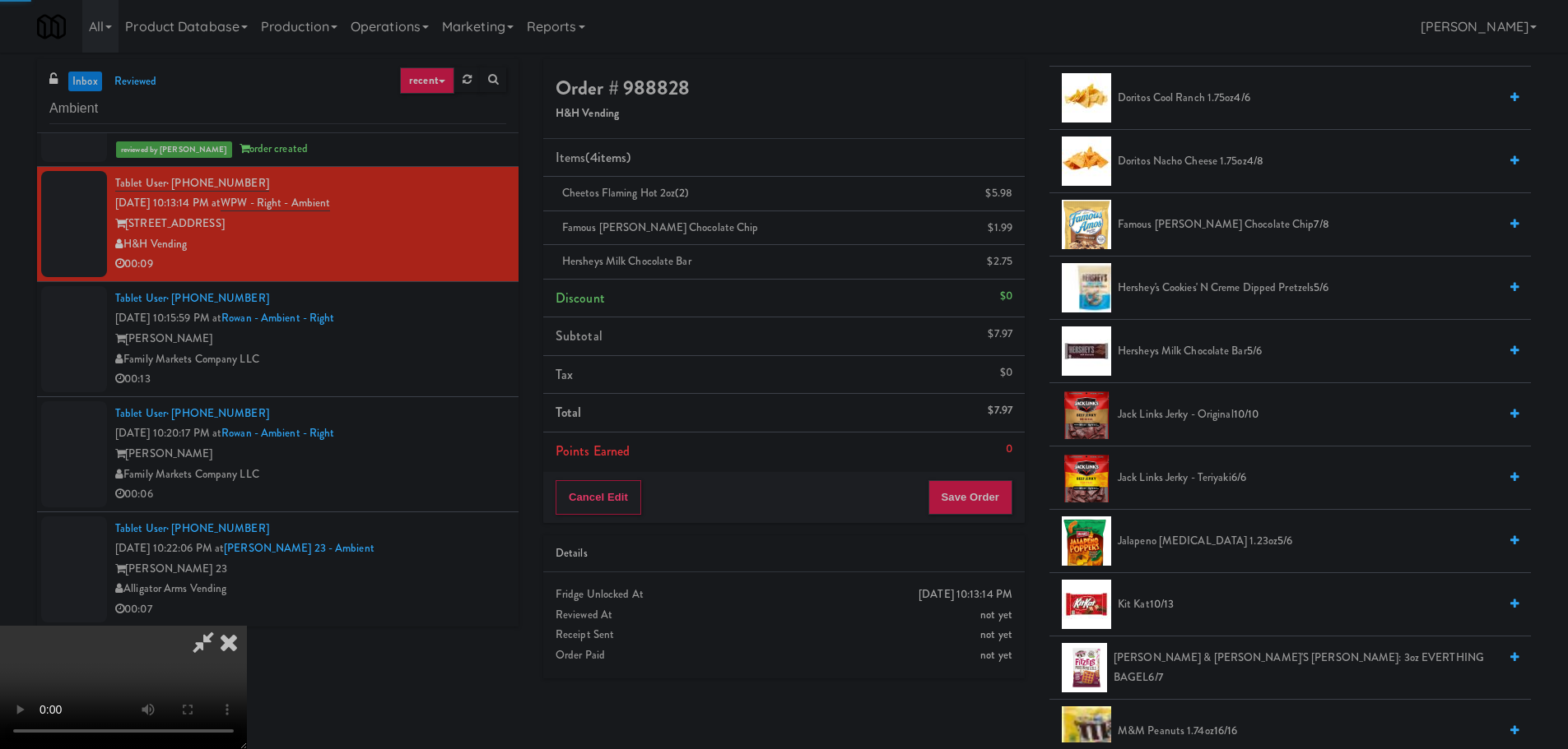
click at [247, 626] on video at bounding box center [124, 688] width 247 height 124
click at [967, 490] on button "Save Order" at bounding box center [971, 498] width 84 height 34
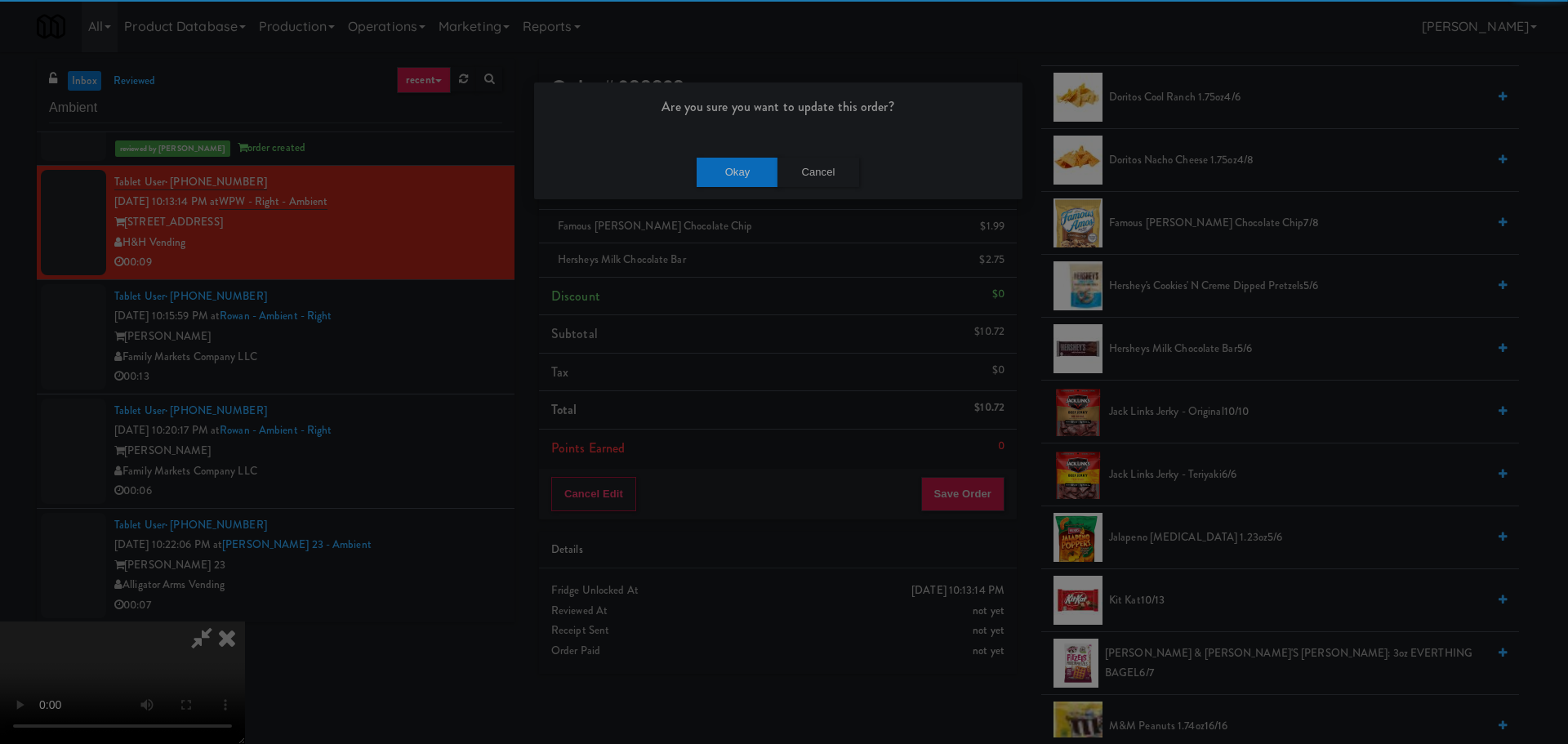
drag, startPoint x: 666, startPoint y: 157, endPoint x: 763, endPoint y: 189, distance: 102.1
click at [668, 157] on div "Okay Cancel" at bounding box center [779, 172] width 489 height 55
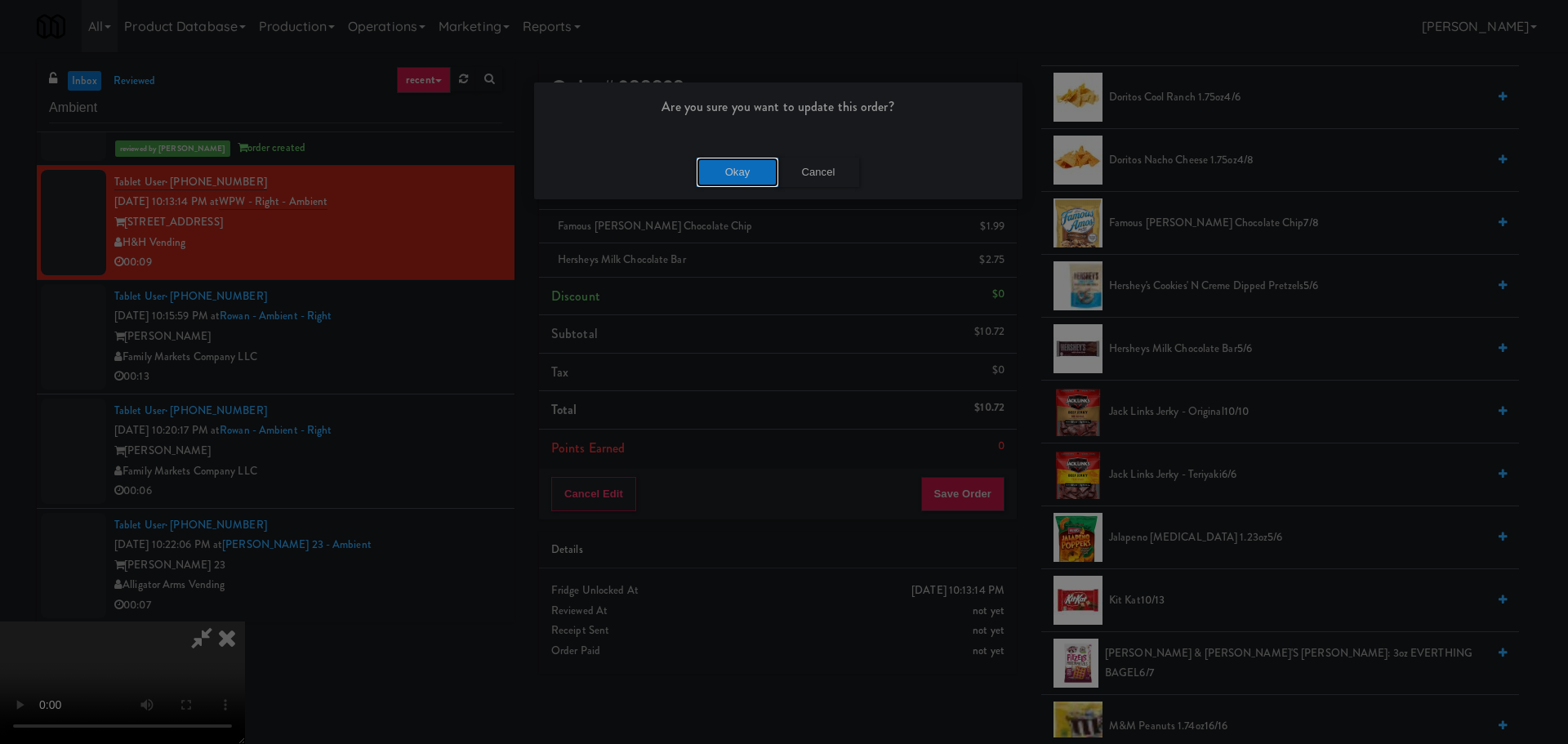
click at [750, 177] on button "Okay" at bounding box center [738, 172] width 82 height 29
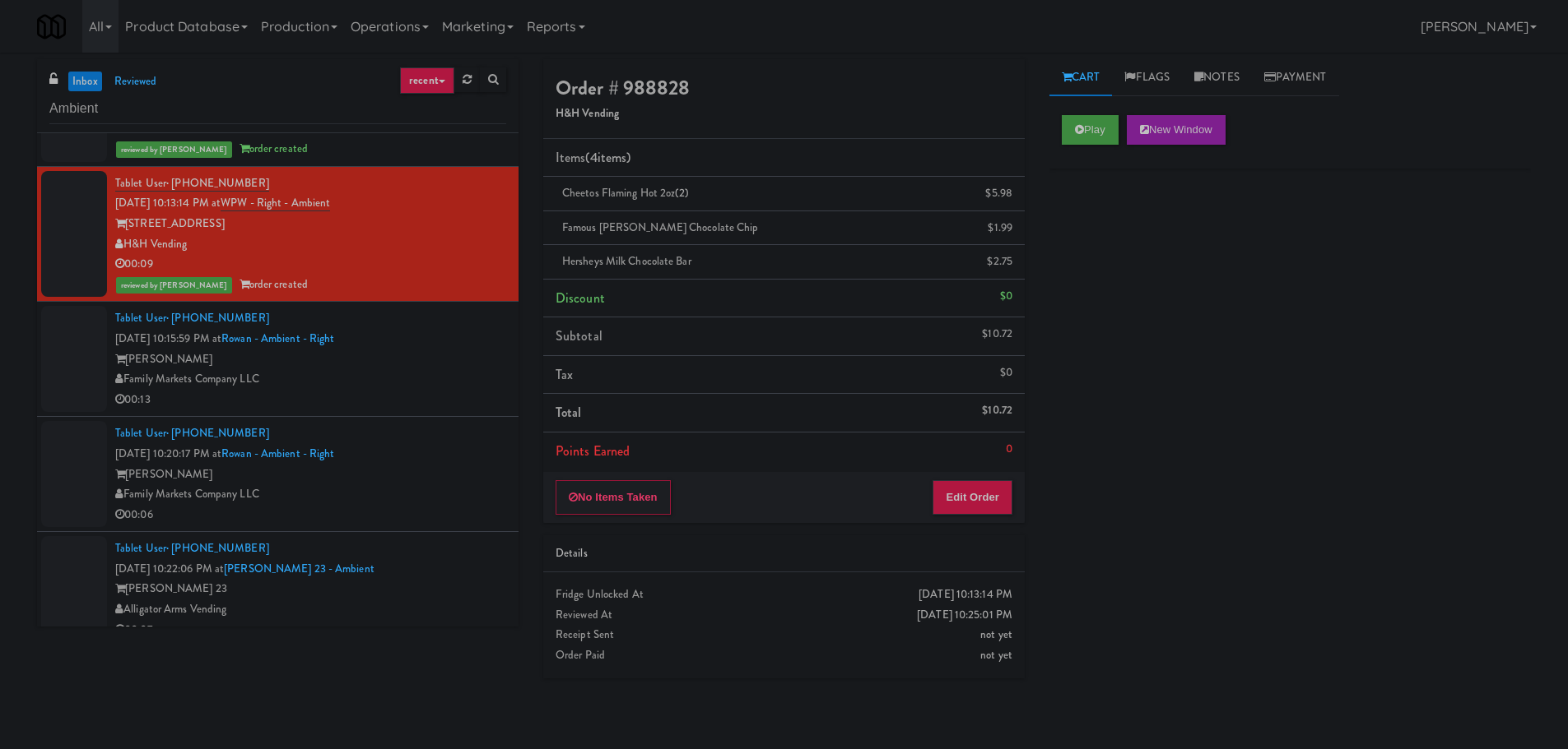
scroll to position [0, 0]
click at [387, 372] on div "Family Markets Company LLC" at bounding box center [311, 379] width 391 height 20
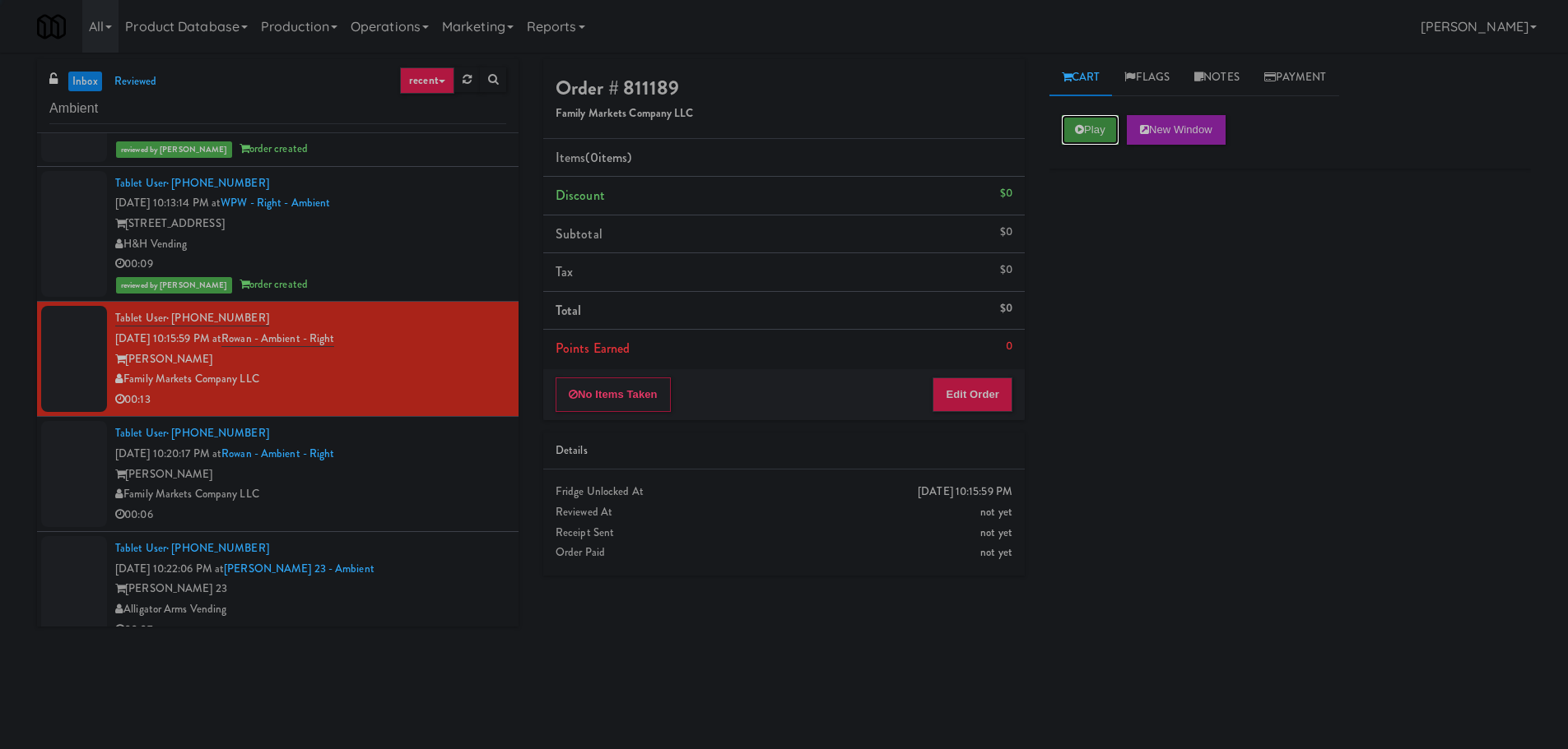
click at [1109, 139] on button "Play" at bounding box center [1090, 129] width 57 height 30
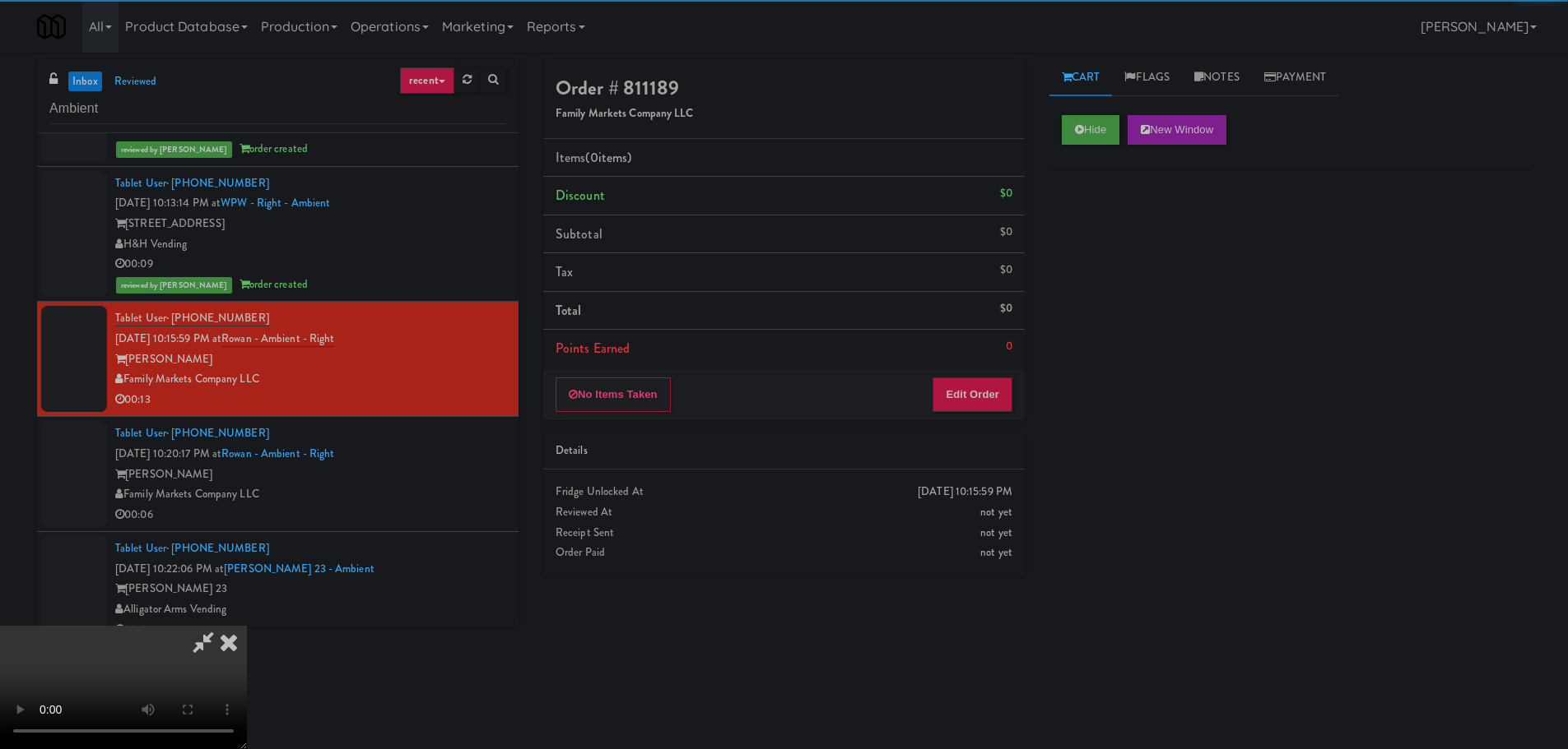
click at [959, 420] on div "No Items Taken Edit Order" at bounding box center [784, 395] width 481 height 51
click at [967, 399] on button "Edit Order" at bounding box center [972, 395] width 80 height 34
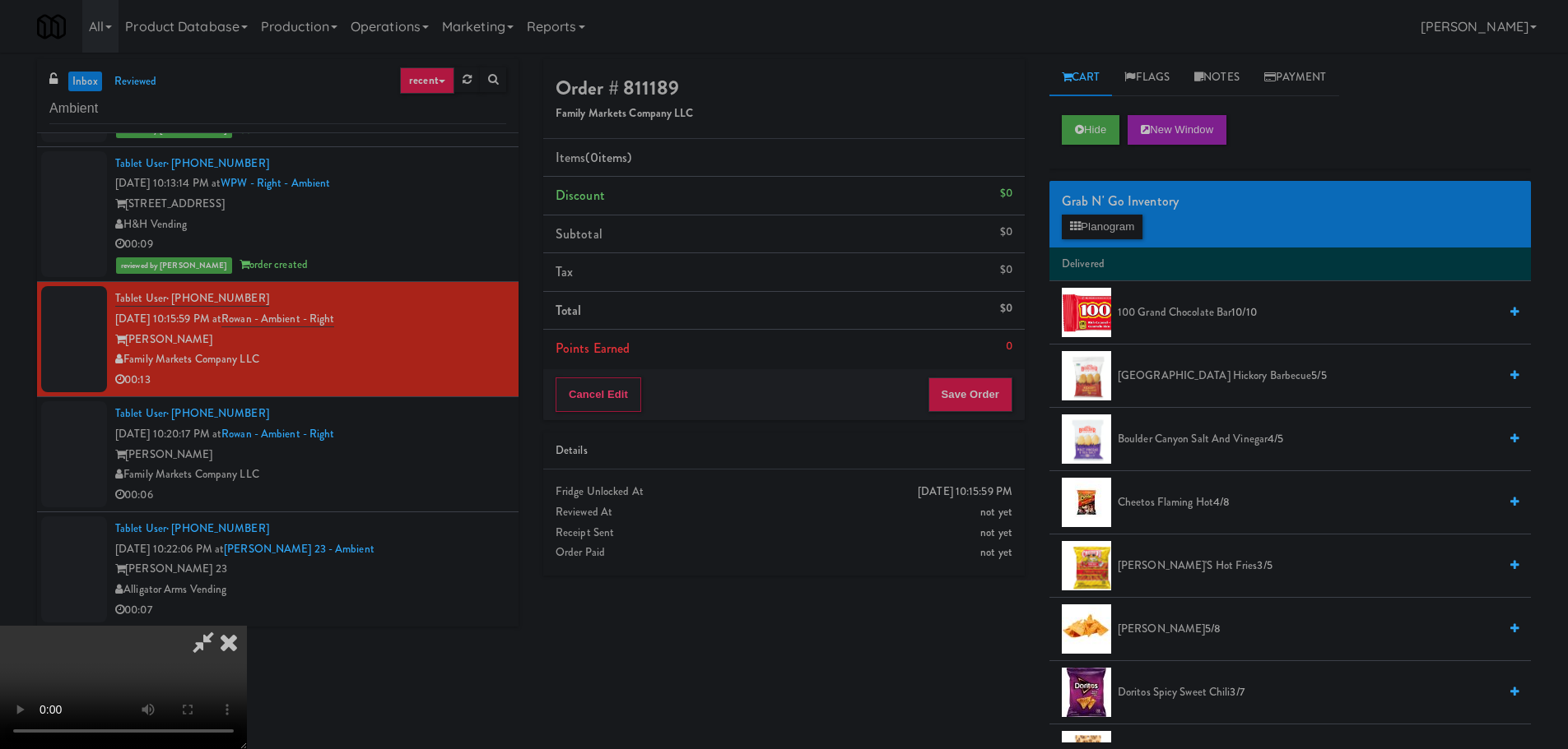
drag, startPoint x: 614, startPoint y: 484, endPoint x: 640, endPoint y: 481, distance: 26.2
click at [247, 626] on video at bounding box center [124, 688] width 247 height 124
drag, startPoint x: 1157, startPoint y: 216, endPoint x: 1128, endPoint y: 226, distance: 30.7
click at [1156, 216] on div "Grab N' Go Inventory Planogram" at bounding box center [1290, 215] width 481 height 67
click at [1128, 226] on button "Planogram" at bounding box center [1102, 227] width 81 height 25
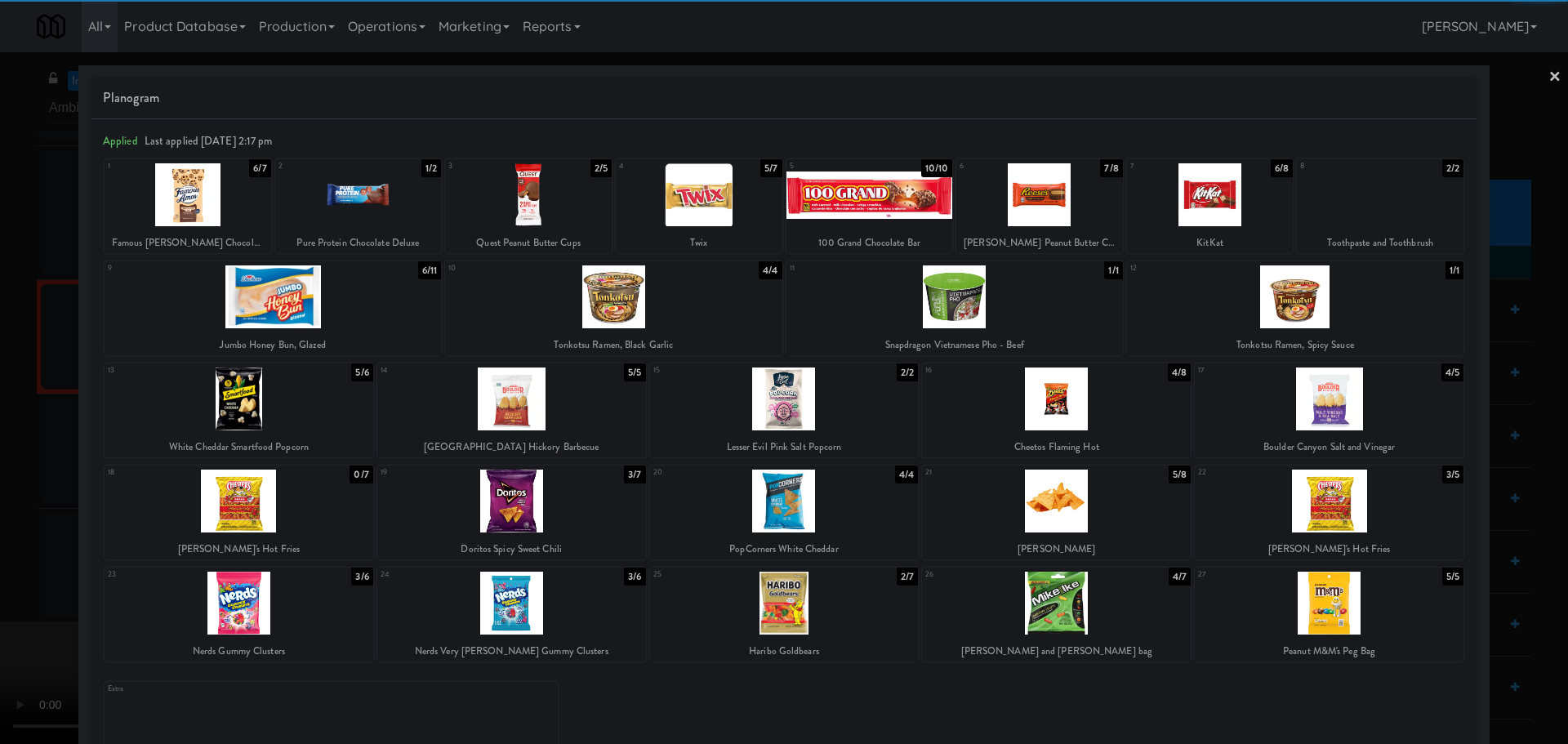
click at [292, 306] on div at bounding box center [273, 297] width 337 height 63
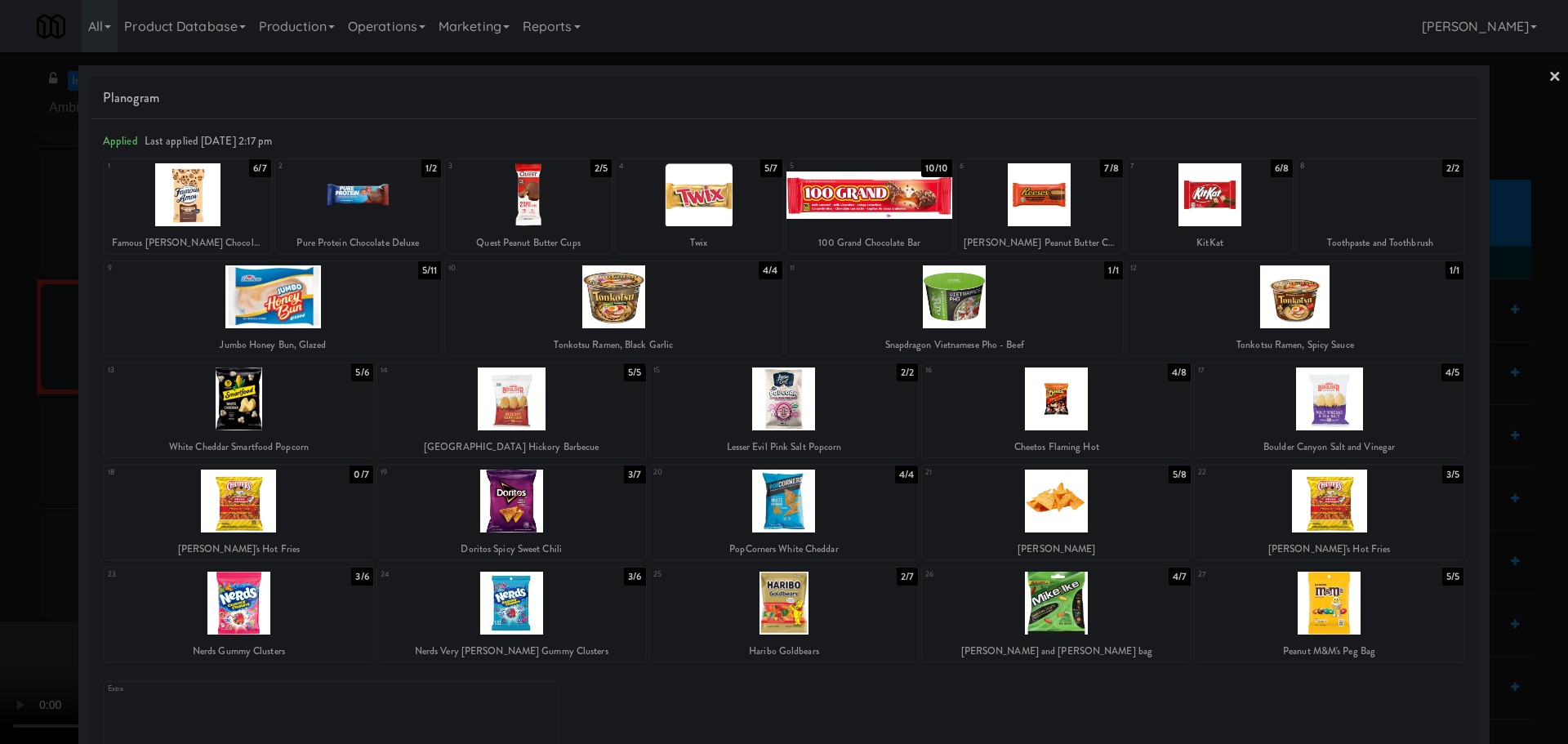
click at [4, 364] on div at bounding box center [784, 372] width 1568 height 744
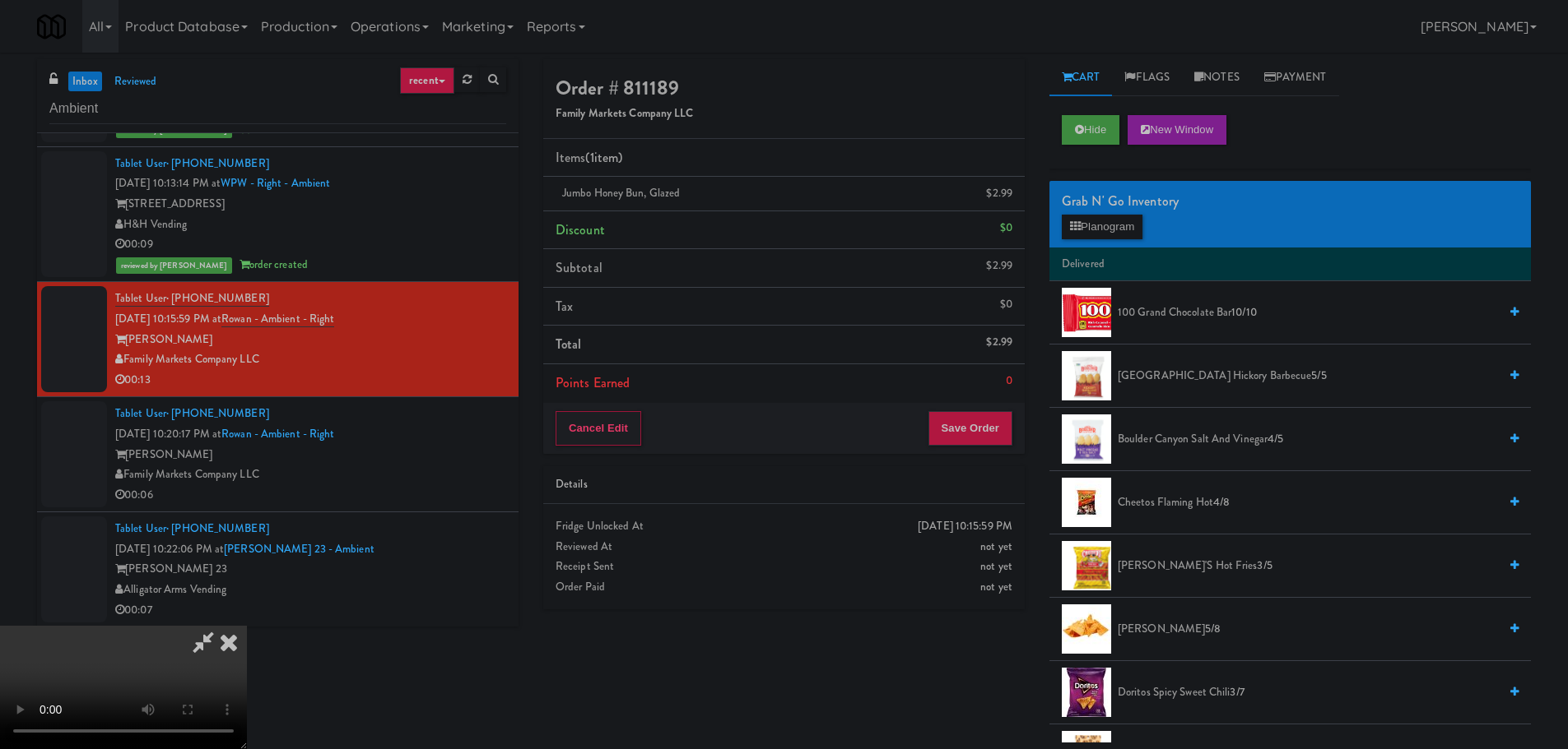
click at [247, 626] on video at bounding box center [124, 688] width 247 height 124
click at [1109, 223] on button "Planogram" at bounding box center [1102, 227] width 81 height 25
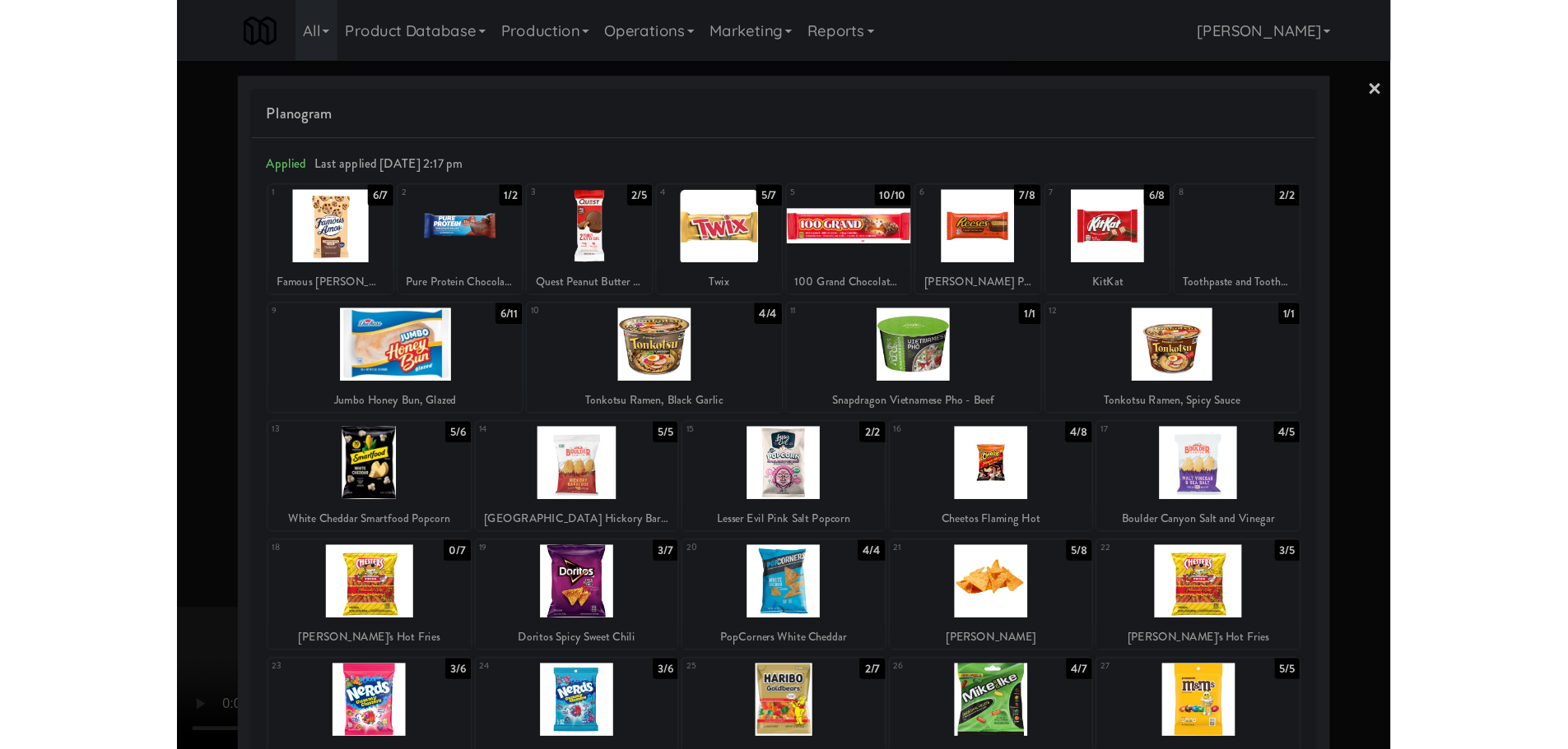
scroll to position [663, 0]
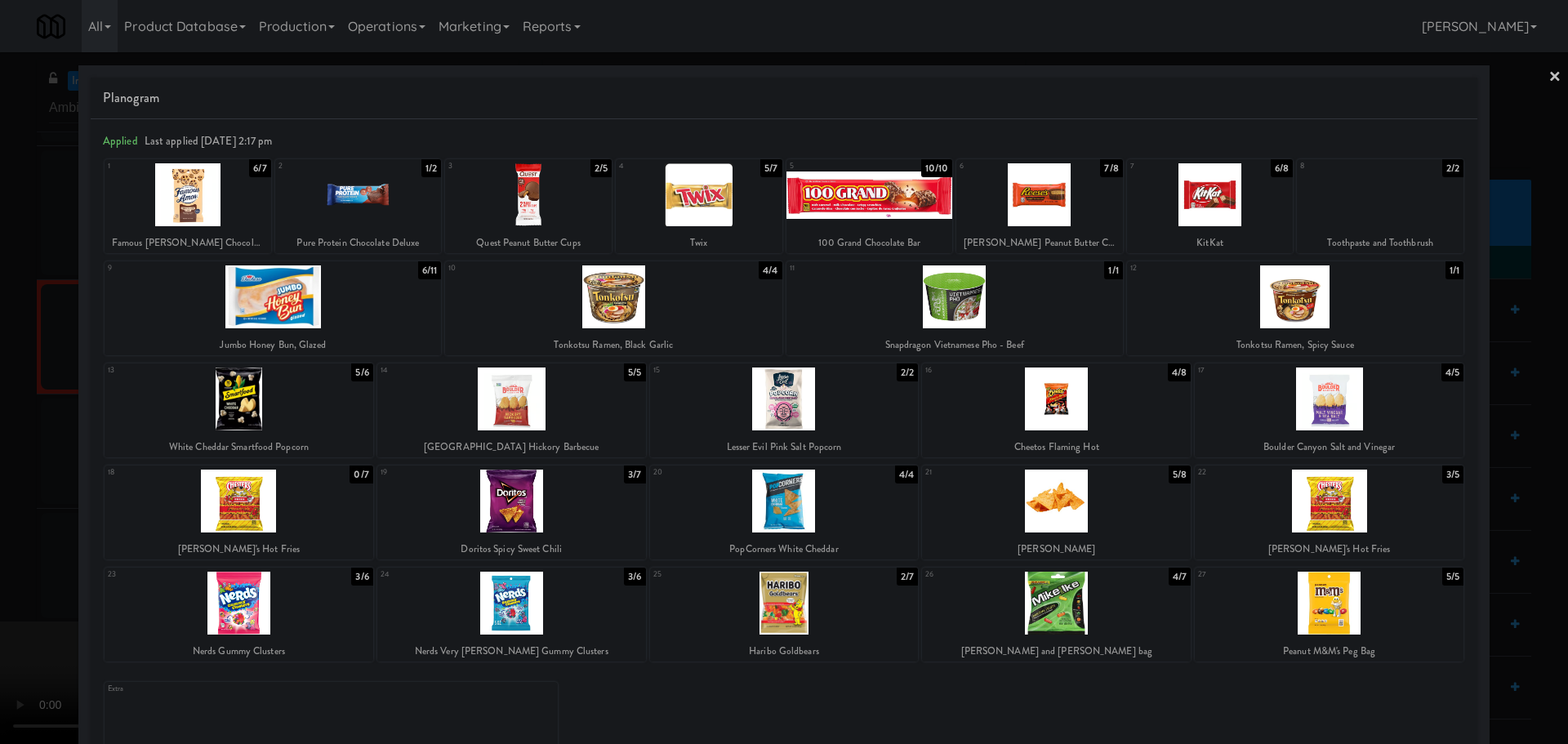
drag, startPoint x: 318, startPoint y: 310, endPoint x: 266, endPoint y: 323, distance: 53.6
click at [318, 310] on div at bounding box center [273, 297] width 337 height 63
click at [0, 344] on div at bounding box center [784, 372] width 1568 height 744
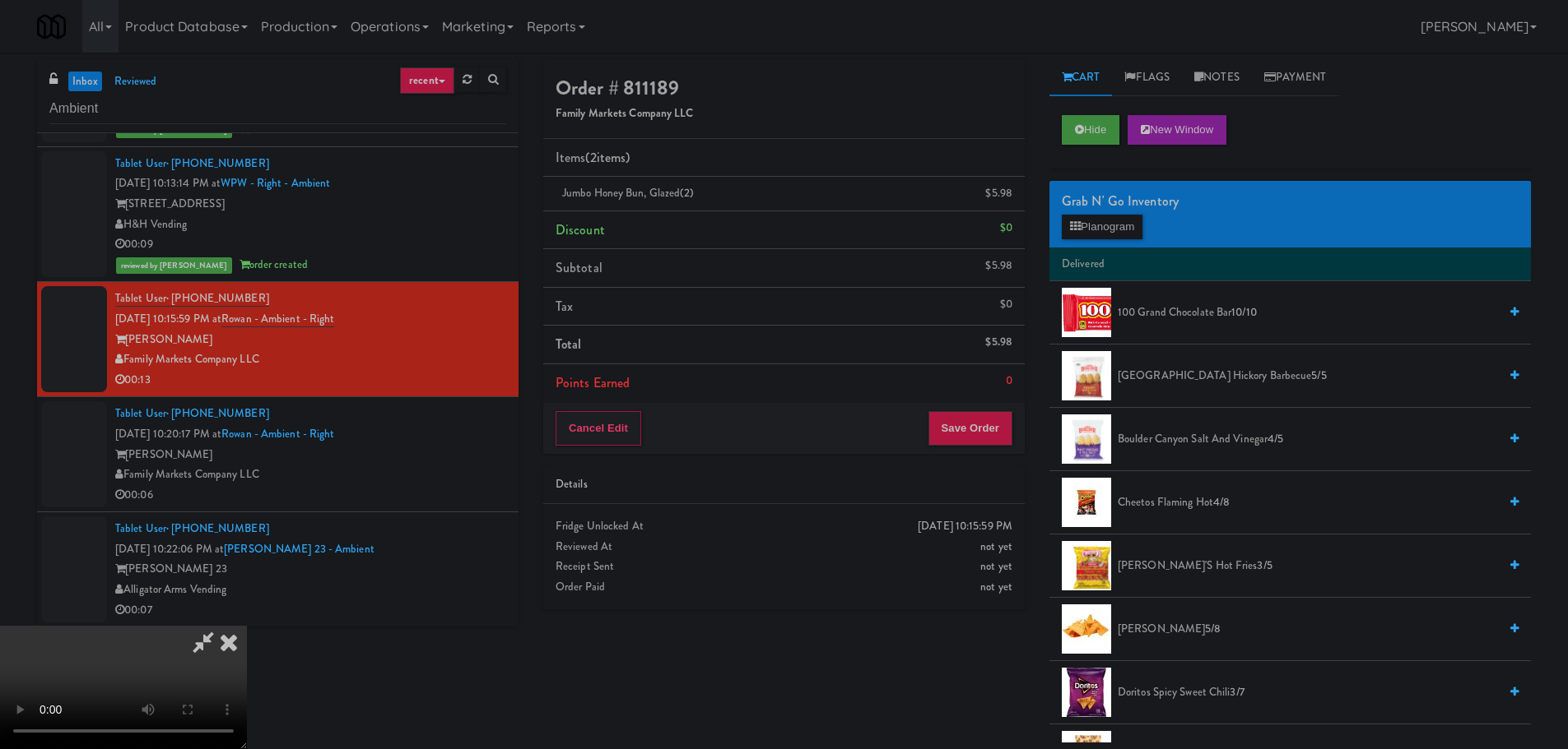
click at [222, 626] on icon at bounding box center [203, 643] width 38 height 33
click at [1001, 191] on div "$5.98" at bounding box center [999, 193] width 27 height 20
click at [1007, 195] on link at bounding box center [1010, 199] width 14 height 20
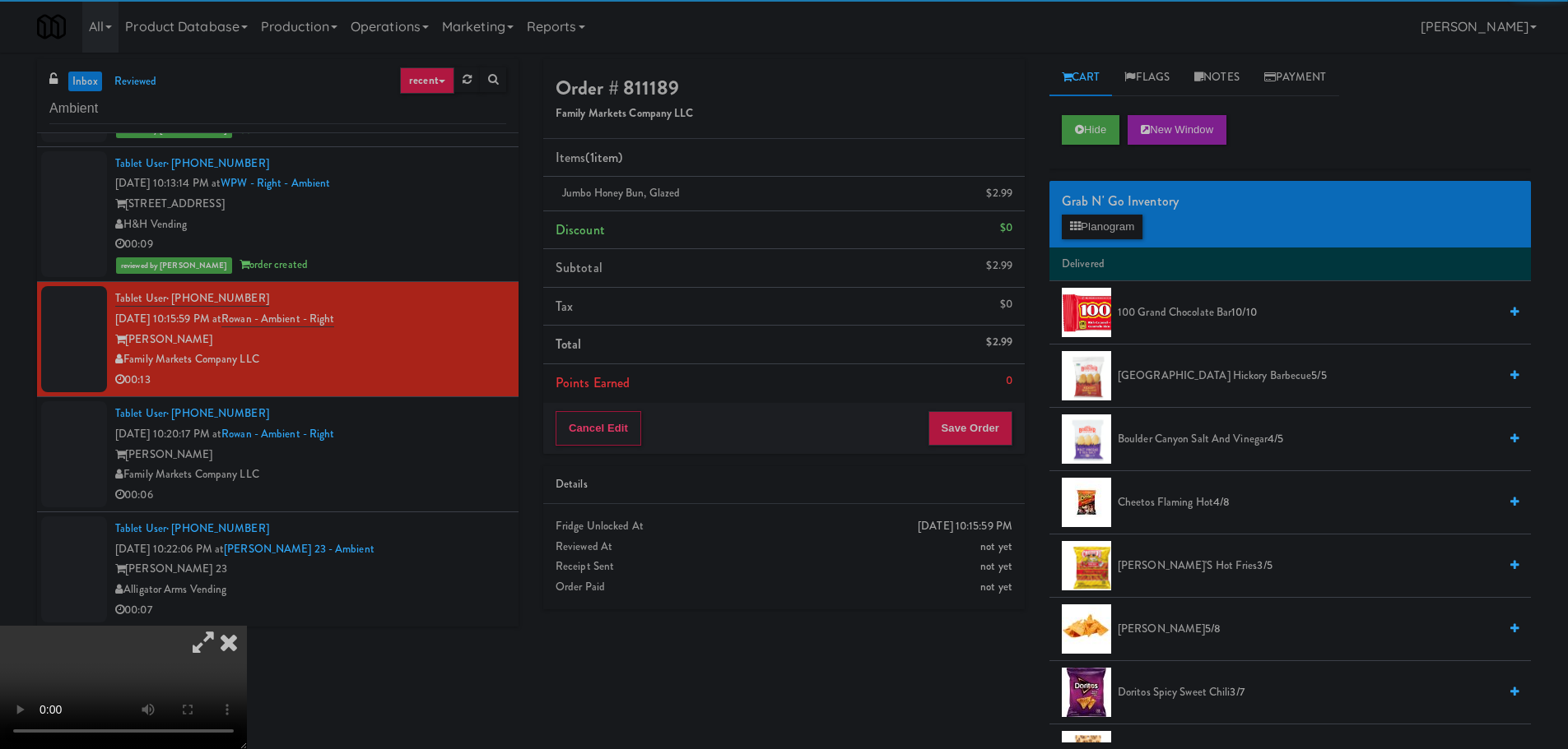
click at [222, 626] on icon at bounding box center [203, 643] width 38 height 33
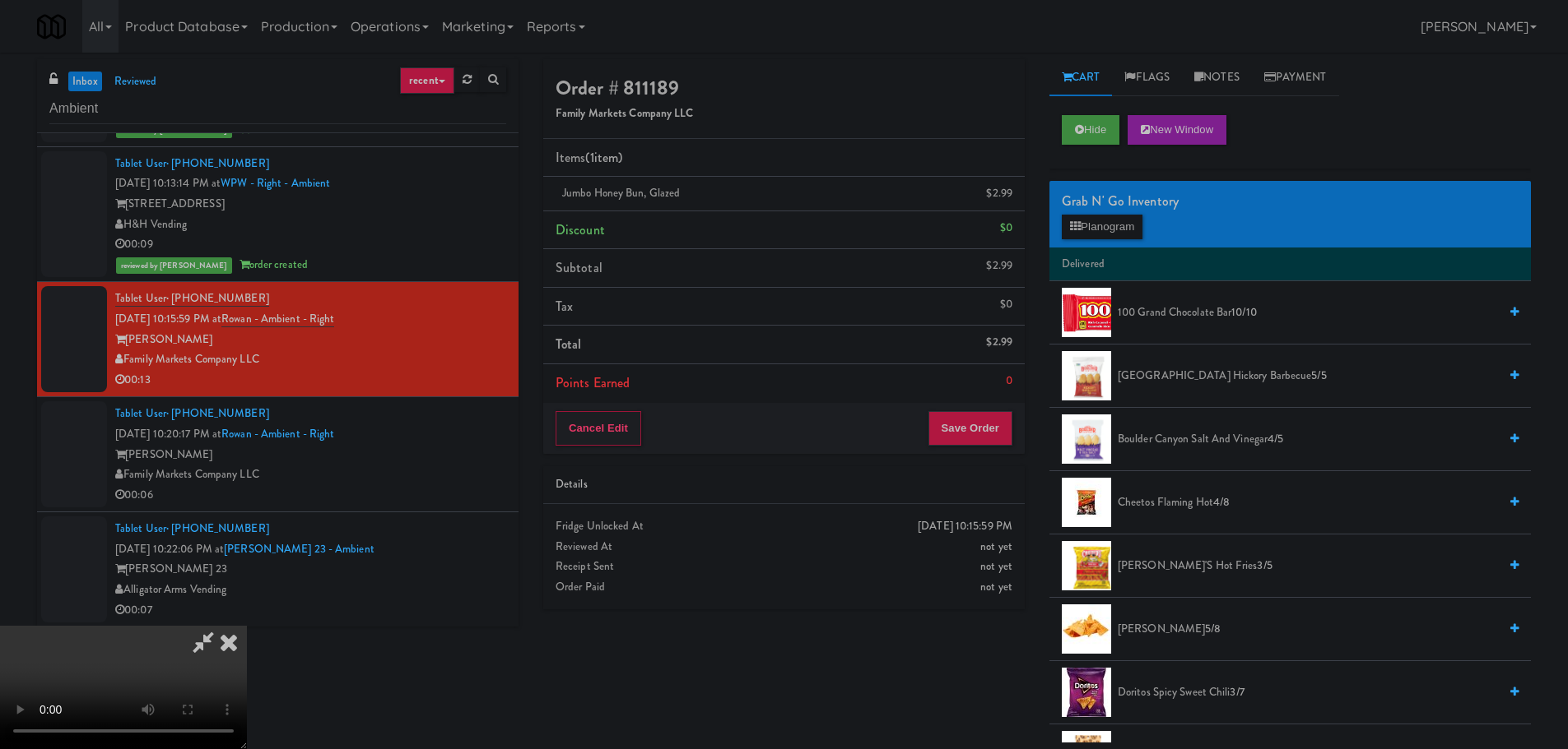
click at [247, 637] on video at bounding box center [124, 688] width 247 height 124
click at [247, 626] on video at bounding box center [124, 688] width 247 height 124
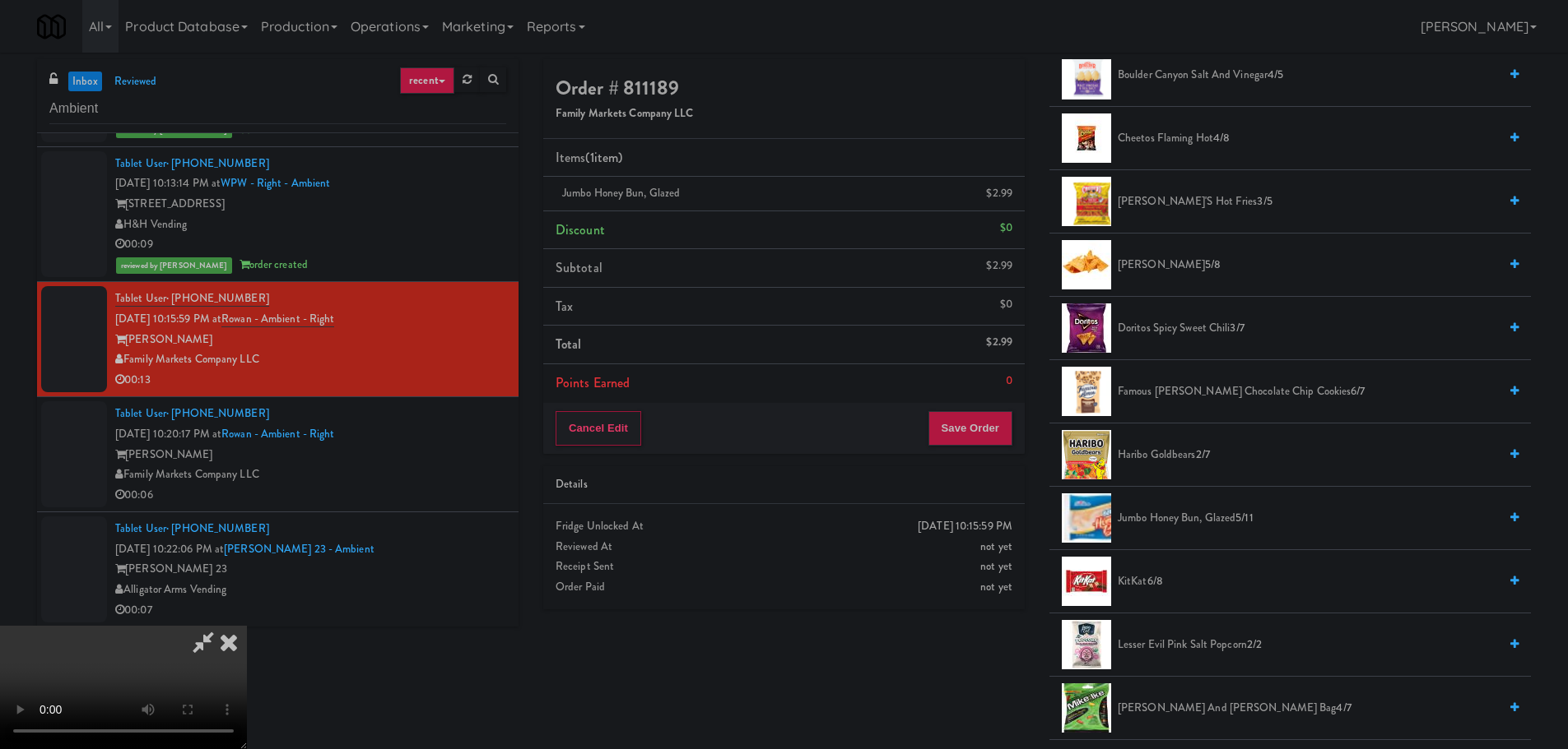
scroll to position [411, 0]
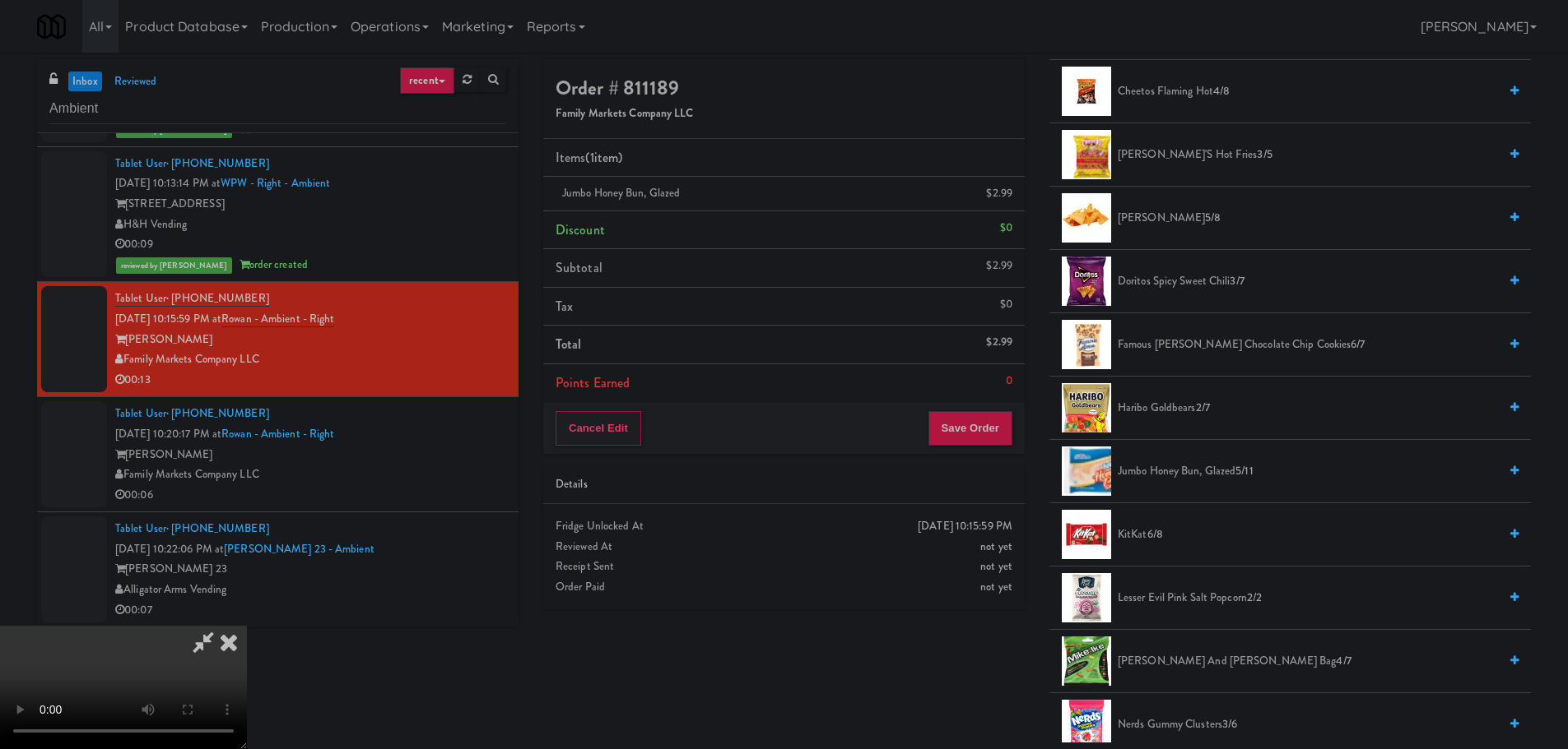
click at [1175, 464] on span "Jumbo Honey Bun, Glazed 5/11" at bounding box center [1307, 471] width 380 height 20
click at [247, 626] on video at bounding box center [124, 688] width 247 height 124
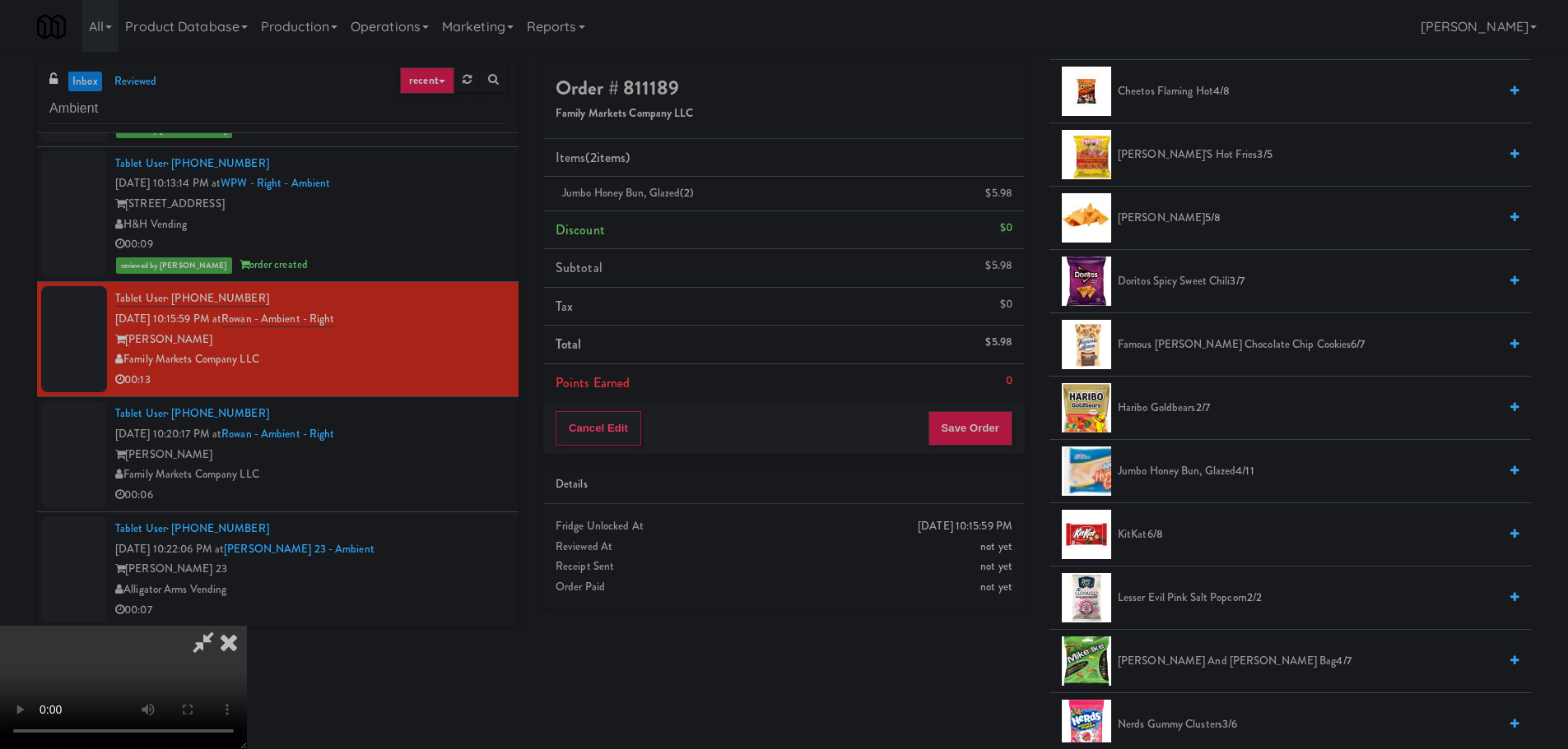
click at [247, 626] on video at bounding box center [124, 688] width 247 height 124
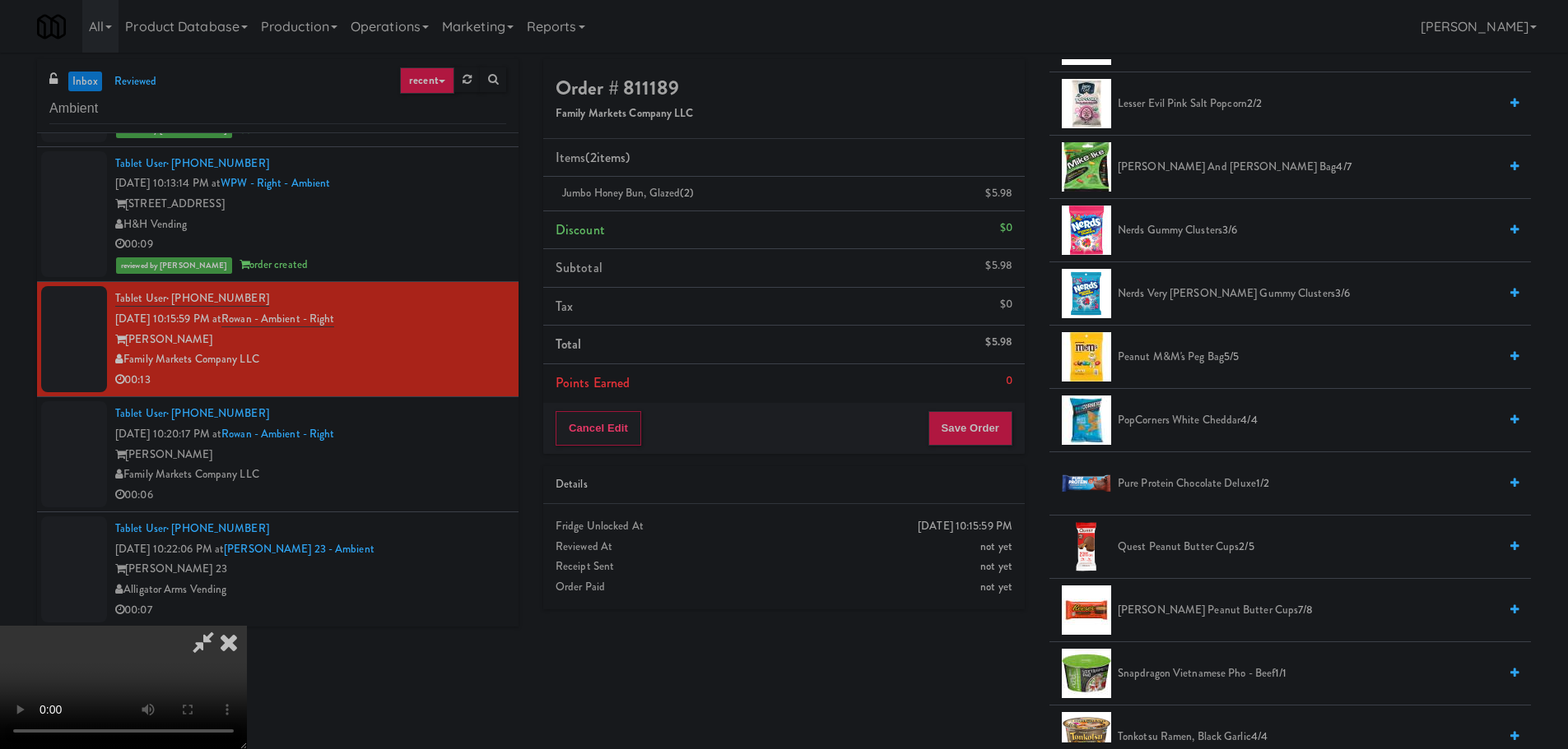
scroll to position [823, 0]
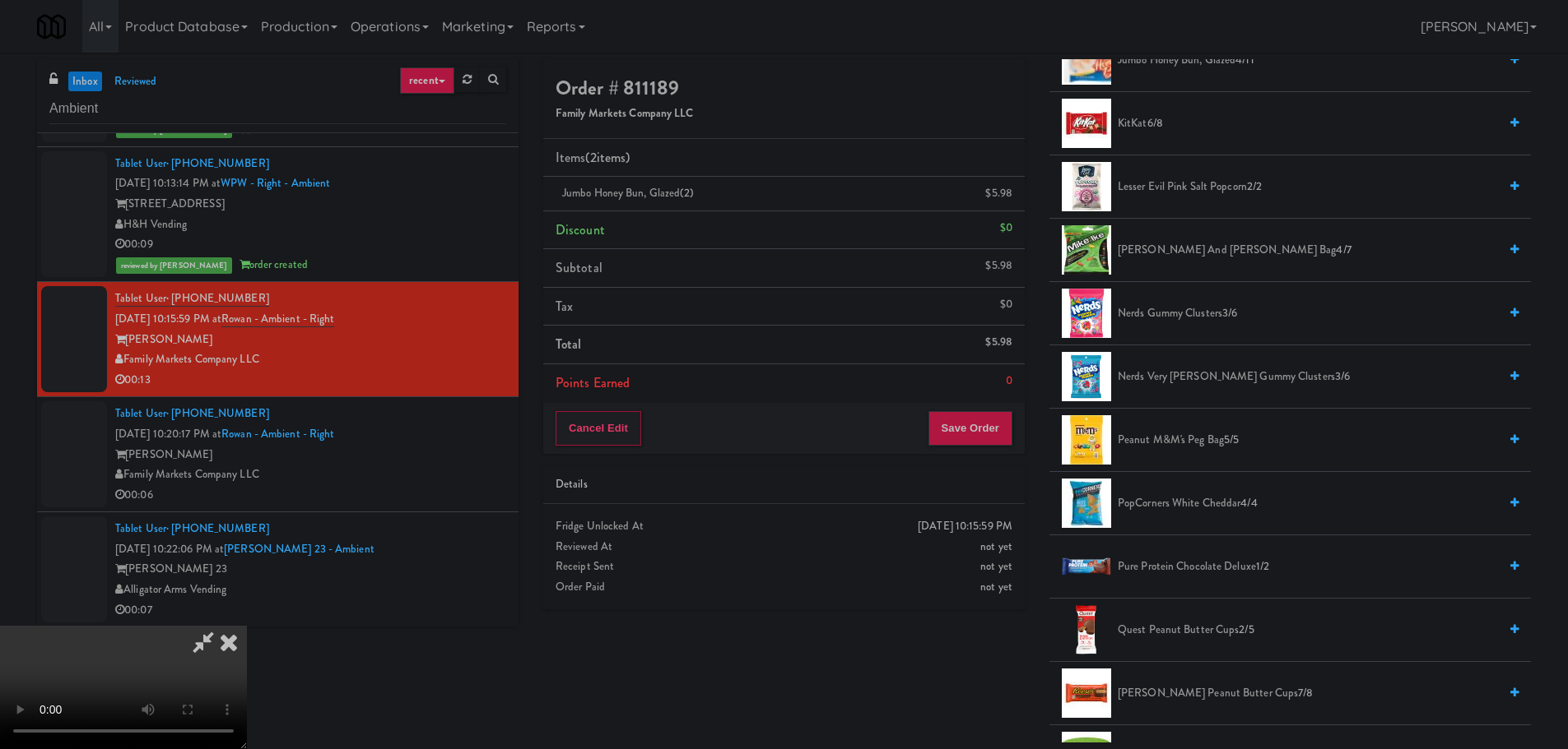
click at [1178, 251] on span "[PERSON_NAME] and [PERSON_NAME] bag 4/7" at bounding box center [1307, 250] width 380 height 20
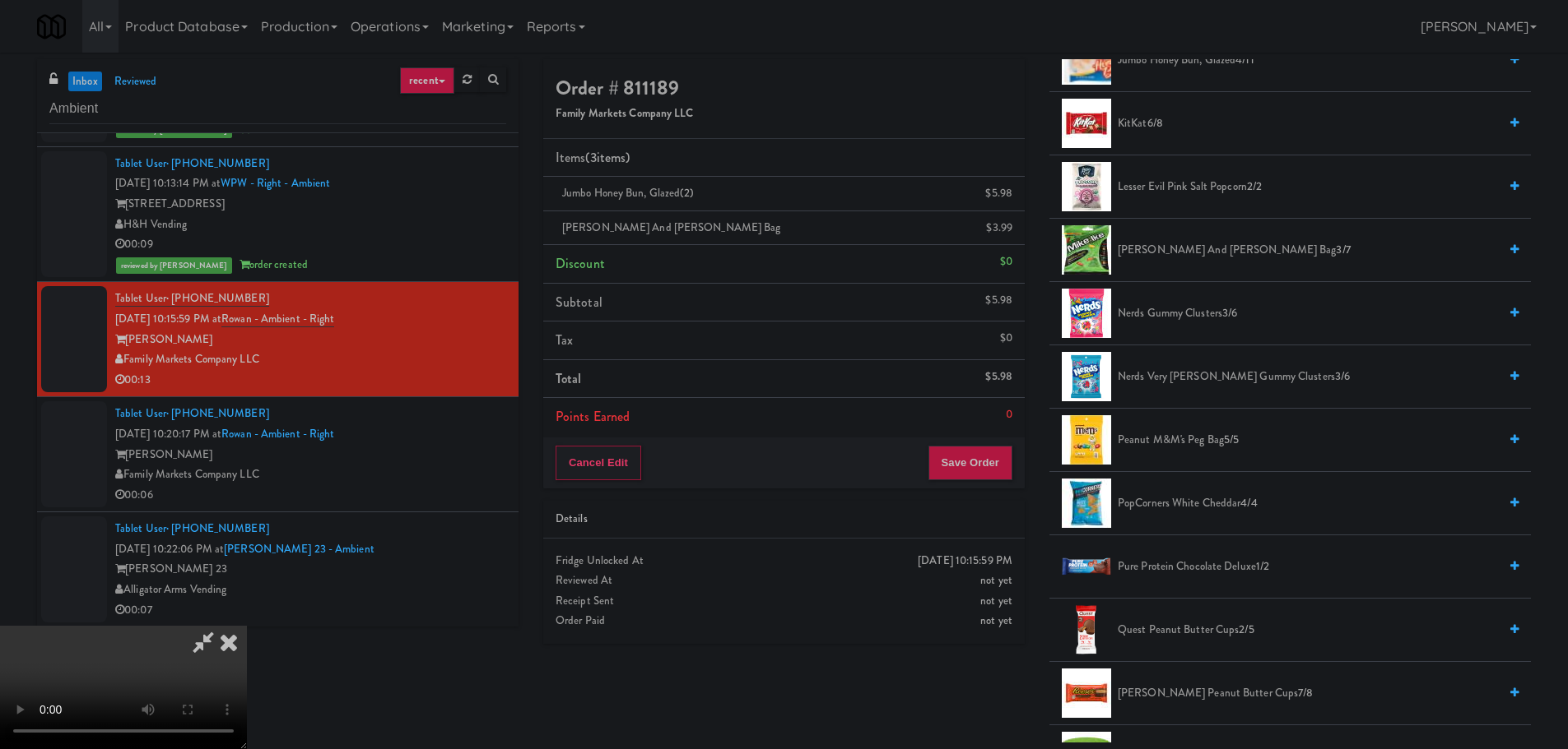
click at [247, 626] on video at bounding box center [124, 688] width 247 height 124
click at [996, 455] on button "Save Order" at bounding box center [971, 463] width 84 height 34
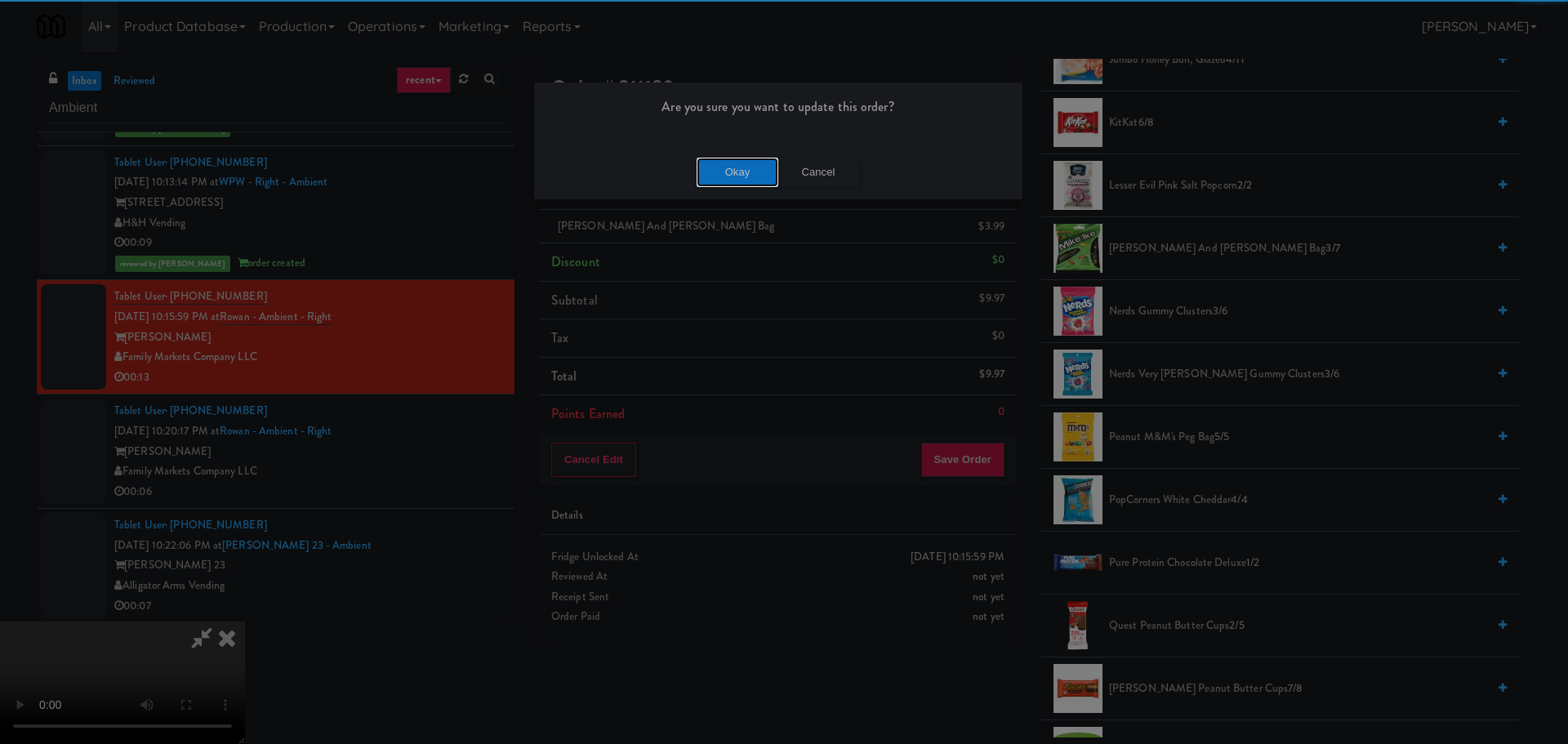
click at [732, 170] on button "Okay" at bounding box center [738, 172] width 82 height 29
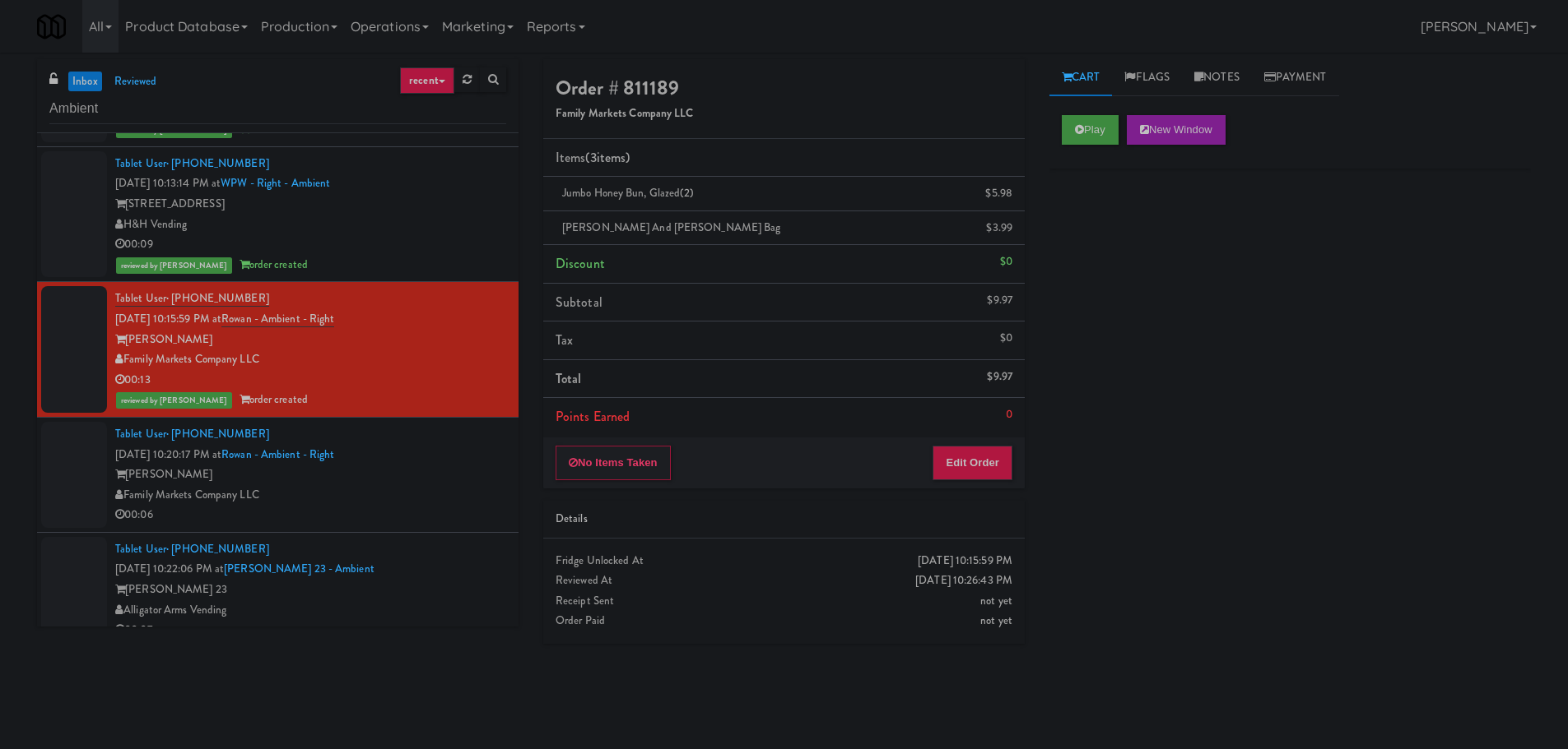
scroll to position [0, 0]
click at [436, 460] on div "Tablet User · (803) 524-6925 [DATE] 10:20:17 PM at [GEOGRAPHIC_DATA] - Ambient …" at bounding box center [311, 475] width 391 height 102
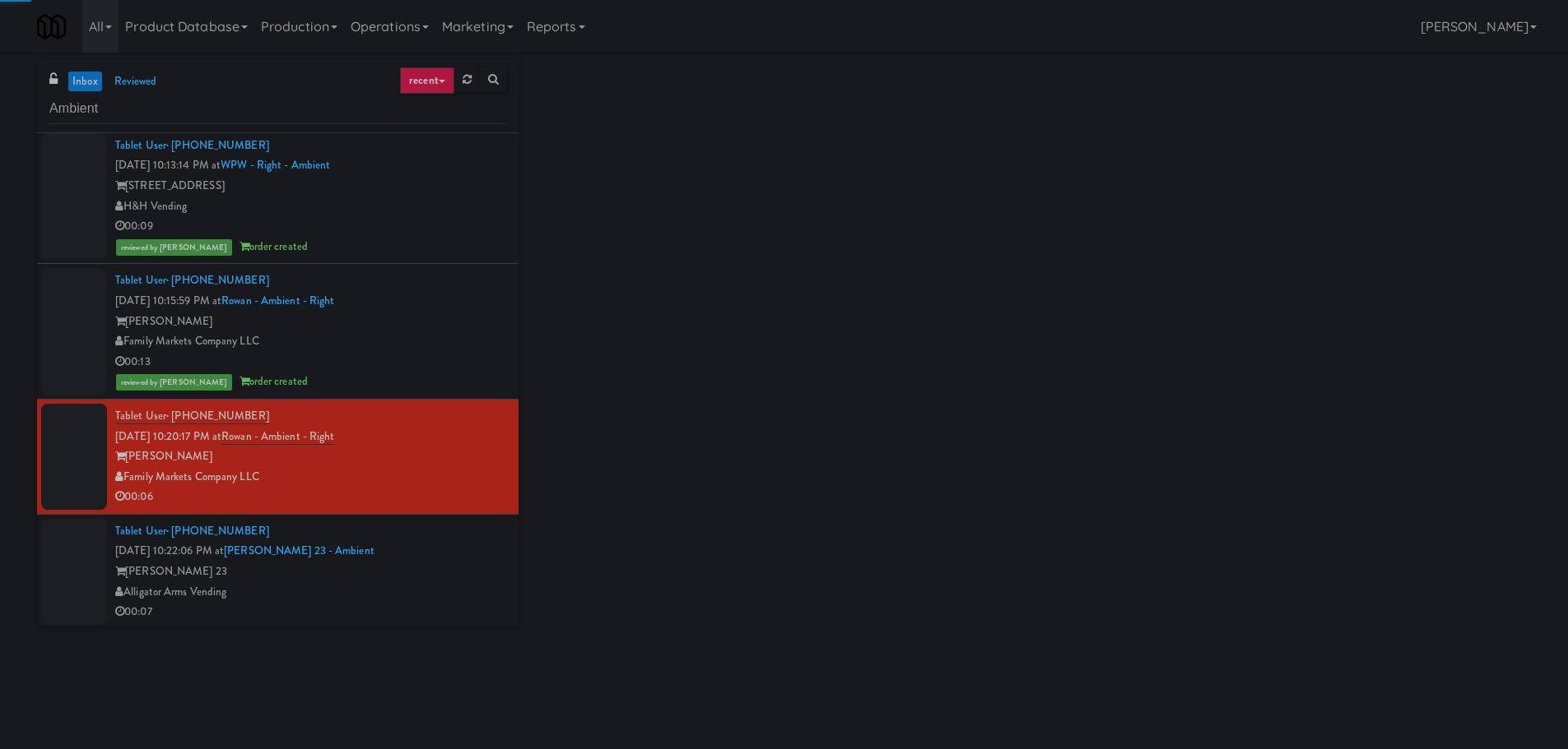
scroll to position [684, 0]
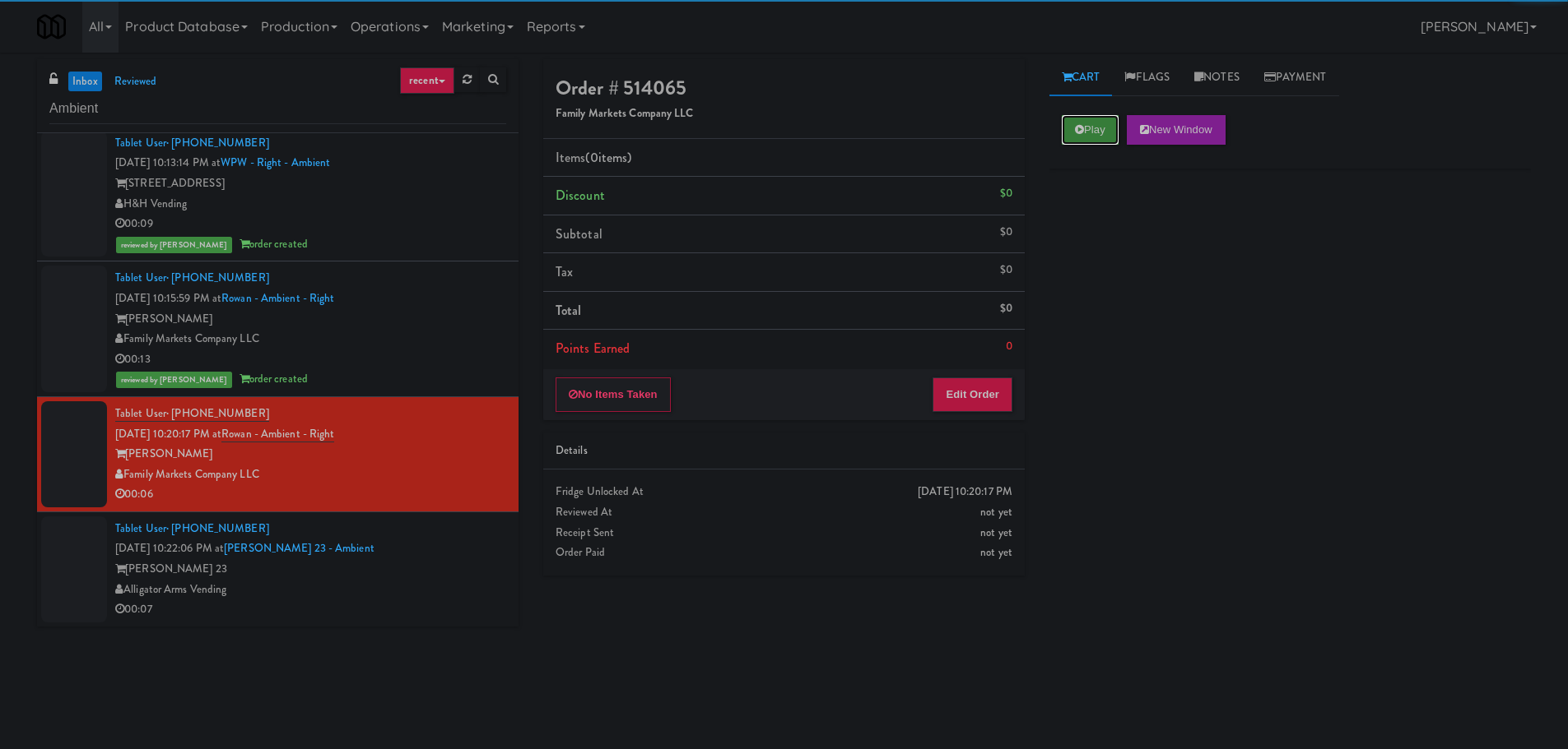
click at [1084, 125] on button "Play" at bounding box center [1090, 129] width 57 height 30
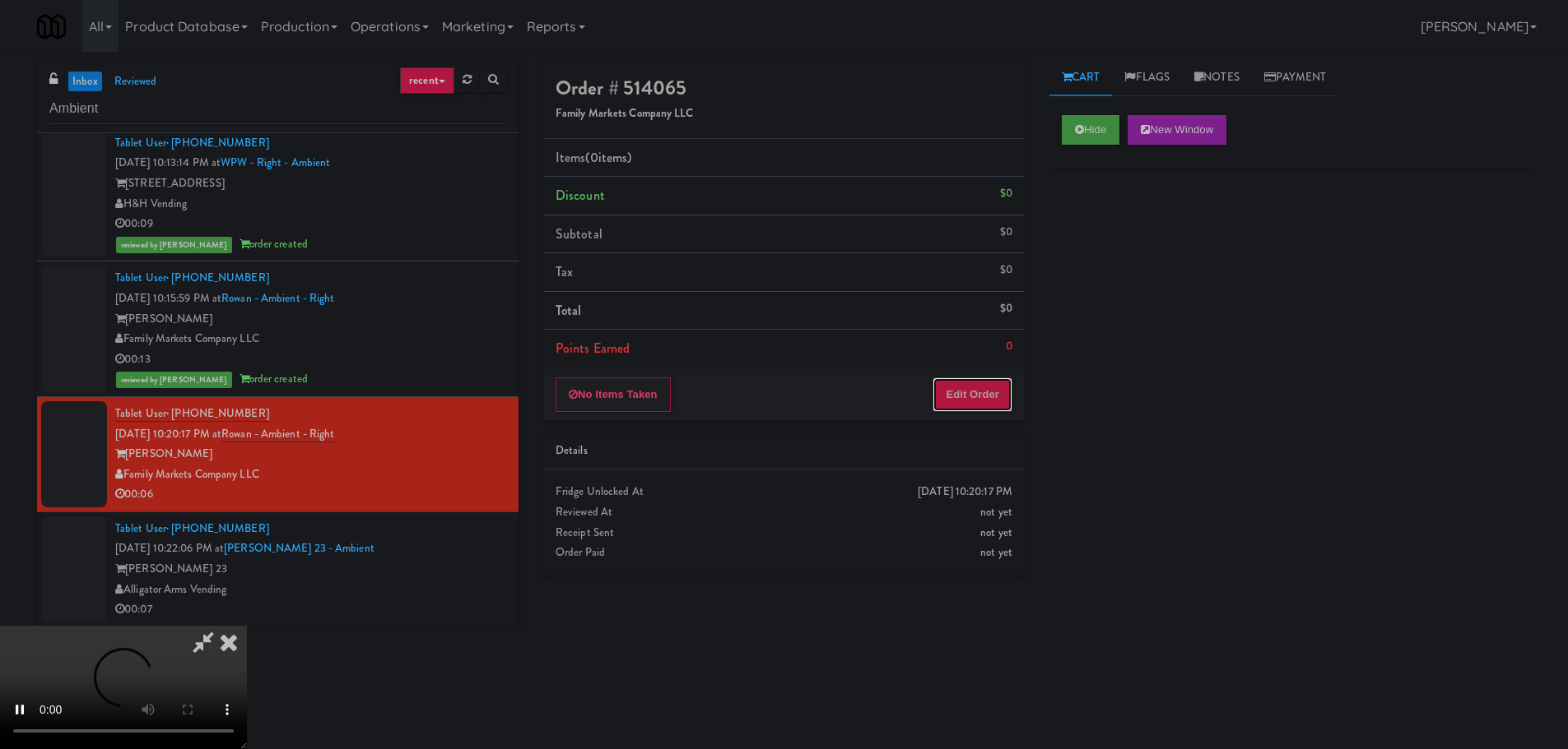
click at [960, 384] on button "Edit Order" at bounding box center [972, 395] width 80 height 34
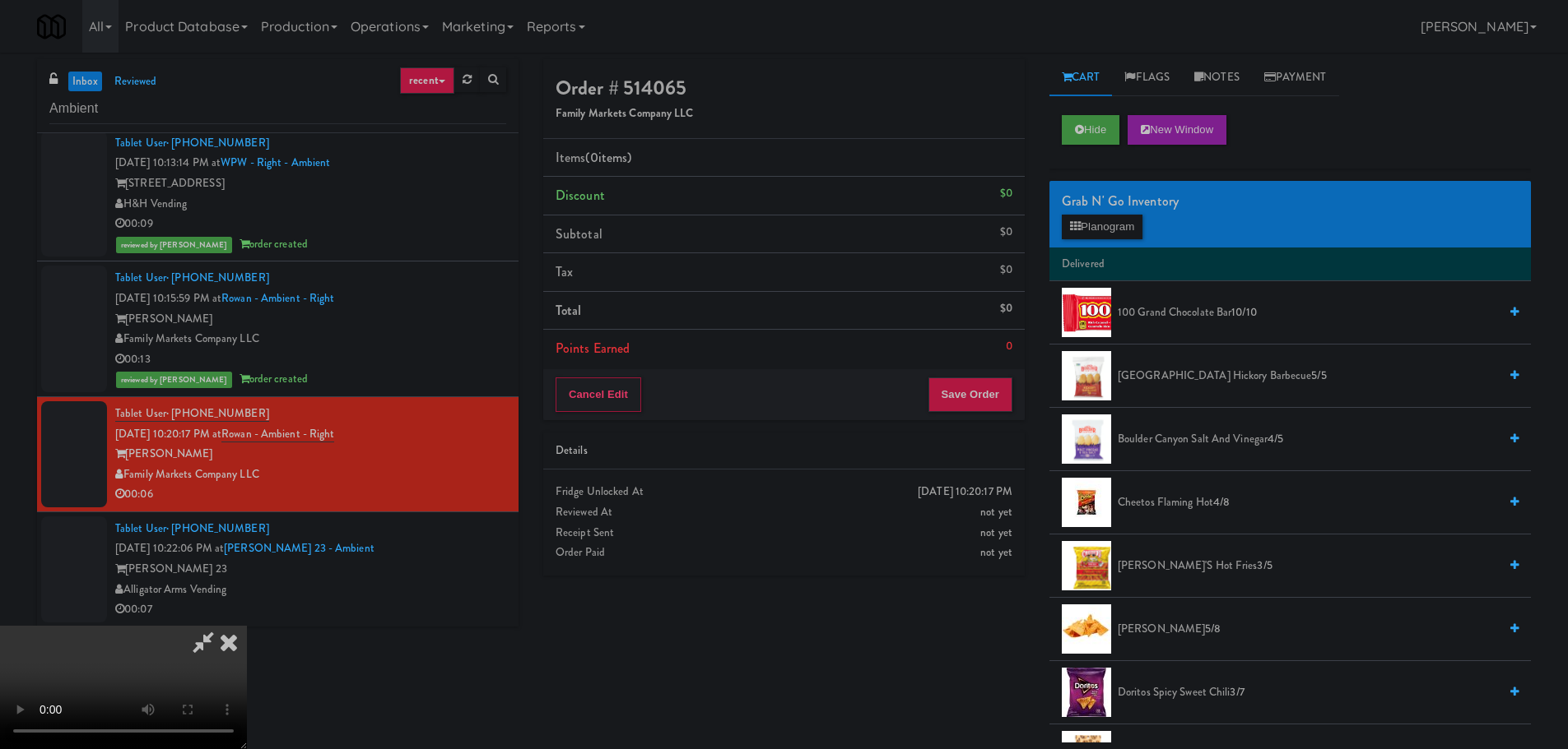
scroll to position [283, 0]
click at [247, 626] on video at bounding box center [124, 688] width 247 height 124
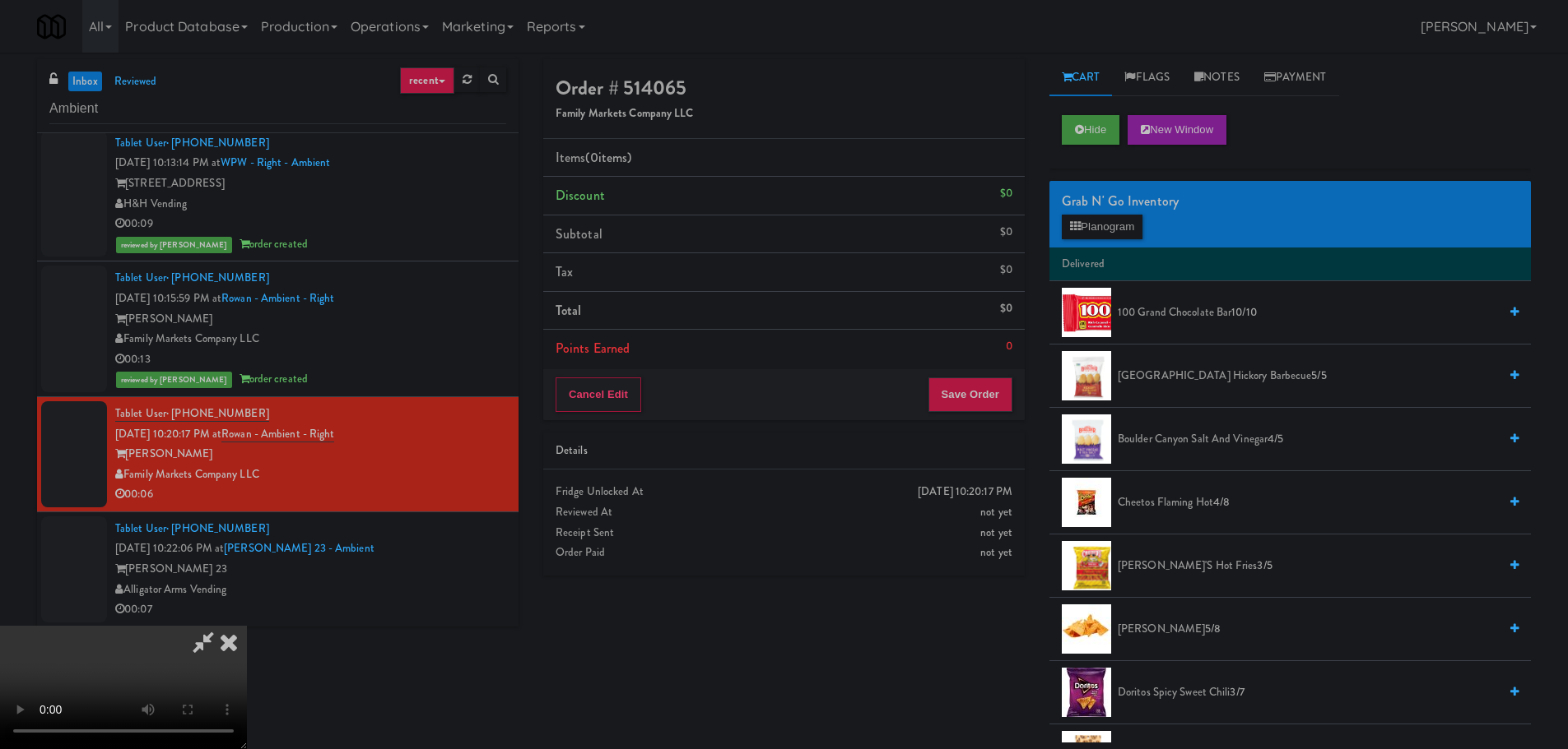
click at [247, 626] on video at bounding box center [124, 688] width 247 height 124
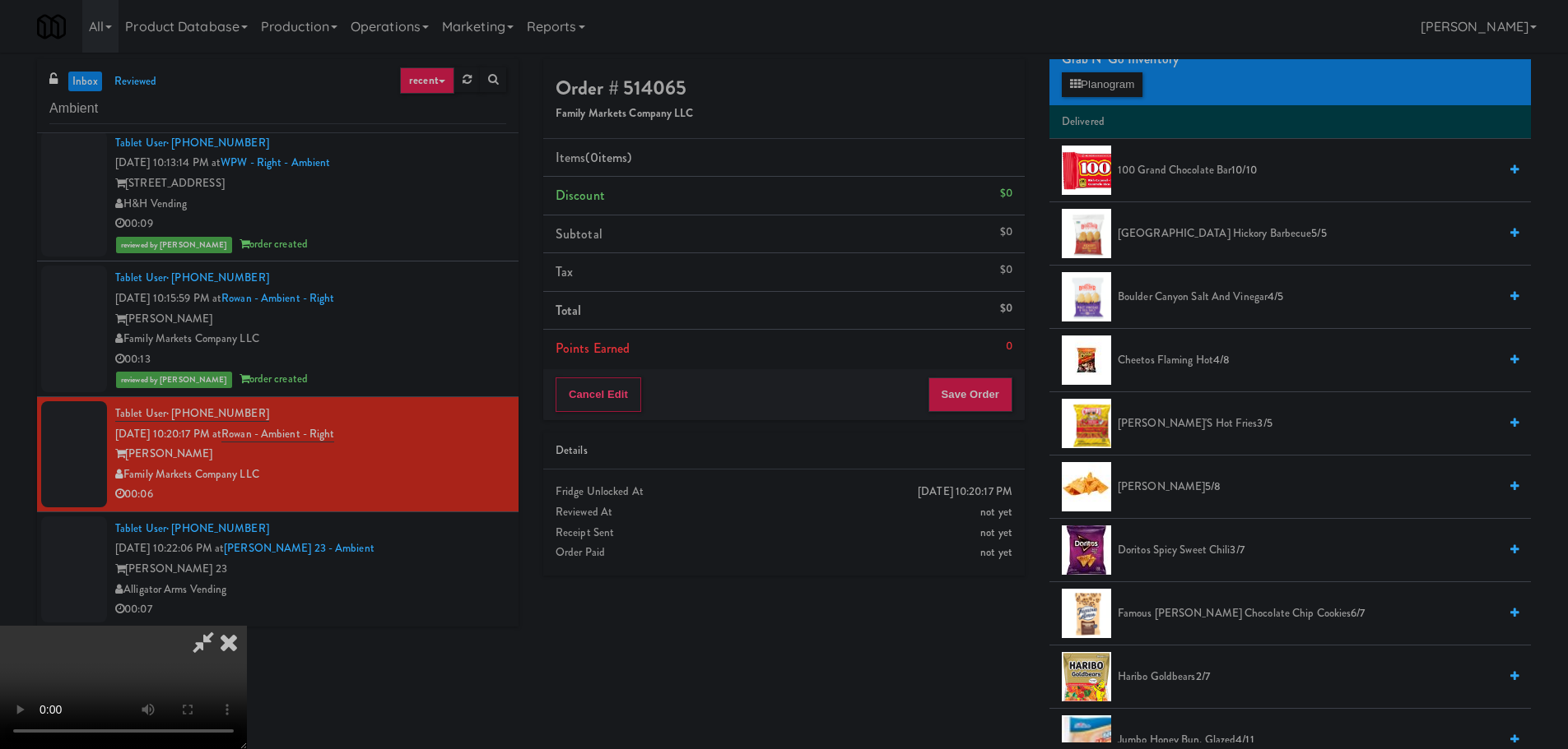
scroll to position [82, 0]
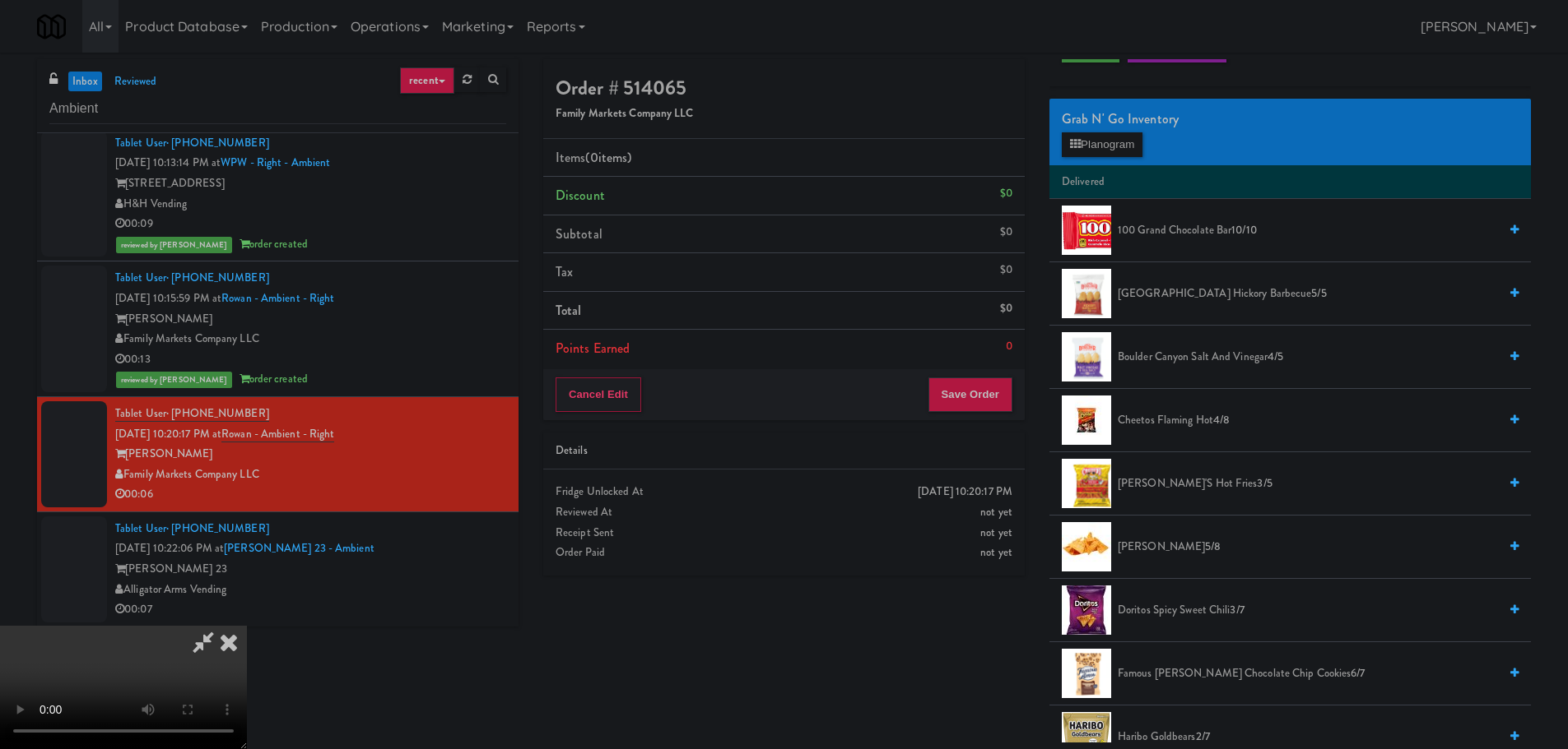
click at [1208, 366] on span "Boulder Canyon Salt and Vinegar 4/5" at bounding box center [1307, 356] width 380 height 20
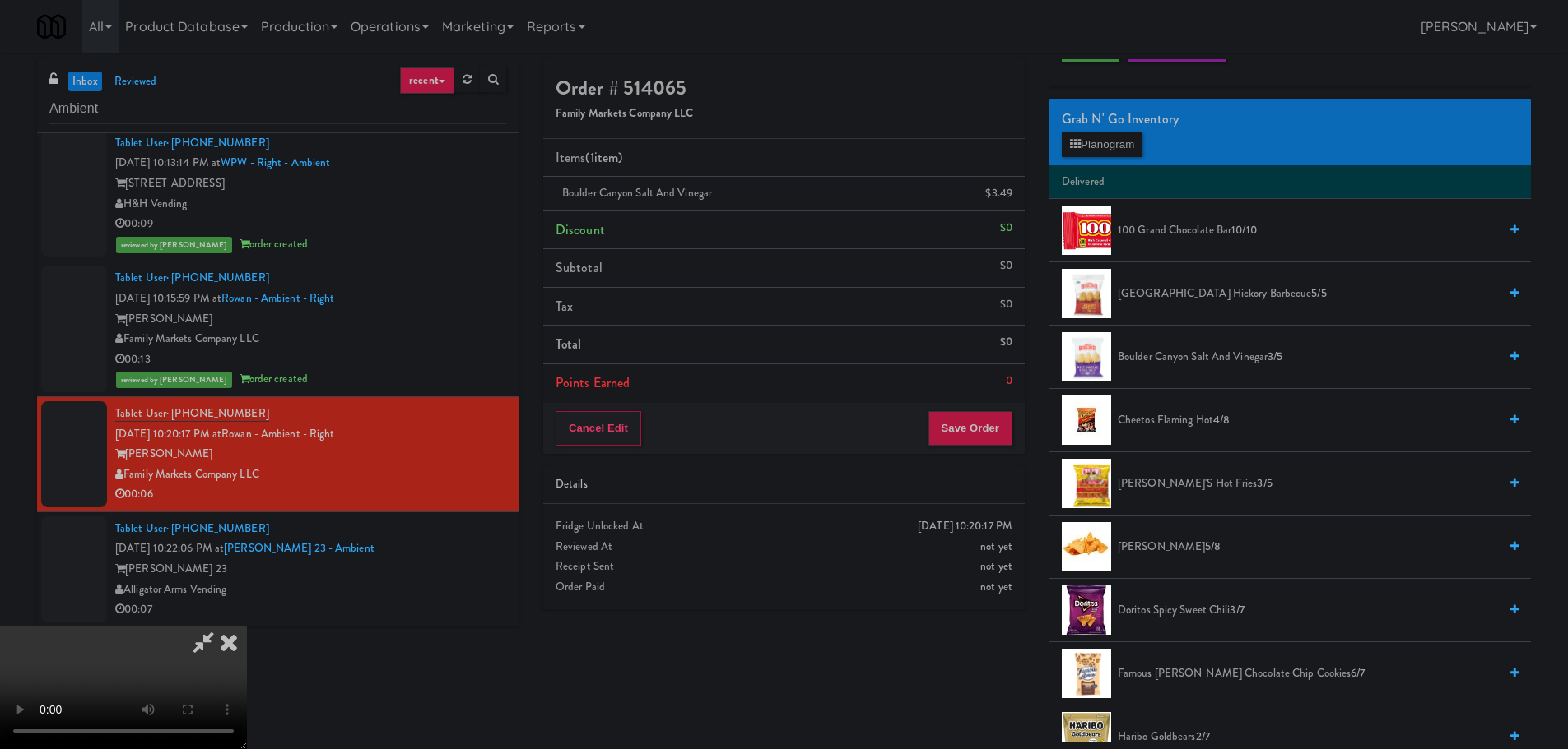
click at [247, 626] on video at bounding box center [124, 688] width 247 height 124
click at [998, 432] on button "Save Order" at bounding box center [971, 428] width 84 height 34
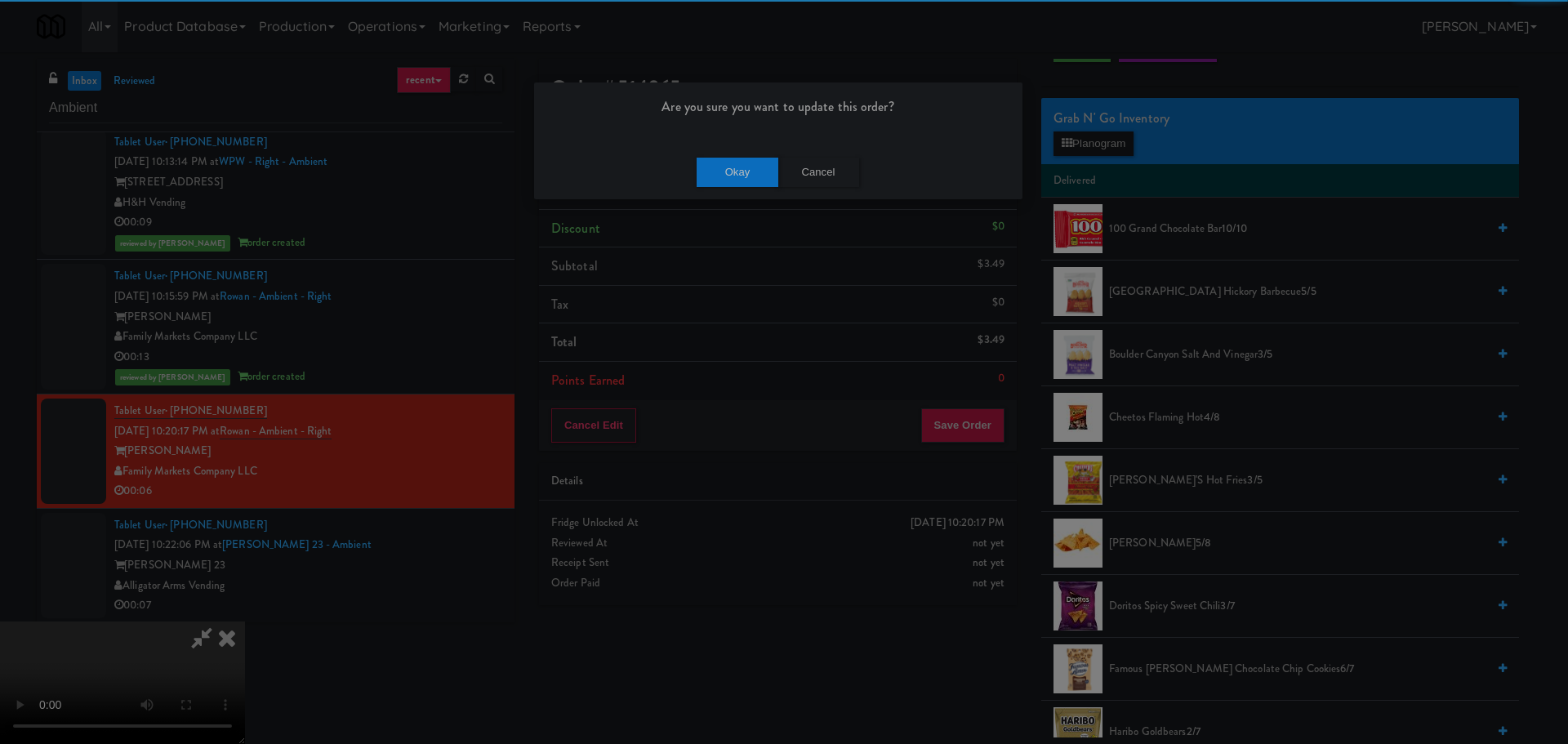
click at [726, 206] on div "Are you sure you want to update this order? Okay Cancel" at bounding box center [784, 372] width 1568 height 744
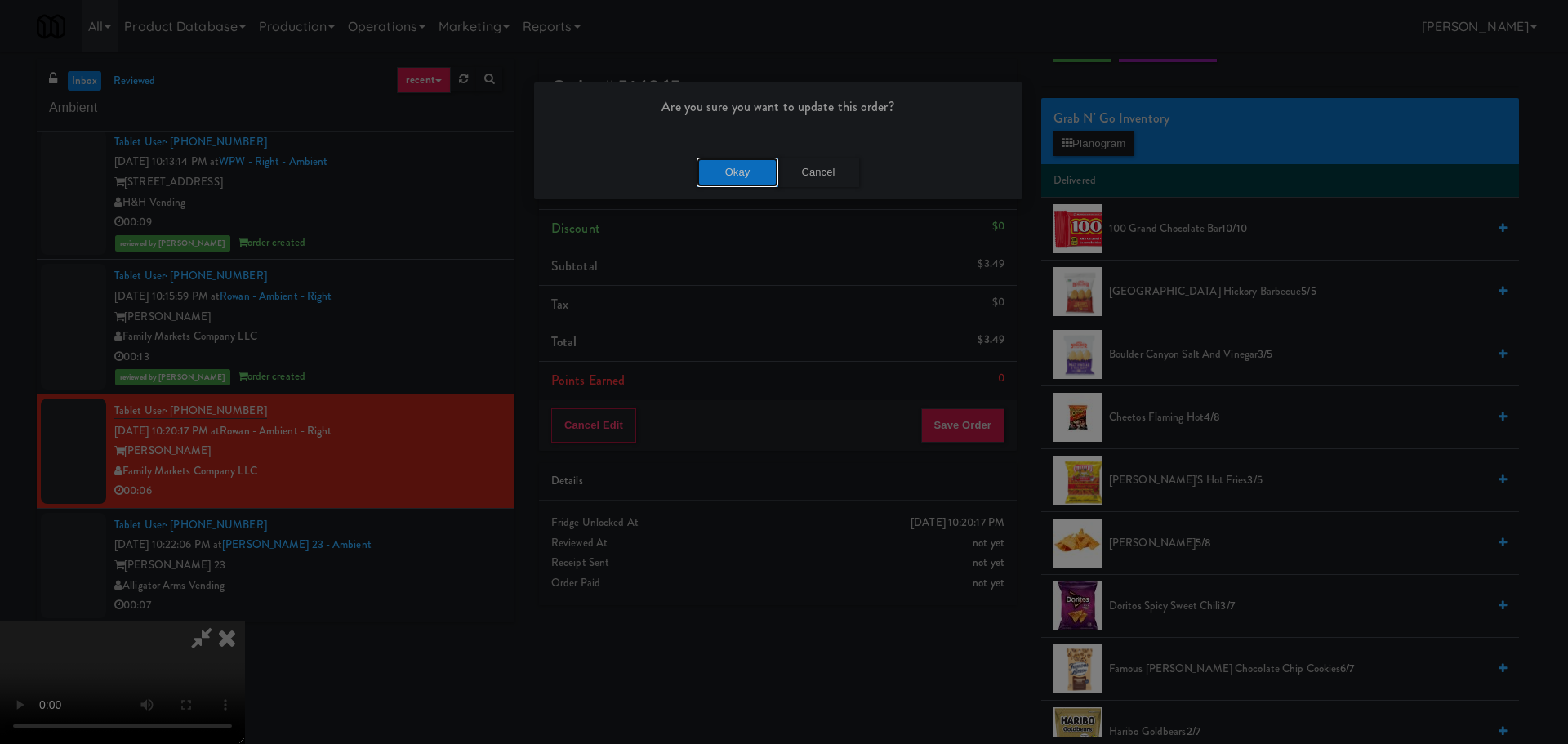
click at [746, 159] on button "Okay" at bounding box center [738, 172] width 82 height 29
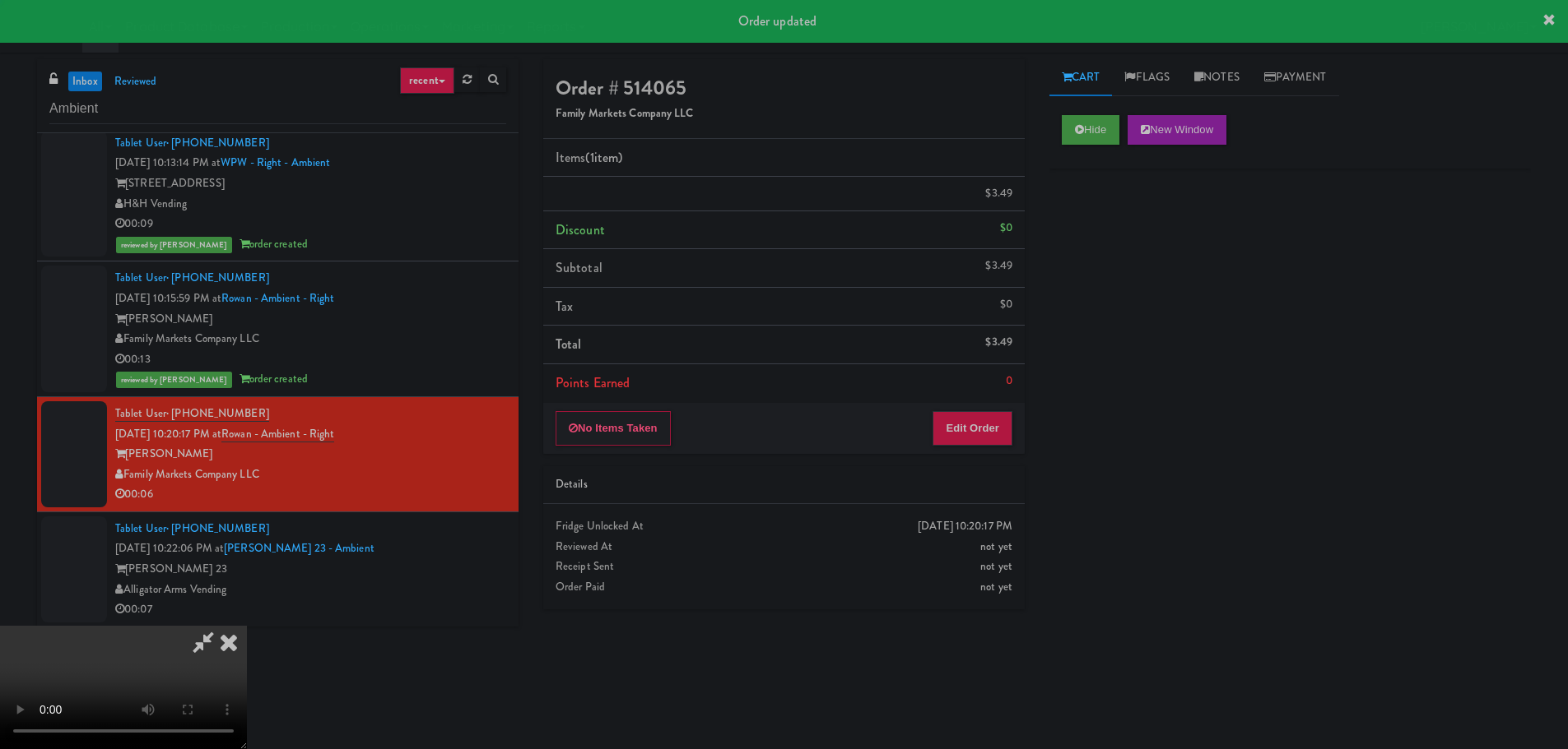
scroll to position [0, 0]
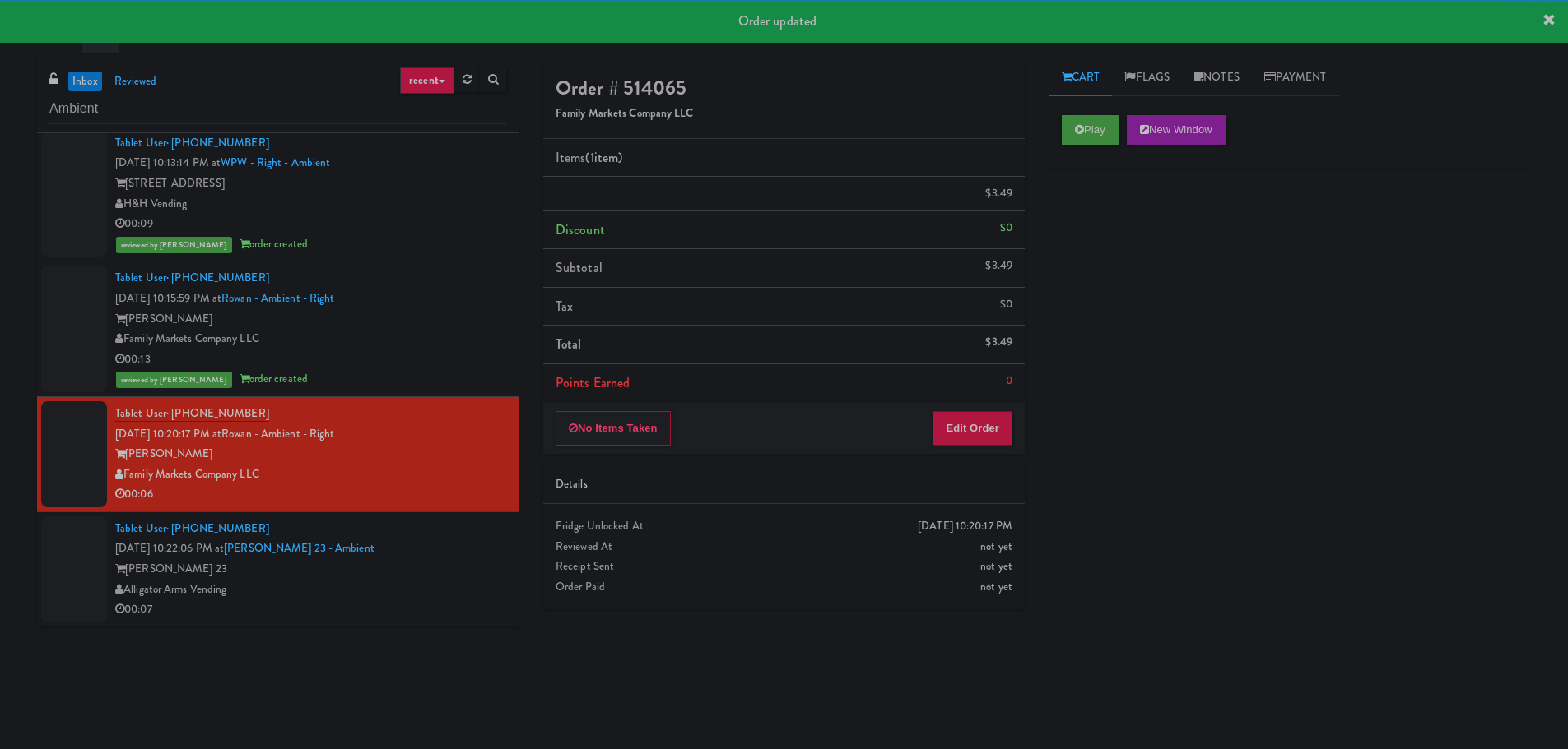
click at [493, 547] on li "Tablet User · (469) 496-7289 [DATE] 10:22:06 PM at [GEOGRAPHIC_DATA] 23 - Ambie…" at bounding box center [278, 569] width 481 height 114
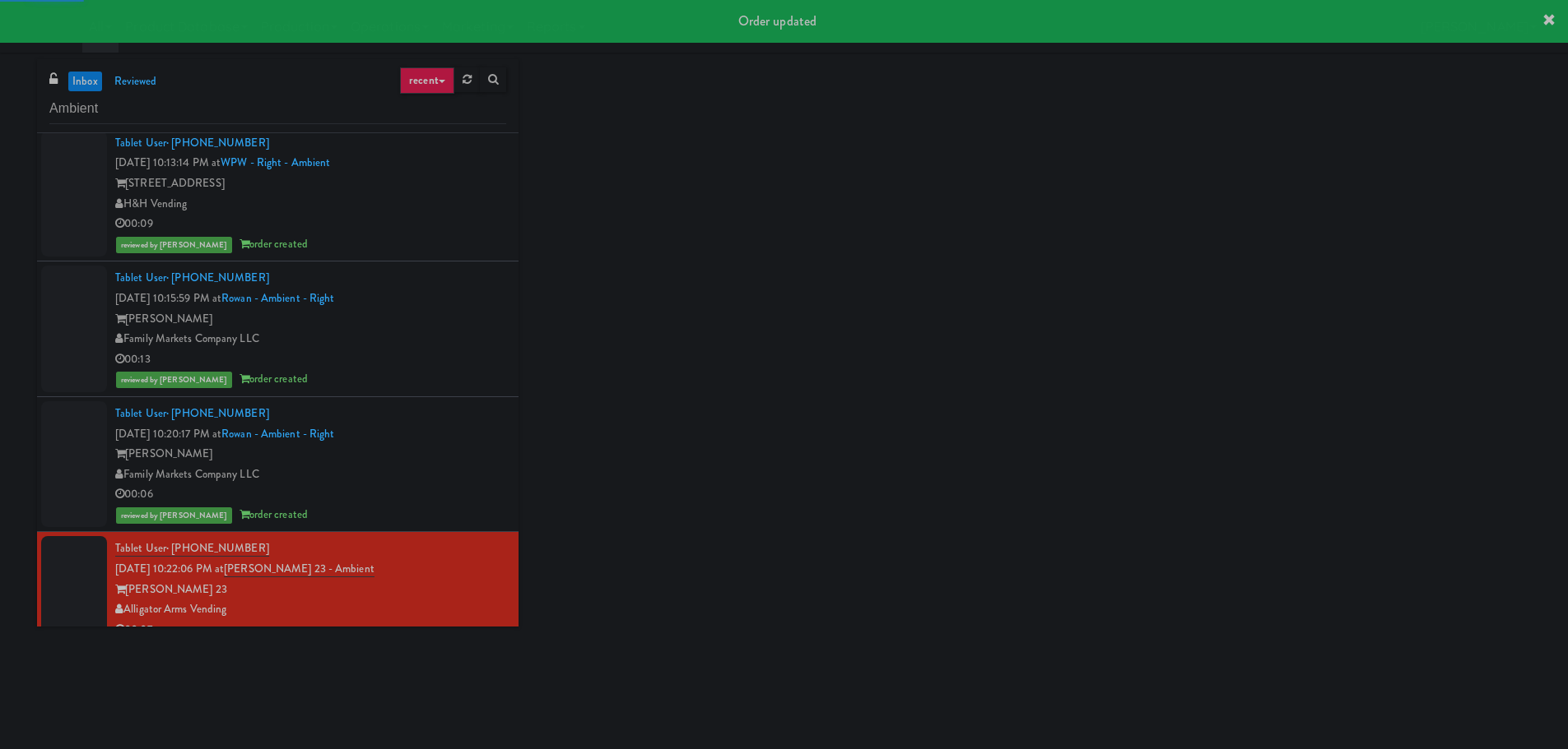
scroll to position [703, 0]
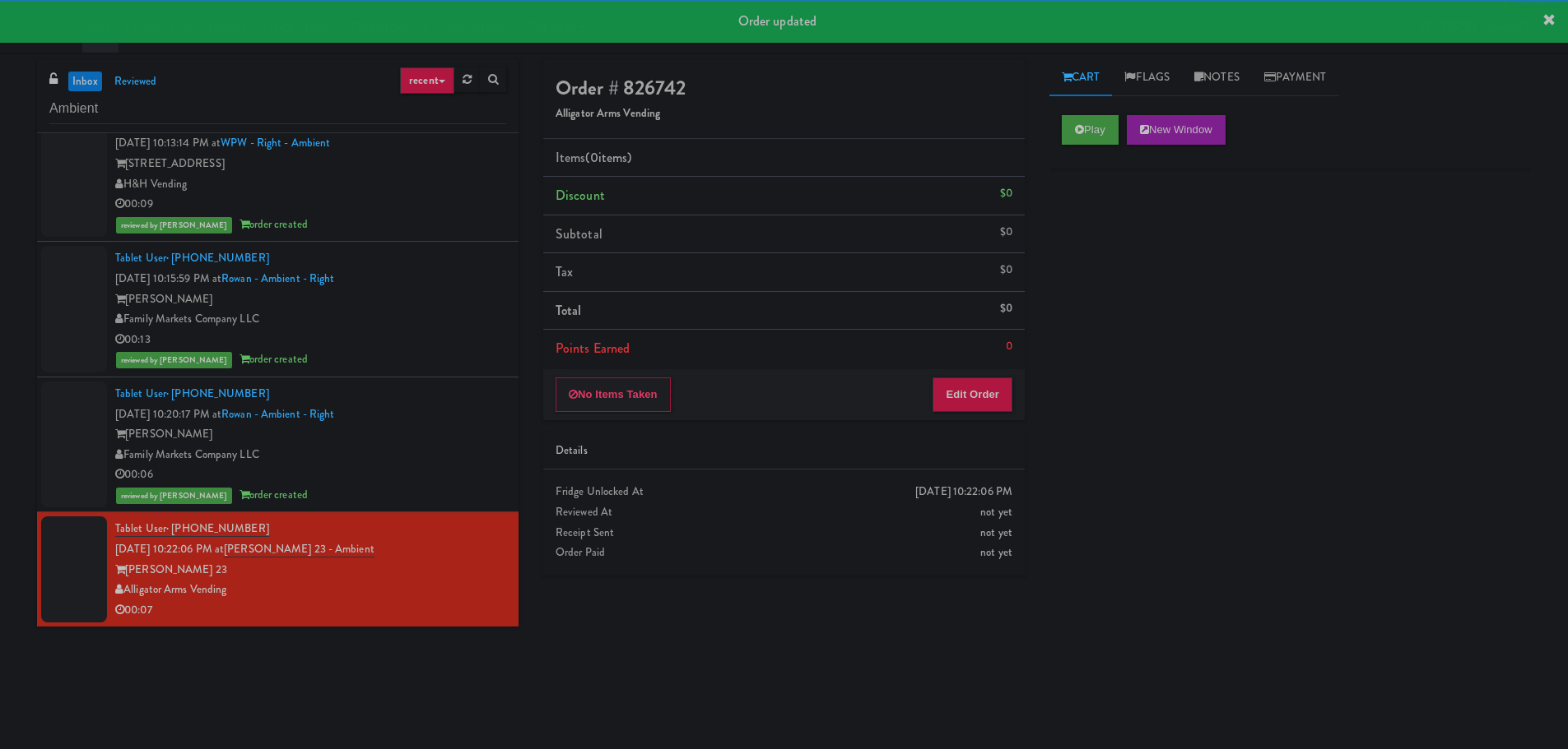
click at [1103, 148] on div "Play New Window" at bounding box center [1290, 135] width 481 height 66
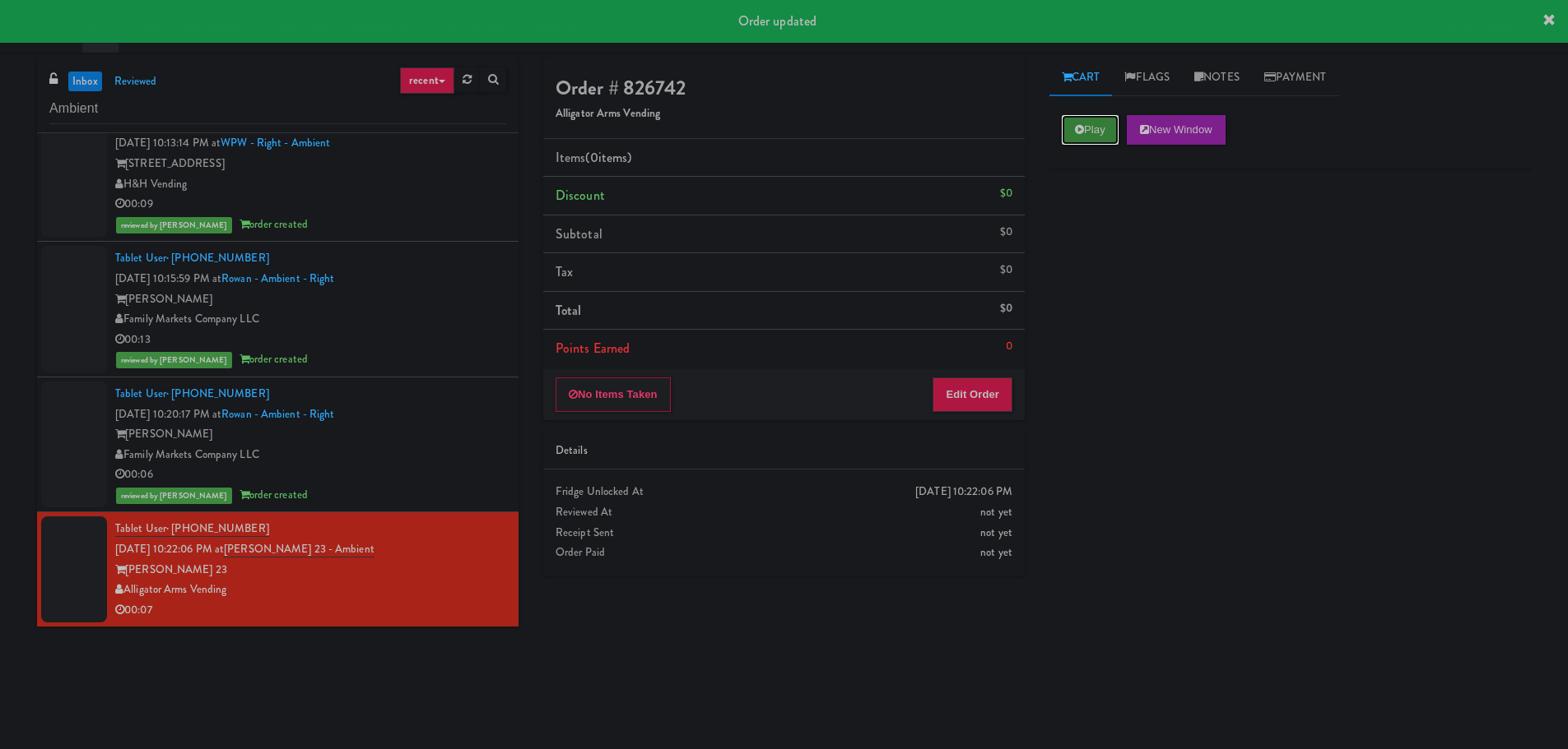
click at [1105, 141] on button "Play" at bounding box center [1090, 129] width 57 height 30
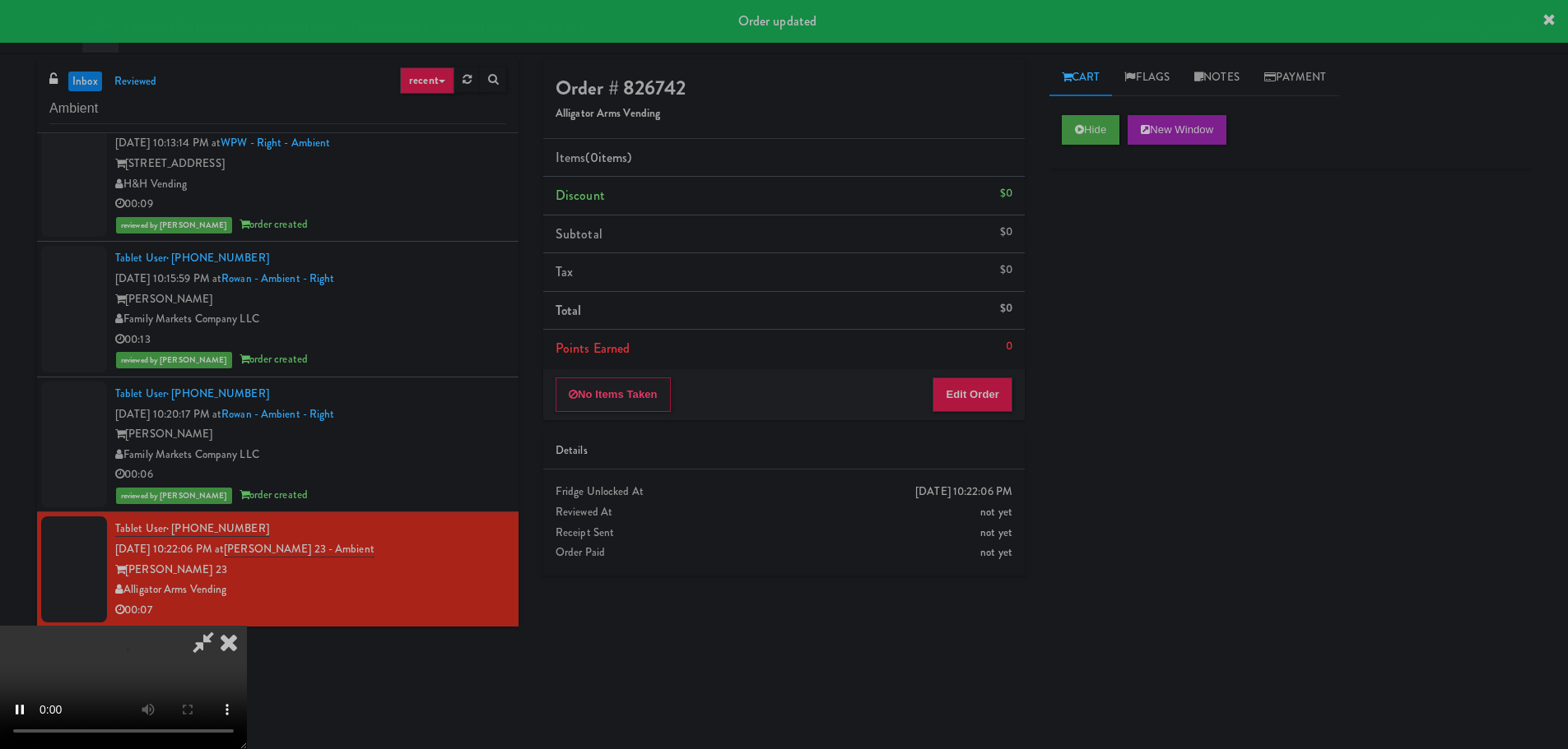
click at [993, 373] on div "No Items Taken Edit Order" at bounding box center [784, 395] width 481 height 51
click at [986, 387] on button "Edit Order" at bounding box center [972, 395] width 80 height 34
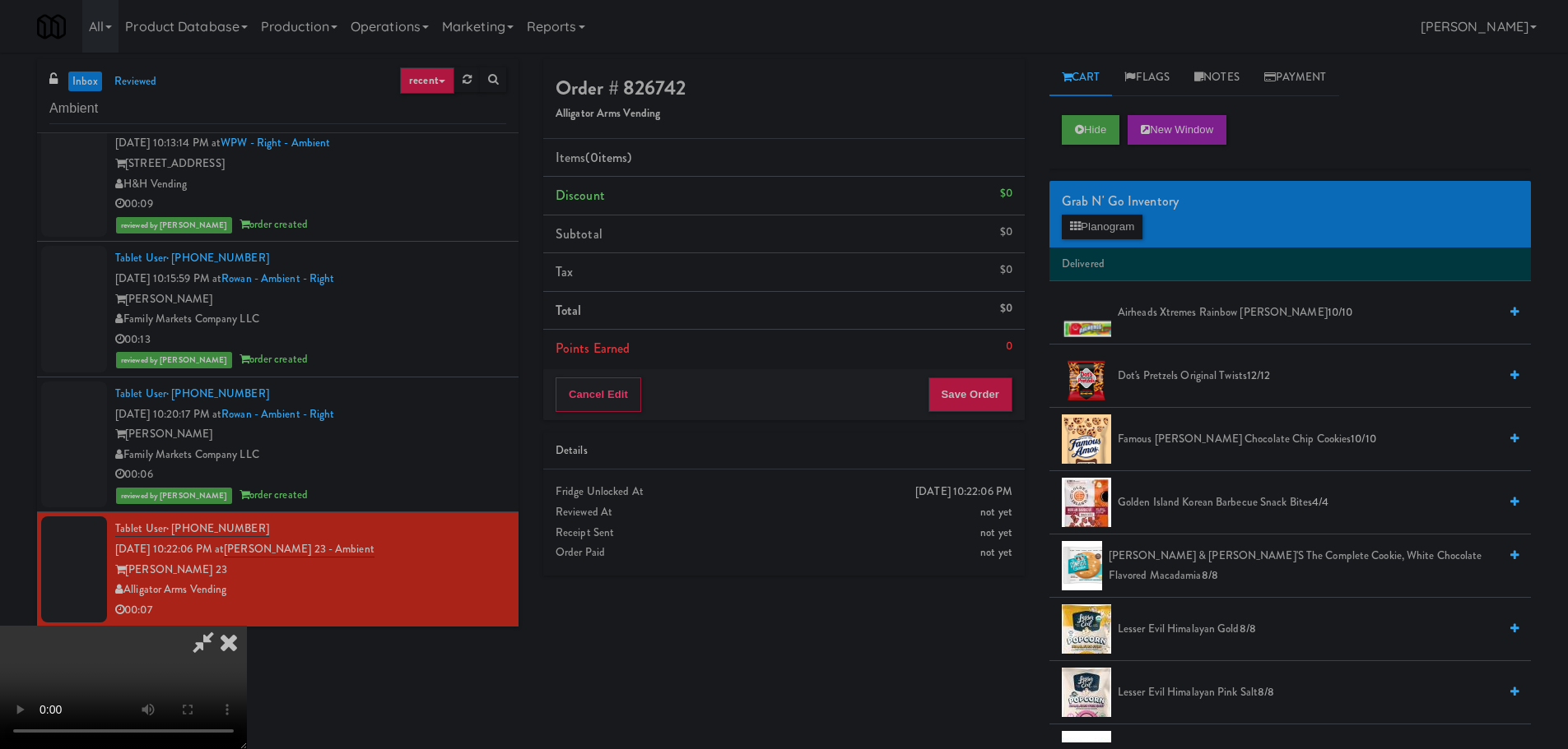
scroll to position [0, 0]
click at [247, 626] on video at bounding box center [124, 688] width 247 height 124
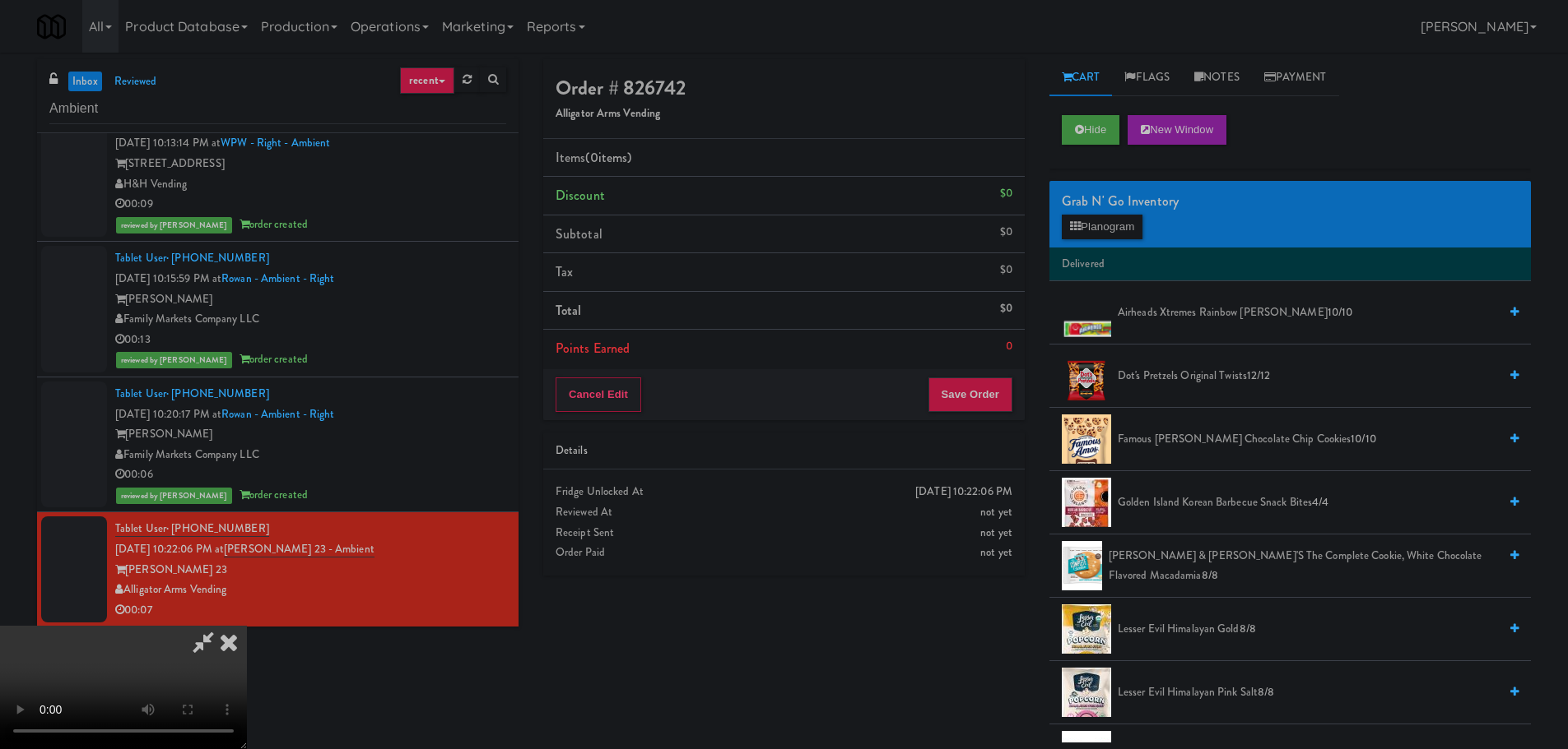
click at [247, 626] on video at bounding box center [124, 688] width 247 height 124
click at [1110, 221] on button "Planogram" at bounding box center [1102, 227] width 81 height 25
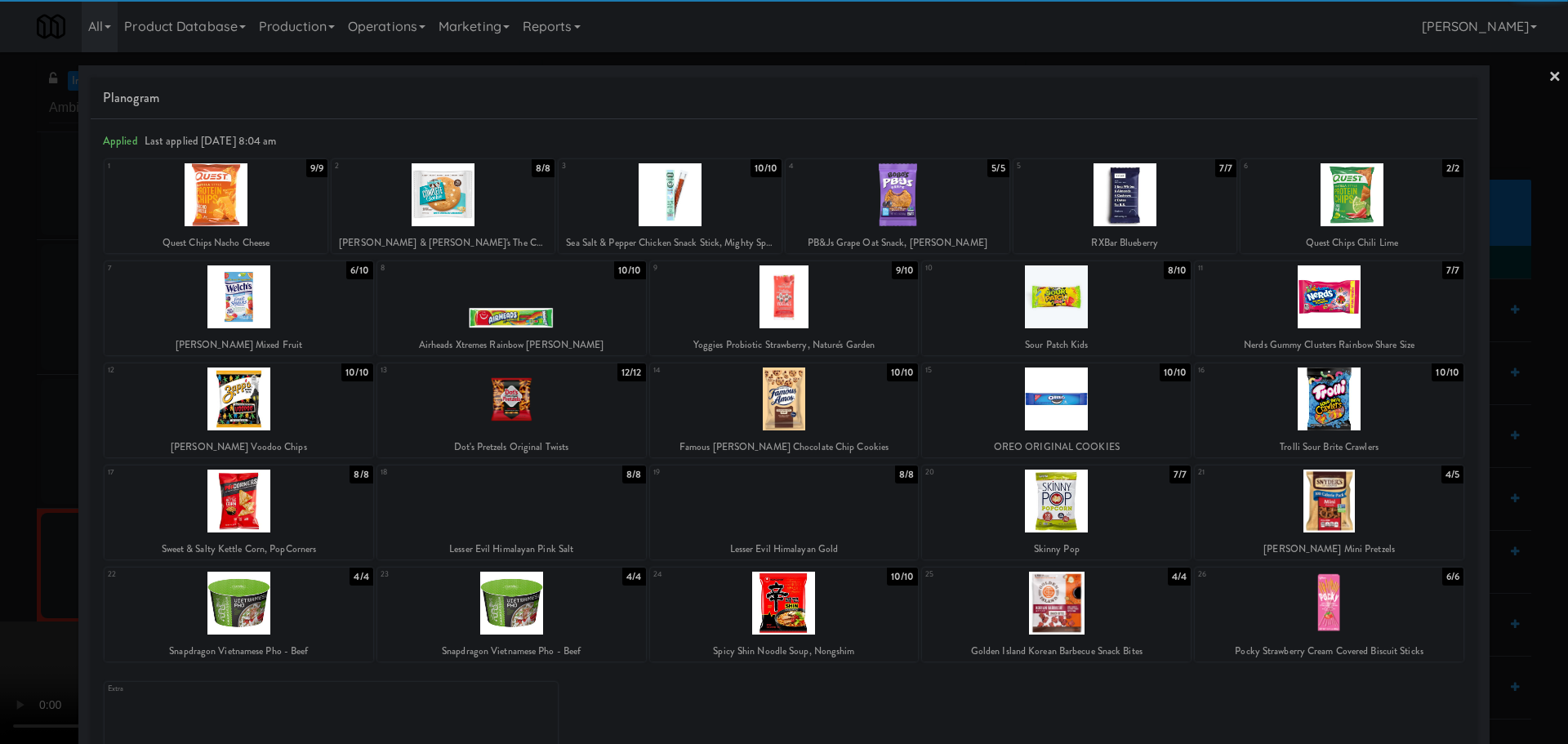
click at [258, 305] on div at bounding box center [239, 297] width 269 height 63
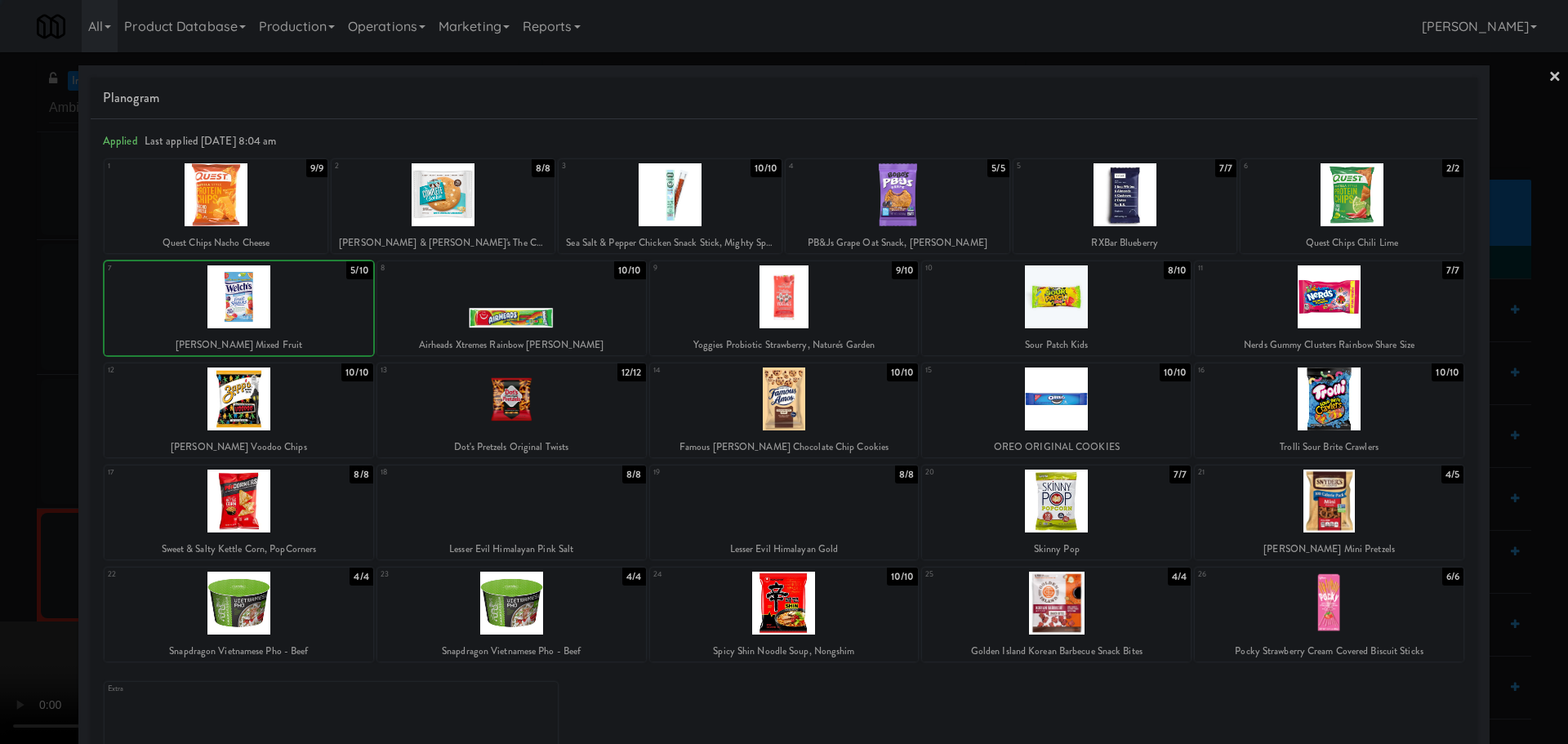
click at [242, 312] on div at bounding box center [239, 297] width 269 height 63
click at [75, 340] on div at bounding box center [784, 372] width 1568 height 744
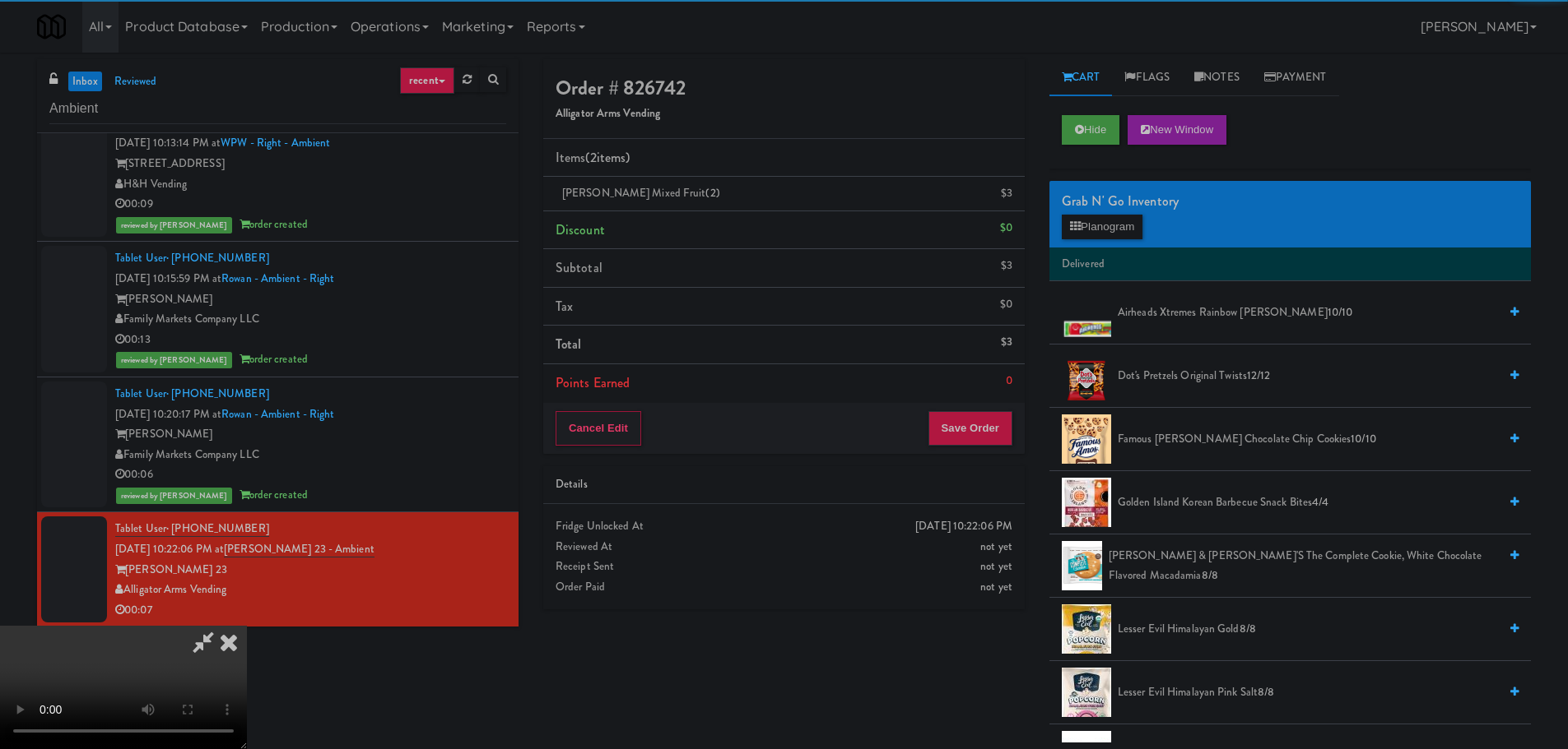
click at [176, 626] on video at bounding box center [124, 688] width 247 height 124
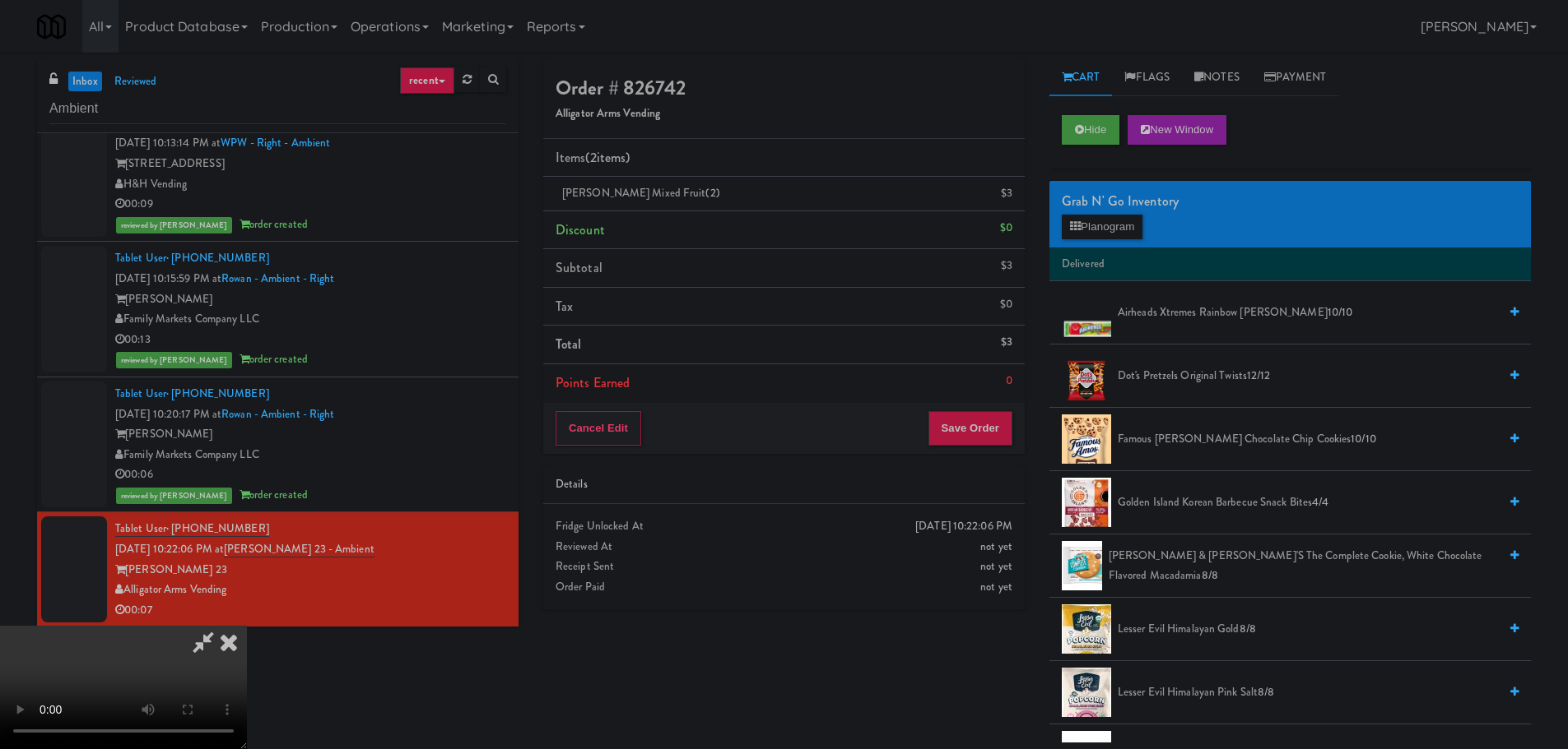
scroll to position [283, 0]
click at [957, 433] on button "Save Order" at bounding box center [971, 428] width 84 height 34
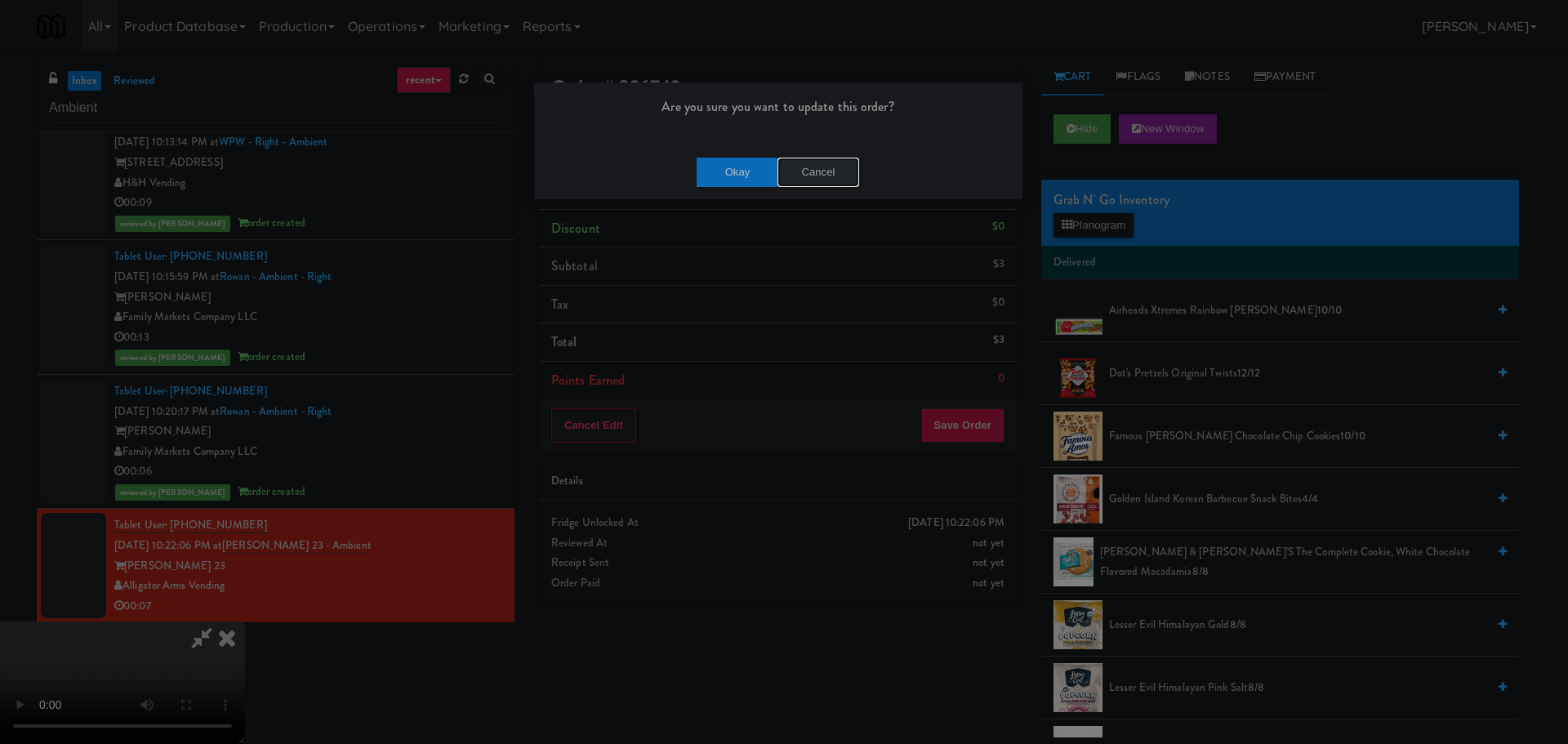
click at [811, 180] on button "Cancel" at bounding box center [819, 172] width 82 height 29
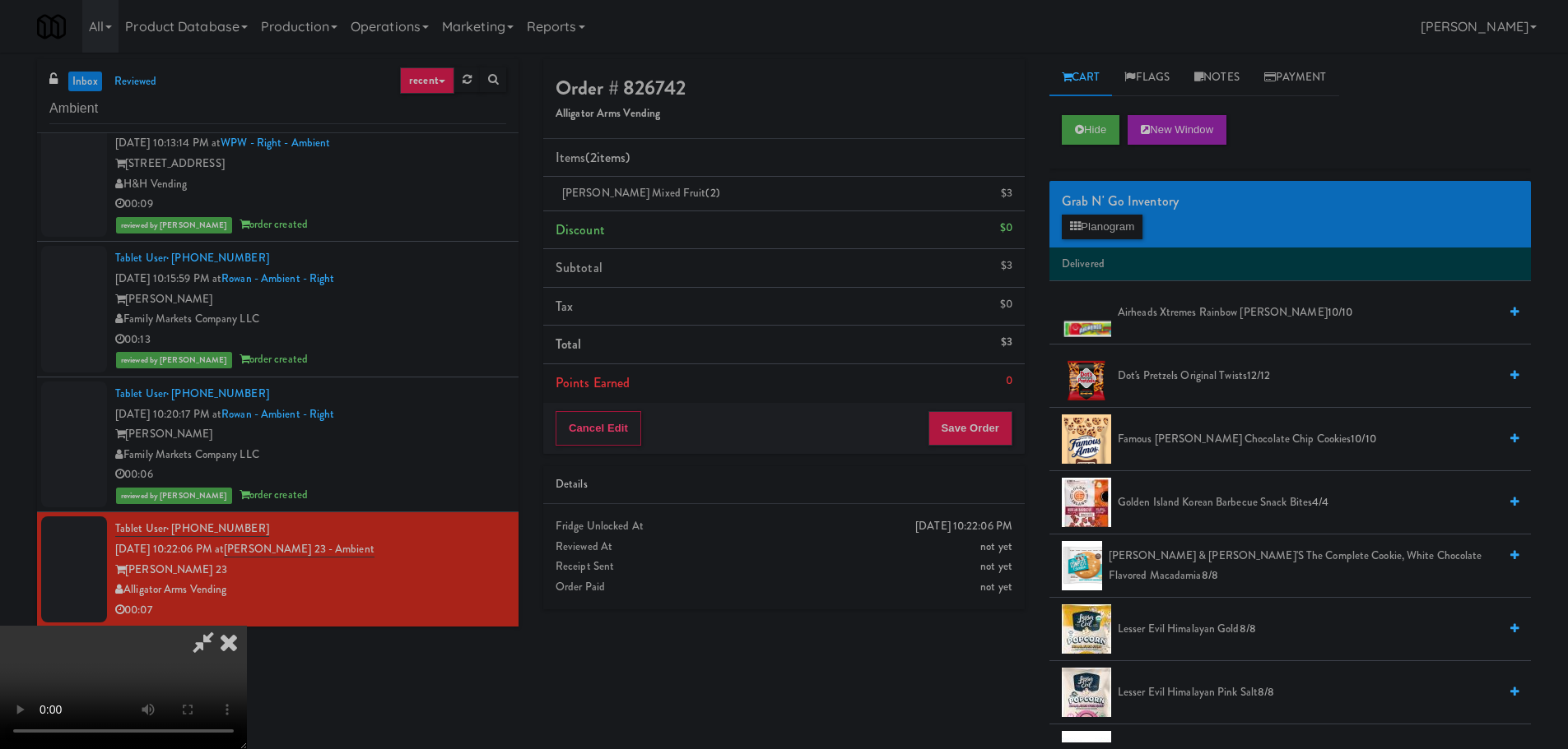
click at [247, 626] on video at bounding box center [124, 688] width 247 height 124
click at [972, 420] on button "Save Order" at bounding box center [971, 428] width 84 height 34
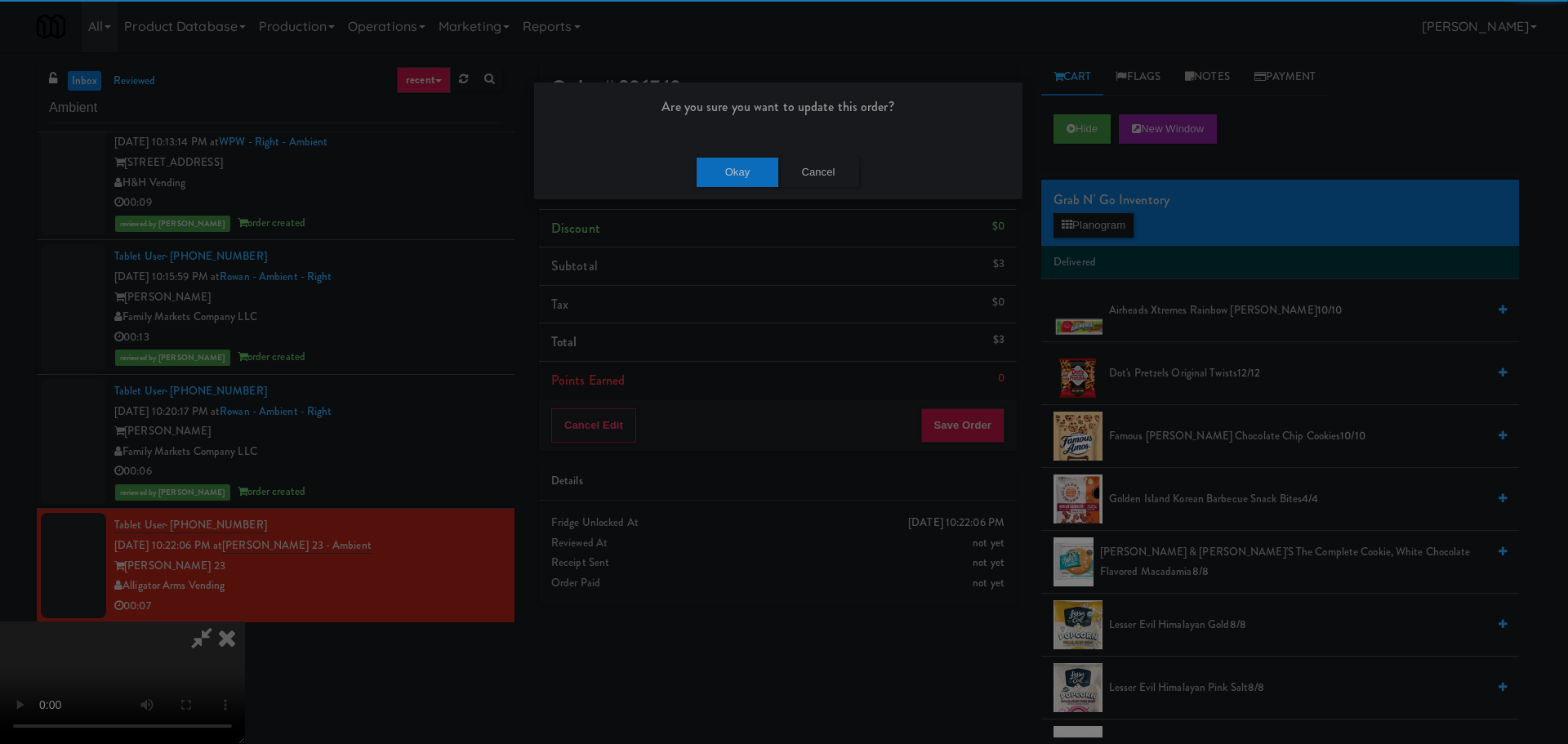
click at [710, 153] on div "Okay Cancel" at bounding box center [779, 172] width 489 height 55
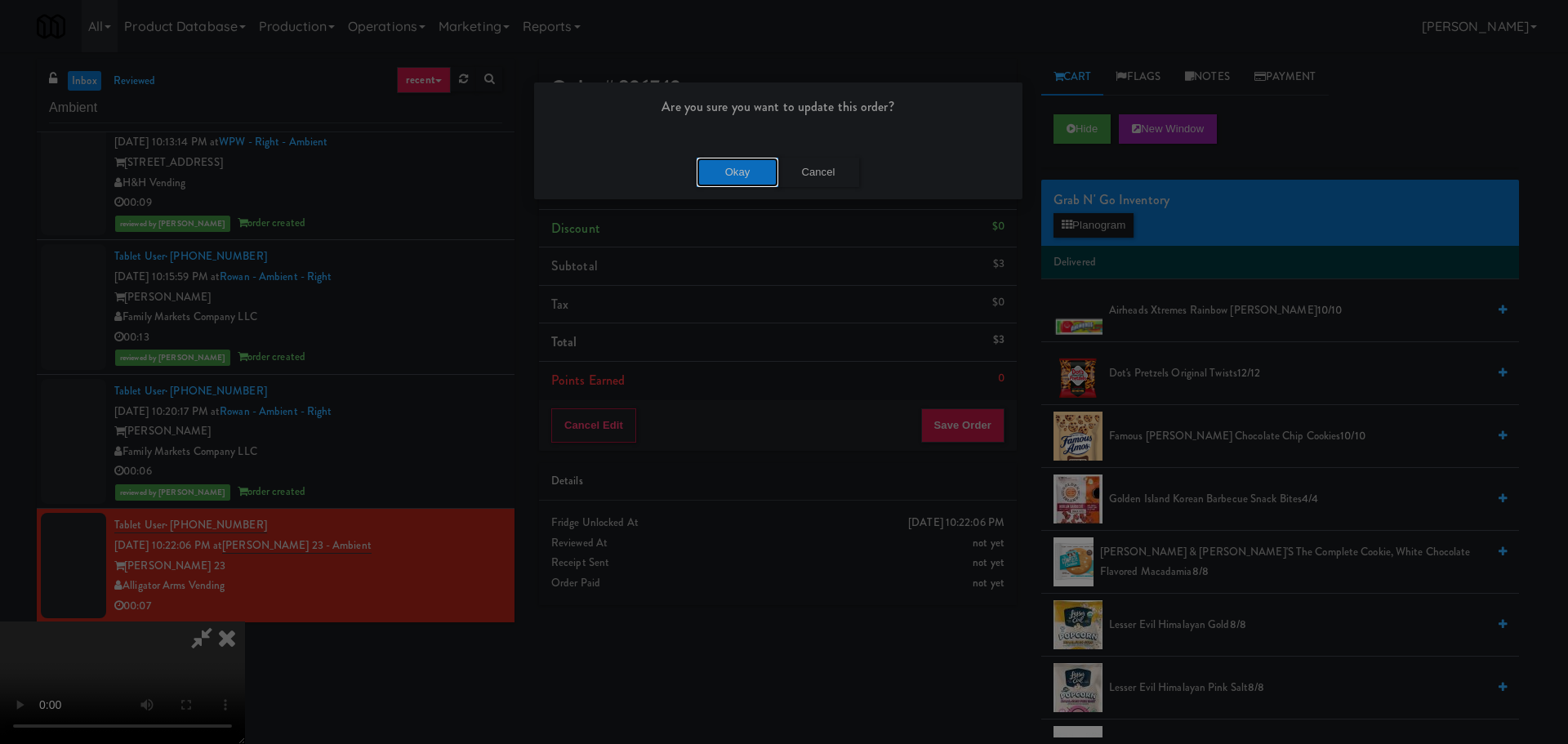
click at [726, 163] on button "Okay" at bounding box center [738, 172] width 82 height 29
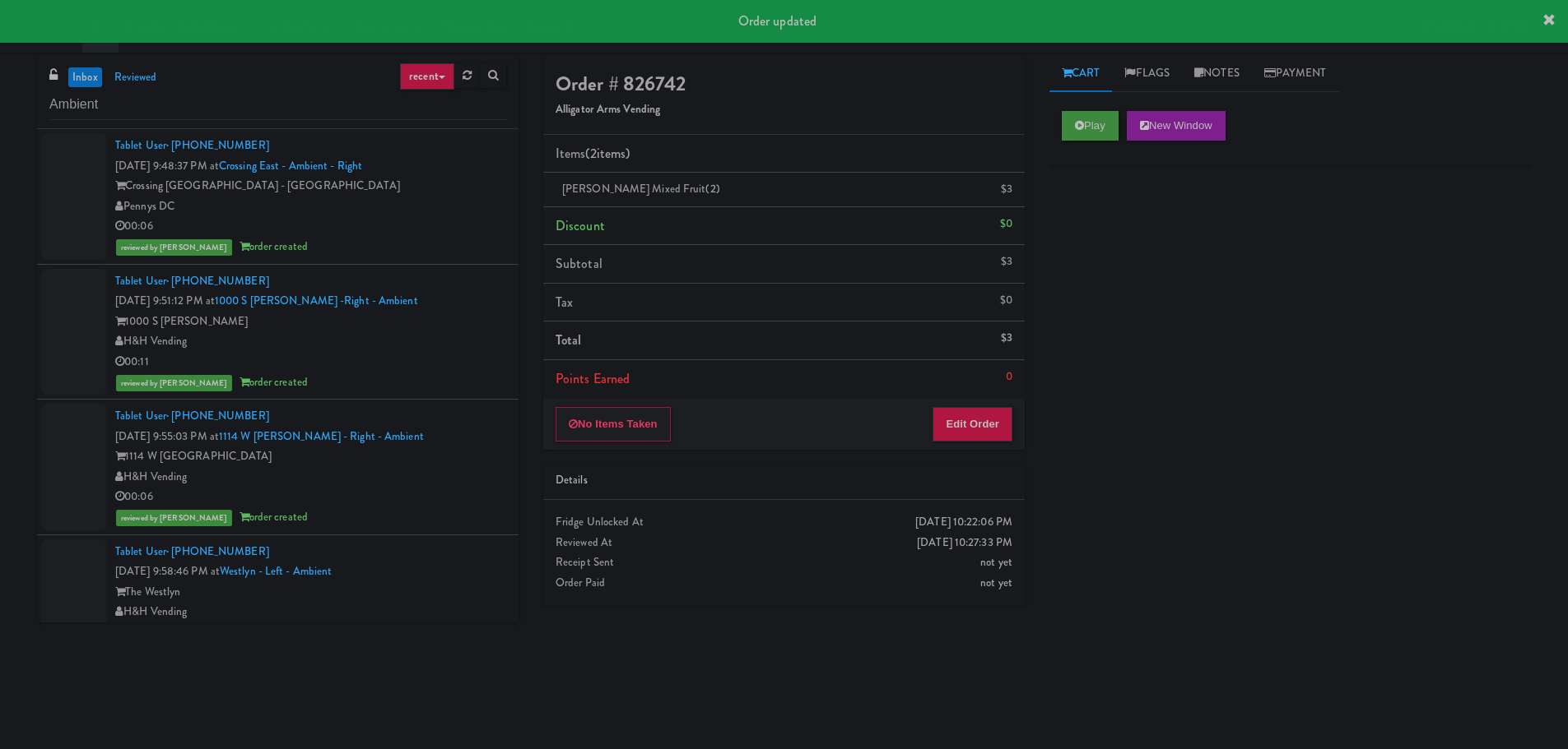
scroll to position [0, 0]
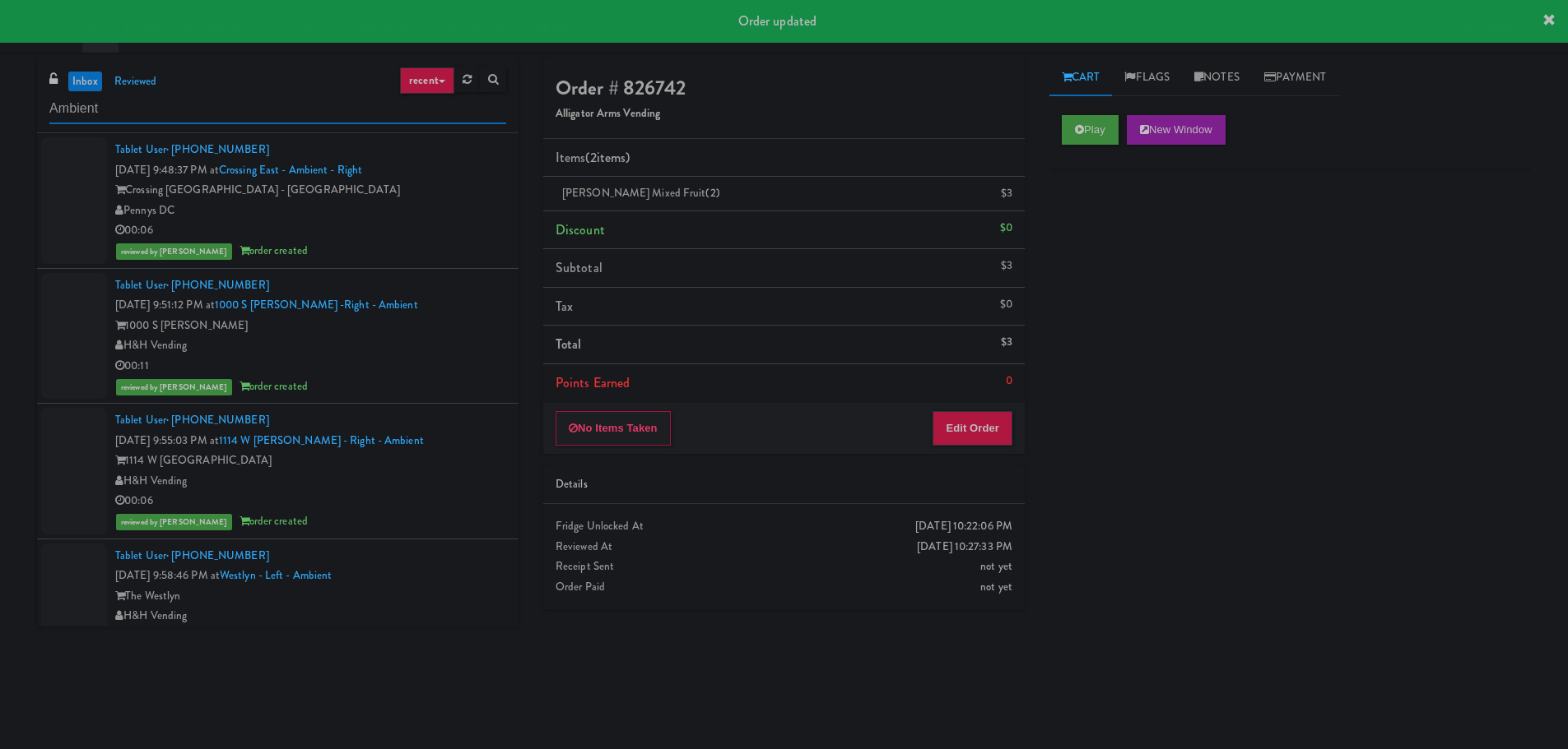
click at [148, 113] on input "Ambient" at bounding box center [278, 109] width 457 height 31
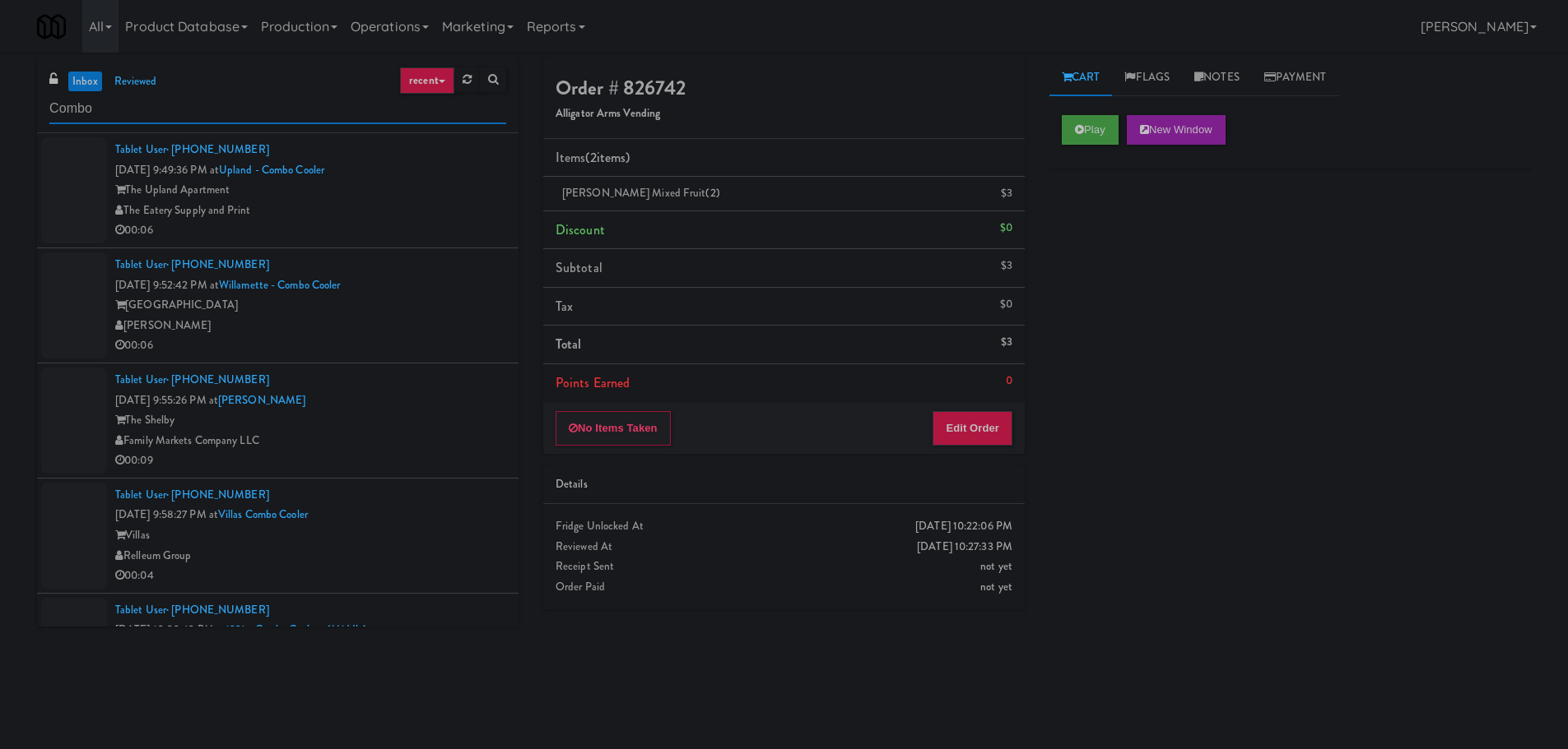
type input "Combo"
click at [462, 195] on div "The Upland Apartment" at bounding box center [311, 190] width 391 height 20
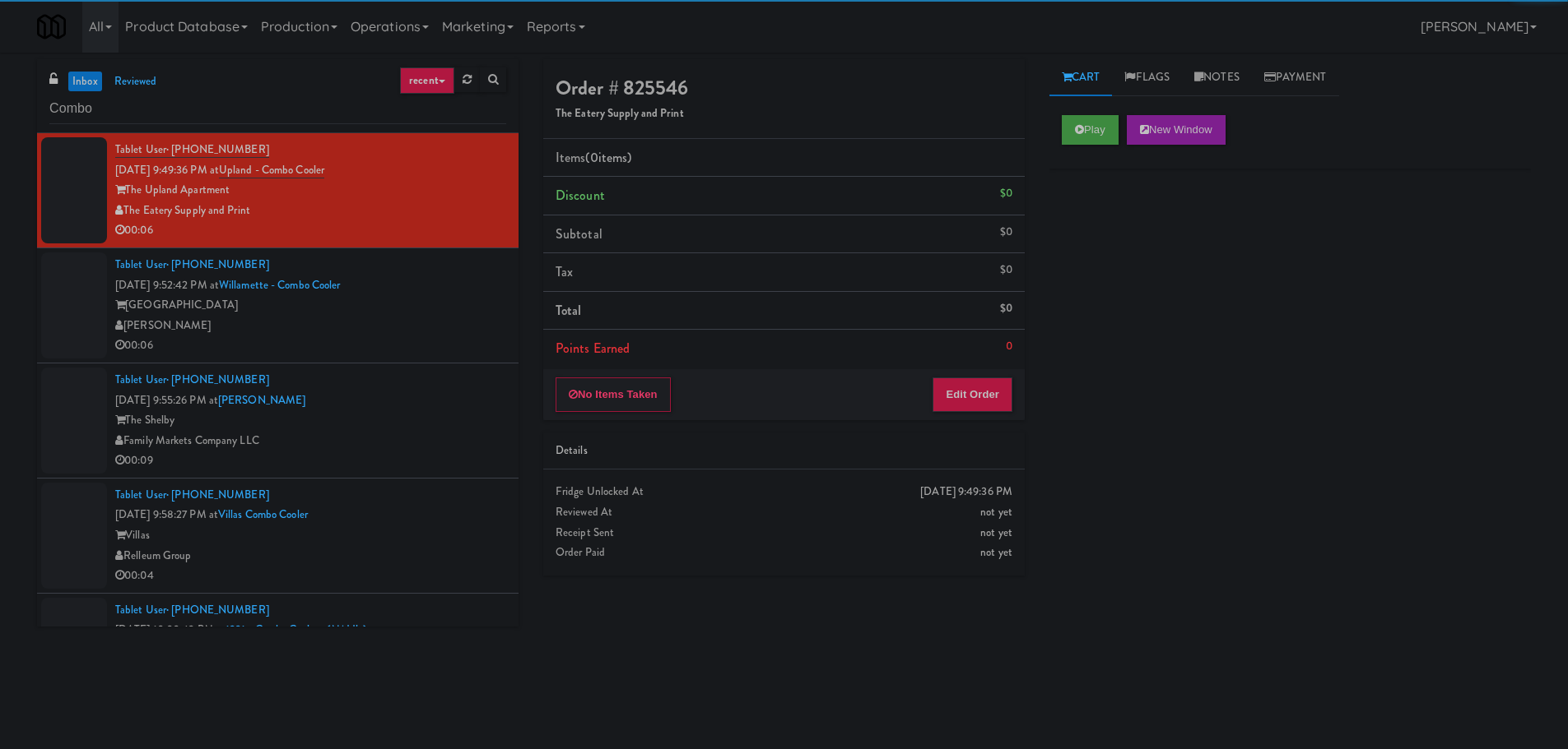
click at [1092, 114] on div "Play New Window" at bounding box center [1290, 135] width 481 height 66
click at [1092, 138] on button "Play" at bounding box center [1090, 129] width 57 height 30
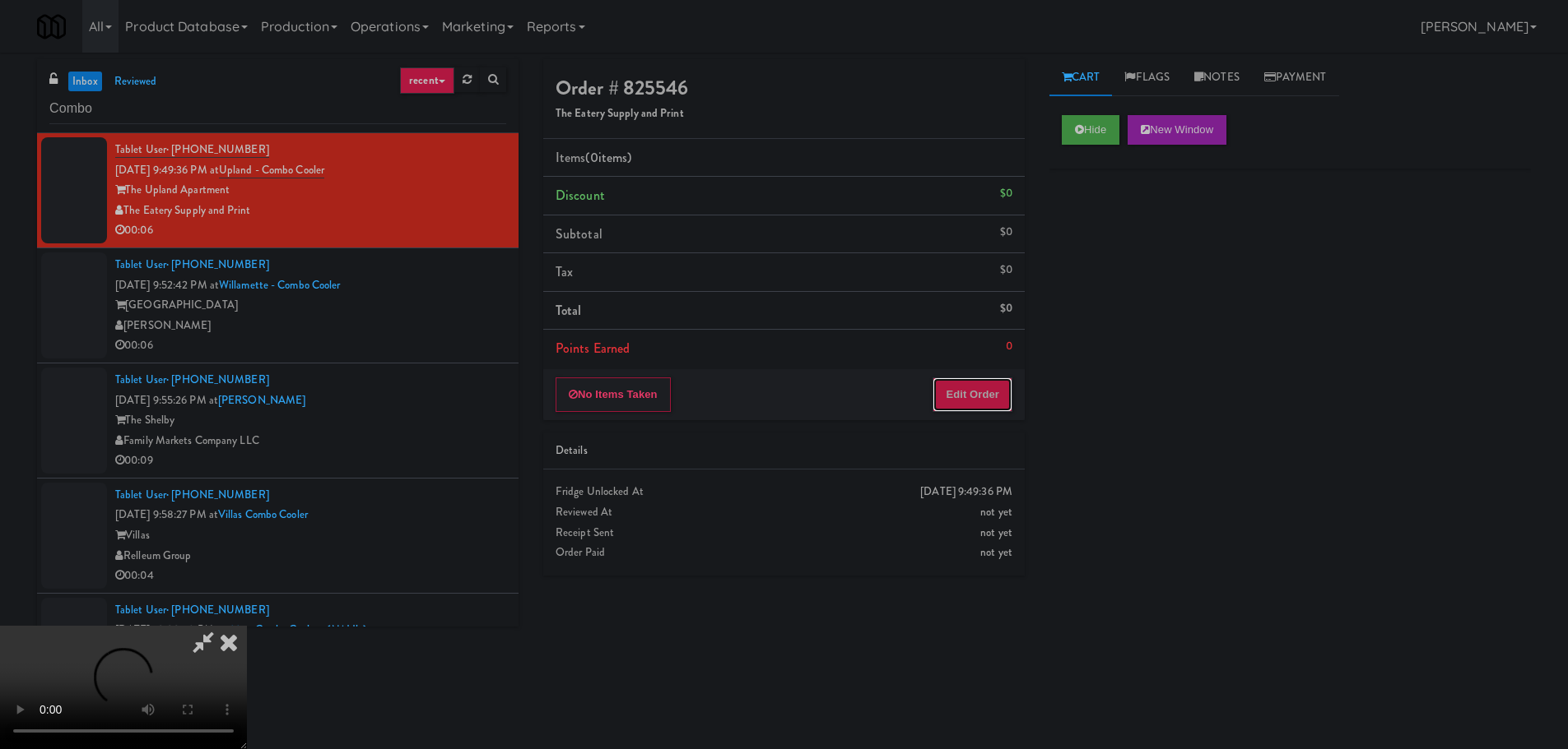
click at [966, 403] on button "Edit Order" at bounding box center [972, 395] width 80 height 34
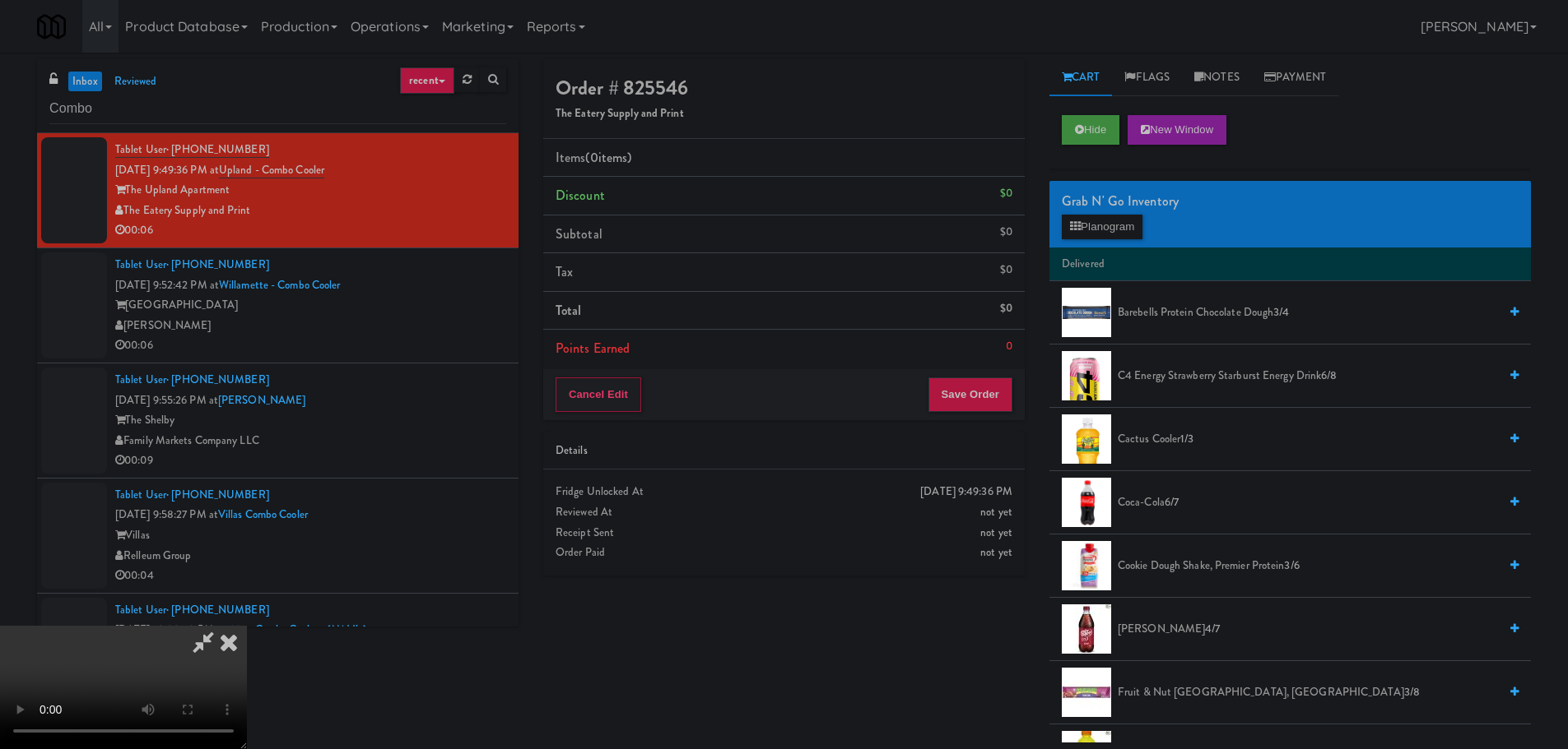
click at [247, 626] on video at bounding box center [124, 688] width 247 height 124
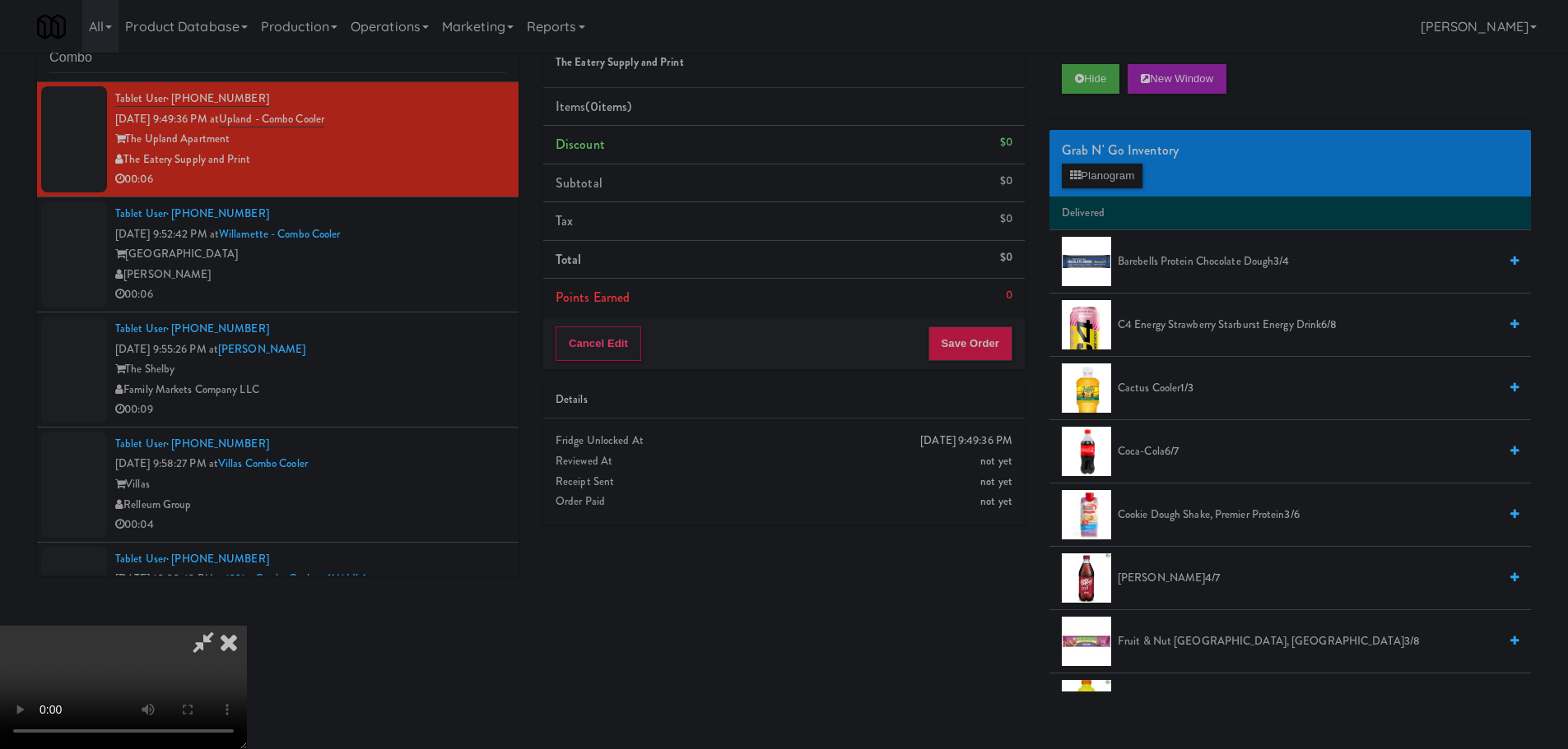
scroll to position [53, 0]
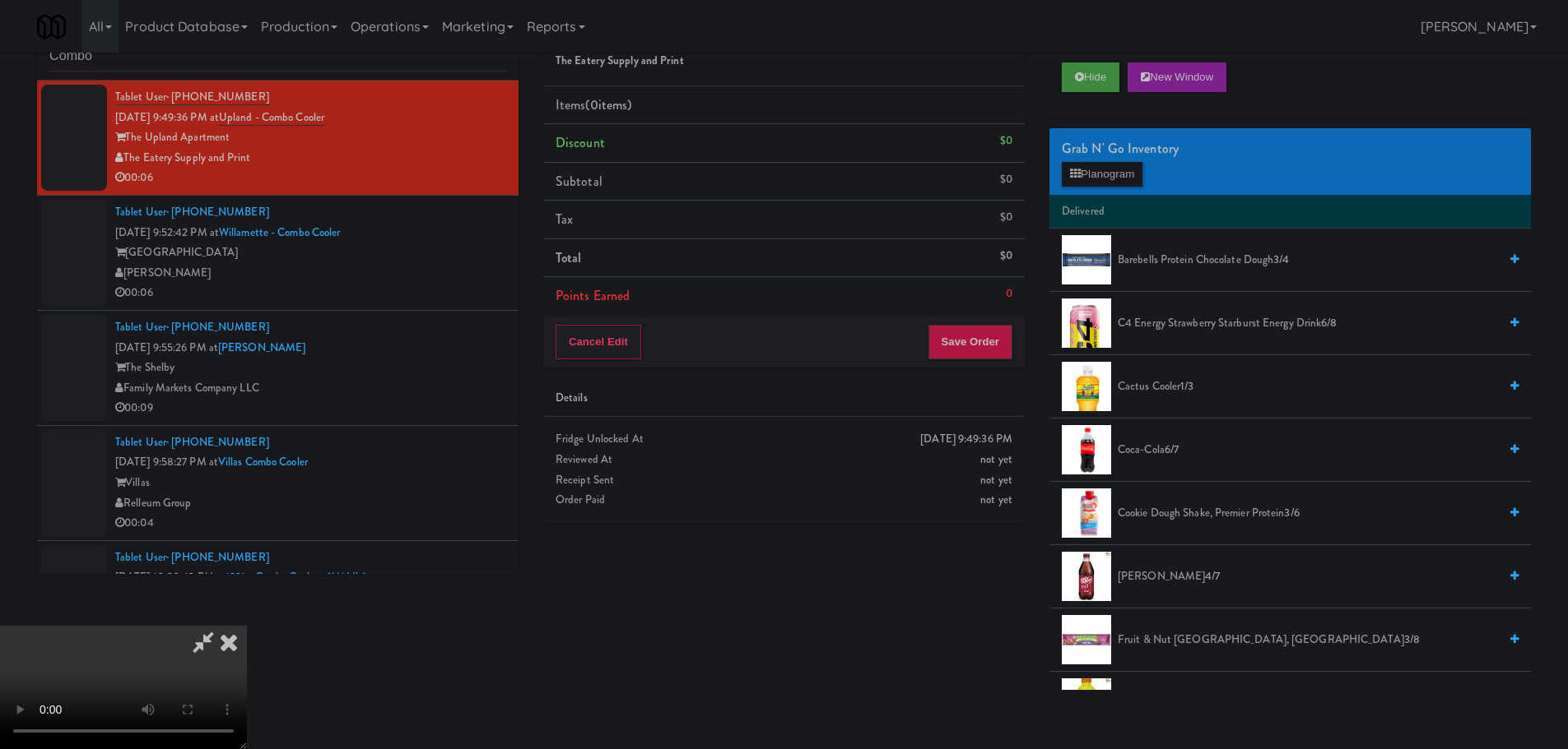
click at [1130, 190] on div "Grab N' Go Inventory Planogram" at bounding box center [1290, 162] width 481 height 67
click at [1132, 171] on button "Planogram" at bounding box center [1102, 174] width 81 height 25
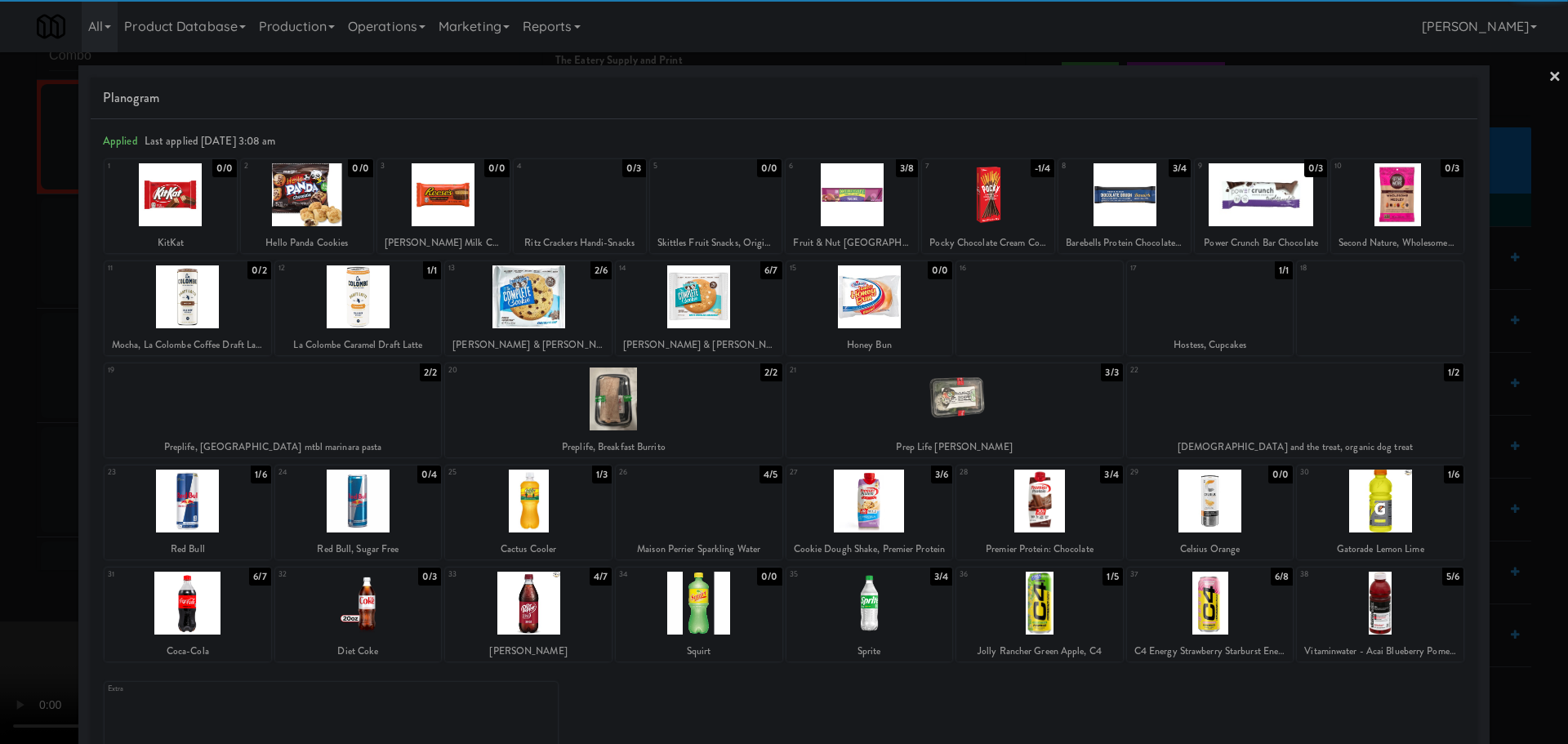
click at [1209, 617] on div at bounding box center [1210, 603] width 166 height 63
click at [0, 518] on div at bounding box center [784, 372] width 1568 height 744
click at [245, 622] on video at bounding box center [123, 683] width 245 height 123
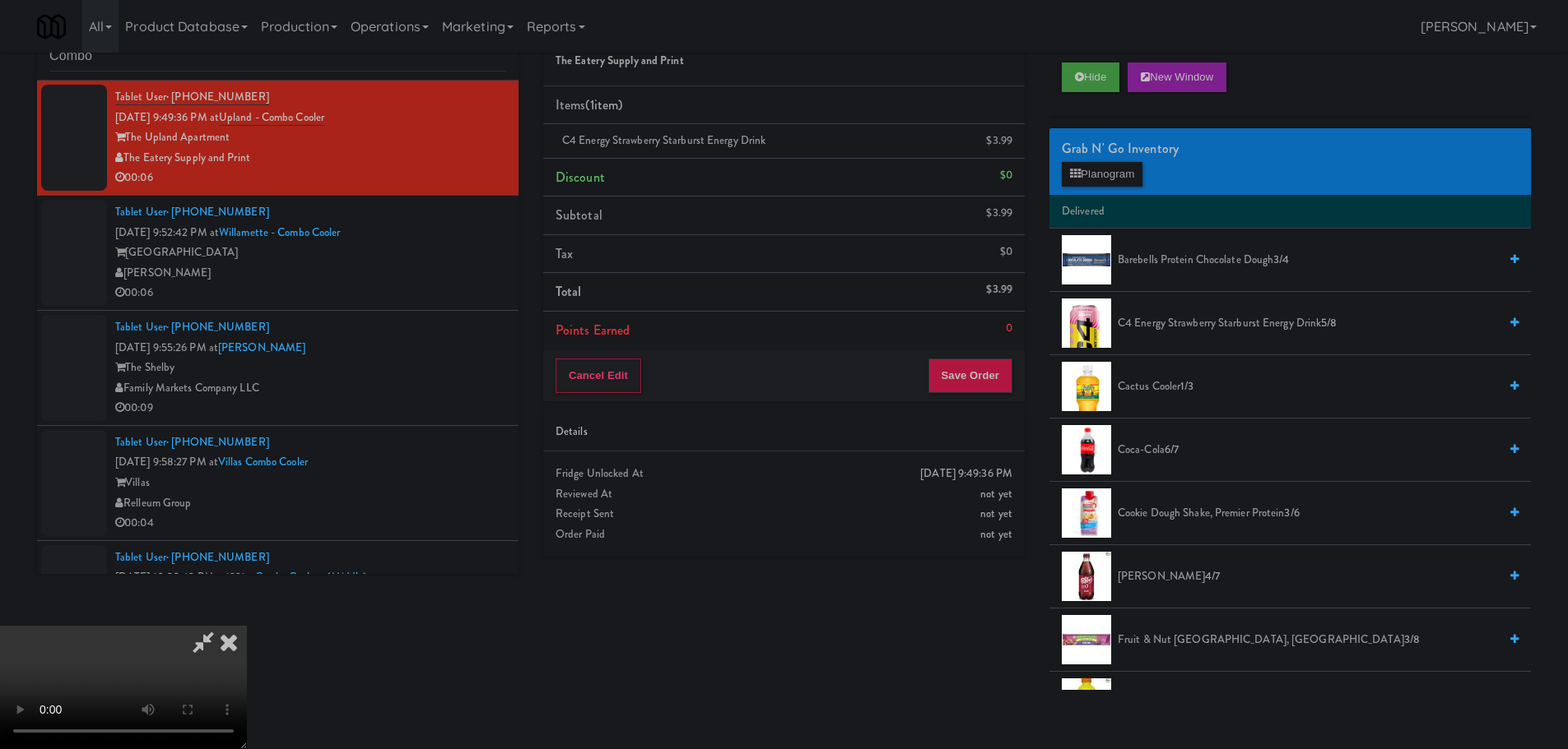
click at [982, 630] on div "Order # 825546 The Eatery Supply and Print Items (1 item ) C4 Energy Strawberry…" at bounding box center [1037, 349] width 1012 height 684
click at [975, 388] on button "Save Order" at bounding box center [971, 375] width 84 height 34
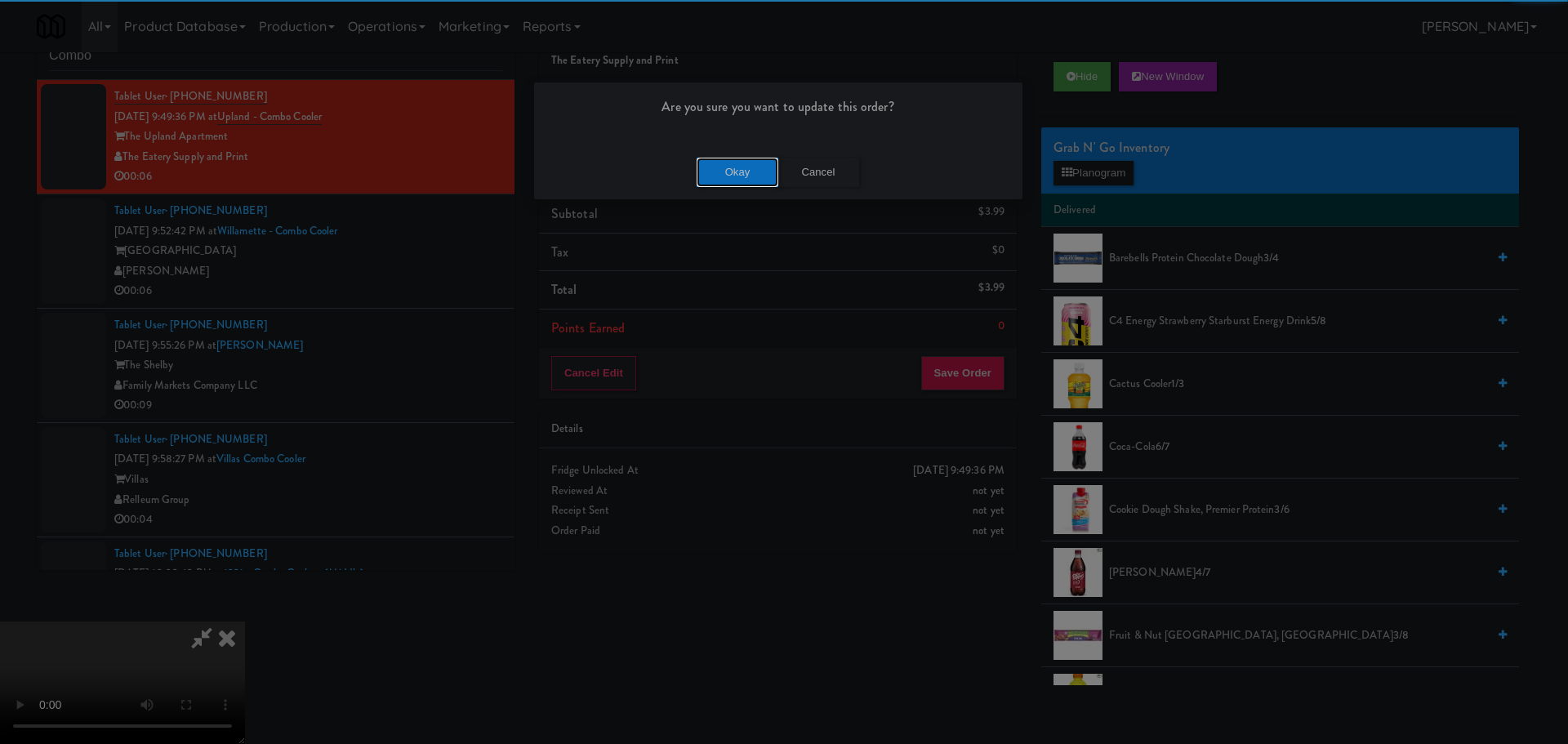
click at [741, 168] on button "Okay" at bounding box center [738, 172] width 82 height 29
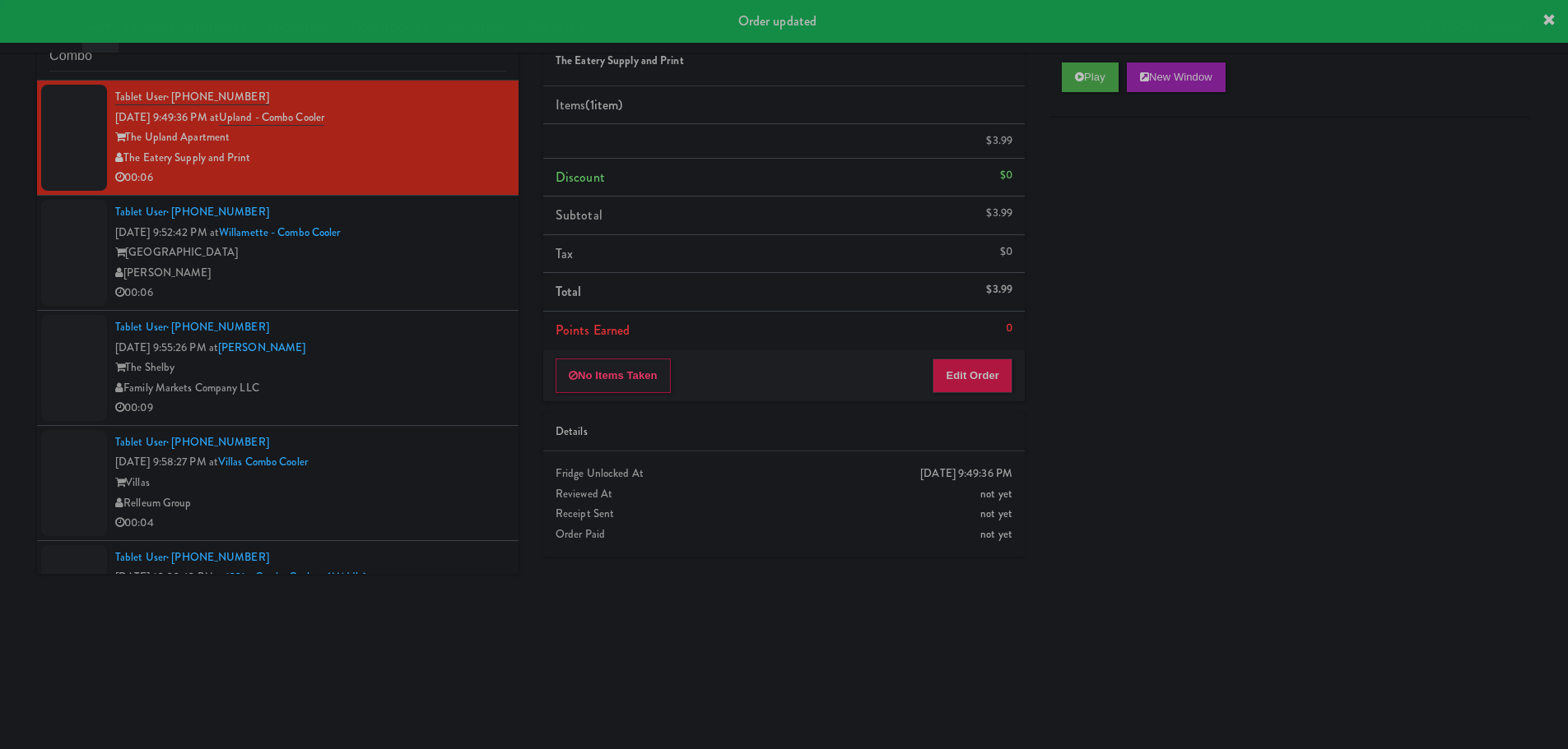
click at [421, 286] on div "00:06" at bounding box center [311, 292] width 391 height 20
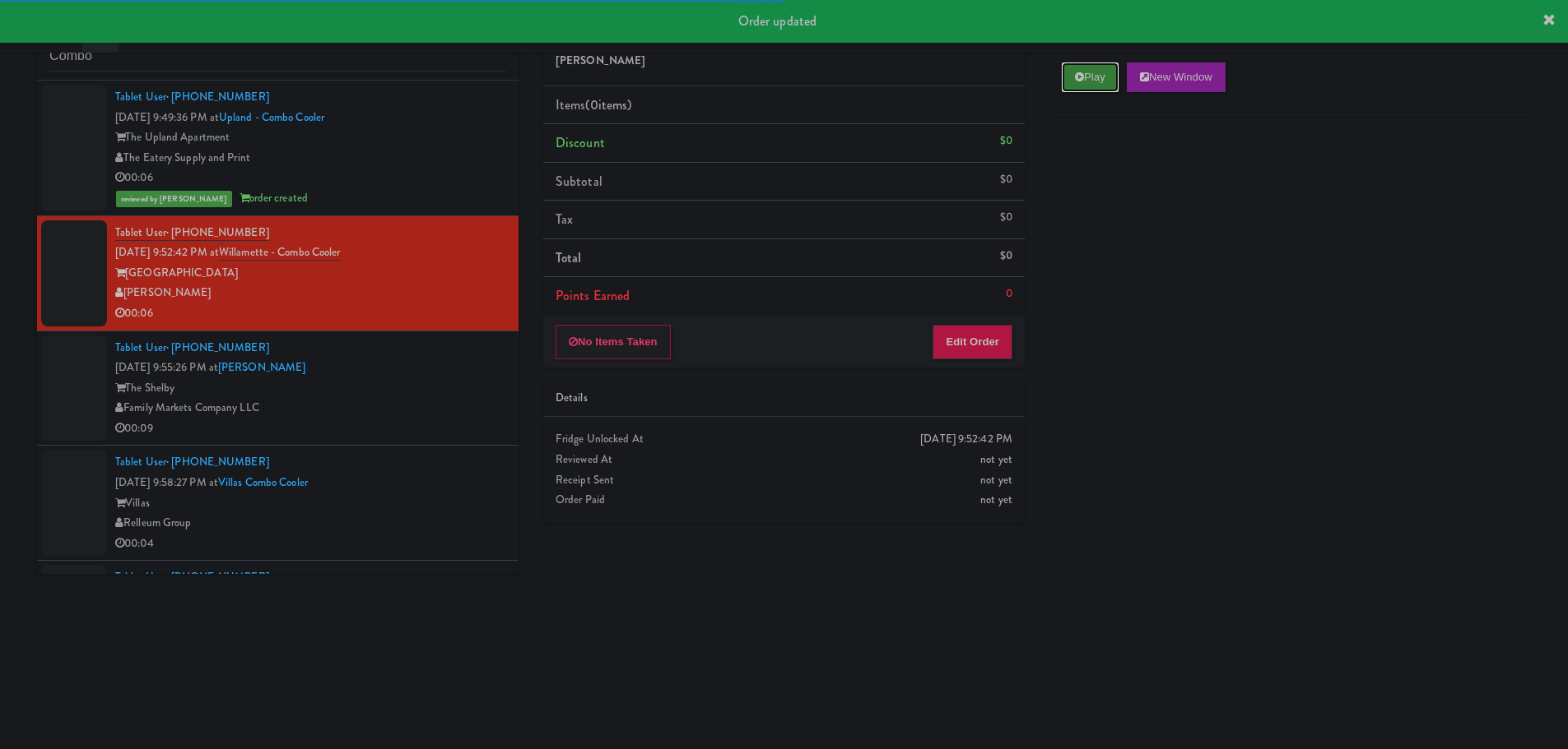
click at [1065, 79] on button "Play" at bounding box center [1090, 77] width 57 height 30
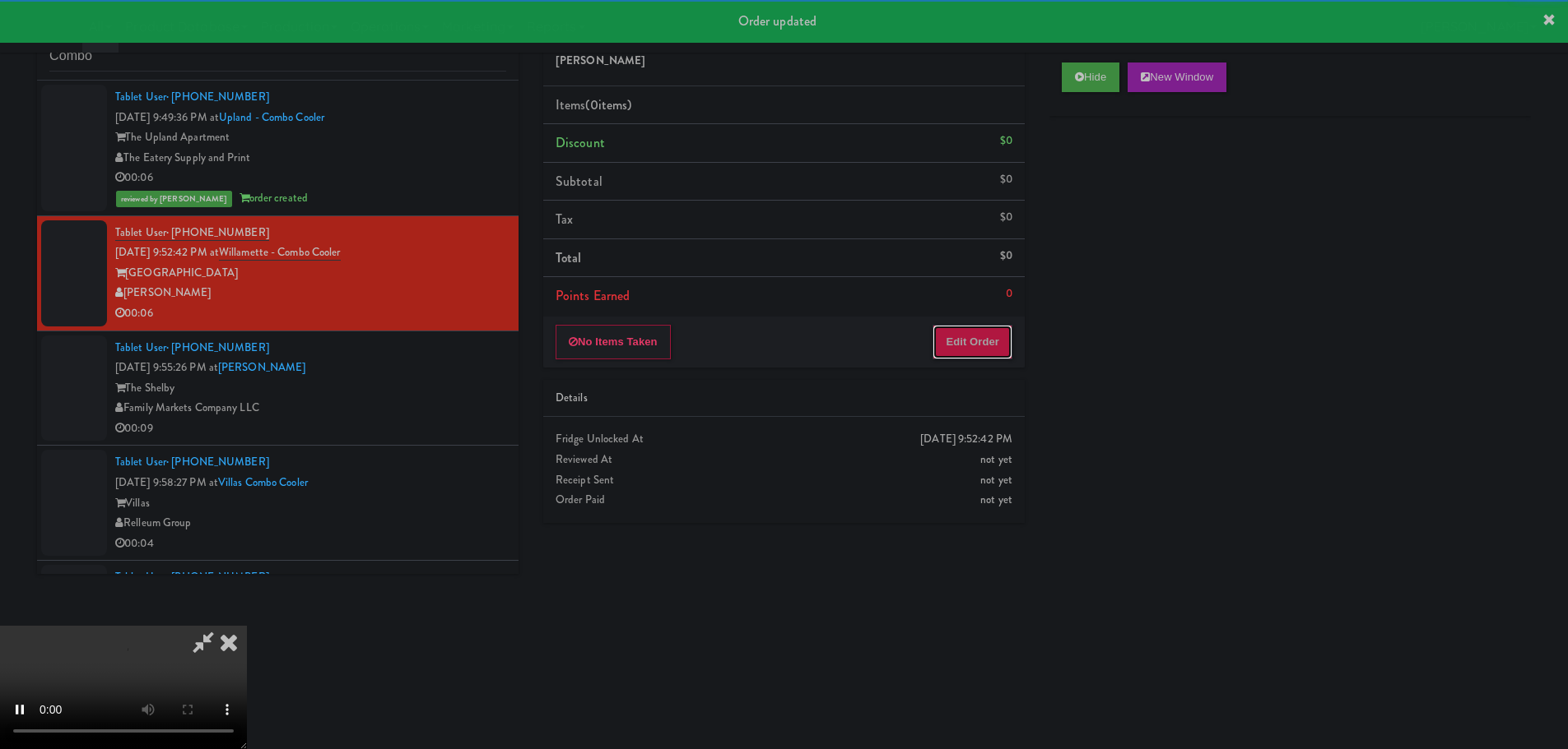
click at [962, 340] on button "Edit Order" at bounding box center [972, 342] width 80 height 34
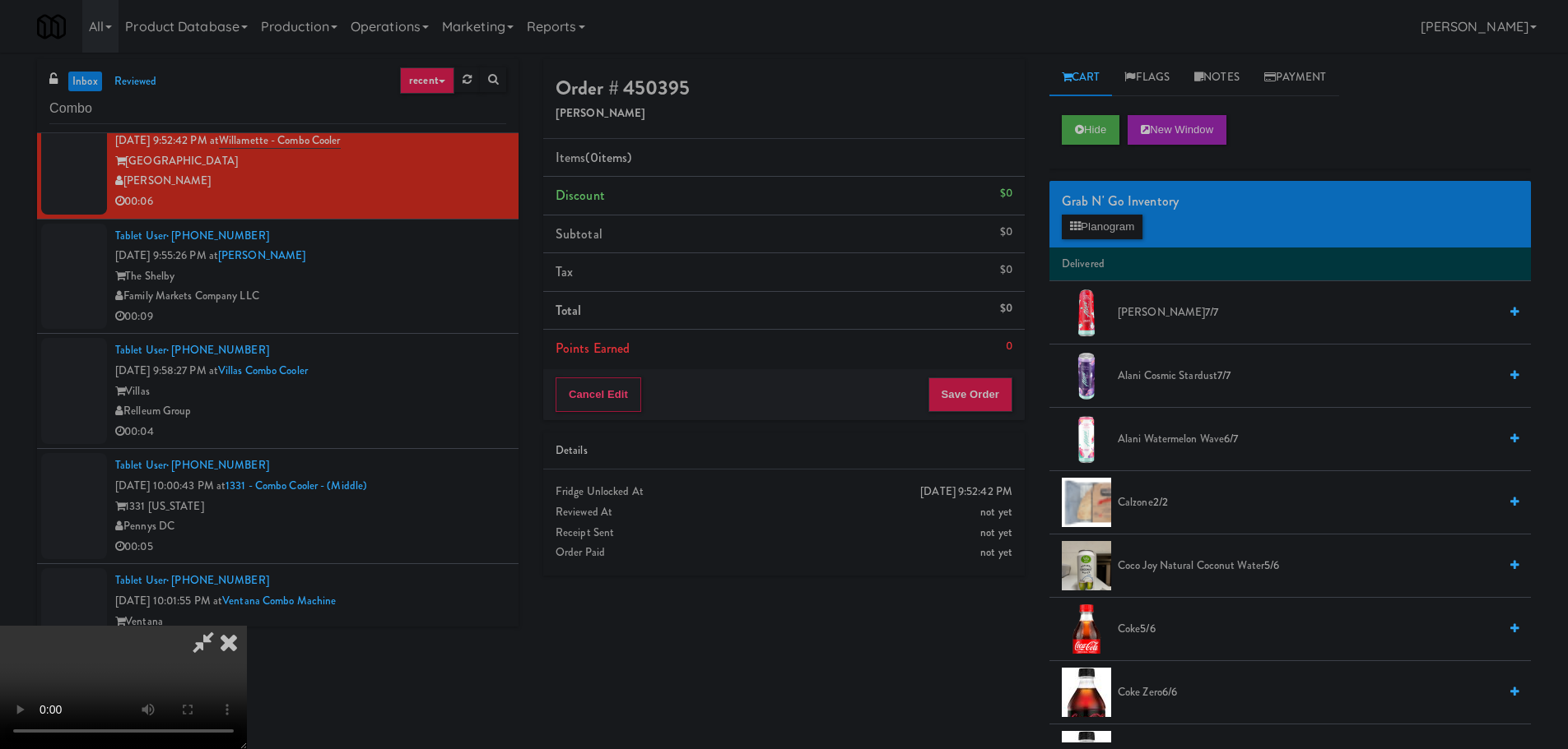
click at [247, 626] on video at bounding box center [124, 688] width 247 height 124
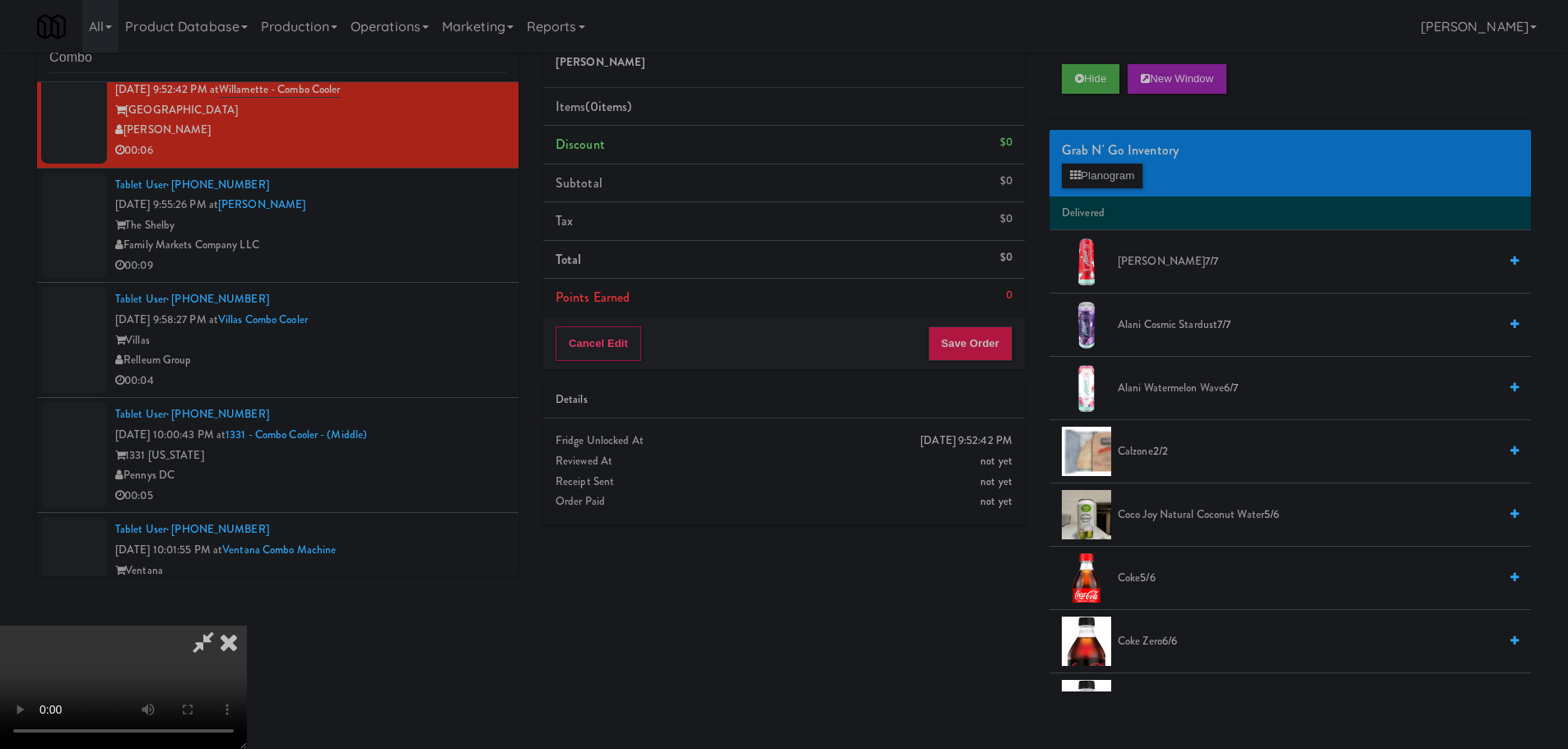
scroll to position [53, 0]
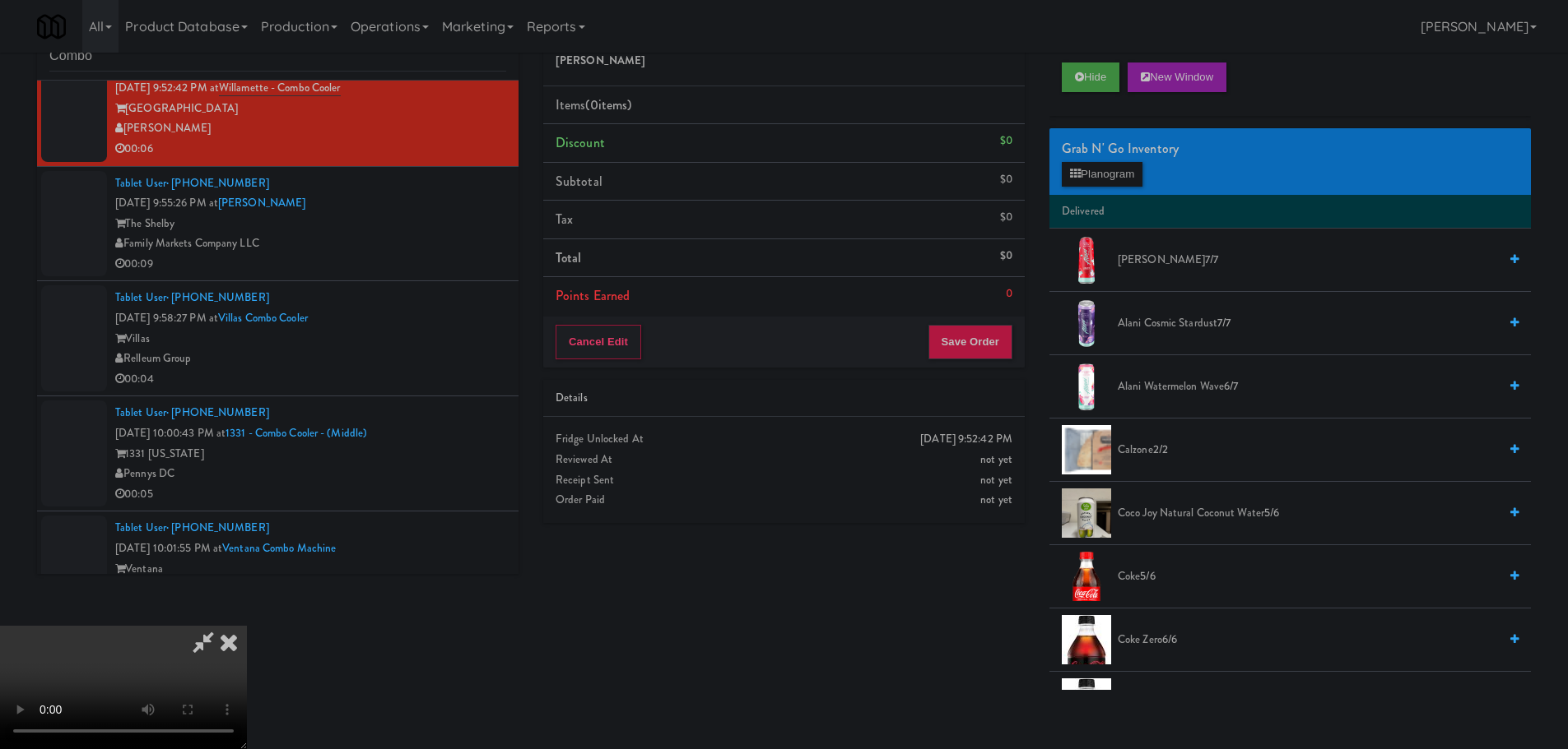
click at [247, 626] on video at bounding box center [124, 688] width 247 height 124
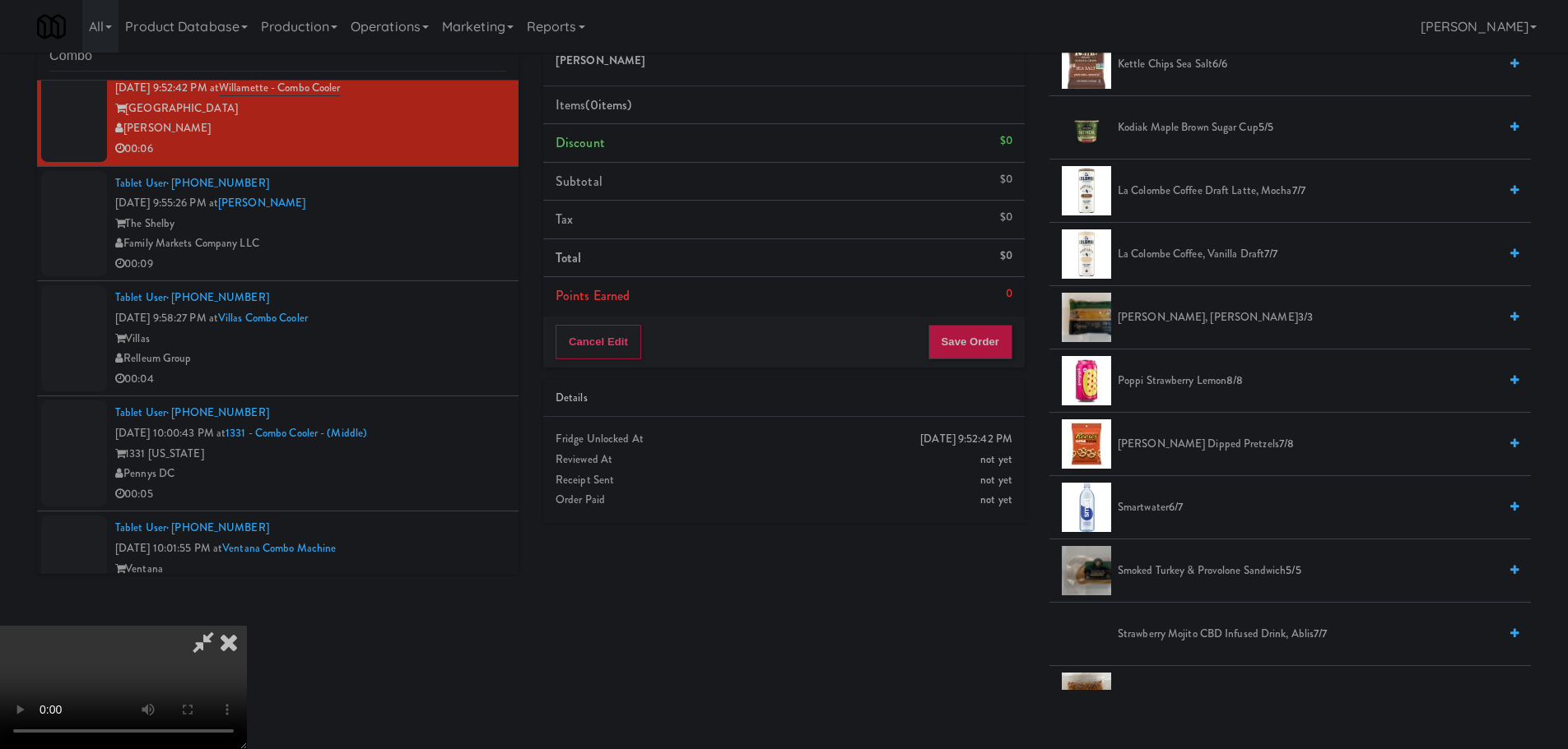
scroll to position [1151, 0]
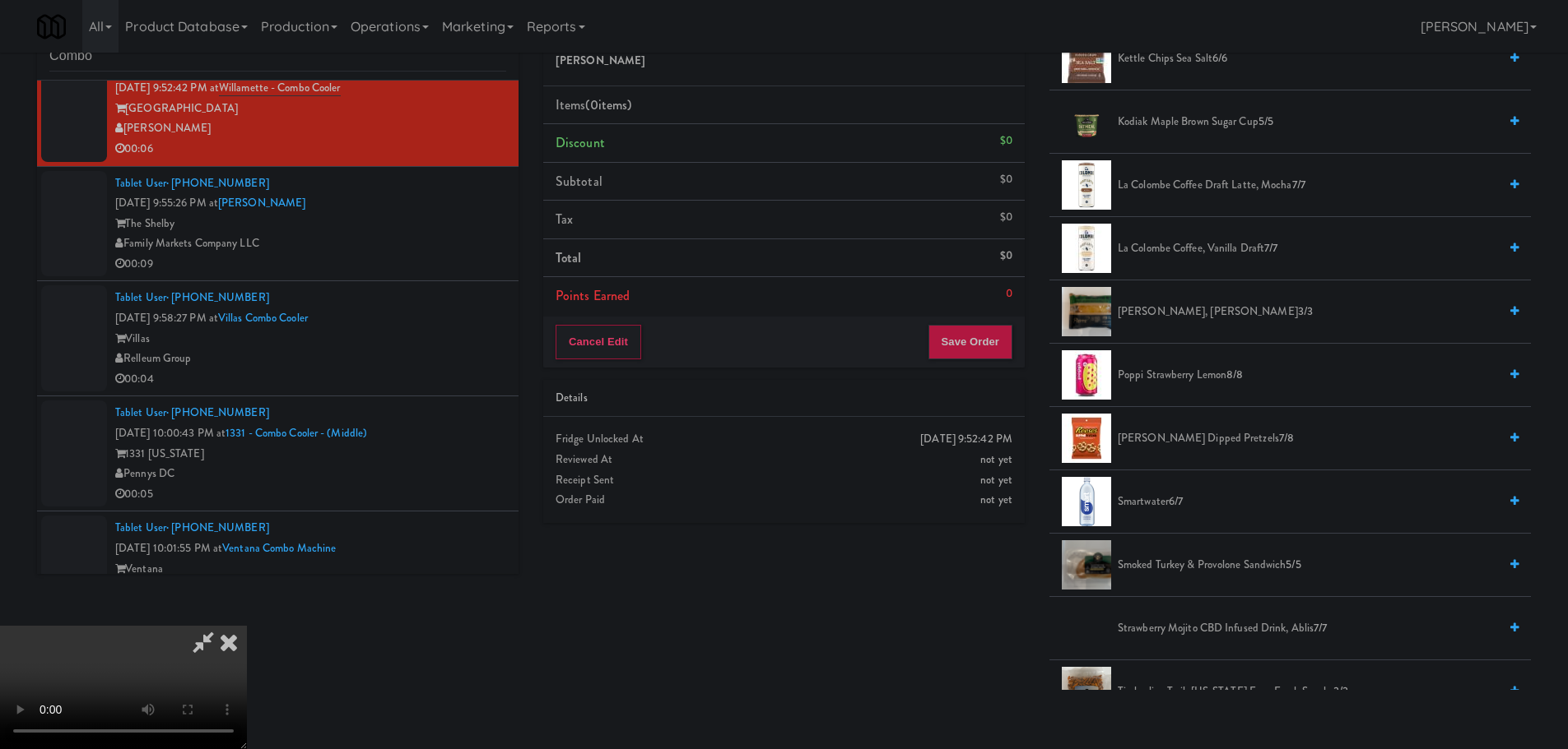
click at [1194, 371] on span "Poppi Strawberry Lemon 8/8" at bounding box center [1307, 374] width 380 height 20
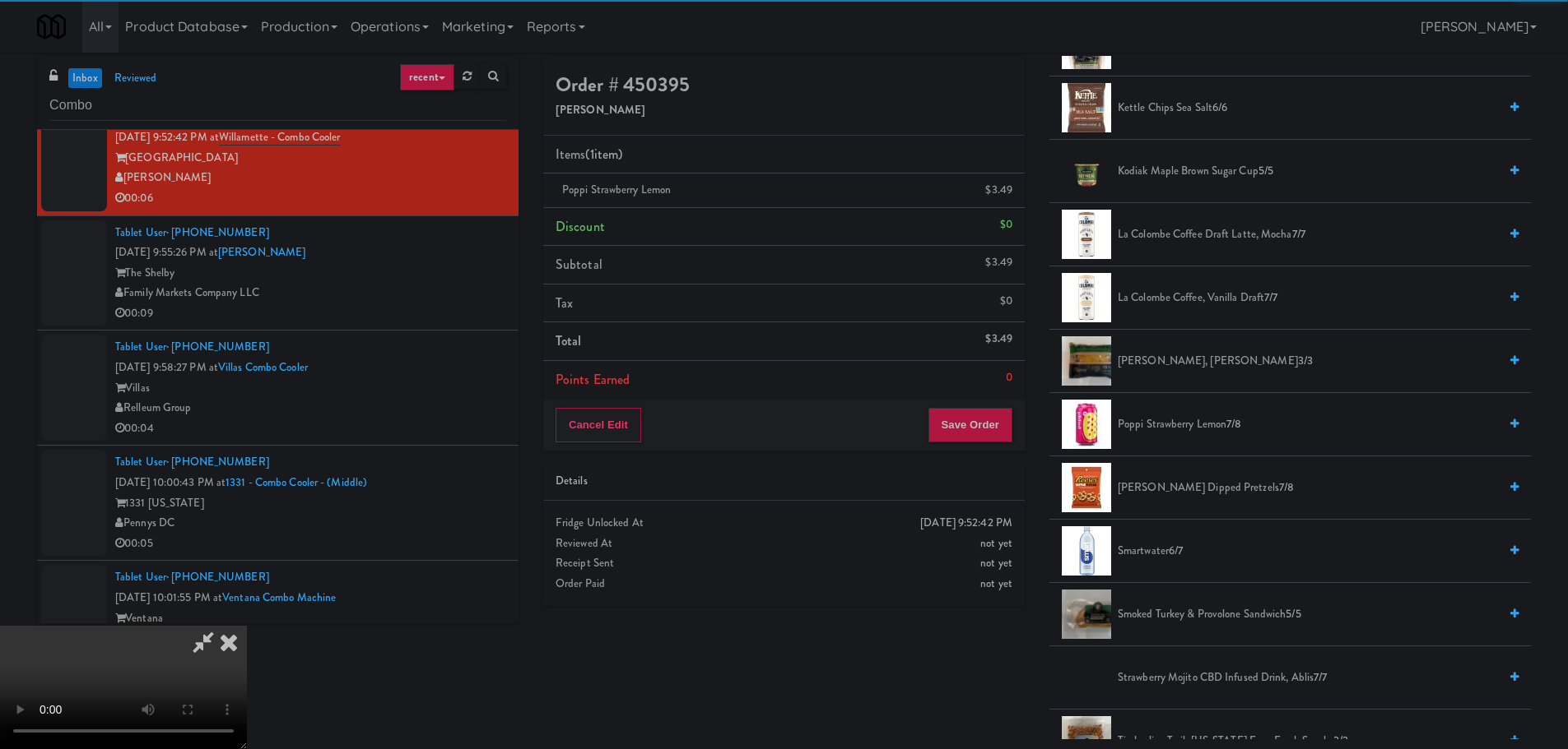
scroll to position [0, 0]
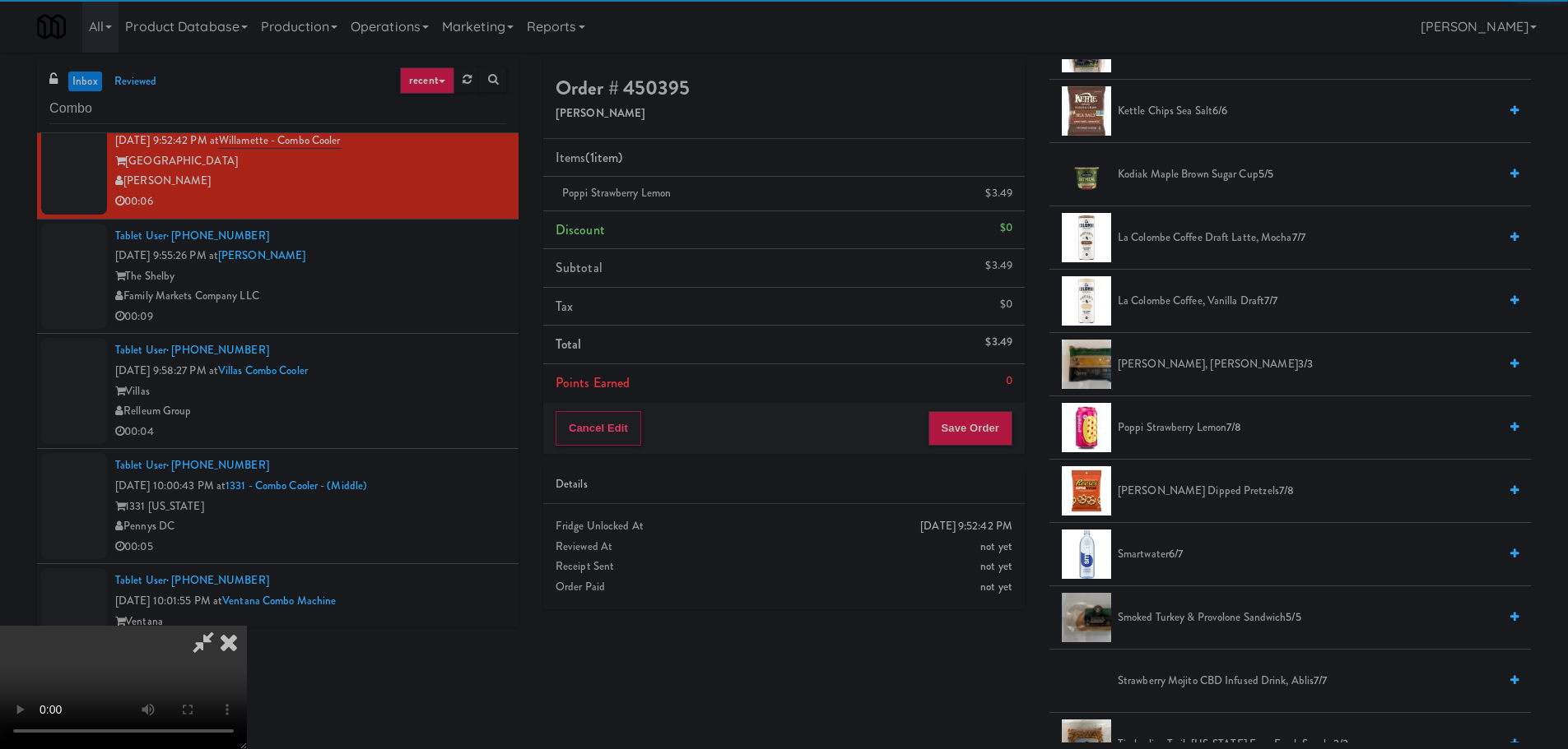
click at [247, 626] on video at bounding box center [124, 688] width 247 height 124
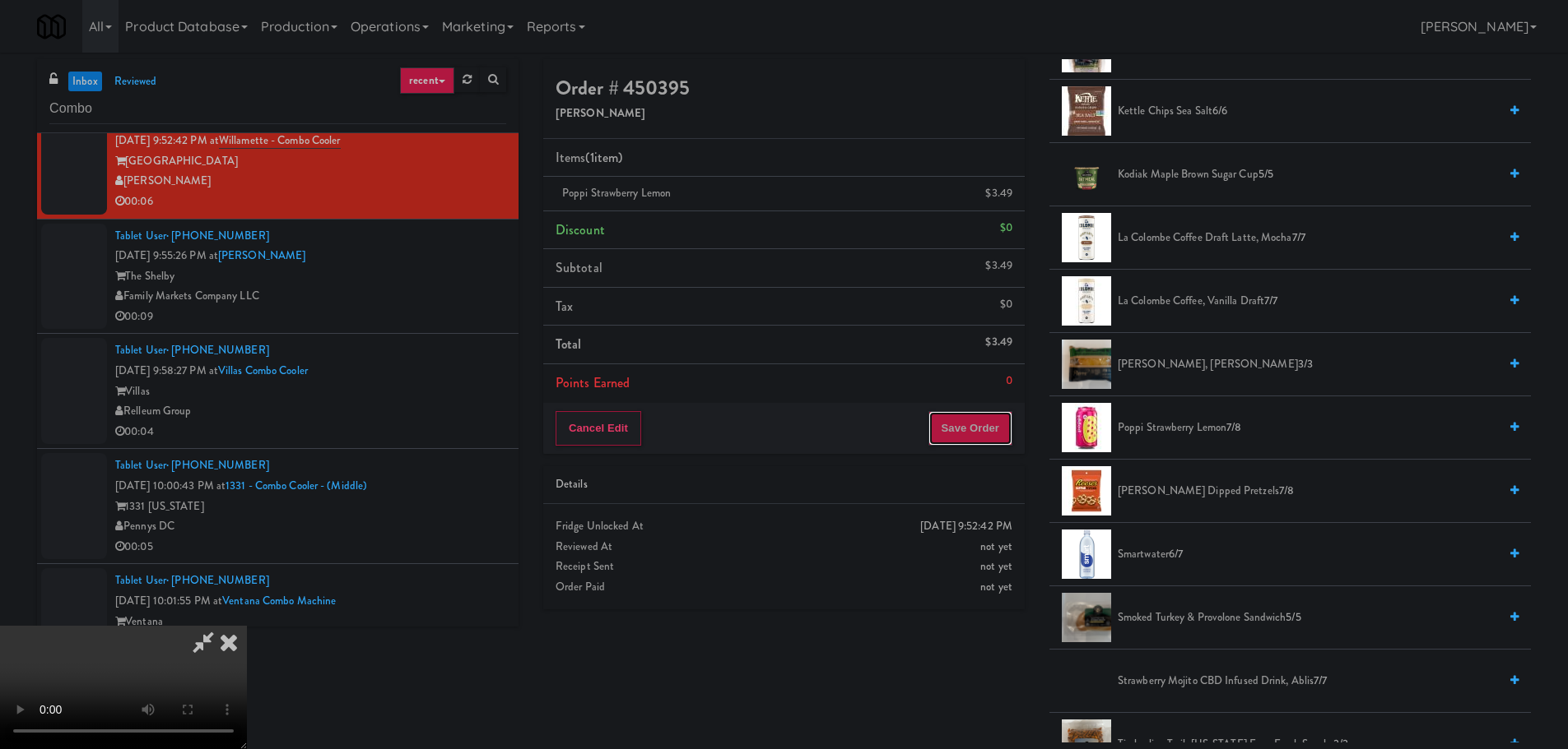
click at [979, 428] on button "Save Order" at bounding box center [971, 428] width 84 height 34
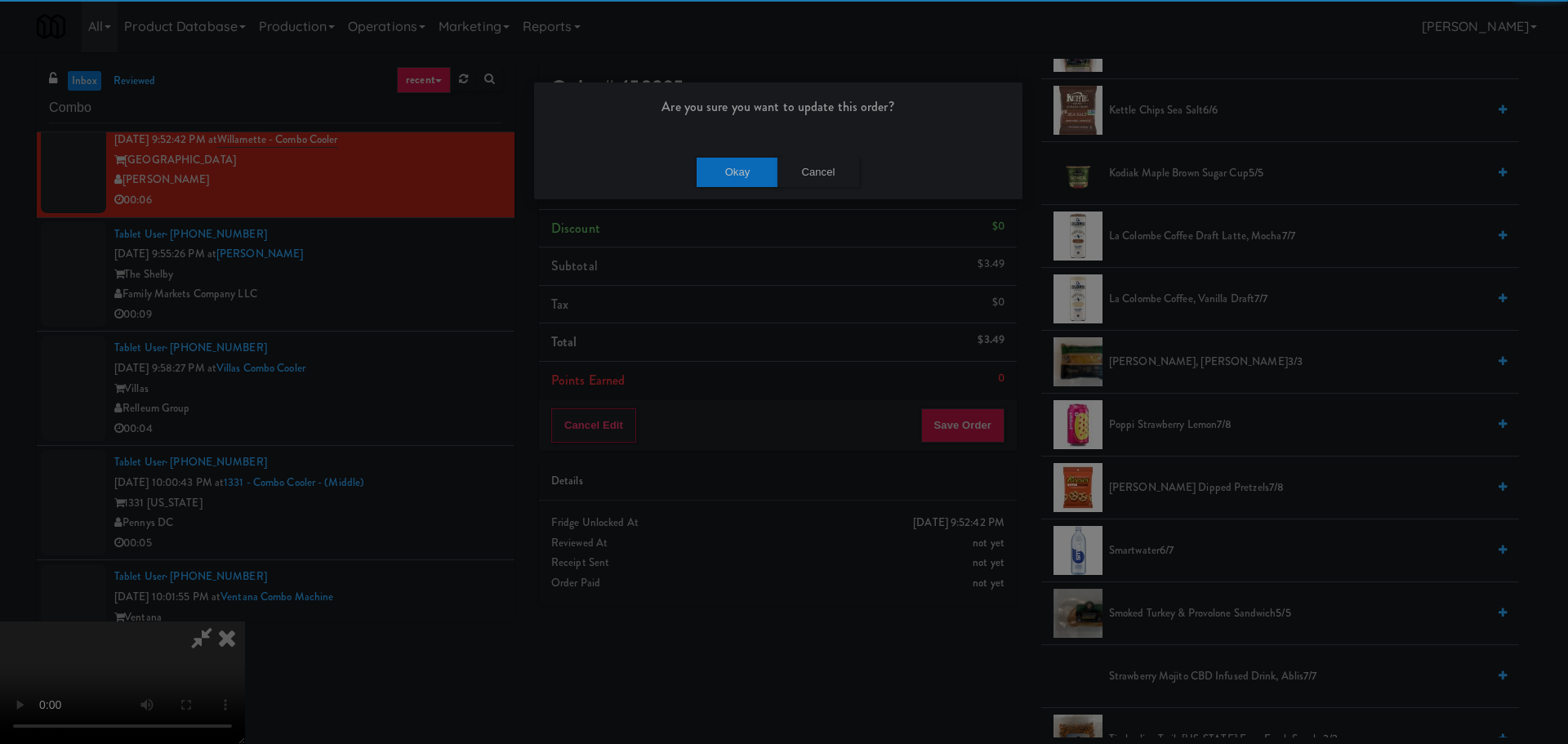
click at [729, 150] on div "Okay Cancel" at bounding box center [779, 172] width 489 height 55
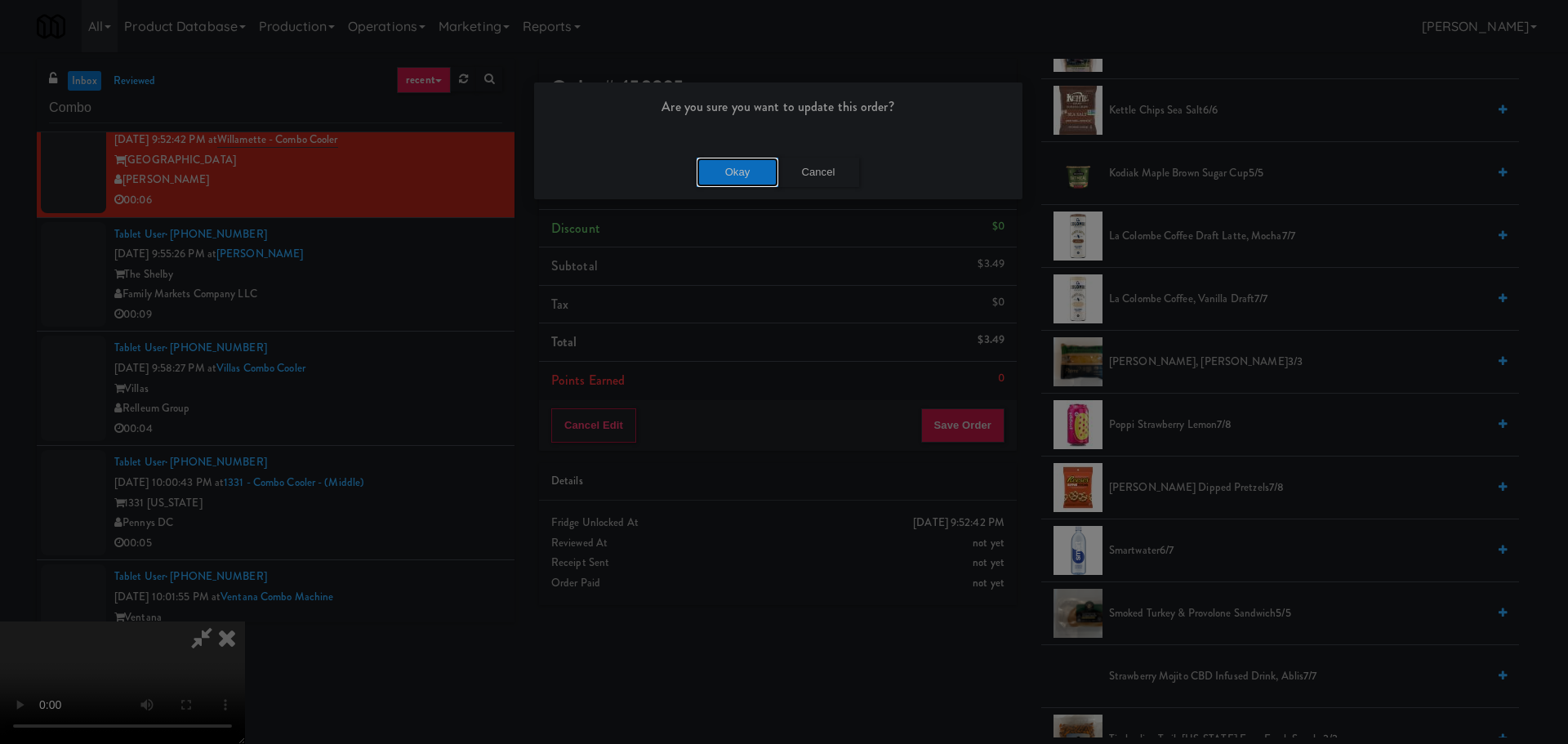
click at [733, 162] on button "Okay" at bounding box center [738, 172] width 82 height 29
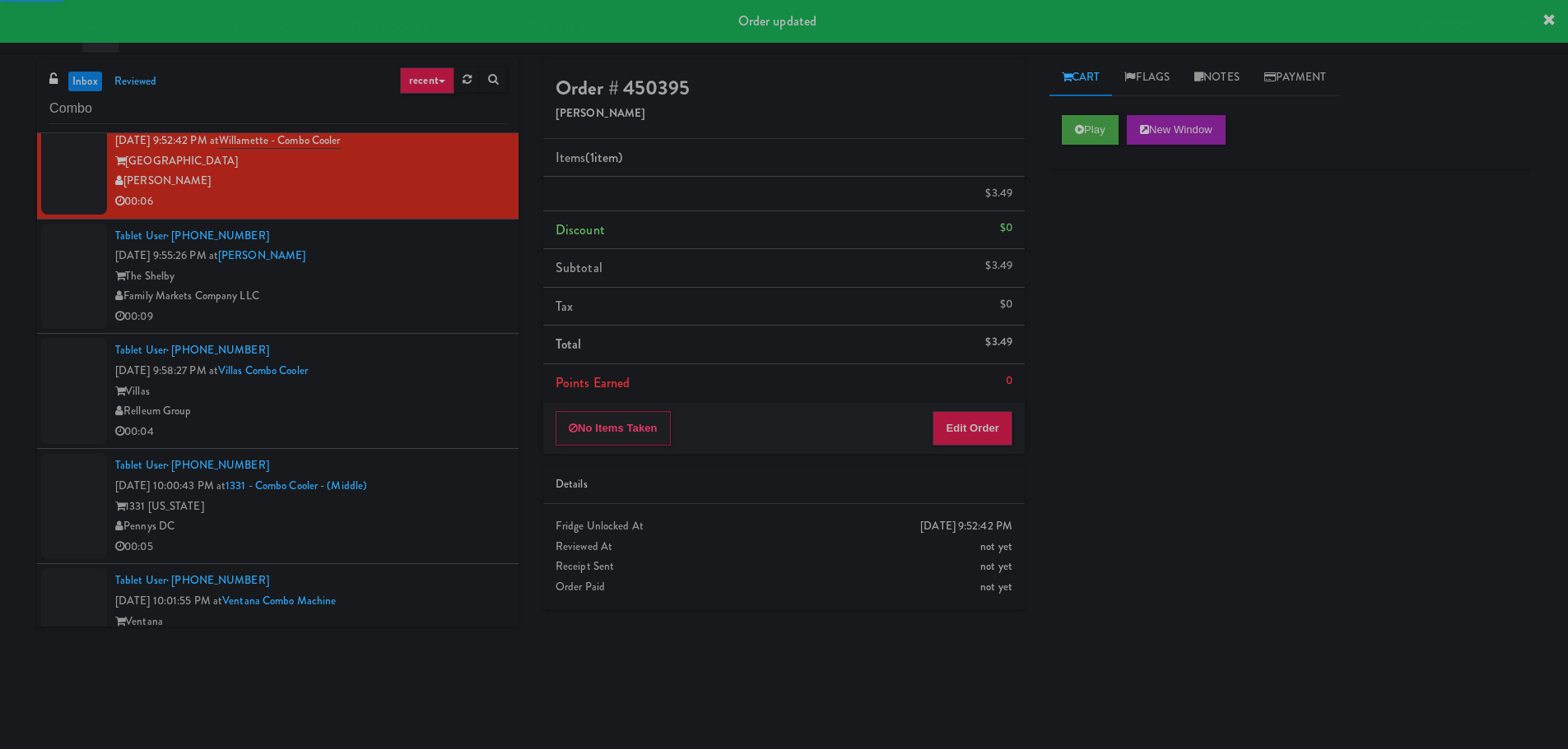
click at [451, 330] on li "Tablet User · (703) 501-0732 [DATE] 9:55:26 PM at Shelby Combo The Shelby Famil…" at bounding box center [278, 277] width 481 height 115
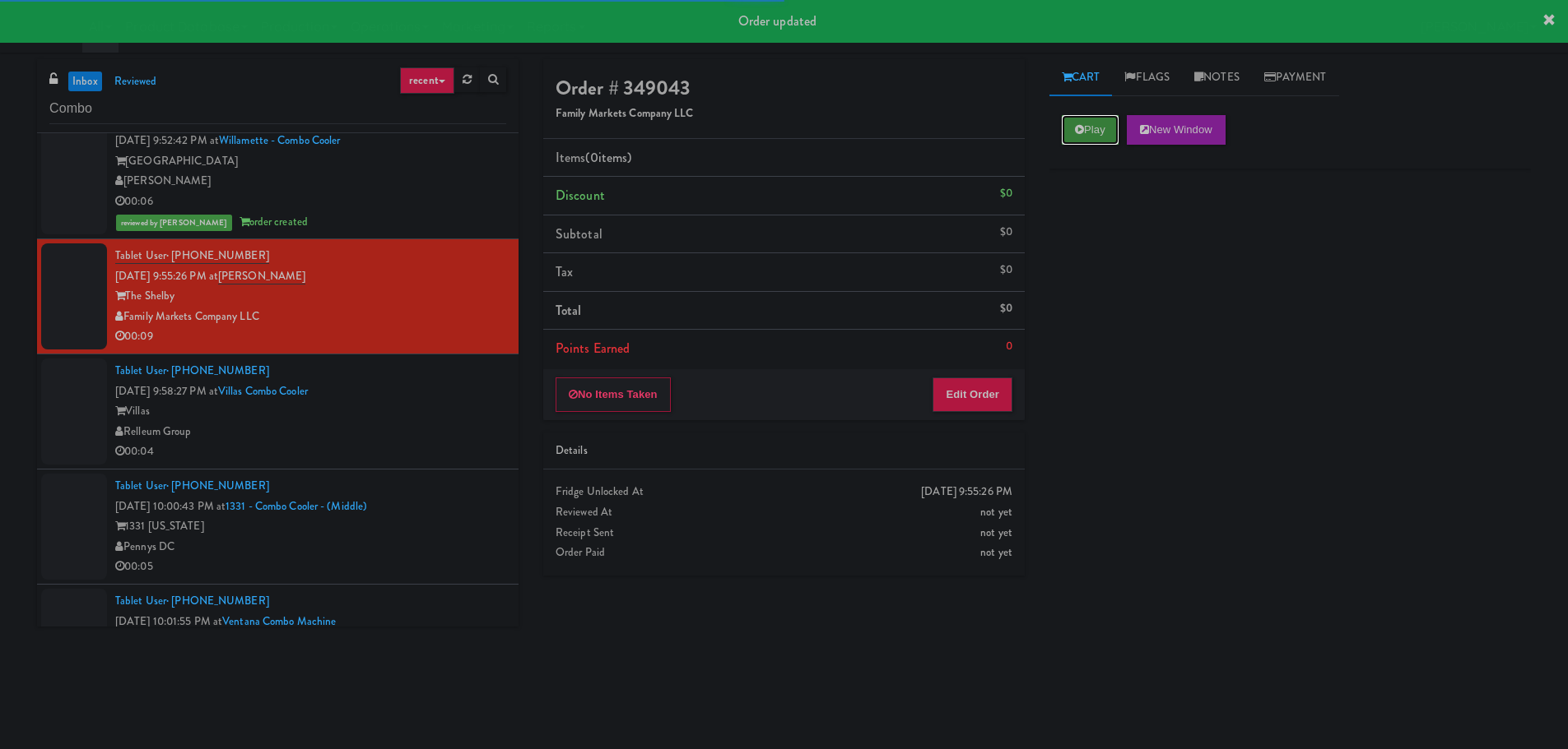
click at [1115, 134] on button "Play" at bounding box center [1090, 129] width 57 height 30
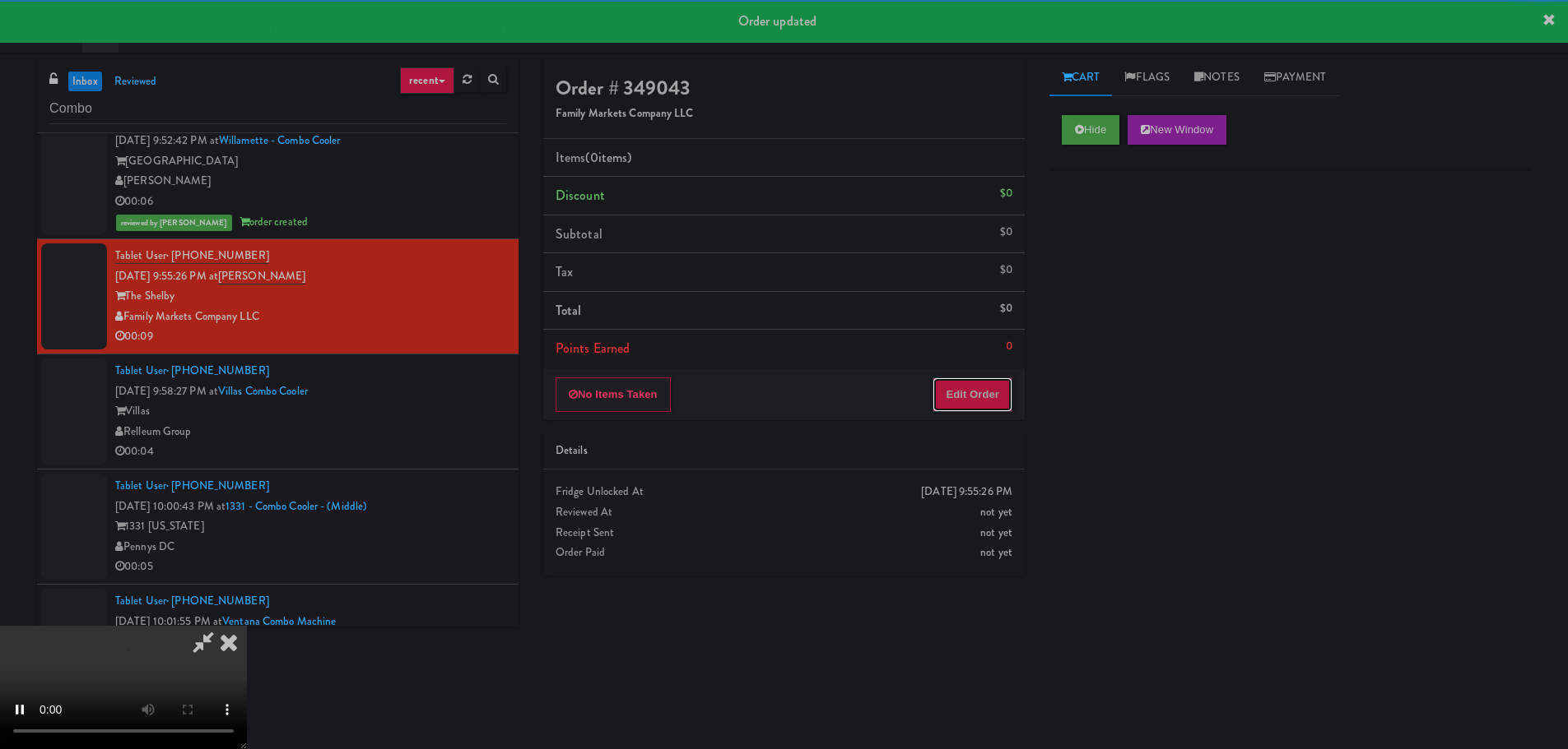
click at [951, 399] on button "Edit Order" at bounding box center [972, 395] width 80 height 34
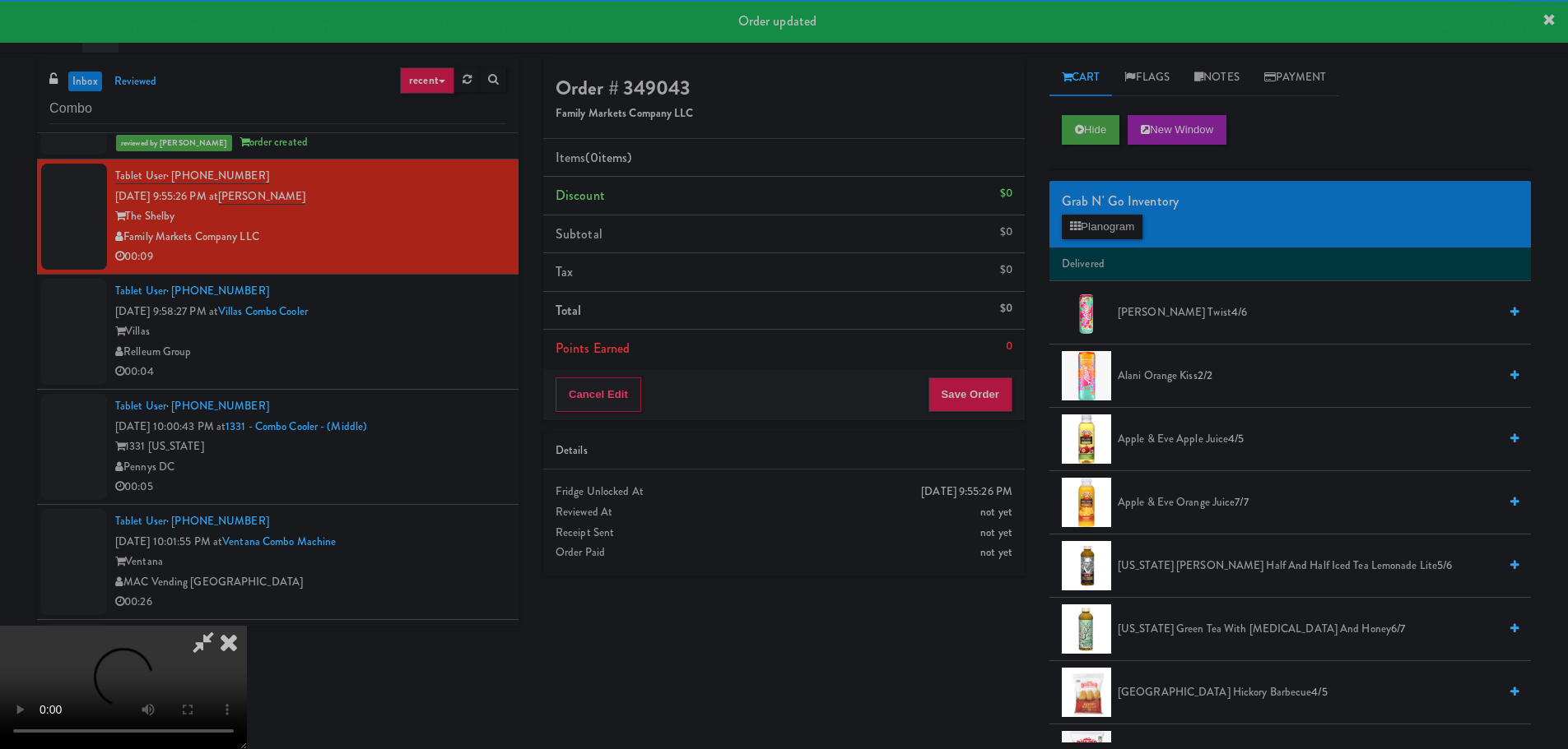
scroll to position [247, 0]
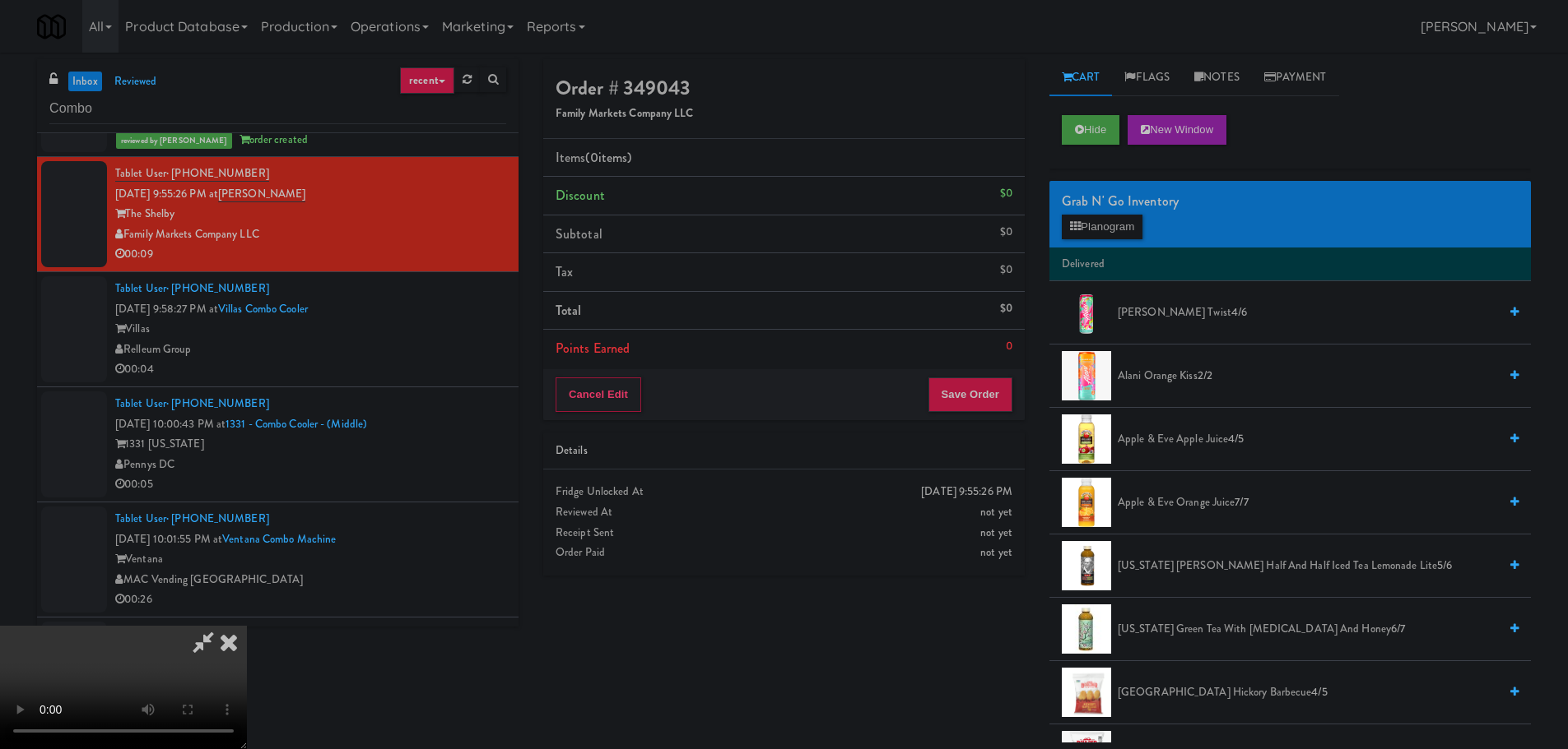
click at [247, 626] on video at bounding box center [124, 688] width 247 height 124
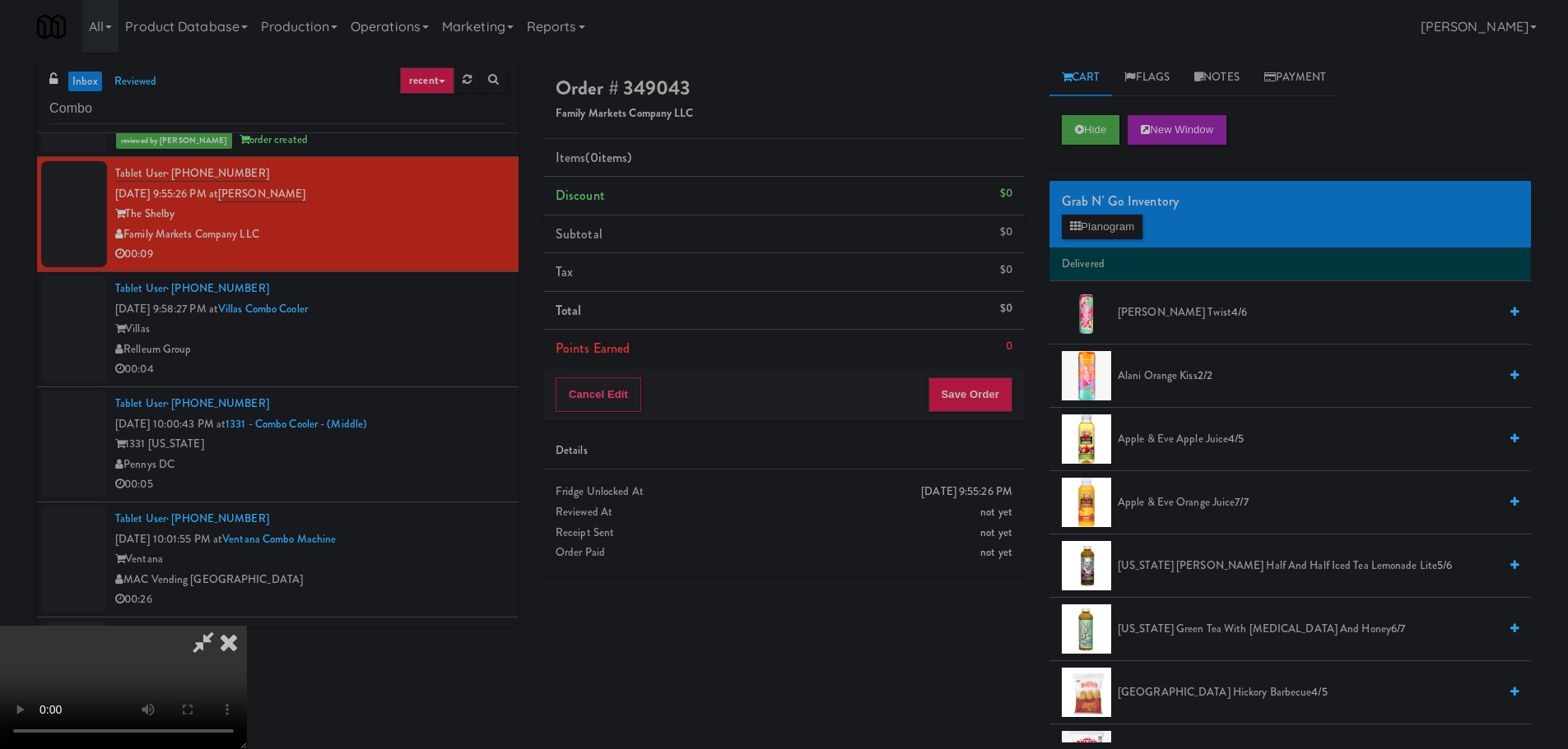
click at [247, 626] on video at bounding box center [124, 688] width 247 height 124
drag, startPoint x: 582, startPoint y: 440, endPoint x: 574, endPoint y: 442, distance: 8.2
click at [247, 626] on video at bounding box center [124, 688] width 247 height 124
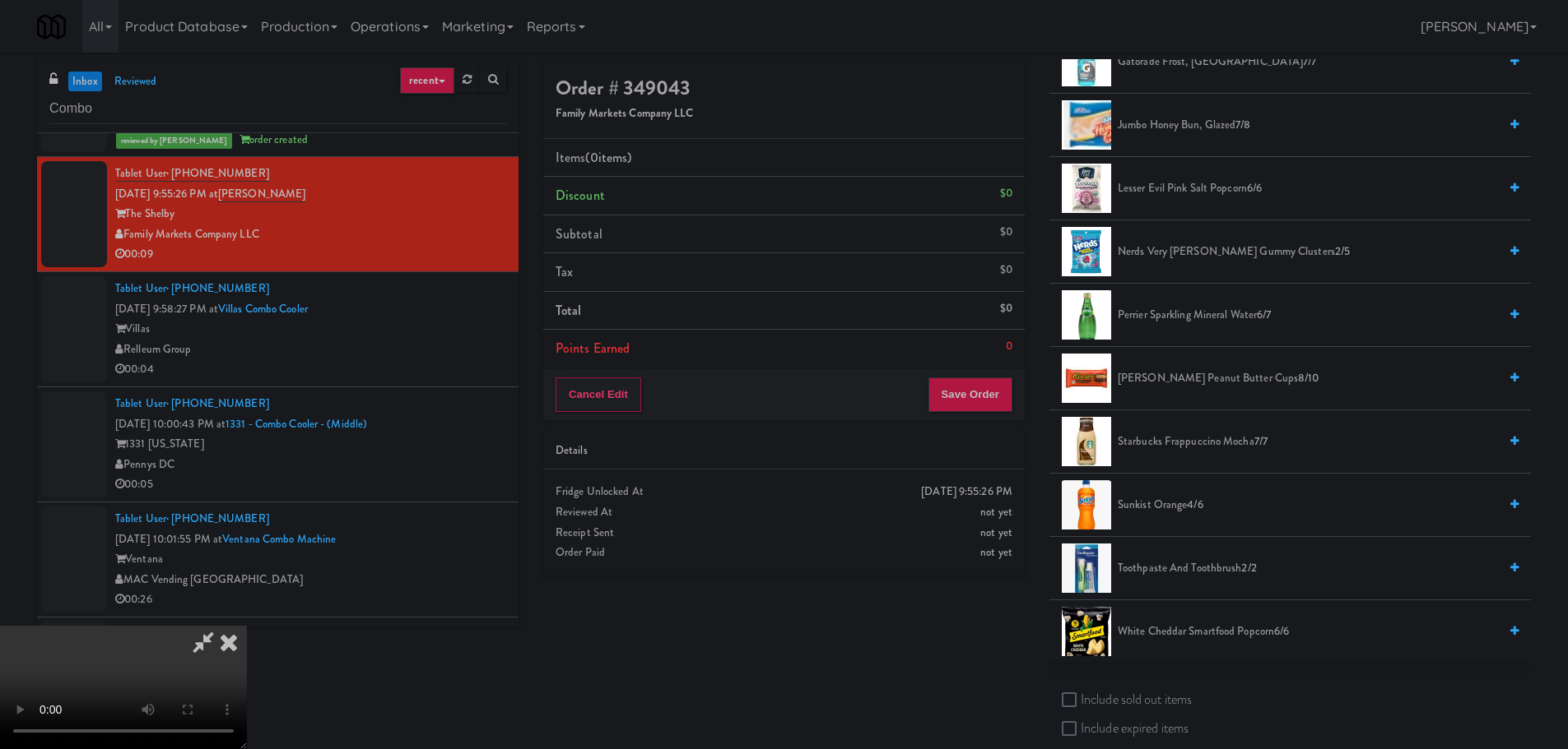
scroll to position [1809, 0]
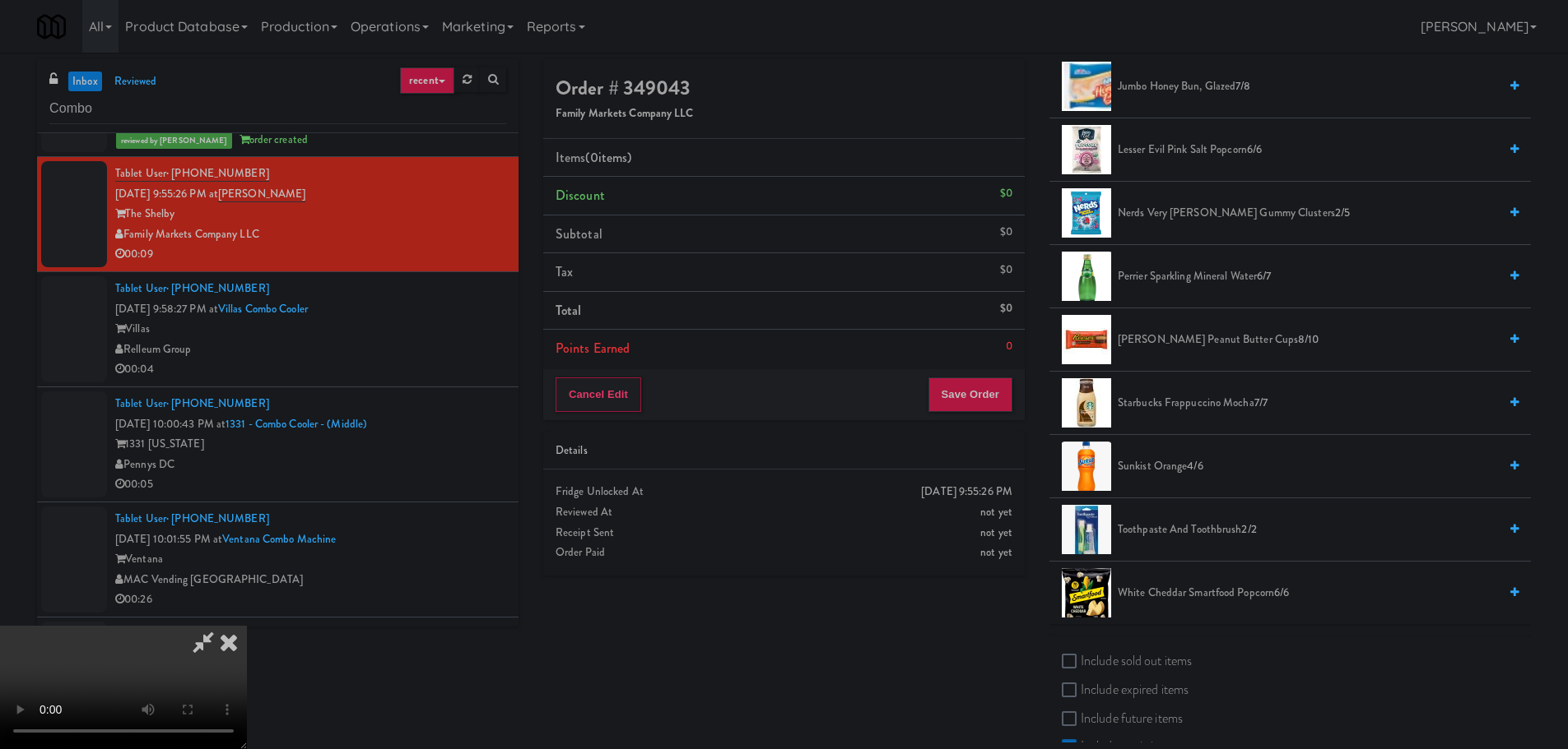
click at [1185, 596] on span "White Cheddar Smartfood Popcorn 6/6" at bounding box center [1307, 593] width 380 height 20
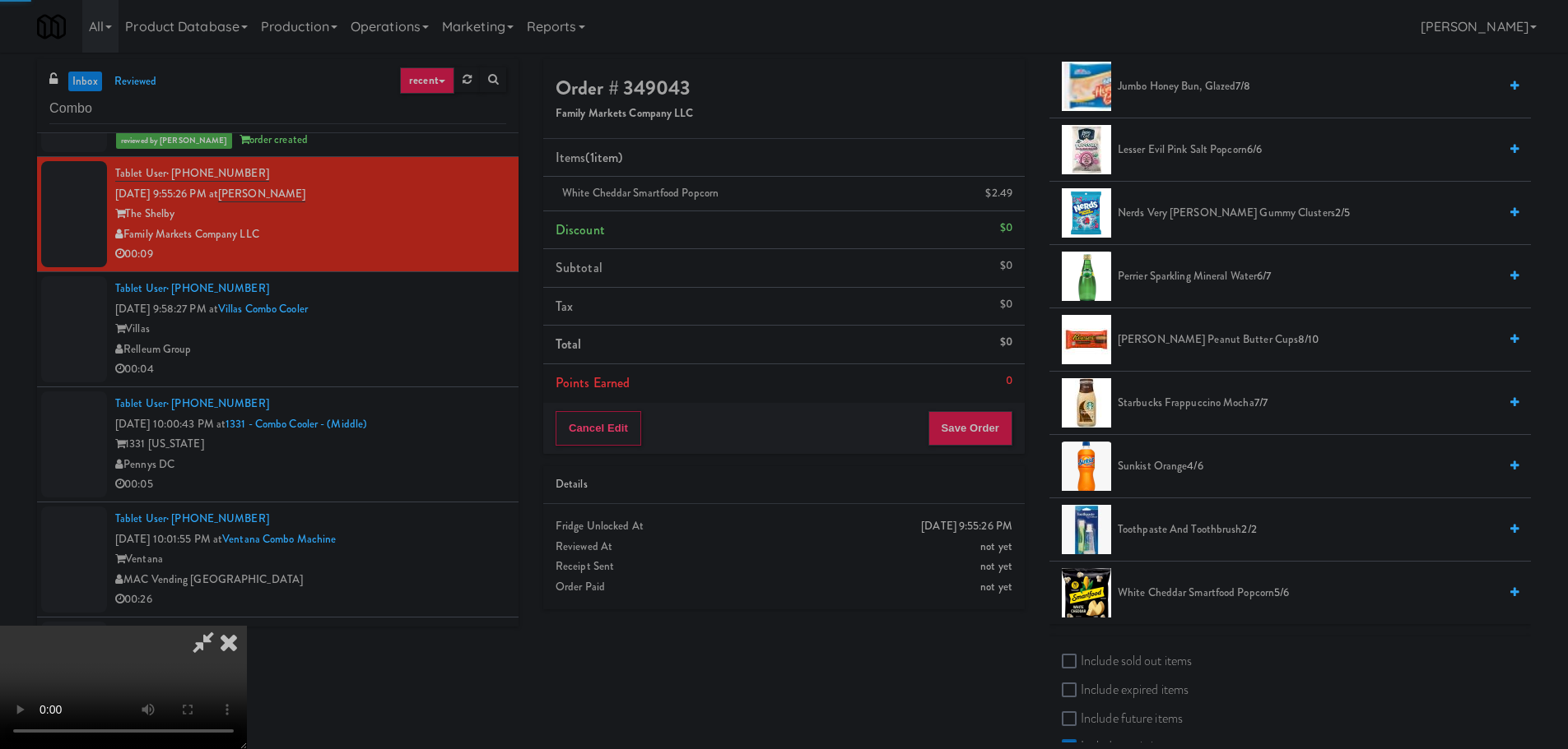
click at [247, 626] on video at bounding box center [124, 688] width 247 height 124
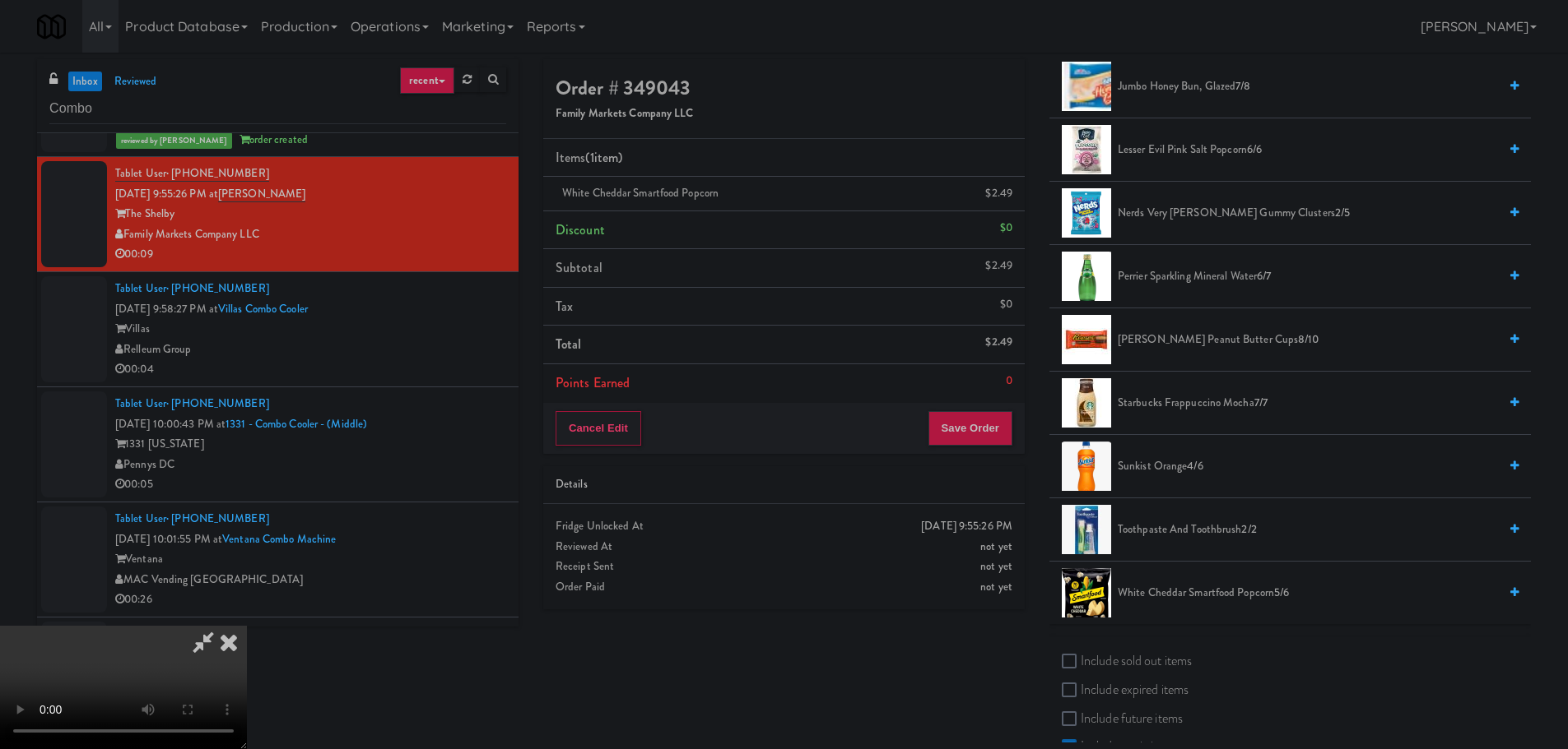
drag, startPoint x: 594, startPoint y: 505, endPoint x: 610, endPoint y: 503, distance: 16.1
click at [247, 626] on video at bounding box center [124, 688] width 247 height 124
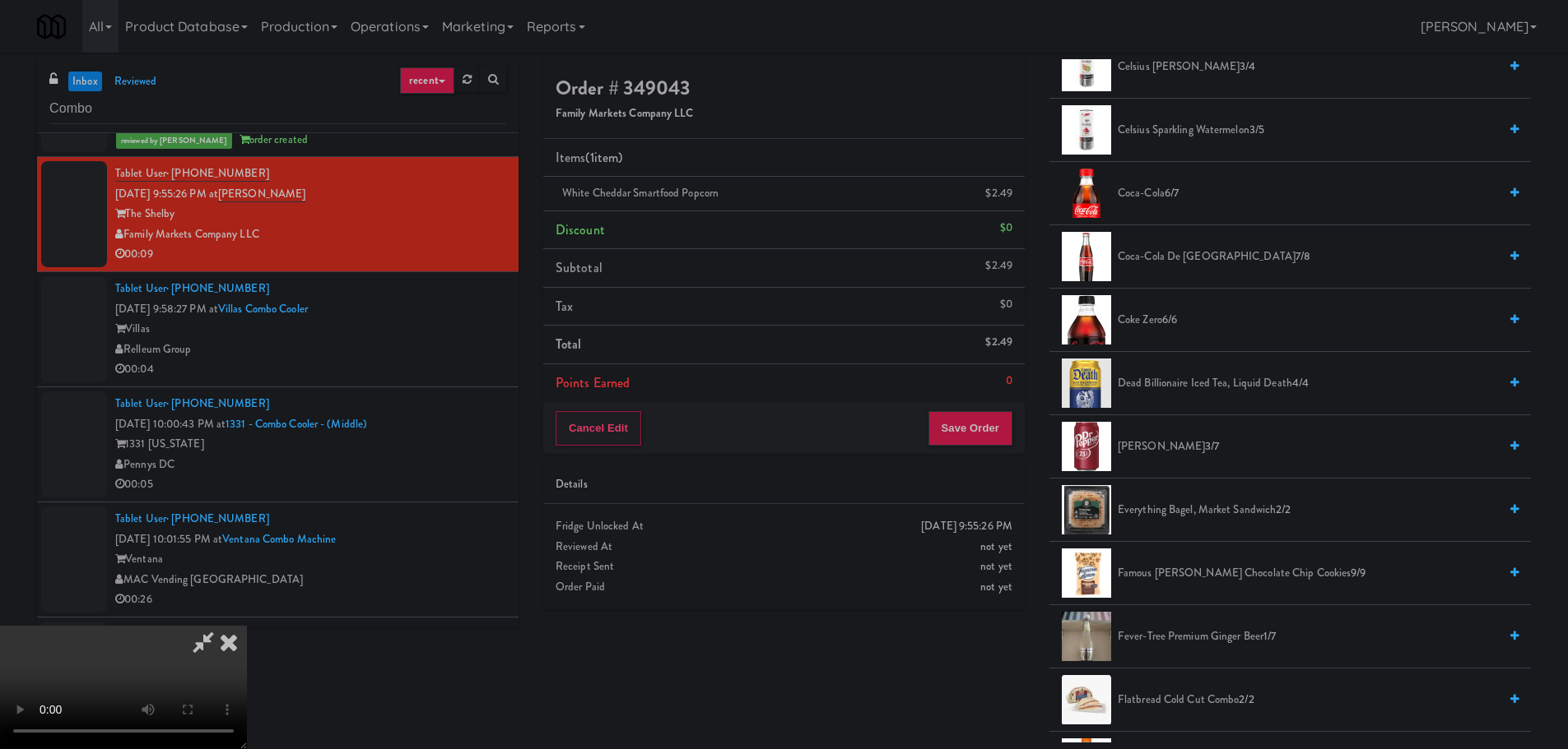
scroll to position [905, 0]
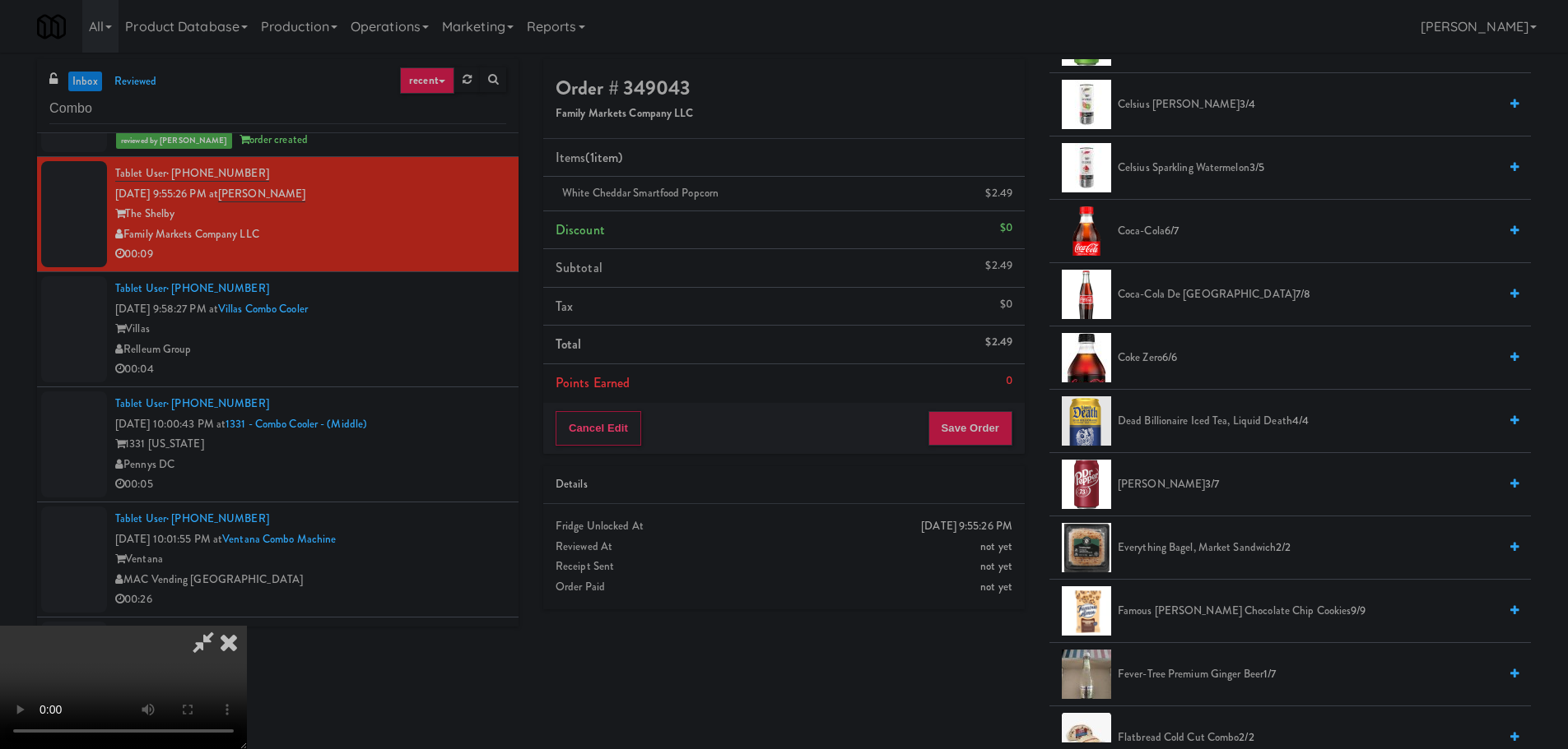
click at [1205, 605] on span "Famous [PERSON_NAME] Chocolate Chip Cookies 9/9" at bounding box center [1307, 611] width 380 height 20
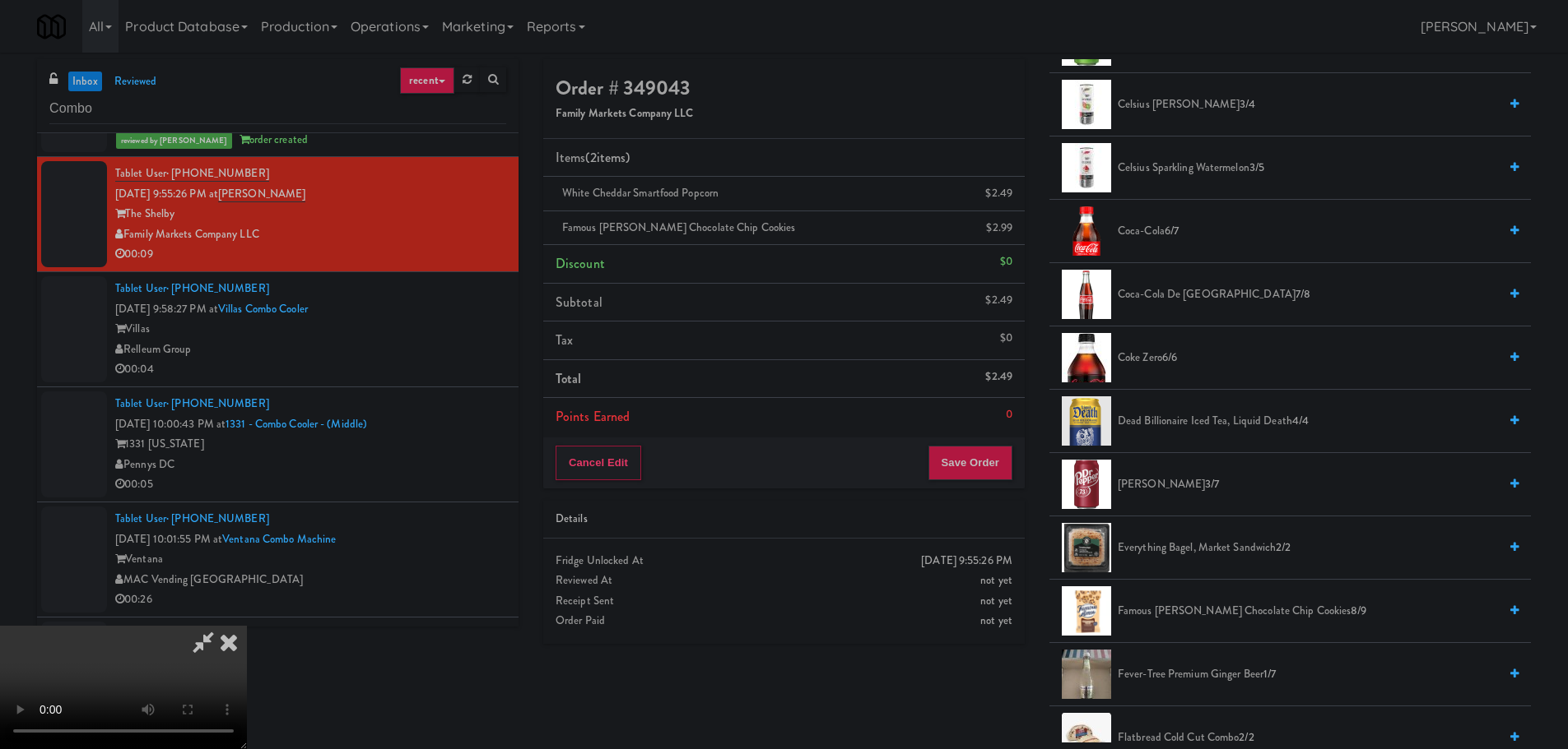
click at [247, 626] on video at bounding box center [124, 688] width 247 height 124
drag, startPoint x: 783, startPoint y: 520, endPoint x: 772, endPoint y: 561, distance: 42.4
click at [247, 626] on video at bounding box center [124, 688] width 247 height 124
click at [954, 476] on button "Save Order" at bounding box center [971, 463] width 84 height 34
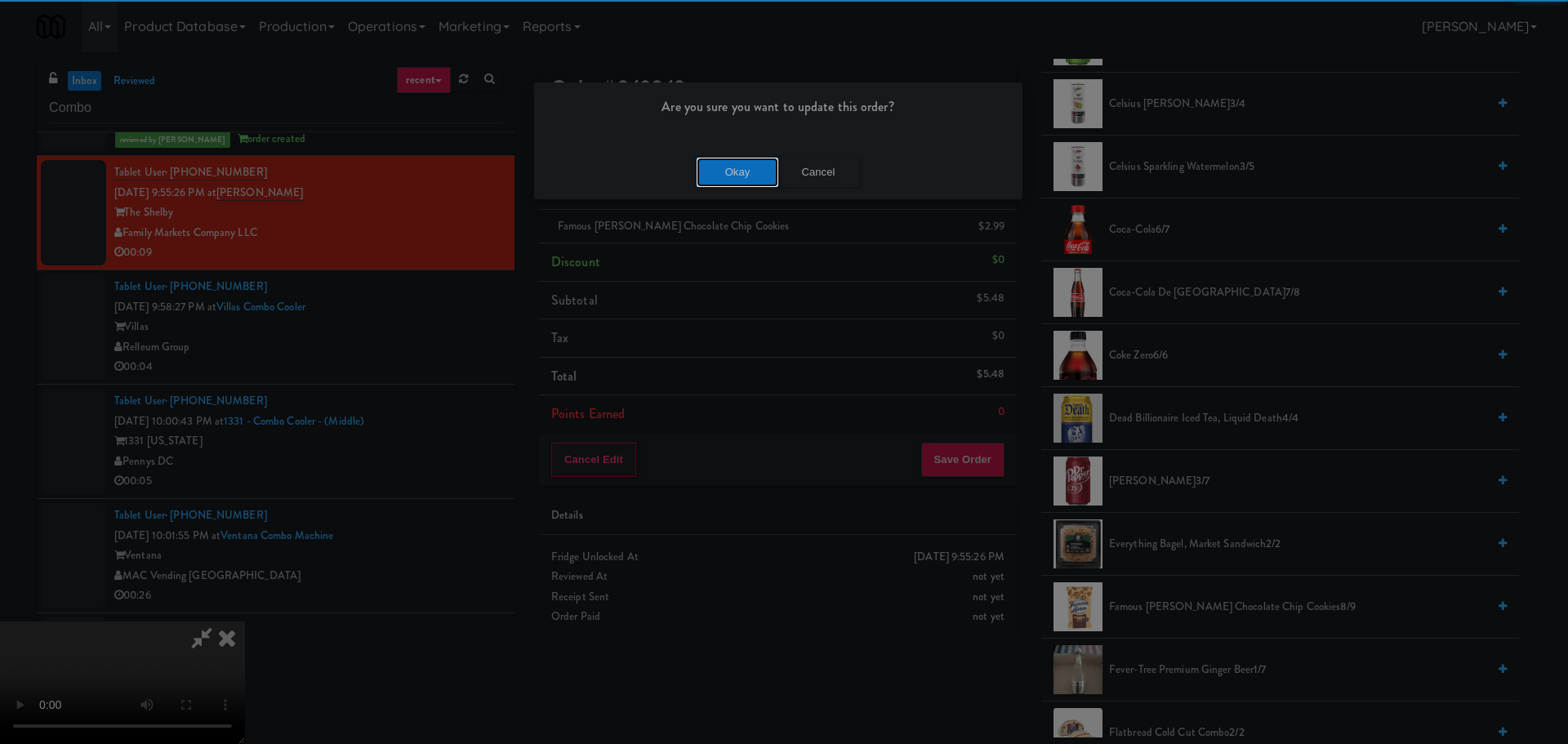
click at [741, 165] on button "Okay" at bounding box center [738, 172] width 82 height 29
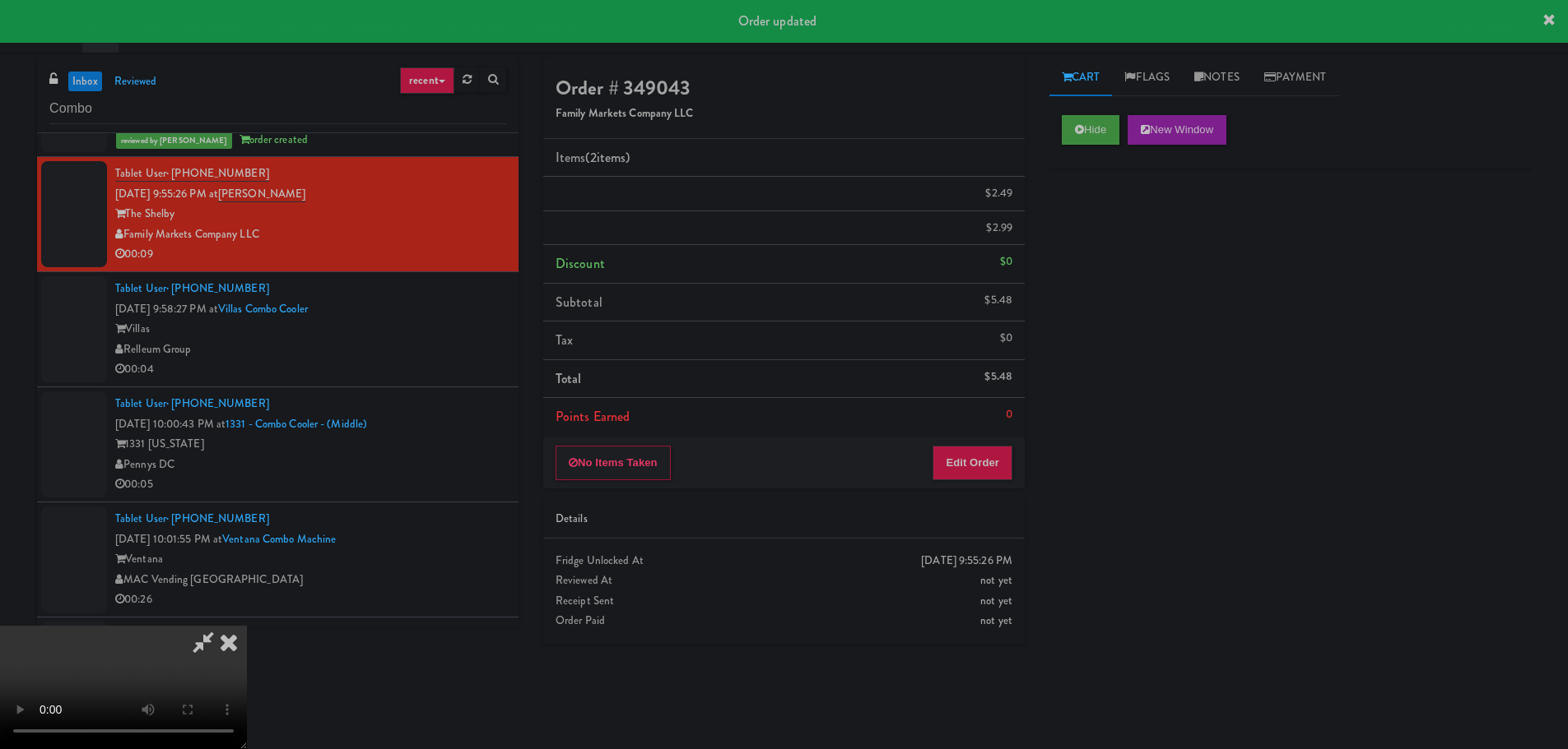
scroll to position [0, 0]
click at [458, 355] on div "Relleum Group" at bounding box center [311, 350] width 391 height 20
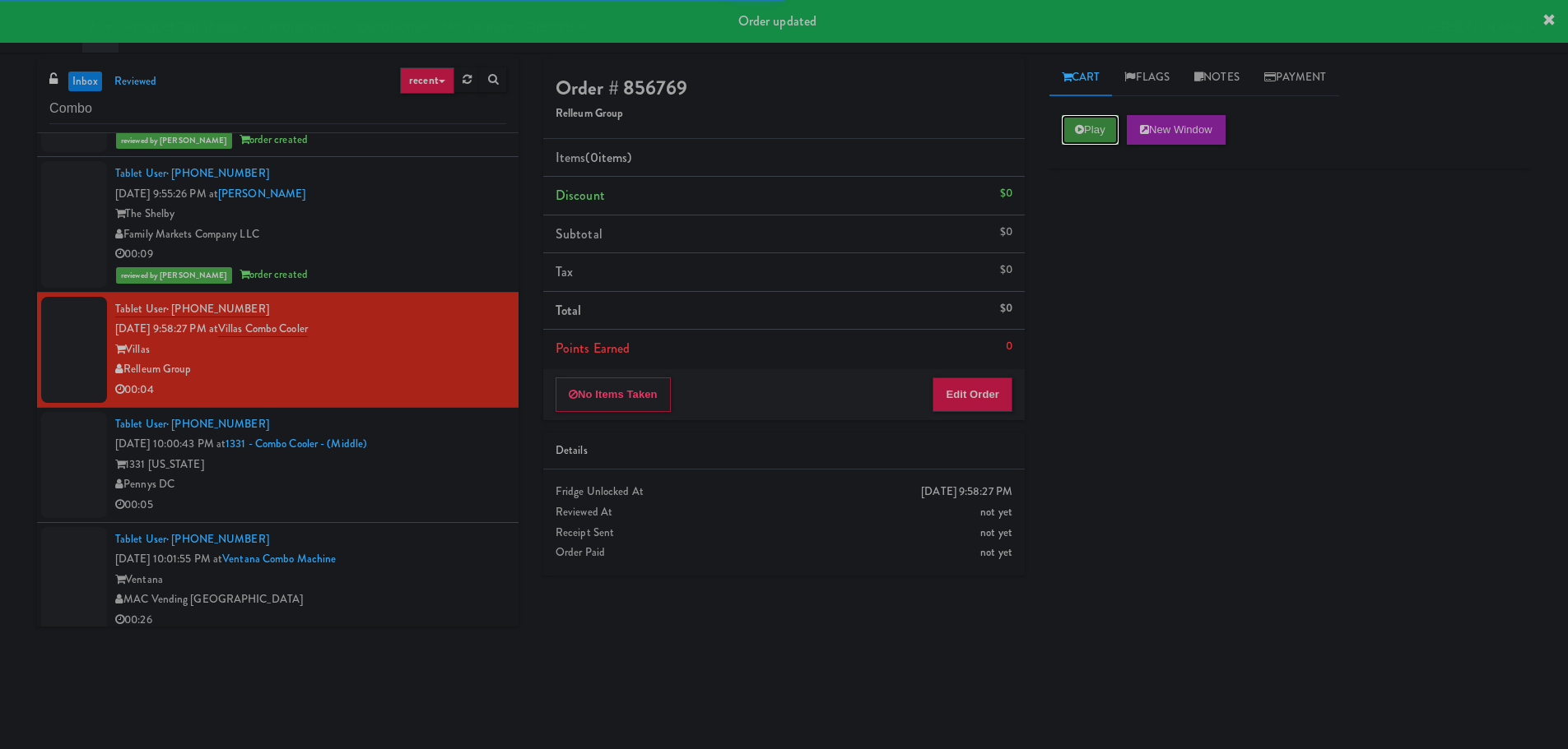
click at [1102, 131] on button "Play" at bounding box center [1090, 129] width 57 height 30
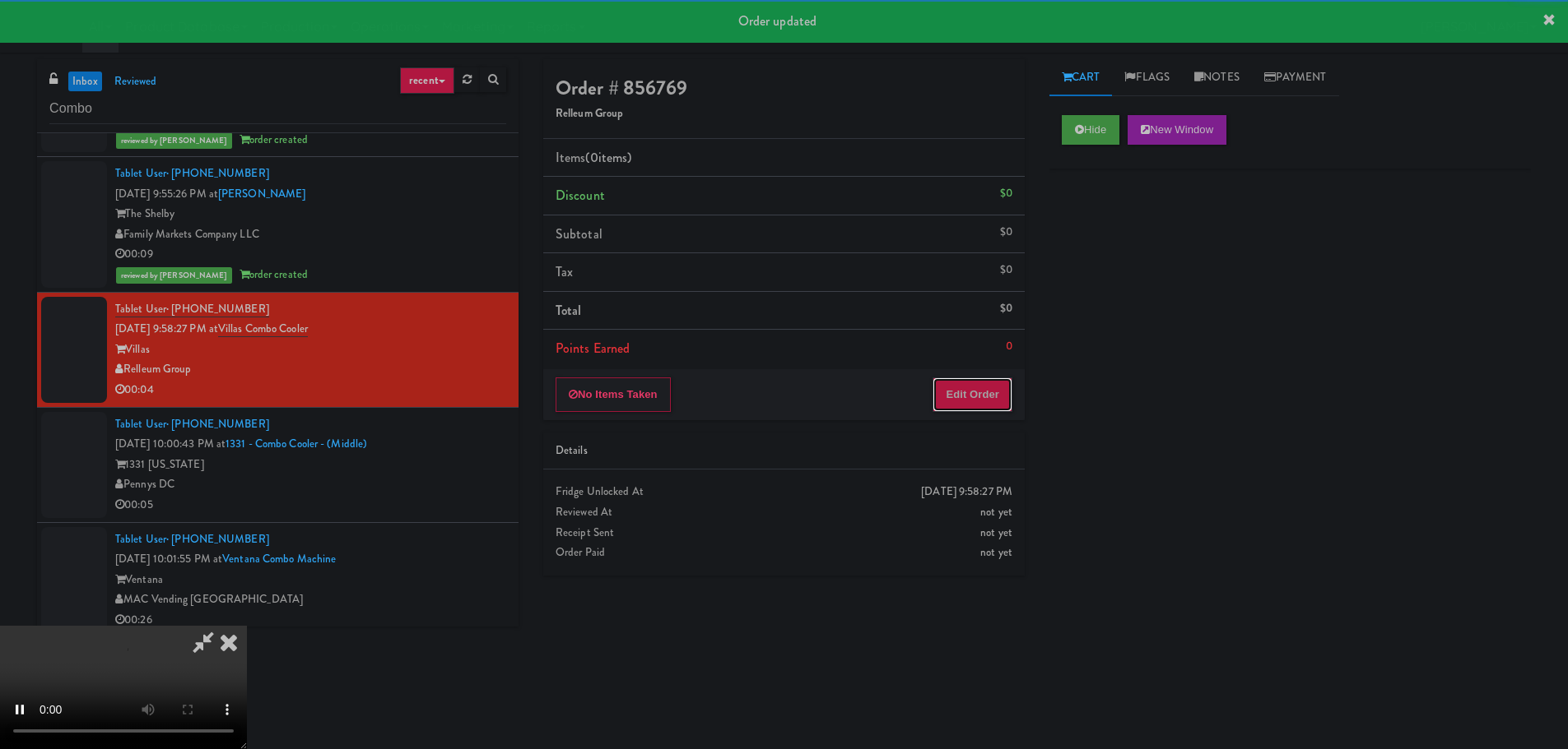
click at [988, 409] on button "Edit Order" at bounding box center [972, 395] width 80 height 34
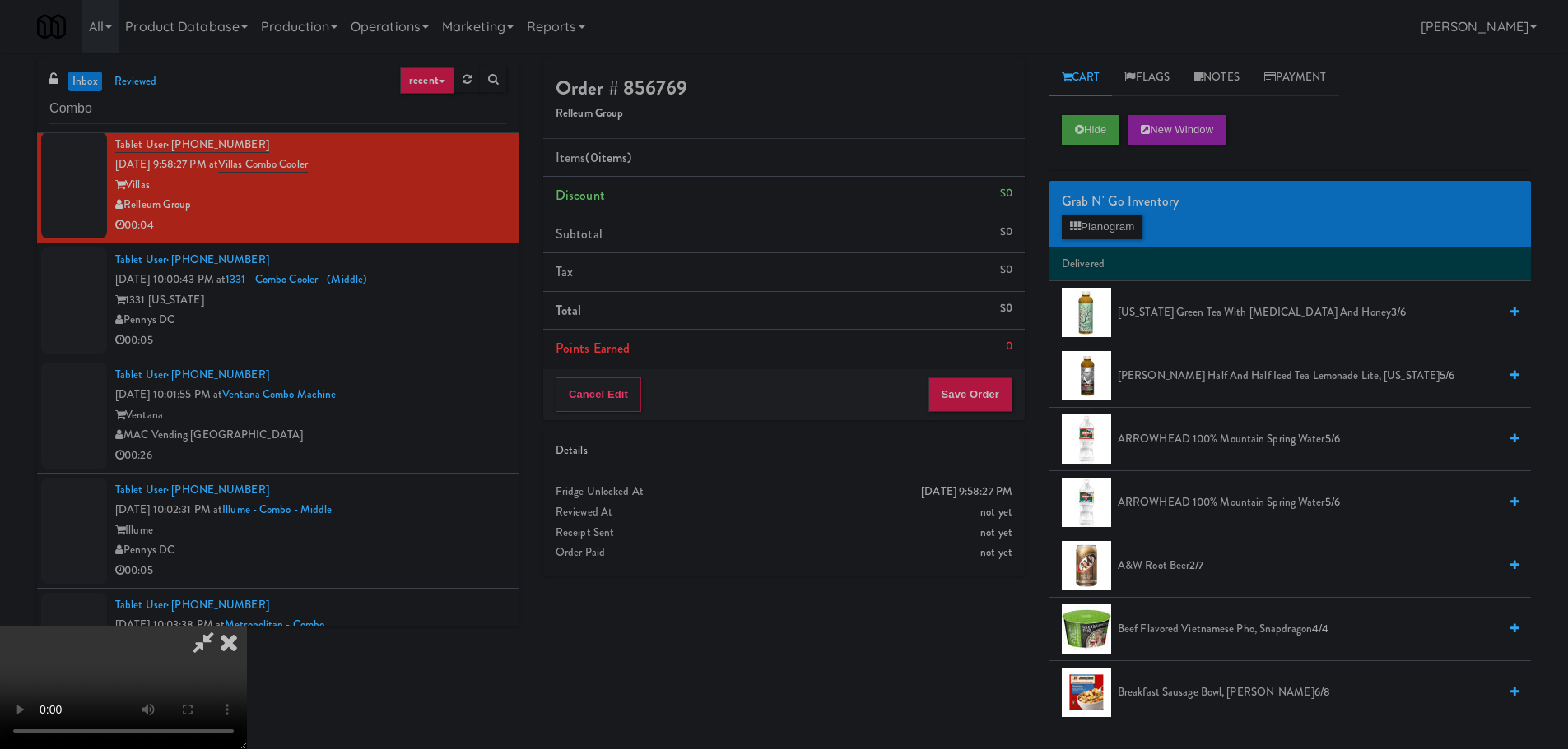
scroll to position [283, 0]
click at [247, 626] on video at bounding box center [124, 688] width 247 height 124
click at [1149, 565] on span "A&W Root Beer 2/7" at bounding box center [1307, 566] width 380 height 20
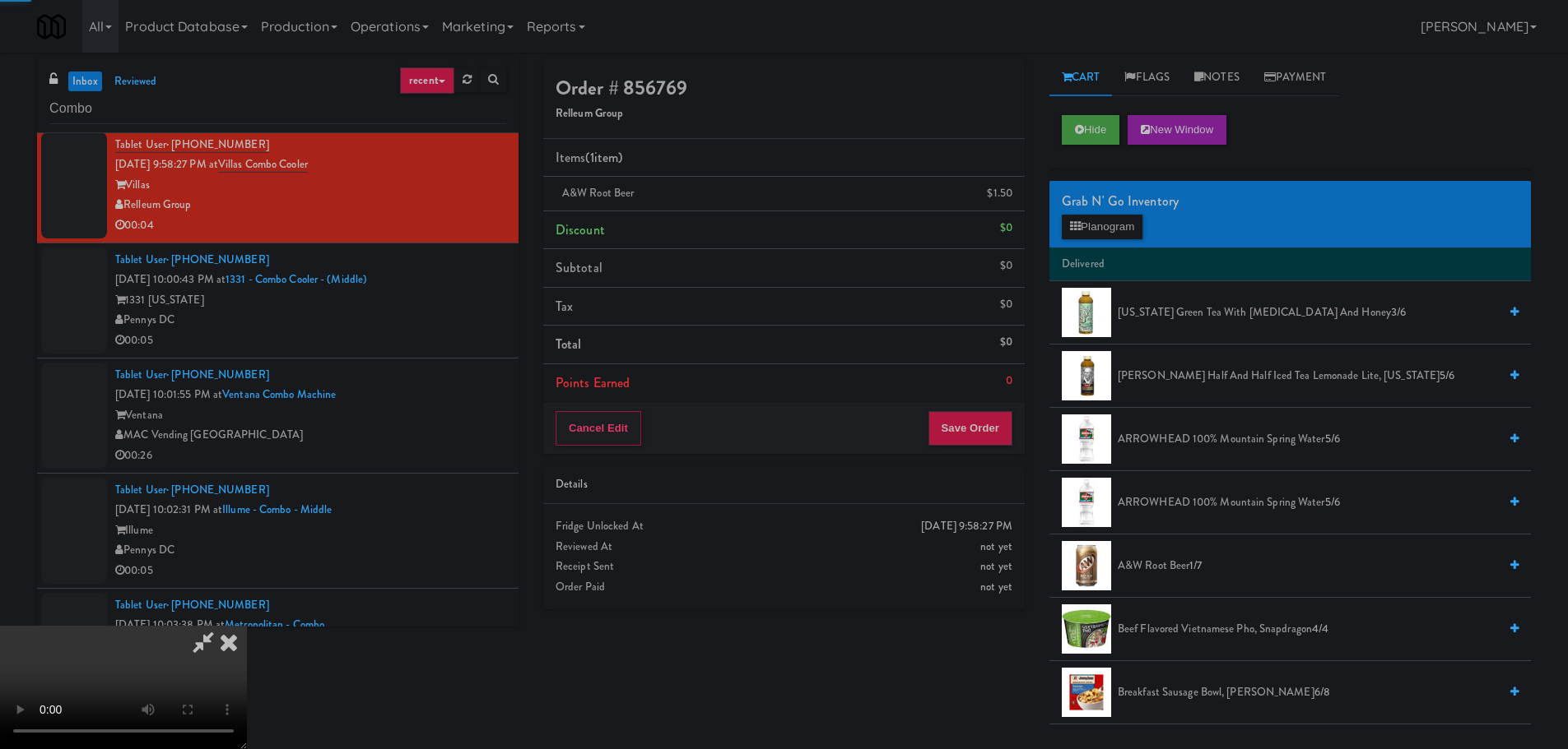
drag, startPoint x: 682, startPoint y: 483, endPoint x: 691, endPoint y: 474, distance: 12.7
click at [247, 626] on video at bounding box center [124, 688] width 247 height 124
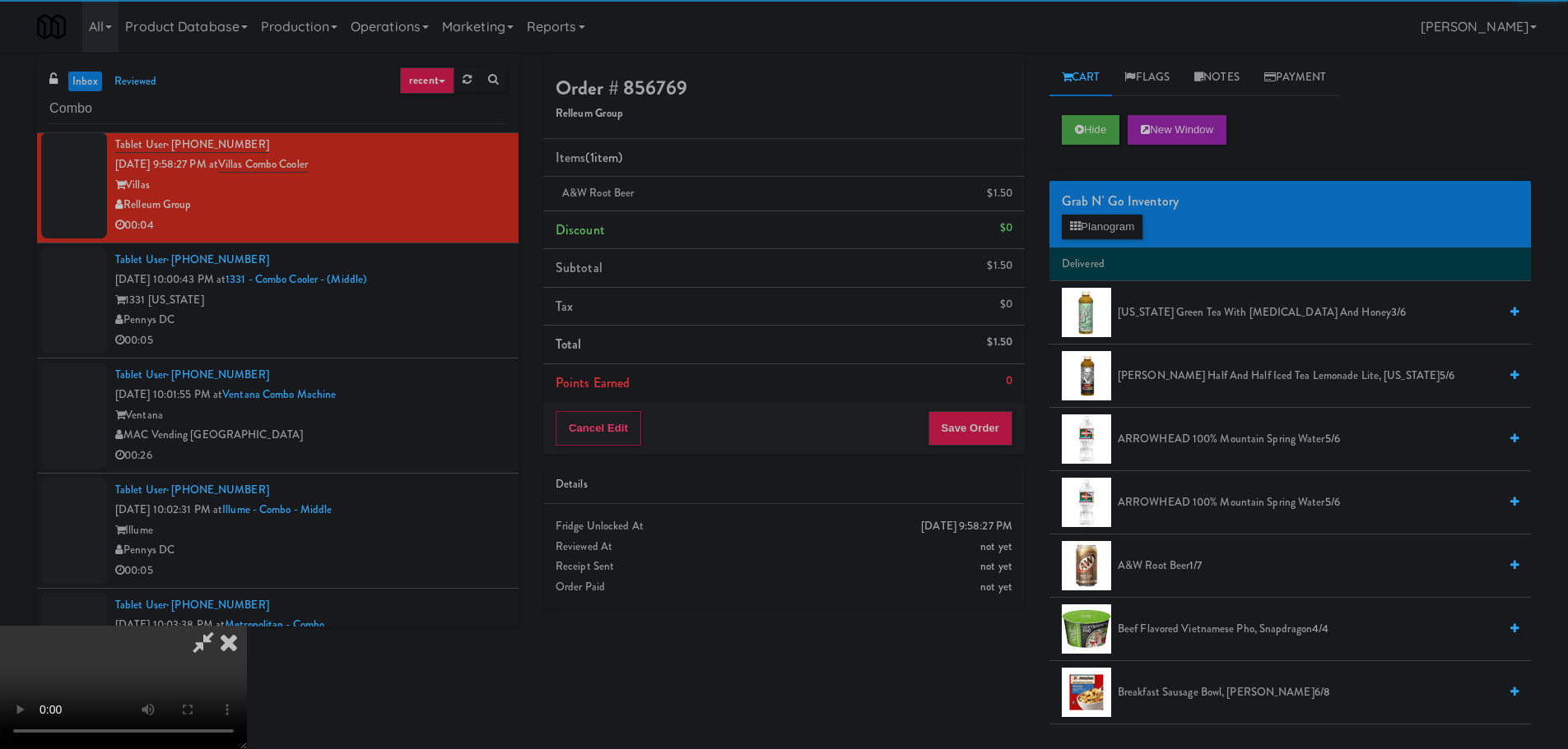
click at [247, 626] on video at bounding box center [124, 688] width 247 height 124
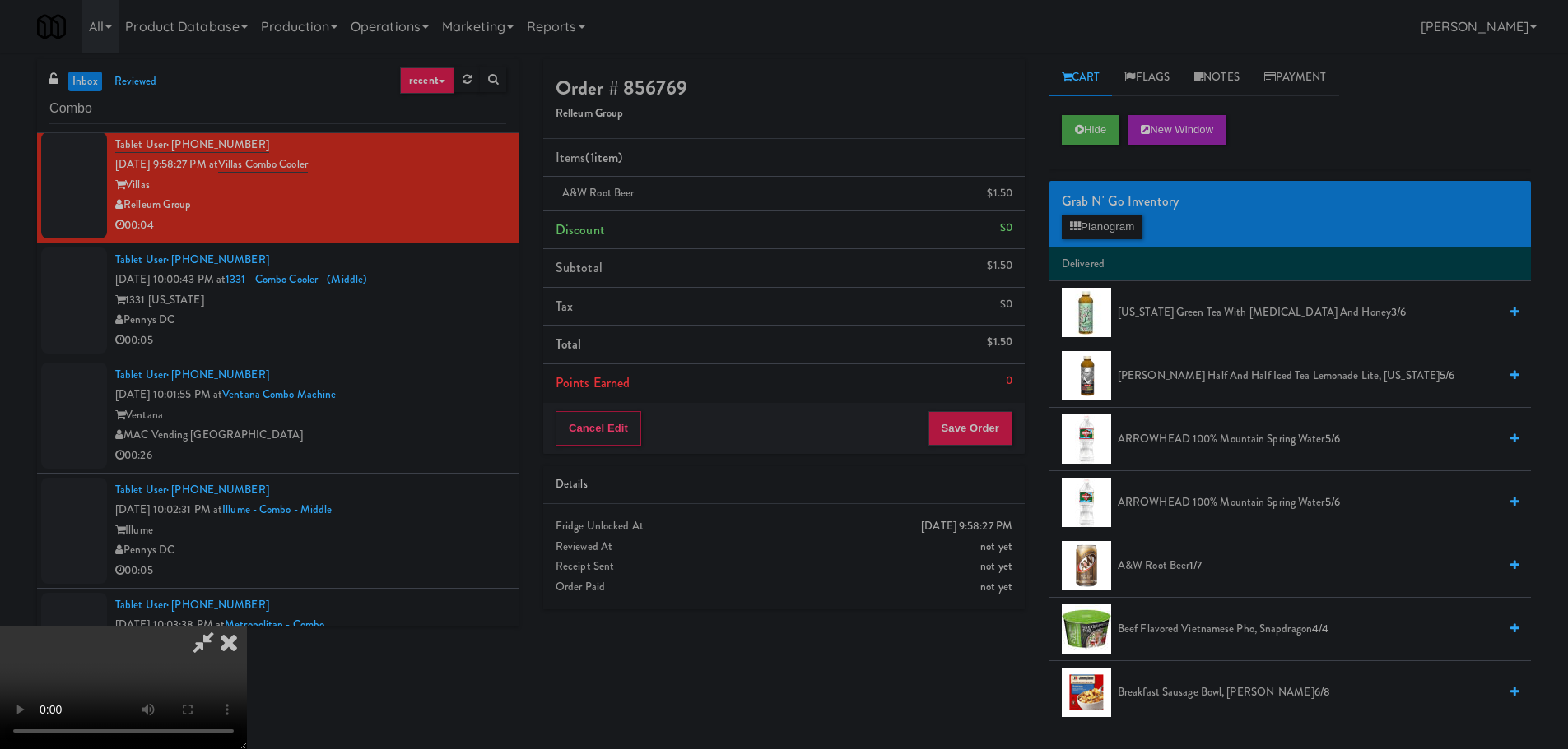
click at [247, 626] on video at bounding box center [124, 688] width 247 height 124
click at [991, 419] on button "Save Order" at bounding box center [971, 428] width 84 height 34
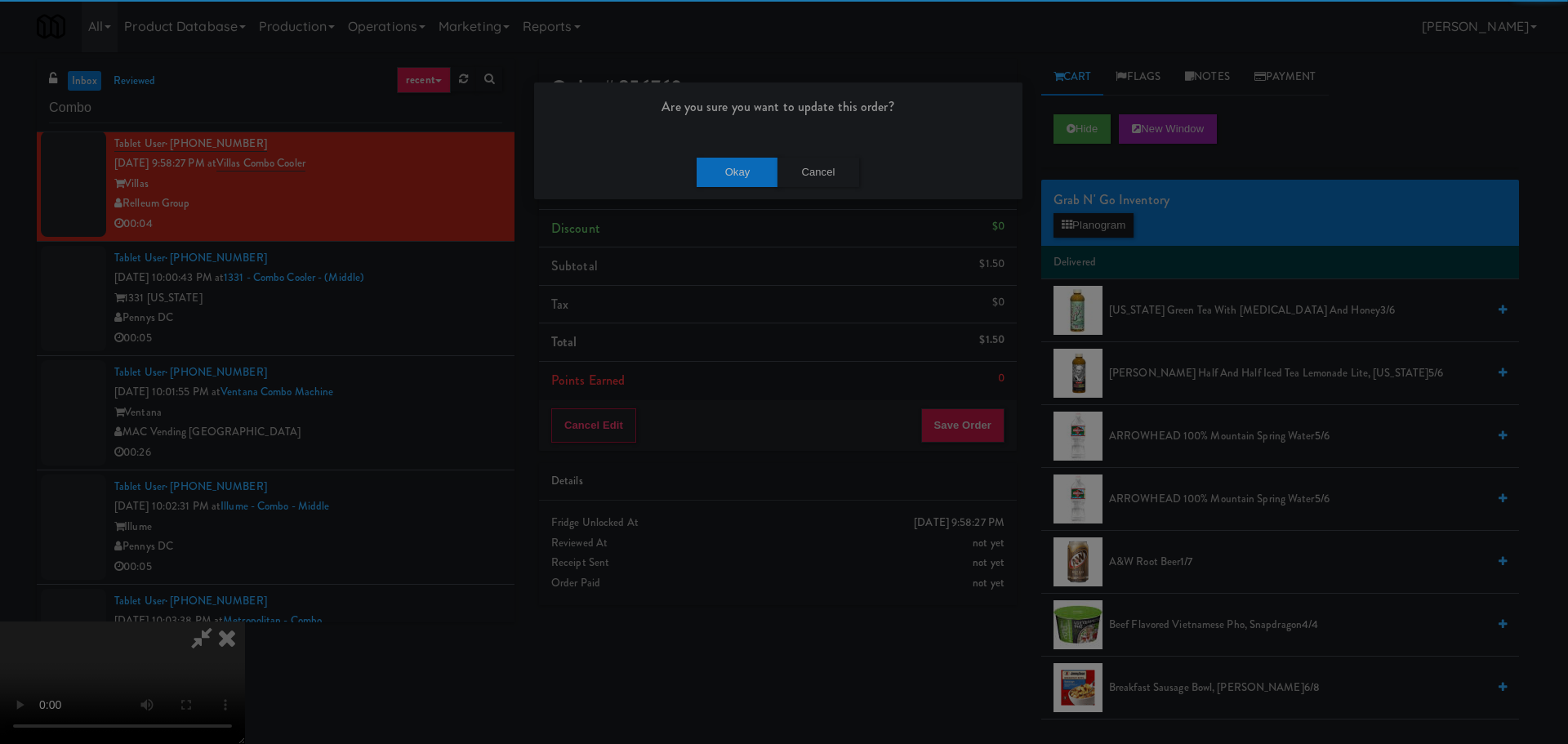
click at [711, 152] on div "Okay Cancel" at bounding box center [779, 172] width 489 height 55
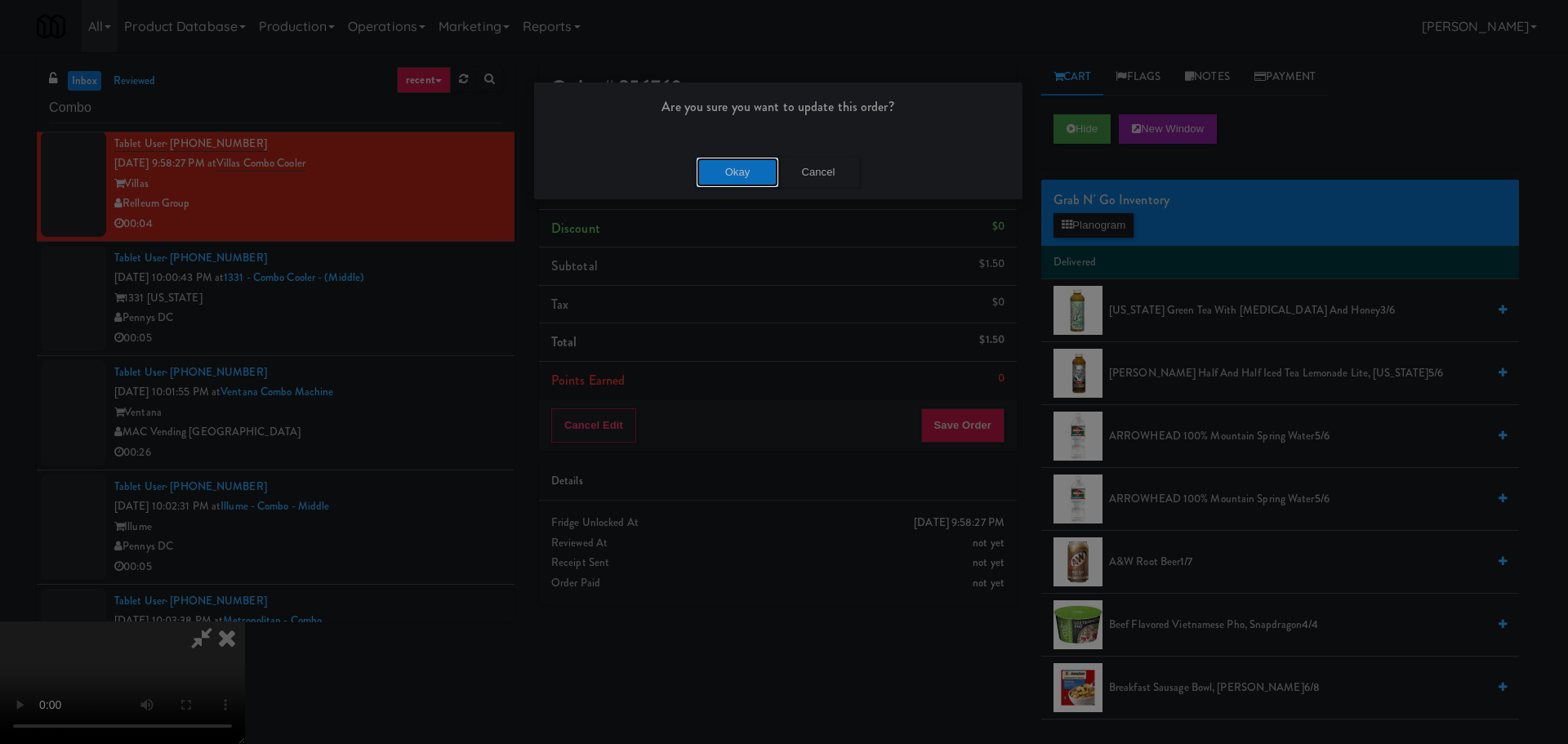
click at [712, 165] on button "Okay" at bounding box center [738, 172] width 82 height 29
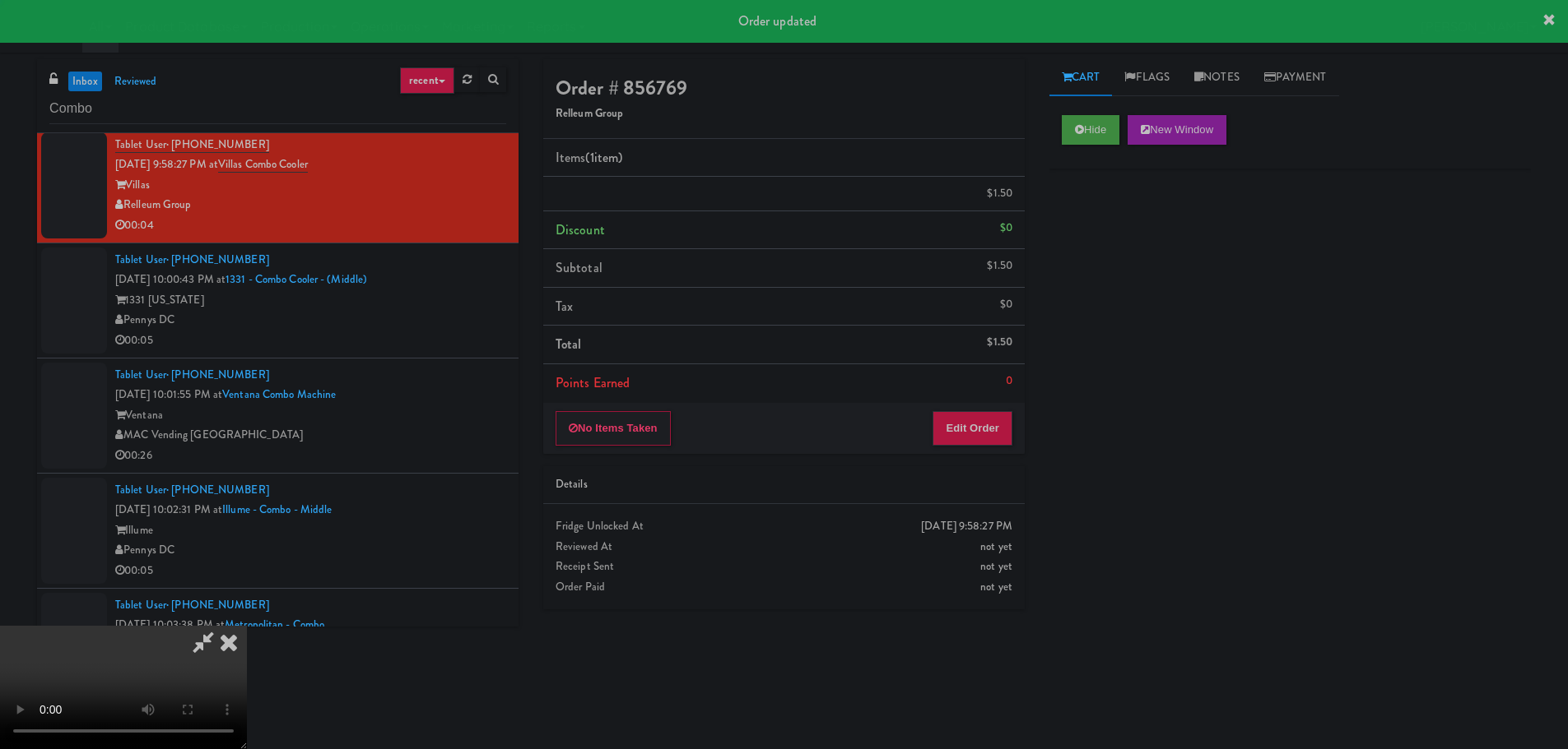
scroll to position [0, 0]
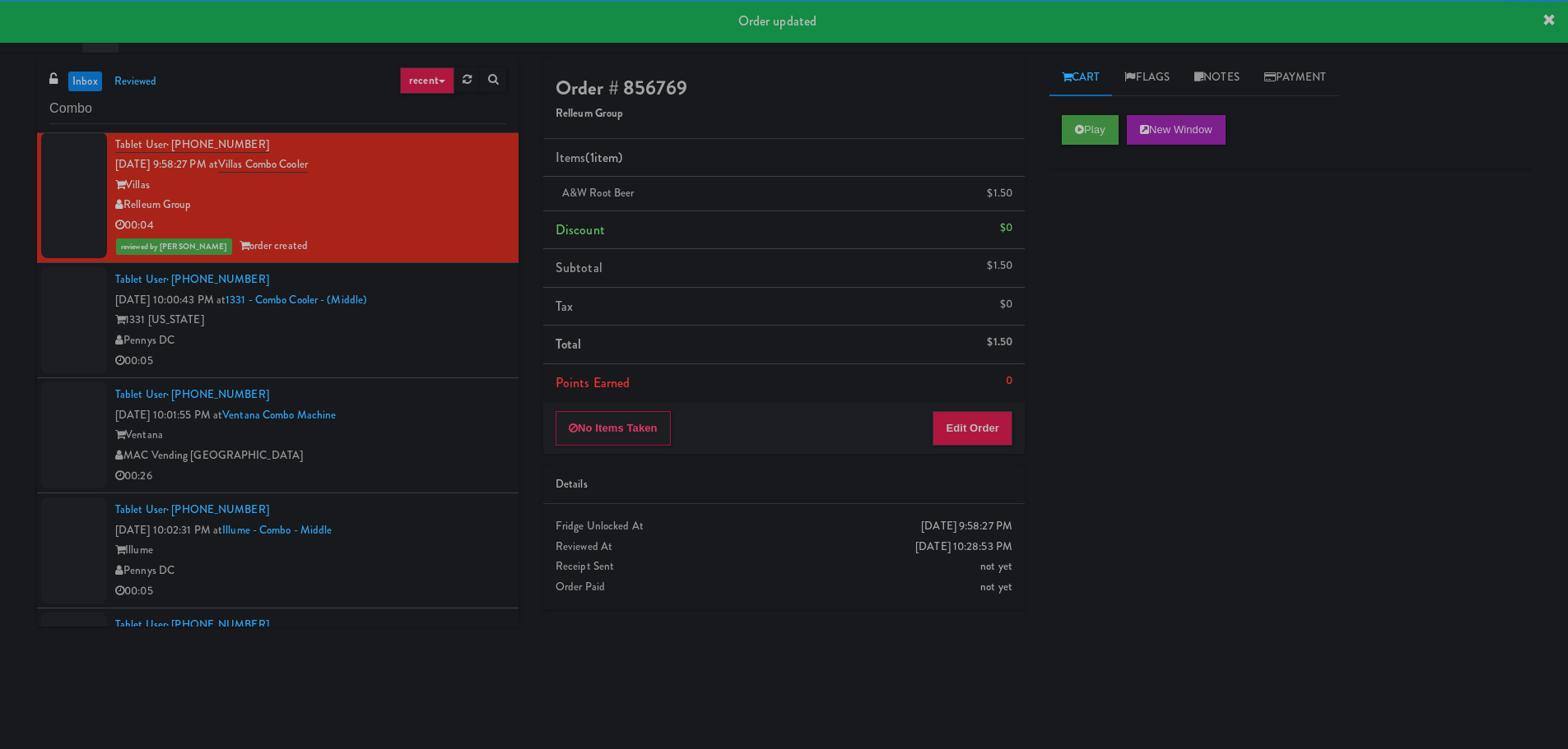
click at [427, 336] on div "Pennys DC" at bounding box center [311, 340] width 391 height 20
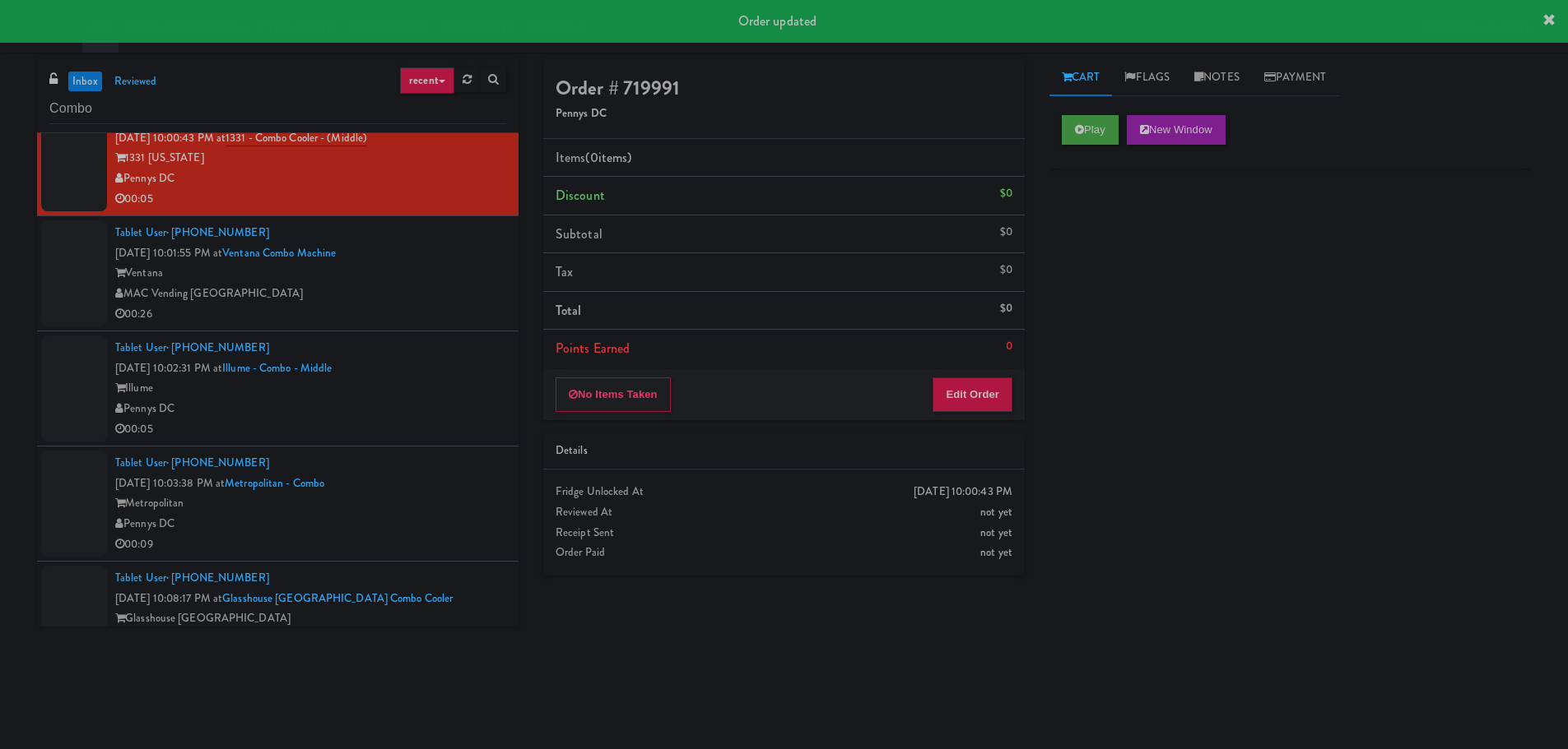
scroll to position [576, 0]
click at [1088, 141] on button "Play" at bounding box center [1090, 129] width 57 height 30
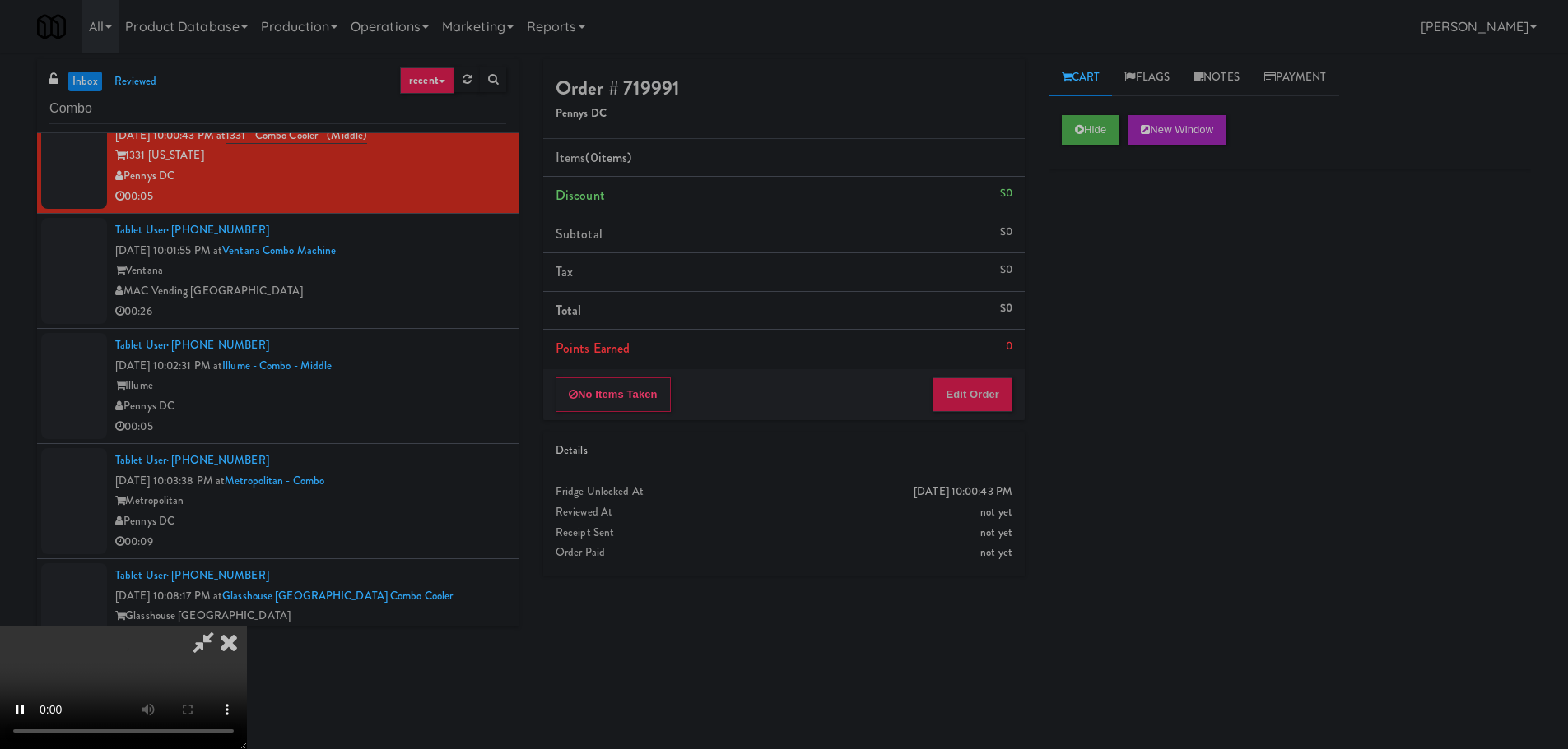
drag, startPoint x: 997, startPoint y: 361, endPoint x: 983, endPoint y: 396, distance: 37.7
click at [997, 362] on li "Points Earned 0" at bounding box center [784, 349] width 481 height 38
click at [983, 396] on button "Edit Order" at bounding box center [972, 395] width 80 height 34
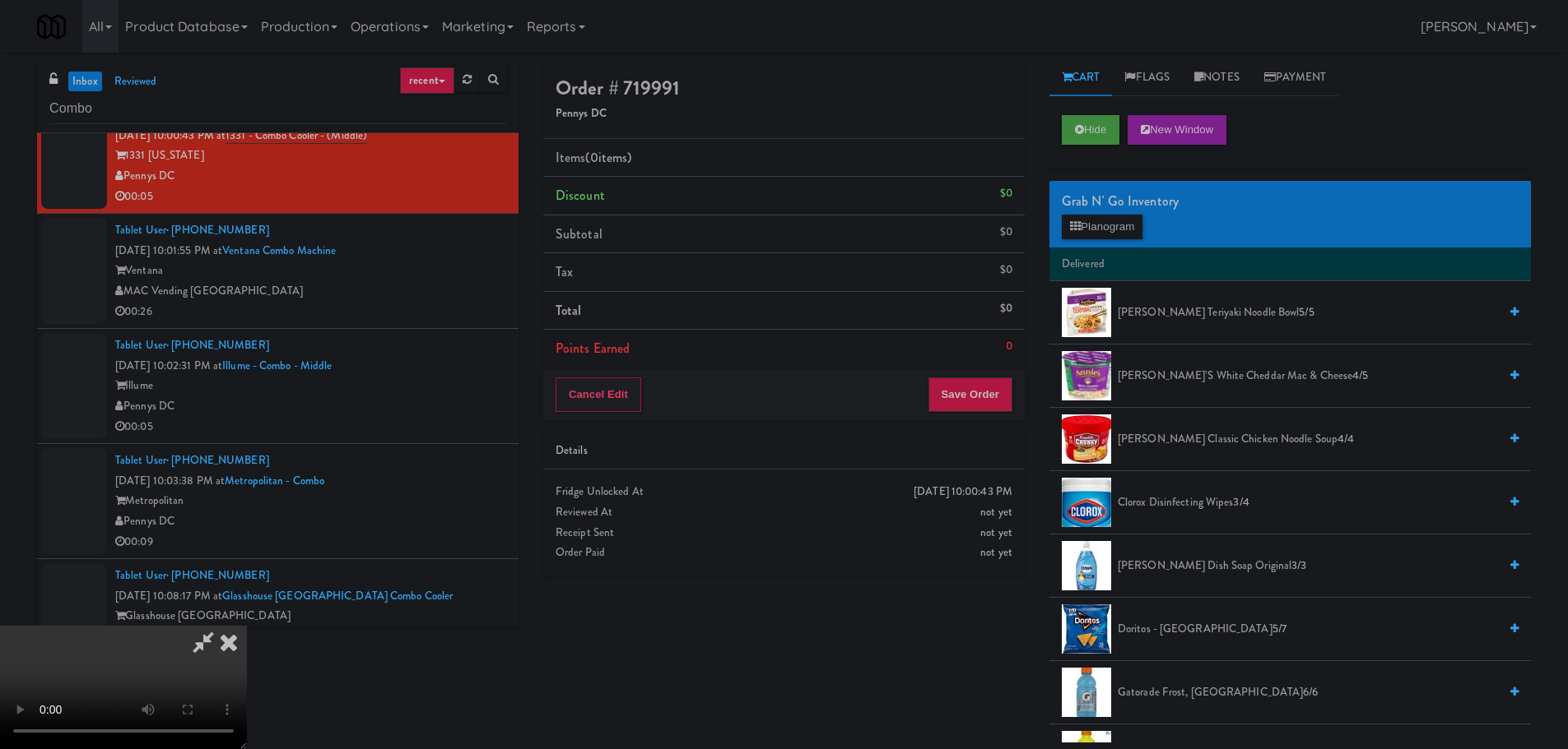
scroll to position [0, 0]
click at [247, 626] on video at bounding box center [124, 688] width 247 height 124
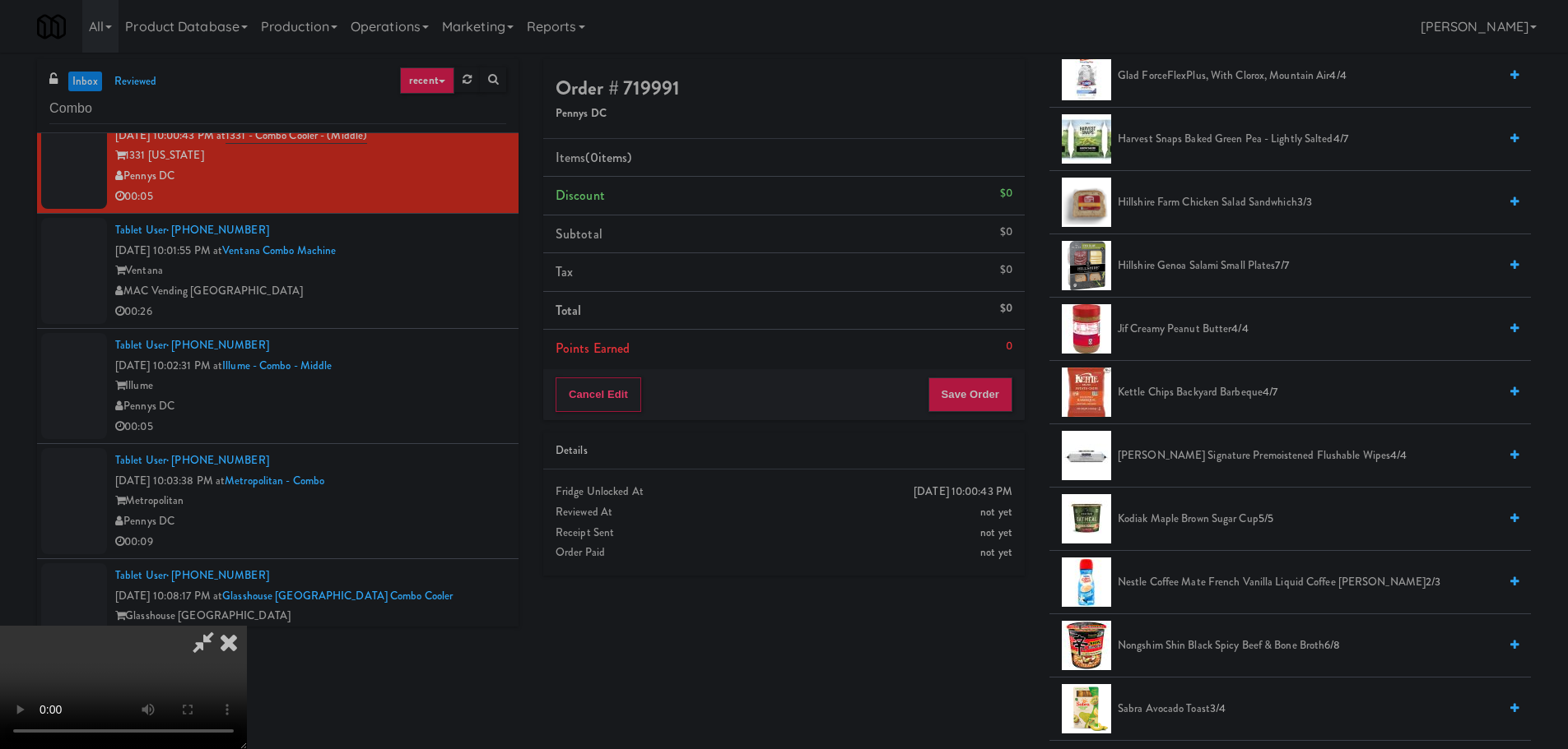
scroll to position [576, 0]
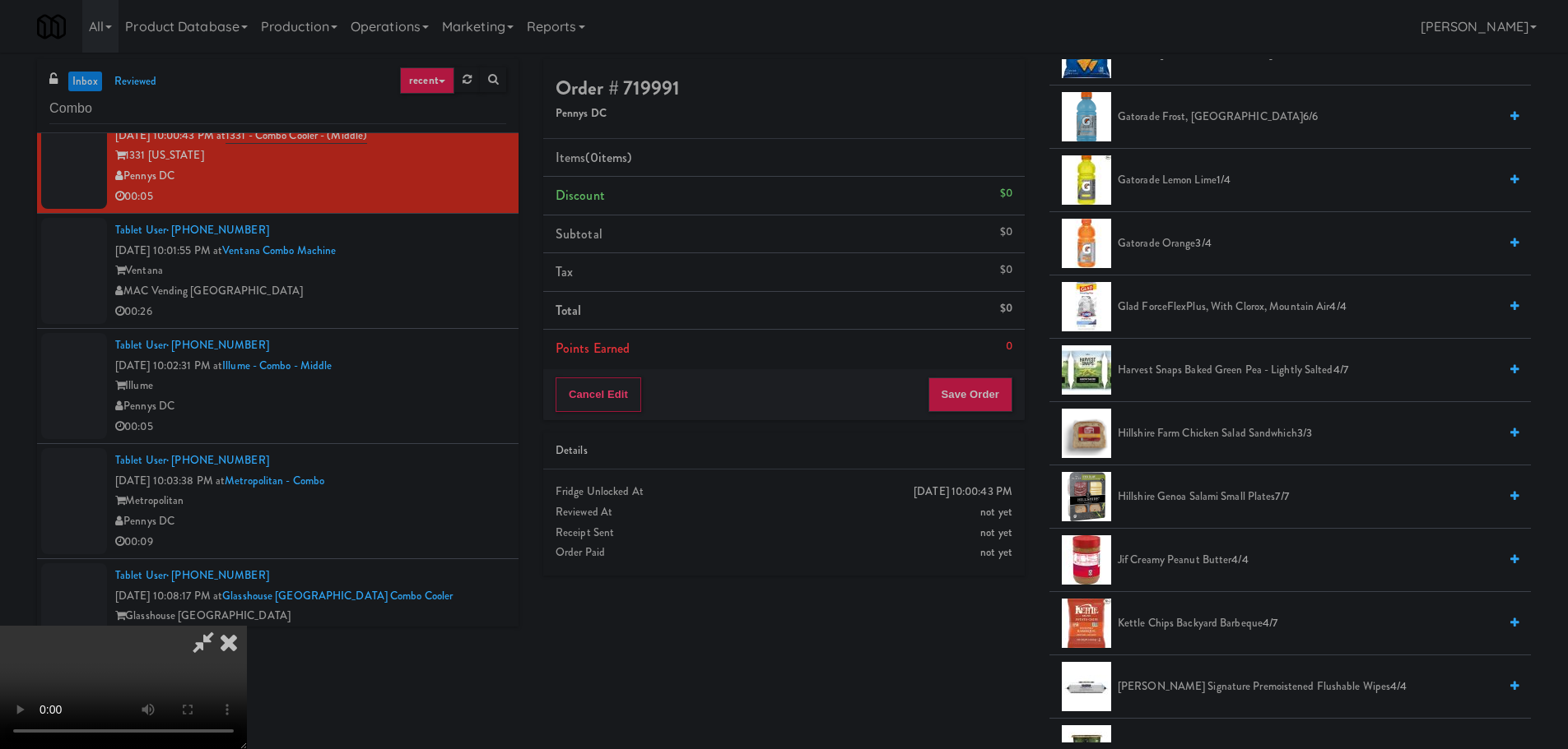
click at [1170, 184] on span "Gatorade Lemon Lime 1/4" at bounding box center [1307, 180] width 380 height 20
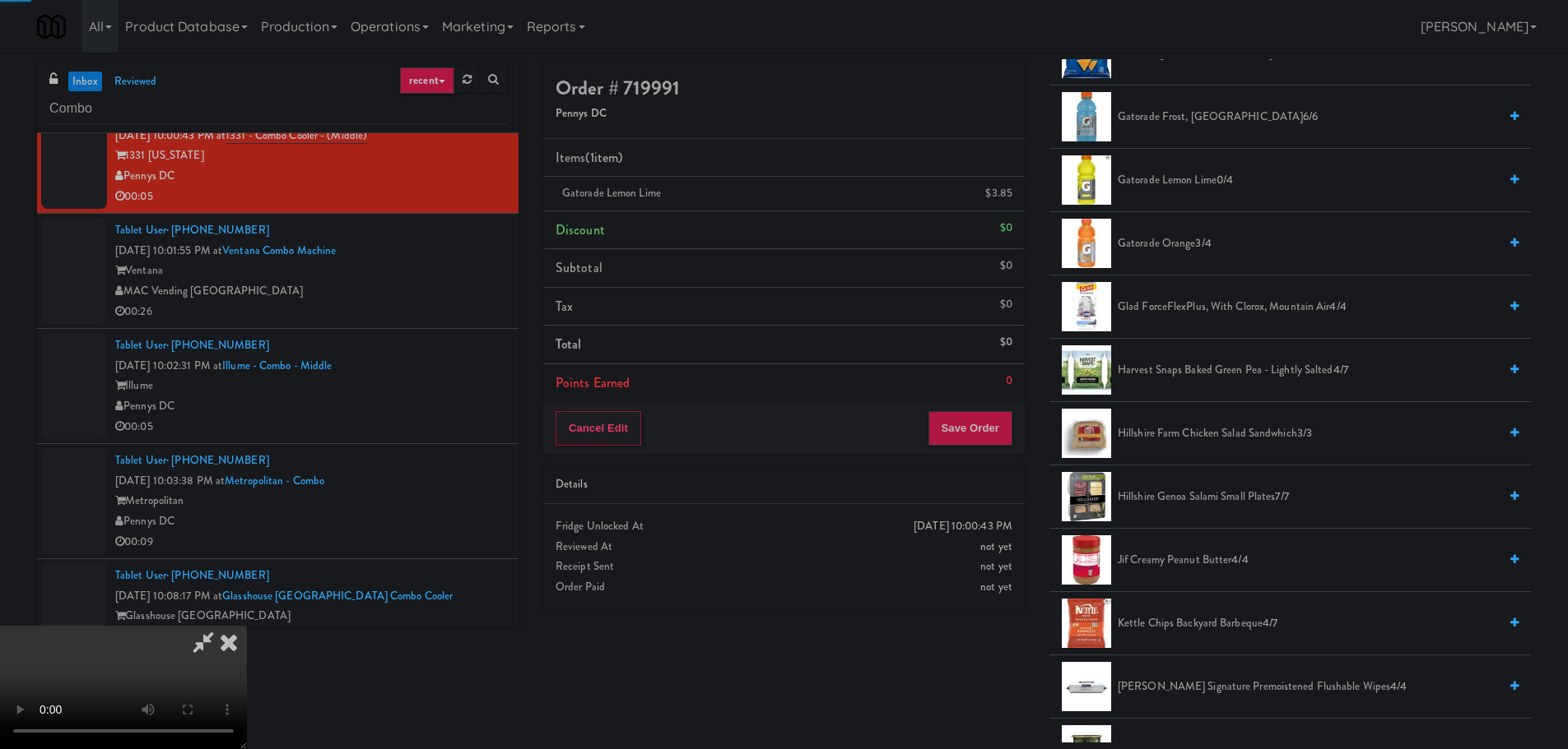
drag, startPoint x: 640, startPoint y: 357, endPoint x: 656, endPoint y: 363, distance: 17.1
click at [247, 626] on video at bounding box center [124, 688] width 247 height 124
click at [982, 434] on button "Save Order" at bounding box center [971, 428] width 84 height 34
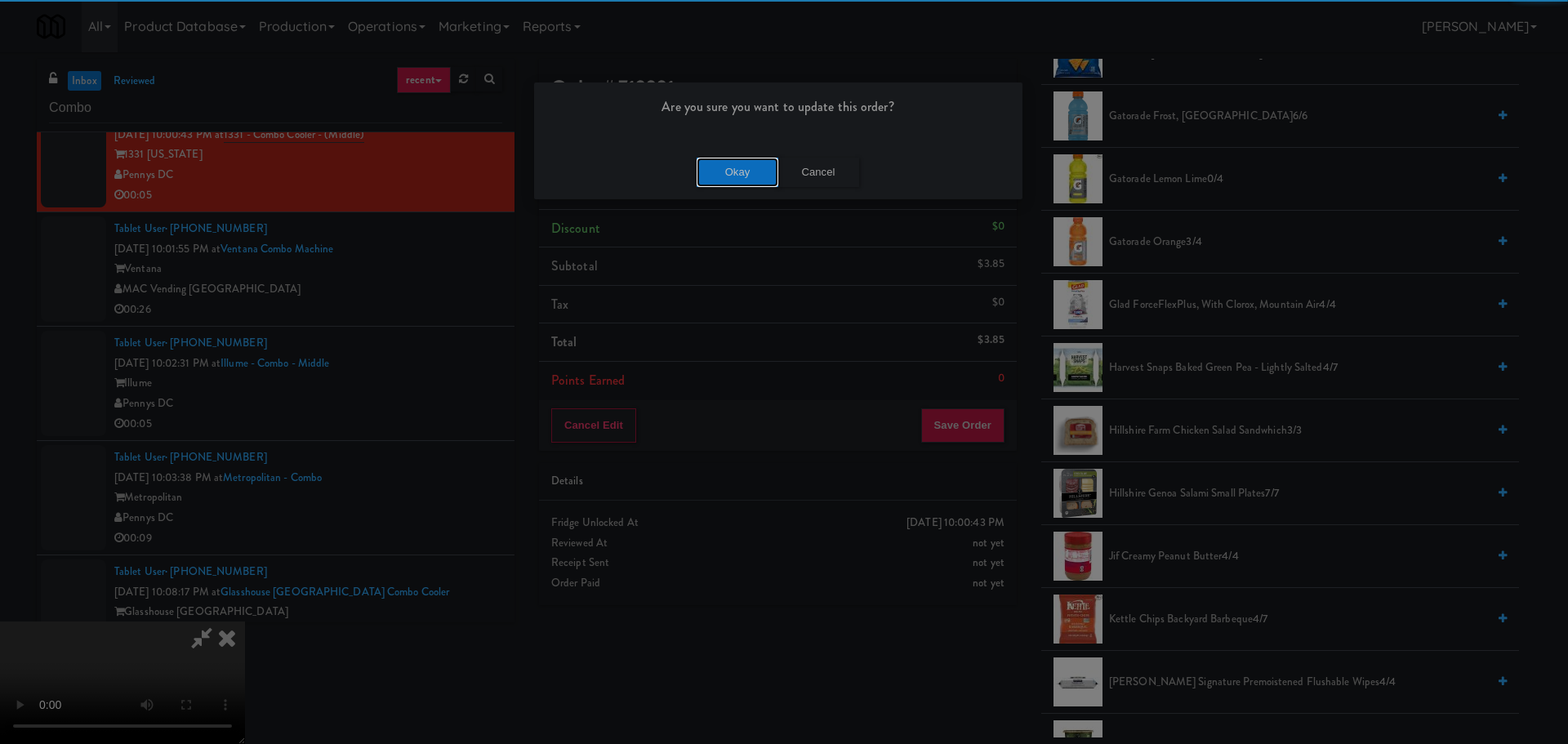
click at [759, 163] on button "Okay" at bounding box center [738, 172] width 82 height 29
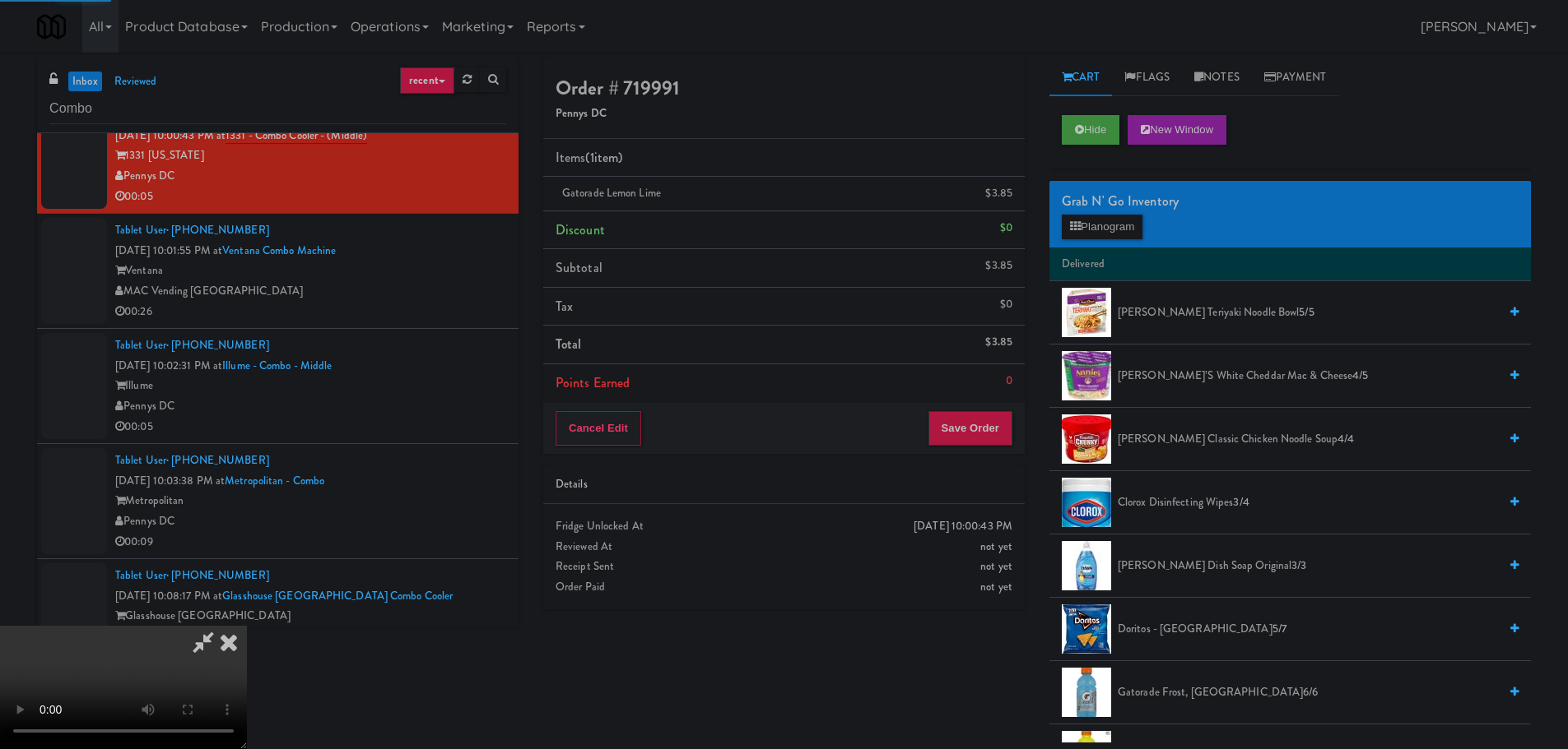
scroll to position [0, 0]
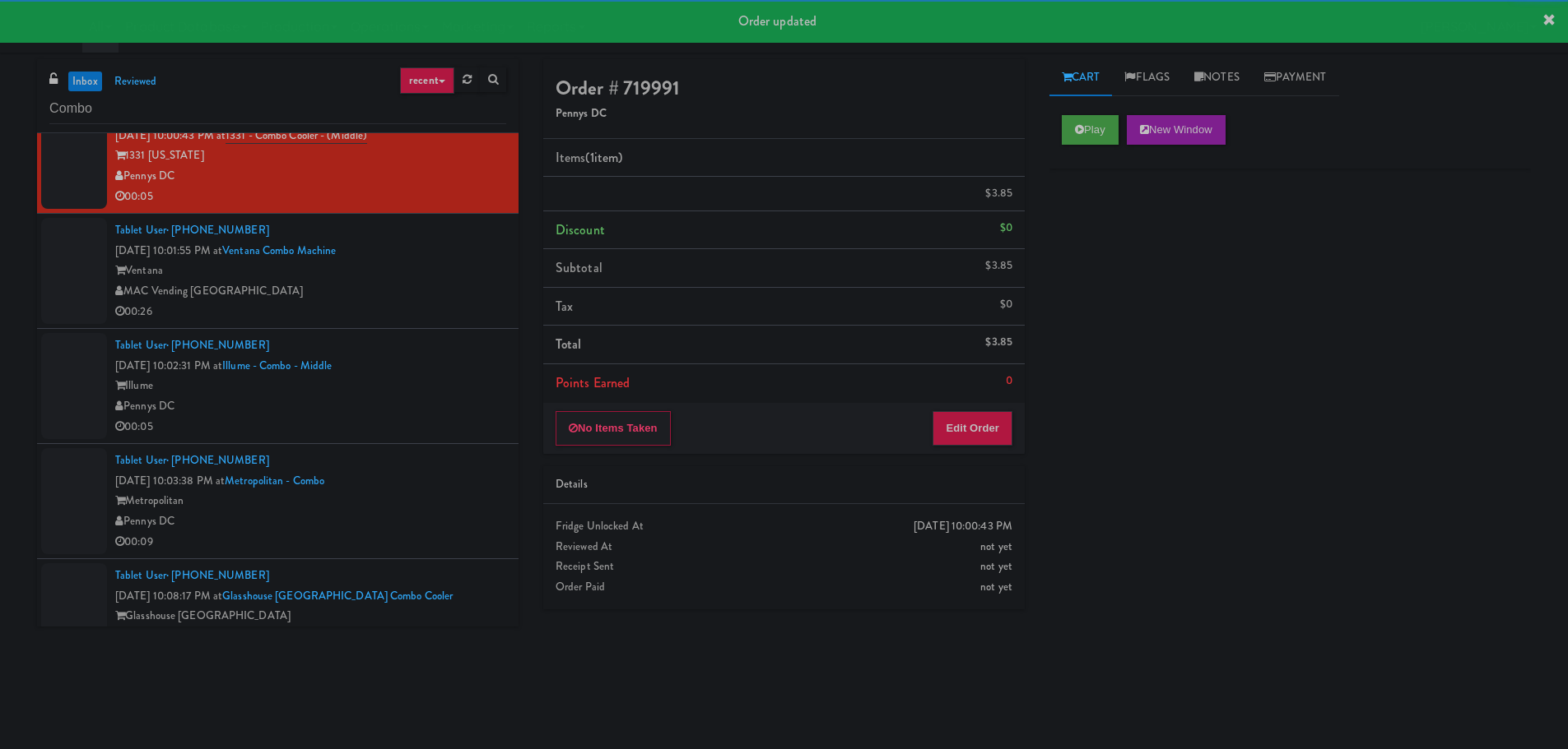
click at [401, 306] on div "Tablet User · (650) 290-4370 [DATE] 10:01:55 PM at Ventana Combo Machine Ventan…" at bounding box center [311, 271] width 391 height 102
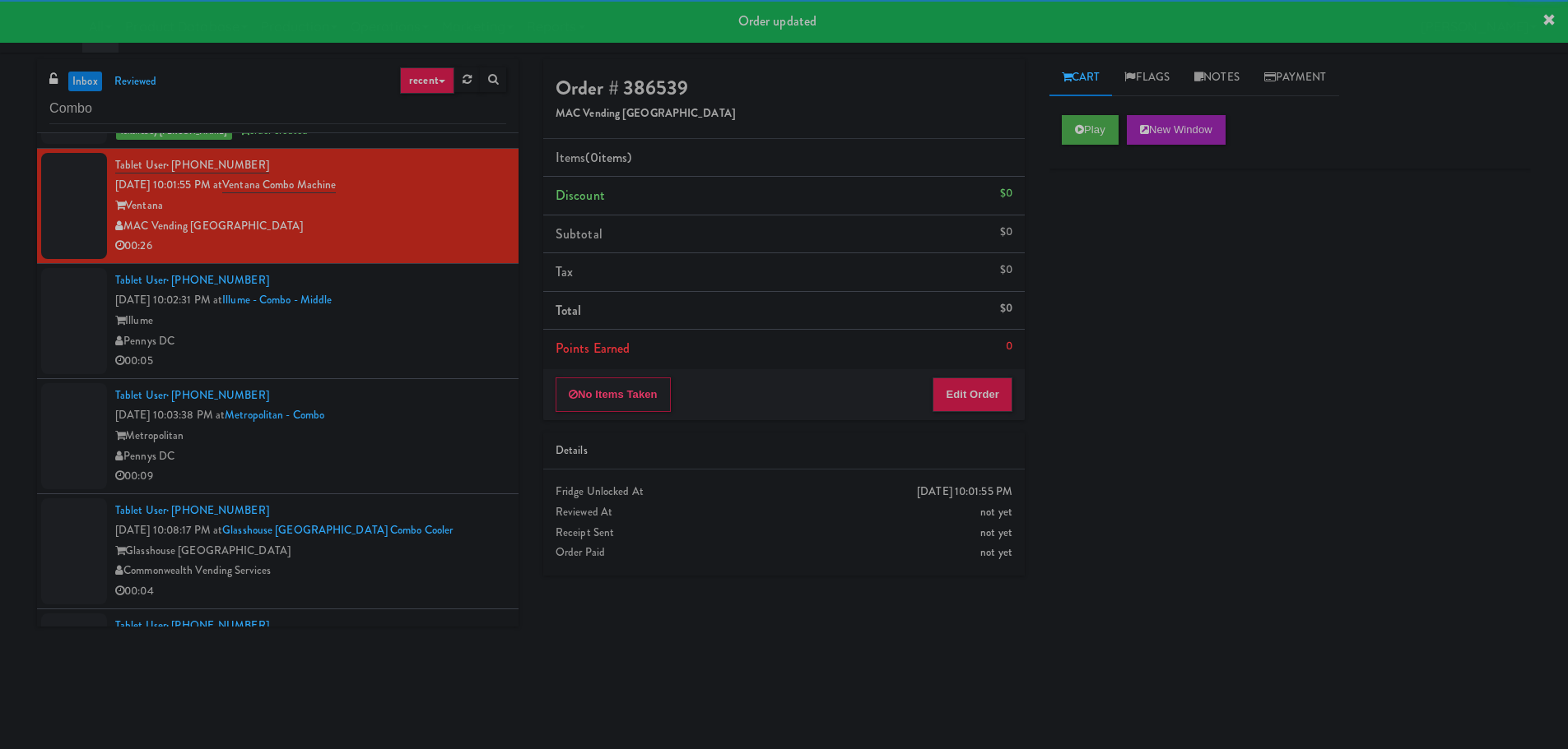
scroll to position [658, 0]
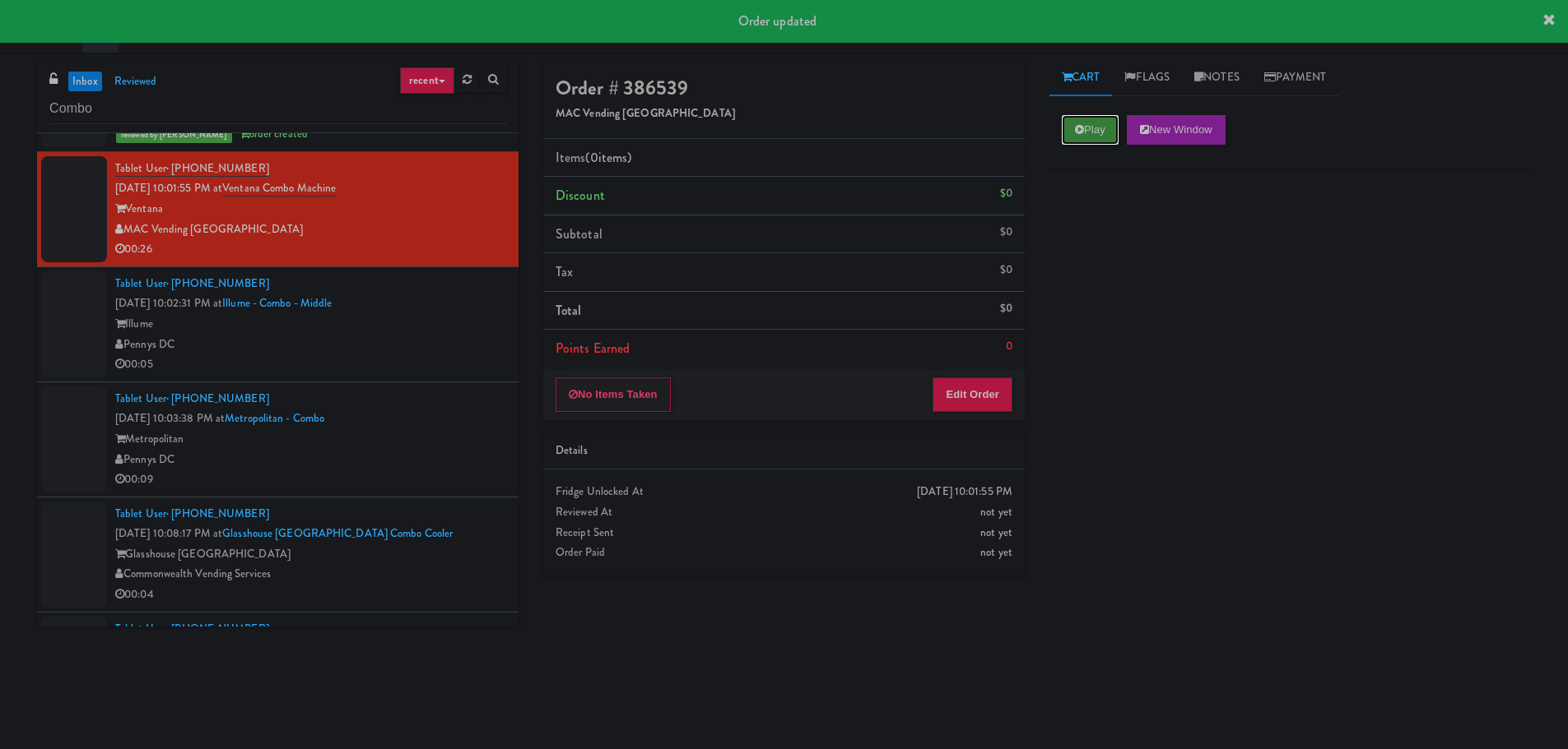
click at [1072, 141] on button "Play" at bounding box center [1090, 129] width 57 height 30
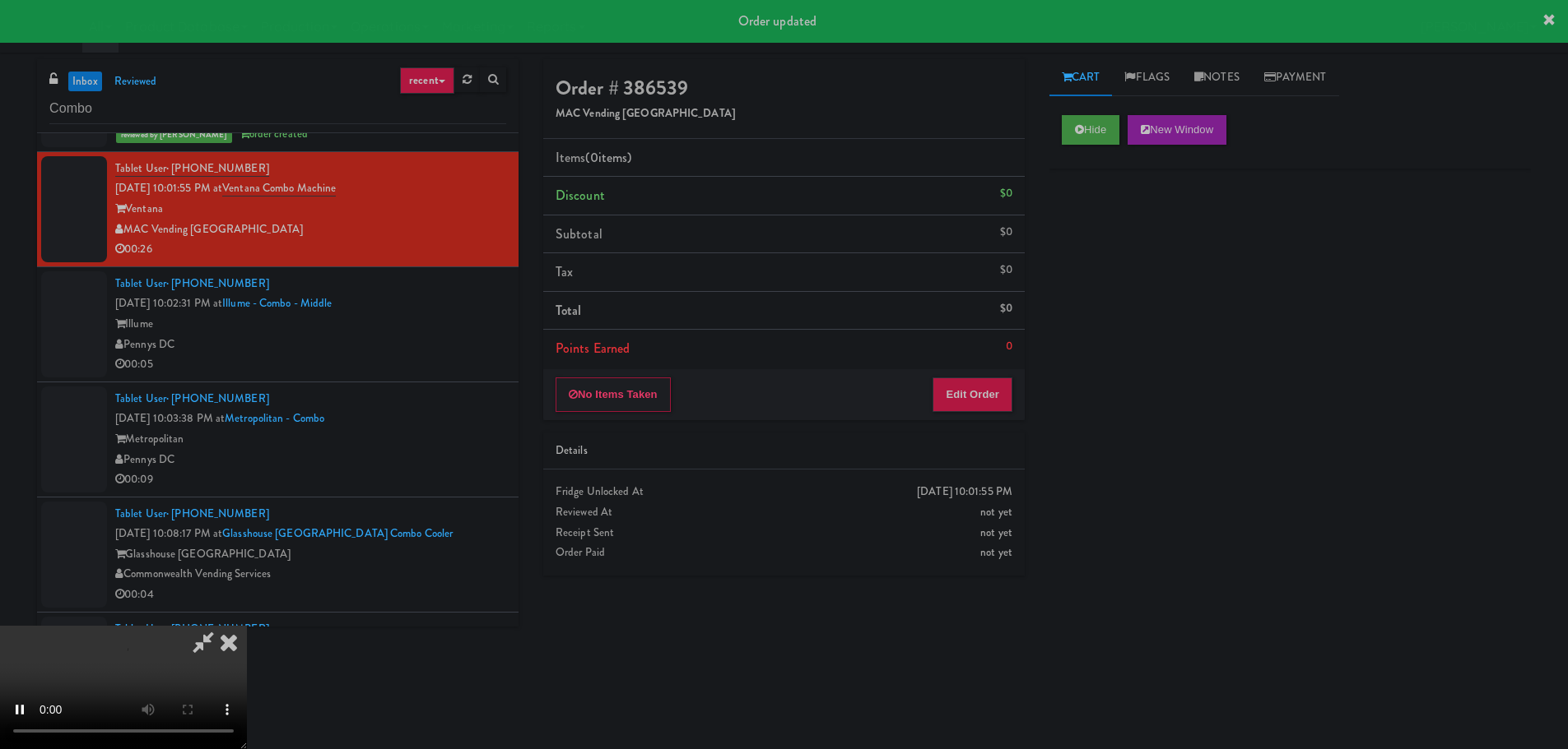
click at [952, 422] on div "Order # 386539 MAC Vending USA Items (0 items ) Discount $0 Subtotal $0 Tax $0 …" at bounding box center [784, 324] width 506 height 529
click at [957, 409] on button "Edit Order" at bounding box center [972, 395] width 80 height 34
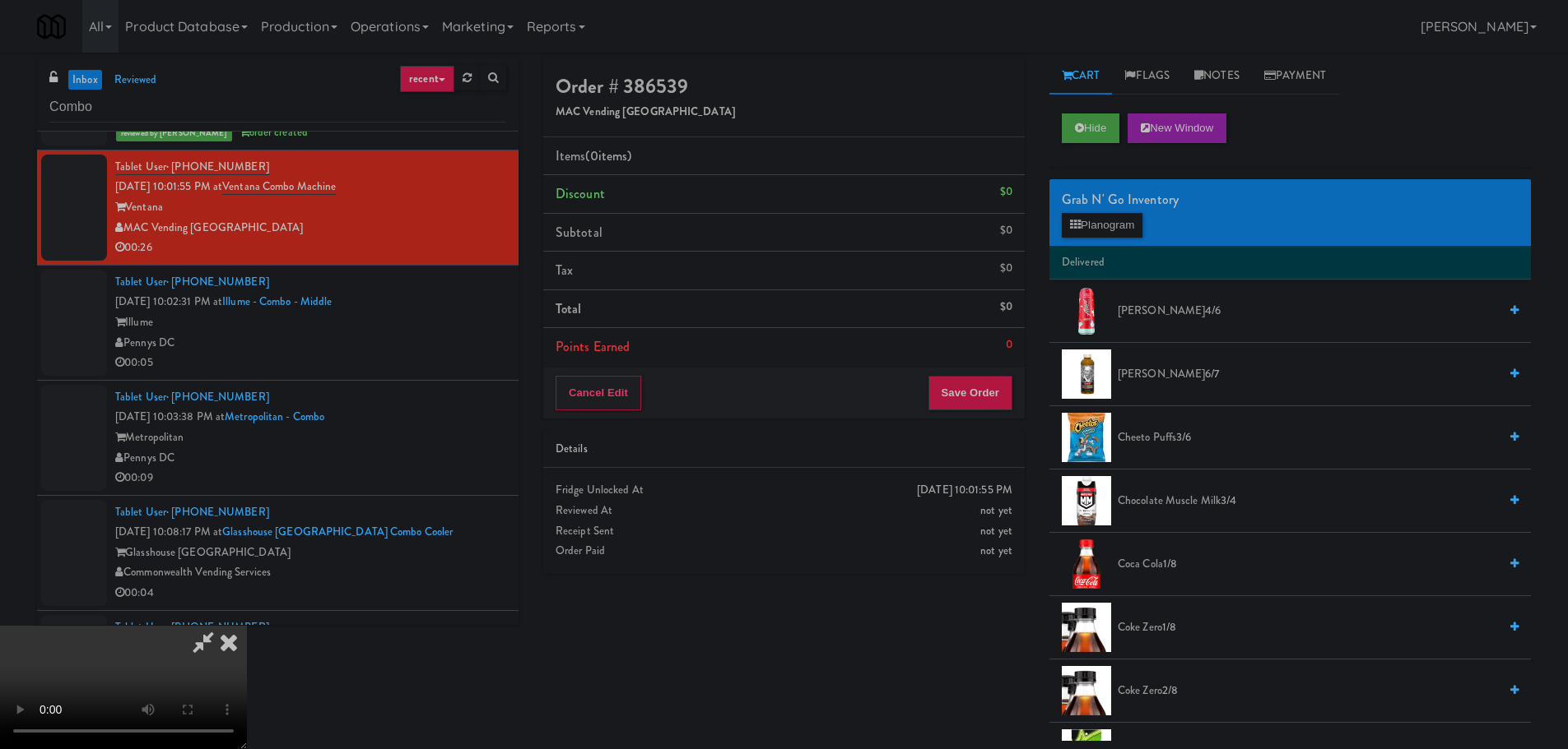
scroll to position [0, 0]
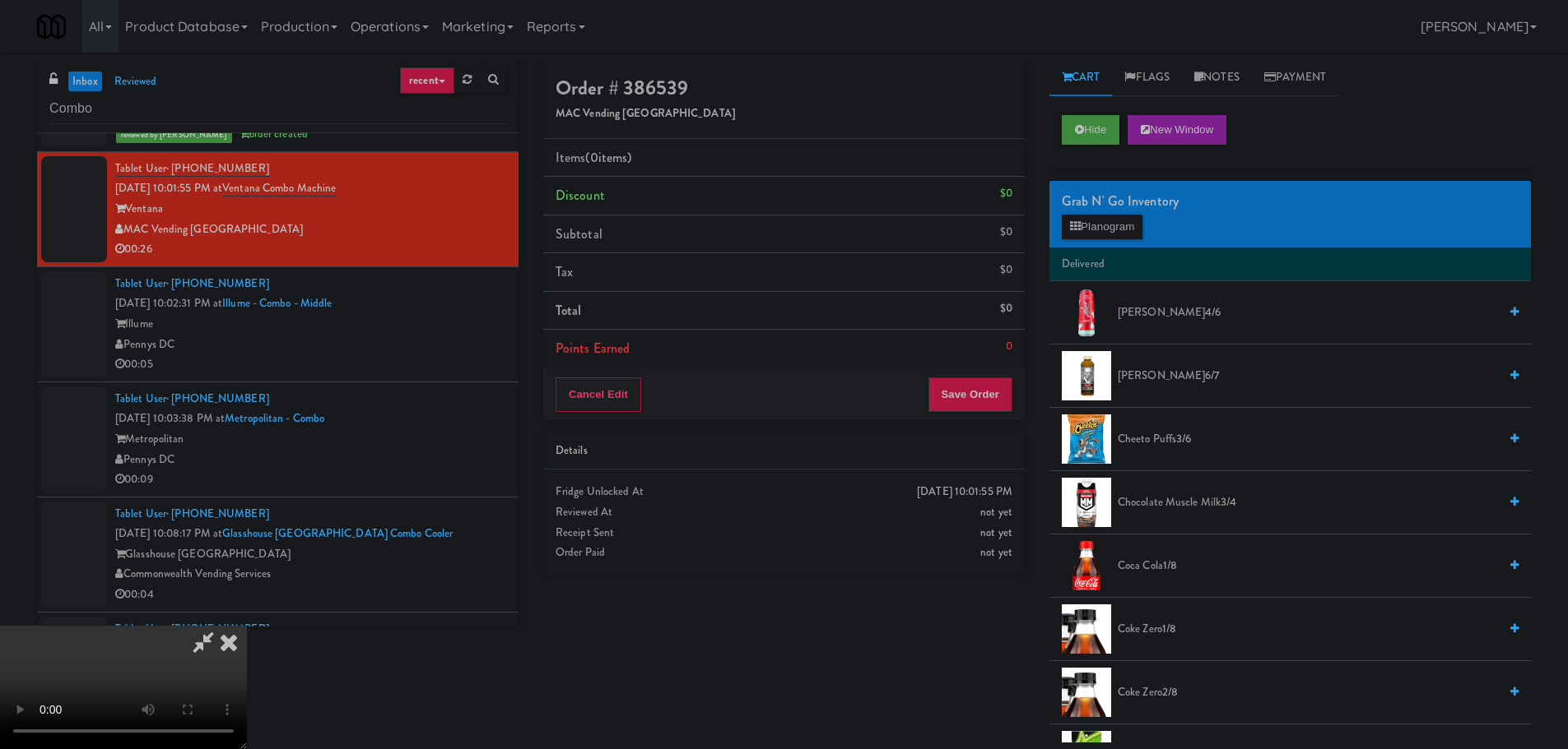
click at [247, 626] on video at bounding box center [124, 688] width 247 height 124
click at [1111, 224] on button "Planogram" at bounding box center [1102, 227] width 81 height 25
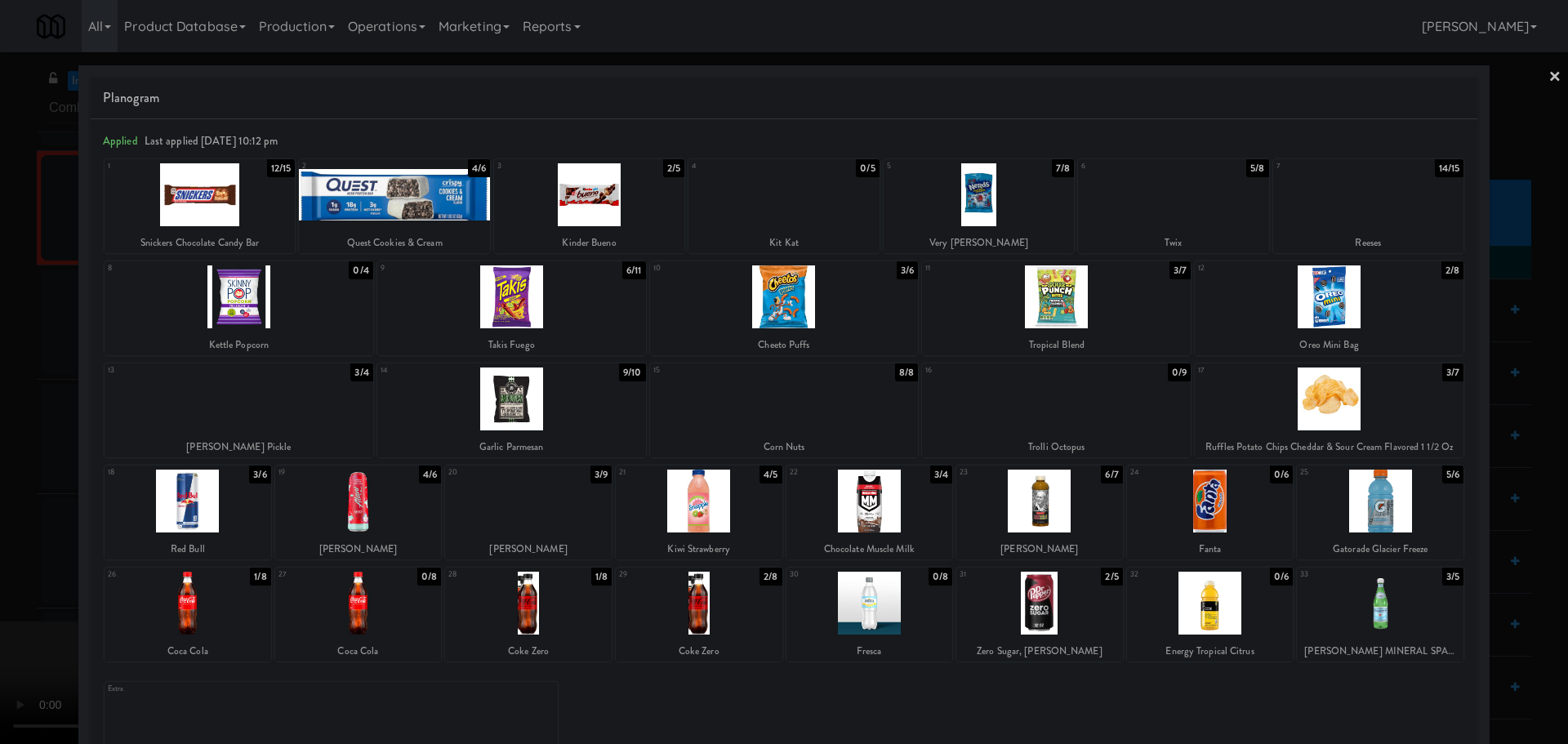
click at [744, 605] on div at bounding box center [699, 603] width 166 height 63
drag, startPoint x: 5, startPoint y: 546, endPoint x: 49, endPoint y: 536, distance: 45.1
click at [7, 546] on div at bounding box center [784, 372] width 1568 height 744
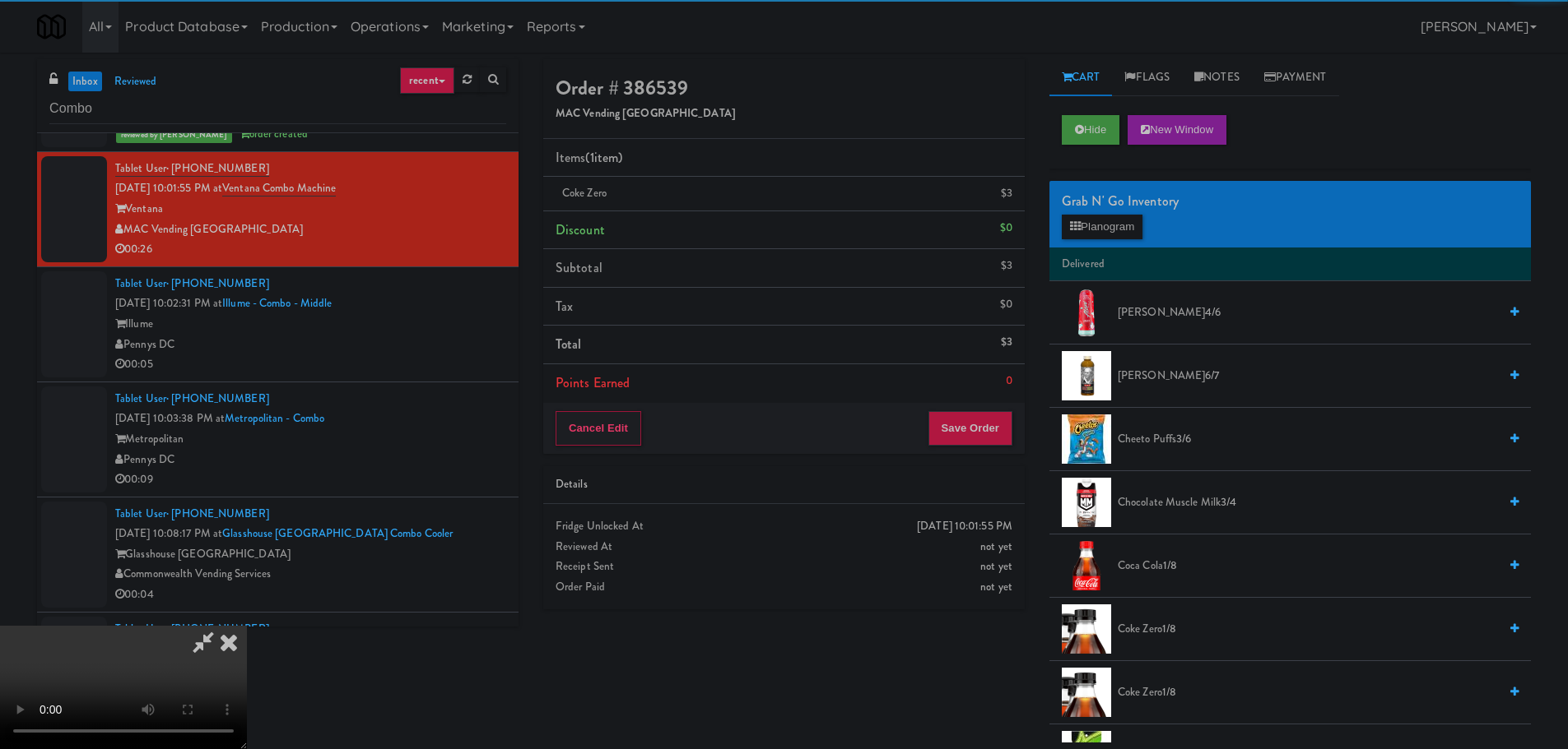
click at [247, 626] on video at bounding box center [124, 688] width 247 height 124
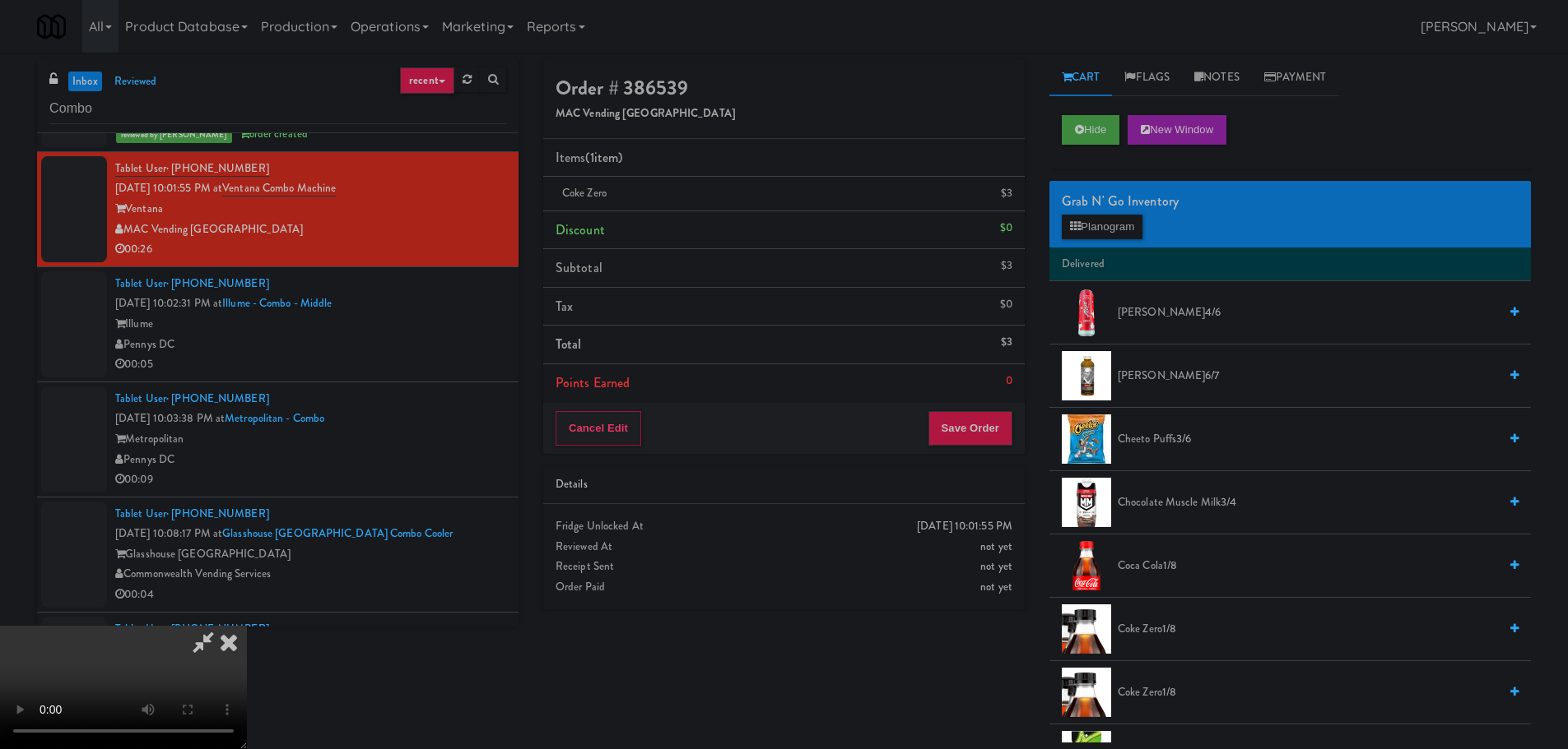
click at [247, 626] on video at bounding box center [124, 688] width 247 height 124
click at [1116, 237] on button "Planogram" at bounding box center [1102, 227] width 81 height 25
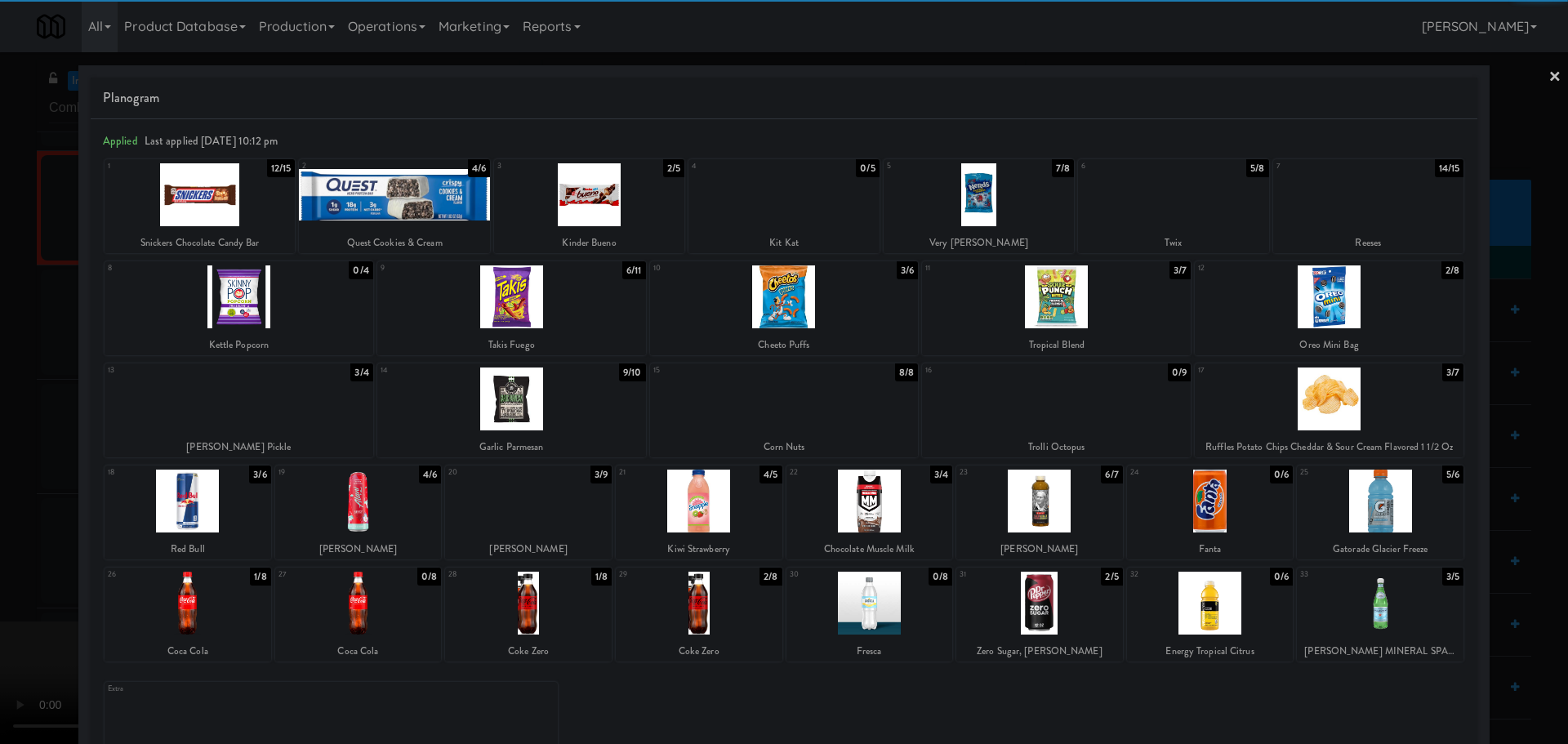
click at [523, 608] on div at bounding box center [528, 603] width 166 height 63
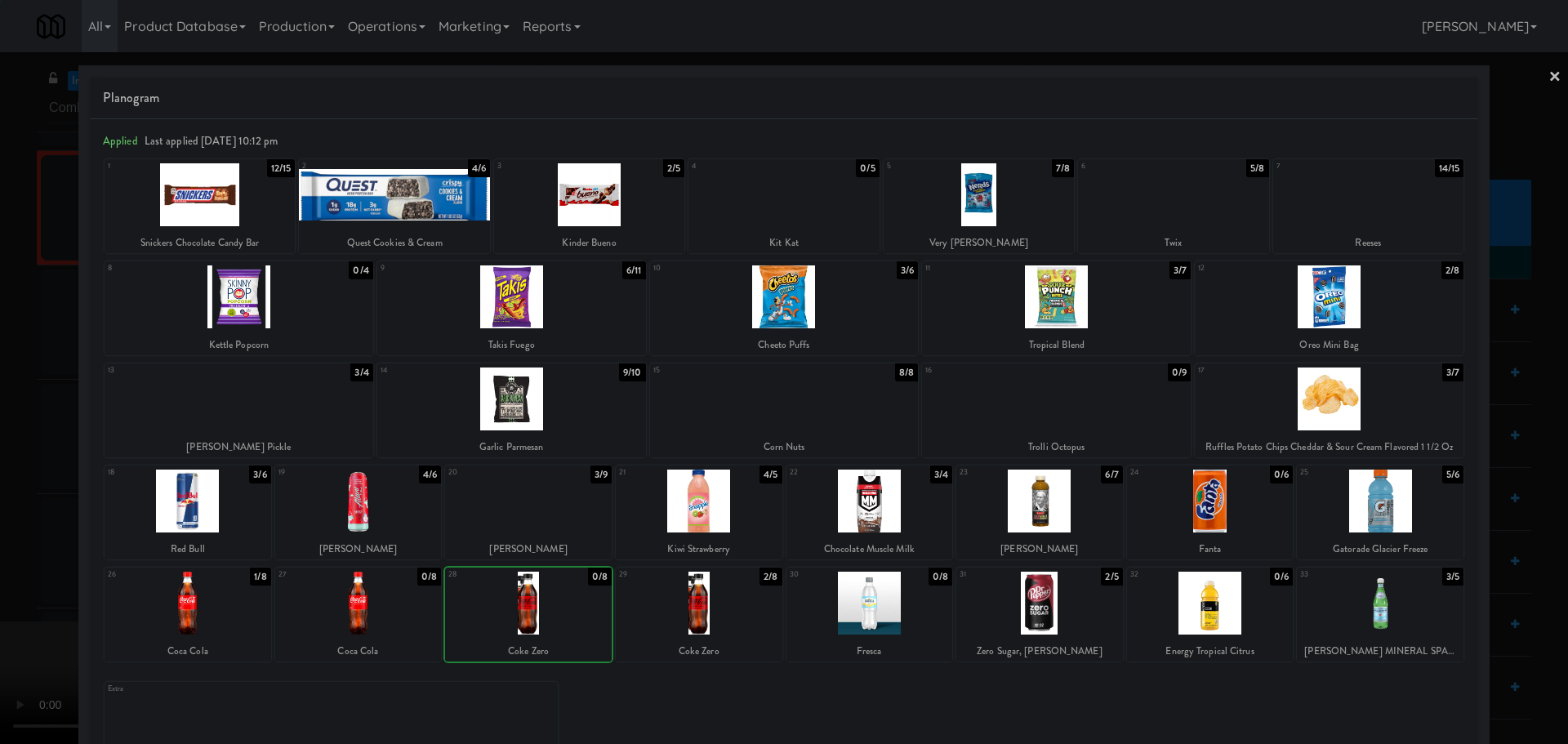
click at [3, 533] on div at bounding box center [784, 372] width 1568 height 744
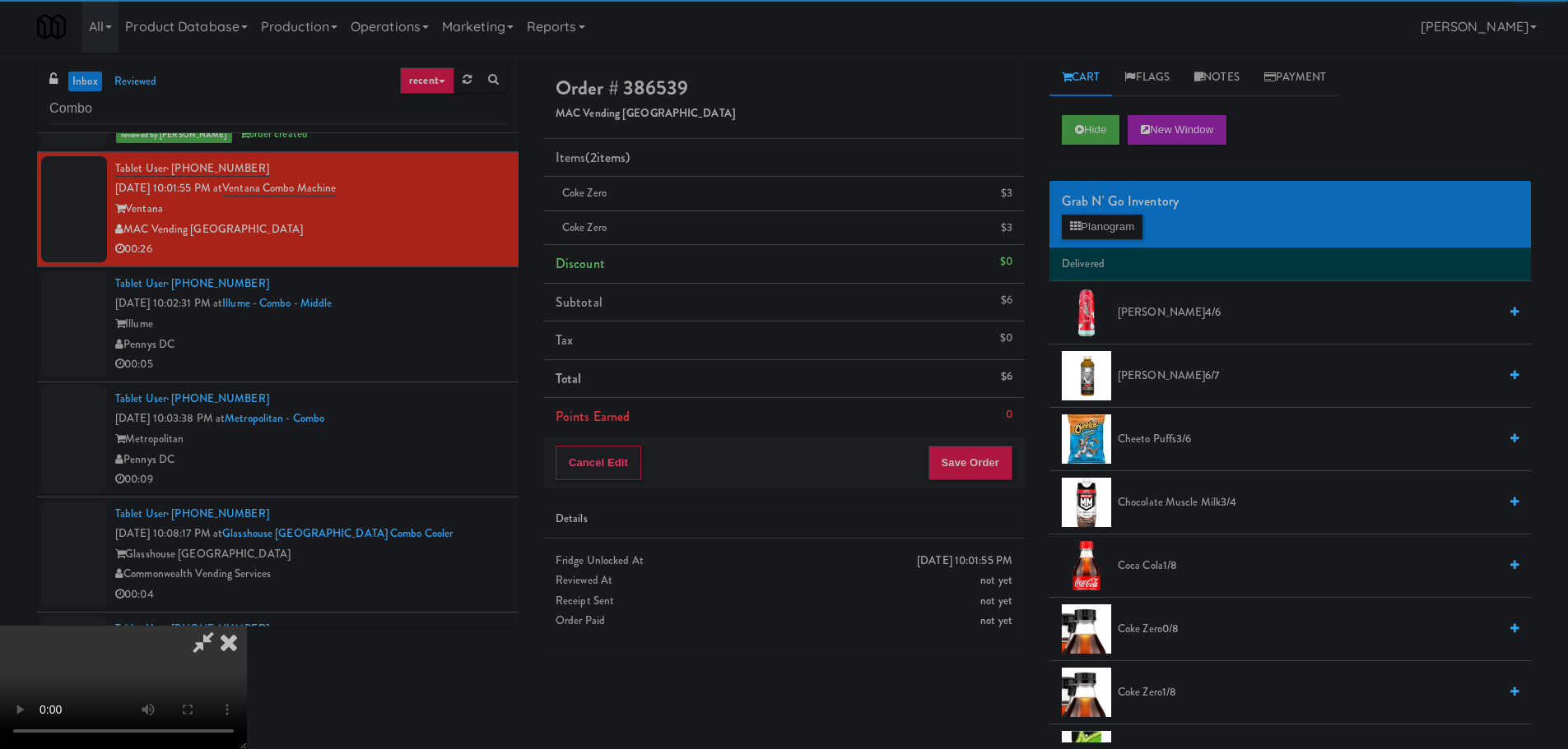
click at [247, 626] on video at bounding box center [124, 688] width 247 height 124
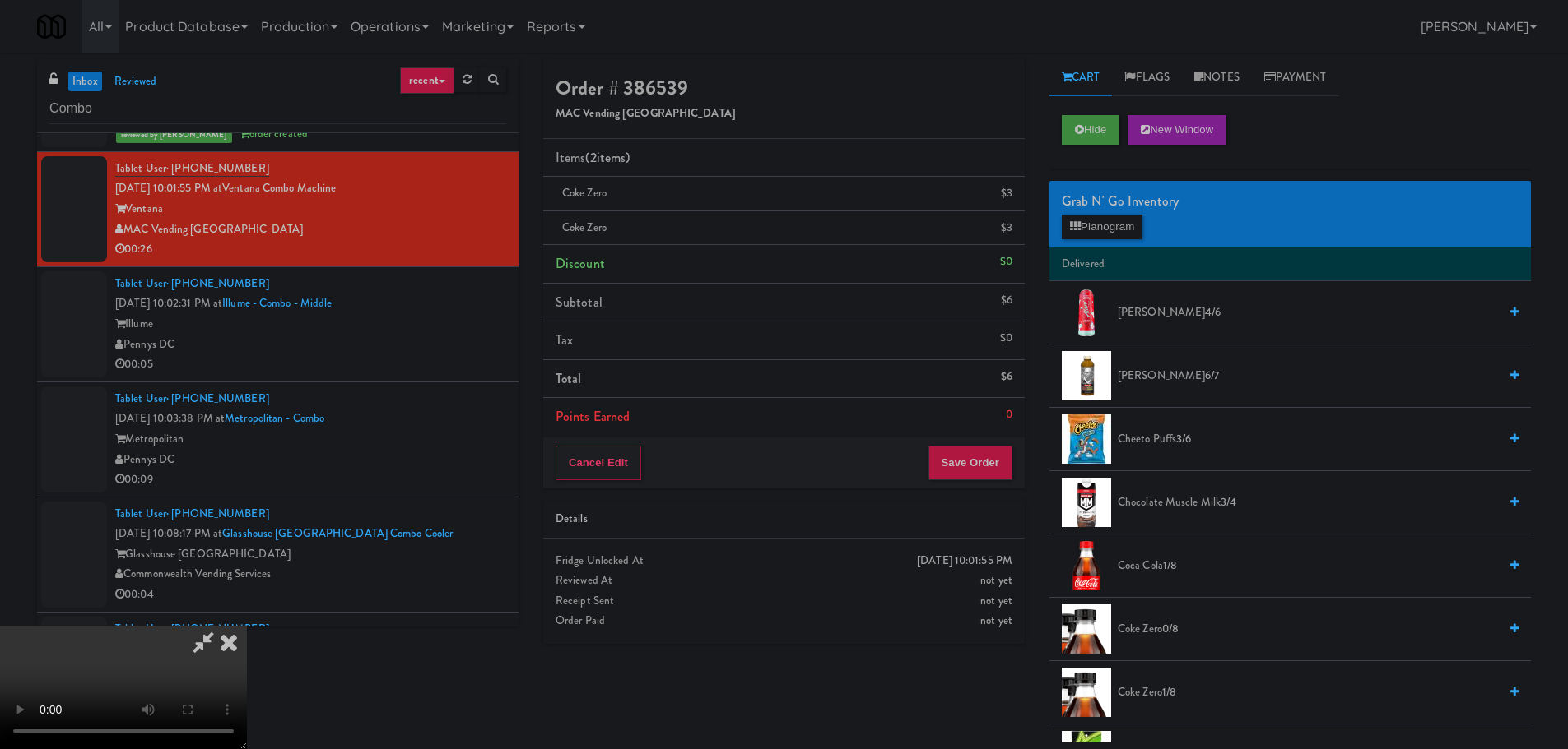
click at [247, 626] on video at bounding box center [124, 688] width 247 height 124
click at [1095, 239] on div "Grab N' Go Inventory Planogram" at bounding box center [1290, 215] width 481 height 67
click at [1101, 227] on button "Planogram" at bounding box center [1102, 227] width 81 height 25
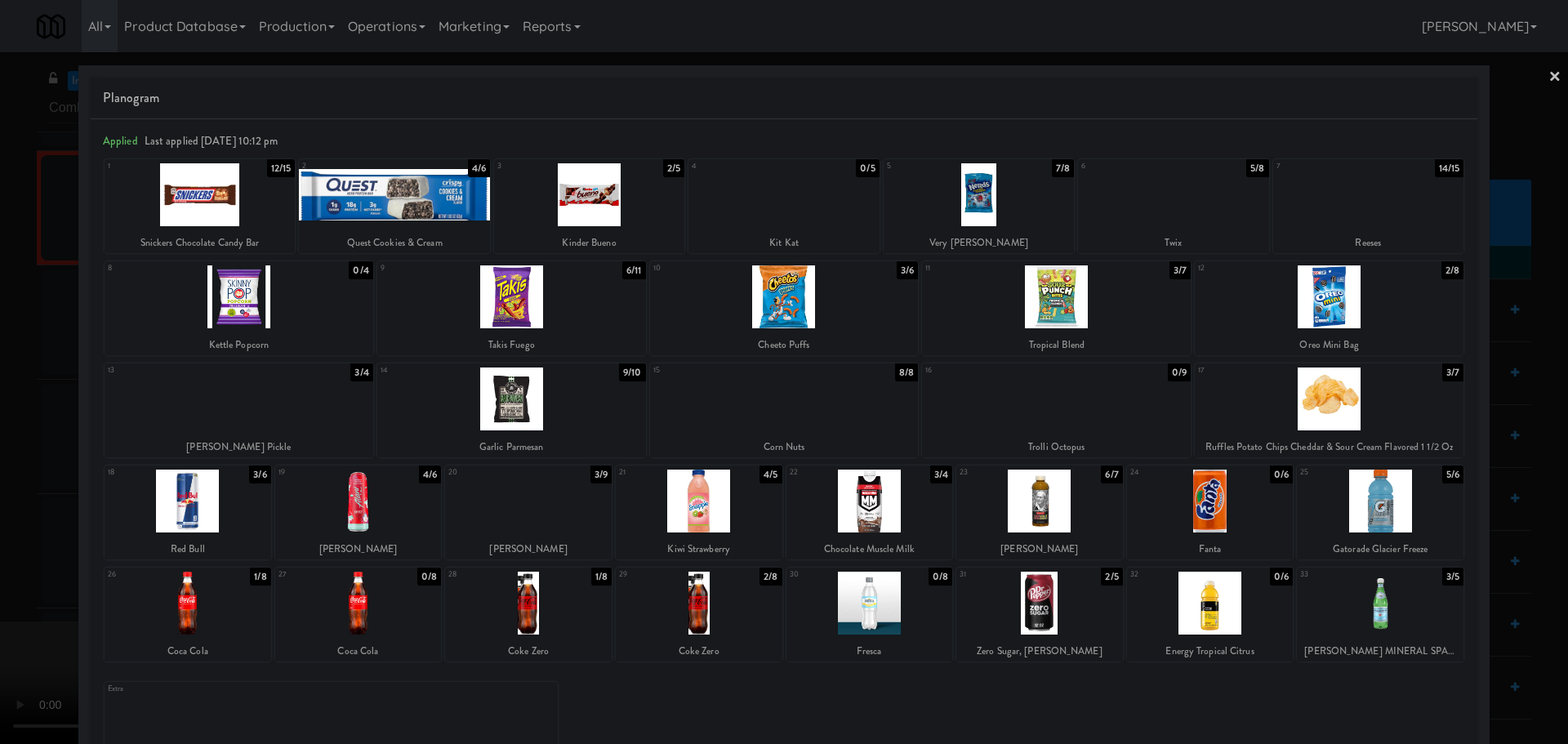
click at [570, 620] on div at bounding box center [528, 603] width 166 height 63
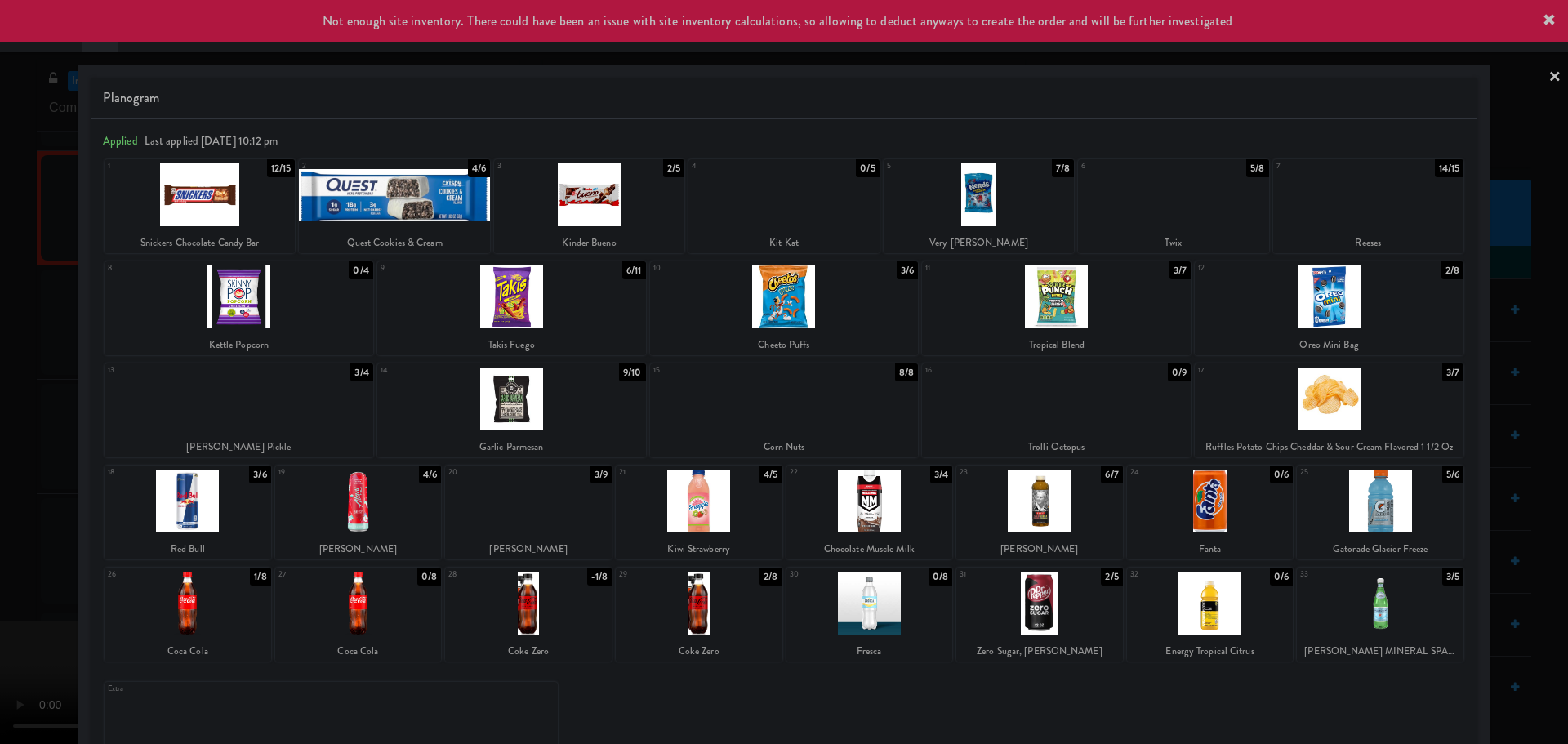
click at [16, 578] on div at bounding box center [784, 372] width 1568 height 744
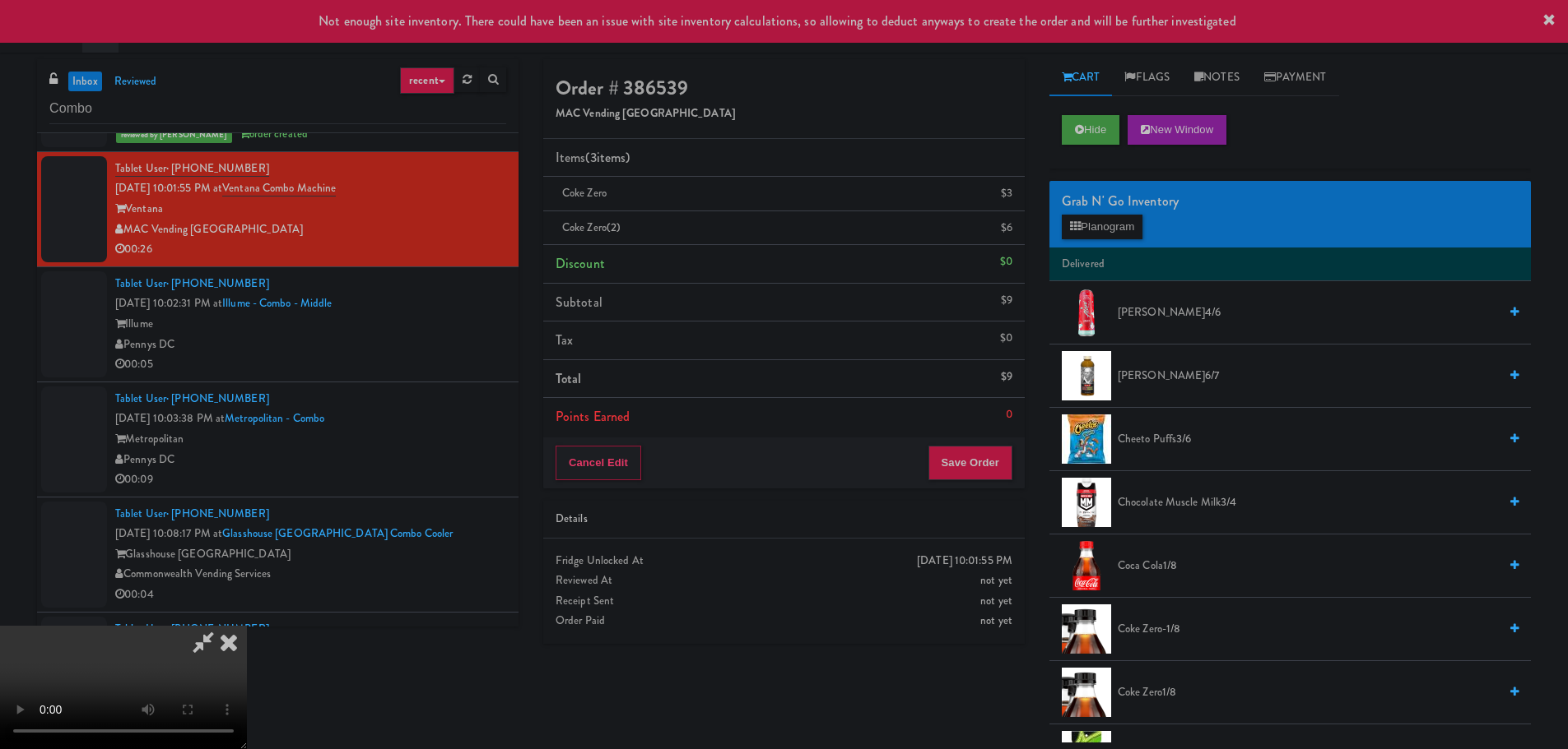
click at [247, 626] on video at bounding box center [124, 688] width 247 height 124
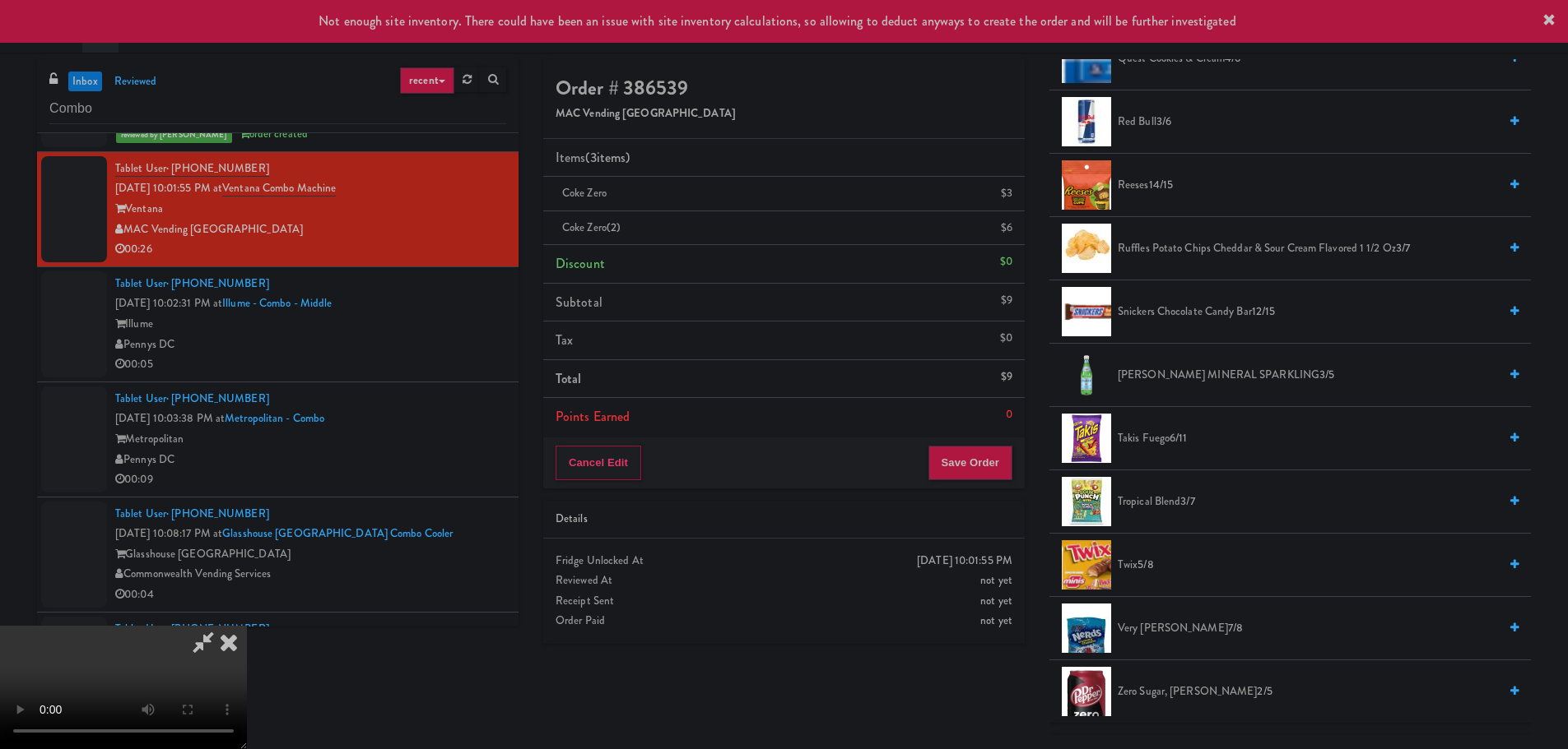
scroll to position [1151, 0]
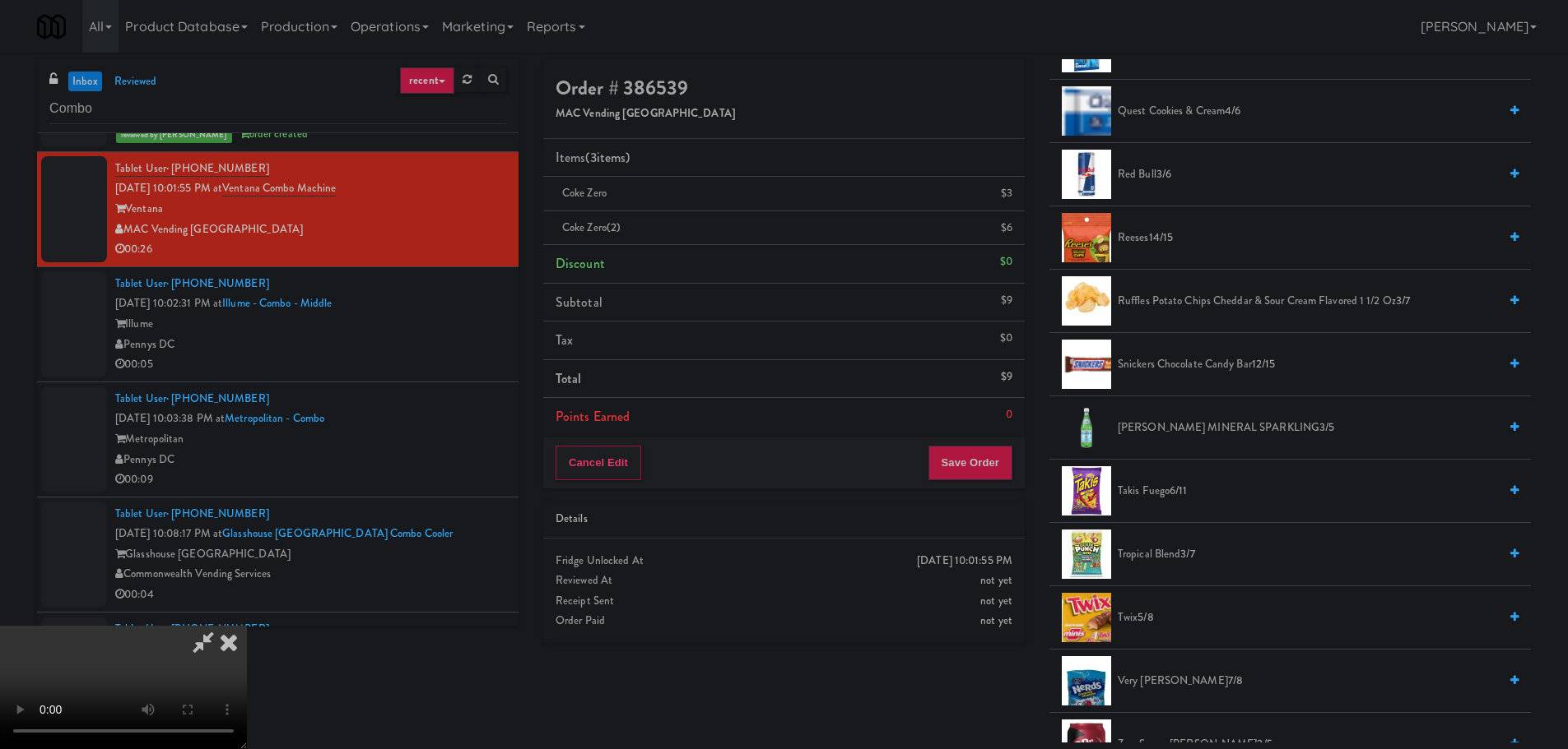
click at [1164, 681] on span "Very [PERSON_NAME] 7/8" at bounding box center [1307, 681] width 380 height 20
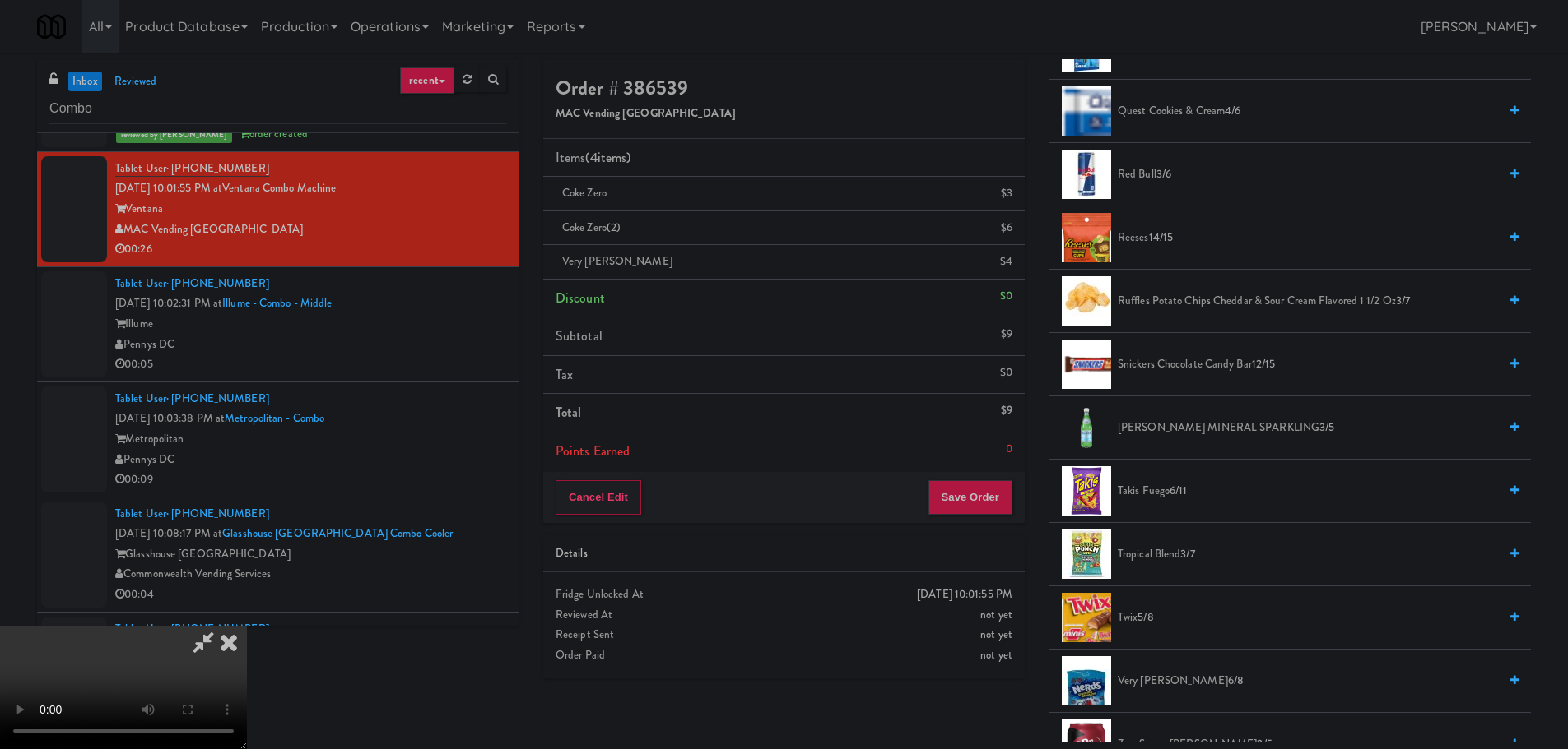
click at [247, 626] on video at bounding box center [124, 688] width 247 height 124
click at [978, 498] on button "Save Order" at bounding box center [971, 498] width 84 height 34
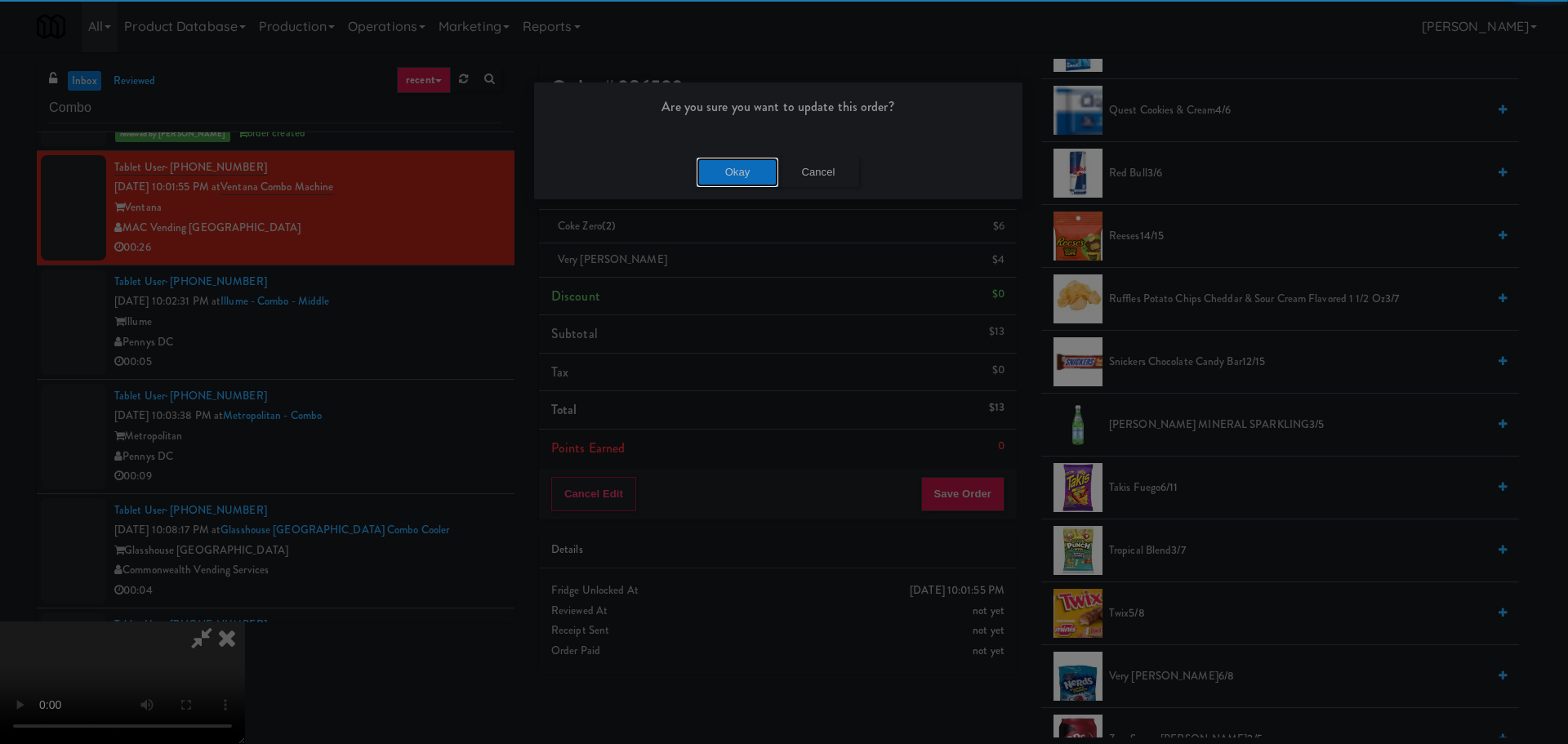
click at [750, 183] on button "Okay" at bounding box center [738, 172] width 82 height 29
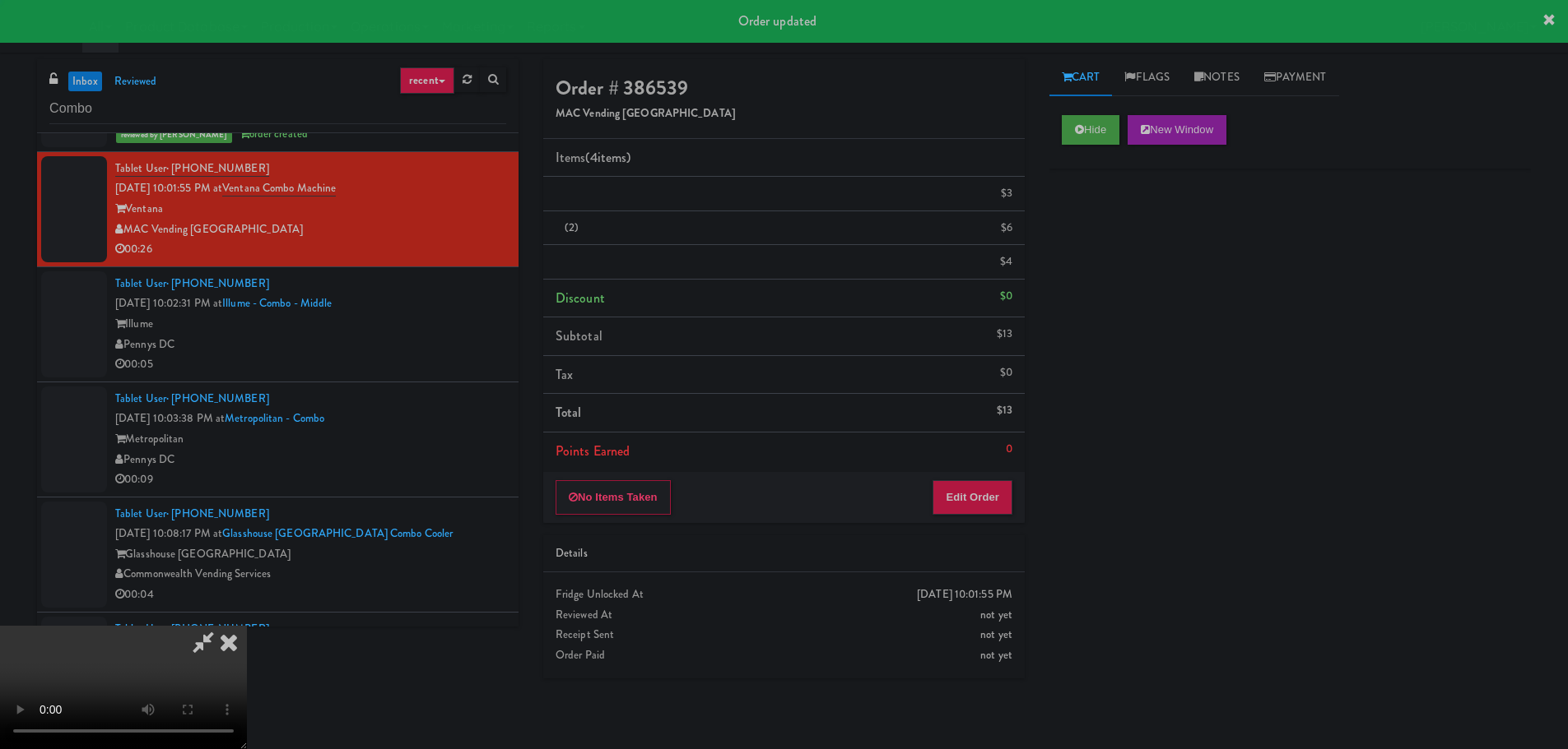
scroll to position [0, 0]
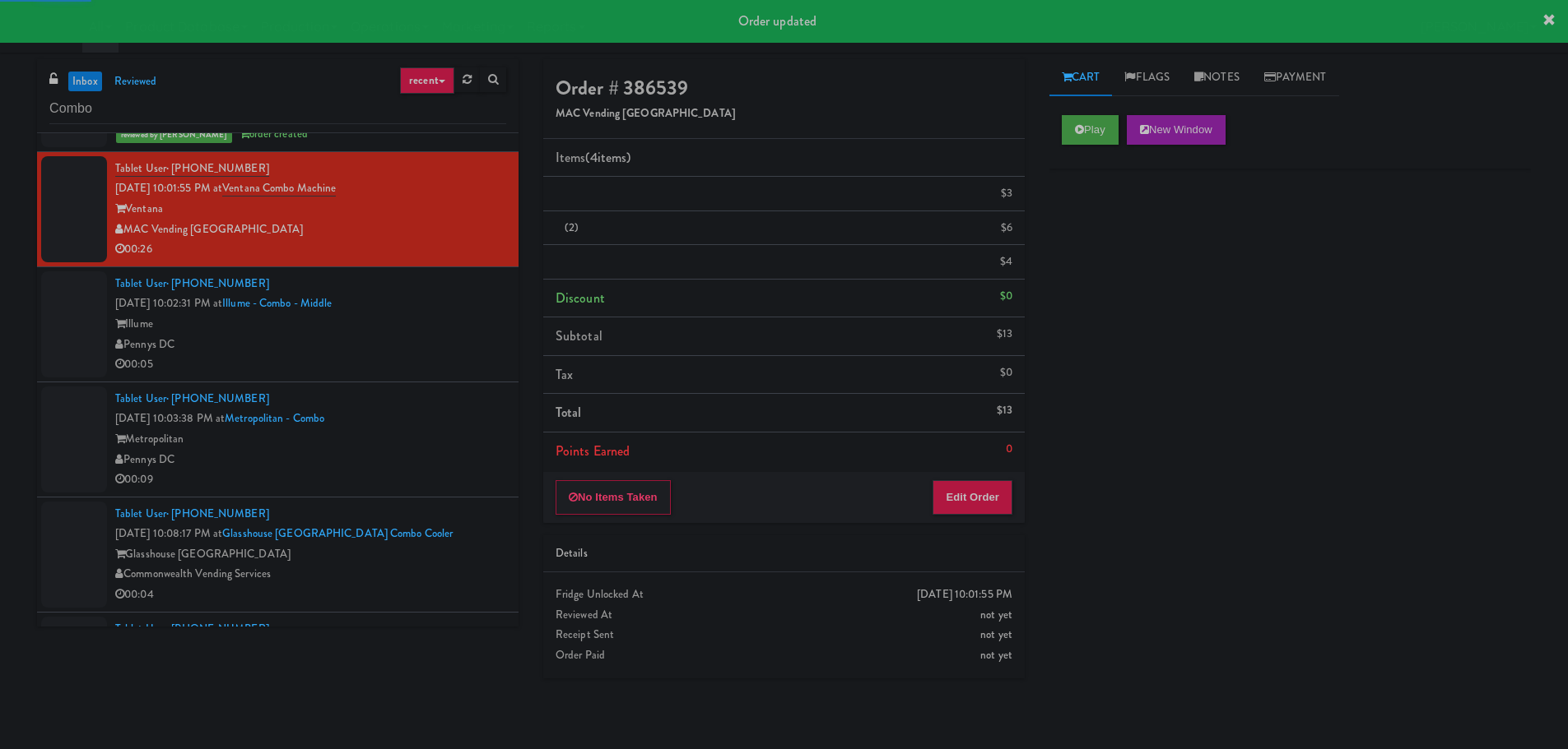
click at [453, 337] on div "Pennys DC" at bounding box center [311, 345] width 391 height 20
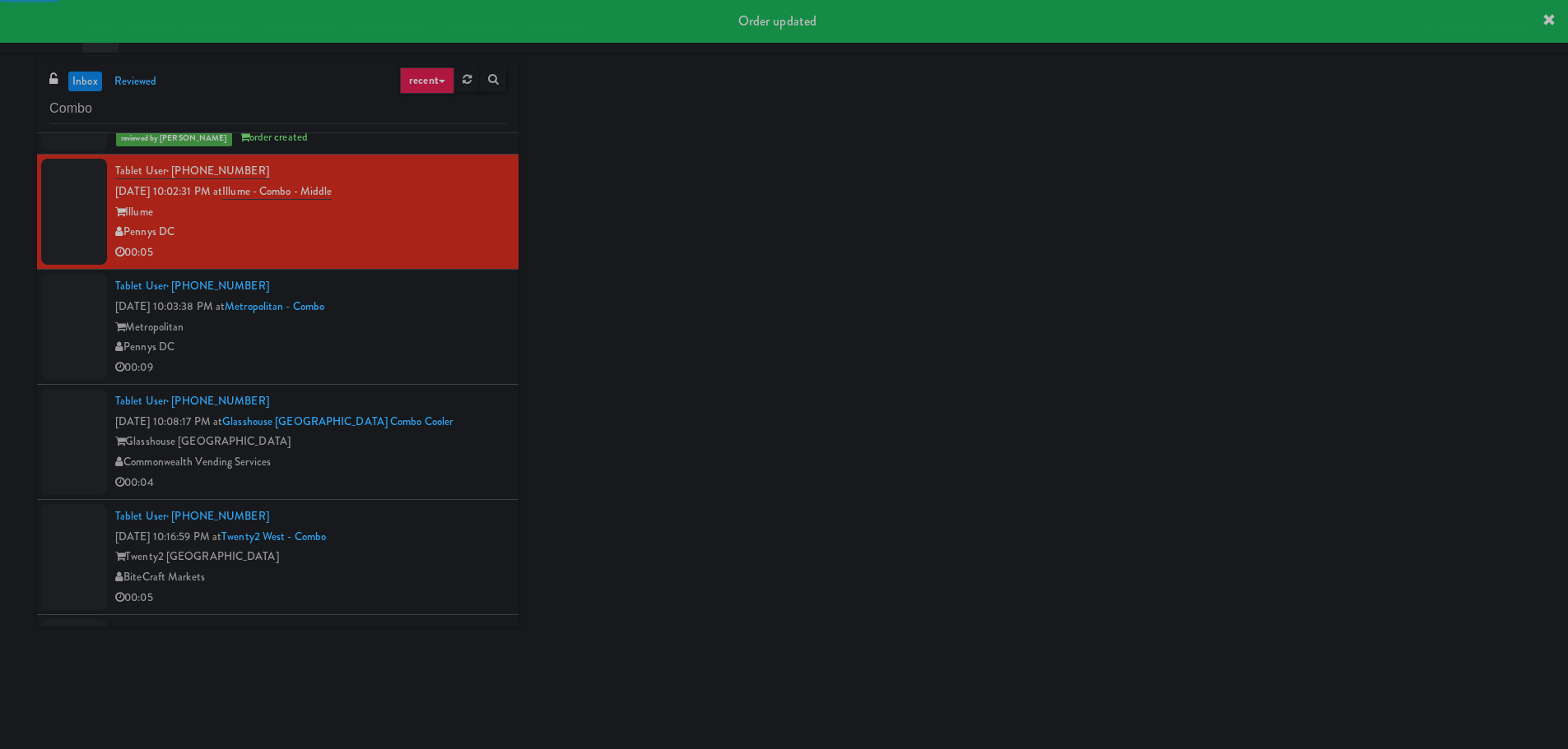
scroll to position [823, 0]
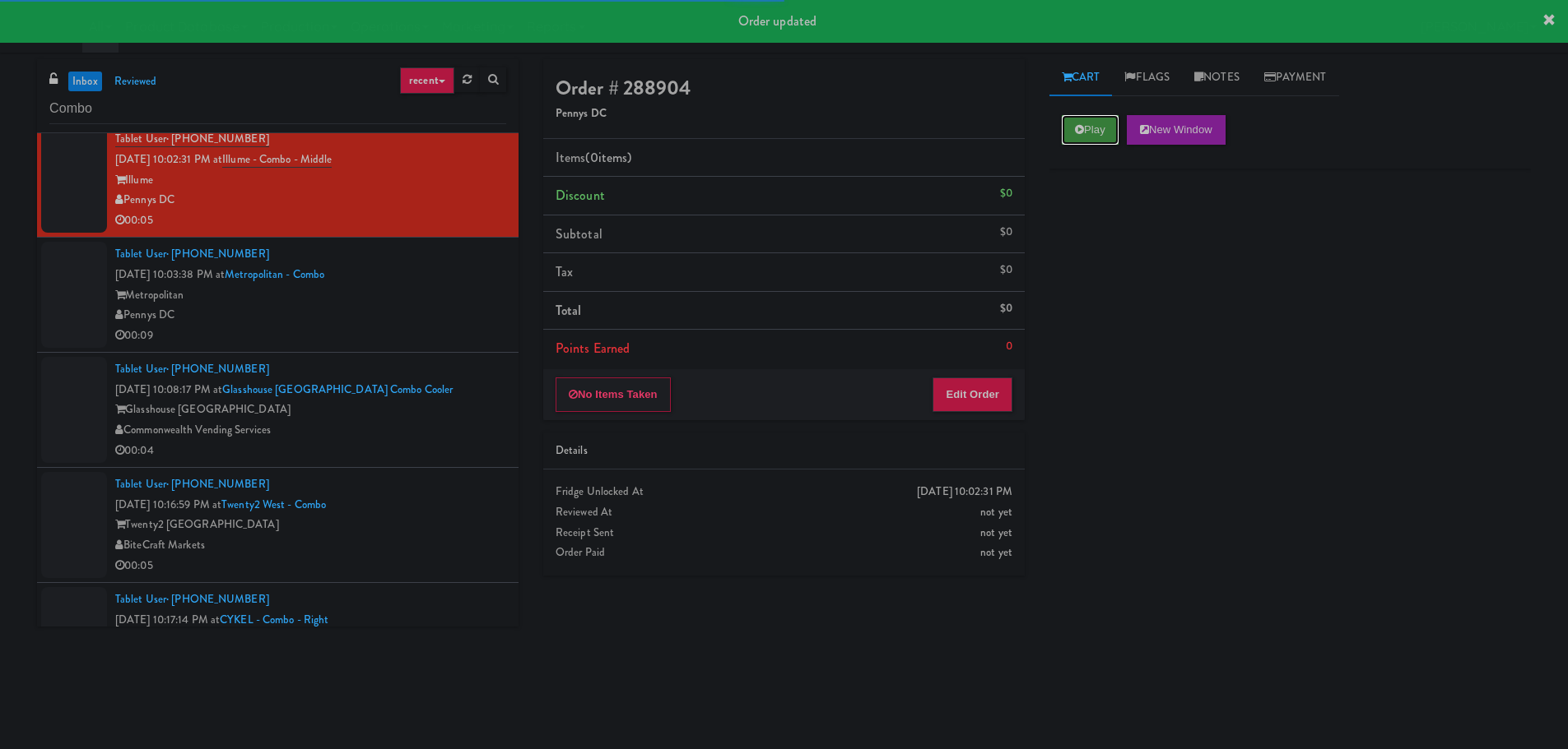
click at [1099, 120] on button "Play" at bounding box center [1090, 129] width 57 height 30
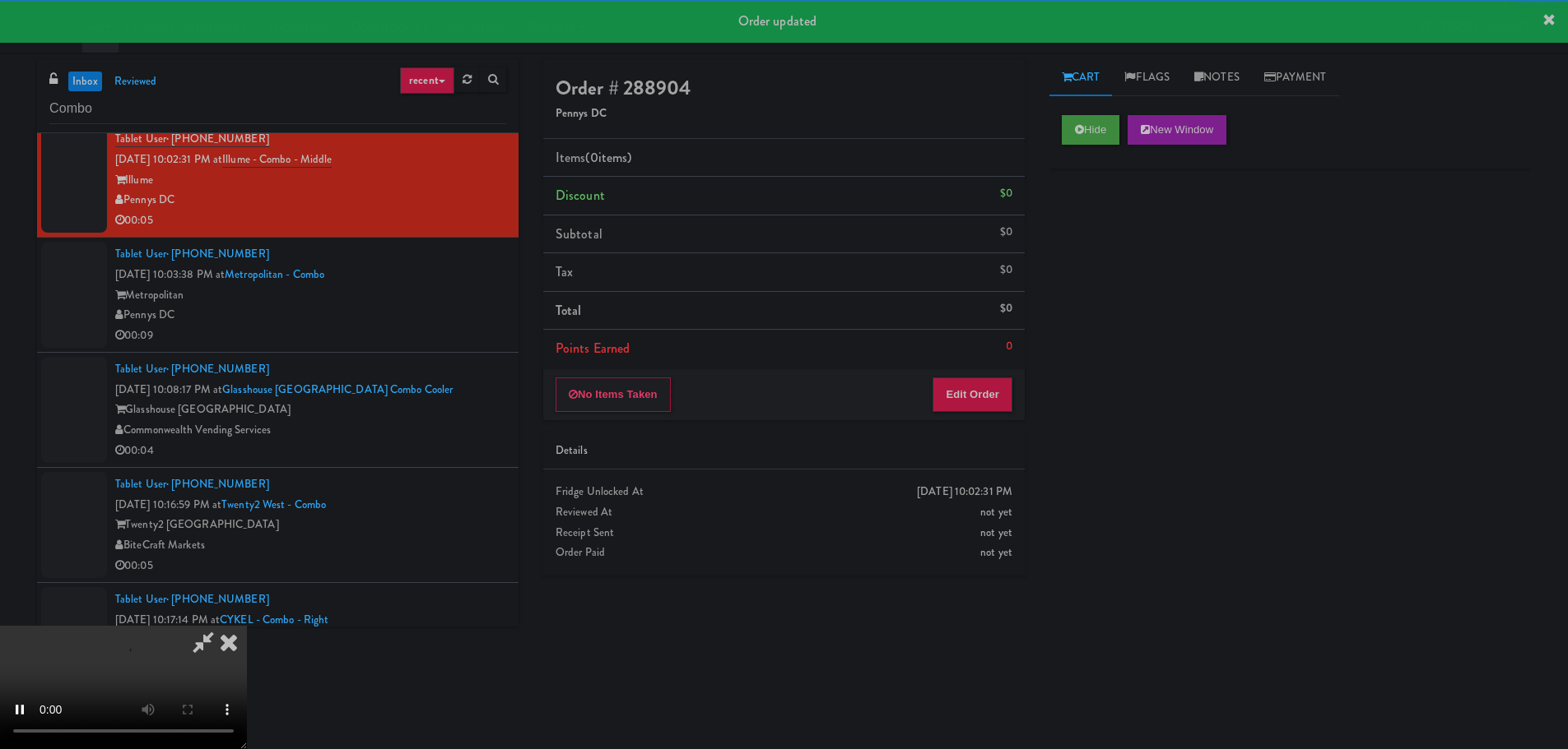
click at [974, 415] on div "No Items Taken Edit Order" at bounding box center [784, 395] width 481 height 51
click at [975, 392] on button "Edit Order" at bounding box center [972, 395] width 80 height 34
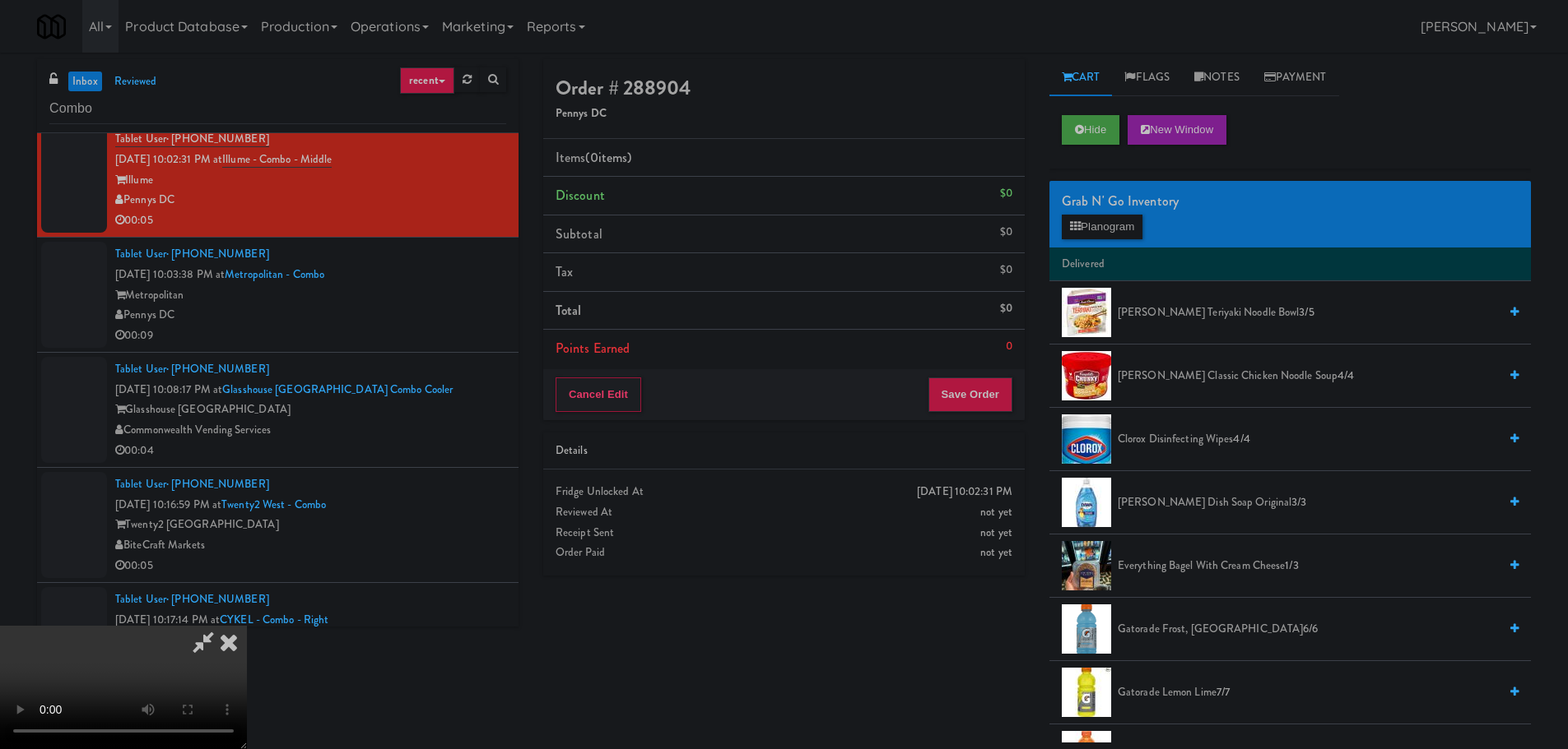
click at [247, 626] on video at bounding box center [124, 688] width 247 height 124
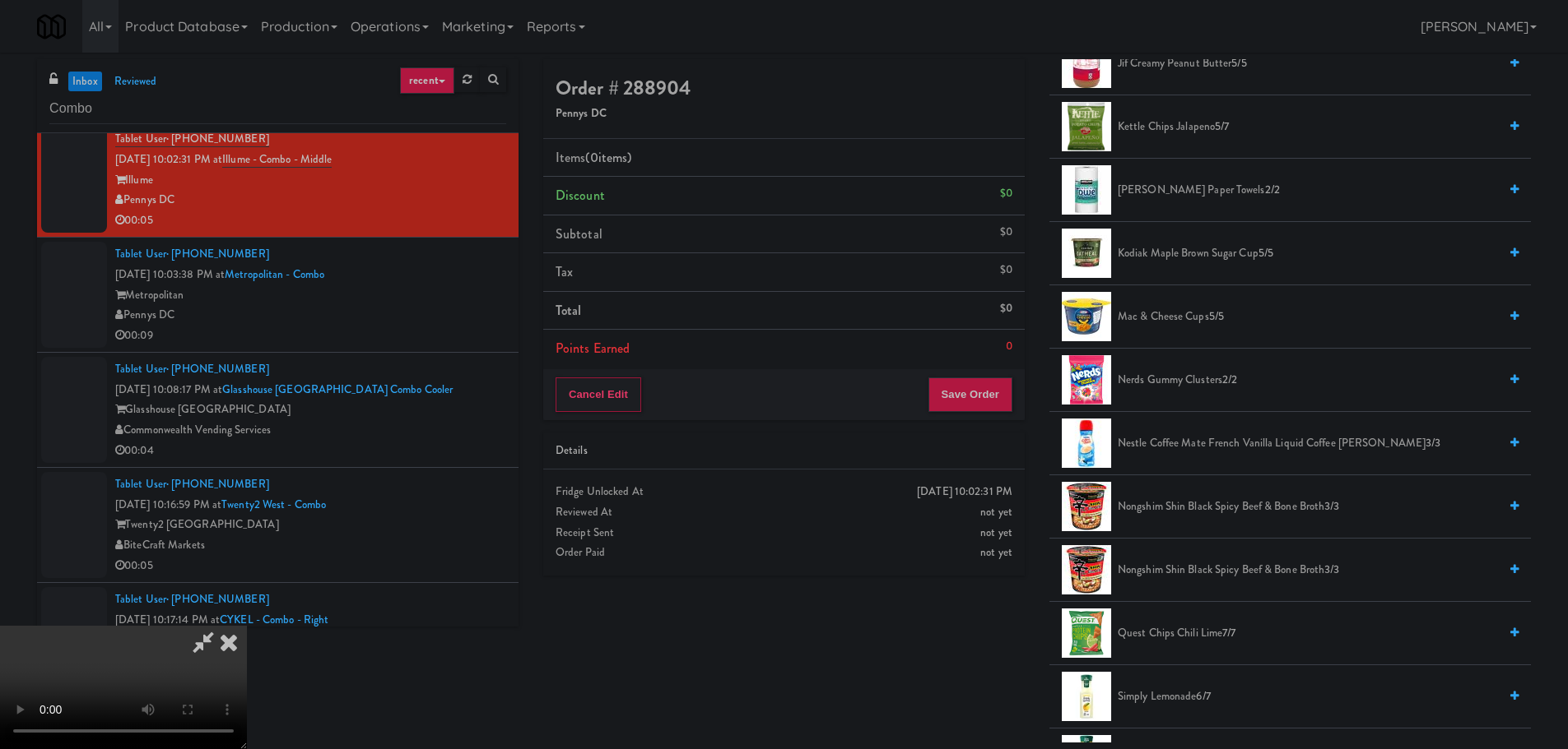
scroll to position [987, 0]
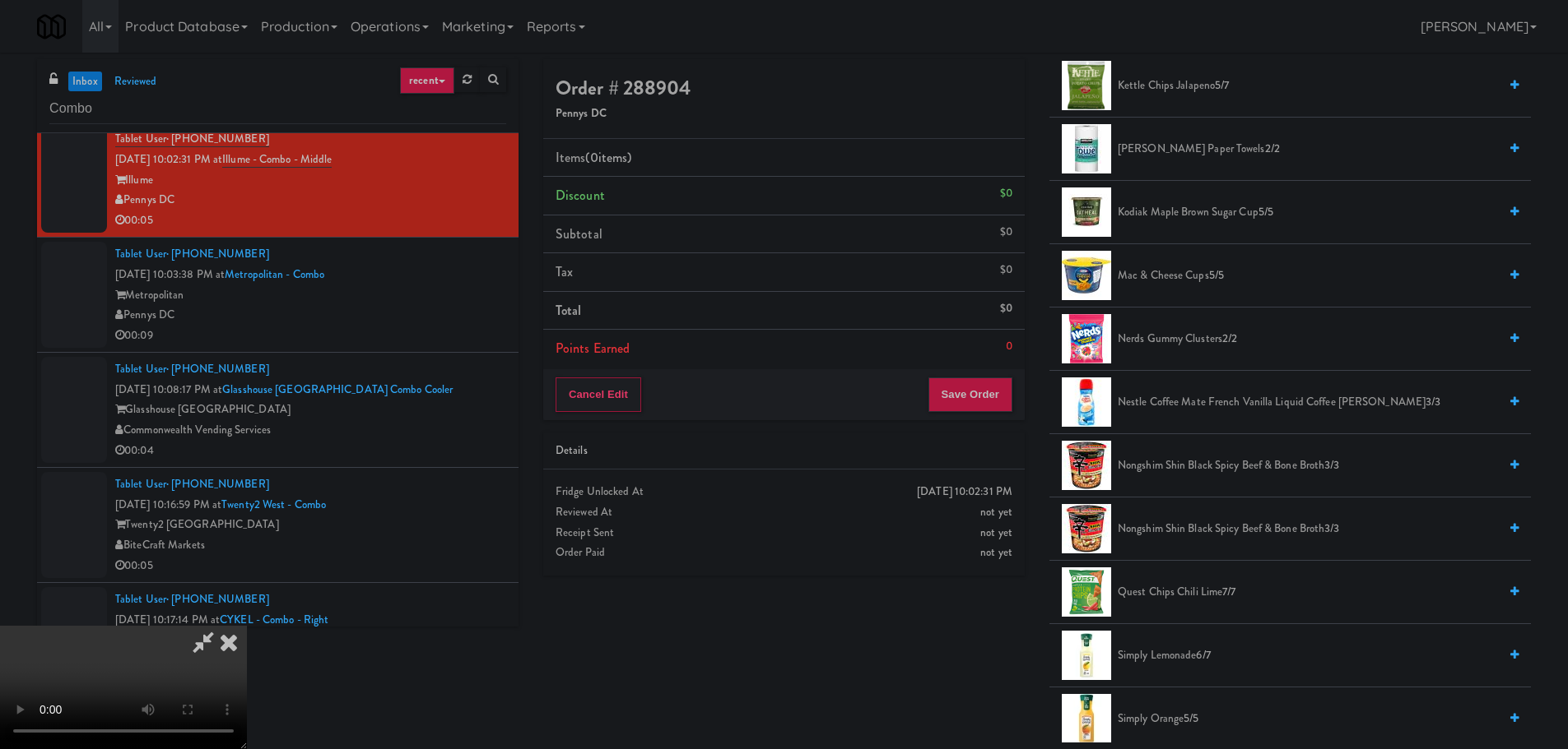
click at [1203, 468] on span "Nongshim Shin Black Spicy Beef & Bone Broth 3/3" at bounding box center [1307, 465] width 380 height 20
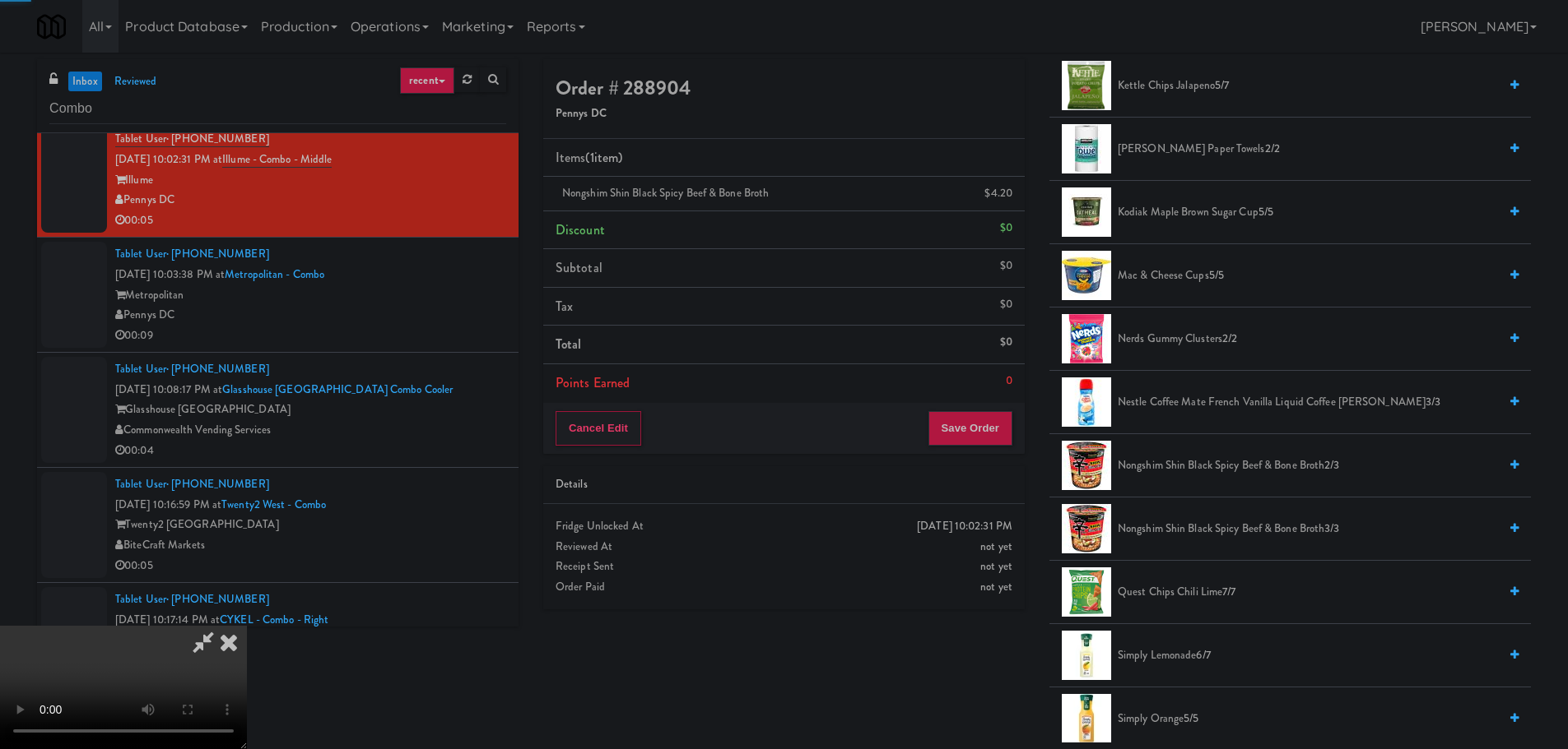
click at [247, 626] on video at bounding box center [124, 688] width 247 height 124
click at [970, 434] on button "Save Order" at bounding box center [971, 428] width 84 height 34
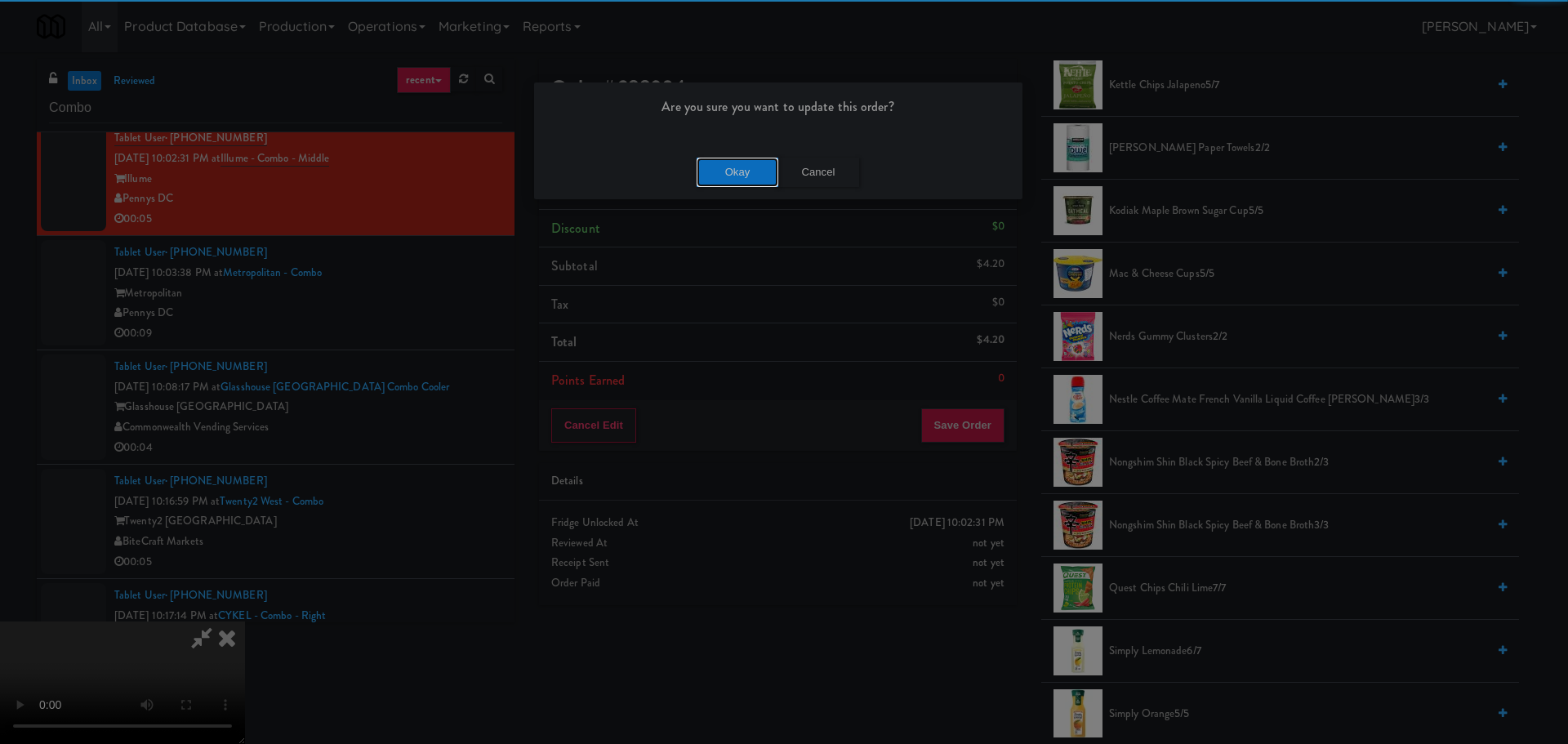
click at [743, 170] on button "Okay" at bounding box center [738, 172] width 82 height 29
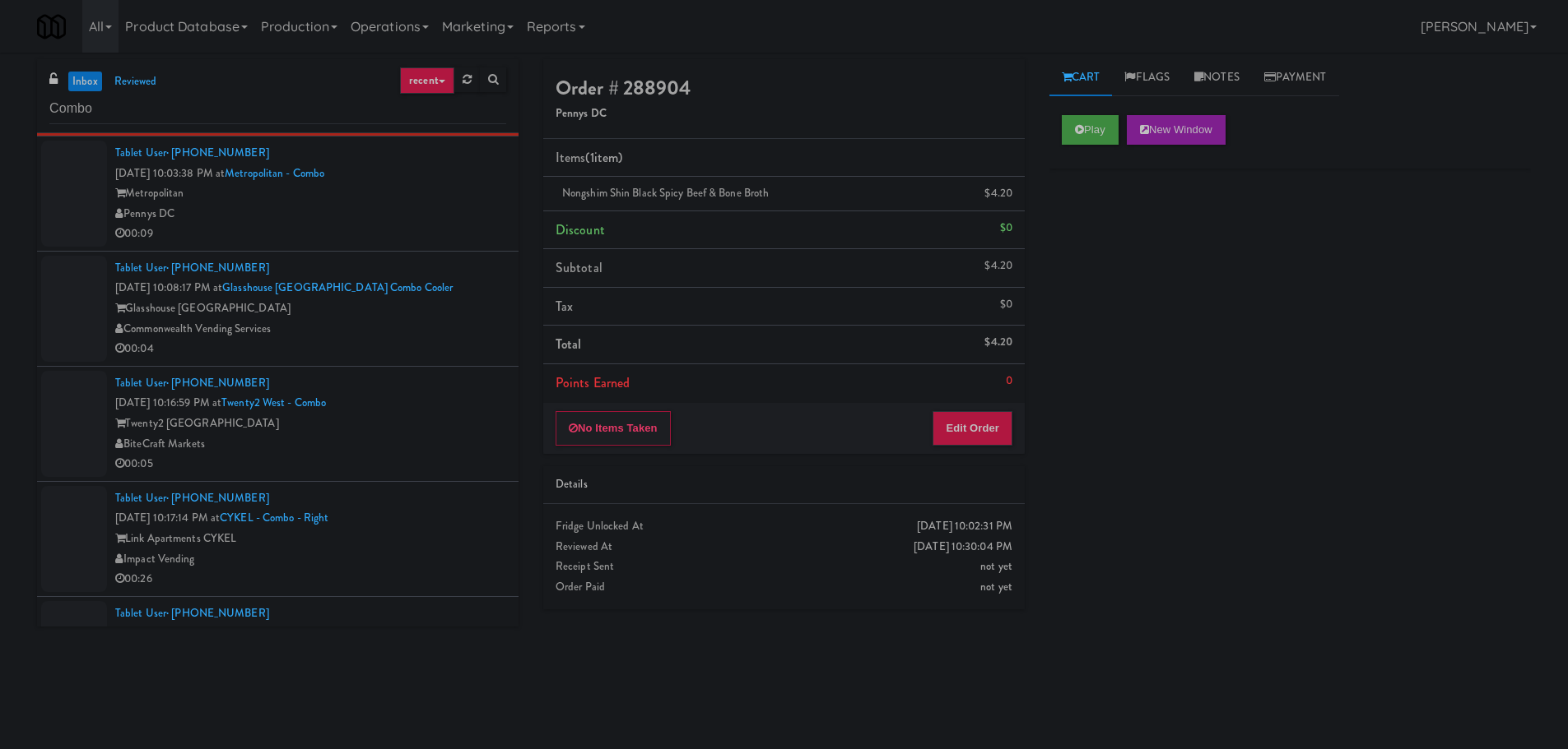
scroll to position [823, 0]
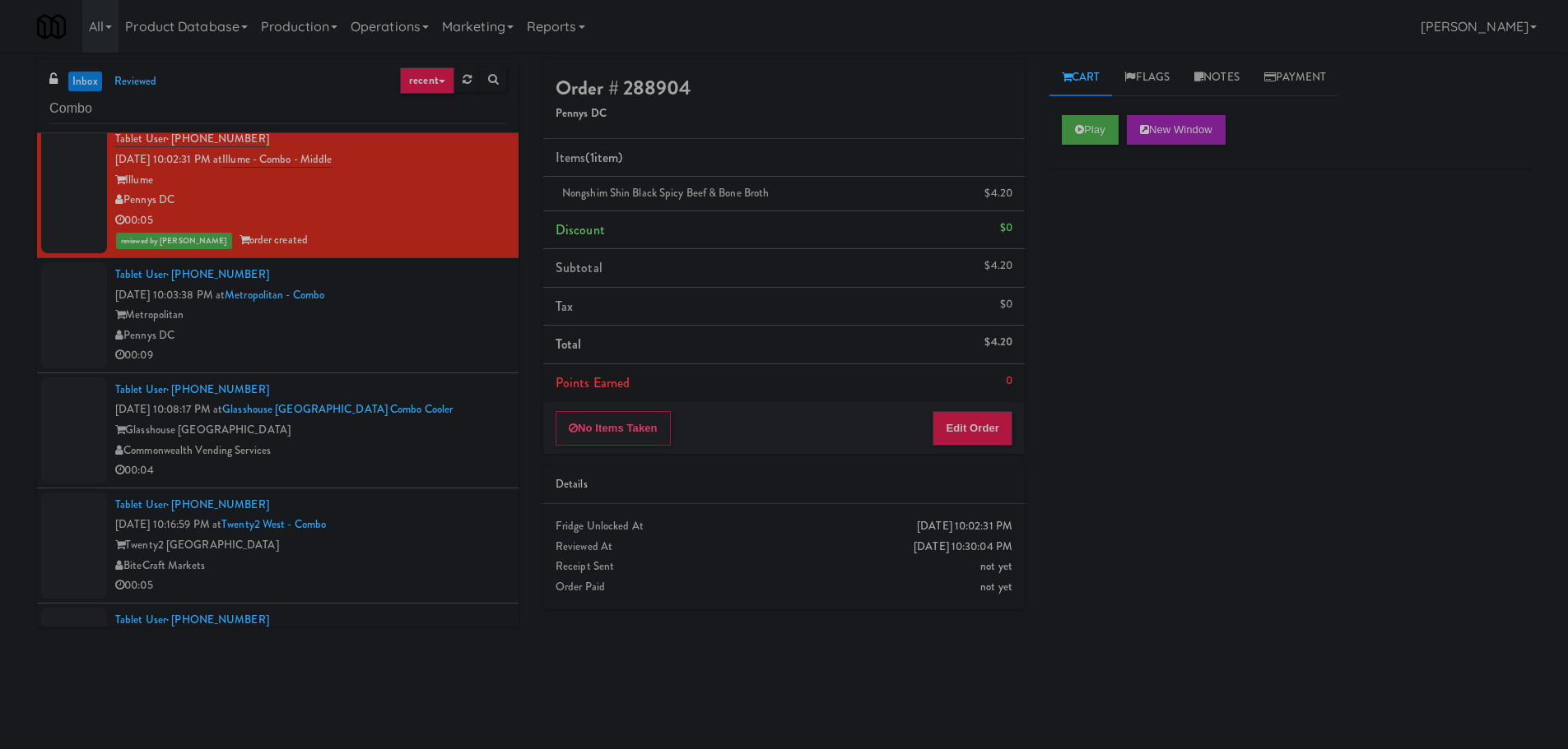
click at [419, 341] on div "Pennys DC" at bounding box center [311, 335] width 391 height 20
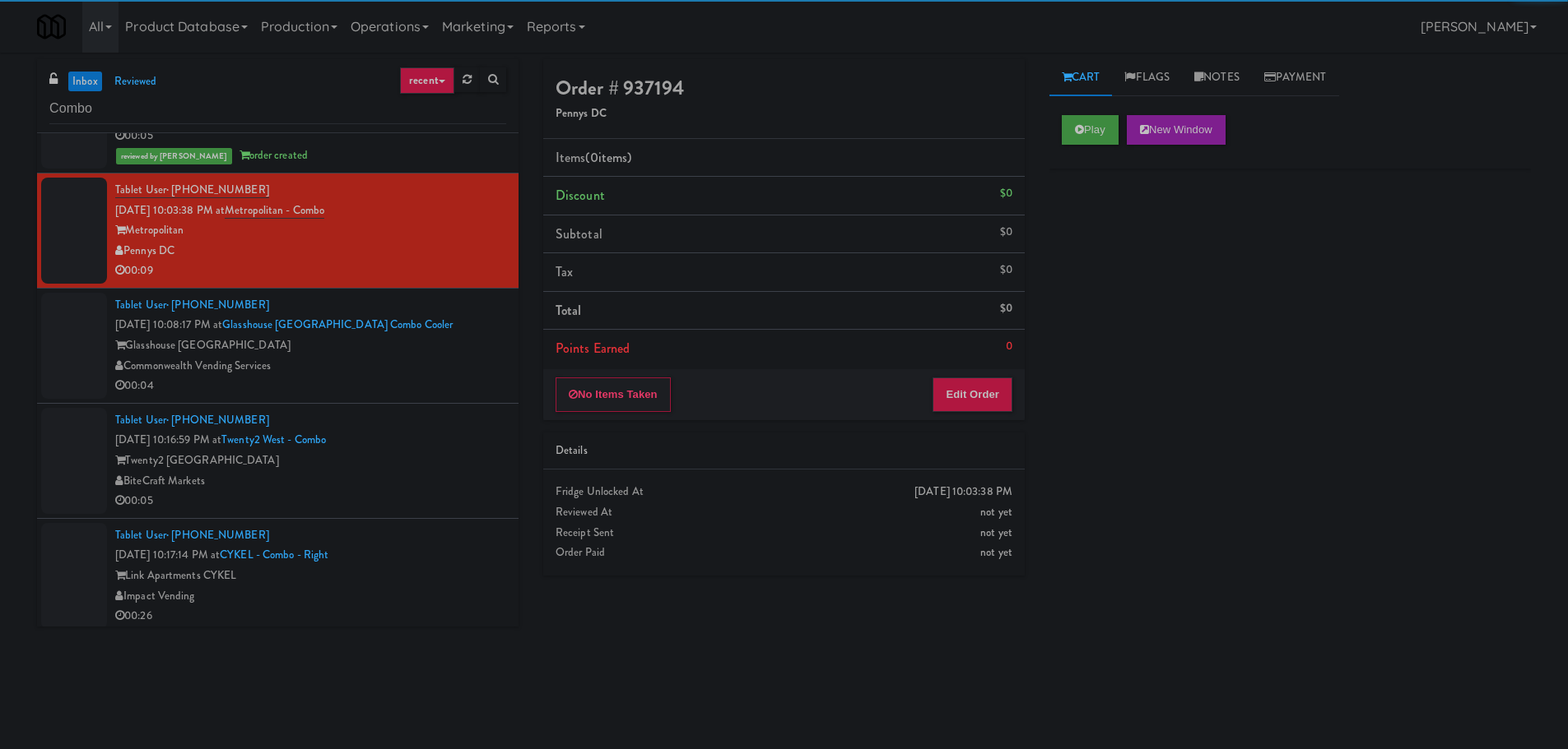
scroll to position [905, 0]
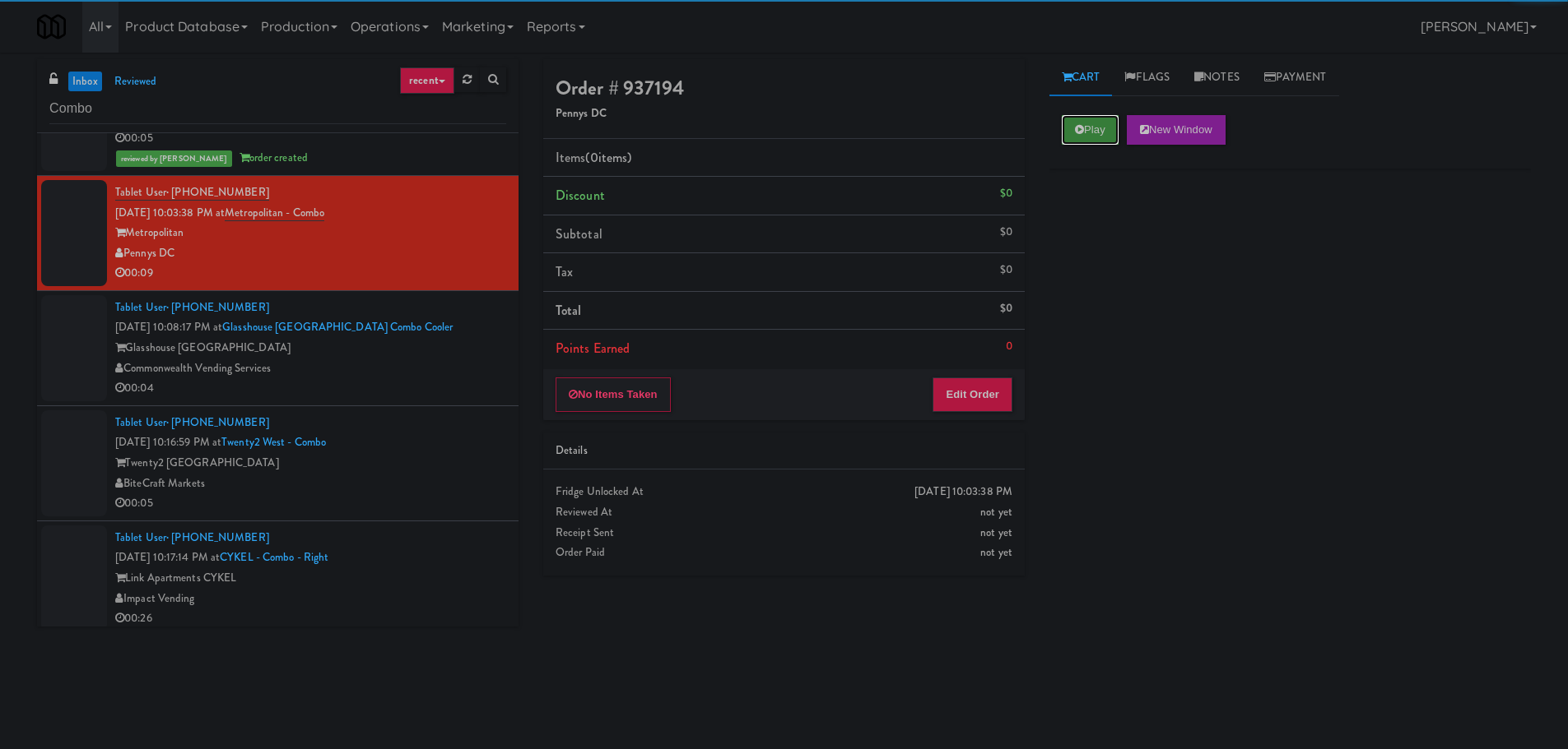
click at [1079, 136] on button "Play" at bounding box center [1090, 129] width 57 height 30
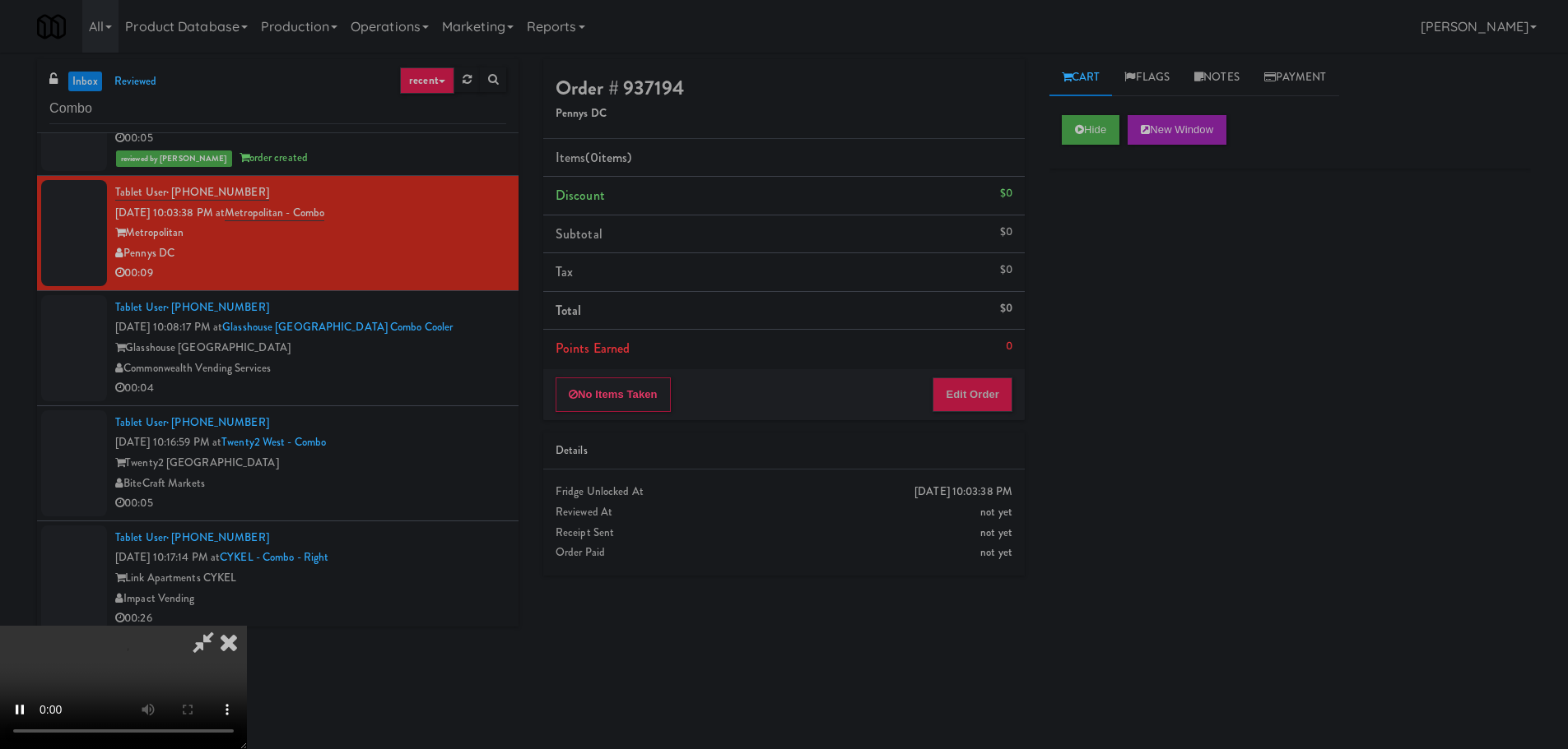
click at [1000, 428] on div "Order # 937194 Pennys DC Items (0 items ) Discount $0 Subtotal $0 Tax $0 Total …" at bounding box center [784, 324] width 506 height 529
click at [1012, 405] on button "Edit Order" at bounding box center [972, 395] width 80 height 34
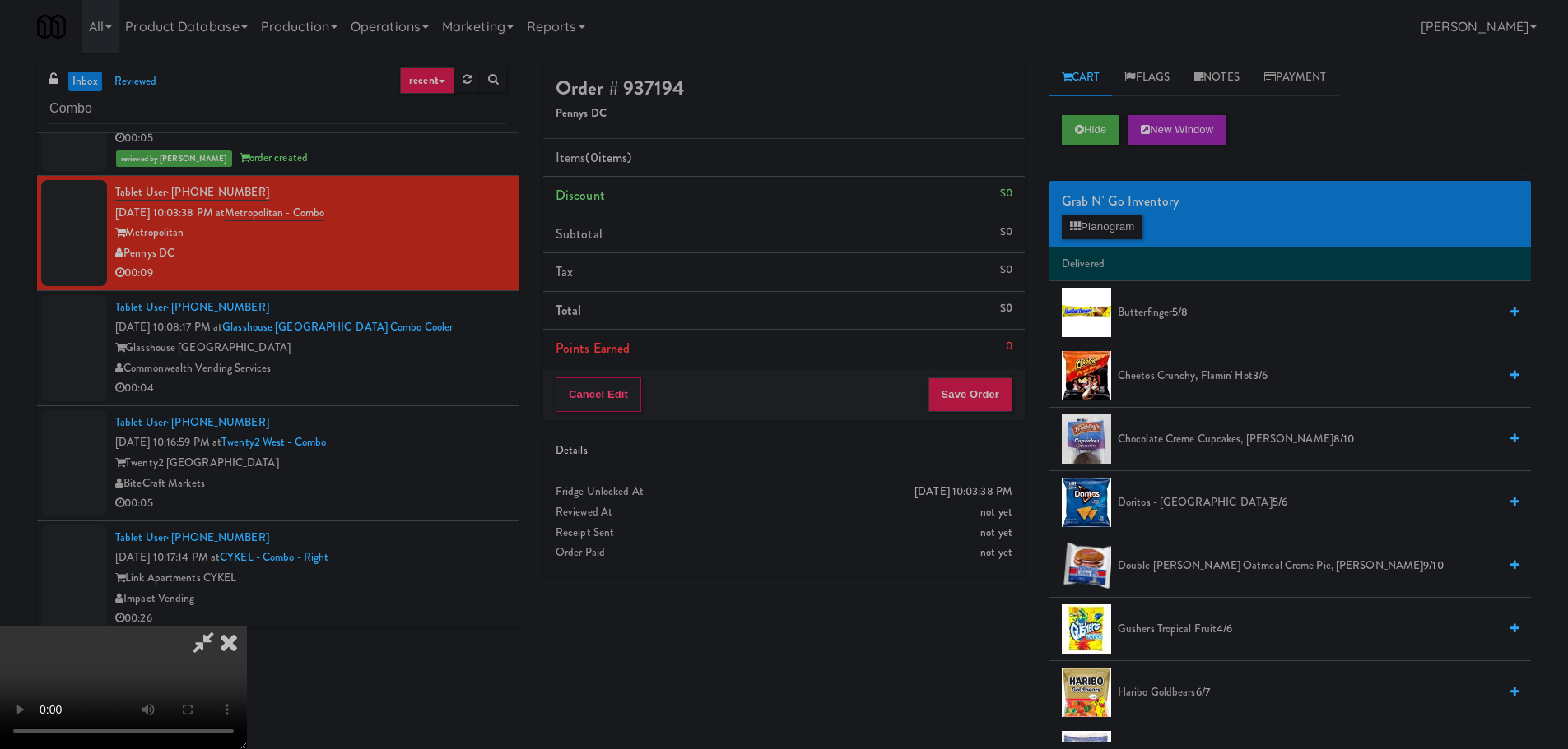
click at [247, 626] on video at bounding box center [124, 688] width 247 height 124
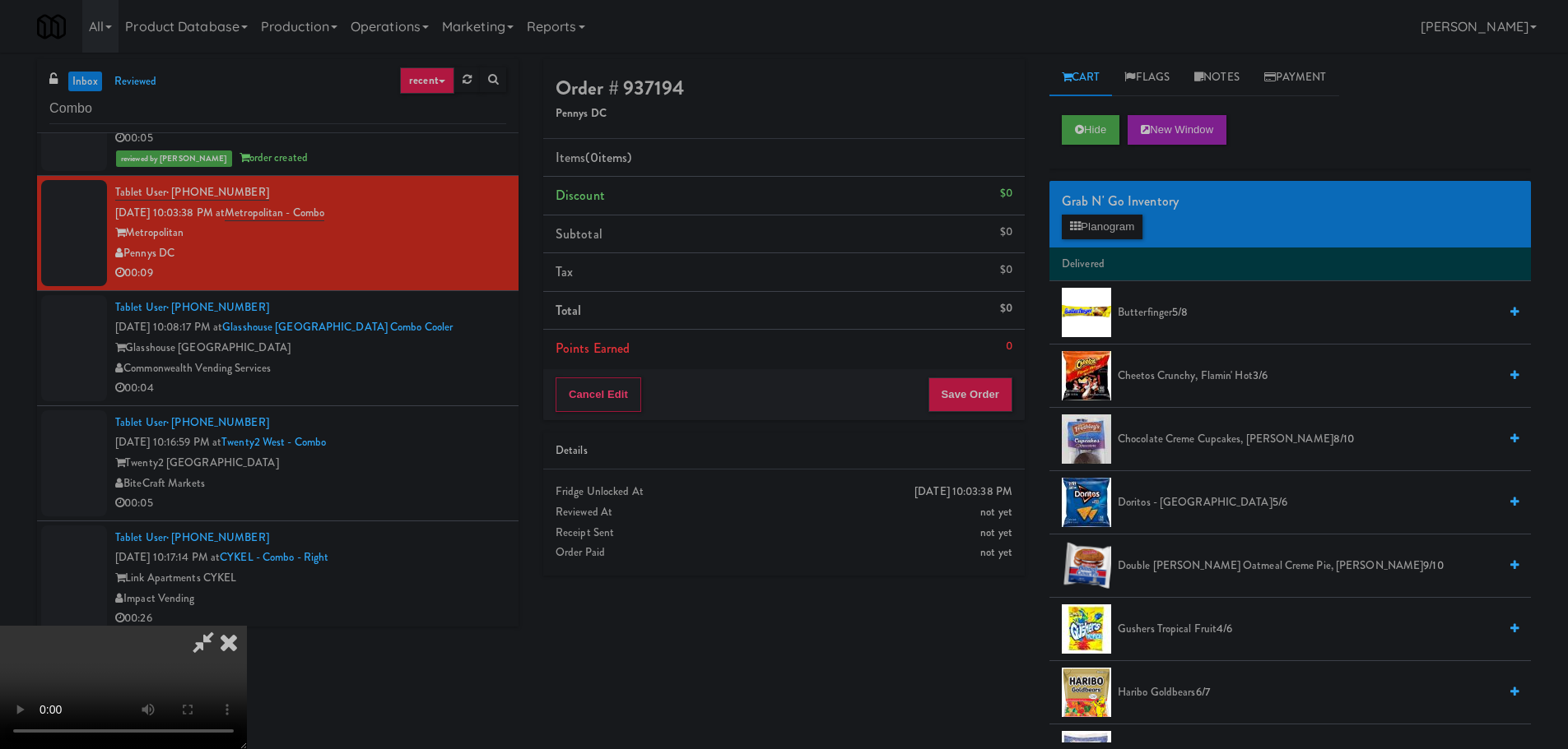
click at [1117, 243] on div "Grab N' Go Inventory Planogram" at bounding box center [1290, 215] width 481 height 67
click at [1120, 230] on button "Planogram" at bounding box center [1102, 227] width 81 height 25
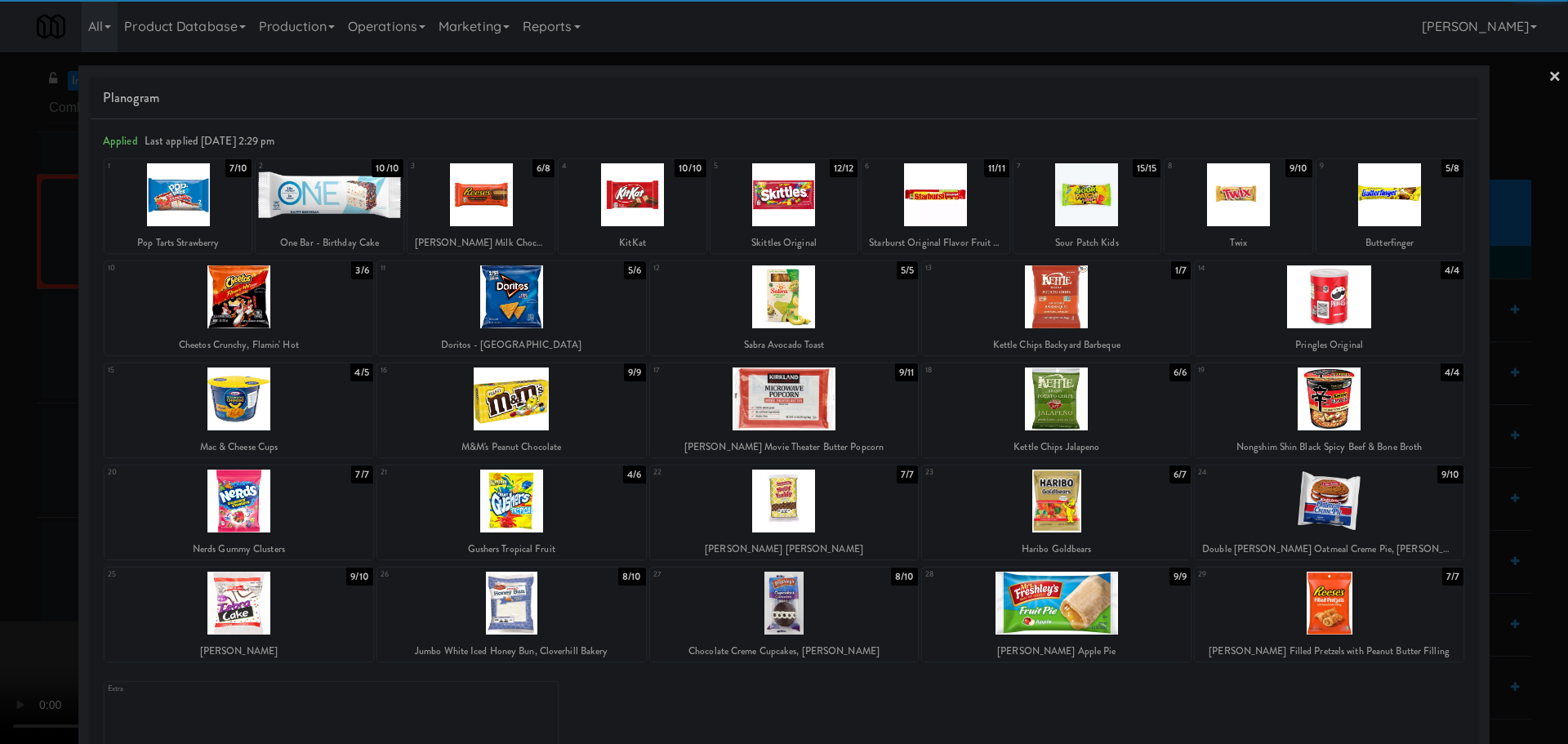
click at [539, 598] on div at bounding box center [512, 603] width 269 height 63
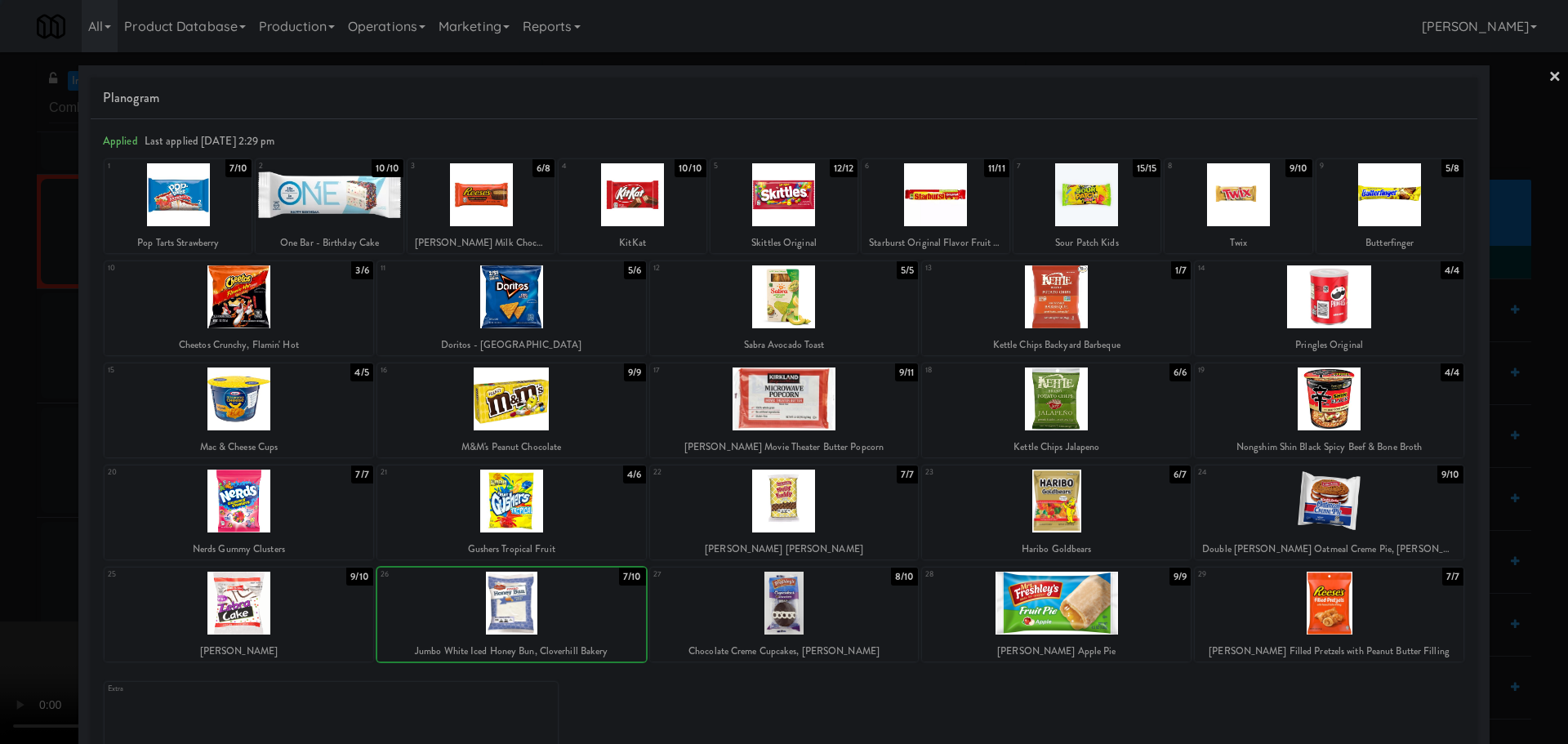
drag, startPoint x: 0, startPoint y: 503, endPoint x: 29, endPoint y: 500, distance: 29.2
click at [3, 502] on div at bounding box center [784, 372] width 1568 height 744
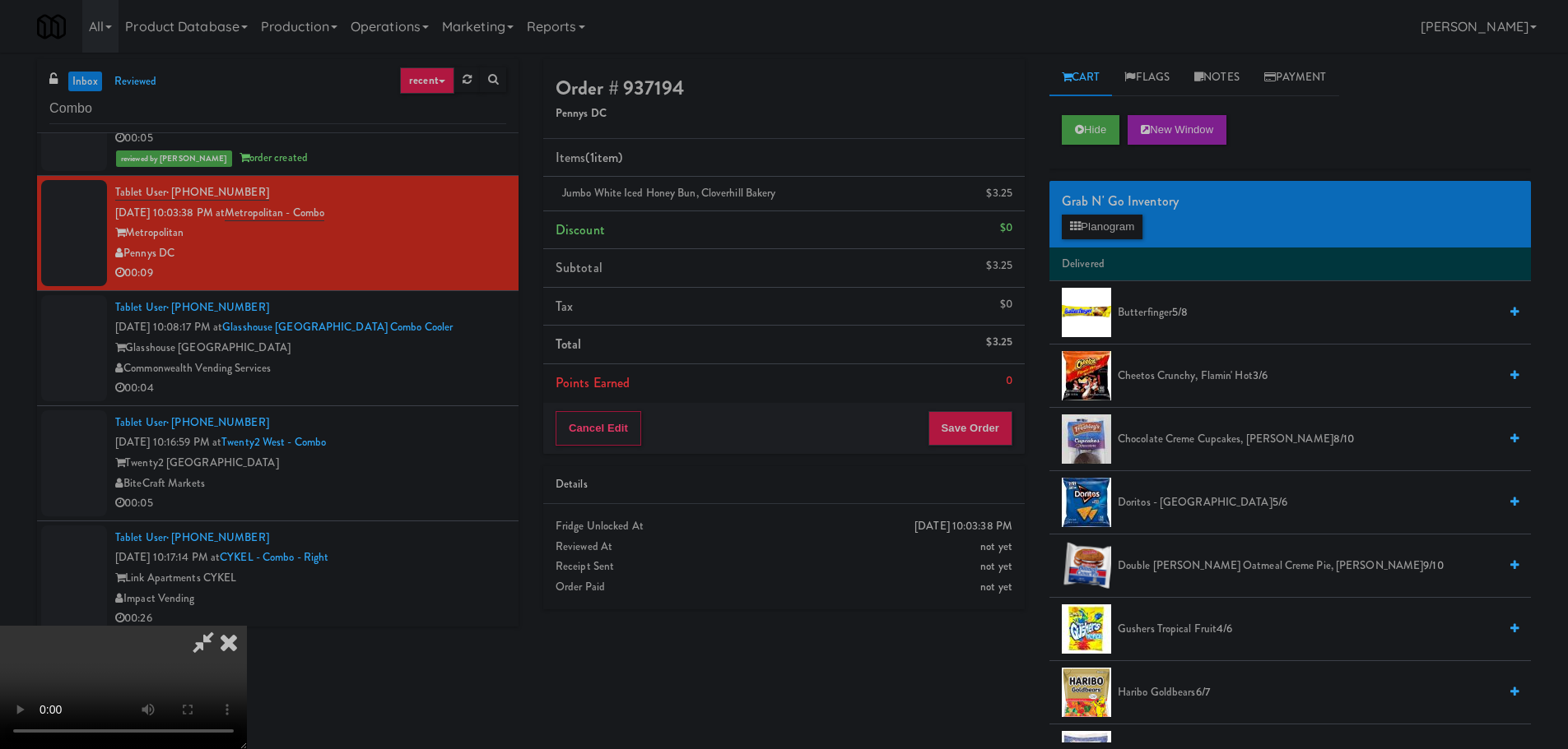
click at [247, 626] on video at bounding box center [124, 688] width 247 height 124
click at [1141, 230] on button "Planogram" at bounding box center [1102, 227] width 81 height 25
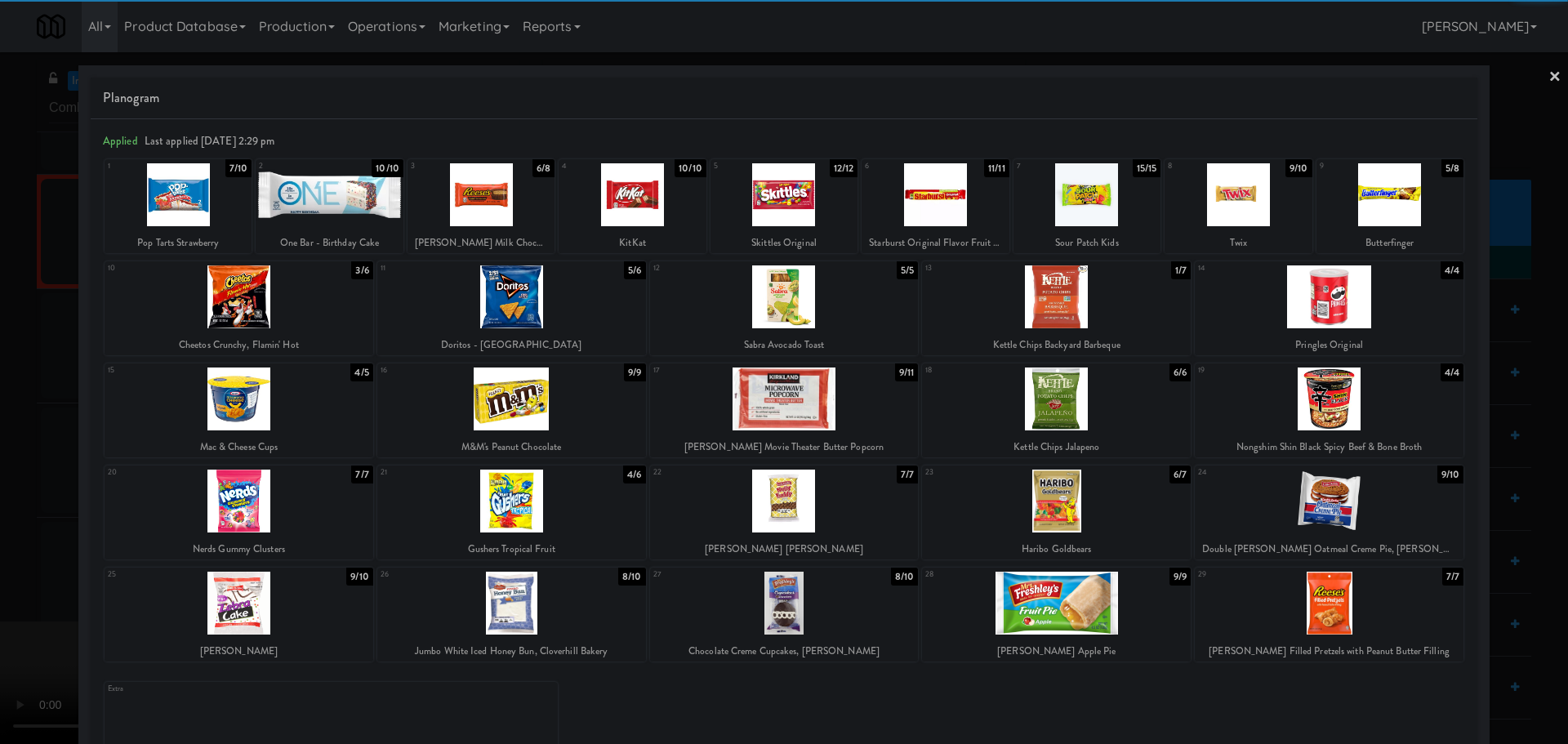
click at [1039, 416] on div at bounding box center [1056, 399] width 269 height 63
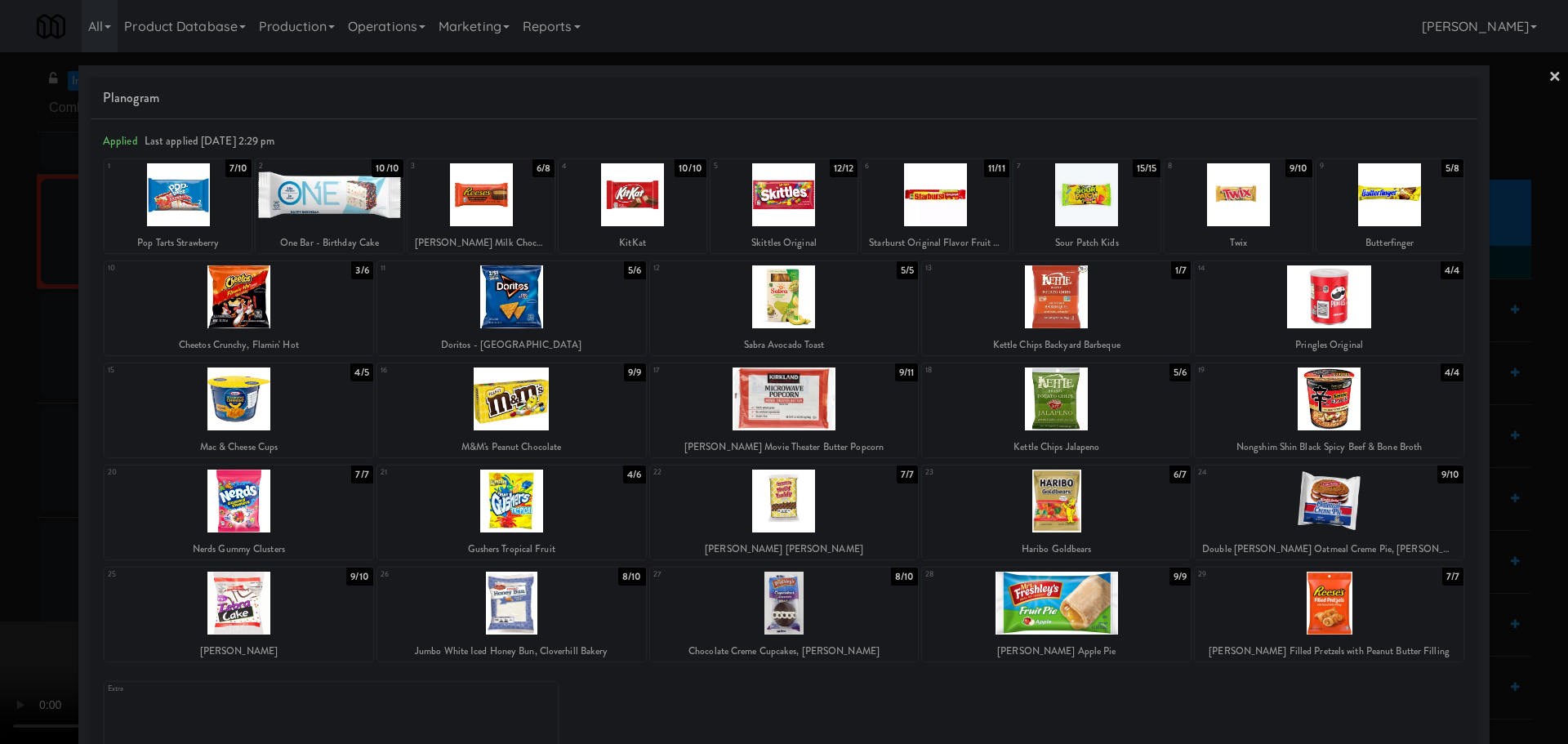
click at [0, 503] on div at bounding box center [784, 372] width 1568 height 744
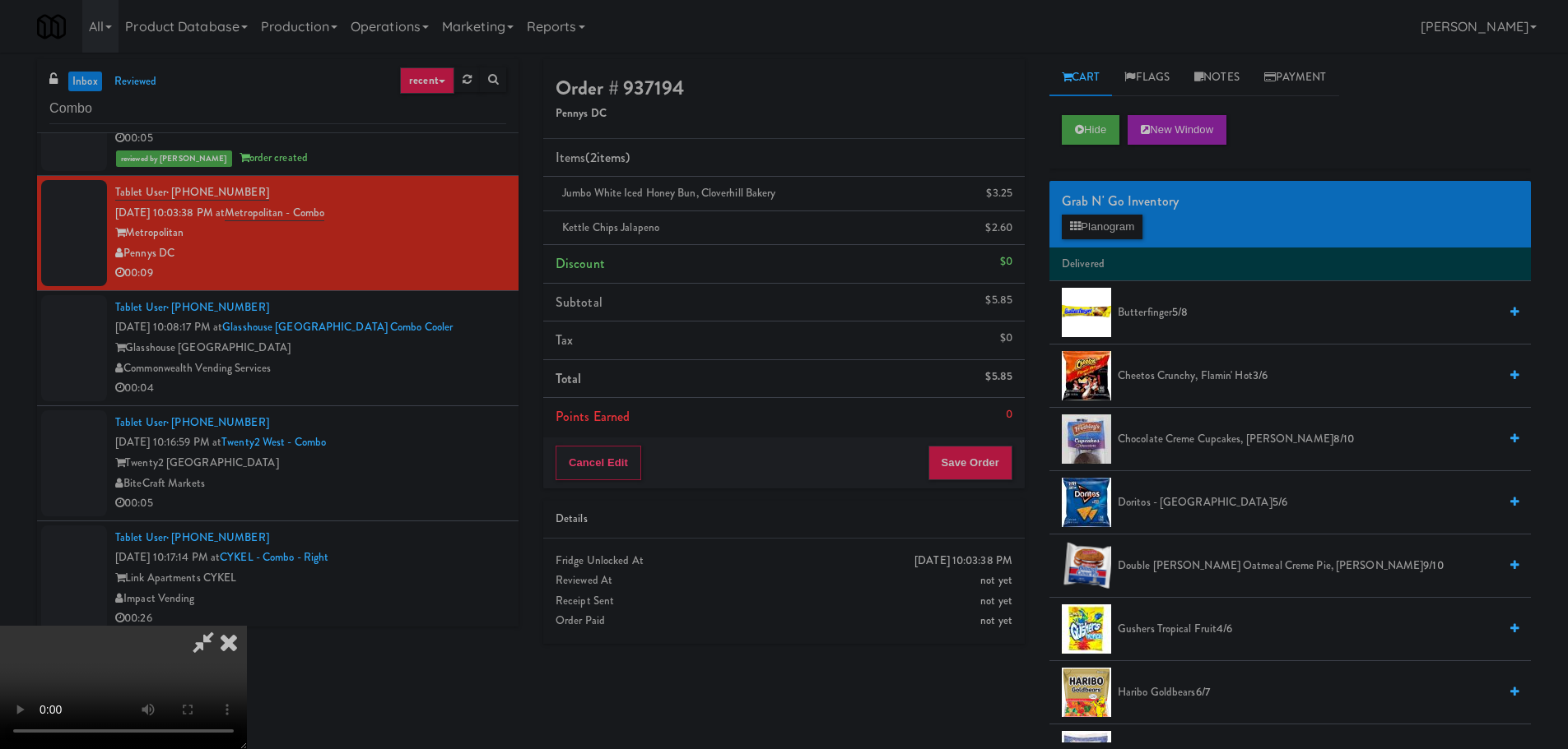
click at [247, 626] on video at bounding box center [124, 688] width 247 height 124
click at [987, 464] on button "Save Order" at bounding box center [971, 463] width 84 height 34
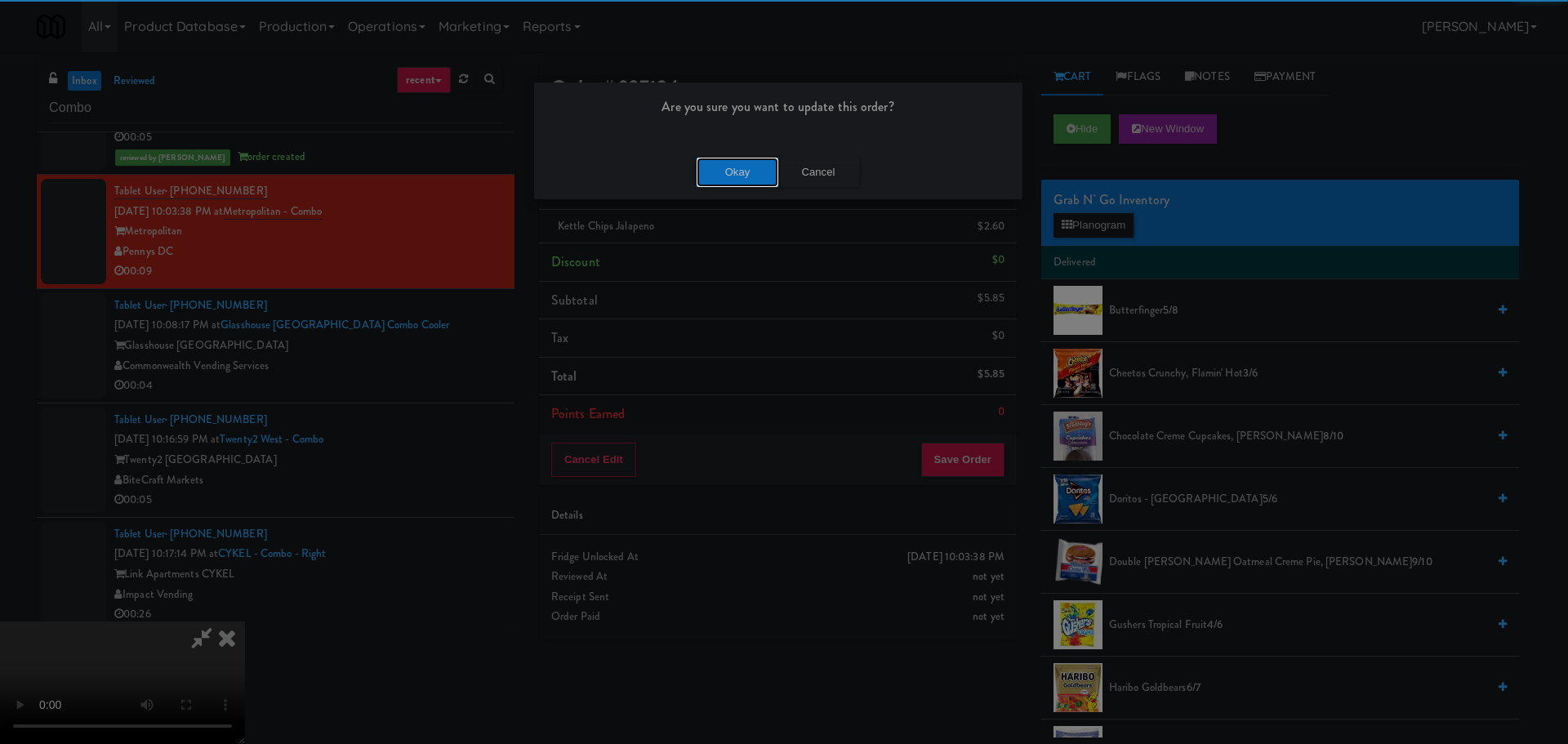
click at [735, 177] on button "Okay" at bounding box center [738, 172] width 82 height 29
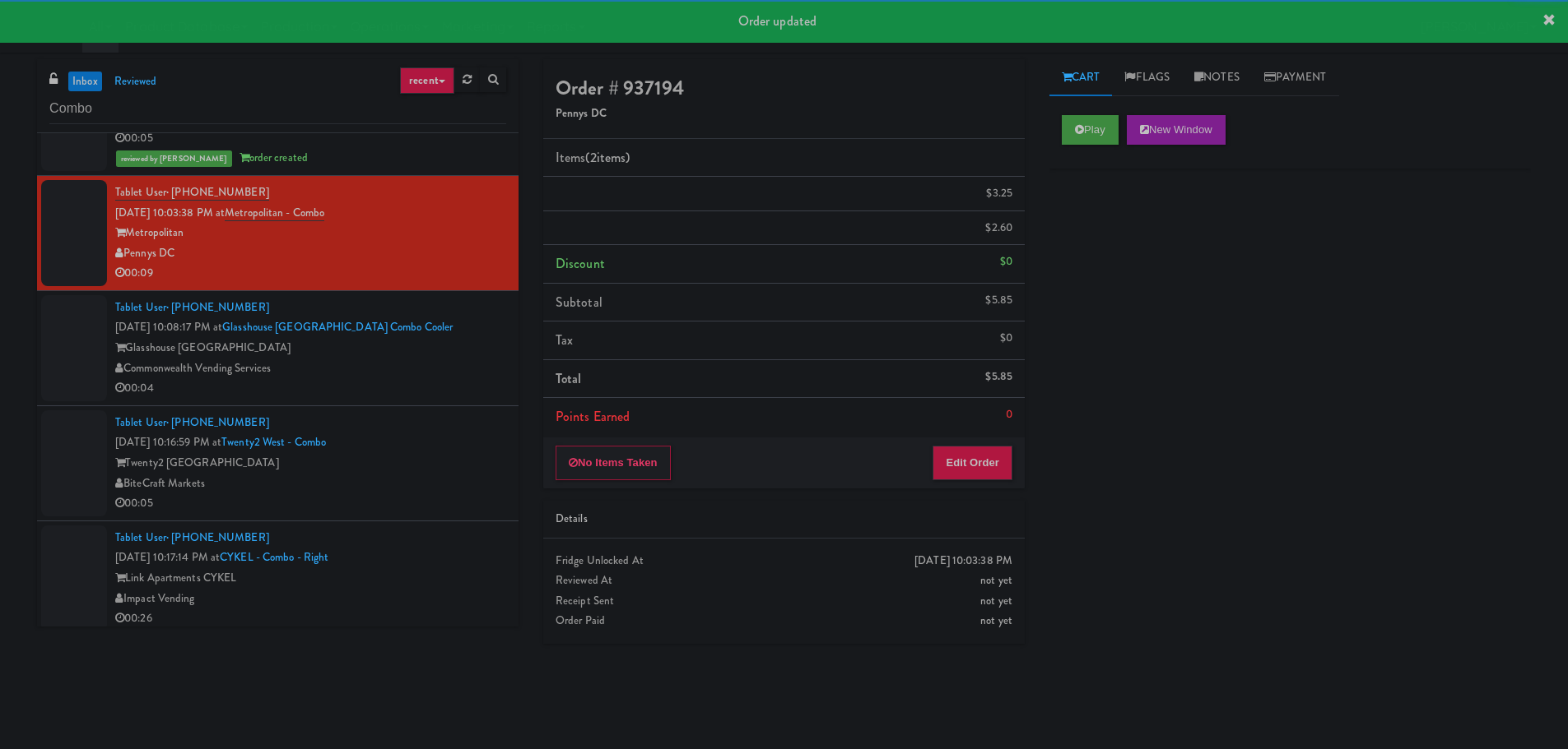
click at [457, 361] on div "Tablet User · (724) 516-0755 [DATE] 10:08:17 PM at Glasshouse [GEOGRAPHIC_DATA]…" at bounding box center [311, 349] width 391 height 102
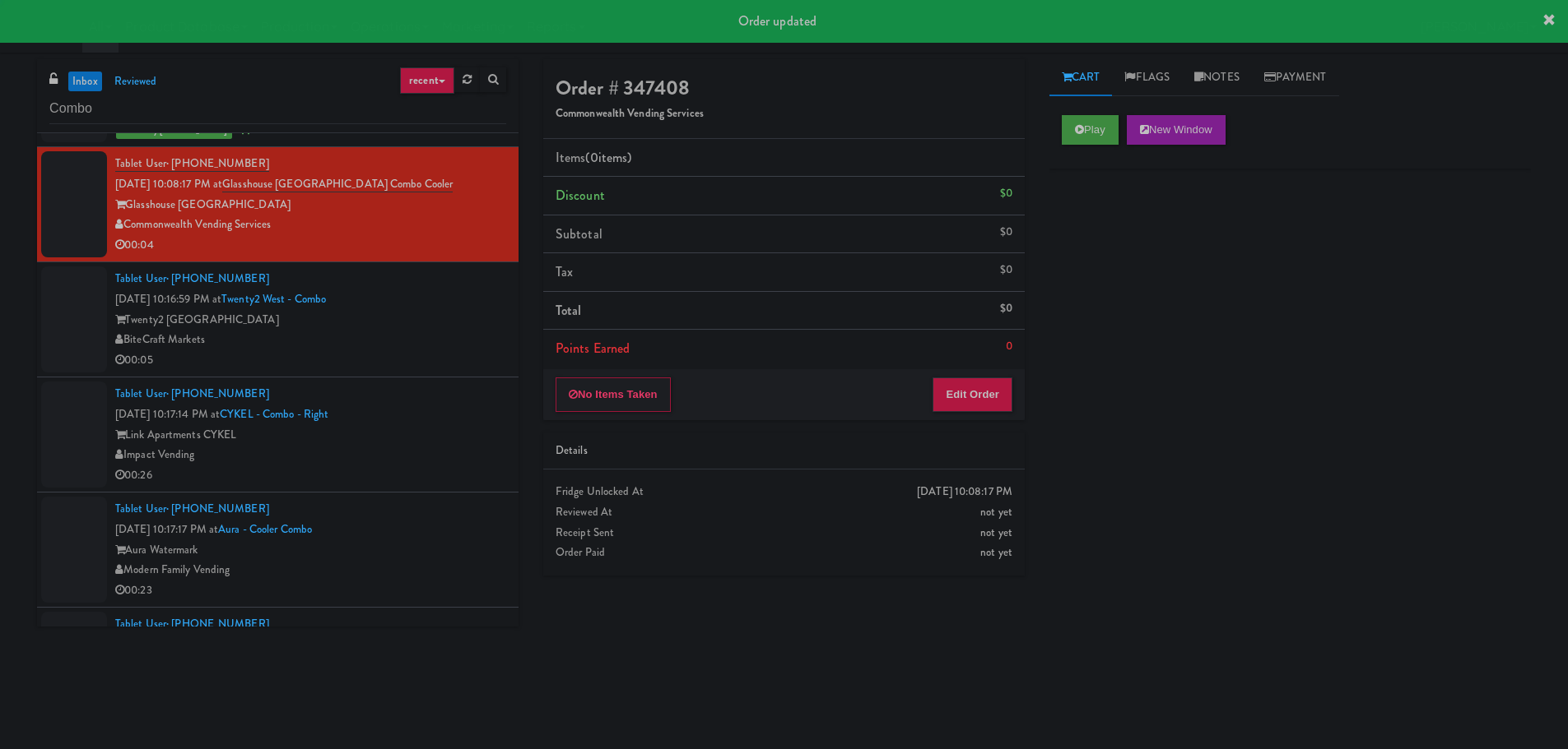
scroll to position [1070, 0]
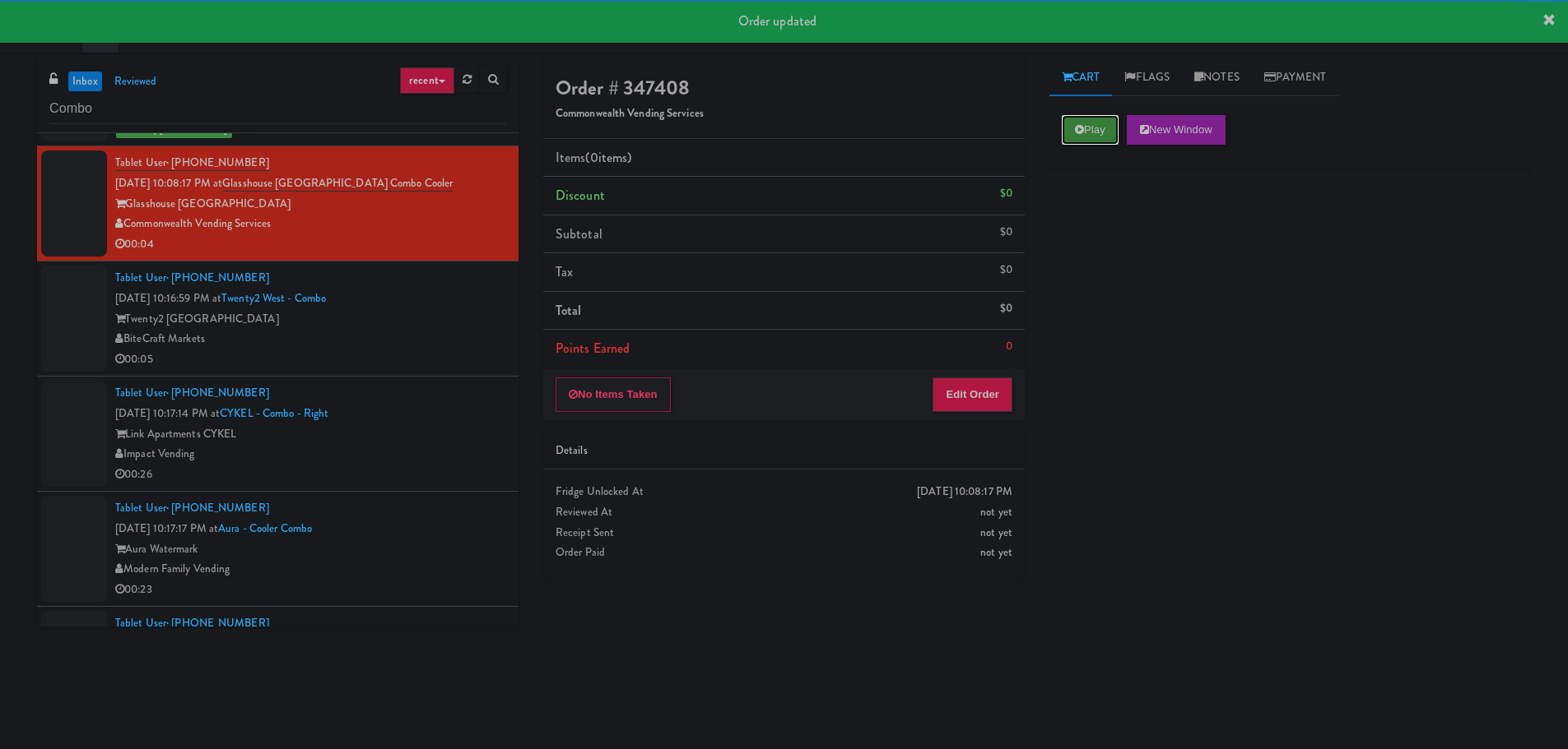
click at [1071, 122] on button "Play" at bounding box center [1090, 129] width 57 height 30
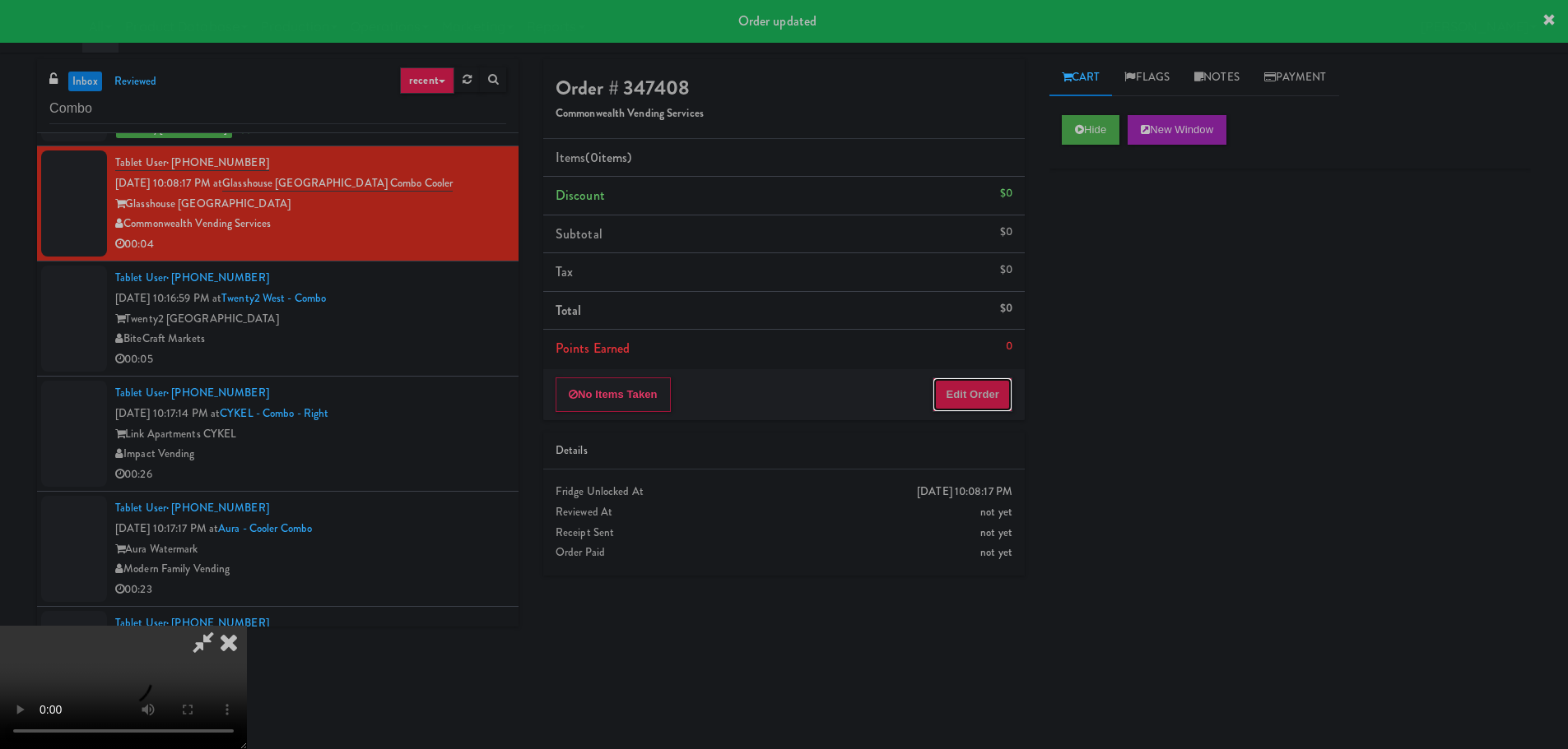
click at [996, 377] on button "Edit Order" at bounding box center [972, 395] width 80 height 34
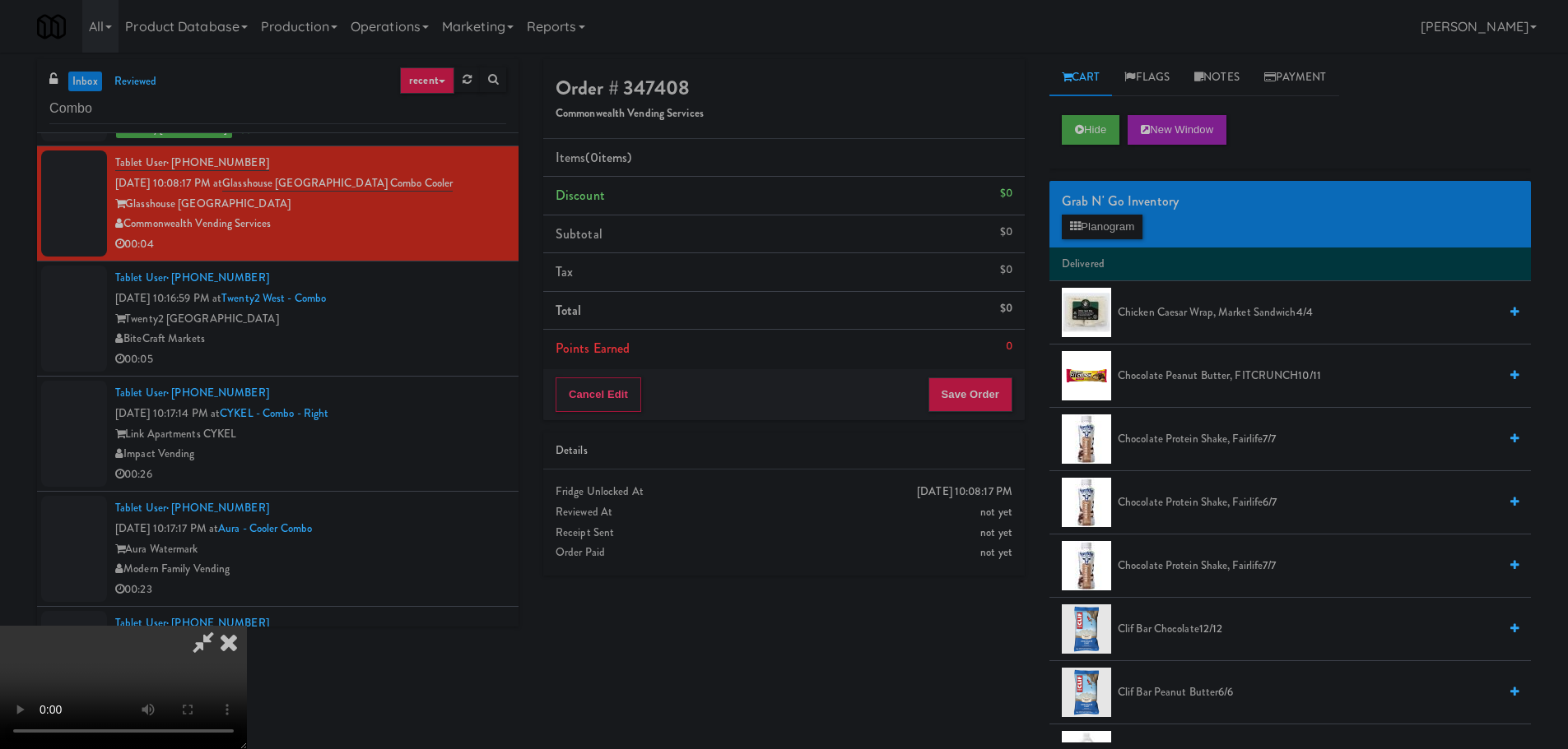
scroll to position [0, 0]
click at [247, 626] on video at bounding box center [124, 688] width 247 height 124
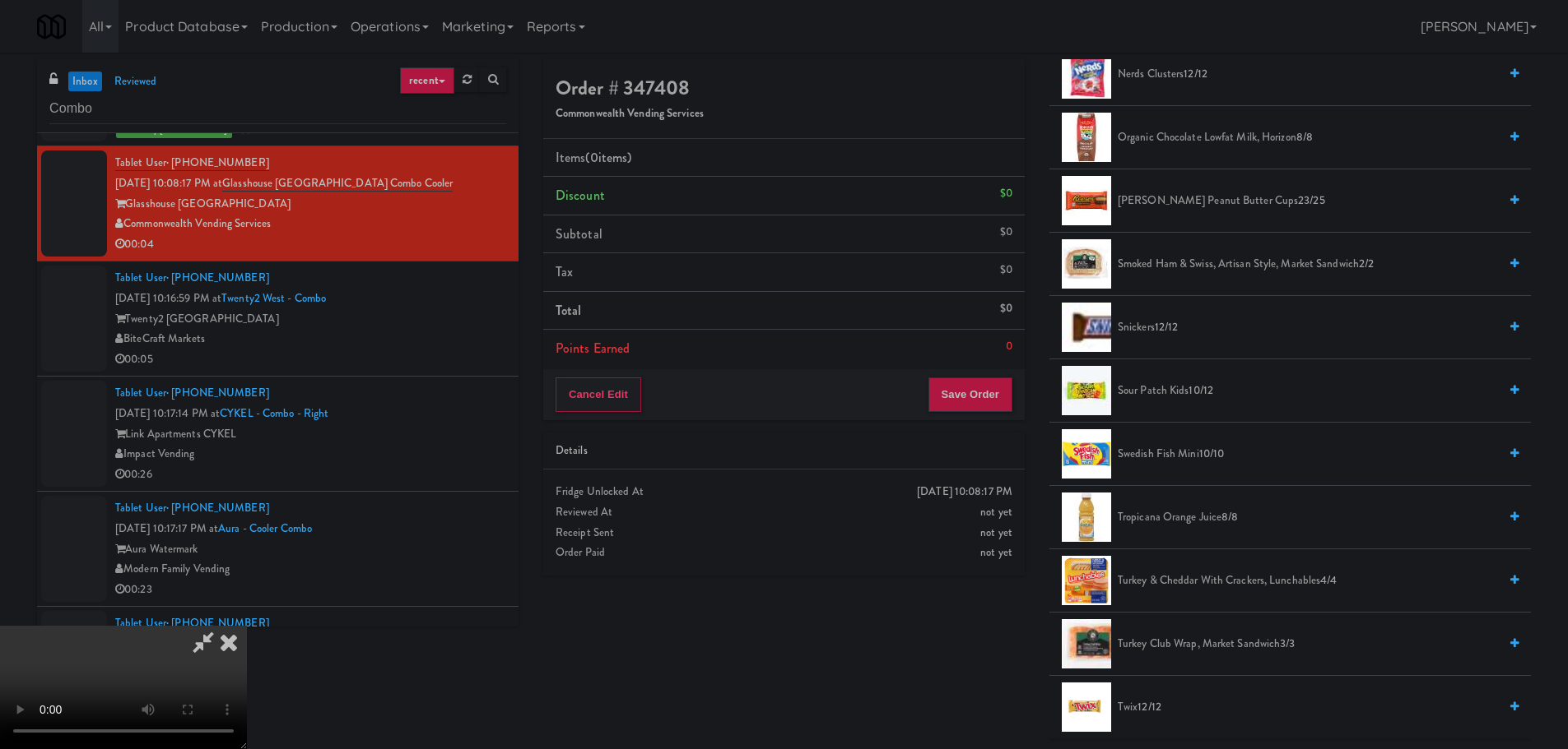
scroll to position [1728, 0]
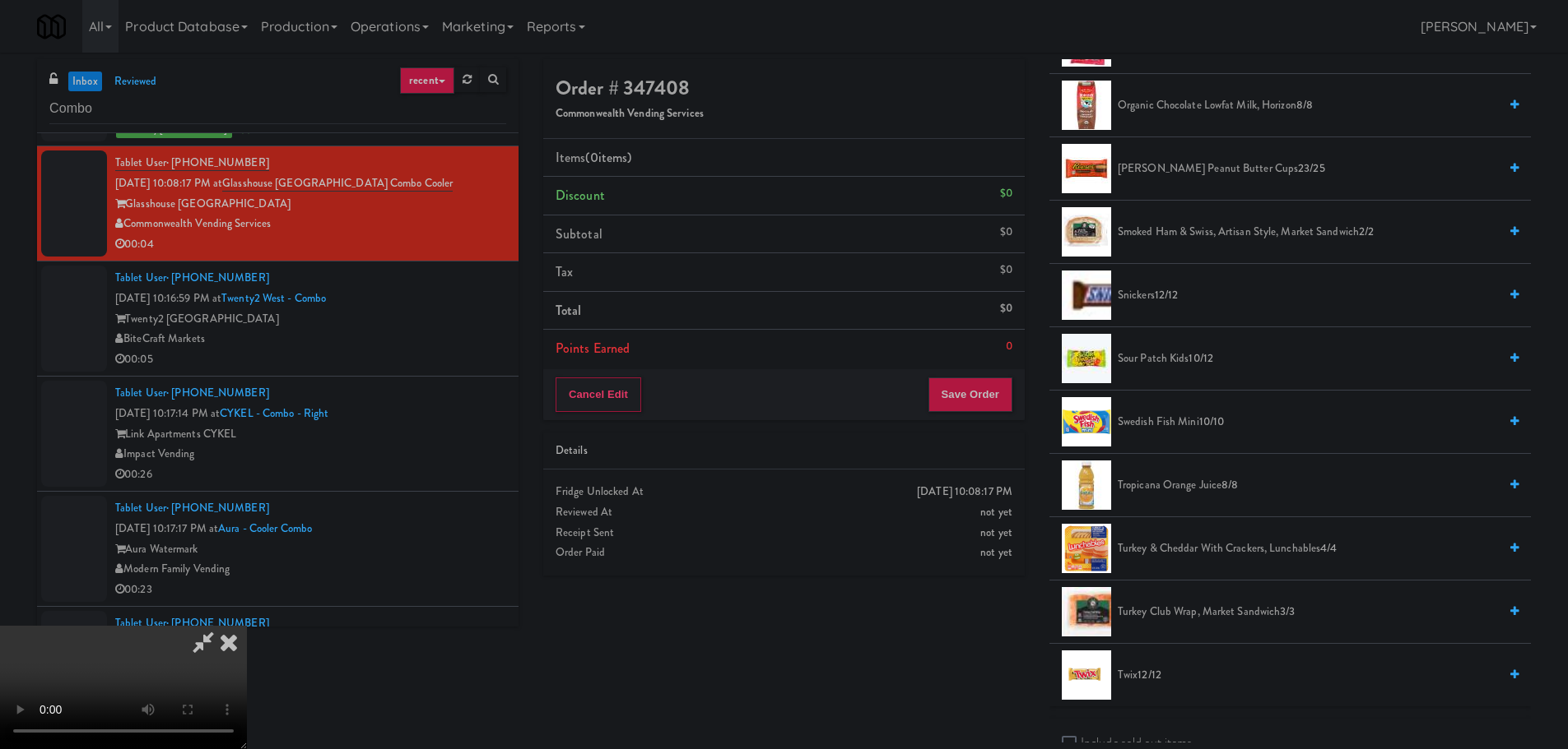
click at [1147, 300] on span "Snickers 12/12" at bounding box center [1307, 295] width 380 height 20
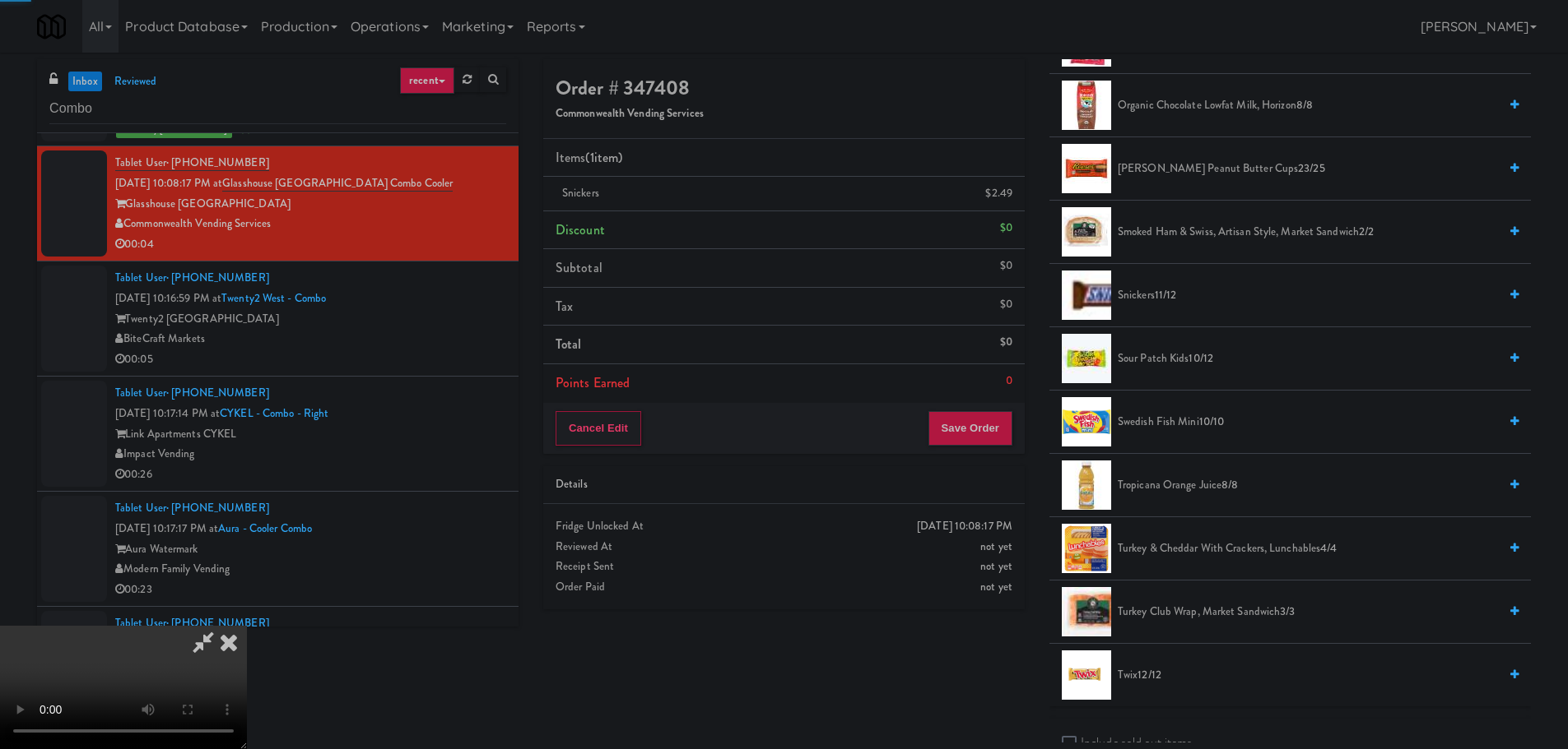
click at [247, 626] on video at bounding box center [124, 688] width 247 height 124
click at [963, 419] on button "Save Order" at bounding box center [971, 428] width 84 height 34
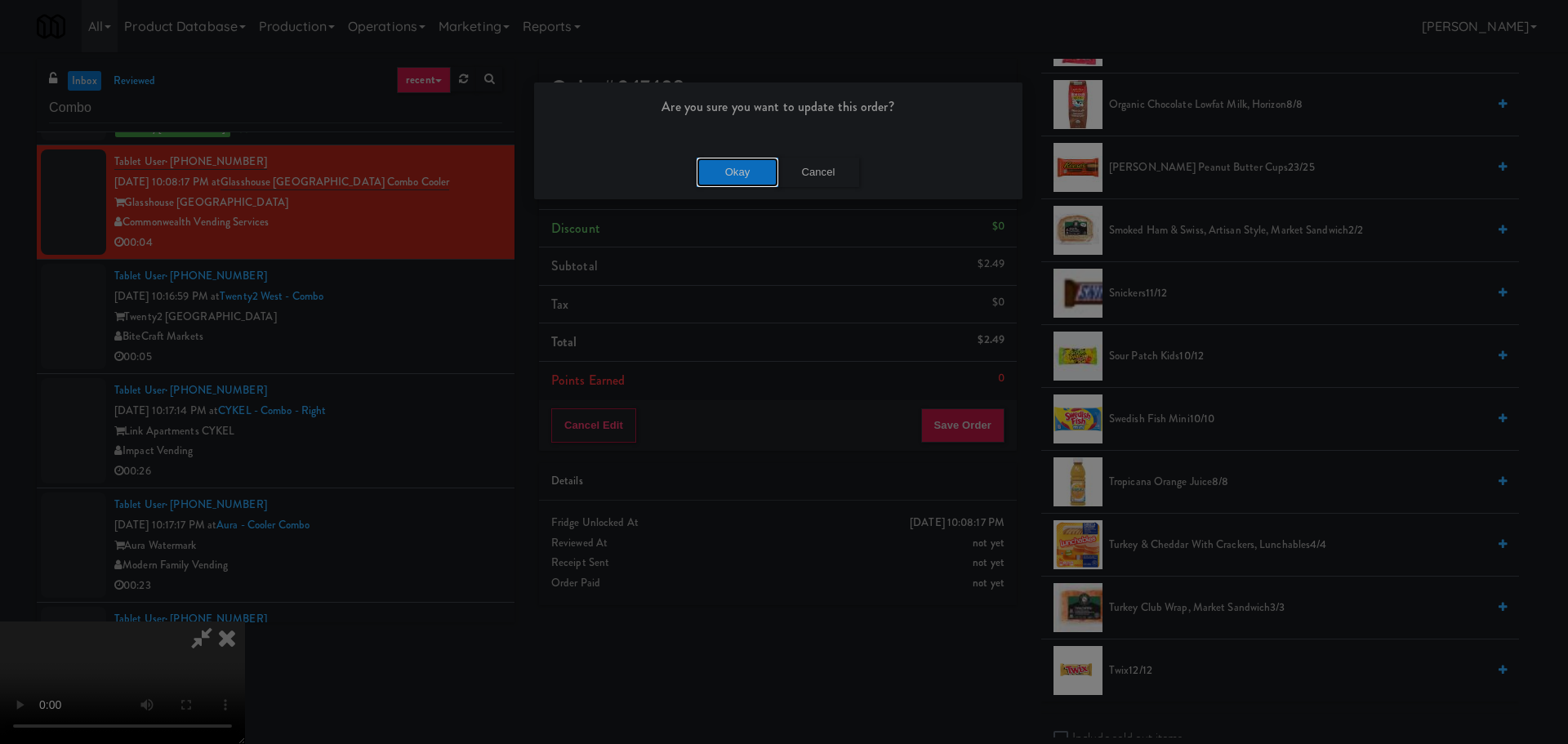
click at [739, 186] on button "Okay" at bounding box center [738, 172] width 82 height 29
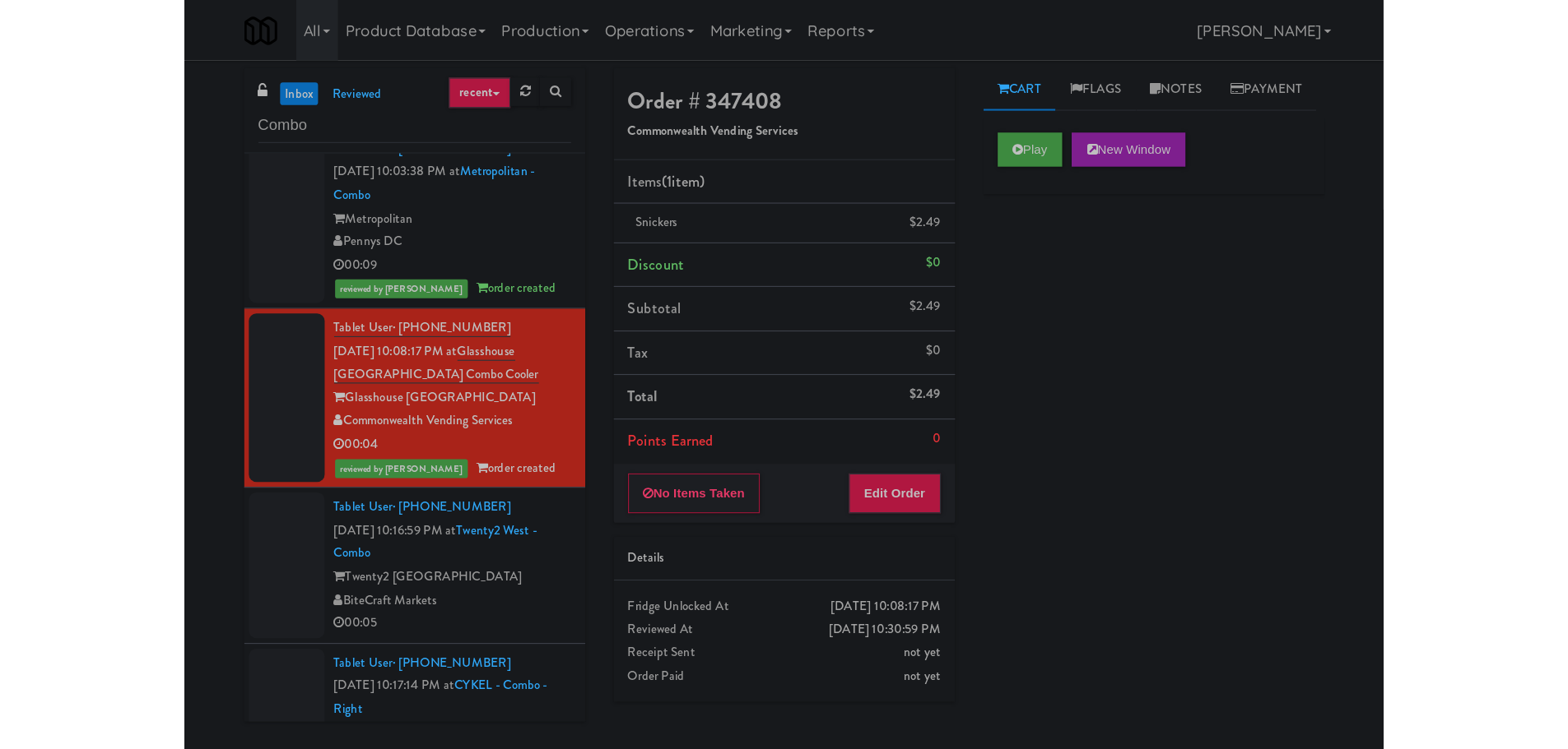
scroll to position [1232, 0]
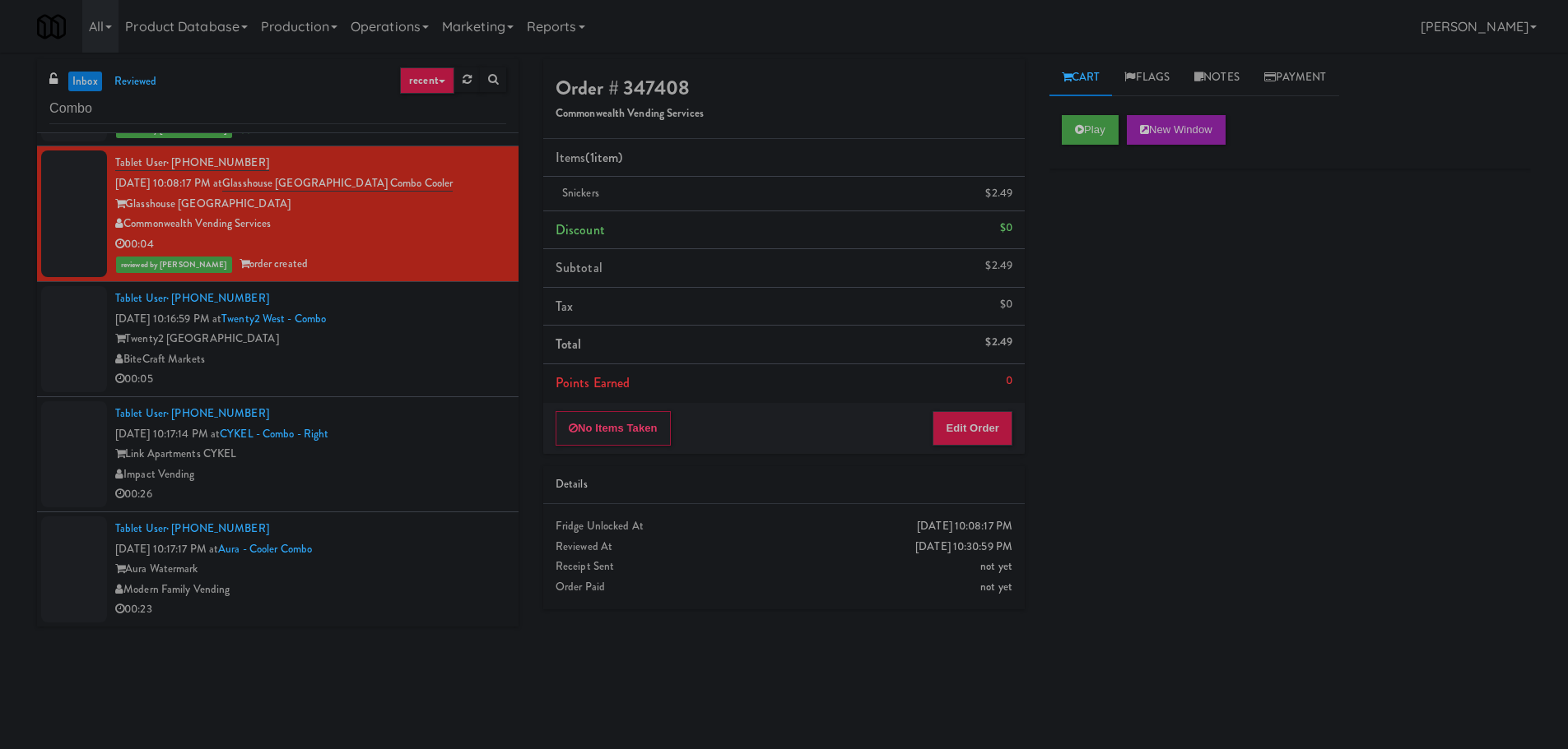
click at [470, 377] on div "00:05" at bounding box center [311, 379] width 391 height 20
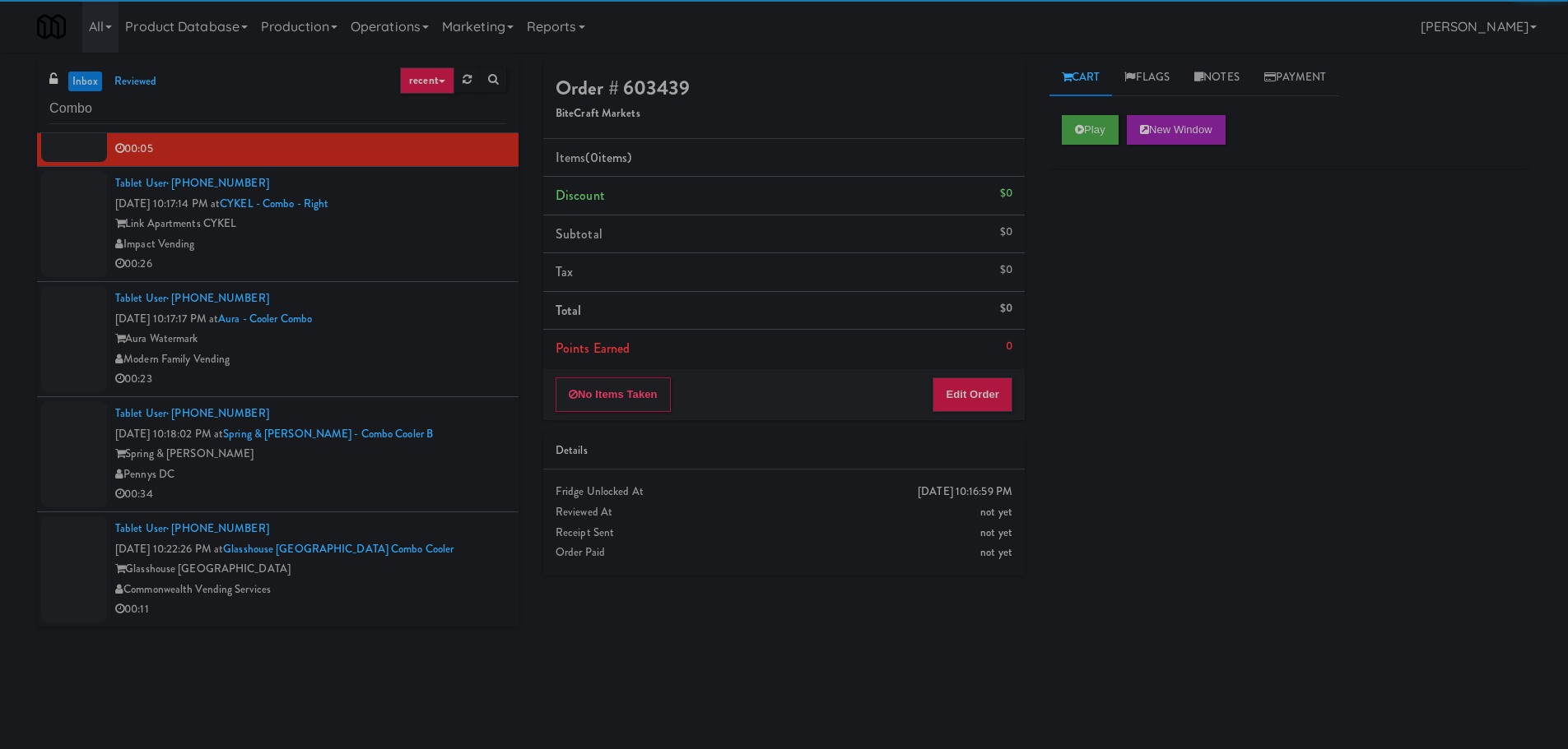
scroll to position [1332, 0]
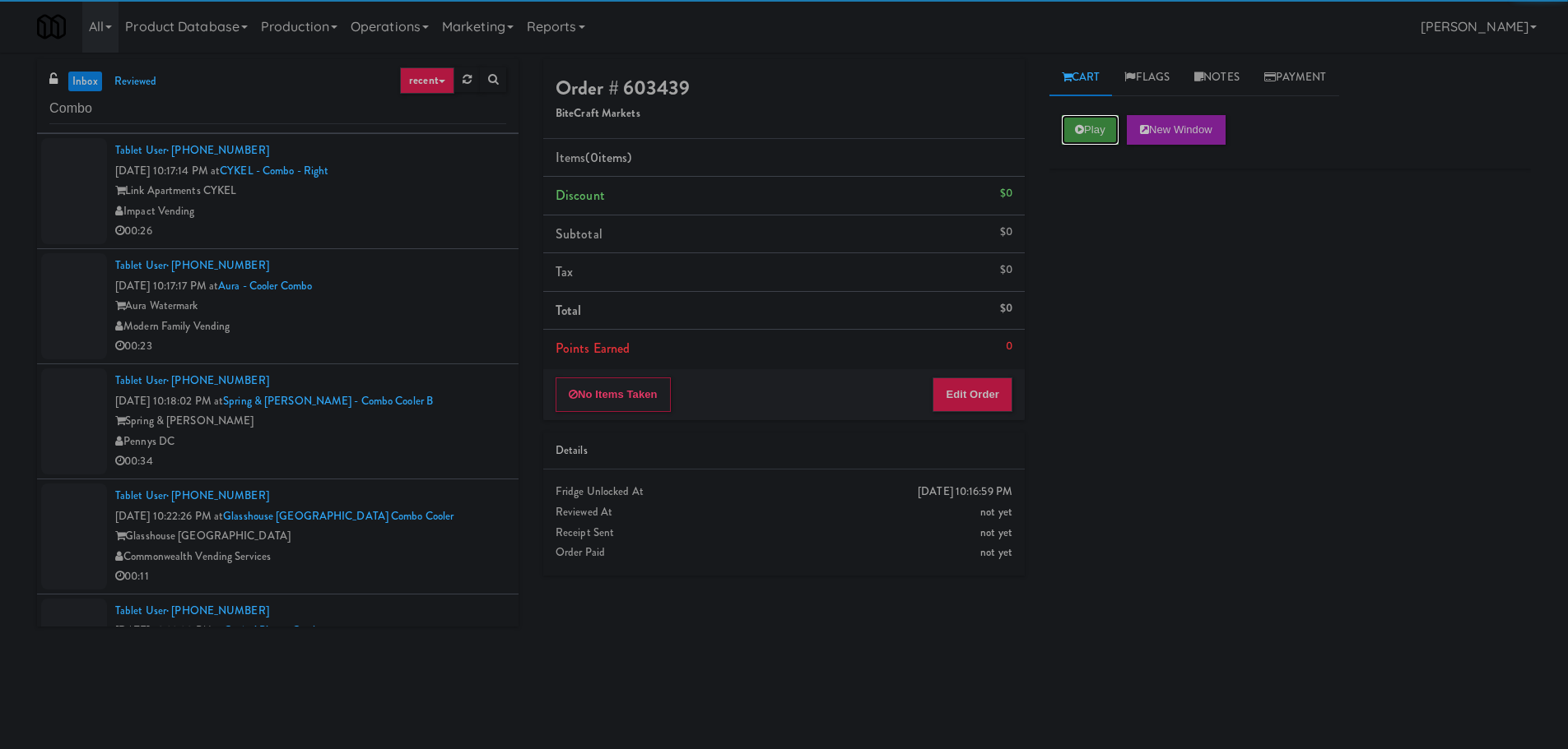
click at [1080, 137] on button "Play" at bounding box center [1090, 129] width 57 height 30
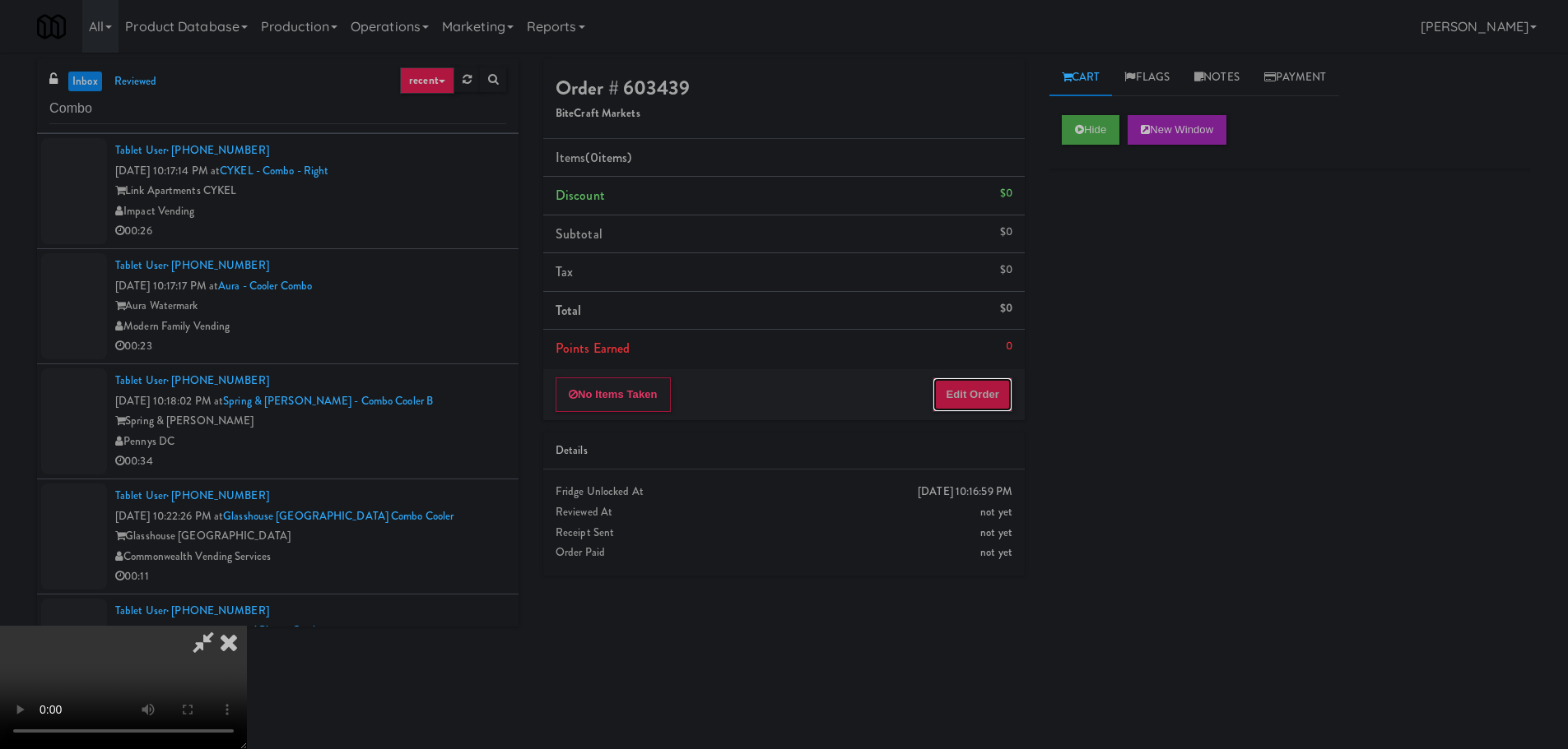
click at [962, 390] on button "Edit Order" at bounding box center [972, 395] width 80 height 34
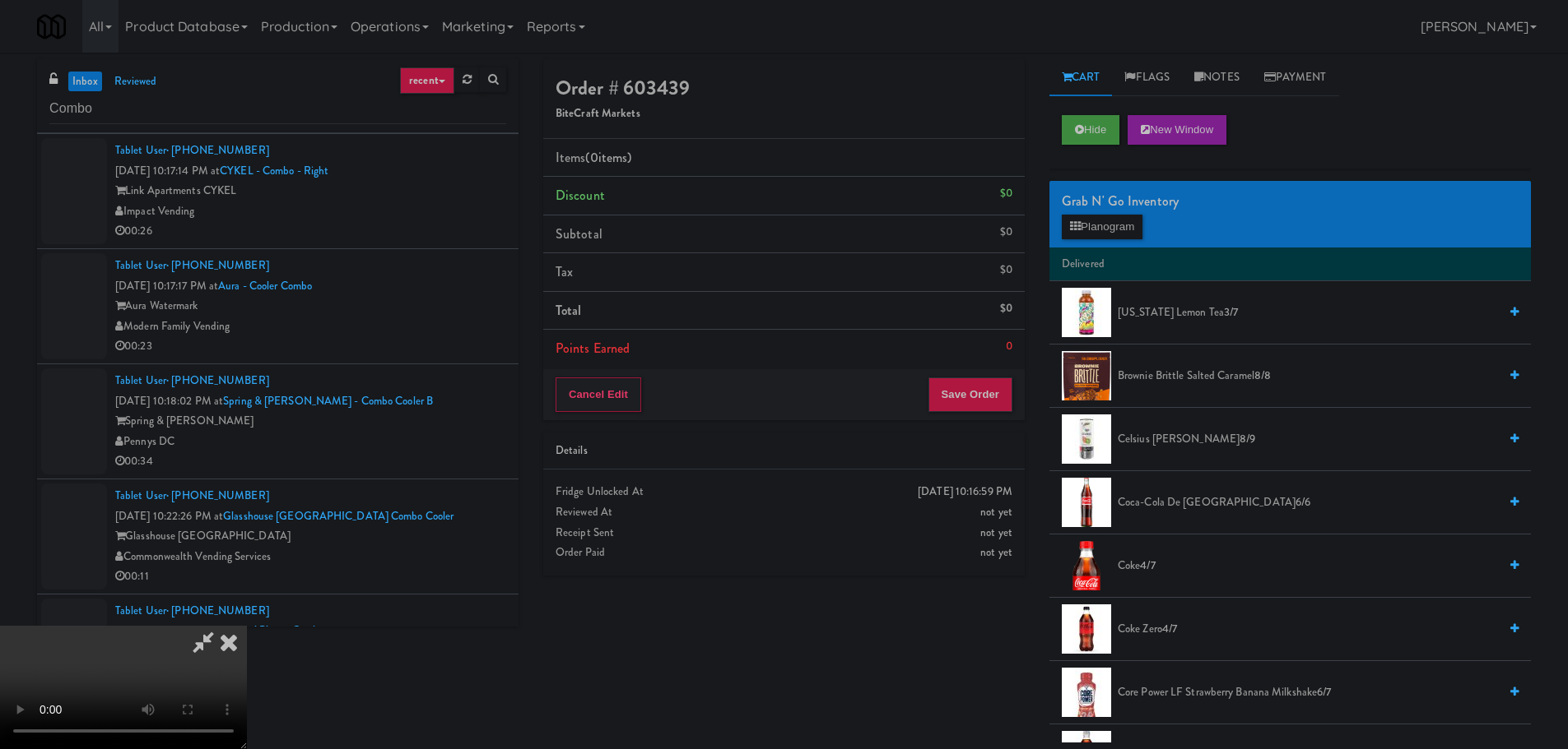
click at [247, 626] on video at bounding box center [124, 688] width 247 height 124
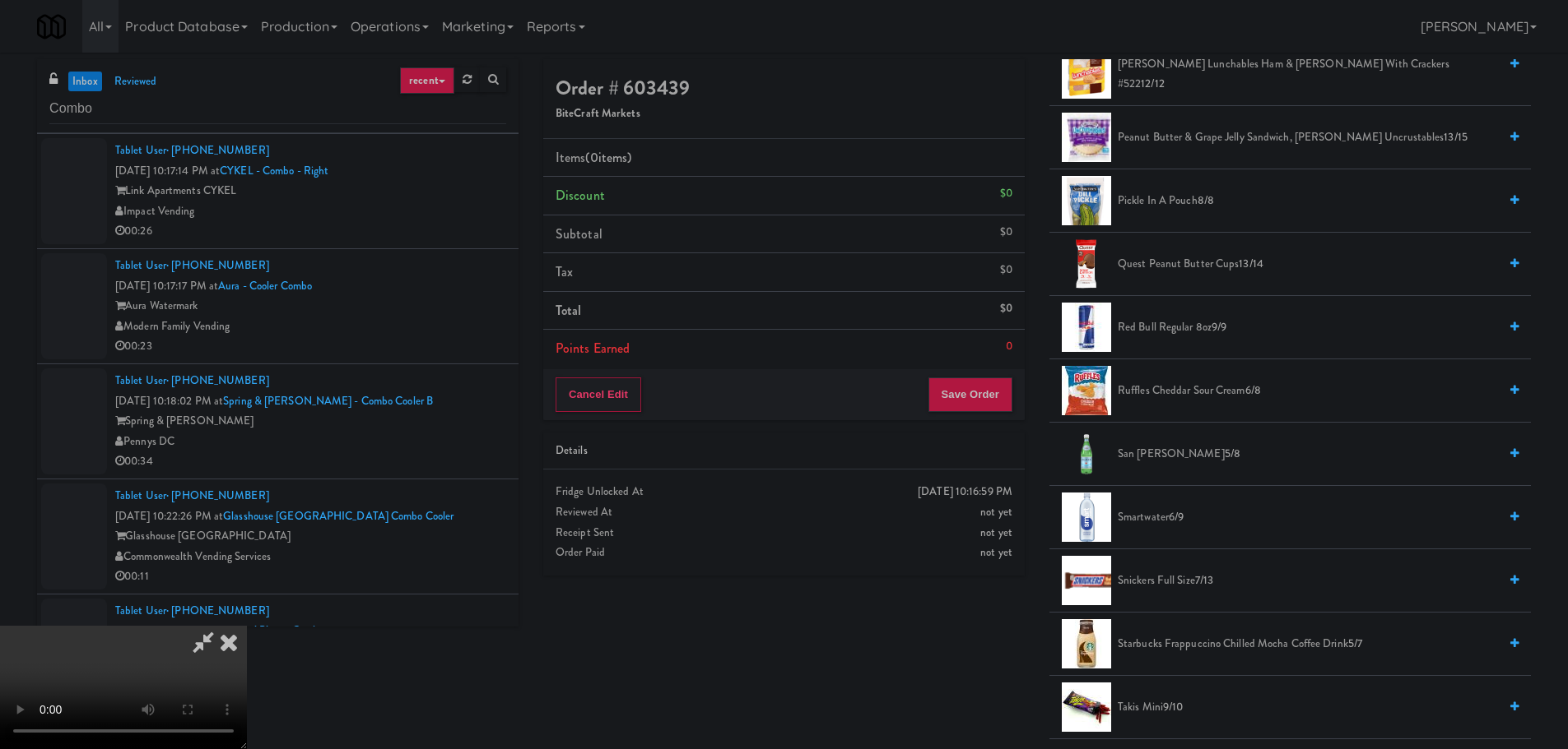
scroll to position [1809, 0]
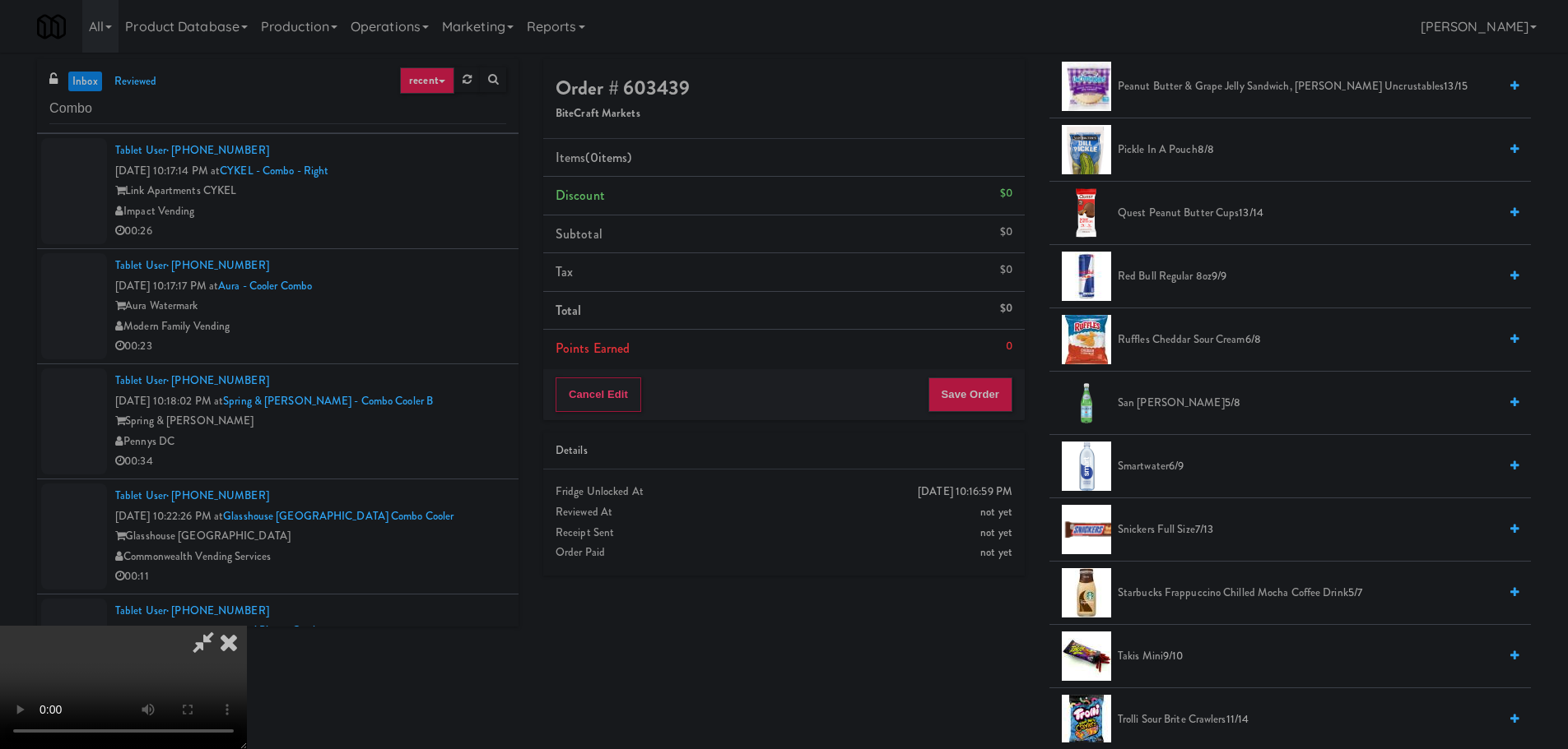
click at [1165, 522] on span "Snickers full size 7/13" at bounding box center [1307, 530] width 380 height 20
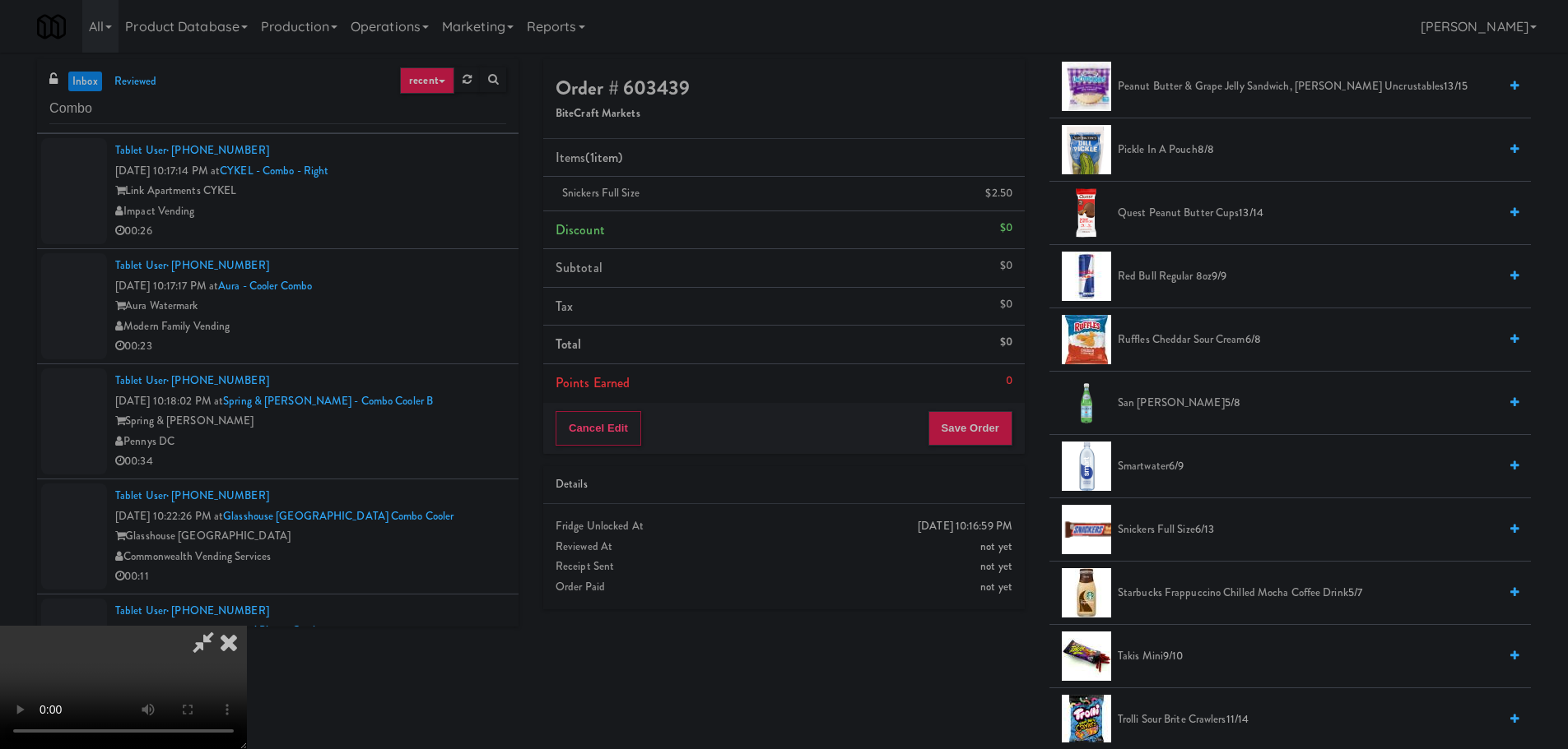
click at [247, 626] on video at bounding box center [124, 688] width 247 height 124
click at [1144, 532] on span "Snickers full size 6/13" at bounding box center [1307, 530] width 380 height 20
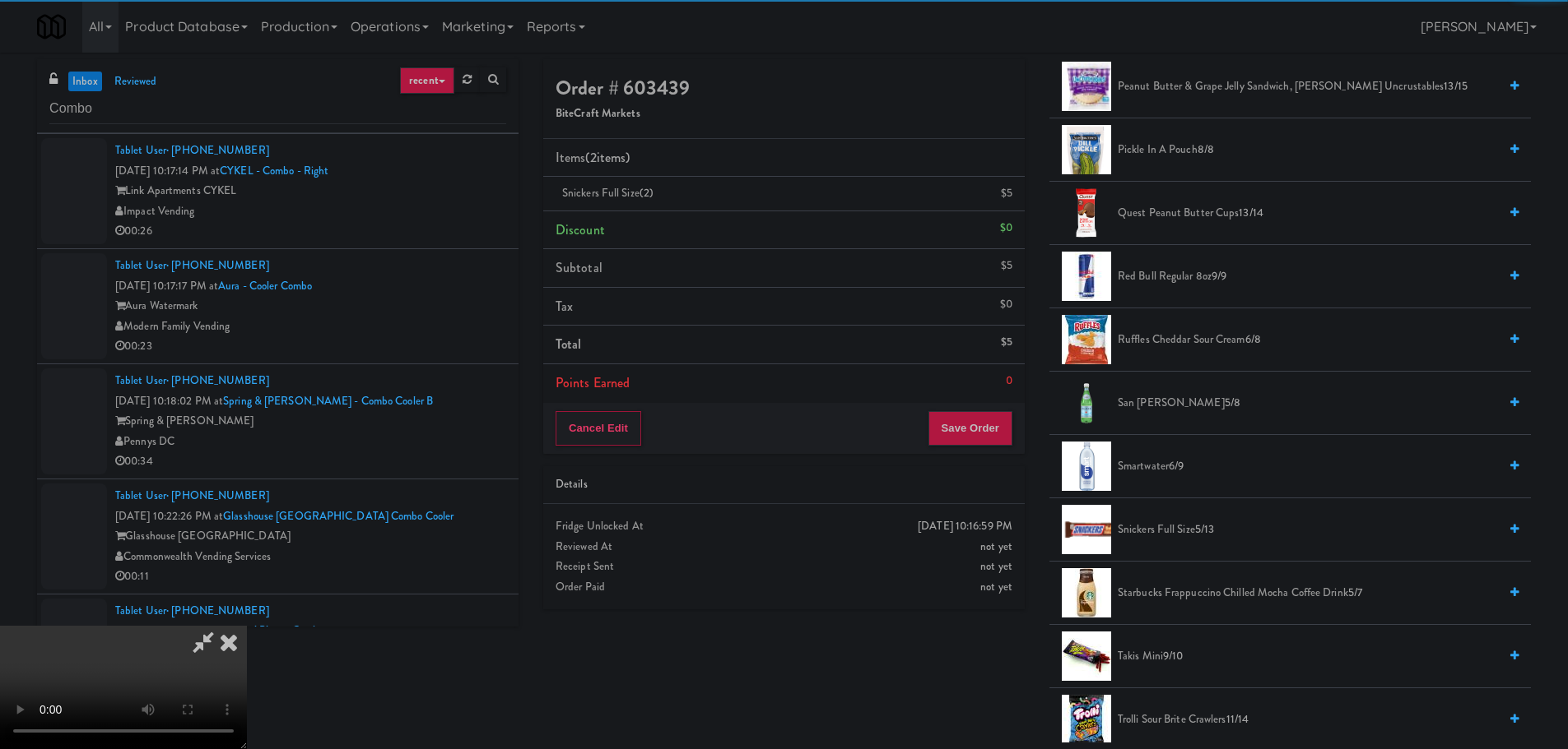
drag, startPoint x: 633, startPoint y: 588, endPoint x: 640, endPoint y: 582, distance: 9.2
click at [247, 626] on video at bounding box center [124, 688] width 247 height 124
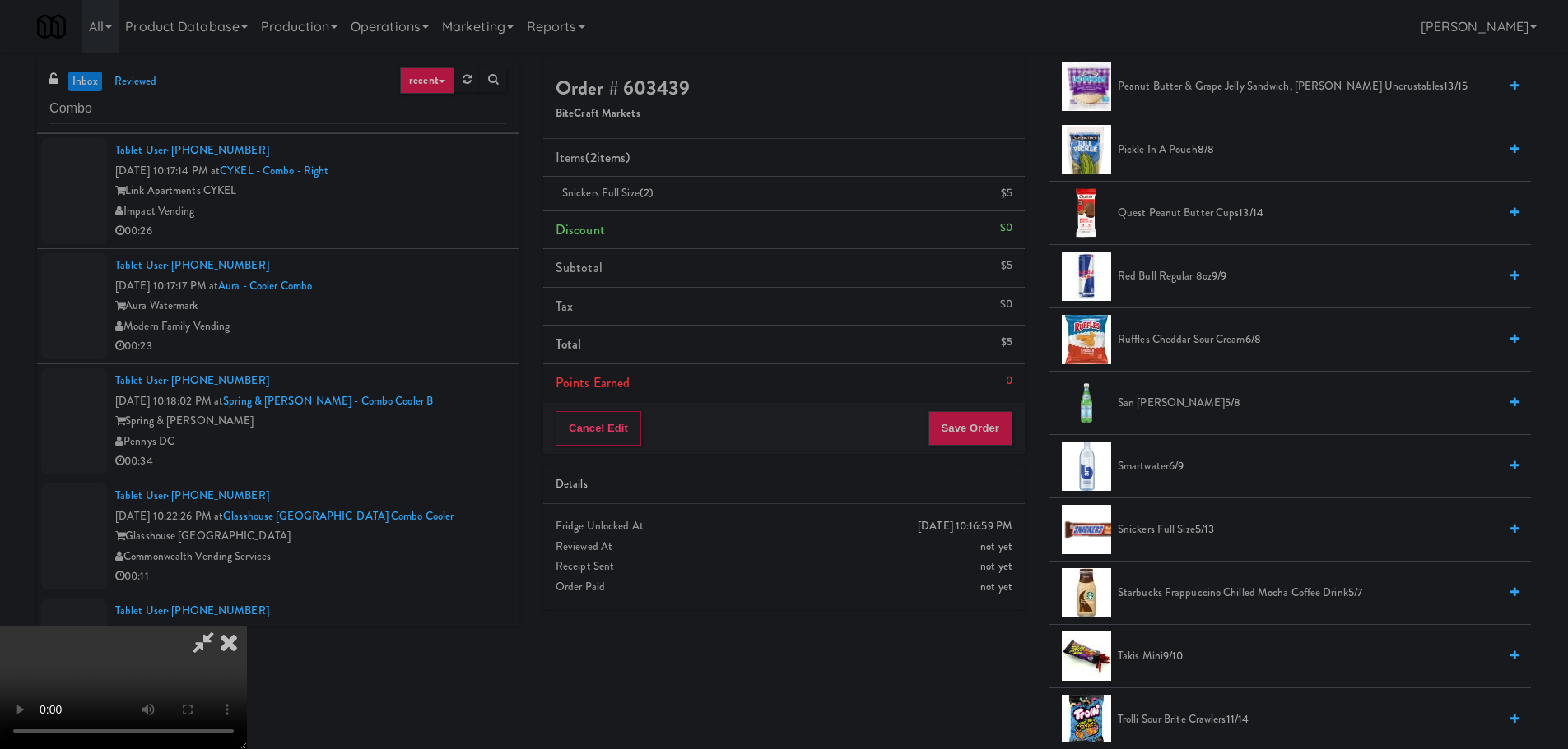
click at [247, 626] on video at bounding box center [124, 688] width 247 height 124
click at [982, 431] on button "Save Order" at bounding box center [971, 428] width 84 height 34
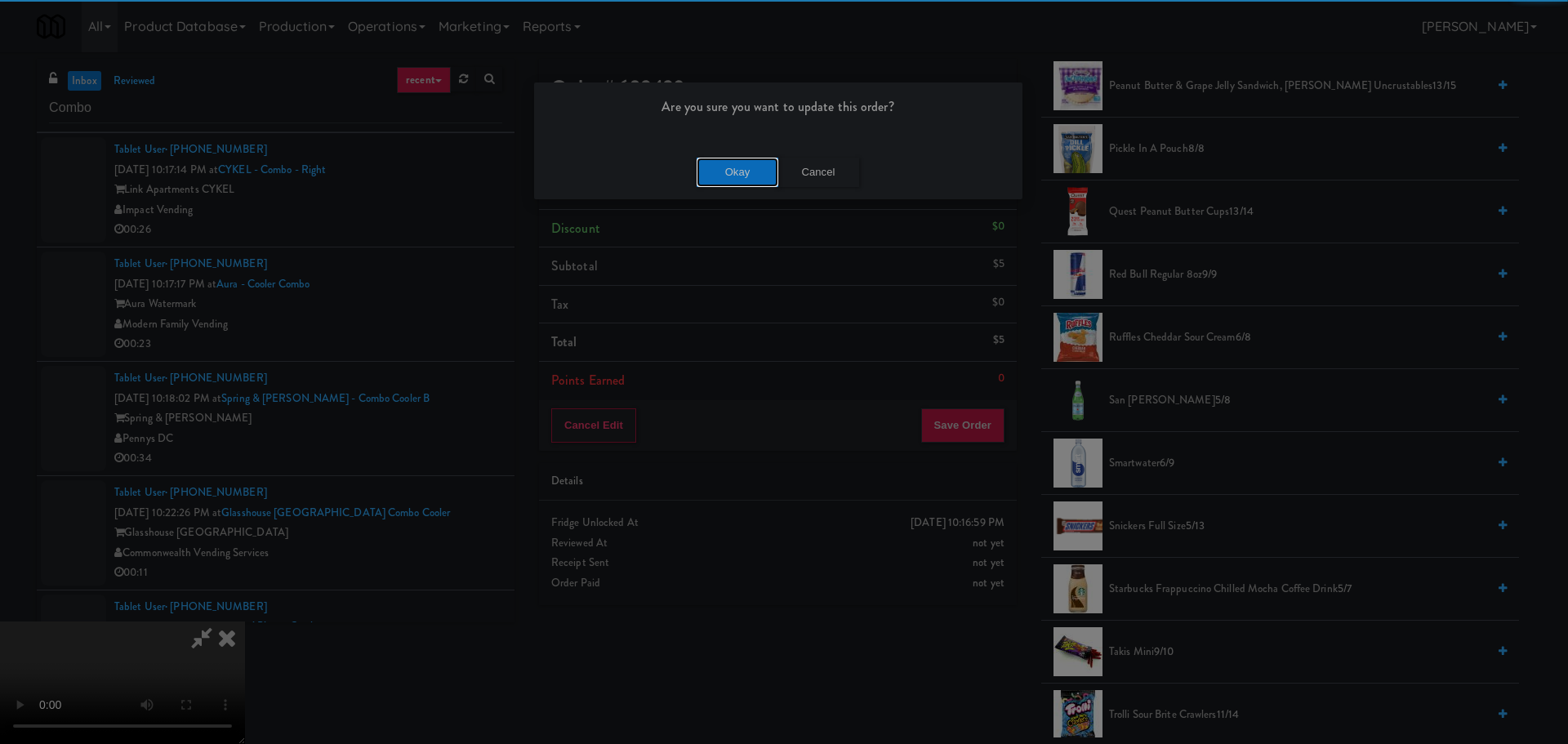
click at [741, 183] on button "Okay" at bounding box center [738, 172] width 82 height 29
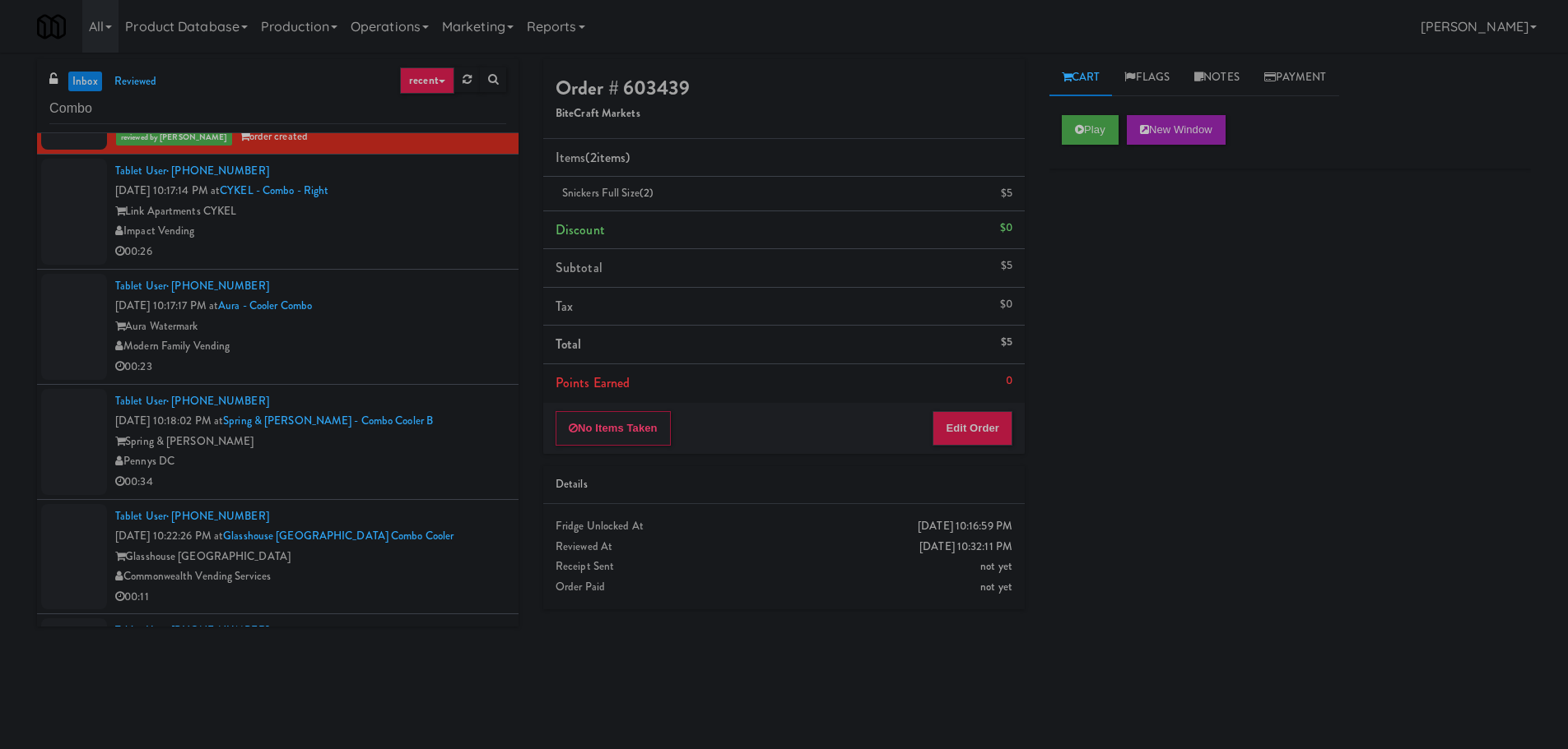
scroll to position [0, 0]
click at [417, 229] on div "Impact Vending" at bounding box center [311, 231] width 391 height 20
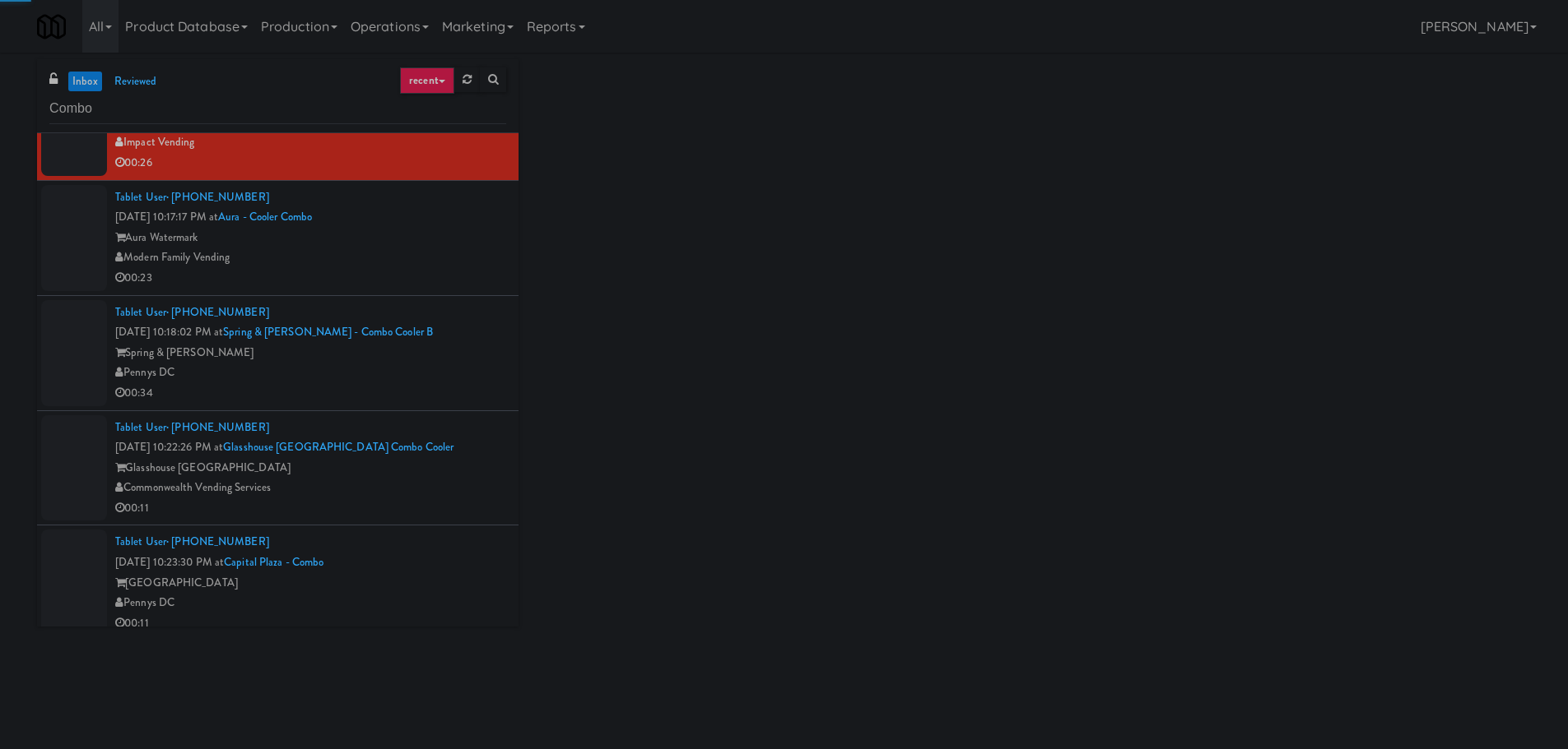
scroll to position [1435, 0]
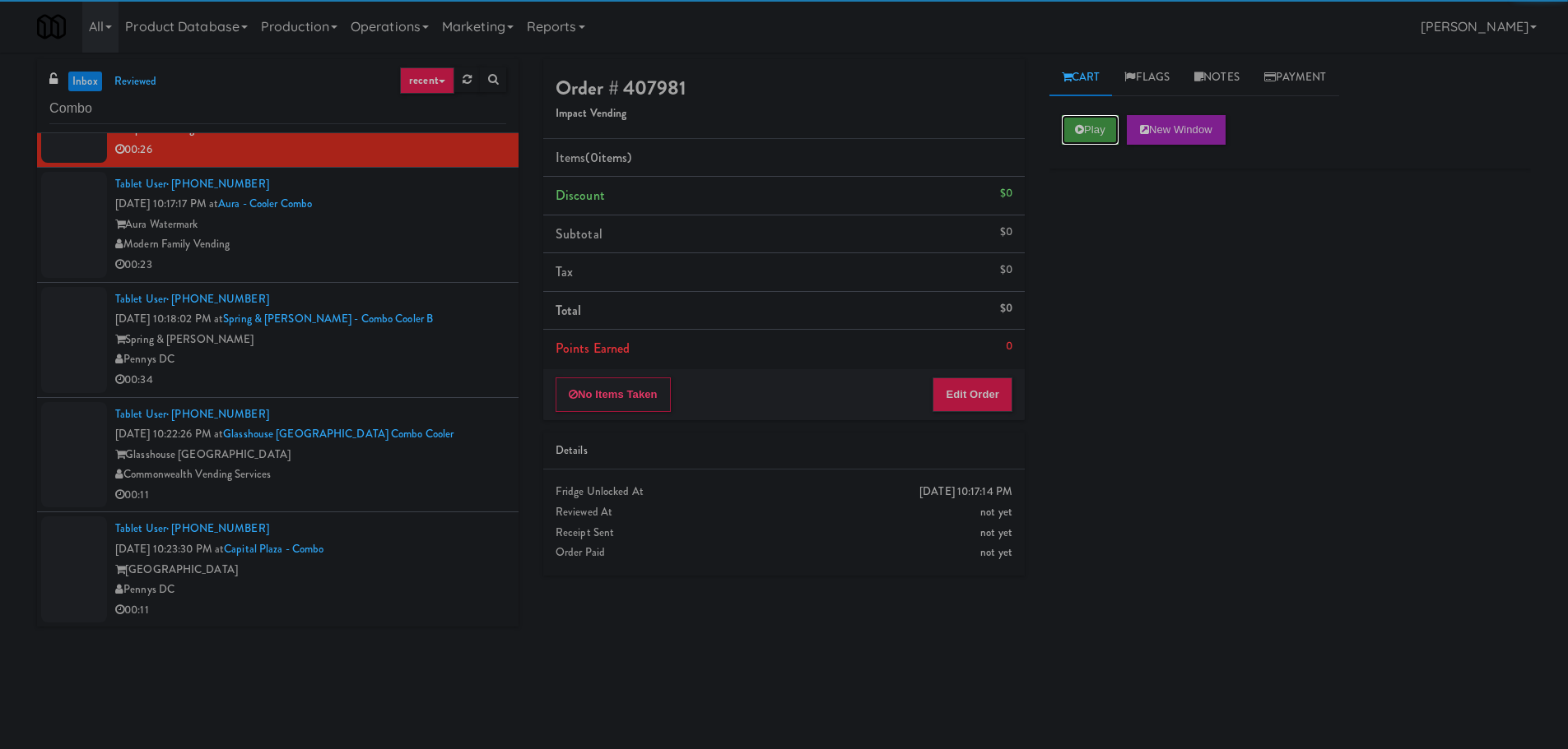
click at [1102, 135] on button "Play" at bounding box center [1090, 129] width 57 height 30
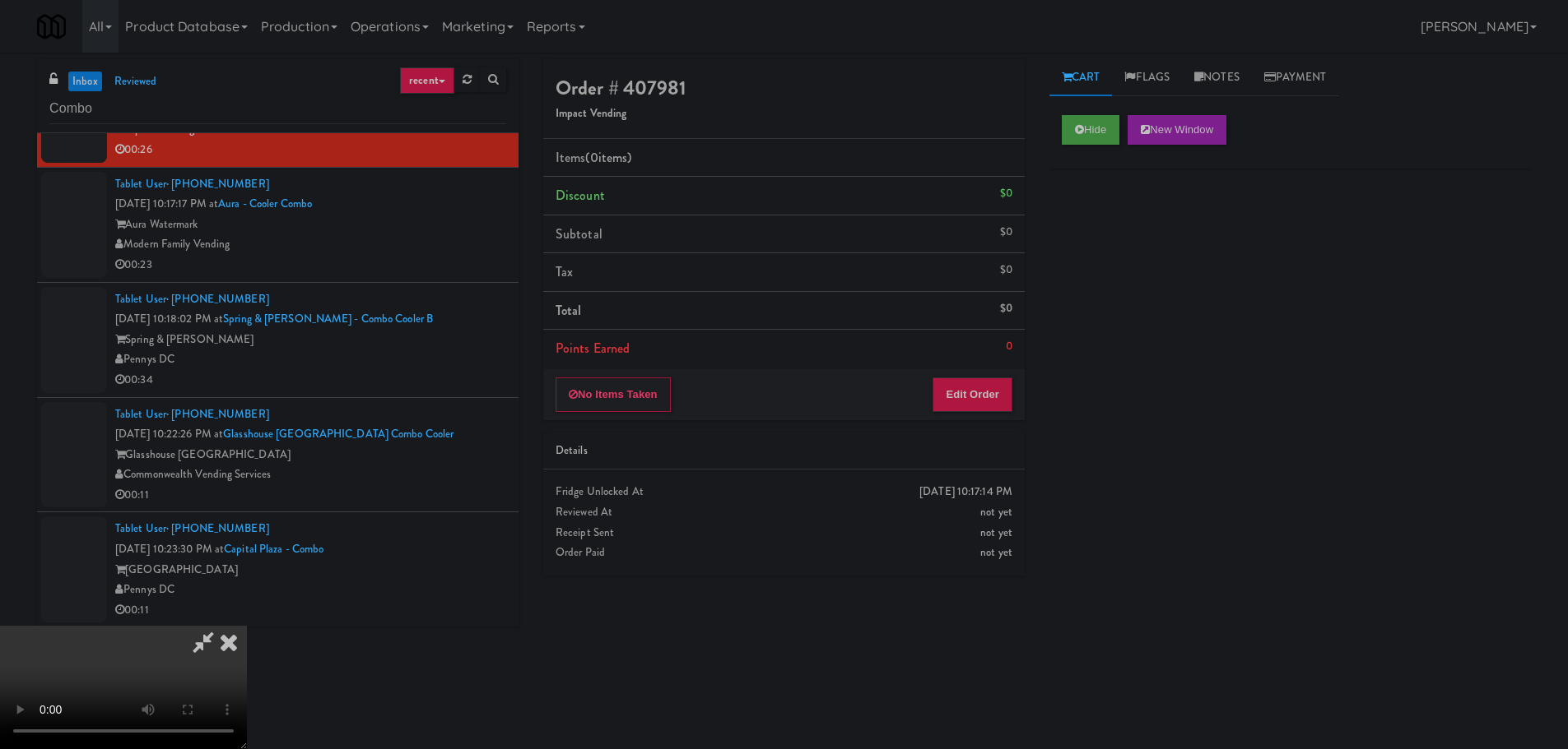
click at [963, 420] on div "Order # 407981 Impact Vending Items (0 items ) Discount $0 Subtotal $0 Tax $0 T…" at bounding box center [784, 324] width 506 height 529
click at [969, 408] on button "Edit Order" at bounding box center [972, 395] width 80 height 34
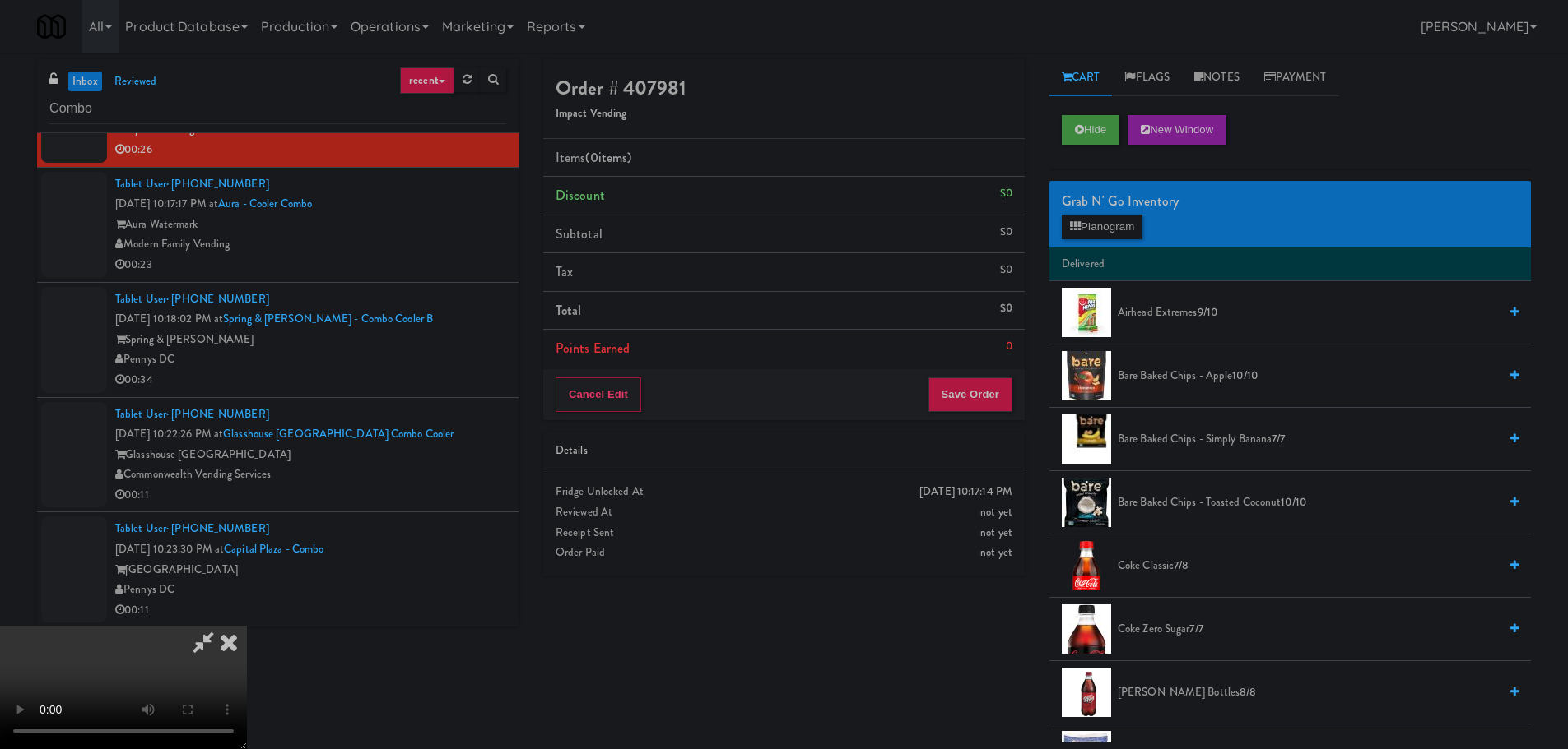
click at [247, 626] on video at bounding box center [124, 688] width 247 height 124
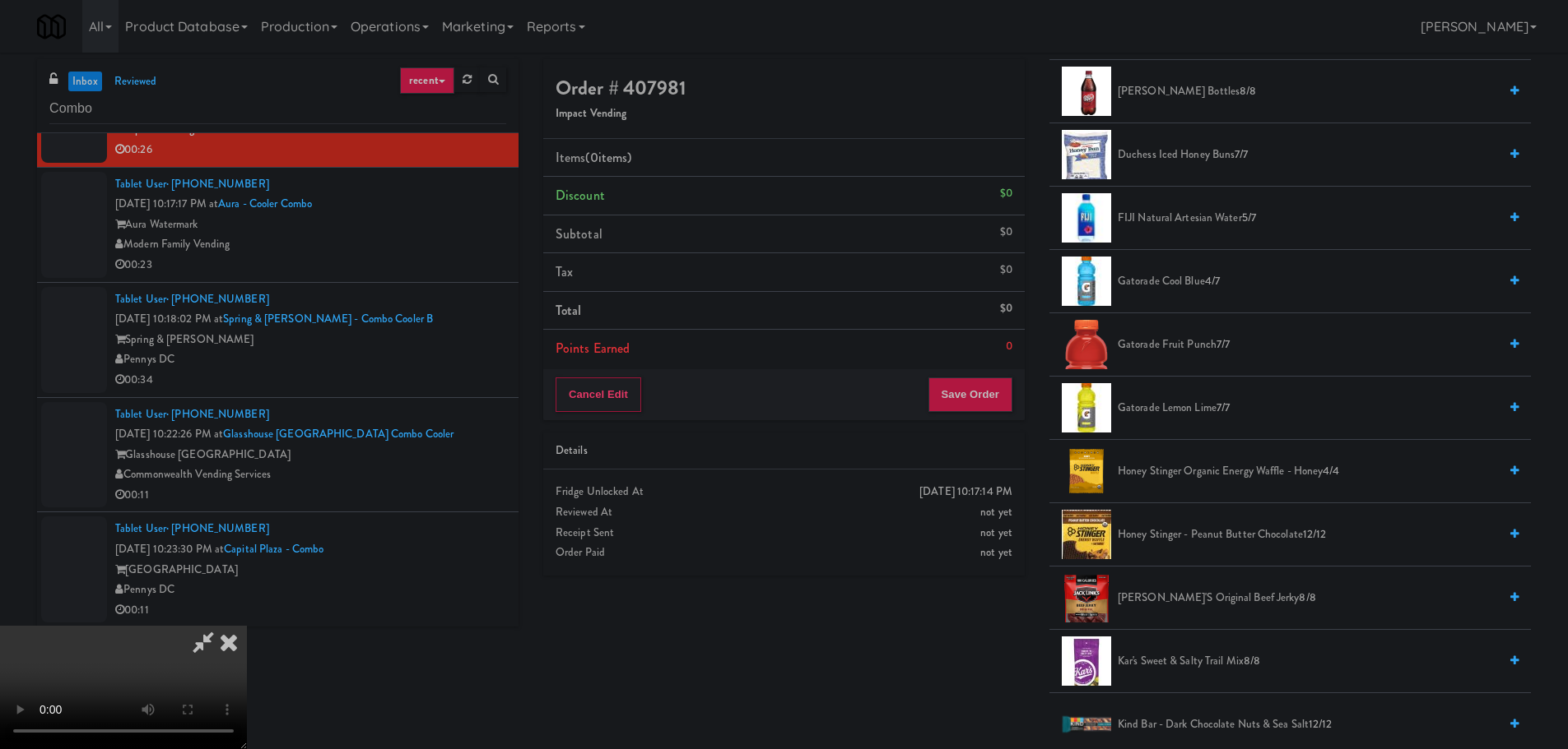
scroll to position [576, 0]
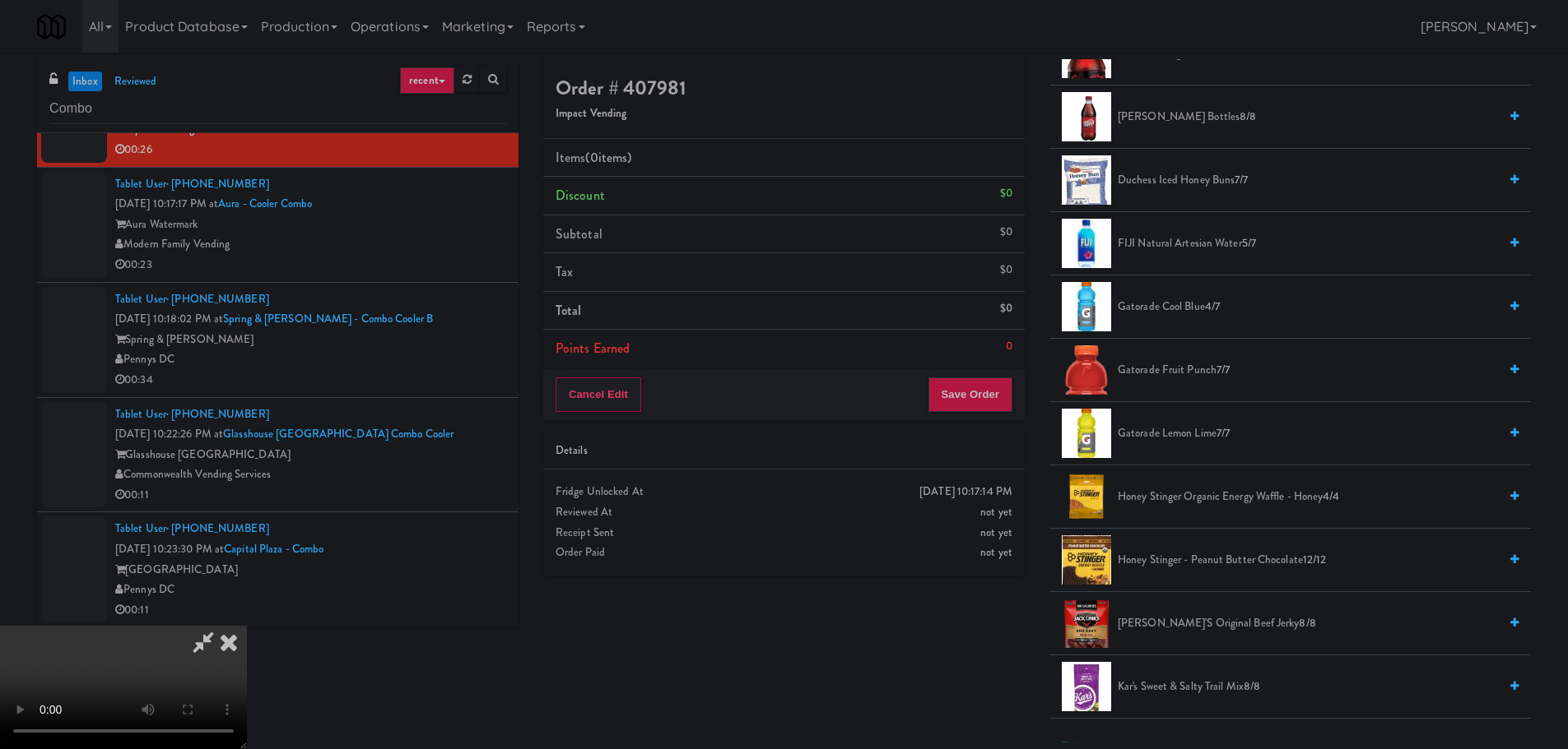
click at [247, 626] on video at bounding box center [124, 688] width 247 height 124
click at [1211, 367] on span "Gatorade Fruit Punch 7/7" at bounding box center [1307, 370] width 380 height 20
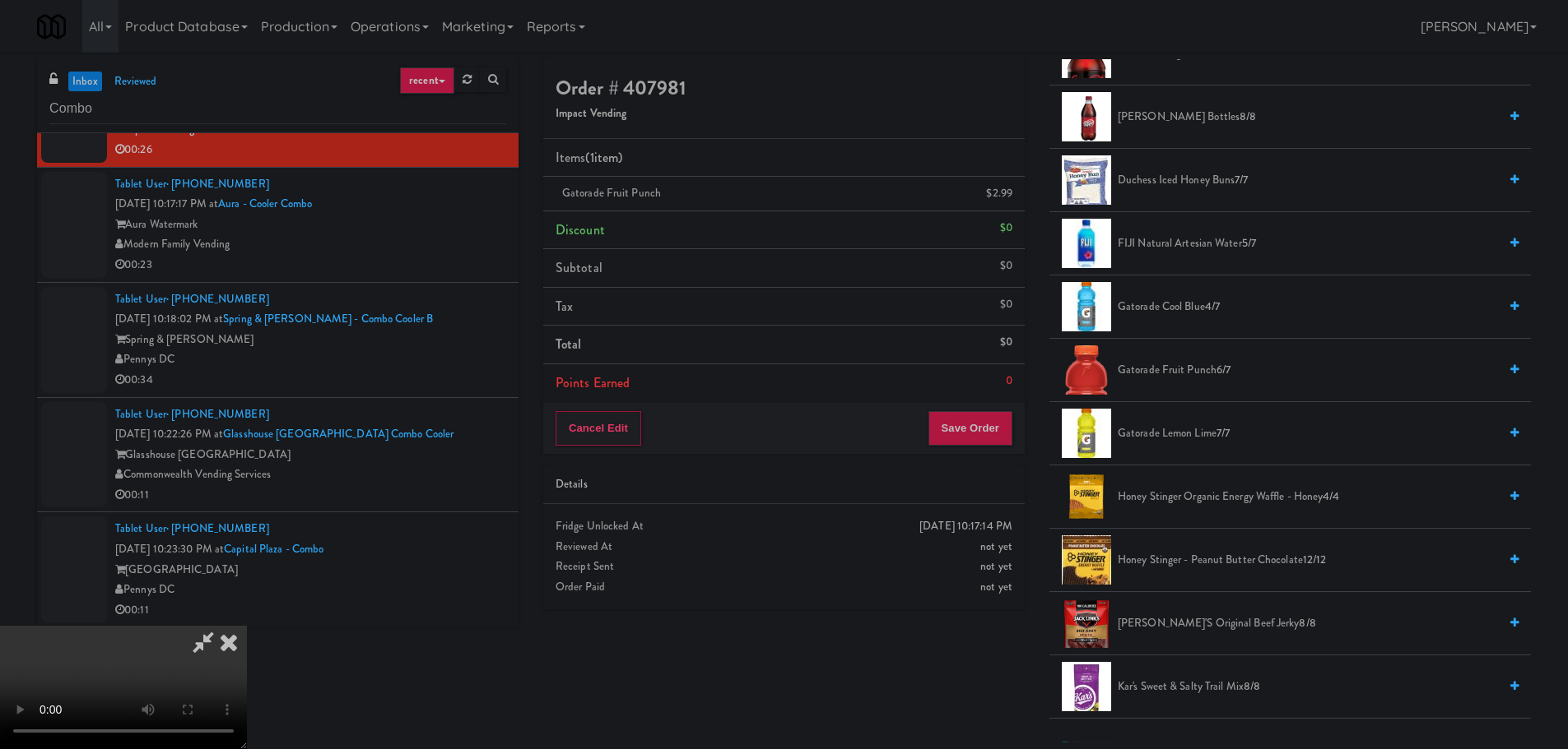
click at [247, 626] on video at bounding box center [124, 688] width 247 height 124
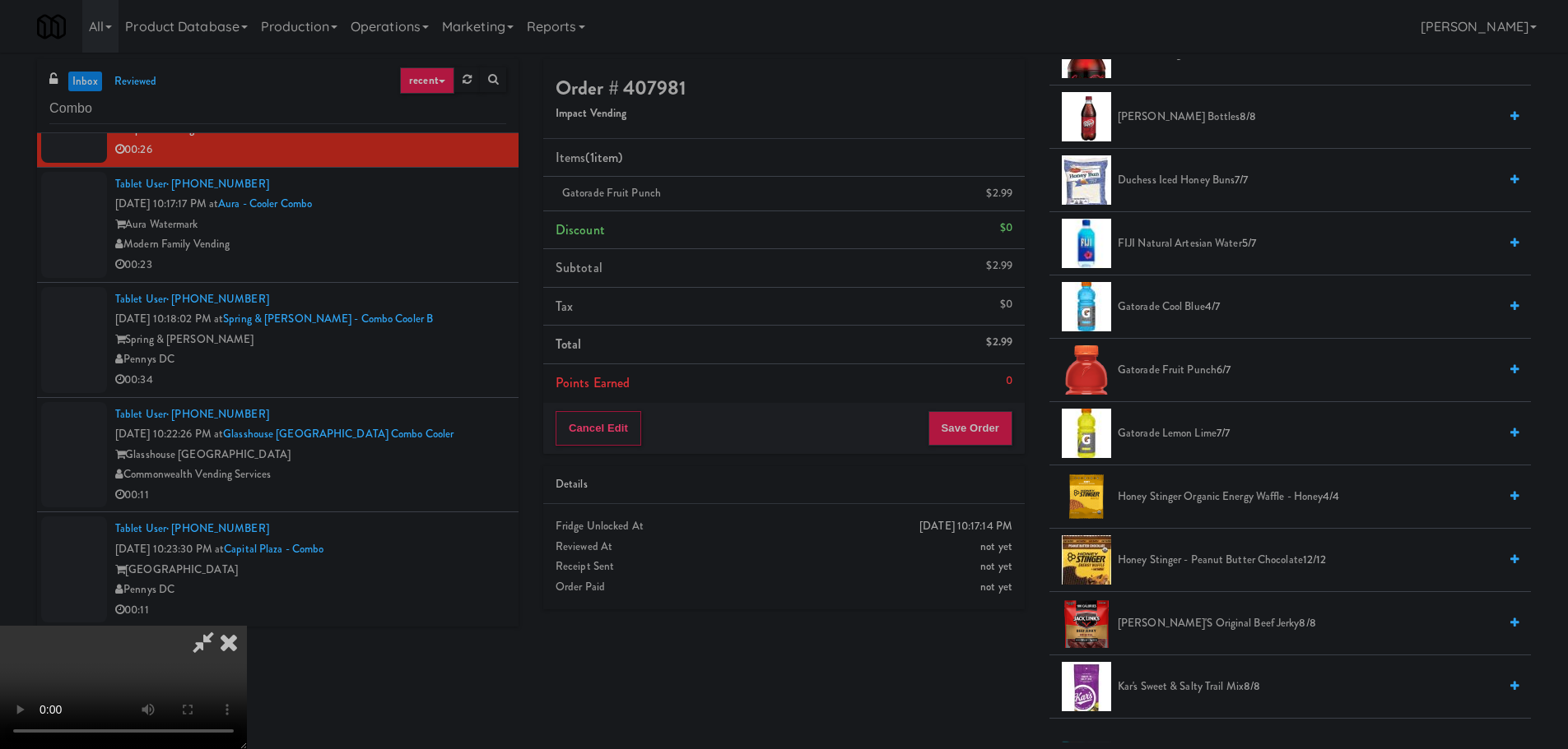
click at [247, 626] on video at bounding box center [124, 688] width 247 height 124
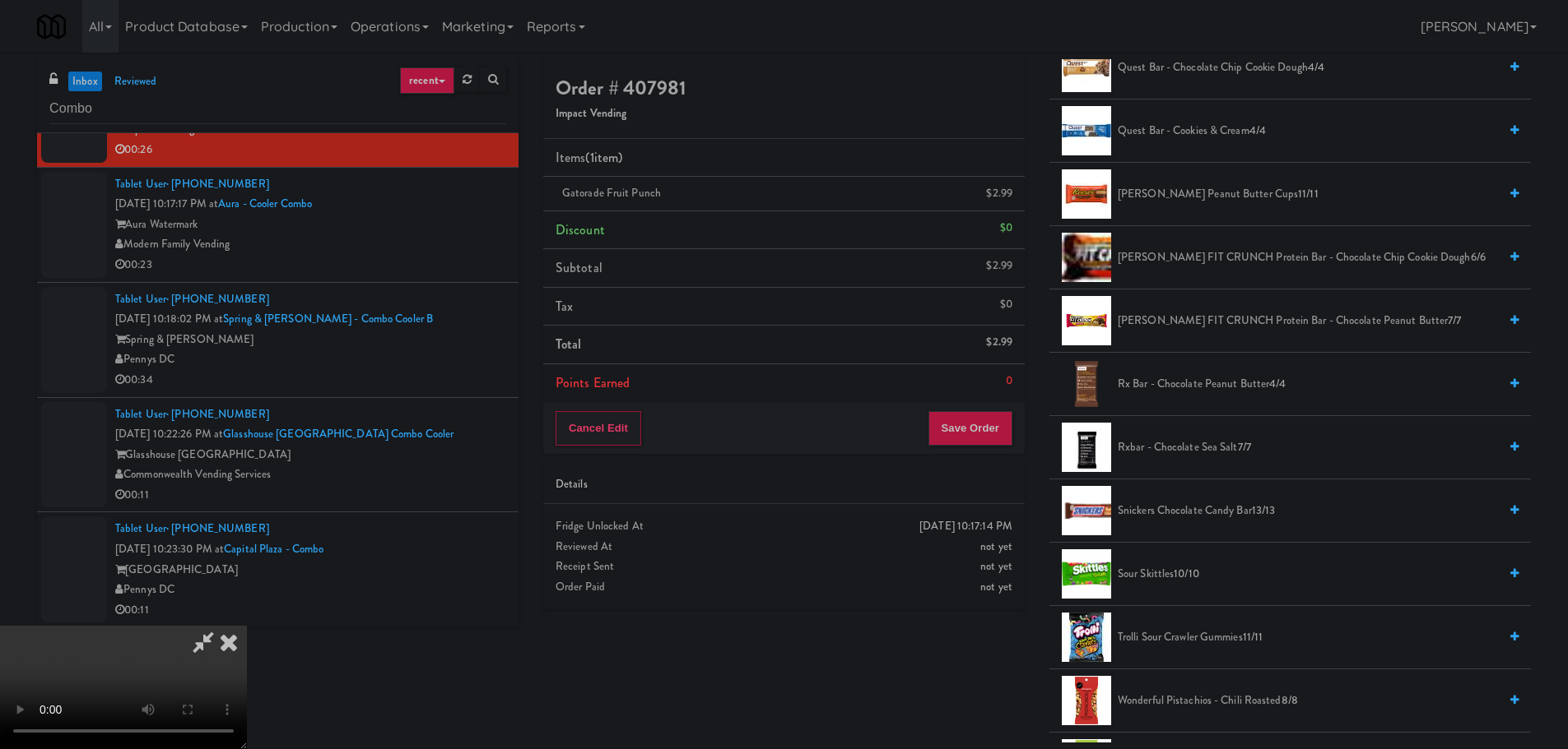
click at [1169, 510] on span "Snickers Chocolate Candy Bar 13/13" at bounding box center [1307, 511] width 380 height 20
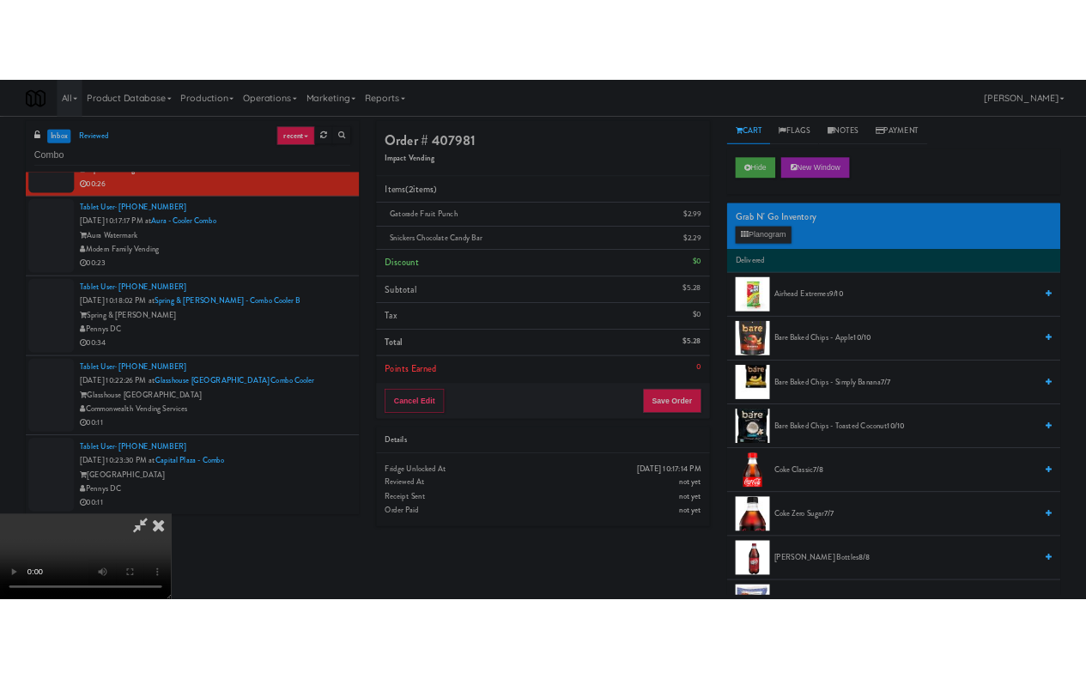
scroll to position [0, 0]
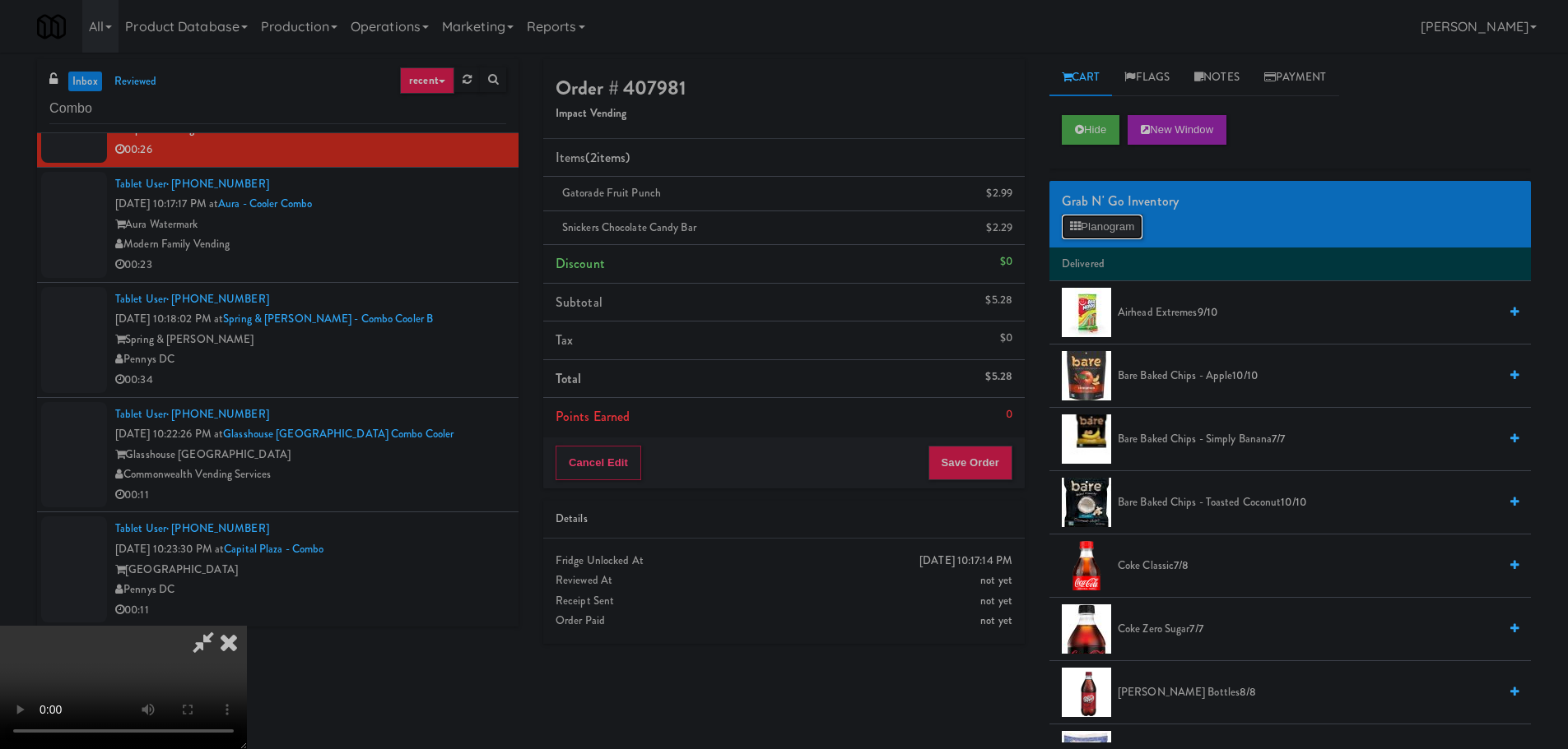
click at [1128, 220] on button "Planogram" at bounding box center [1102, 227] width 81 height 25
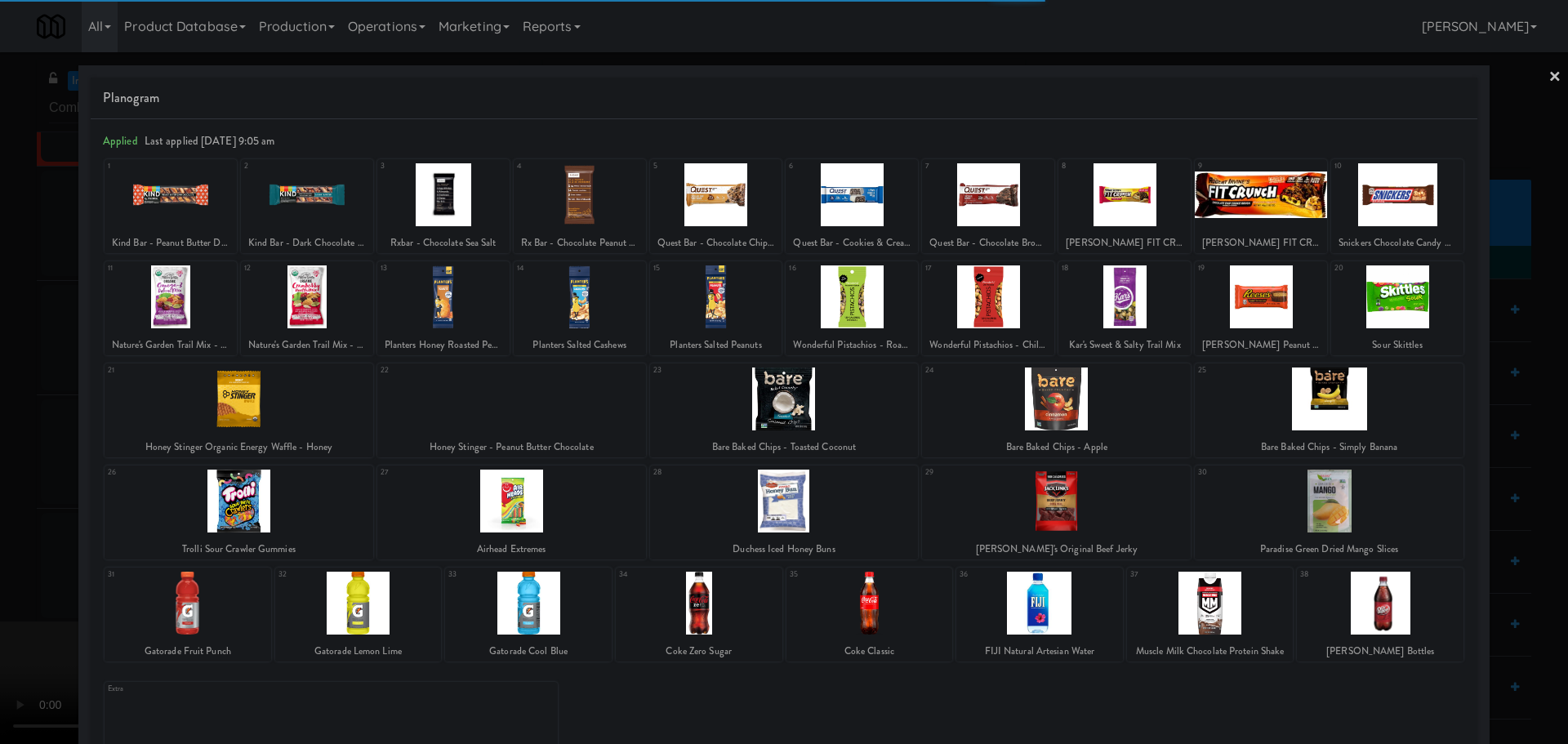
click at [0, 408] on div at bounding box center [784, 372] width 1568 height 744
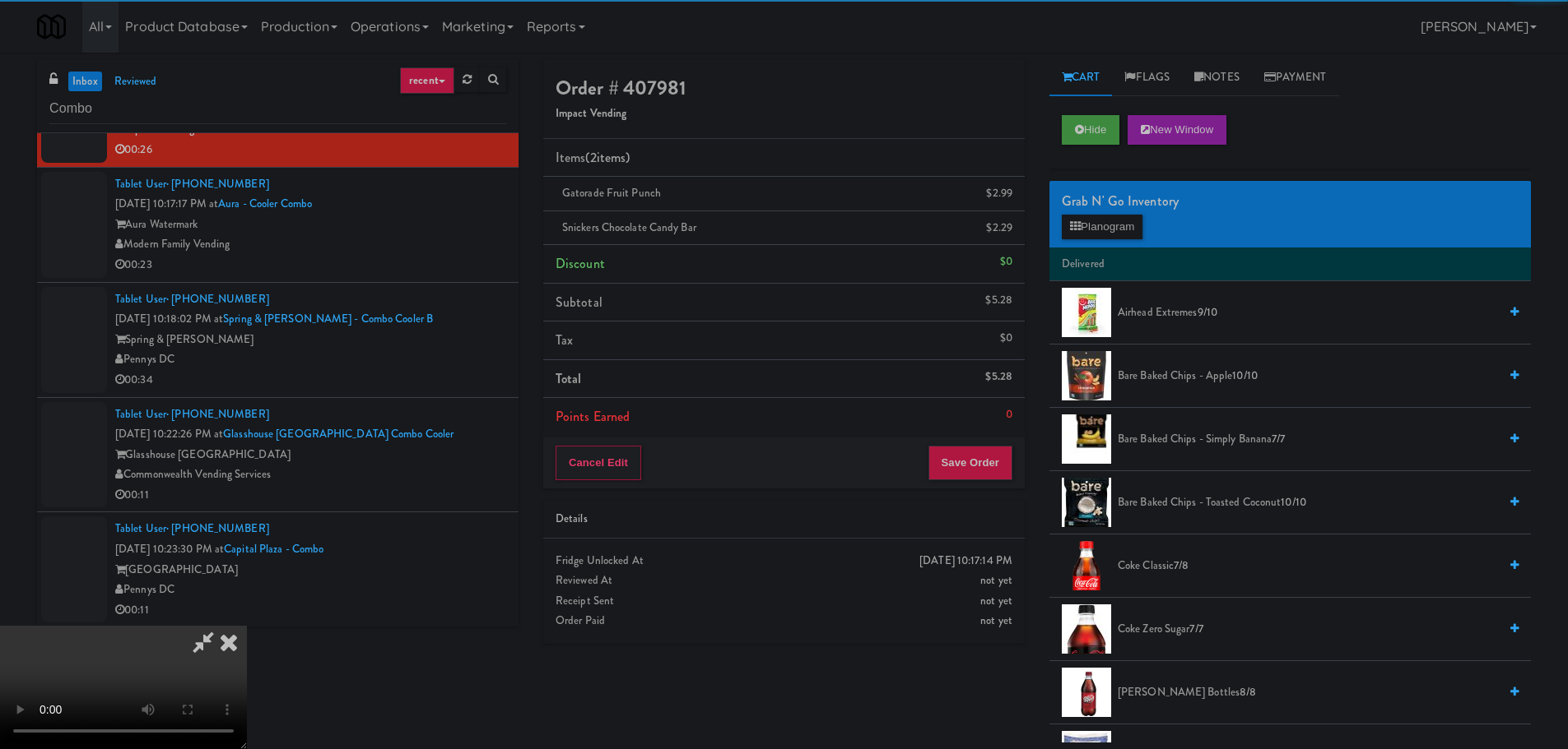
click at [247, 626] on video at bounding box center [124, 688] width 247 height 124
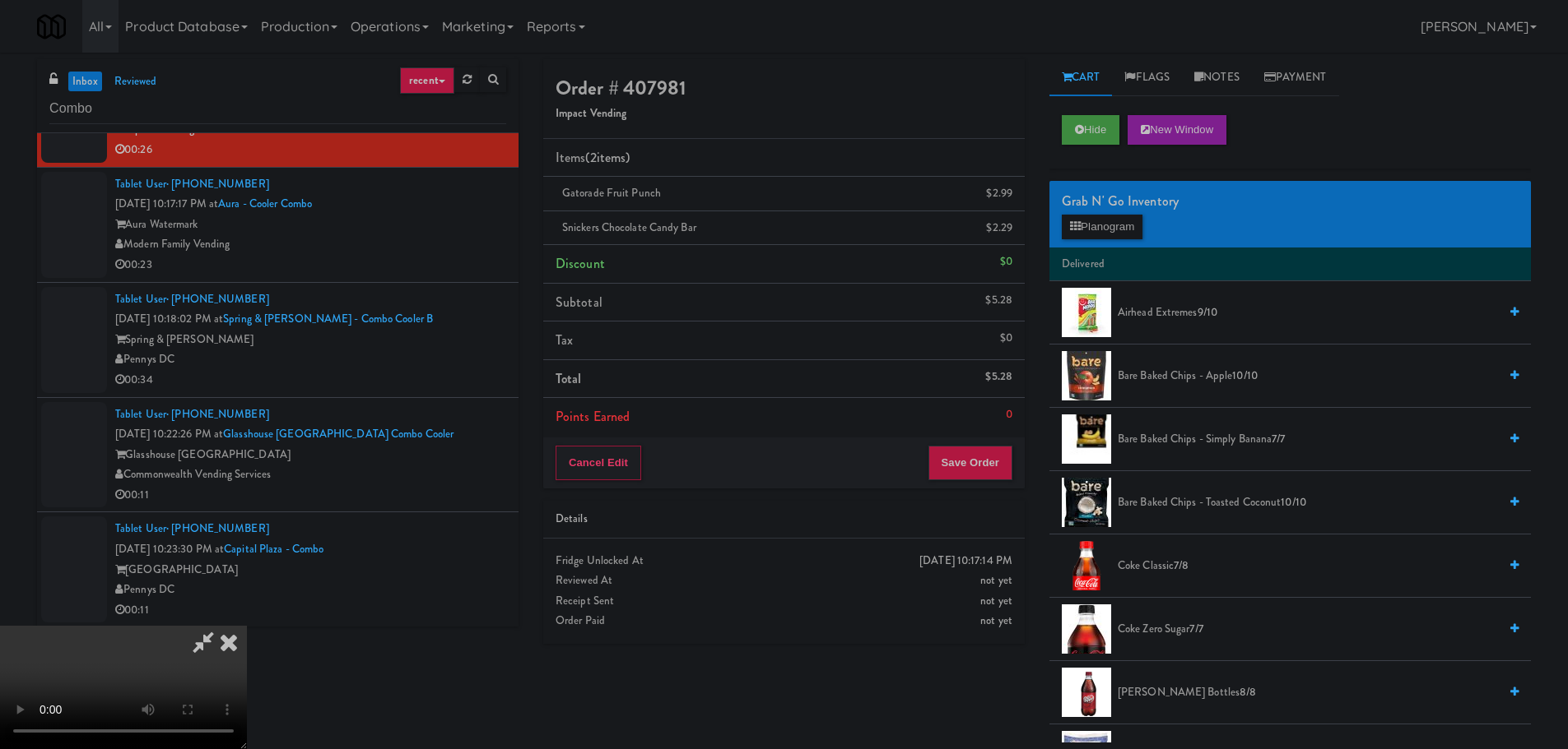
click at [247, 626] on video at bounding box center [124, 688] width 247 height 124
click at [1004, 471] on button "Save Order" at bounding box center [971, 463] width 84 height 34
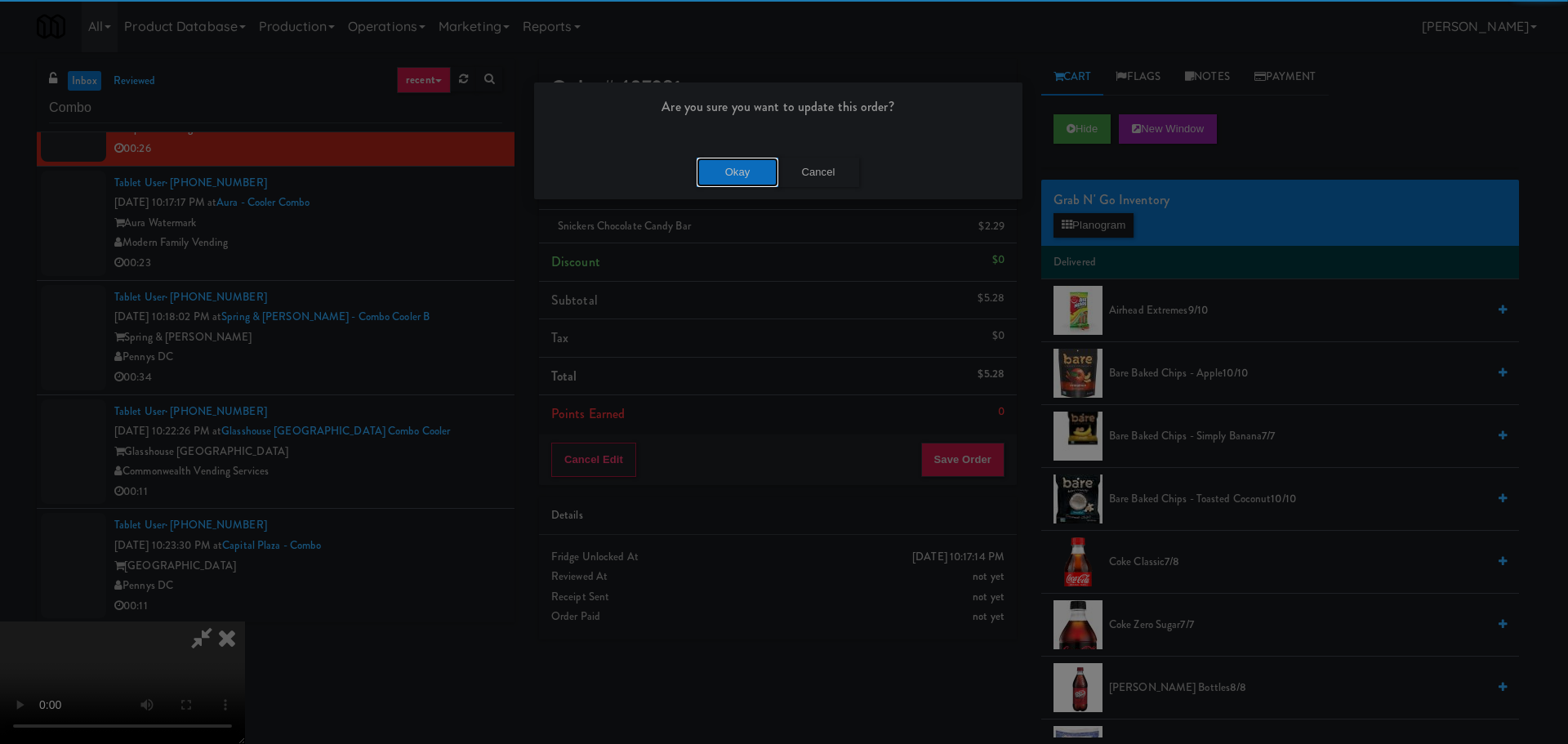
click at [742, 177] on button "Okay" at bounding box center [738, 172] width 82 height 29
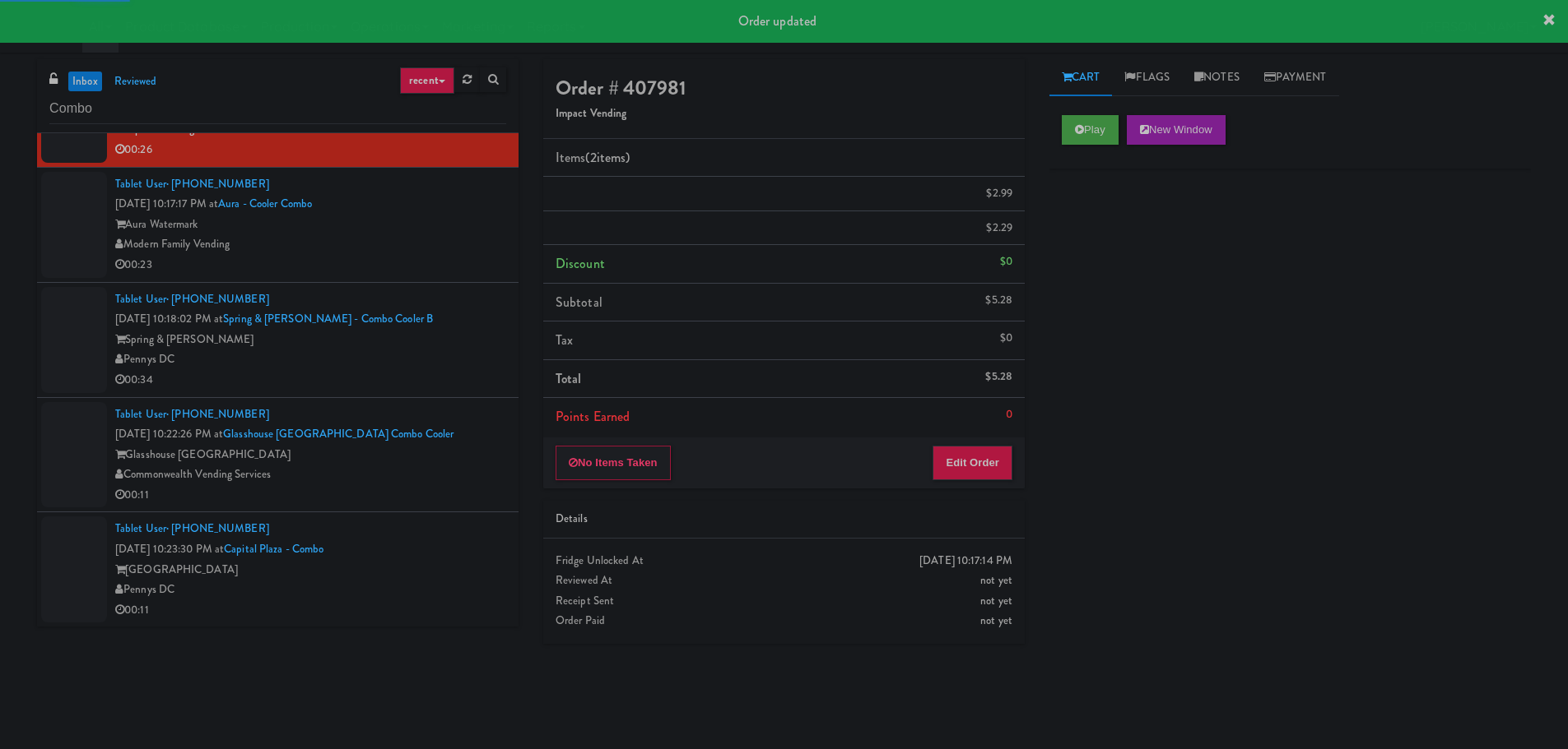
scroll to position [1658, 0]
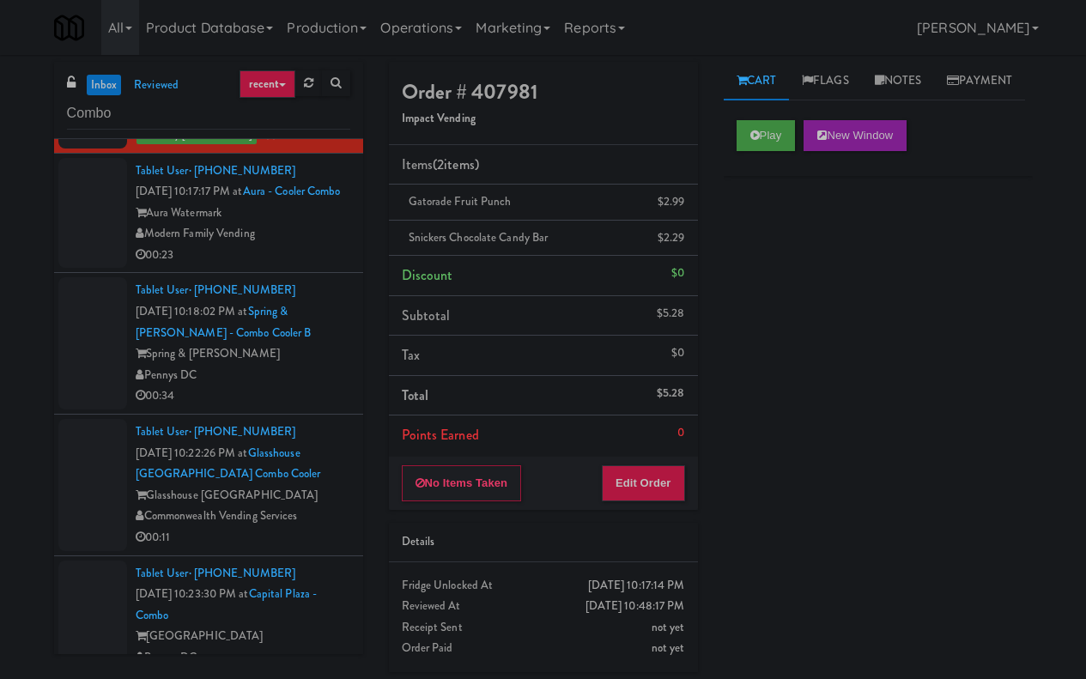
click at [325, 245] on div "Modern Family Vending" at bounding box center [243, 233] width 215 height 21
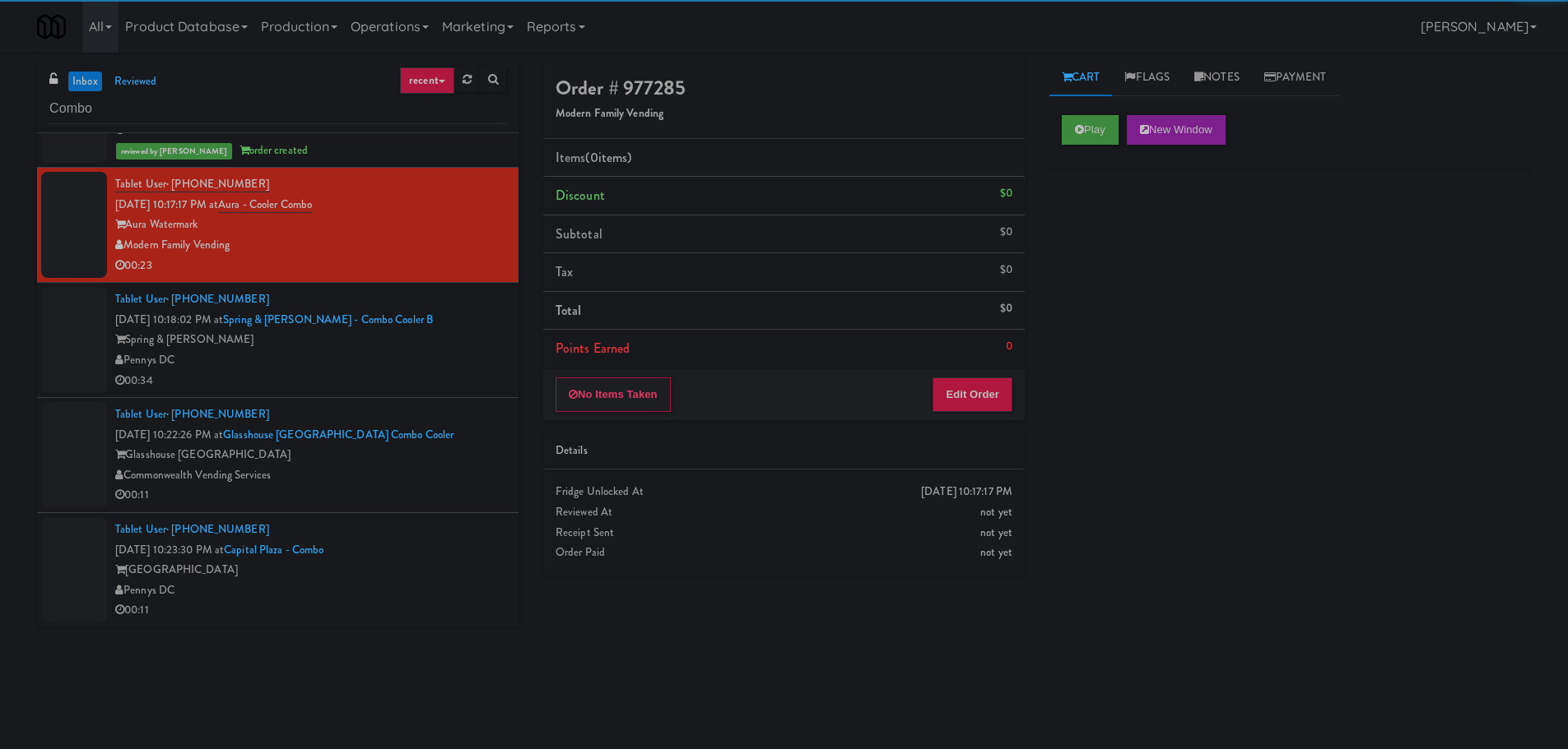
scroll to position [1455, 0]
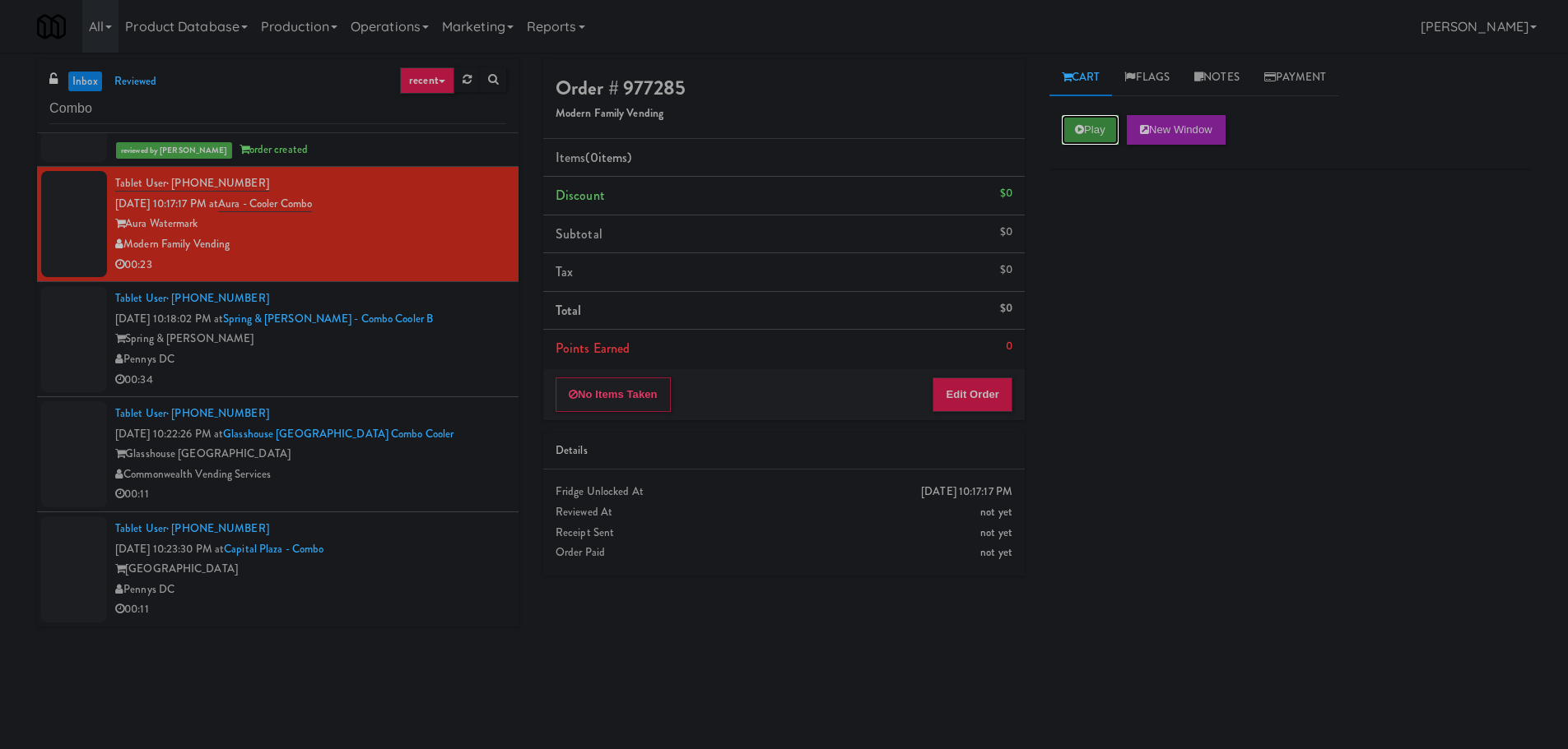
click at [1106, 133] on button "Play" at bounding box center [1090, 129] width 57 height 30
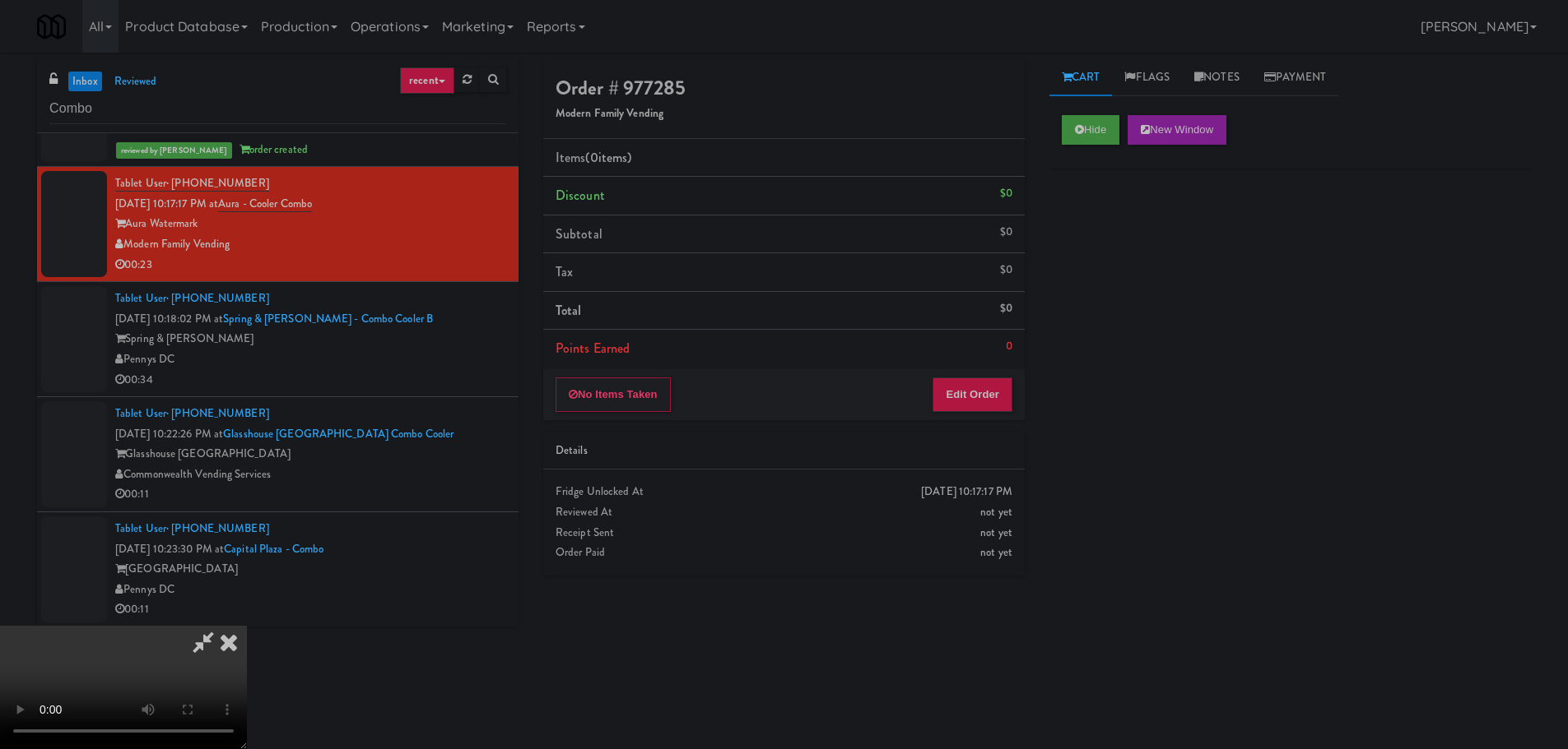
click at [976, 358] on li "Points Earned 0" at bounding box center [784, 349] width 481 height 38
click at [973, 387] on button "Edit Order" at bounding box center [972, 395] width 80 height 34
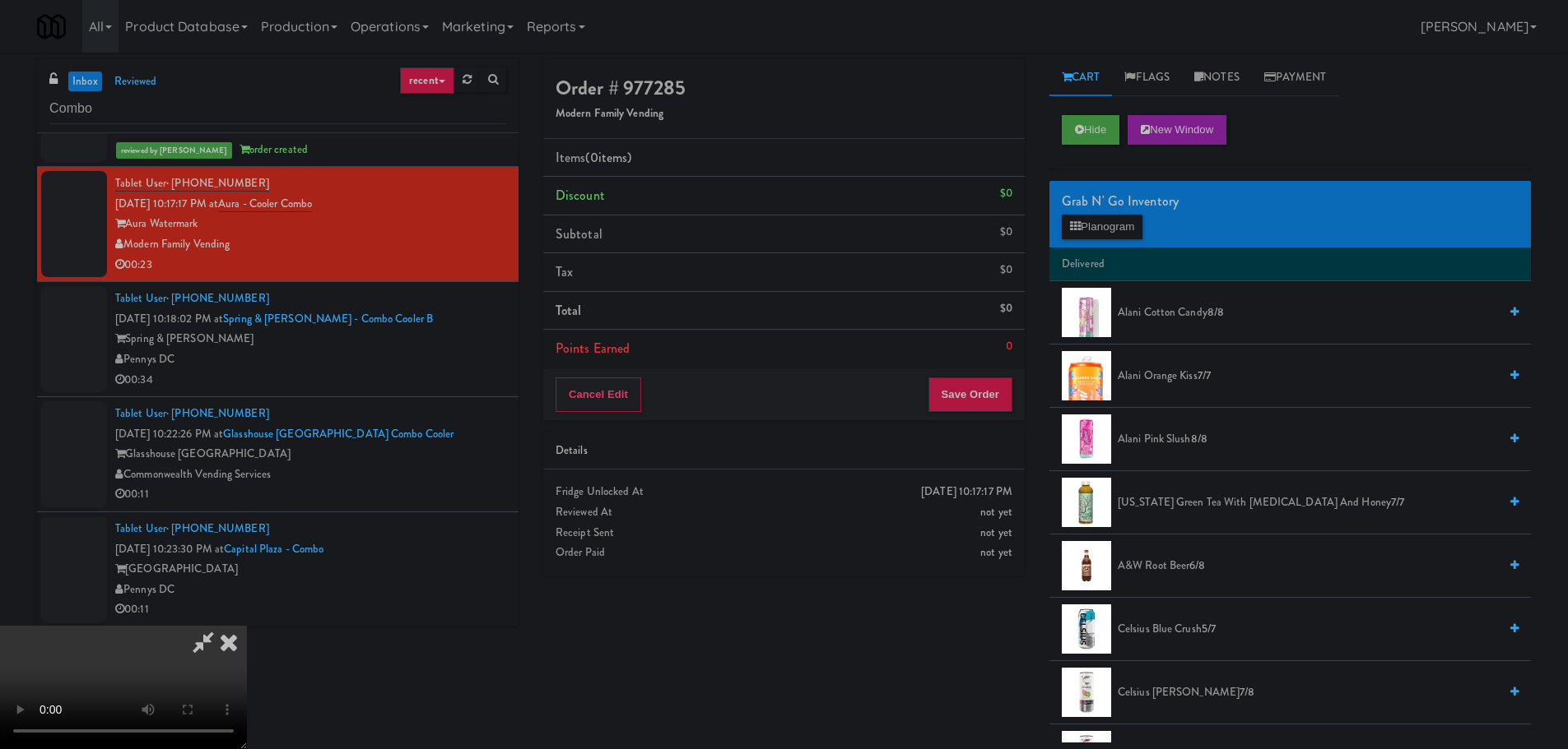
click at [247, 626] on video at bounding box center [124, 688] width 247 height 124
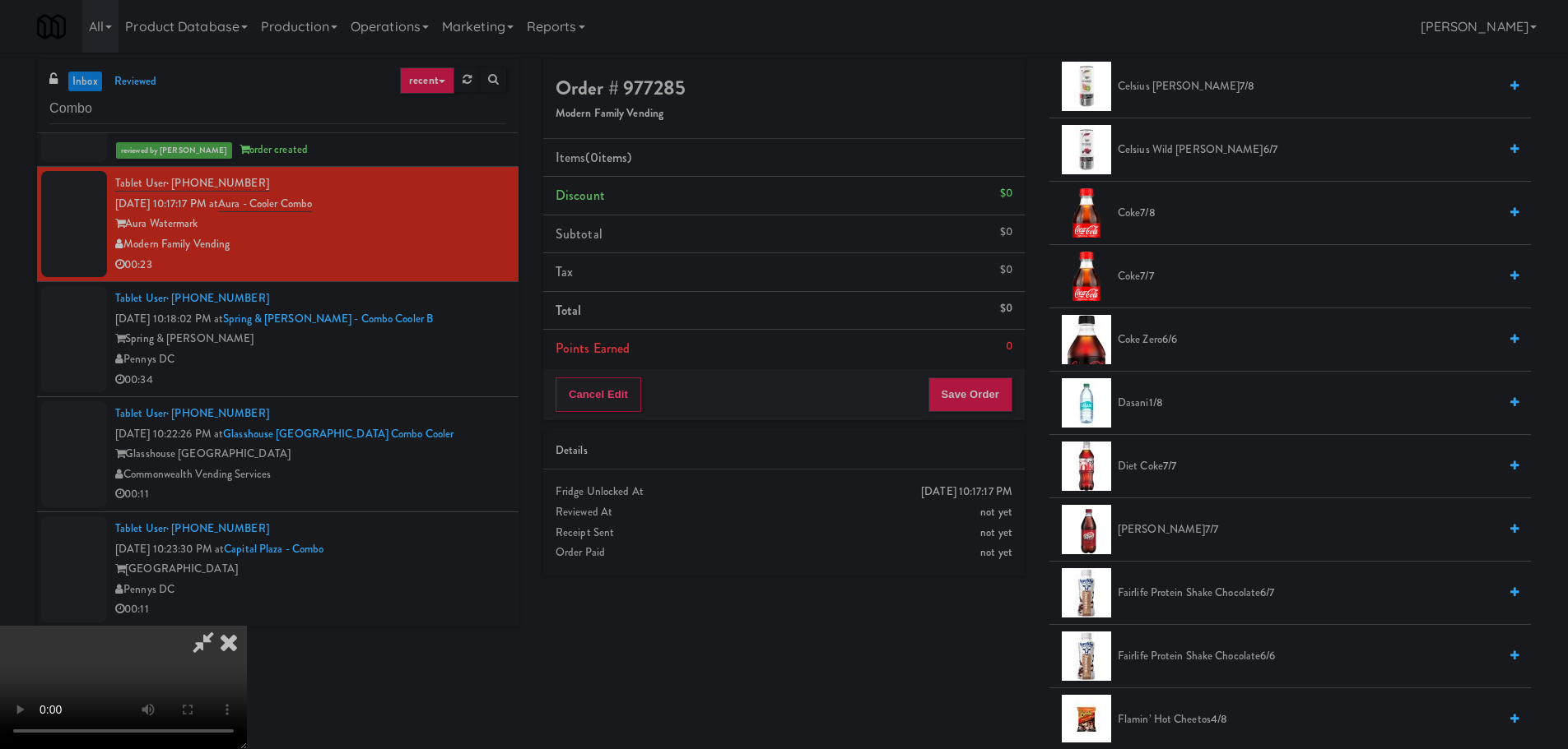
scroll to position [658, 0]
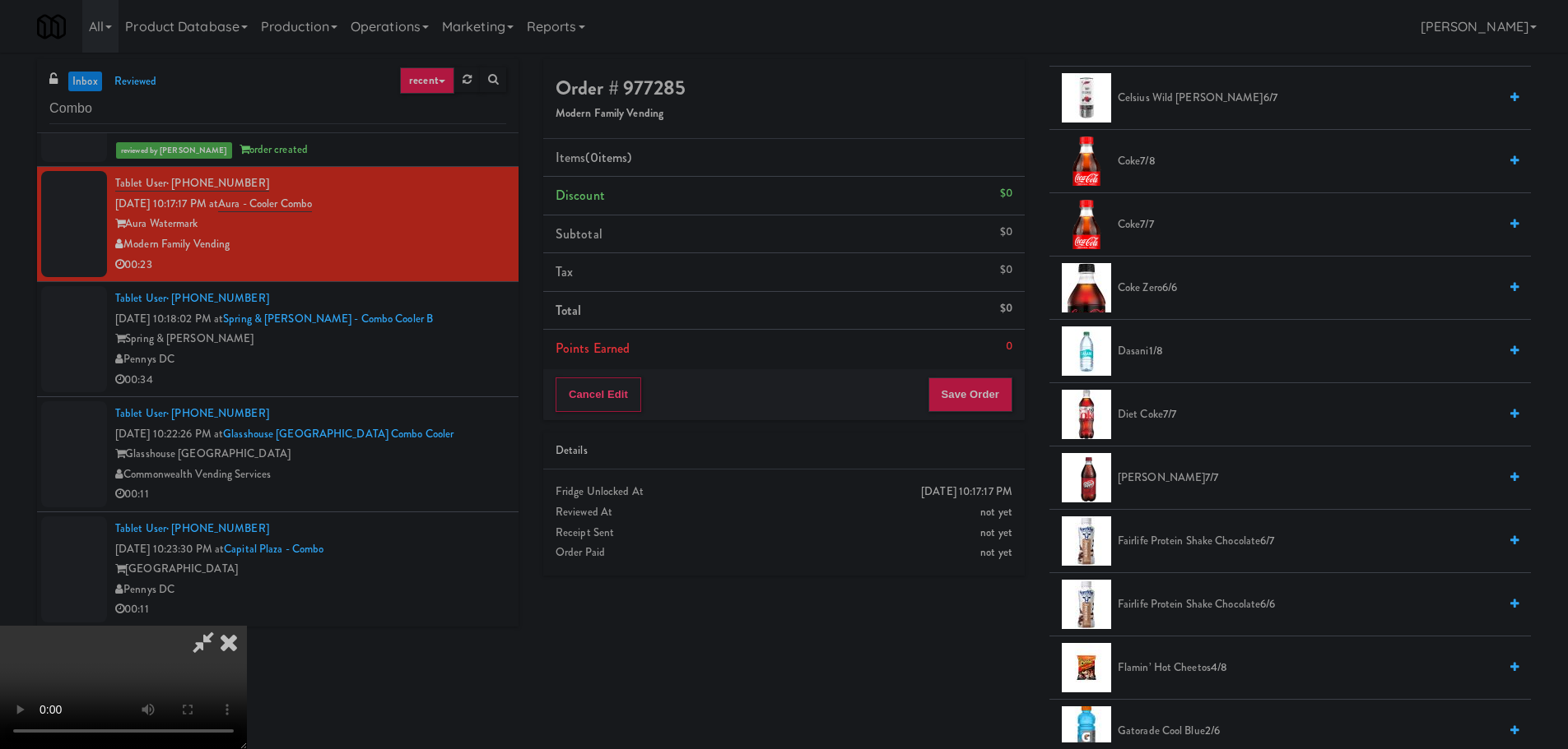
click at [1142, 542] on span "Fairlife Protein Shake Chocolate 6/7" at bounding box center [1307, 541] width 380 height 20
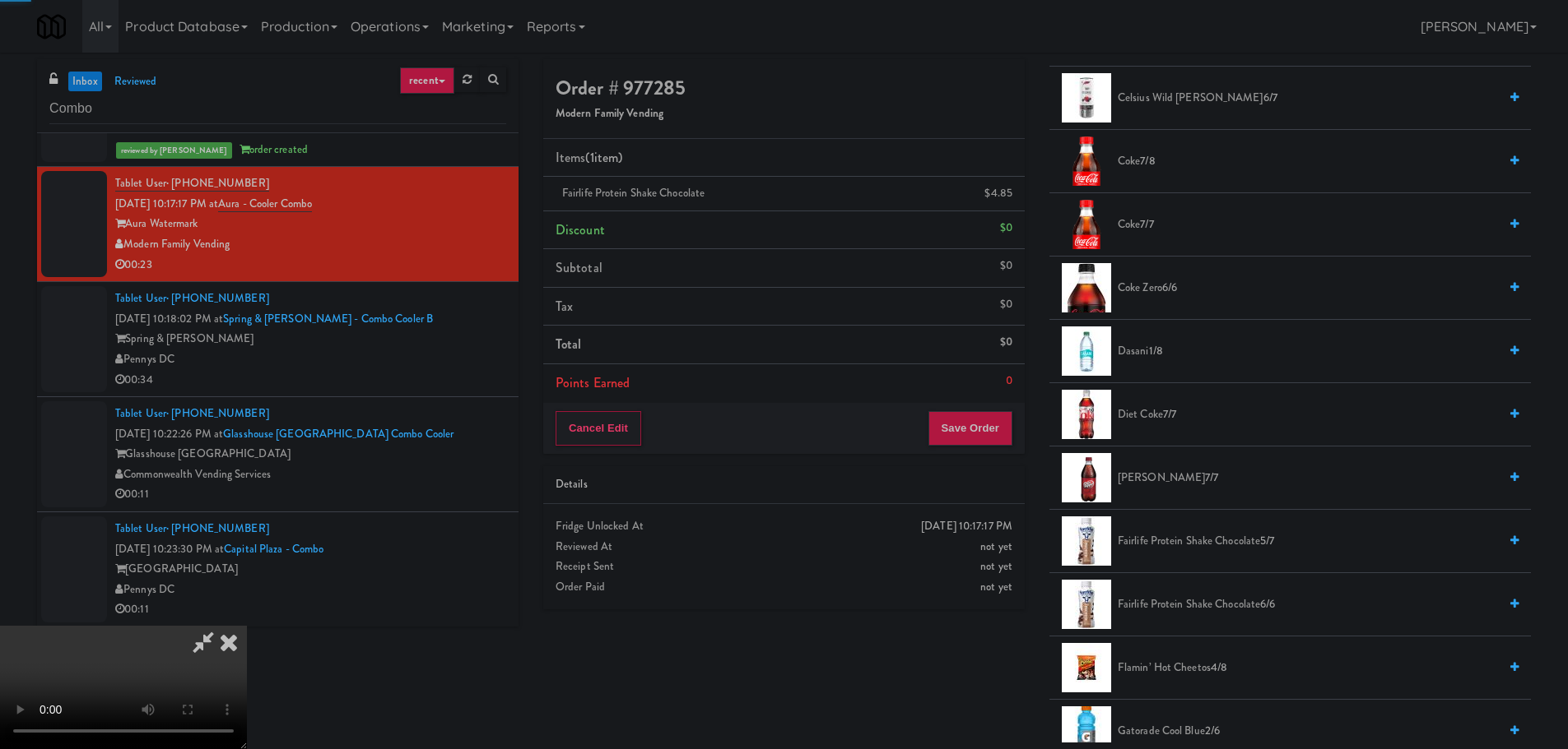
click at [247, 626] on video at bounding box center [124, 688] width 247 height 124
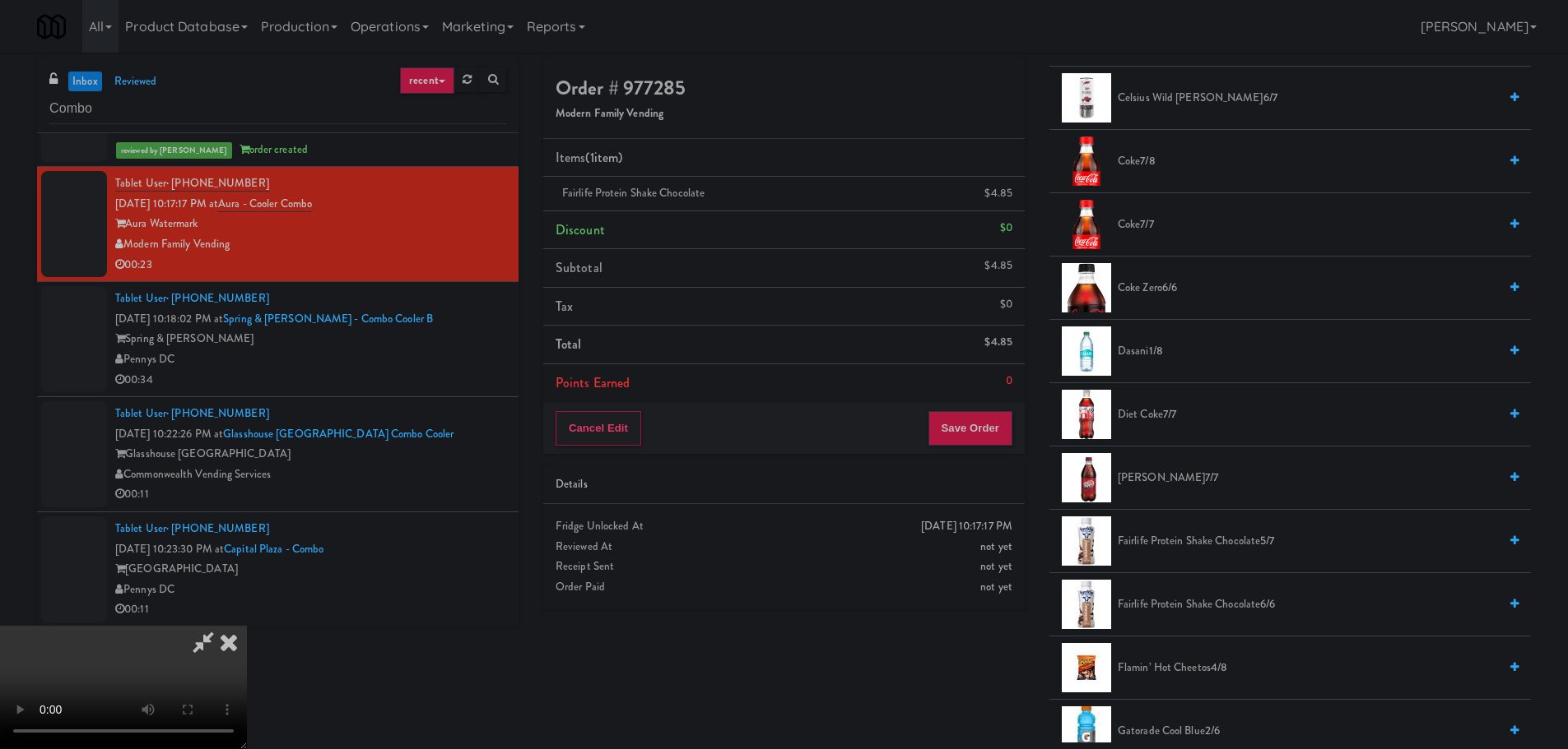
click at [247, 626] on video at bounding box center [124, 688] width 247 height 124
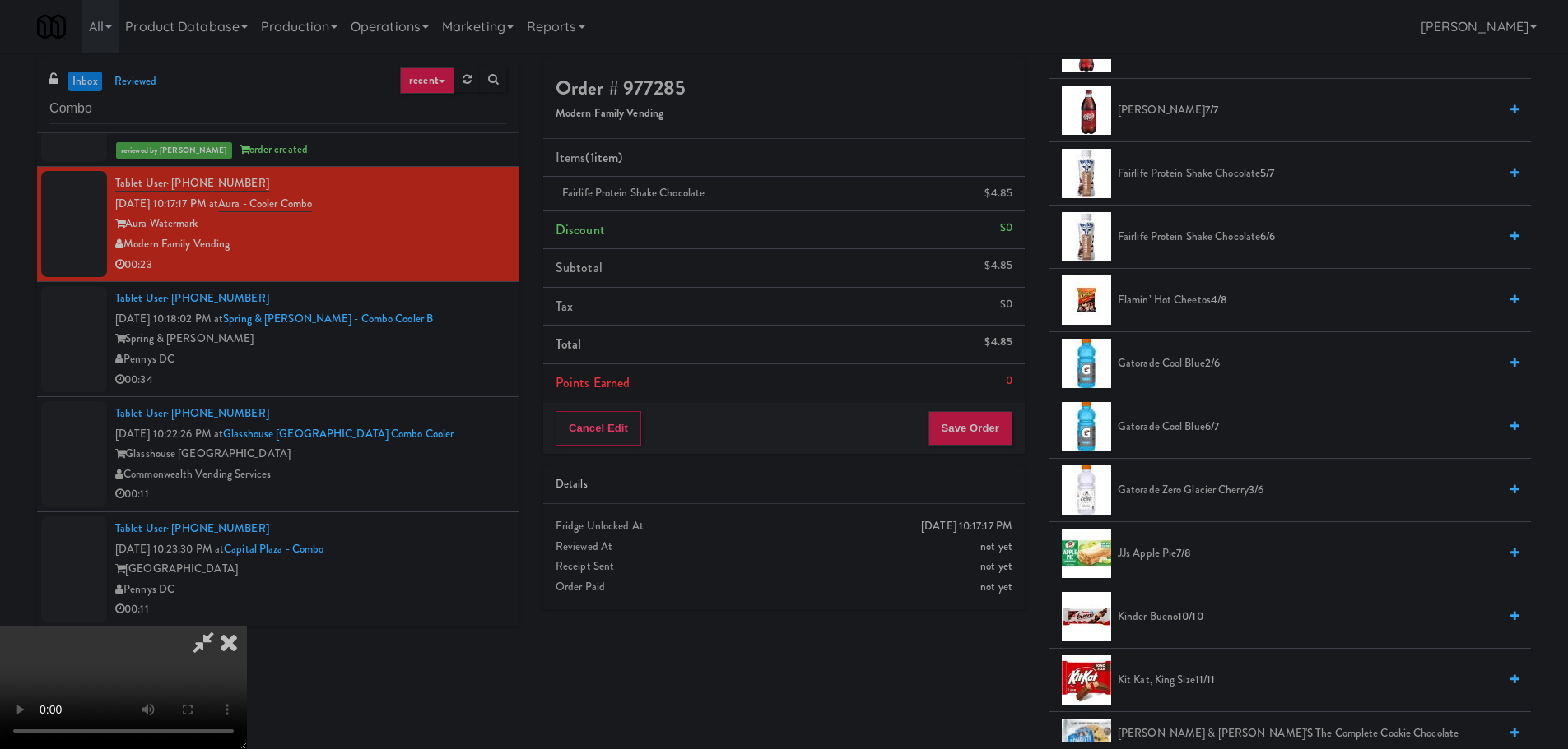
scroll to position [823, 0]
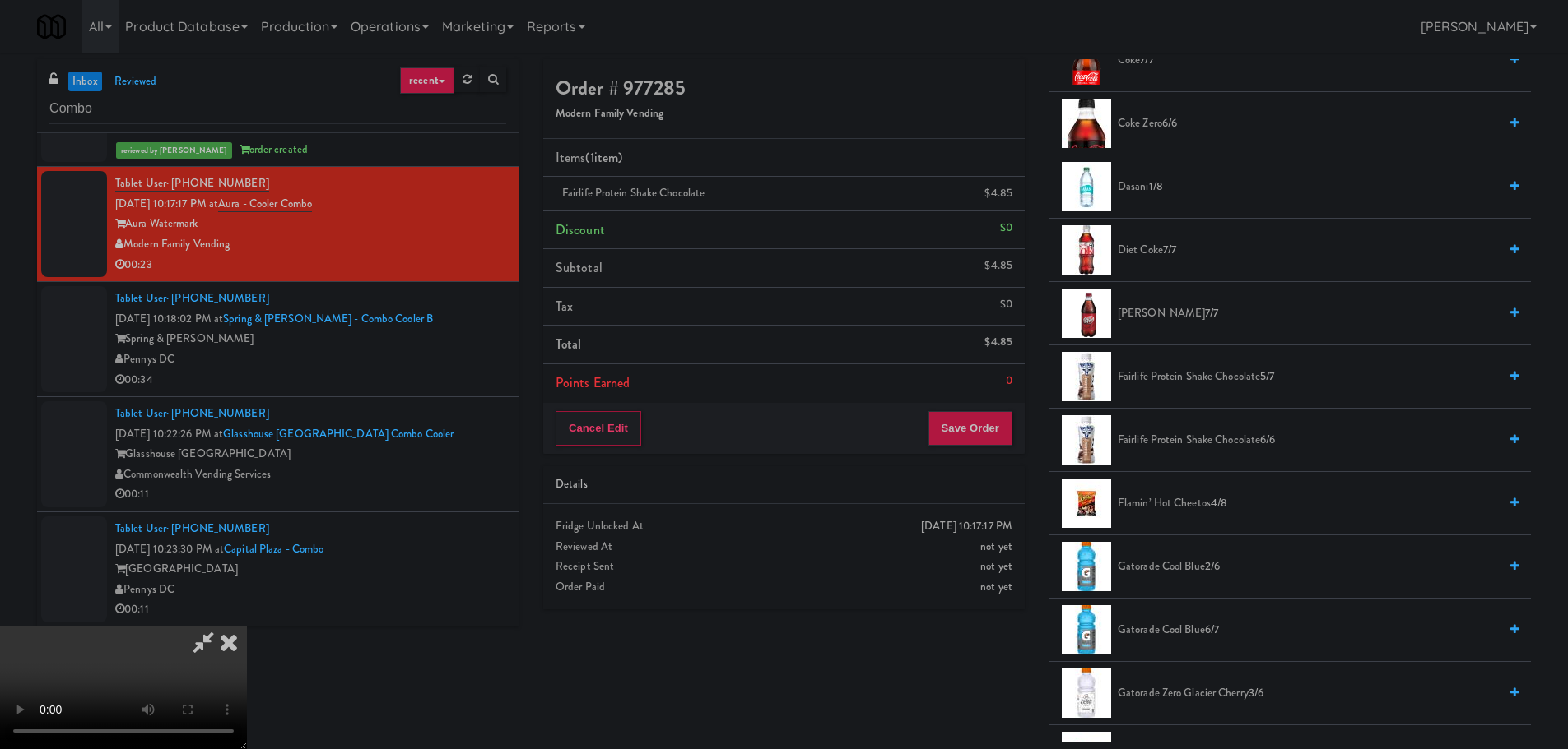
click at [1160, 321] on span "[PERSON_NAME] 7/7" at bounding box center [1307, 313] width 380 height 20
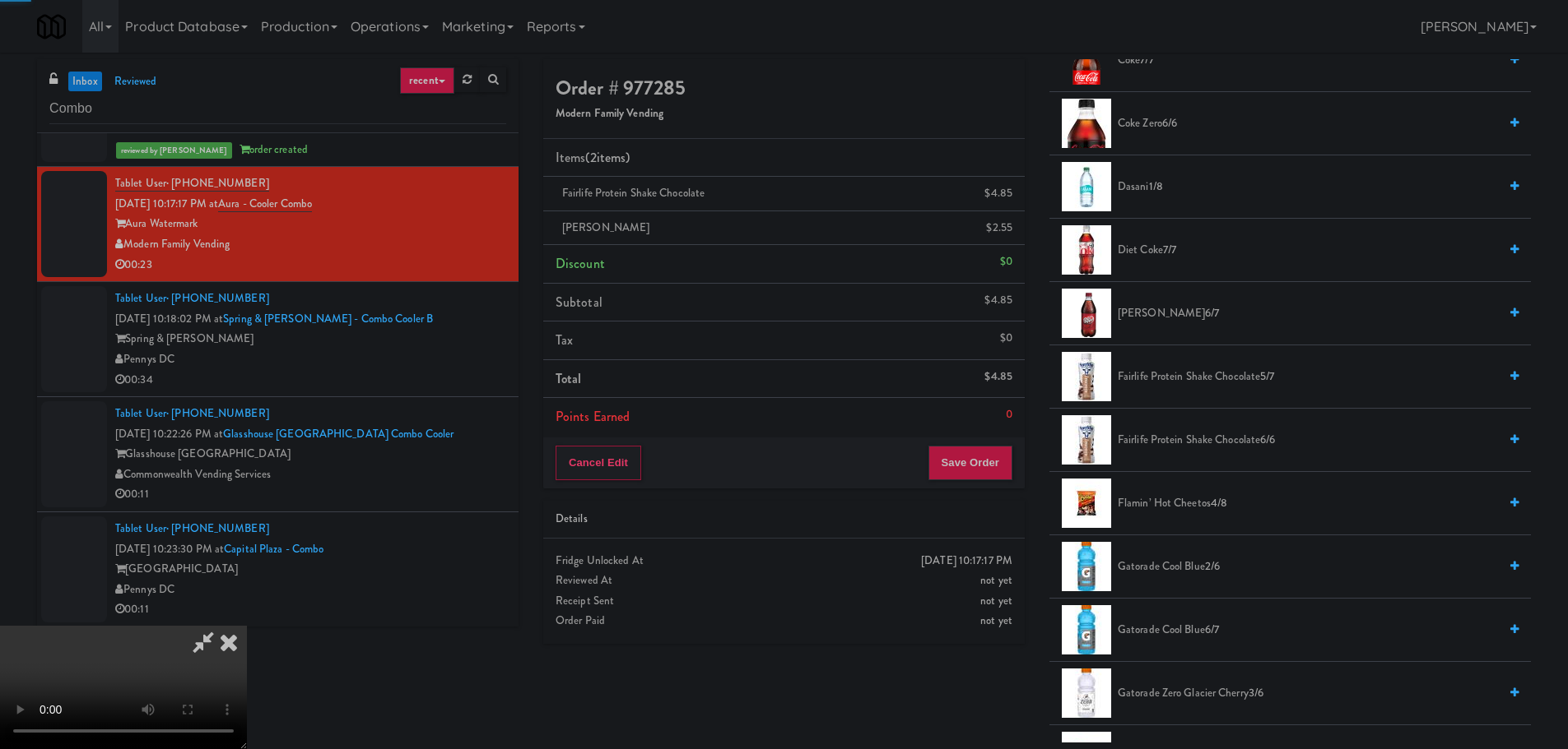
click at [247, 626] on video at bounding box center [124, 688] width 247 height 124
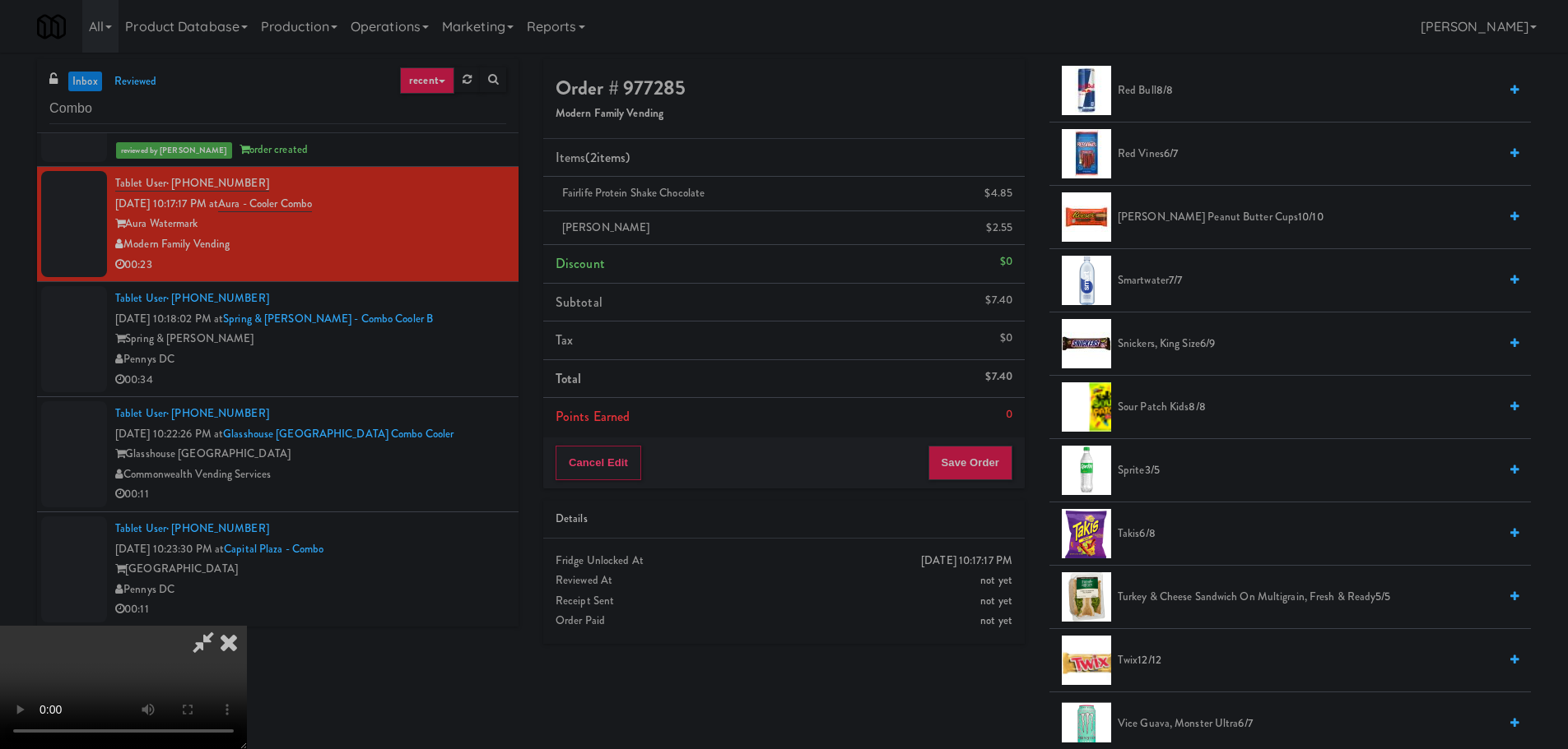
scroll to position [1809, 0]
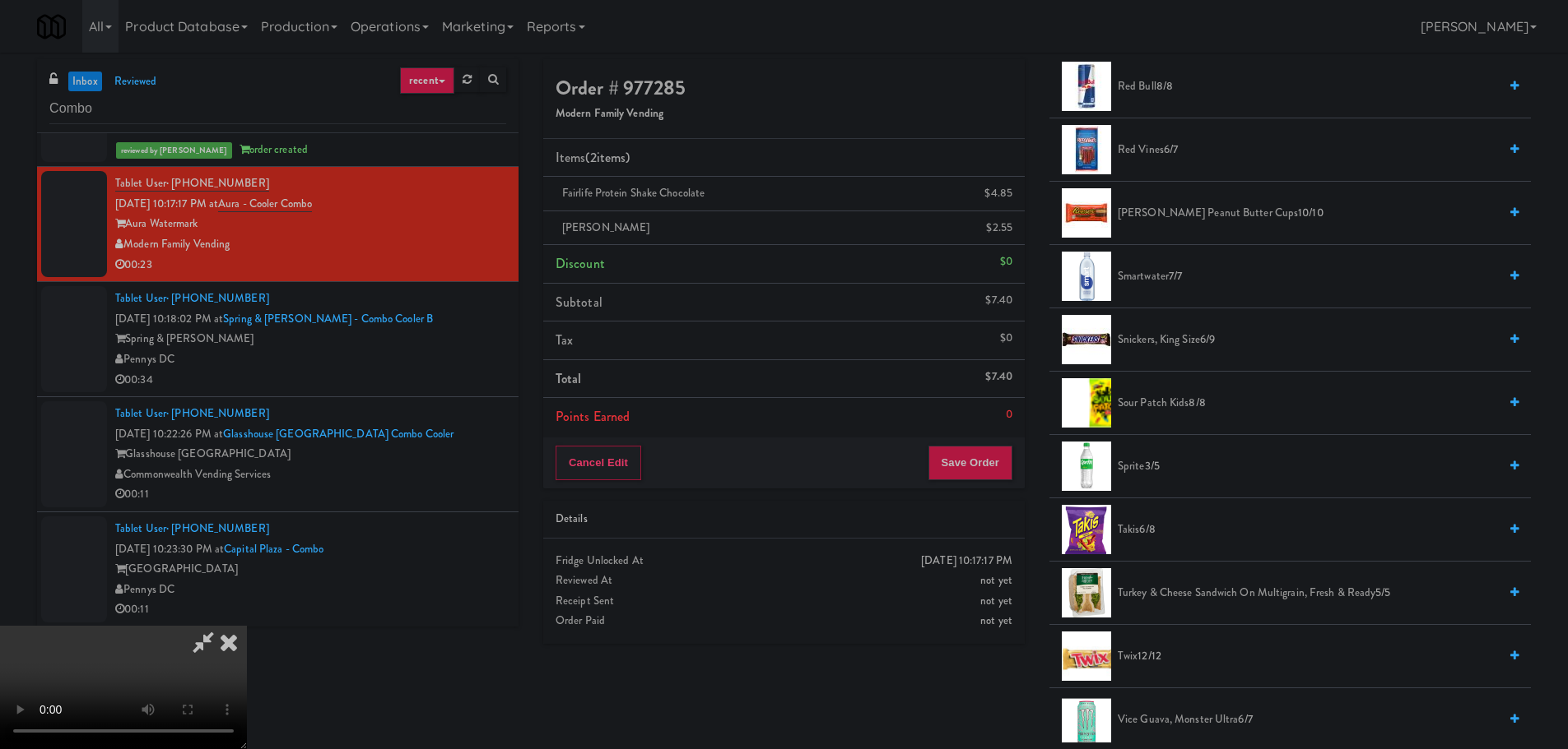
click at [1141, 458] on span "Sprite 3/5" at bounding box center [1307, 466] width 380 height 20
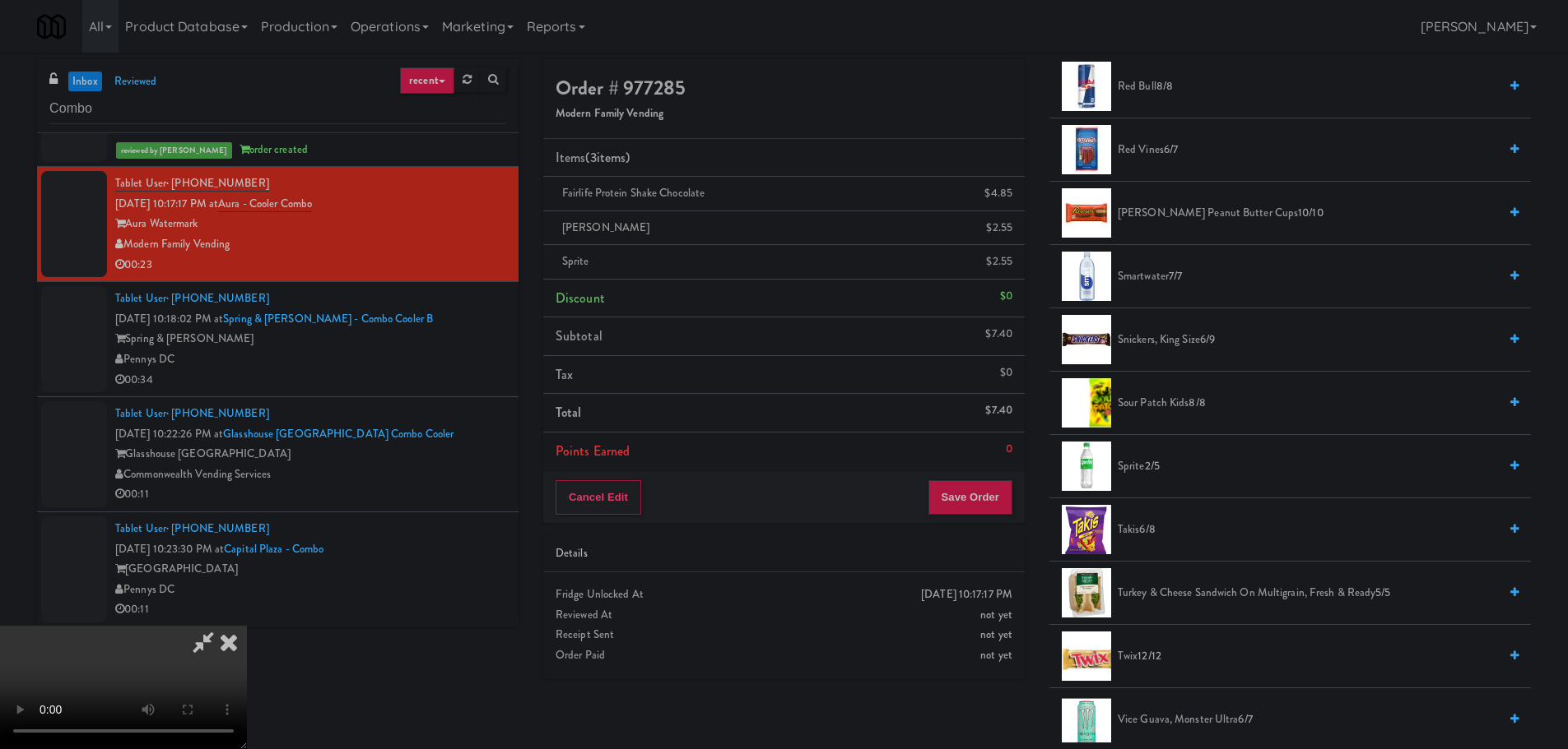
click at [247, 626] on video at bounding box center [124, 688] width 247 height 124
click at [1016, 487] on div "Cancel Edit Save Order" at bounding box center [784, 497] width 481 height 51
click at [995, 496] on button "Save Order" at bounding box center [971, 498] width 84 height 34
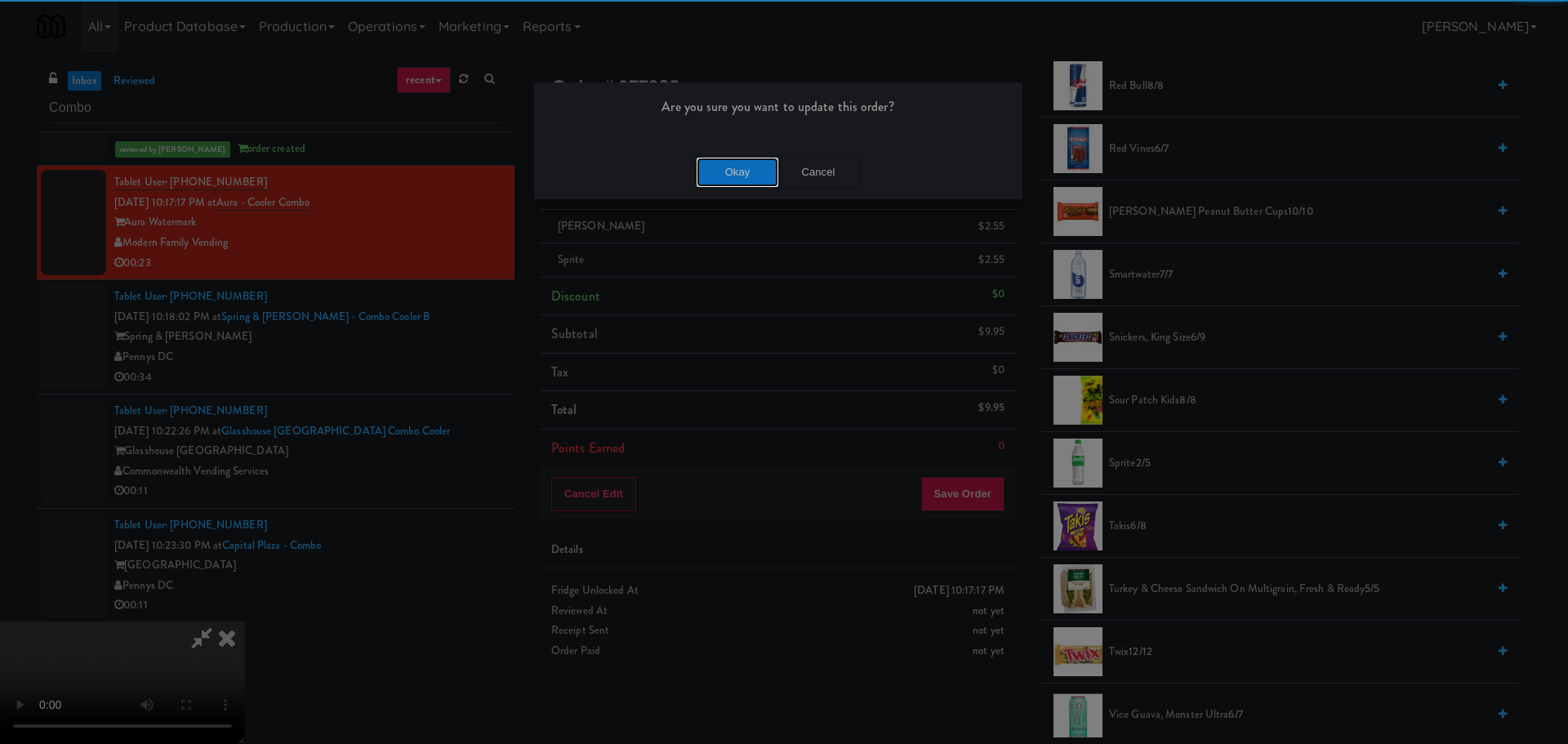
click at [743, 177] on button "Okay" at bounding box center [738, 172] width 82 height 29
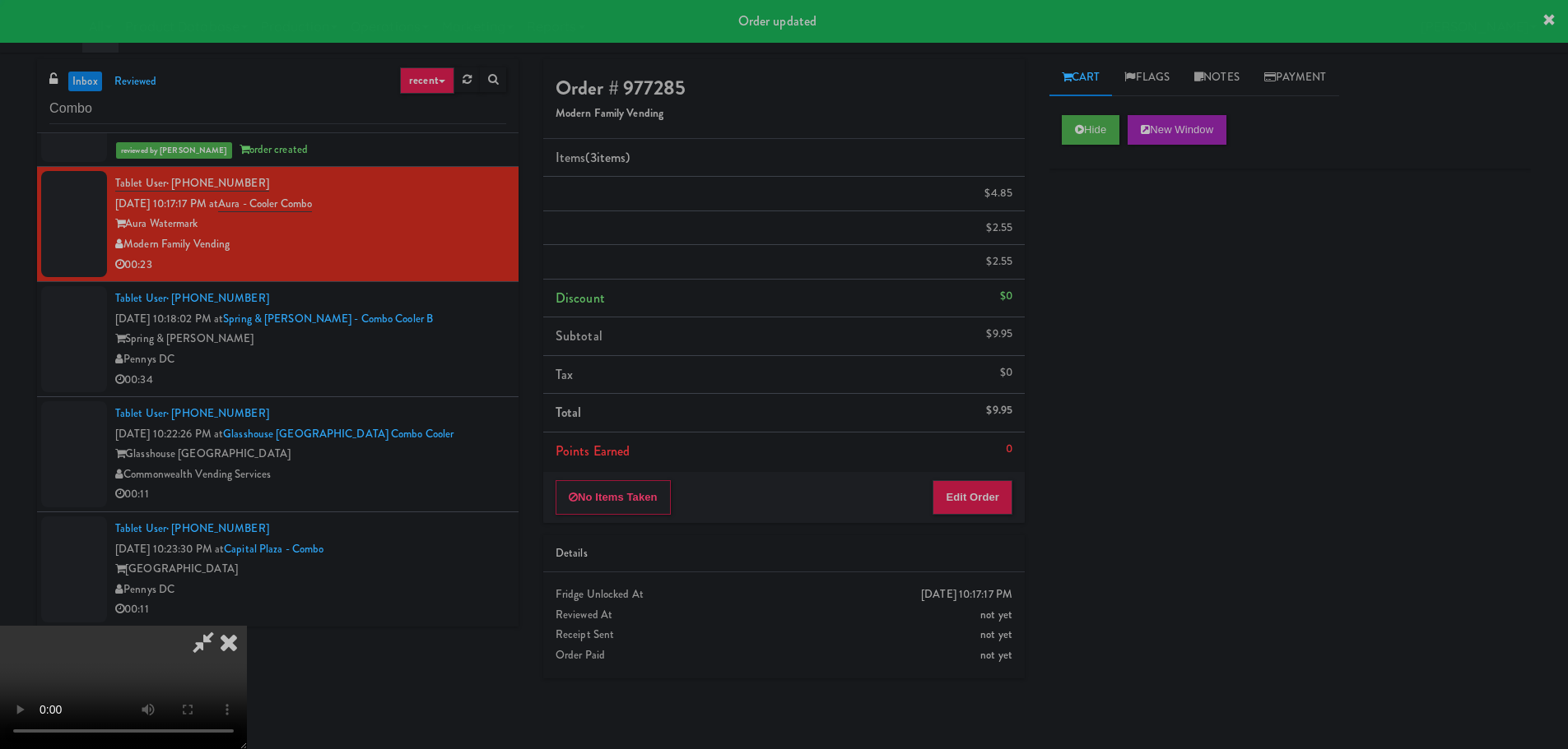
scroll to position [0, 0]
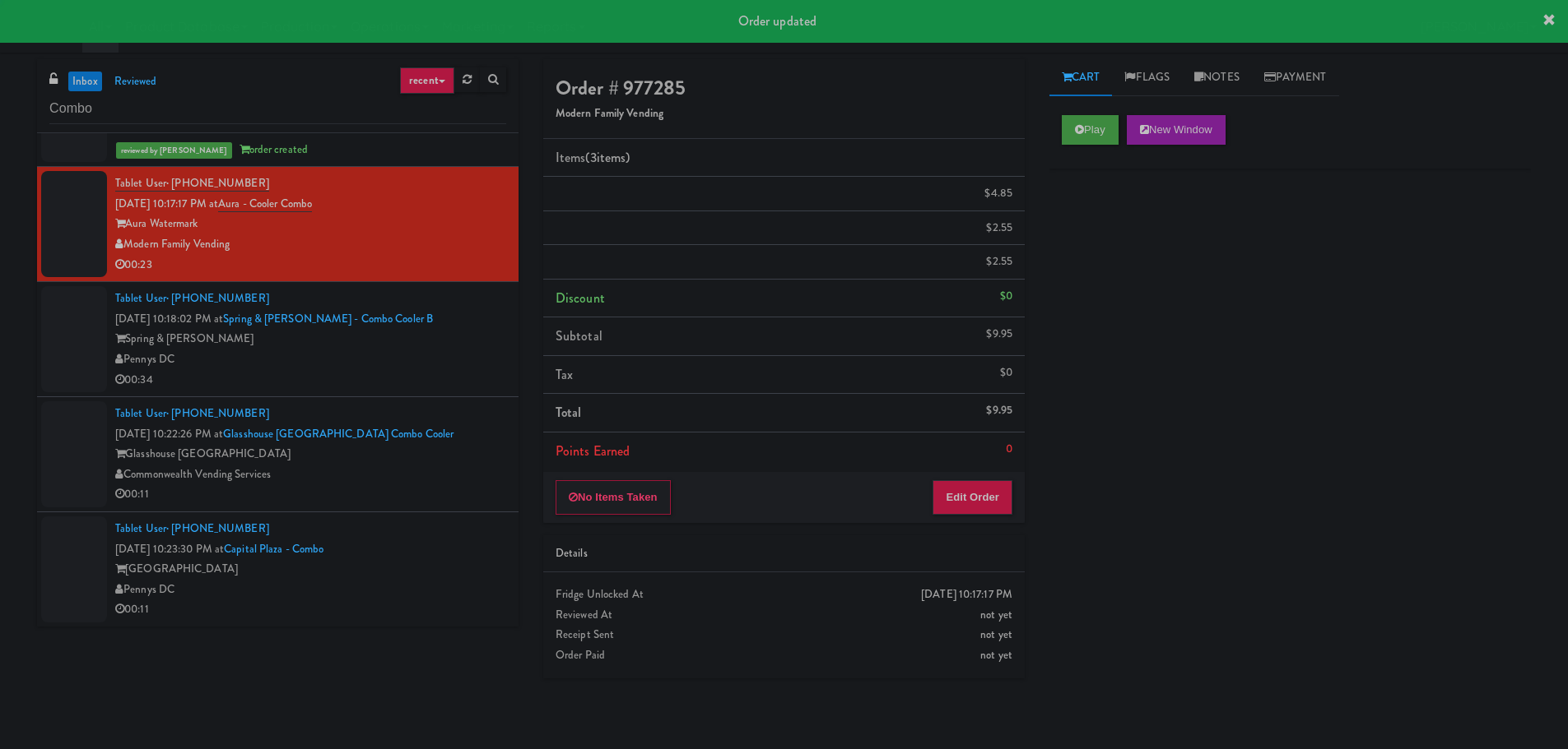
click at [431, 367] on div "Pennys DC" at bounding box center [311, 359] width 391 height 20
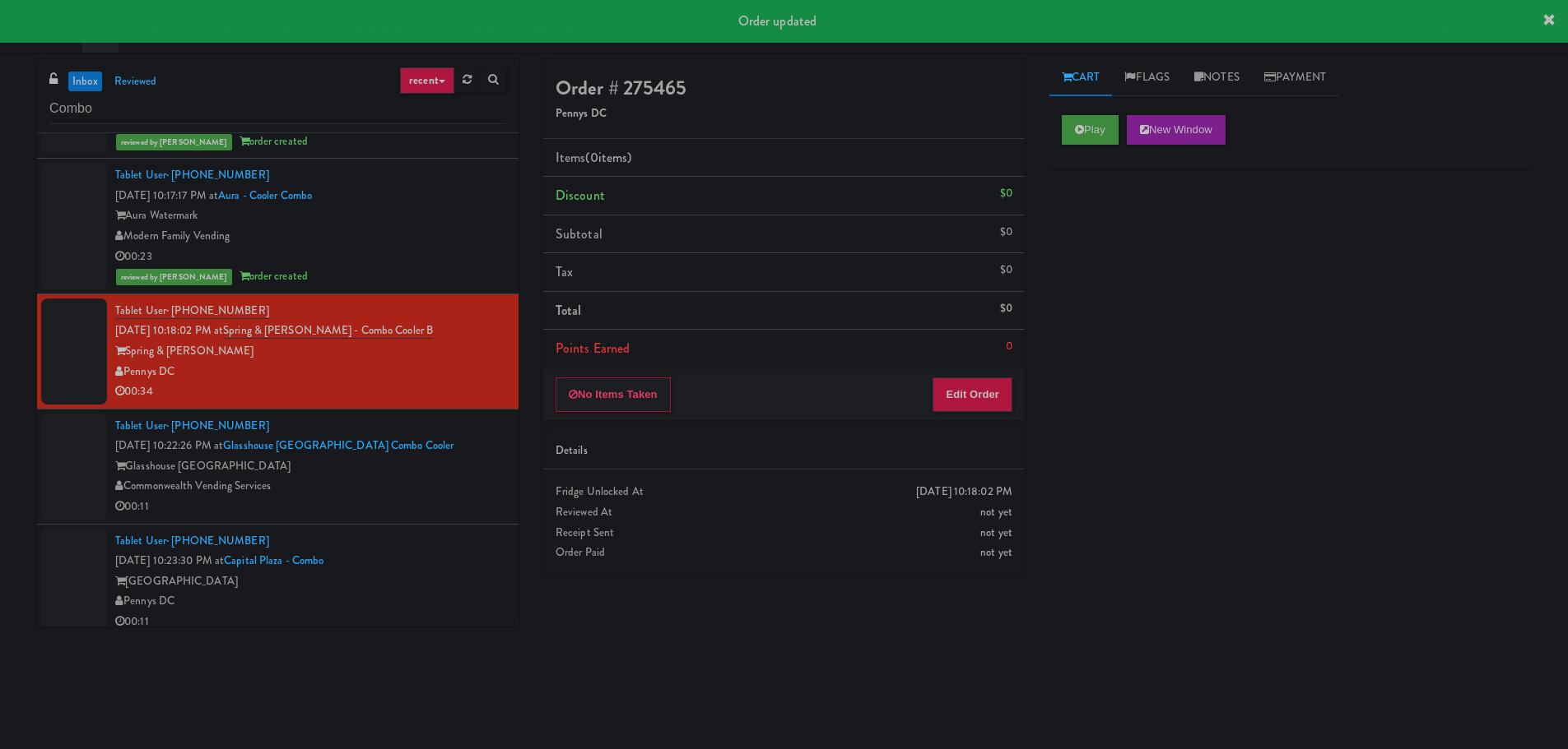
scroll to position [1476, 0]
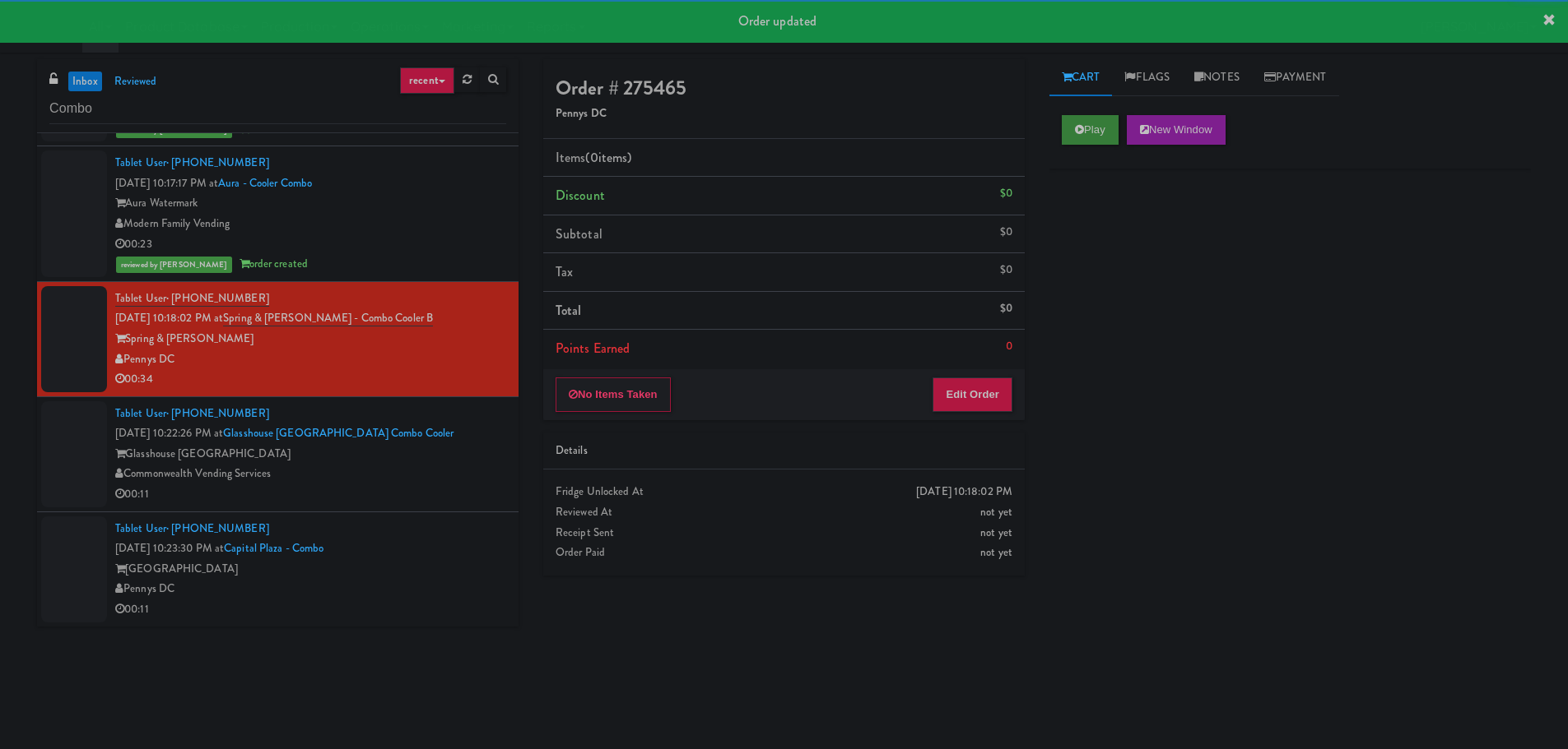
drag, startPoint x: 1095, startPoint y: 108, endPoint x: 1098, endPoint y: 130, distance: 22.2
click at [1095, 108] on div "Play New Window" at bounding box center [1290, 135] width 481 height 66
click at [1098, 131] on button "Play" at bounding box center [1090, 129] width 57 height 30
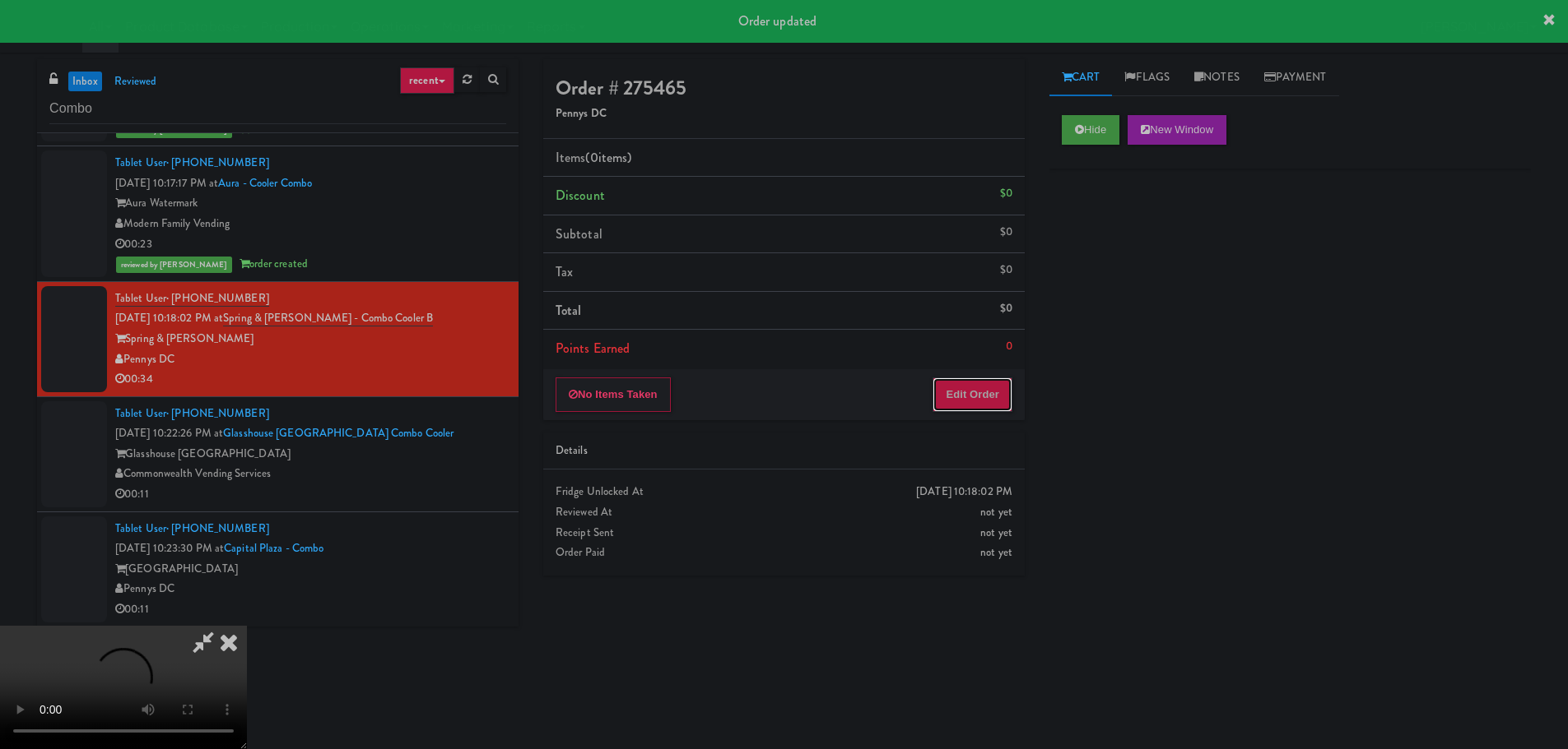
click at [982, 411] on button "Edit Order" at bounding box center [972, 395] width 80 height 34
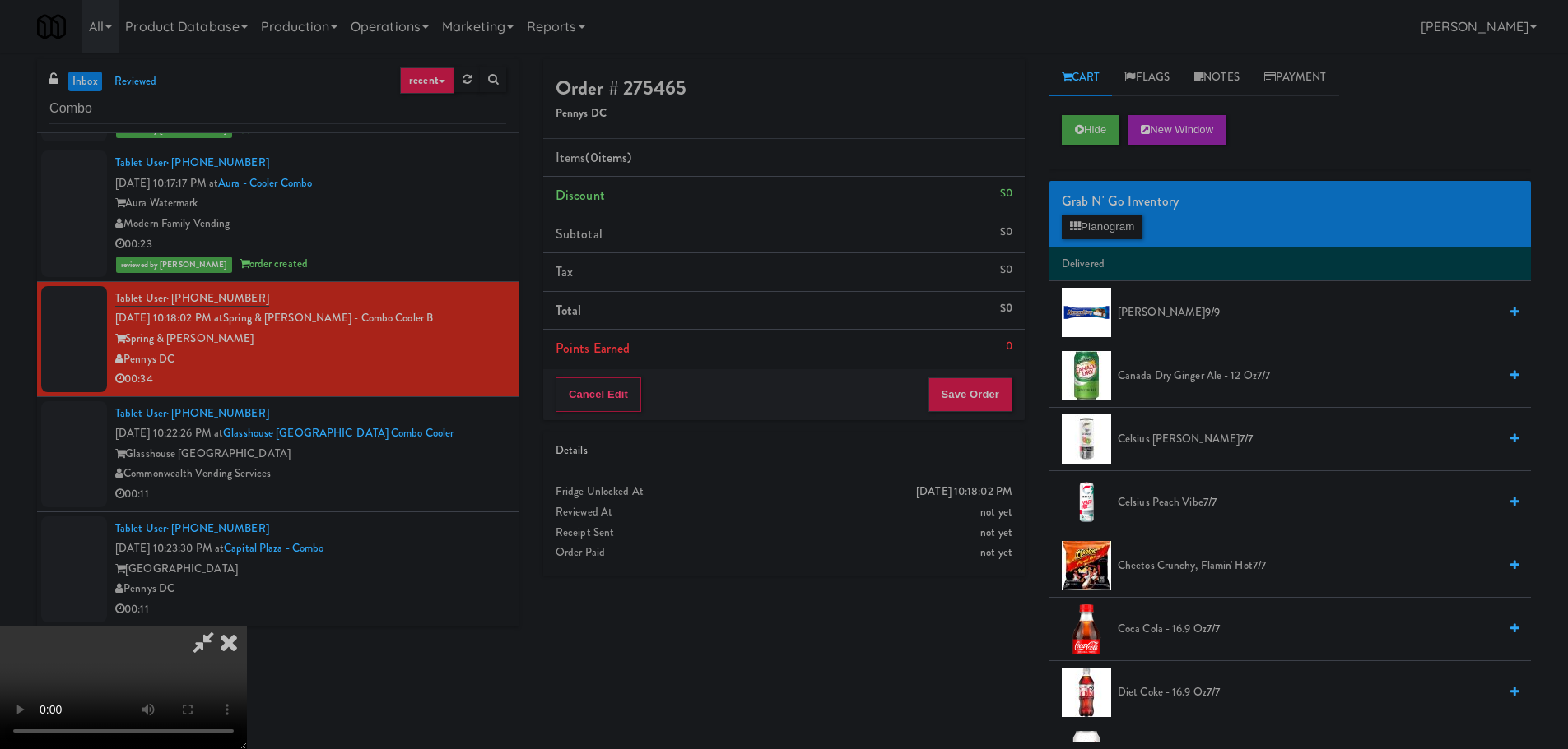
scroll to position [0, 0]
drag, startPoint x: 621, startPoint y: 411, endPoint x: 832, endPoint y: 394, distance: 211.7
click at [247, 626] on video at bounding box center [124, 688] width 247 height 124
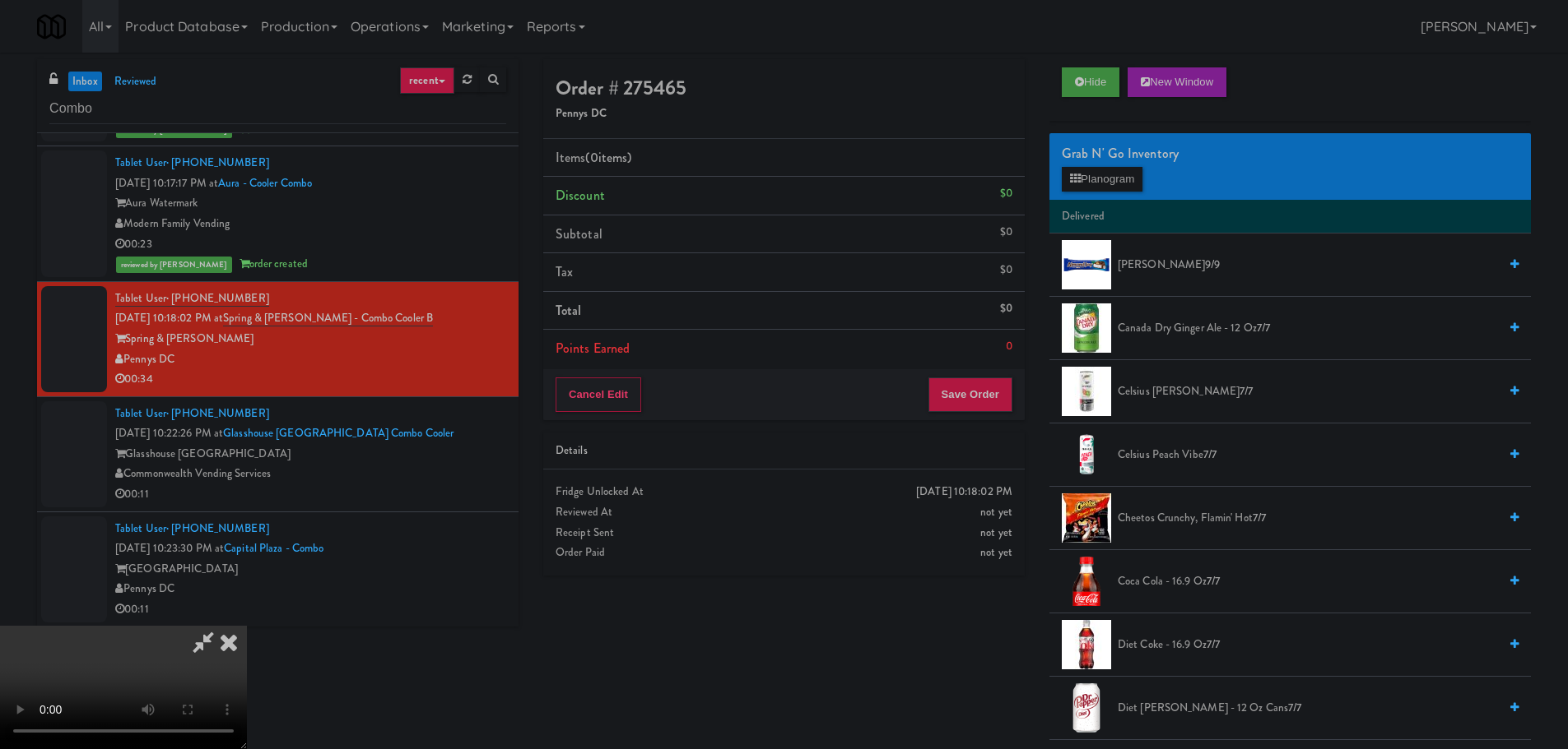
scroll to position [411, 0]
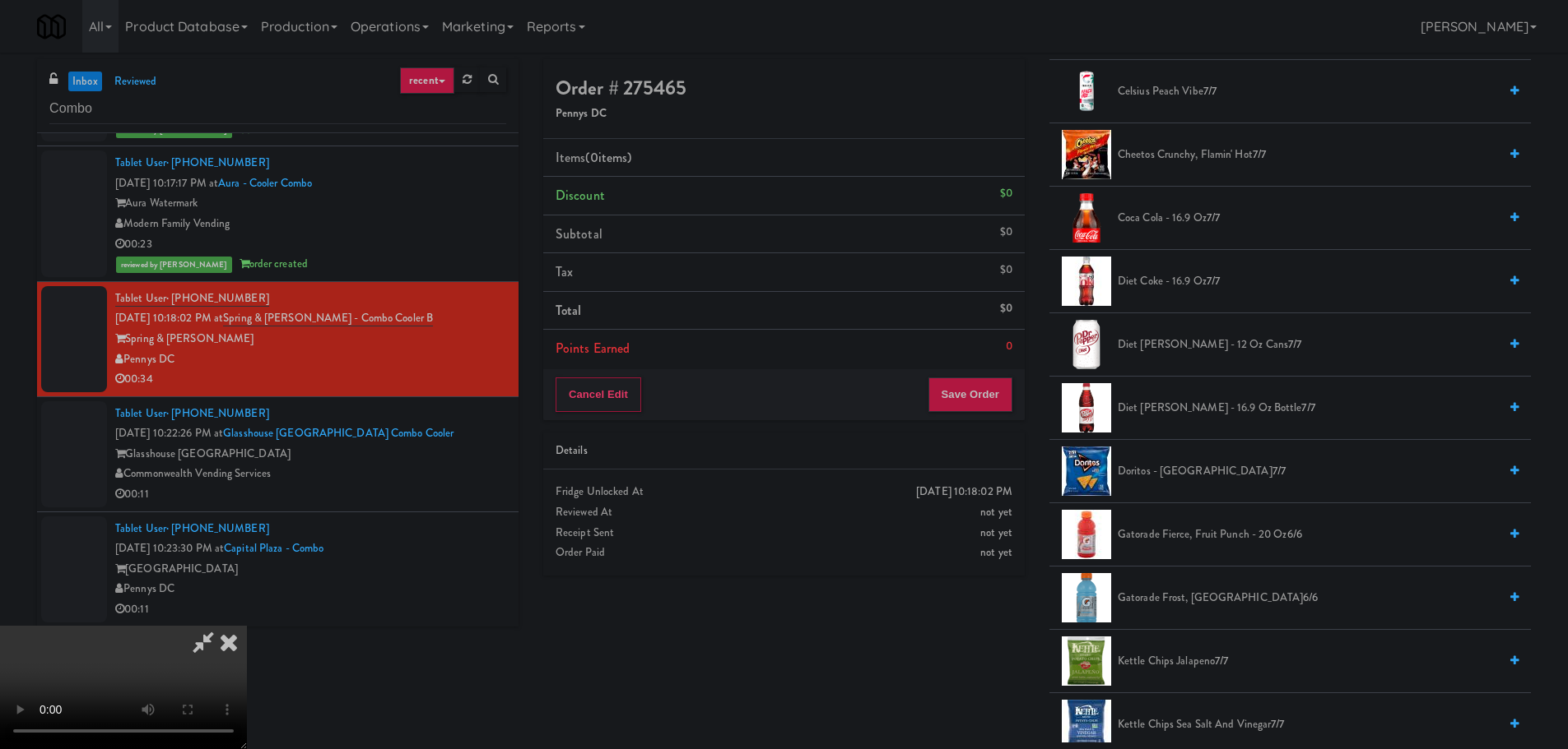
click at [1192, 459] on li "Doritos - Cool Ranch 7/7" at bounding box center [1290, 471] width 481 height 63
click at [1189, 468] on span "Doritos - Cool Ranch 7/7" at bounding box center [1307, 471] width 380 height 20
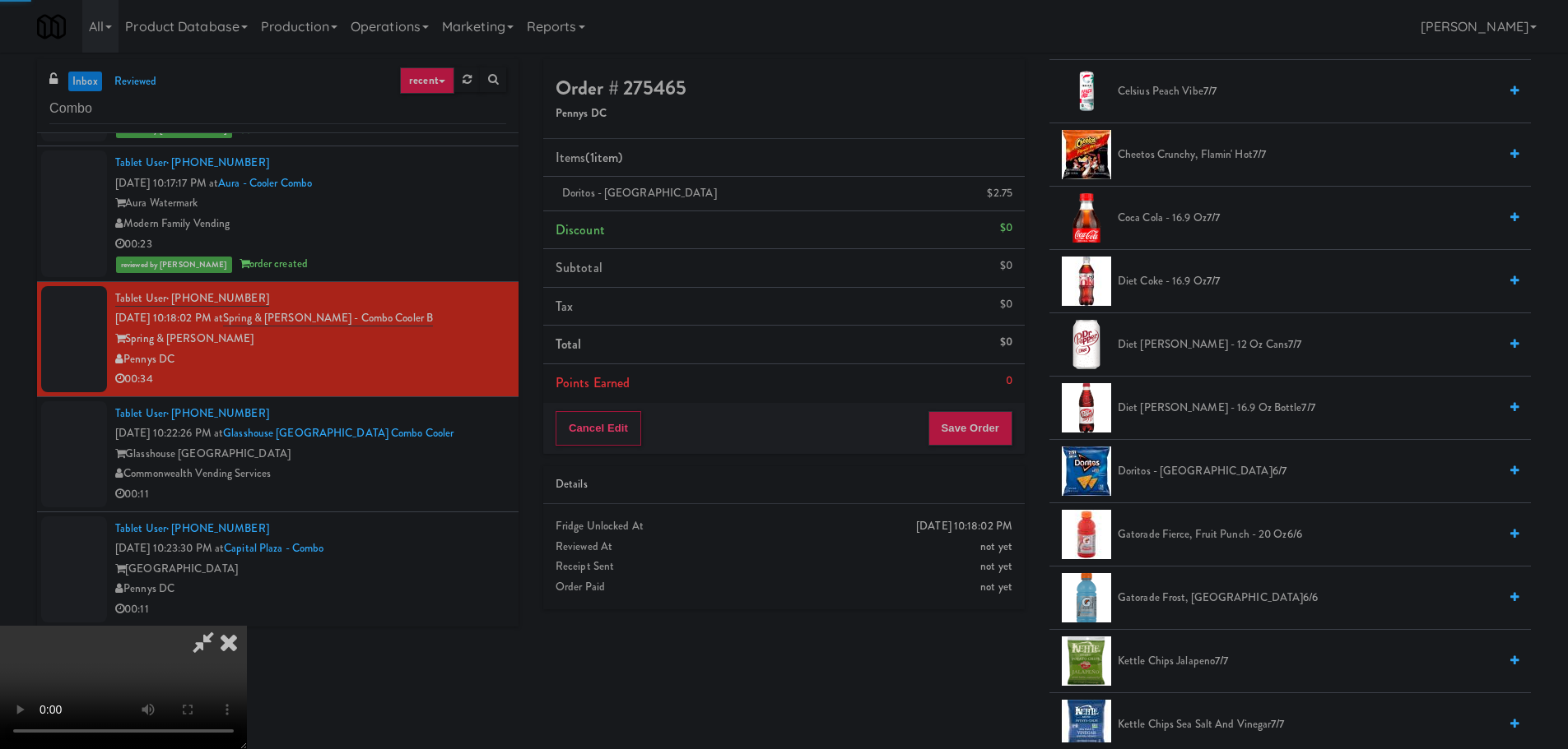
click at [247, 626] on video at bounding box center [124, 688] width 247 height 124
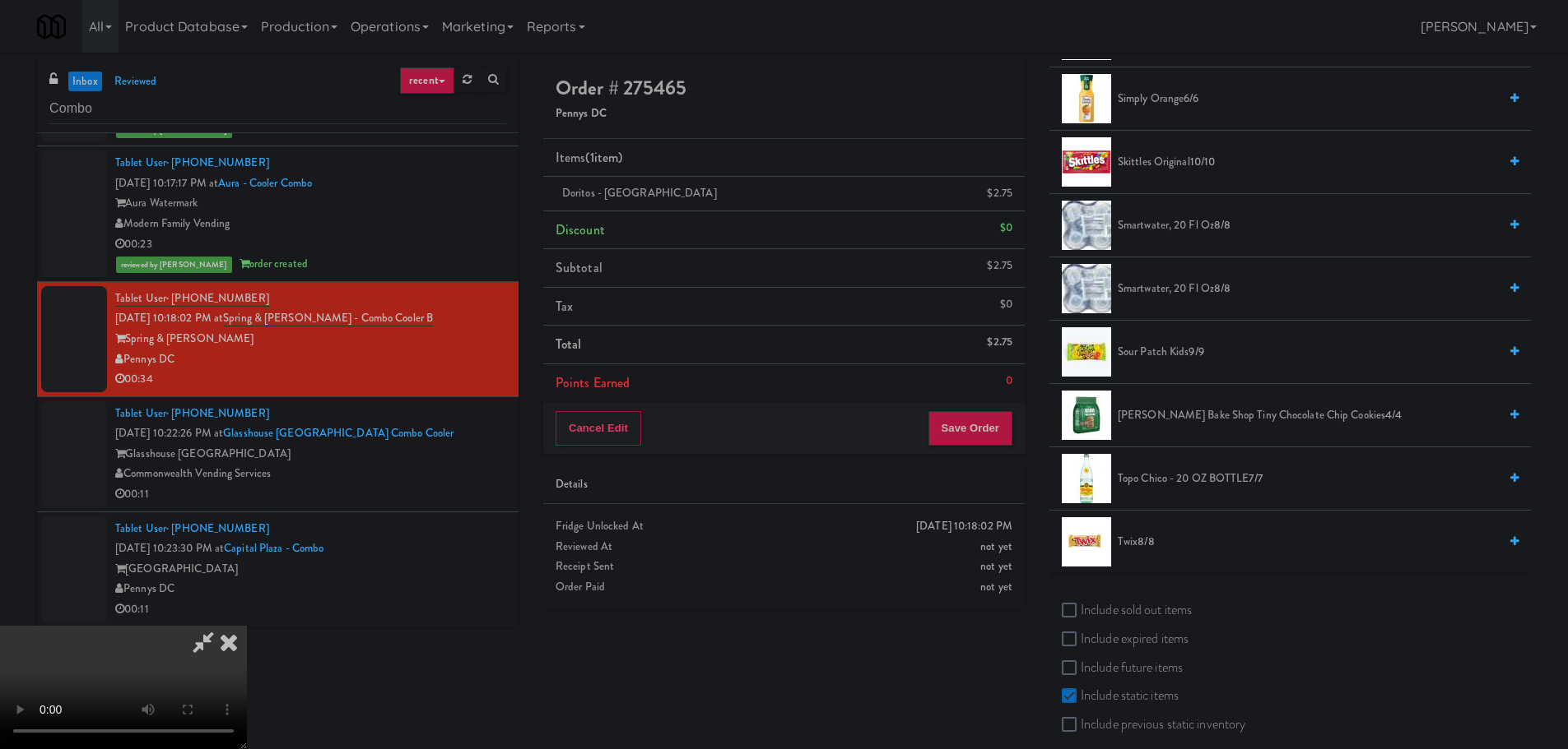
scroll to position [1883, 0]
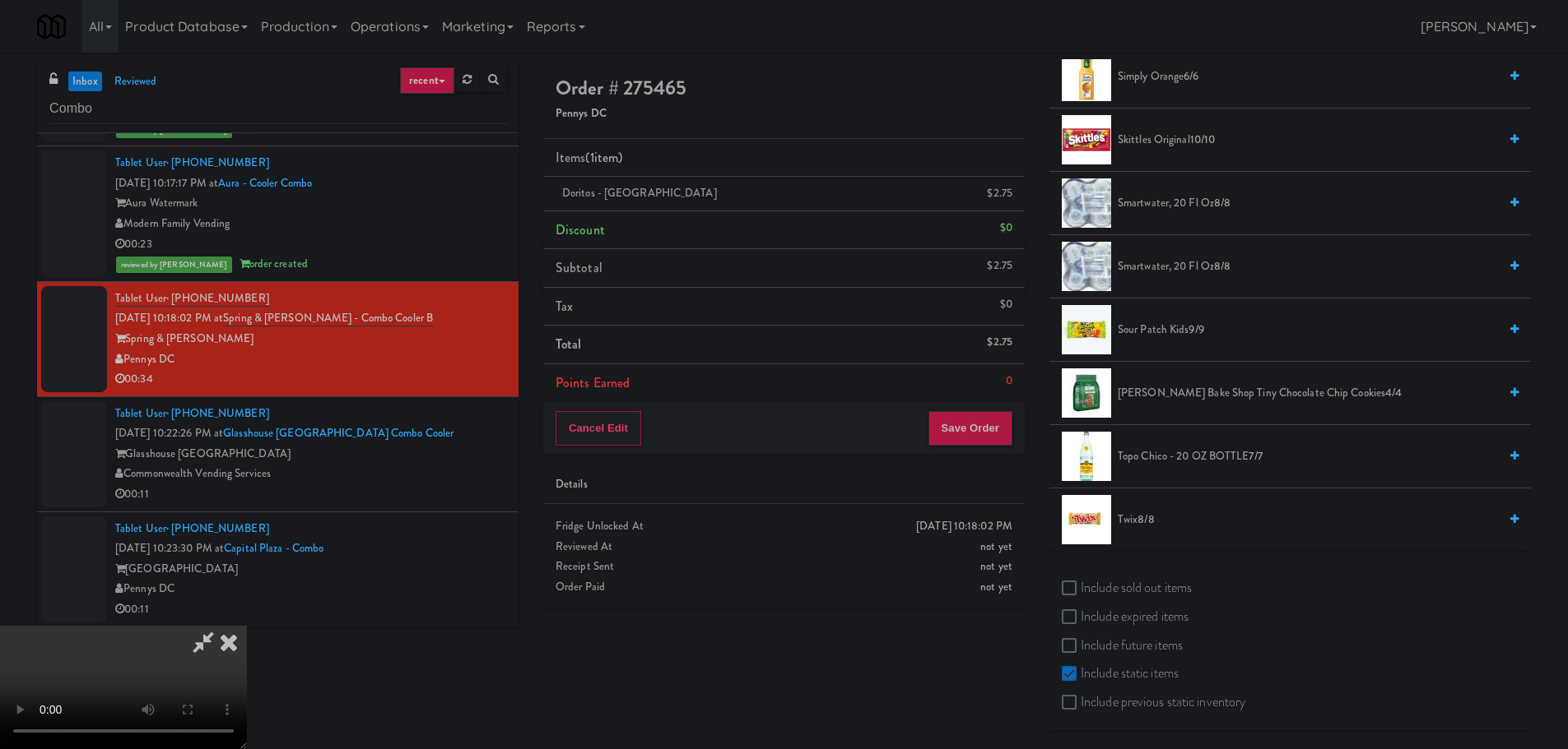
click at [1164, 332] on span "Sour Patch Kids 9/9" at bounding box center [1307, 329] width 380 height 20
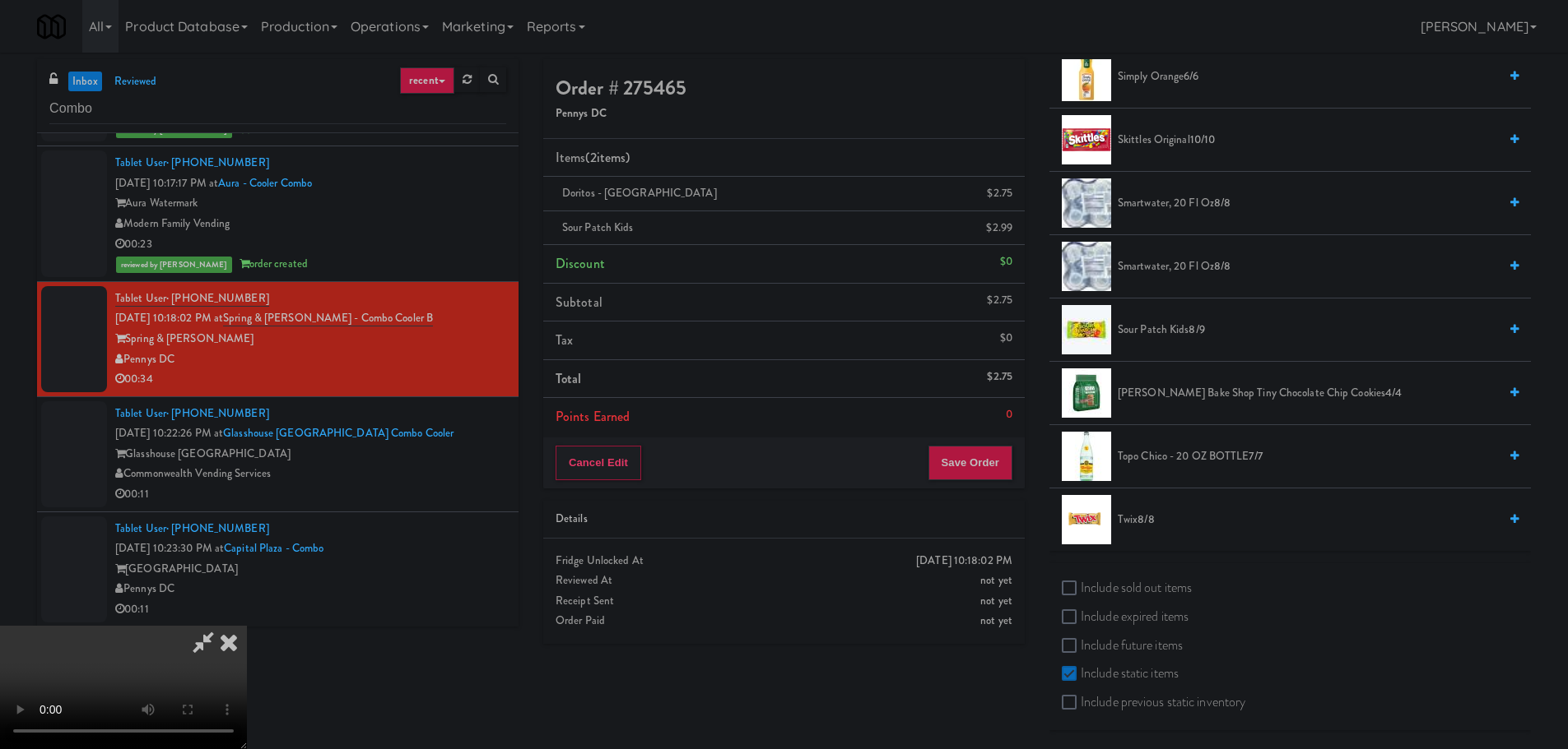
click at [247, 626] on video at bounding box center [124, 688] width 247 height 124
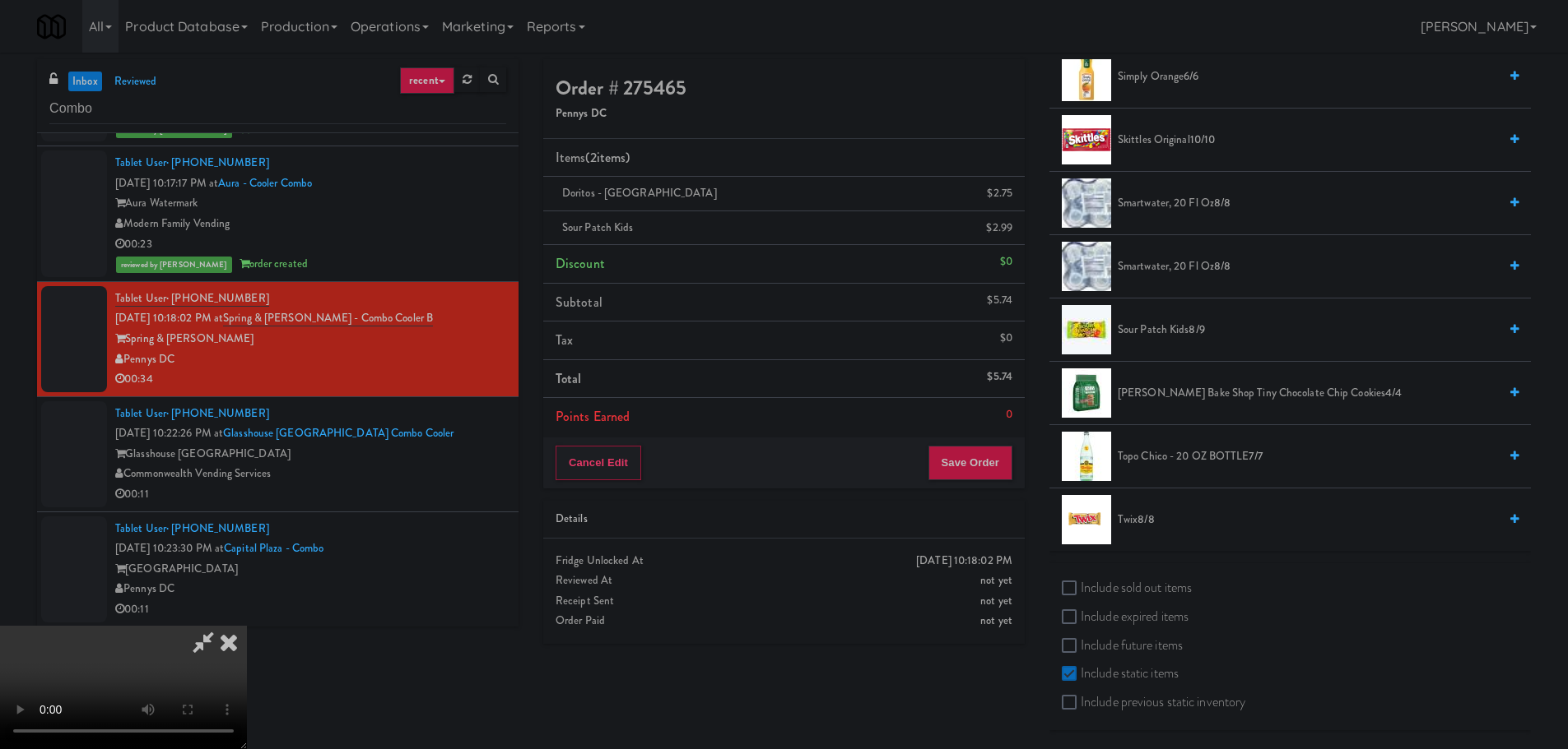
drag, startPoint x: 645, startPoint y: 601, endPoint x: 720, endPoint y: 579, distance: 78.2
click at [247, 626] on video at bounding box center [124, 688] width 247 height 124
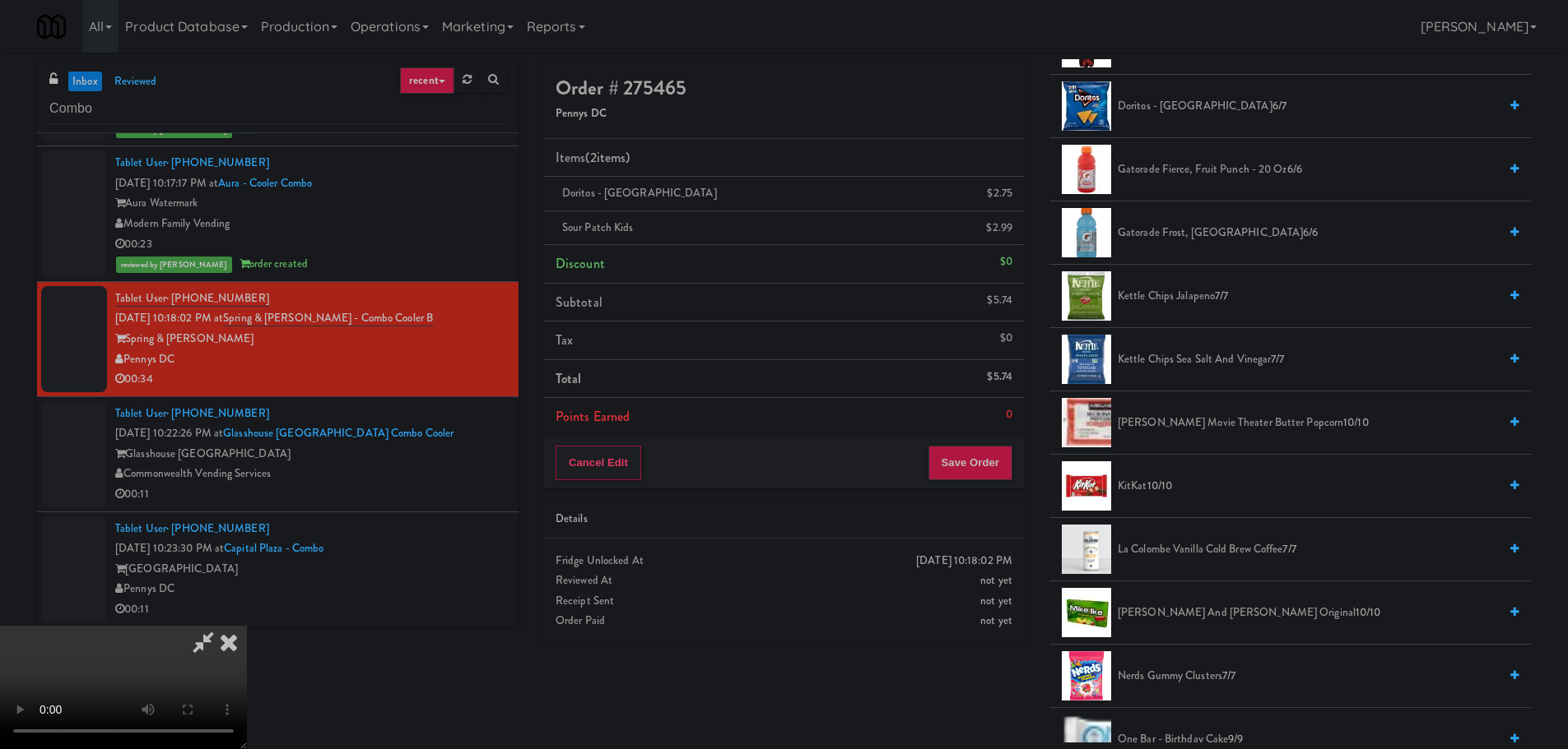
scroll to position [823, 0]
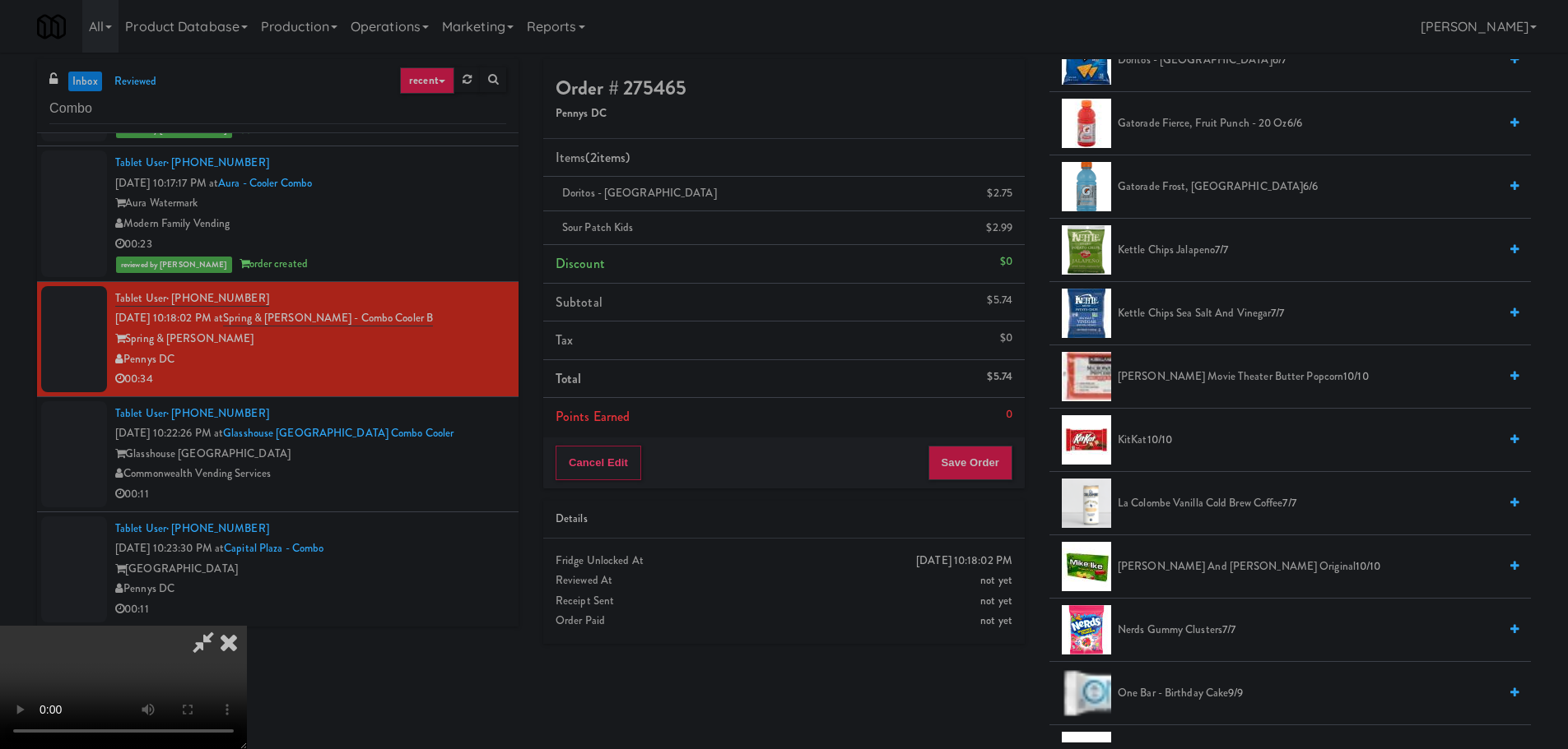
click at [1196, 319] on span "Kettle Chips Sea Salt and Vinegar 7/7" at bounding box center [1307, 313] width 380 height 20
click at [247, 626] on video at bounding box center [124, 688] width 247 height 124
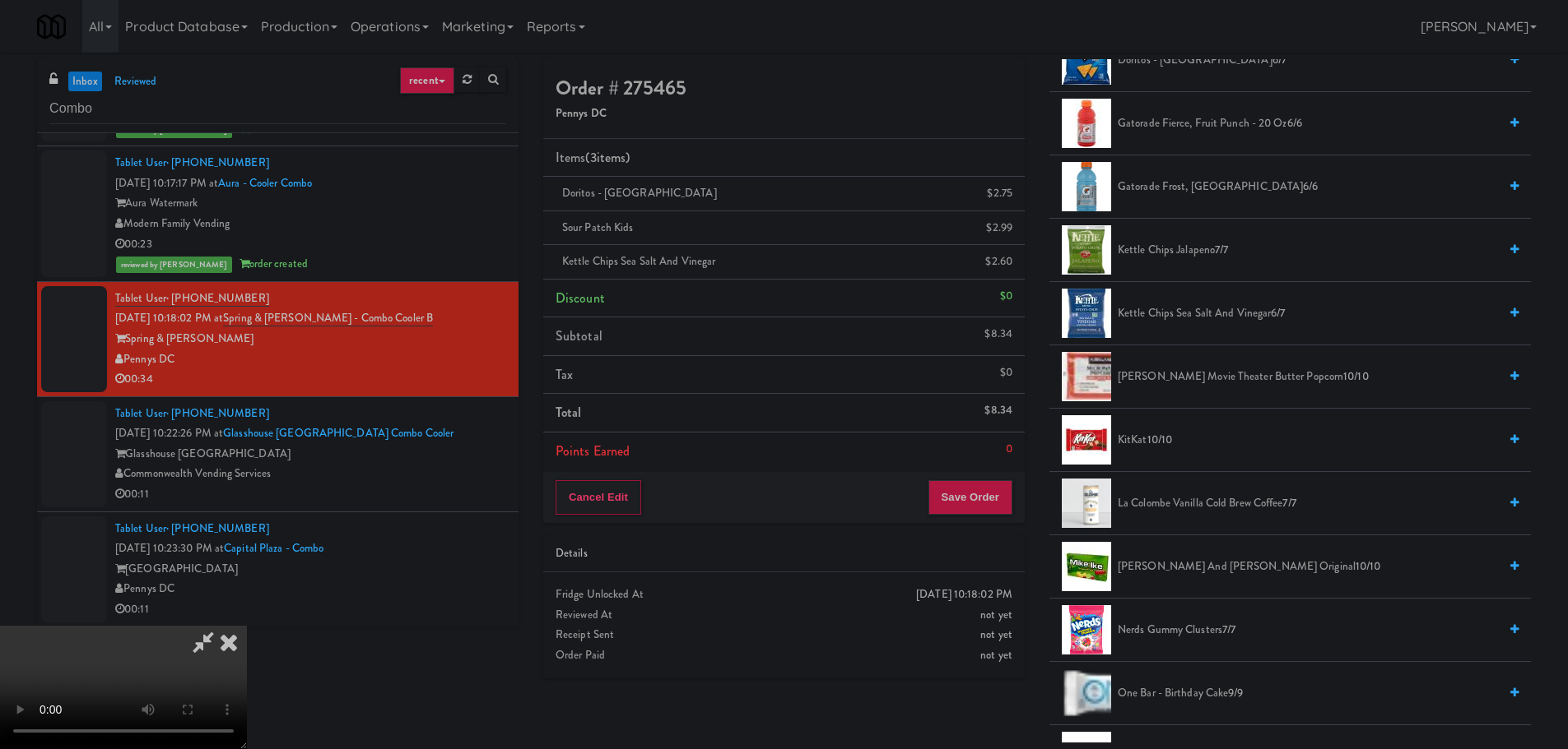
scroll to position [0, 0]
click at [247, 626] on video at bounding box center [124, 688] width 247 height 124
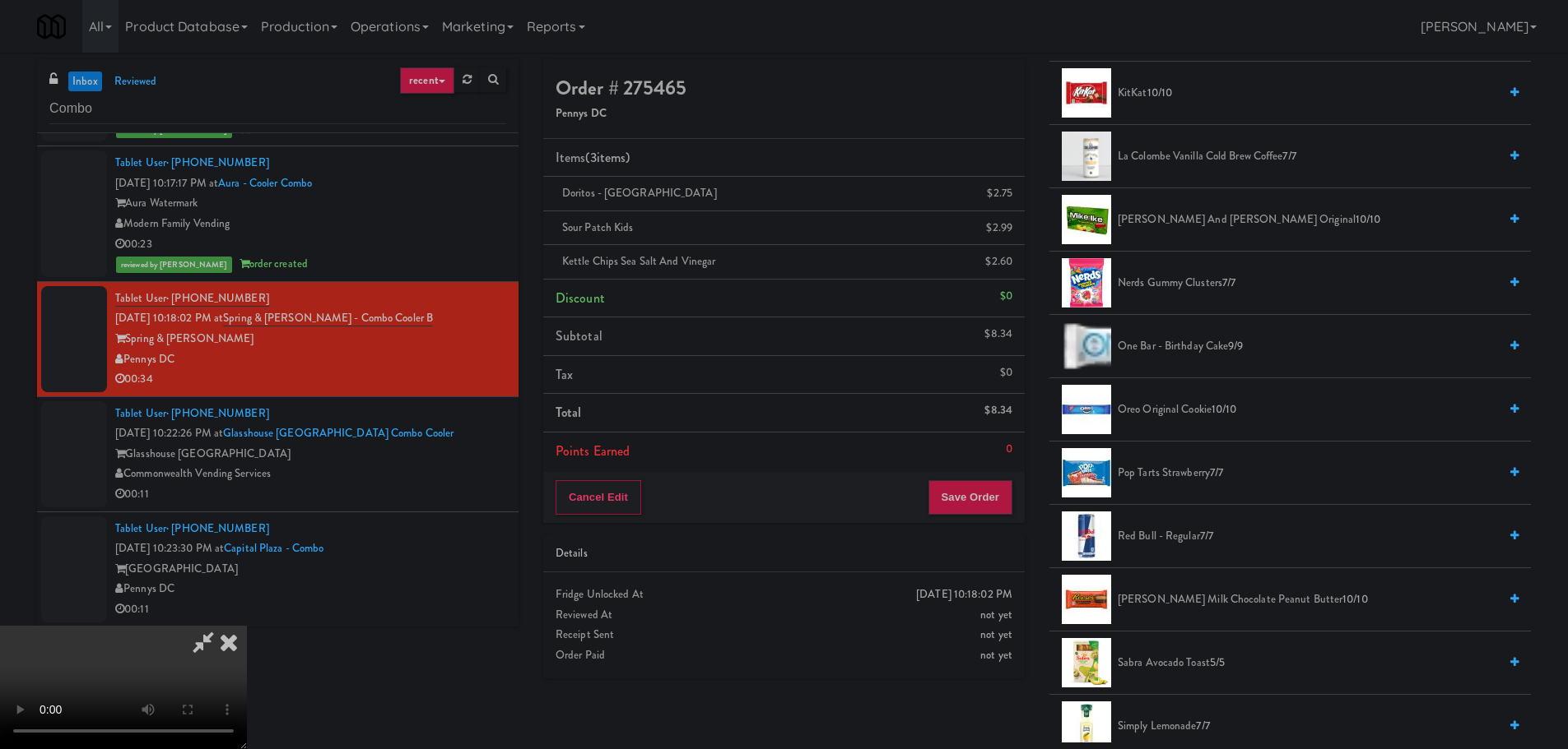
scroll to position [1151, 0]
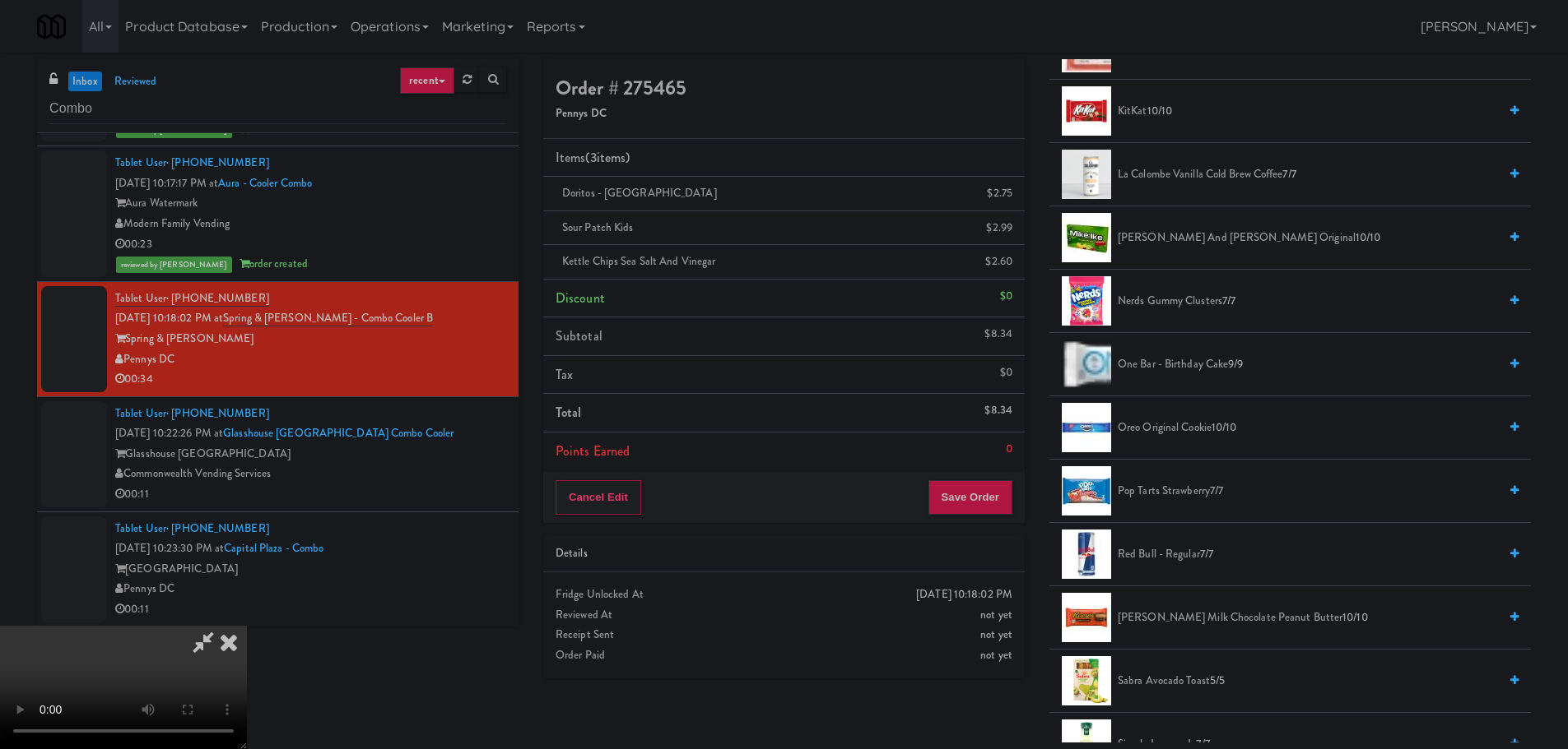
click at [1194, 375] on li "One Bar - Birthday Cake 9/9" at bounding box center [1290, 365] width 481 height 63
click at [1183, 374] on span "One Bar - Birthday Cake 9/9" at bounding box center [1307, 364] width 380 height 20
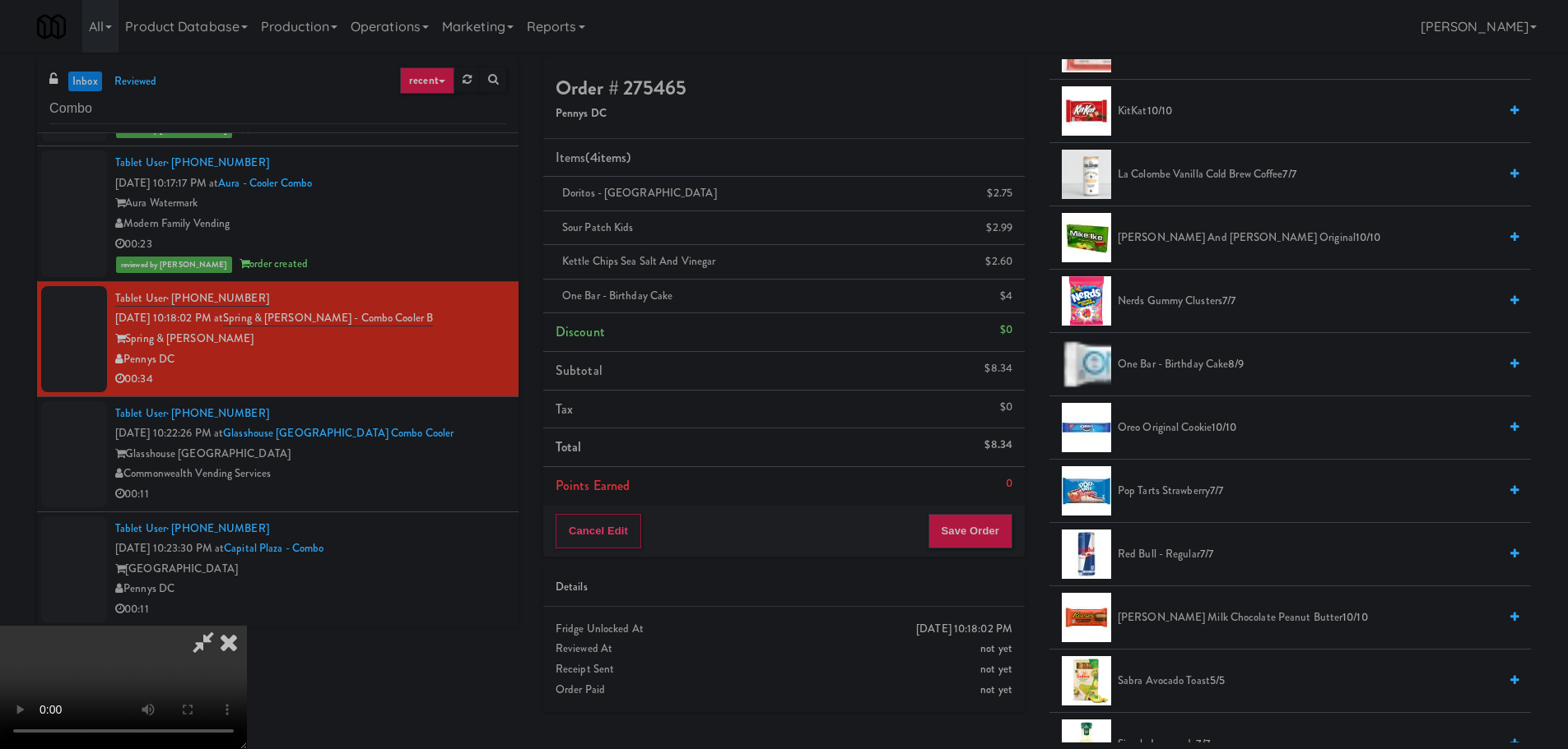
click at [247, 626] on video at bounding box center [124, 688] width 247 height 124
click at [992, 530] on button "Save Order" at bounding box center [971, 532] width 84 height 34
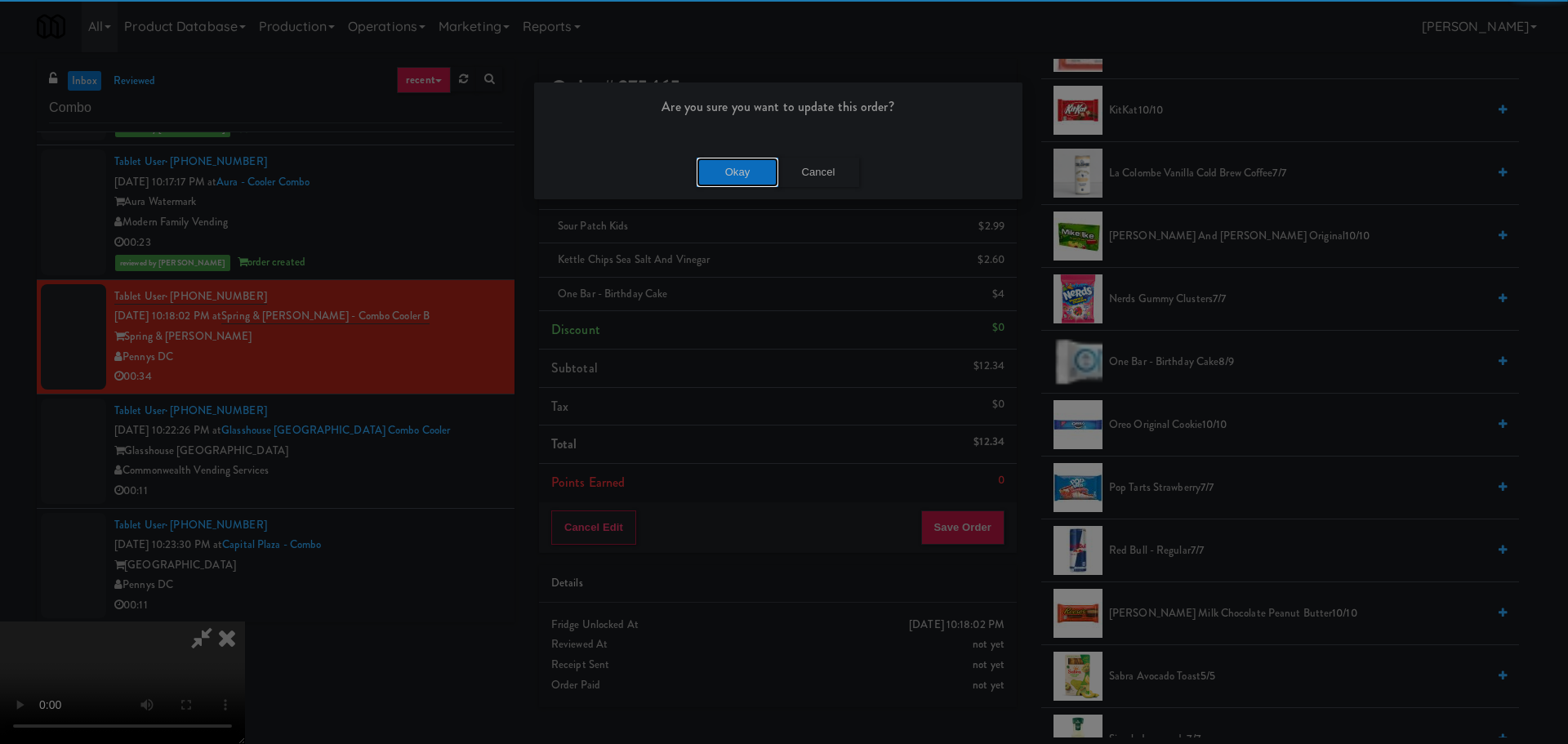
click at [737, 168] on button "Okay" at bounding box center [738, 172] width 82 height 29
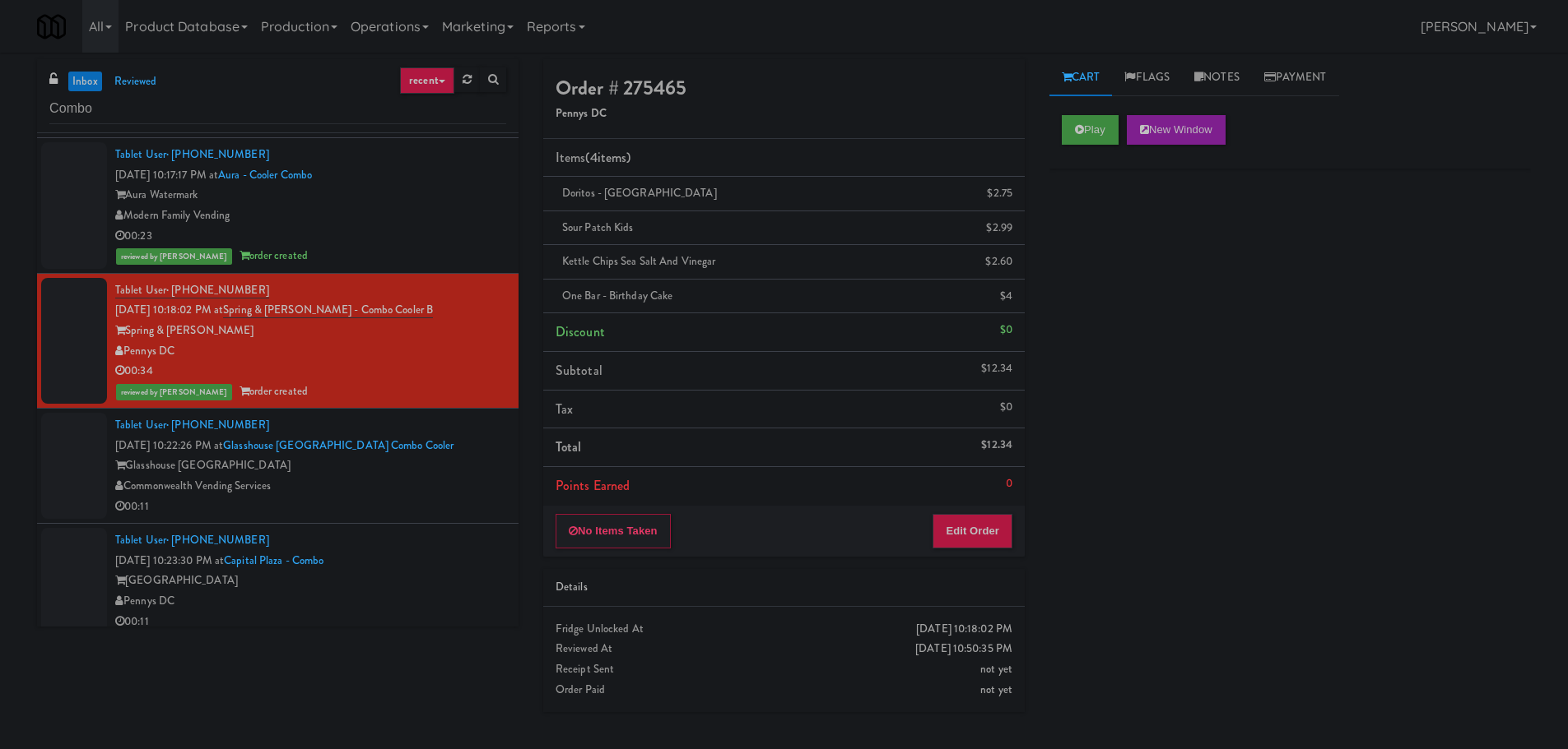
scroll to position [1495, 0]
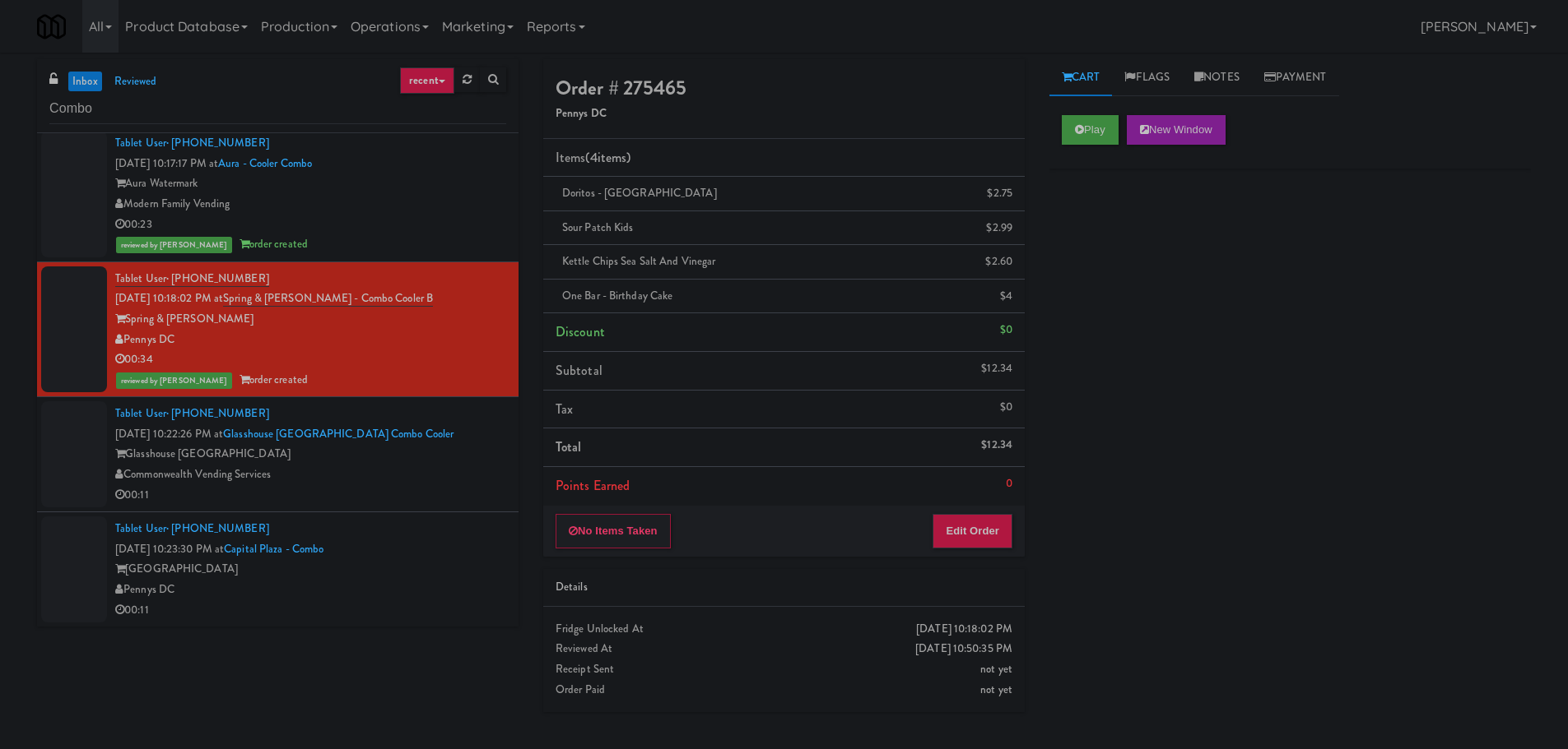
click at [461, 479] on div "Commonwealth Vending Services" at bounding box center [311, 474] width 391 height 20
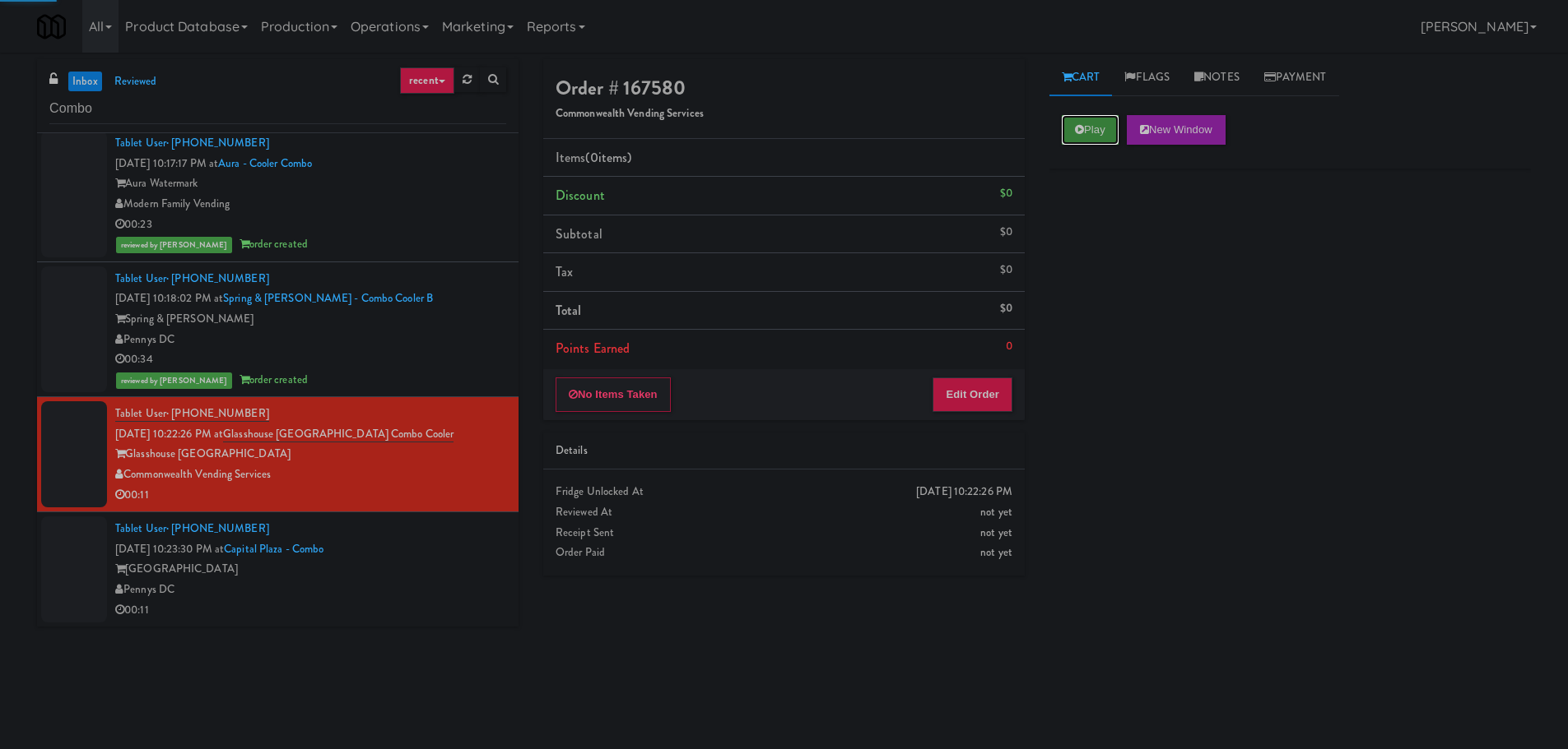
click at [1072, 135] on button "Play" at bounding box center [1090, 129] width 57 height 30
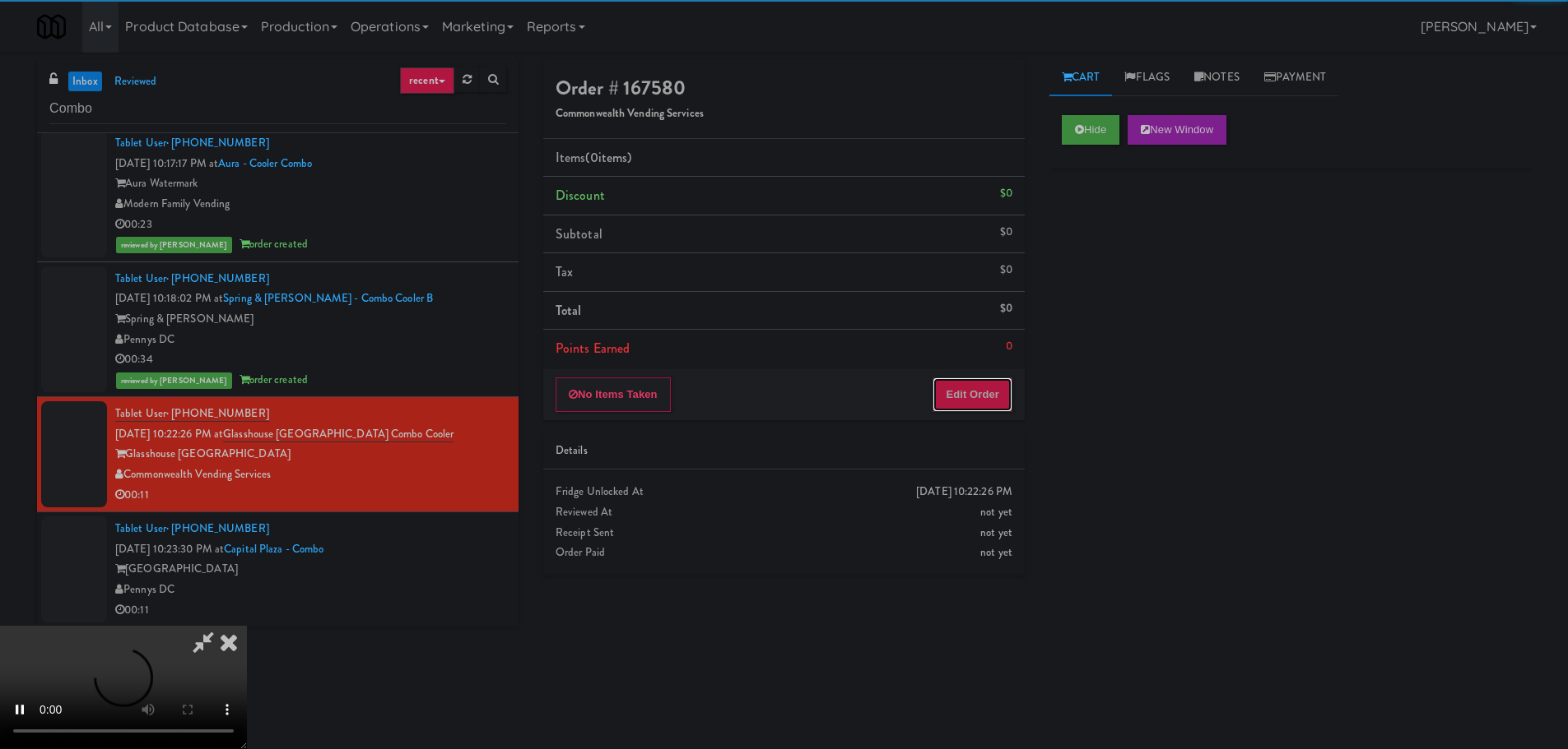
click at [979, 380] on button "Edit Order" at bounding box center [972, 395] width 80 height 34
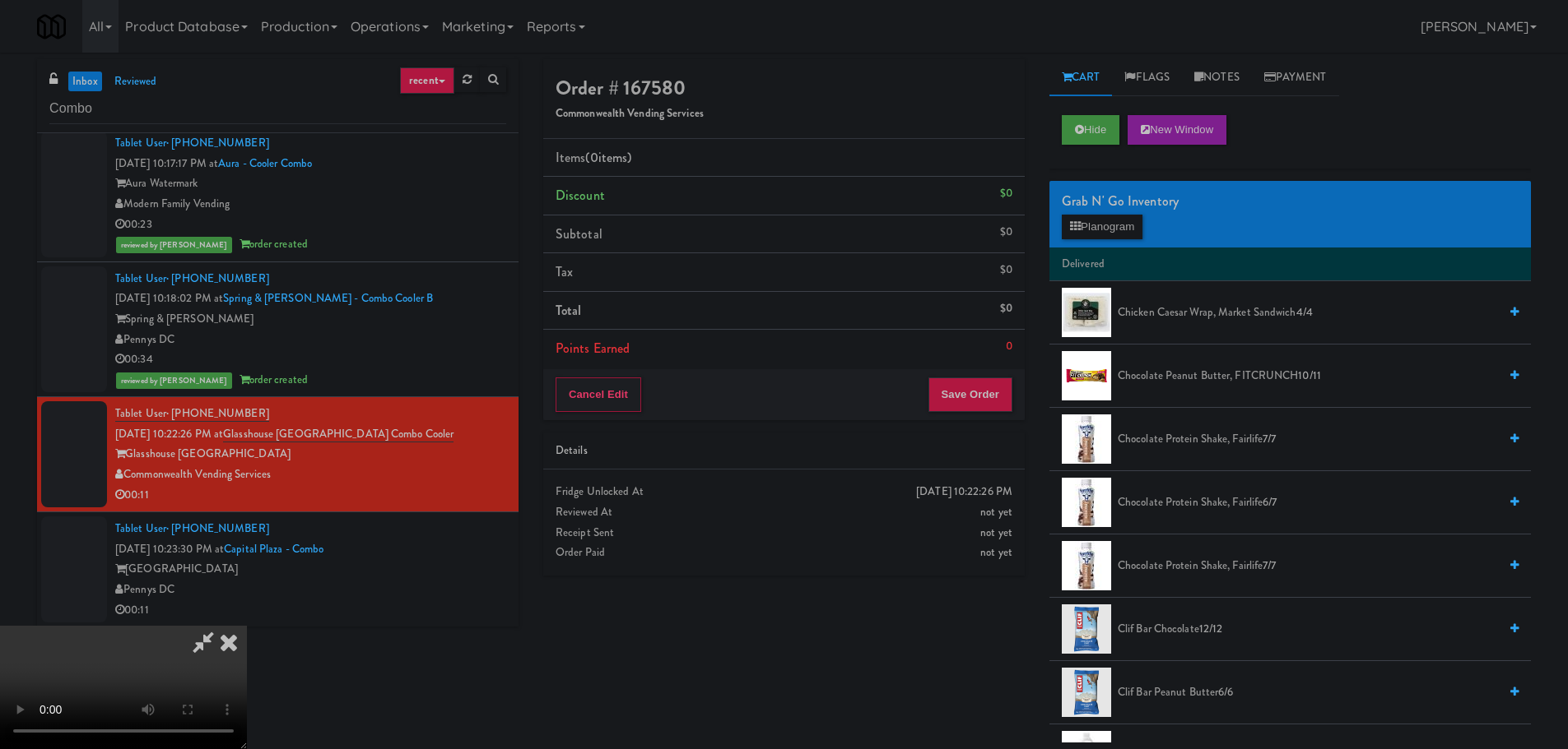
click at [247, 626] on video at bounding box center [124, 688] width 247 height 124
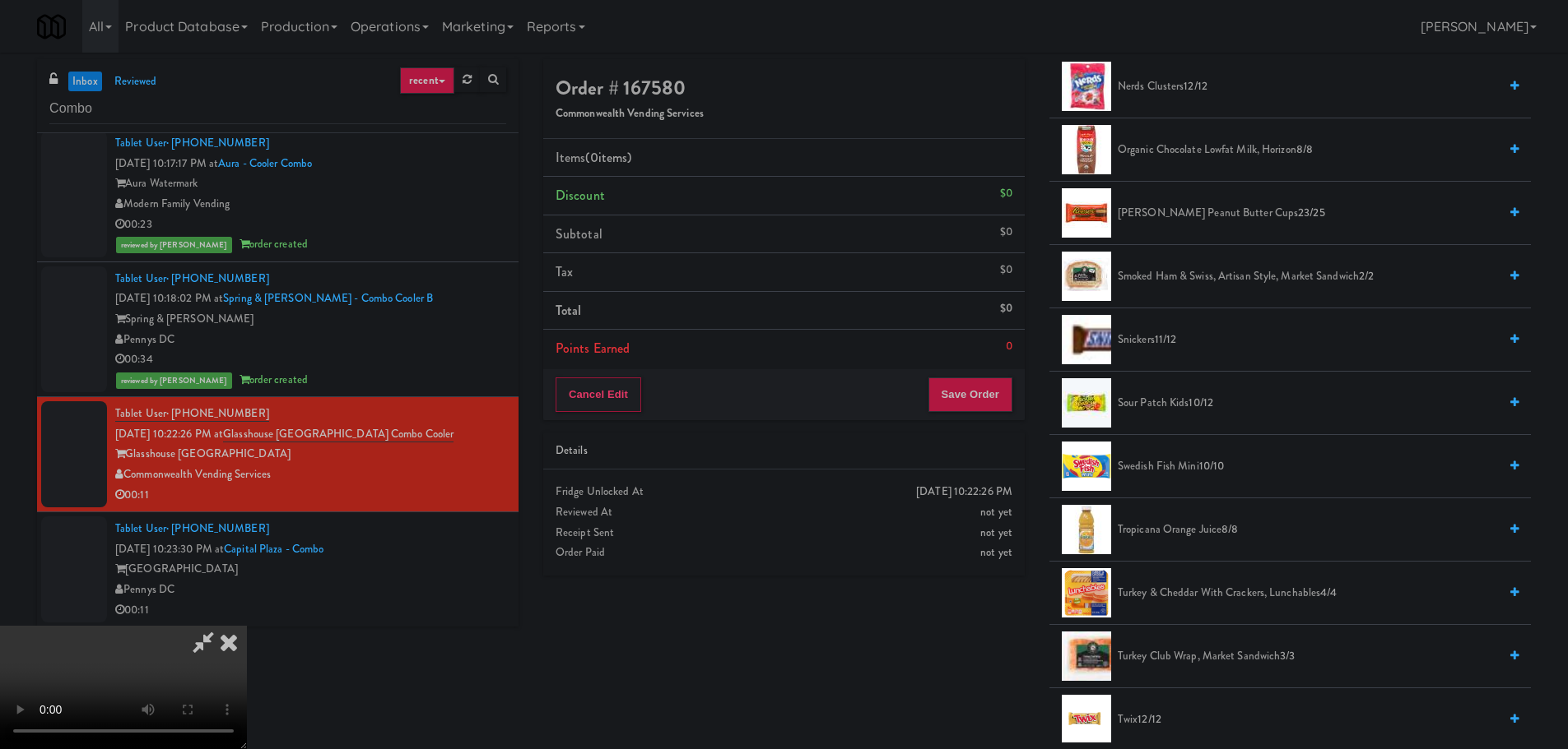
scroll to position [1883, 0]
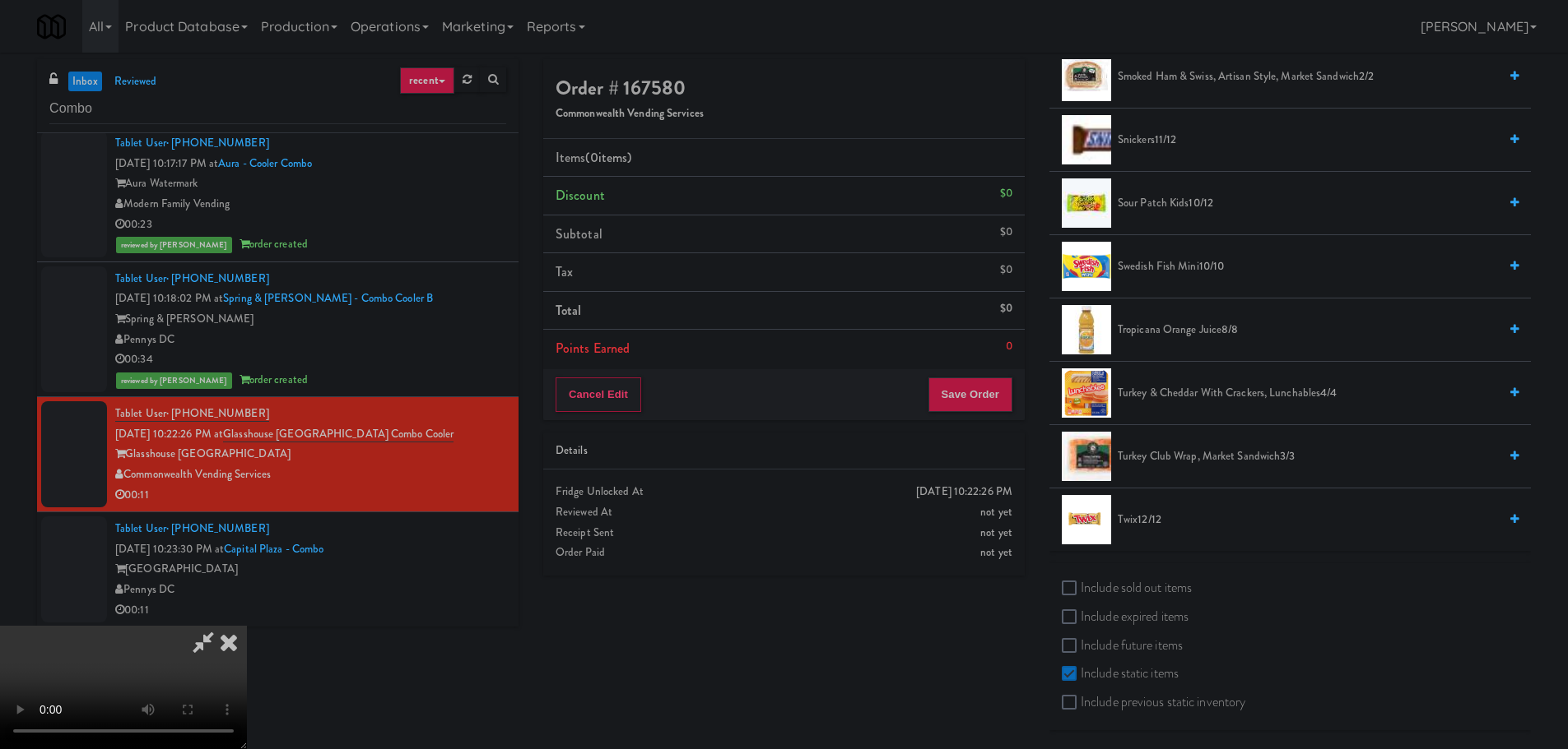
click at [1122, 575] on div "Include sold out items Include expired items Include future items Include stati…" at bounding box center [1290, 647] width 481 height 167
click at [1122, 581] on label "Include sold out items" at bounding box center [1127, 588] width 130 height 25
click at [1081, 582] on input "Include sold out items" at bounding box center [1072, 589] width 19 height 13
checkbox input "true"
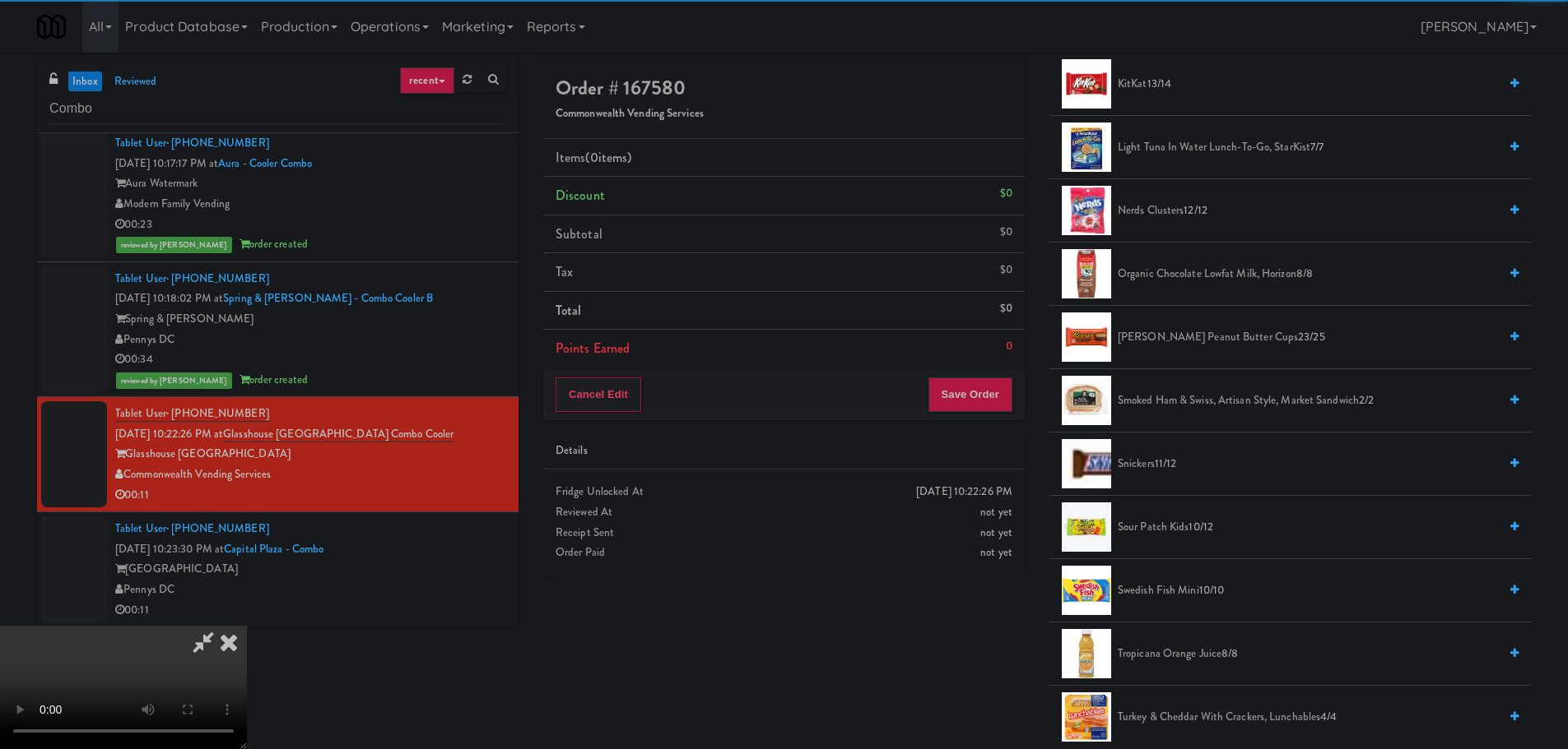
scroll to position [1554, 0]
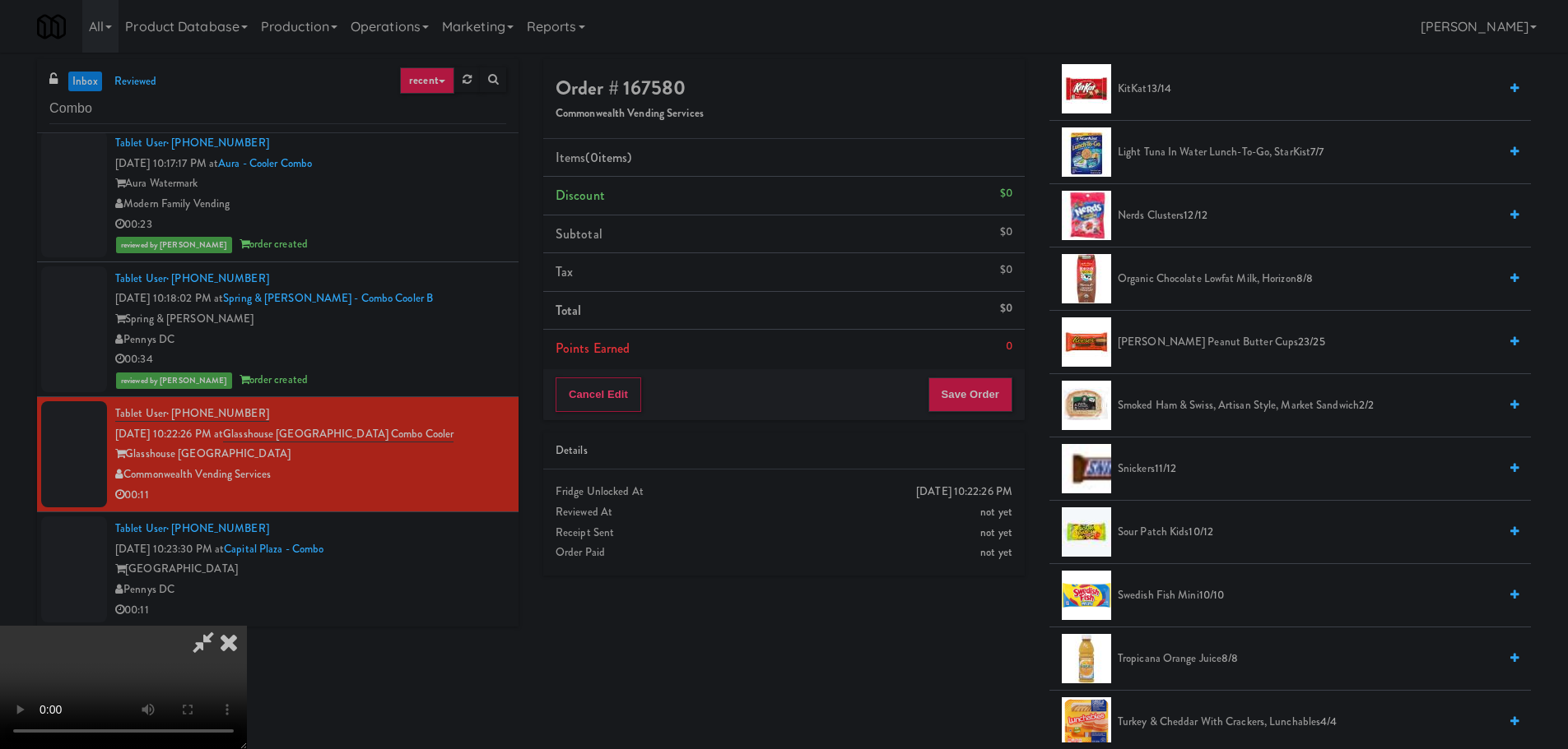
click at [1195, 337] on span "[PERSON_NAME] Peanut Butter Cups 23/25" at bounding box center [1307, 342] width 380 height 20
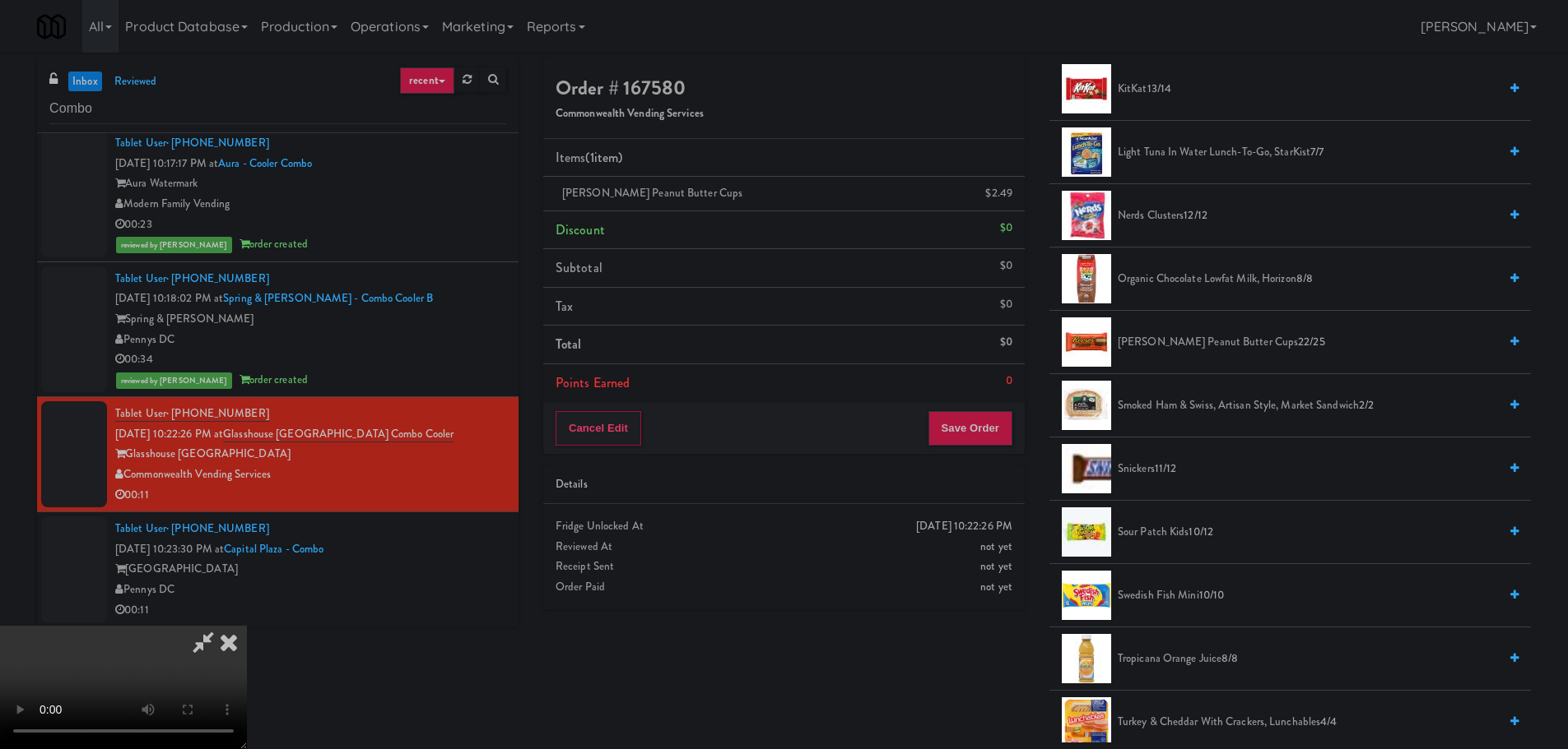
click at [1184, 338] on span "[PERSON_NAME] Peanut Butter Cups 22/25" at bounding box center [1307, 342] width 380 height 20
click at [1158, 340] on span "[PERSON_NAME] Peanut Butter Cups 21/25" at bounding box center [1307, 342] width 380 height 20
click at [1166, 341] on span "[PERSON_NAME] Peanut Butter Cups 20/25" at bounding box center [1307, 342] width 380 height 20
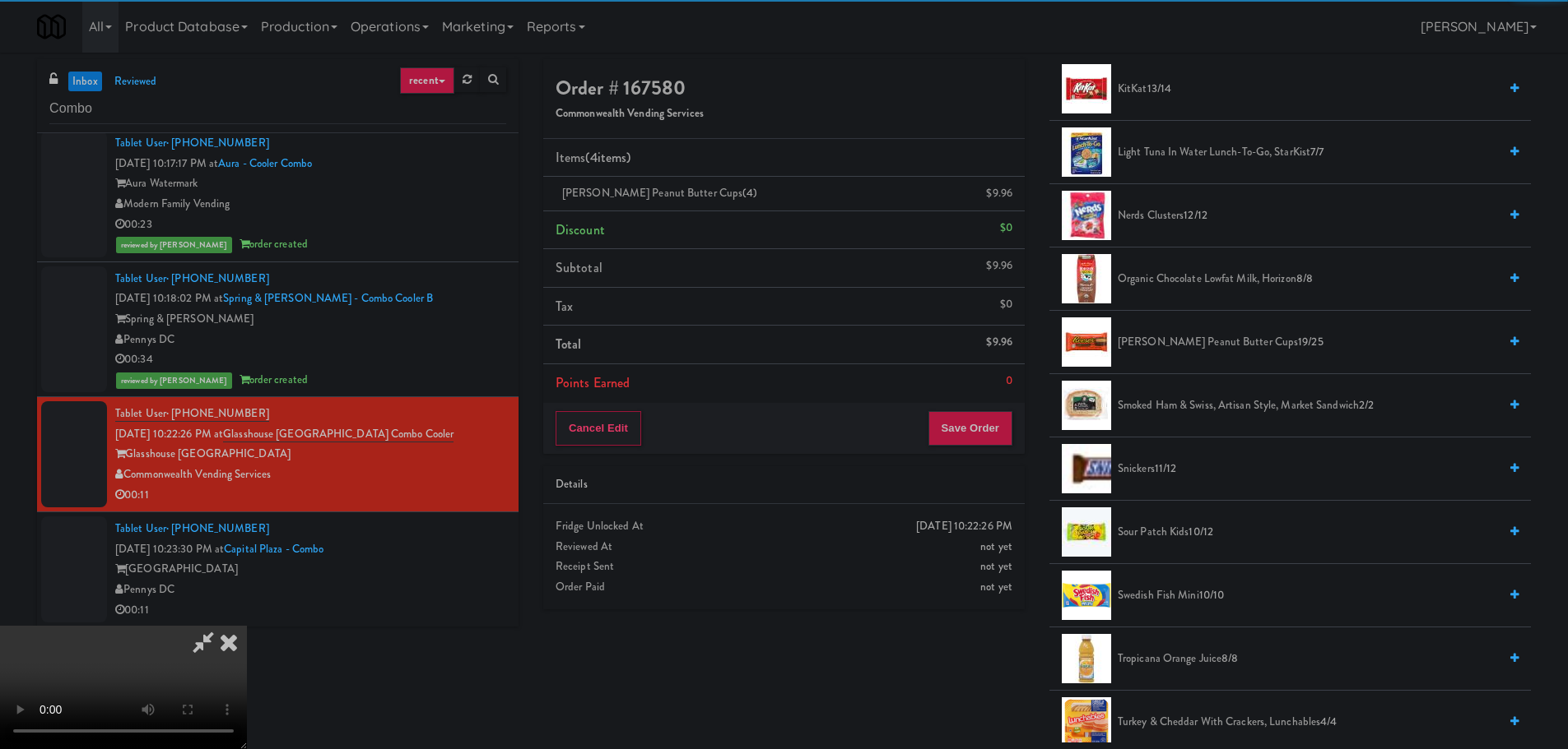
click at [222, 626] on icon at bounding box center [203, 643] width 38 height 33
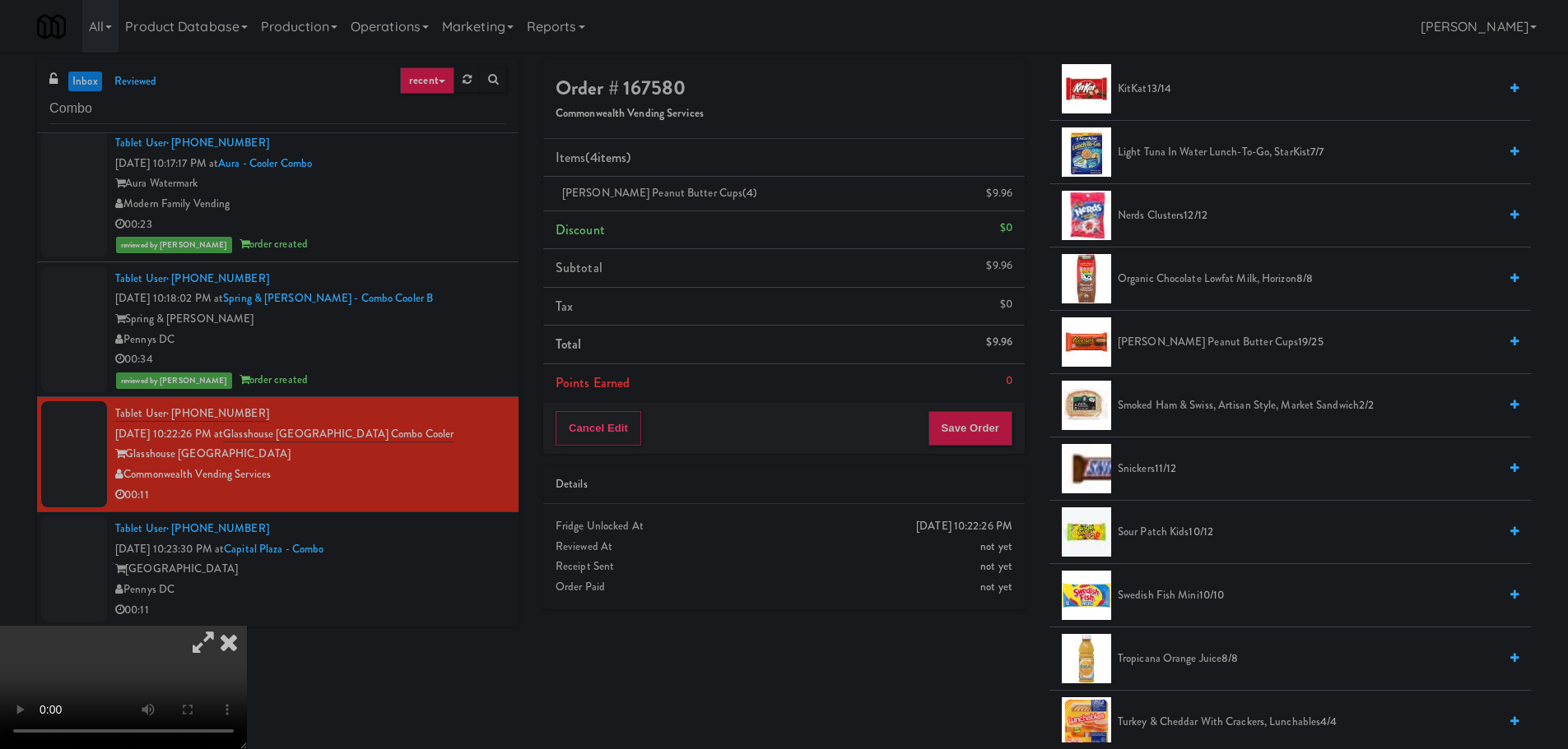
click at [222, 626] on icon at bounding box center [203, 643] width 38 height 33
click at [247, 626] on video at bounding box center [124, 688] width 247 height 124
drag, startPoint x: 718, startPoint y: 324, endPoint x: 754, endPoint y: 329, distance: 36.3
click at [247, 626] on video at bounding box center [124, 688] width 247 height 124
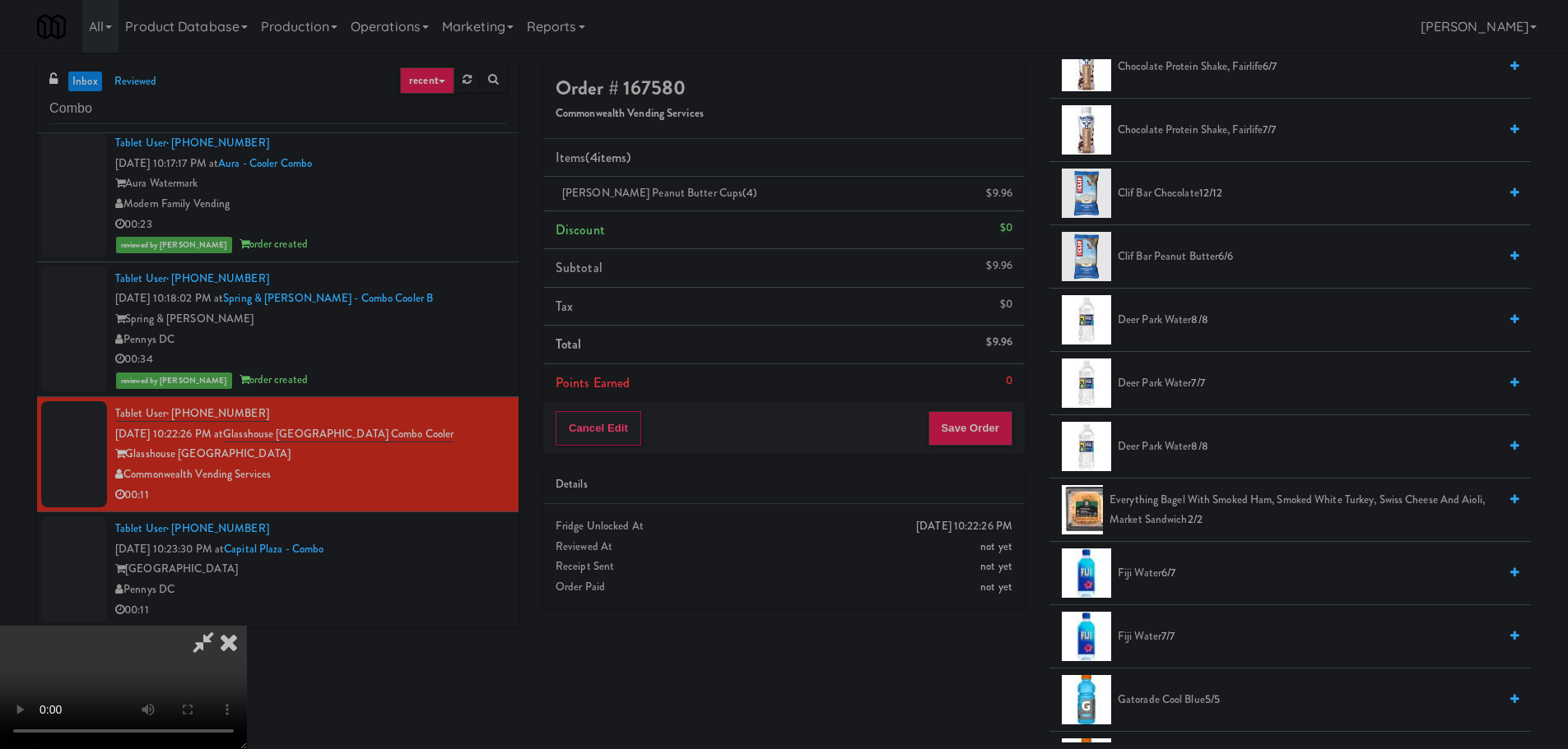
scroll to position [485, 0]
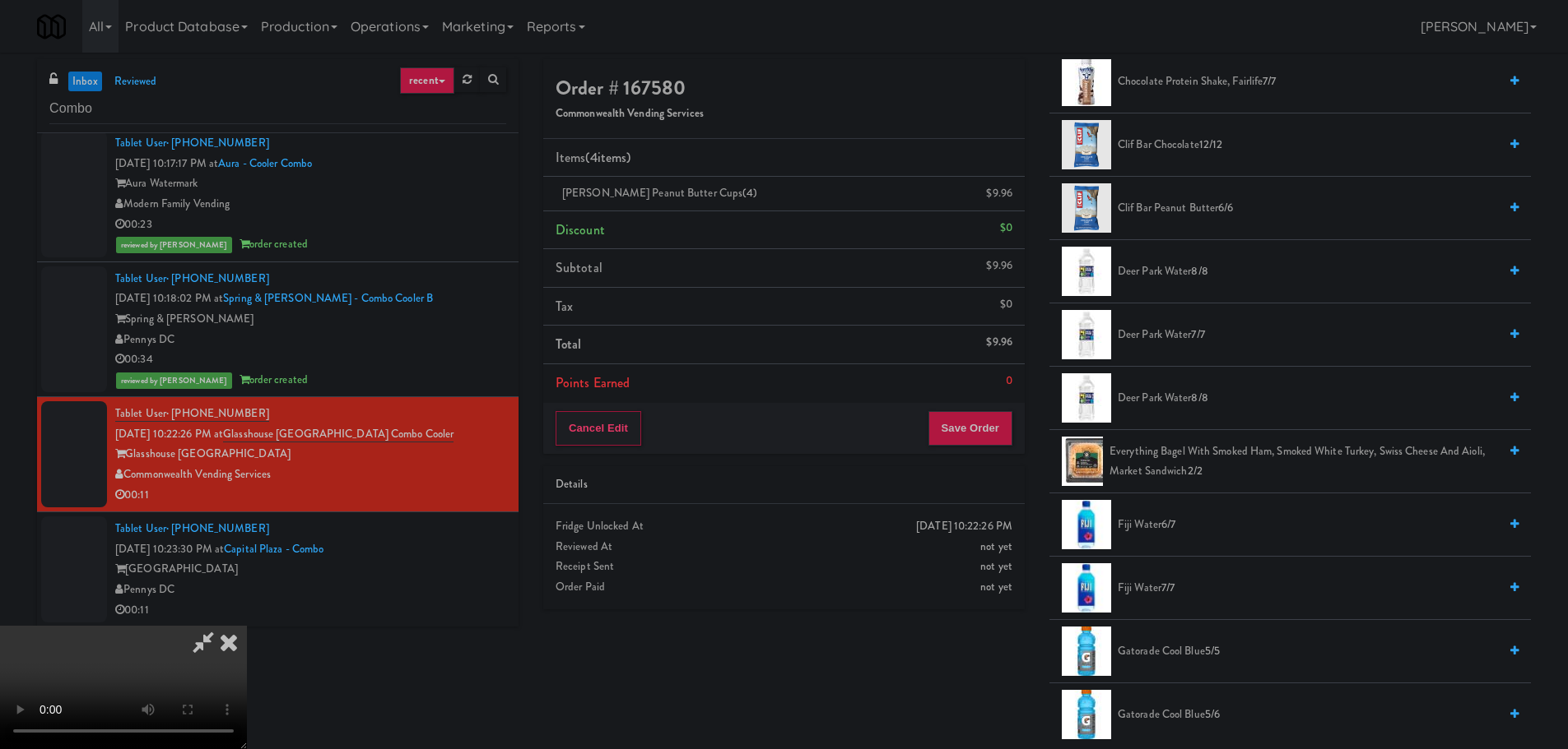
click at [1171, 271] on span "[GEOGRAPHIC_DATA] Water 8/8" at bounding box center [1307, 271] width 380 height 20
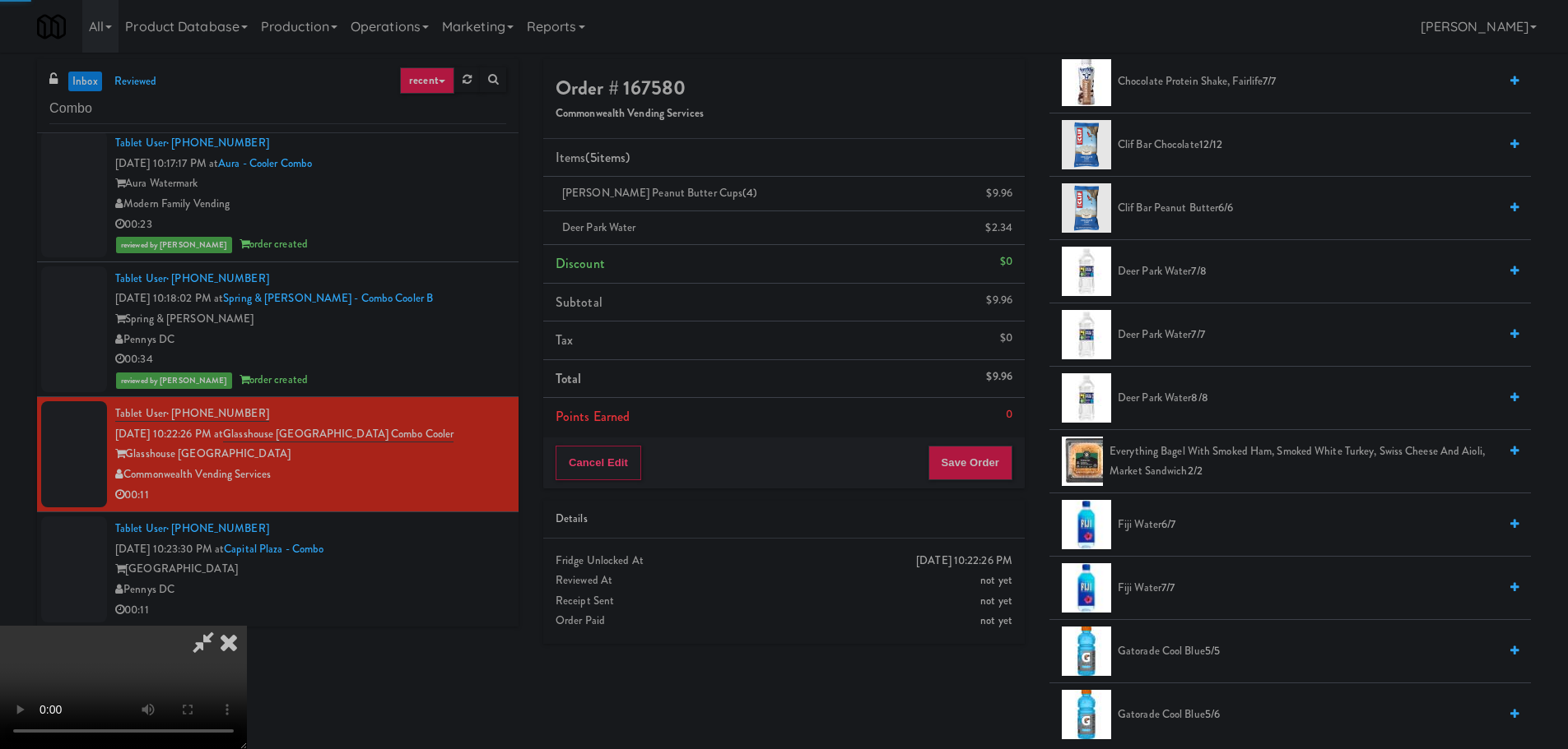
drag, startPoint x: 656, startPoint y: 363, endPoint x: 664, endPoint y: 360, distance: 8.5
click at [247, 626] on video at bounding box center [124, 688] width 247 height 124
click at [984, 464] on button "Save Order" at bounding box center [971, 463] width 84 height 34
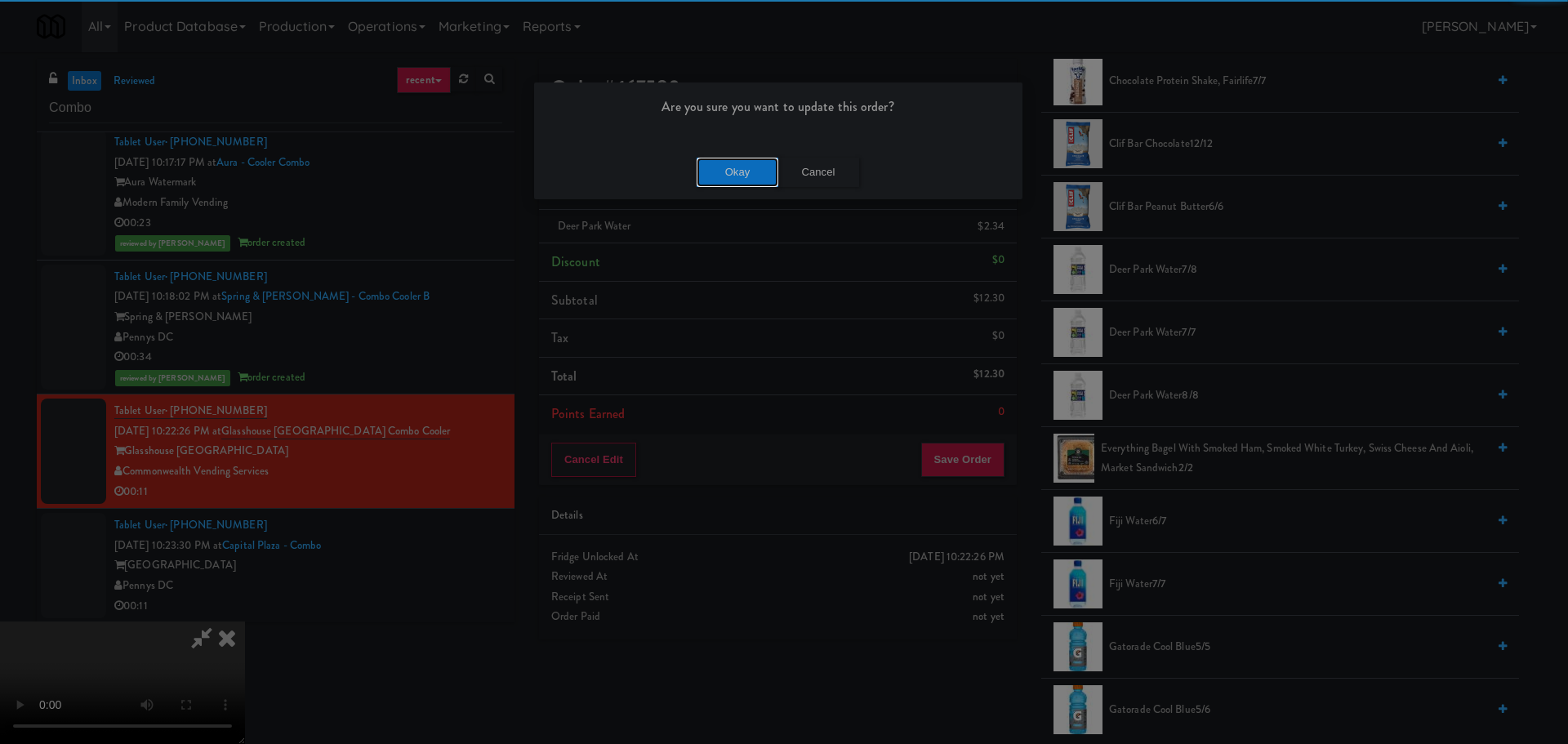
click at [703, 158] on button "Okay" at bounding box center [738, 172] width 82 height 29
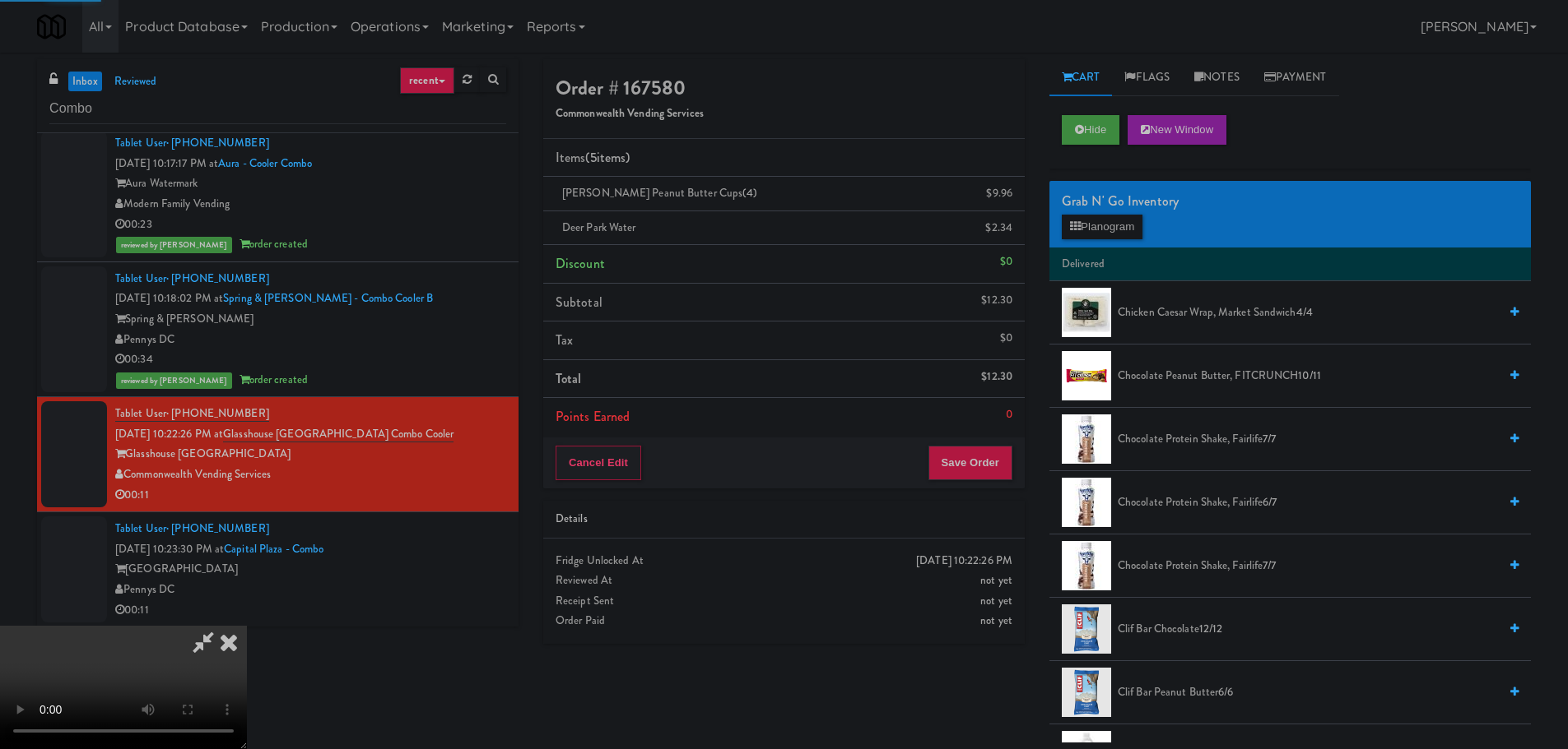
scroll to position [0, 0]
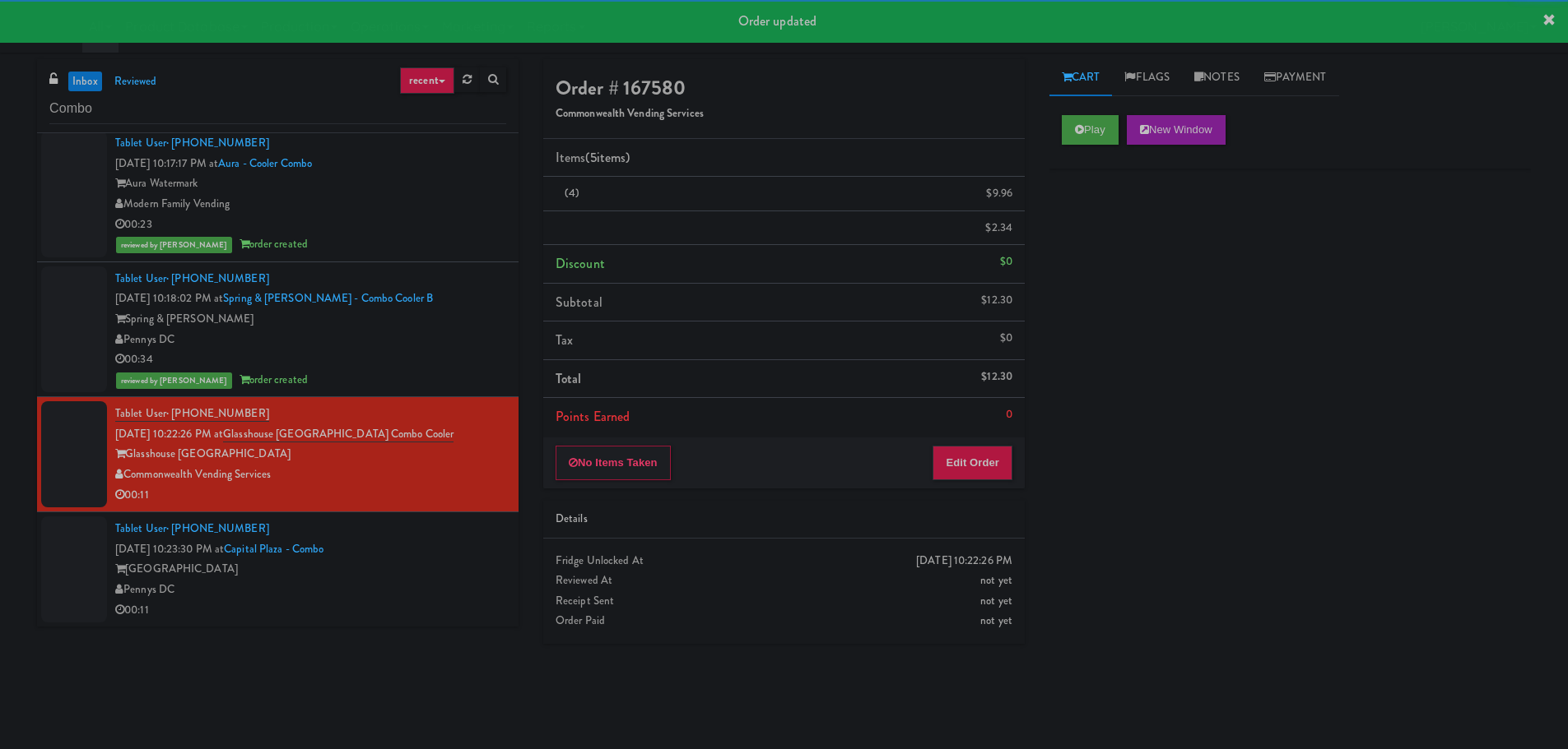
click at [454, 579] on div "Tablet User · (334) 703-7078 [DATE] 10:23:30 PM at [GEOGRAPHIC_DATA] [GEOGRAPHI…" at bounding box center [311, 570] width 391 height 102
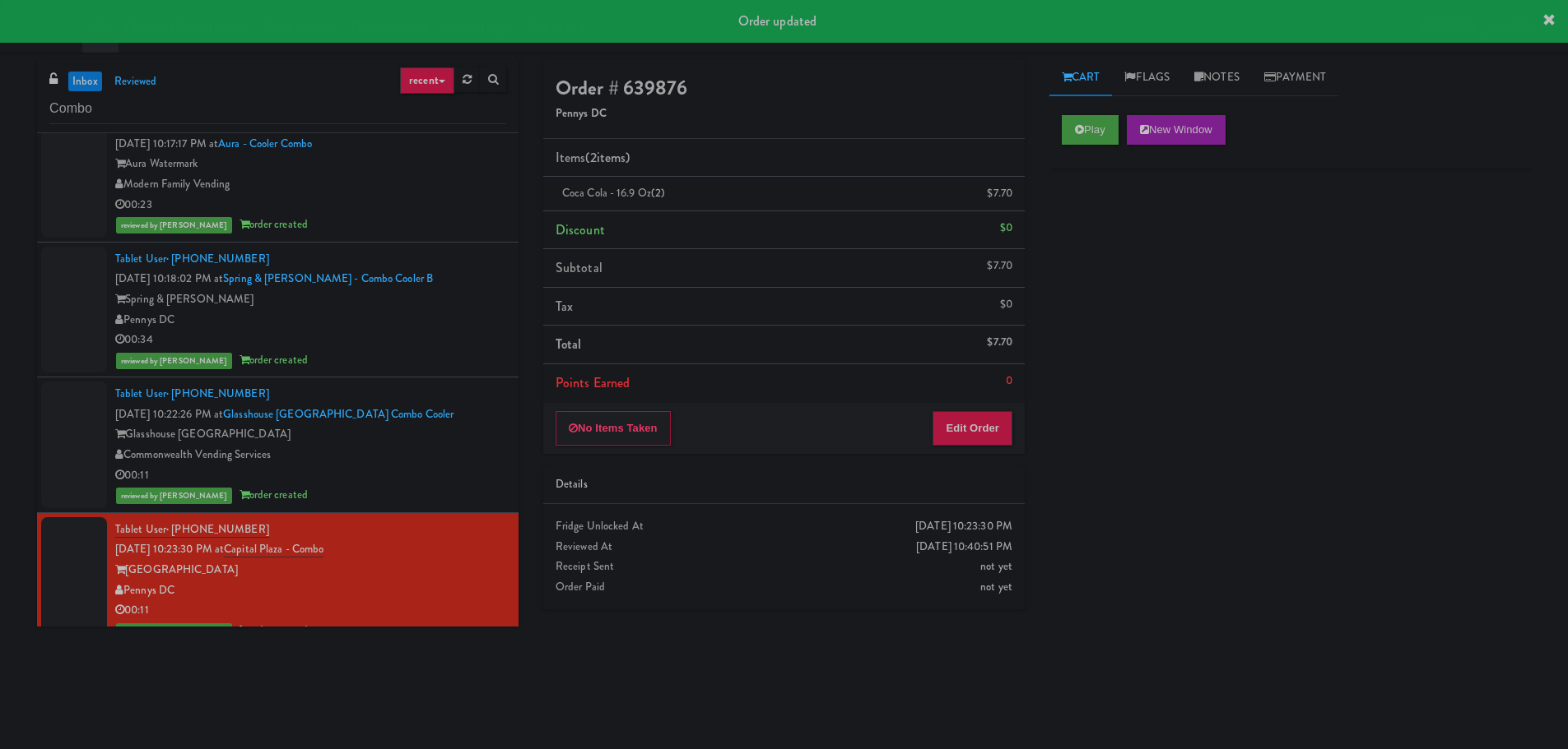
scroll to position [1516, 0]
click at [1088, 125] on button "Play" at bounding box center [1090, 129] width 57 height 30
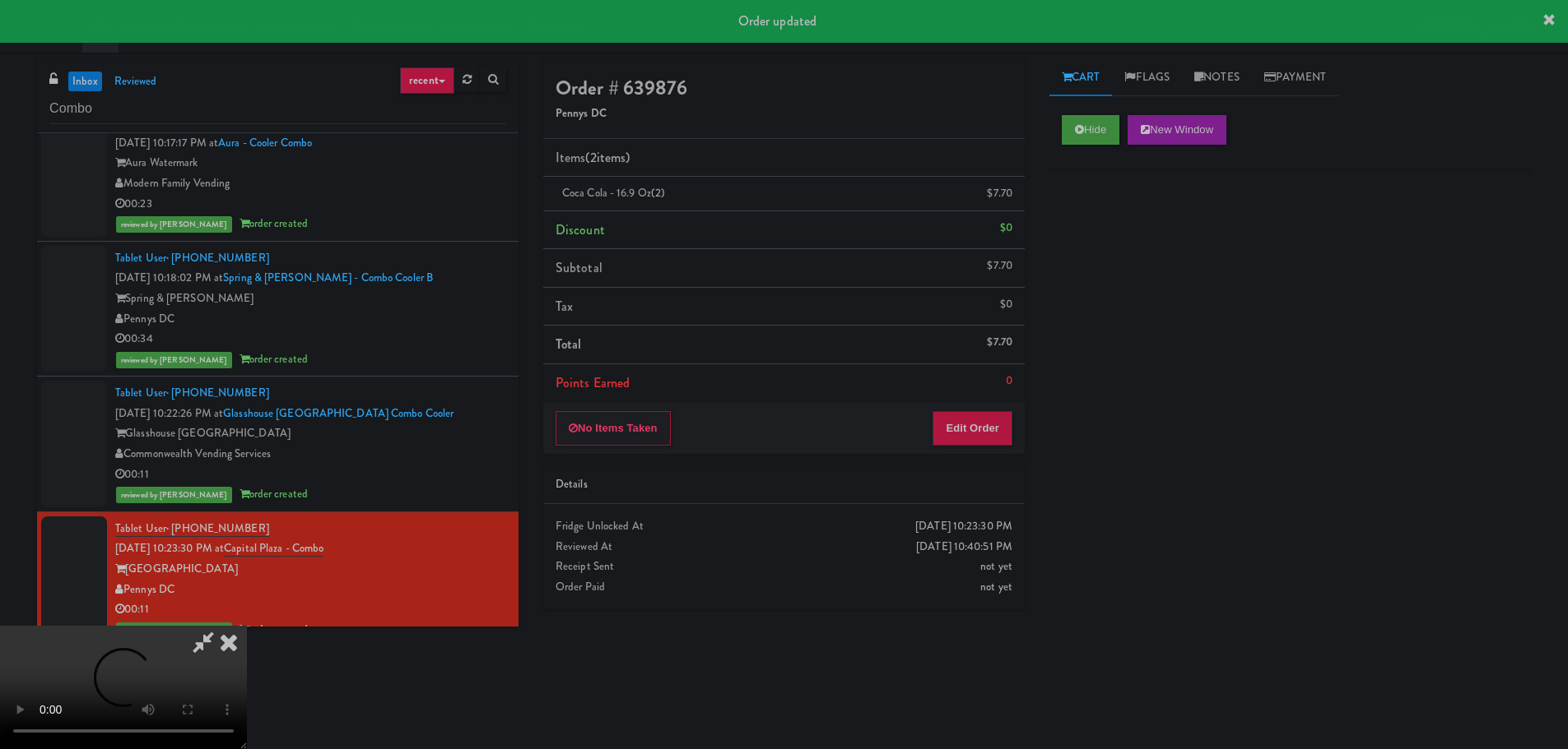
click at [435, 491] on div "reviewed by [PERSON_NAME] order created" at bounding box center [311, 494] width 391 height 20
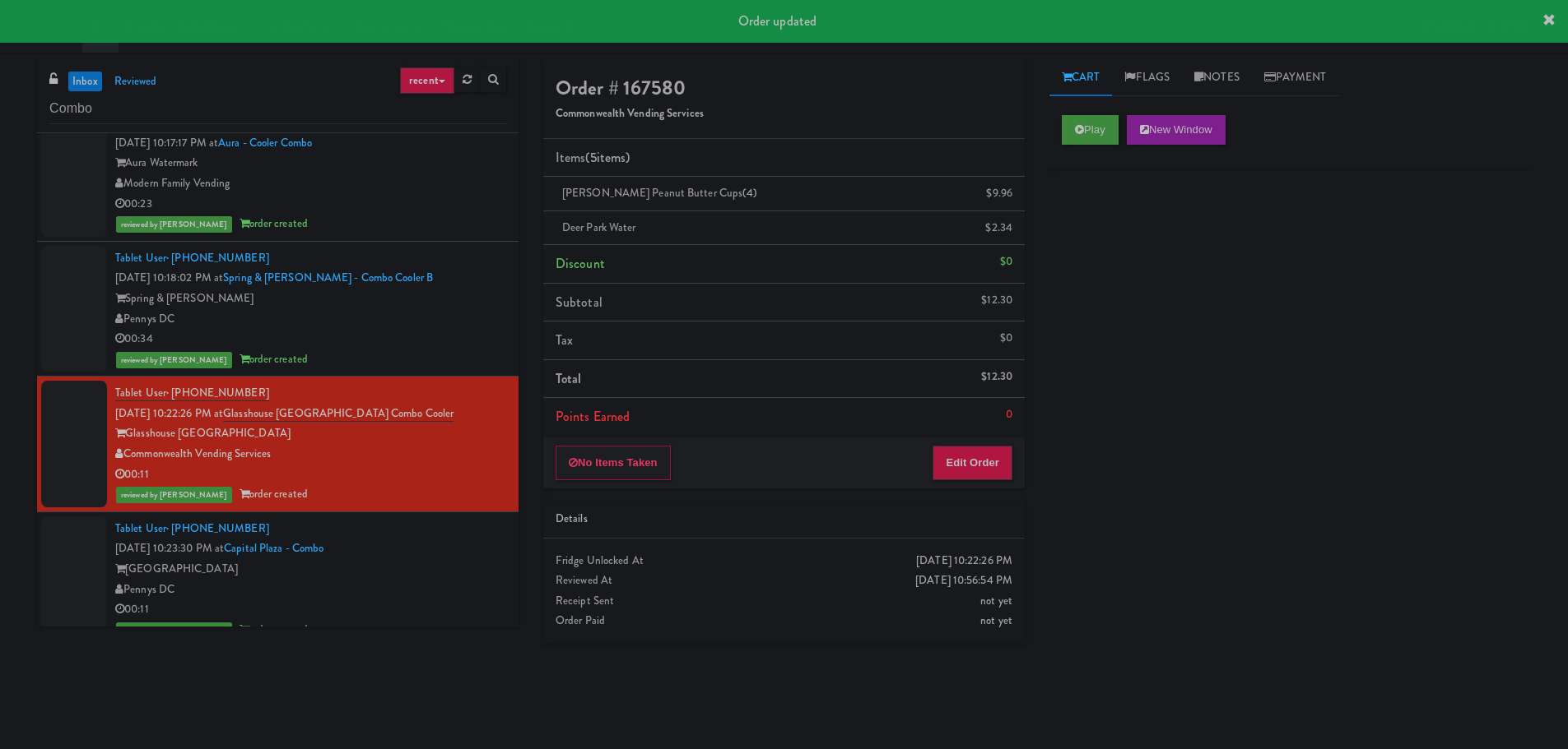
drag, startPoint x: 442, startPoint y: 562, endPoint x: 450, endPoint y: 555, distance: 10.6
click at [443, 562] on div "[GEOGRAPHIC_DATA]" at bounding box center [311, 569] width 391 height 20
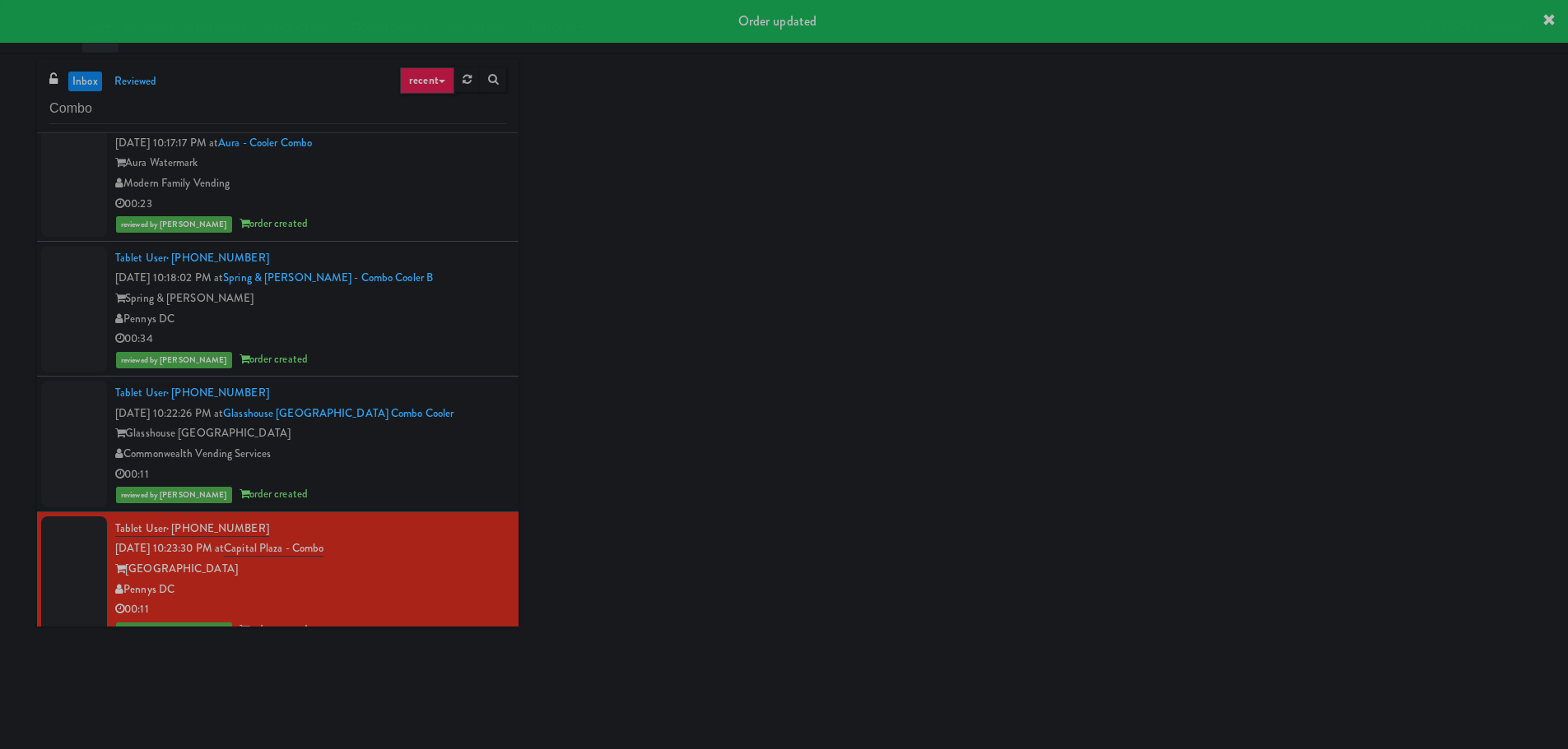
scroll to position [1535, 0]
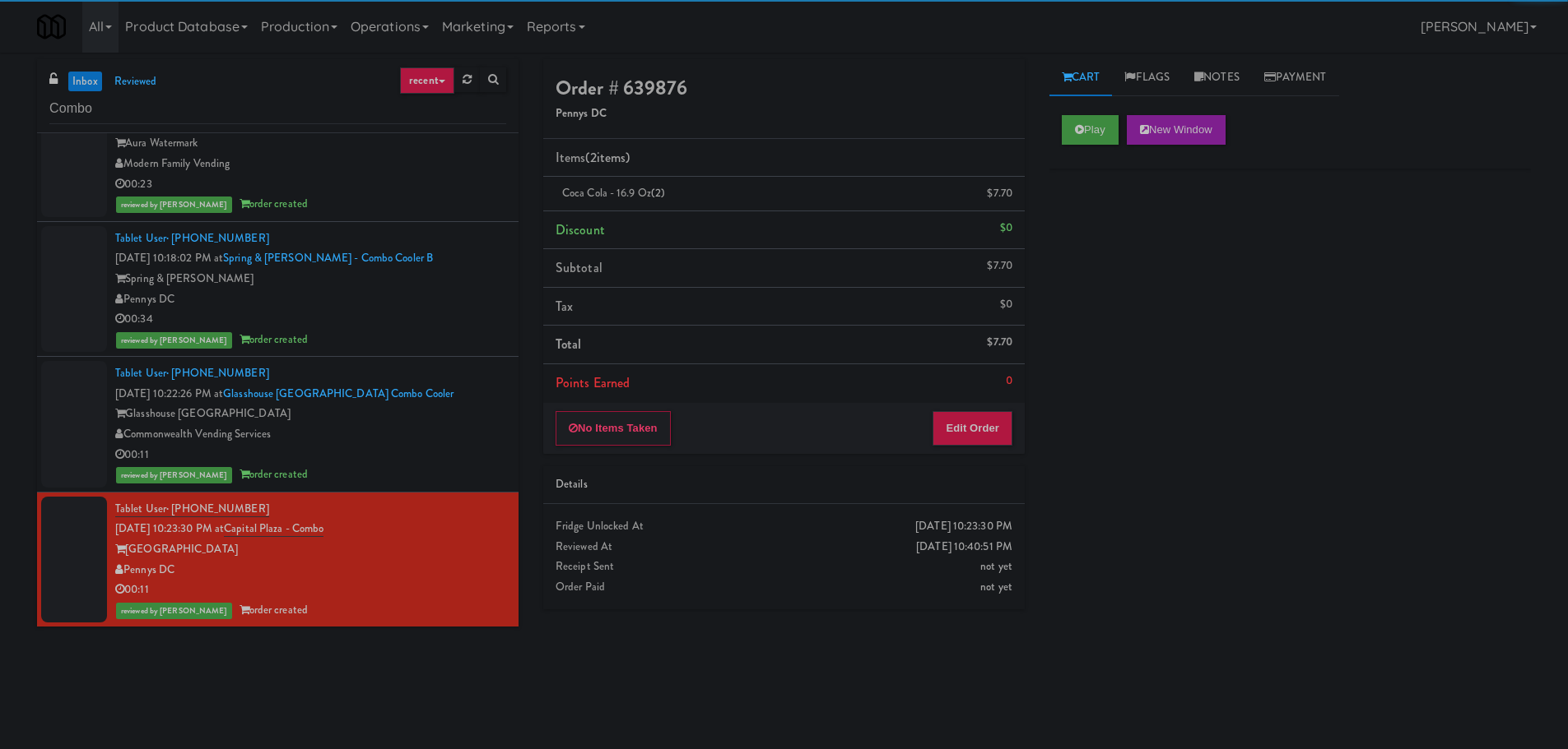
click at [75, 70] on div "inbox reviewed recent all unclear take inventory issue suspicious failed recent…" at bounding box center [278, 96] width 481 height 74
click at [79, 73] on link "inbox" at bounding box center [84, 81] width 34 height 20
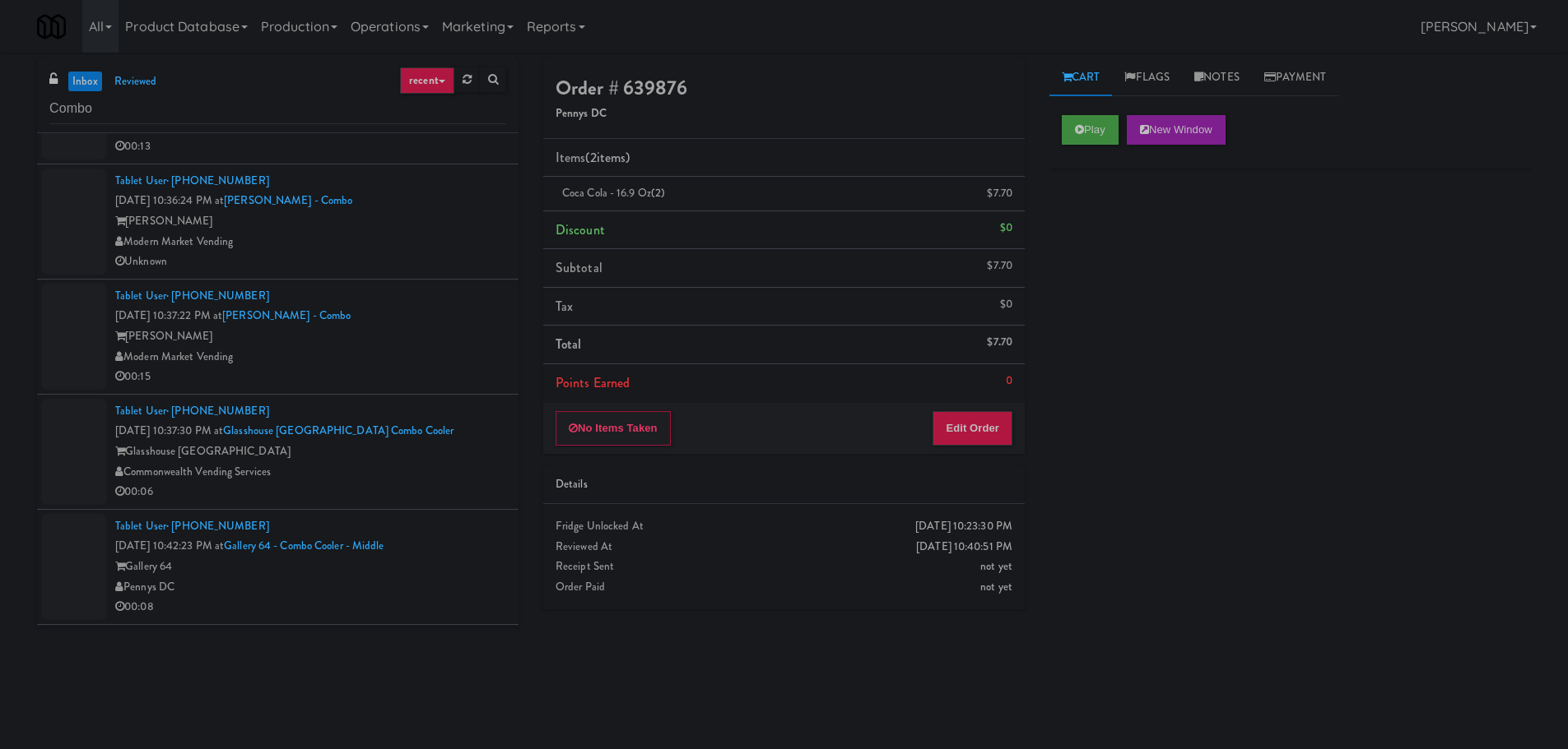
scroll to position [394, 0]
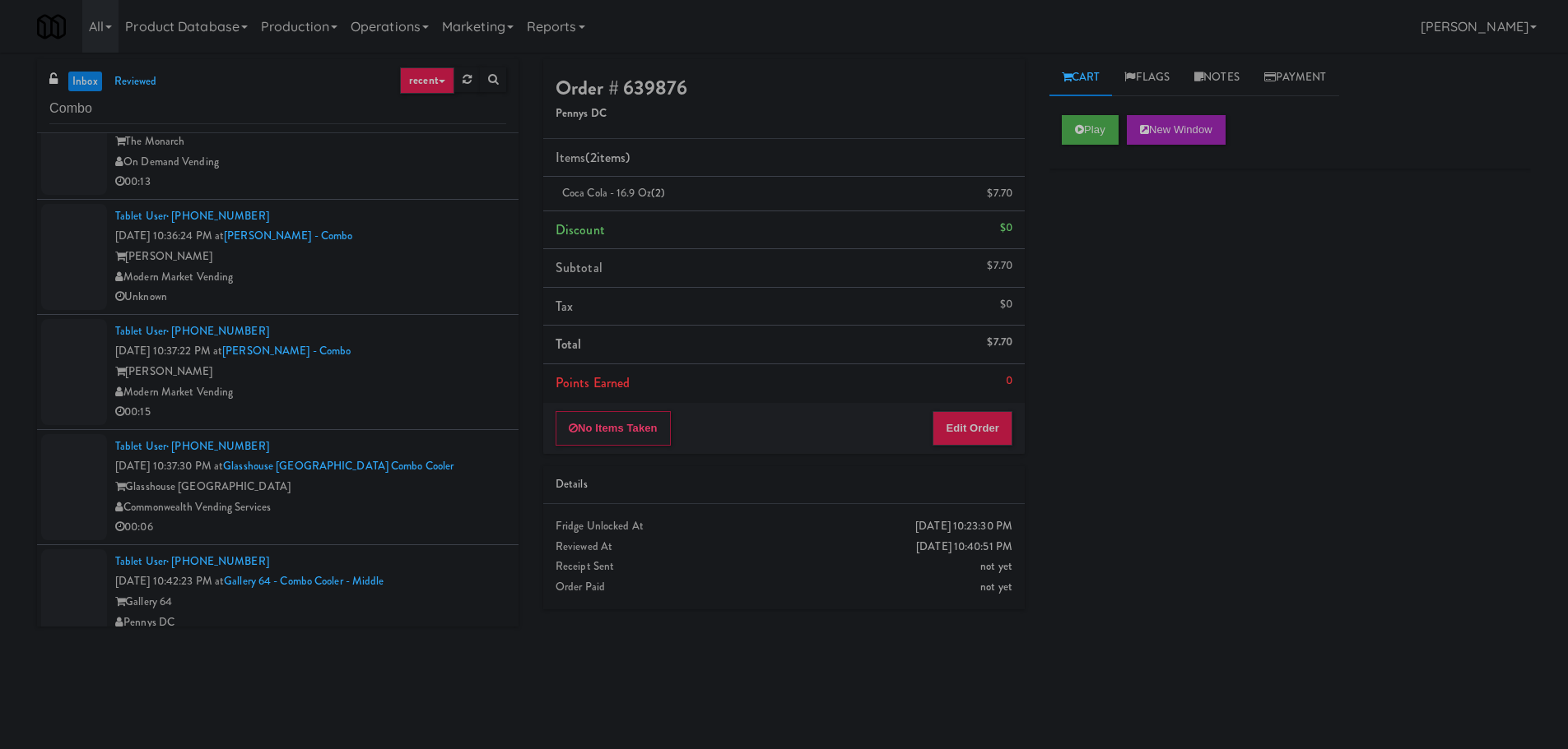
click at [74, 86] on link "inbox" at bounding box center [84, 81] width 34 height 20
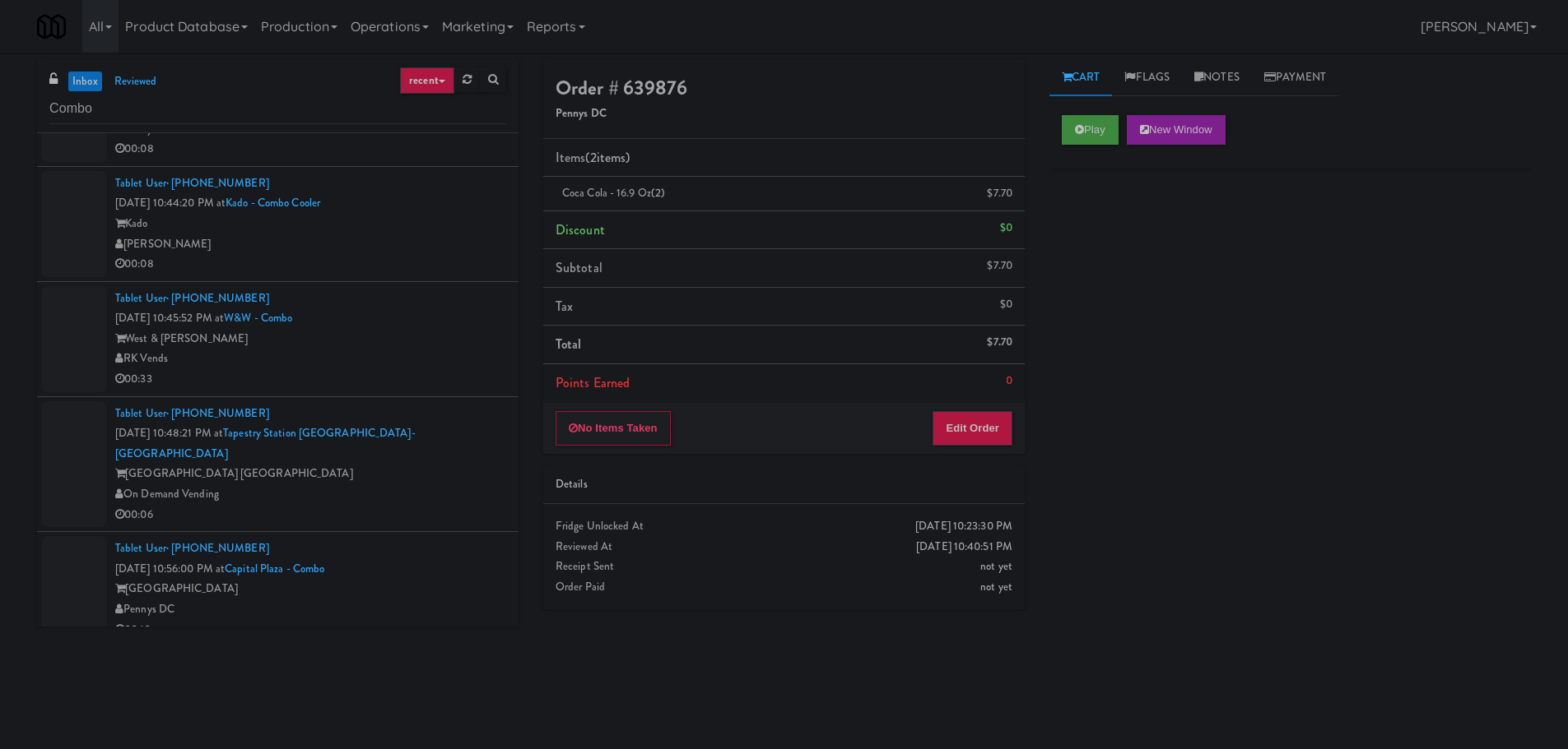
scroll to position [0, 0]
